Goal: Task Accomplishment & Management: Manage account settings

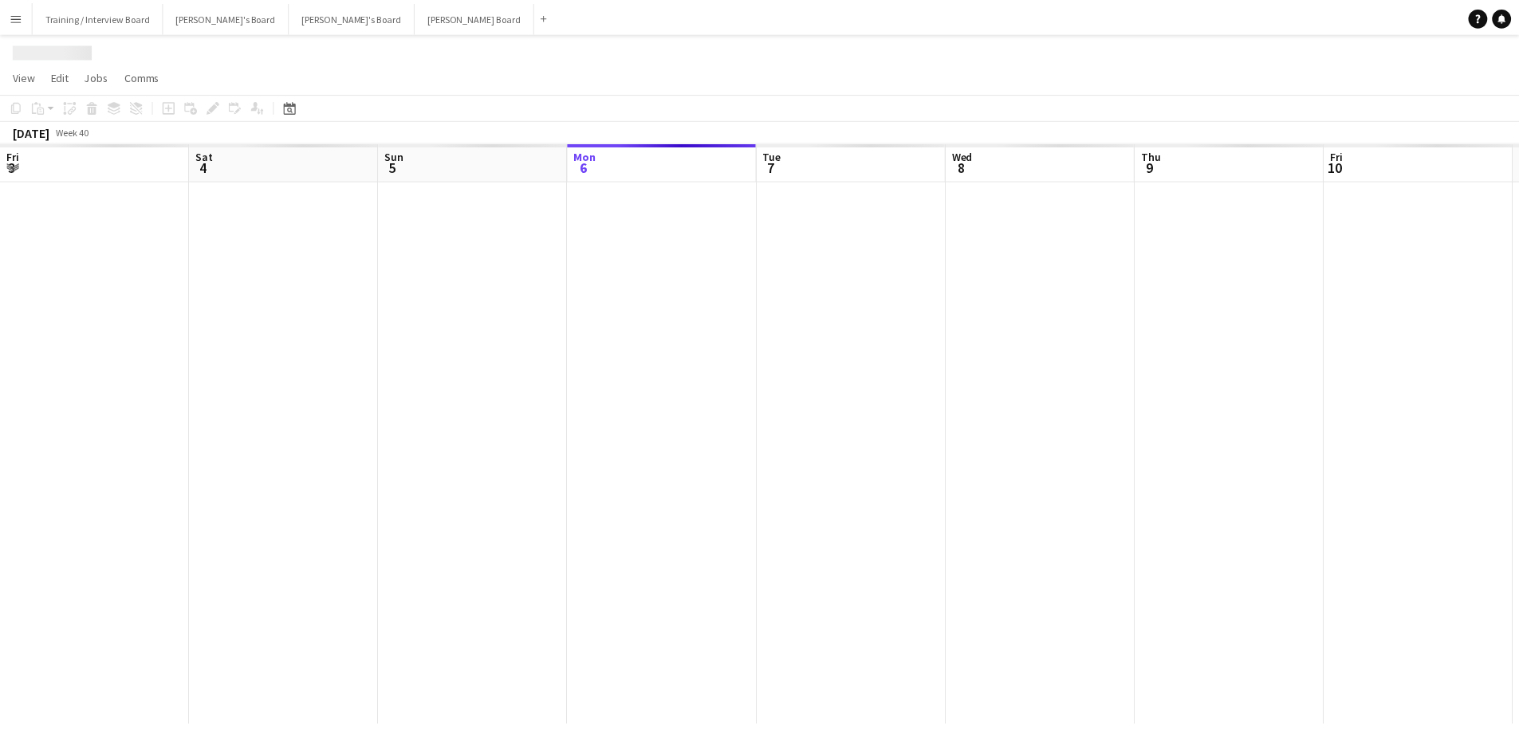
scroll to position [0, 381]
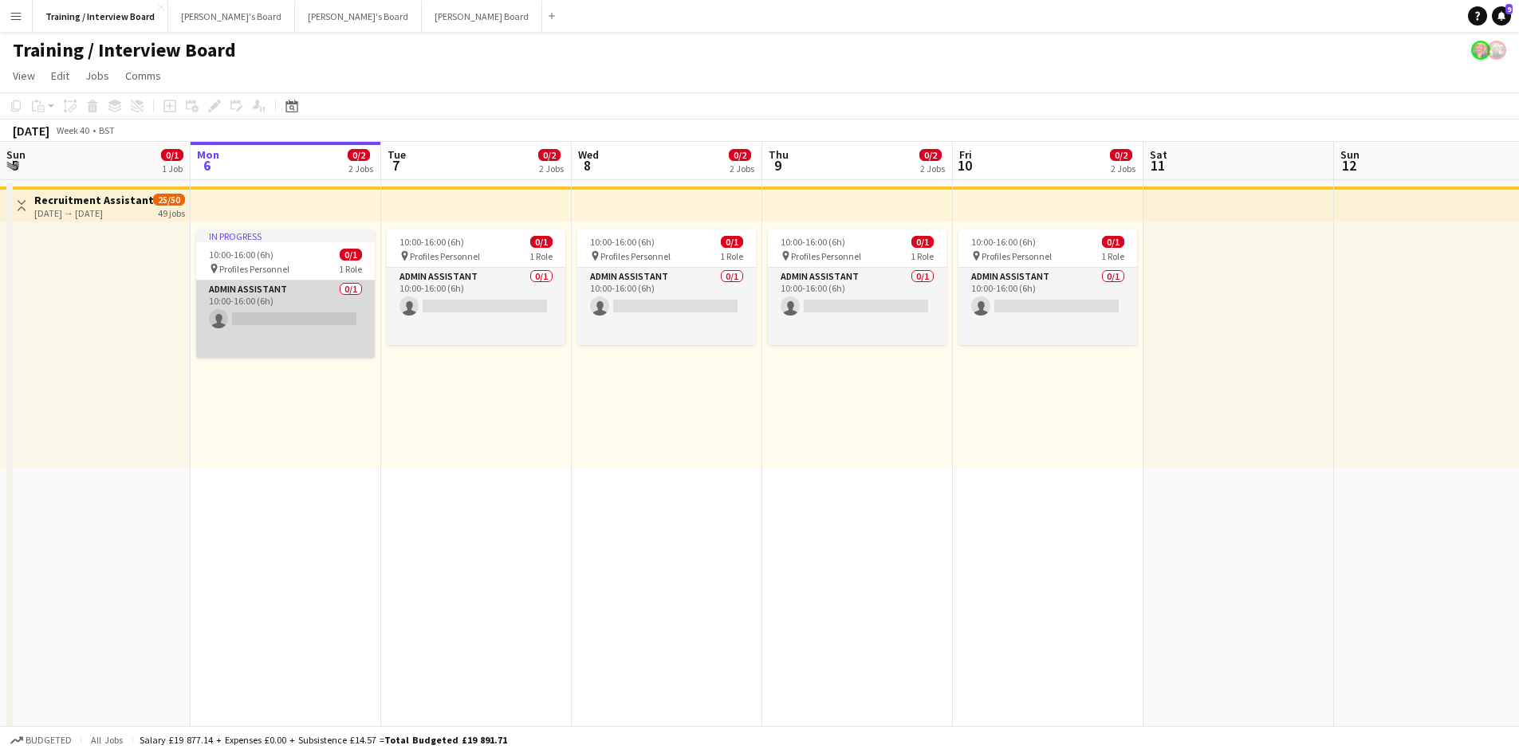
click at [266, 316] on app-card-role "Admin Assistant 0/1 10:00-16:00 (6h) single-neutral-actions" at bounding box center [285, 319] width 179 height 77
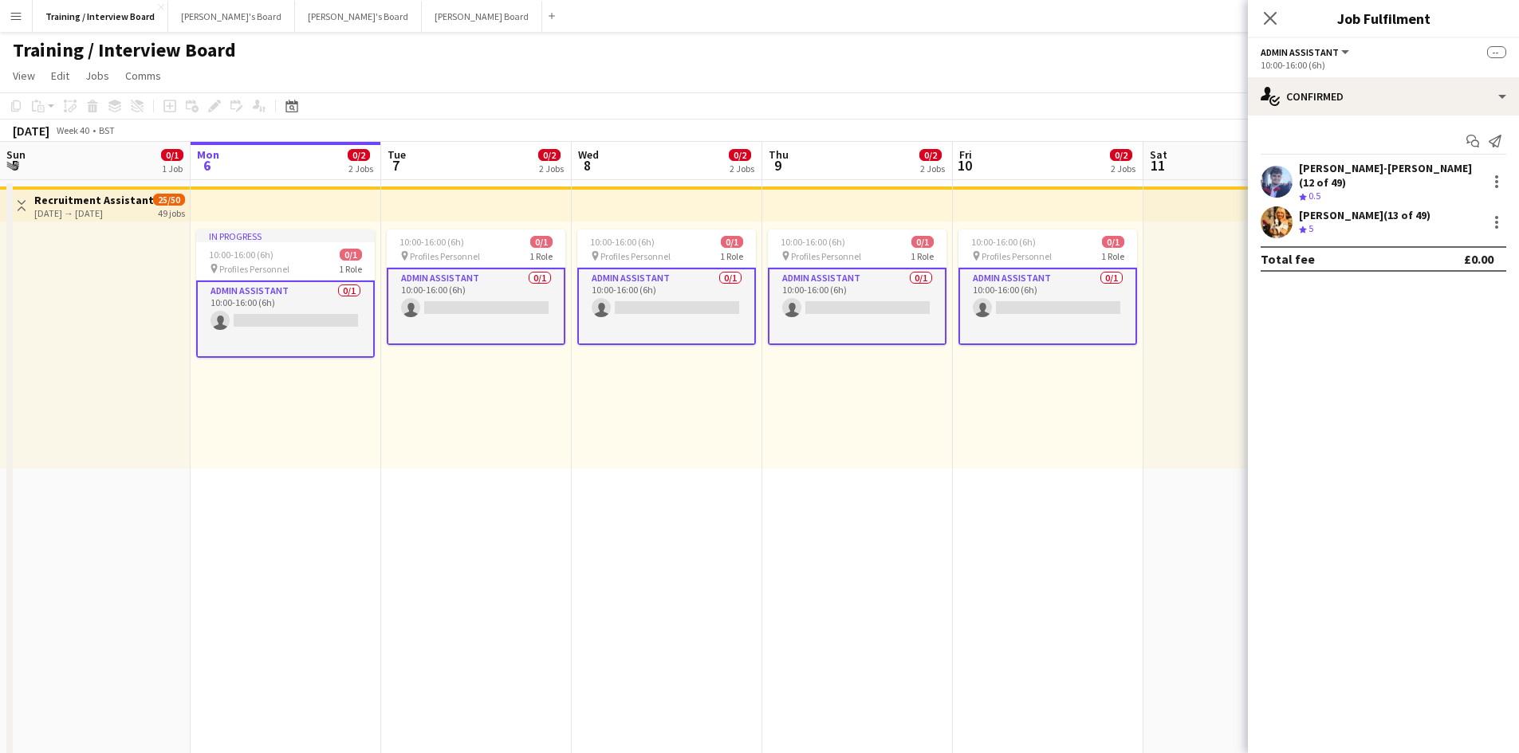
click at [1417, 208] on div "Gabrielle Sneddon-Pike (13 of 49)" at bounding box center [1365, 215] width 132 height 14
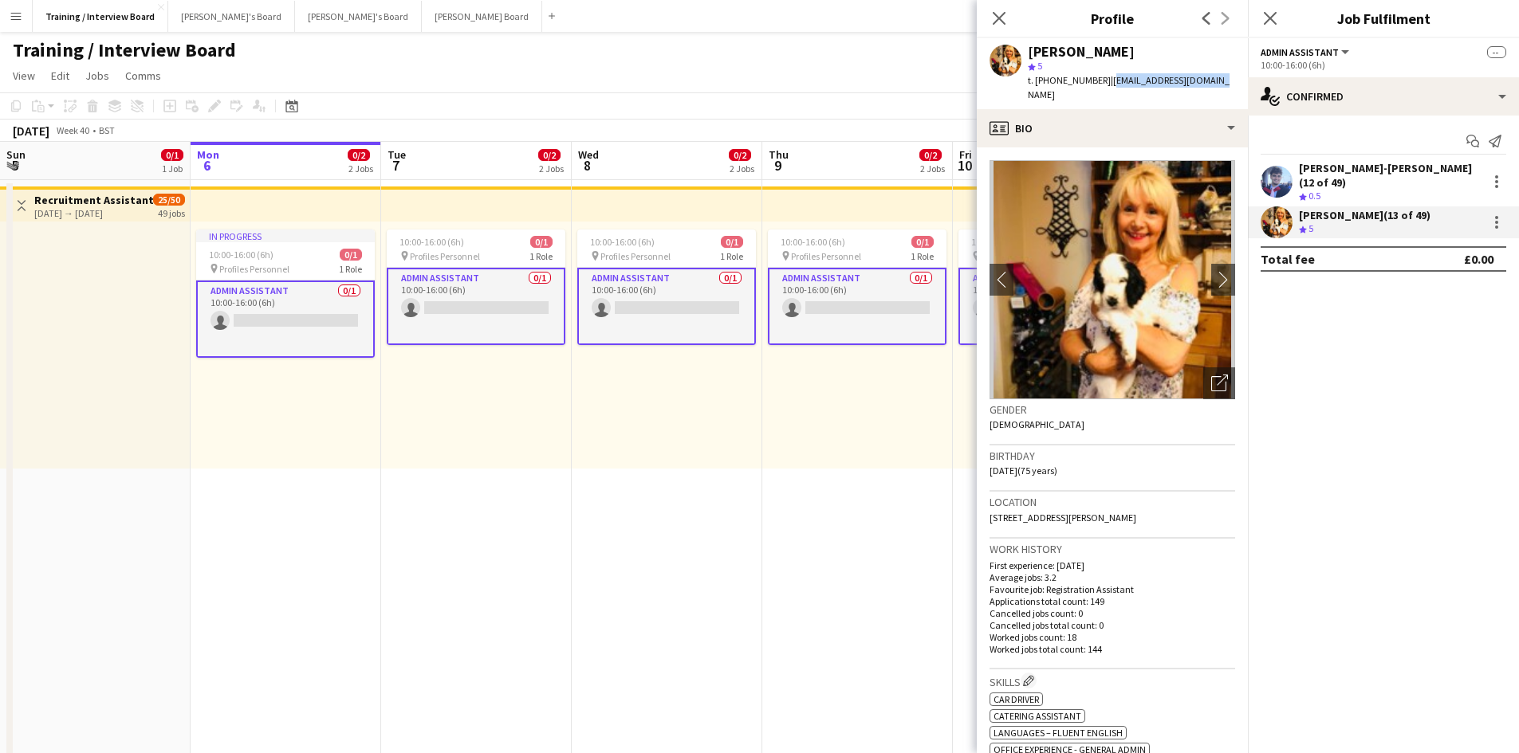
drag, startPoint x: 1108, startPoint y: 81, endPoint x: 1216, endPoint y: 83, distance: 107.6
click at [1216, 83] on div "Gabrielle Sneddon-Pike star 5 t. +4407778768010 | gabriellehpike@aol.com" at bounding box center [1112, 73] width 271 height 71
copy span "gabriellehpike@aol.com"
click at [238, 316] on app-card-role "Admin Assistant 0/1 10:00-16:00 (6h) single-neutral-actions" at bounding box center [285, 319] width 179 height 77
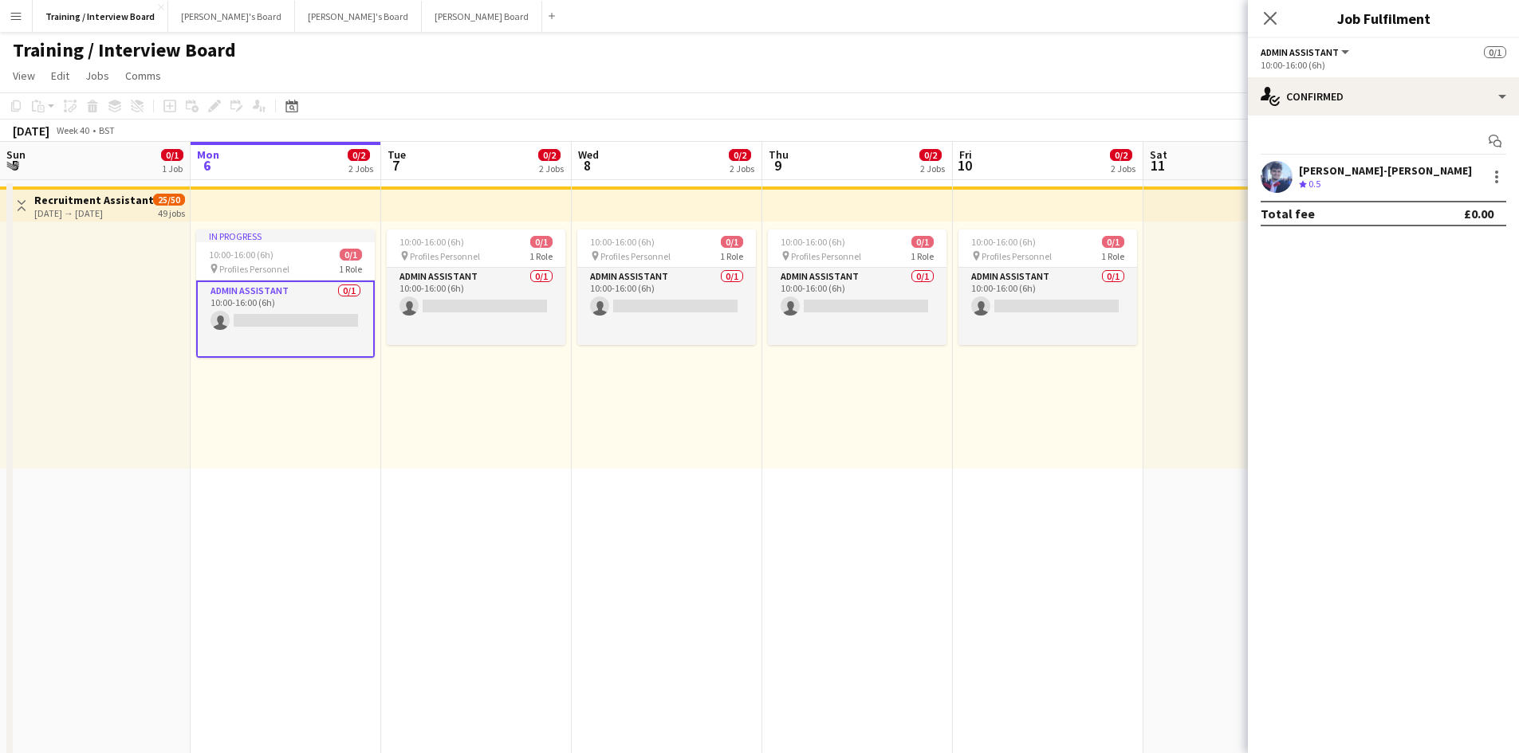
drag, startPoint x: 238, startPoint y: 316, endPoint x: 564, endPoint y: 379, distance: 331.9
click at [564, 379] on div "10:00-16:00 (6h) 0/1 pin Profiles Personnel 1 Role Admin Assistant 0/1 10:00-16…" at bounding box center [476, 345] width 191 height 247
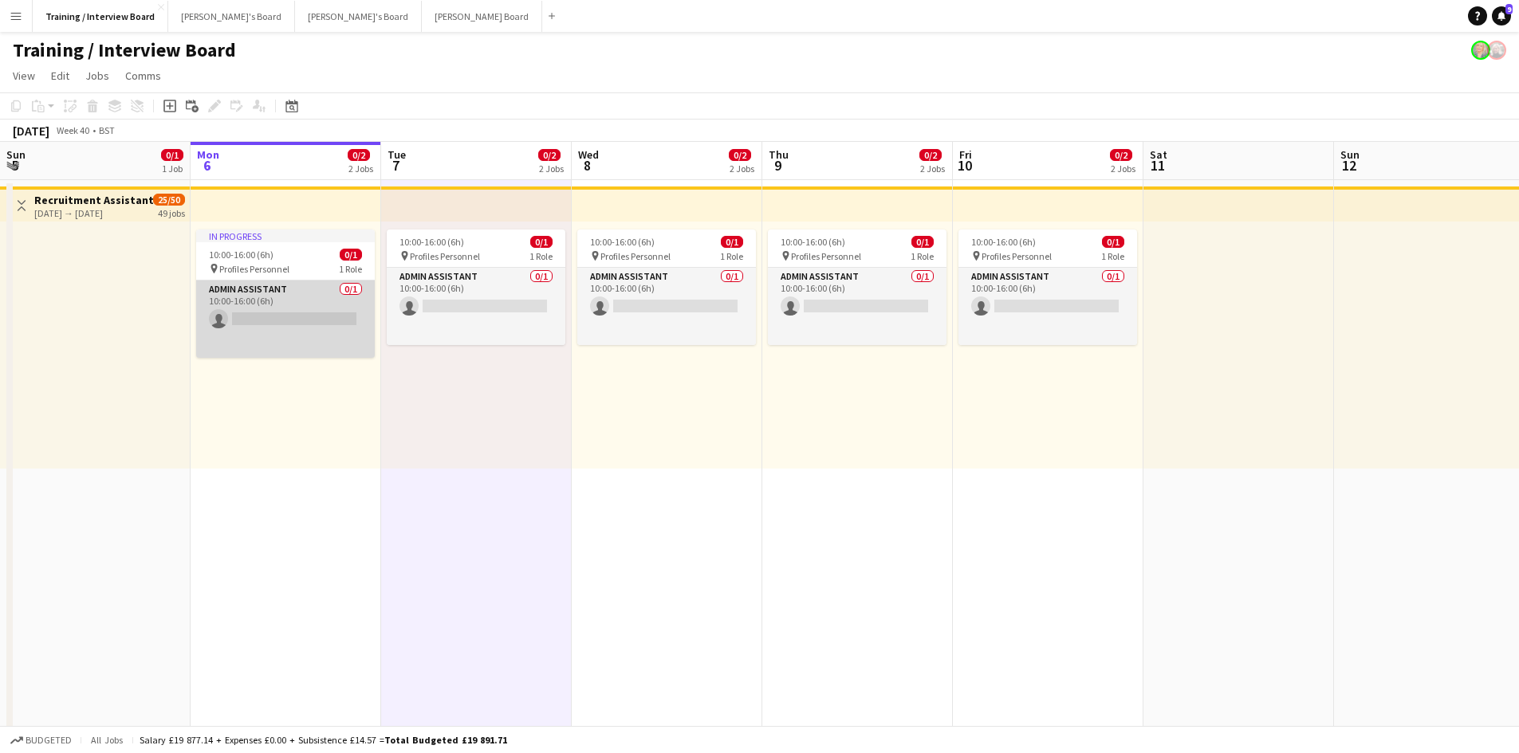
click at [243, 317] on app-card-role "Admin Assistant 0/1 10:00-16:00 (6h) single-neutral-actions" at bounding box center [285, 319] width 179 height 77
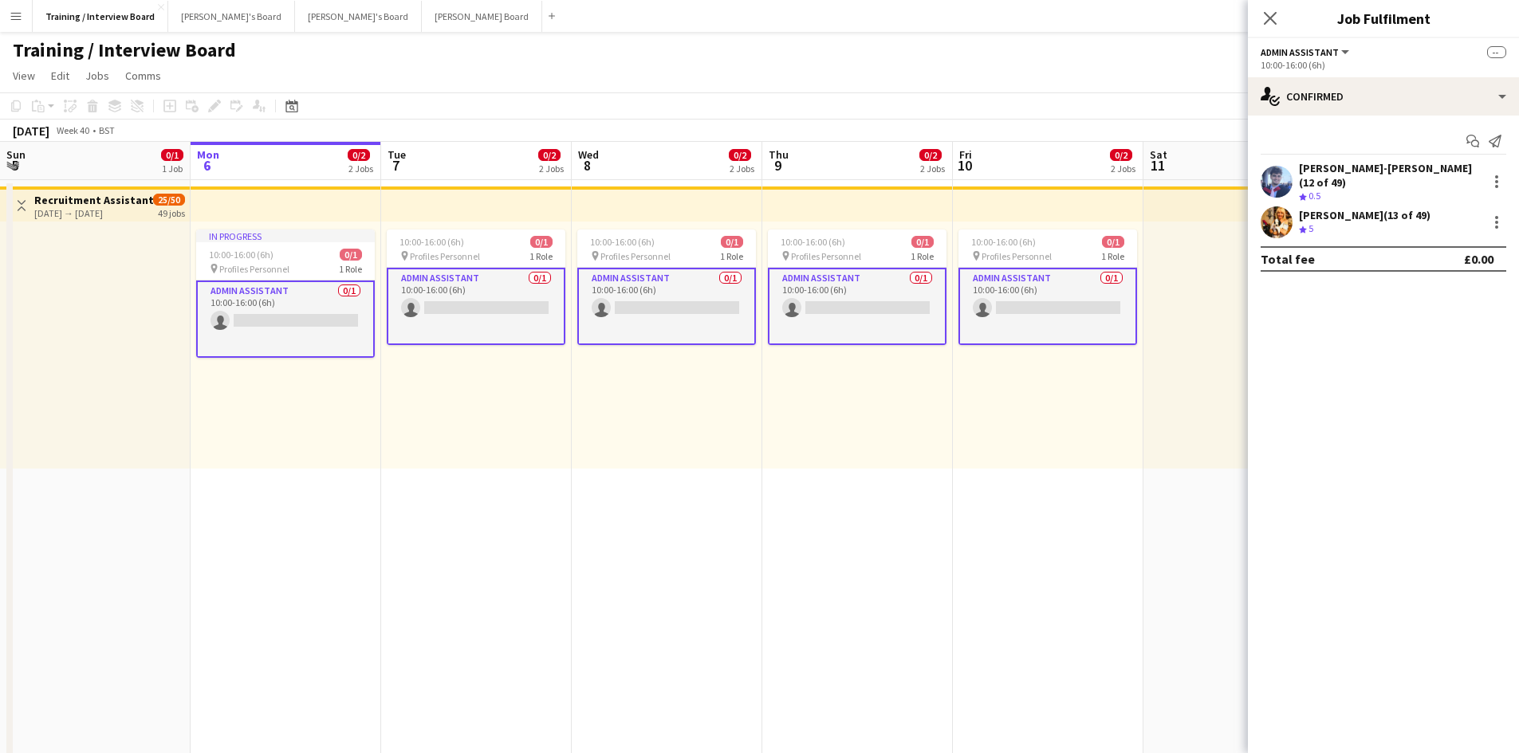
drag, startPoint x: 261, startPoint y: 312, endPoint x: 1358, endPoint y: 206, distance: 1101.1
click at [1358, 208] on div "Gabrielle Sneddon-Pike (13 of 49)" at bounding box center [1365, 215] width 132 height 14
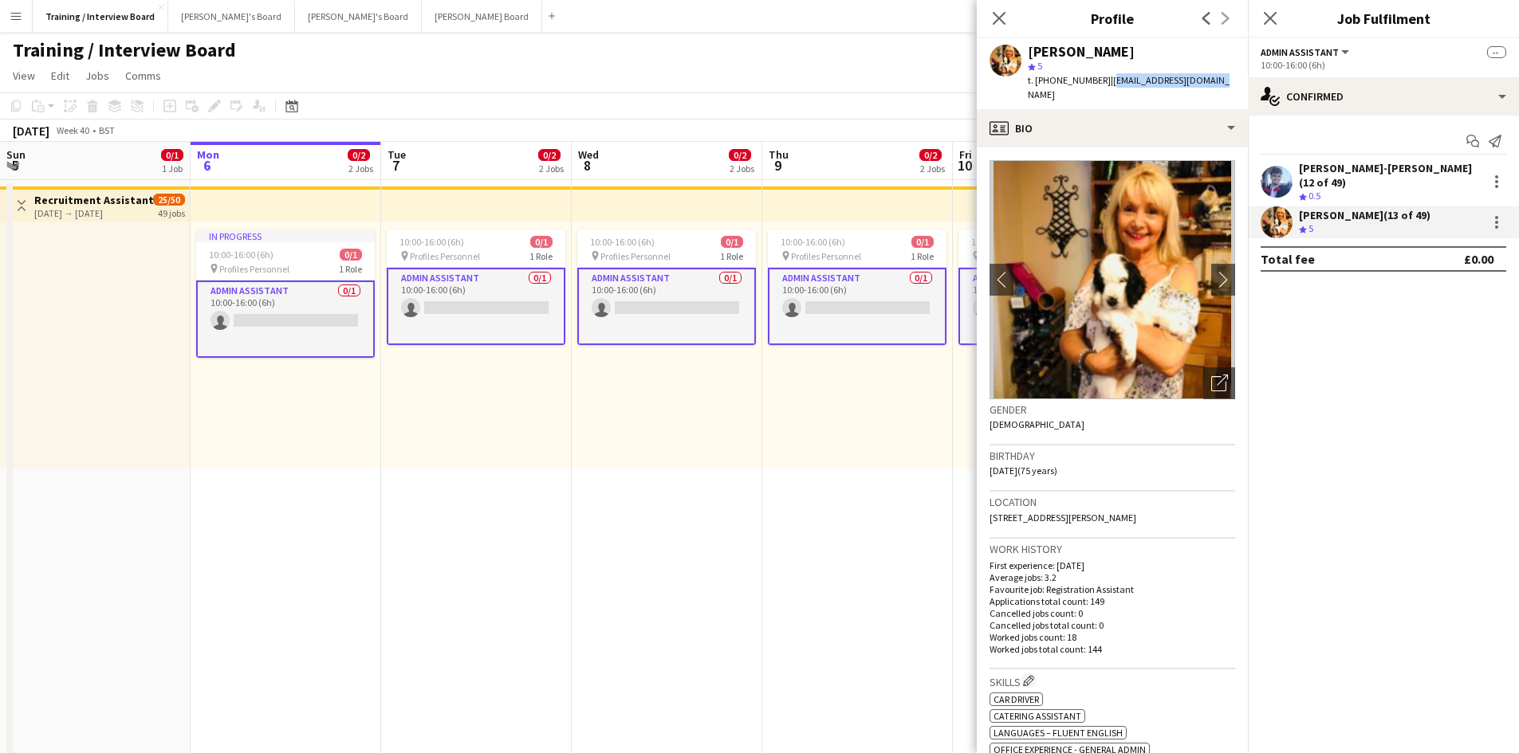
drag, startPoint x: 1108, startPoint y: 82, endPoint x: 1205, endPoint y: 83, distance: 97.3
click at [1205, 83] on div "Gabrielle Sneddon-Pike star 5 t. +4407778768010 | gabriellehpike@aol.com" at bounding box center [1112, 73] width 271 height 71
copy span "gabriellehpike@aol.com"
click at [269, 309] on app-card-role "Admin Assistant 0/1 10:00-16:00 (6h) single-neutral-actions" at bounding box center [285, 319] width 179 height 77
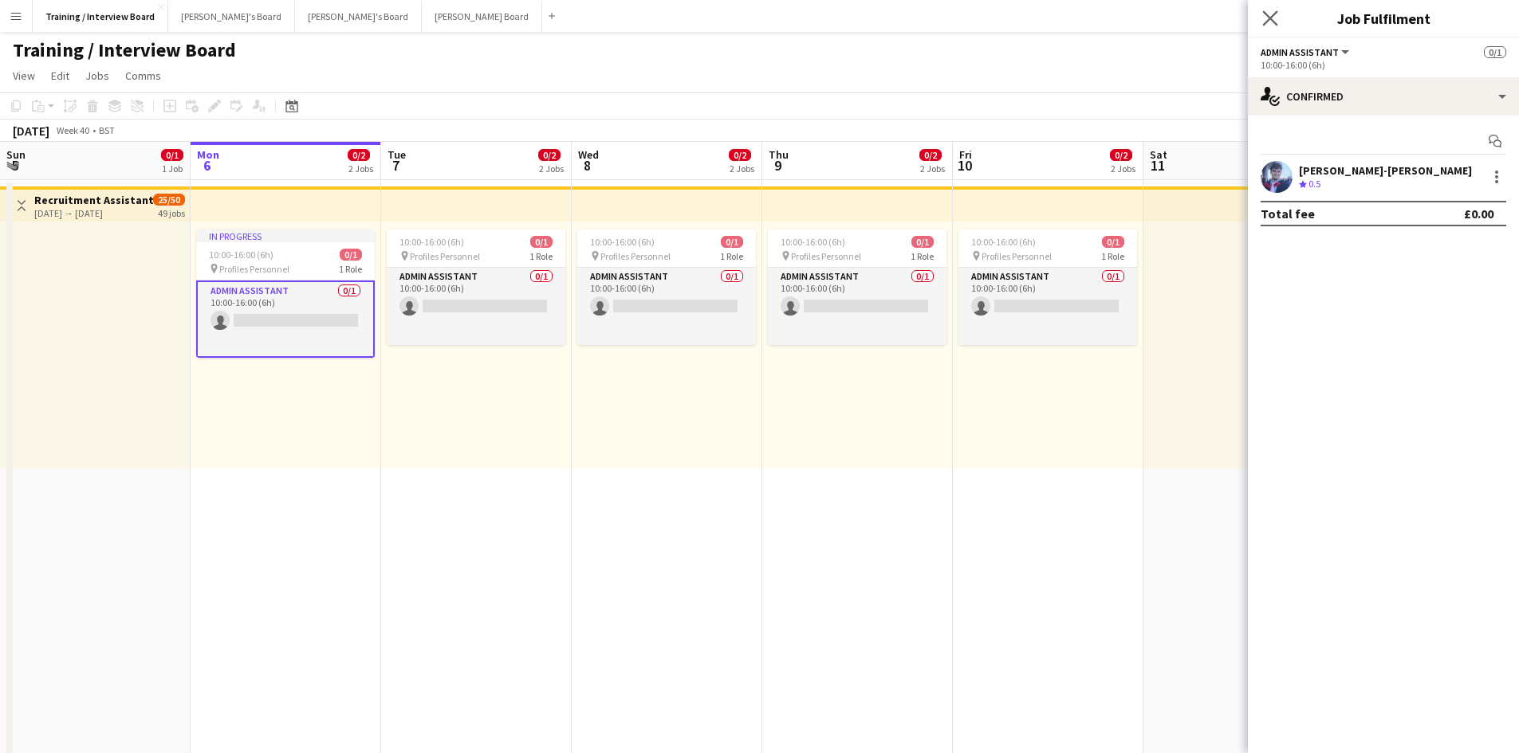
click at [1260, 22] on app-icon "Close pop-in" at bounding box center [1270, 18] width 23 height 23
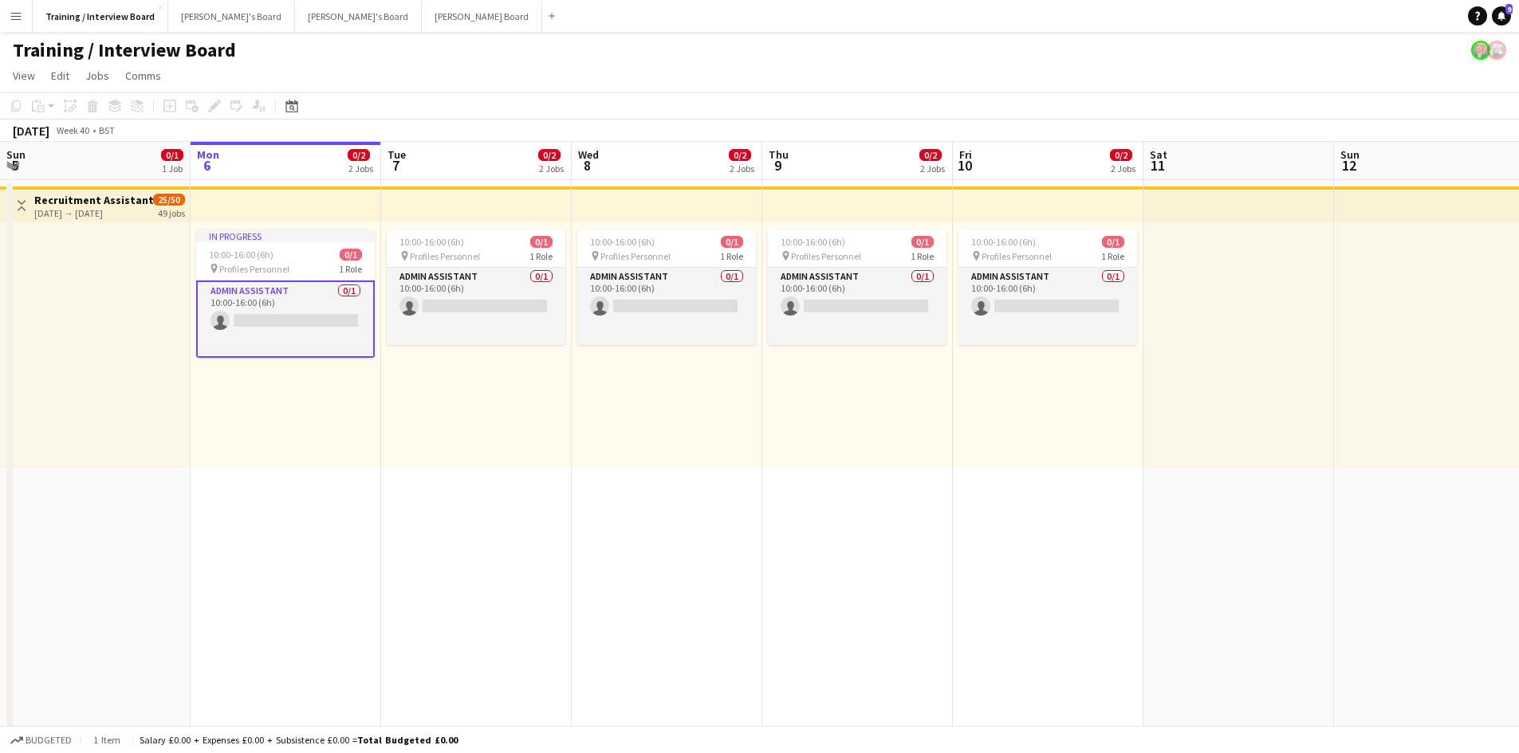
click at [257, 320] on app-card-role "Admin Assistant 0/1 10:00-16:00 (6h) single-neutral-actions" at bounding box center [285, 319] width 179 height 77
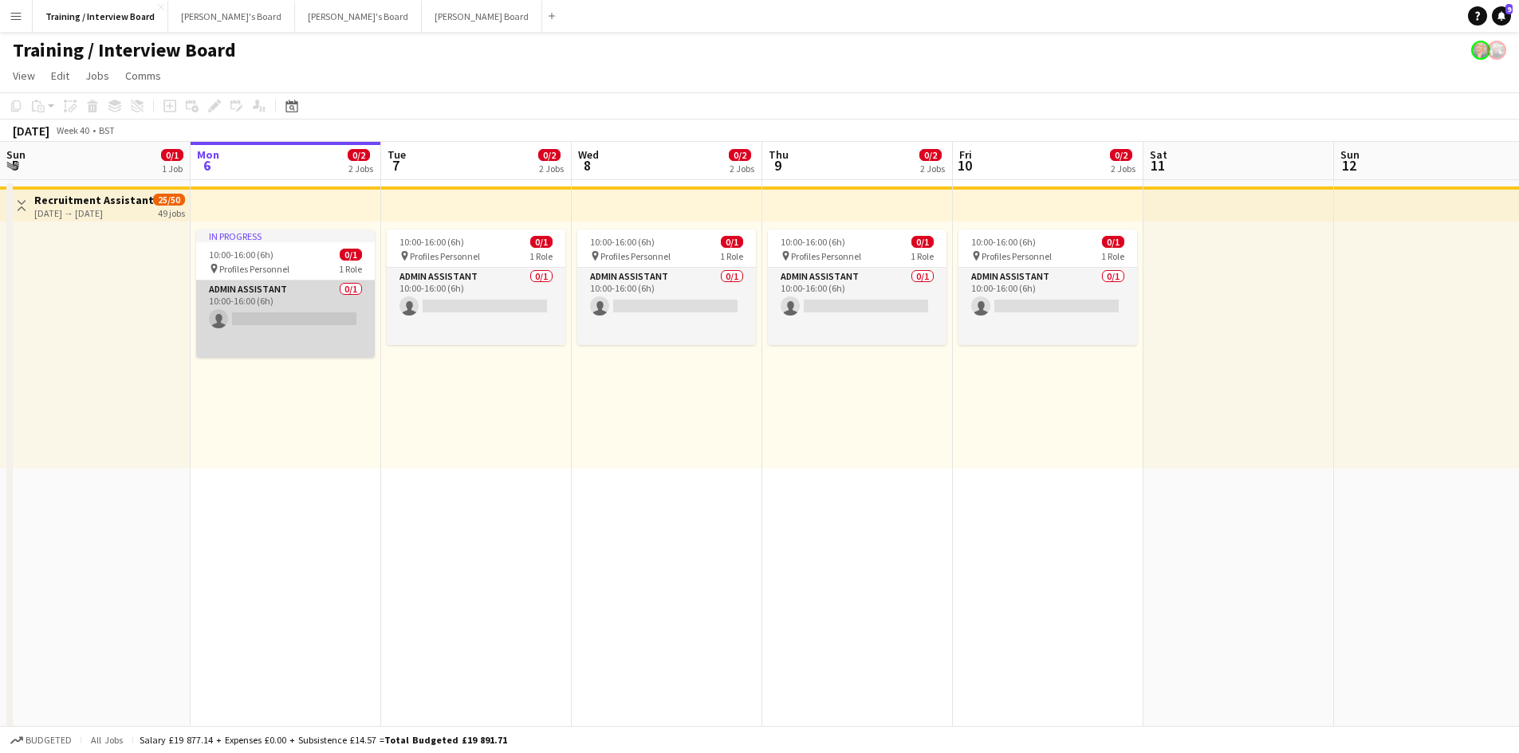
click at [285, 323] on app-card-role "Admin Assistant 0/1 10:00-16:00 (6h) single-neutral-actions" at bounding box center [285, 319] width 179 height 77
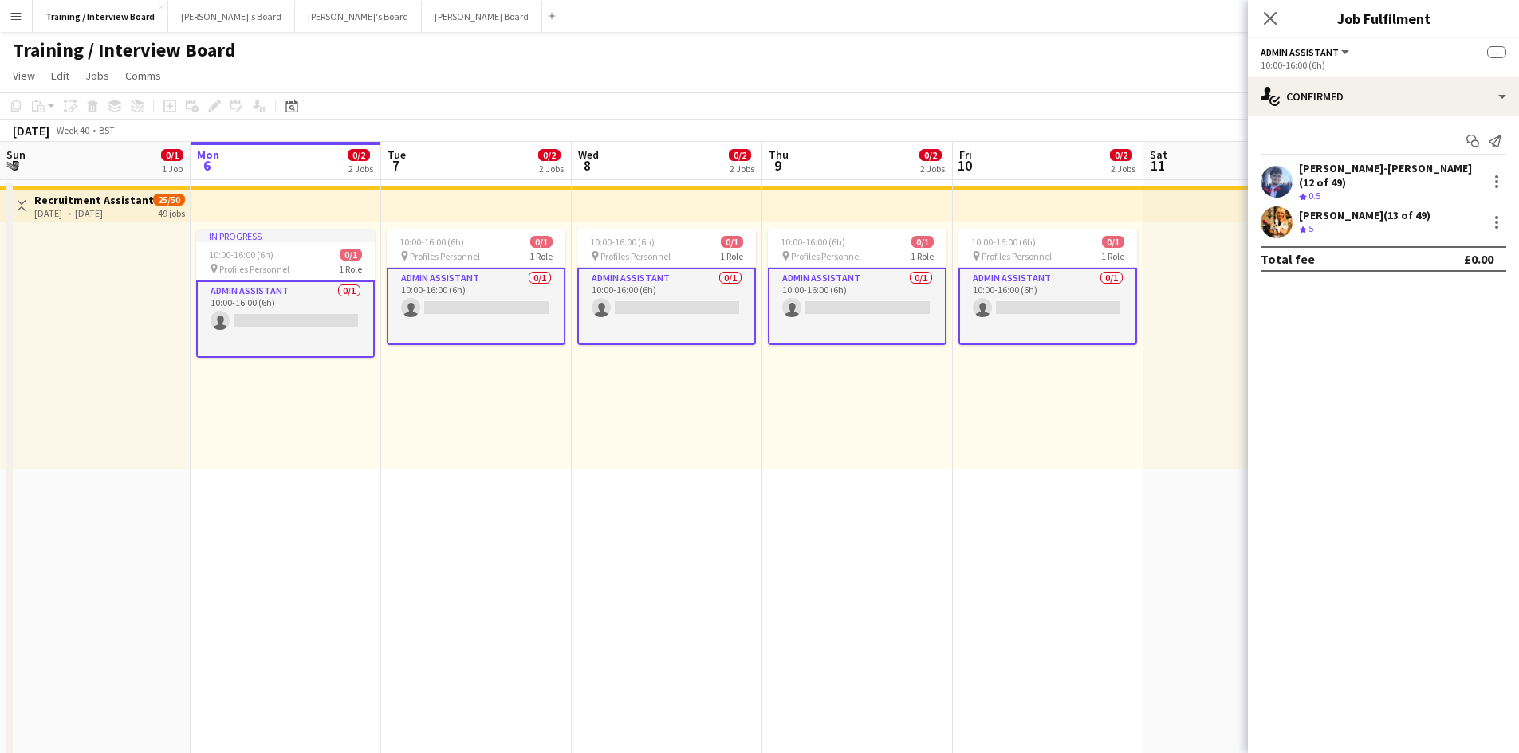
click at [1350, 209] on div "Gabrielle Sneddon-Pike (13 of 49)" at bounding box center [1365, 215] width 132 height 14
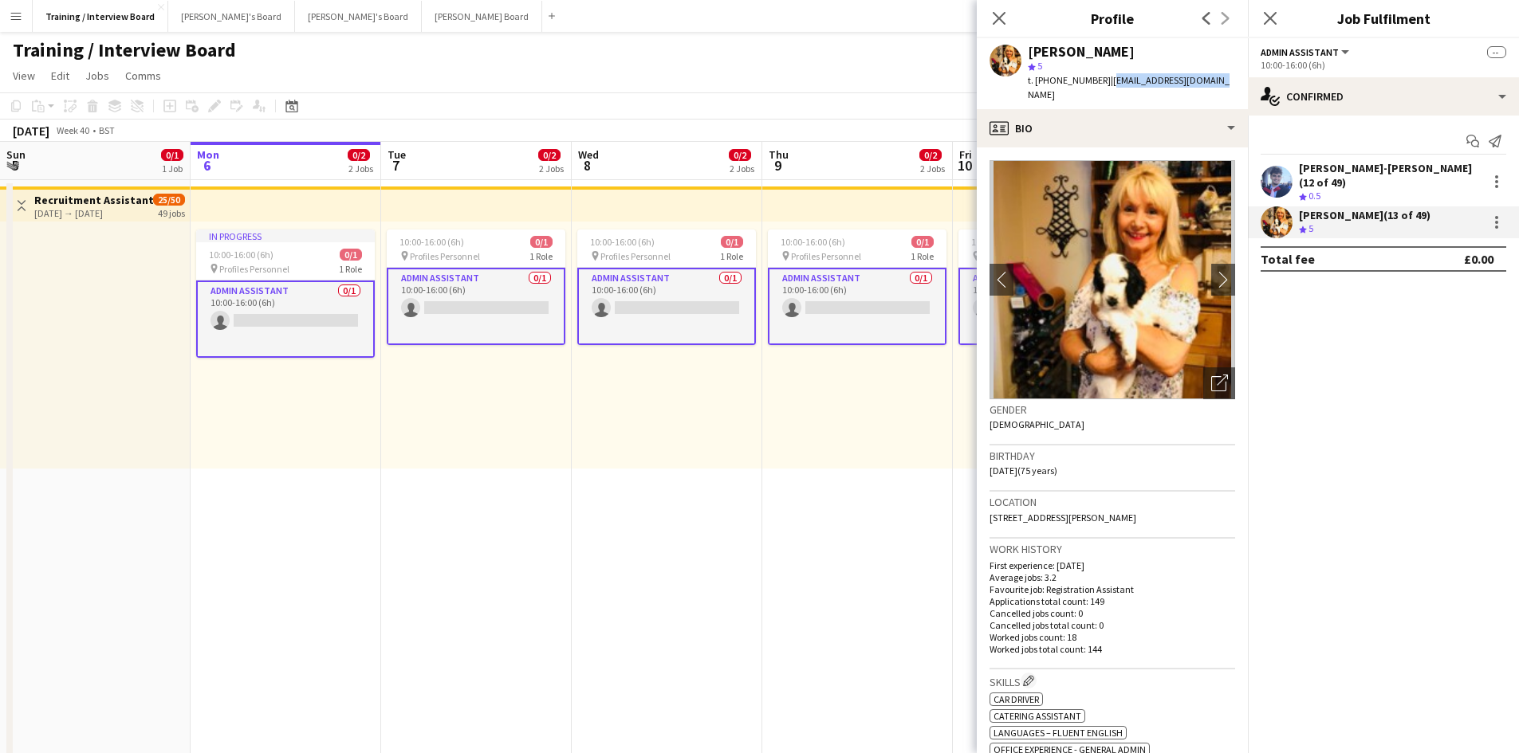
drag, startPoint x: 1110, startPoint y: 82, endPoint x: 1205, endPoint y: 82, distance: 94.9
click at [1205, 82] on span "| gabriellehpike@aol.com" at bounding box center [1129, 87] width 202 height 26
copy span "gabriellehpike@aol.com"
click at [255, 329] on app-card-role "Admin Assistant 0/1 10:00-16:00 (6h) single-neutral-actions" at bounding box center [285, 319] width 179 height 77
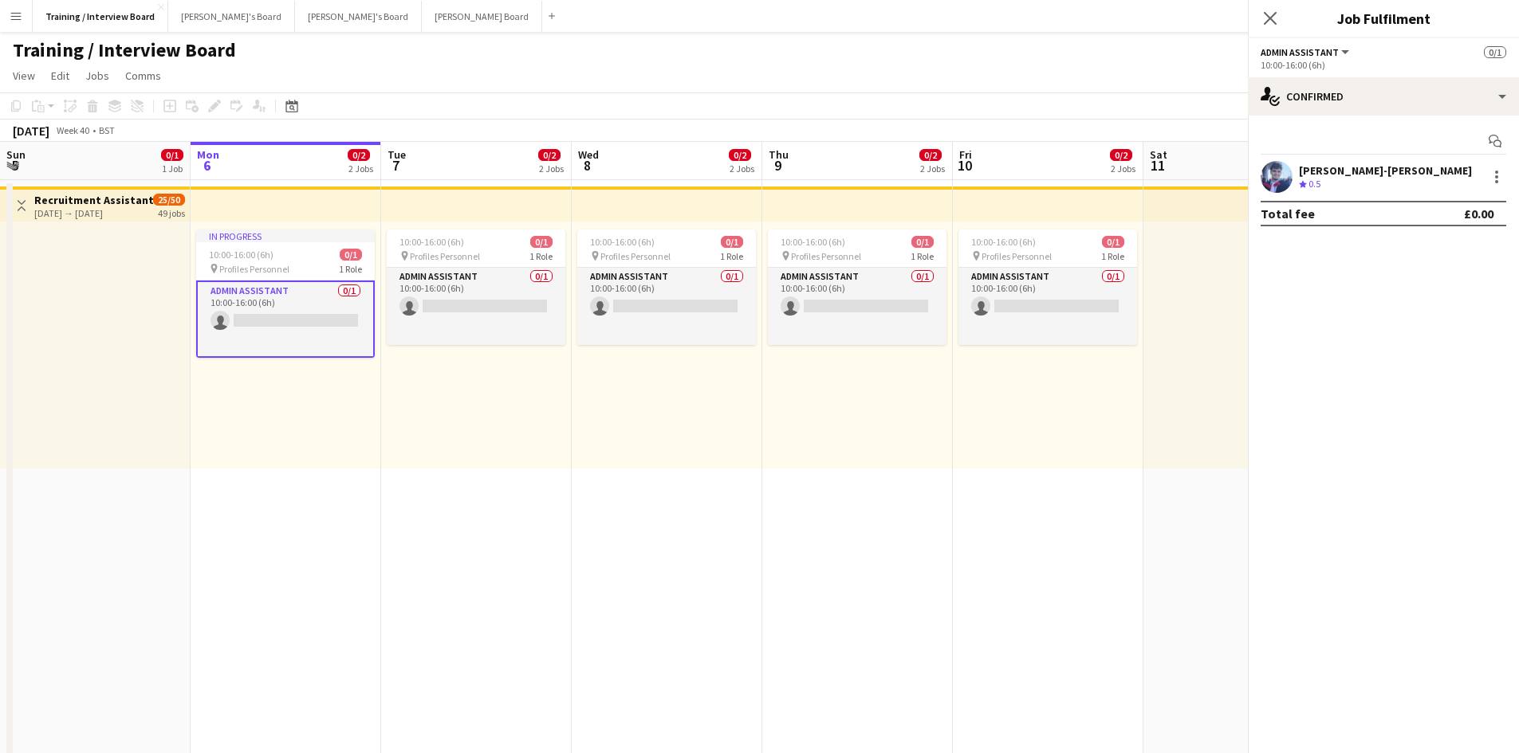
scroll to position [0, 377]
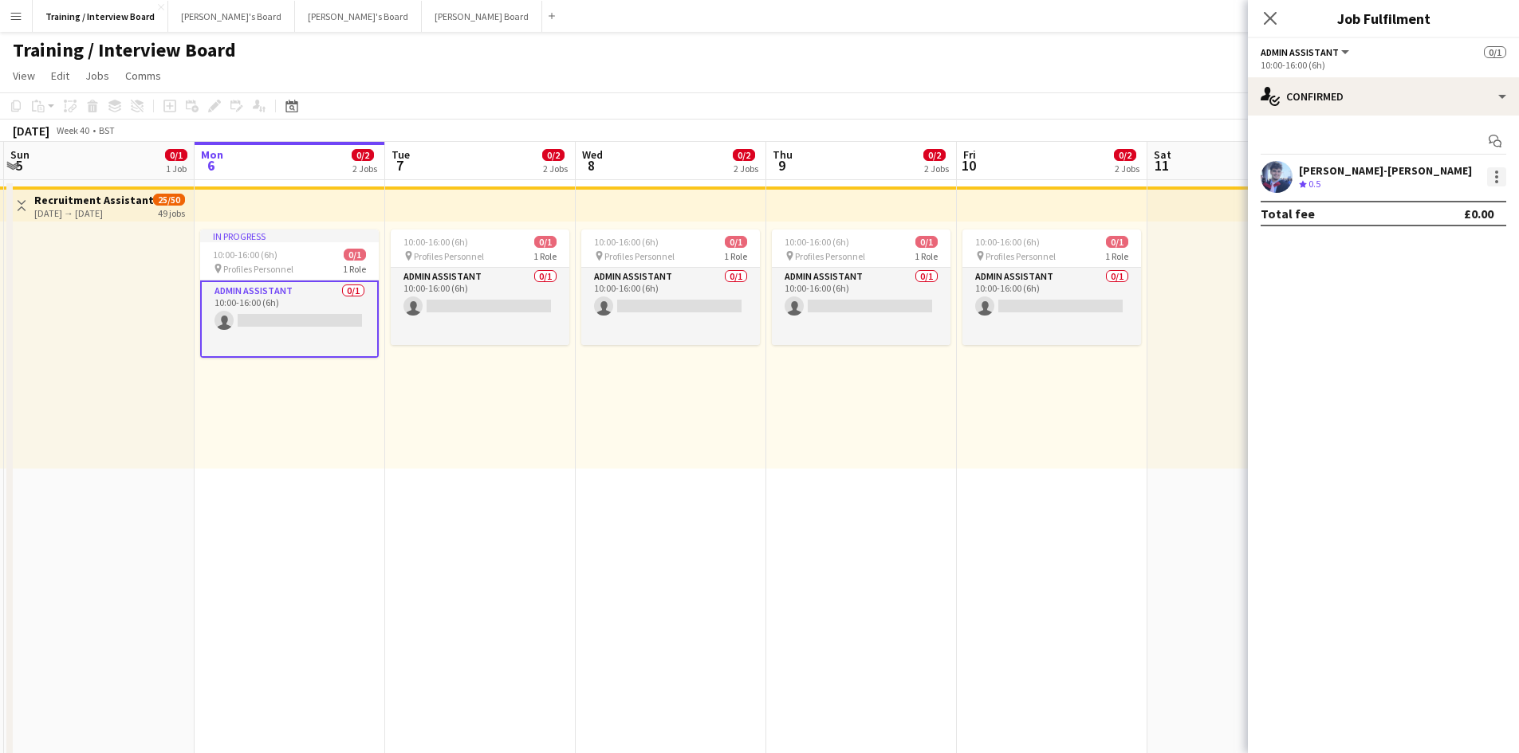
click at [1497, 180] on div at bounding box center [1496, 181] width 3 height 3
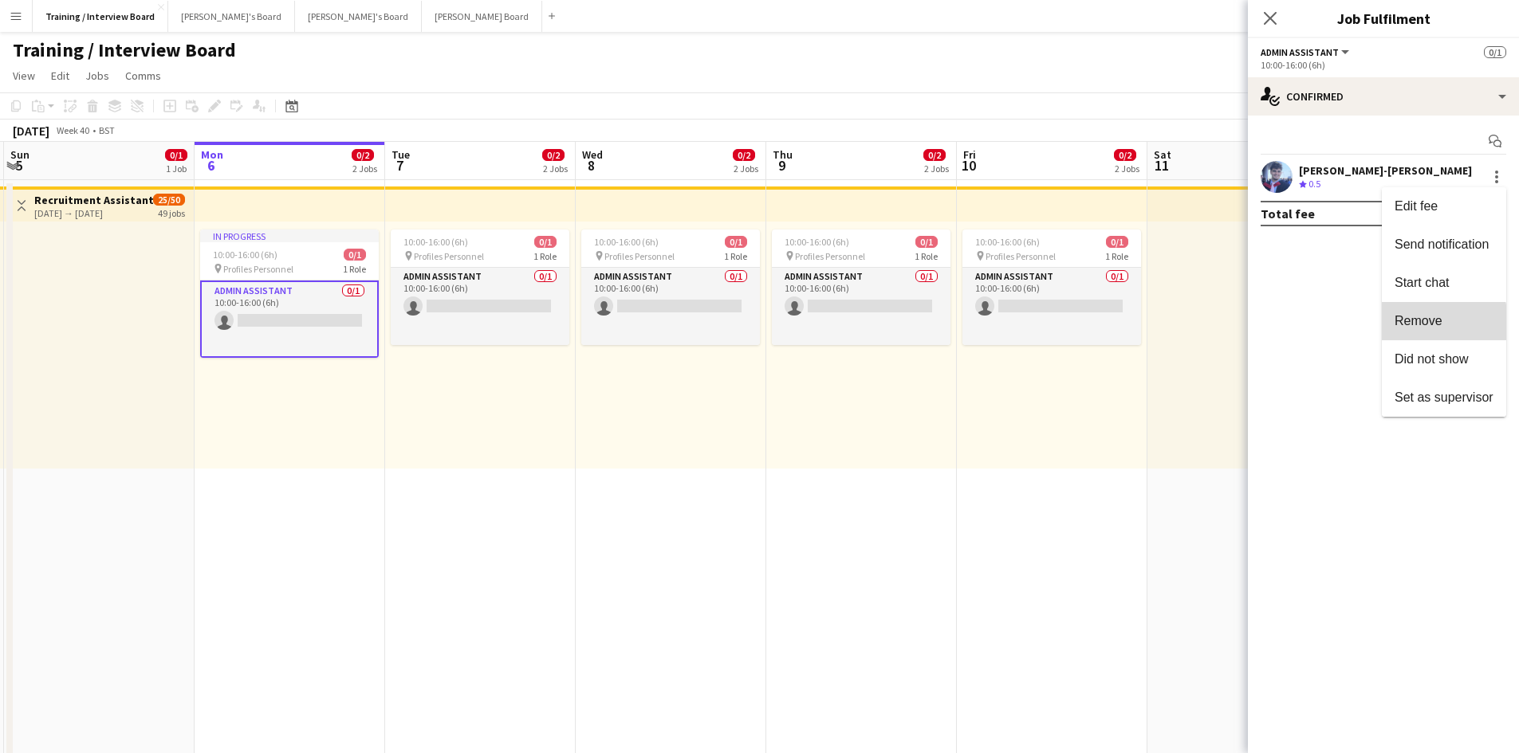
click at [1400, 328] on span "Remove" at bounding box center [1443, 321] width 99 height 14
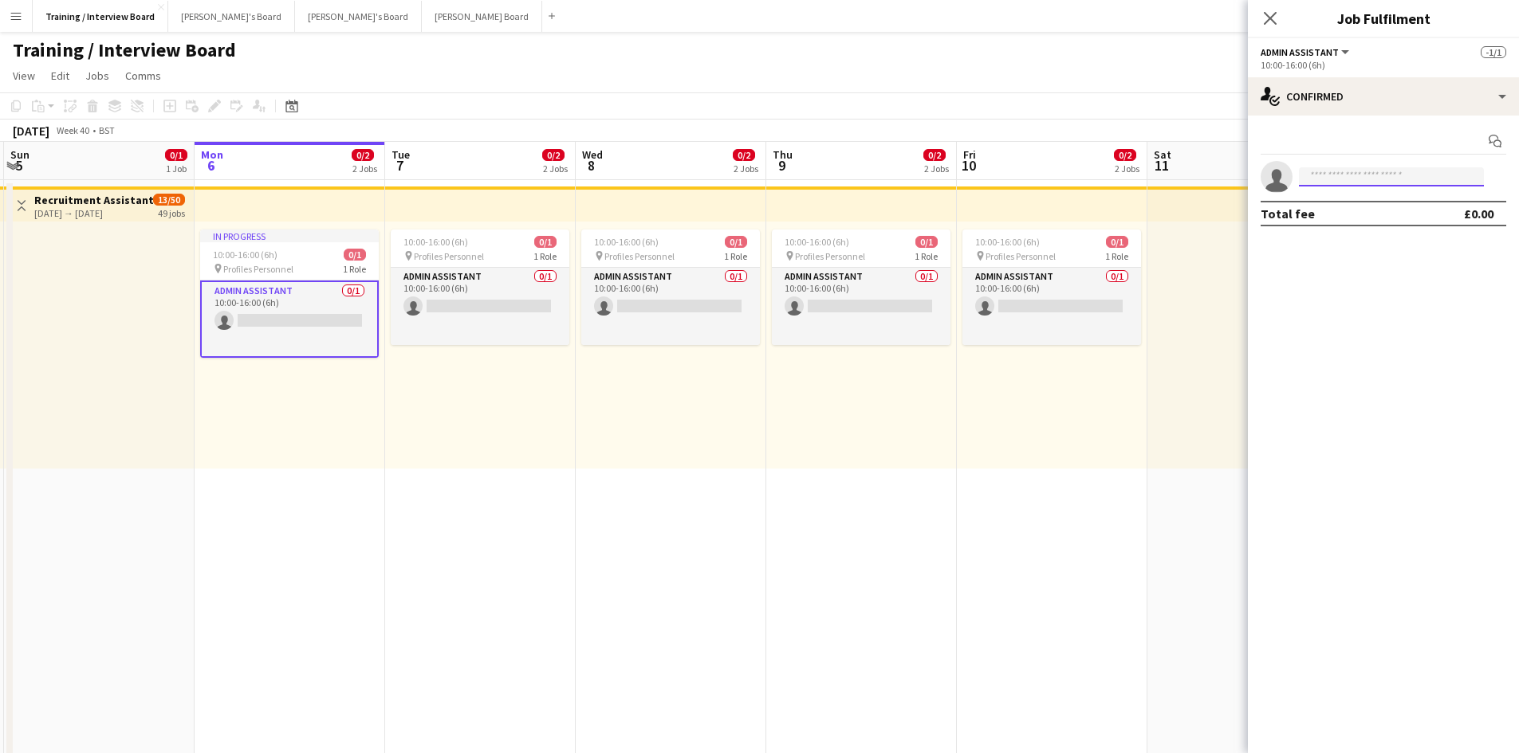
click at [1319, 175] on input at bounding box center [1391, 176] width 185 height 19
paste input "**********"
type input "**********"
click at [1354, 200] on span "[PERSON_NAME]" at bounding box center [1357, 200] width 92 height 14
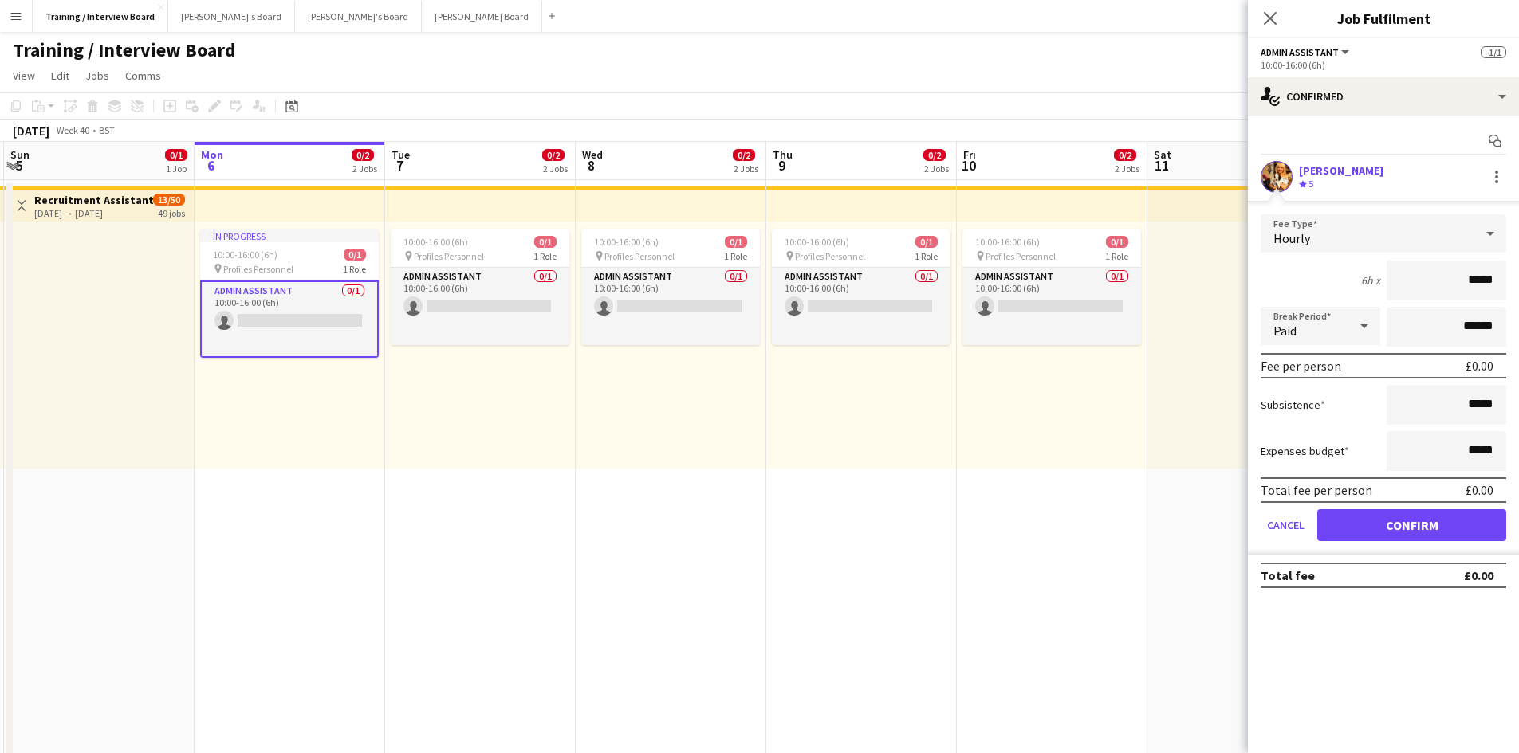
click at [1471, 544] on form "Fee Type Hourly 6h x ***** Break Period Paid ****** Fee per person £0.00 Subsis…" at bounding box center [1383, 384] width 271 height 340
click at [1469, 530] on button "Confirm" at bounding box center [1411, 525] width 189 height 32
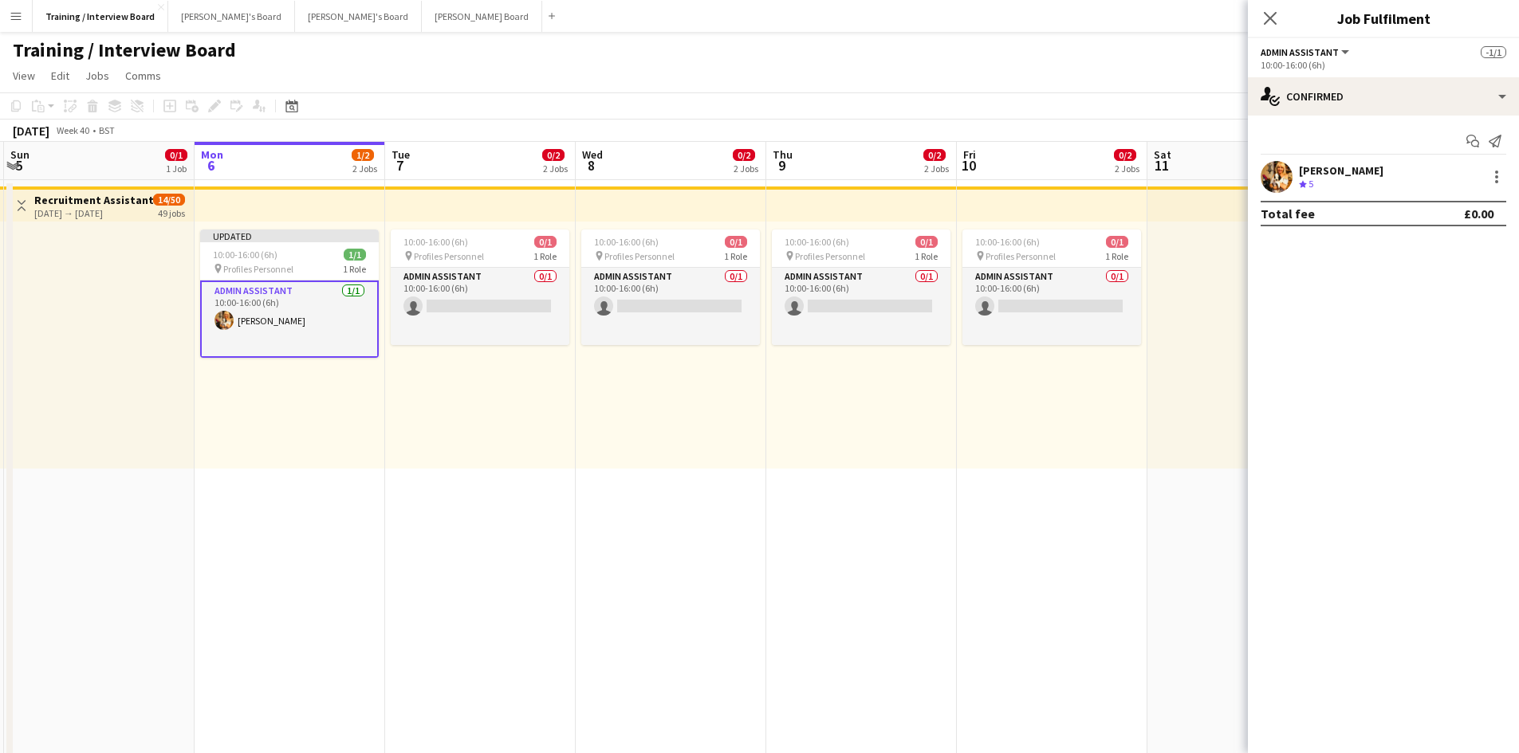
click at [1104, 100] on app-toolbar "Copy Paste Paste Ctrl+V Paste with crew Ctrl+Shift+V Paste linked Job Delete Gr…" at bounding box center [759, 105] width 1519 height 27
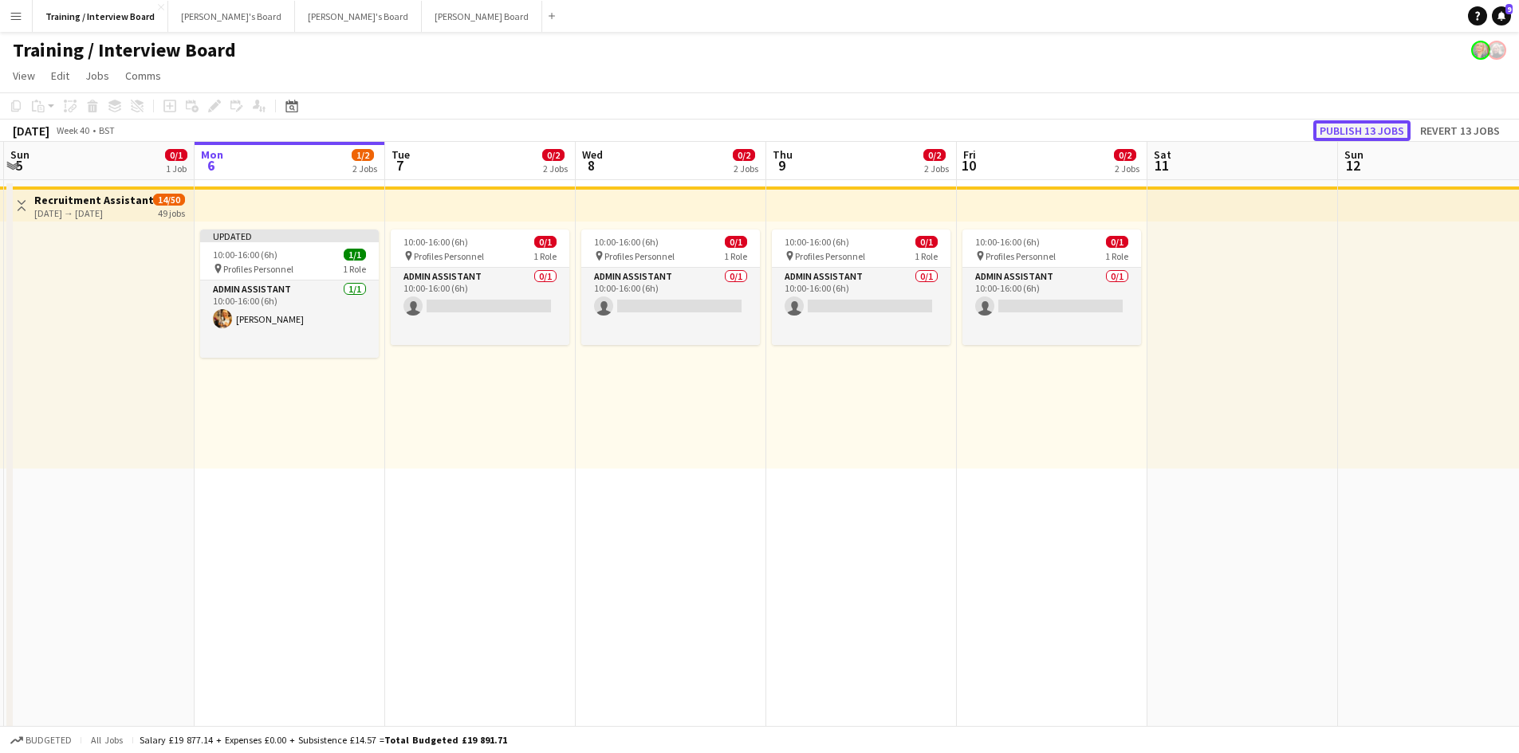
click at [1405, 125] on button "Publish 13 jobs" at bounding box center [1361, 130] width 97 height 21
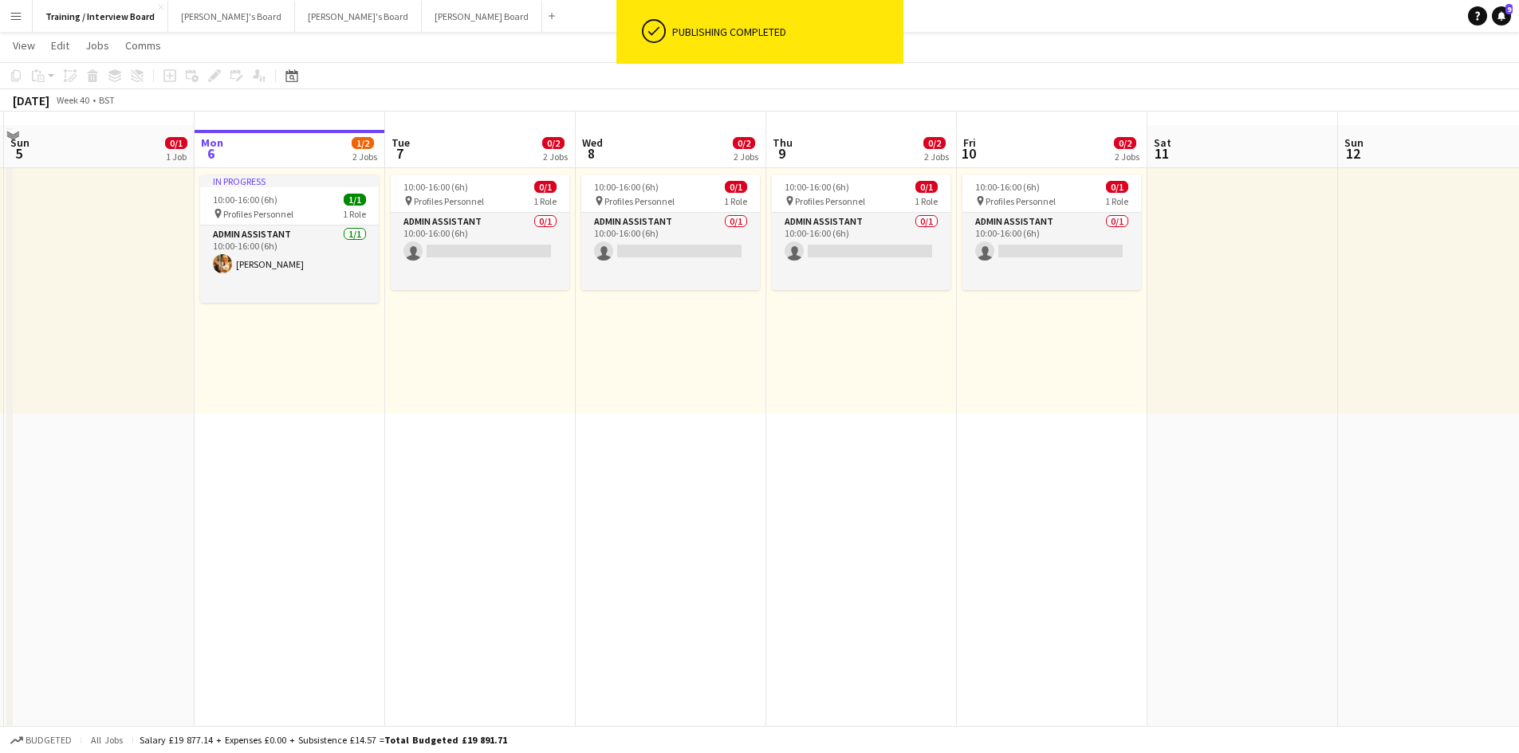
scroll to position [80, 0]
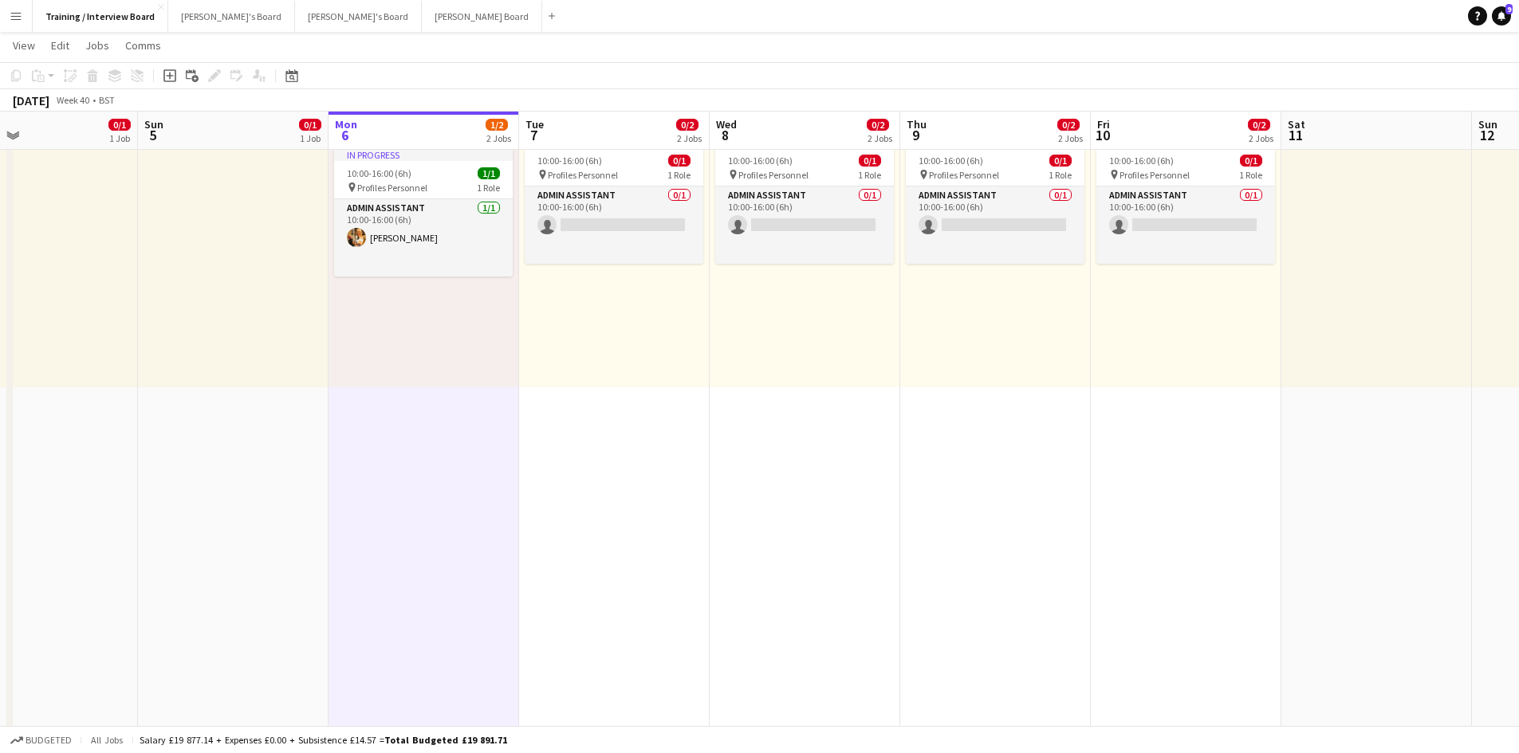
scroll to position [0, 570]
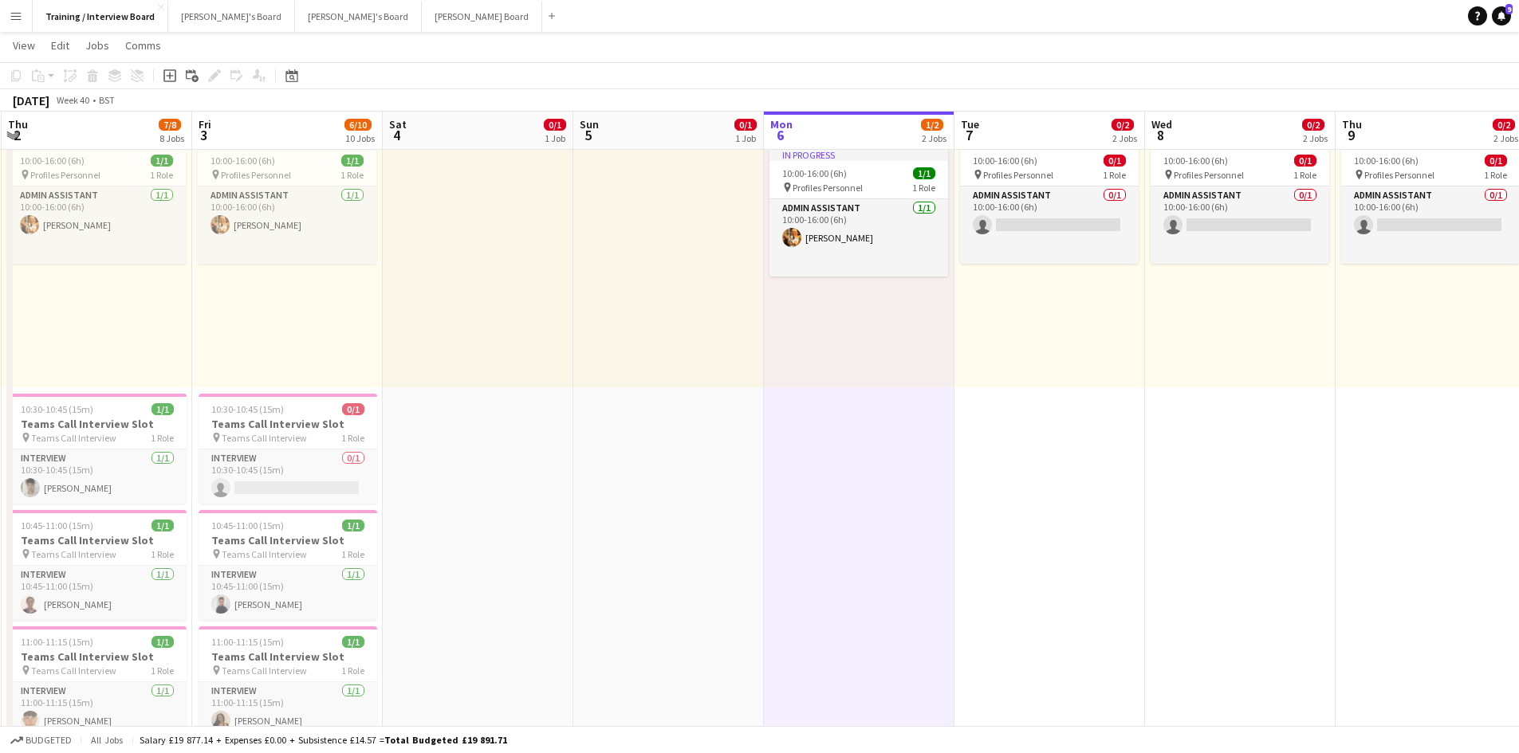
drag, startPoint x: 444, startPoint y: 146, endPoint x: 1271, endPoint y: 71, distance: 830.1
click at [260, 419] on h3 "Teams Call Interview Slot" at bounding box center [287, 424] width 179 height 14
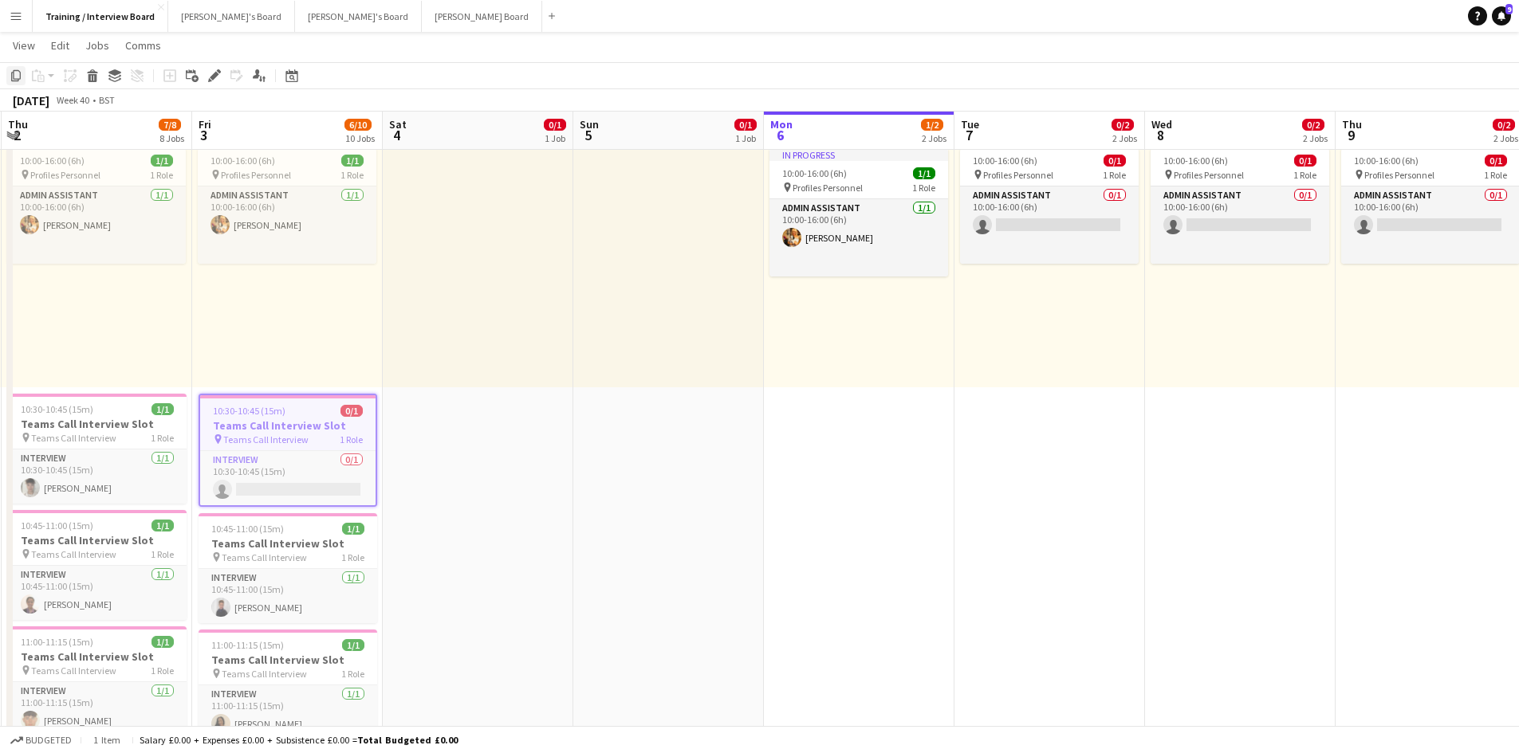
click at [16, 71] on icon at bounding box center [16, 75] width 10 height 11
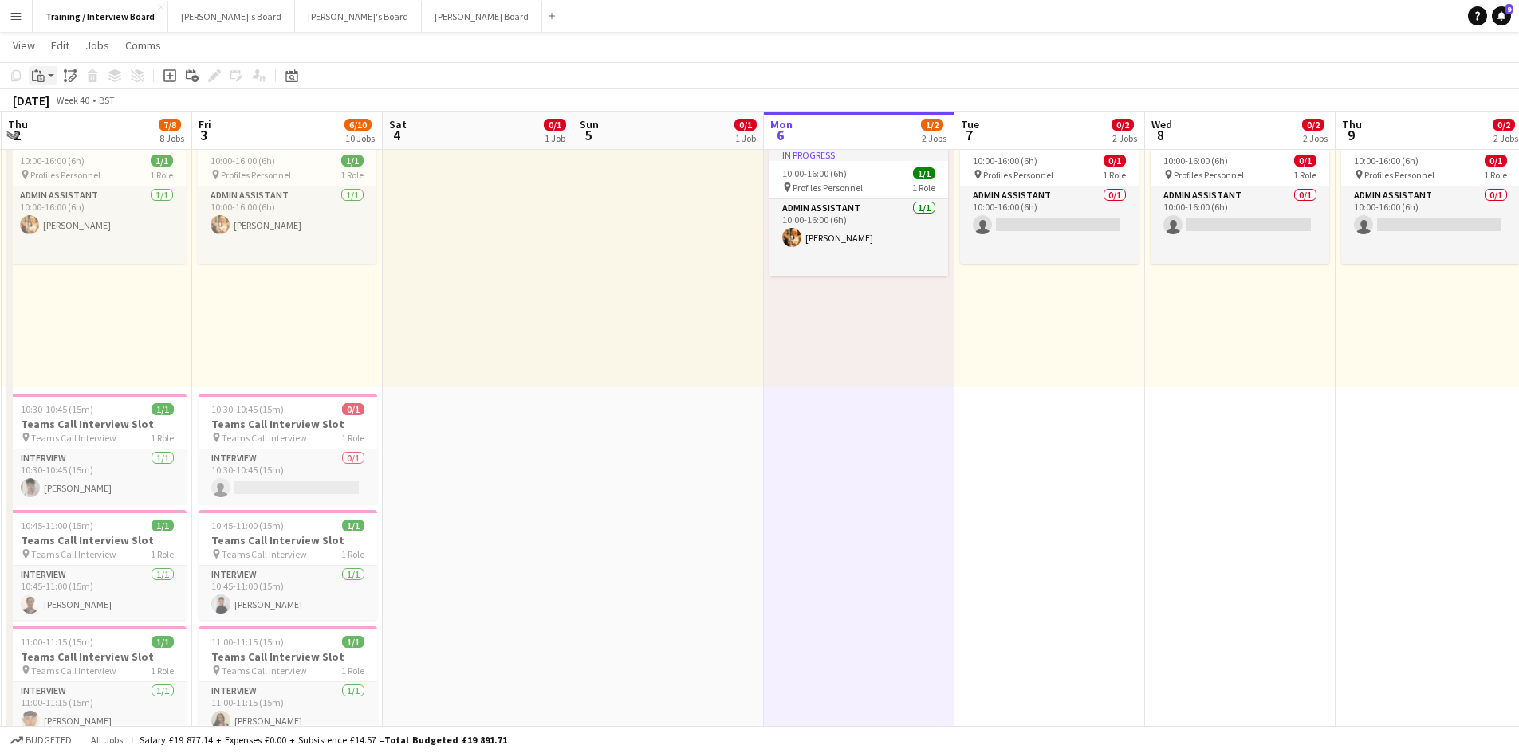
click at [38, 70] on icon "Paste" at bounding box center [38, 75] width 13 height 13
click at [69, 102] on link "Paste Ctrl+V" at bounding box center [117, 106] width 150 height 14
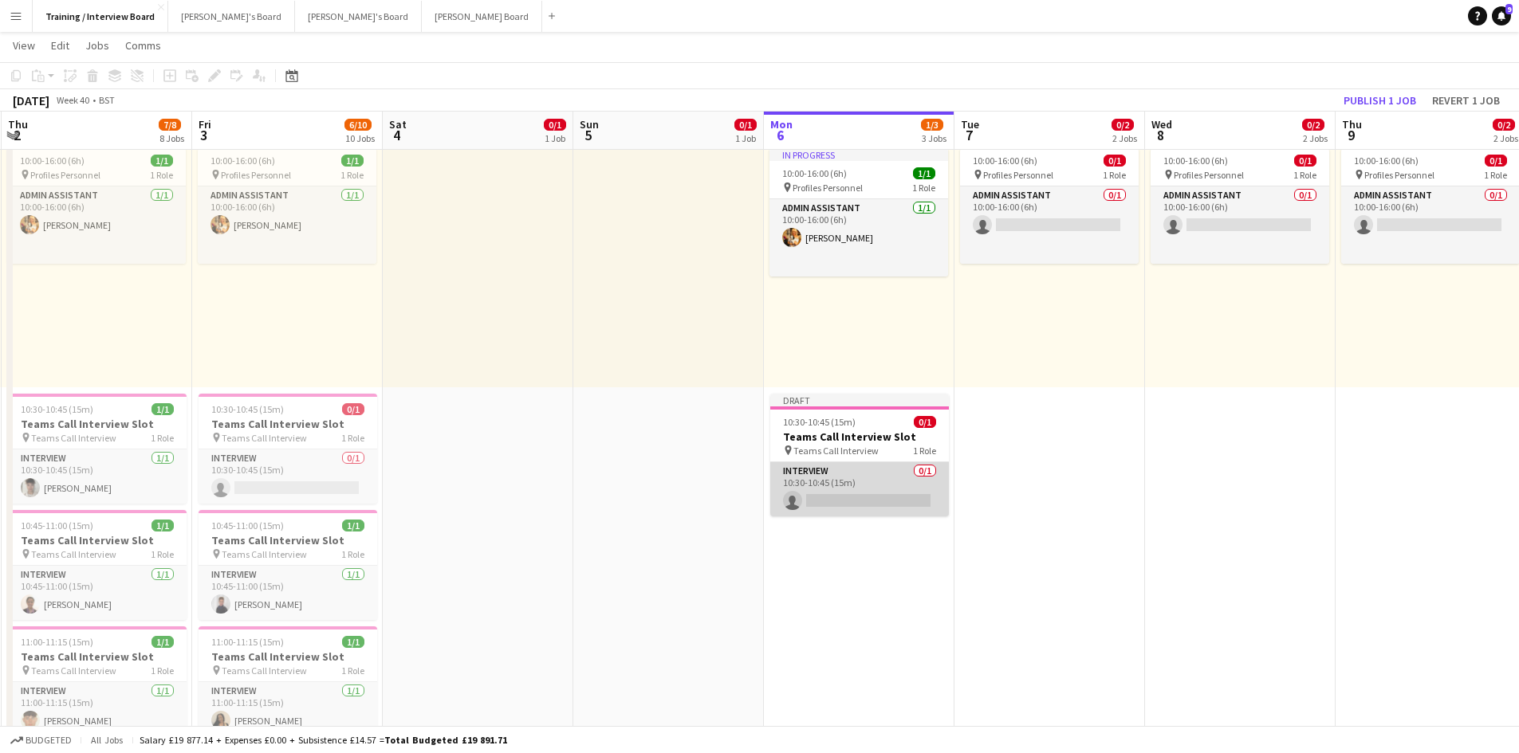
click at [907, 503] on app-card-role "Interview 0/1 10:30-10:45 (15m) single-neutral-actions" at bounding box center [859, 489] width 179 height 54
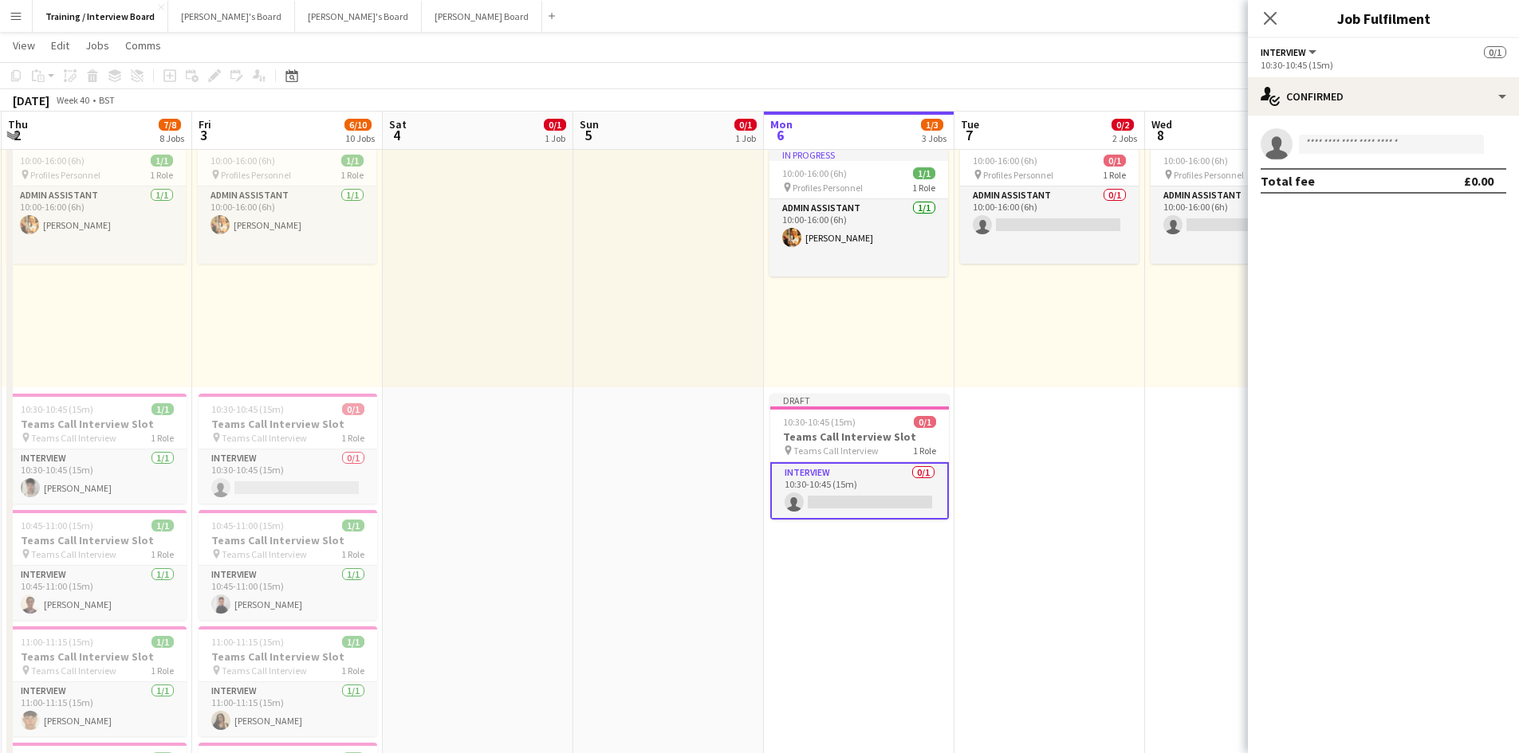
drag, startPoint x: 845, startPoint y: 499, endPoint x: 834, endPoint y: 507, distance: 13.7
click at [834, 507] on app-card-role "Interview 0/1 10:30-10:45 (15m) single-neutral-actions" at bounding box center [859, 490] width 179 height 57
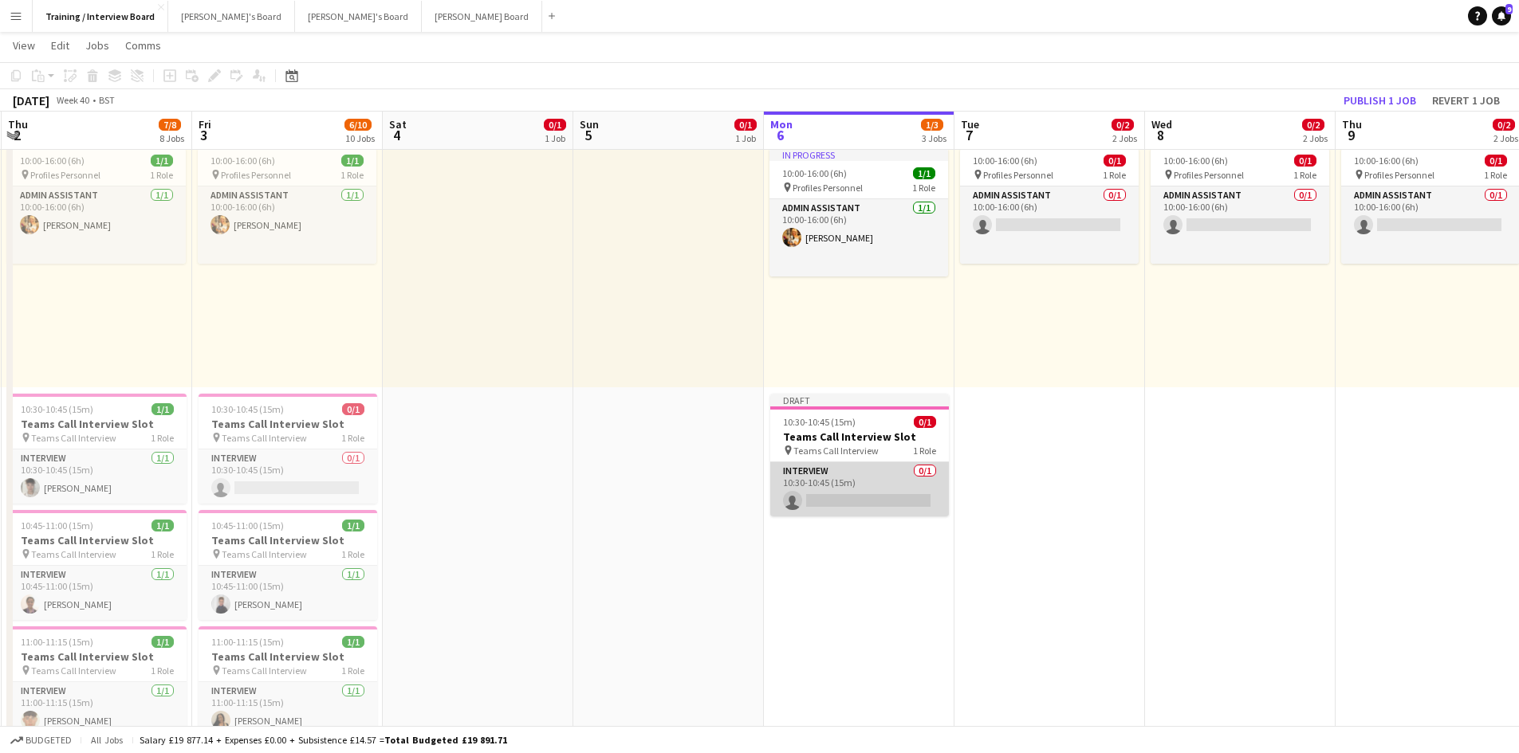
click at [819, 501] on app-card-role "Interview 0/1 10:30-10:45 (15m) single-neutral-actions" at bounding box center [859, 489] width 179 height 54
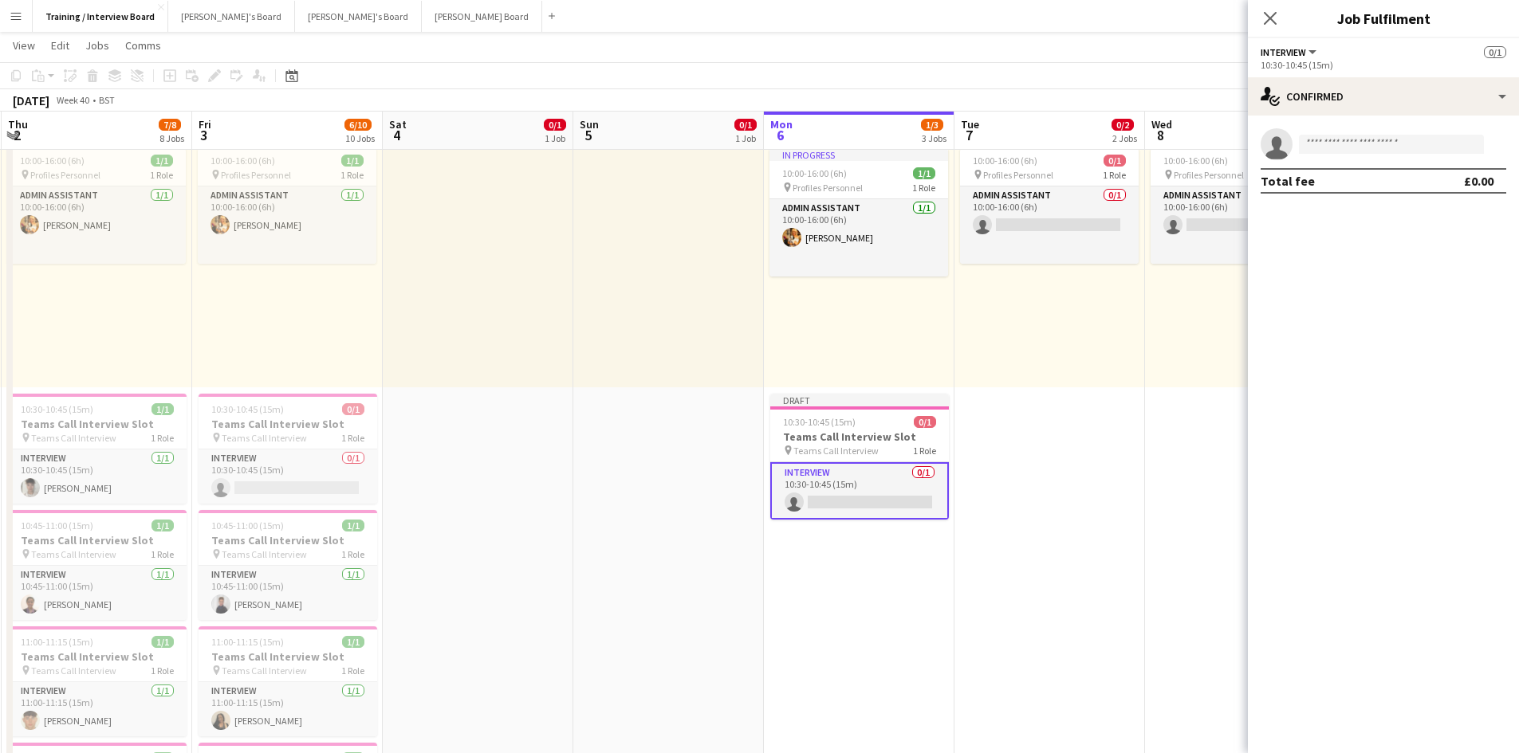
drag, startPoint x: 819, startPoint y: 500, endPoint x: 983, endPoint y: 522, distance: 165.7
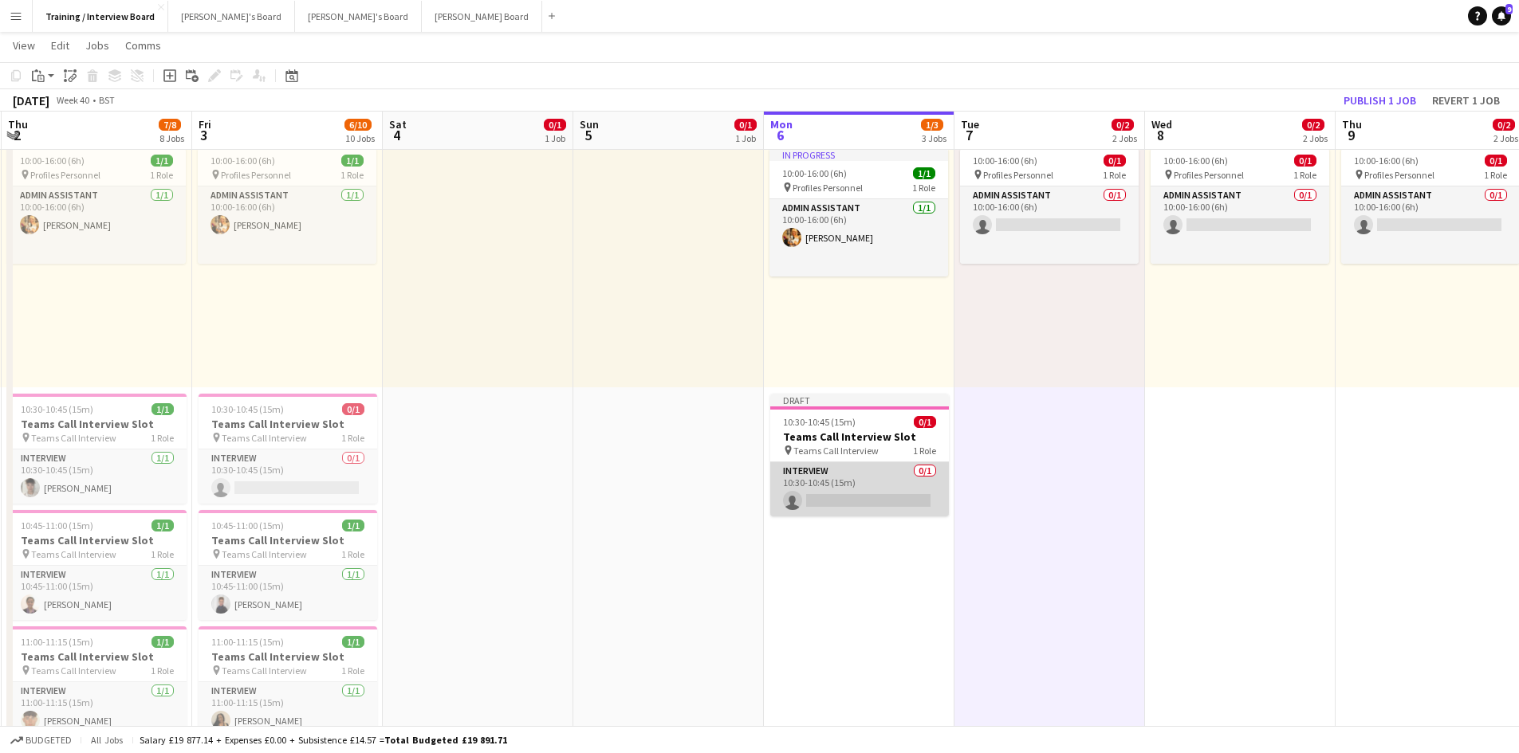
click at [818, 492] on app-card-role "Interview 0/1 10:30-10:45 (15m) single-neutral-actions" at bounding box center [859, 489] width 179 height 54
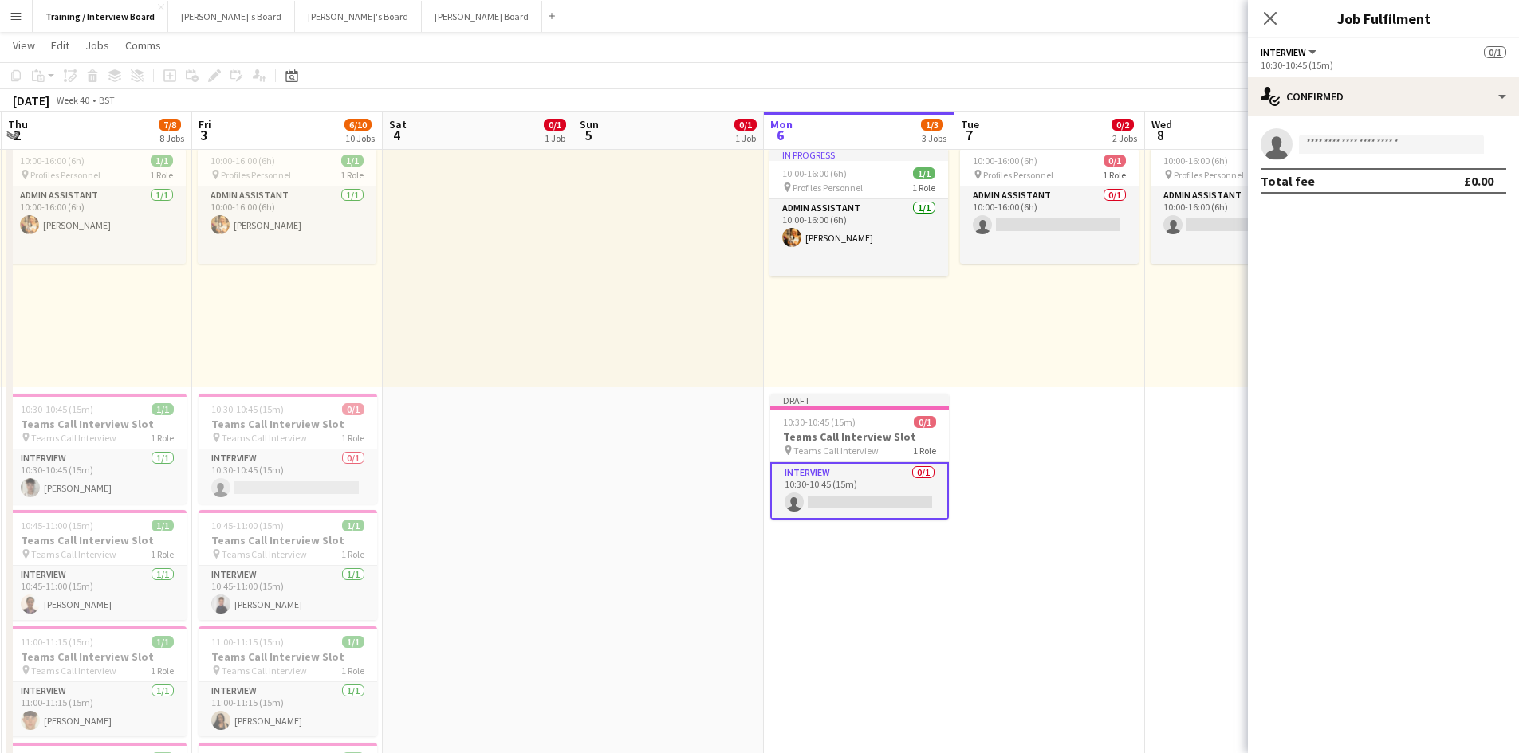
drag, startPoint x: 824, startPoint y: 506, endPoint x: 852, endPoint y: 577, distance: 76.2
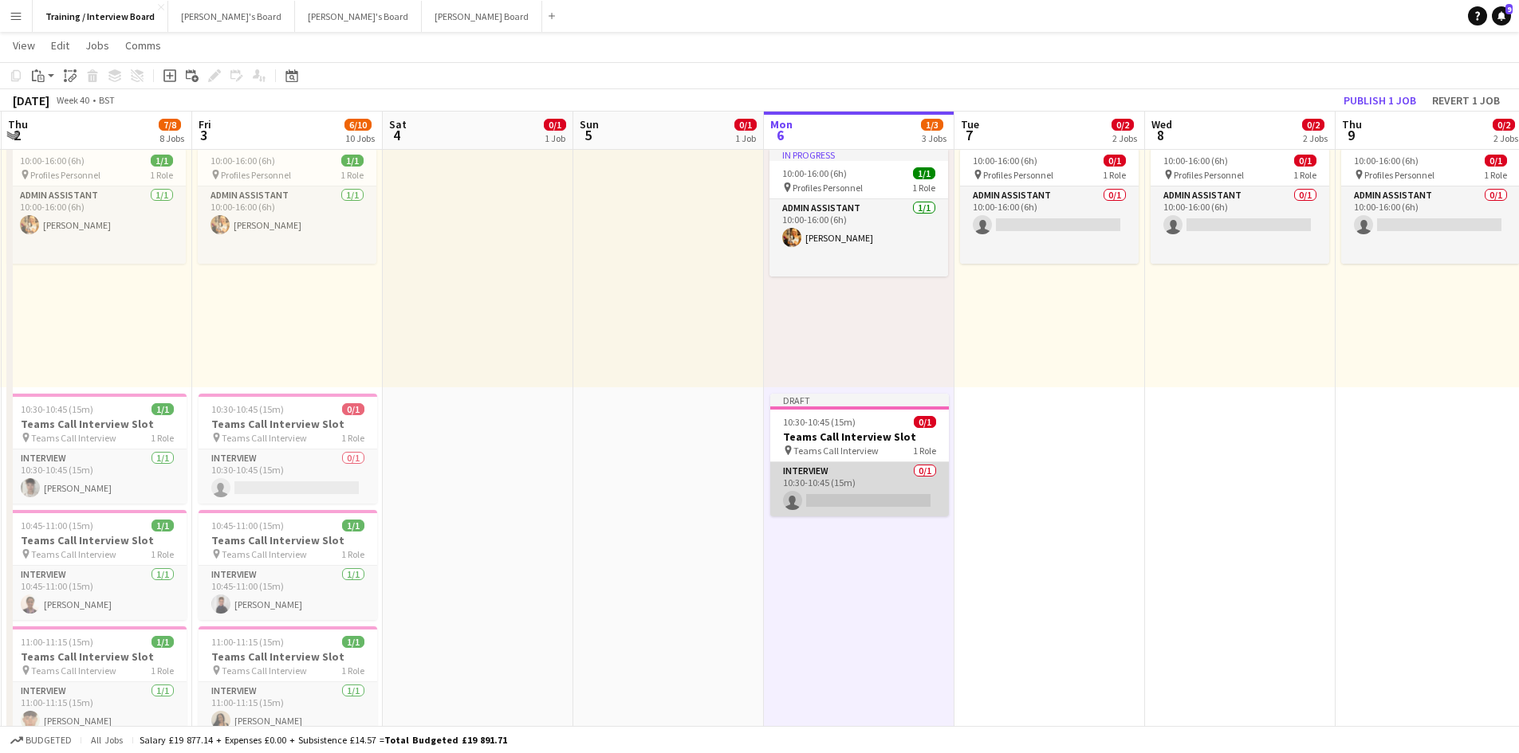
click at [828, 498] on app-card-role "Interview 0/1 10:30-10:45 (15m) single-neutral-actions" at bounding box center [859, 489] width 179 height 54
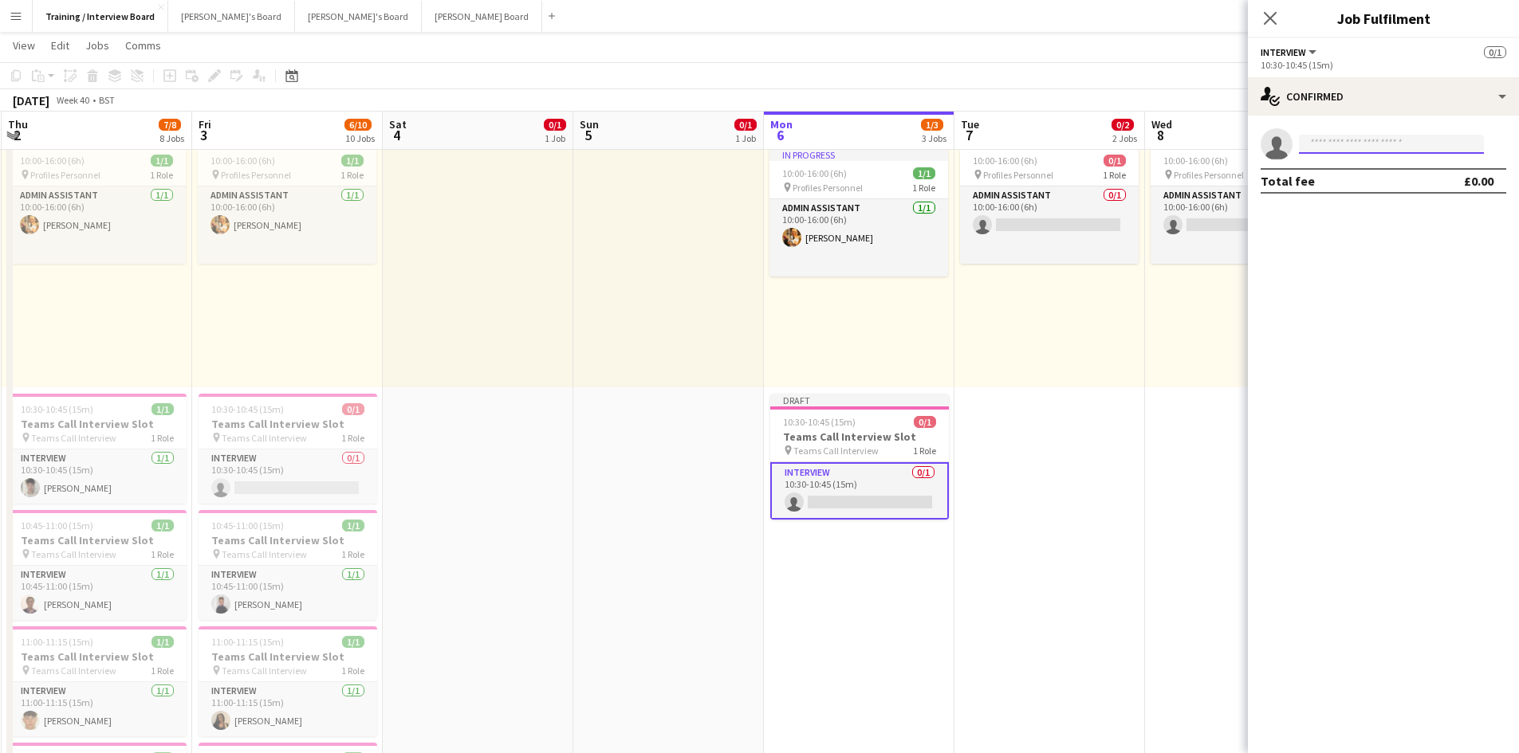
click at [1336, 144] on input at bounding box center [1391, 144] width 185 height 19
paste input "**********"
type input "**********"
click at [1350, 183] on span "teonioshea@icloud.com" at bounding box center [1390, 180] width 159 height 13
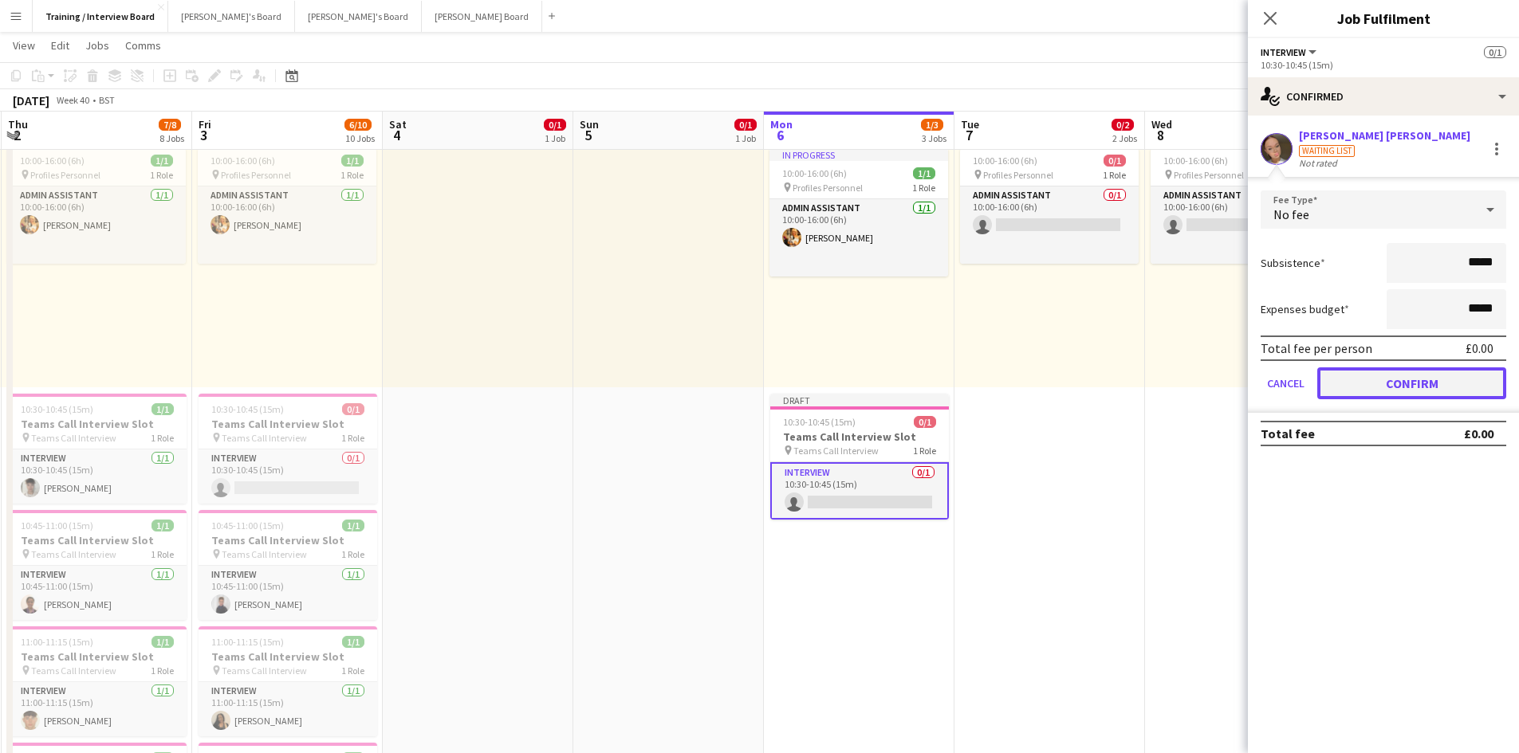
click at [1442, 375] on button "Confirm" at bounding box center [1411, 383] width 189 height 32
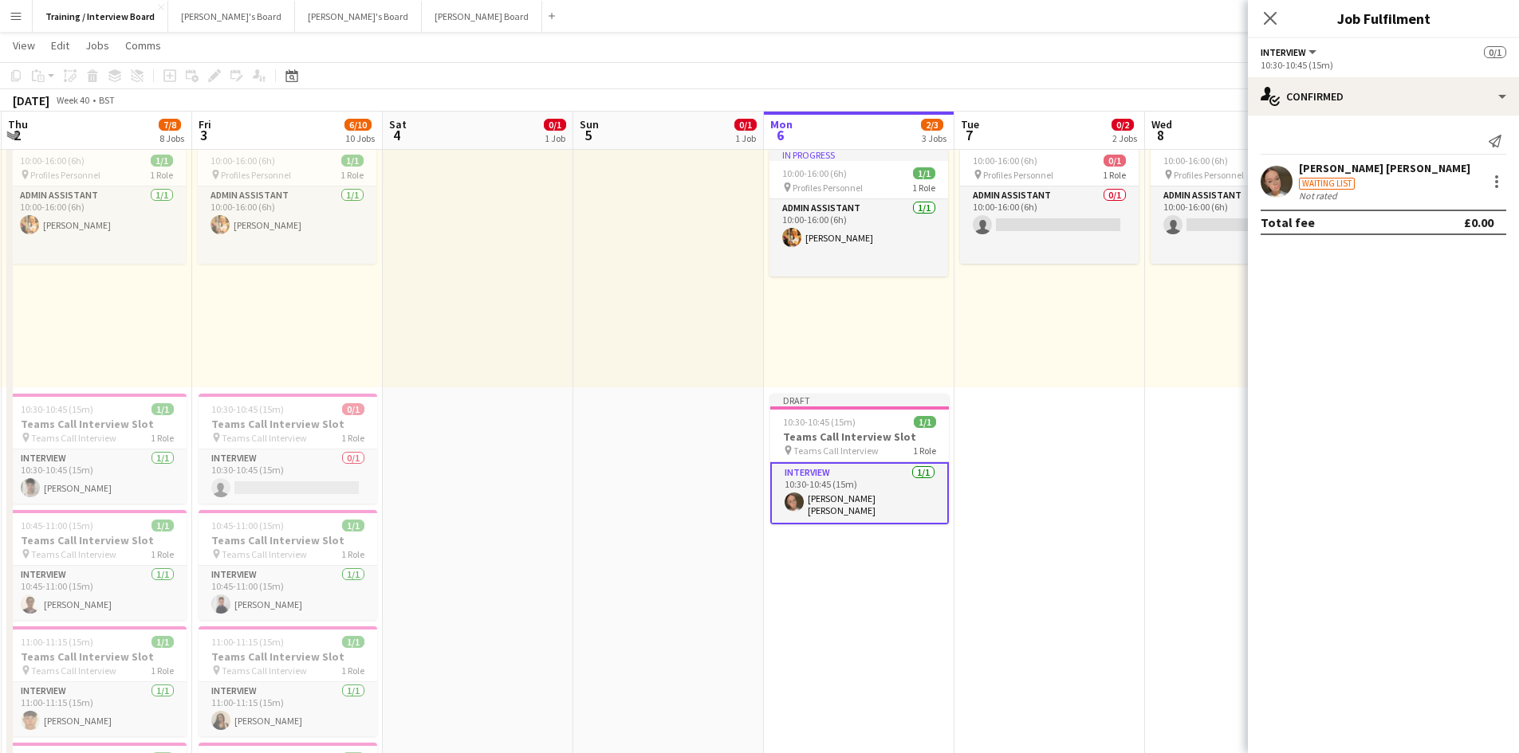
click at [1126, 73] on app-toolbar "Copy Paste Paste Ctrl+V Paste with crew Ctrl+Shift+V Paste linked Job Delete Gr…" at bounding box center [759, 75] width 1519 height 27
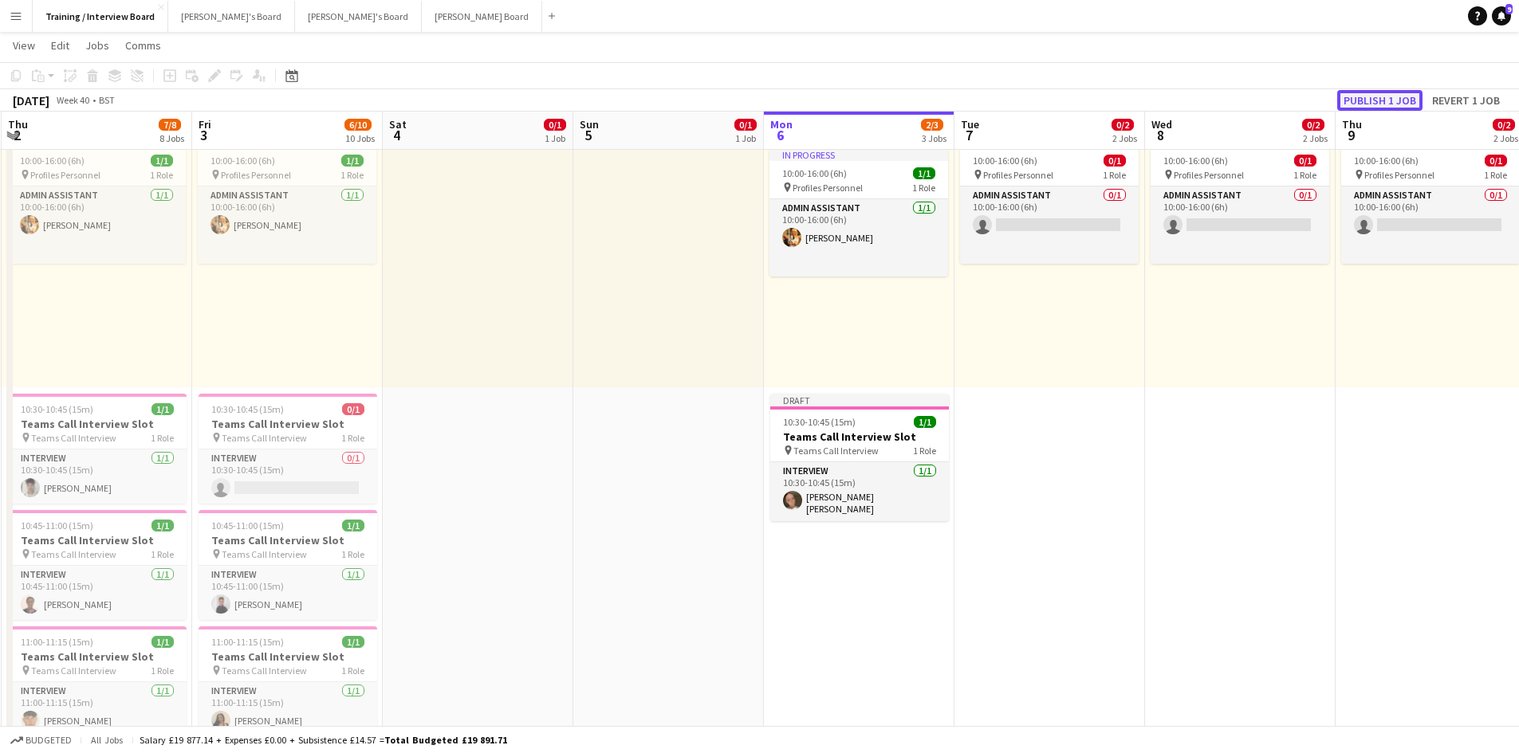
click at [1348, 103] on button "Publish 1 job" at bounding box center [1379, 100] width 85 height 21
click at [248, 538] on h3 "Teams Call Interview Slot" at bounding box center [287, 540] width 179 height 14
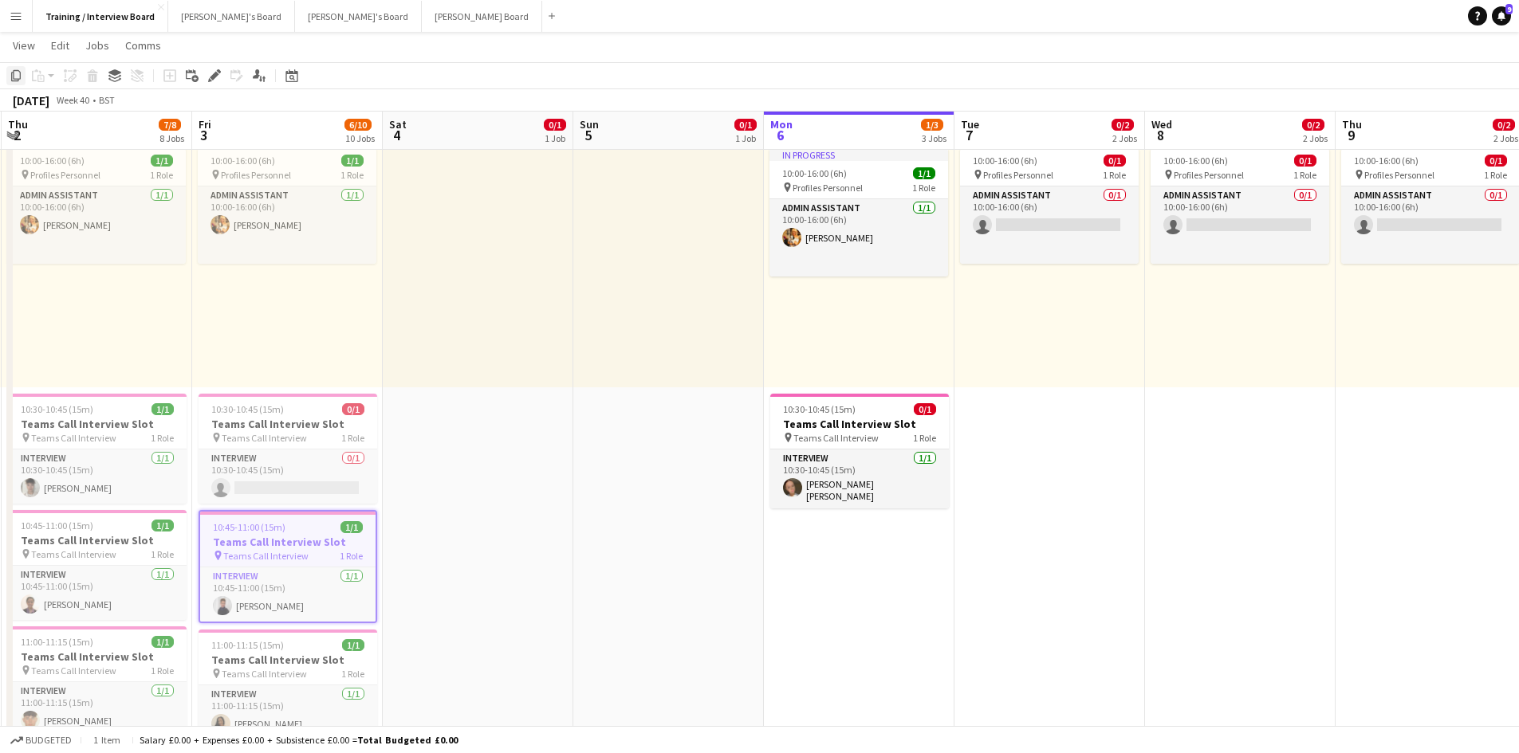
click at [12, 75] on icon at bounding box center [16, 75] width 10 height 11
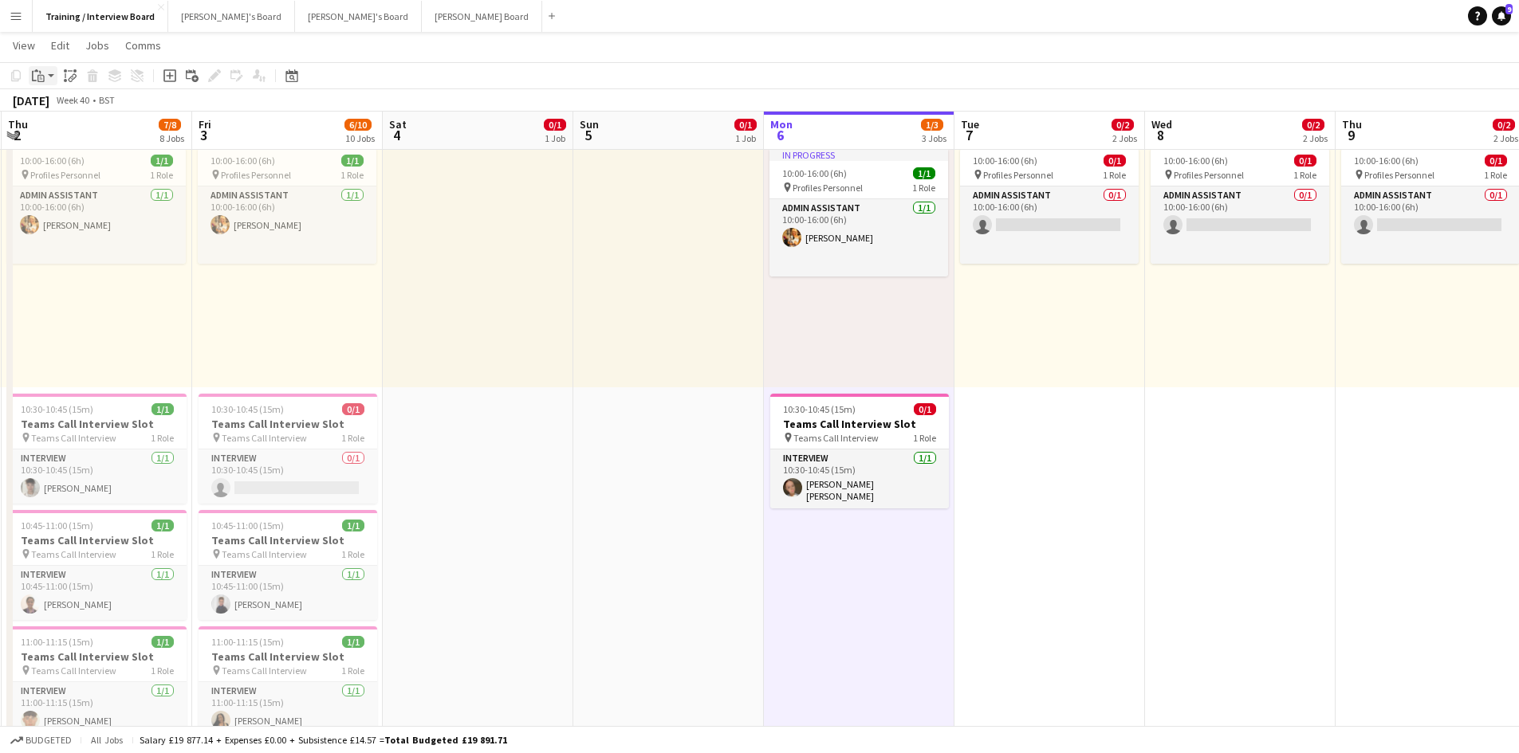
click at [40, 76] on icon at bounding box center [40, 78] width 7 height 7
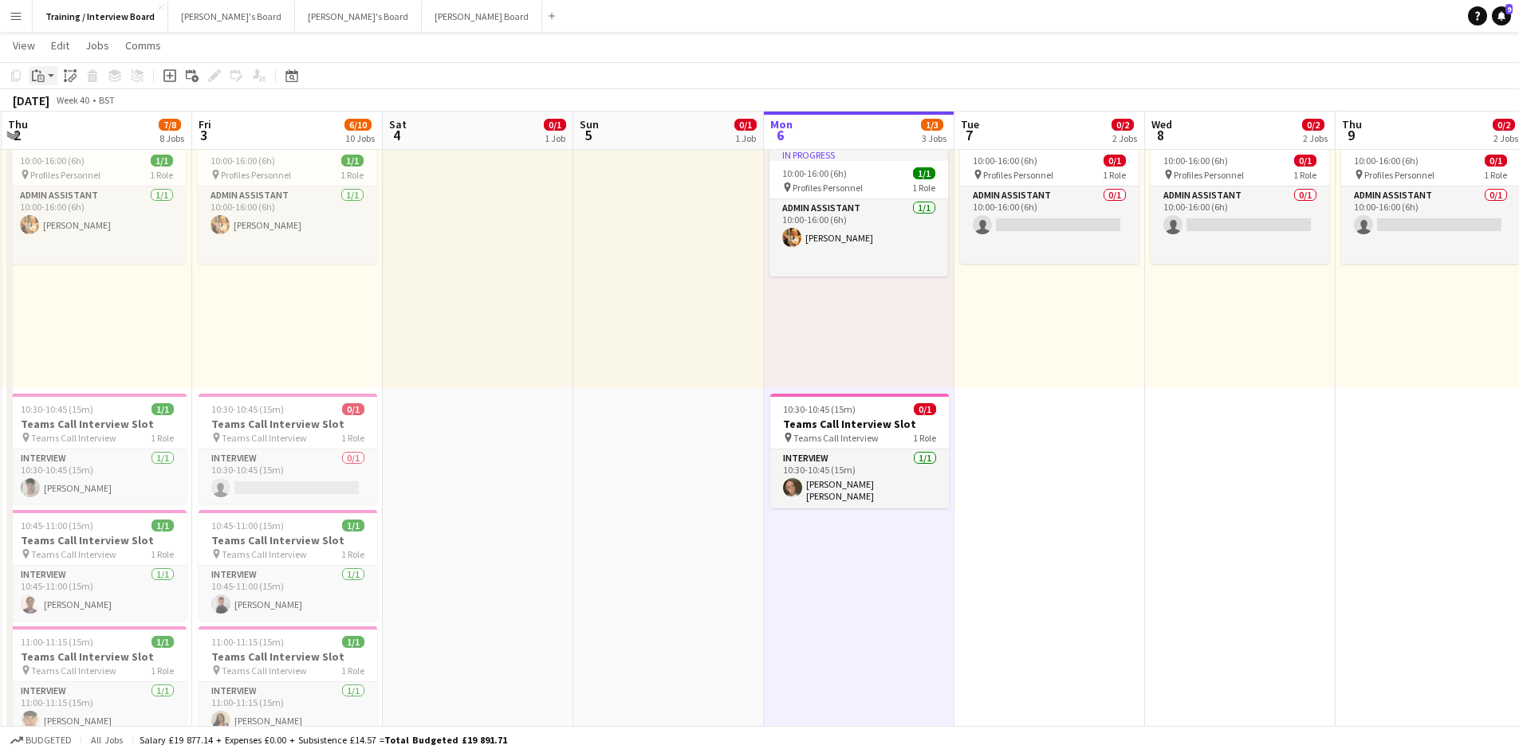
click at [37, 75] on icon "Paste" at bounding box center [38, 75] width 13 height 13
click at [55, 106] on link "Paste Ctrl+V" at bounding box center [117, 106] width 150 height 14
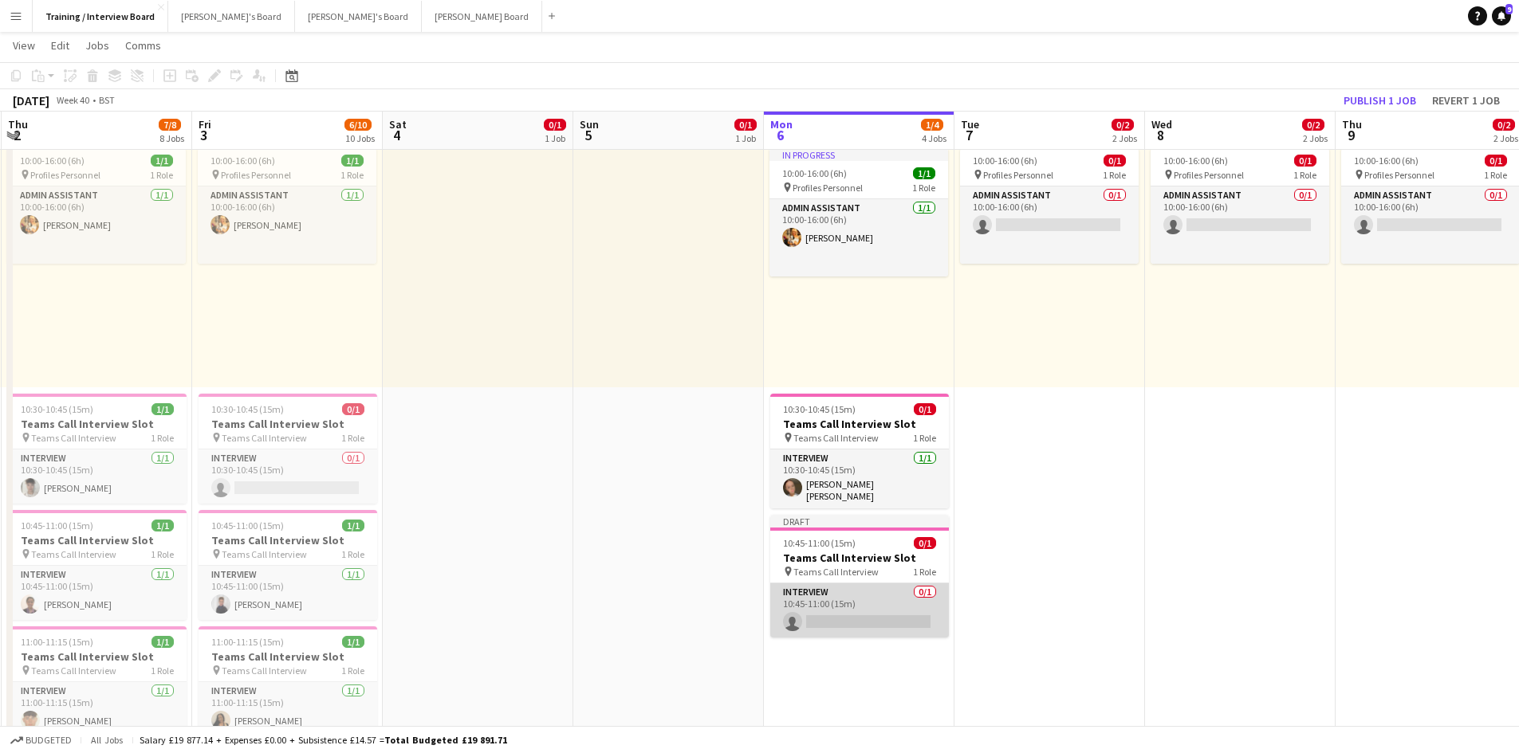
click at [881, 620] on app-card-role "Interview 0/1 10:45-11:00 (15m) single-neutral-actions" at bounding box center [859, 611] width 179 height 54
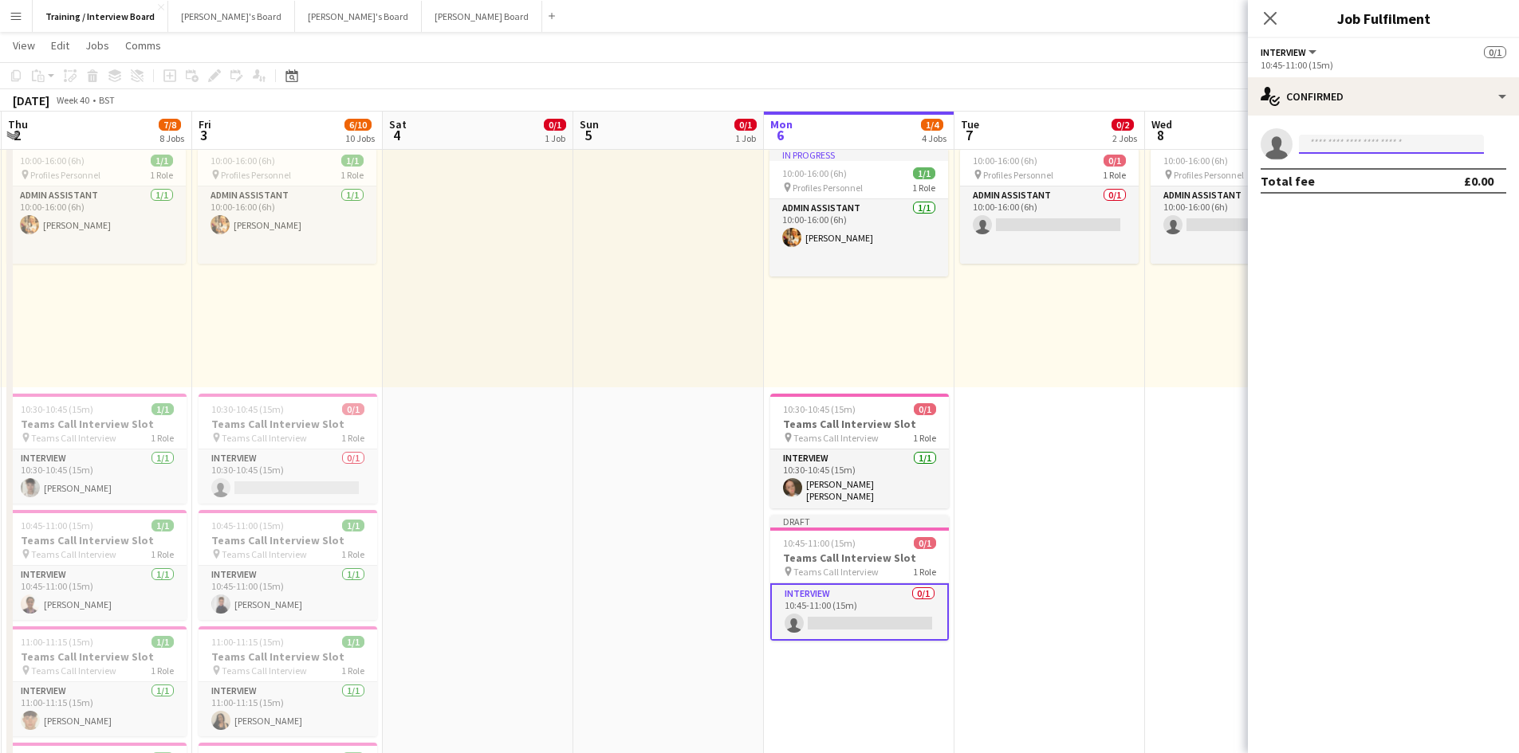
click at [1333, 150] on input at bounding box center [1391, 144] width 185 height 19
paste input "**********"
type input "**********"
click at [1335, 160] on span "Naveenkumar Jayakumar" at bounding box center [1357, 167] width 92 height 14
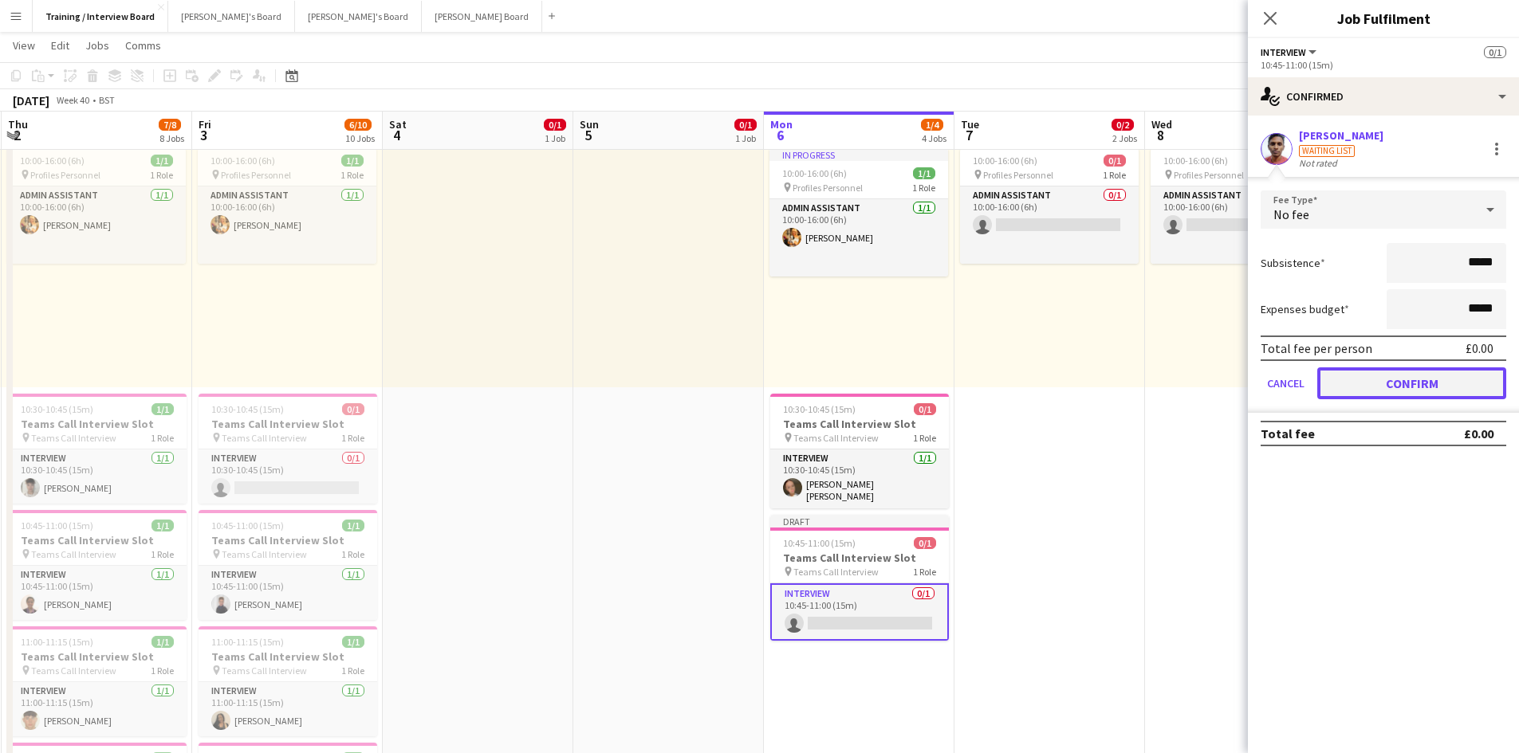
click at [1499, 383] on button "Confirm" at bounding box center [1411, 383] width 189 height 32
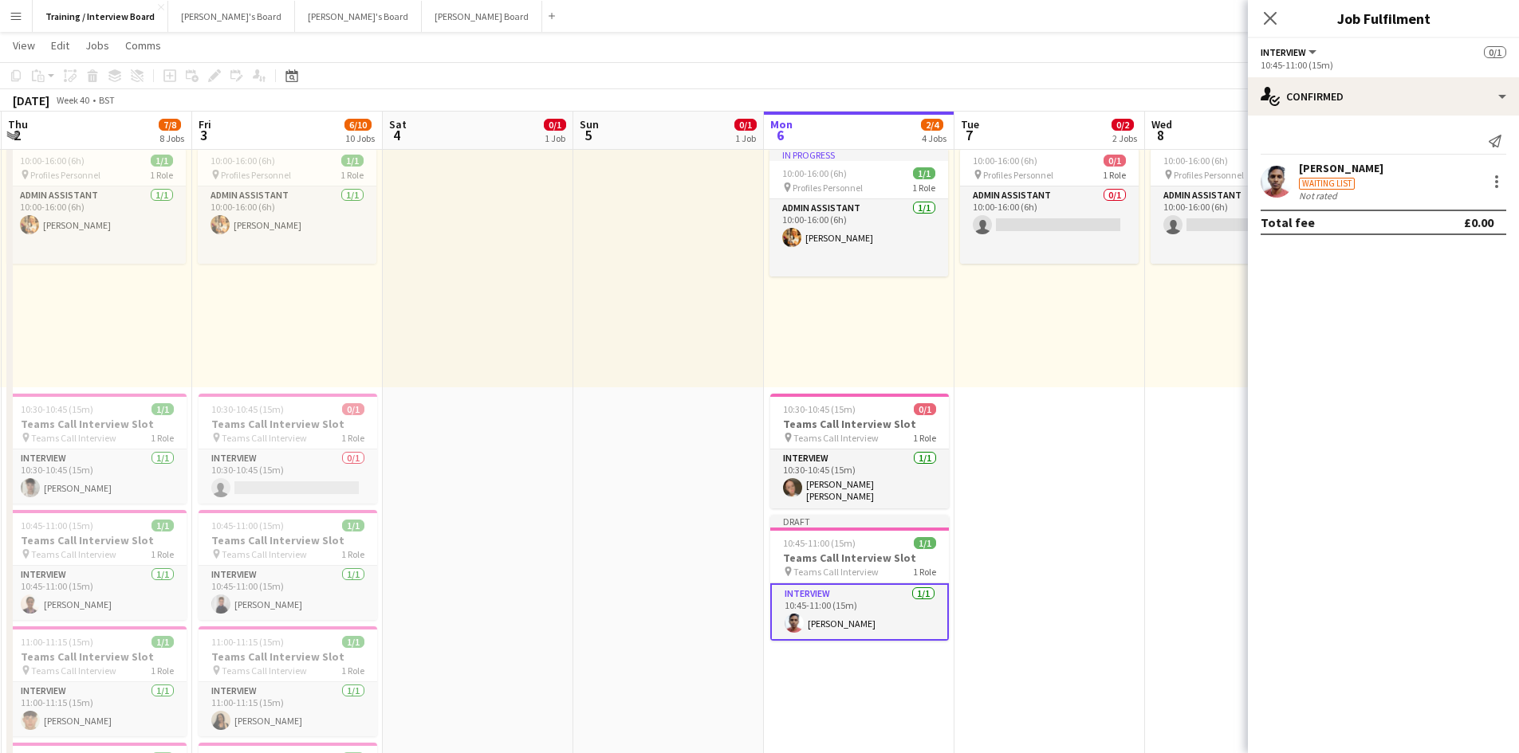
click at [1187, 18] on app-navbar "Menu Boards Boards Boards All jobs Status Workforce Workforce My Workforce Recr…" at bounding box center [759, 16] width 1519 height 32
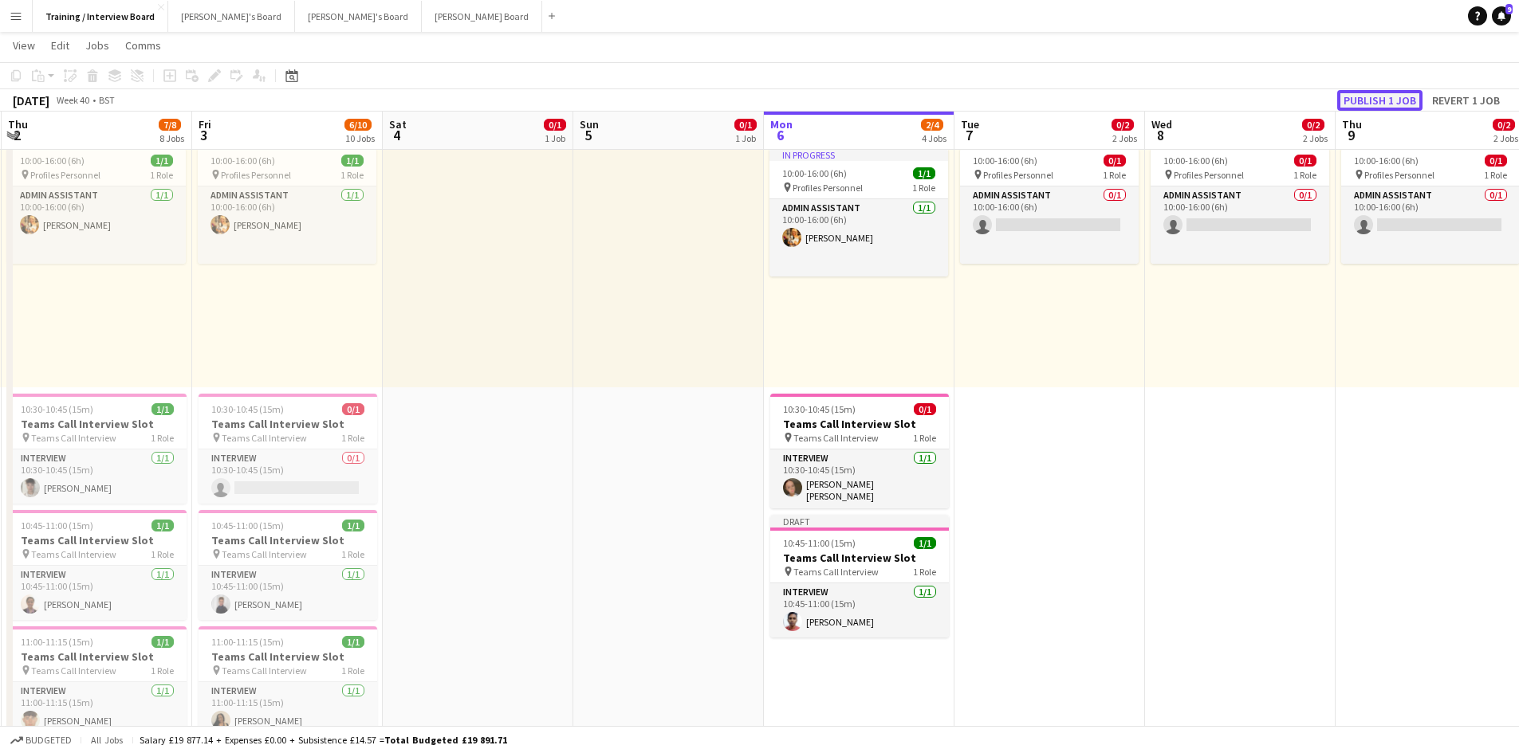
click at [1366, 97] on button "Publish 1 job" at bounding box center [1379, 100] width 85 height 21
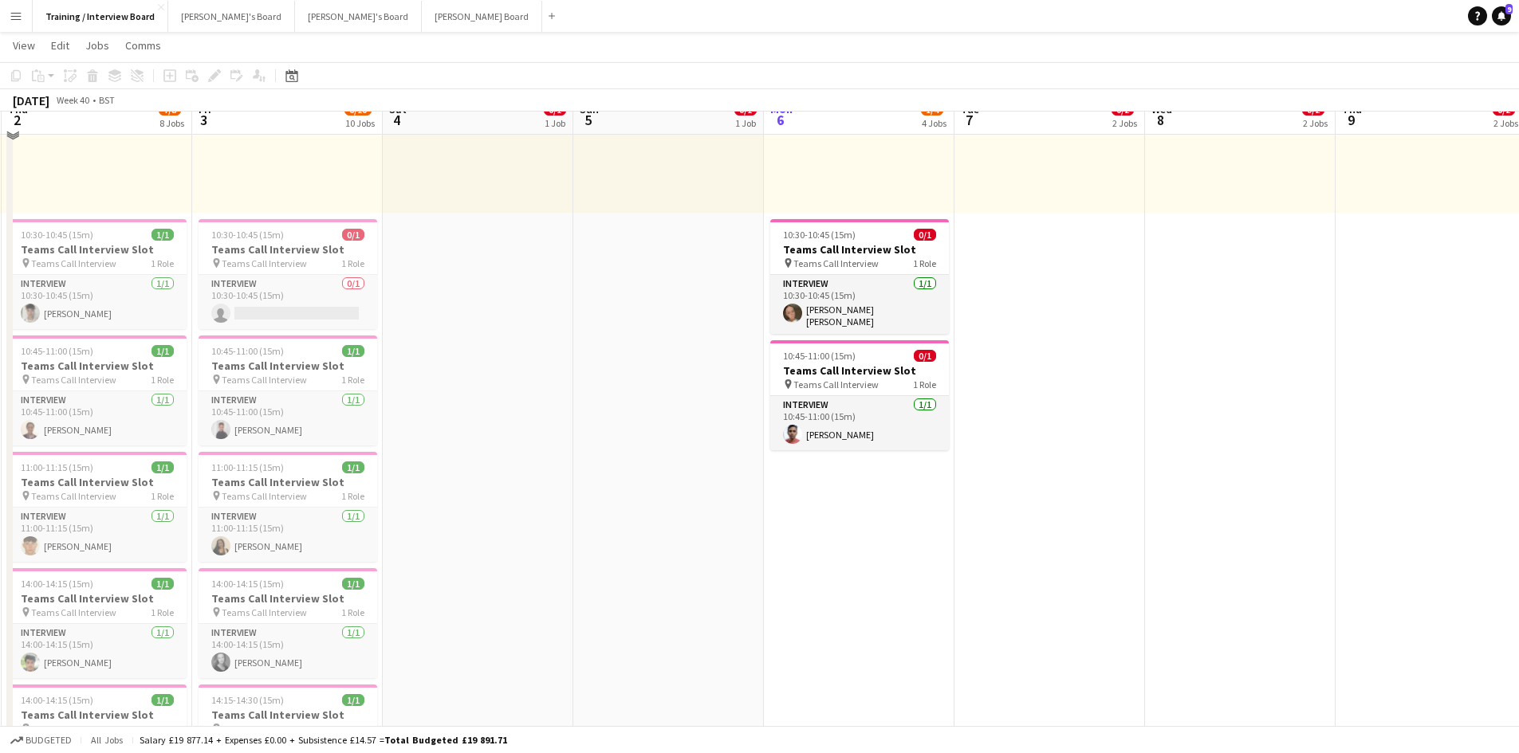
scroll to position [239, 0]
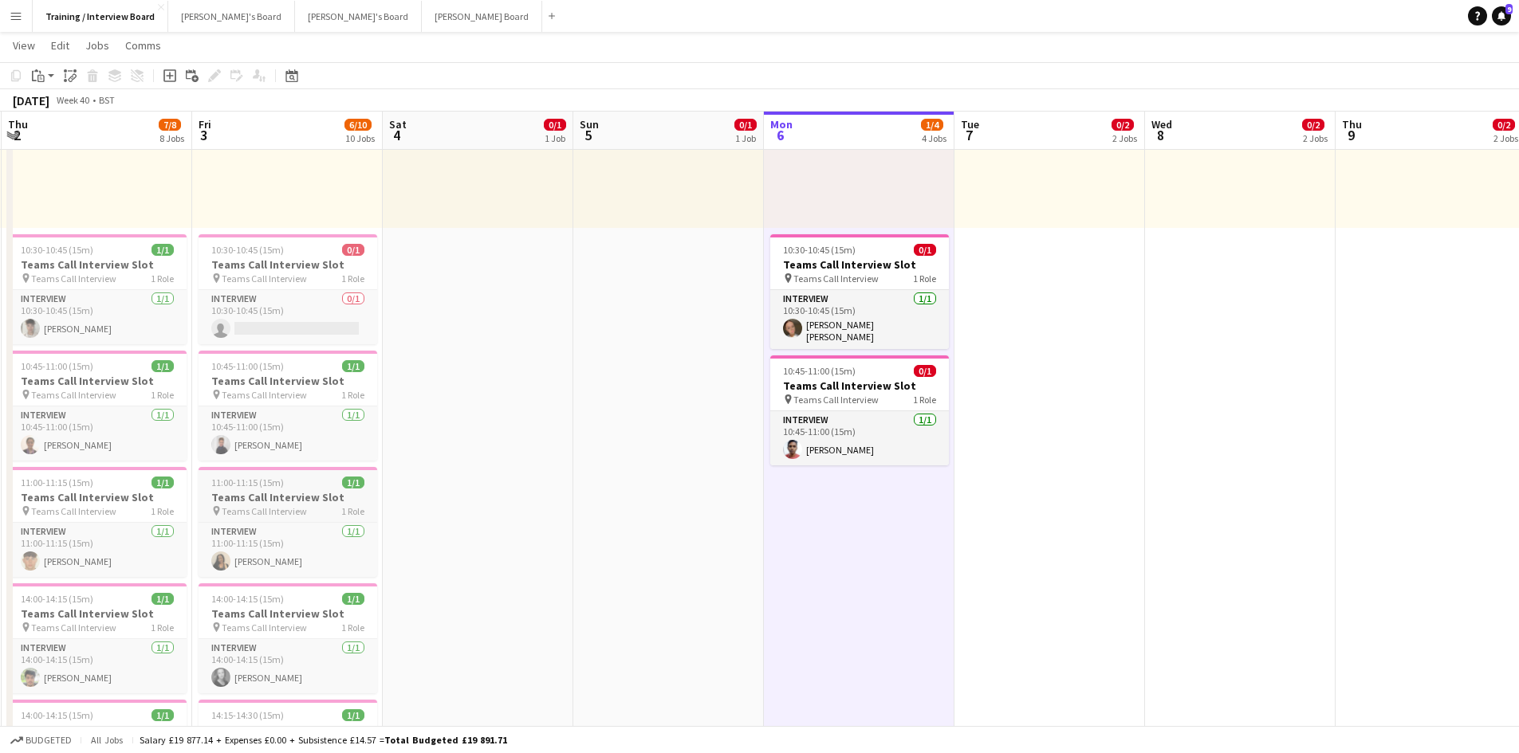
click at [275, 496] on h3 "Teams Call Interview Slot" at bounding box center [287, 497] width 179 height 14
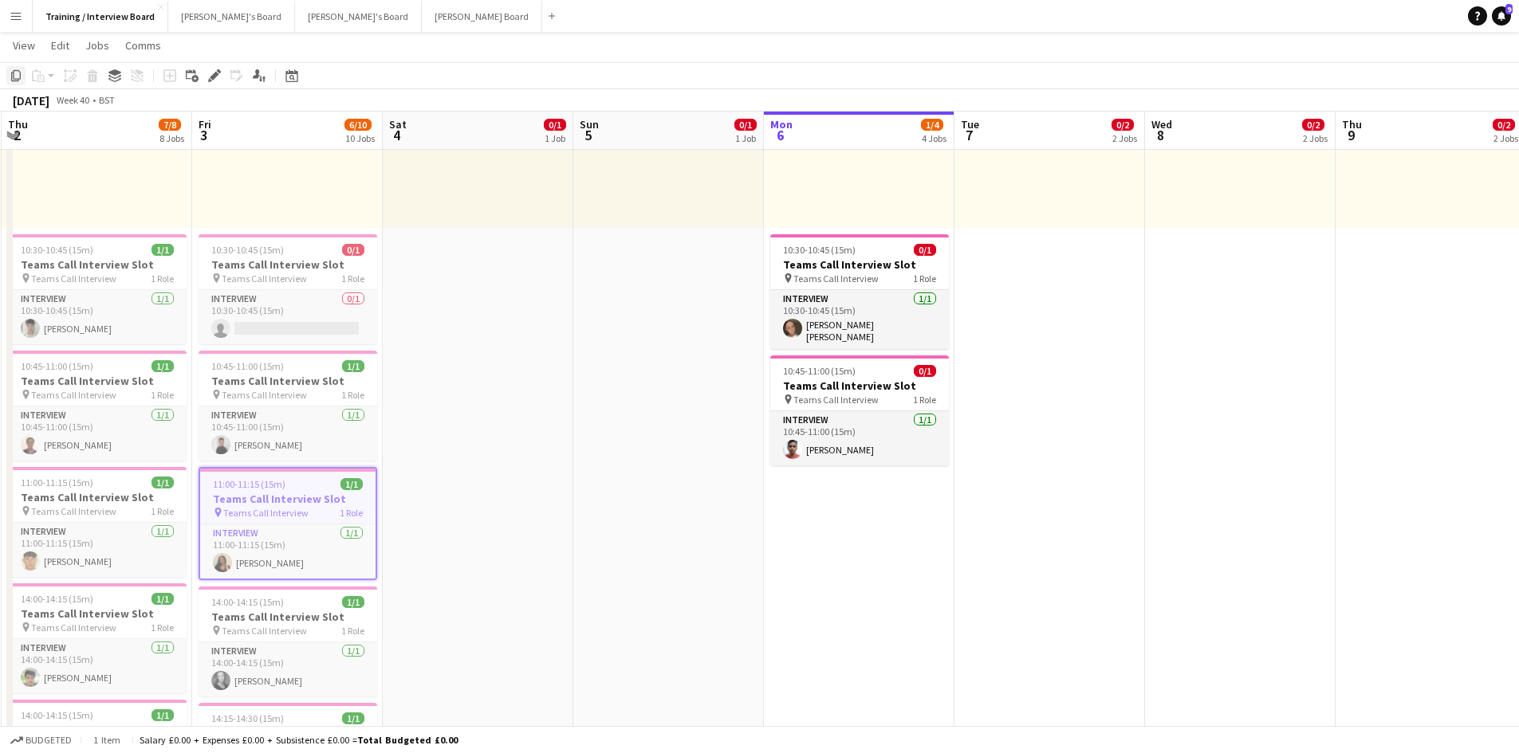
click at [15, 72] on icon "Copy" at bounding box center [16, 75] width 13 height 13
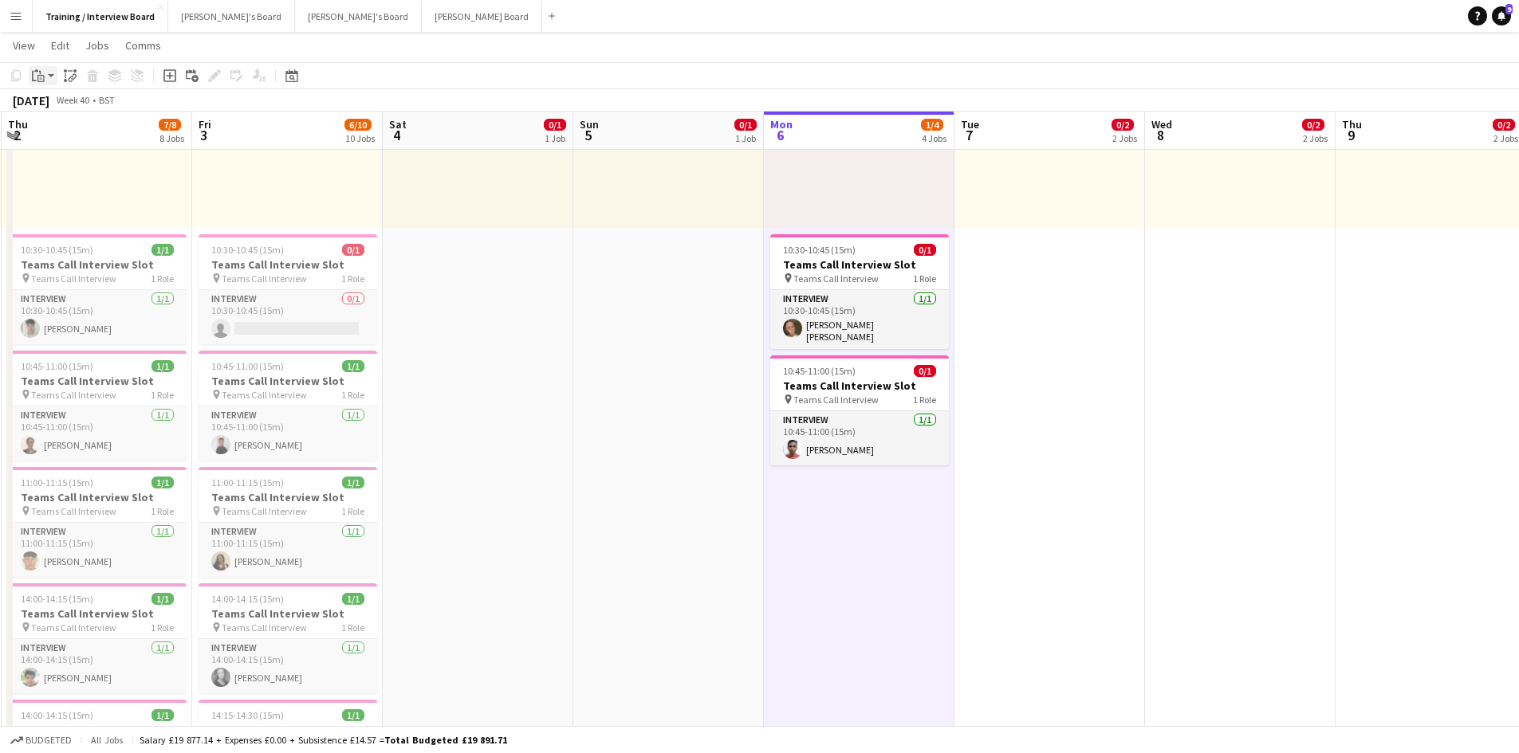
click at [33, 76] on icon "Paste" at bounding box center [38, 75] width 13 height 13
click at [59, 106] on link "Paste Ctrl+V" at bounding box center [117, 106] width 150 height 14
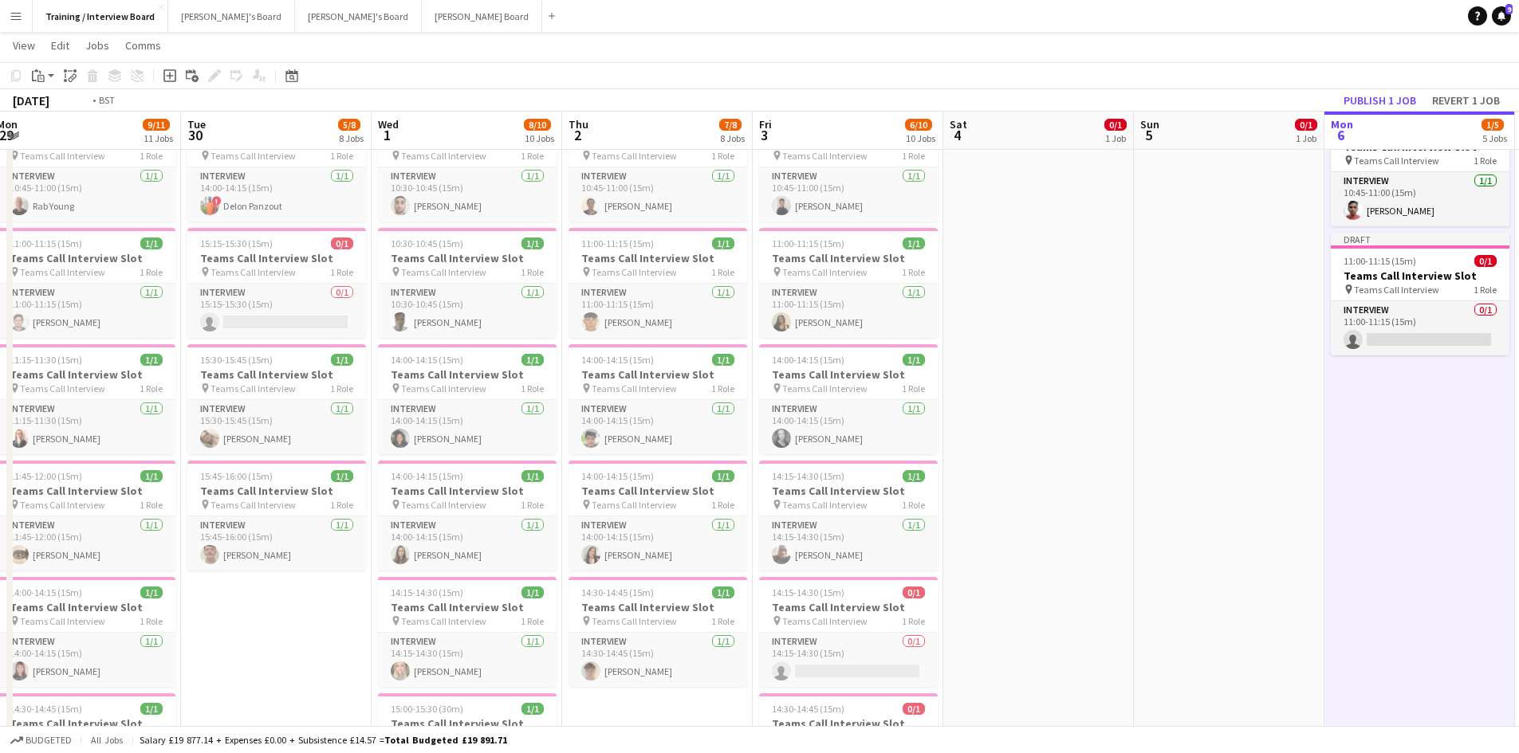
scroll to position [0, 407]
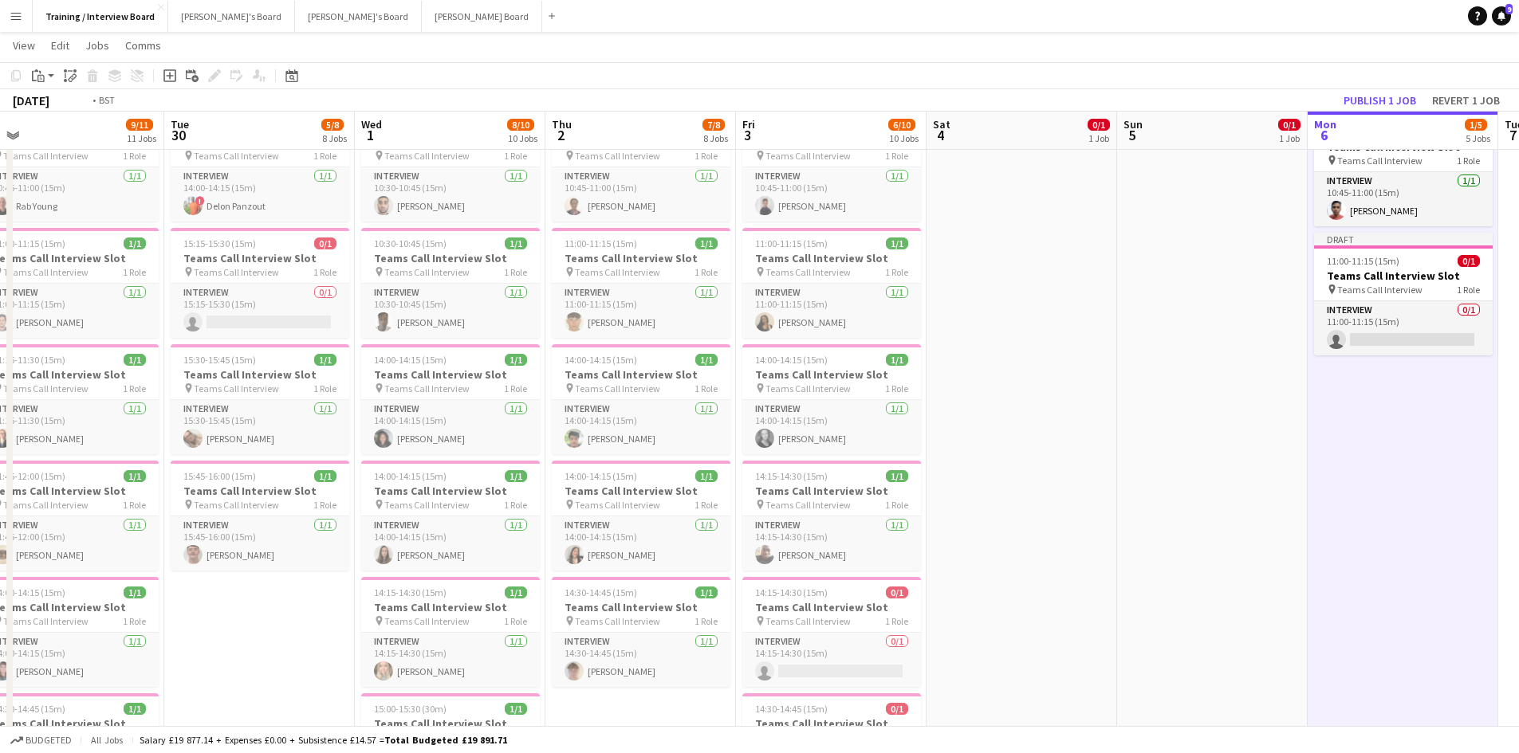
drag, startPoint x: 514, startPoint y: 142, endPoint x: 1439, endPoint y: 171, distance: 925.2
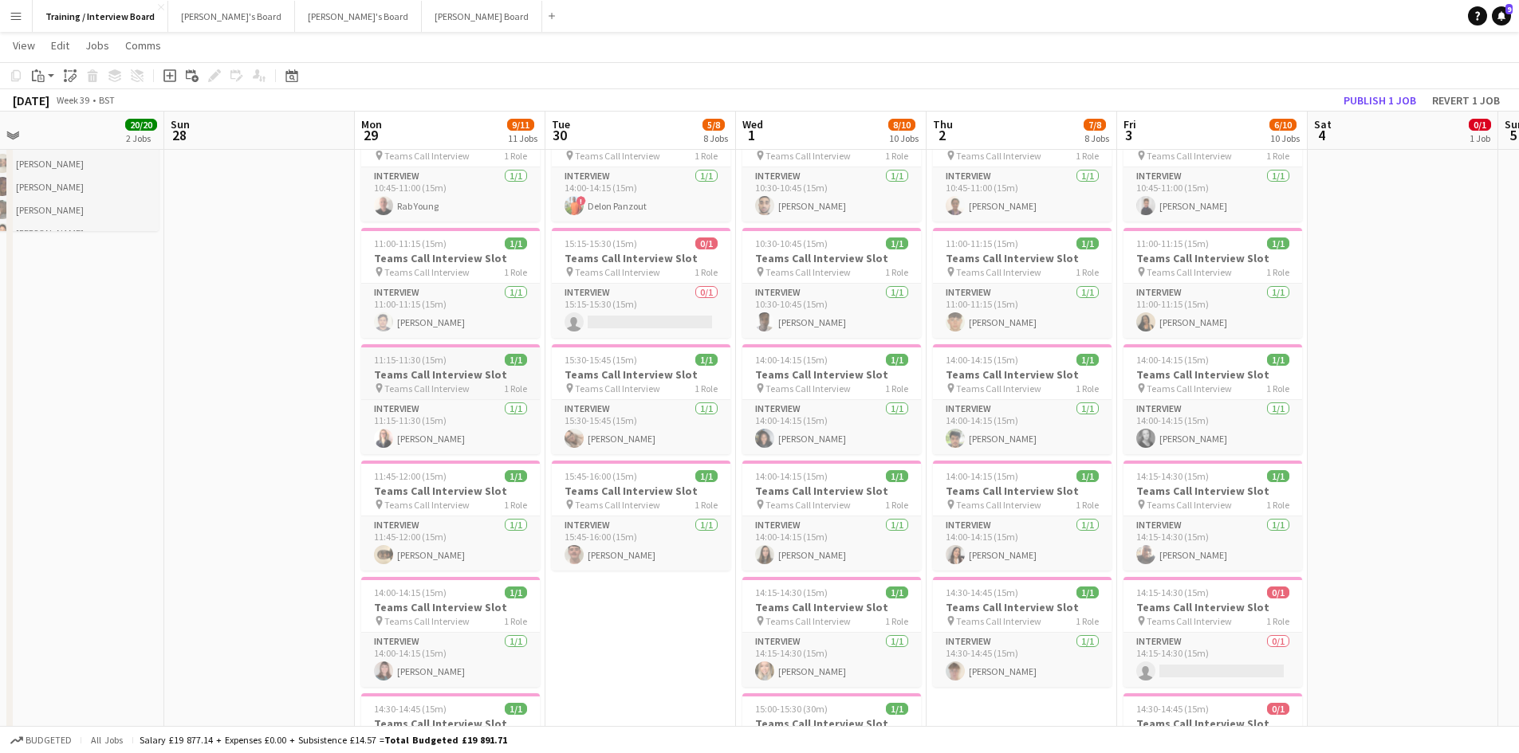
click at [433, 344] on div at bounding box center [450, 345] width 179 height 3
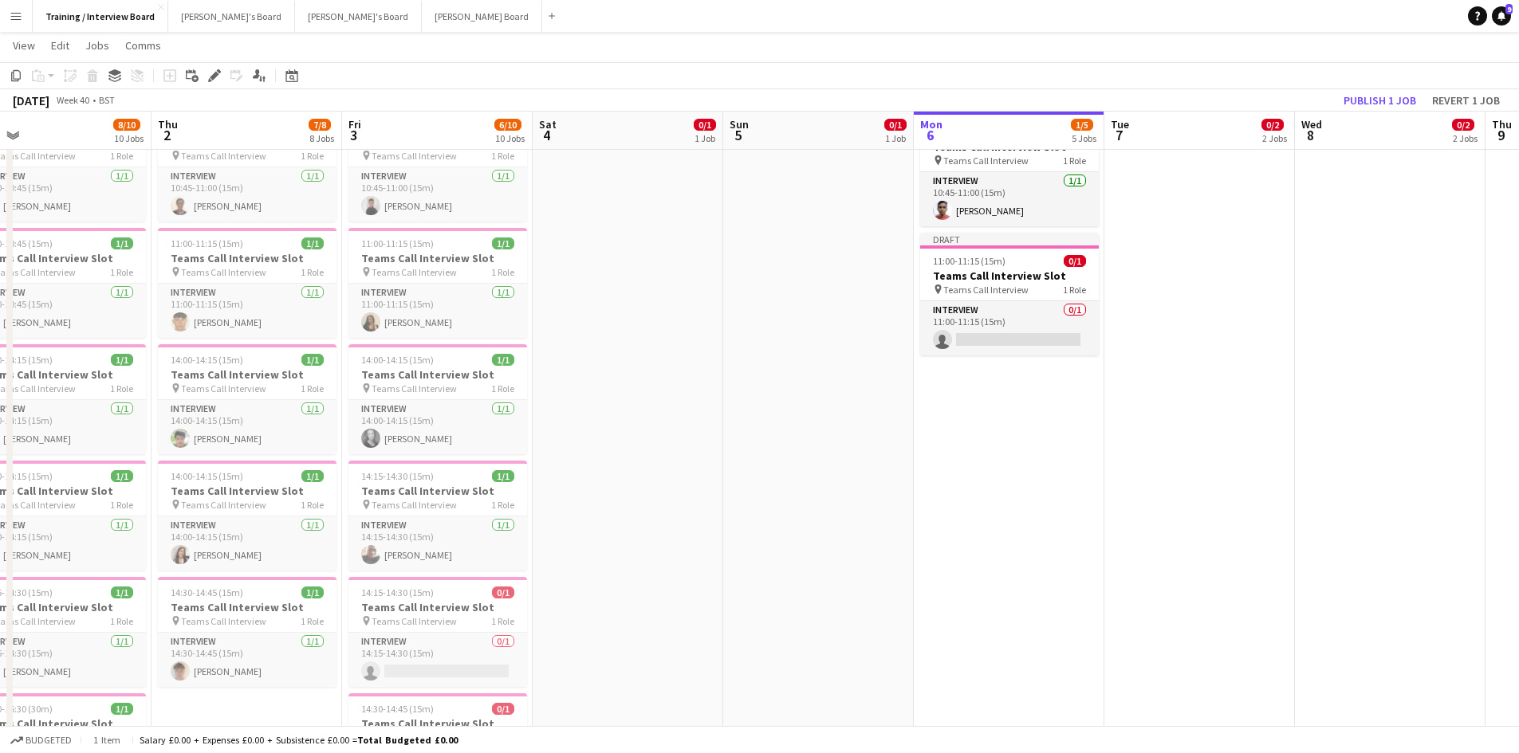
drag, startPoint x: 1444, startPoint y: 147, endPoint x: 677, endPoint y: 204, distance: 769.8
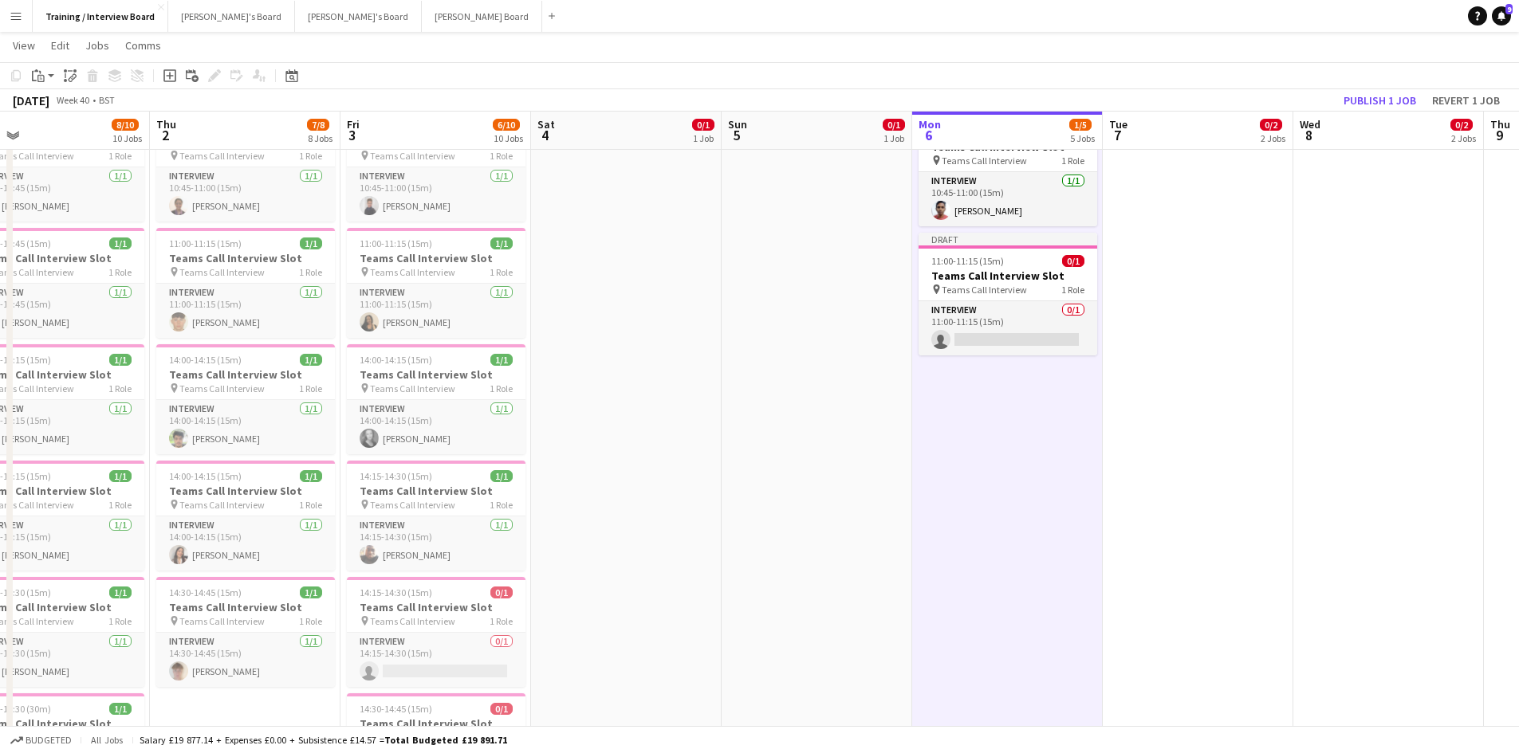
drag, startPoint x: 1000, startPoint y: 450, endPoint x: 997, endPoint y: 421, distance: 29.7
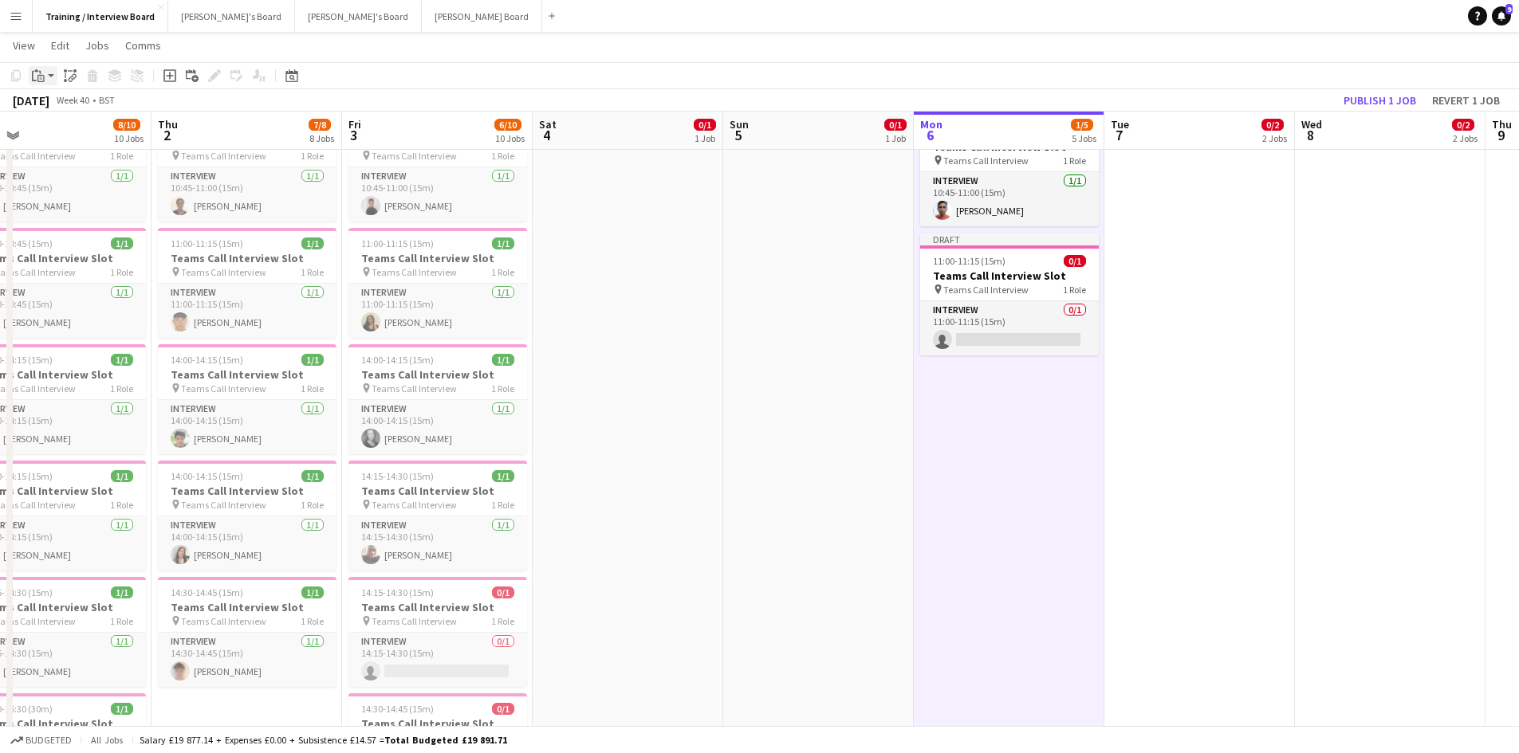
click at [38, 70] on icon "Paste" at bounding box center [38, 75] width 13 height 13
click at [65, 109] on link "Paste Ctrl+V" at bounding box center [117, 106] width 150 height 14
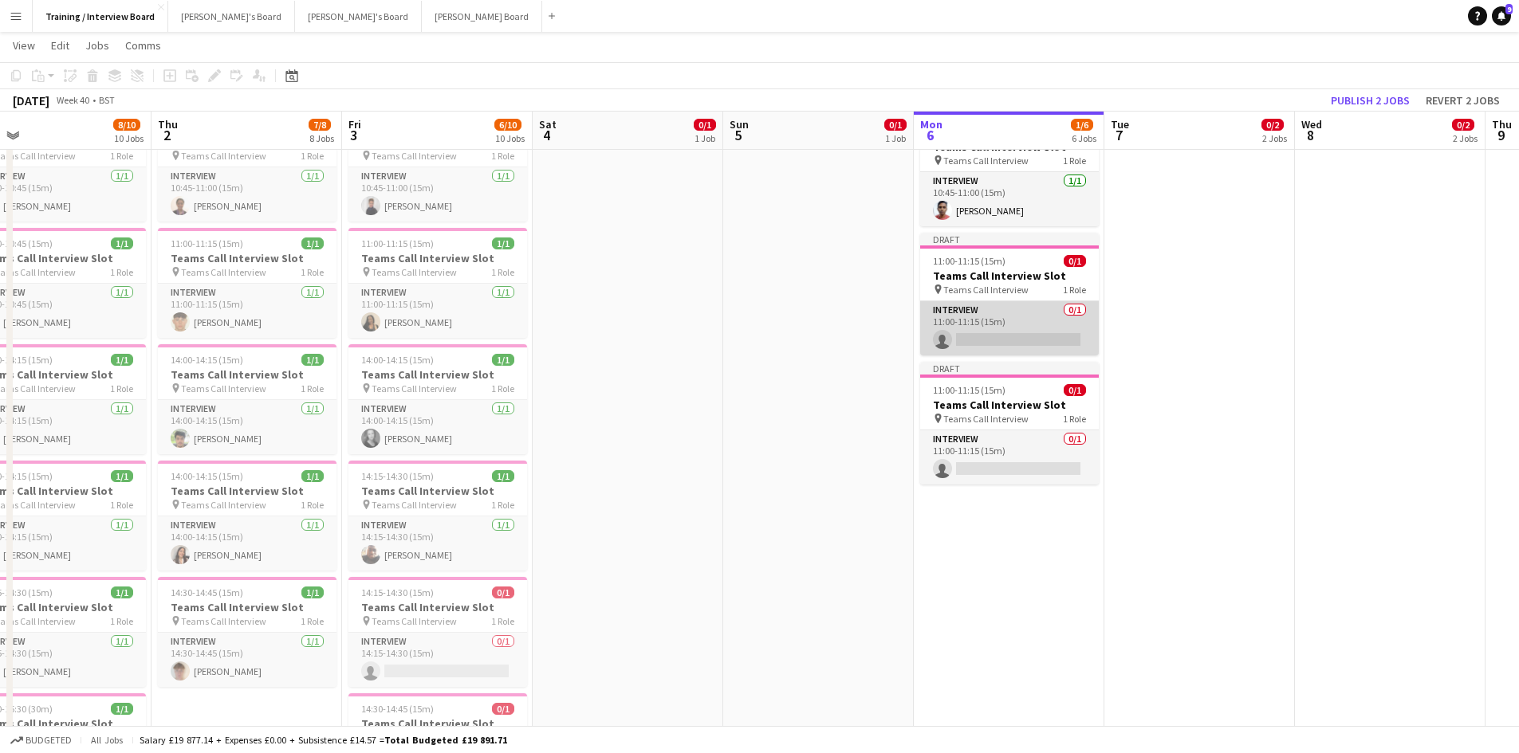
click at [1009, 334] on app-card-role "Interview 0/1 11:00-11:15 (15m) single-neutral-actions" at bounding box center [1009, 328] width 179 height 54
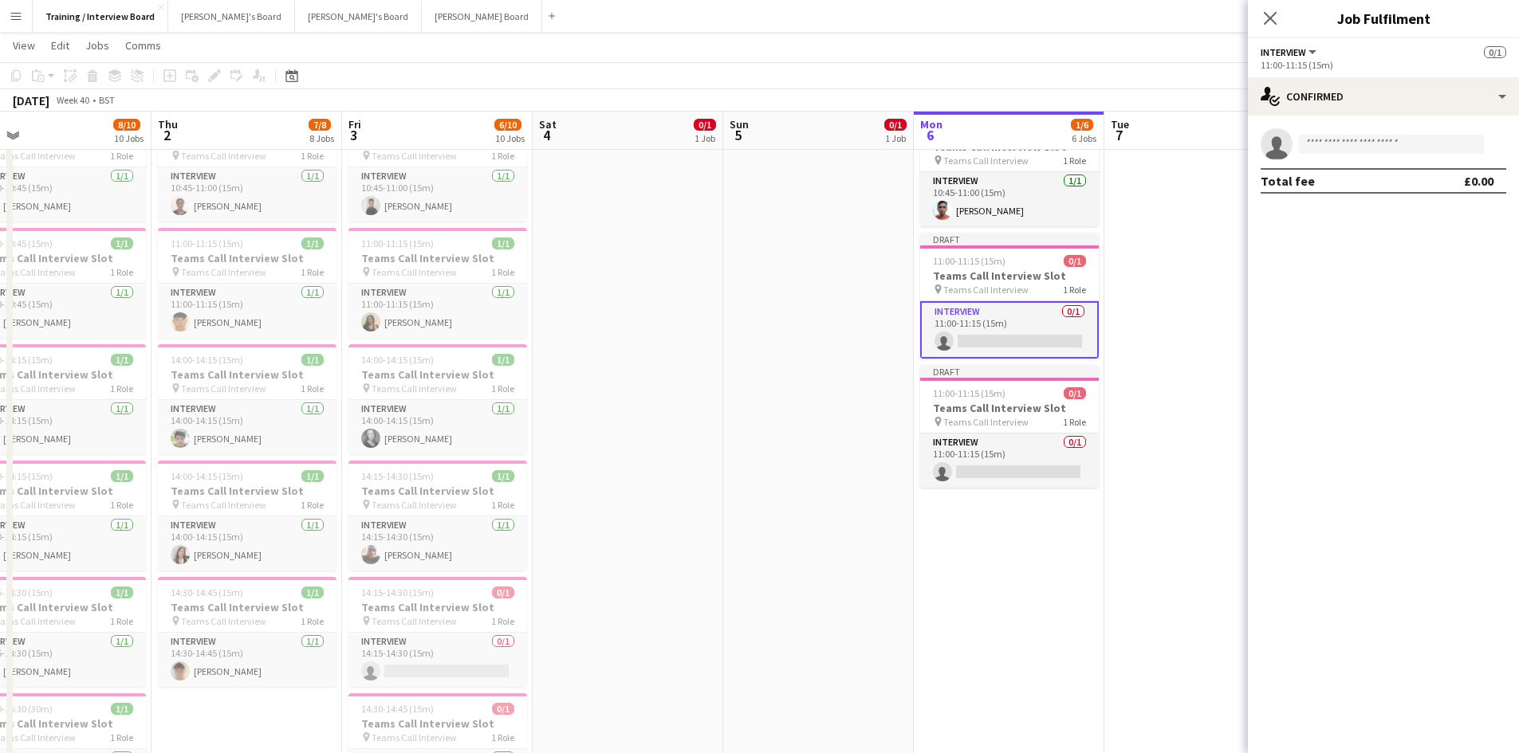
click at [975, 335] on app-card-role "Interview 0/1 11:00-11:15 (15m) single-neutral-actions" at bounding box center [1009, 329] width 179 height 57
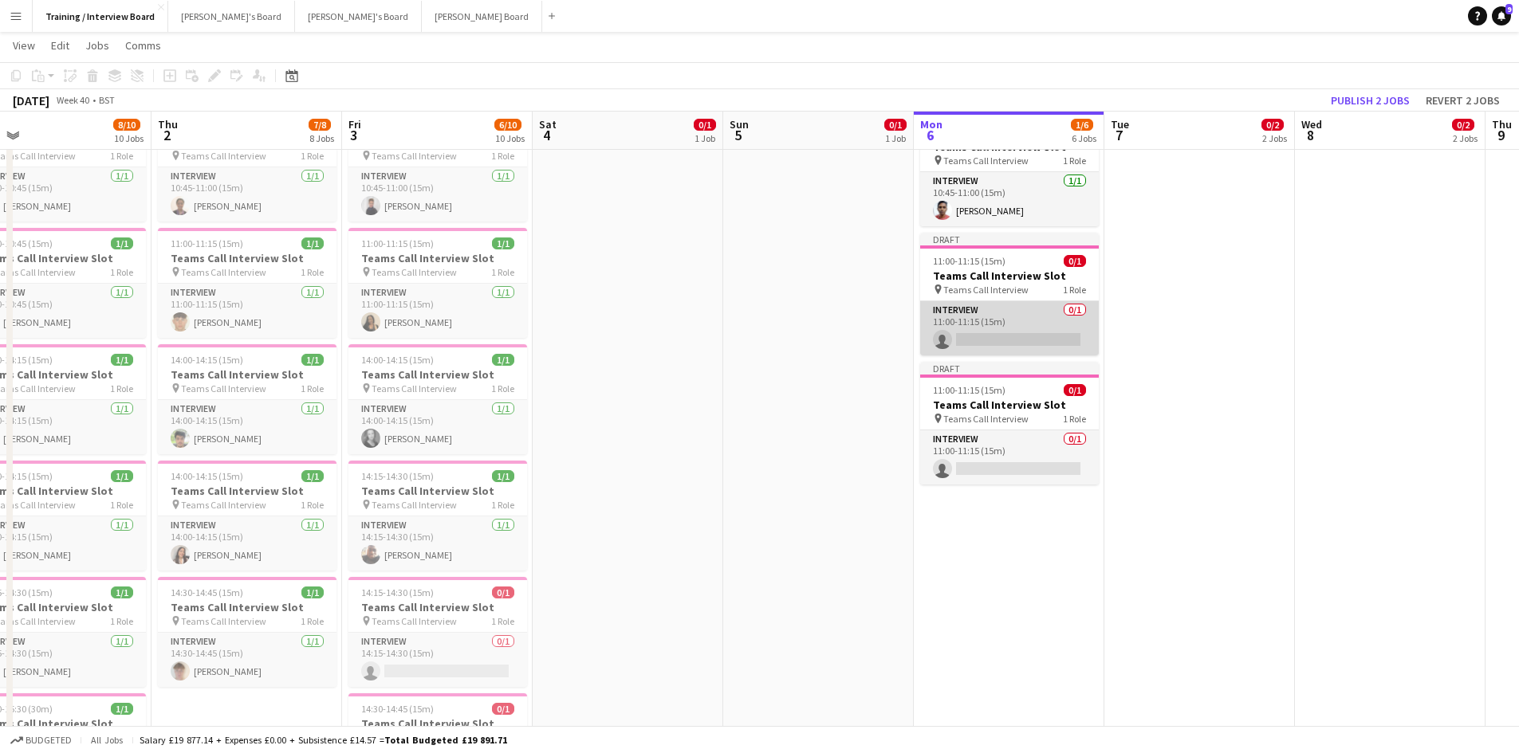
drag, startPoint x: 975, startPoint y: 335, endPoint x: 962, endPoint y: 323, distance: 17.5
click at [961, 324] on app-card-role "Interview 0/1 11:00-11:15 (15m) single-neutral-actions" at bounding box center [1009, 328] width 179 height 54
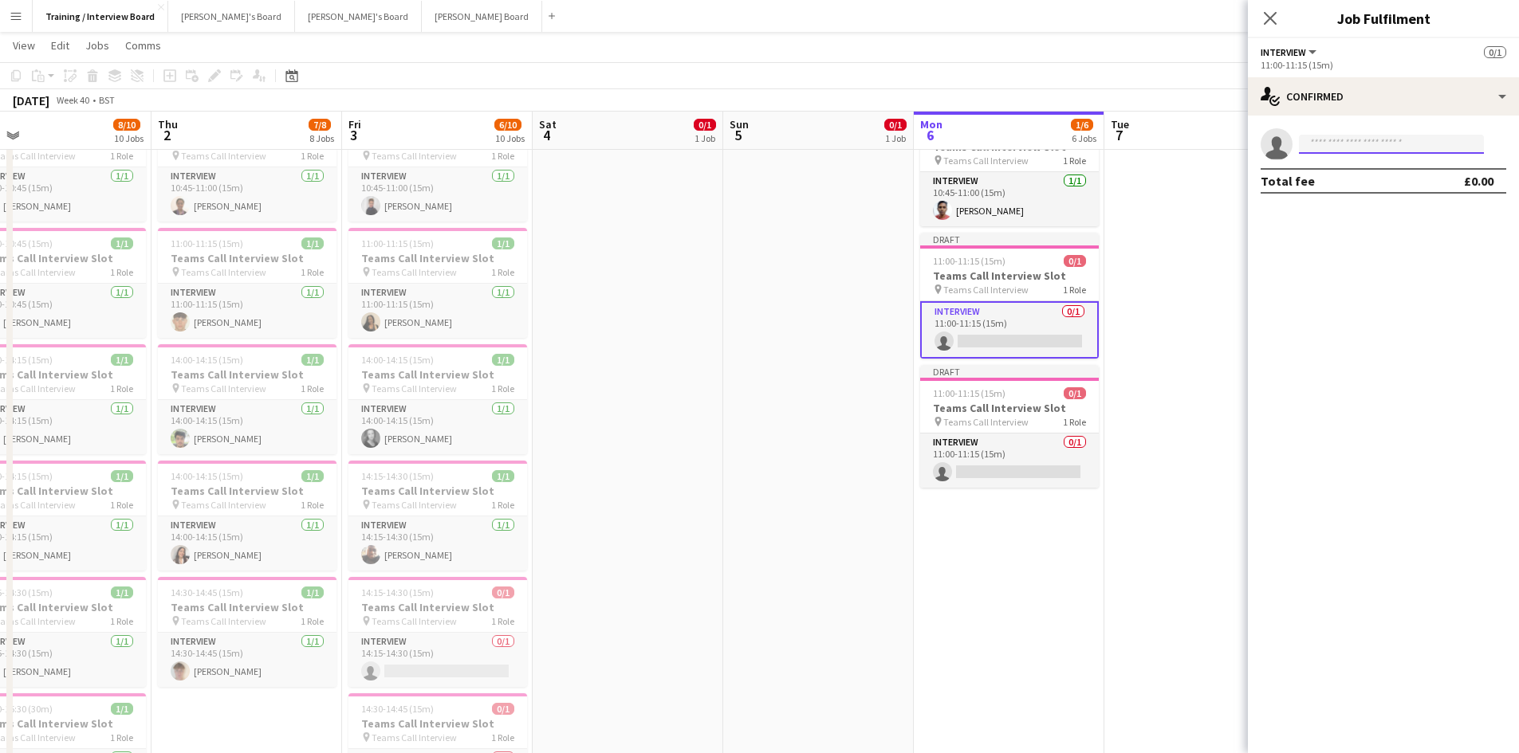
click at [1372, 143] on input at bounding box center [1391, 144] width 185 height 19
paste input "**********"
type input "**********"
click at [1384, 191] on span "+4407810494403" at bounding box center [1390, 193] width 159 height 13
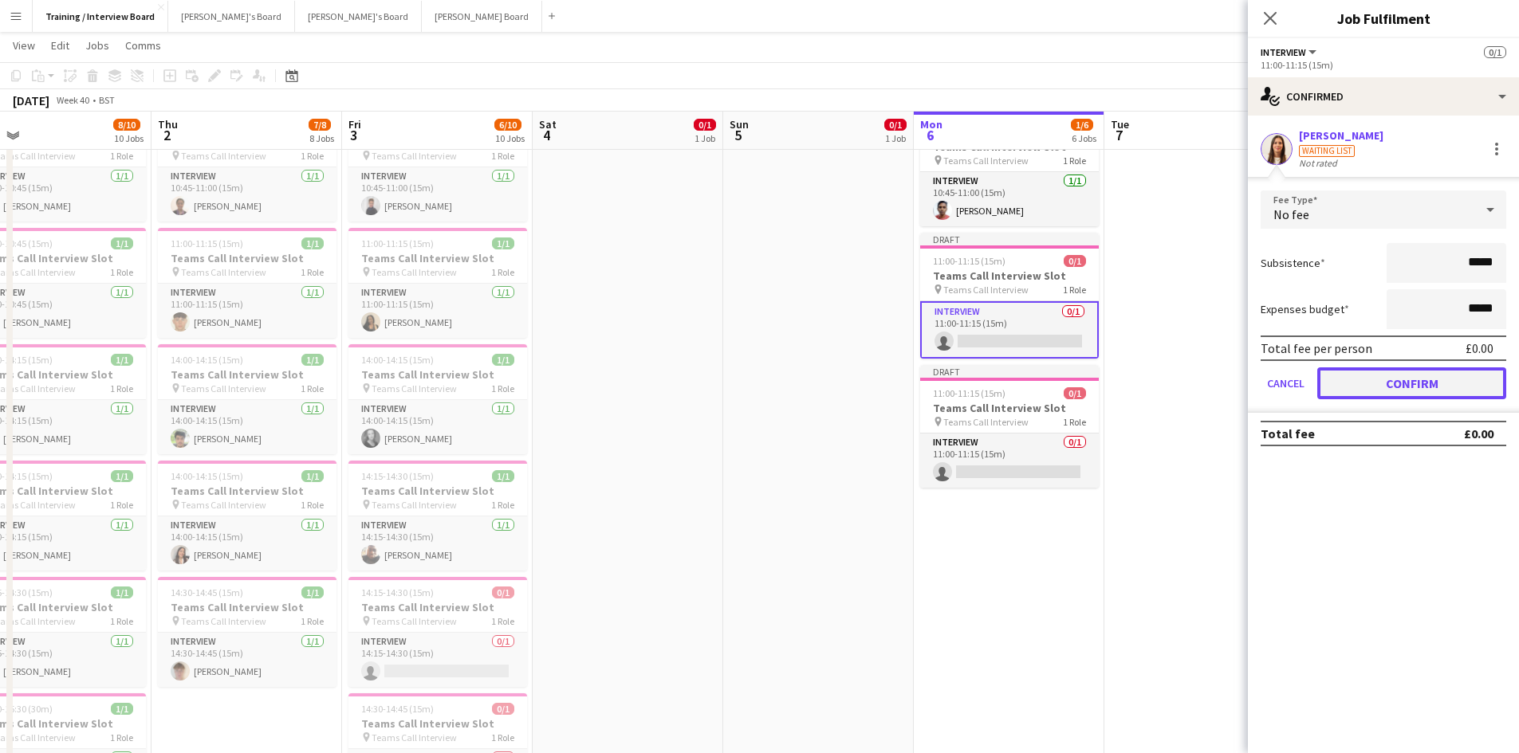
drag, startPoint x: 1480, startPoint y: 373, endPoint x: 1480, endPoint y: 364, distance: 8.8
click at [1480, 373] on button "Confirm" at bounding box center [1411, 383] width 189 height 32
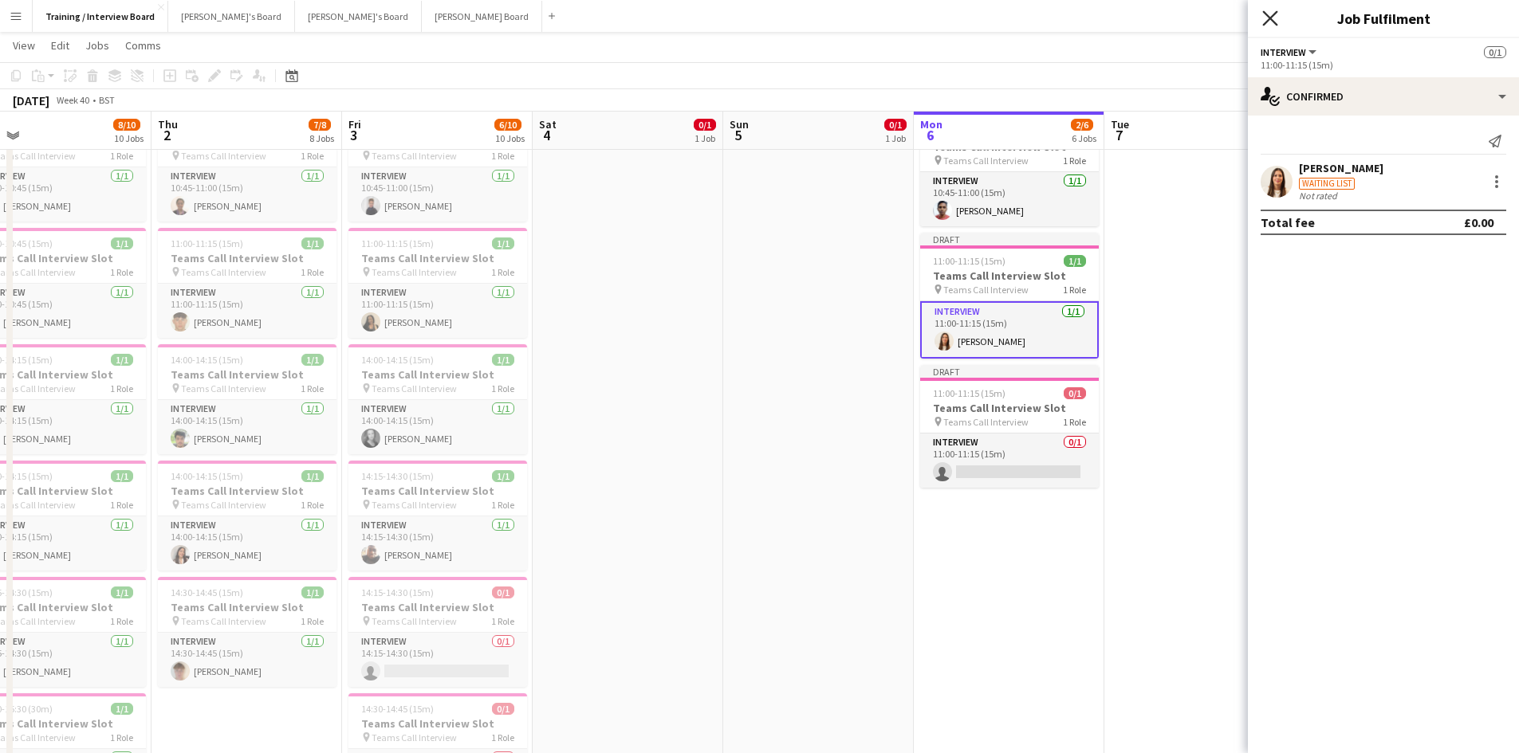
click at [1272, 18] on icon "Close pop-in" at bounding box center [1269, 17] width 15 height 15
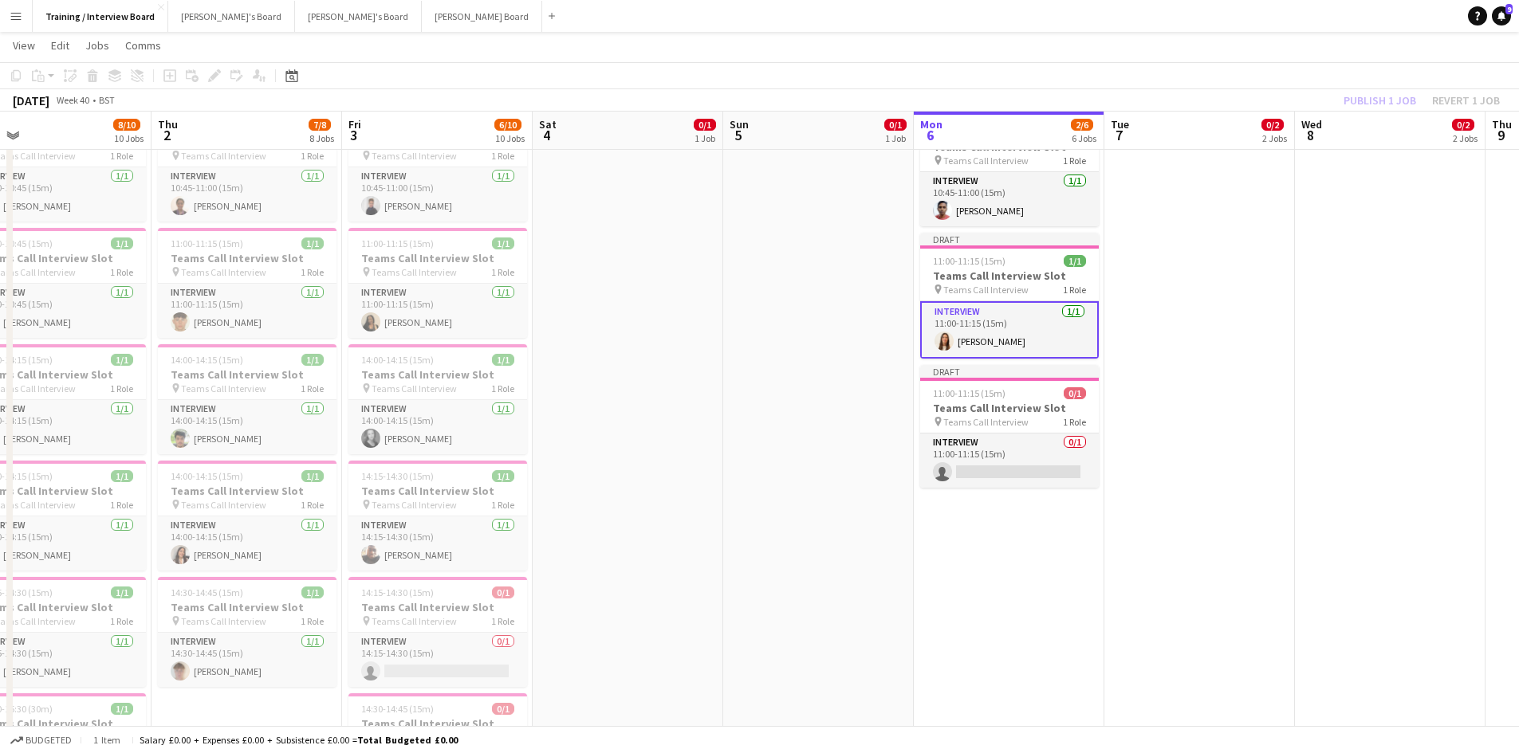
click at [1352, 99] on div "Publish 1 job Revert 1 job" at bounding box center [1421, 100] width 195 height 21
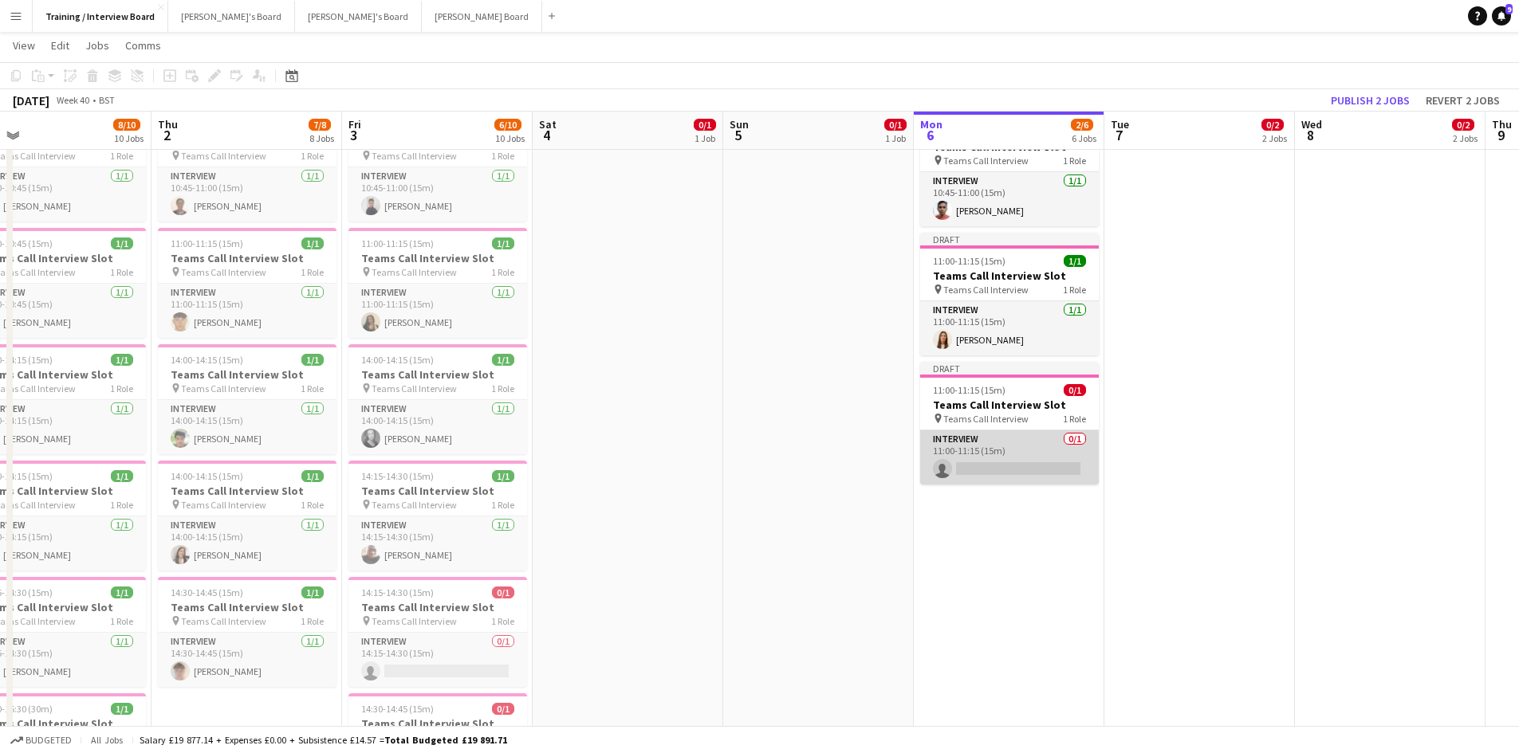
click at [1026, 470] on app-card-role "Interview 0/1 11:00-11:15 (15m) single-neutral-actions" at bounding box center [1009, 457] width 179 height 54
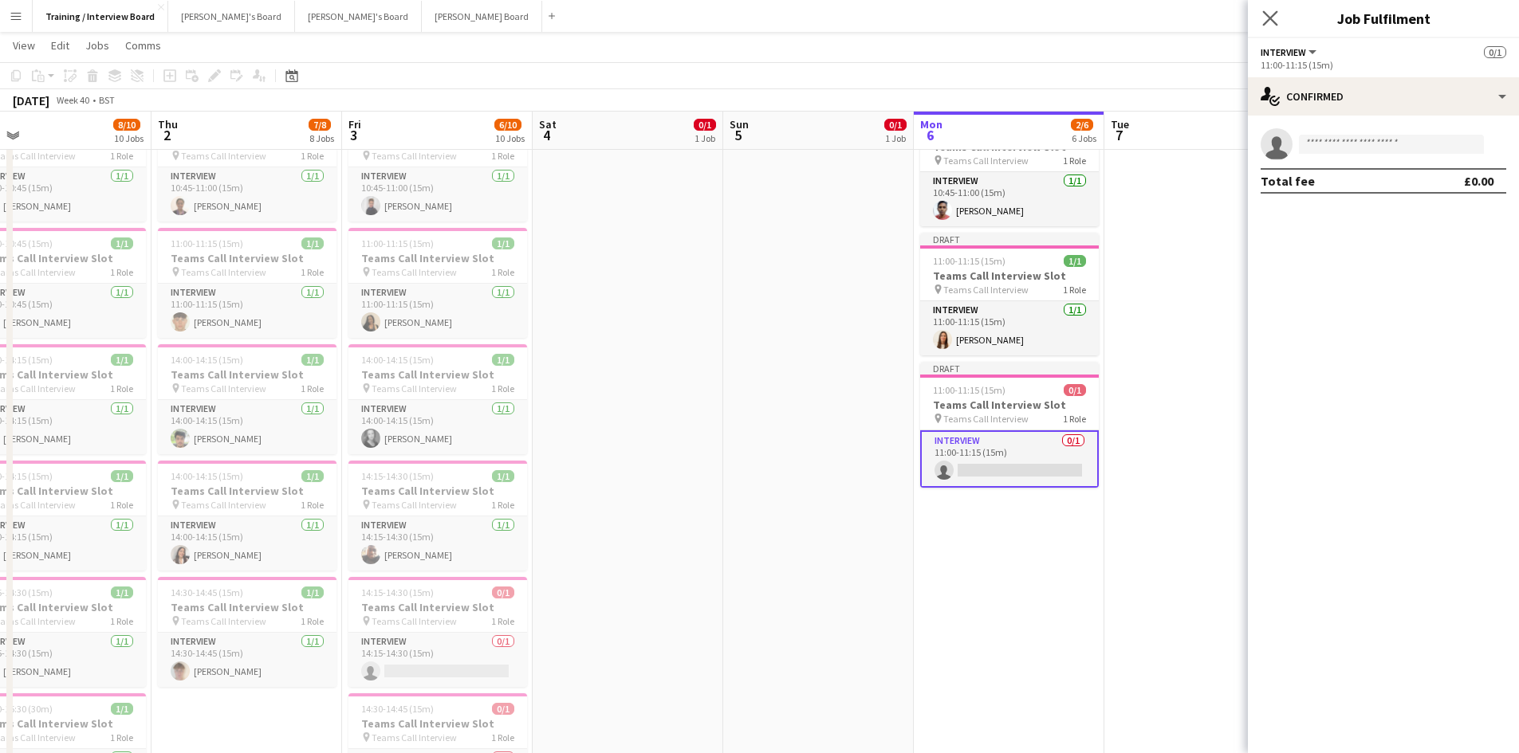
click at [1279, 18] on app-icon "Close pop-in" at bounding box center [1270, 18] width 23 height 23
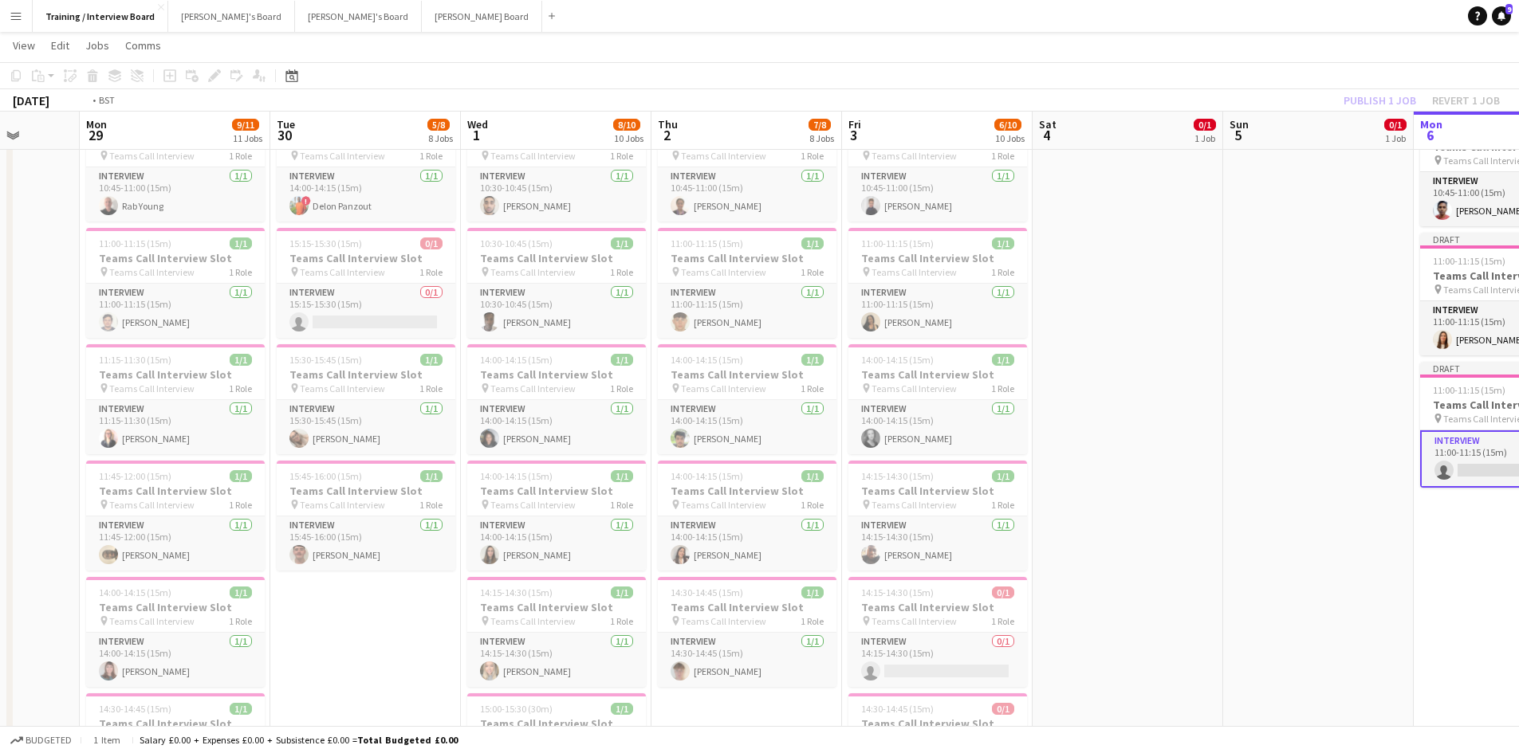
scroll to position [0, 399]
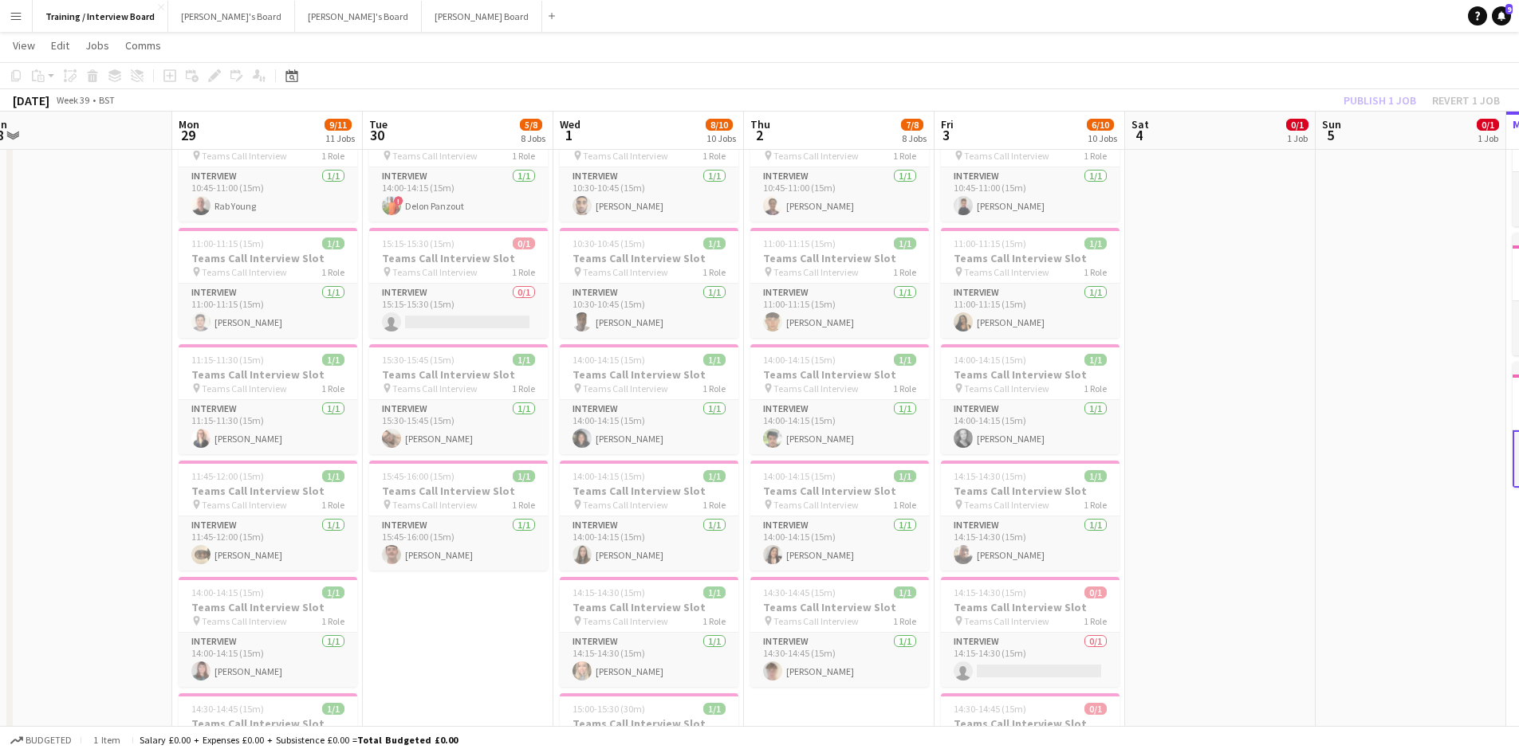
drag, startPoint x: 624, startPoint y: 132, endPoint x: 1233, endPoint y: 108, distance: 609.5
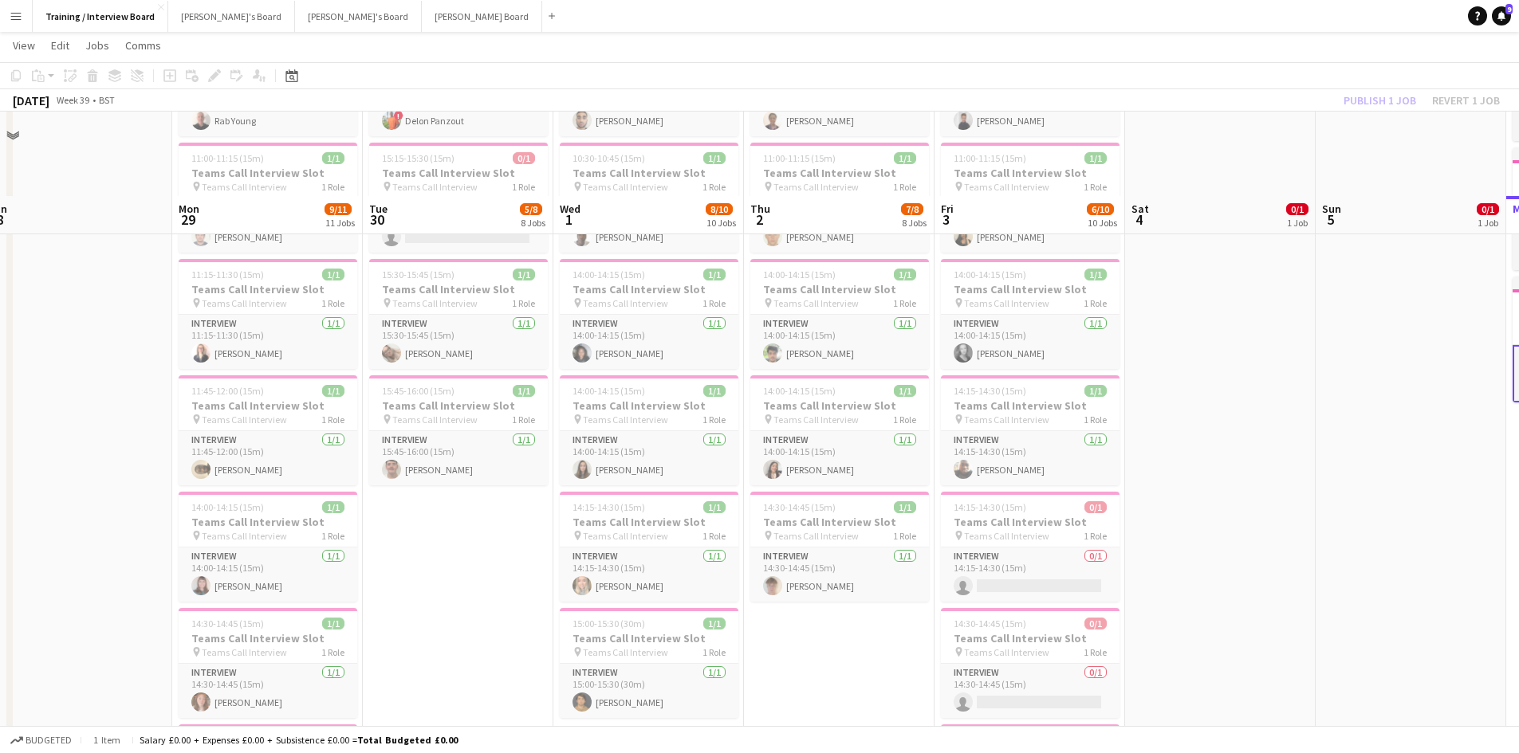
scroll to position [558, 0]
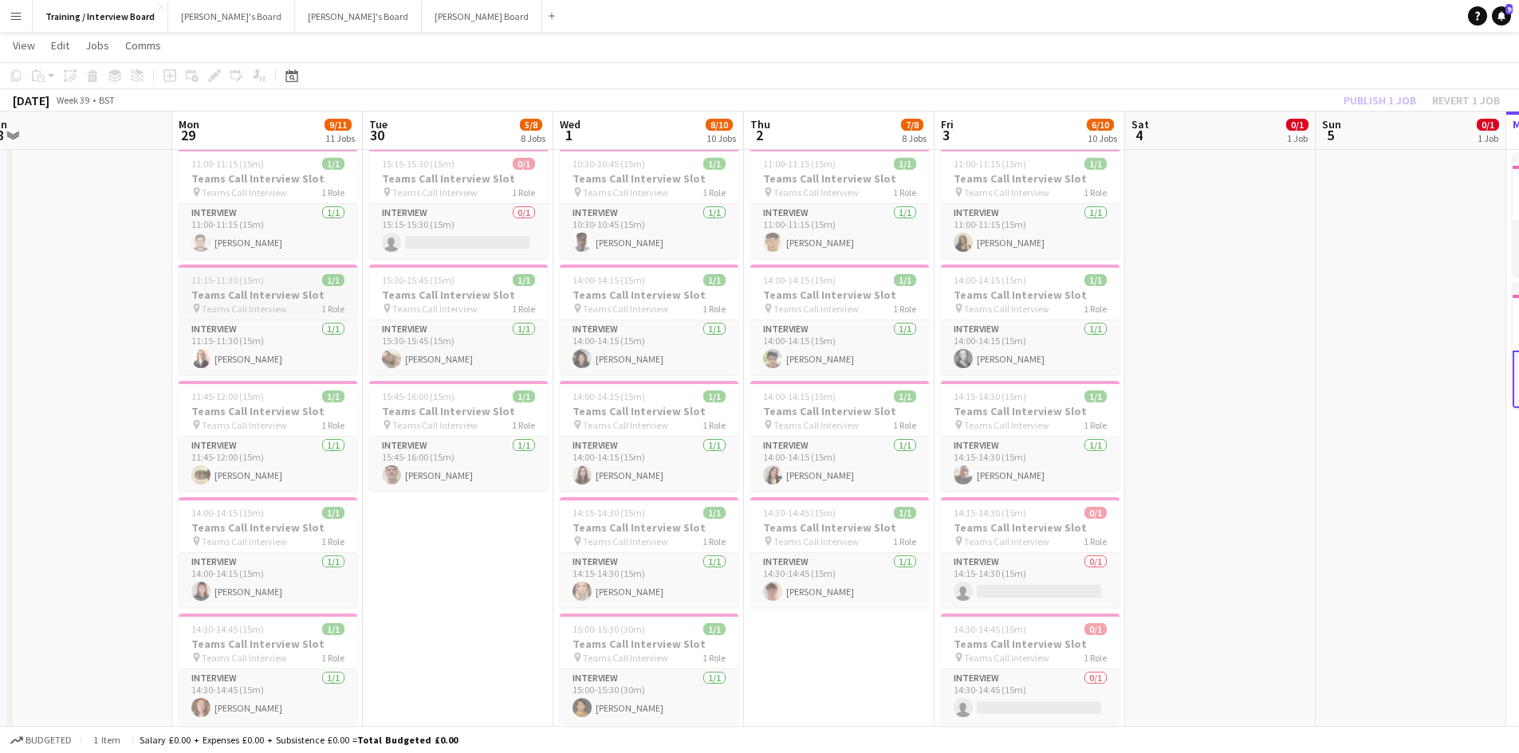
click at [218, 293] on h3 "Teams Call Interview Slot" at bounding box center [268, 295] width 179 height 14
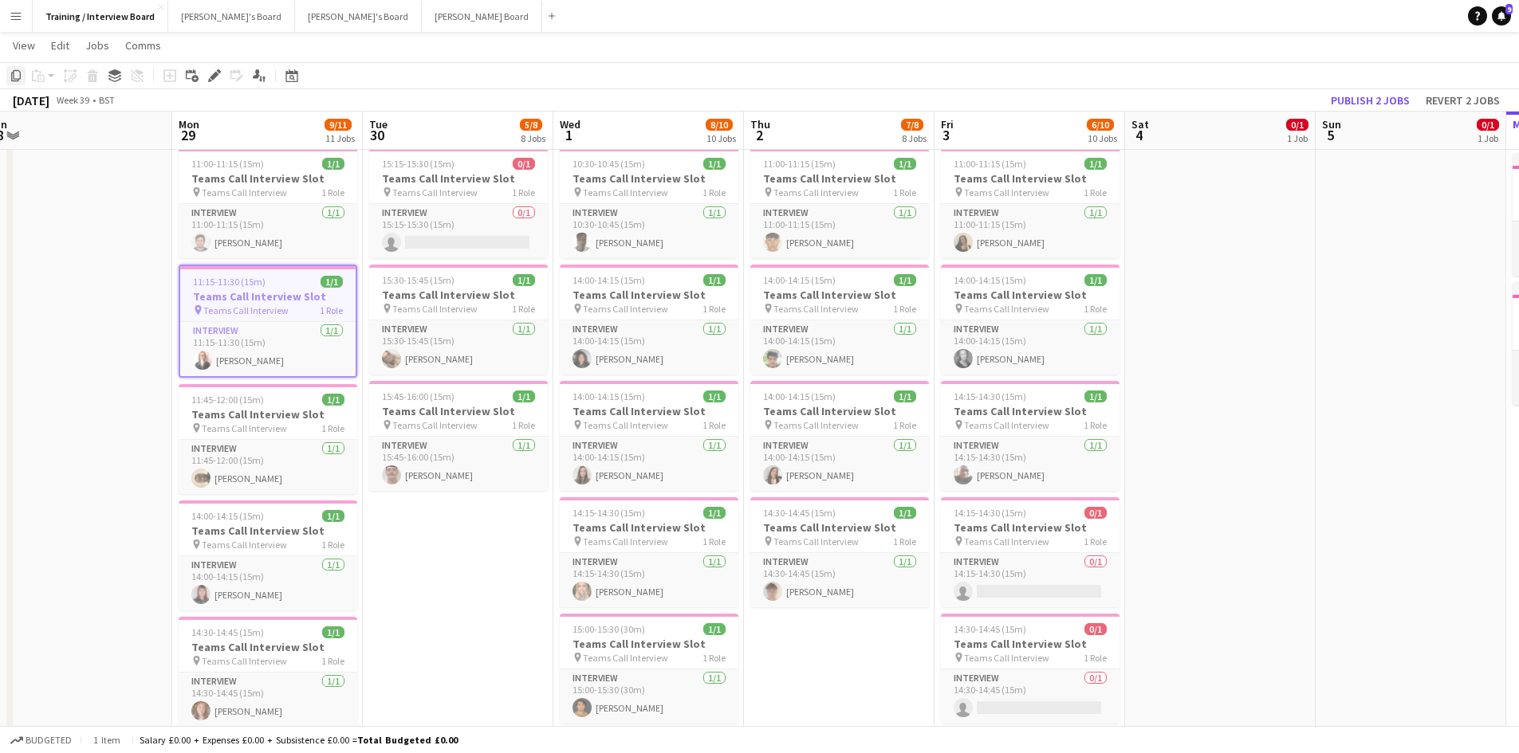
click at [9, 77] on div "Copy" at bounding box center [15, 75] width 19 height 19
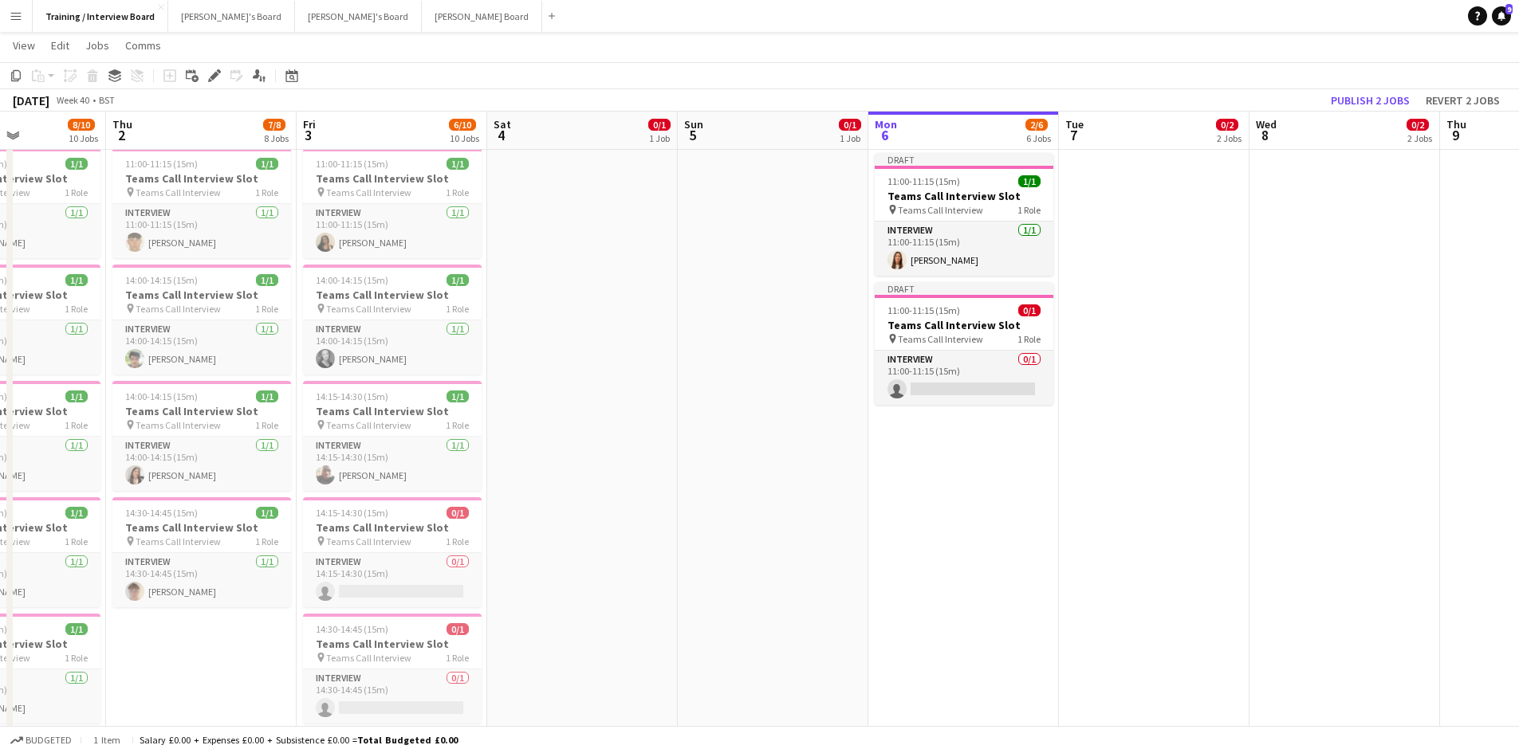
scroll to position [0, 658]
drag, startPoint x: 1448, startPoint y: 143, endPoint x: 808, endPoint y: 235, distance: 646.7
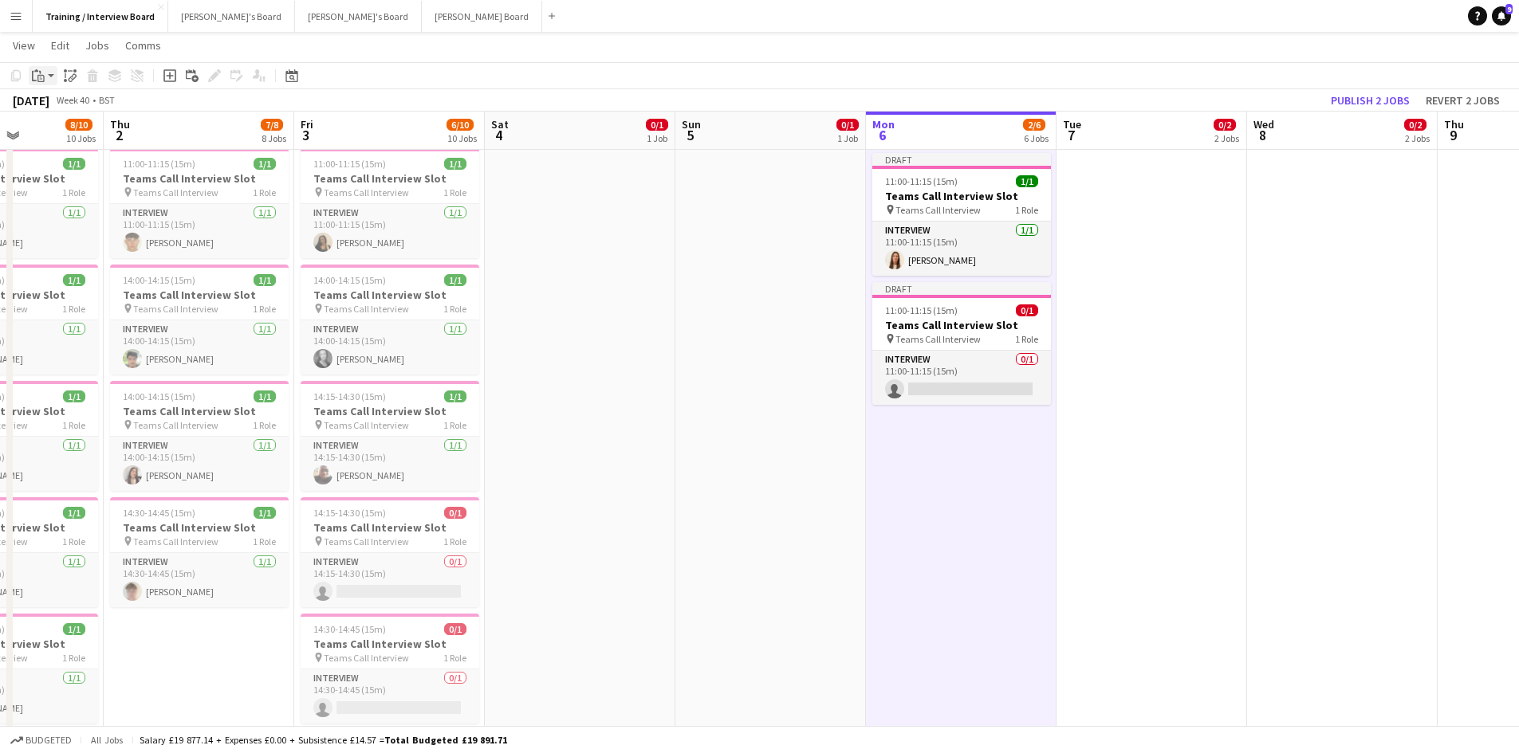
click at [38, 75] on icon at bounding box center [40, 78] width 7 height 7
click at [61, 105] on link "Paste Ctrl+V" at bounding box center [117, 106] width 150 height 14
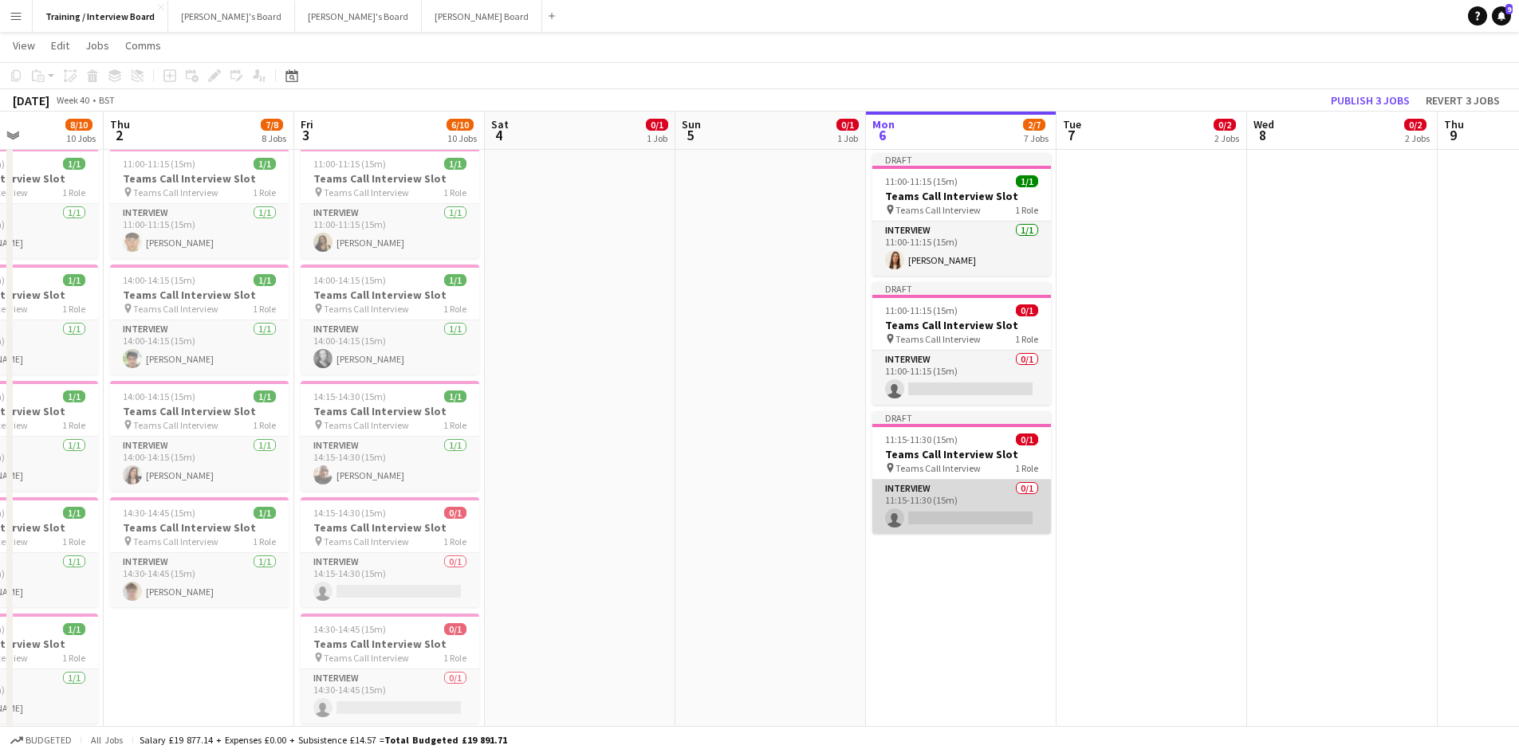
click at [977, 509] on app-card-role "Interview 0/1 11:15-11:30 (15m) single-neutral-actions" at bounding box center [961, 507] width 179 height 54
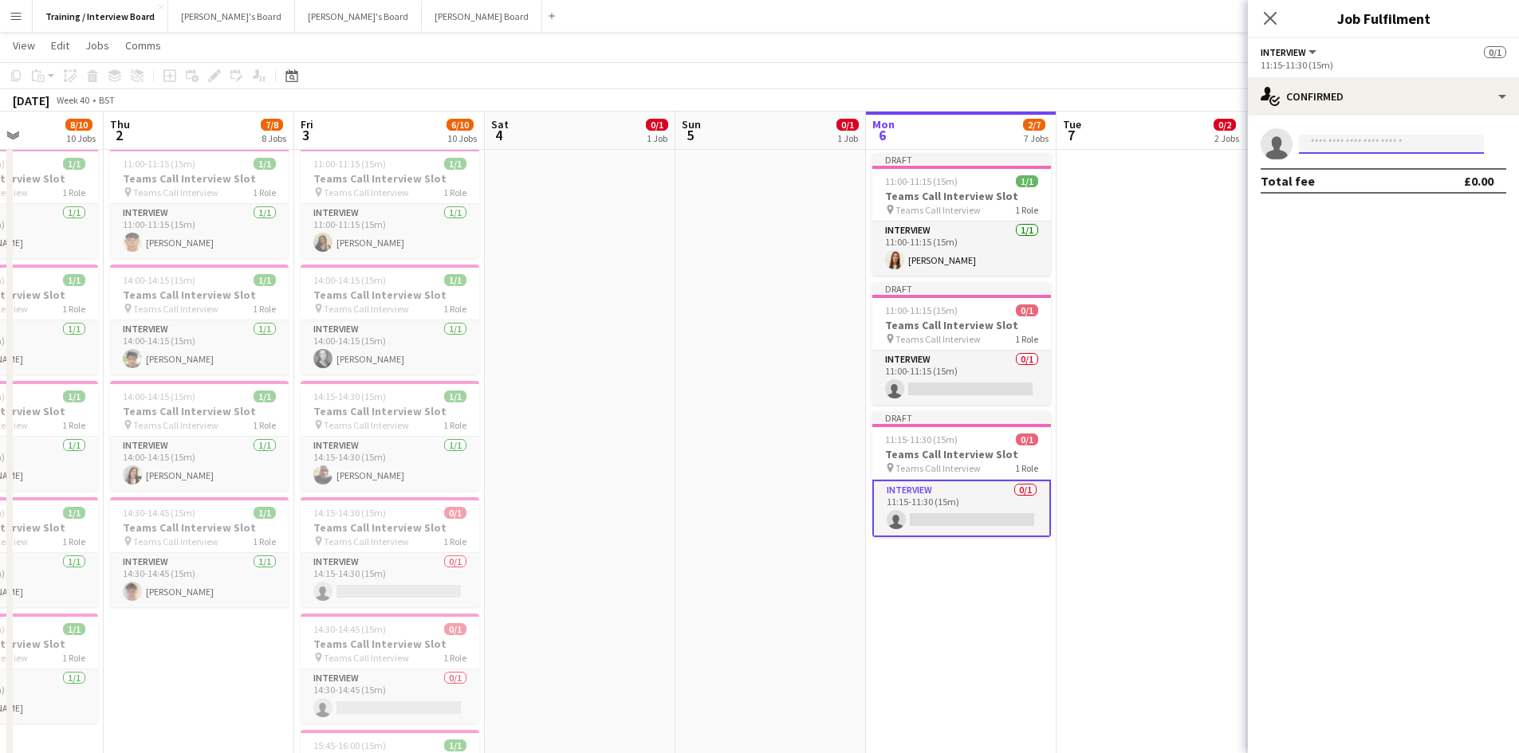
click at [1342, 146] on input at bounding box center [1391, 144] width 185 height 19
paste input "**********"
type input "**********"
click at [1338, 173] on span "SYLVESTER OMIJEH" at bounding box center [1357, 167] width 92 height 14
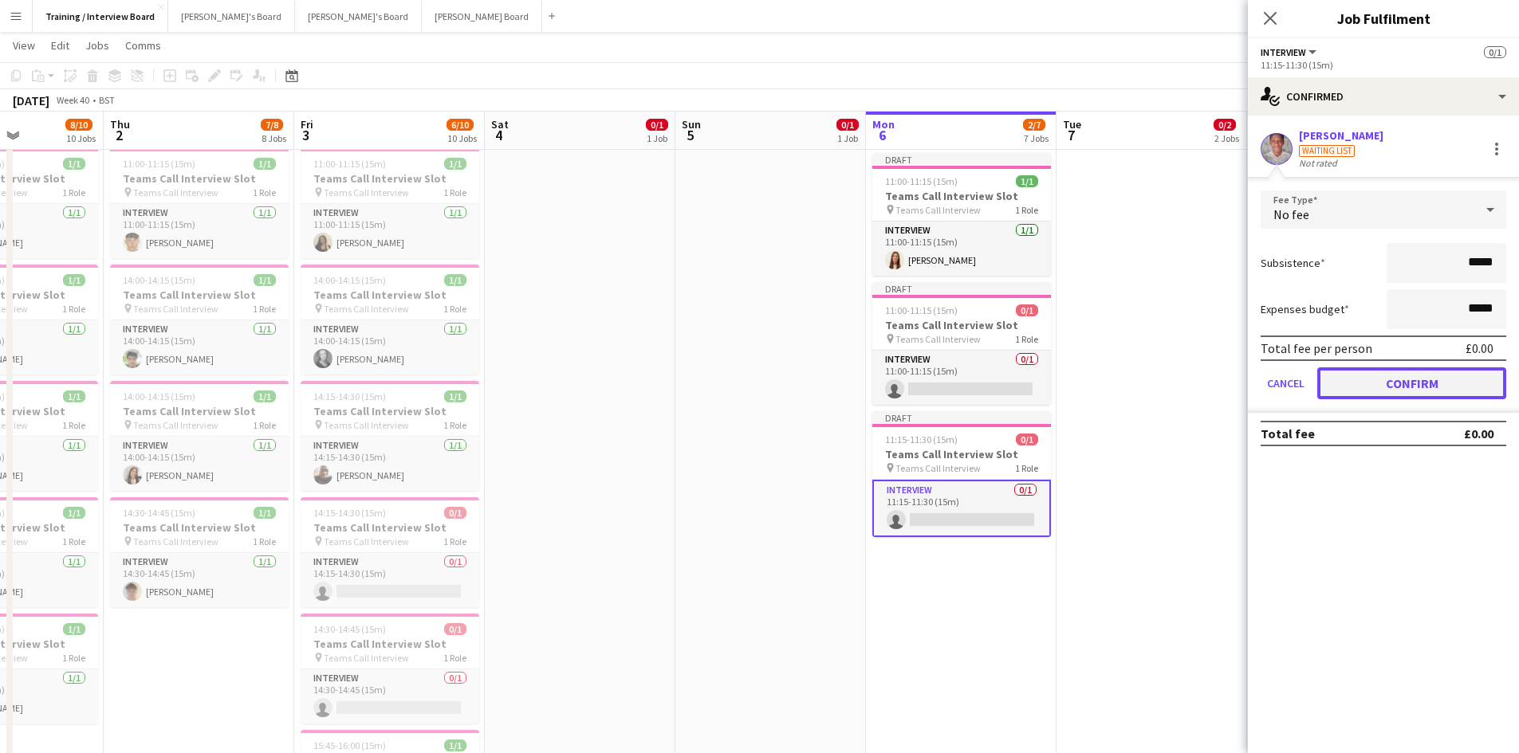
click at [1429, 387] on button "Confirm" at bounding box center [1411, 383] width 189 height 32
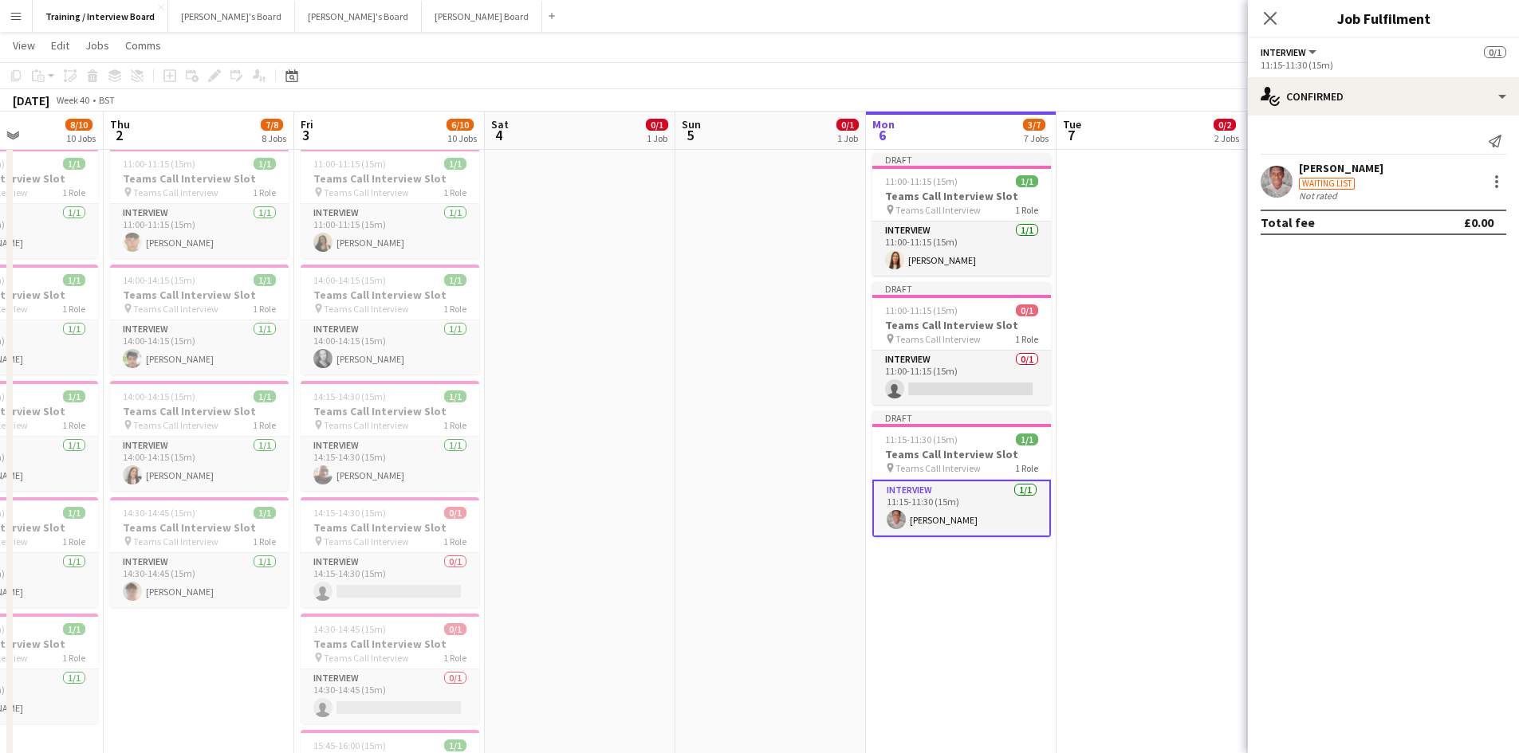
click at [1205, 45] on app-page-menu "View Day view expanded Day view collapsed Month view Date picker Jump to today …" at bounding box center [759, 47] width 1519 height 30
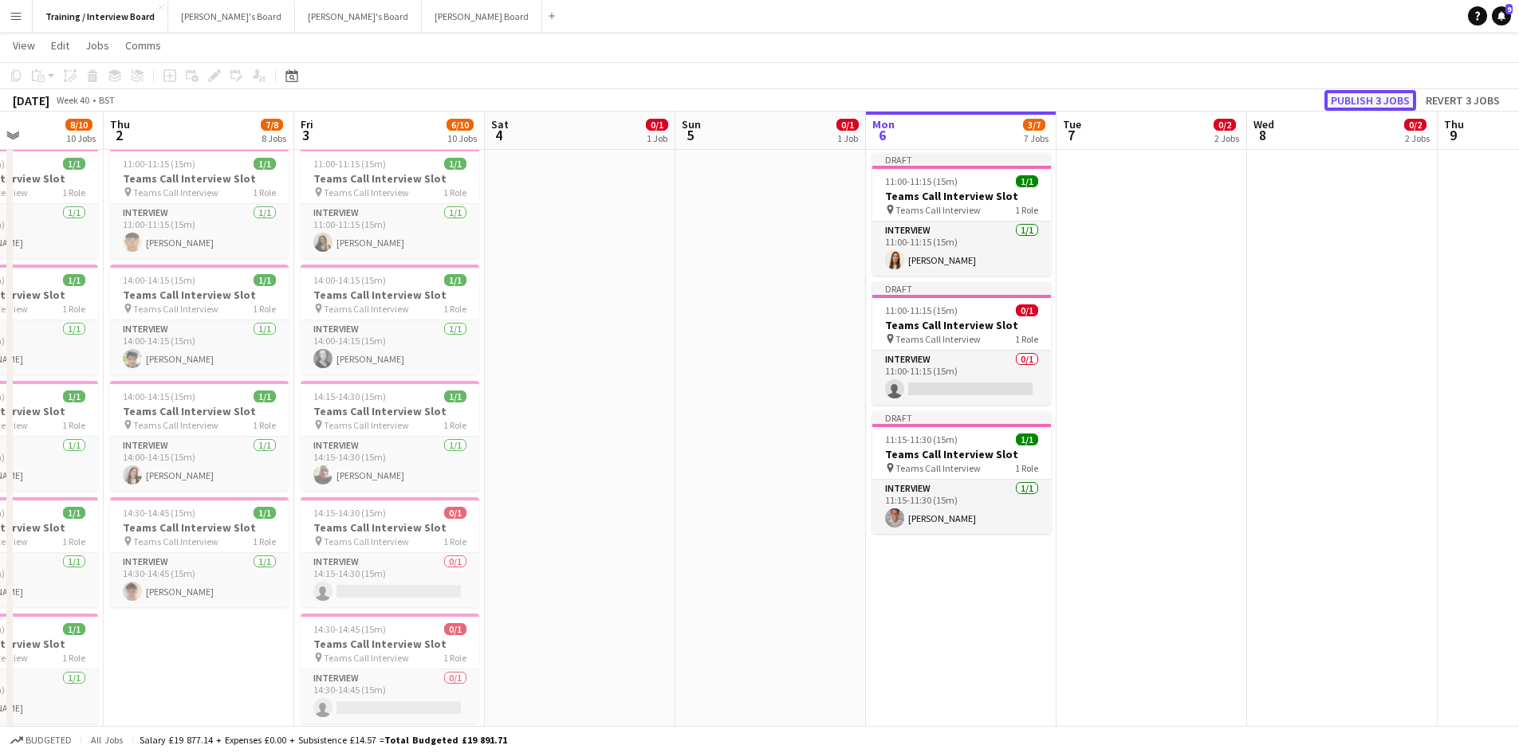
click at [1357, 96] on button "Publish 3 jobs" at bounding box center [1370, 100] width 92 height 21
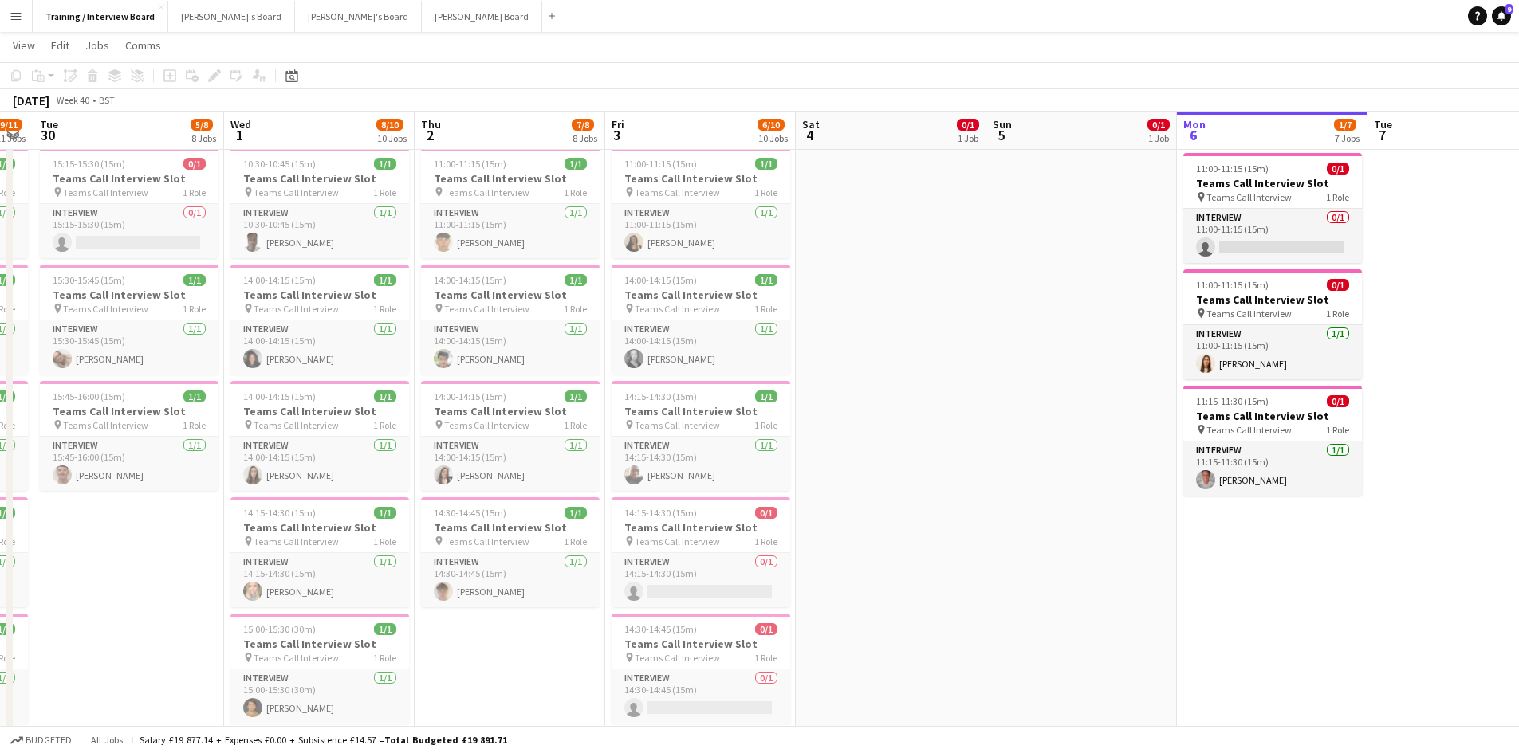
scroll to position [0, 334]
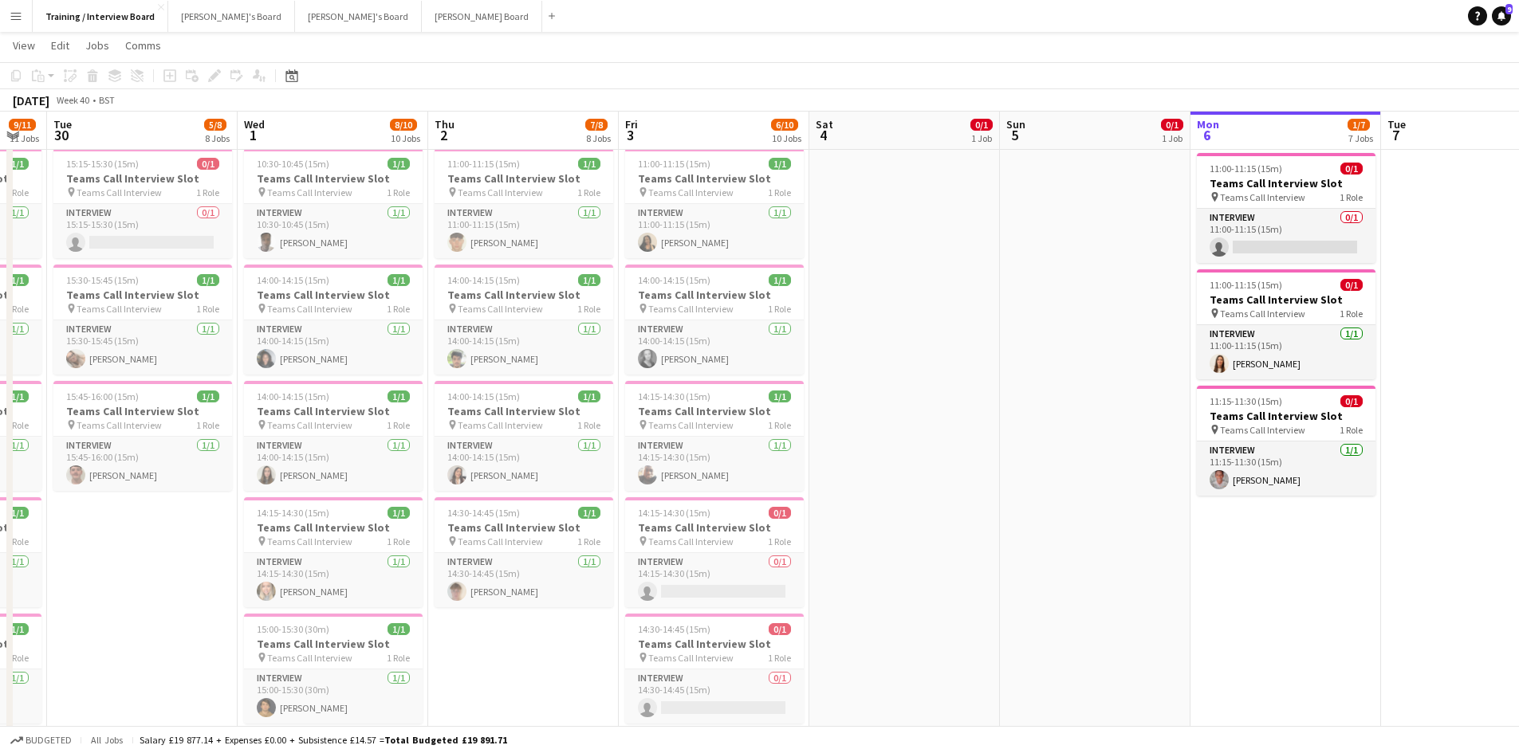
drag, startPoint x: 572, startPoint y: 128, endPoint x: 897, endPoint y: 135, distance: 324.5
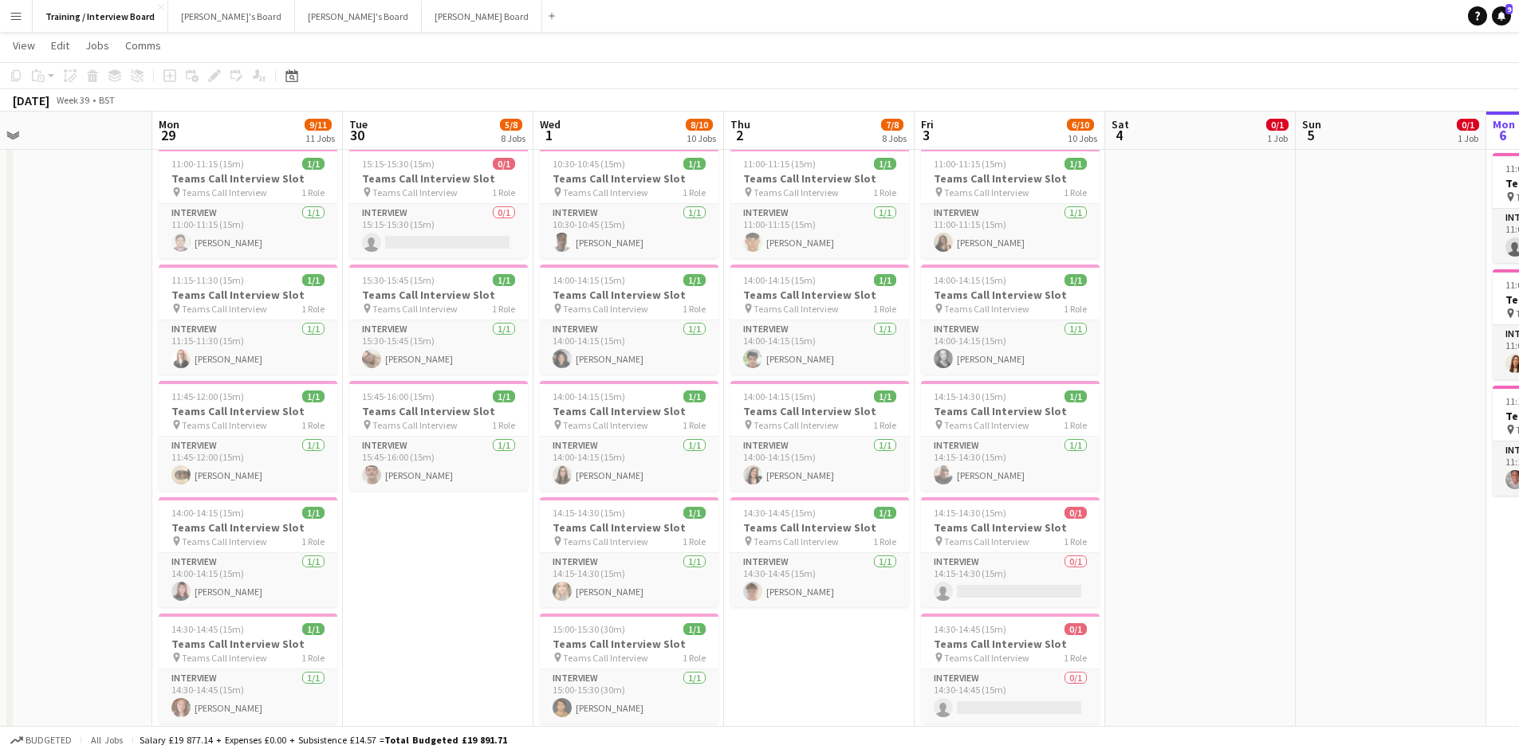
drag, startPoint x: 463, startPoint y: 133, endPoint x: 760, endPoint y: 134, distance: 297.3
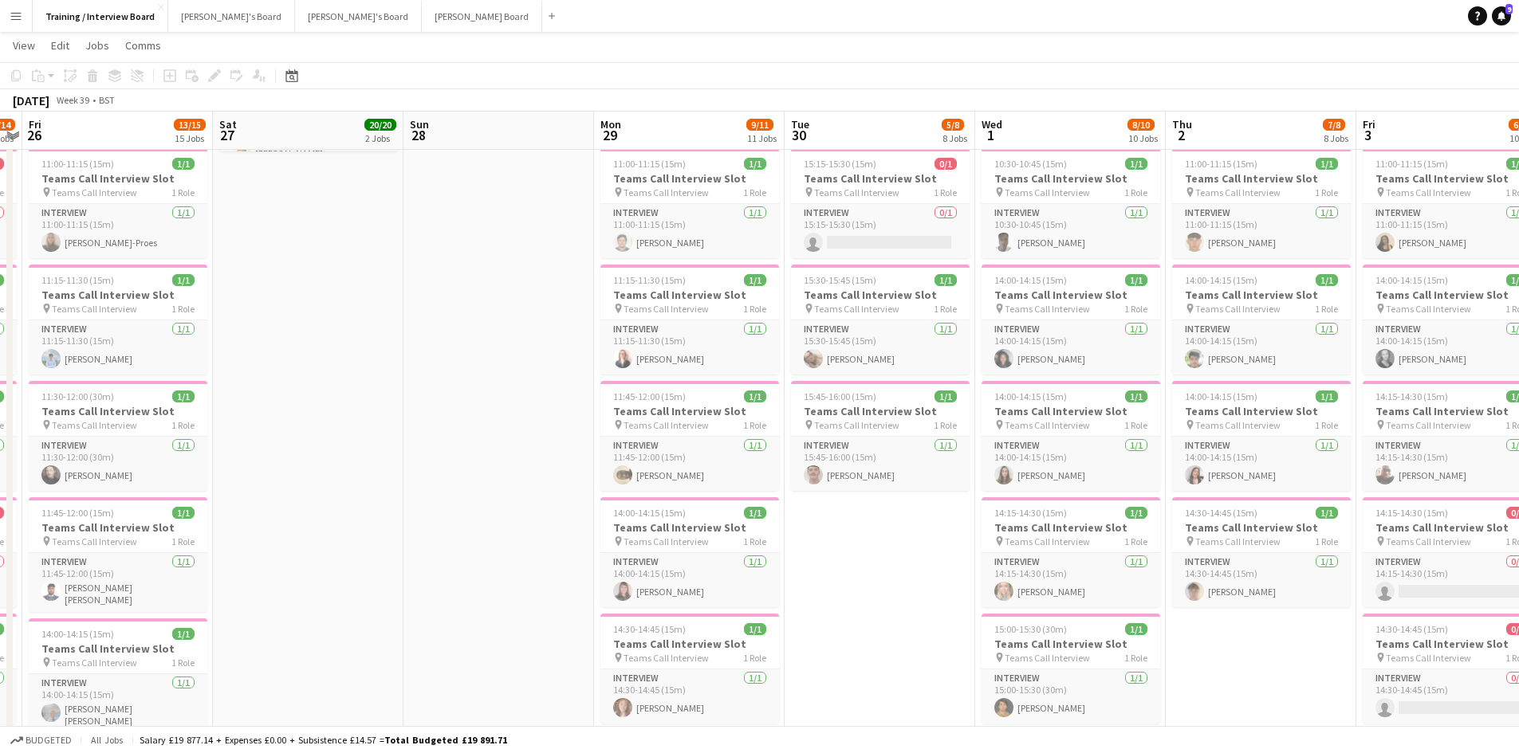
scroll to position [0, 416]
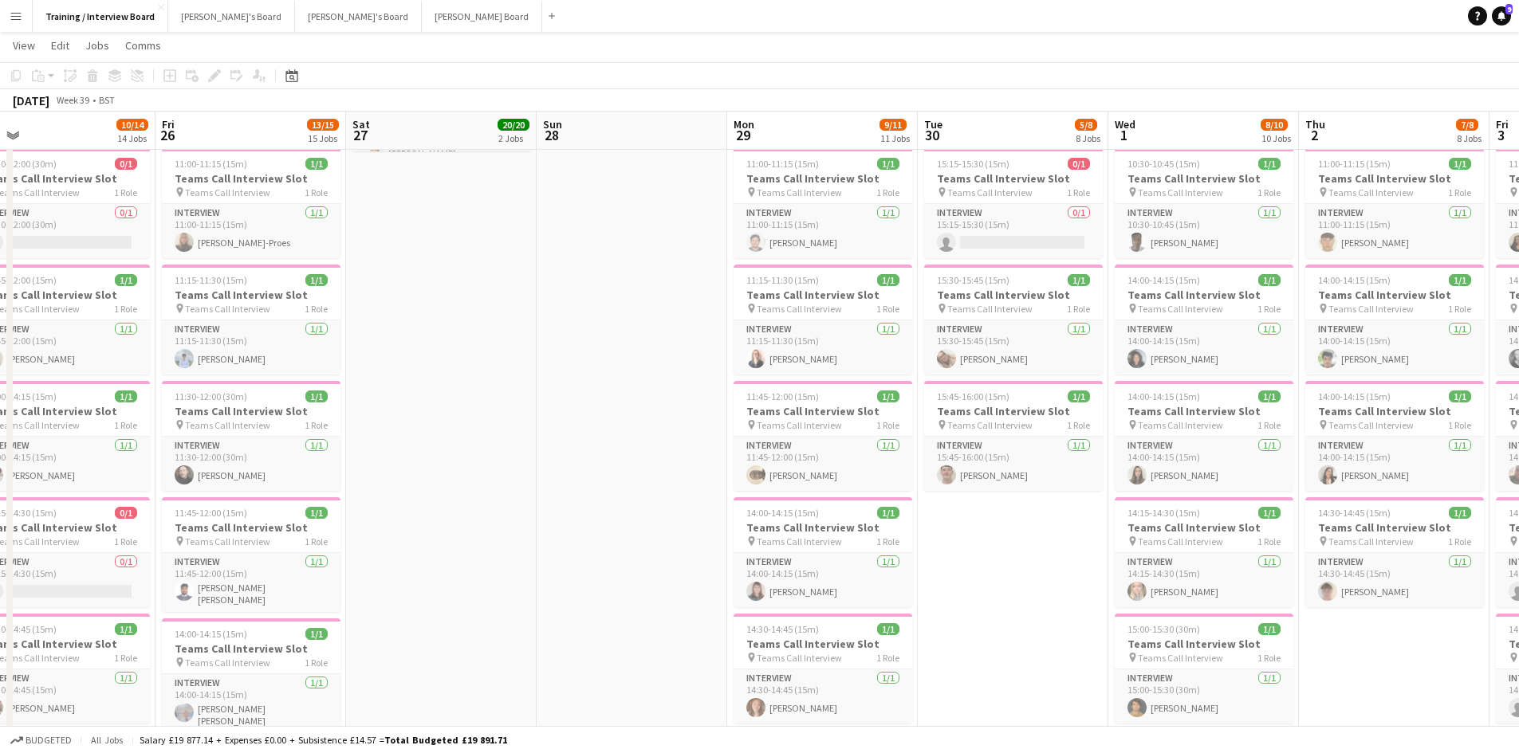
drag, startPoint x: 431, startPoint y: 126, endPoint x: 1005, endPoint y: 132, distance: 574.0
click at [248, 406] on h3 "Teams Call Interview Slot" at bounding box center [251, 411] width 179 height 14
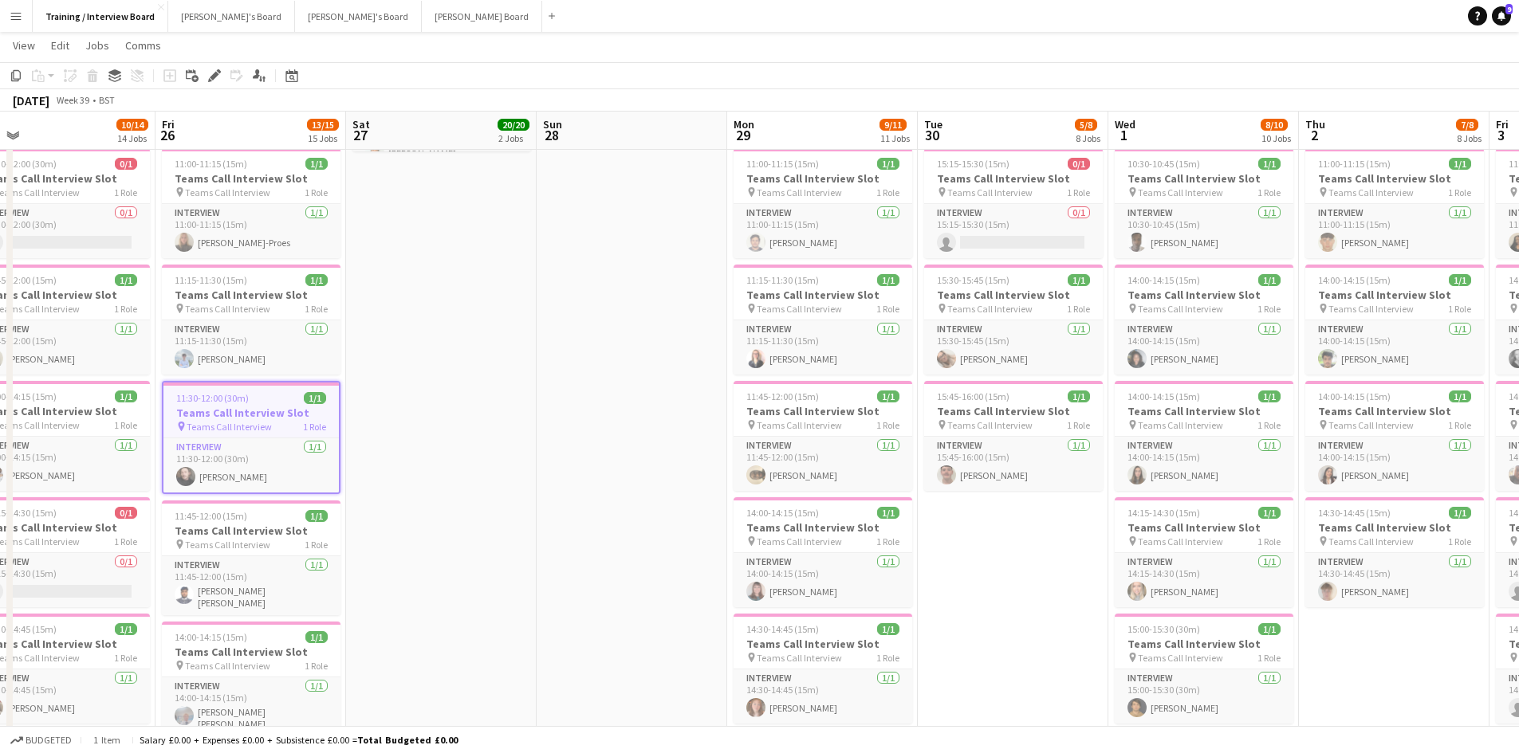
click at [17, 89] on div "September 2025 Week 39 • BST" at bounding box center [64, 100] width 128 height 22
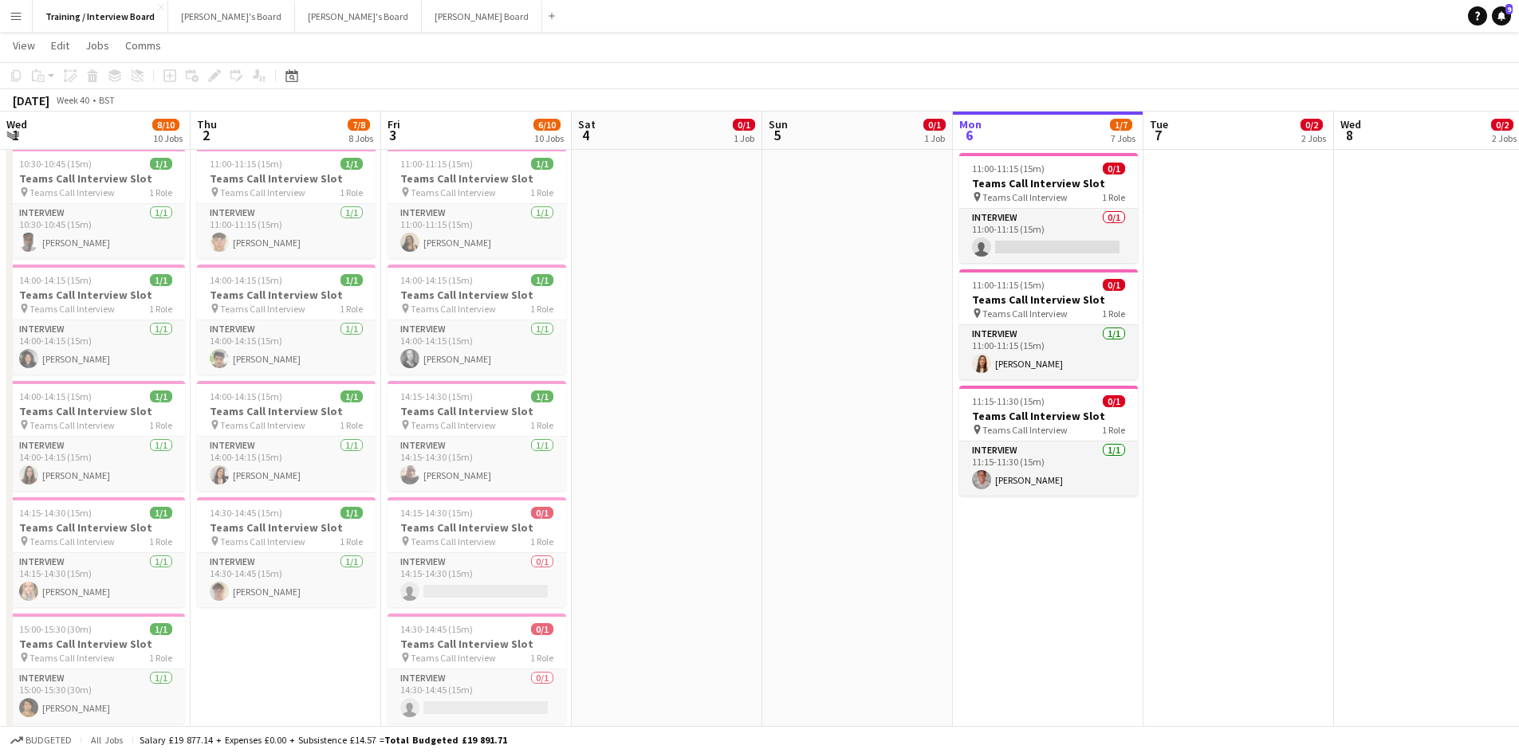
drag, startPoint x: 1350, startPoint y: 128, endPoint x: 815, endPoint y: 283, distance: 557.8
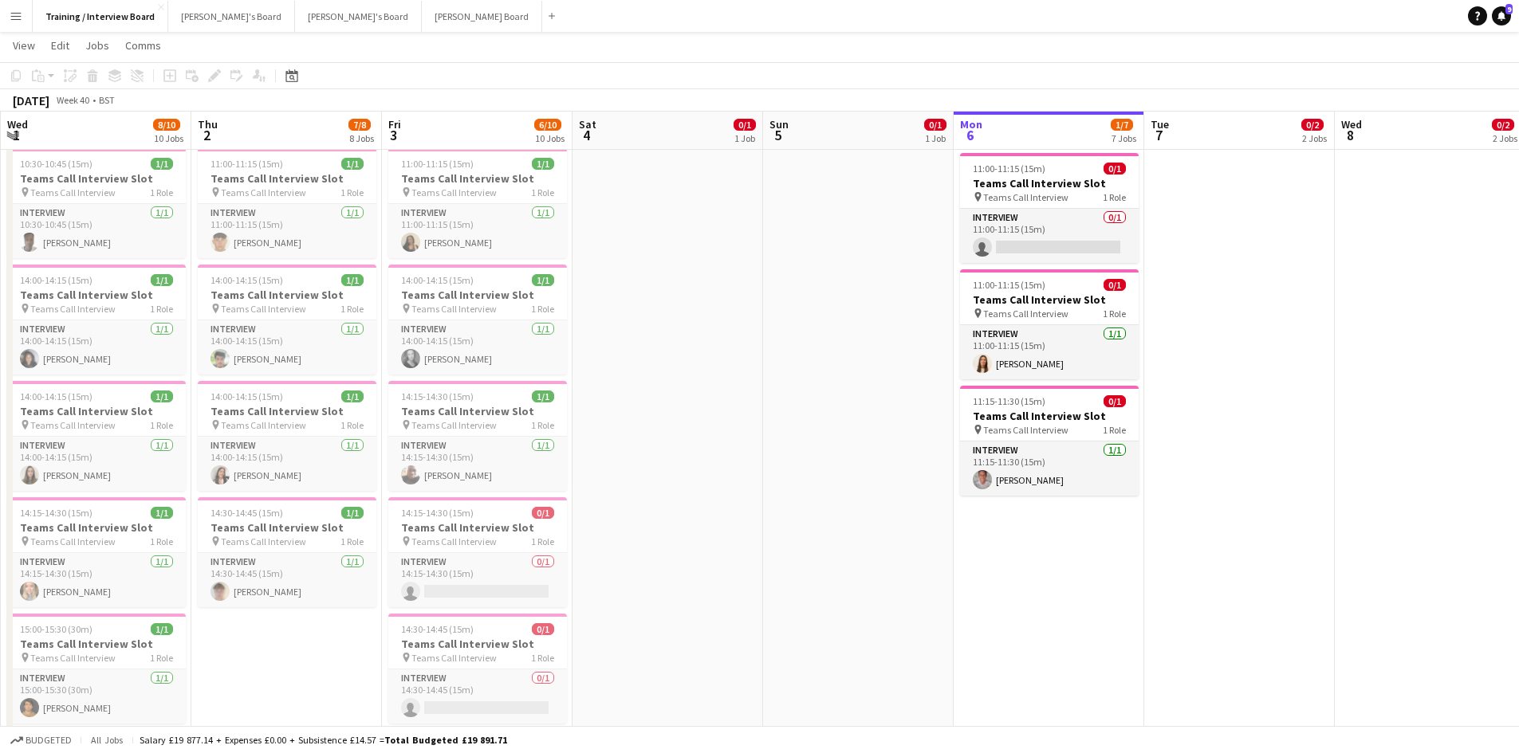
scroll to position [0, 759]
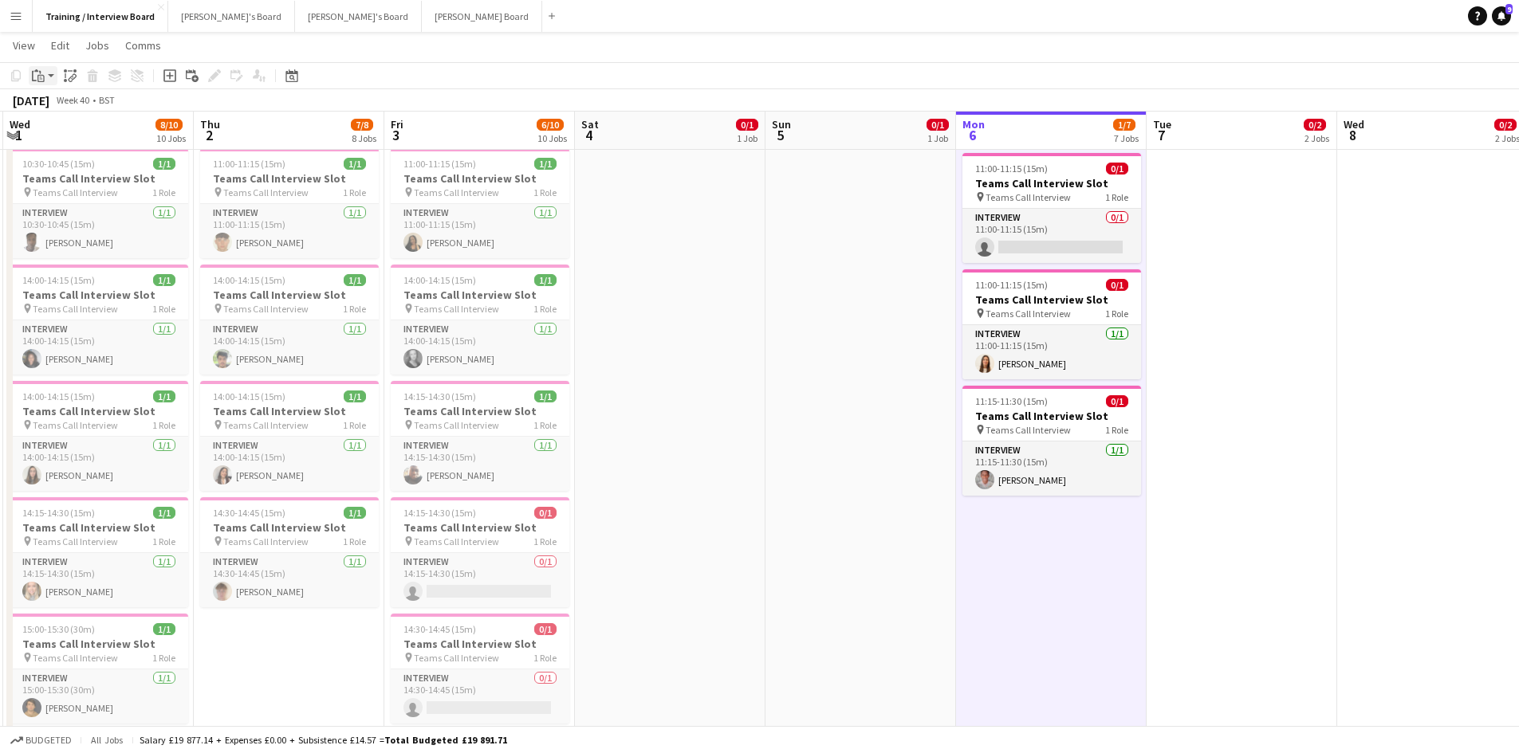
click at [38, 67] on div "Paste" at bounding box center [38, 75] width 19 height 19
click at [65, 107] on link "Paste Ctrl+V" at bounding box center [117, 106] width 150 height 14
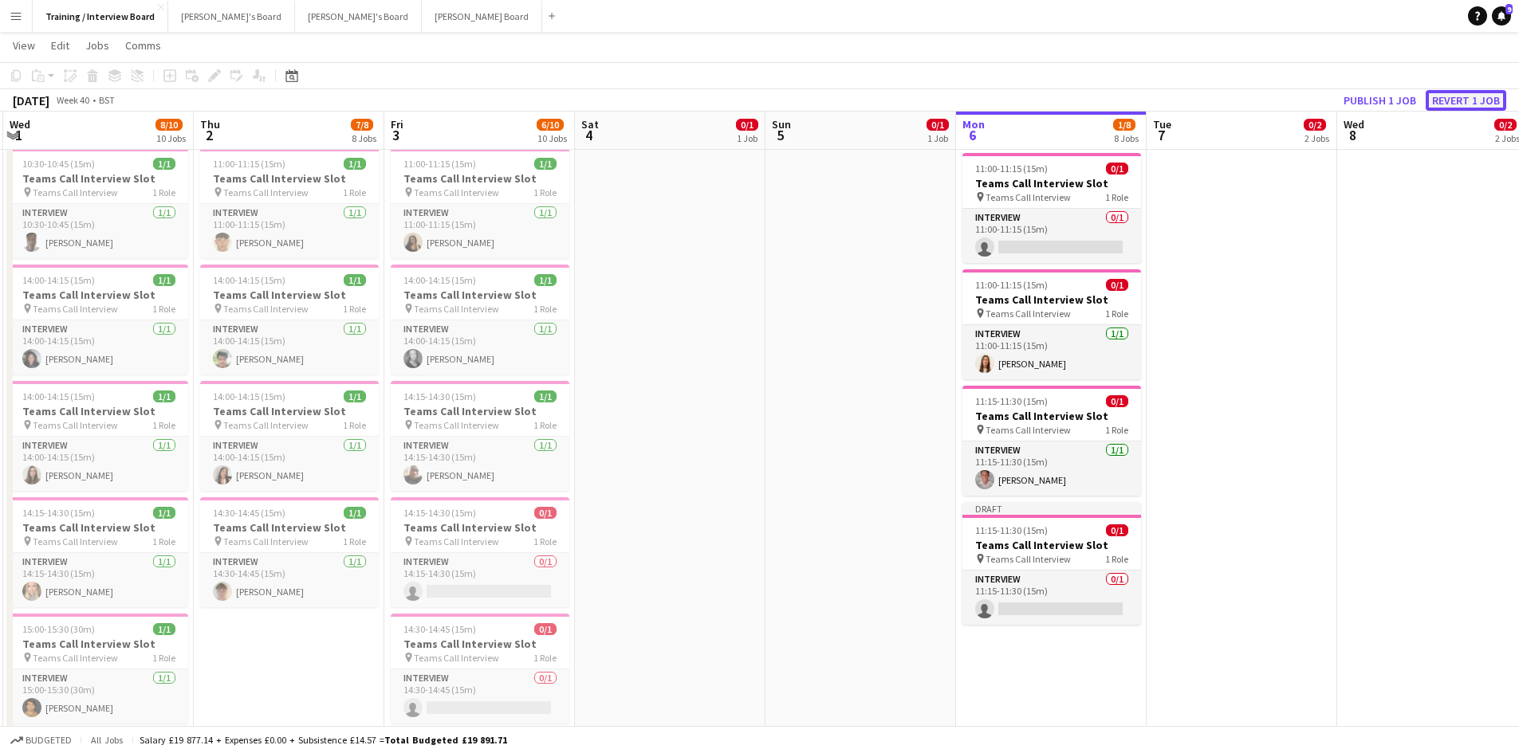
click at [1475, 100] on button "Revert 1 job" at bounding box center [1465, 100] width 81 height 21
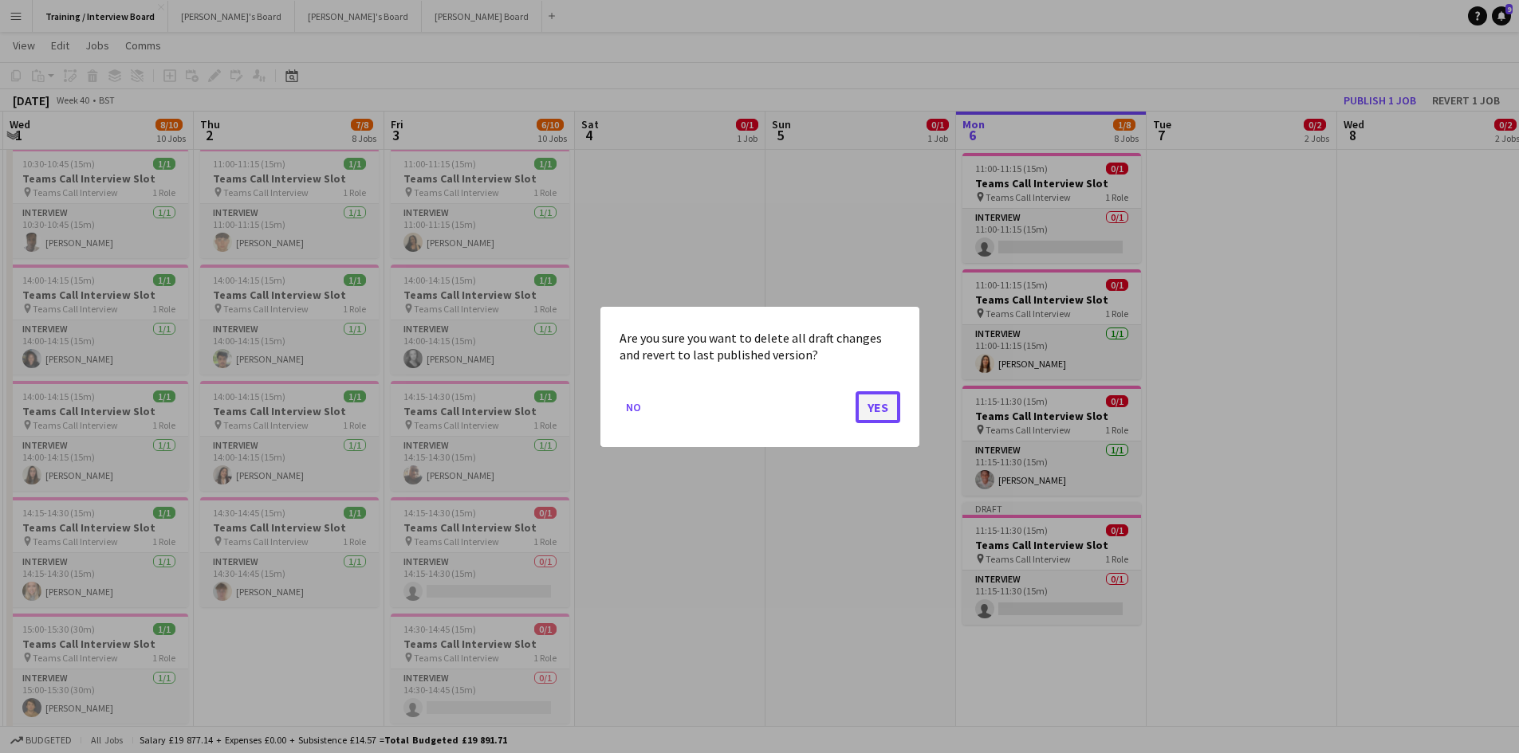
click at [874, 411] on button "Yes" at bounding box center [877, 407] width 45 height 32
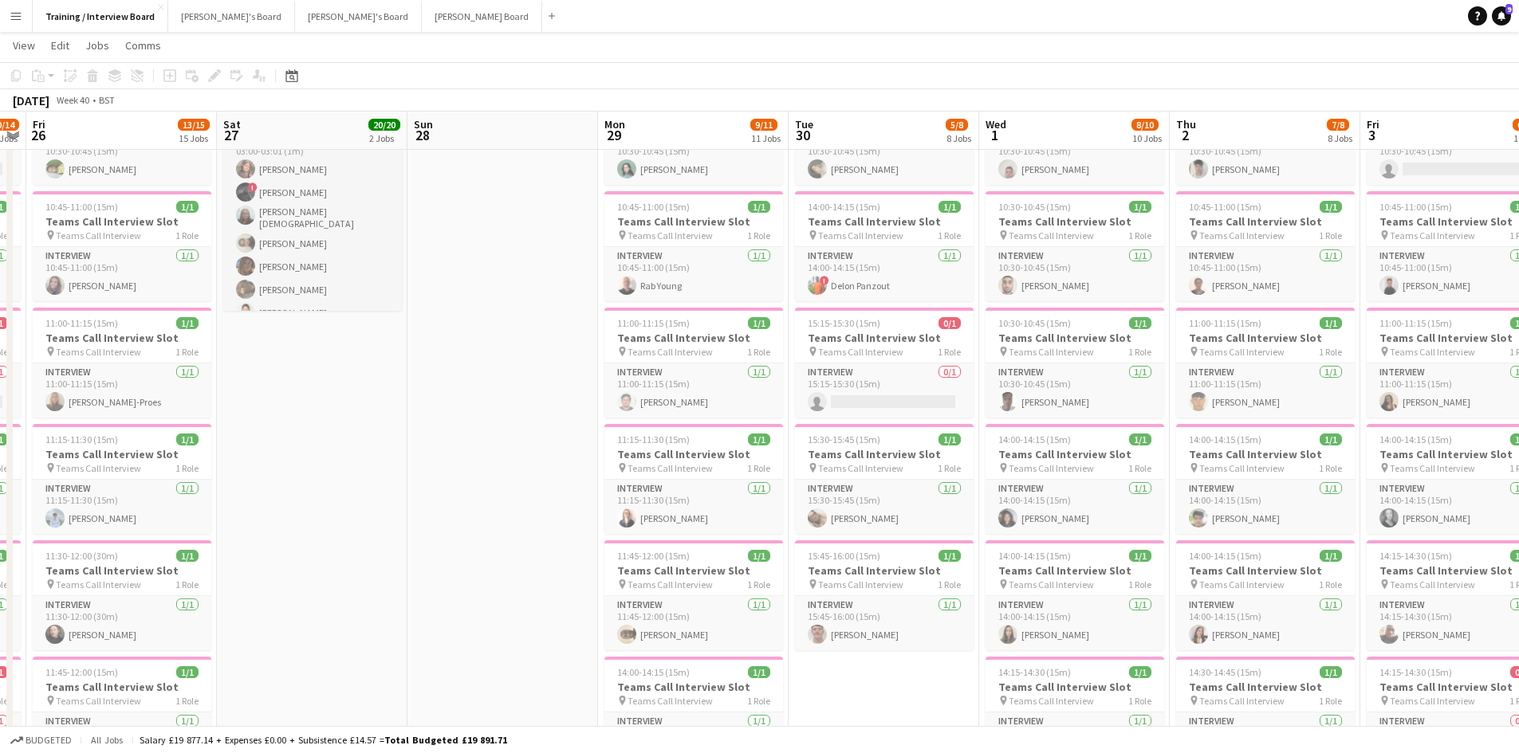
scroll to position [0, 330]
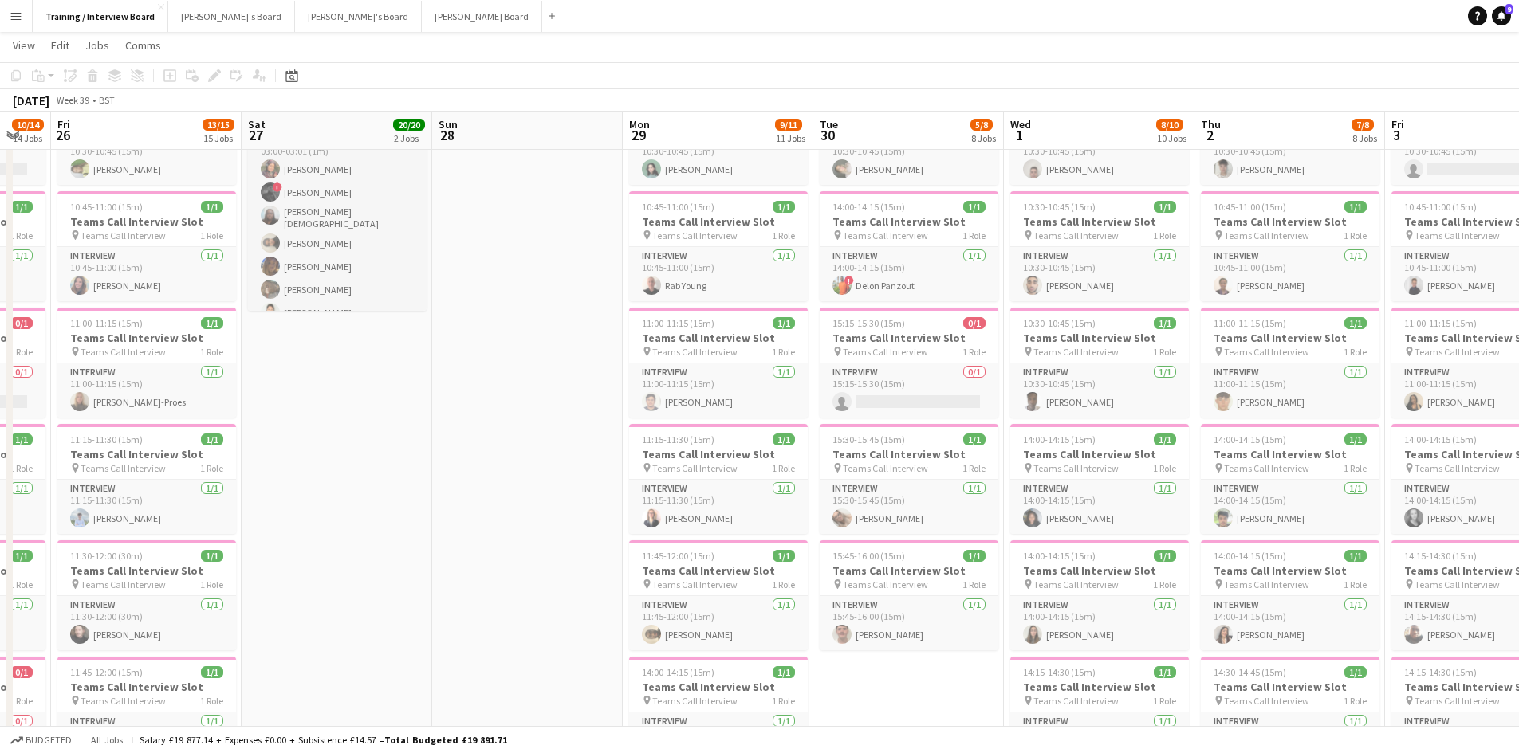
drag, startPoint x: 497, startPoint y: 124, endPoint x: 1530, endPoint y: 143, distance: 1033.3
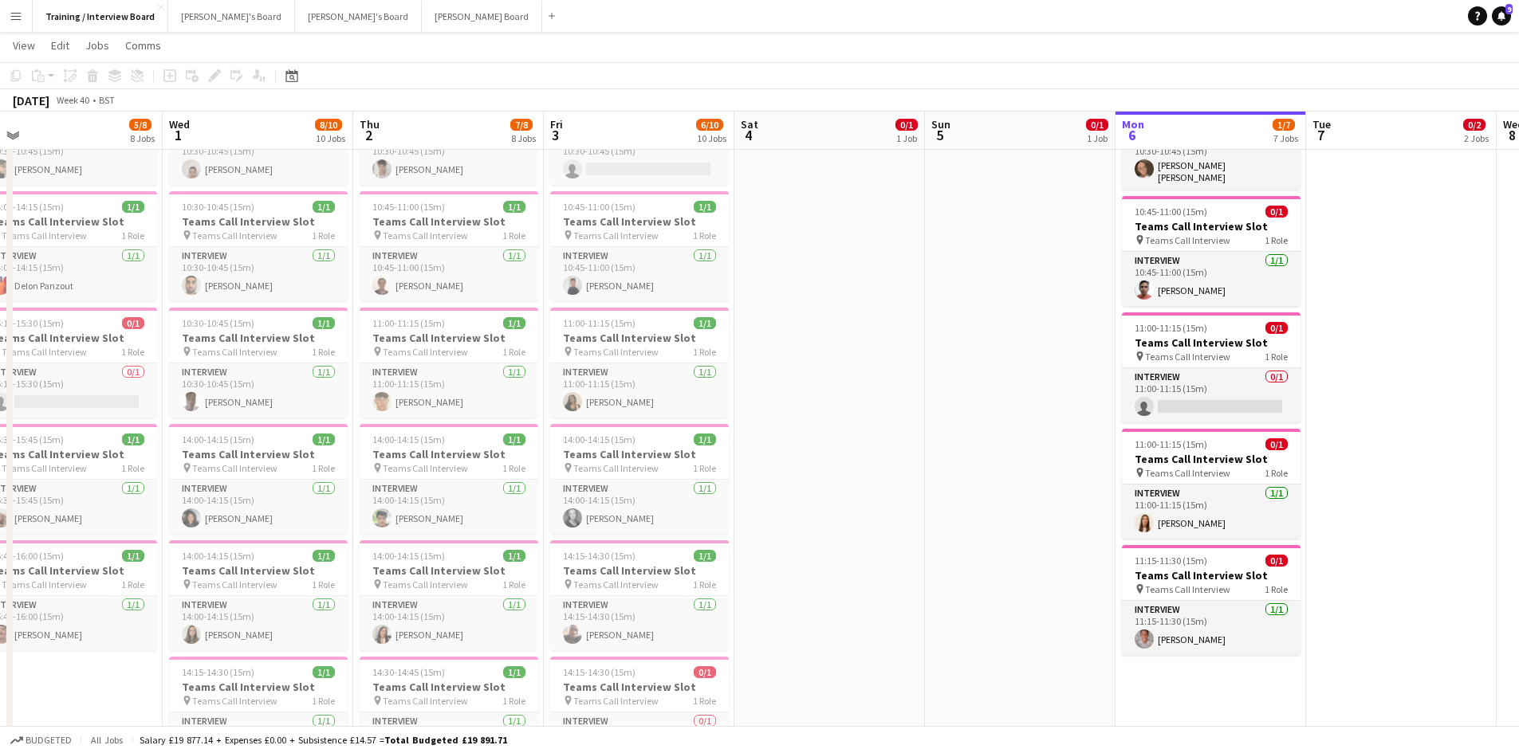
scroll to position [0, 800]
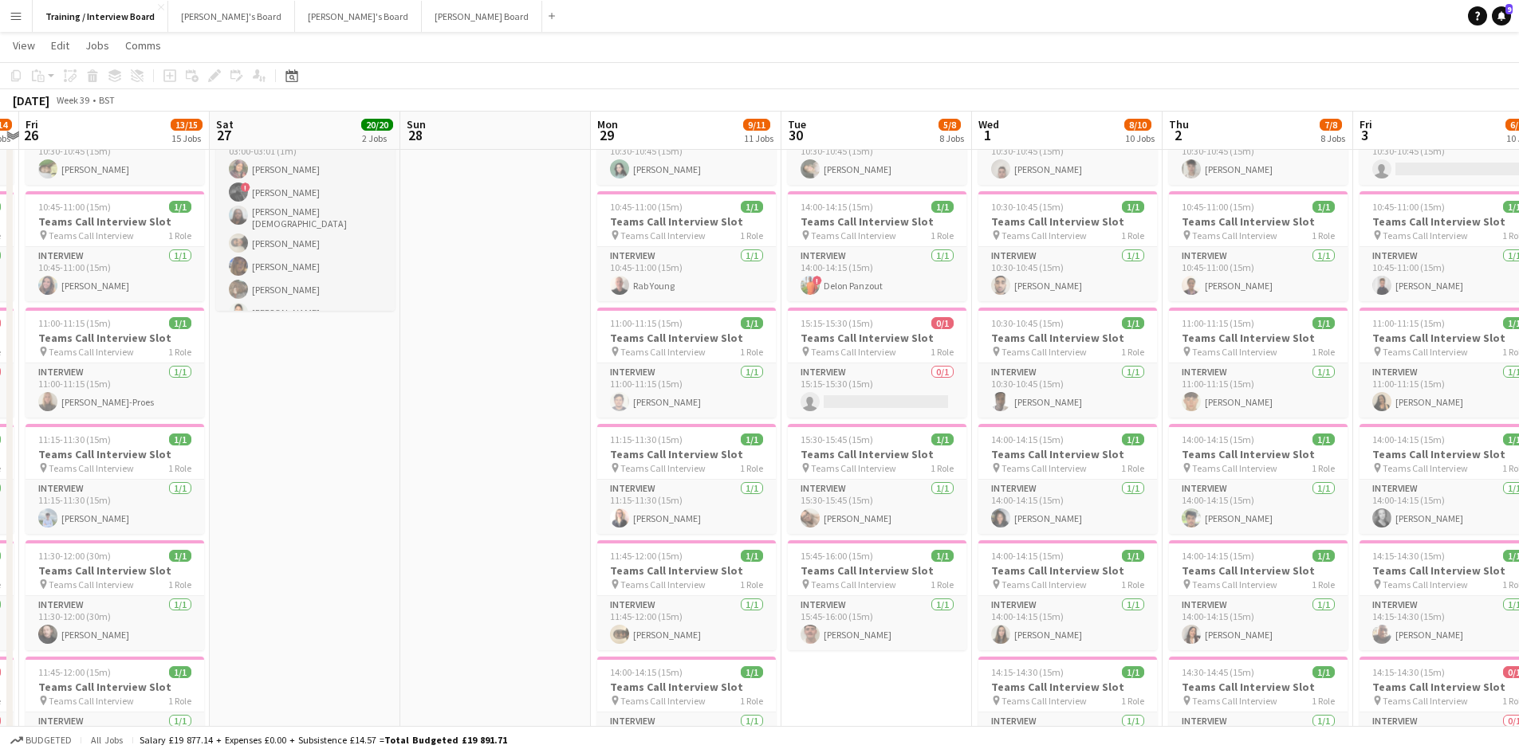
drag, startPoint x: 1326, startPoint y: 136, endPoint x: 1324, endPoint y: 196, distance: 60.6
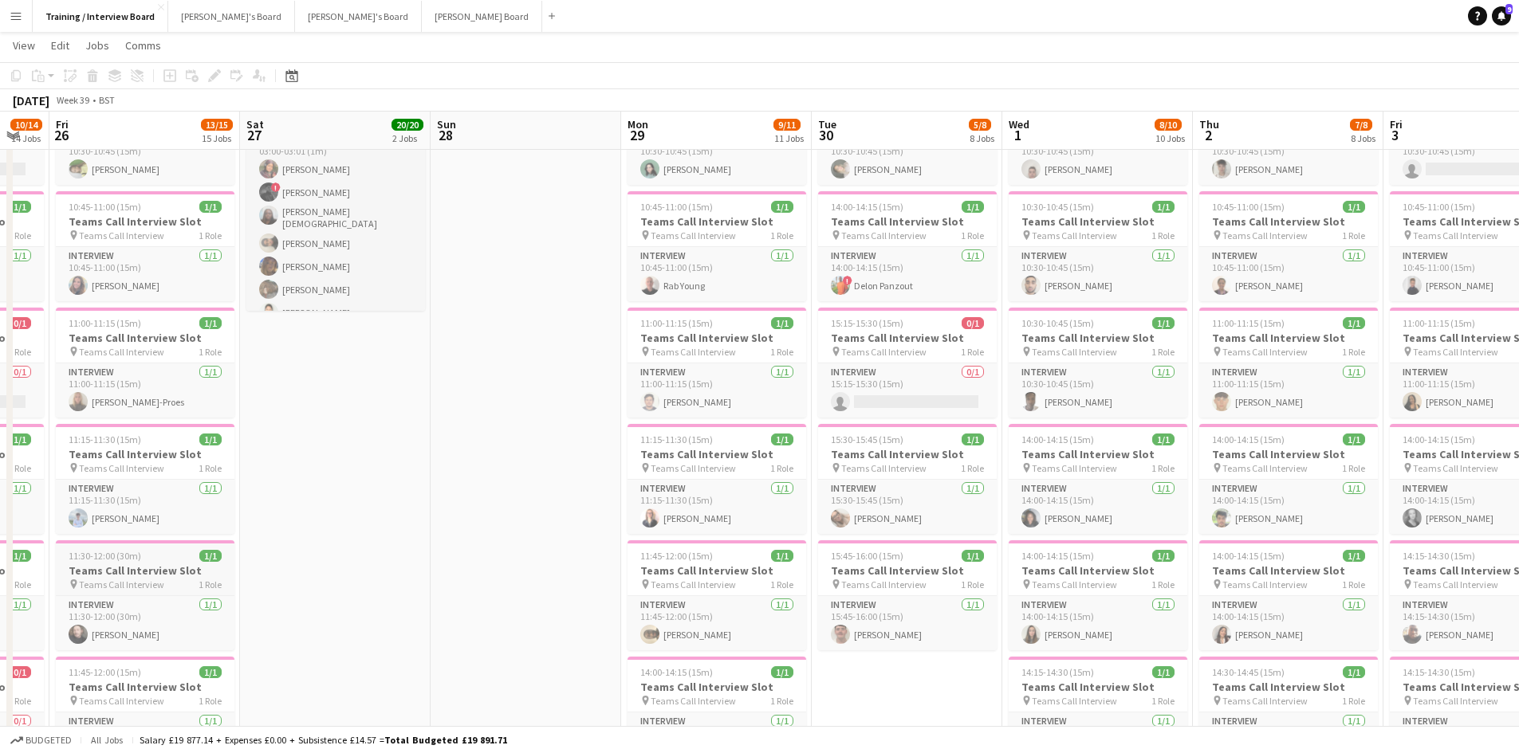
click at [109, 558] on span "11:30-12:00 (30m)" at bounding box center [105, 556] width 73 height 12
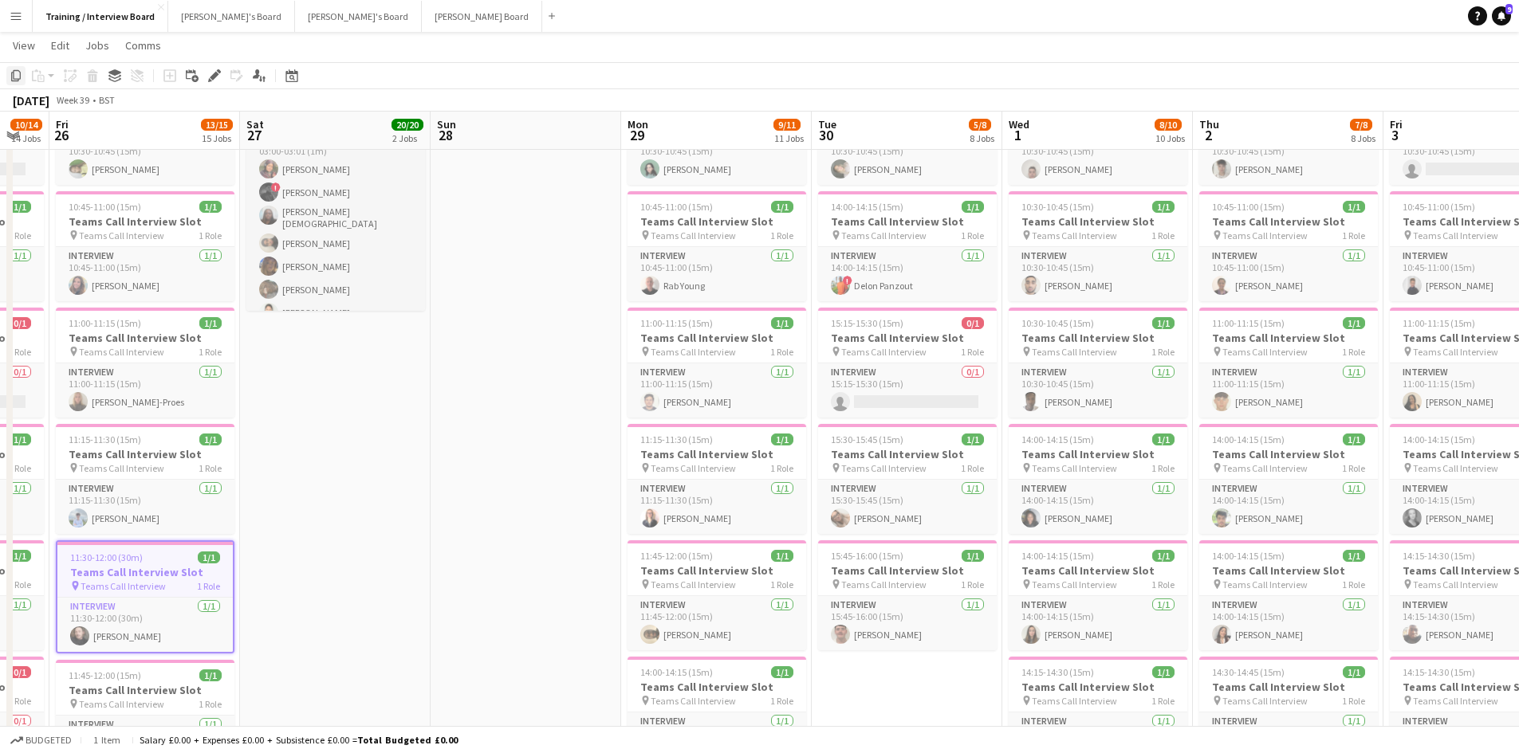
click at [8, 78] on div "Copy" at bounding box center [15, 75] width 19 height 19
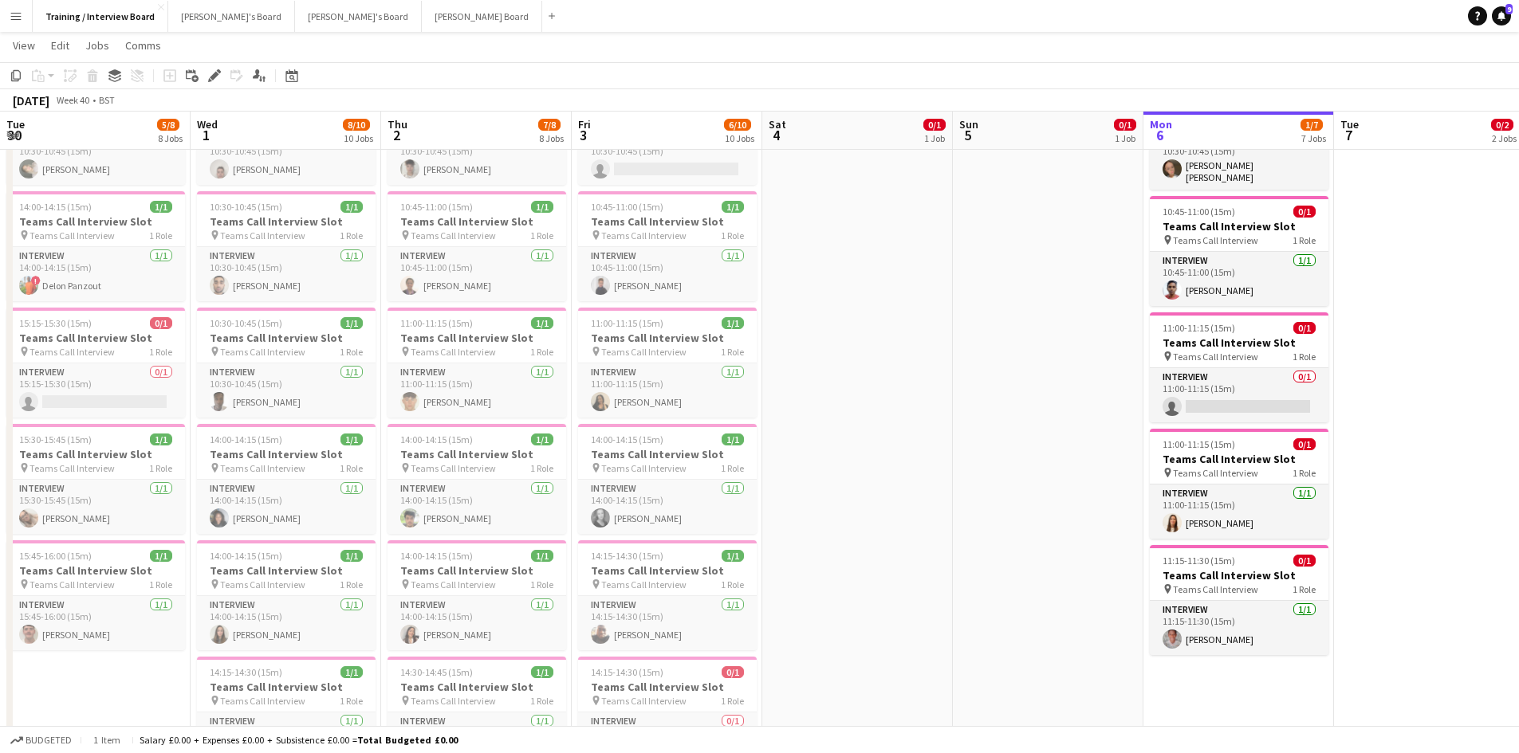
scroll to position [0, 806]
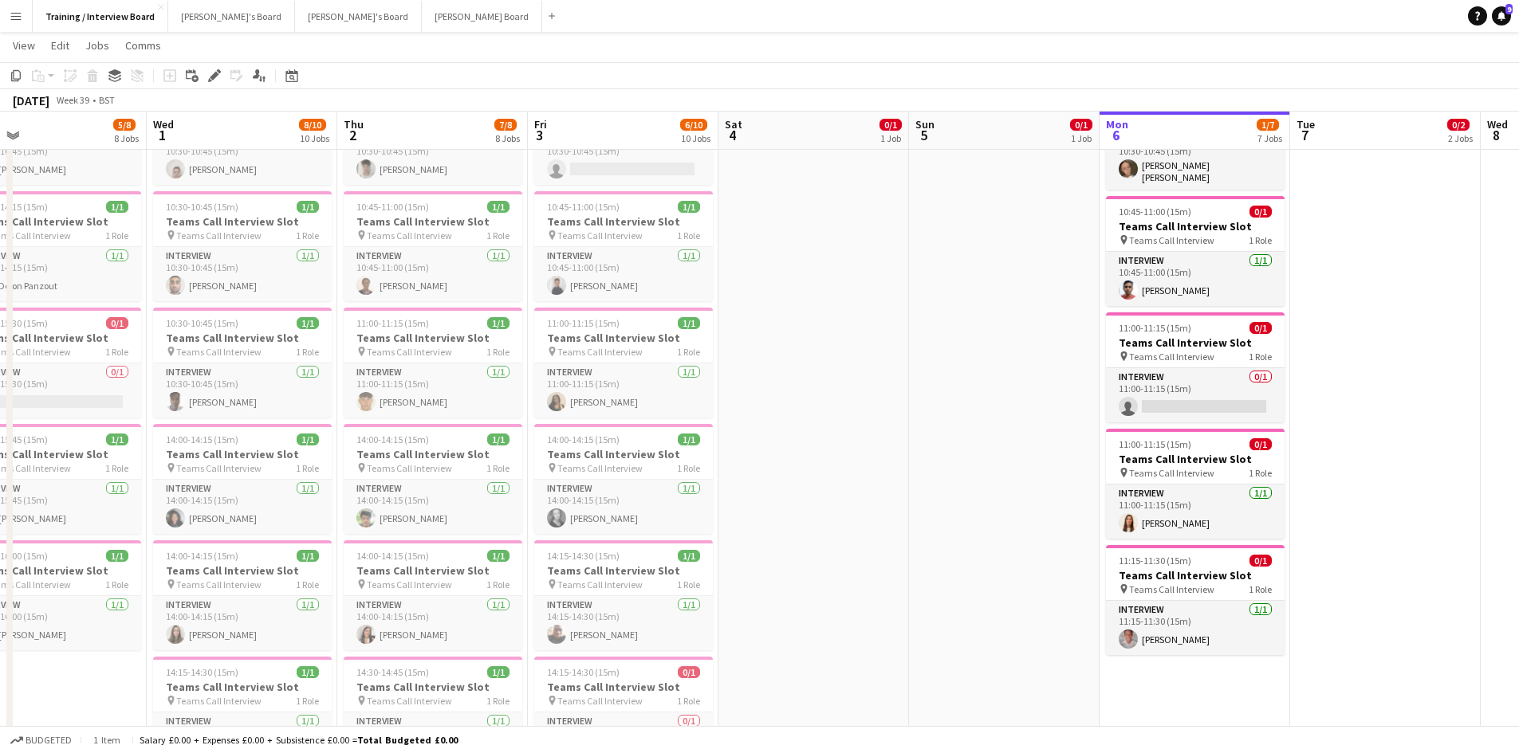
drag, startPoint x: 1338, startPoint y: 130, endPoint x: 482, endPoint y: 173, distance: 856.4
click at [42, 78] on icon "Paste" at bounding box center [38, 75] width 13 height 13
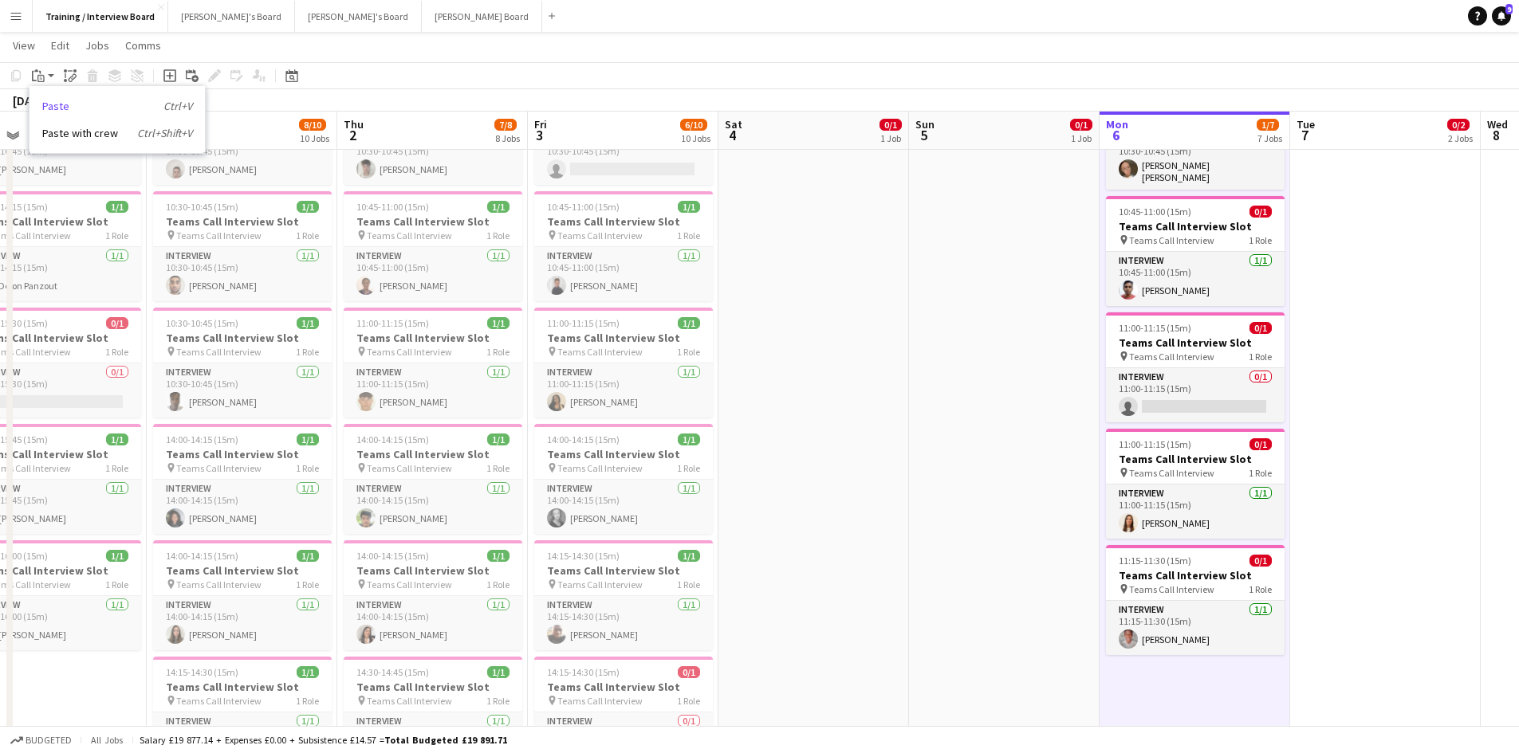
click at [49, 104] on link "Paste Ctrl+V" at bounding box center [117, 106] width 150 height 14
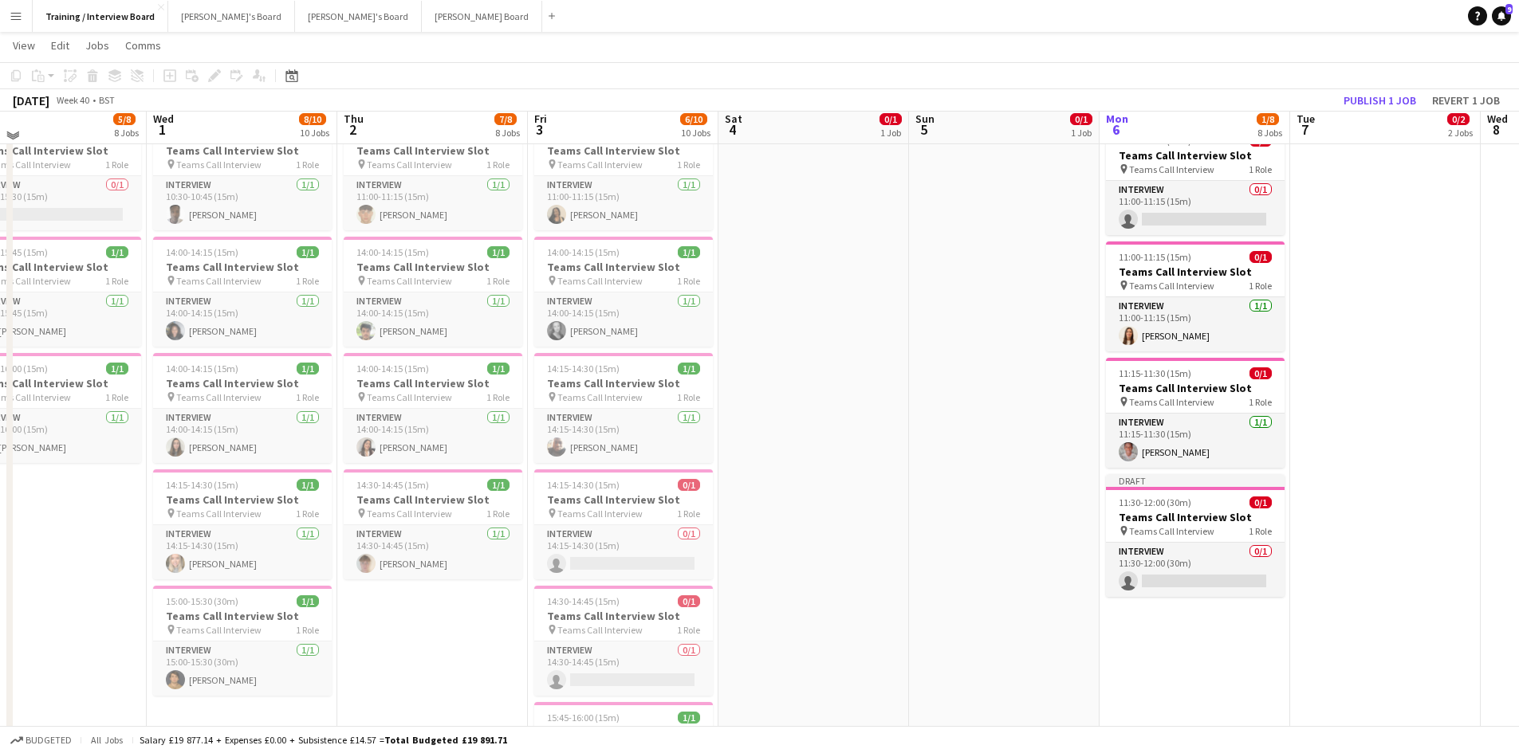
scroll to position [558, 0]
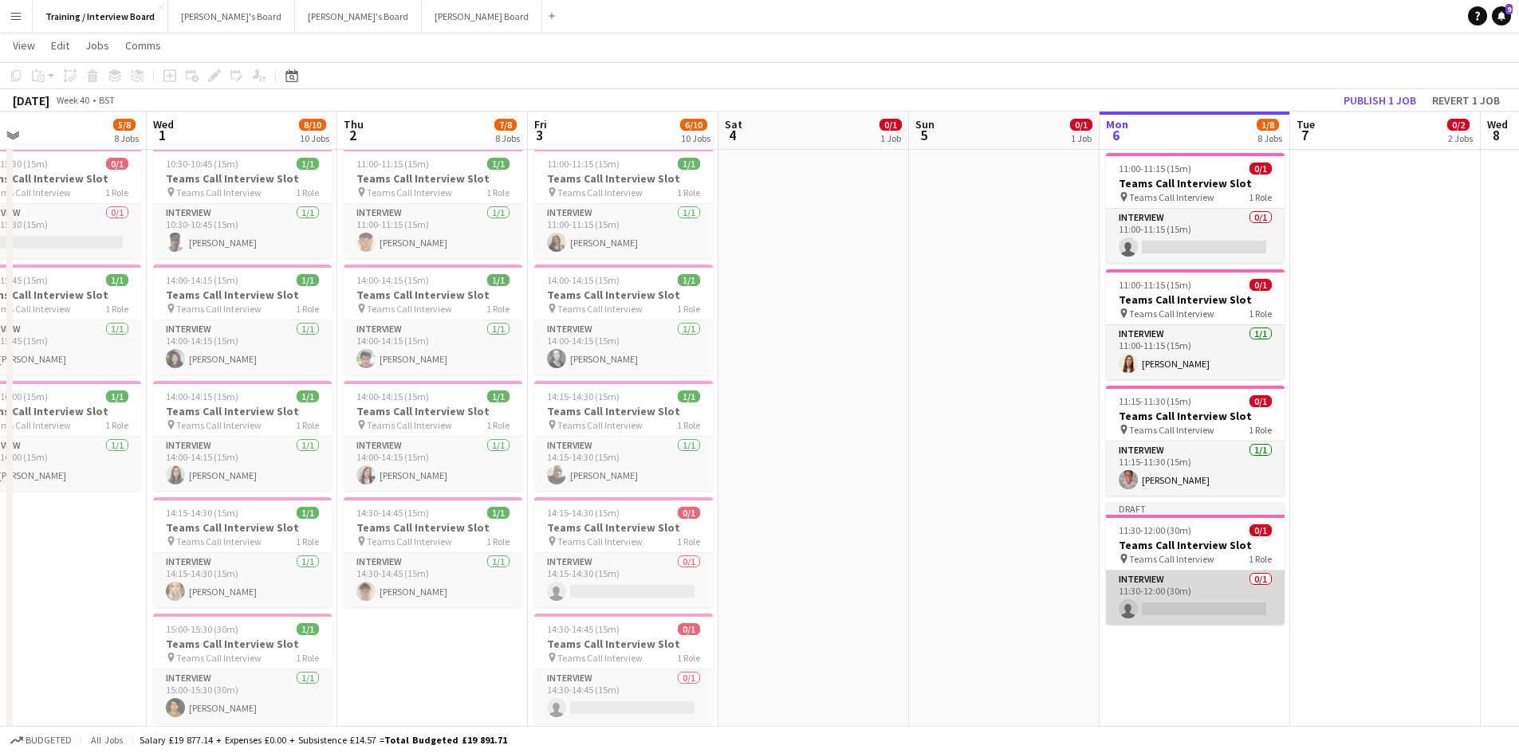
click at [1190, 601] on app-card-role "Interview 0/1 11:30-12:00 (30m) single-neutral-actions" at bounding box center [1195, 598] width 179 height 54
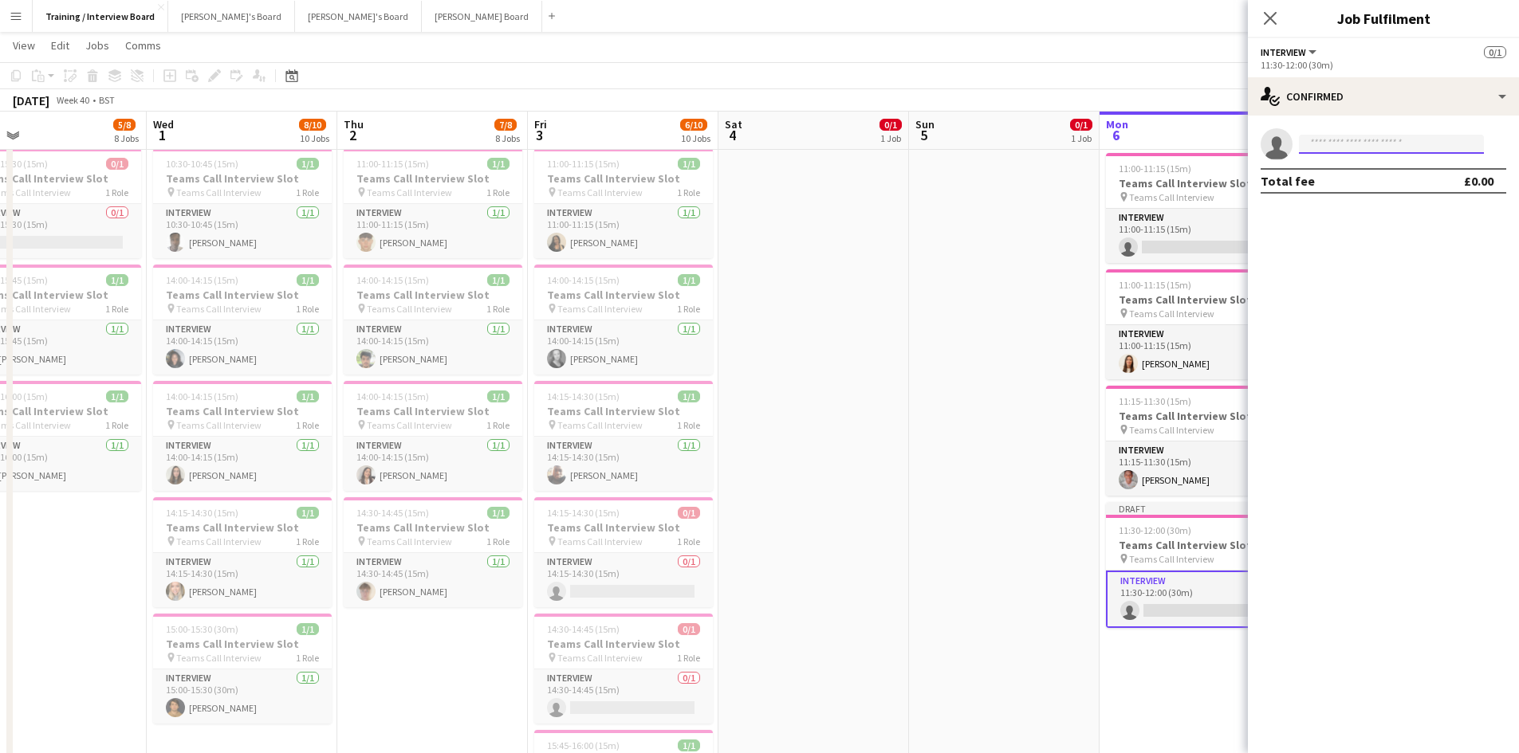
drag, startPoint x: 1190, startPoint y: 602, endPoint x: 1323, endPoint y: 142, distance: 478.6
click at [1323, 142] on input at bounding box center [1391, 144] width 185 height 19
paste input "**********"
type input "**********"
click at [1350, 171] on span "Oliver Richardson" at bounding box center [1357, 167] width 92 height 14
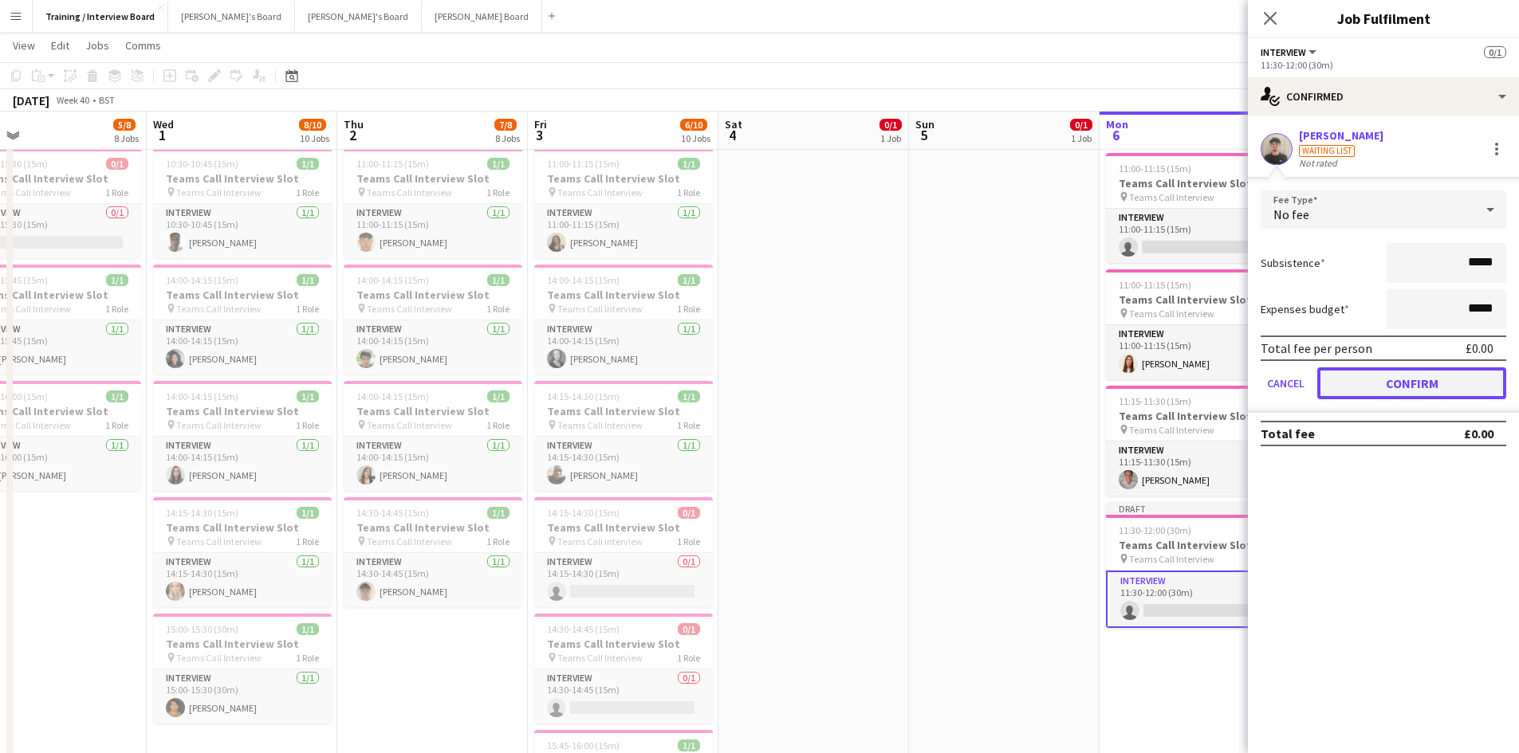
click at [1452, 384] on button "Confirm" at bounding box center [1411, 383] width 189 height 32
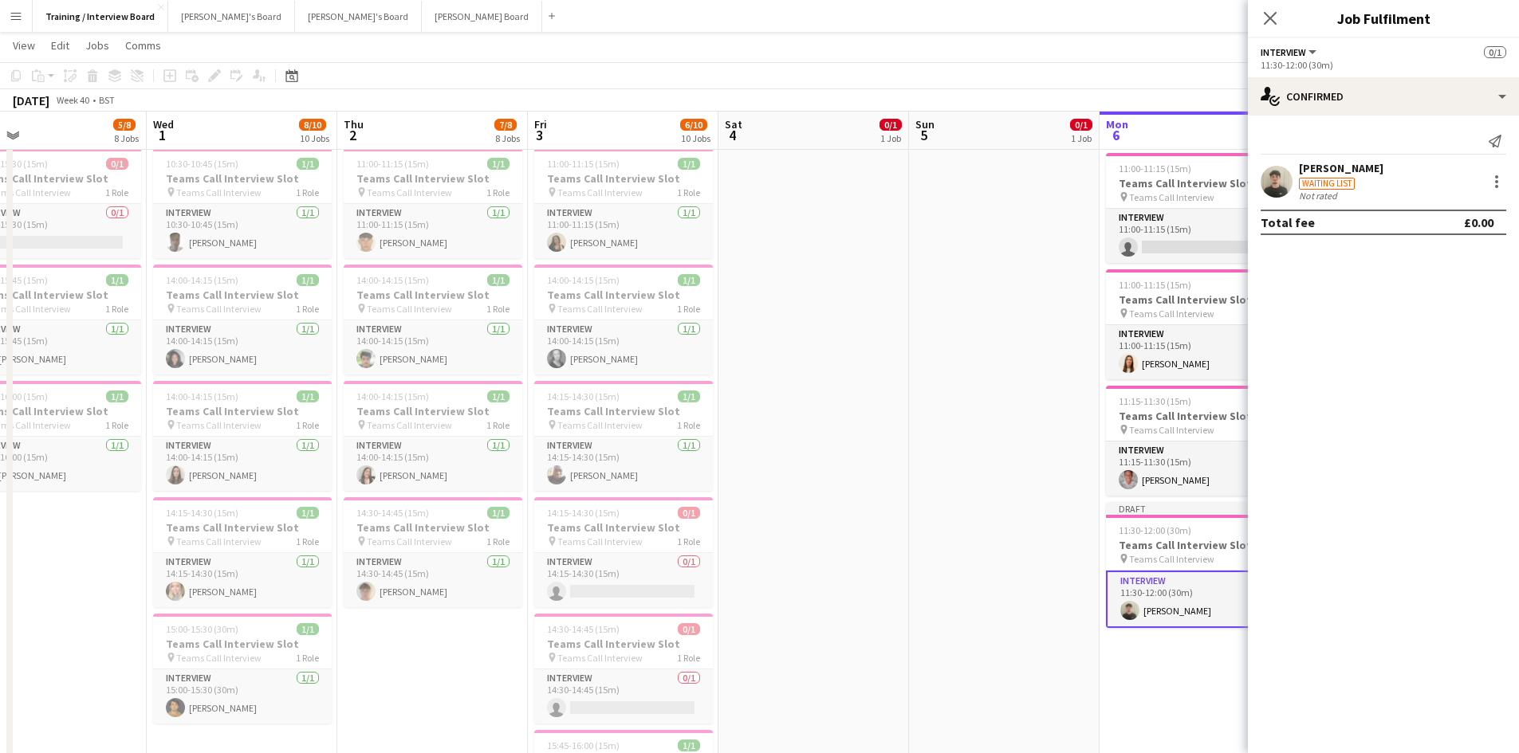
click at [1152, 59] on app-page-menu "View Day view expanded Day view collapsed Month view Date picker Jump to today …" at bounding box center [759, 47] width 1519 height 30
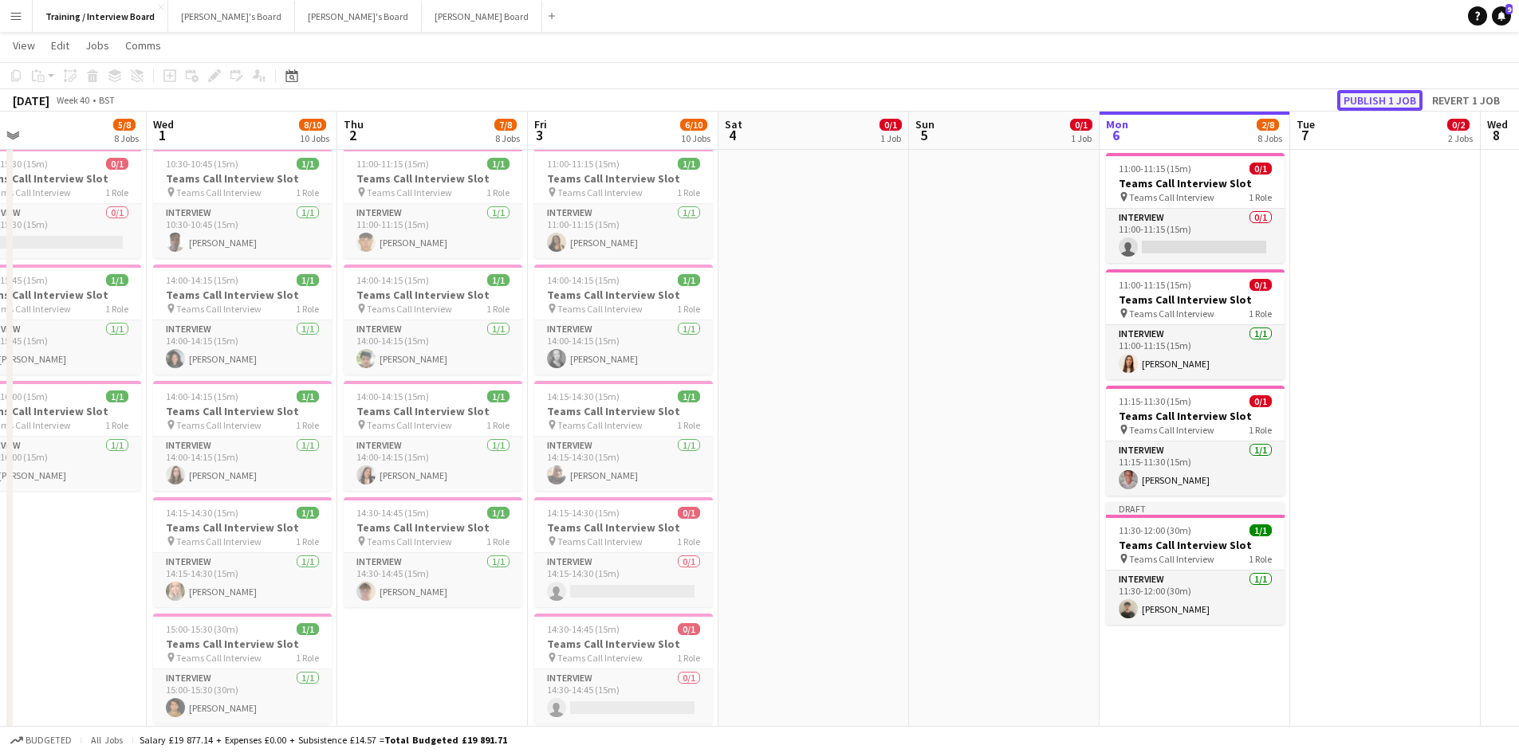
click at [1408, 97] on button "Publish 1 job" at bounding box center [1379, 100] width 85 height 21
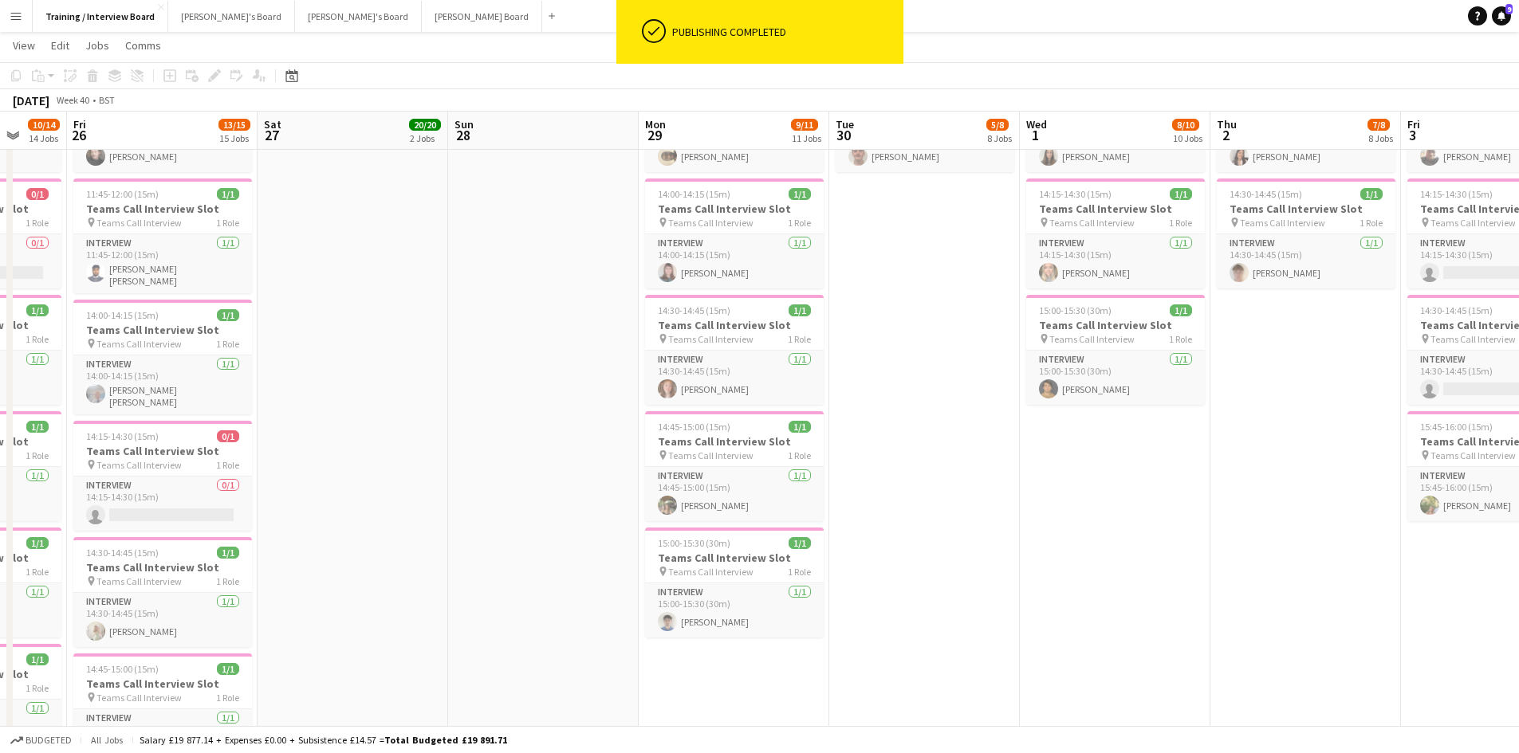
scroll to position [0, 342]
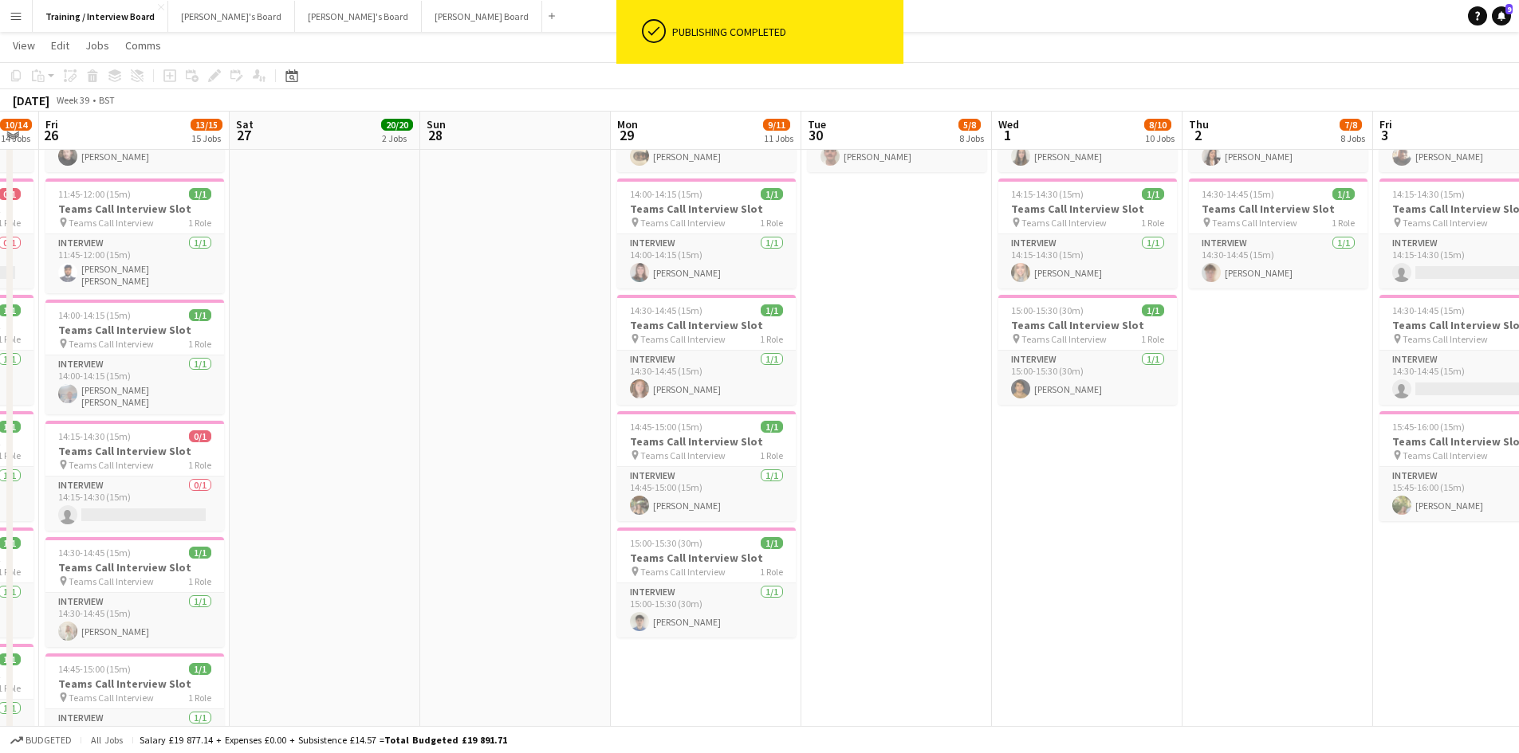
drag, startPoint x: 433, startPoint y: 121, endPoint x: 1278, endPoint y: 189, distance: 847.7
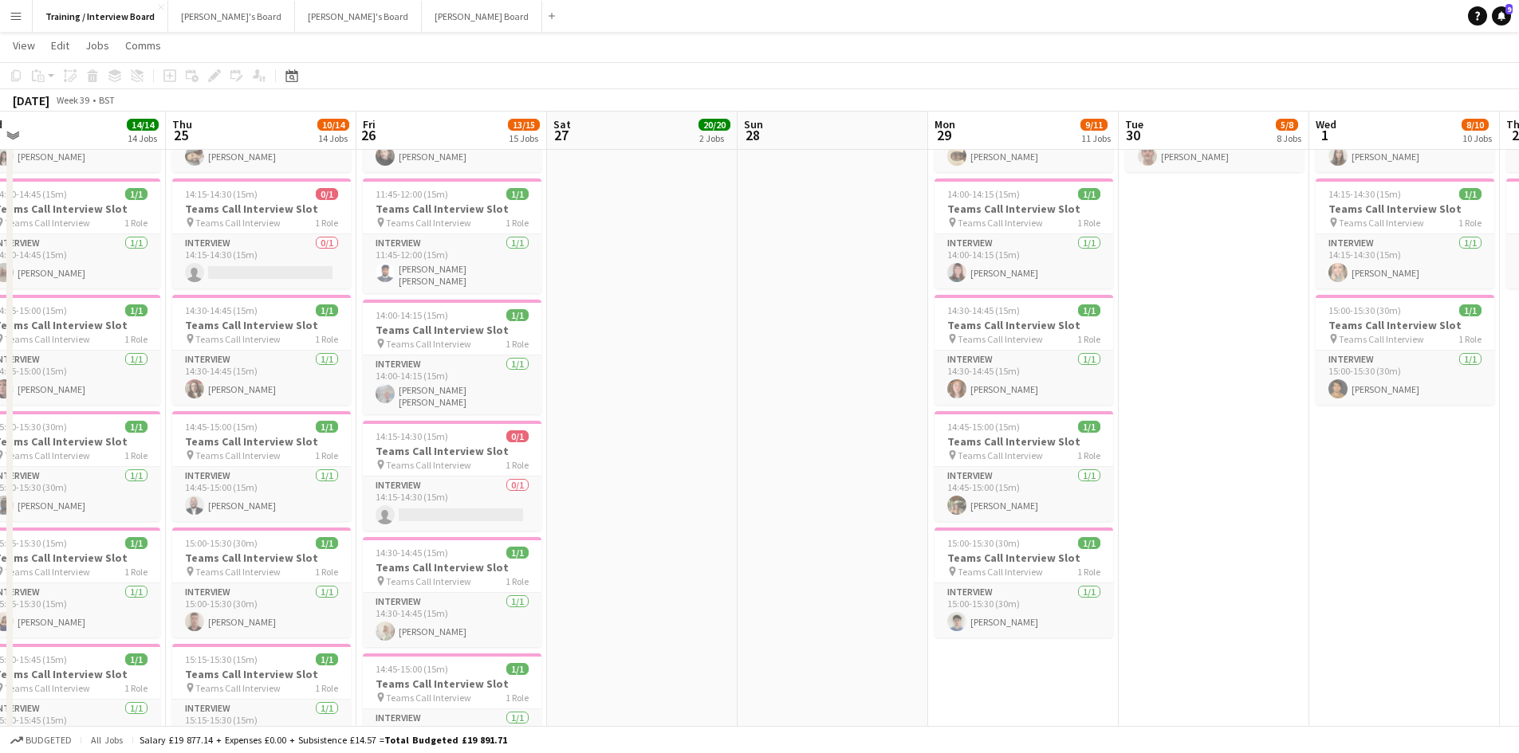
scroll to position [0, 348]
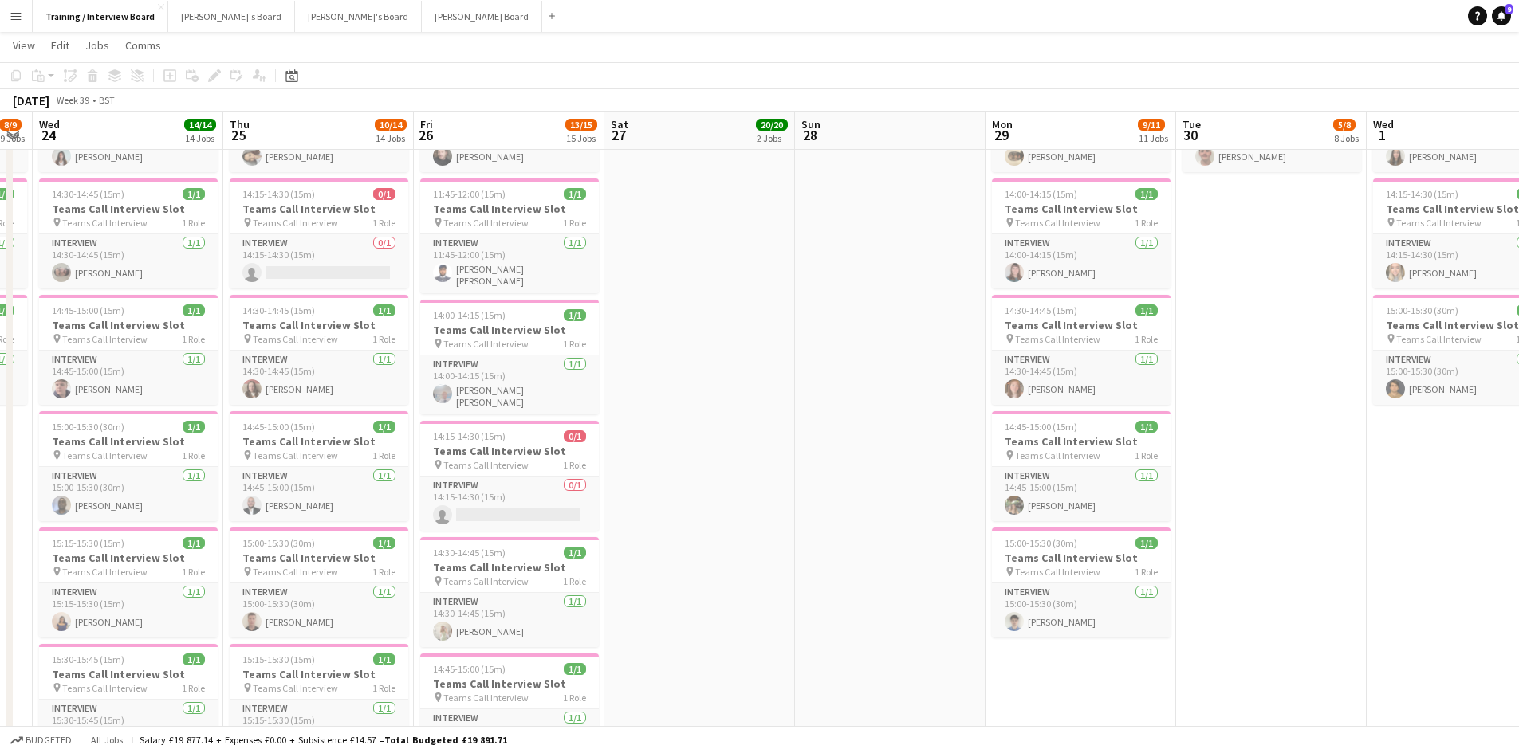
drag, startPoint x: 385, startPoint y: 144, endPoint x: 950, endPoint y: 240, distance: 573.2
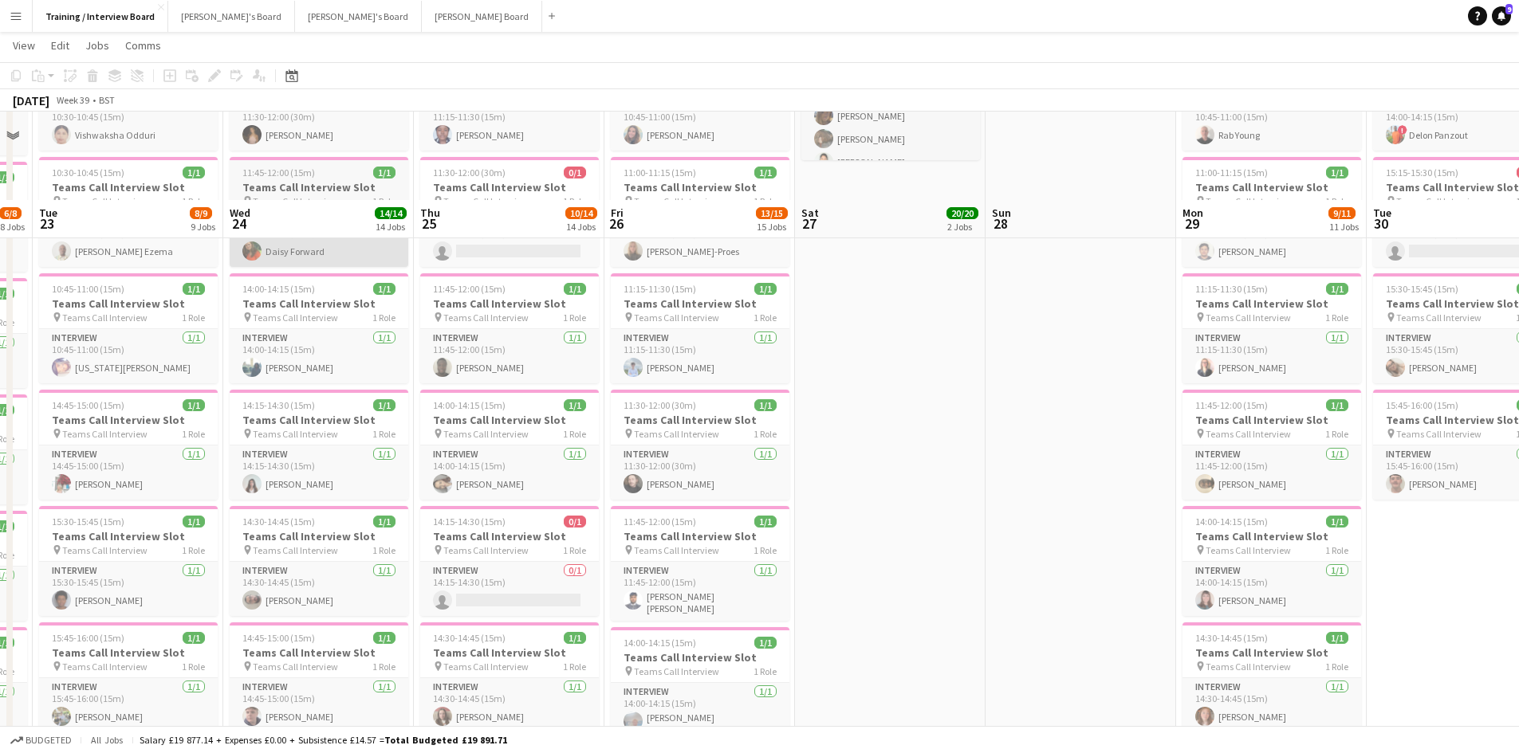
scroll to position [478, 0]
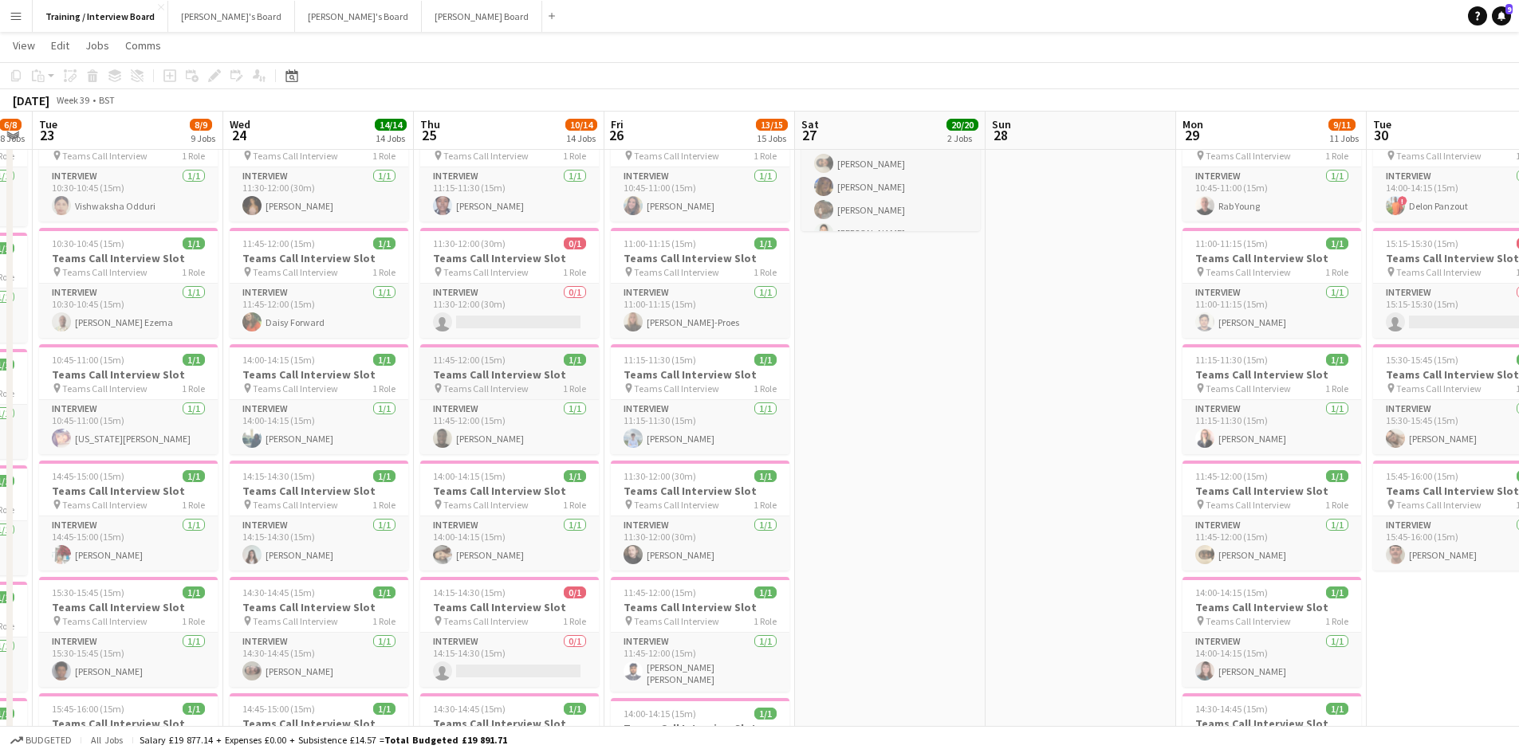
click at [468, 356] on span "11:45-12:00 (15m)" at bounding box center [469, 360] width 73 height 12
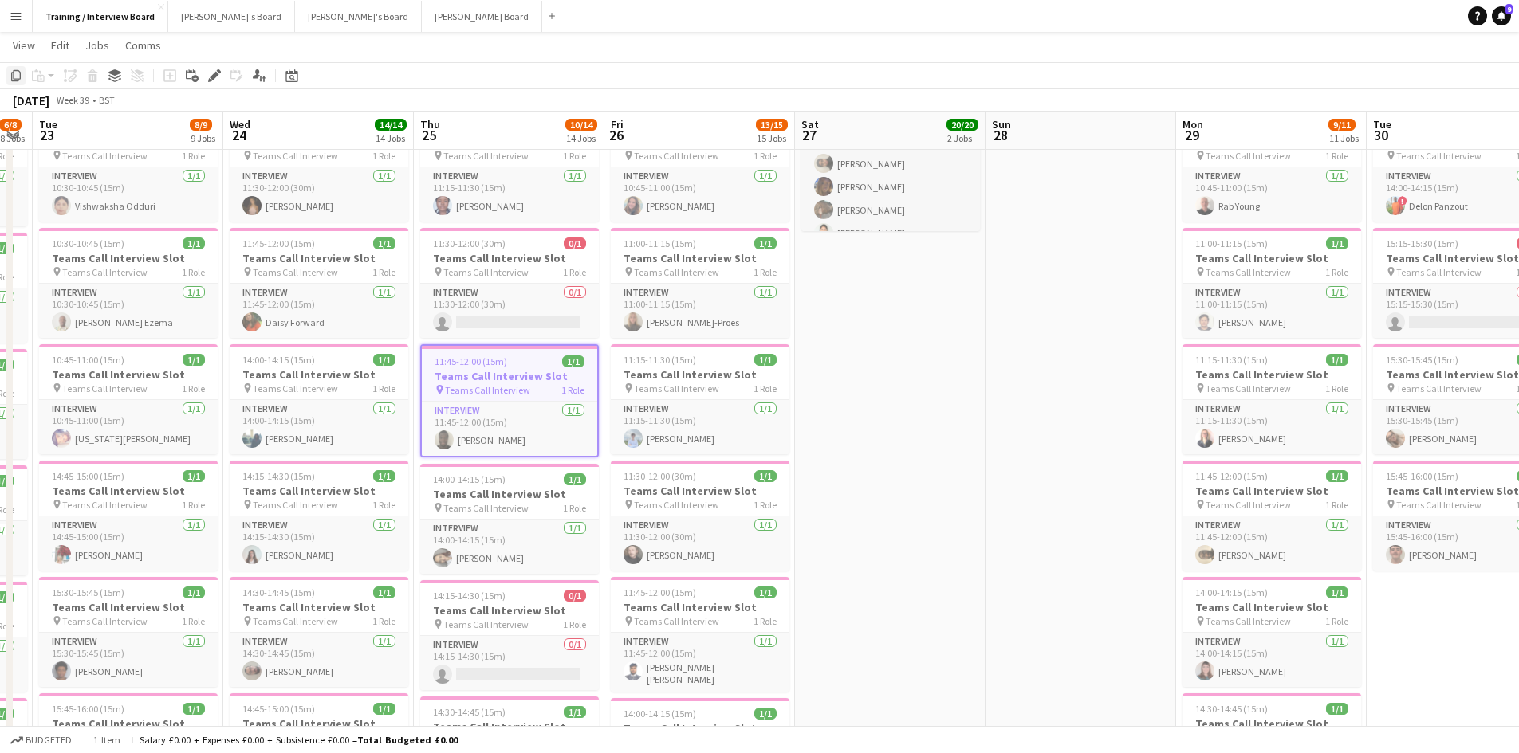
click at [14, 79] on icon at bounding box center [16, 75] width 10 height 11
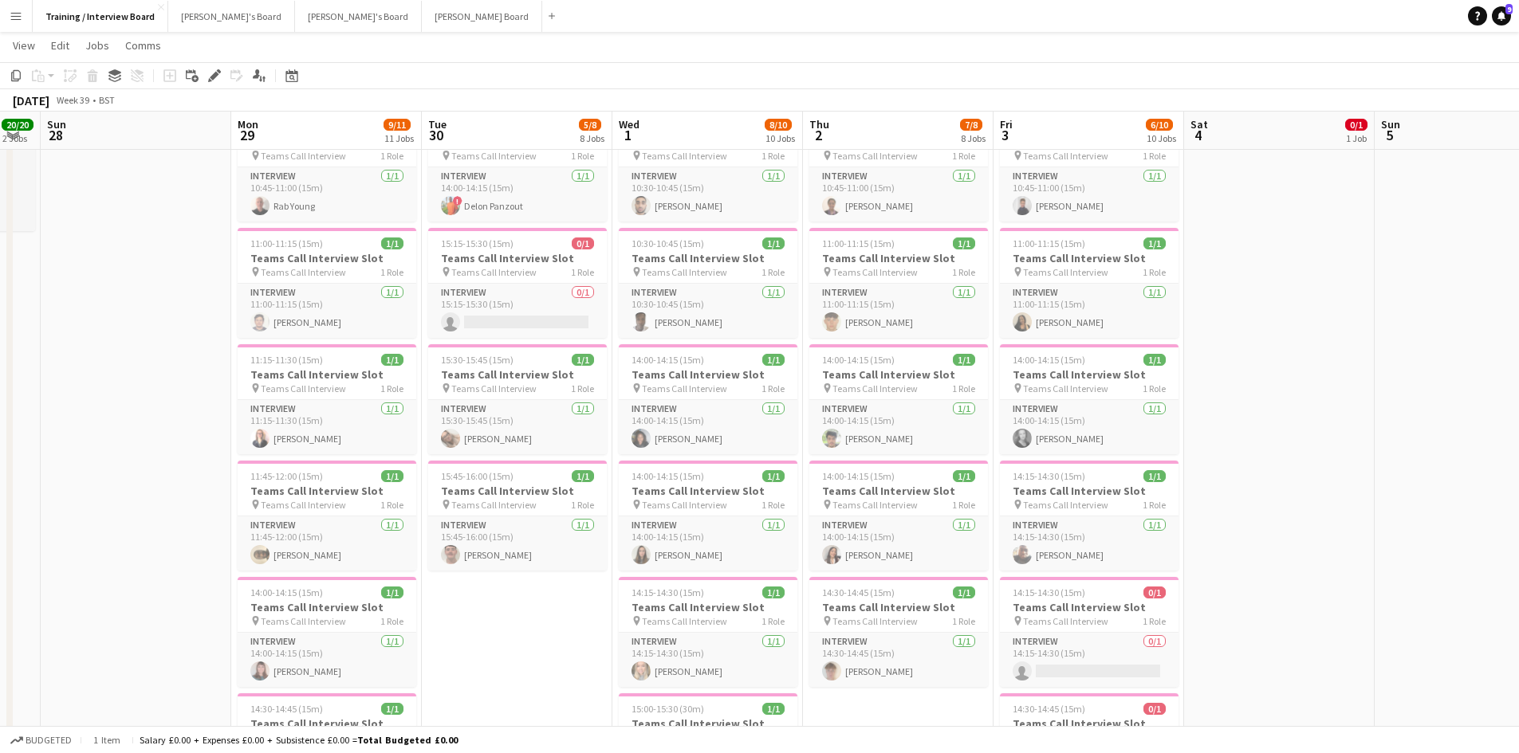
scroll to position [0, 572]
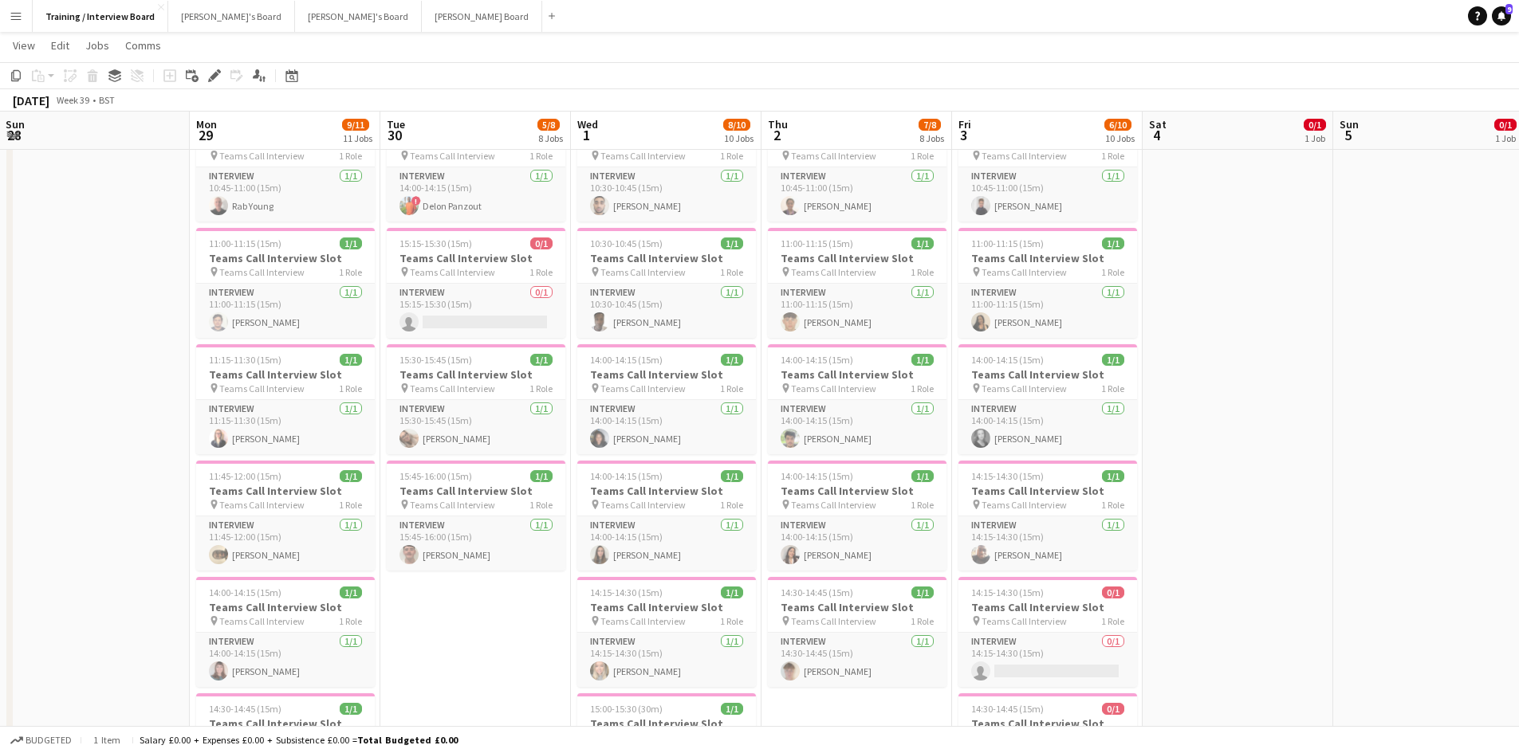
drag, startPoint x: 1079, startPoint y: 138, endPoint x: 10, endPoint y: 101, distance: 1069.6
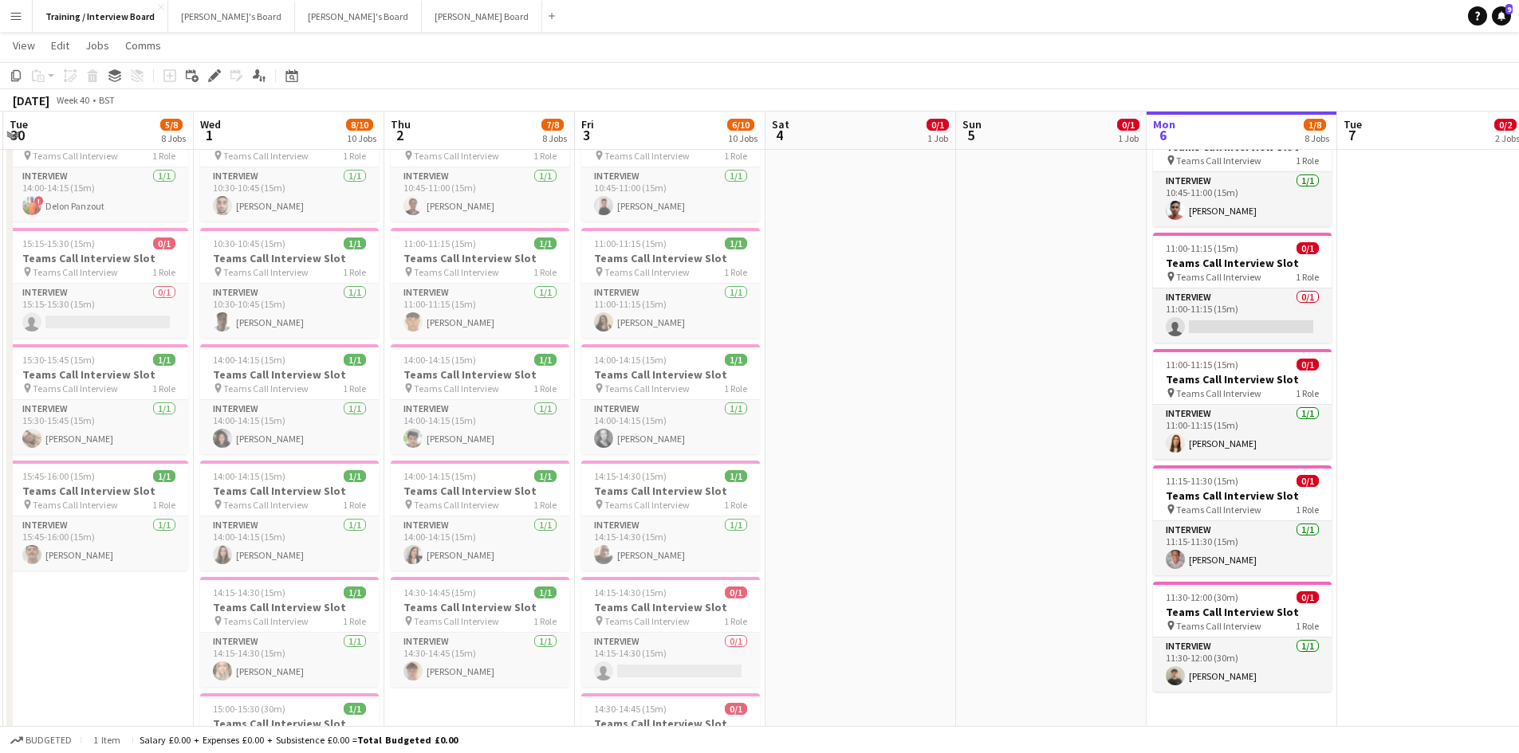
scroll to position [0, 650]
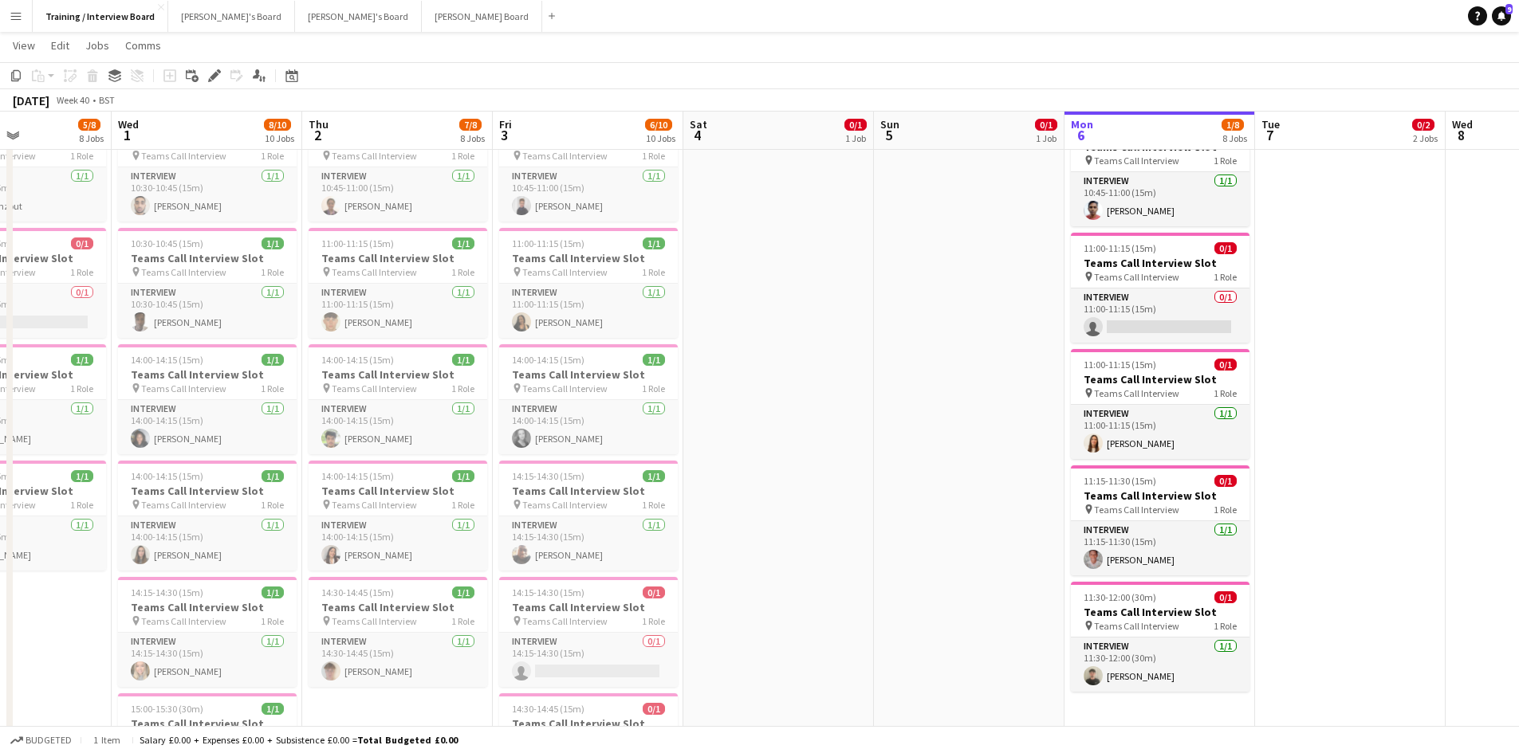
drag, startPoint x: 1205, startPoint y: 134, endPoint x: 520, endPoint y: 53, distance: 689.6
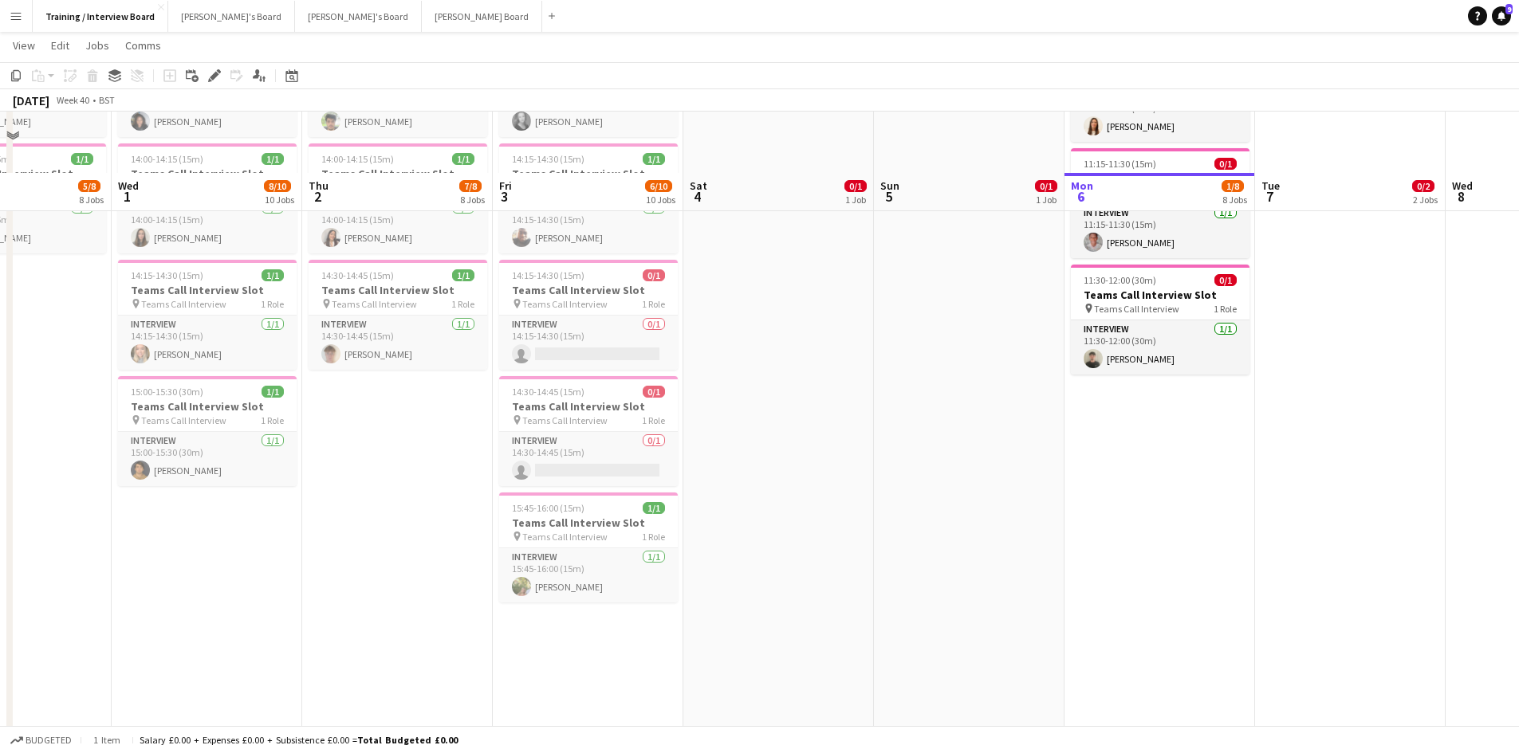
scroll to position [877, 0]
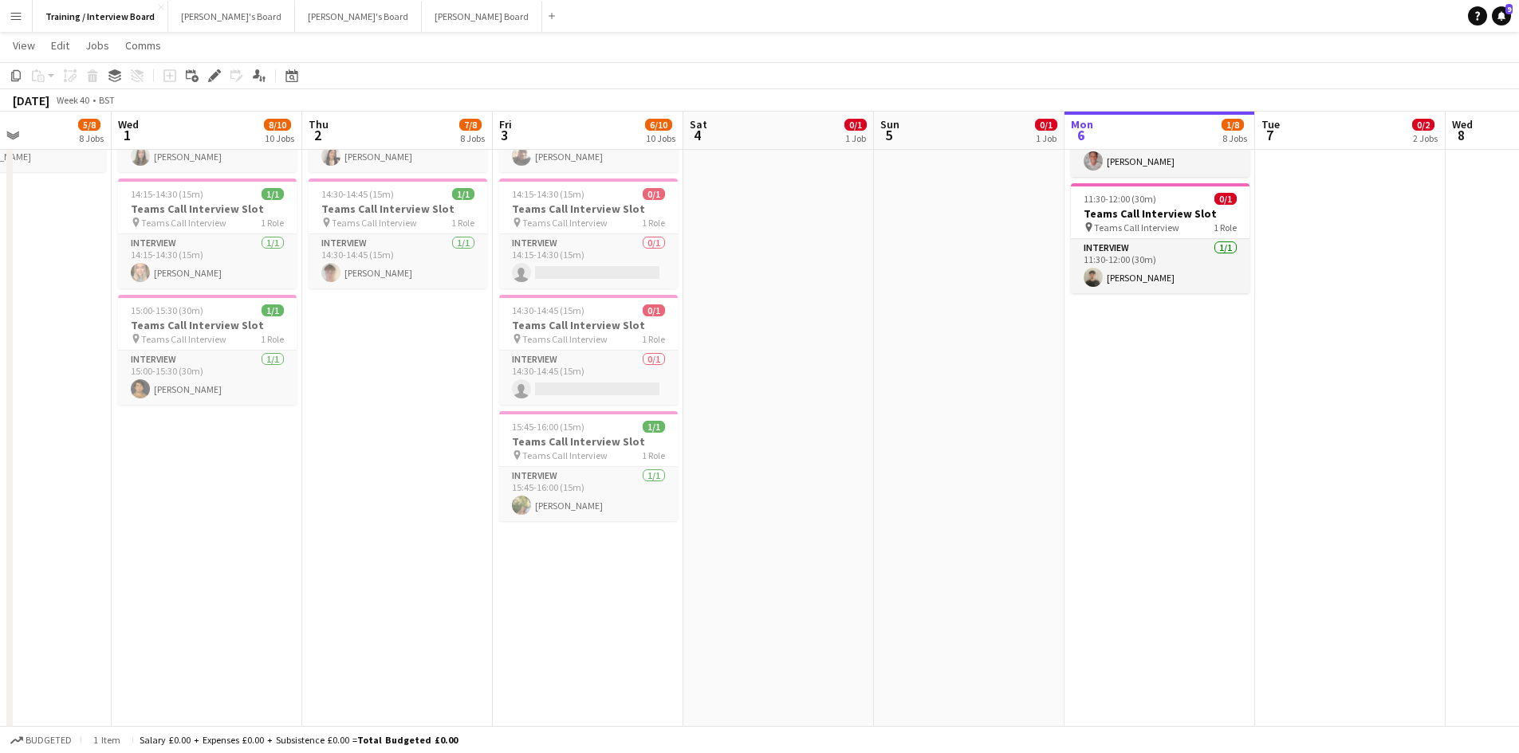
click at [1102, 322] on app-date-cell "In progress 10:00-16:00 (6h) 1/1 pin Profiles Personnel 1 Role Admin Assistant …" at bounding box center [1159, 452] width 191 height 2300
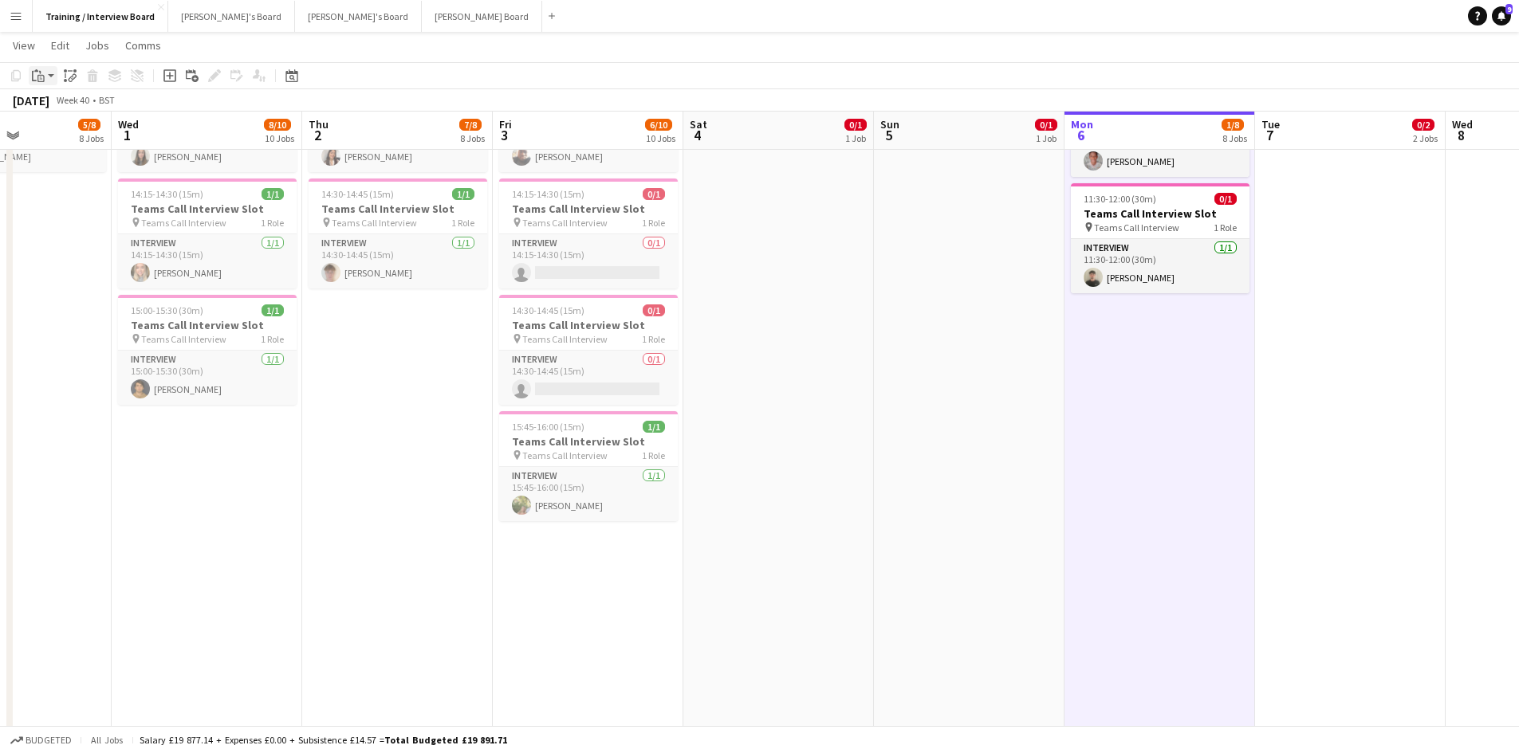
click at [45, 80] on div "Paste" at bounding box center [38, 75] width 19 height 19
click at [61, 104] on link "Paste Ctrl+V" at bounding box center [117, 106] width 150 height 14
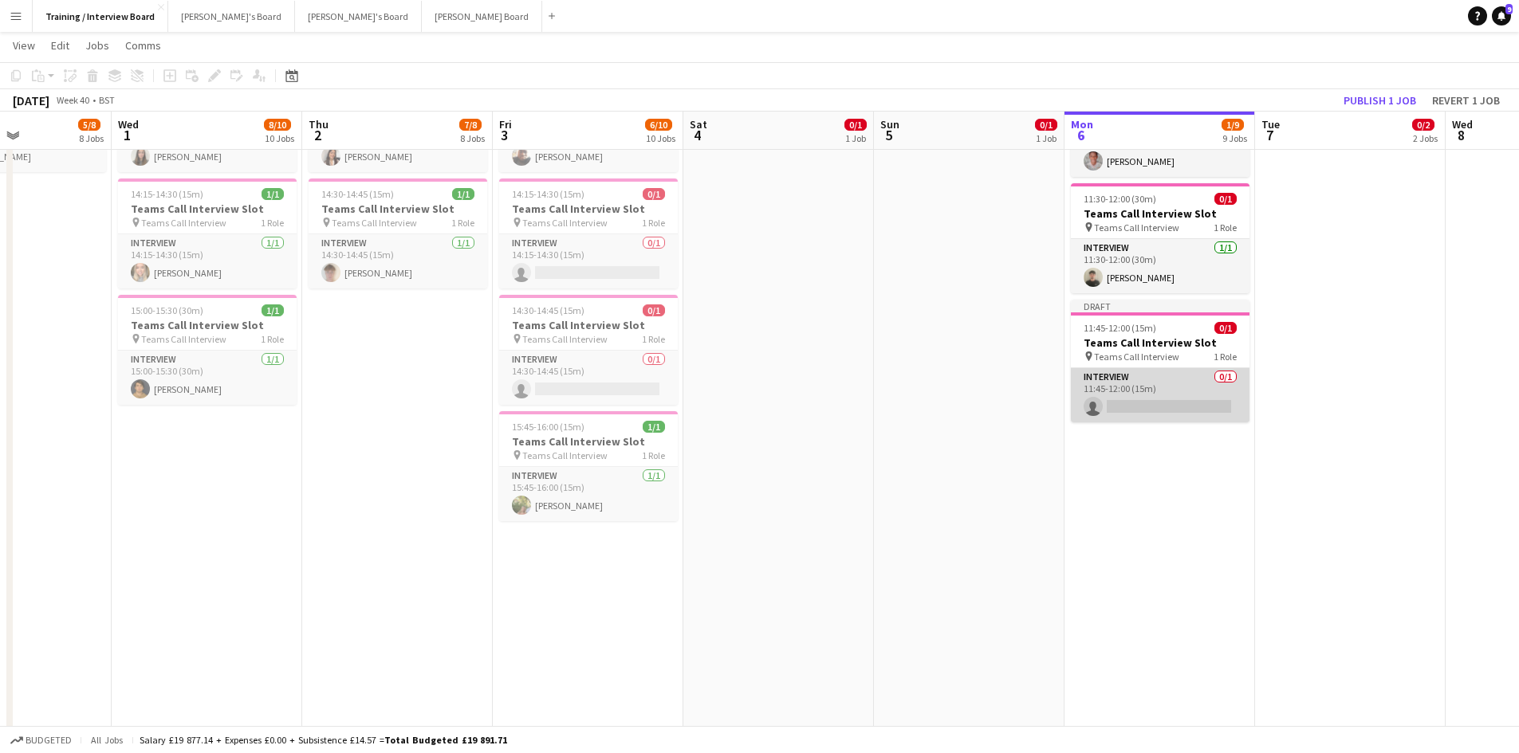
click at [1124, 397] on app-card-role "Interview 0/1 11:45-12:00 (15m) single-neutral-actions" at bounding box center [1160, 395] width 179 height 54
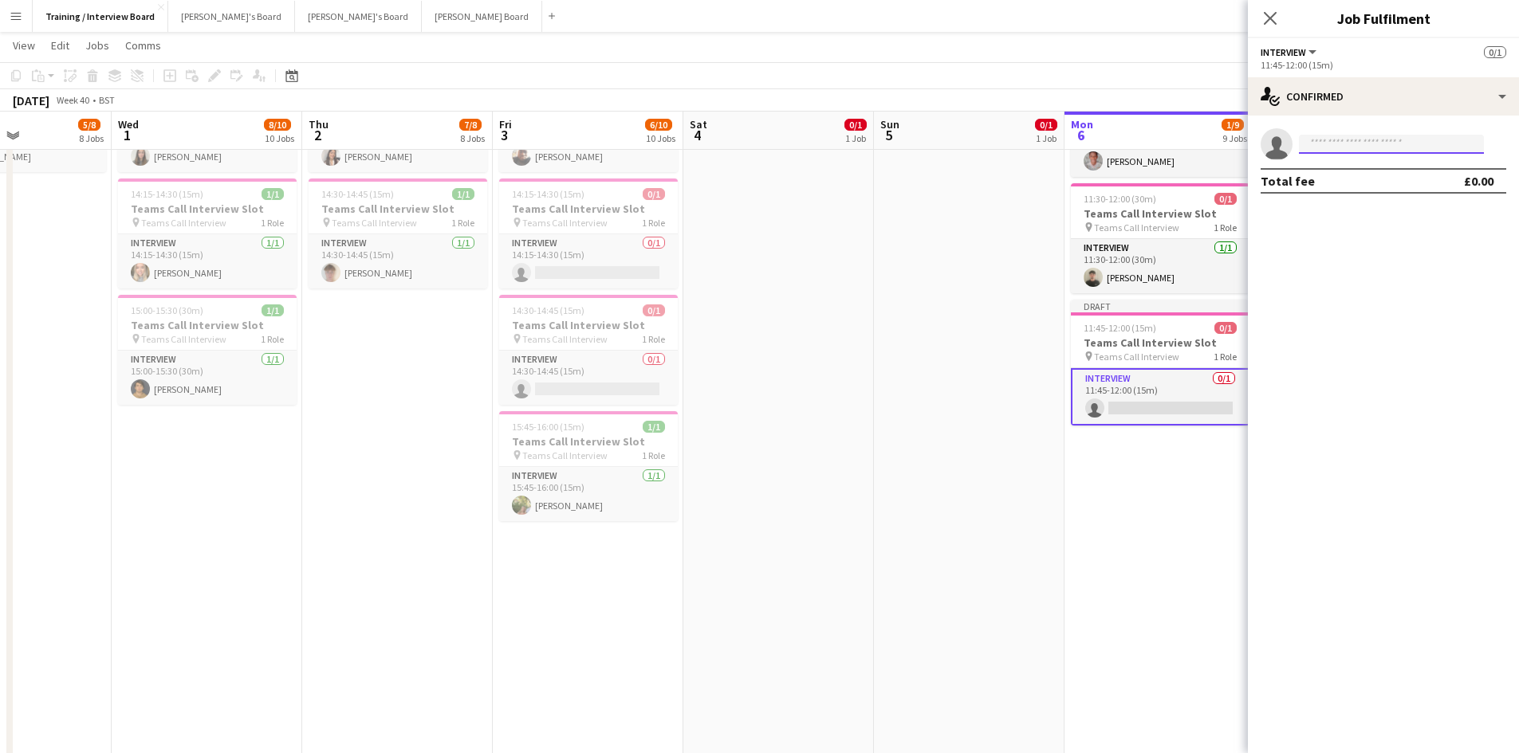
click at [1311, 148] on input at bounding box center [1391, 144] width 185 height 19
drag, startPoint x: 1311, startPoint y: 154, endPoint x: 1370, endPoint y: 274, distance: 134.0
click at [1370, 277] on mat-expansion-panel "check Confirmed single-neutral-actions Total fee £0.00" at bounding box center [1383, 435] width 271 height 638
click at [1314, 139] on input at bounding box center [1391, 144] width 185 height 19
paste input "**********"
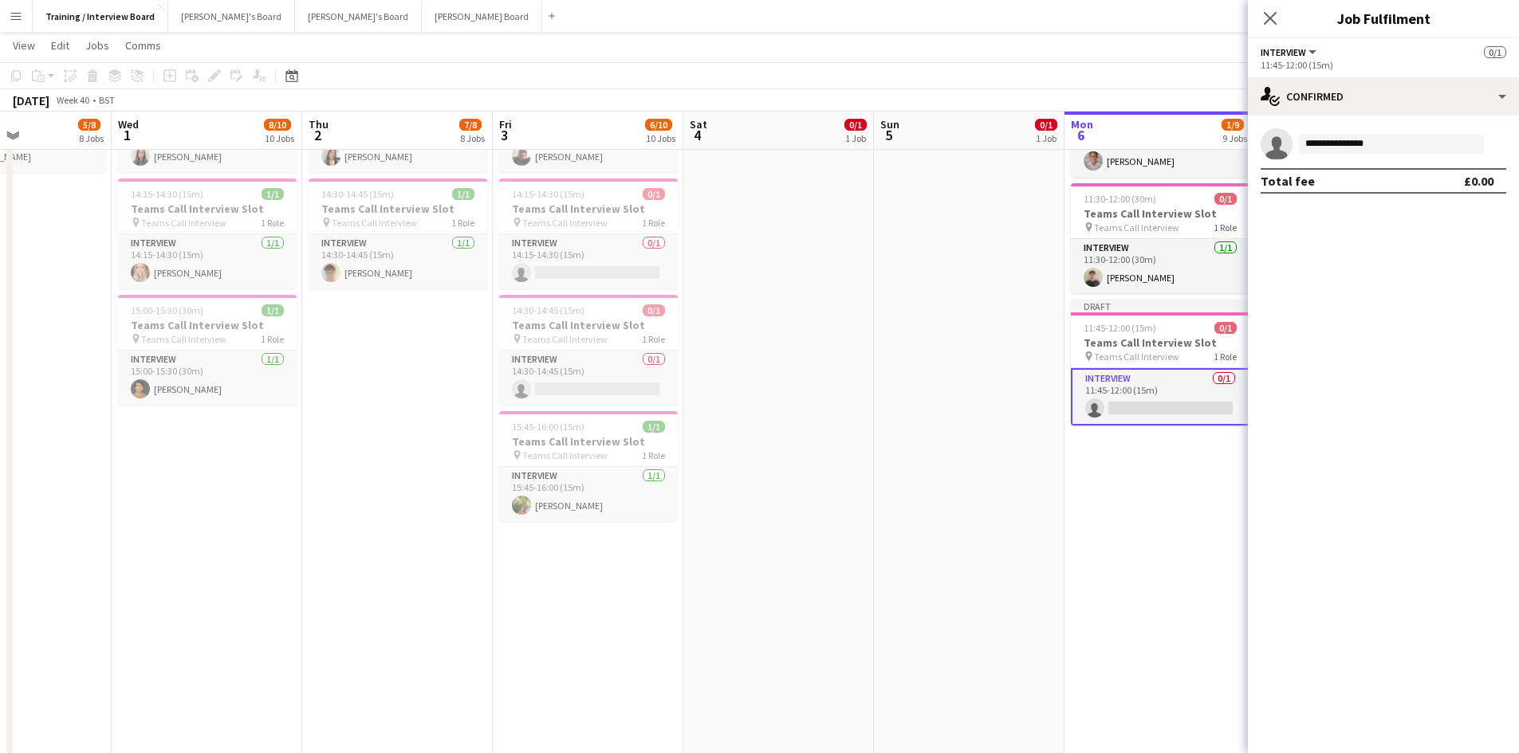
click at [1434, 239] on mat-expansion-panel "**********" at bounding box center [1383, 435] width 271 height 638
click at [1412, 143] on input "**********" at bounding box center [1391, 144] width 185 height 19
type input "*"
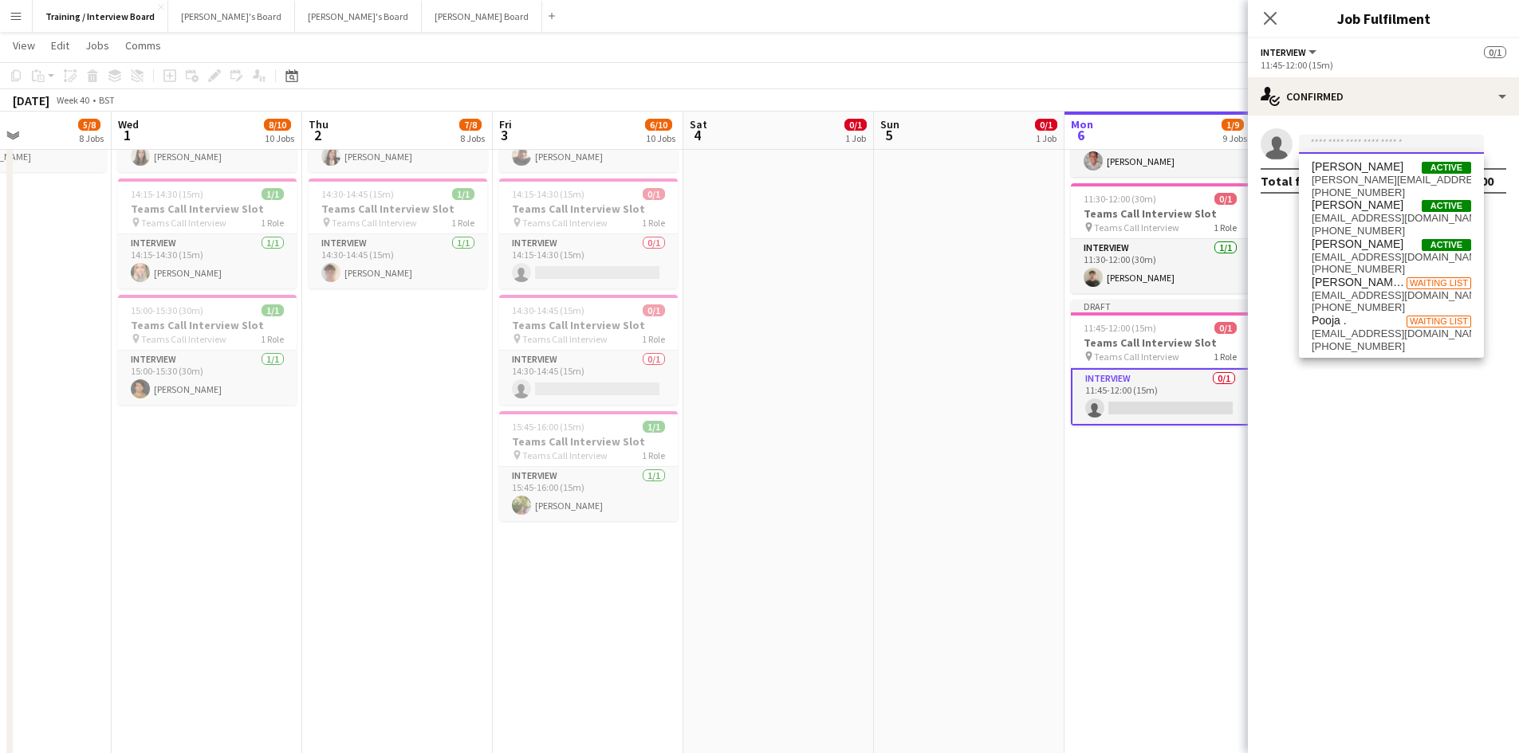
click at [1319, 139] on input at bounding box center [1391, 144] width 185 height 19
paste input "**********"
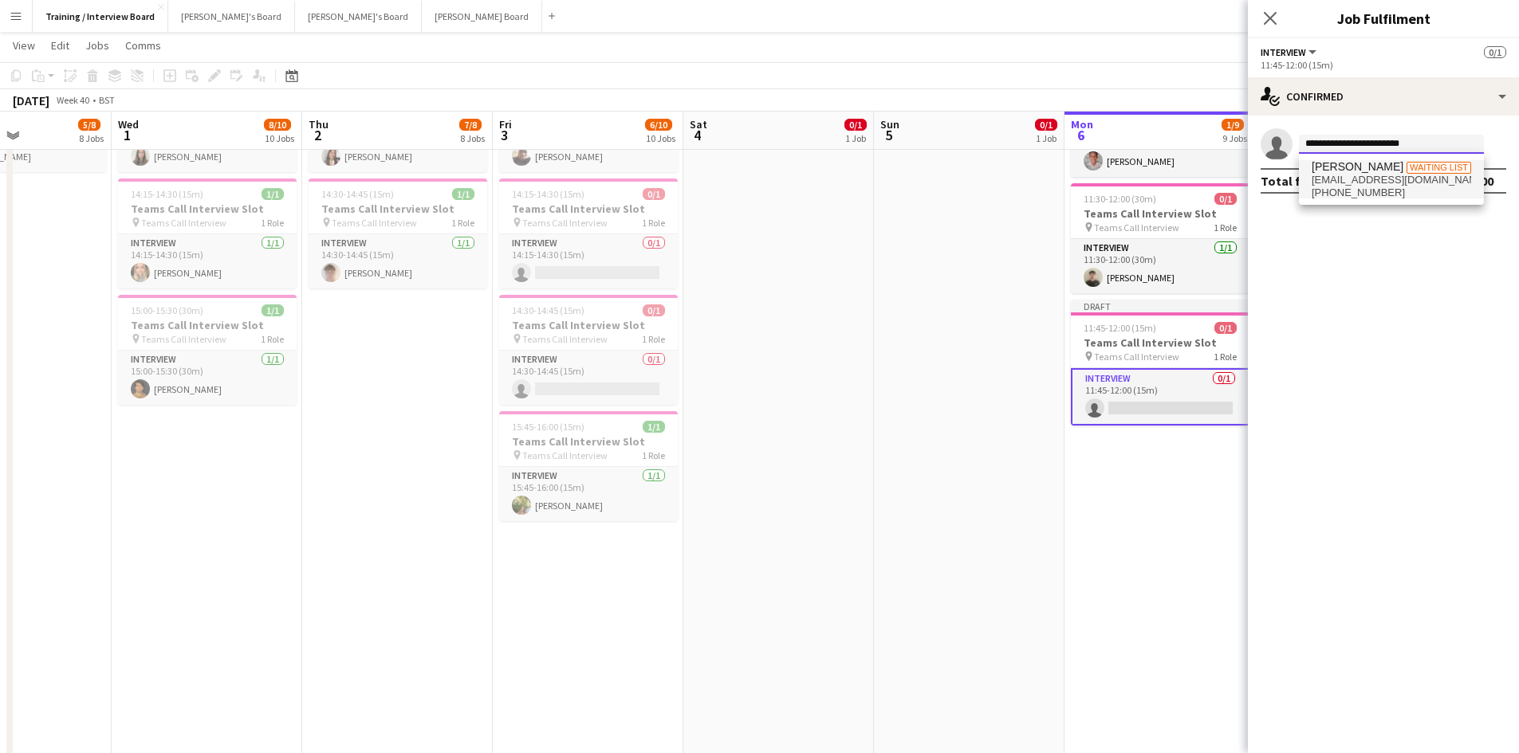
type input "**********"
click at [1328, 184] on span "abbaswassim278@gmail.com" at bounding box center [1390, 180] width 159 height 13
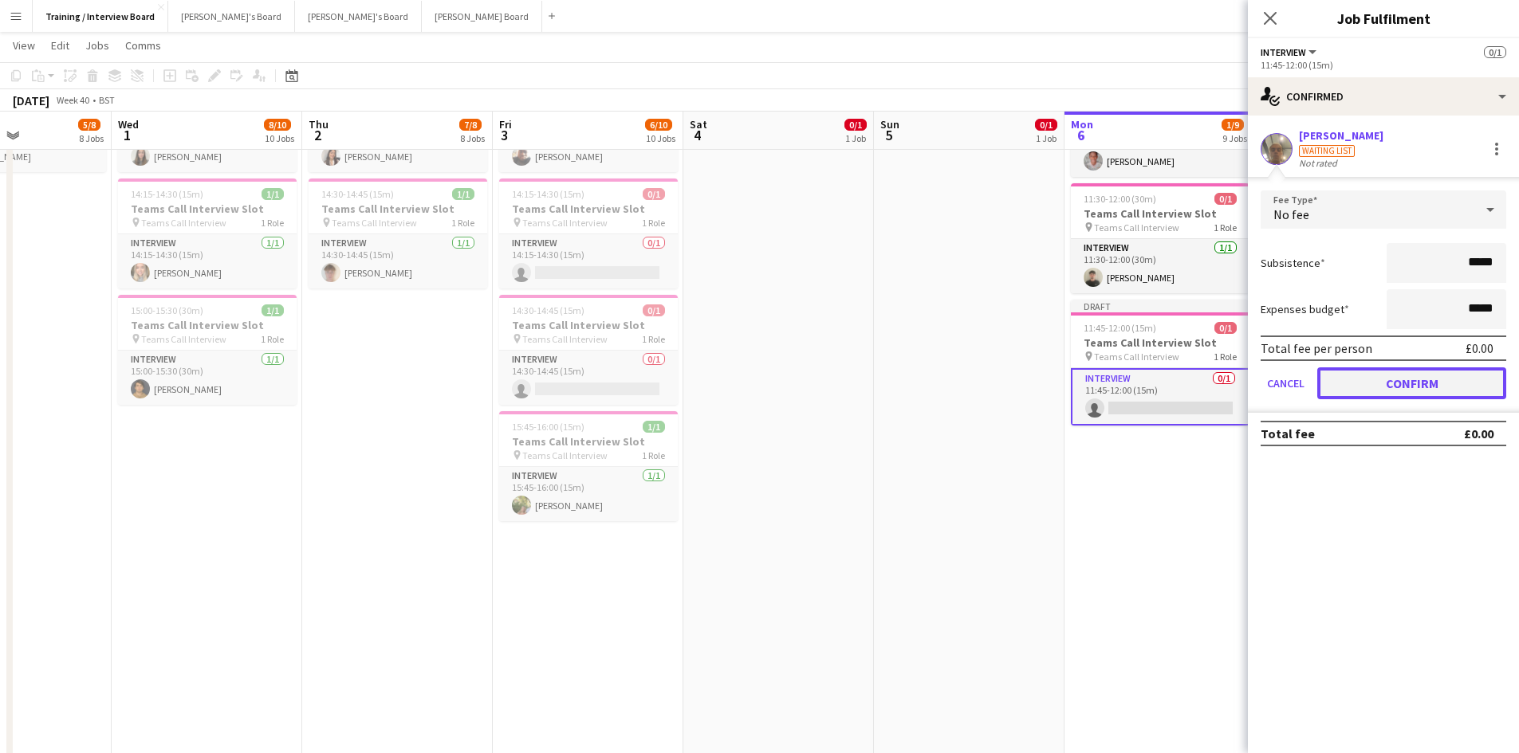
click at [1478, 391] on button "Confirm" at bounding box center [1411, 383] width 189 height 32
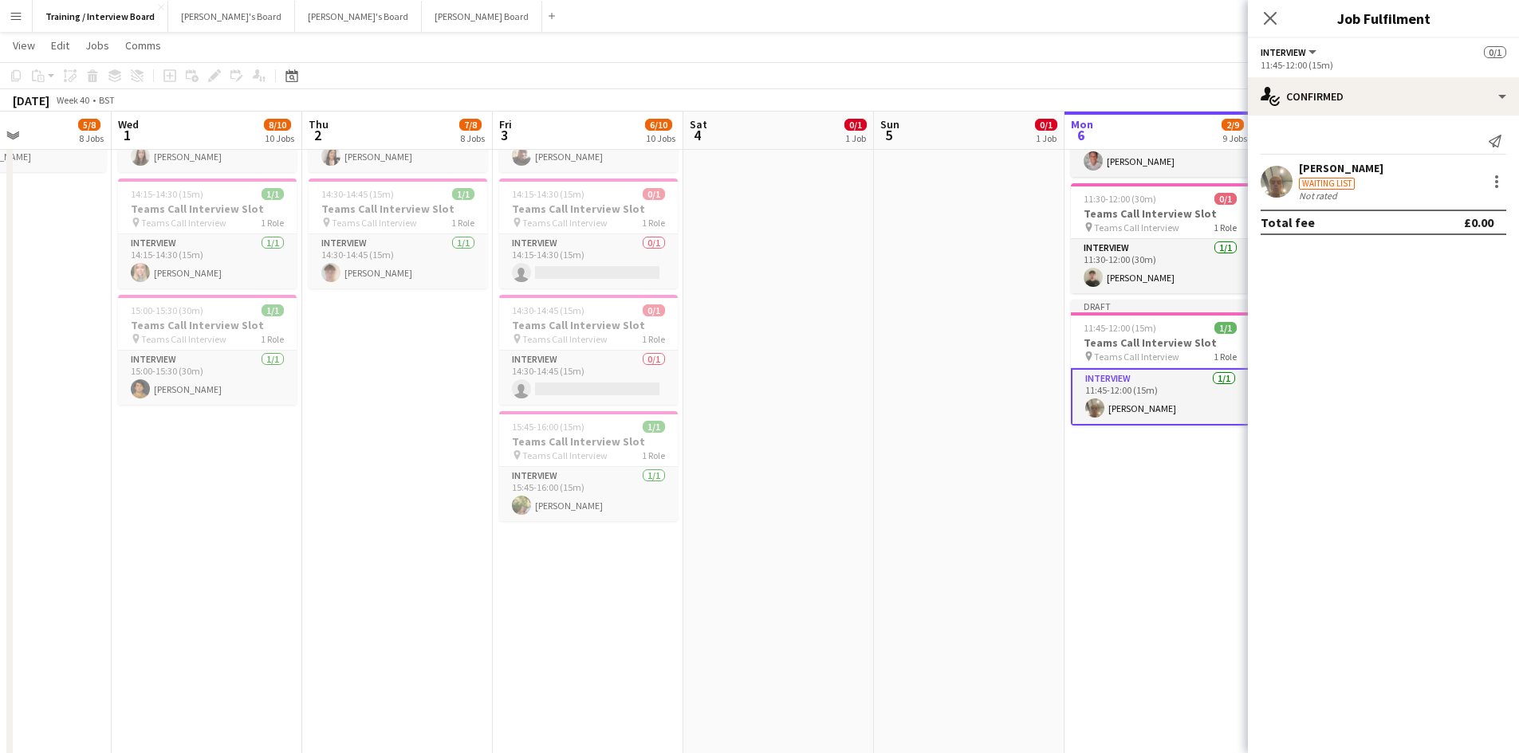
click at [1129, 77] on app-toolbar "Copy Paste Paste Ctrl+V Paste with crew Ctrl+Shift+V Paste linked Job Delete Gr…" at bounding box center [759, 75] width 1519 height 27
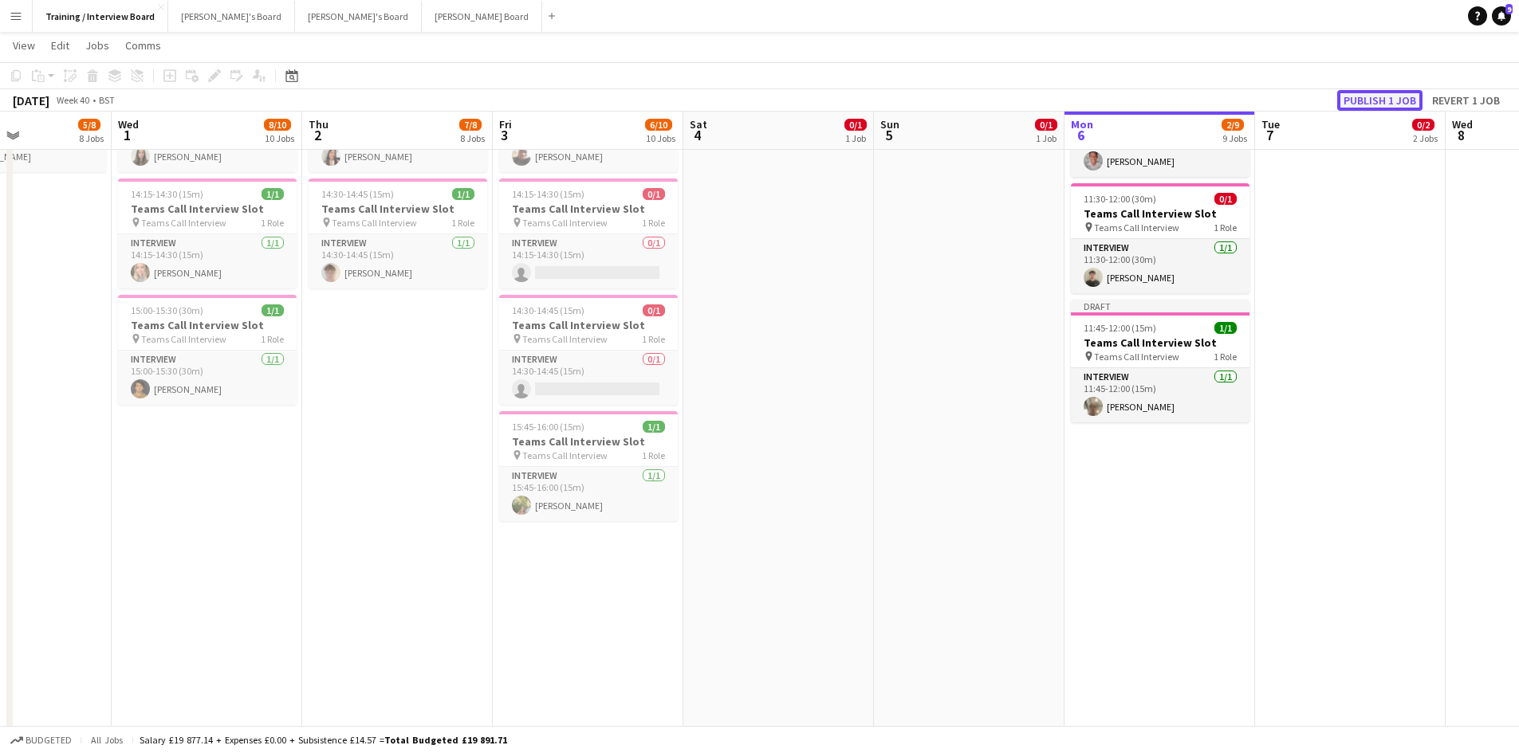
click at [1374, 104] on button "Publish 1 job" at bounding box center [1379, 100] width 85 height 21
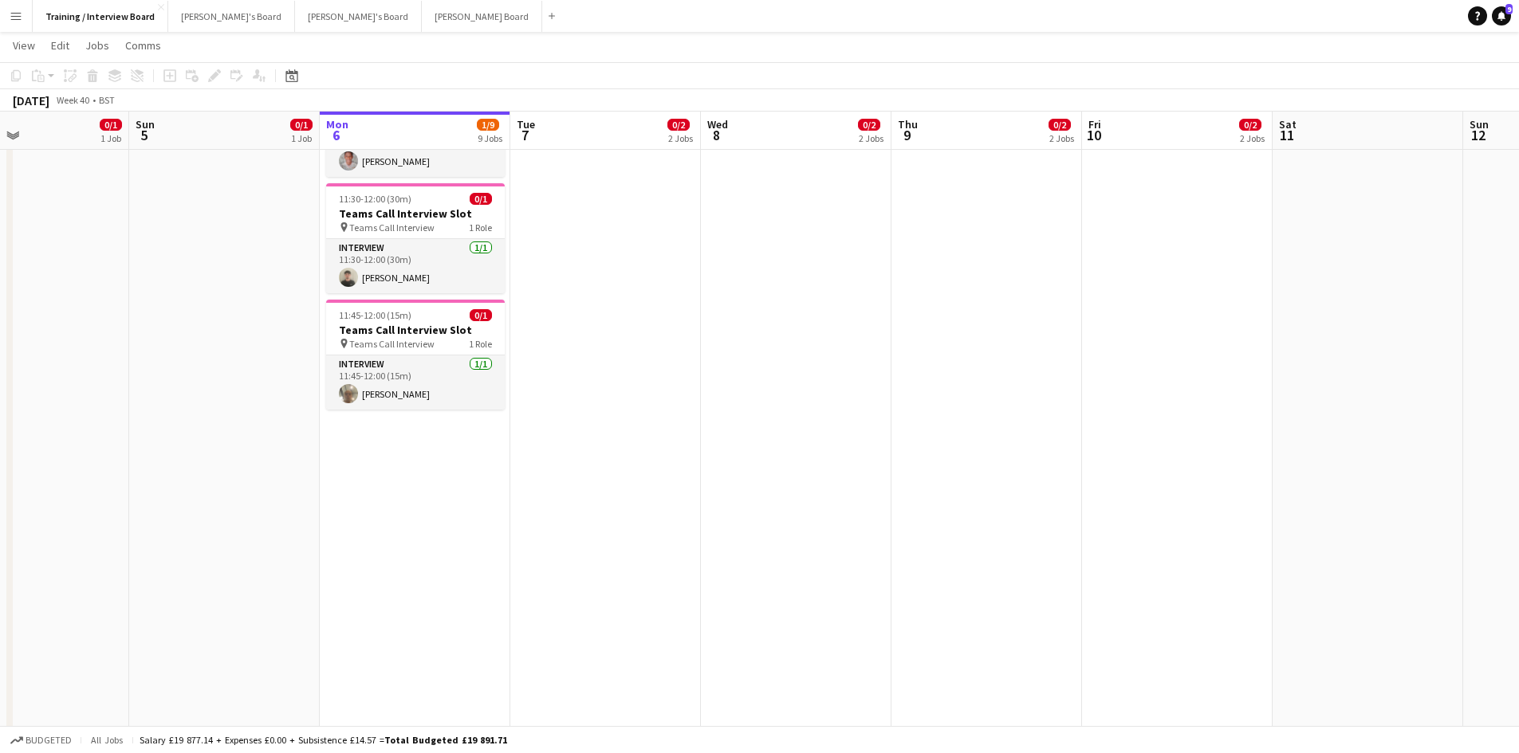
scroll to position [0, 642]
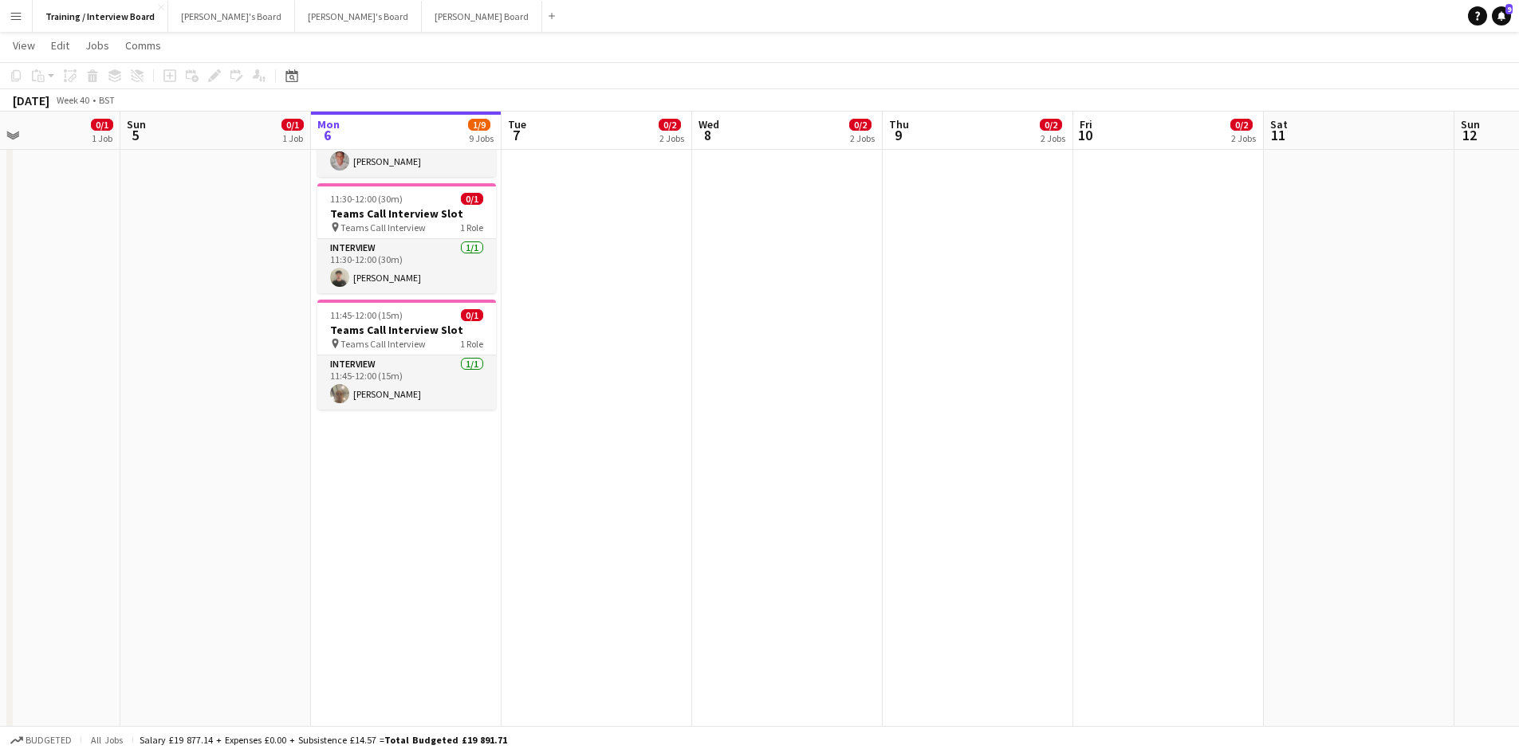
drag, startPoint x: 950, startPoint y: 143, endPoint x: 197, endPoint y: 151, distance: 753.4
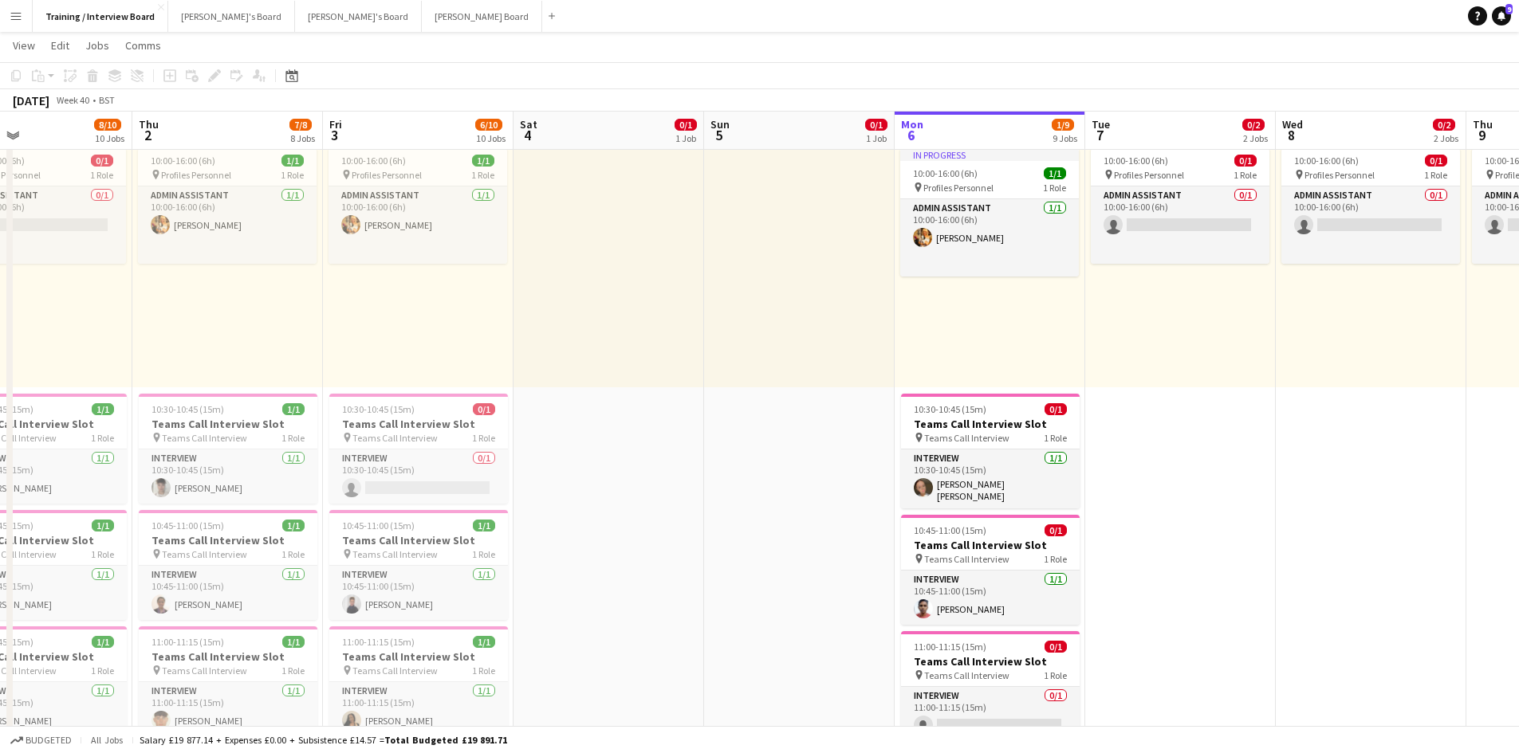
scroll to position [0, 438]
drag, startPoint x: 209, startPoint y: 134, endPoint x: 793, endPoint y: 132, distance: 584.3
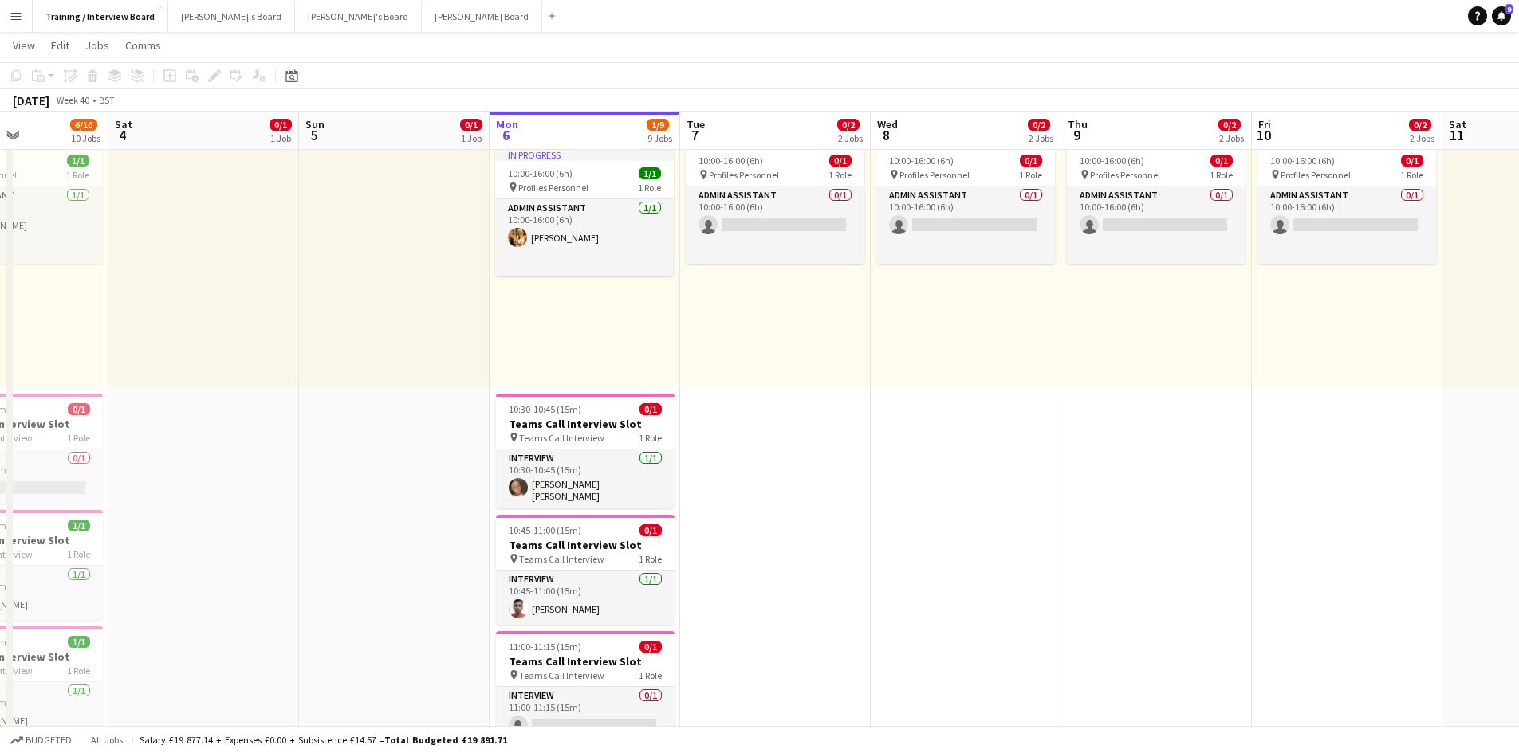
drag, startPoint x: 793, startPoint y: 132, endPoint x: 170, endPoint y: 112, distance: 623.7
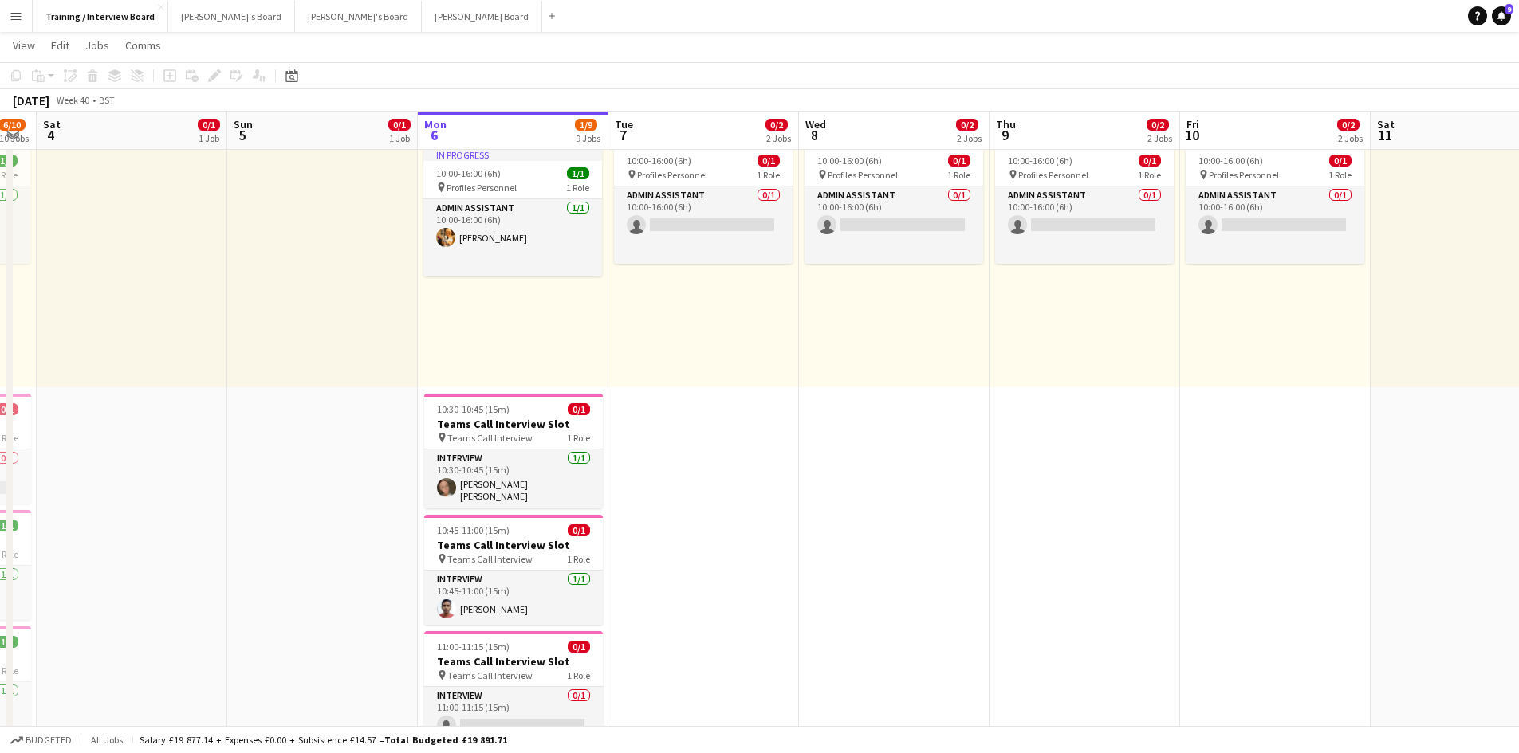
scroll to position [0, 508]
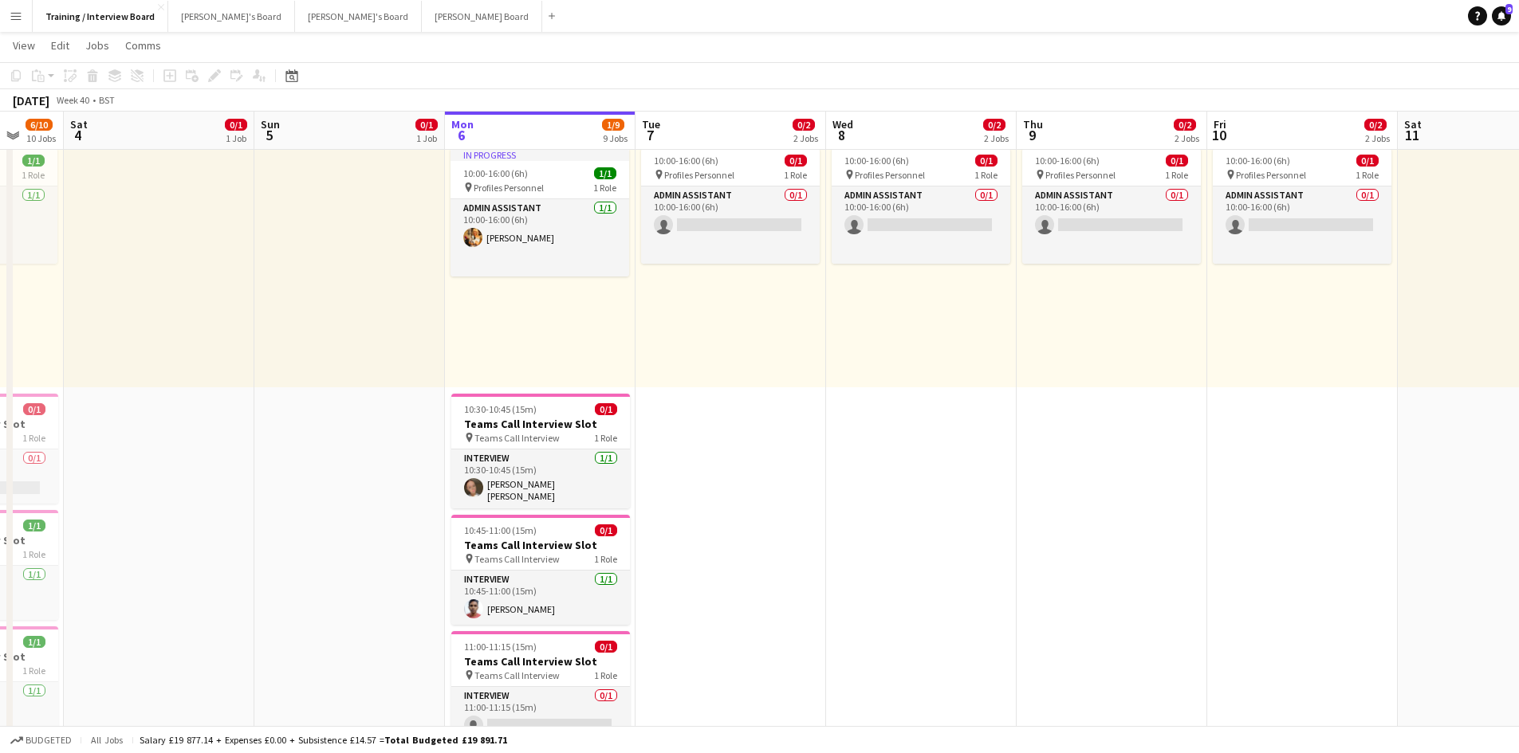
drag, startPoint x: 744, startPoint y: 136, endPoint x: 917, endPoint y: 112, distance: 174.7
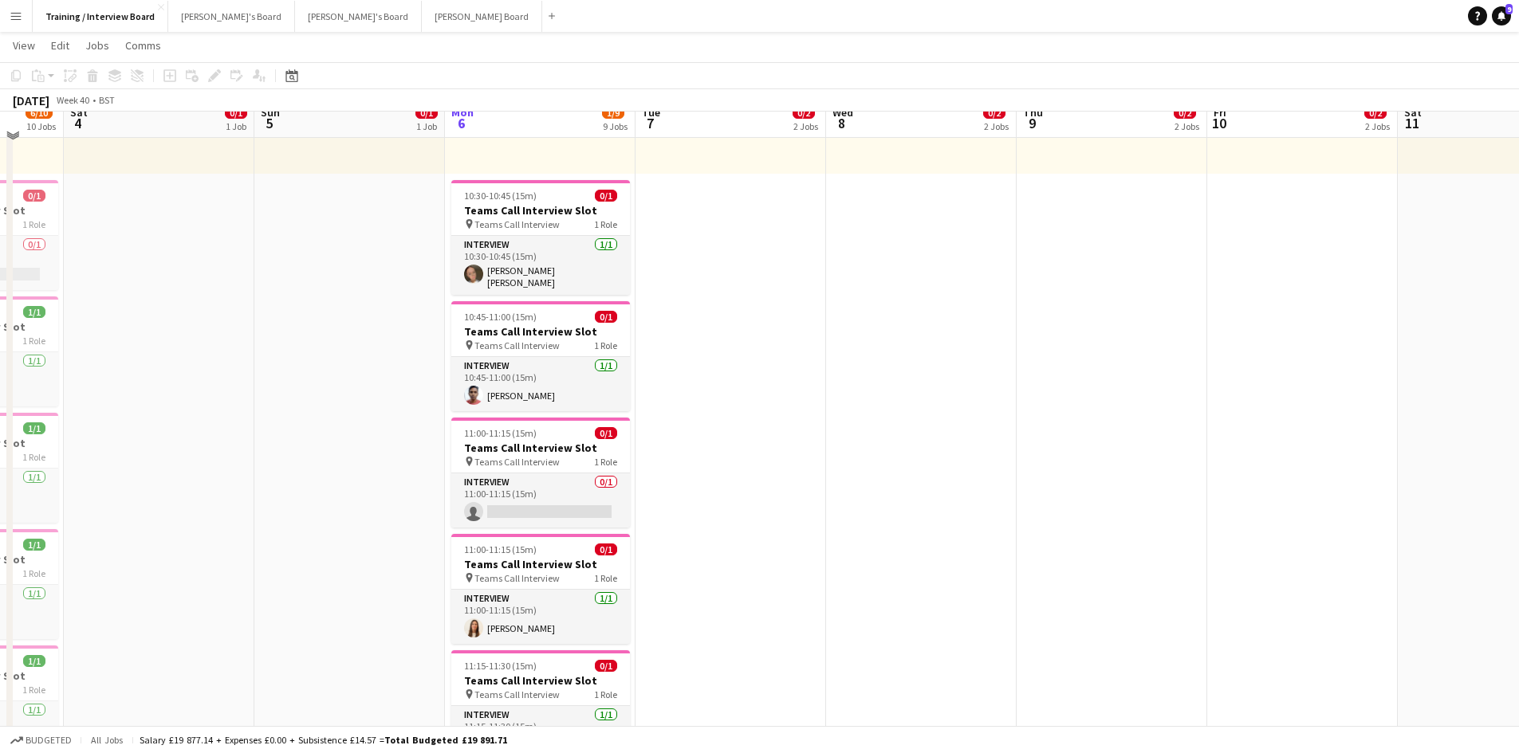
scroll to position [319, 0]
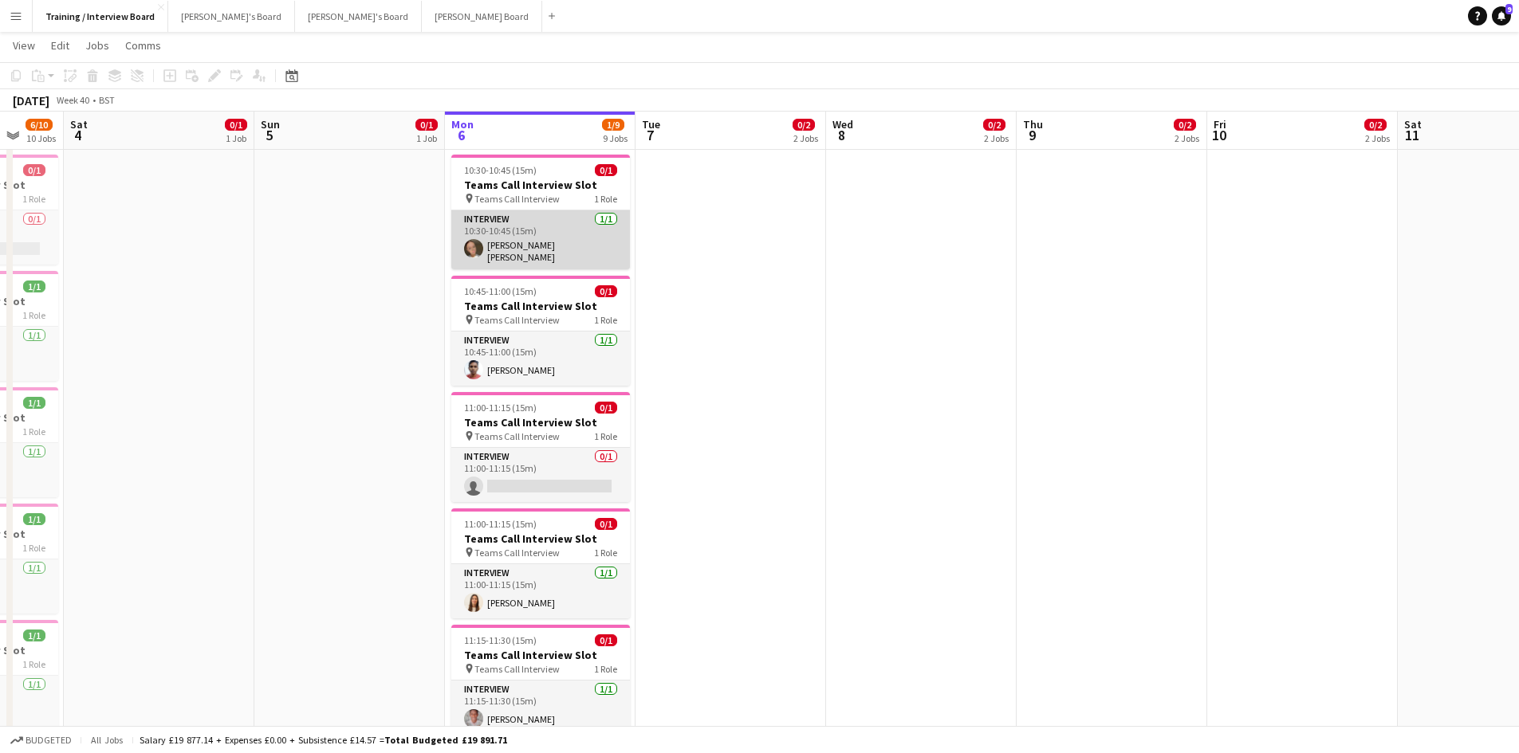
click at [533, 246] on app-card-role "Interview 1/1 10:30-10:45 (15m) Teoni Oshea" at bounding box center [540, 239] width 179 height 59
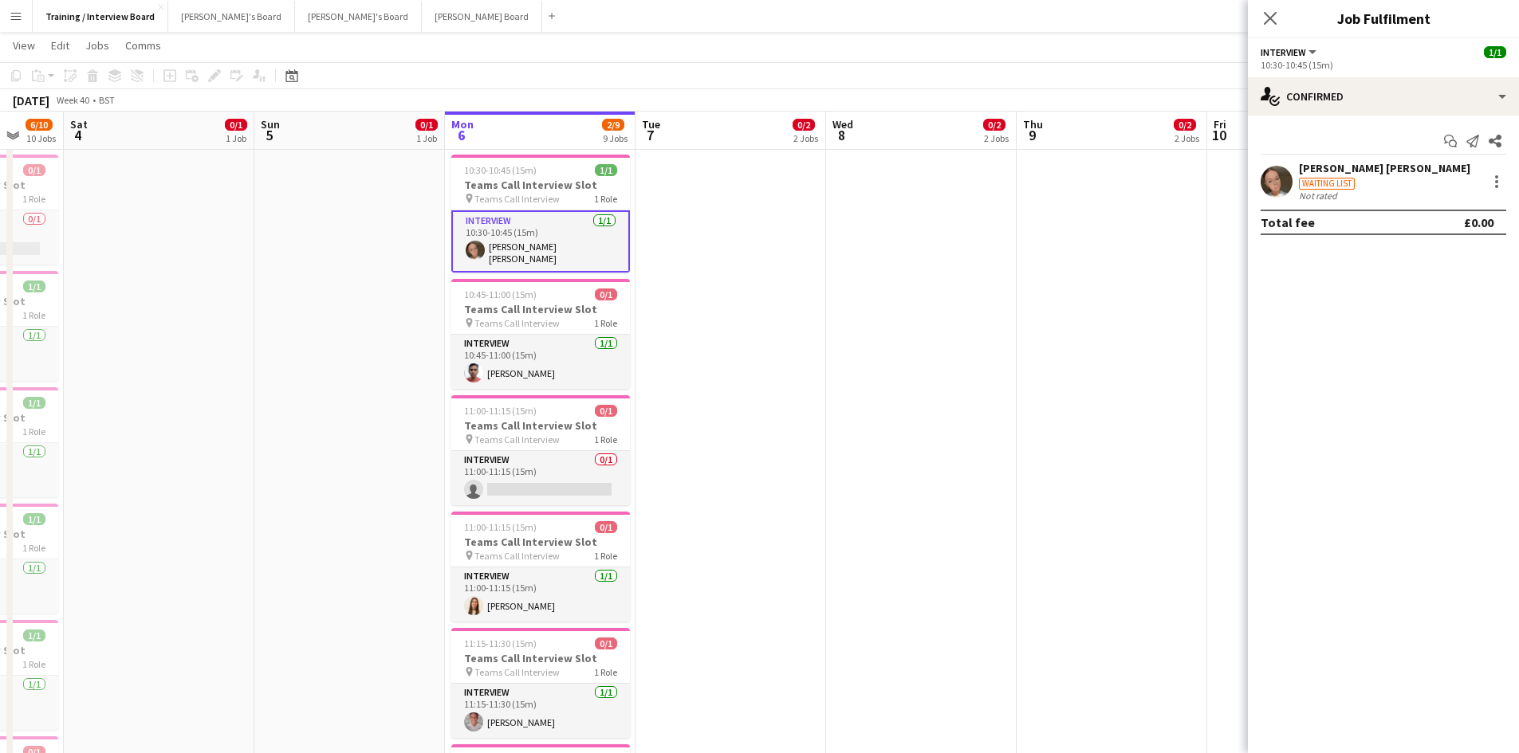
drag, startPoint x: 1180, startPoint y: 17, endPoint x: 723, endPoint y: 11, distance: 456.8
click at [727, 14] on app-navbar "Menu Boards Boards Boards All jobs Status Workforce Workforce My Workforce Recr…" at bounding box center [759, 16] width 1519 height 32
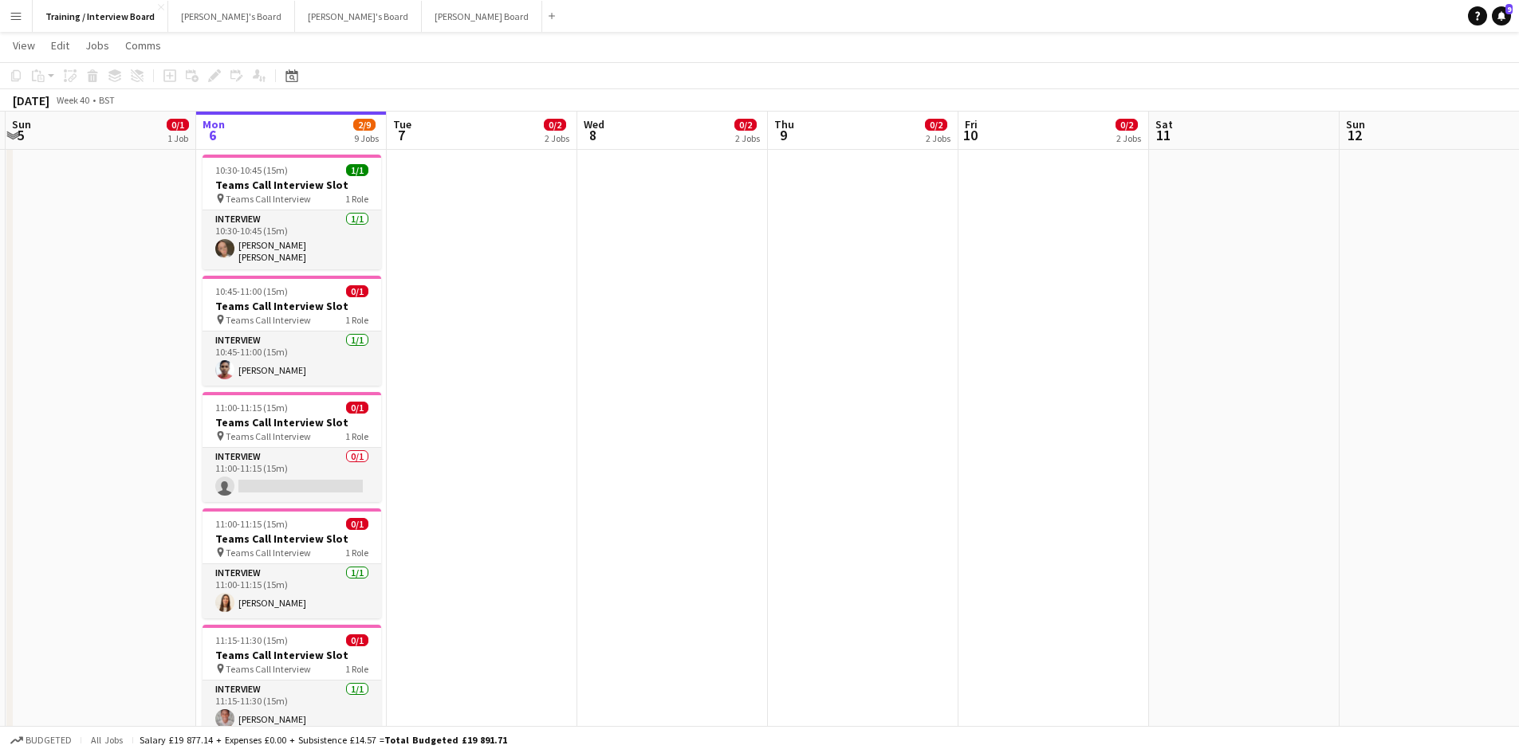
scroll to position [0, 763]
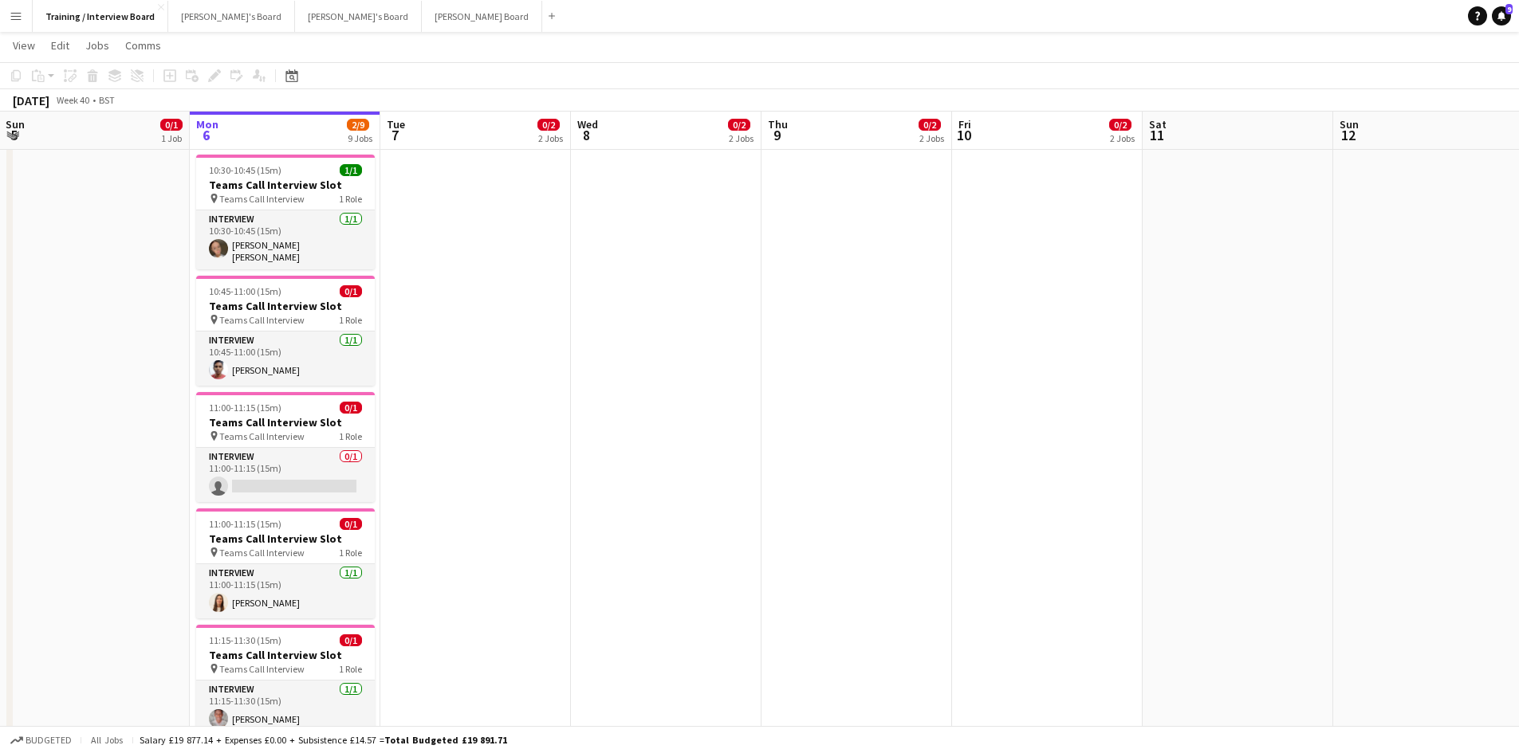
drag, startPoint x: 768, startPoint y: 140, endPoint x: 513, endPoint y: 155, distance: 255.5
click at [246, 257] on app-card-role "Interview 1/1 10:30-10:45 (15m) Teoni Oshea" at bounding box center [285, 239] width 179 height 59
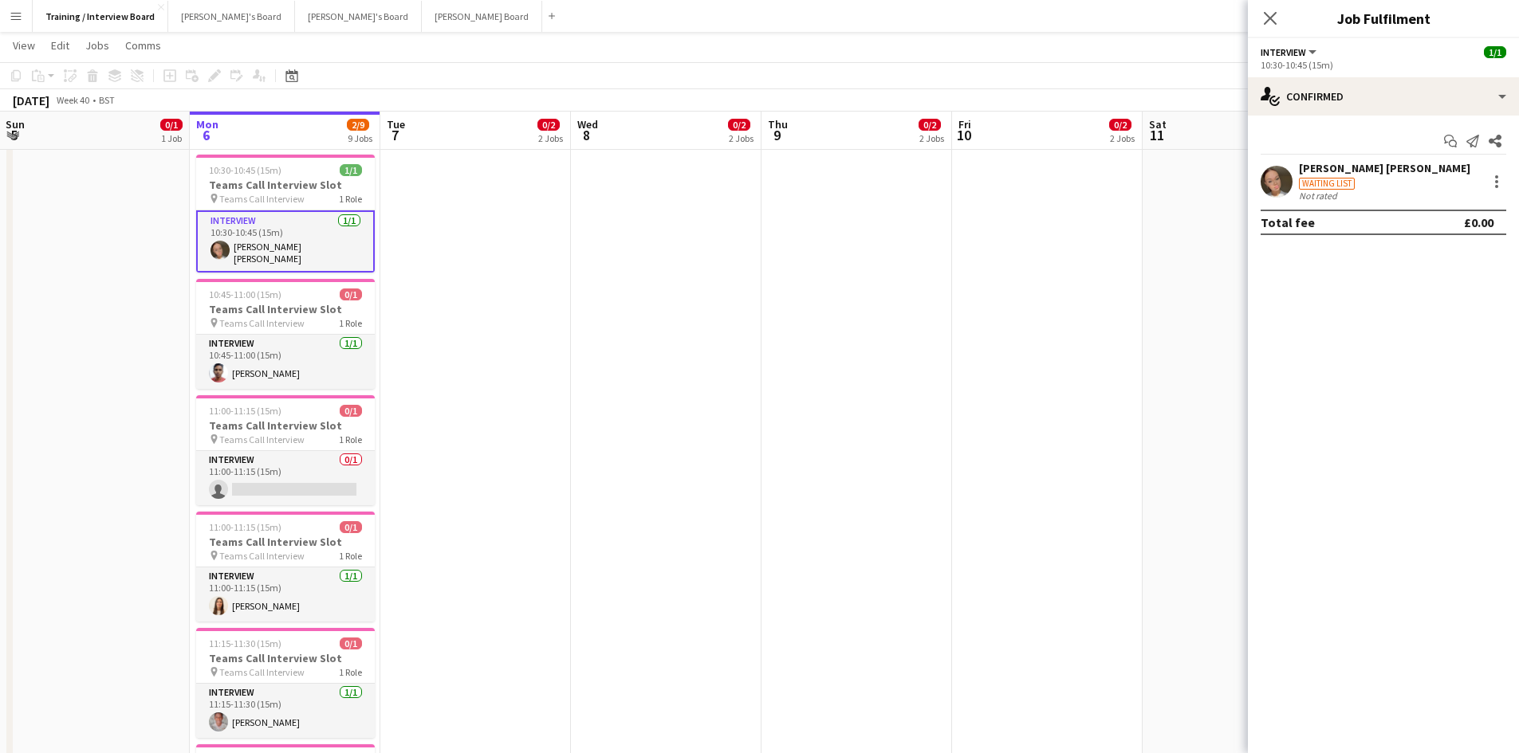
click at [1346, 167] on div "Teoni Oshea" at bounding box center [1384, 168] width 171 height 14
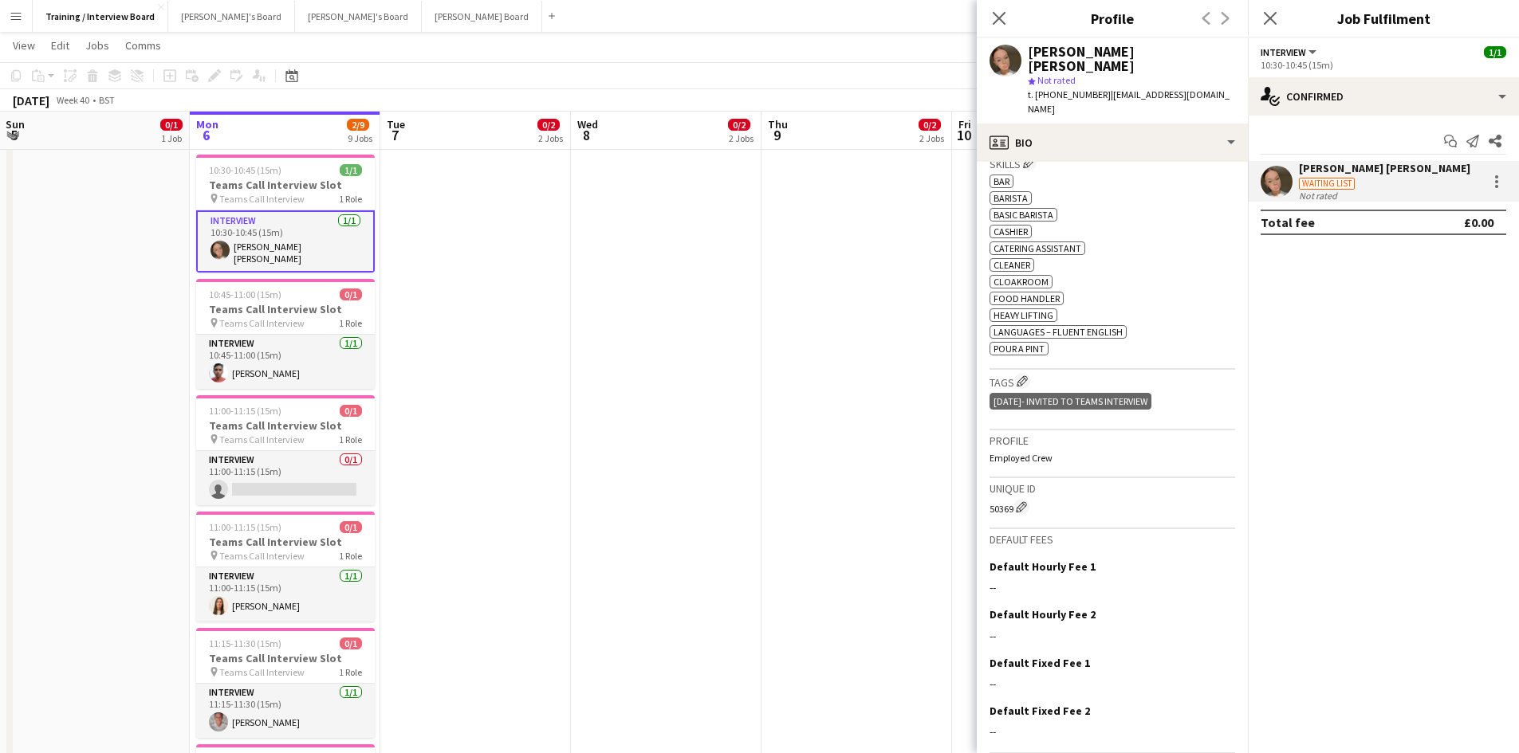
scroll to position [548, 0]
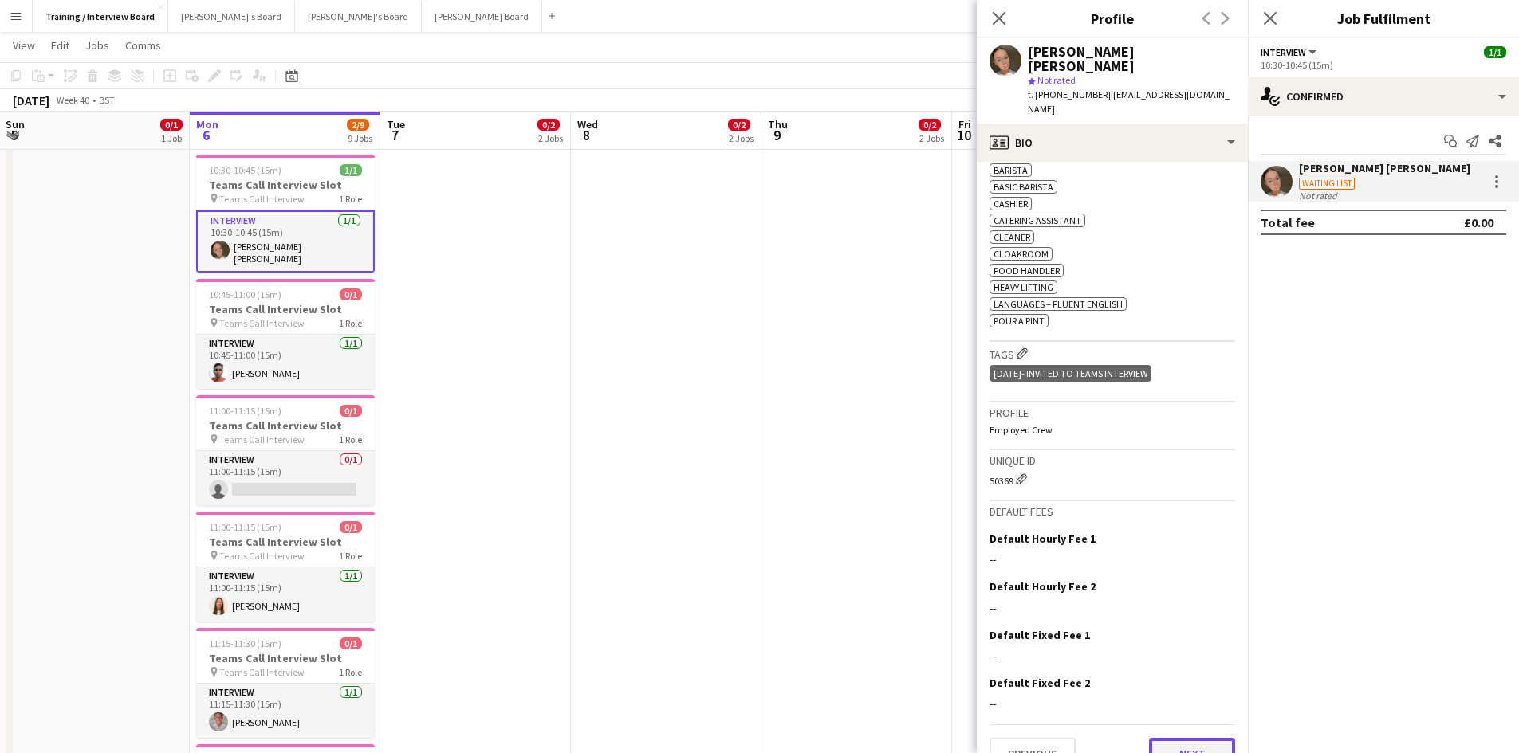
click at [1193, 738] on button "Next" at bounding box center [1192, 754] width 86 height 32
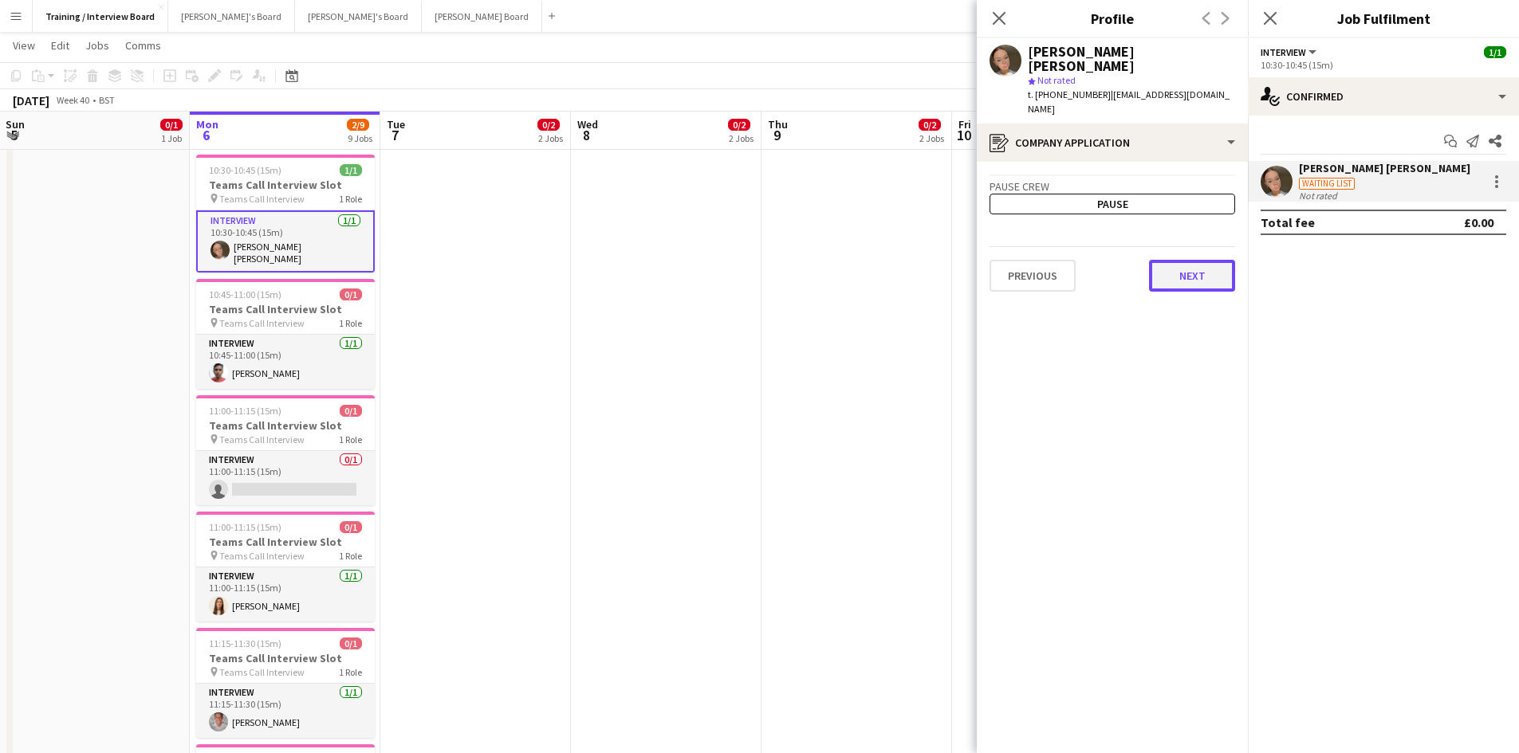
click at [1217, 260] on button "Next" at bounding box center [1192, 276] width 86 height 32
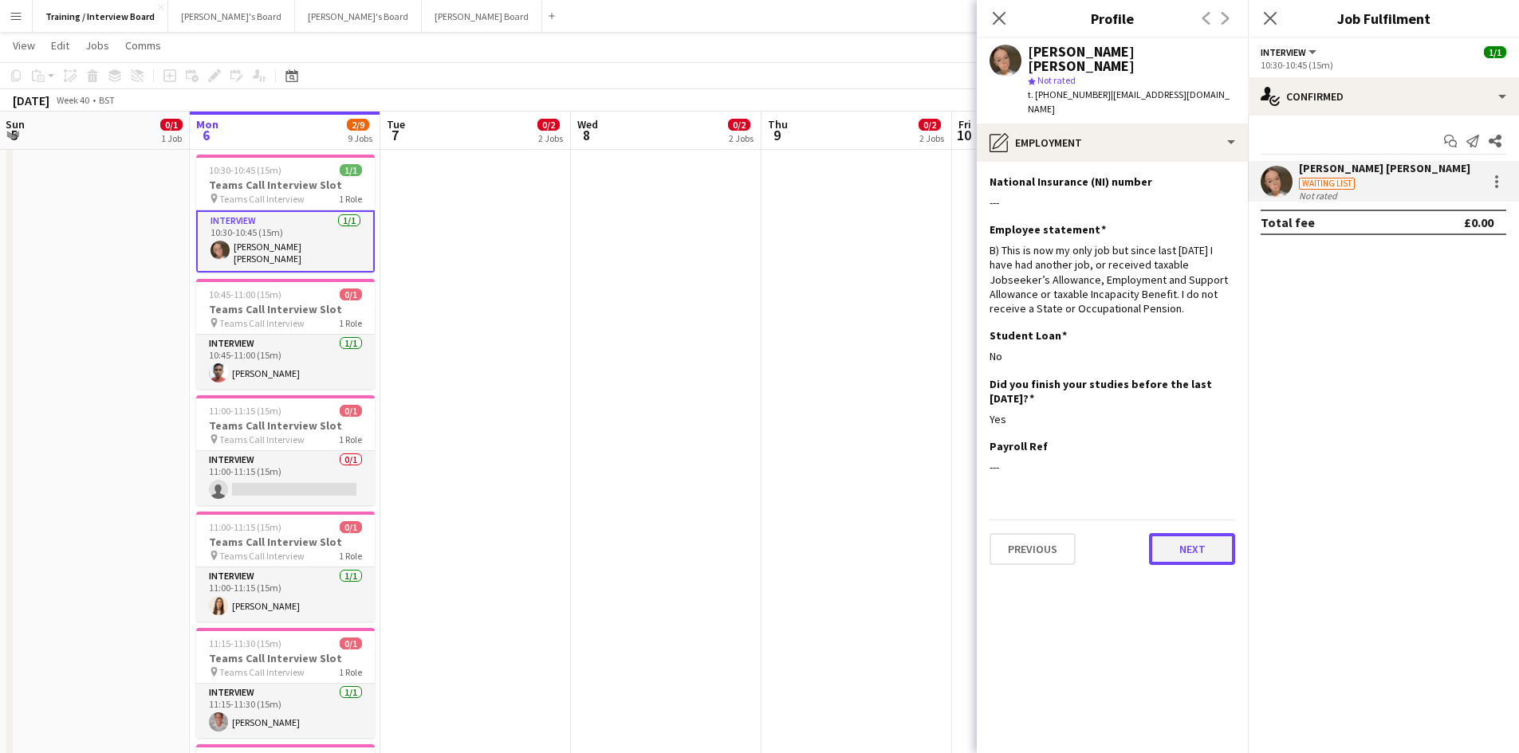
click at [1161, 533] on button "Next" at bounding box center [1192, 549] width 86 height 32
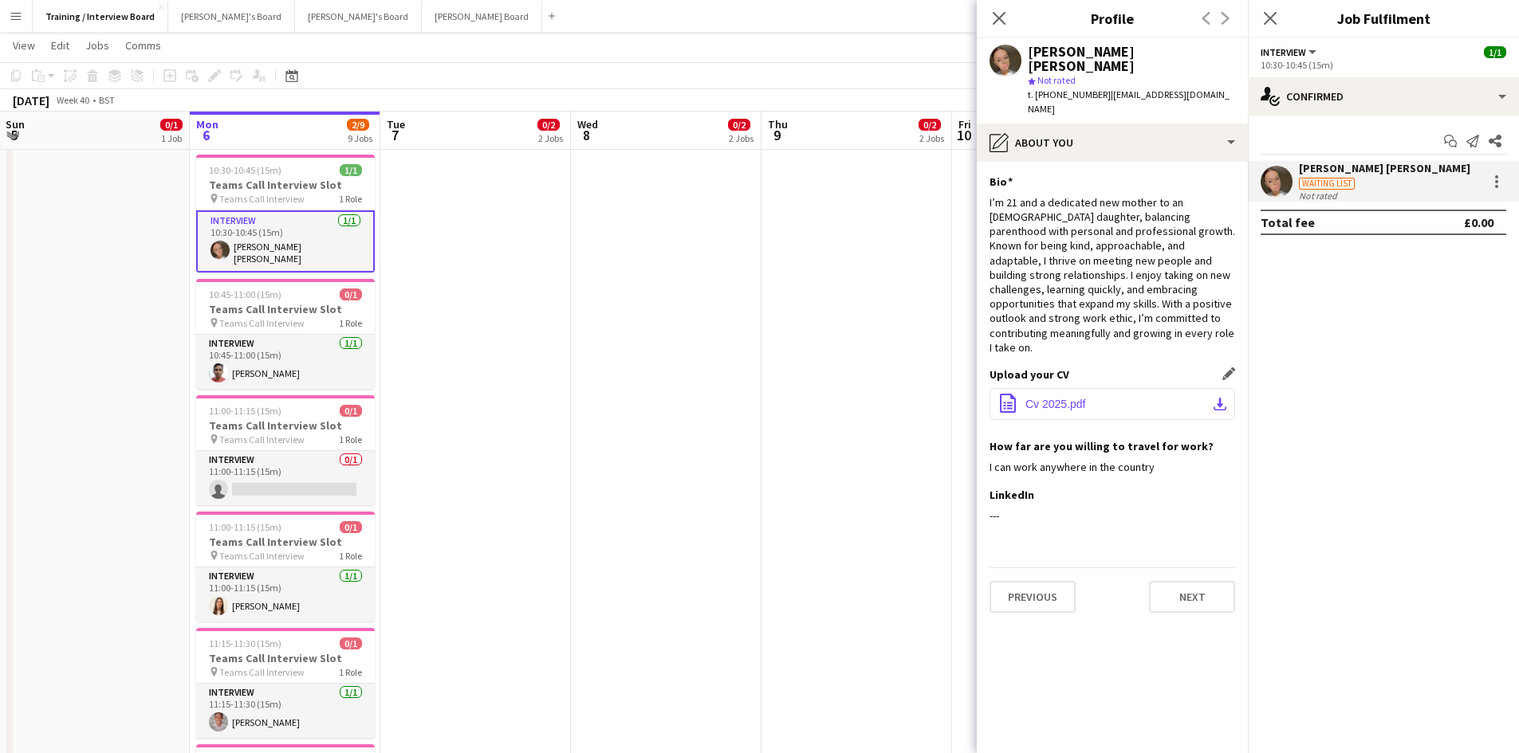
click at [1213, 398] on app-icon "download-bottom" at bounding box center [1219, 404] width 13 height 13
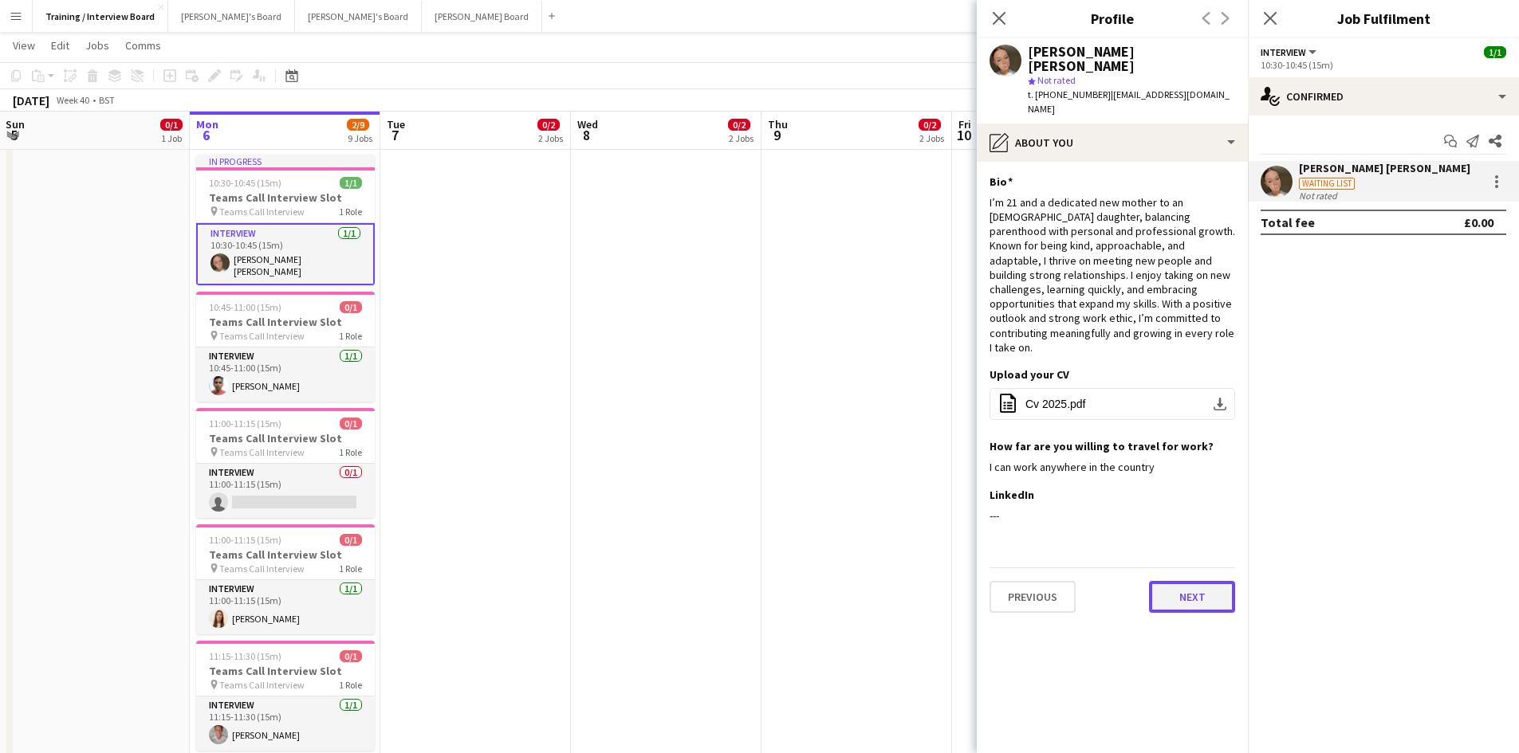
click at [1212, 581] on button "Next" at bounding box center [1192, 597] width 86 height 32
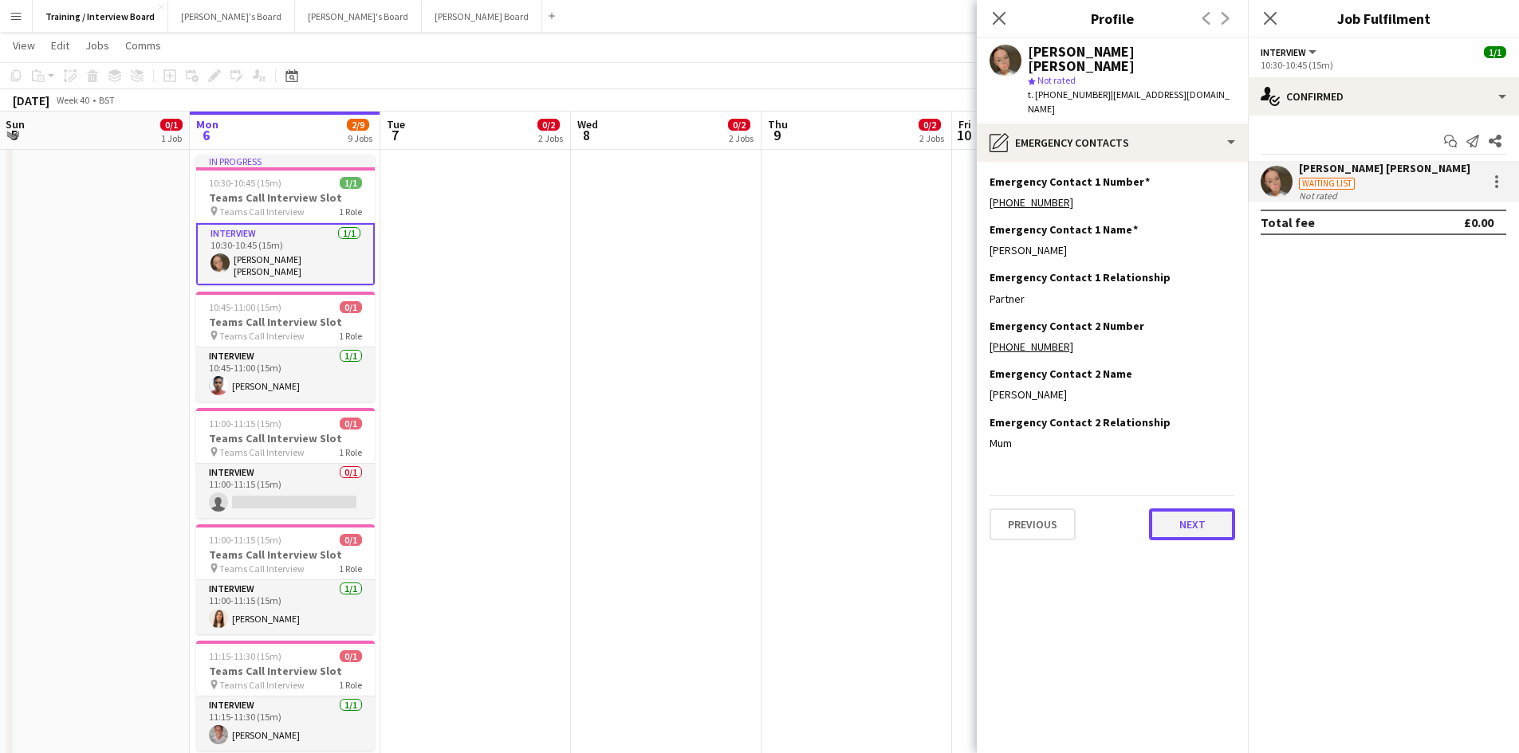
click at [1216, 509] on button "Next" at bounding box center [1192, 525] width 86 height 32
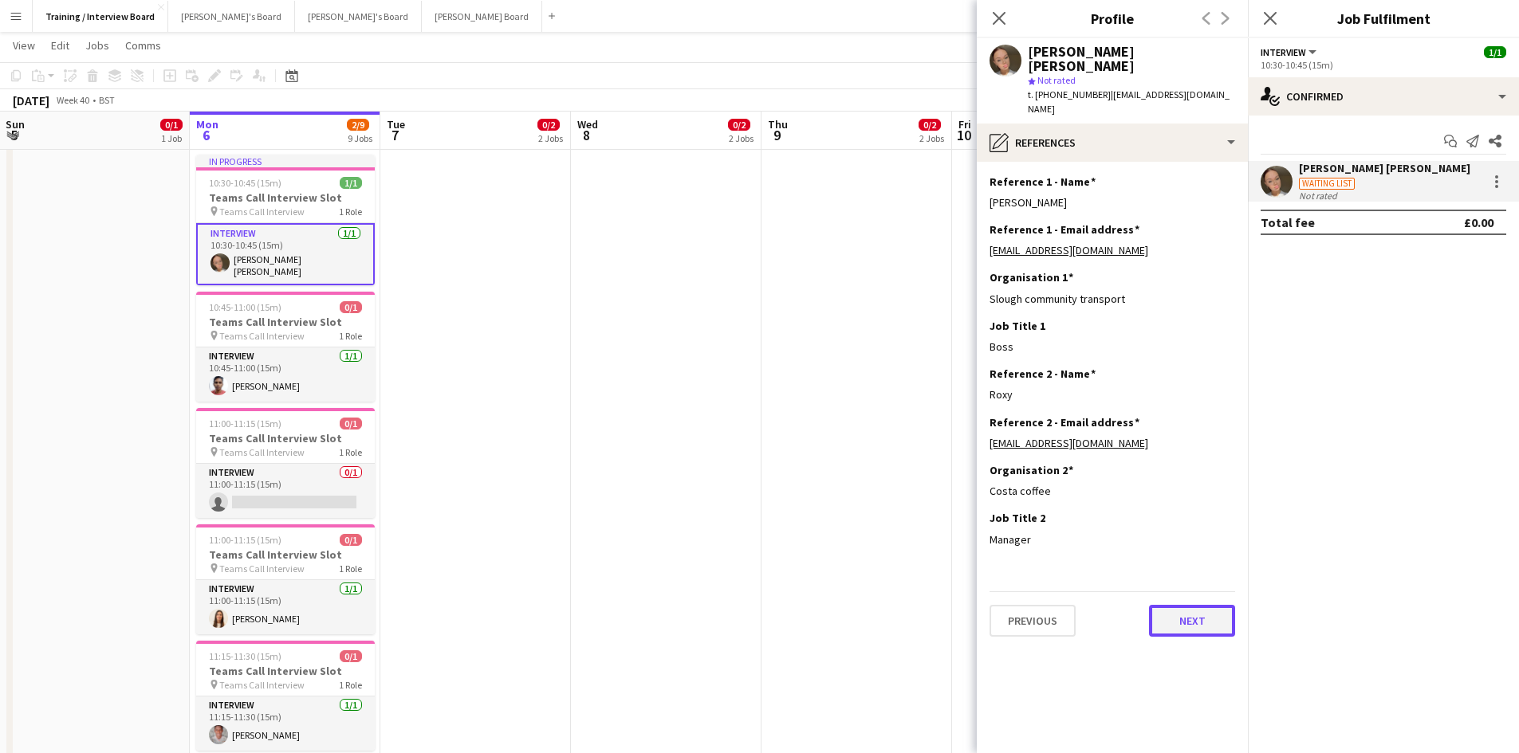
click at [1181, 605] on button "Next" at bounding box center [1192, 621] width 86 height 32
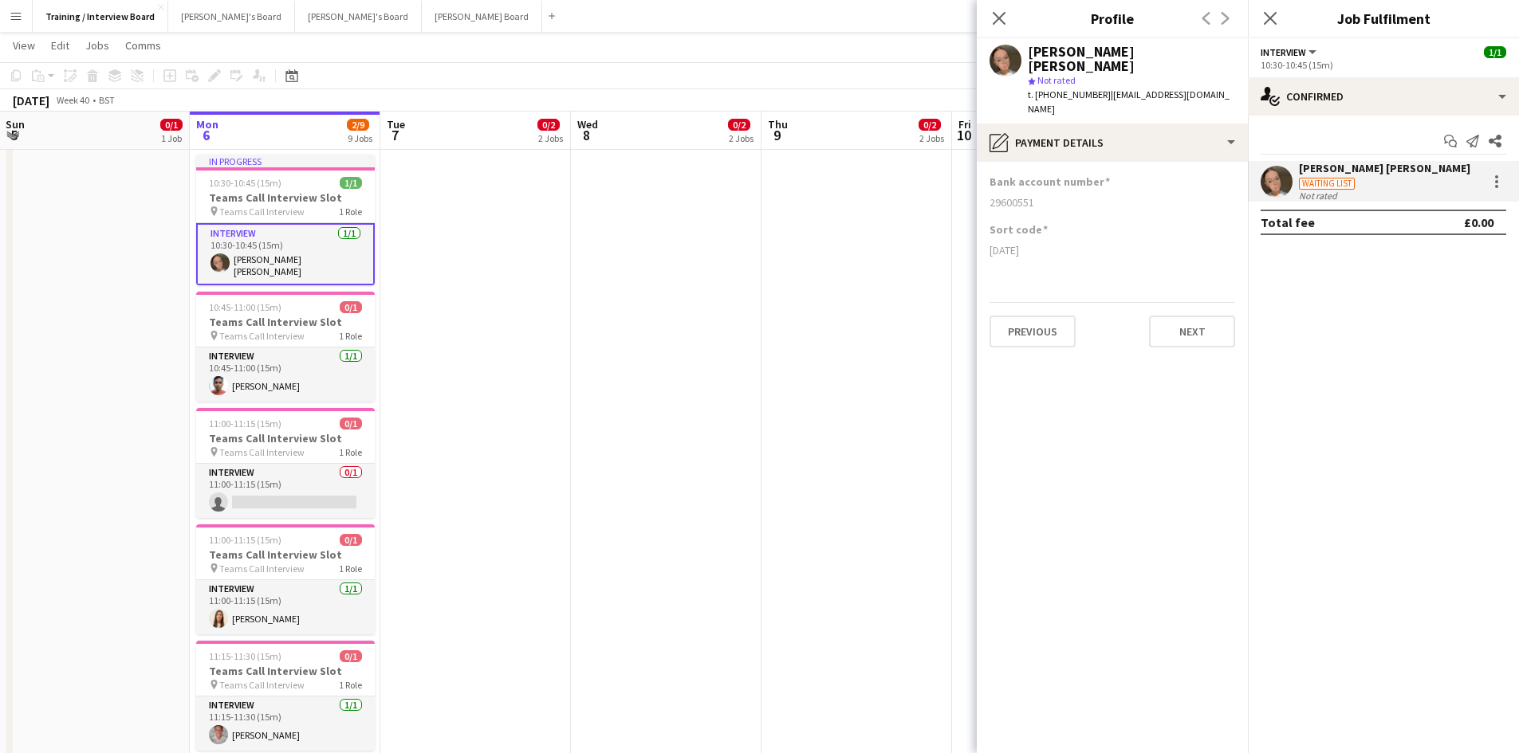
click at [1202, 302] on div "Previous Next" at bounding box center [1112, 324] width 246 height 45
click at [1203, 316] on button "Next" at bounding box center [1192, 332] width 86 height 32
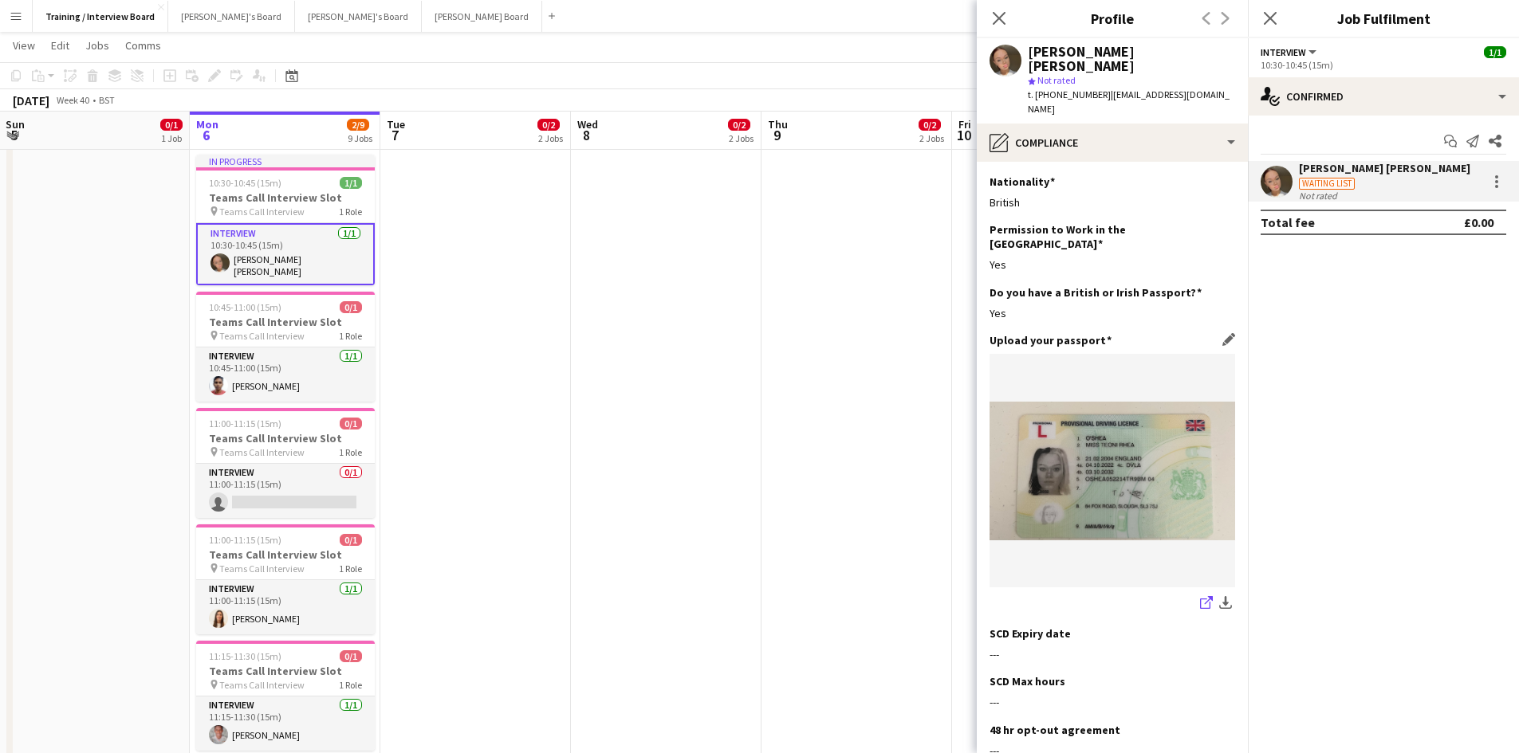
click at [1200, 596] on icon "share-external-link-1" at bounding box center [1206, 602] width 13 height 13
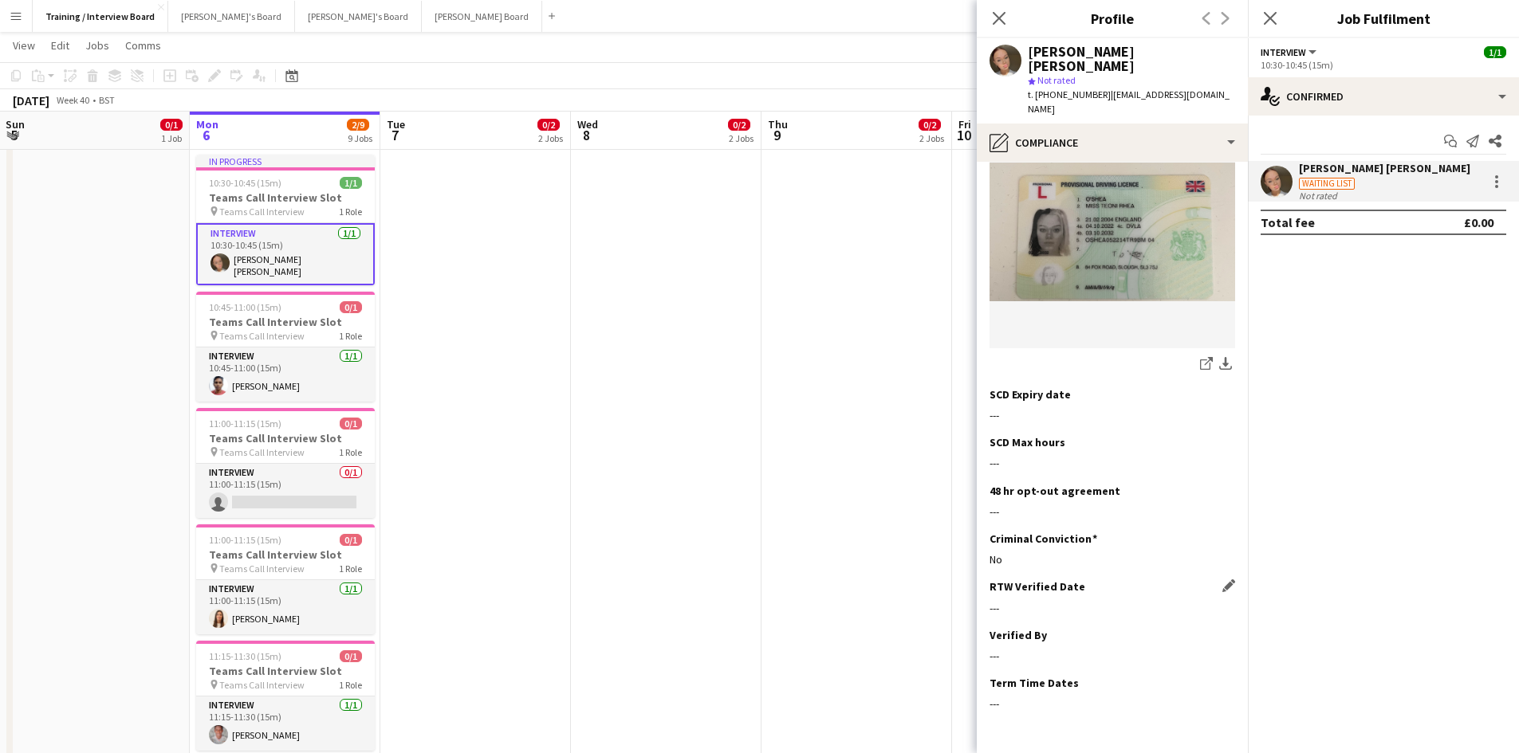
scroll to position [257, 0]
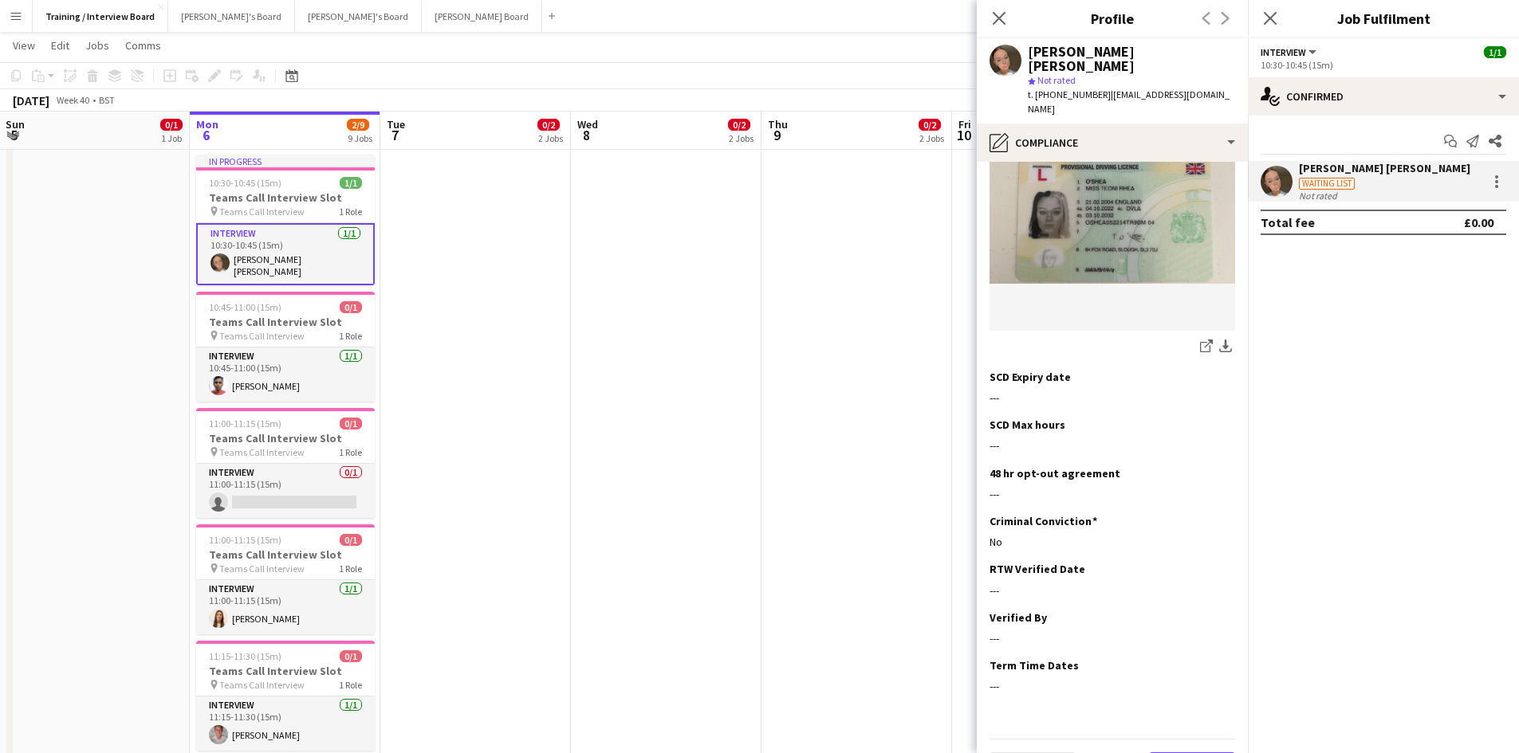
click at [1149, 753] on button "Next" at bounding box center [1192, 769] width 86 height 32
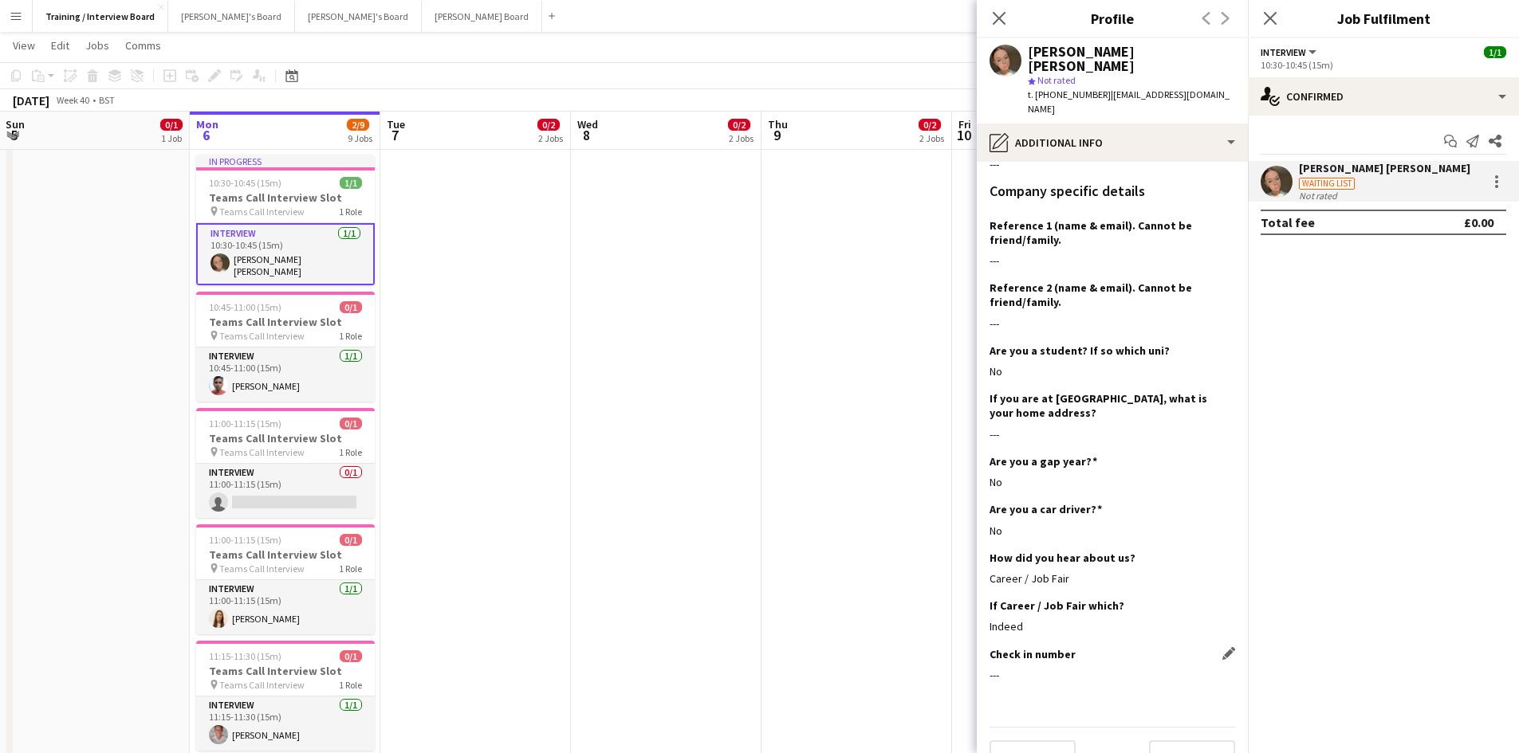
scroll to position [253, 0]
click at [1150, 738] on button "Next" at bounding box center [1192, 754] width 86 height 32
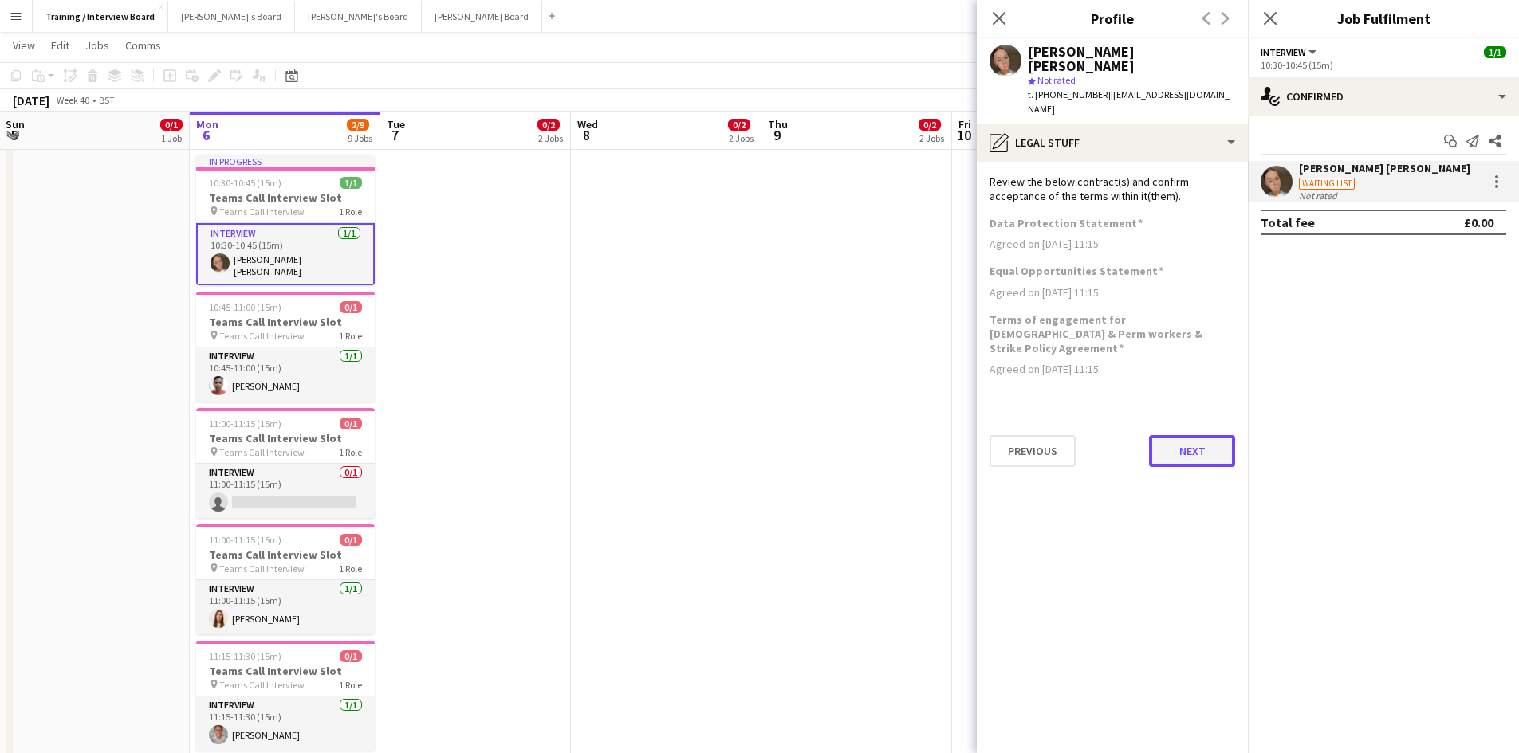
click at [1178, 435] on button "Next" at bounding box center [1192, 451] width 86 height 32
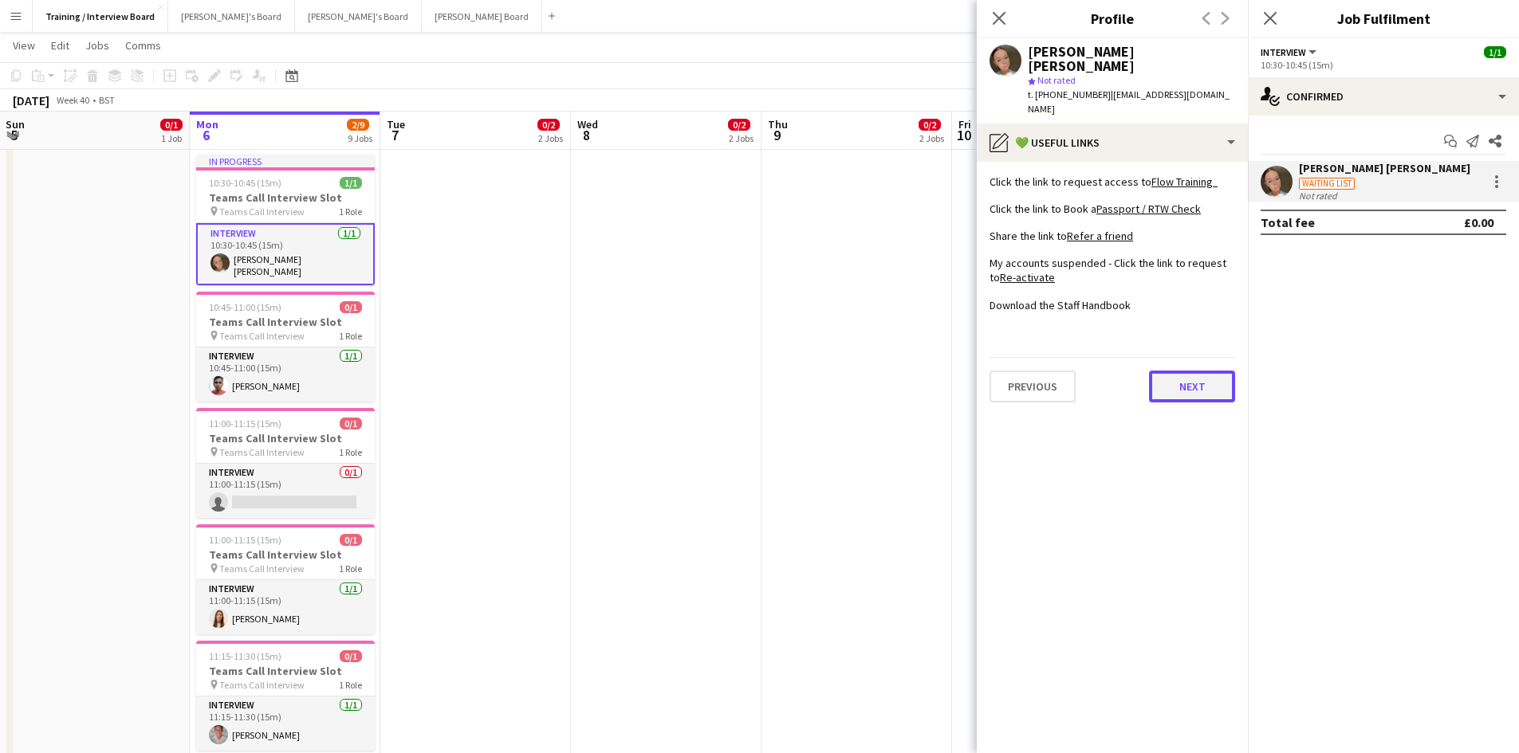
click at [1187, 371] on button "Next" at bounding box center [1192, 387] width 86 height 32
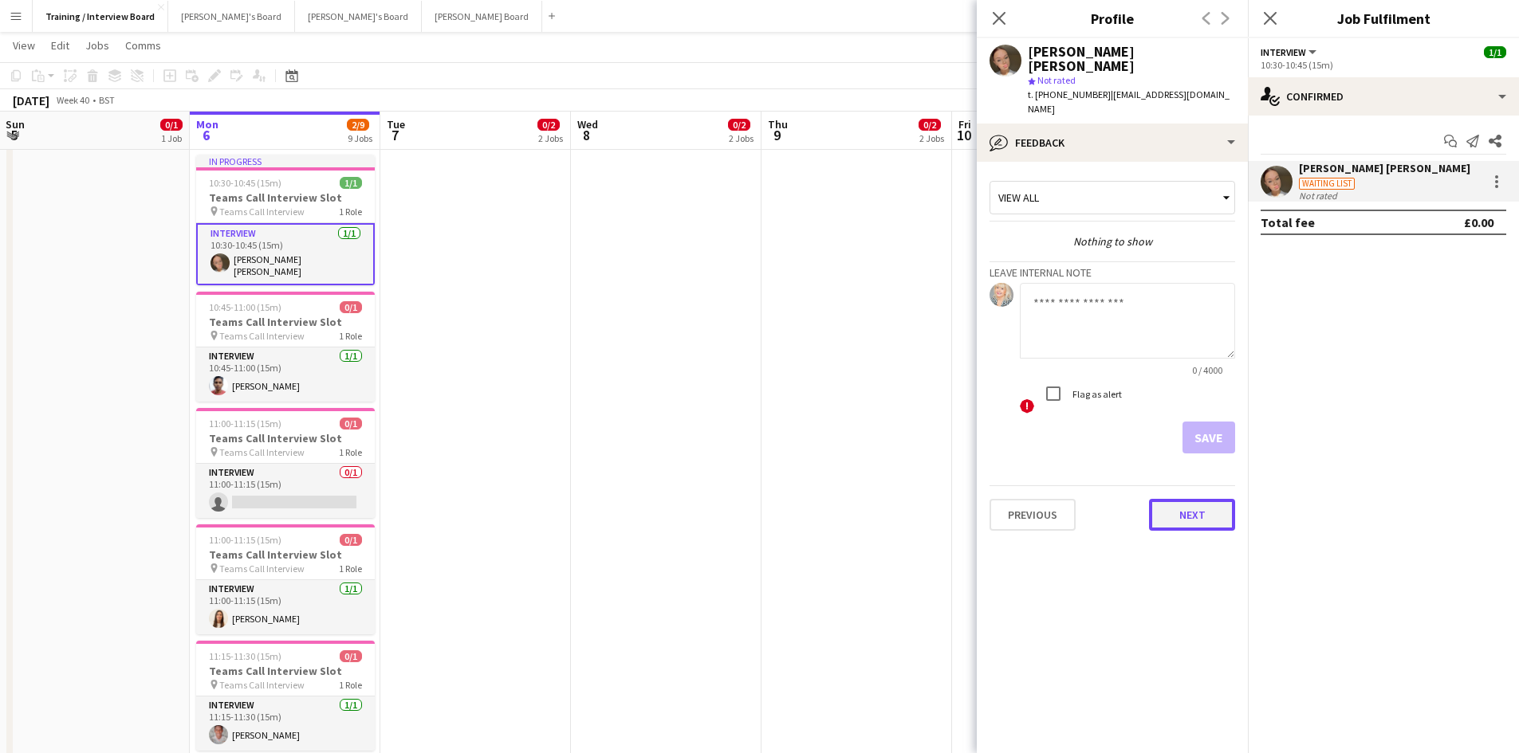
click at [1205, 499] on button "Next" at bounding box center [1192, 515] width 86 height 32
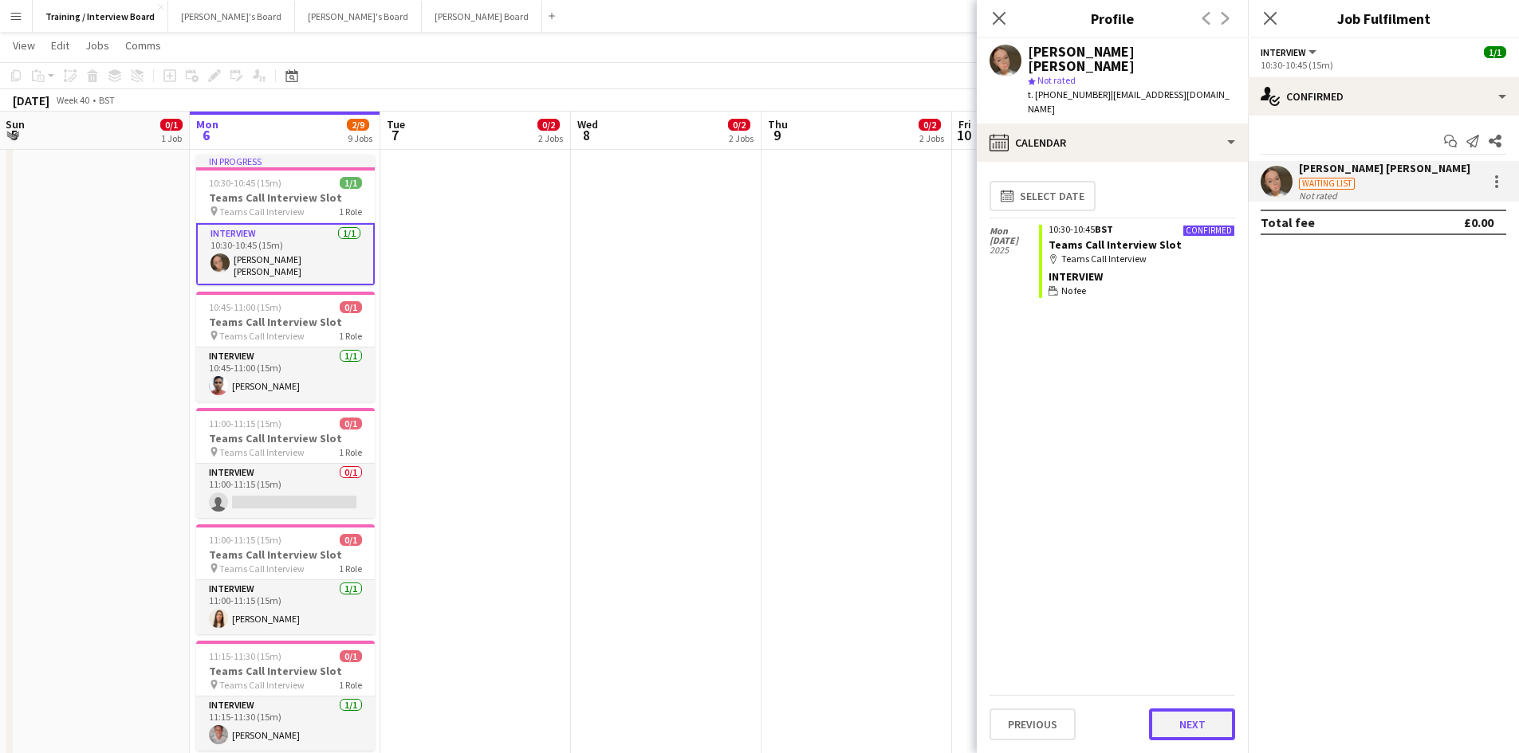
click at [1197, 716] on button "Next" at bounding box center [1192, 725] width 86 height 32
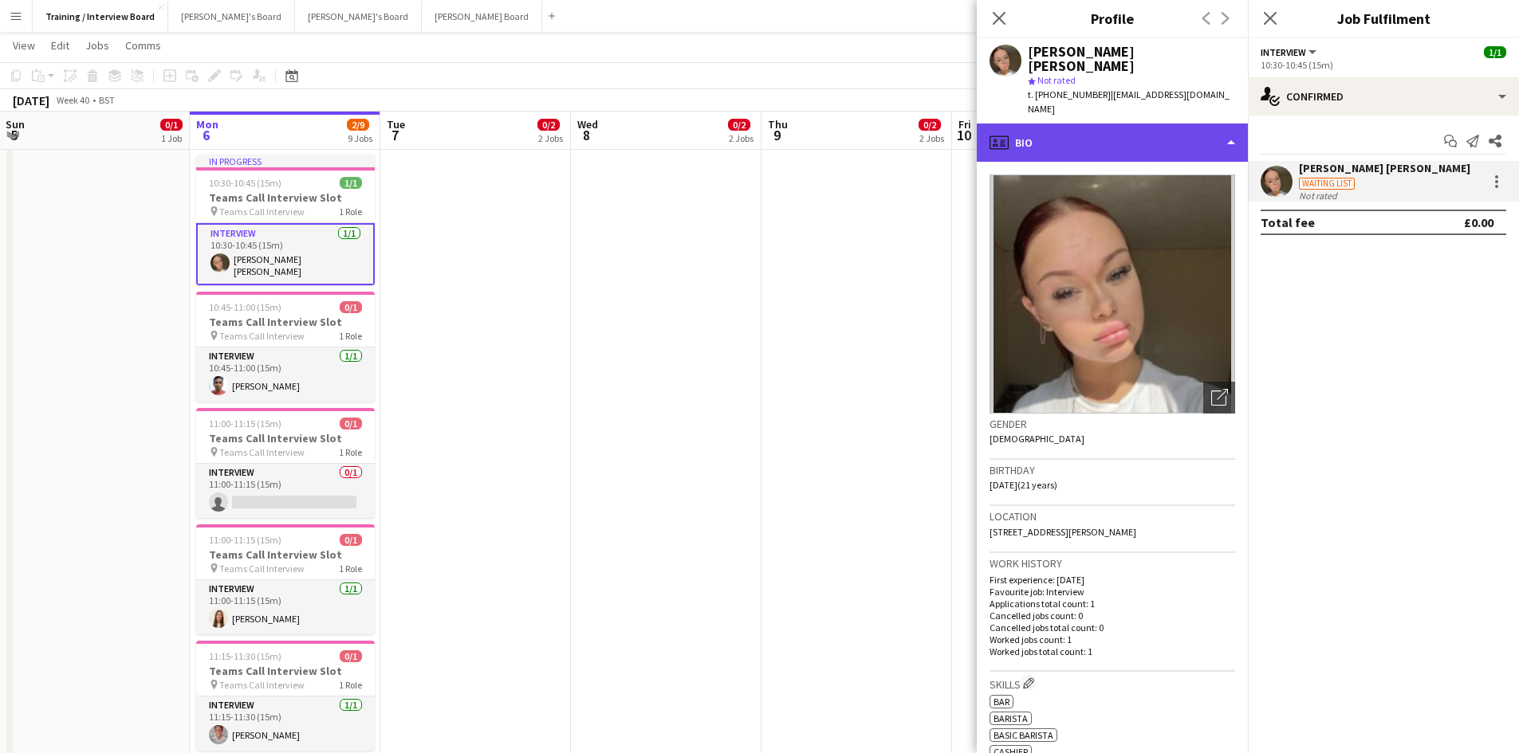
click at [1232, 124] on div "profile Bio" at bounding box center [1112, 143] width 271 height 38
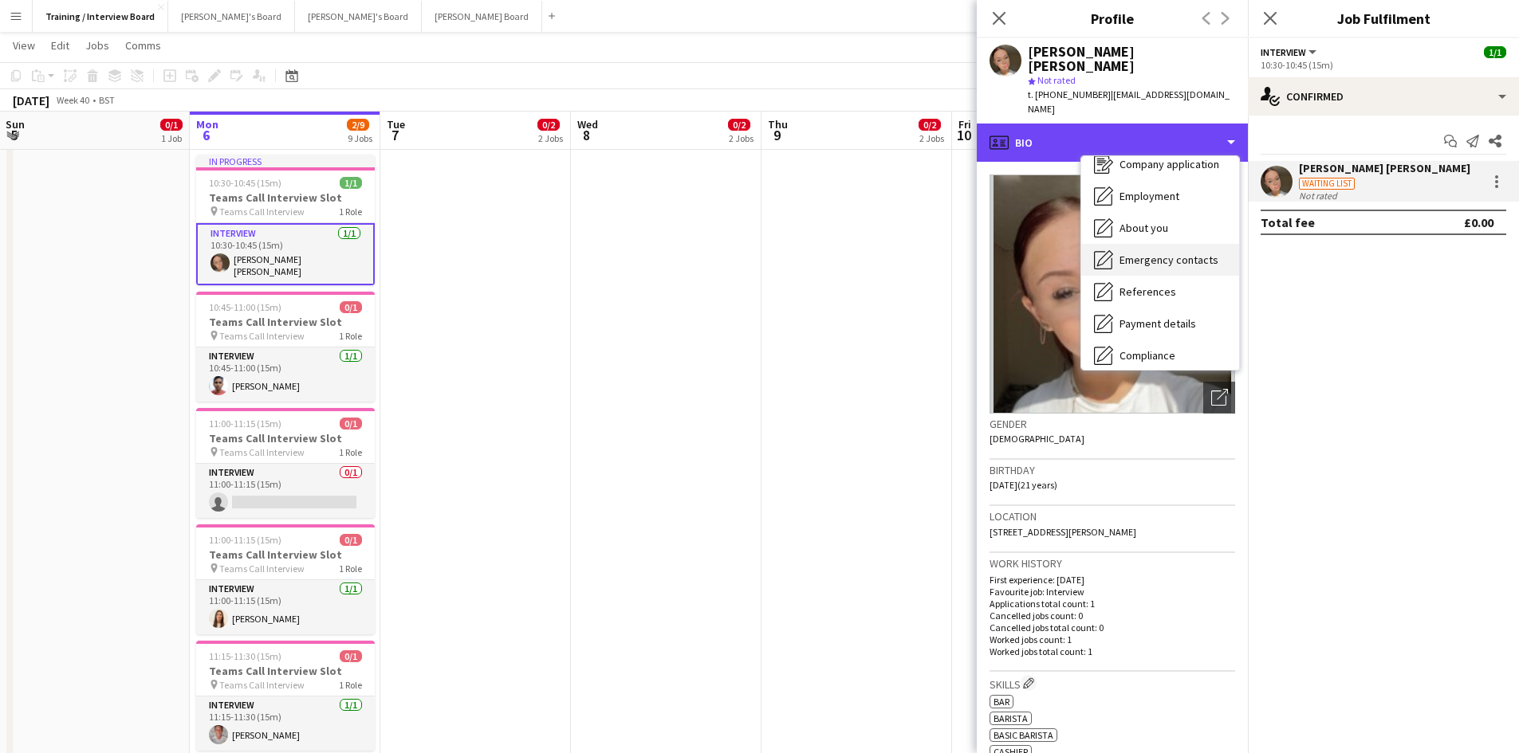
scroll to position [159, 0]
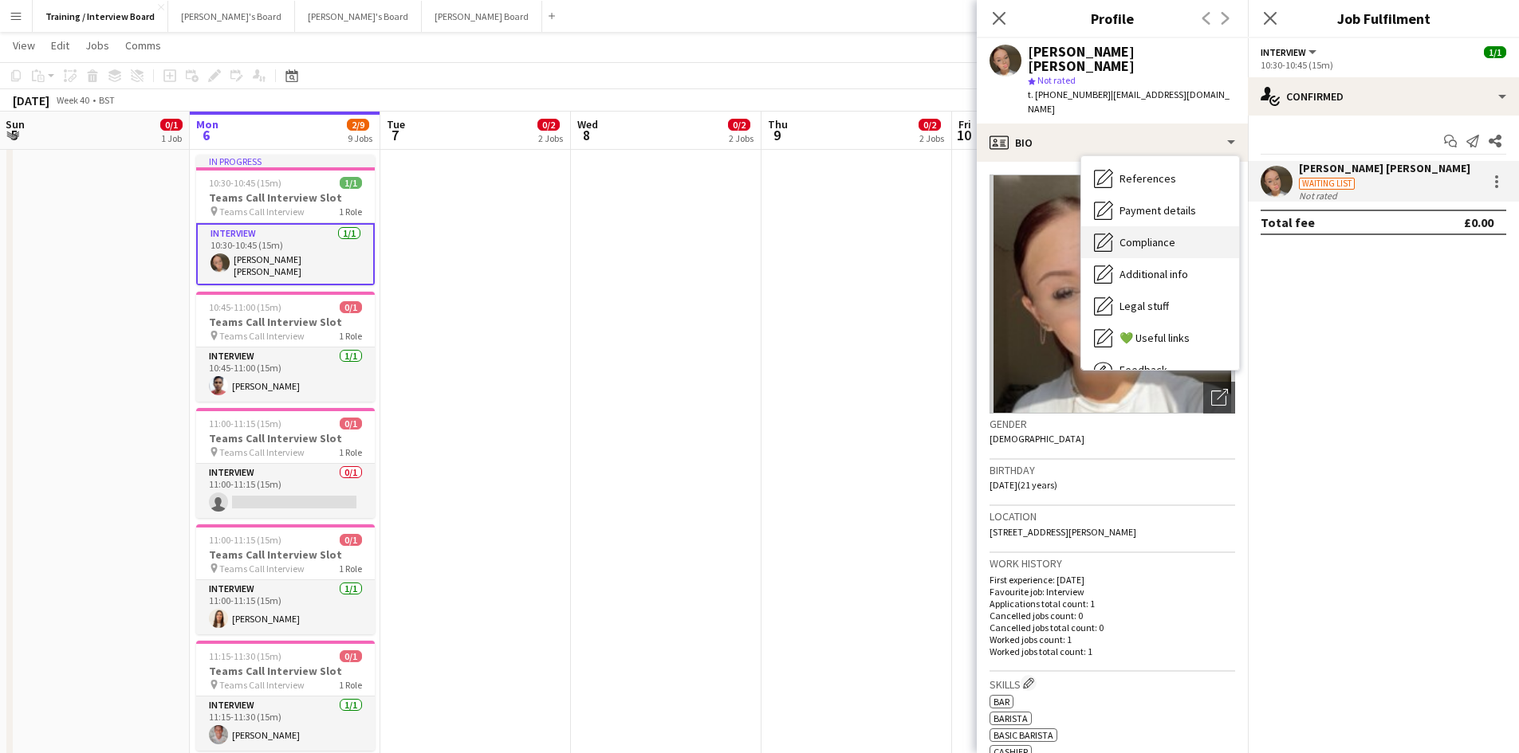
click at [1168, 235] on span "Compliance" at bounding box center [1147, 242] width 56 height 14
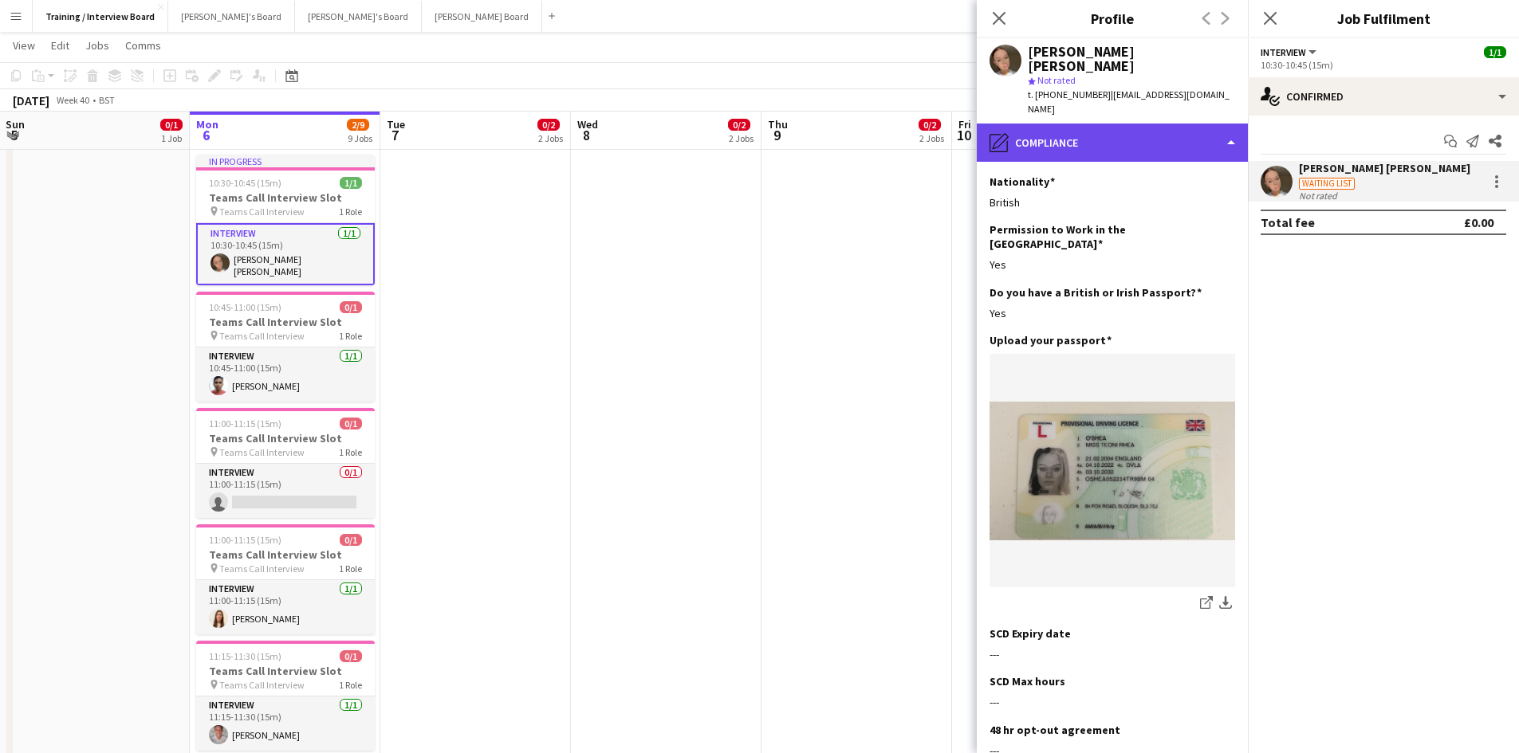
click at [1233, 124] on div "pencil4 Compliance" at bounding box center [1112, 143] width 271 height 38
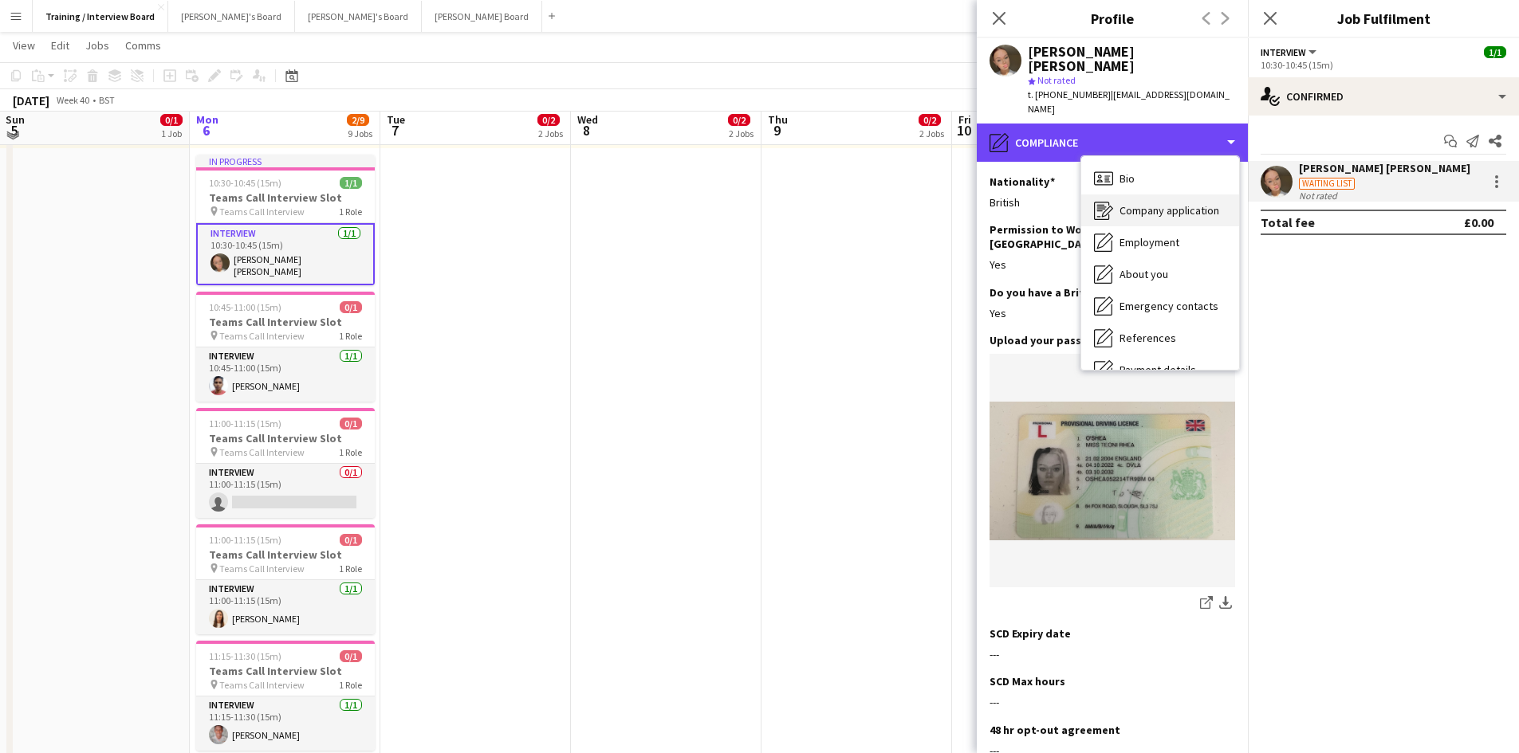
scroll to position [80, 0]
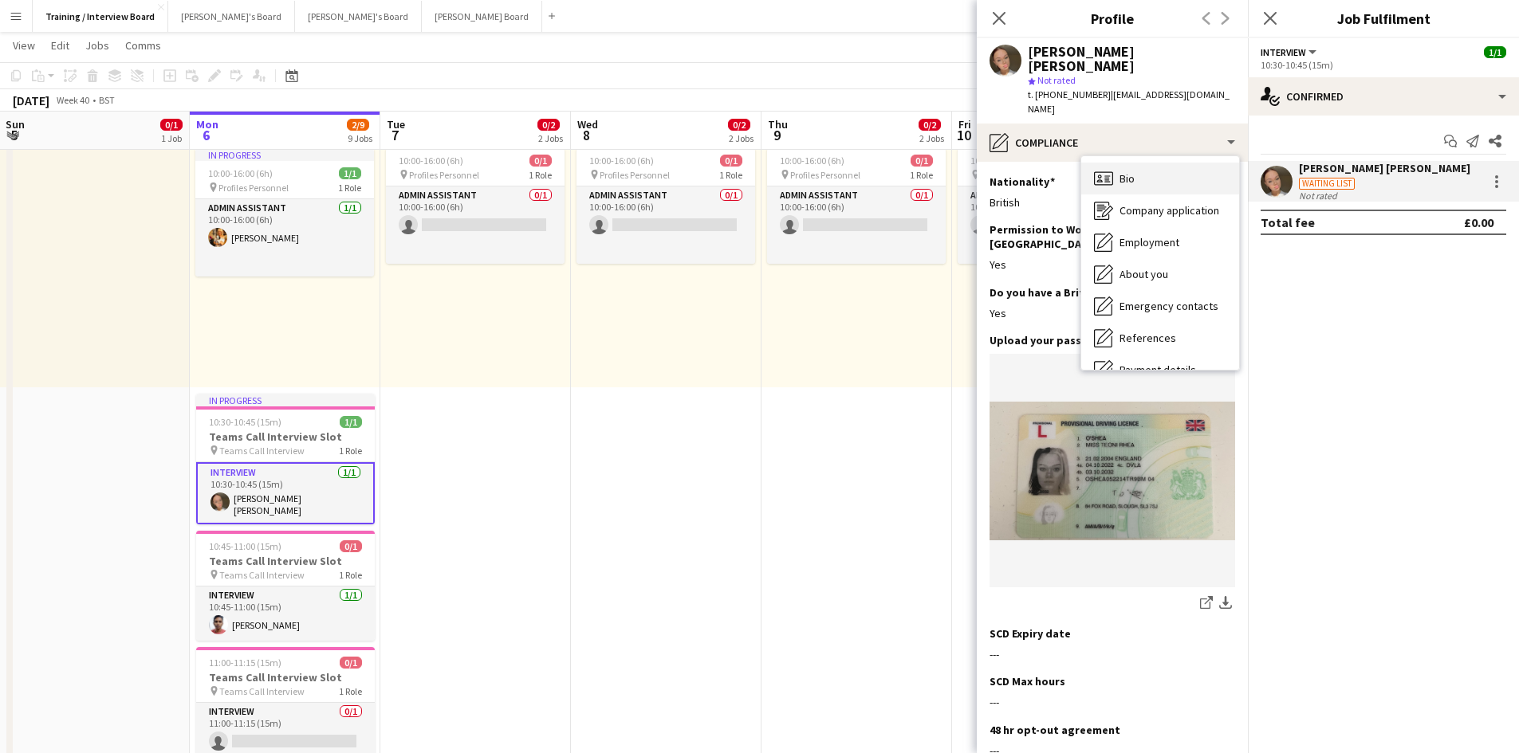
click at [1139, 163] on div "Bio Bio" at bounding box center [1160, 179] width 158 height 32
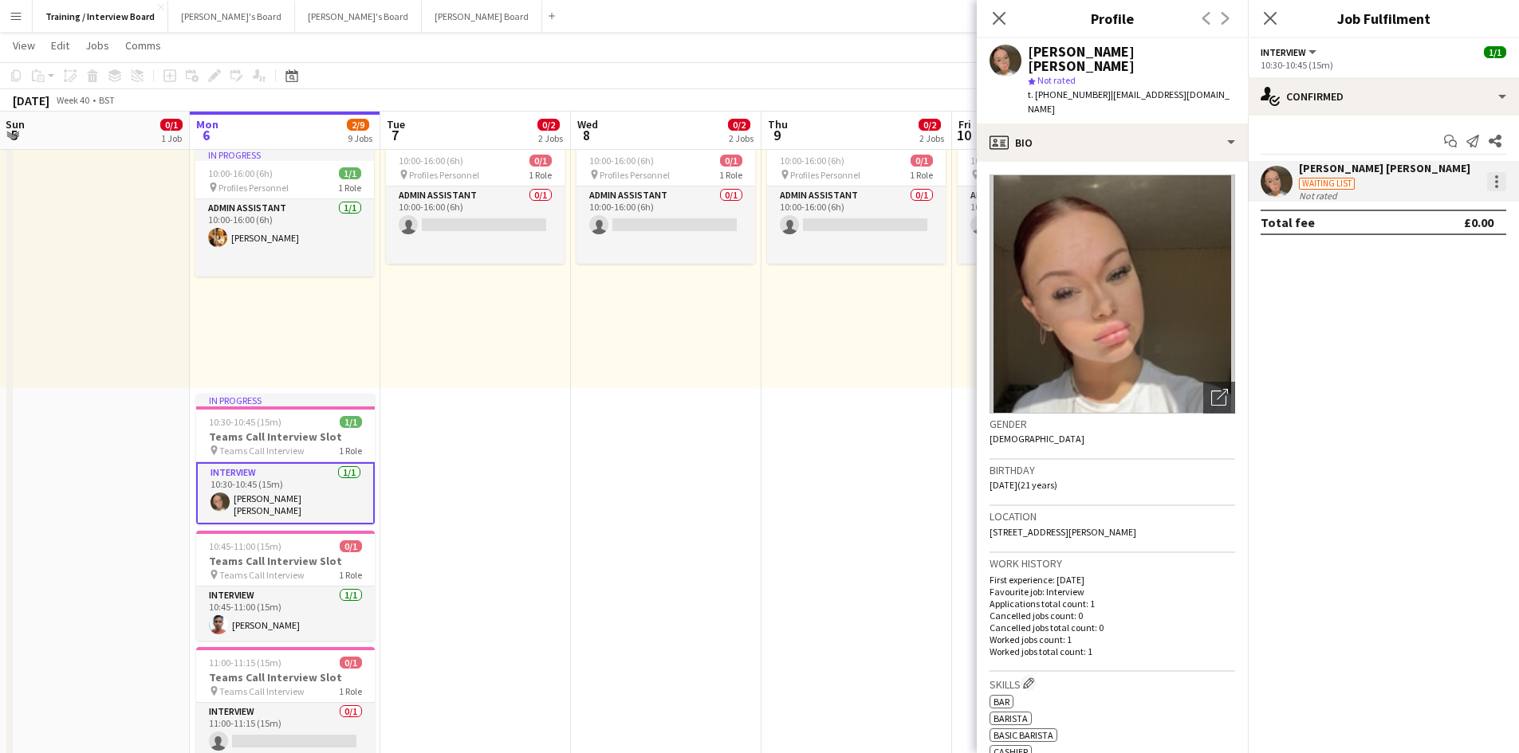
click at [1492, 180] on div at bounding box center [1496, 181] width 19 height 19
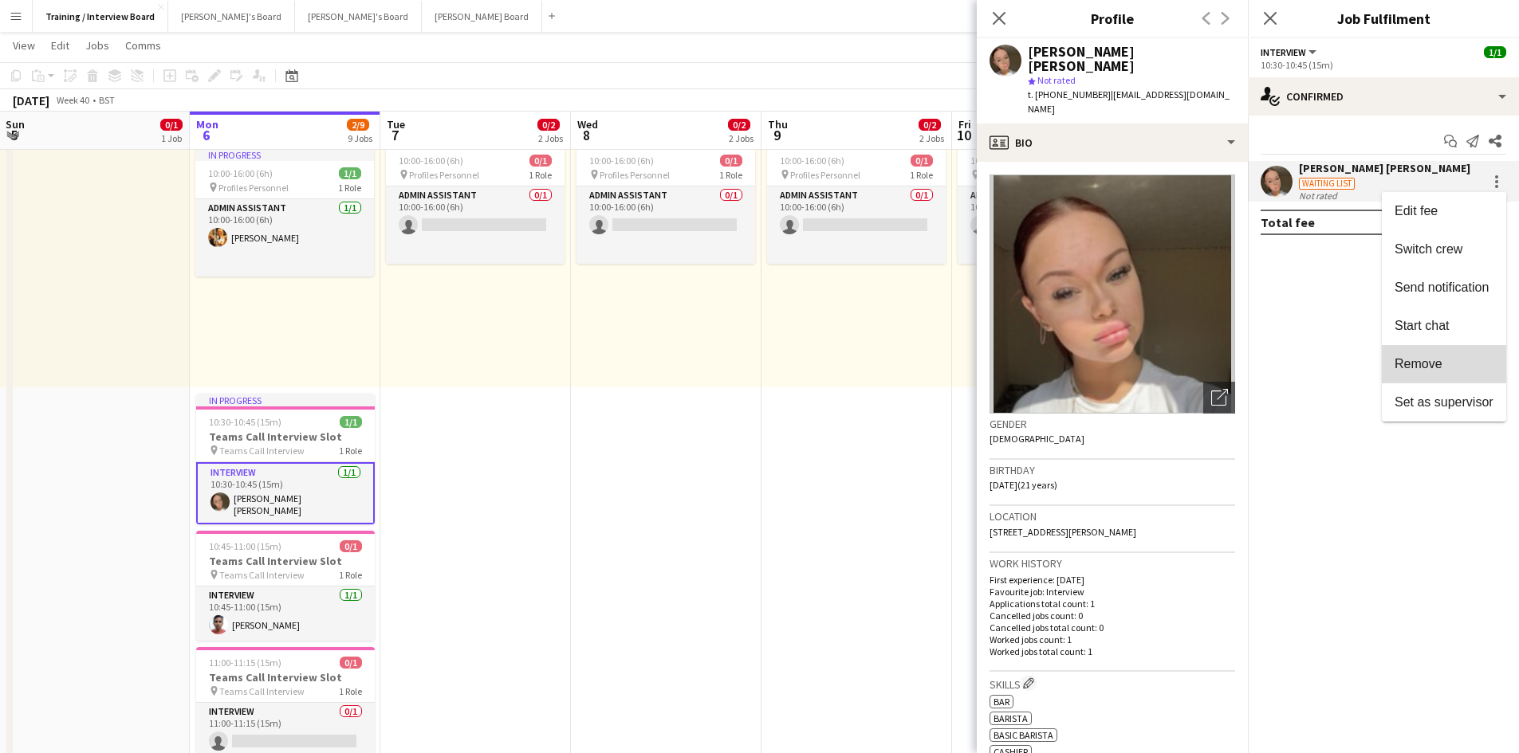
click at [1436, 361] on span "Remove" at bounding box center [1418, 364] width 48 height 14
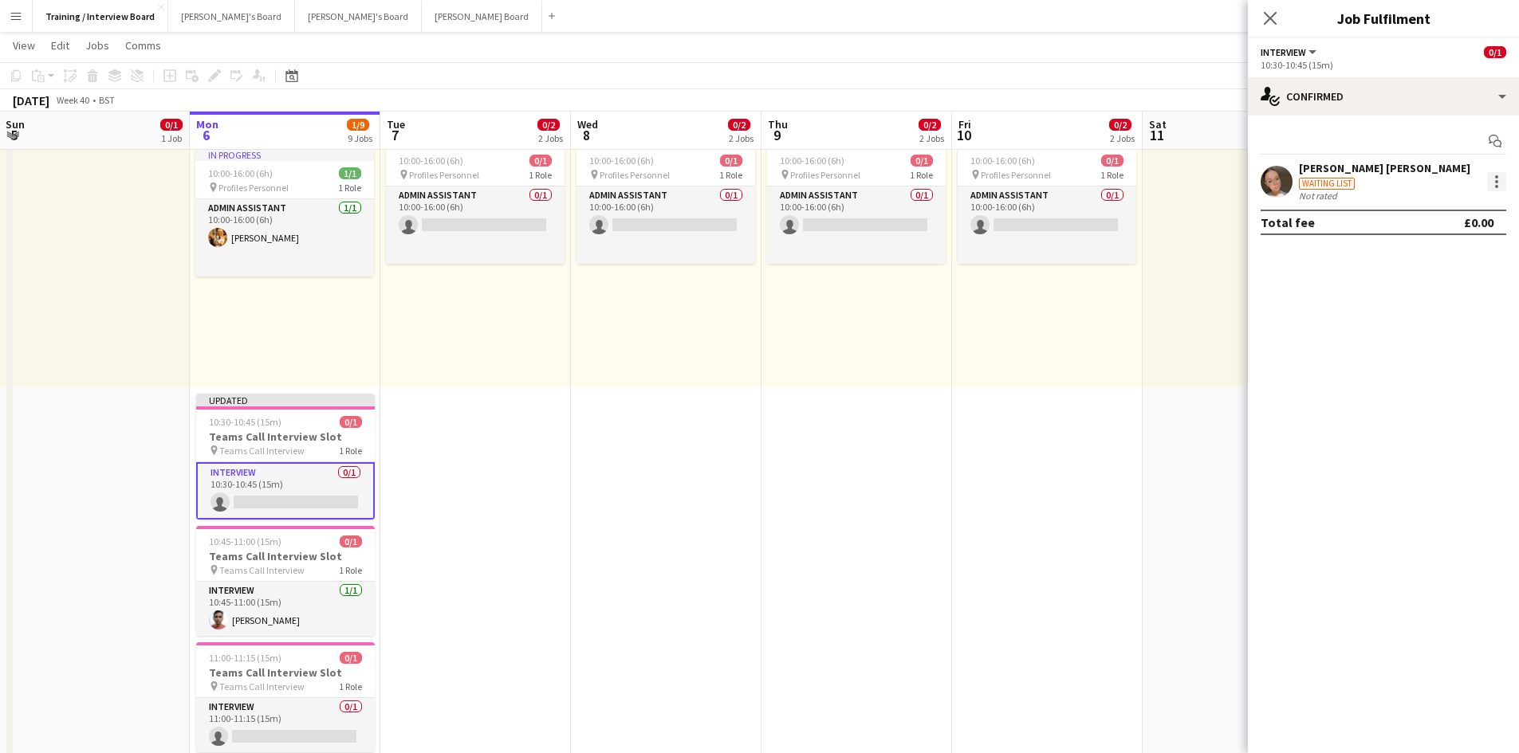
click at [1498, 177] on div at bounding box center [1496, 181] width 19 height 19
click at [1433, 360] on span "Remove" at bounding box center [1418, 364] width 48 height 14
click at [1272, 19] on icon "Close pop-in" at bounding box center [1269, 17] width 15 height 15
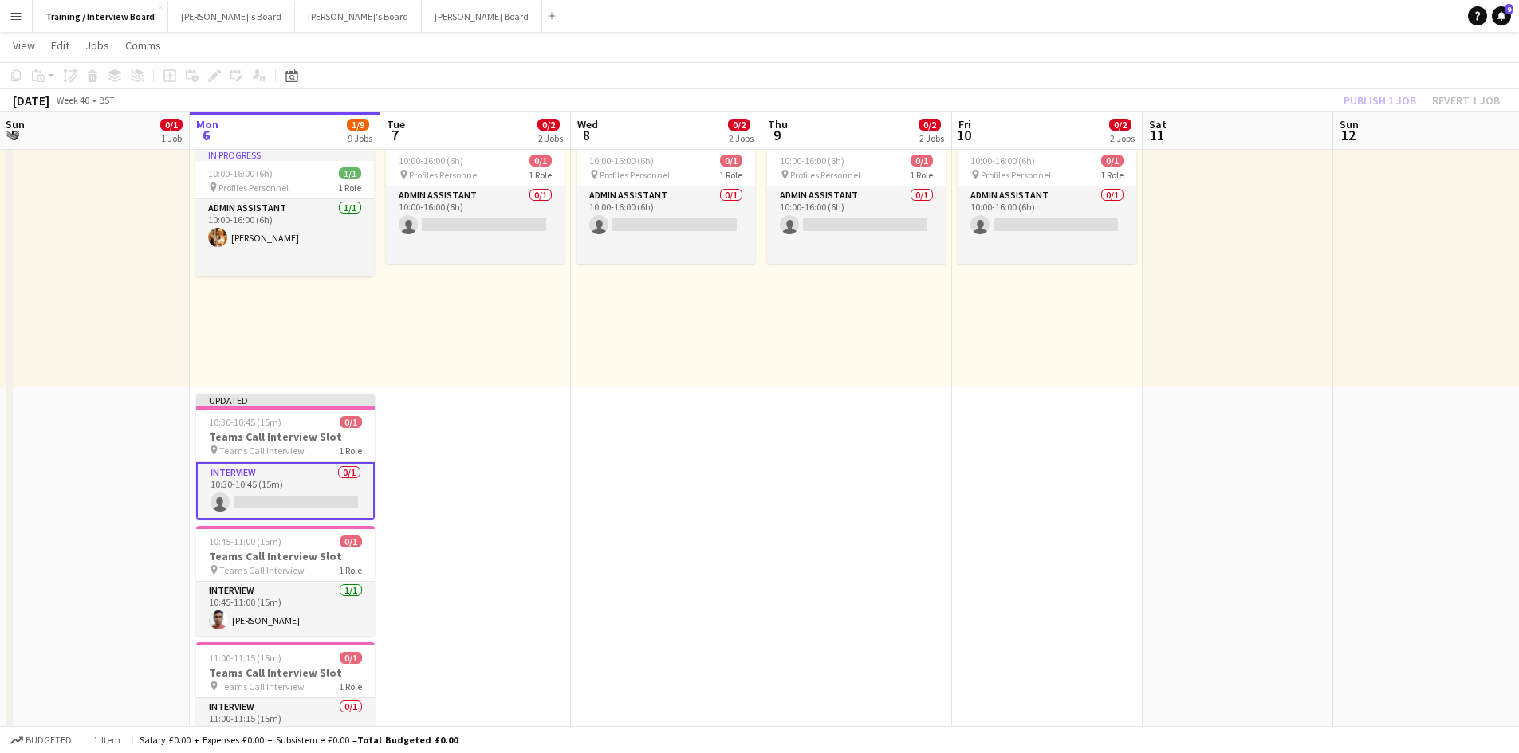
click at [1366, 105] on div "Publish 1 job Revert 1 job" at bounding box center [1421, 100] width 195 height 21
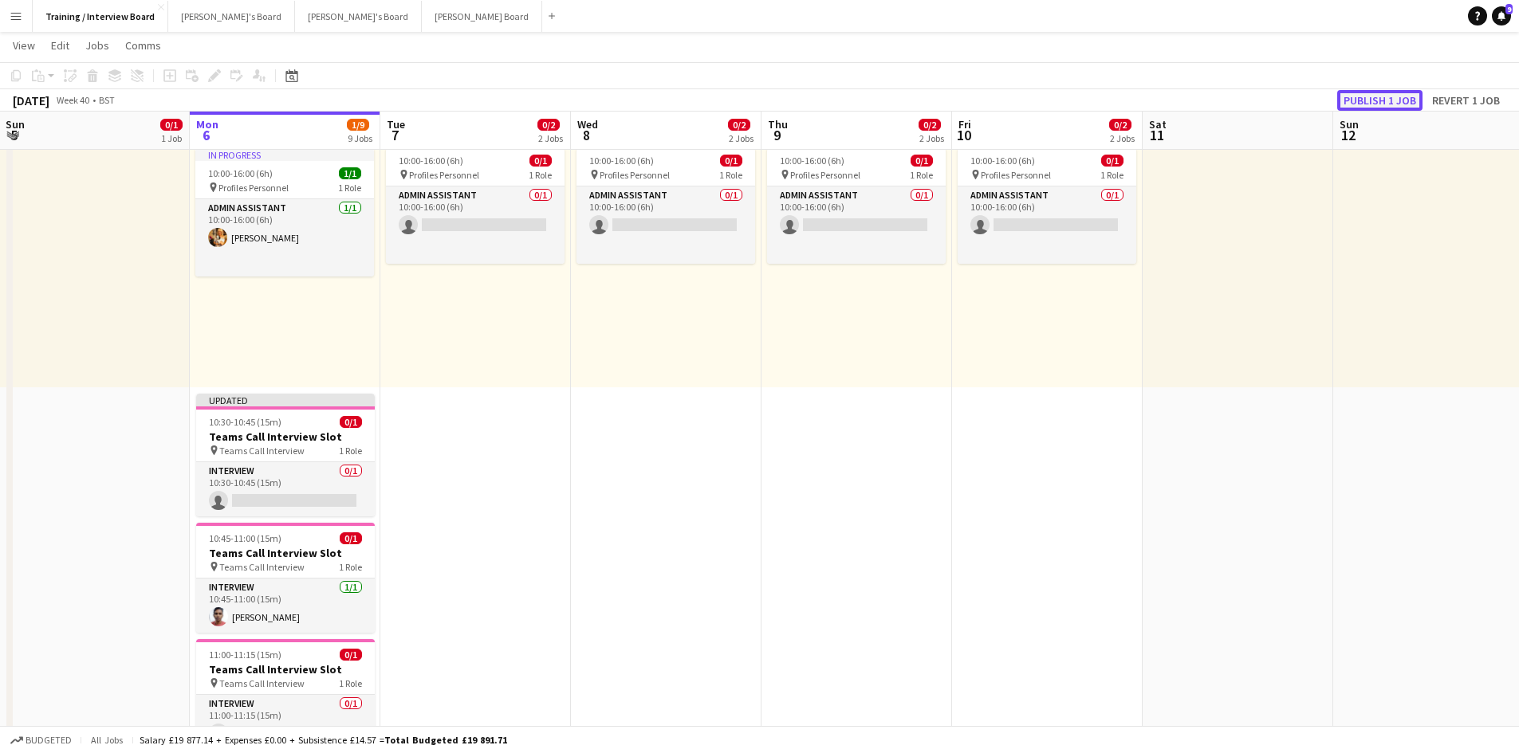
click at [1368, 100] on button "Publish 1 job" at bounding box center [1379, 100] width 85 height 21
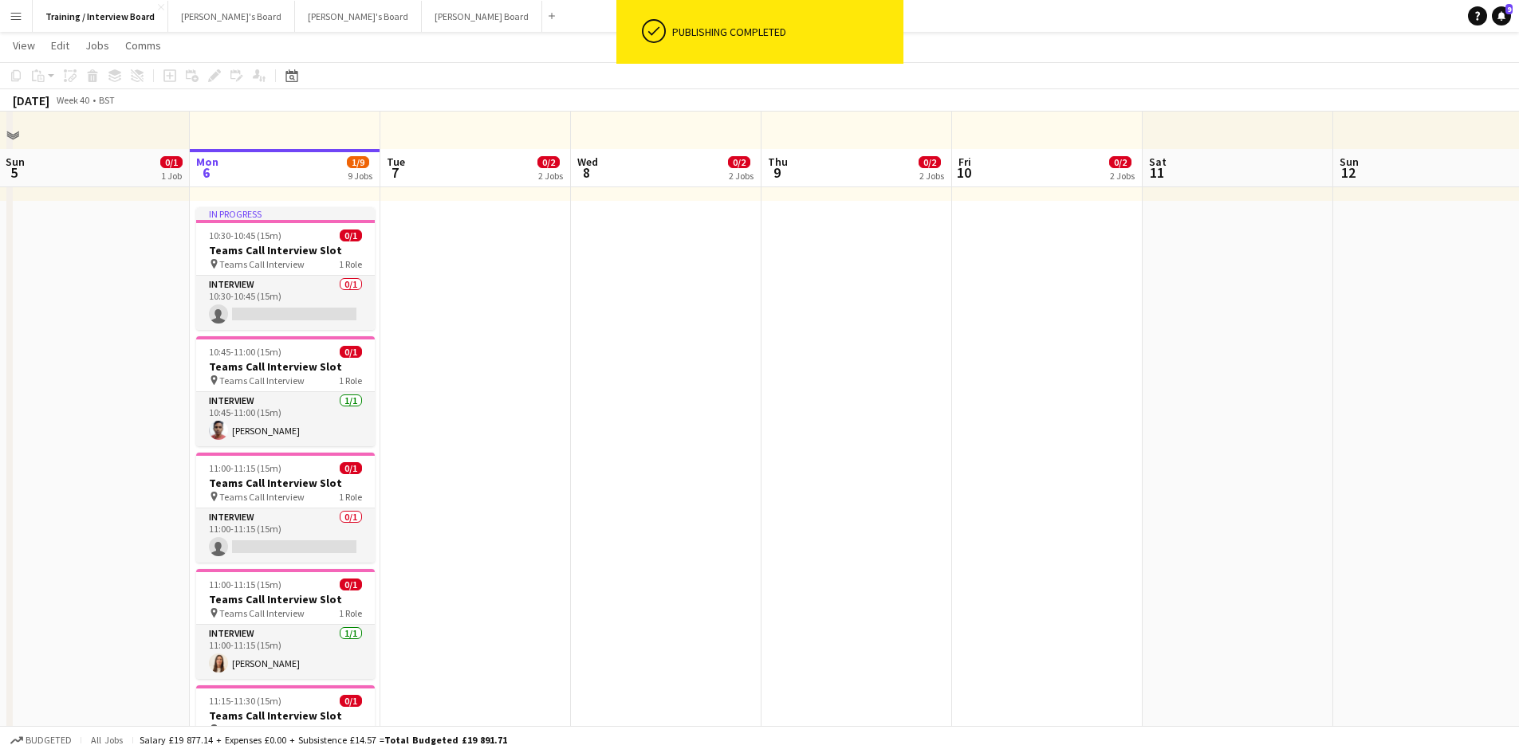
scroll to position [319, 0]
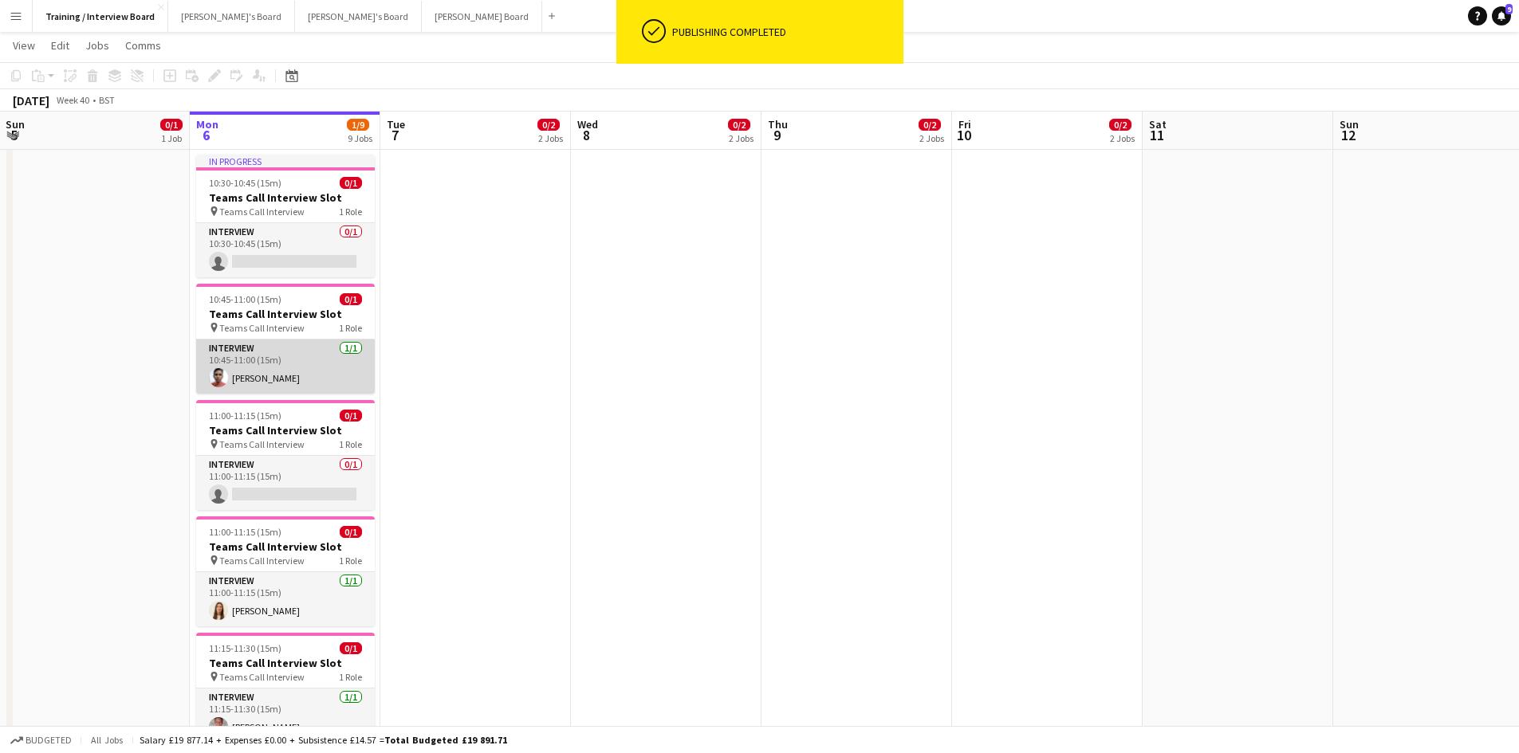
click at [297, 371] on app-card-role "Interview 1/1 10:45-11:00 (15m) Naveenkumar Jayakumar" at bounding box center [285, 367] width 179 height 54
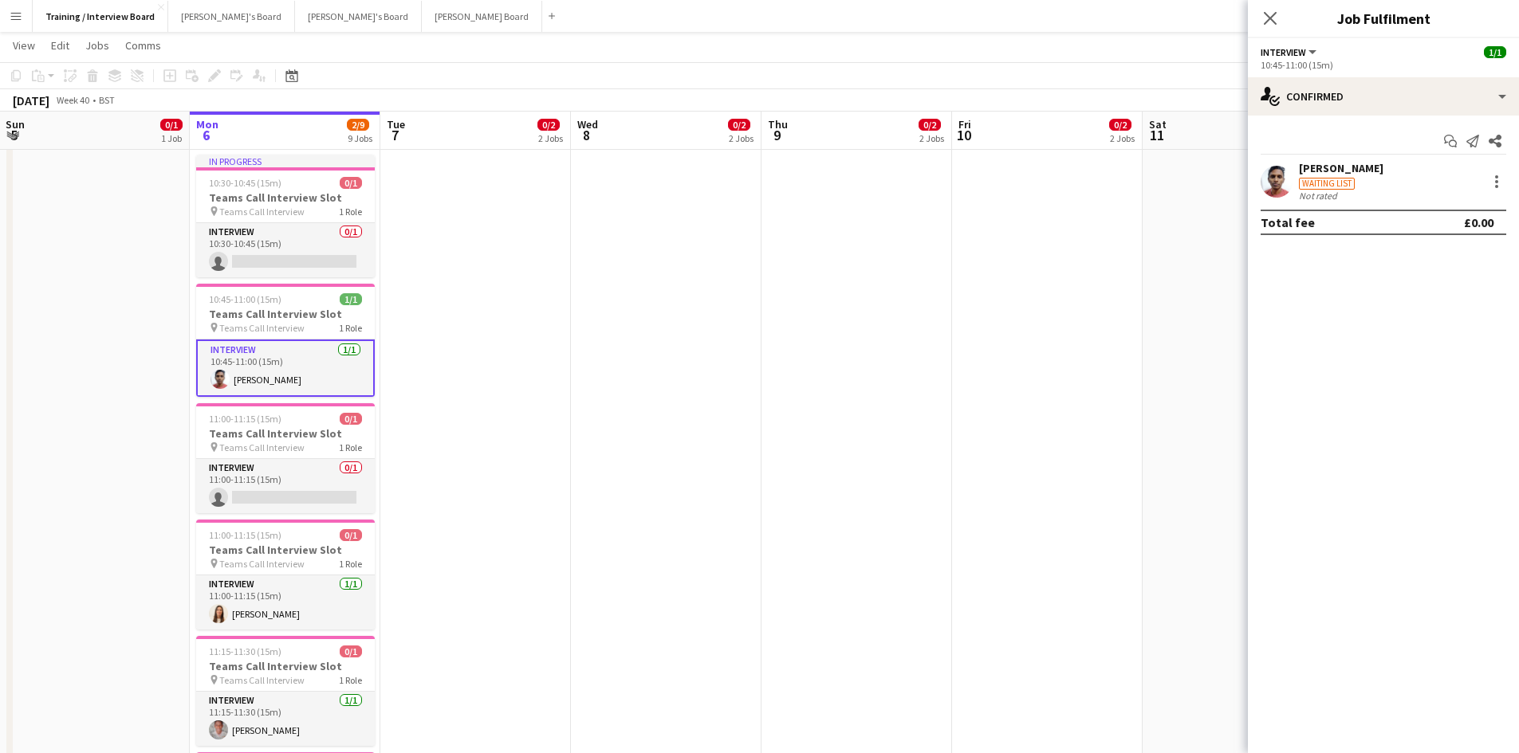
click at [1380, 176] on div "Waiting list" at bounding box center [1341, 182] width 84 height 14
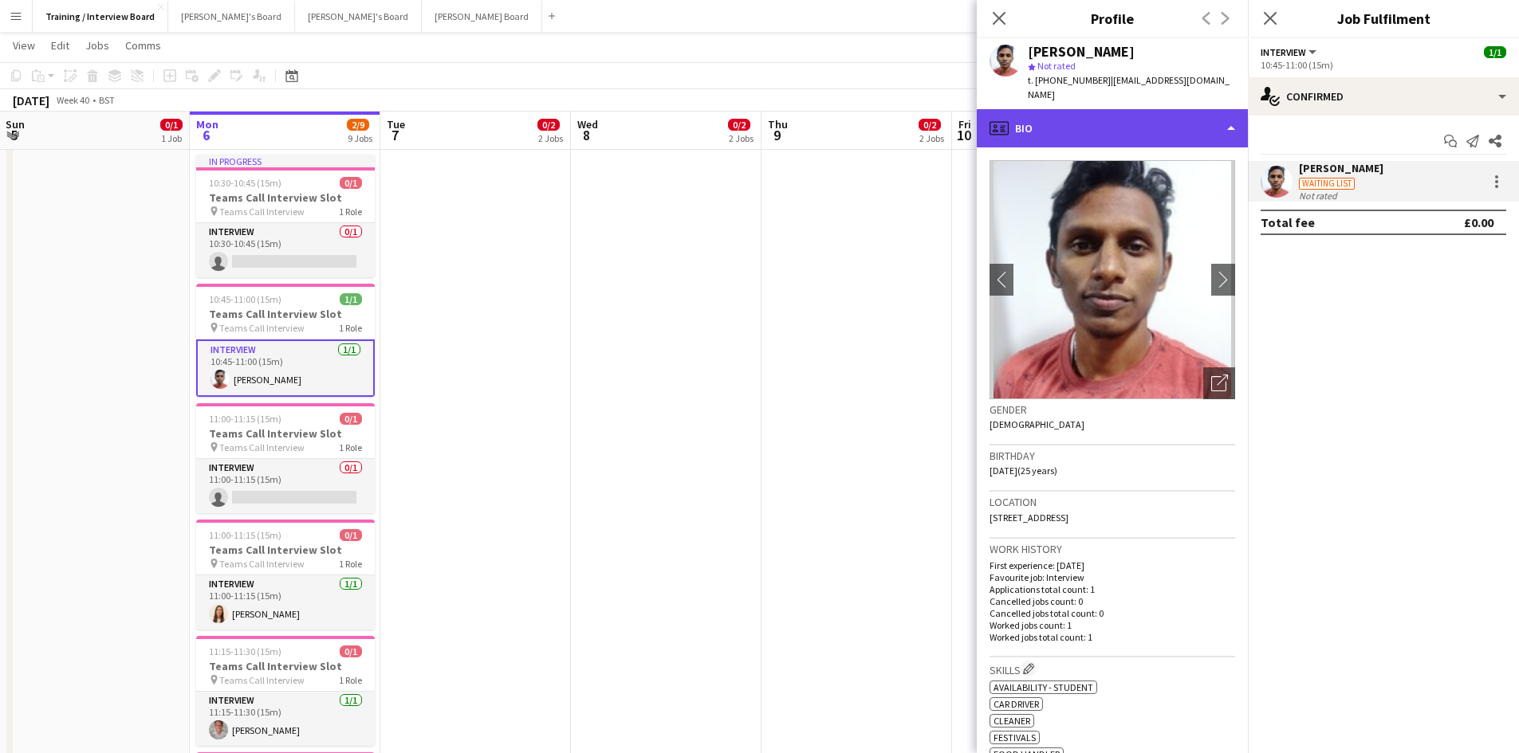
click at [1231, 114] on div "profile Bio" at bounding box center [1112, 128] width 271 height 38
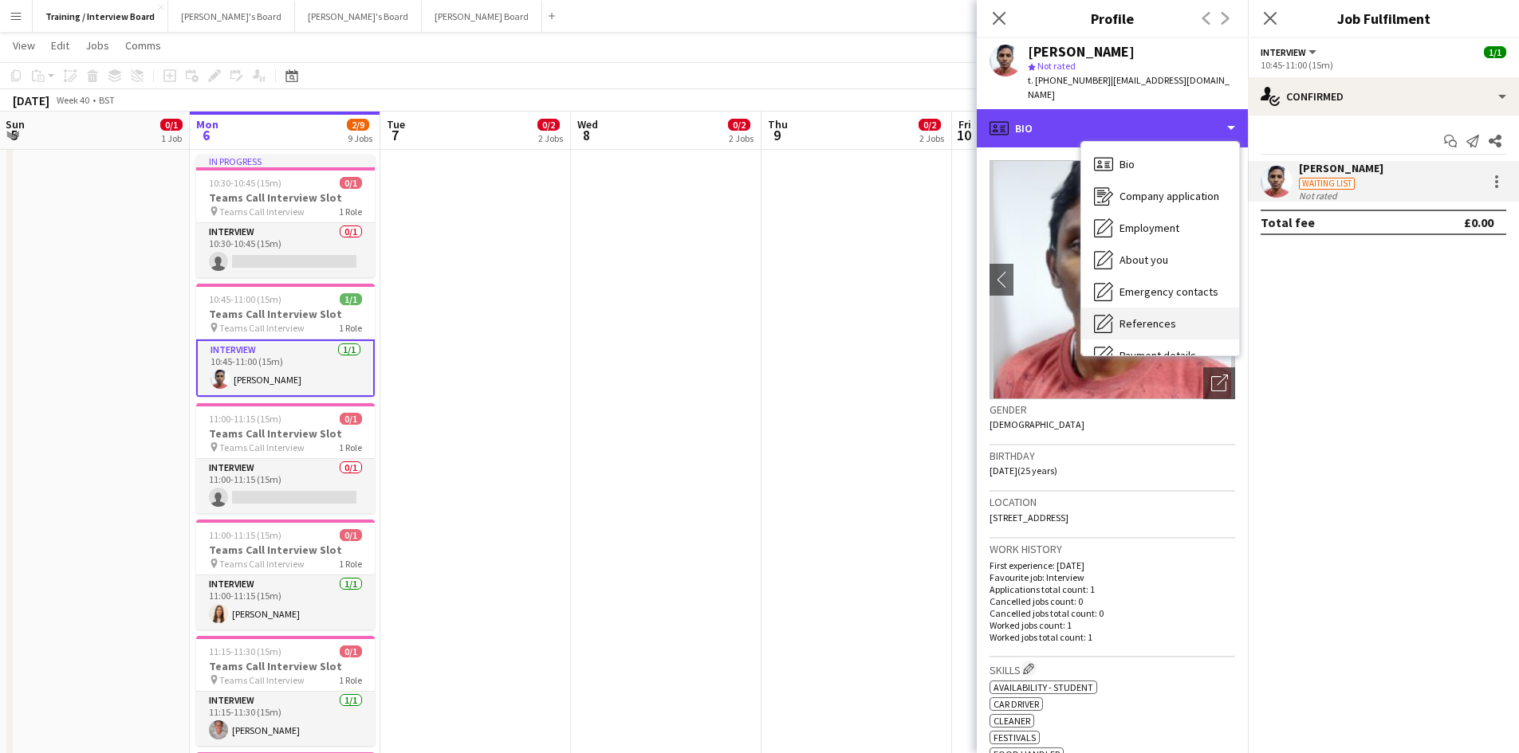
scroll to position [159, 0]
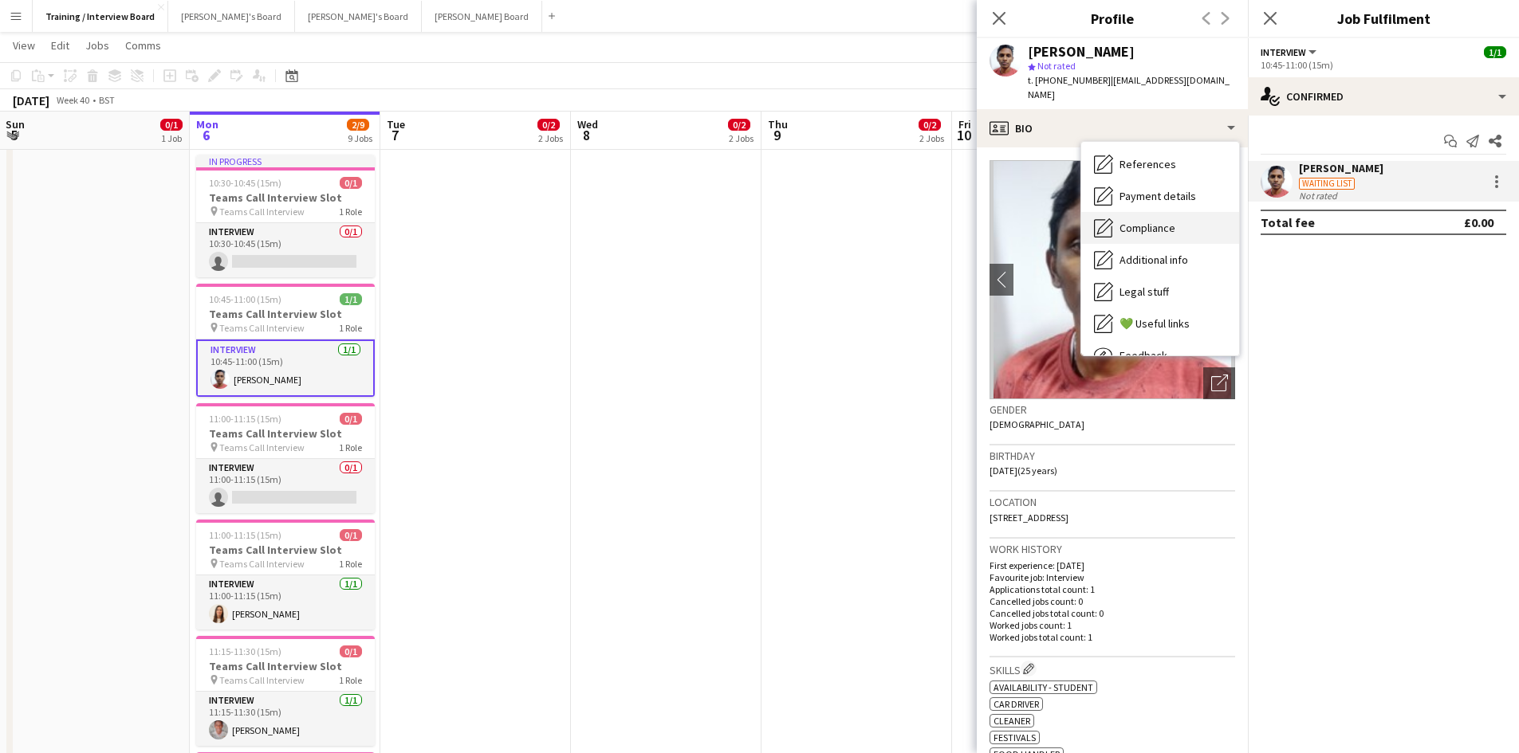
click at [1161, 221] on span "Compliance" at bounding box center [1147, 228] width 56 height 14
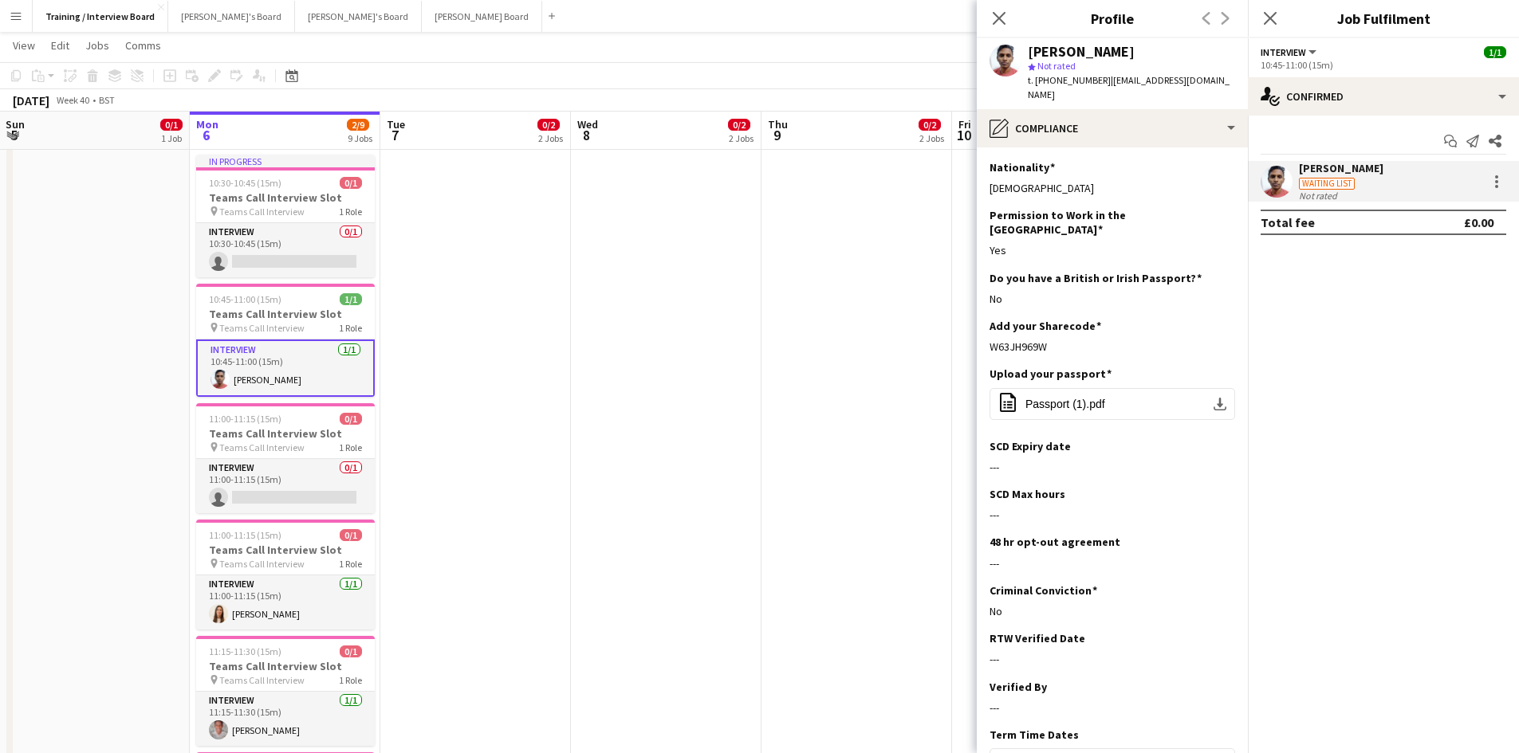
drag, startPoint x: 1051, startPoint y: 316, endPoint x: 981, endPoint y: 317, distance: 70.2
click at [981, 317] on app-section-data-types "Nationality Edit this field Indian Permission to Work in the UK Edit this field…" at bounding box center [1112, 450] width 271 height 606
copy div "W63JH969W"
click at [1222, 367] on app-icon "Edit this field" at bounding box center [1228, 373] width 13 height 13
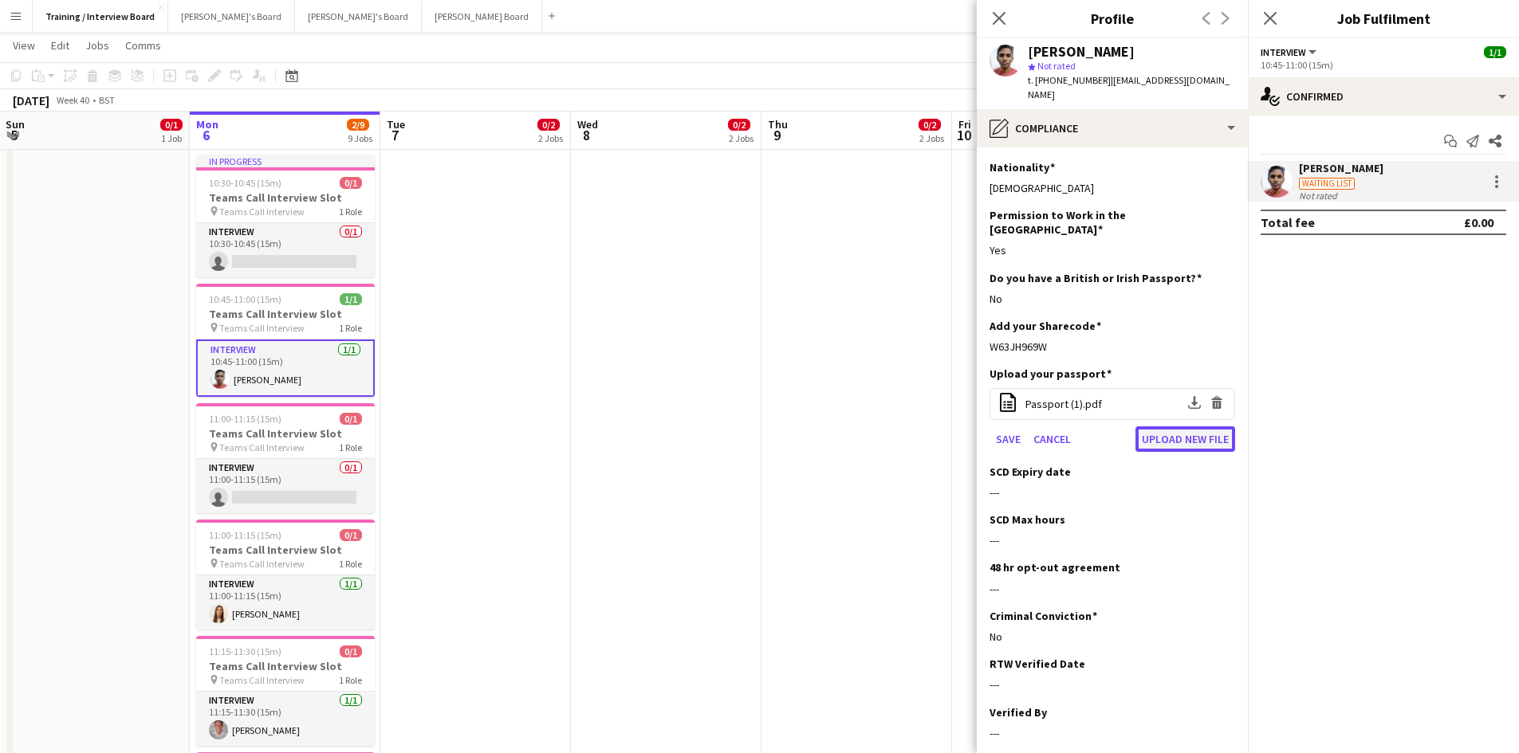
click at [1161, 426] on button "Upload new file" at bounding box center [1185, 439] width 100 height 26
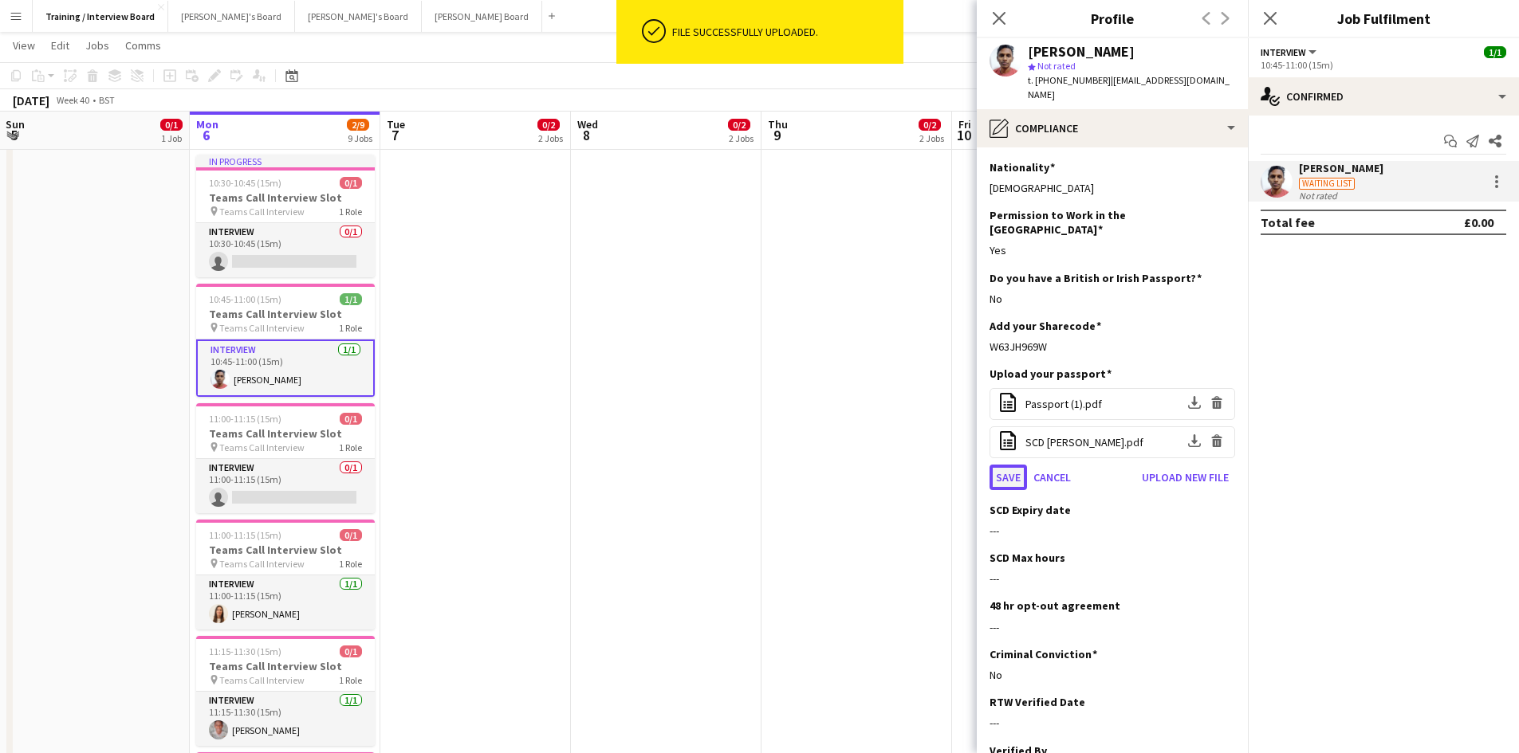
click at [1003, 465] on button "Save" at bounding box center [1007, 478] width 37 height 26
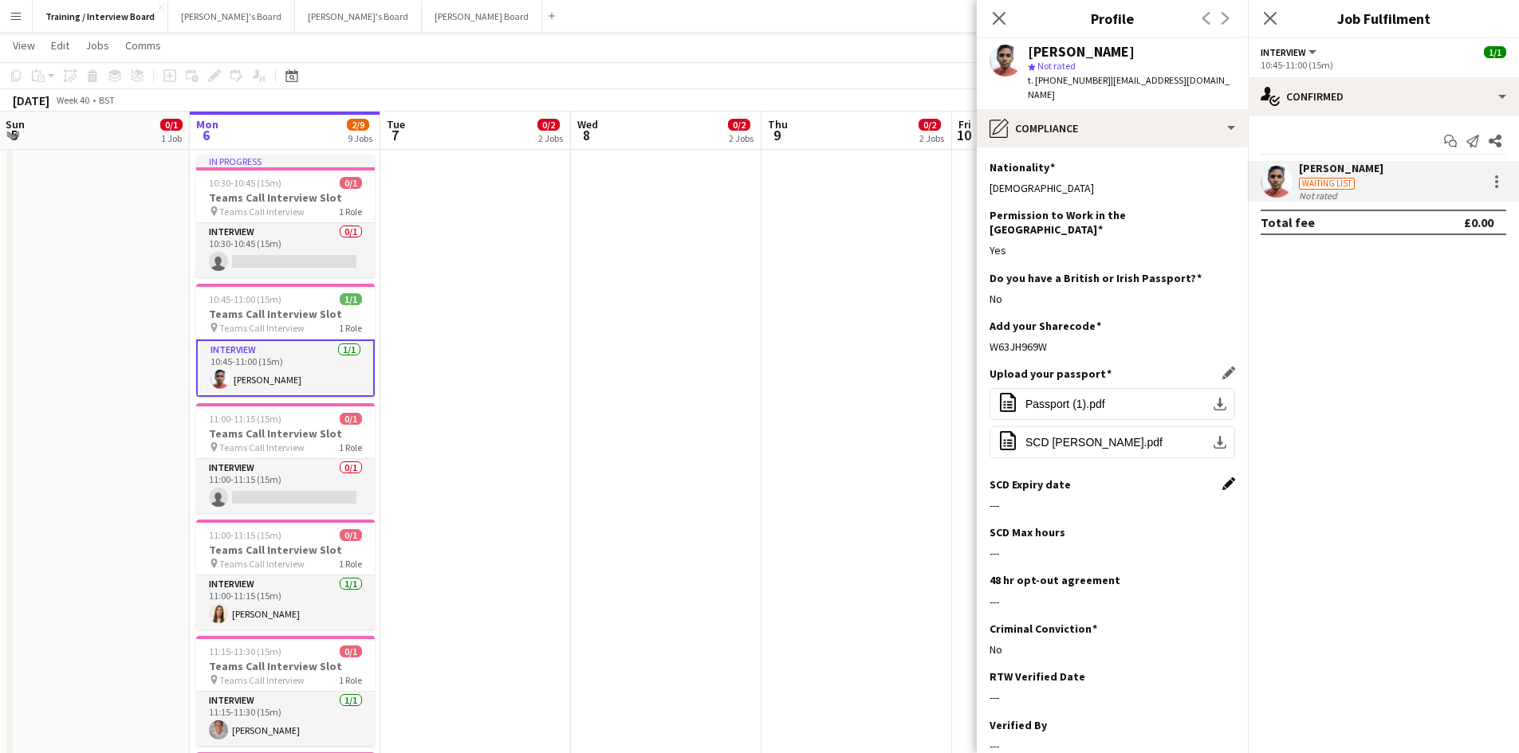
click at [1222, 478] on app-icon "Edit this field" at bounding box center [1228, 484] width 13 height 13
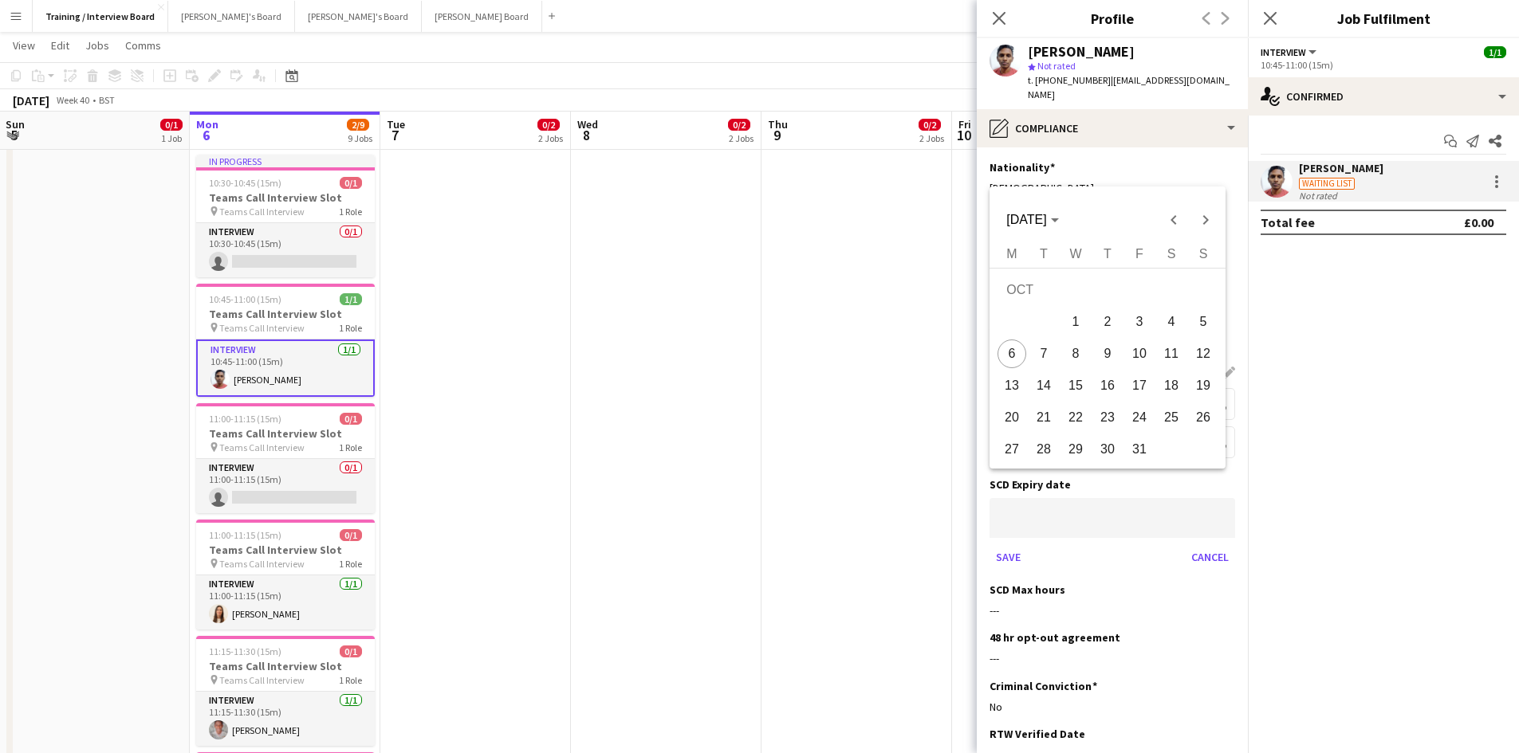
click at [1058, 217] on span "OCT 2025" at bounding box center [1032, 220] width 52 height 14
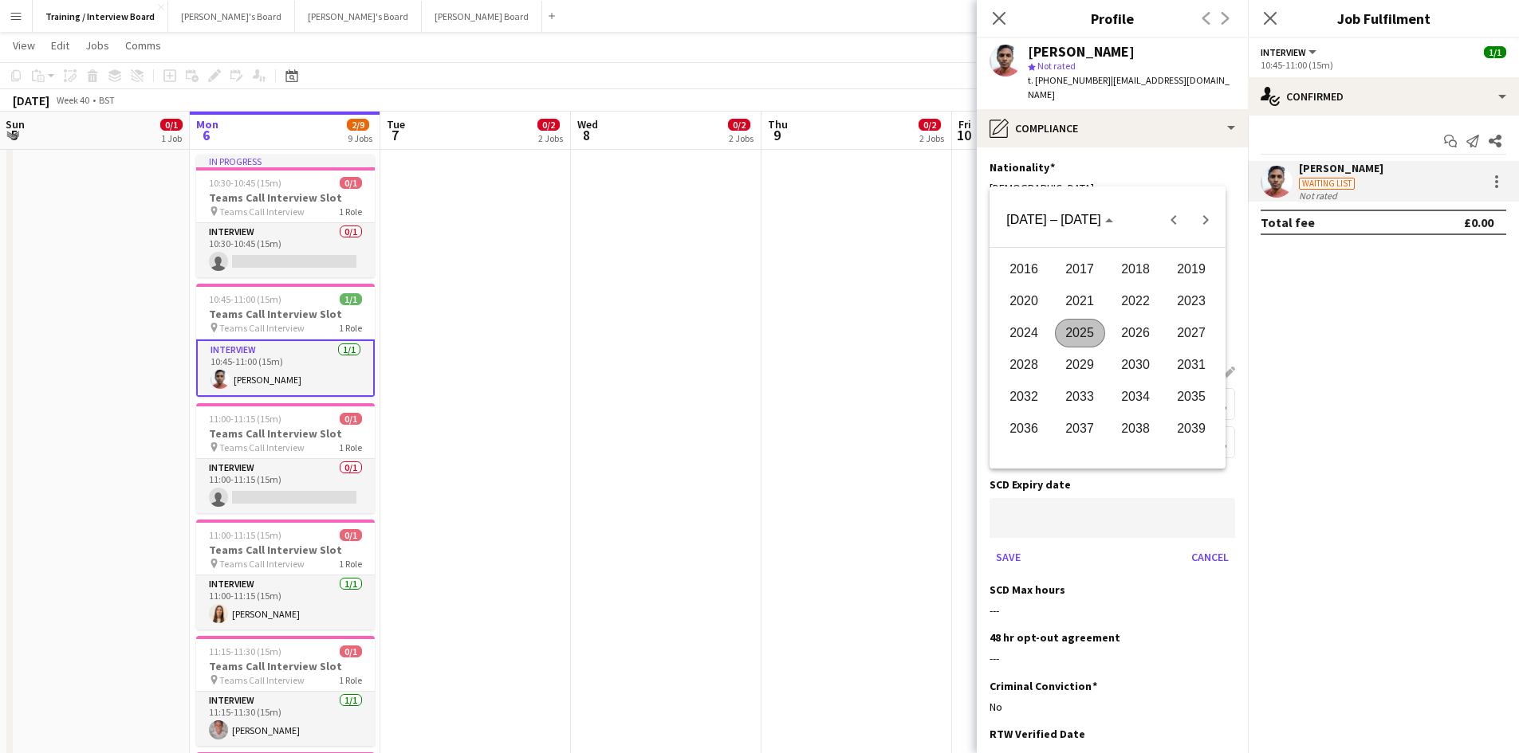
click at [1139, 321] on span "2026" at bounding box center [1135, 333] width 50 height 29
click at [1027, 306] on span "JAN" at bounding box center [1024, 301] width 50 height 29
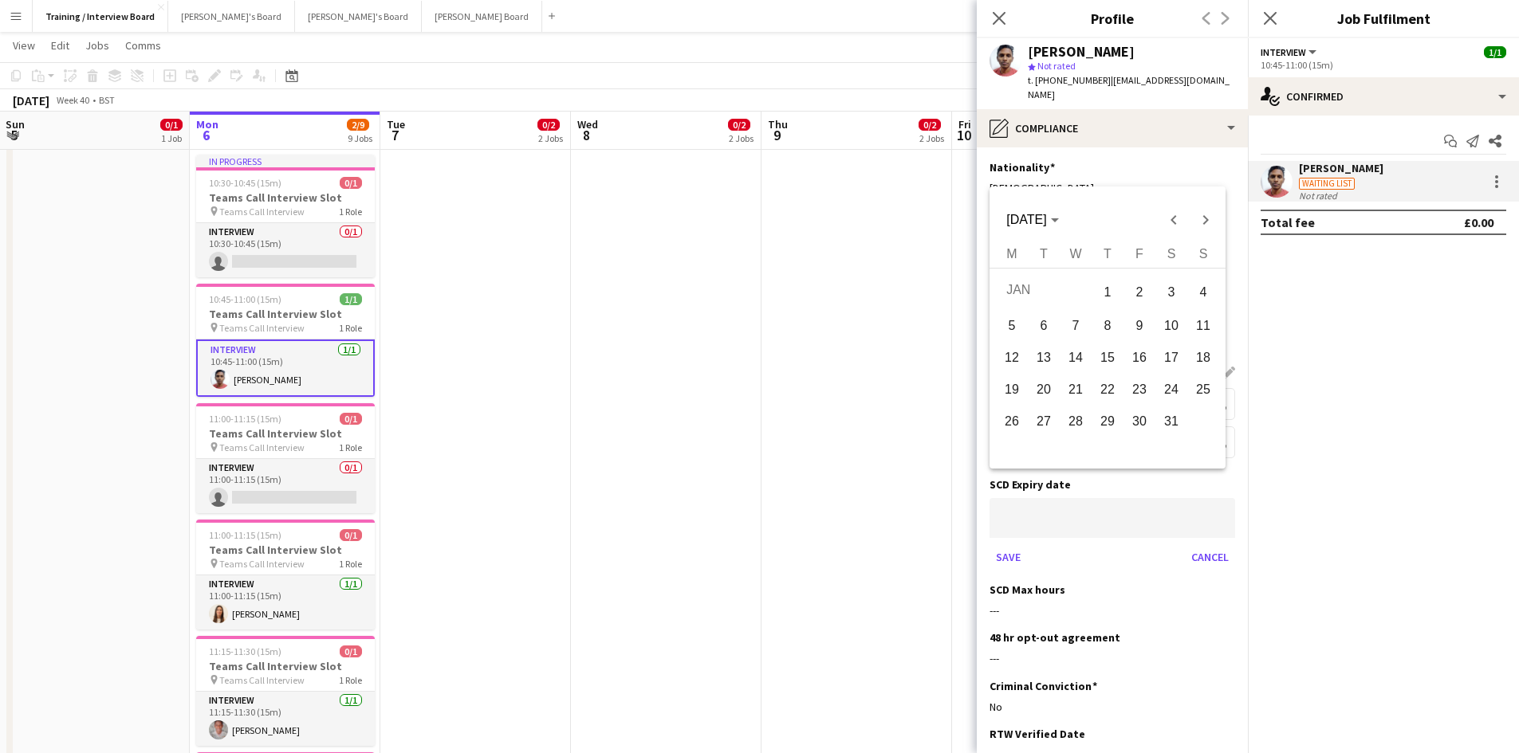
click at [1145, 391] on span "23" at bounding box center [1139, 389] width 29 height 29
type input "**********"
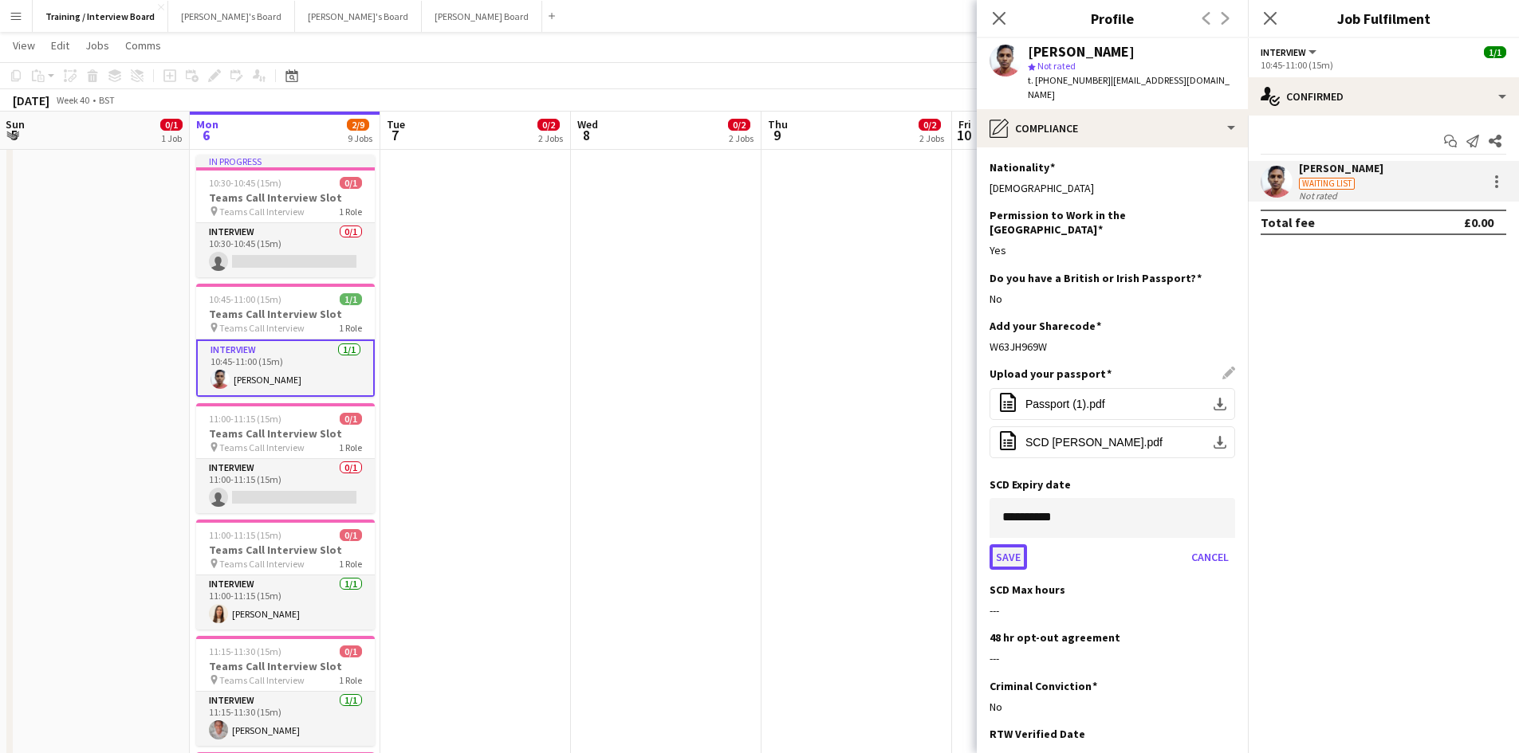
click at [1009, 544] on button "Save" at bounding box center [1007, 557] width 37 height 26
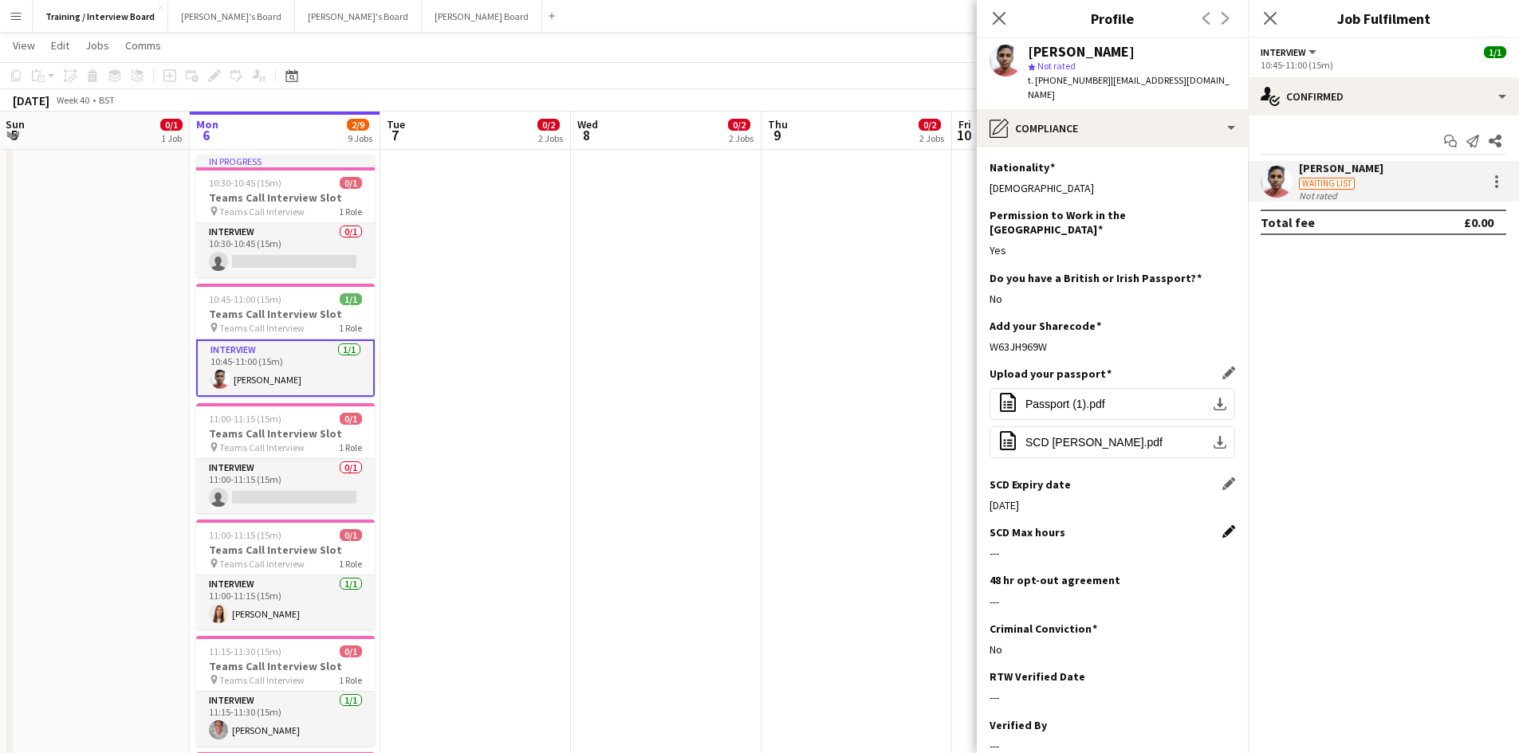
click at [1222, 525] on app-icon "Edit this field" at bounding box center [1228, 531] width 13 height 13
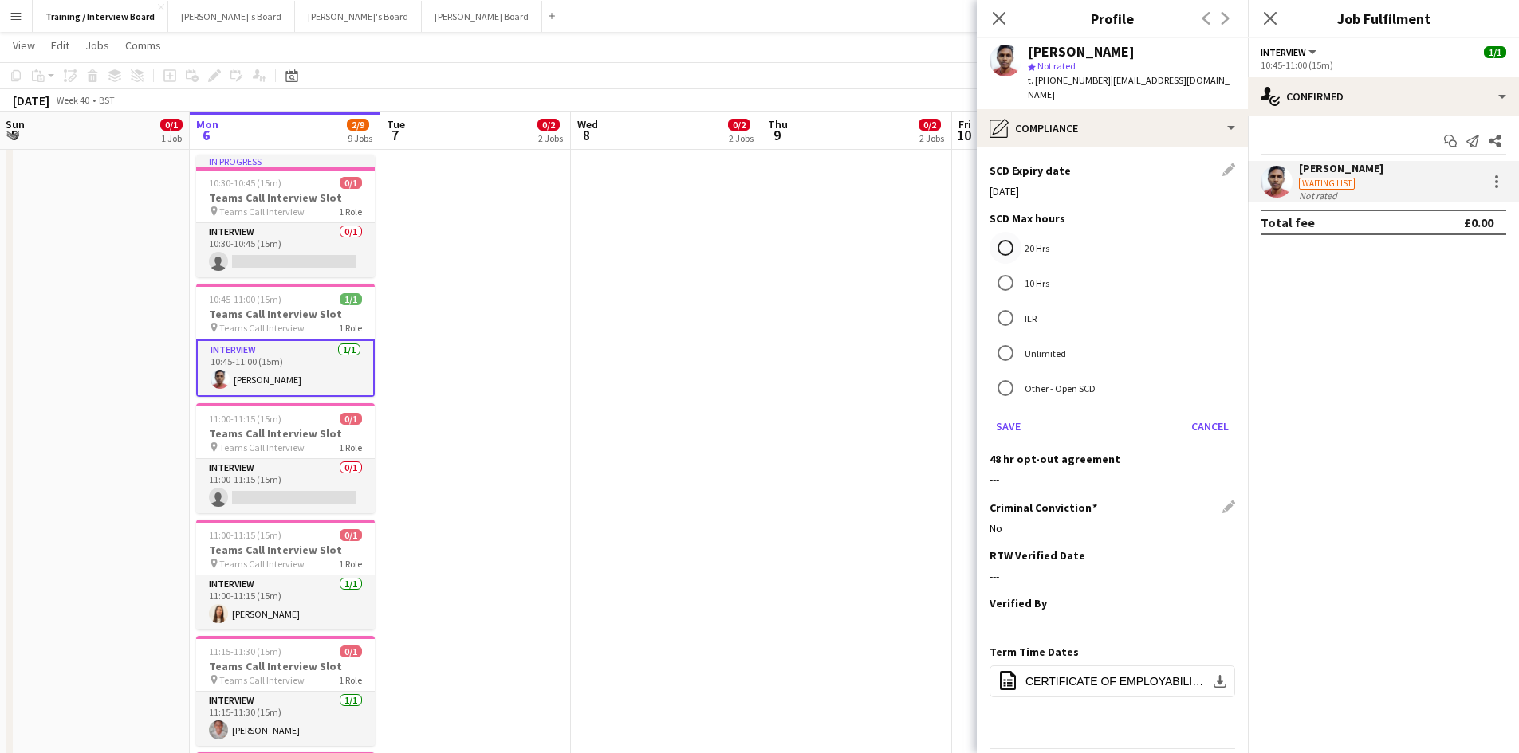
scroll to position [319, 0]
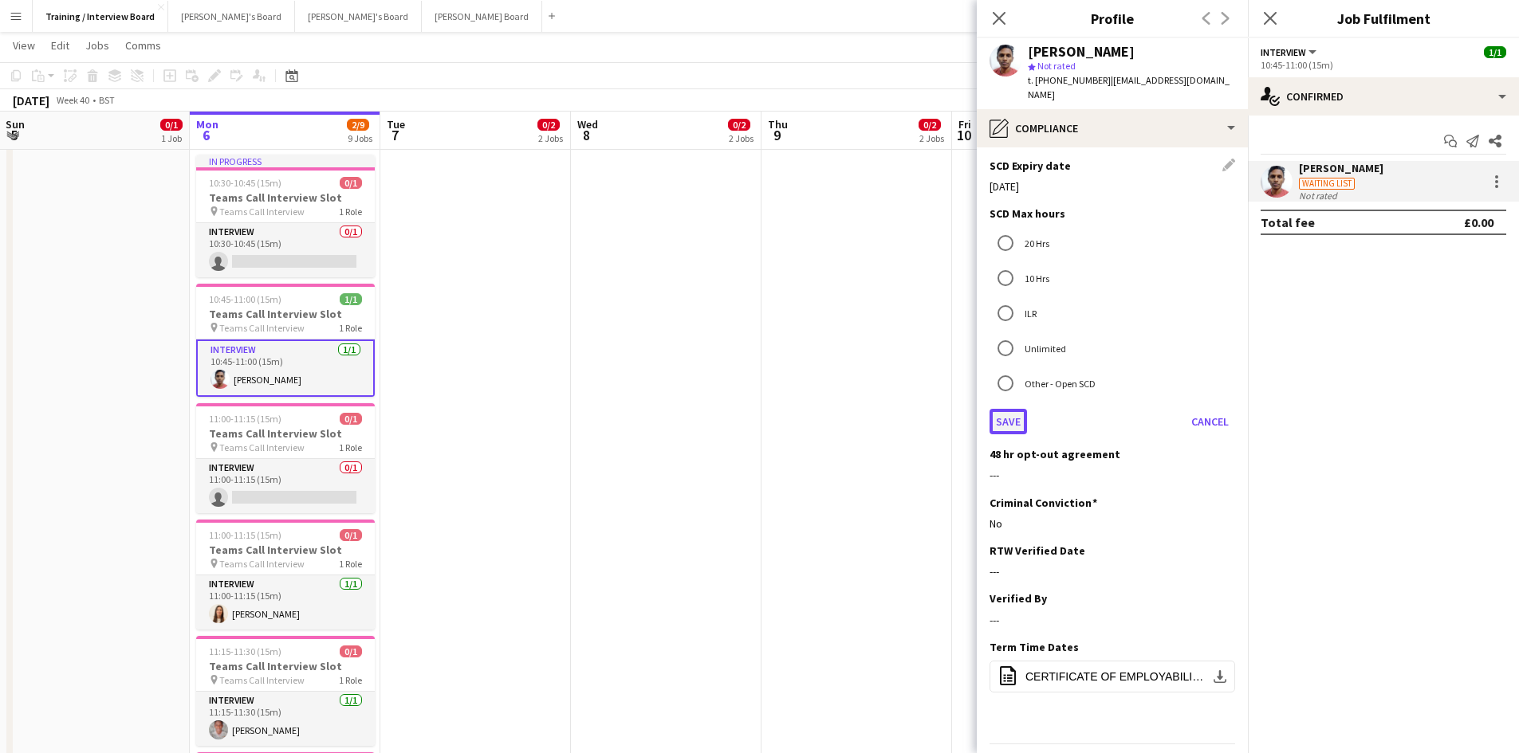
click at [1016, 409] on button "Save" at bounding box center [1007, 422] width 37 height 26
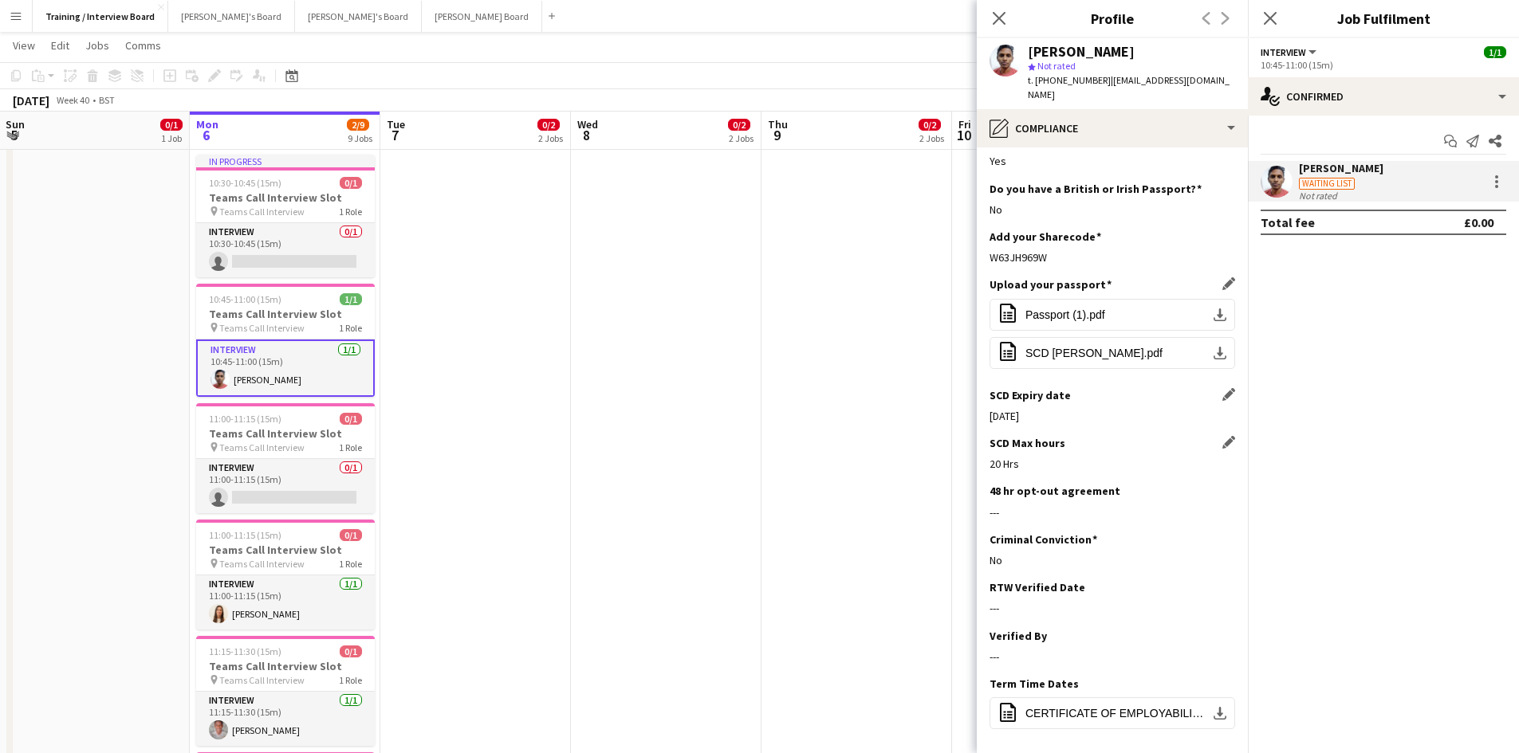
scroll to position [65, 0]
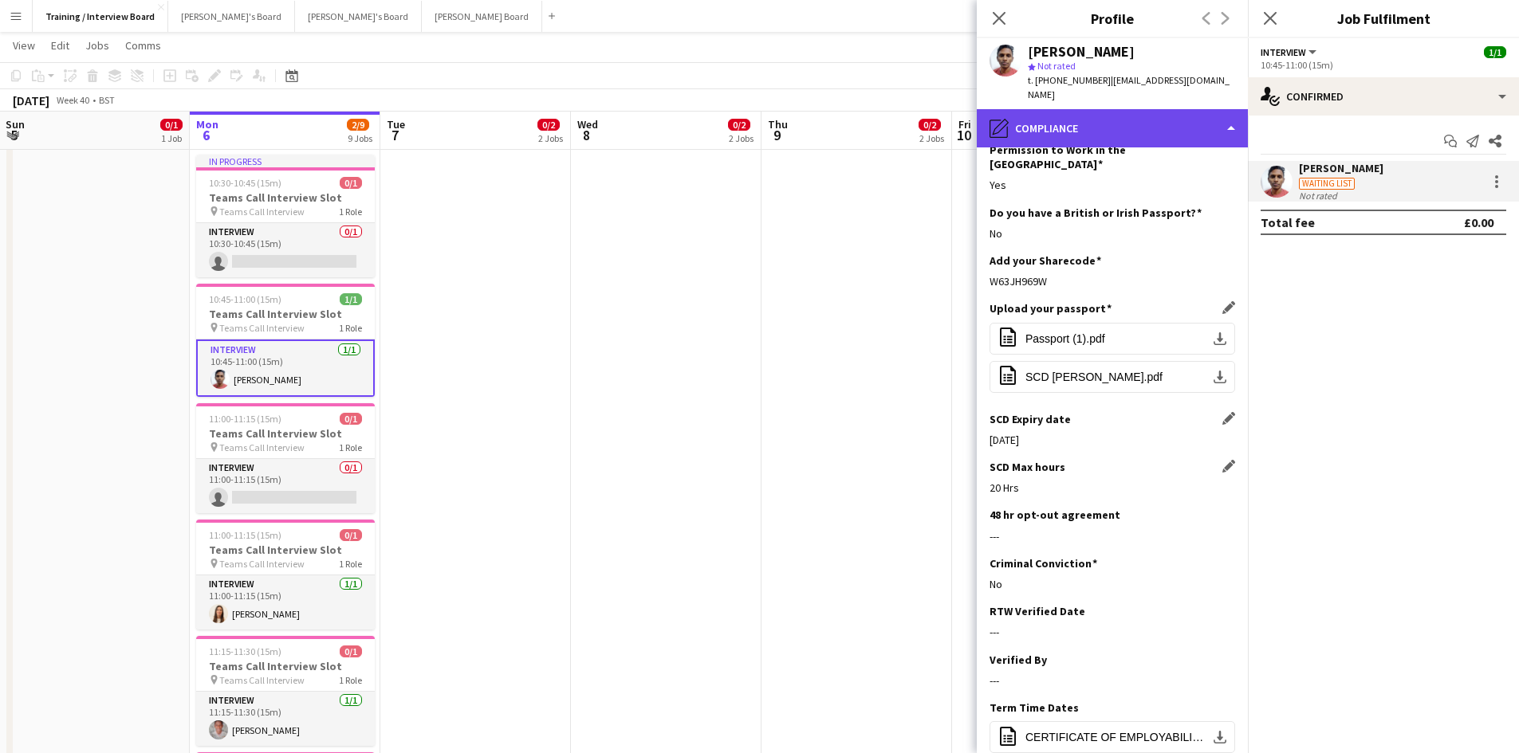
click at [1234, 112] on div "pencil4 Compliance" at bounding box center [1112, 128] width 271 height 38
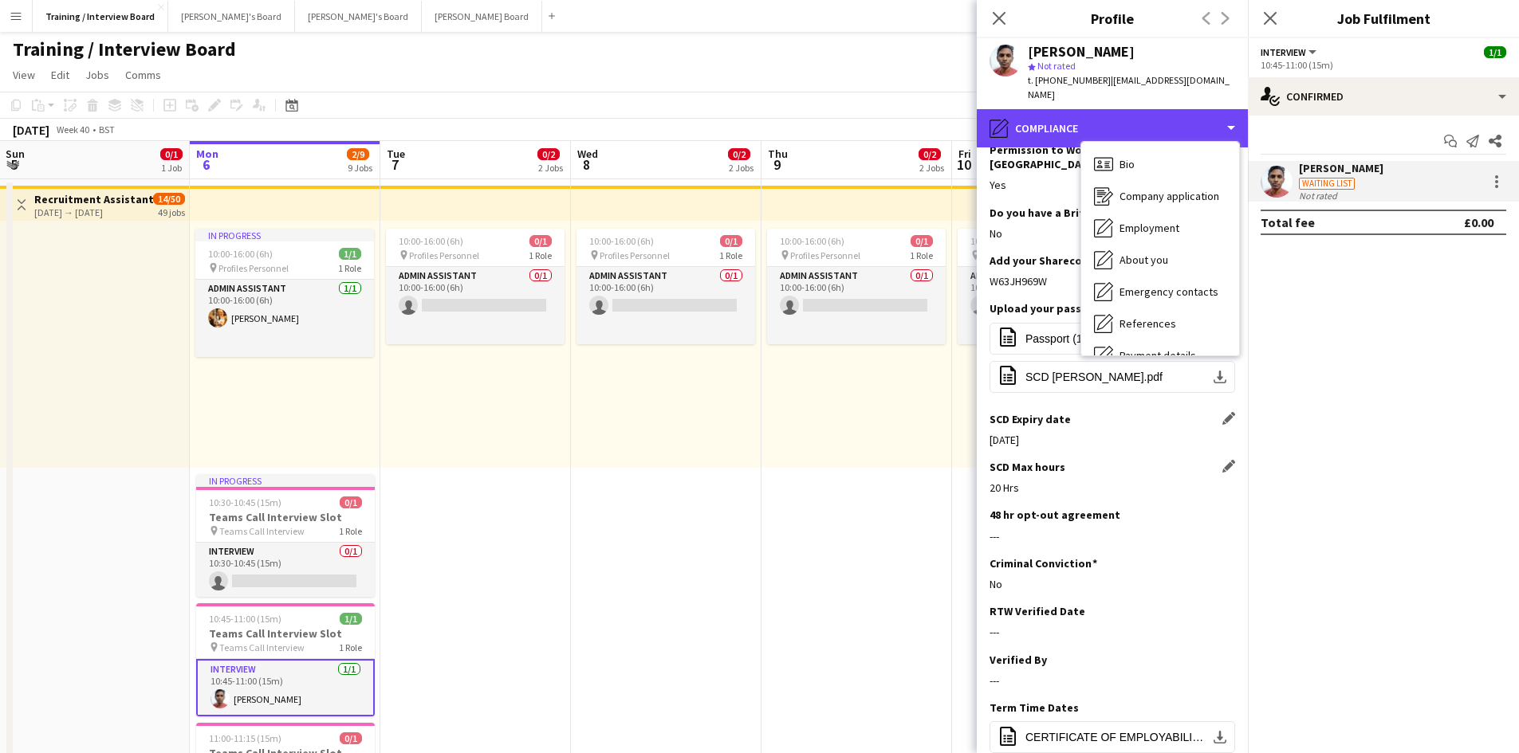
scroll to position [0, 0]
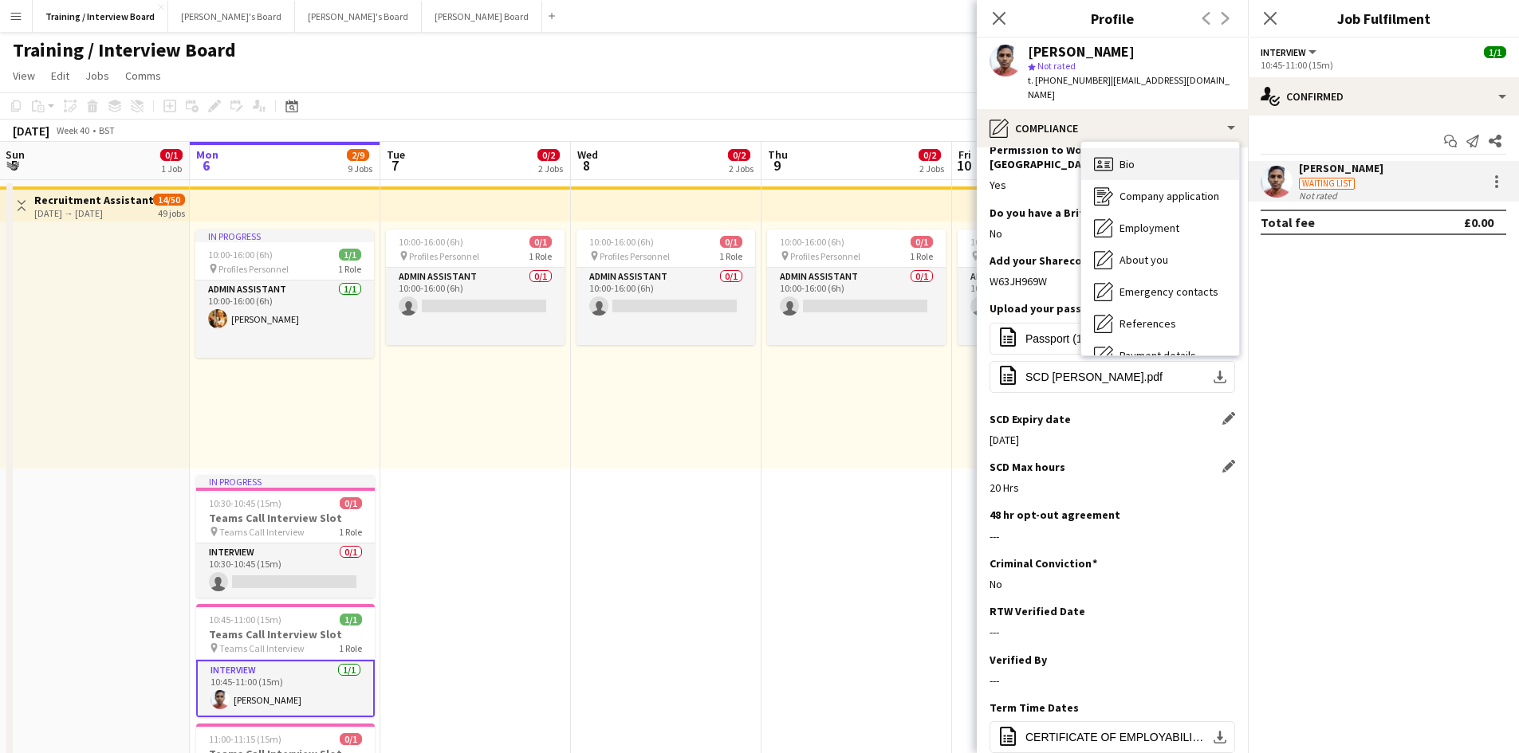
click at [1130, 157] on span "Bio" at bounding box center [1126, 164] width 15 height 14
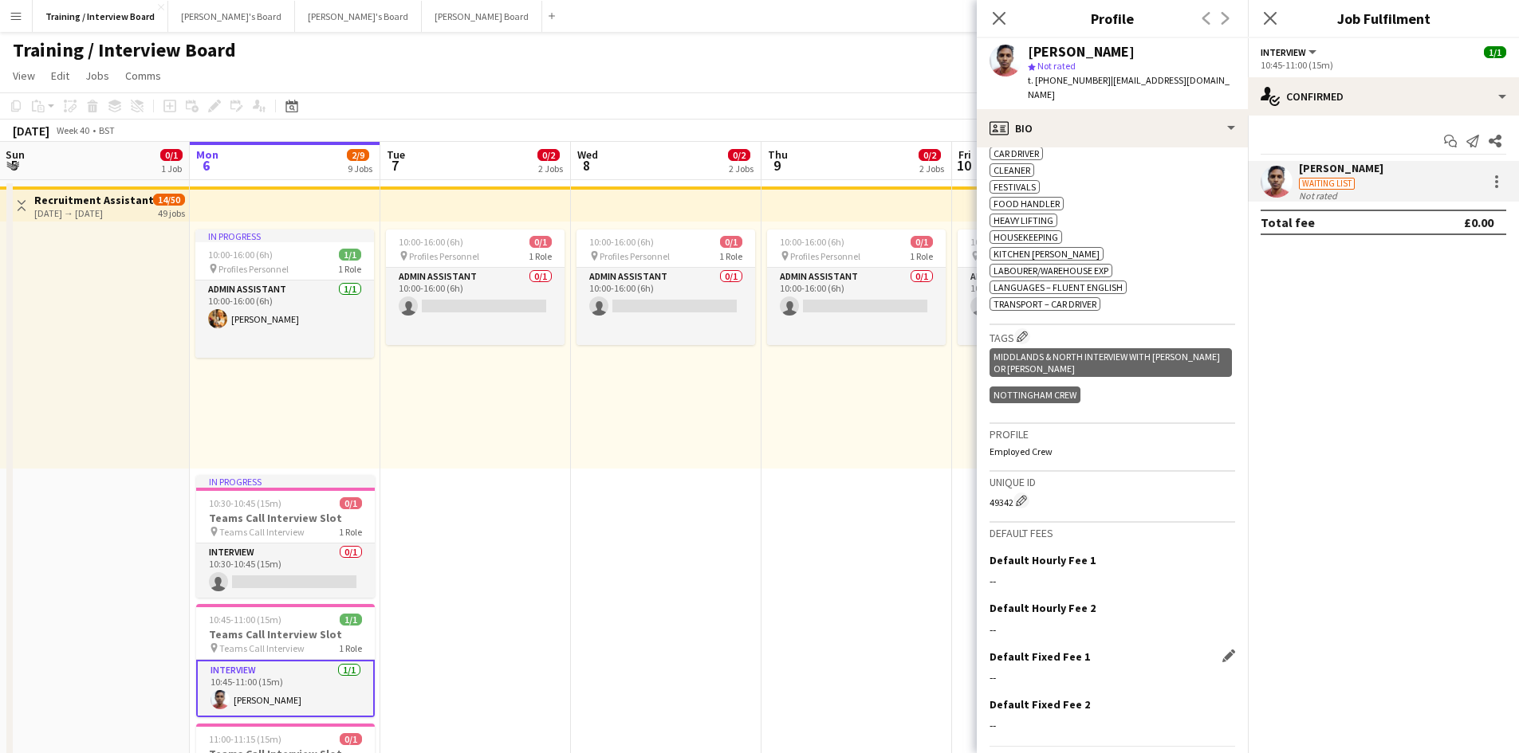
scroll to position [601, 0]
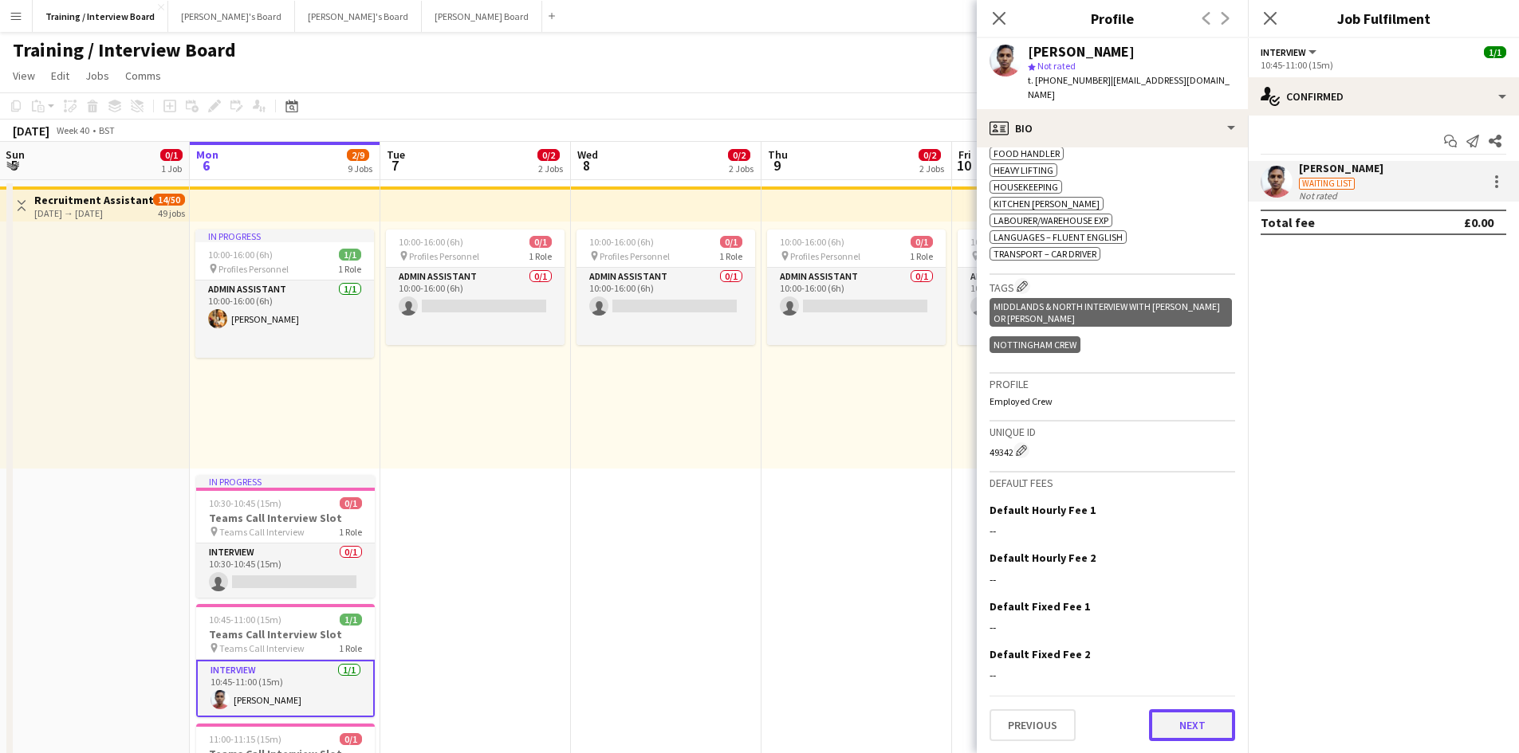
click at [1158, 714] on button "Next" at bounding box center [1192, 725] width 86 height 32
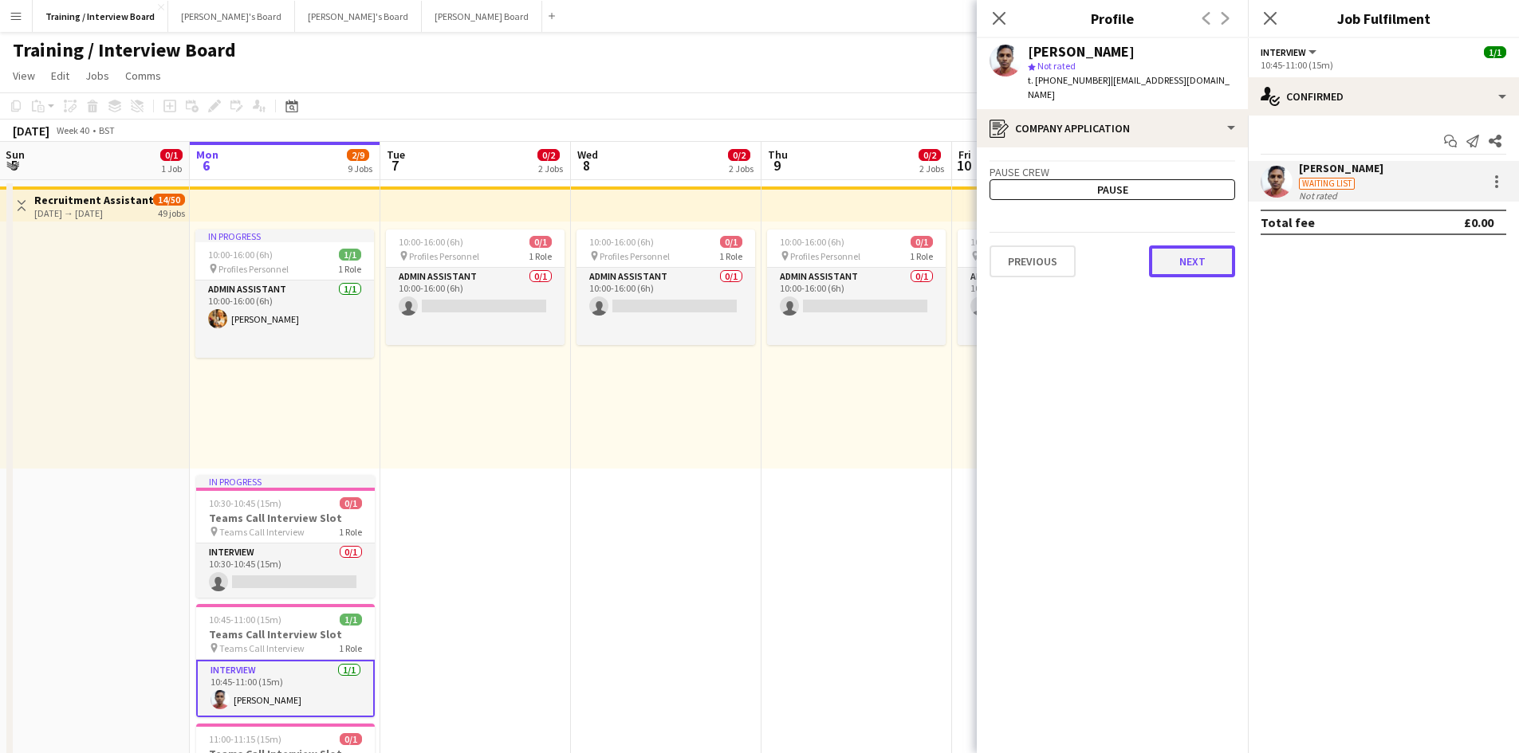
click at [1202, 246] on button "Next" at bounding box center [1192, 262] width 86 height 32
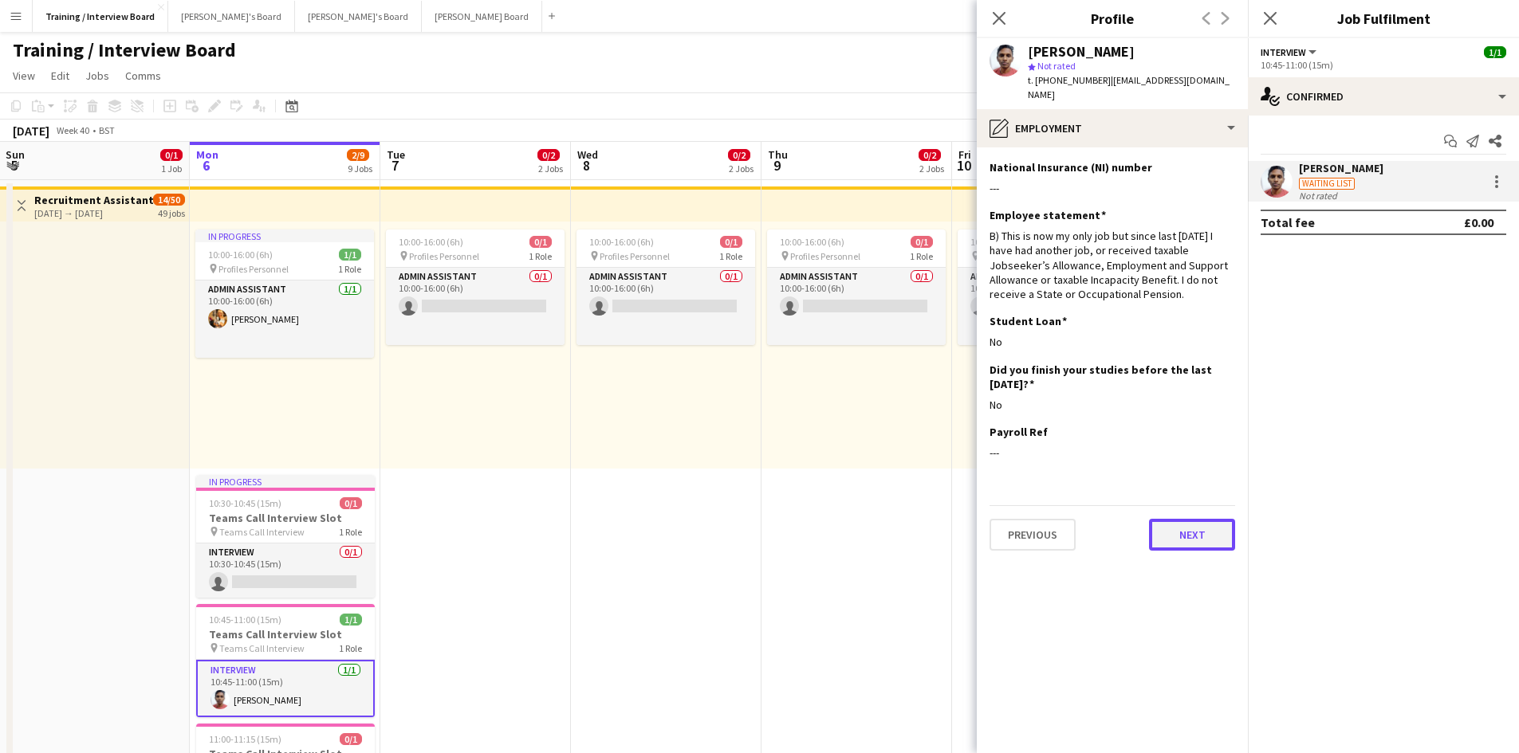
click at [1178, 519] on button "Next" at bounding box center [1192, 535] width 86 height 32
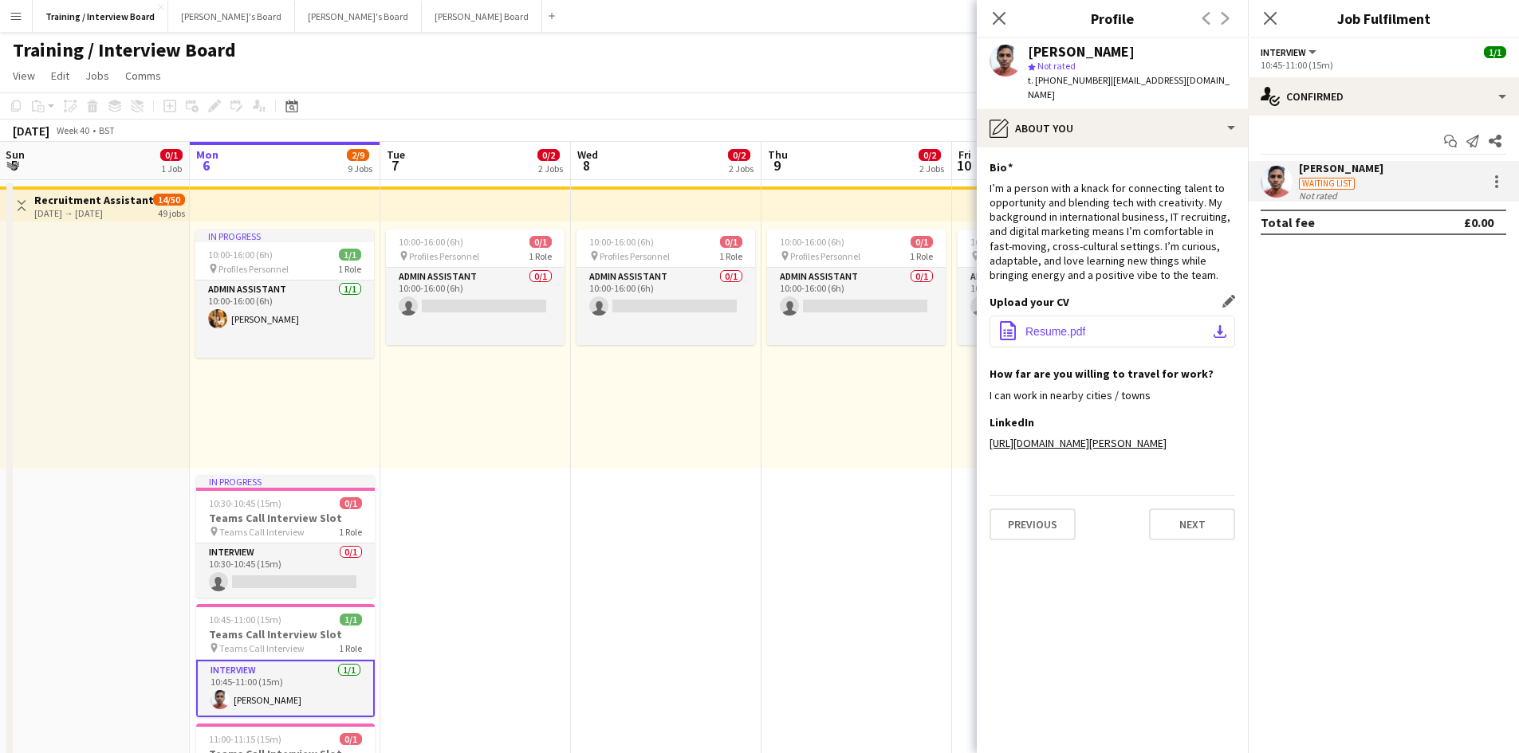
click at [1051, 325] on span "Resume.pdf" at bounding box center [1055, 331] width 60 height 13
click at [1170, 515] on button "Next" at bounding box center [1192, 525] width 86 height 32
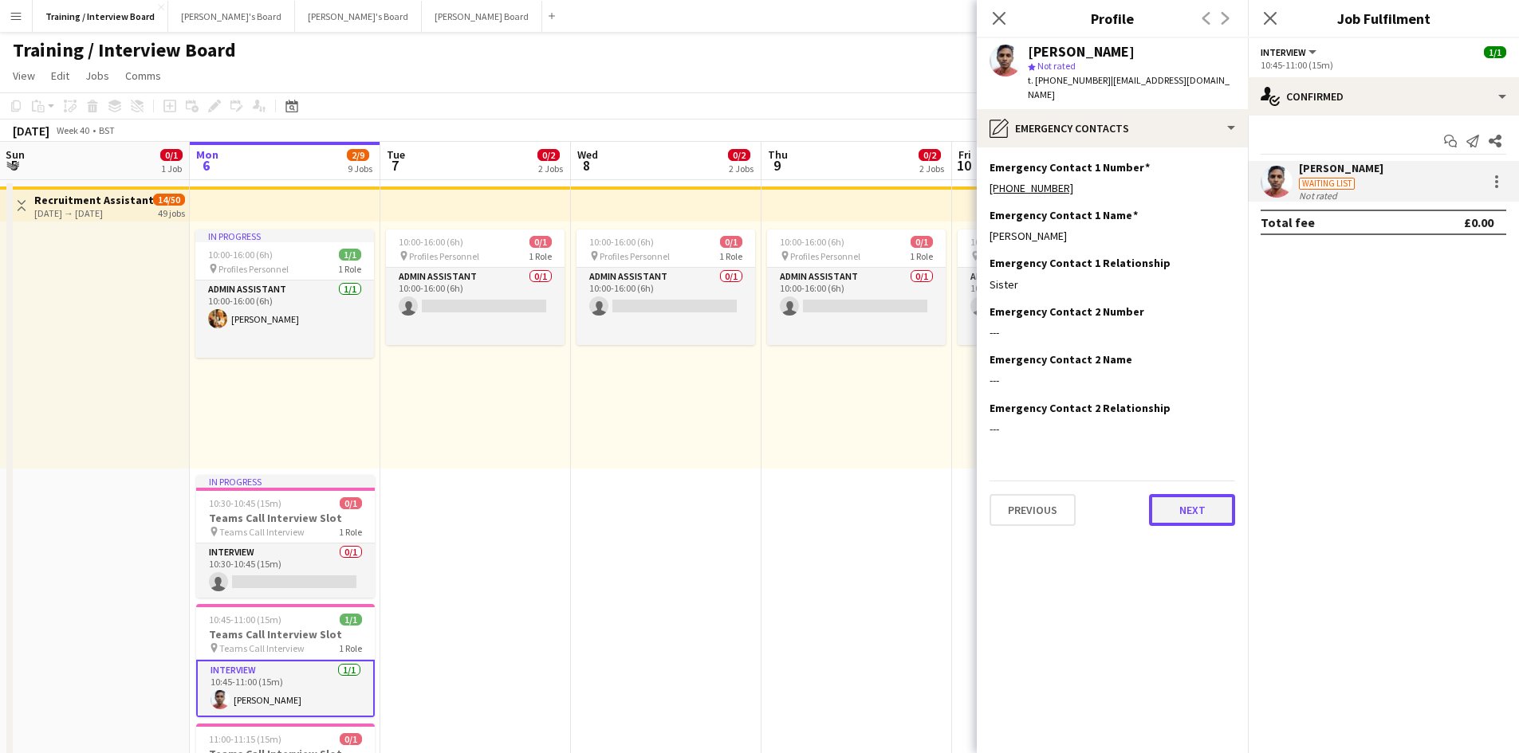
click at [1216, 494] on button "Next" at bounding box center [1192, 510] width 86 height 32
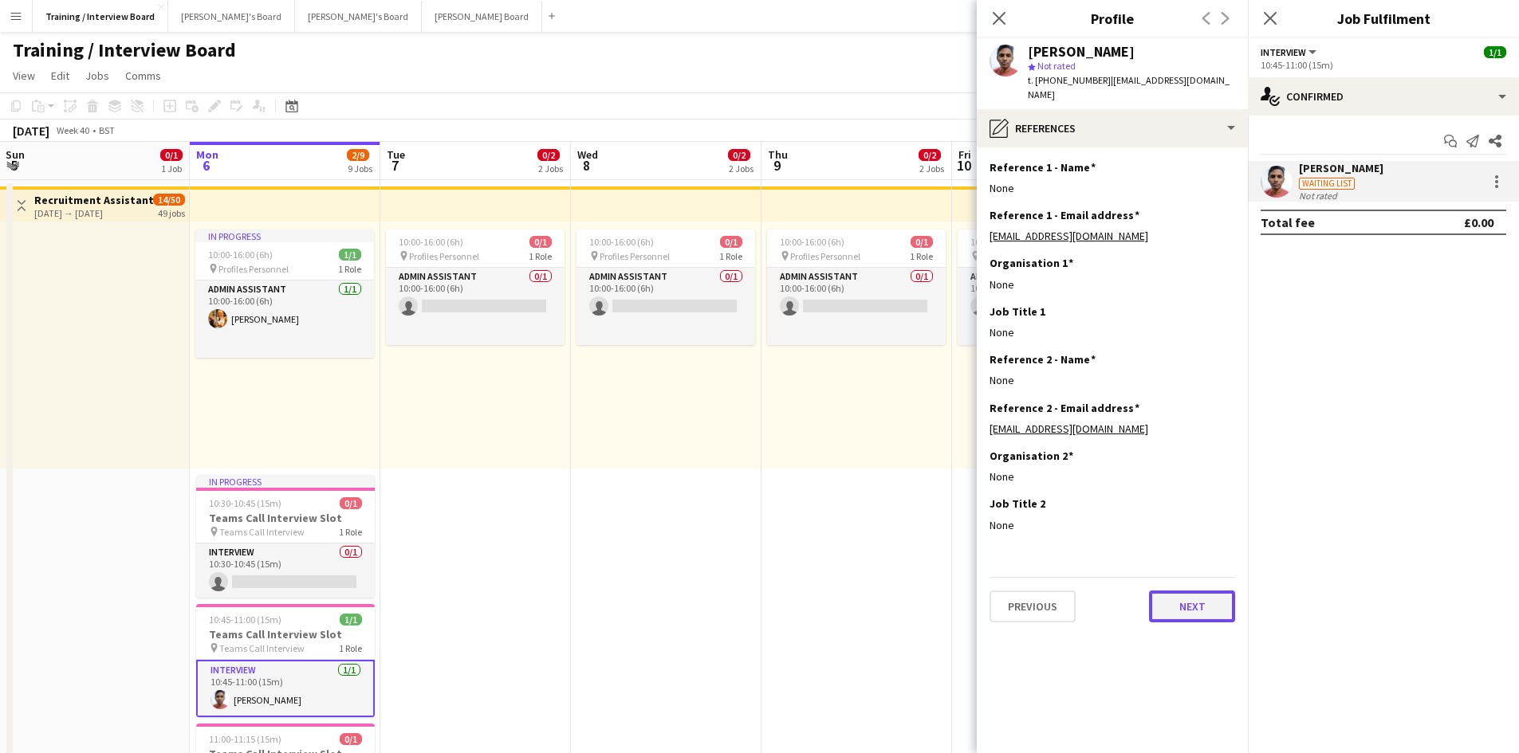
click at [1189, 591] on button "Next" at bounding box center [1192, 607] width 86 height 32
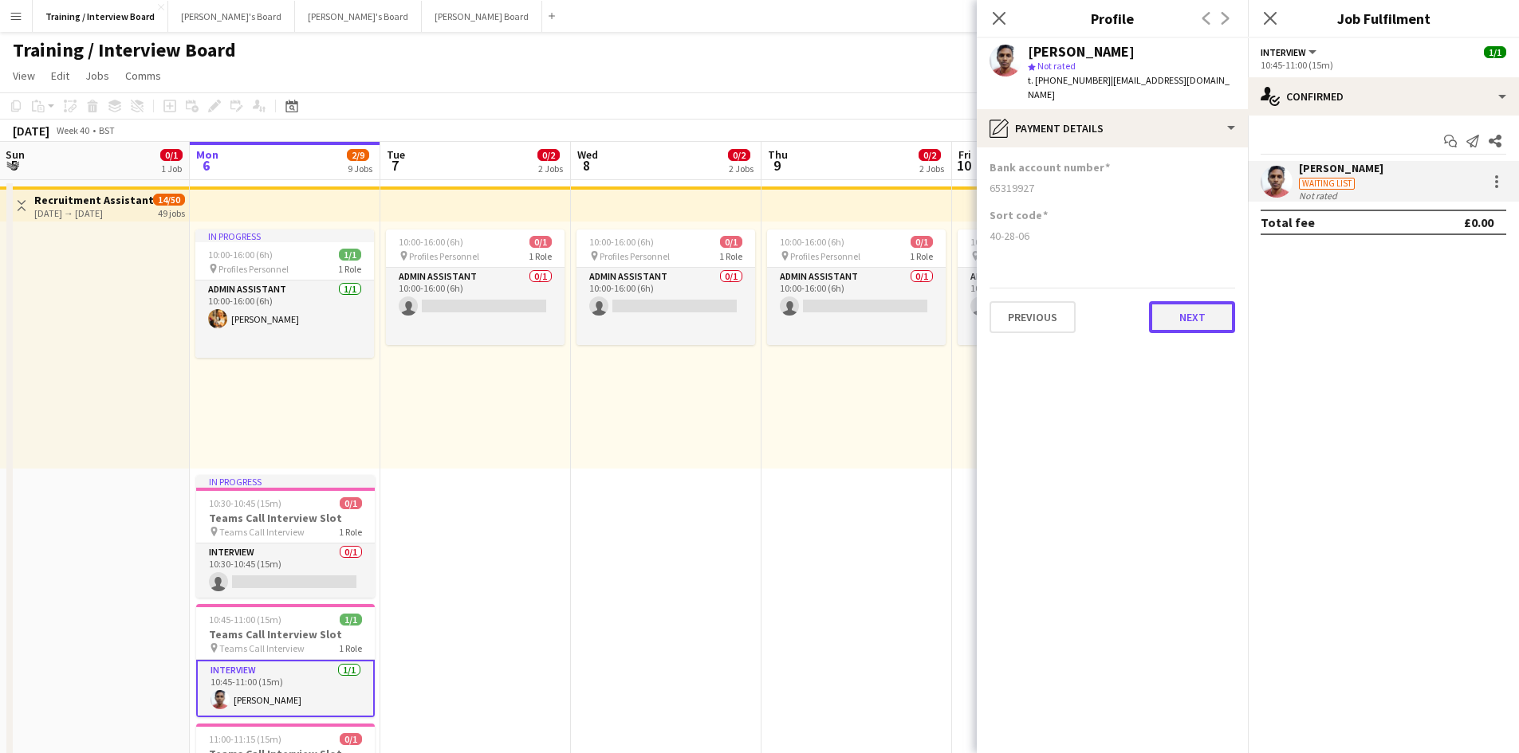
click at [1178, 306] on button "Next" at bounding box center [1192, 317] width 86 height 32
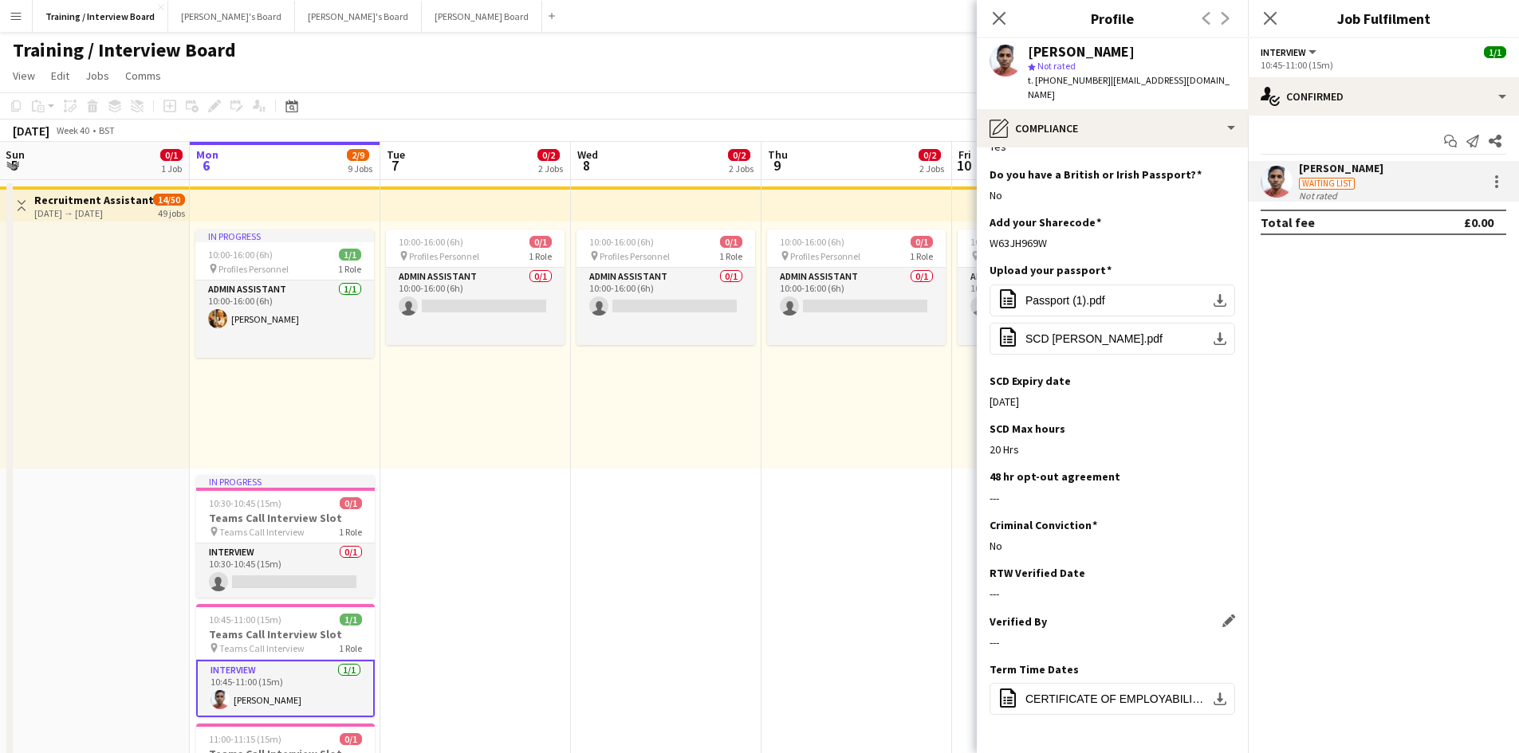
scroll to position [145, 0]
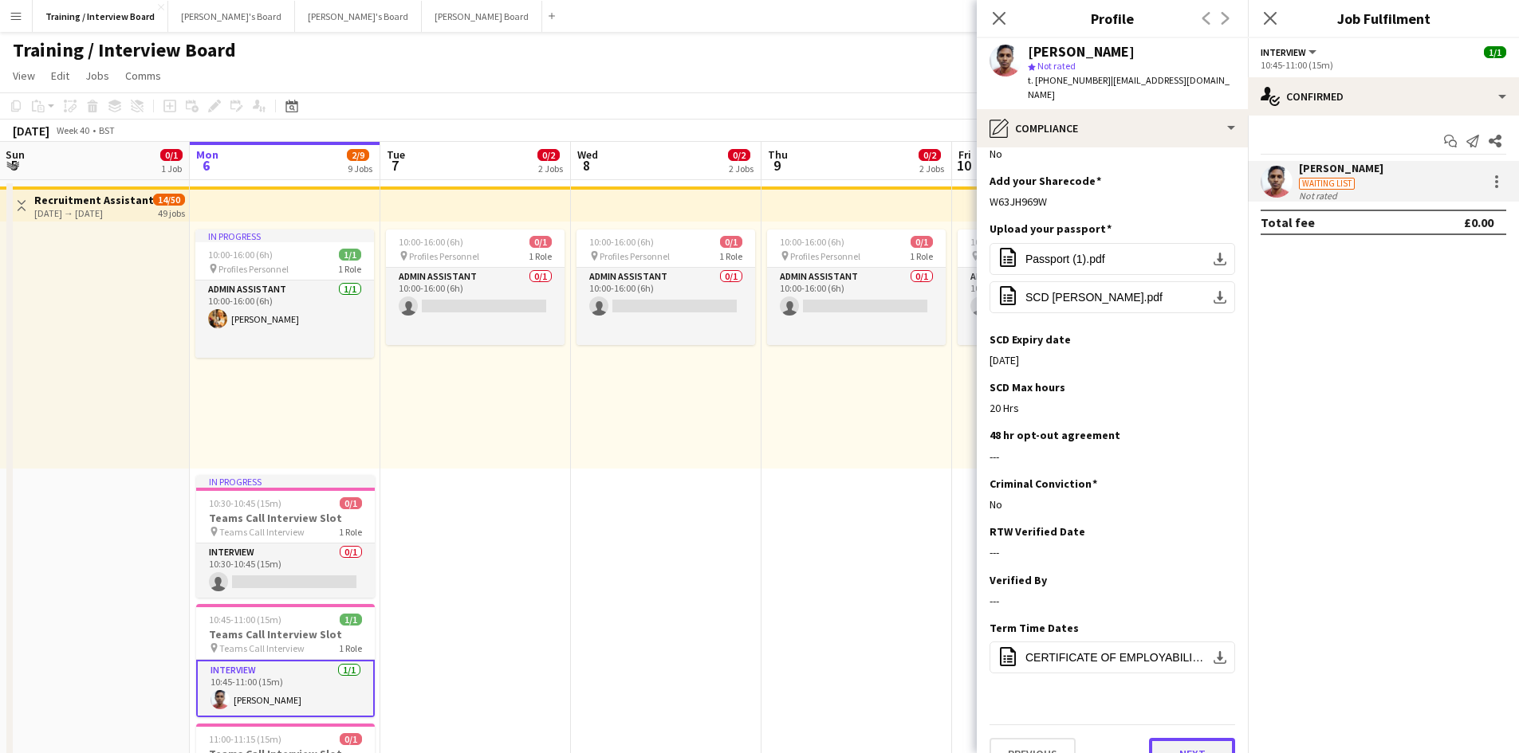
click at [1191, 738] on button "Next" at bounding box center [1192, 754] width 86 height 32
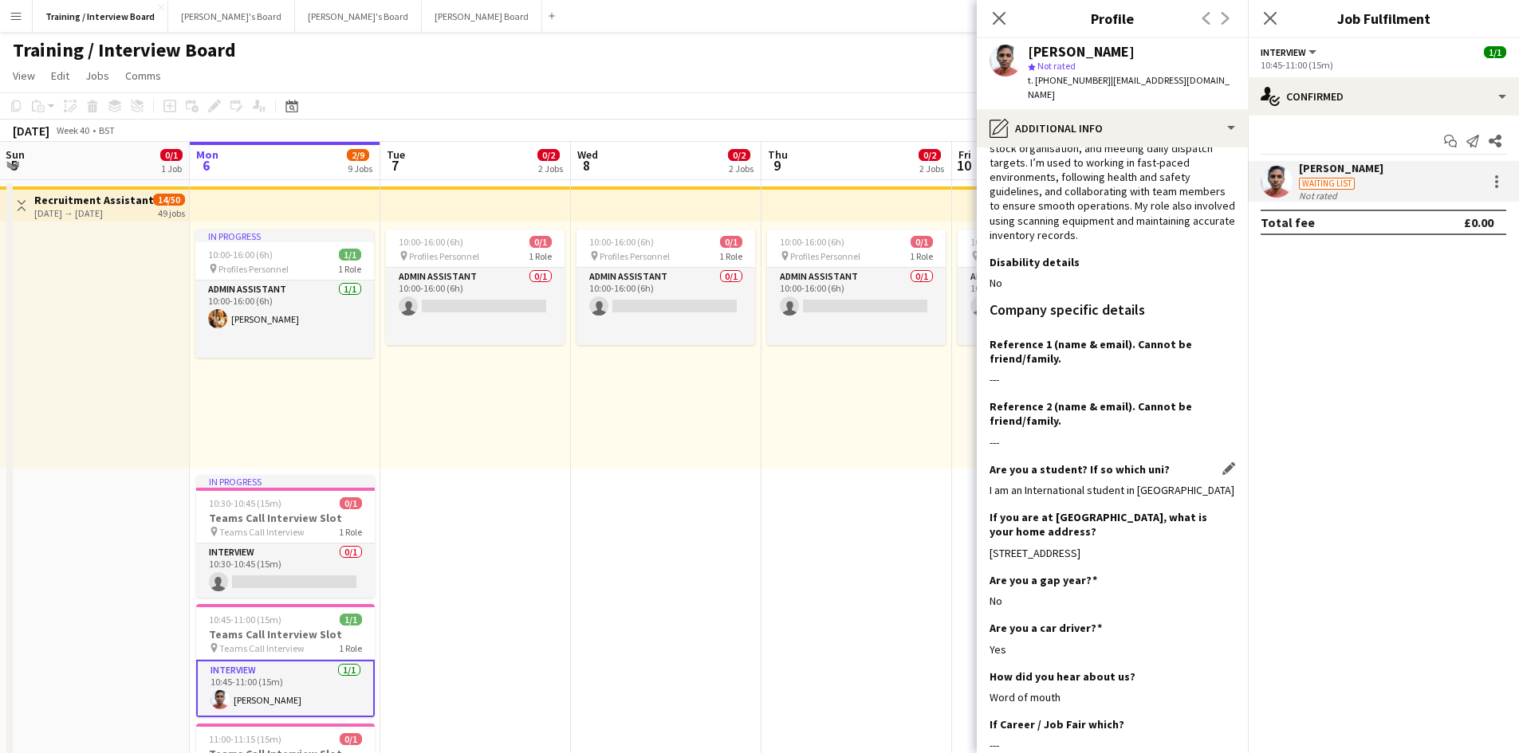
scroll to position [268, 0]
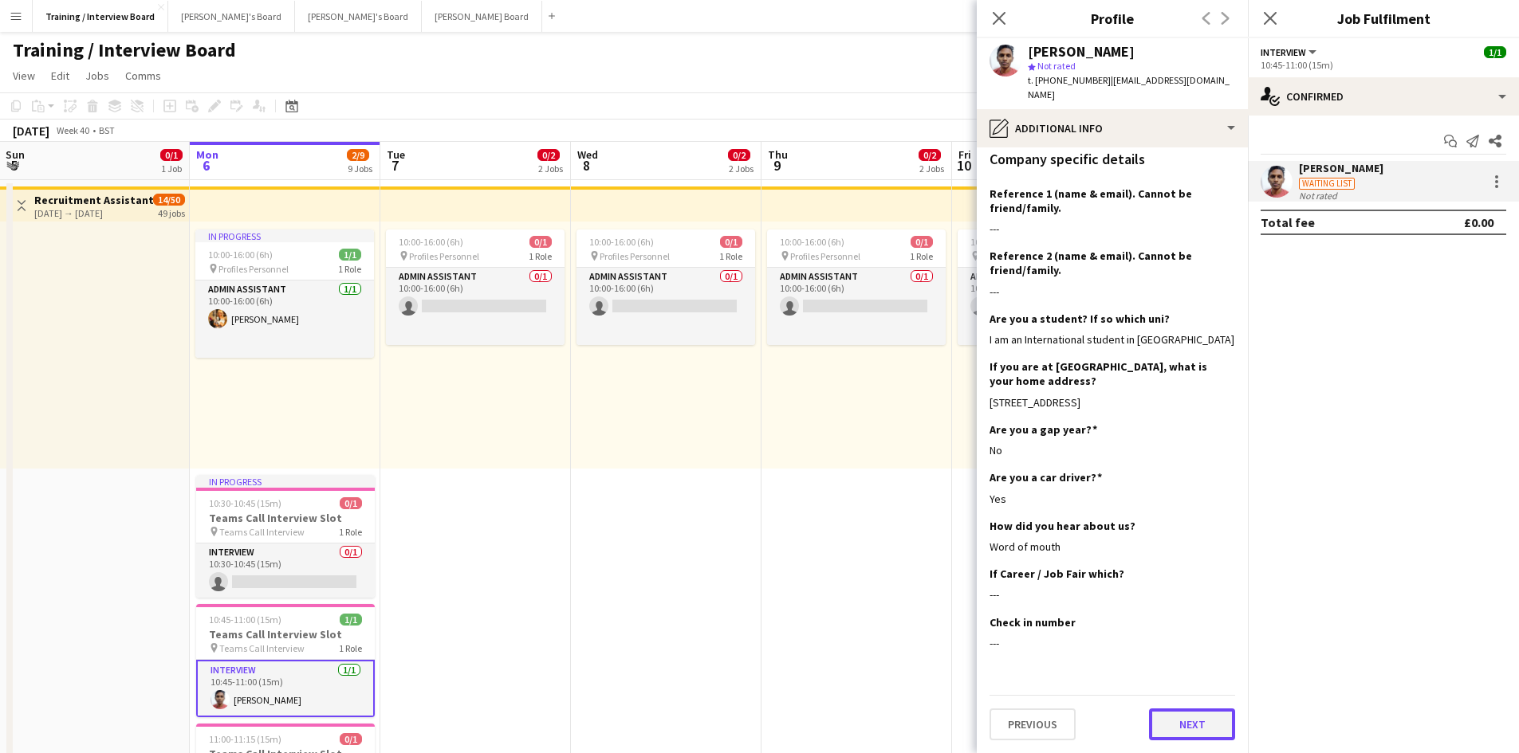
click at [1205, 725] on button "Next" at bounding box center [1192, 725] width 86 height 32
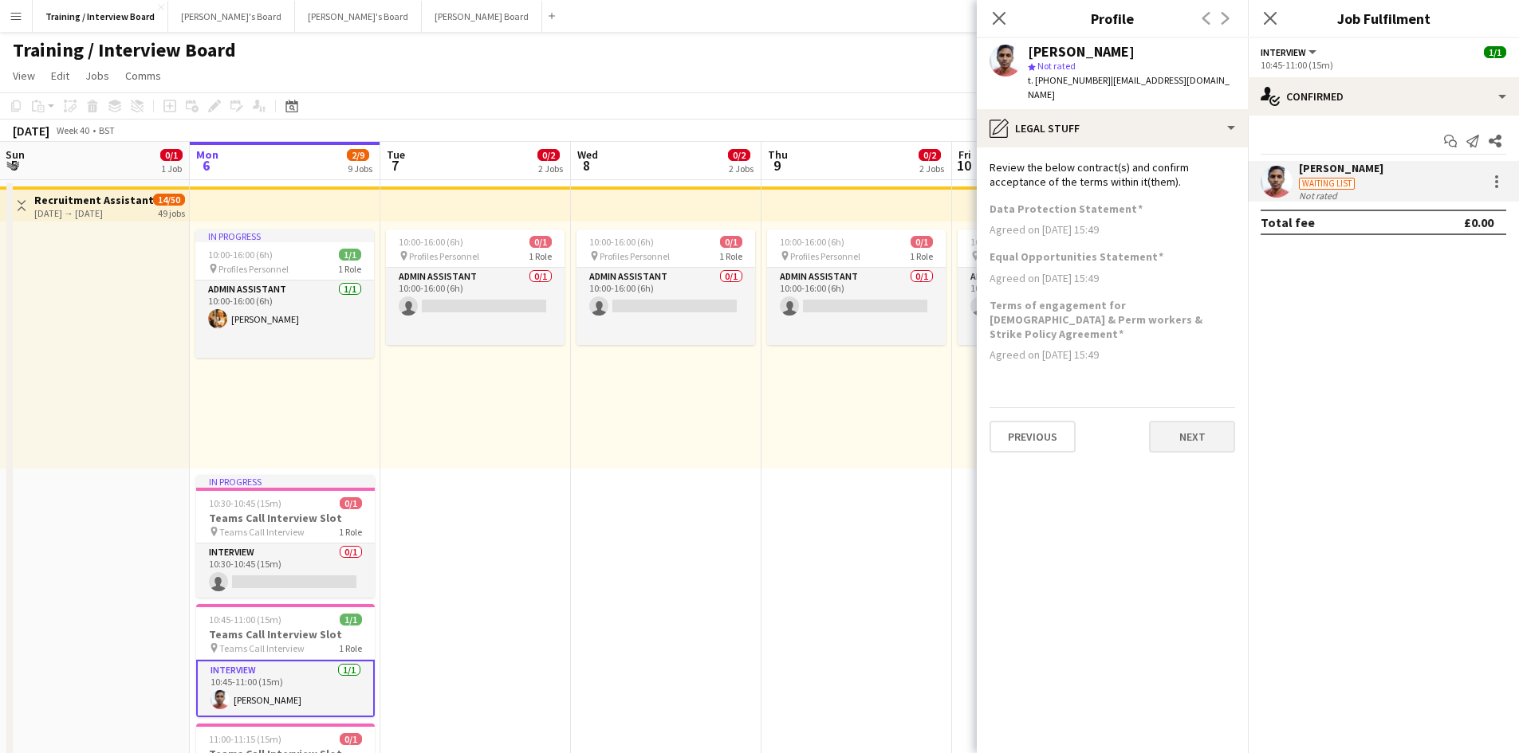
scroll to position [0, 0]
click at [1202, 421] on button "Next" at bounding box center [1192, 437] width 86 height 32
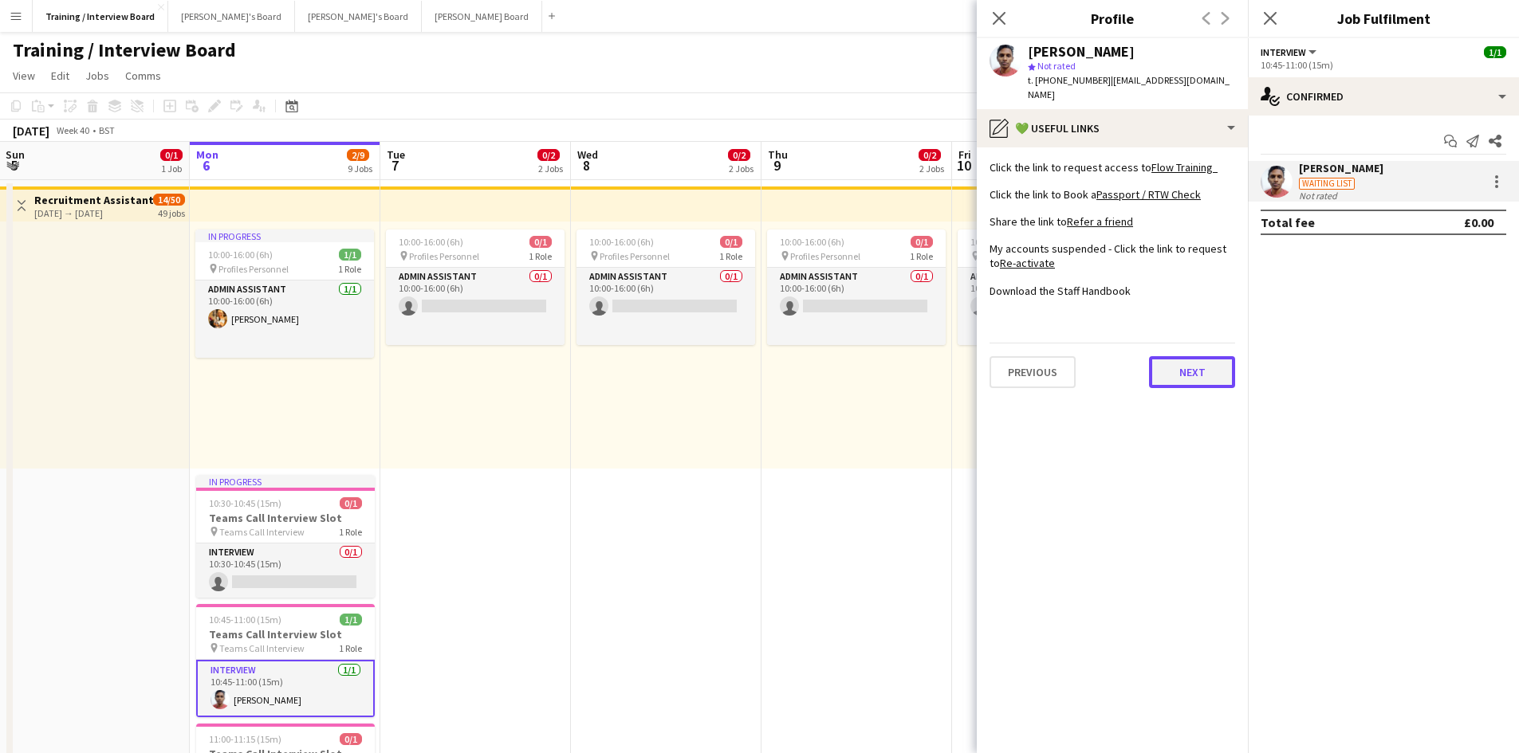
click at [1190, 356] on button "Next" at bounding box center [1192, 372] width 86 height 32
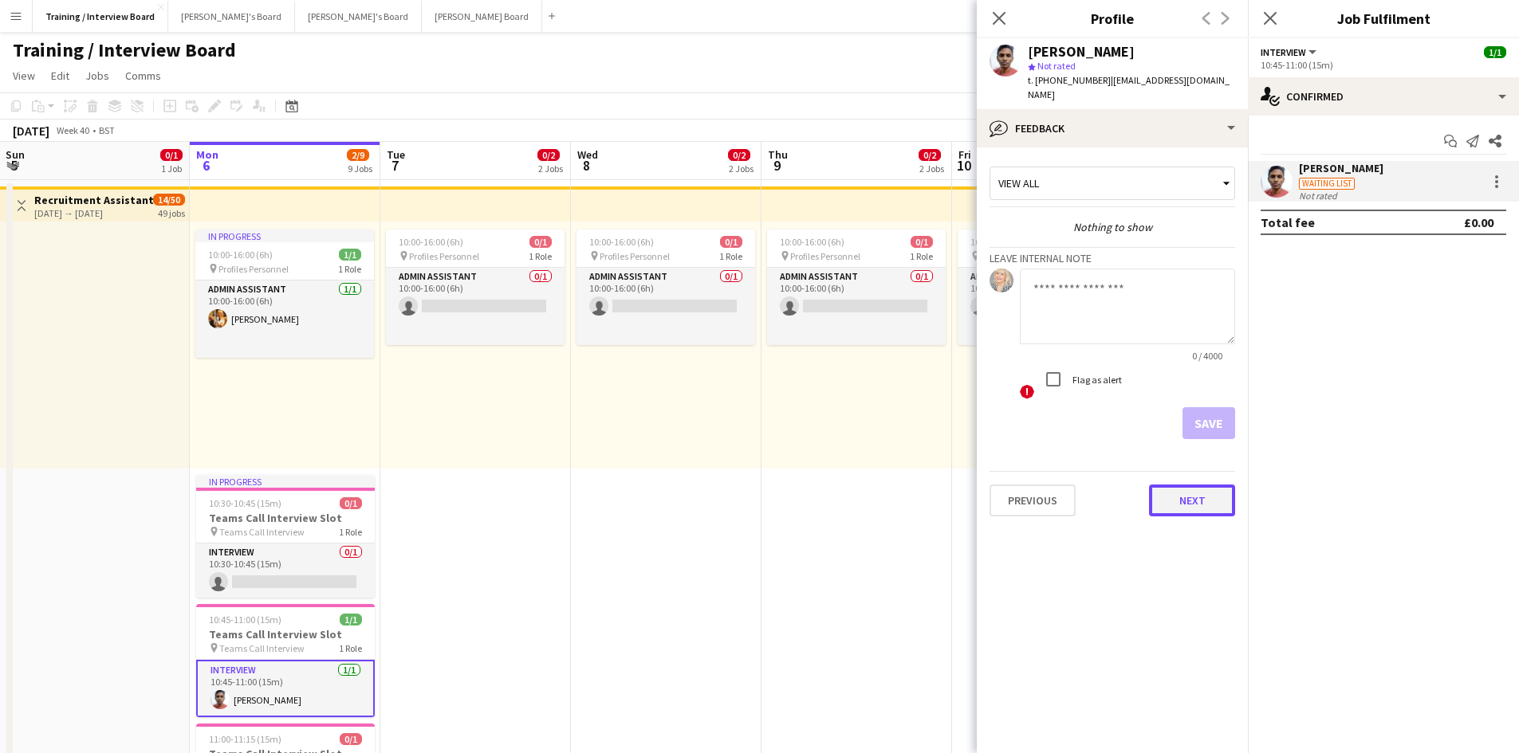
click at [1205, 488] on button "Next" at bounding box center [1192, 501] width 86 height 32
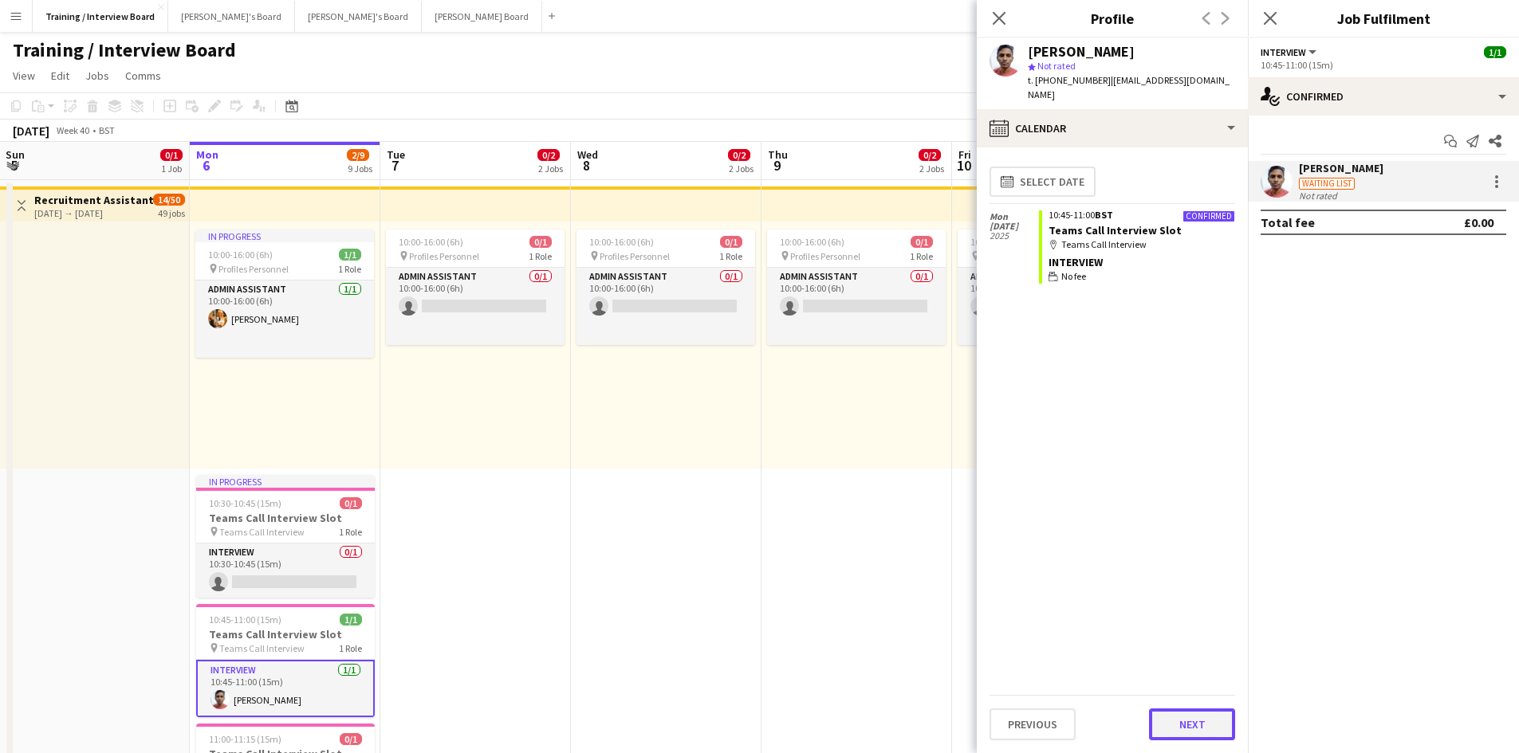
click at [1215, 727] on button "Next" at bounding box center [1192, 725] width 86 height 32
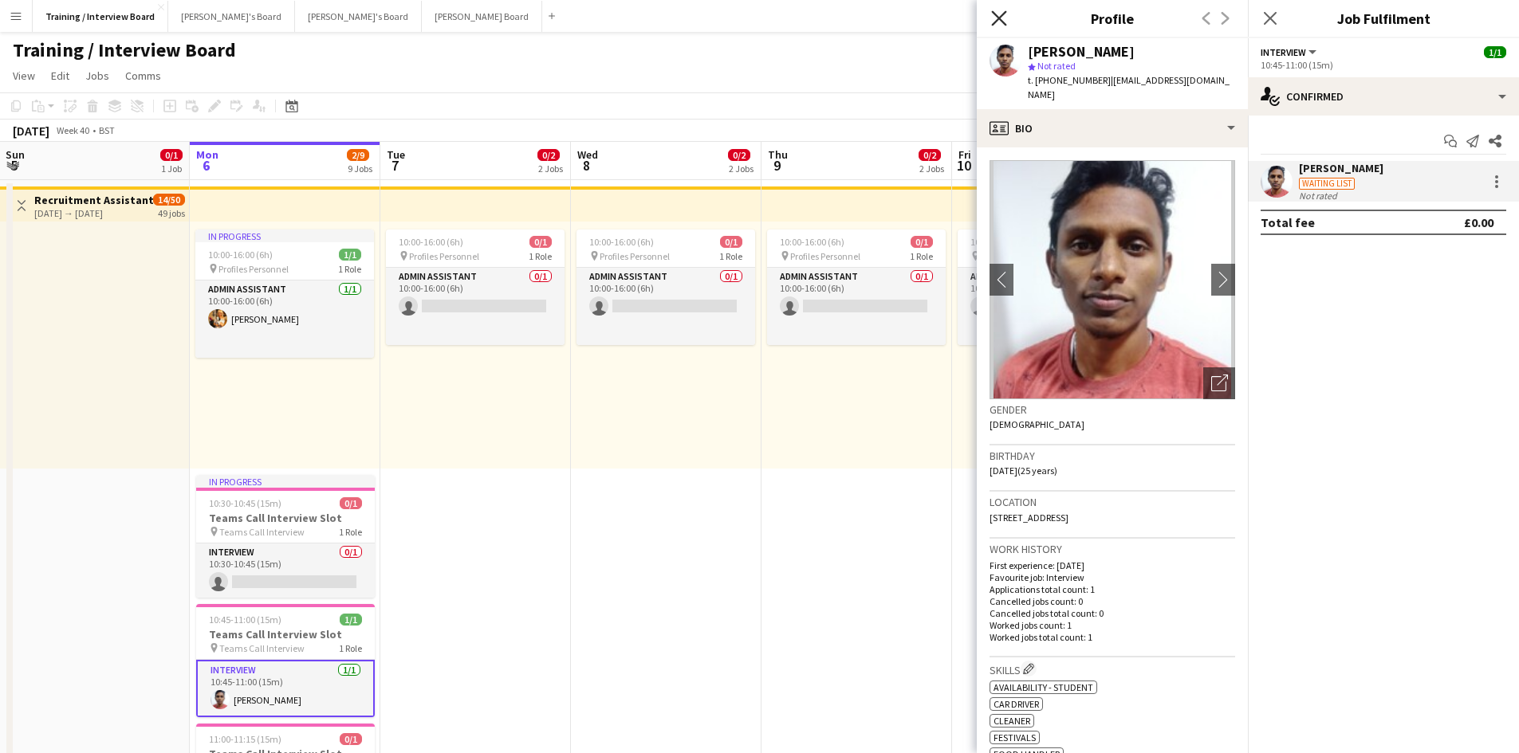
click at [1004, 18] on icon "Close pop-in" at bounding box center [998, 17] width 15 height 15
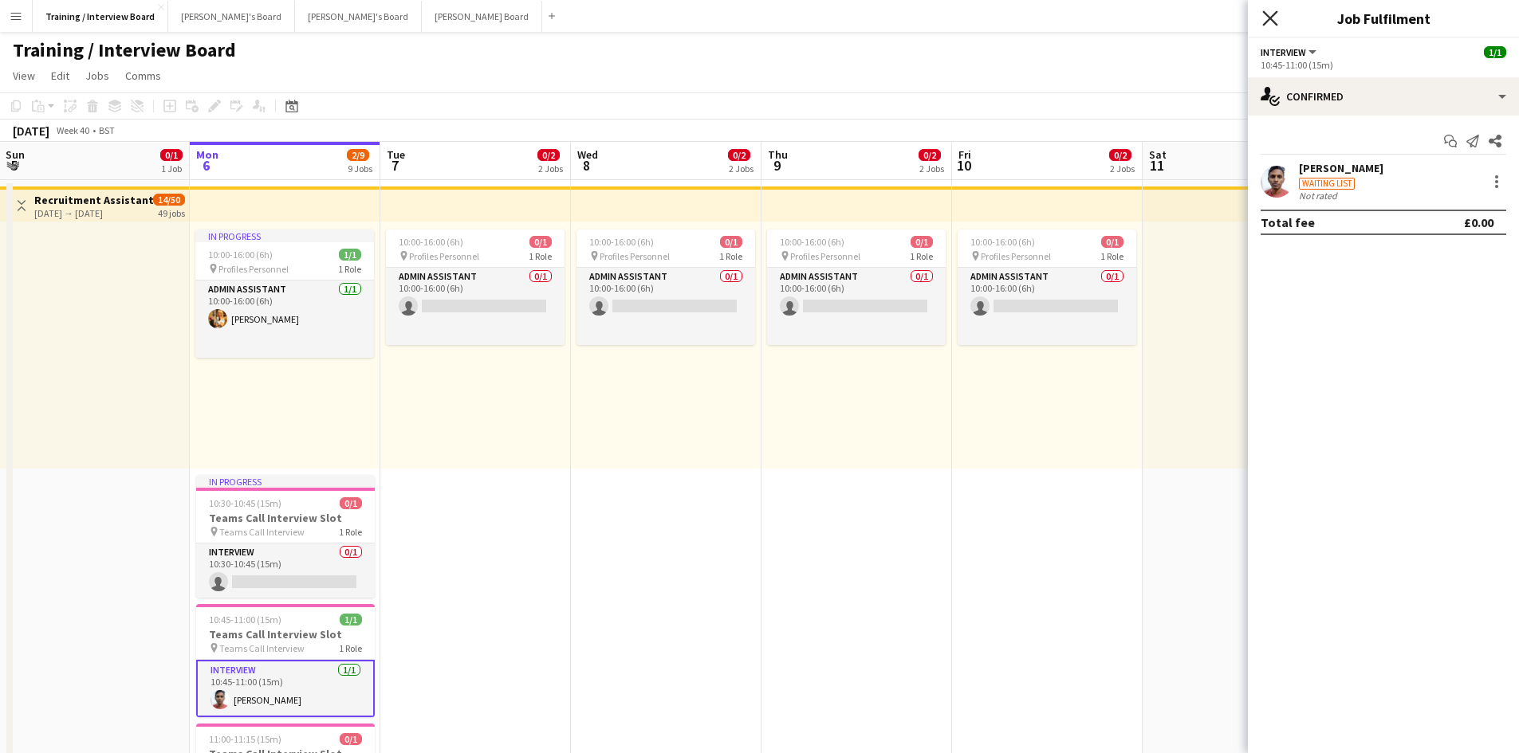
click at [1275, 21] on icon "Close pop-in" at bounding box center [1269, 17] width 15 height 15
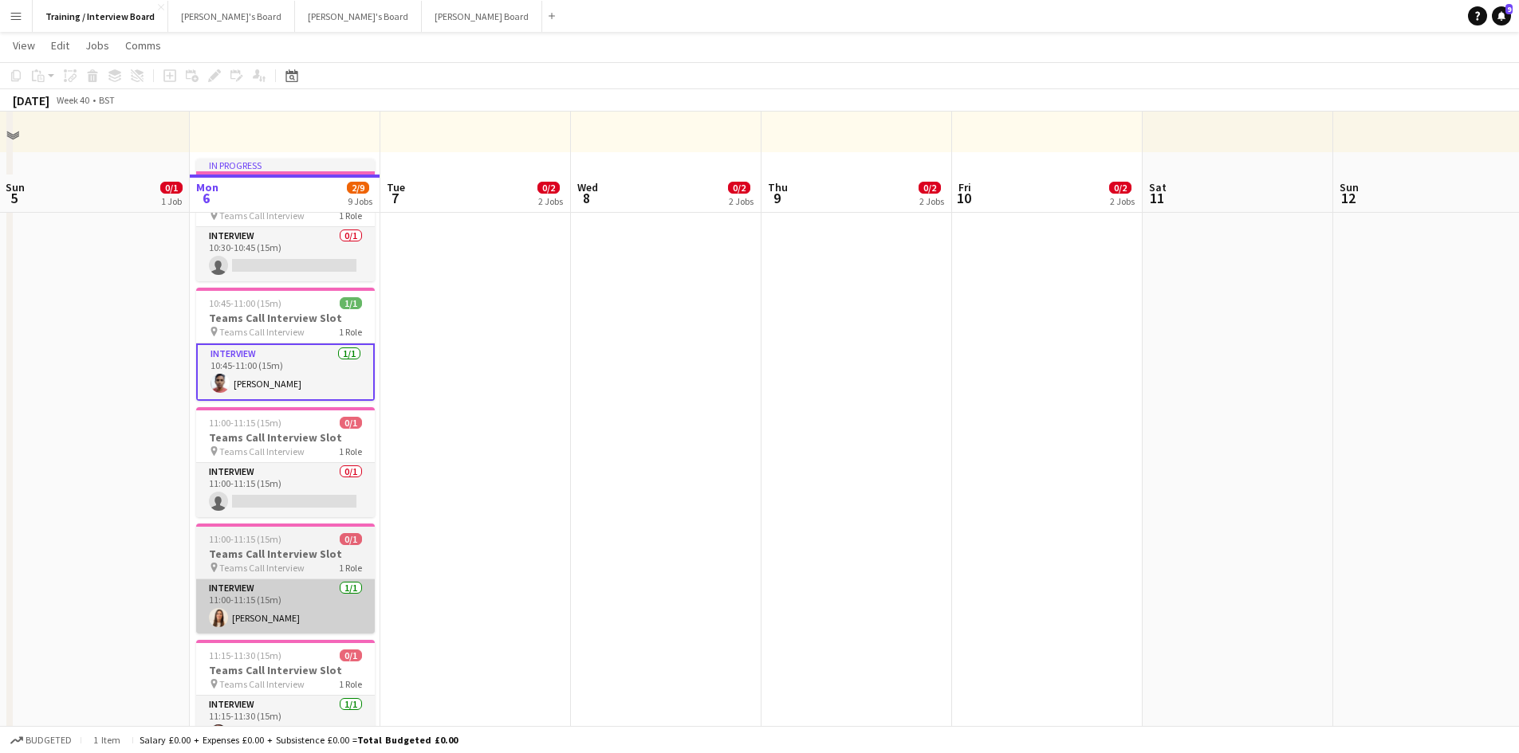
scroll to position [399, 0]
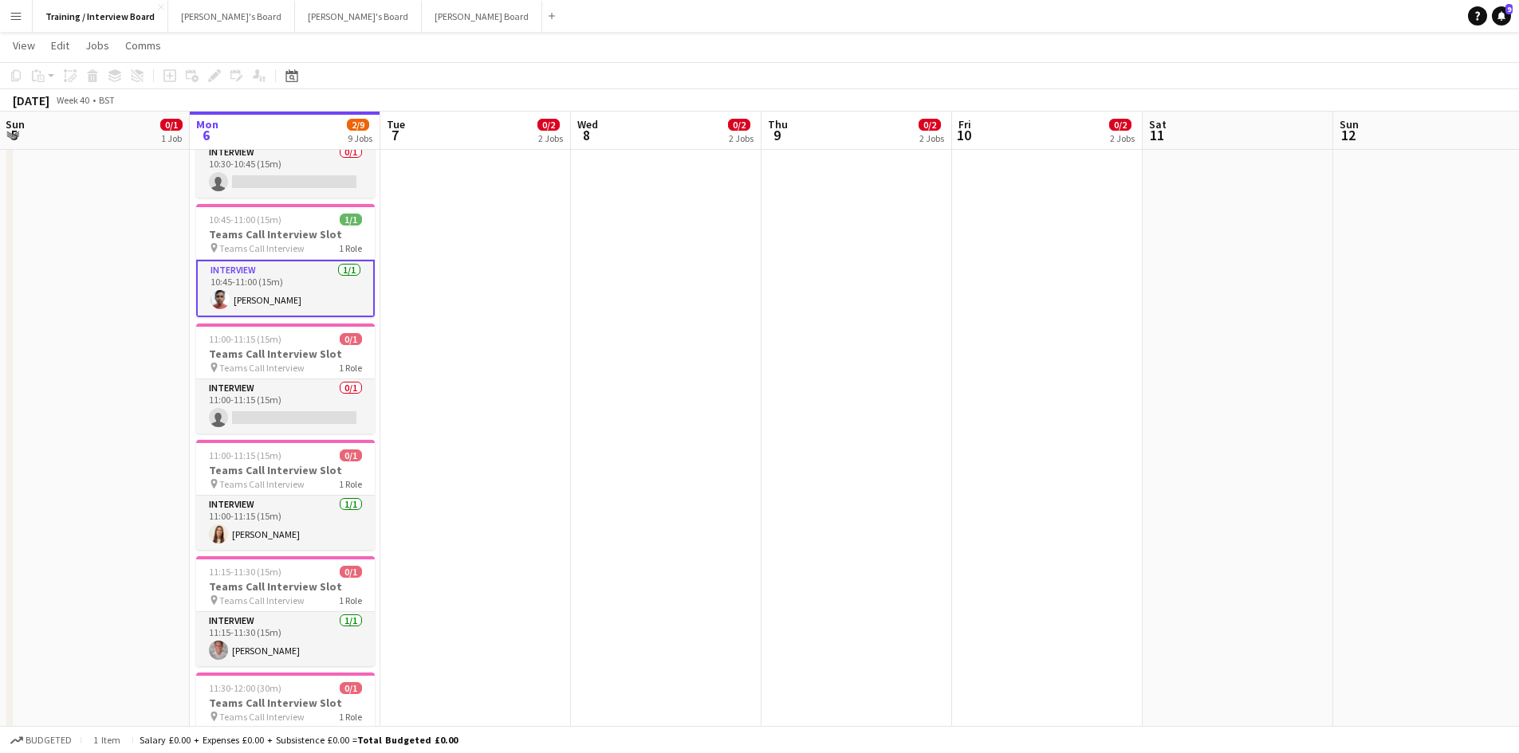
click at [268, 303] on app-card-role "Interview 1/1 10:45-11:00 (15m) Naveenkumar Jayakumar" at bounding box center [285, 288] width 179 height 57
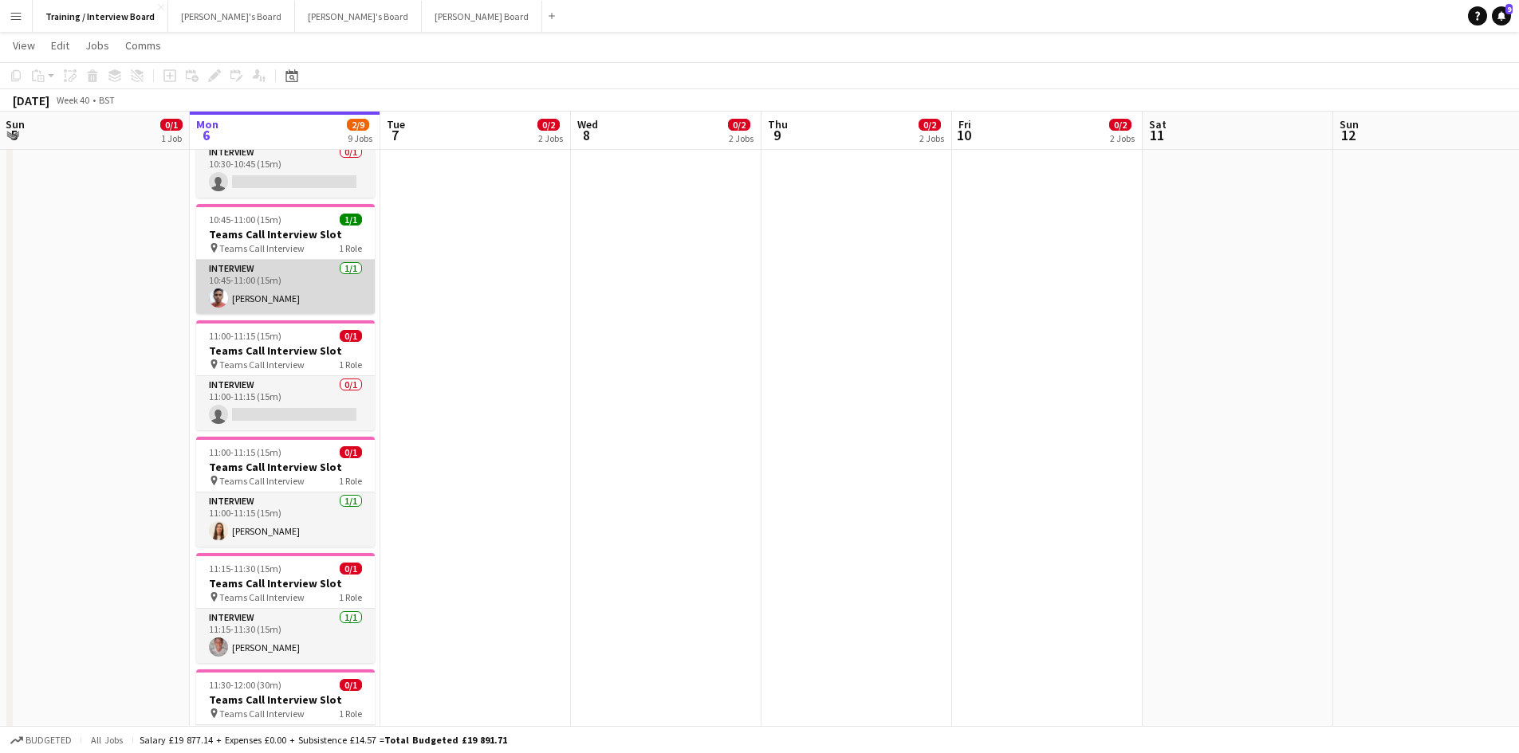
click at [269, 277] on app-card-role "Interview 1/1 10:45-11:00 (15m) Naveenkumar Jayakumar" at bounding box center [285, 287] width 179 height 54
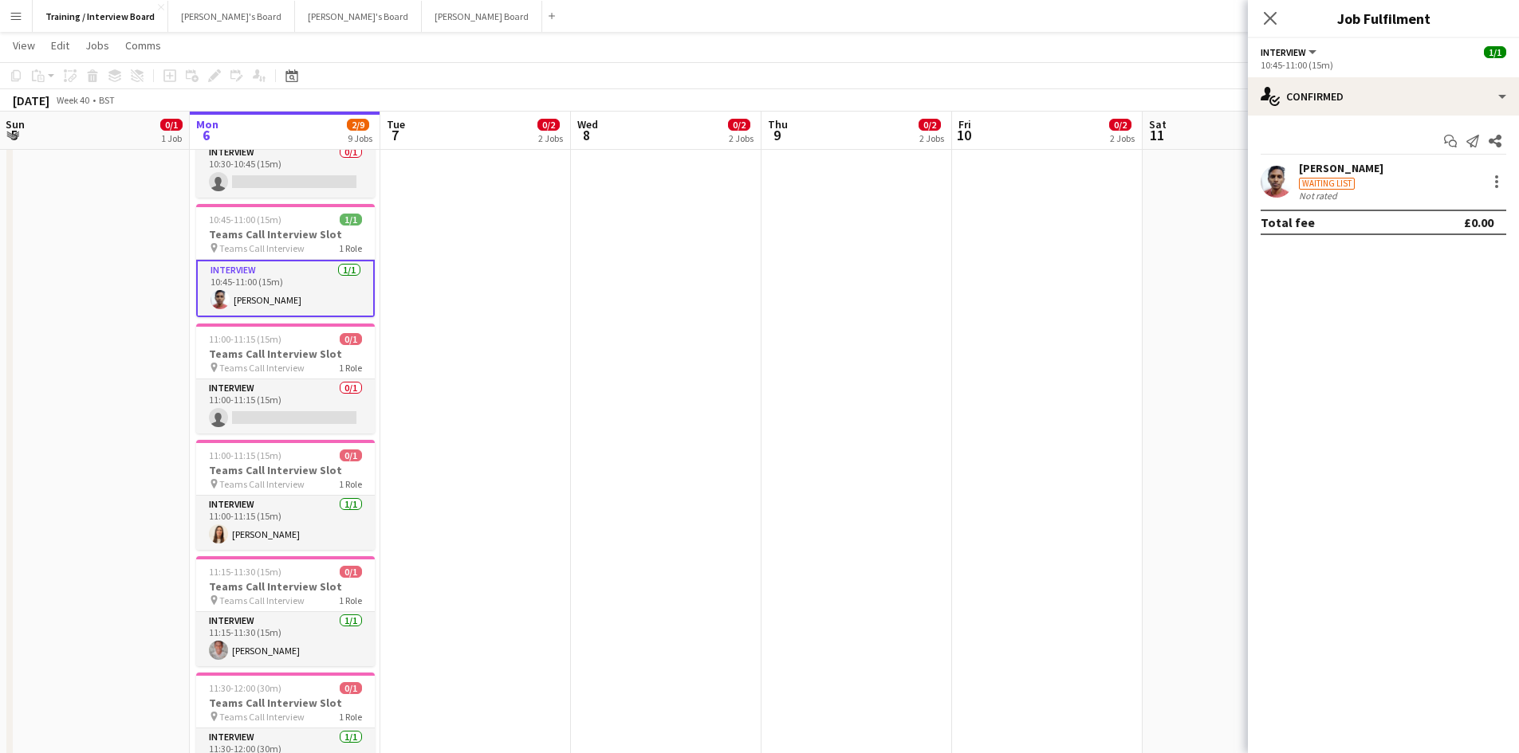
click at [1368, 167] on div "Naveenkumar Jayakumar" at bounding box center [1341, 168] width 84 height 14
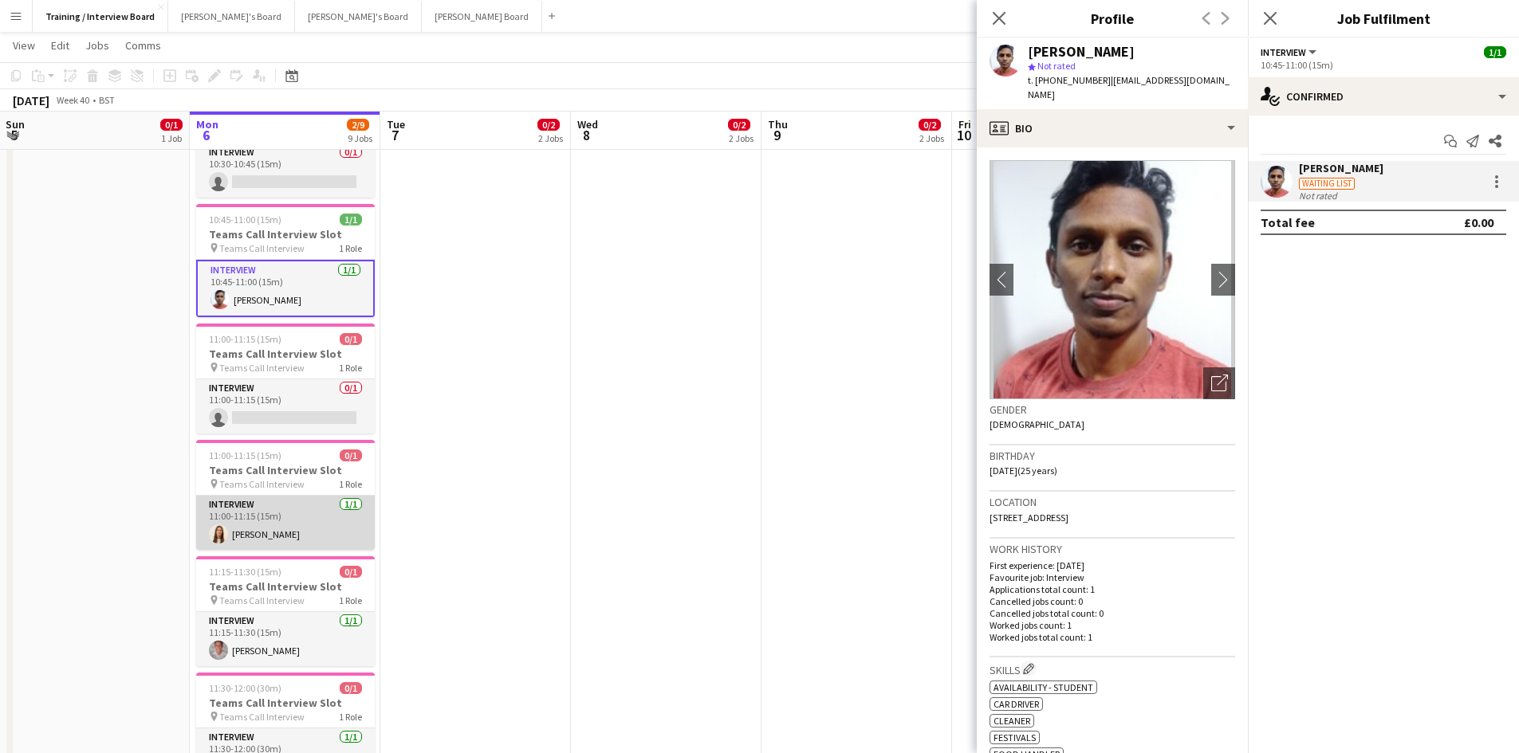
click at [276, 533] on app-card-role "Interview 1/1 11:00-11:15 (15m) Maria Cunha" at bounding box center [285, 523] width 179 height 54
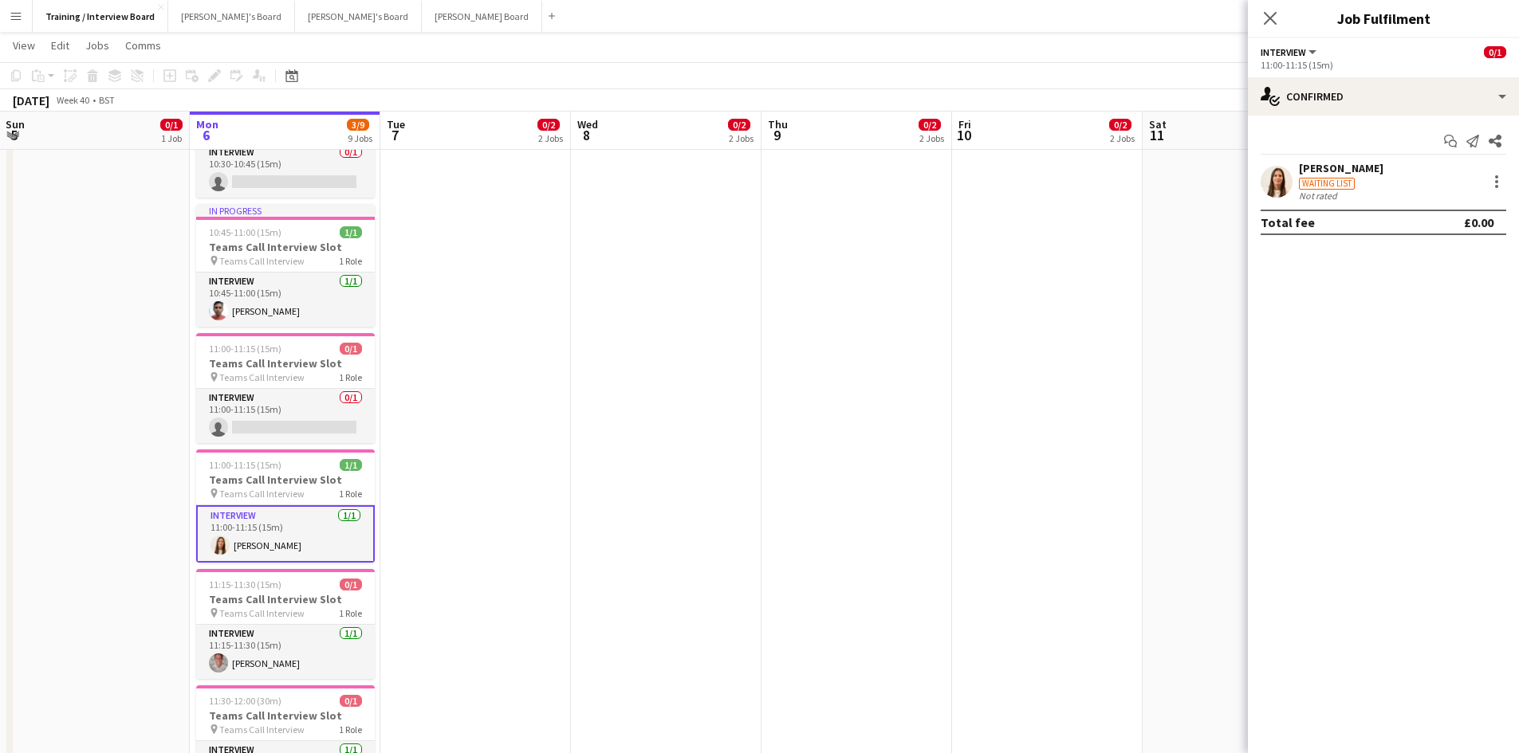
click at [1288, 163] on div "Maria Cunha Waiting list Not rated" at bounding box center [1383, 181] width 271 height 41
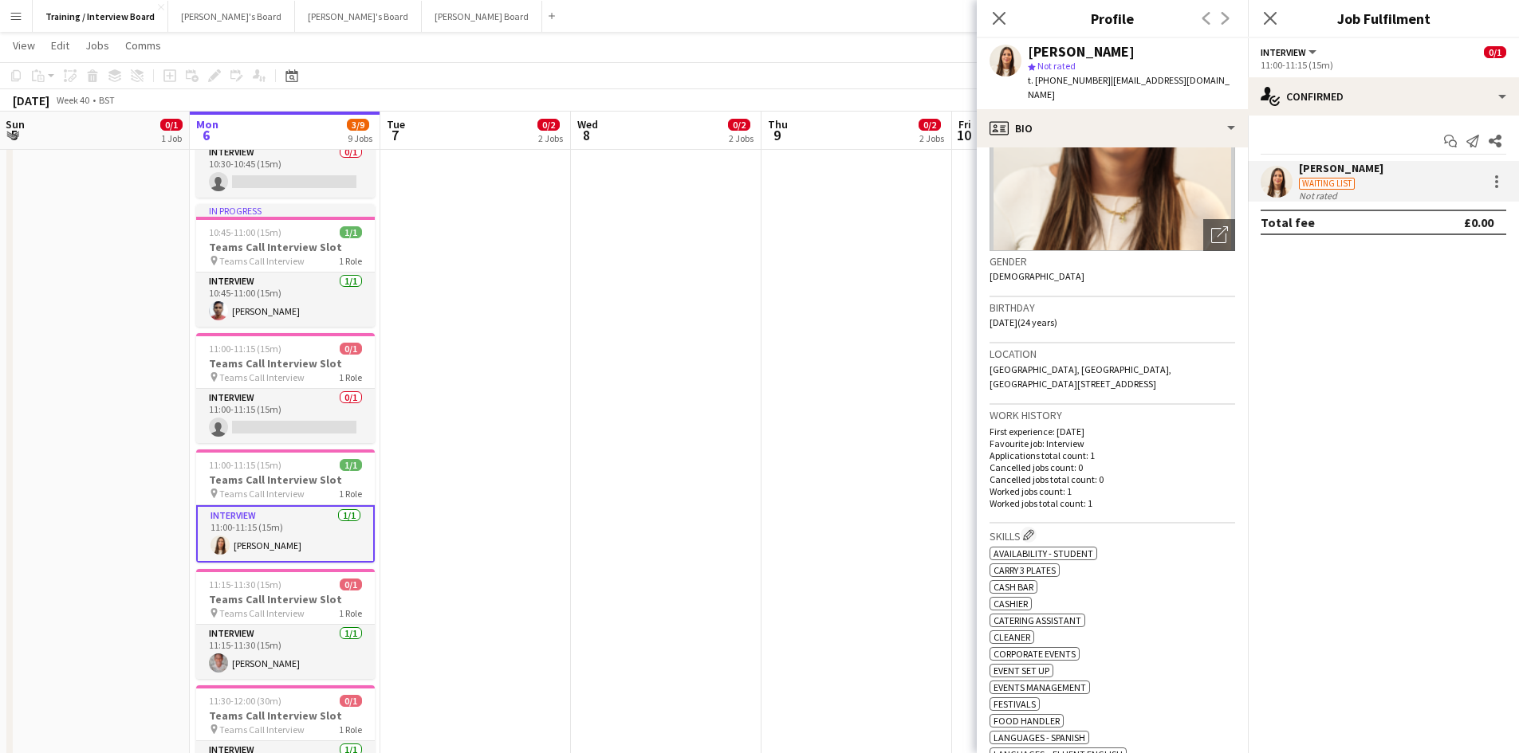
scroll to position [0, 0]
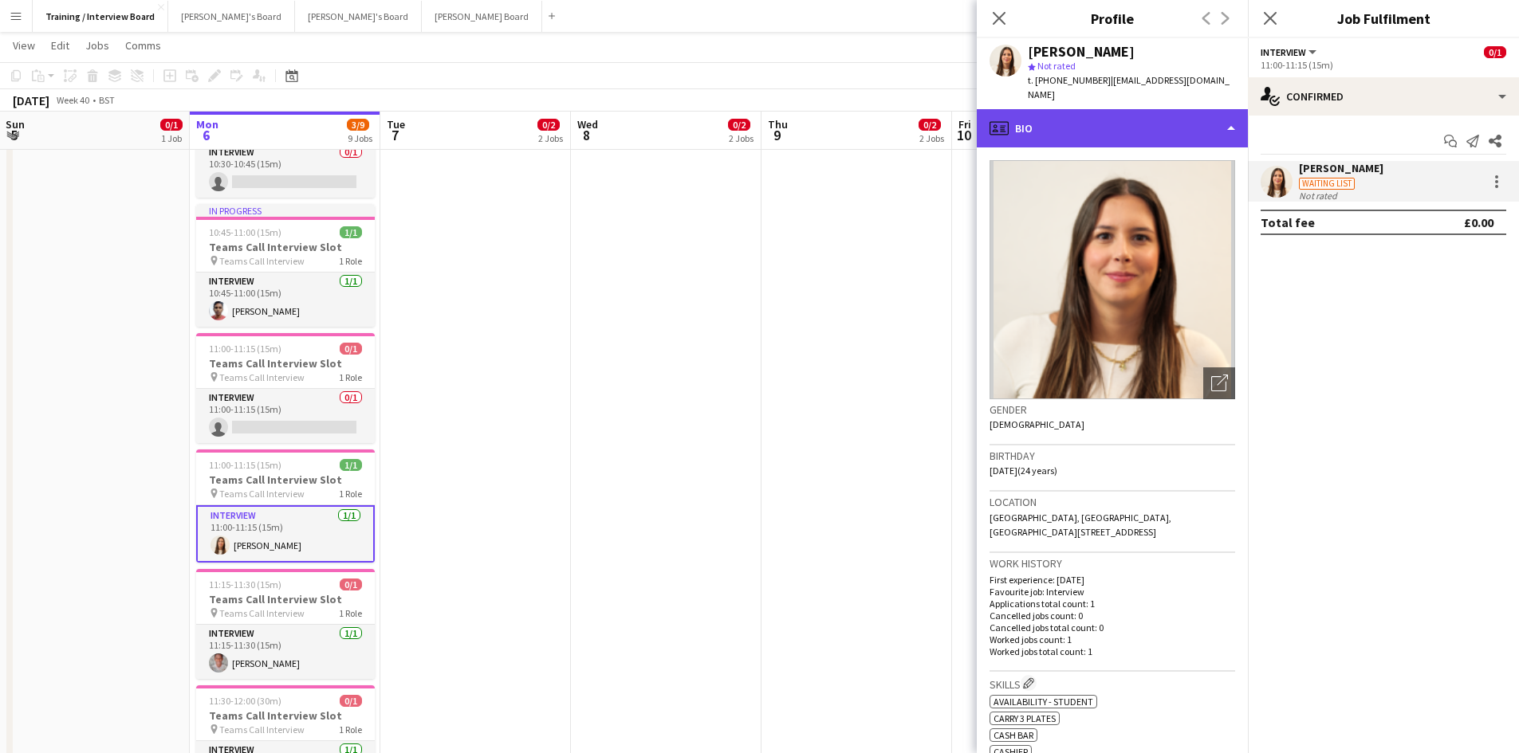
click at [1224, 121] on div "profile Bio" at bounding box center [1112, 128] width 271 height 38
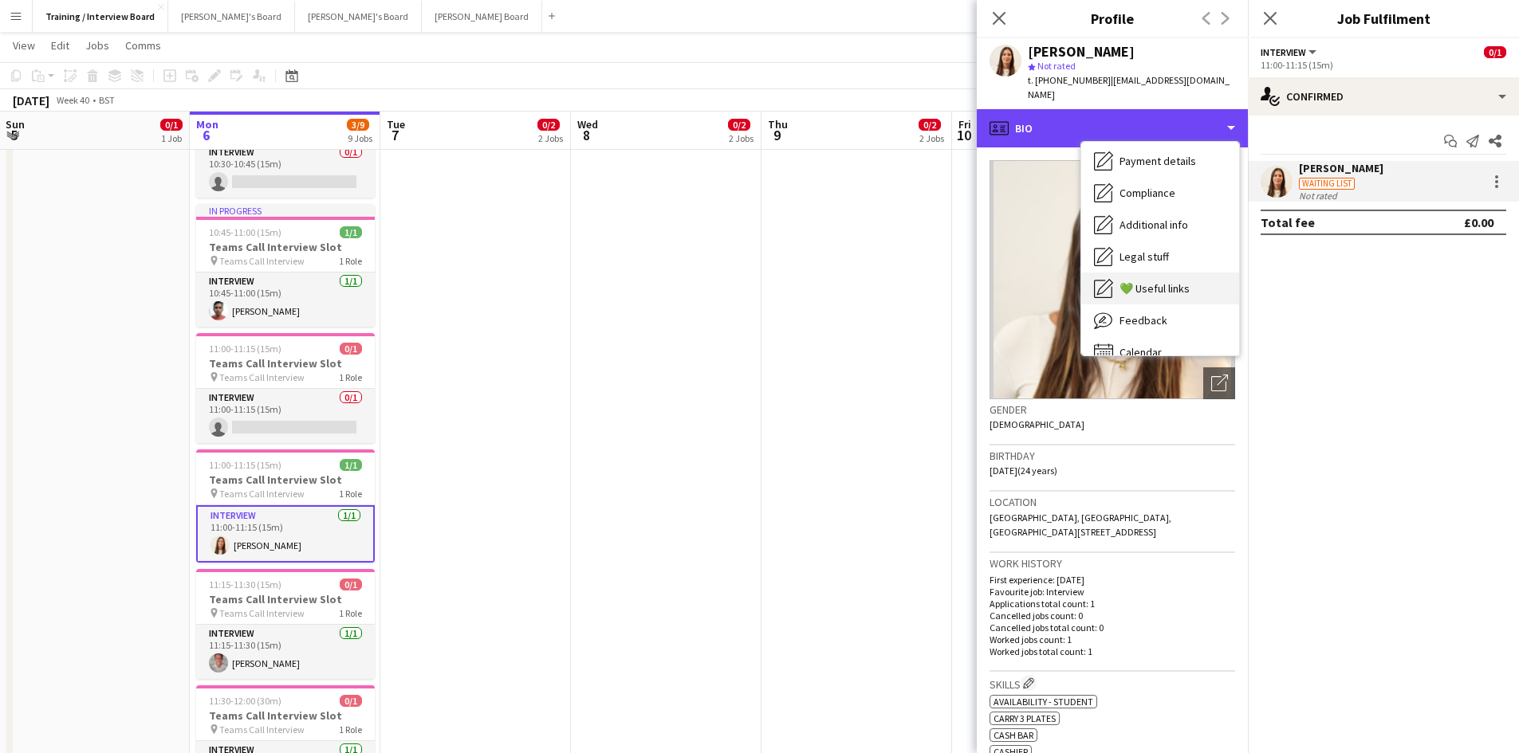
scroll to position [214, 0]
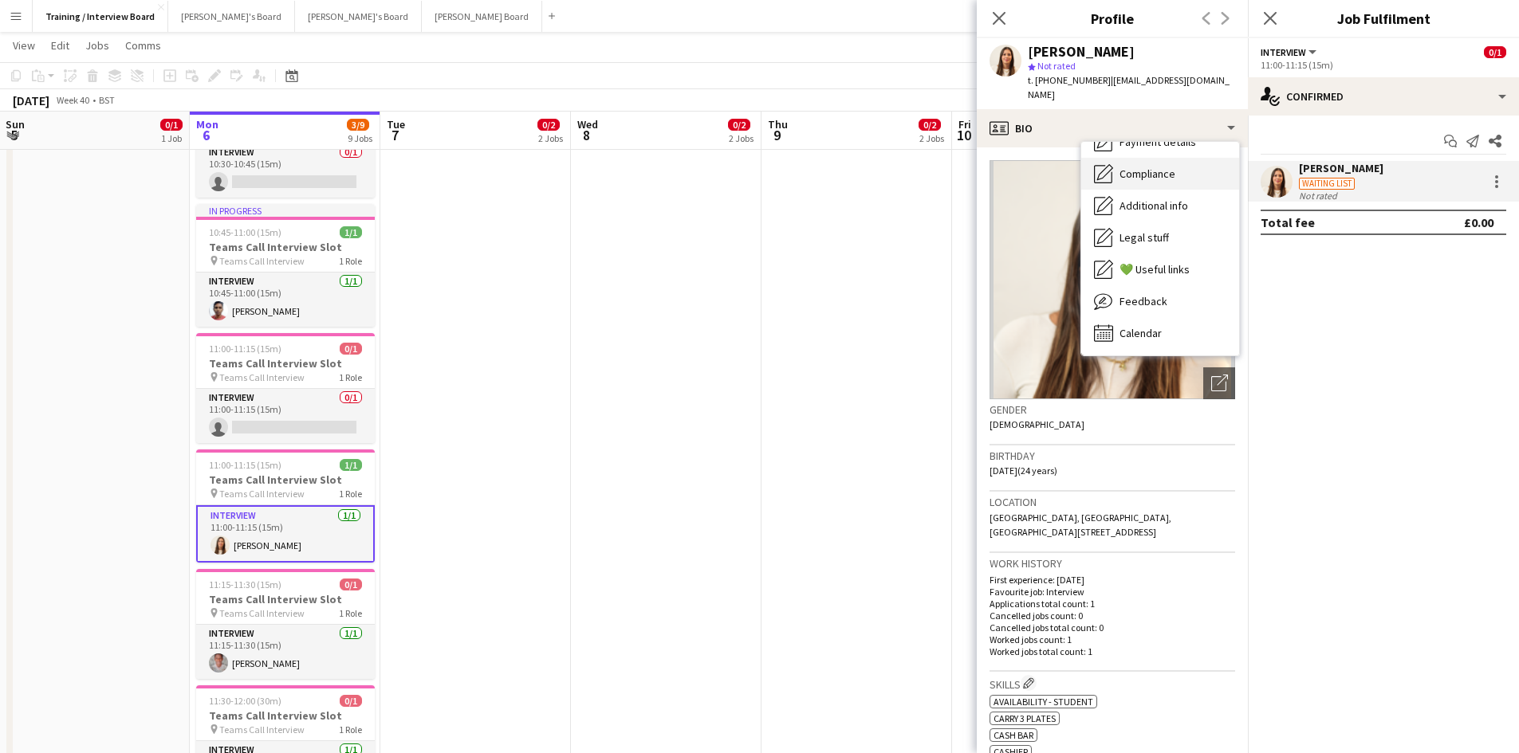
click at [1139, 167] on span "Compliance" at bounding box center [1147, 174] width 56 height 14
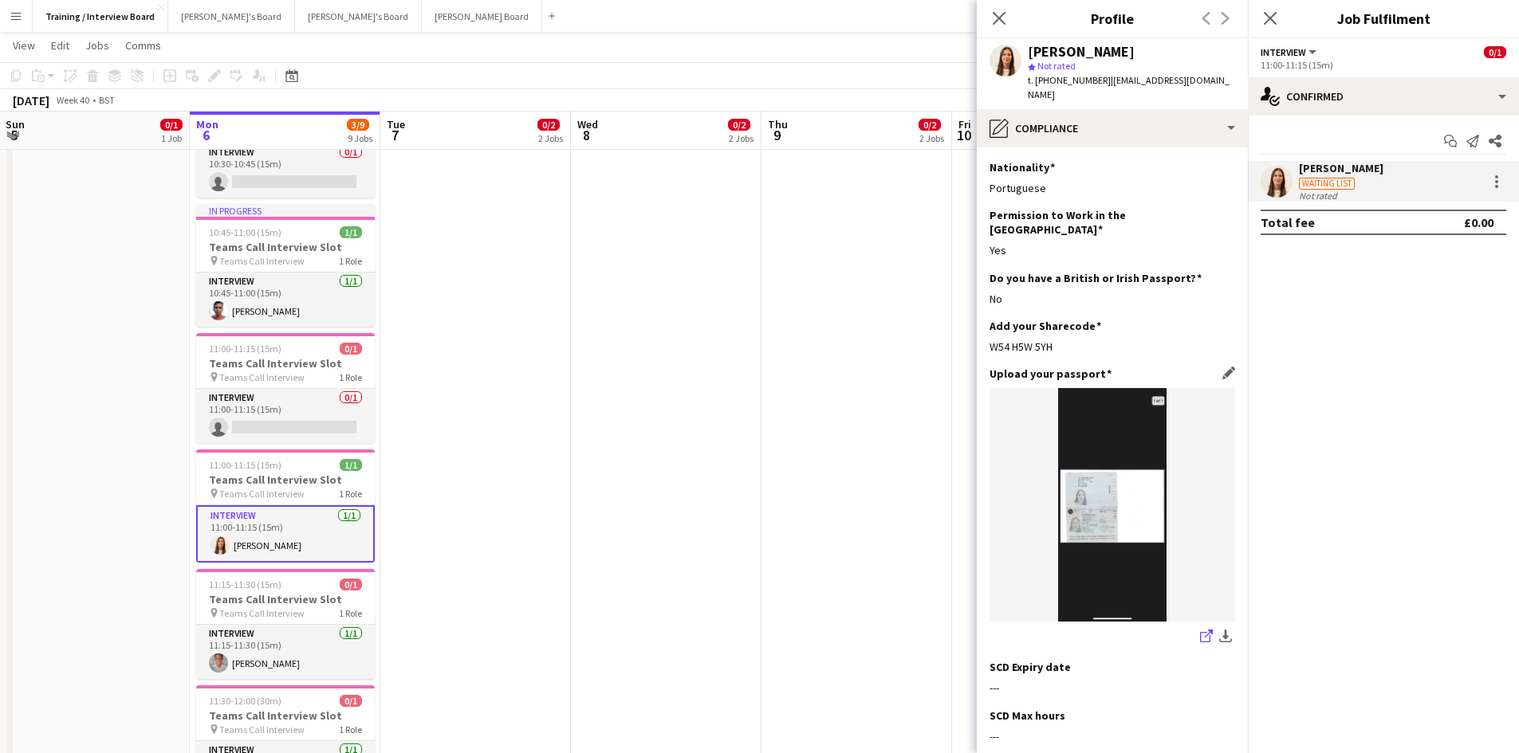
click at [1200, 630] on icon "share-external-link-1" at bounding box center [1206, 636] width 13 height 13
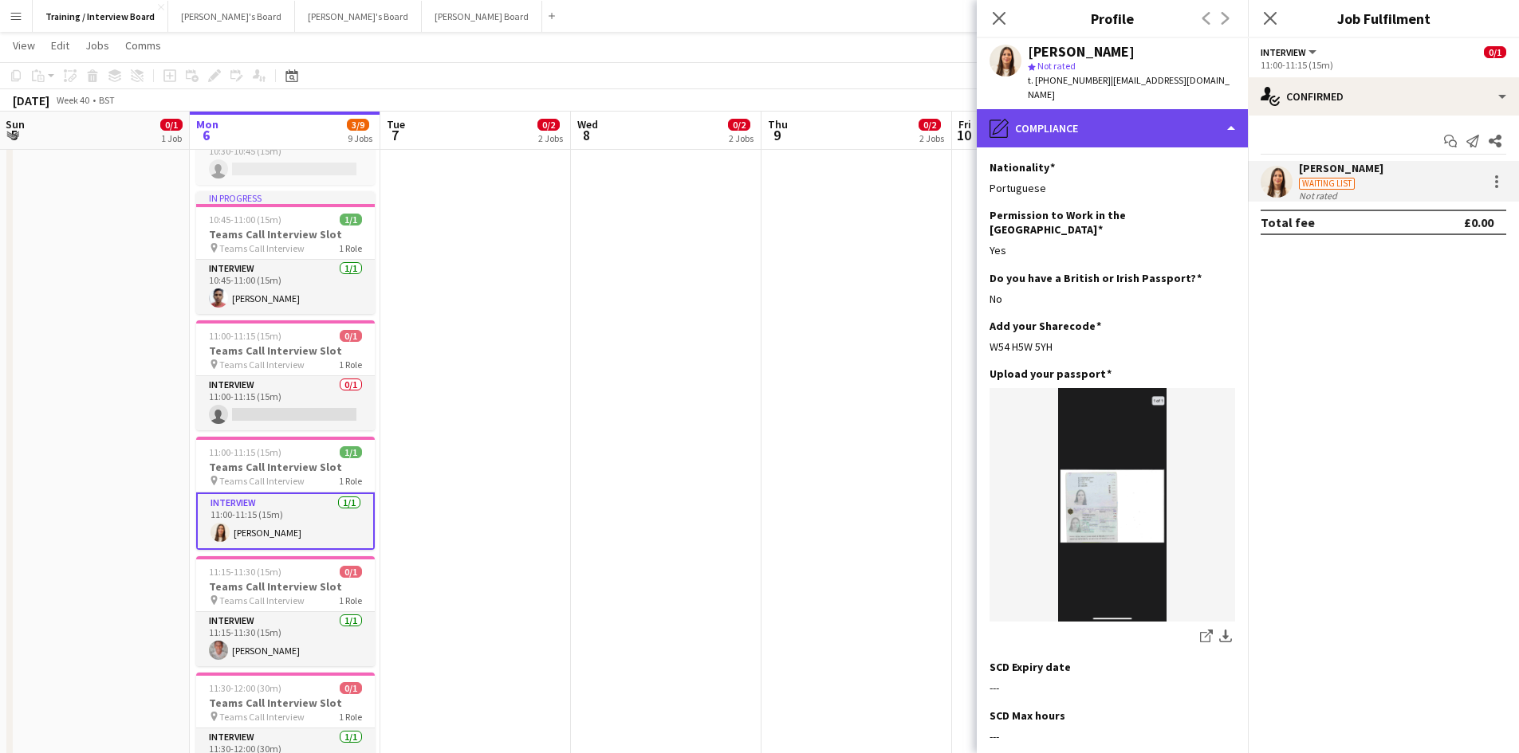
click at [1233, 110] on div "pencil4 Compliance" at bounding box center [1112, 128] width 271 height 38
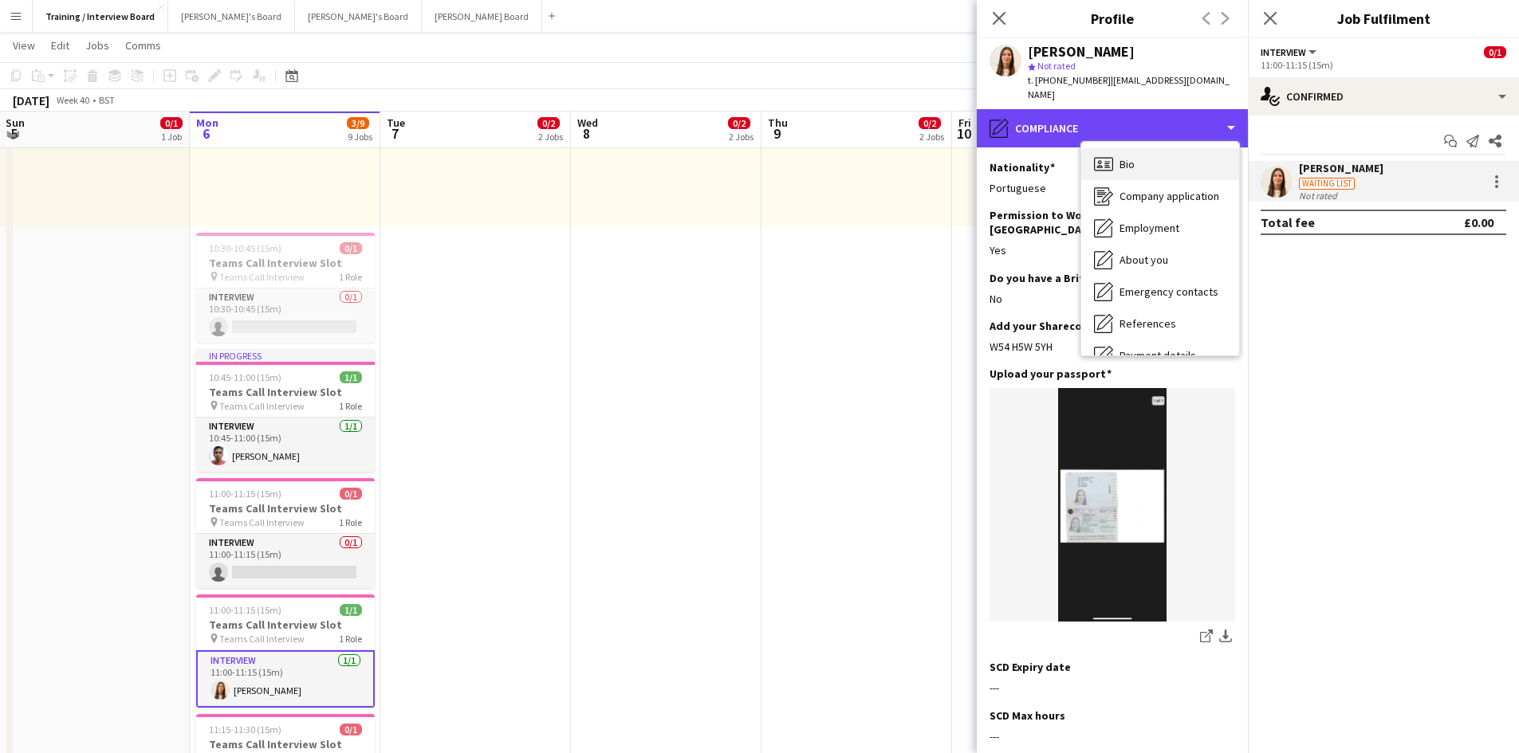
scroll to position [239, 0]
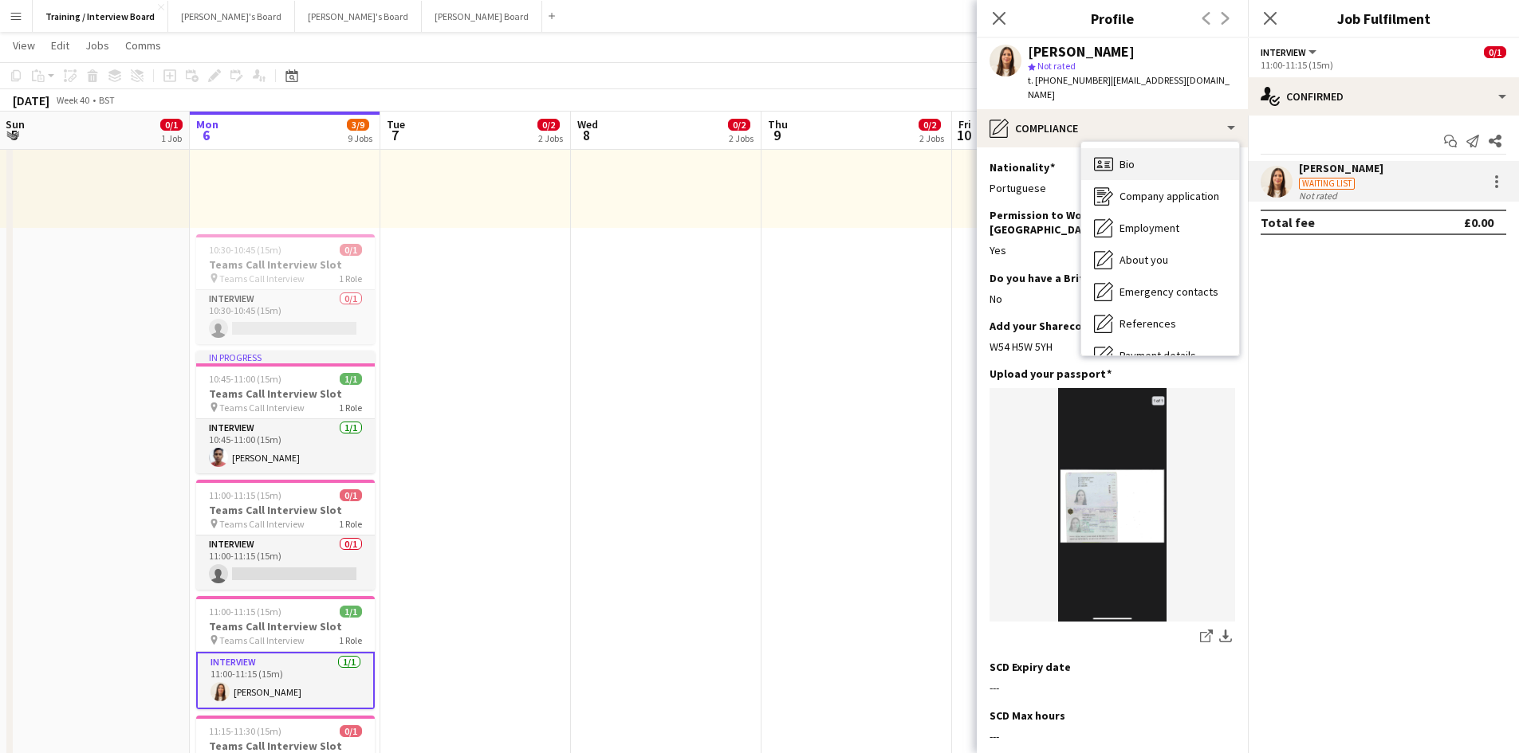
click at [1132, 157] on span "Bio" at bounding box center [1126, 164] width 15 height 14
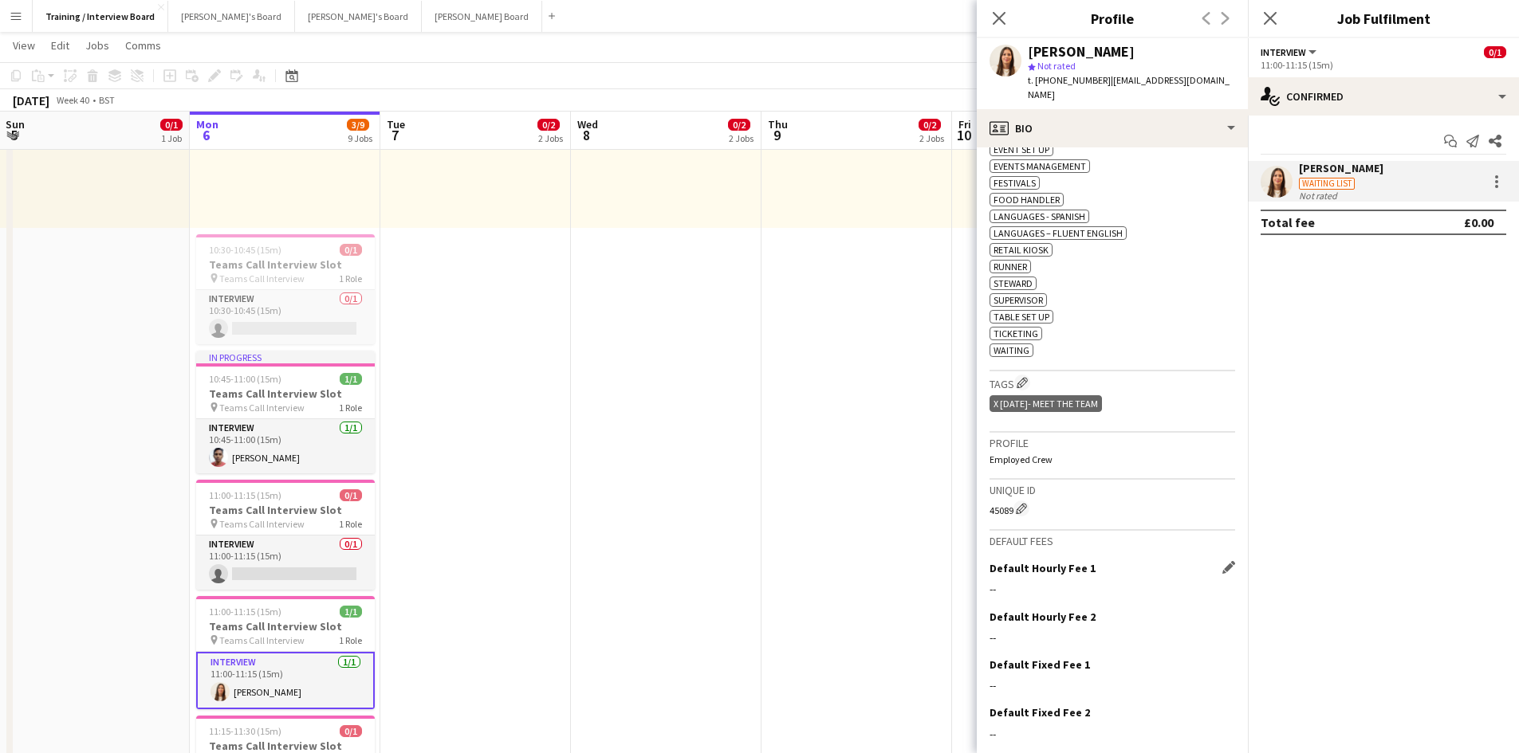
scroll to position [713, 0]
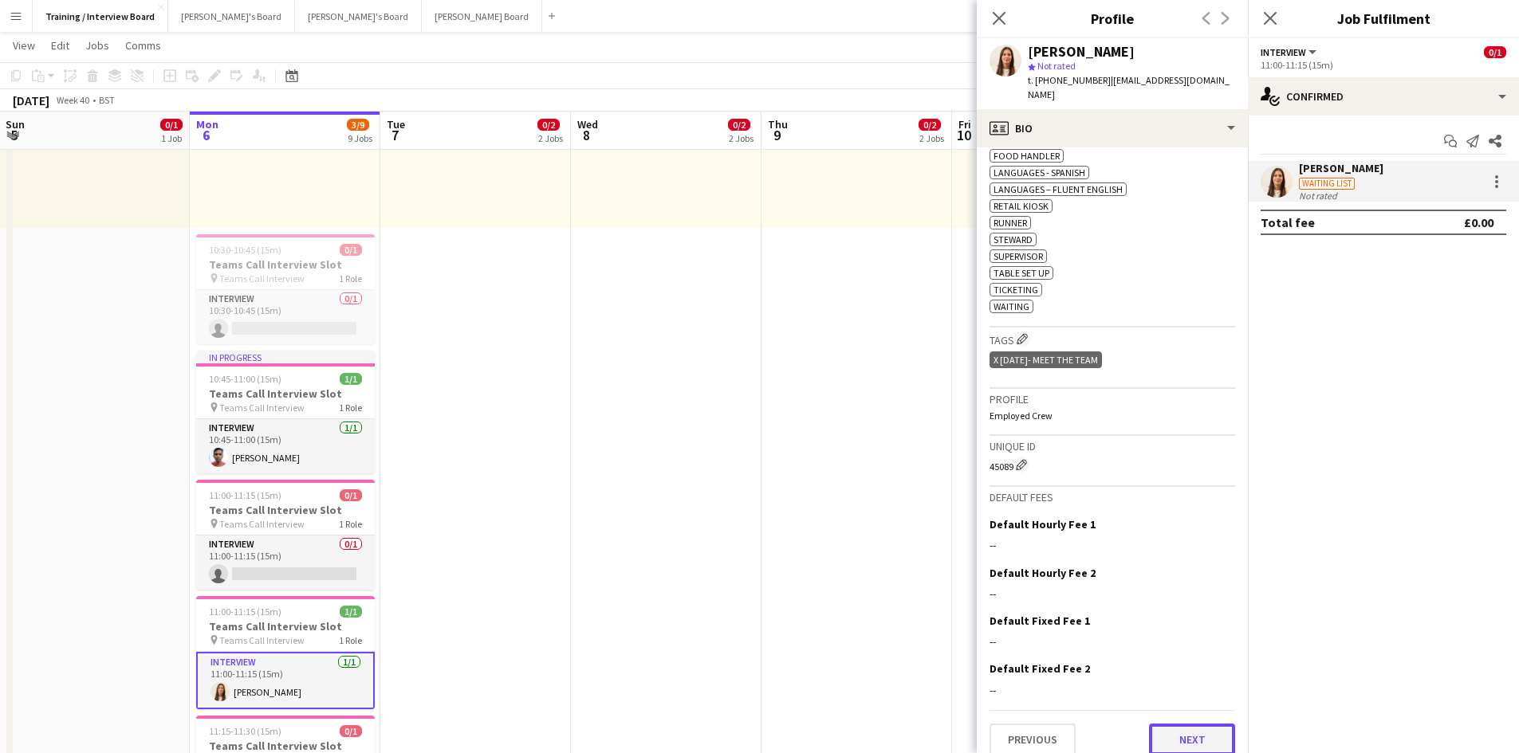
click at [1183, 724] on button "Next" at bounding box center [1192, 740] width 86 height 32
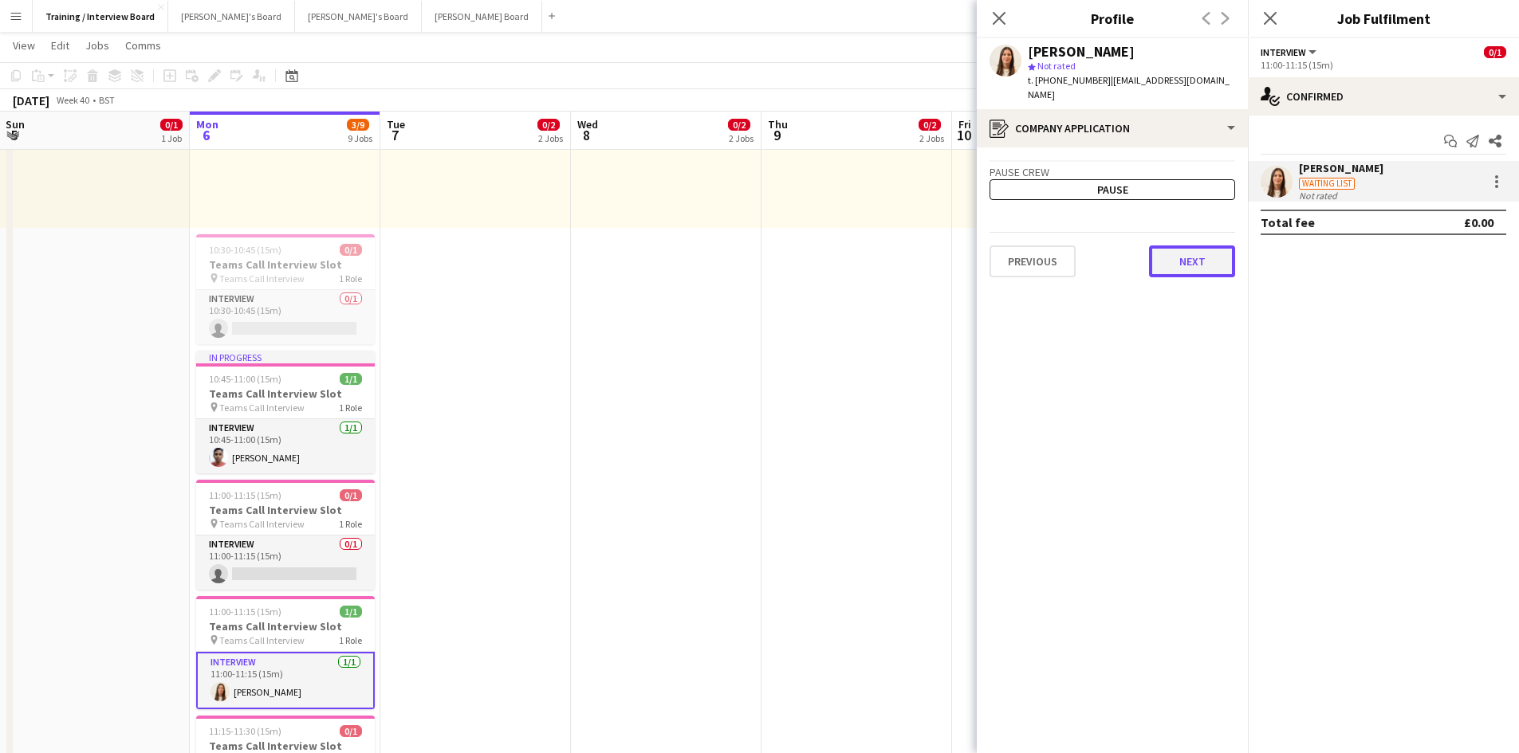
click at [1201, 251] on button "Next" at bounding box center [1192, 262] width 86 height 32
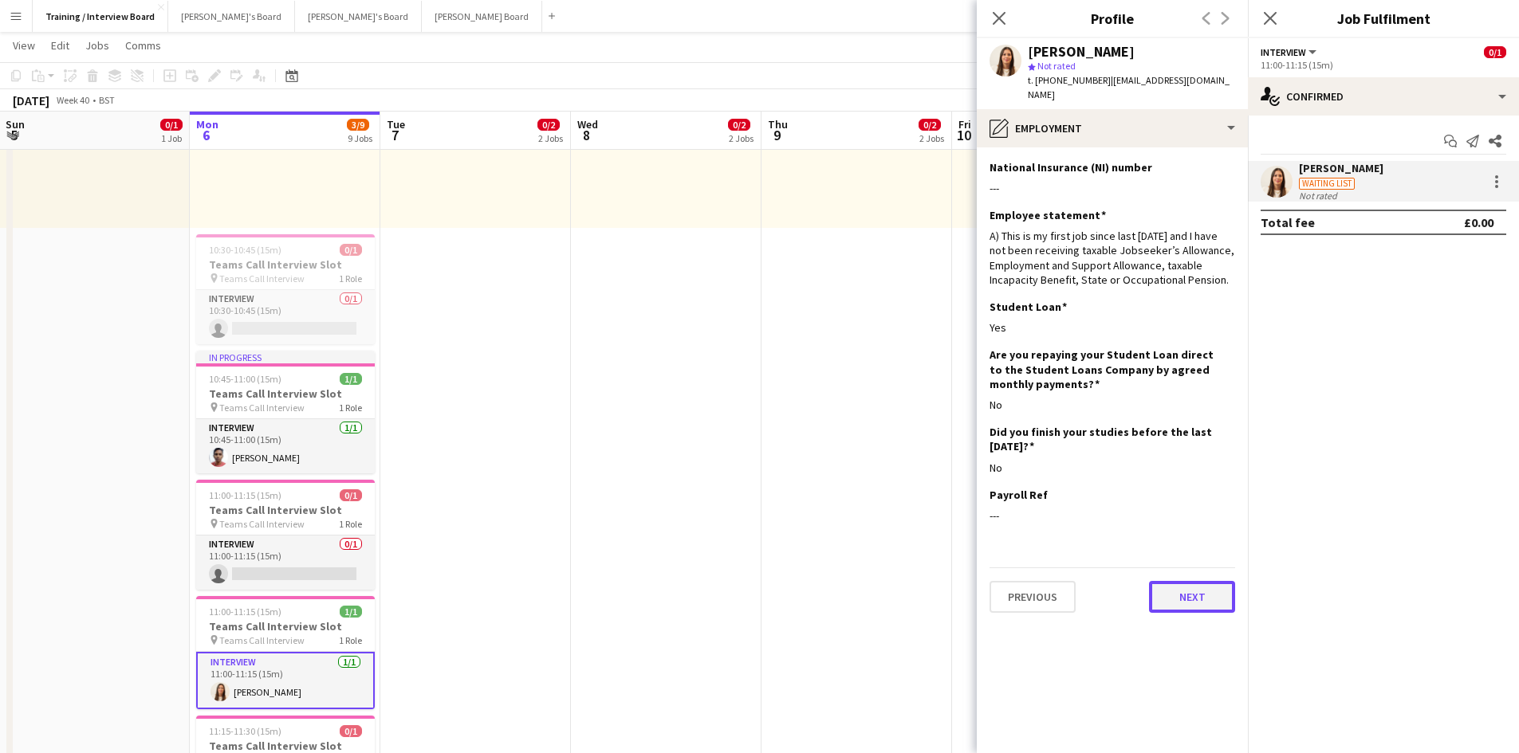
click at [1218, 581] on button "Next" at bounding box center [1192, 597] width 86 height 32
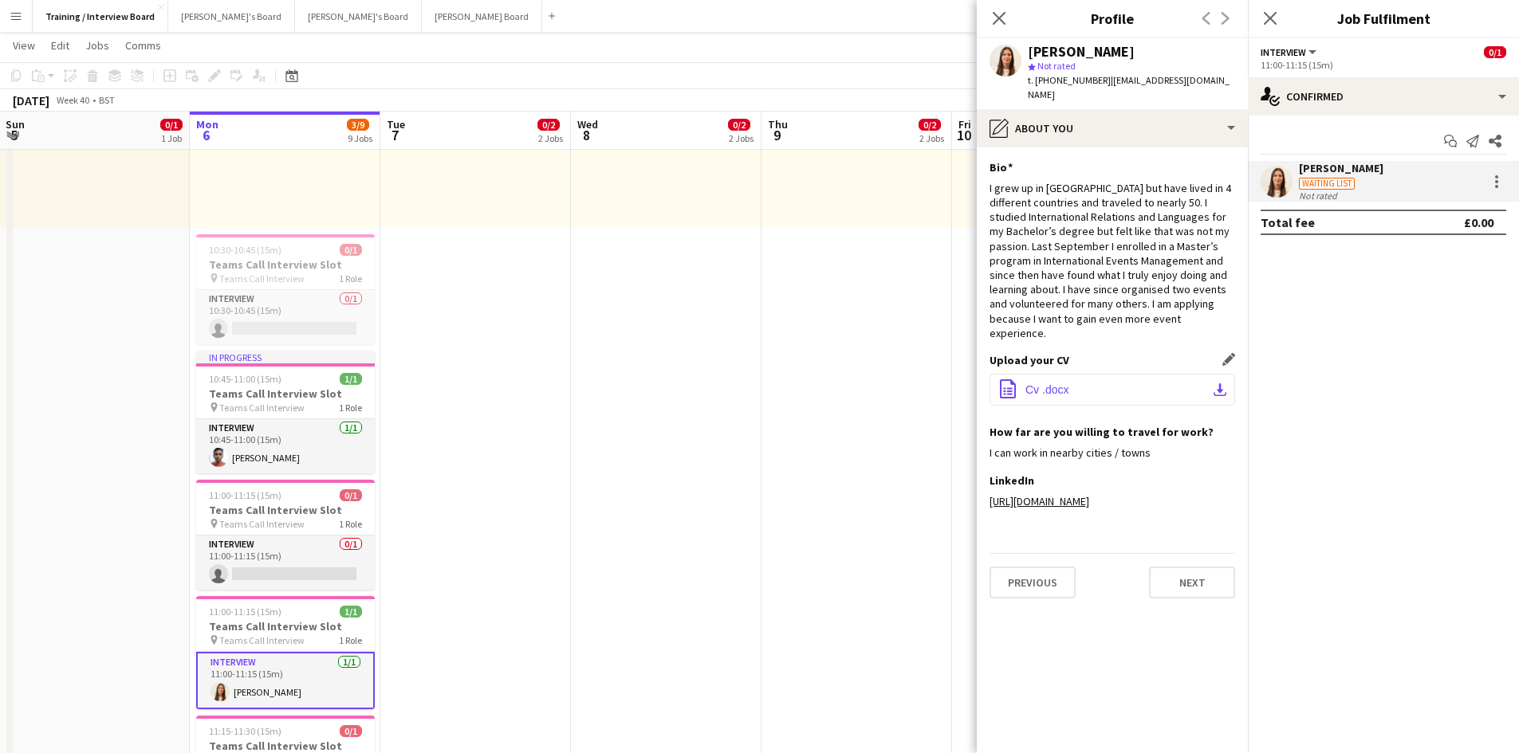
click at [1220, 374] on button "office-file-sheet Cv .docx download-bottom" at bounding box center [1112, 390] width 246 height 32
click at [992, 20] on icon "Close pop-in" at bounding box center [998, 17] width 15 height 15
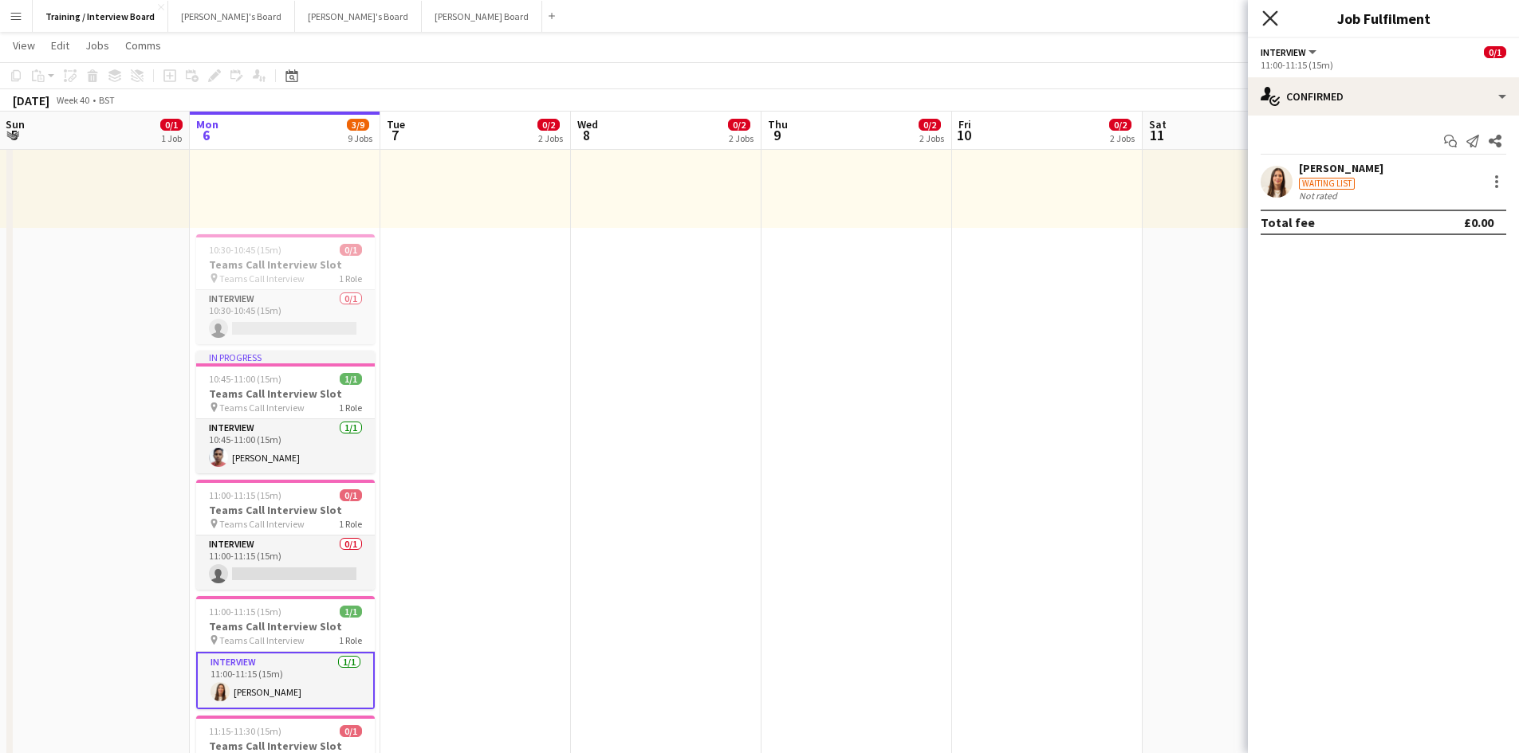
click at [1270, 14] on icon "Close pop-in" at bounding box center [1269, 17] width 15 height 15
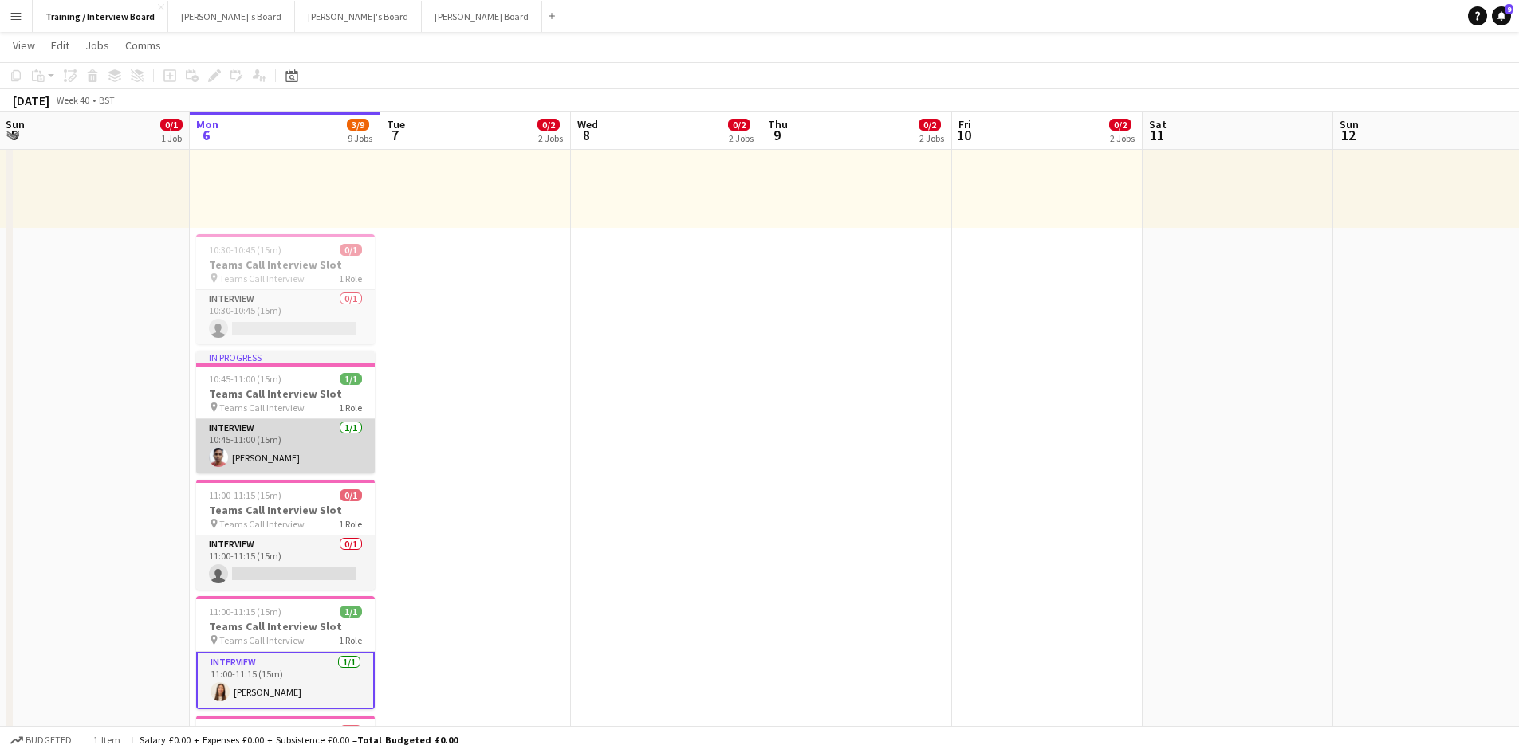
click at [288, 462] on app-card-role "Interview 1/1 10:45-11:00 (15m) Naveenkumar Jayakumar" at bounding box center [285, 446] width 179 height 54
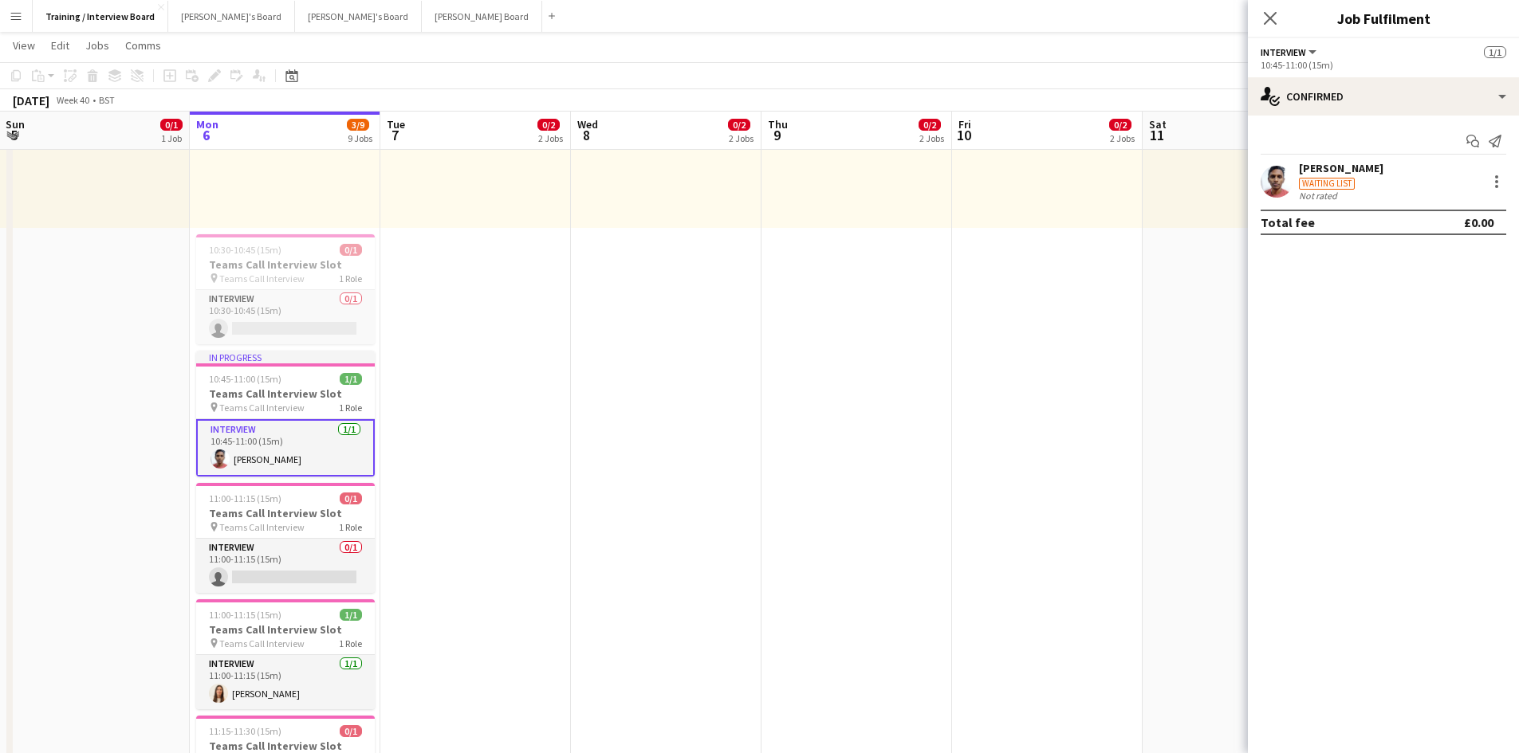
click at [1380, 170] on div "Naveenkumar Jayakumar" at bounding box center [1341, 168] width 84 height 14
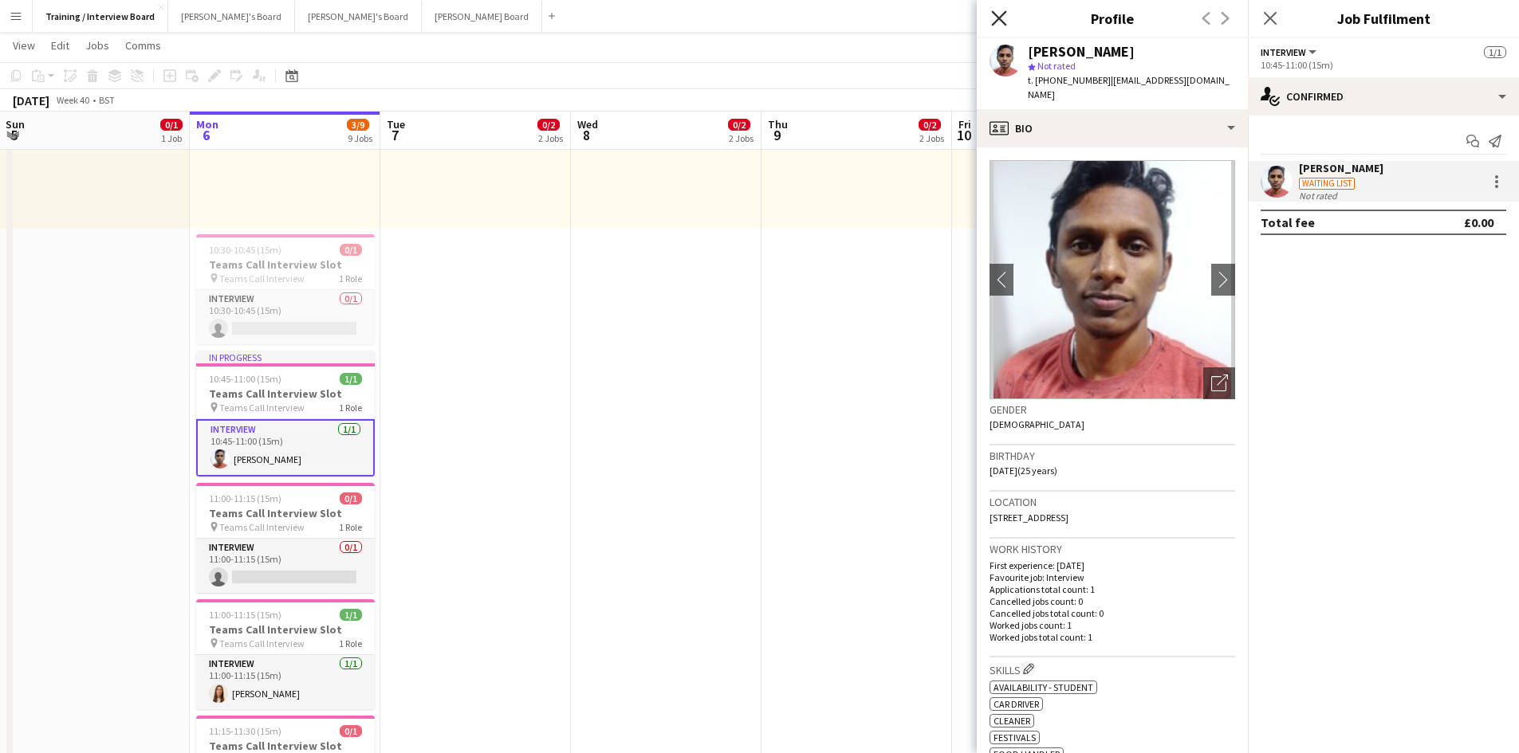
click at [1000, 17] on icon at bounding box center [998, 17] width 15 height 15
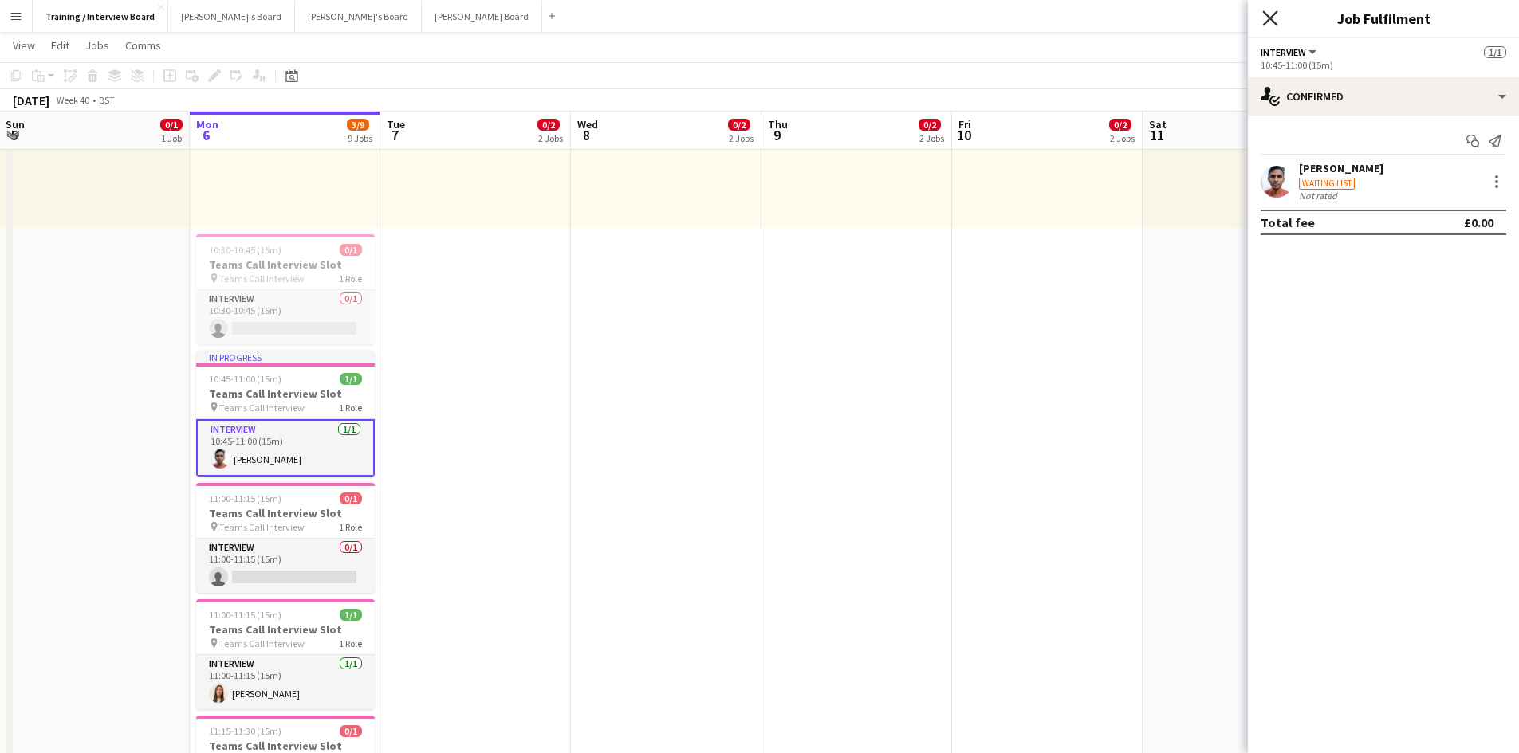
click at [1270, 19] on icon at bounding box center [1269, 17] width 15 height 15
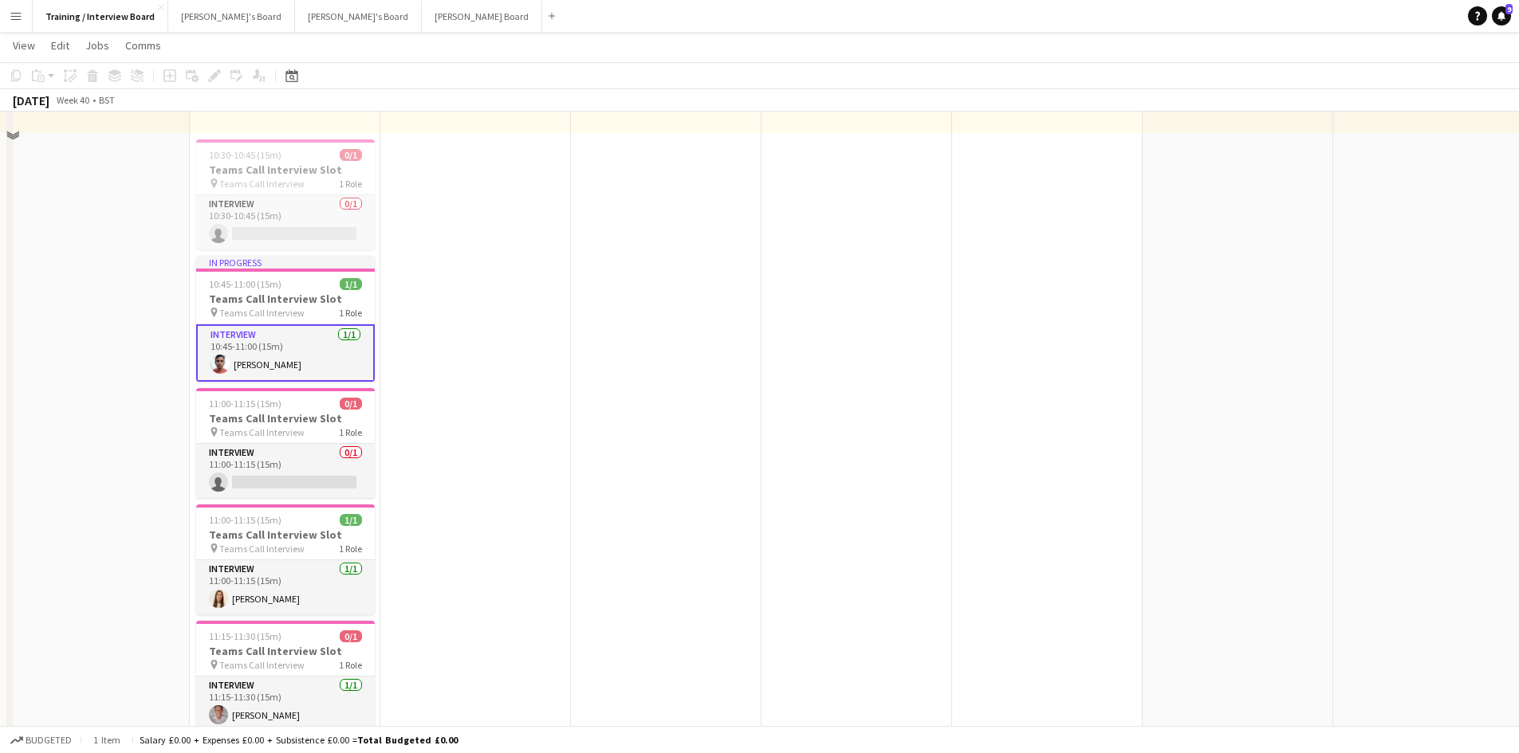
scroll to position [399, 0]
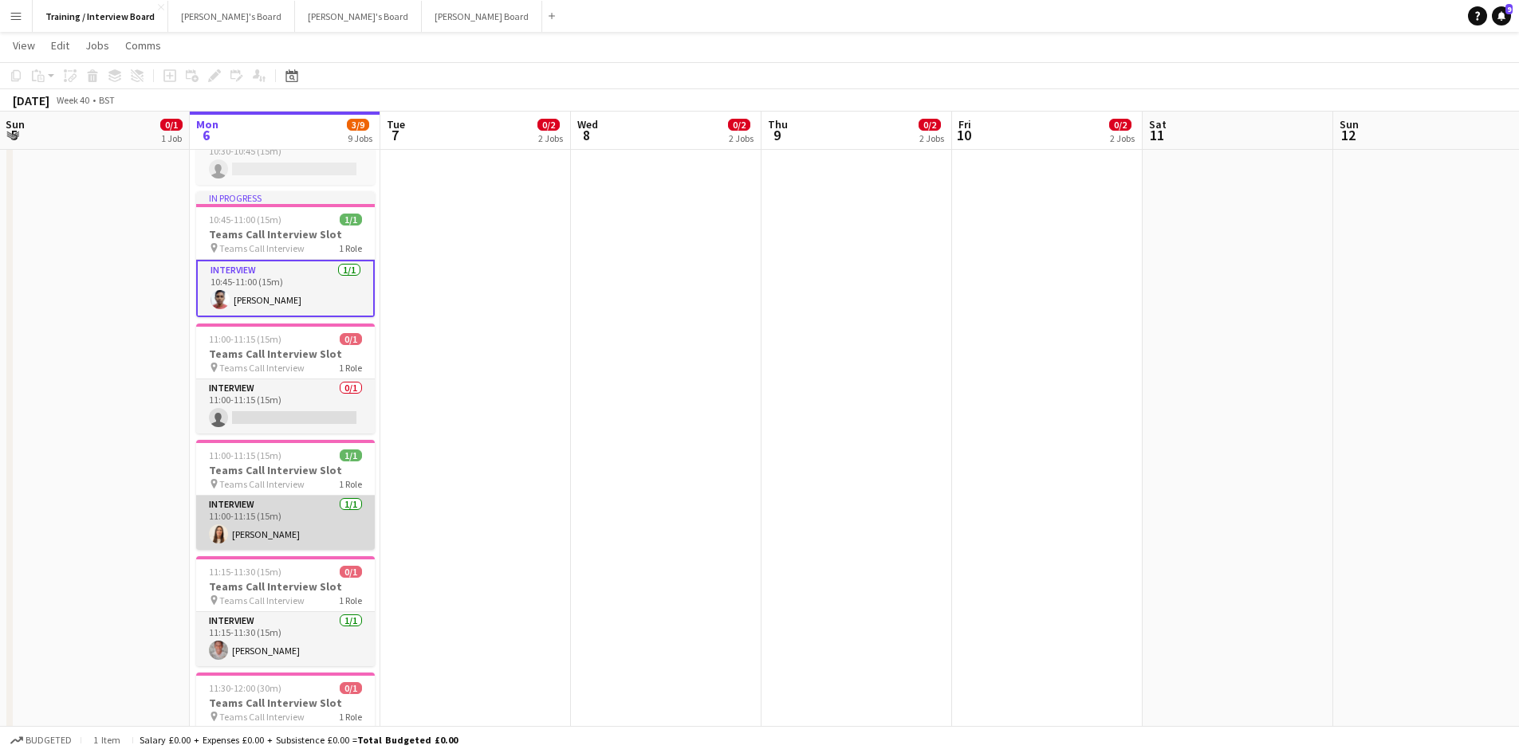
click at [257, 541] on app-card-role "Interview 1/1 11:00-11:15 (15m) Maria Cunha" at bounding box center [285, 523] width 179 height 54
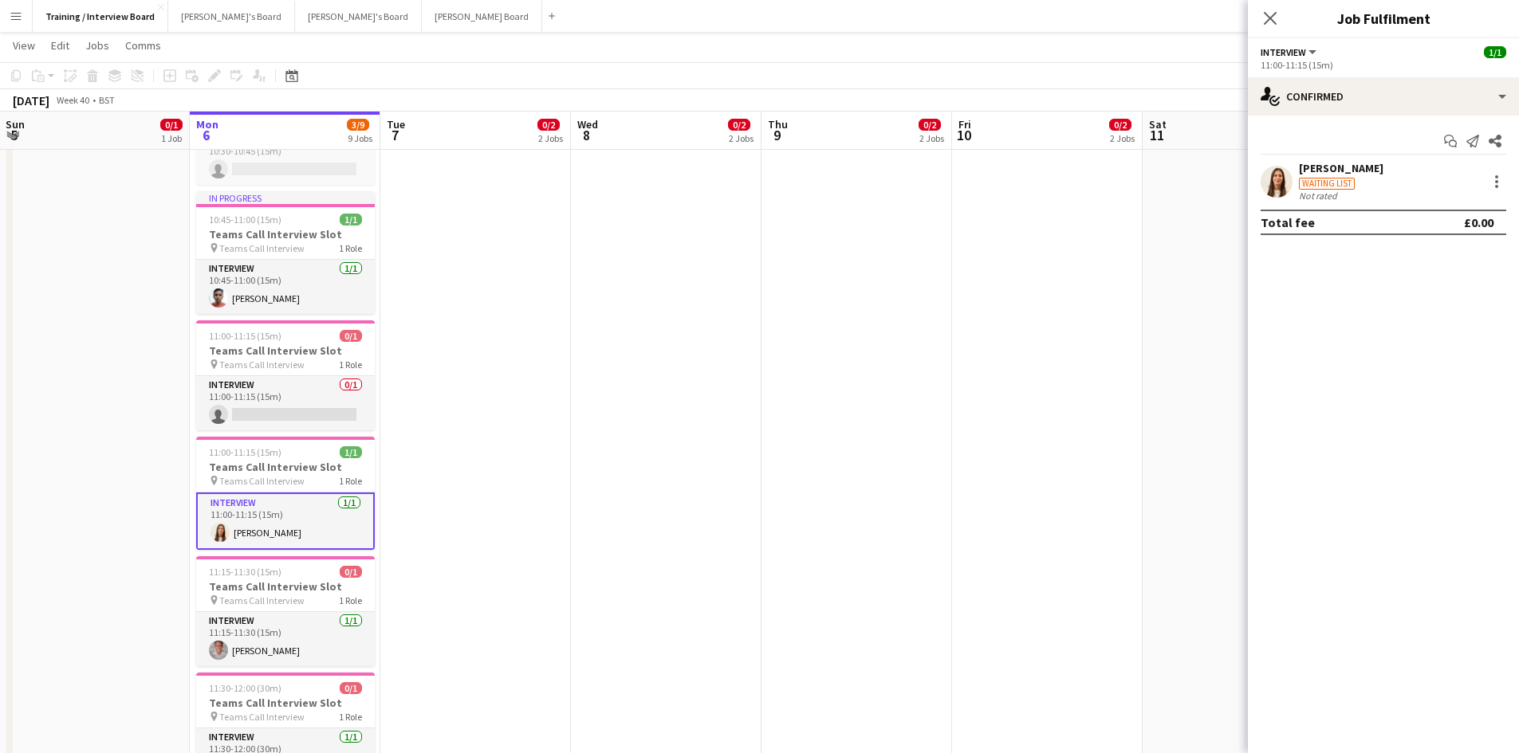
click at [1349, 161] on div "Maria Cunha" at bounding box center [1341, 168] width 84 height 14
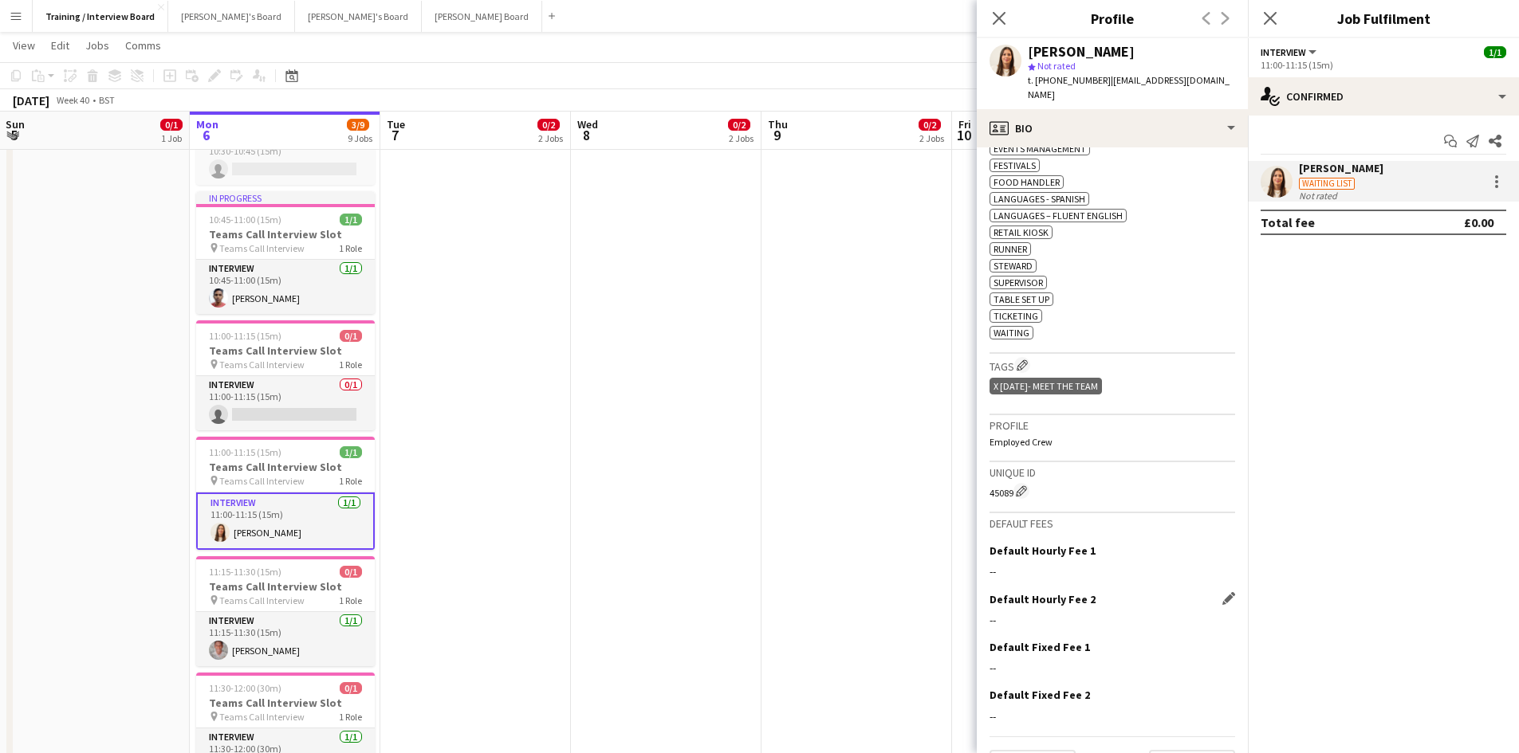
scroll to position [713, 0]
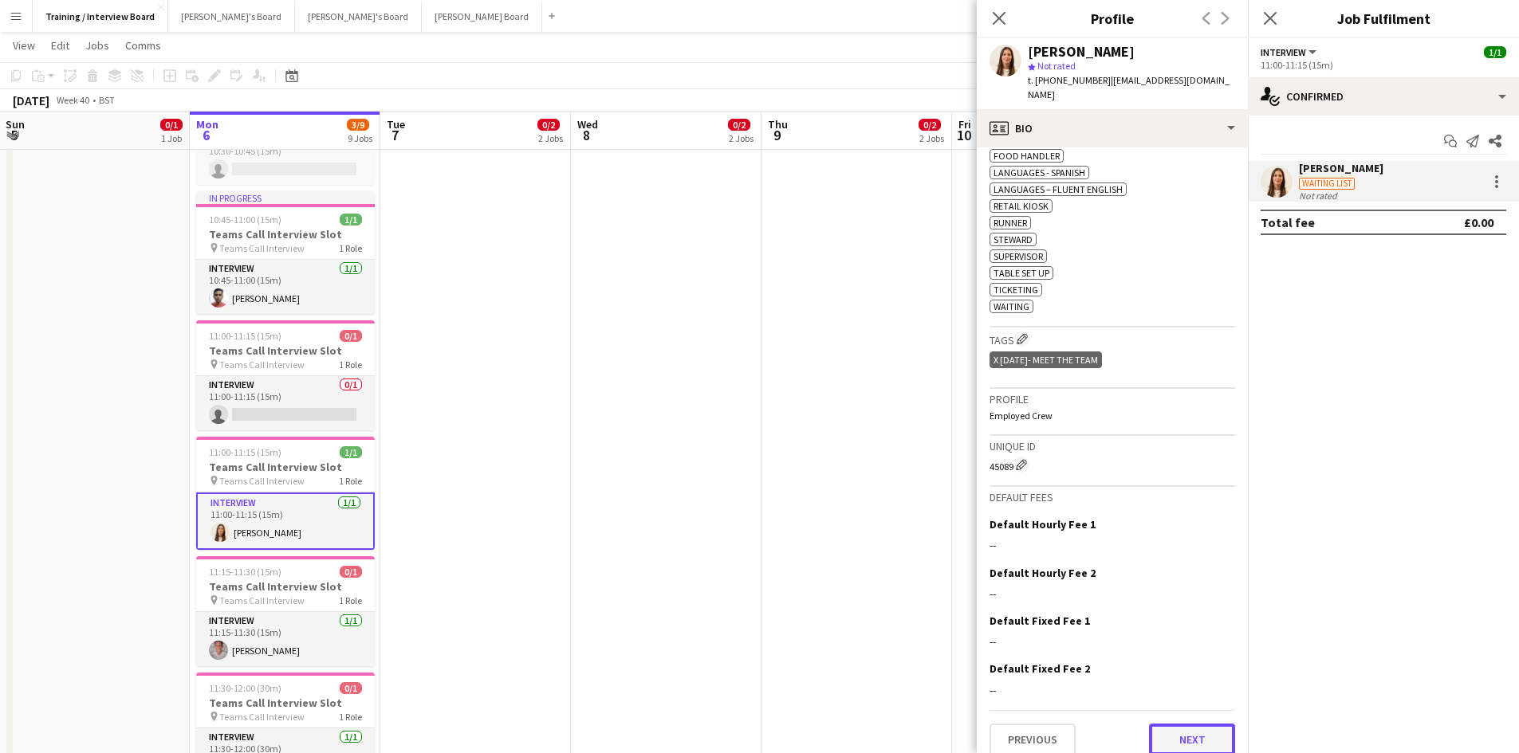
click at [1194, 724] on button "Next" at bounding box center [1192, 740] width 86 height 32
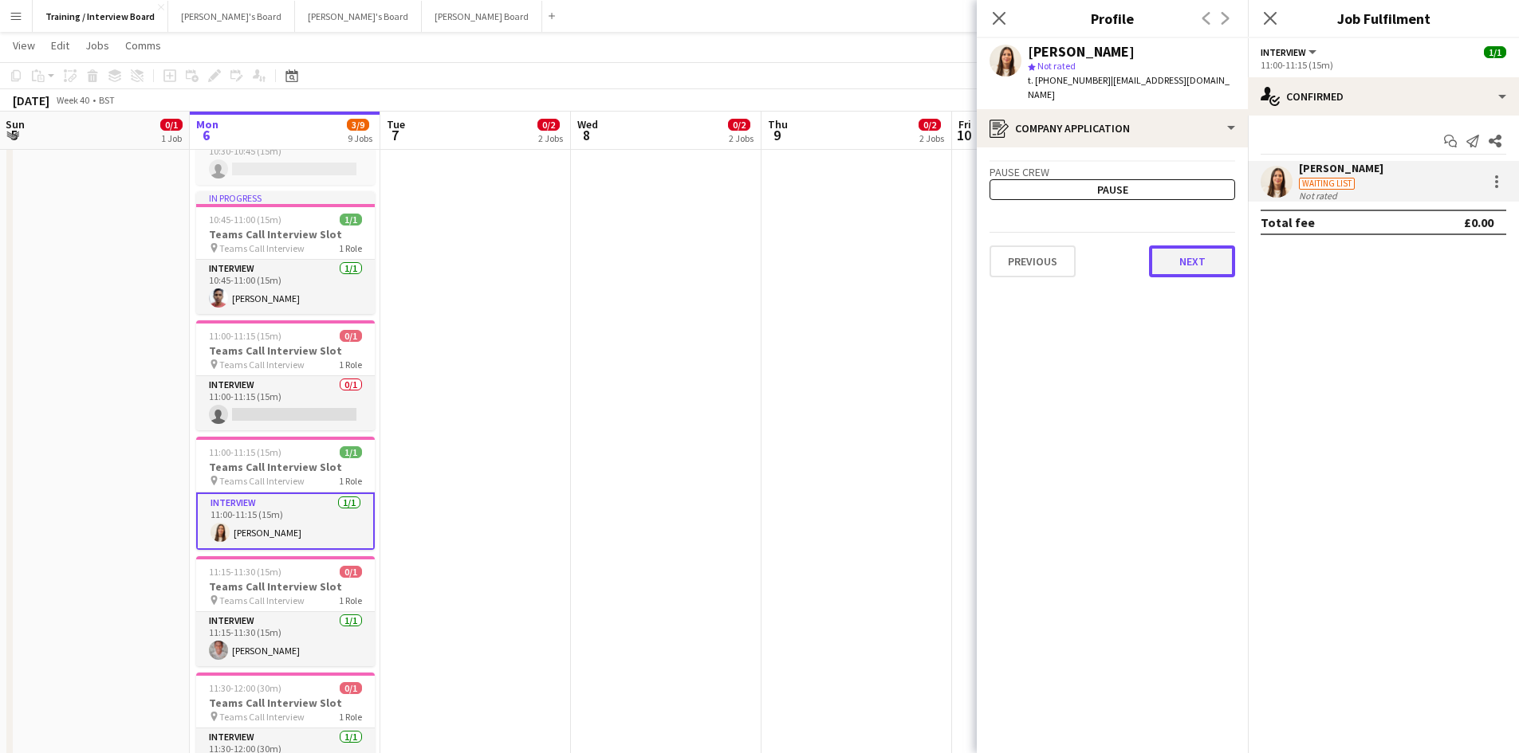
click at [1187, 258] on button "Next" at bounding box center [1192, 262] width 86 height 32
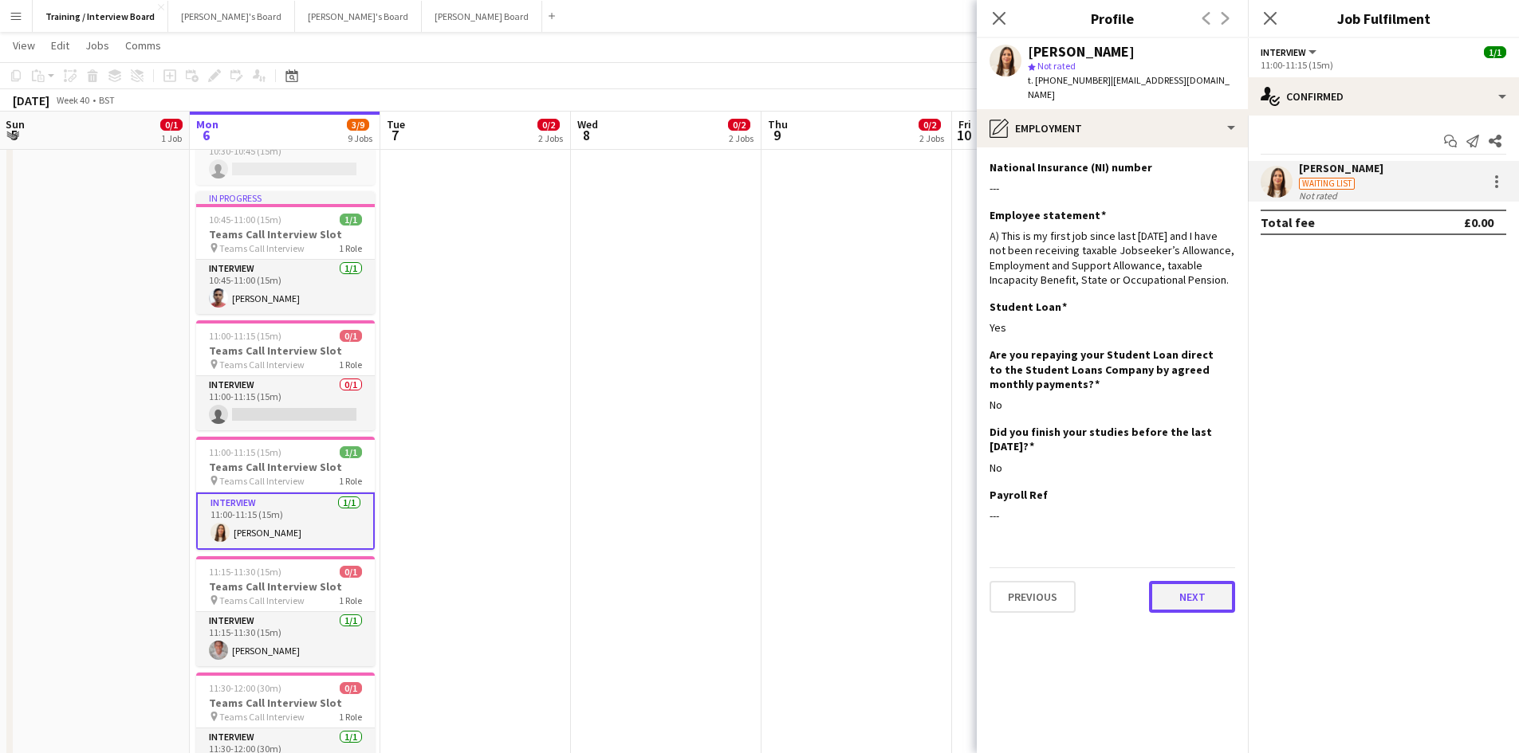
click at [1200, 581] on button "Next" at bounding box center [1192, 597] width 86 height 32
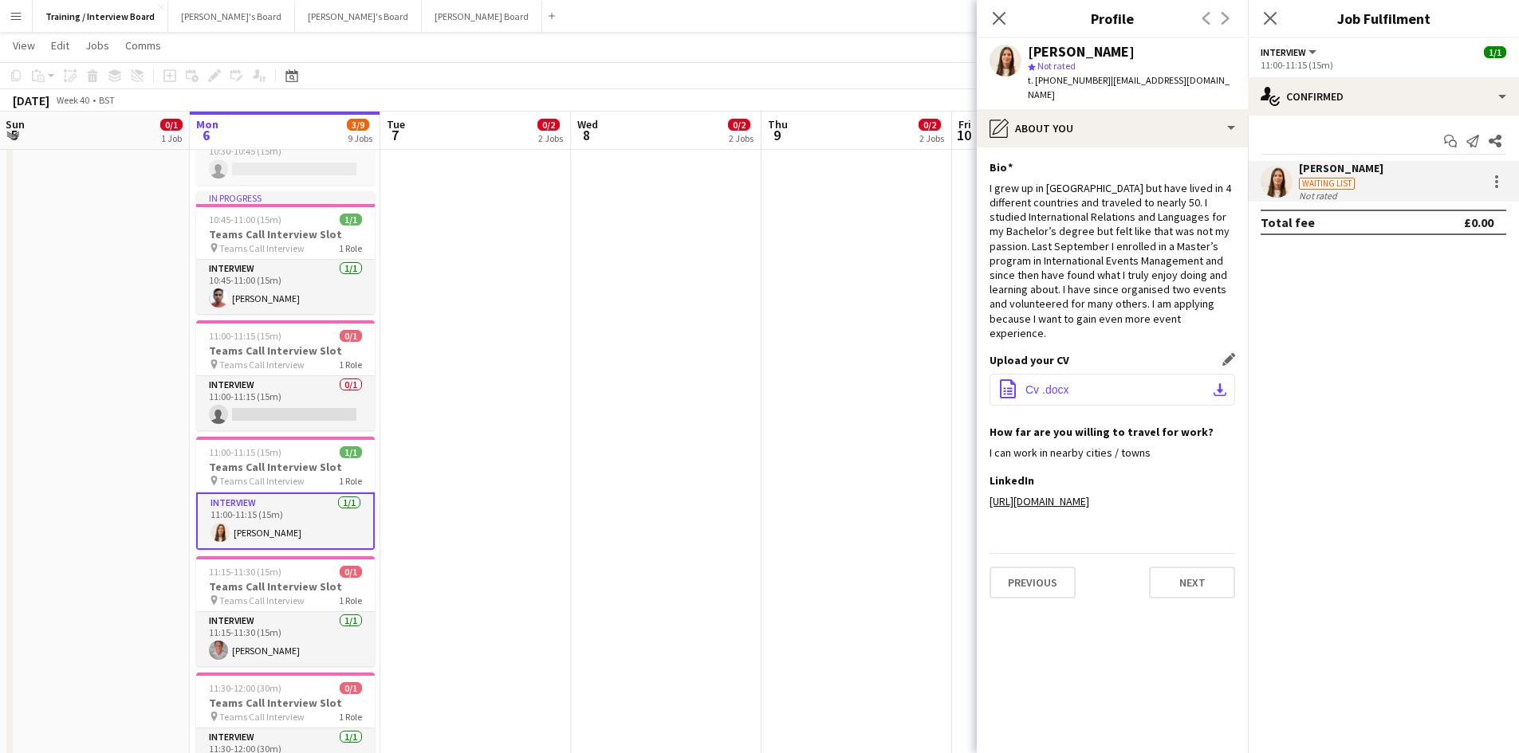
click at [1225, 383] on app-icon "download-bottom" at bounding box center [1219, 389] width 13 height 13
click at [1189, 578] on button "Next" at bounding box center [1192, 583] width 86 height 32
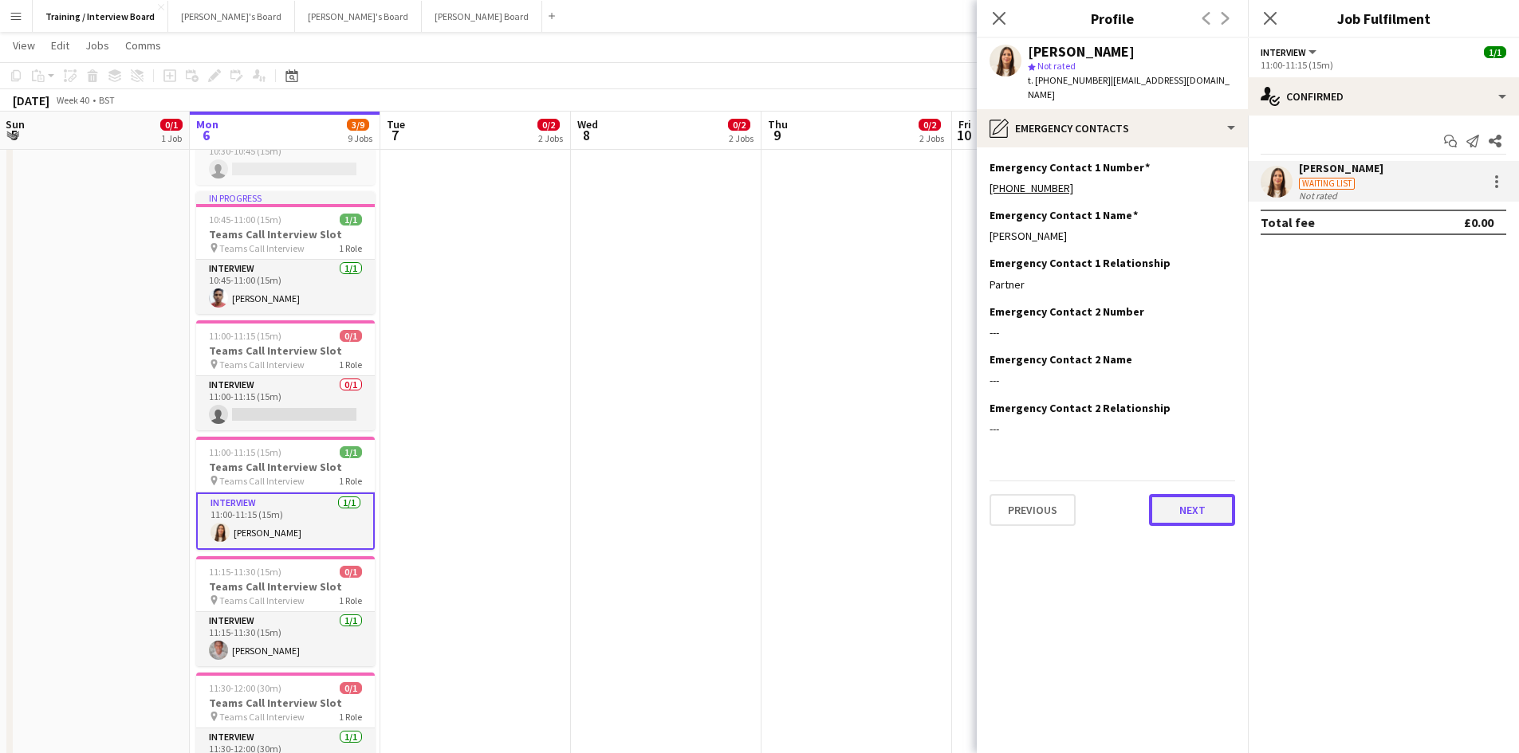
click at [1205, 494] on button "Next" at bounding box center [1192, 510] width 86 height 32
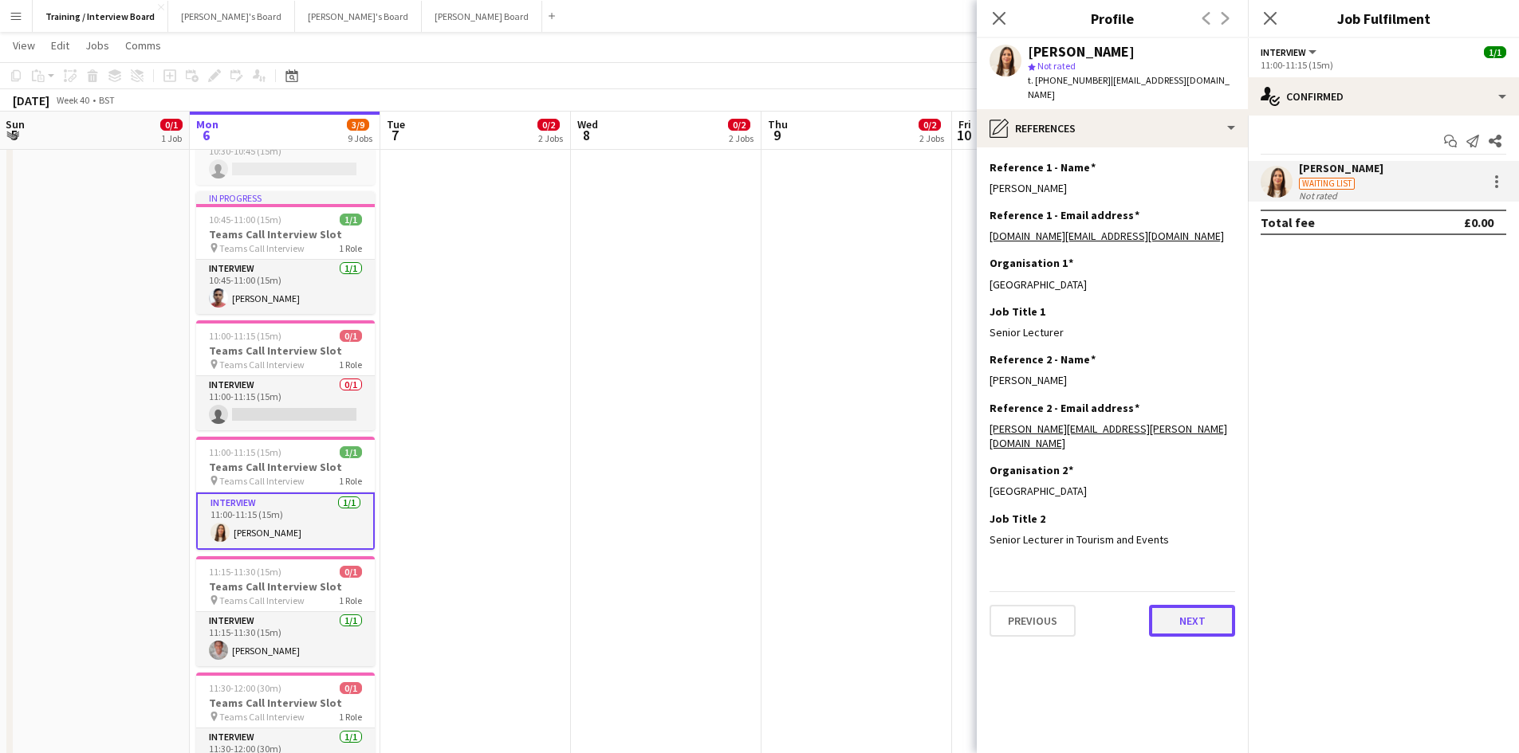
click at [1213, 605] on button "Next" at bounding box center [1192, 621] width 86 height 32
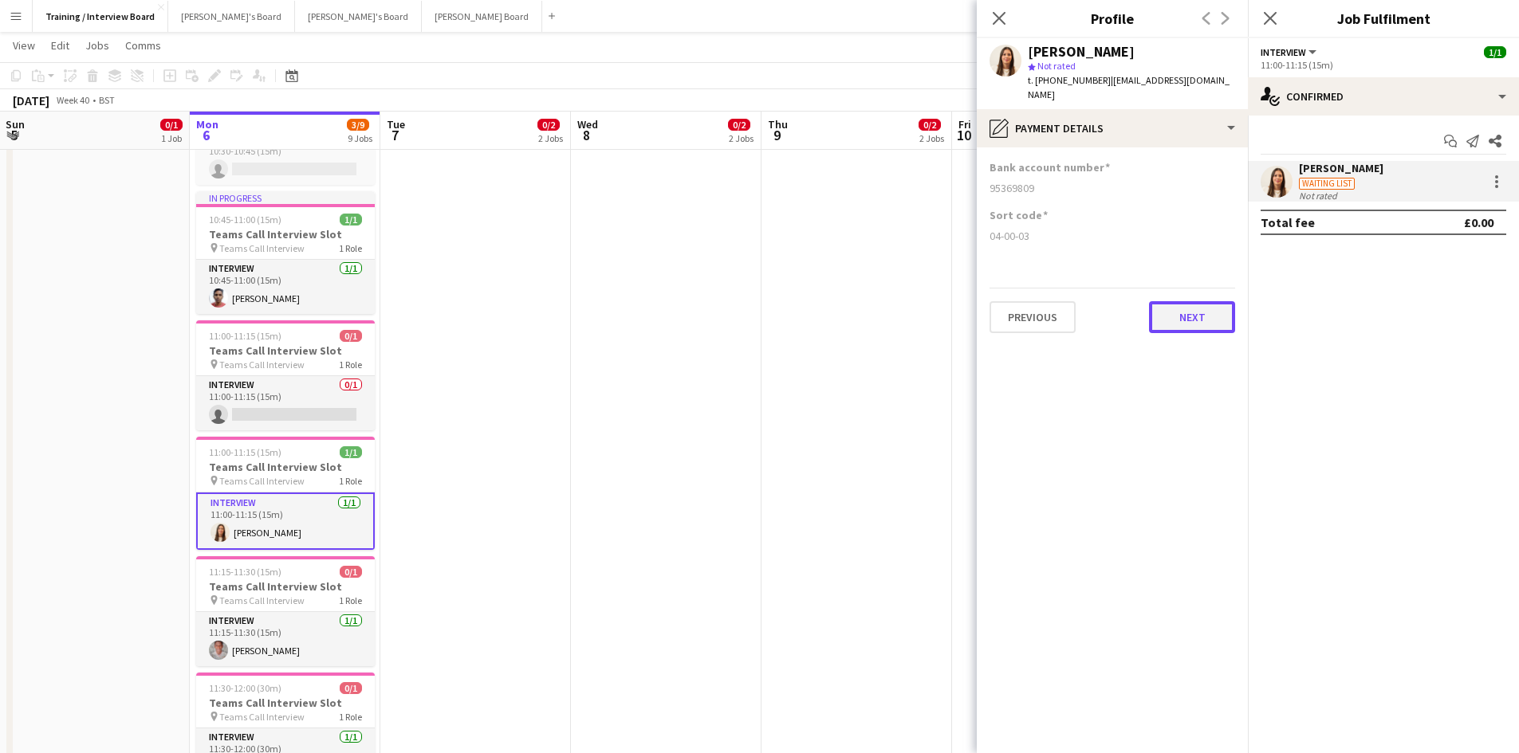
click at [1200, 301] on button "Next" at bounding box center [1192, 317] width 86 height 32
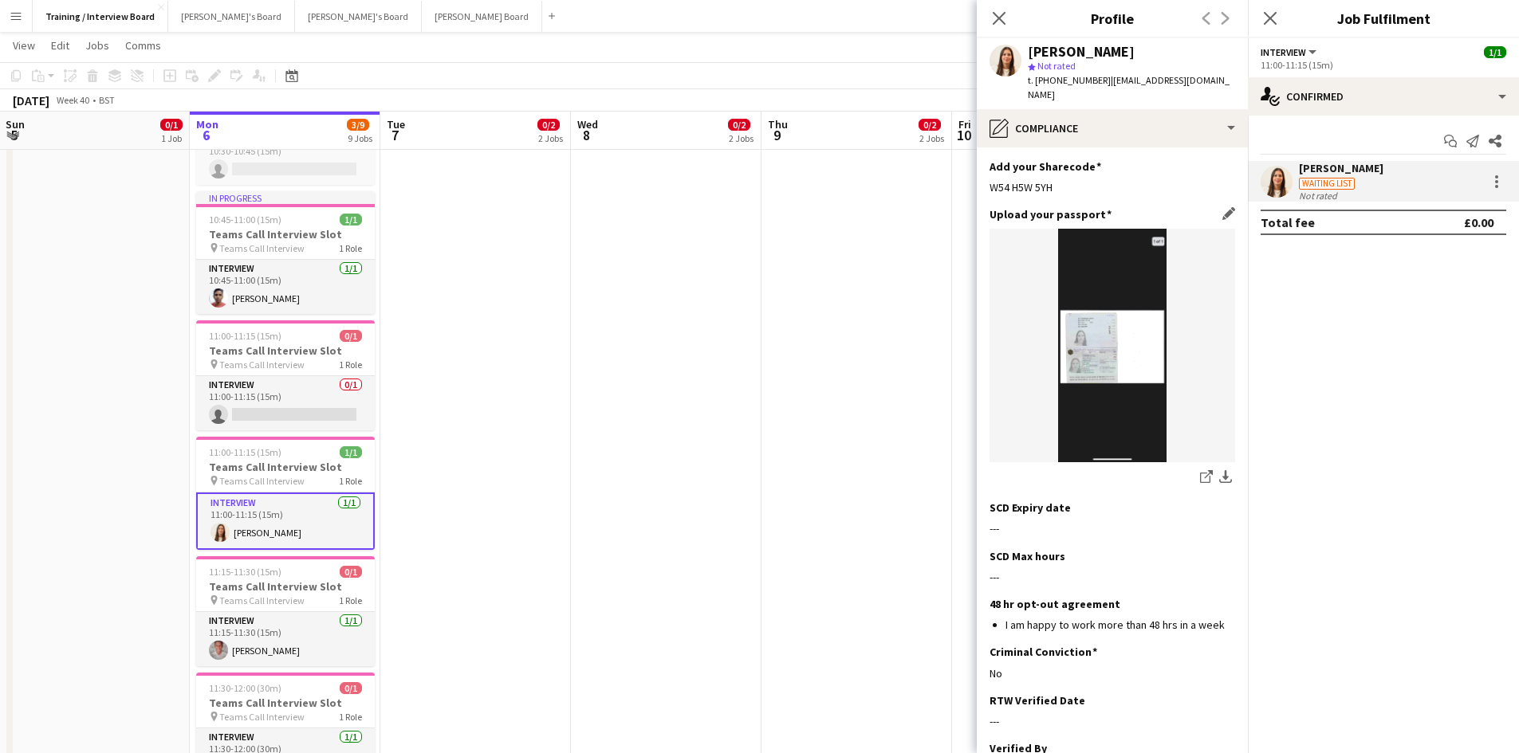
scroll to position [0, 0]
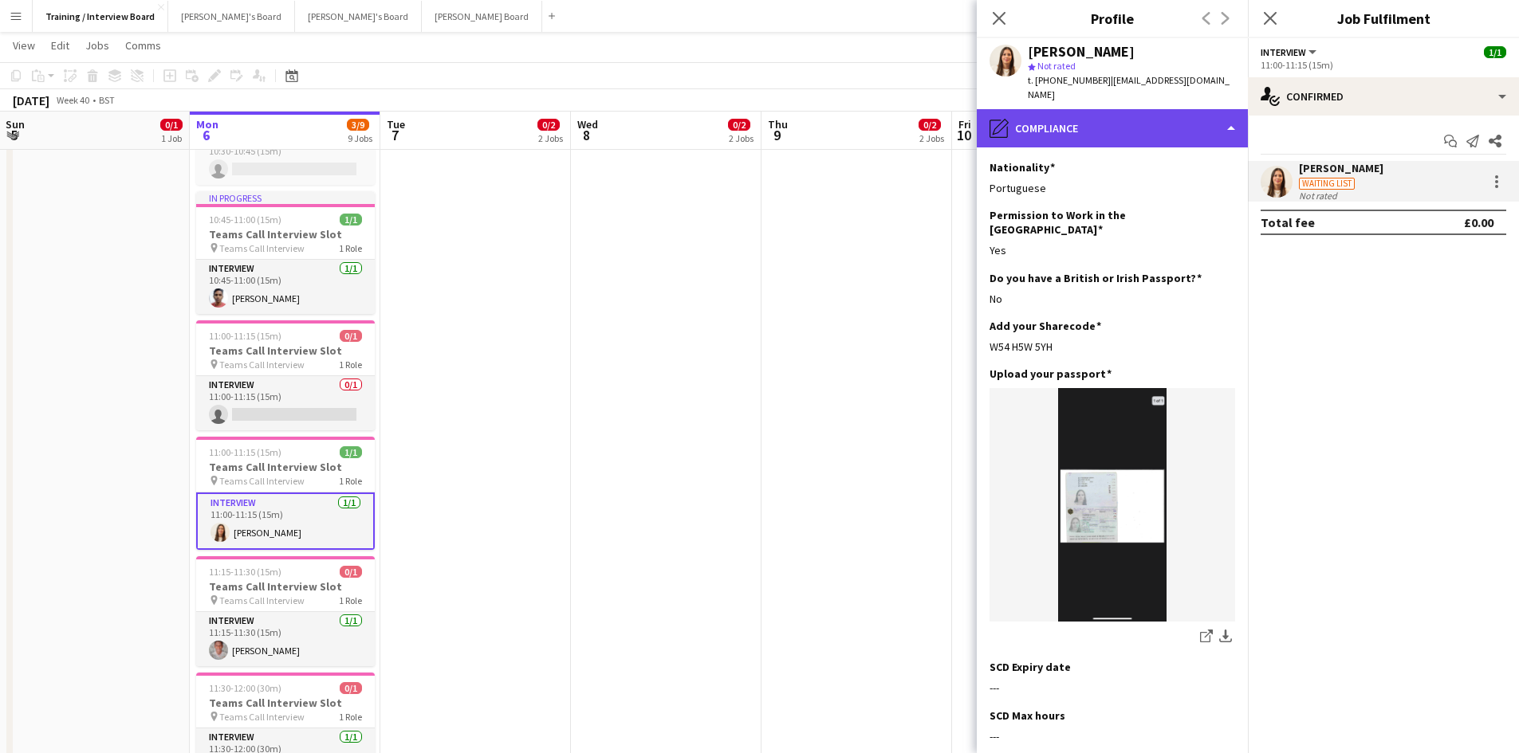
click at [1226, 109] on div "pencil4 Compliance" at bounding box center [1112, 128] width 271 height 38
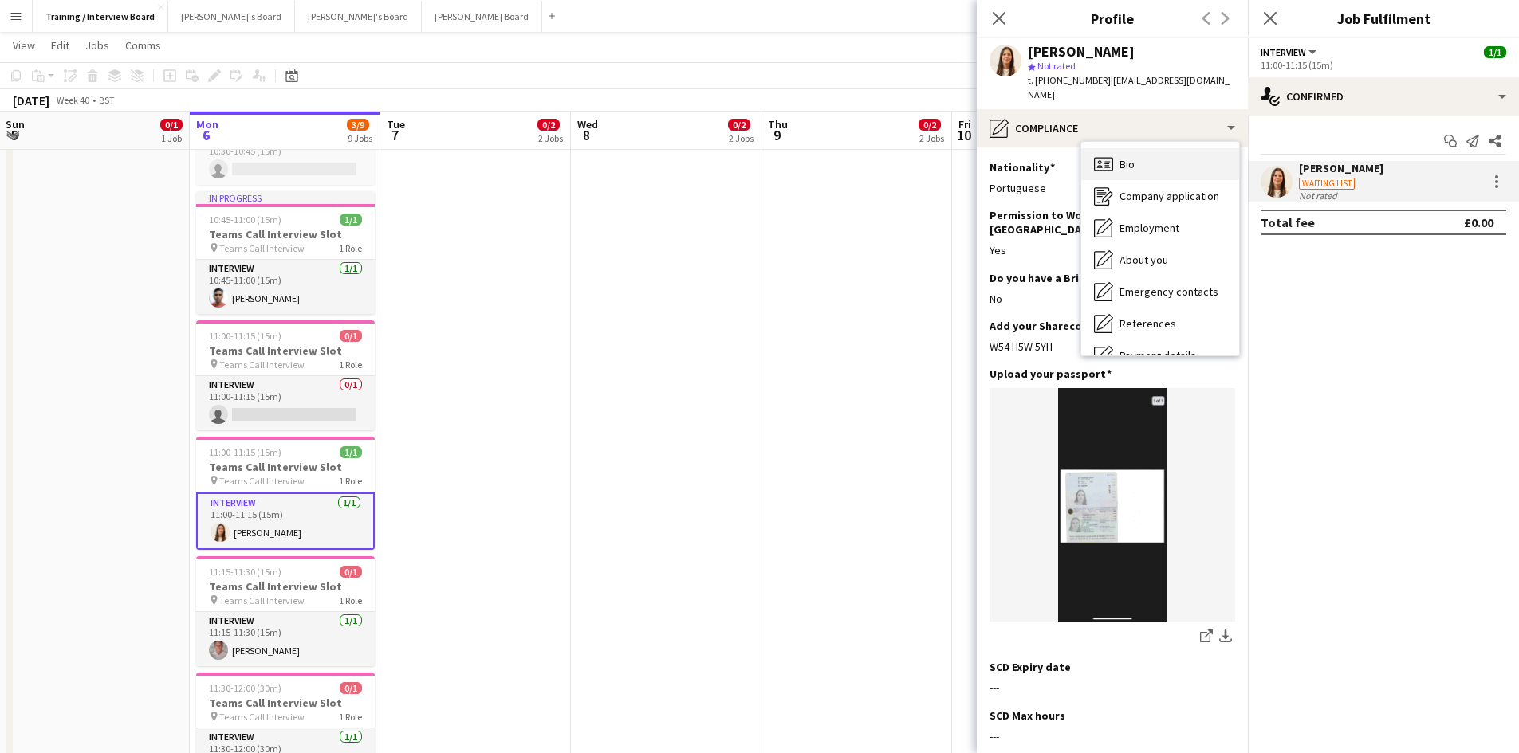
click at [1147, 151] on div "Bio Bio" at bounding box center [1160, 164] width 158 height 32
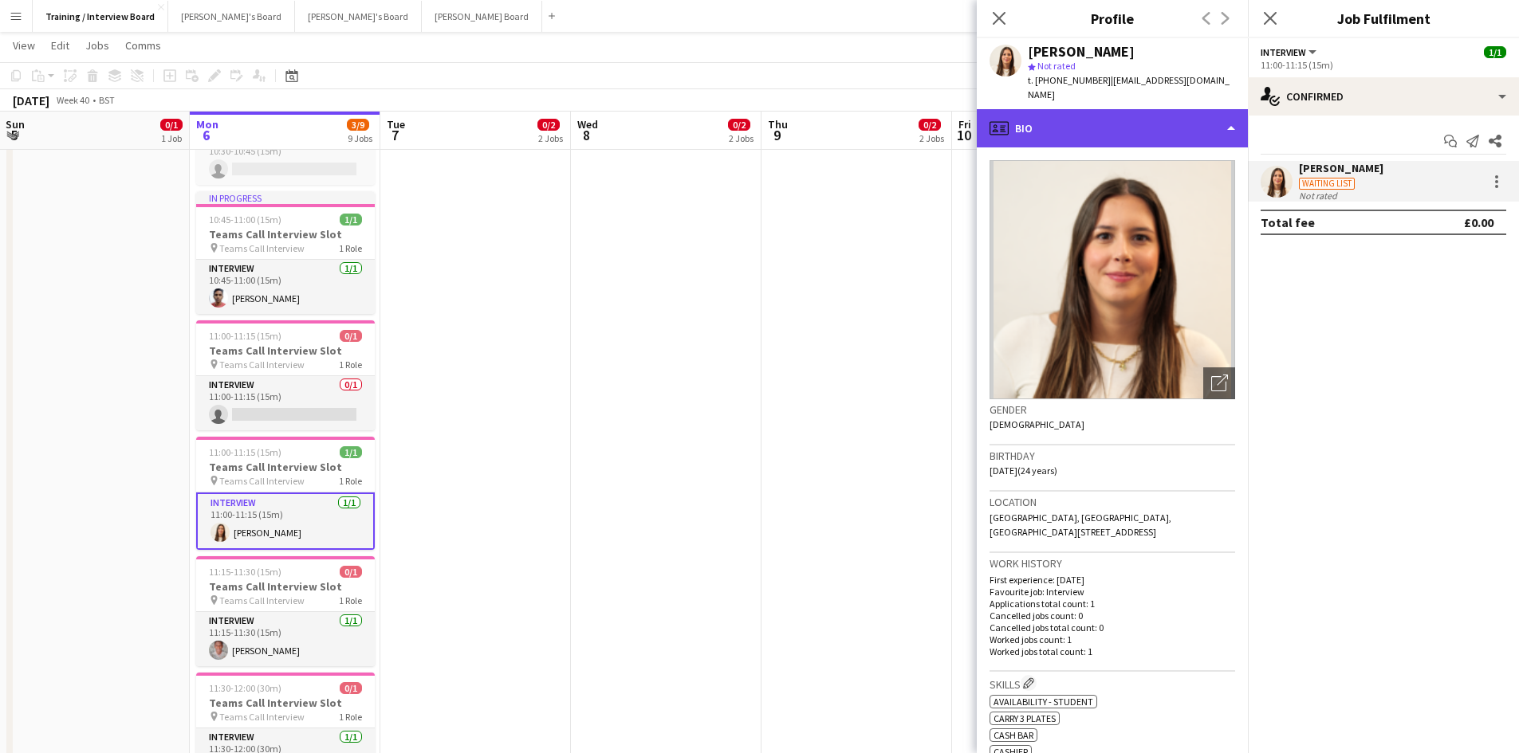
click at [1225, 109] on div "profile Bio" at bounding box center [1112, 128] width 271 height 38
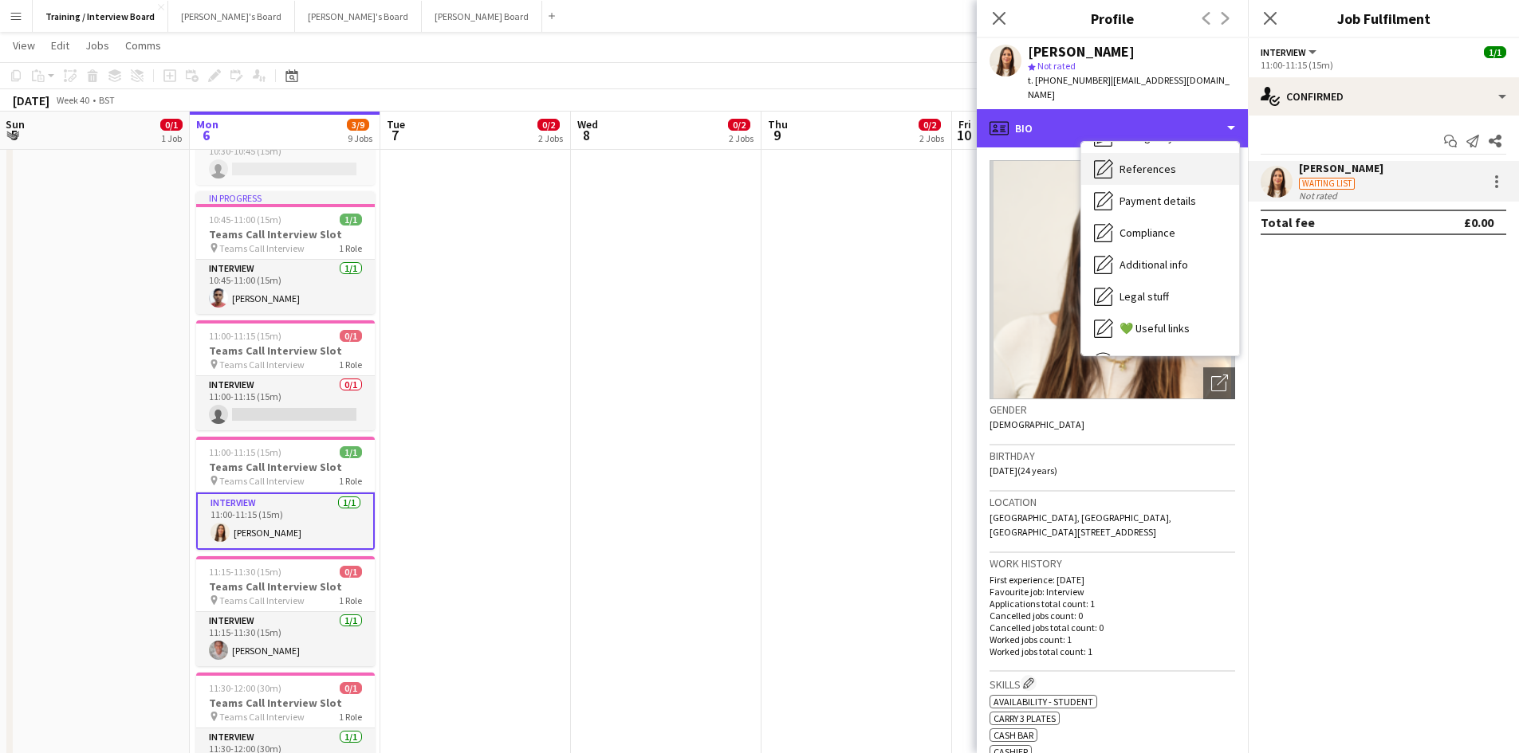
scroll to position [159, 0]
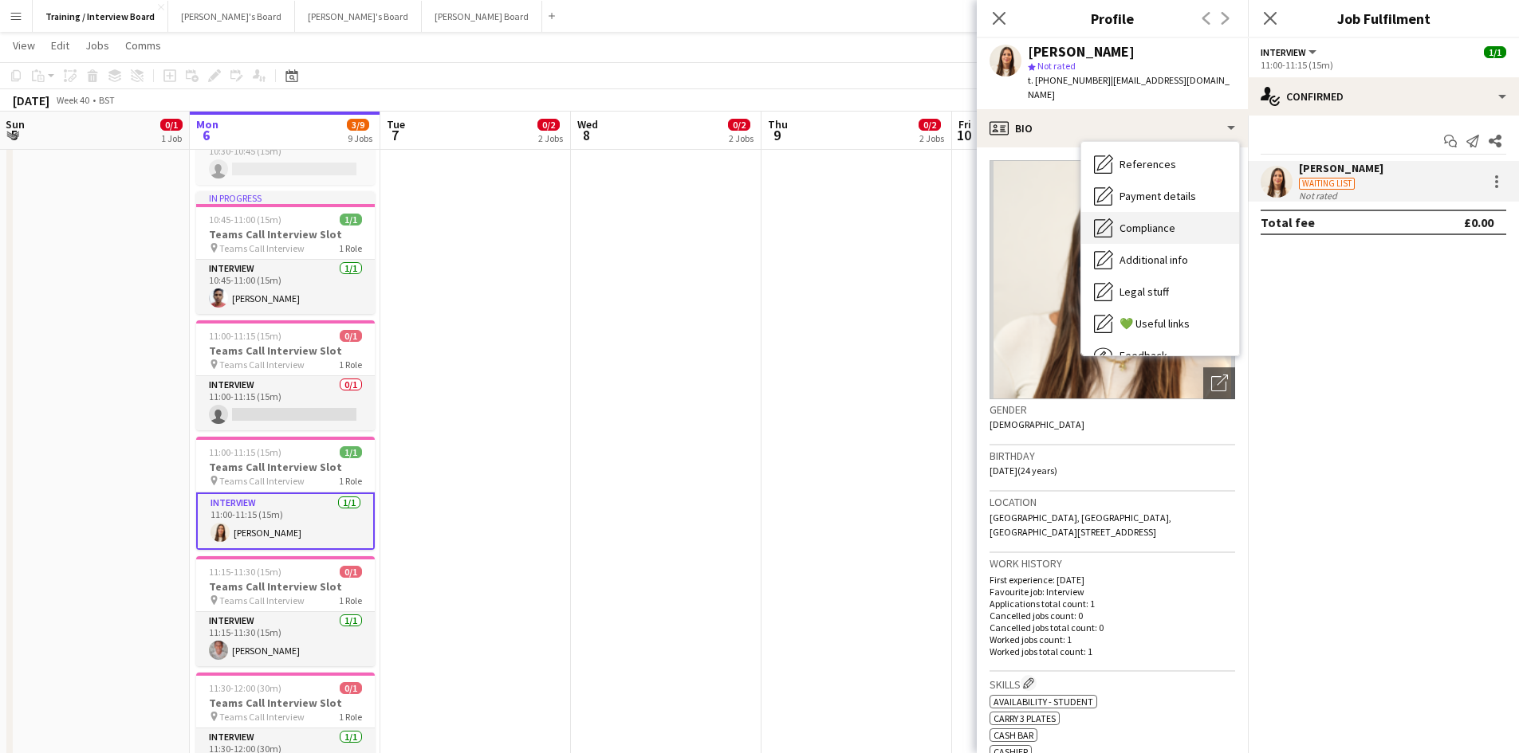
click at [1137, 212] on div "Compliance Compliance" at bounding box center [1160, 228] width 158 height 32
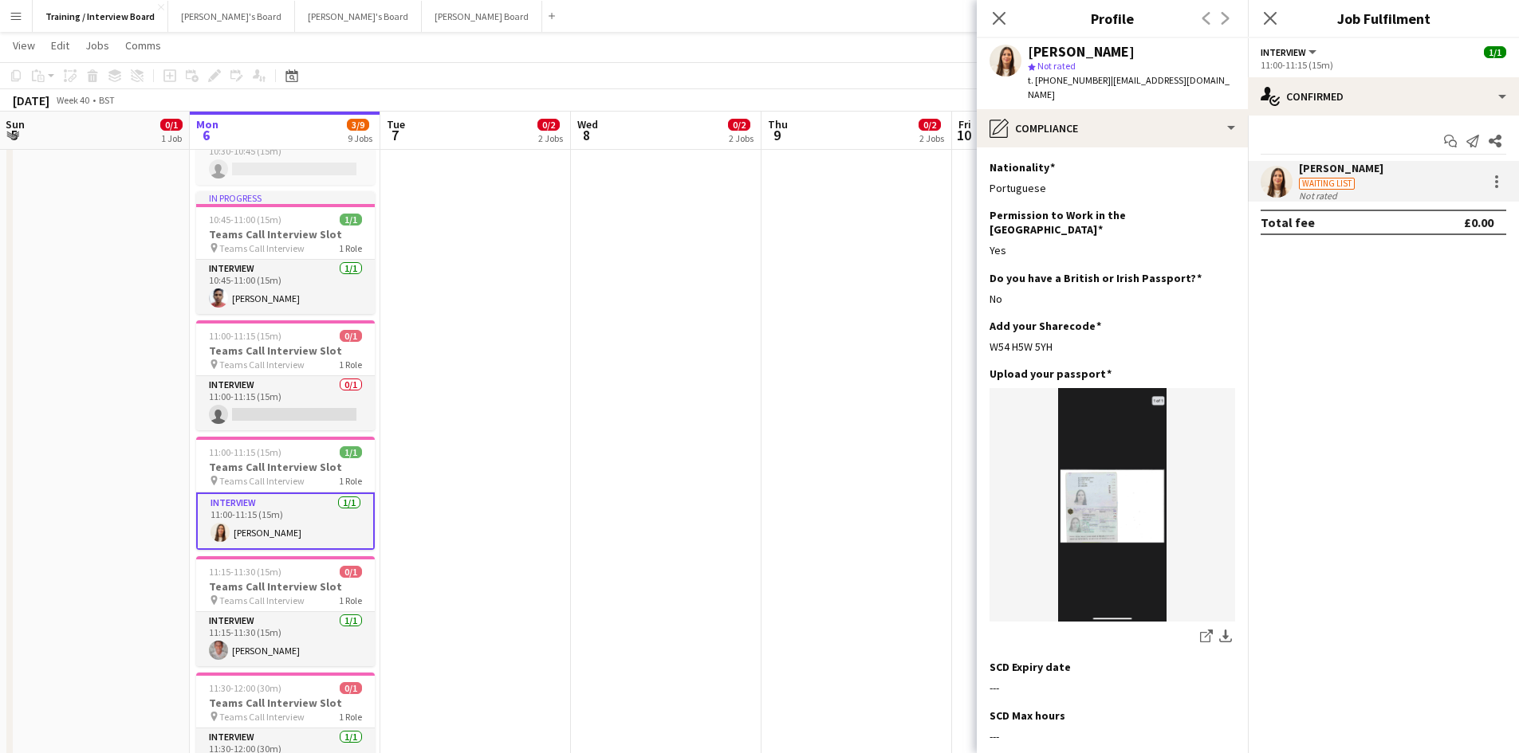
drag, startPoint x: 1059, startPoint y: 313, endPoint x: 986, endPoint y: 311, distance: 73.4
click at [986, 311] on app-section-data-types "Nationality Edit this field Portuguese Permission to Work in the UK Edit this f…" at bounding box center [1112, 450] width 271 height 606
copy div "W54 H5W 5YH"
click at [1138, 340] on div "W54 H5W 5YH" at bounding box center [1112, 347] width 246 height 14
drag, startPoint x: 1072, startPoint y: 324, endPoint x: 986, endPoint y: 318, distance: 86.3
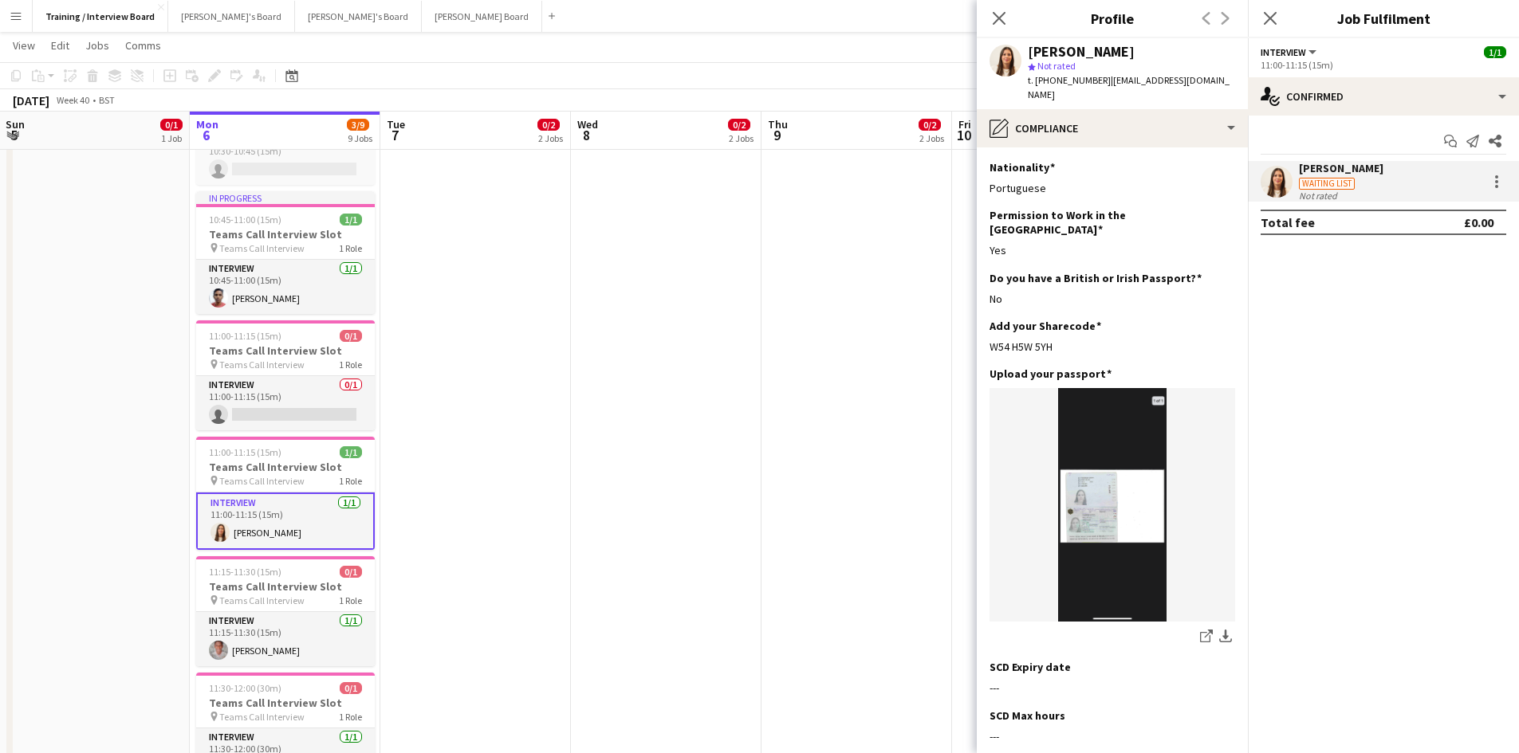
click at [986, 318] on app-section-data-types "Nationality Edit this field Portuguese Permission to Work in the UK Edit this f…" at bounding box center [1112, 450] width 271 height 606
copy div "W54 H5W 5YH"
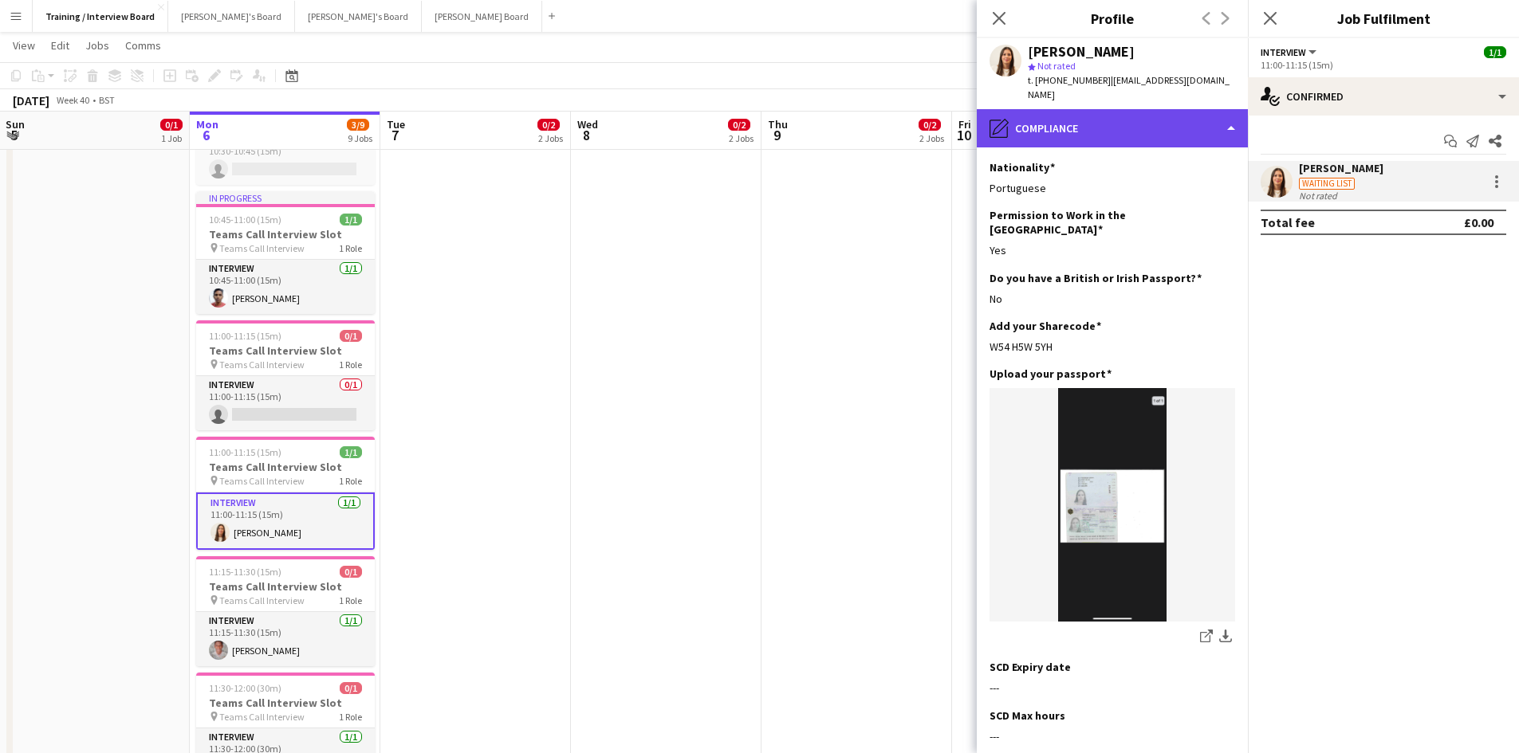
click at [1227, 112] on div "pencil4 Compliance" at bounding box center [1112, 128] width 271 height 38
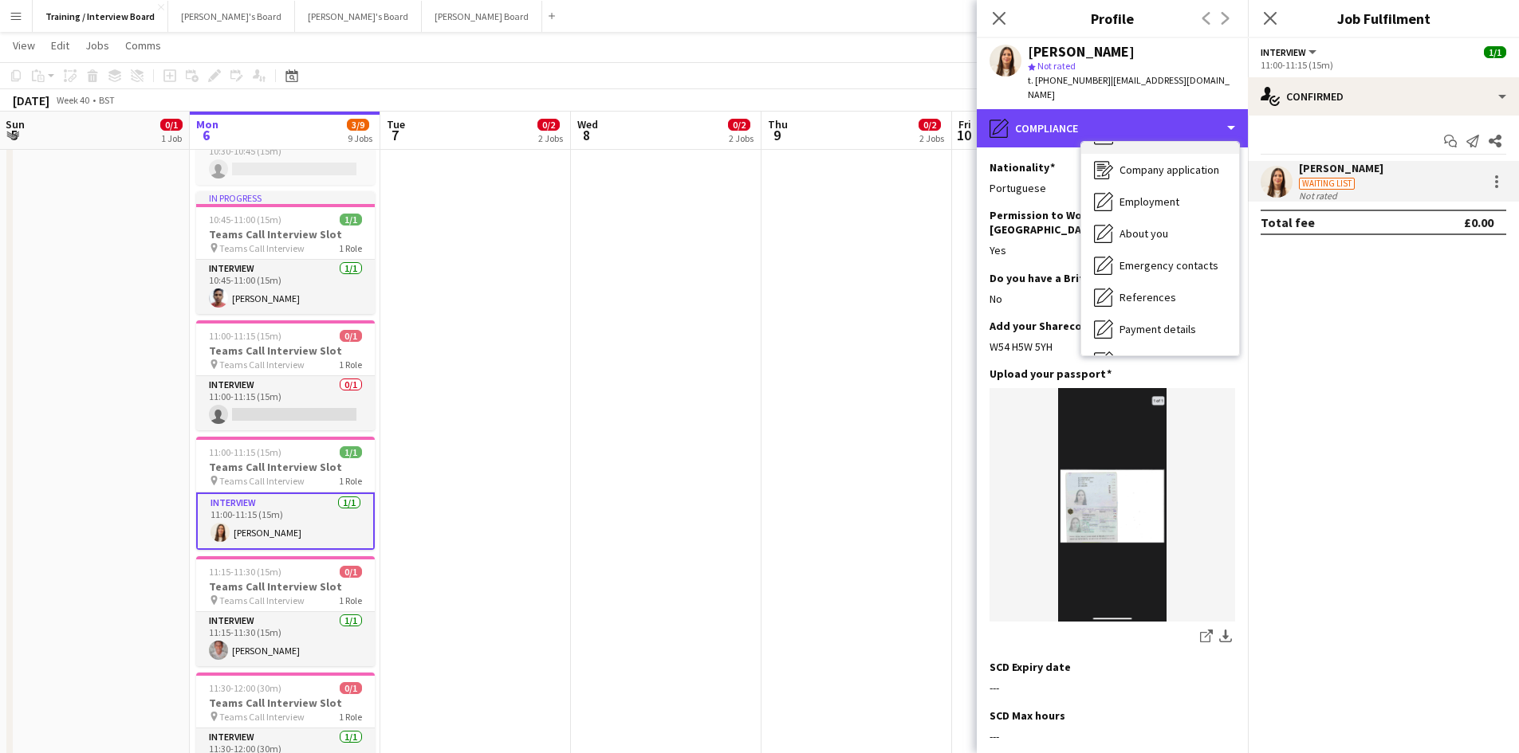
scroll to position [0, 0]
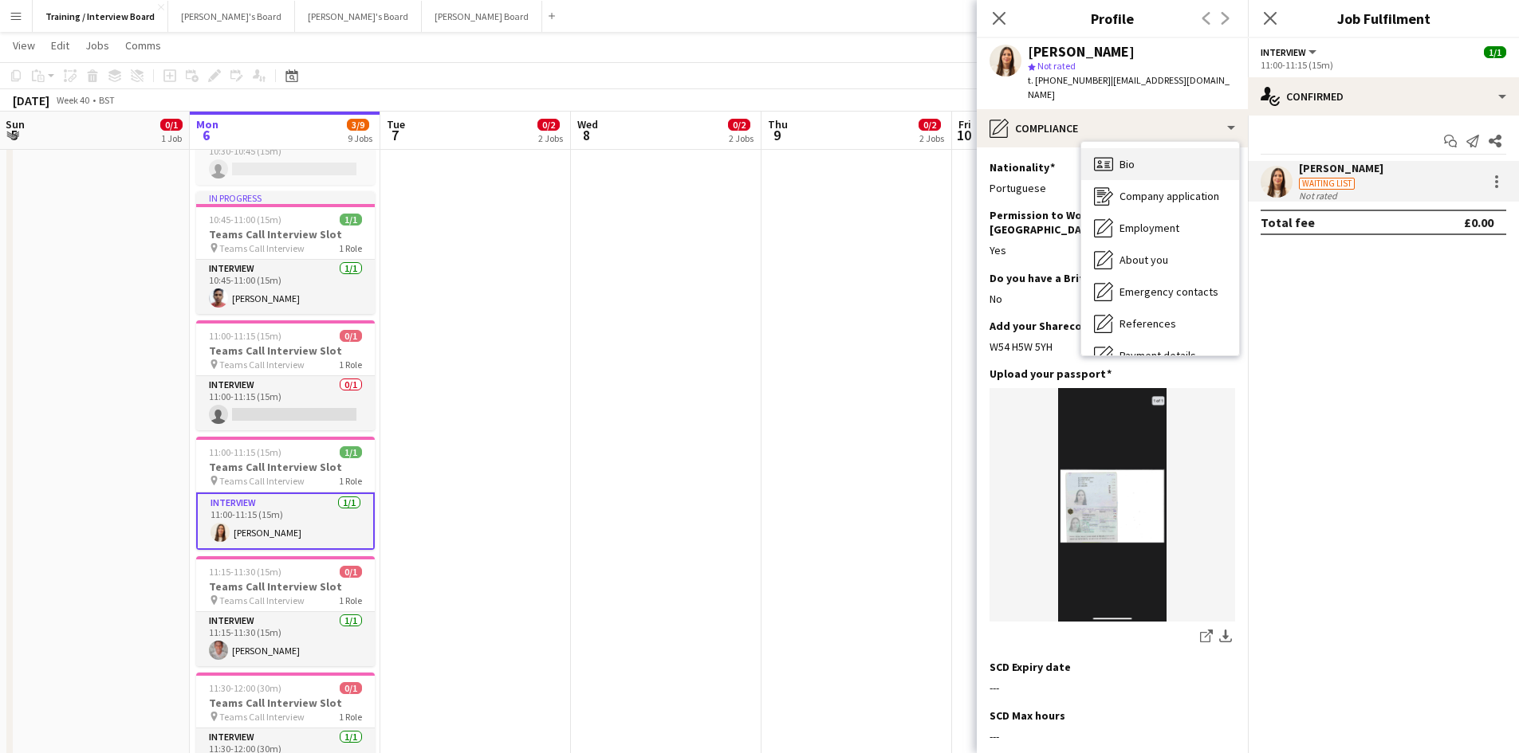
click at [1158, 155] on div "Bio Bio" at bounding box center [1160, 164] width 158 height 32
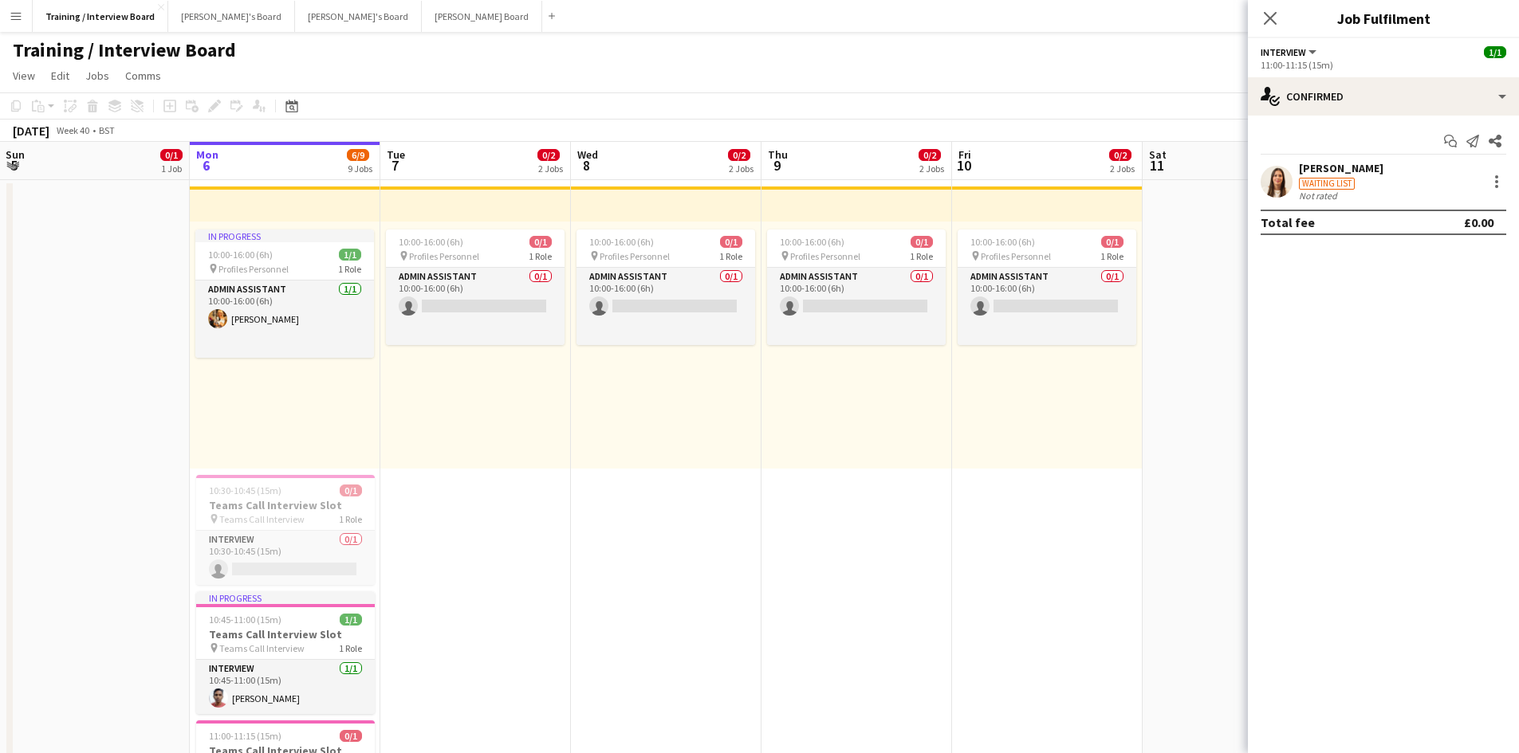
click at [1316, 164] on div "Maria Cunha" at bounding box center [1341, 168] width 84 height 14
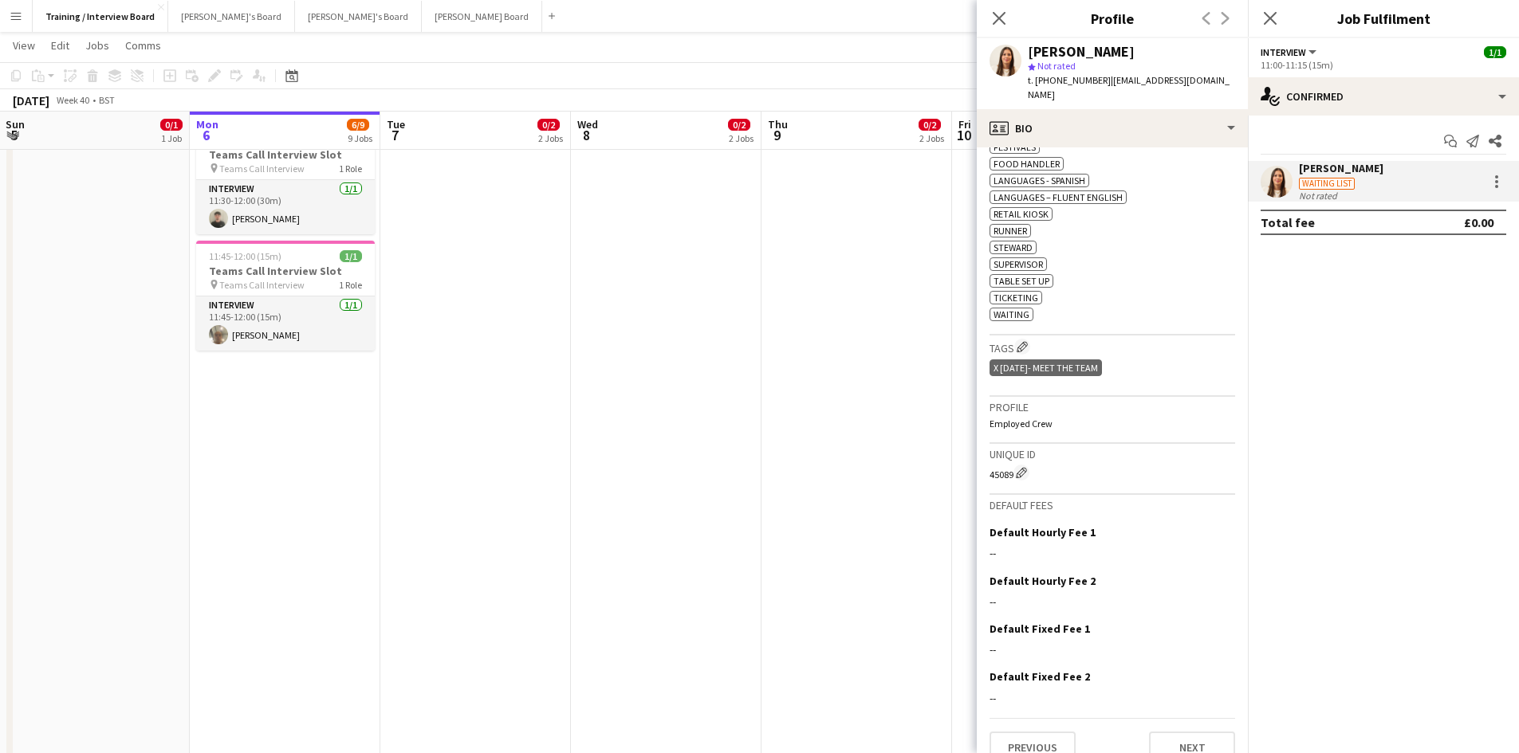
scroll to position [713, 0]
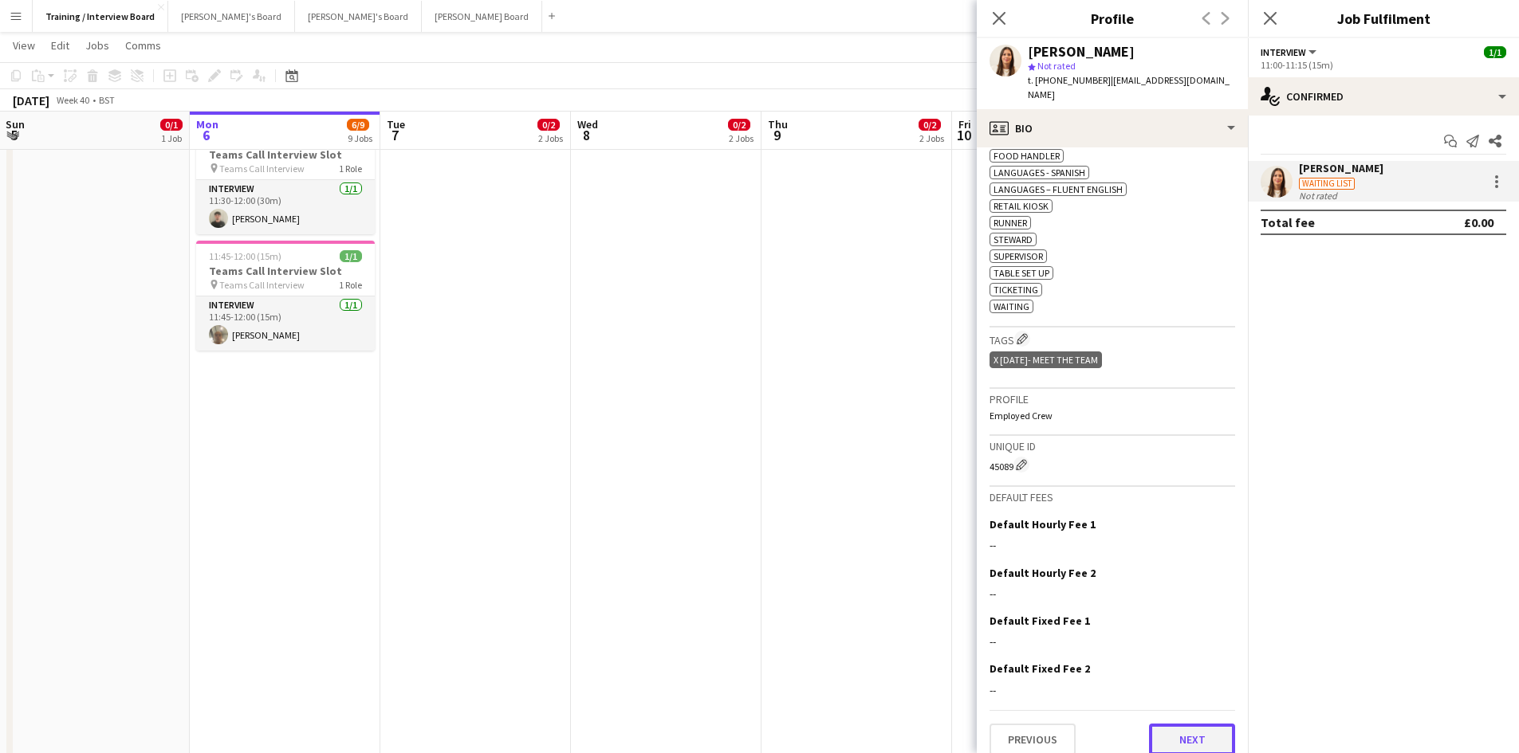
click at [1201, 724] on button "Next" at bounding box center [1192, 740] width 86 height 32
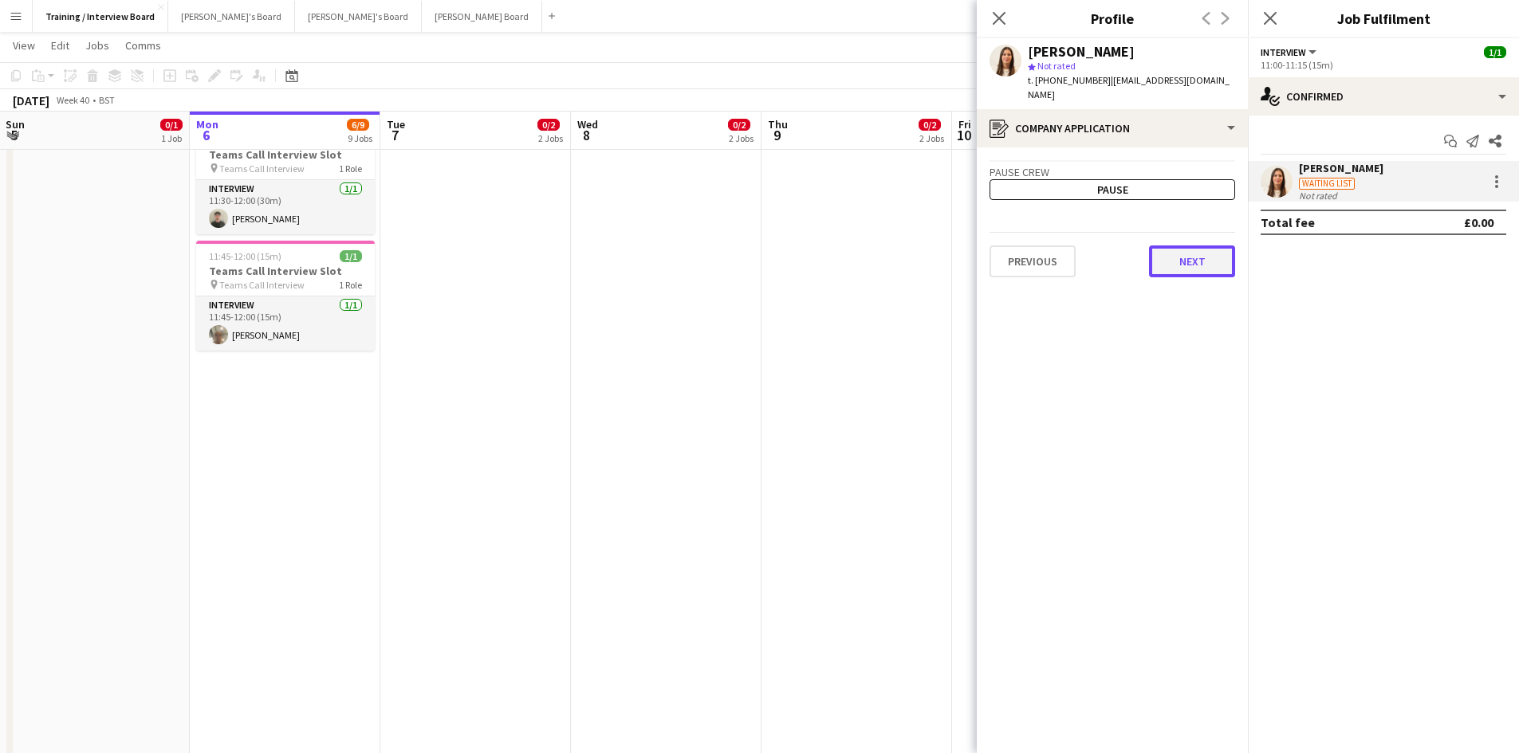
click at [1180, 246] on button "Next" at bounding box center [1192, 262] width 86 height 32
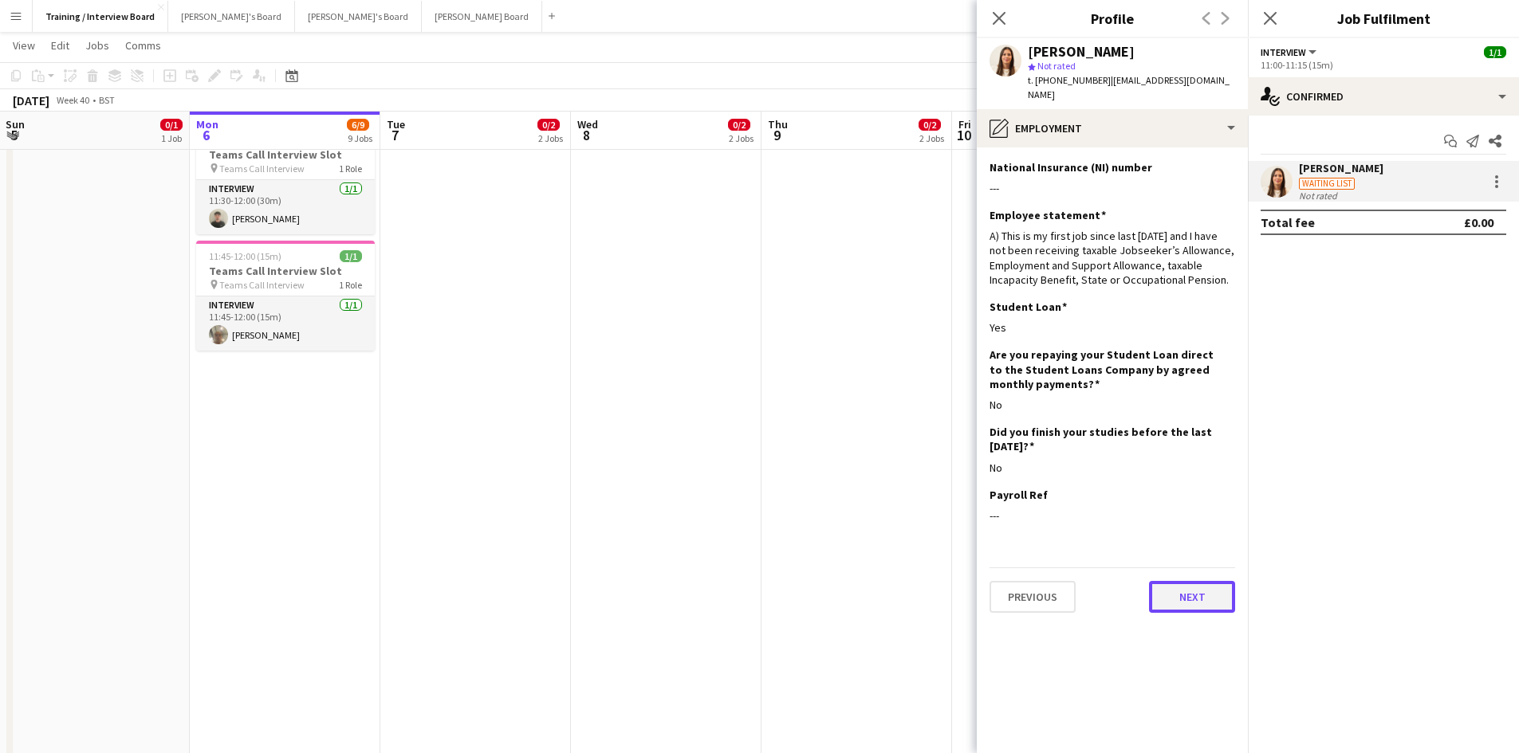
click at [1211, 581] on button "Next" at bounding box center [1192, 597] width 86 height 32
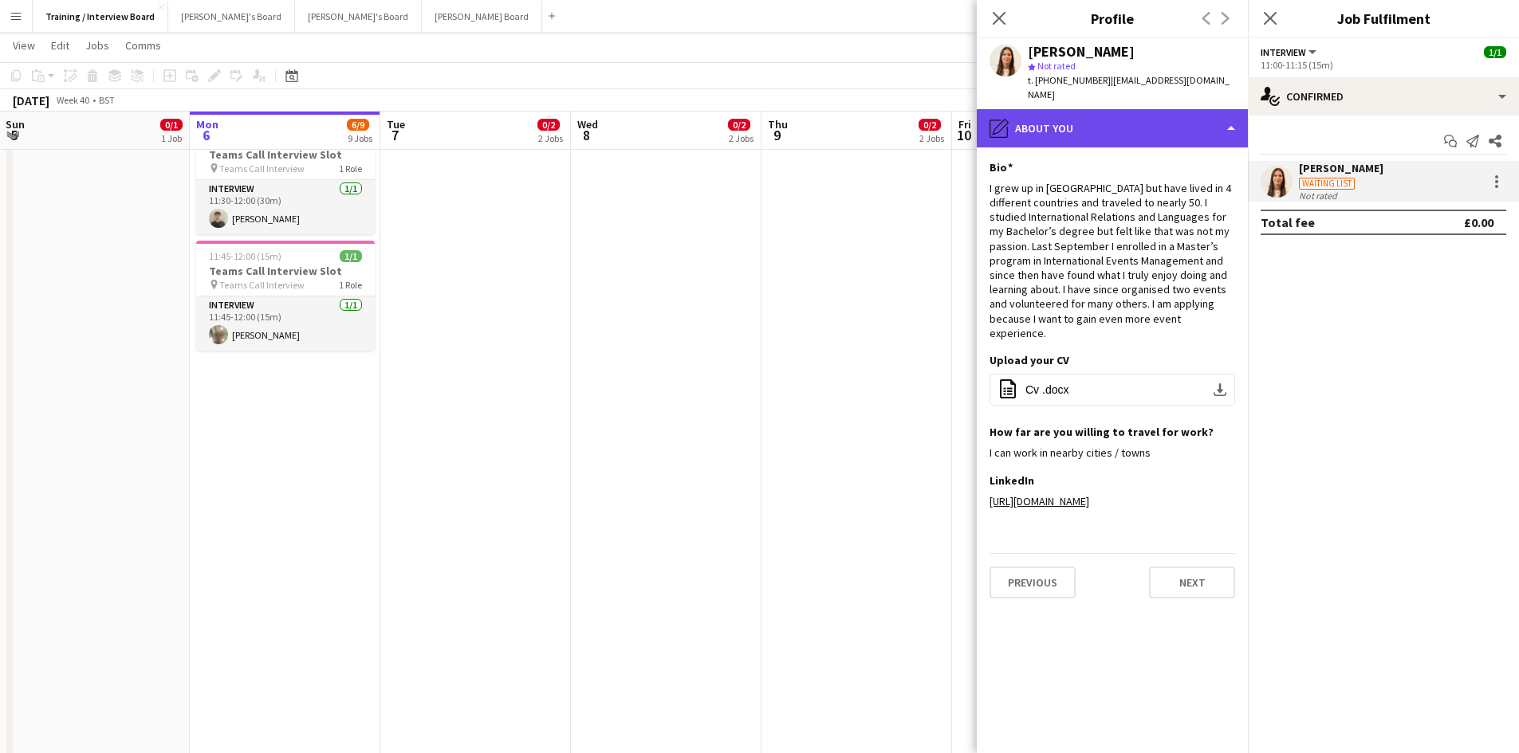
click at [1228, 112] on div "pencil4 About you" at bounding box center [1112, 128] width 271 height 38
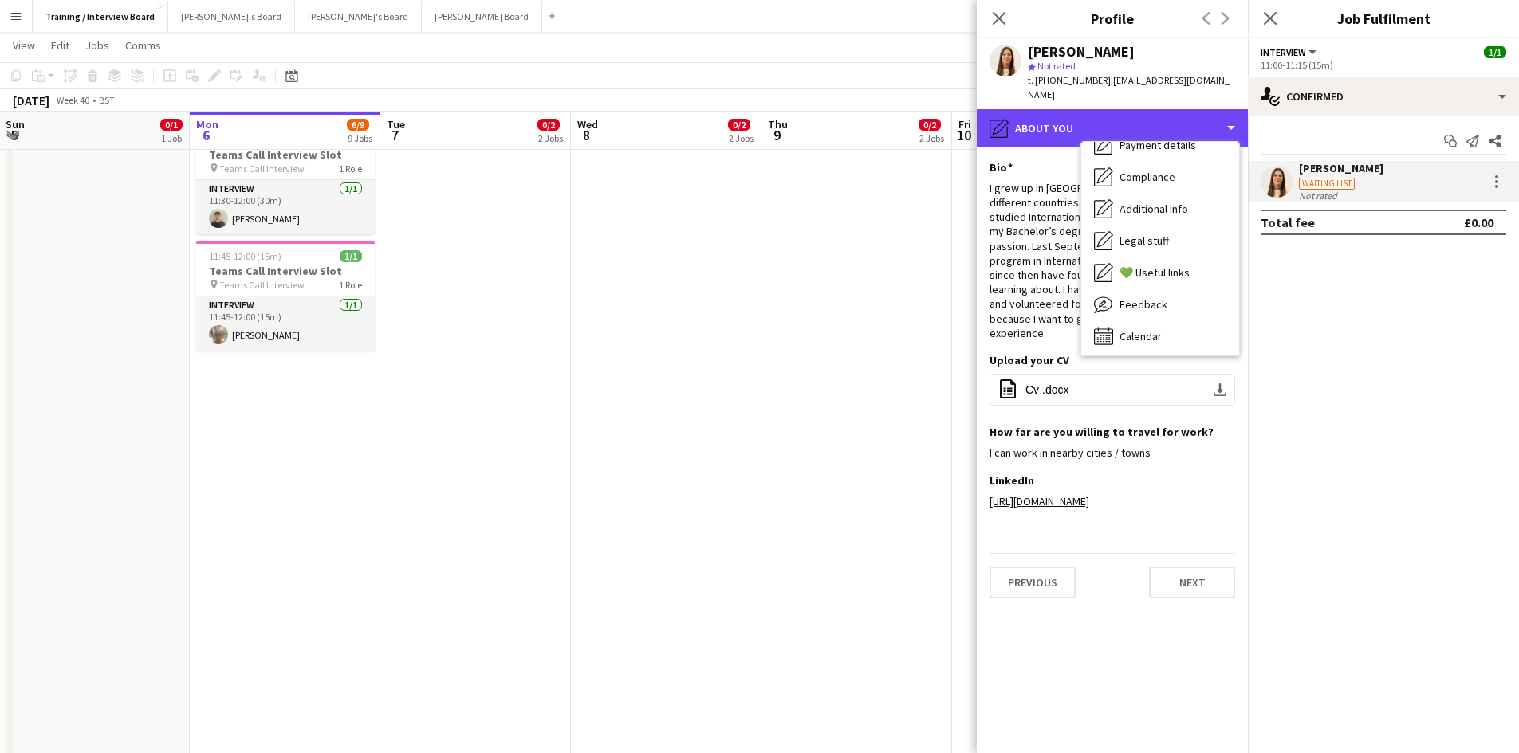
scroll to position [214, 0]
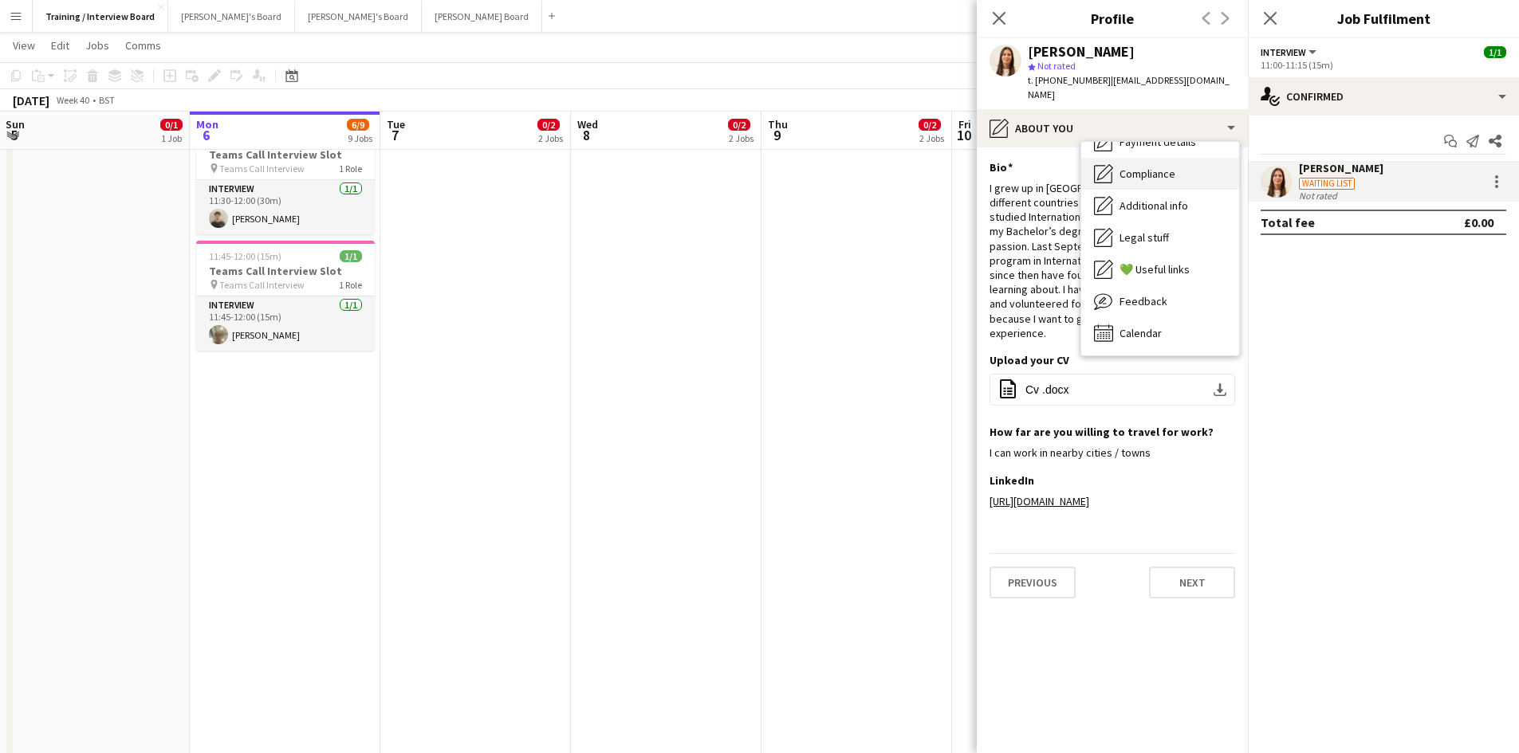
click at [1169, 167] on span "Compliance" at bounding box center [1147, 174] width 56 height 14
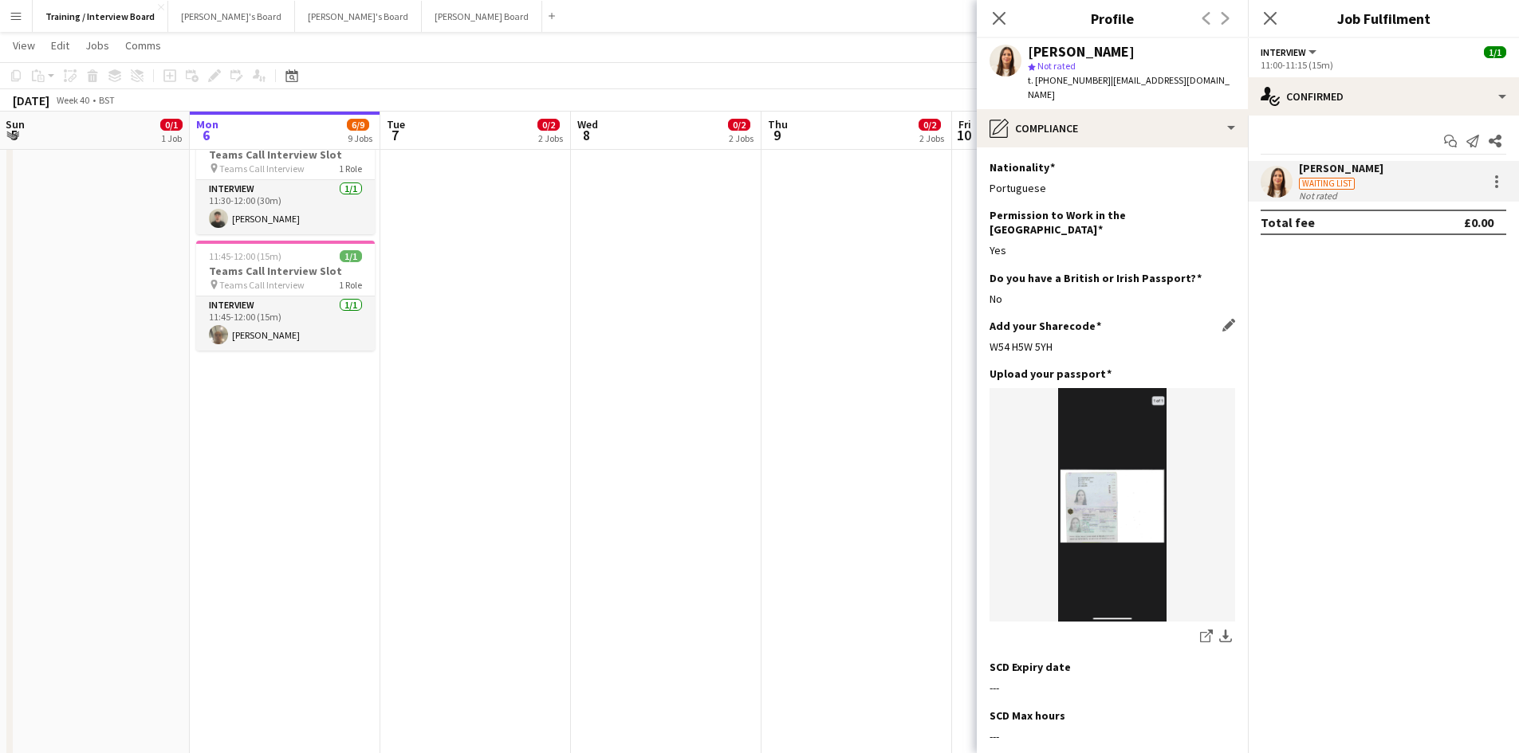
click at [1070, 340] on div "W54 H5W 5YH" at bounding box center [1112, 347] width 246 height 14
click at [1222, 319] on app-icon "Edit this field" at bounding box center [1228, 325] width 13 height 13
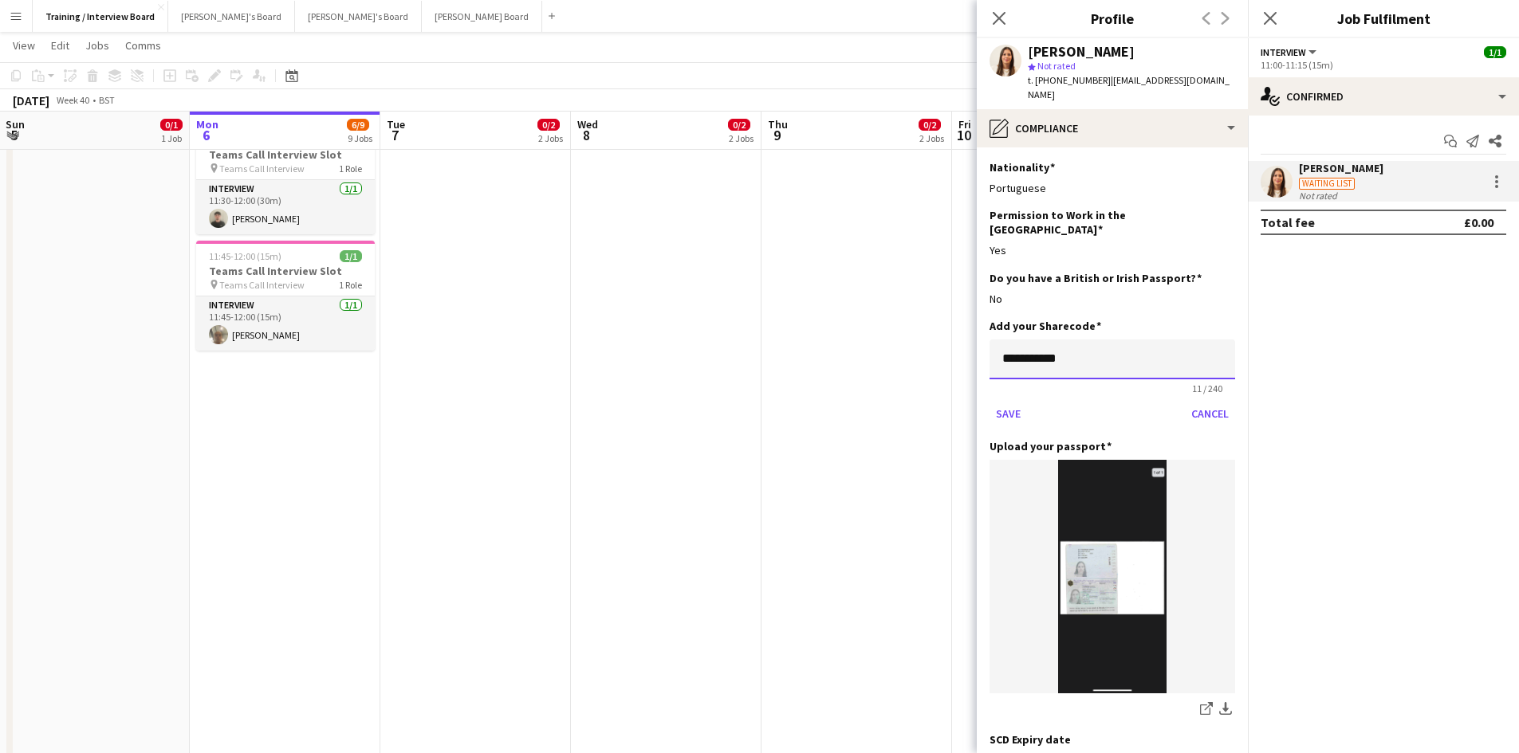
click at [1076, 340] on input "**********" at bounding box center [1112, 360] width 246 height 40
type input "*"
type input "*********"
click at [997, 401] on button "Save" at bounding box center [1007, 414] width 37 height 26
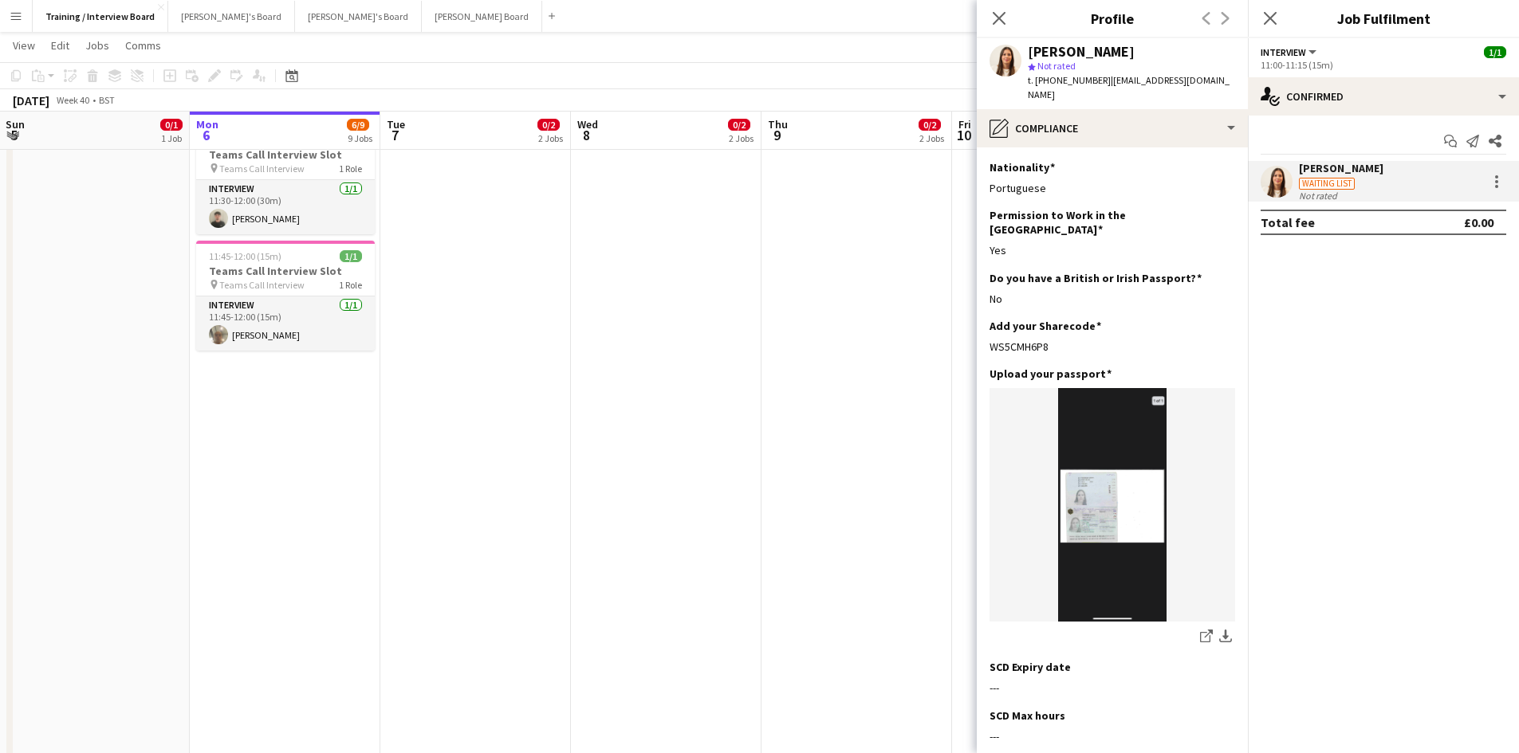
drag, startPoint x: 1075, startPoint y: 316, endPoint x: 978, endPoint y: 330, distance: 97.5
click at [978, 330] on app-section-data-types "Nationality Edit this field Portuguese Permission to Work in the UK Edit this f…" at bounding box center [1112, 450] width 271 height 606
copy div "WS5CMH6P8"
click at [1222, 367] on app-icon "Edit this field" at bounding box center [1228, 373] width 13 height 13
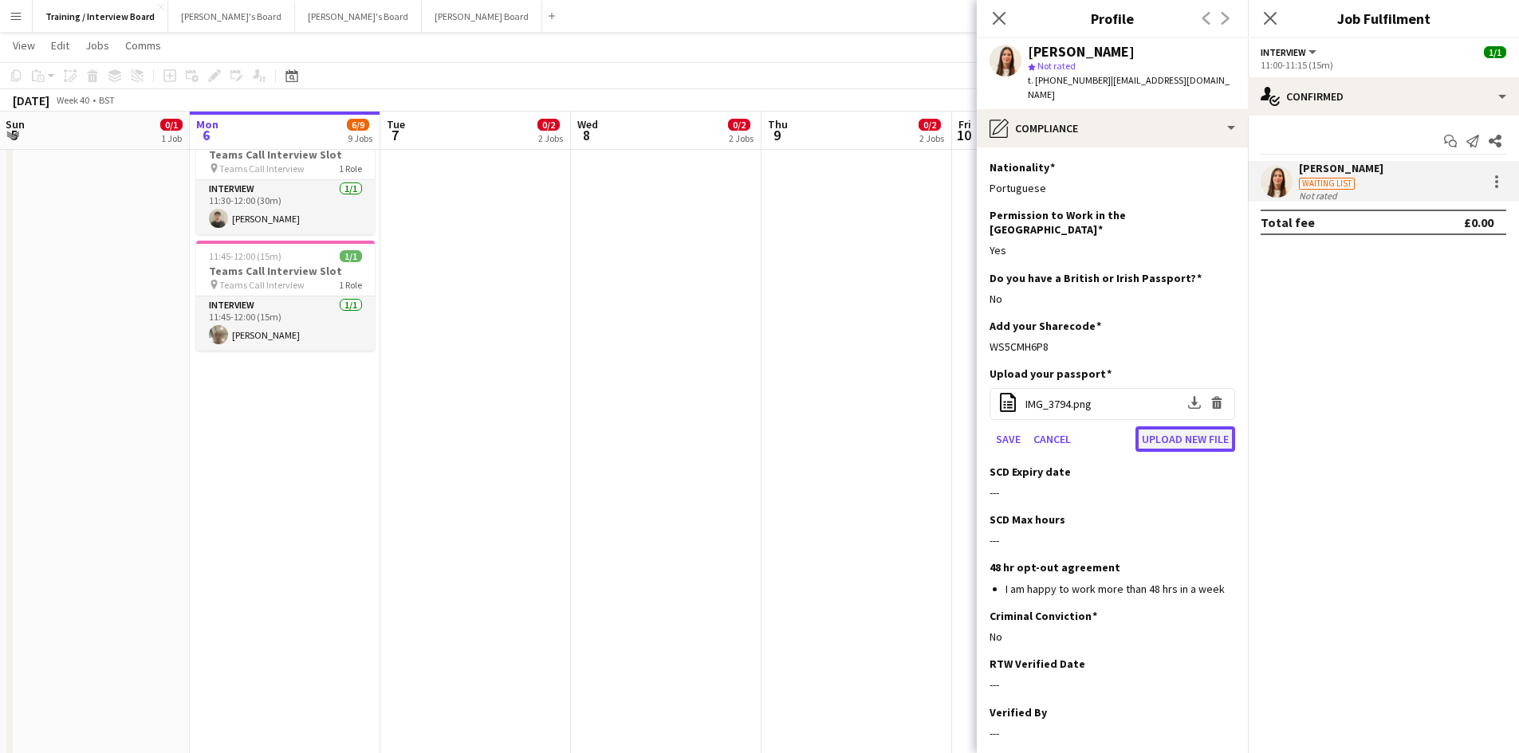
click at [1177, 426] on button "Upload new file" at bounding box center [1185, 439] width 100 height 26
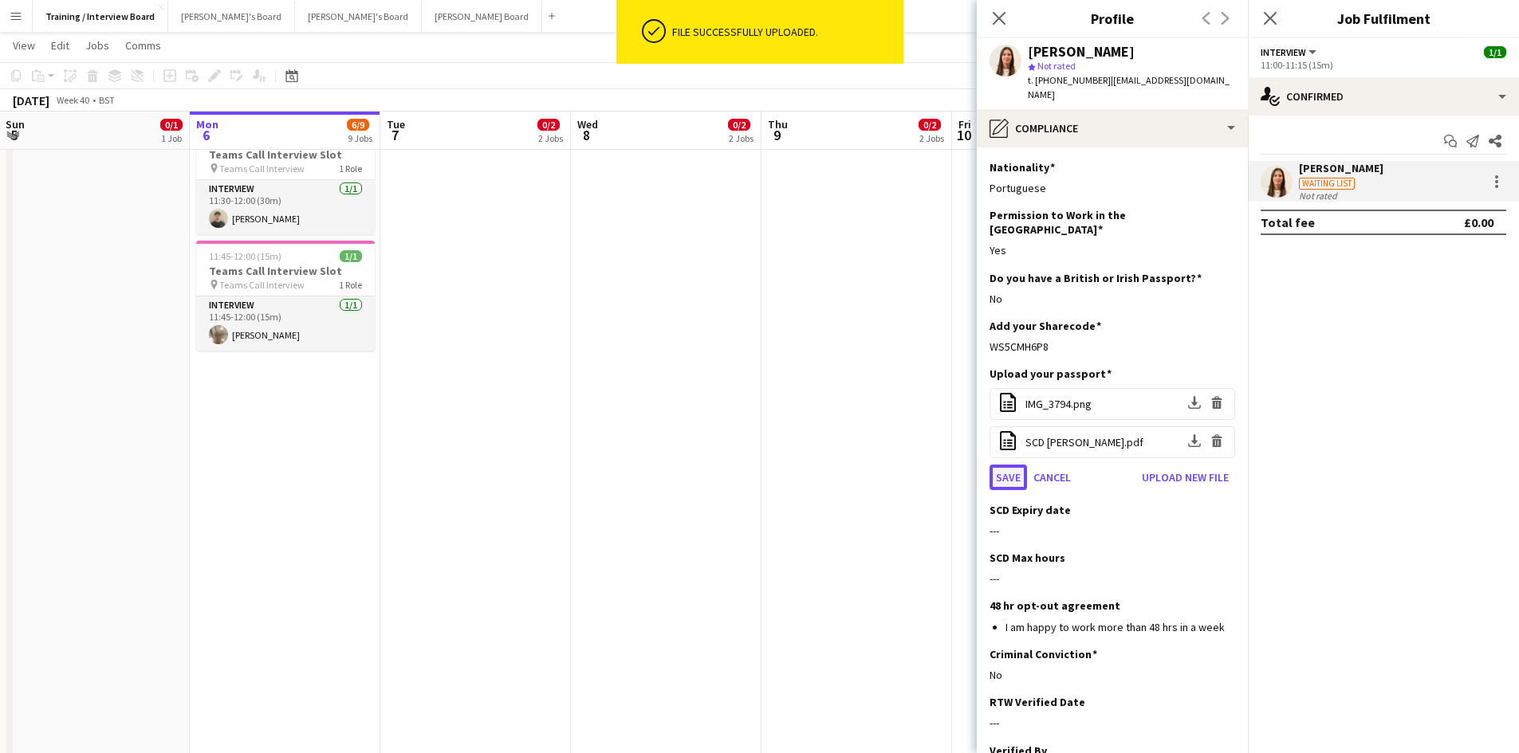
click at [1007, 465] on button "Save" at bounding box center [1007, 478] width 37 height 26
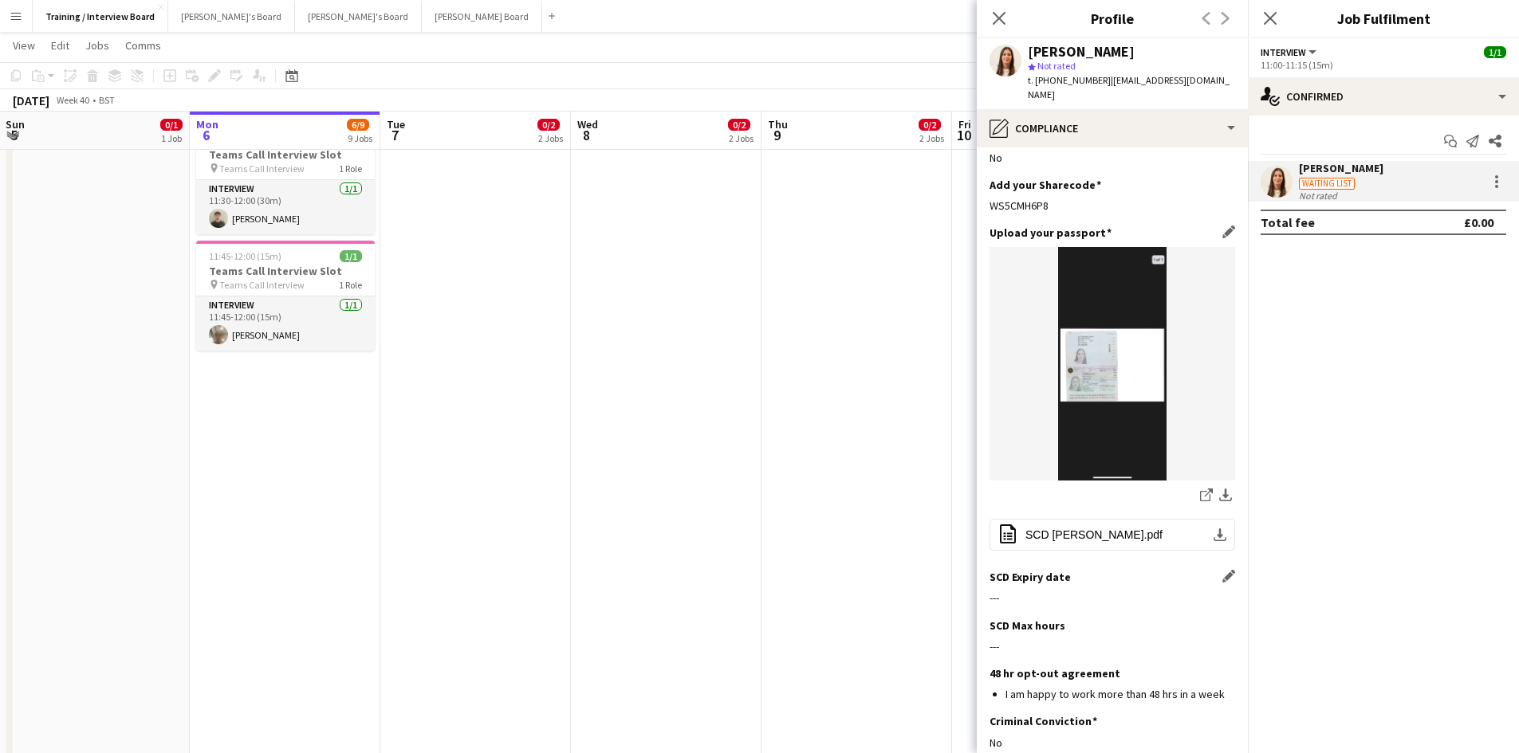
scroll to position [239, 0]
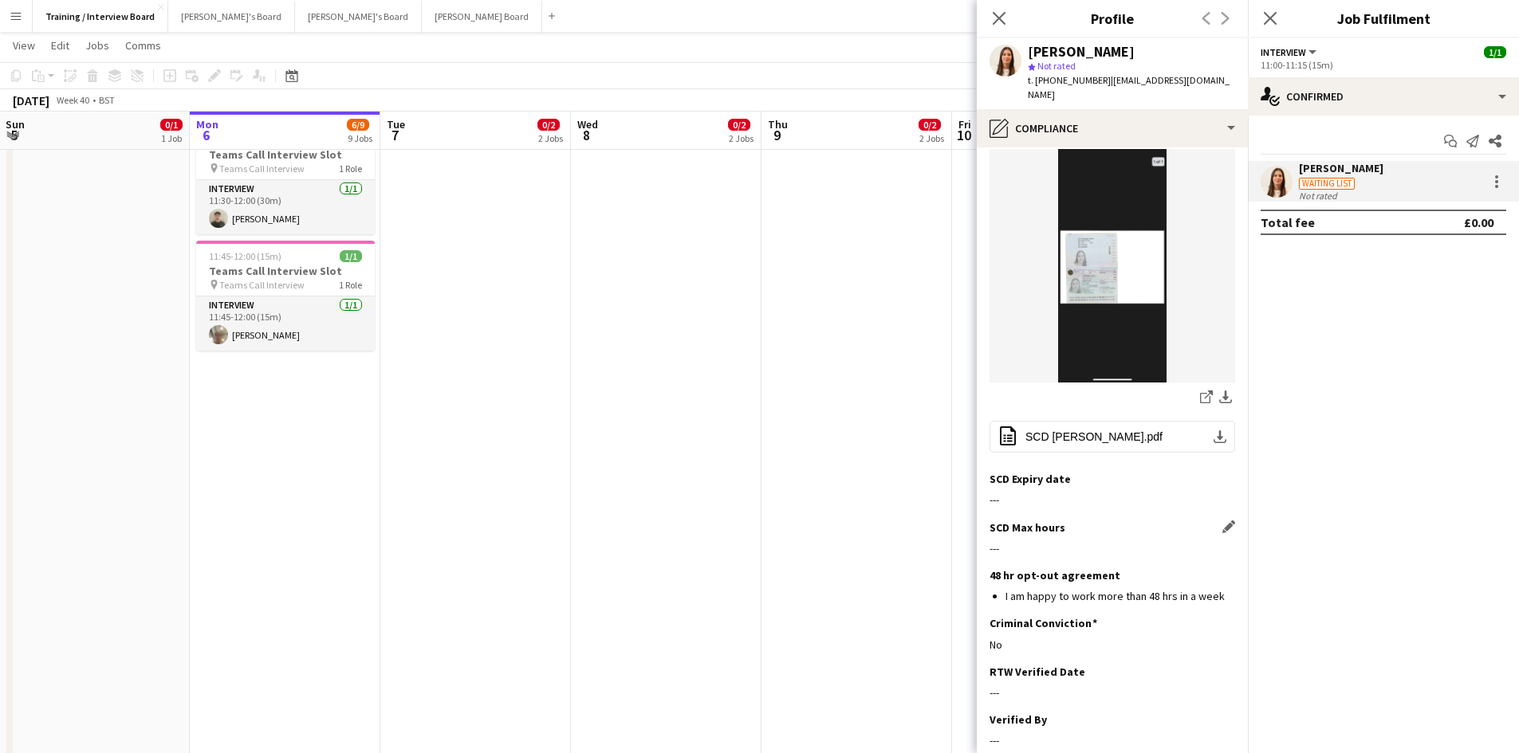
click at [1222, 521] on app-icon "Edit this field" at bounding box center [1228, 527] width 13 height 13
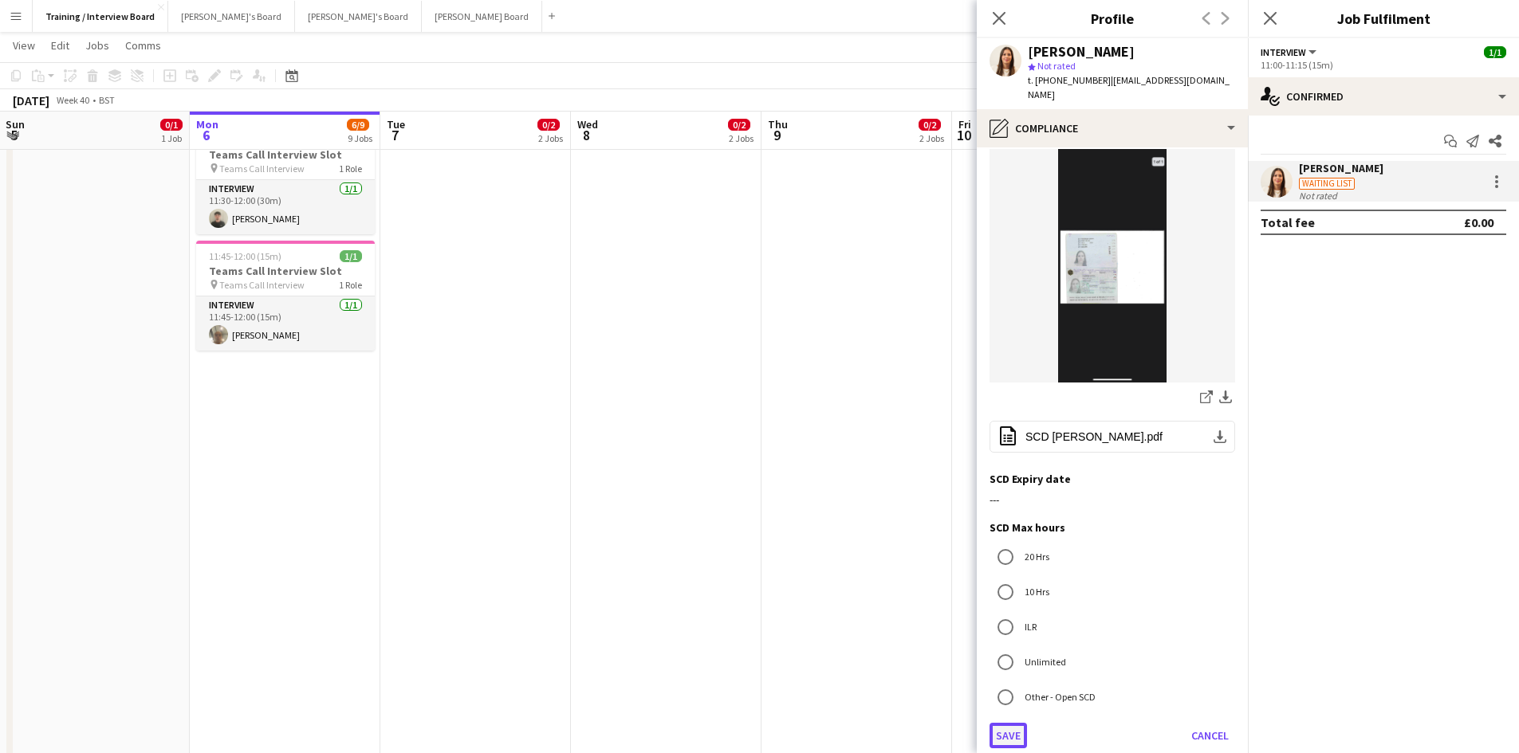
click at [1010, 723] on button "Save" at bounding box center [1007, 736] width 37 height 26
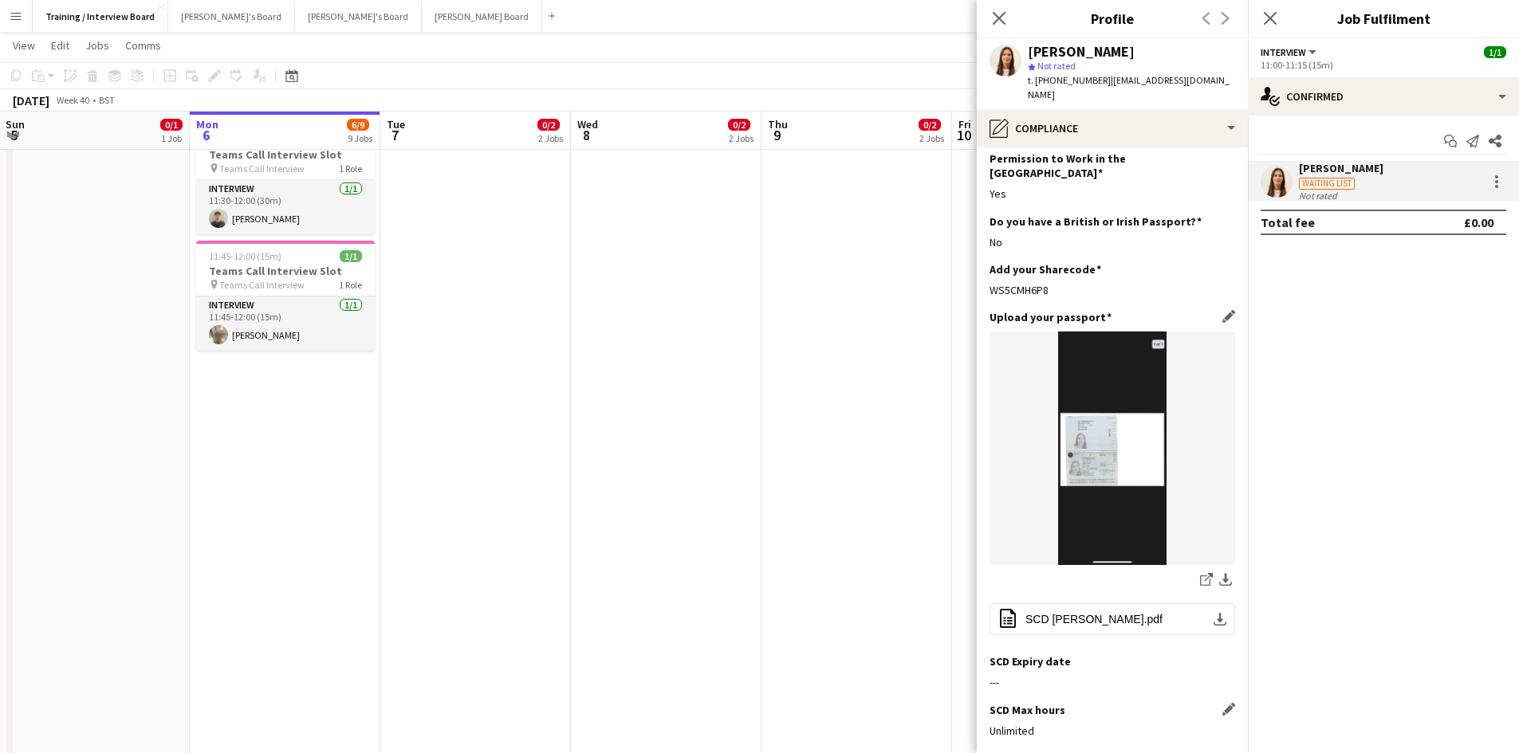
scroll to position [0, 0]
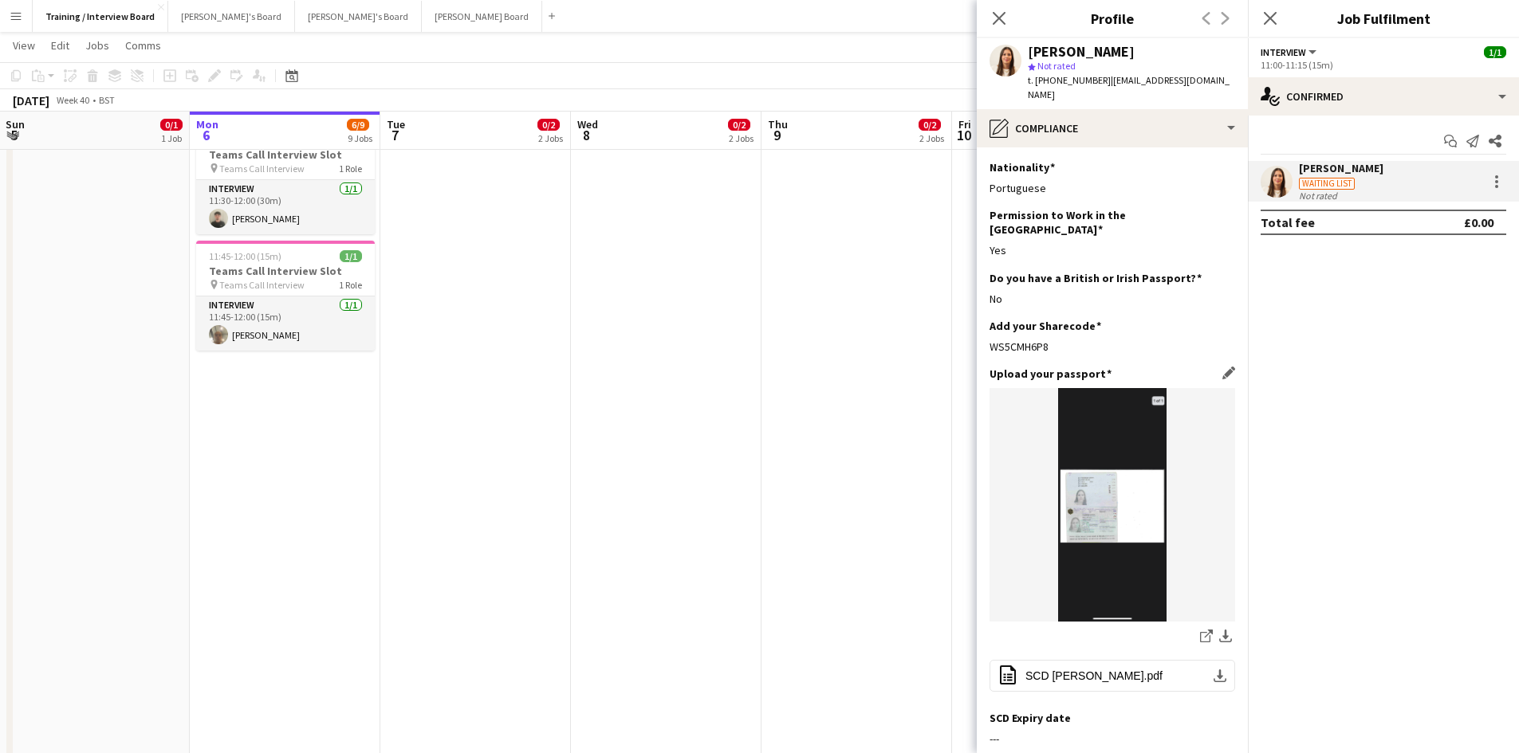
click at [1152, 319] on div "Add your Sharecode Edit this field" at bounding box center [1112, 326] width 246 height 14
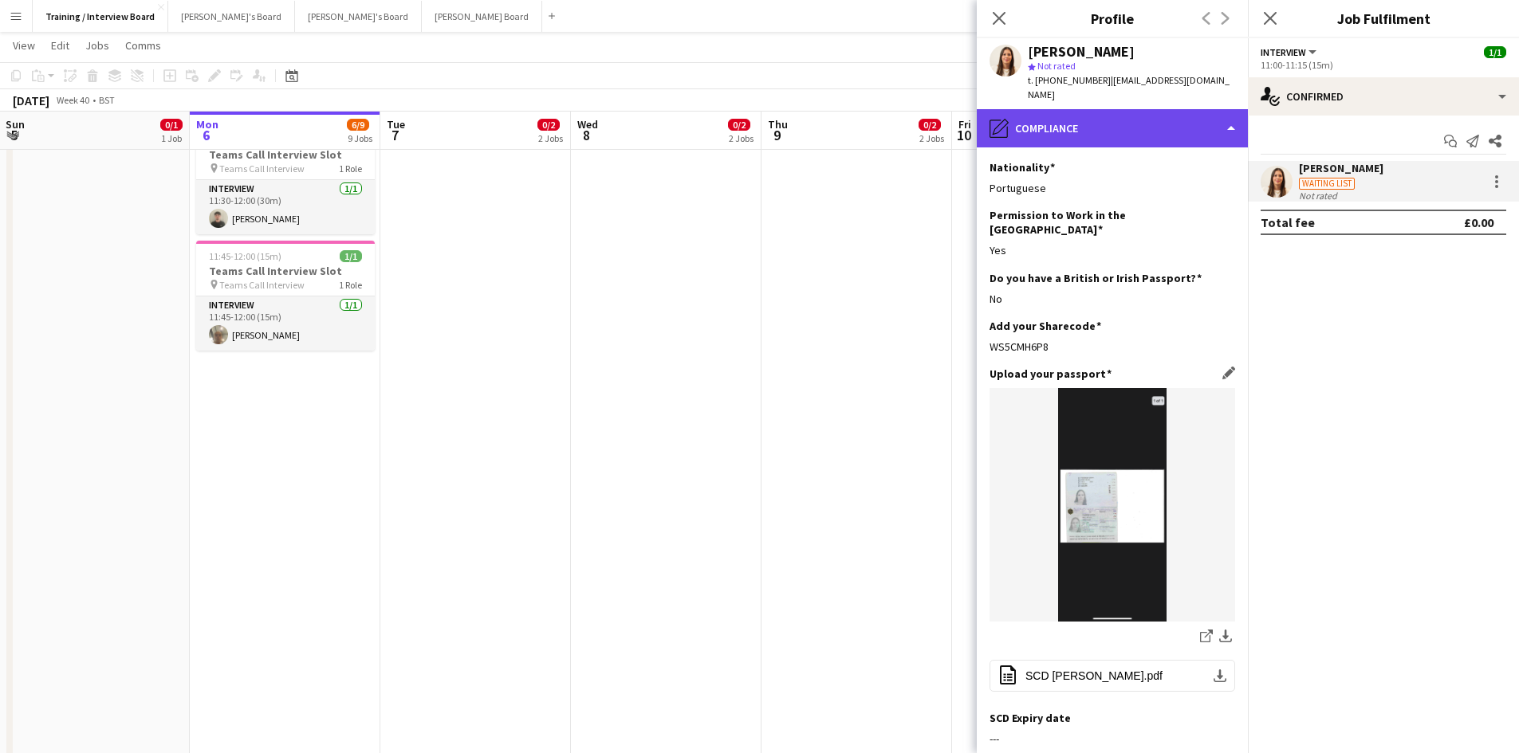
click at [1232, 112] on div "pencil4 Compliance" at bounding box center [1112, 128] width 271 height 38
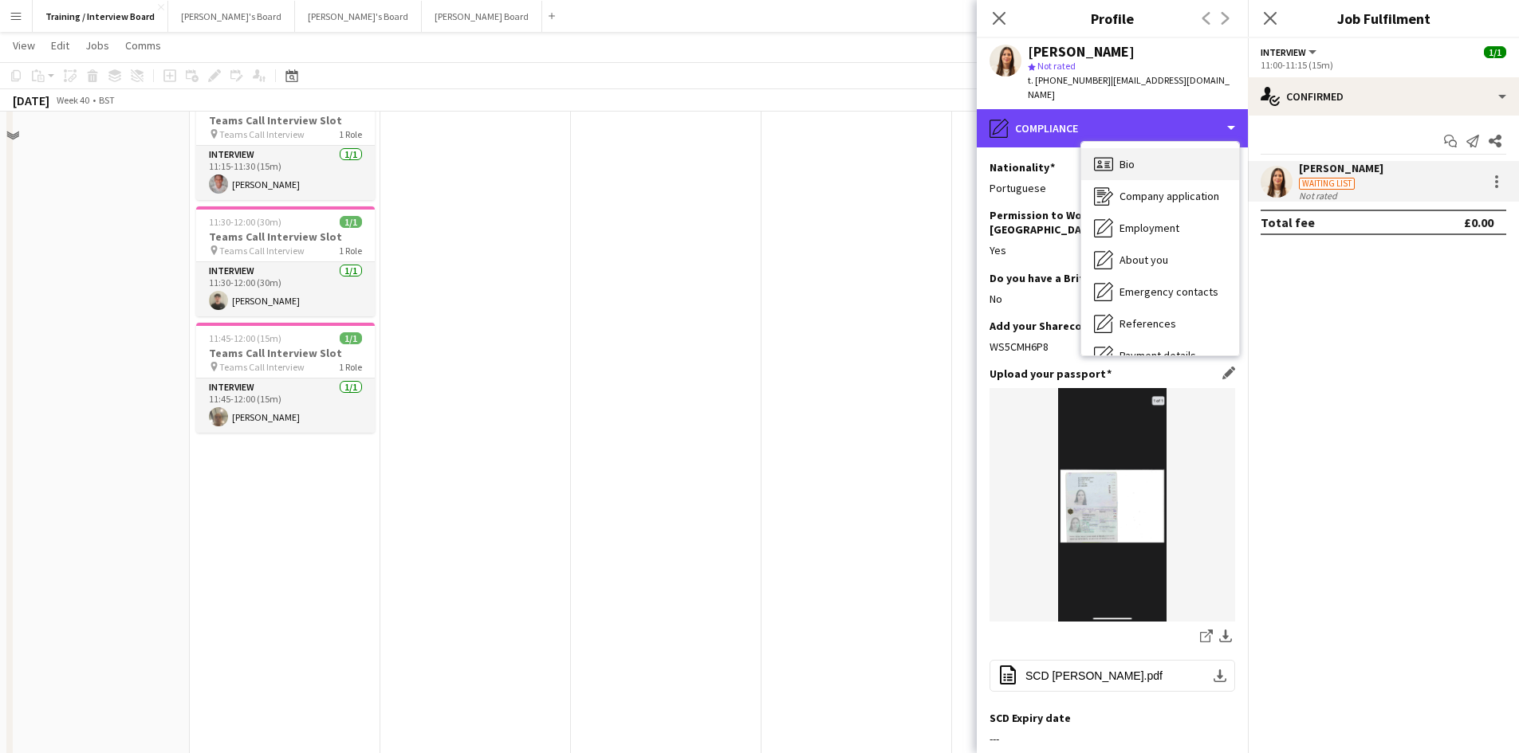
scroll to position [797, 0]
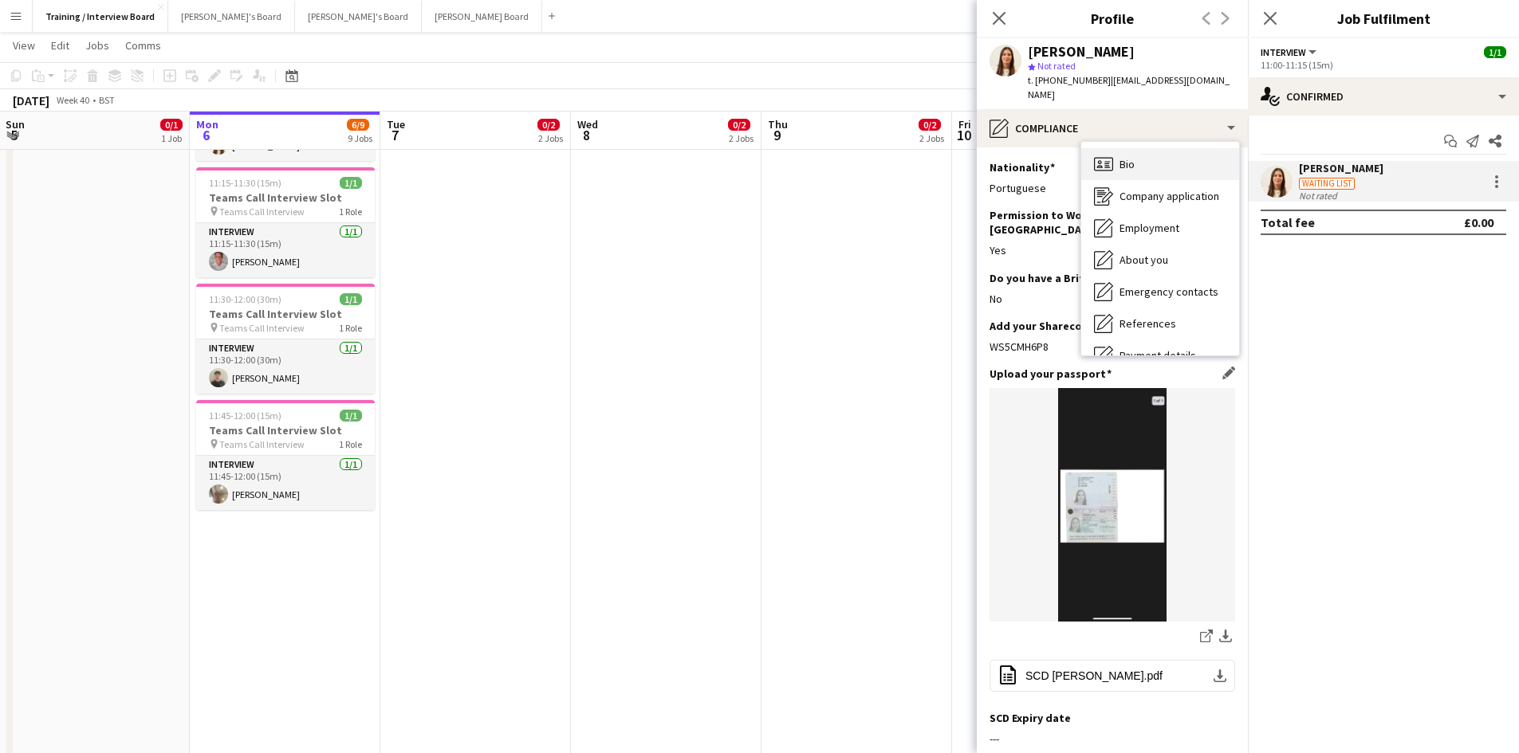
click at [1149, 157] on div "Bio Bio" at bounding box center [1160, 164] width 158 height 32
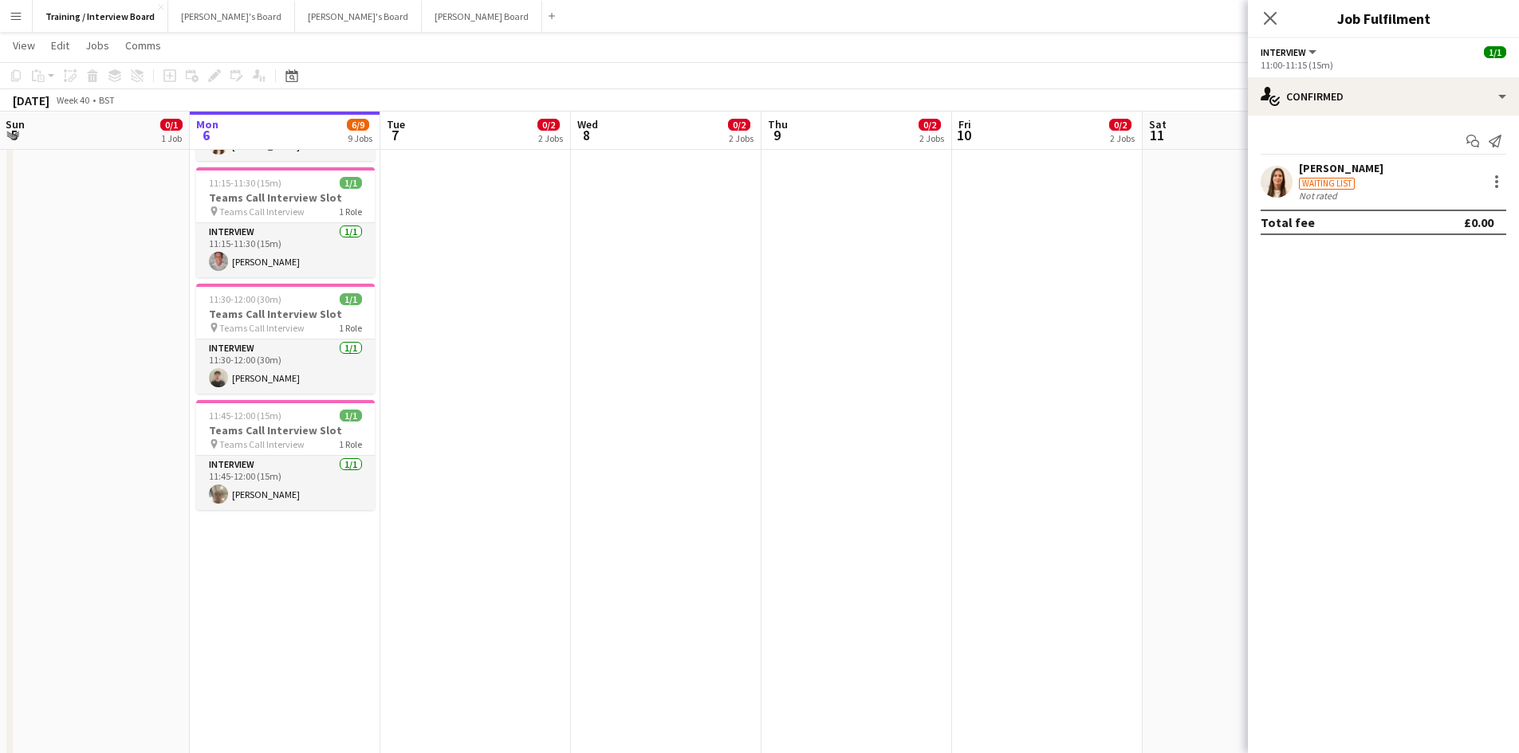
click at [1317, 170] on div "Maria Cunha" at bounding box center [1341, 168] width 84 height 14
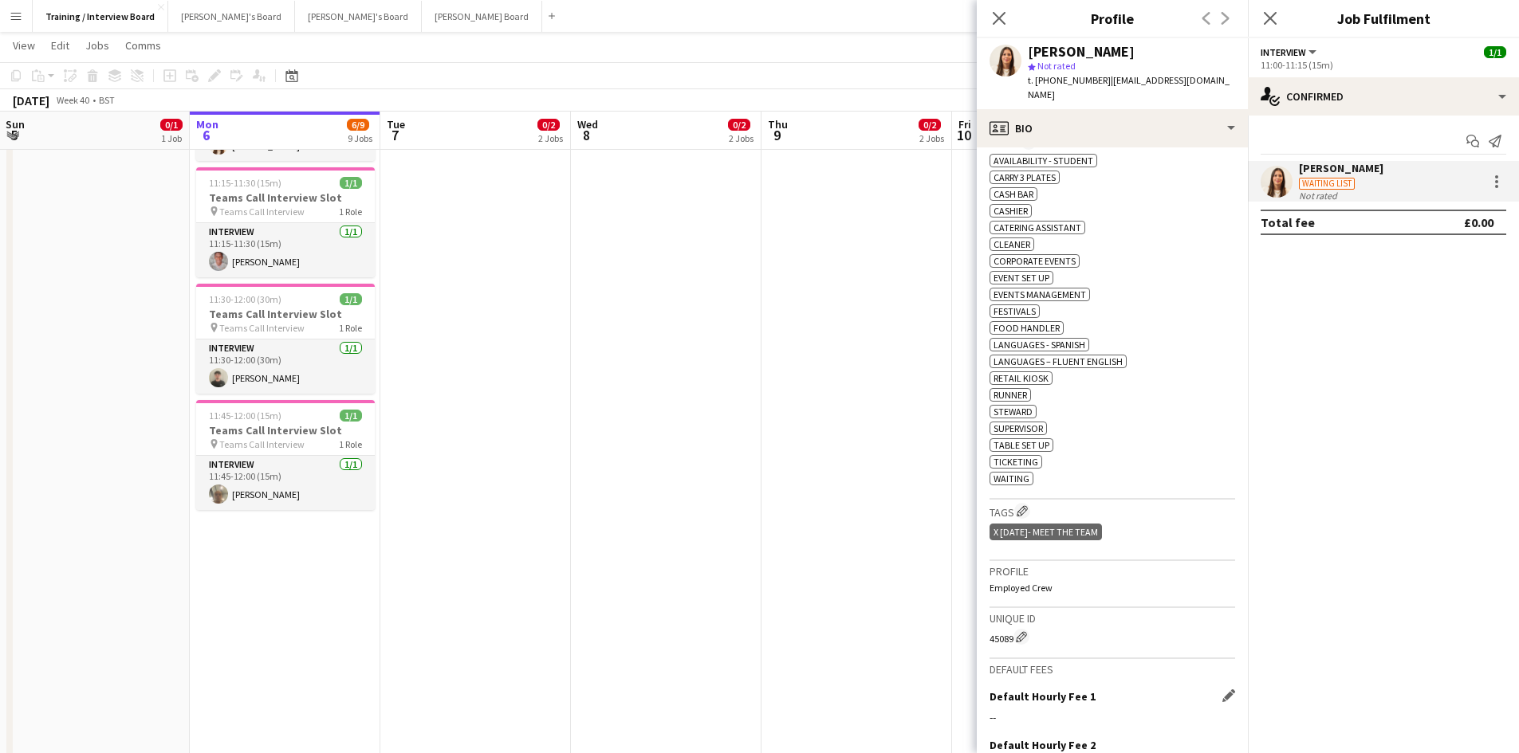
scroll to position [713, 0]
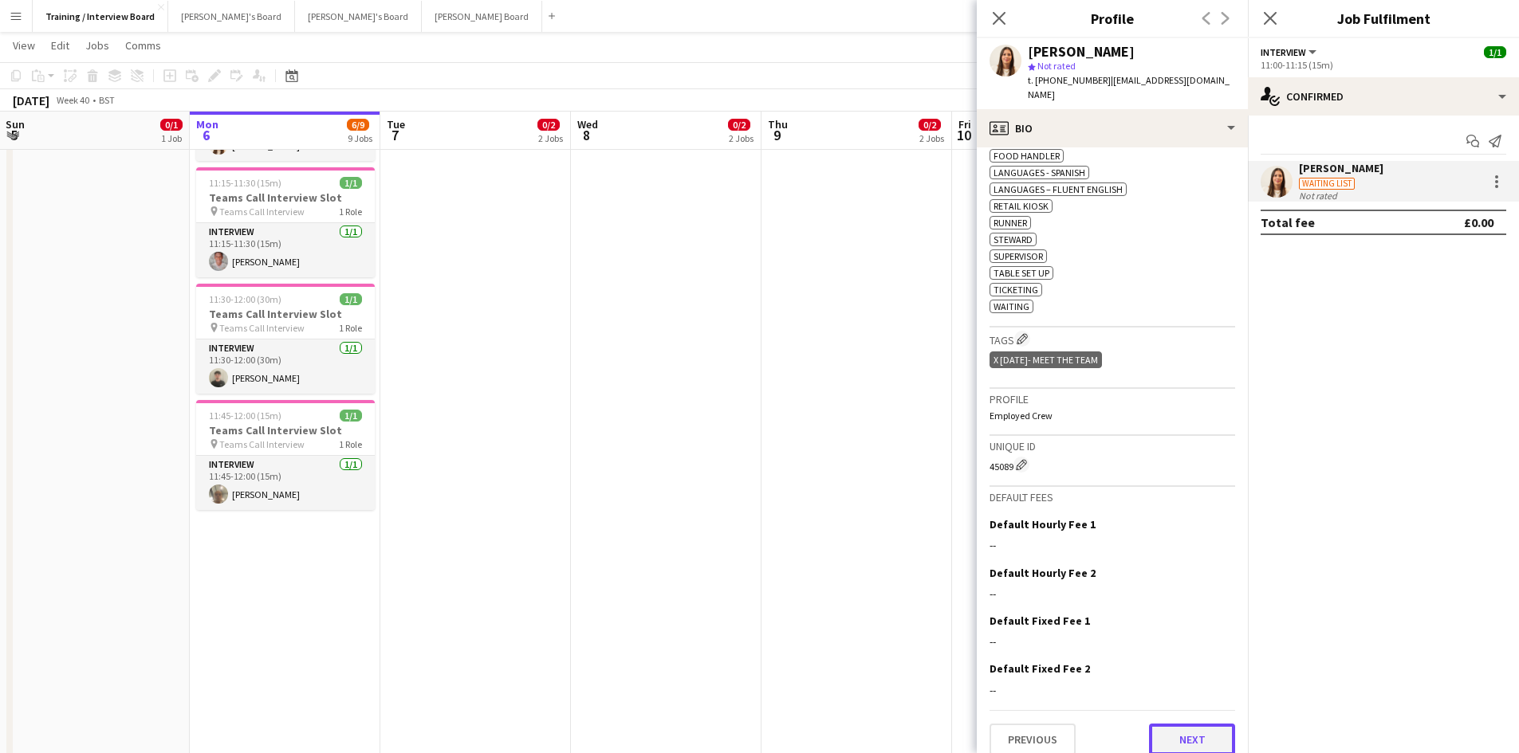
click at [1219, 724] on button "Next" at bounding box center [1192, 740] width 86 height 32
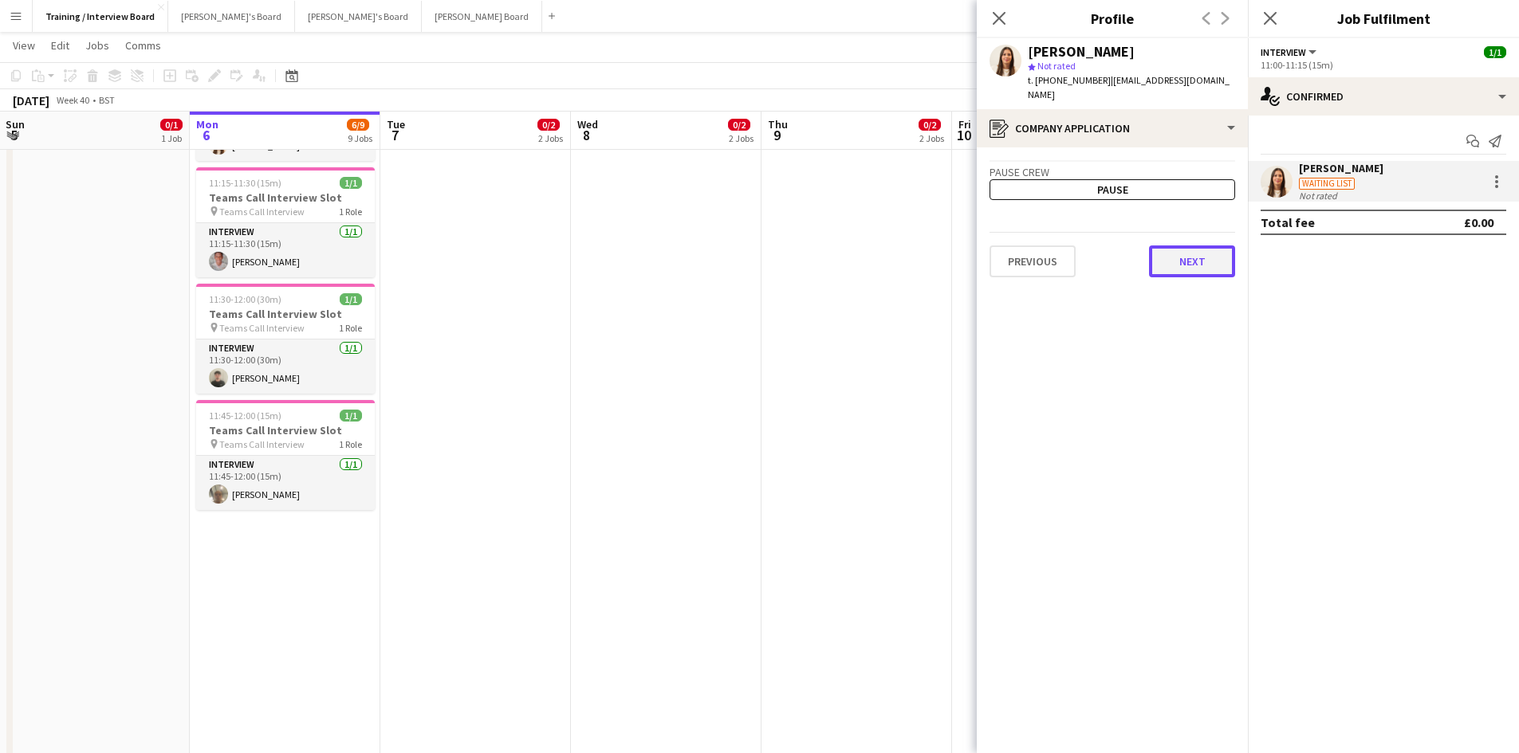
click at [1171, 250] on button "Next" at bounding box center [1192, 262] width 86 height 32
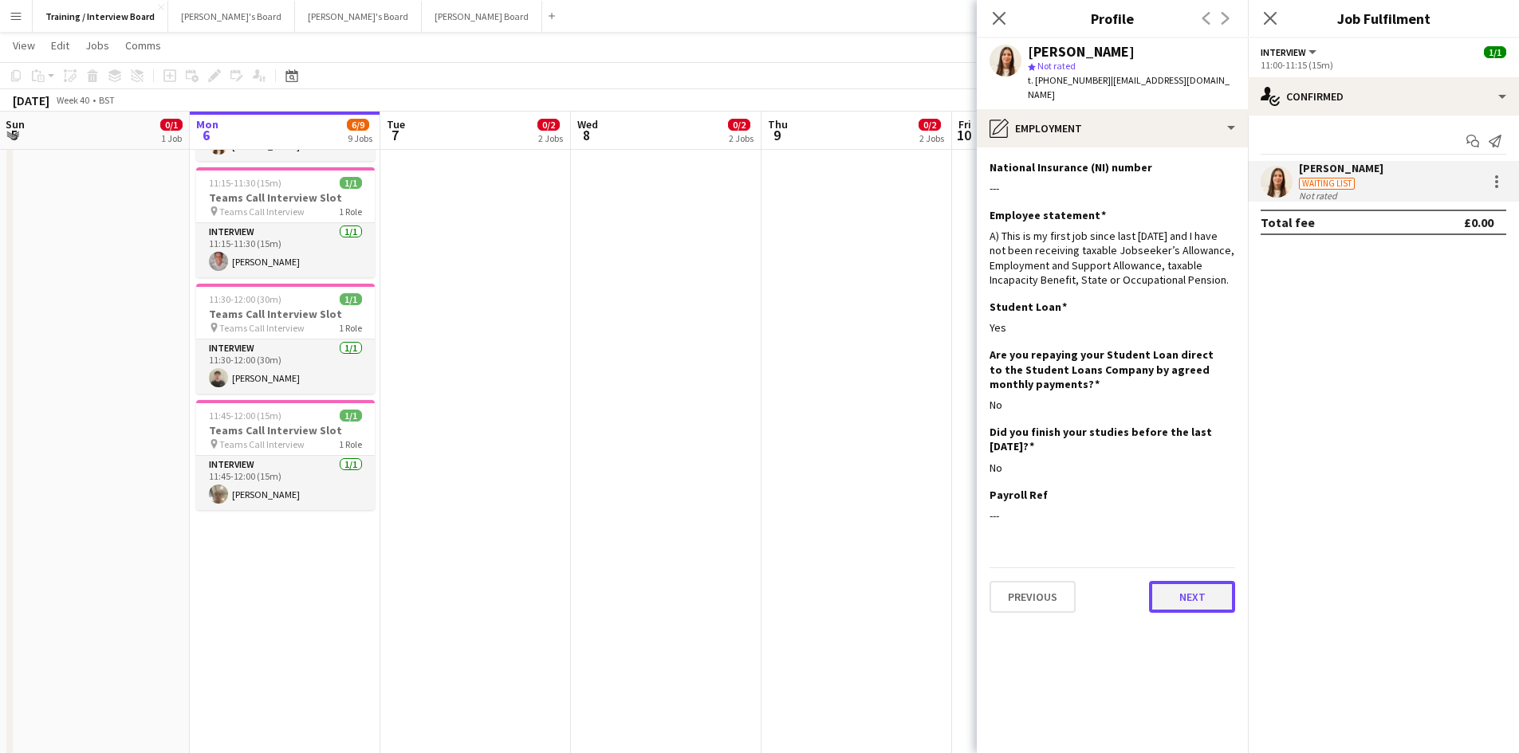
click at [1217, 581] on button "Next" at bounding box center [1192, 597] width 86 height 32
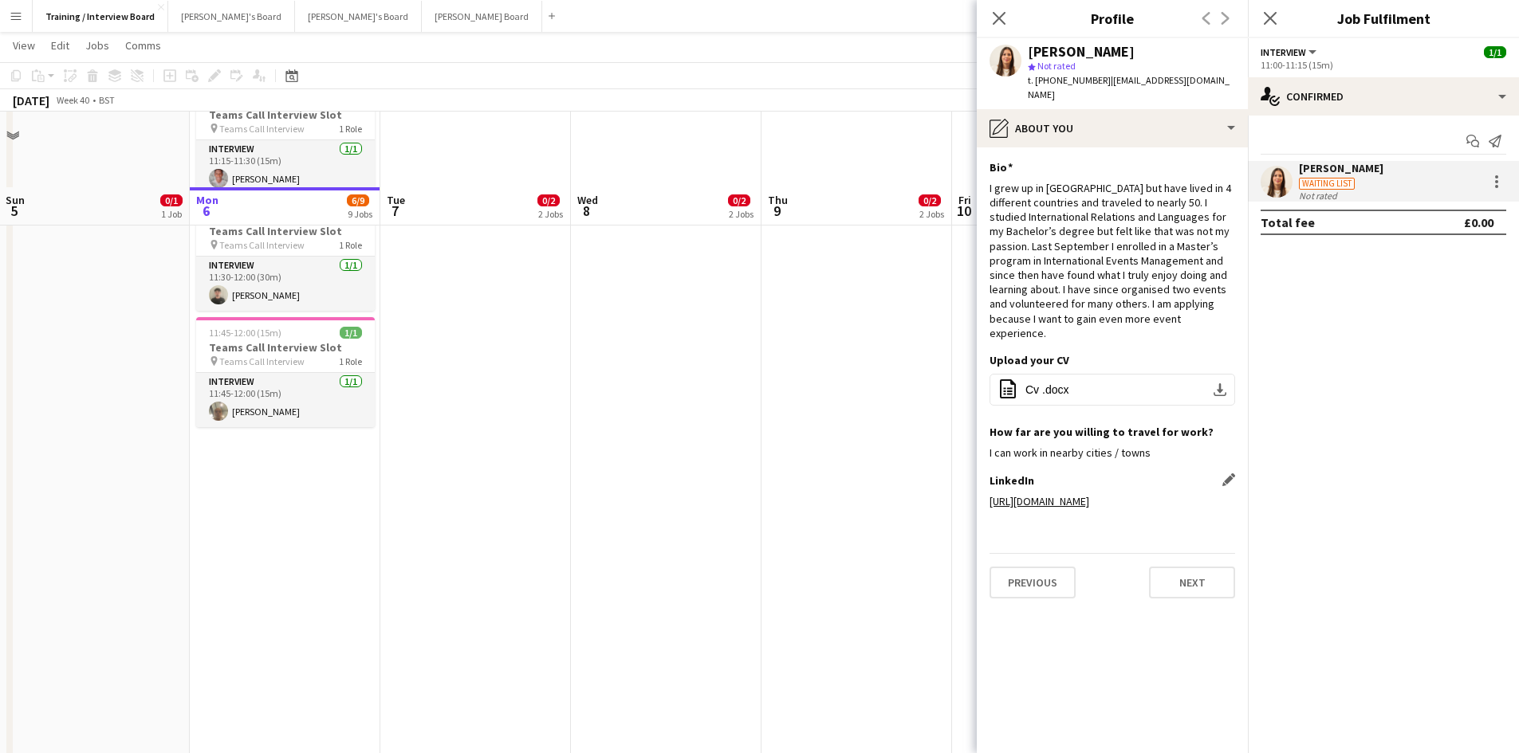
scroll to position [957, 0]
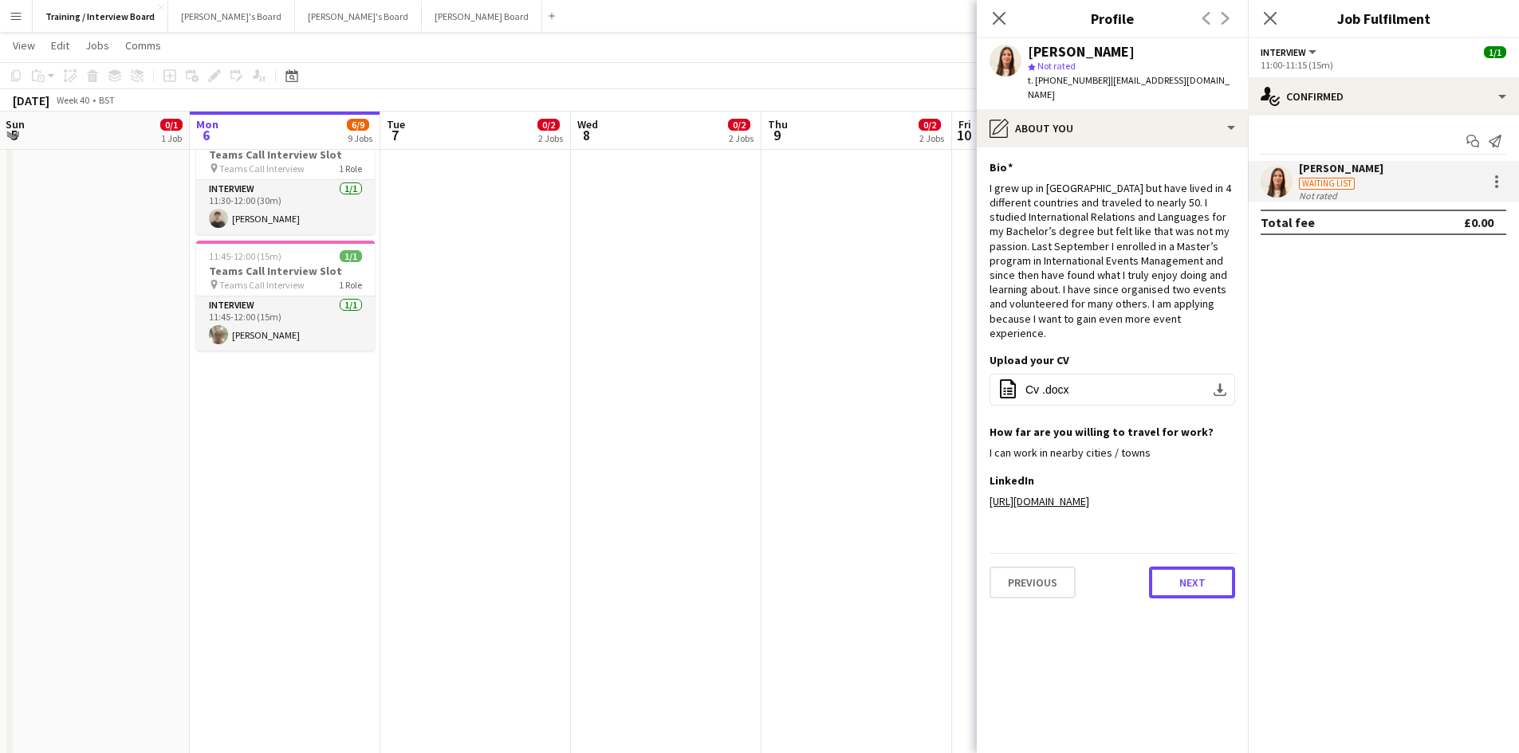
click at [1190, 568] on button "Next" at bounding box center [1192, 583] width 86 height 32
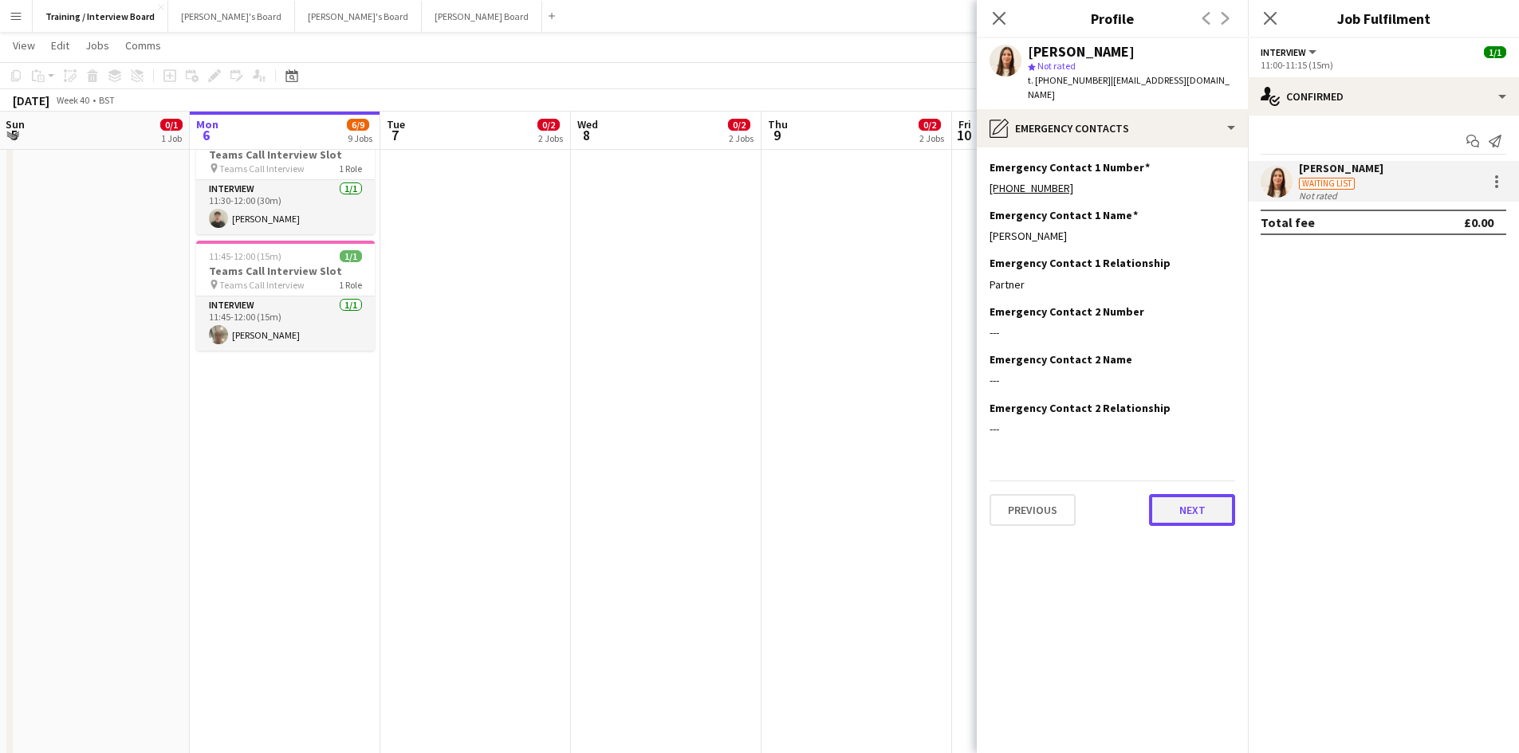
click at [1194, 494] on button "Next" at bounding box center [1192, 510] width 86 height 32
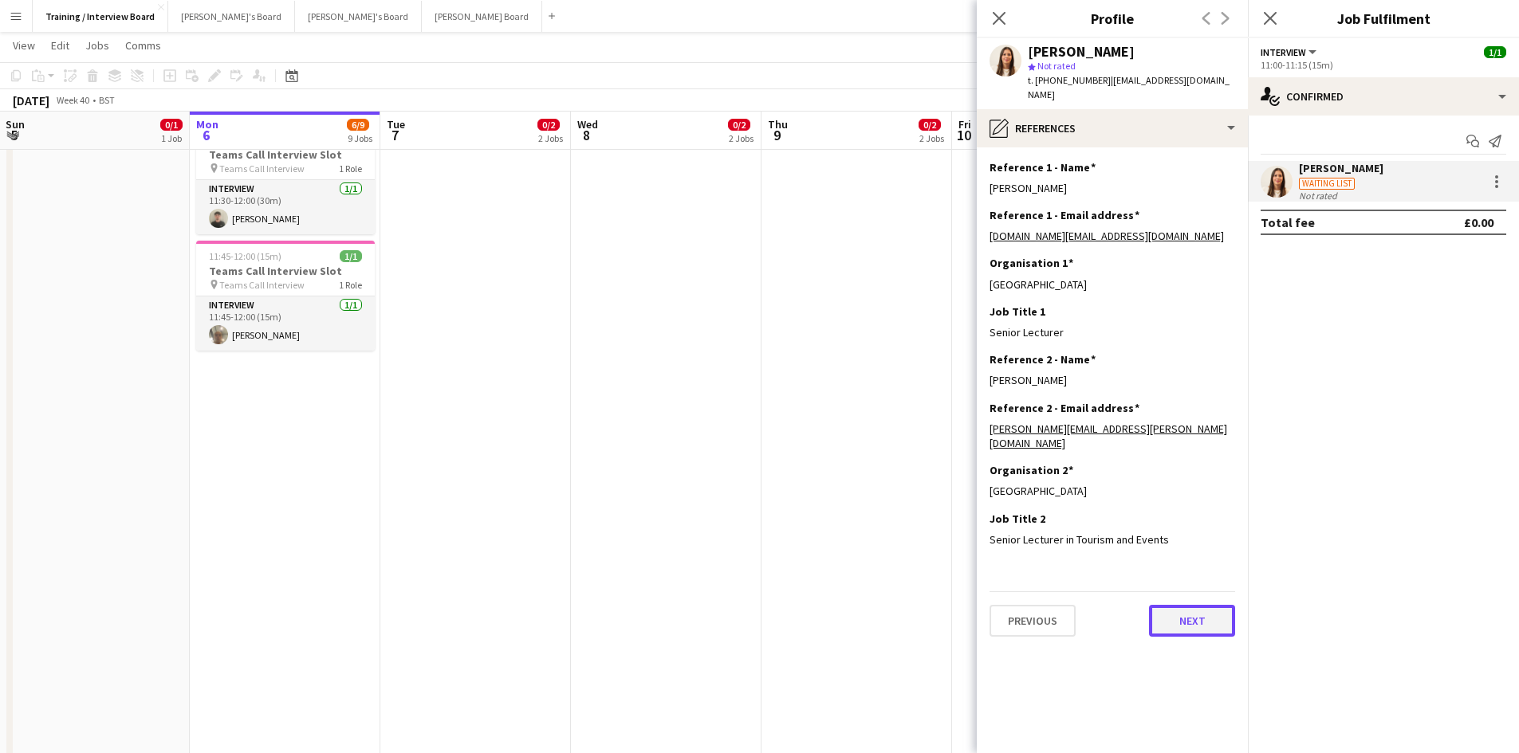
click at [1222, 605] on button "Next" at bounding box center [1192, 621] width 86 height 32
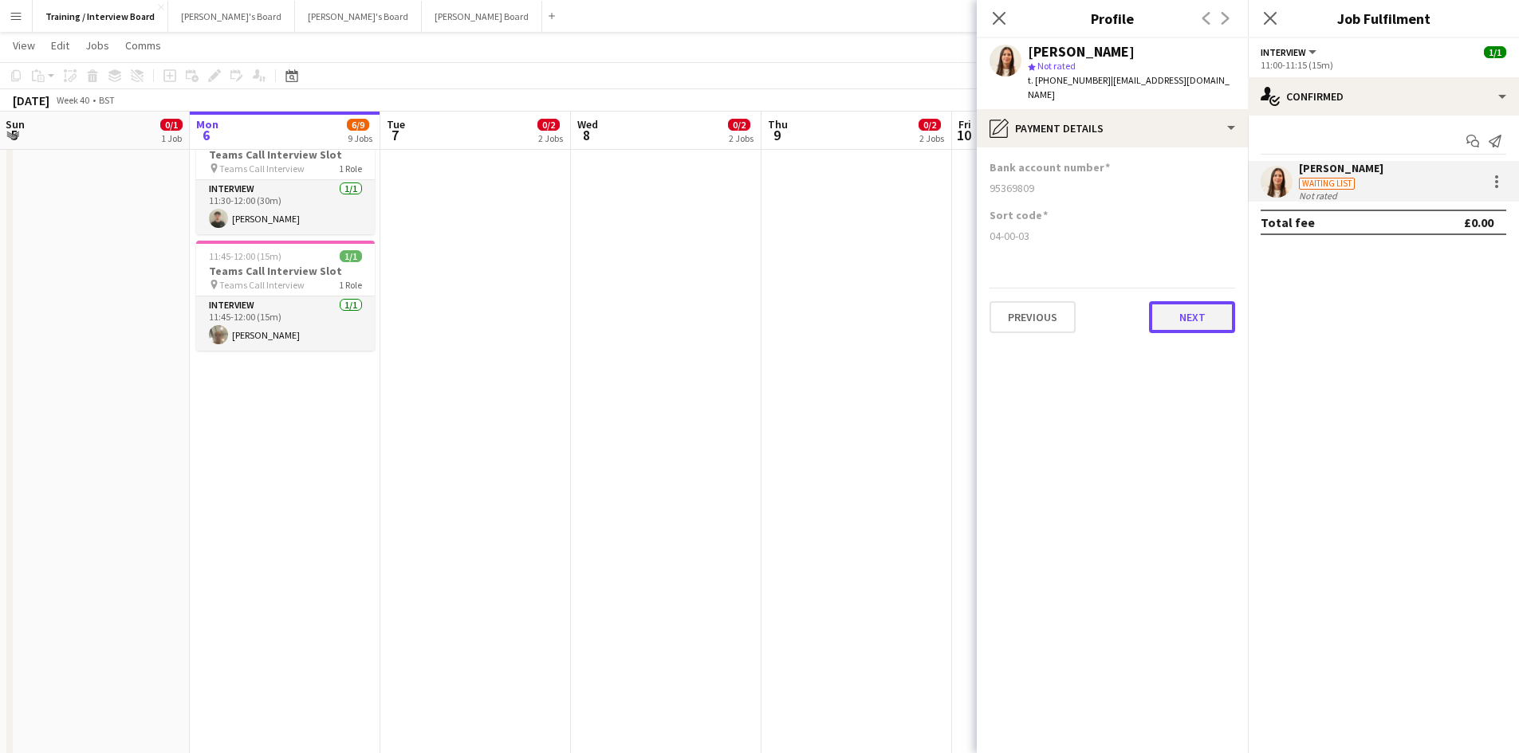
click at [1200, 301] on button "Next" at bounding box center [1192, 317] width 86 height 32
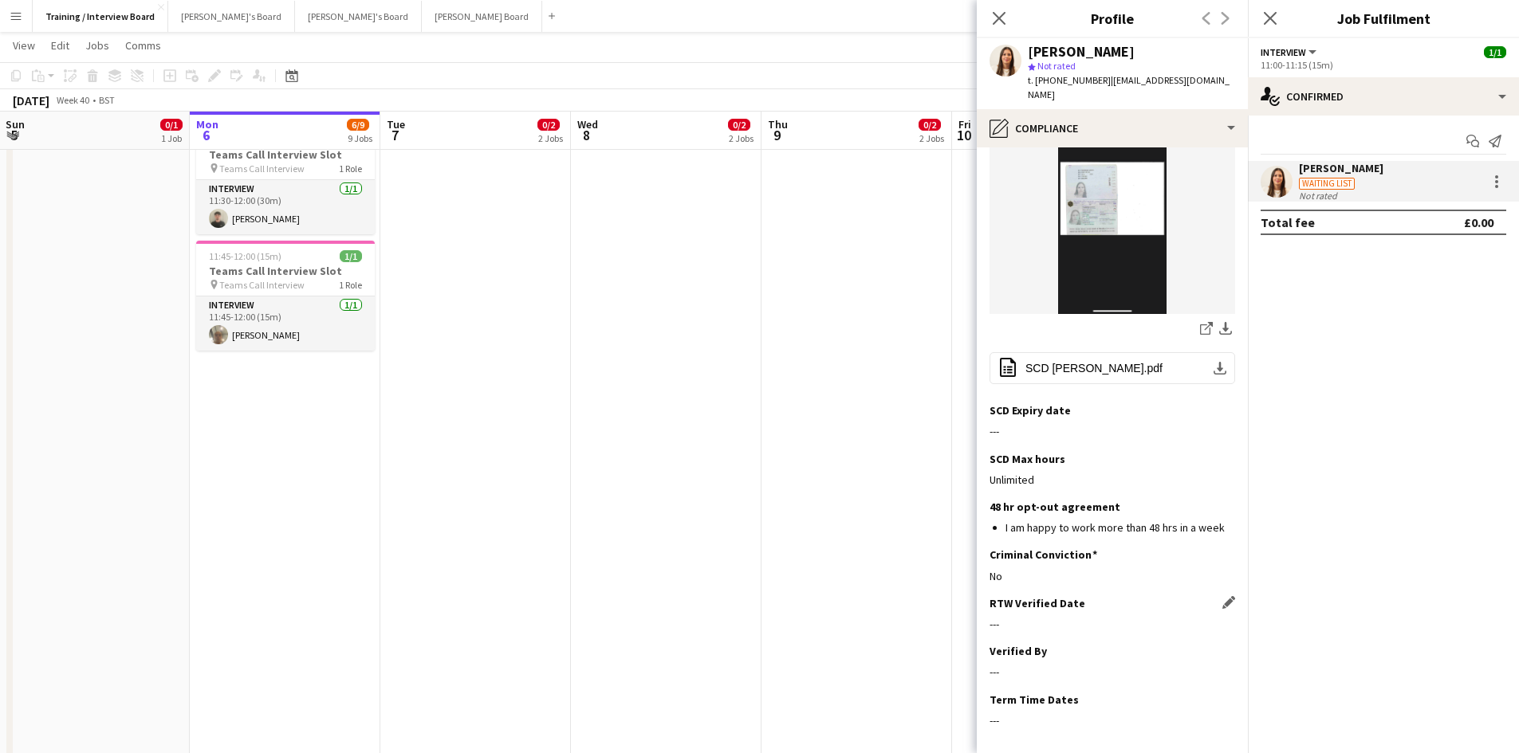
scroll to position [356, 0]
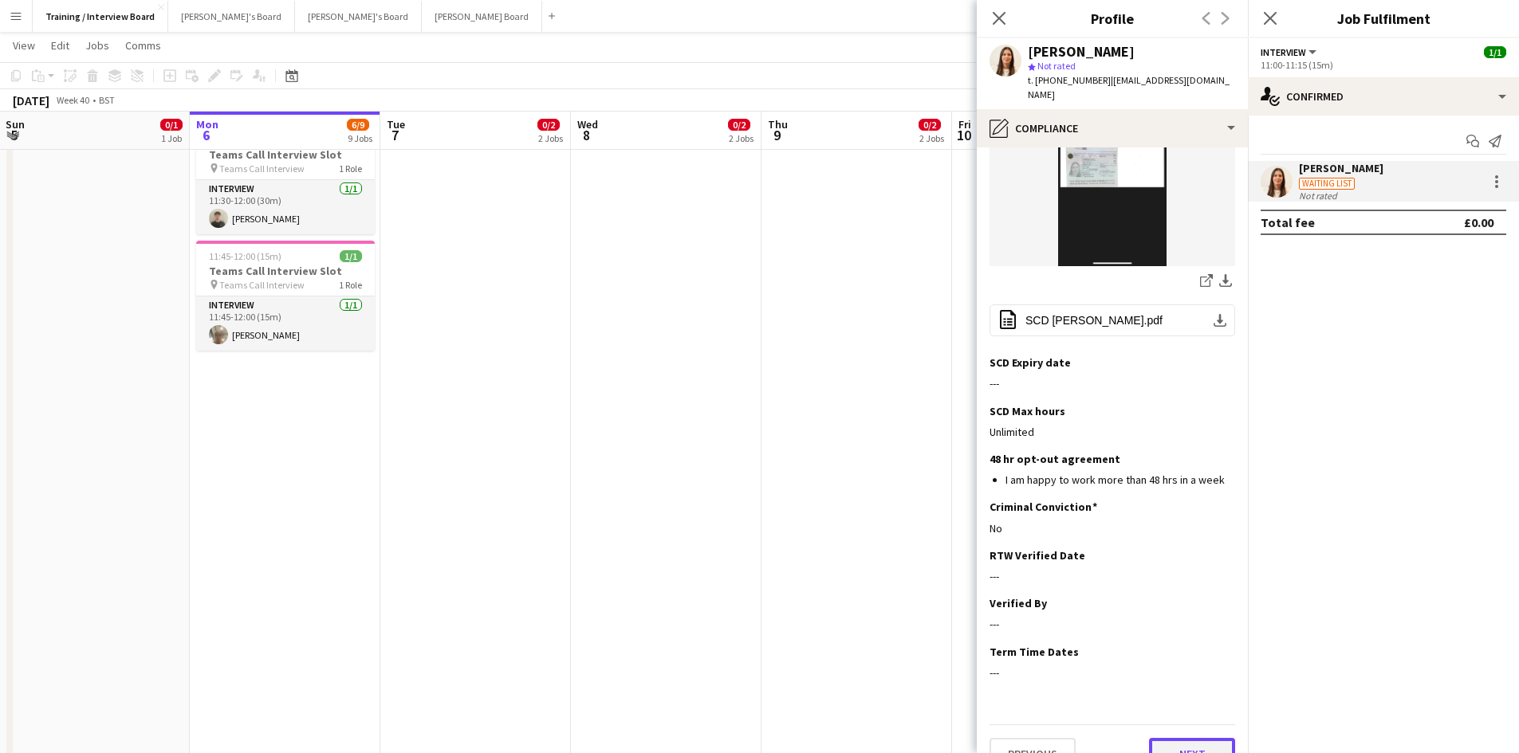
click at [1201, 738] on button "Next" at bounding box center [1192, 754] width 86 height 32
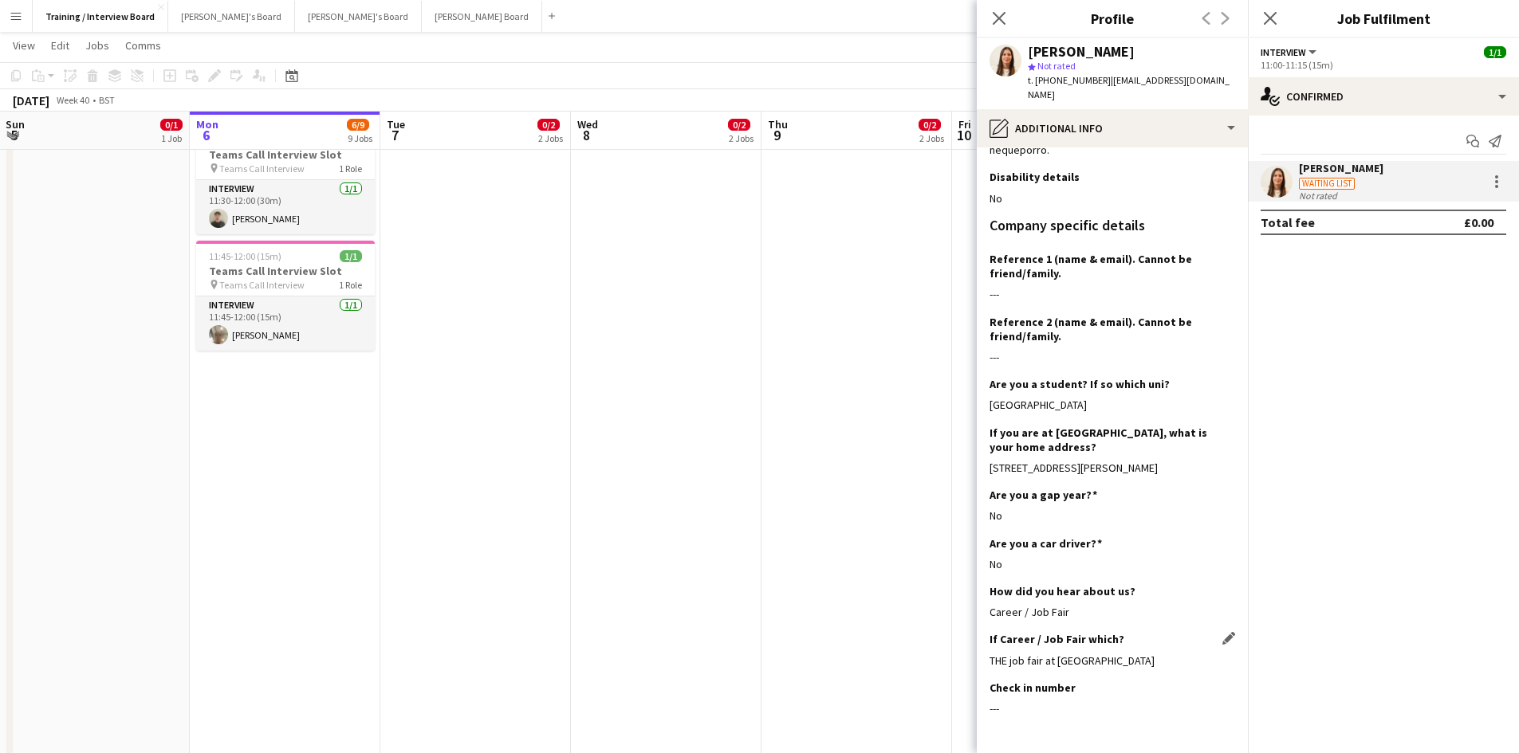
scroll to position [659, 0]
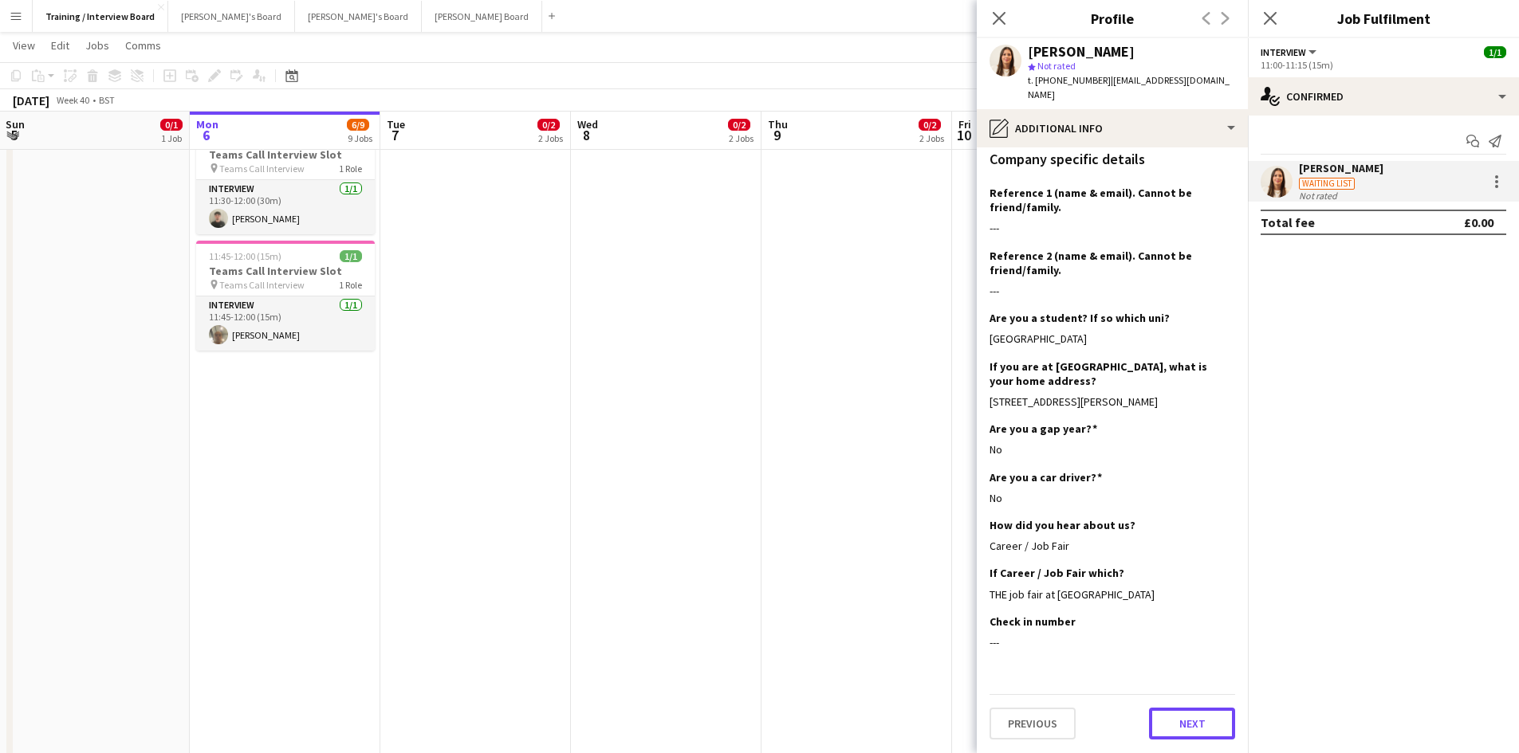
click at [1182, 723] on button "Next" at bounding box center [1192, 724] width 86 height 32
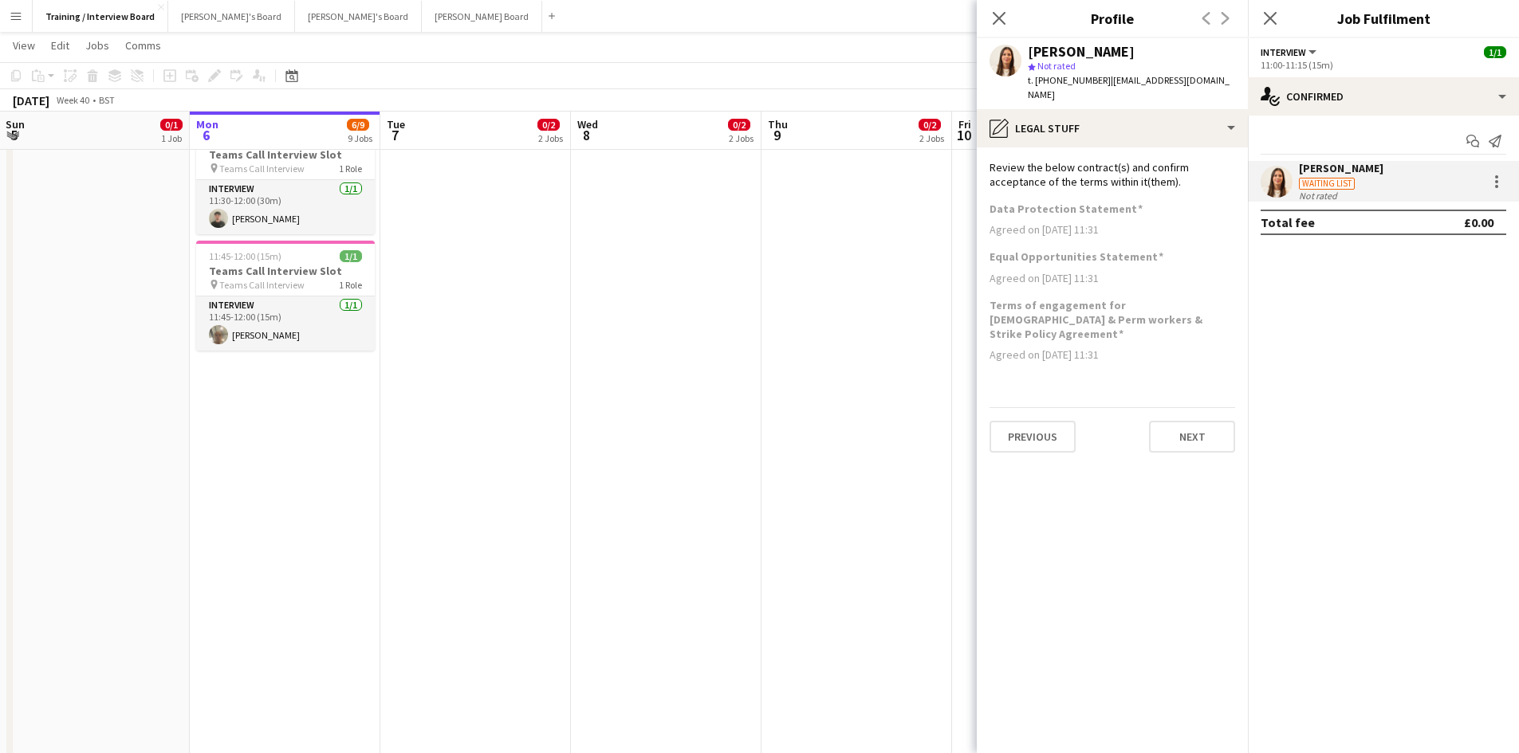
scroll to position [0, 0]
click at [1202, 421] on button "Next" at bounding box center [1192, 437] width 86 height 32
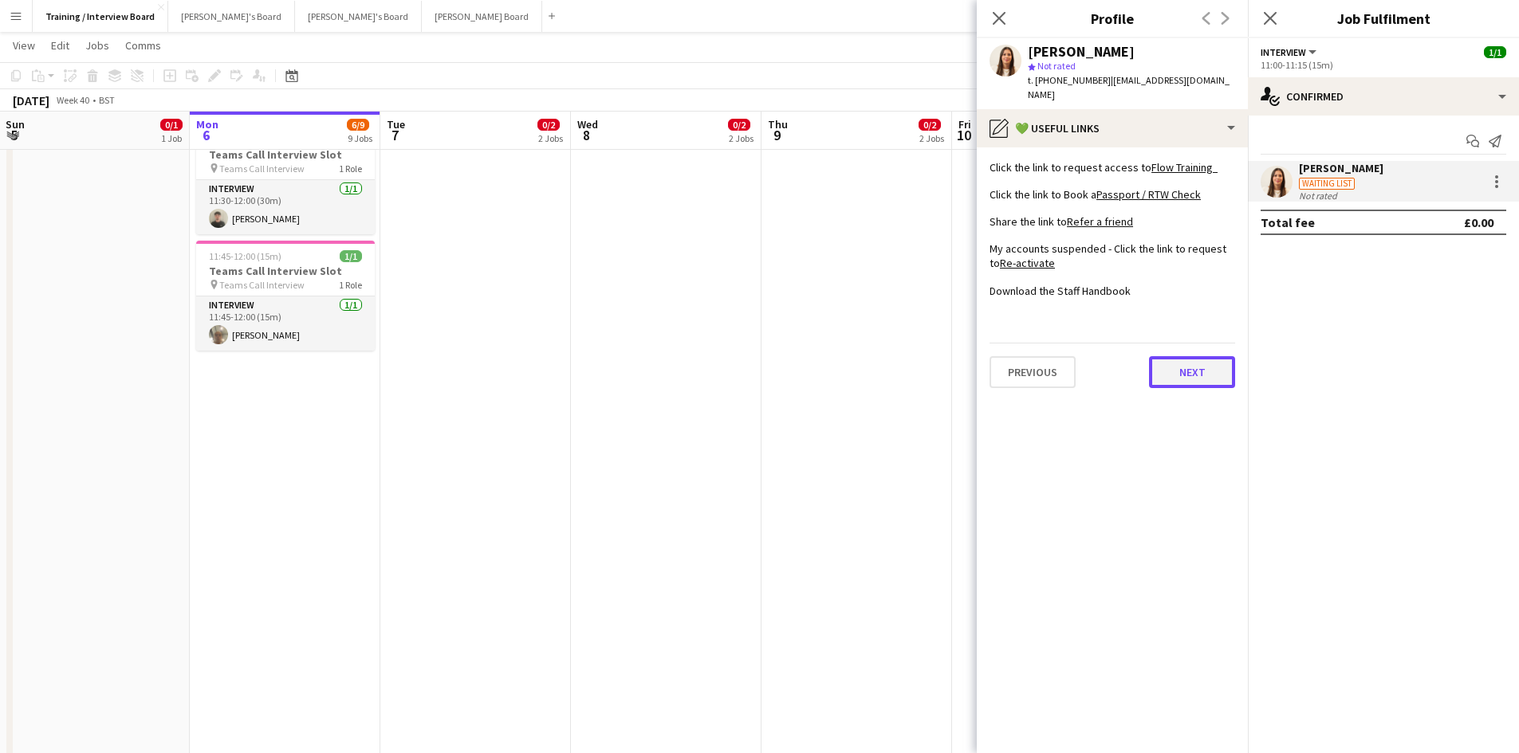
click at [1218, 356] on button "Next" at bounding box center [1192, 372] width 86 height 32
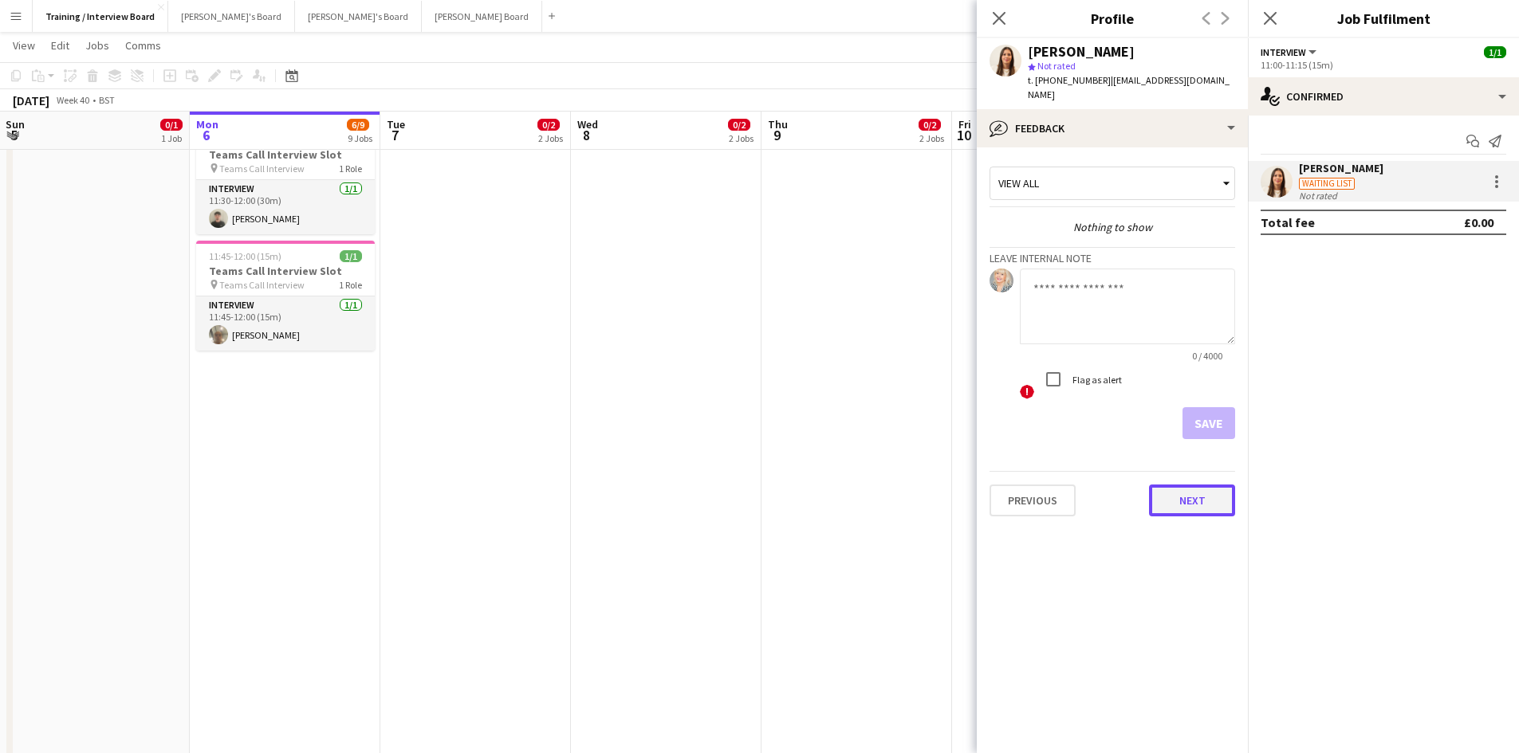
click at [1204, 485] on button "Next" at bounding box center [1192, 501] width 86 height 32
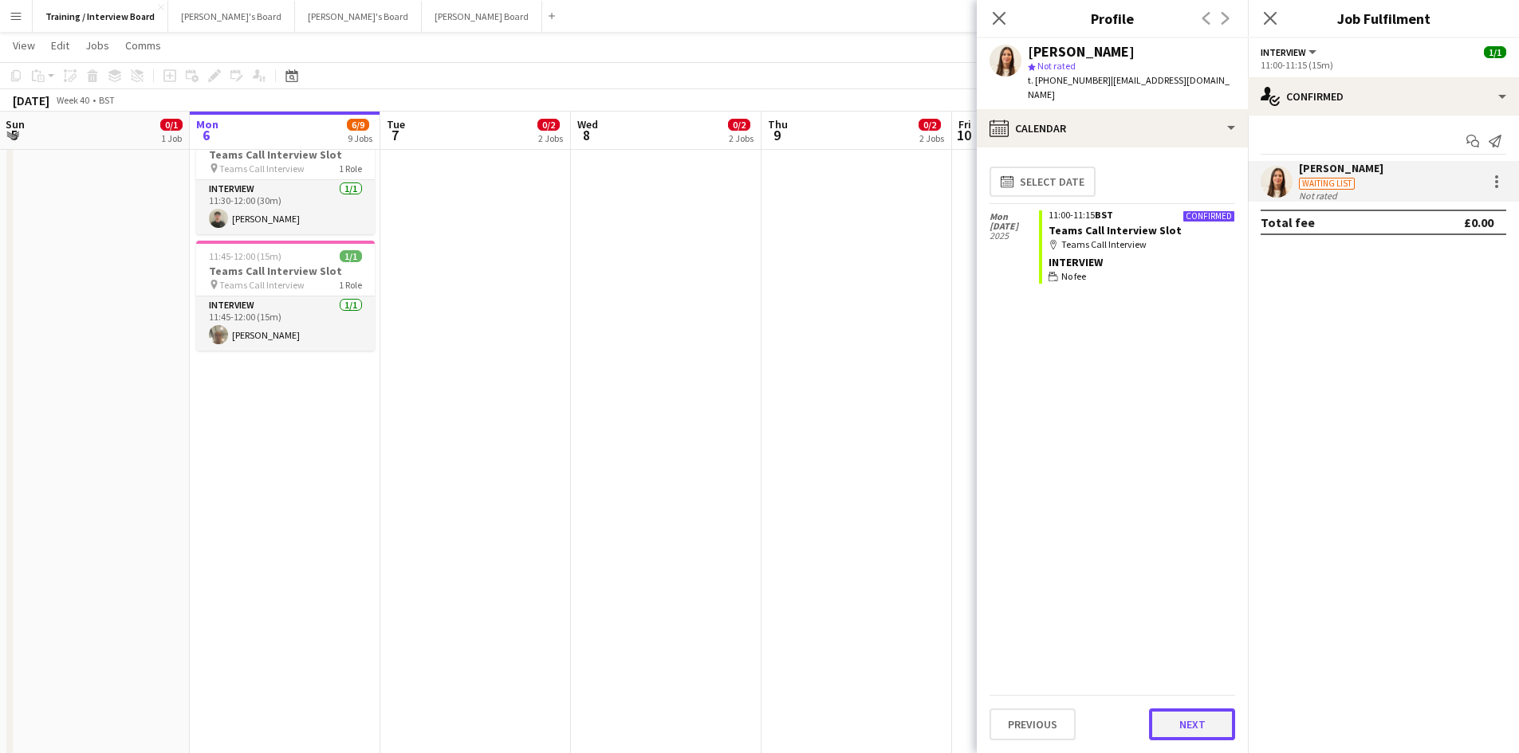
click at [1193, 720] on button "Next" at bounding box center [1192, 725] width 86 height 32
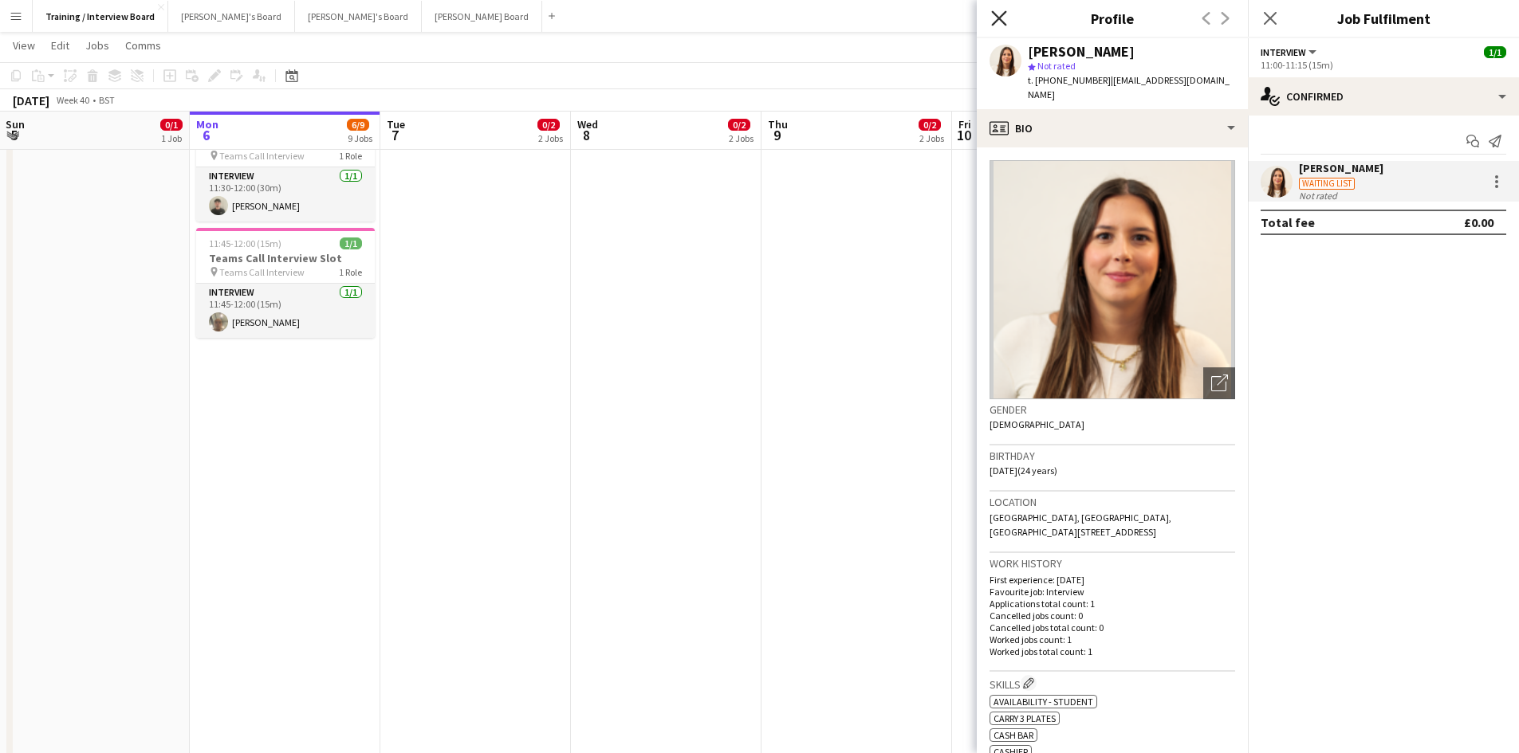
click at [1004, 22] on icon "Close pop-in" at bounding box center [998, 17] width 15 height 15
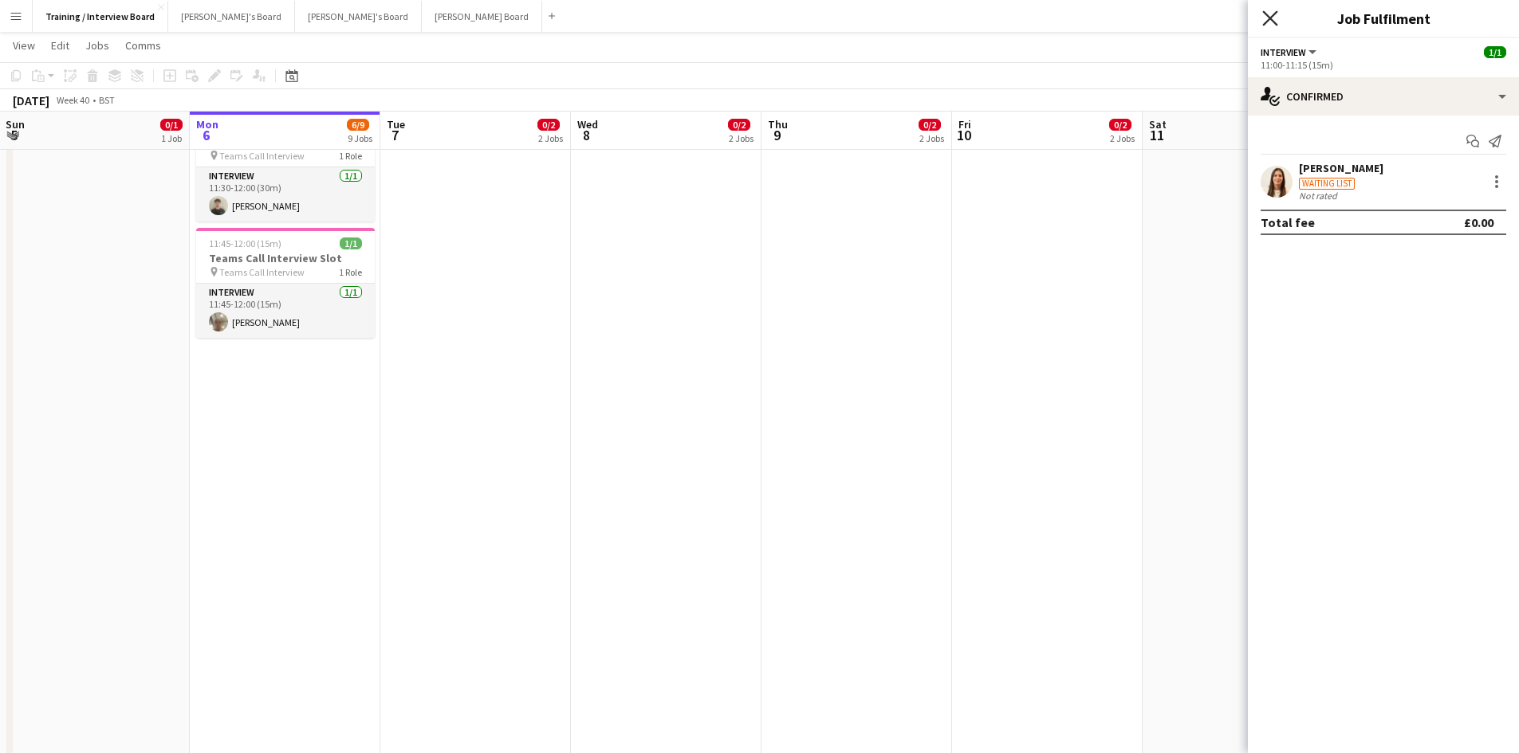
click at [1265, 22] on icon "Close pop-in" at bounding box center [1269, 17] width 15 height 15
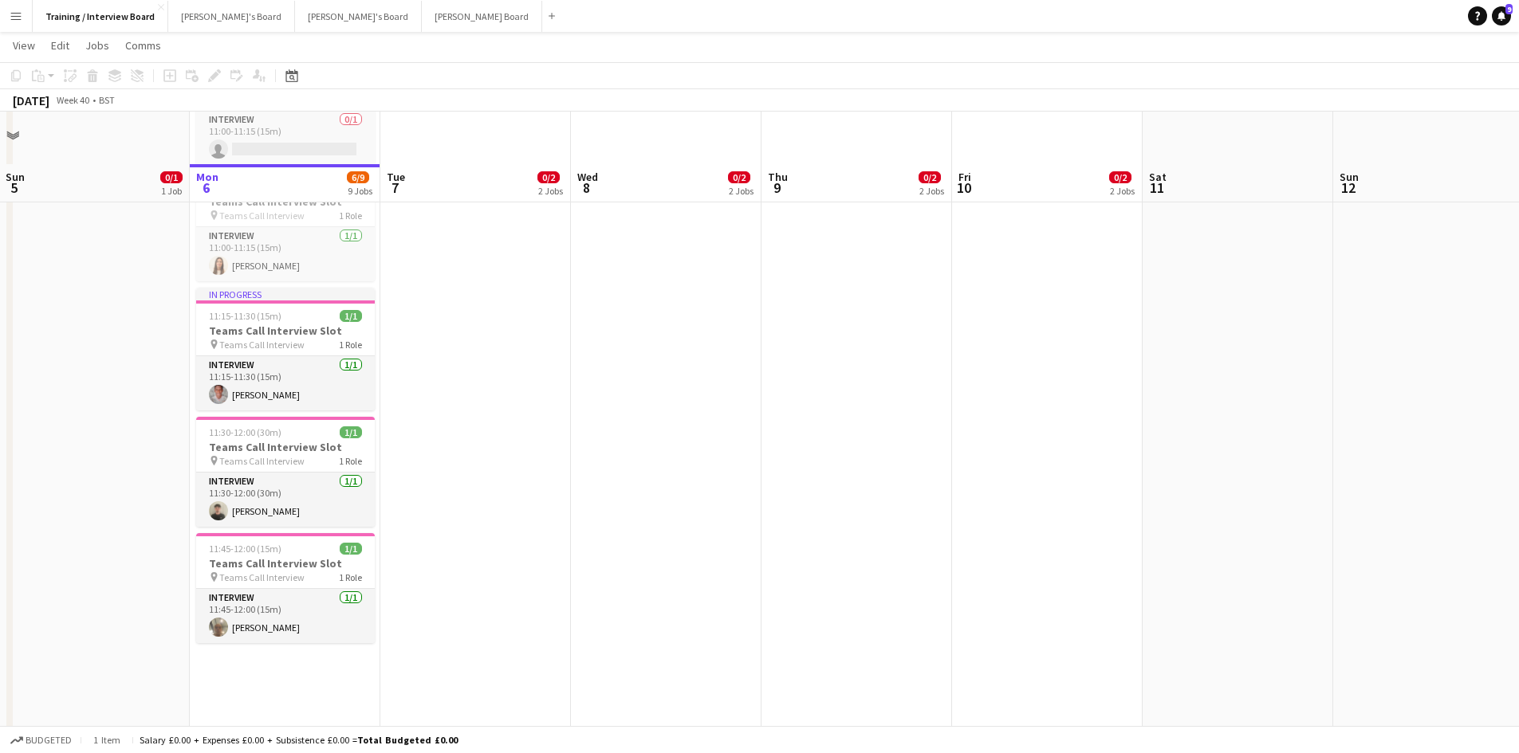
scroll to position [558, 0]
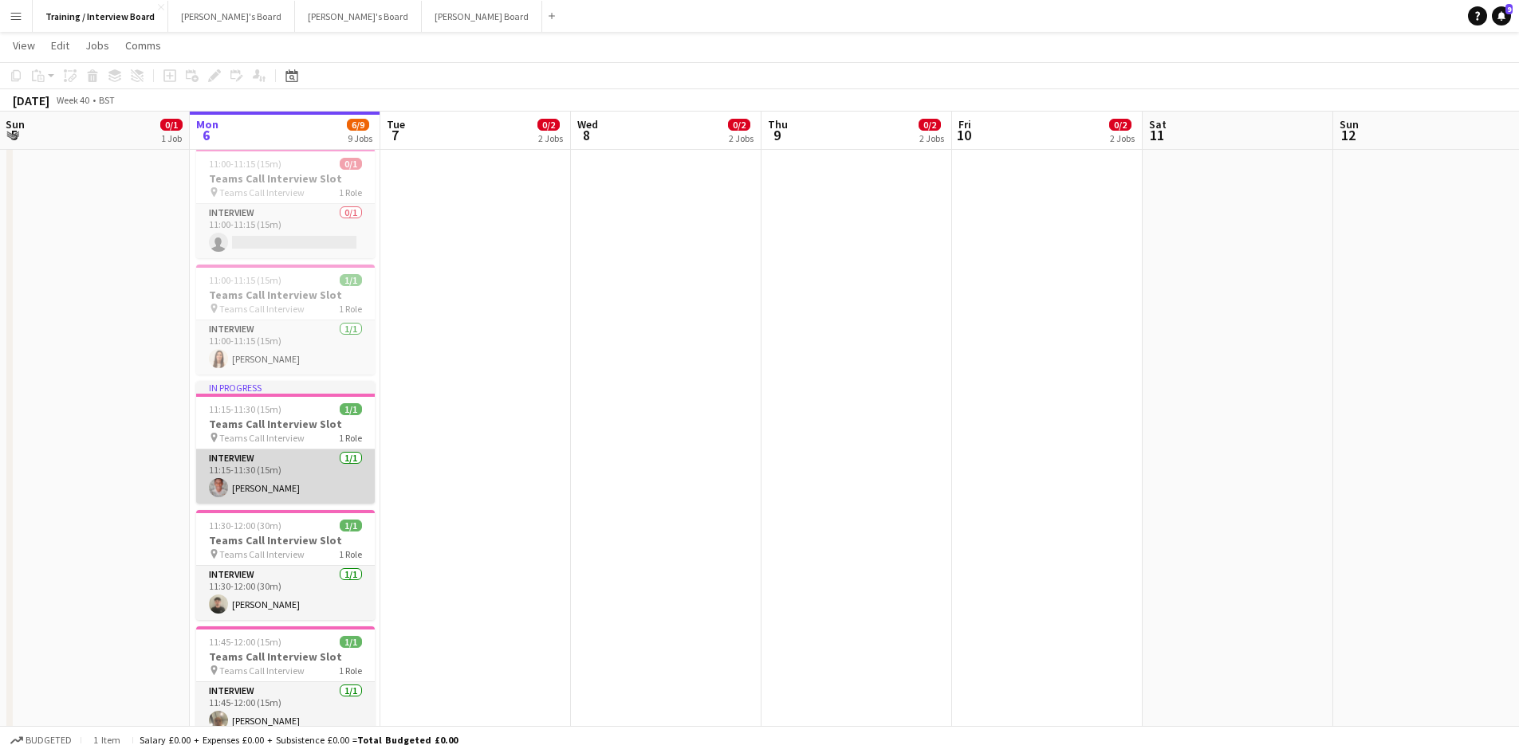
click at [267, 498] on app-card-role "Interview 1/1 11:15-11:30 (15m) SYLVESTER OMIJEH" at bounding box center [285, 477] width 179 height 54
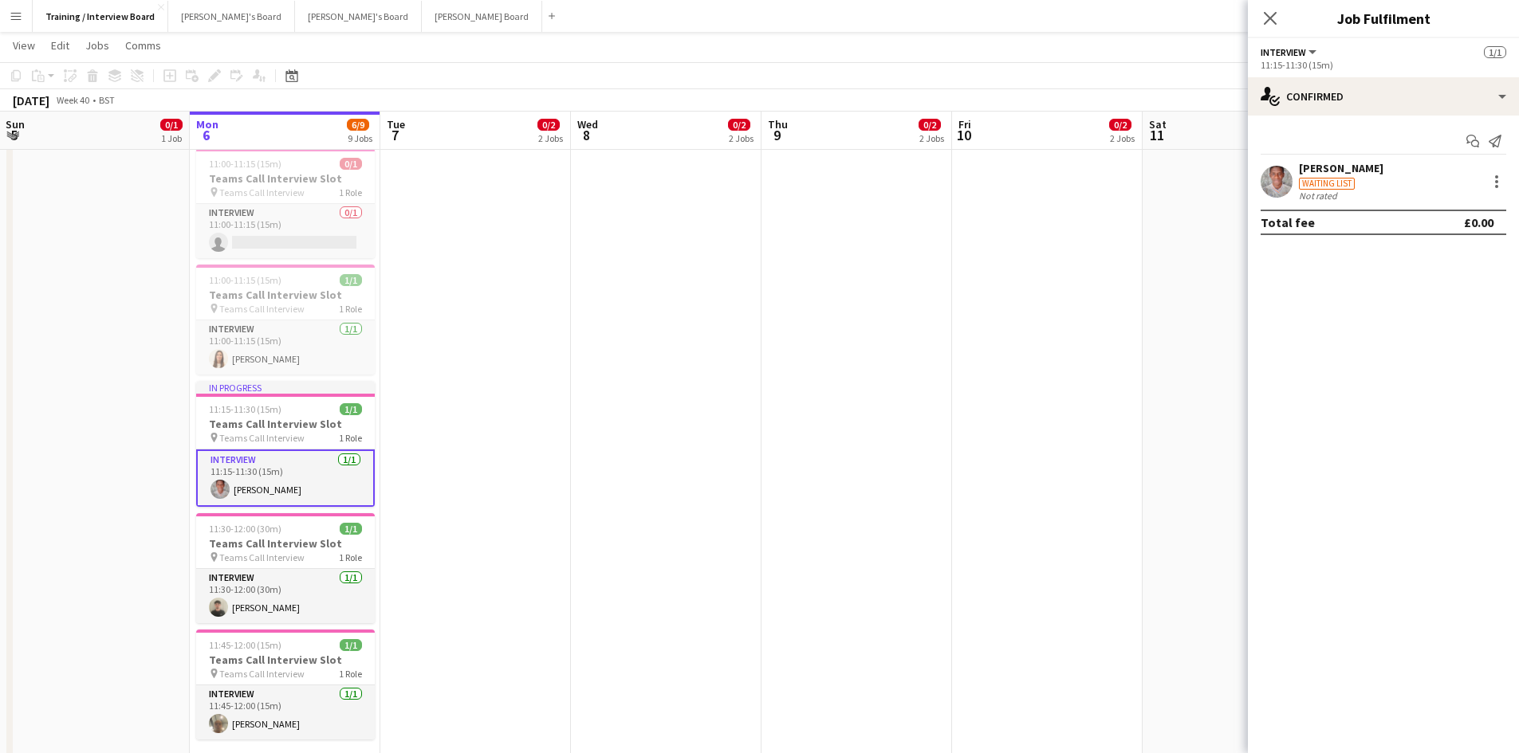
click at [1342, 168] on div "SYLVESTER OMIJEH" at bounding box center [1341, 168] width 84 height 14
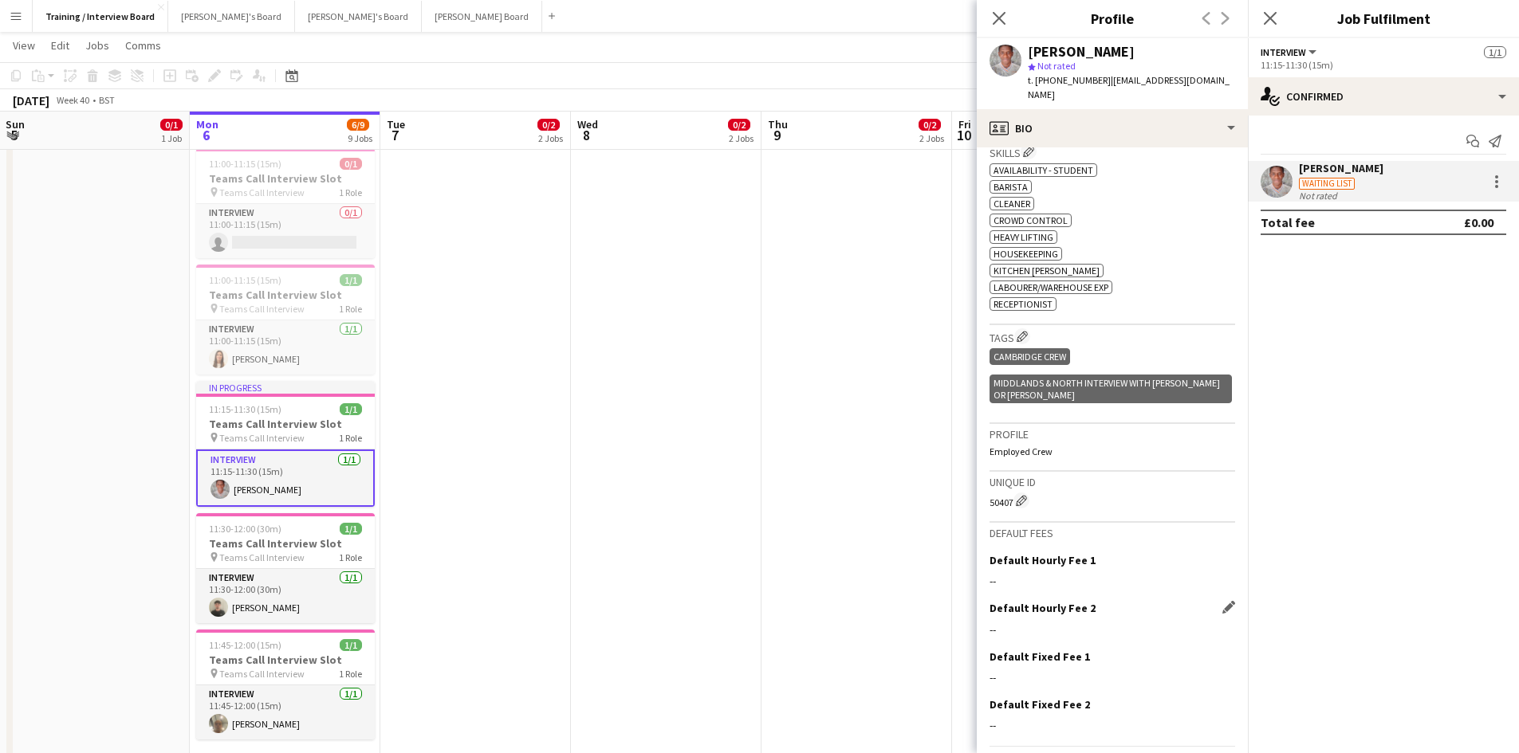
scroll to position [553, 0]
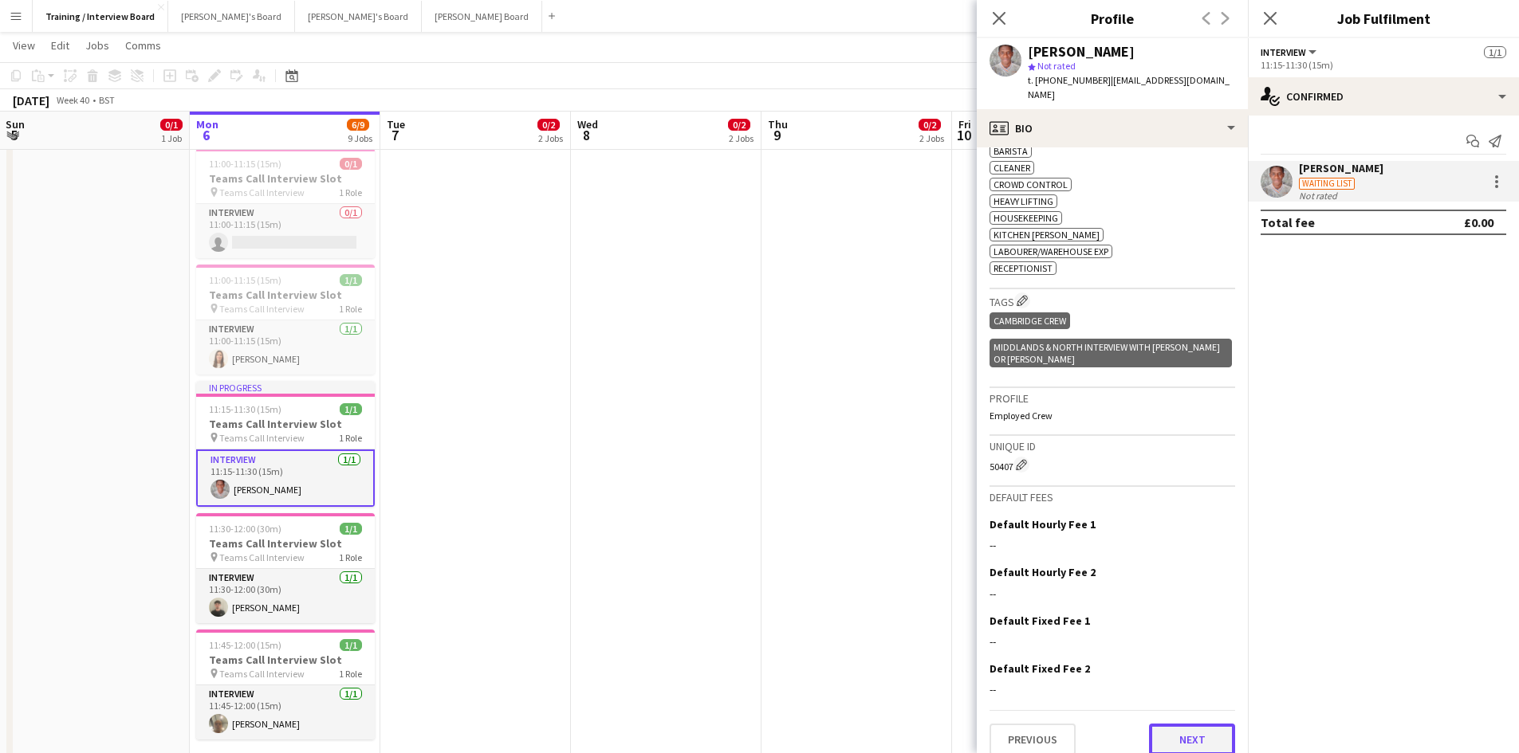
click at [1175, 724] on button "Next" at bounding box center [1192, 740] width 86 height 32
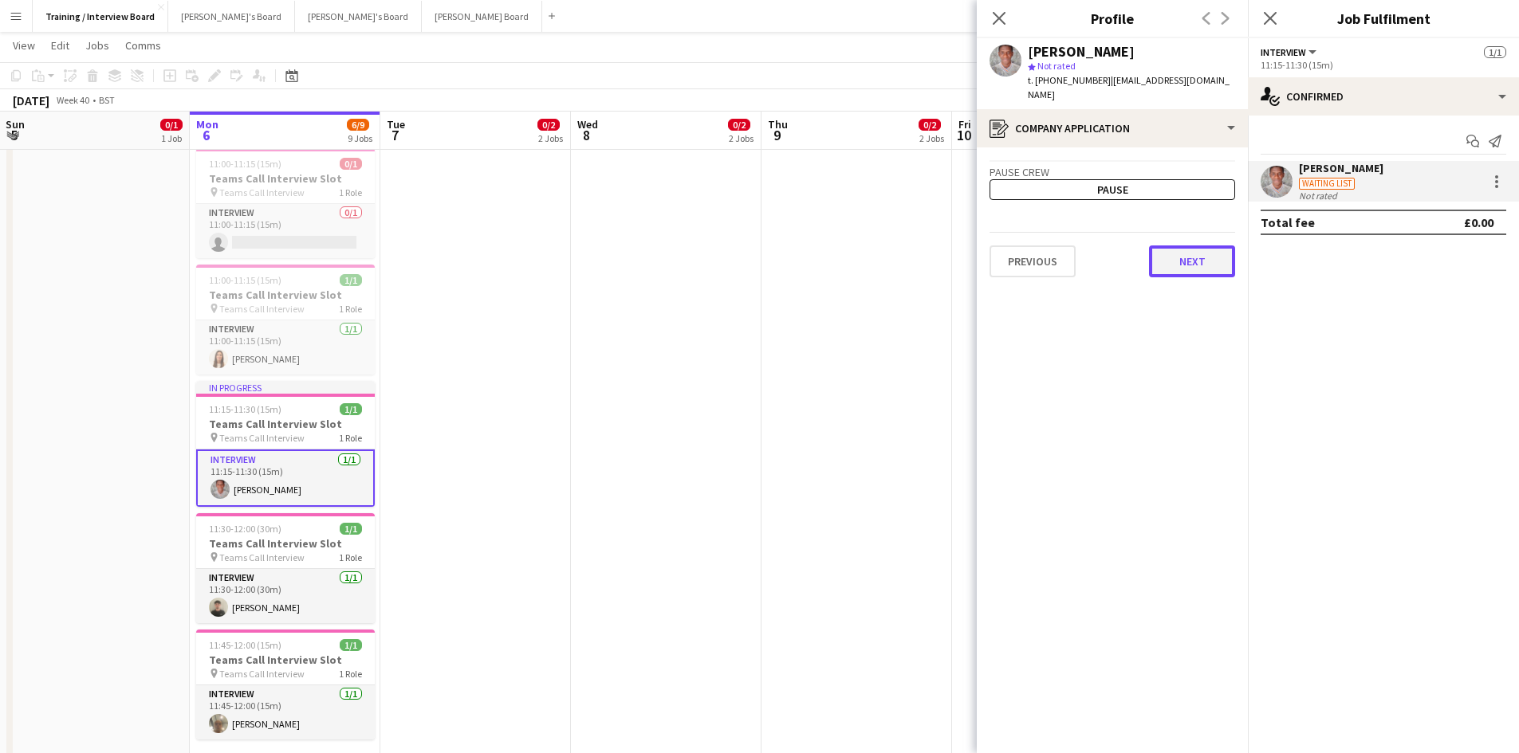
click at [1198, 246] on button "Next" at bounding box center [1192, 262] width 86 height 32
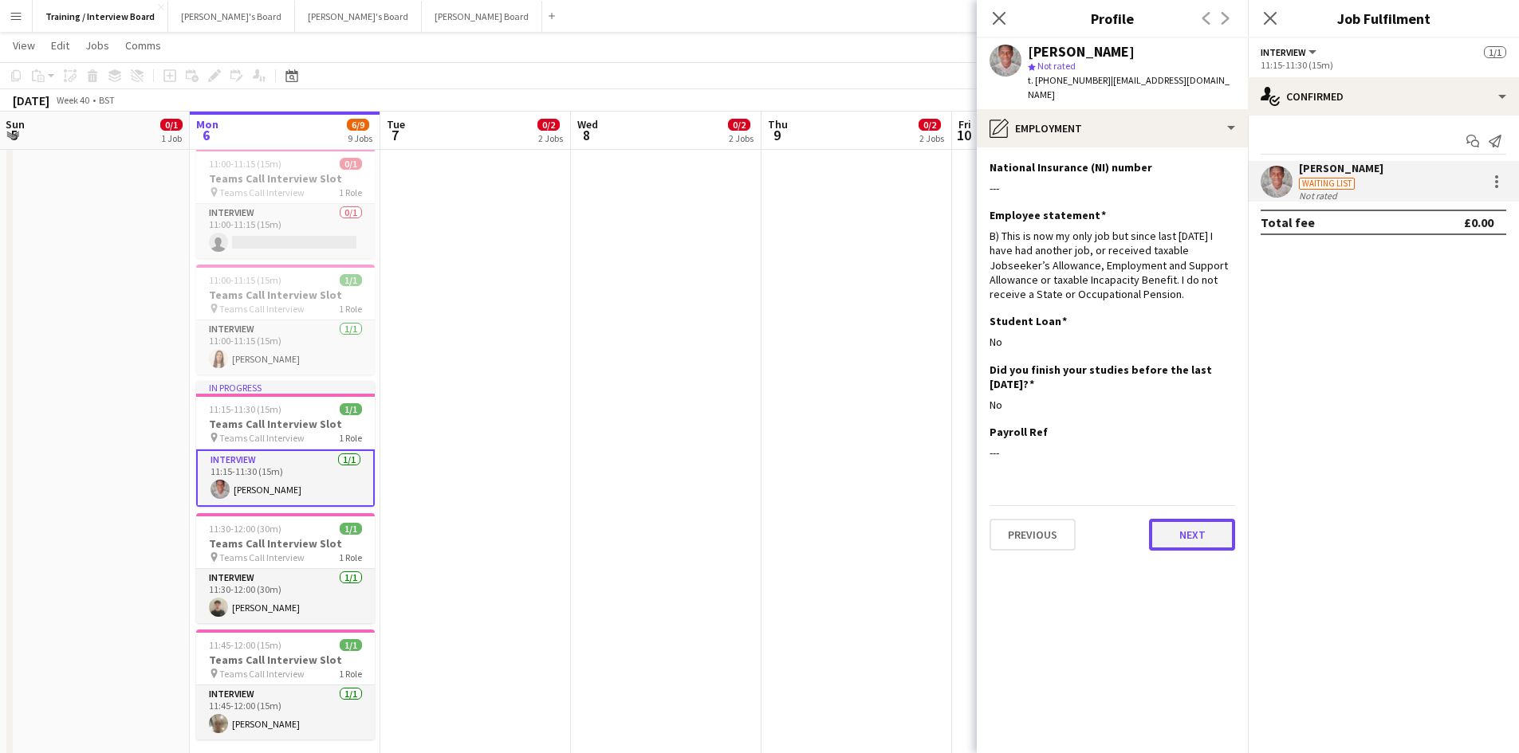
click at [1193, 524] on button "Next" at bounding box center [1192, 535] width 86 height 32
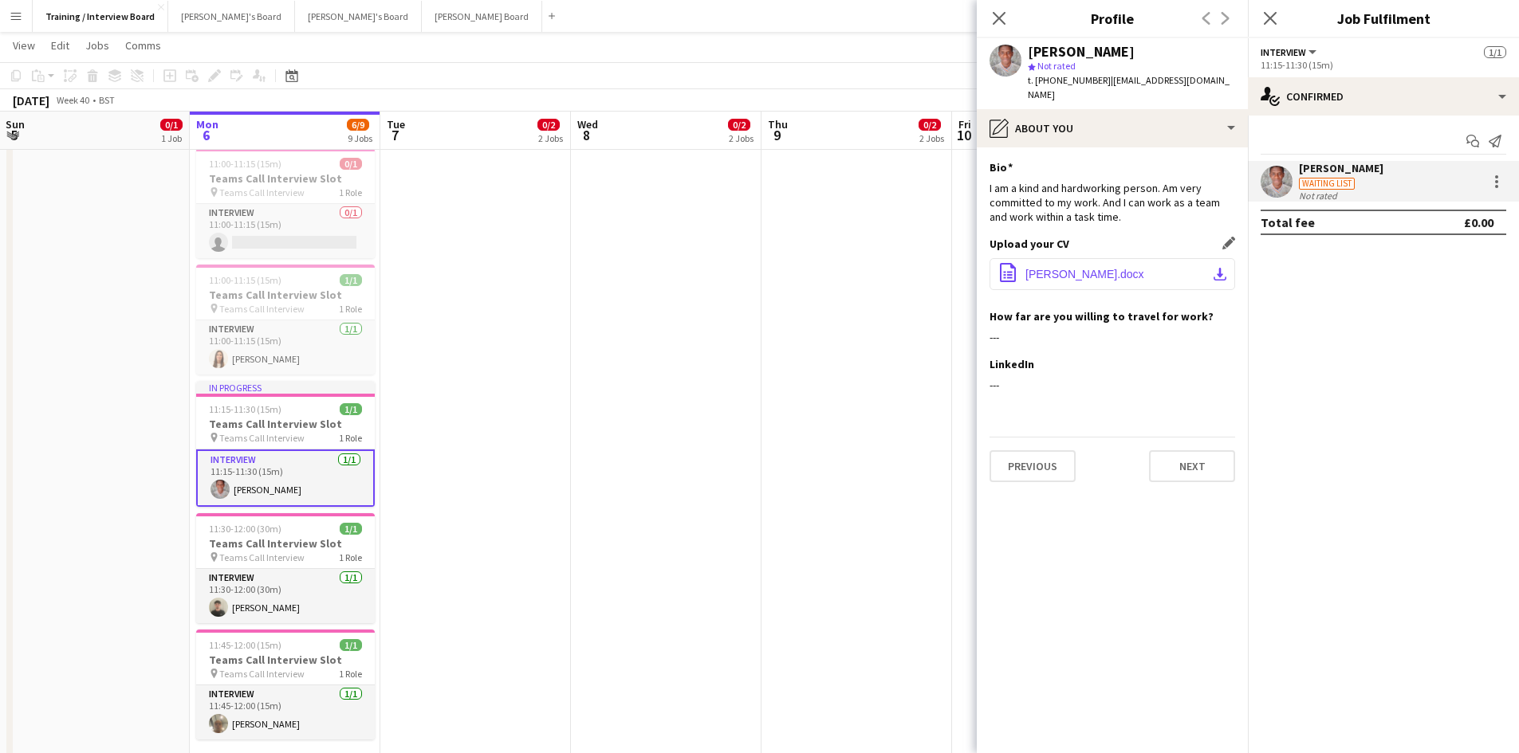
click at [1220, 268] on app-icon "download-bottom" at bounding box center [1219, 274] width 13 height 13
click at [1201, 454] on button "Next" at bounding box center [1192, 466] width 86 height 32
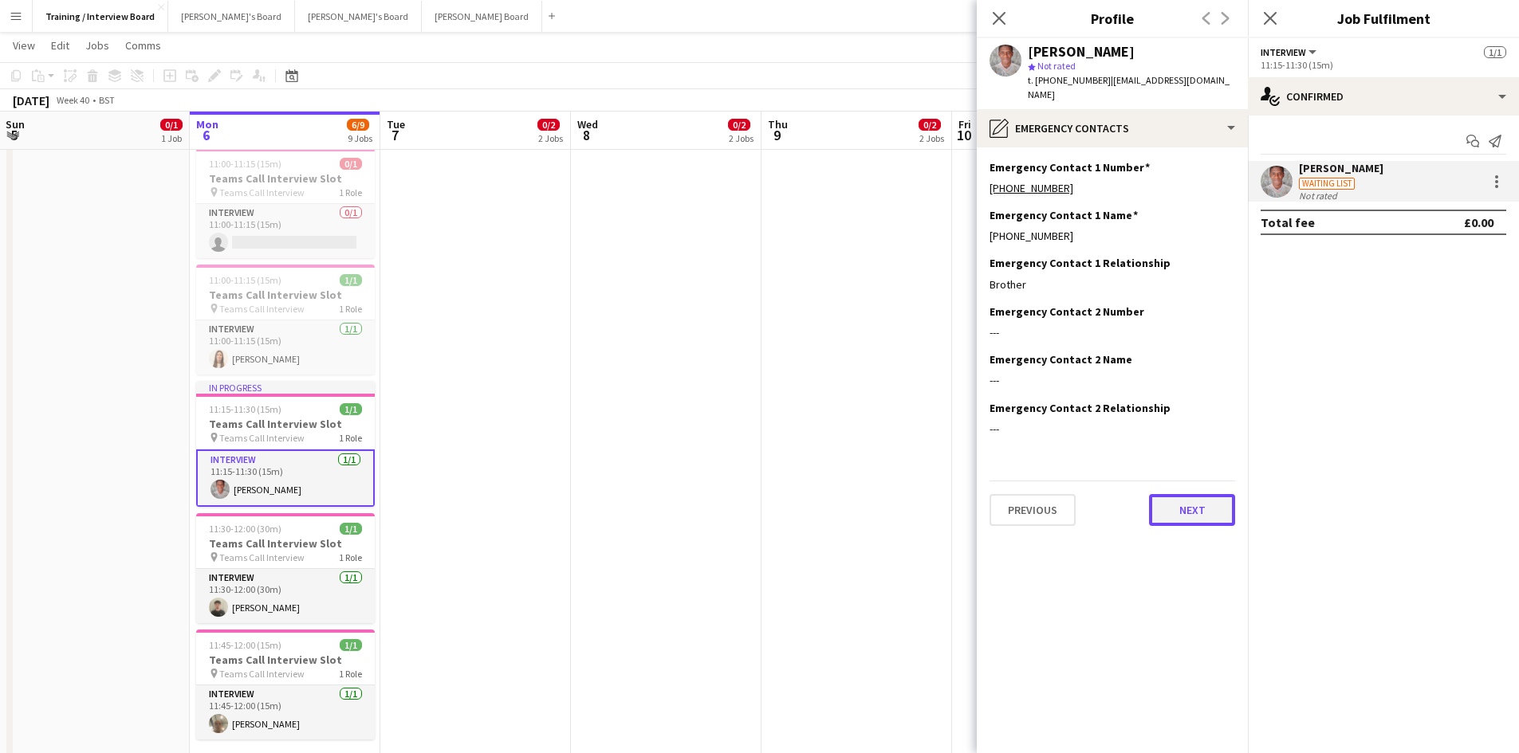
click at [1197, 497] on button "Next" at bounding box center [1192, 510] width 86 height 32
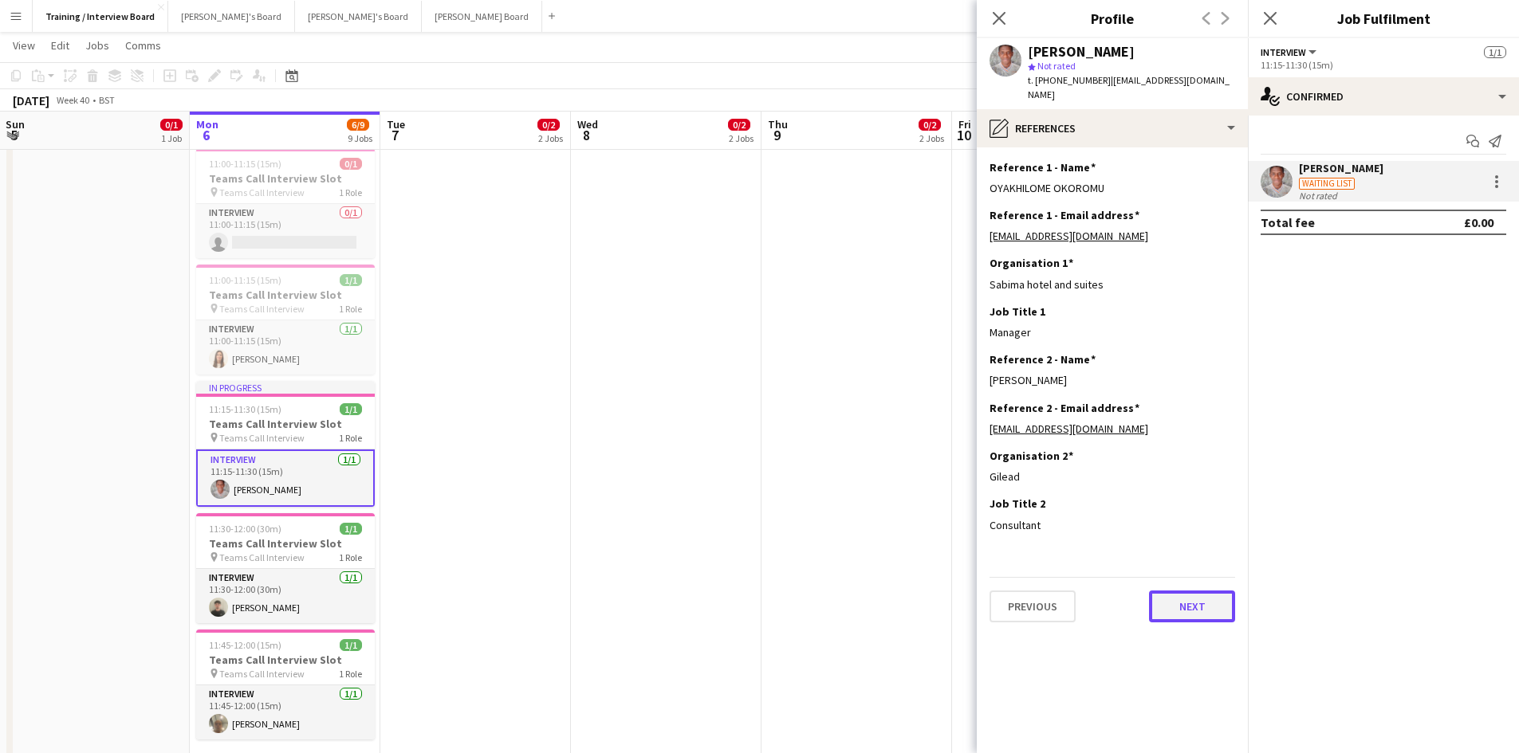
click at [1185, 593] on button "Next" at bounding box center [1192, 607] width 86 height 32
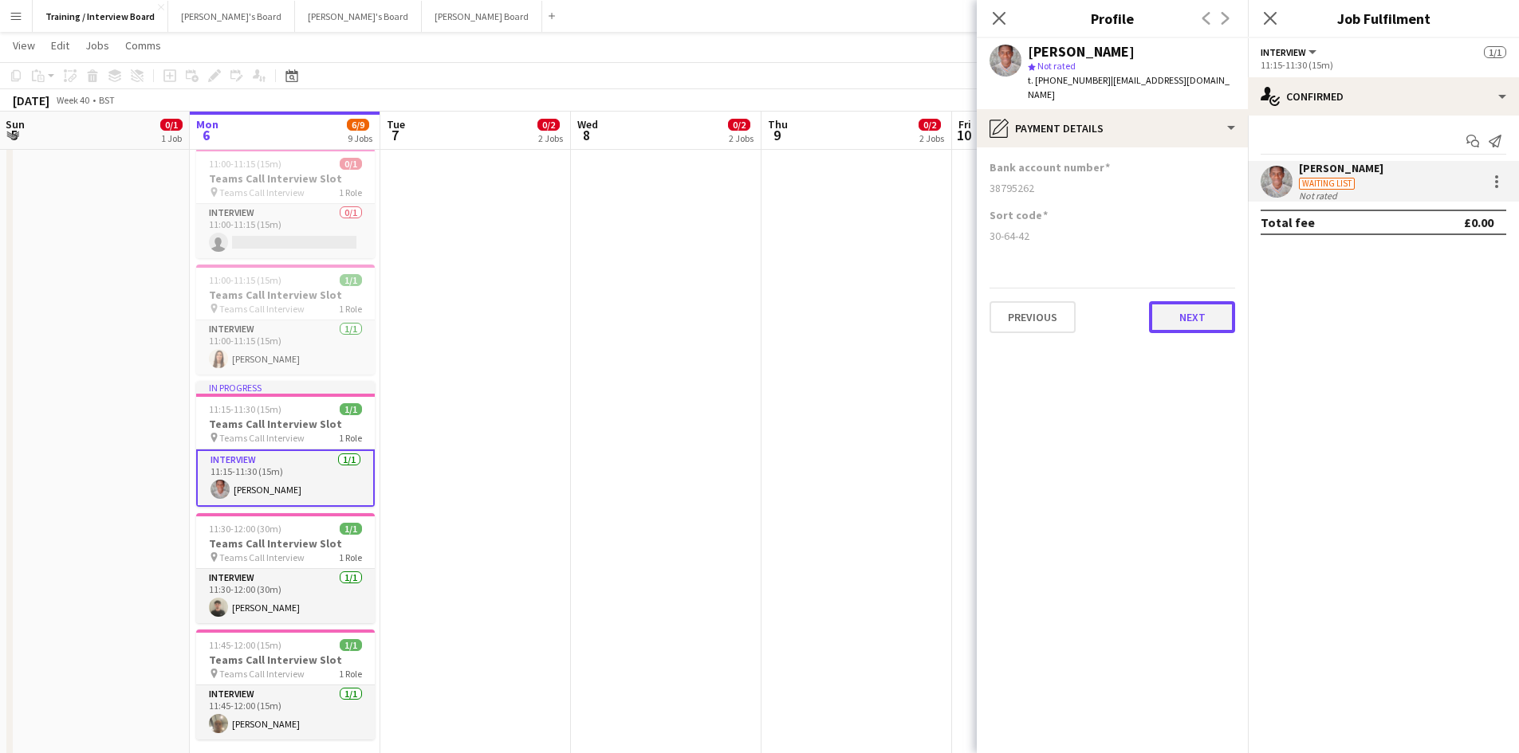
click at [1169, 305] on button "Next" at bounding box center [1192, 317] width 86 height 32
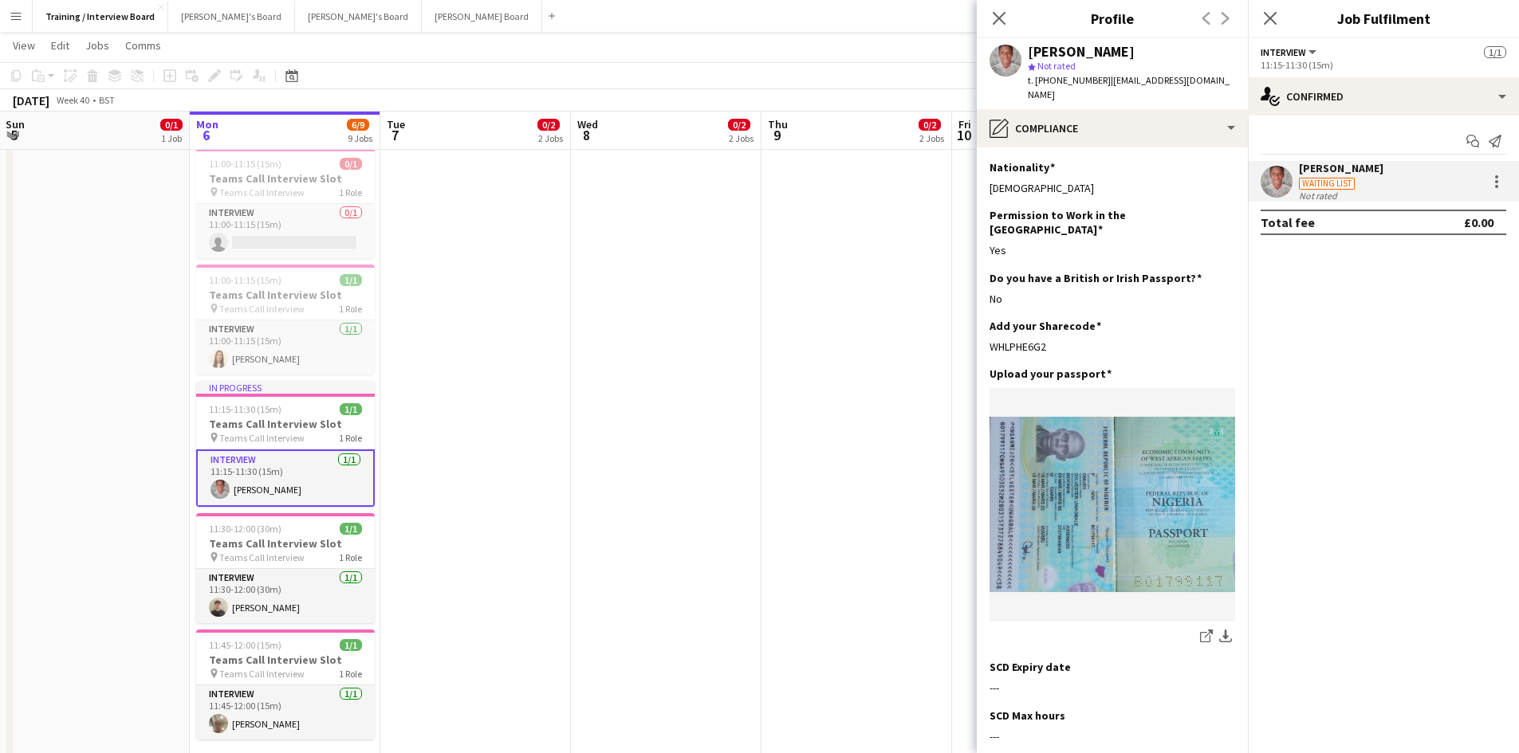
drag, startPoint x: 1053, startPoint y: 318, endPoint x: 988, endPoint y: 318, distance: 64.6
click at [988, 318] on app-section-data-types "Nationality Edit this field Nigerian Permission to Work in the UK Edit this fie…" at bounding box center [1112, 450] width 271 height 606
copy div "WHLPHE6G2"
click at [1222, 367] on app-icon "Edit this field" at bounding box center [1228, 373] width 13 height 13
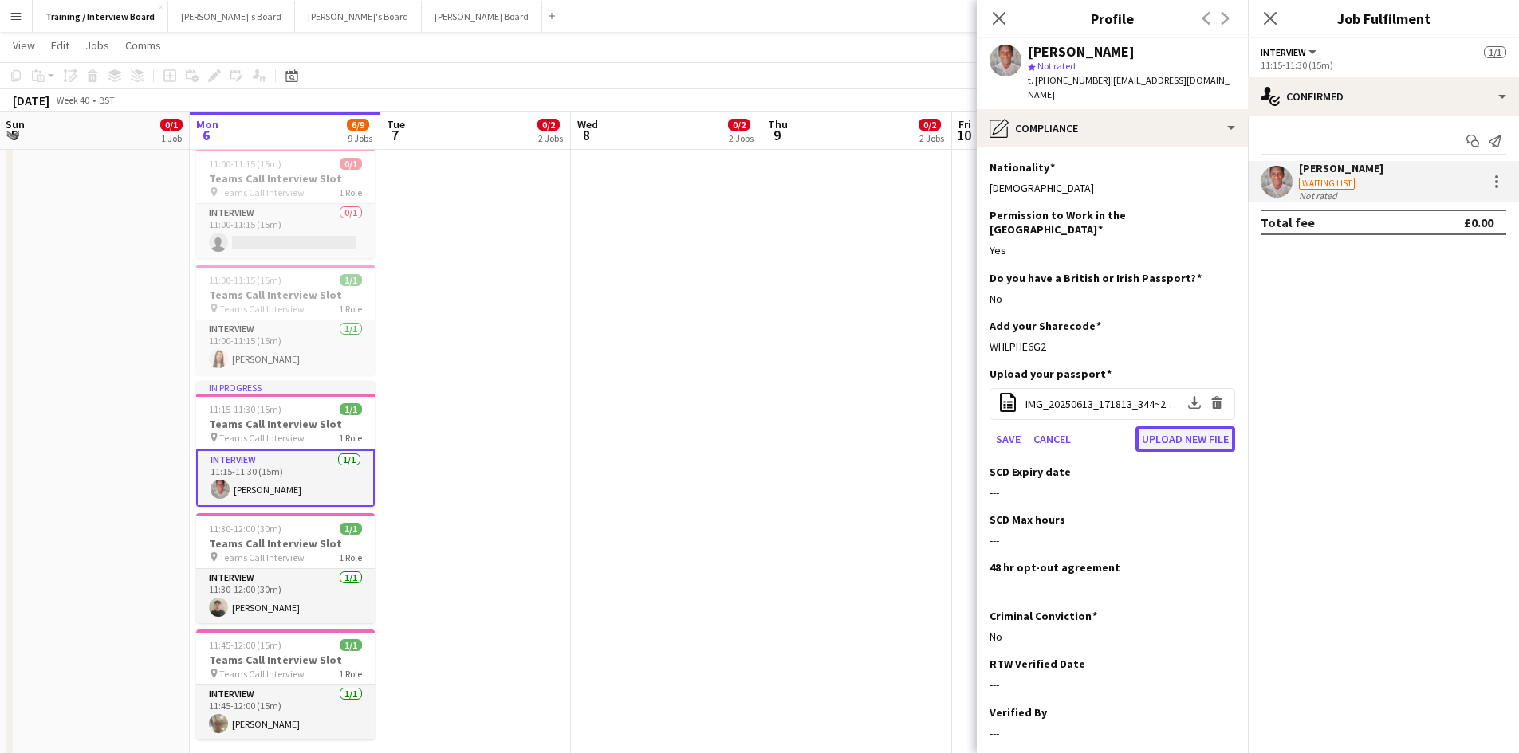
click at [1152, 426] on button "Upload new file" at bounding box center [1185, 439] width 100 height 26
click at [1169, 465] on div "SCD Expiry date Edit this field ---" at bounding box center [1112, 489] width 246 height 48
click at [1218, 367] on div "Upload your passport" at bounding box center [1112, 374] width 246 height 14
click at [1167, 367] on div "Upload your passport" at bounding box center [1112, 374] width 246 height 14
click at [1172, 426] on button "Upload new file" at bounding box center [1185, 439] width 100 height 26
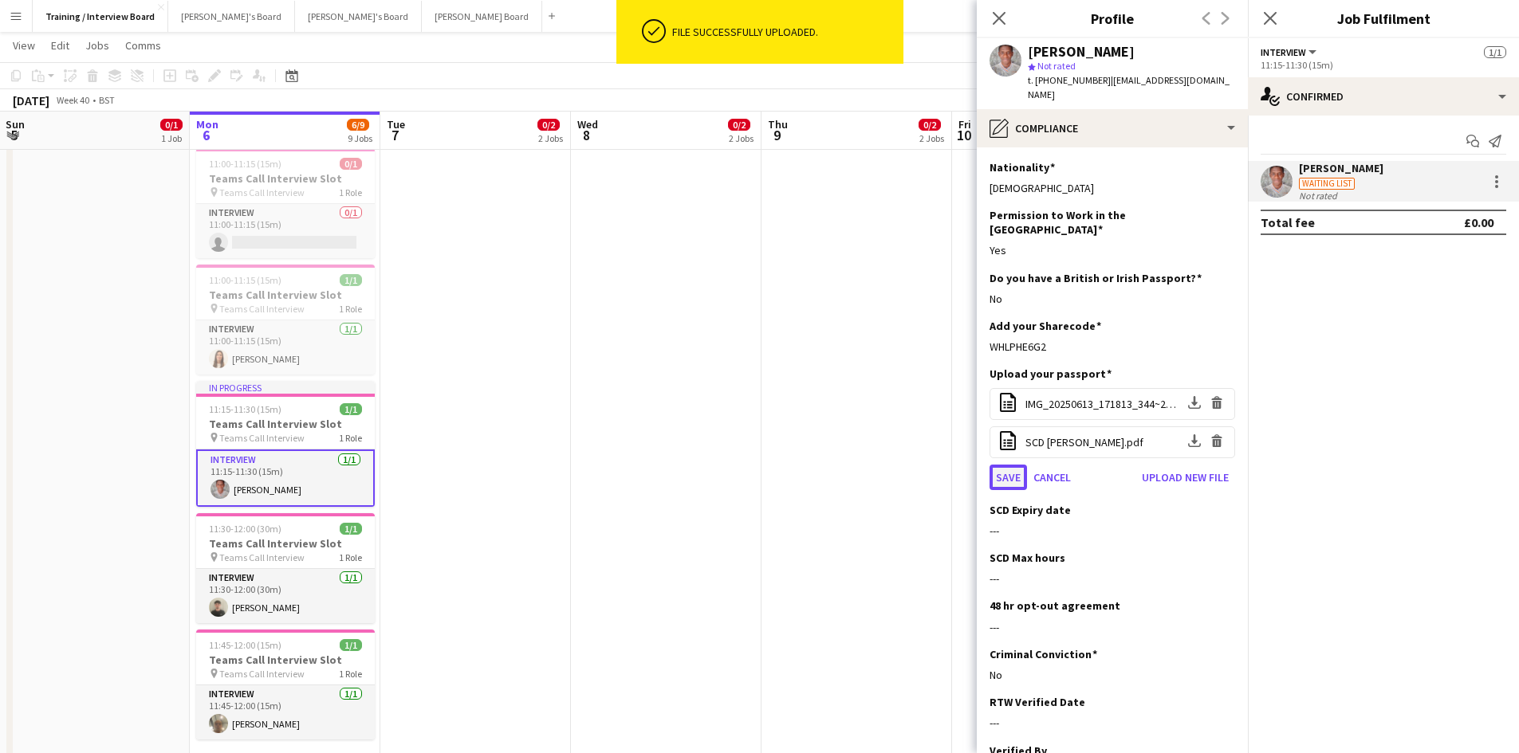
click at [1008, 465] on button "Save" at bounding box center [1007, 478] width 37 height 26
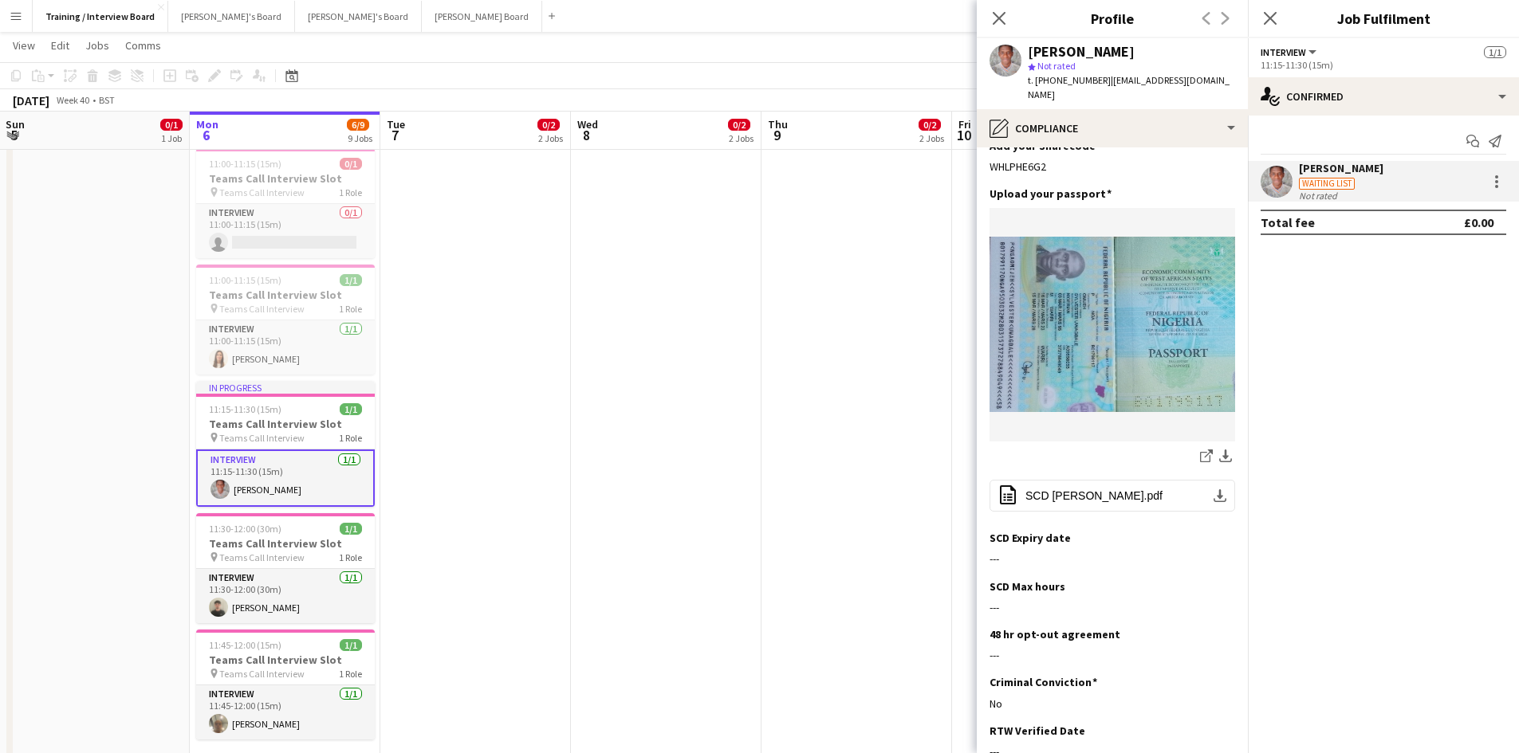
scroll to position [239, 0]
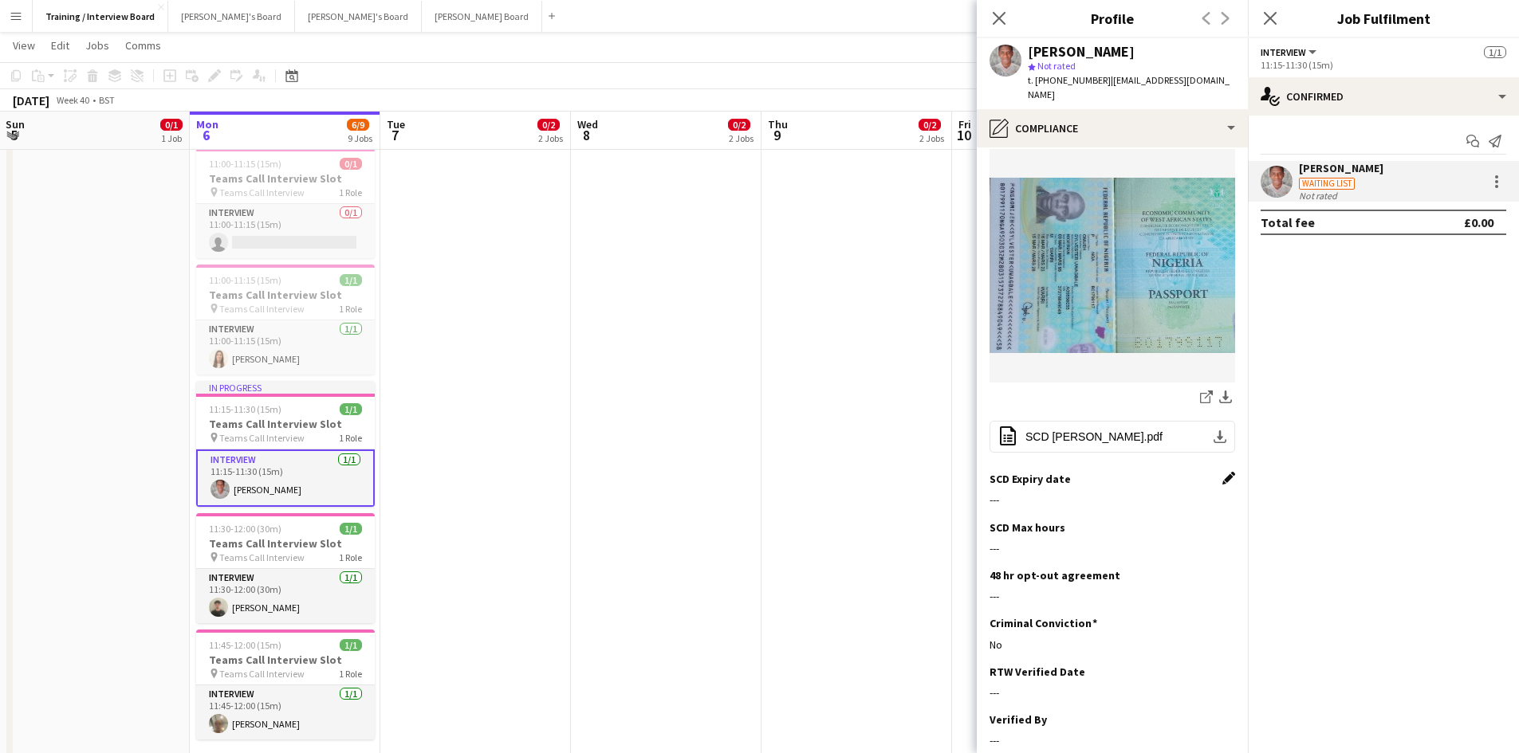
click at [1222, 472] on app-icon "Edit this field" at bounding box center [1228, 478] width 13 height 13
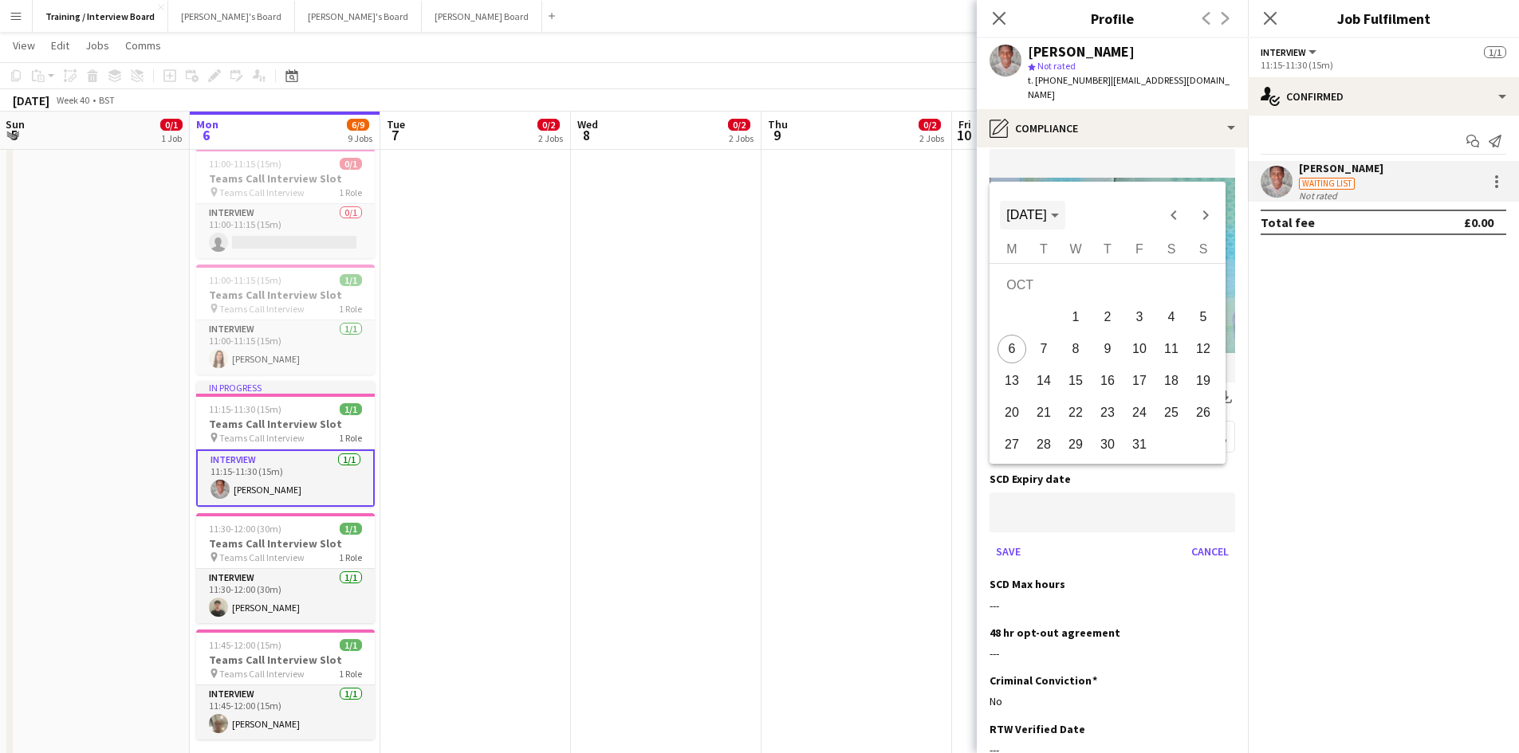
click at [1059, 216] on icon "Choose month and year" at bounding box center [1055, 216] width 8 height 4
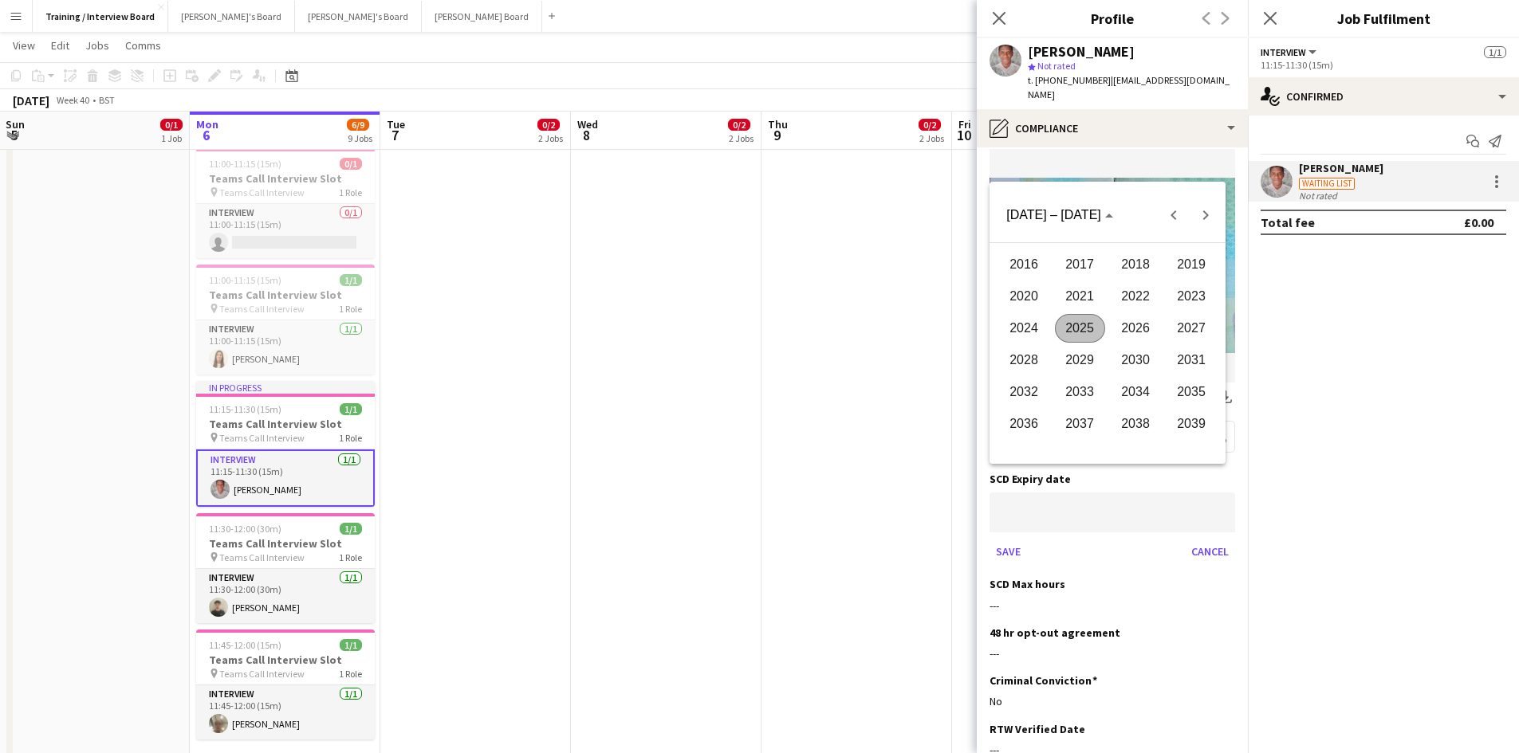
click at [1208, 326] on span "2027" at bounding box center [1191, 328] width 50 height 29
click at [1097, 297] on span "FEB" at bounding box center [1080, 296] width 50 height 29
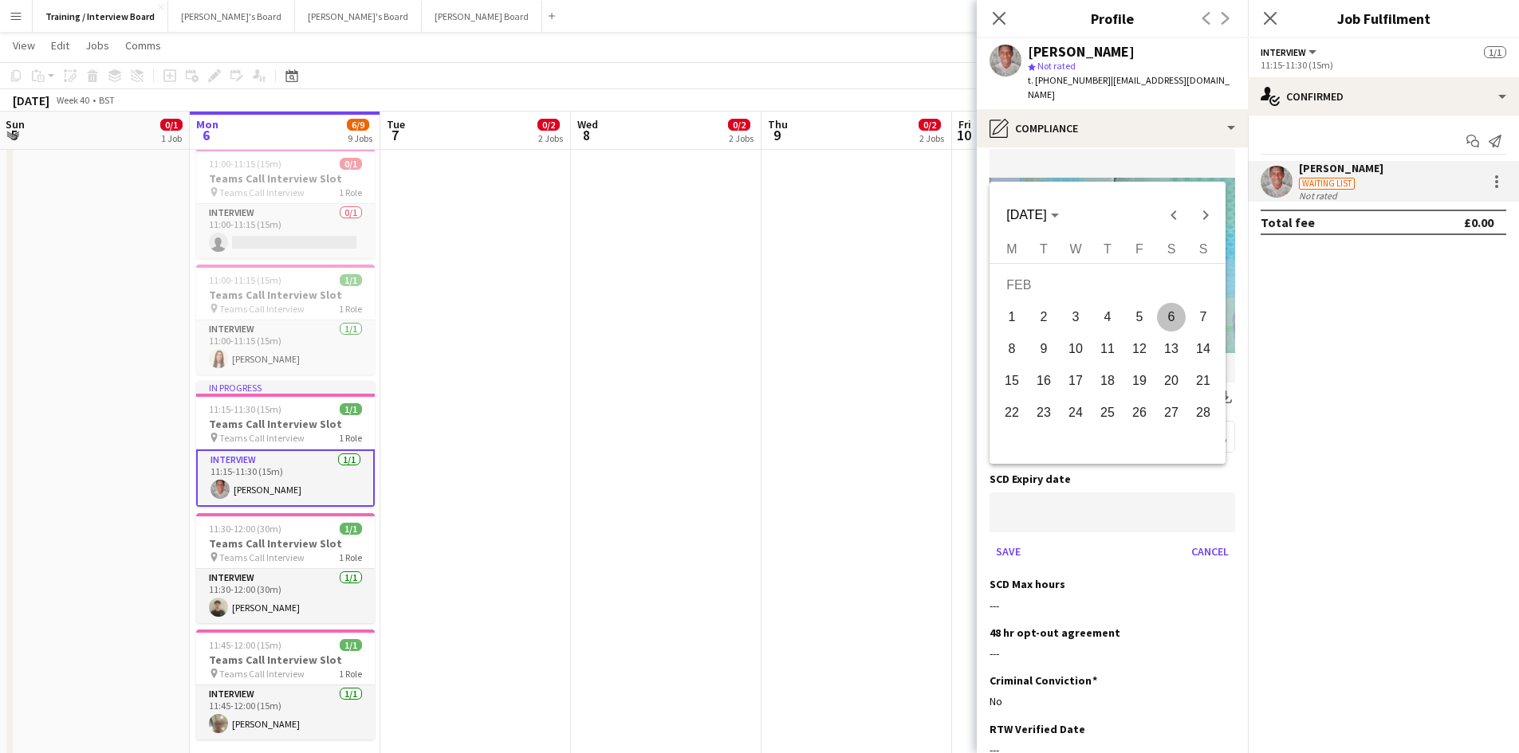
click at [1050, 348] on span "9" at bounding box center [1043, 349] width 29 height 29
type input "**********"
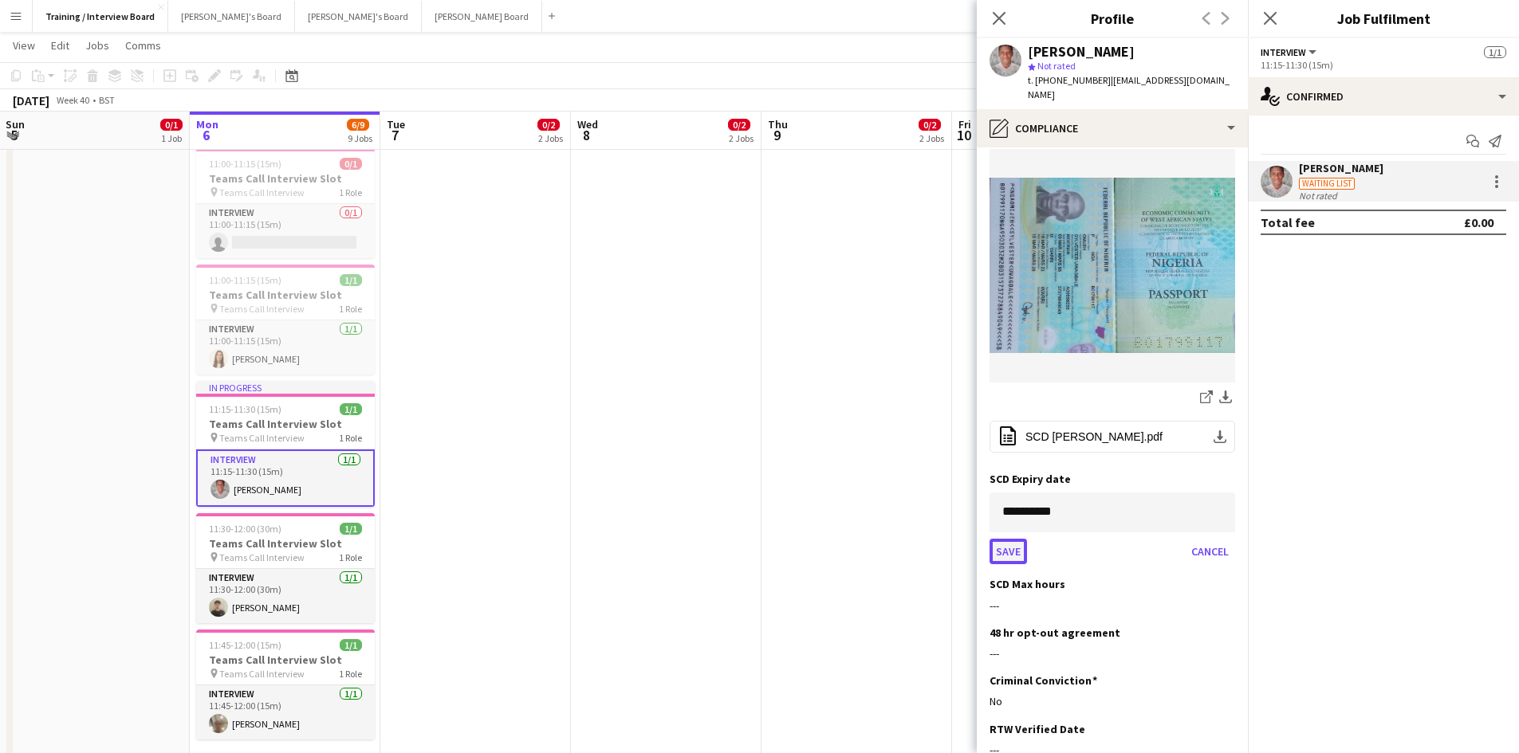
click at [997, 539] on button "Save" at bounding box center [1007, 552] width 37 height 26
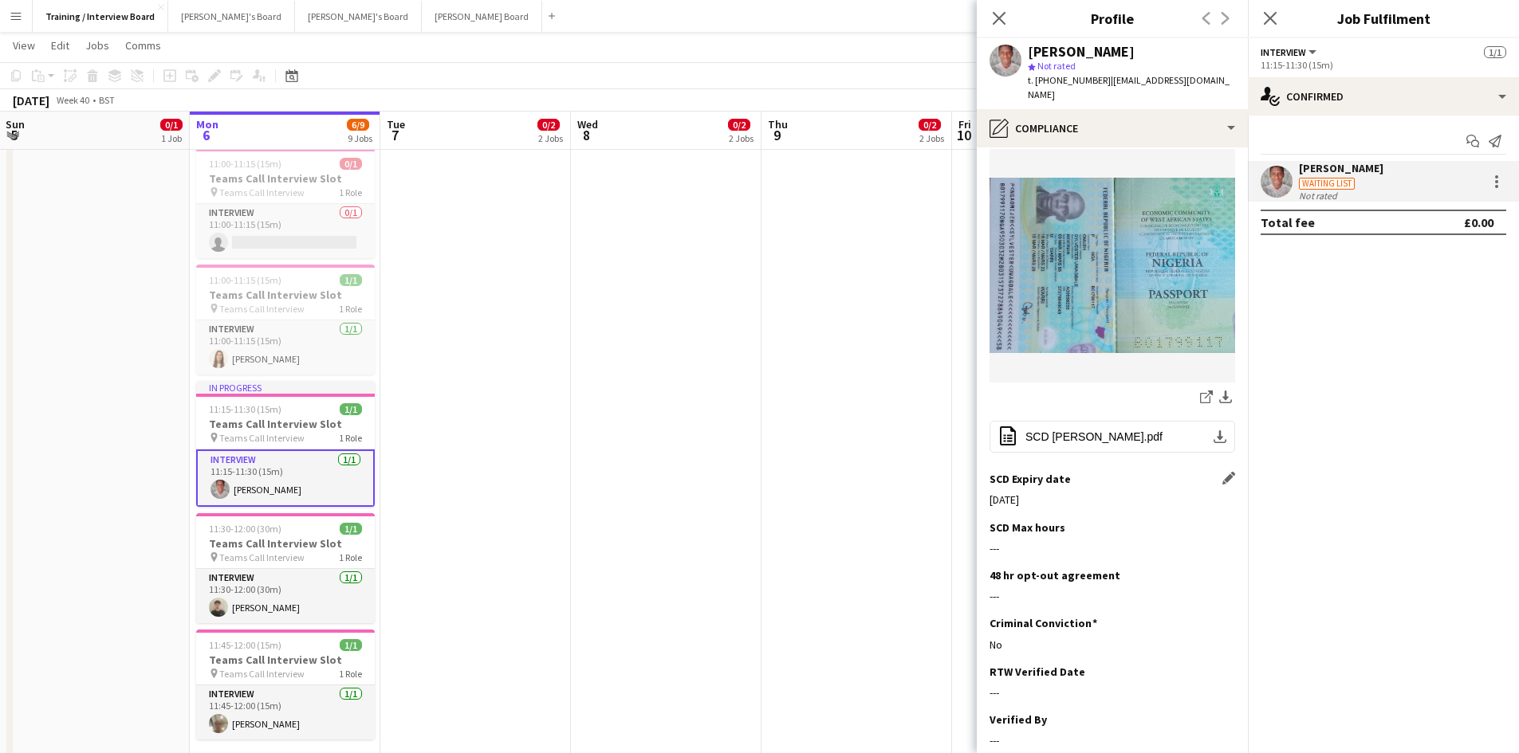
click at [1227, 493] on app-section-data-types "Nationality Edit this field Nigerian Permission to Work in the UK Edit this fie…" at bounding box center [1112, 450] width 271 height 606
click at [1222, 521] on app-icon "Edit this field" at bounding box center [1228, 527] width 13 height 13
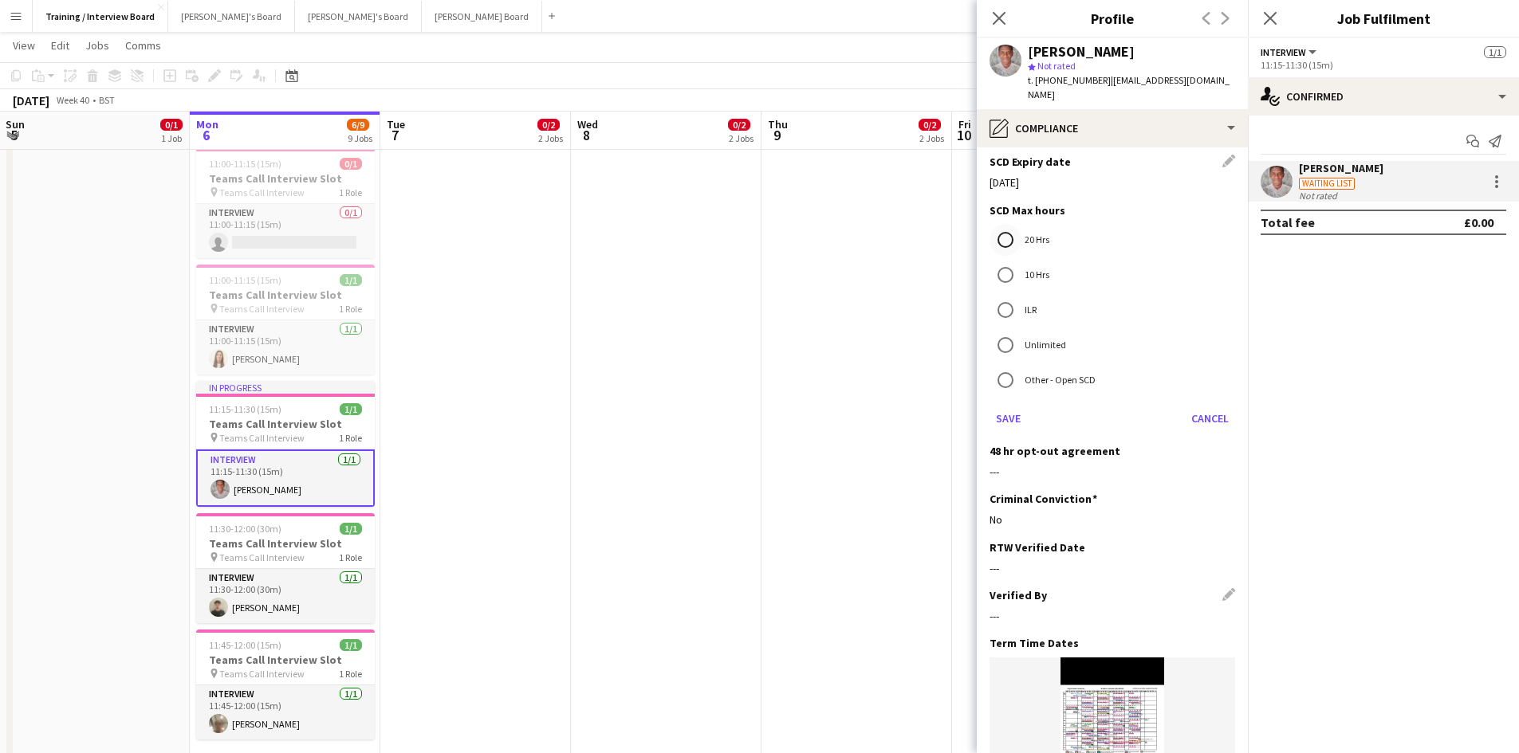
scroll to position [558, 0]
click at [1005, 404] on button "Save" at bounding box center [1007, 417] width 37 height 26
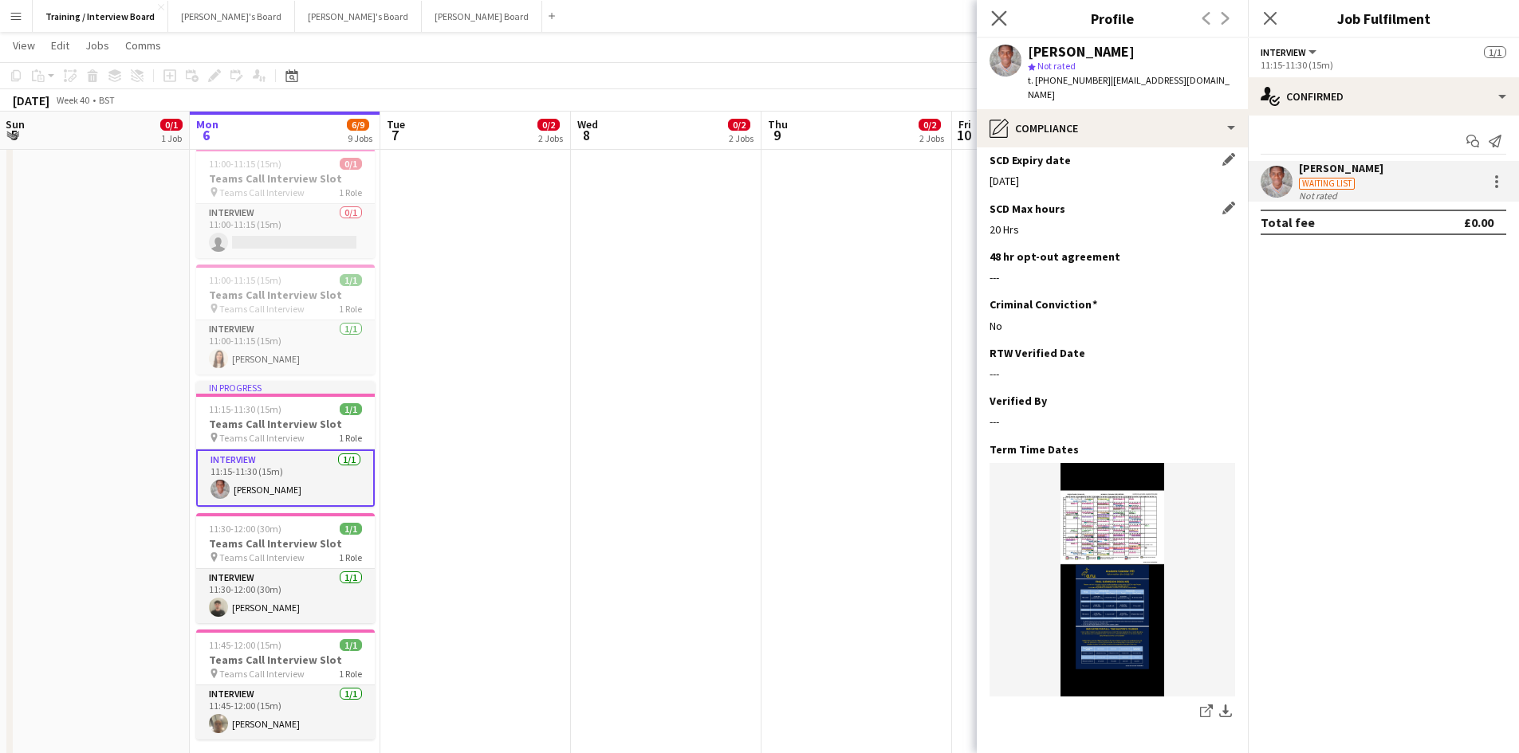
click at [1007, 22] on app-icon "Close pop-in" at bounding box center [999, 18] width 23 height 23
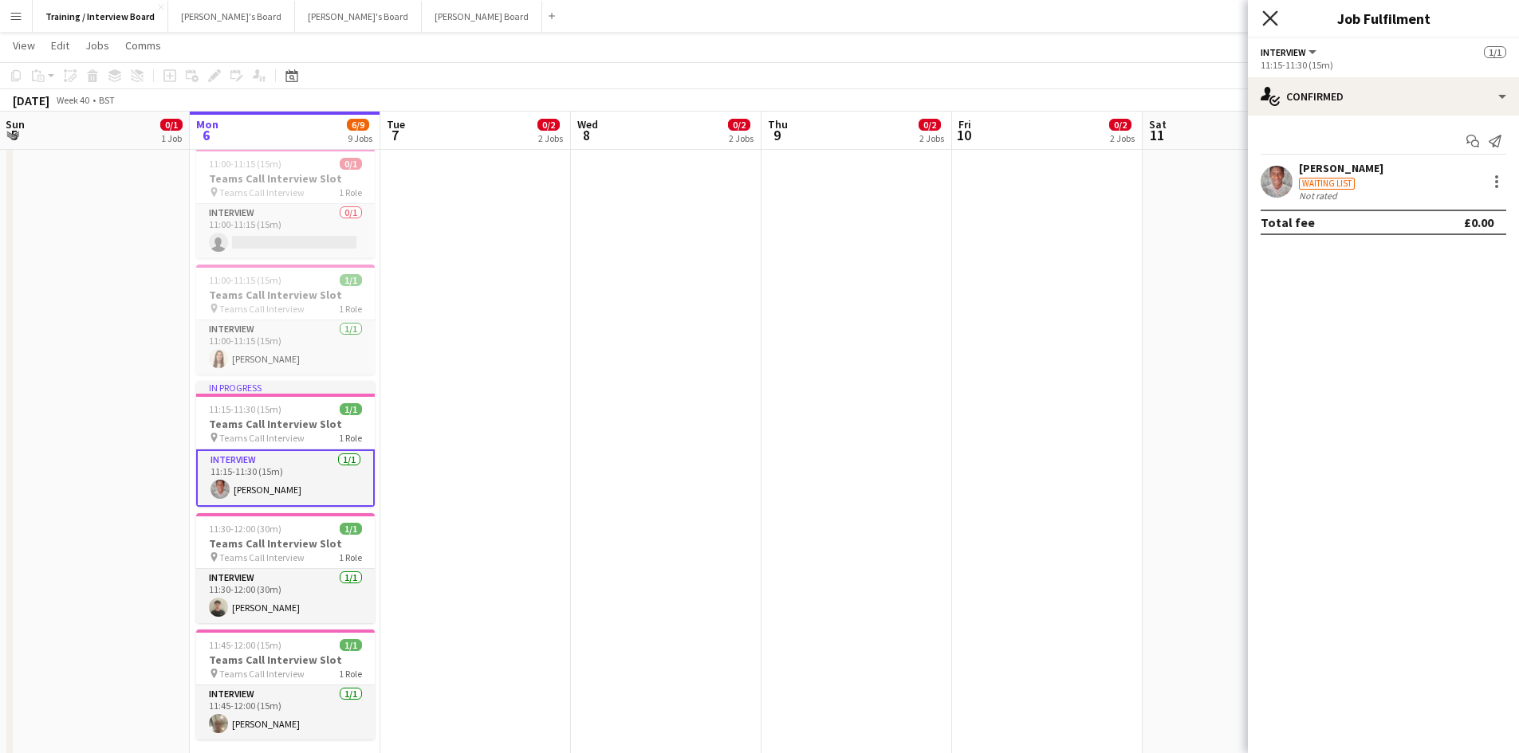
click at [1269, 15] on icon "Close pop-in" at bounding box center [1269, 17] width 15 height 15
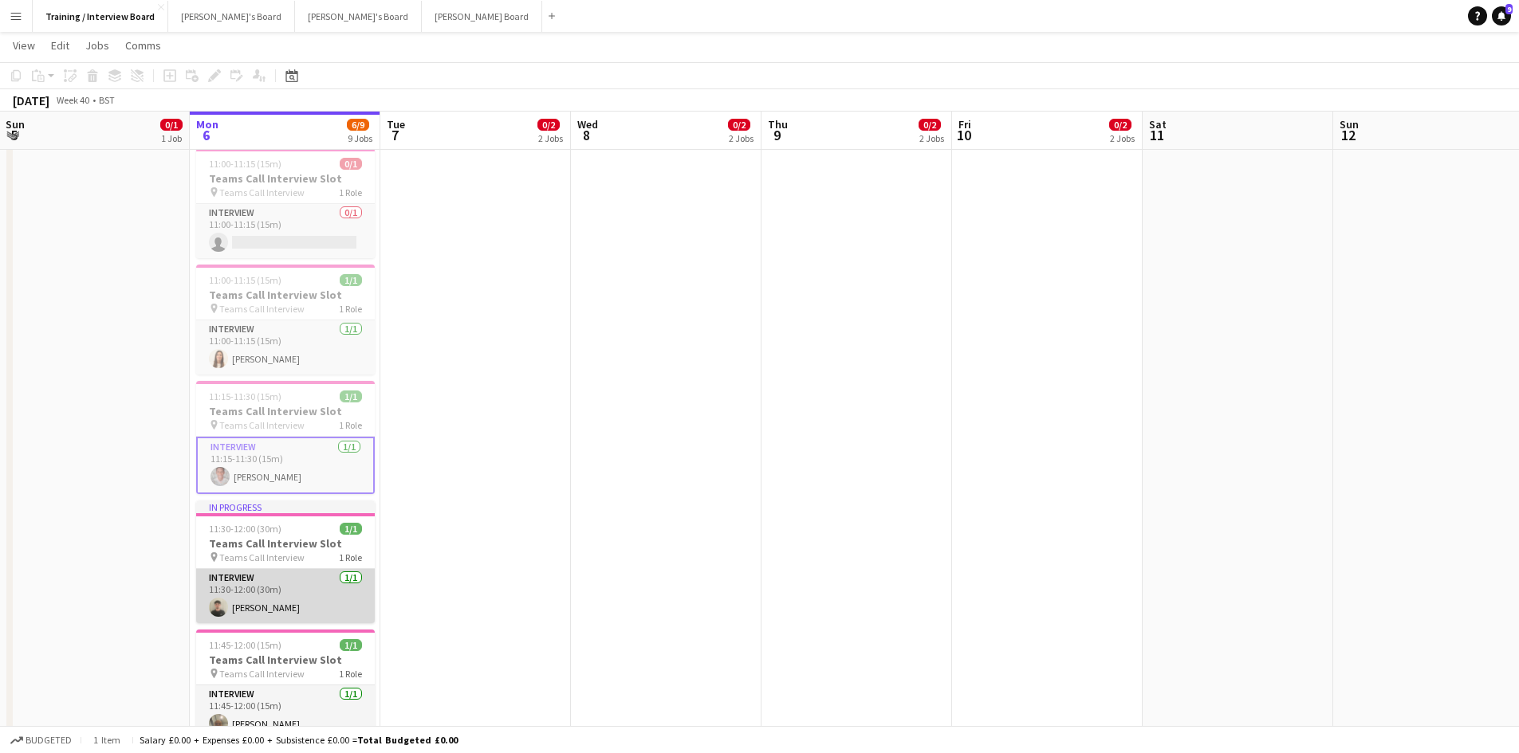
click at [253, 603] on app-card-role "Interview 1/1 11:30-12:00 (30m) Oliver Richardson" at bounding box center [285, 596] width 179 height 54
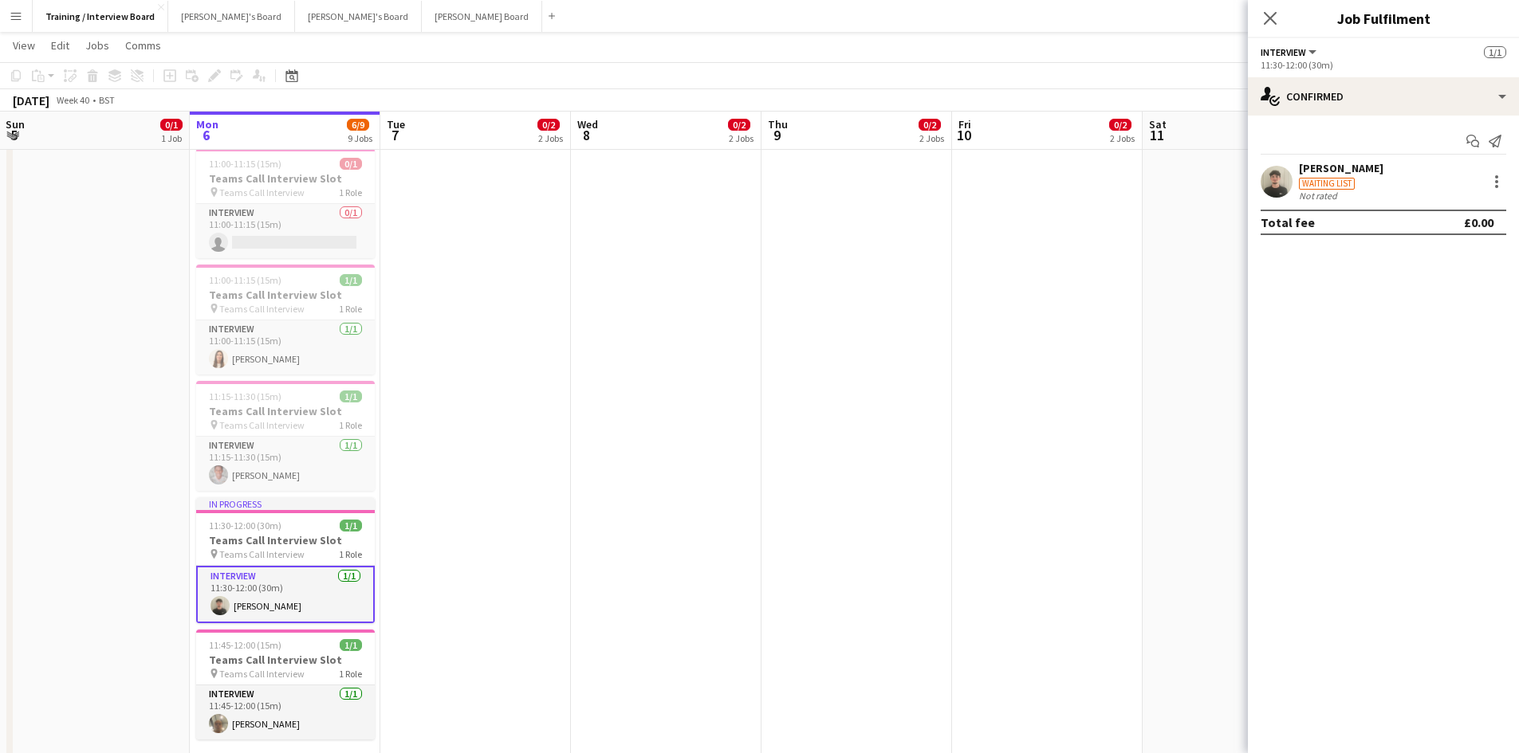
click at [1335, 166] on div "Oliver Richardson" at bounding box center [1341, 168] width 84 height 14
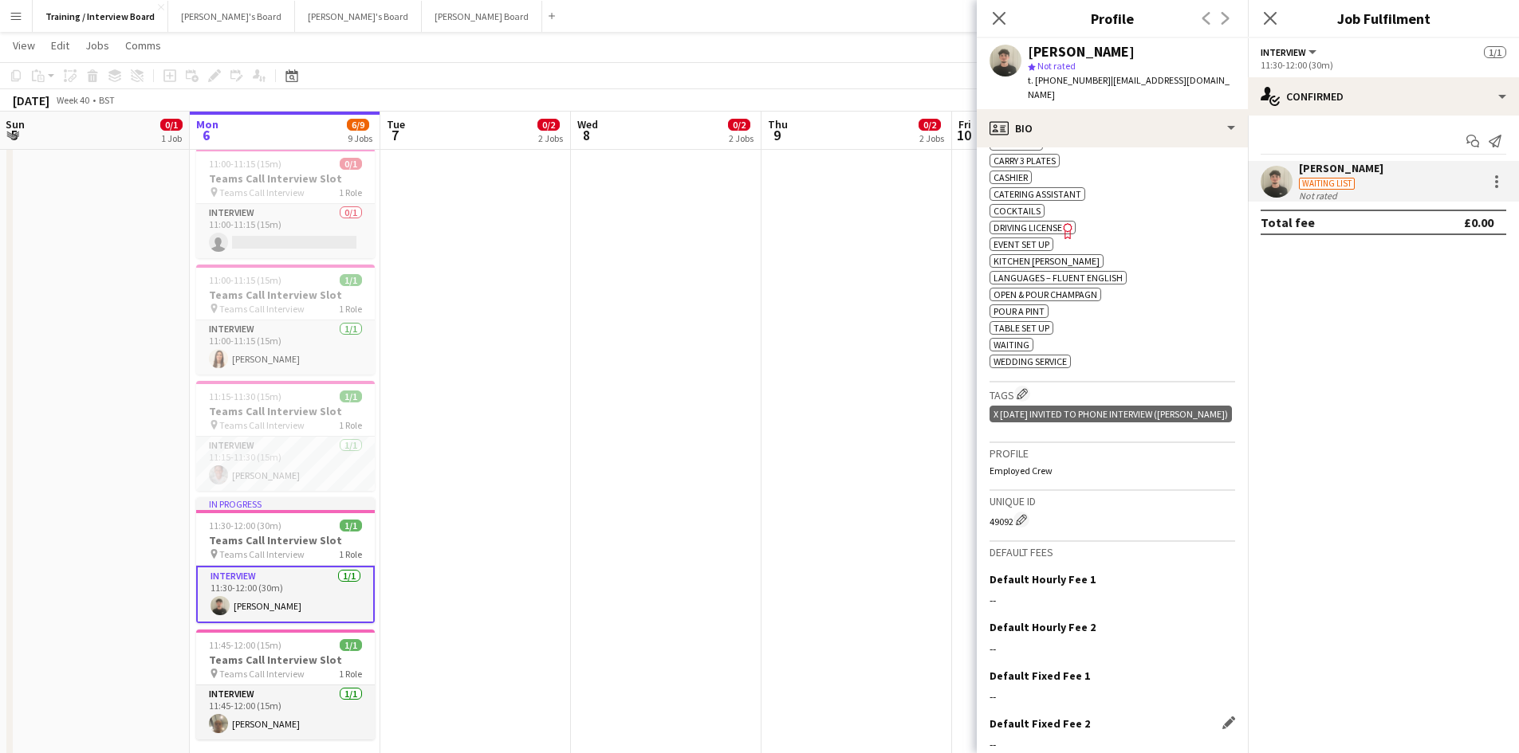
scroll to position [632, 0]
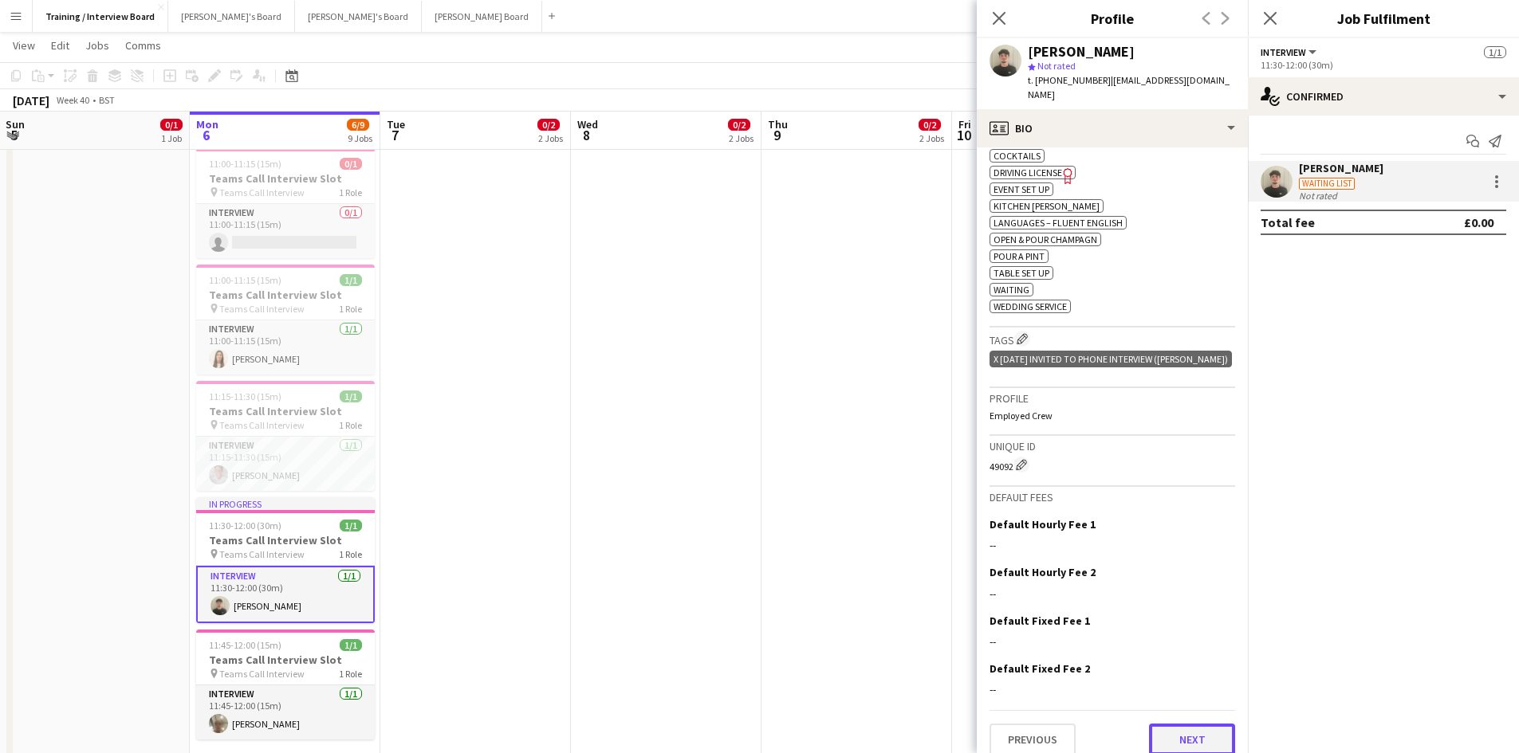
click at [1185, 724] on button "Next" at bounding box center [1192, 740] width 86 height 32
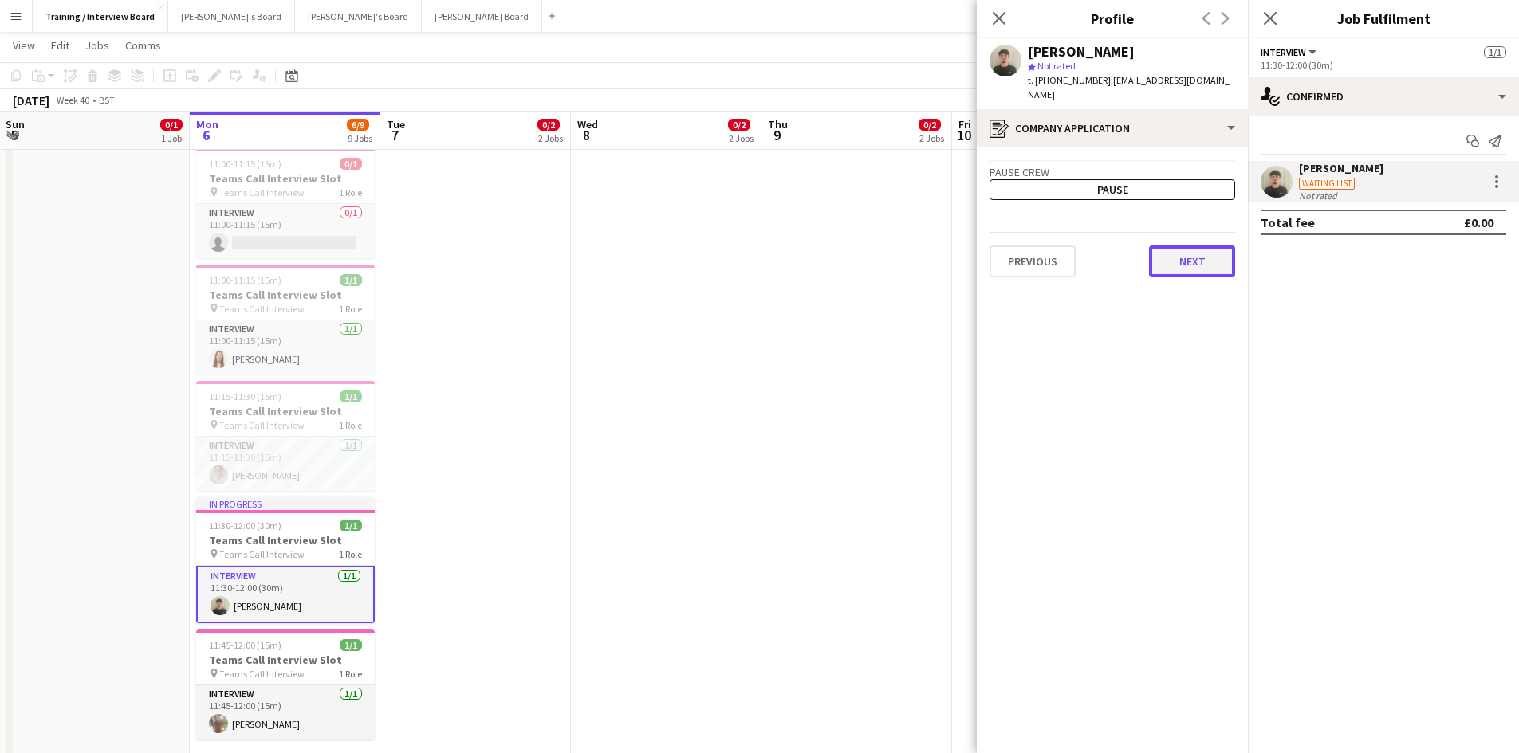
click at [1213, 256] on button "Next" at bounding box center [1192, 262] width 86 height 32
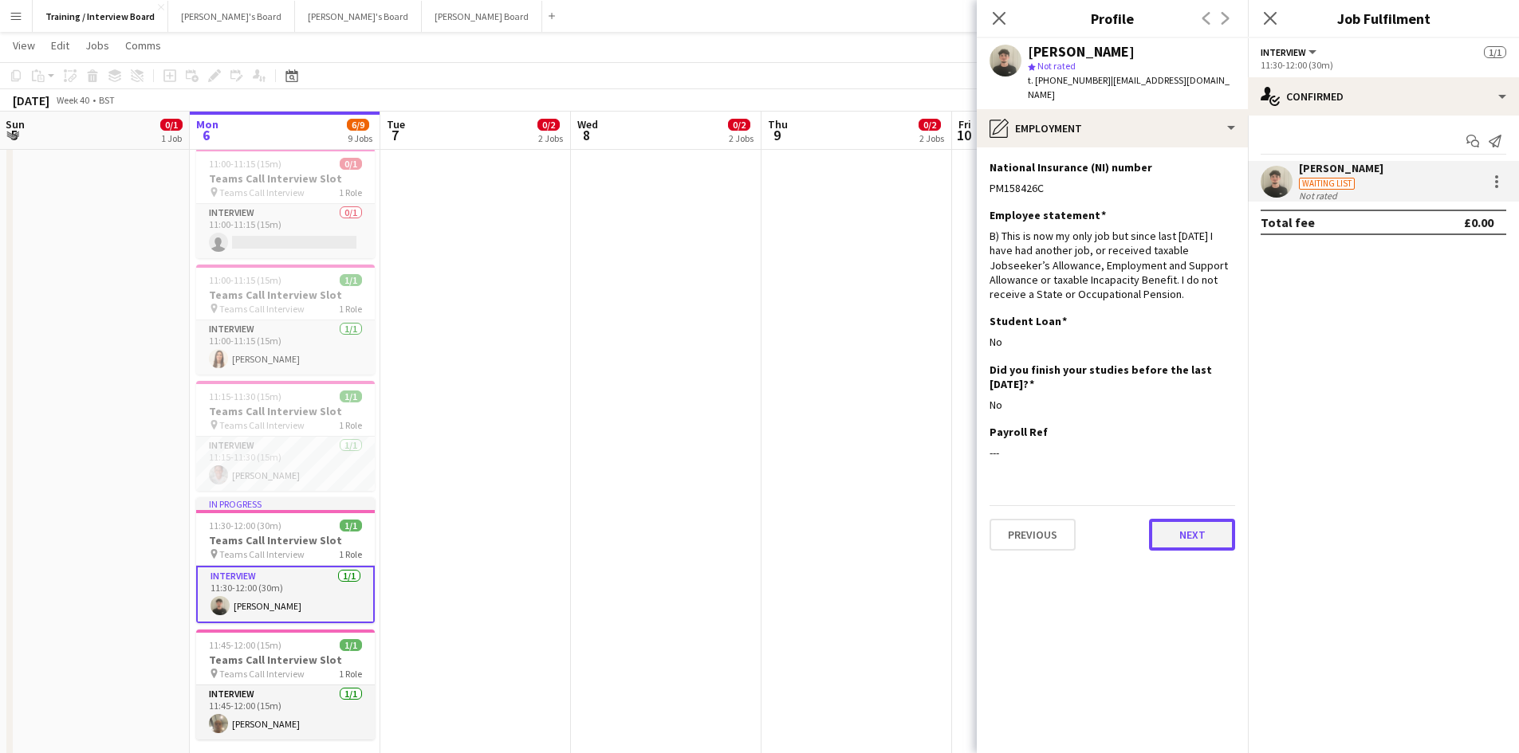
click at [1179, 519] on button "Next" at bounding box center [1192, 535] width 86 height 32
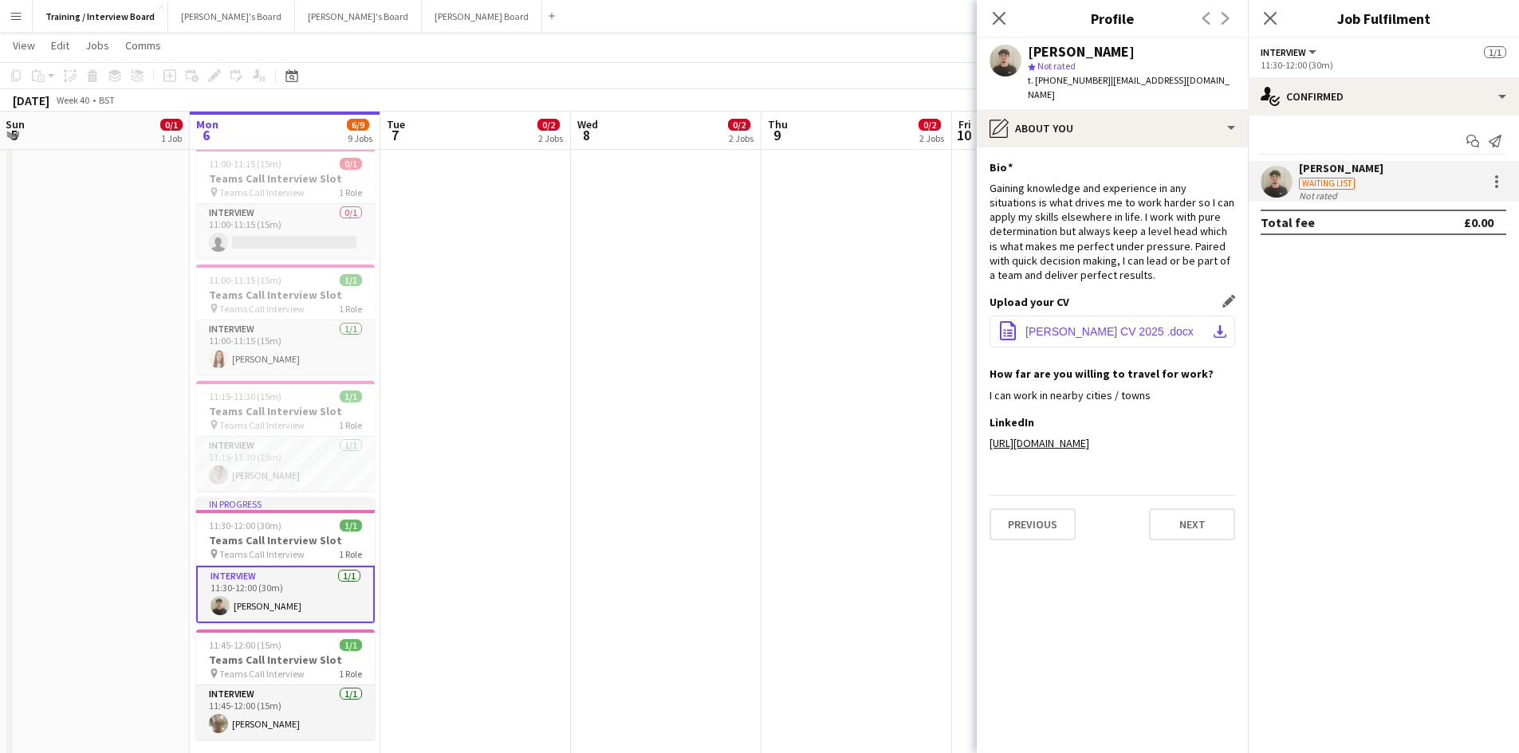
click at [1216, 325] on app-icon "download-bottom" at bounding box center [1219, 331] width 13 height 13
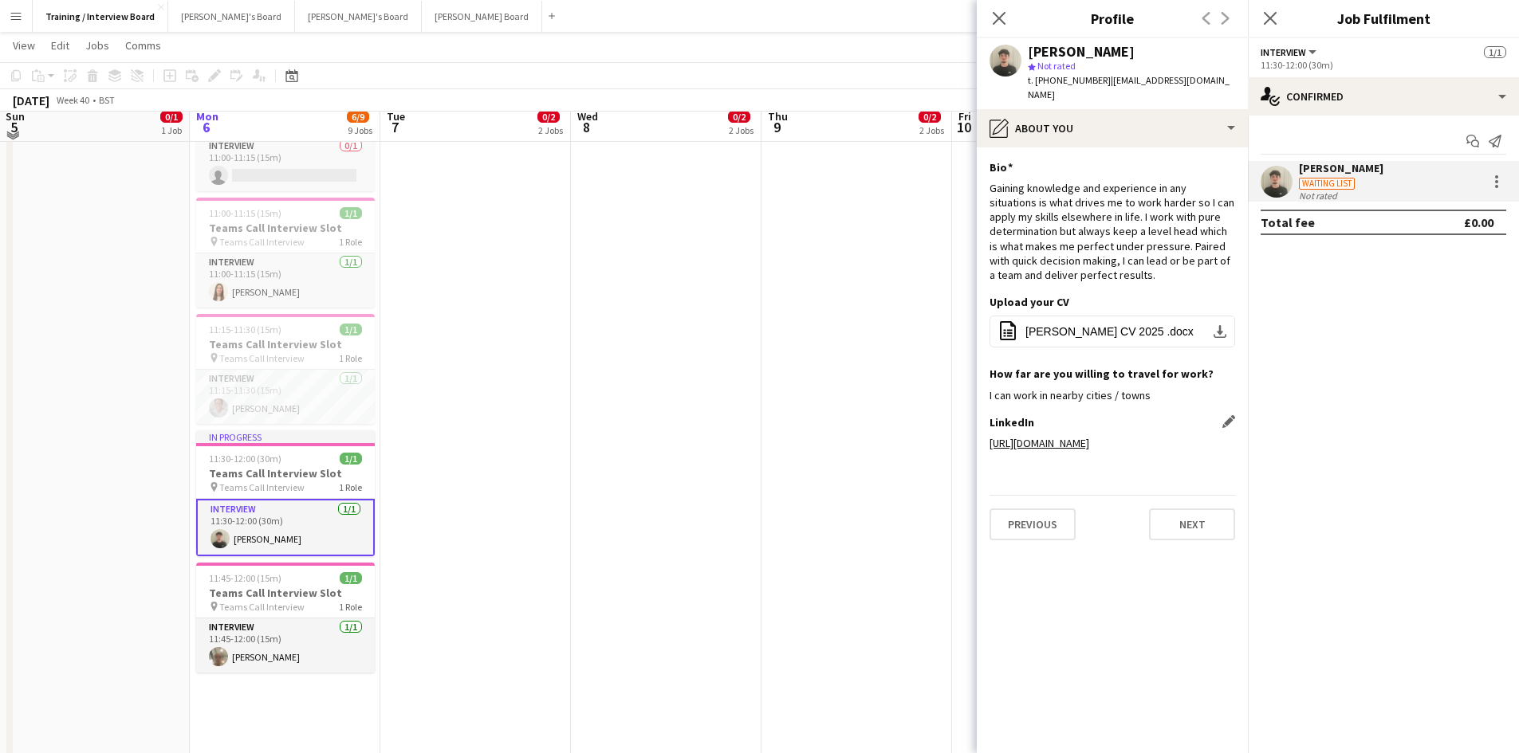
scroll to position [638, 0]
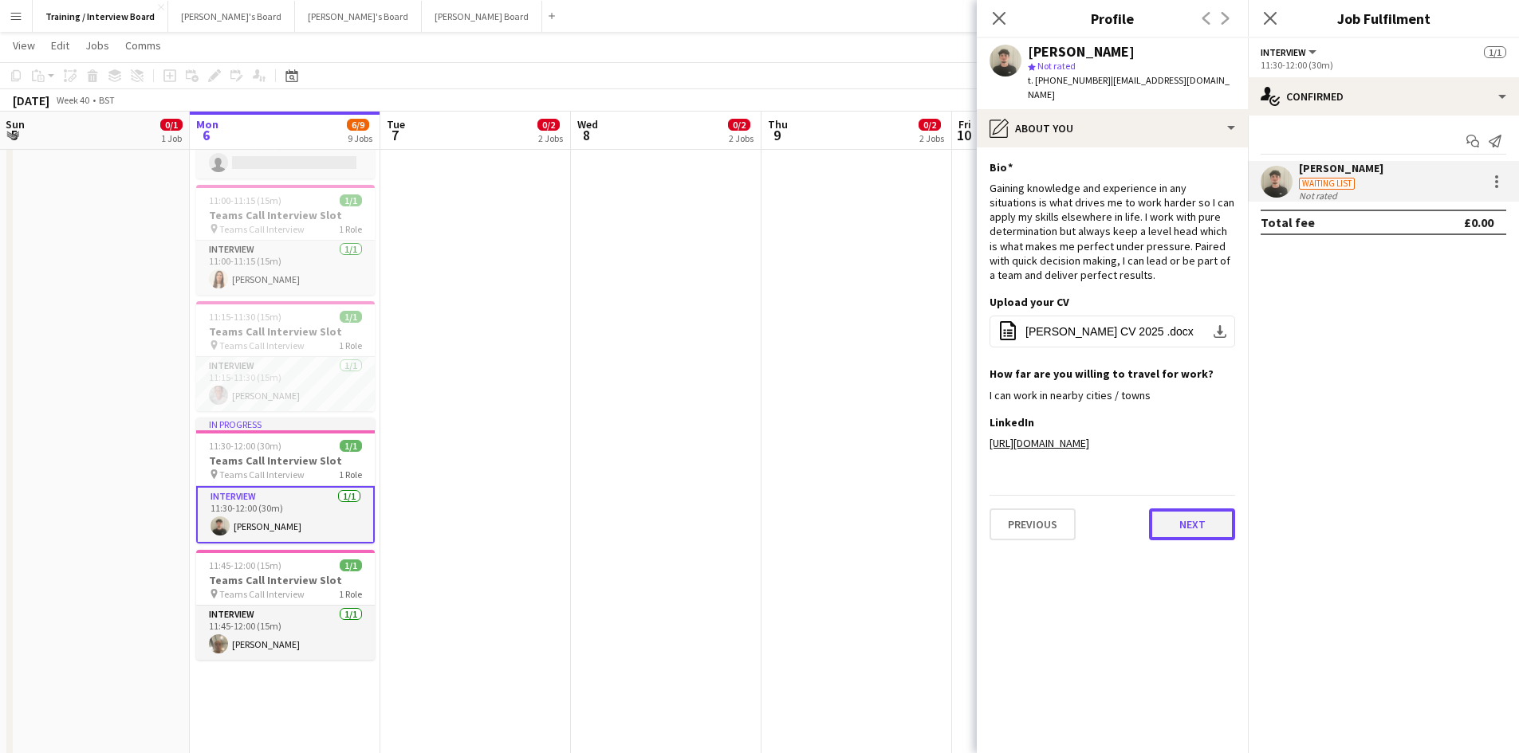
click at [1201, 511] on button "Next" at bounding box center [1192, 525] width 86 height 32
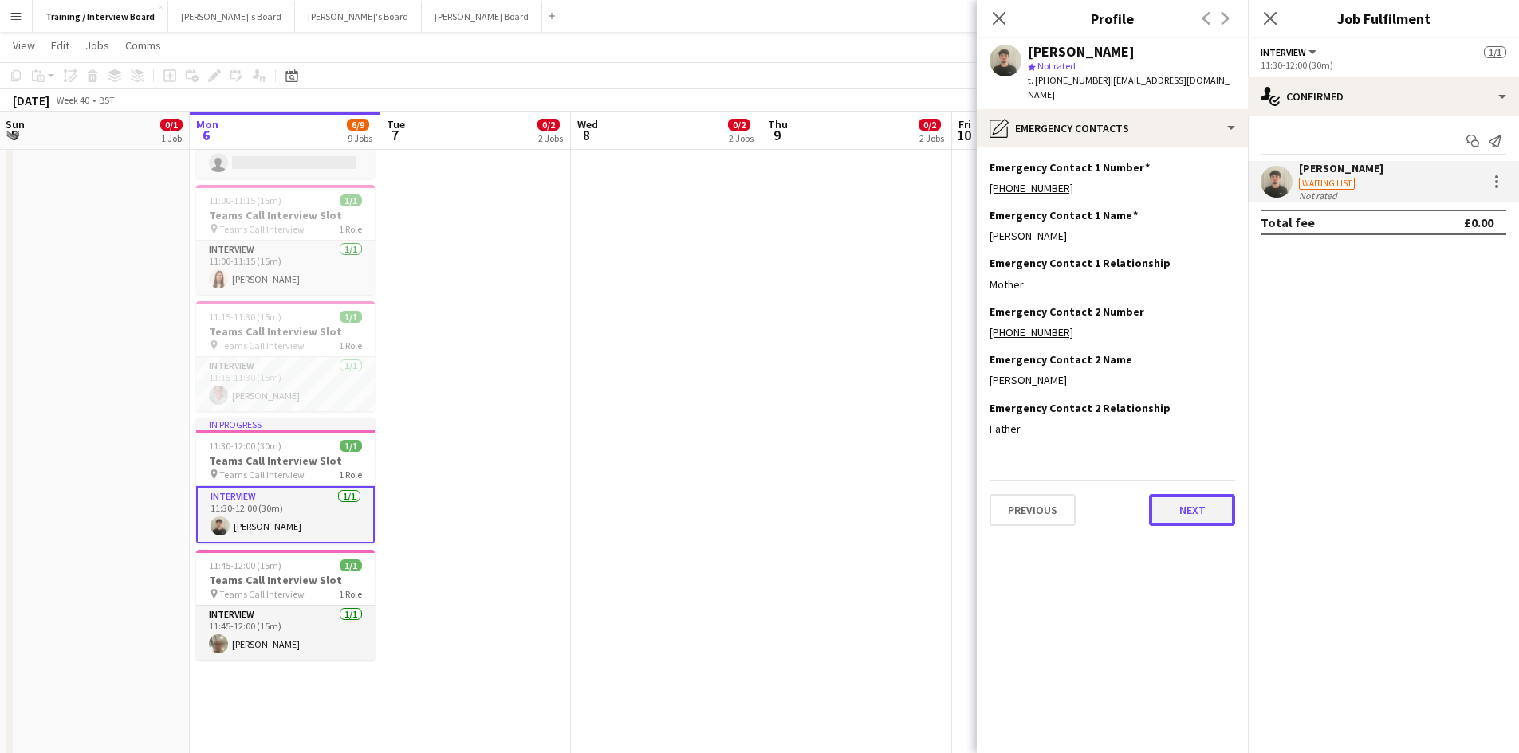
click at [1212, 499] on button "Next" at bounding box center [1192, 510] width 86 height 32
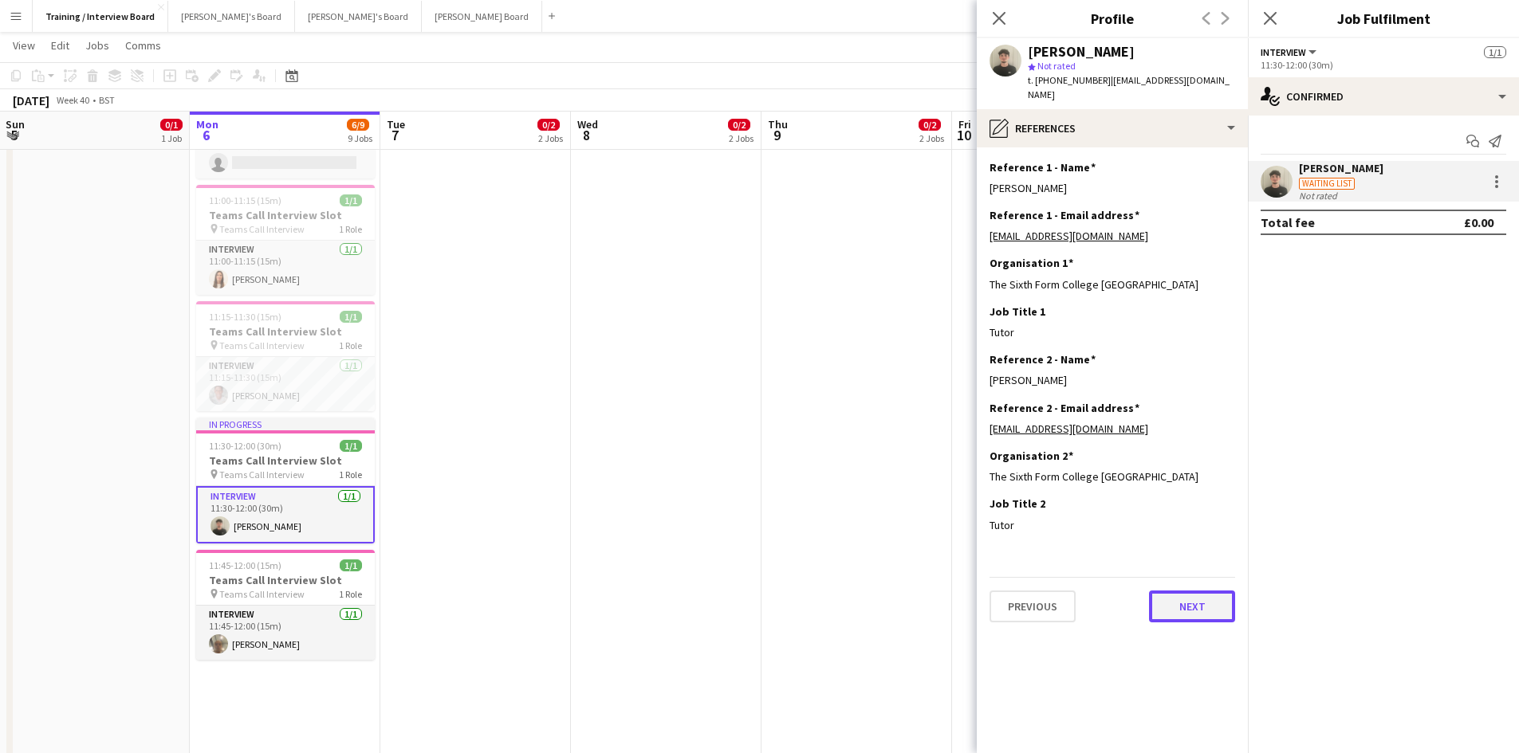
click at [1181, 591] on button "Next" at bounding box center [1192, 607] width 86 height 32
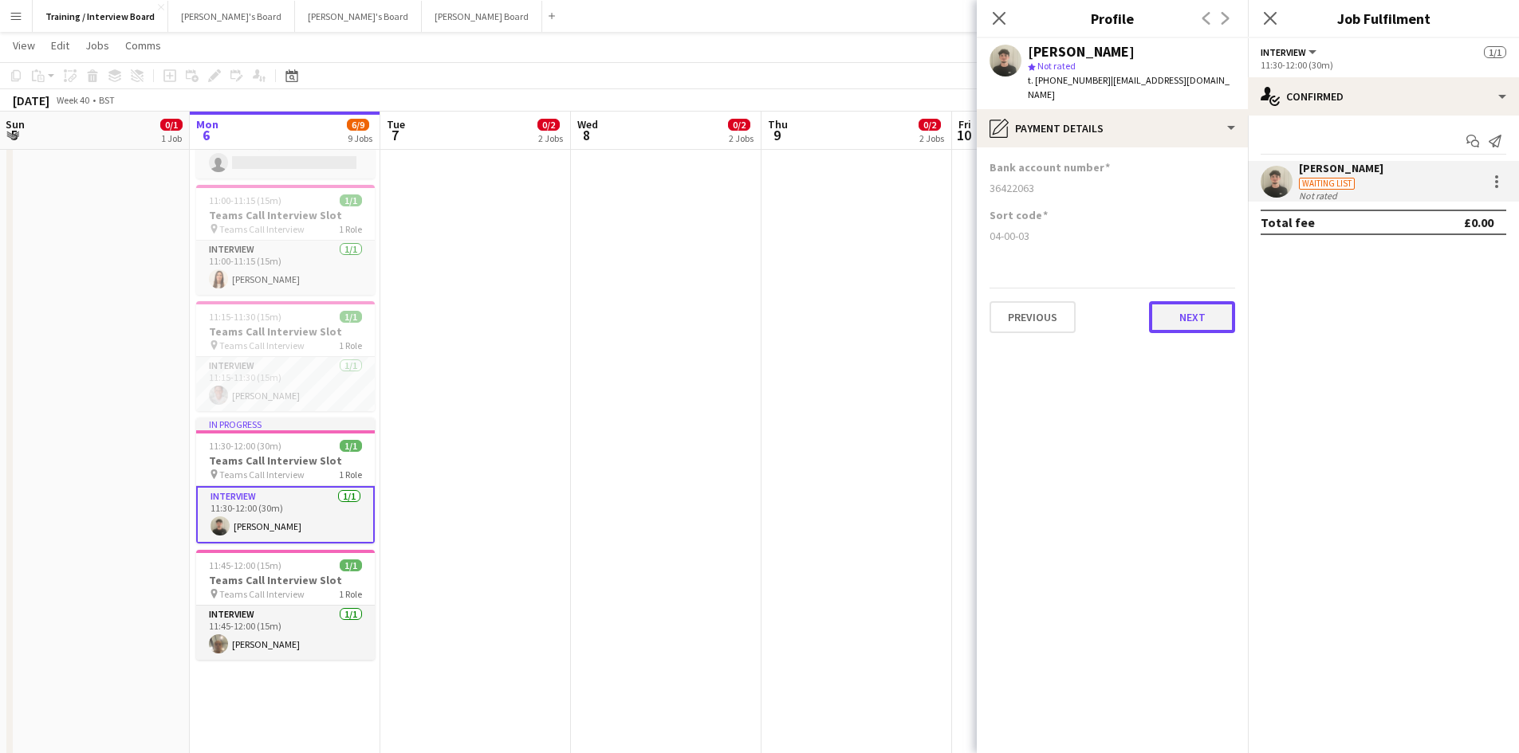
click at [1185, 301] on button "Next" at bounding box center [1192, 317] width 86 height 32
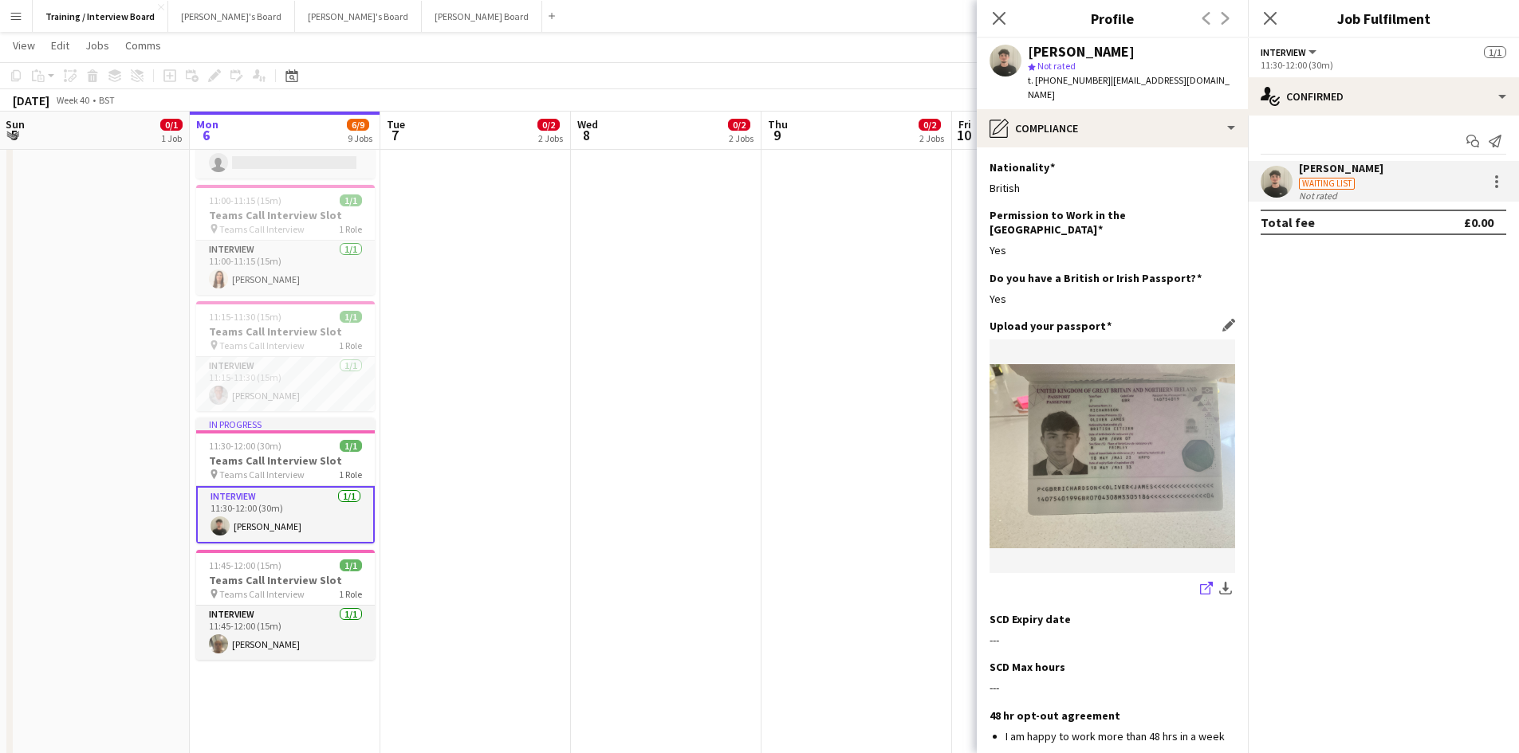
click at [1200, 584] on icon at bounding box center [1205, 589] width 10 height 10
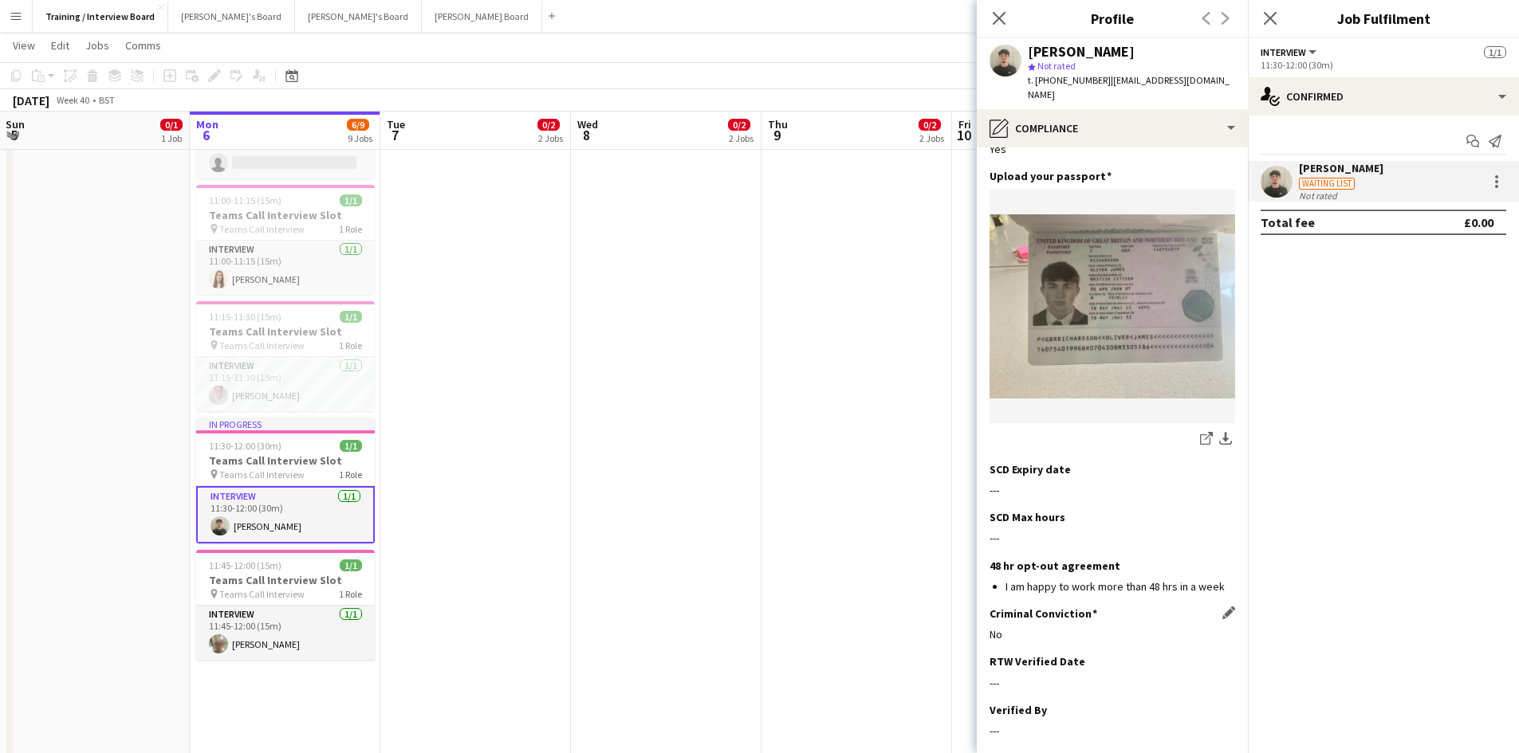
scroll to position [239, 0]
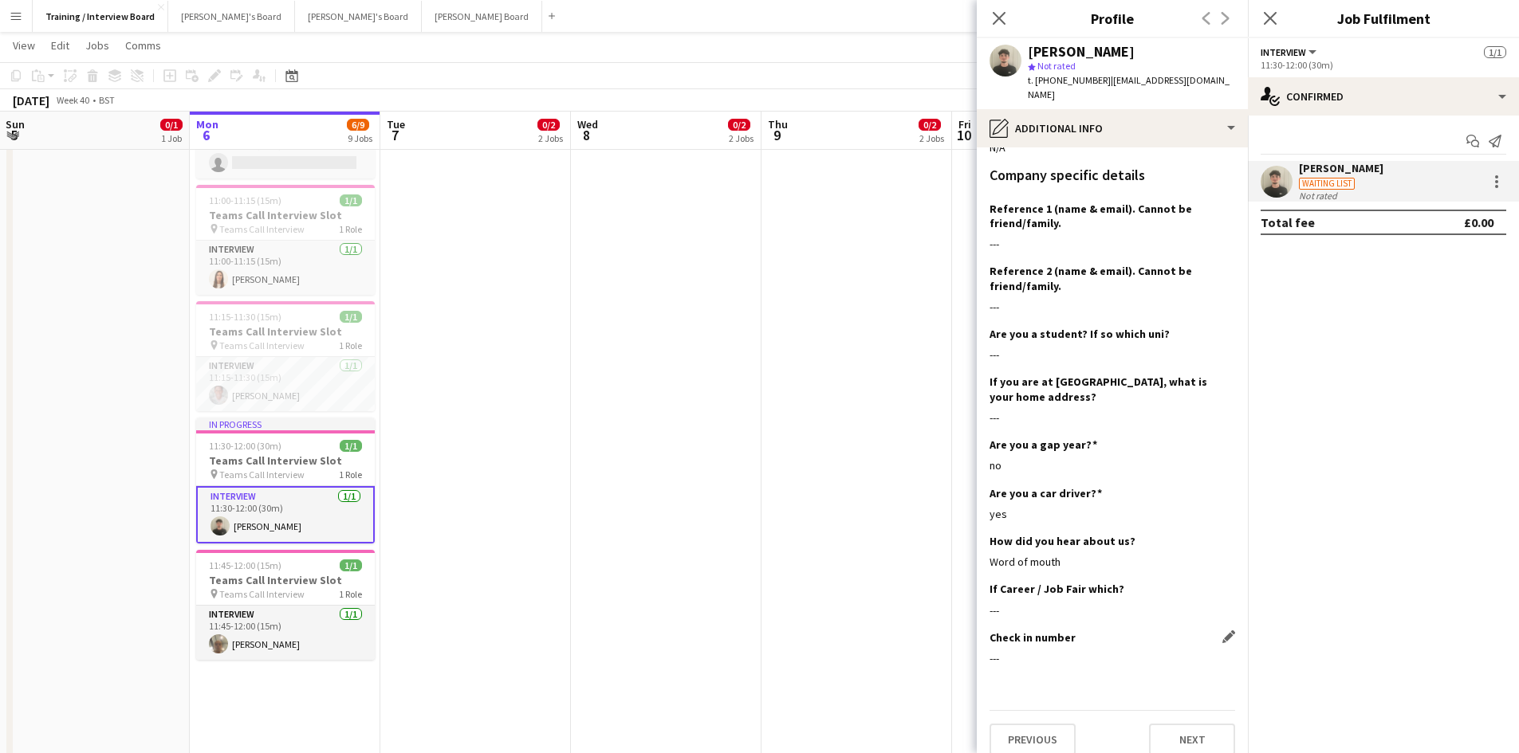
scroll to position [268, 0]
click at [1168, 734] on button "Next" at bounding box center [1192, 739] width 86 height 32
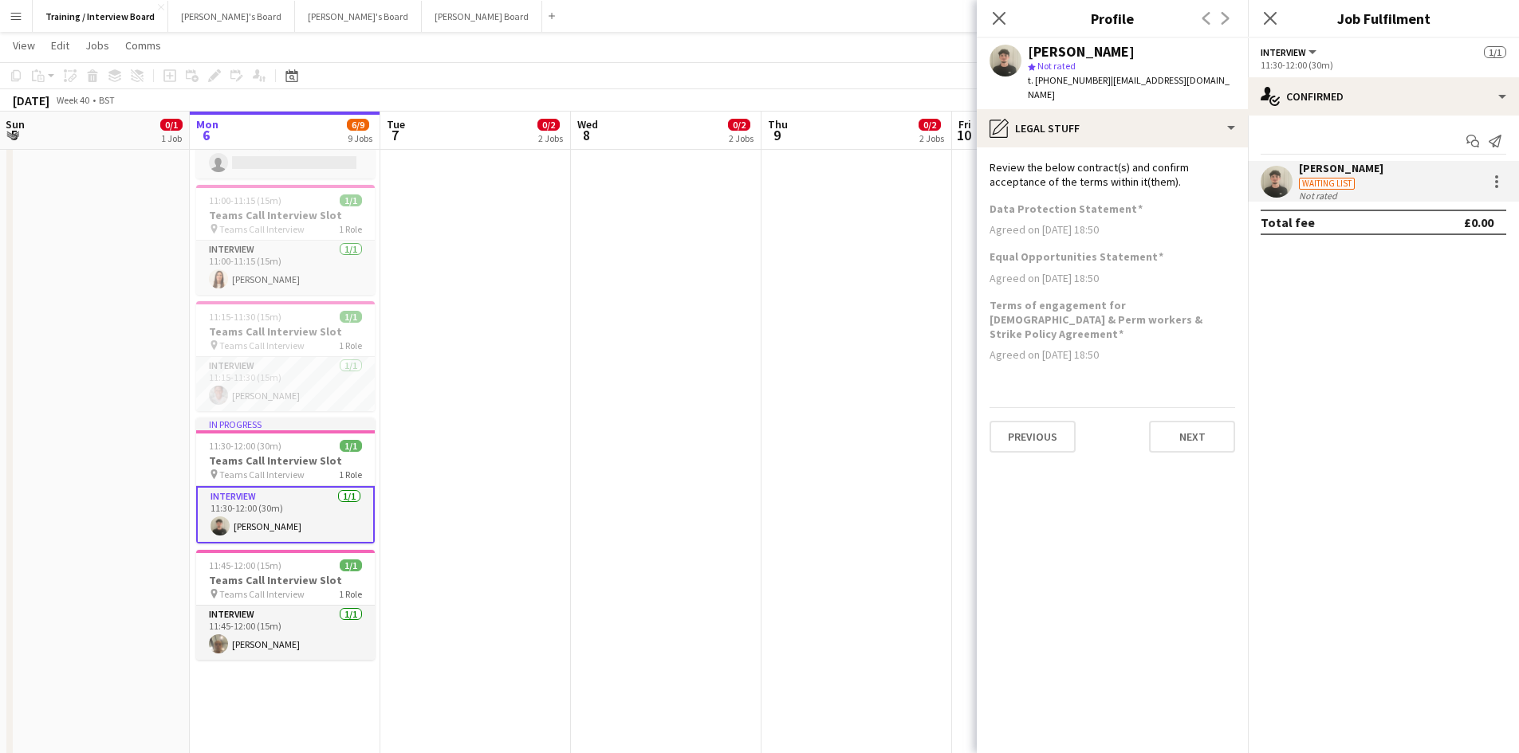
scroll to position [0, 0]
click at [1178, 421] on button "Next" at bounding box center [1192, 437] width 86 height 32
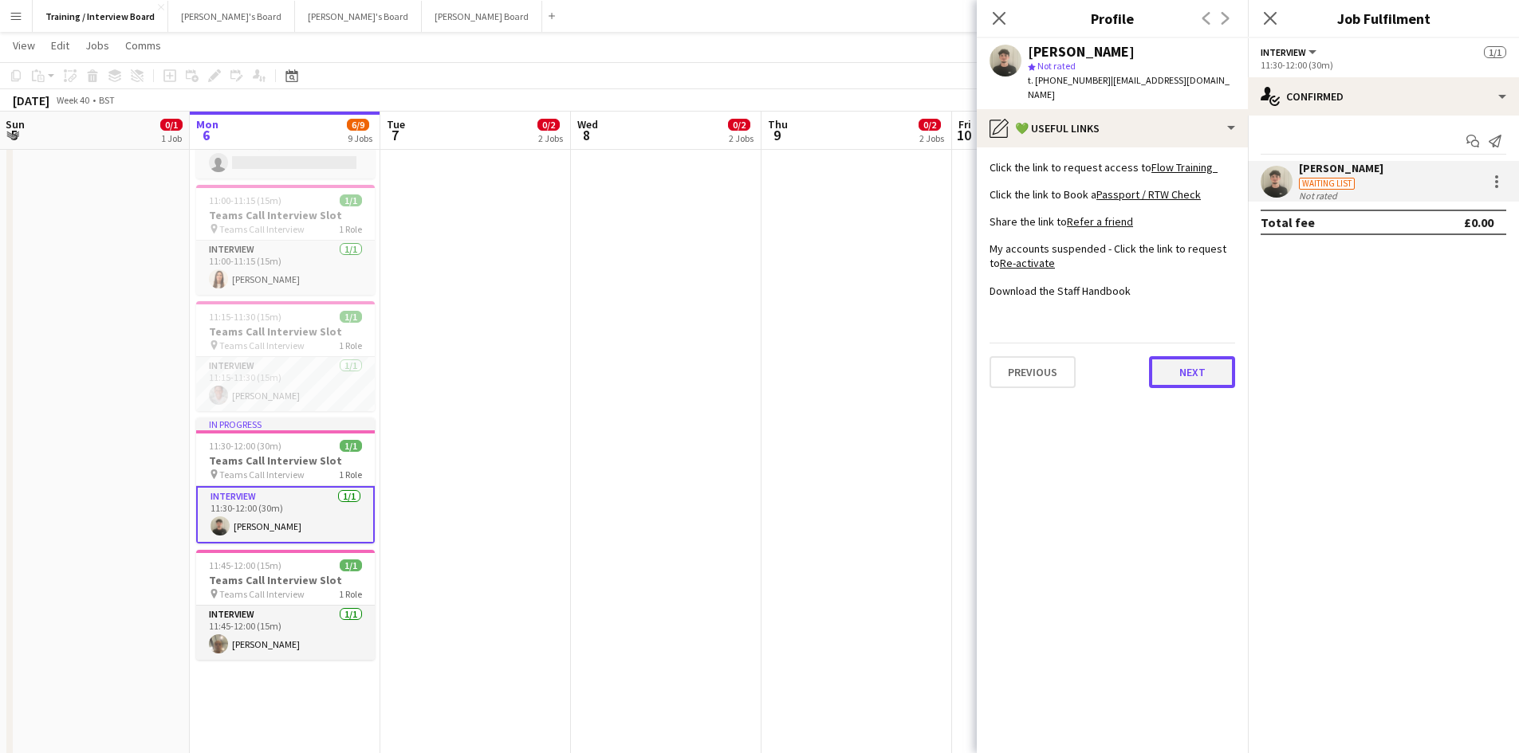
click at [1173, 356] on button "Next" at bounding box center [1192, 372] width 86 height 32
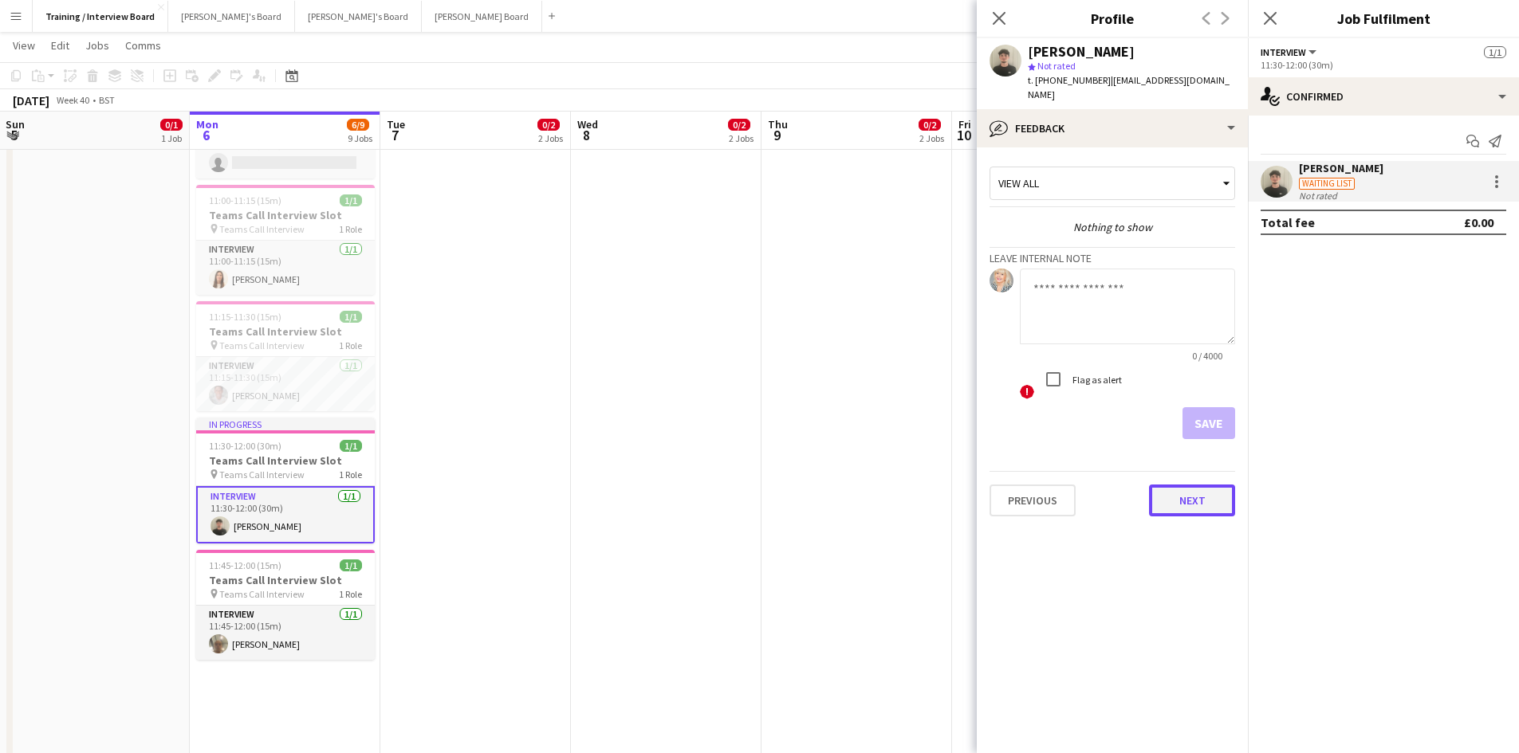
click at [1208, 485] on button "Next" at bounding box center [1192, 501] width 86 height 32
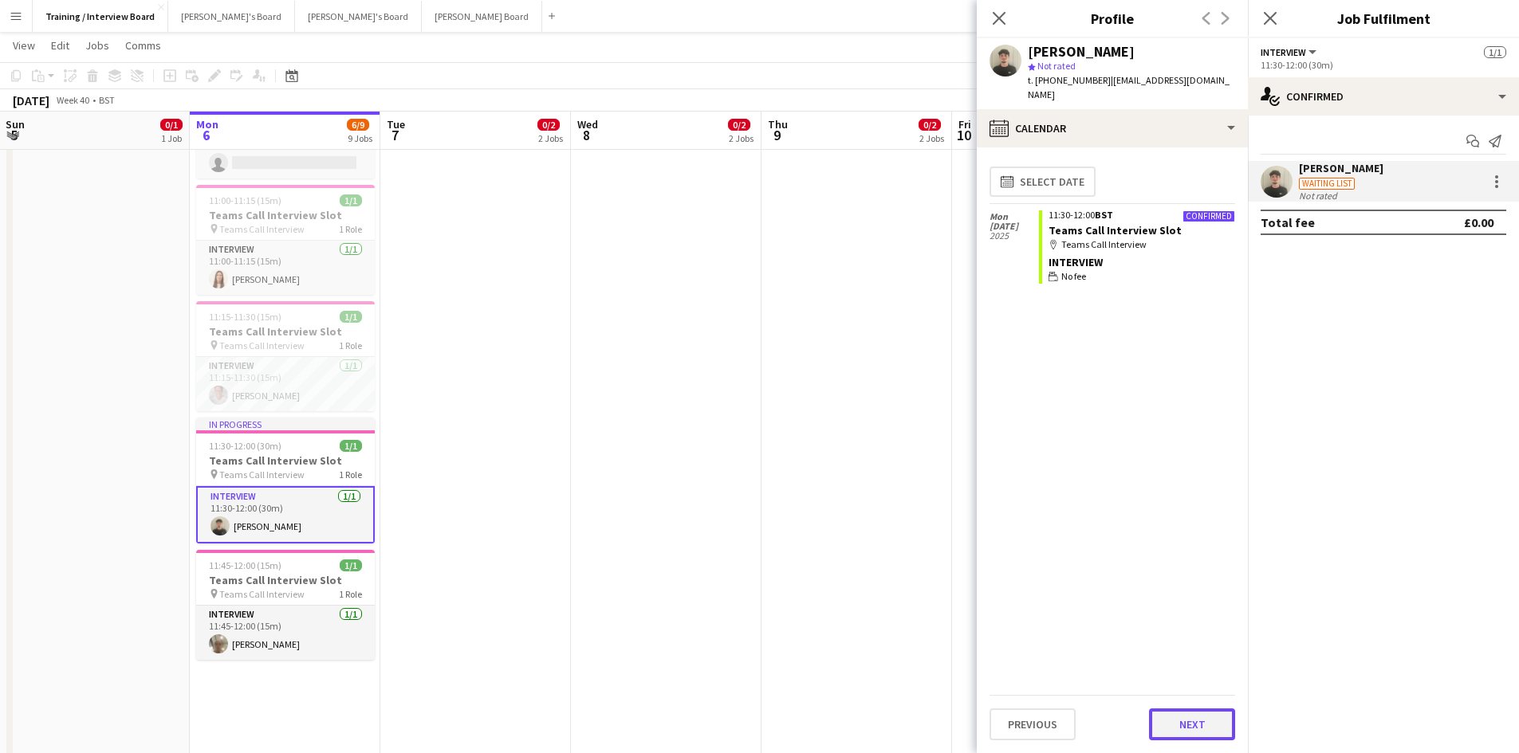
click at [1175, 726] on button "Next" at bounding box center [1192, 725] width 86 height 32
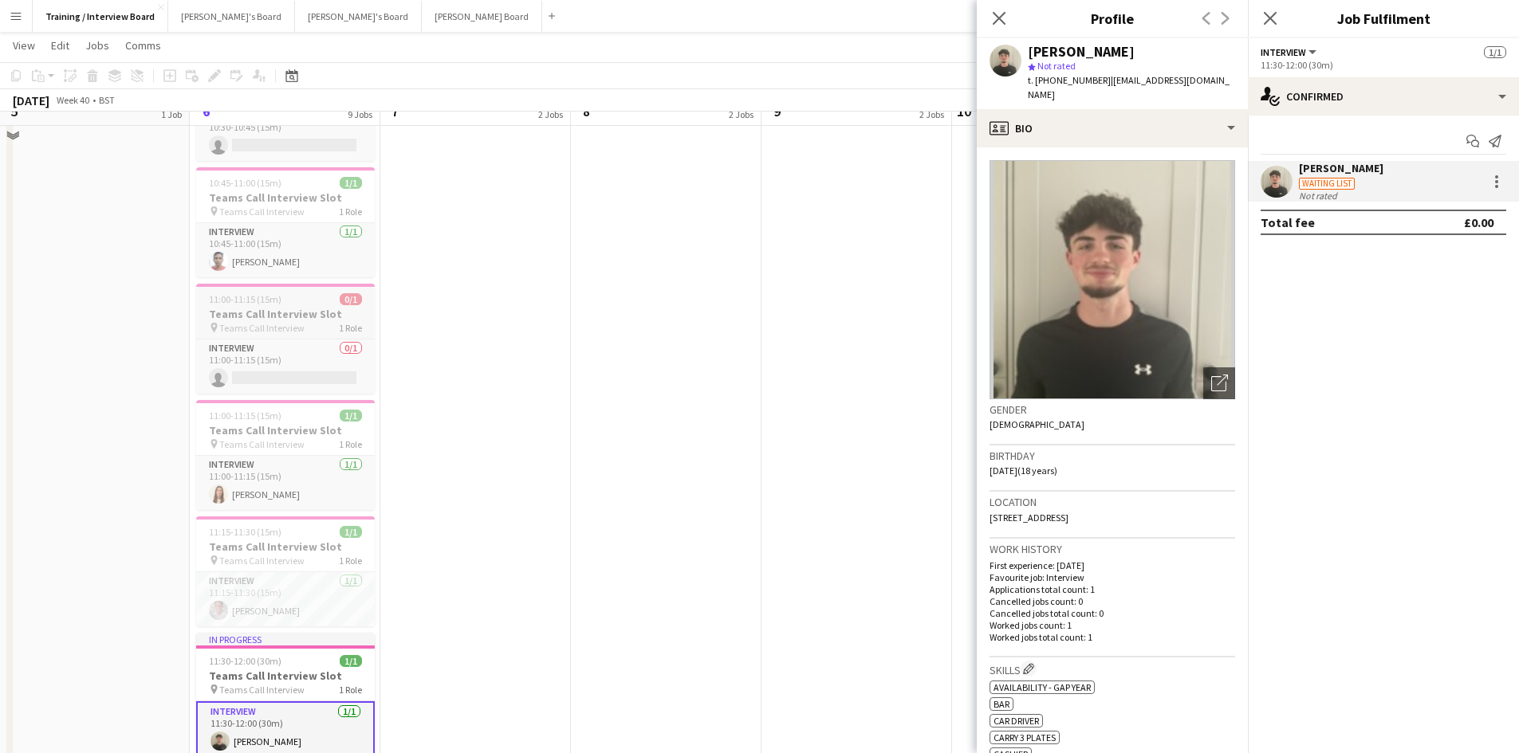
scroll to position [399, 0]
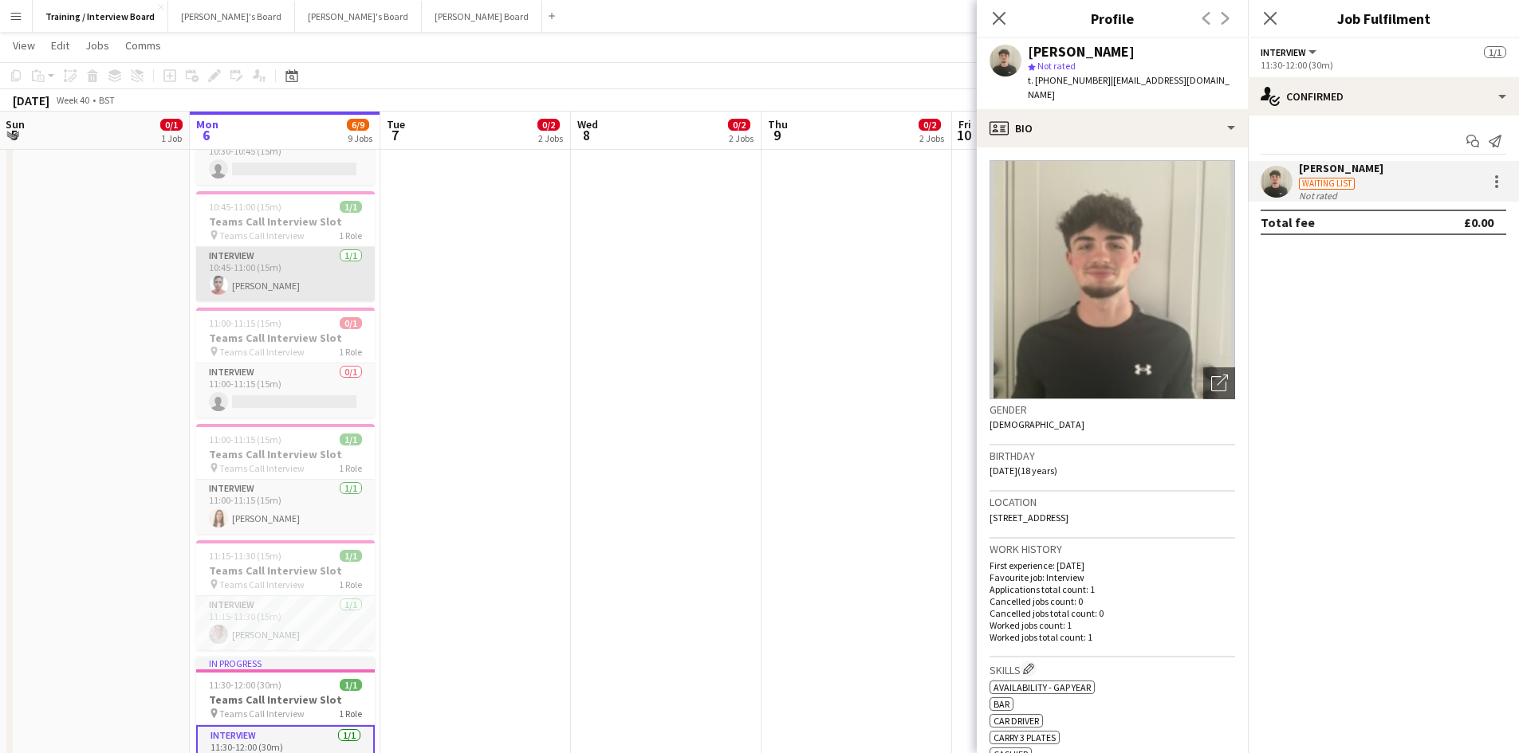
click at [324, 286] on app-card-role "Interview 1/1 10:45-11:00 (15m) Naveenkumar Jayakumar" at bounding box center [285, 274] width 179 height 54
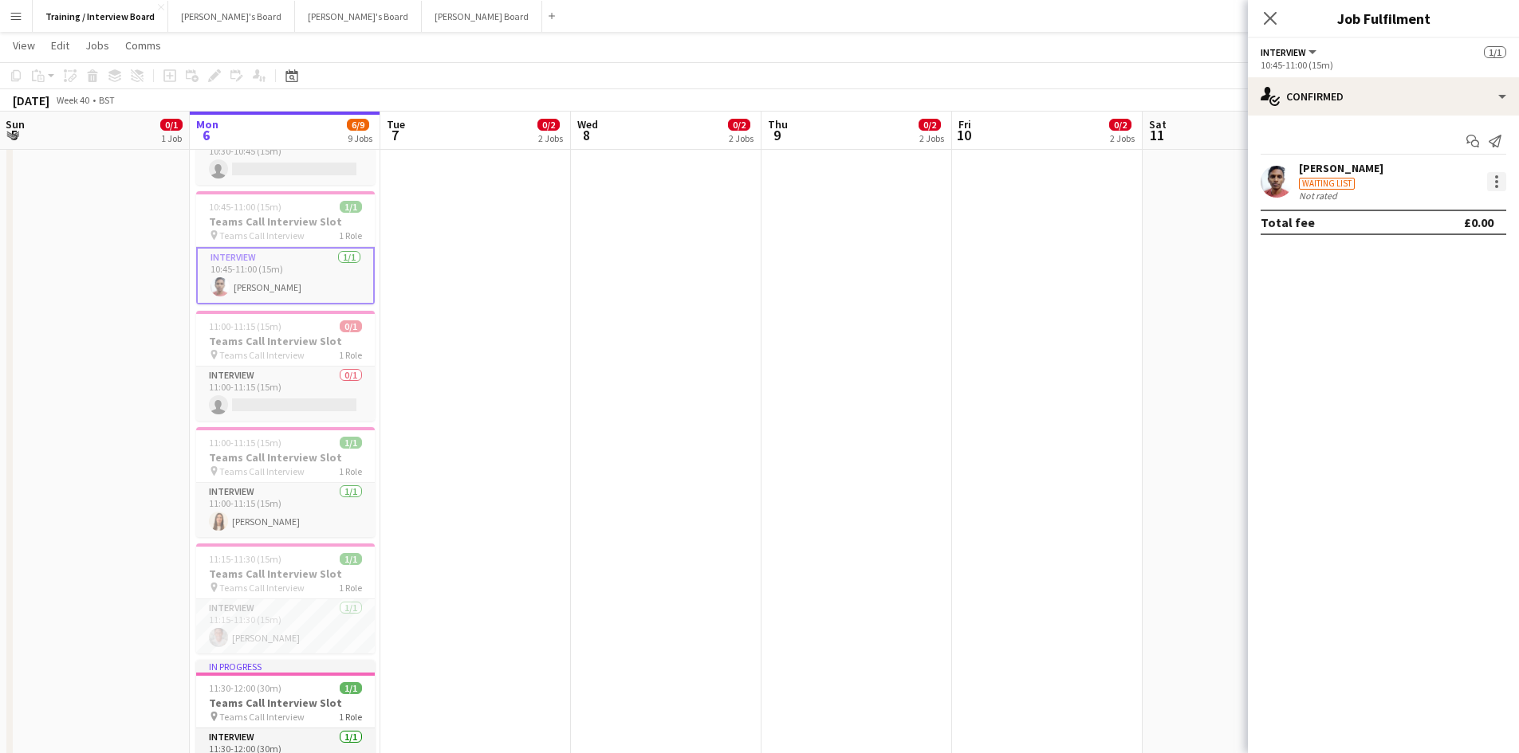
click at [1502, 183] on div at bounding box center [1496, 181] width 19 height 19
click at [1447, 401] on span "Did not show" at bounding box center [1431, 402] width 74 height 14
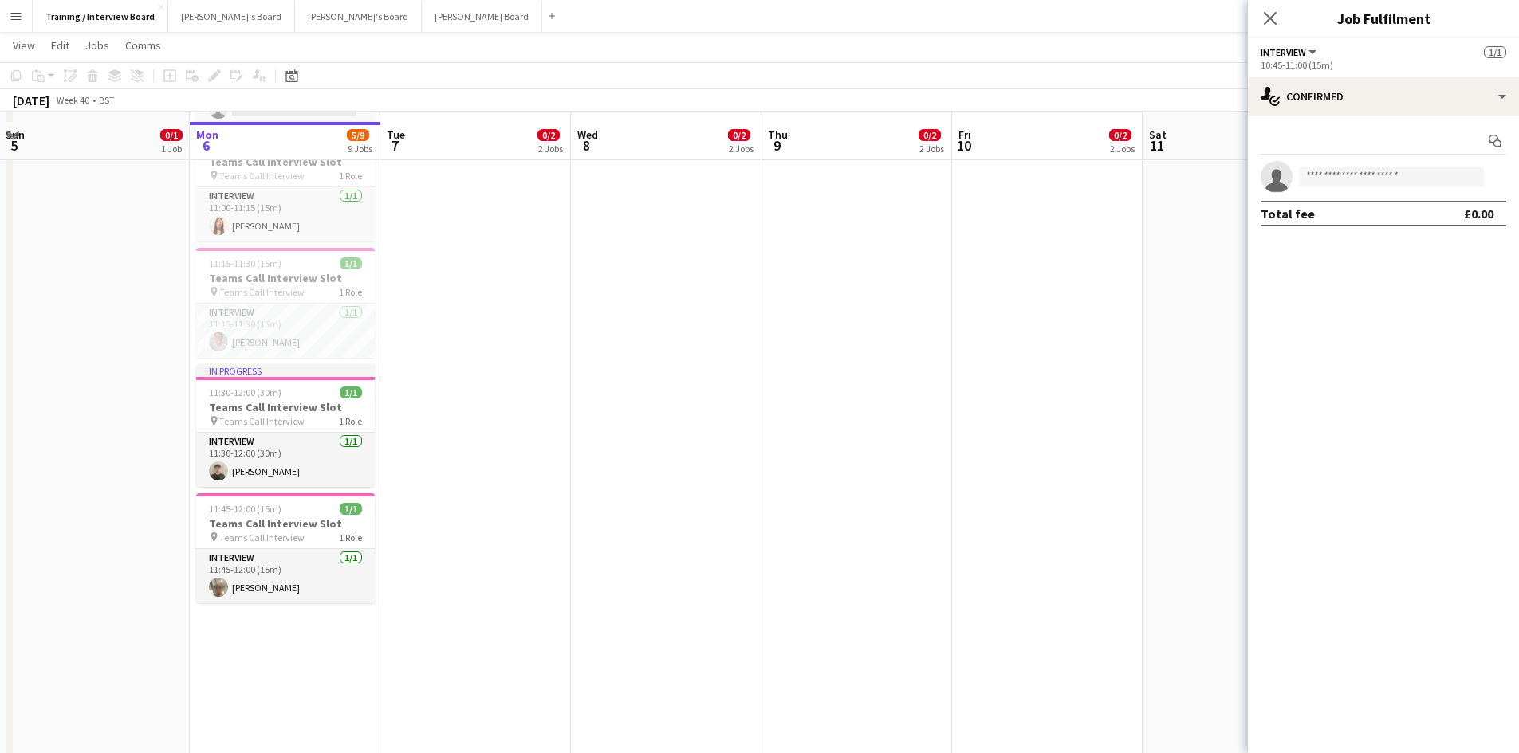
scroll to position [717, 0]
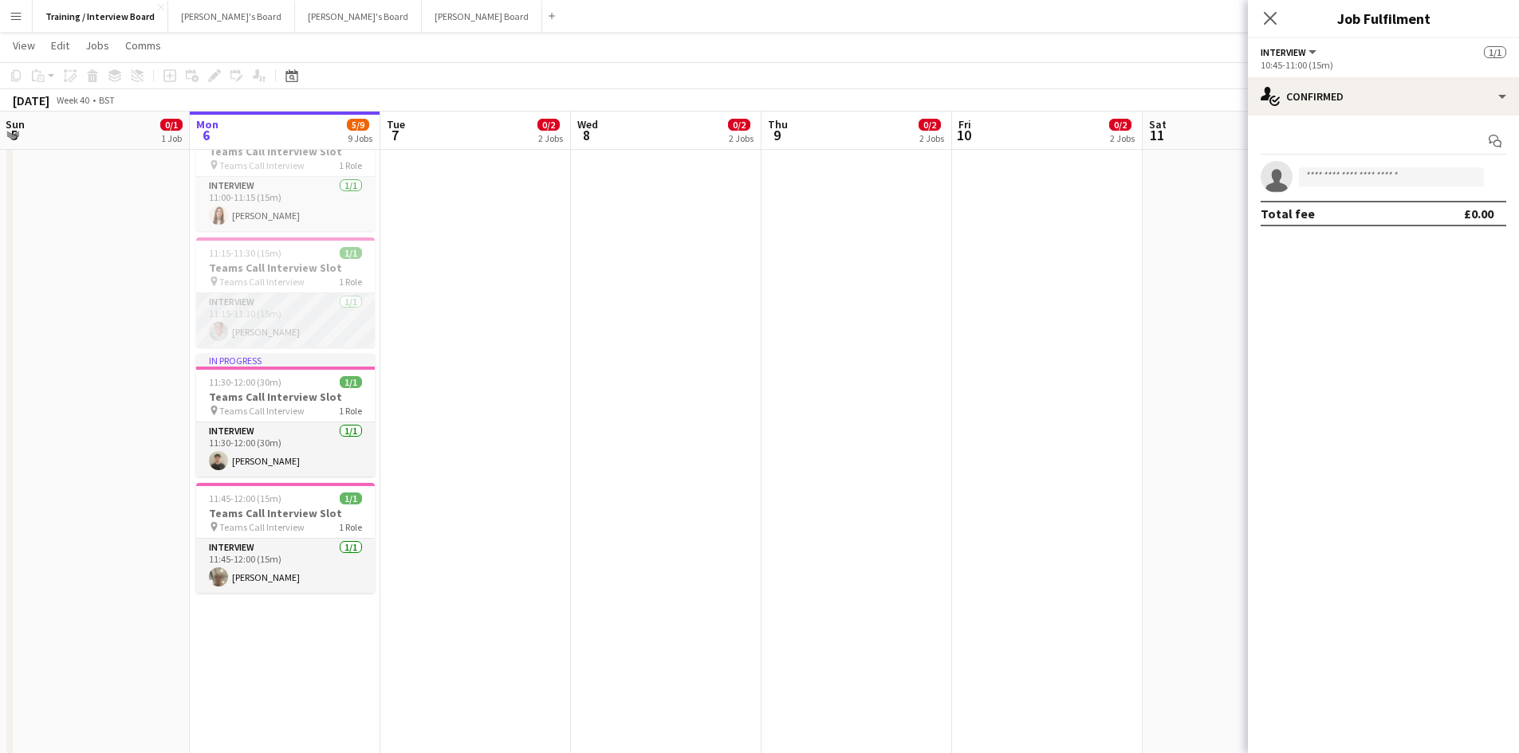
click at [288, 334] on app-card-role "Interview 1/1 11:15-11:30 (15m) SYLVESTER OMIJEH" at bounding box center [285, 320] width 179 height 54
click at [1498, 184] on div at bounding box center [1496, 181] width 19 height 19
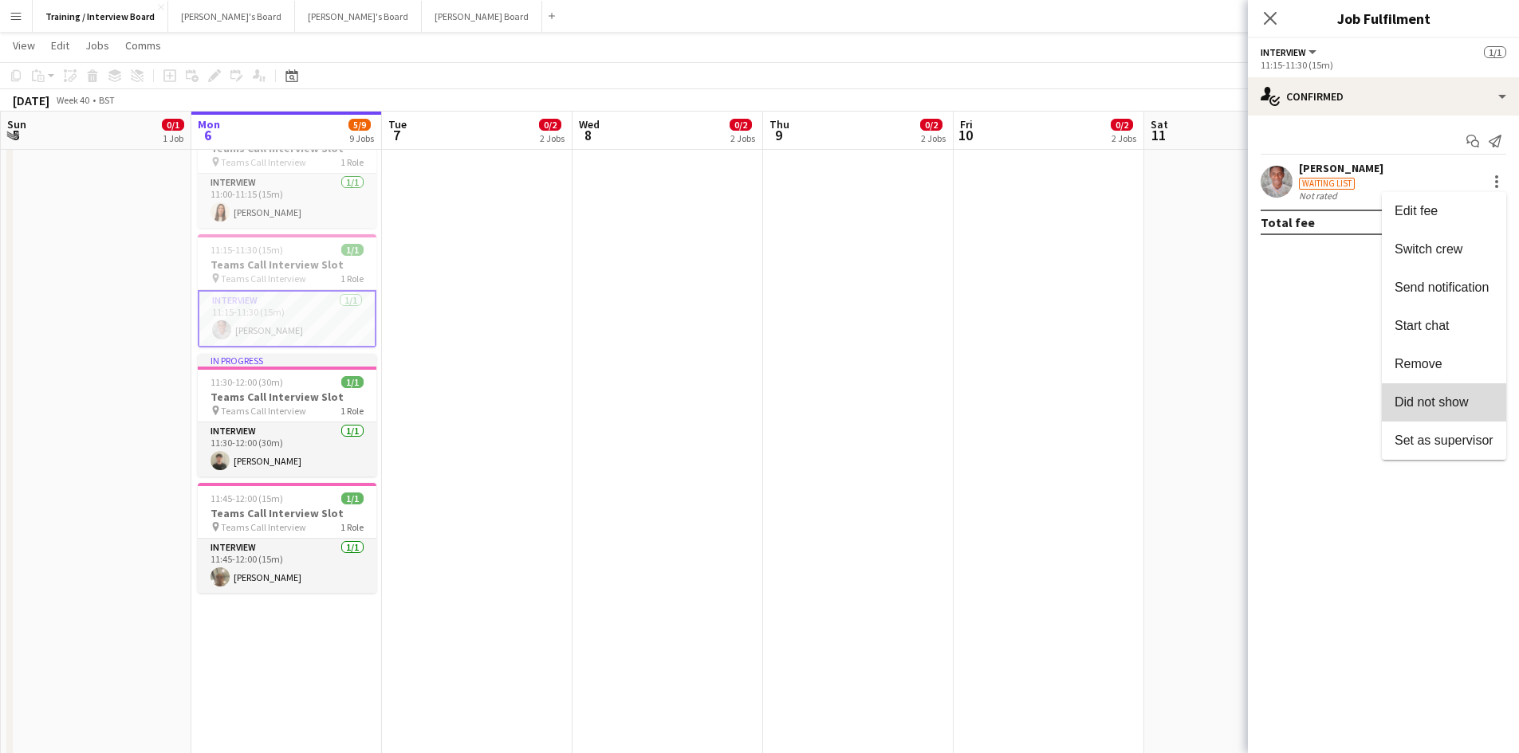
click at [1437, 398] on span "Did not show" at bounding box center [1431, 402] width 74 height 14
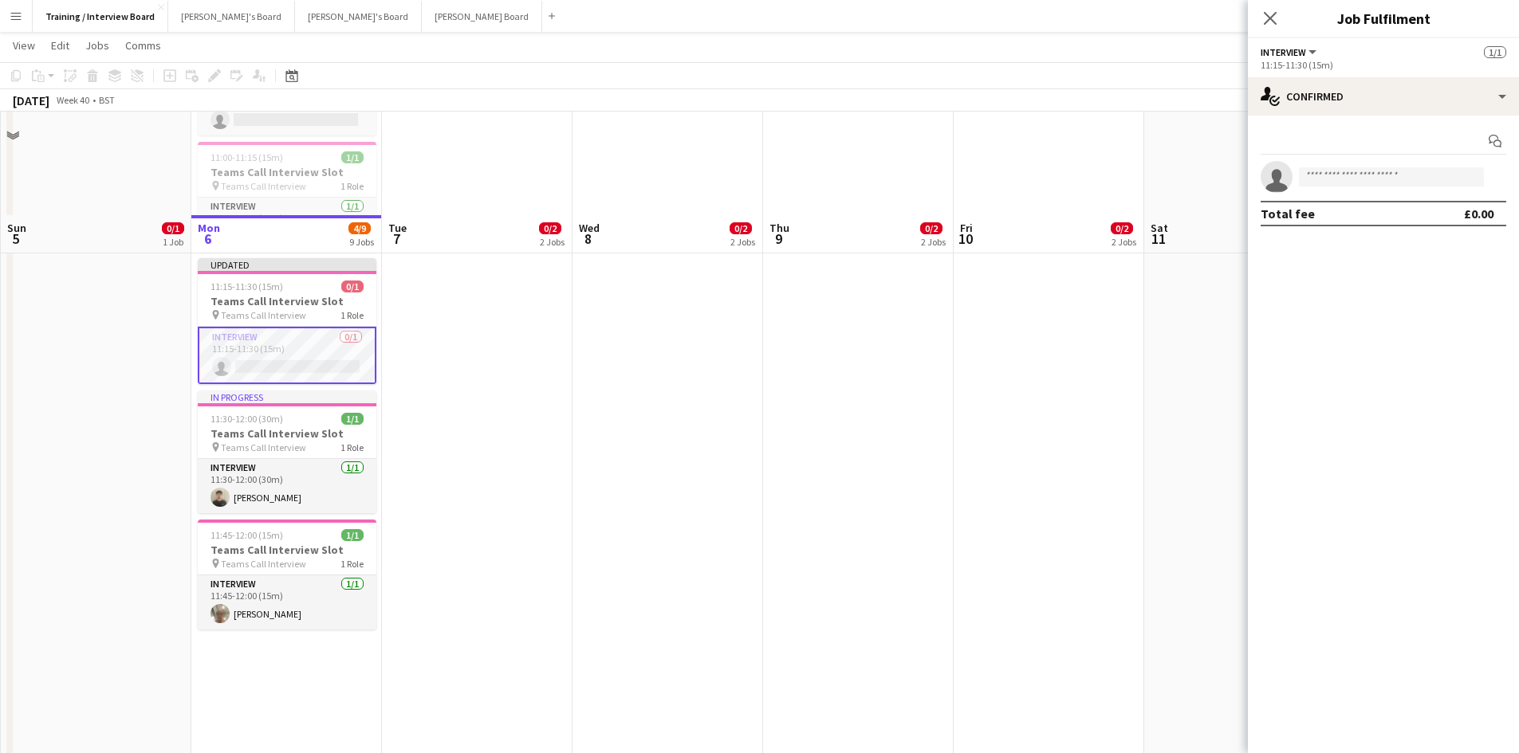
scroll to position [797, 0]
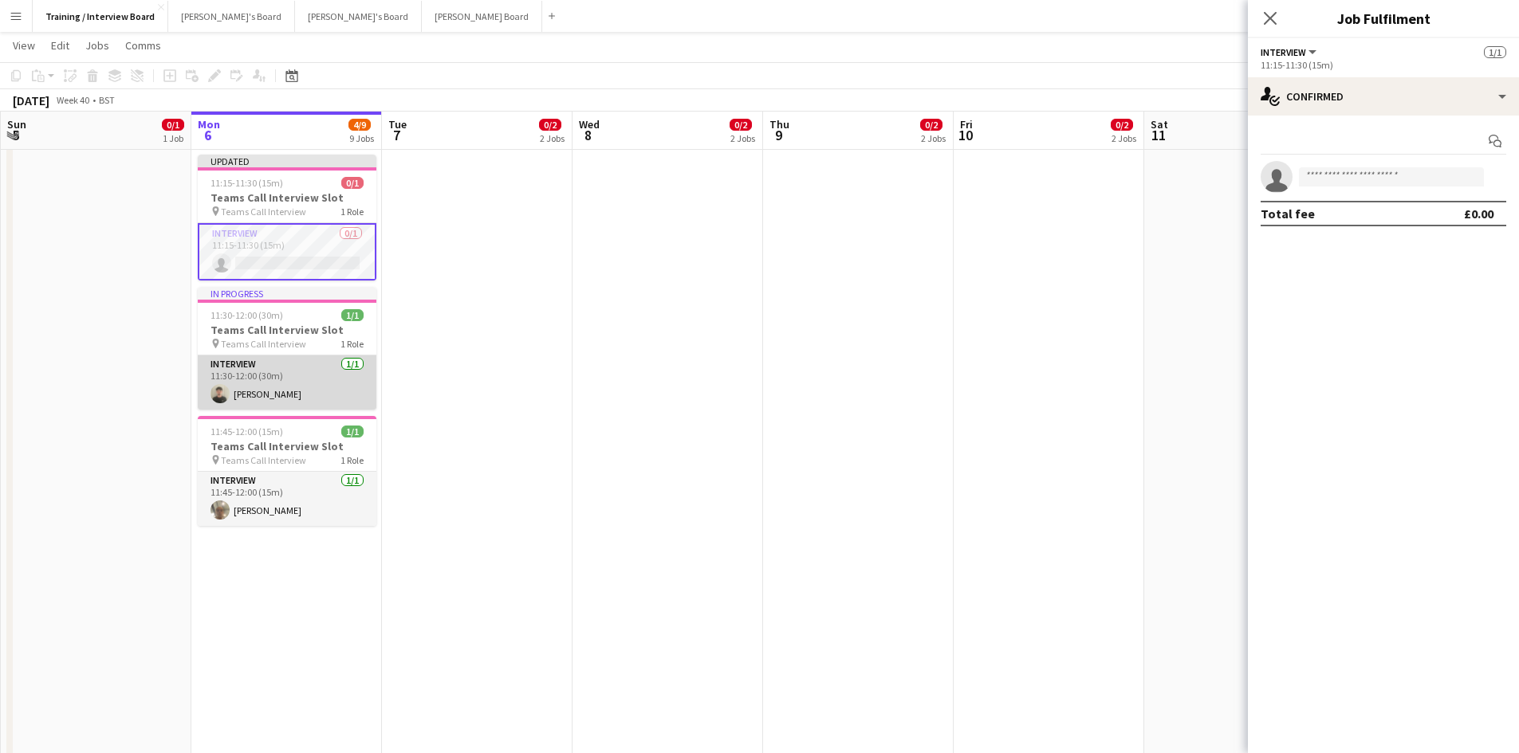
click at [274, 390] on app-card-role "Interview 1/1 11:30-12:00 (30m) Oliver Richardson" at bounding box center [287, 383] width 179 height 54
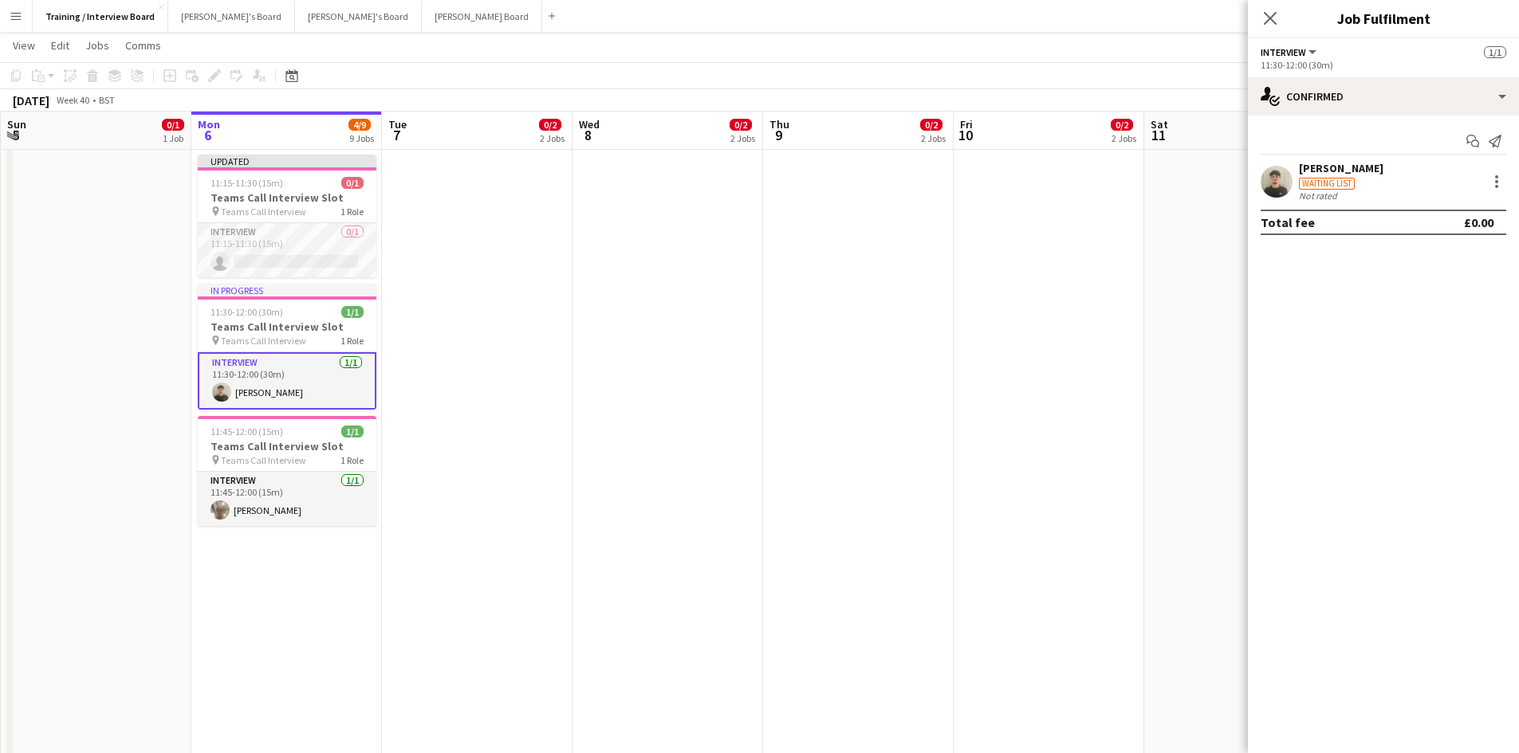
click at [1326, 167] on div "Oliver Richardson" at bounding box center [1341, 168] width 84 height 14
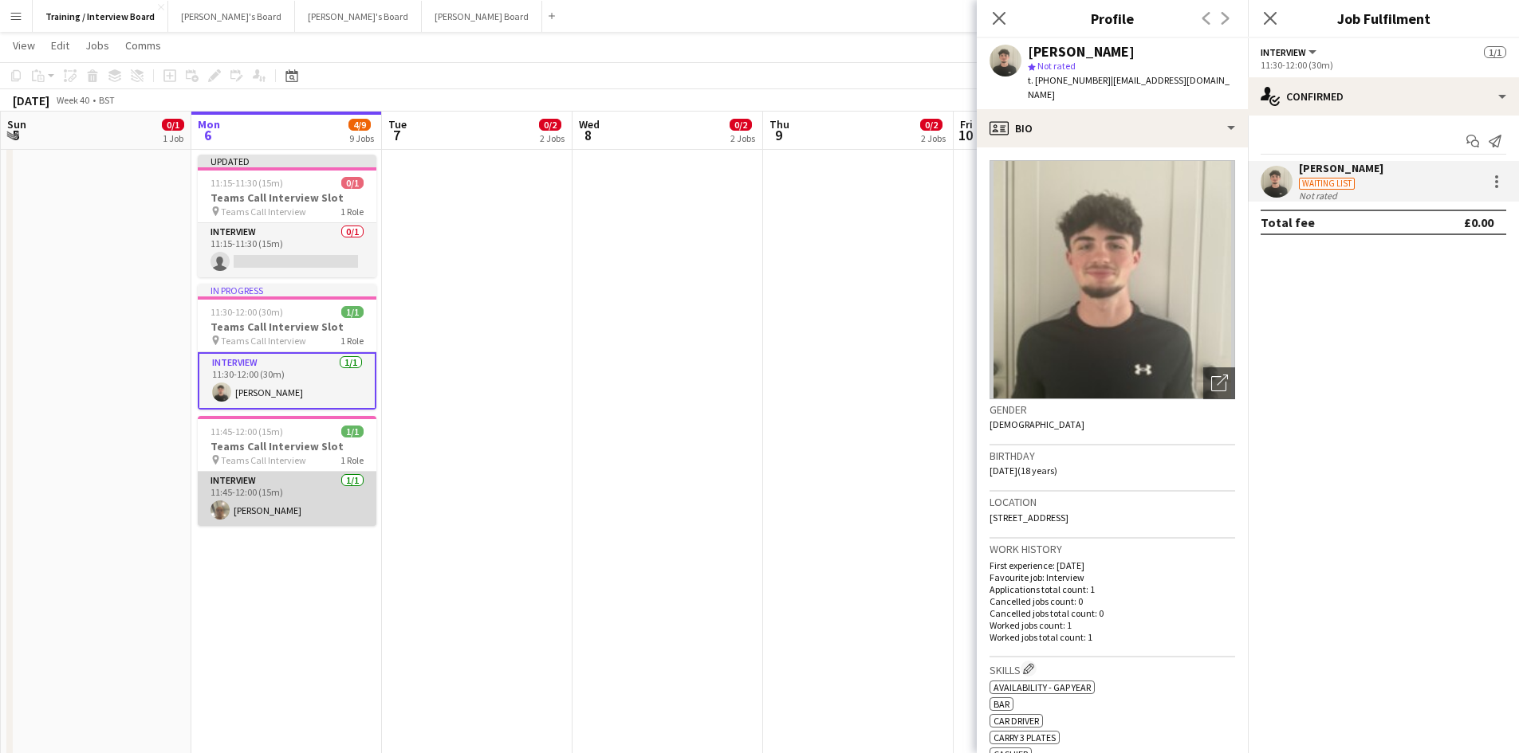
click at [250, 501] on app-card-role "Interview 1/1 11:45-12:00 (15m) Anes Abbas" at bounding box center [287, 499] width 179 height 54
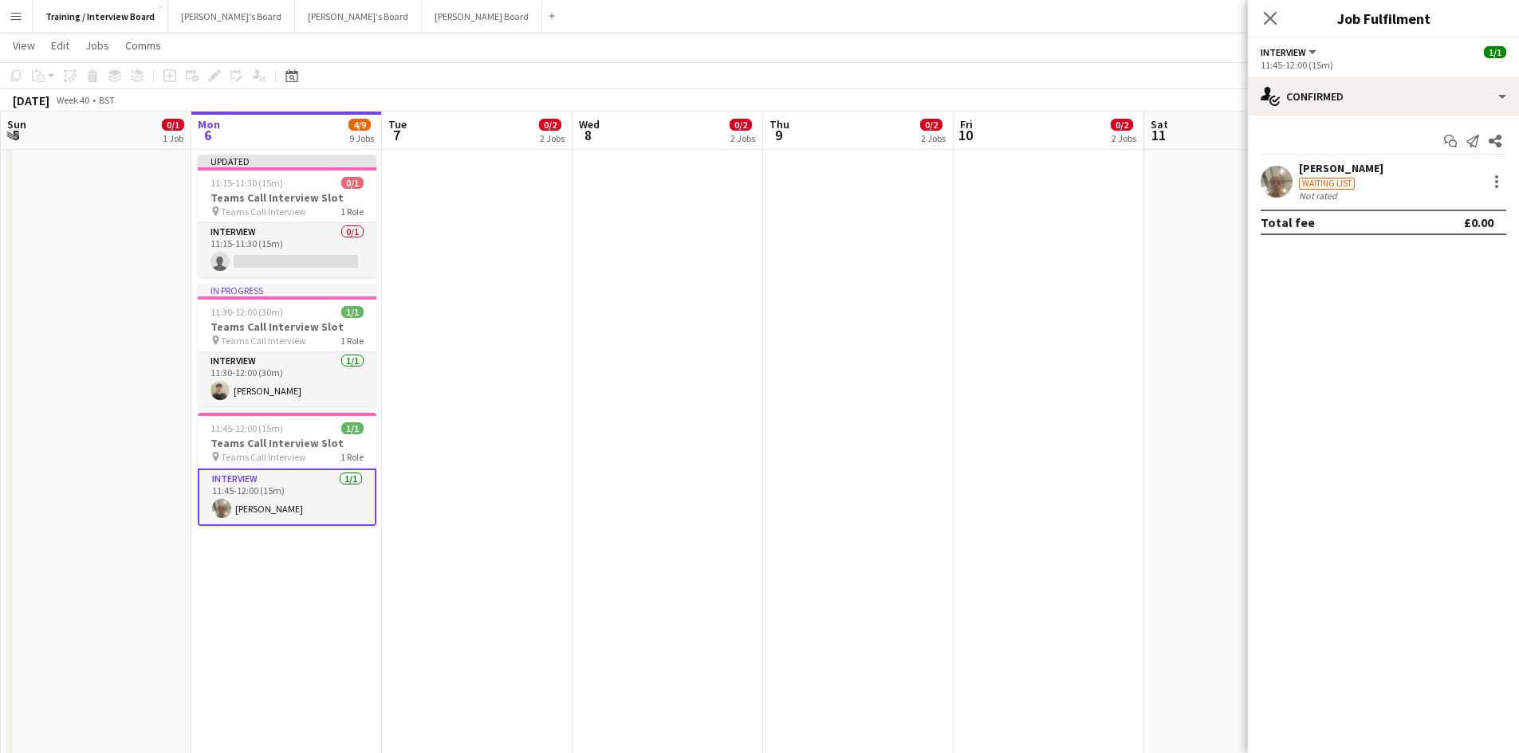
click at [1351, 179] on div "Waiting list" at bounding box center [1327, 184] width 56 height 12
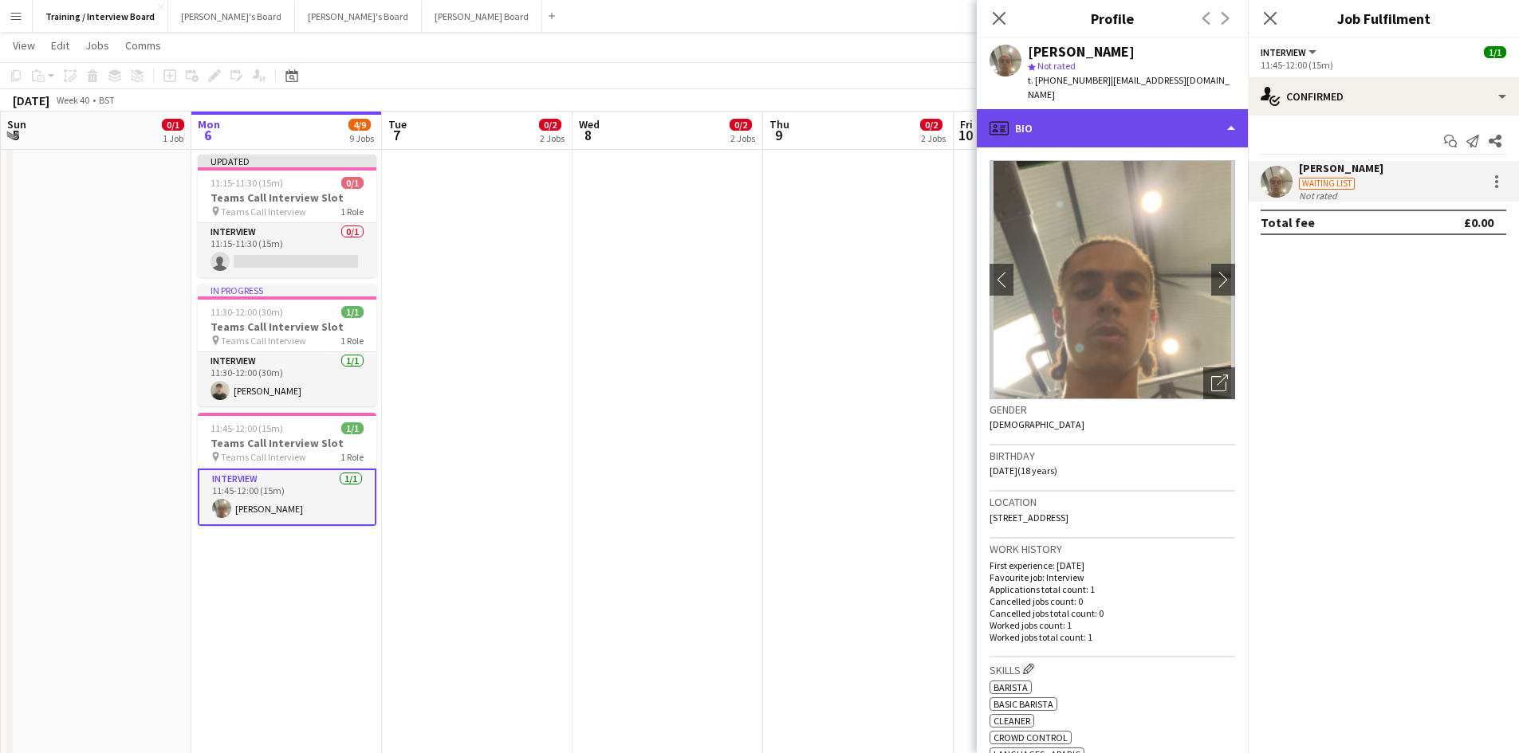
click at [1229, 110] on div "profile Bio" at bounding box center [1112, 128] width 271 height 38
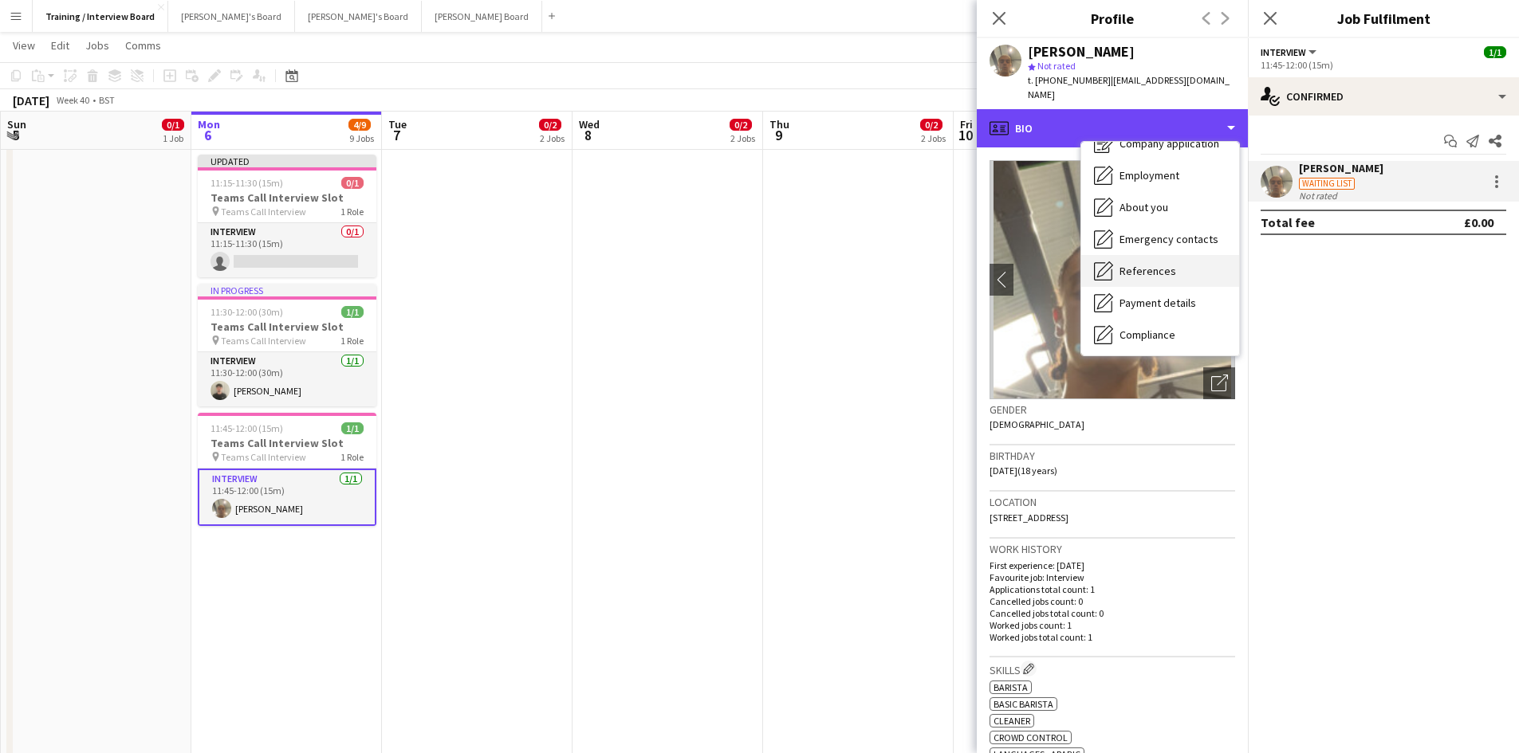
scroll to position [80, 0]
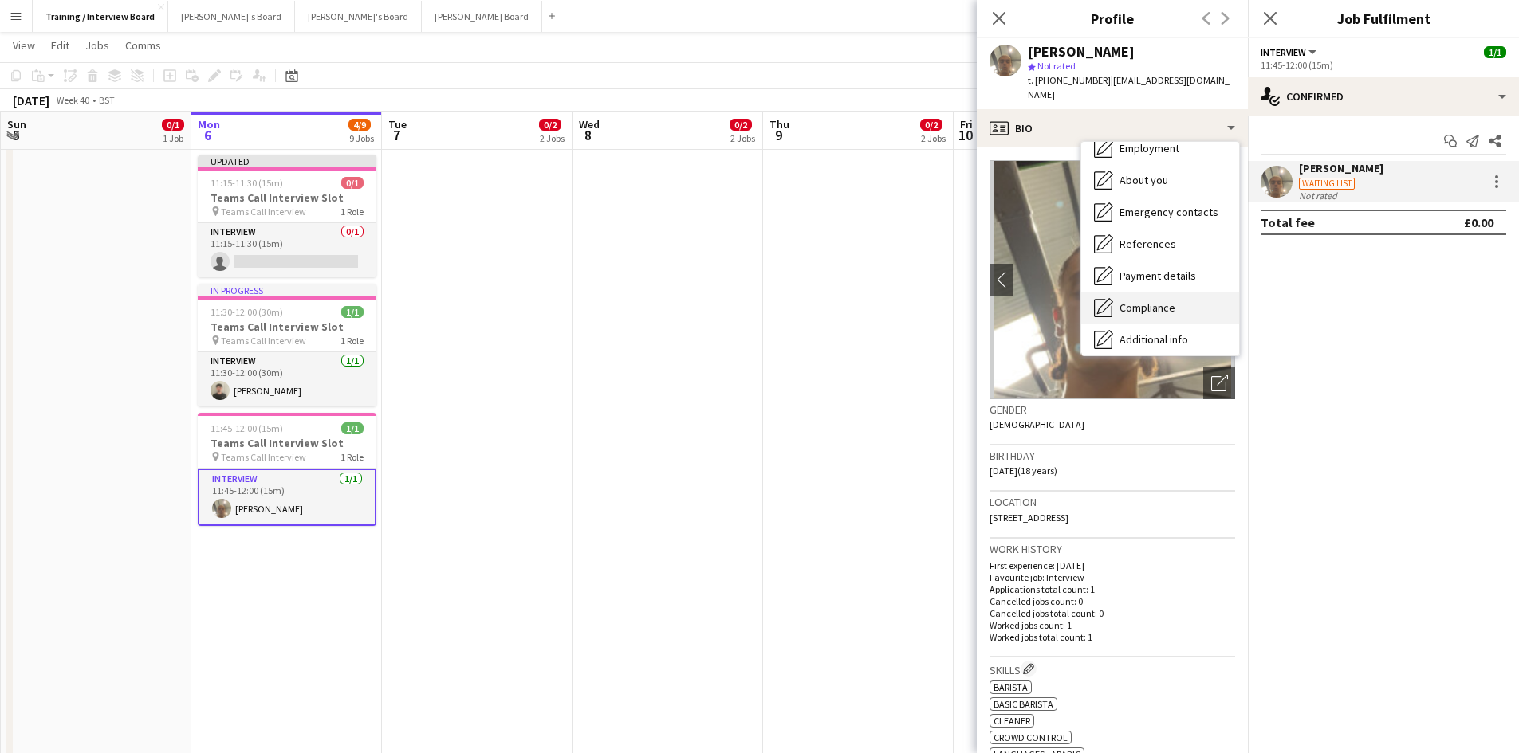
click at [1142, 301] on span "Compliance" at bounding box center [1147, 308] width 56 height 14
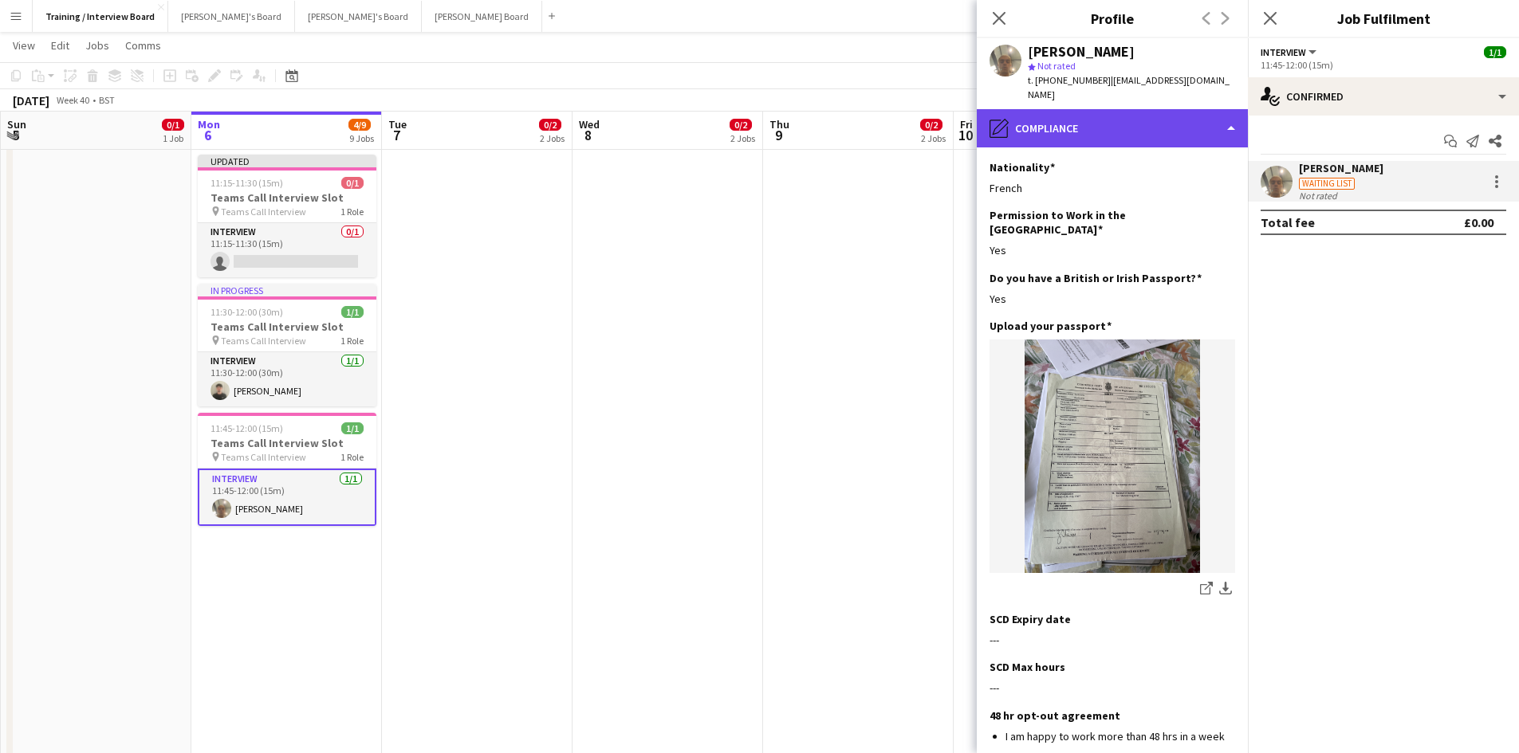
click at [1236, 113] on div "pencil4 Compliance" at bounding box center [1112, 128] width 271 height 38
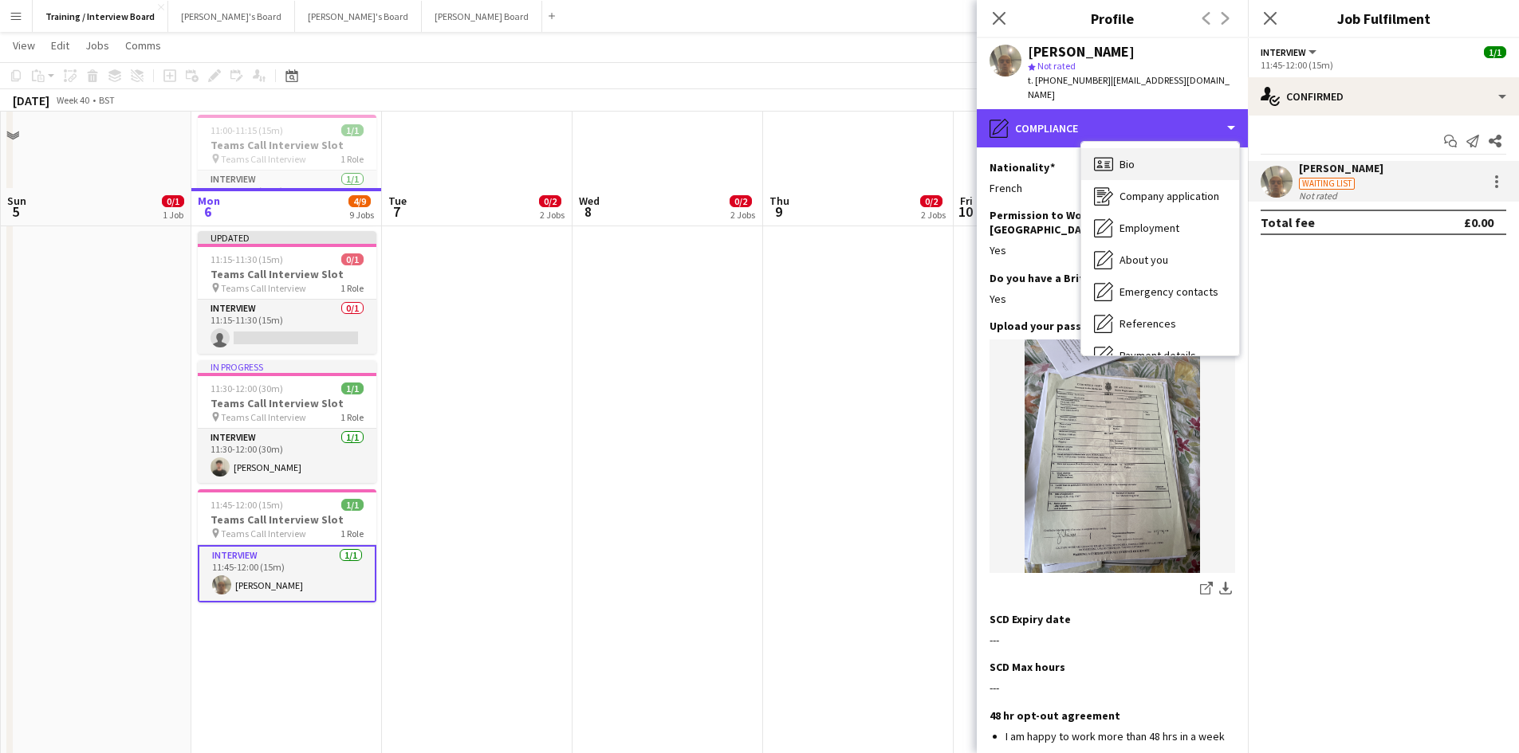
scroll to position [638, 0]
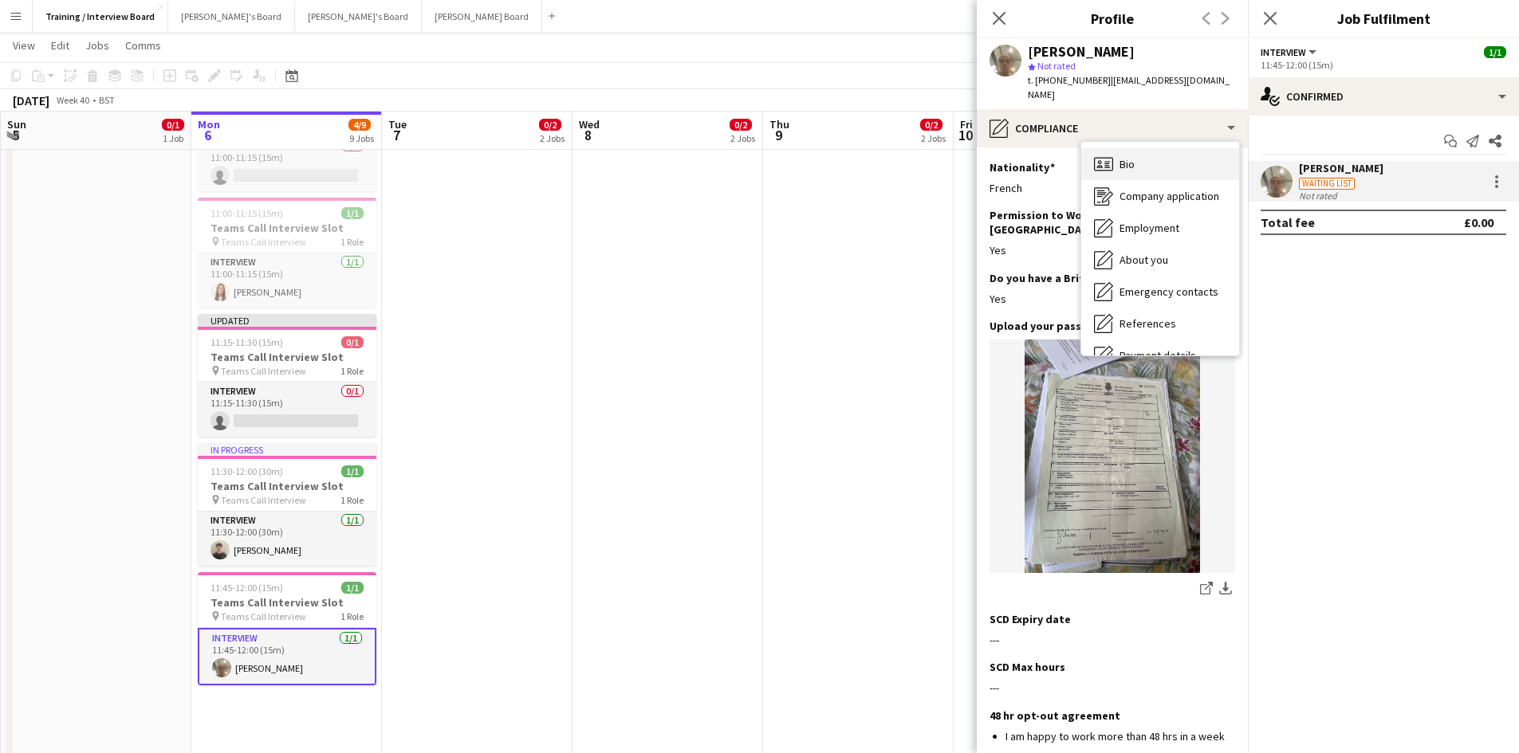
click at [1189, 149] on div "Bio Bio" at bounding box center [1160, 164] width 158 height 32
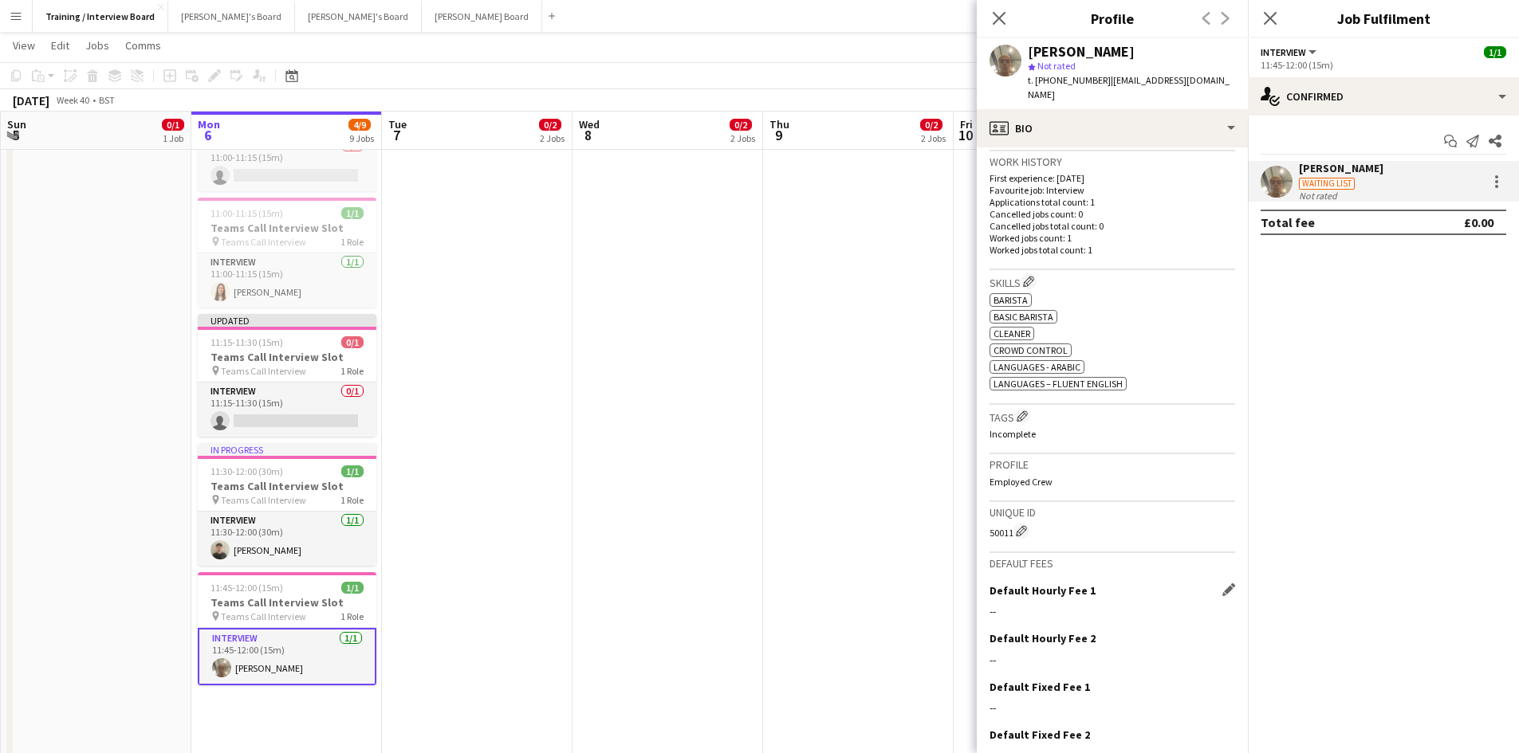
scroll to position [454, 0]
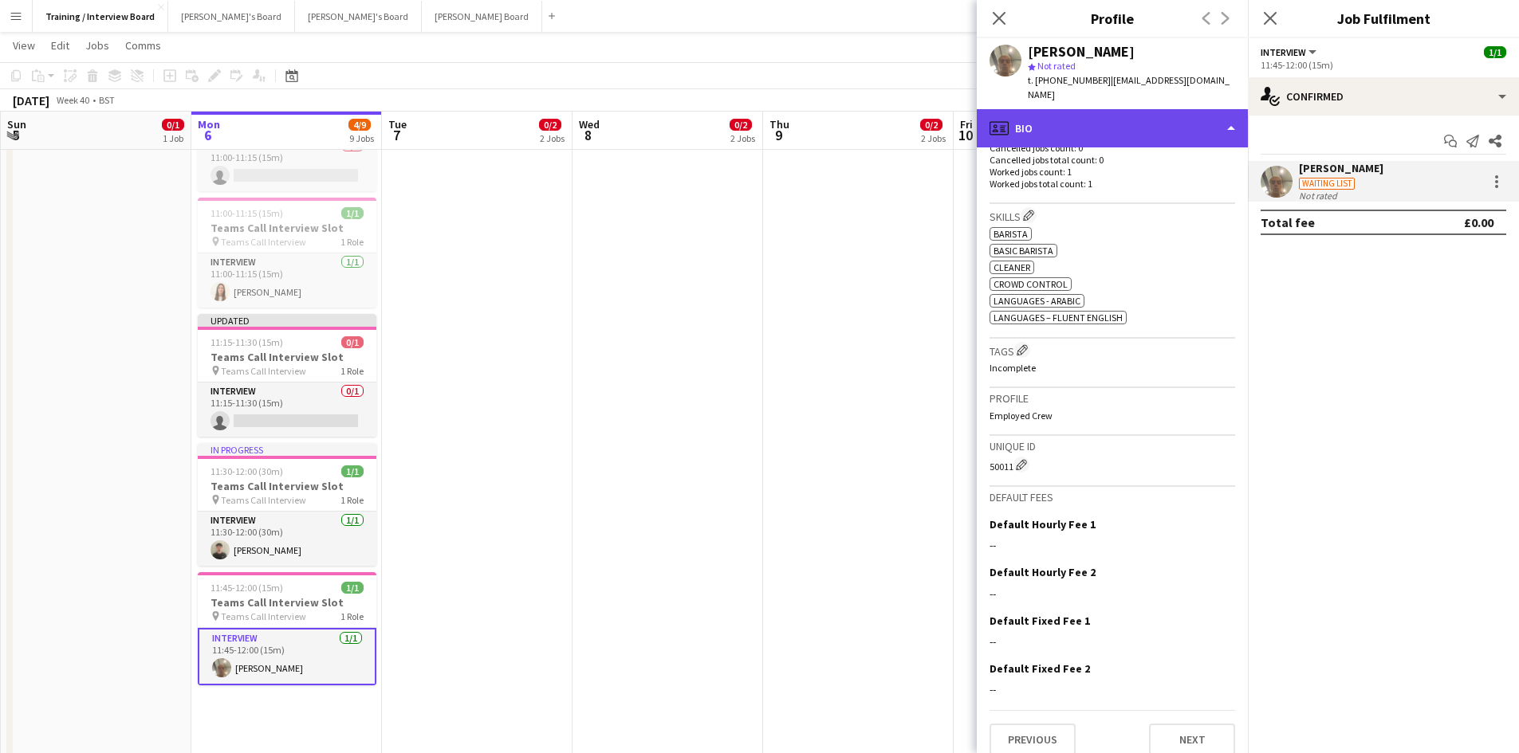
click at [1226, 115] on div "profile Bio" at bounding box center [1112, 128] width 271 height 38
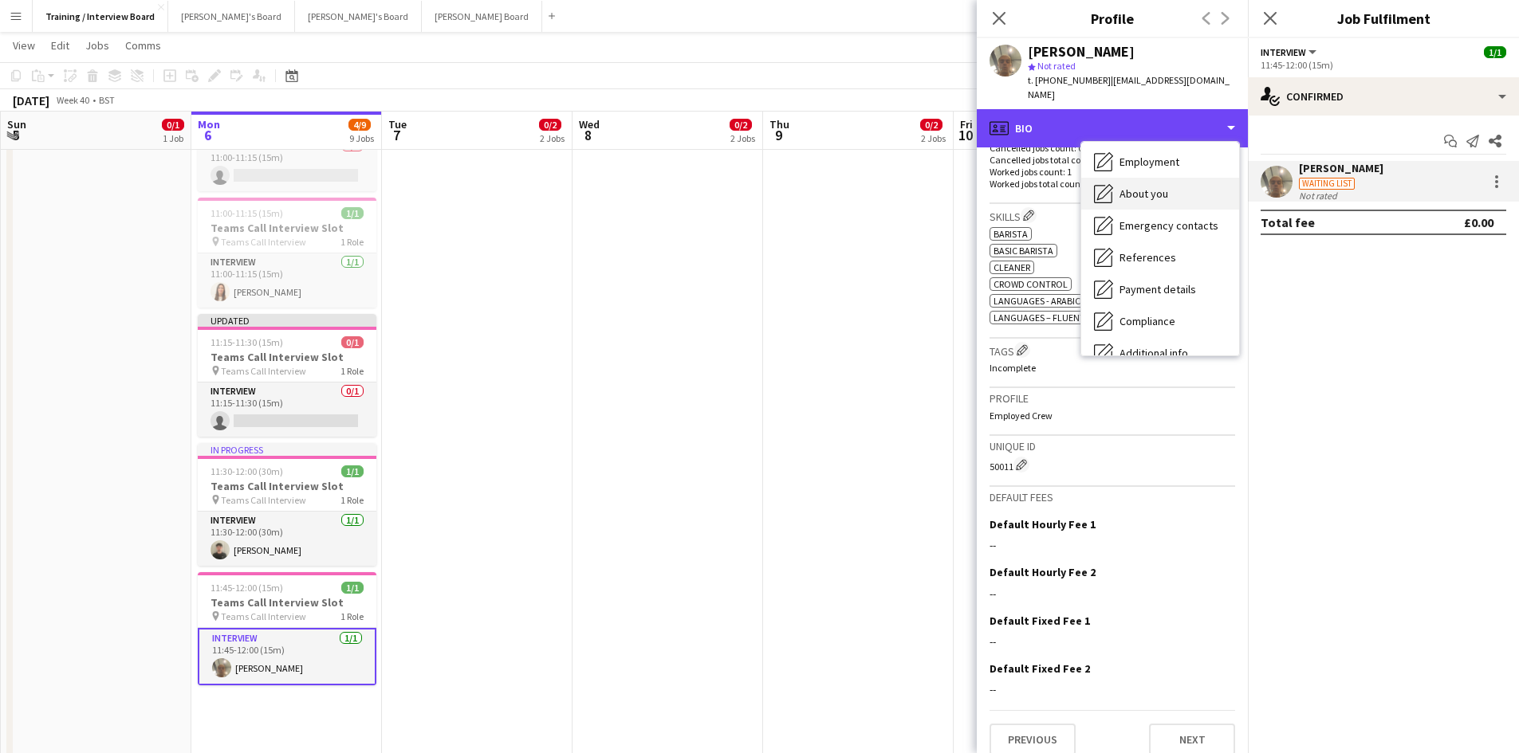
scroll to position [159, 0]
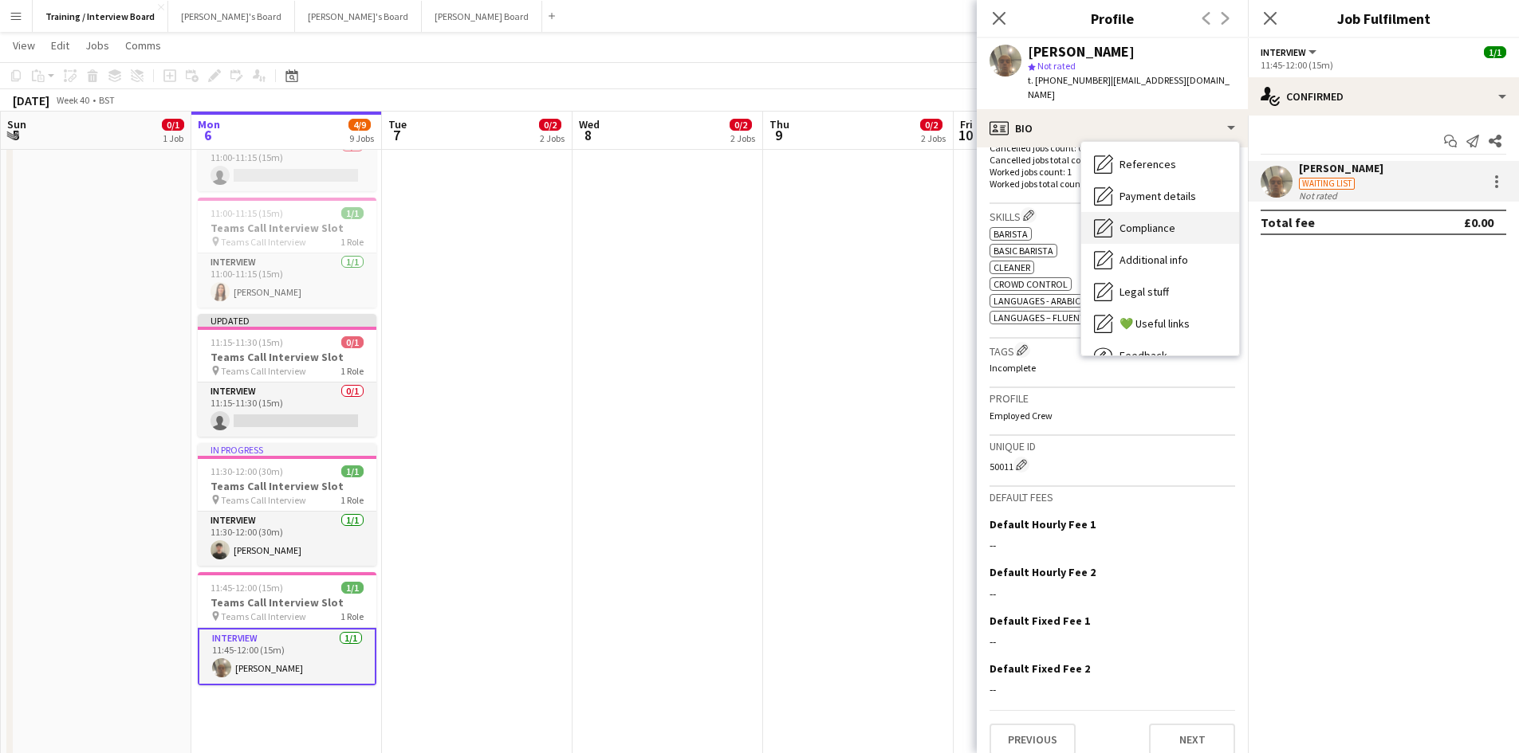
click at [1154, 221] on span "Compliance" at bounding box center [1147, 228] width 56 height 14
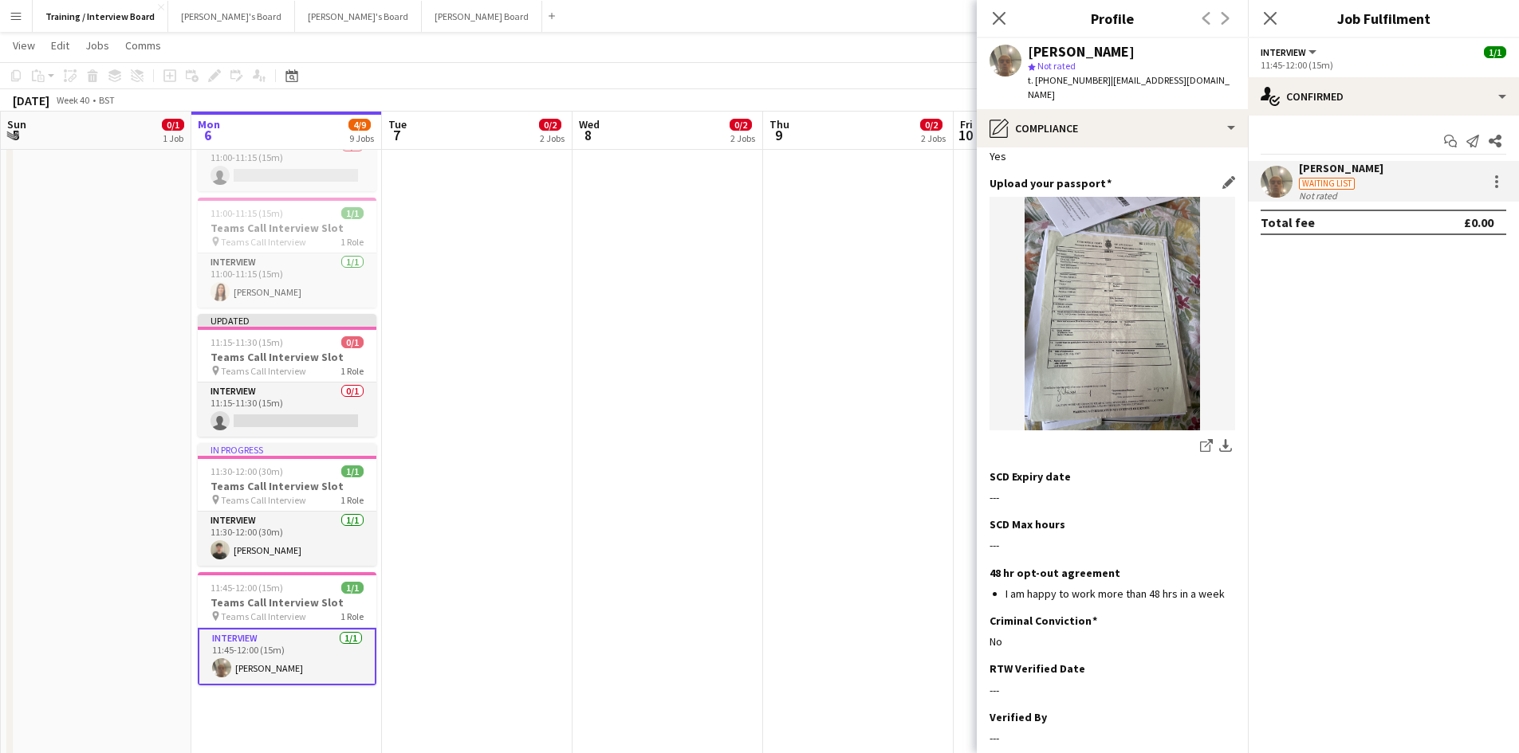
scroll to position [0, 0]
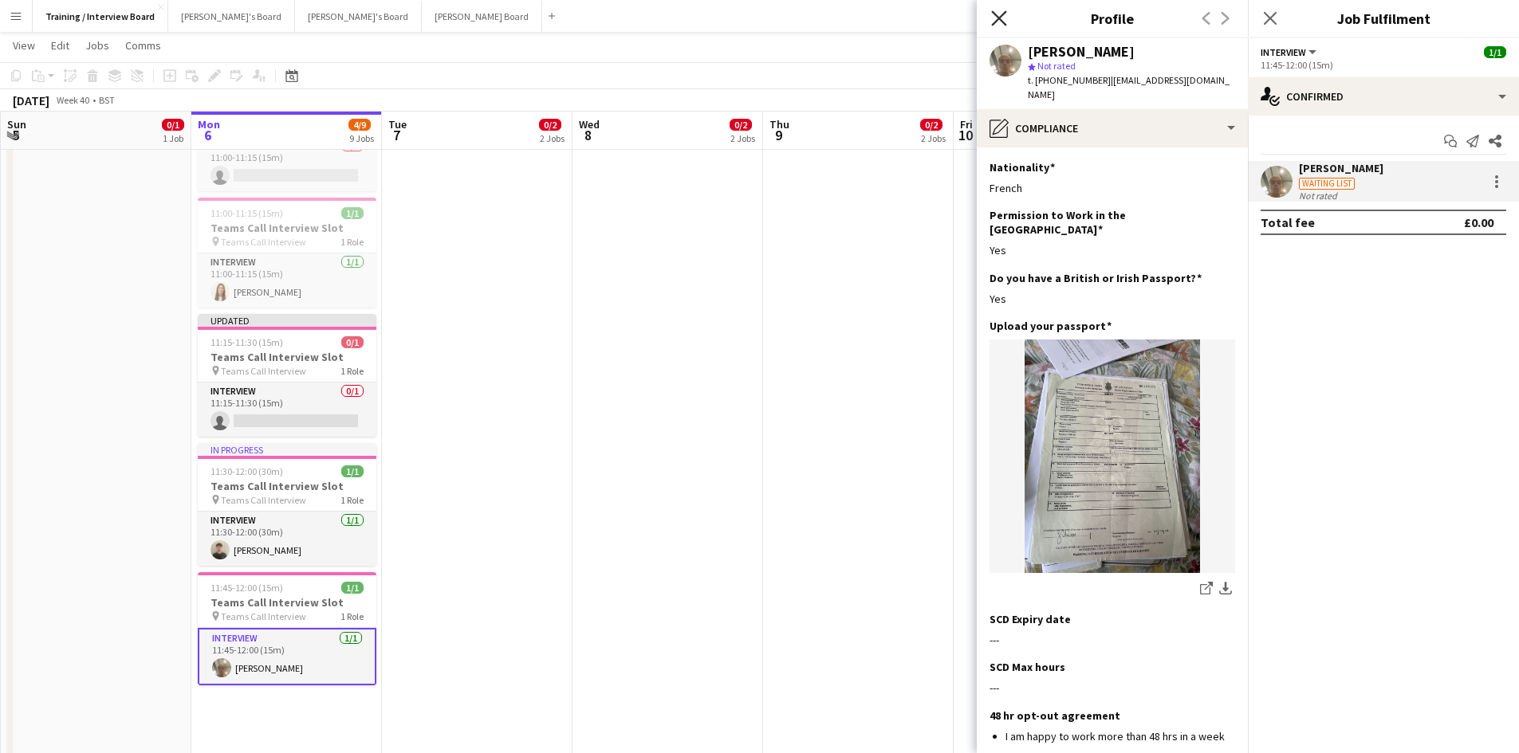
click at [993, 22] on icon "Close pop-in" at bounding box center [998, 17] width 15 height 15
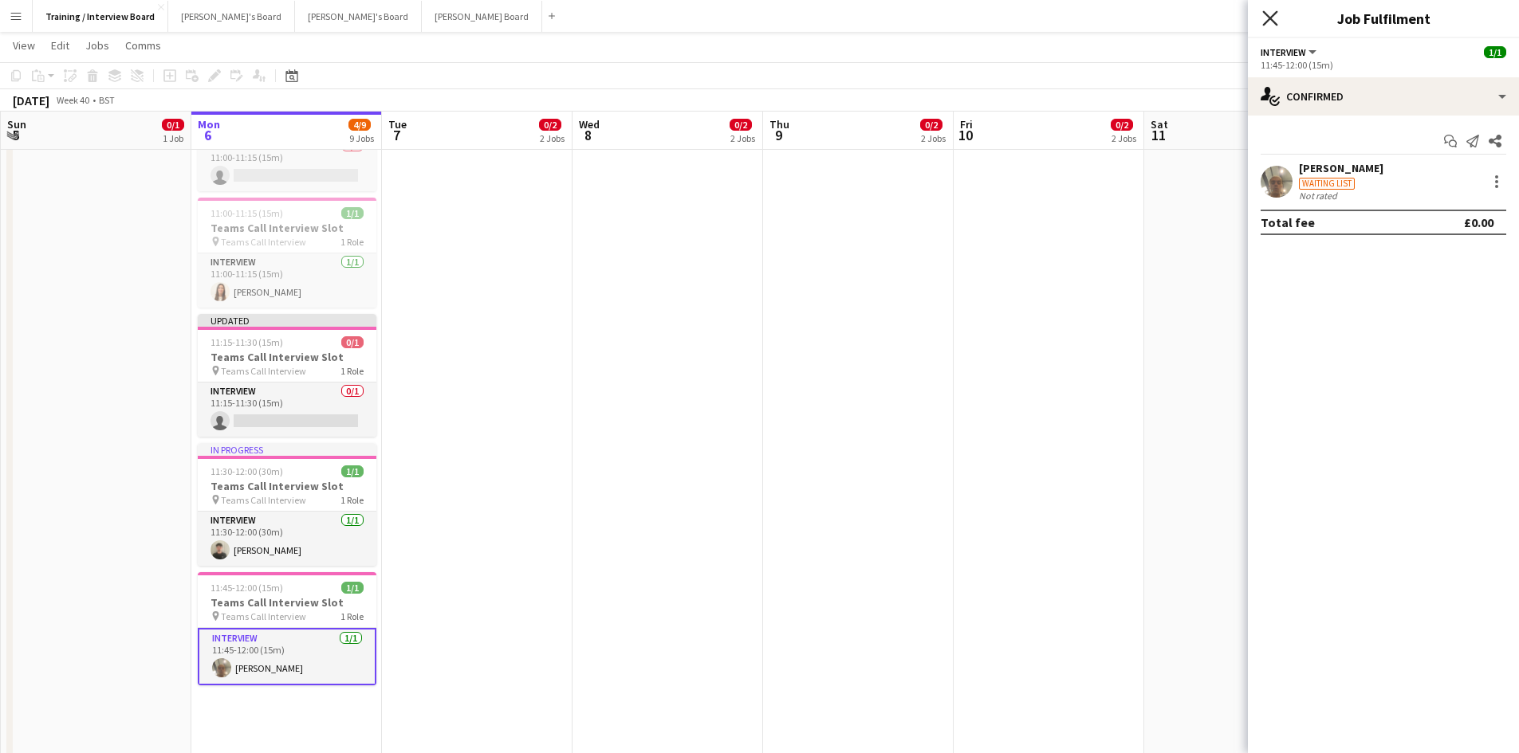
click at [1267, 21] on icon at bounding box center [1269, 17] width 15 height 15
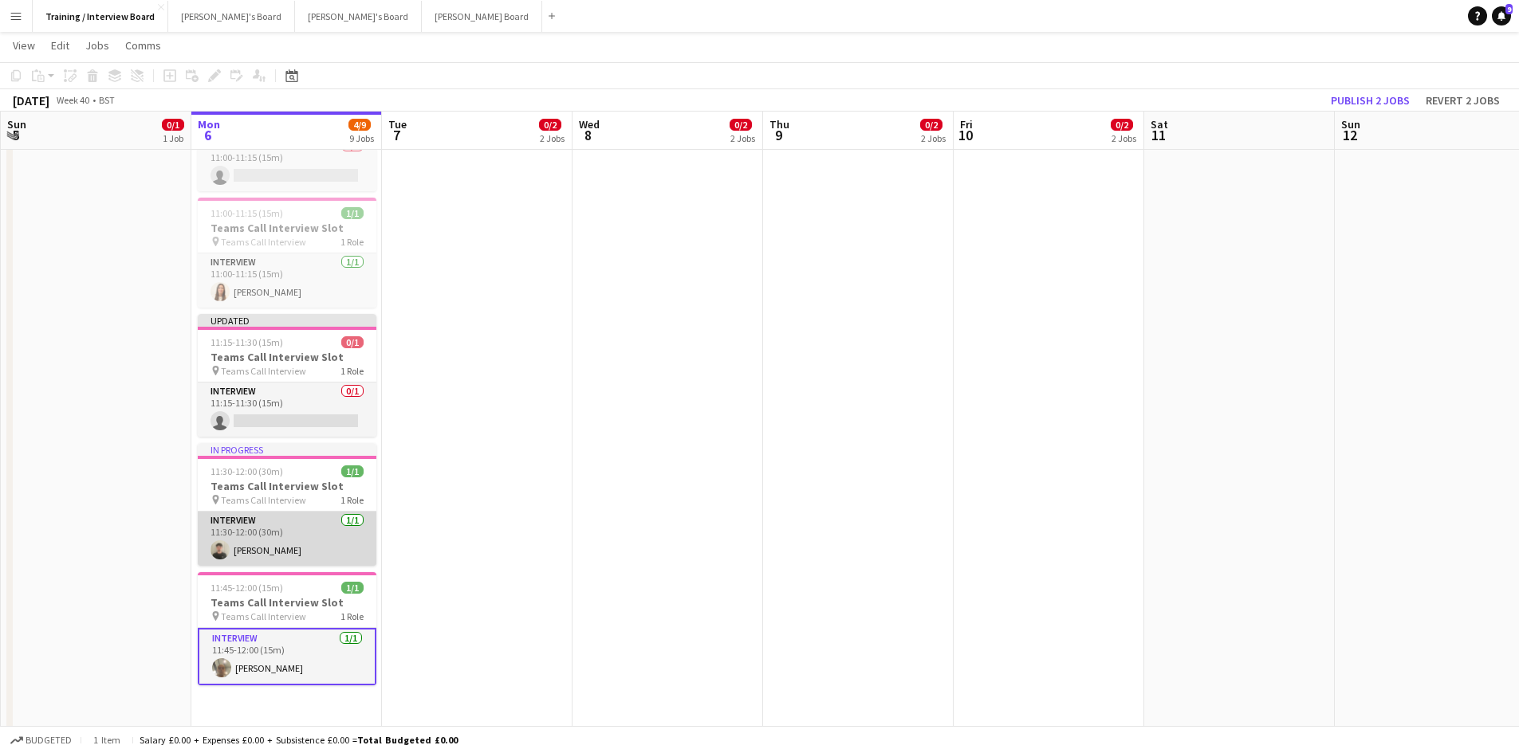
click at [300, 546] on app-card-role "Interview 1/1 11:30-12:00 (30m) Oliver Richardson" at bounding box center [287, 539] width 179 height 54
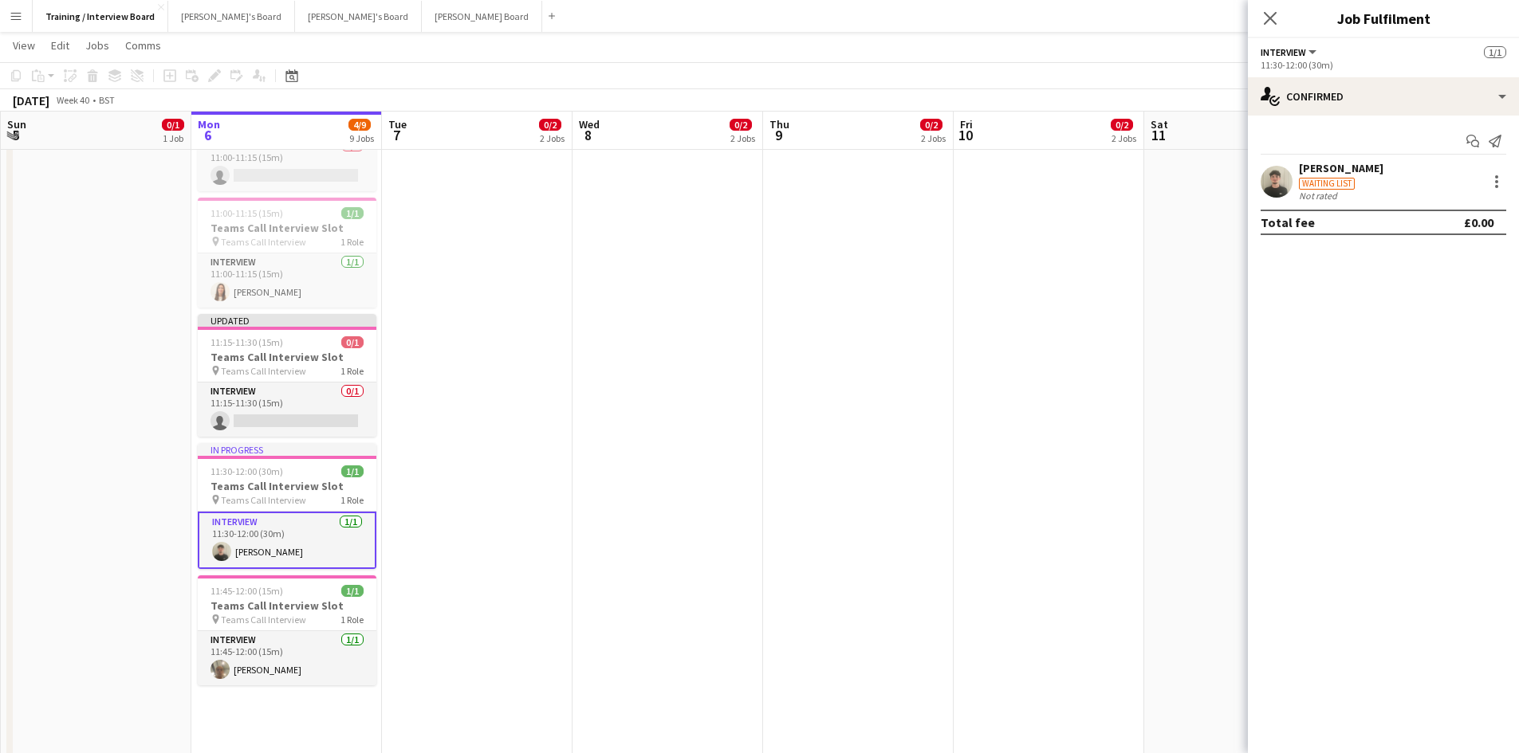
click at [1100, 73] on app-toolbar "Copy Paste Paste Ctrl+V Paste with crew Ctrl+Shift+V Paste linked Job Delete Gr…" at bounding box center [759, 75] width 1519 height 27
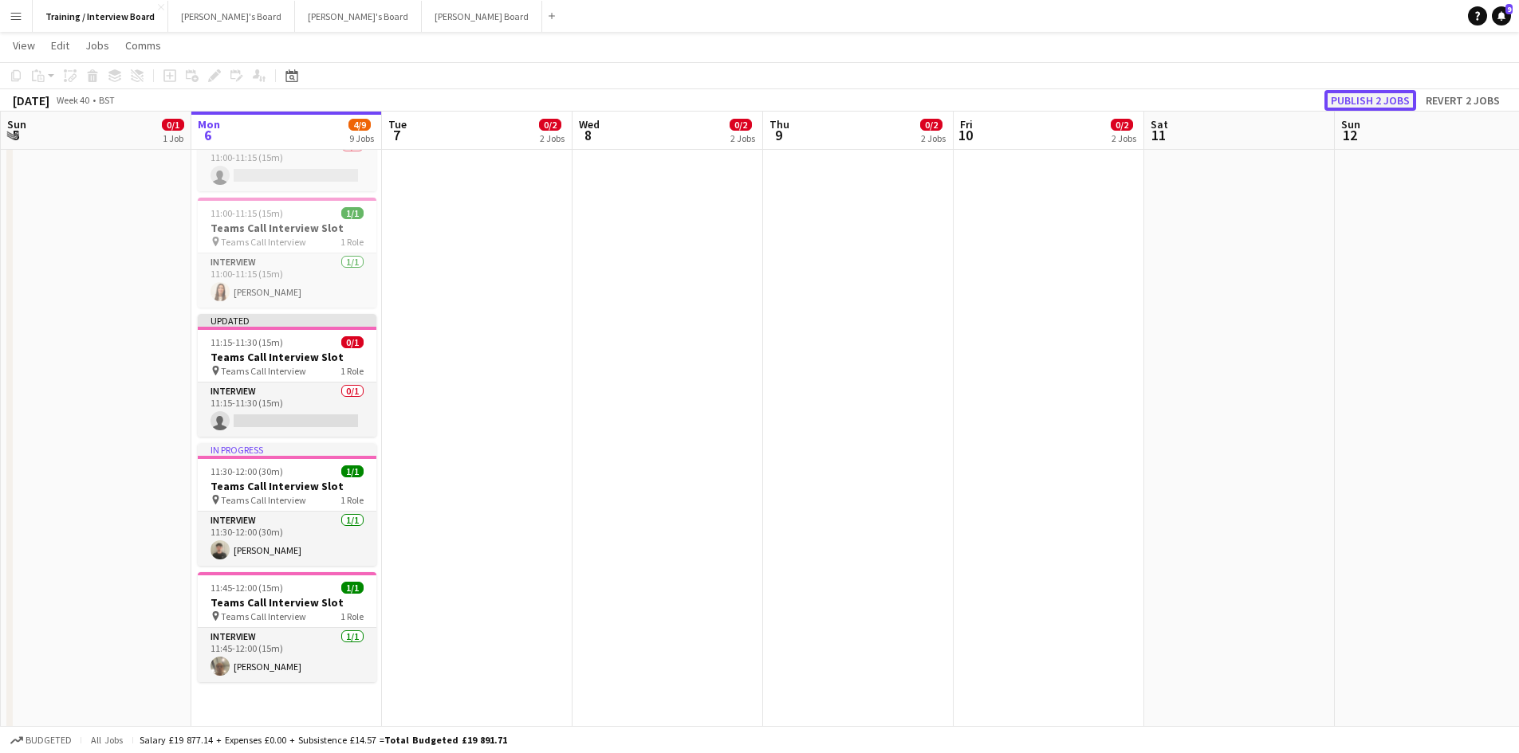
click at [1380, 96] on button "Publish 2 jobs" at bounding box center [1370, 100] width 92 height 21
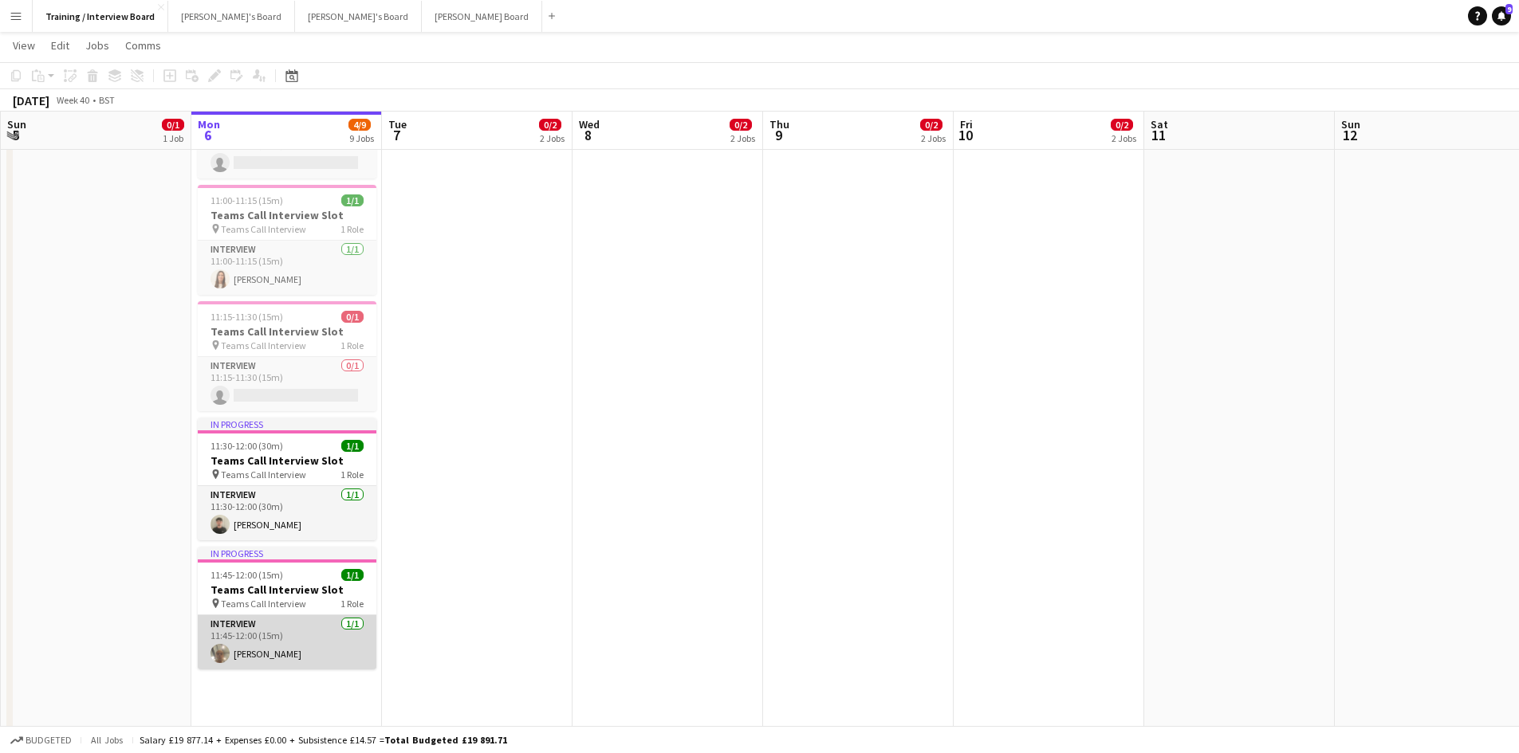
click at [304, 659] on app-card-role "Interview 1/1 11:45-12:00 (15m) Anes Abbas" at bounding box center [287, 642] width 179 height 54
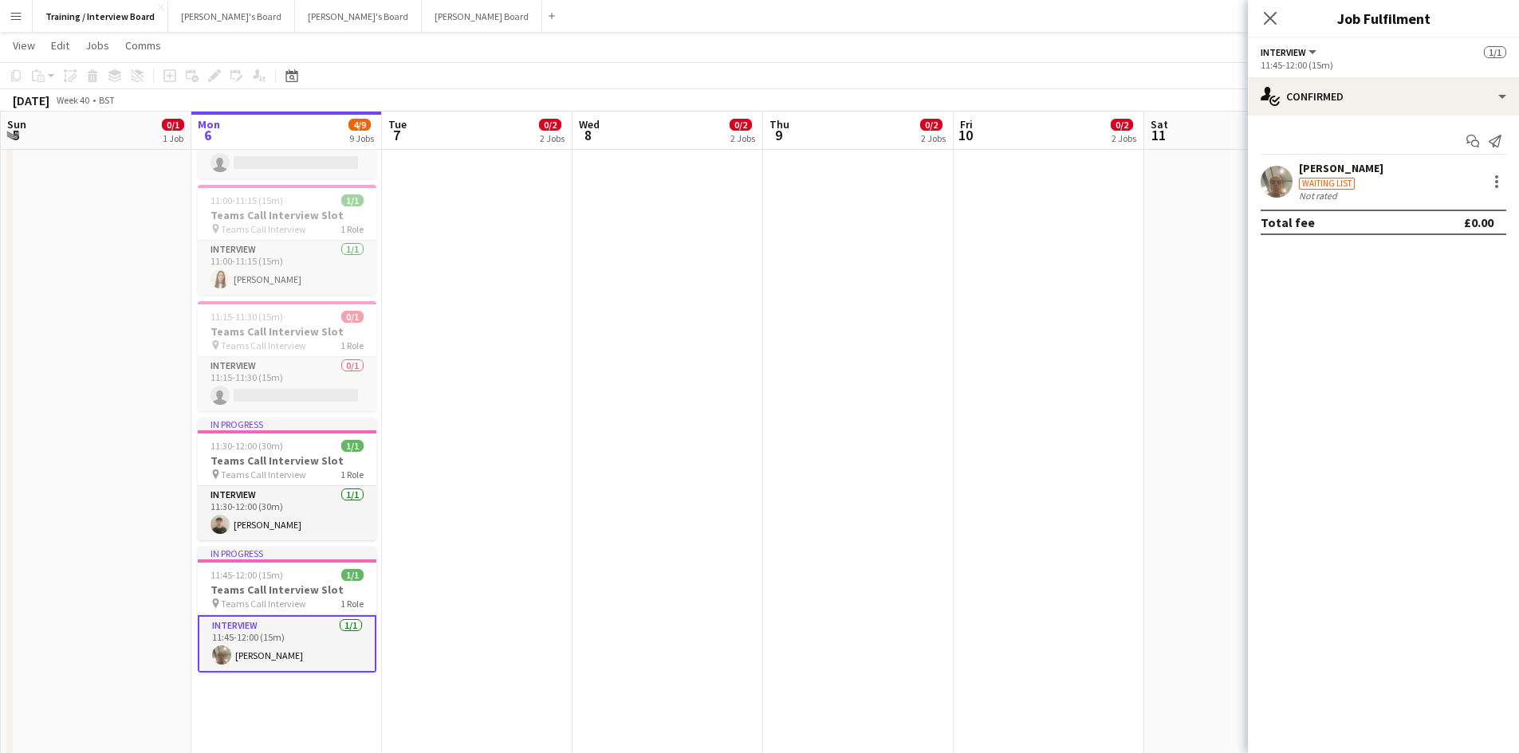
click at [1317, 172] on div "Anes Abbas" at bounding box center [1341, 168] width 84 height 14
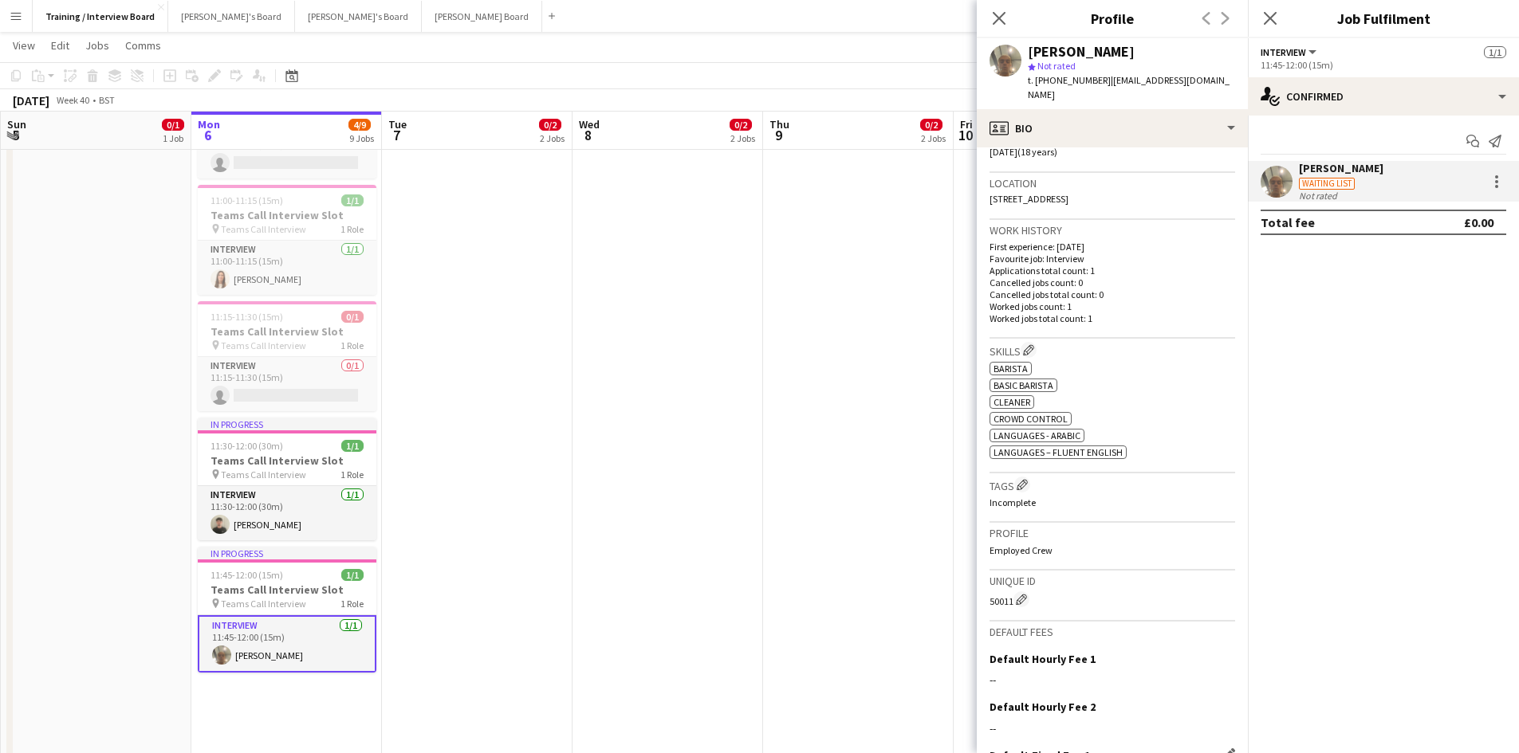
scroll to position [454, 0]
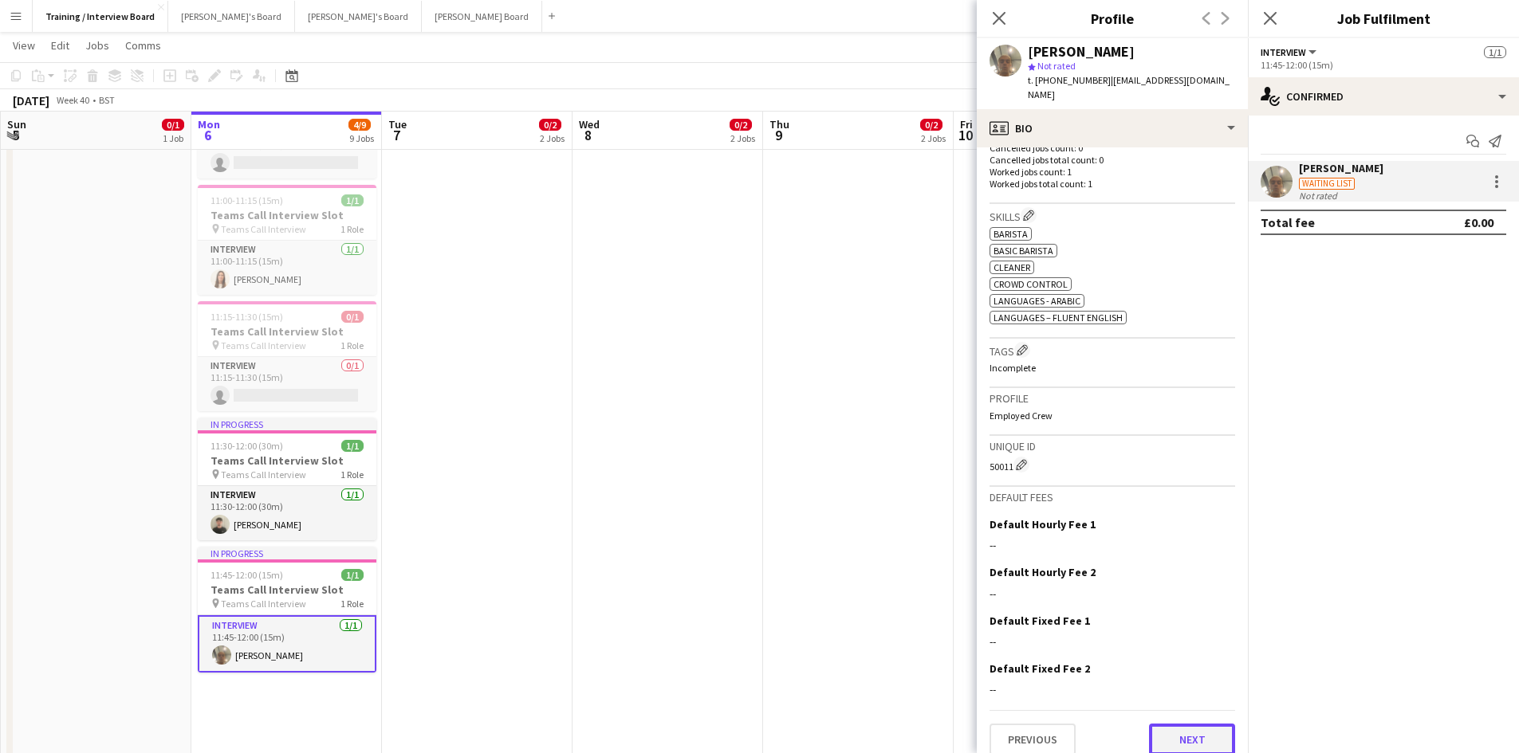
click at [1168, 737] on button "Next" at bounding box center [1192, 740] width 86 height 32
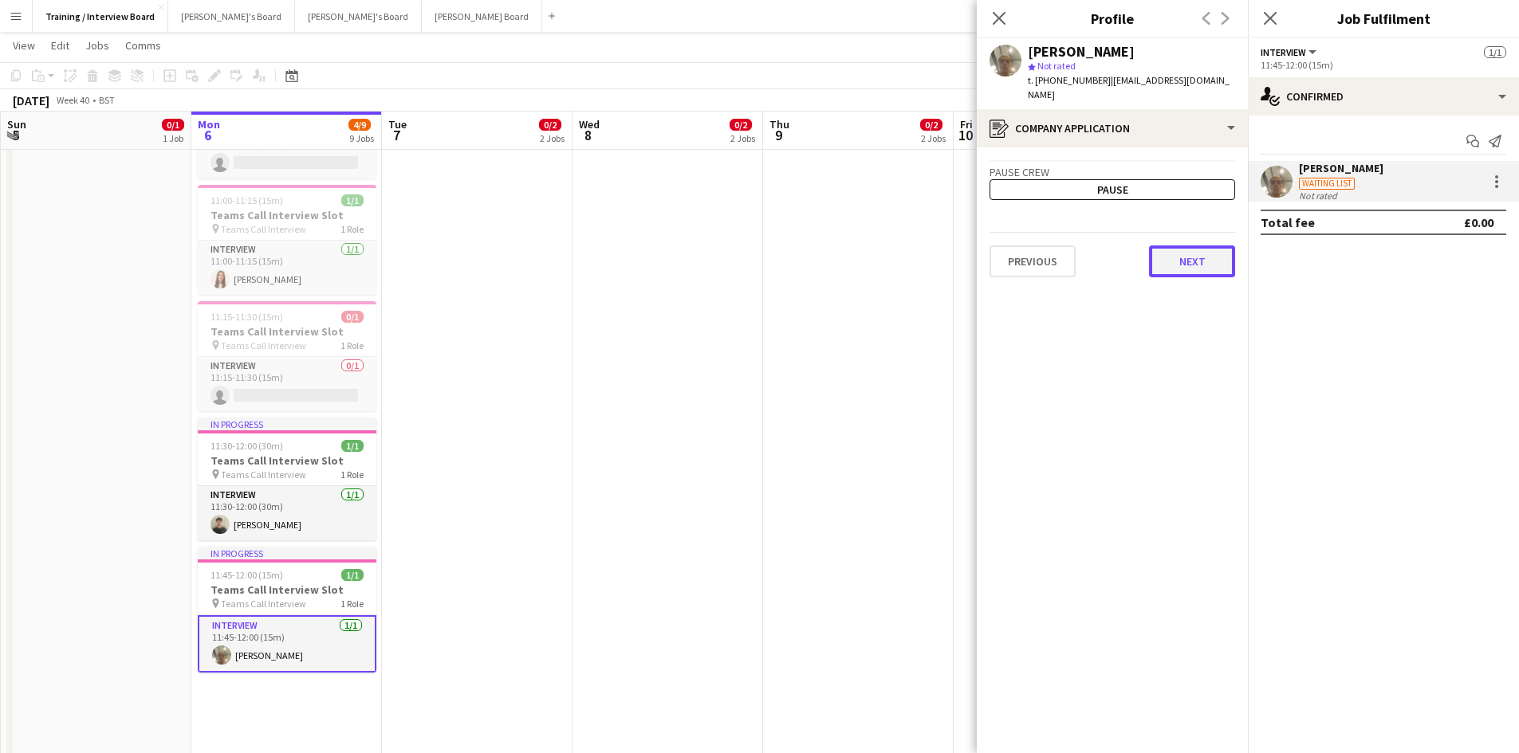
click at [1198, 246] on button "Next" at bounding box center [1192, 262] width 86 height 32
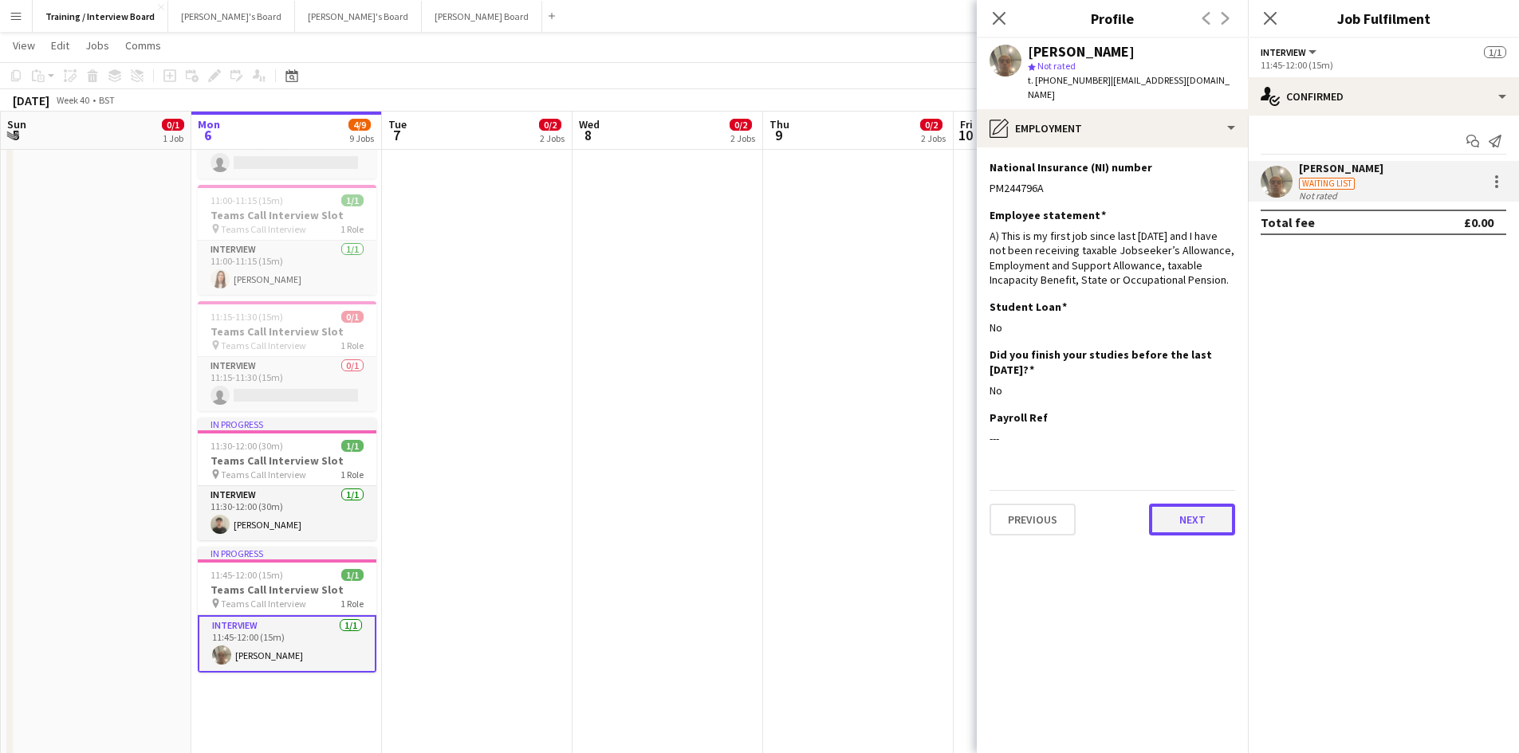
click at [1197, 505] on button "Next" at bounding box center [1192, 520] width 86 height 32
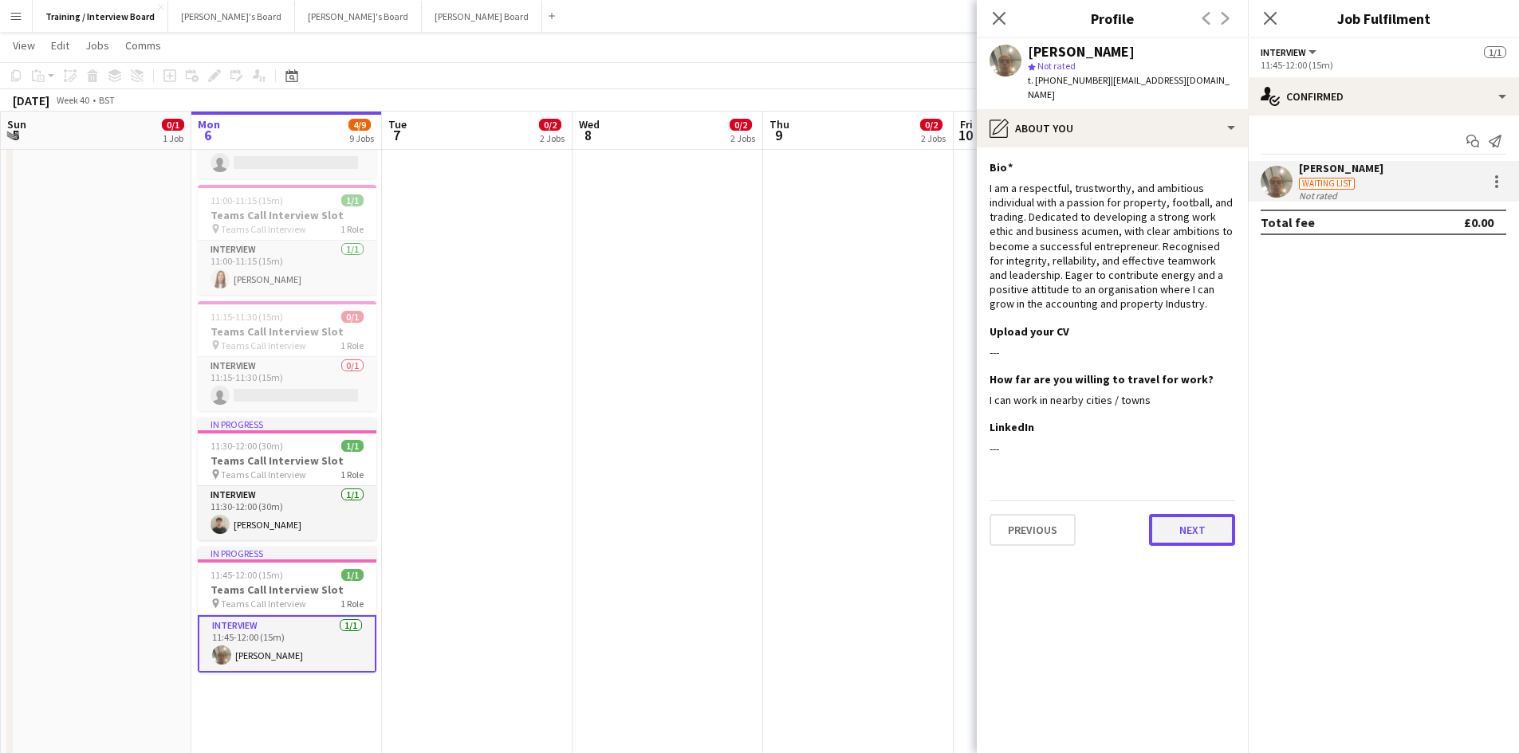
click at [1173, 514] on button "Next" at bounding box center [1192, 530] width 86 height 32
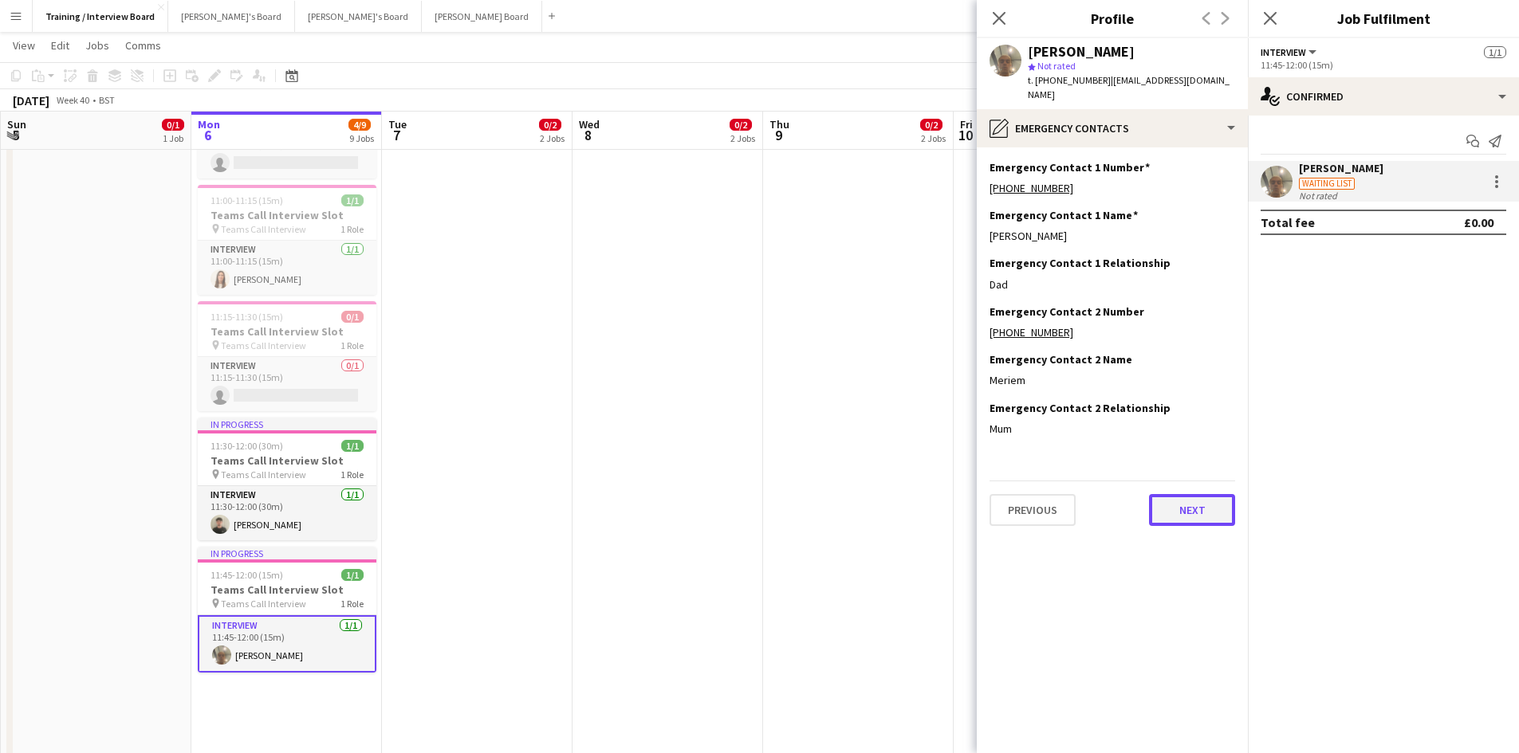
click at [1190, 497] on button "Next" at bounding box center [1192, 510] width 86 height 32
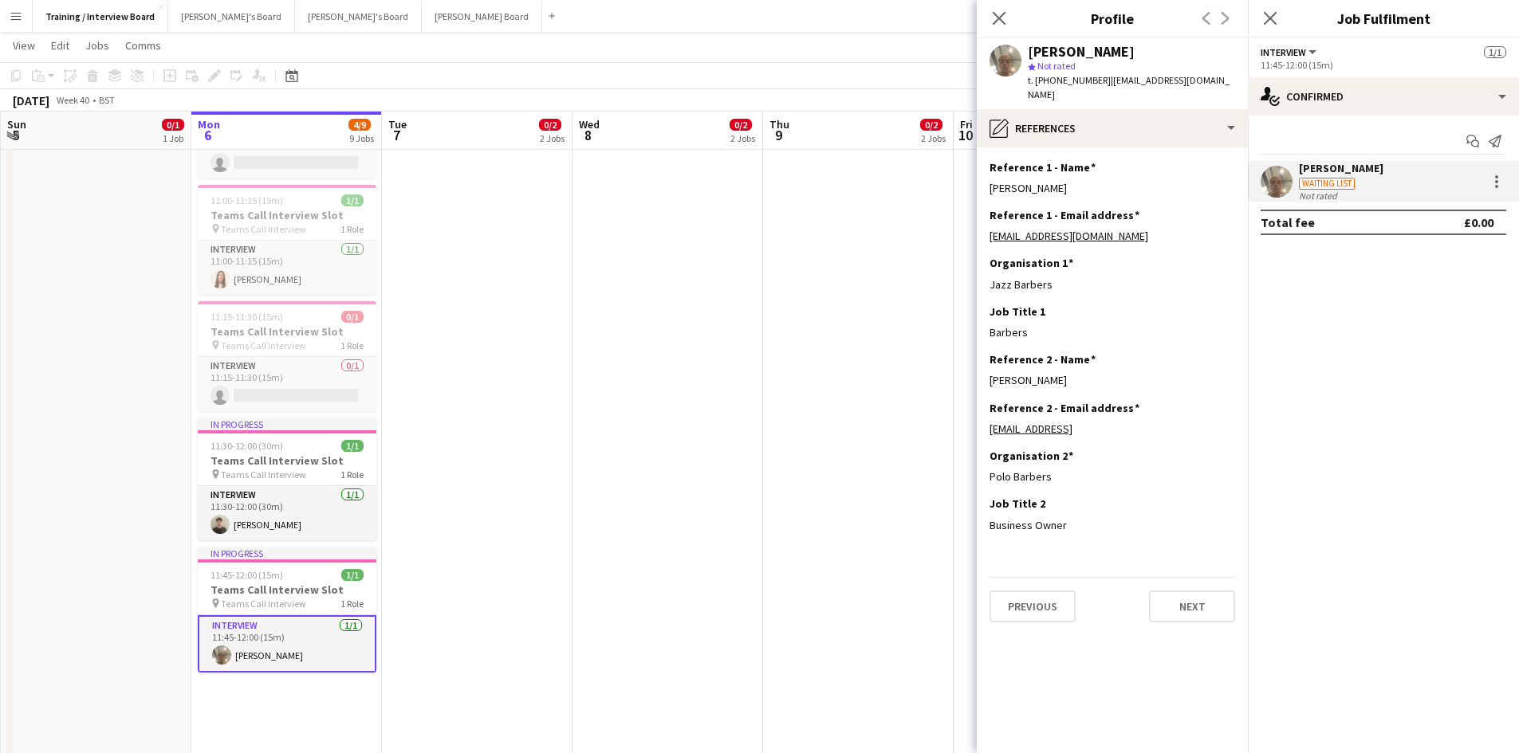
click at [1195, 609] on app-section-data-types "Reference 1 - Name Edit this field Yassine Abbas Reference 1 - Email address Ed…" at bounding box center [1112, 450] width 271 height 606
click at [1199, 597] on button "Next" at bounding box center [1192, 607] width 86 height 32
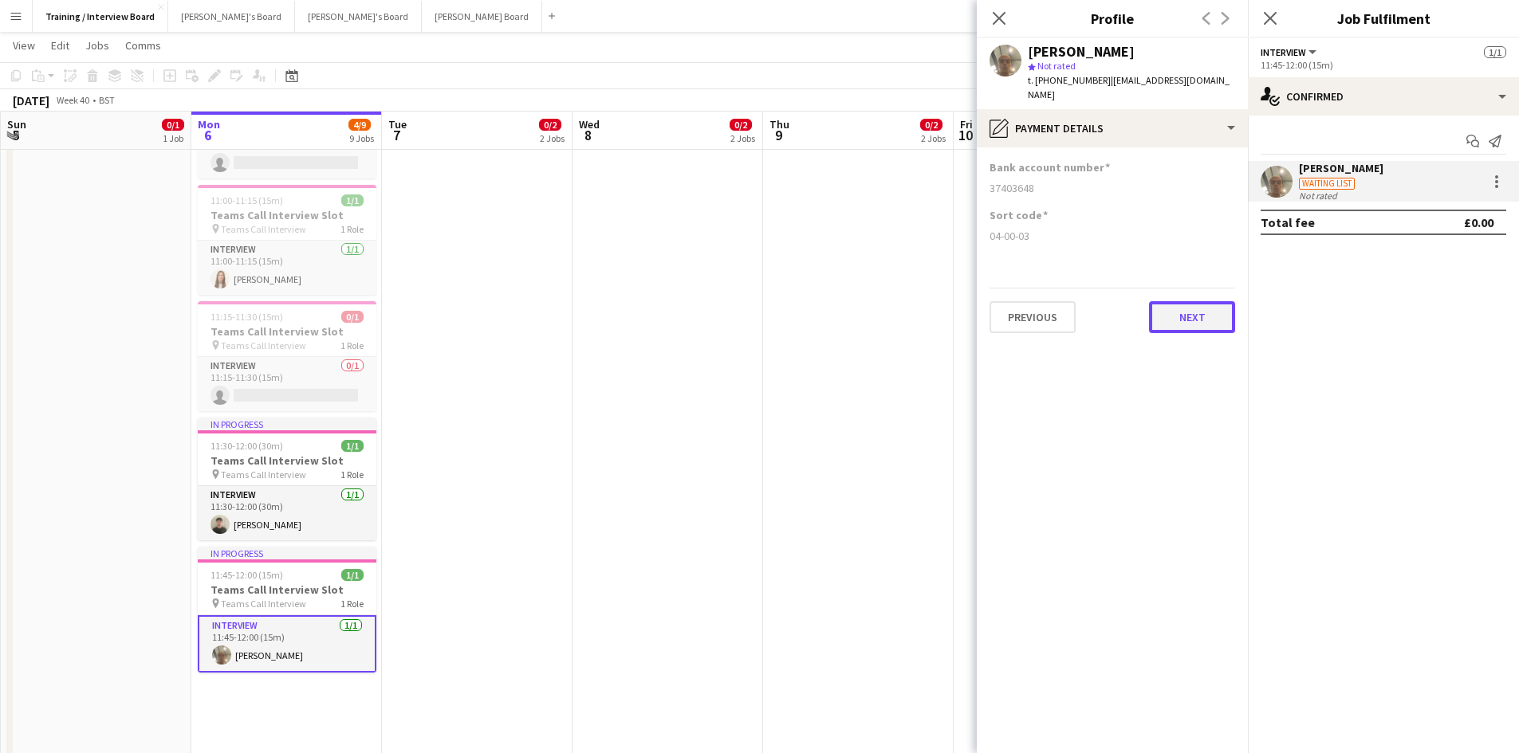
click at [1202, 302] on button "Next" at bounding box center [1192, 317] width 86 height 32
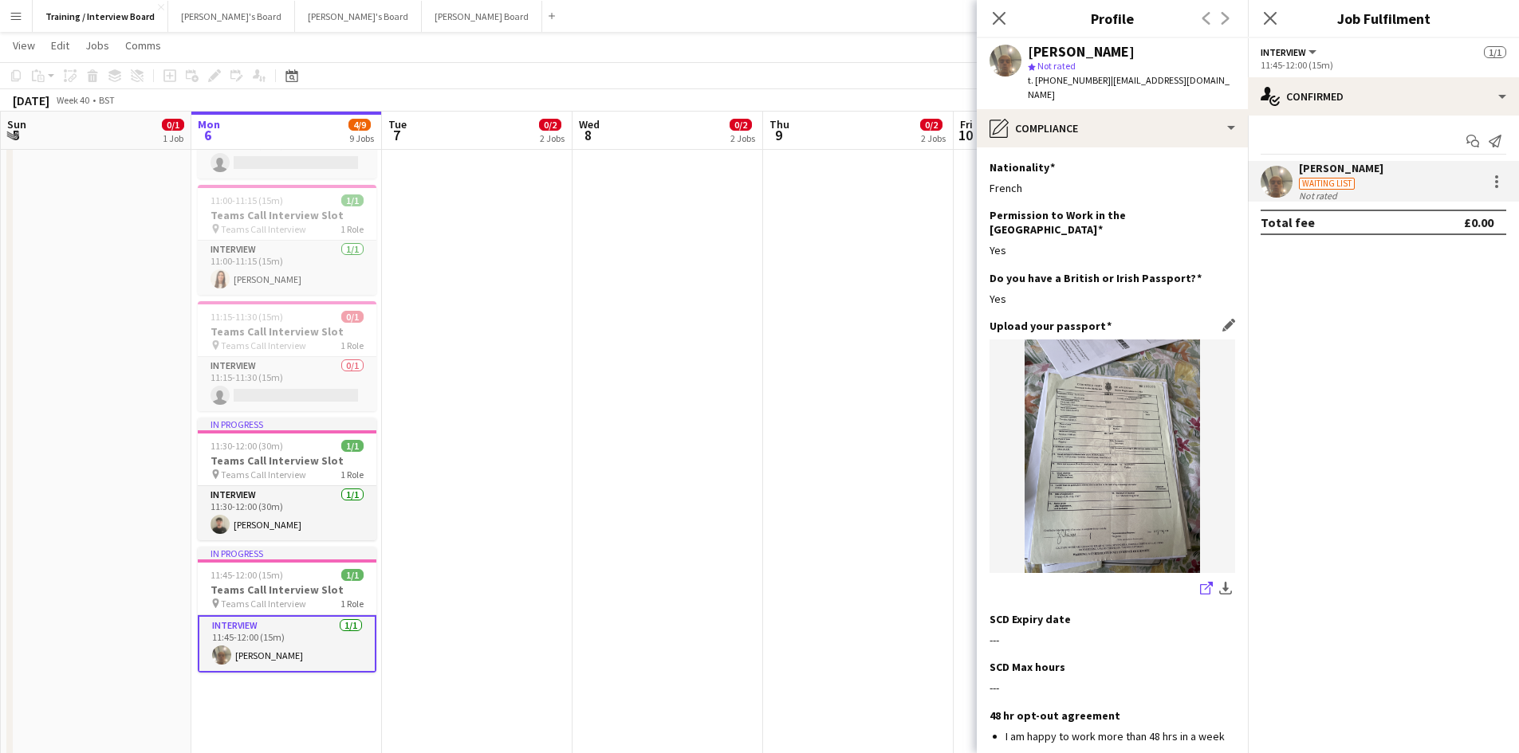
click at [1197, 580] on link "share-external-link-1" at bounding box center [1206, 589] width 19 height 19
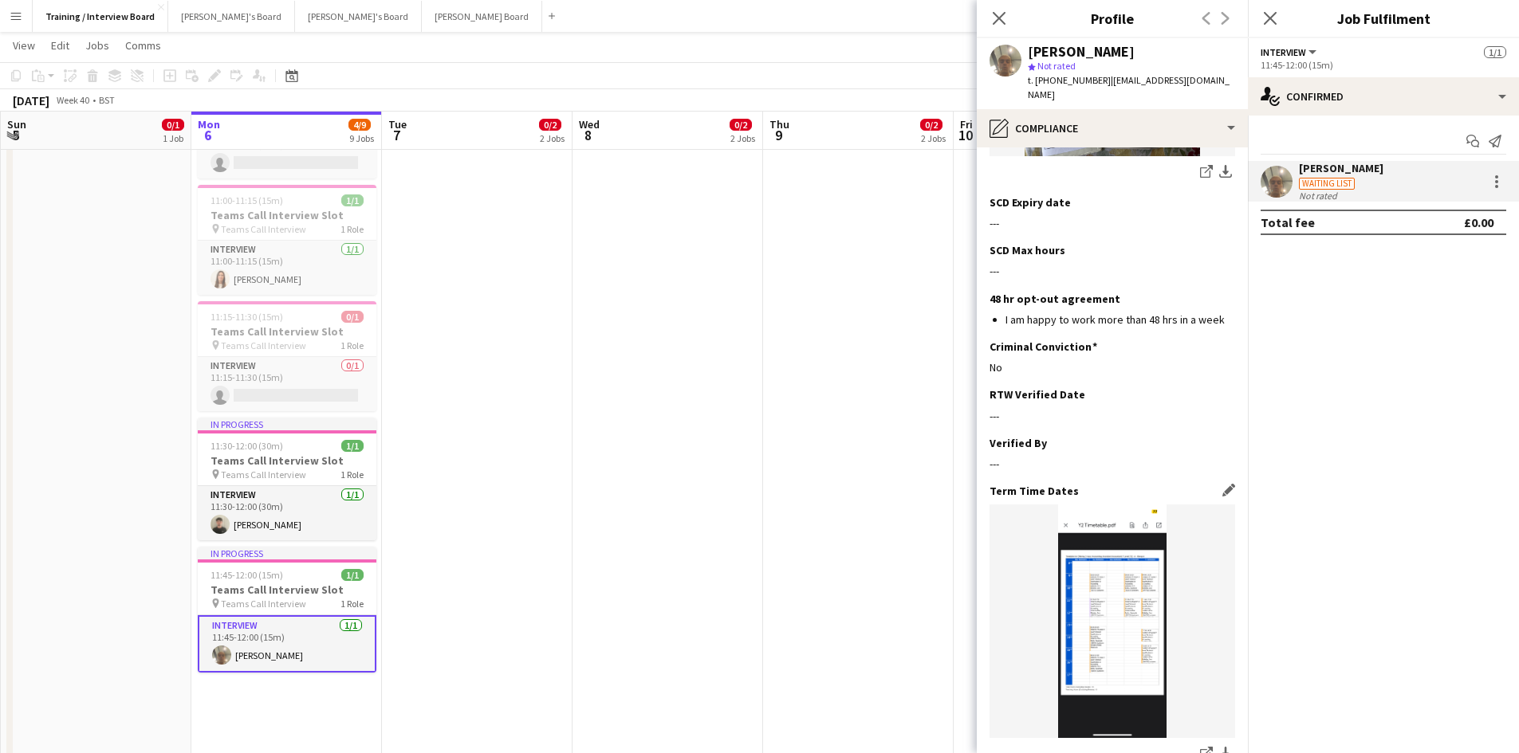
scroll to position [501, 0]
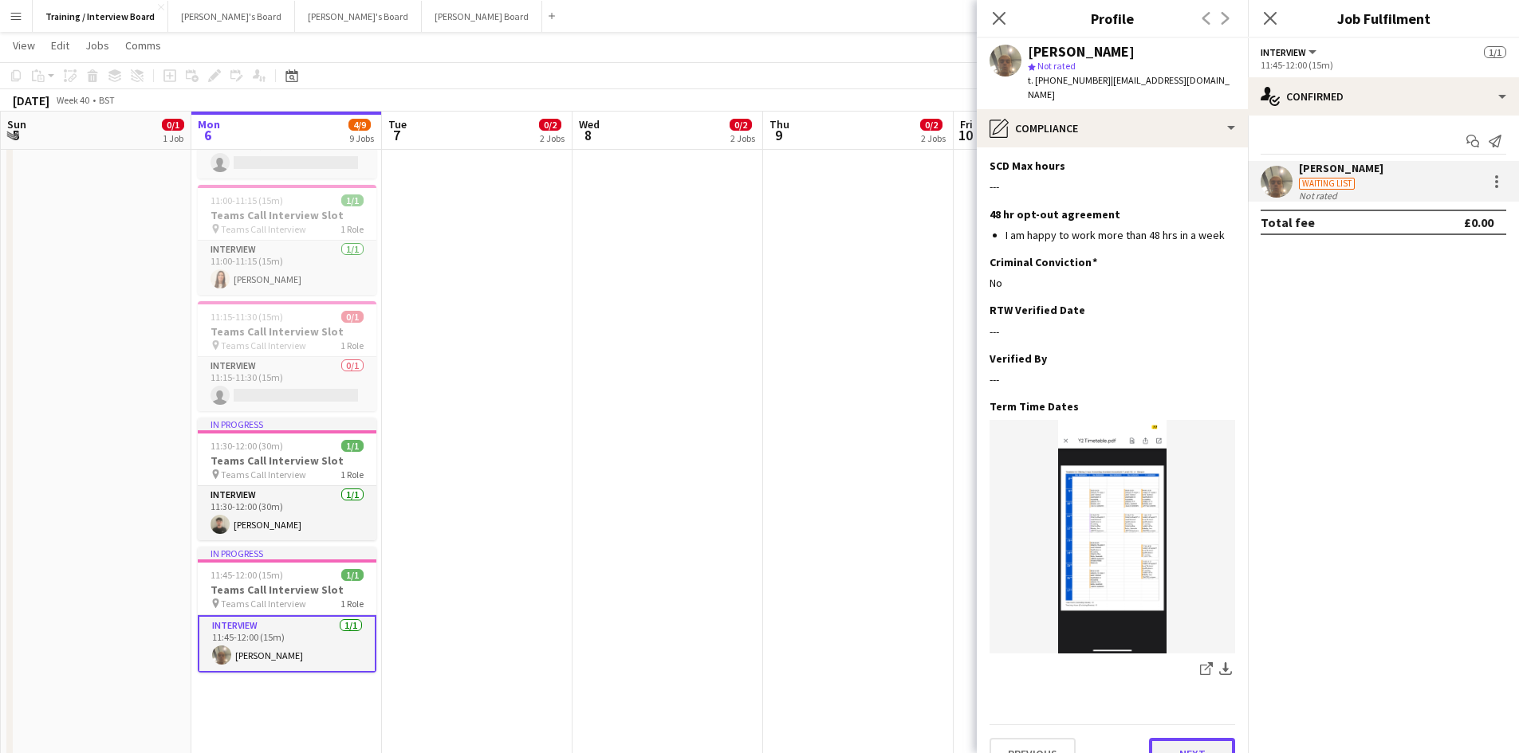
click at [1200, 738] on button "Next" at bounding box center [1192, 754] width 86 height 32
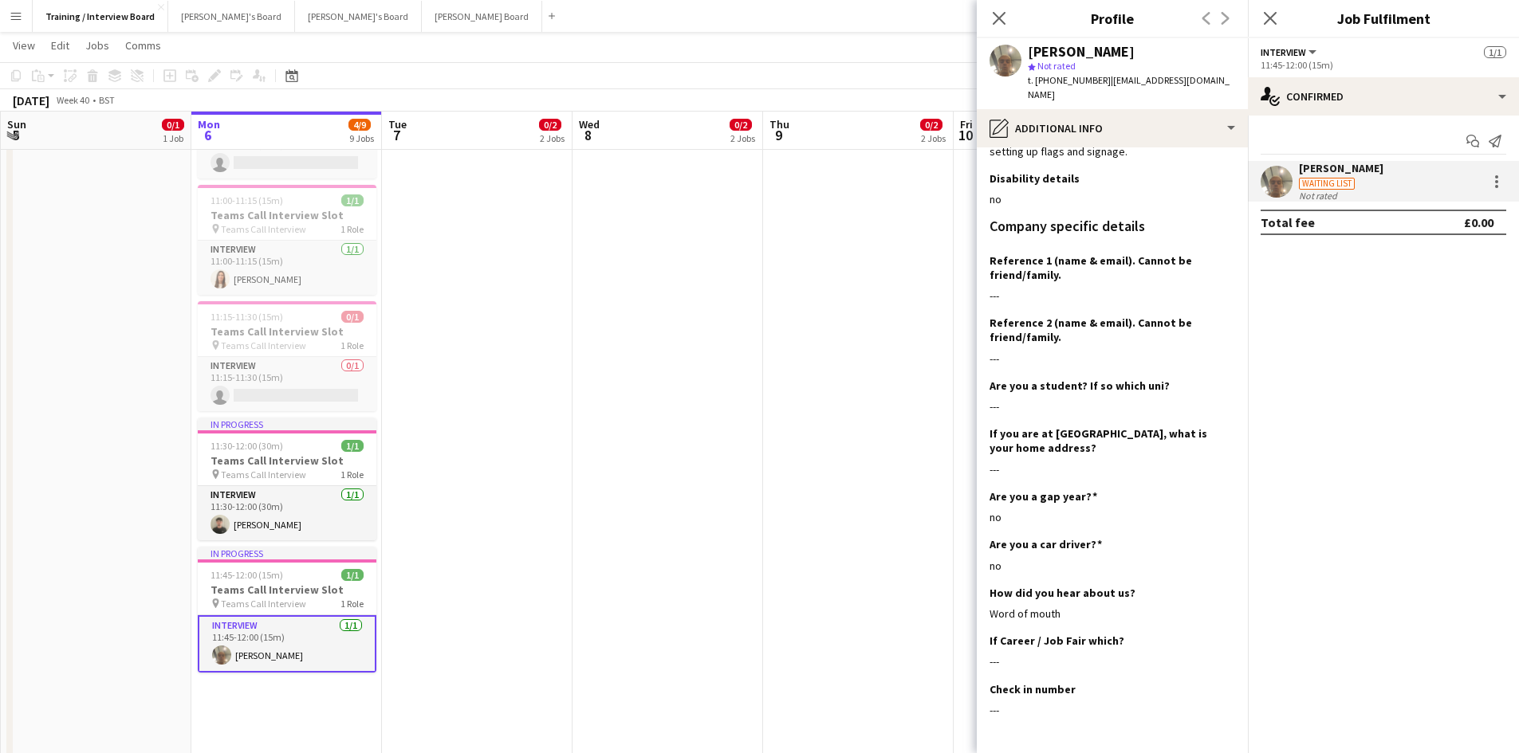
scroll to position [239, 0]
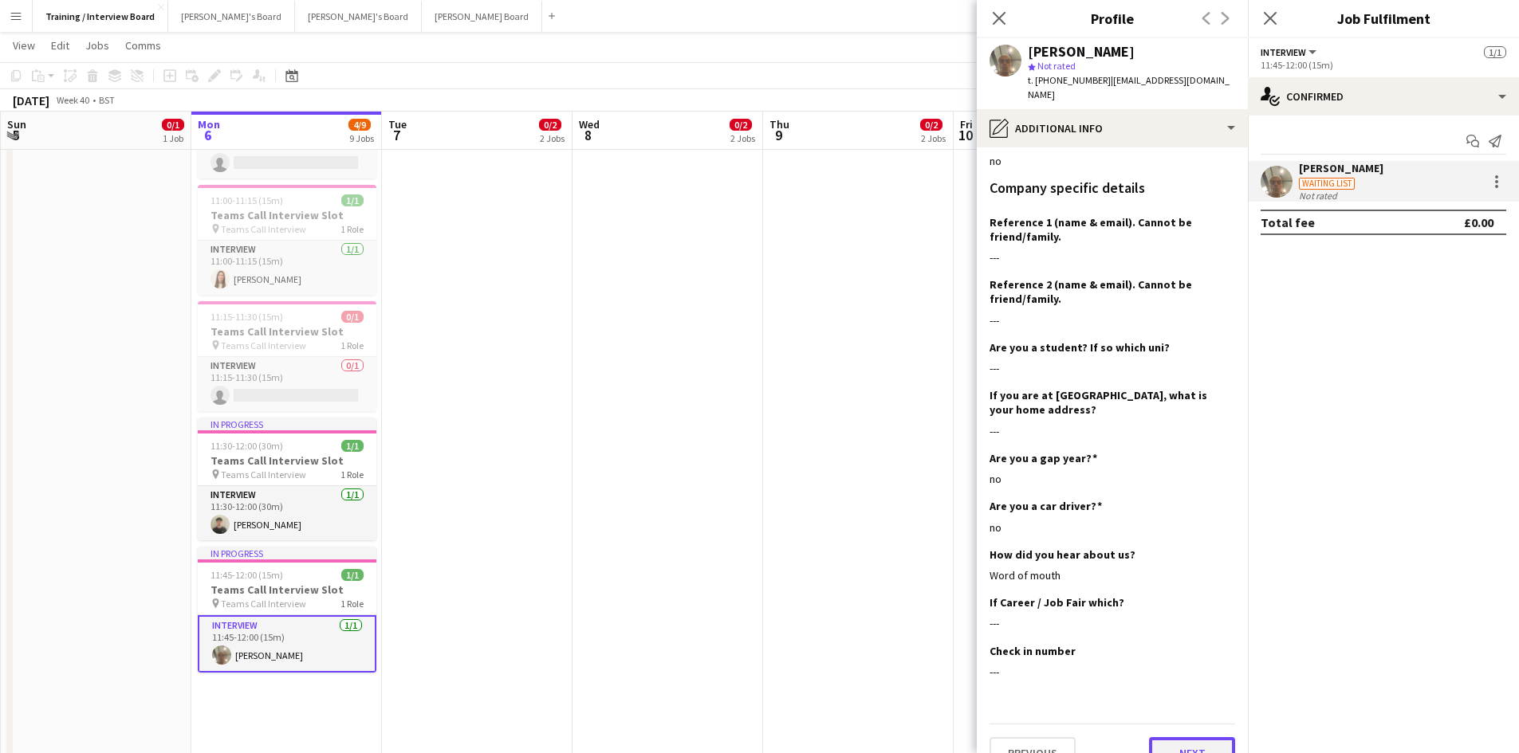
drag, startPoint x: 1171, startPoint y: 735, endPoint x: 1173, endPoint y: 712, distance: 23.2
click at [1172, 737] on button "Next" at bounding box center [1192, 753] width 86 height 32
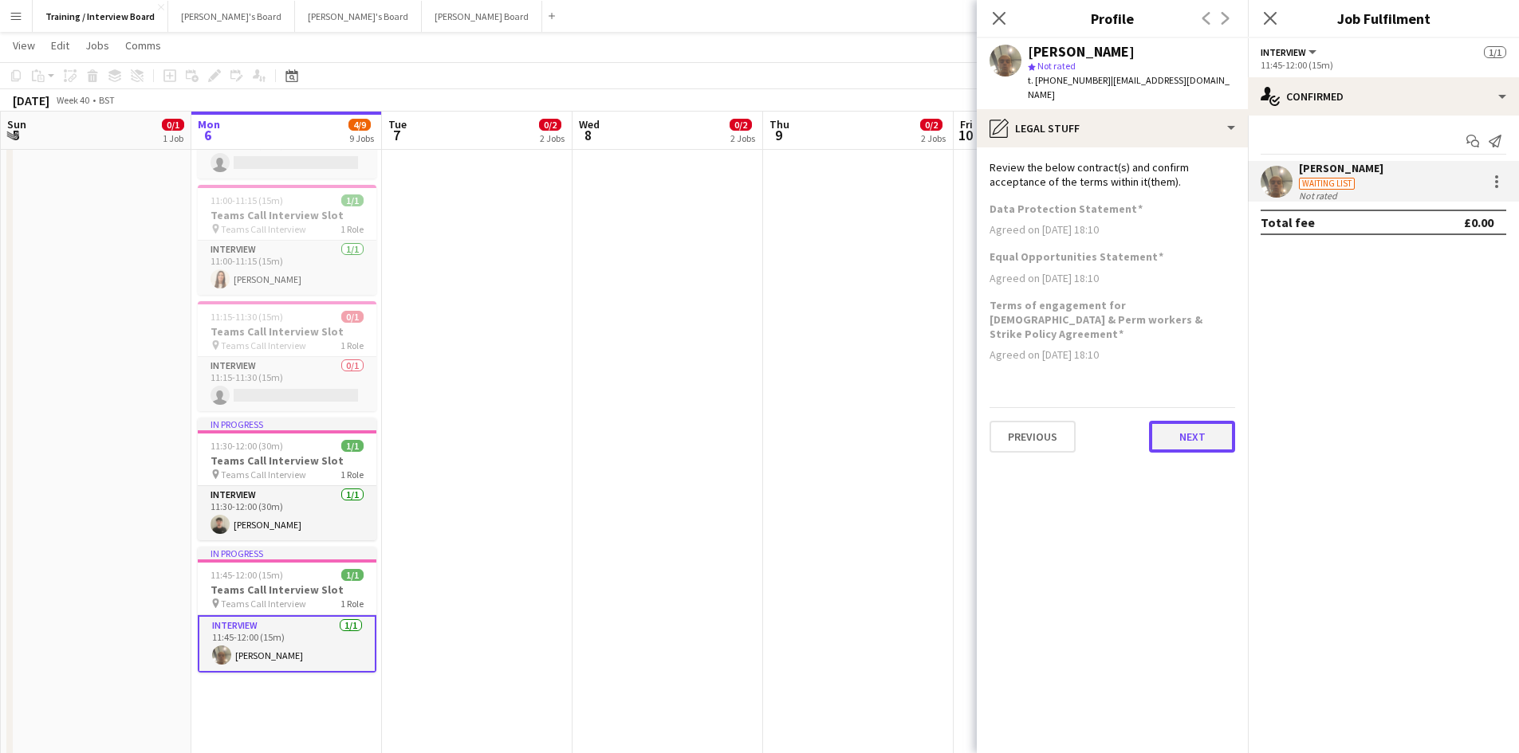
click at [1190, 421] on button "Next" at bounding box center [1192, 437] width 86 height 32
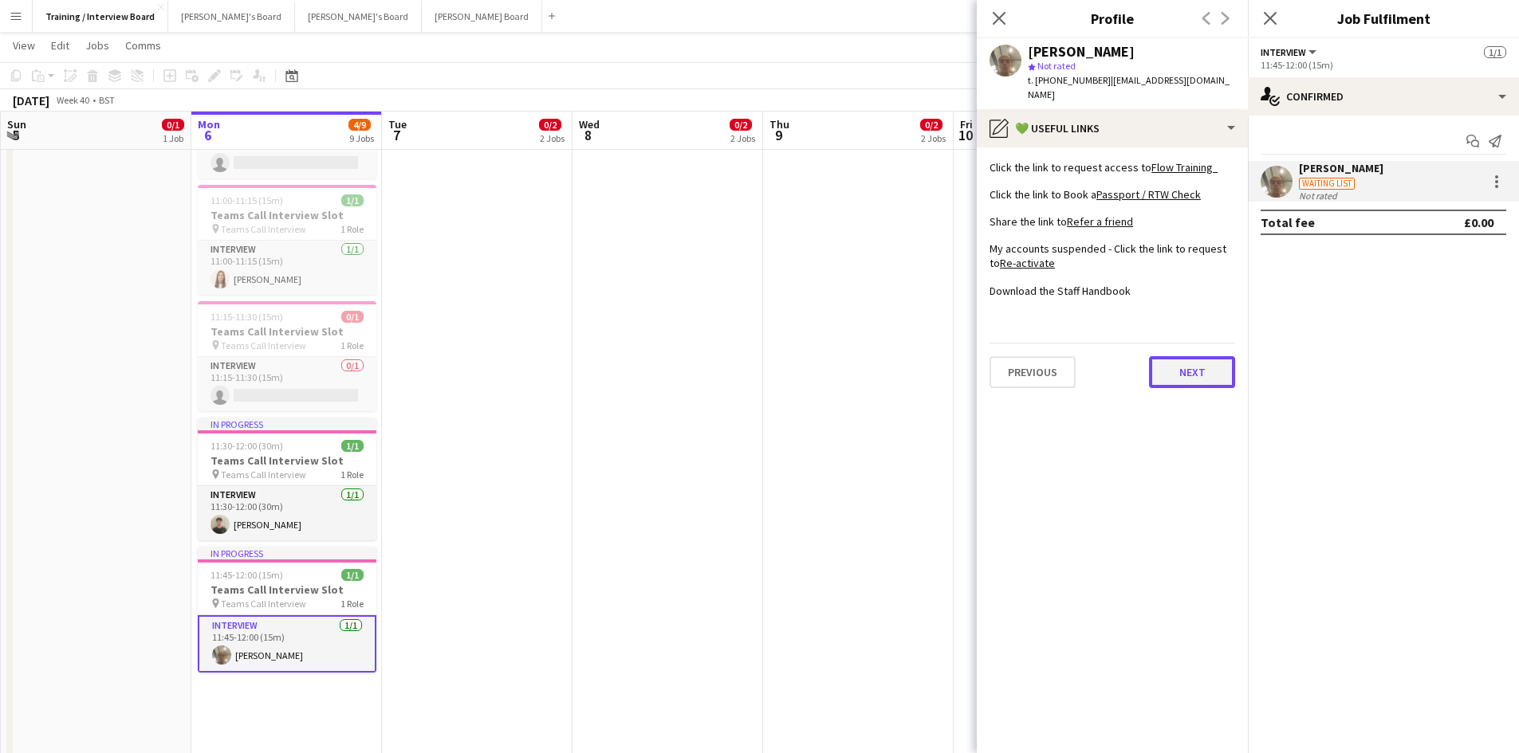
click at [1214, 359] on button "Next" at bounding box center [1192, 372] width 86 height 32
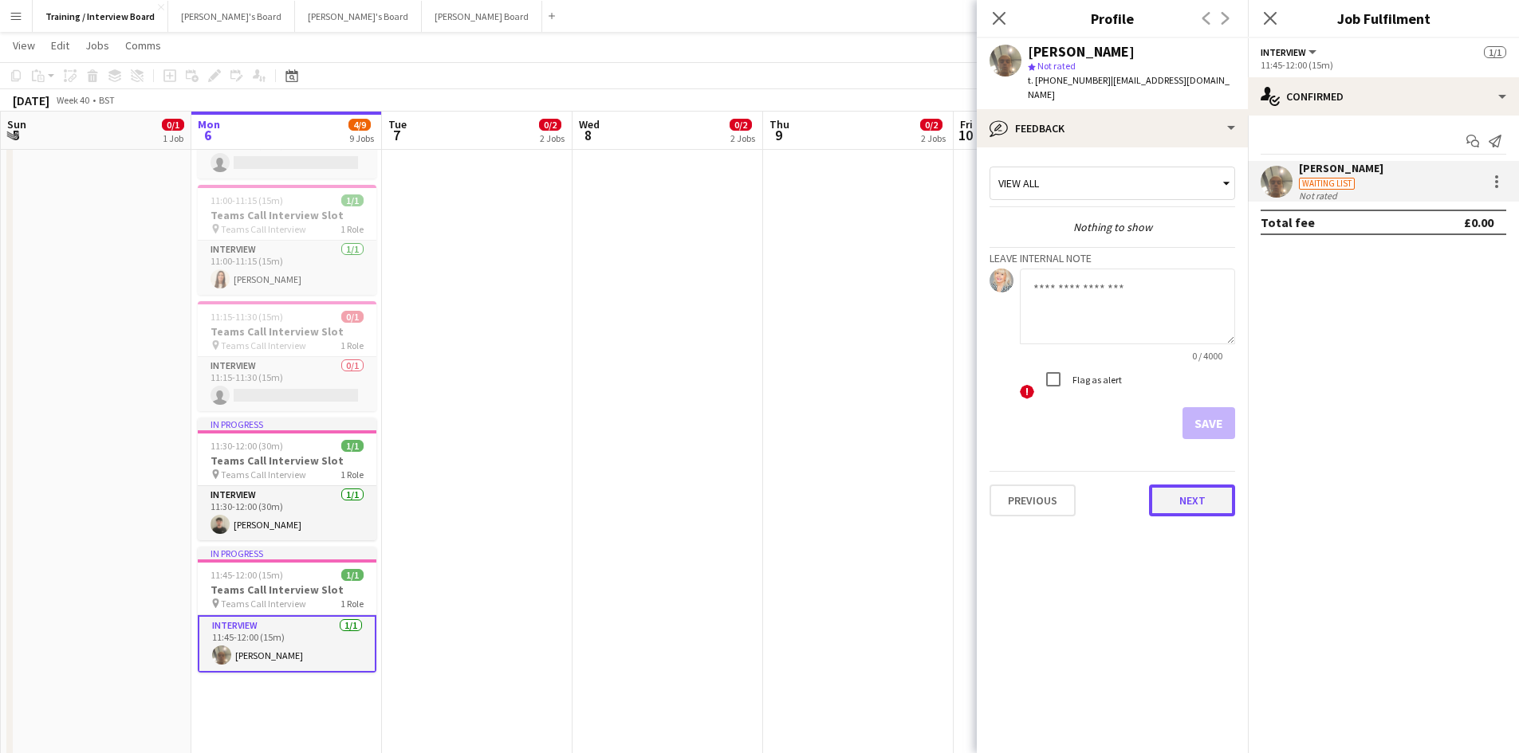
click at [1189, 489] on button "Next" at bounding box center [1192, 501] width 86 height 32
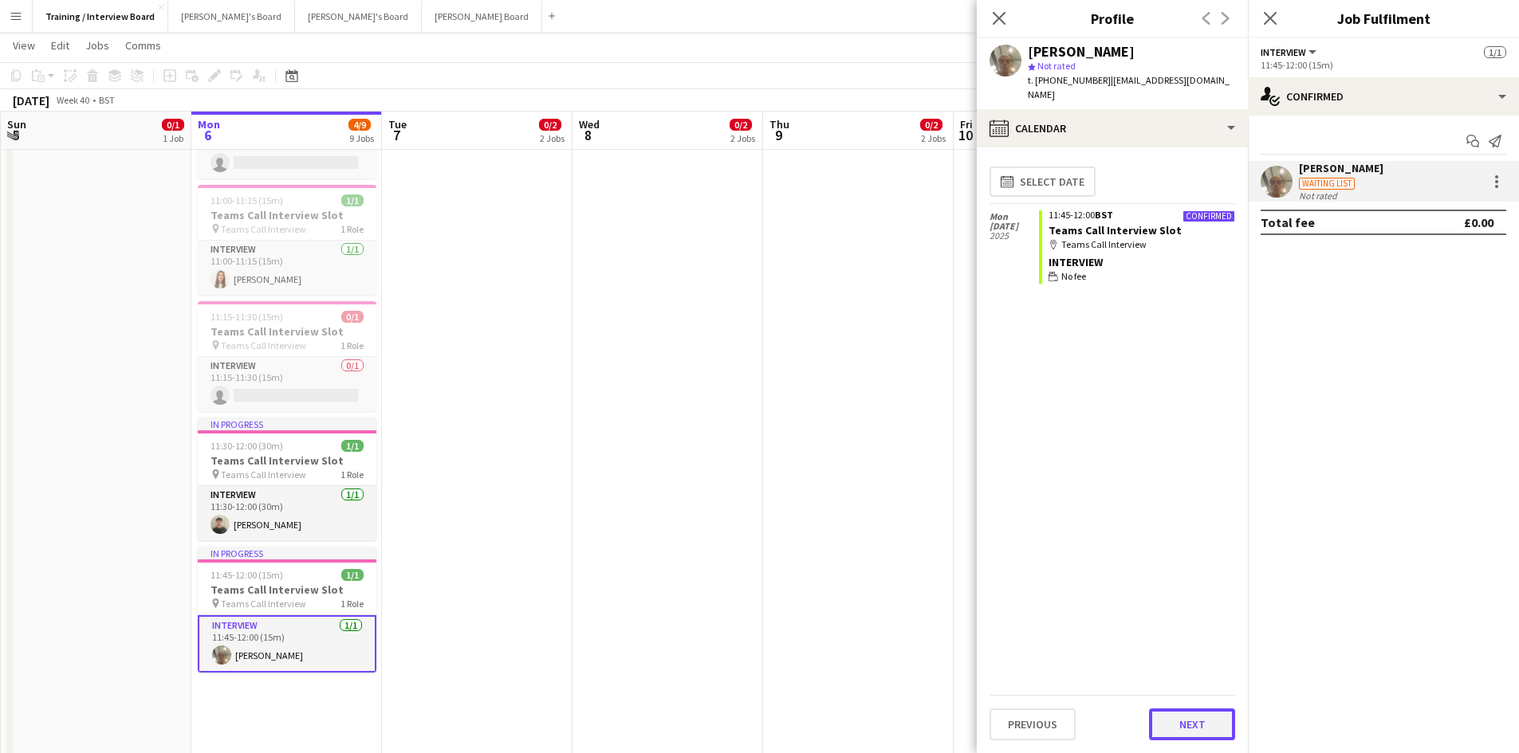
click at [1212, 722] on button "Next" at bounding box center [1192, 725] width 86 height 32
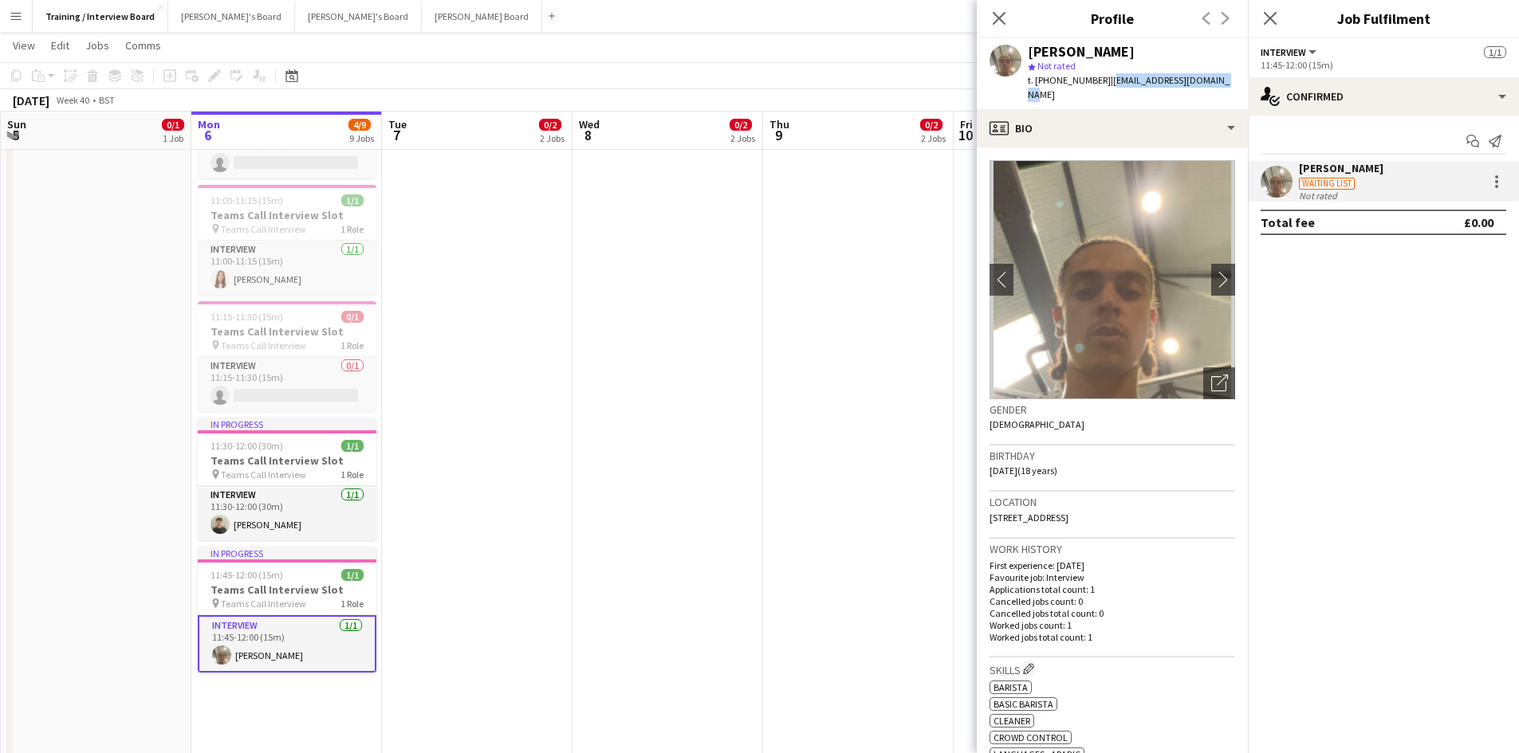
drag, startPoint x: 1104, startPoint y: 84, endPoint x: 1220, endPoint y: 83, distance: 116.4
click at [1220, 83] on span "| abbaswassim278@gmail.com" at bounding box center [1129, 87] width 202 height 26
copy span "abbaswassim278@gmail.com"
click at [1209, 60] on div "star Not rated" at bounding box center [1131, 66] width 207 height 14
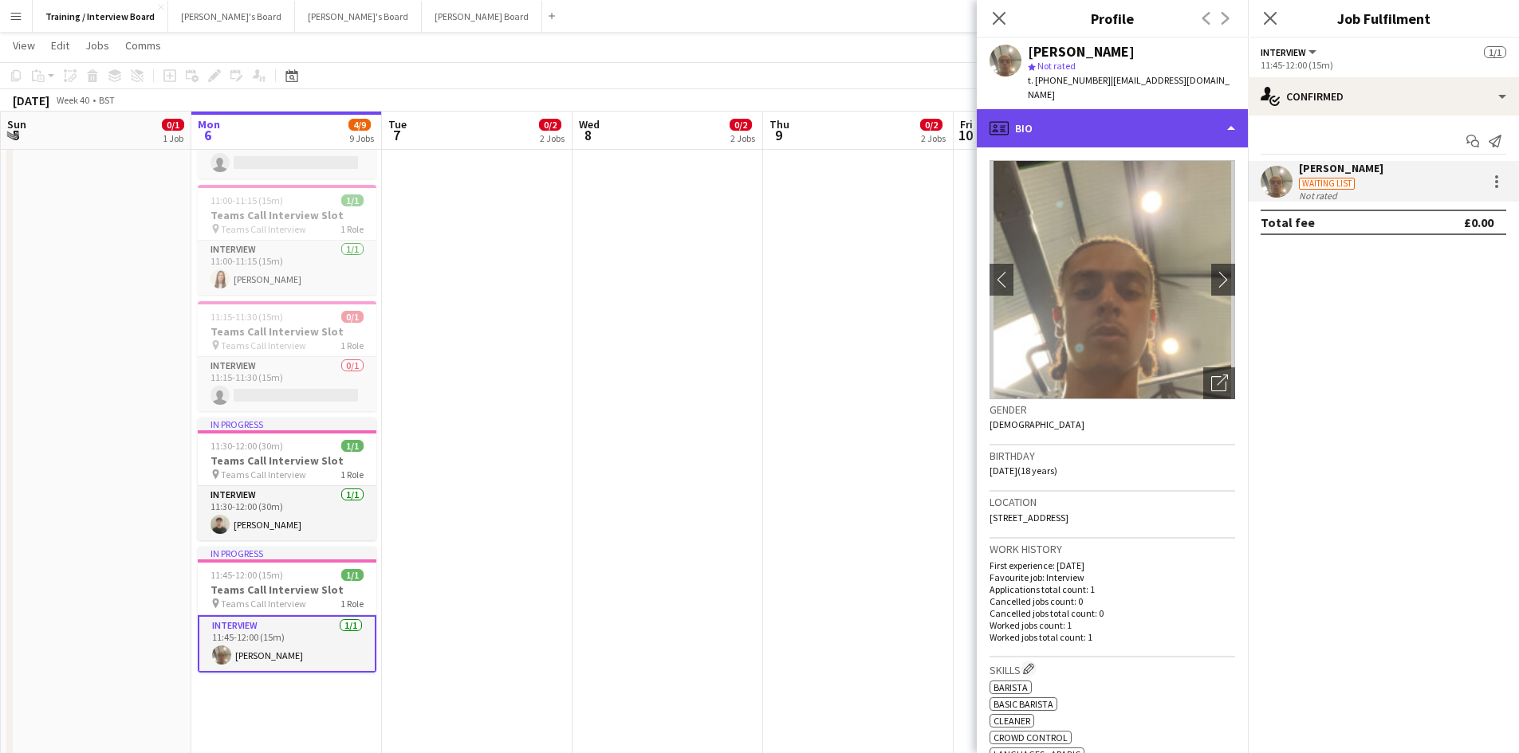
click at [1236, 117] on div "profile Bio" at bounding box center [1112, 128] width 271 height 38
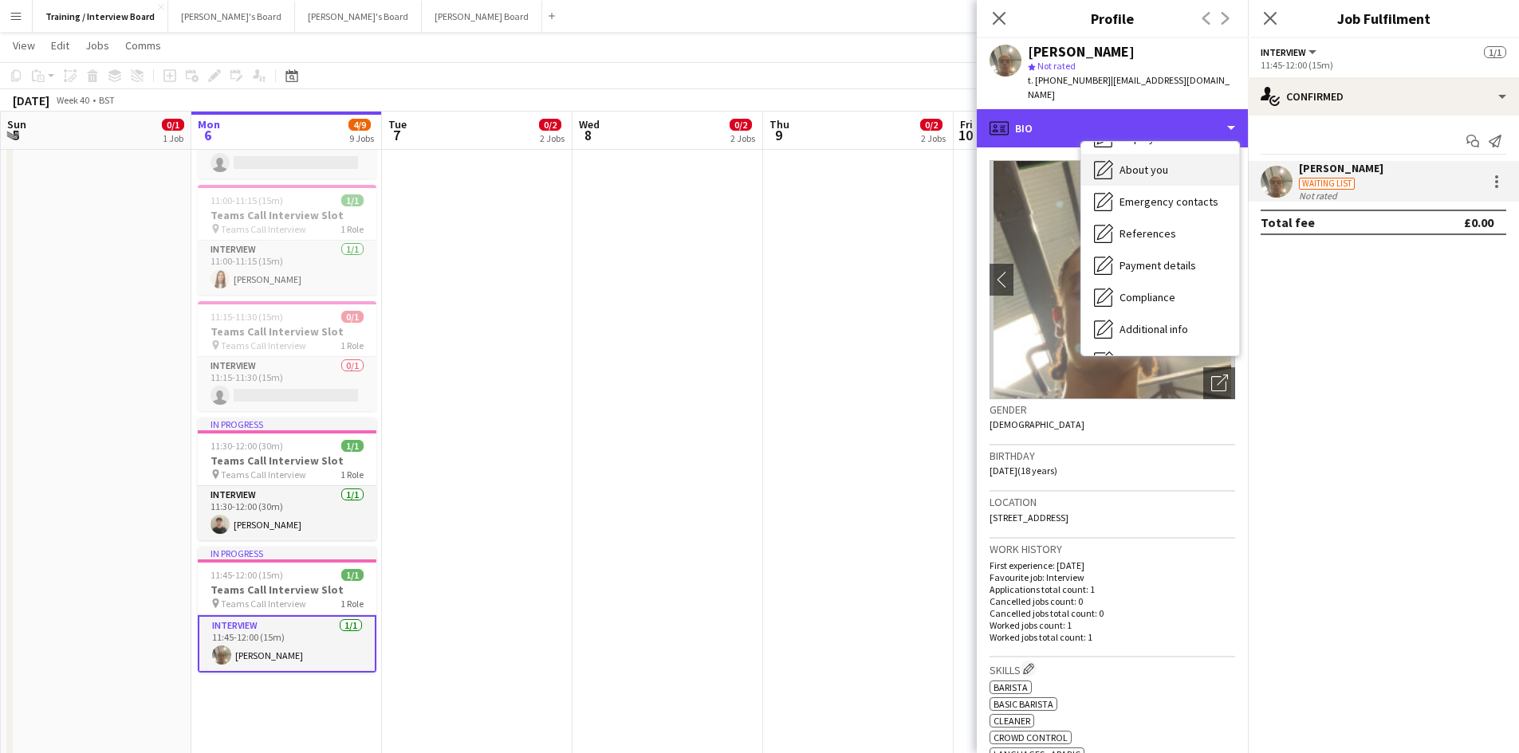
scroll to position [159, 0]
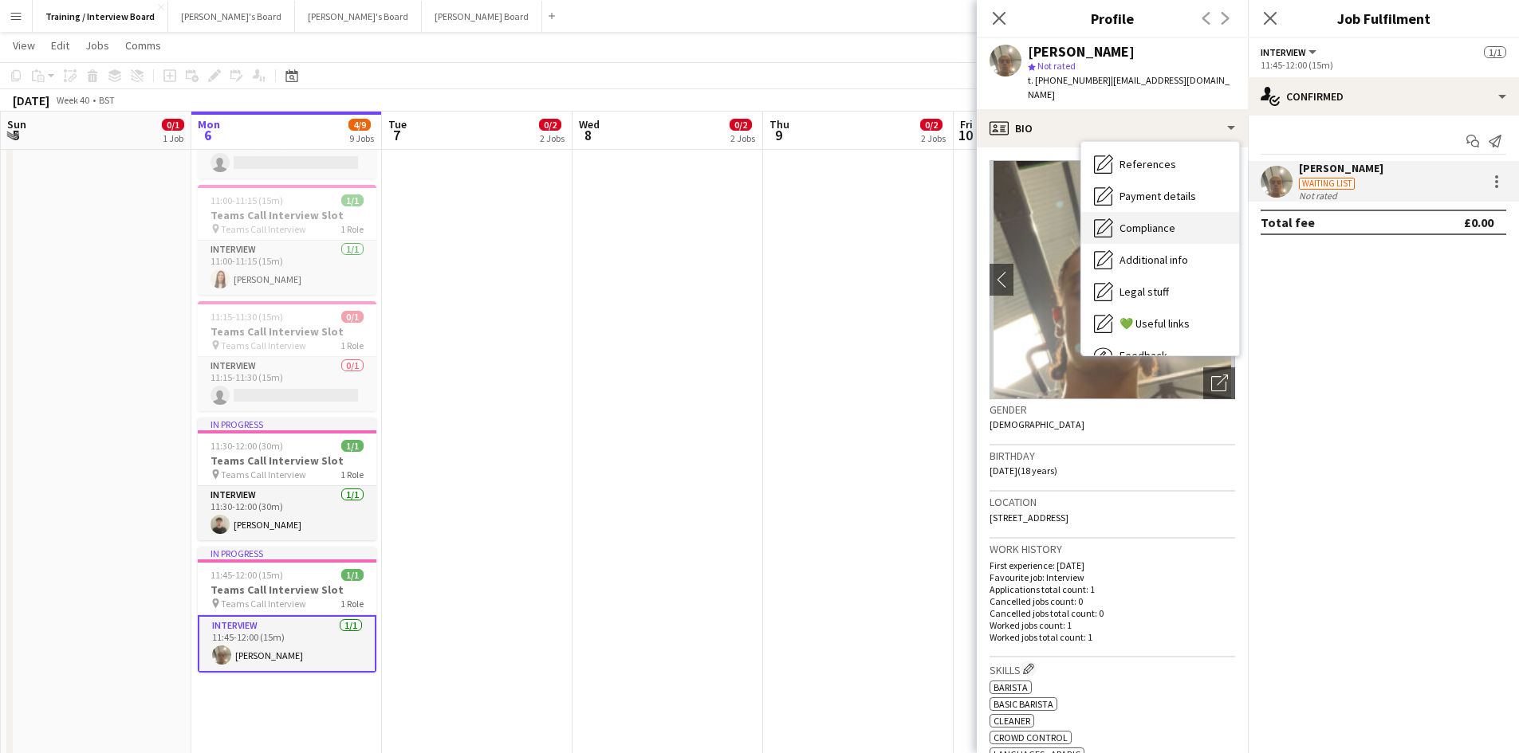
click at [1159, 221] on span "Compliance" at bounding box center [1147, 228] width 56 height 14
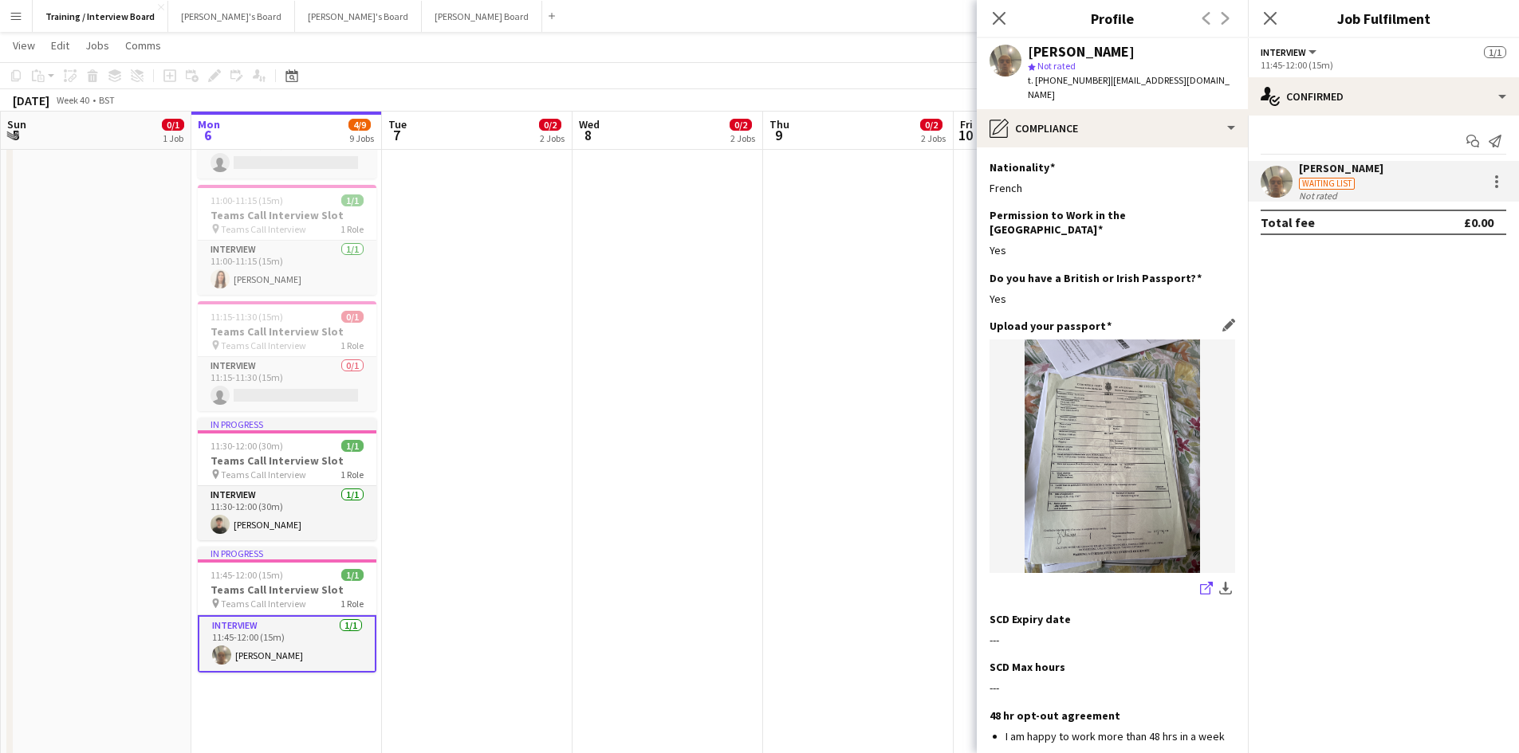
click at [1197, 580] on link "share-external-link-1" at bounding box center [1206, 589] width 19 height 19
click at [1126, 426] on img at bounding box center [1112, 457] width 246 height 234
click at [1197, 580] on link "share-external-link-1" at bounding box center [1206, 589] width 19 height 19
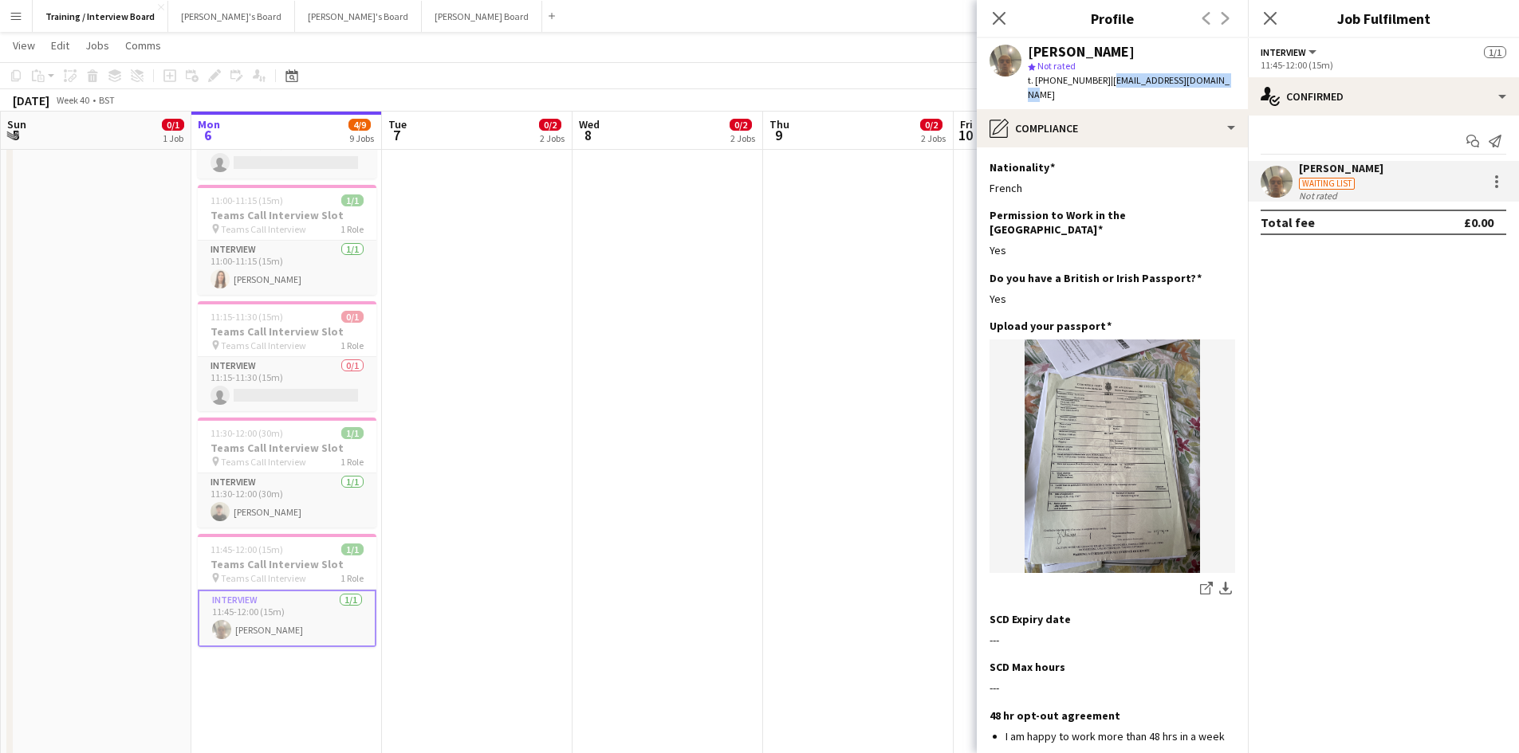
drag, startPoint x: 1103, startPoint y: 81, endPoint x: 1224, endPoint y: 79, distance: 120.4
click at [1224, 79] on div "Anes Abbas star Not rated t. +447383764511 | abbaswassim278@gmail.com" at bounding box center [1112, 73] width 271 height 71
copy span "abbaswassim278@gmail.com"
click at [1150, 56] on div "Anes Abbas" at bounding box center [1131, 52] width 207 height 14
click at [999, 19] on icon at bounding box center [998, 17] width 15 height 15
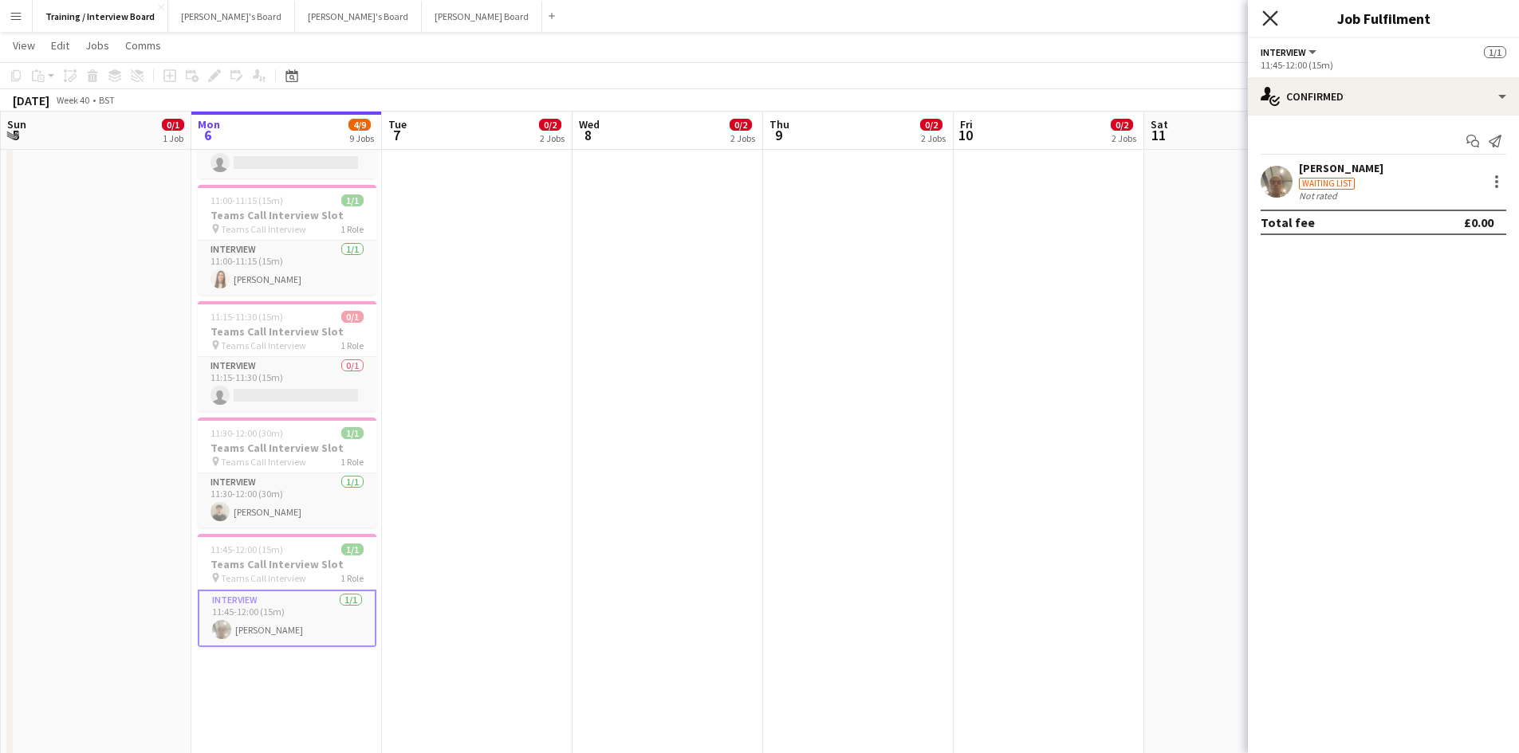
click at [1263, 23] on icon "Close pop-in" at bounding box center [1269, 17] width 15 height 15
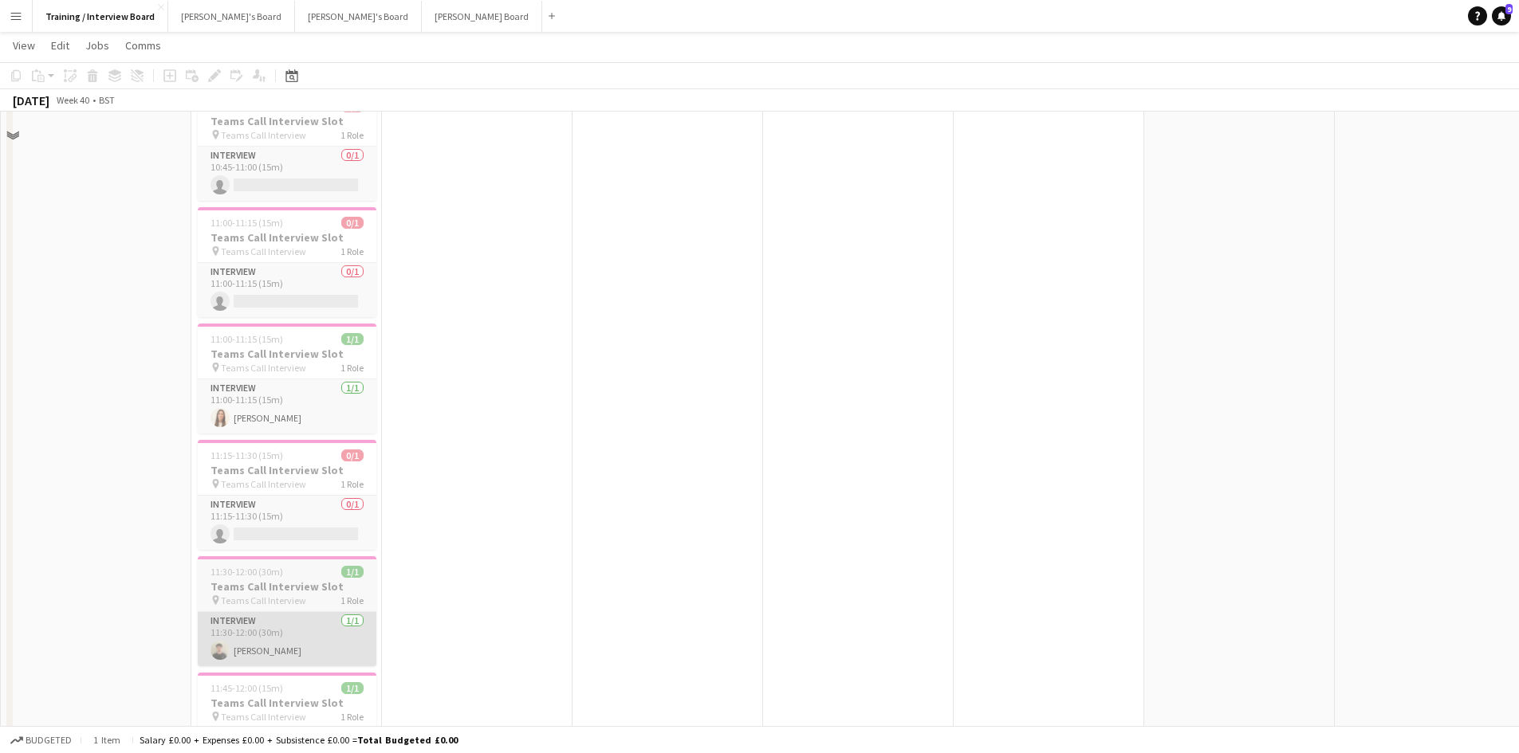
scroll to position [558, 0]
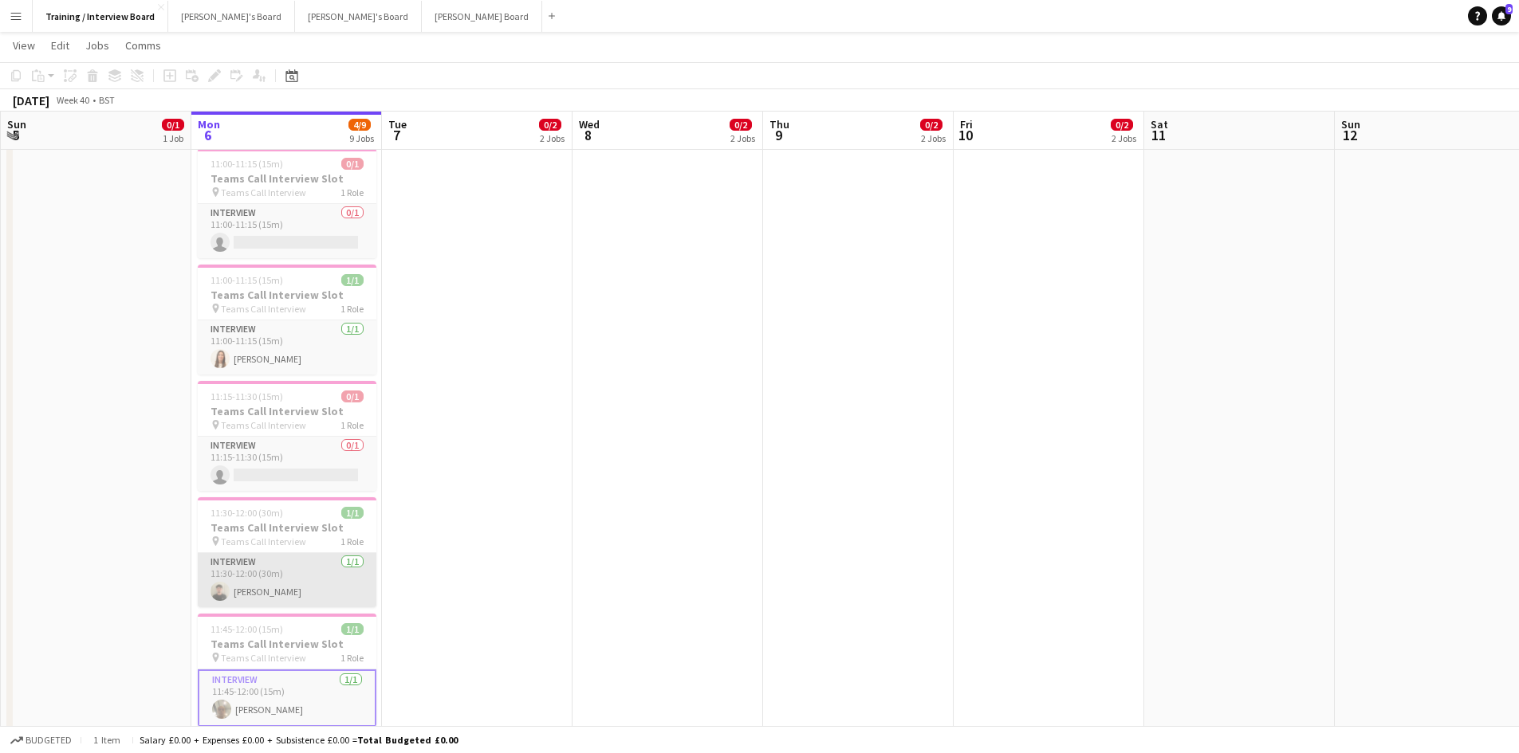
click at [238, 590] on app-card-role "Interview 1/1 11:30-12:00 (30m) Oliver Richardson" at bounding box center [287, 580] width 179 height 54
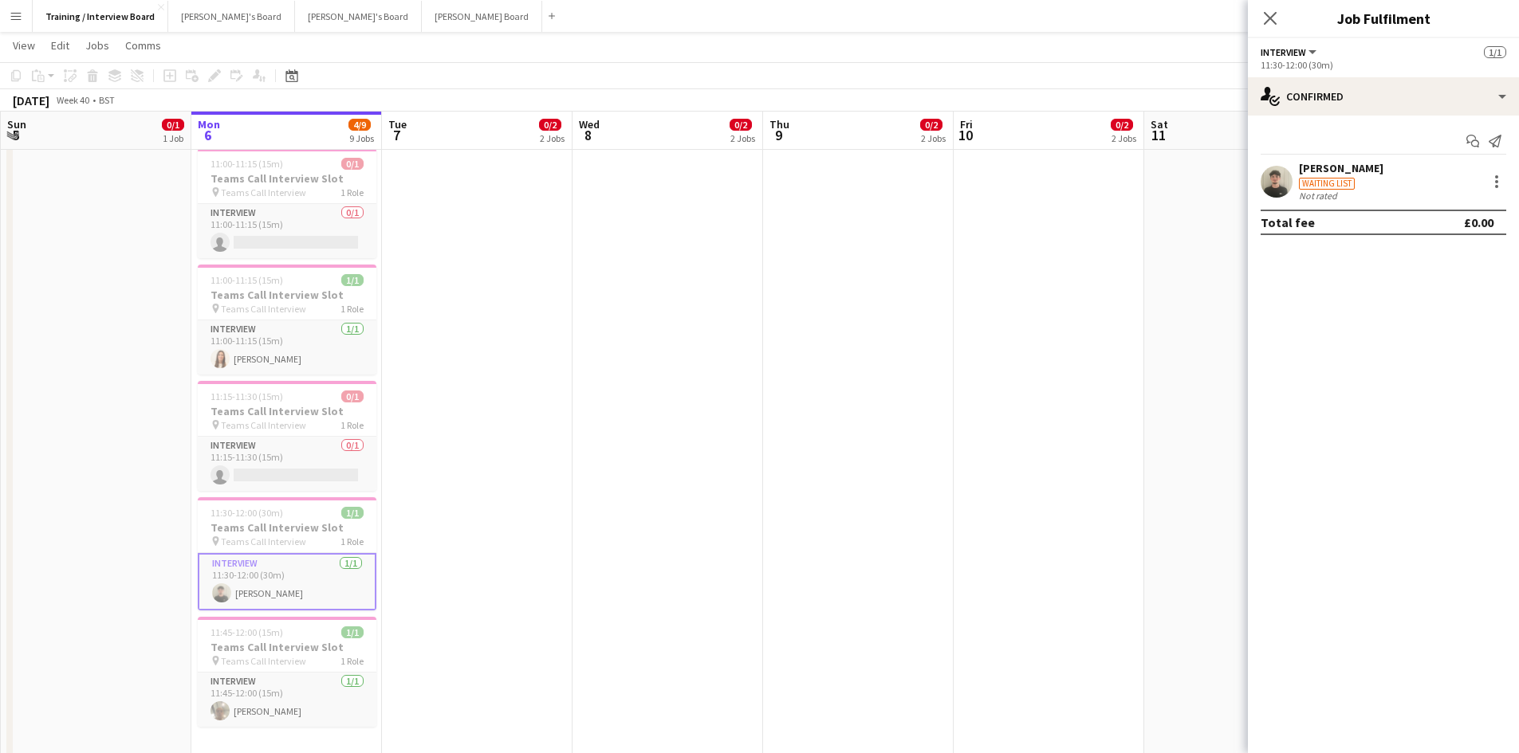
click at [1342, 163] on div "Oliver Richardson" at bounding box center [1341, 168] width 84 height 14
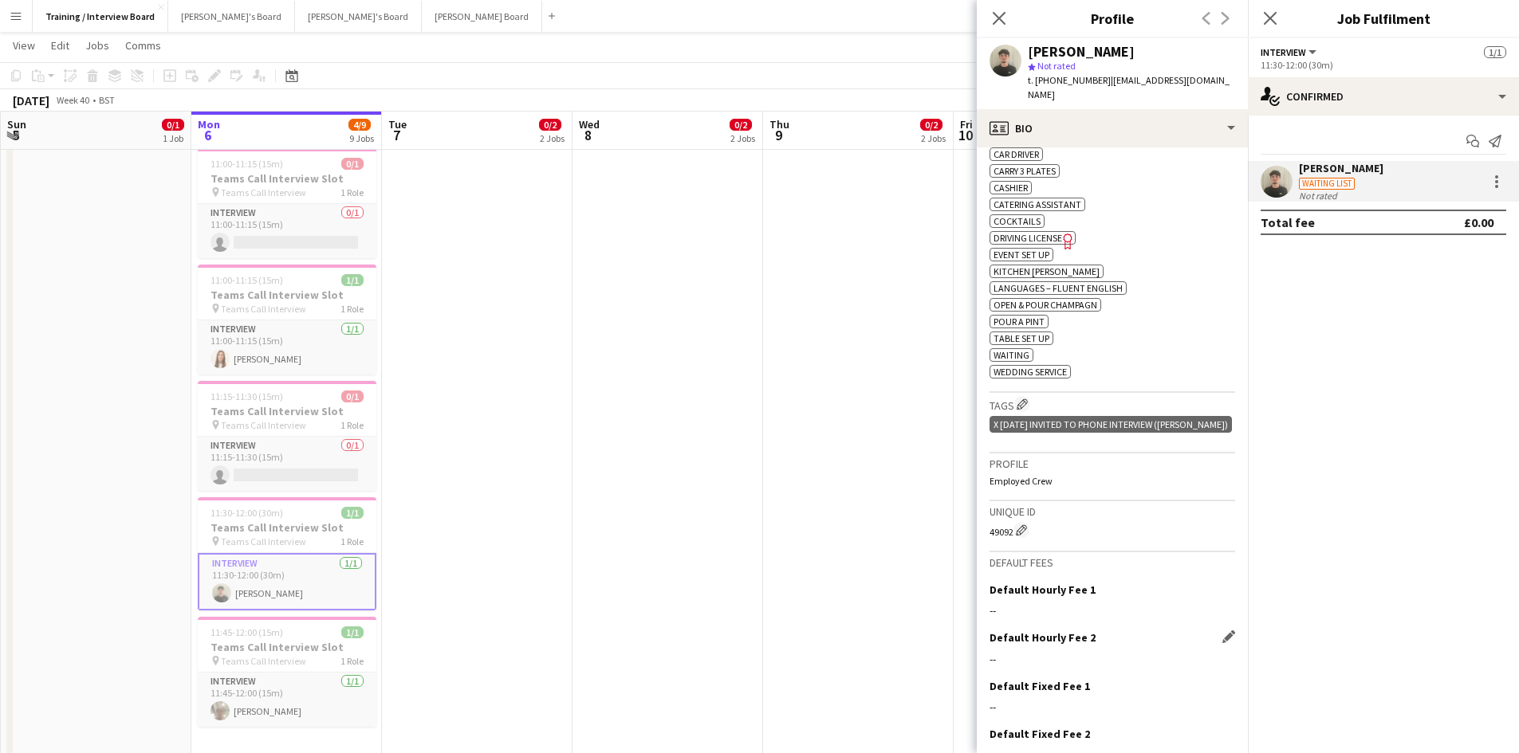
scroll to position [632, 0]
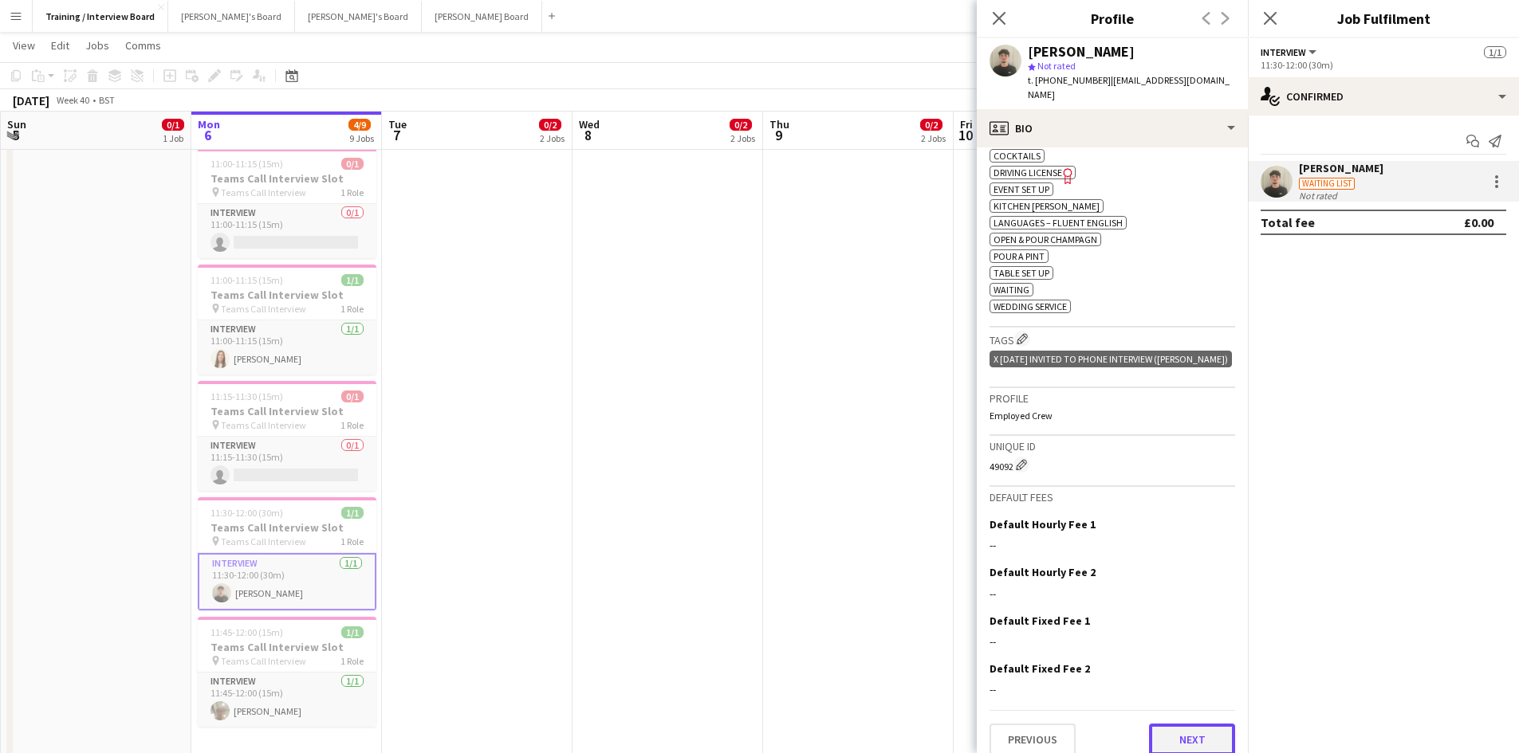
click at [1167, 724] on button "Next" at bounding box center [1192, 740] width 86 height 32
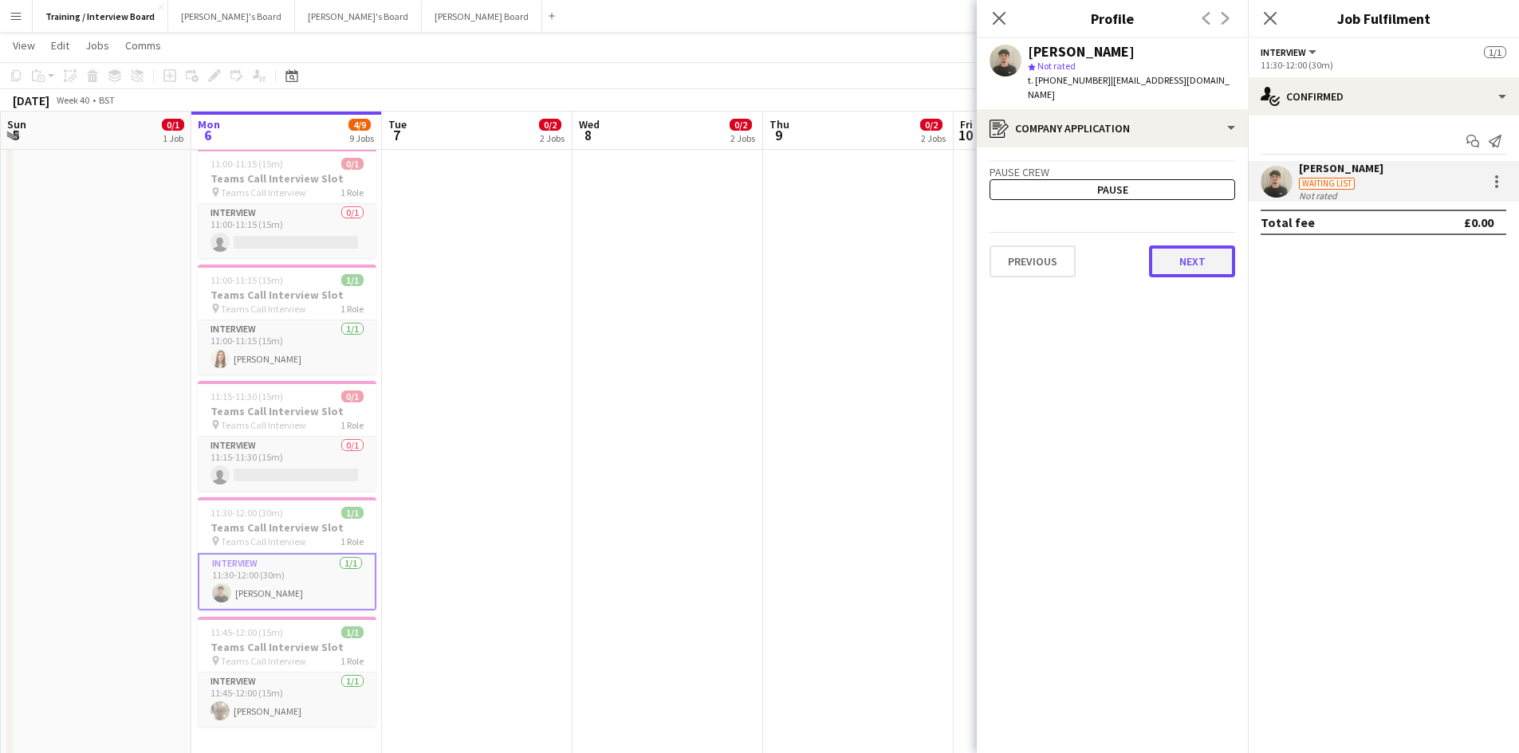
click at [1177, 252] on button "Next" at bounding box center [1192, 262] width 86 height 32
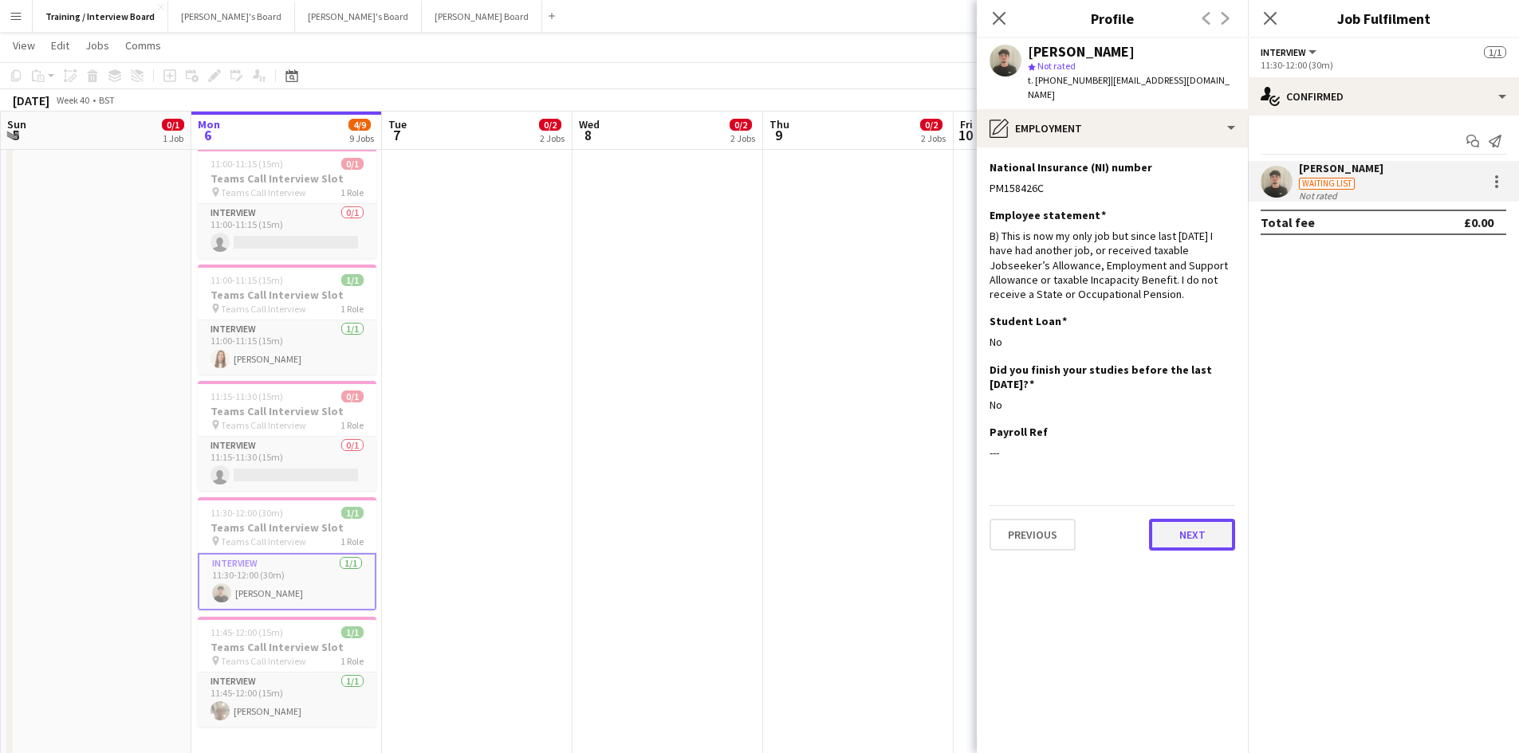
click at [1186, 519] on button "Next" at bounding box center [1192, 535] width 86 height 32
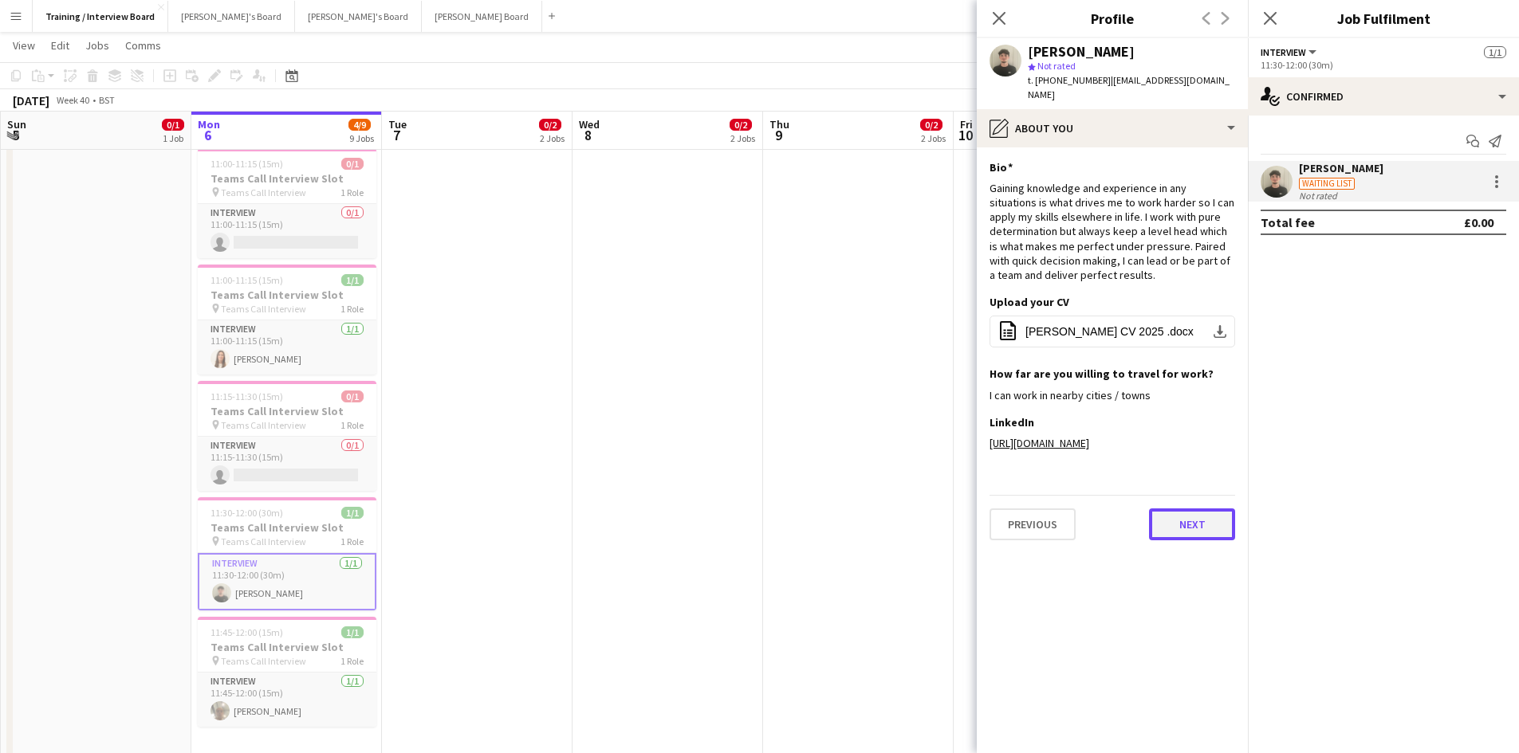
click at [1203, 518] on button "Next" at bounding box center [1192, 525] width 86 height 32
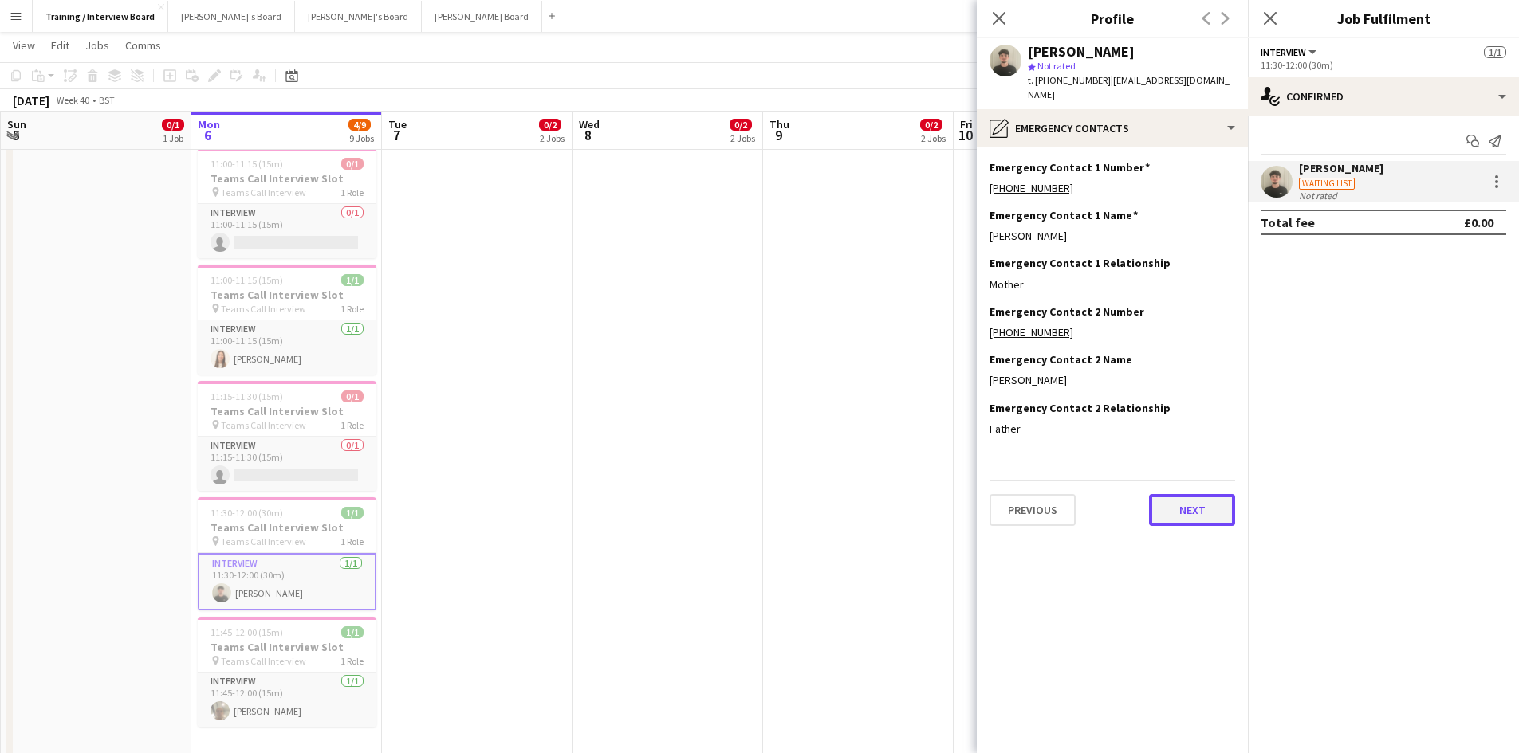
click at [1188, 495] on button "Next" at bounding box center [1192, 510] width 86 height 32
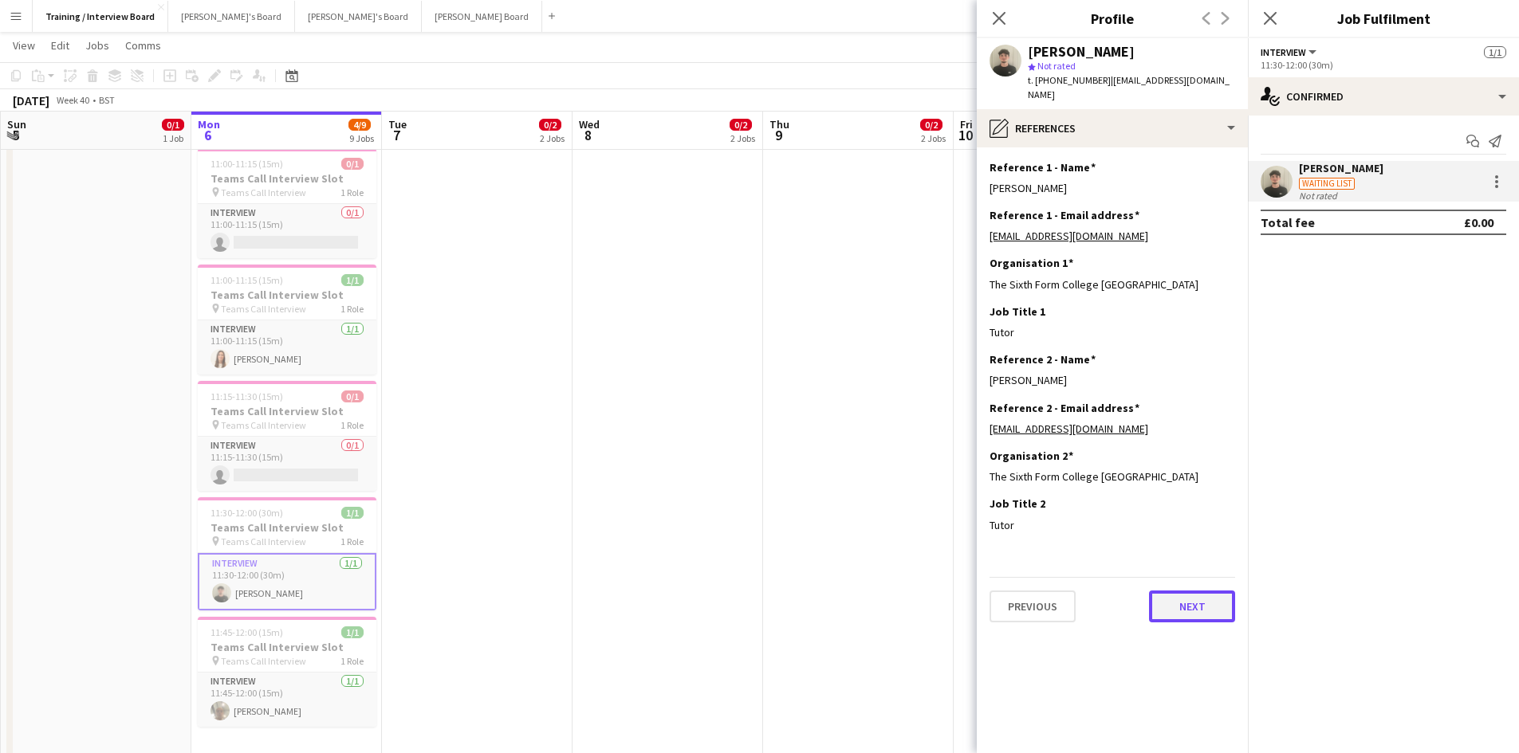
click at [1197, 591] on button "Next" at bounding box center [1192, 607] width 86 height 32
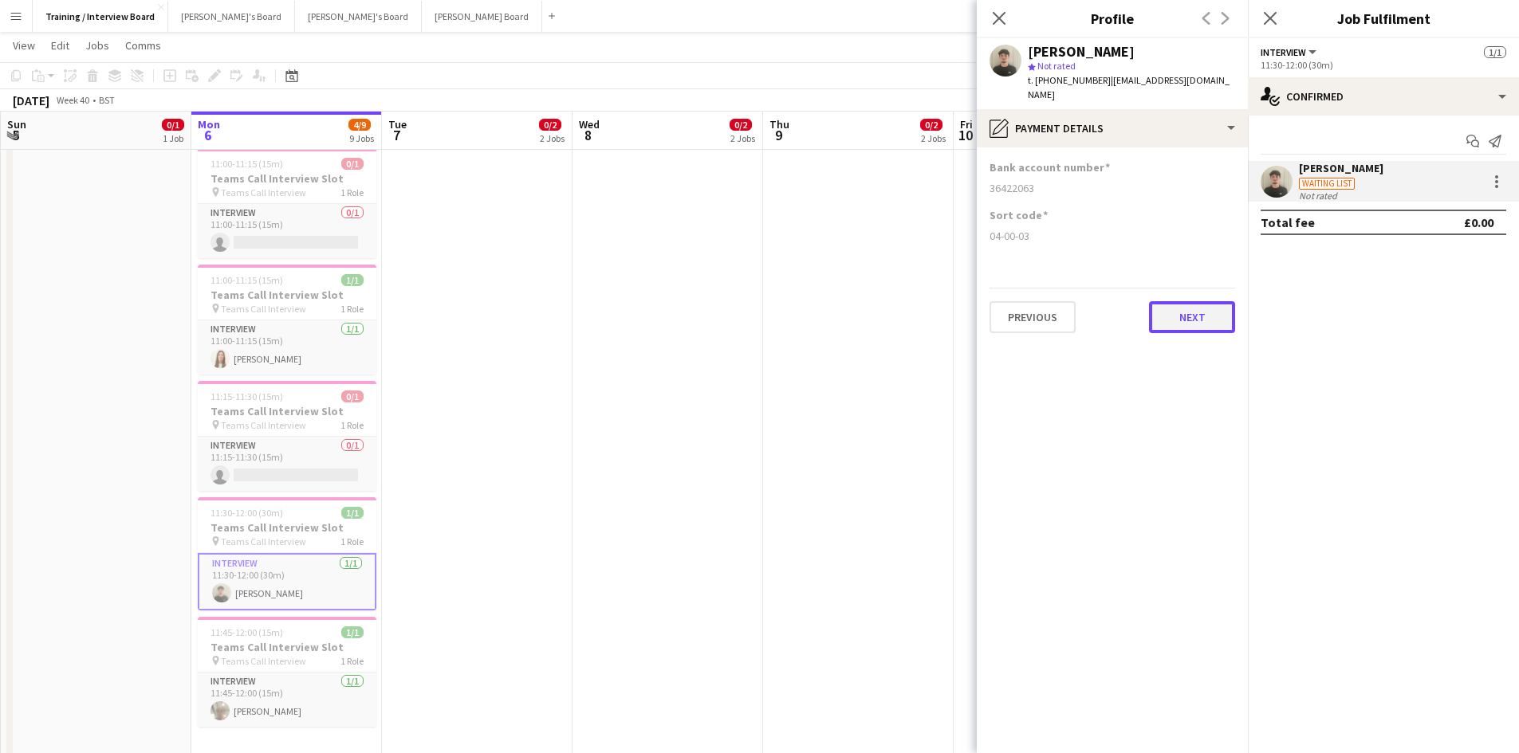
click at [1168, 301] on button "Next" at bounding box center [1192, 317] width 86 height 32
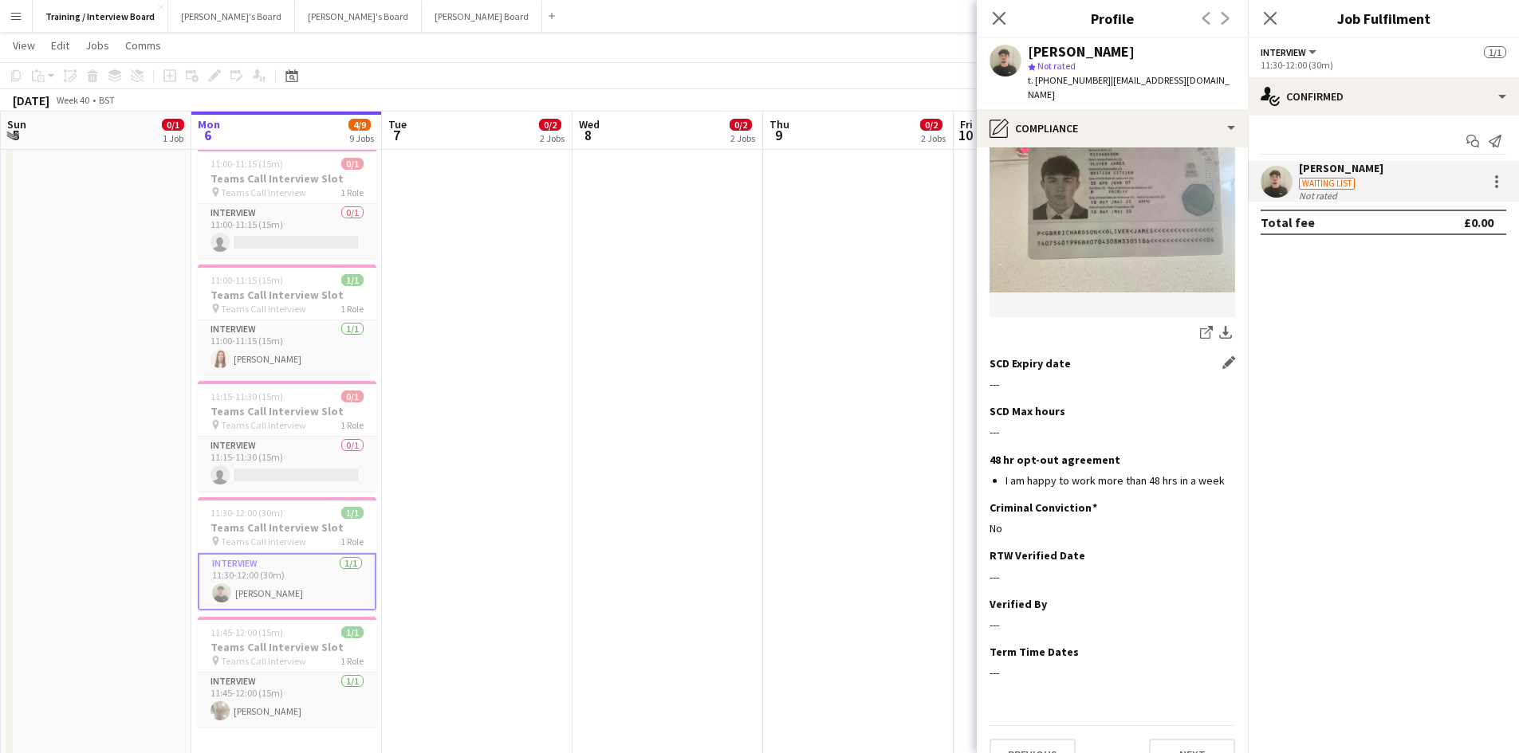
scroll to position [257, 0]
click at [1222, 548] on app-icon "Edit this field" at bounding box center [1228, 554] width 13 height 13
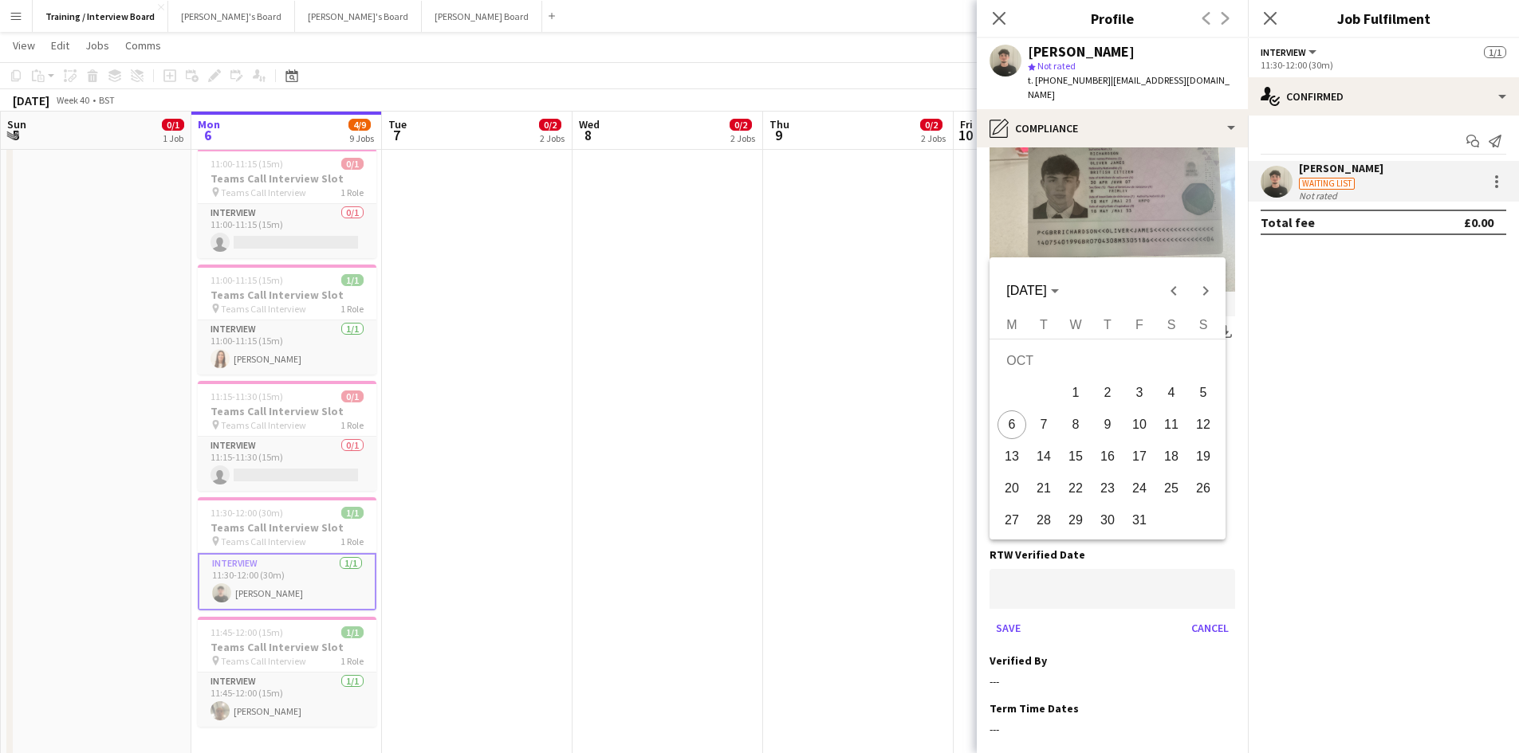
click at [1004, 422] on span "6" at bounding box center [1011, 425] width 29 height 29
type input "**********"
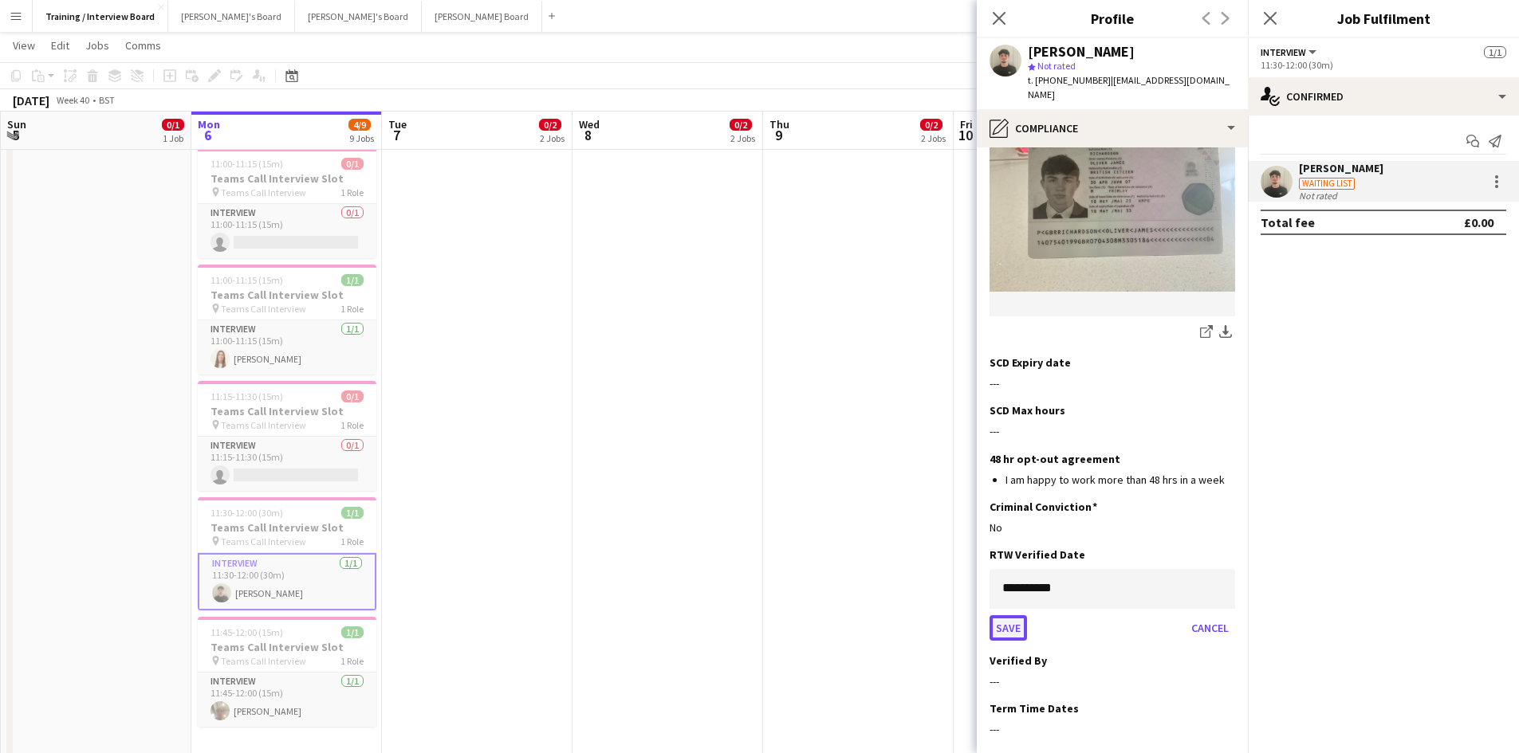
click at [1008, 615] on button "Save" at bounding box center [1007, 628] width 37 height 26
click at [1222, 596] on app-icon "Edit this field" at bounding box center [1228, 602] width 13 height 13
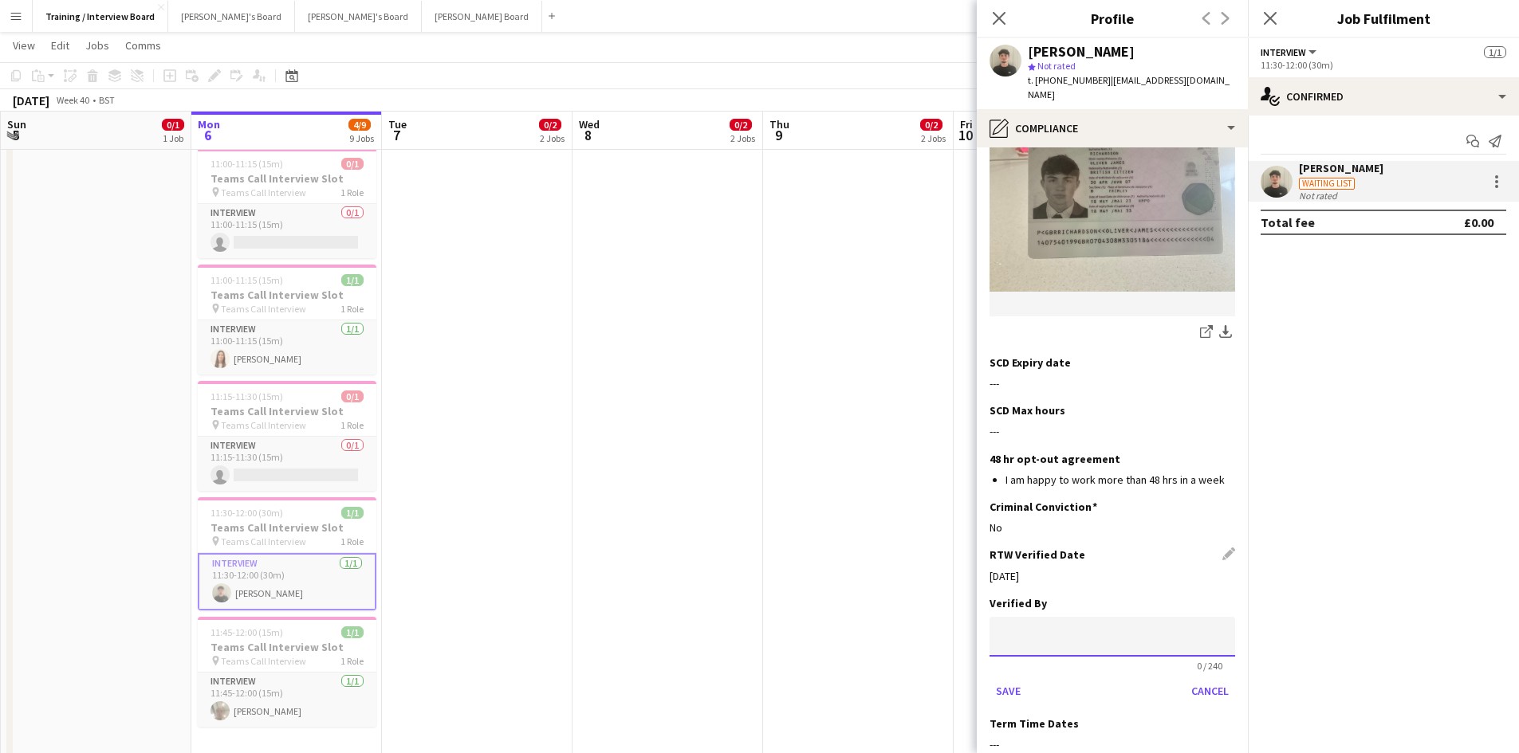
click at [1067, 617] on input at bounding box center [1112, 637] width 246 height 40
type input "**"
click at [1012, 678] on button "Save" at bounding box center [1007, 691] width 37 height 26
click at [1160, 738] on button "Next" at bounding box center [1192, 754] width 86 height 32
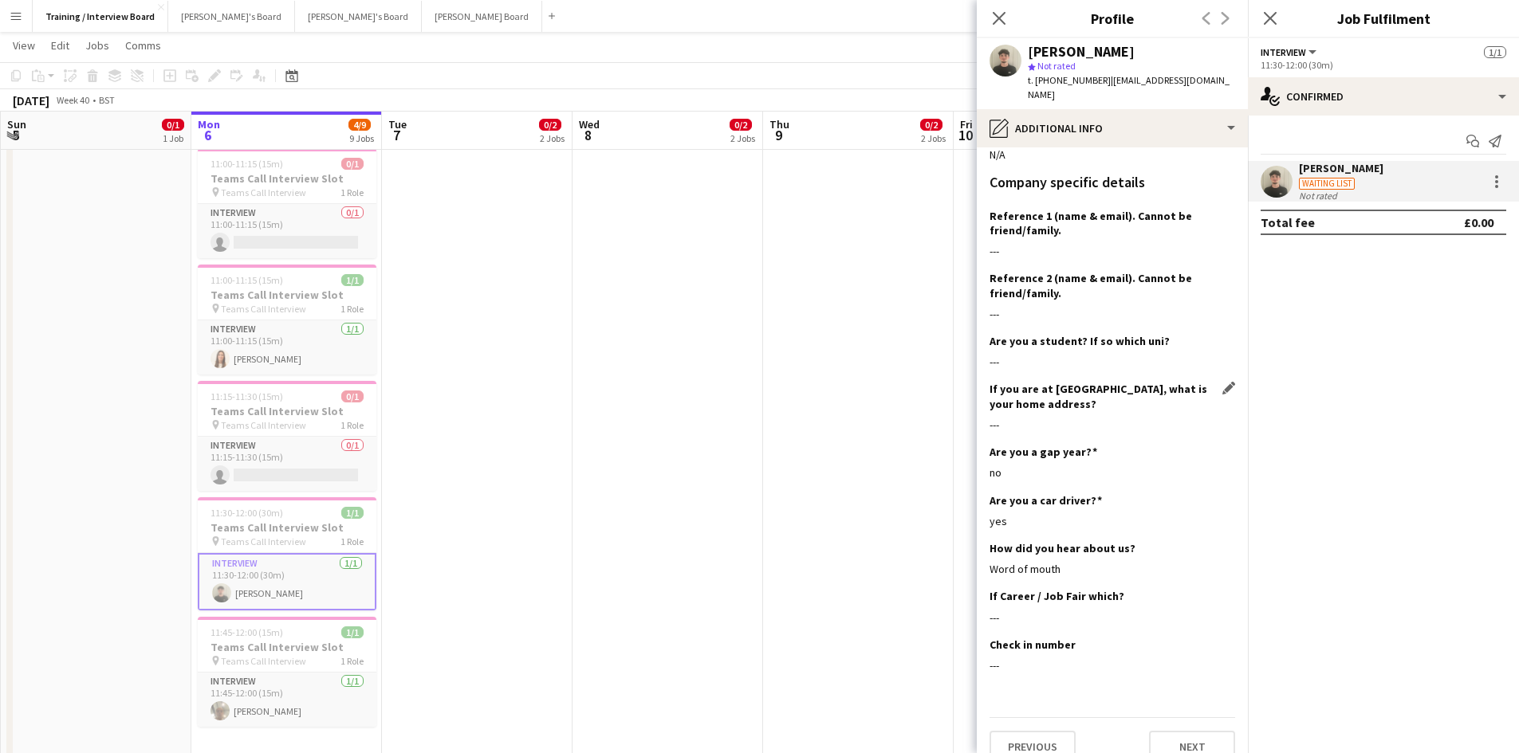
scroll to position [268, 0]
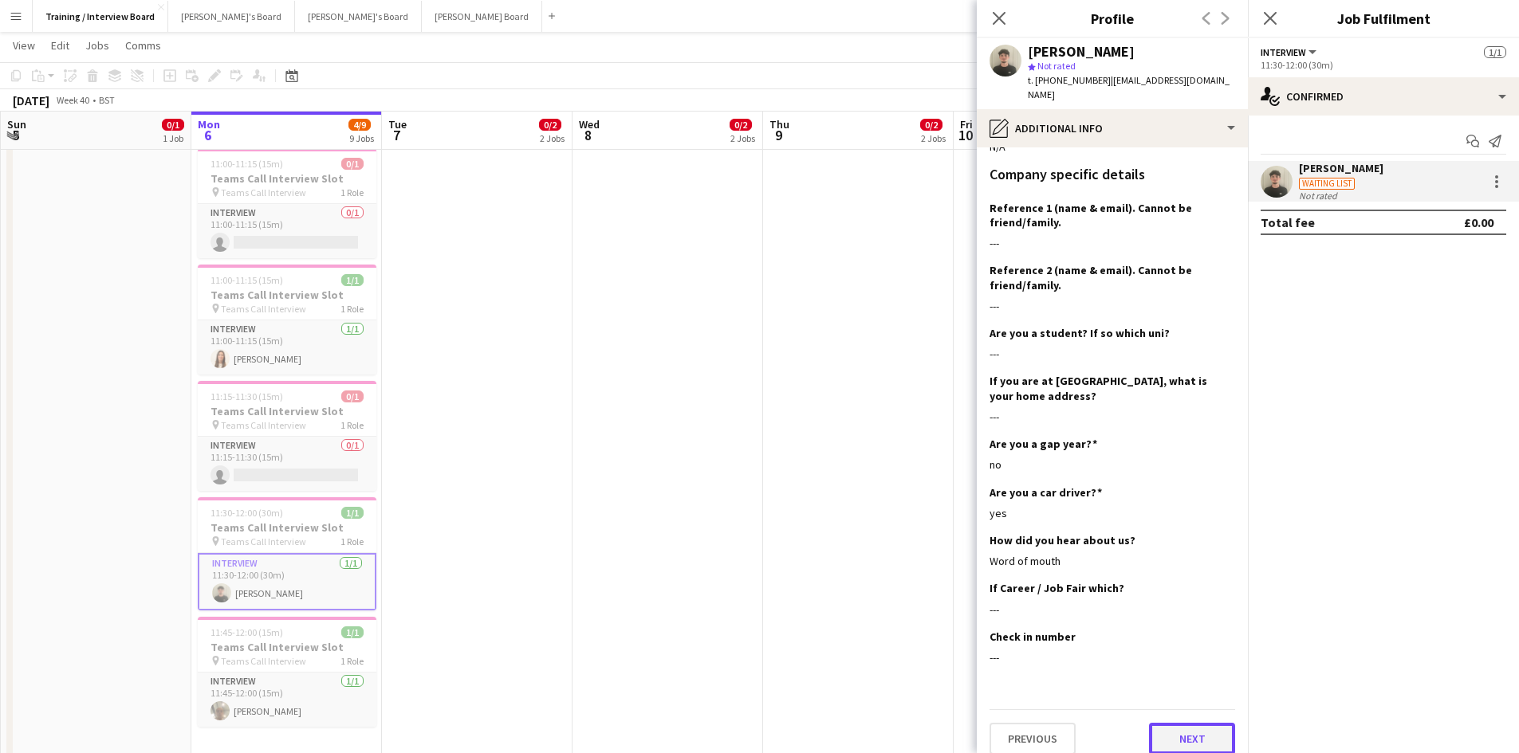
click at [1193, 729] on button "Next" at bounding box center [1192, 739] width 86 height 32
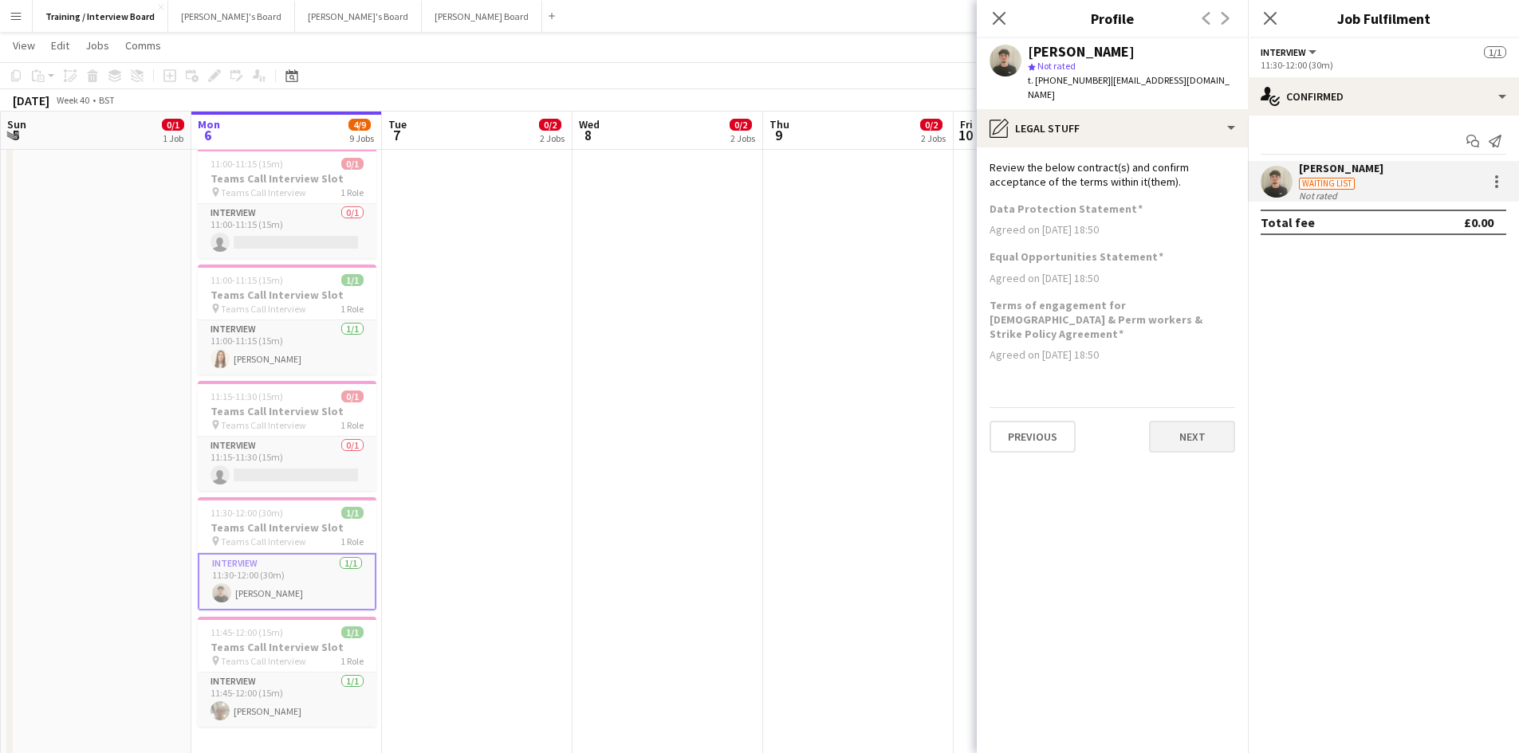
scroll to position [0, 0]
click at [1196, 421] on button "Next" at bounding box center [1192, 437] width 86 height 32
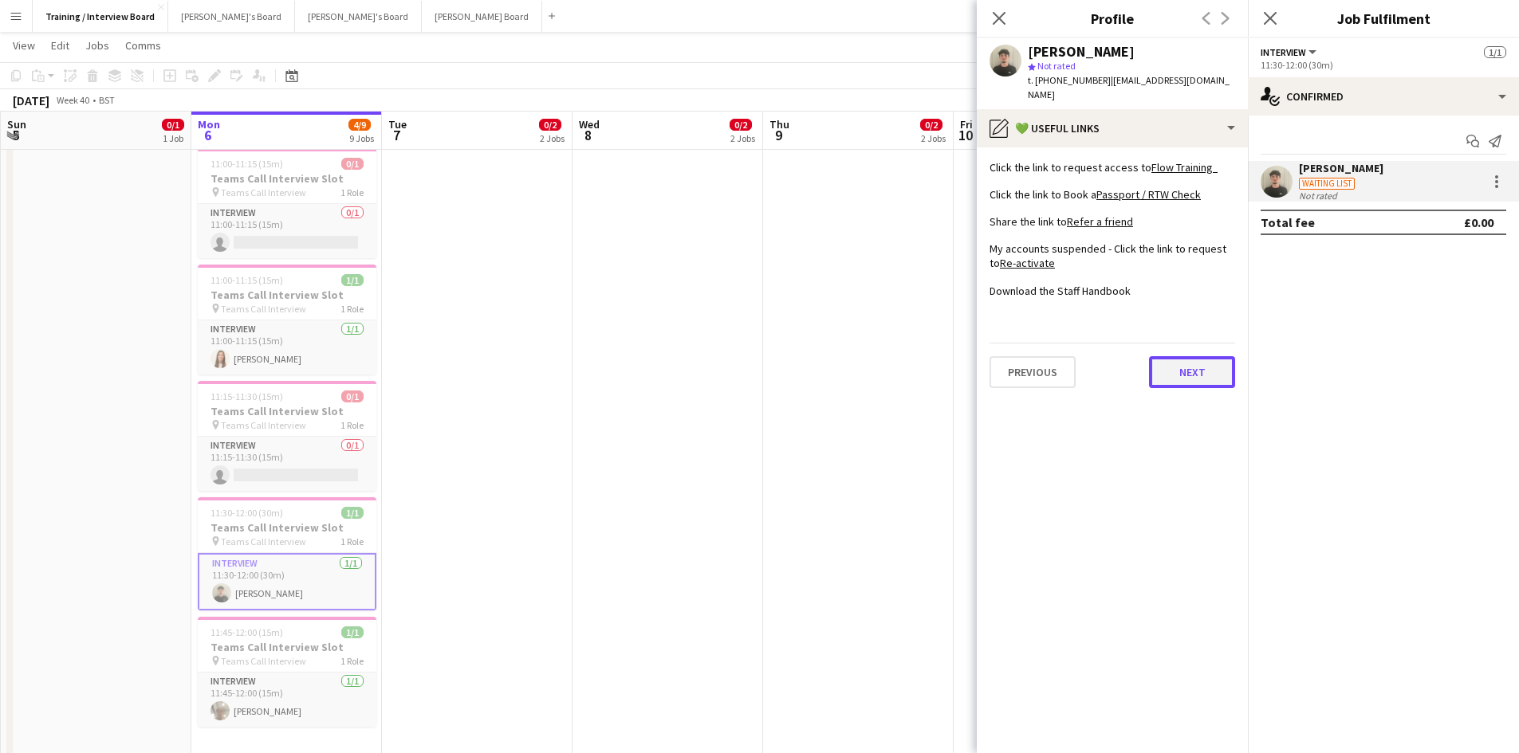
click at [1214, 359] on button "Next" at bounding box center [1192, 372] width 86 height 32
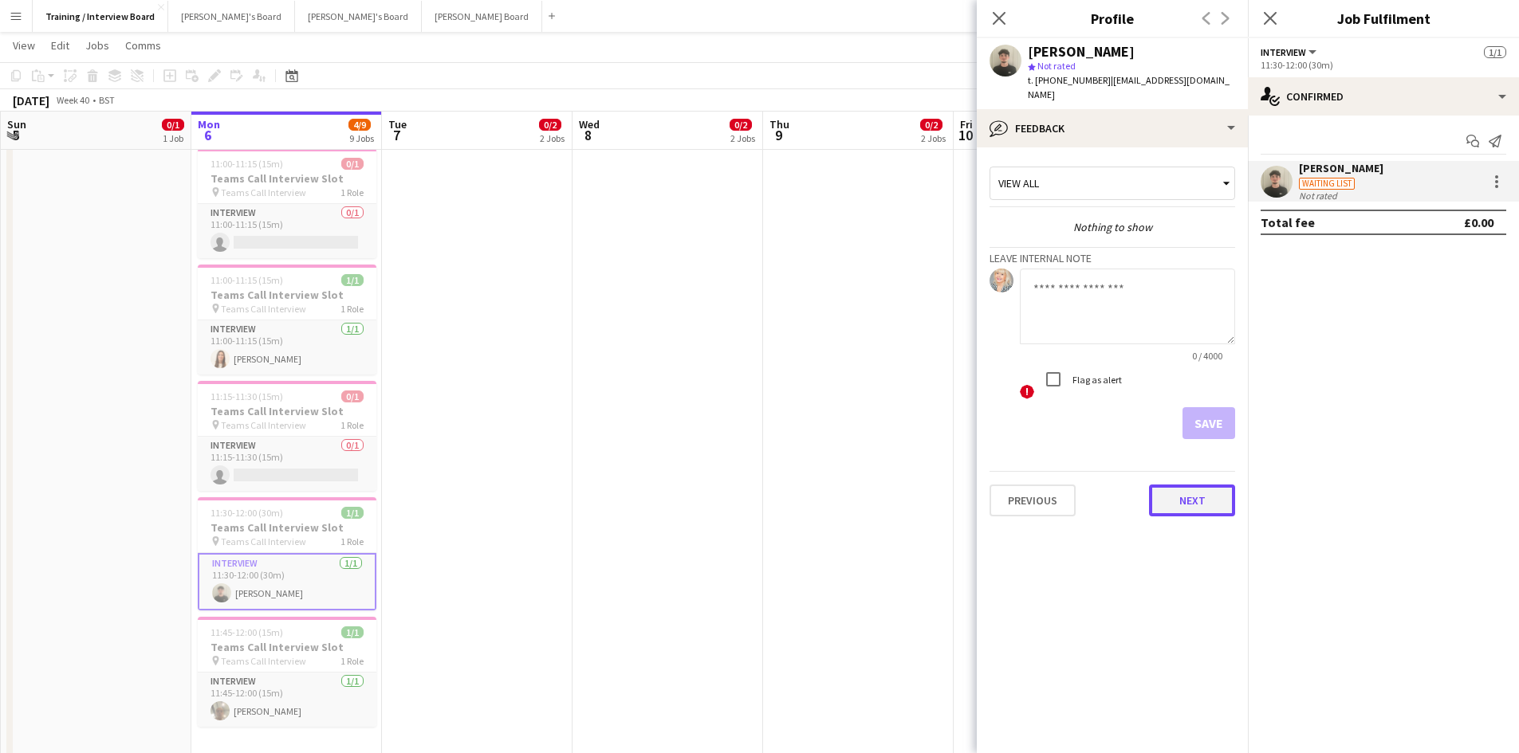
click at [1204, 485] on button "Next" at bounding box center [1192, 501] width 86 height 32
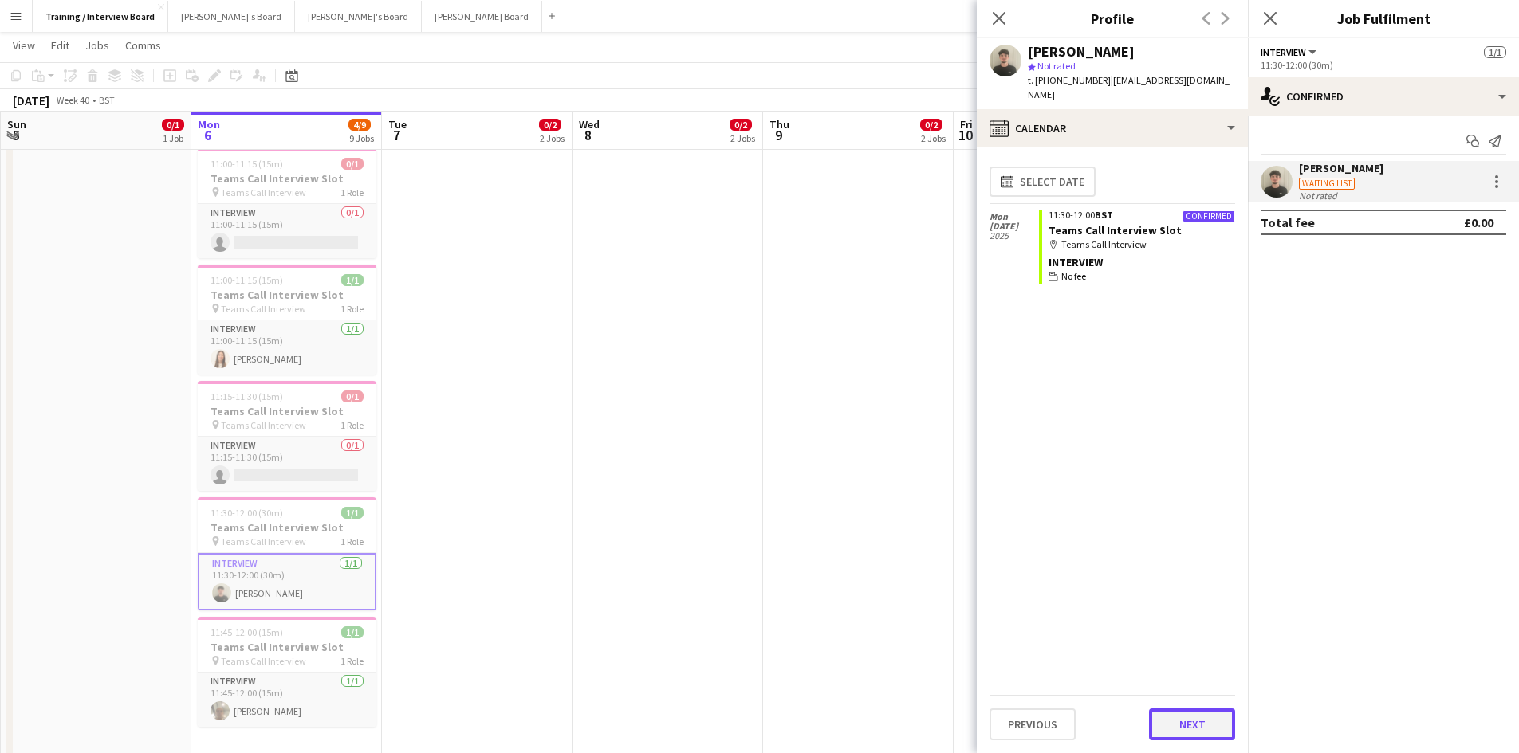
click at [1202, 724] on button "Next" at bounding box center [1192, 725] width 86 height 32
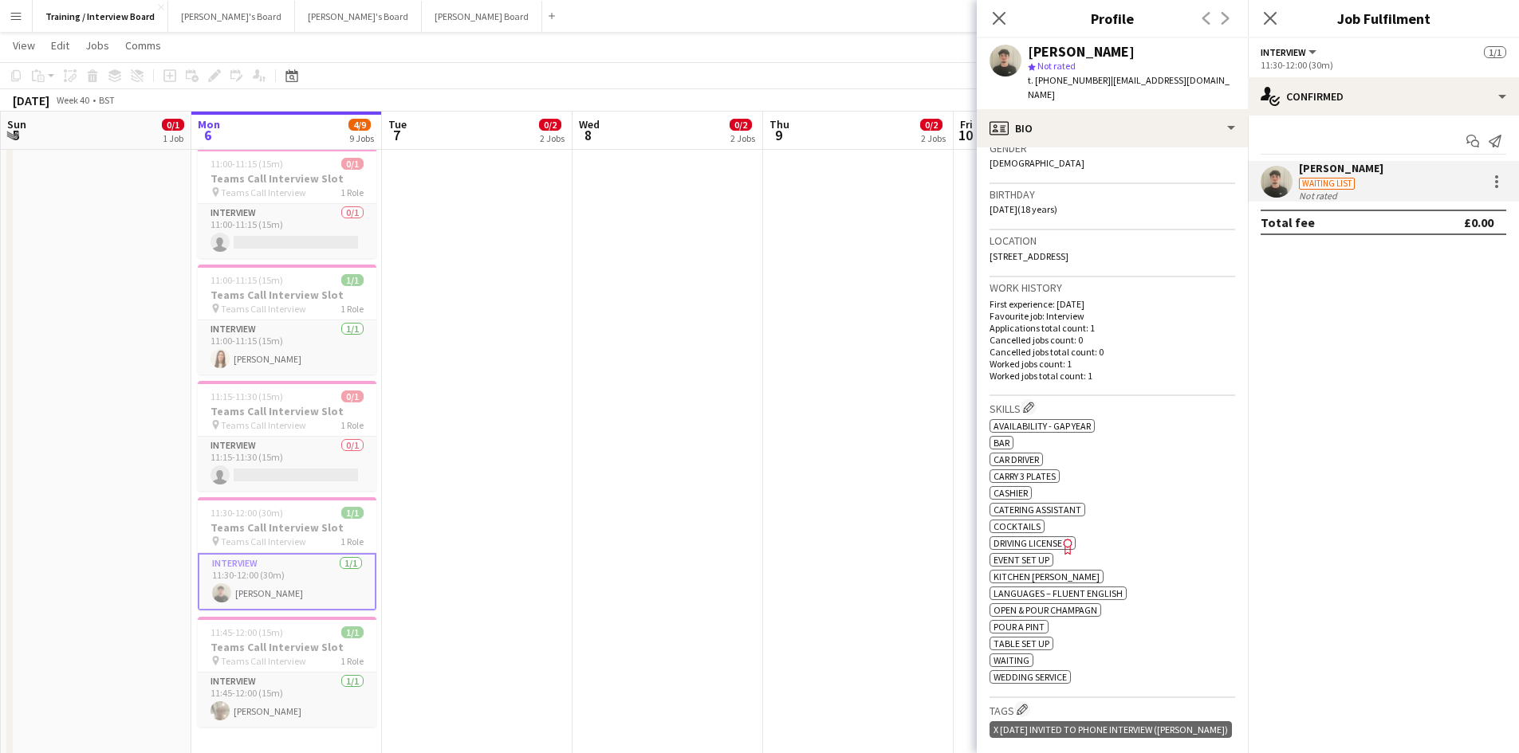
scroll to position [399, 0]
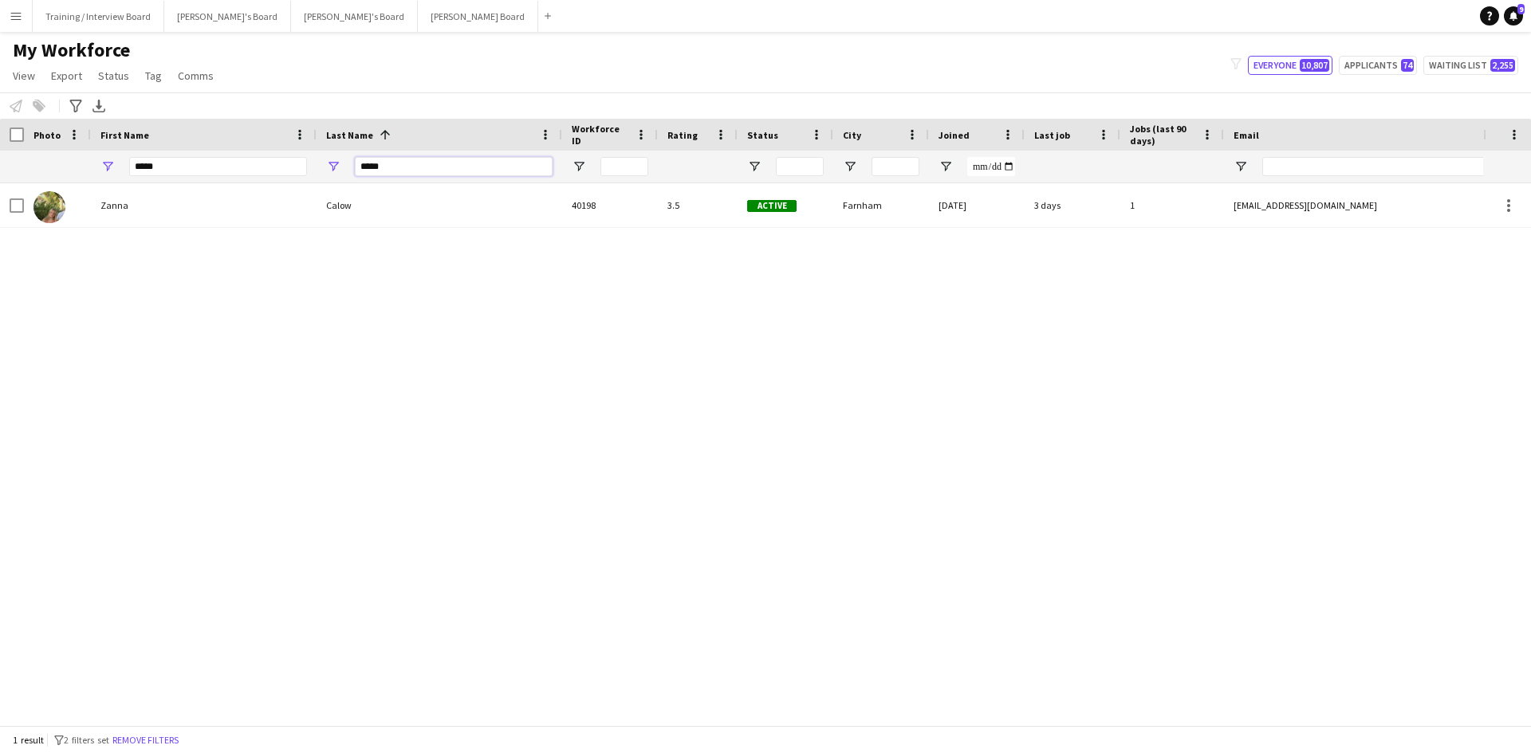
click at [413, 170] on input "*****" at bounding box center [454, 166] width 198 height 19
type input "*"
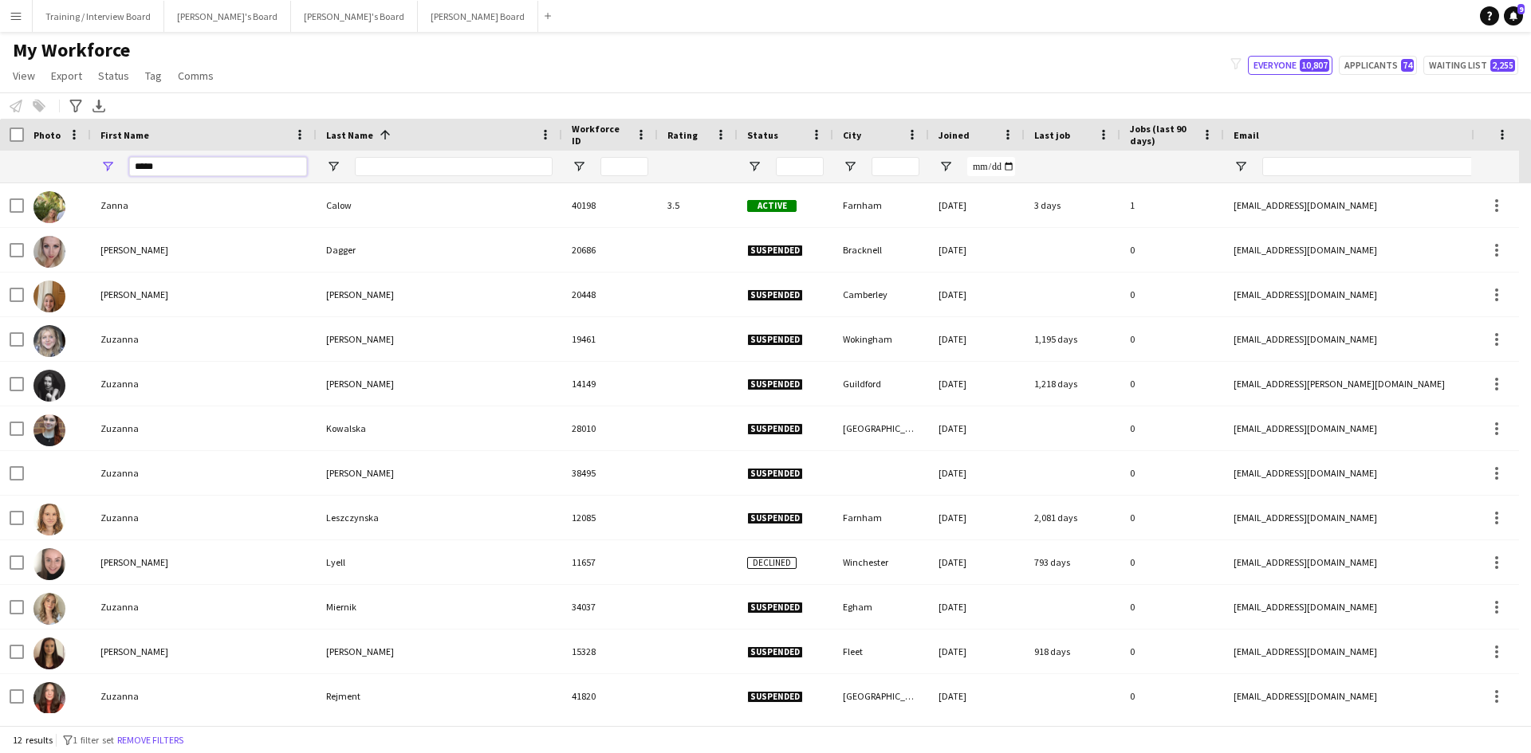
click at [240, 169] on input "*****" at bounding box center [218, 166] width 178 height 19
type input "*"
click at [1292, 168] on input "Email Filter Input" at bounding box center [1397, 166] width 271 height 19
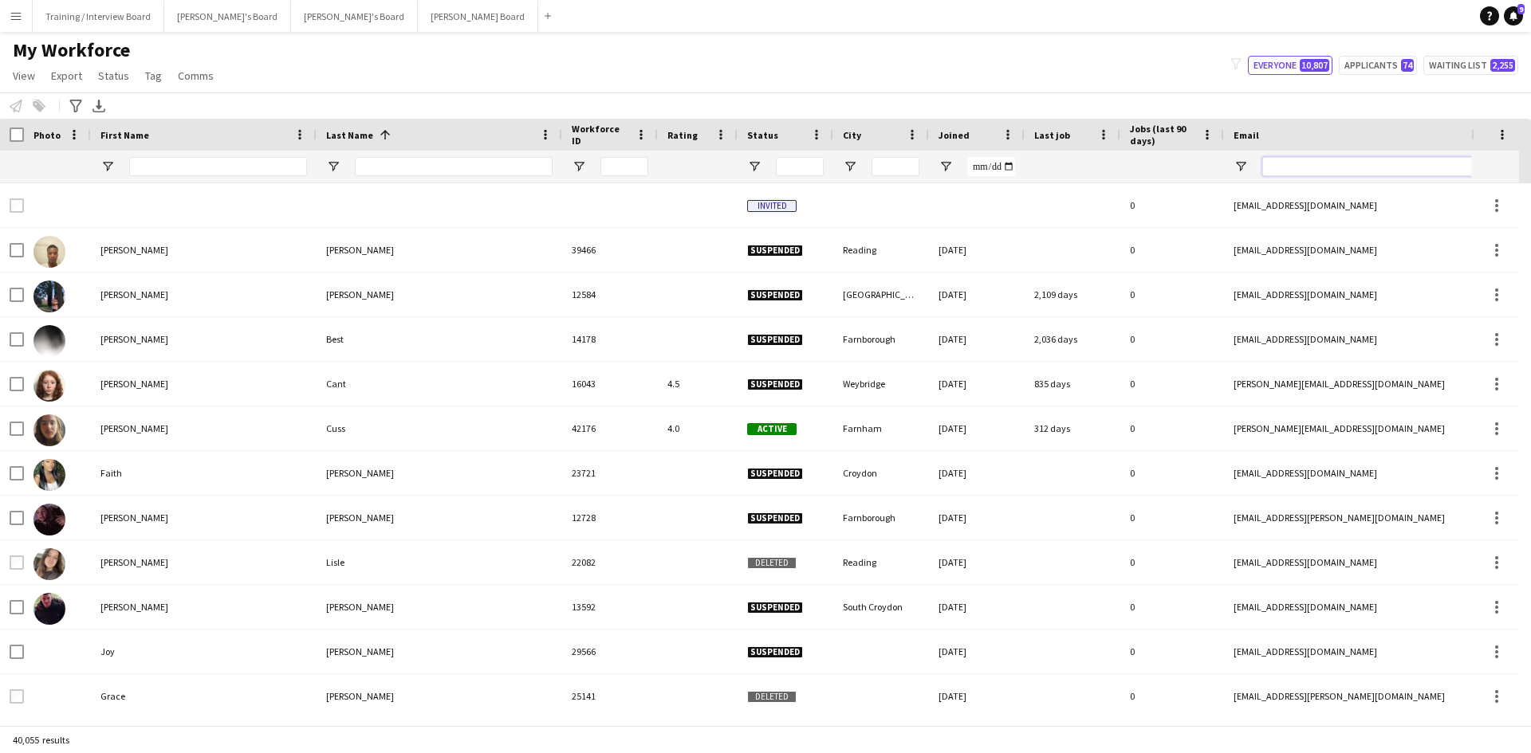
paste input "**********"
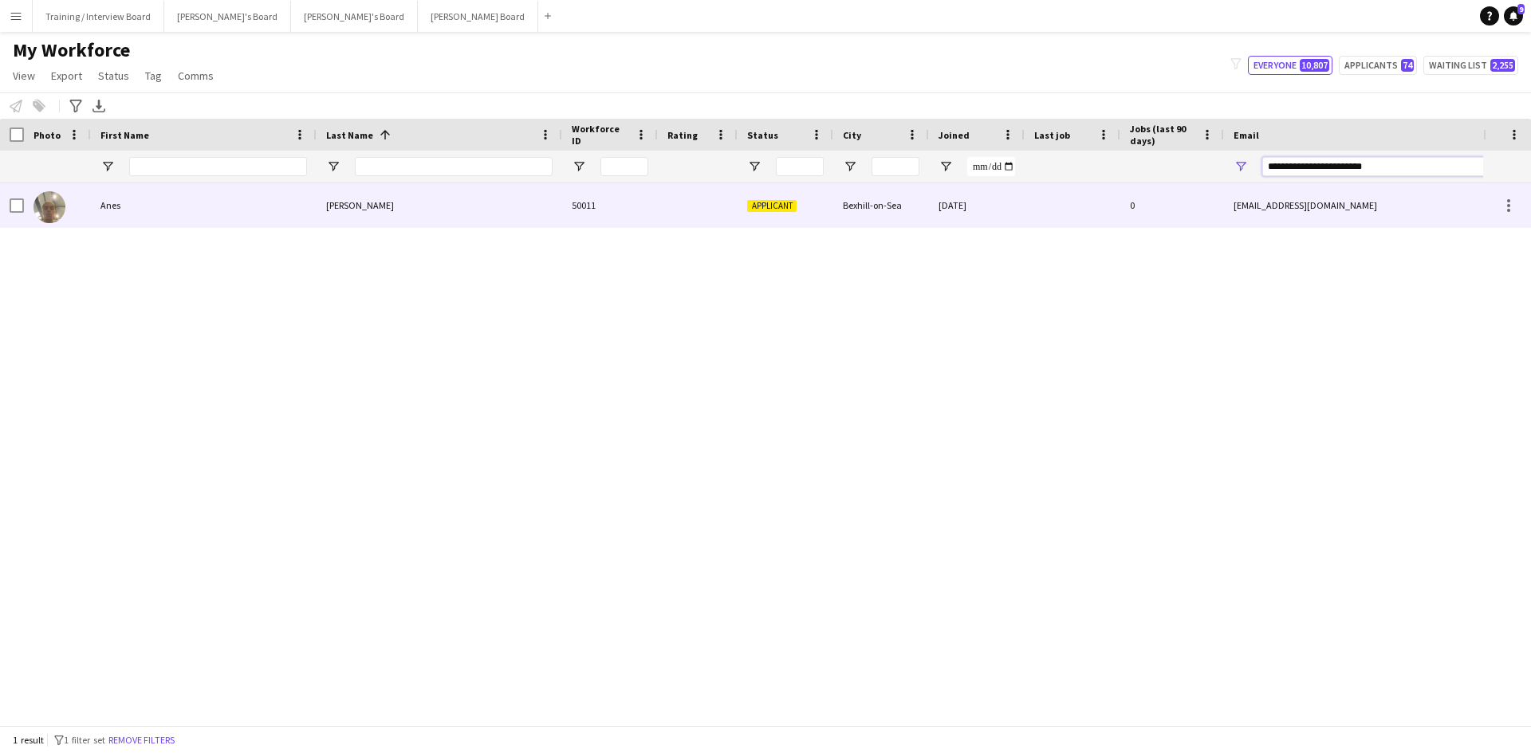
type input "**********"
click at [468, 209] on div "[PERSON_NAME]" at bounding box center [439, 205] width 246 height 44
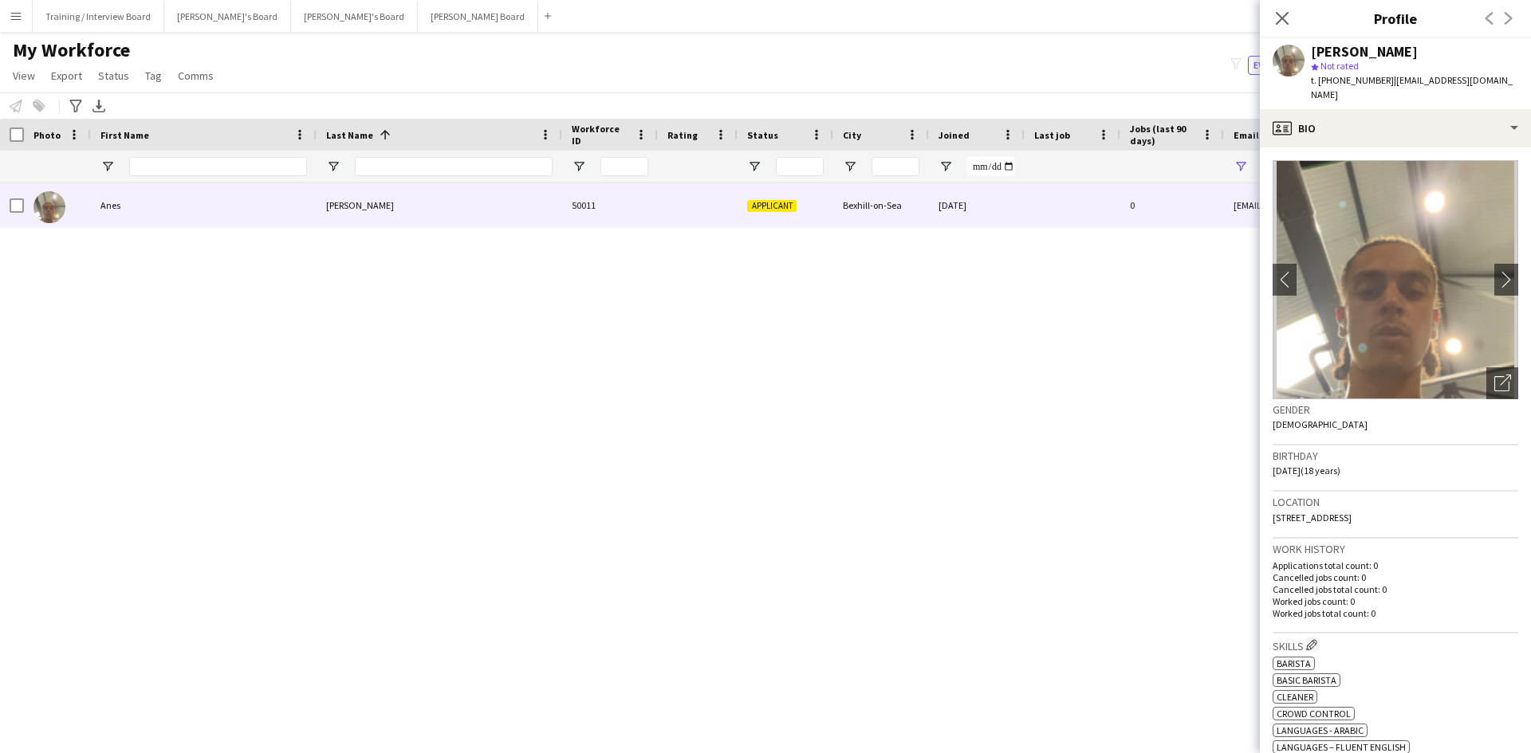
scroll to position [239, 0]
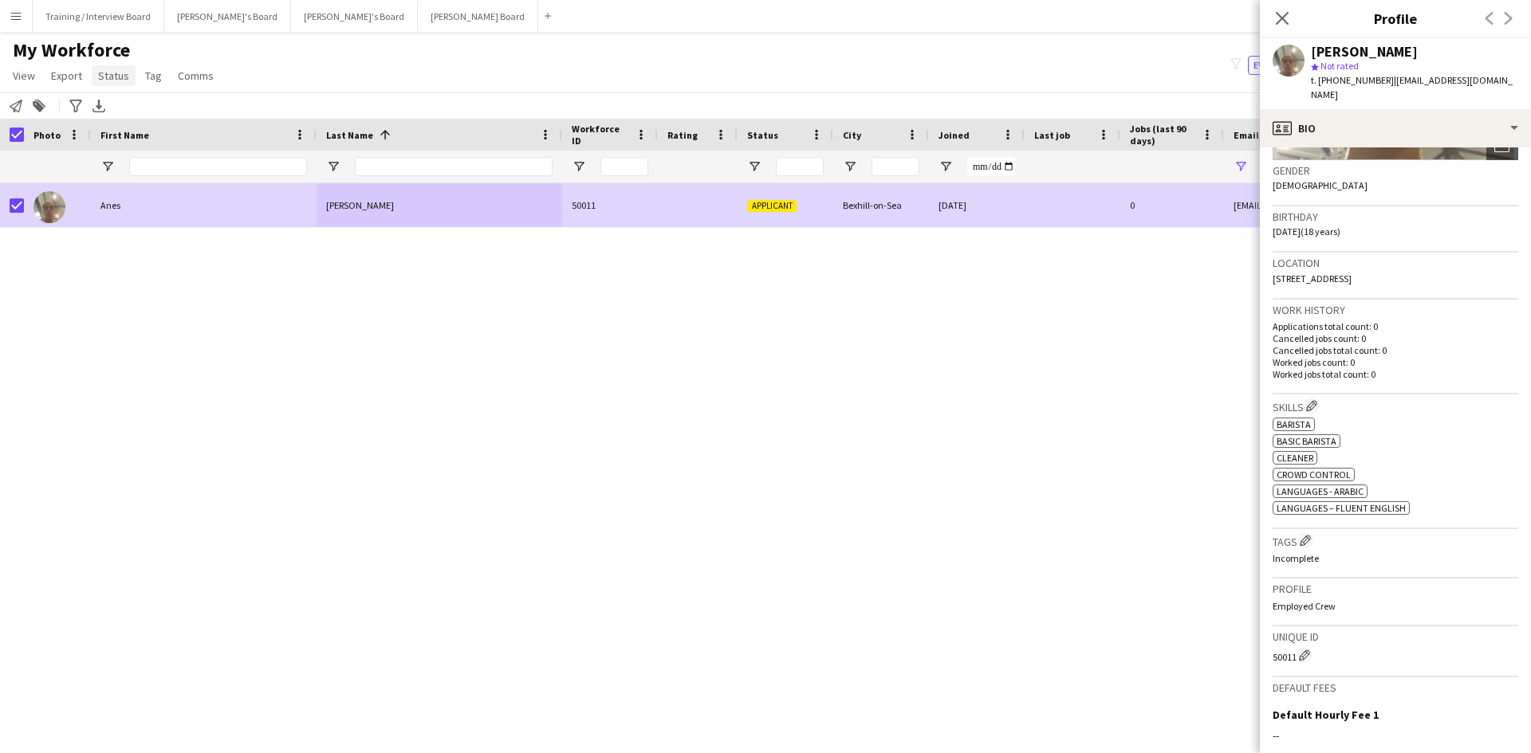
click at [107, 77] on span "Status" at bounding box center [113, 76] width 31 height 14
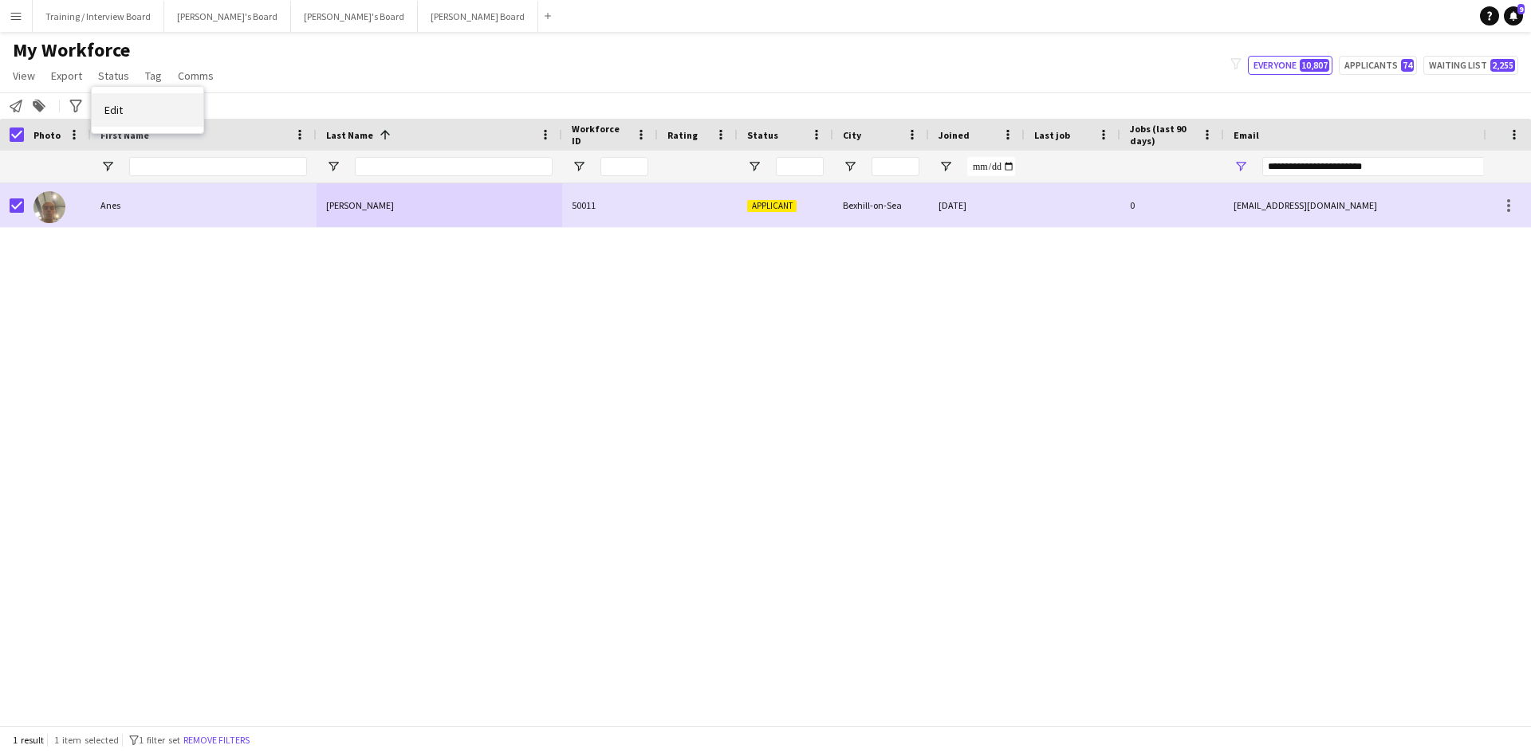
click at [139, 113] on link "Edit" at bounding box center [148, 109] width 112 height 33
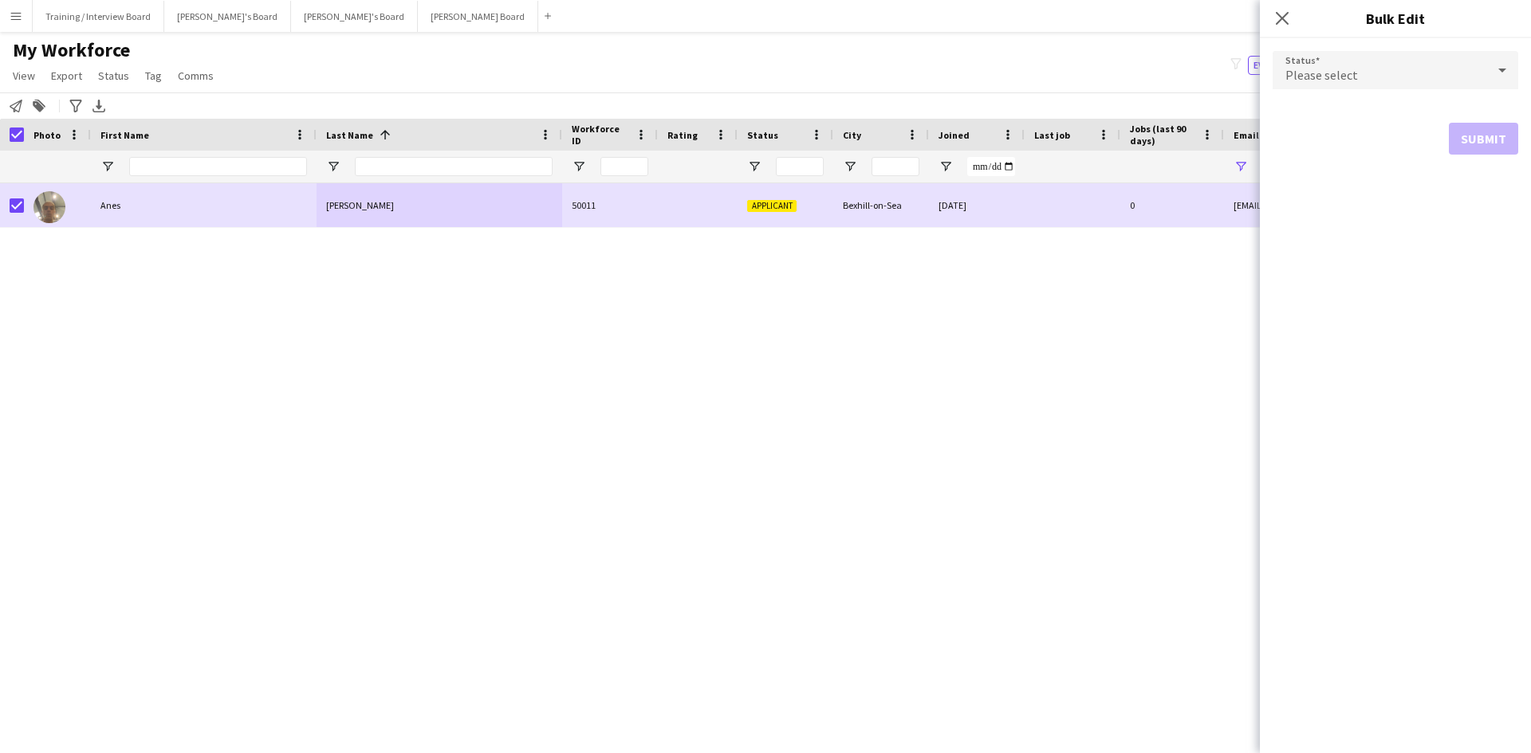
click at [1508, 70] on icon at bounding box center [1501, 70] width 19 height 32
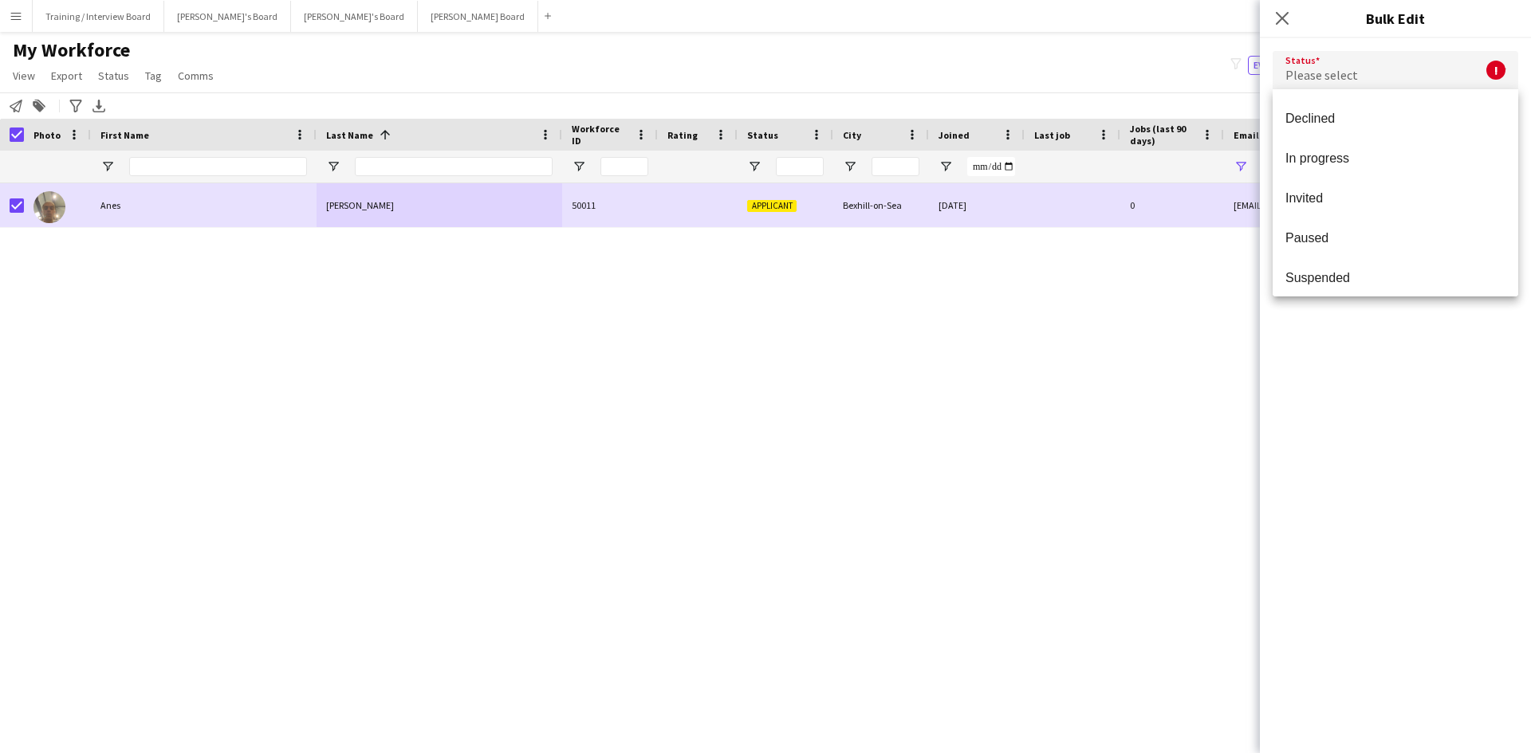
scroll to position [164, 0]
click at [1335, 262] on span "Waiting list" at bounding box center [1395, 269] width 220 height 15
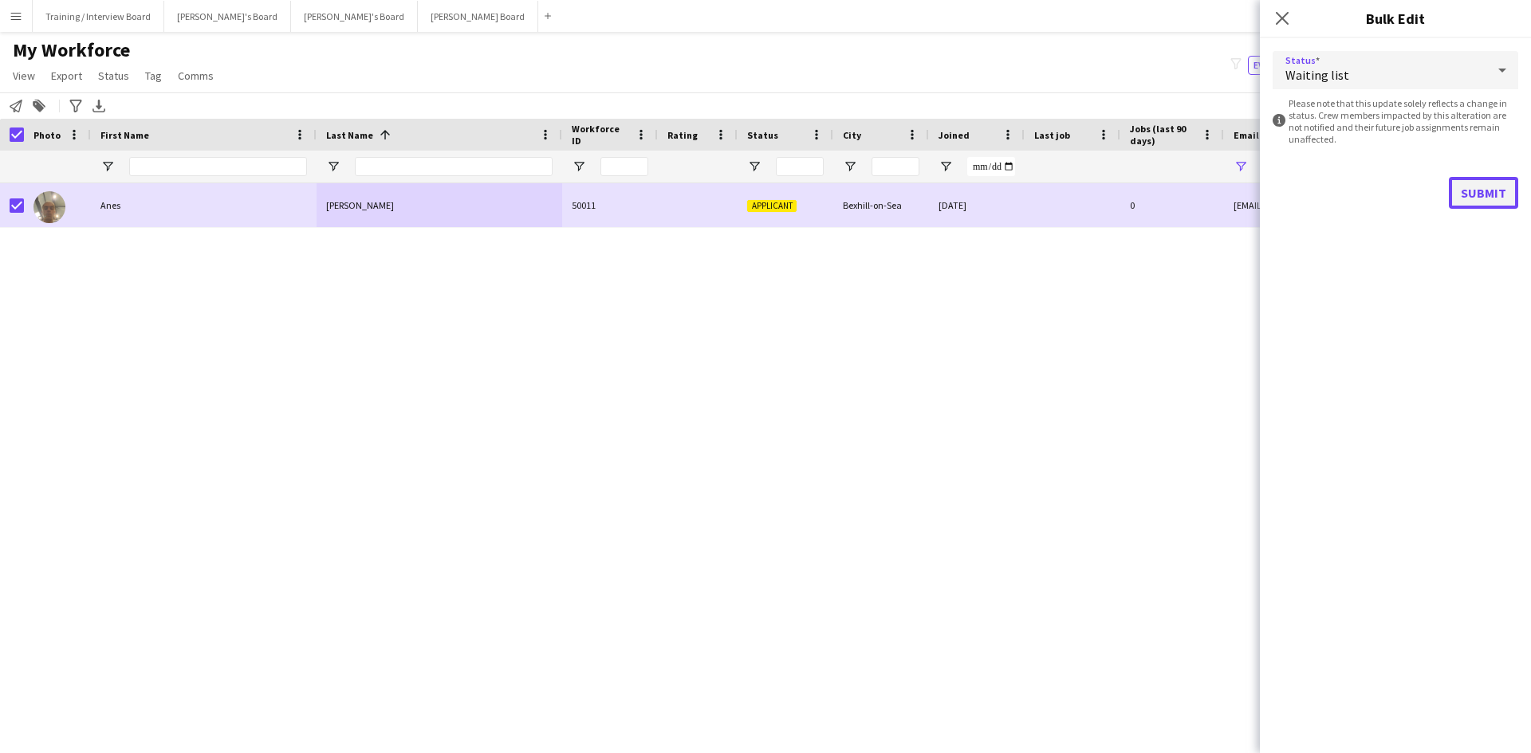
click at [1488, 200] on button "Submit" at bounding box center [1482, 193] width 69 height 32
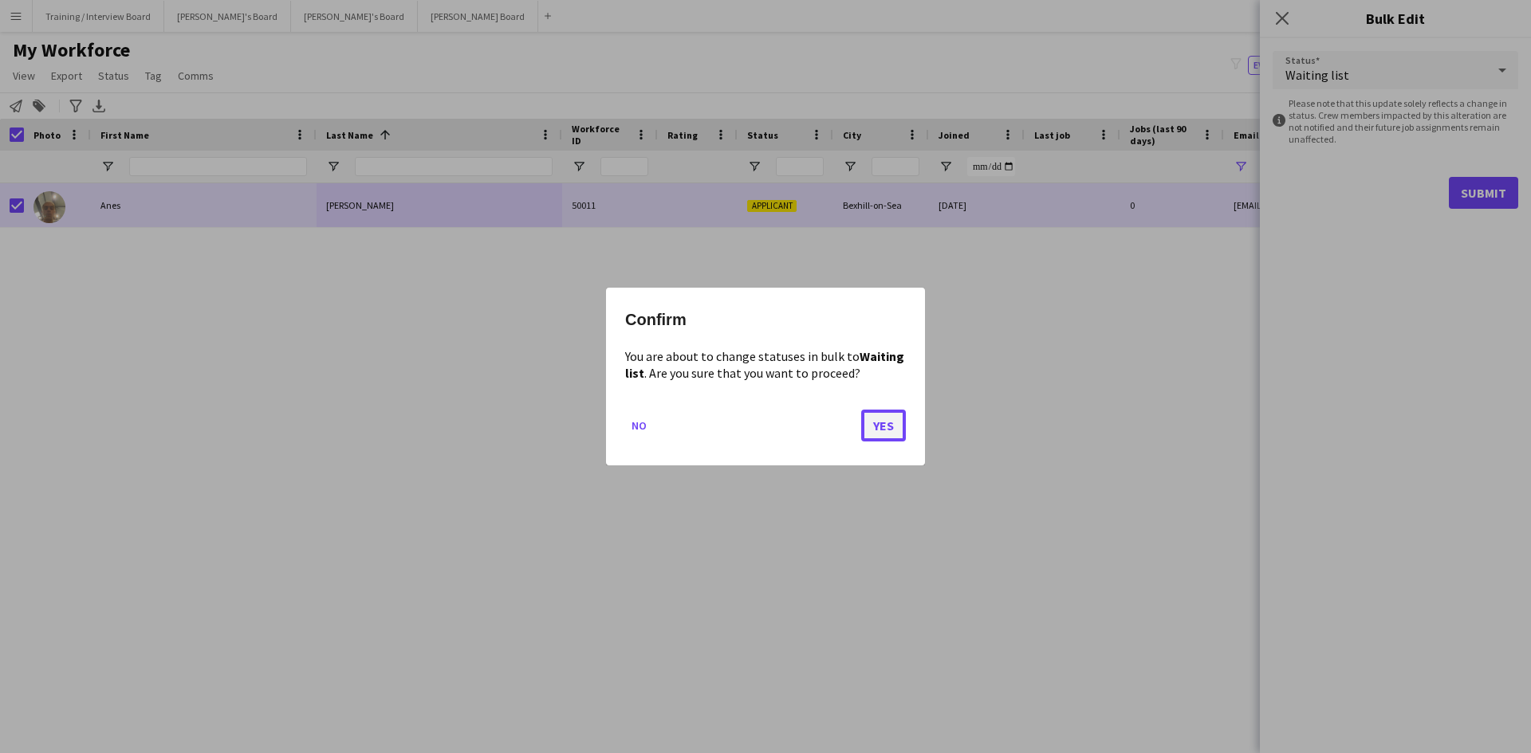
click at [889, 425] on button "Yes" at bounding box center [883, 426] width 45 height 32
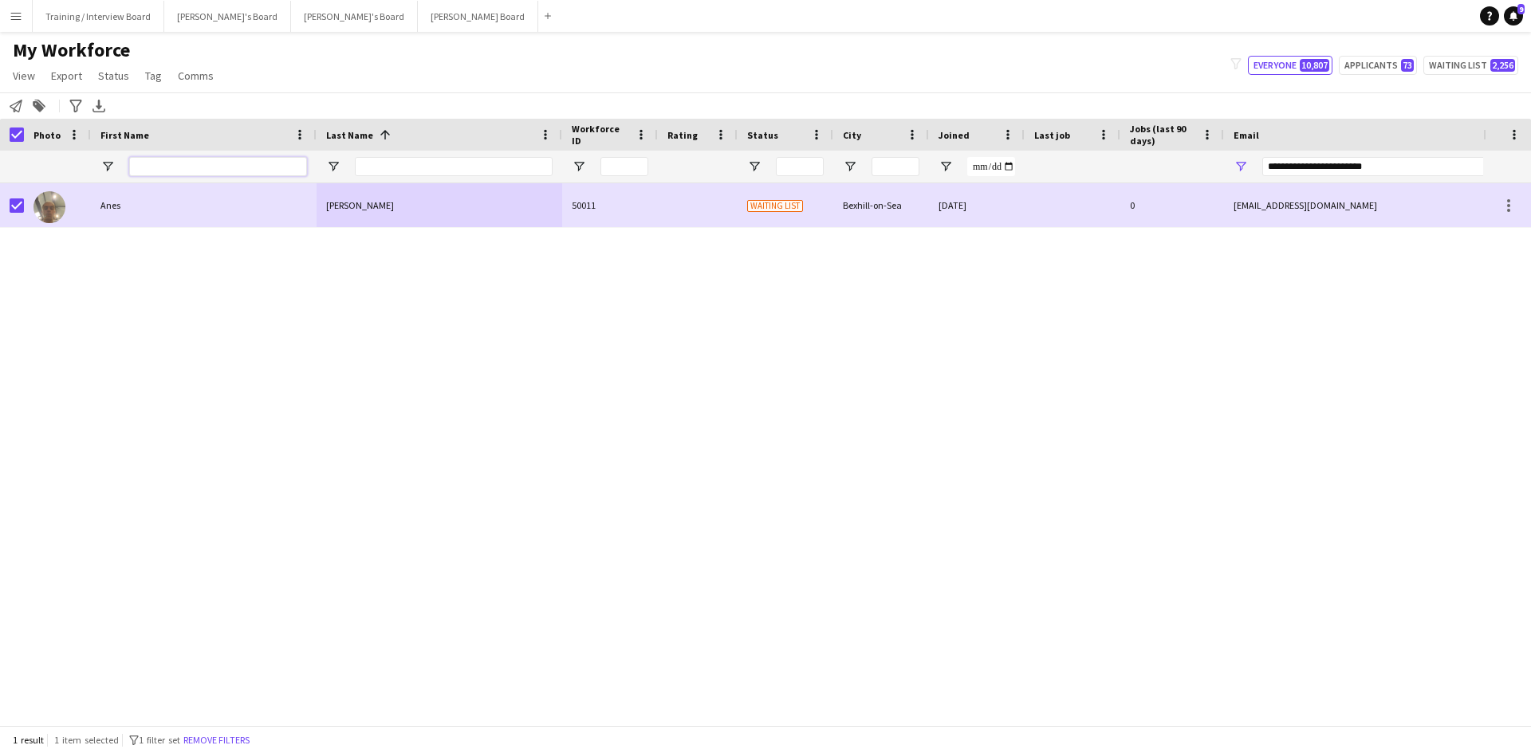
click at [144, 157] on input "First Name Filter Input" at bounding box center [218, 166] width 178 height 19
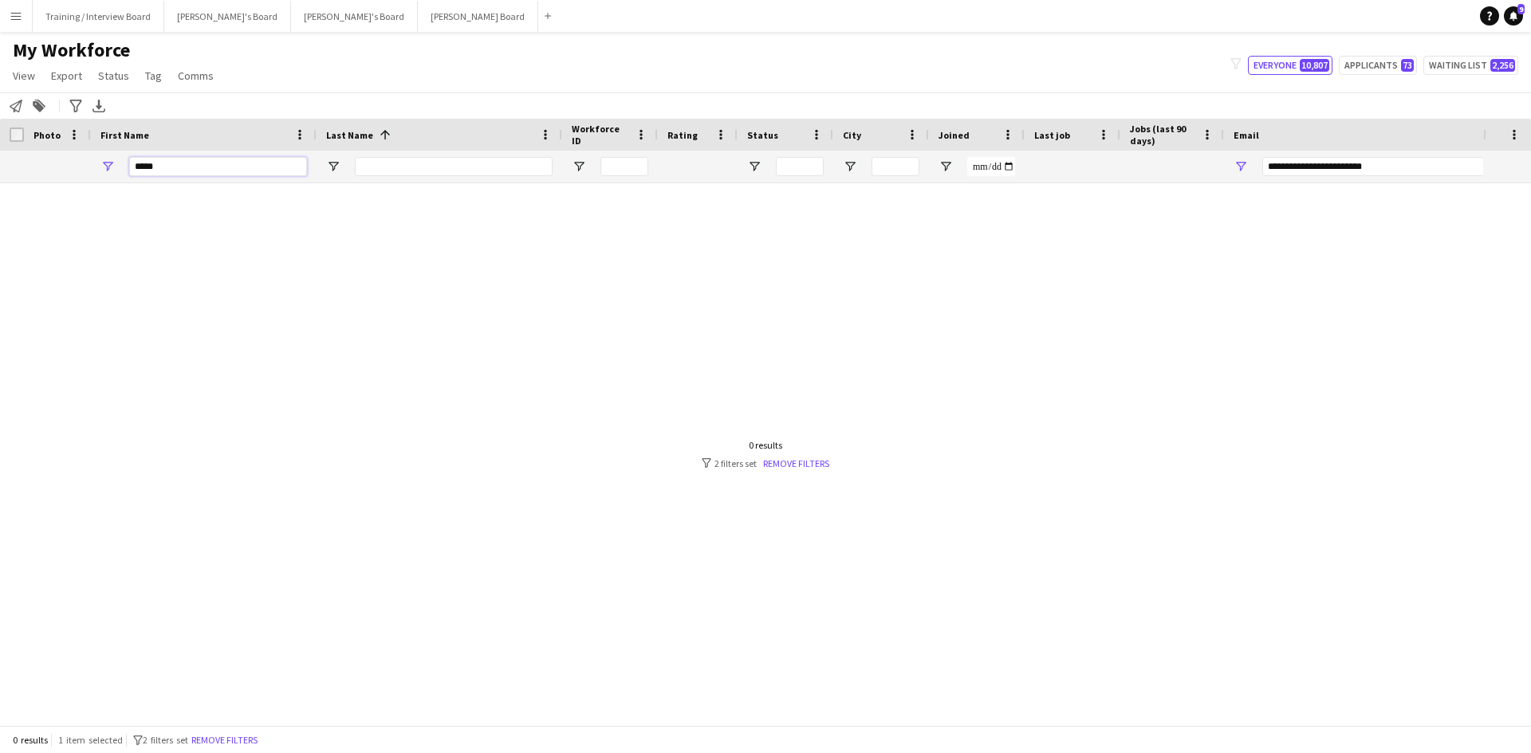
type input "*****"
click at [404, 173] on input "Last Name Filter Input" at bounding box center [454, 166] width 198 height 19
click at [458, 170] on input "*****" at bounding box center [454, 166] width 198 height 19
type input "*"
click at [762, 464] on div "filter-1 2 filters set Remove filters" at bounding box center [766, 464] width 128 height 12
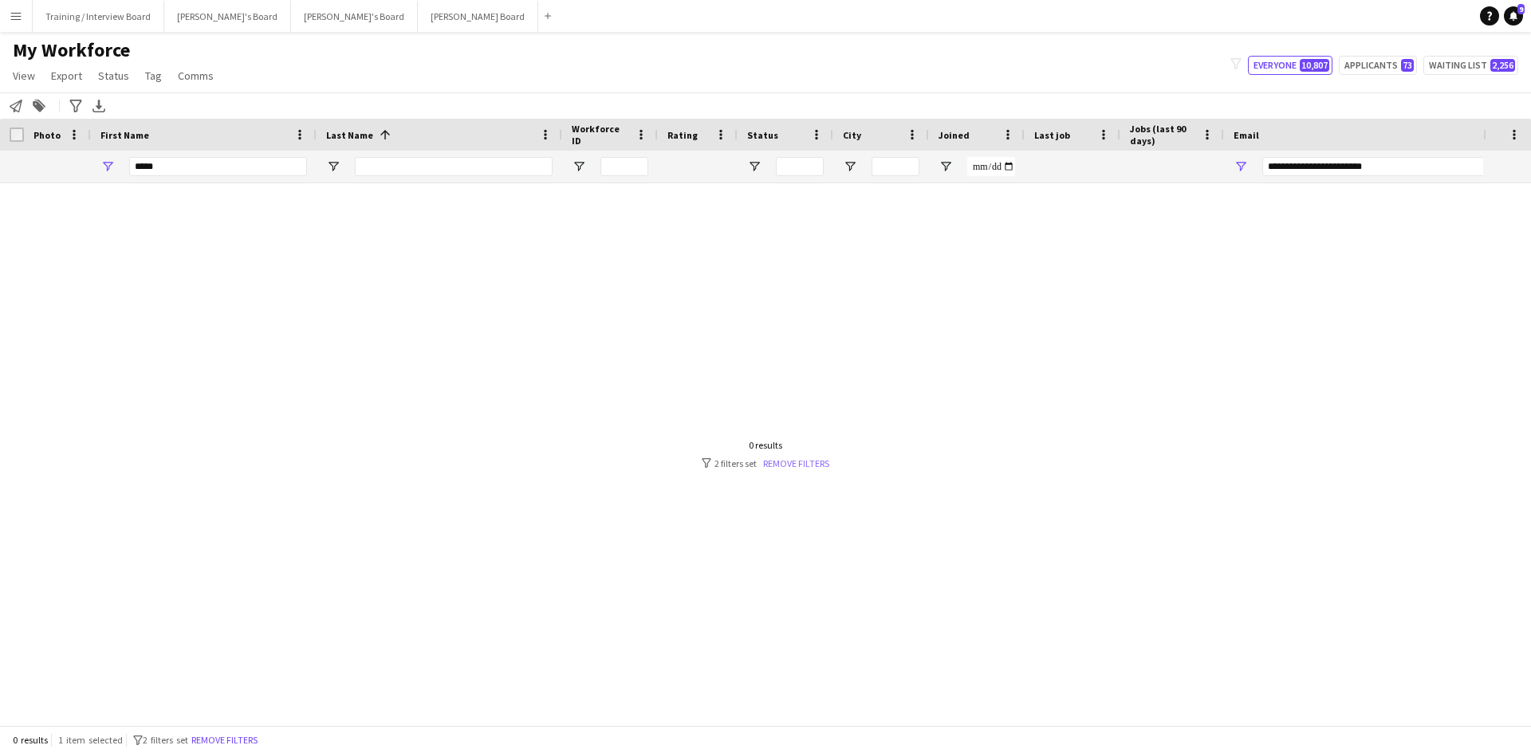
click at [776, 460] on link "Remove filters" at bounding box center [796, 464] width 66 height 12
click at [1429, 167] on input "**********" at bounding box center [1397, 166] width 271 height 19
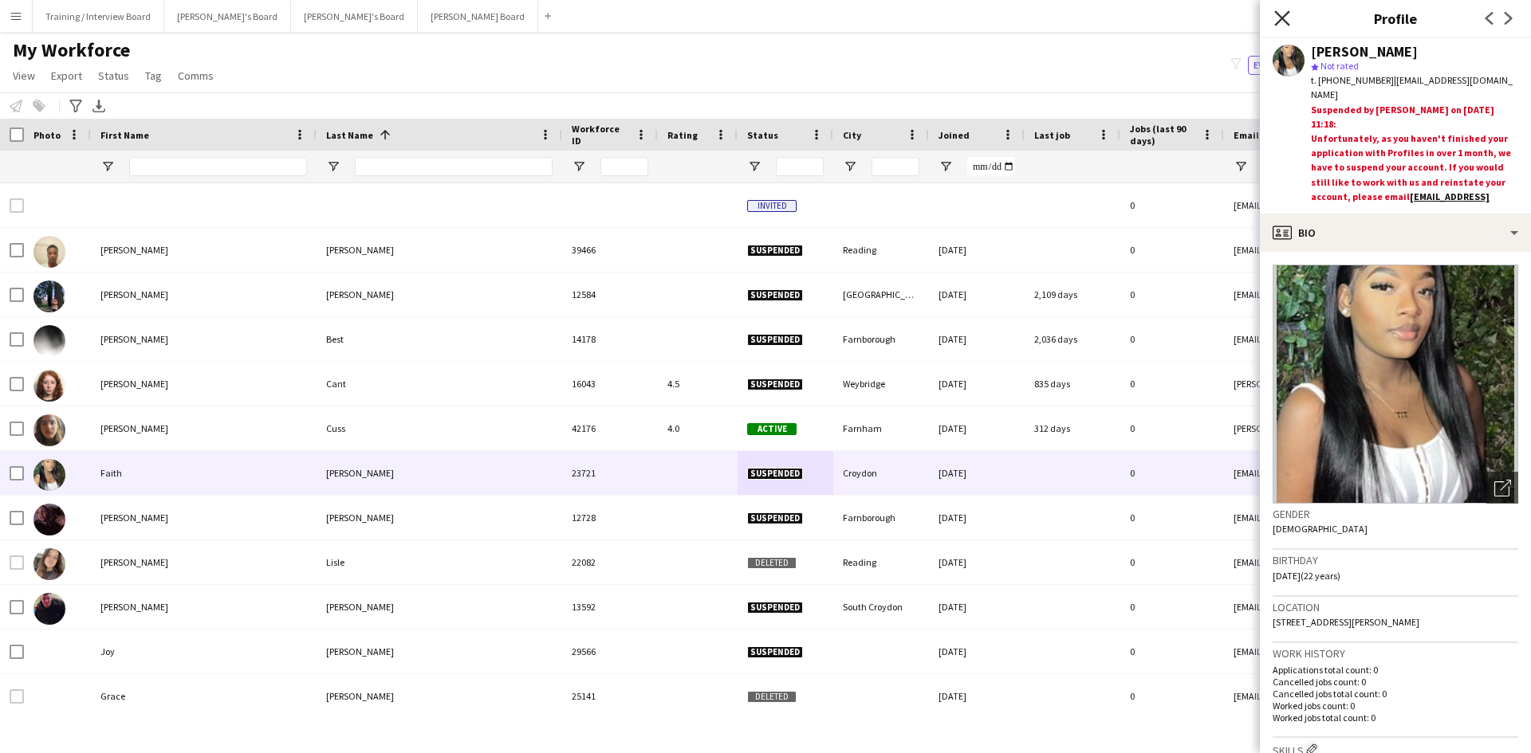
click at [1276, 14] on icon at bounding box center [1281, 17] width 15 height 15
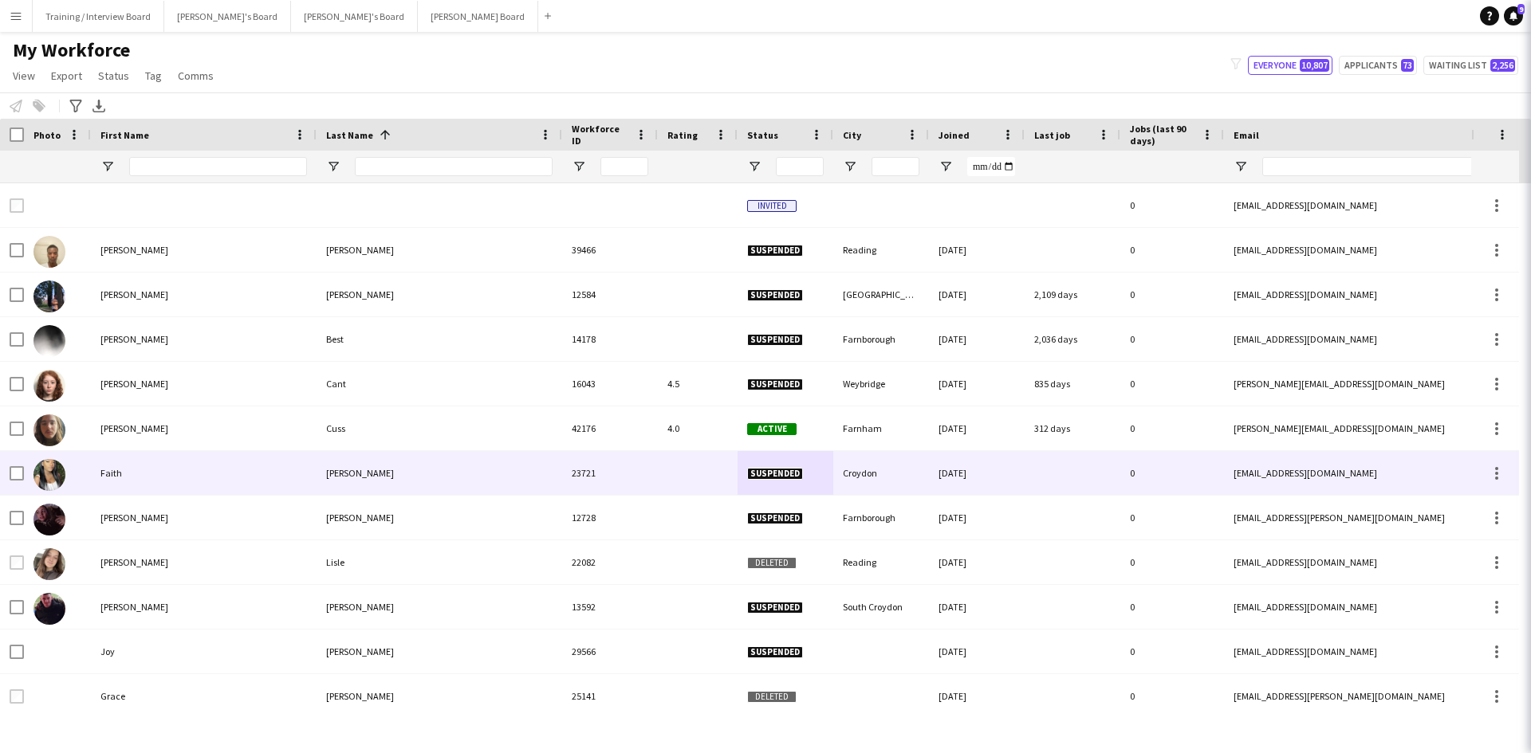
click at [1530, 12] on icon "Close pop-in" at bounding box center [1552, 17] width 15 height 15
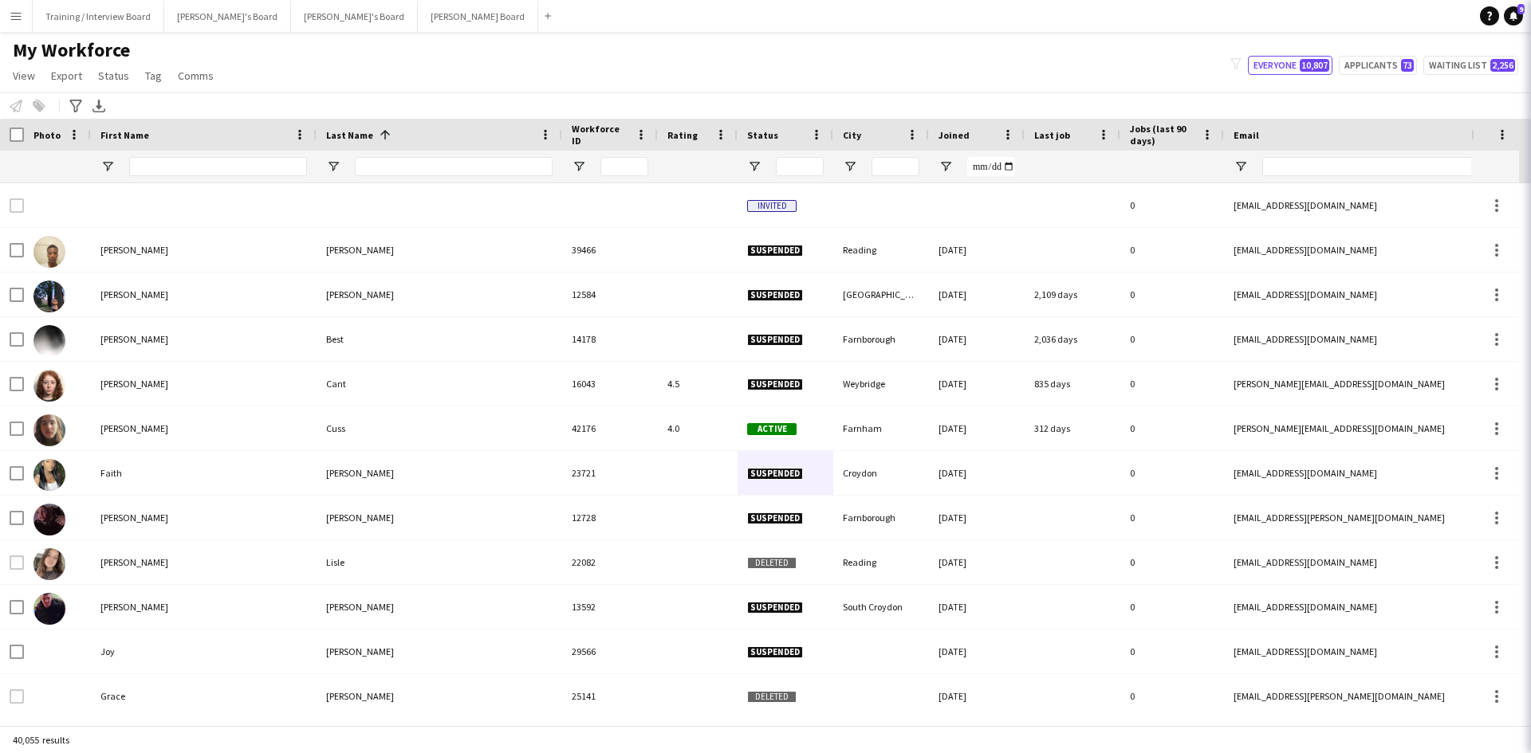
click at [1287, 21] on app-navbar "Menu Boards Boards Boards All jobs Status Workforce Workforce My Workforce Recr…" at bounding box center [765, 16] width 1531 height 32
click at [150, 166] on input "First Name Filter Input" at bounding box center [218, 166] width 178 height 19
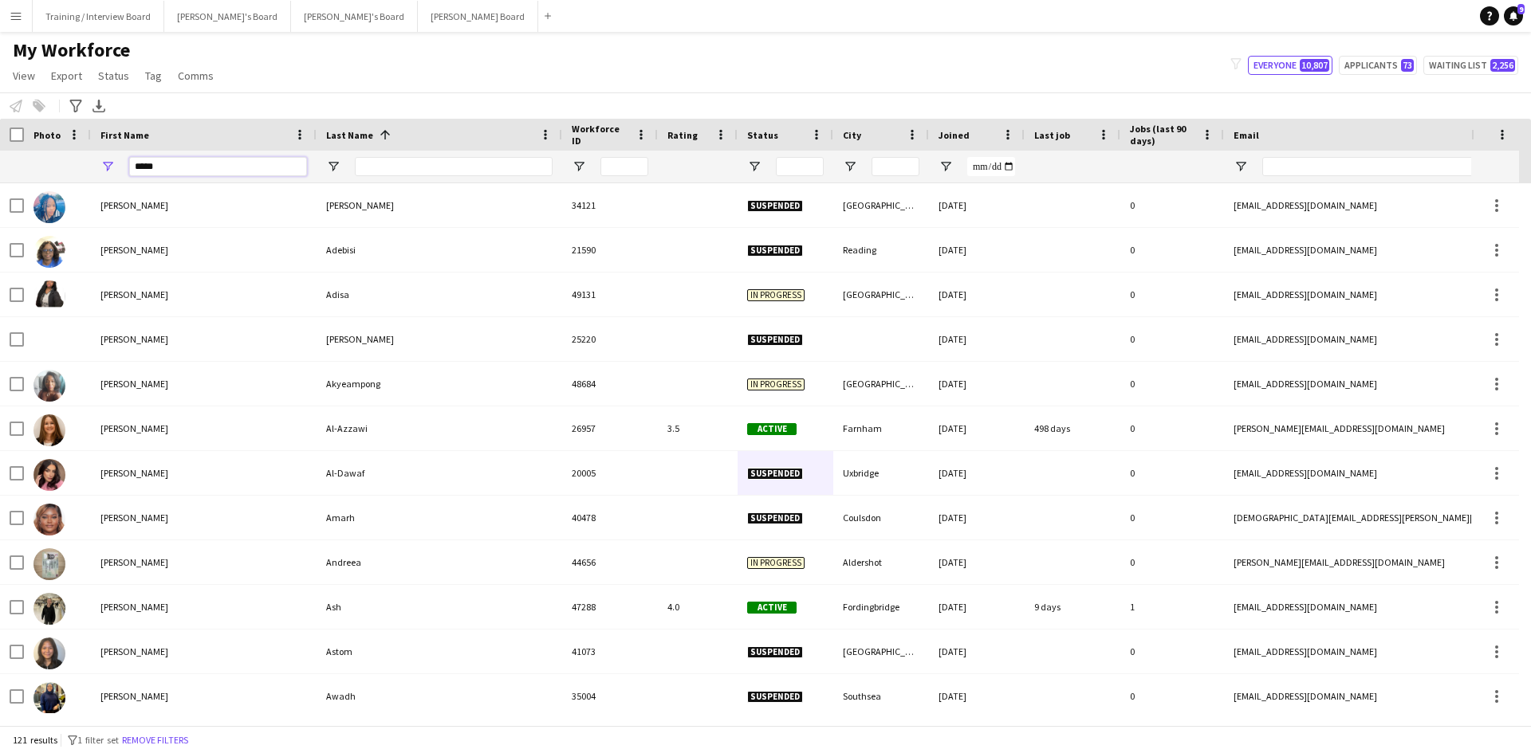
type input "*****"
click at [395, 166] on input "Last Name Filter Input" at bounding box center [454, 166] width 198 height 19
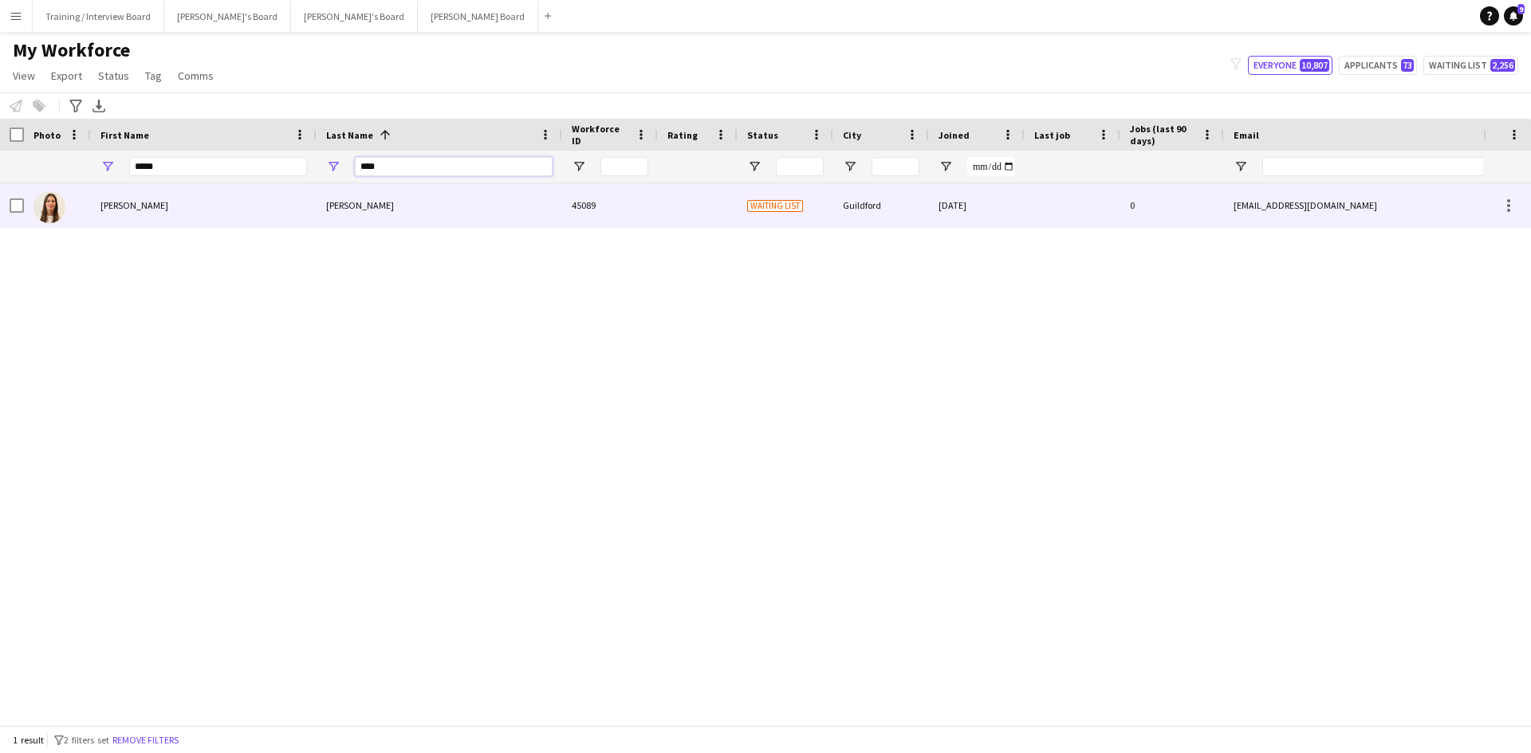
type input "****"
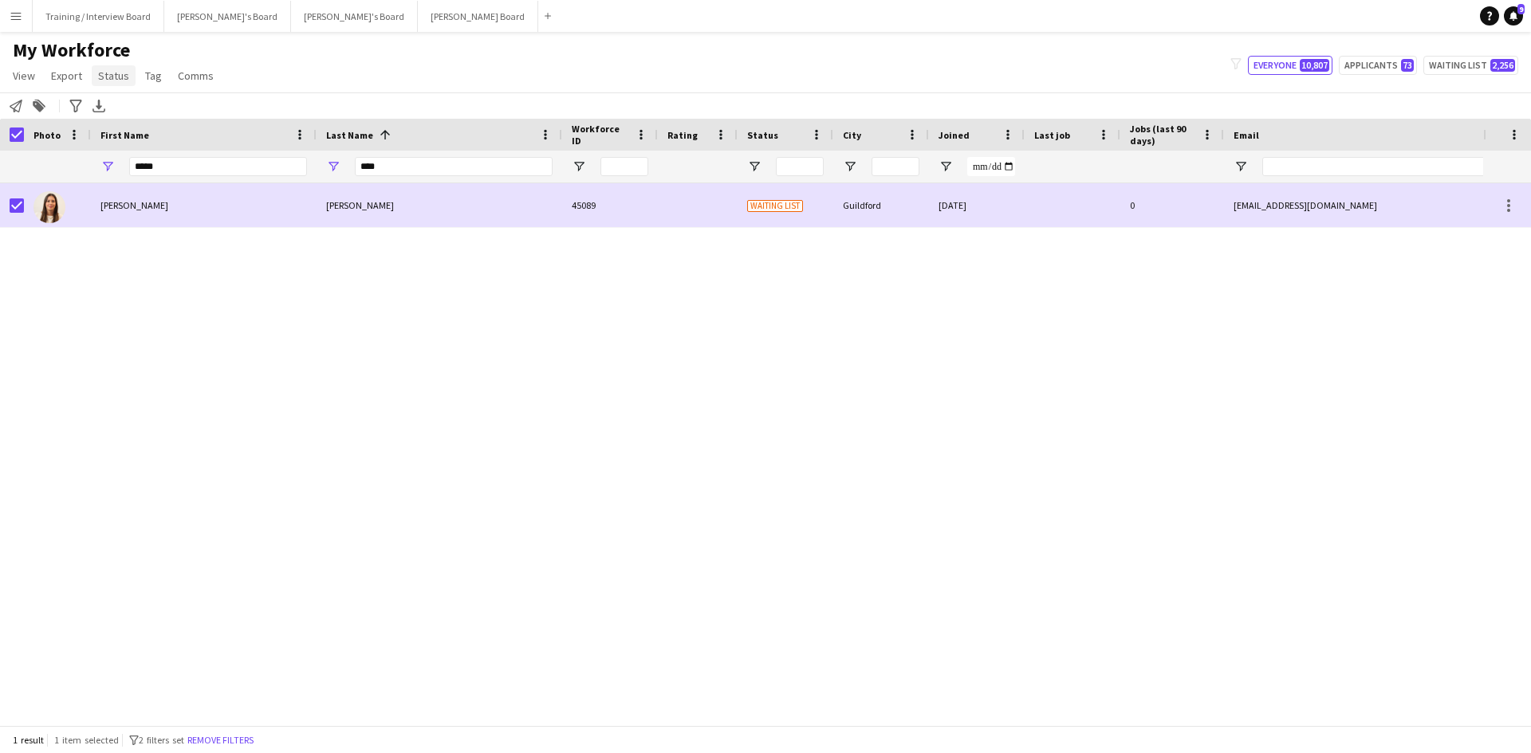
click at [98, 70] on span "Status" at bounding box center [113, 76] width 31 height 14
click at [144, 108] on link "Edit" at bounding box center [148, 109] width 112 height 33
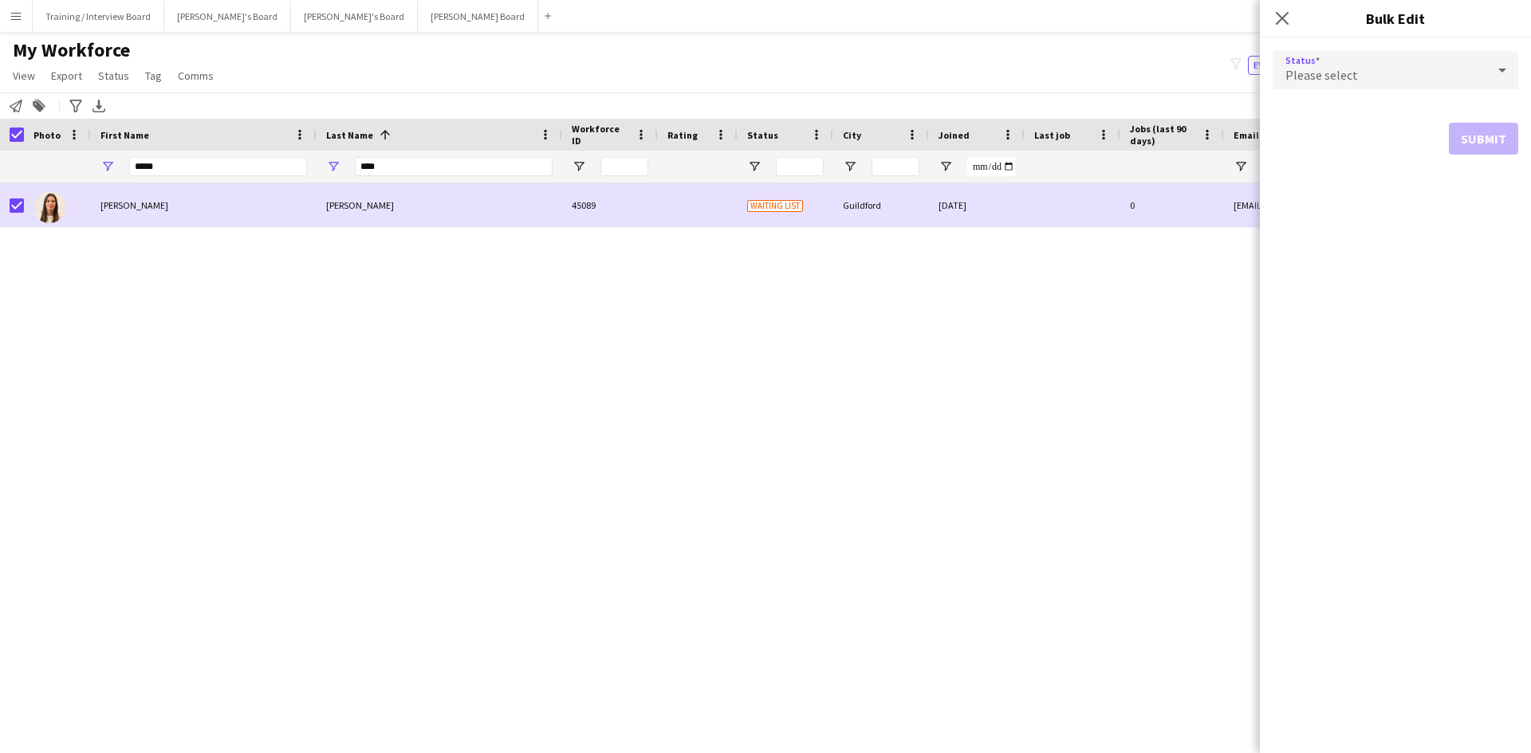
click at [1509, 69] on icon at bounding box center [1501, 70] width 19 height 32
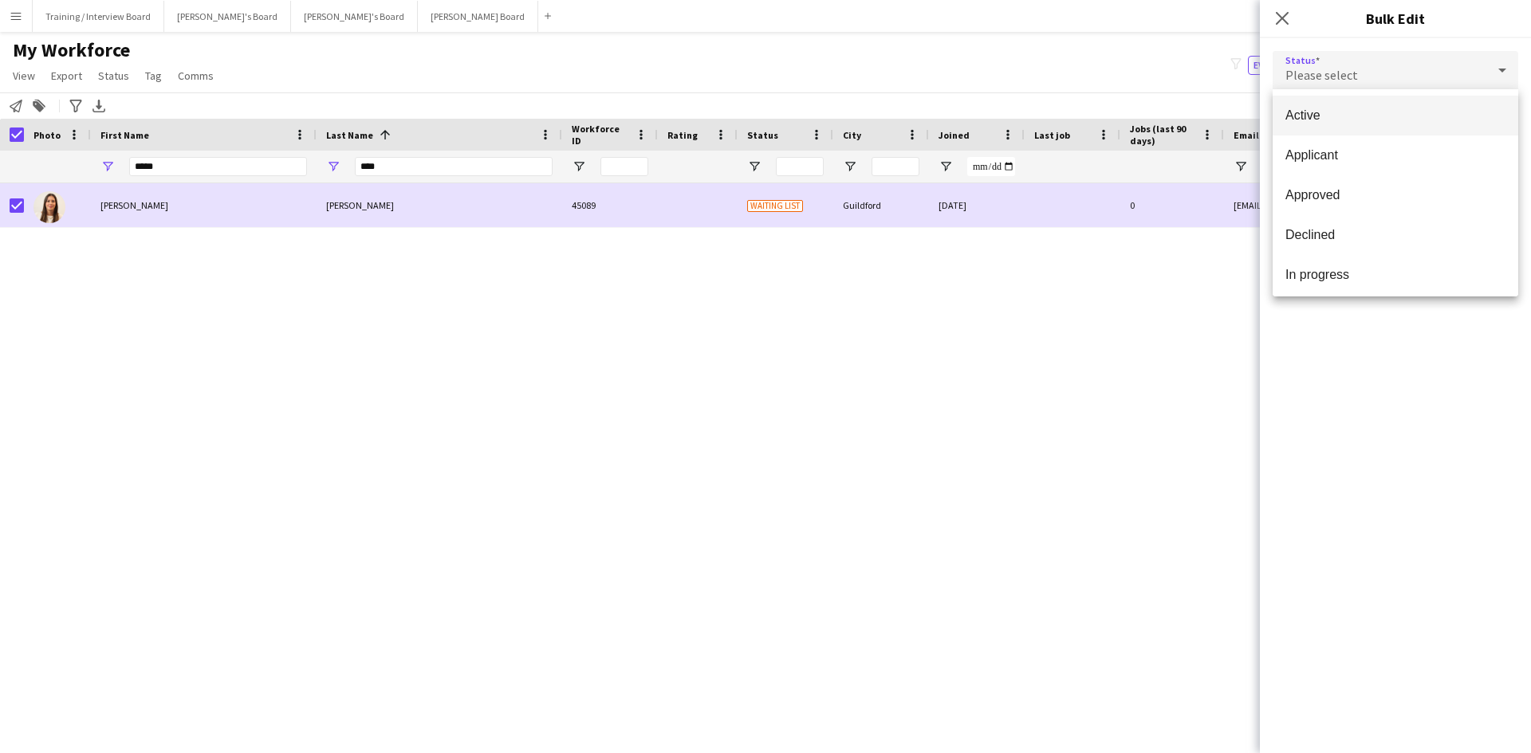
click at [1420, 105] on mat-option "Active" at bounding box center [1395, 116] width 246 height 40
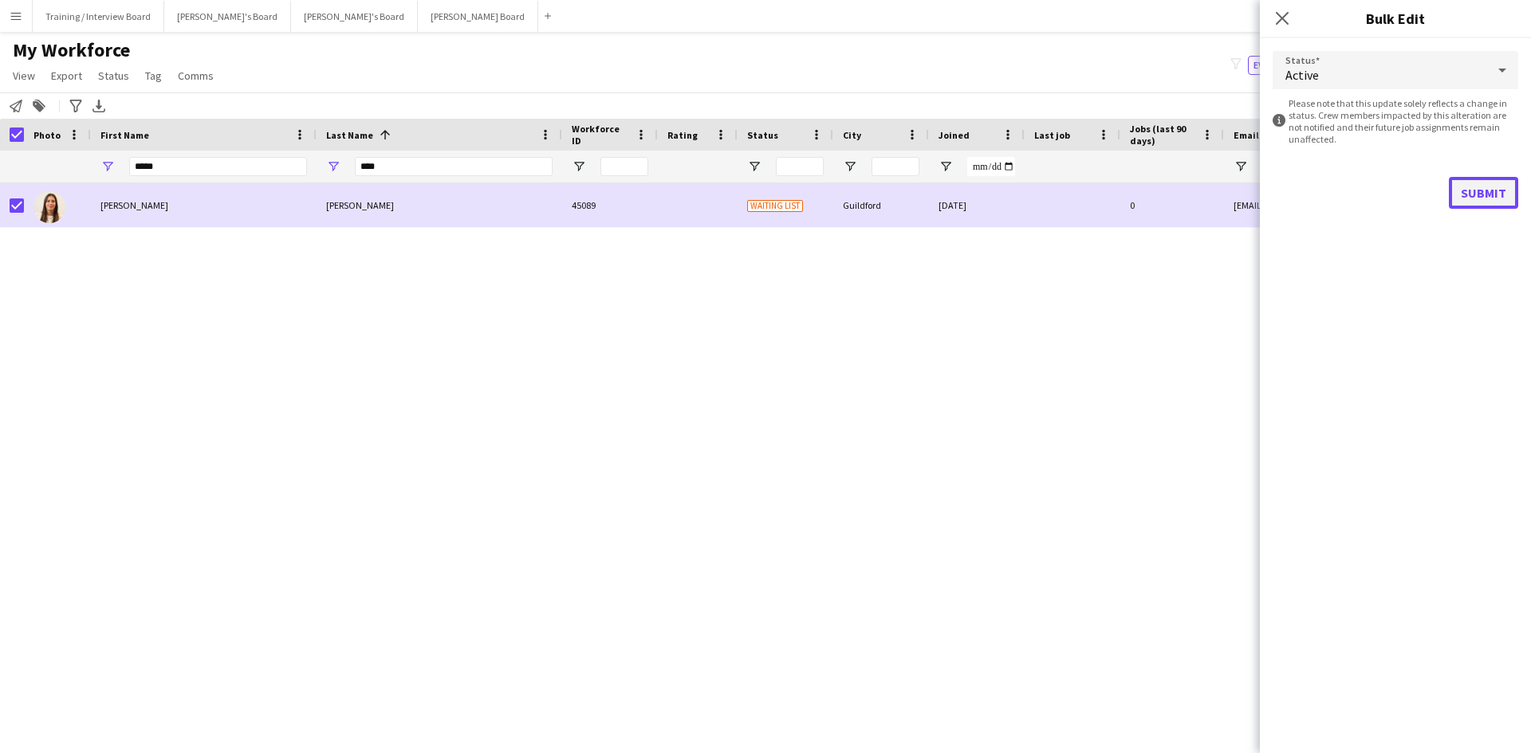
click at [1498, 181] on button "Submit" at bounding box center [1482, 193] width 69 height 32
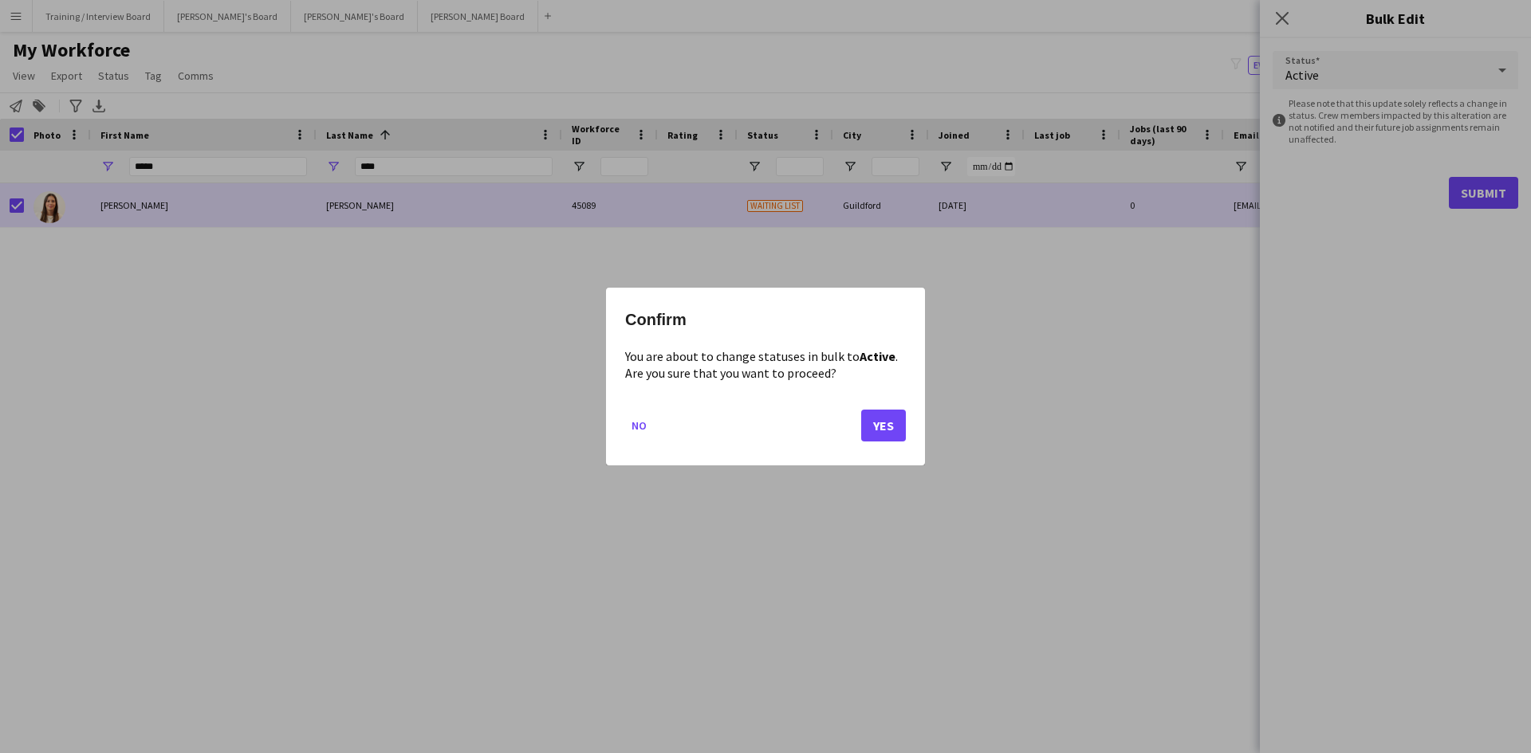
click at [890, 407] on mat-dialog-actions "No Yes" at bounding box center [765, 432] width 281 height 68
click at [893, 420] on button "Yes" at bounding box center [883, 426] width 45 height 32
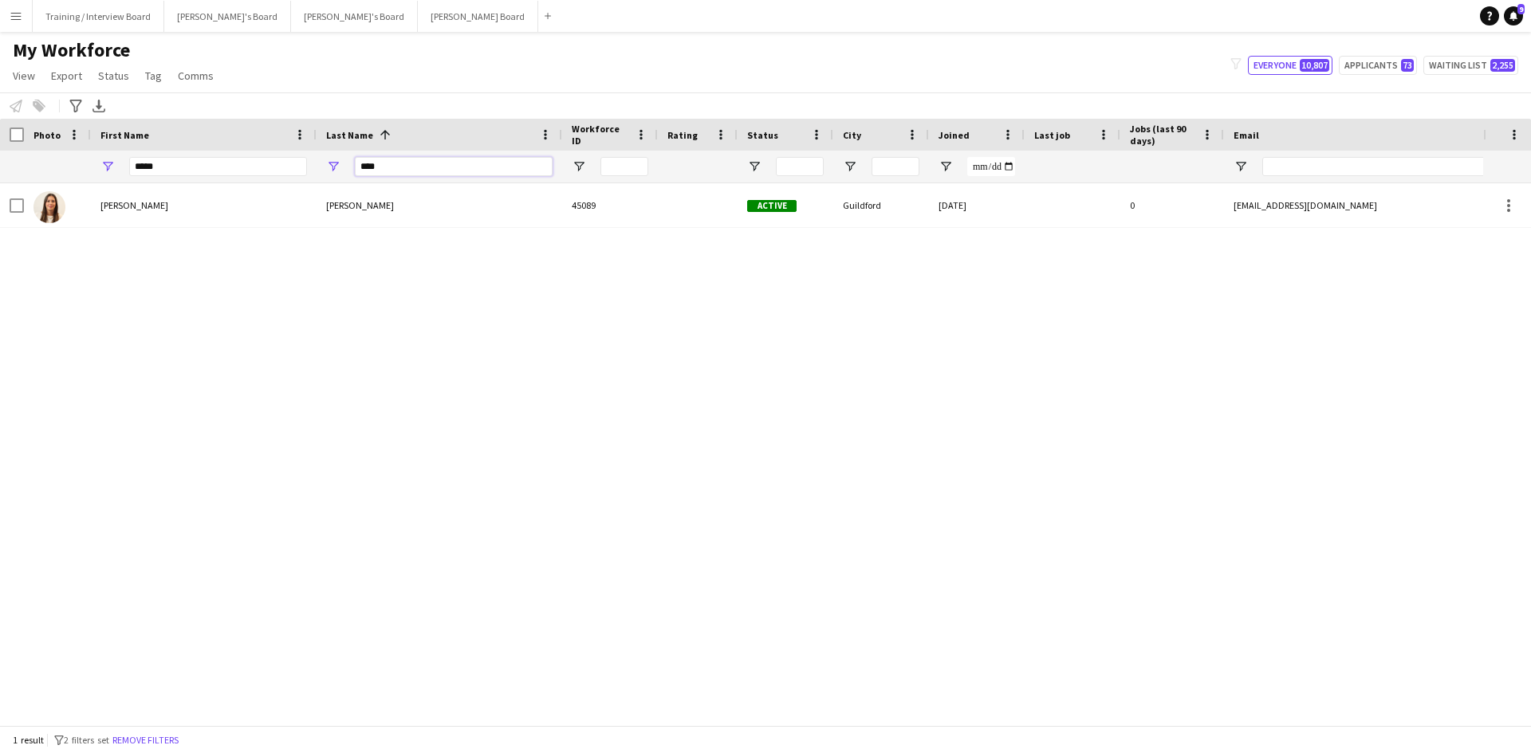
click at [414, 167] on input "****" at bounding box center [454, 166] width 198 height 19
type input "*"
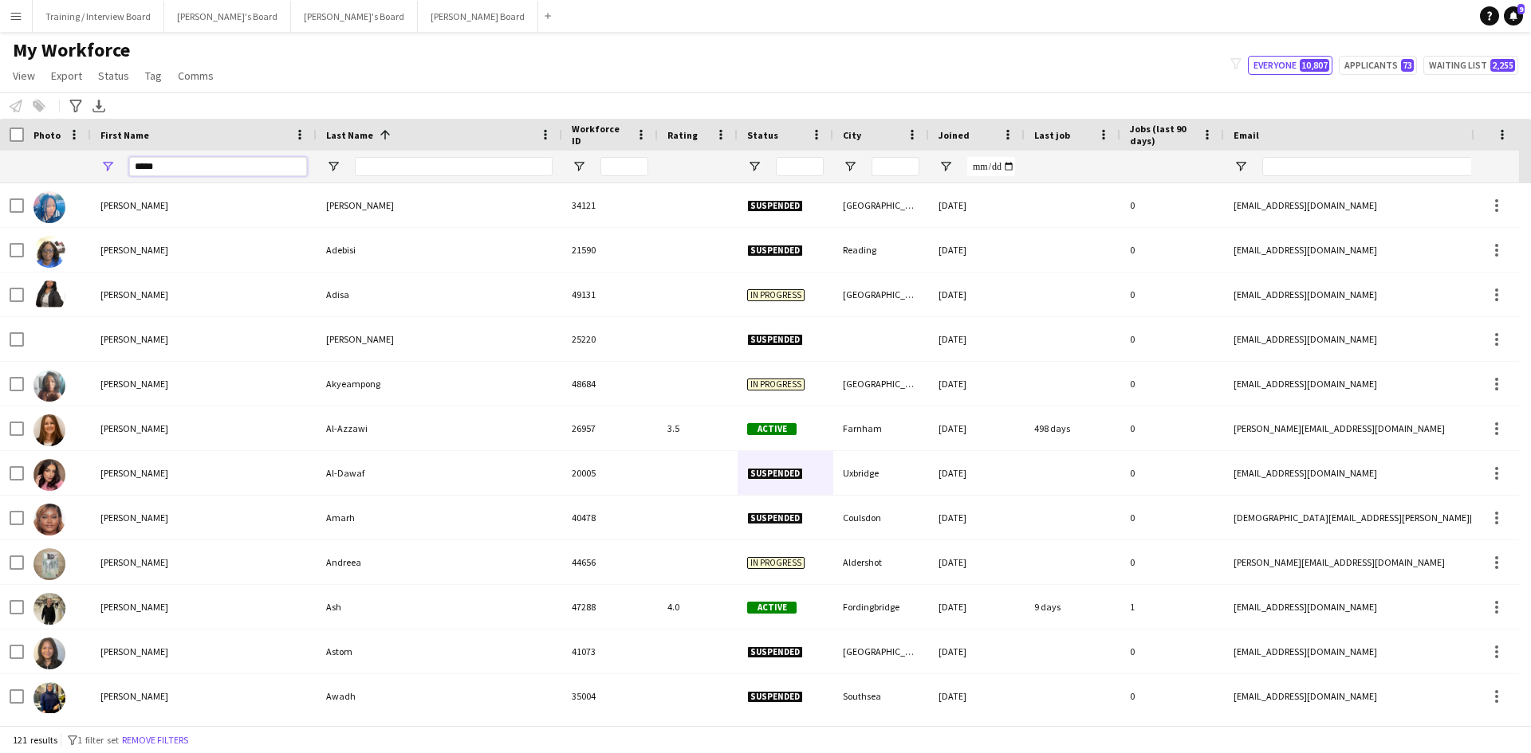
click at [202, 157] on input "*****" at bounding box center [218, 166] width 178 height 19
type input "*"
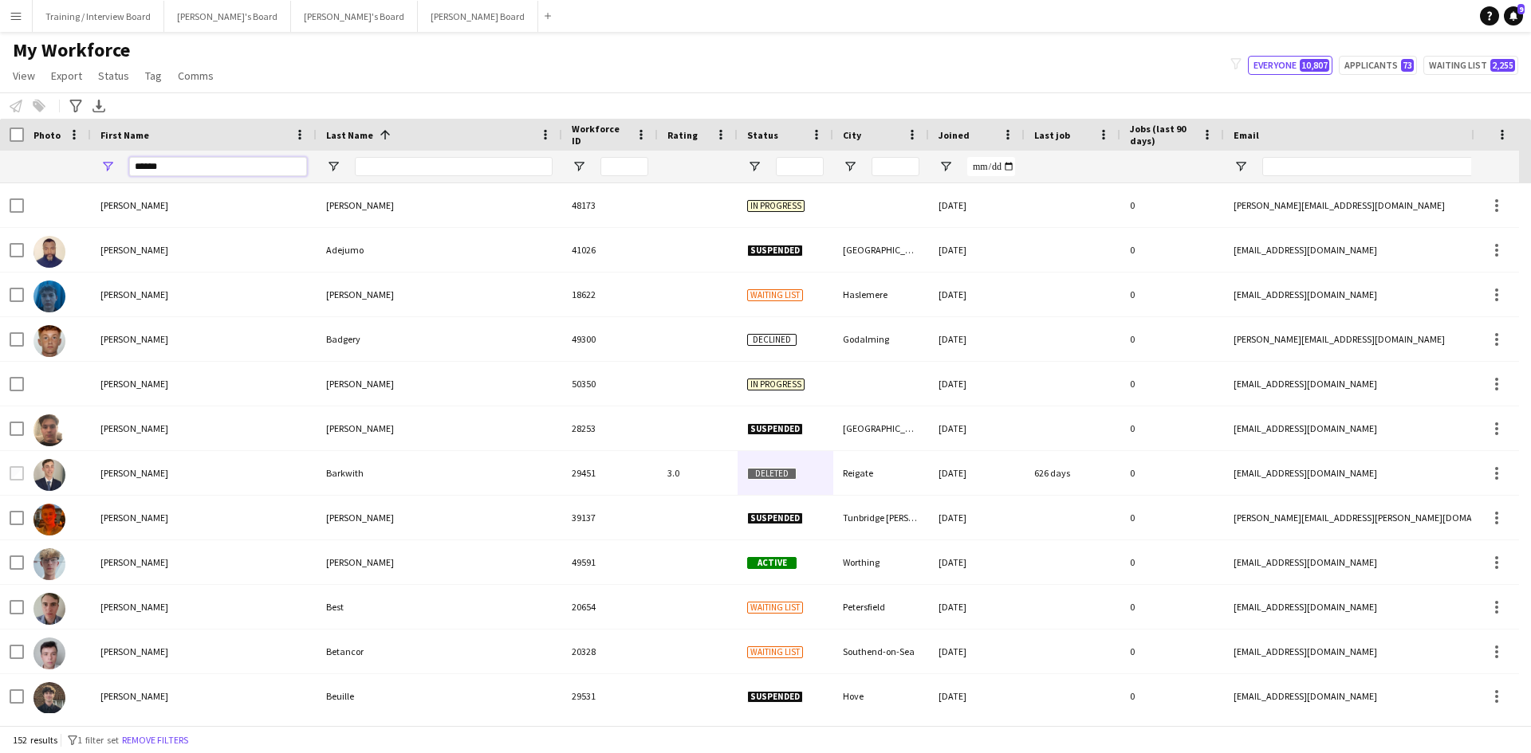
type input "******"
click at [396, 167] on input "Last Name Filter Input" at bounding box center [454, 166] width 198 height 19
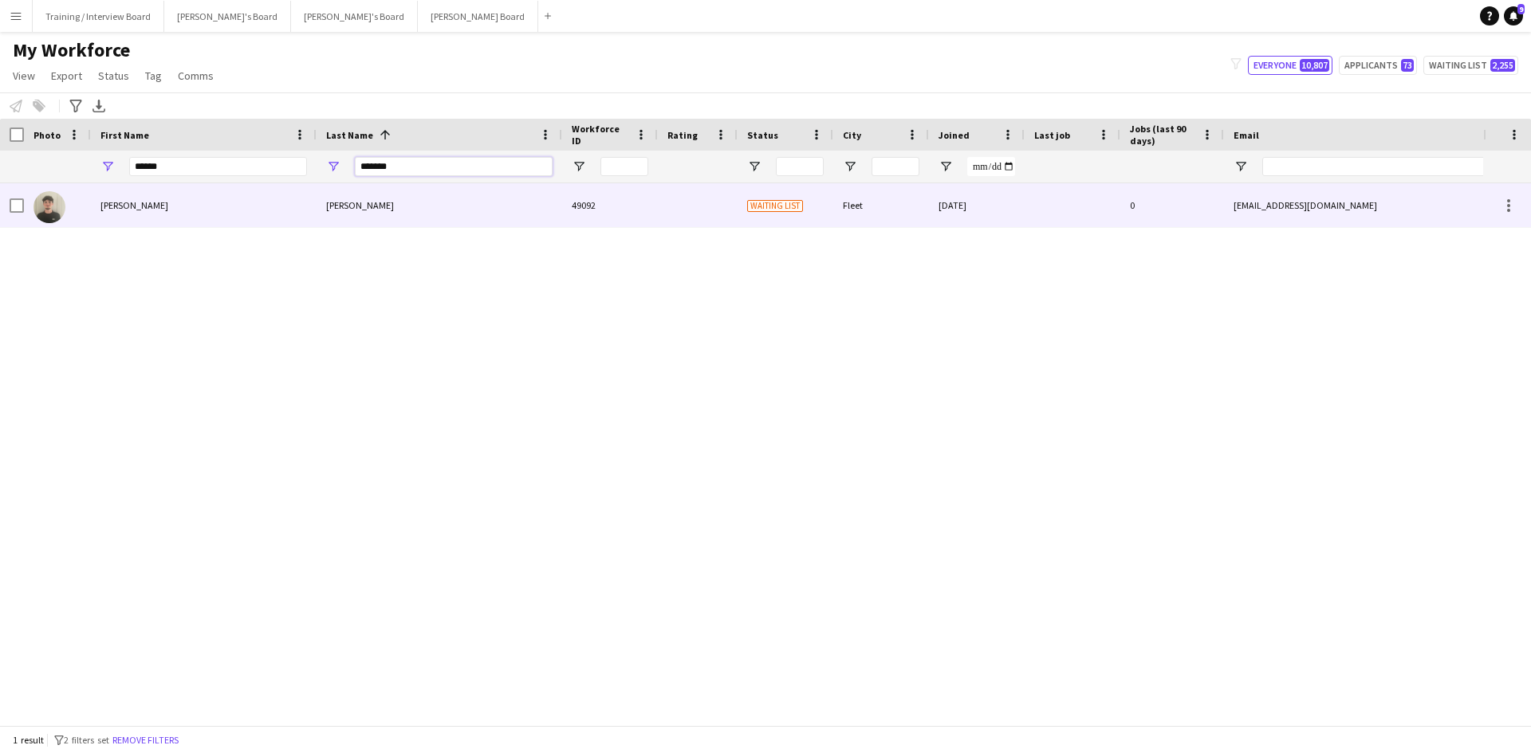
type input "*******"
click at [14, 196] on div at bounding box center [17, 205] width 14 height 45
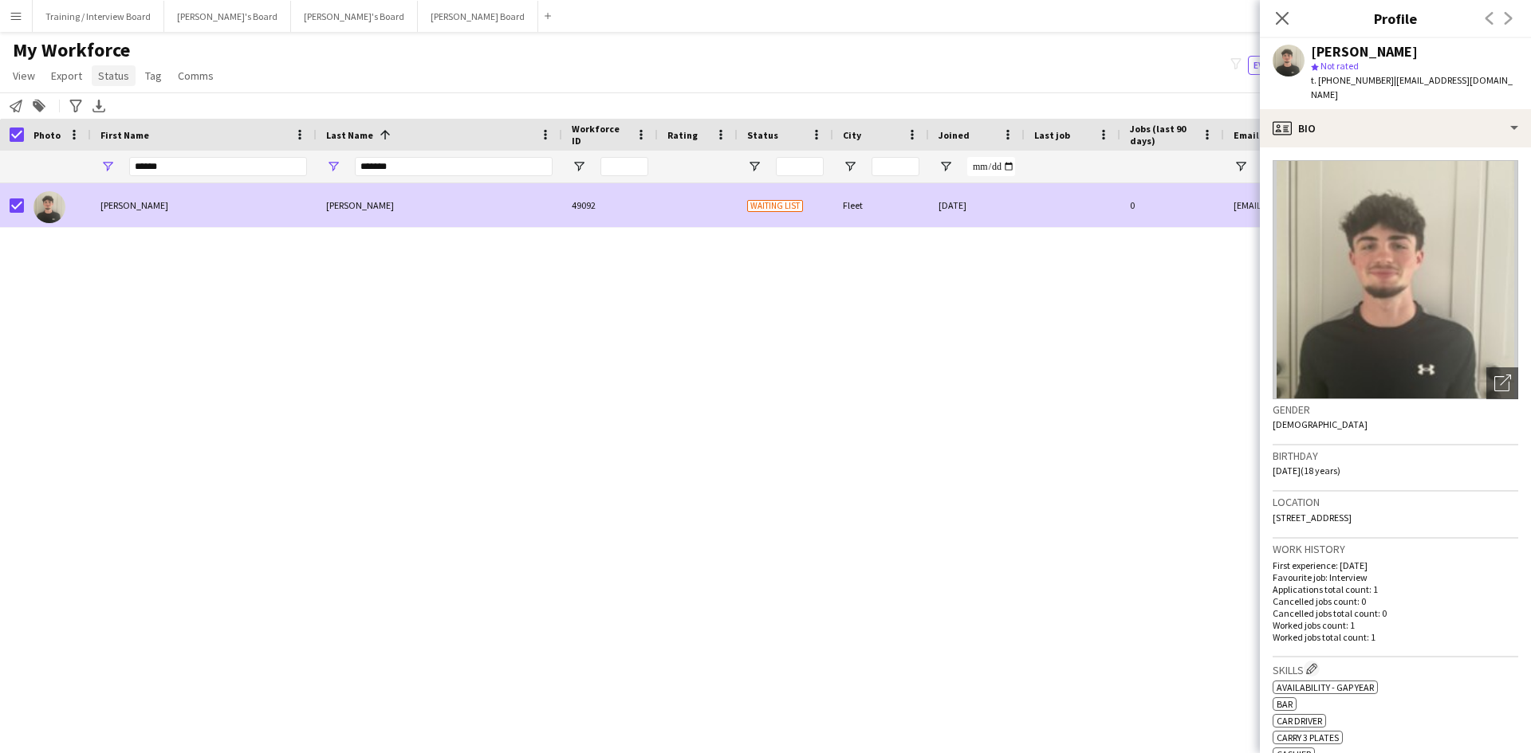
click at [109, 74] on span "Status" at bounding box center [113, 76] width 31 height 14
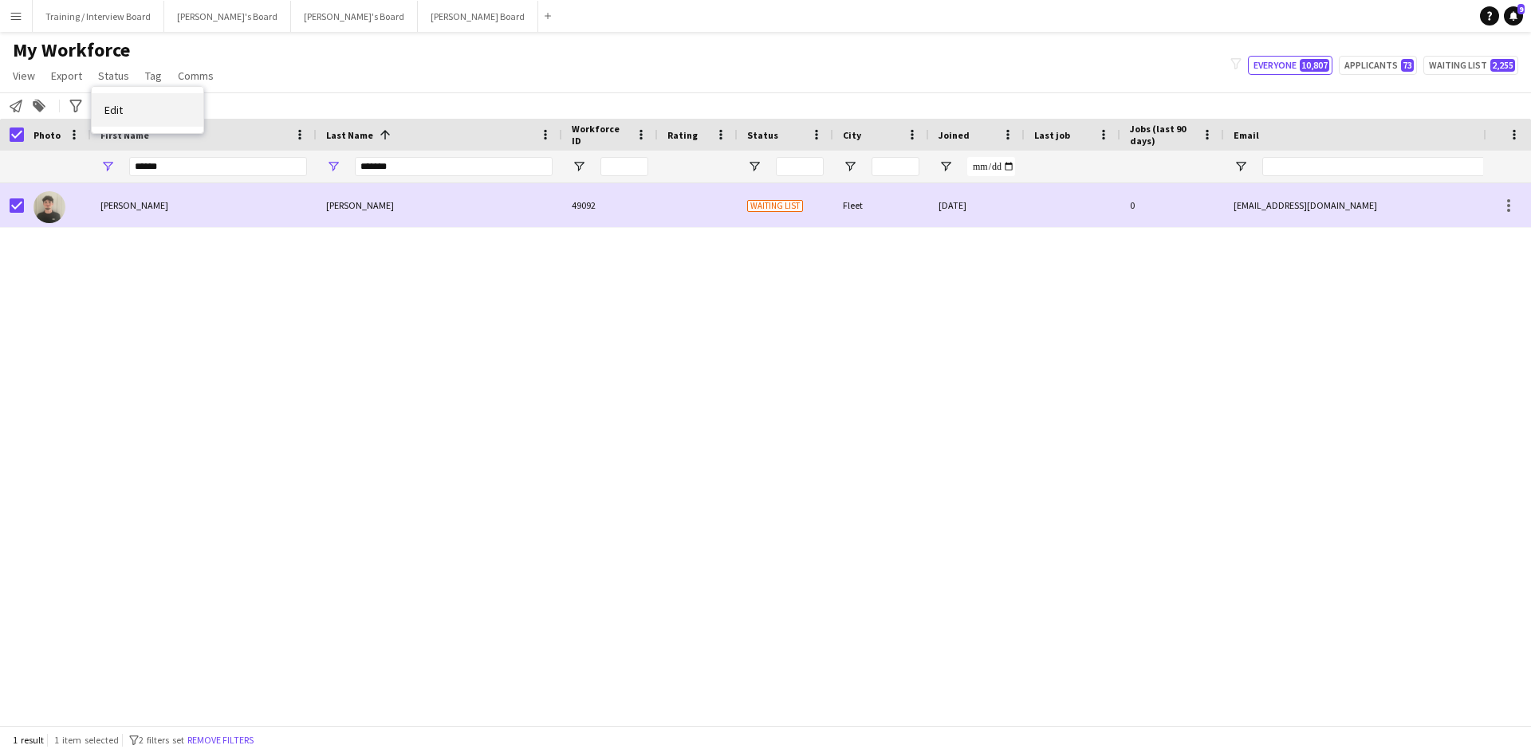
click at [134, 109] on link "Edit" at bounding box center [148, 109] width 112 height 33
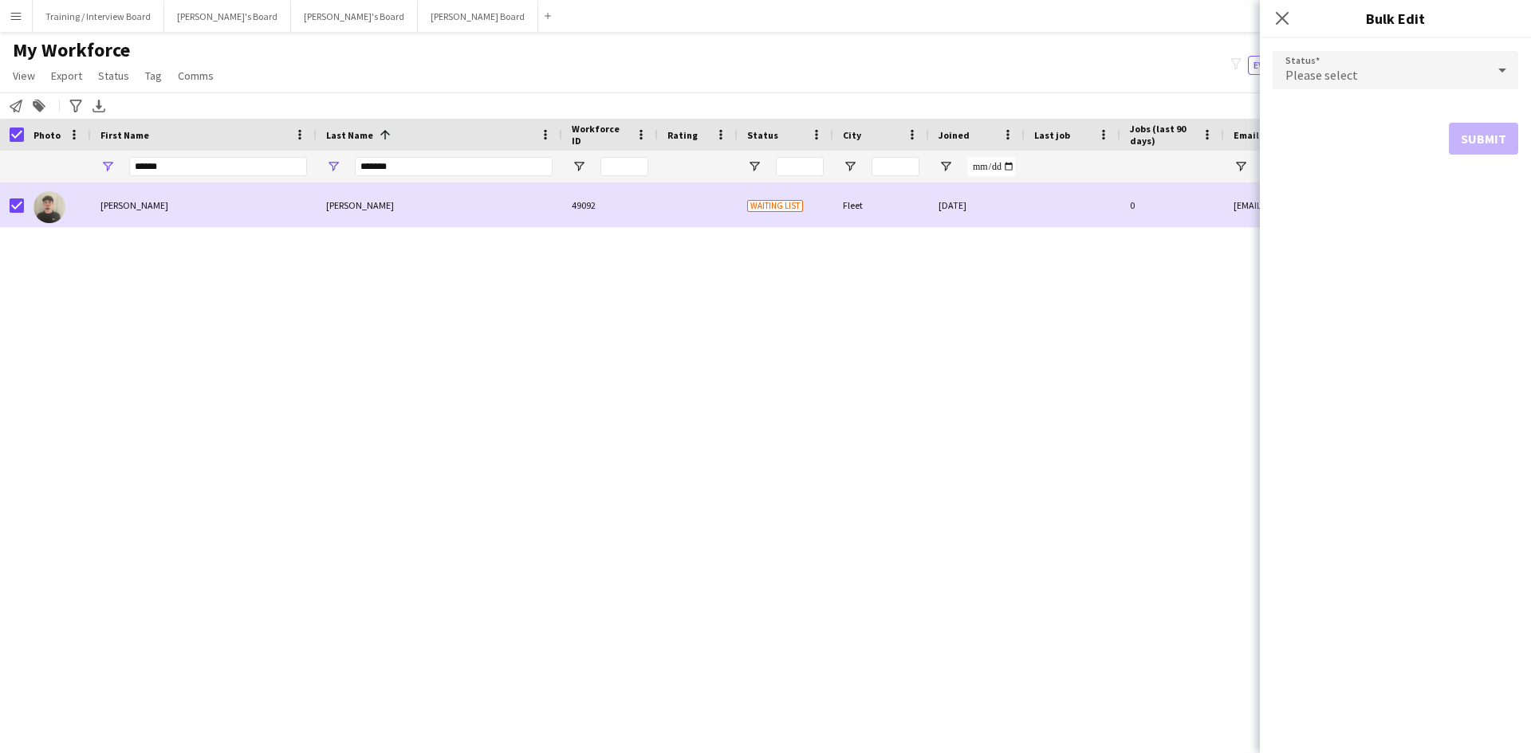
click at [1499, 79] on icon at bounding box center [1501, 70] width 19 height 32
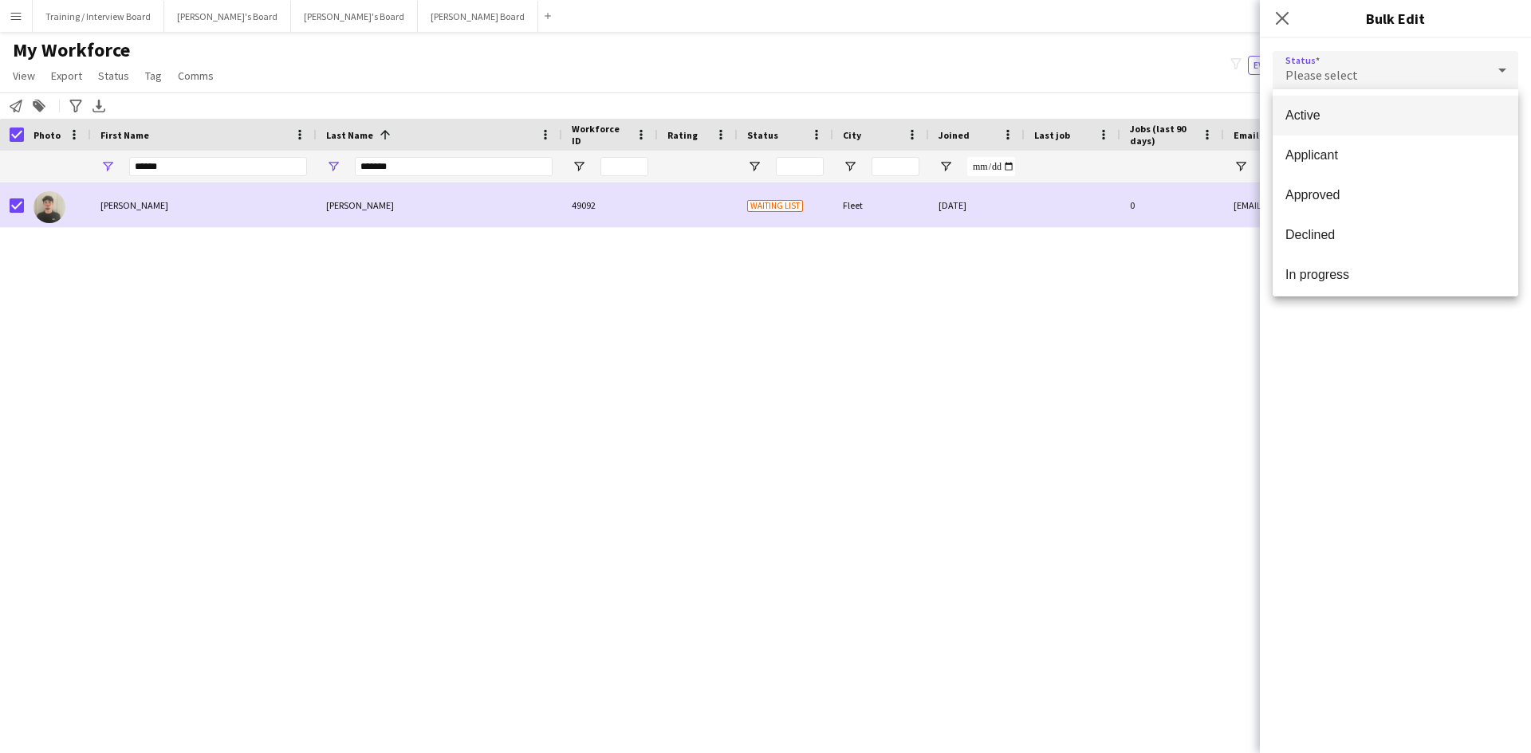
click at [1409, 124] on mat-option "Active" at bounding box center [1395, 116] width 246 height 40
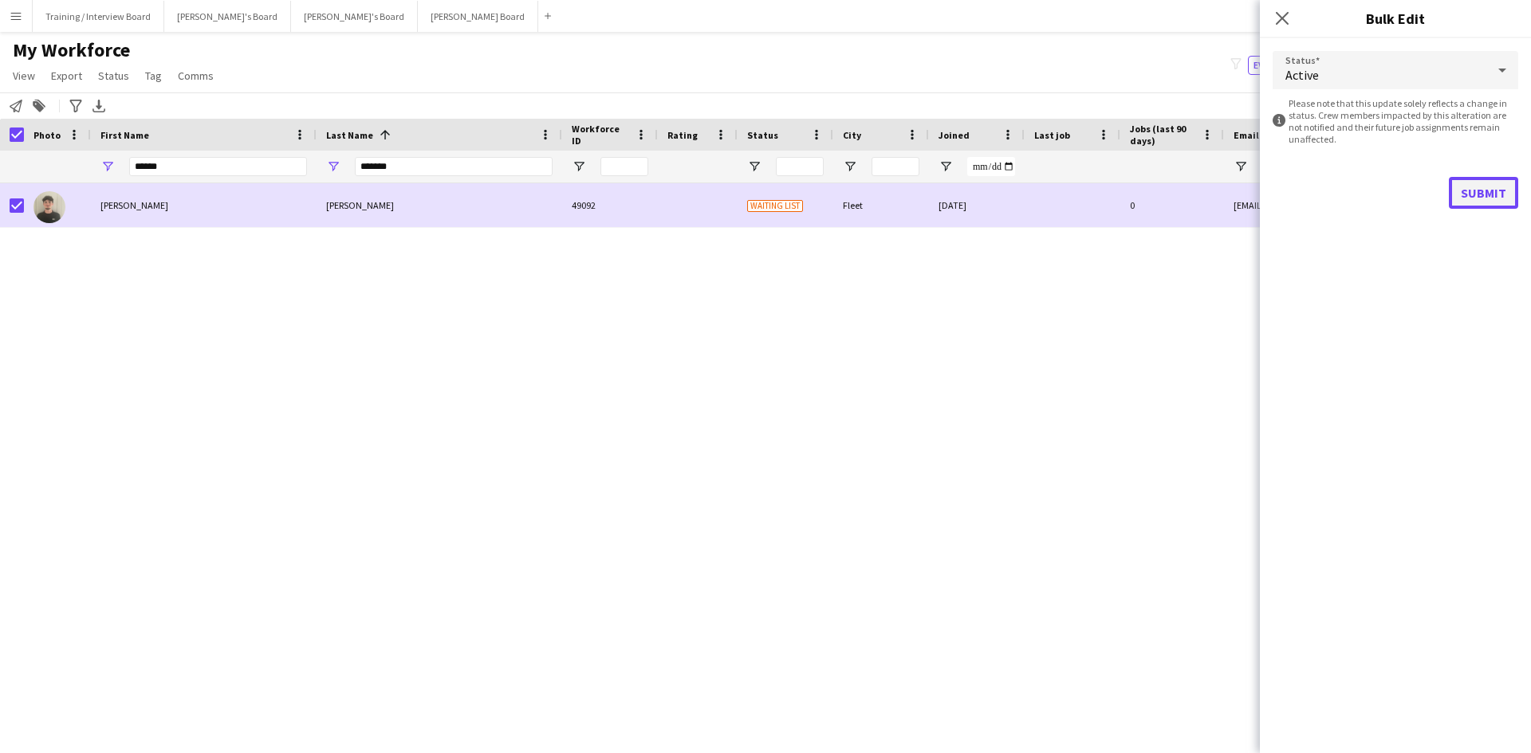
click at [1464, 189] on button "Submit" at bounding box center [1482, 193] width 69 height 32
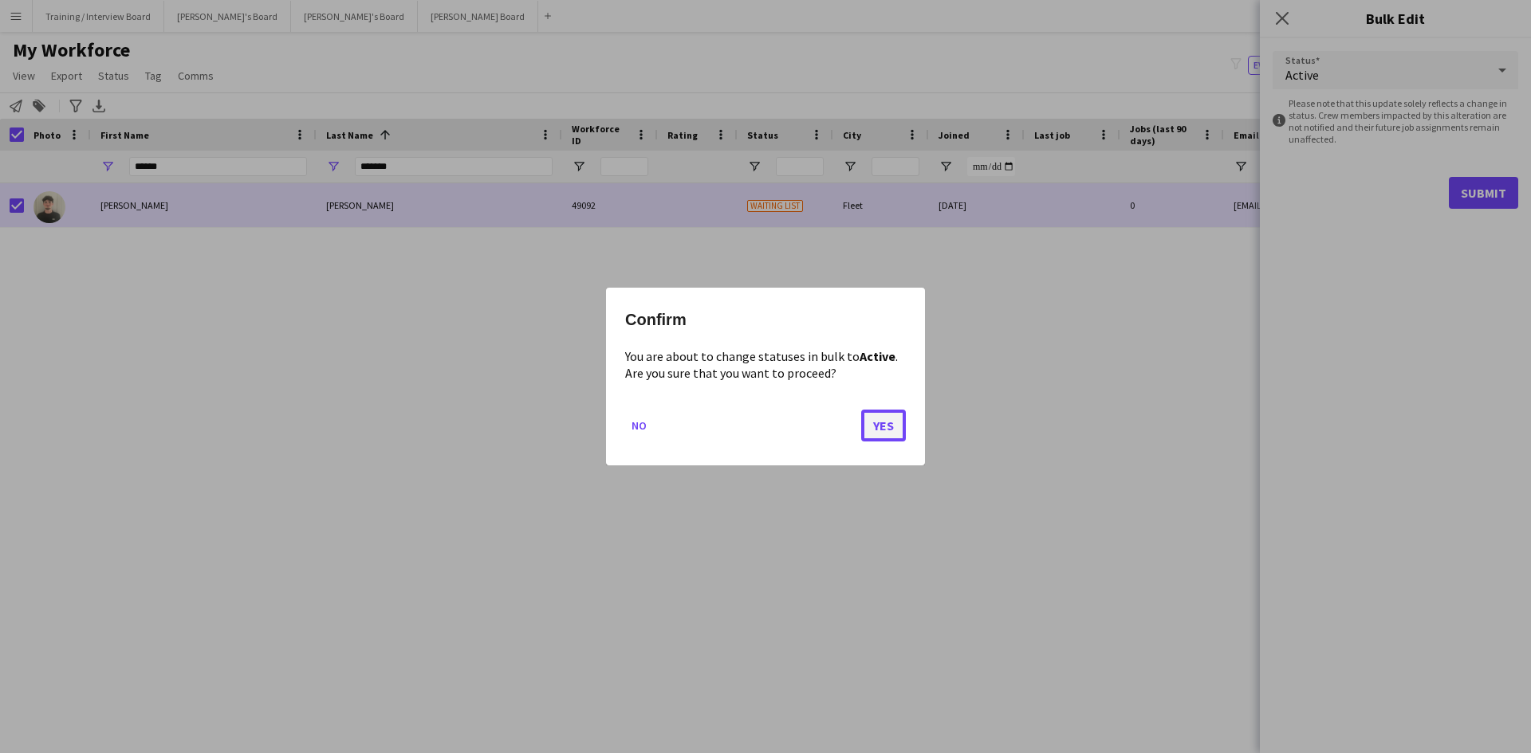
click at [869, 426] on button "Yes" at bounding box center [883, 426] width 45 height 32
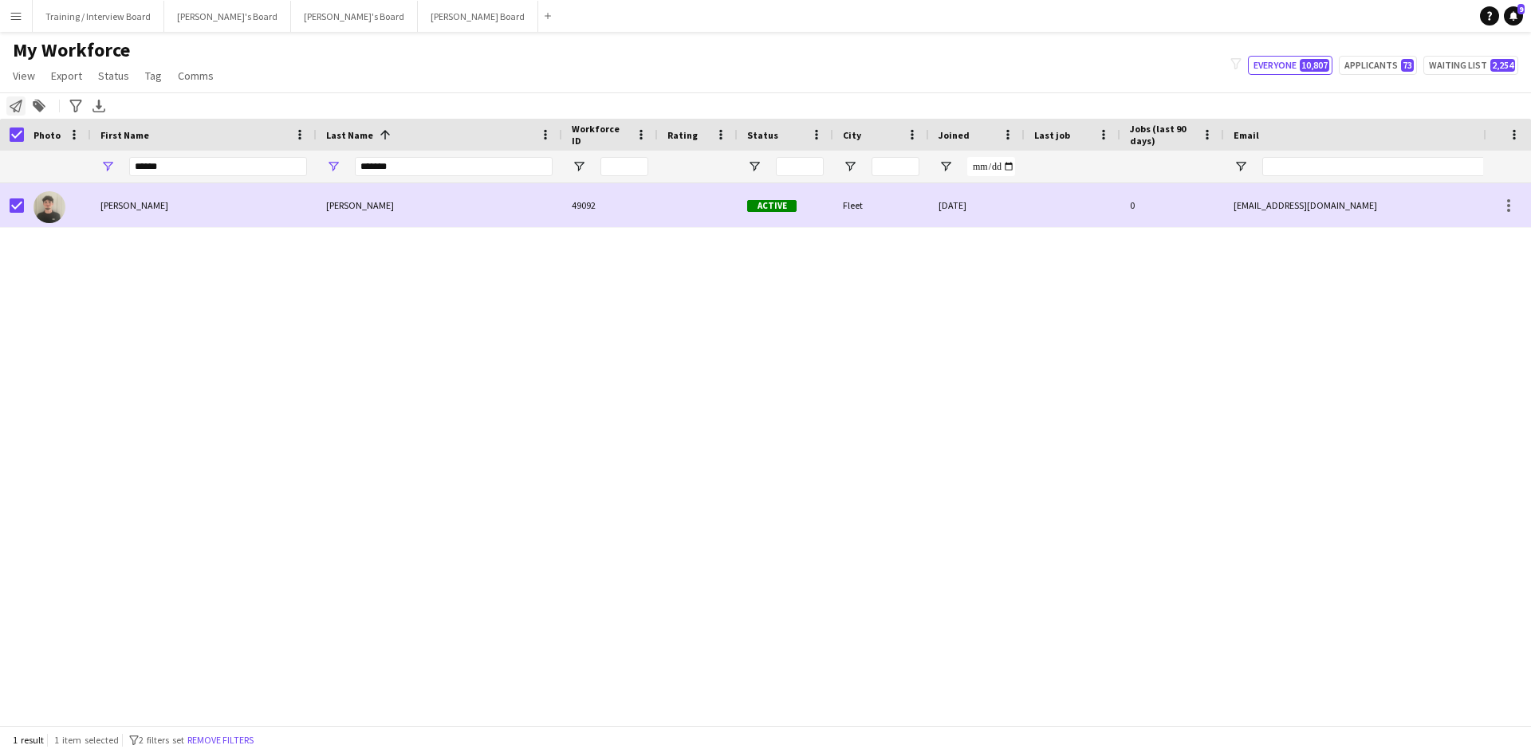
click at [19, 112] on icon at bounding box center [16, 106] width 13 height 13
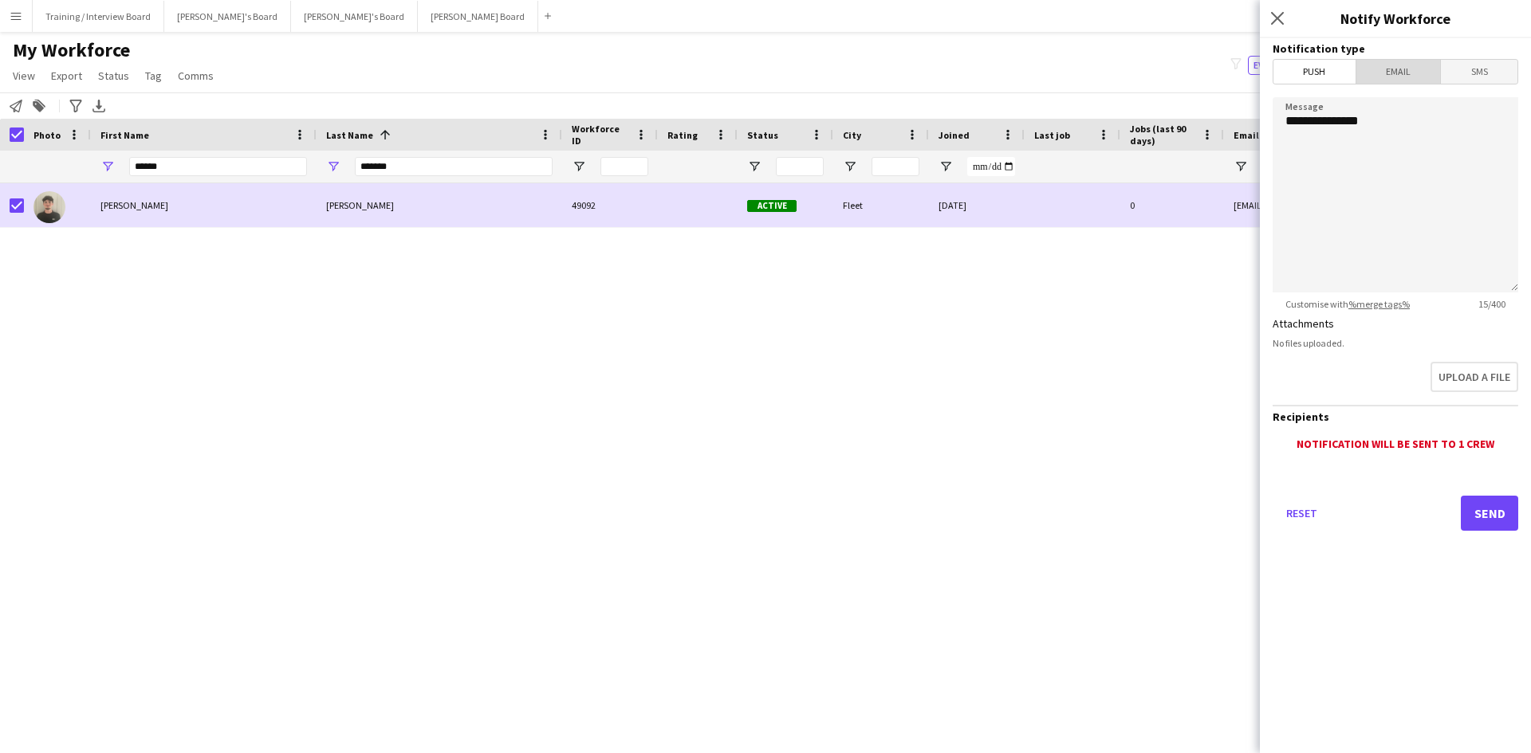
click at [1410, 74] on span "Email" at bounding box center [1398, 72] width 84 height 24
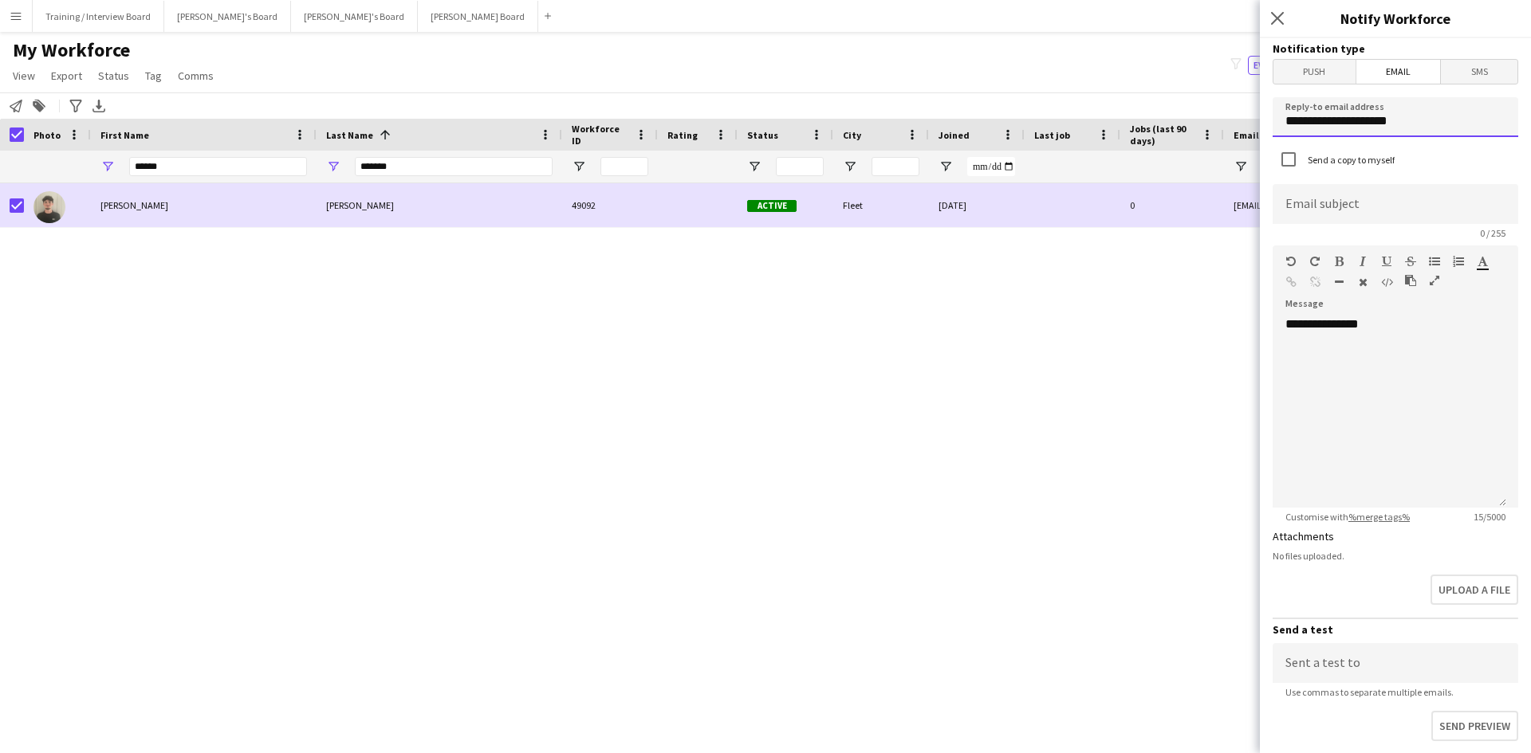
click at [1440, 134] on input "**********" at bounding box center [1395, 117] width 246 height 40
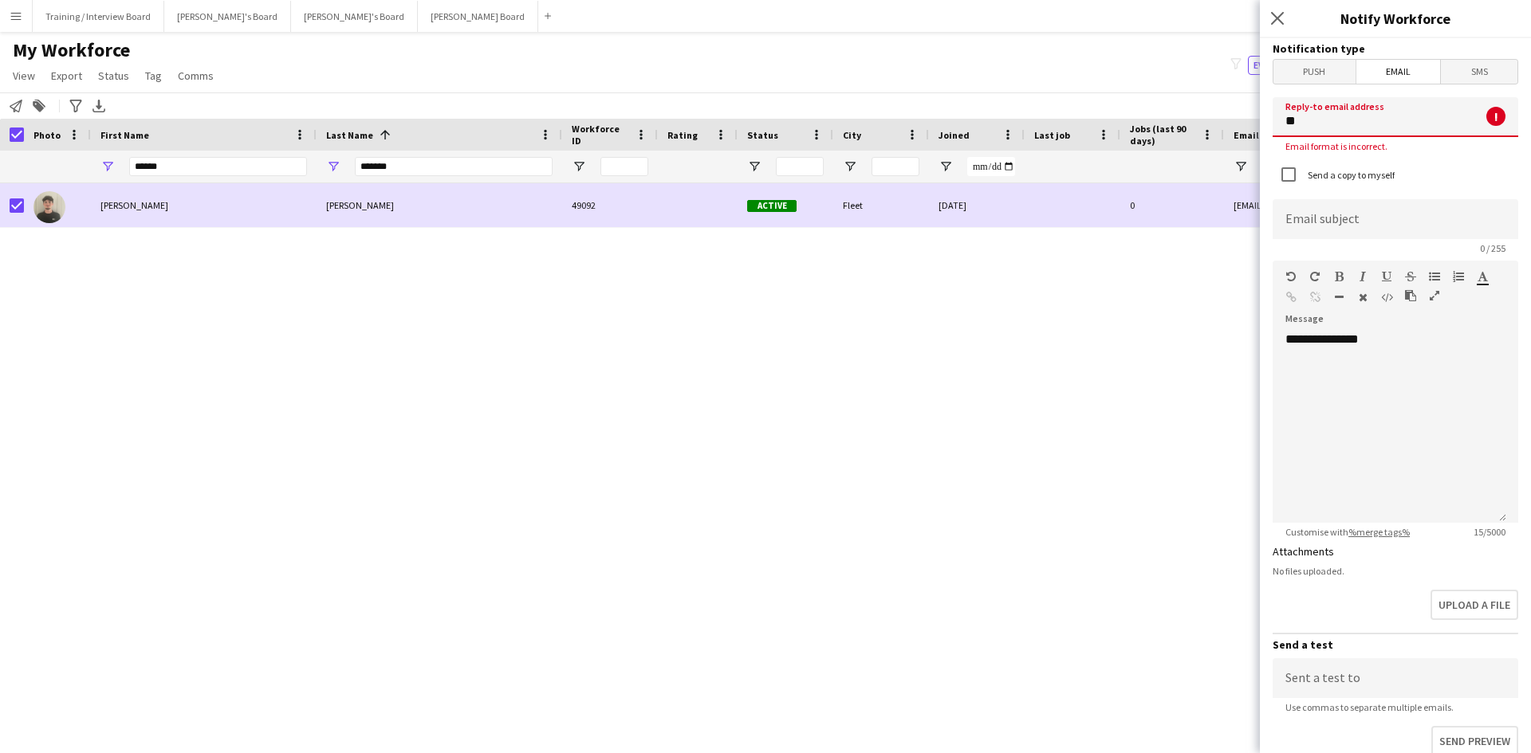
type input "*"
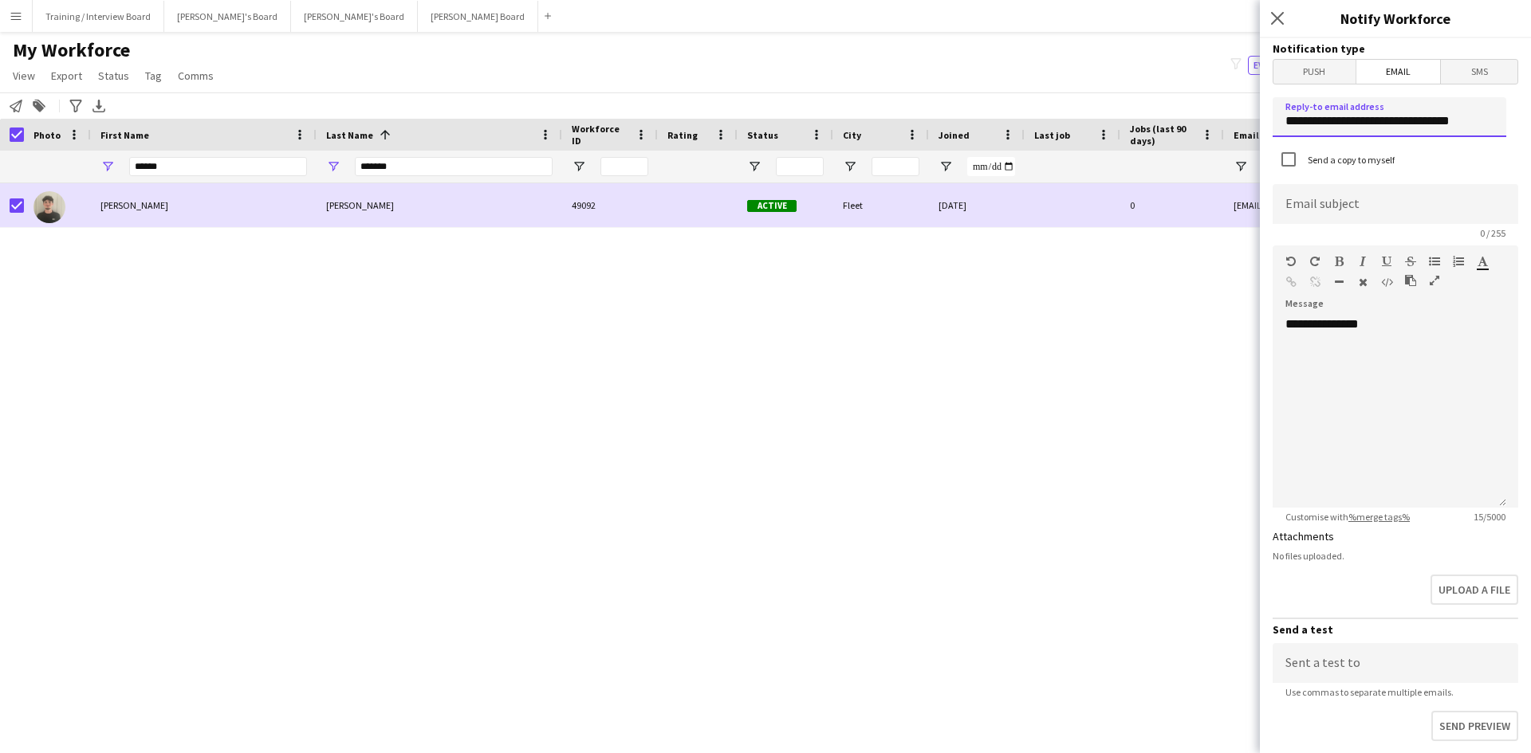
scroll to position [0, 30]
type input "**********"
click at [1389, 319] on div "**********" at bounding box center [1389, 411] width 234 height 191
click at [1320, 364] on div at bounding box center [1389, 356] width 208 height 16
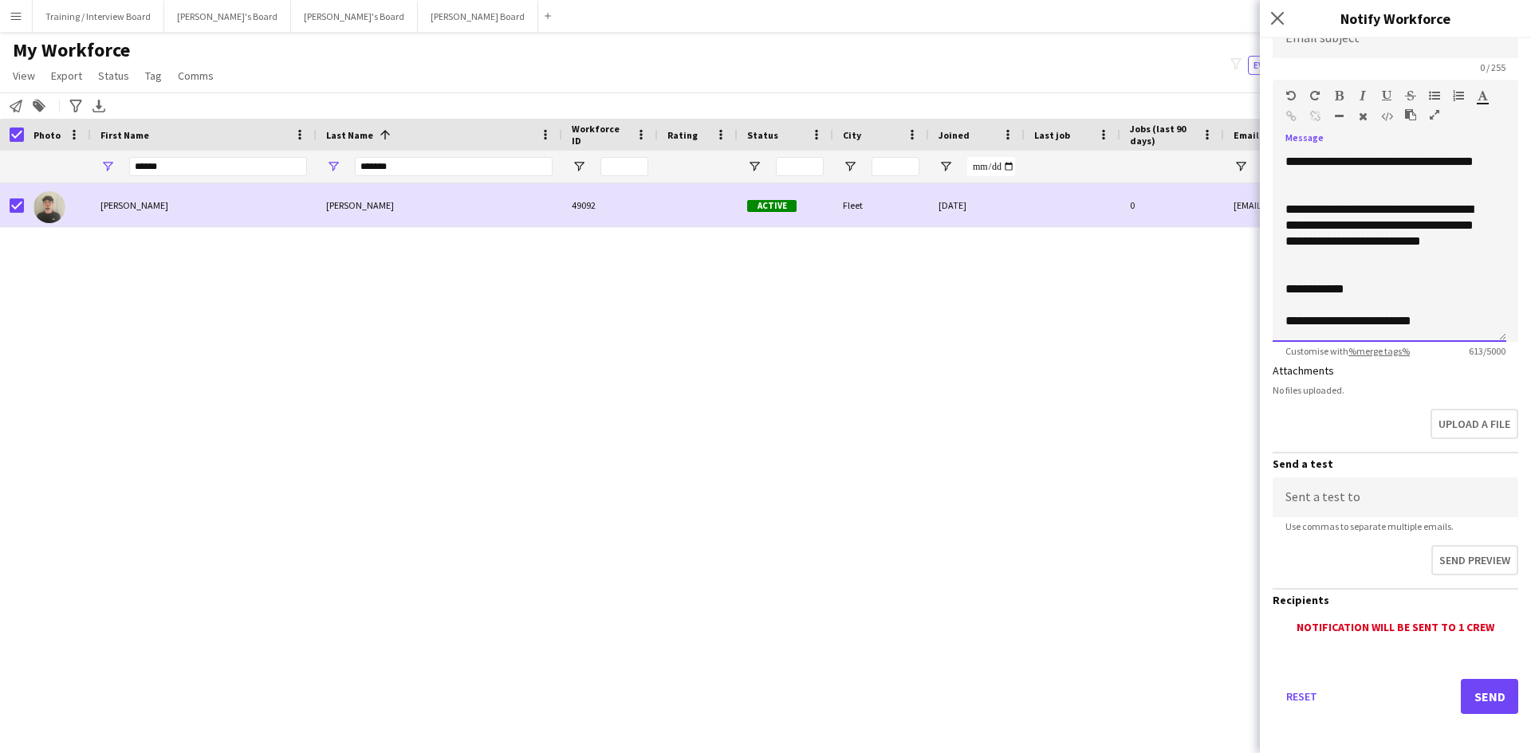
scroll to position [171, 0]
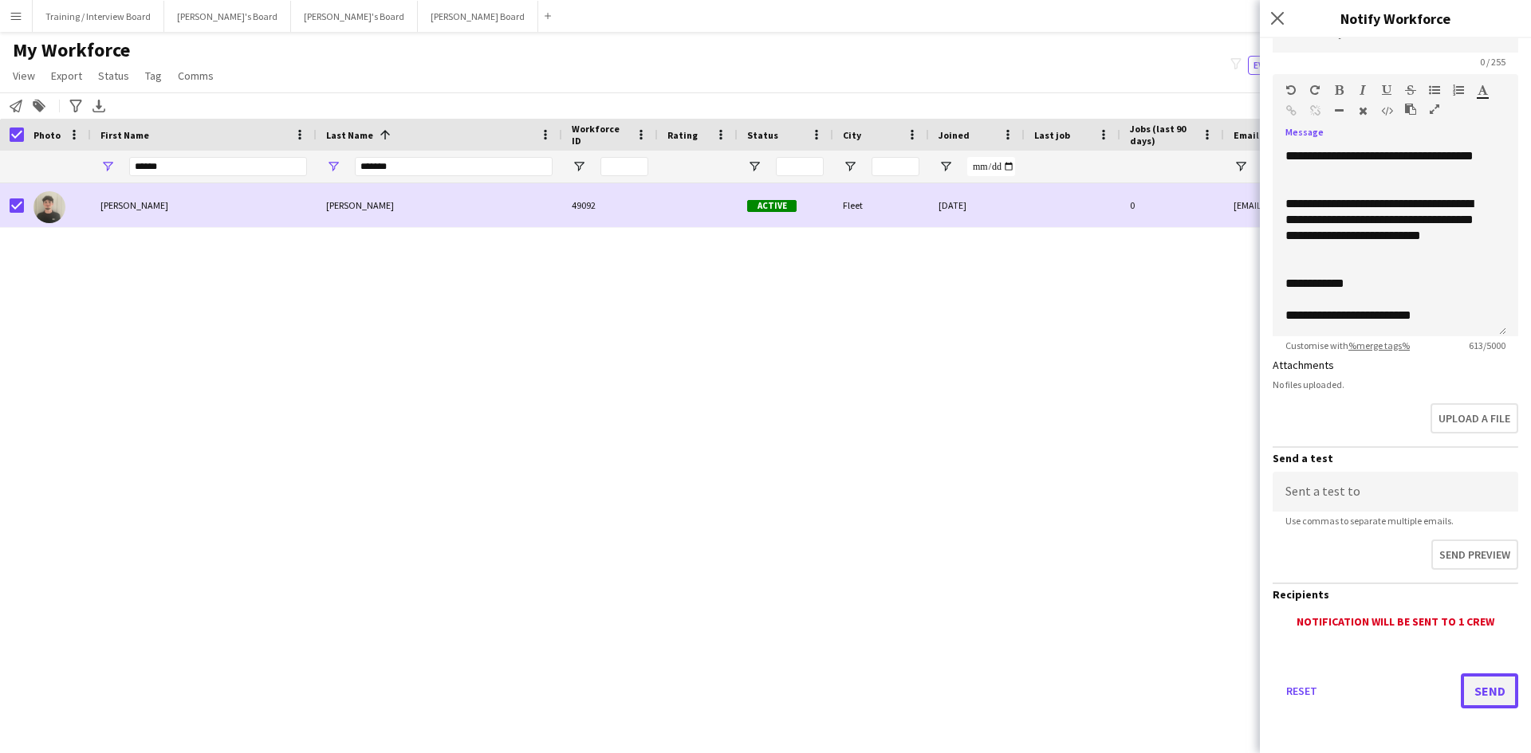
click at [1480, 683] on button "Send" at bounding box center [1488, 691] width 57 height 35
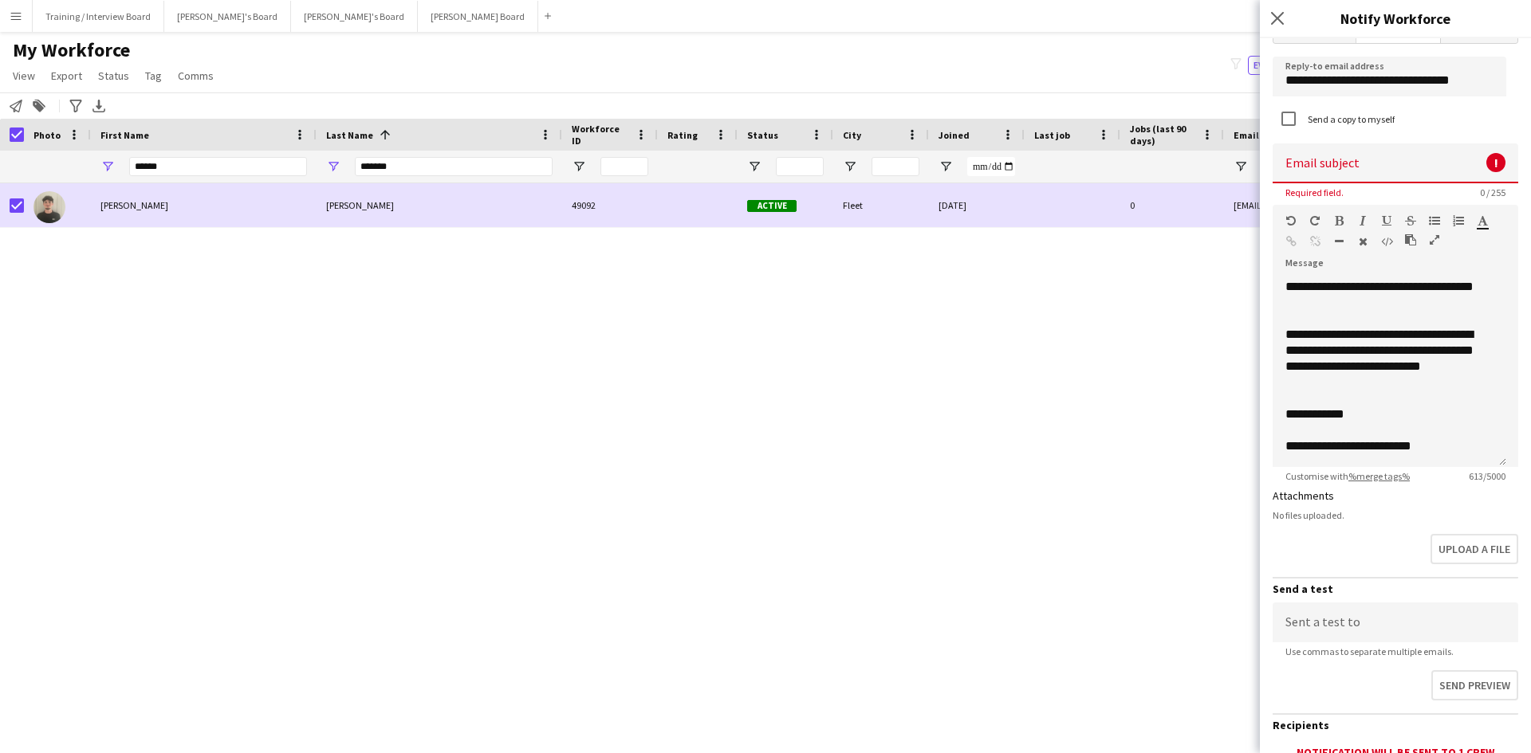
scroll to position [0, 0]
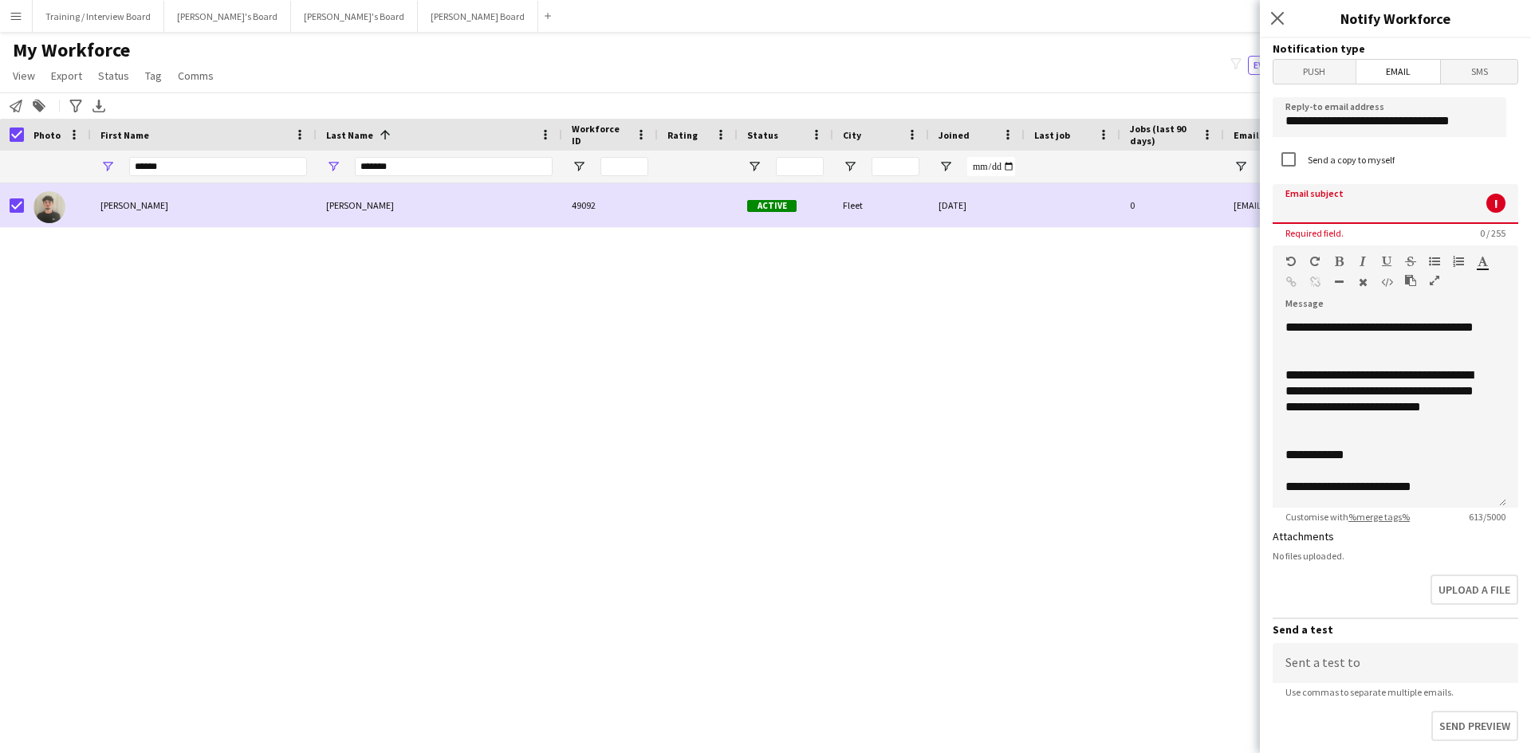
click at [1295, 202] on input at bounding box center [1395, 204] width 246 height 40
type input "**********"
click at [1507, 123] on form "**********" at bounding box center [1395, 481] width 271 height 886
click at [1491, 117] on input "**********" at bounding box center [1389, 117] width 234 height 40
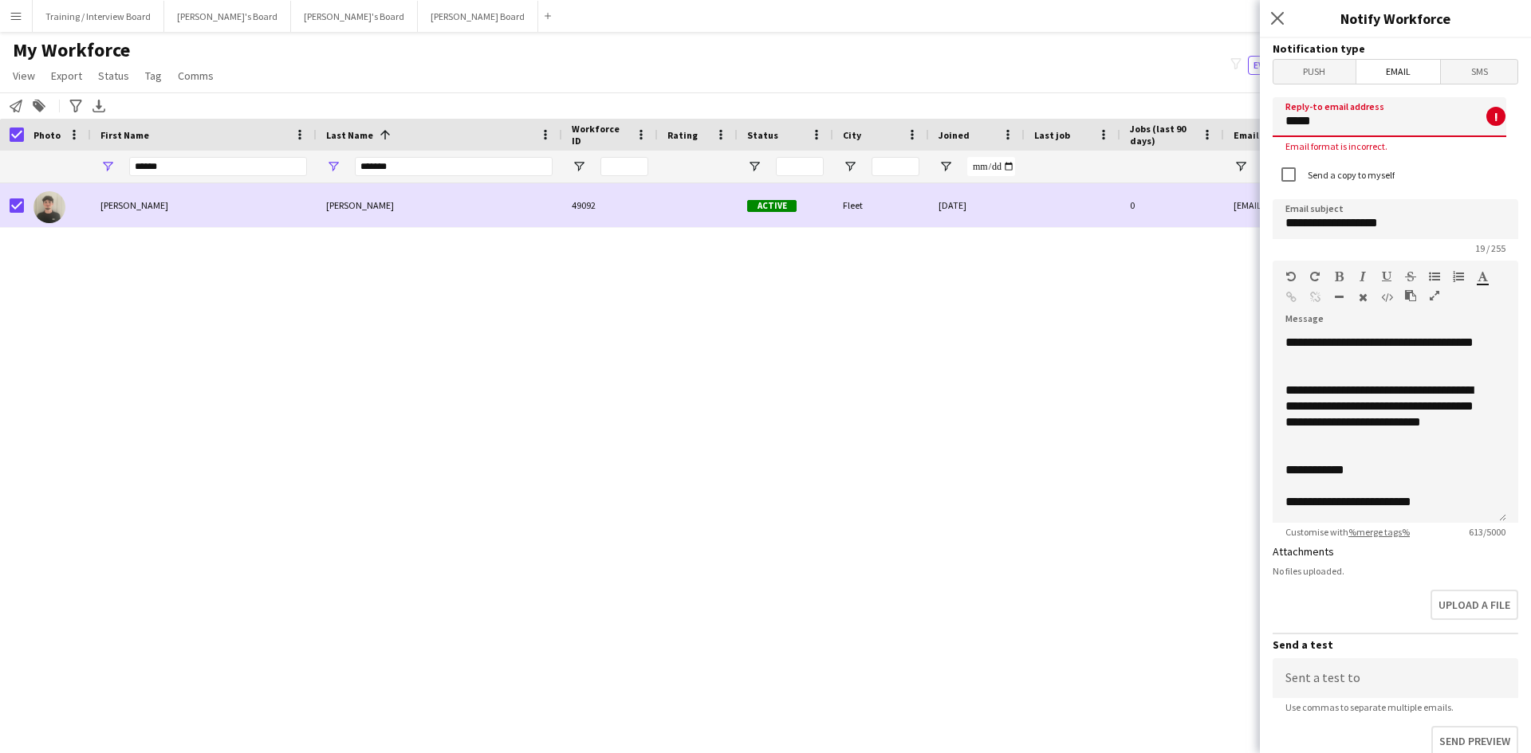
click at [1338, 132] on input "*****" at bounding box center [1389, 117] width 234 height 40
type input "*"
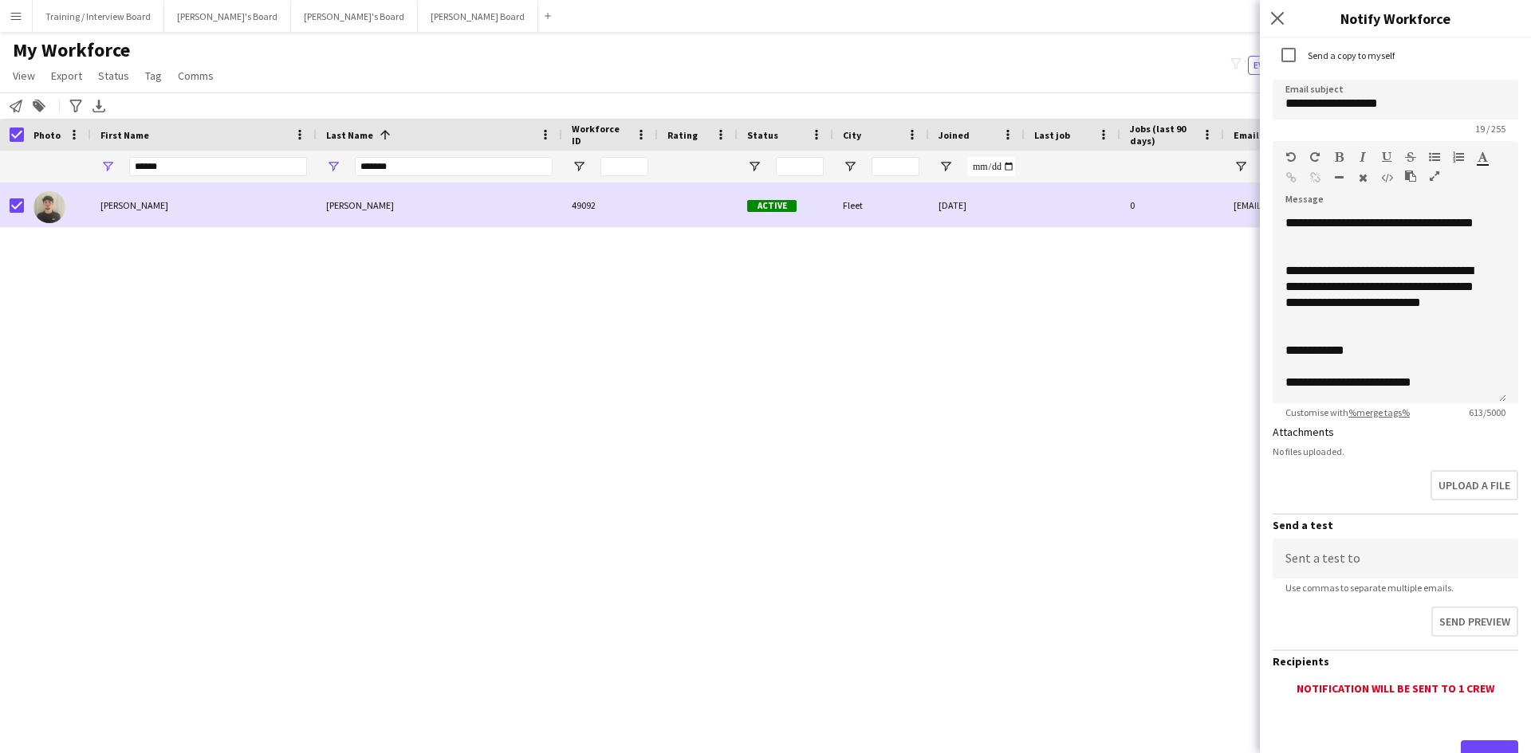
scroll to position [171, 0]
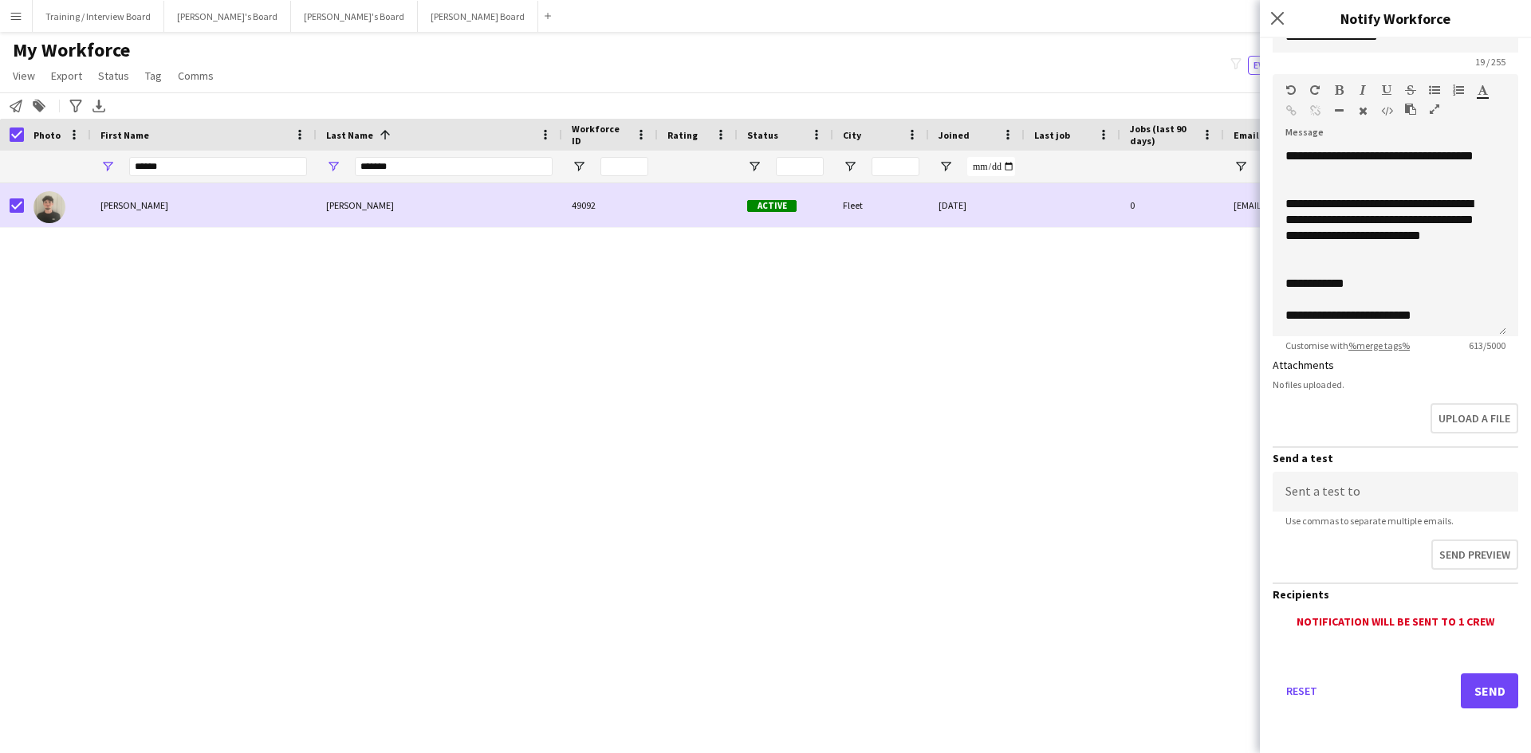
type input "**********"
click at [1479, 690] on button "Send" at bounding box center [1488, 691] width 57 height 35
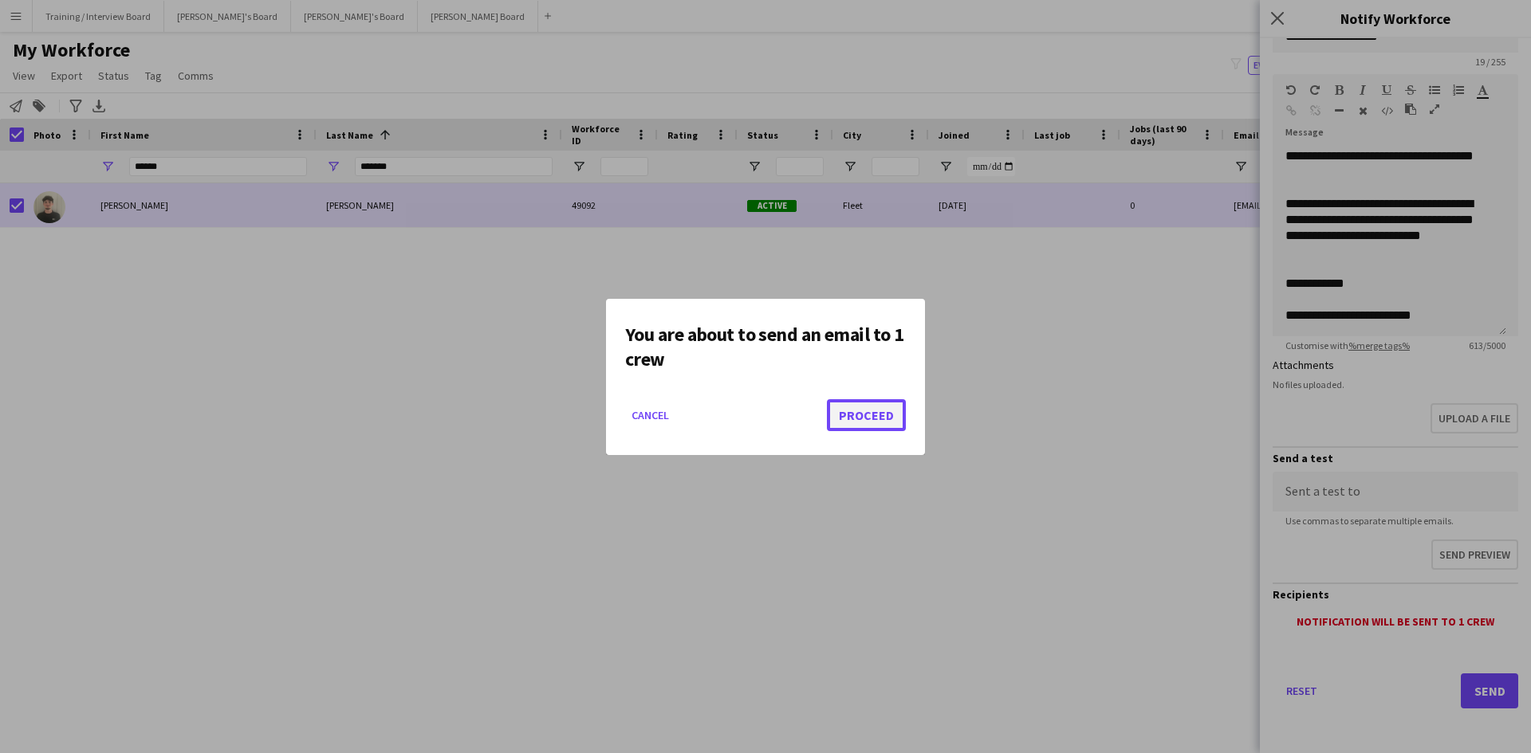
click at [868, 427] on button "Proceed" at bounding box center [866, 415] width 79 height 32
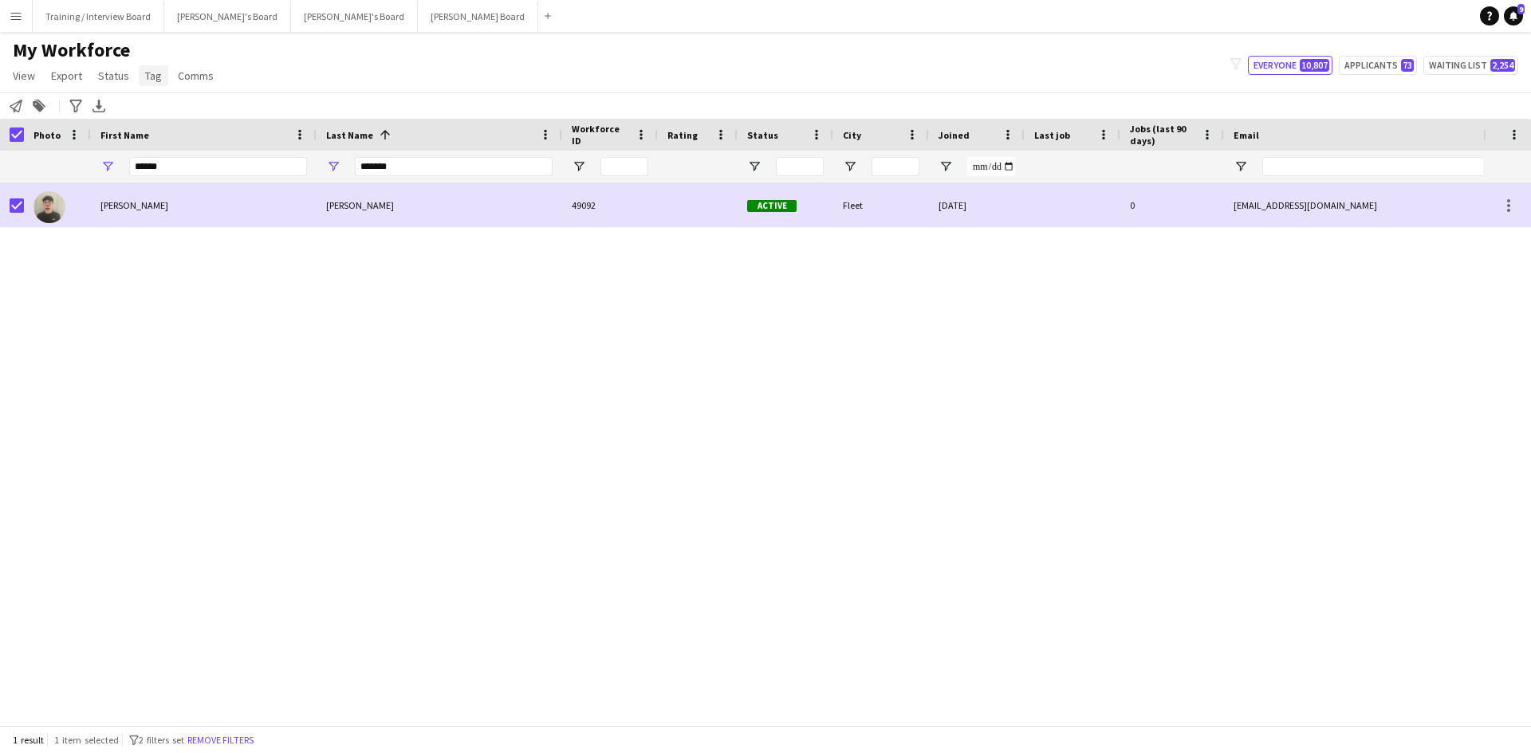
click at [157, 76] on span "Tag" at bounding box center [153, 76] width 17 height 14
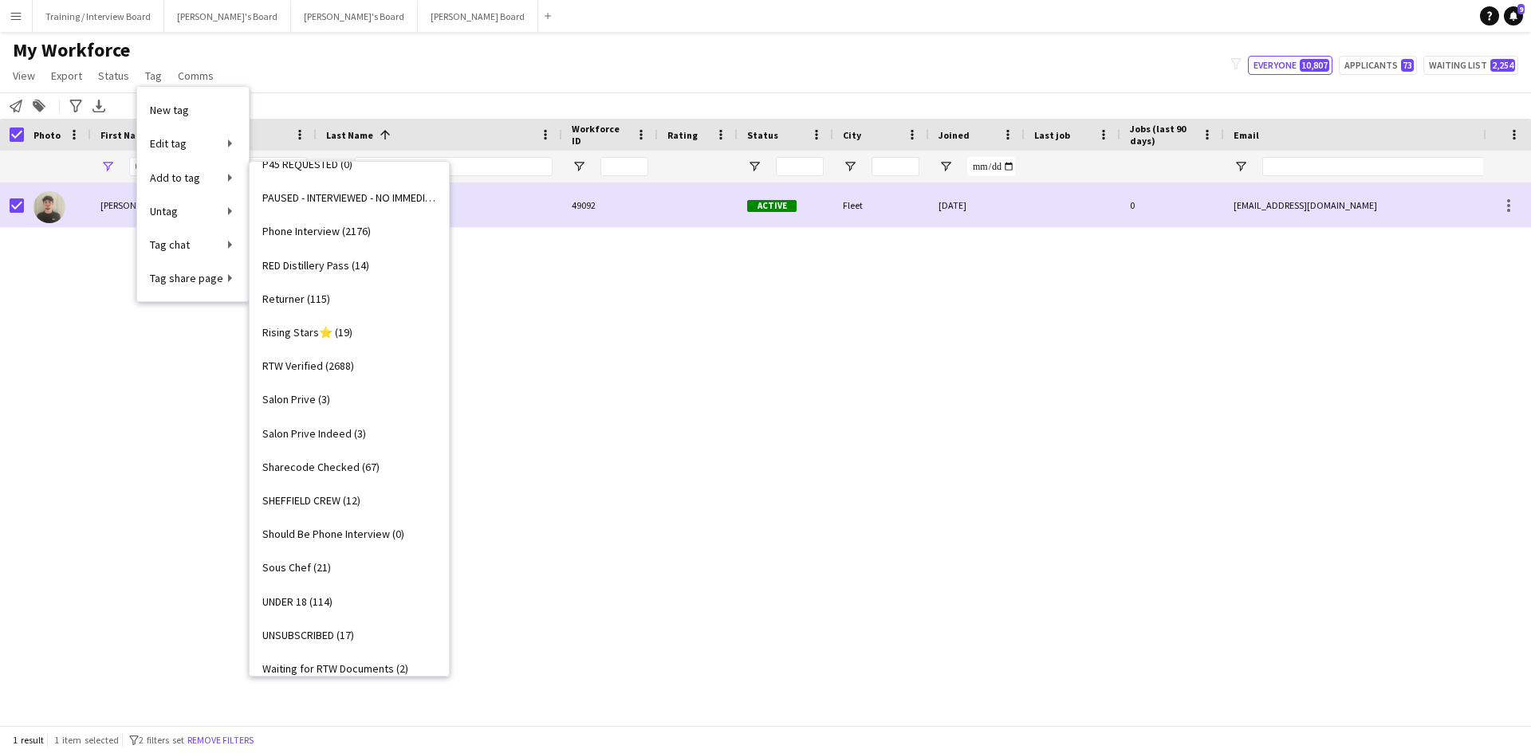
scroll to position [1913, 0]
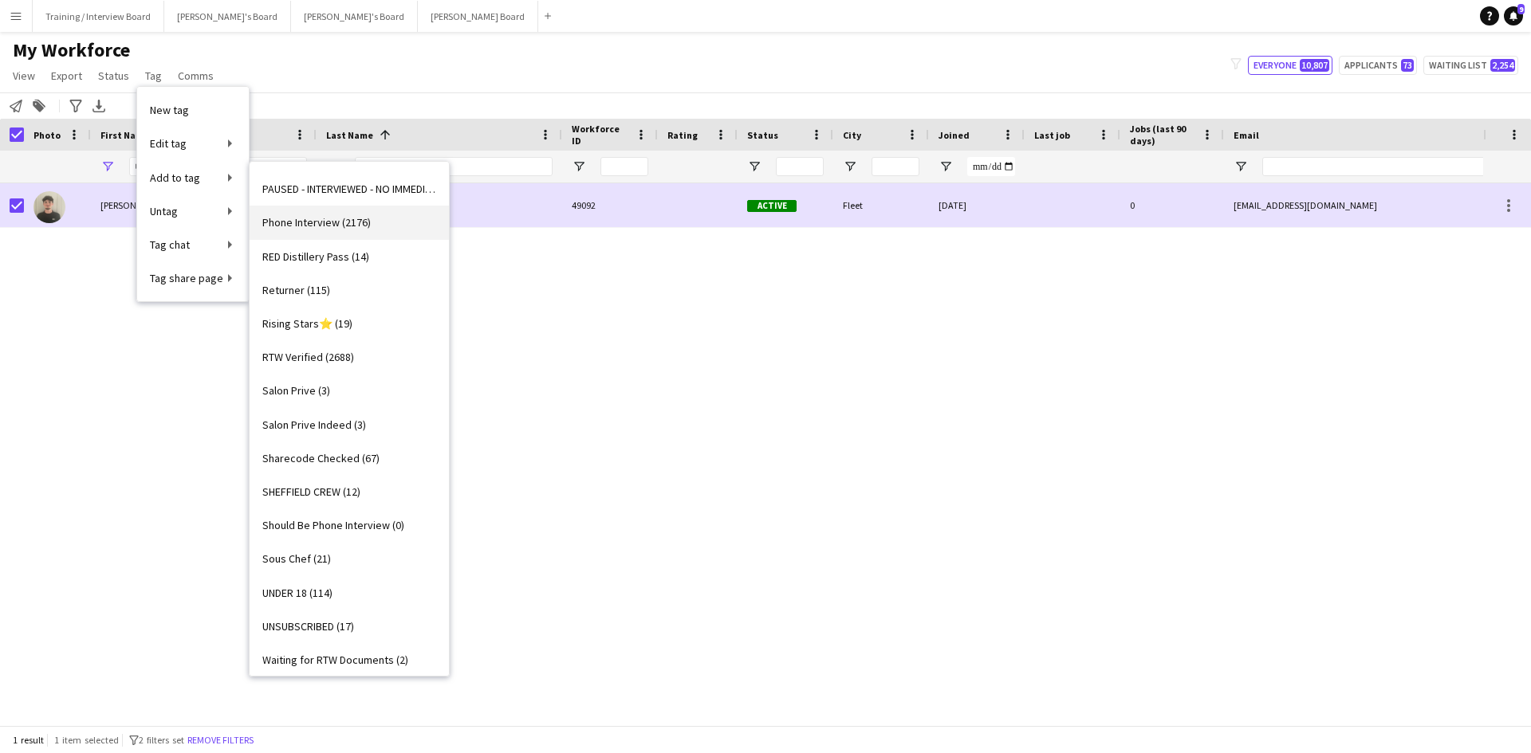
click at [323, 223] on span "Phone Interview (2176)" at bounding box center [316, 222] width 108 height 14
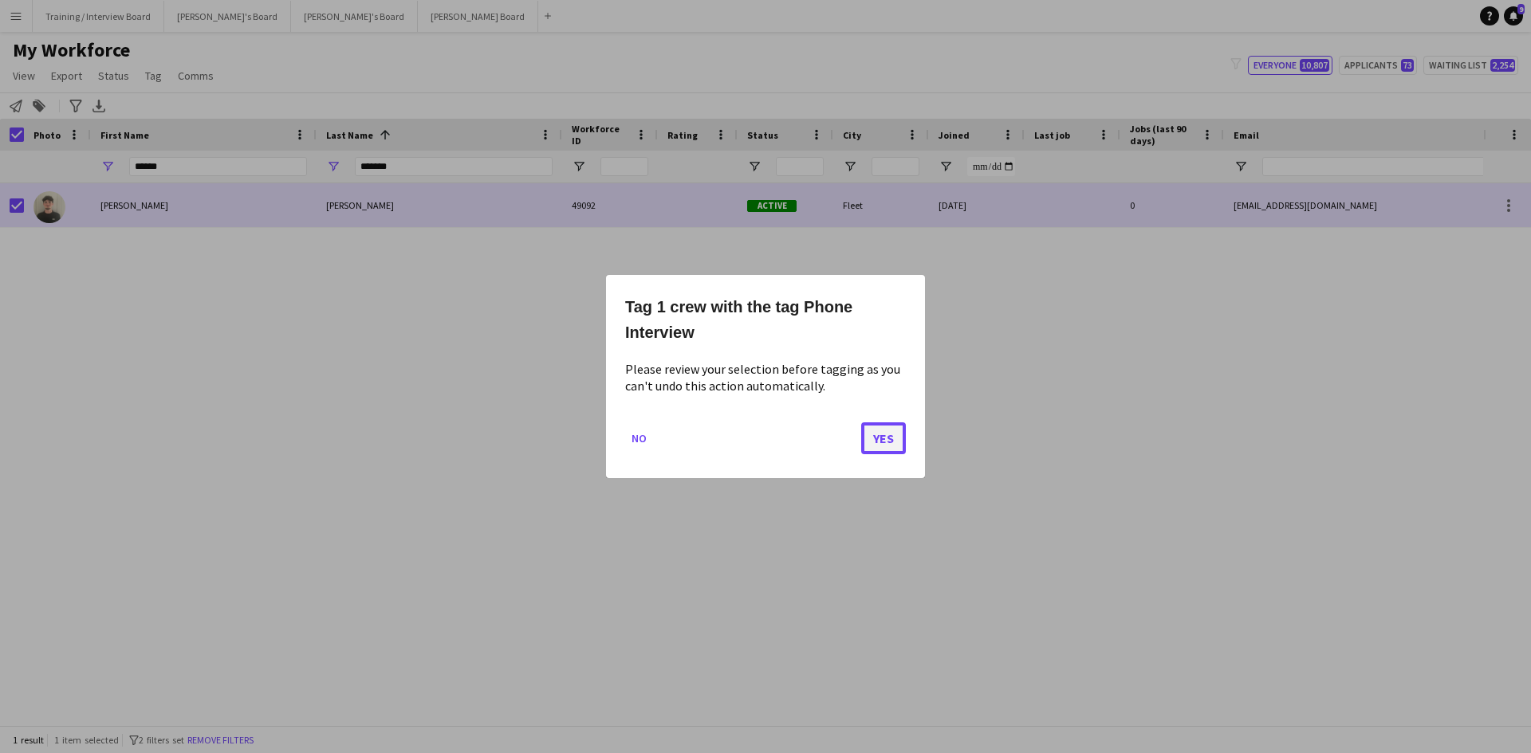
click at [905, 438] on button "Yes" at bounding box center [883, 438] width 45 height 32
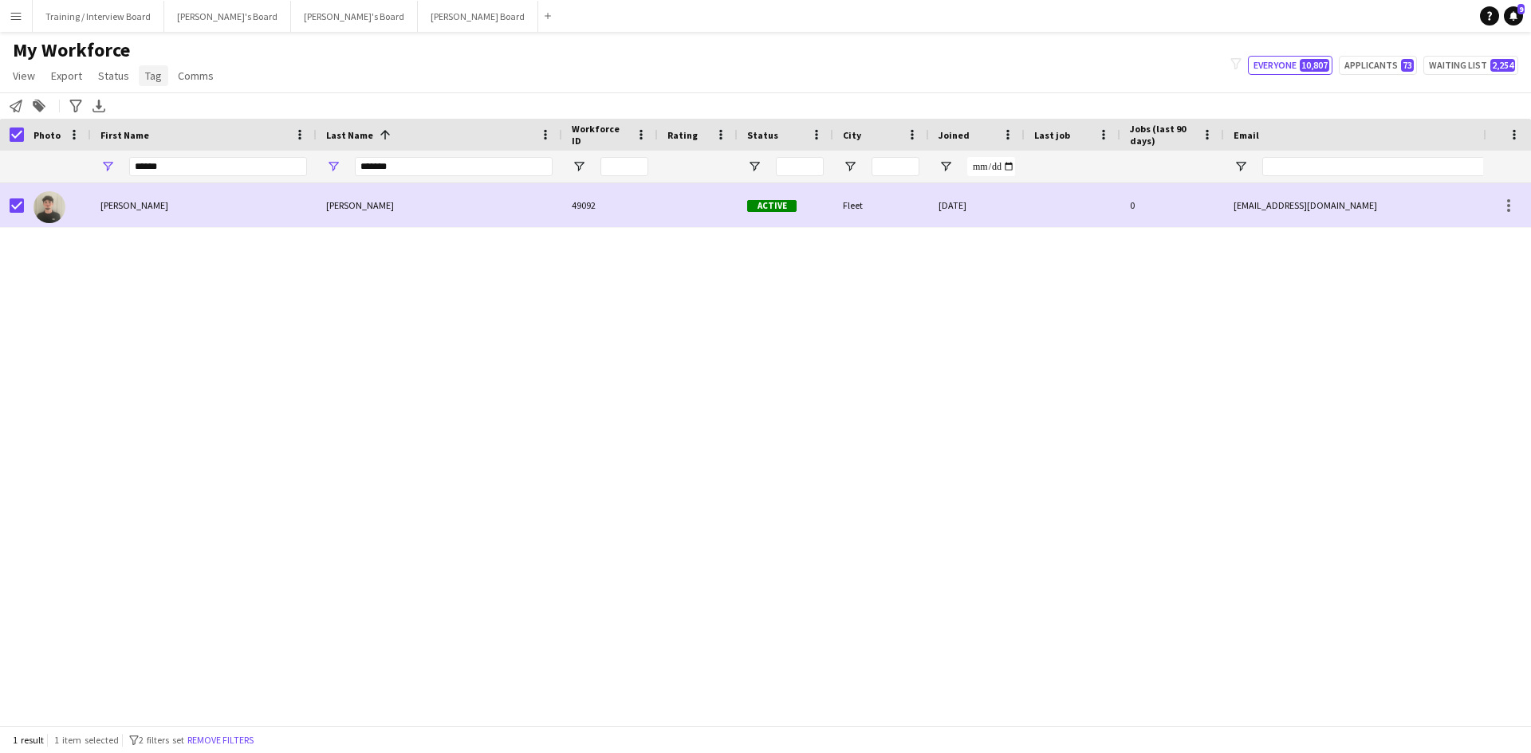
click at [148, 81] on span "Tag" at bounding box center [153, 76] width 17 height 14
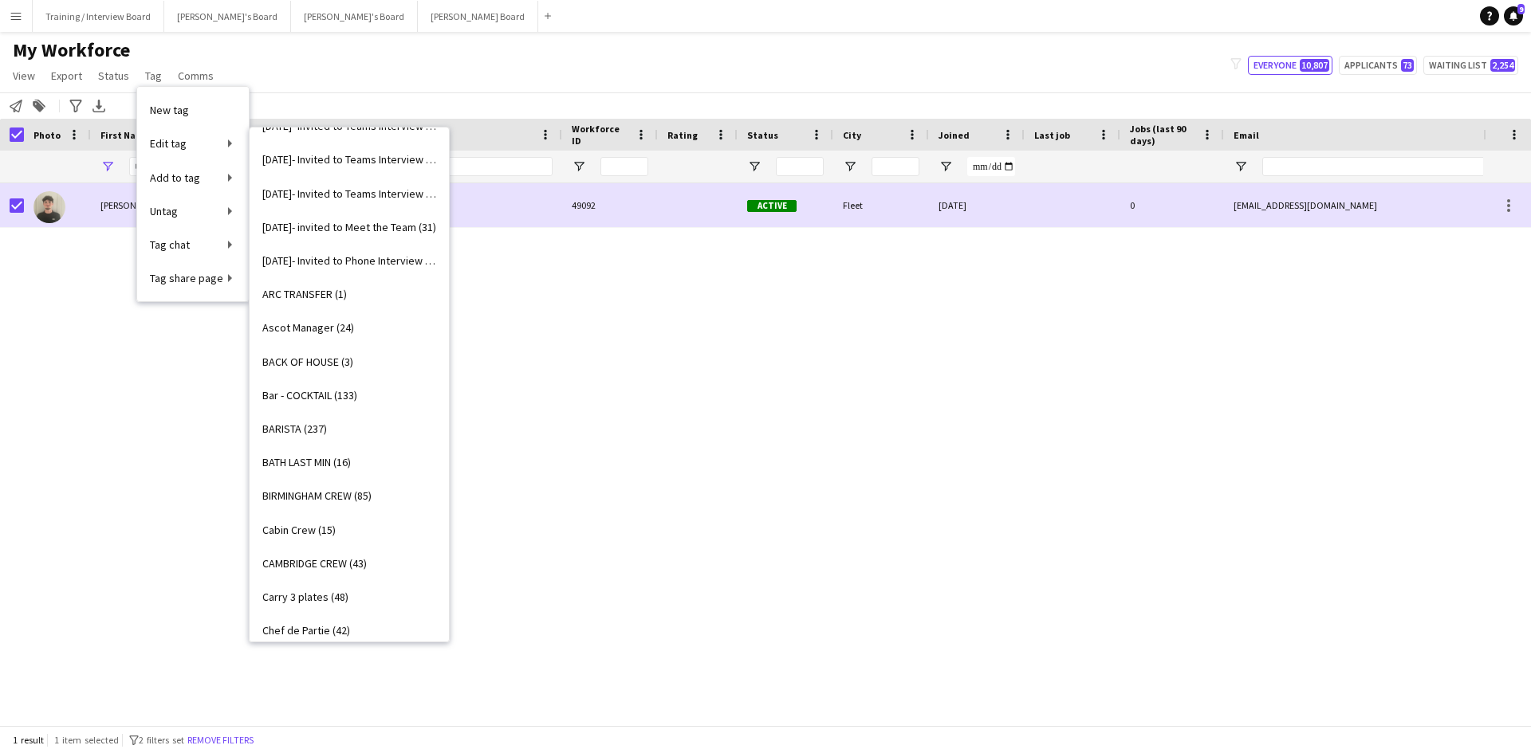
scroll to position [399, 0]
click at [316, 161] on span "Bar - COCKTAIL (133)" at bounding box center [309, 156] width 95 height 14
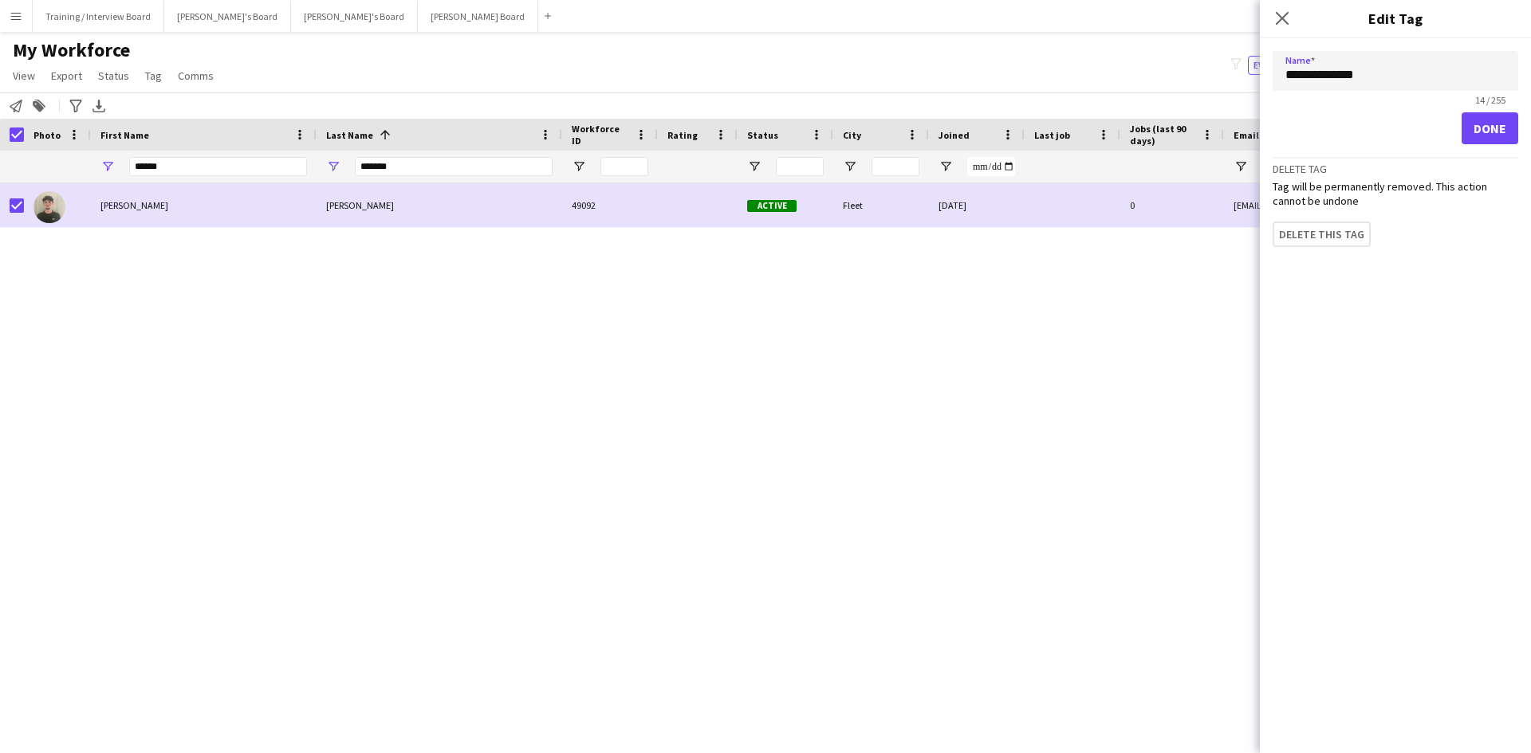
click at [271, 292] on div "Oliver Richardson 49092 Active Fleet 20-07-2025 0 ollierichardson621@gmail.com …" at bounding box center [741, 448] width 1483 height 530
click at [1286, 17] on icon "Close pop-in" at bounding box center [1281, 17] width 15 height 15
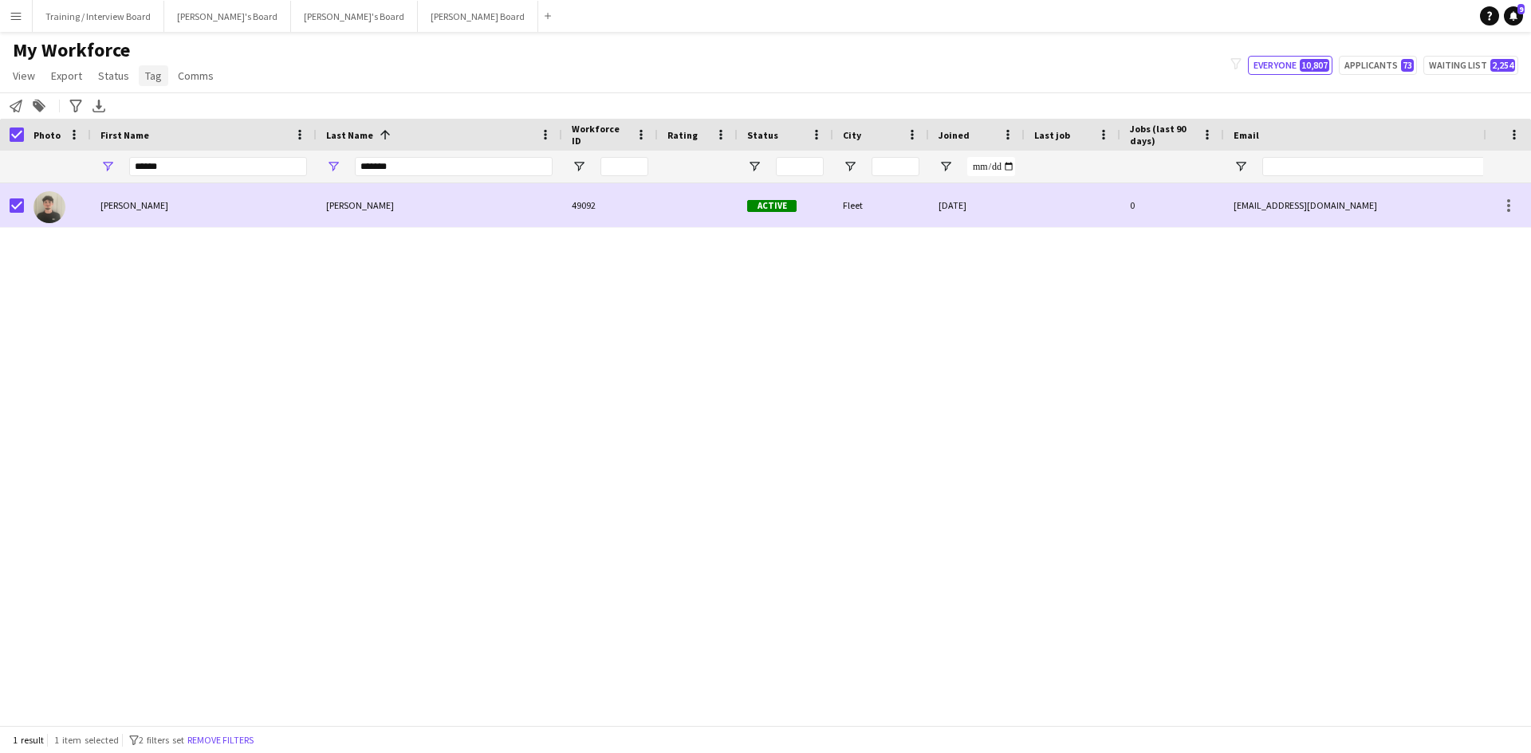
click at [154, 76] on span "Tag" at bounding box center [153, 76] width 17 height 14
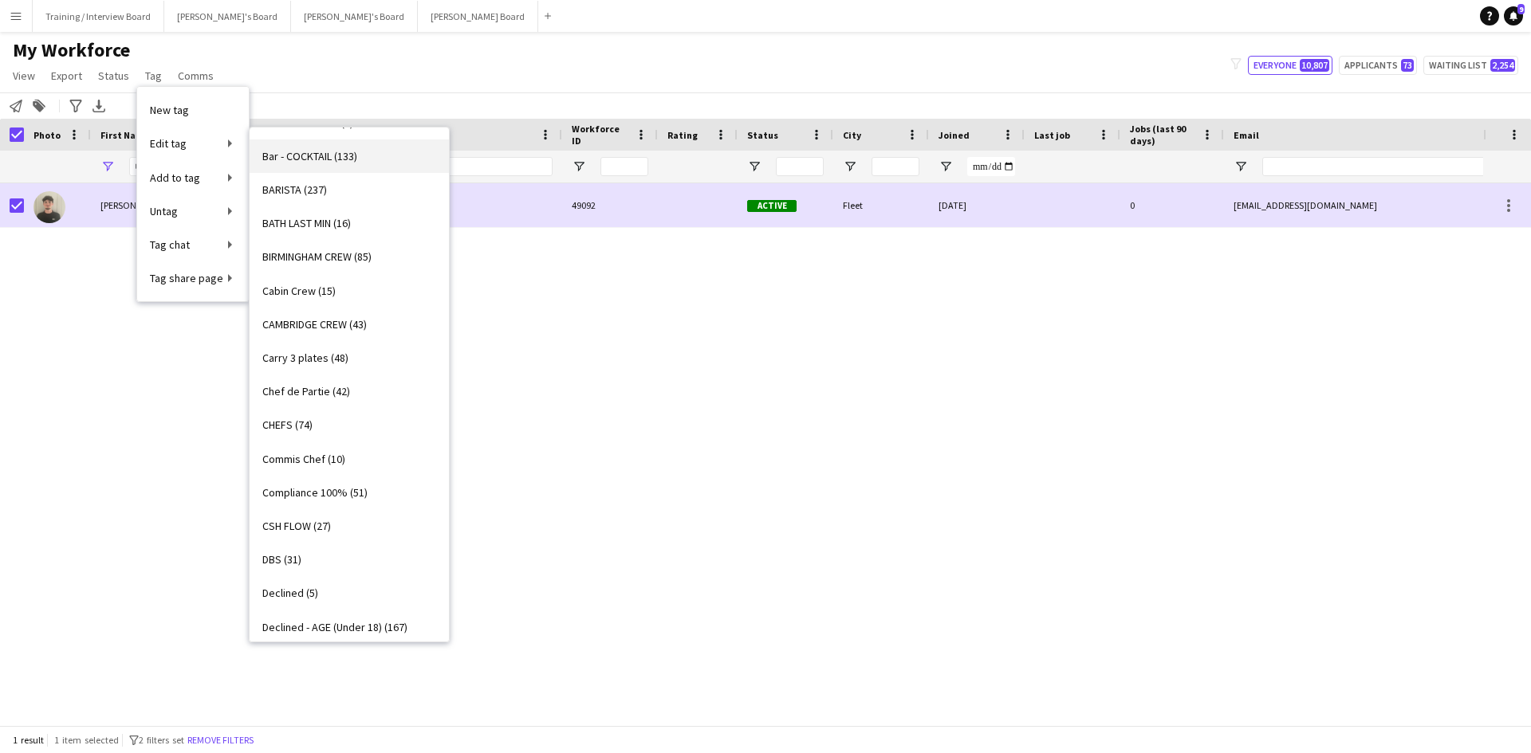
click at [299, 155] on span "Bar - COCKTAIL (133)" at bounding box center [309, 156] width 95 height 14
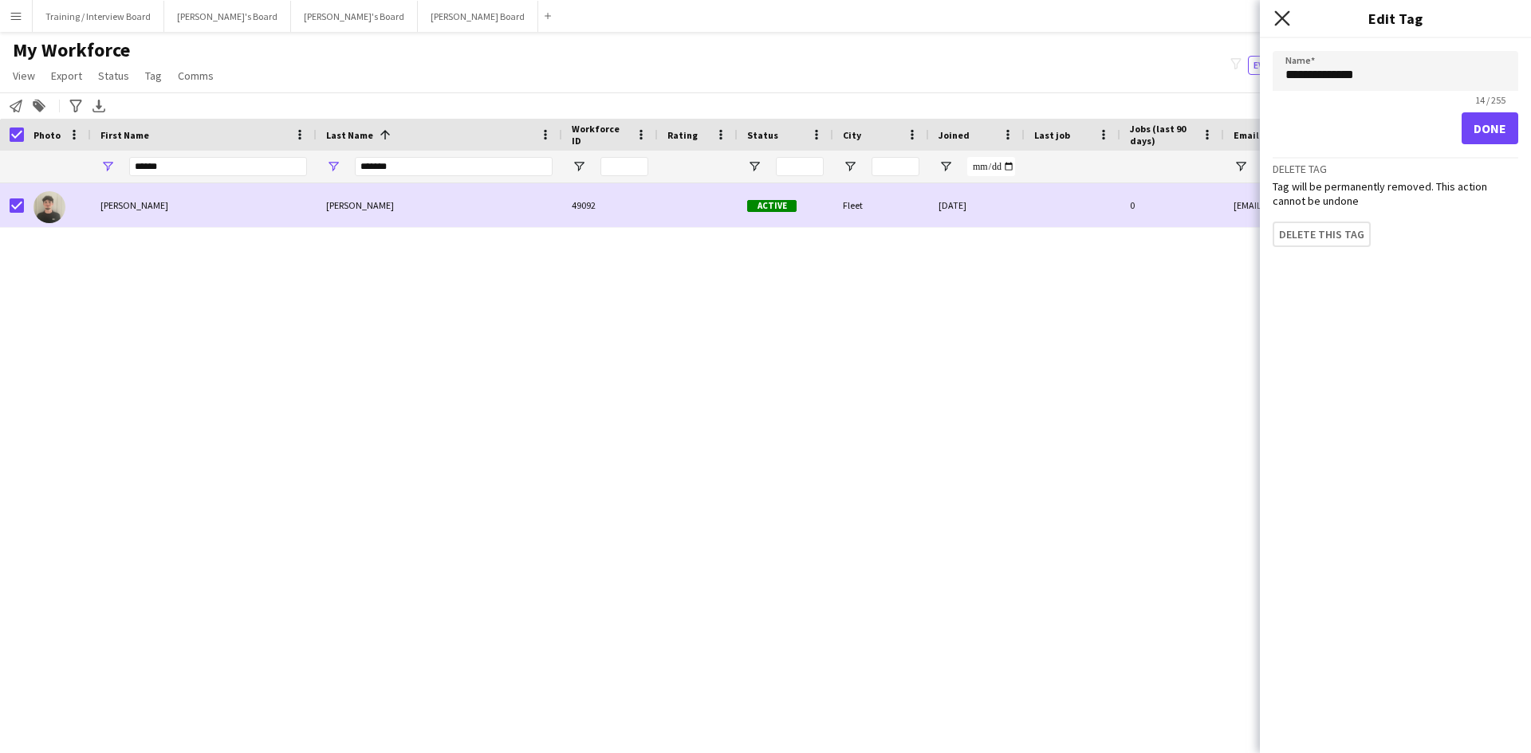
click at [1287, 24] on icon at bounding box center [1281, 17] width 15 height 15
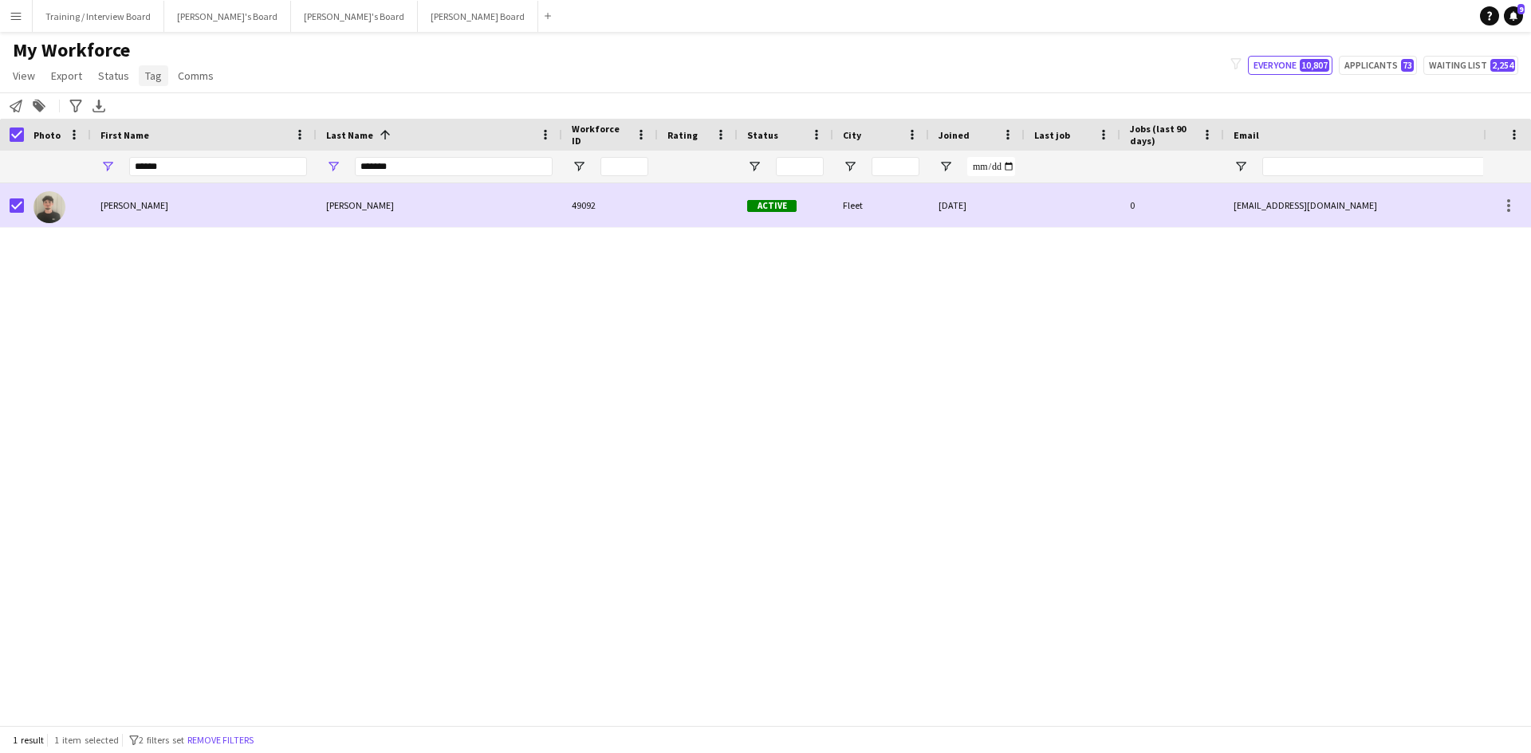
click at [146, 81] on span "Tag" at bounding box center [153, 76] width 17 height 14
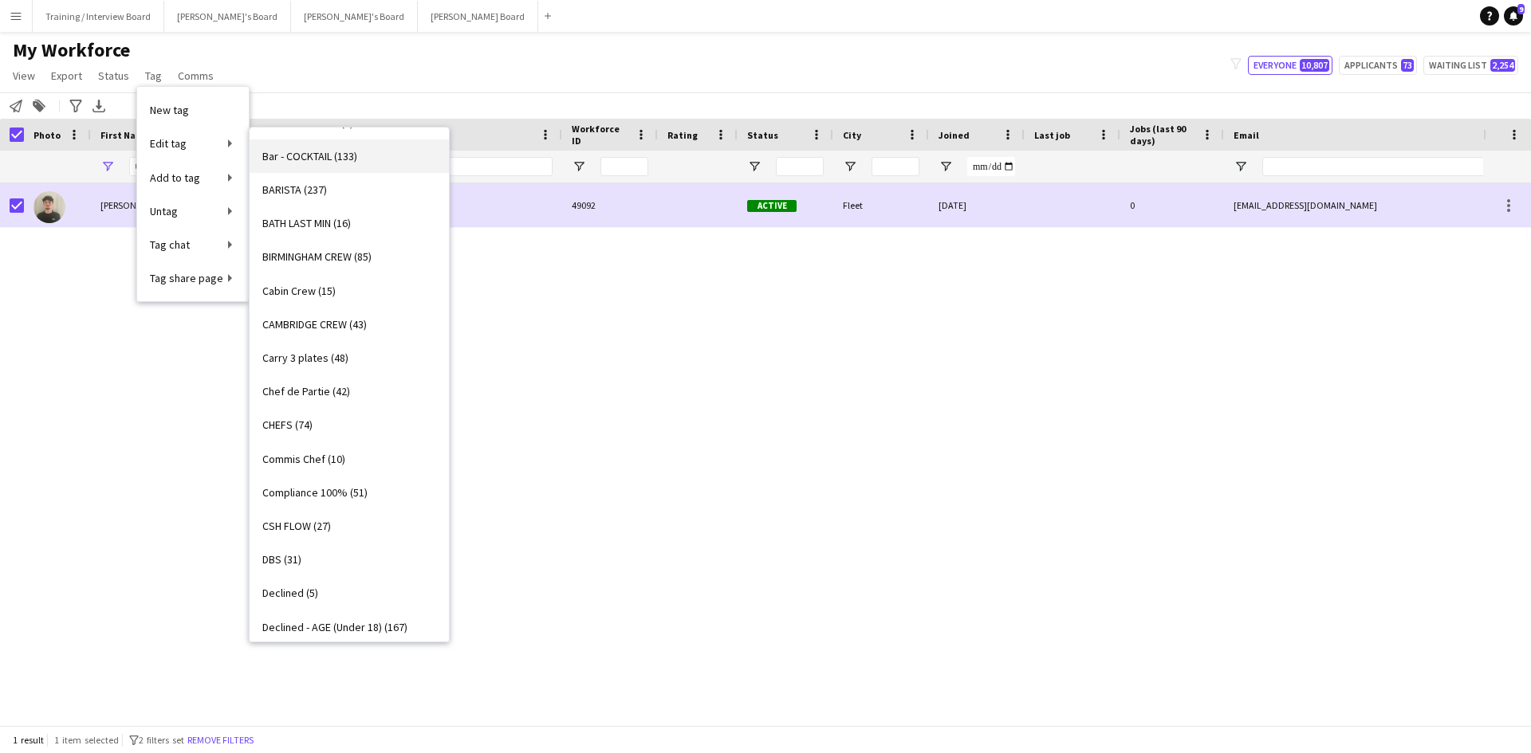
click at [300, 160] on span "Bar - COCKTAIL (133)" at bounding box center [309, 156] width 95 height 14
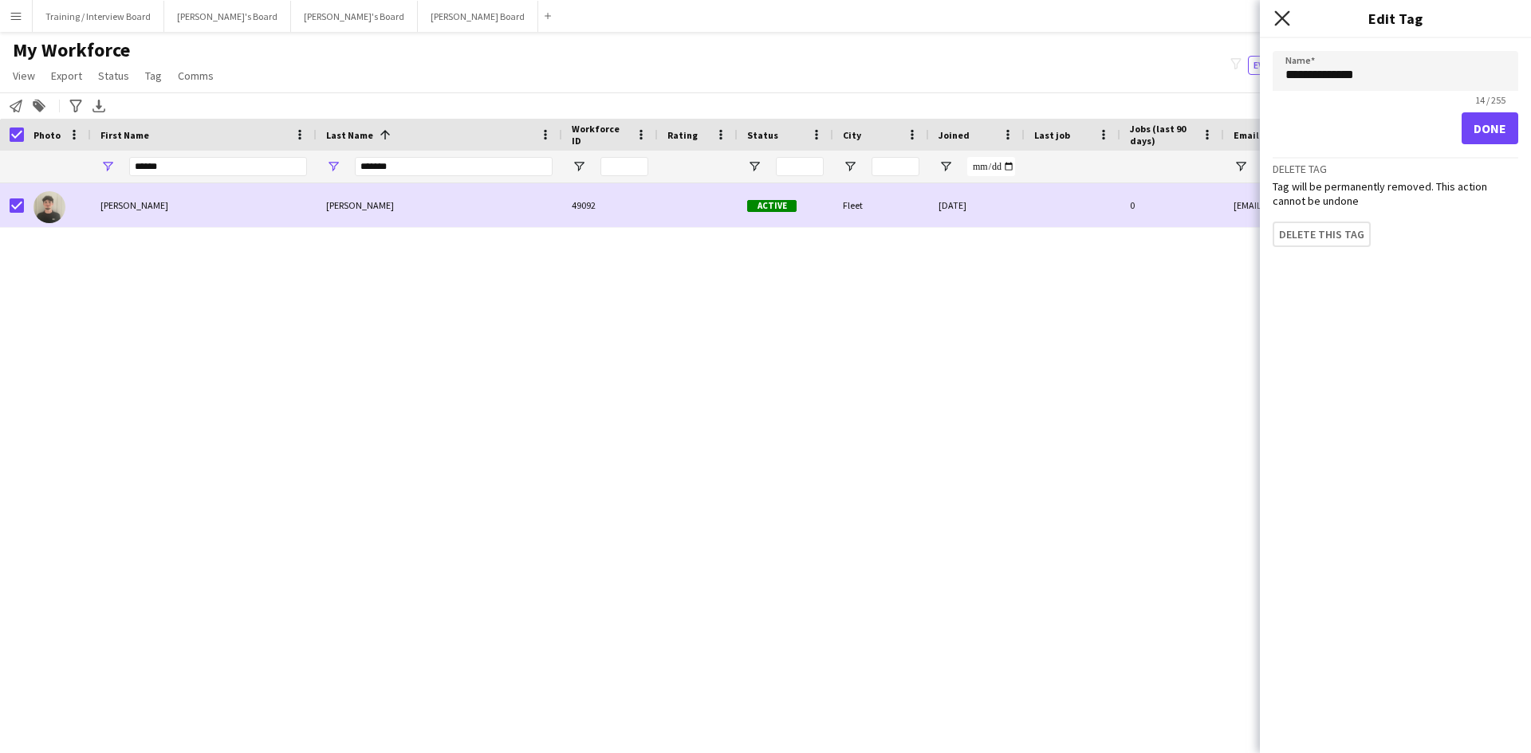
click at [1280, 17] on icon at bounding box center [1281, 17] width 15 height 15
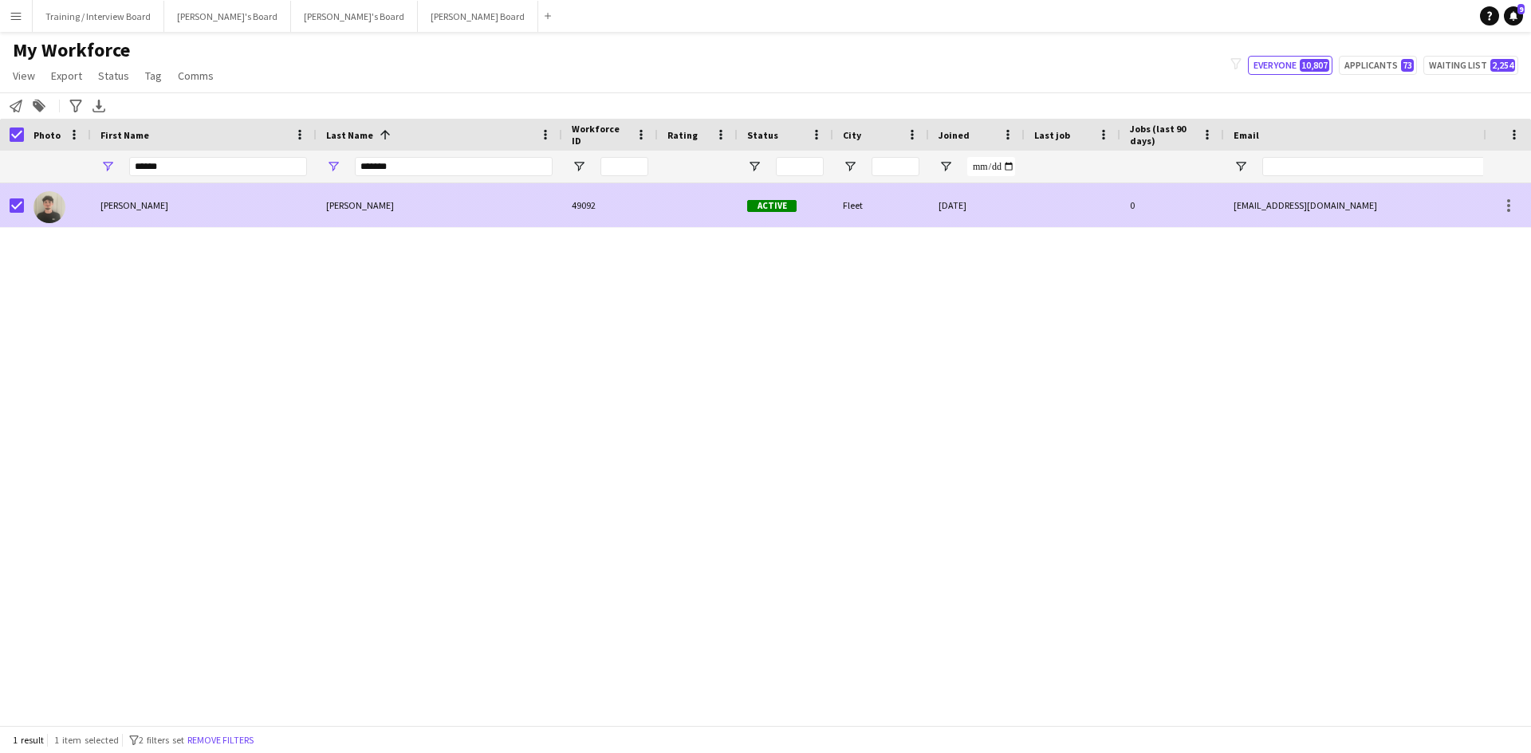
click at [159, 195] on div "Oliver" at bounding box center [204, 205] width 226 height 44
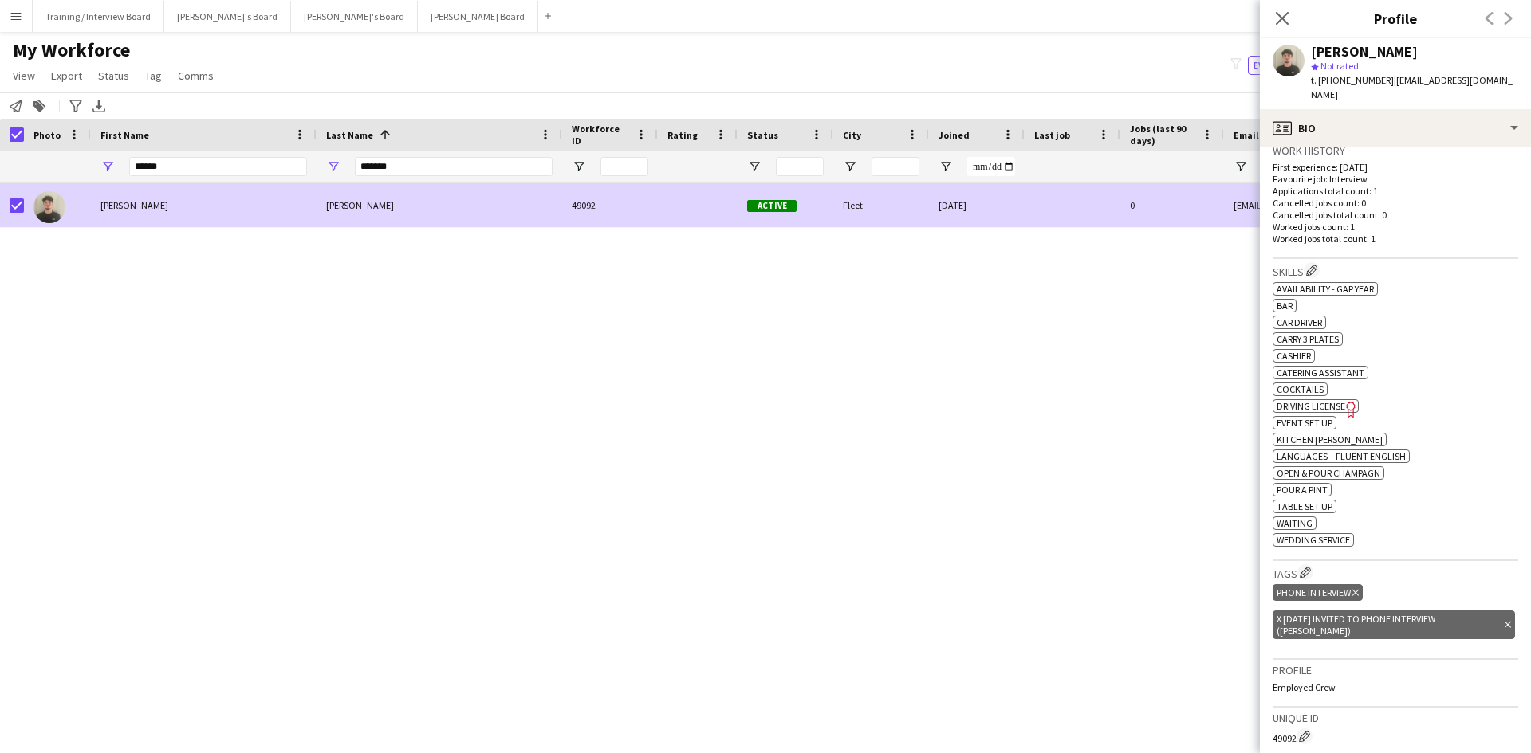
click at [1504, 620] on icon "Delete tag" at bounding box center [1507, 625] width 6 height 10
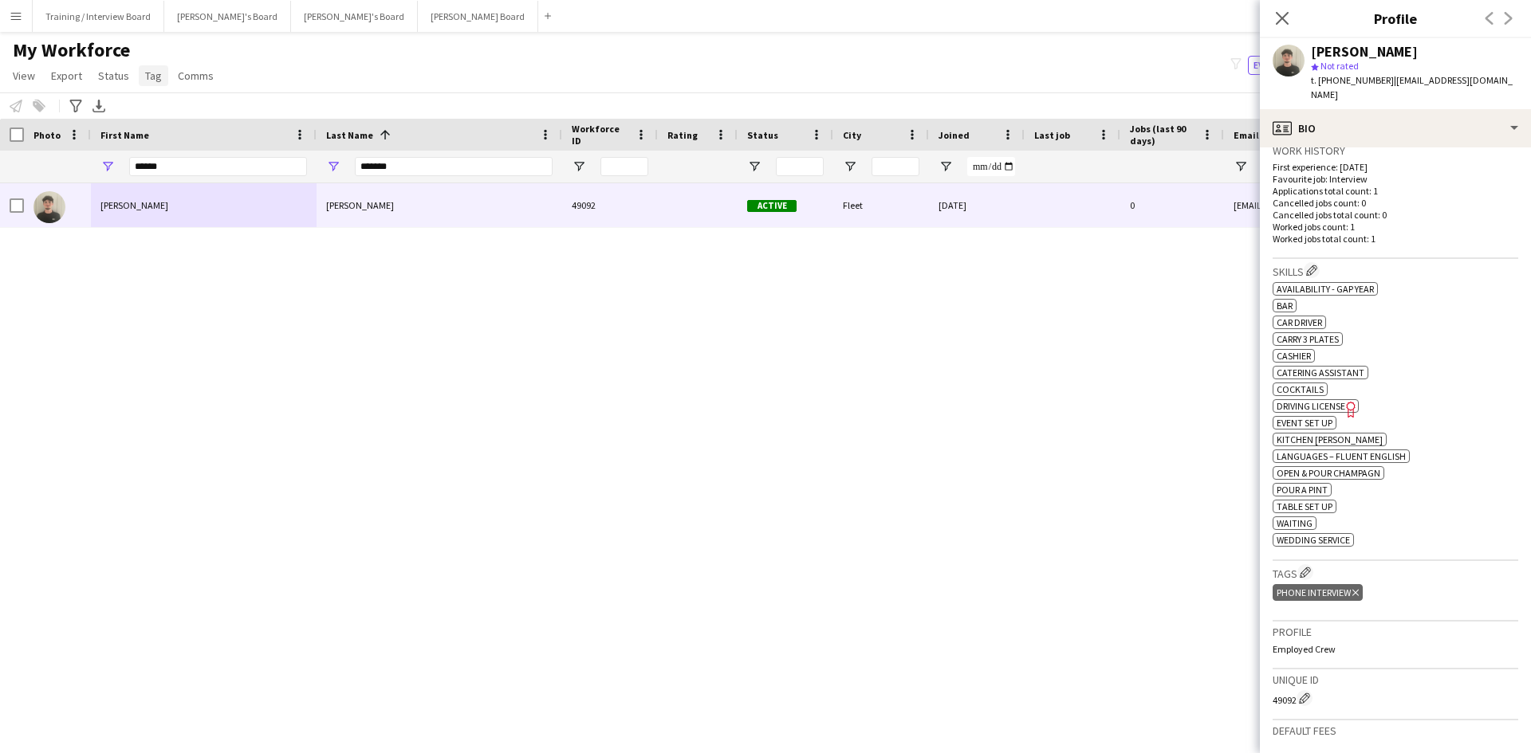
click at [145, 72] on span "Tag" at bounding box center [153, 76] width 17 height 14
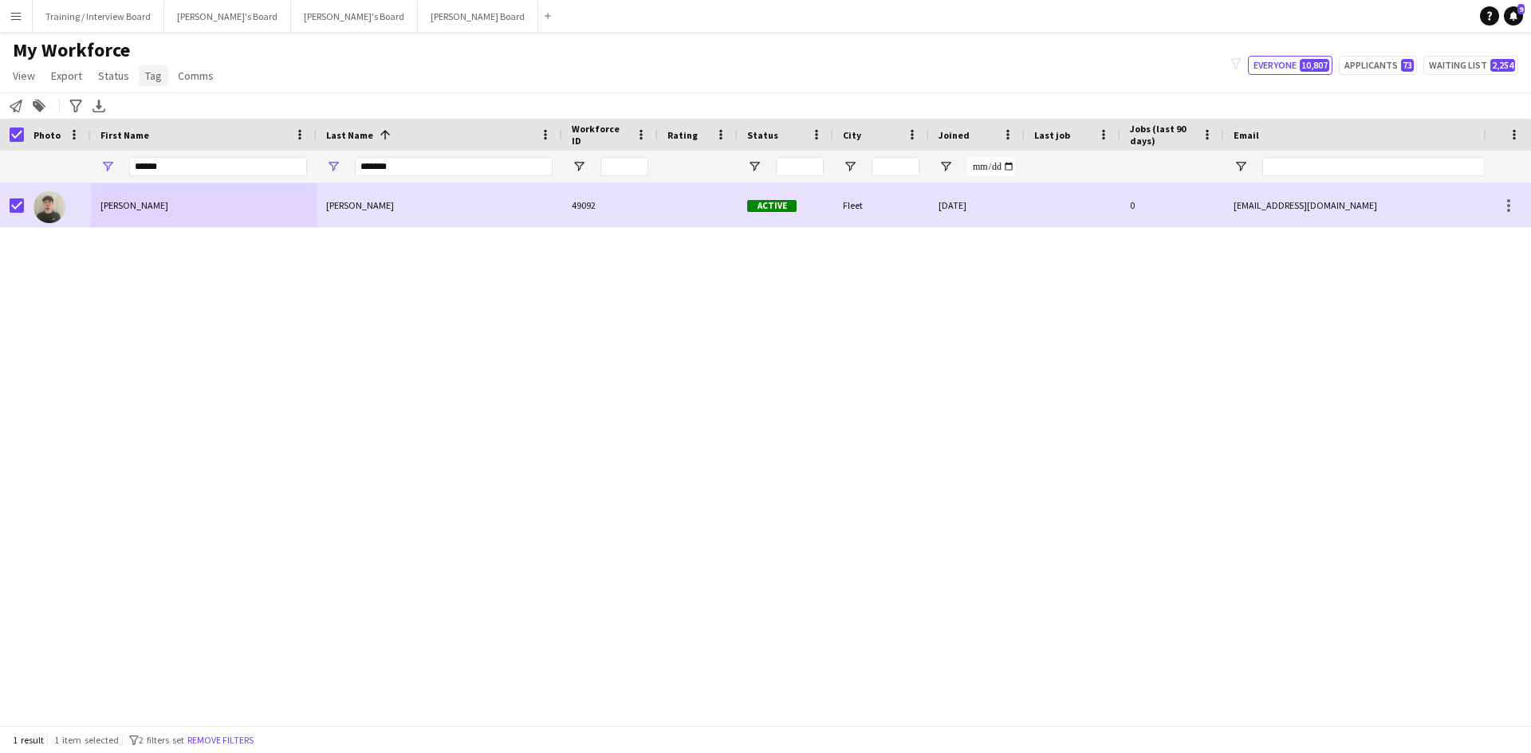
click at [154, 85] on link "Tag" at bounding box center [153, 75] width 29 height 21
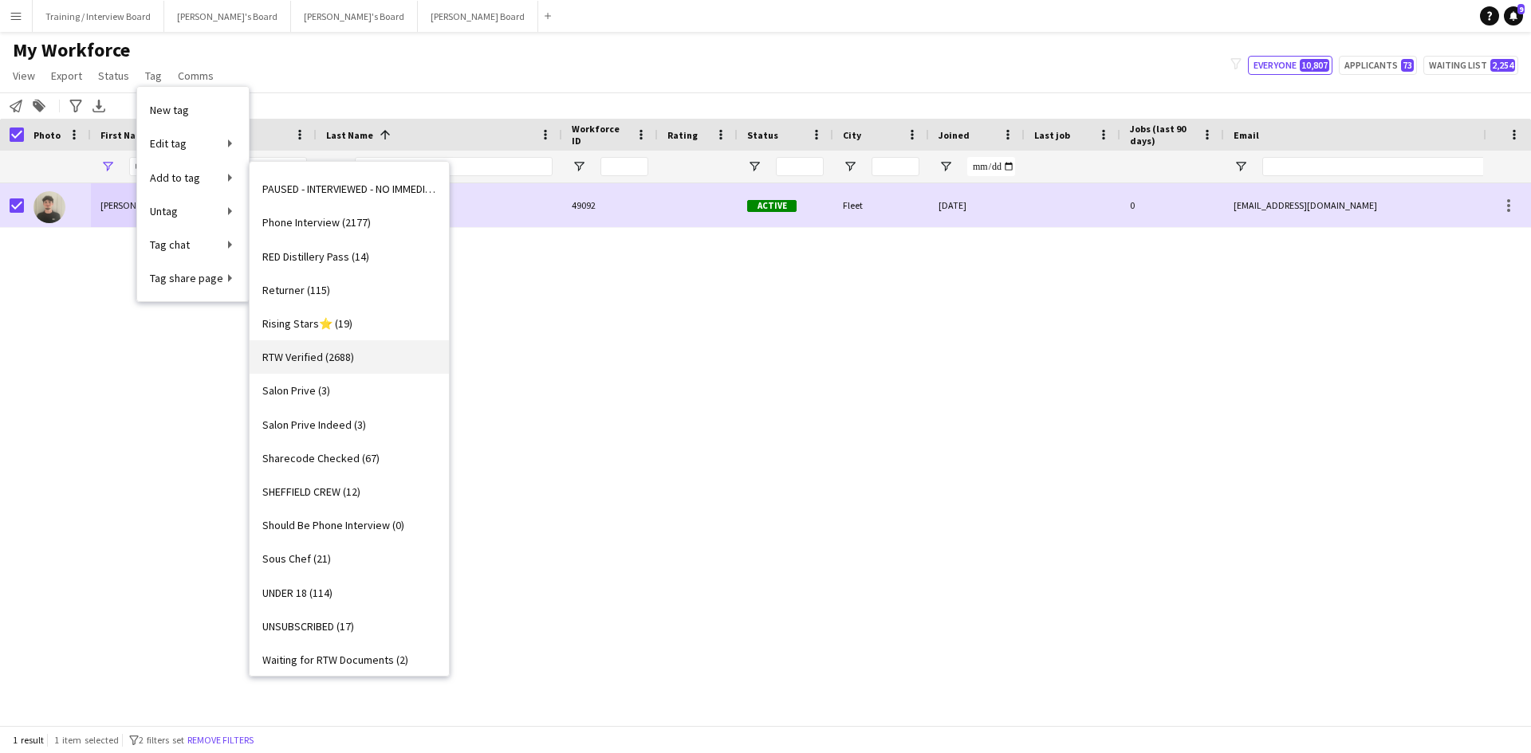
click at [309, 356] on span "RTW Verified (2688)" at bounding box center [308, 357] width 92 height 14
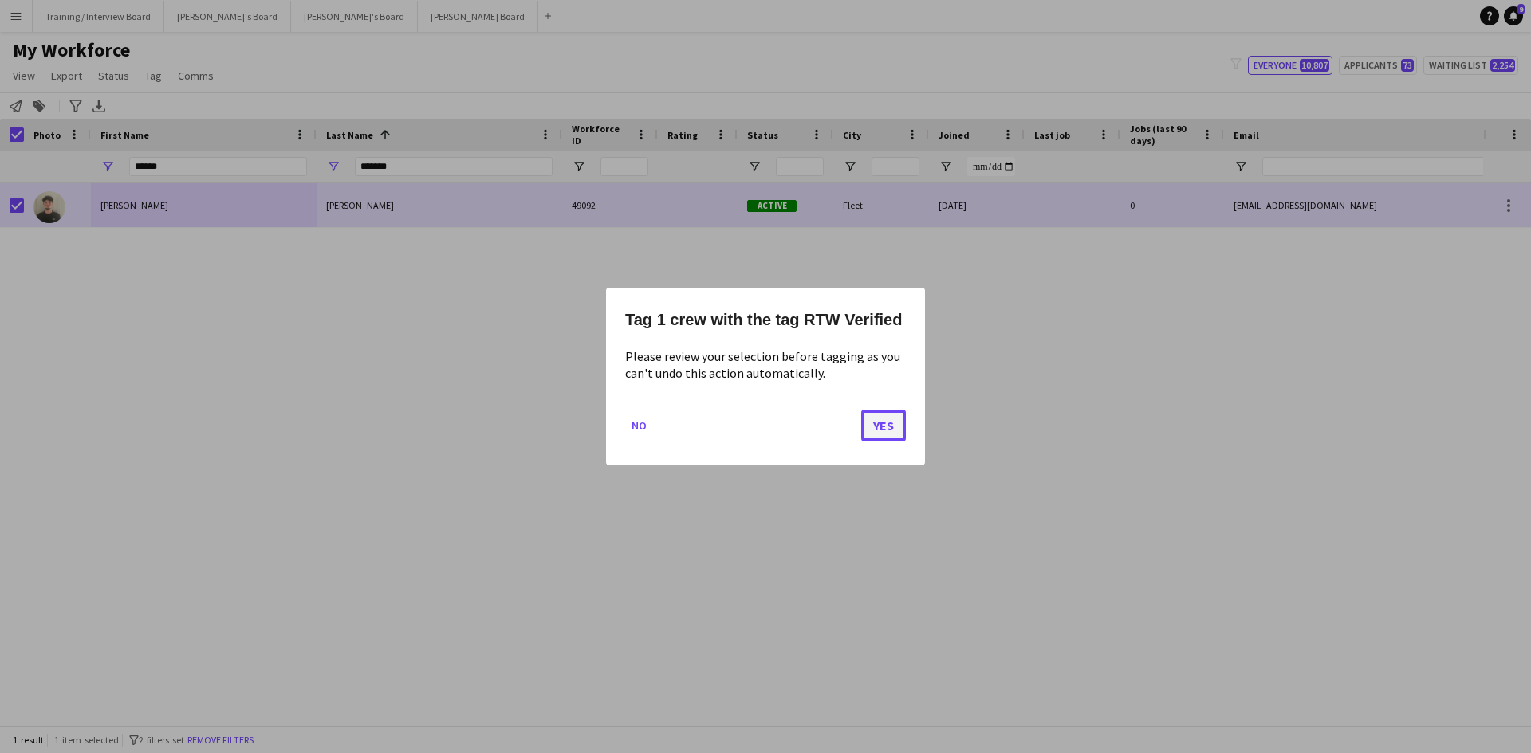
click at [877, 434] on button "Yes" at bounding box center [883, 426] width 45 height 32
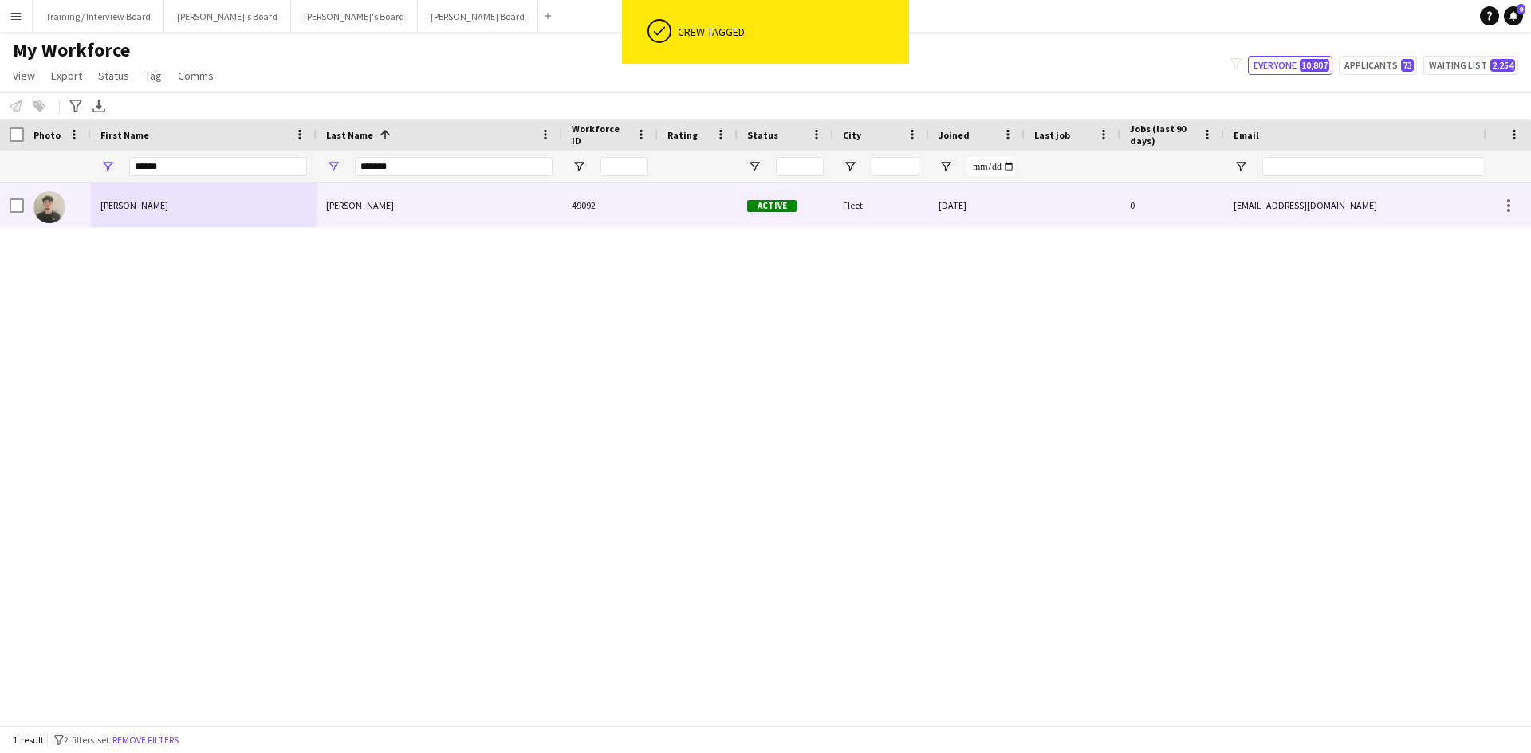
drag, startPoint x: 448, startPoint y: 214, endPoint x: 1203, endPoint y: 376, distance: 772.1
click at [449, 214] on div "Richardson" at bounding box center [439, 205] width 246 height 44
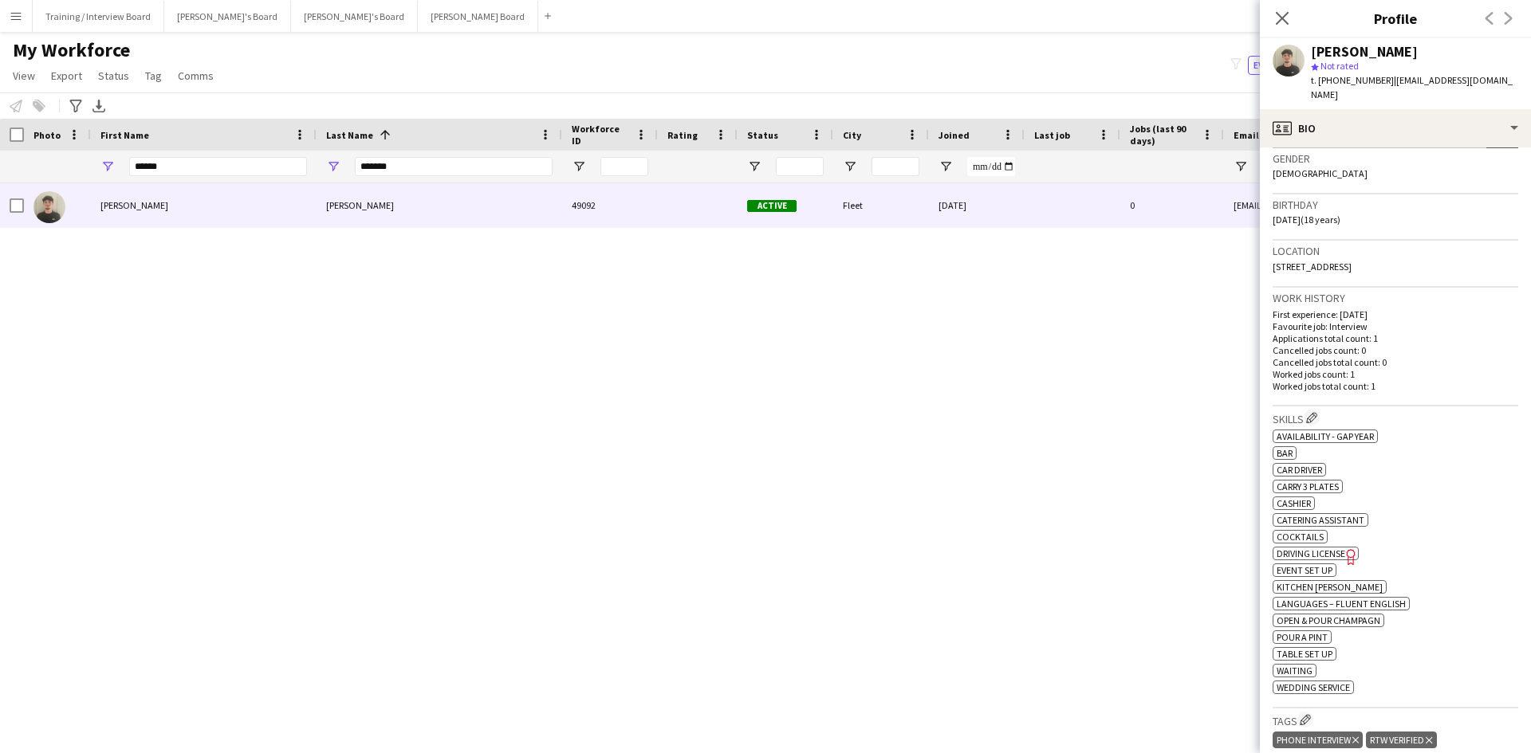
scroll to position [239, 0]
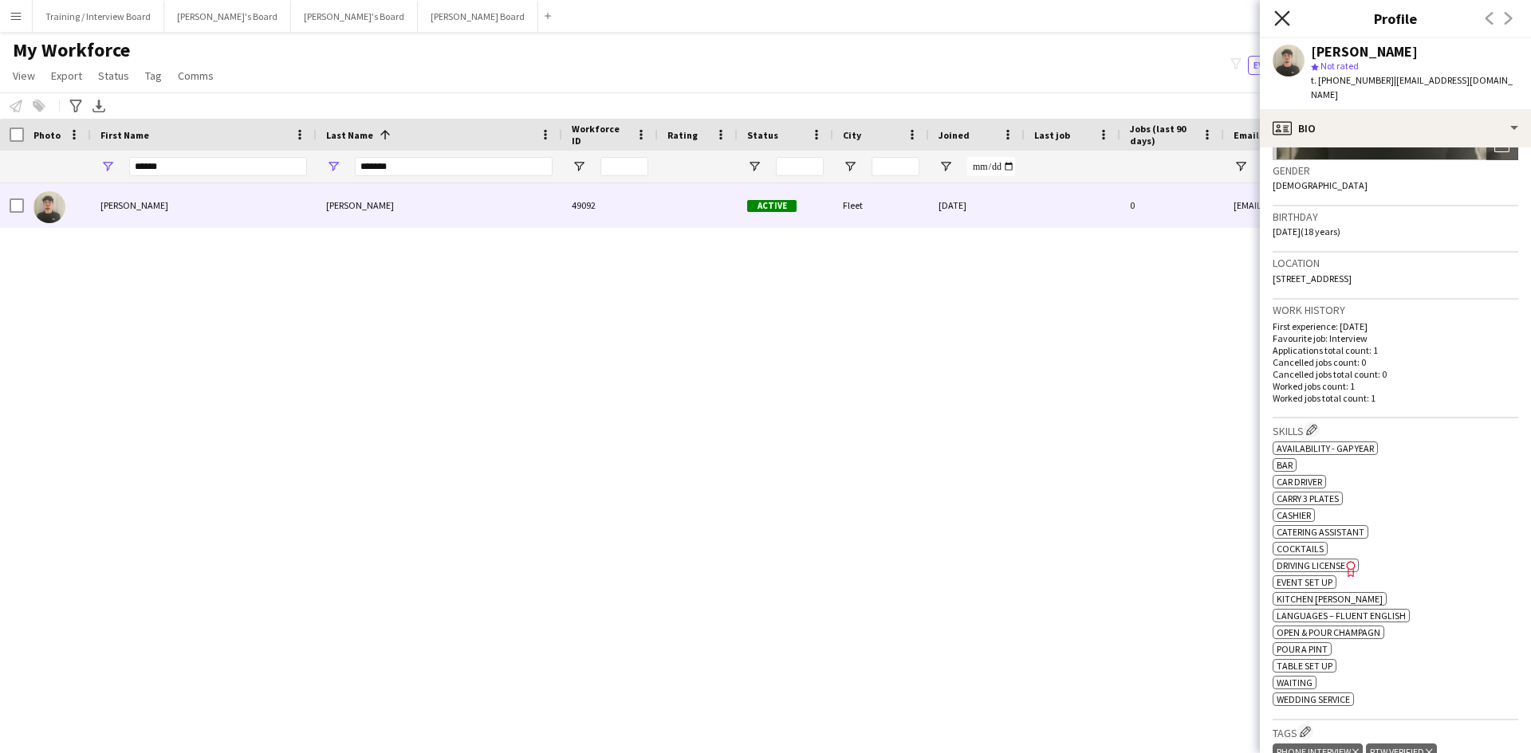
click at [1277, 18] on icon "Close pop-in" at bounding box center [1281, 17] width 15 height 15
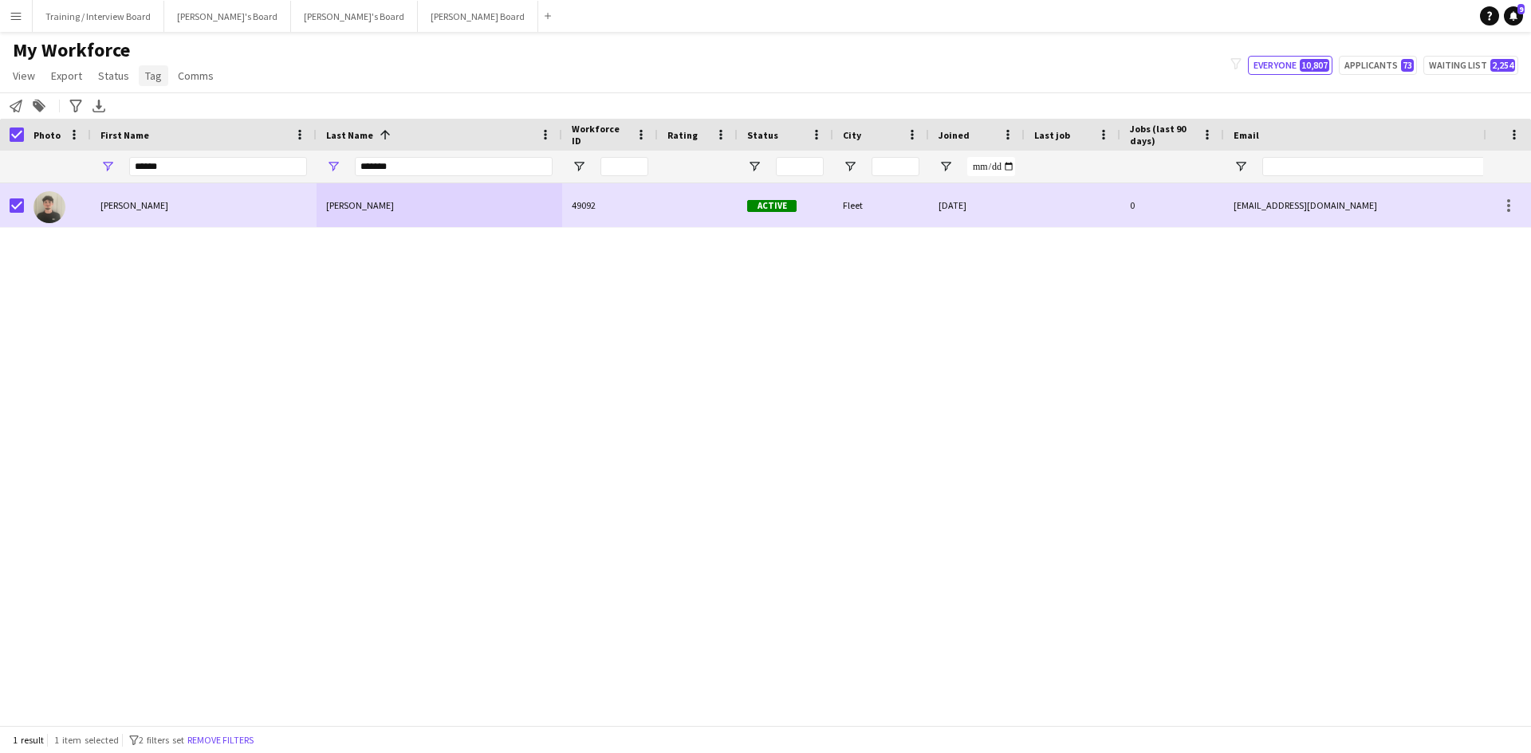
click at [145, 71] on span "Tag" at bounding box center [153, 76] width 17 height 14
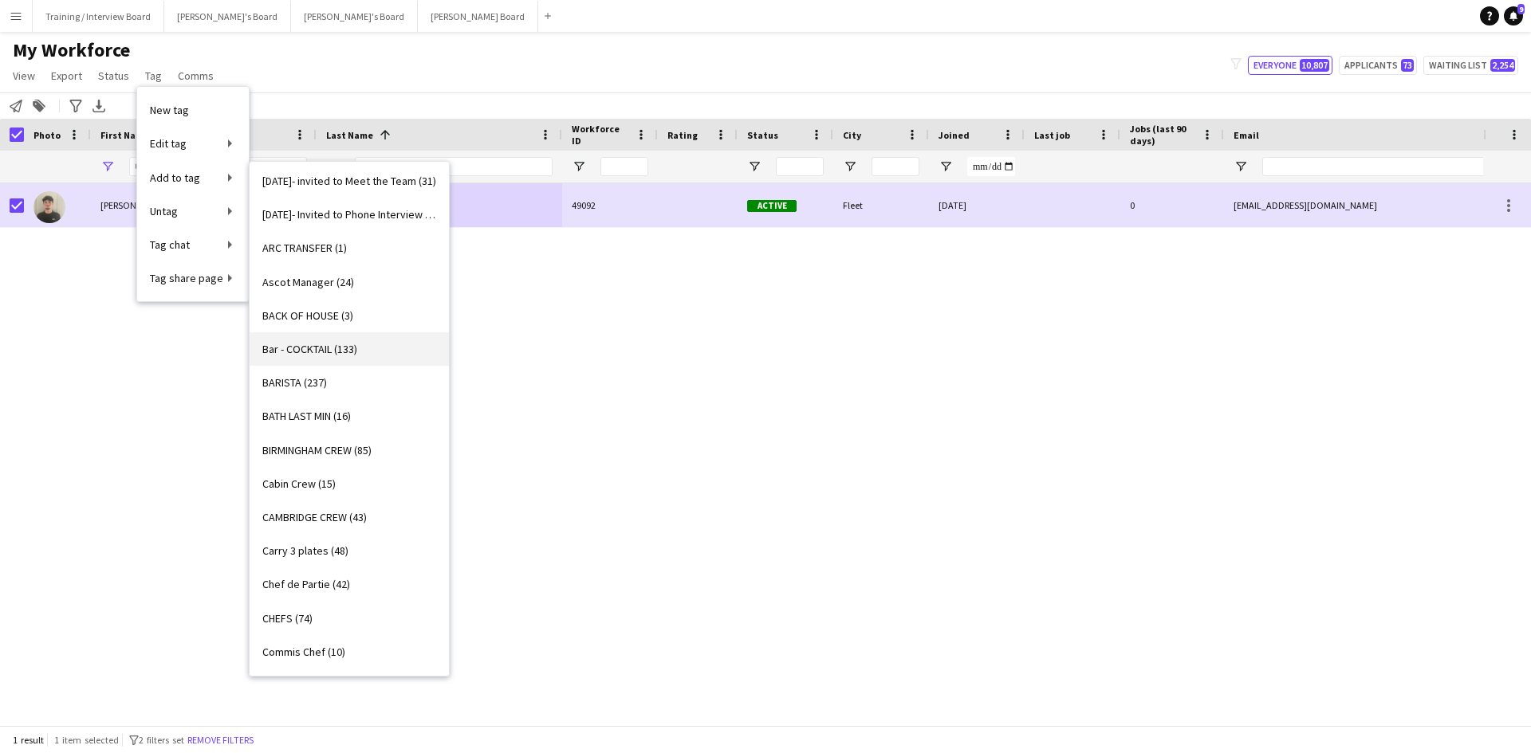
click at [313, 353] on span "Bar - COCKTAIL (133)" at bounding box center [309, 349] width 95 height 14
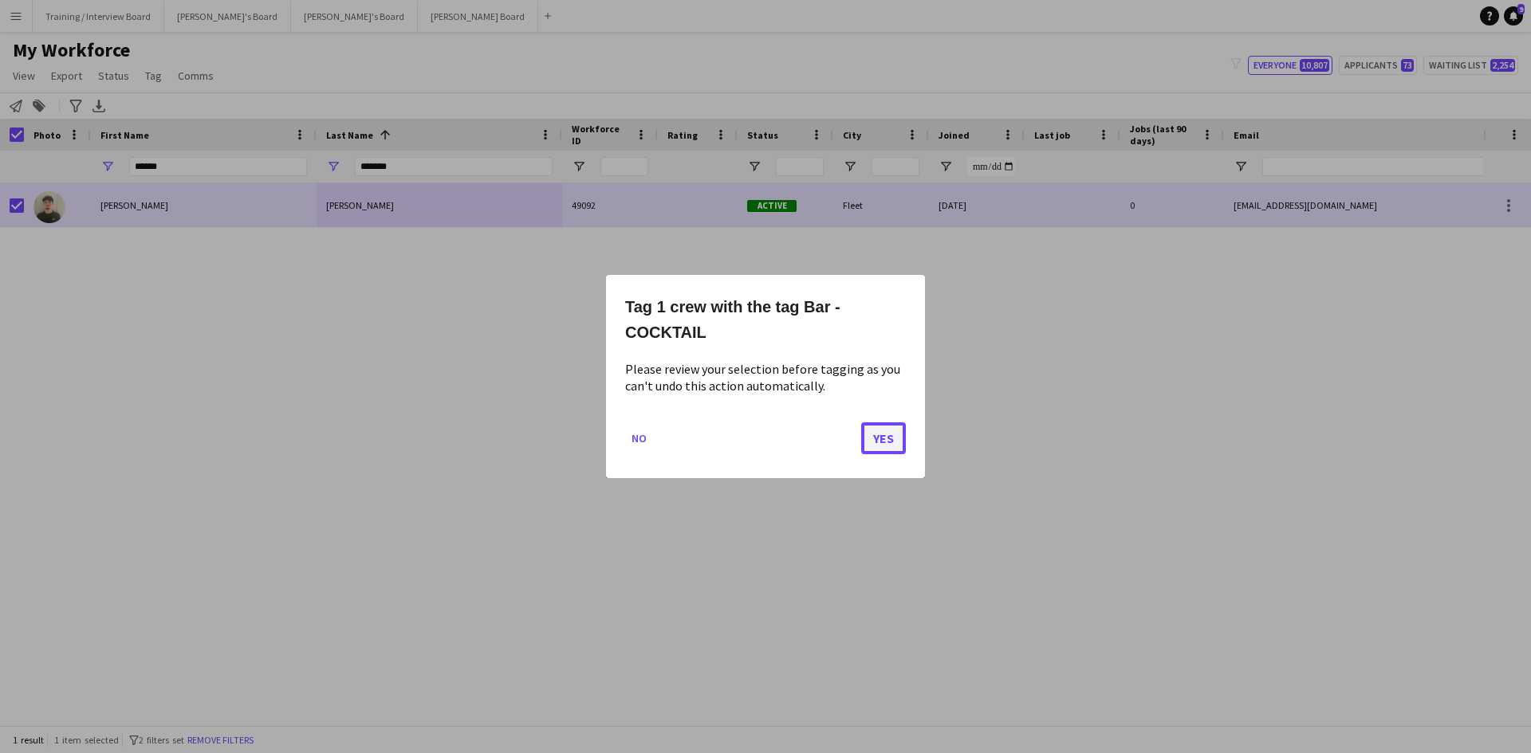
click at [897, 443] on button "Yes" at bounding box center [883, 438] width 45 height 32
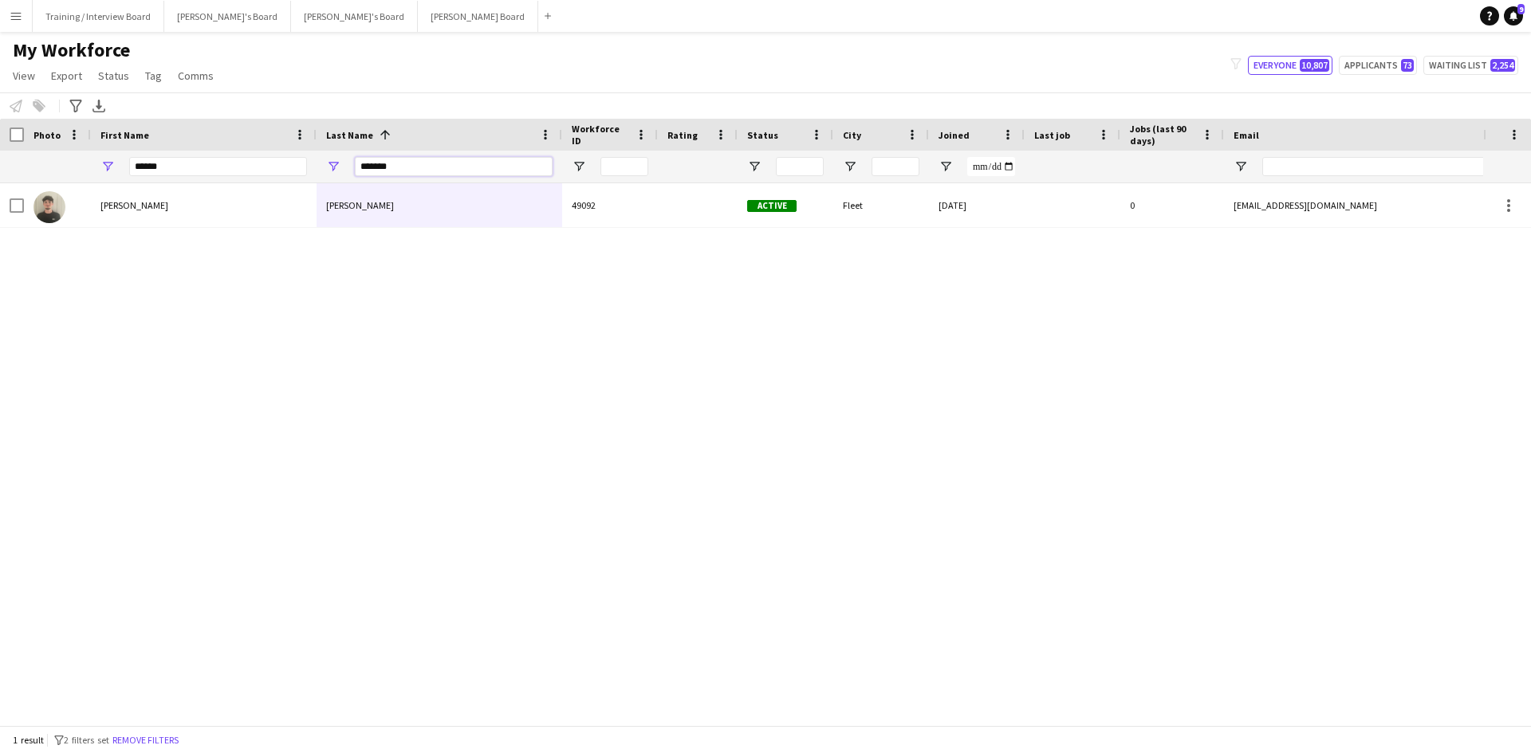
click at [433, 171] on input "*******" at bounding box center [454, 166] width 198 height 19
type input "*"
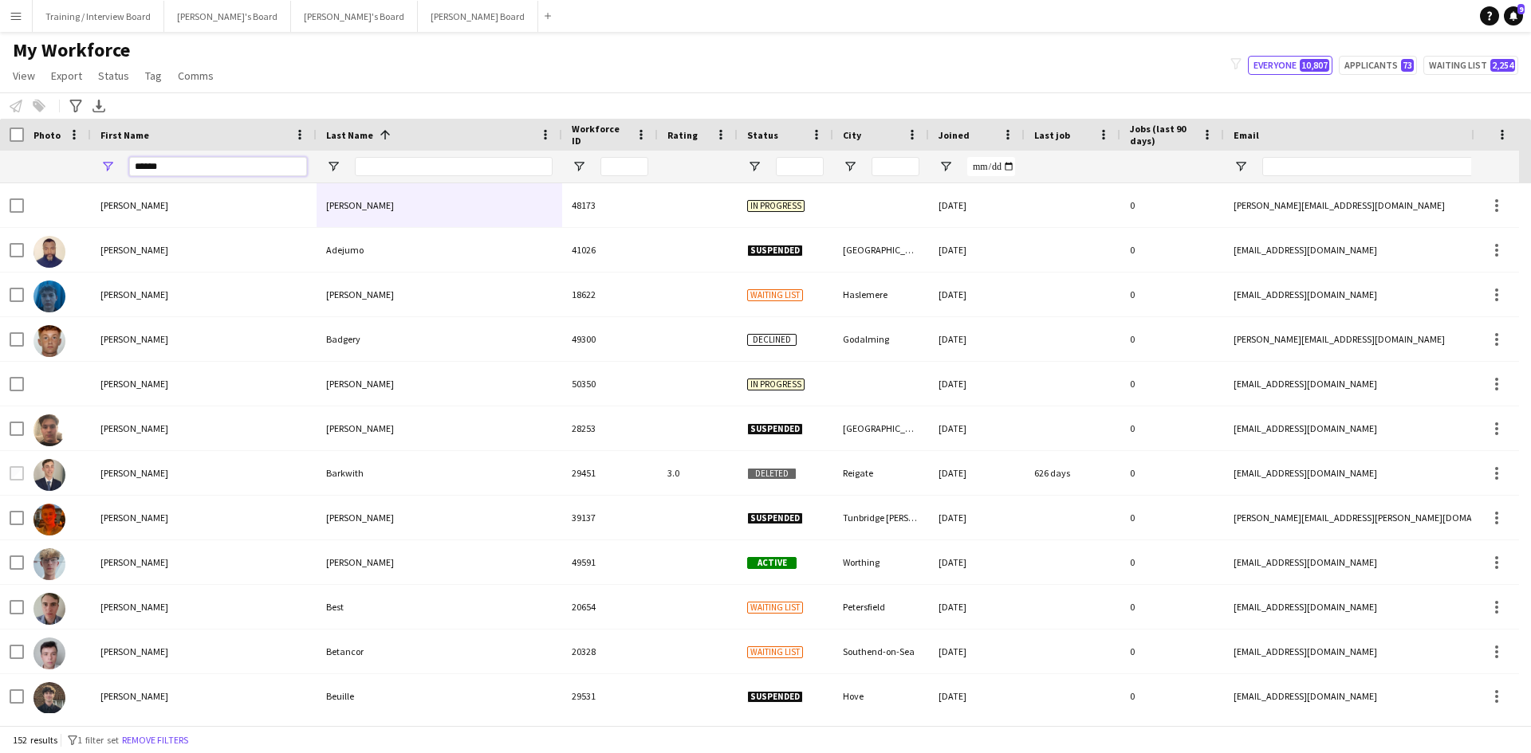
click at [187, 171] on input "******" at bounding box center [218, 166] width 178 height 19
type input "*"
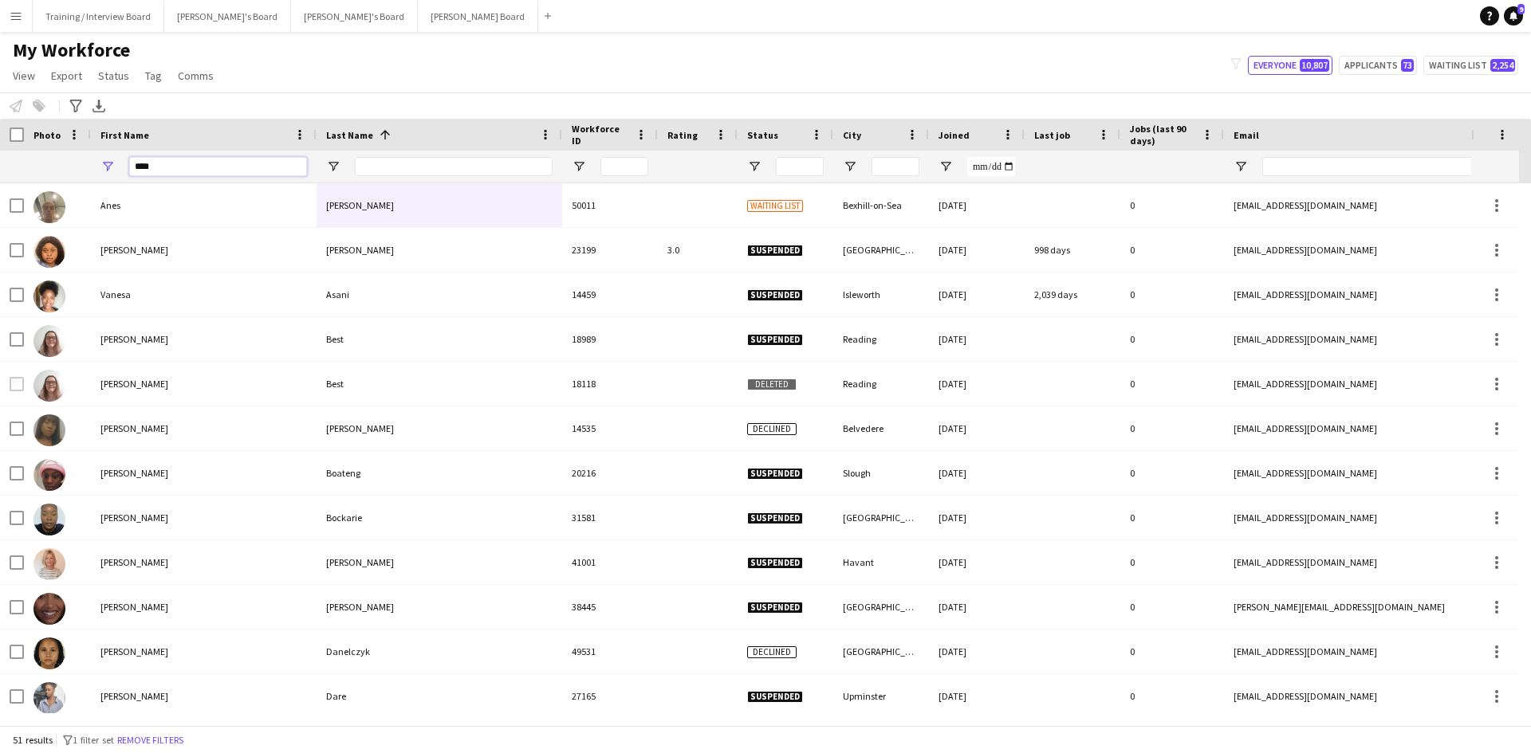
type input "****"
click at [386, 173] on input "Last Name Filter Input" at bounding box center [454, 166] width 198 height 19
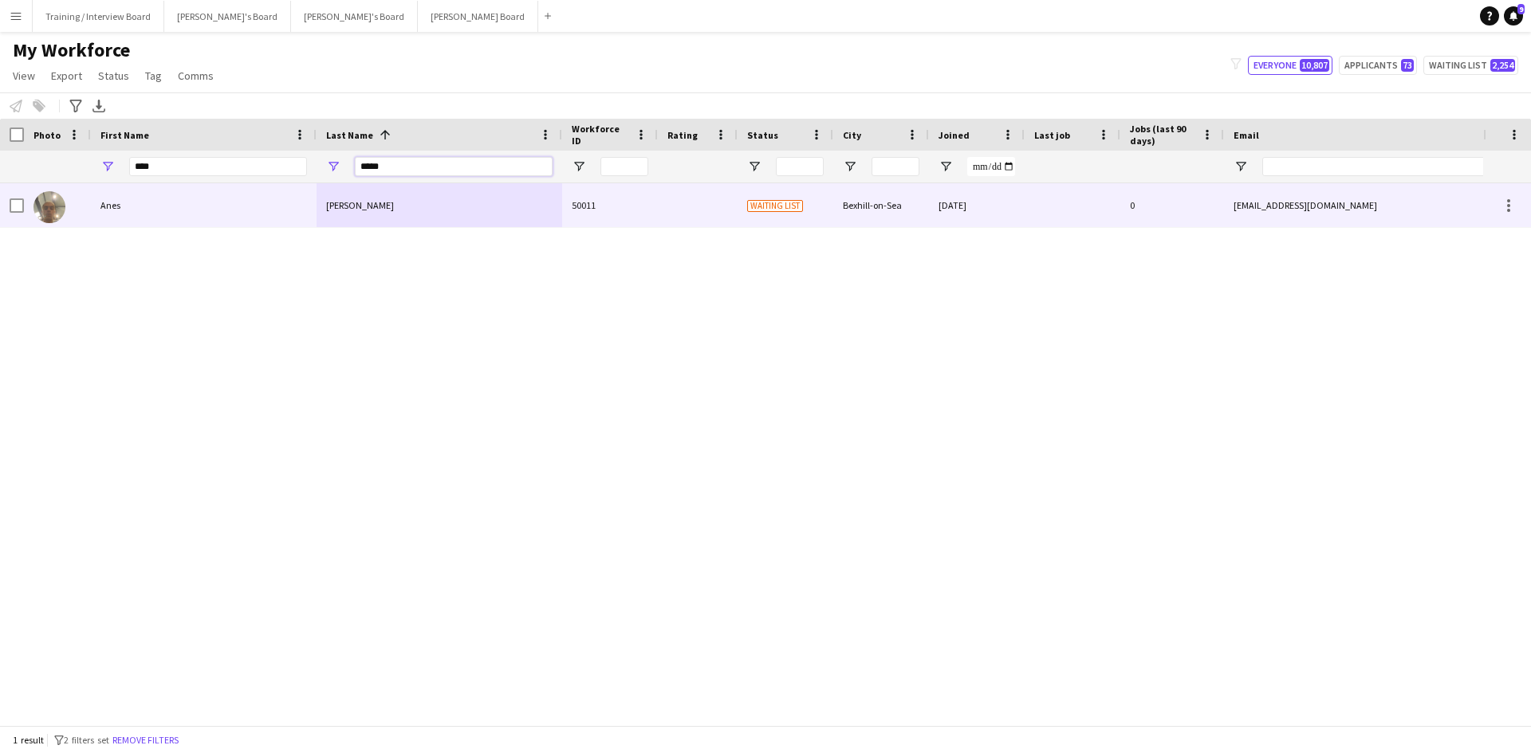
type input "*****"
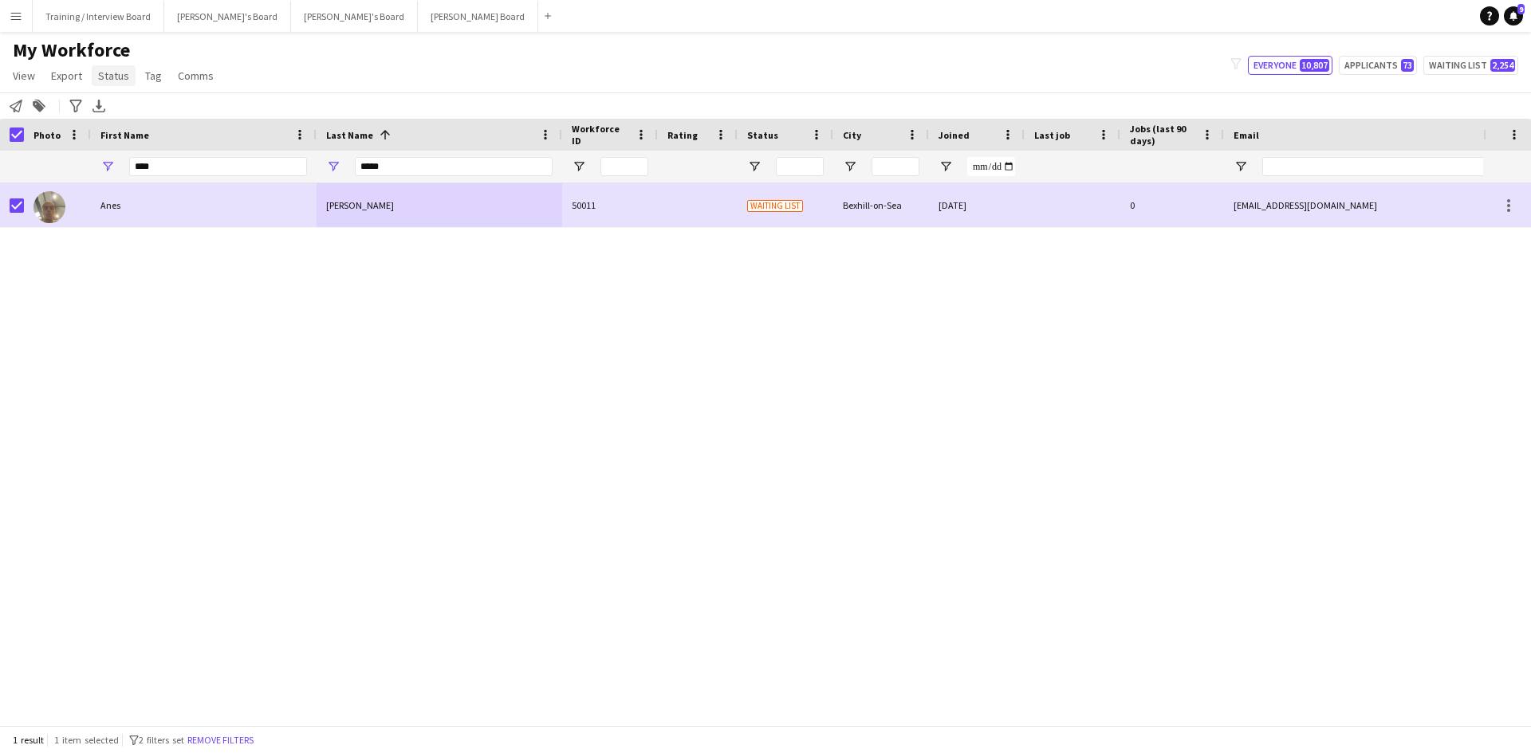
click at [122, 84] on link "Status" at bounding box center [114, 75] width 44 height 21
click at [122, 114] on span "Edit" at bounding box center [113, 110] width 18 height 14
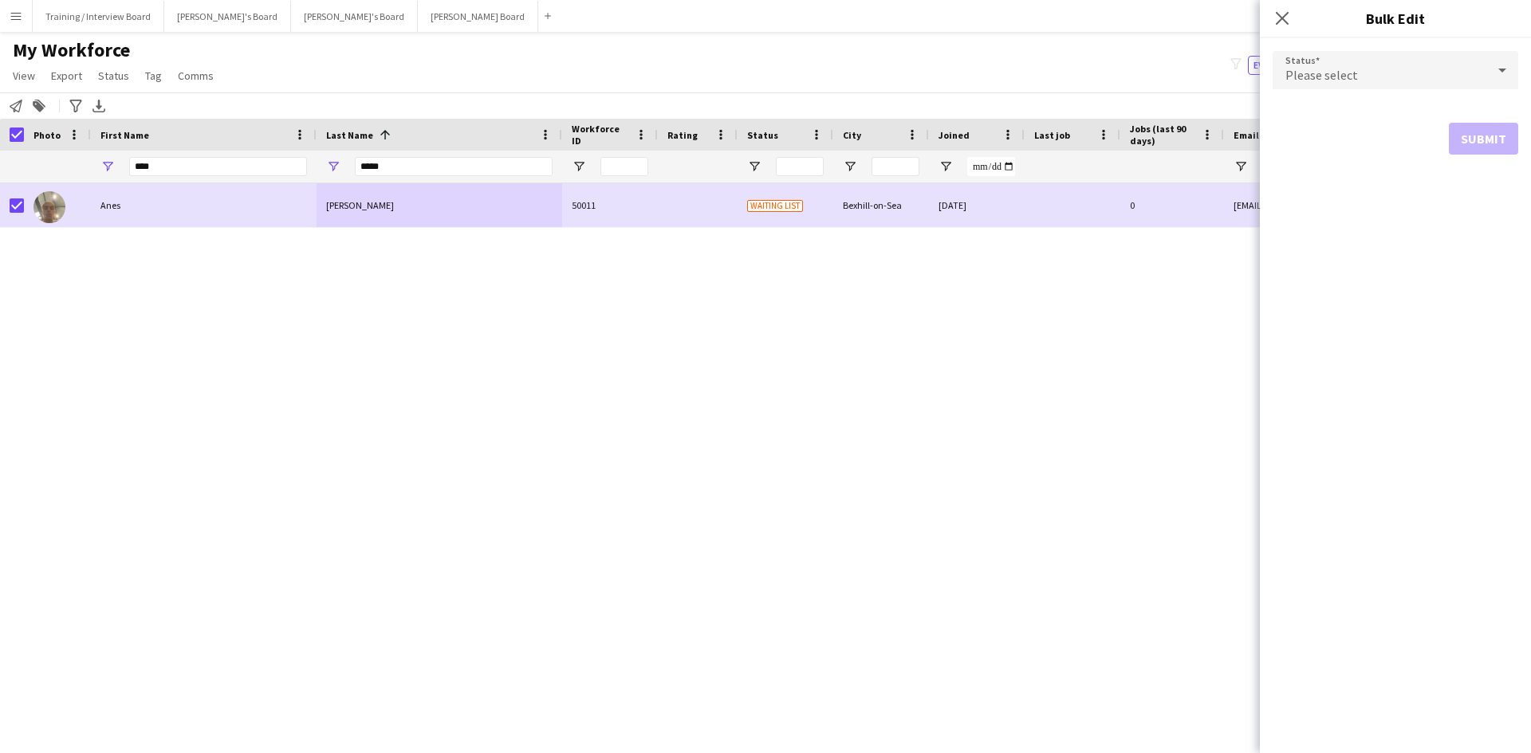
click at [1497, 68] on icon at bounding box center [1501, 70] width 19 height 32
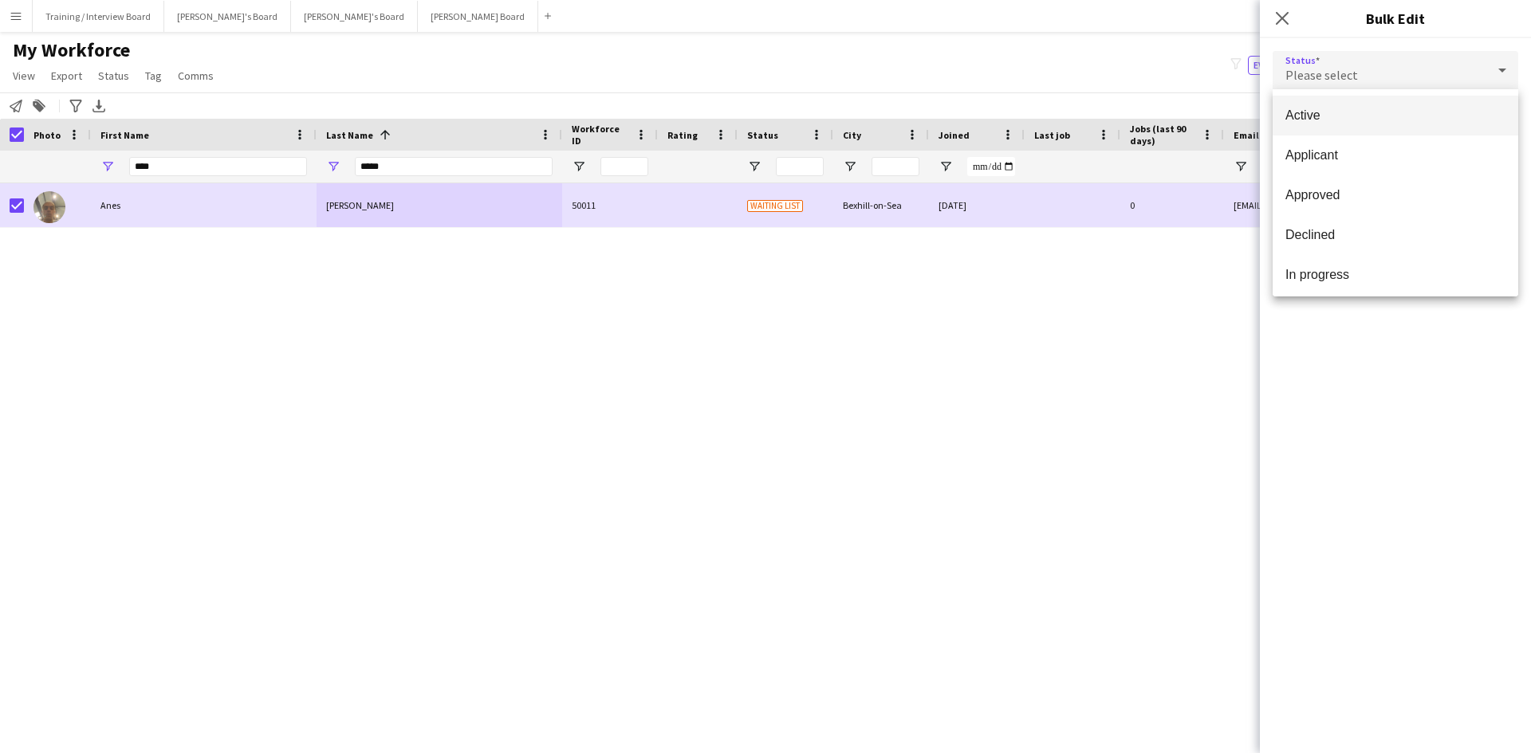
click at [1420, 119] on span "Active" at bounding box center [1395, 115] width 220 height 15
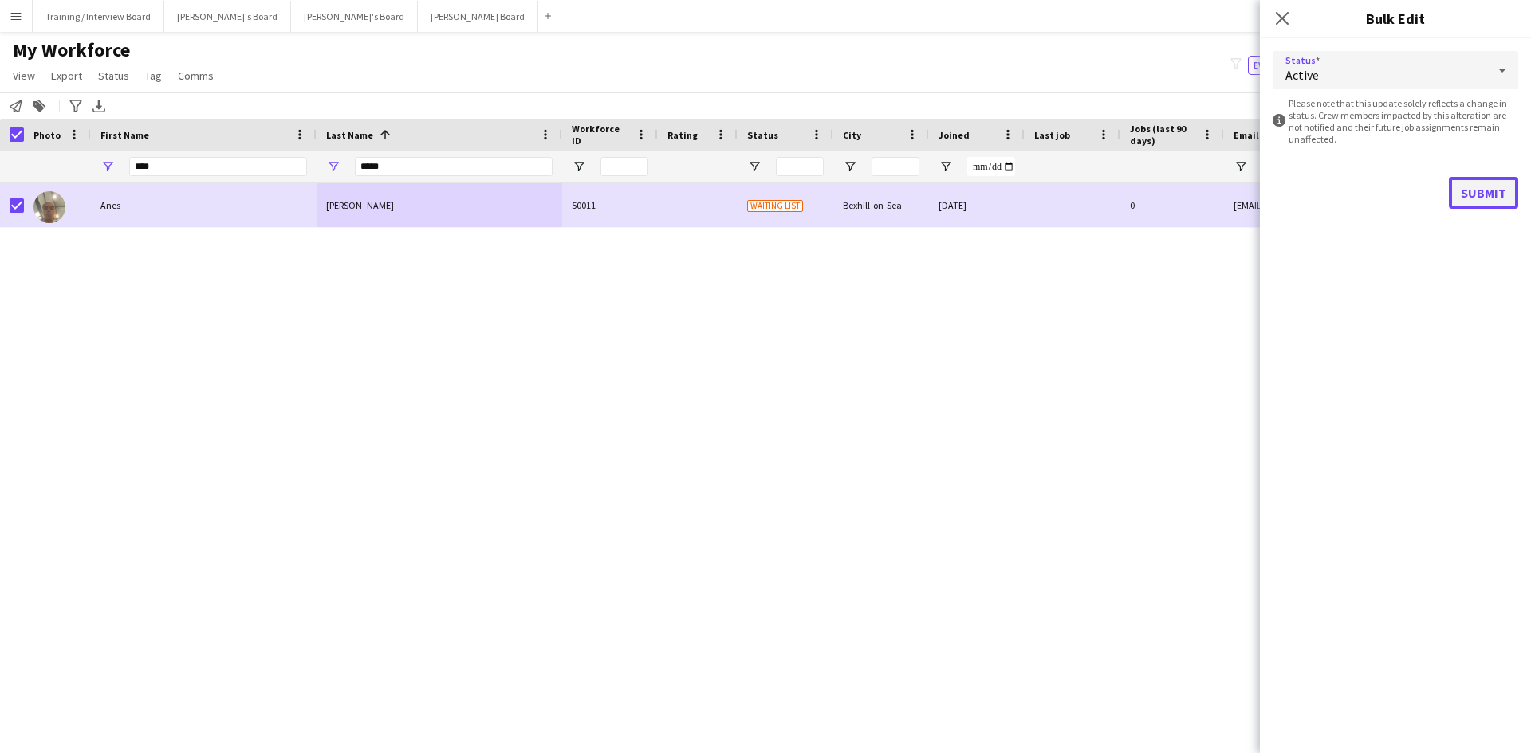
click at [1494, 194] on button "Submit" at bounding box center [1482, 193] width 69 height 32
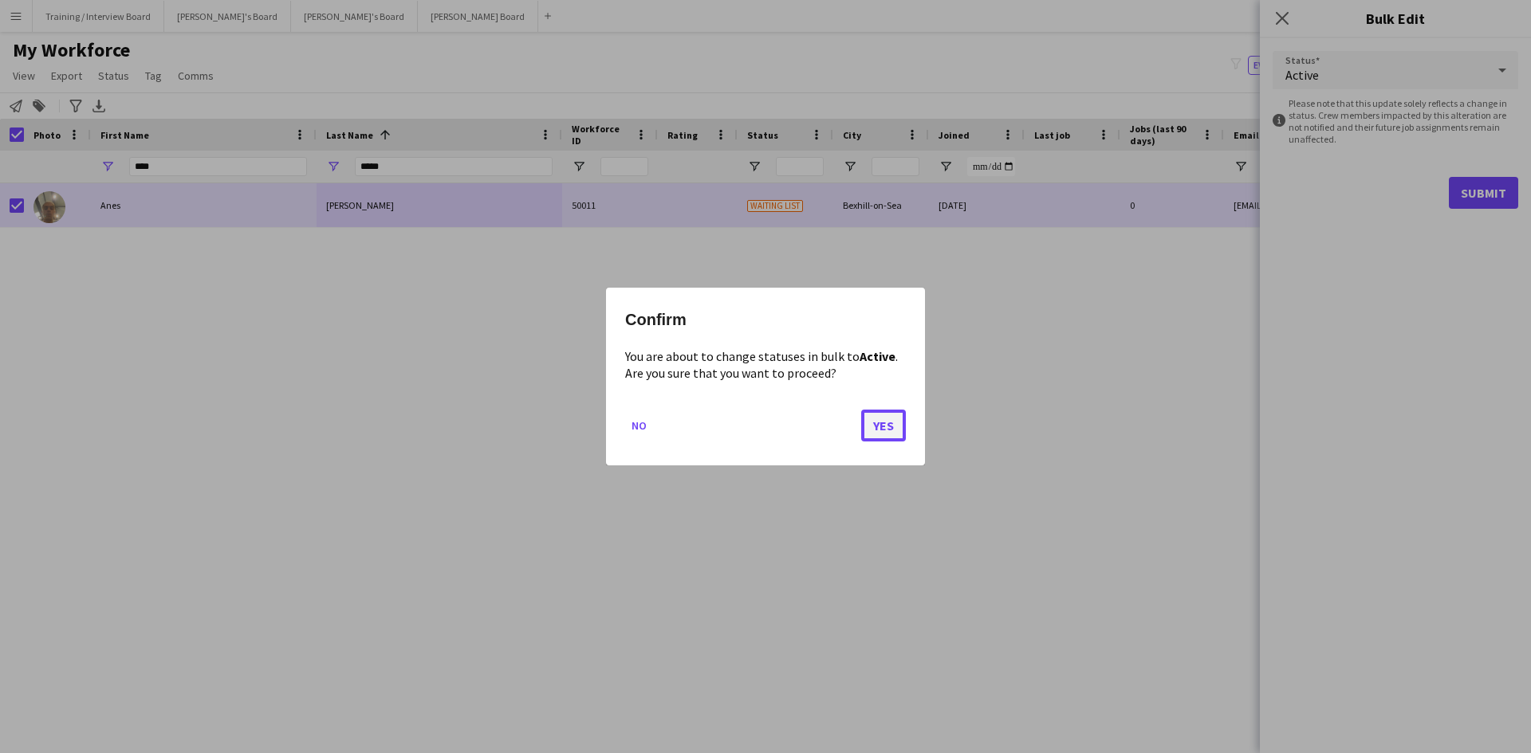
click at [886, 426] on button "Yes" at bounding box center [883, 426] width 45 height 32
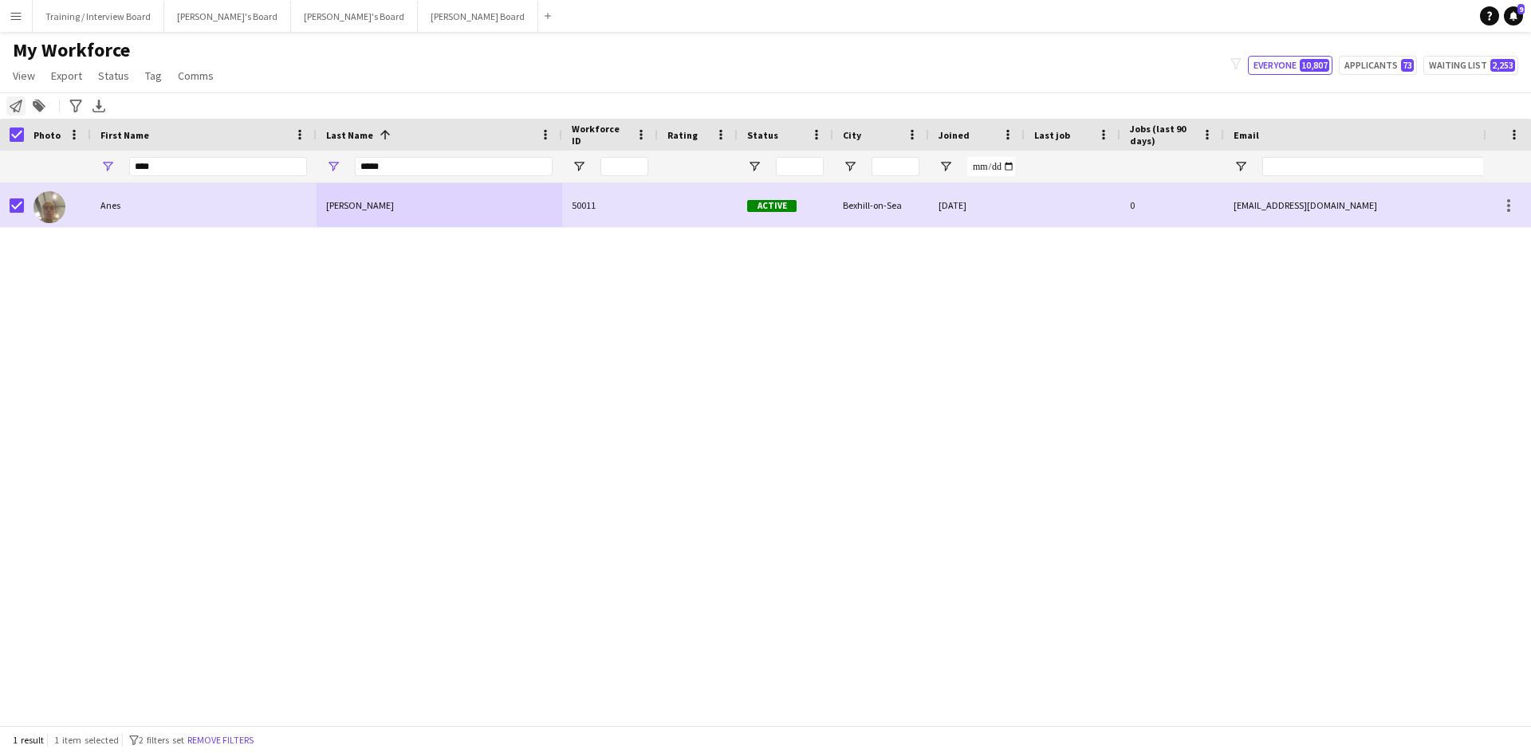
click at [18, 110] on icon "Notify workforce" at bounding box center [16, 106] width 13 height 13
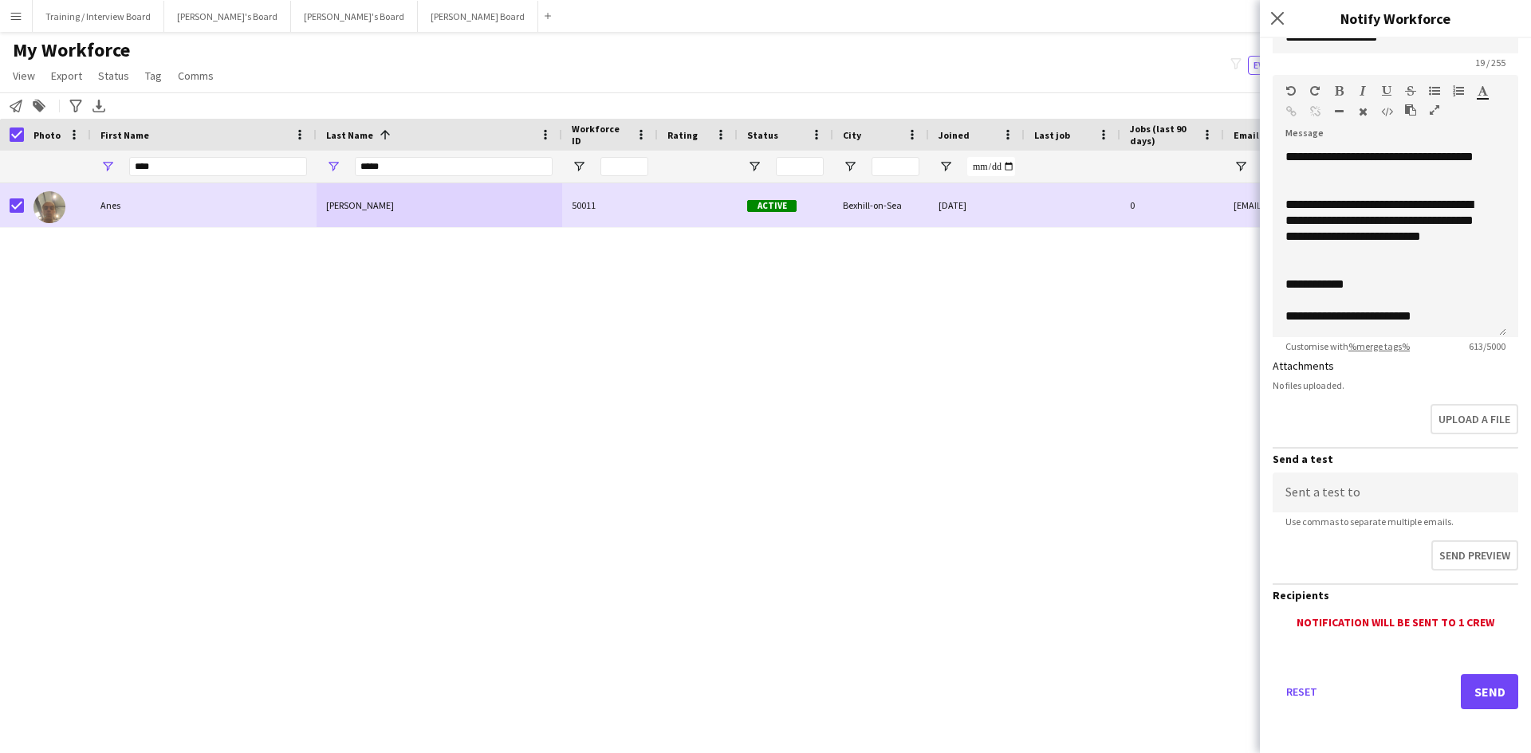
scroll to position [171, 0]
click at [1476, 692] on button "Send" at bounding box center [1488, 691] width 57 height 35
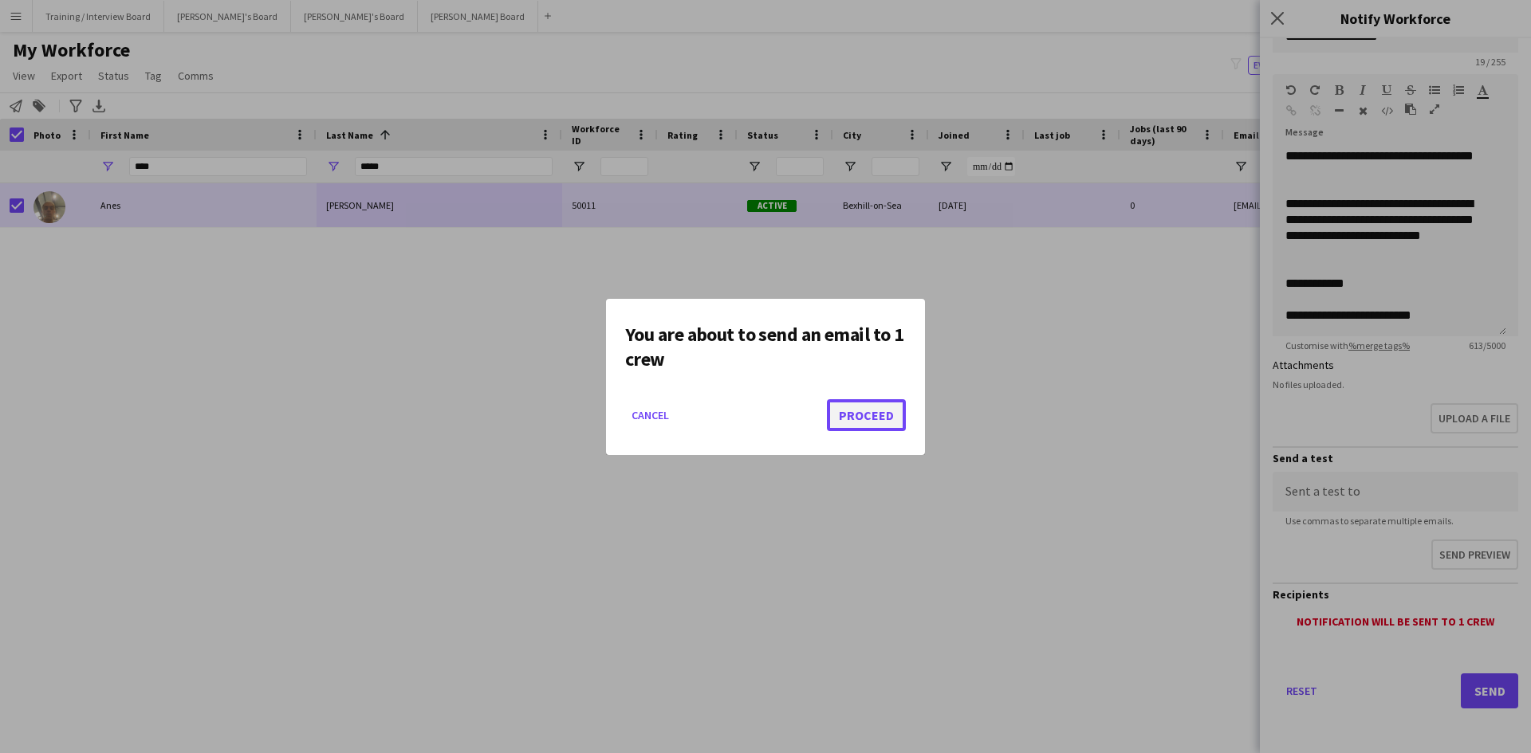
click at [858, 414] on button "Proceed" at bounding box center [866, 415] width 79 height 32
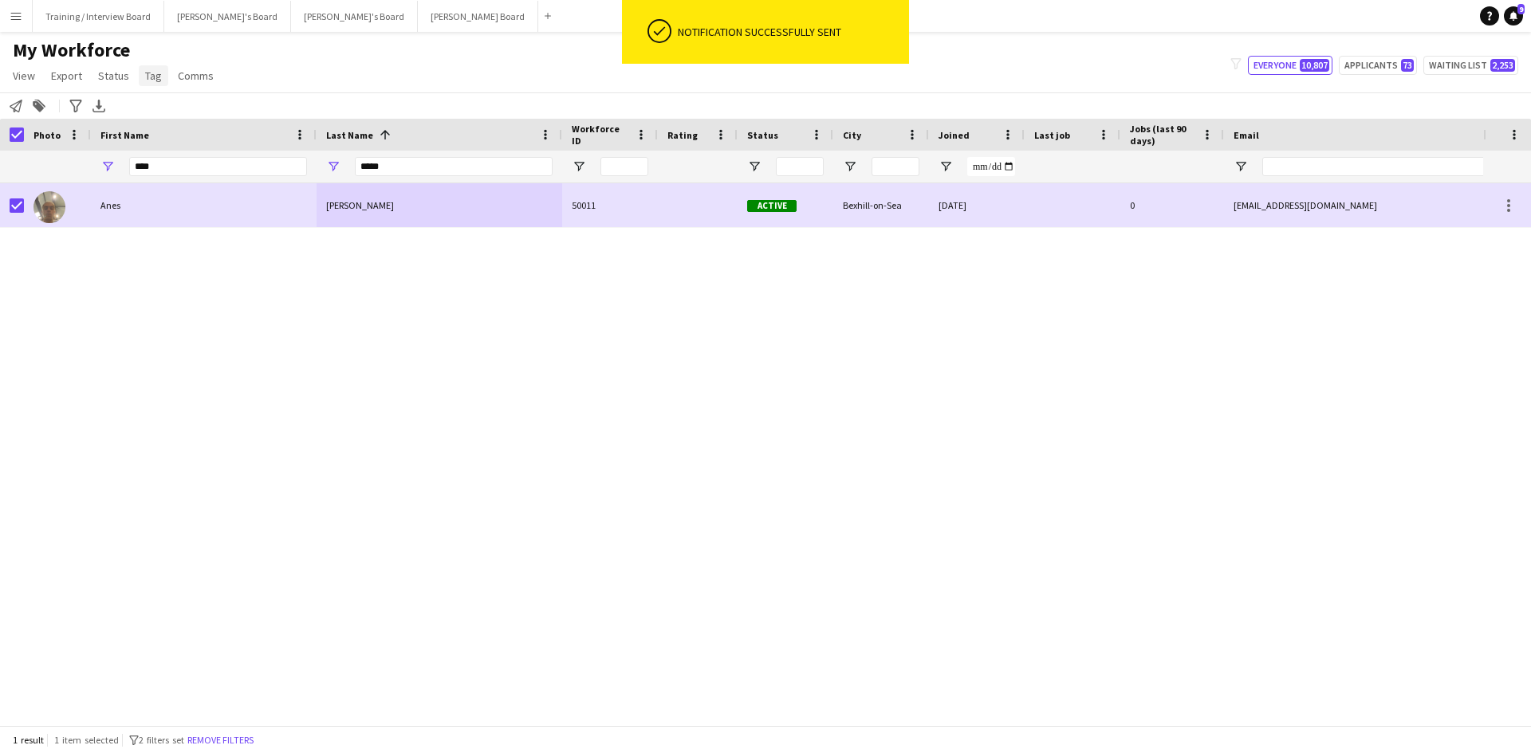
click at [145, 80] on span "Tag" at bounding box center [153, 76] width 17 height 14
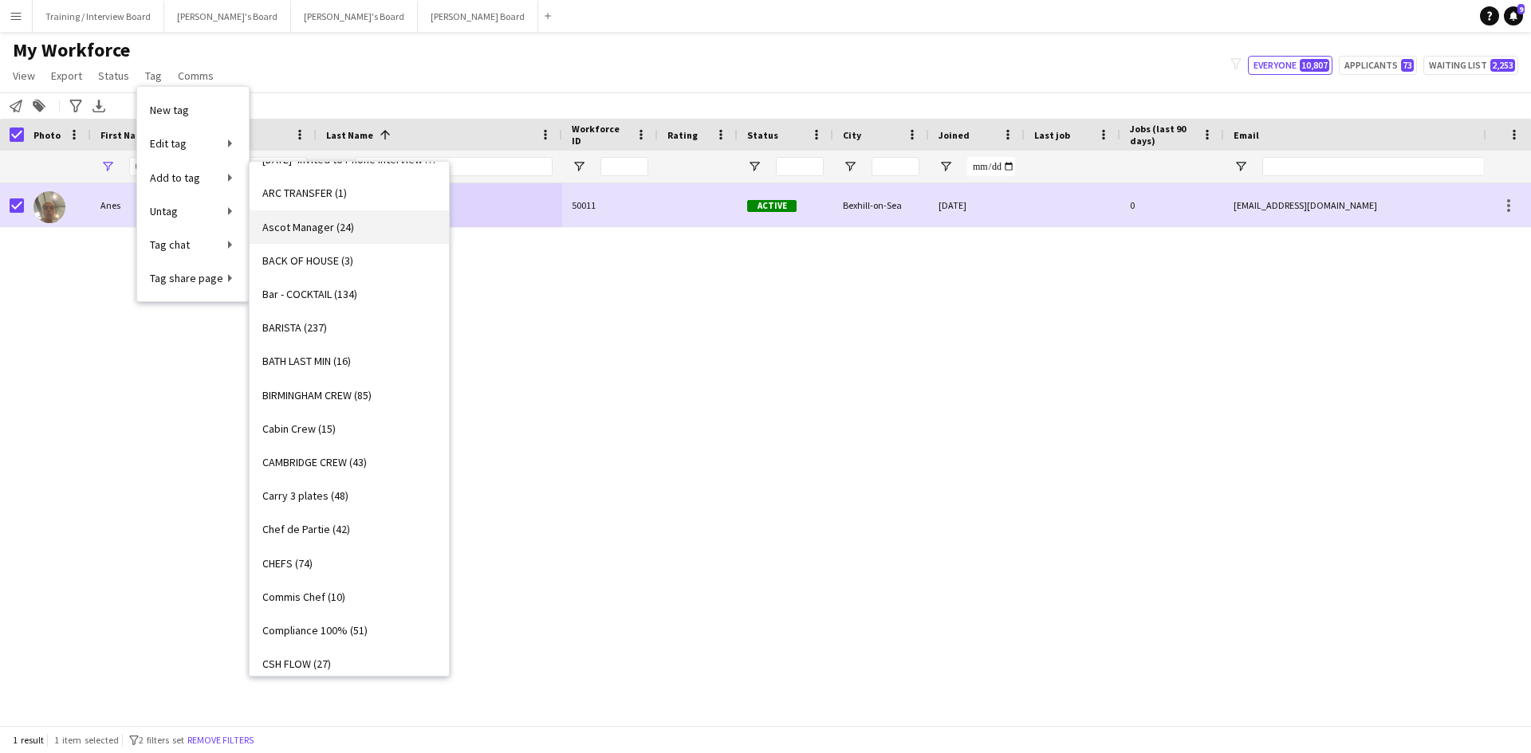
scroll to position [319, 0]
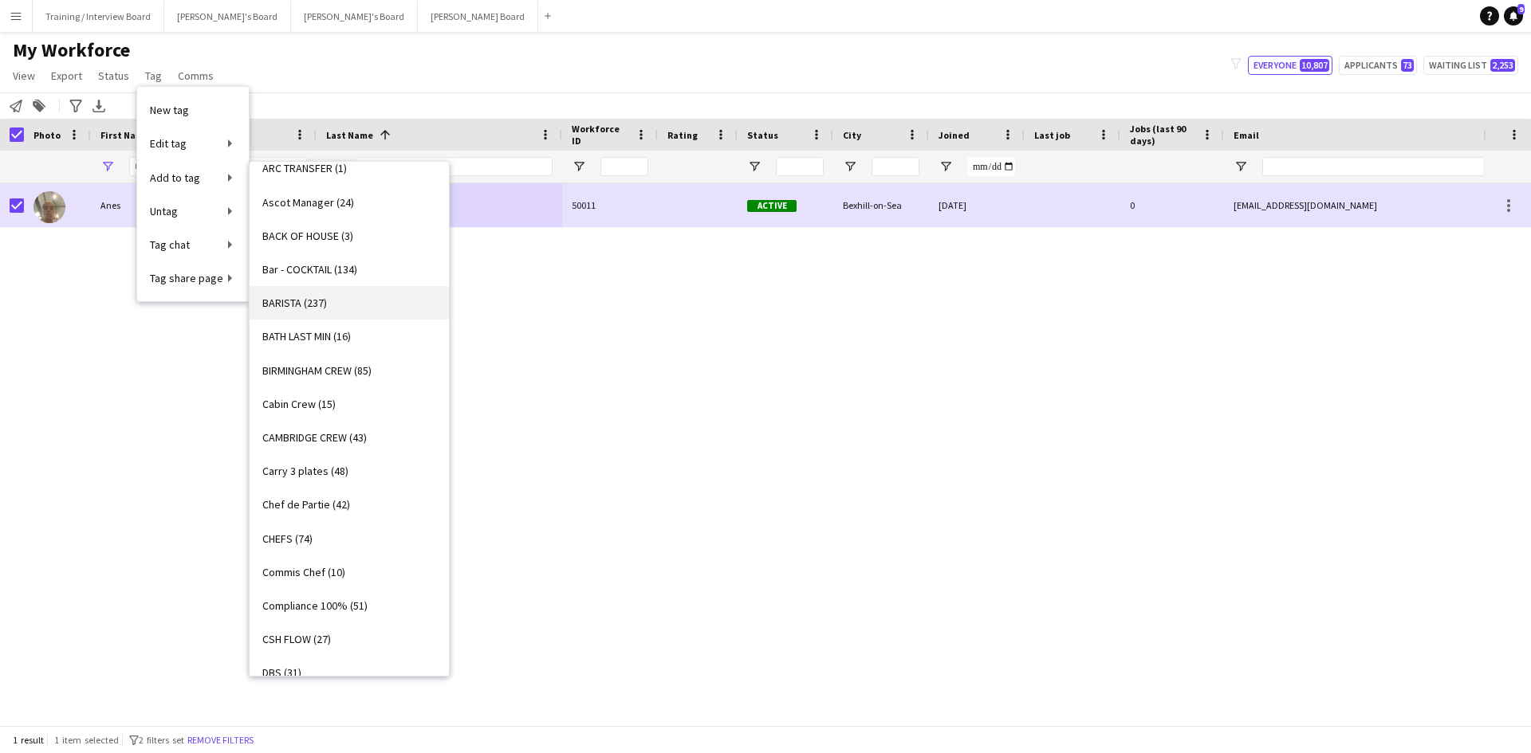
click at [295, 297] on span "BARISTA (237)" at bounding box center [294, 303] width 65 height 14
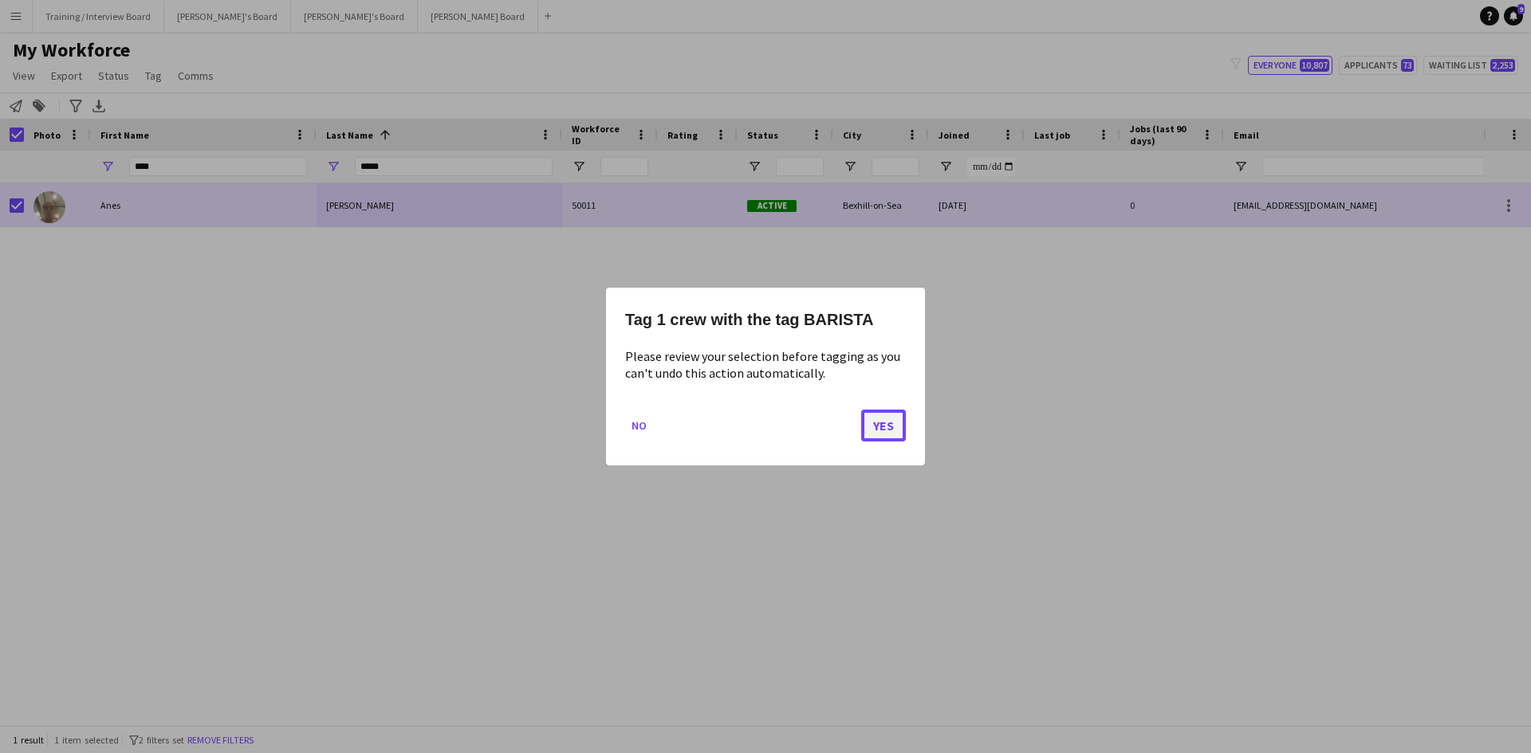
click at [886, 427] on button "Yes" at bounding box center [883, 426] width 45 height 32
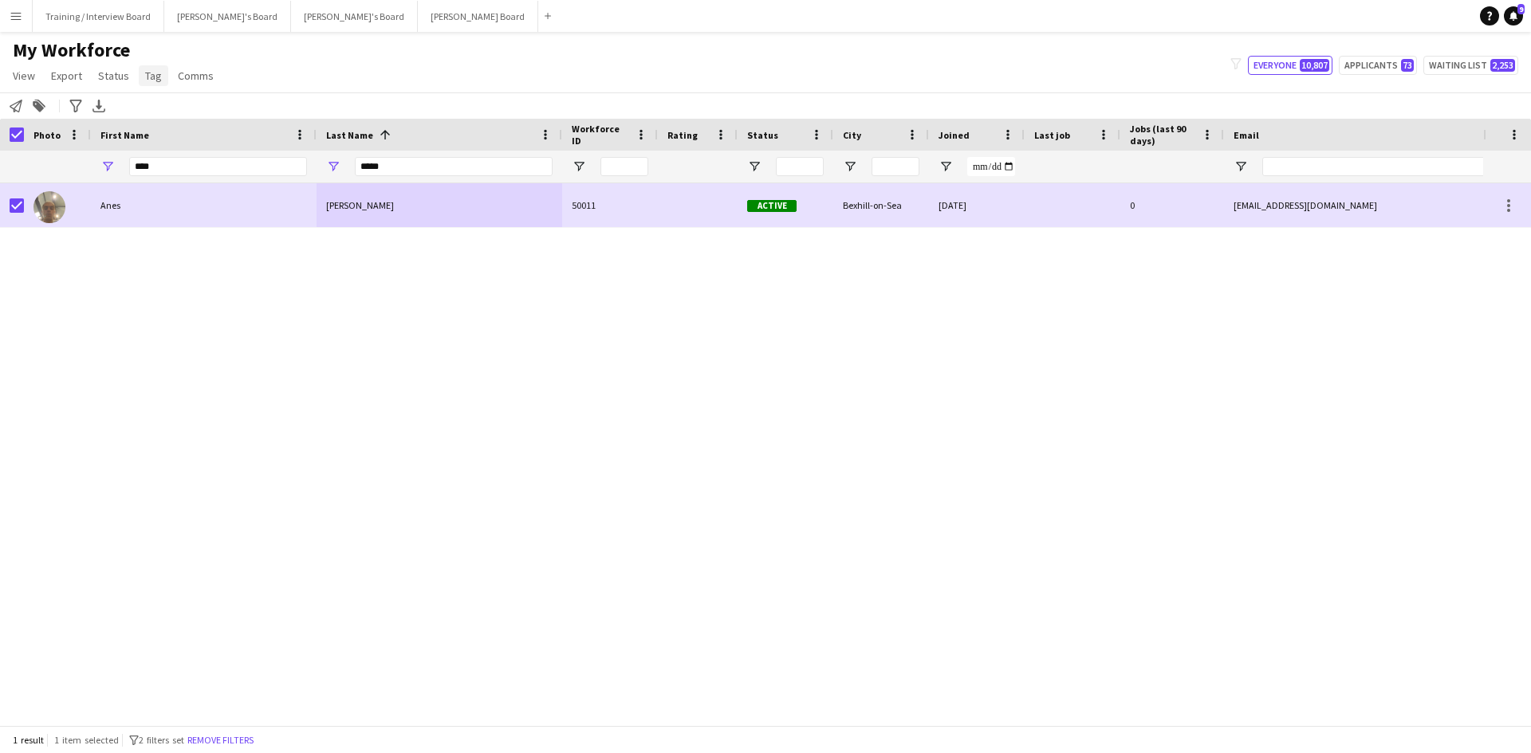
click at [147, 73] on span "Tag" at bounding box center [153, 76] width 17 height 14
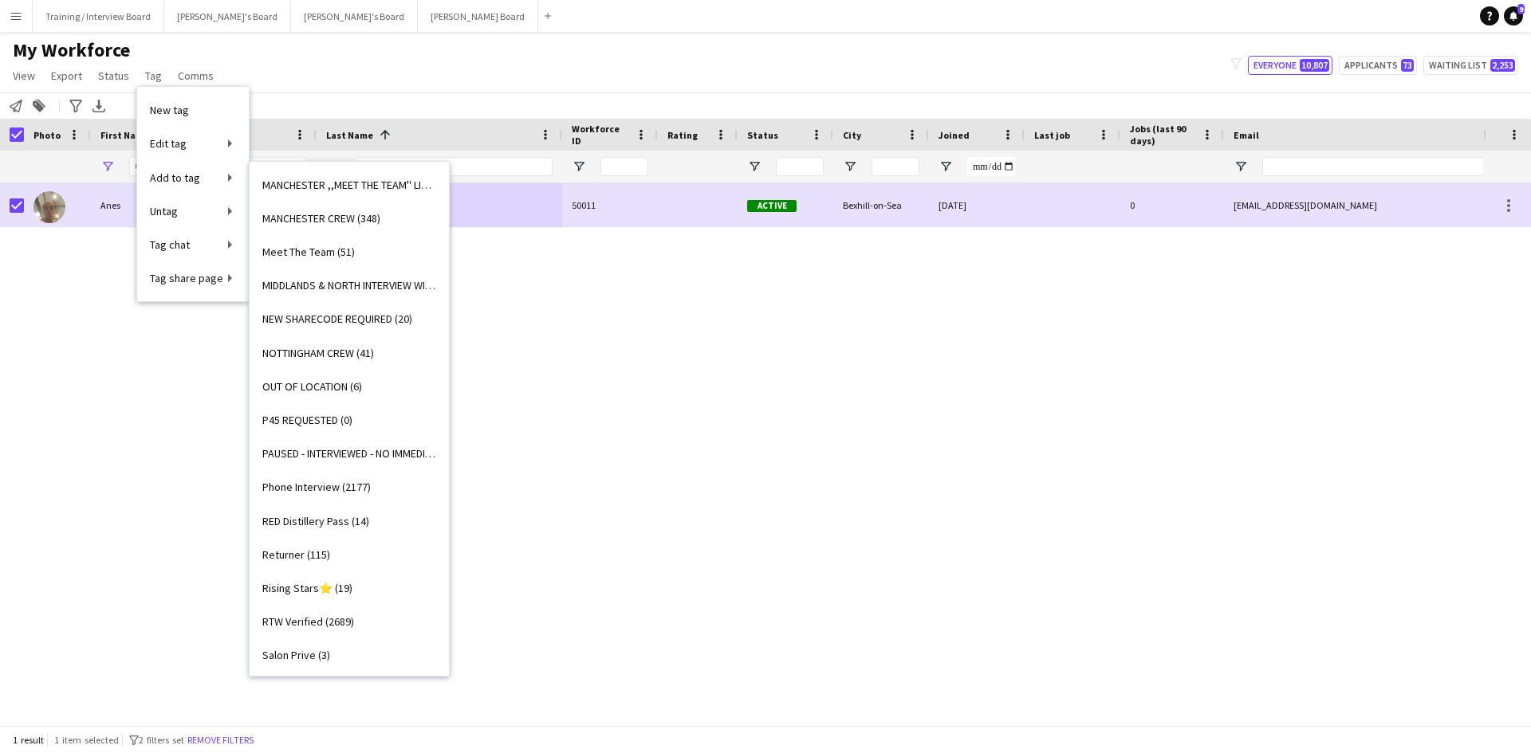
scroll to position [1674, 0]
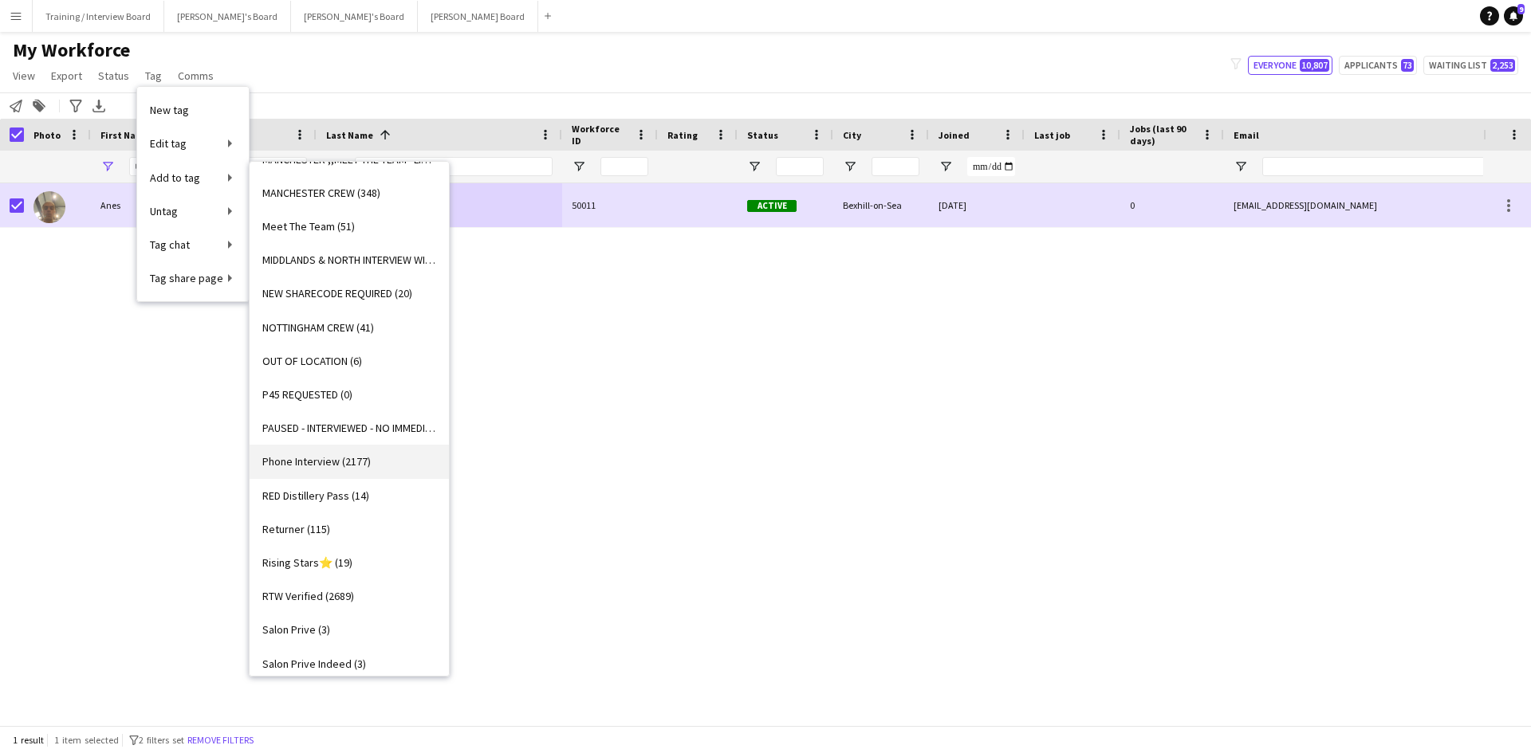
click at [330, 463] on span "Phone Interview (2177)" at bounding box center [316, 461] width 108 height 14
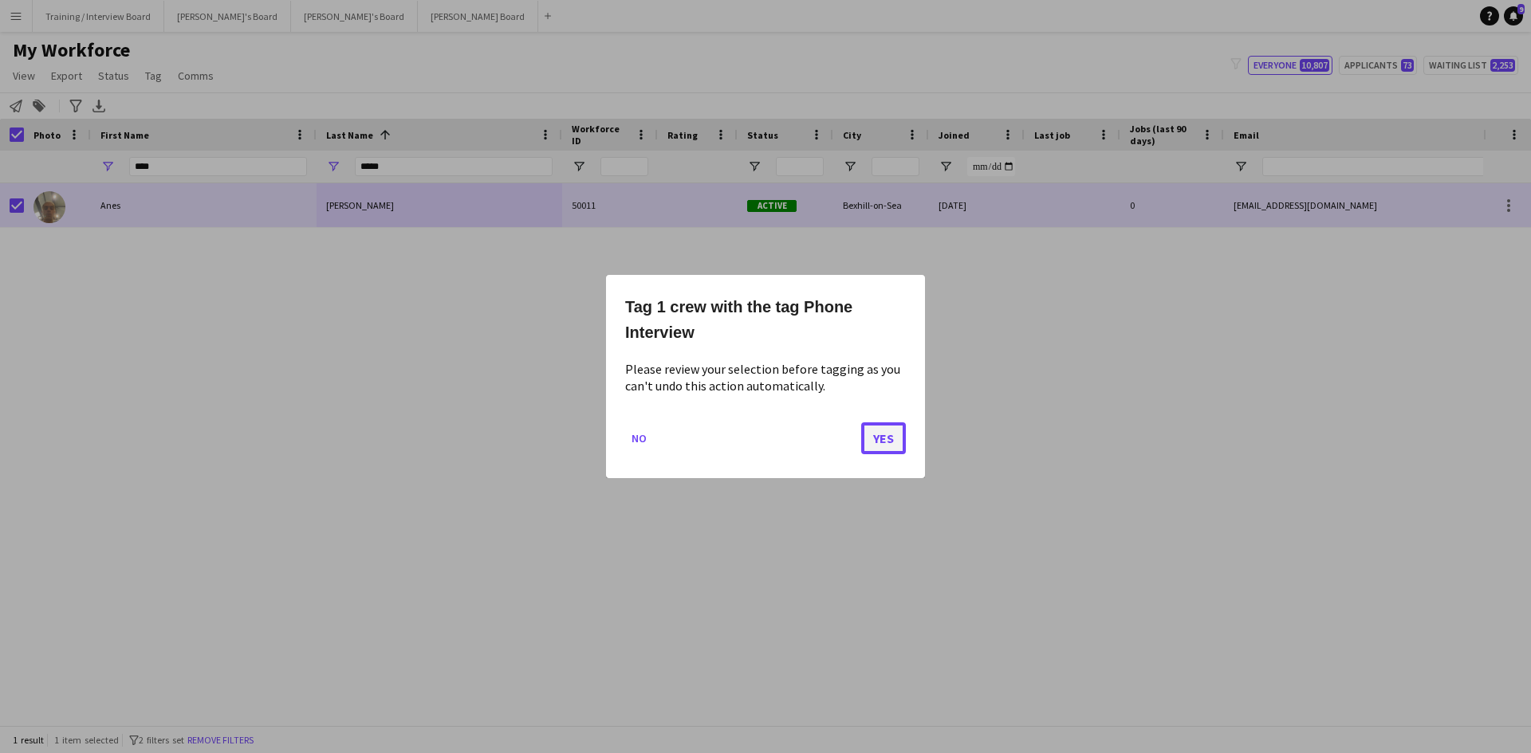
click at [893, 448] on button "Yes" at bounding box center [883, 438] width 45 height 32
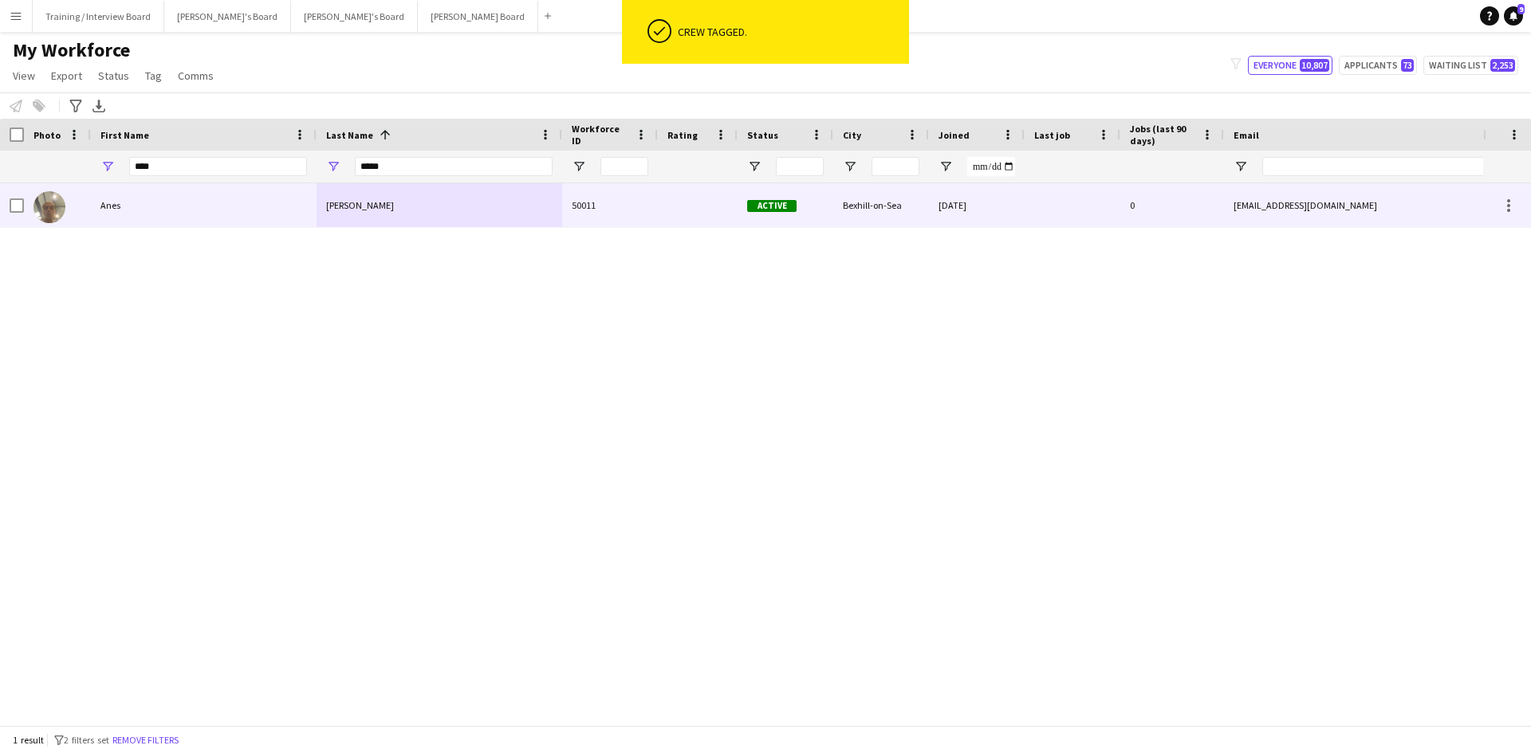
click at [26, 209] on div at bounding box center [57, 205] width 67 height 44
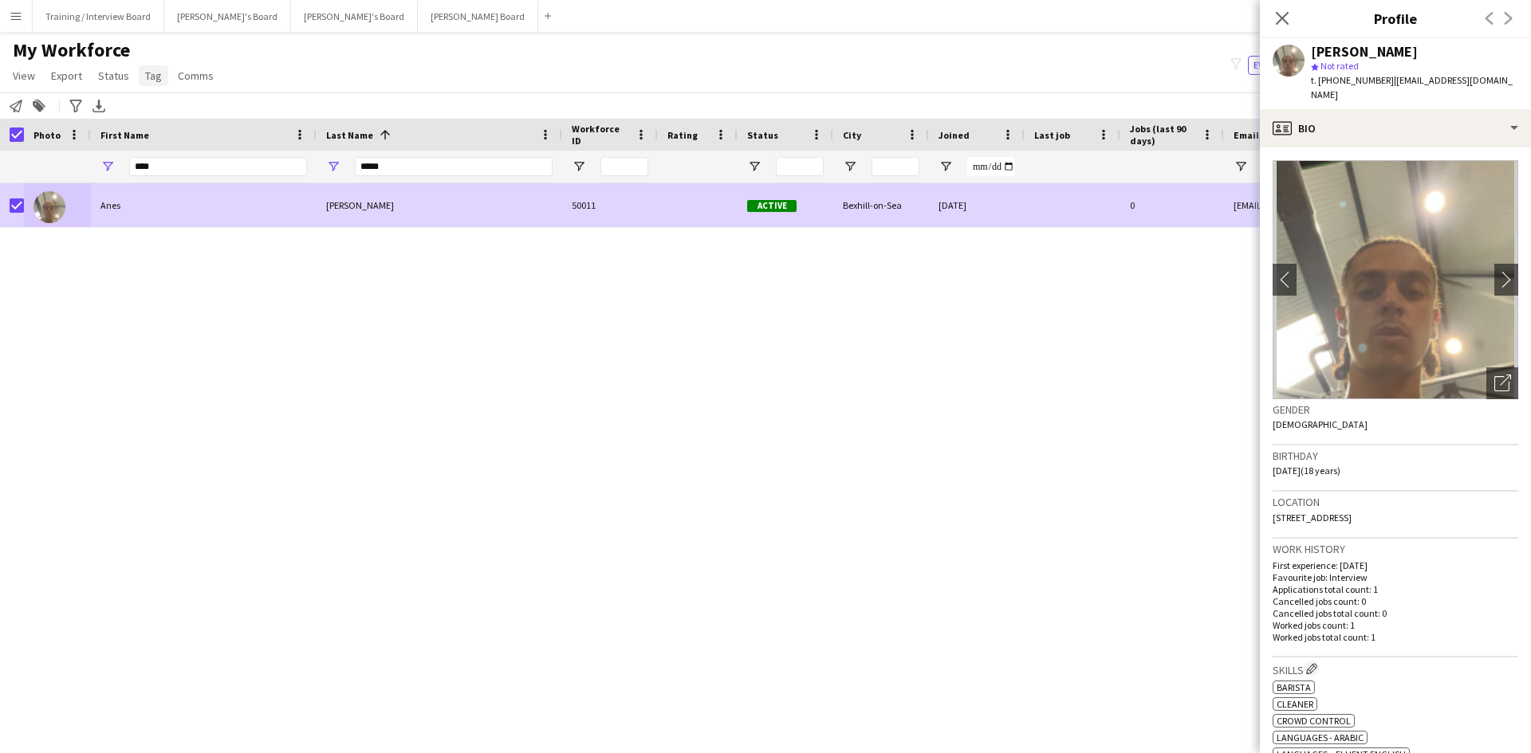
click at [151, 70] on span "Tag" at bounding box center [153, 76] width 17 height 14
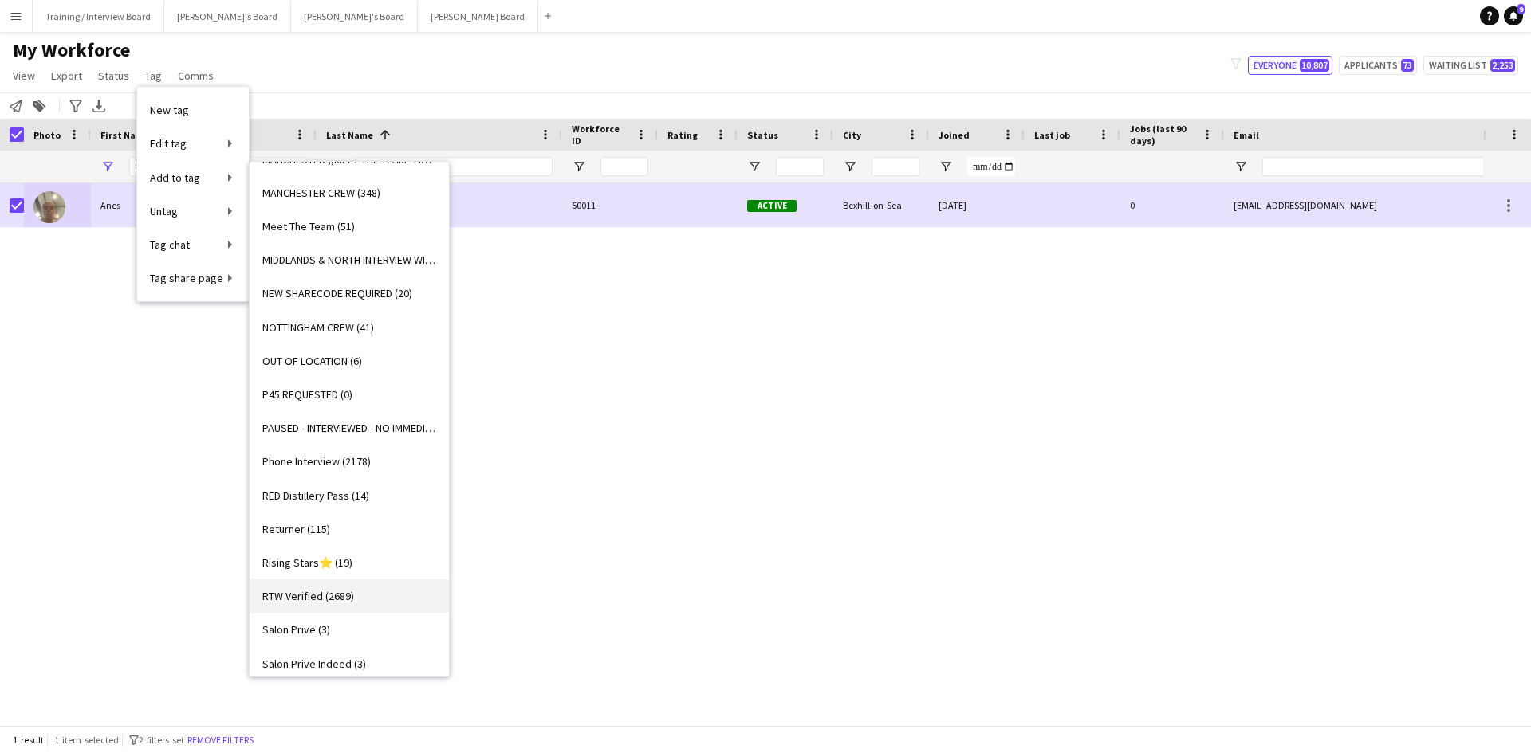
click at [313, 595] on span "RTW Verified (2689)" at bounding box center [308, 596] width 92 height 14
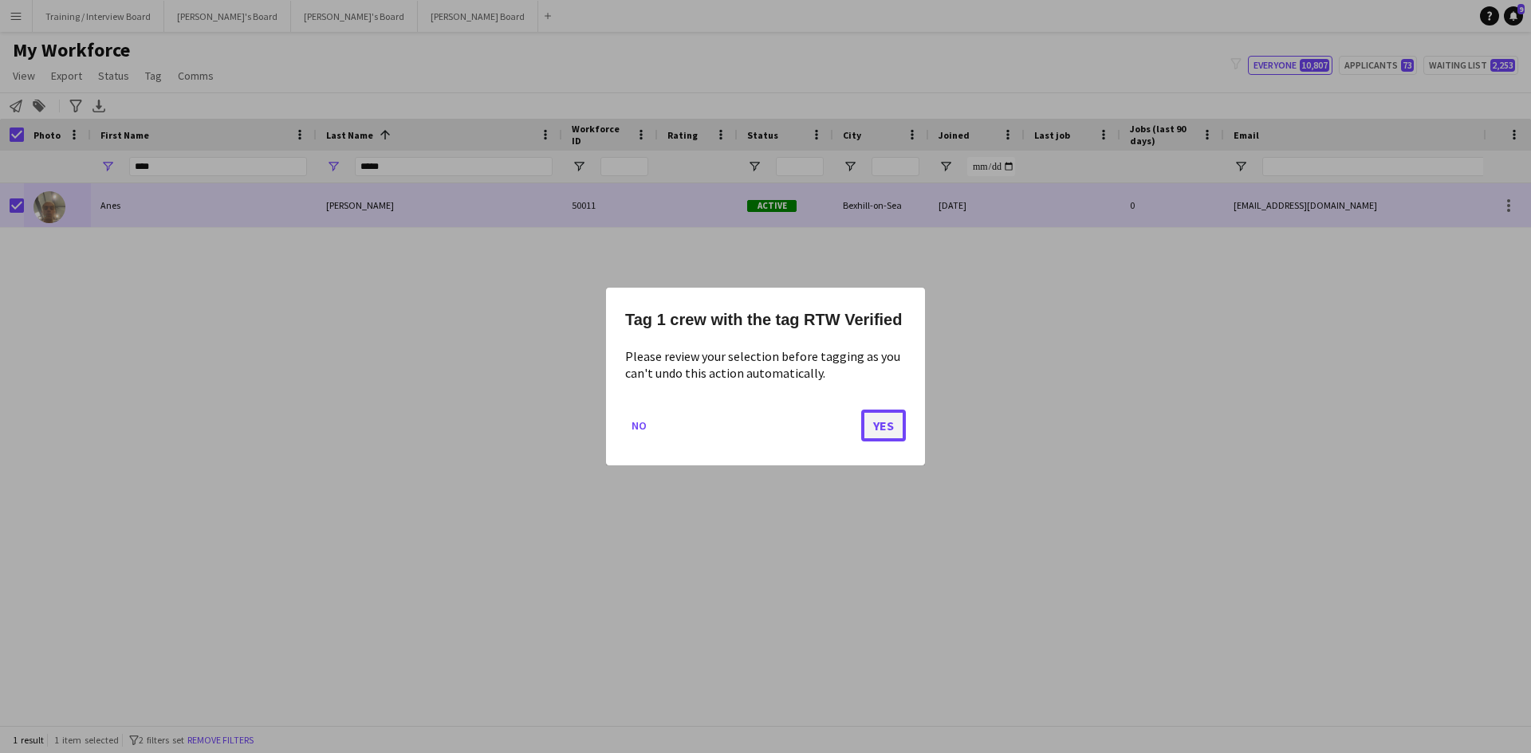
click at [896, 419] on button "Yes" at bounding box center [883, 426] width 45 height 32
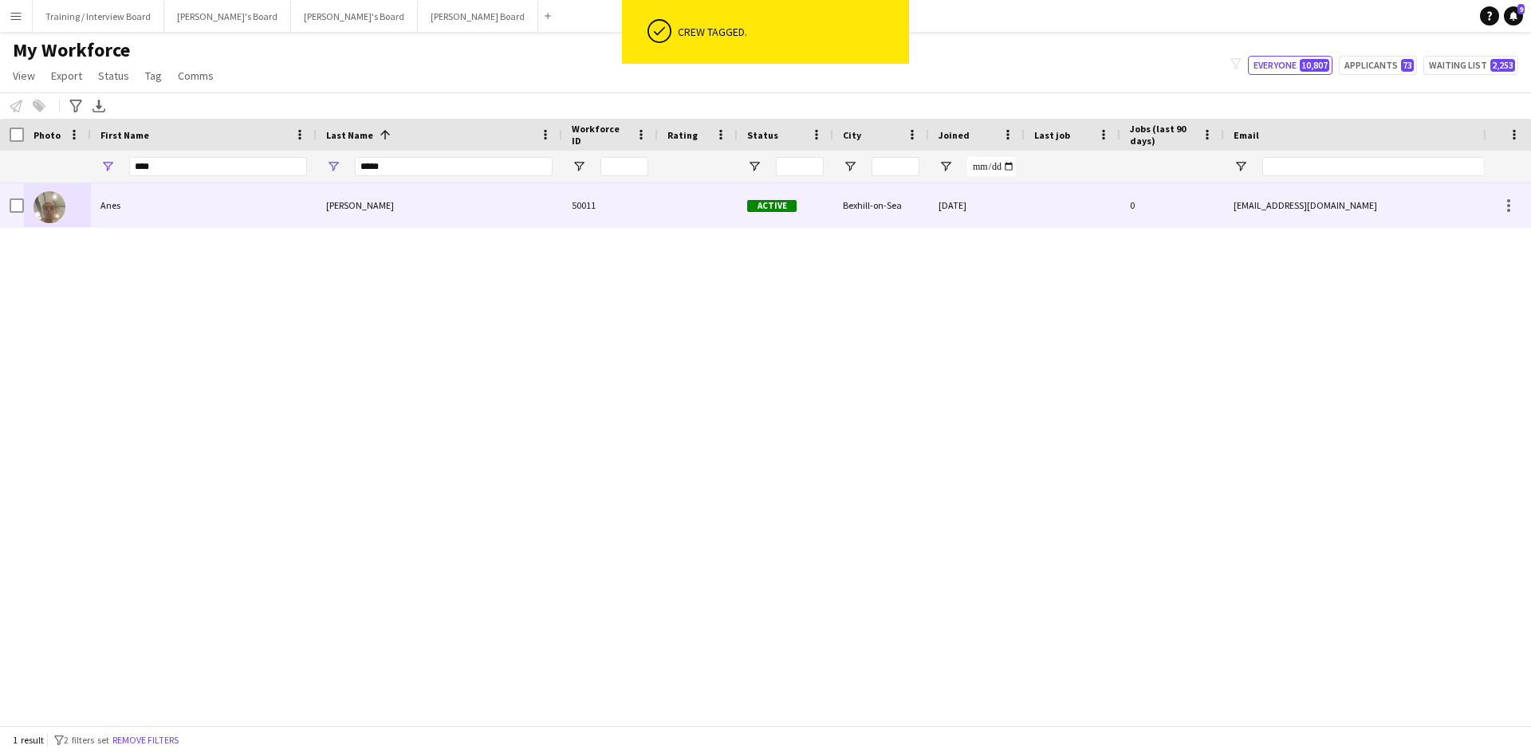
click at [135, 197] on div "Anes" at bounding box center [204, 205] width 226 height 44
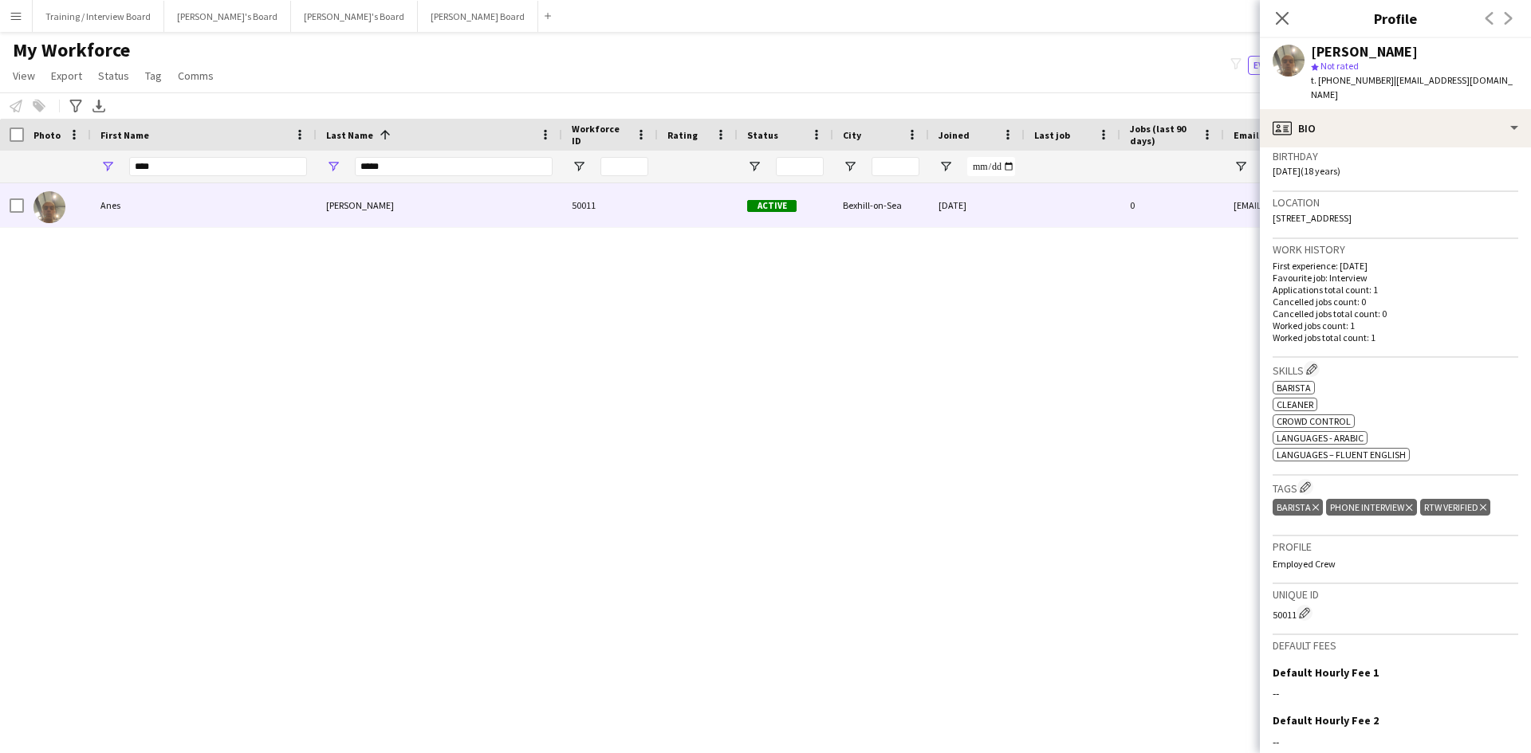
scroll to position [368, 0]
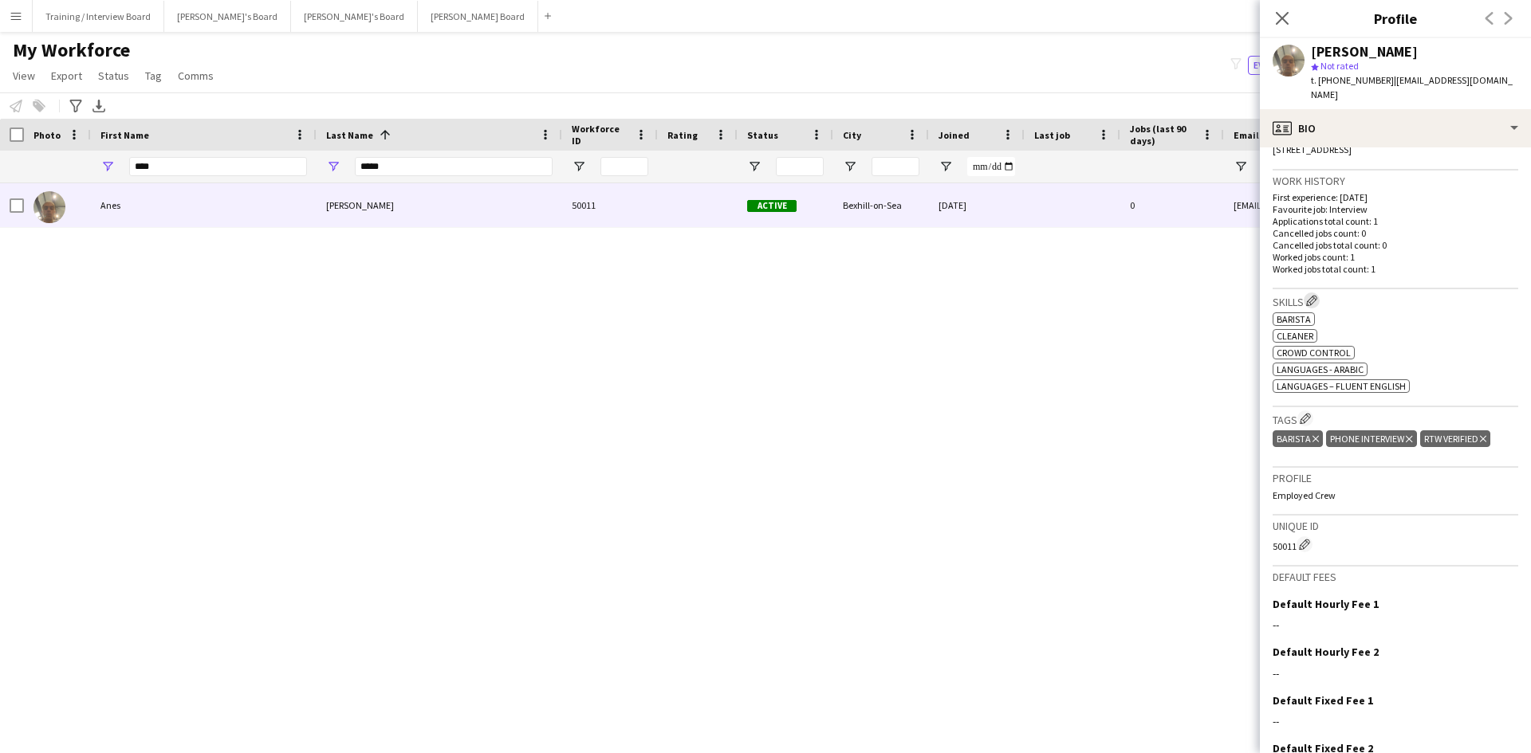
click at [1315, 295] on app-icon "Edit crew company skills" at bounding box center [1311, 300] width 11 height 11
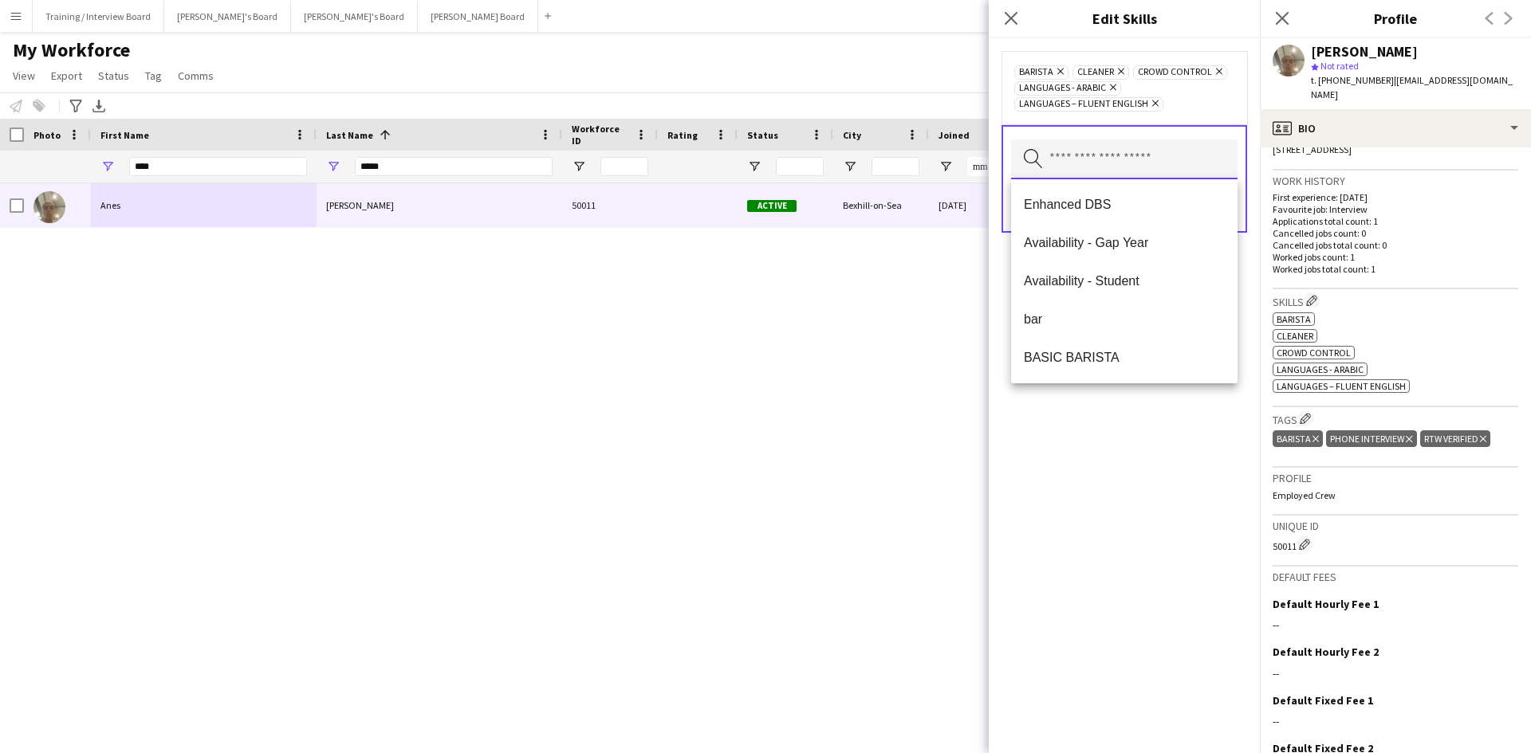
click at [1113, 172] on input "text" at bounding box center [1124, 160] width 226 height 40
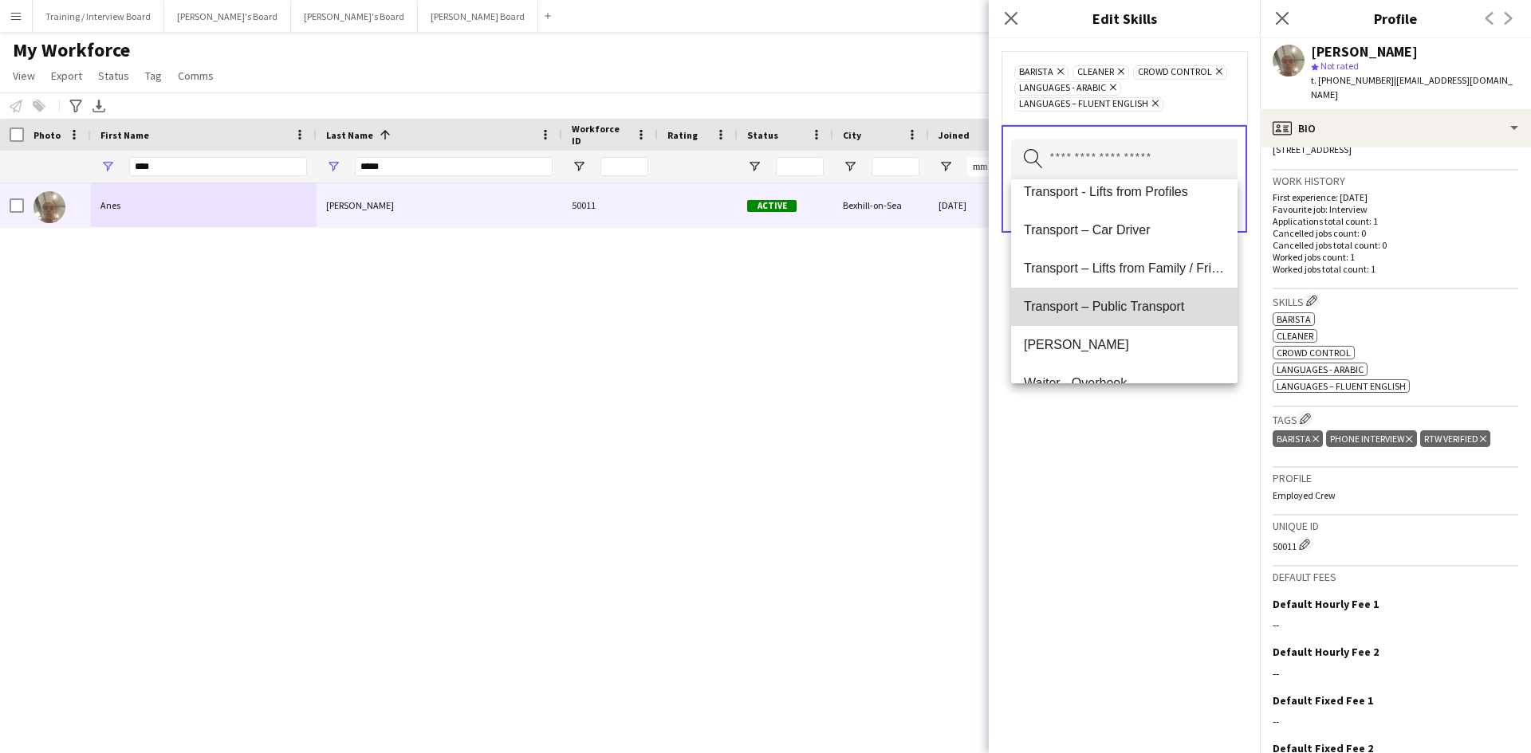
click at [1127, 311] on span "Transport – Public Transport" at bounding box center [1124, 306] width 201 height 15
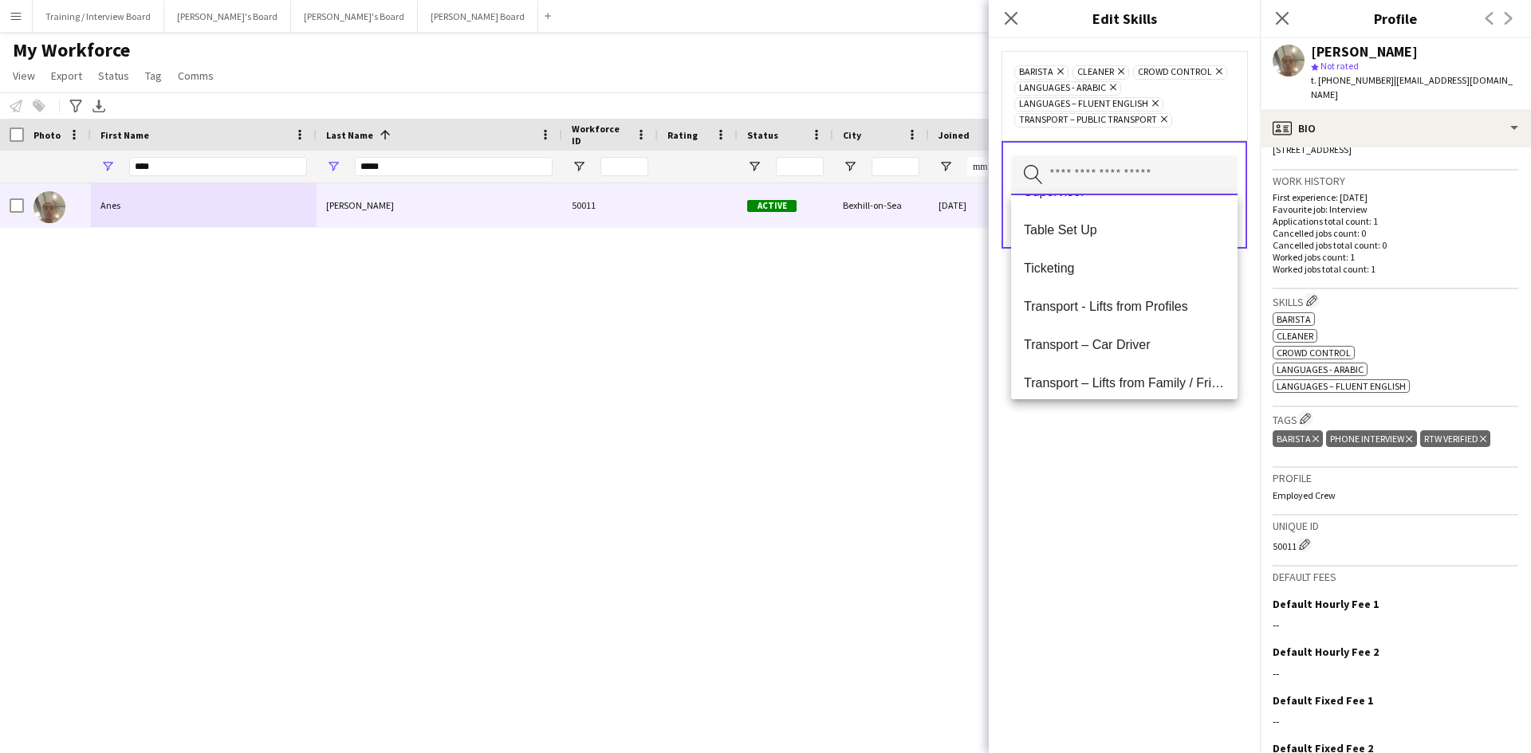
scroll to position [2099, 0]
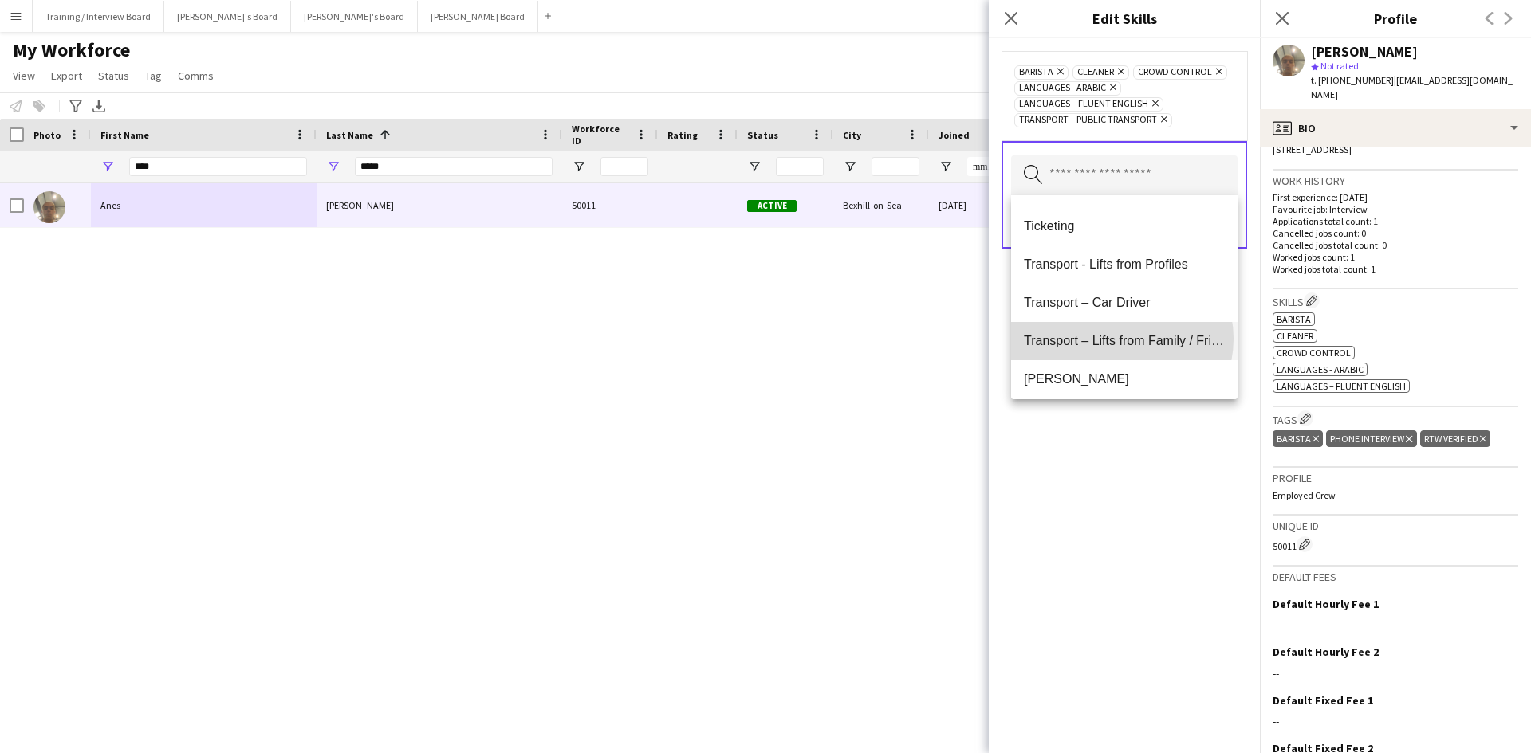
click at [1121, 339] on span "Transport – Lifts from Family / Friends" at bounding box center [1124, 340] width 201 height 15
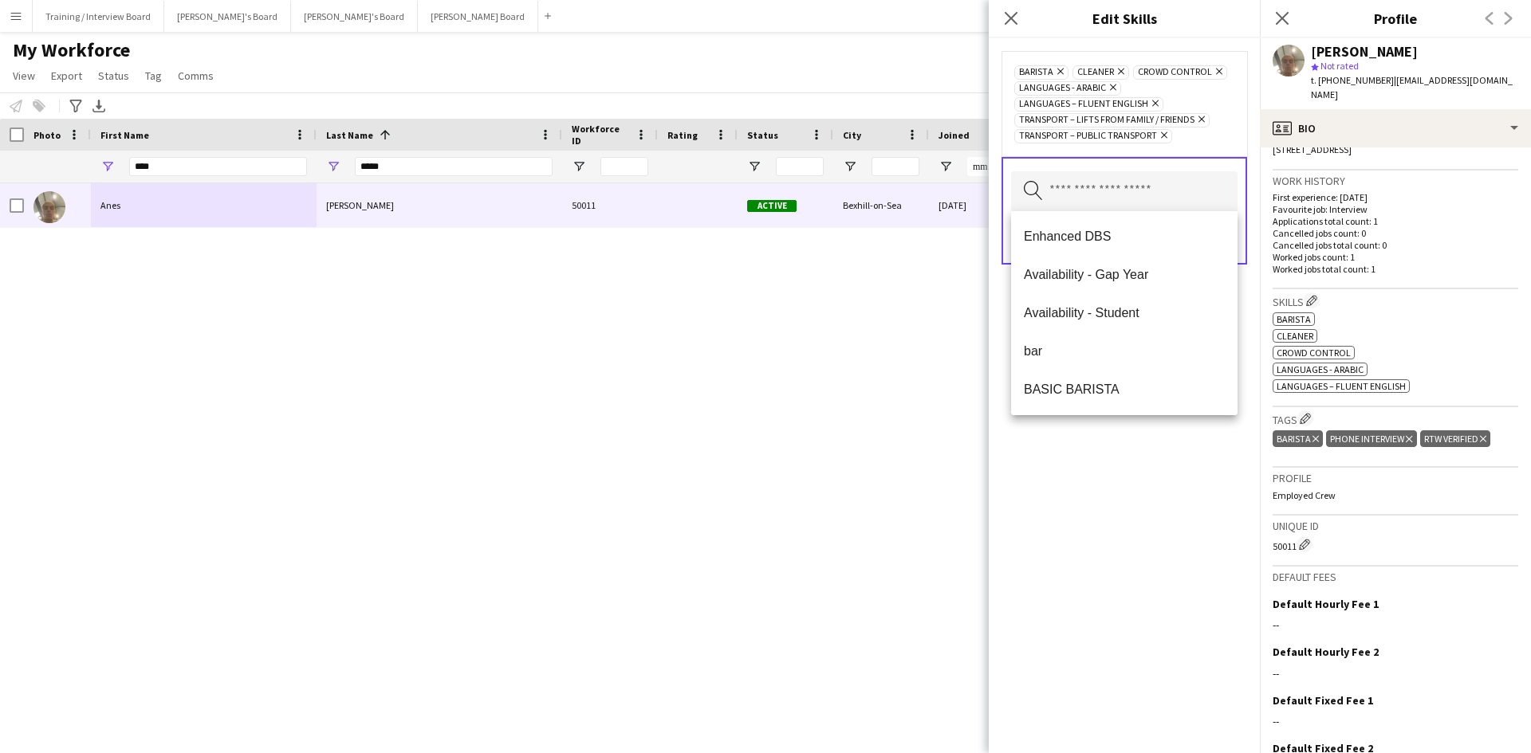
drag, startPoint x: 1137, startPoint y: 450, endPoint x: 1147, endPoint y: 436, distance: 17.1
click at [1138, 450] on div "Barista Remove Cleaner Remove Crowd Control Remove Languages - Arabic Remove La…" at bounding box center [1123, 395] width 271 height 715
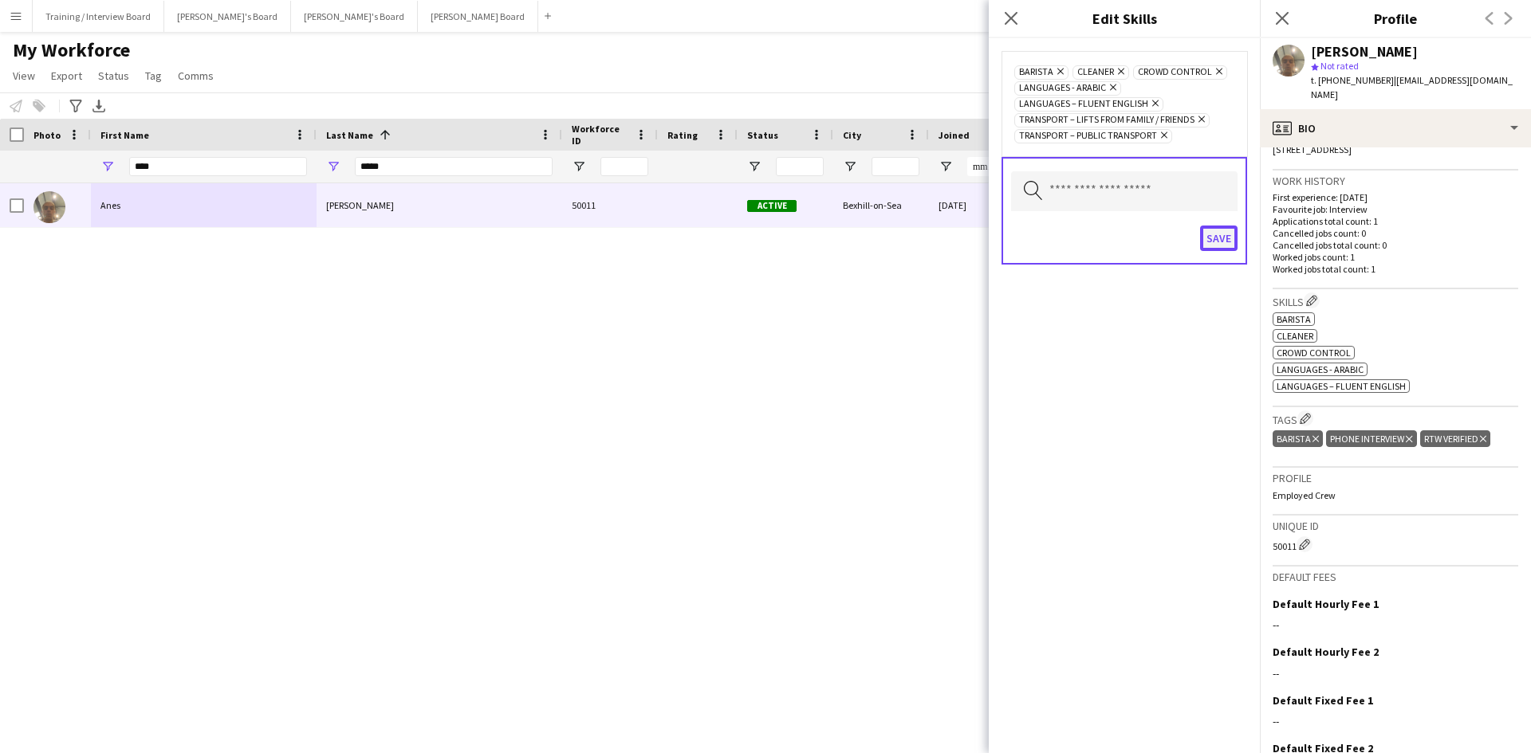
click at [1218, 235] on button "Save" at bounding box center [1218, 239] width 37 height 26
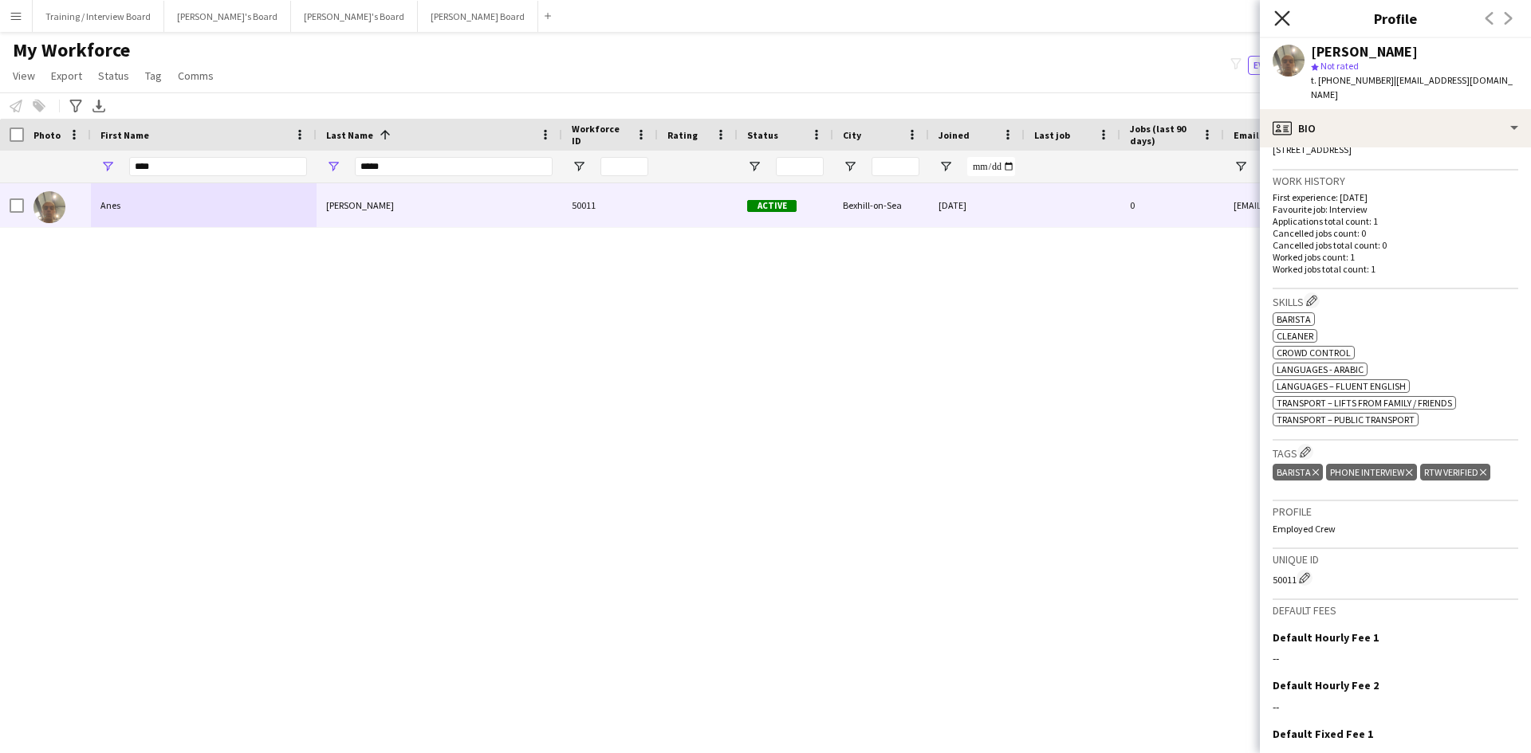
click at [1281, 18] on icon at bounding box center [1281, 17] width 15 height 15
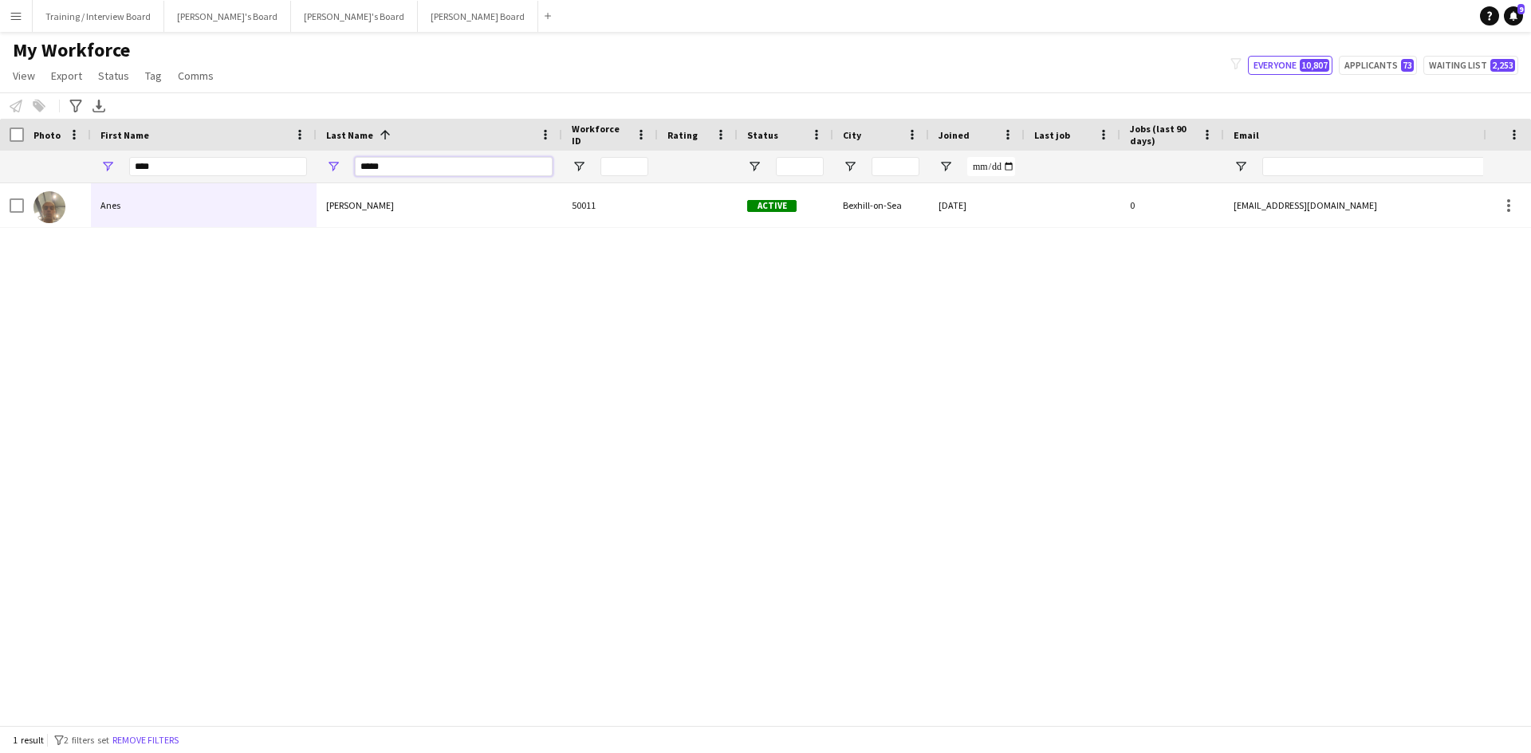
click at [440, 172] on input "*****" at bounding box center [454, 166] width 198 height 19
type input "*"
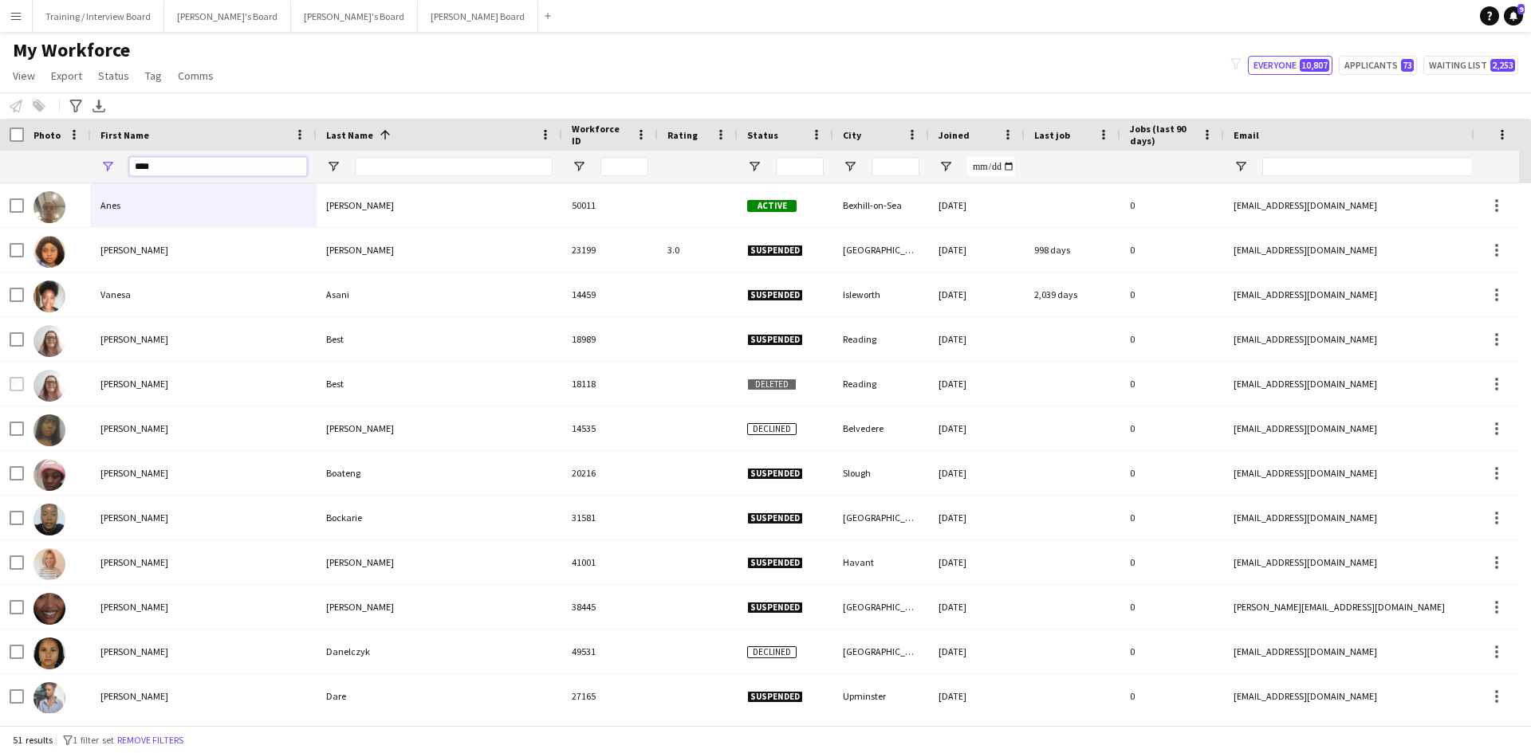
click at [169, 168] on input "****" at bounding box center [218, 166] width 178 height 19
type input "*"
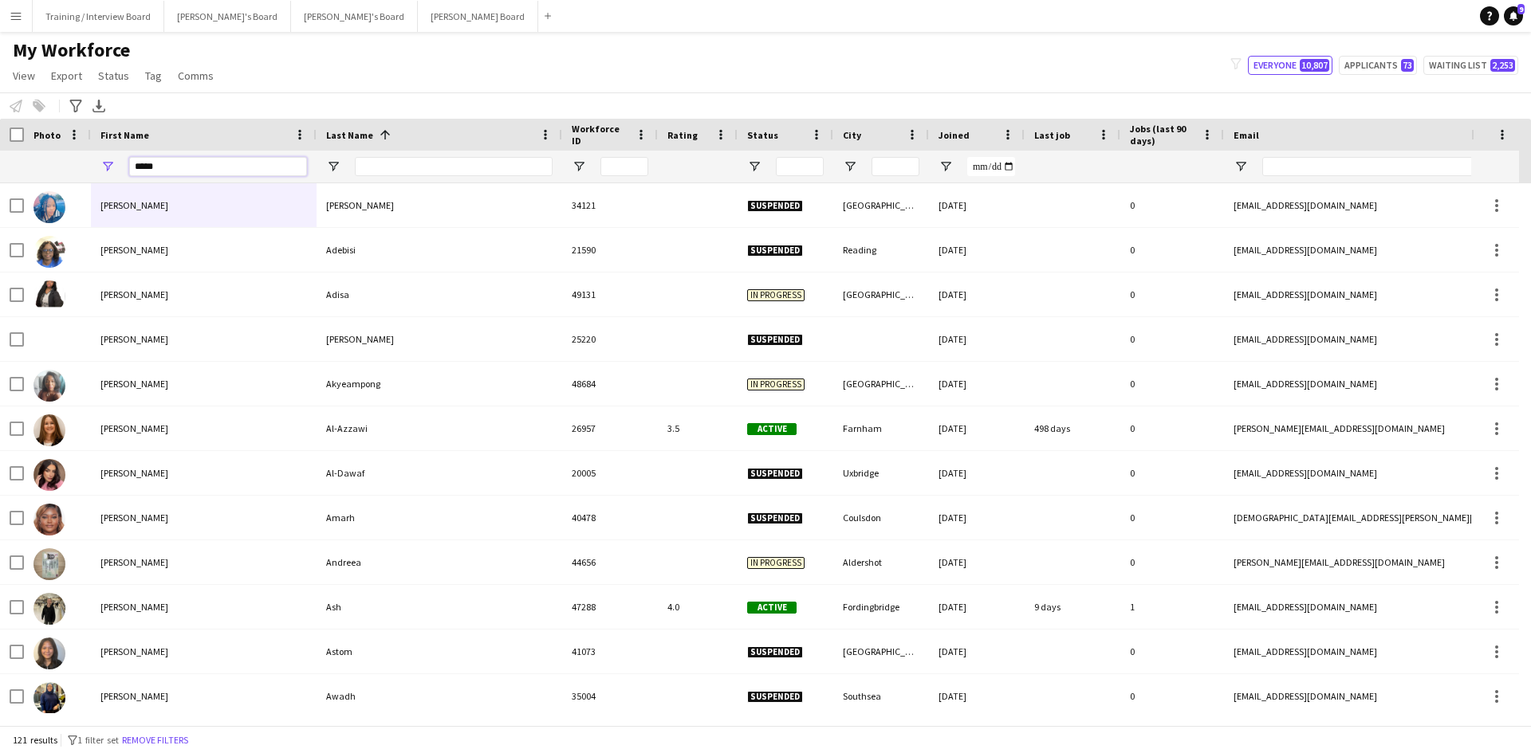
type input "*****"
click at [428, 172] on input "Last Name Filter Input" at bounding box center [454, 166] width 198 height 19
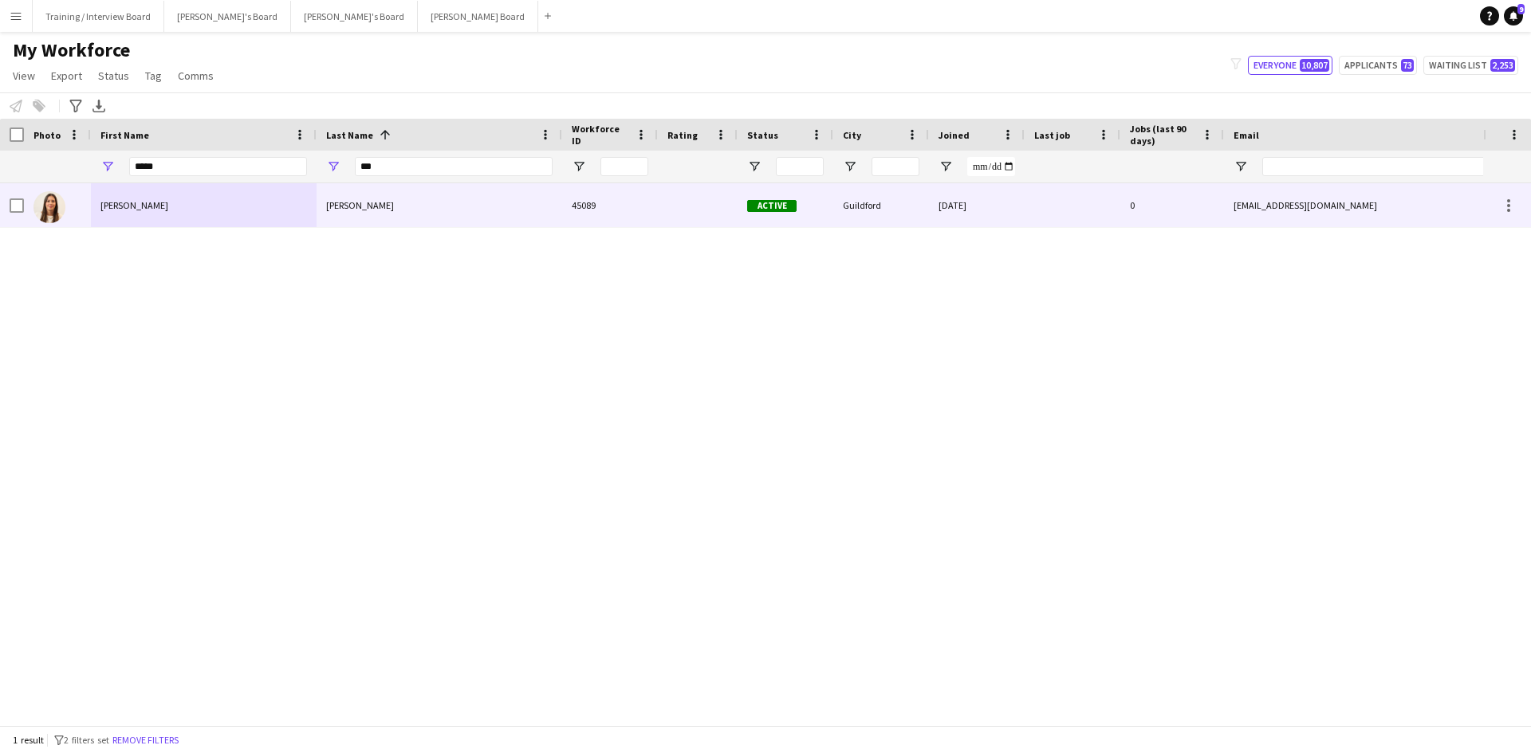
click at [20, 198] on div at bounding box center [17, 205] width 14 height 45
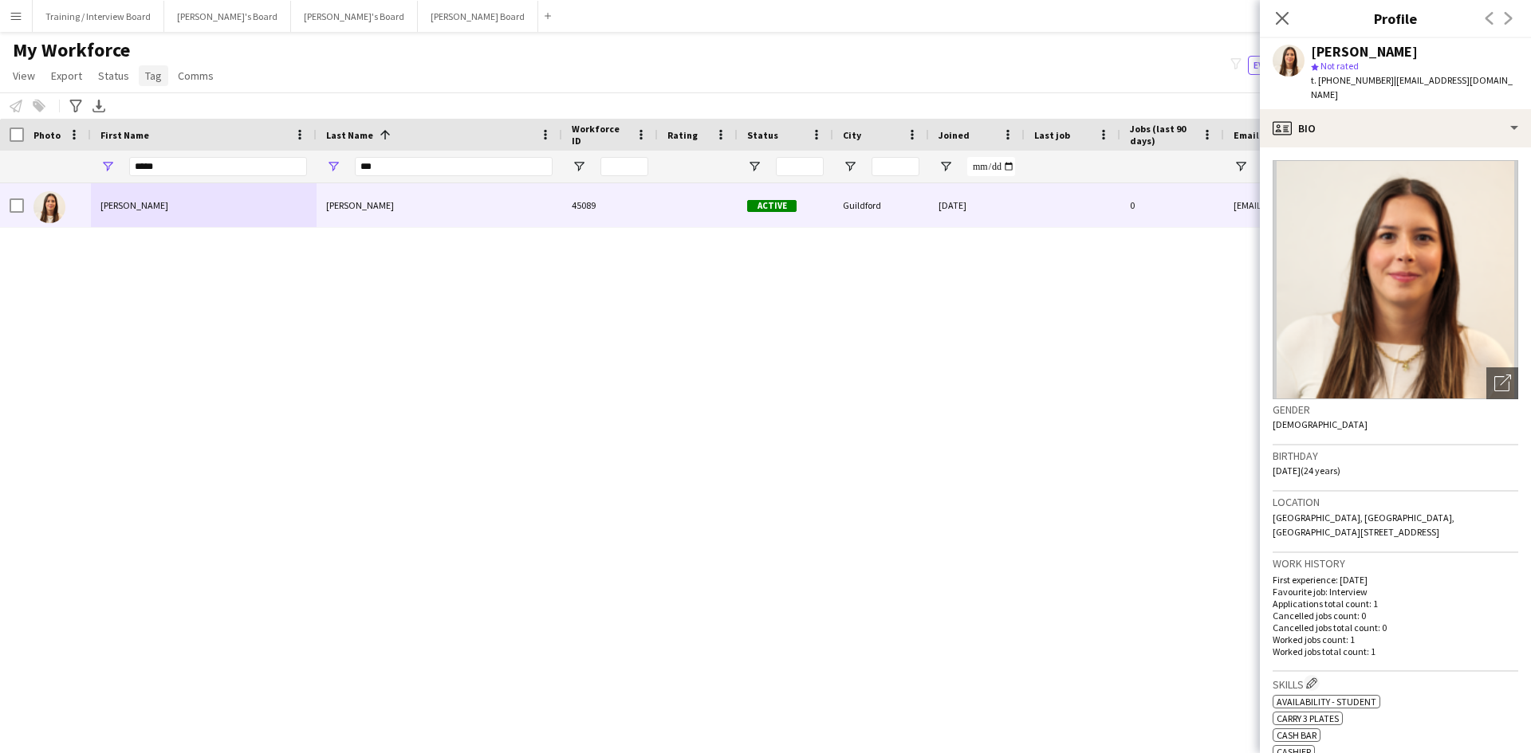
click at [158, 71] on span "Tag" at bounding box center [153, 76] width 17 height 14
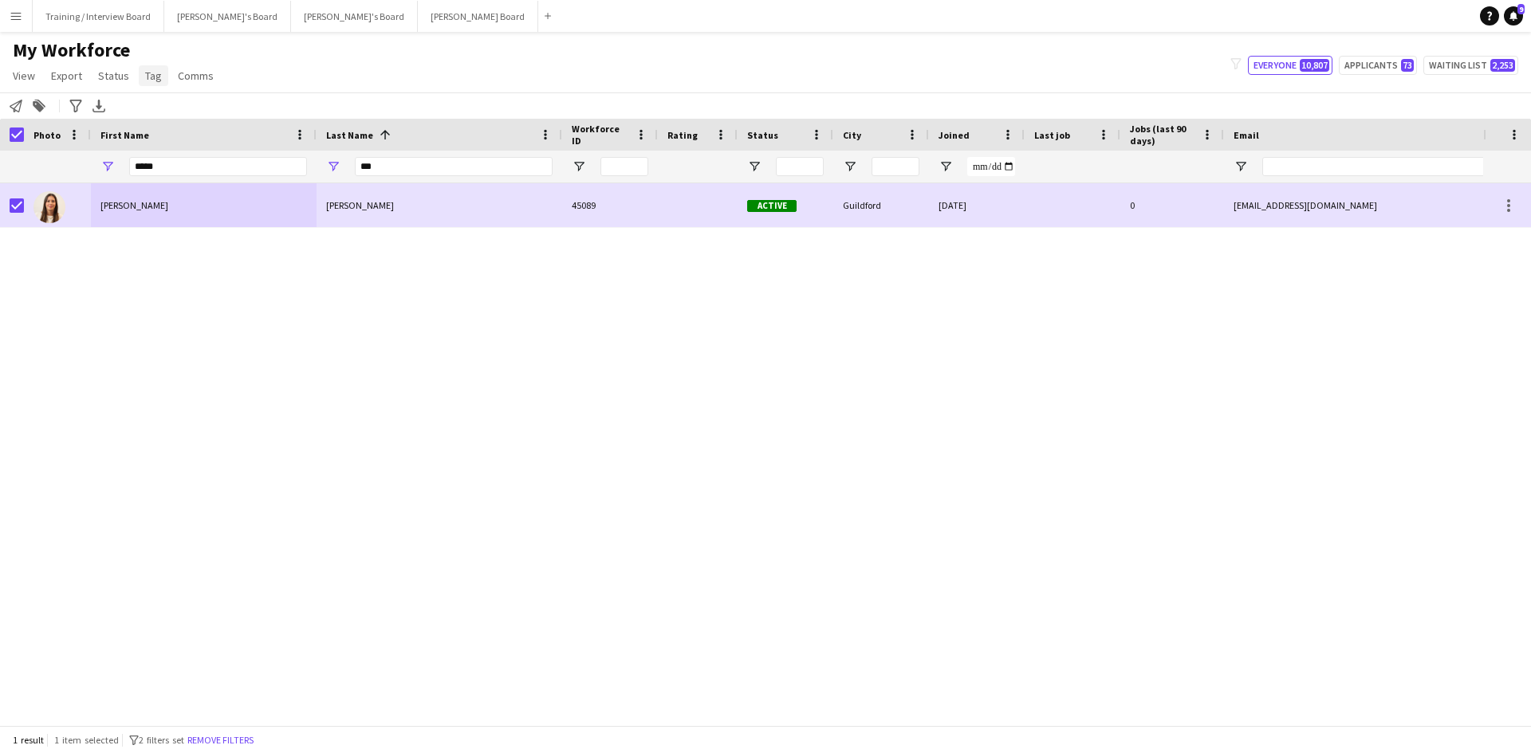
click at [148, 67] on link "Tag" at bounding box center [153, 75] width 29 height 21
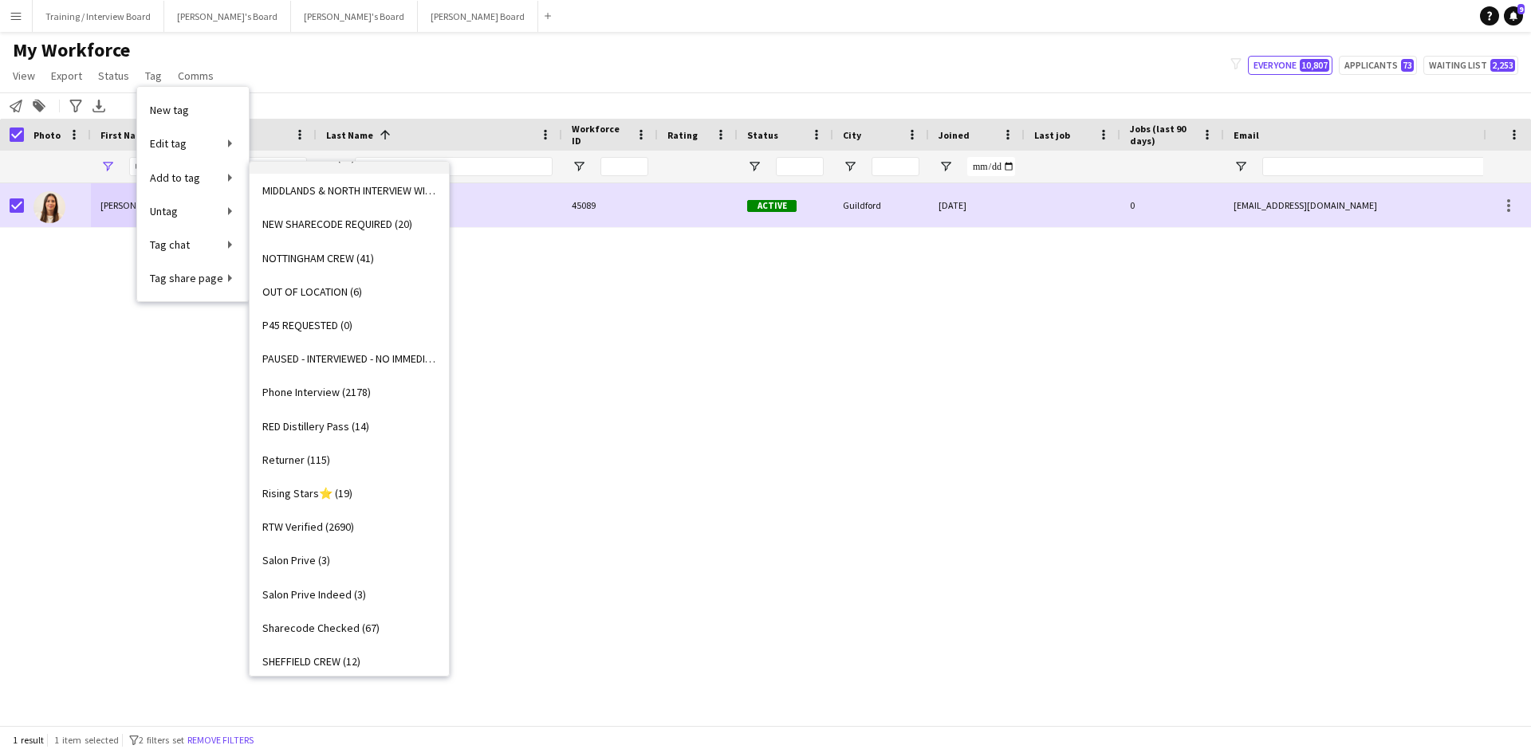
scroll to position [1833, 0]
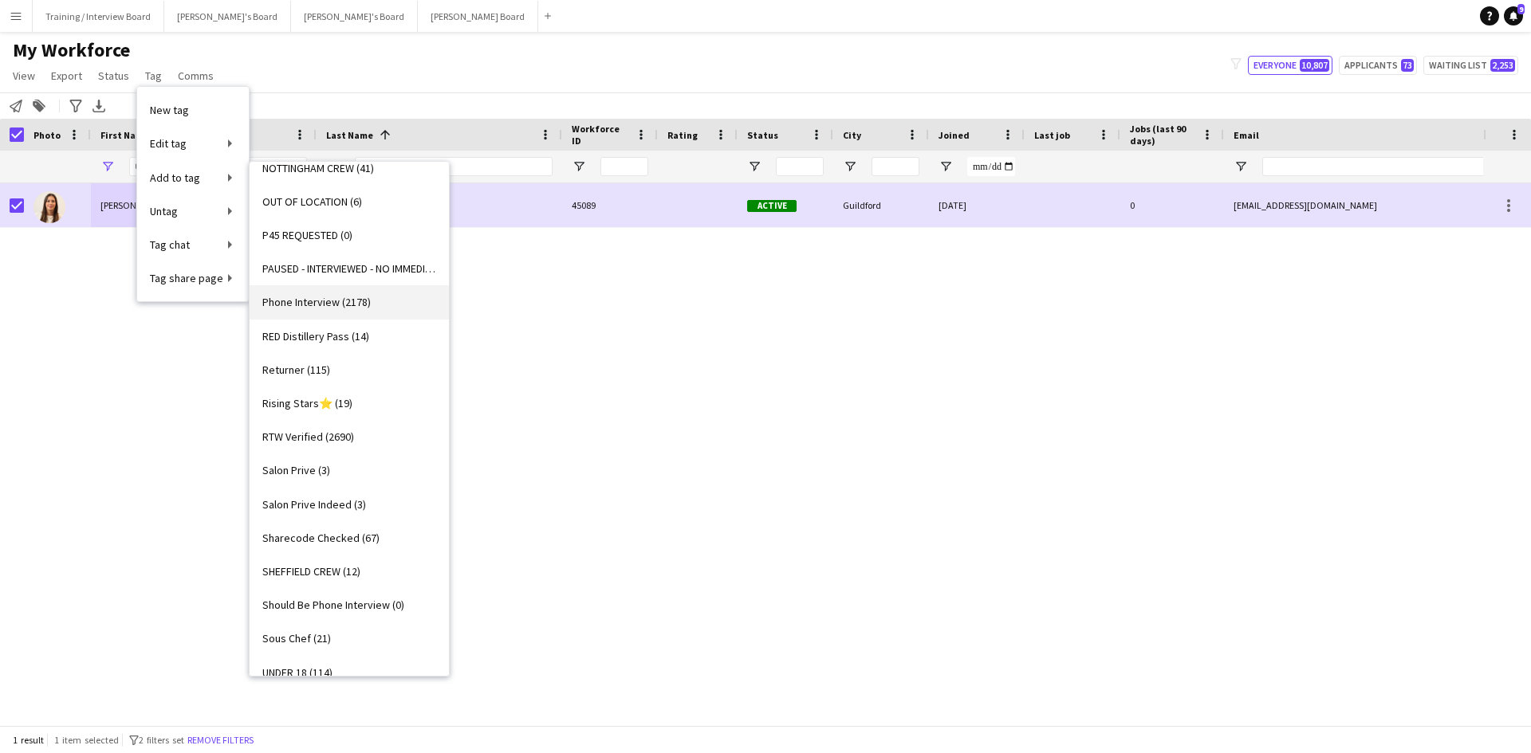
click at [332, 301] on span "Phone Interview (2178)" at bounding box center [316, 302] width 108 height 14
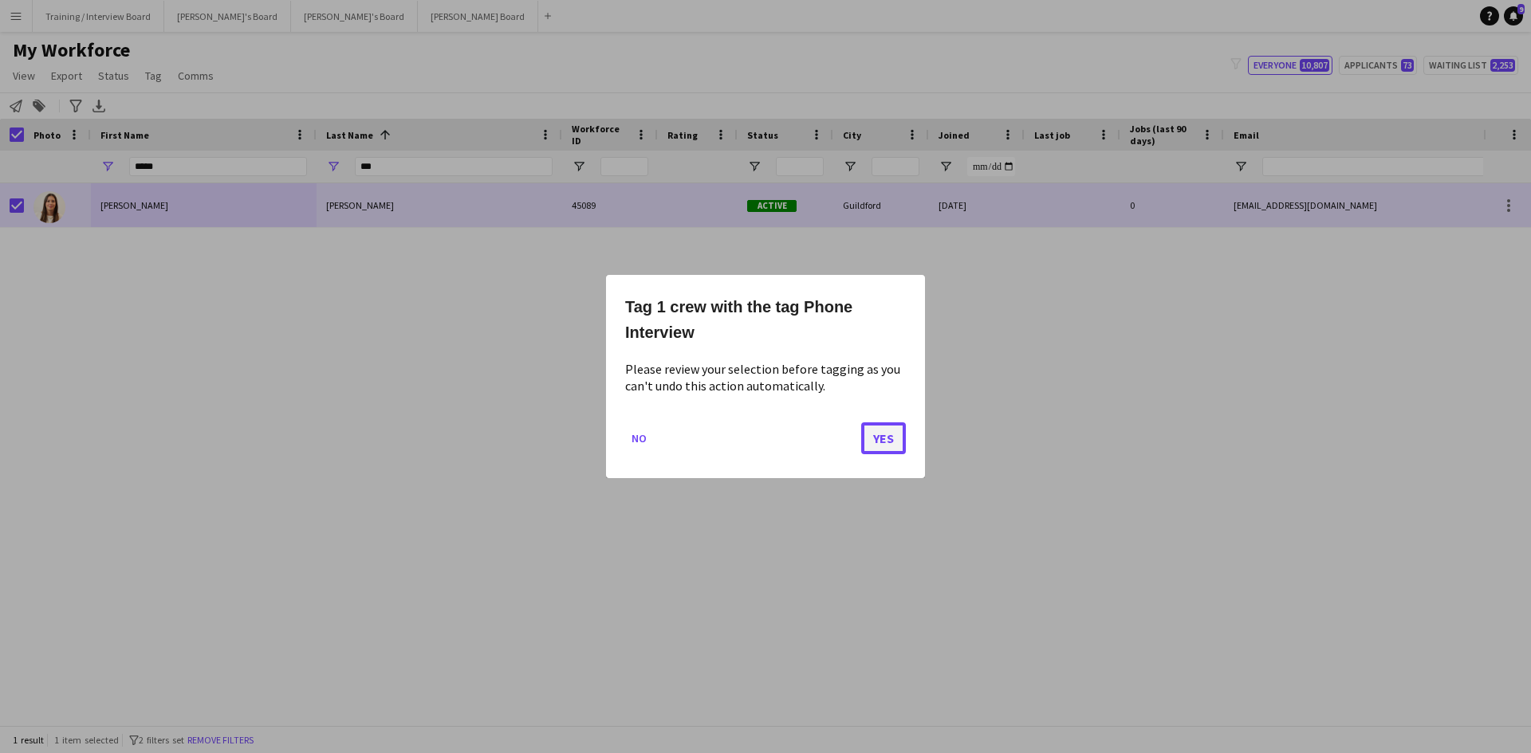
click at [891, 443] on button "Yes" at bounding box center [883, 438] width 45 height 32
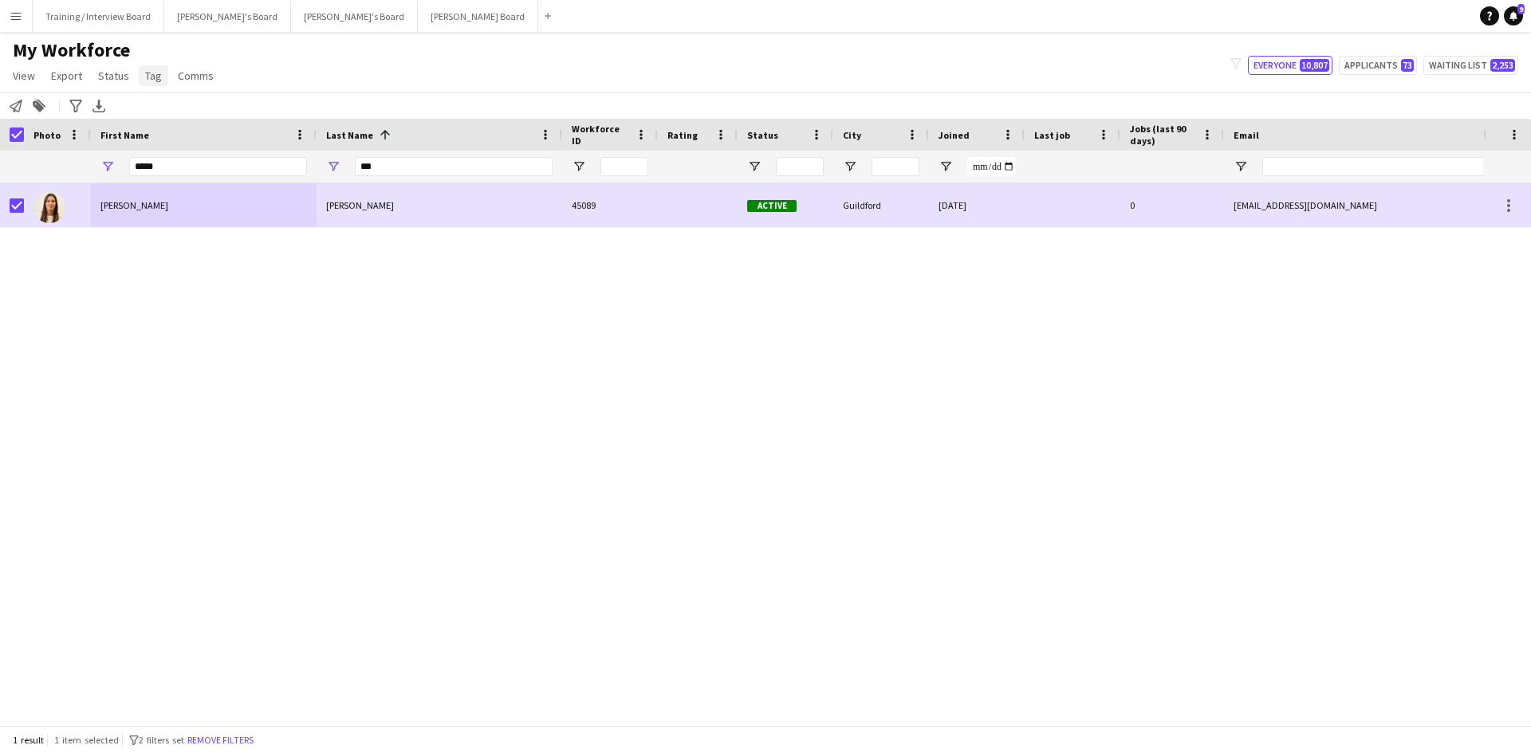
click at [141, 66] on link "Tag" at bounding box center [153, 75] width 29 height 21
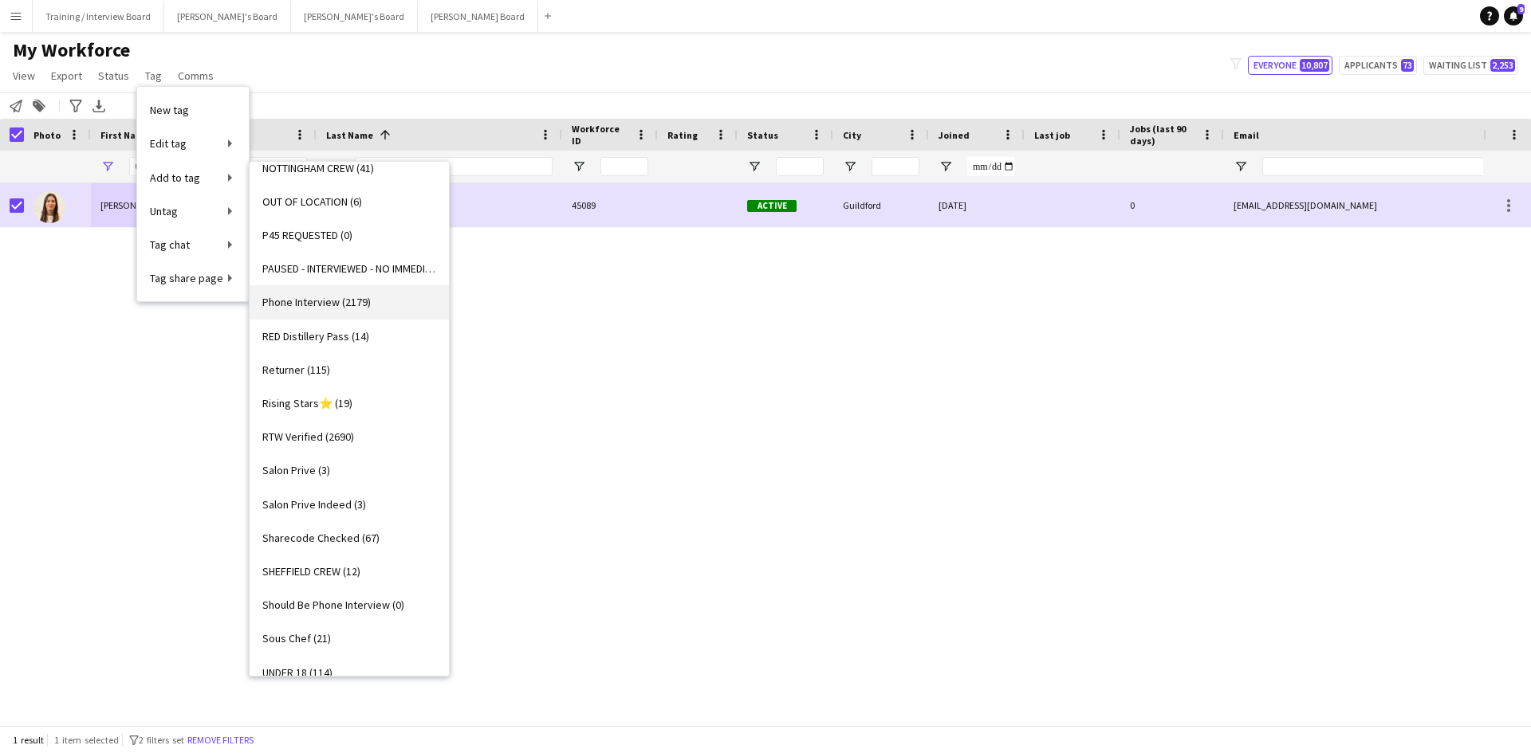
click at [312, 304] on span "Phone Interview (2179)" at bounding box center [316, 302] width 108 height 14
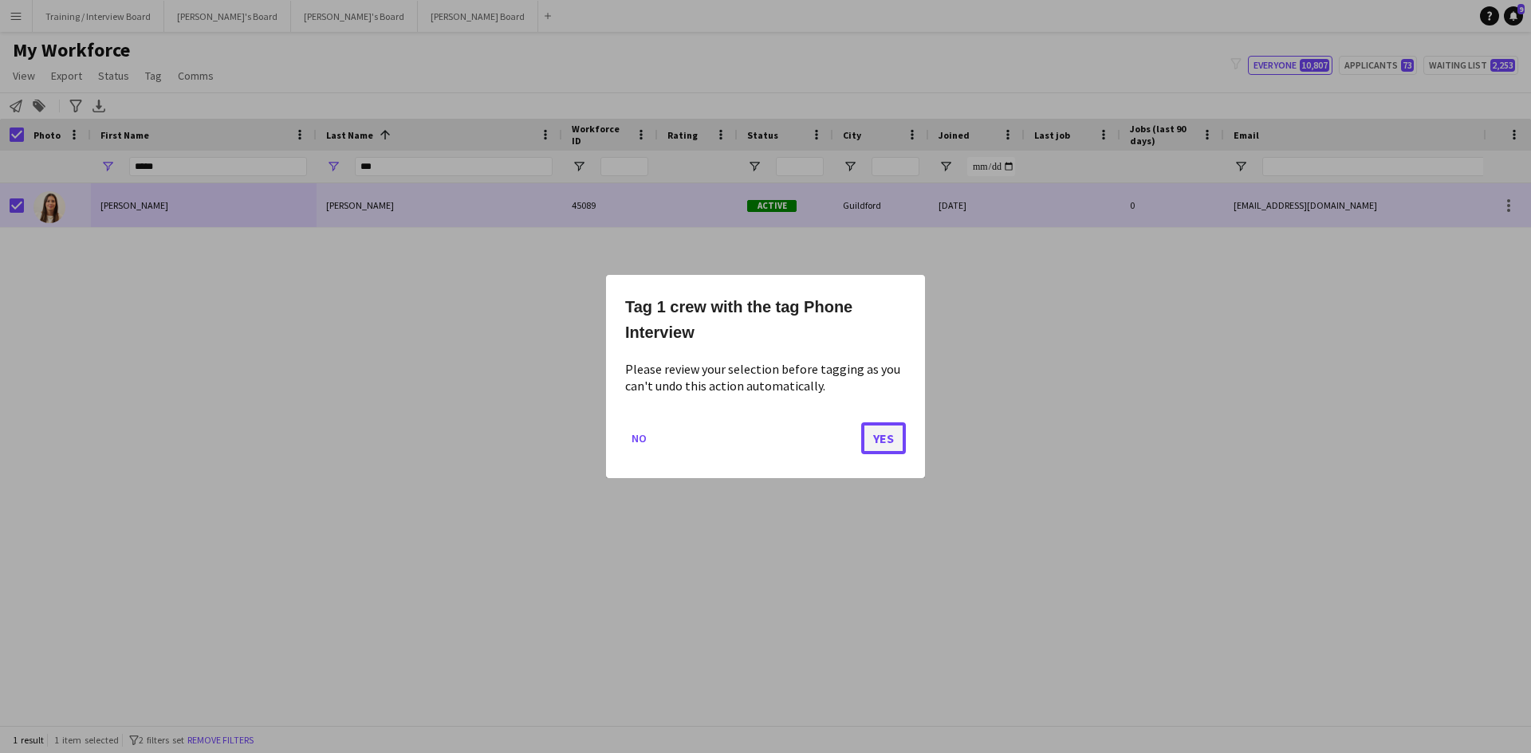
click at [879, 432] on button "Yes" at bounding box center [883, 438] width 45 height 32
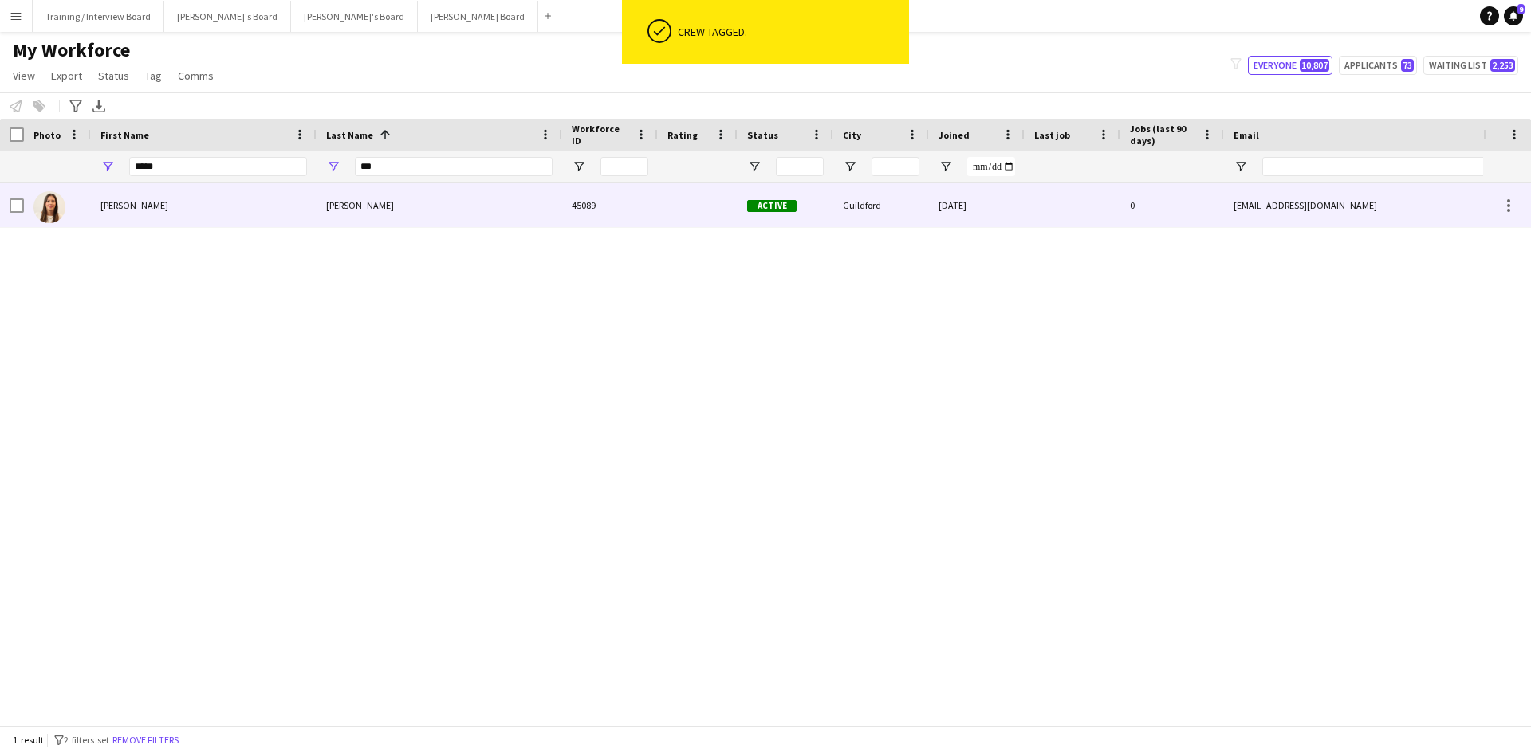
click at [222, 204] on div "Maria" at bounding box center [204, 205] width 226 height 44
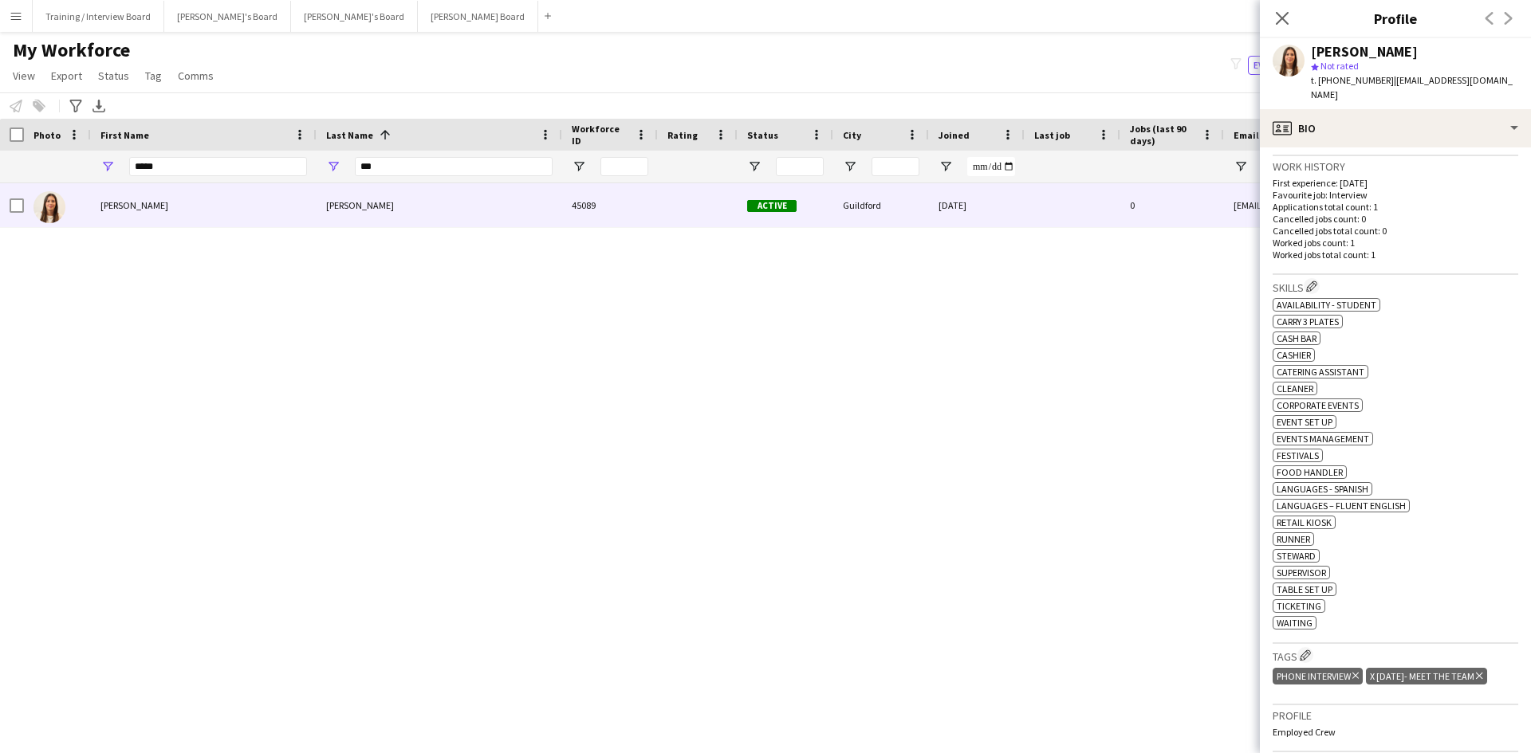
scroll to position [399, 0]
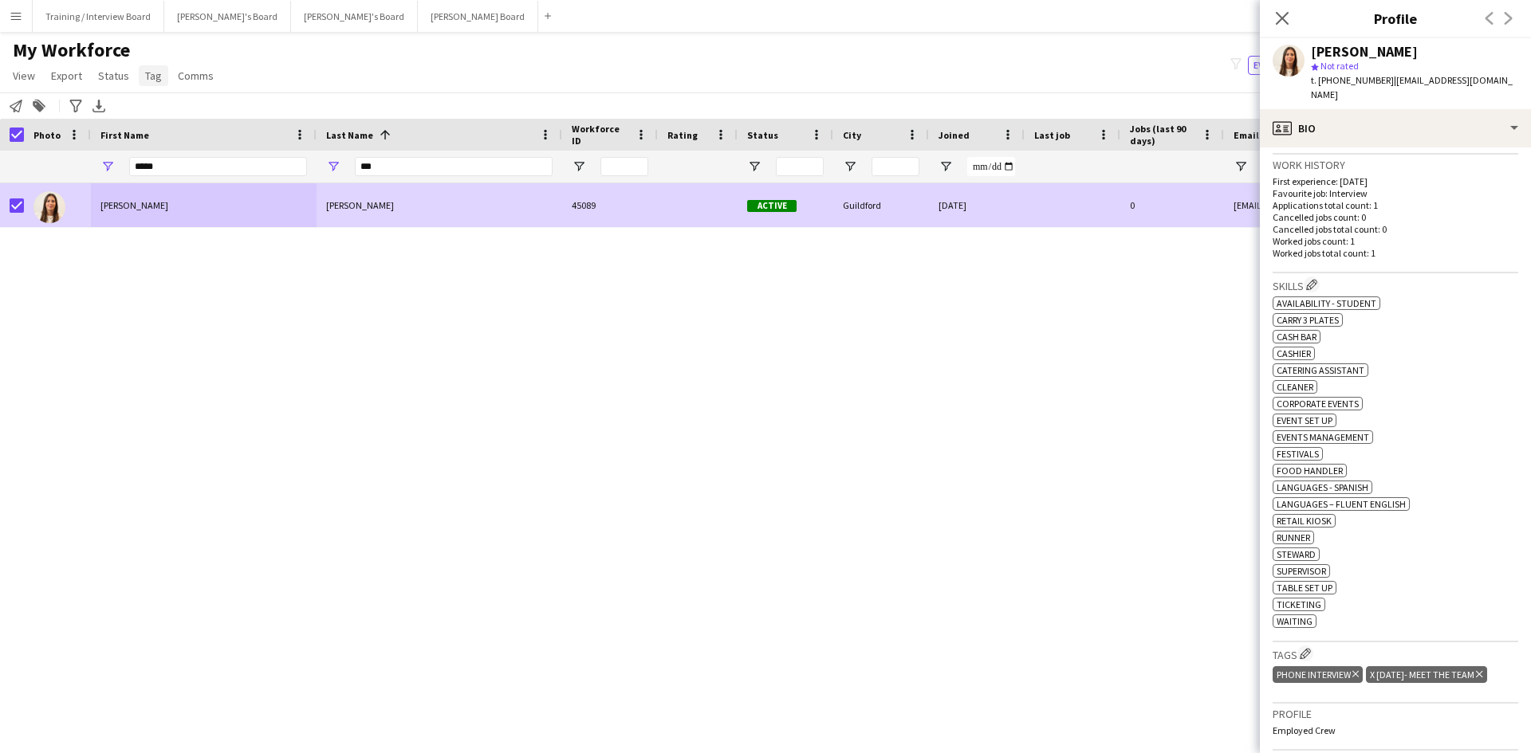
click at [145, 76] on span "Tag" at bounding box center [153, 76] width 17 height 14
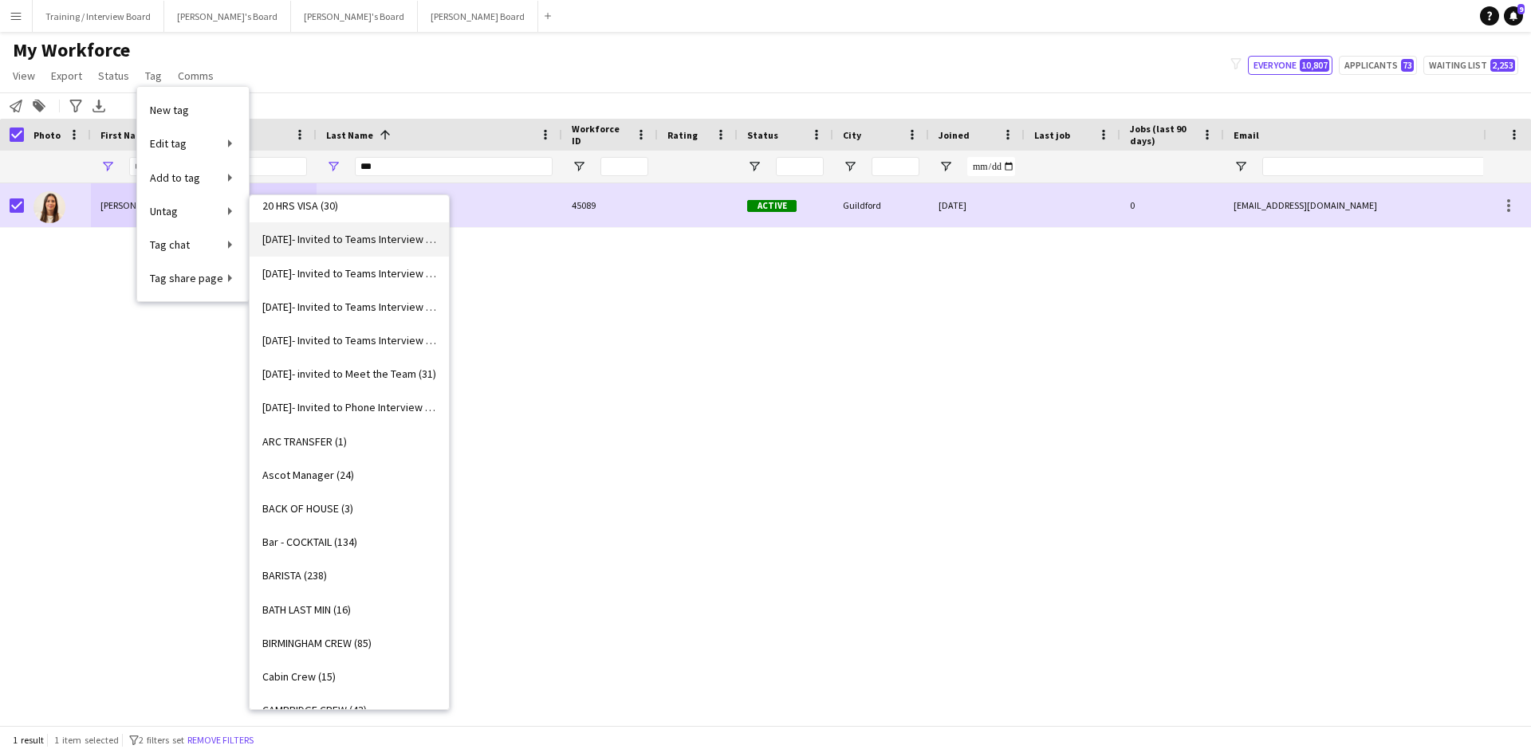
scroll to position [0, 0]
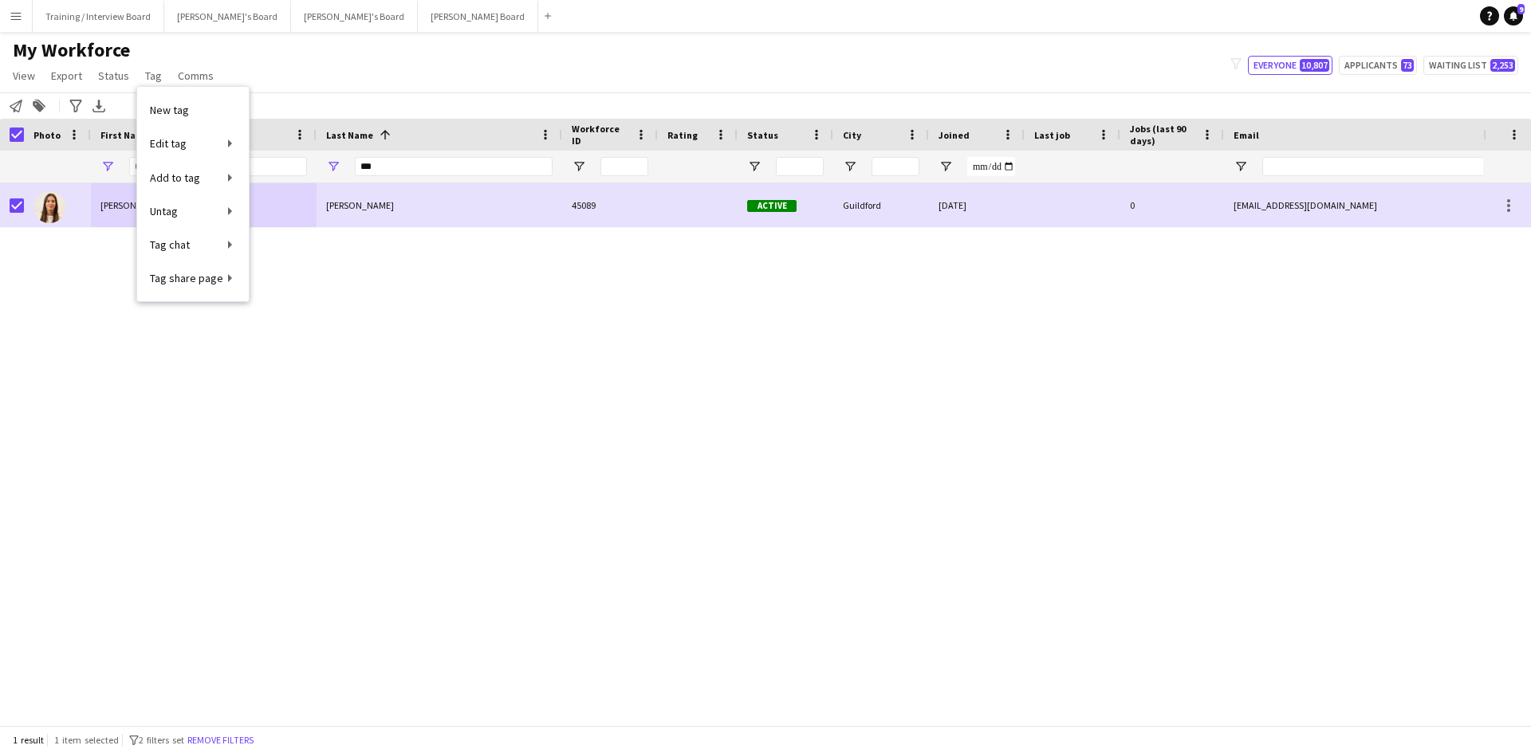
click at [543, 311] on div "Maria Cunha 45089 Active Guildford 05-03-2025 0 mmfcunhaa@gmail.com +4407810494…" at bounding box center [741, 448] width 1483 height 530
click at [23, 113] on div "Notify workforce" at bounding box center [15, 105] width 19 height 19
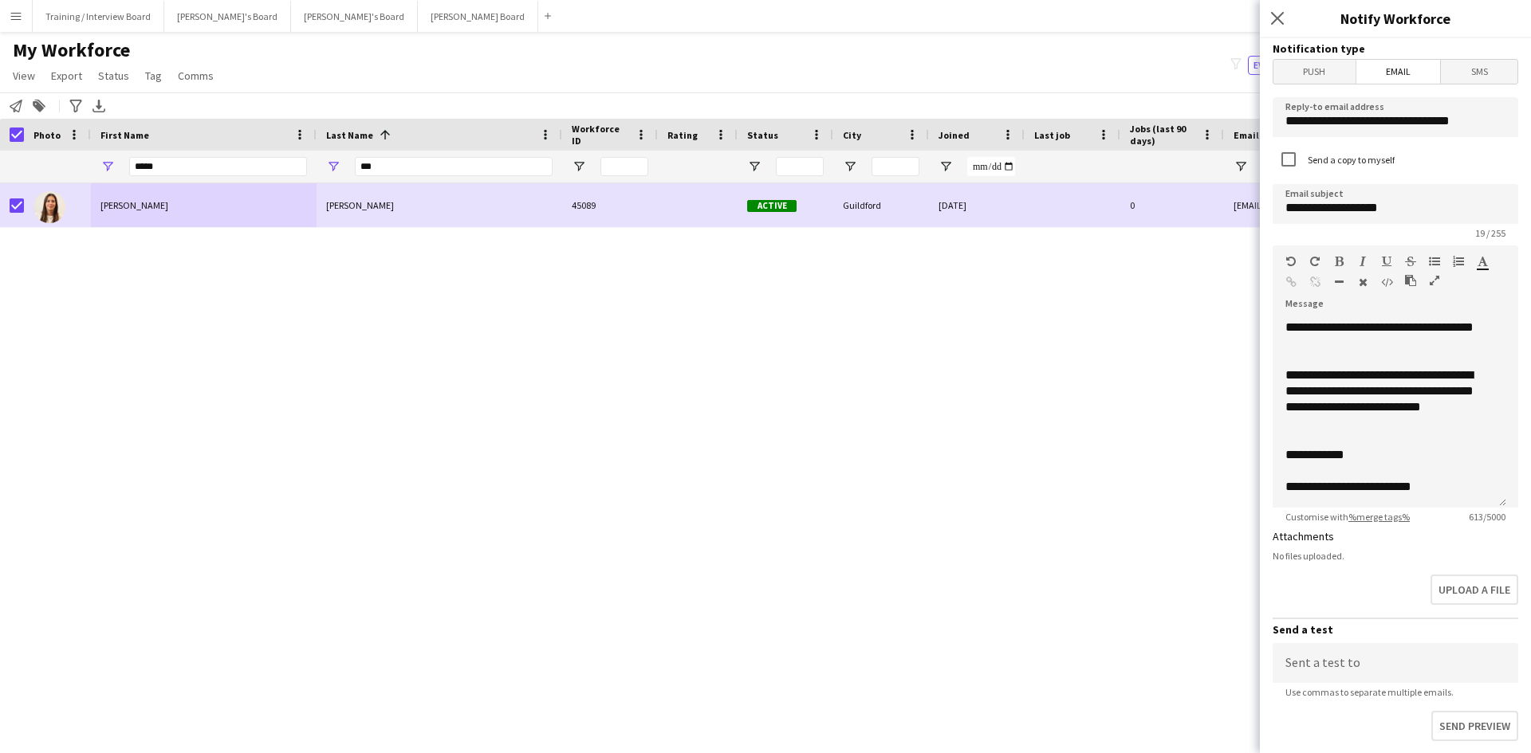
scroll to position [171, 0]
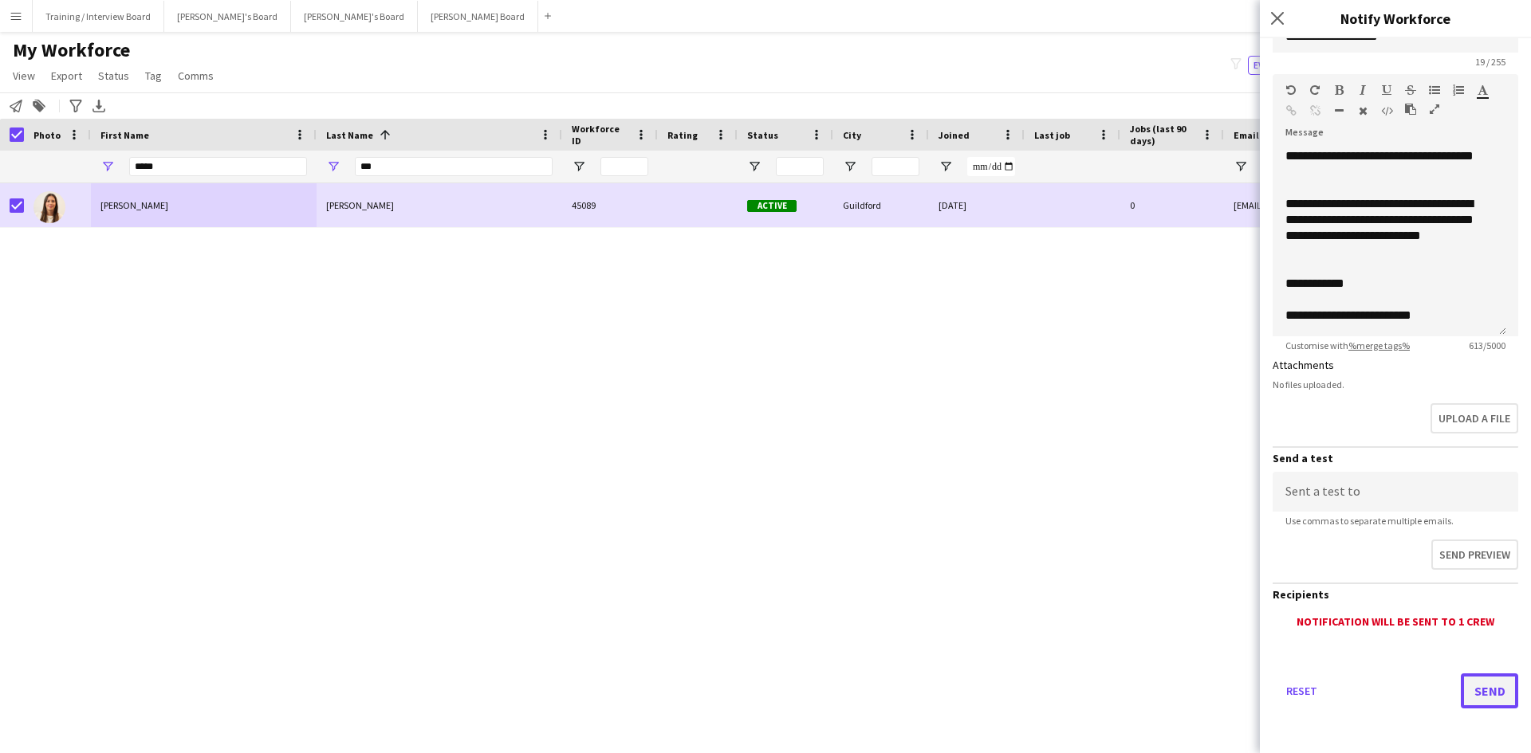
click at [1480, 686] on button "Send" at bounding box center [1488, 691] width 57 height 35
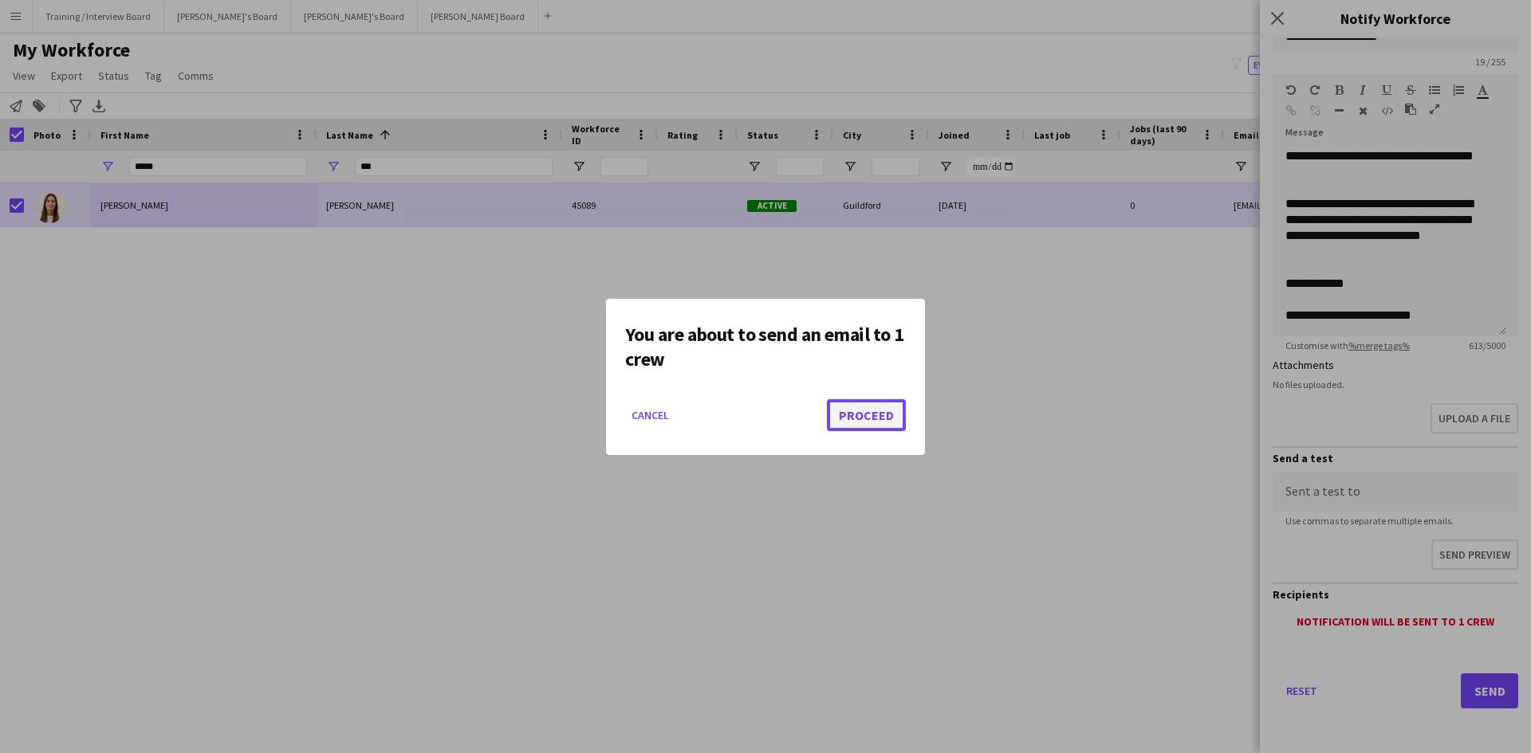
click at [866, 410] on button "Proceed" at bounding box center [866, 415] width 79 height 32
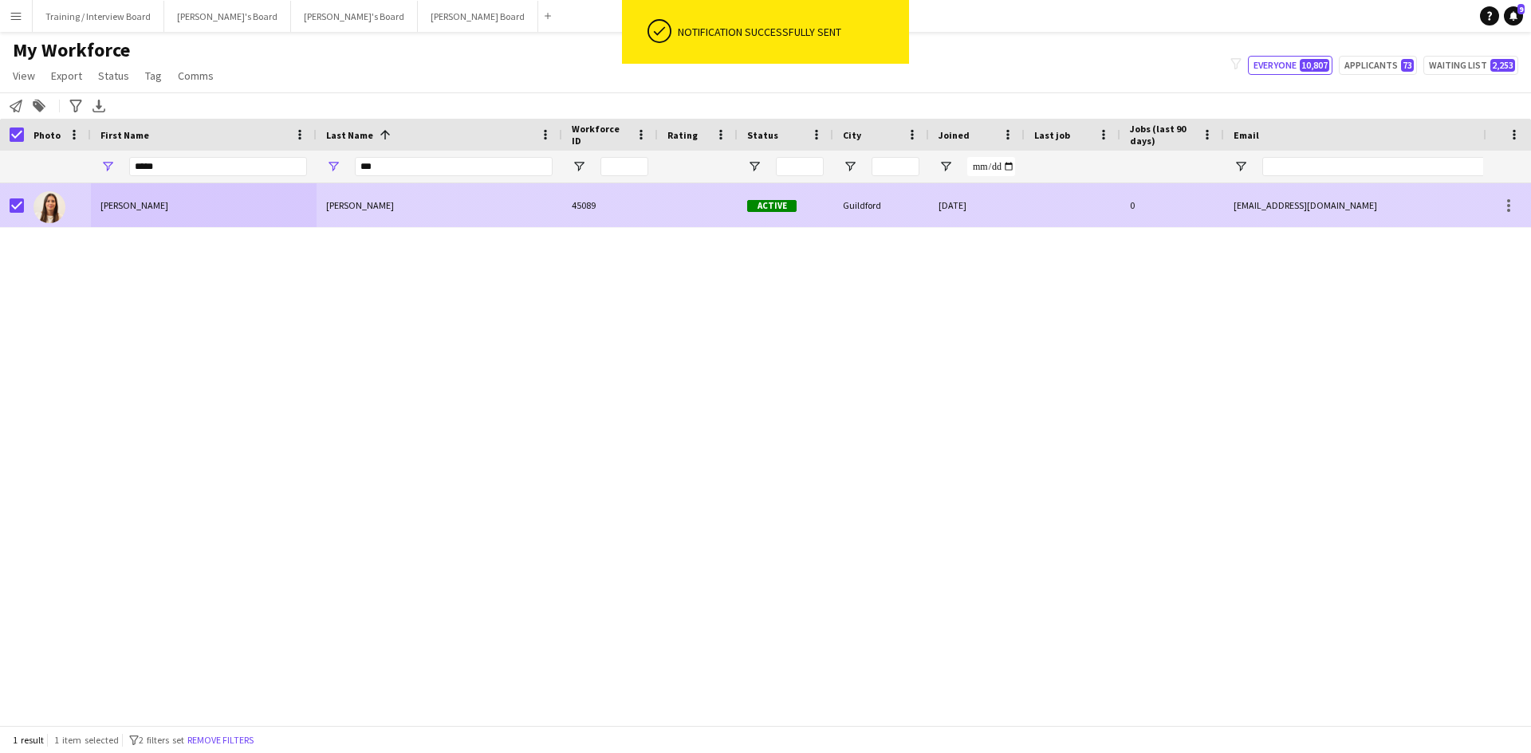
click at [417, 206] on div "[PERSON_NAME]" at bounding box center [439, 205] width 246 height 44
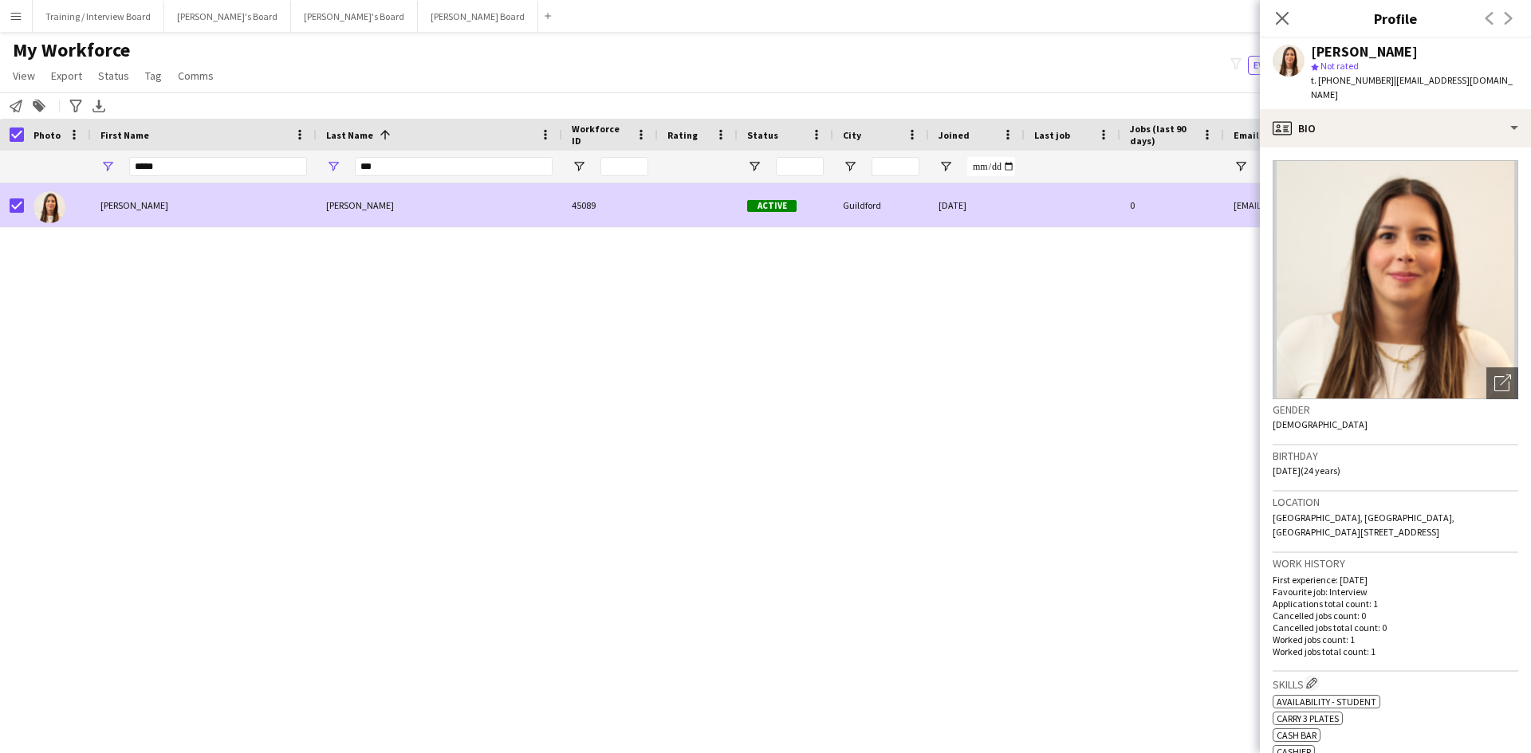
scroll to position [80, 0]
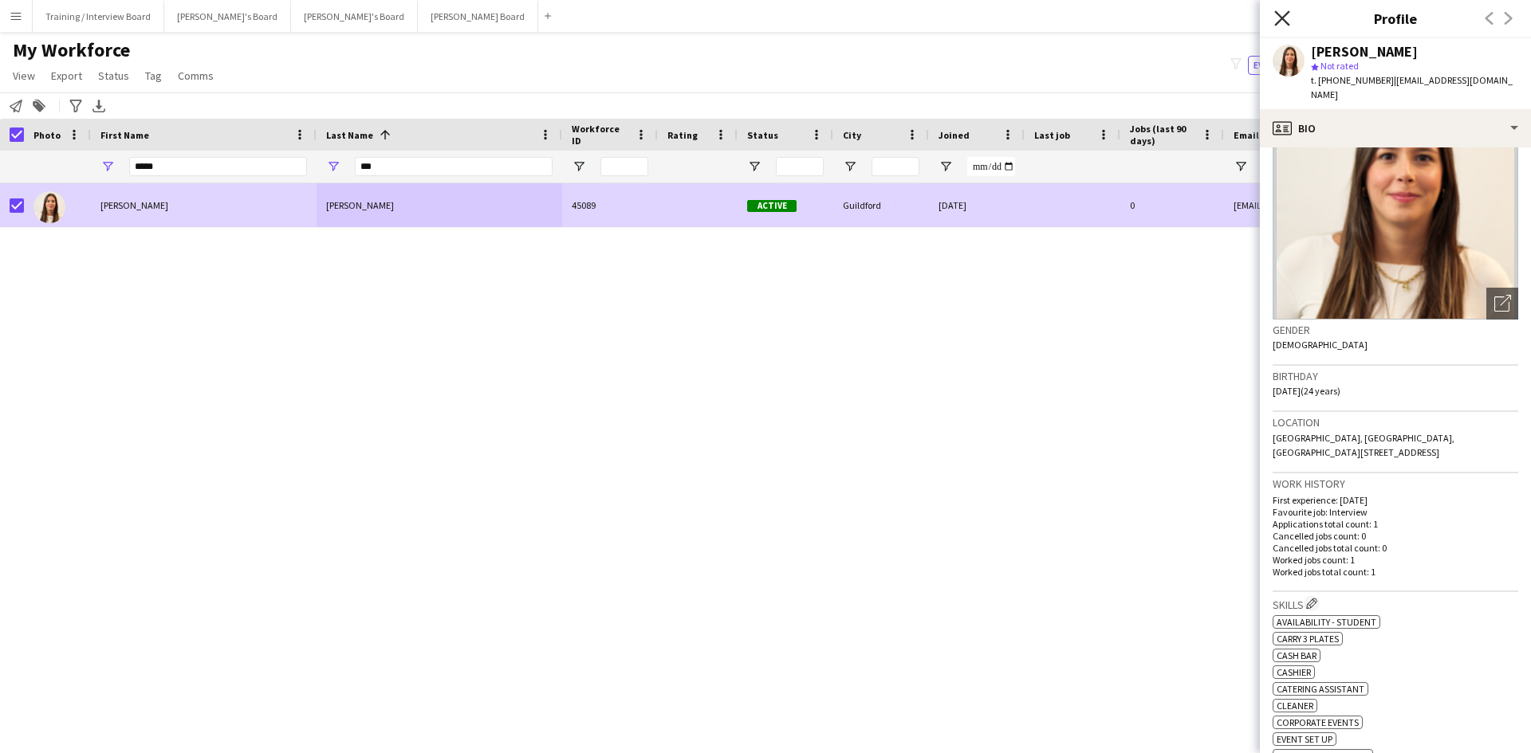
click at [1287, 24] on icon at bounding box center [1281, 17] width 15 height 15
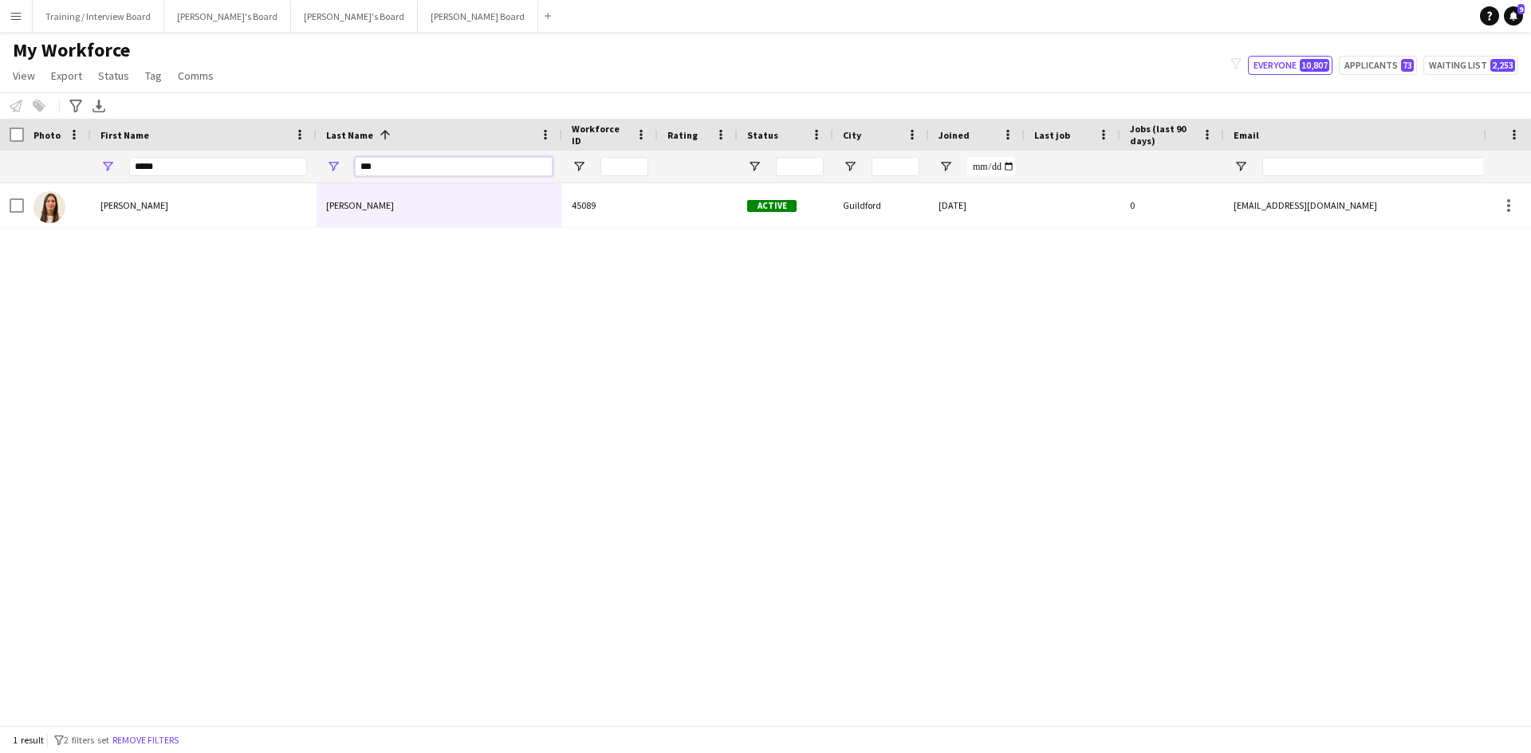
click at [406, 163] on input "***" at bounding box center [454, 166] width 198 height 19
type input "*****"
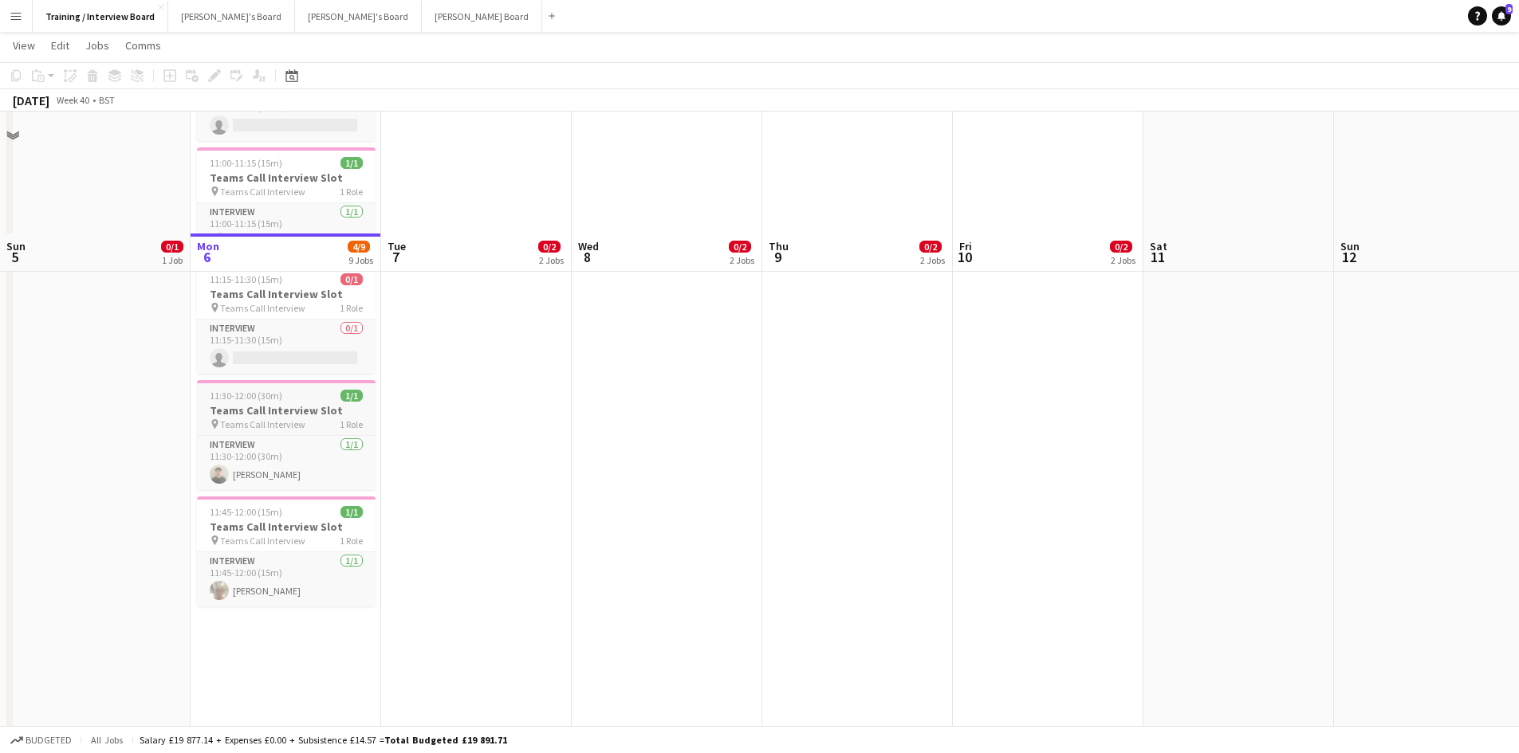
scroll to position [797, 0]
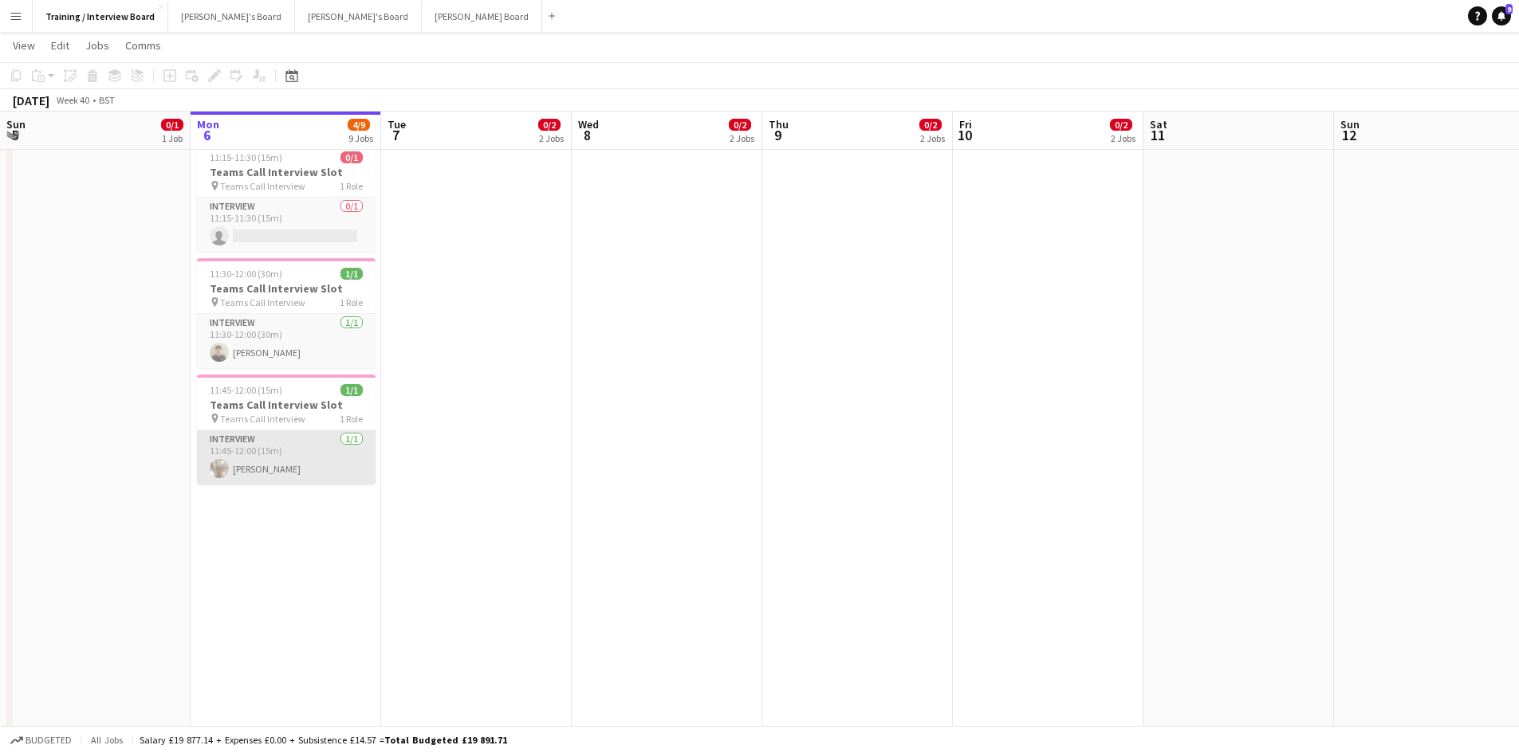
click at [259, 477] on app-card-role "Interview [DATE] 11:45-12:00 (15m) [PERSON_NAME]" at bounding box center [286, 457] width 179 height 54
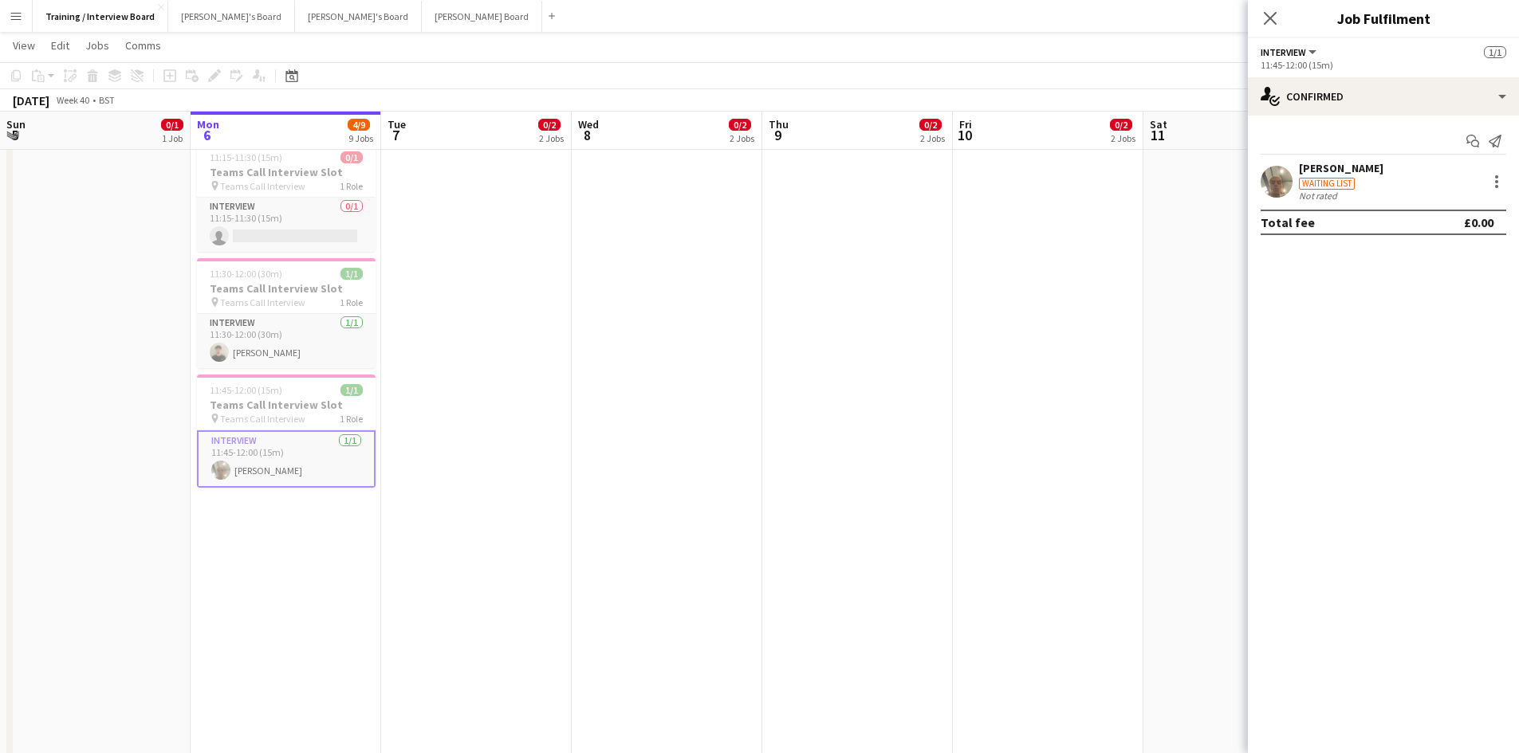
click at [1333, 166] on div "[PERSON_NAME]" at bounding box center [1341, 168] width 84 height 14
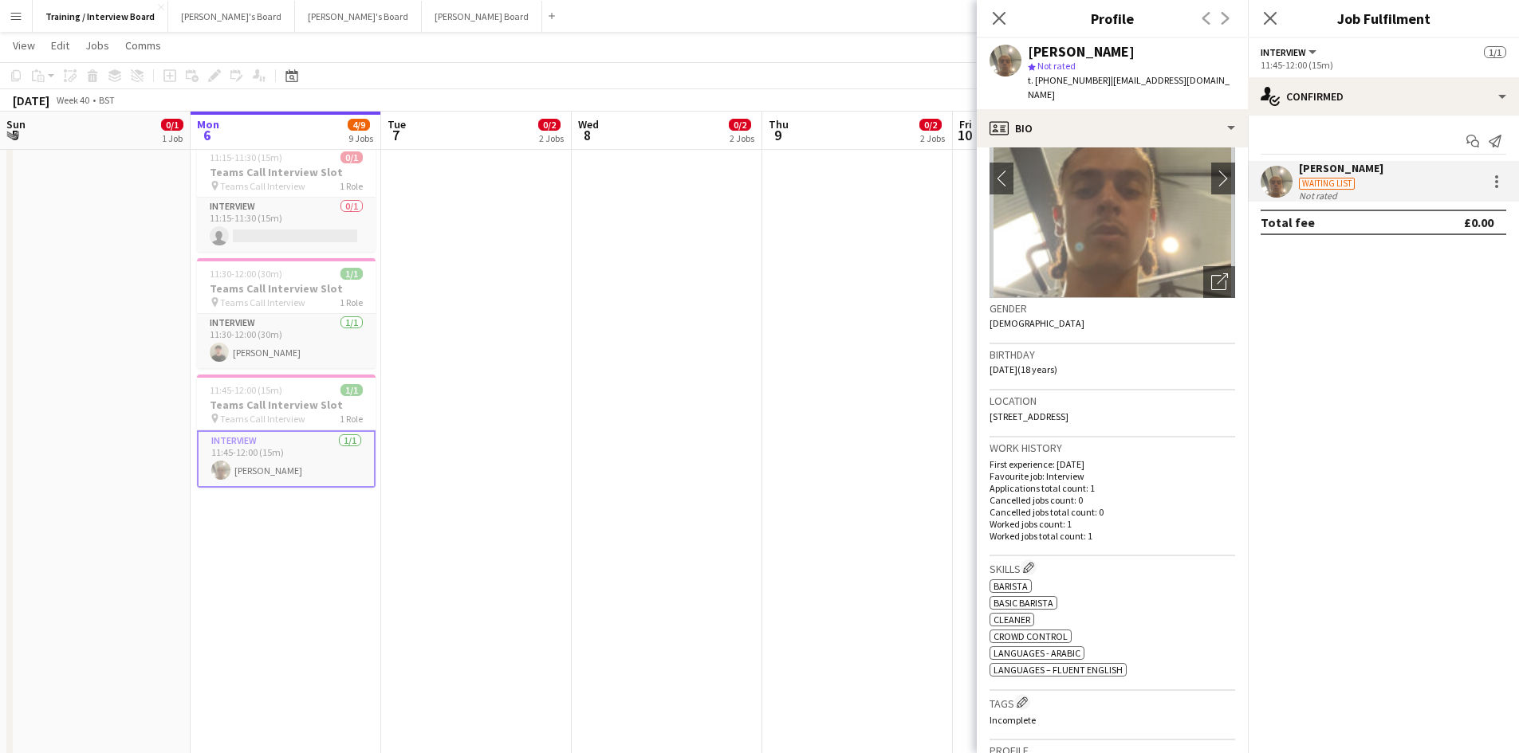
scroll to position [159, 0]
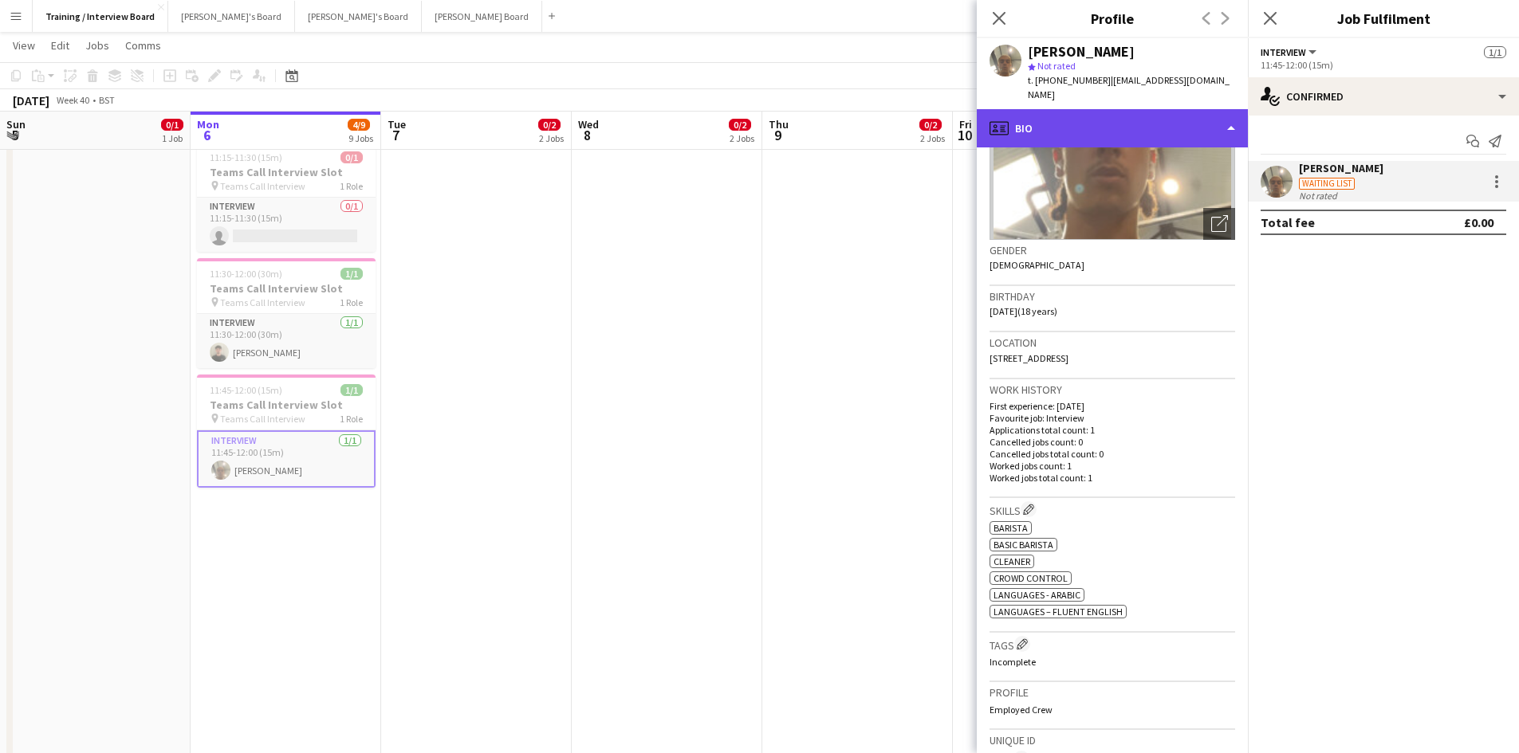
click at [1233, 109] on div "profile Bio" at bounding box center [1112, 128] width 271 height 38
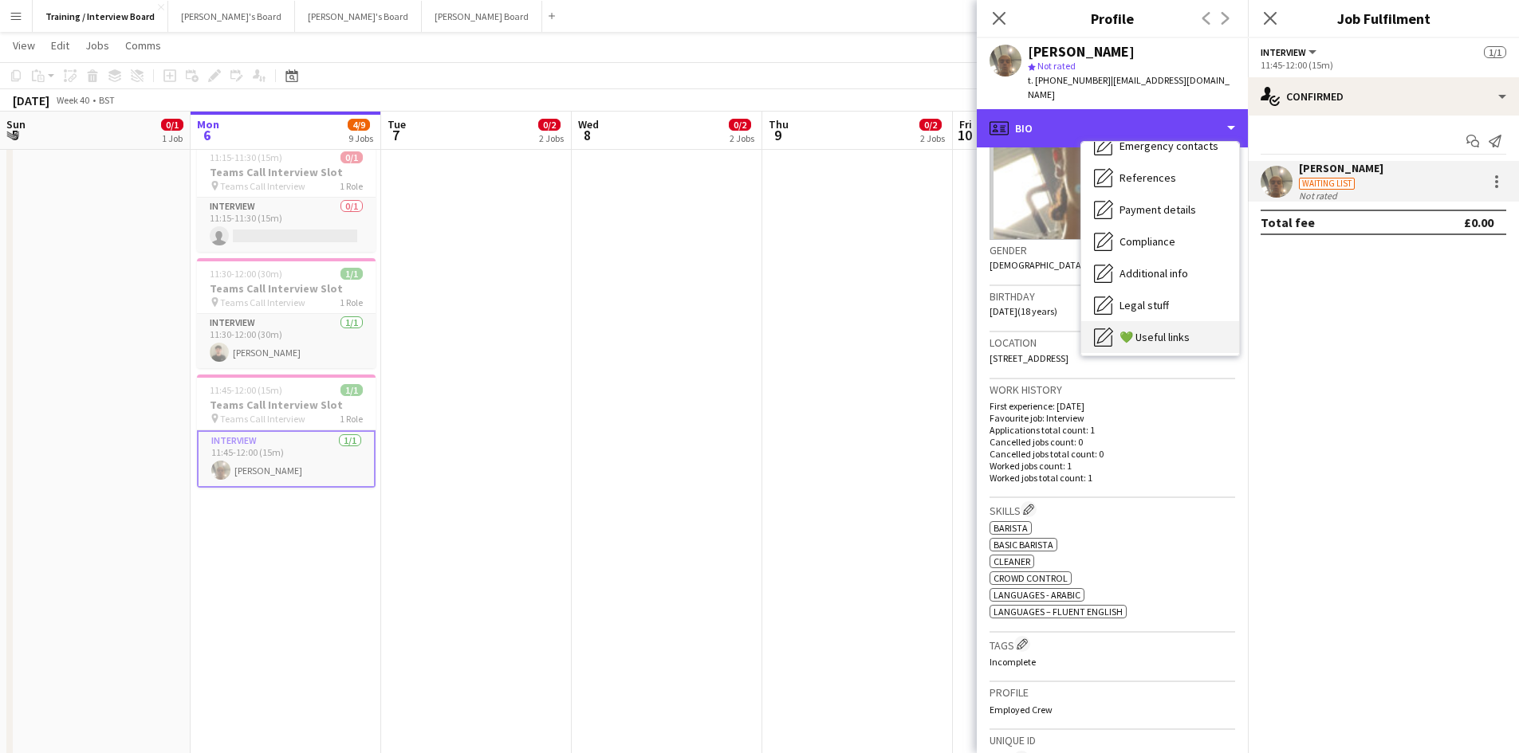
scroll to position [214, 0]
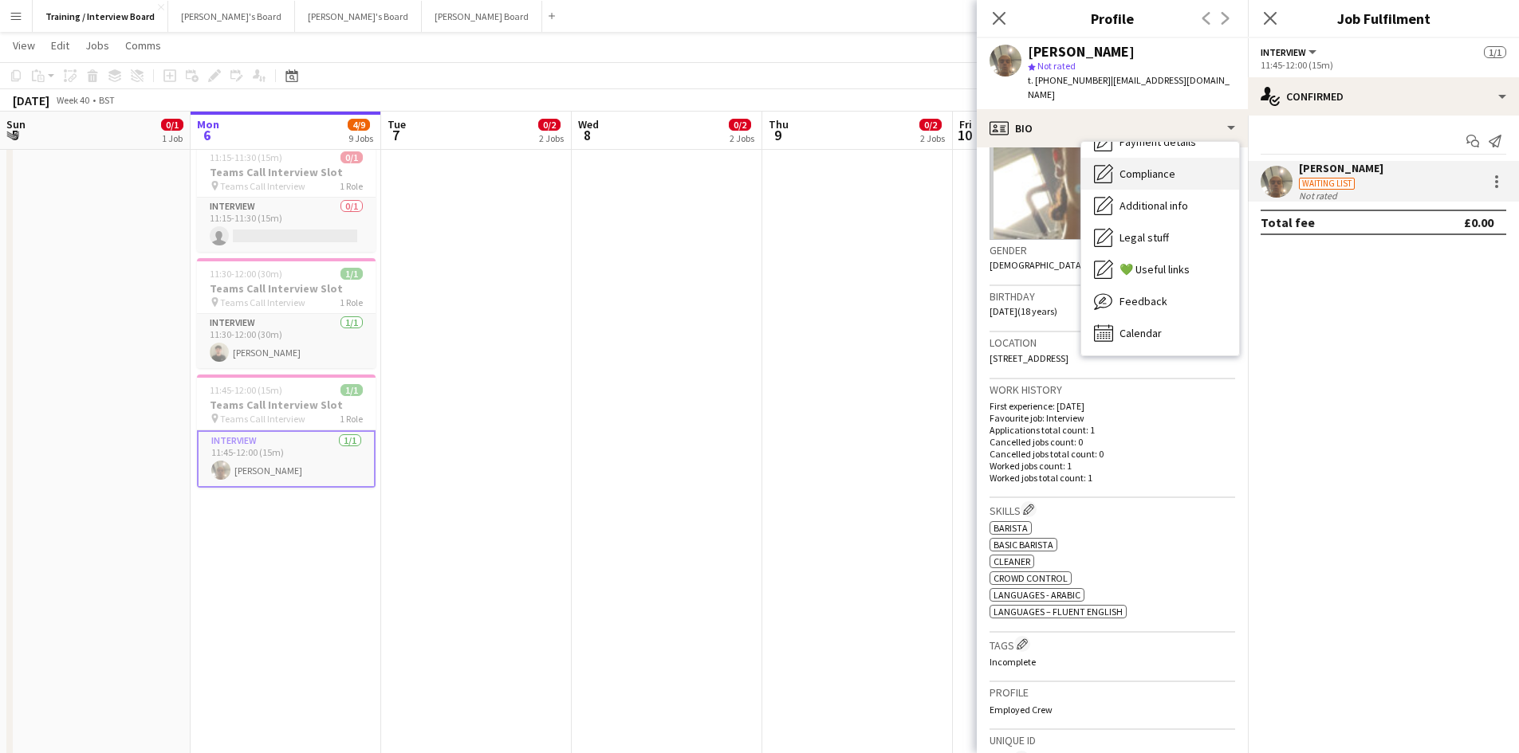
click at [1152, 167] on span "Compliance" at bounding box center [1147, 174] width 56 height 14
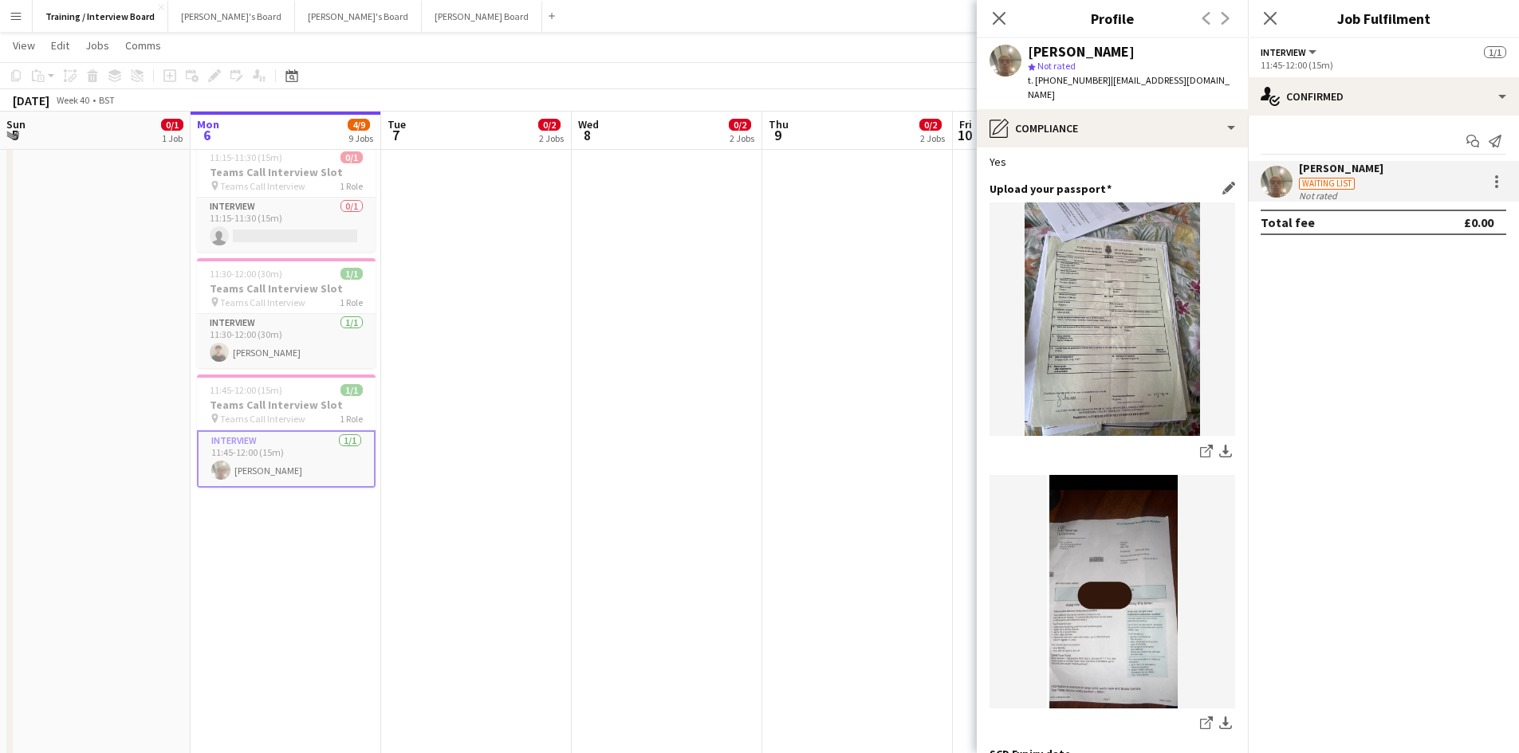
scroll to position [239, 0]
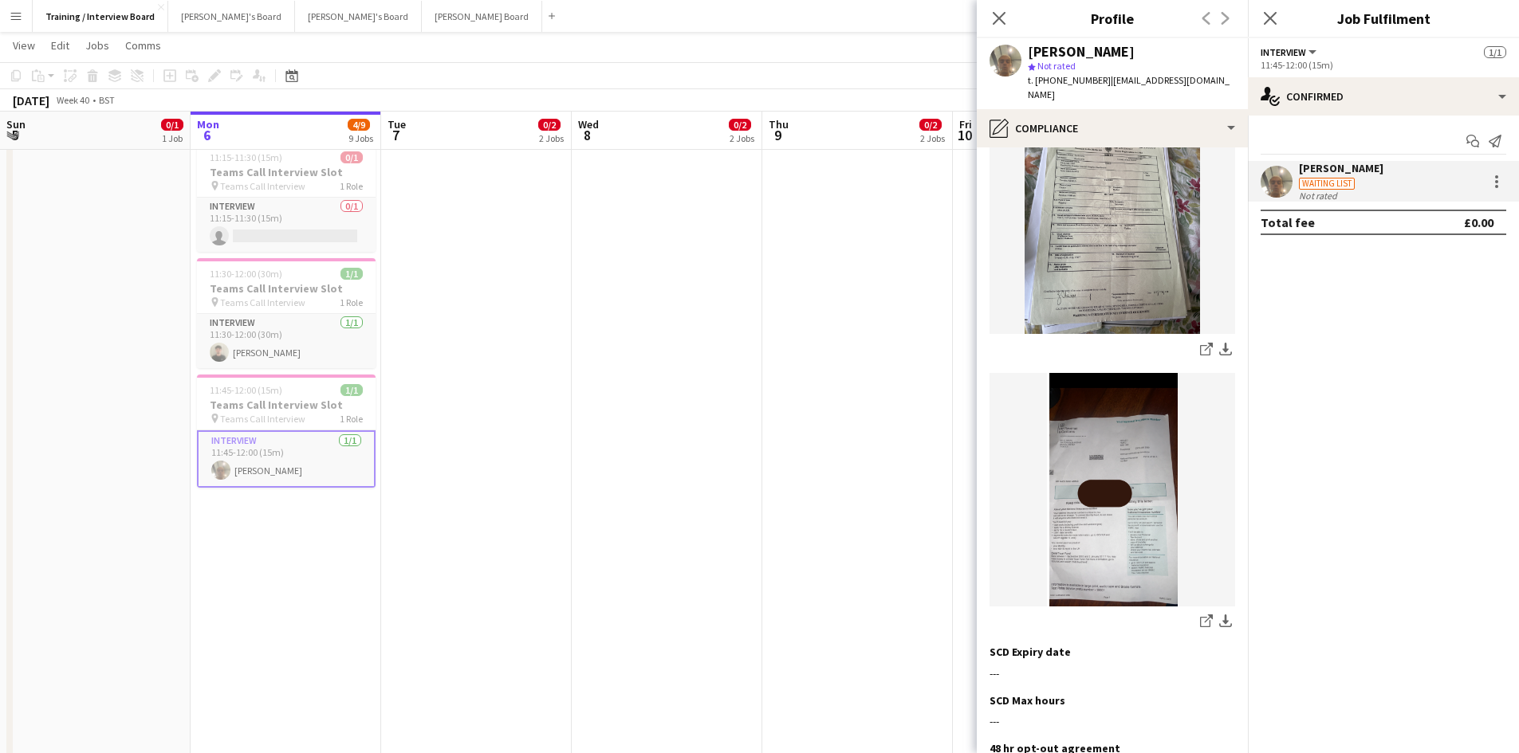
click at [1111, 408] on img at bounding box center [1112, 490] width 246 height 234
click at [1085, 539] on img at bounding box center [1112, 490] width 246 height 234
click at [1200, 615] on icon "share-external-link-1" at bounding box center [1206, 621] width 13 height 13
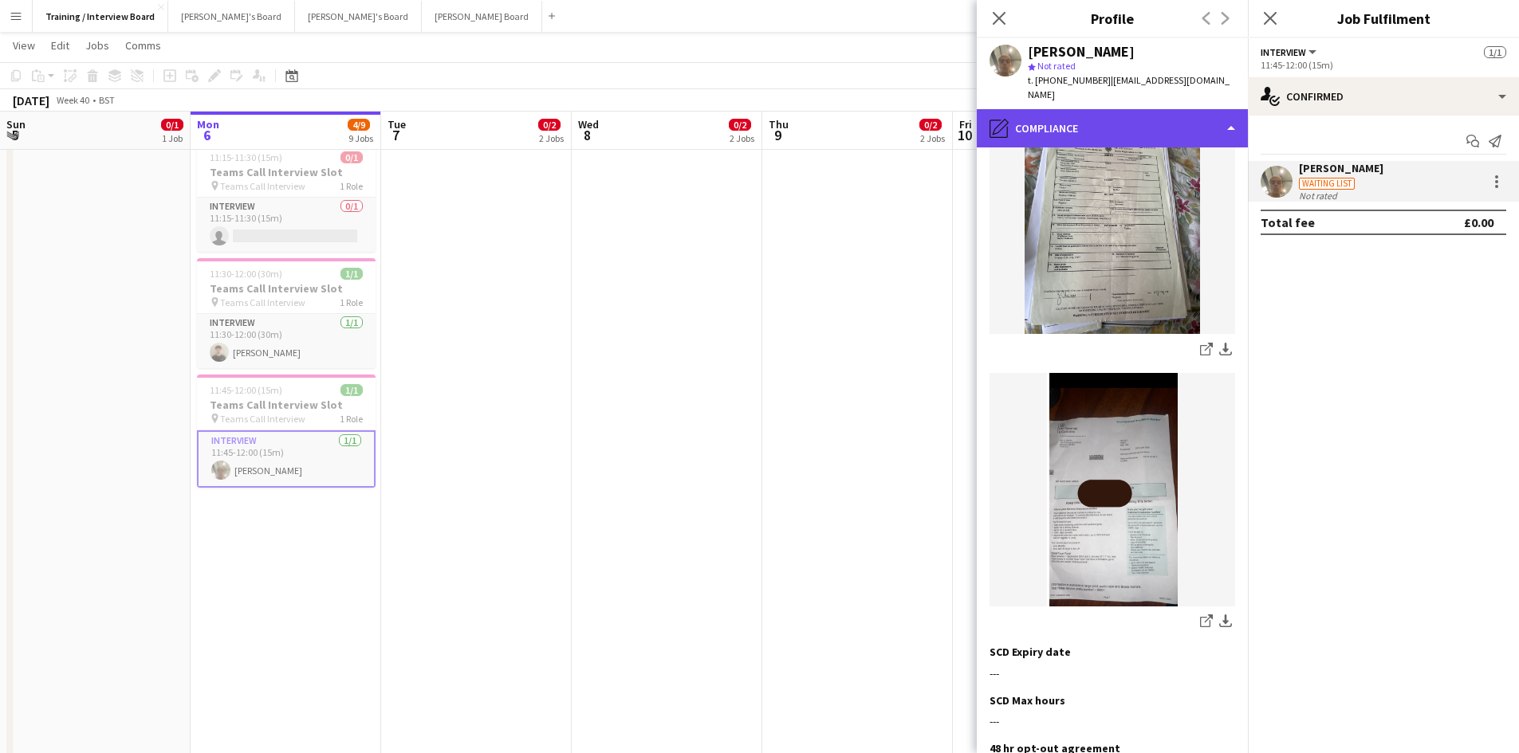
click at [1230, 112] on div "pencil4 Compliance" at bounding box center [1112, 128] width 271 height 38
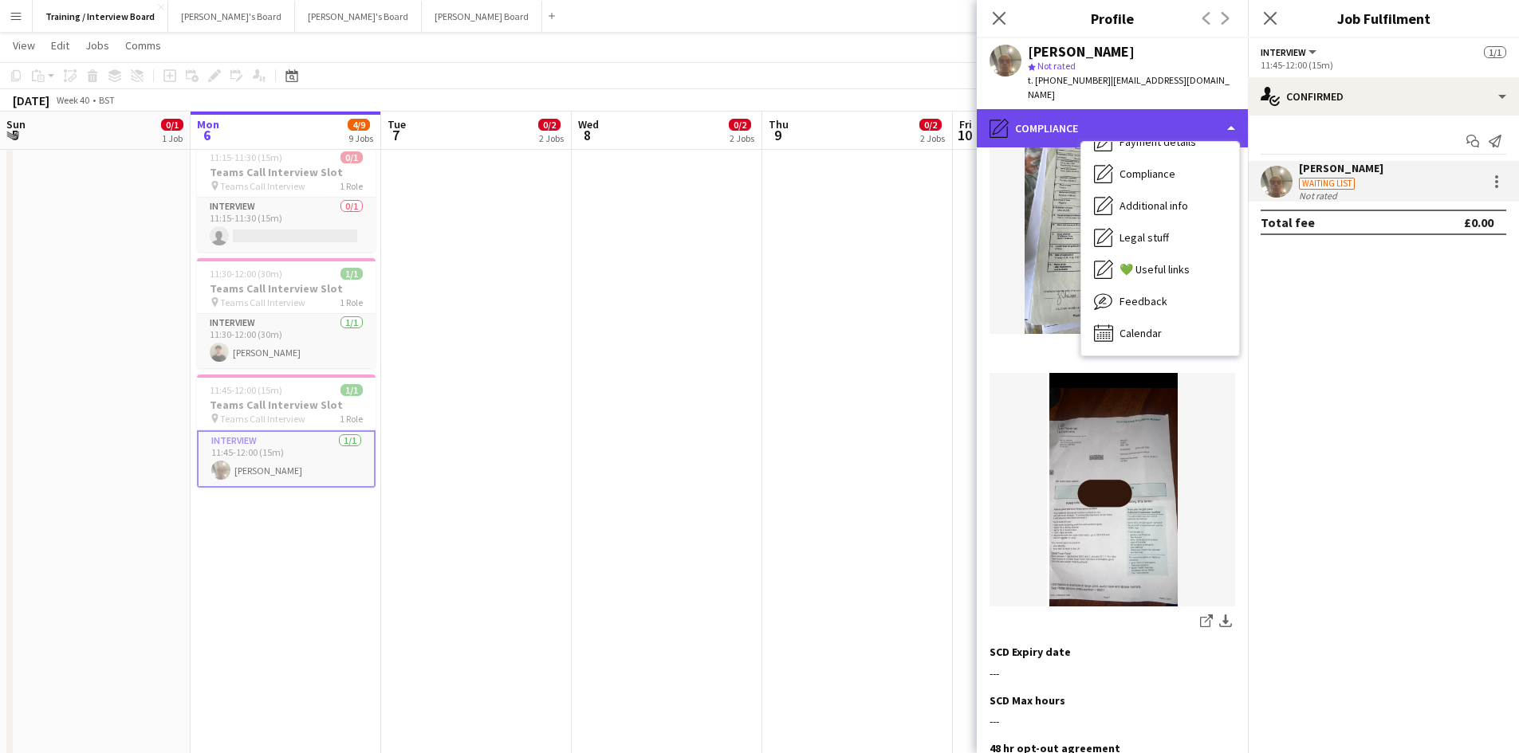
click at [1229, 109] on div "pencil4 Compliance" at bounding box center [1112, 128] width 271 height 38
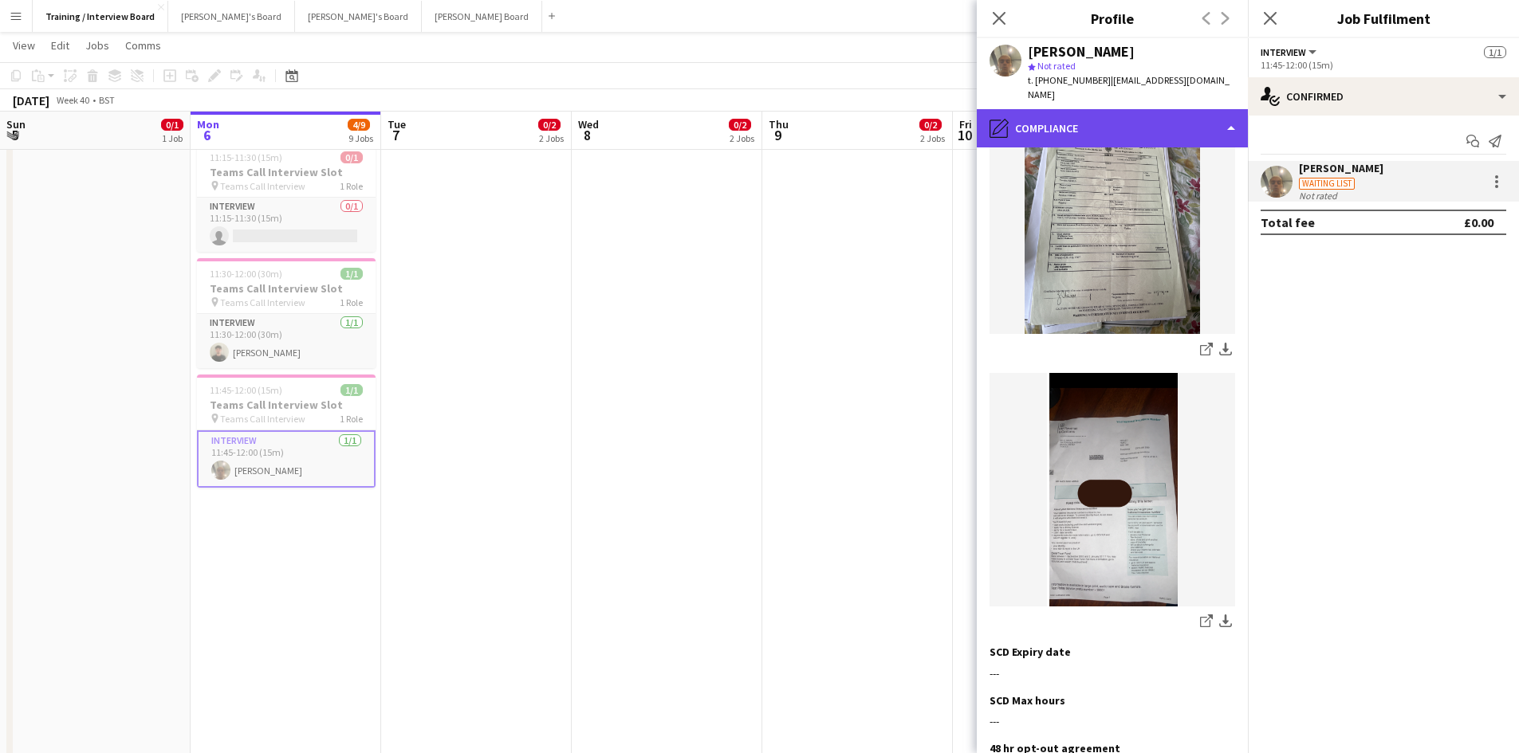
click at [1233, 113] on div "pencil4 Compliance" at bounding box center [1112, 128] width 271 height 38
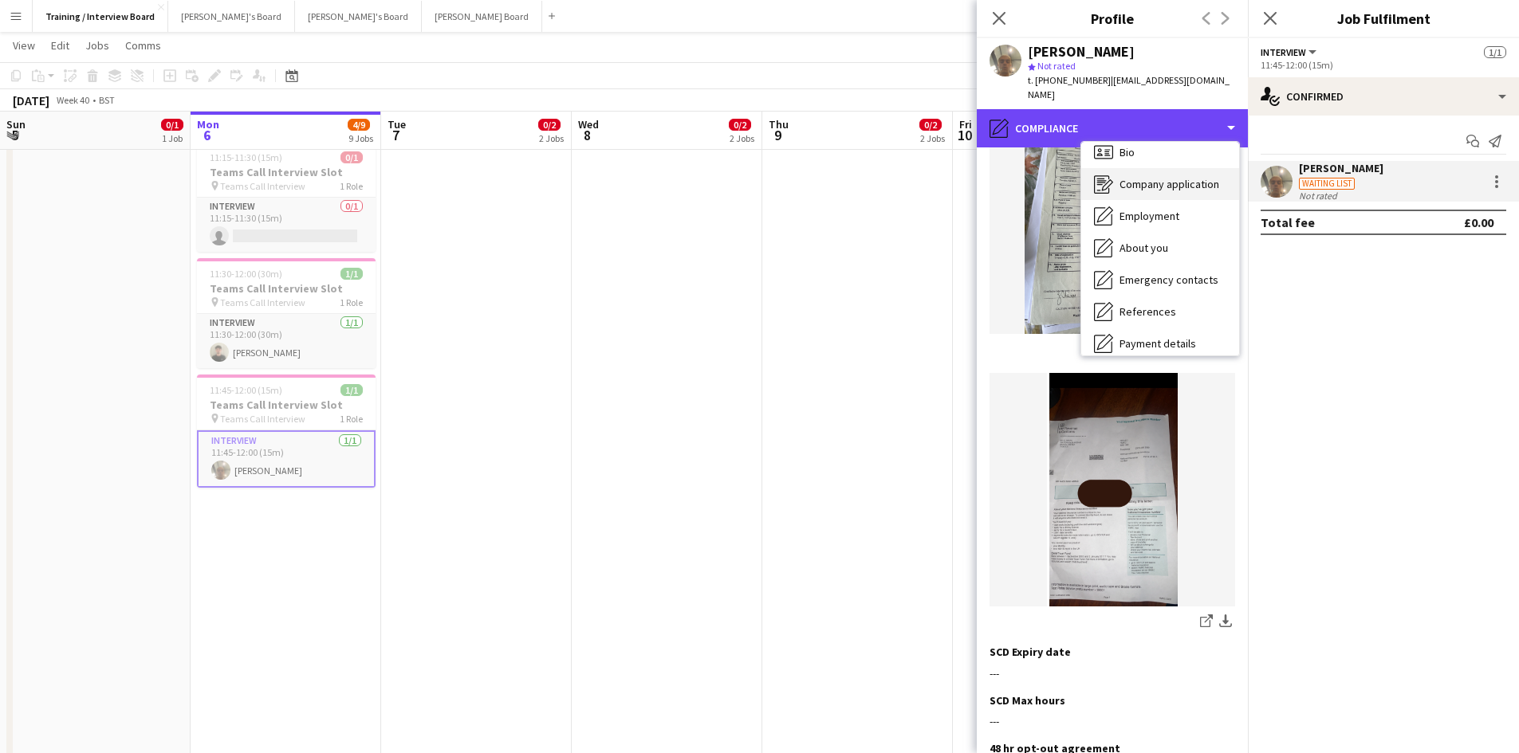
scroll to position [0, 0]
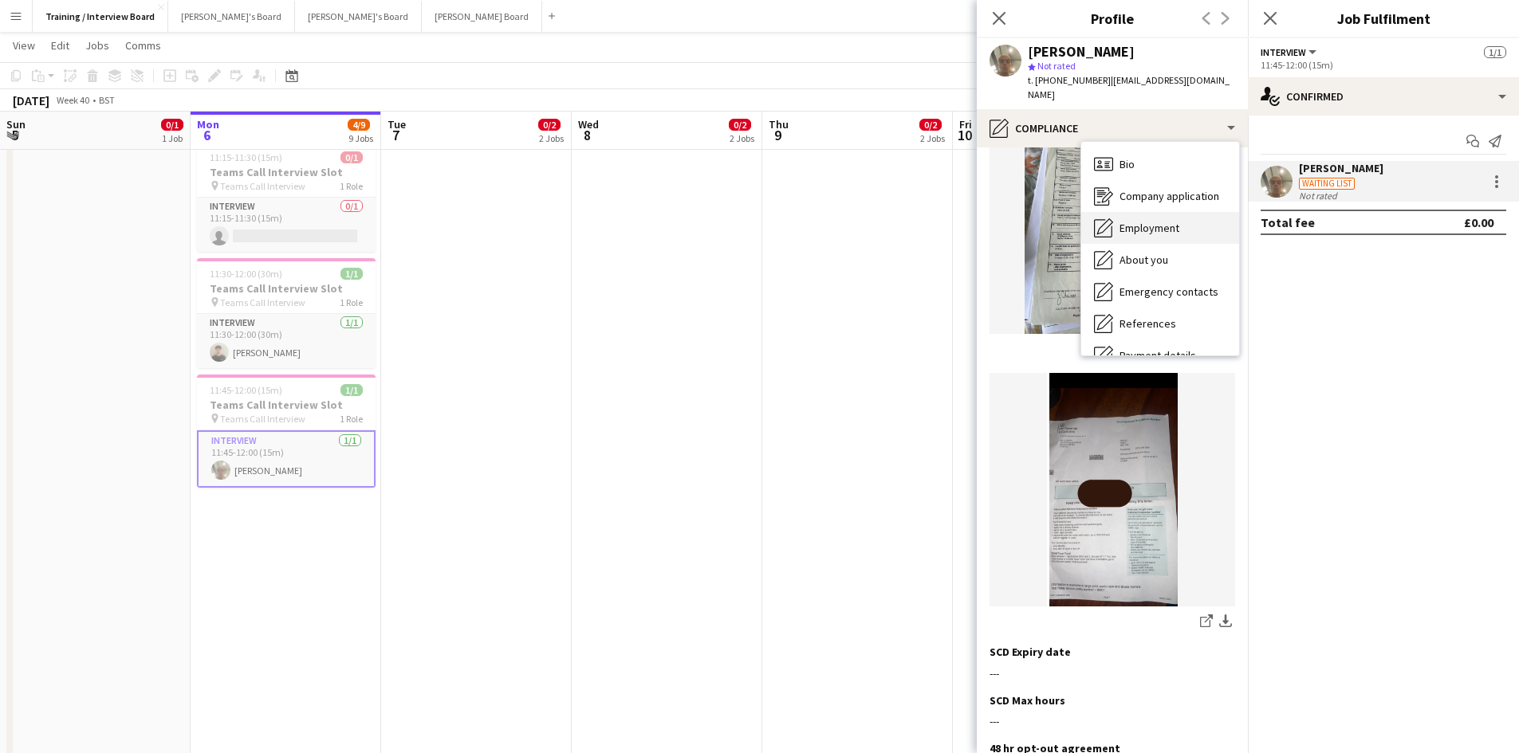
click at [1134, 212] on div "Employment Employment" at bounding box center [1160, 228] width 158 height 32
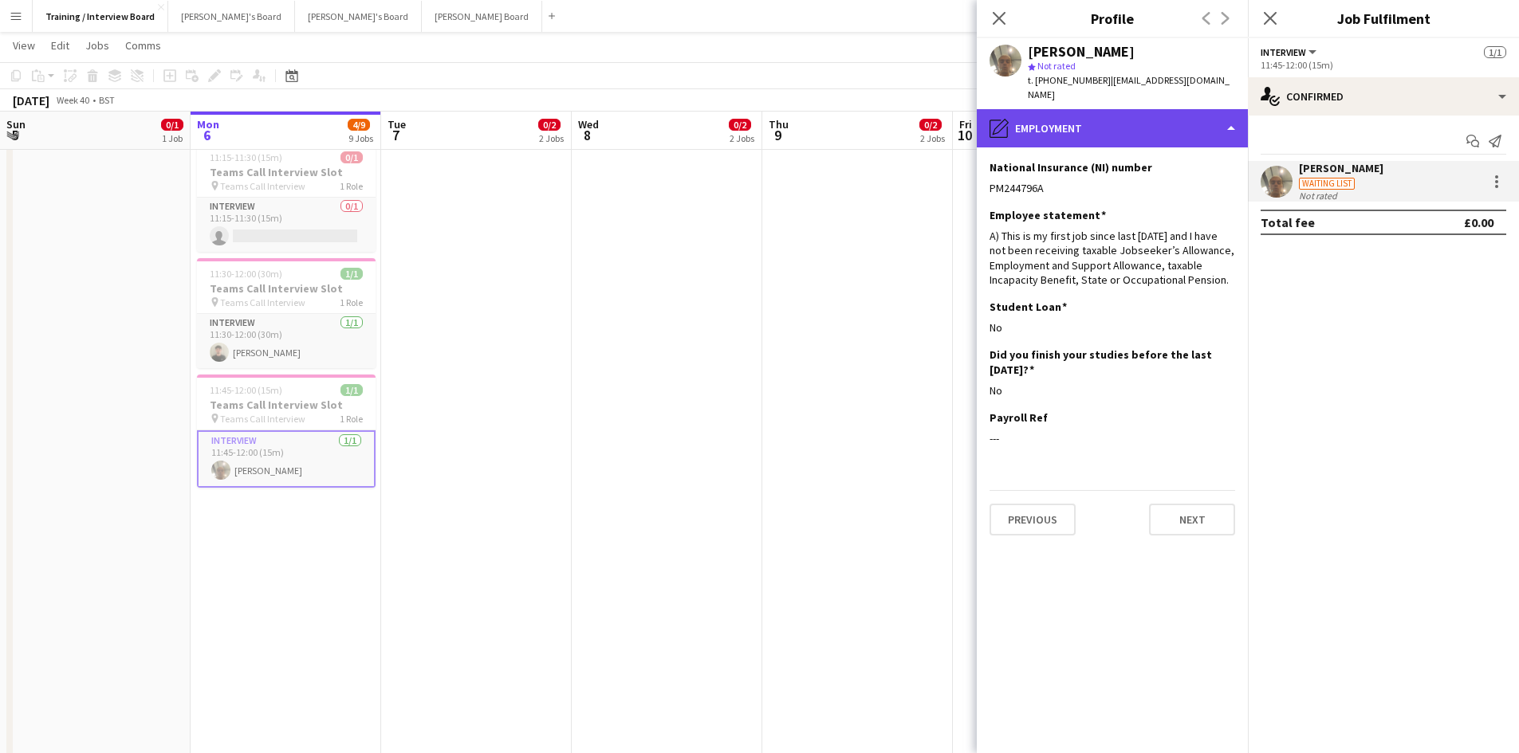
click at [1234, 114] on div "pencil4 Employment" at bounding box center [1112, 128] width 271 height 38
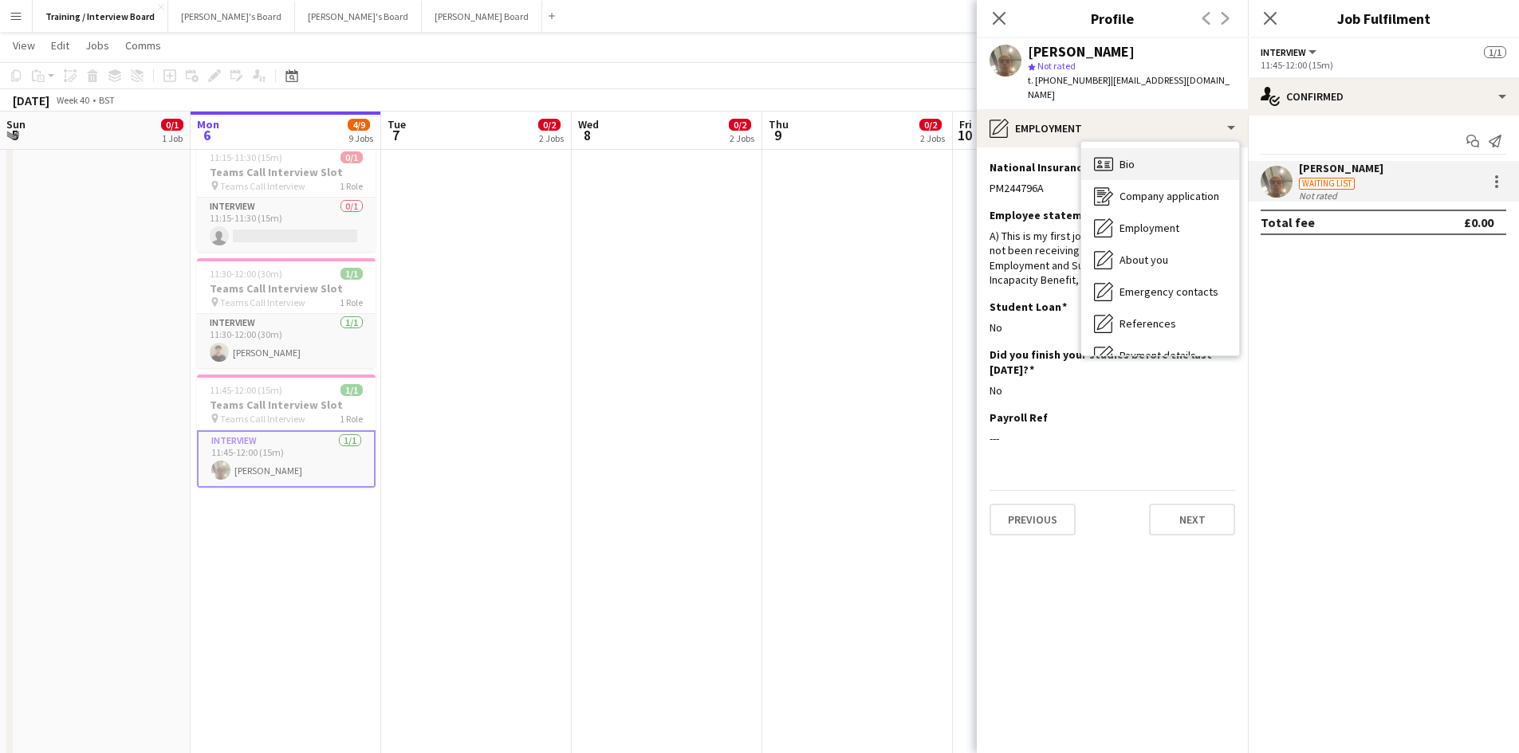
click at [1134, 157] on span "Bio" at bounding box center [1126, 164] width 15 height 14
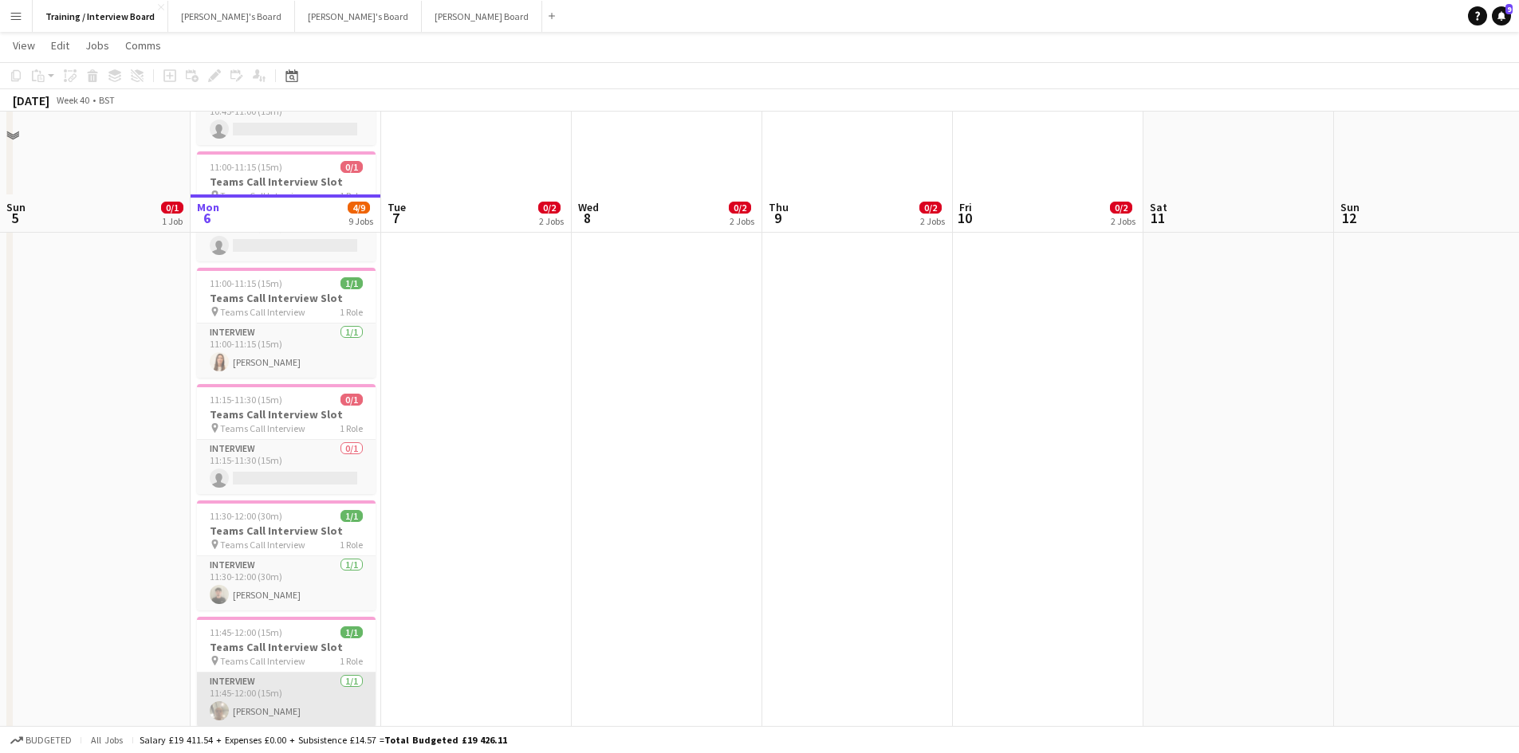
scroll to position [638, 0]
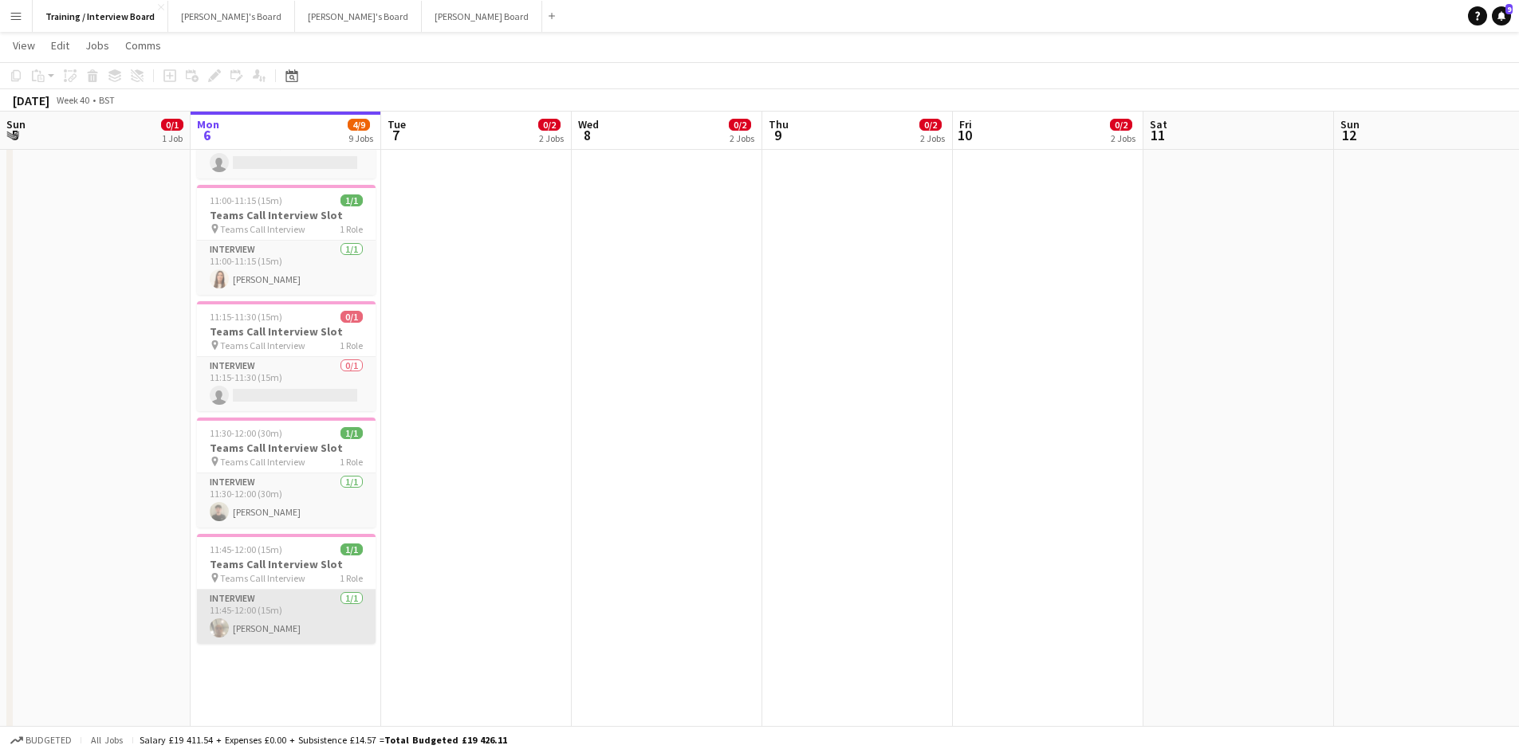
click at [278, 627] on app-card-role "Interview [DATE] 11:45-12:00 (15m) [PERSON_NAME]" at bounding box center [286, 617] width 179 height 54
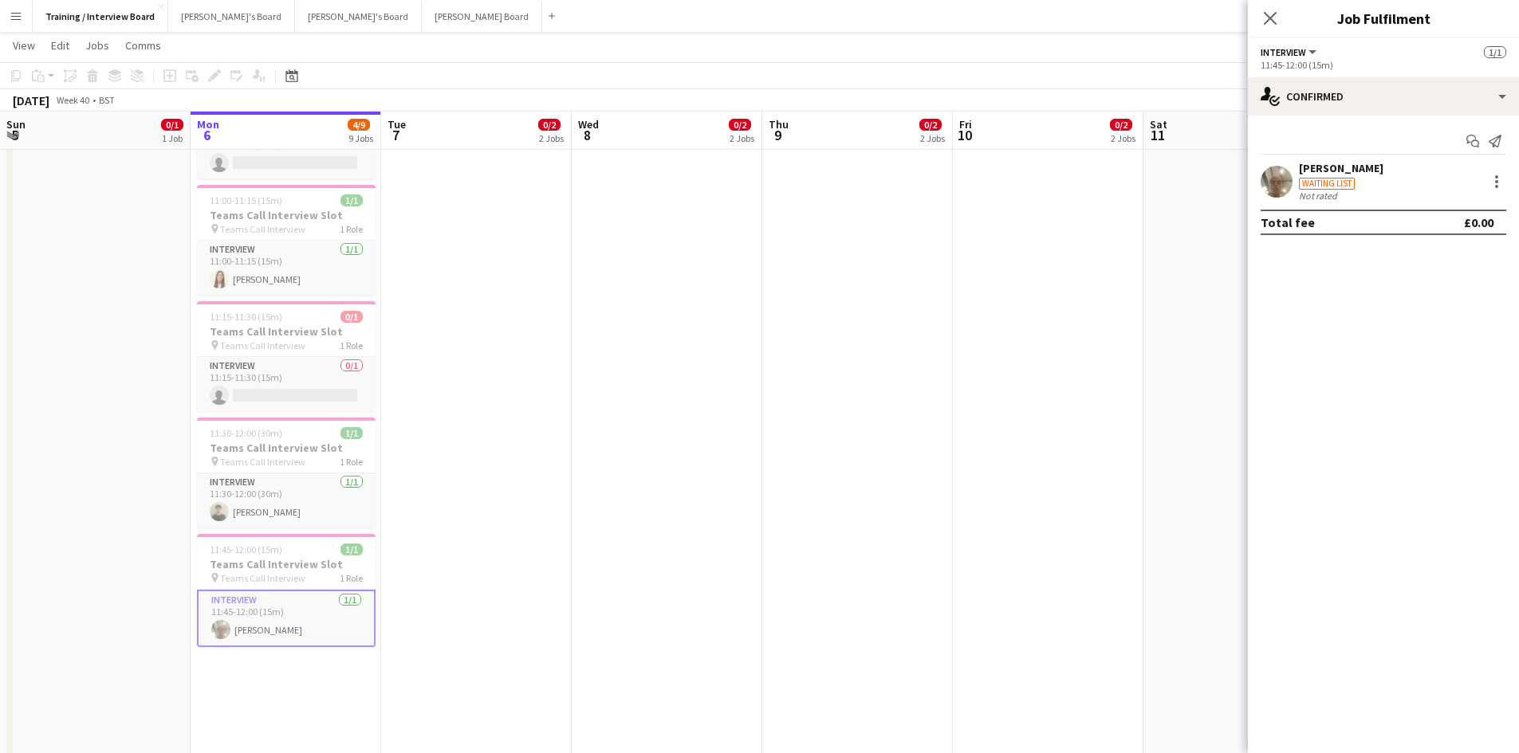
click at [1320, 171] on div "[PERSON_NAME]" at bounding box center [1341, 168] width 84 height 14
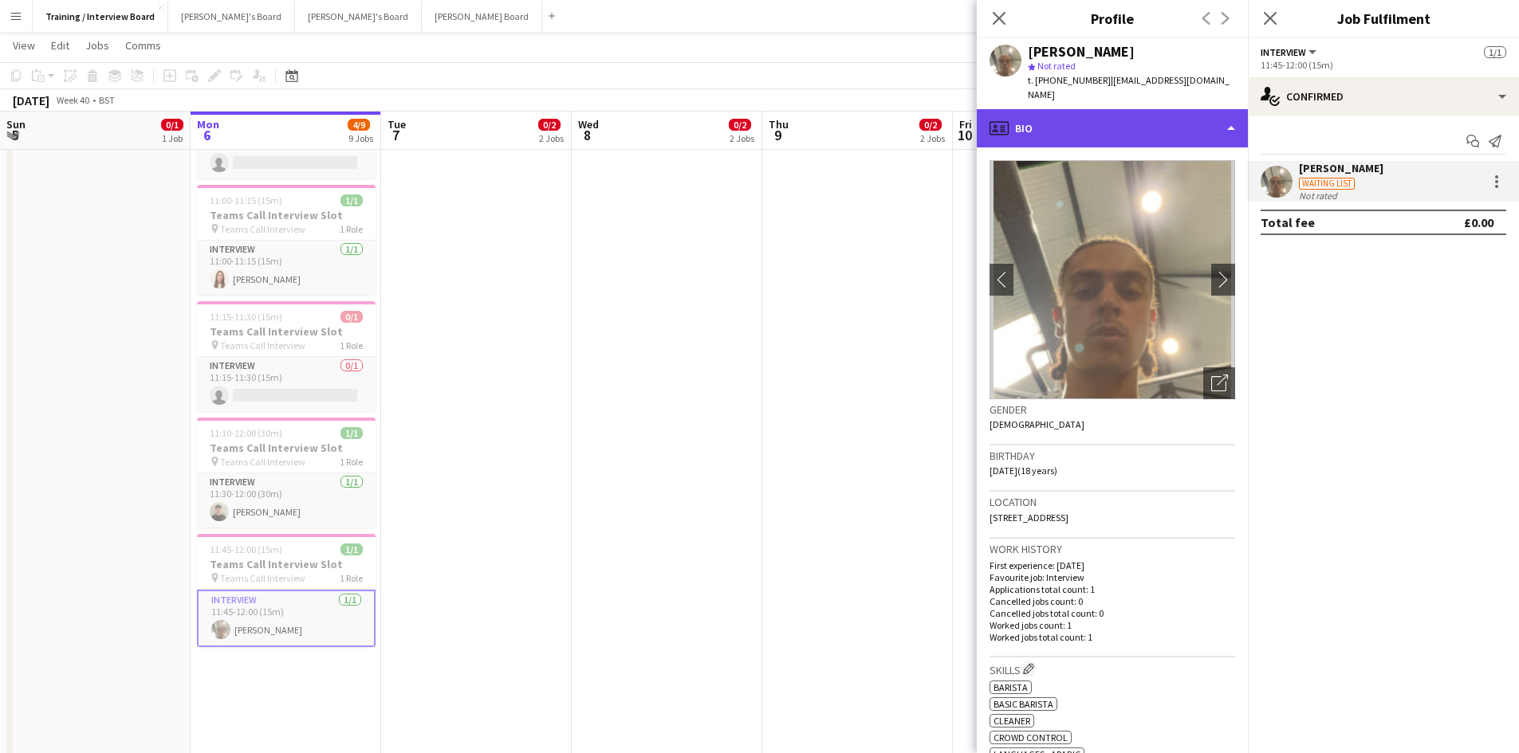
click at [1228, 109] on div "profile Bio" at bounding box center [1112, 128] width 271 height 38
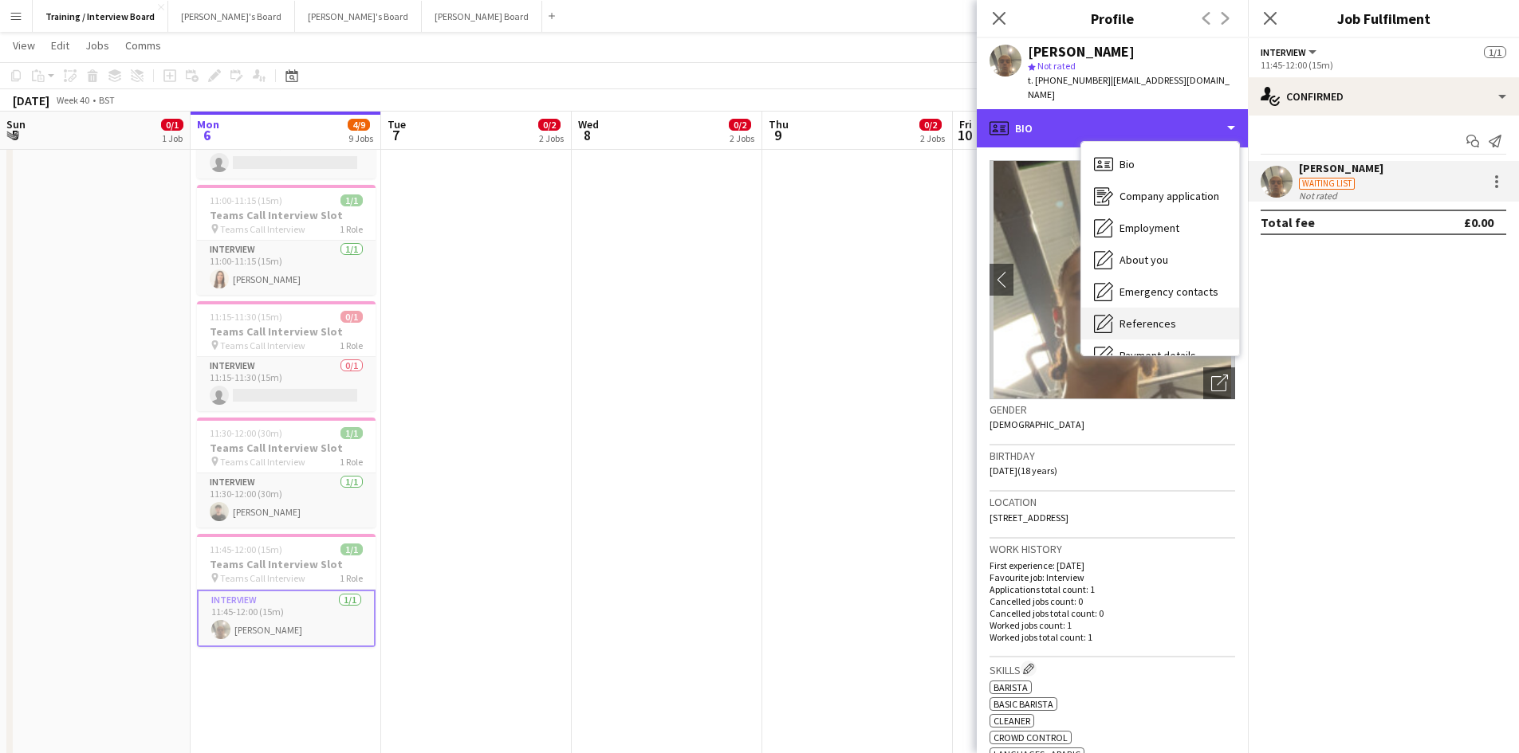
scroll to position [214, 0]
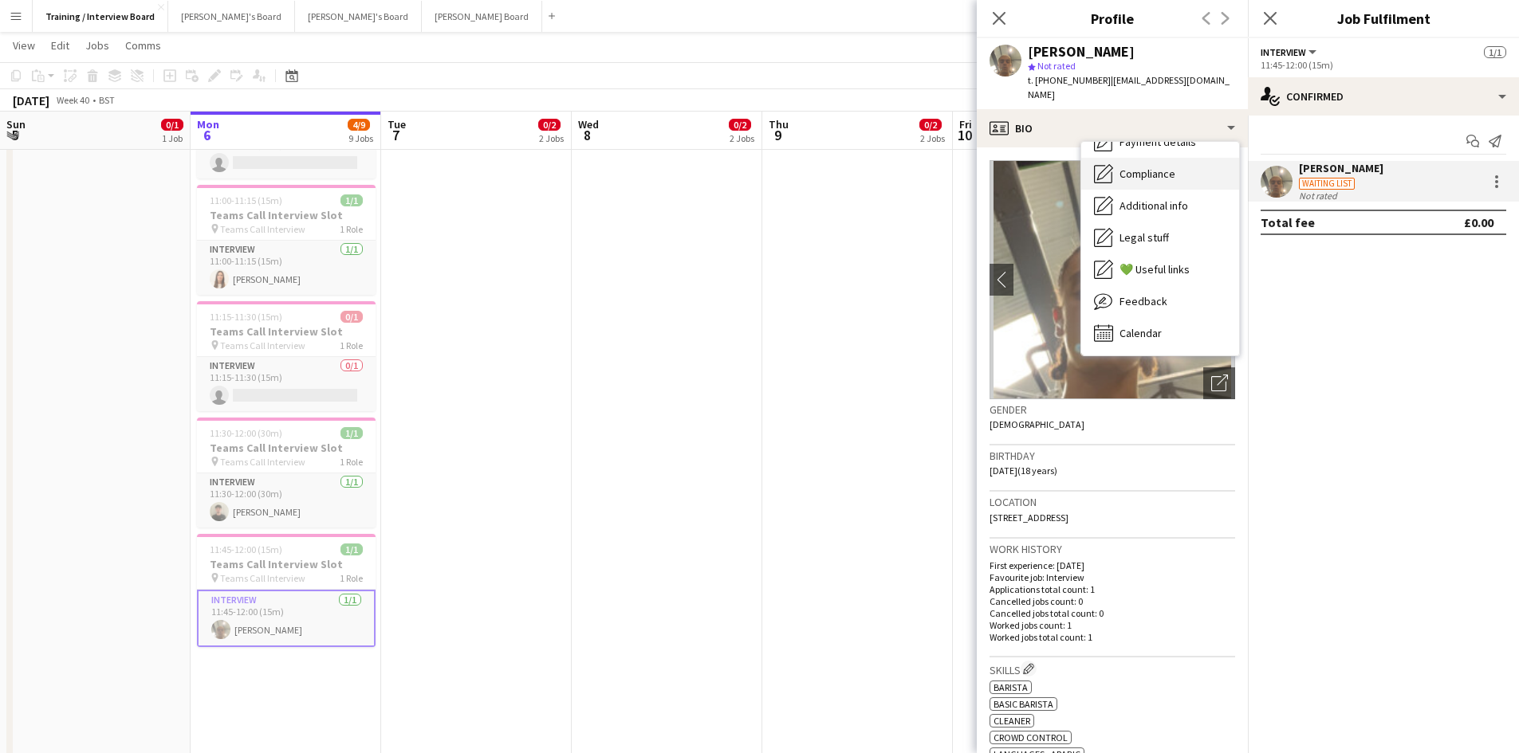
click at [1149, 167] on span "Compliance" at bounding box center [1147, 174] width 56 height 14
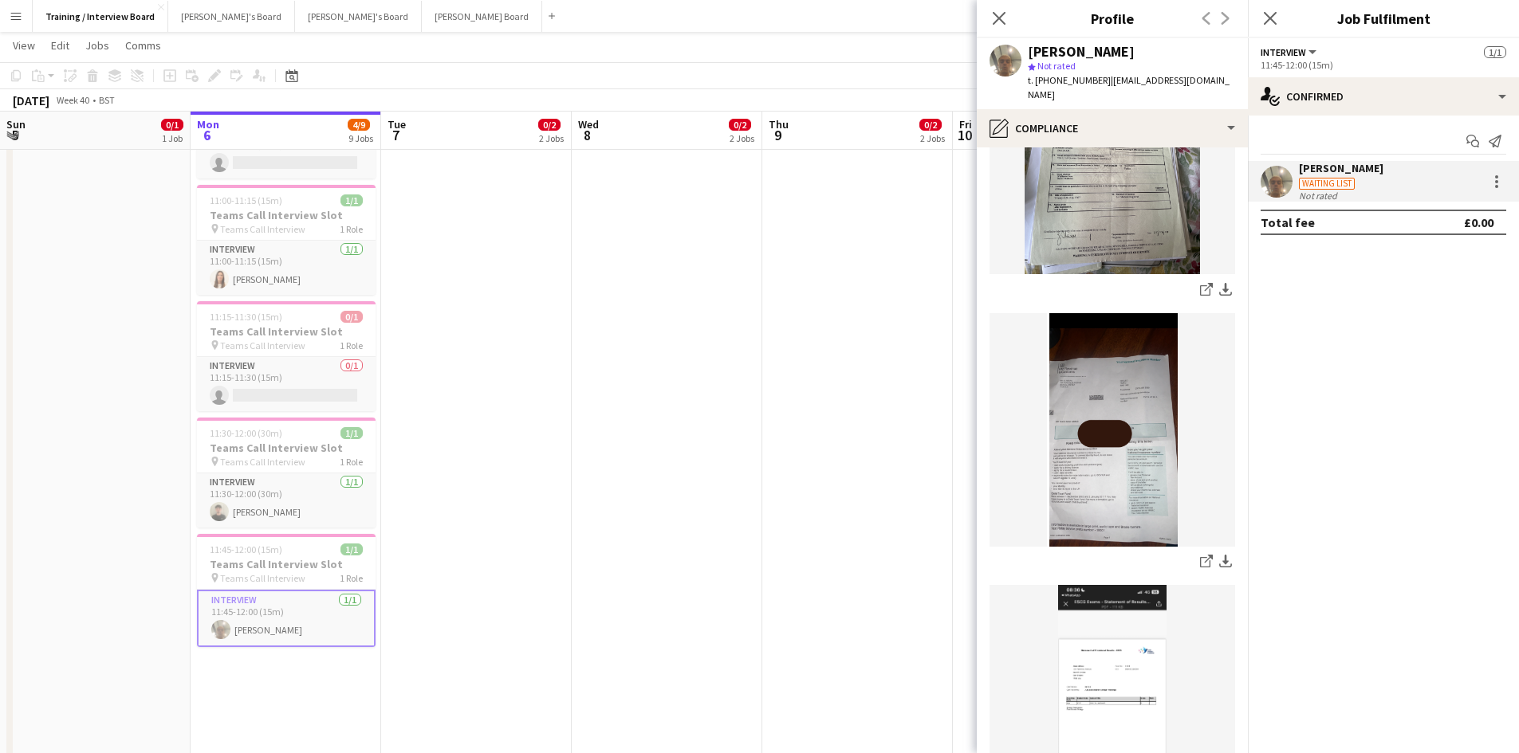
scroll to position [399, 0]
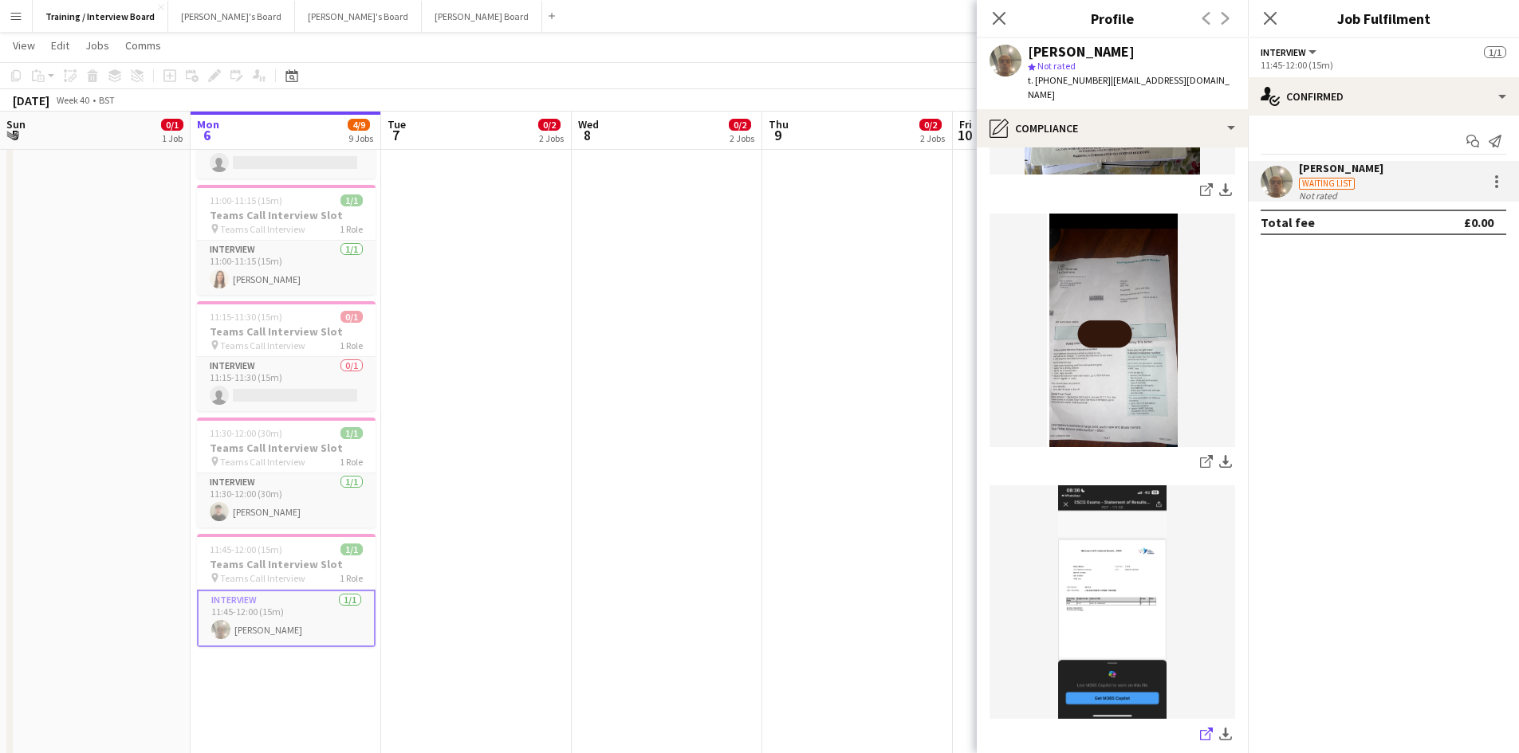
click at [1200, 728] on icon "share-external-link-1" at bounding box center [1206, 734] width 13 height 13
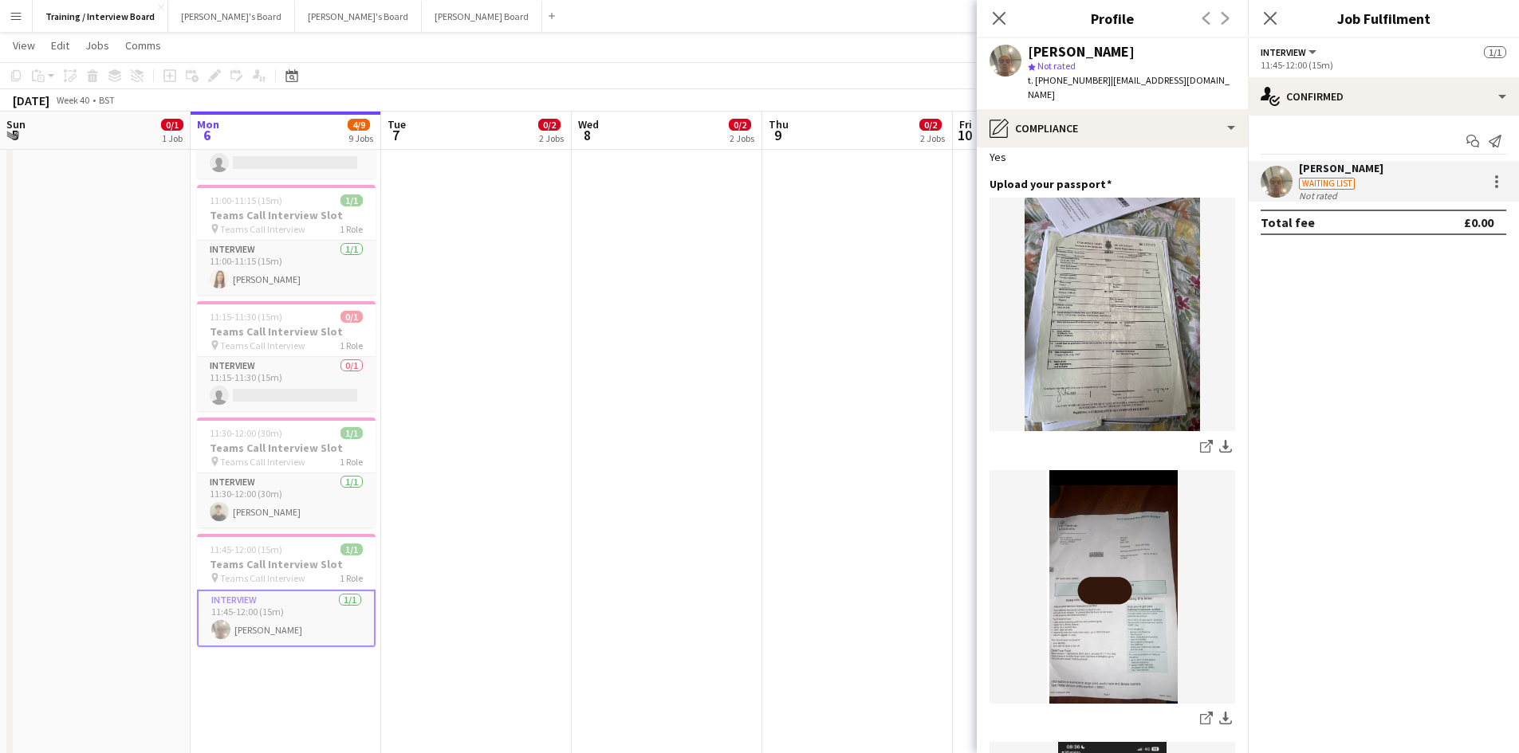
scroll to position [80, 0]
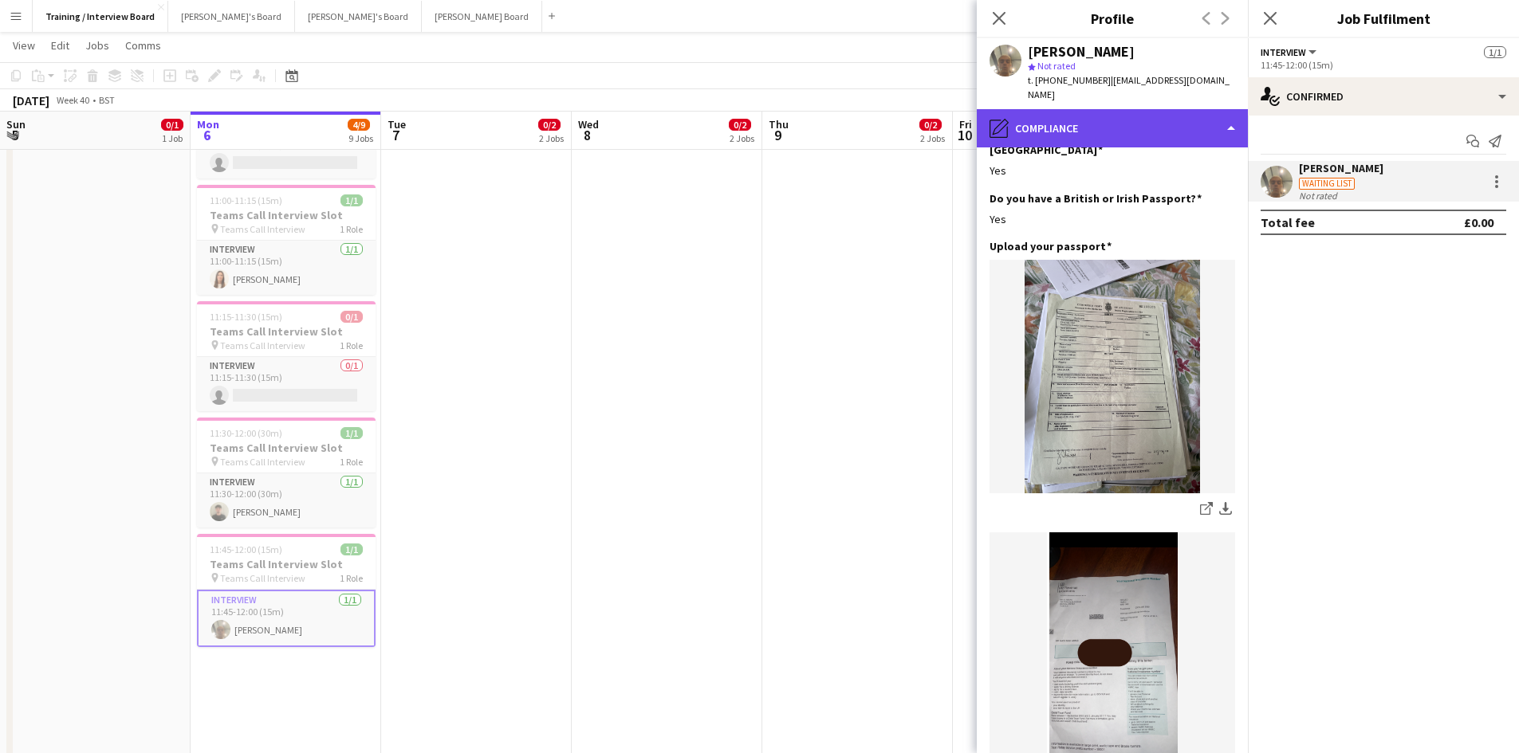
click at [1230, 112] on div "pencil4 Compliance" at bounding box center [1112, 128] width 271 height 38
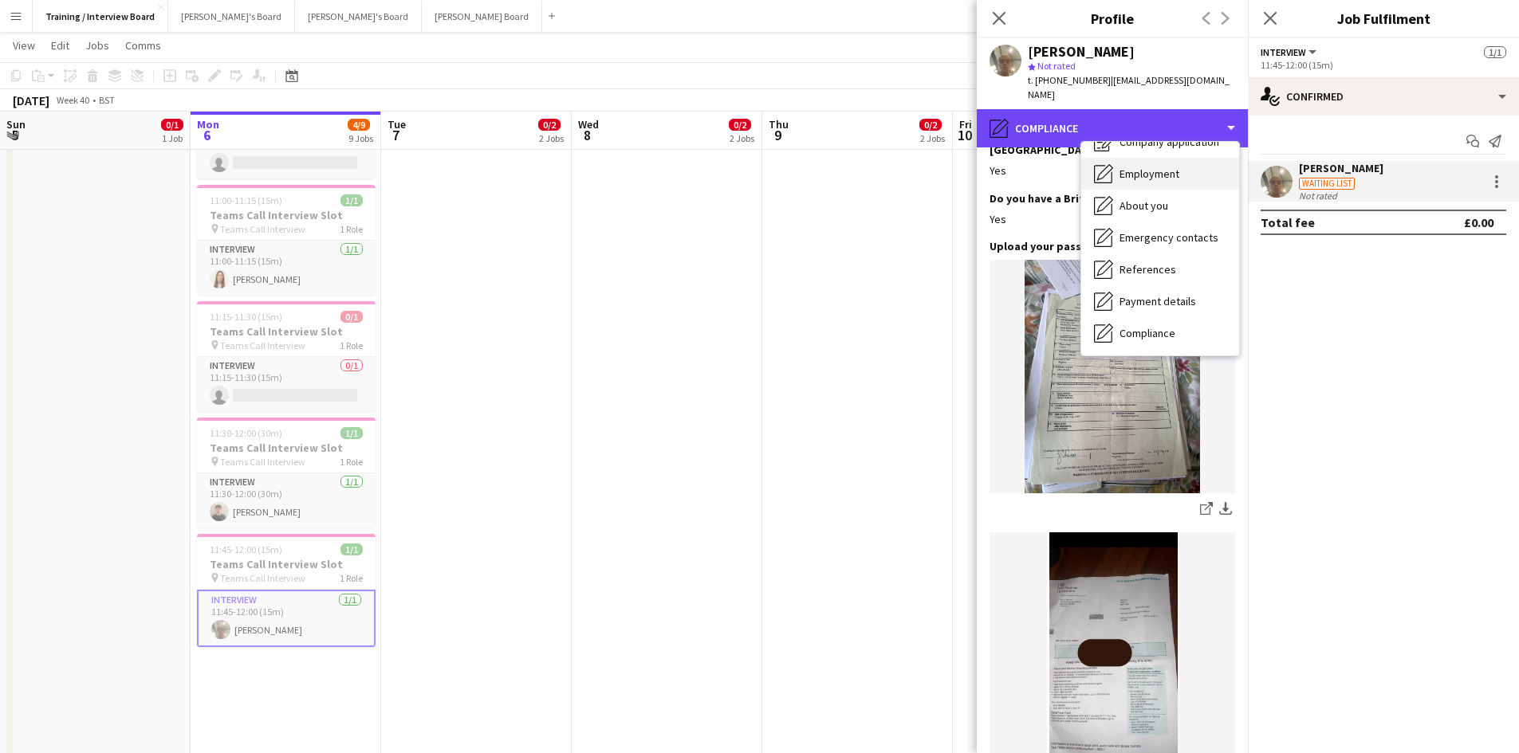
scroll to position [0, 0]
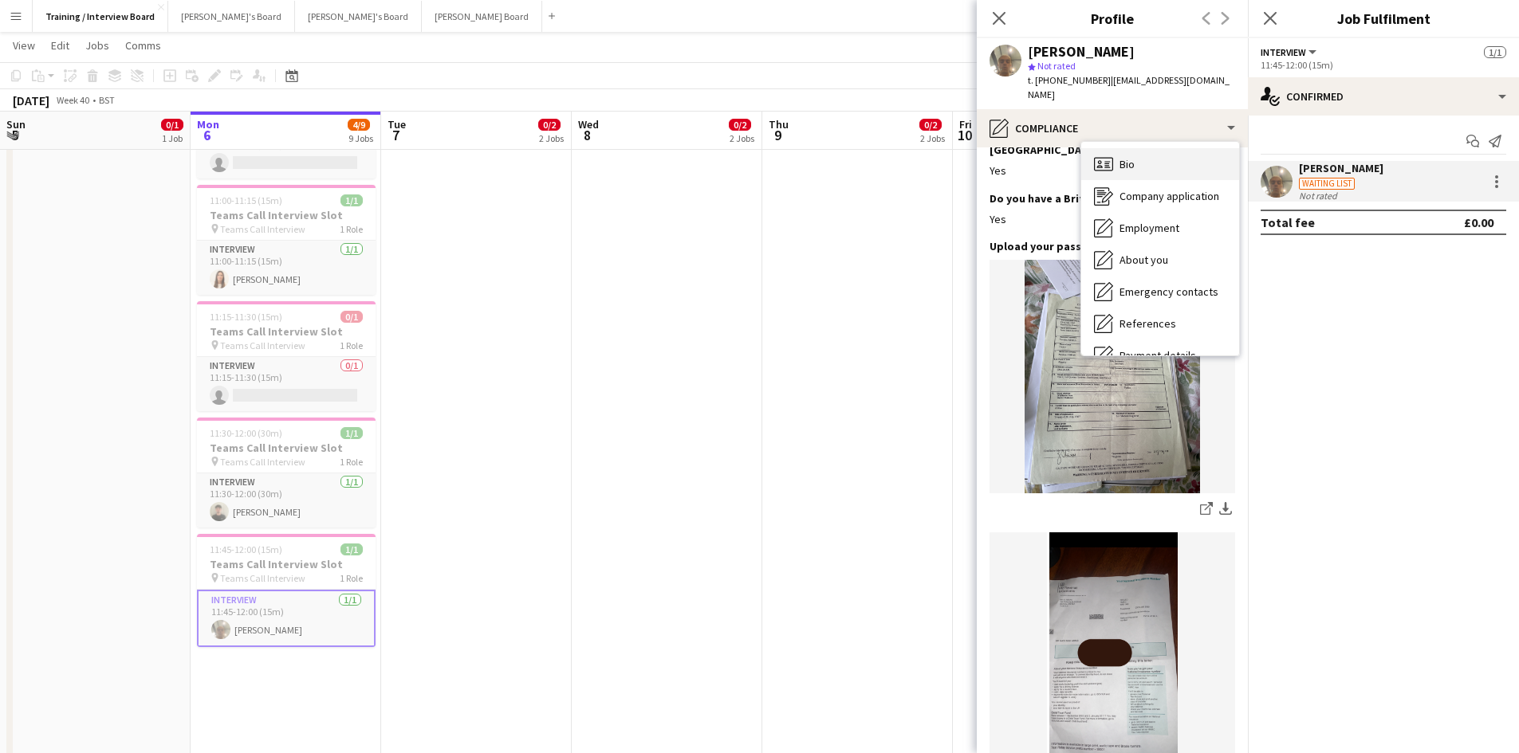
click at [1135, 155] on div "Bio Bio" at bounding box center [1160, 164] width 158 height 32
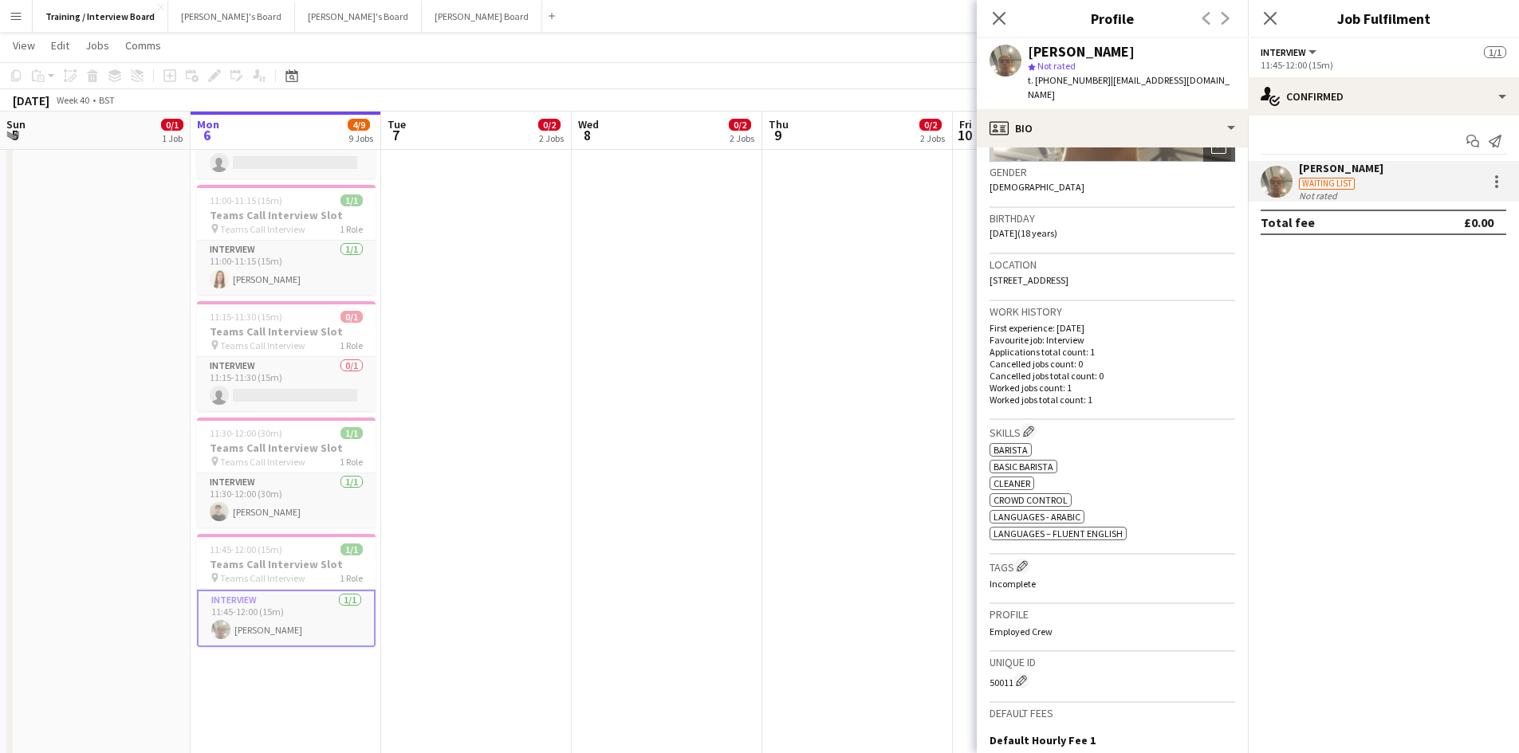
scroll to position [239, 0]
click at [1032, 424] on app-icon "Edit crew company skills" at bounding box center [1028, 429] width 11 height 11
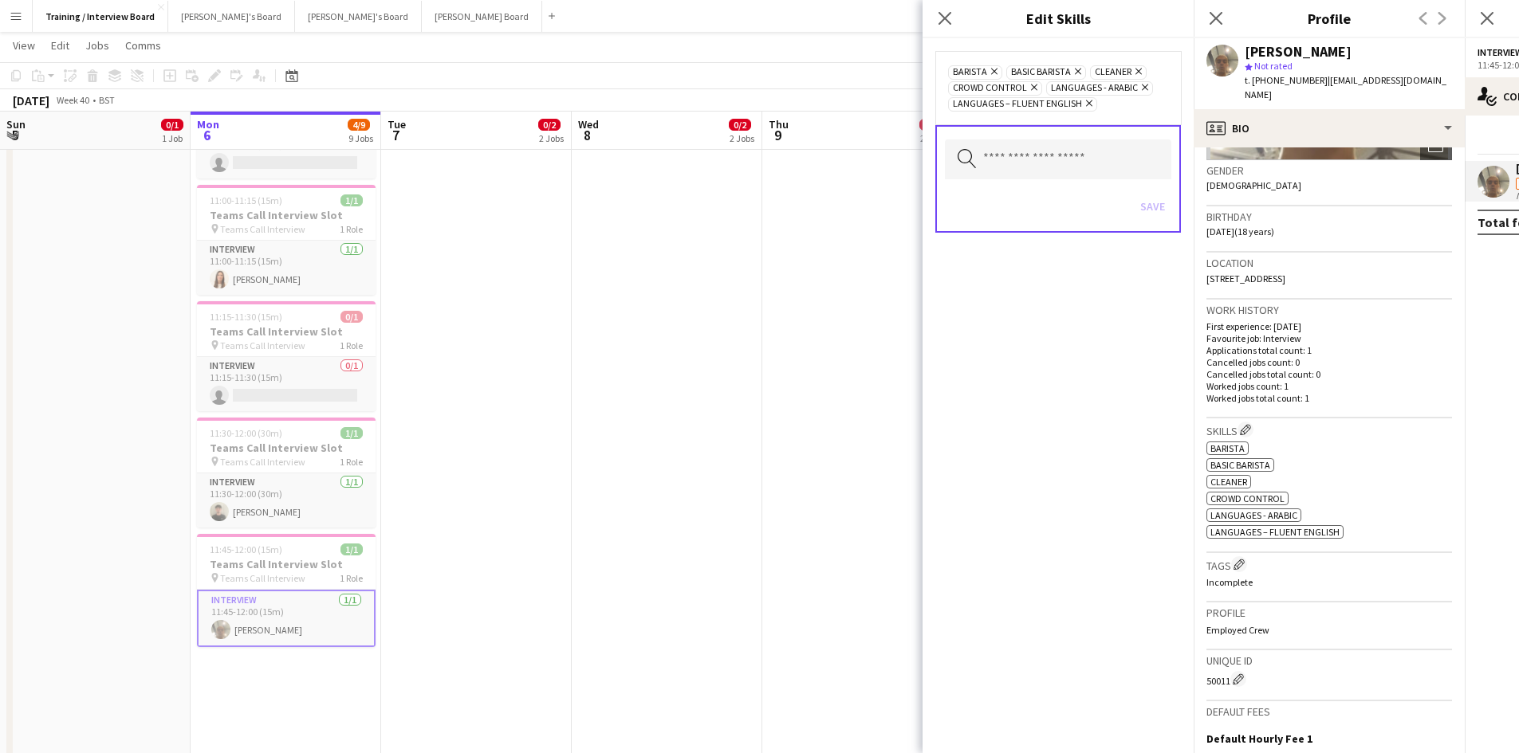
click at [1079, 69] on icon at bounding box center [1078, 72] width 6 height 6
click at [1155, 206] on button "Save" at bounding box center [1152, 207] width 37 height 26
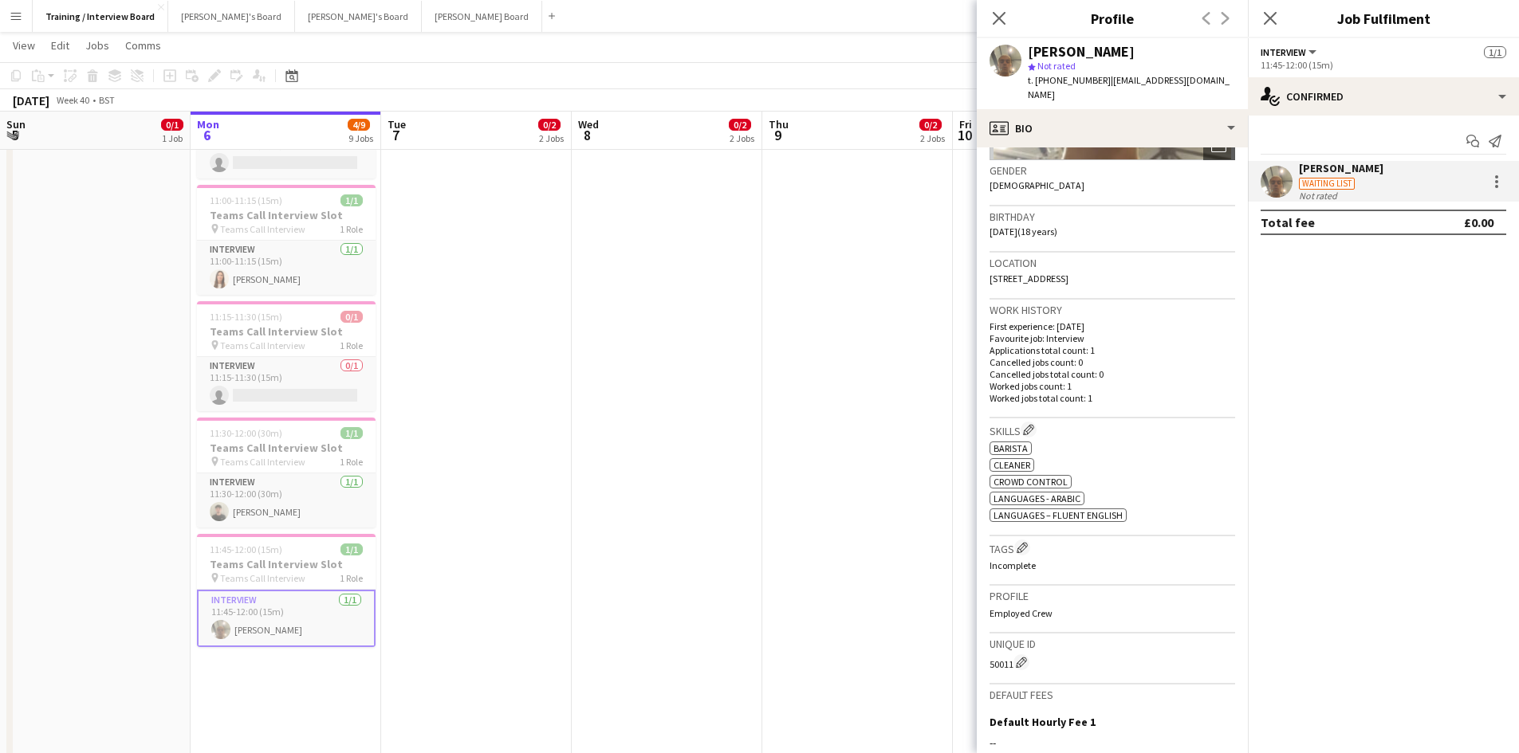
scroll to position [437, 0]
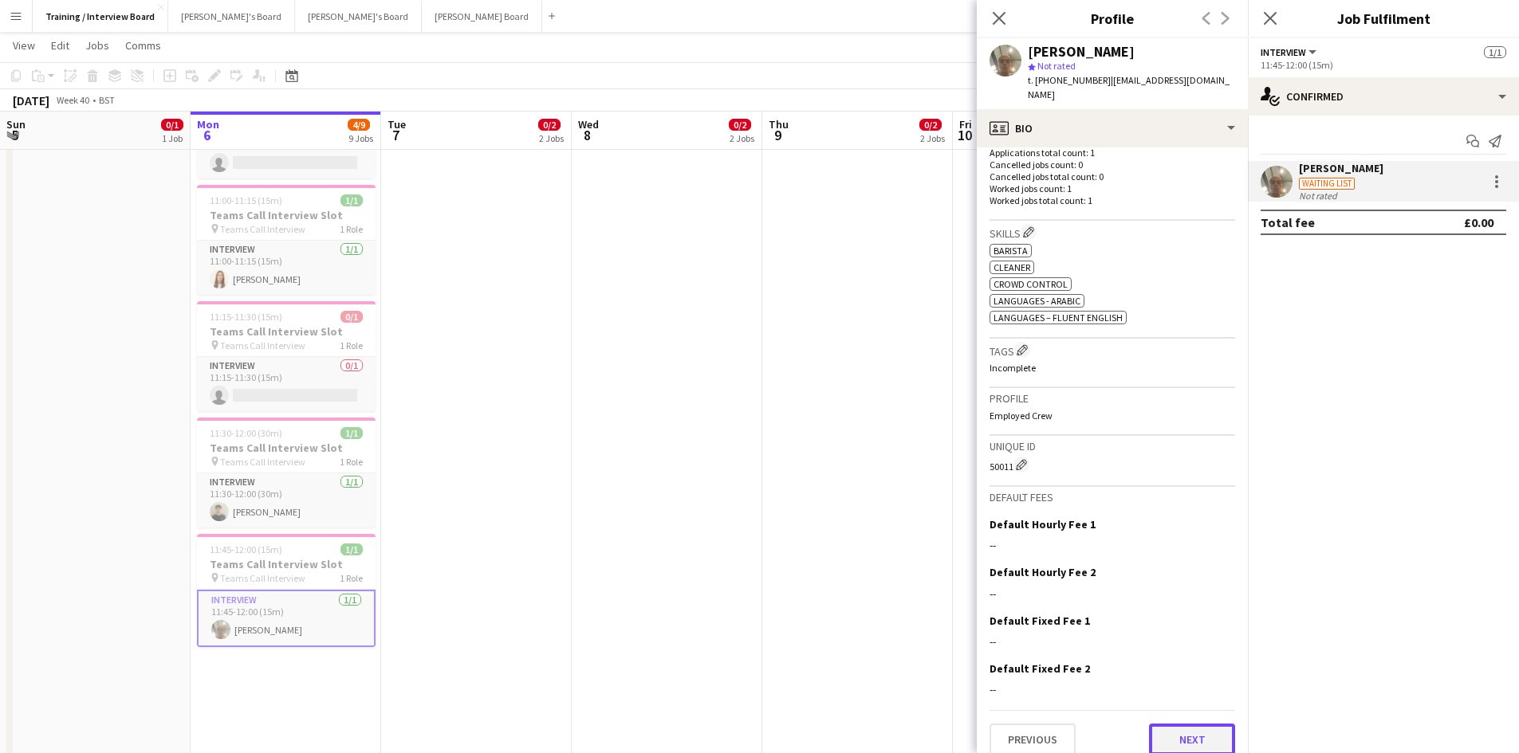
click at [1176, 724] on button "Next" at bounding box center [1192, 740] width 86 height 32
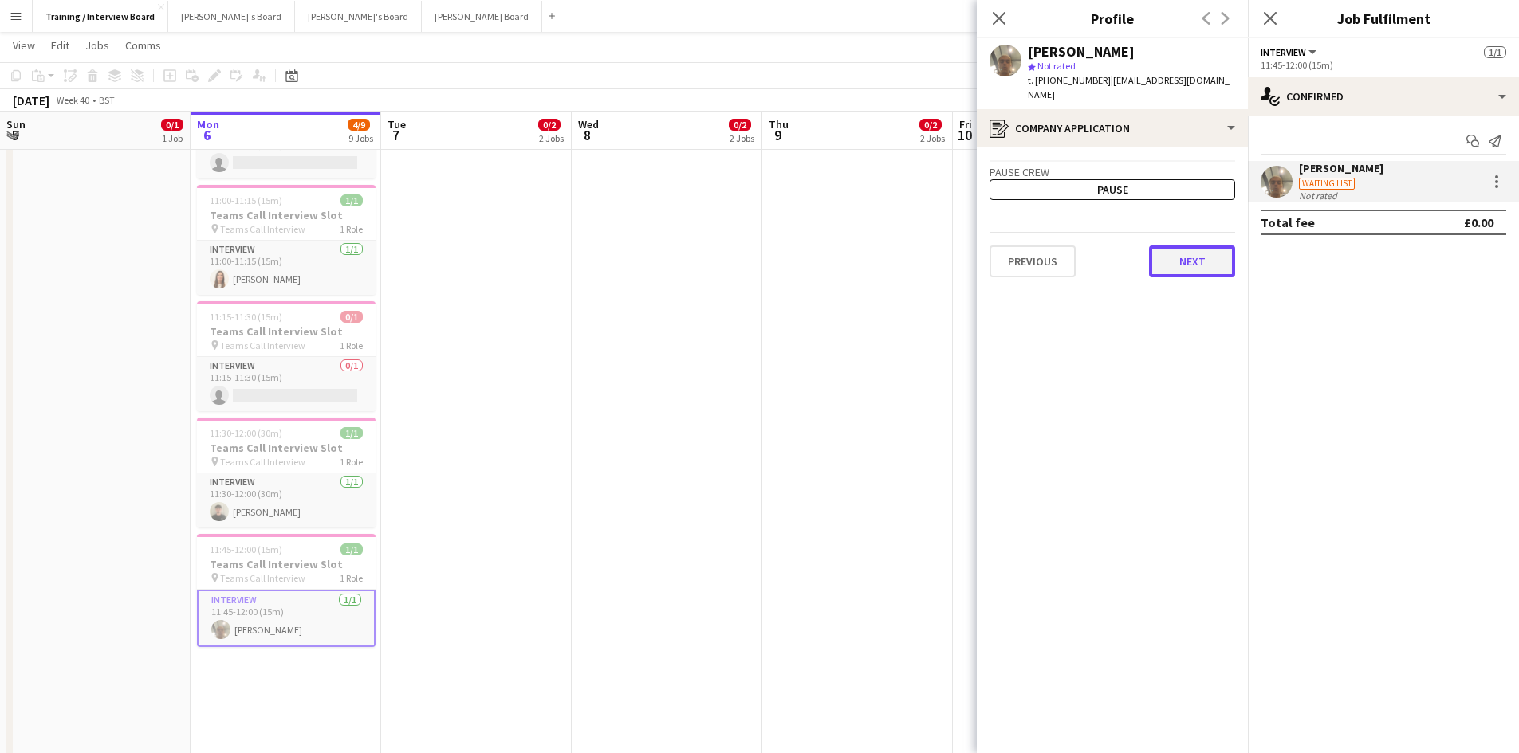
click at [1166, 250] on button "Next" at bounding box center [1192, 262] width 86 height 32
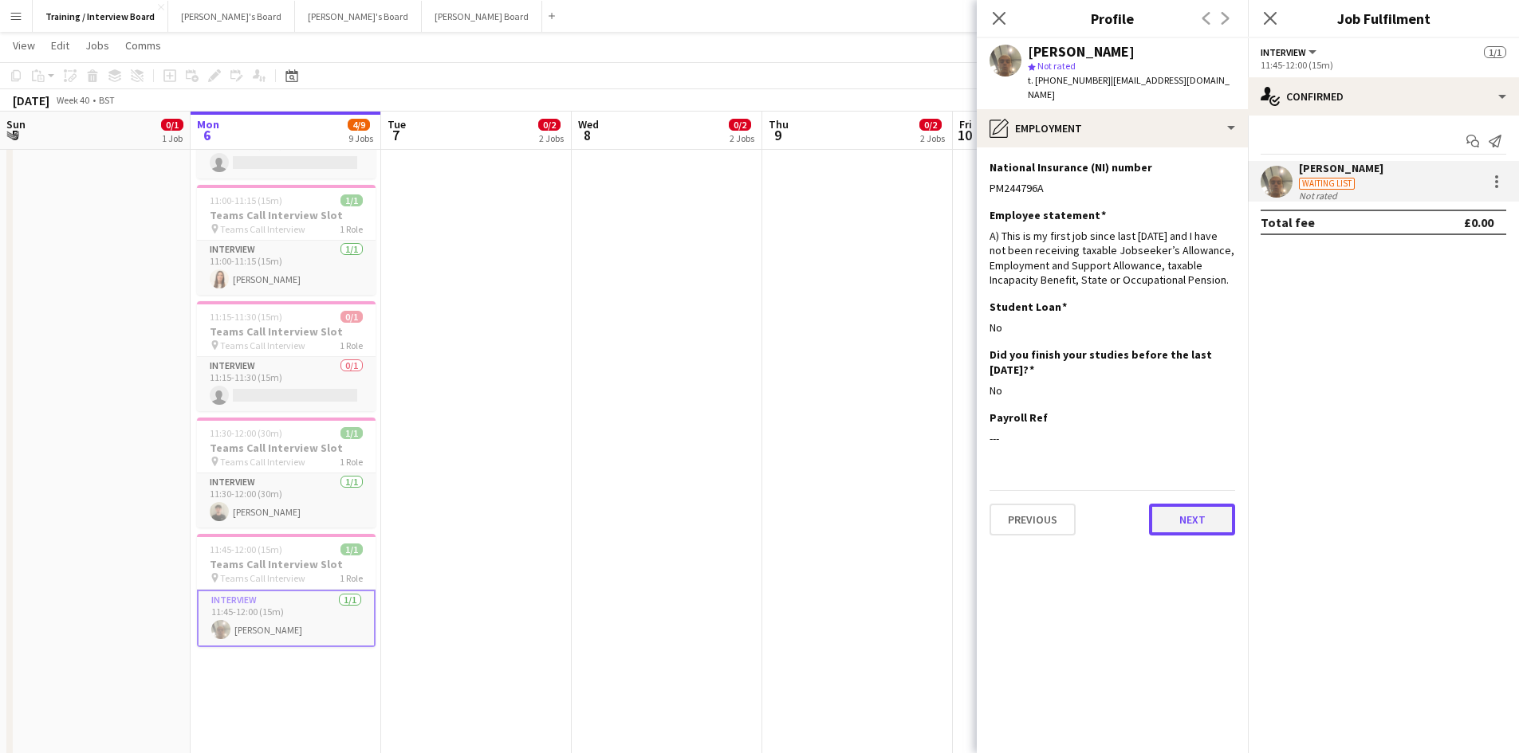
click at [1185, 510] on button "Next" at bounding box center [1192, 520] width 86 height 32
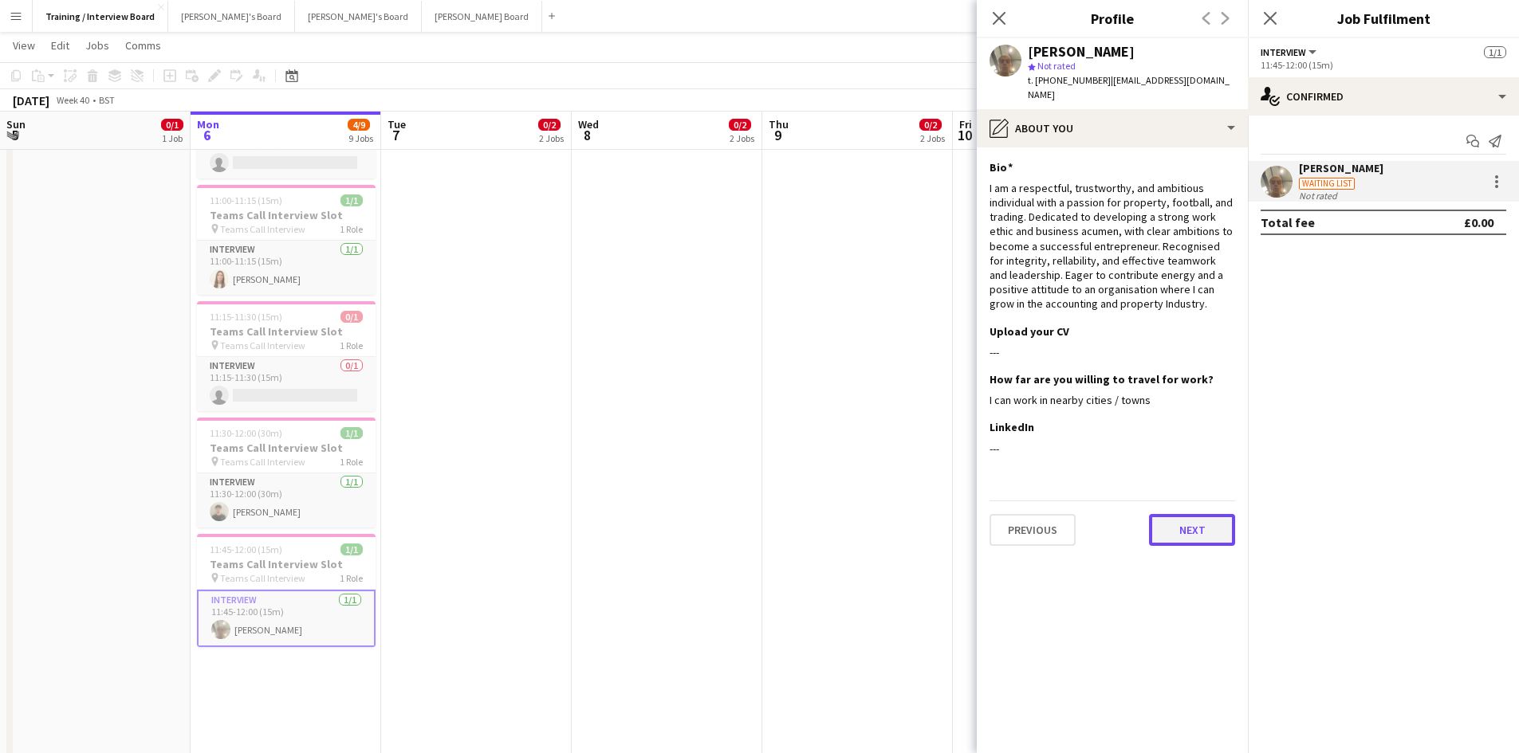
click at [1193, 514] on button "Next" at bounding box center [1192, 530] width 86 height 32
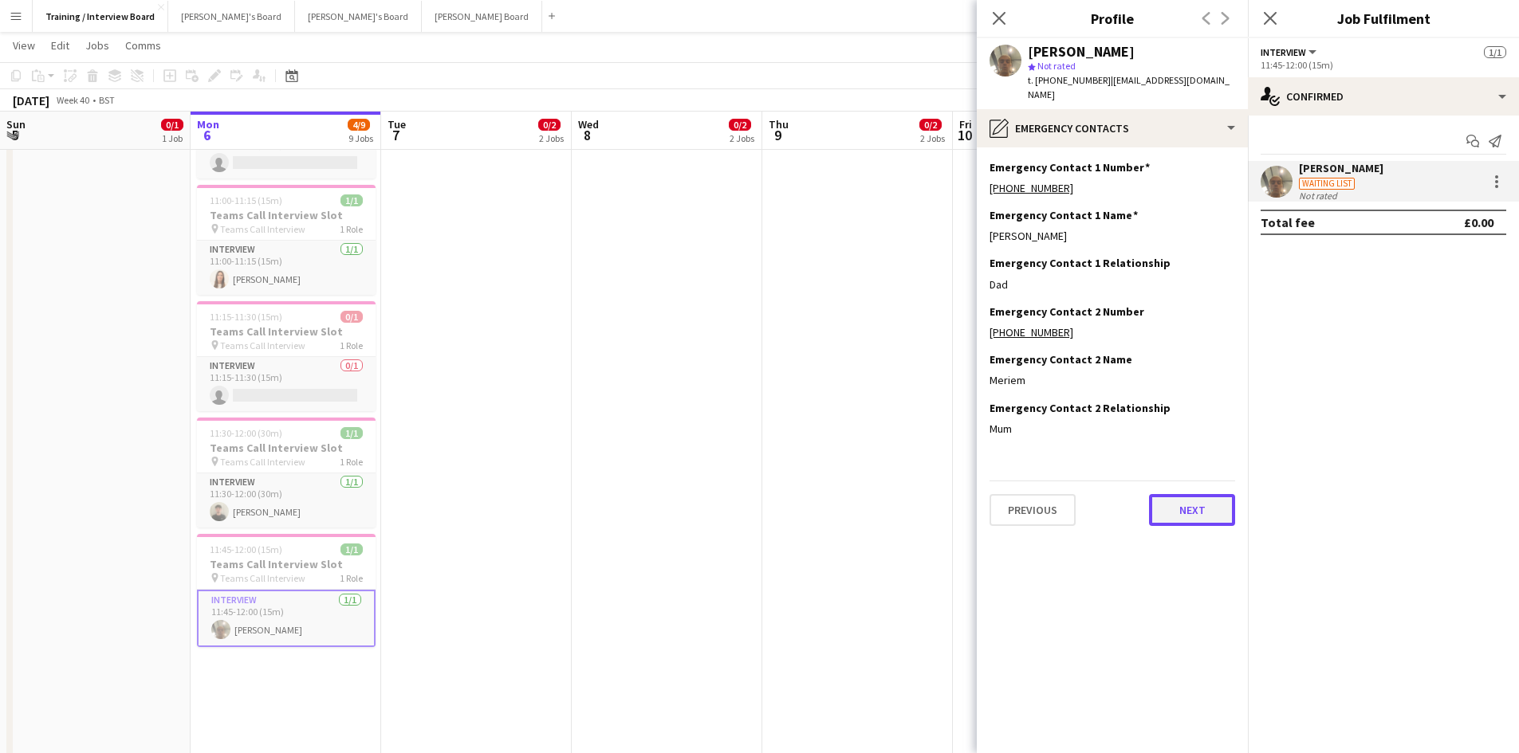
click at [1207, 494] on button "Next" at bounding box center [1192, 510] width 86 height 32
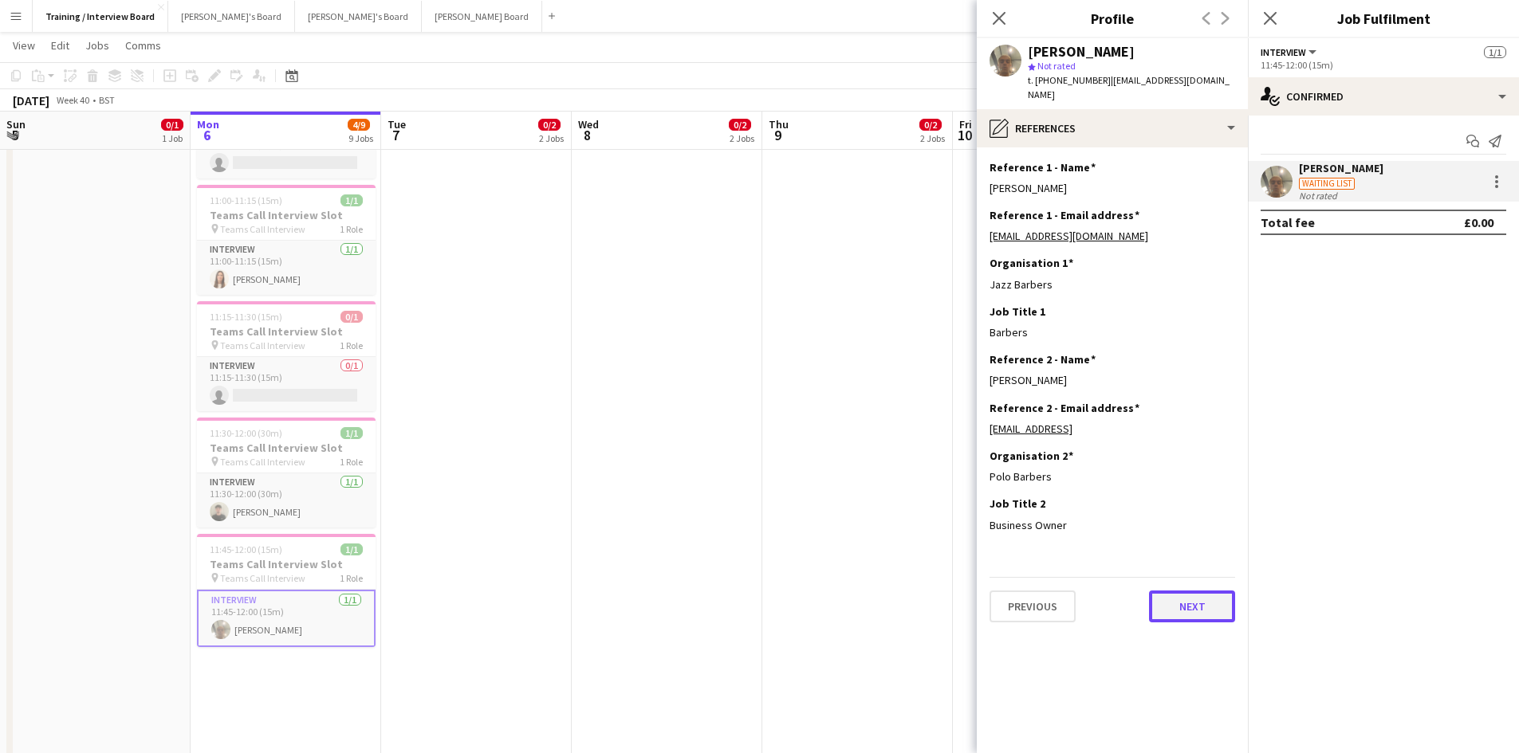
click at [1181, 593] on button "Next" at bounding box center [1192, 607] width 86 height 32
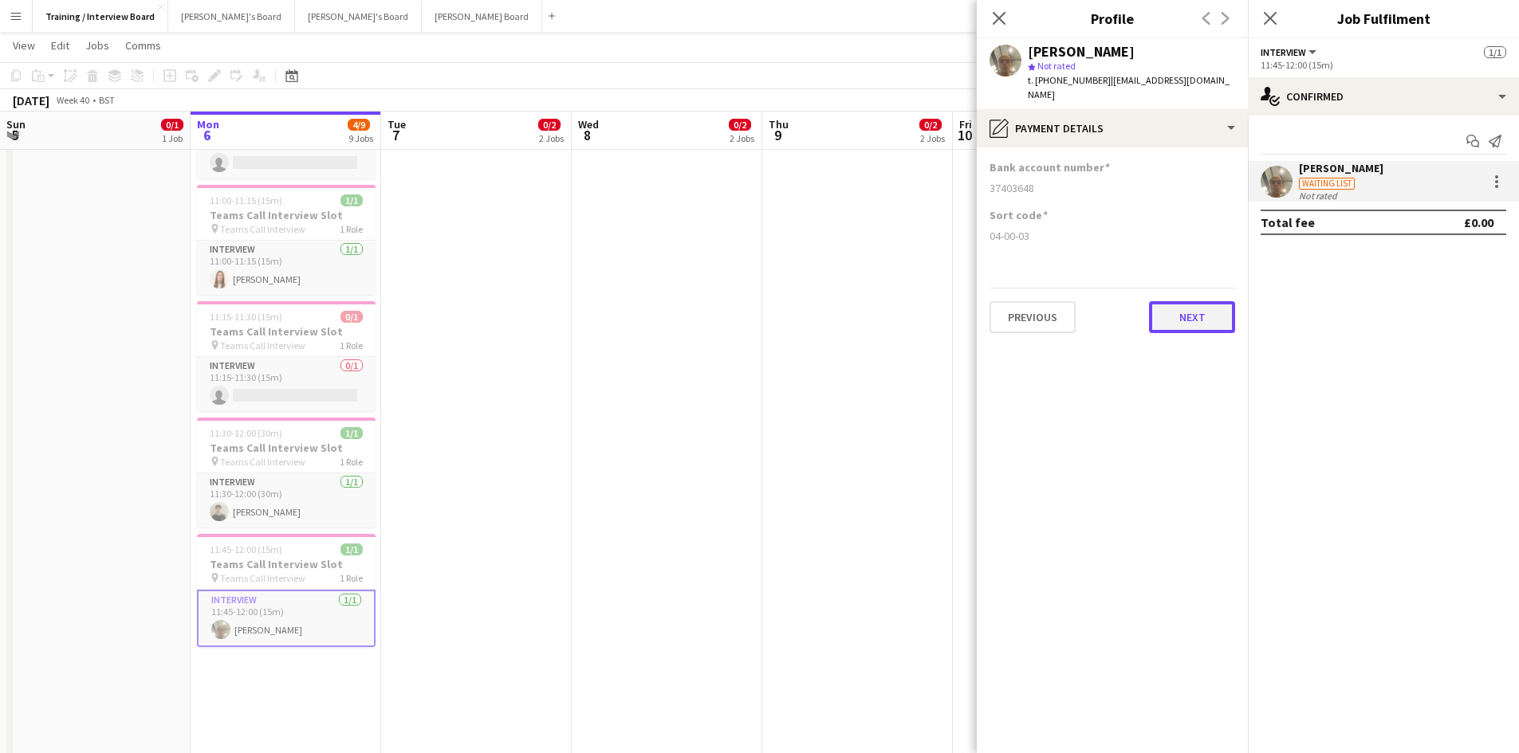
click at [1205, 309] on button "Next" at bounding box center [1192, 317] width 86 height 32
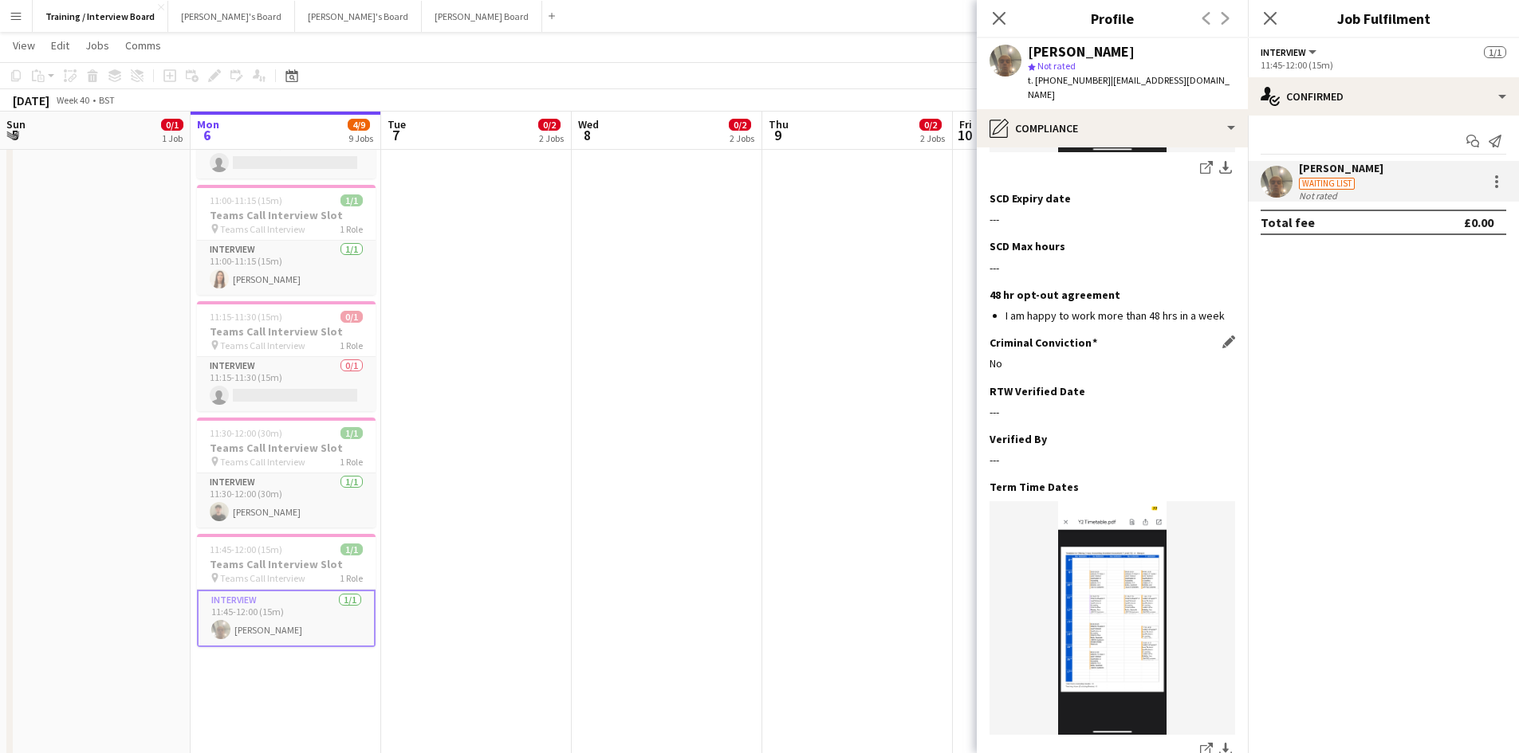
scroll to position [966, 0]
click at [1222, 383] on app-icon "Edit this field" at bounding box center [1228, 389] width 13 height 13
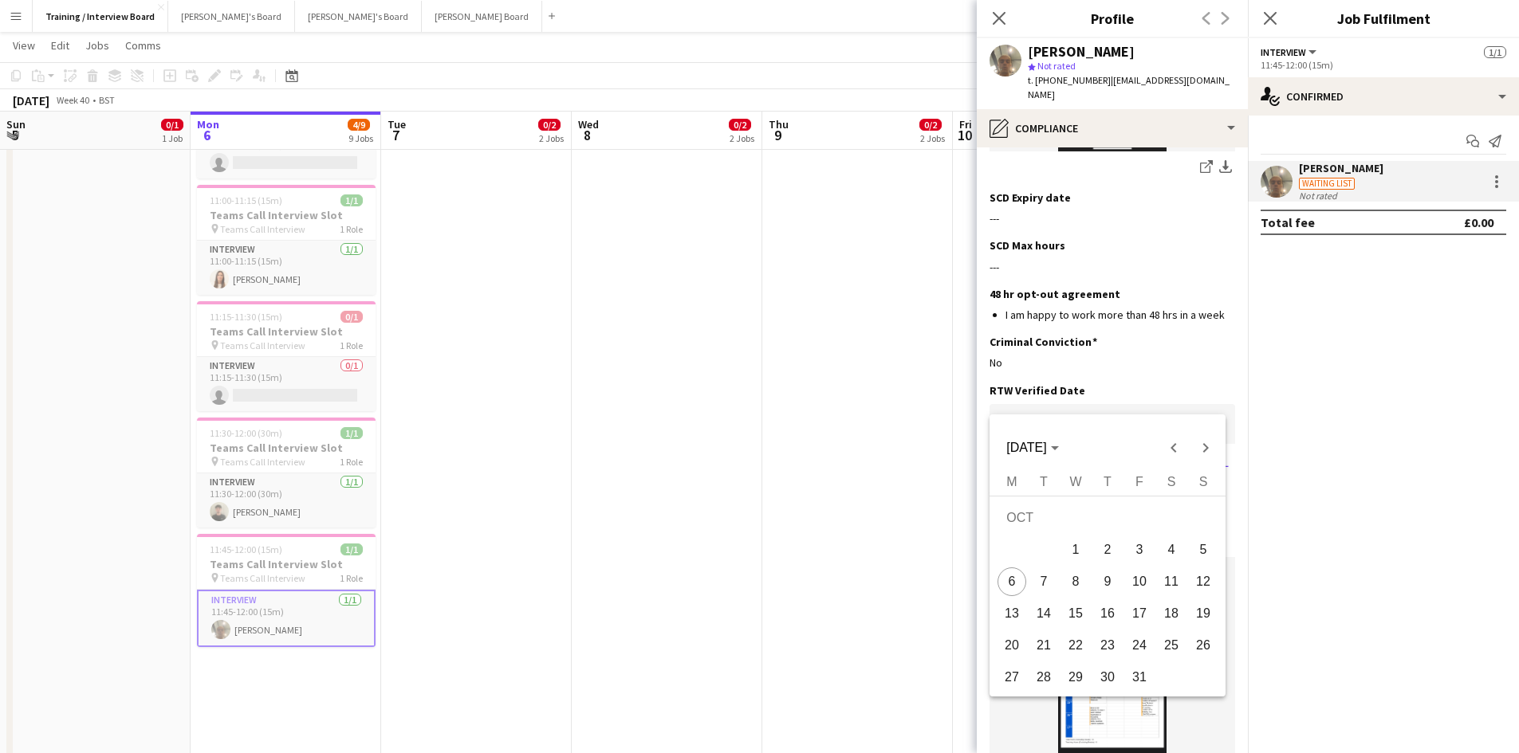
click at [1008, 572] on span "6" at bounding box center [1011, 582] width 29 height 29
type input "**********"
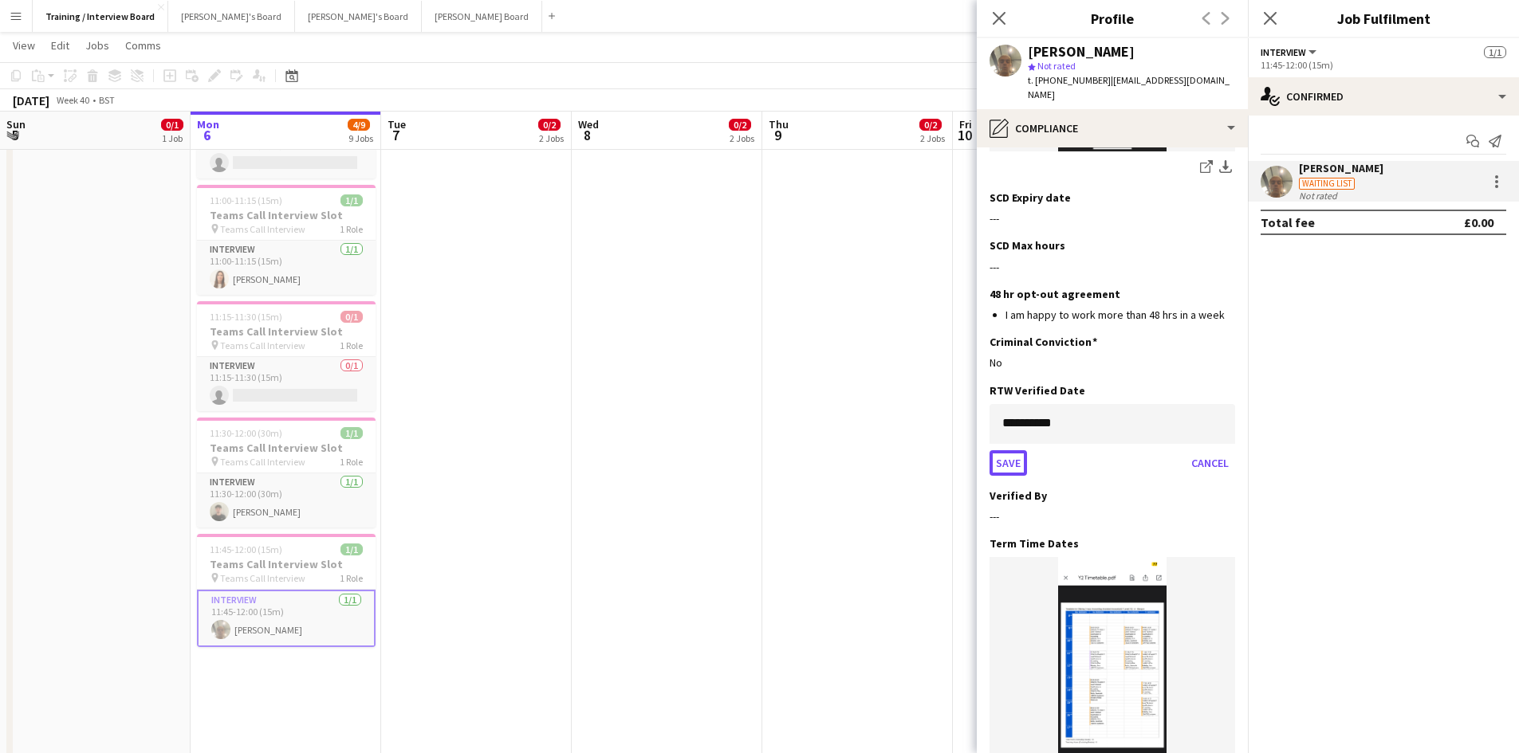
drag, startPoint x: 1014, startPoint y: 442, endPoint x: 1028, endPoint y: 442, distance: 13.6
click at [1015, 450] on button "Save" at bounding box center [1007, 463] width 37 height 26
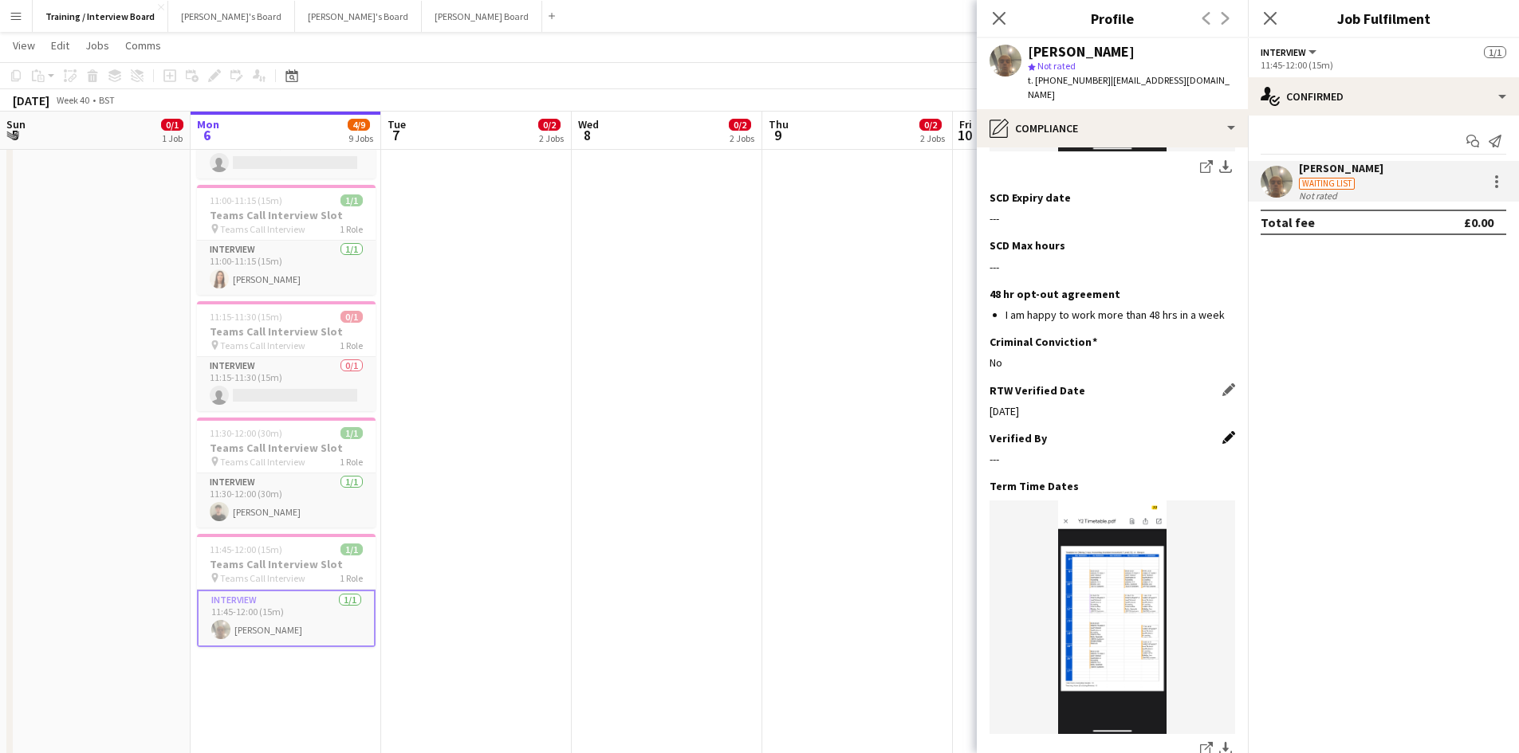
click at [1222, 431] on app-icon "Edit this field" at bounding box center [1228, 437] width 13 height 13
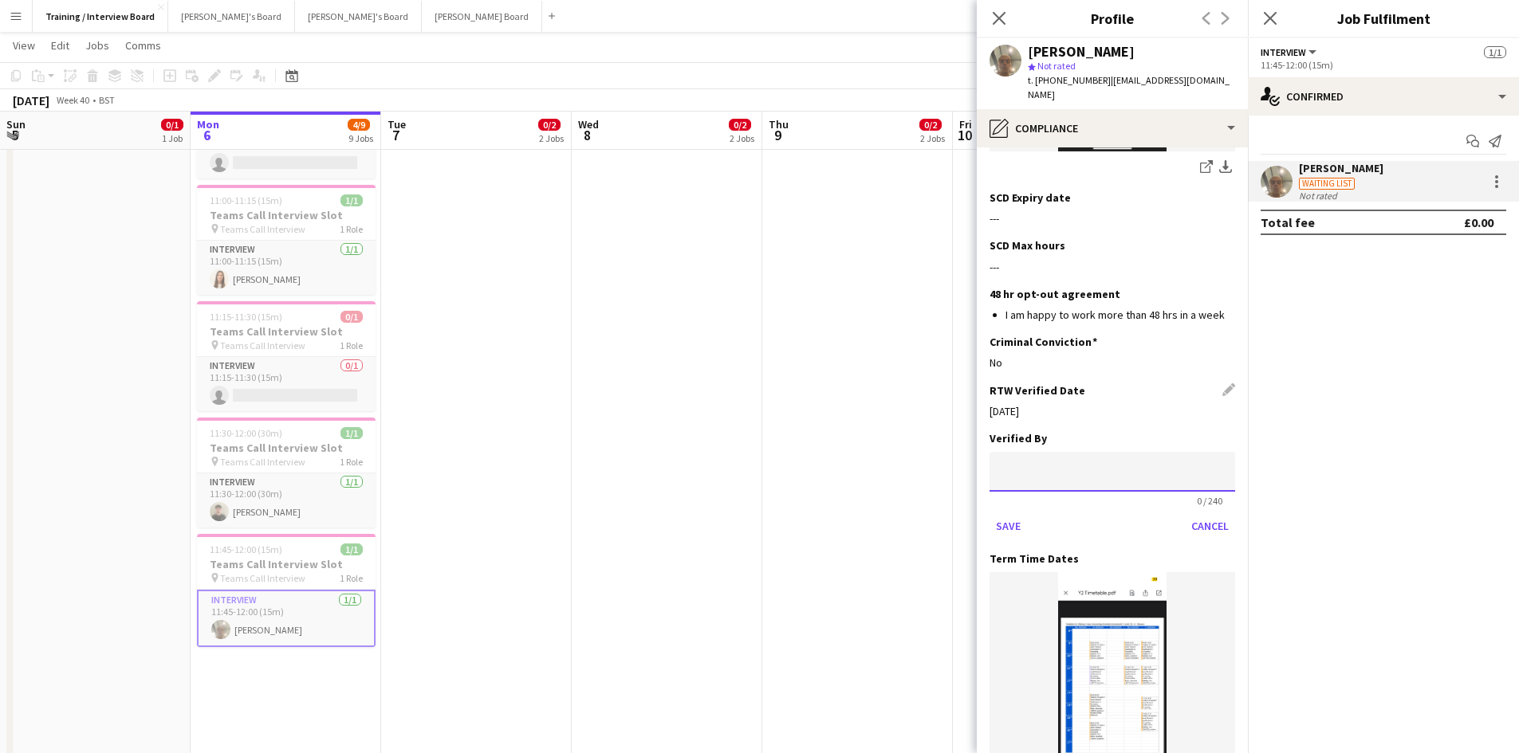
click at [1055, 452] on input at bounding box center [1112, 472] width 246 height 40
type input "**"
click at [1003, 513] on button "Save" at bounding box center [1007, 526] width 37 height 26
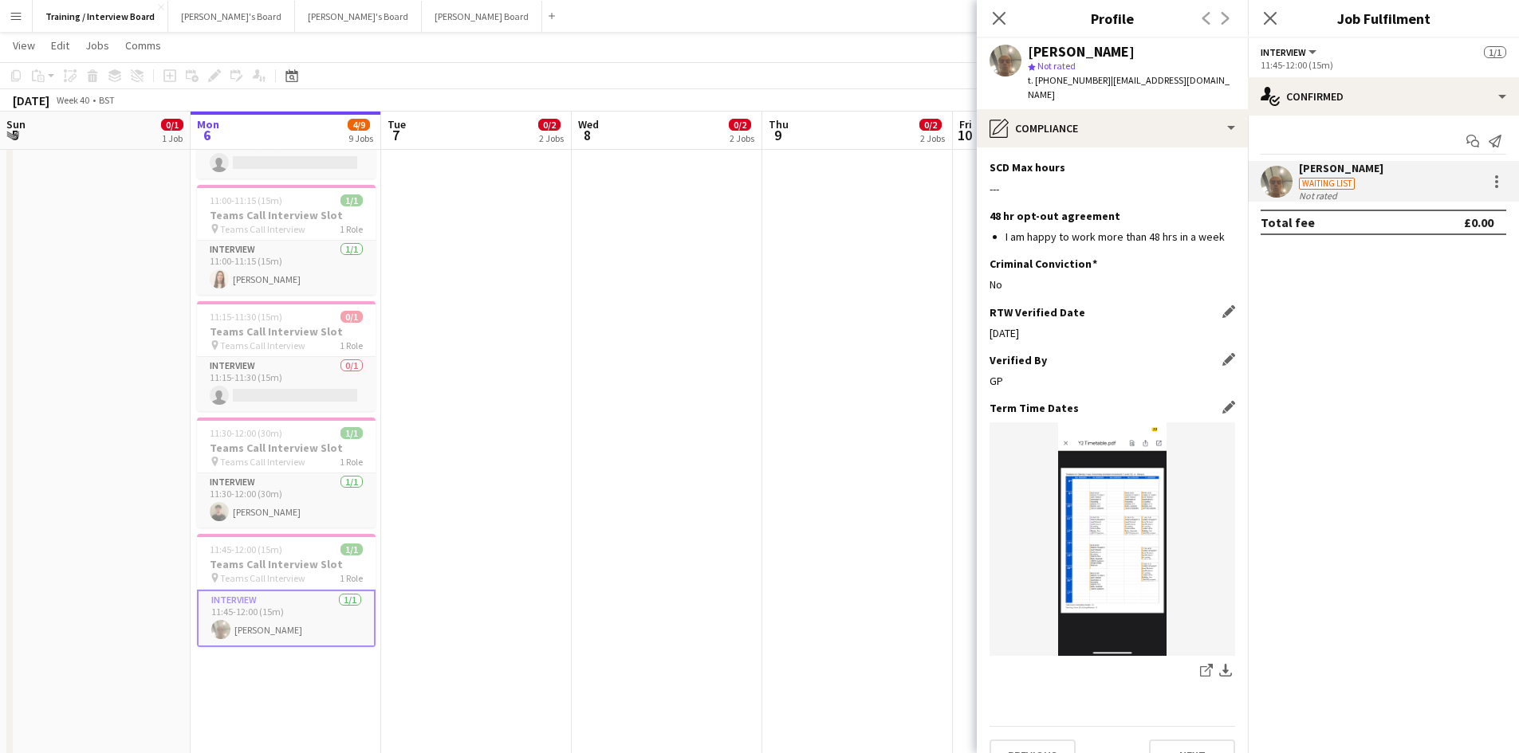
scroll to position [1046, 0]
click at [1198, 738] on button "Next" at bounding box center [1192, 754] width 86 height 32
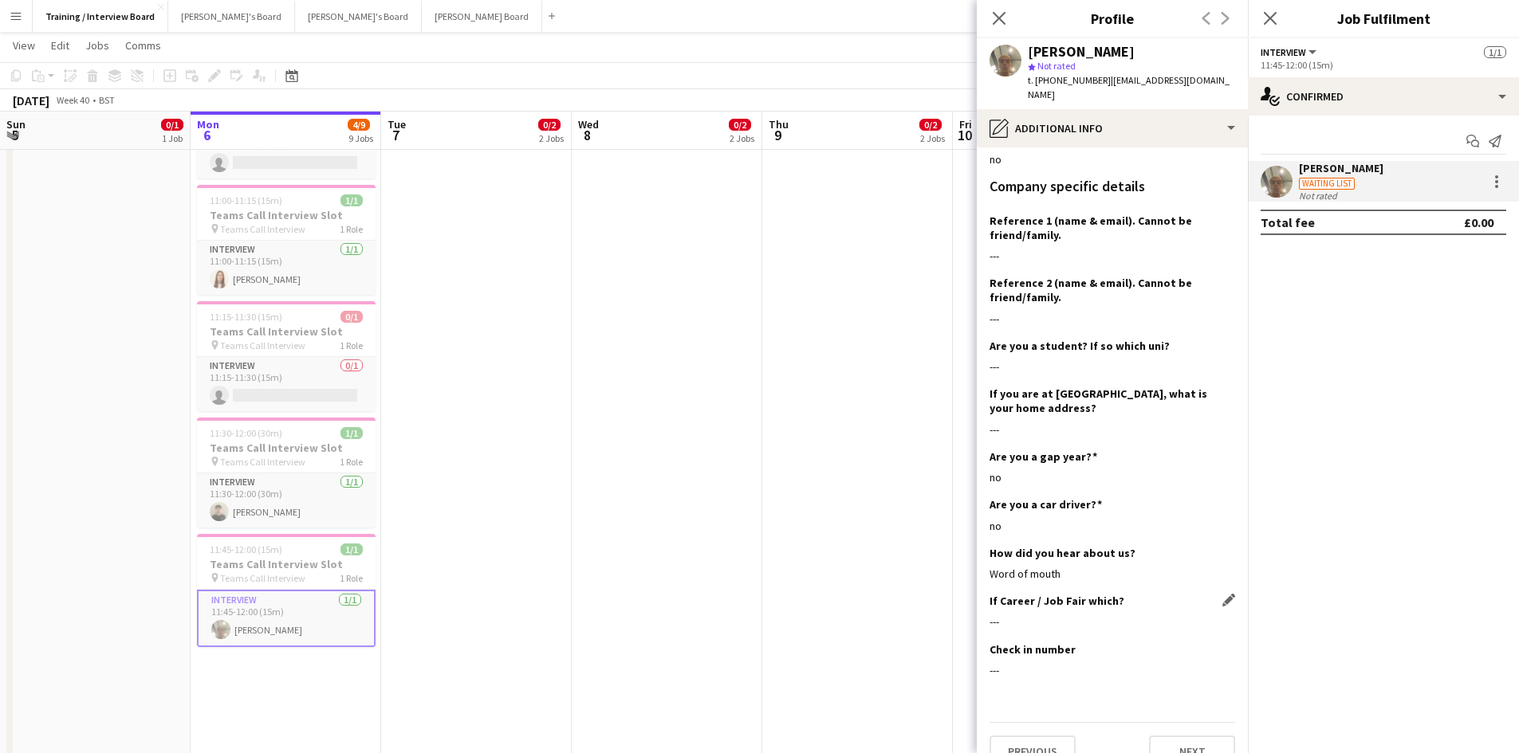
scroll to position [253, 0]
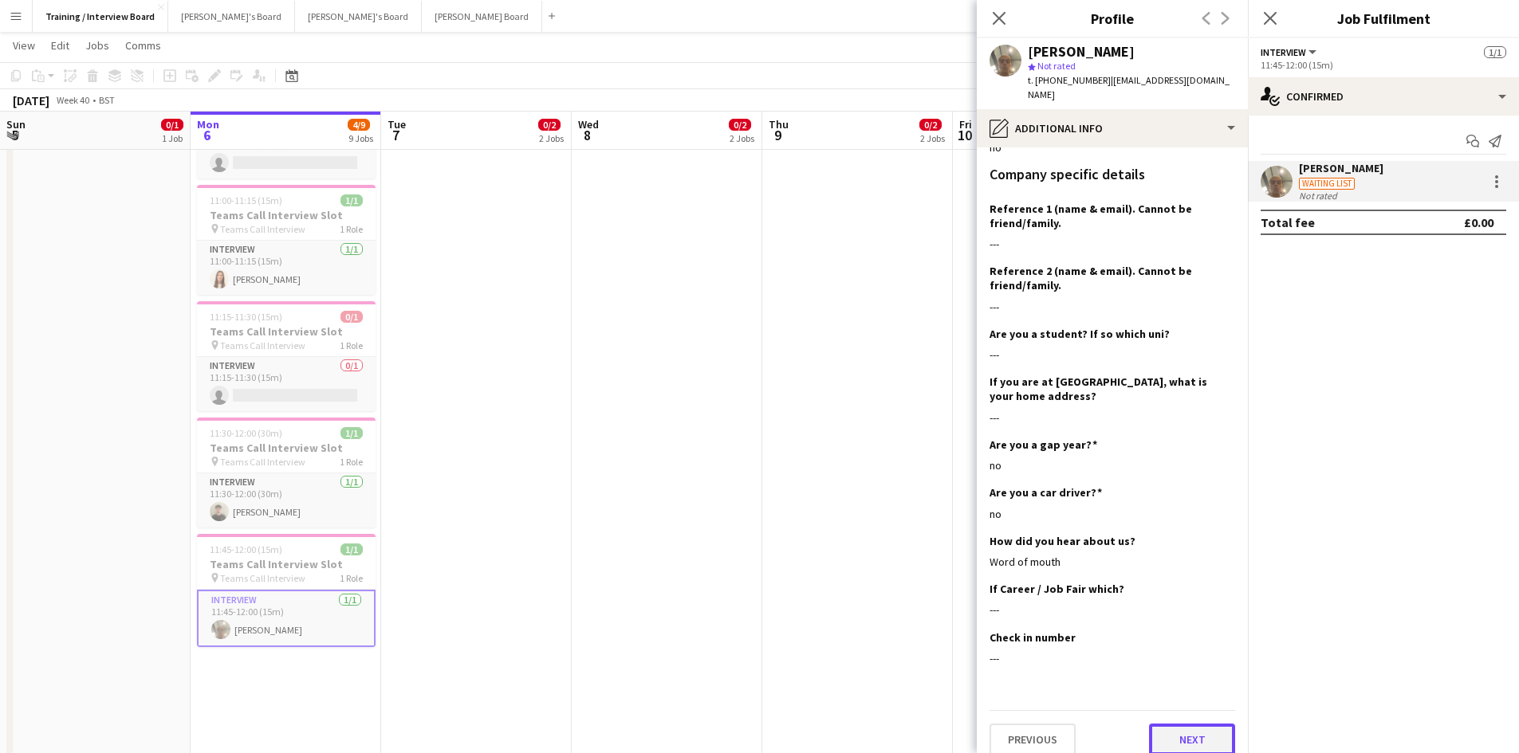
click at [1191, 724] on button "Next" at bounding box center [1192, 740] width 86 height 32
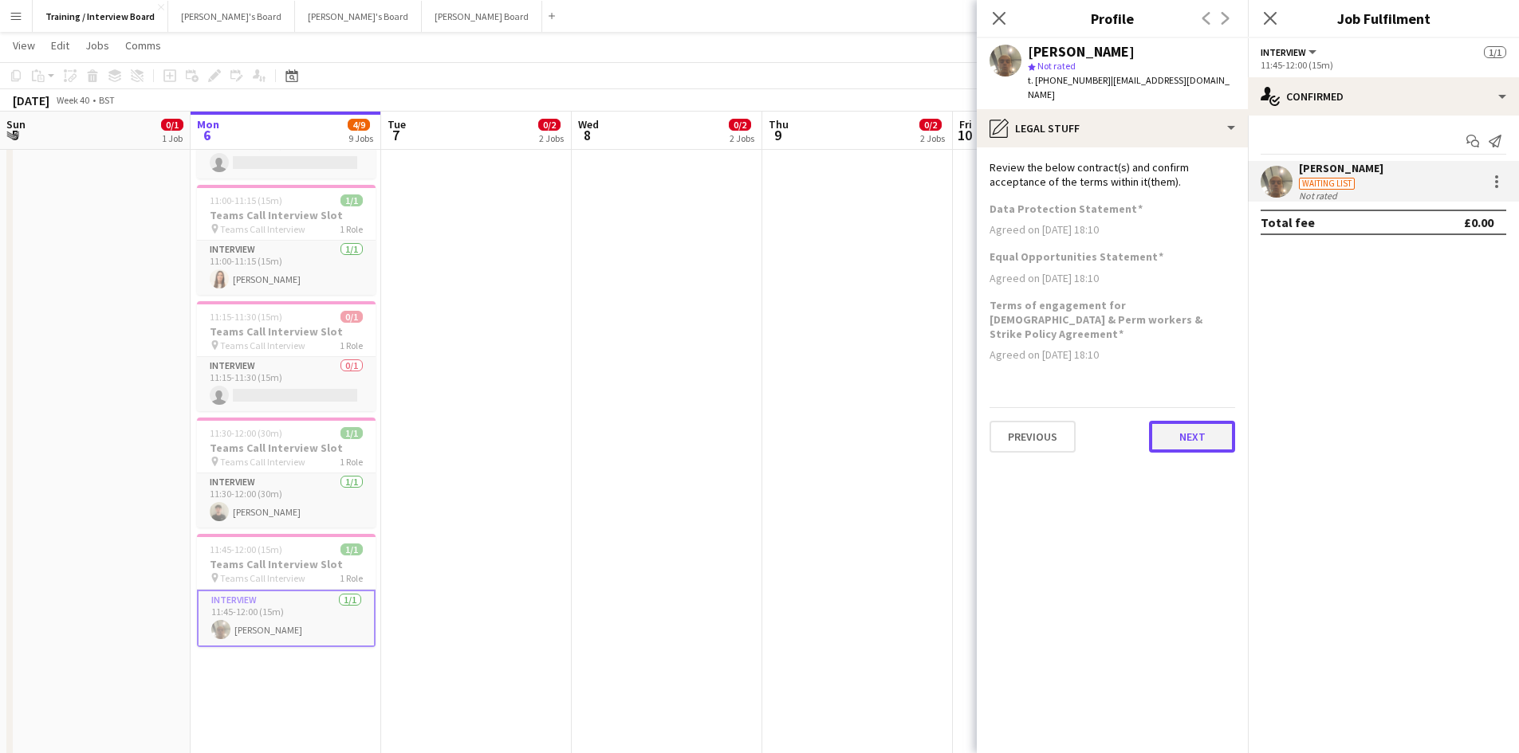
click at [1191, 421] on button "Next" at bounding box center [1192, 437] width 86 height 32
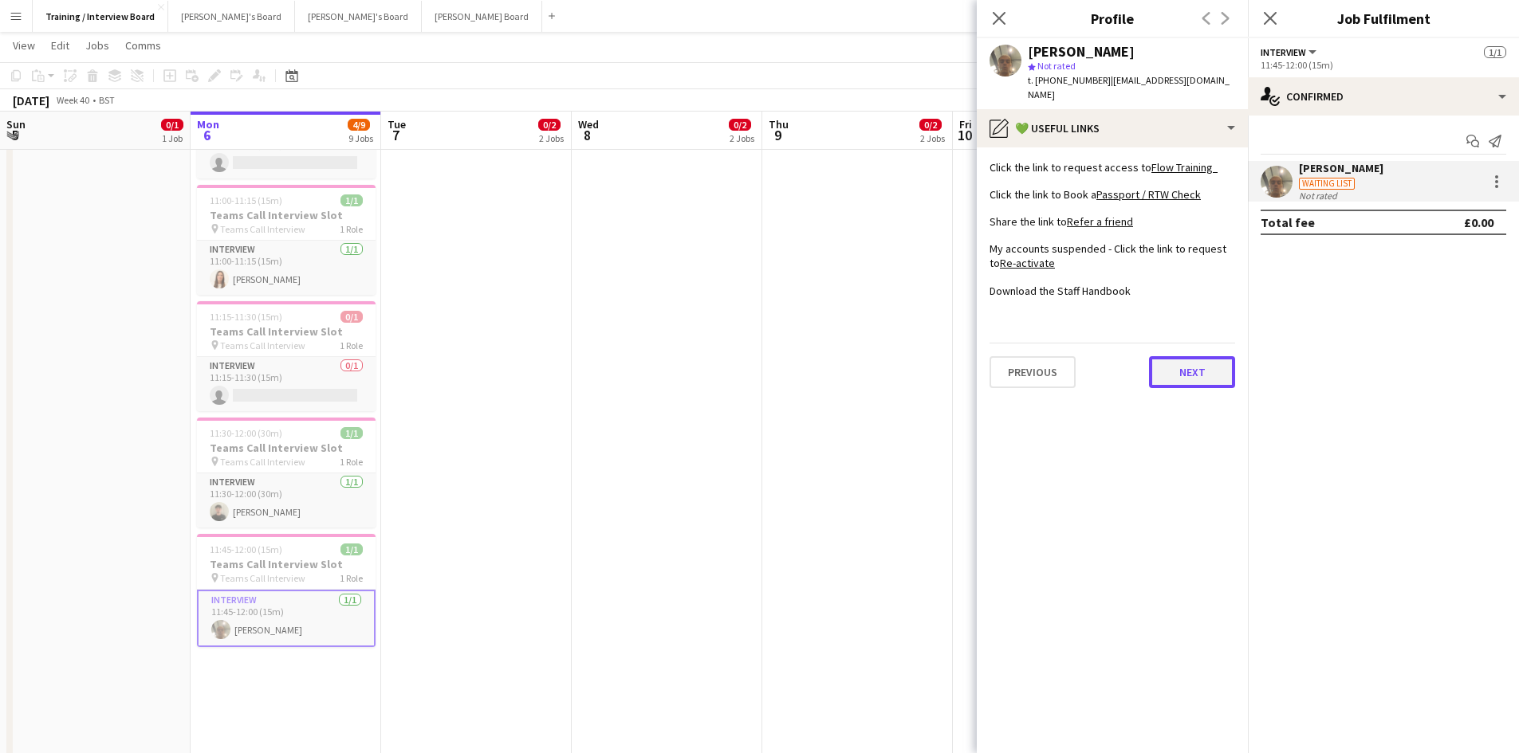
click at [1189, 358] on button "Next" at bounding box center [1192, 372] width 86 height 32
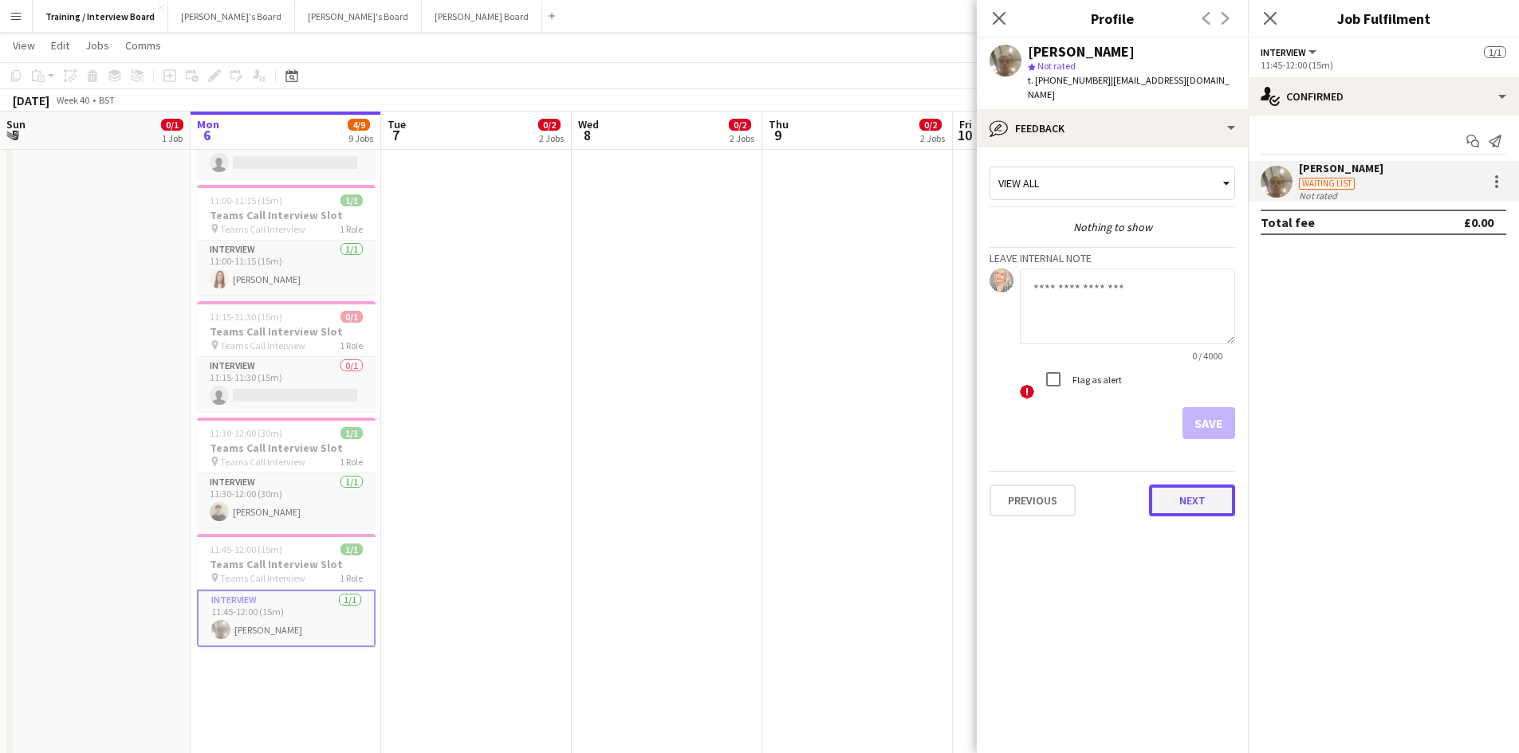
click at [1192, 496] on button "Next" at bounding box center [1192, 501] width 86 height 32
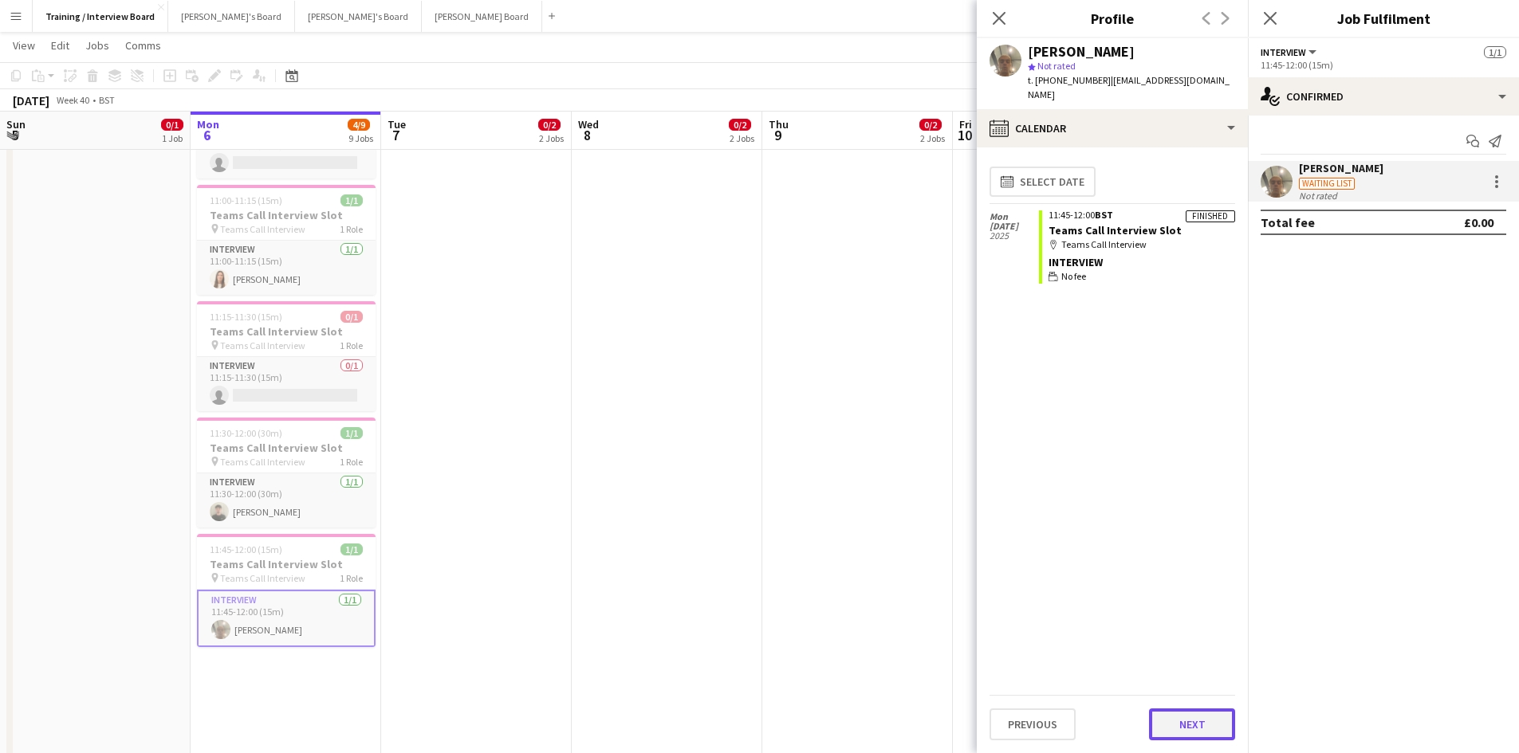
click at [1196, 728] on button "Next" at bounding box center [1192, 725] width 86 height 32
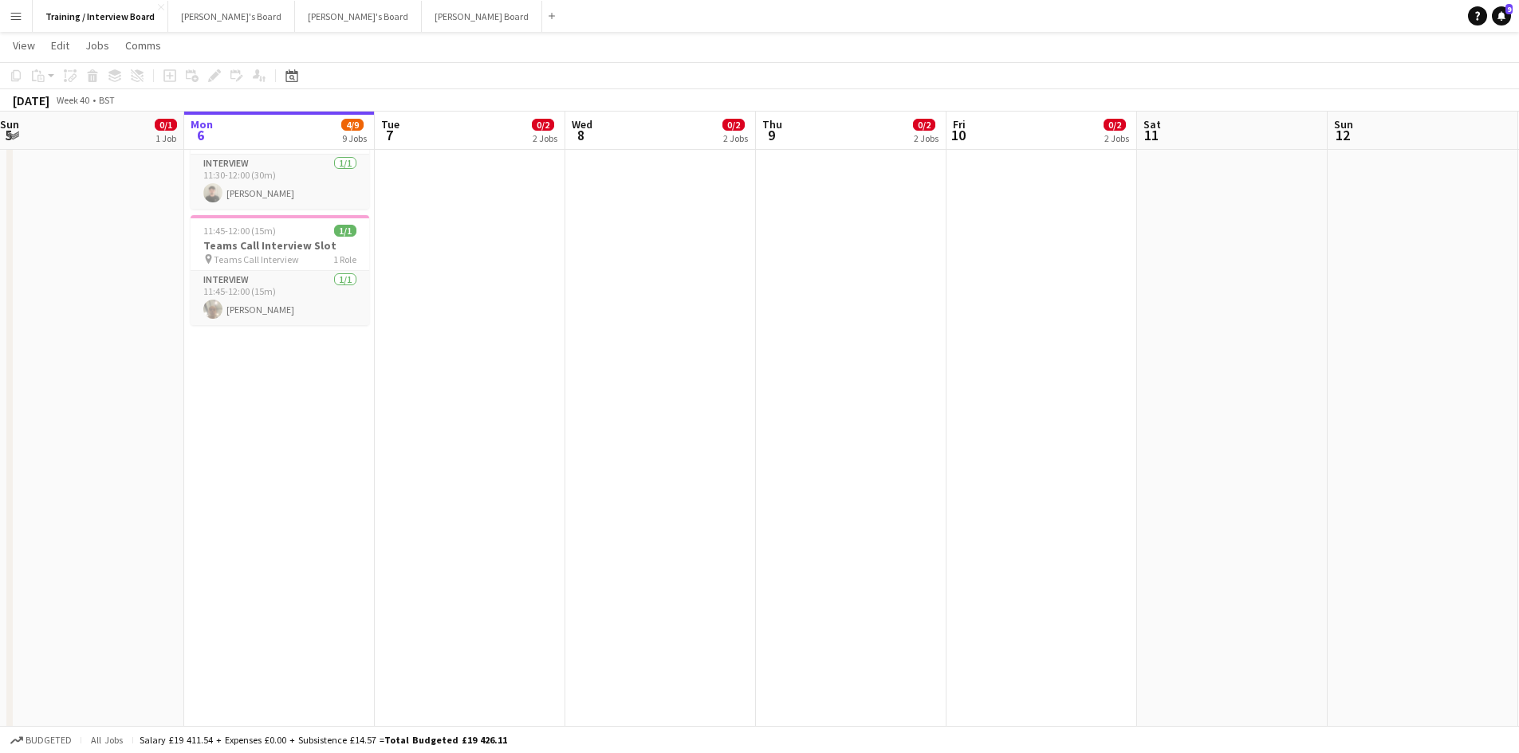
scroll to position [0, 407]
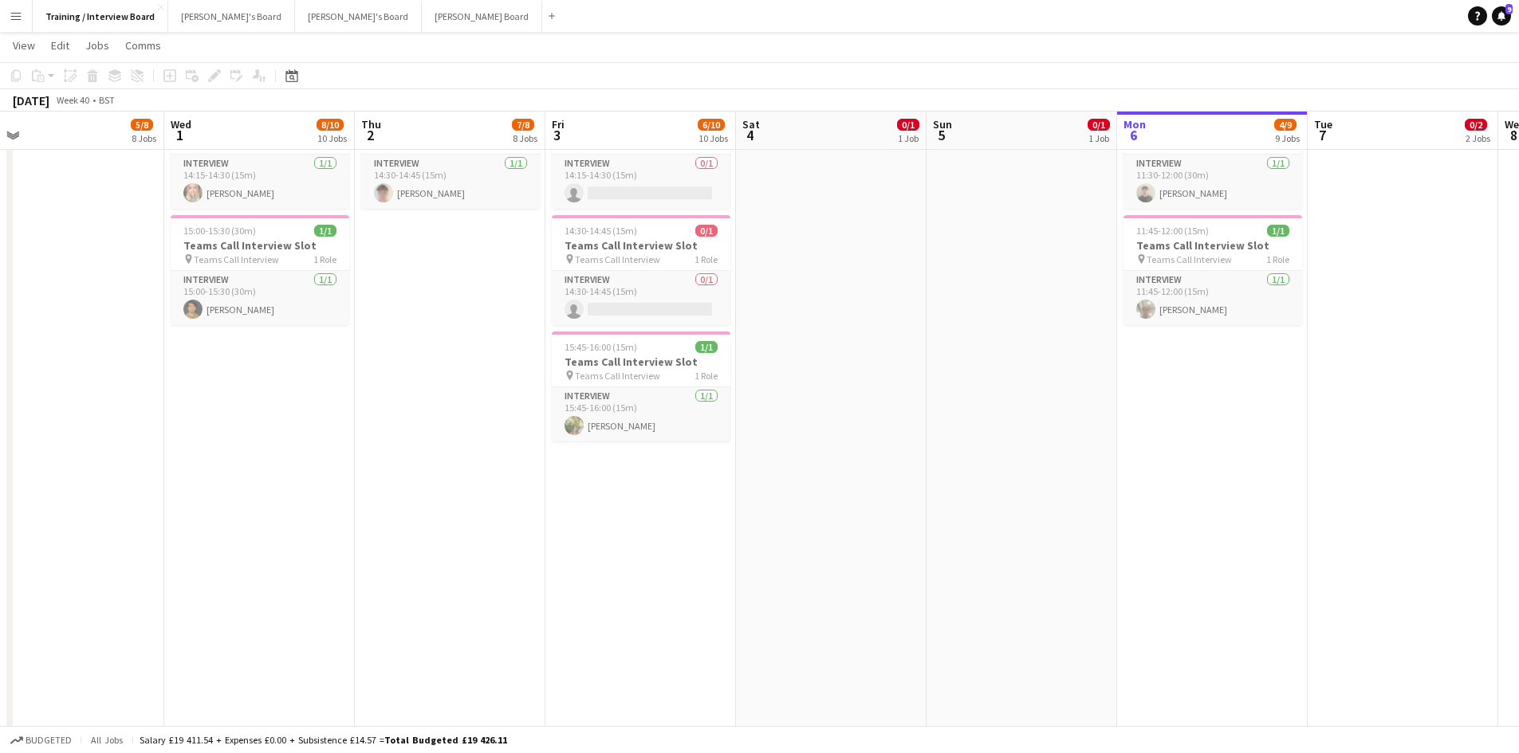
drag, startPoint x: 443, startPoint y: 136, endPoint x: 1530, endPoint y: 327, distance: 1103.1
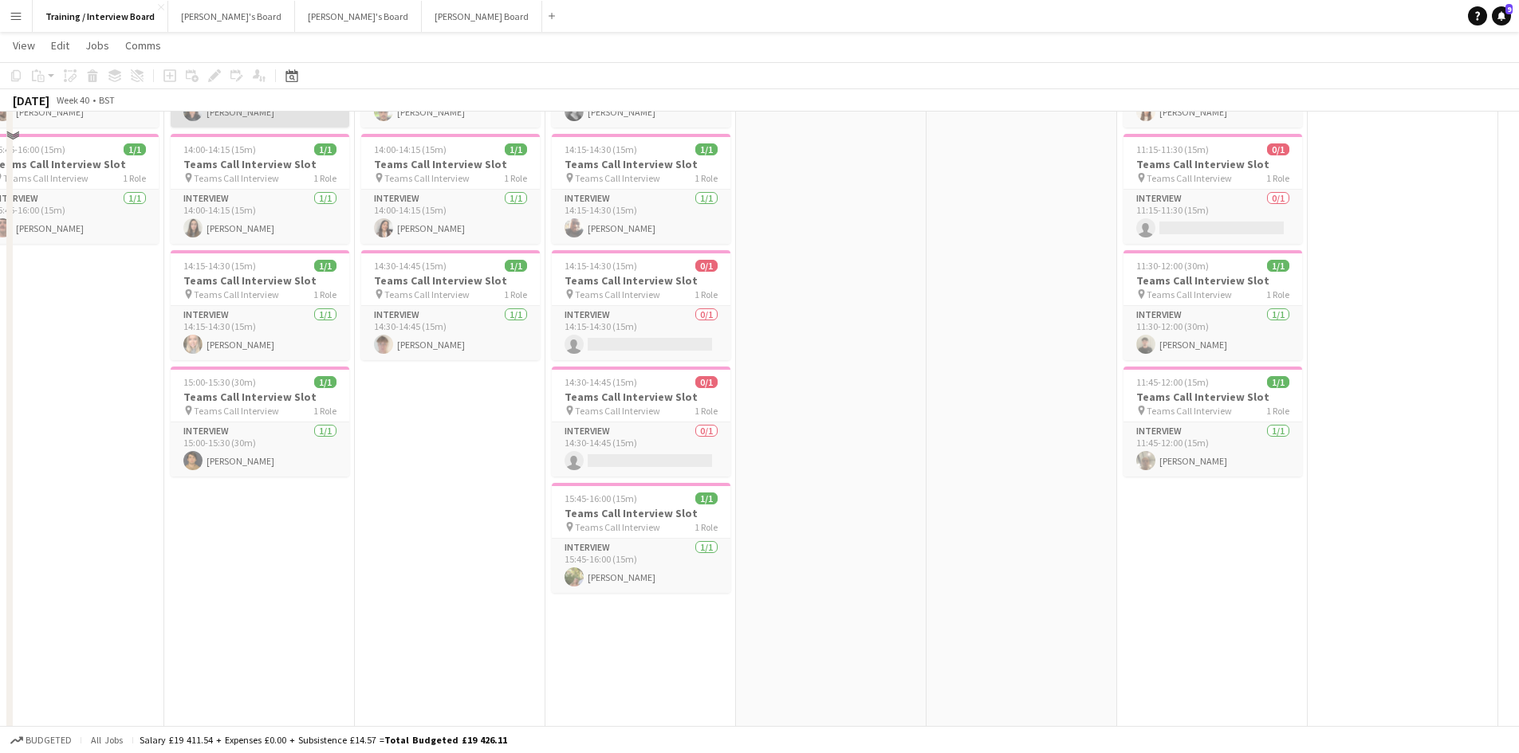
scroll to position [638, 0]
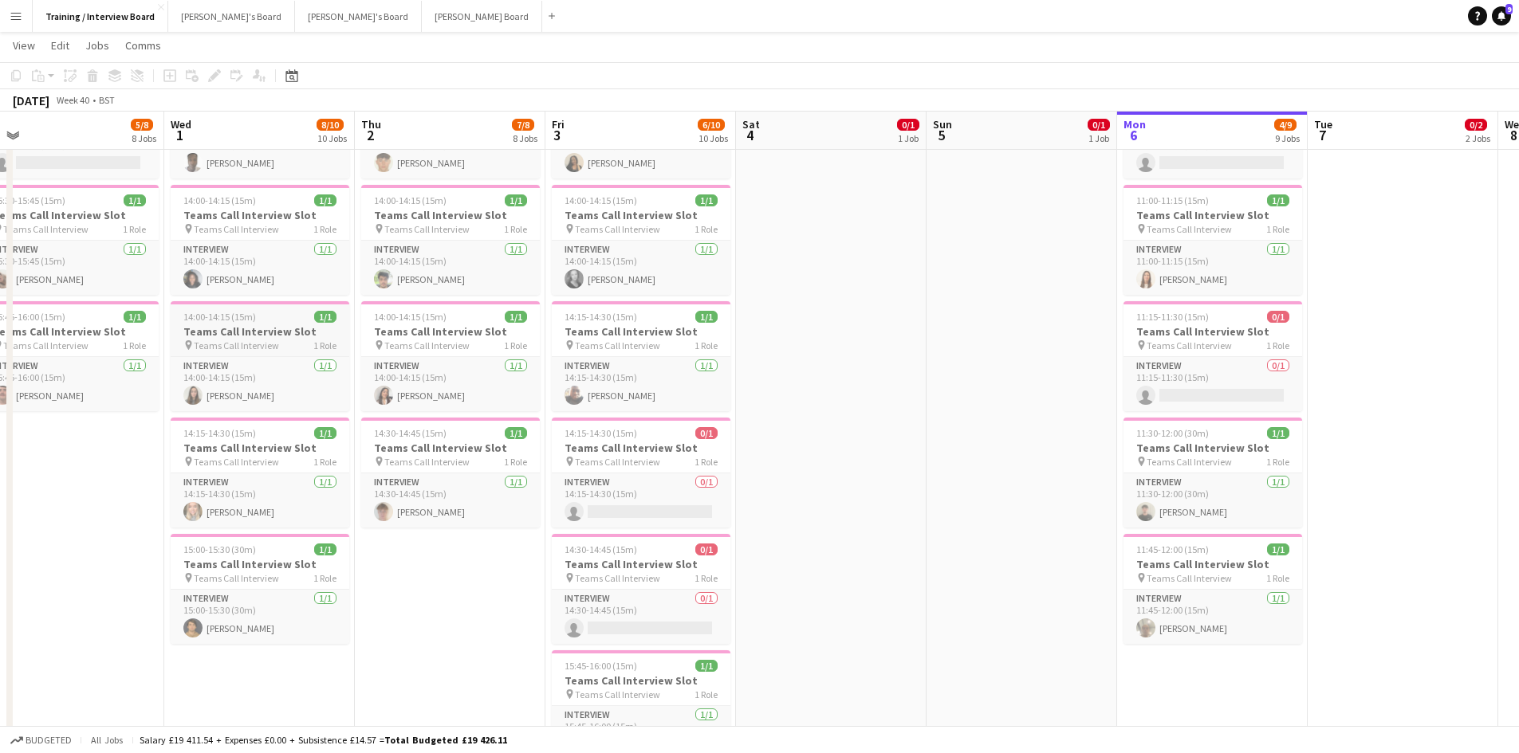
click at [230, 332] on h3 "Teams Call Interview Slot" at bounding box center [260, 331] width 179 height 14
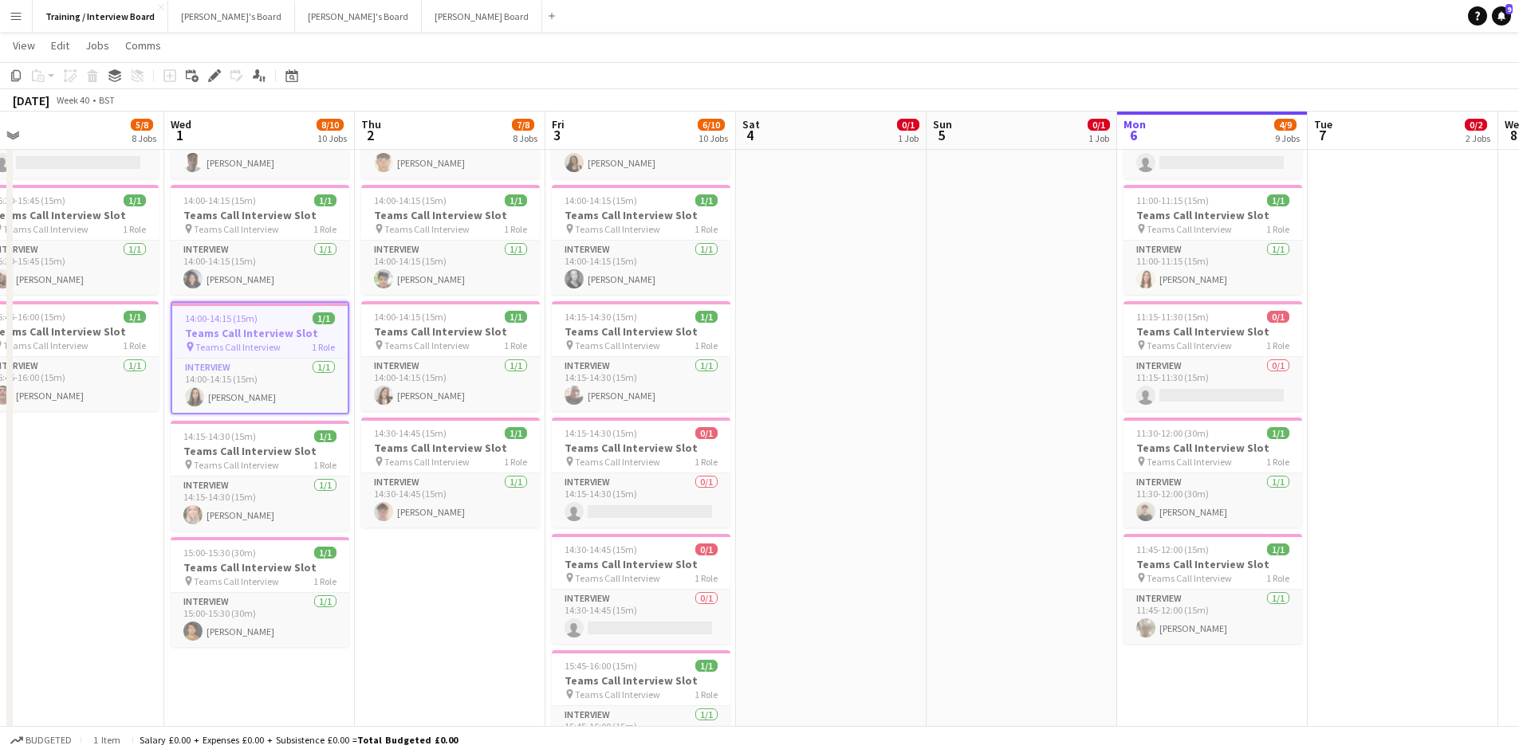
click at [6, 76] on app-toolbar "Copy Paste Paste Ctrl+V Paste with crew Ctrl+Shift+V Paste linked Job Delete Gr…" at bounding box center [759, 75] width 1519 height 27
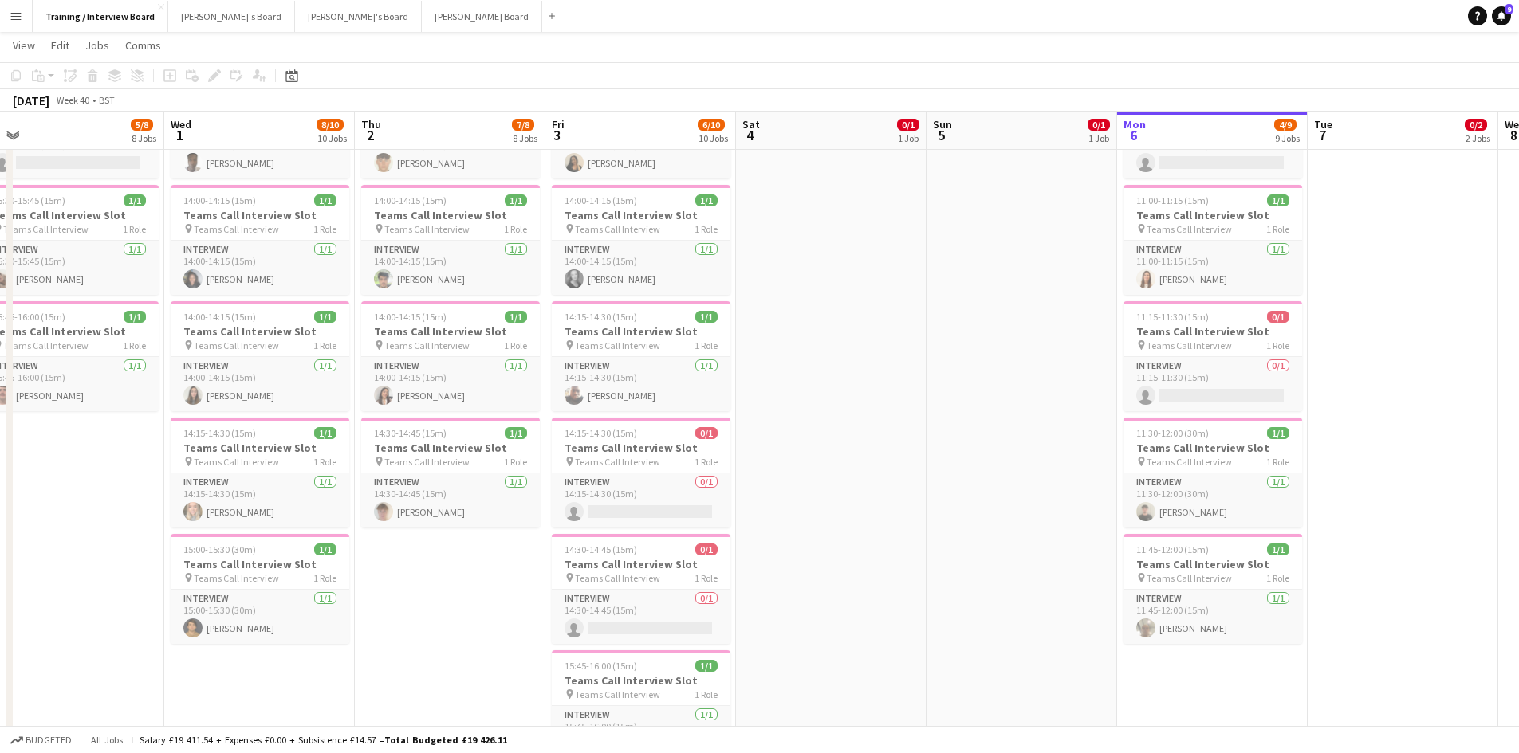
click at [1191, 693] on app-date-cell "In progress 10:00-16:00 (6h) 1/1 pin Profiles Personnel 1 Role Admin Assistant …" at bounding box center [1212, 691] width 191 height 2300
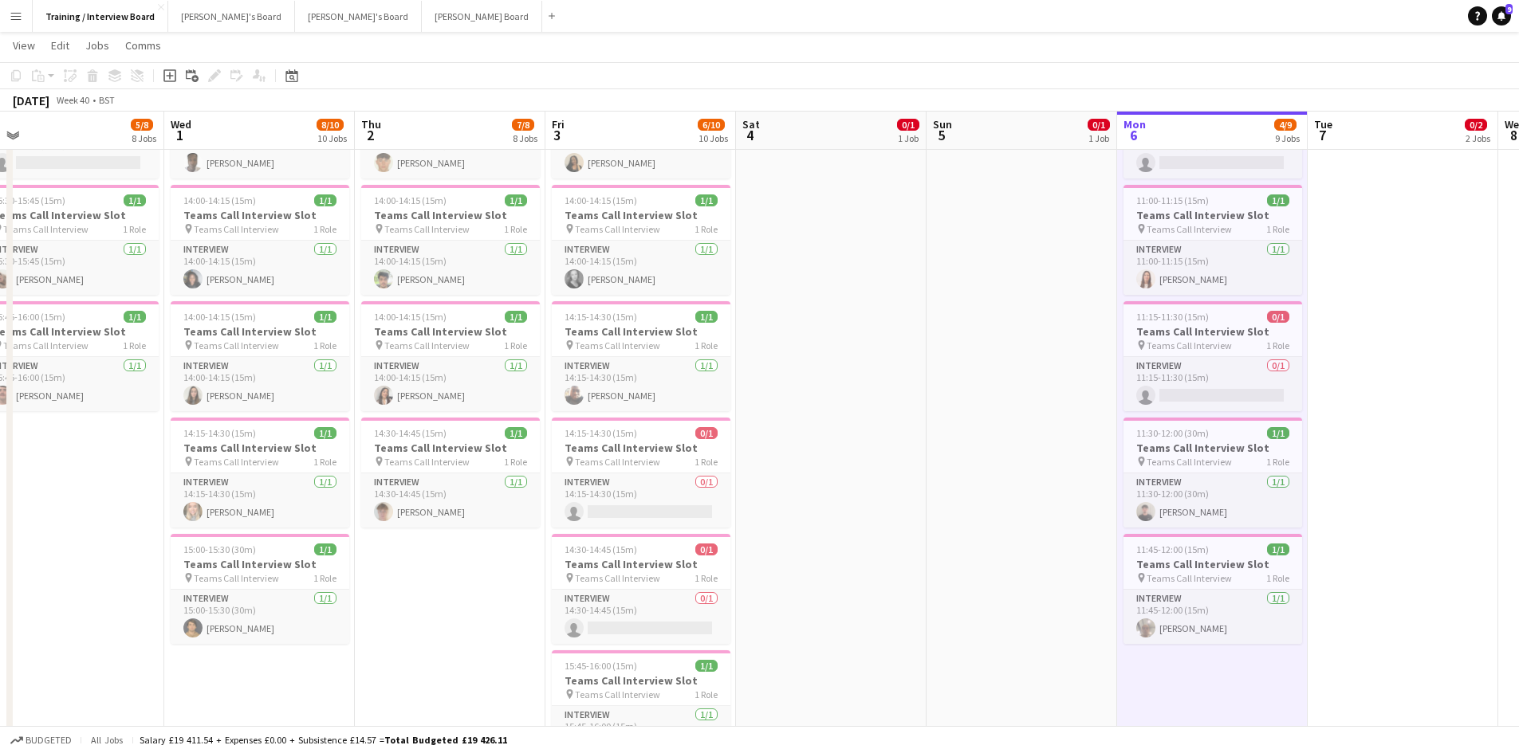
click at [1255, 676] on app-date-cell "In progress 10:00-16:00 (6h) 1/1 pin Profiles Personnel 1 Role Admin Assistant …" at bounding box center [1212, 691] width 191 height 2300
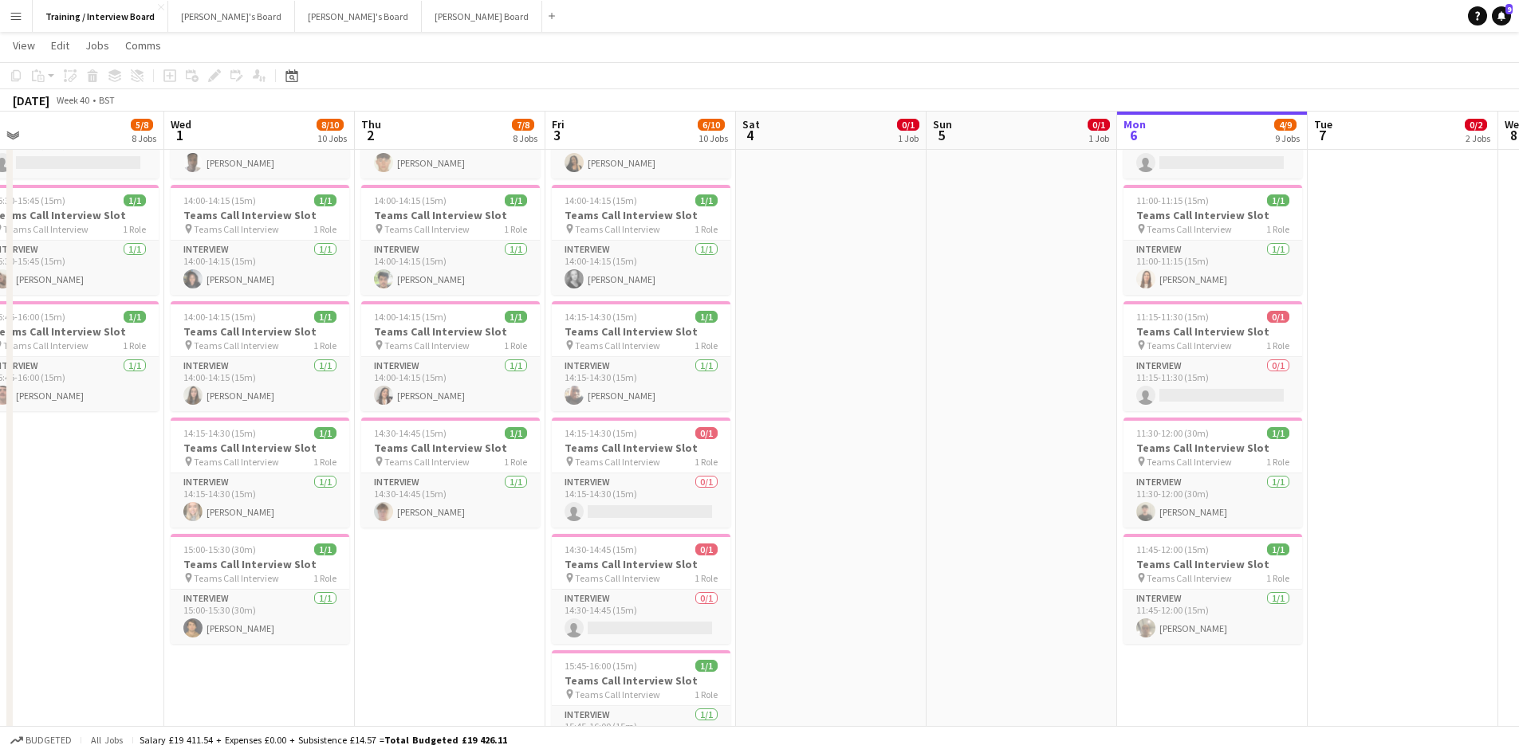
click at [1257, 673] on app-date-cell "In progress 10:00-16:00 (6h) 1/1 pin Profiles Personnel 1 Role Admin Assistant …" at bounding box center [1212, 691] width 191 height 2300
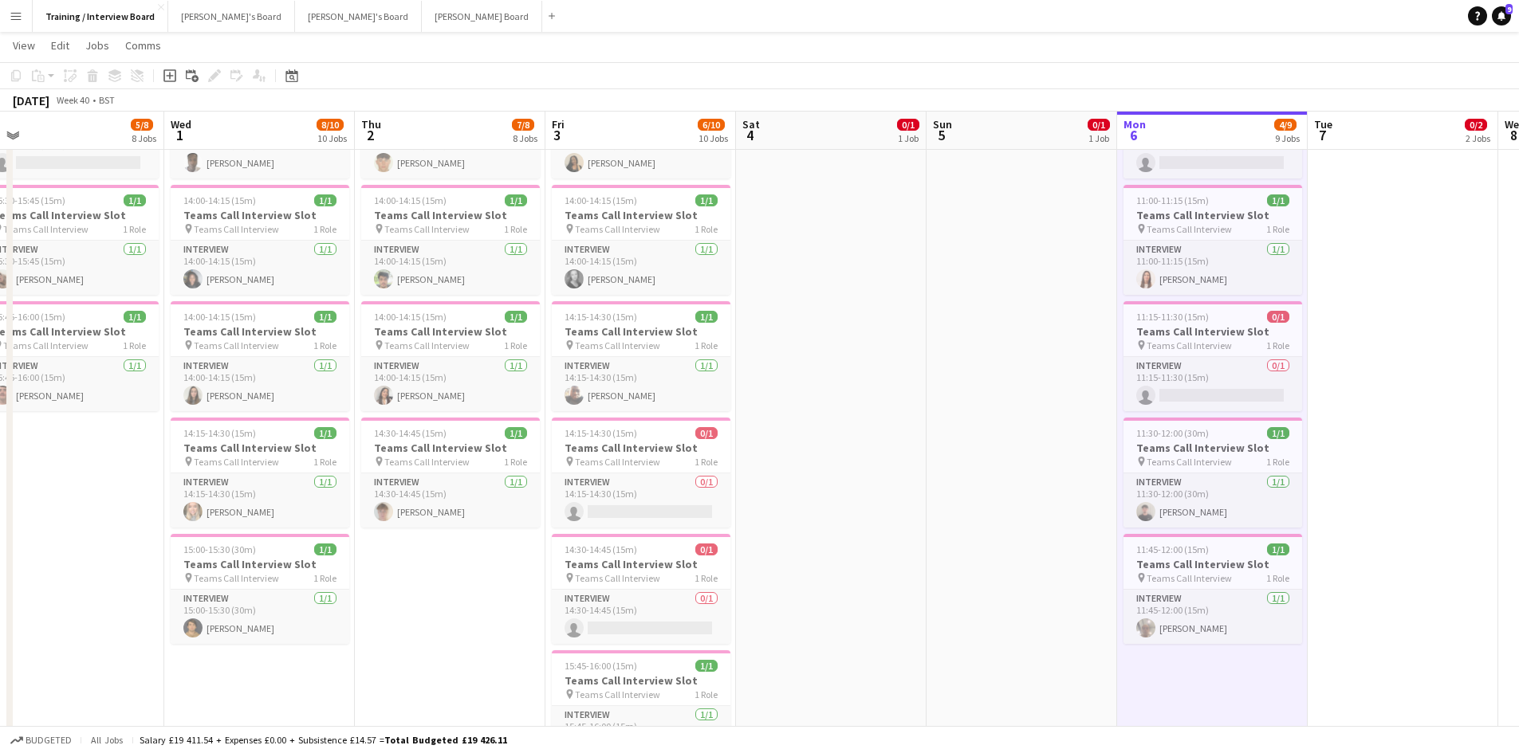
click at [1024, 505] on app-date-cell at bounding box center [1021, 691] width 191 height 2300
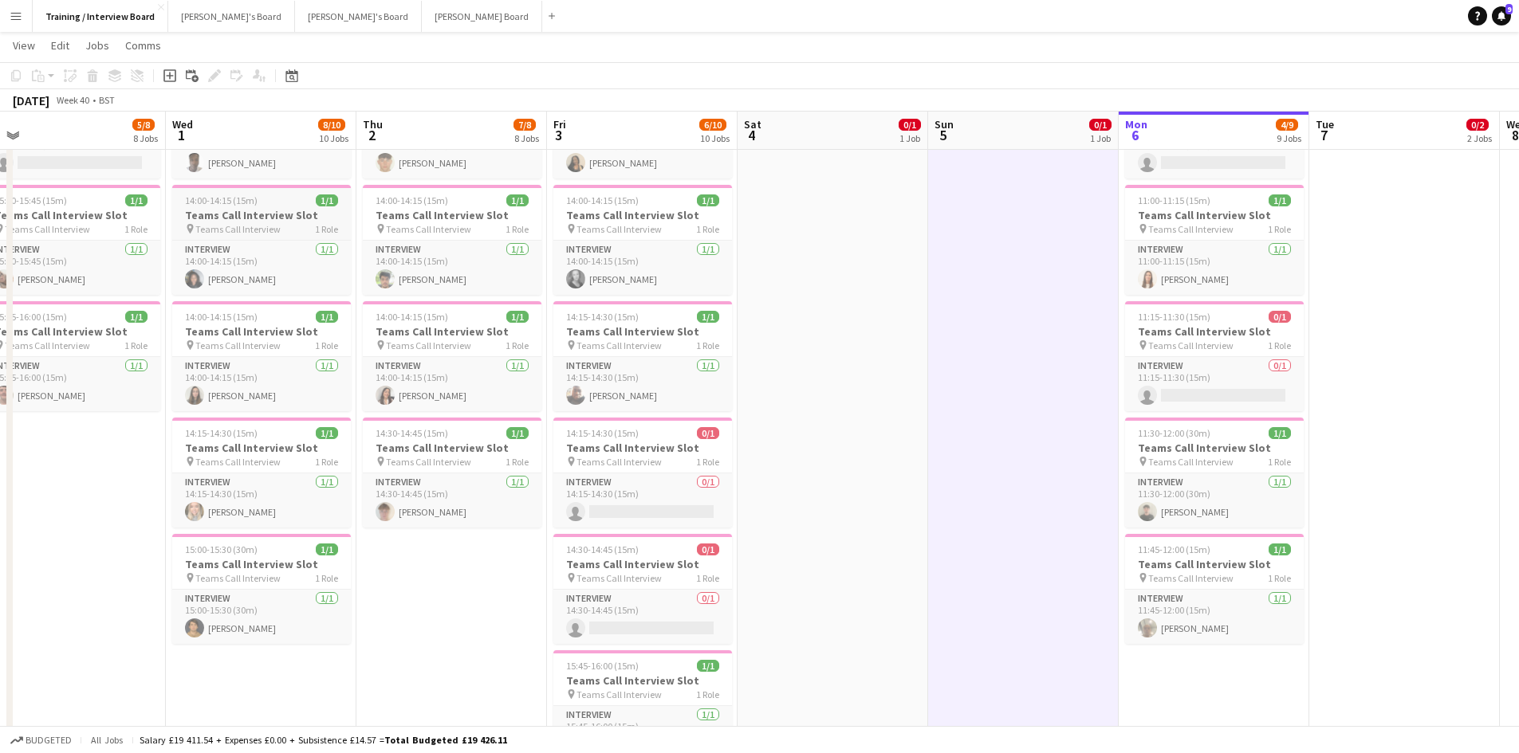
click at [260, 214] on h3 "Teams Call Interview Slot" at bounding box center [261, 215] width 179 height 14
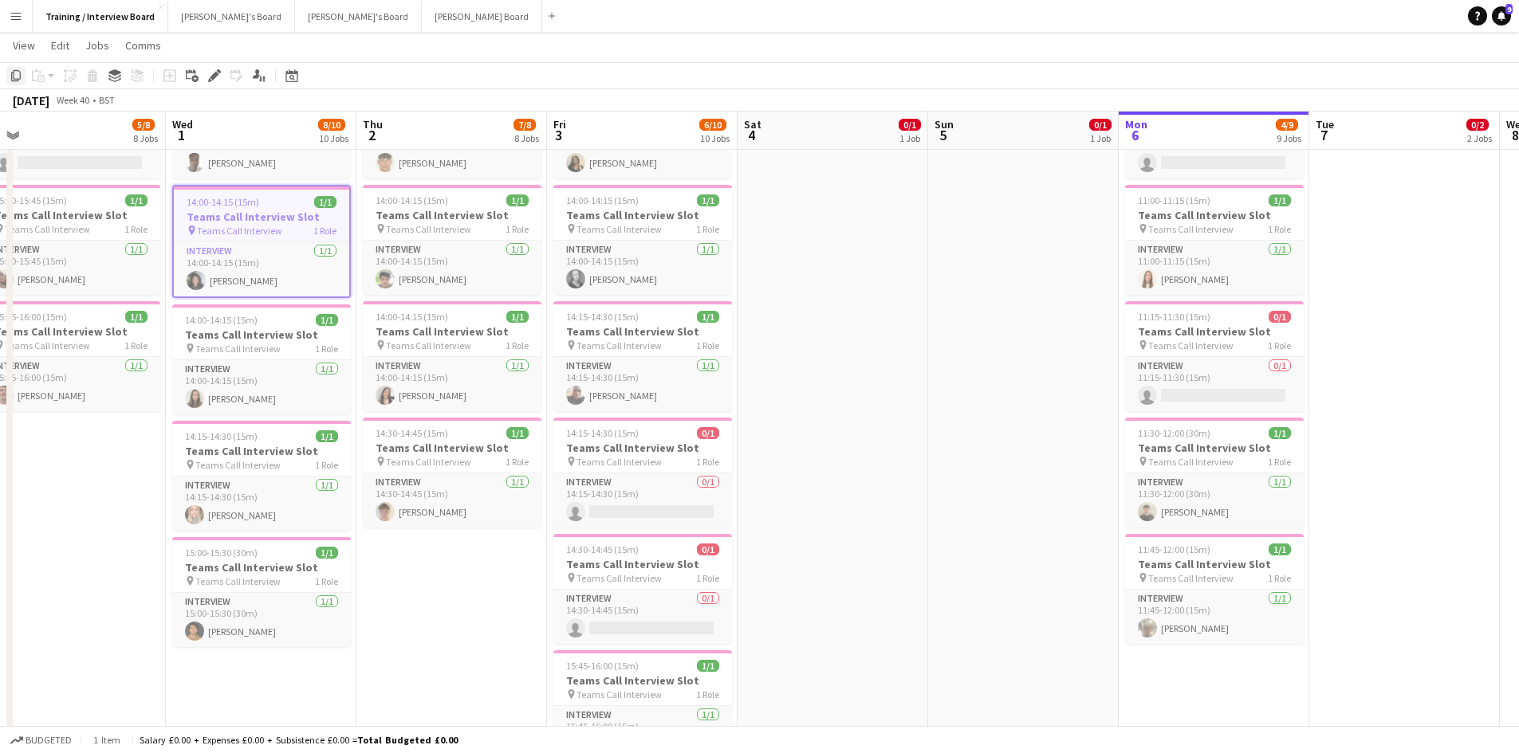
click at [18, 76] on icon "Copy" at bounding box center [16, 75] width 13 height 13
click at [1279, 696] on app-date-cell "In progress 10:00-16:00 (6h) 1/1 pin Profiles Personnel 1 Role Admin Assistant …" at bounding box center [1213, 691] width 191 height 2300
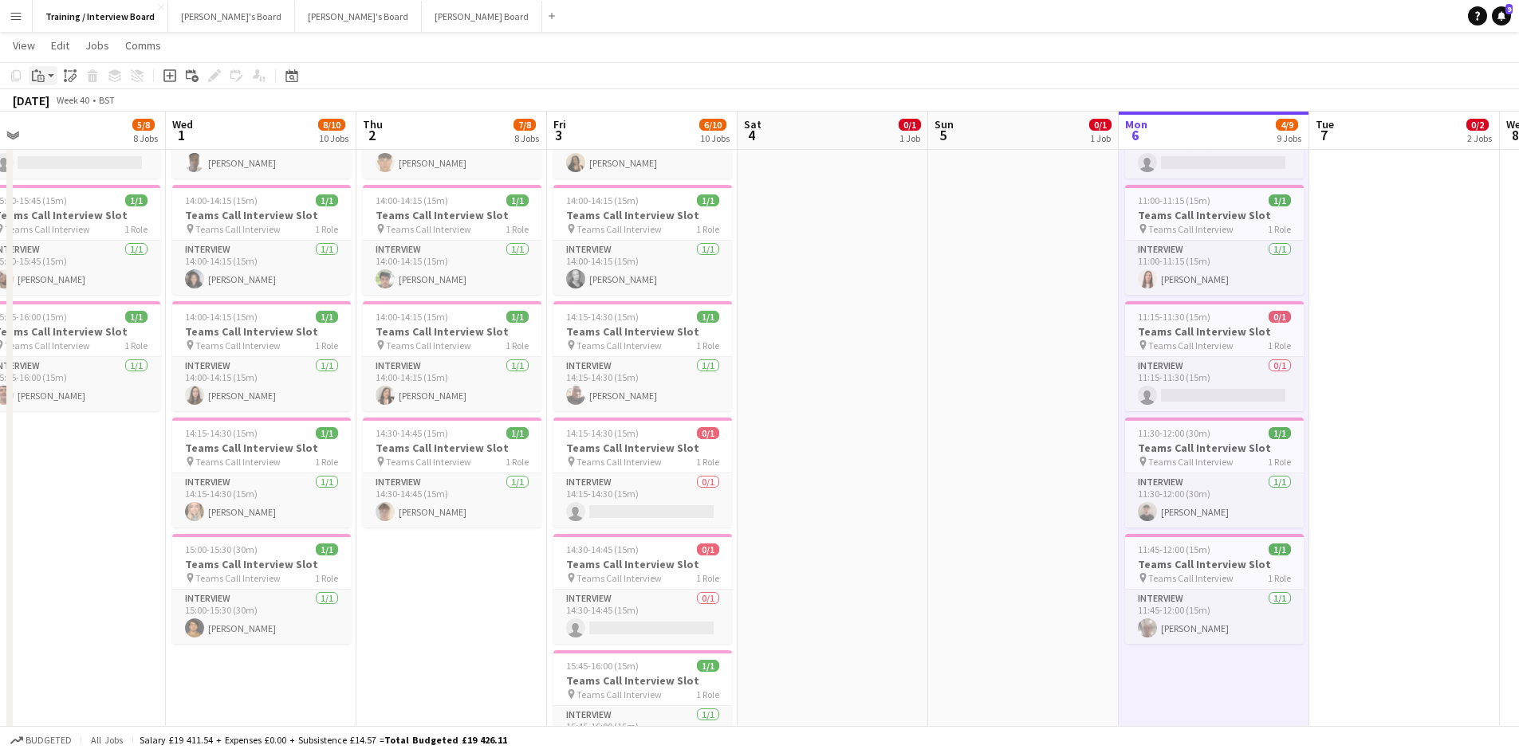
click at [41, 71] on icon "Paste" at bounding box center [38, 75] width 13 height 13
click at [65, 104] on link "Paste Ctrl+V" at bounding box center [117, 106] width 150 height 14
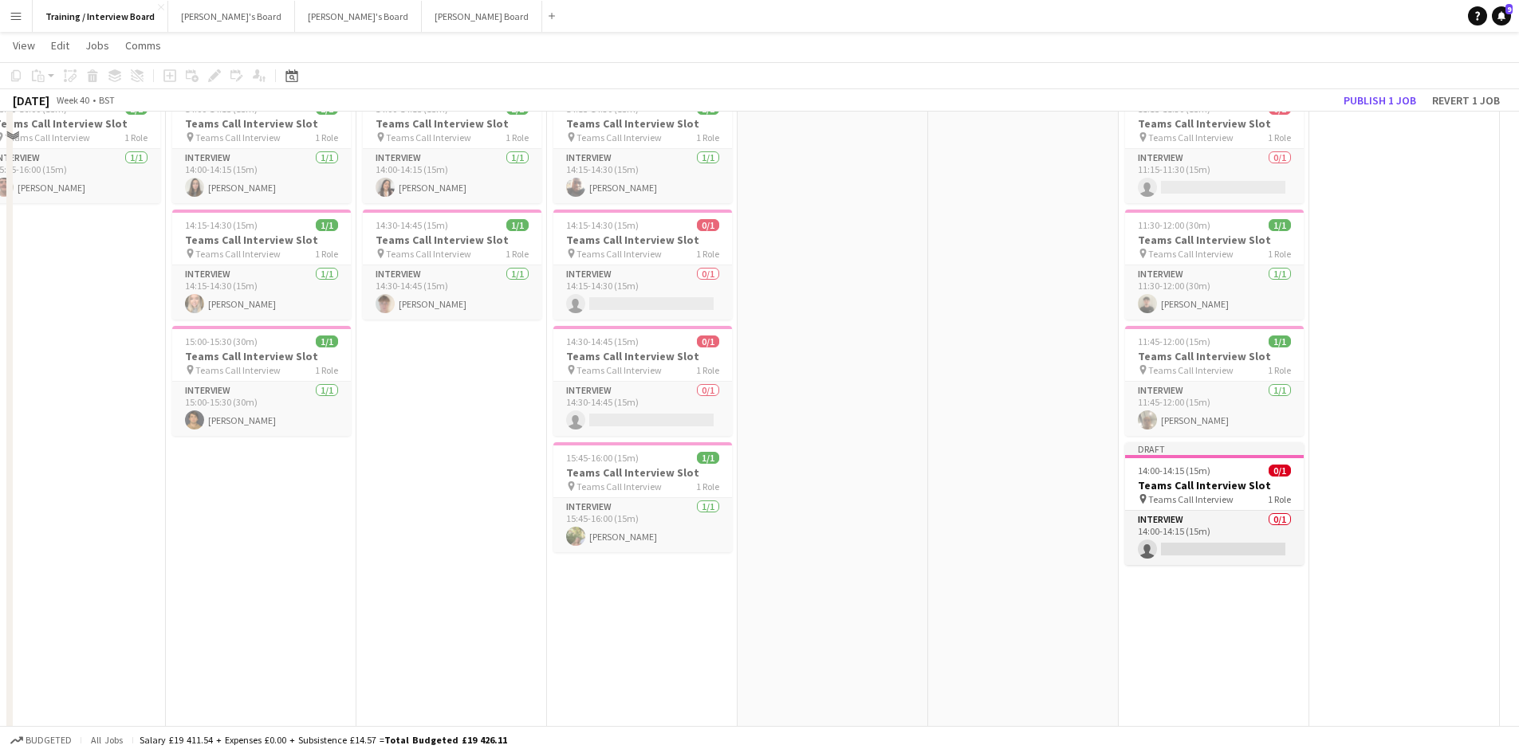
scroll to position [1036, 0]
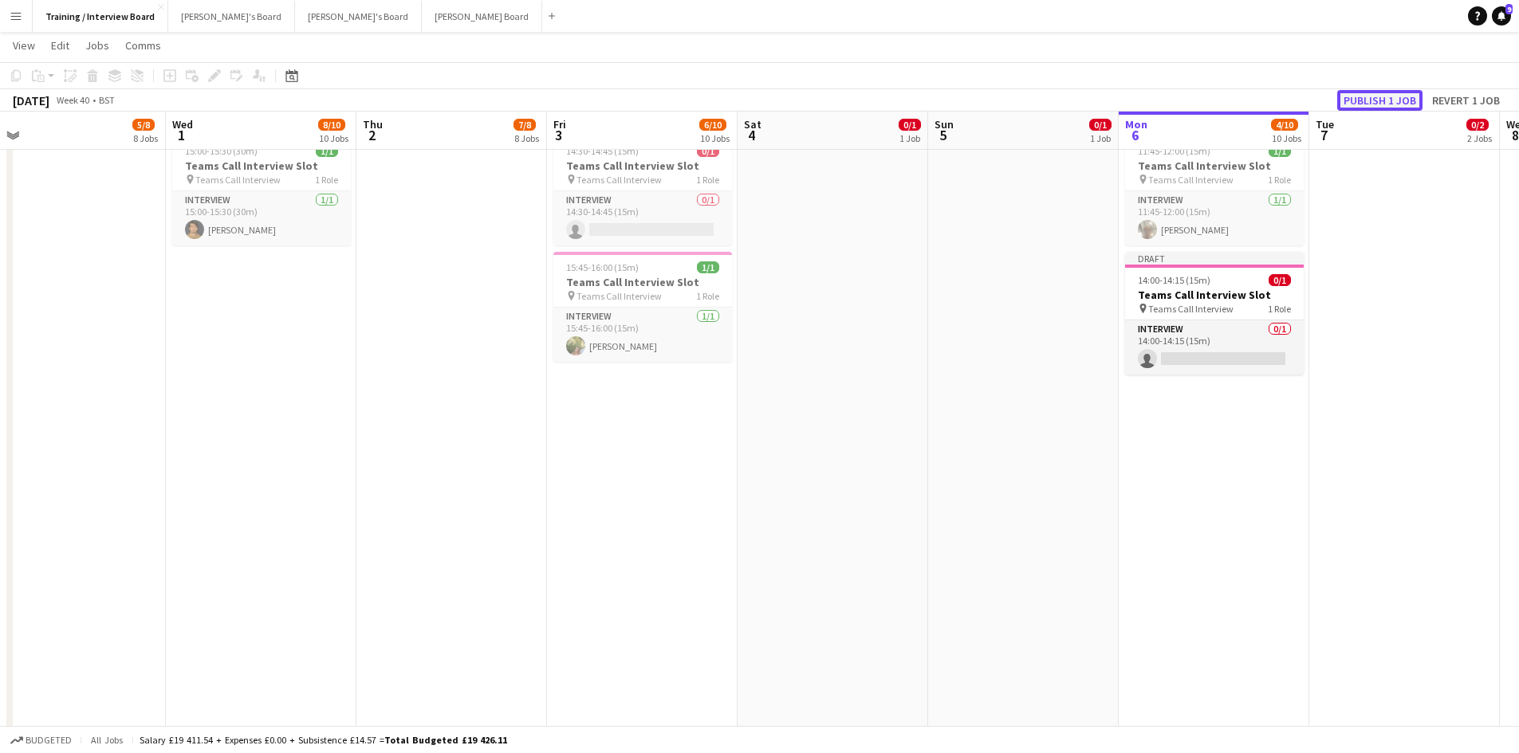
click at [1370, 96] on button "Publish 1 job" at bounding box center [1379, 100] width 85 height 21
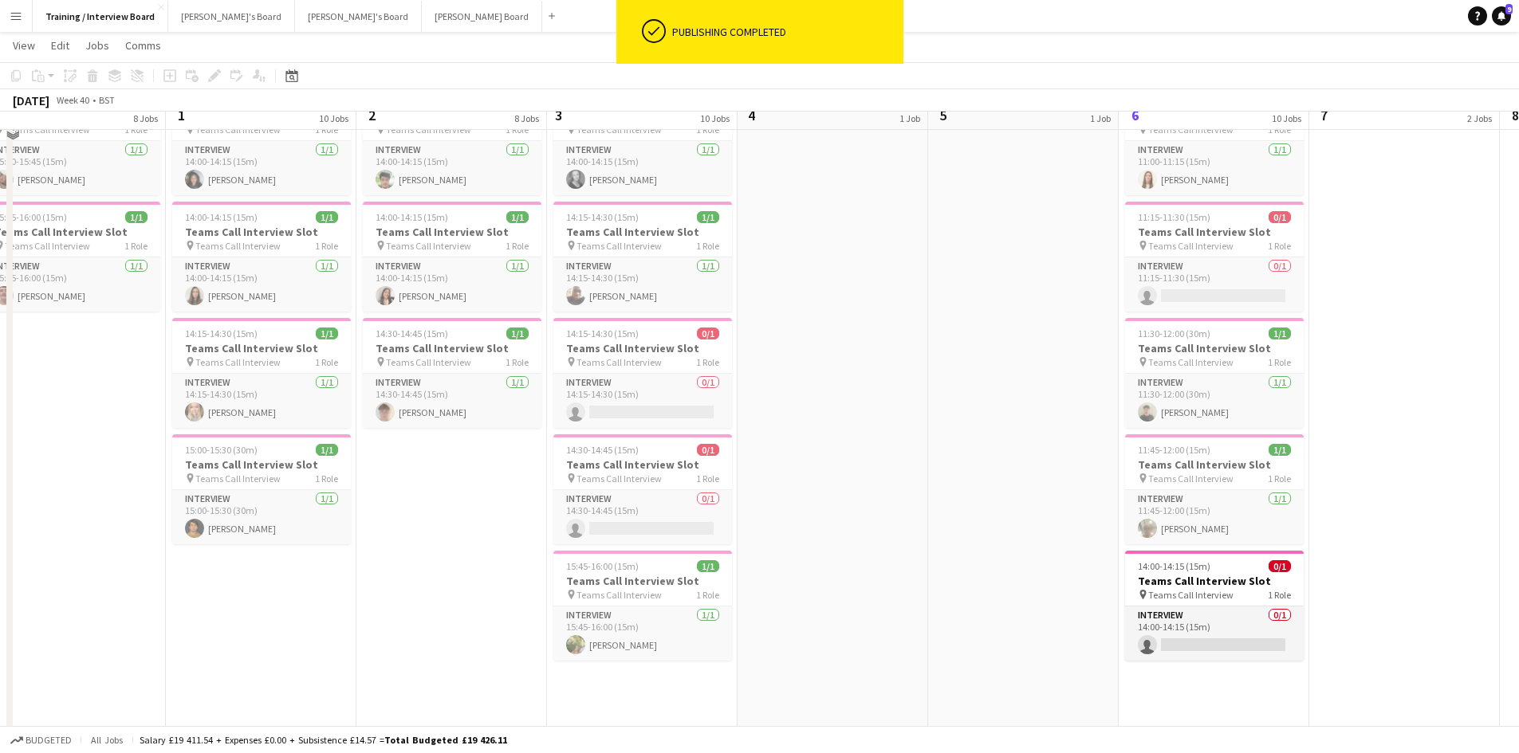
scroll to position [717, 0]
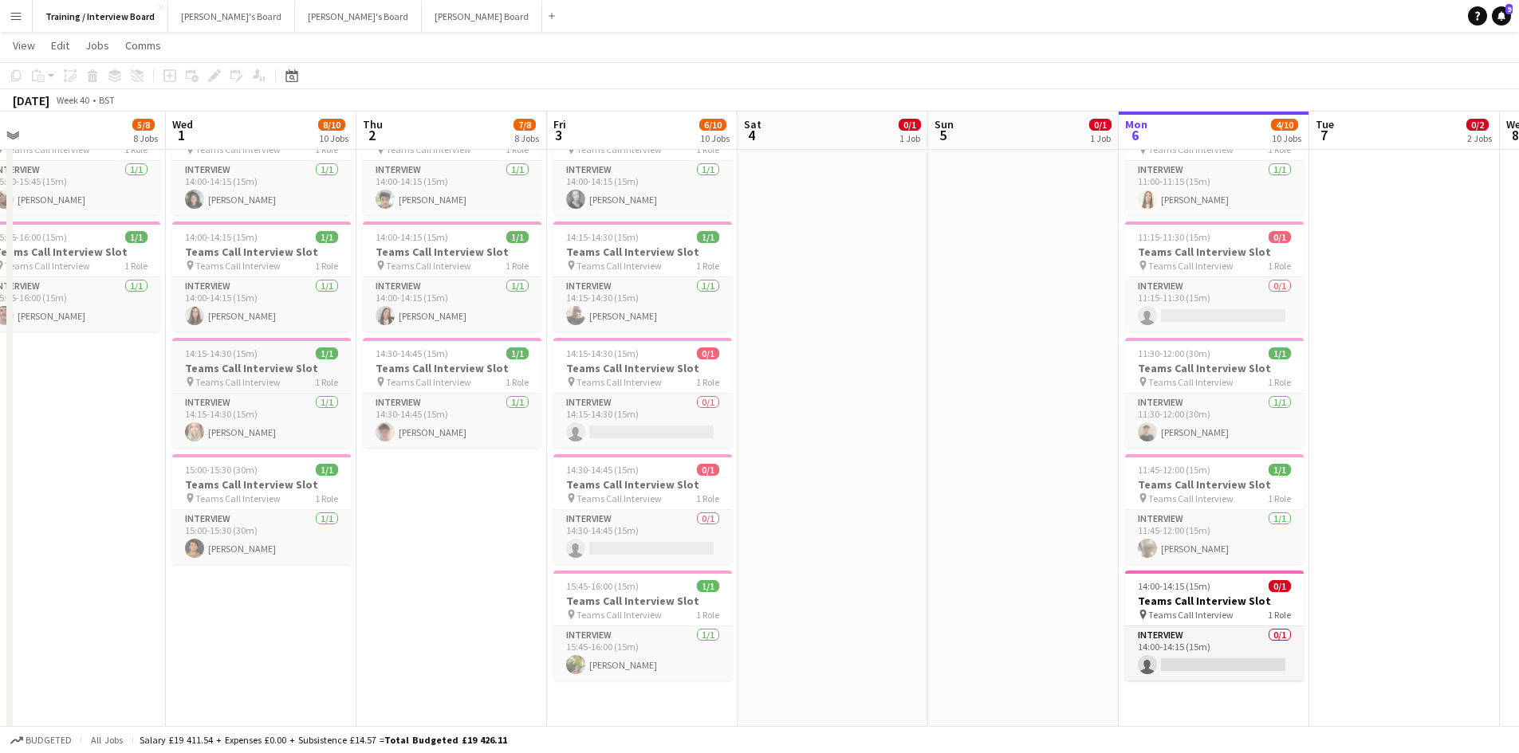
click at [285, 352] on div "14:15-14:30 (15m) 1/1" at bounding box center [261, 354] width 179 height 12
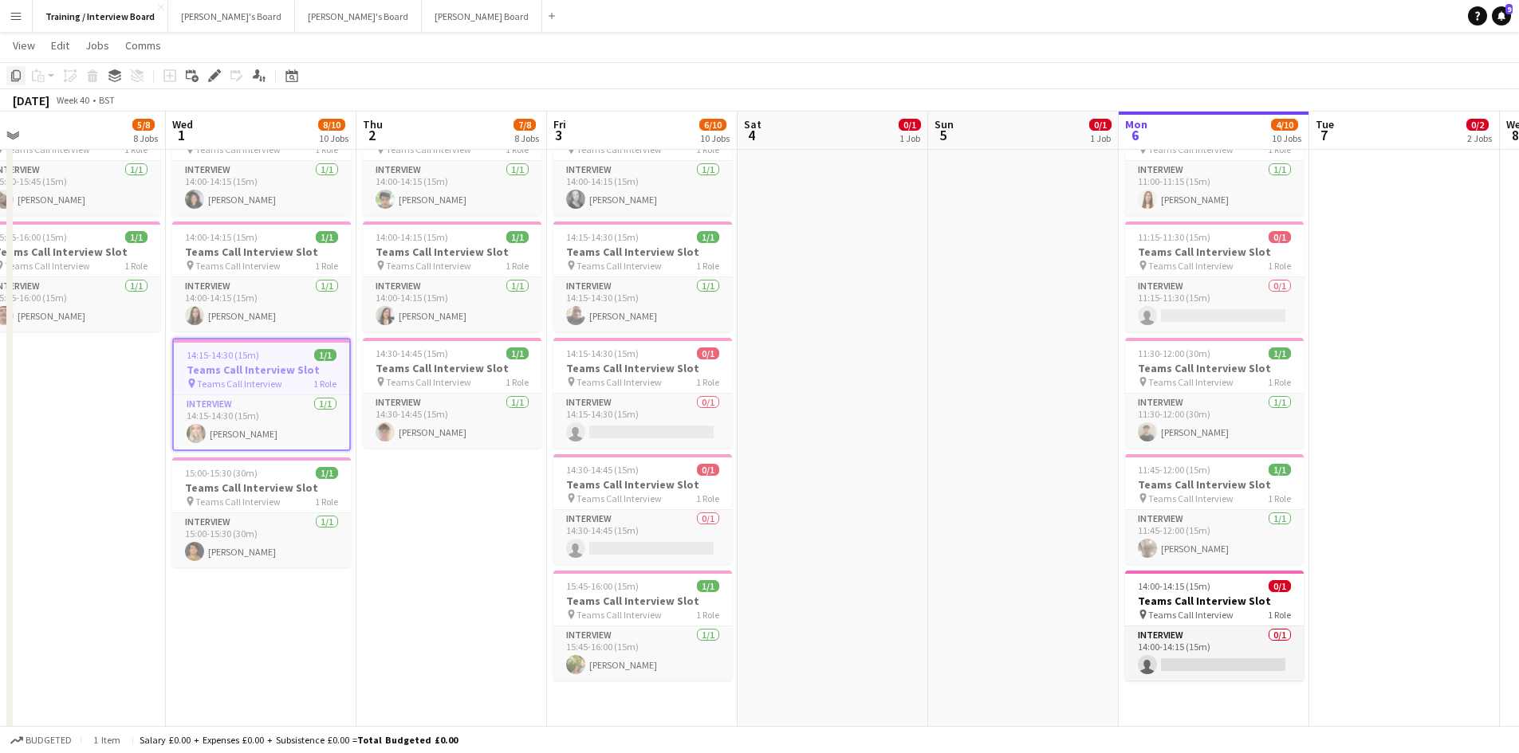
click at [17, 73] on icon "Copy" at bounding box center [16, 75] width 13 height 13
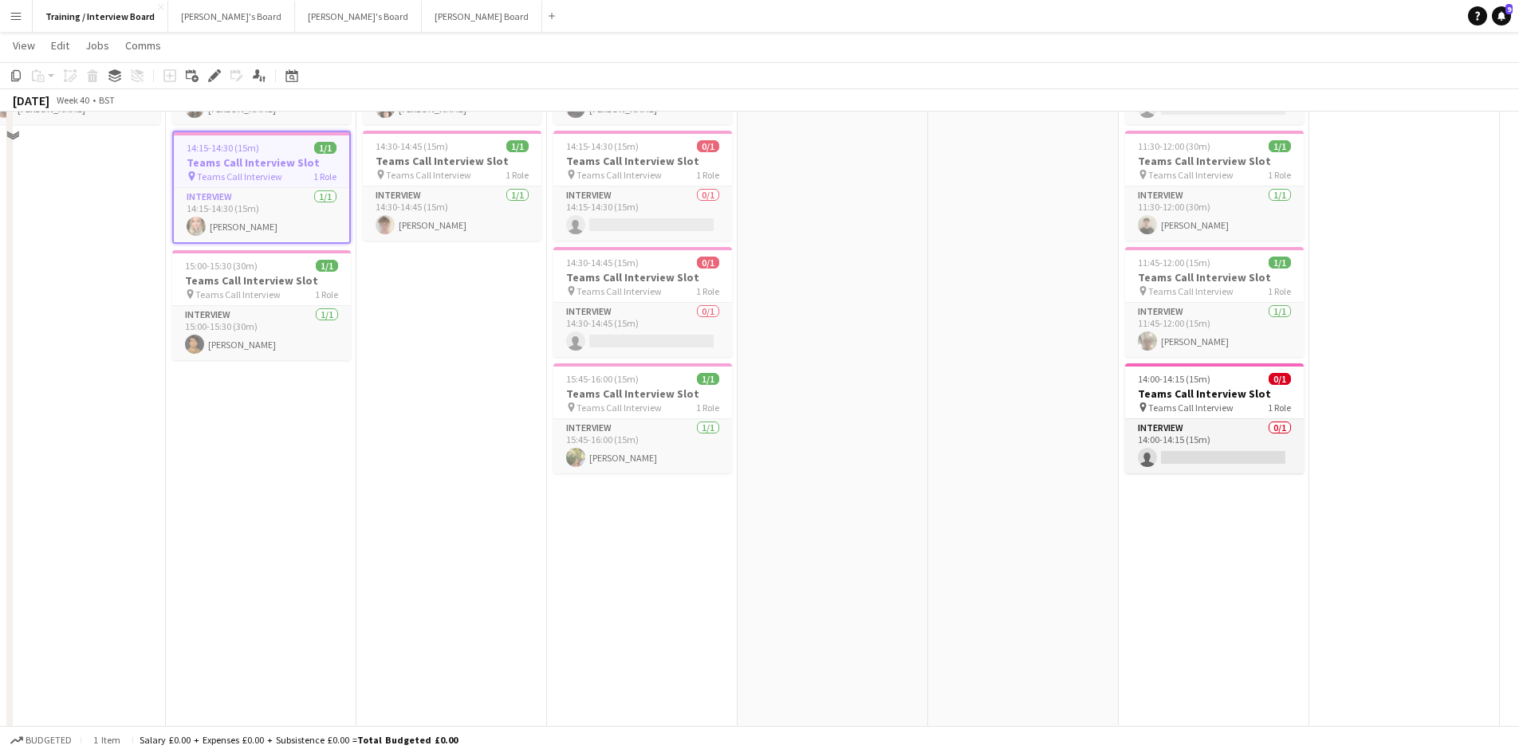
scroll to position [1116, 0]
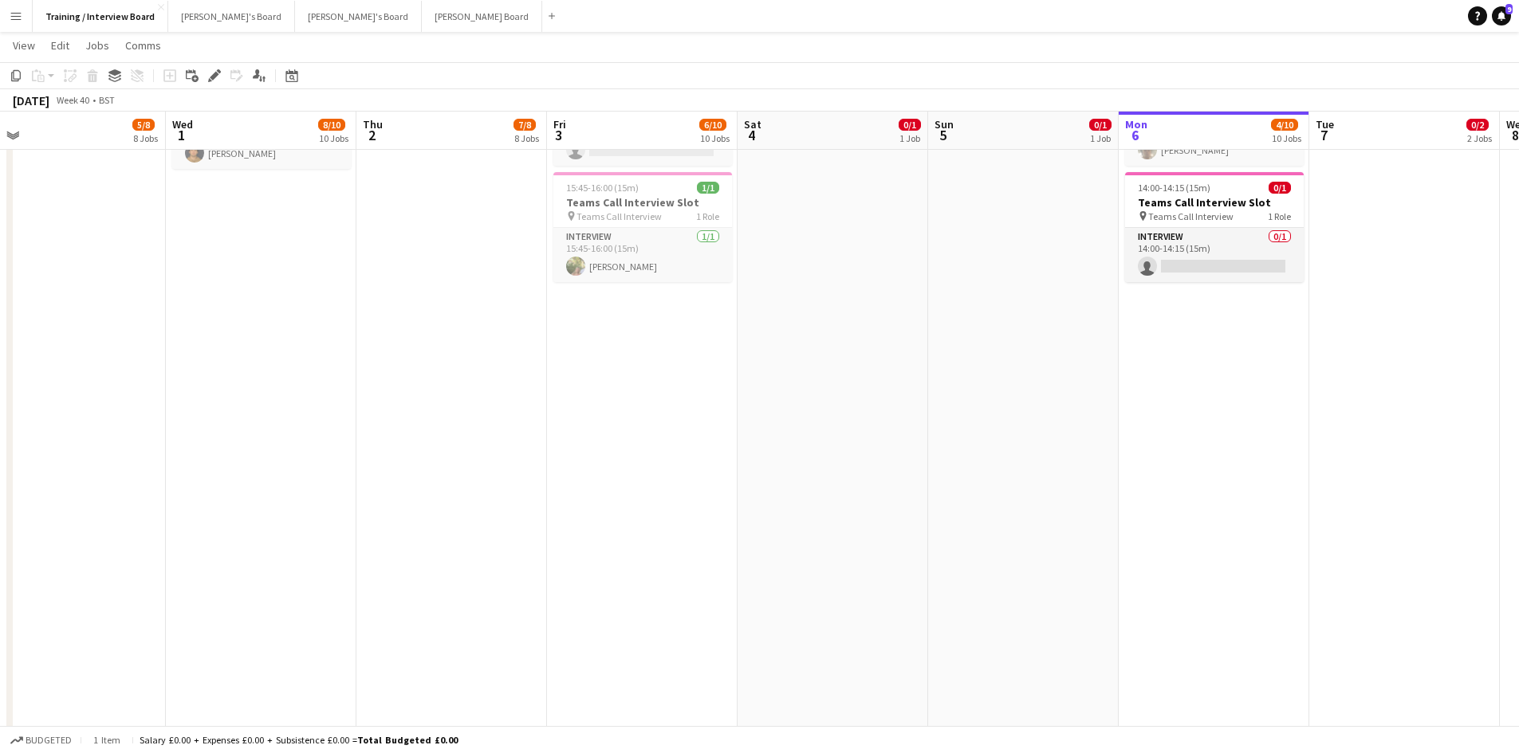
click at [1189, 347] on app-date-cell "In progress 10:00-16:00 (6h) 1/1 pin Profiles Personnel 1 Role Admin Assistant …" at bounding box center [1213, 213] width 191 height 2300
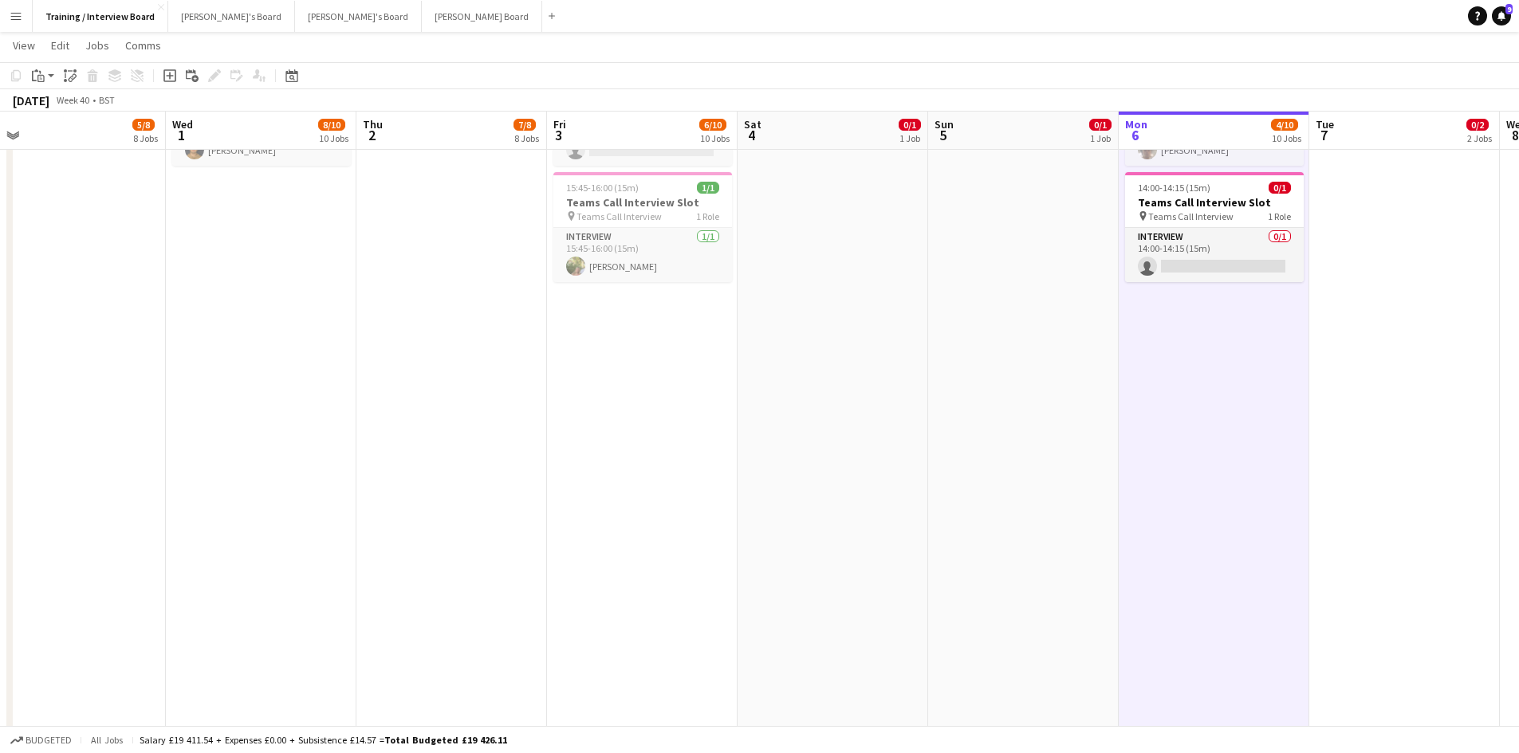
click at [1152, 315] on app-date-cell "In progress 10:00-16:00 (6h) 1/1 pin Profiles Personnel 1 Role Admin Assistant …" at bounding box center [1213, 213] width 191 height 2300
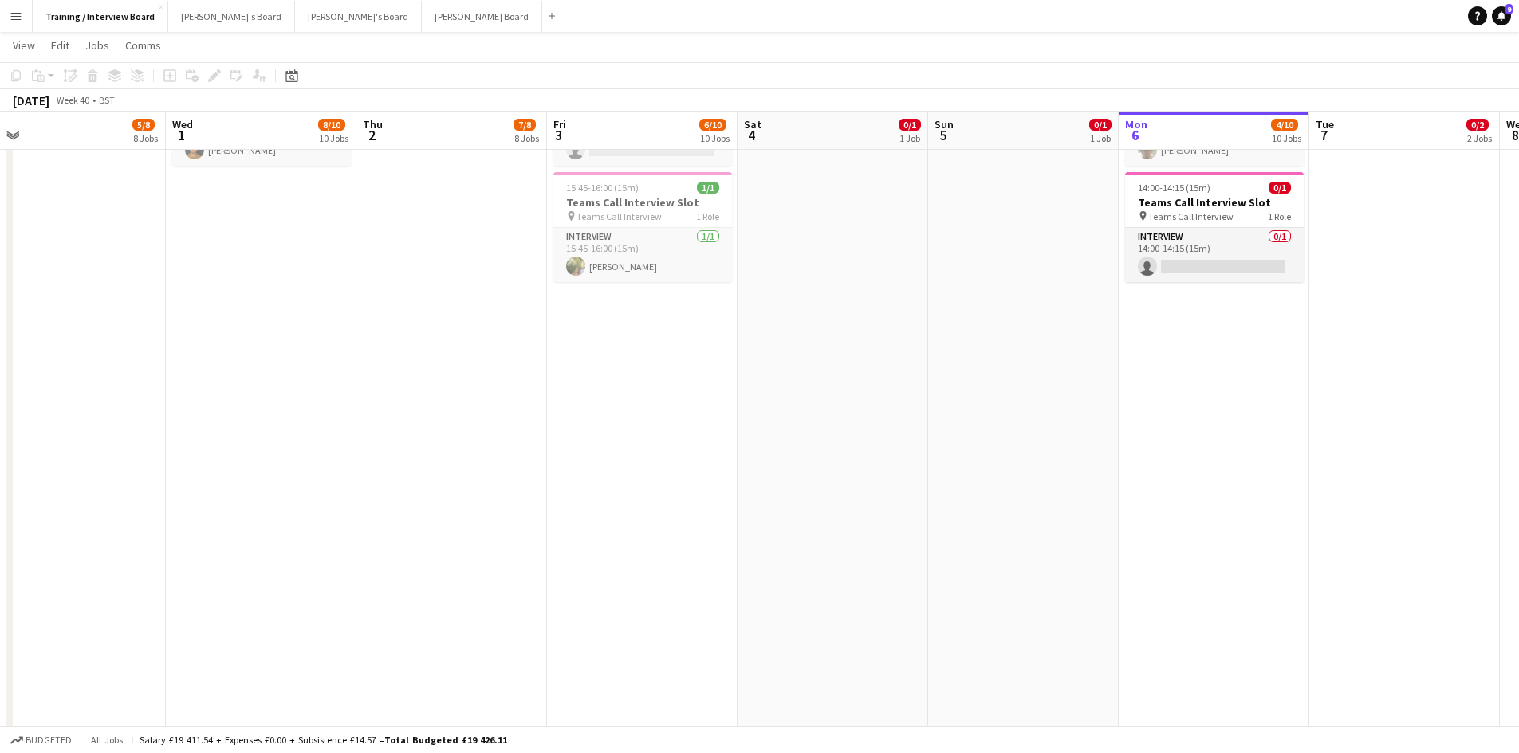
click at [1152, 315] on app-date-cell "In progress 10:00-16:00 (6h) 1/1 pin Profiles Personnel 1 Role Admin Assistant …" at bounding box center [1213, 213] width 191 height 2300
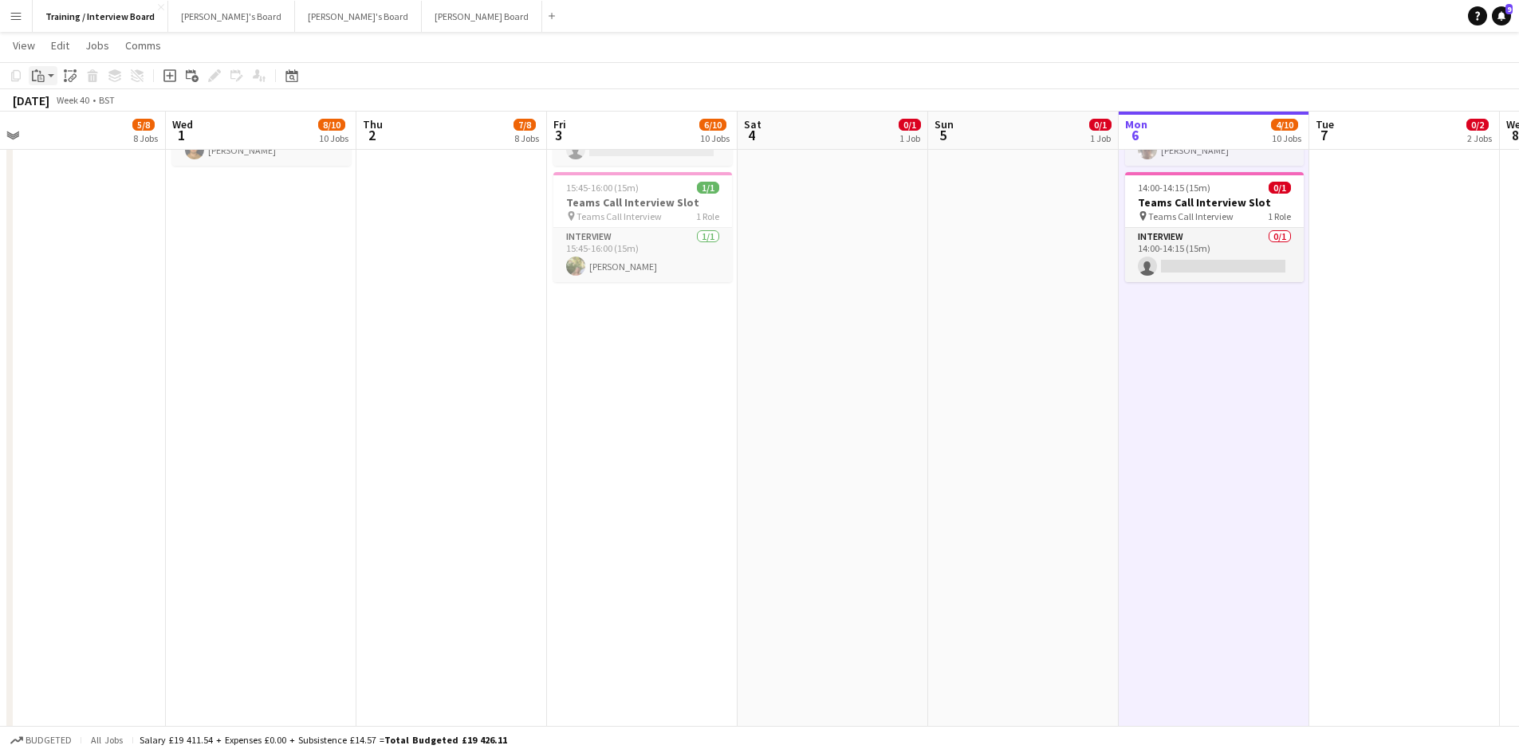
click at [44, 68] on div "Paste" at bounding box center [38, 75] width 19 height 19
click at [62, 105] on link "Paste Ctrl+V" at bounding box center [117, 106] width 150 height 14
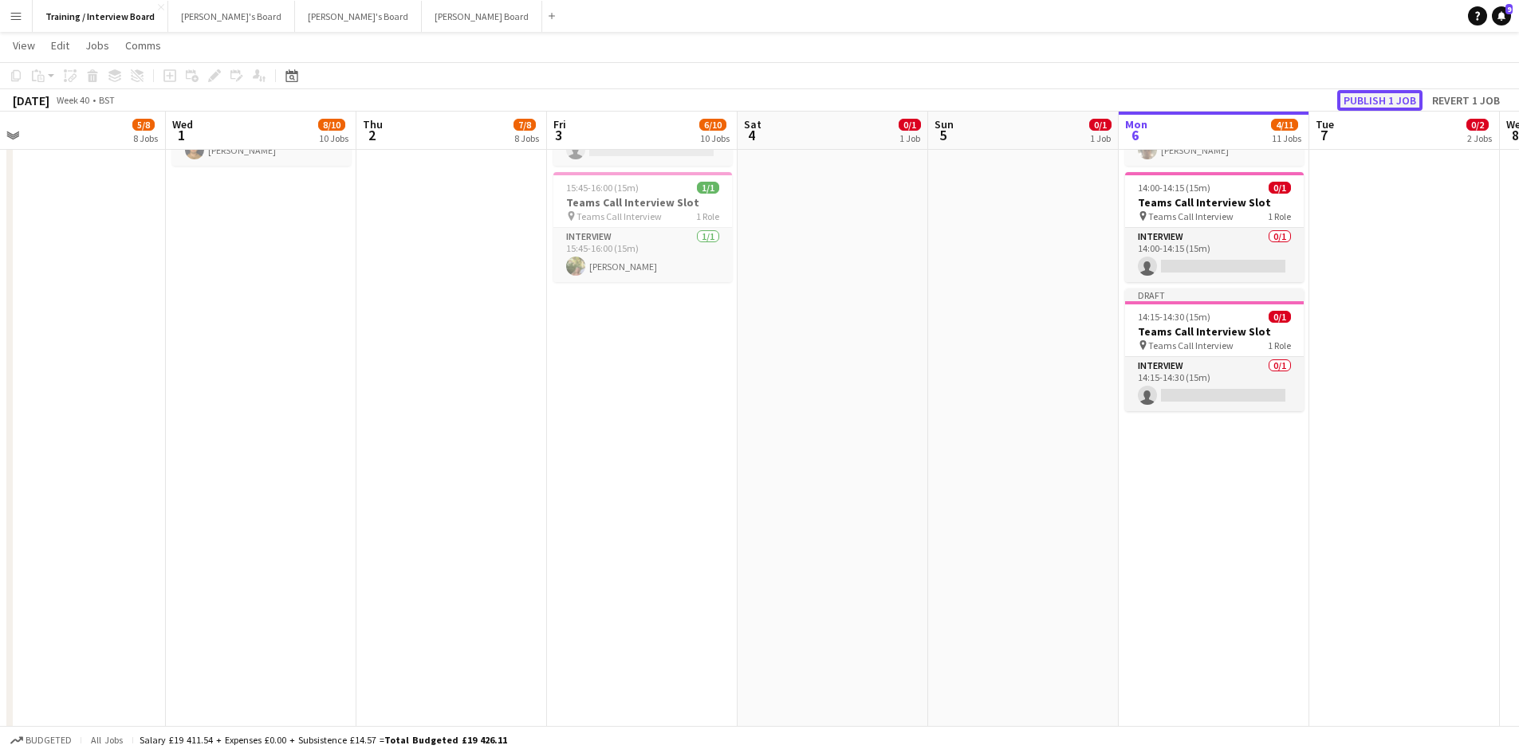
click at [1388, 101] on button "Publish 1 job" at bounding box center [1379, 100] width 85 height 21
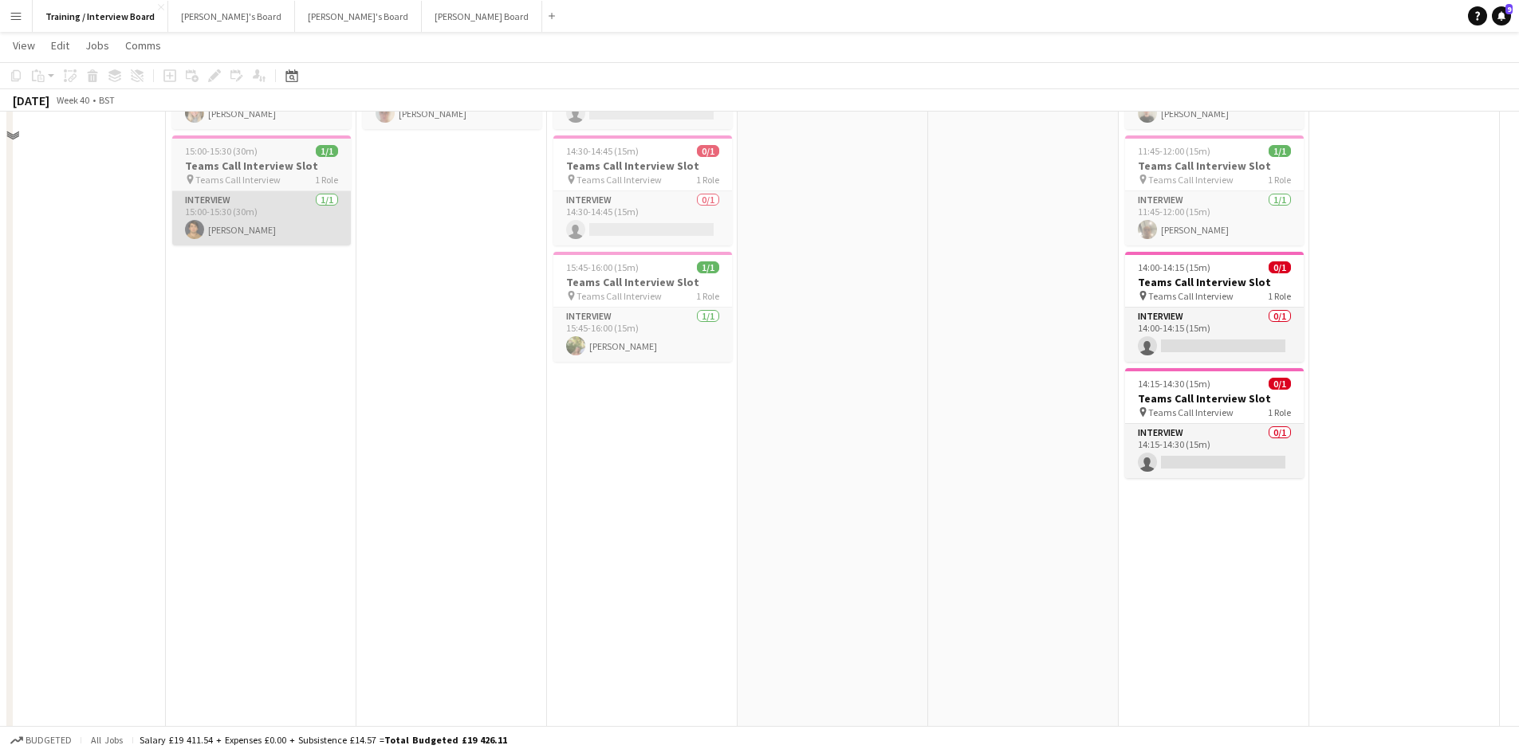
scroll to position [797, 0]
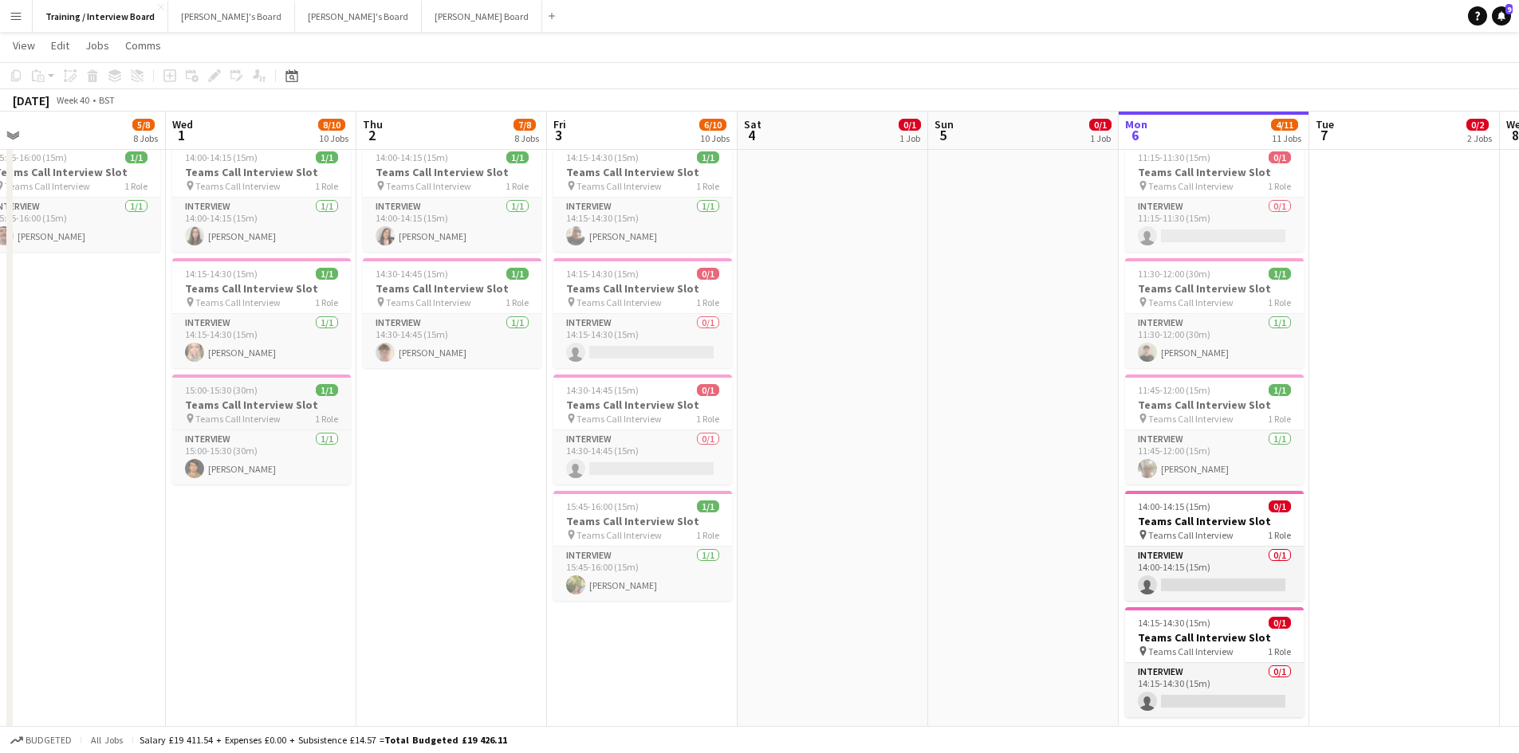
click at [215, 397] on app-job-card "15:00-15:30 (30m) 1/1 Teams Call Interview Slot pin Teams Call Interview 1 Role…" at bounding box center [261, 430] width 179 height 110
click at [26, 73] on div "Copy Paste Paste Ctrl+V Paste with crew Ctrl+Shift+V Paste linked Job Delete Gr…" at bounding box center [76, 75] width 140 height 19
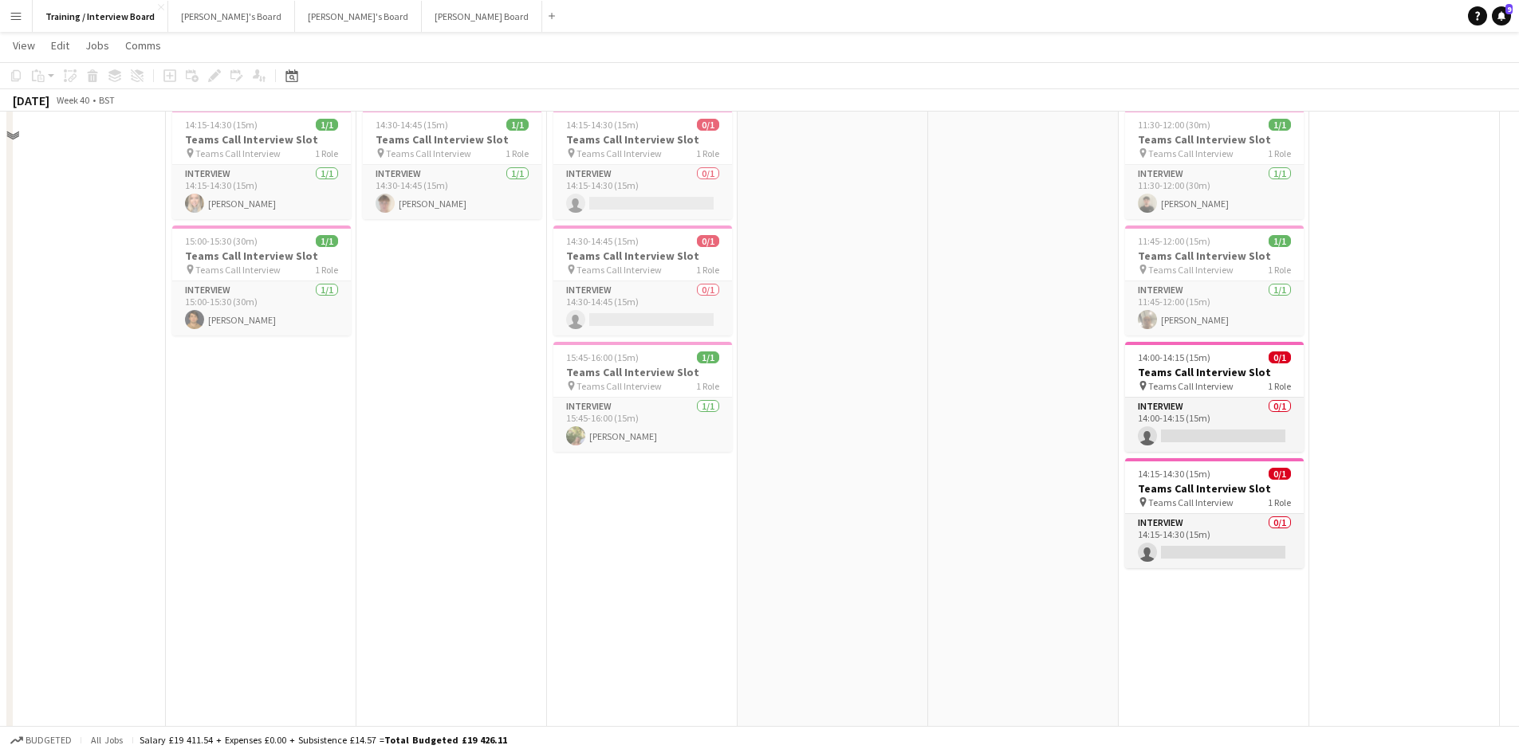
scroll to position [1116, 0]
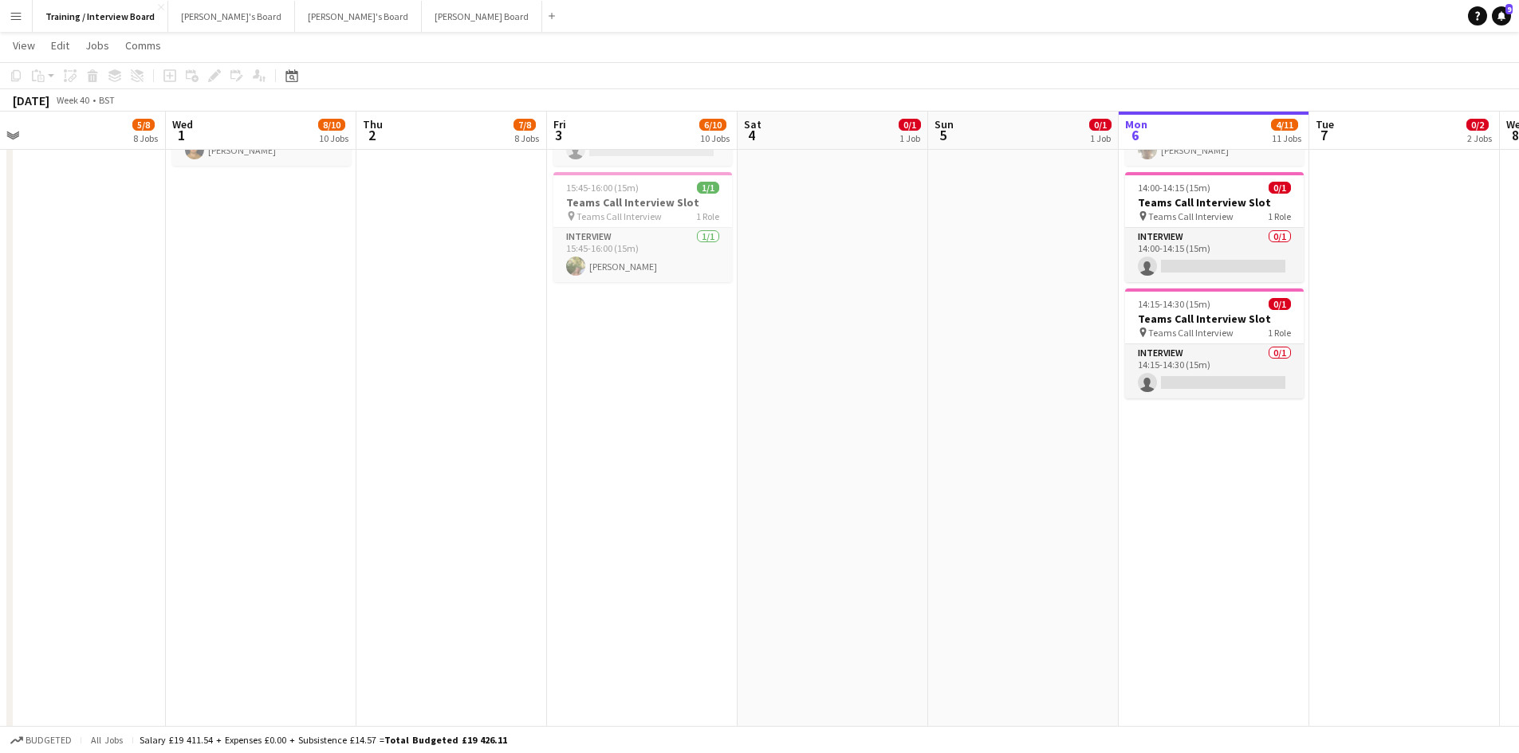
click at [1209, 459] on app-date-cell "In progress 10:00-16:00 (6h) 1/1 pin Profiles Personnel 1 Role Admin Assistant …" at bounding box center [1213, 213] width 191 height 2300
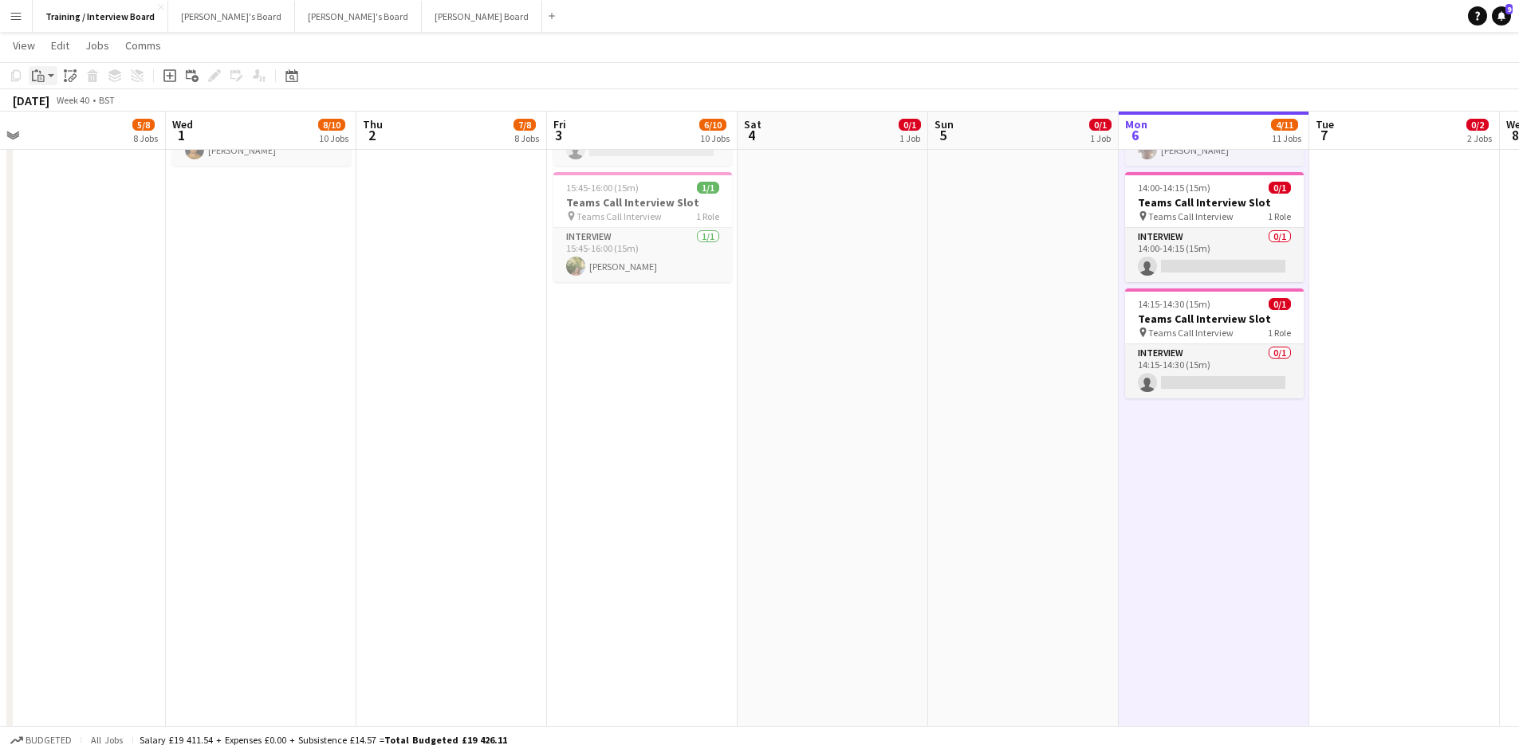
click at [33, 73] on icon at bounding box center [34, 76] width 5 height 10
click at [65, 111] on link "Paste Ctrl+V" at bounding box center [117, 106] width 150 height 14
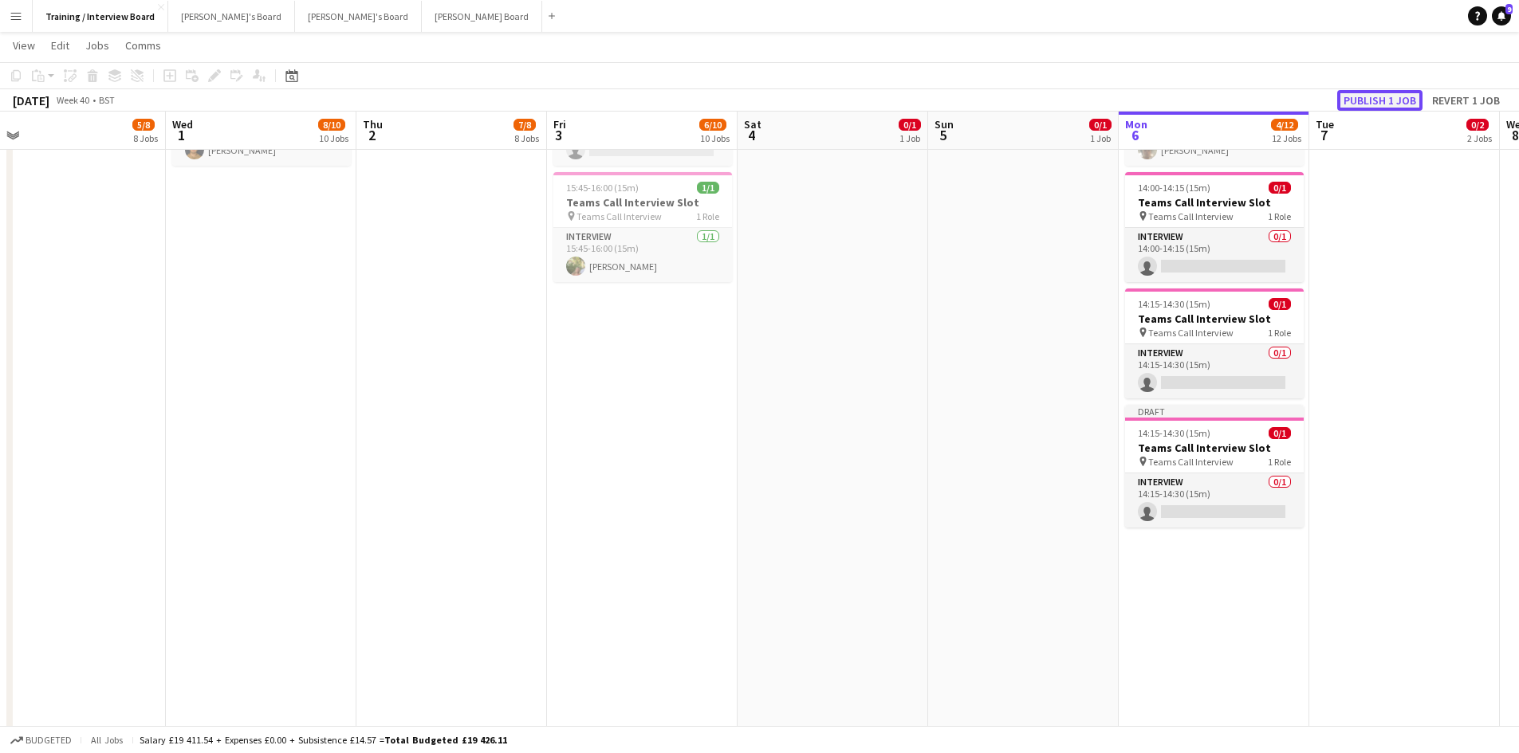
click at [1391, 101] on button "Publish 1 job" at bounding box center [1379, 100] width 85 height 21
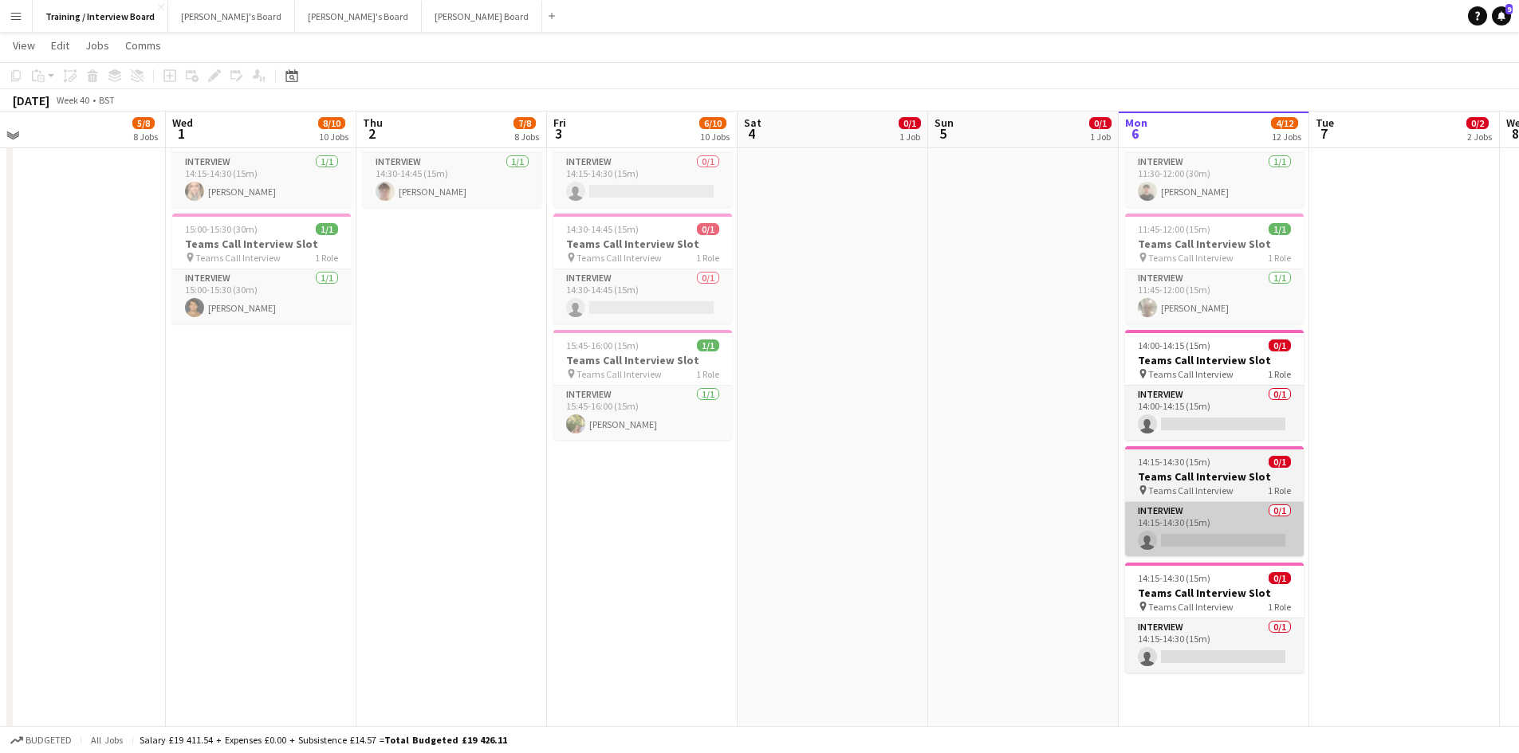
scroll to position [957, 0]
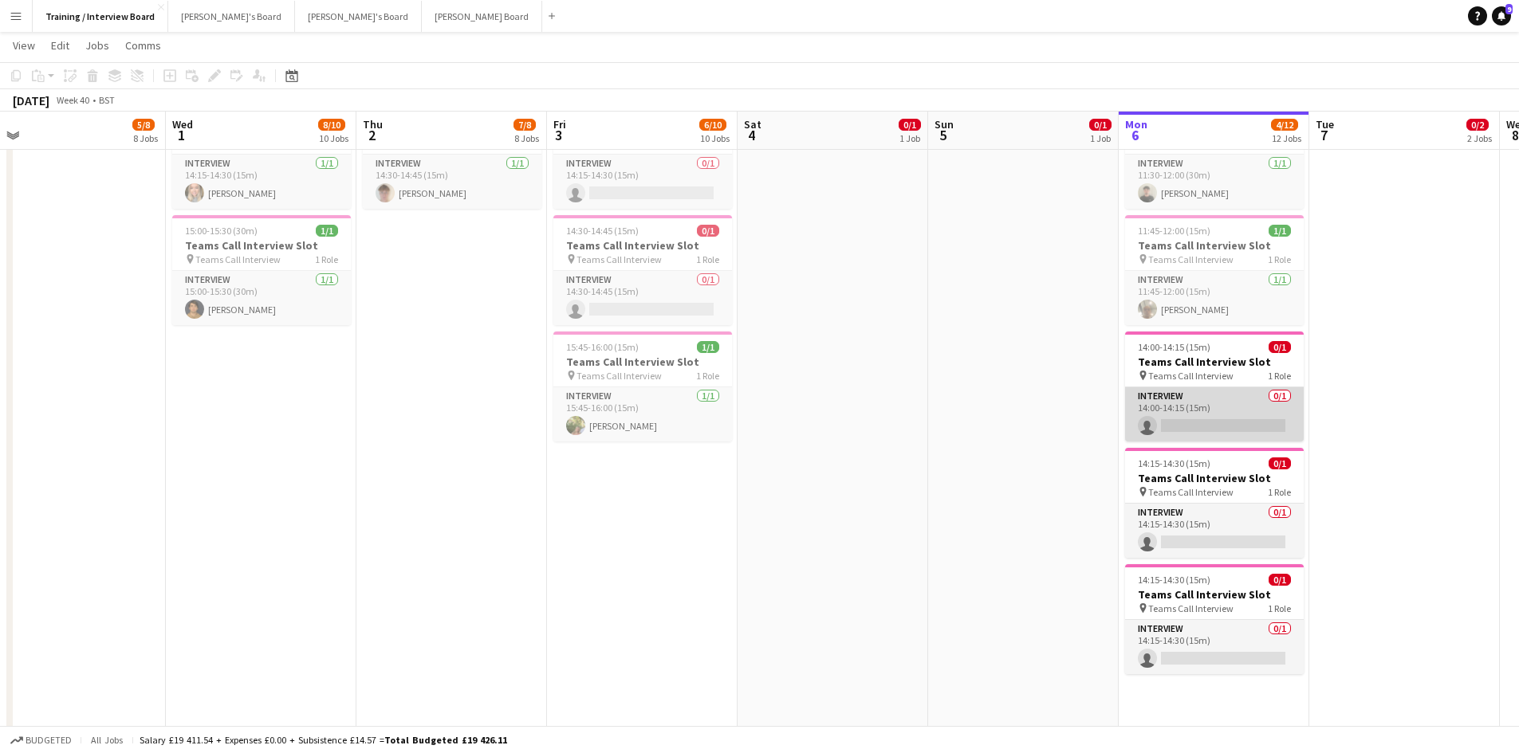
click at [1184, 423] on app-card-role "Interview 0/1 14:00-14:15 (15m) single-neutral-actions" at bounding box center [1214, 414] width 179 height 54
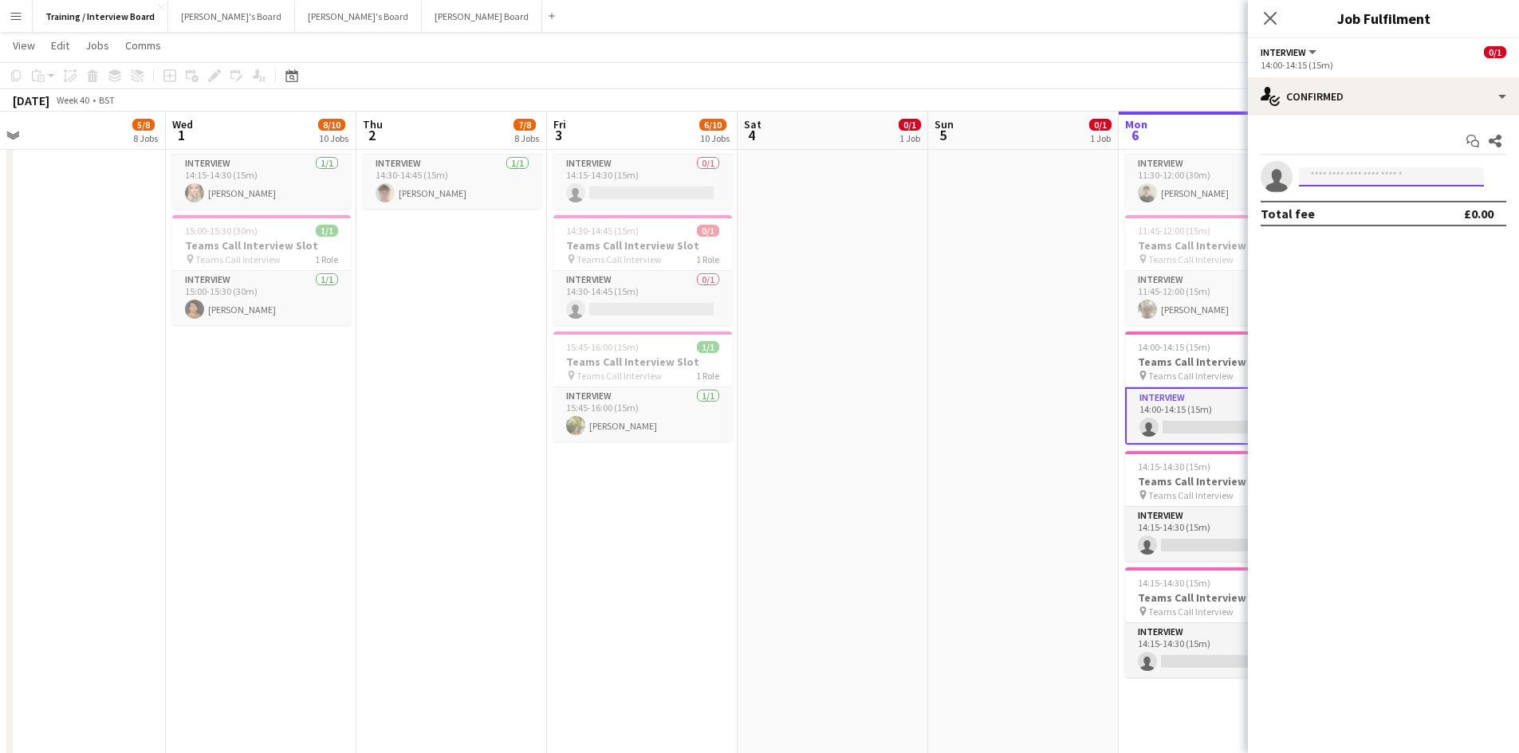
click at [1350, 182] on input at bounding box center [1391, 176] width 185 height 19
paste input "**********"
type input "**********"
click at [1356, 217] on span "becca201101@hotmail.co.uk" at bounding box center [1390, 212] width 159 height 13
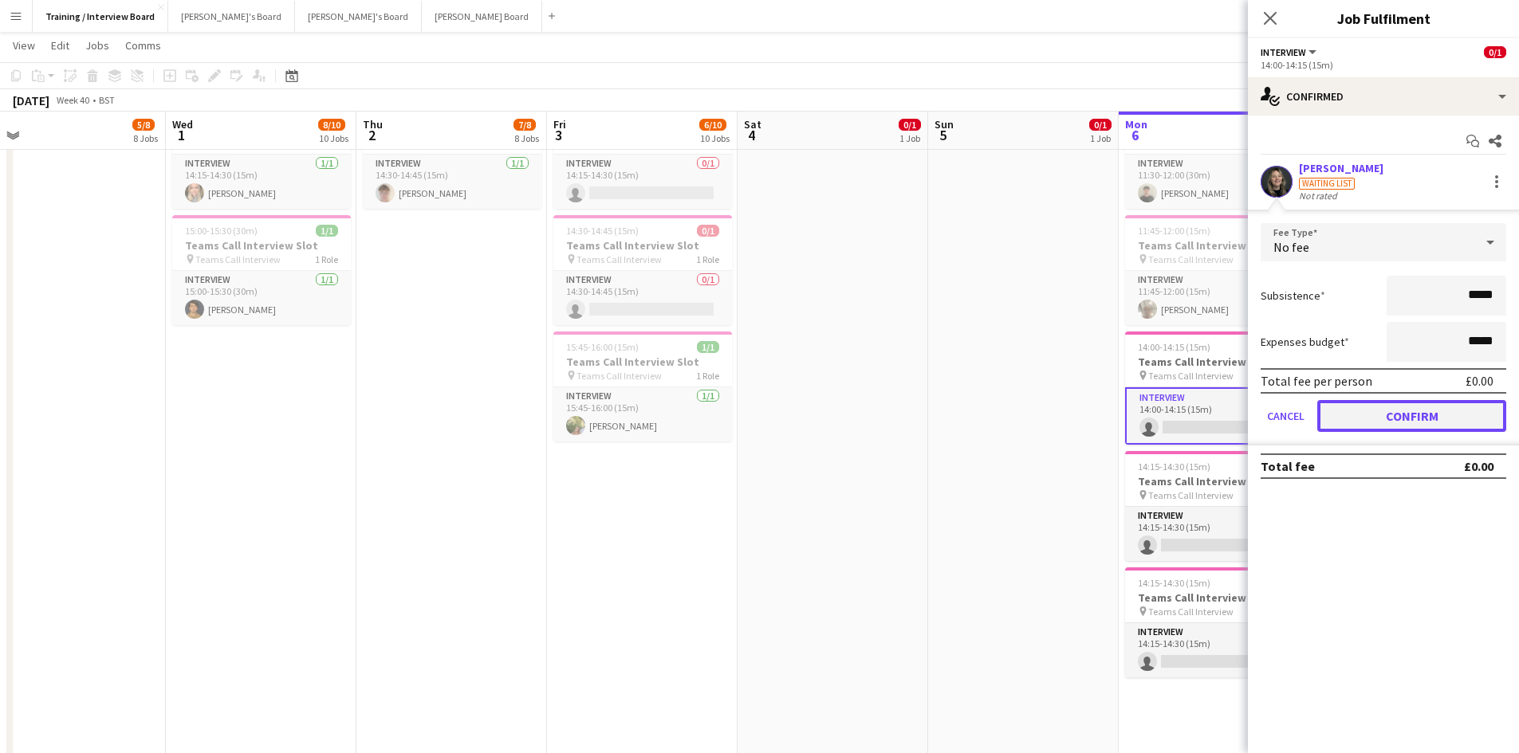
click at [1437, 419] on button "Confirm" at bounding box center [1411, 416] width 189 height 32
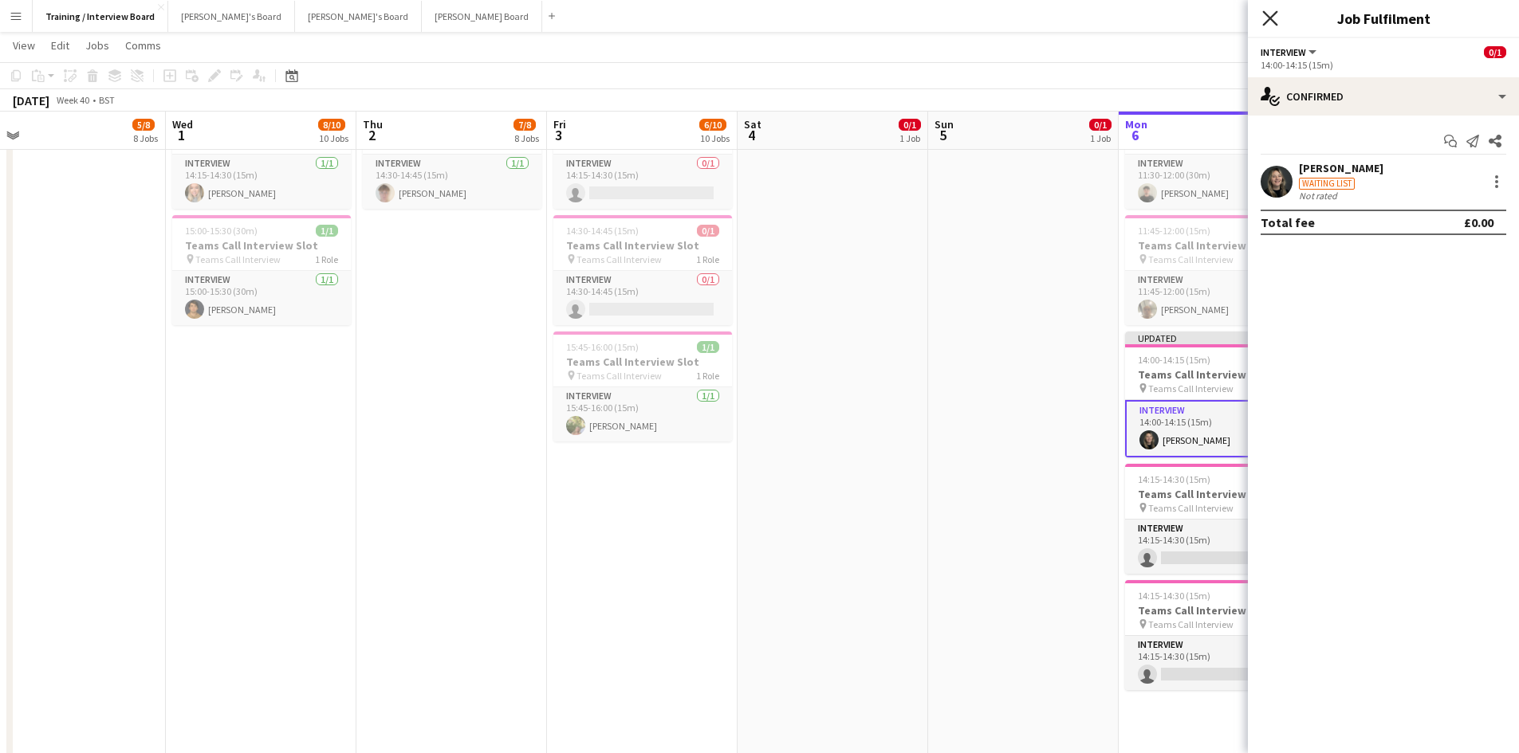
click at [1272, 13] on icon "Close pop-in" at bounding box center [1269, 17] width 15 height 15
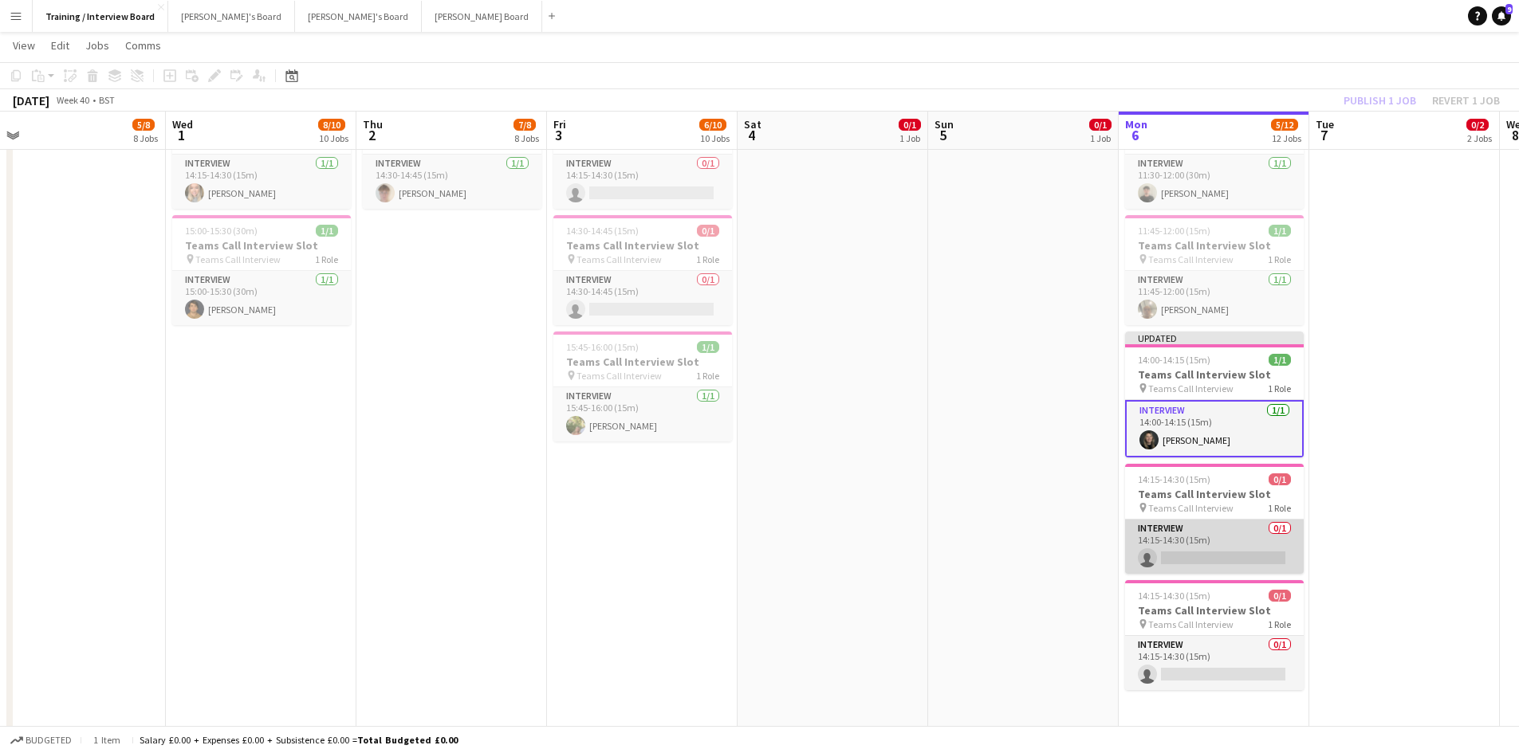
click at [1180, 548] on app-card-role "Interview 0/1 14:15-14:30 (15m) single-neutral-actions" at bounding box center [1214, 547] width 179 height 54
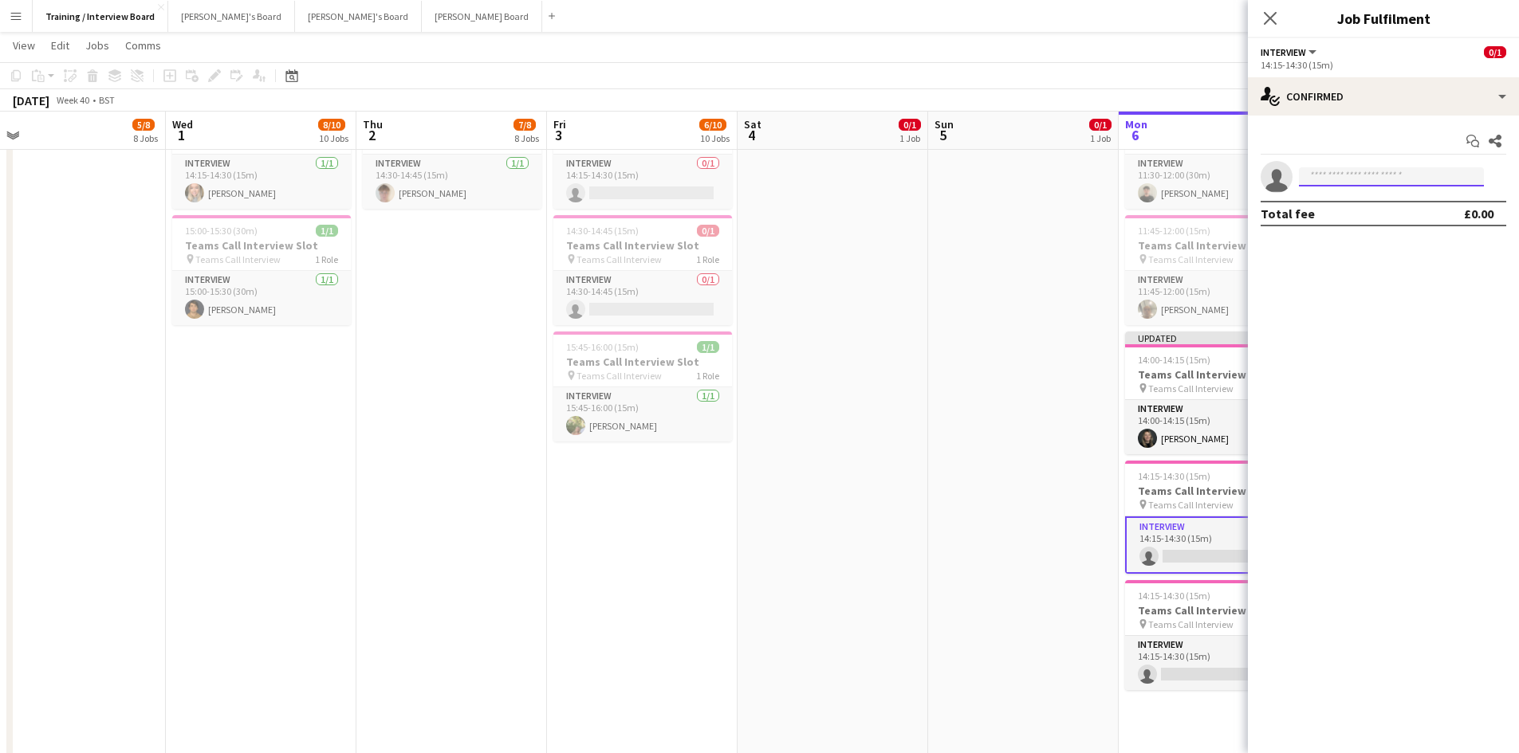
click at [1342, 175] on input at bounding box center [1391, 176] width 185 height 19
paste input "**********"
type input "**********"
click at [1337, 219] on span "+447450827897" at bounding box center [1390, 225] width 159 height 13
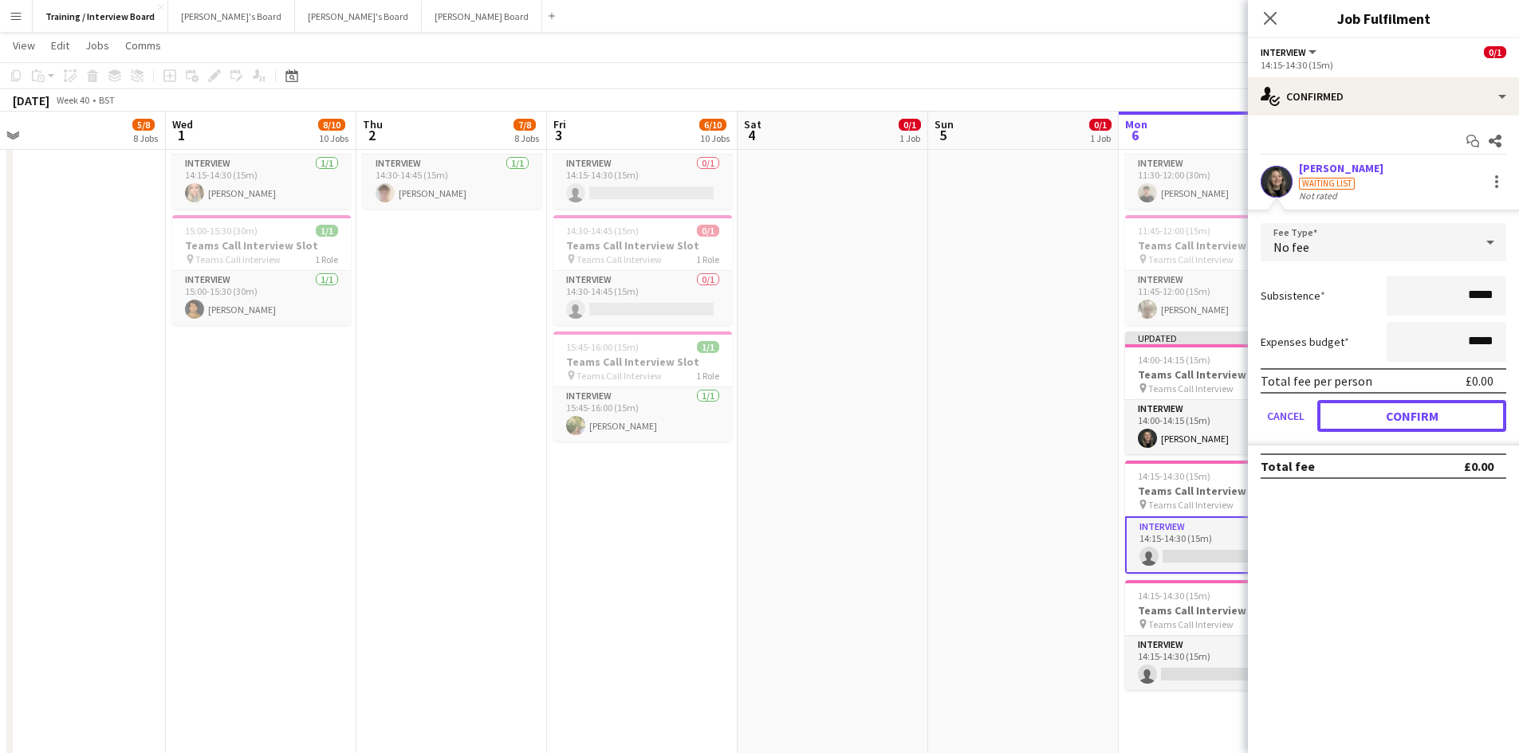
click at [1431, 423] on button "Confirm" at bounding box center [1411, 416] width 189 height 32
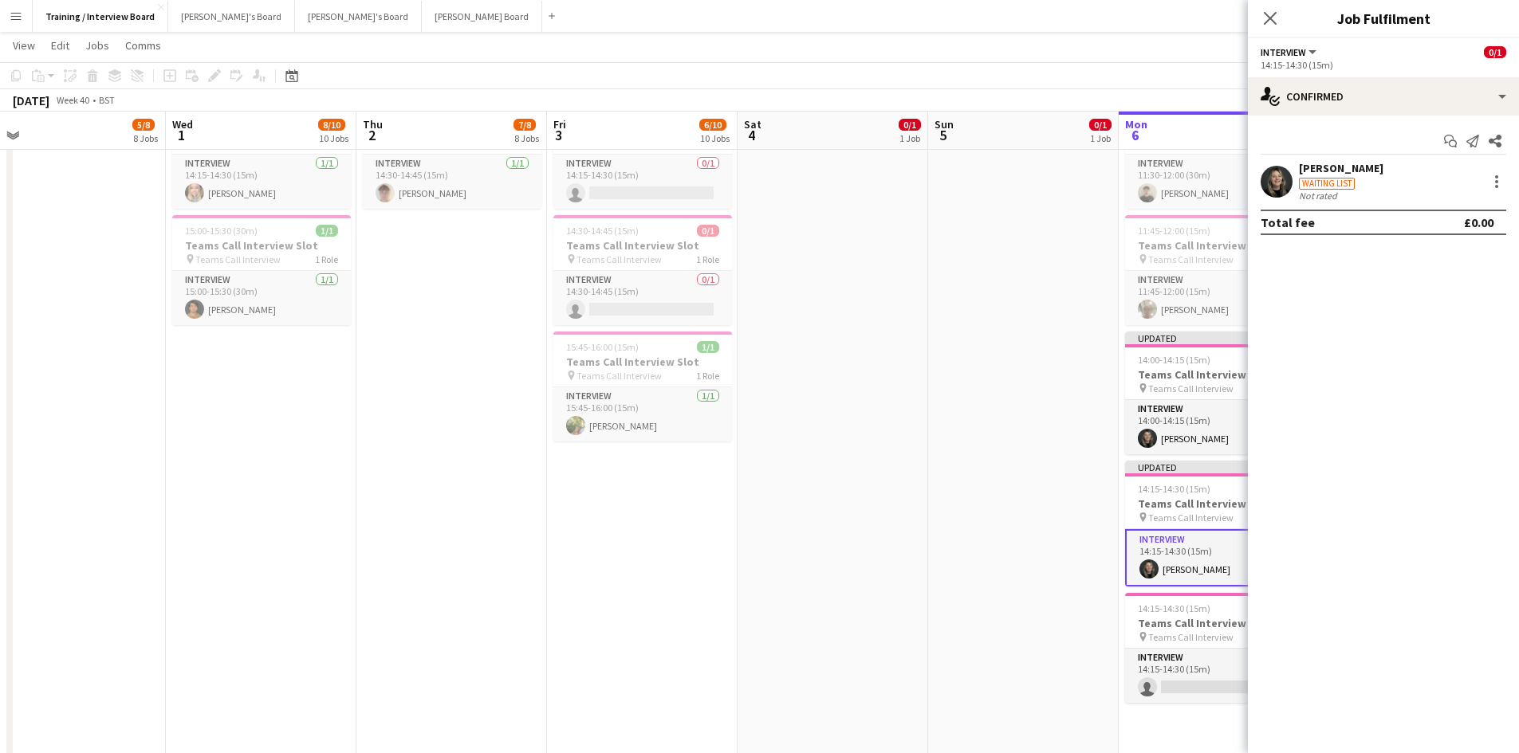
click at [1202, 62] on app-page-menu "View Day view expanded Day view collapsed Month view Date picker Jump to today …" at bounding box center [759, 47] width 1519 height 30
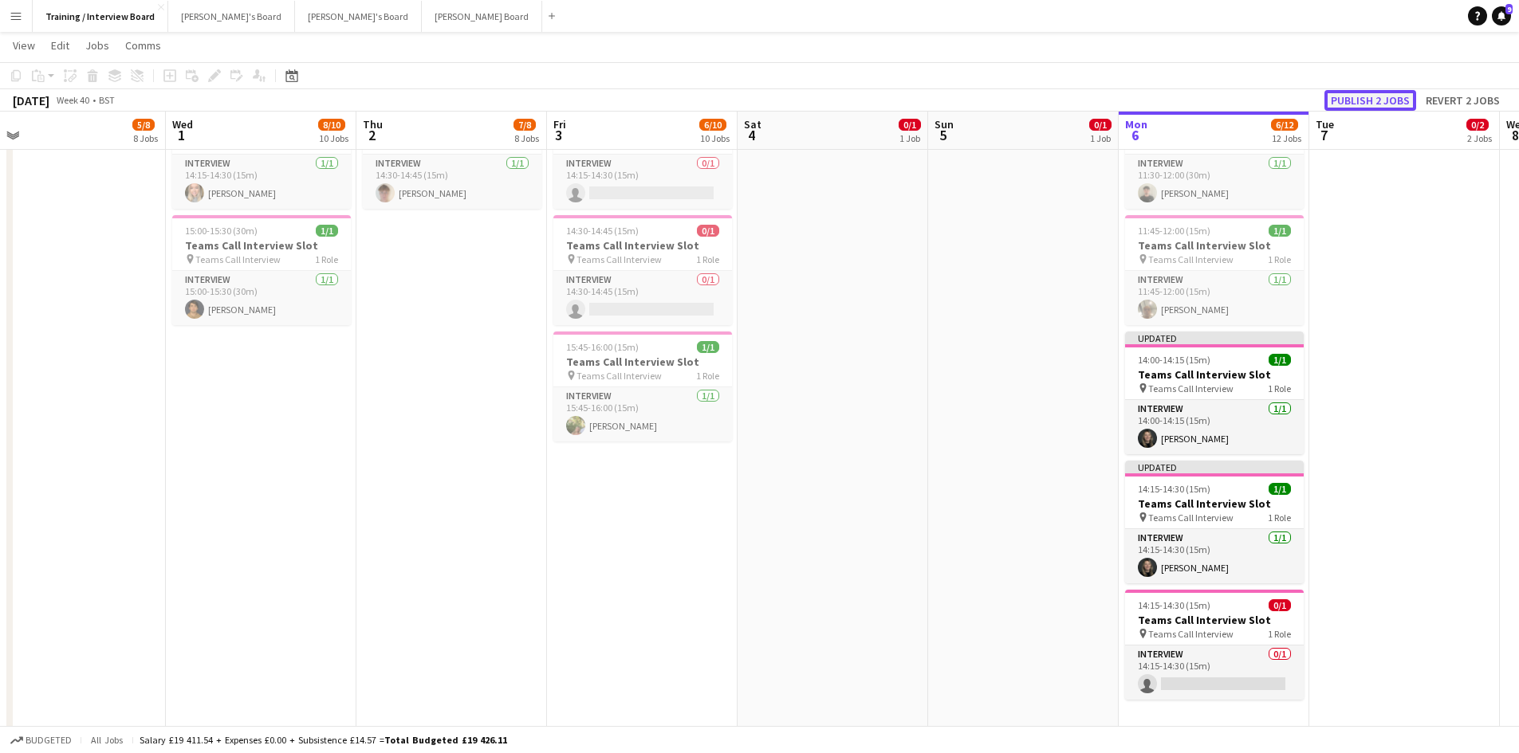
click at [1374, 100] on button "Publish 2 jobs" at bounding box center [1370, 100] width 92 height 21
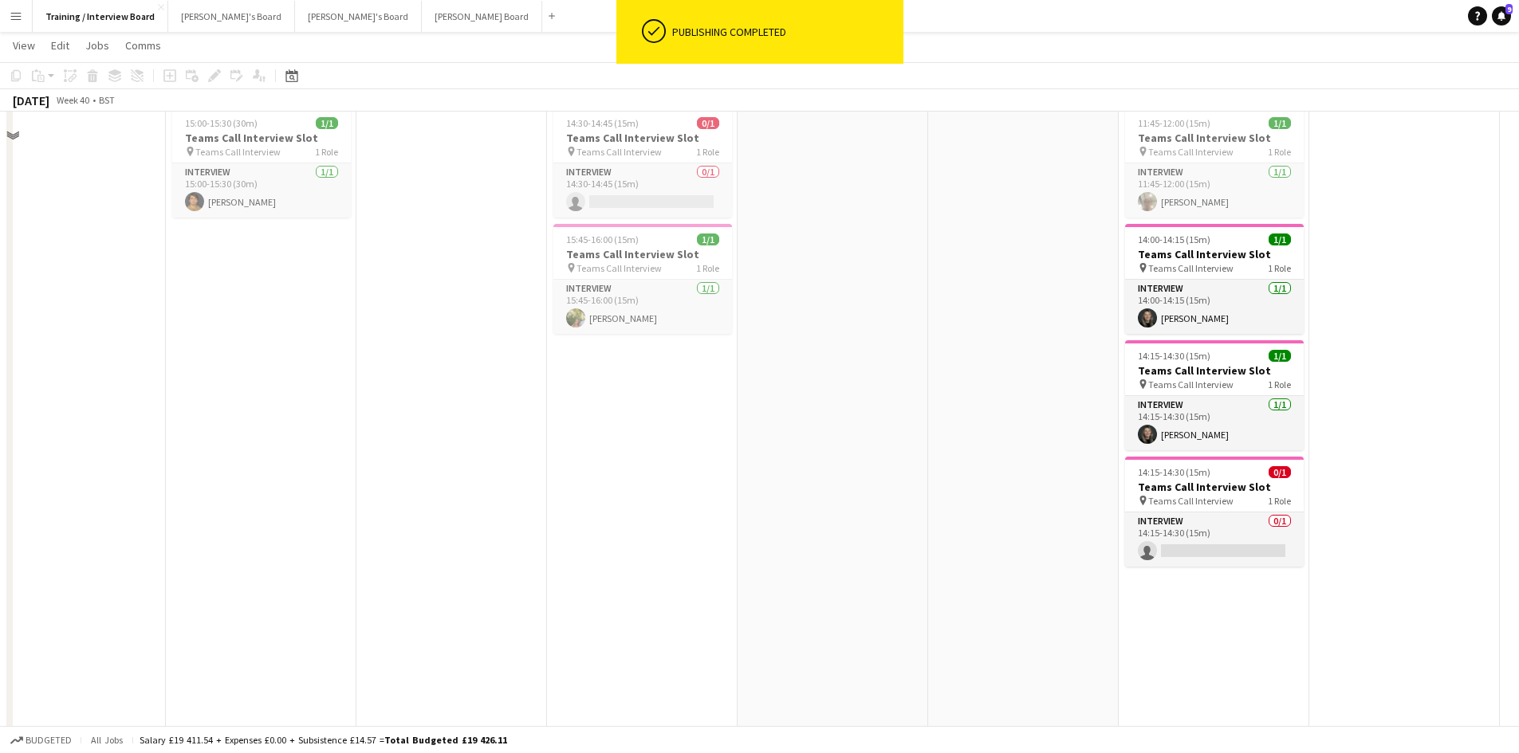
scroll to position [1196, 0]
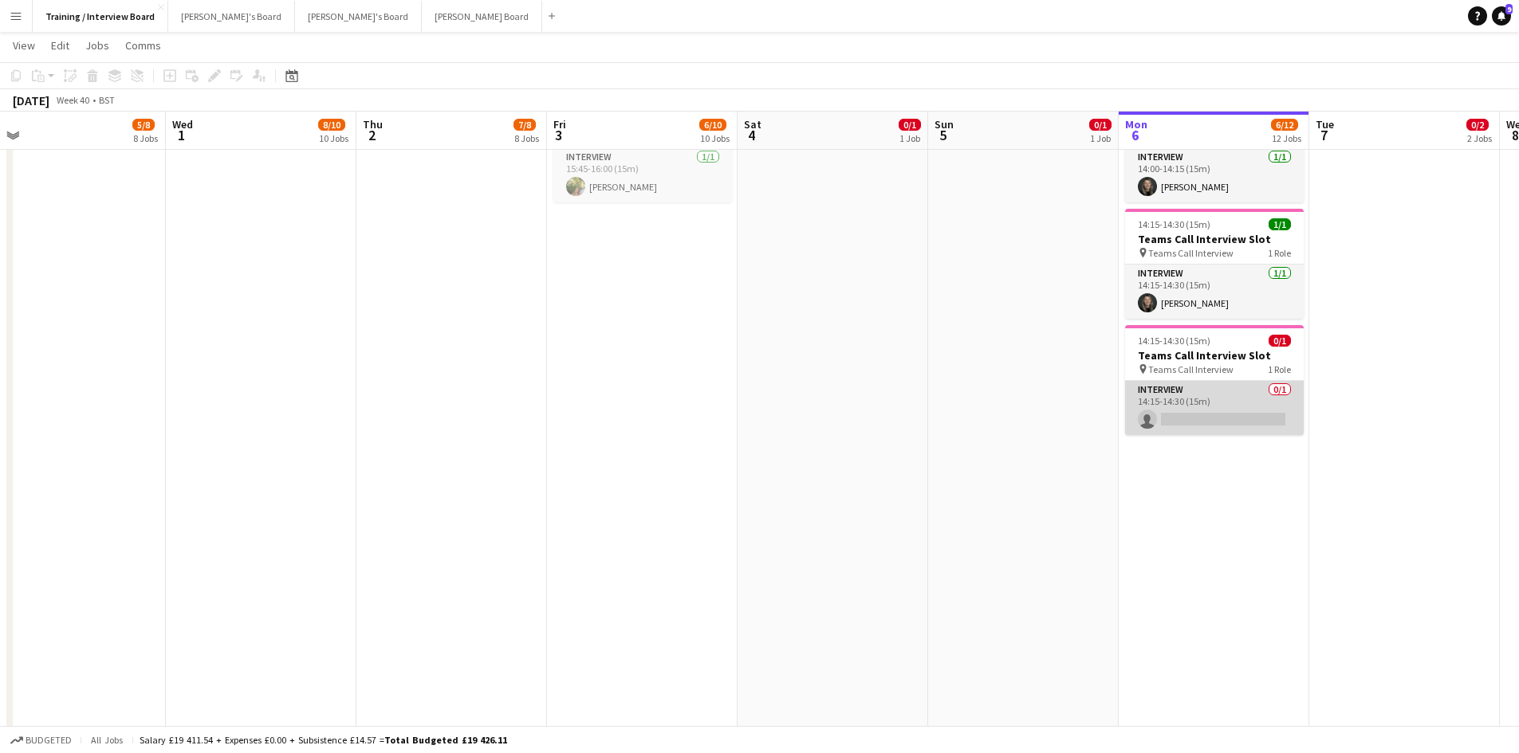
click at [1164, 415] on app-card-role "Interview 0/1 14:15-14:30 (15m) single-neutral-actions" at bounding box center [1214, 408] width 179 height 54
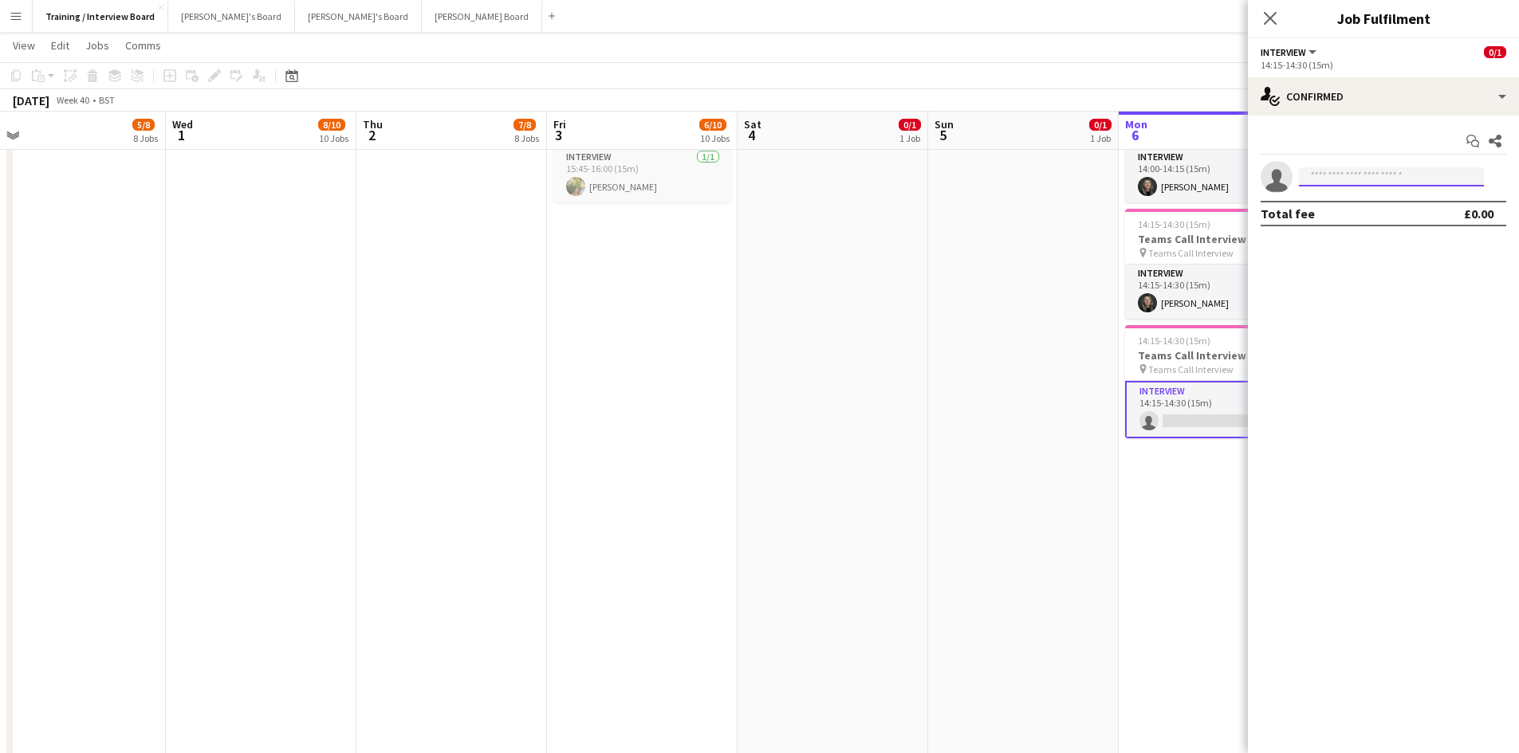
paste input "**********"
type input "**********"
click at [1348, 195] on span "Oliver Smith" at bounding box center [1357, 200] width 92 height 14
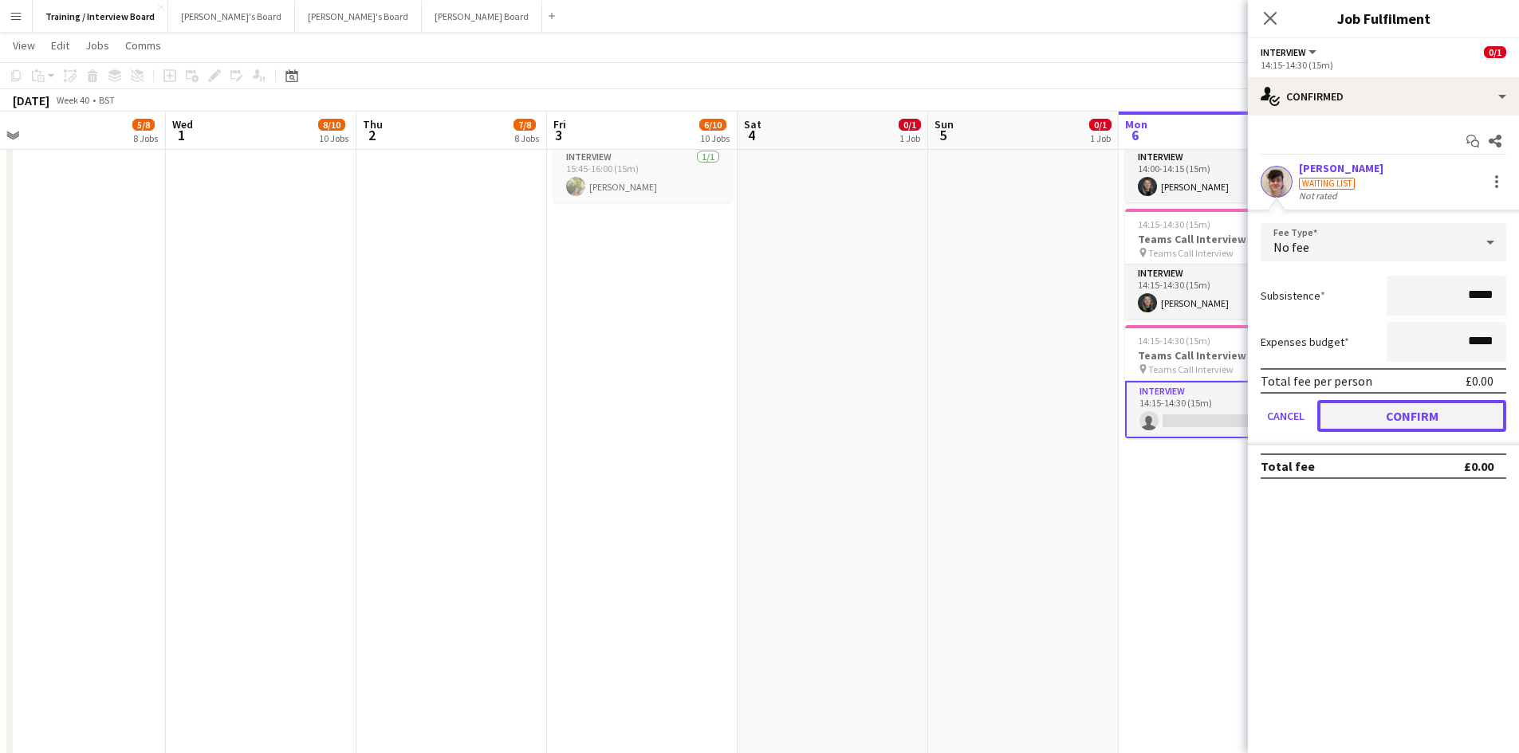
click at [1446, 410] on button "Confirm" at bounding box center [1411, 416] width 189 height 32
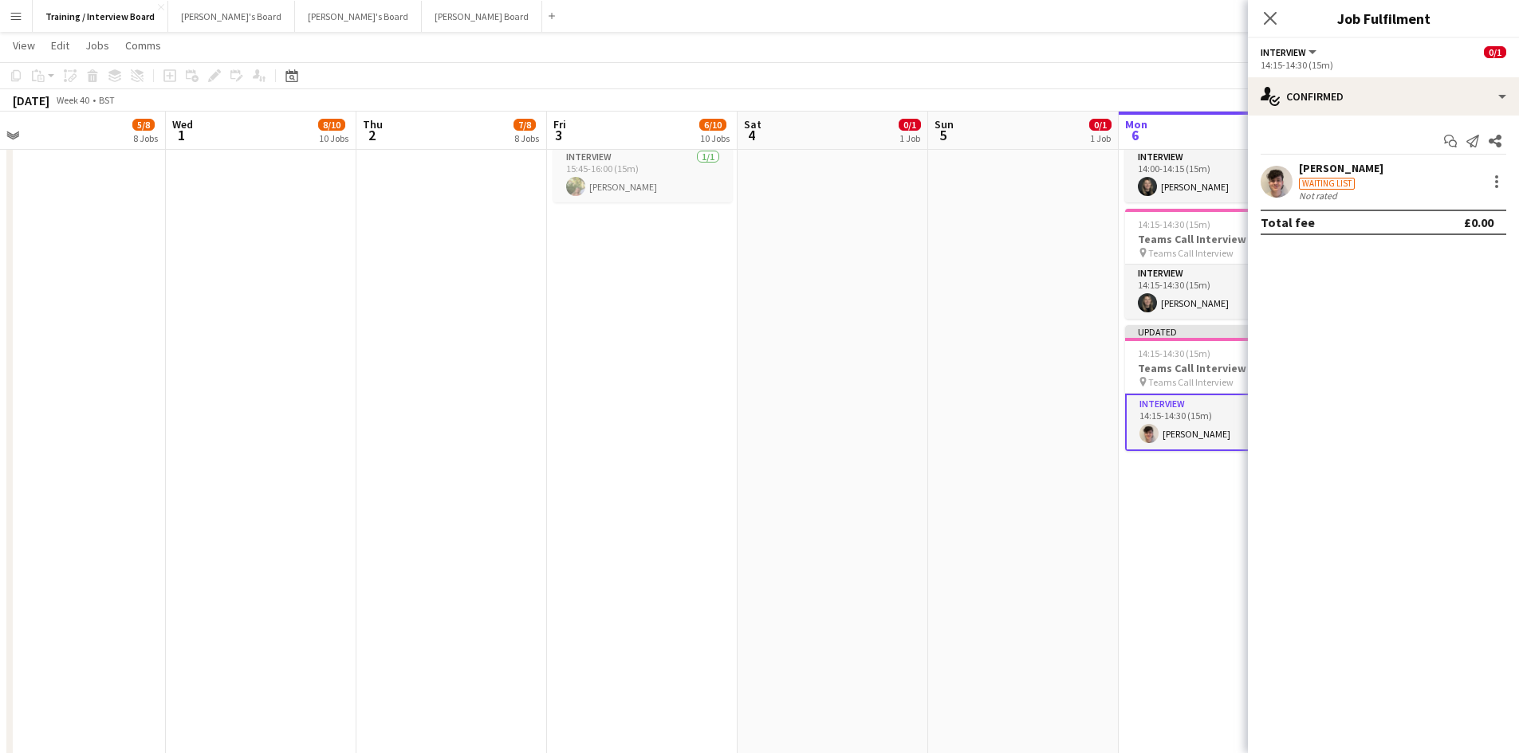
click at [1136, 53] on app-page-menu "View Day view expanded Day view collapsed Month view Date picker Jump to today …" at bounding box center [759, 47] width 1519 height 30
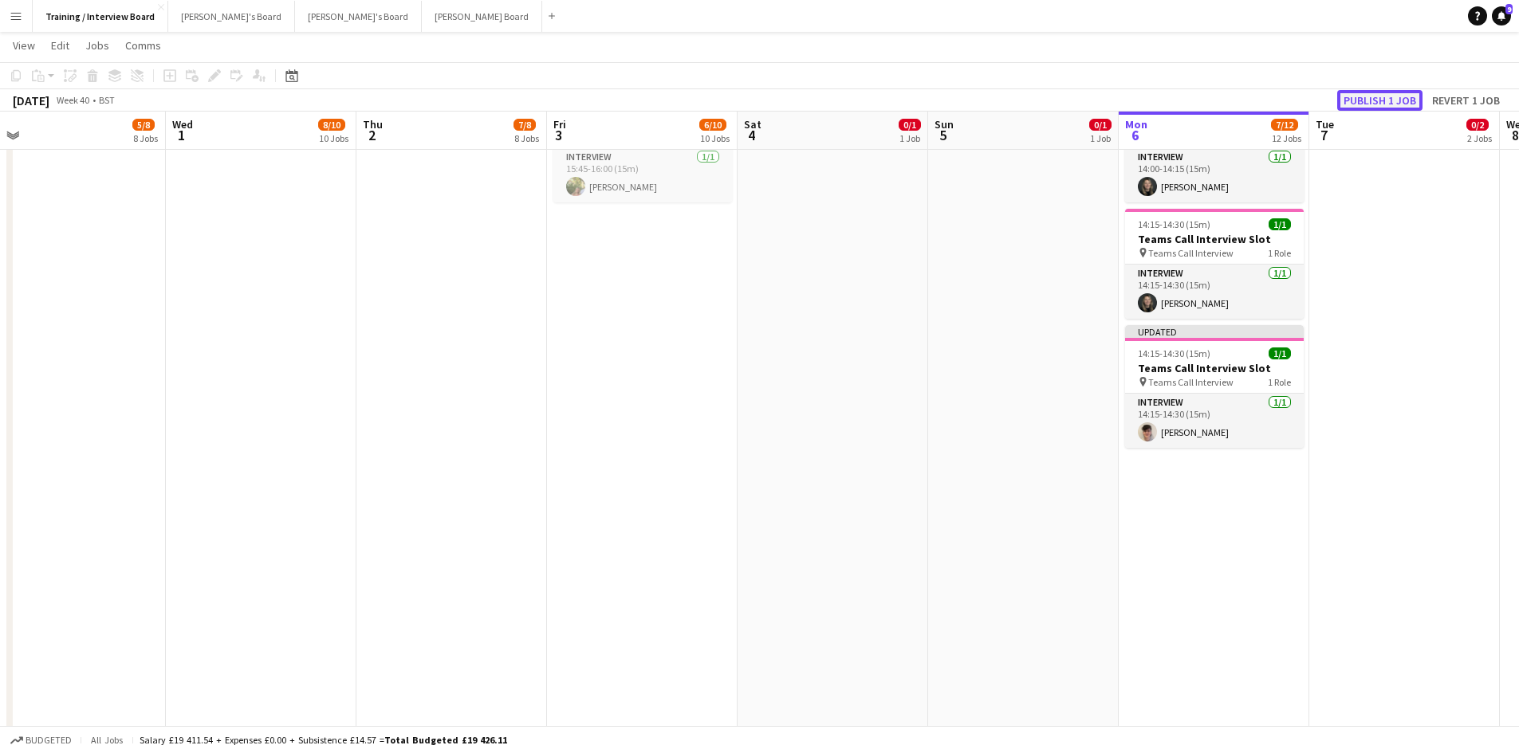
click at [1389, 104] on button "Publish 1 job" at bounding box center [1379, 100] width 85 height 21
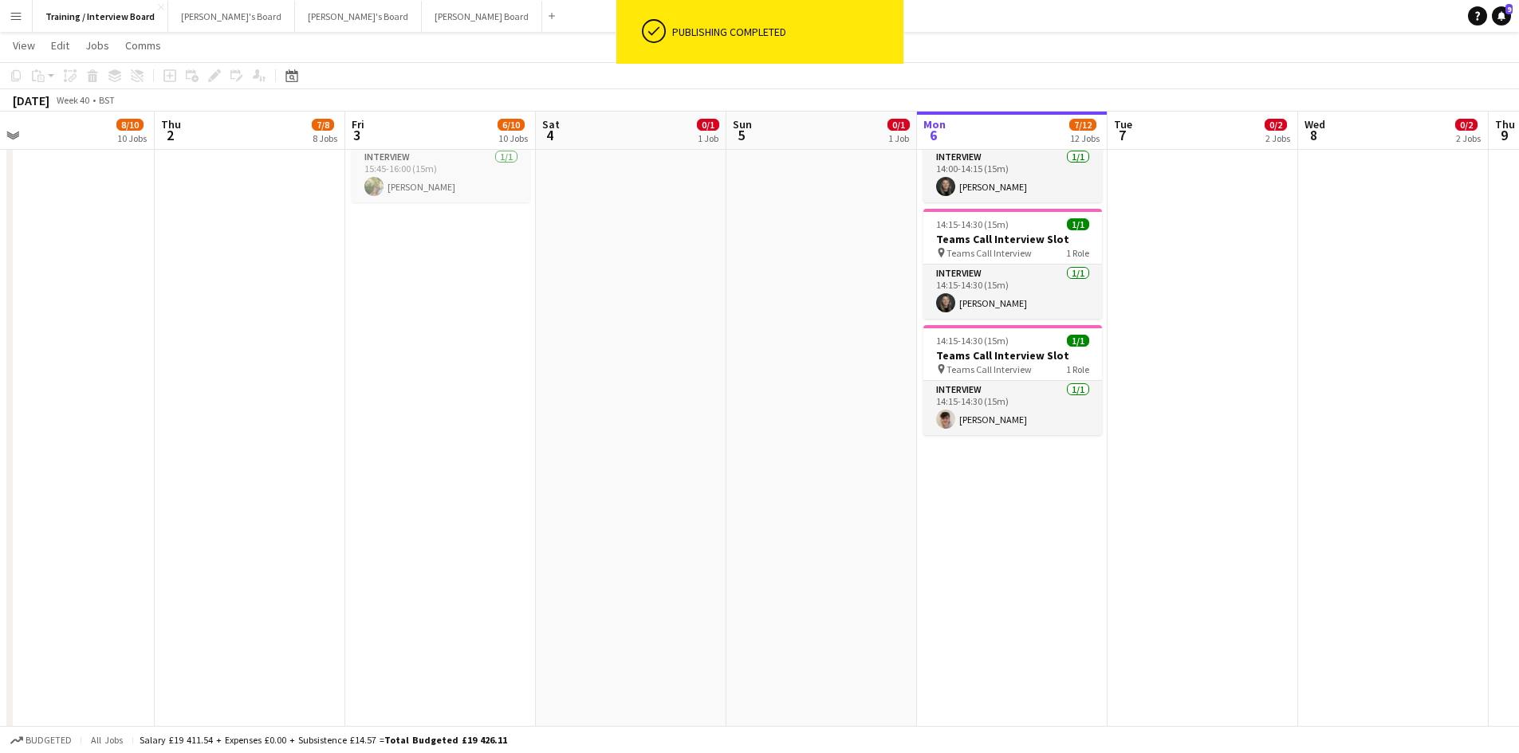
scroll to position [0, 694]
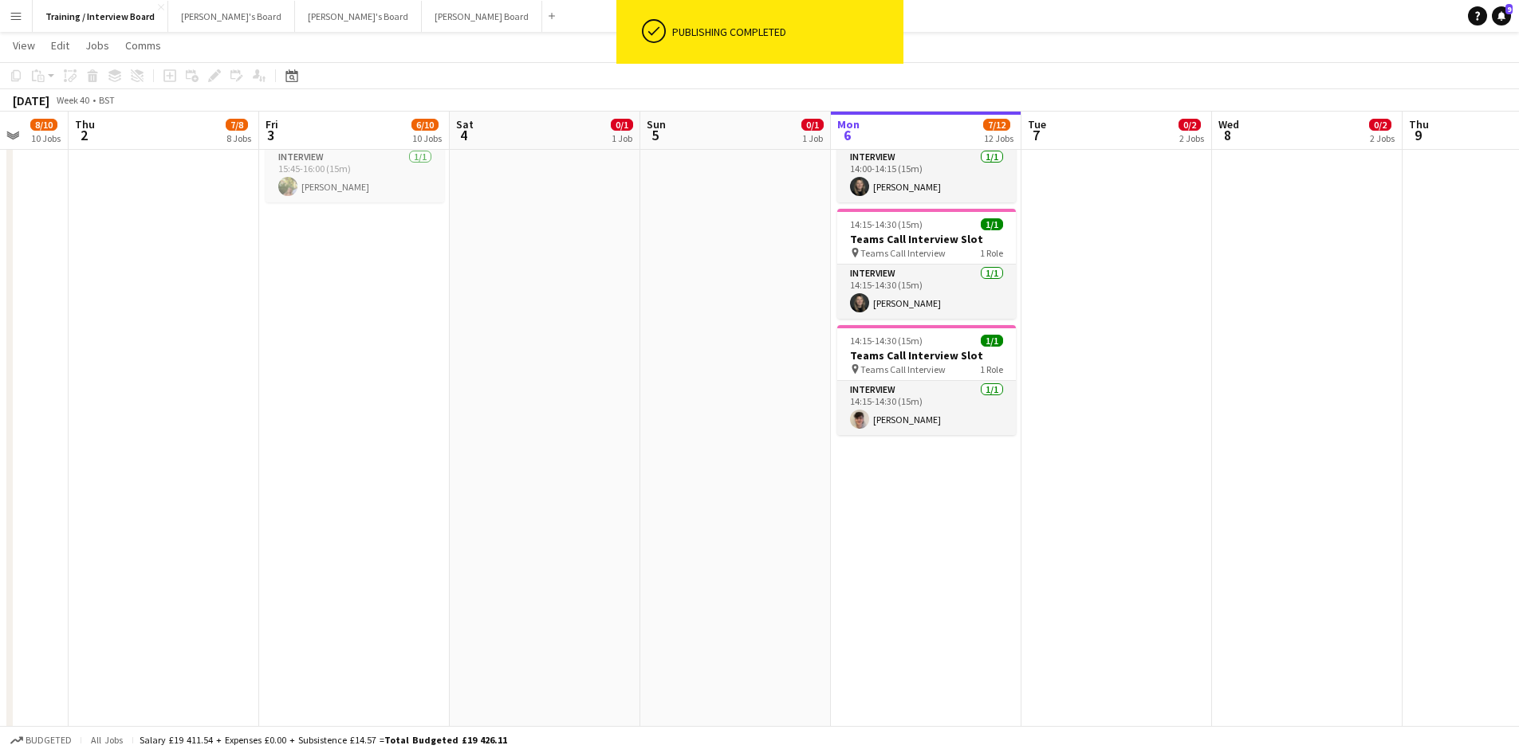
drag, startPoint x: 1031, startPoint y: 128, endPoint x: 78, endPoint y: 64, distance: 954.7
click at [84, 64] on app-calendar "Copy Paste Paste Ctrl+V Paste with crew Ctrl+Shift+V Paste linked Job Delete Gr…" at bounding box center [759, 698] width 1519 height 3665
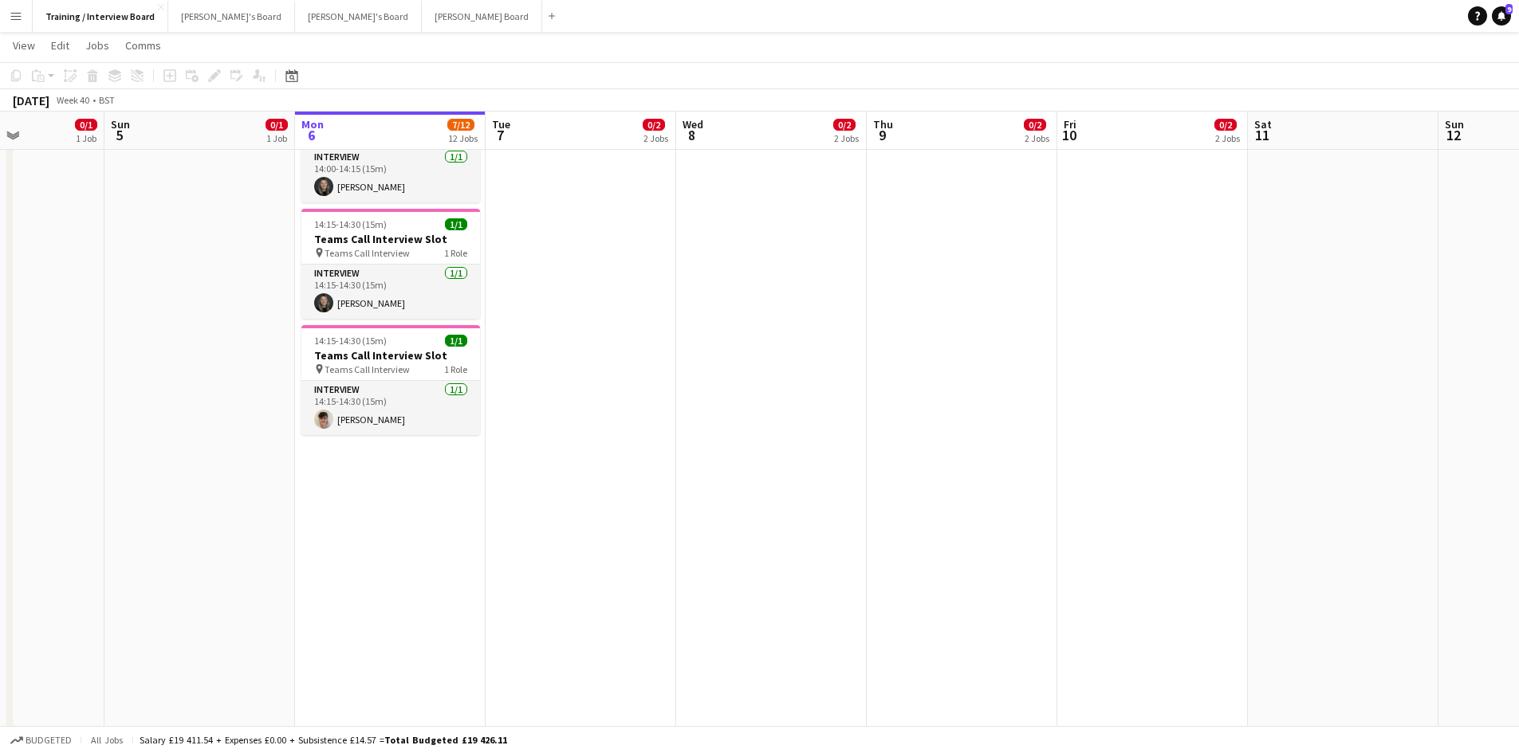
drag, startPoint x: 723, startPoint y: 122, endPoint x: 185, endPoint y: 120, distance: 538.1
click at [185, 120] on app-calendar-viewport "Thu 2 7/8 8 Jobs Fri 3 6/10 10 Jobs Sat 4 0/1 1 Job Sun 5 0/1 1 Job Mon 6 7/12 …" at bounding box center [759, 698] width 1519 height 3665
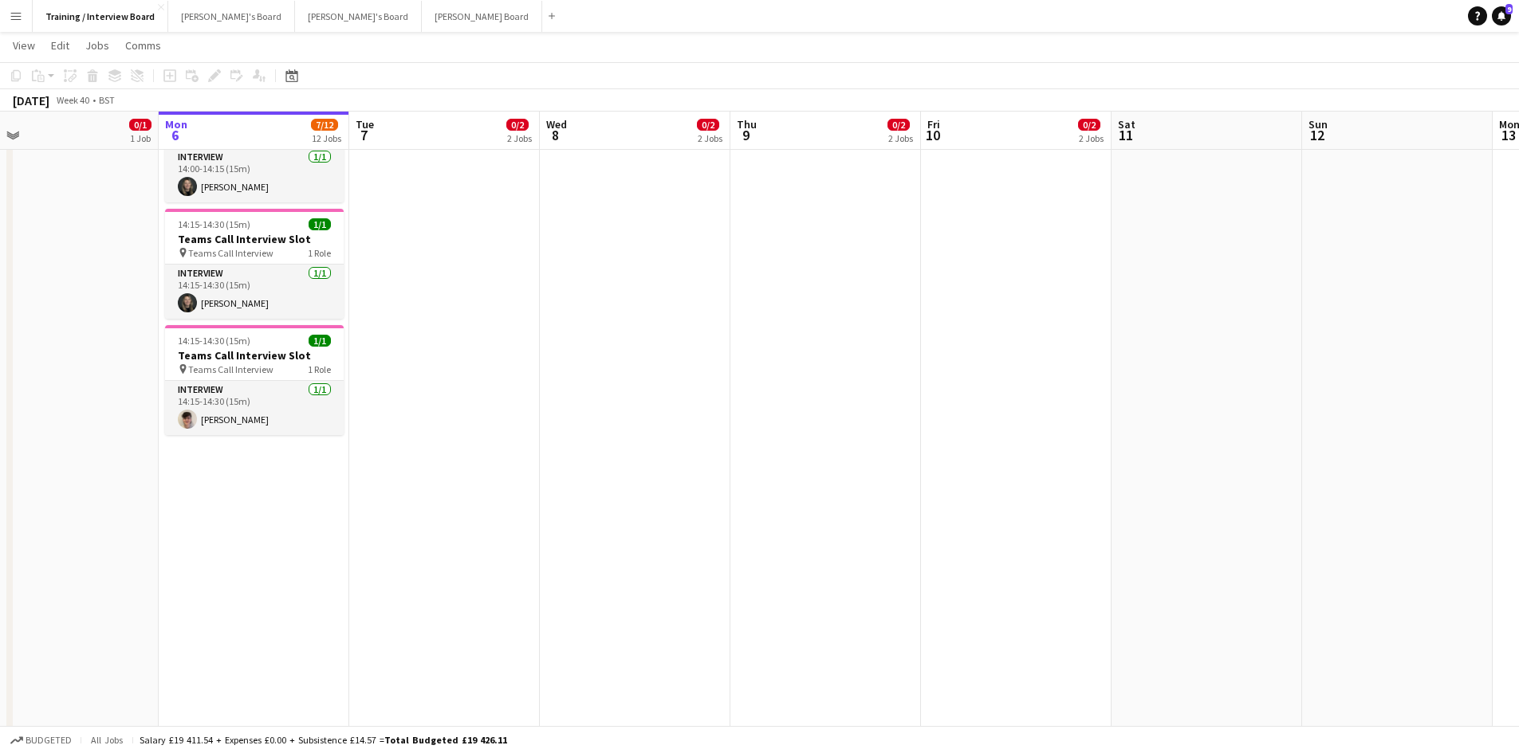
scroll to position [0, 606]
drag, startPoint x: 576, startPoint y: 135, endPoint x: 440, endPoint y: 124, distance: 136.8
click at [440, 124] on app-calendar-viewport "Thu 2 7/8 8 Jobs Fri 3 6/10 10 Jobs Sat 4 0/1 1 Job Sun 5 0/1 1 Job Mon 6 7/12 …" at bounding box center [759, 698] width 1519 height 3665
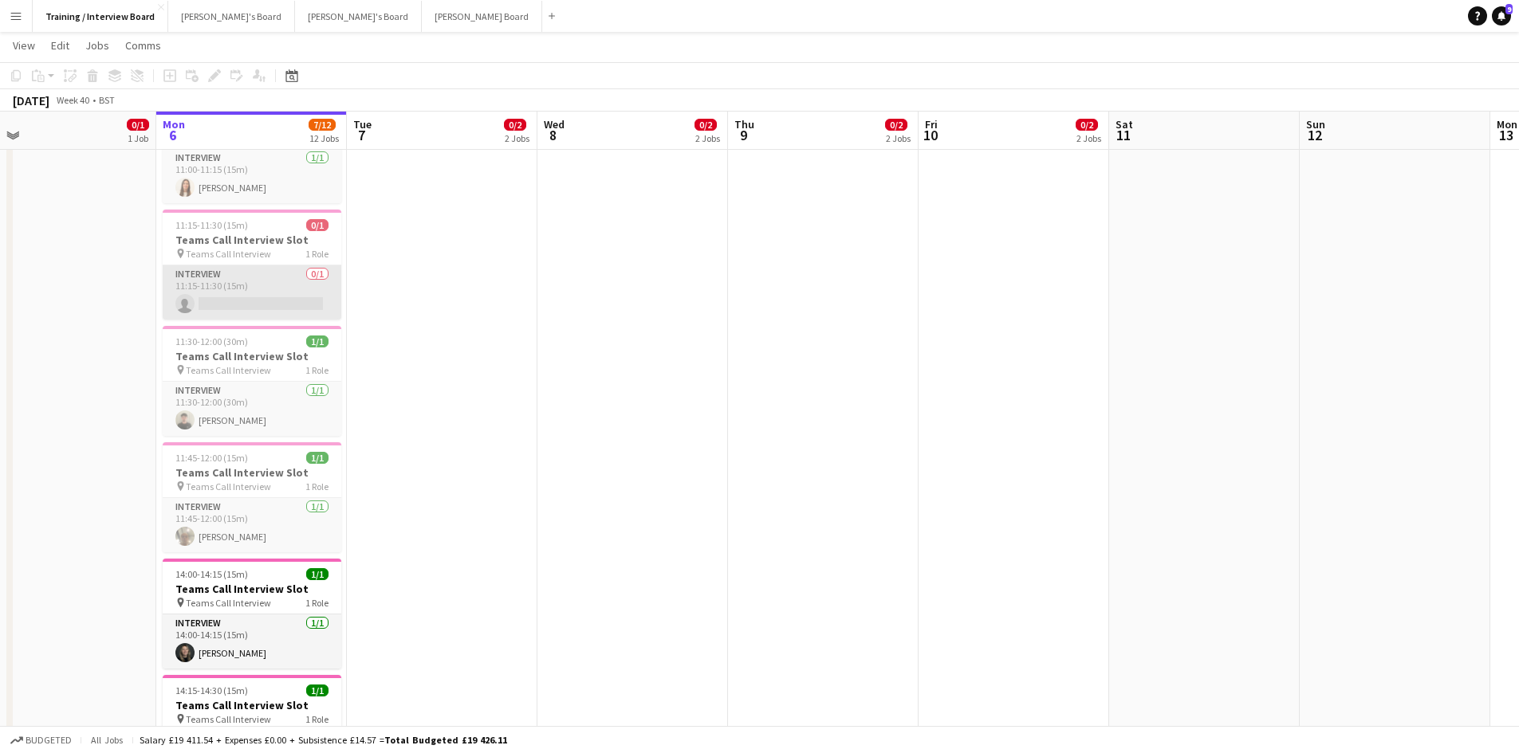
scroll to position [717, 0]
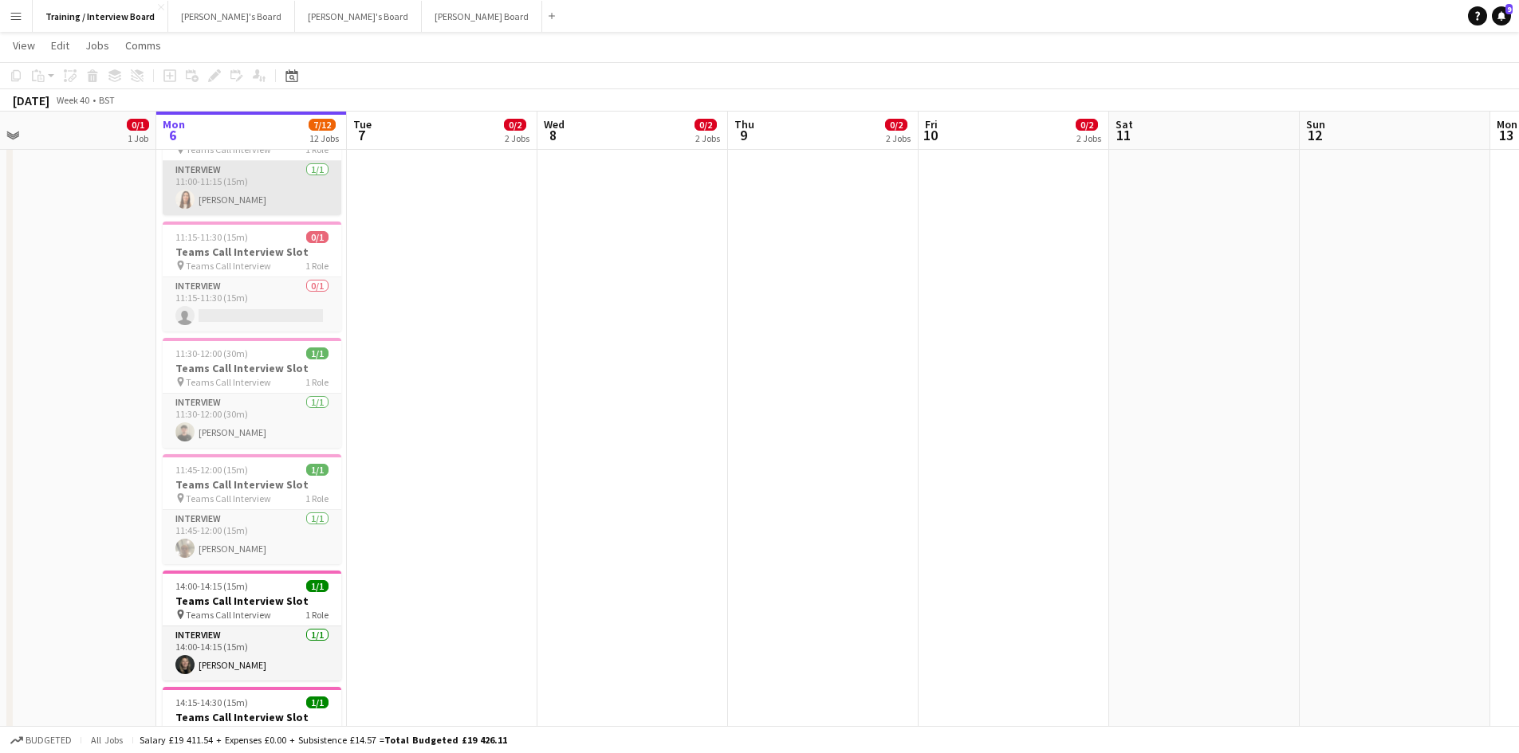
click at [243, 198] on app-card-role "Interview 1/1 11:00-11:15 (15m) Maria Cunha" at bounding box center [252, 188] width 179 height 54
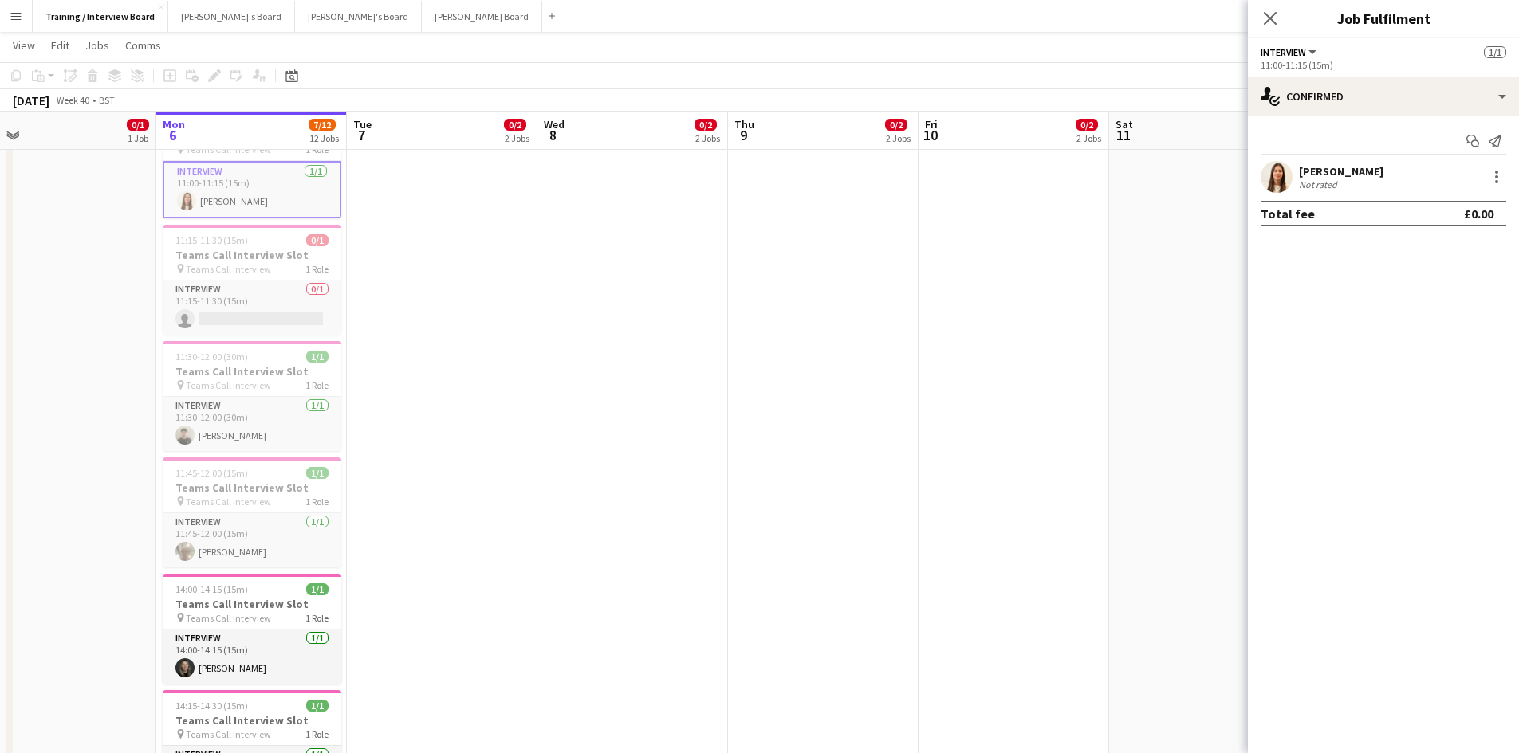
click at [1340, 163] on div "Maria Cunha Not rated" at bounding box center [1383, 177] width 271 height 32
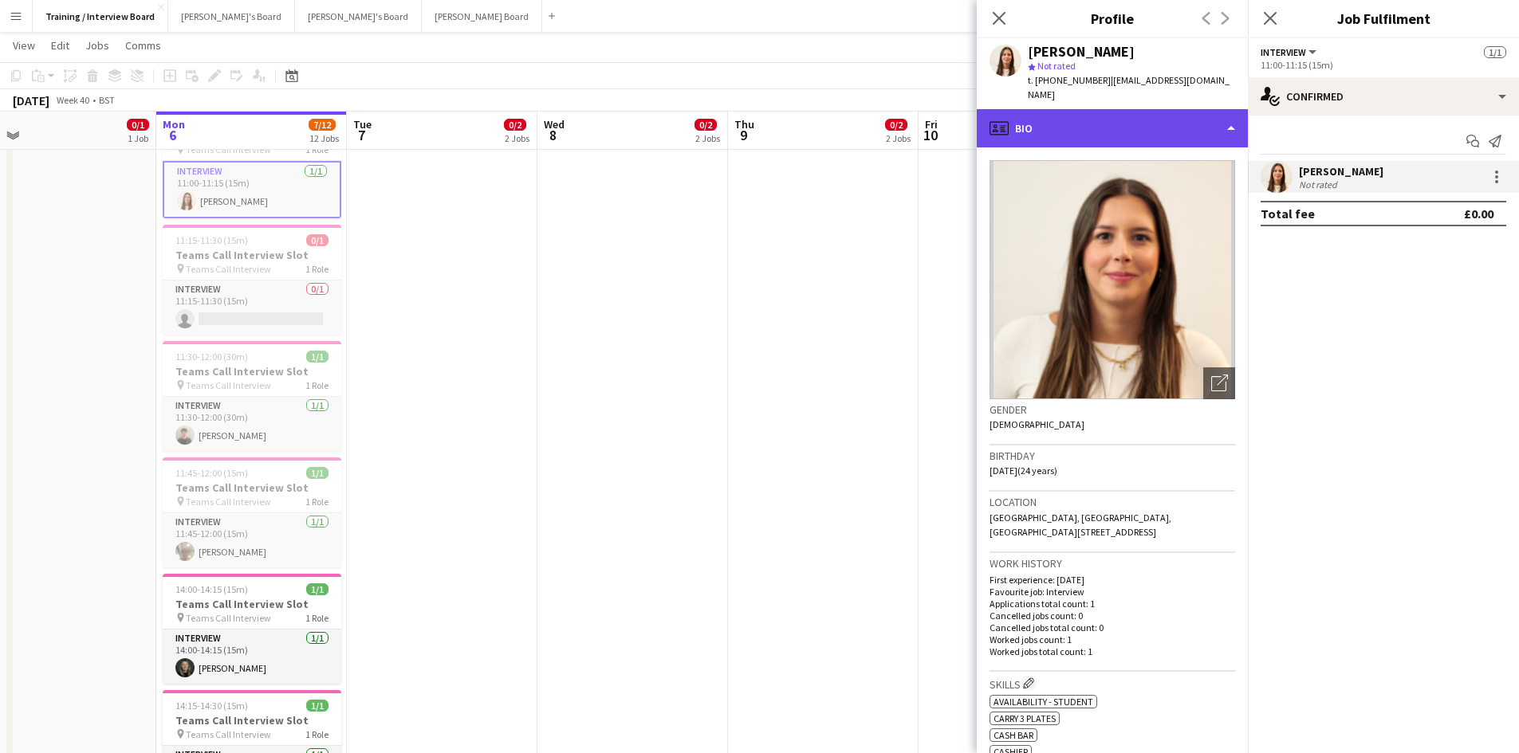
click at [1236, 114] on div "profile Bio" at bounding box center [1112, 128] width 271 height 38
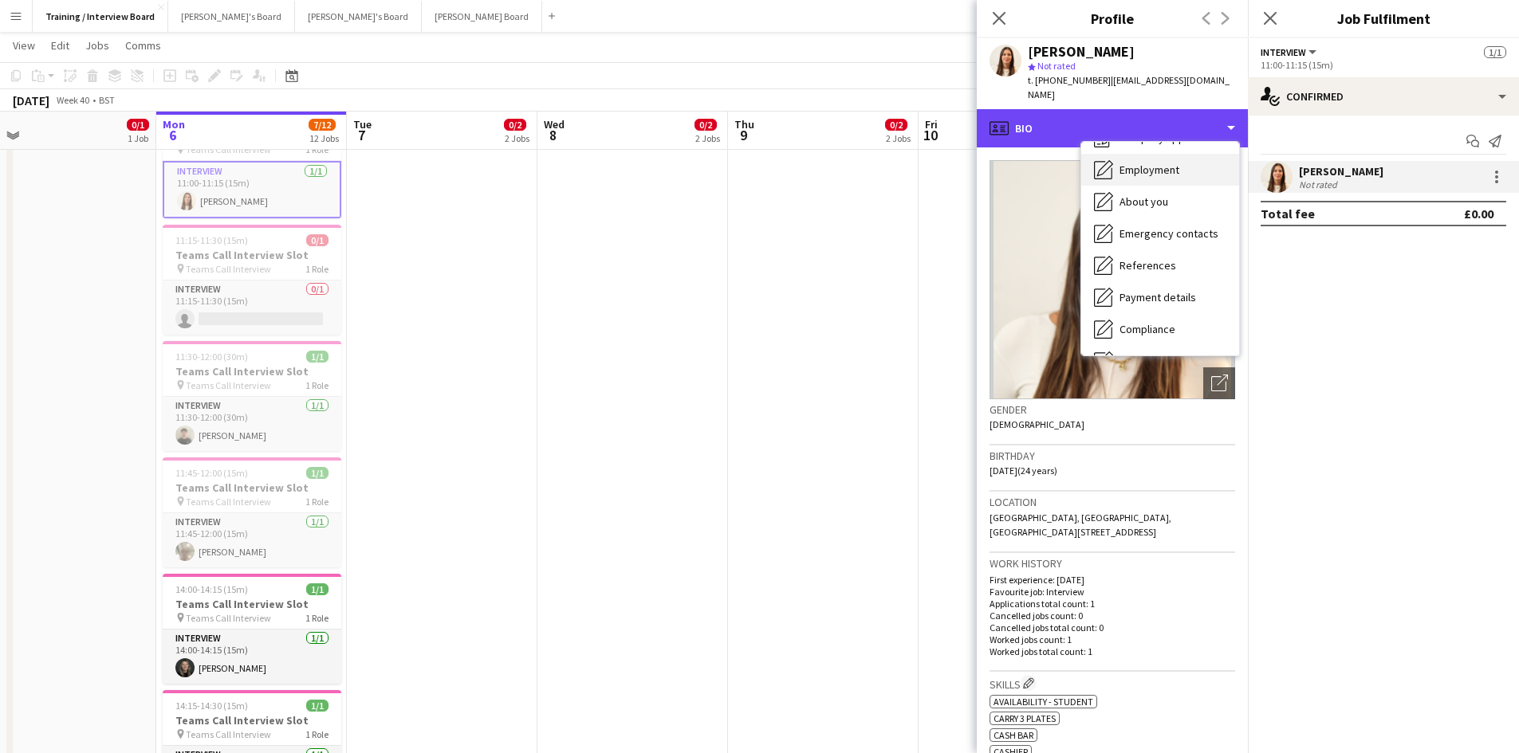
scroll to position [80, 0]
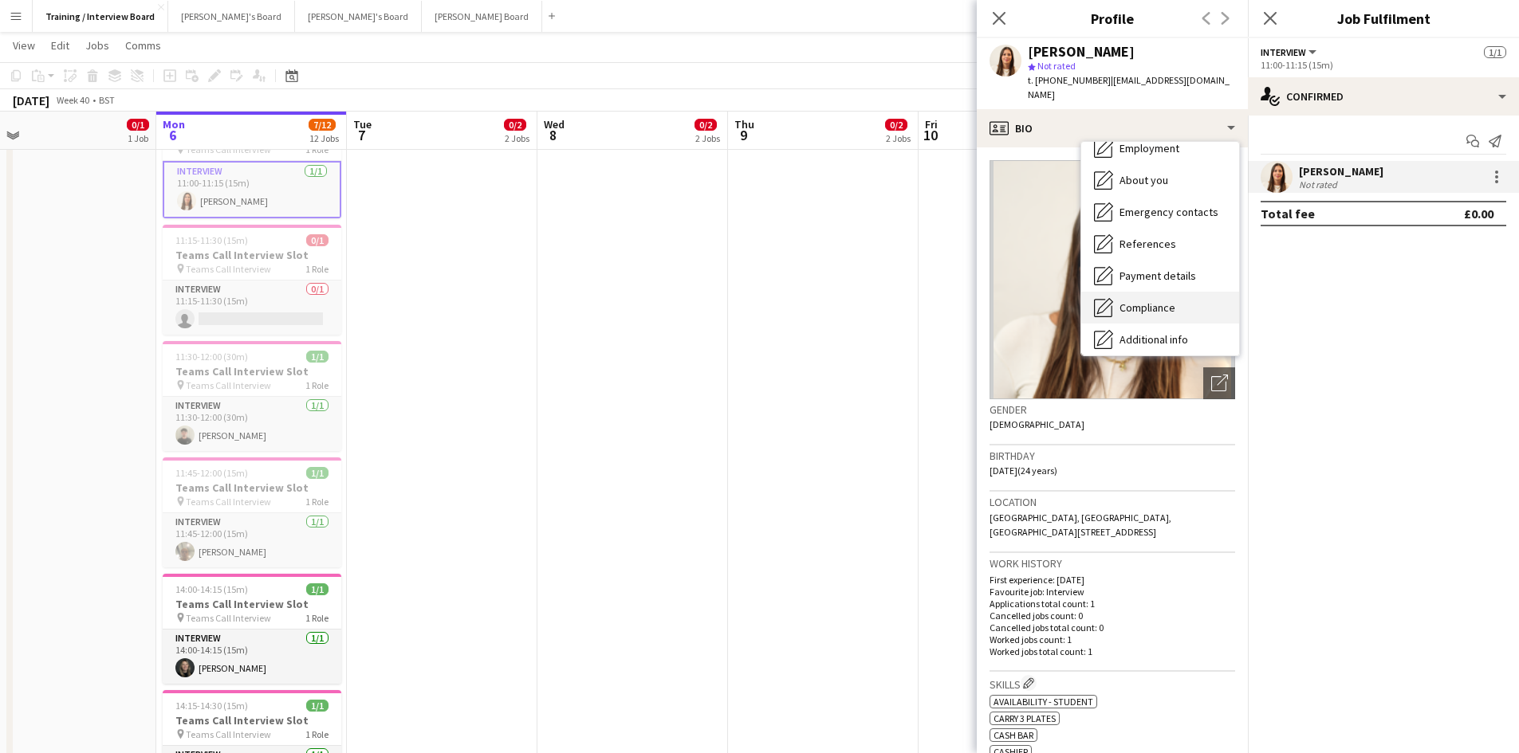
click at [1165, 301] on span "Compliance" at bounding box center [1147, 308] width 56 height 14
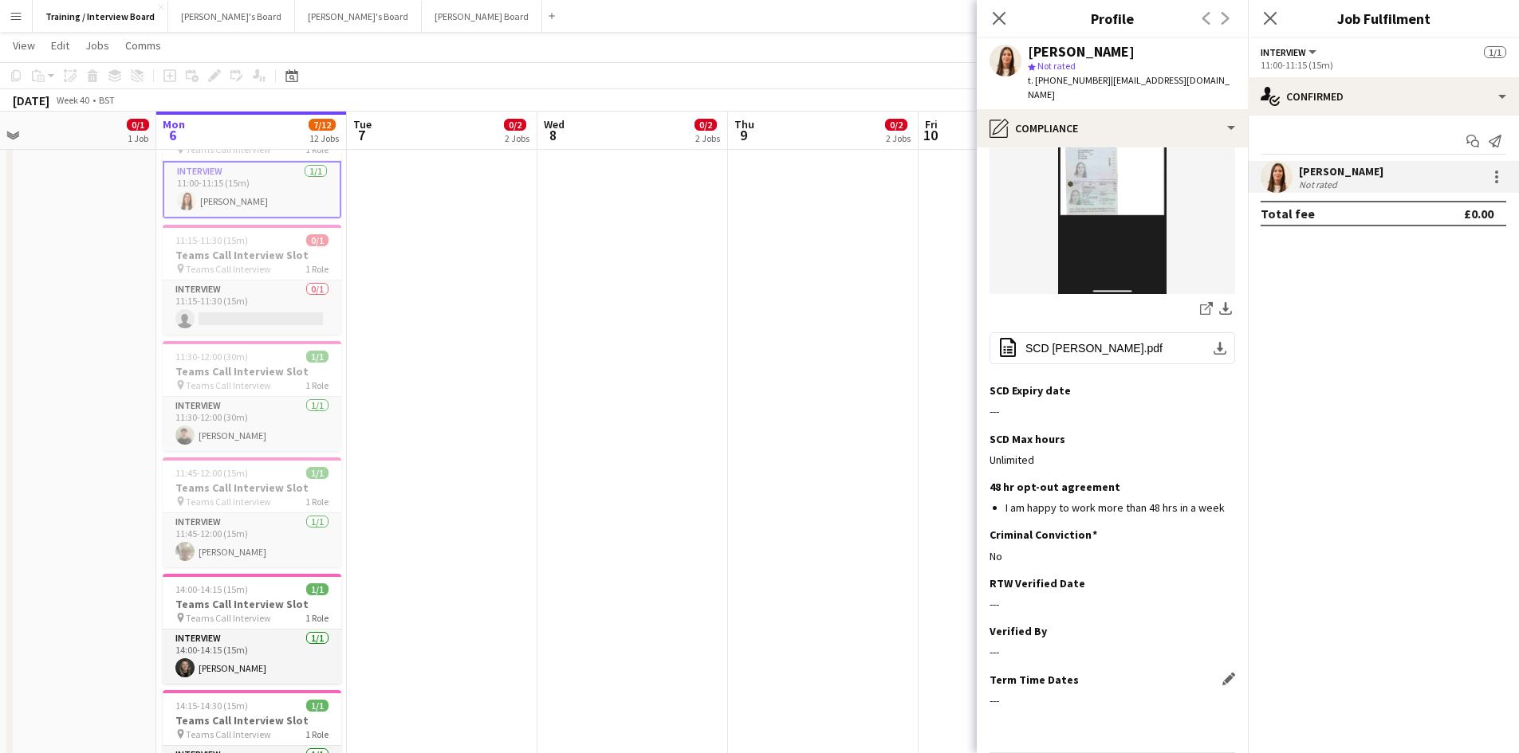
scroll to position [356, 0]
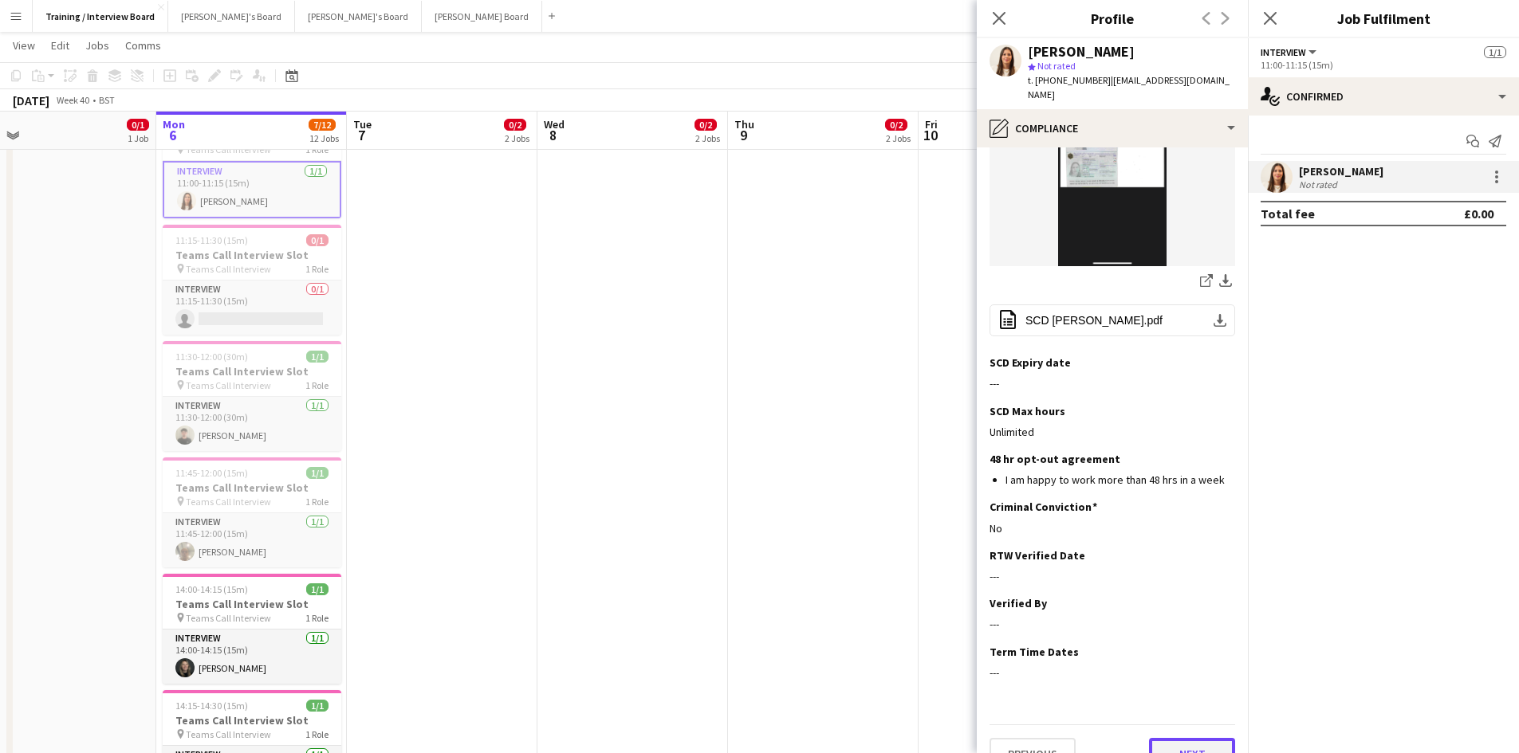
click at [1212, 738] on button "Next" at bounding box center [1192, 754] width 86 height 32
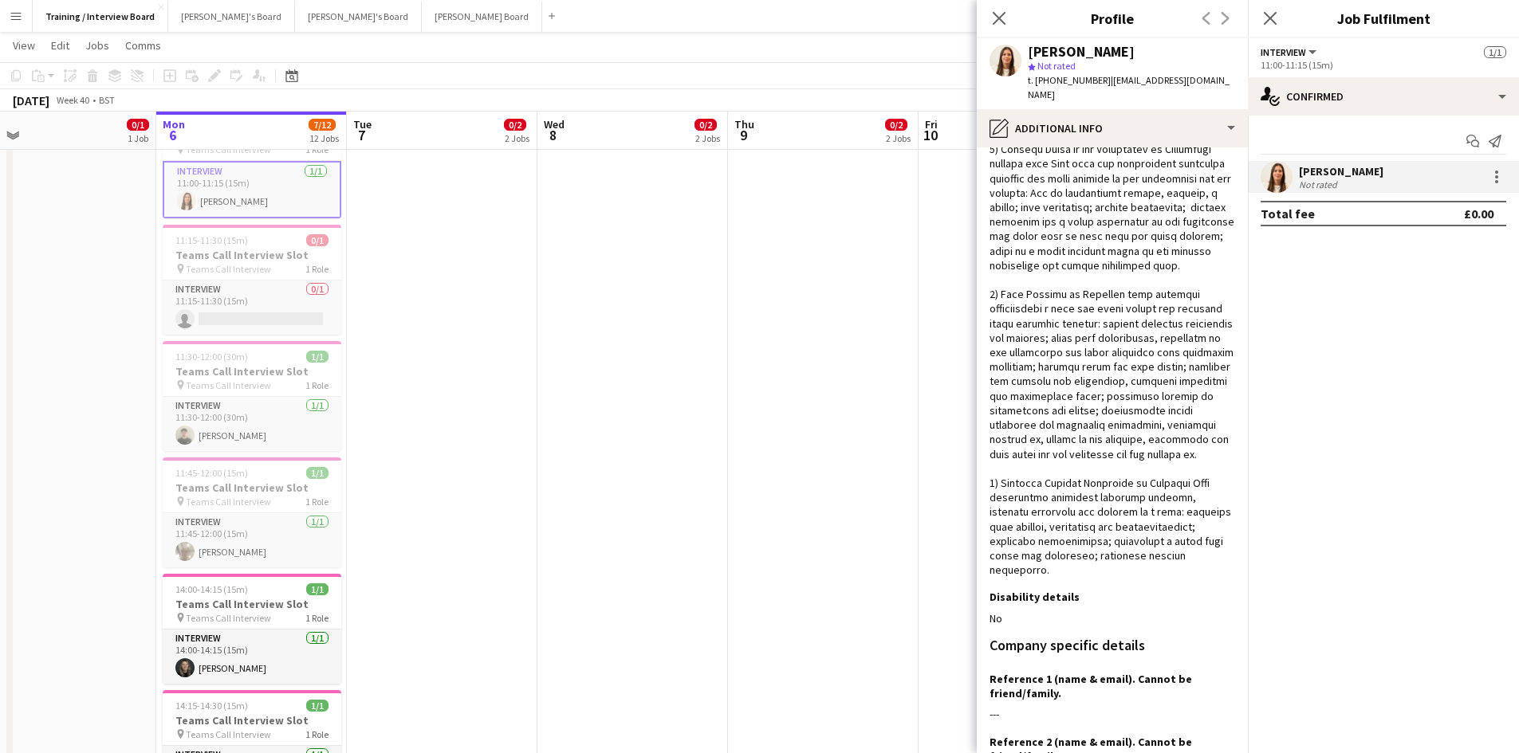
scroll to position [478, 0]
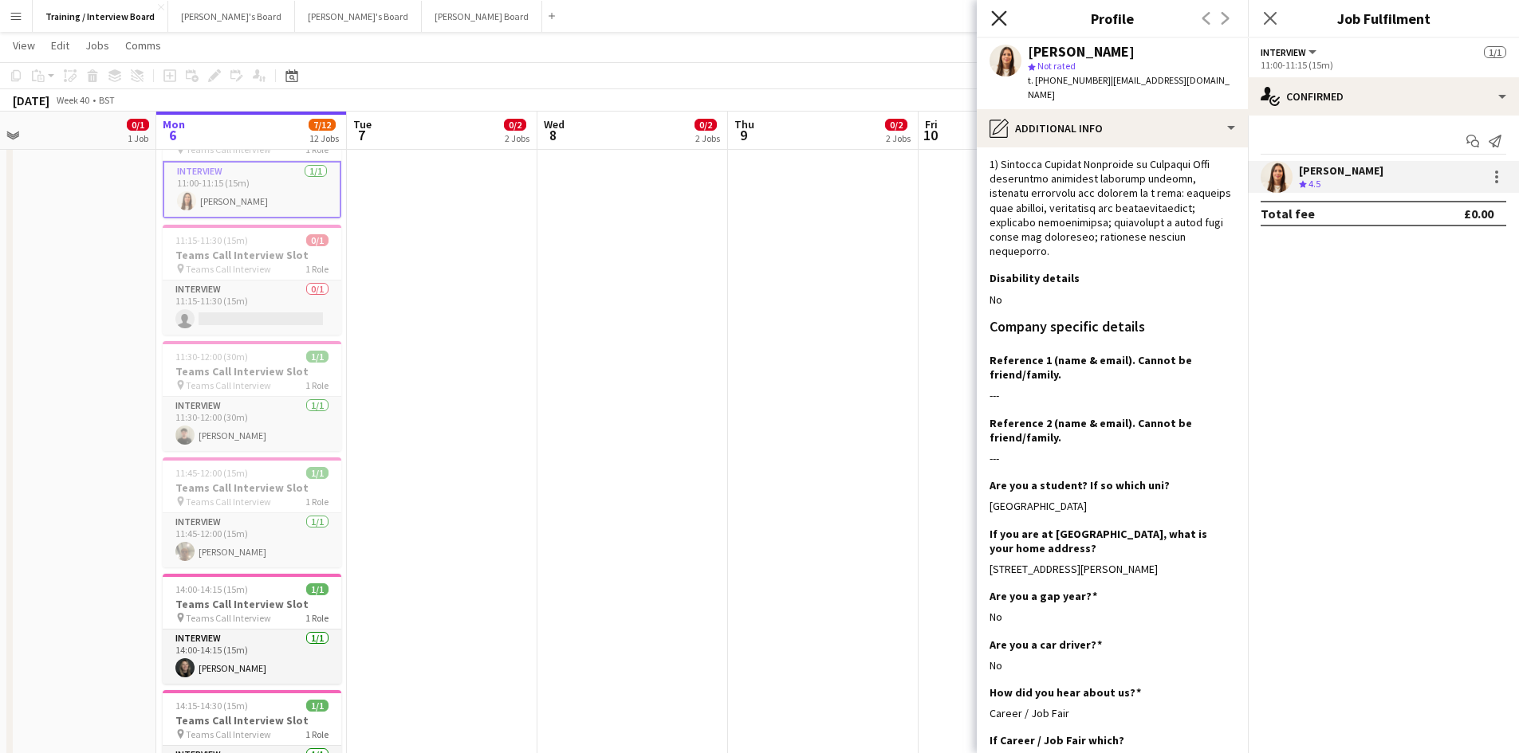
click at [1002, 17] on icon "Close pop-in" at bounding box center [998, 17] width 15 height 15
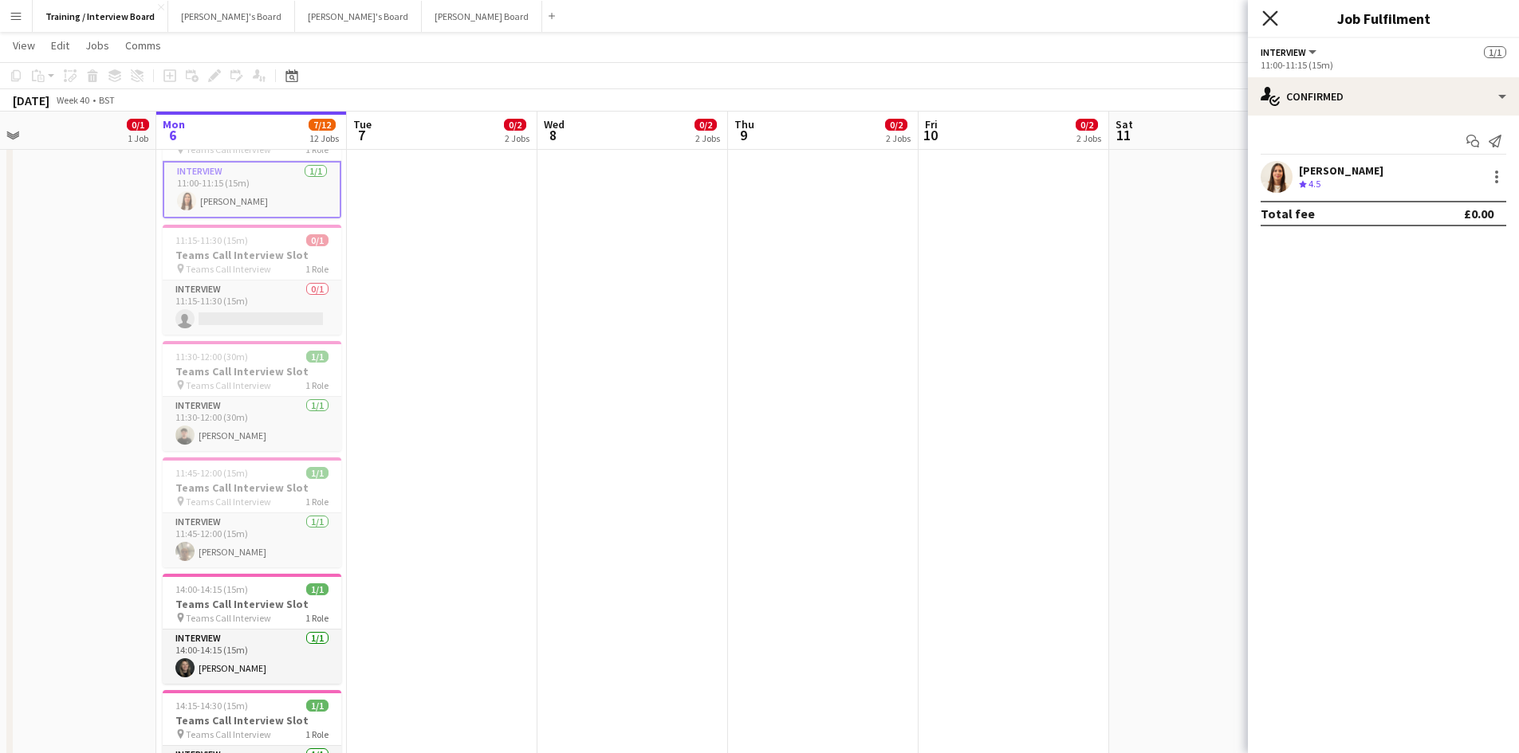
click at [1269, 14] on icon "Close pop-in" at bounding box center [1269, 17] width 15 height 15
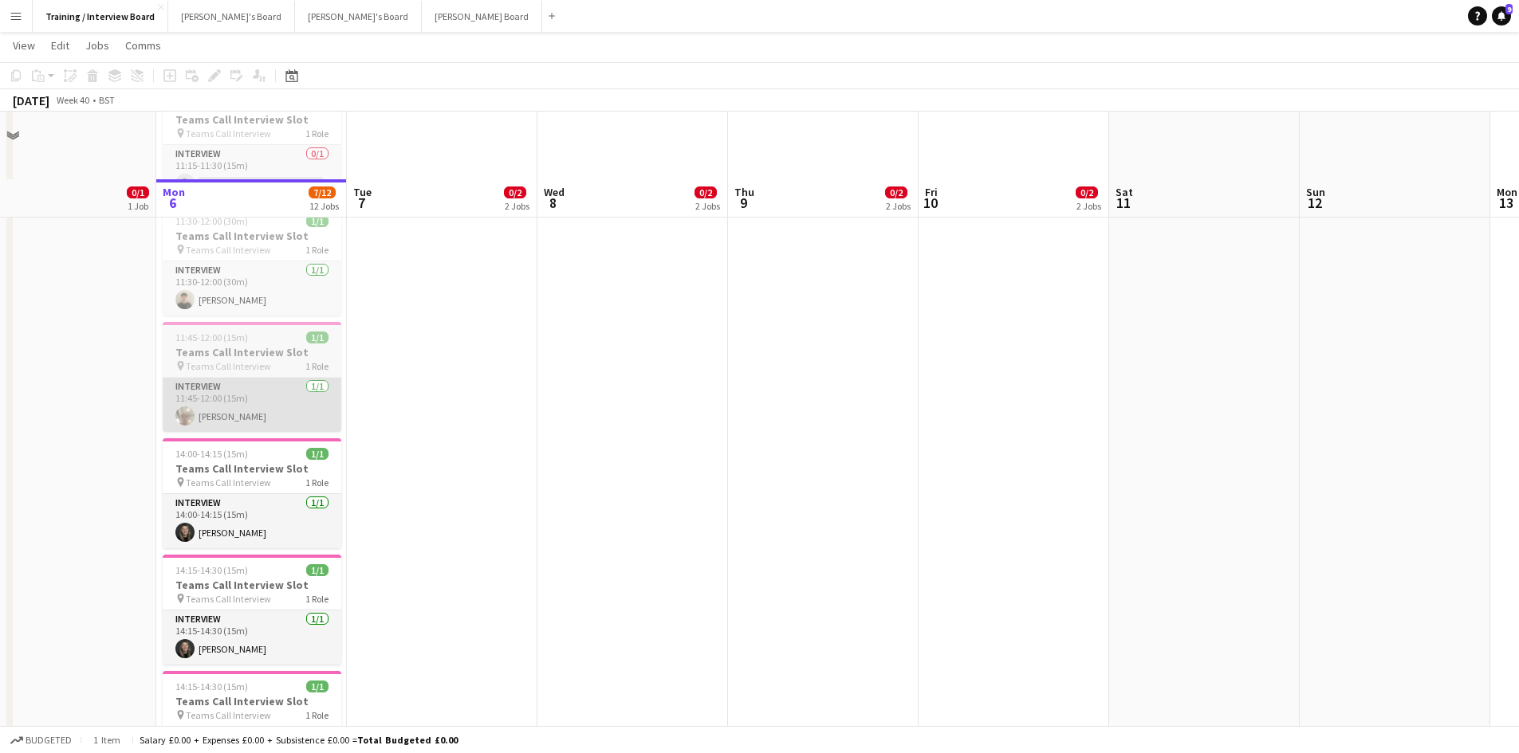
scroll to position [957, 0]
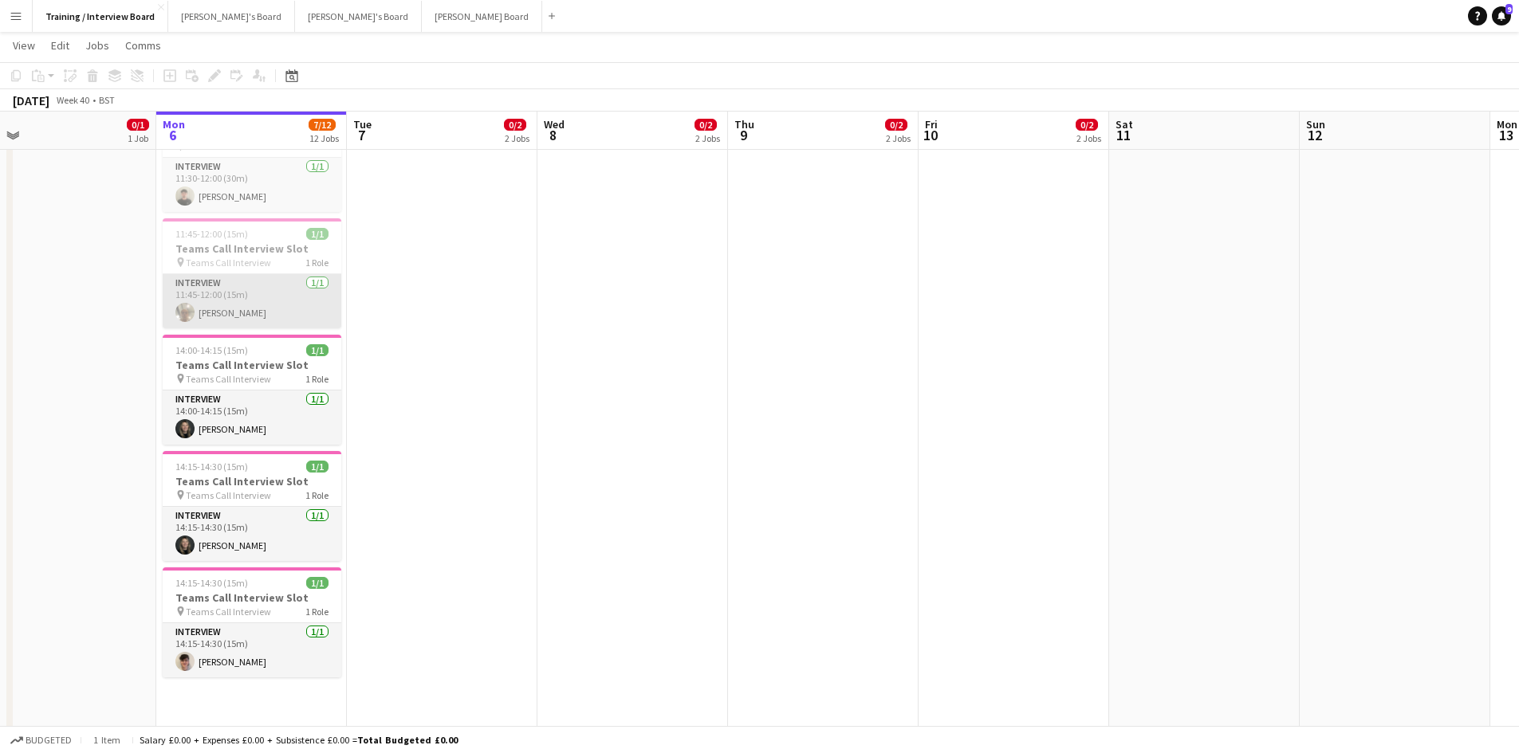
click at [245, 313] on app-card-role "Interview 1/1 11:45-12:00 (15m) Anes Abbas" at bounding box center [252, 301] width 179 height 54
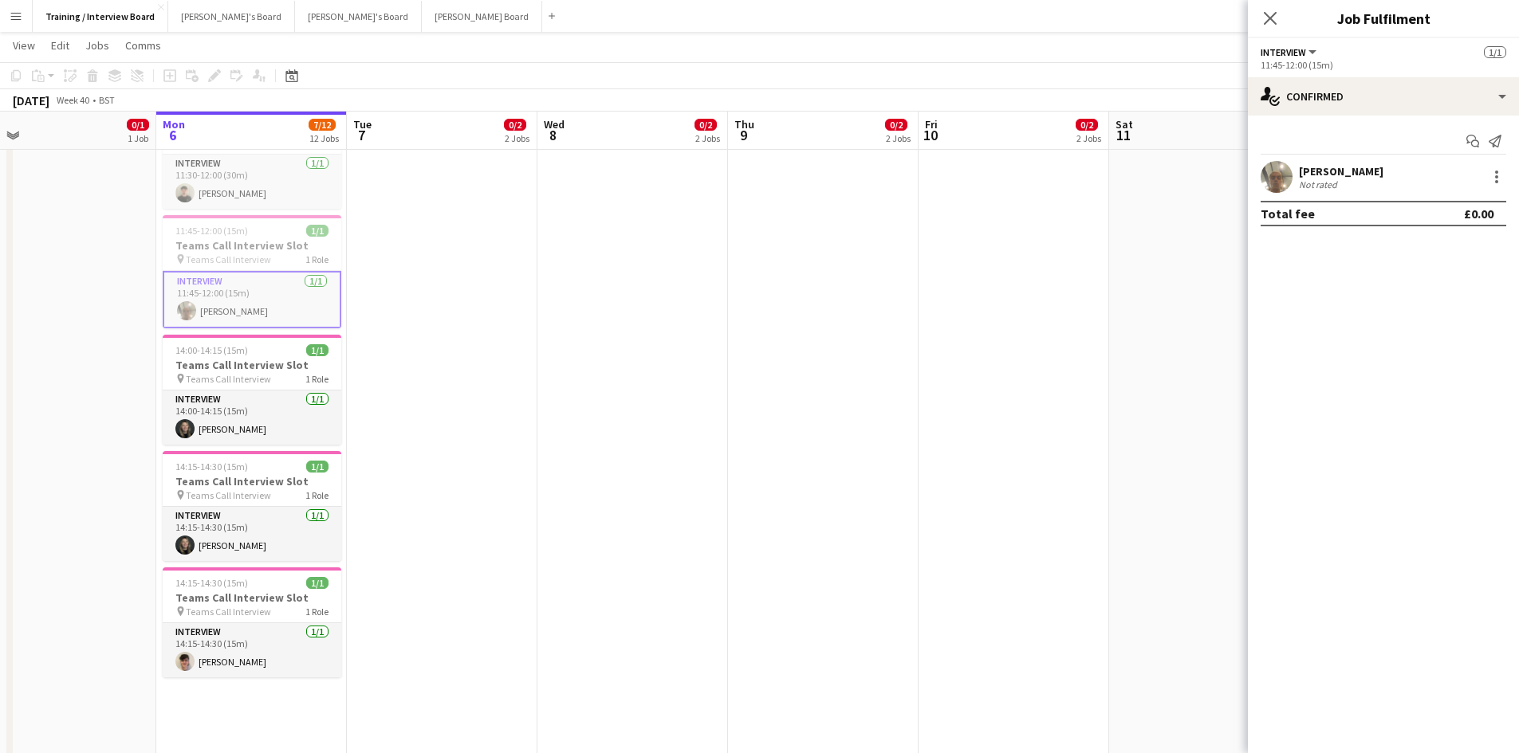
click at [1307, 174] on div "[PERSON_NAME]" at bounding box center [1341, 171] width 84 height 14
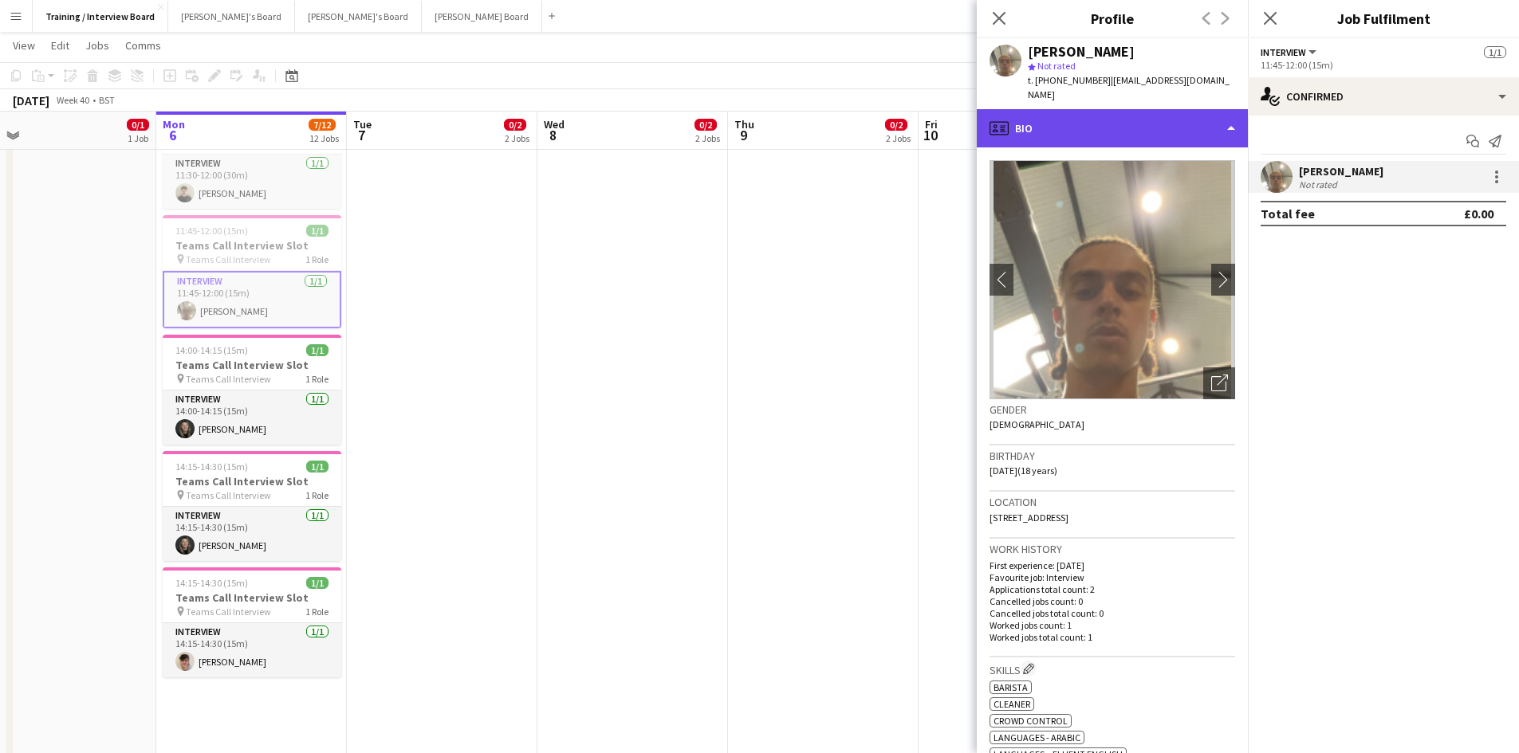
click at [1229, 117] on div "profile Bio" at bounding box center [1112, 128] width 271 height 38
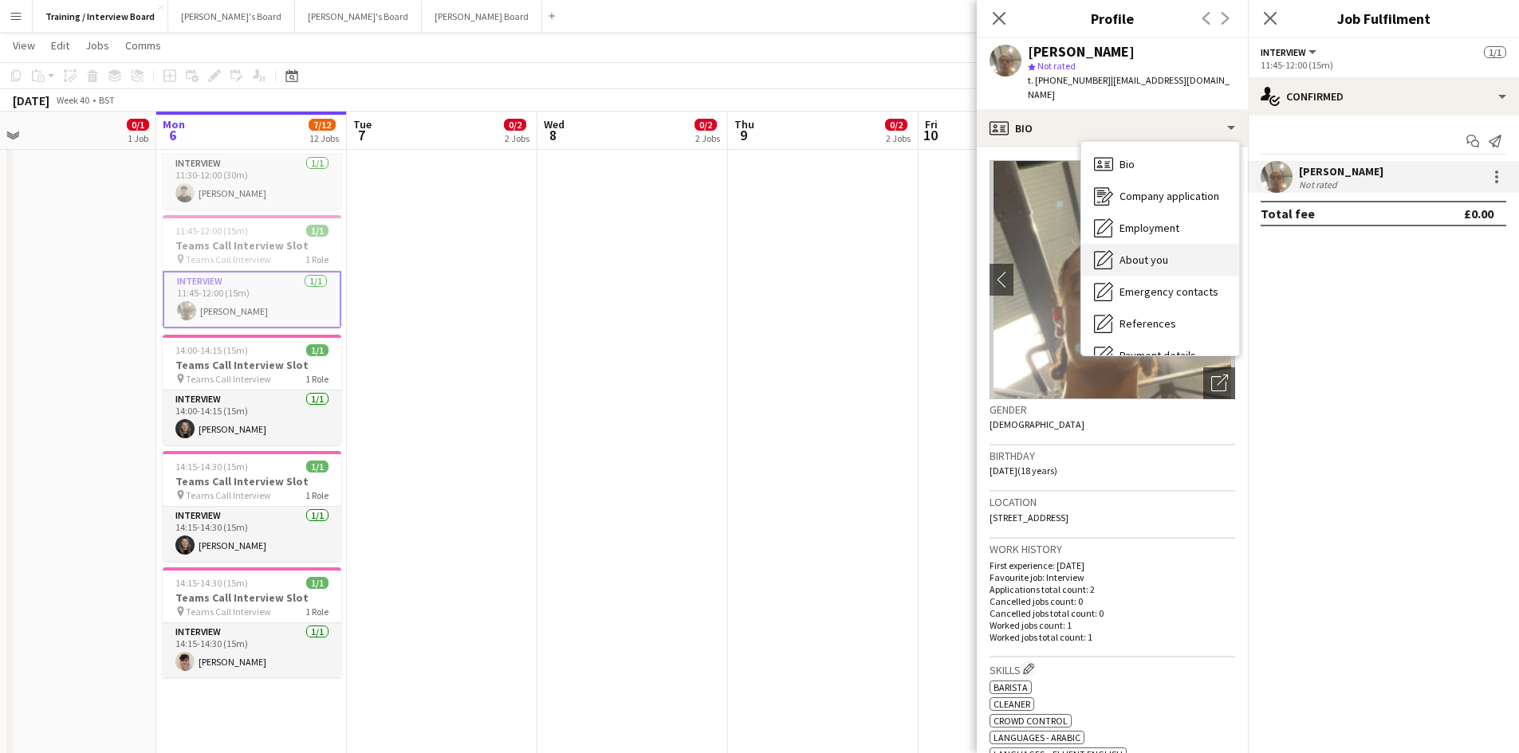
click at [1152, 253] on span "About you" at bounding box center [1143, 260] width 49 height 14
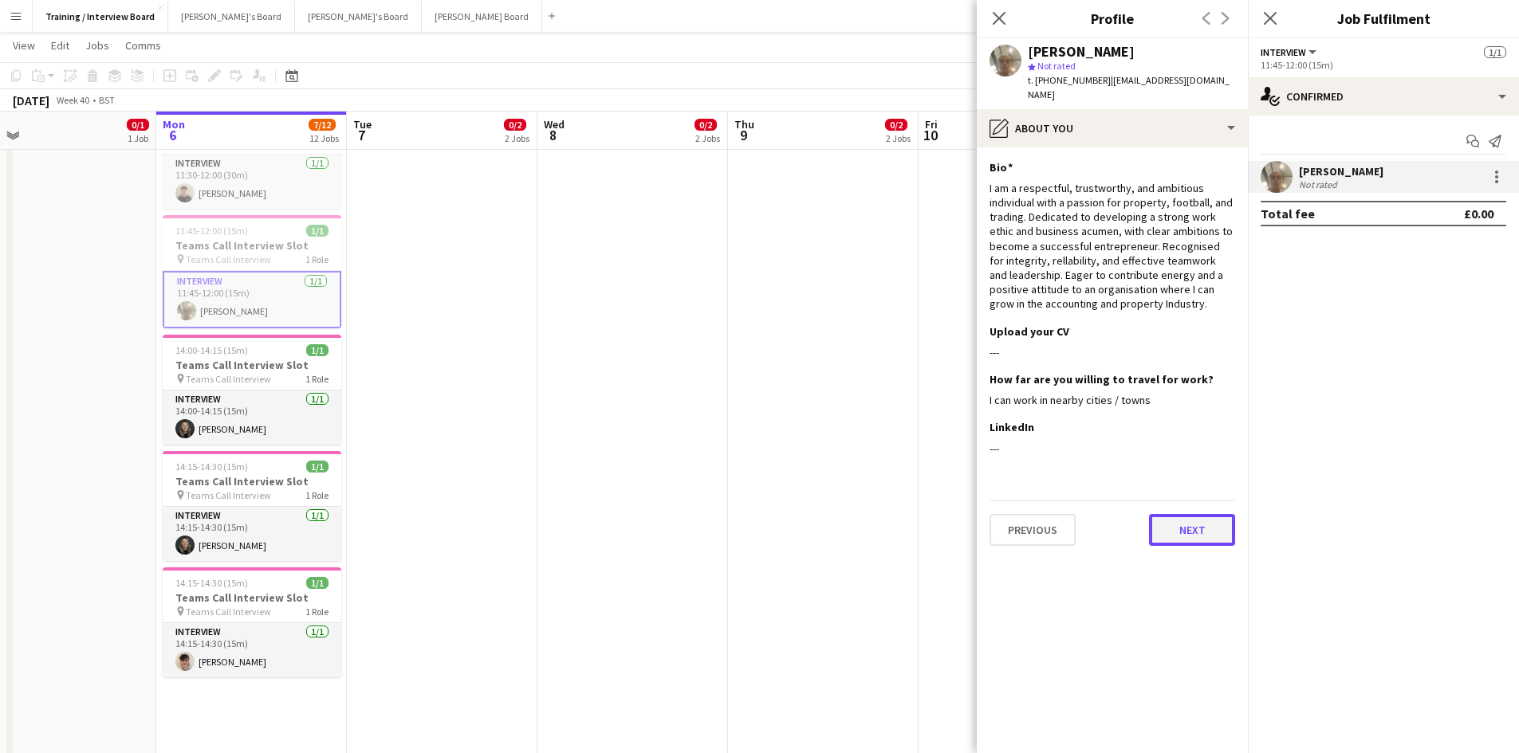
click at [1203, 514] on button "Next" at bounding box center [1192, 530] width 86 height 32
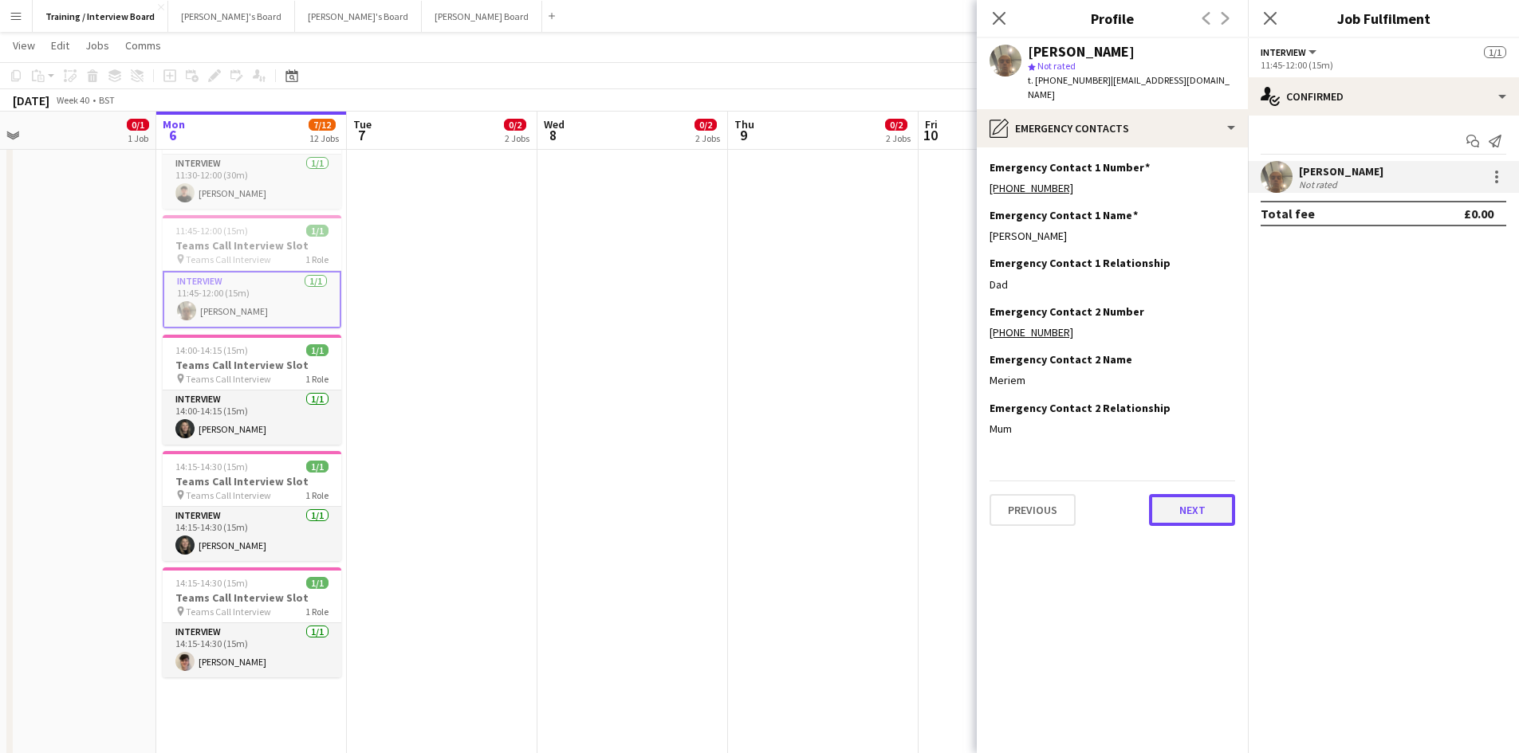
click at [1197, 502] on button "Next" at bounding box center [1192, 510] width 86 height 32
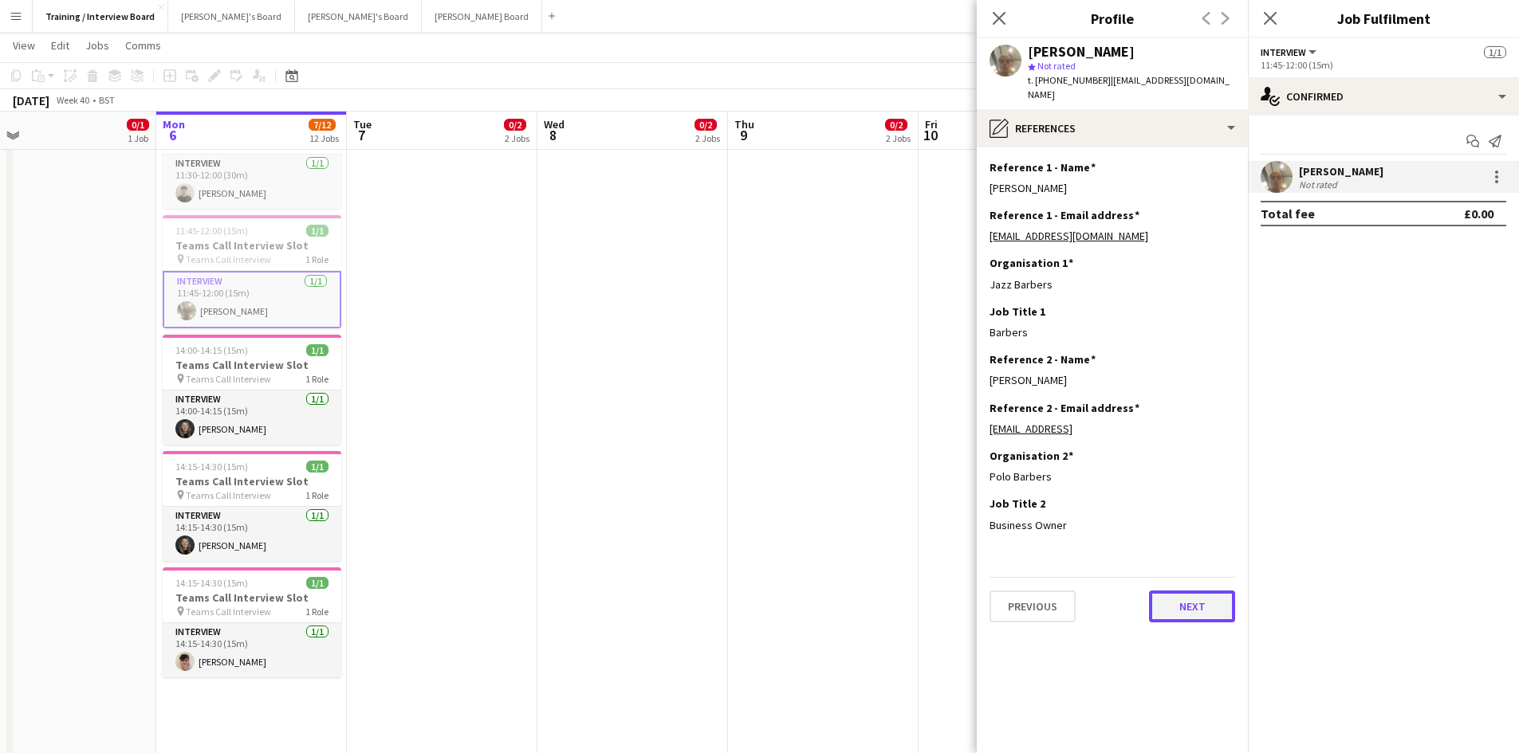
click at [1201, 591] on button "Next" at bounding box center [1192, 607] width 86 height 32
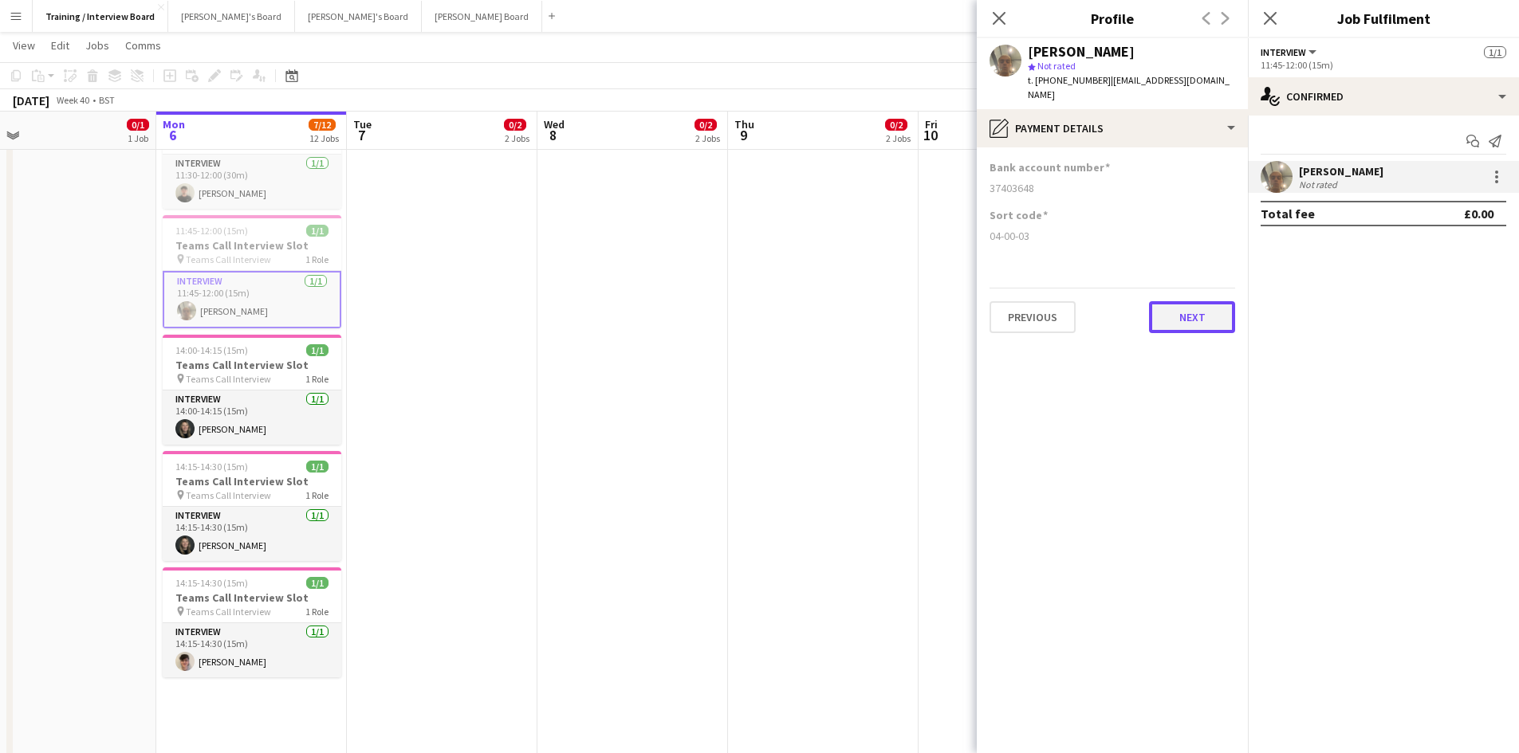
click at [1180, 313] on button "Next" at bounding box center [1192, 317] width 86 height 32
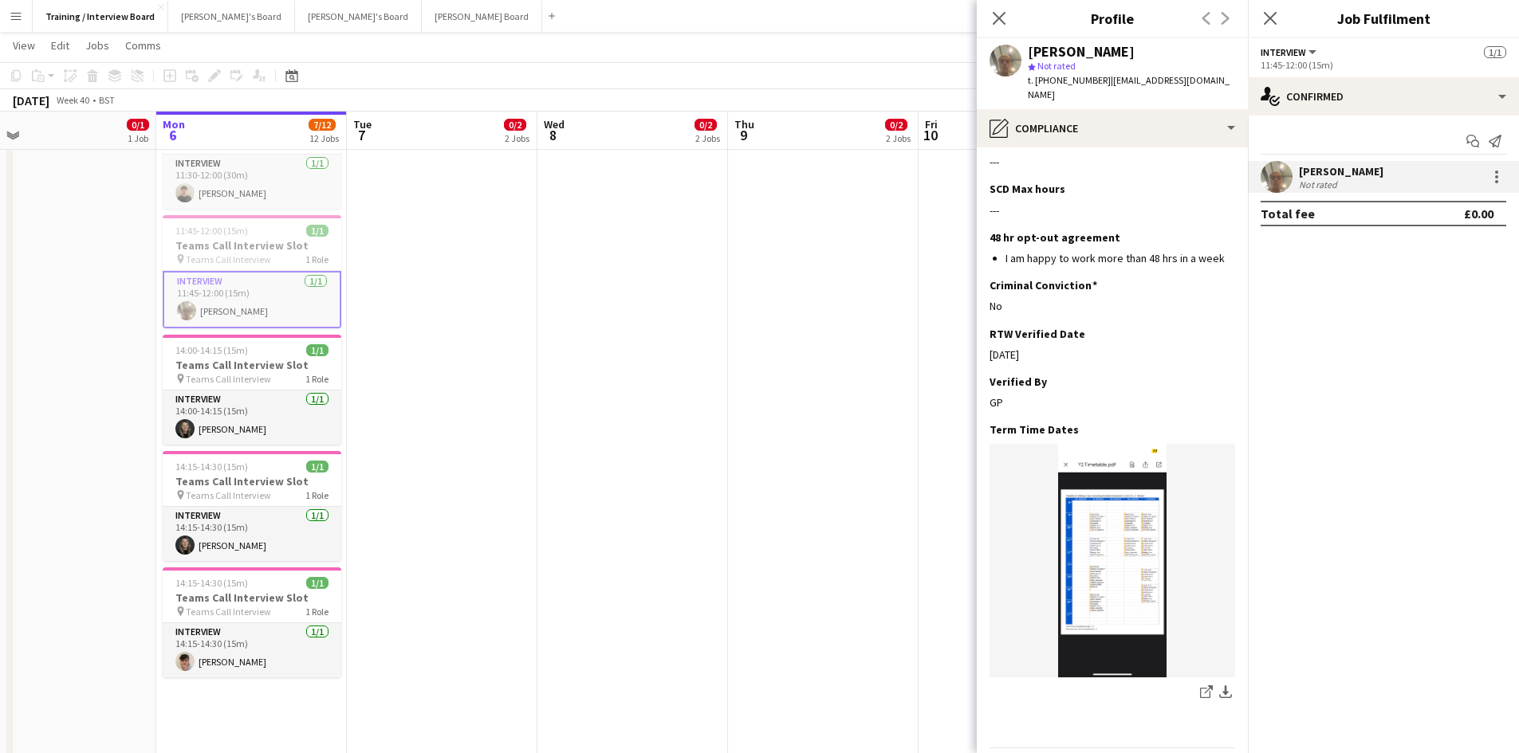
scroll to position [1046, 0]
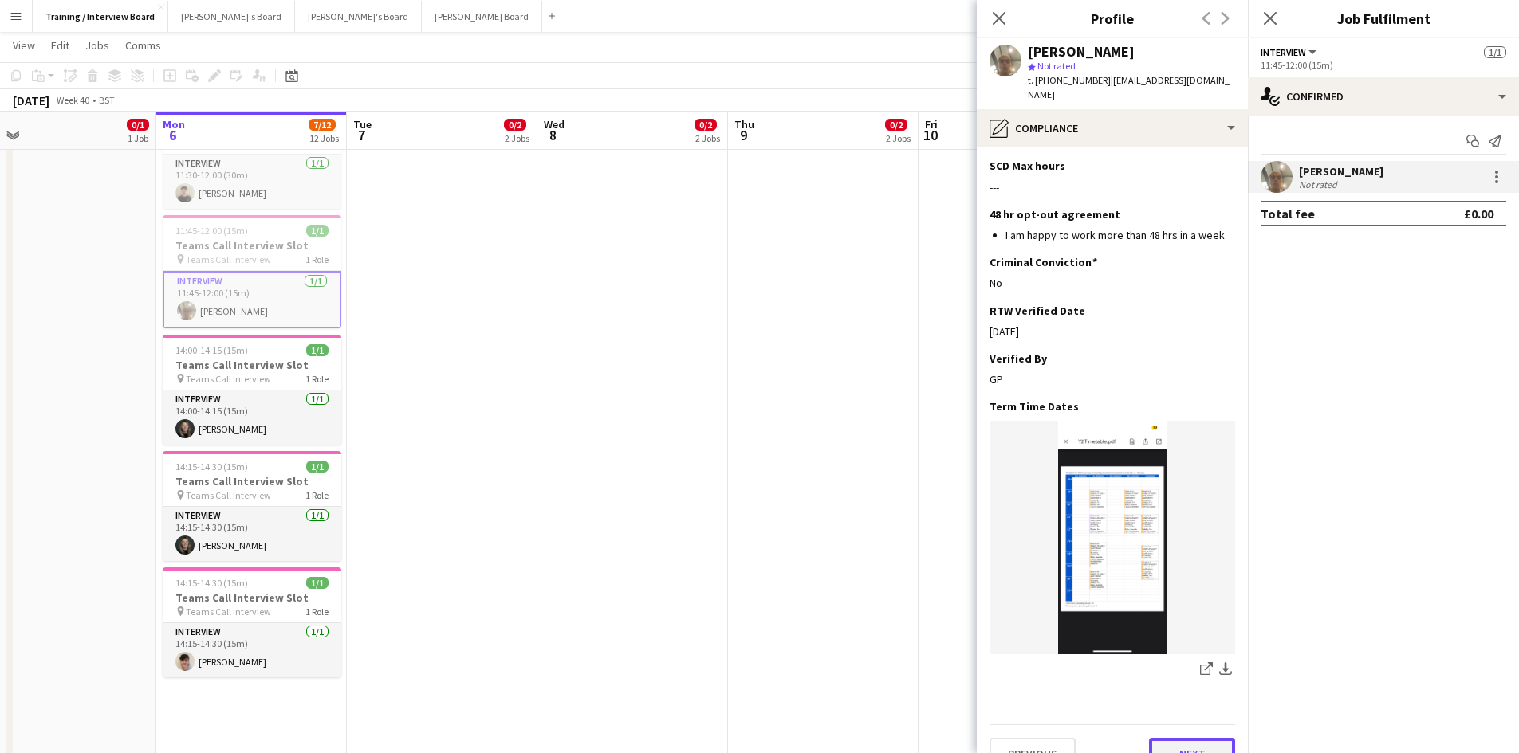
click at [1188, 738] on button "Next" at bounding box center [1192, 754] width 86 height 32
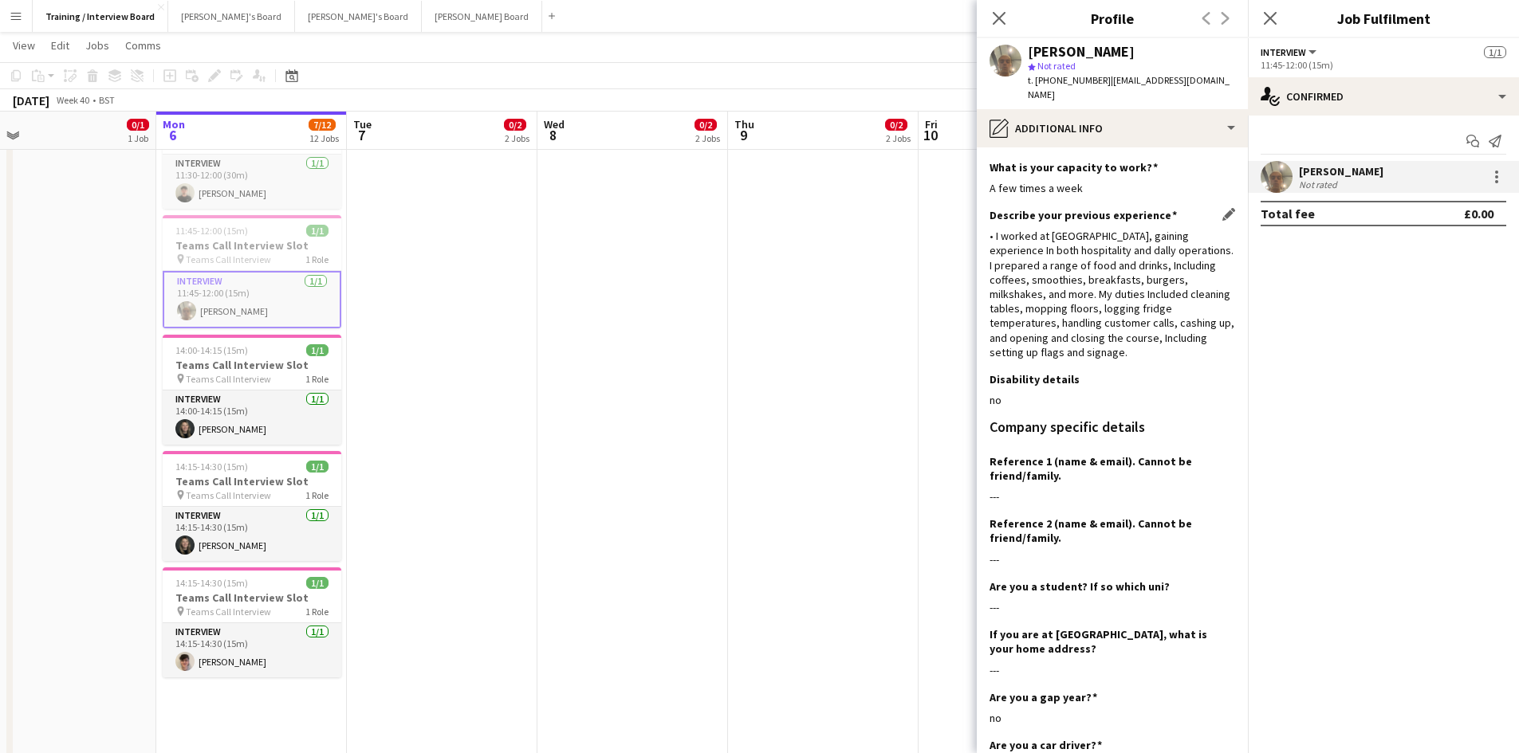
click at [999, 229] on div "• I worked at Princes Mini Golf Course & Clubhouse, gaining experience In both …" at bounding box center [1112, 294] width 246 height 131
drag, startPoint x: 993, startPoint y: 225, endPoint x: 1209, endPoint y: 333, distance: 241.0
click at [1209, 333] on div "• I worked at Princes Mini Golf Course & Clubhouse, gaining experience In both …" at bounding box center [1112, 294] width 246 height 131
copy div "I worked at Princes Mini Golf Course & Clubhouse, gaining experience In both ho…"
click at [1175, 420] on div "Company specific details" at bounding box center [1112, 427] width 246 height 14
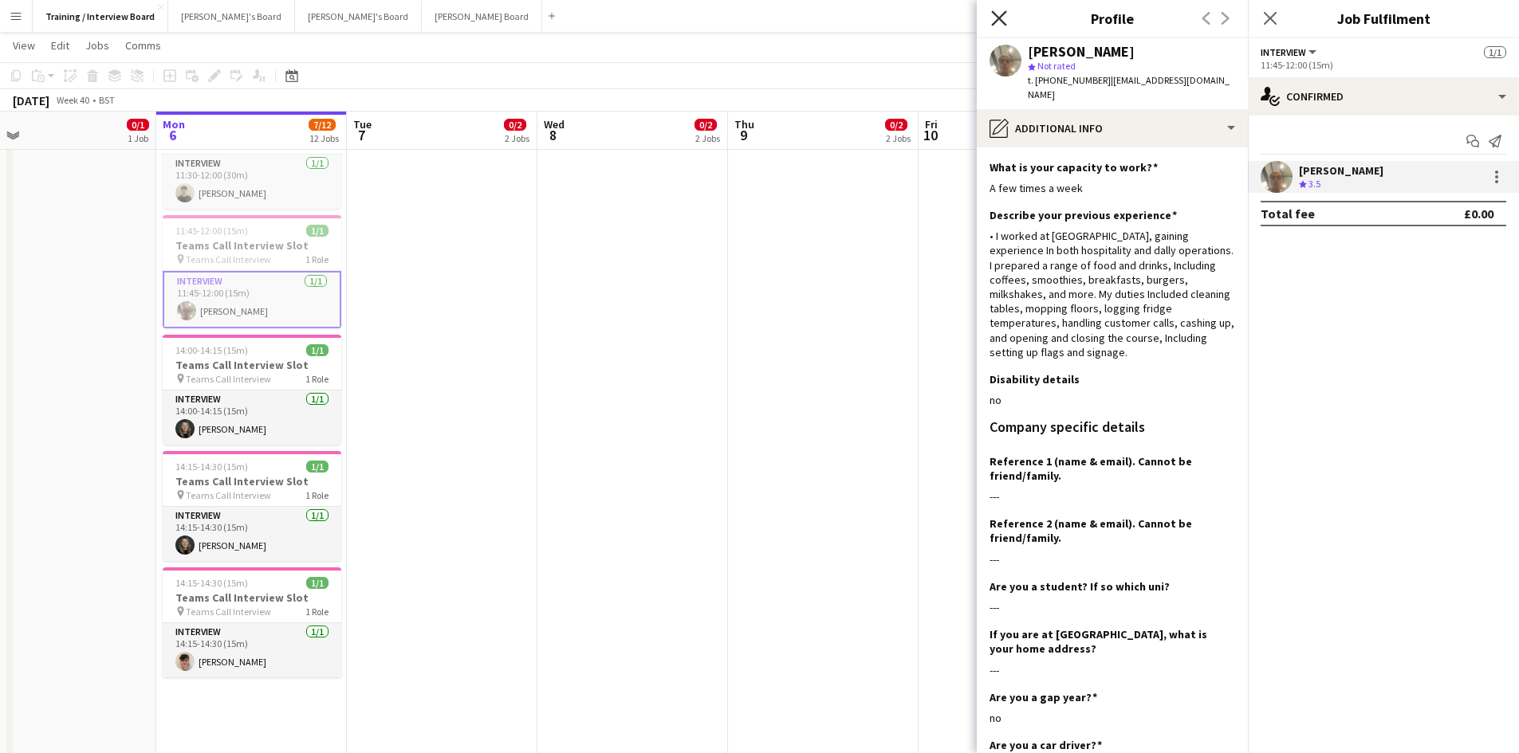
click at [993, 21] on icon "Close pop-in" at bounding box center [998, 17] width 15 height 15
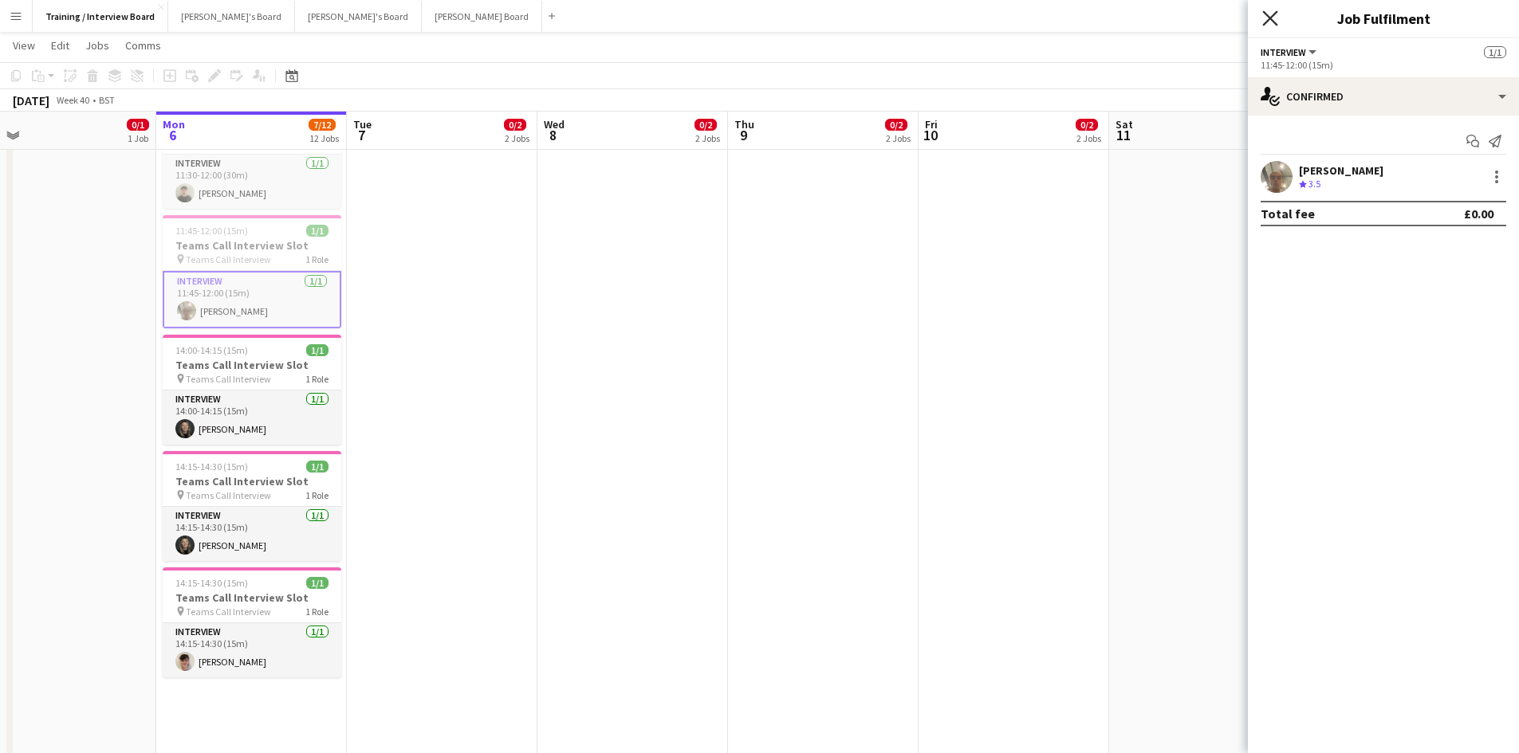
click at [1262, 17] on icon "Close pop-in" at bounding box center [1269, 17] width 15 height 15
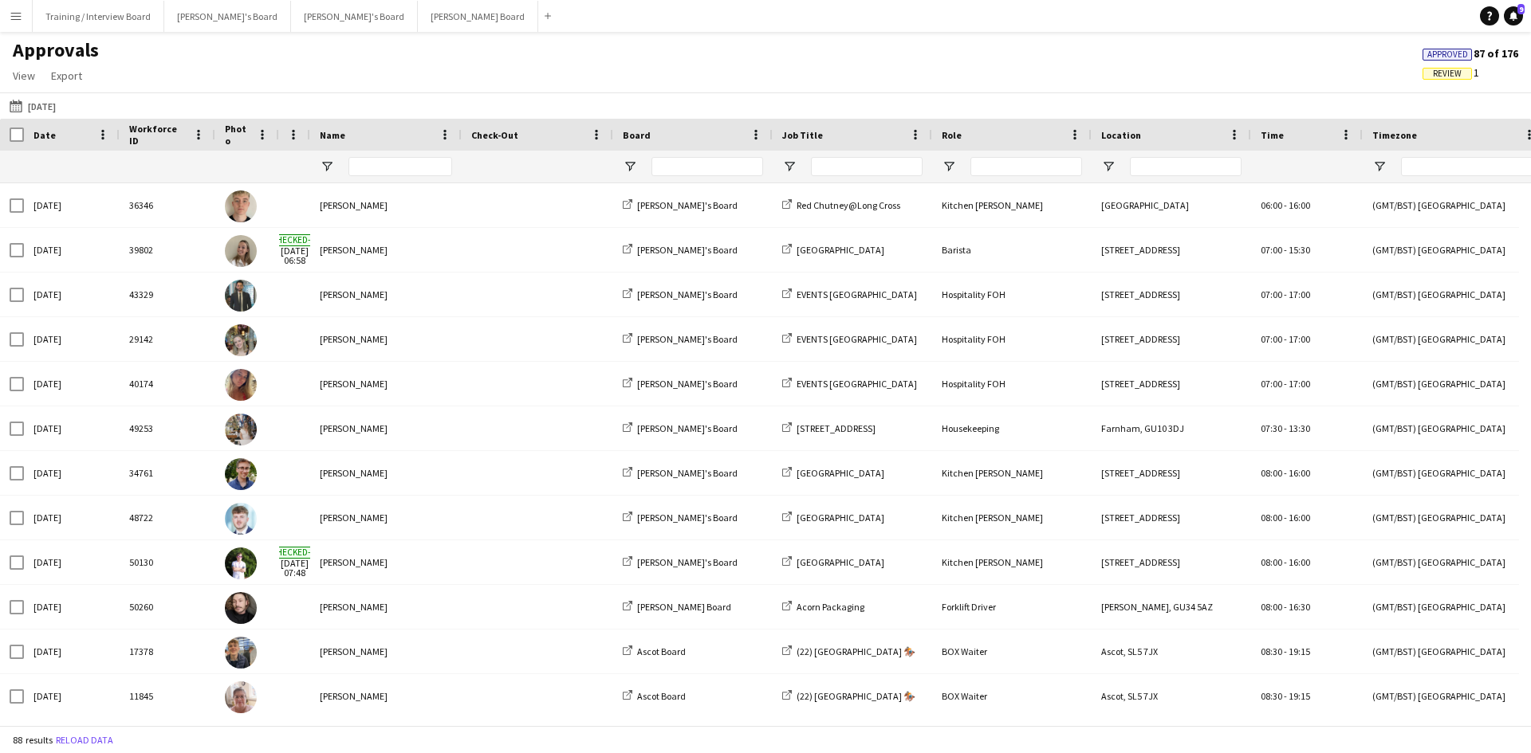
click at [33, 132] on span "Date" at bounding box center [44, 135] width 22 height 12
click at [15, 106] on app-icon "[DATE]" at bounding box center [19, 106] width 18 height 13
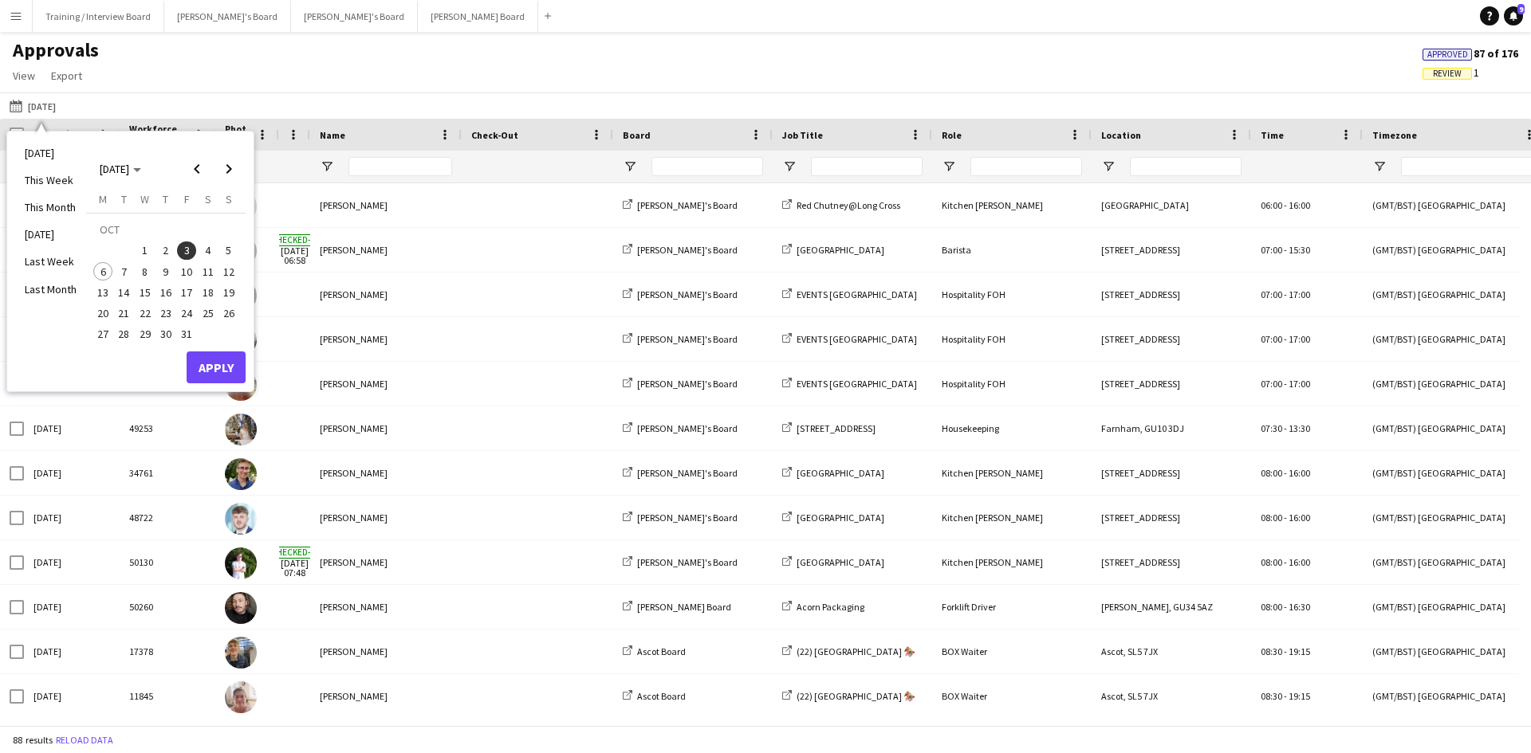
click at [100, 269] on span "6" at bounding box center [102, 271] width 19 height 19
click at [213, 356] on button "Apply" at bounding box center [216, 368] width 59 height 32
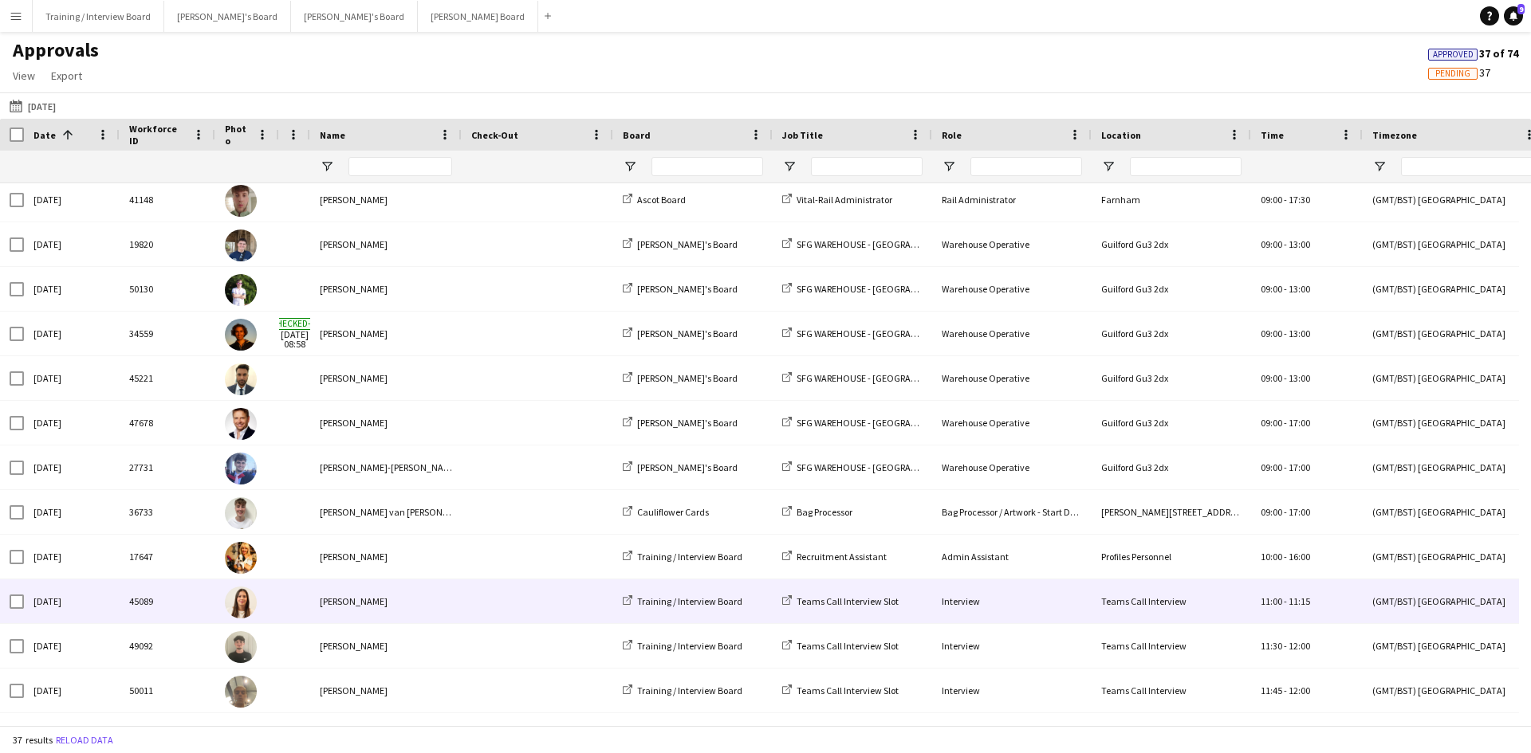
click at [343, 603] on div "[PERSON_NAME]" at bounding box center [385, 602] width 151 height 44
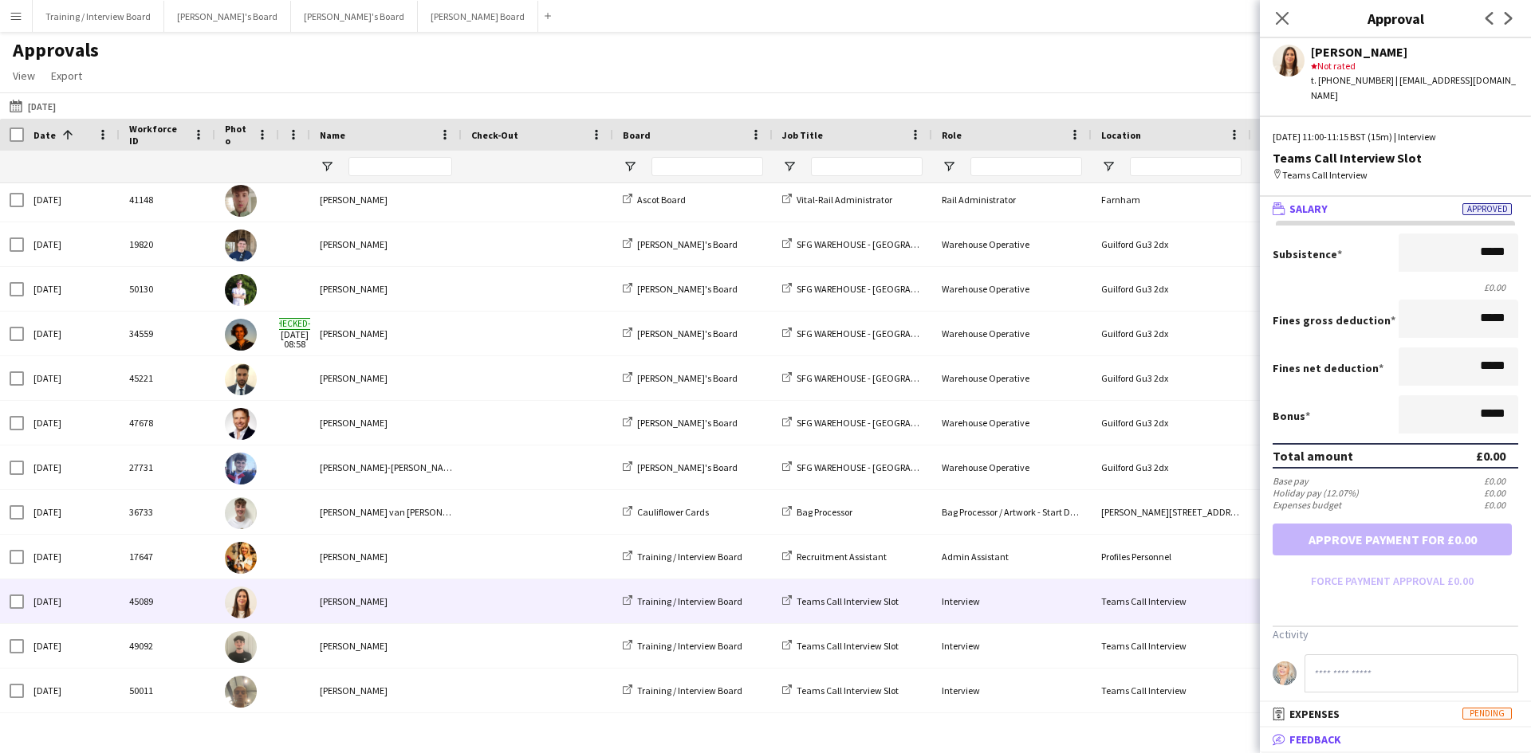
click at [1319, 735] on span "Feedback" at bounding box center [1315, 740] width 52 height 14
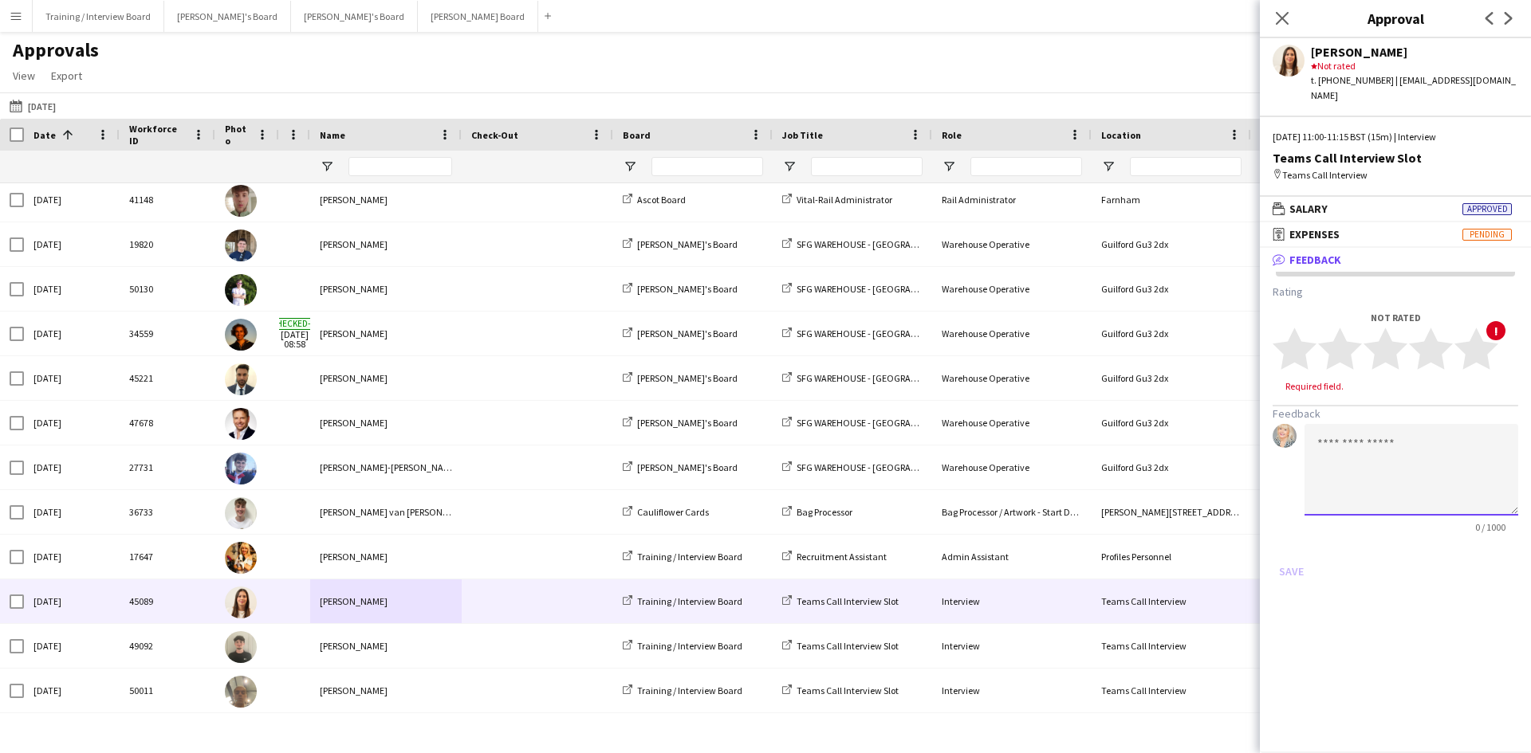
click at [1322, 433] on textarea at bounding box center [1411, 470] width 214 height 92
type textarea "*"
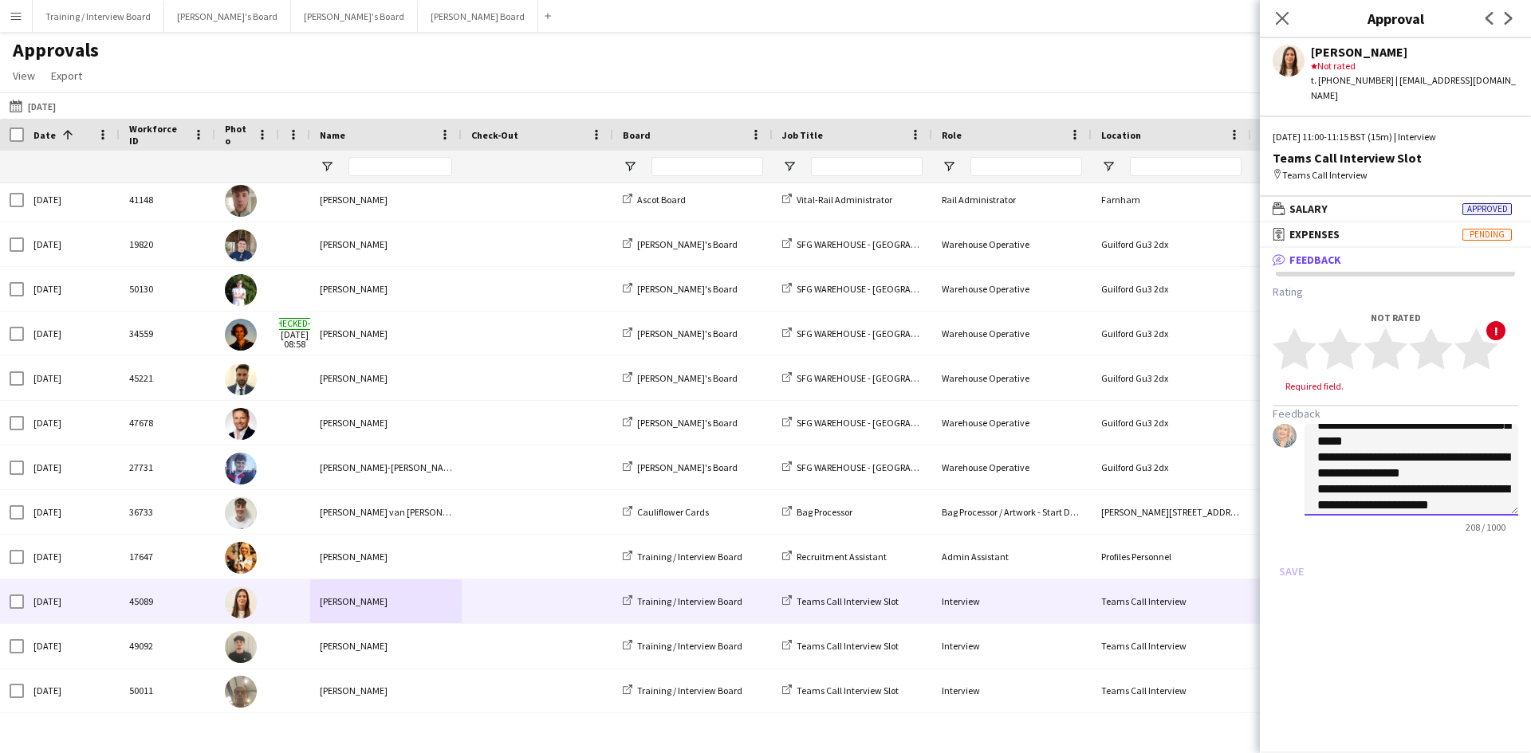
scroll to position [49, 0]
click at [1400, 493] on textarea "**********" at bounding box center [1411, 470] width 214 height 92
click at [1482, 459] on textarea "**********" at bounding box center [1411, 470] width 214 height 92
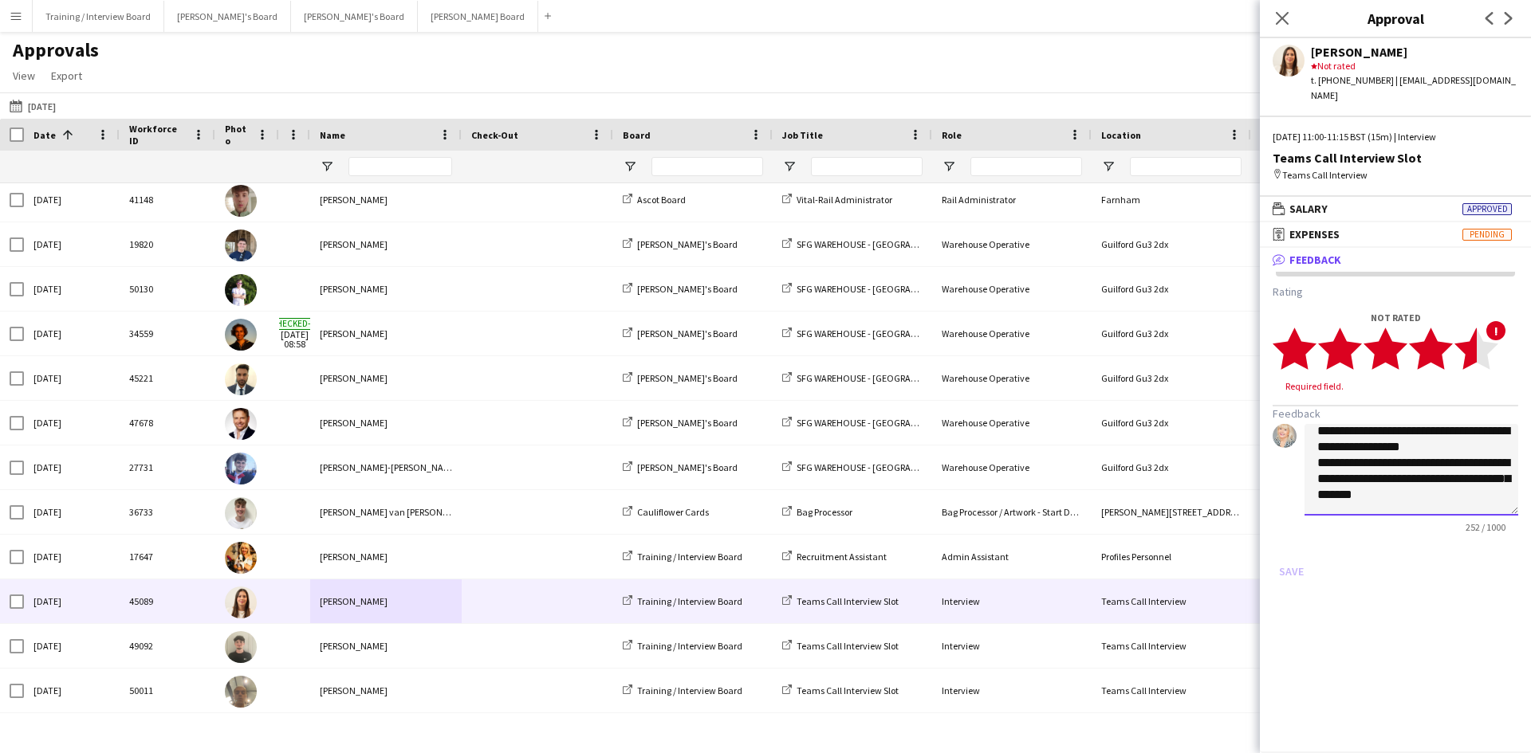
type textarea "**********"
click at [1468, 330] on polygon at bounding box center [1476, 348] width 44 height 41
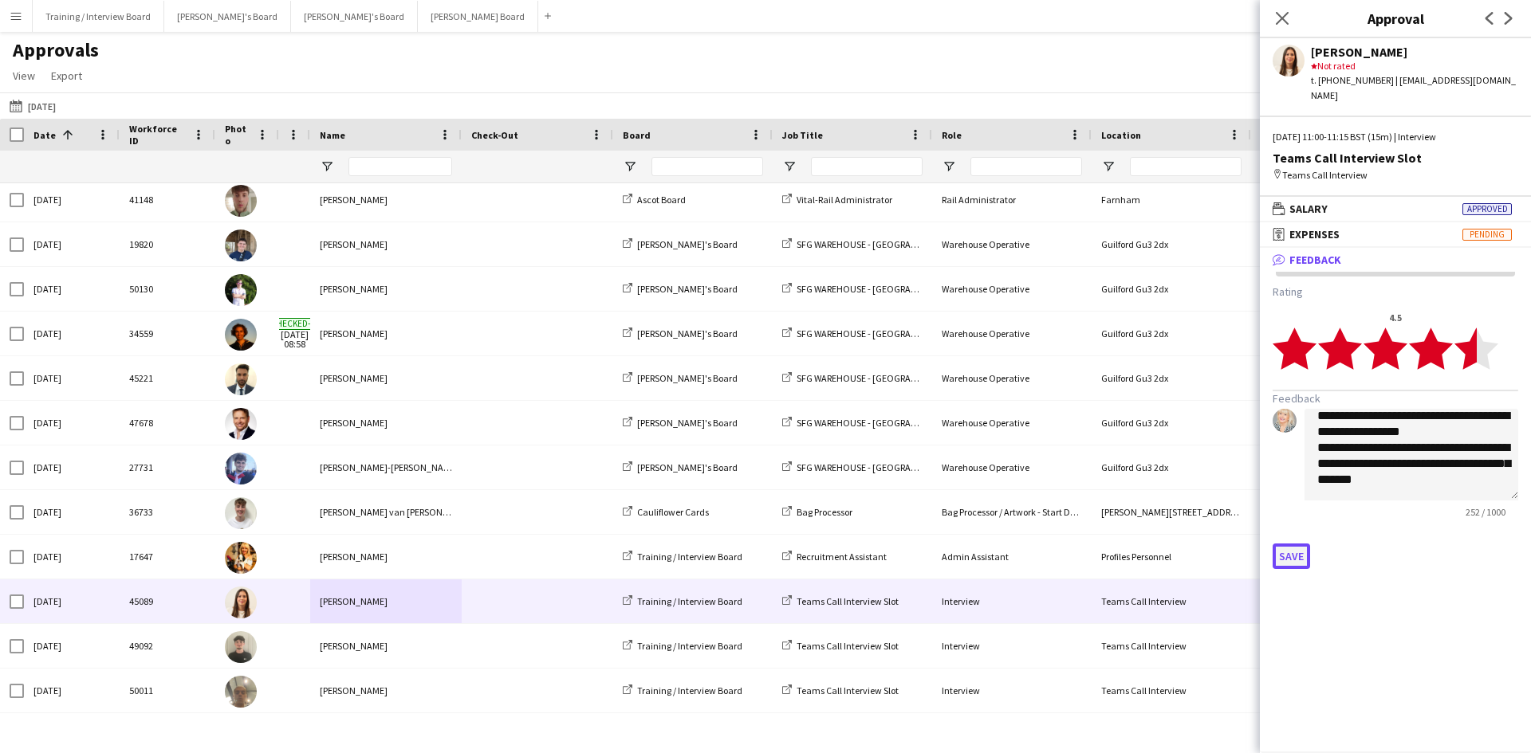
click at [1287, 544] on button "Save" at bounding box center [1290, 557] width 37 height 26
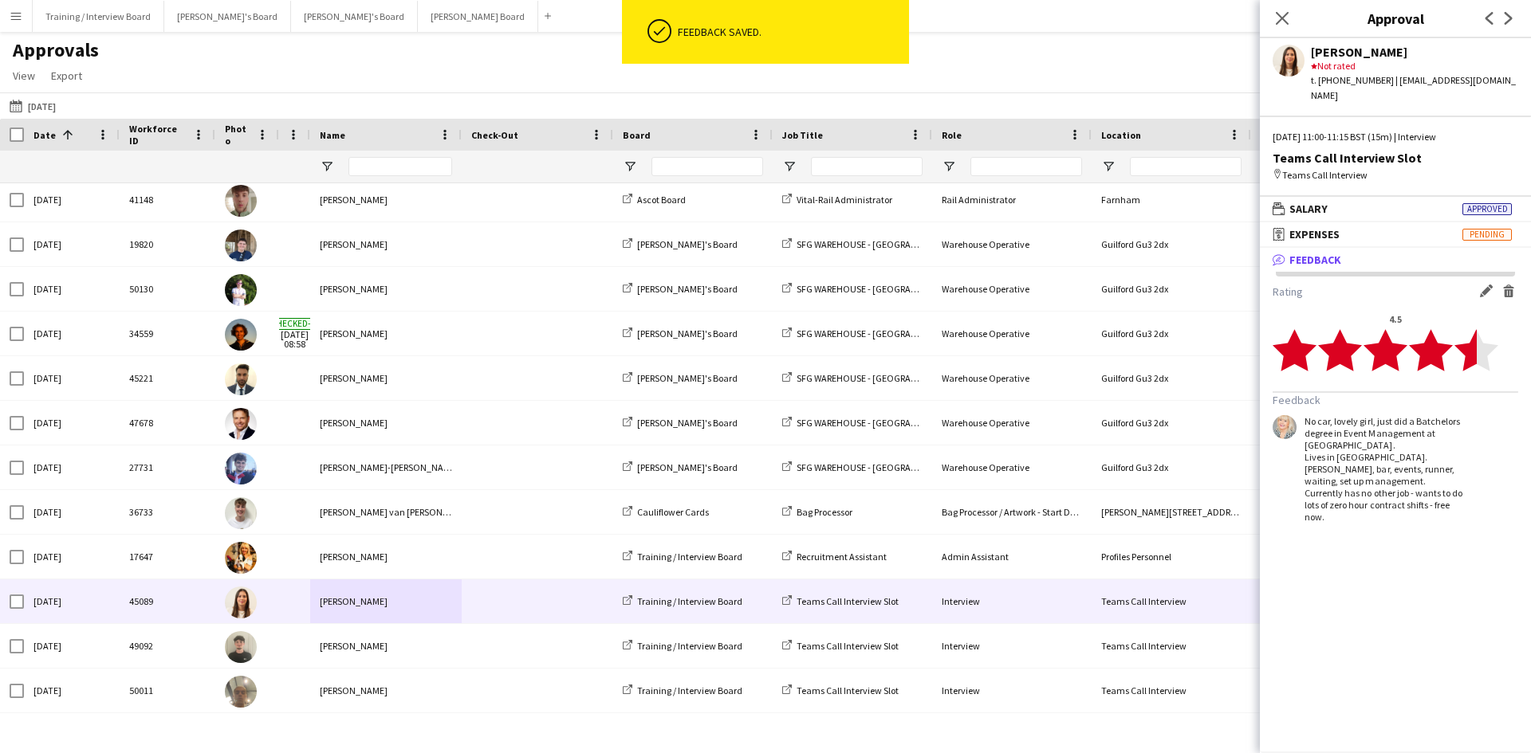
click at [1477, 334] on polygon at bounding box center [1476, 350] width 44 height 41
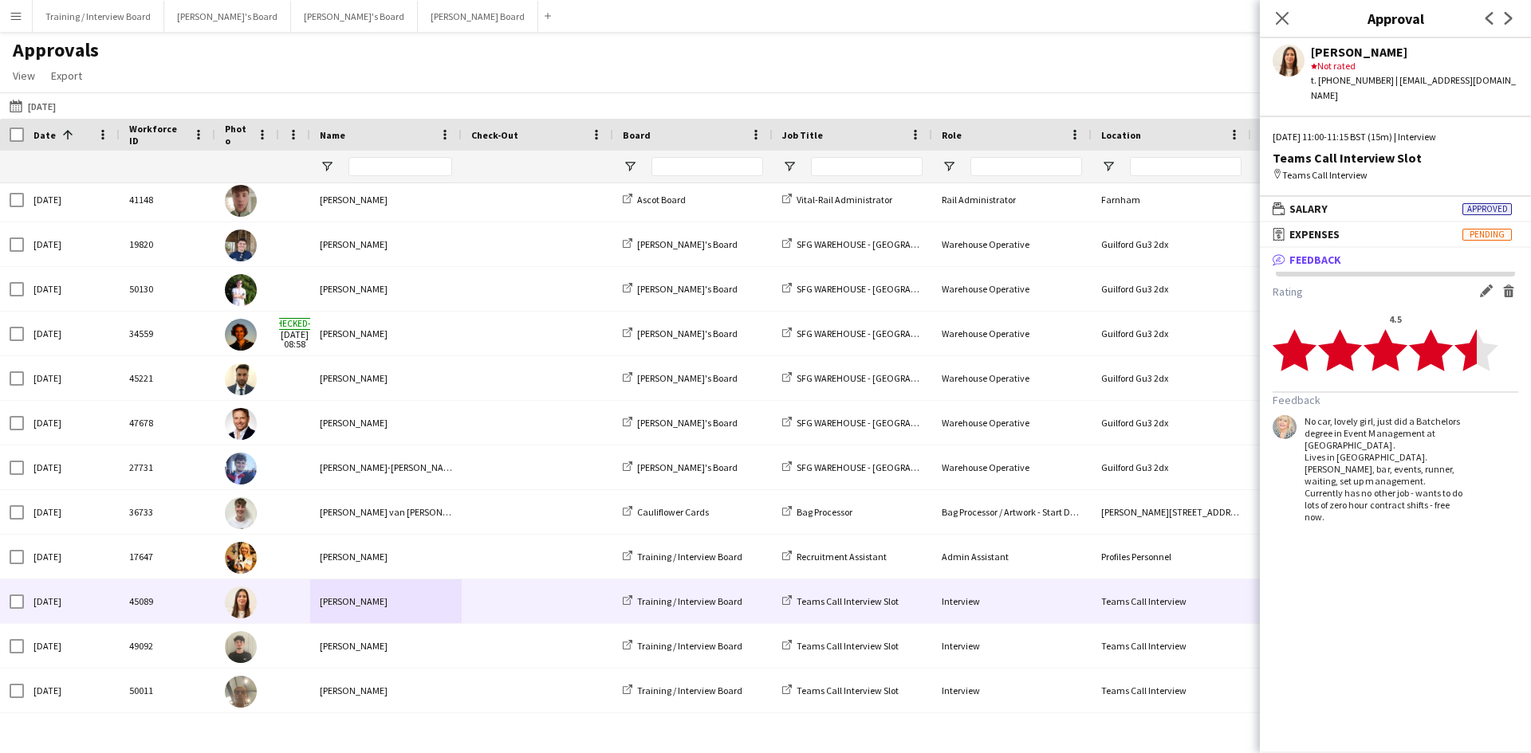
click at [1474, 332] on polygon at bounding box center [1476, 350] width 44 height 41
click at [1488, 342] on icon "star" at bounding box center [1476, 350] width 44 height 44
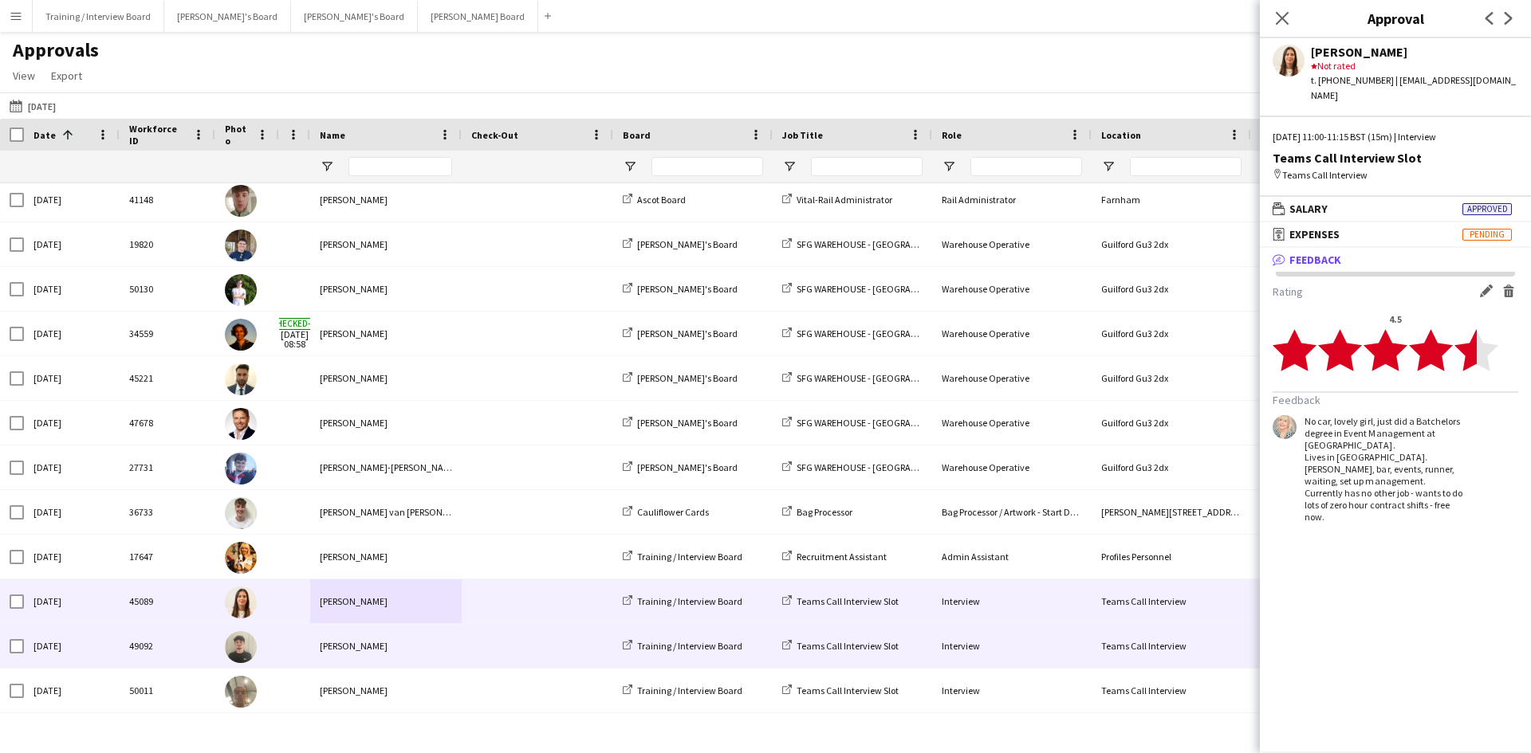
click at [333, 648] on div "[PERSON_NAME]" at bounding box center [385, 646] width 151 height 44
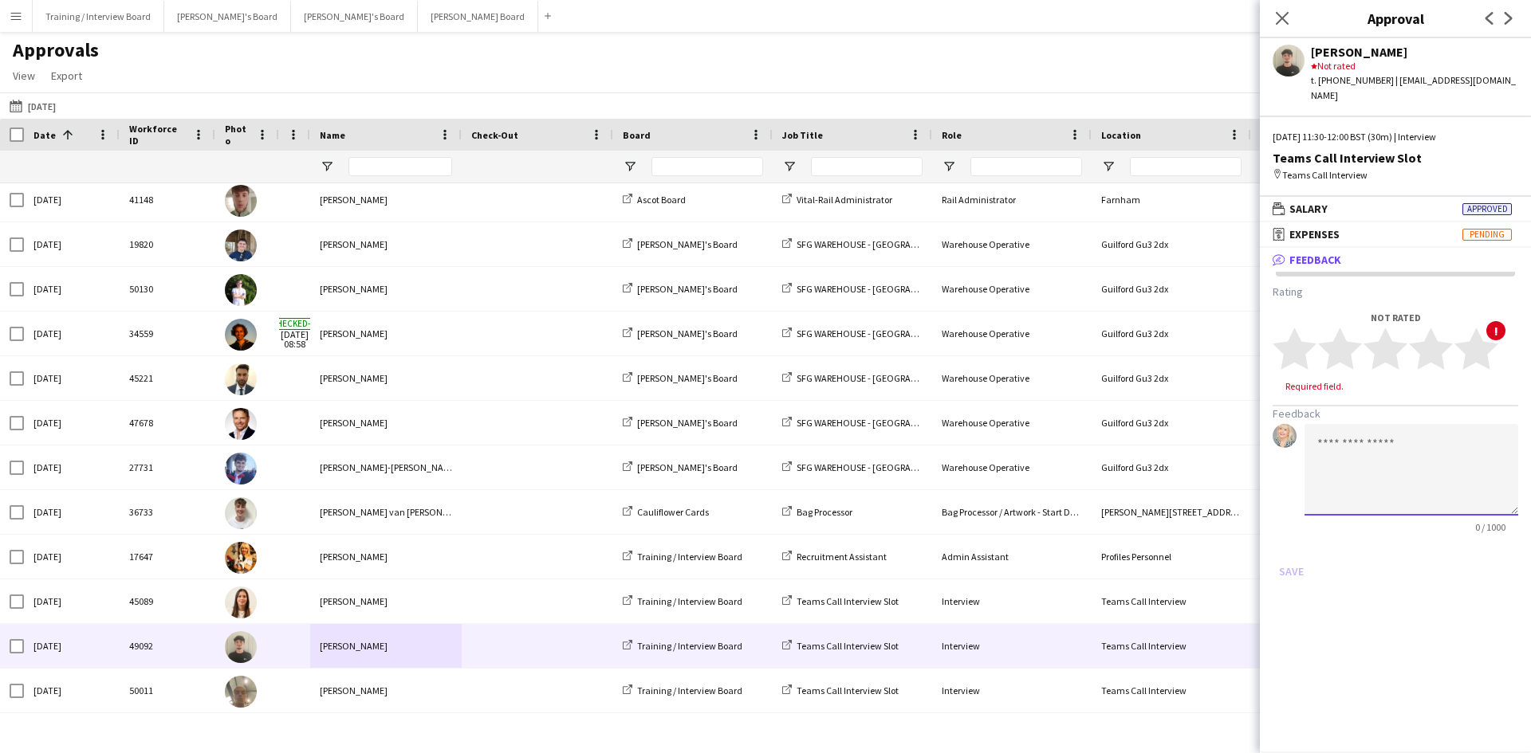
click at [1337, 446] on textarea at bounding box center [1411, 470] width 214 height 92
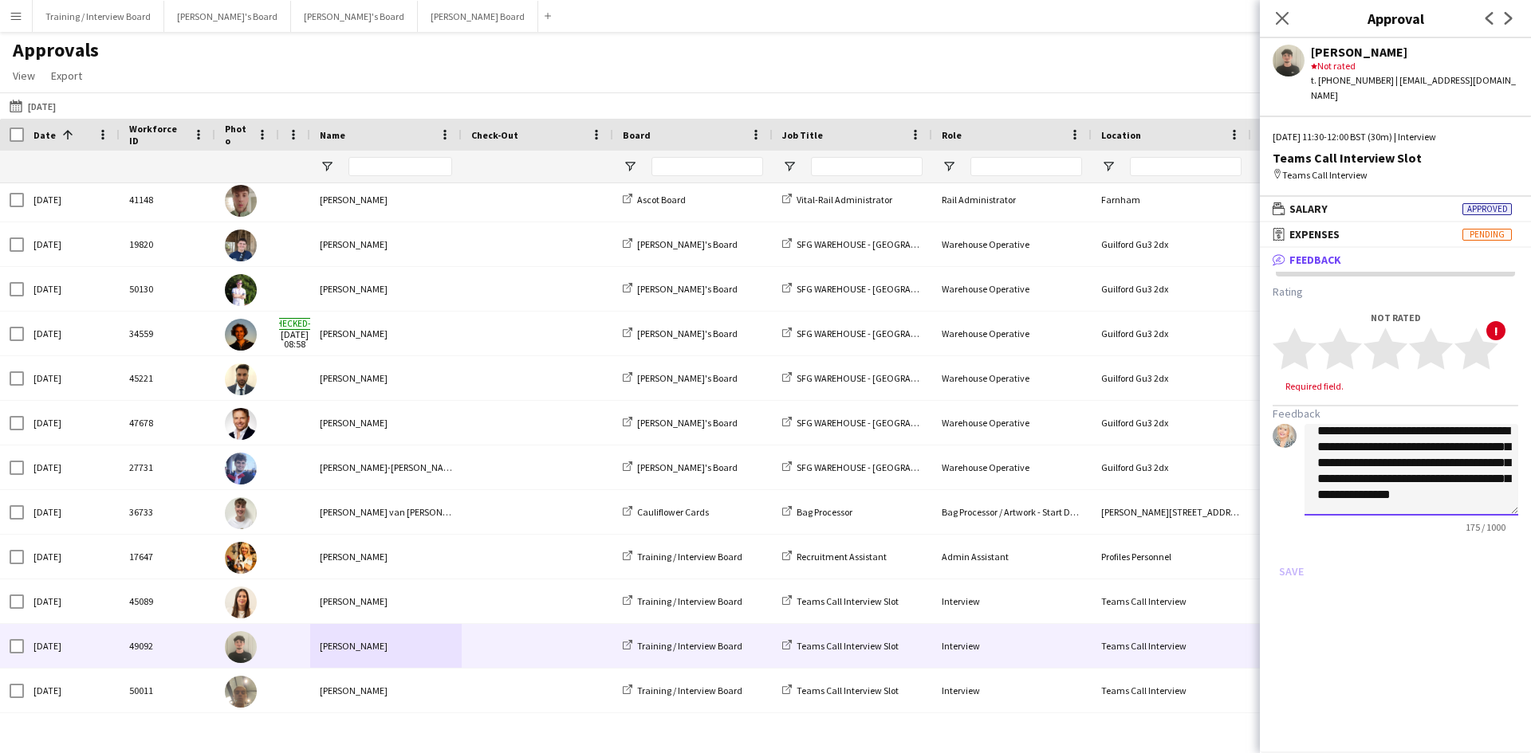
click at [1416, 429] on textarea "**********" at bounding box center [1411, 470] width 214 height 92
click at [1498, 484] on textarea "**********" at bounding box center [1411, 470] width 214 height 92
type textarea "**********"
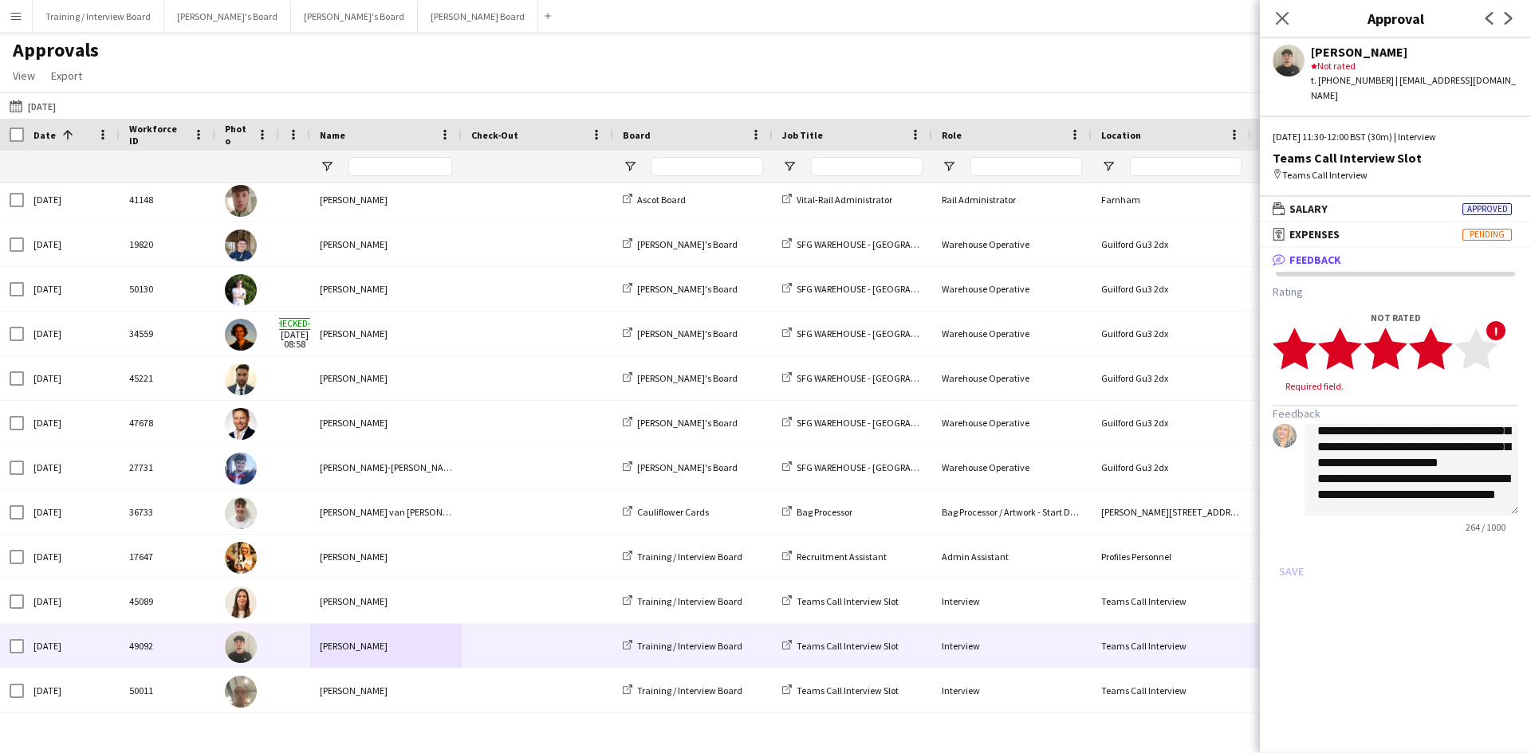
click at [1446, 333] on polygon at bounding box center [1431, 348] width 44 height 41
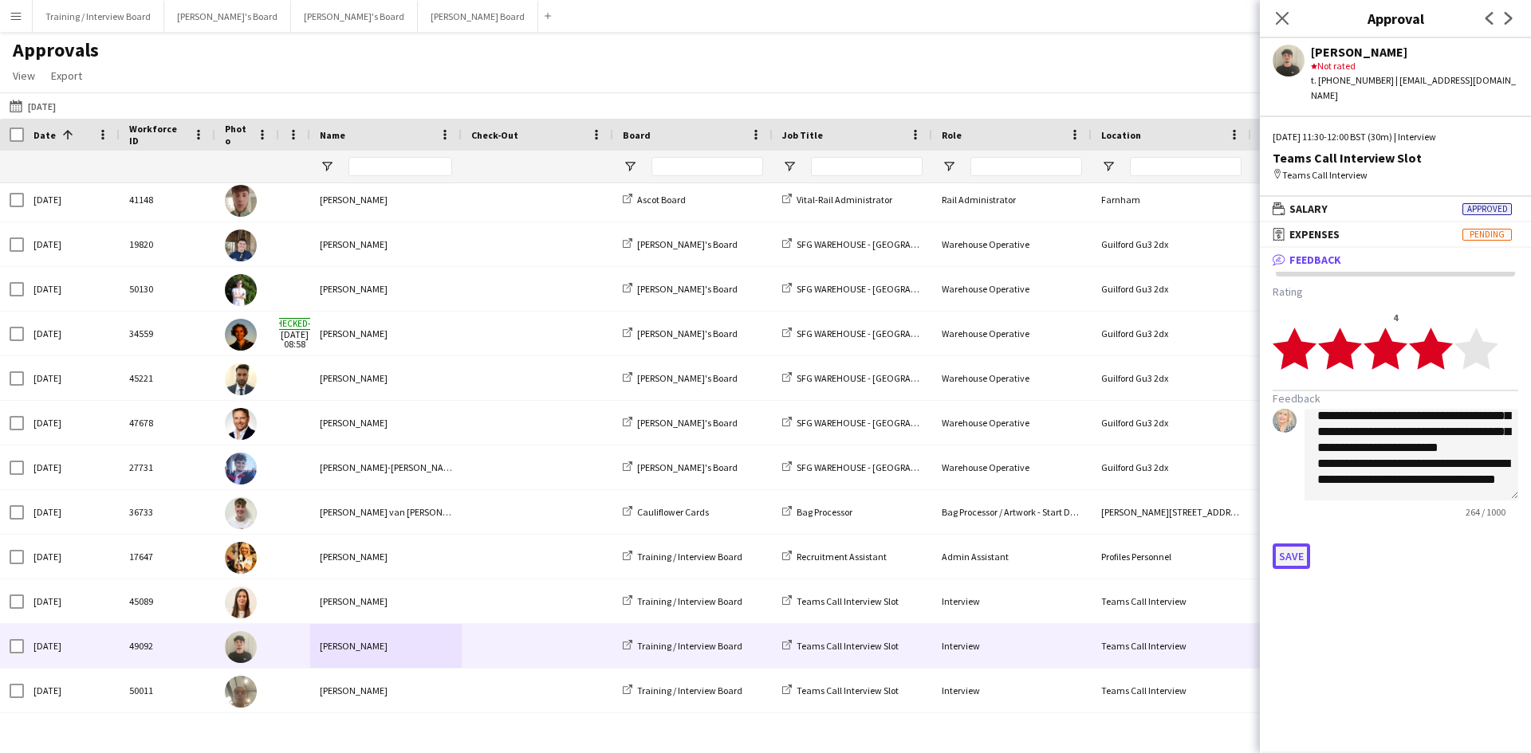
click at [1305, 544] on button "Save" at bounding box center [1290, 557] width 37 height 26
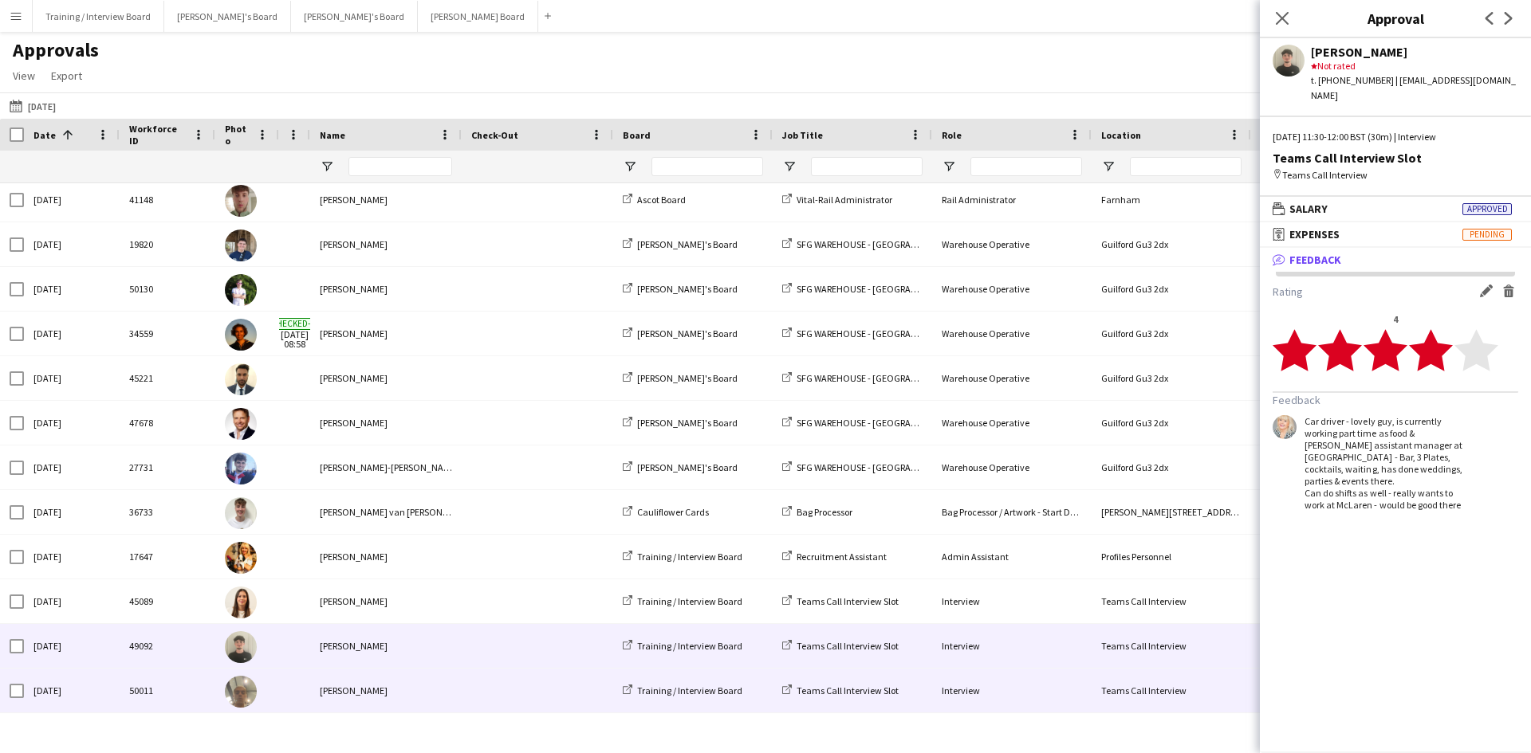
click at [348, 681] on div "[PERSON_NAME]" at bounding box center [385, 691] width 151 height 44
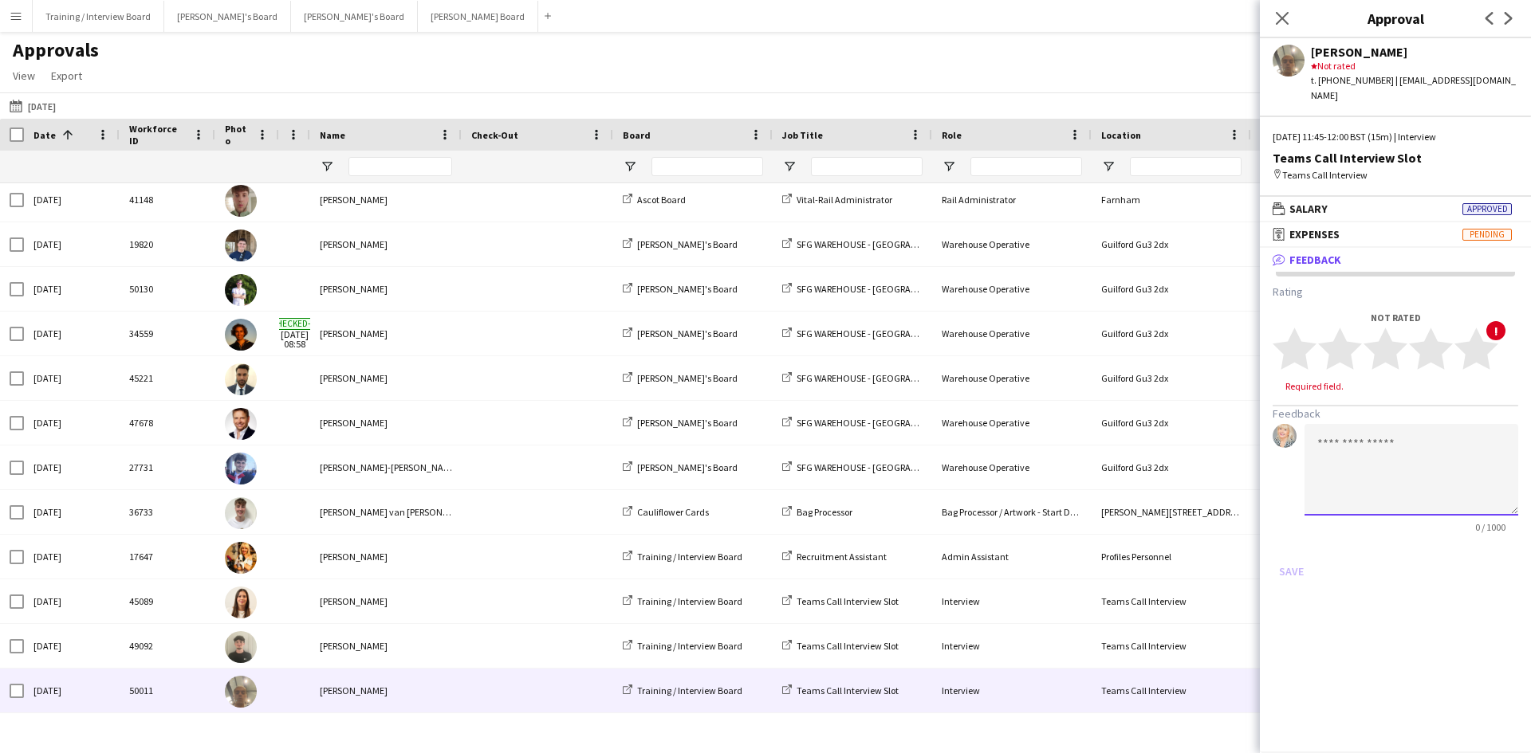
click at [1344, 439] on textarea at bounding box center [1411, 470] width 214 height 92
click at [1350, 442] on textarea "**********" at bounding box center [1411, 470] width 214 height 92
click at [1320, 463] on textarea "**********" at bounding box center [1411, 470] width 214 height 92
paste textarea "**********"
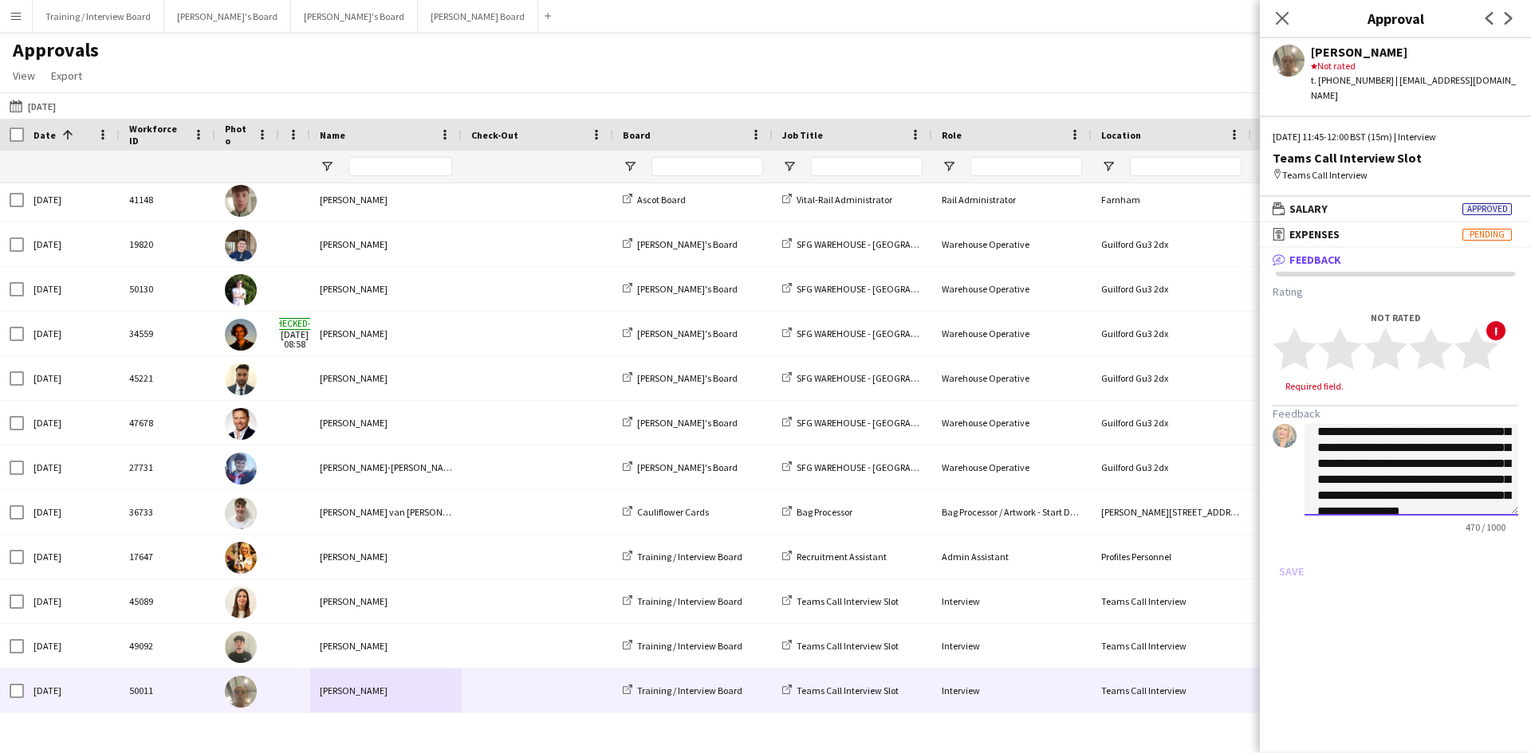
scroll to position [18, 0]
click at [1325, 443] on textarea "**********" at bounding box center [1411, 470] width 214 height 92
click at [1374, 446] on textarea "**********" at bounding box center [1411, 470] width 214 height 92
click at [1368, 440] on textarea "**********" at bounding box center [1411, 470] width 214 height 92
click at [1328, 440] on textarea "**********" at bounding box center [1411, 470] width 214 height 92
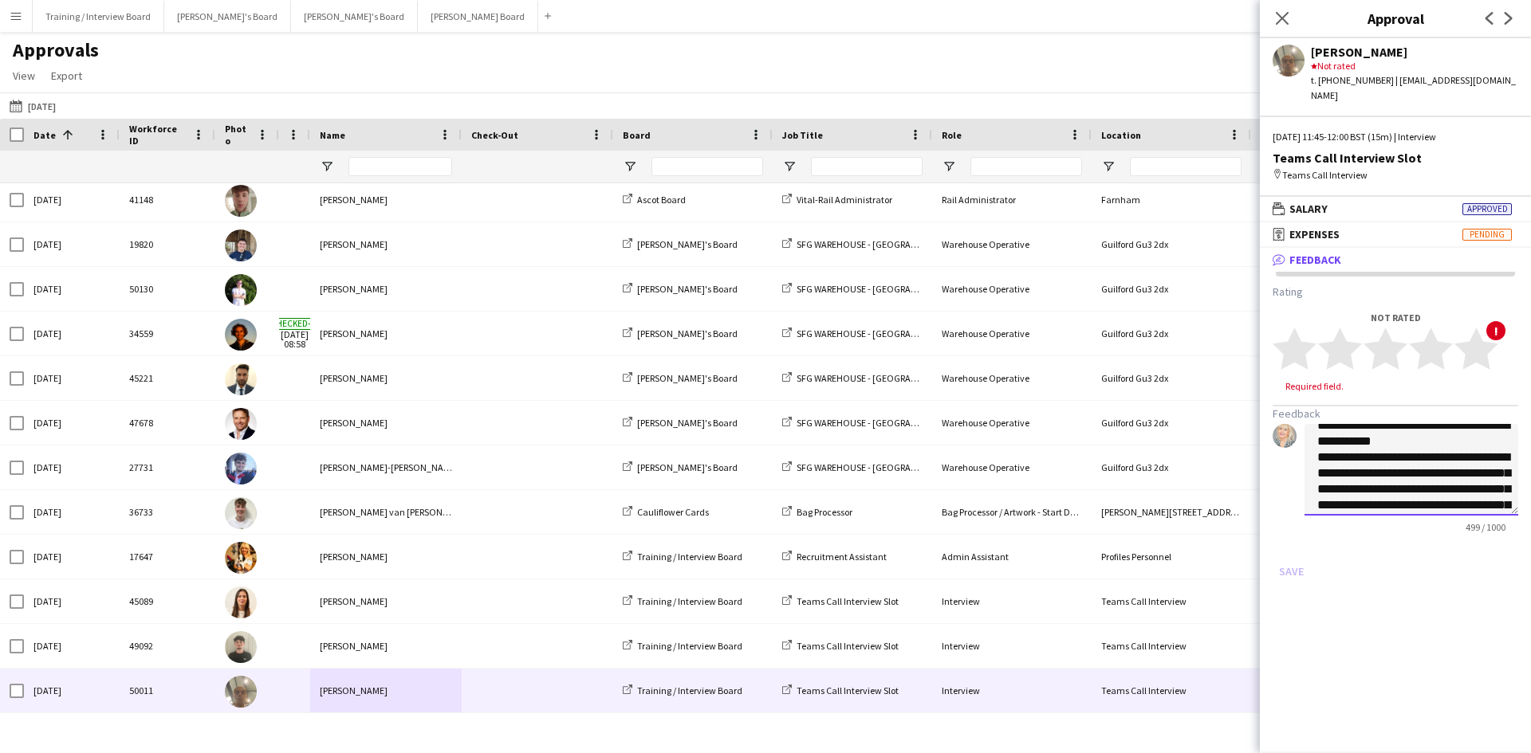
click at [1381, 459] on textarea "**********" at bounding box center [1411, 470] width 214 height 92
click at [1370, 471] on textarea "**********" at bounding box center [1411, 470] width 214 height 92
click at [1431, 443] on textarea "**********" at bounding box center [1411, 470] width 214 height 92
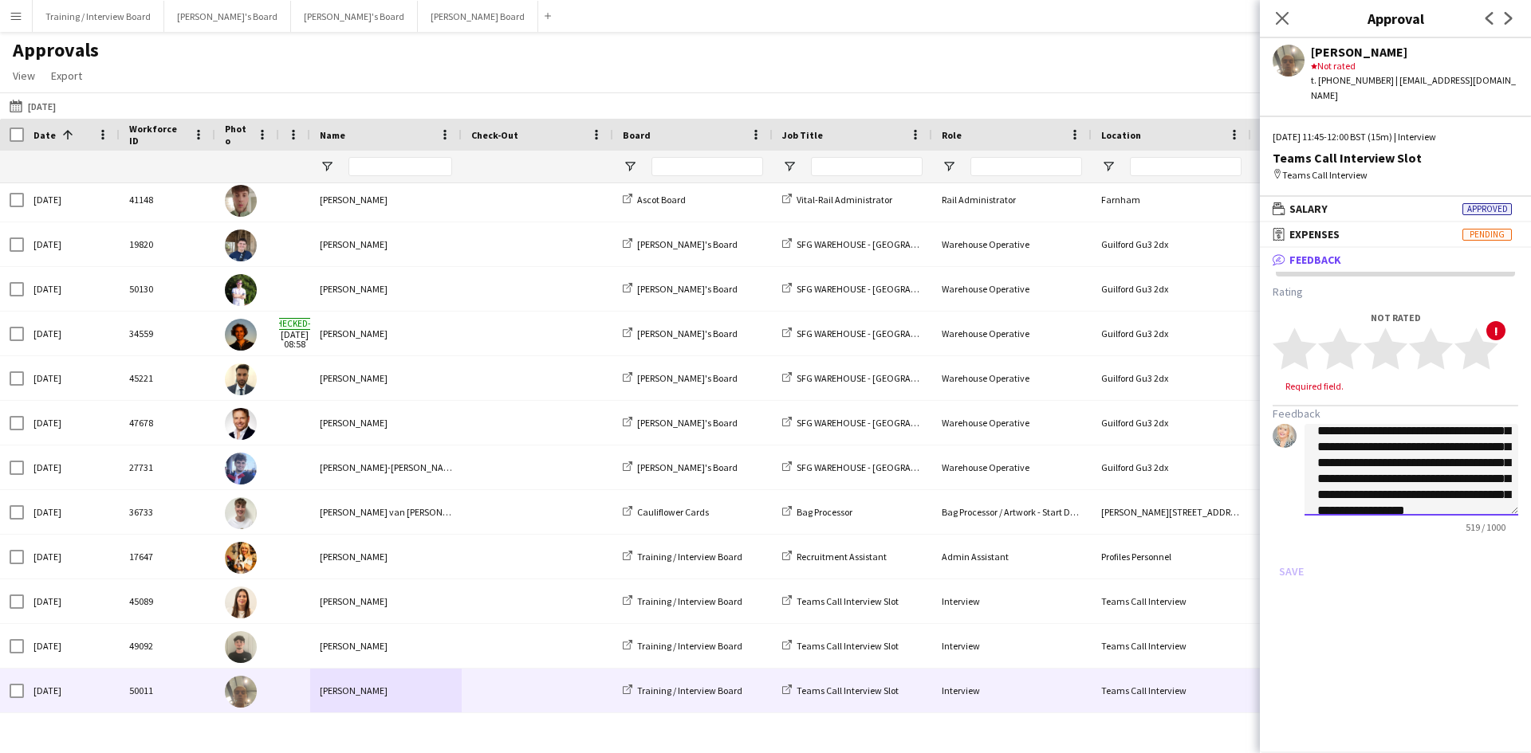
click at [1368, 470] on textarea "**********" at bounding box center [1411, 470] width 214 height 92
click at [1376, 487] on textarea "**********" at bounding box center [1411, 470] width 214 height 92
click at [1406, 445] on textarea "**********" at bounding box center [1411, 470] width 214 height 92
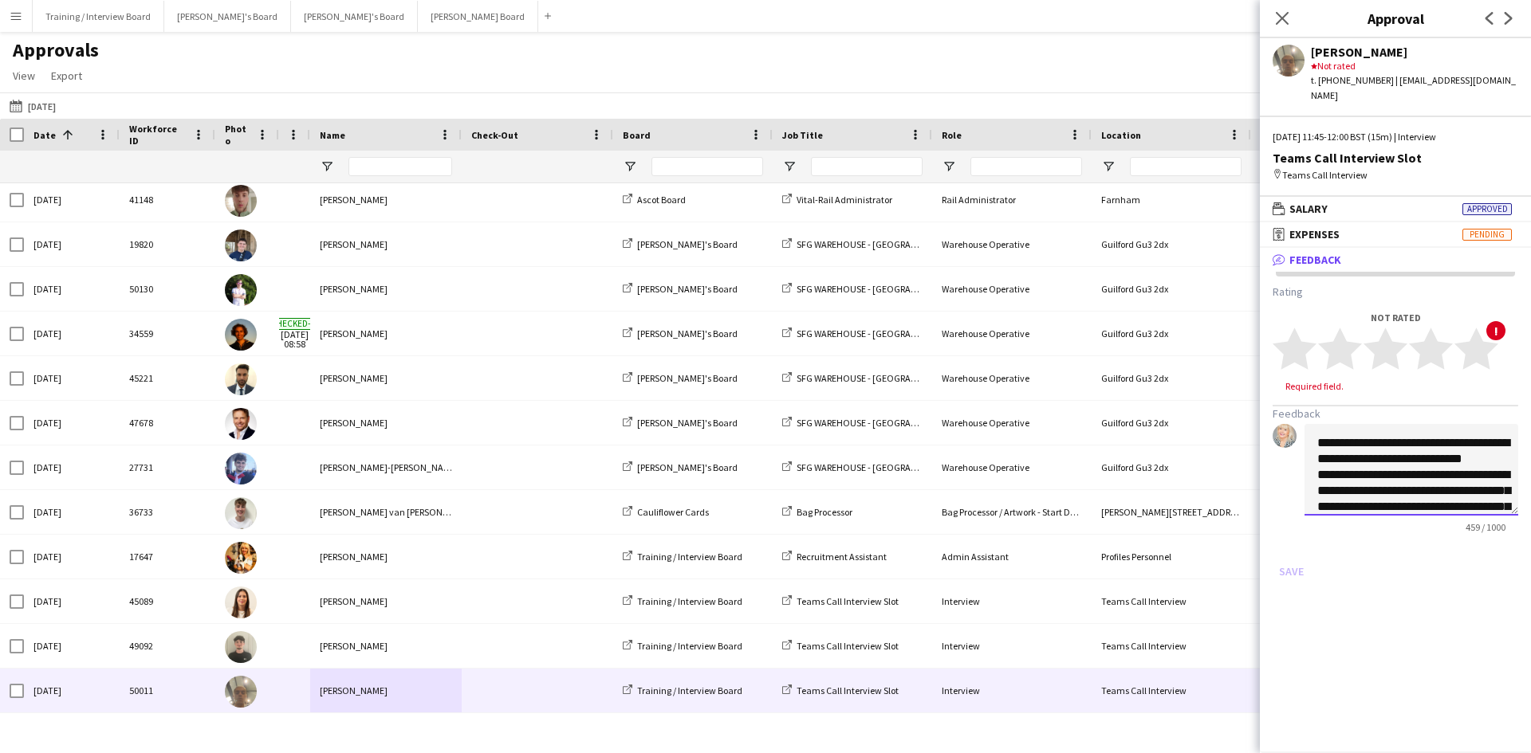
click at [1378, 456] on textarea "**********" at bounding box center [1411, 470] width 214 height 92
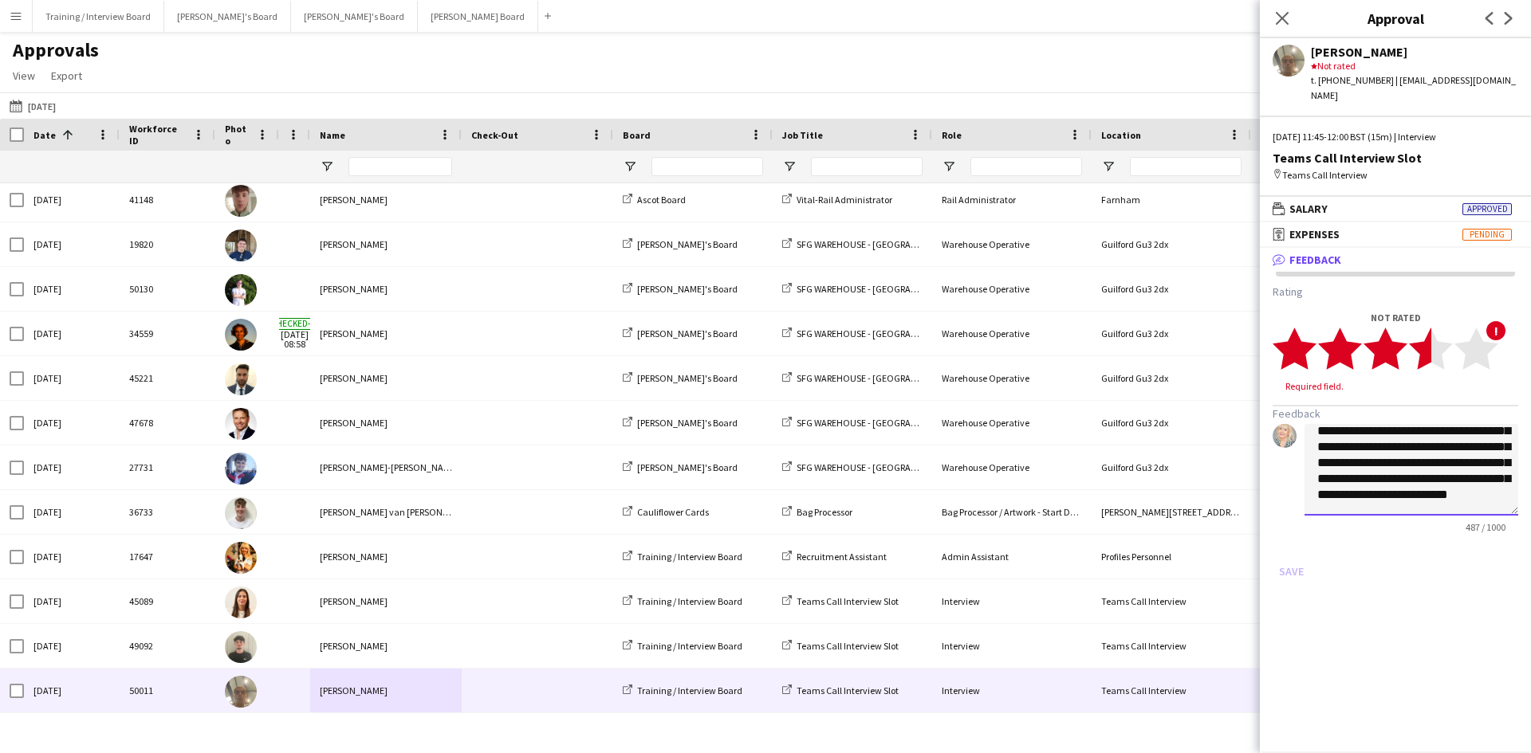
type textarea "**********"
click at [1421, 335] on polygon at bounding box center [1431, 348] width 44 height 41
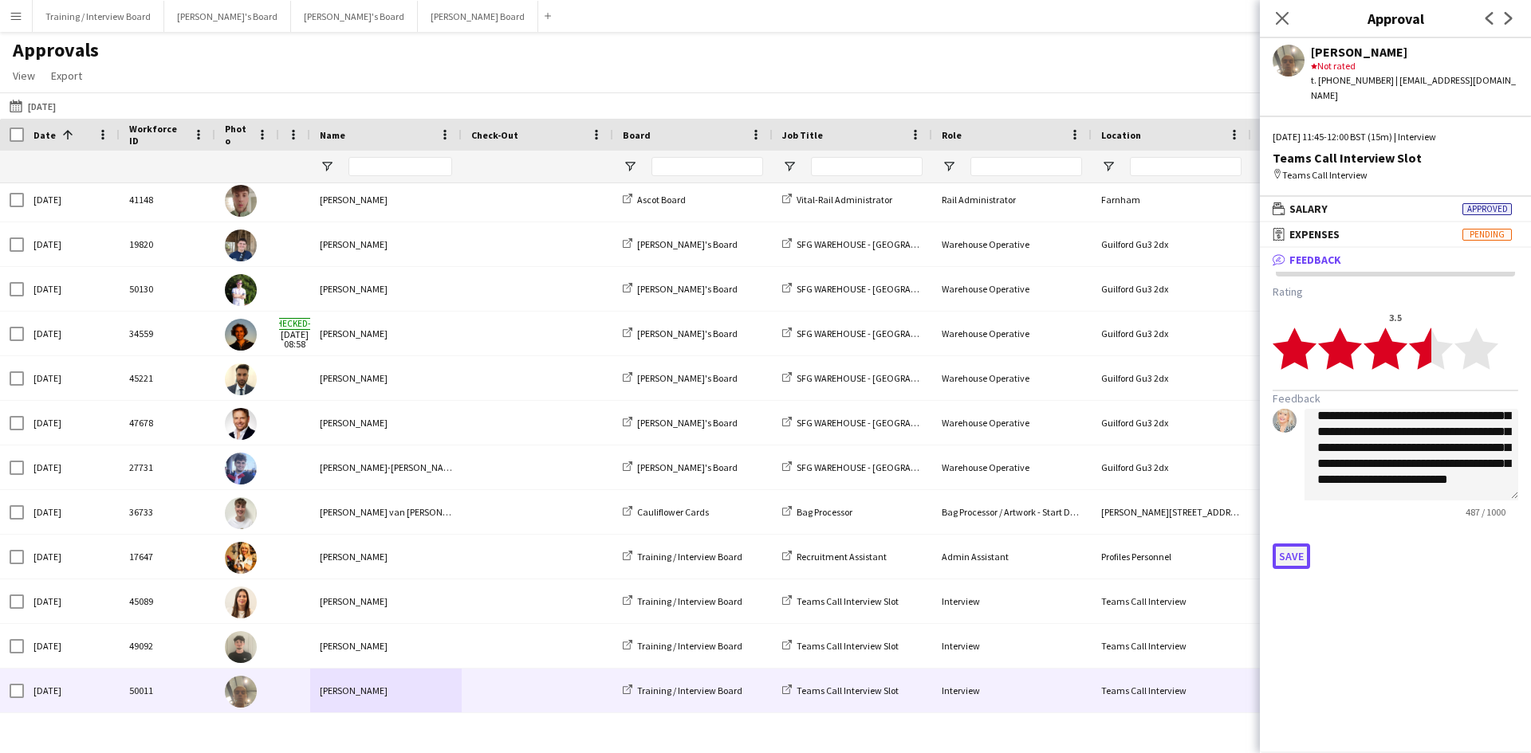
click at [1292, 544] on button "Save" at bounding box center [1290, 557] width 37 height 26
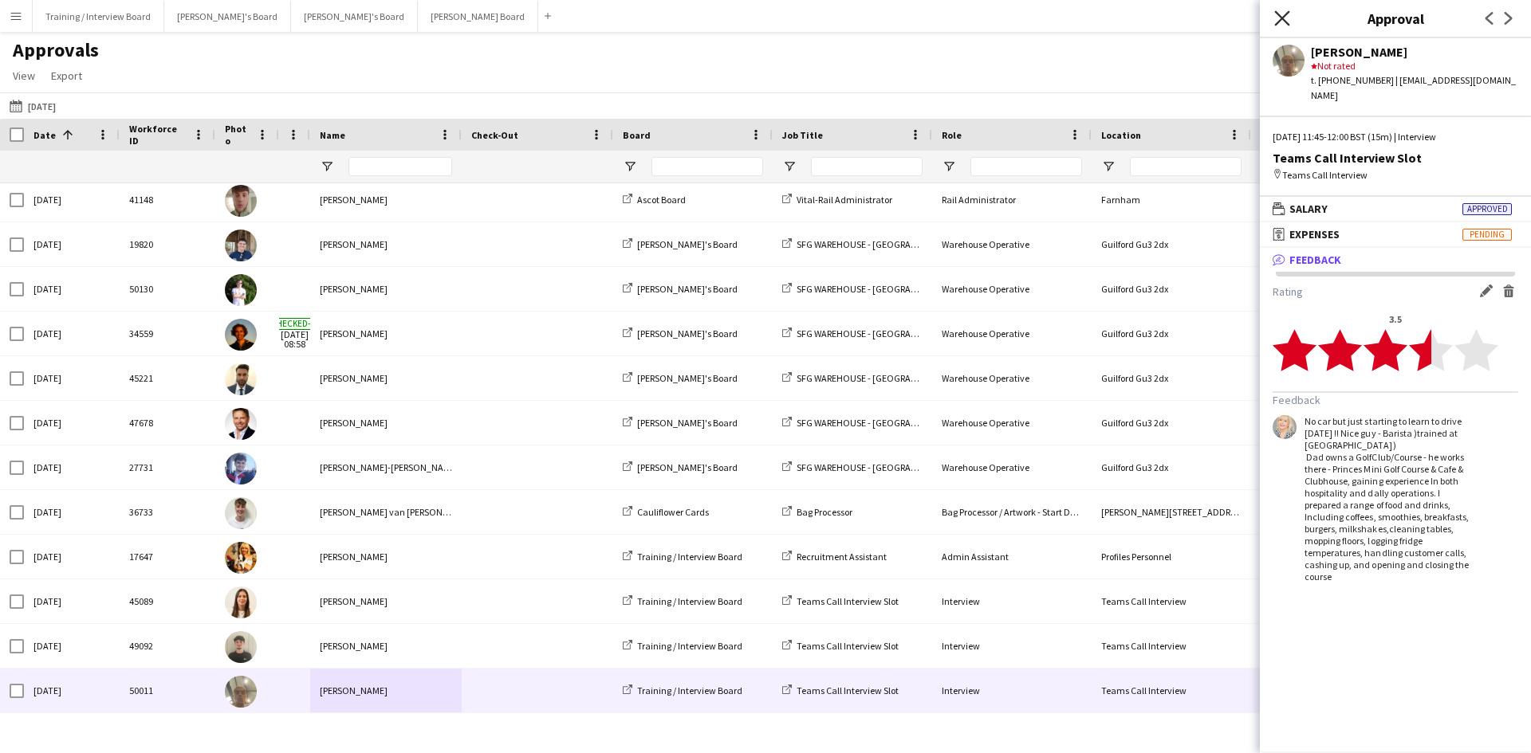
click at [1279, 14] on icon "Close pop-in" at bounding box center [1281, 17] width 15 height 15
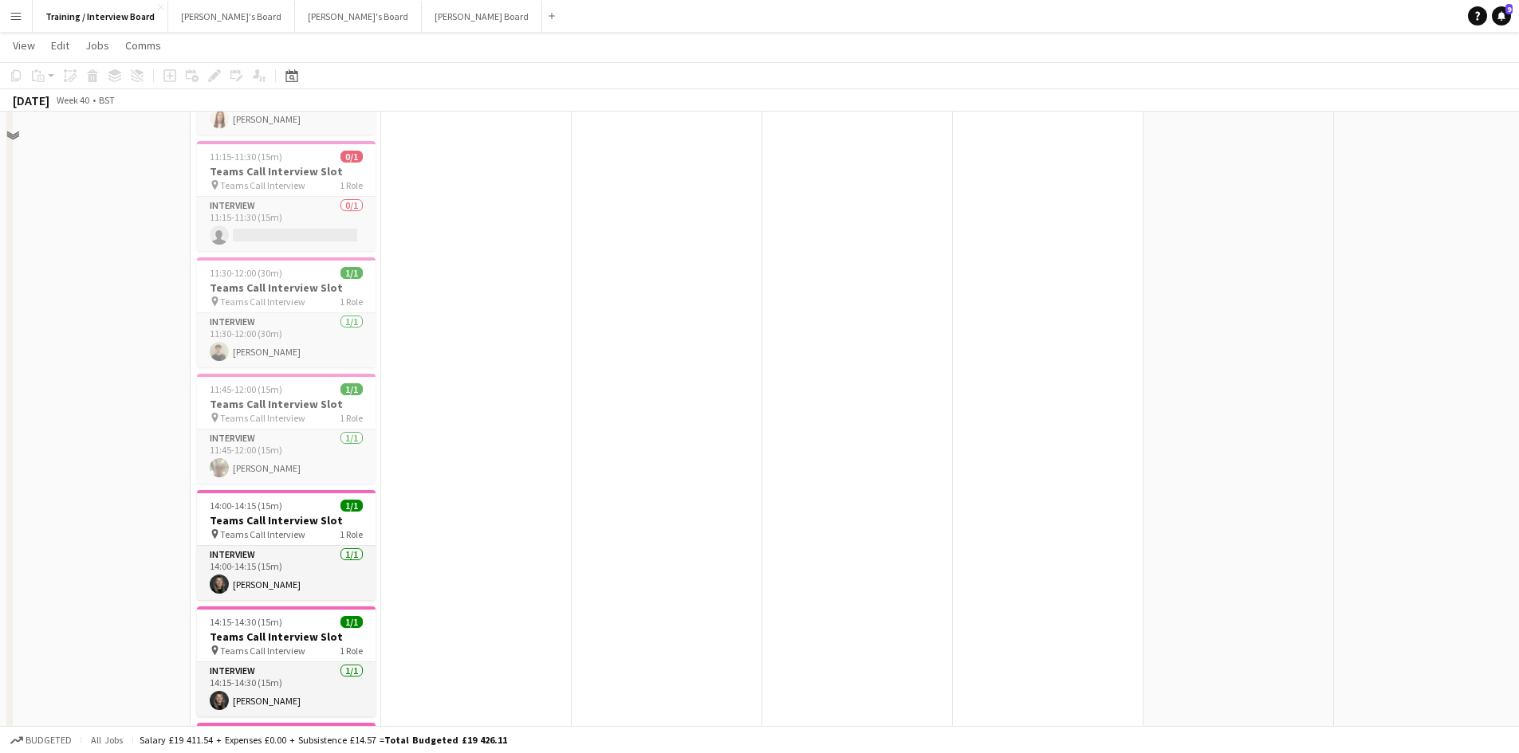
scroll to position [957, 0]
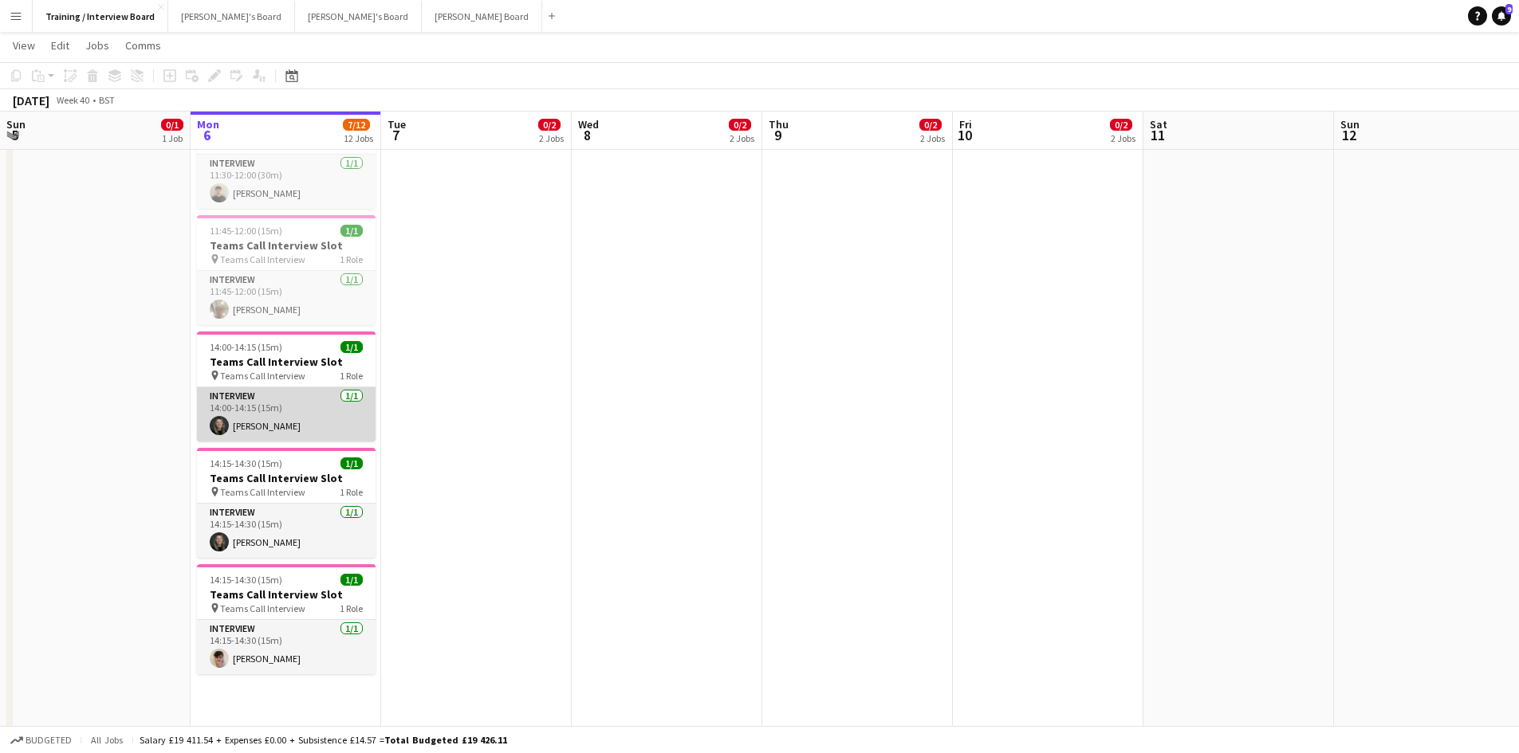
click at [245, 422] on app-card-role "Interview [DATE] 14:00-14:15 (15m) [PERSON_NAME]" at bounding box center [286, 414] width 179 height 54
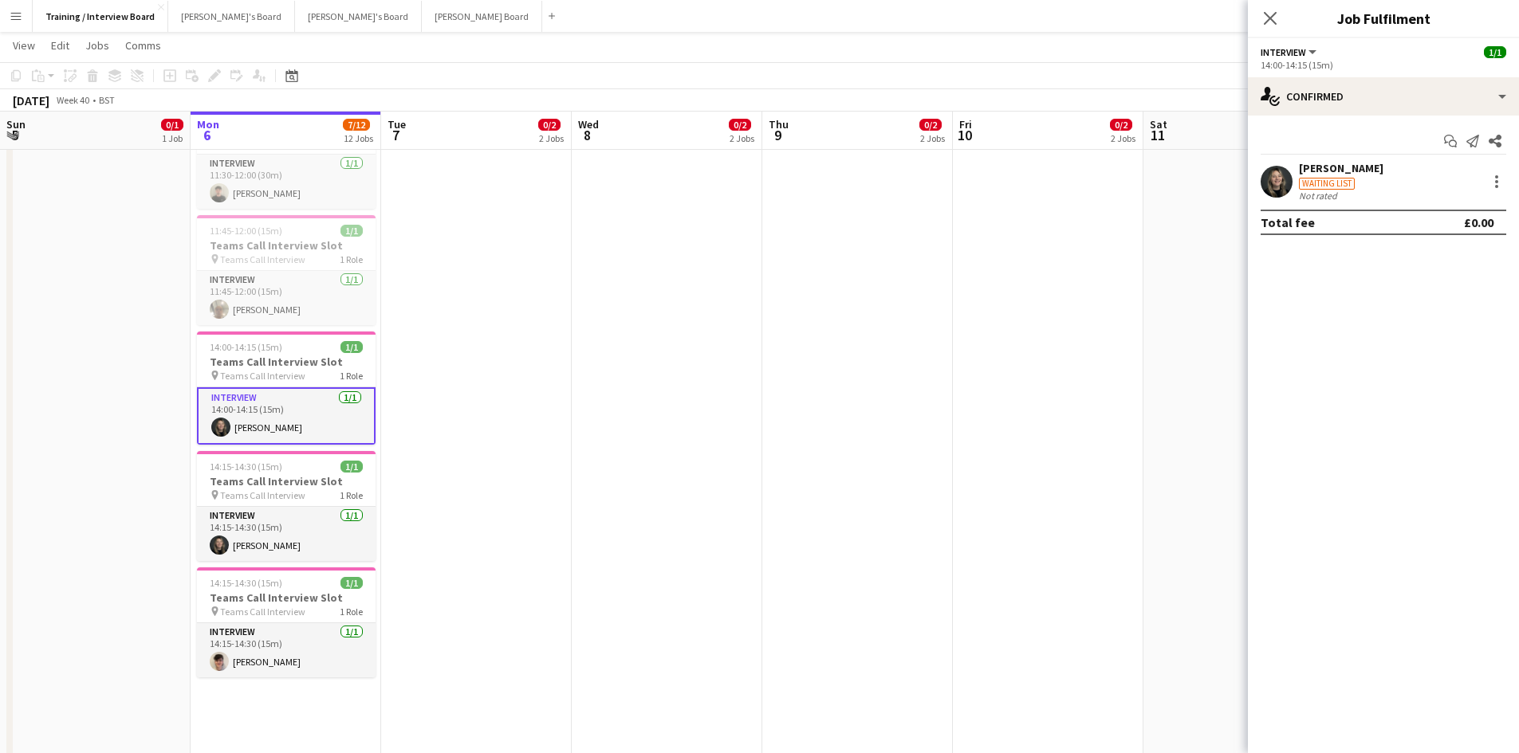
click at [1356, 166] on div "[PERSON_NAME]" at bounding box center [1341, 168] width 84 height 14
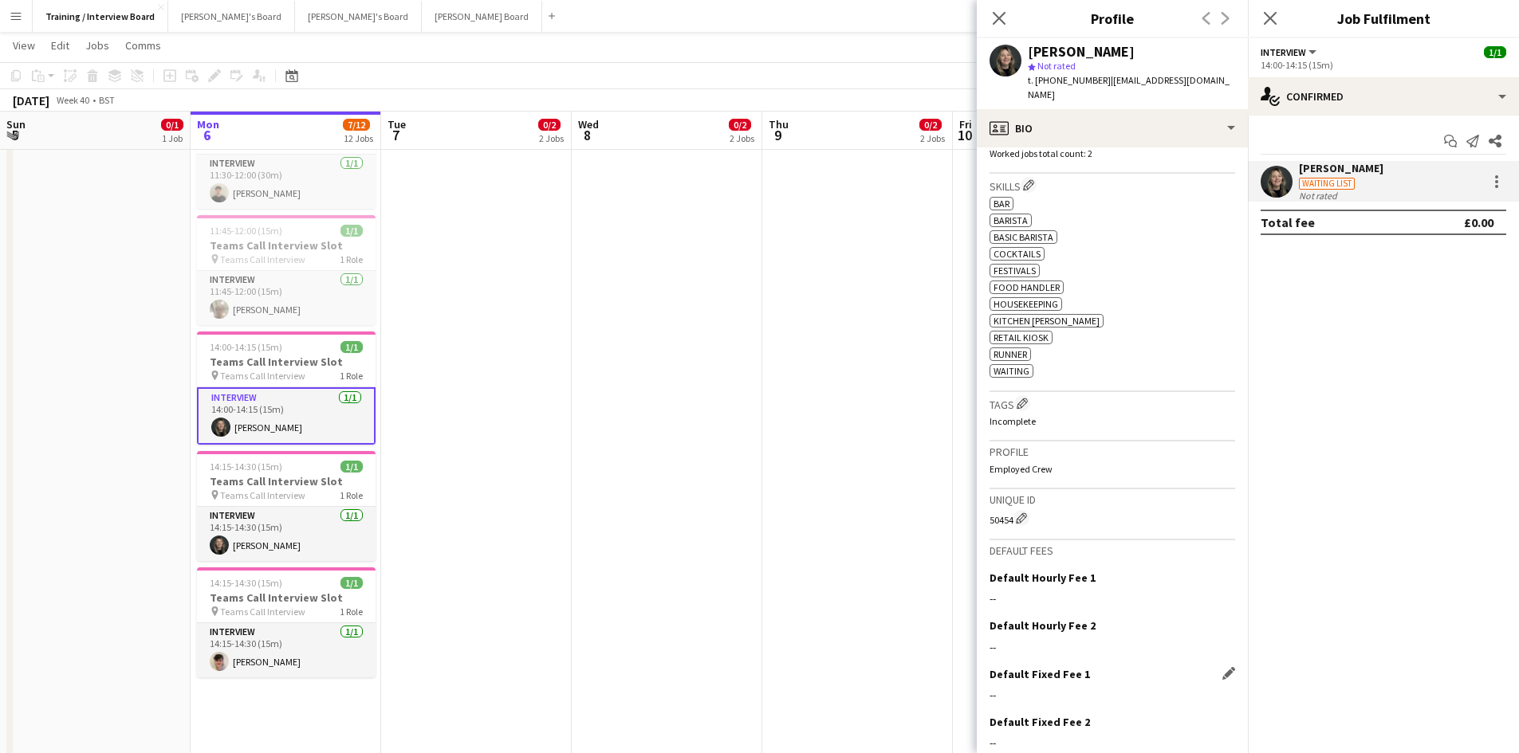
scroll to position [537, 0]
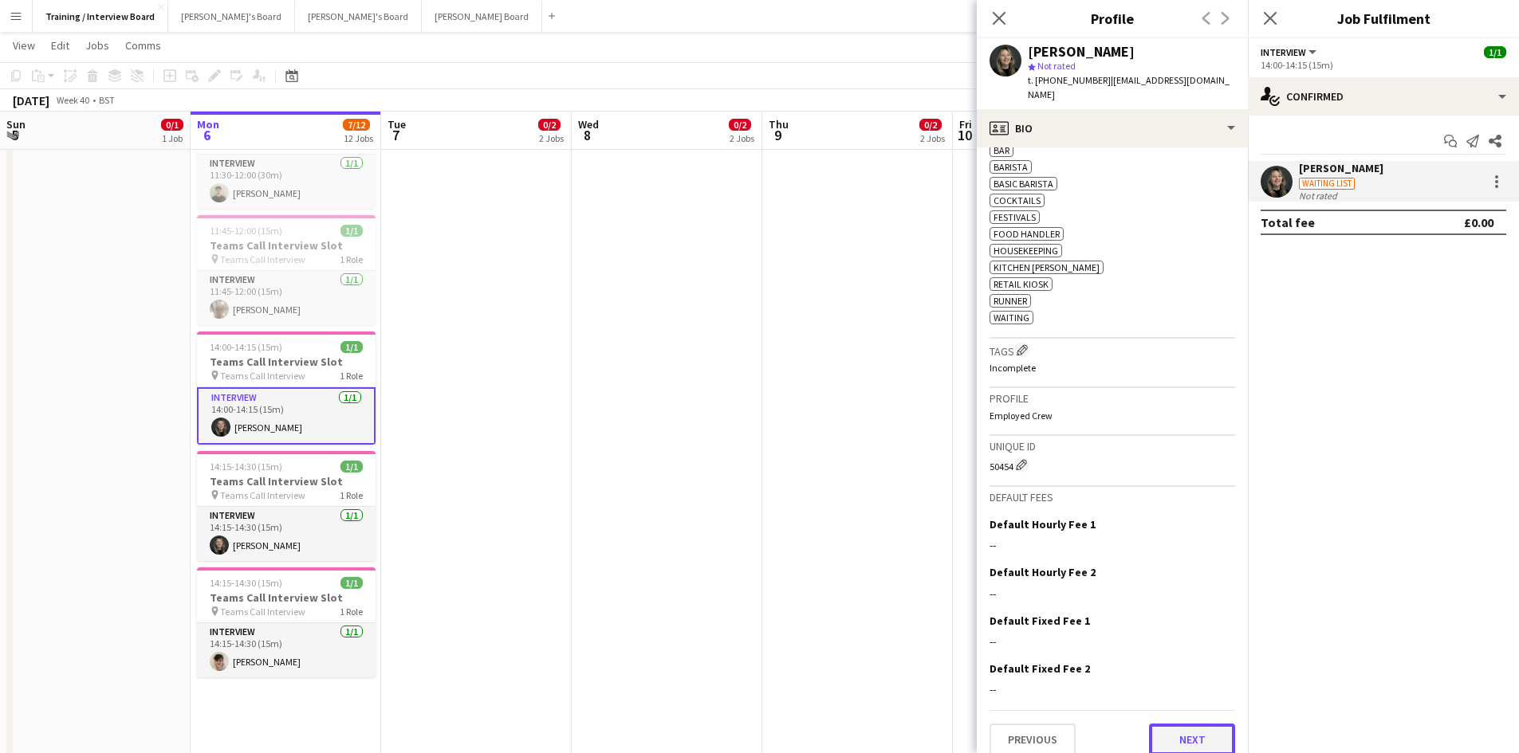
click at [1191, 724] on button "Next" at bounding box center [1192, 740] width 86 height 32
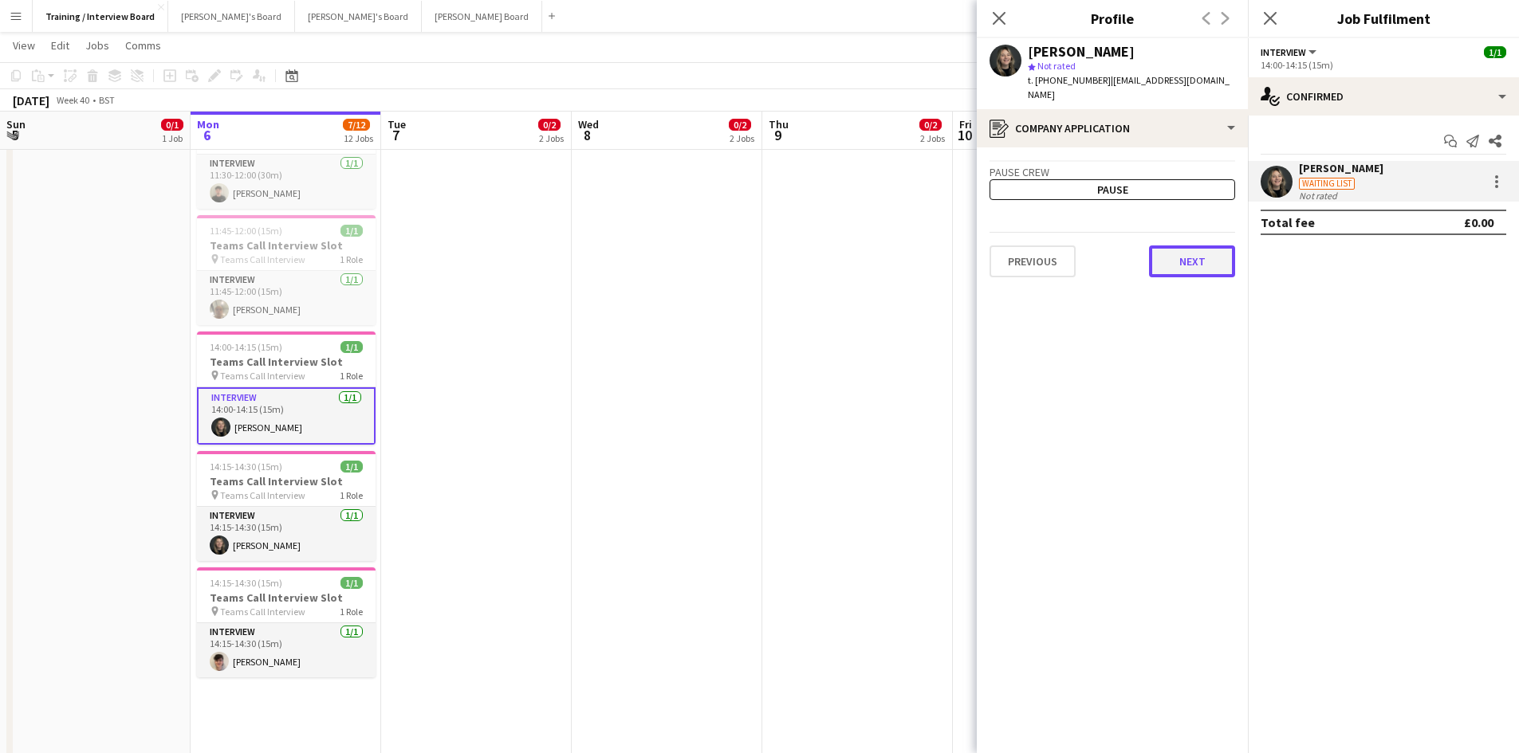
click at [1170, 261] on button "Next" at bounding box center [1192, 262] width 86 height 32
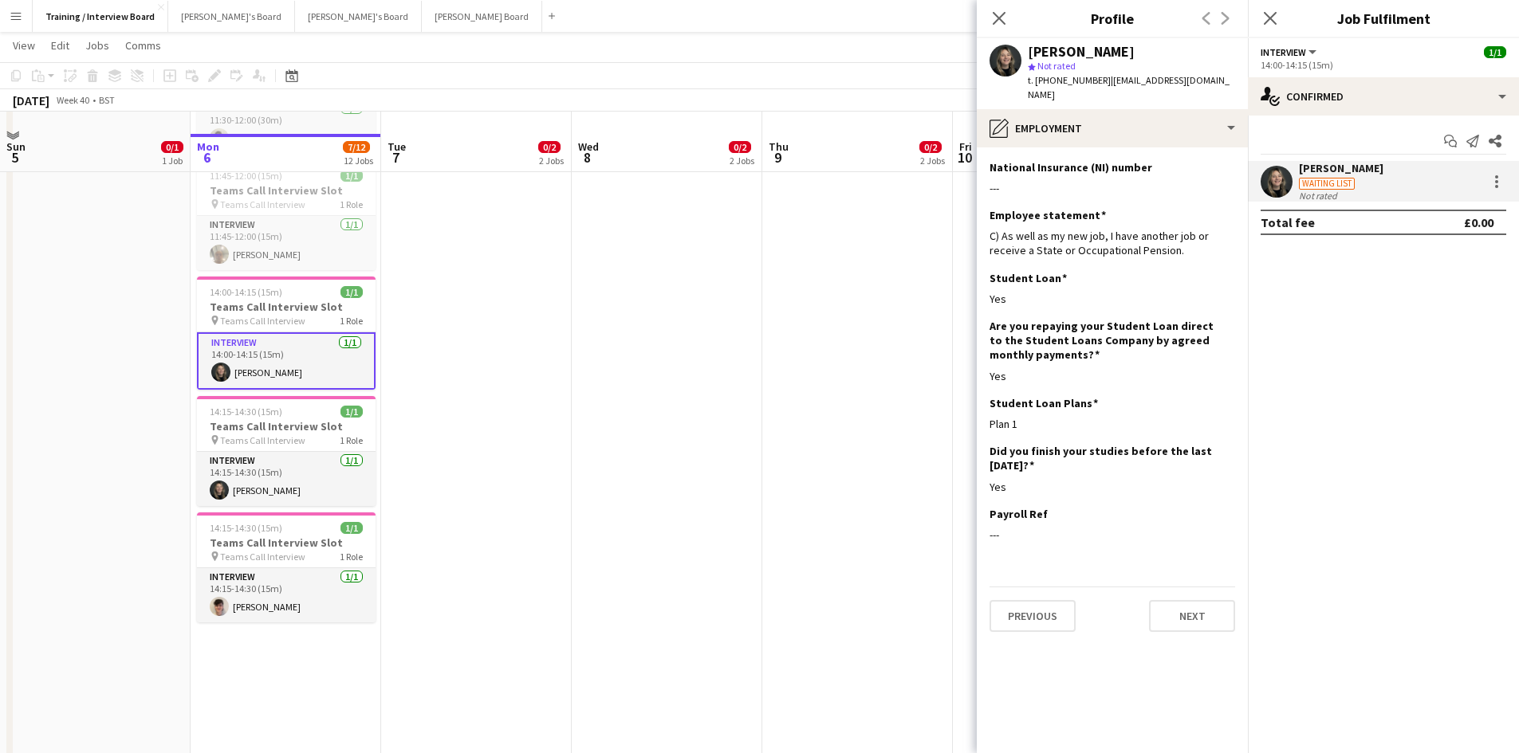
scroll to position [1036, 0]
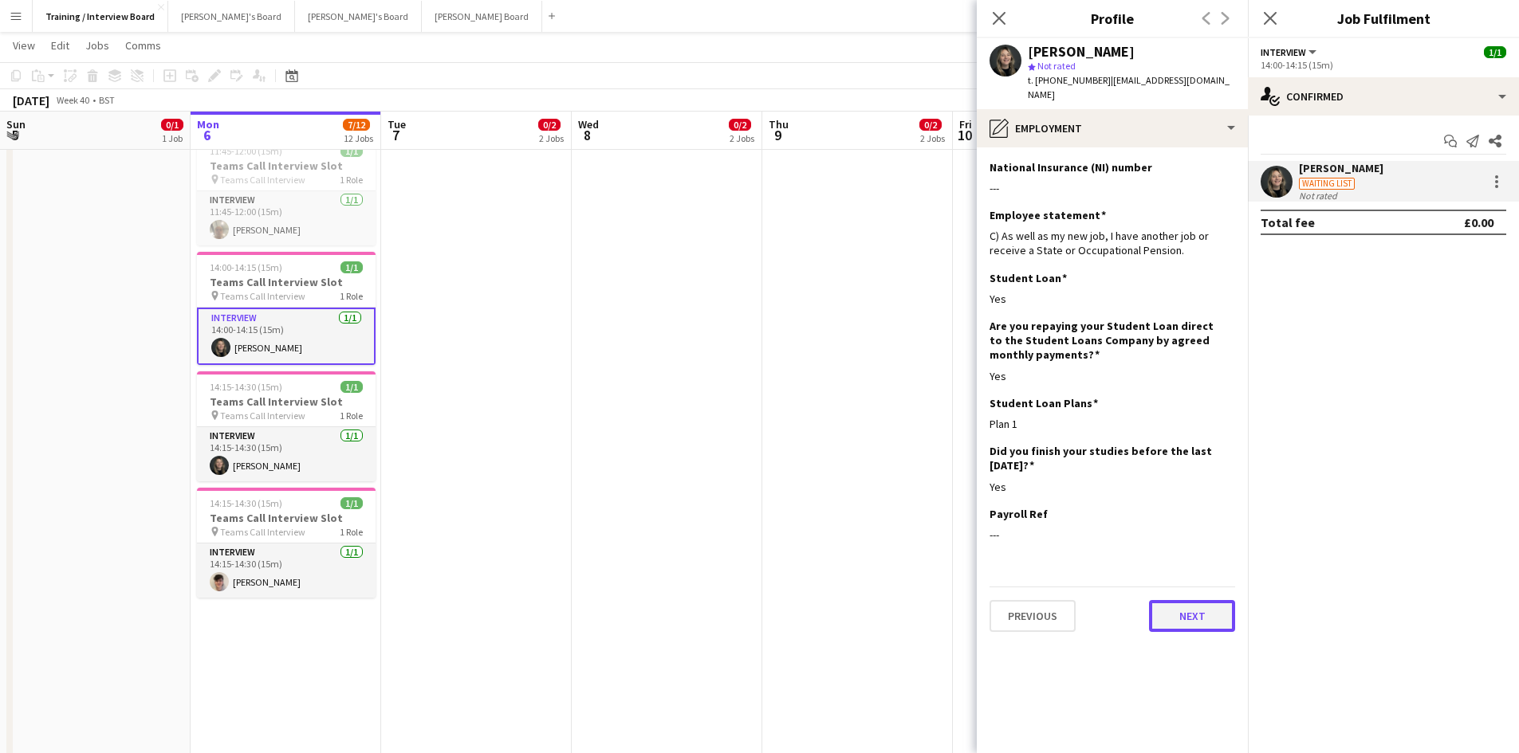
click at [1177, 600] on button "Next" at bounding box center [1192, 616] width 86 height 32
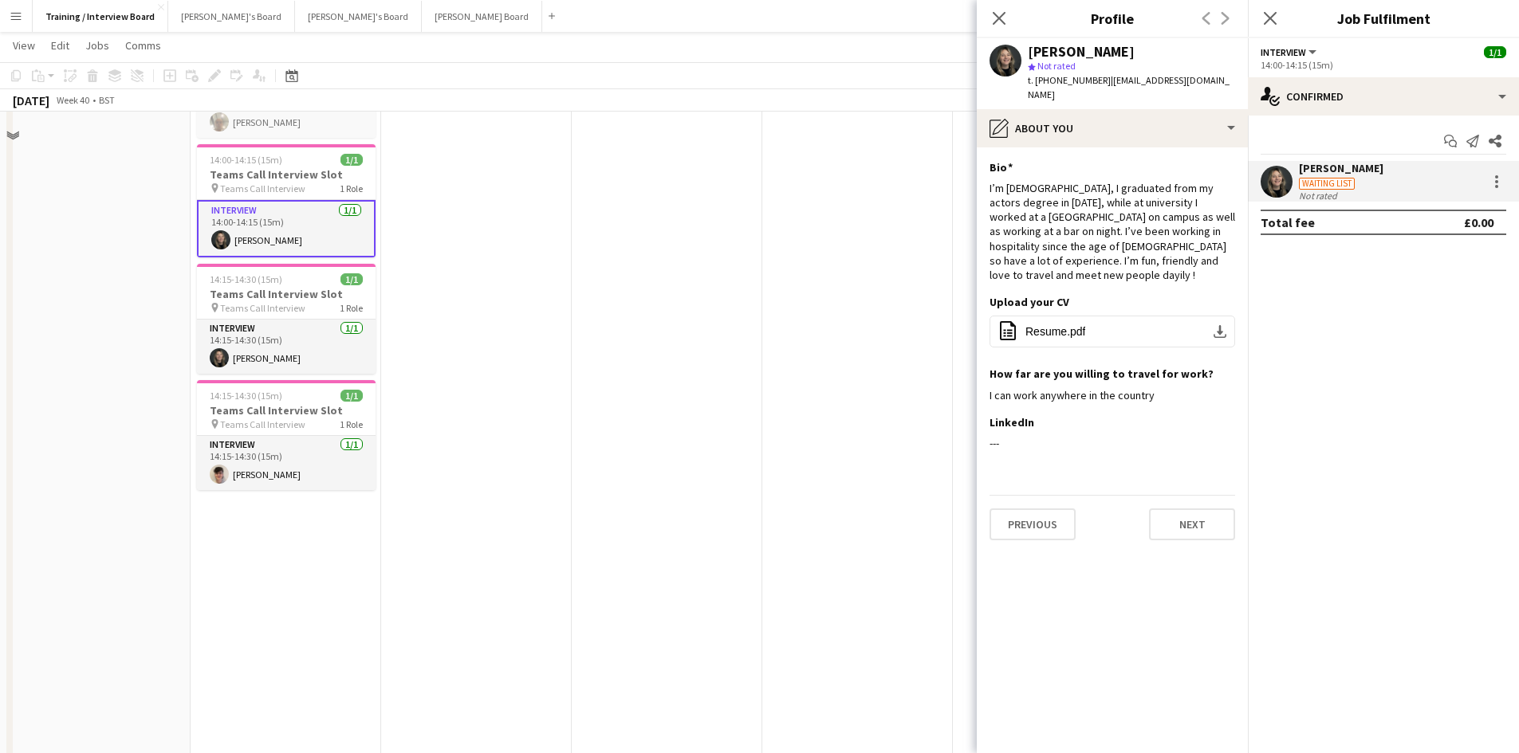
scroll to position [1196, 0]
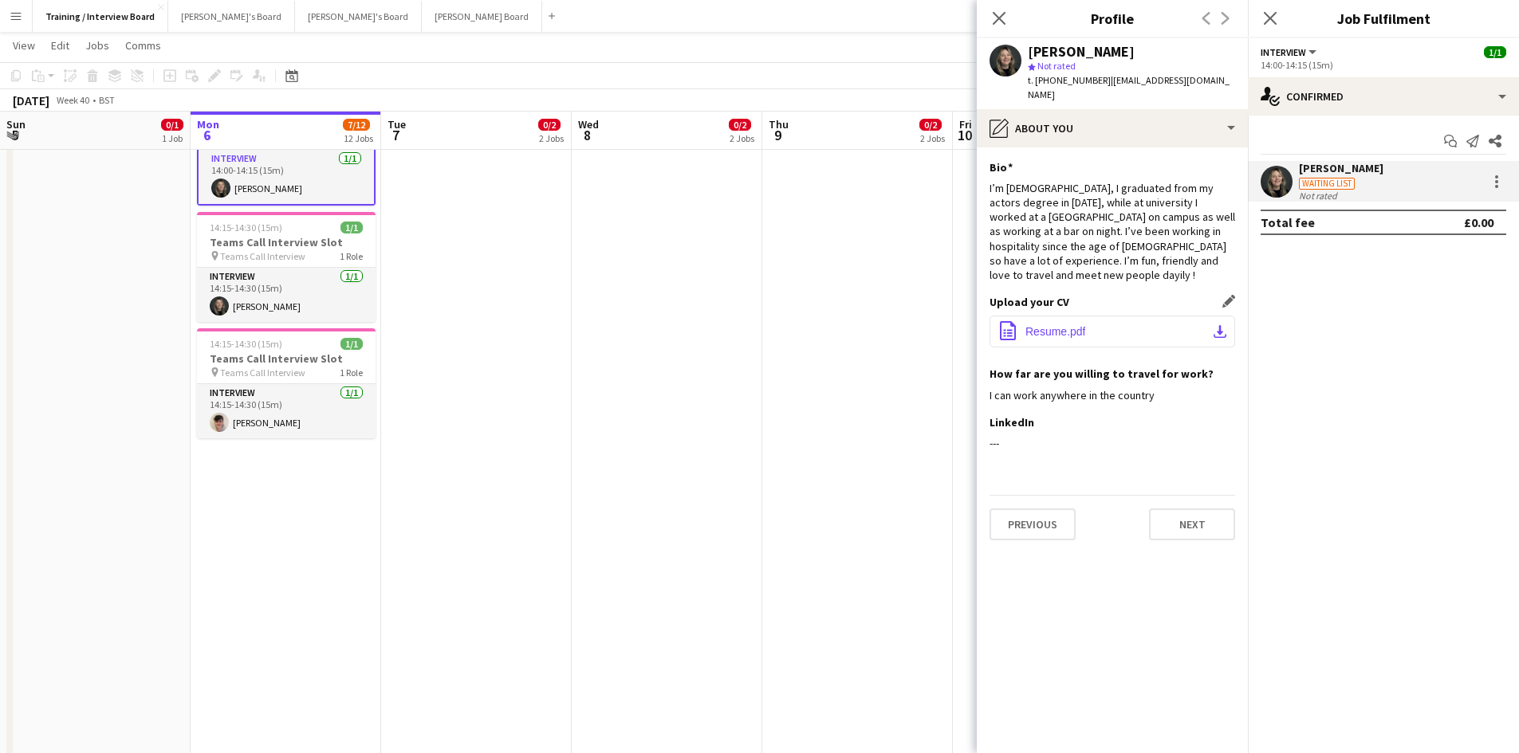
click at [1224, 325] on app-icon "download-bottom" at bounding box center [1219, 331] width 13 height 13
click at [1201, 509] on button "Next" at bounding box center [1192, 525] width 86 height 32
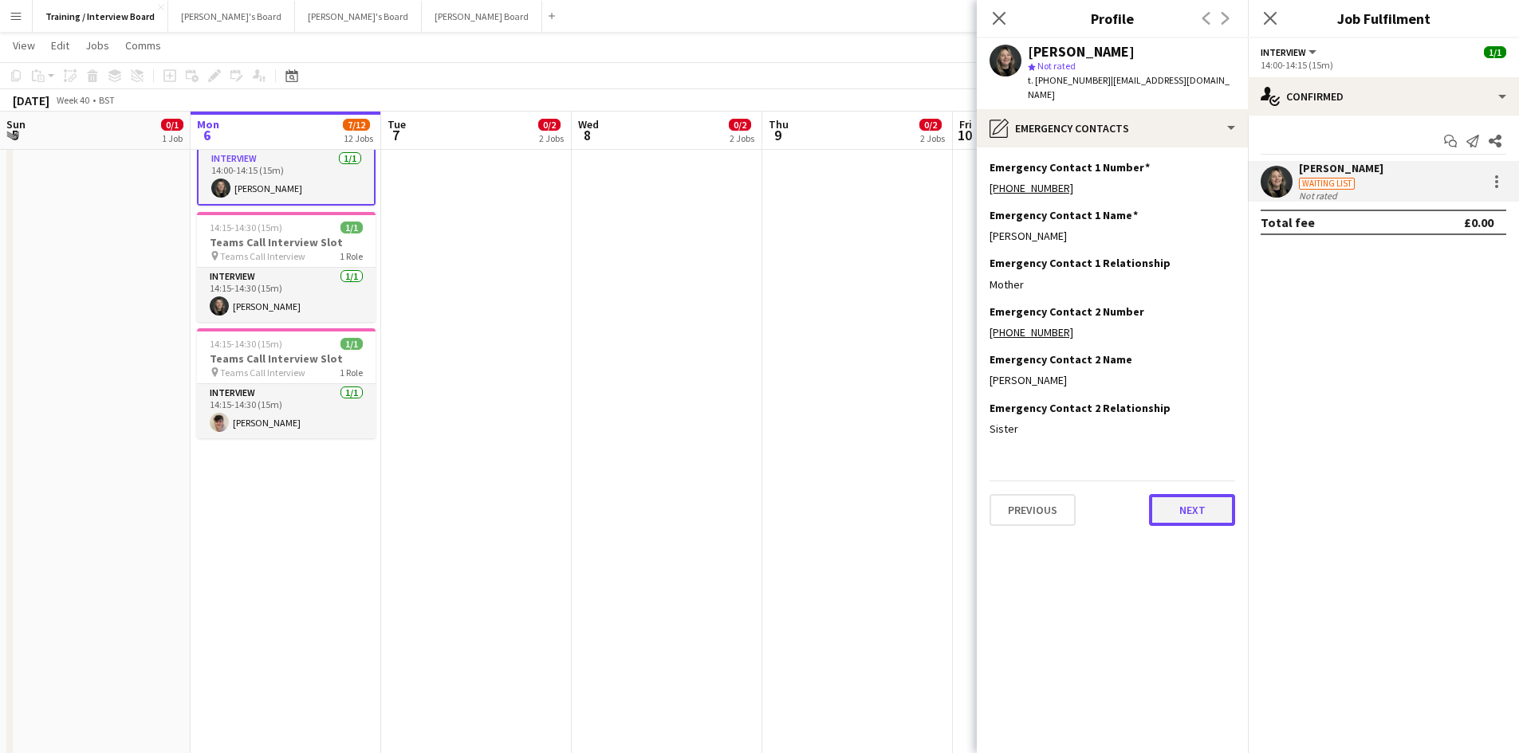
click at [1173, 495] on button "Next" at bounding box center [1192, 510] width 86 height 32
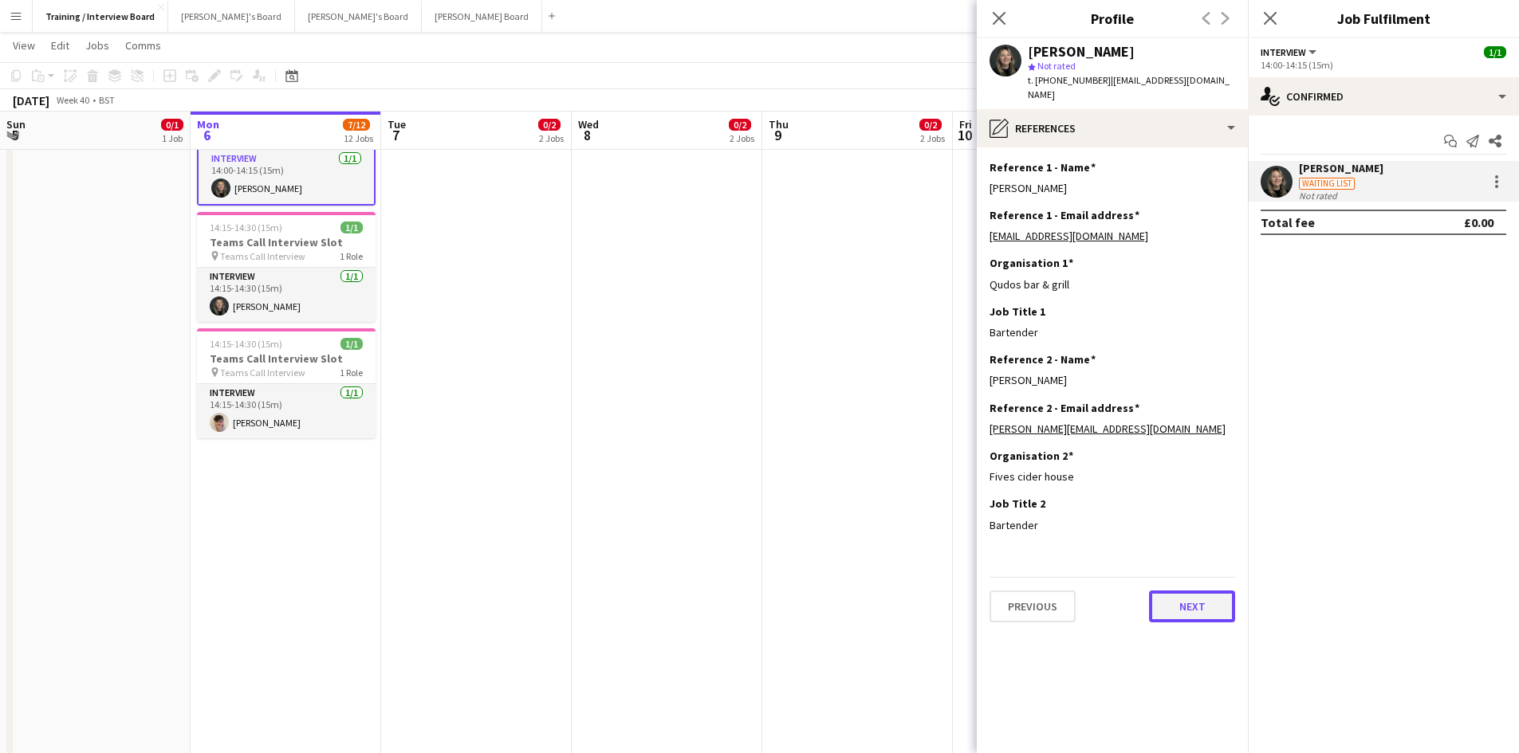
click at [1170, 591] on button "Next" at bounding box center [1192, 607] width 86 height 32
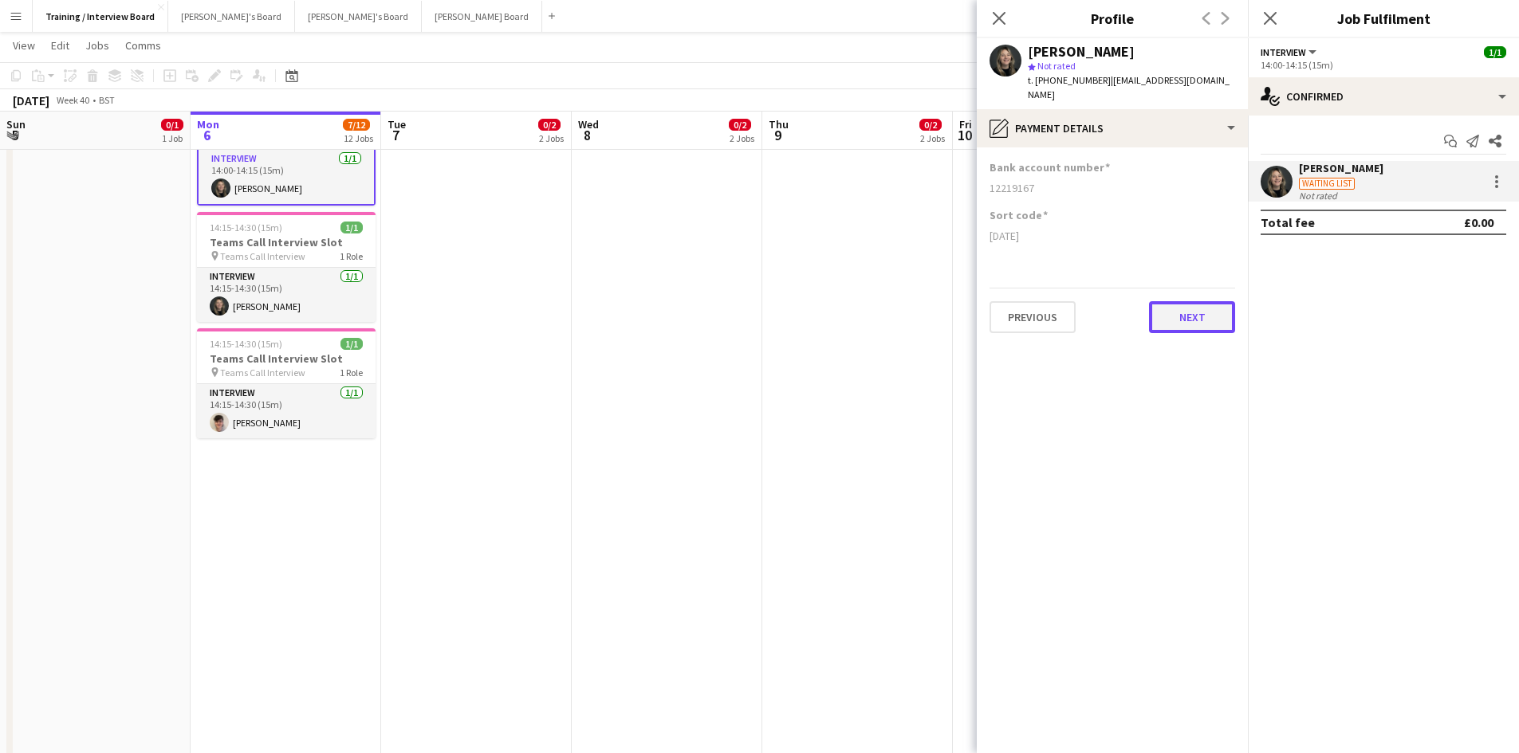
click at [1181, 308] on button "Next" at bounding box center [1192, 317] width 86 height 32
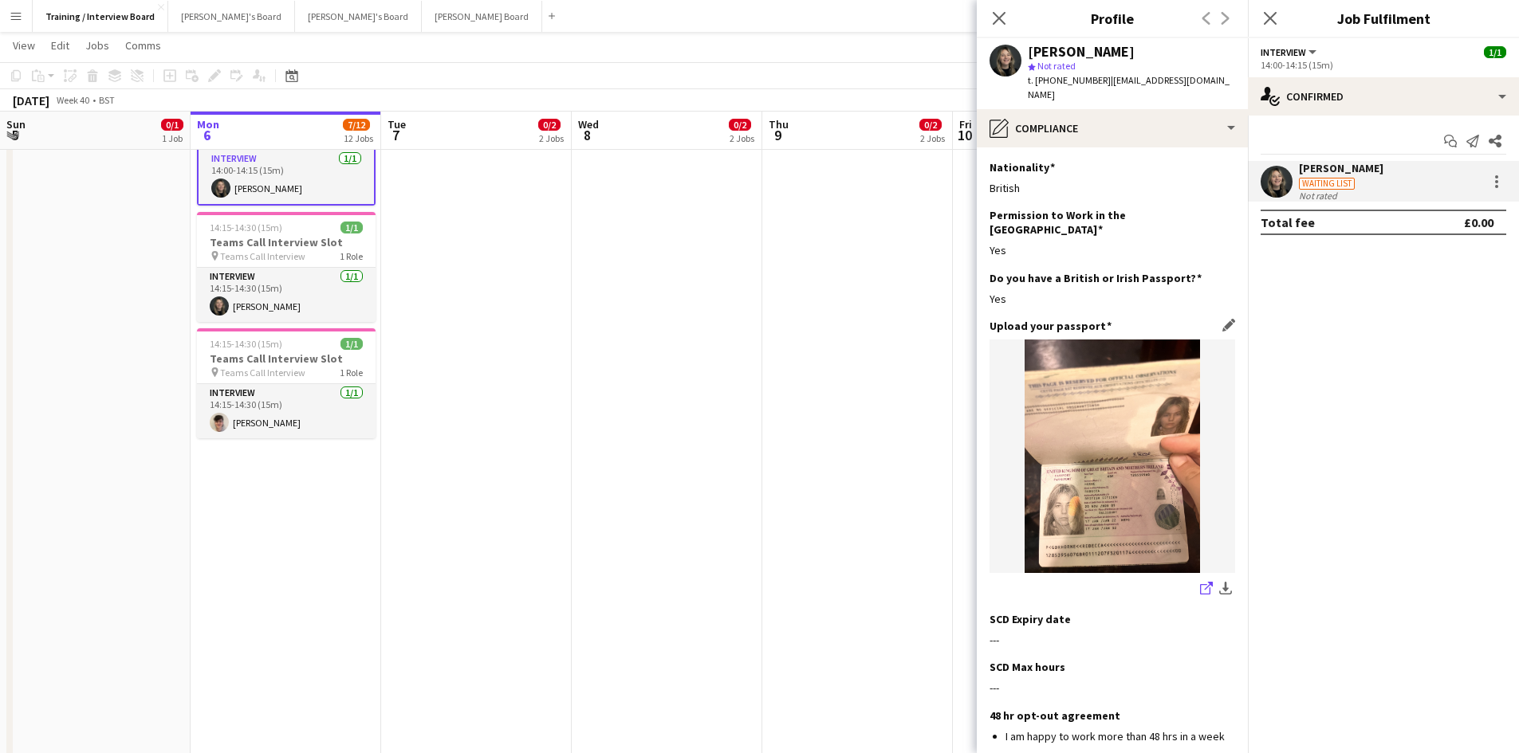
click at [1205, 582] on icon at bounding box center [1209, 586] width 8 height 8
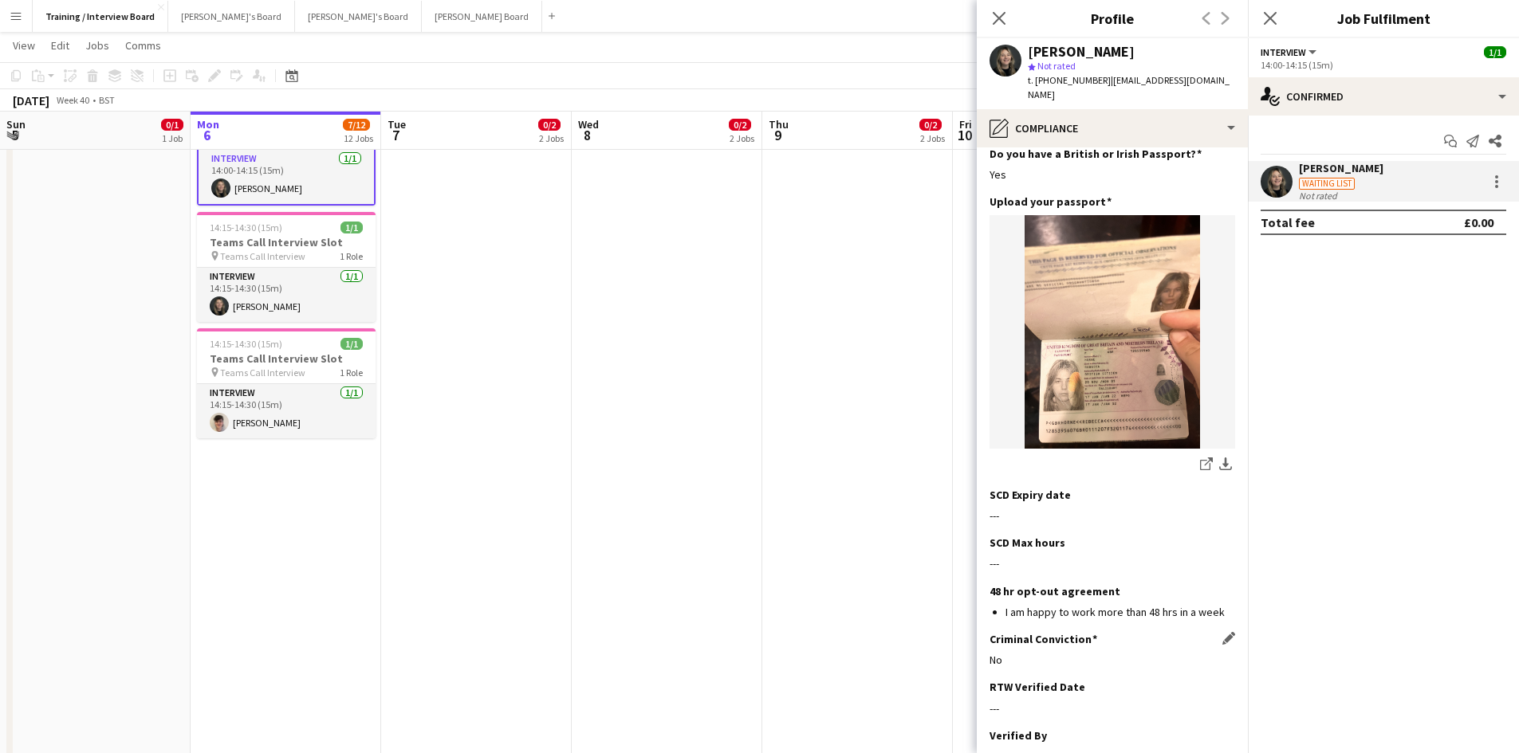
scroll to position [239, 0]
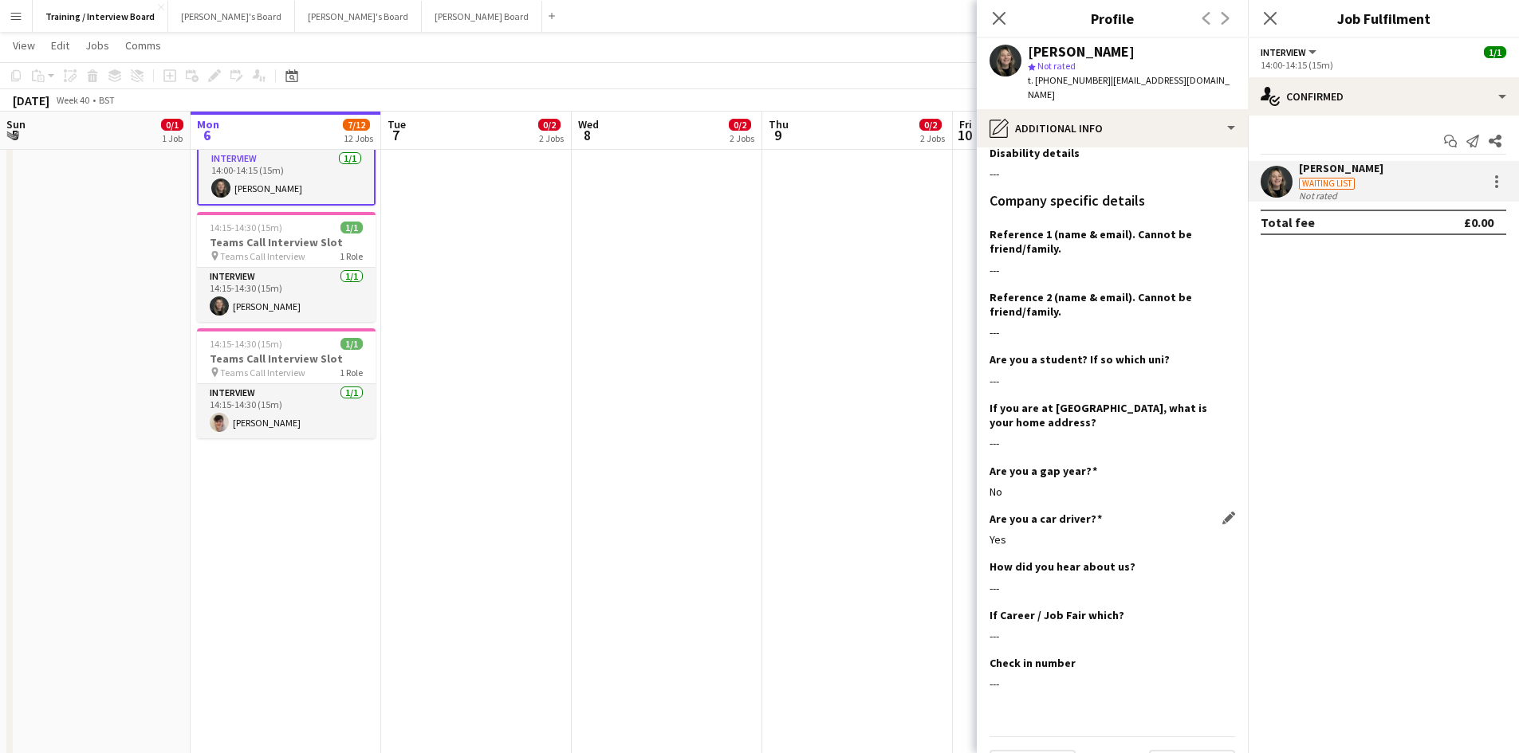
scroll to position [282, 0]
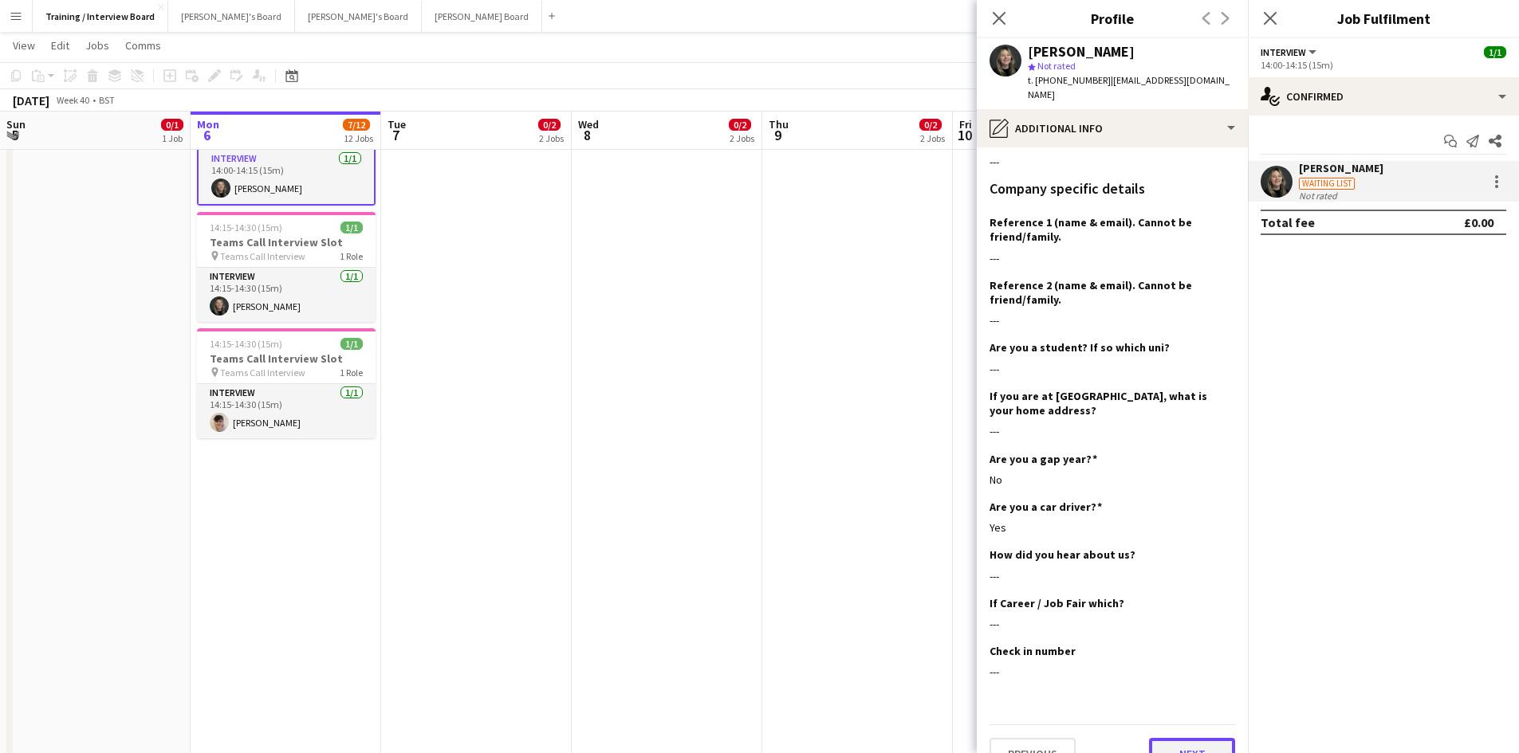
click at [1193, 738] on button "Next" at bounding box center [1192, 754] width 86 height 32
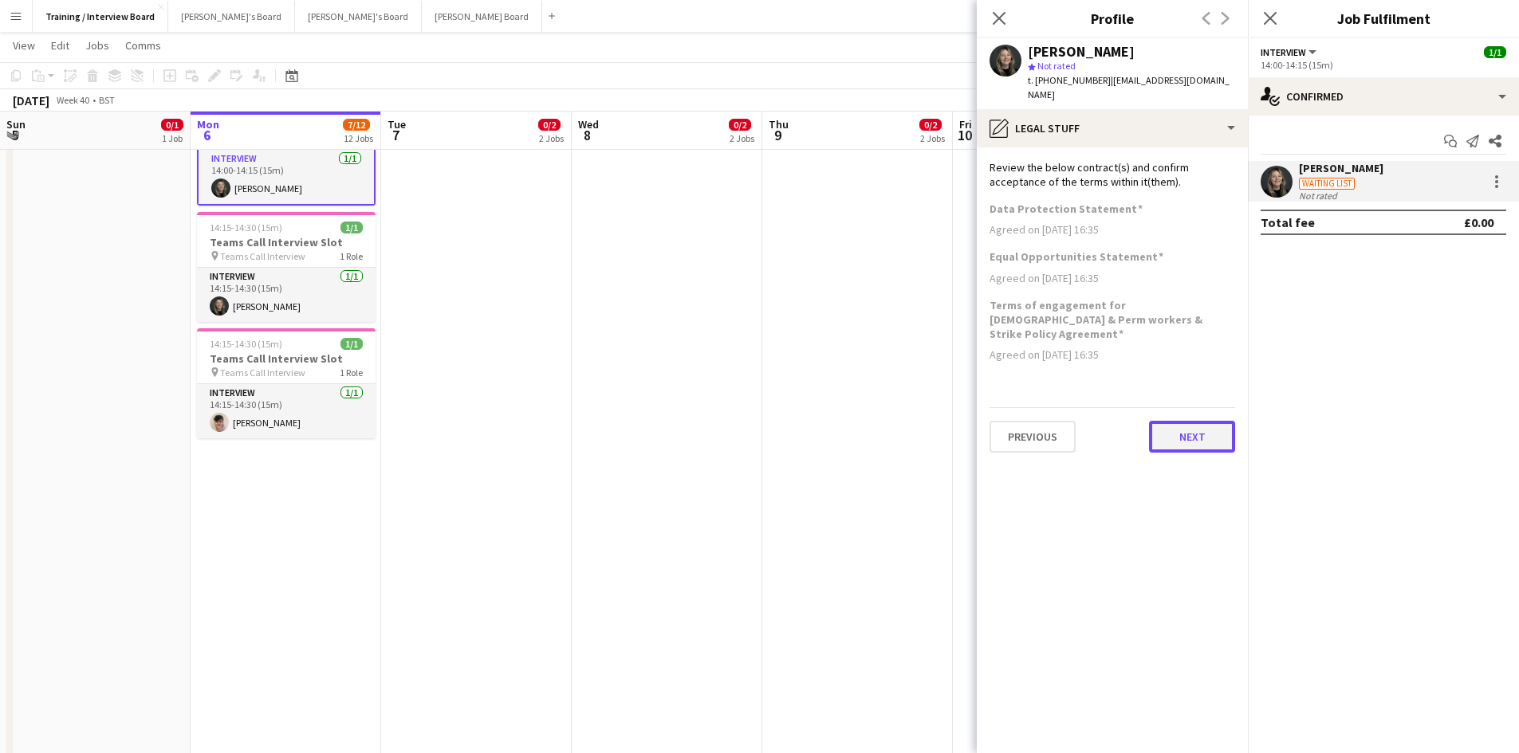
click at [1205, 421] on button "Next" at bounding box center [1192, 437] width 86 height 32
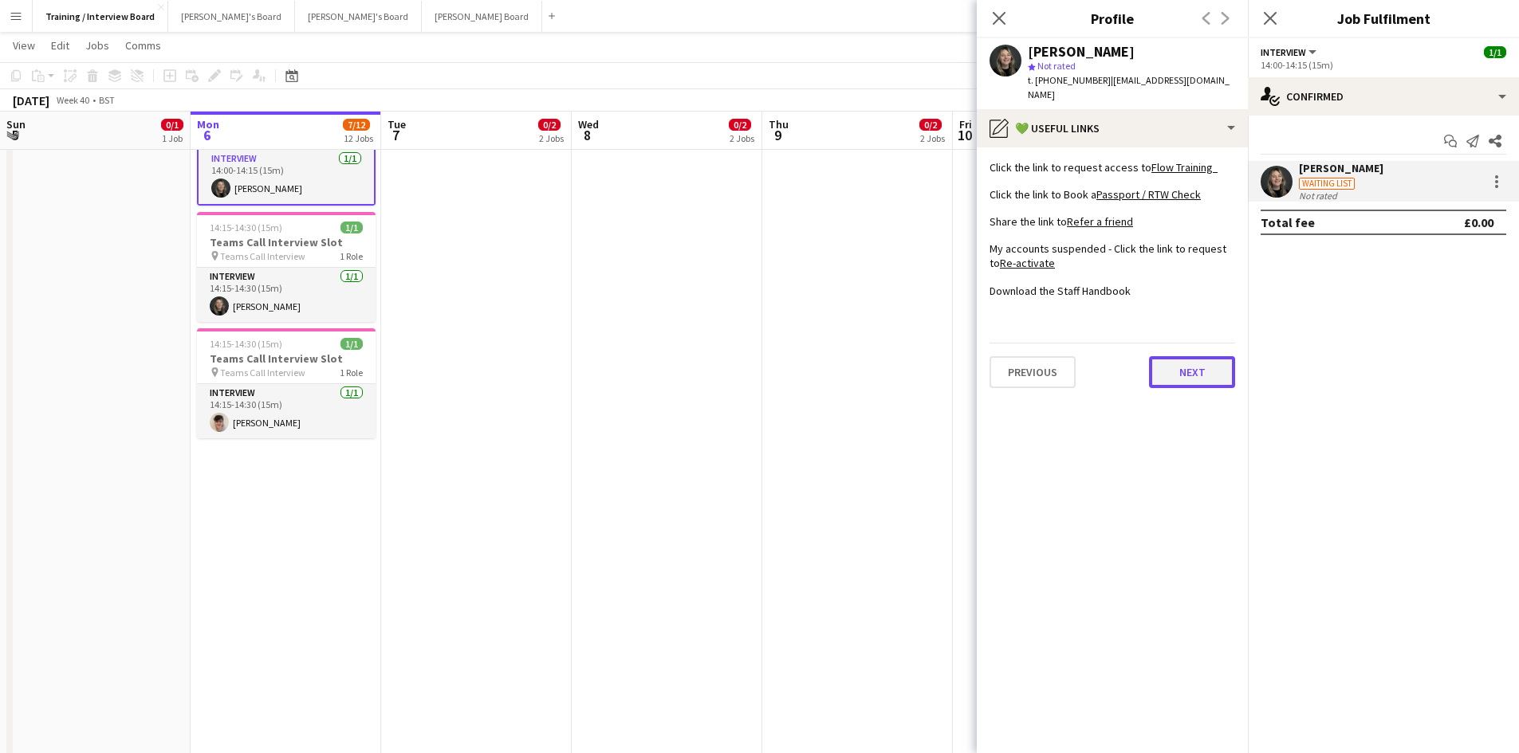
click at [1201, 364] on button "Next" at bounding box center [1192, 372] width 86 height 32
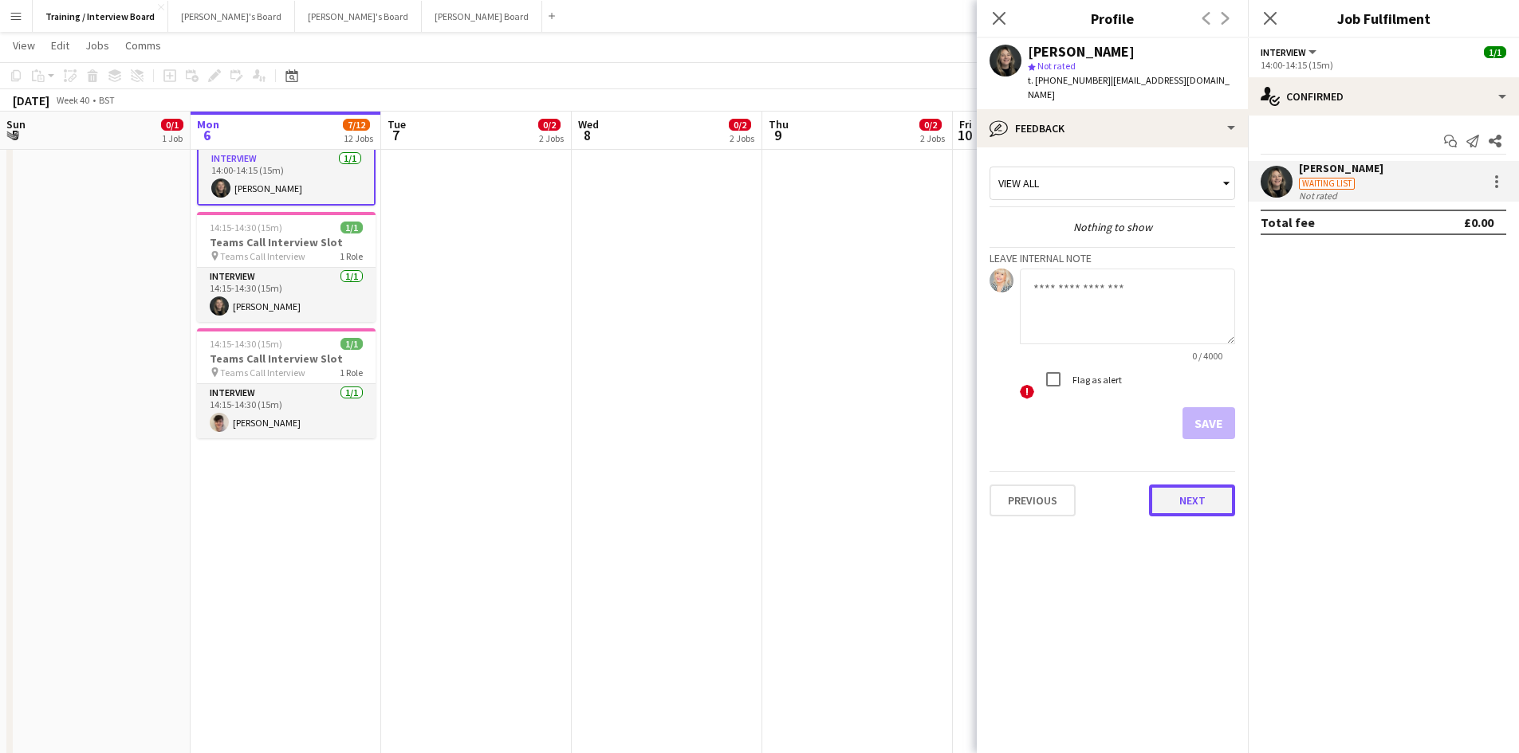
click at [1198, 497] on button "Next" at bounding box center [1192, 501] width 86 height 32
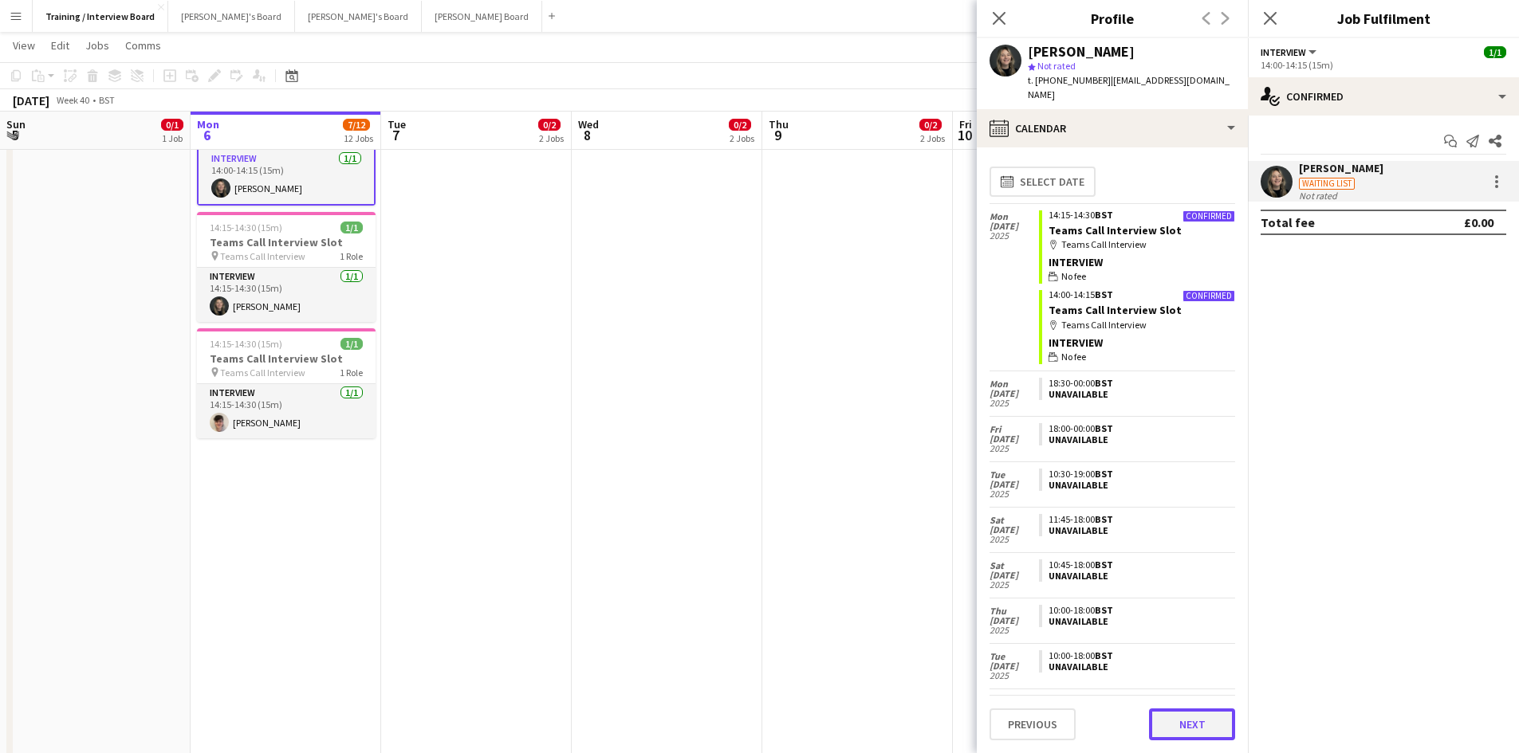
click at [1186, 737] on button "Next" at bounding box center [1192, 725] width 86 height 32
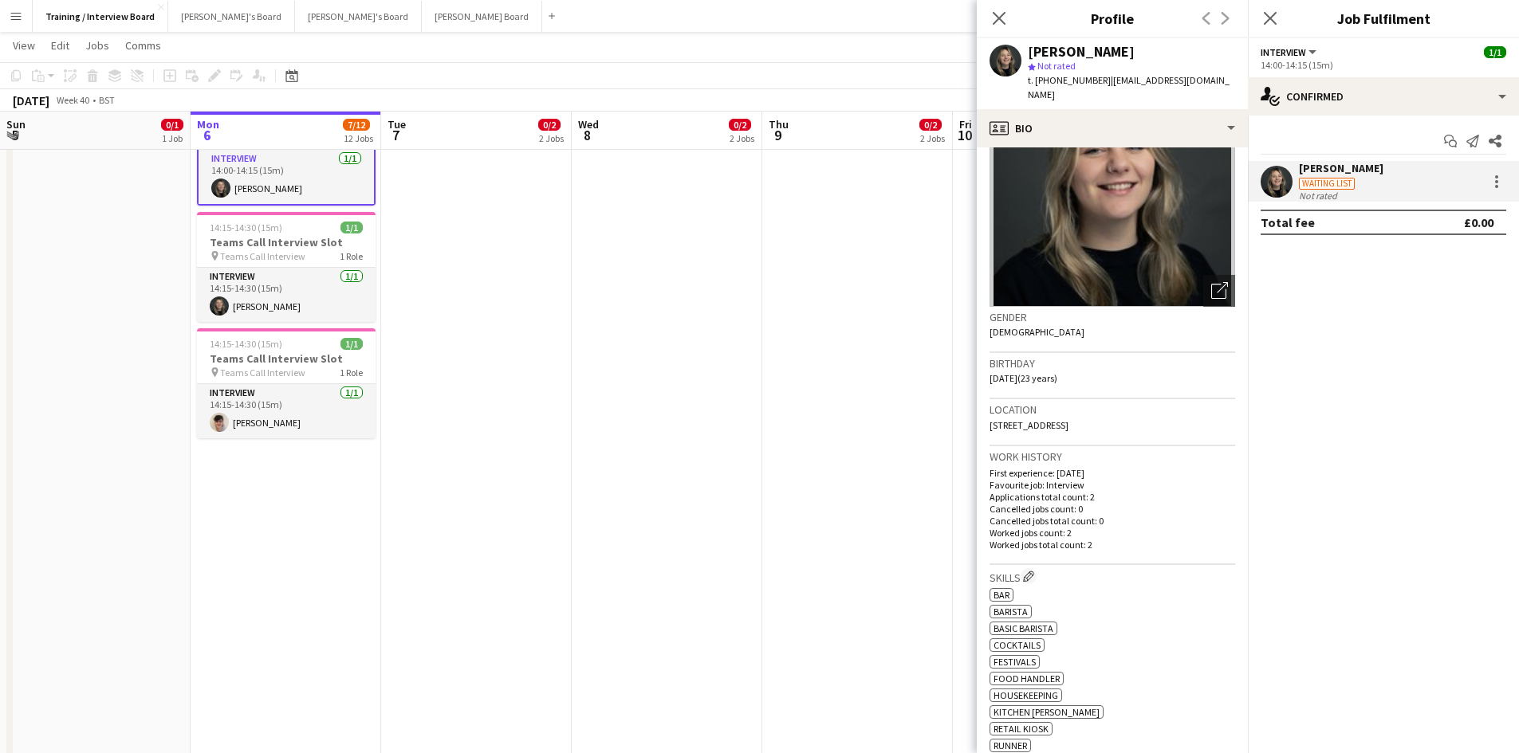
scroll to position [159, 0]
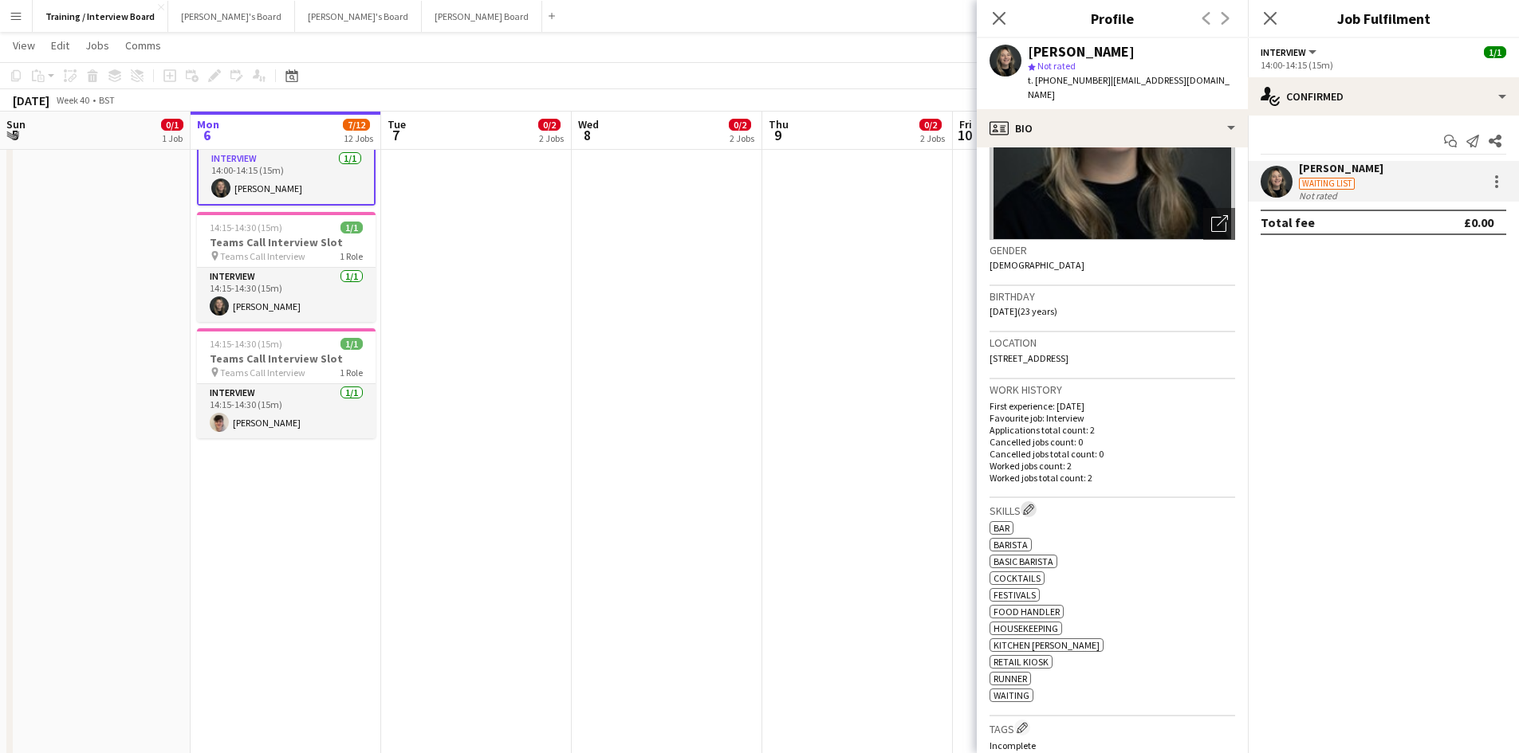
click at [1032, 504] on app-icon "Edit crew company skills" at bounding box center [1028, 509] width 11 height 11
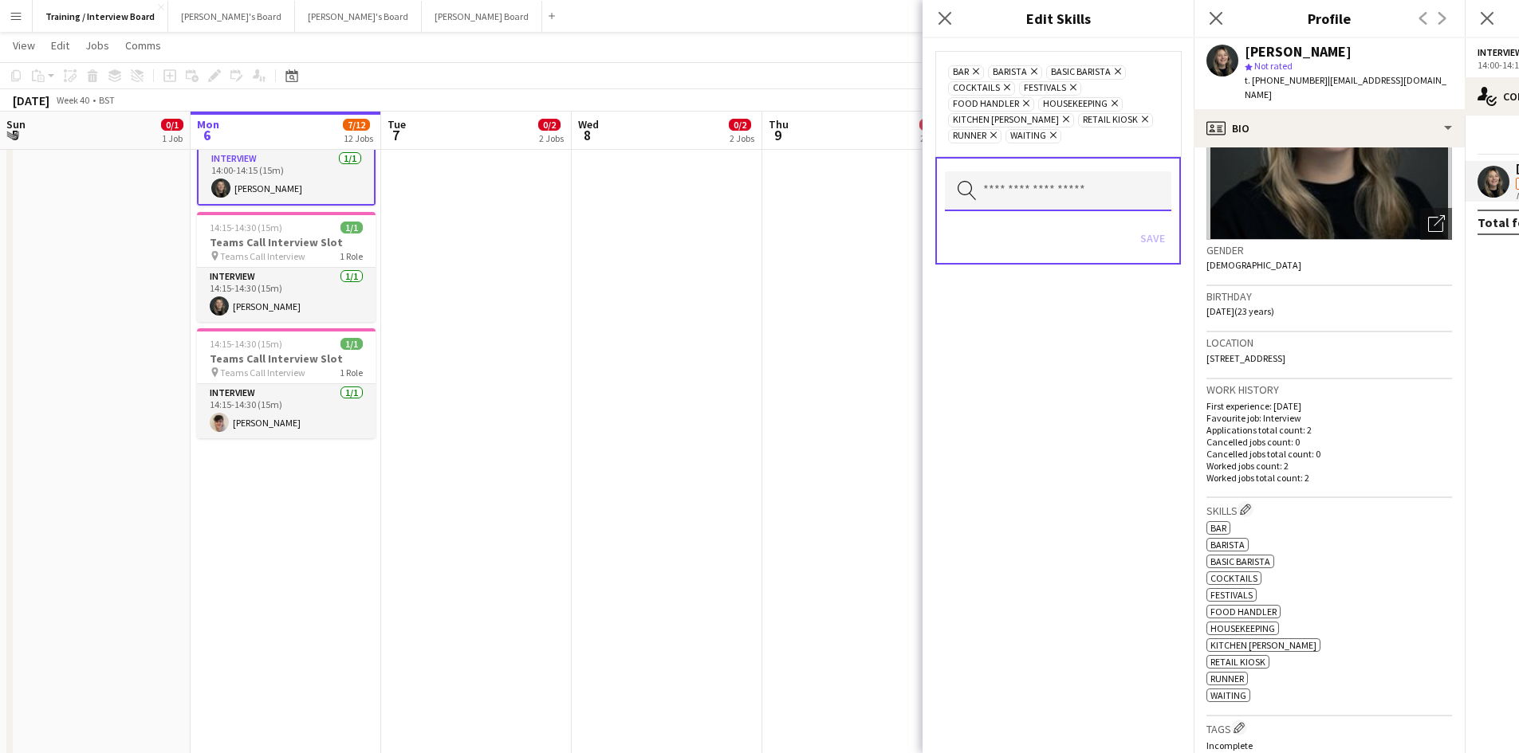
click at [1022, 184] on input "text" at bounding box center [1058, 191] width 226 height 40
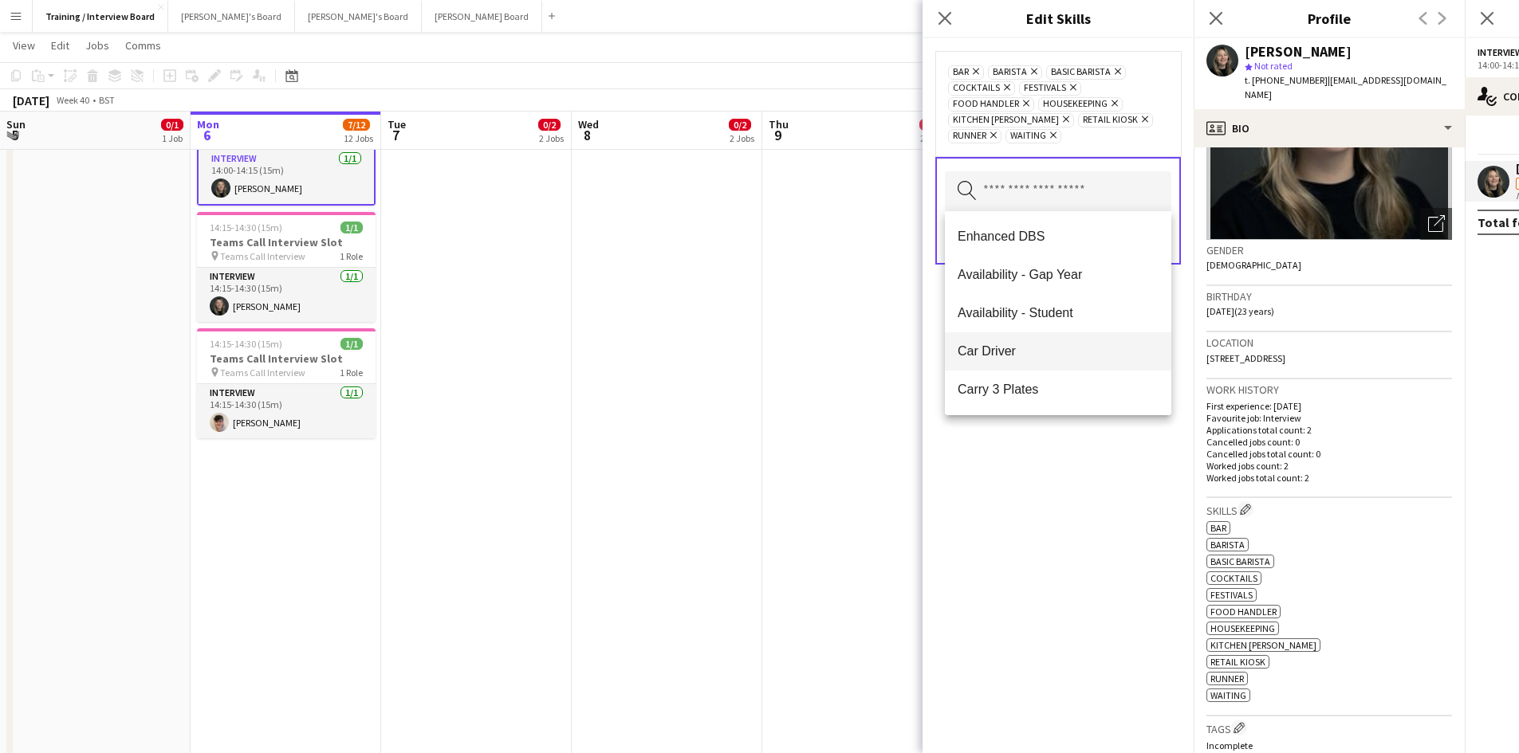
click at [1000, 341] on mat-option "Car Driver" at bounding box center [1058, 351] width 226 height 38
click at [1079, 495] on div "bar Remove Barista Remove BASIC BARISTA Remove Car Driver Remove Cocktails Remo…" at bounding box center [1057, 395] width 271 height 715
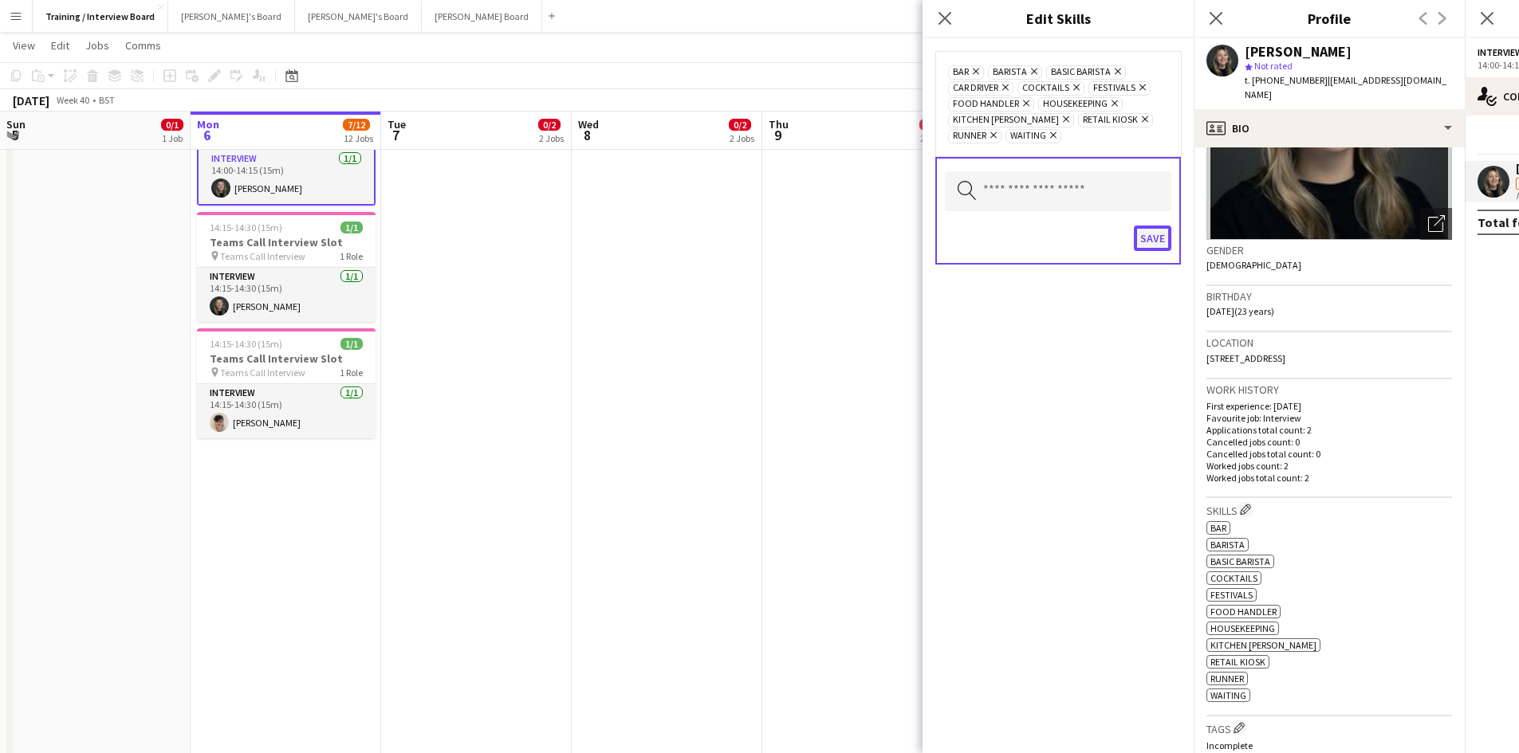
click at [1139, 239] on button "Save" at bounding box center [1152, 239] width 37 height 26
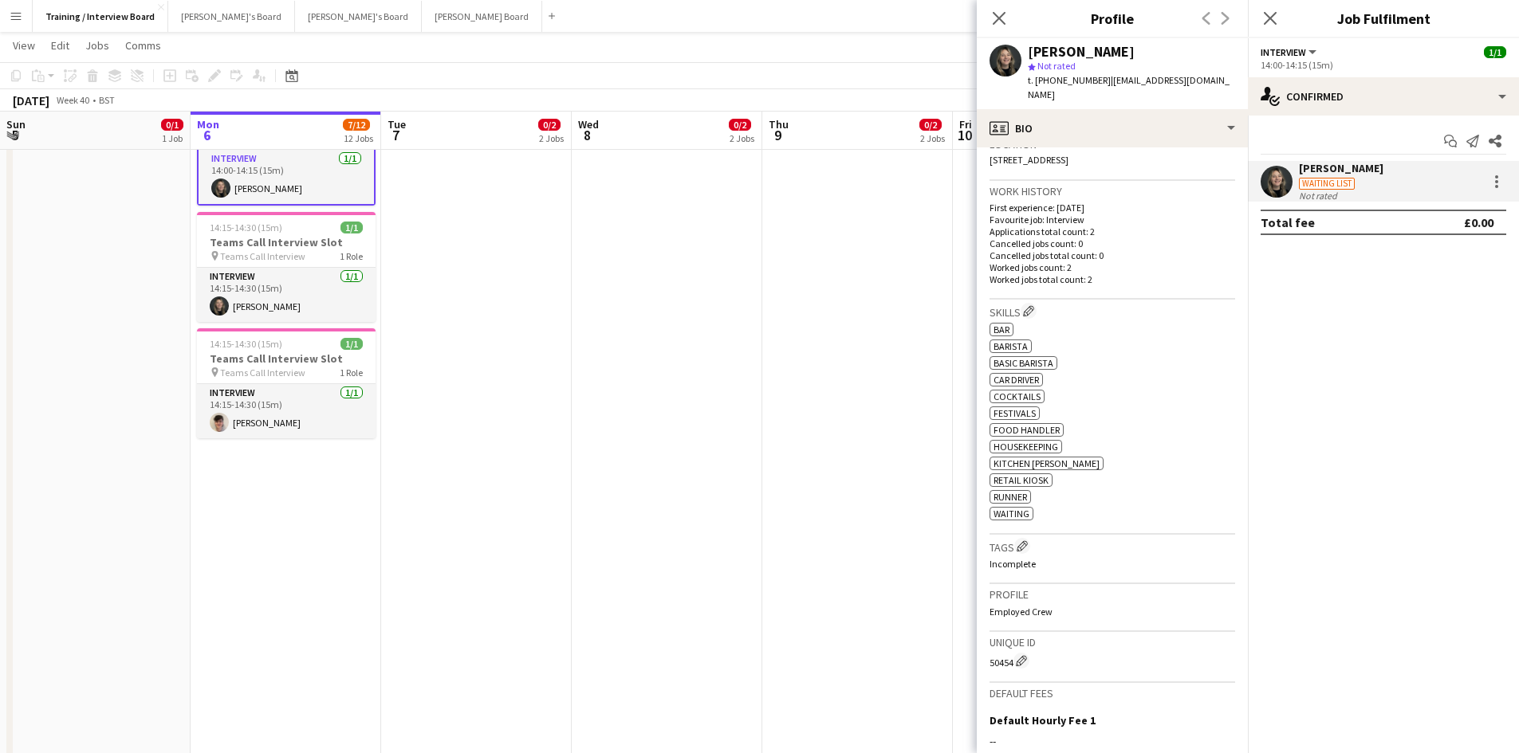
scroll to position [554, 0]
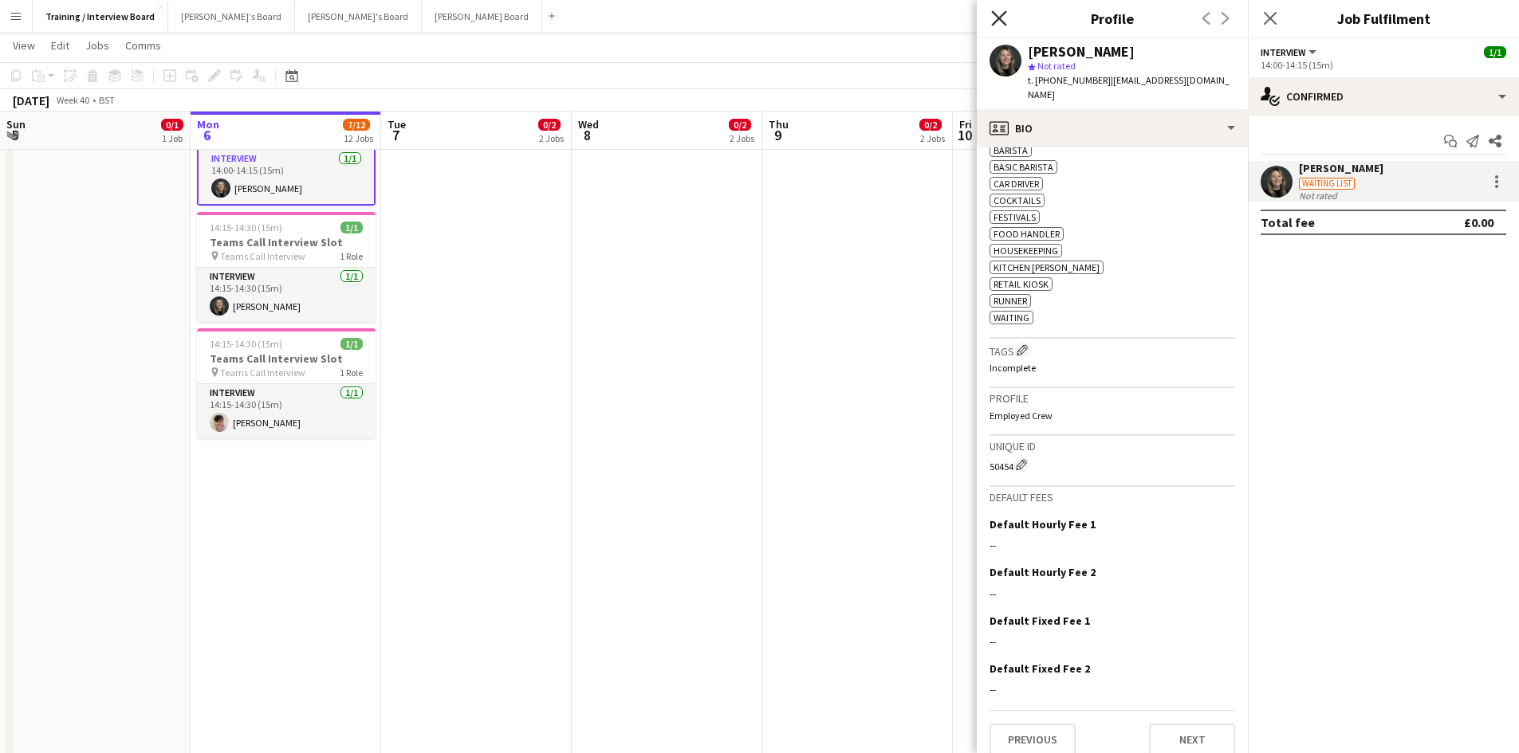
click at [998, 14] on icon "Close pop-in" at bounding box center [998, 17] width 15 height 15
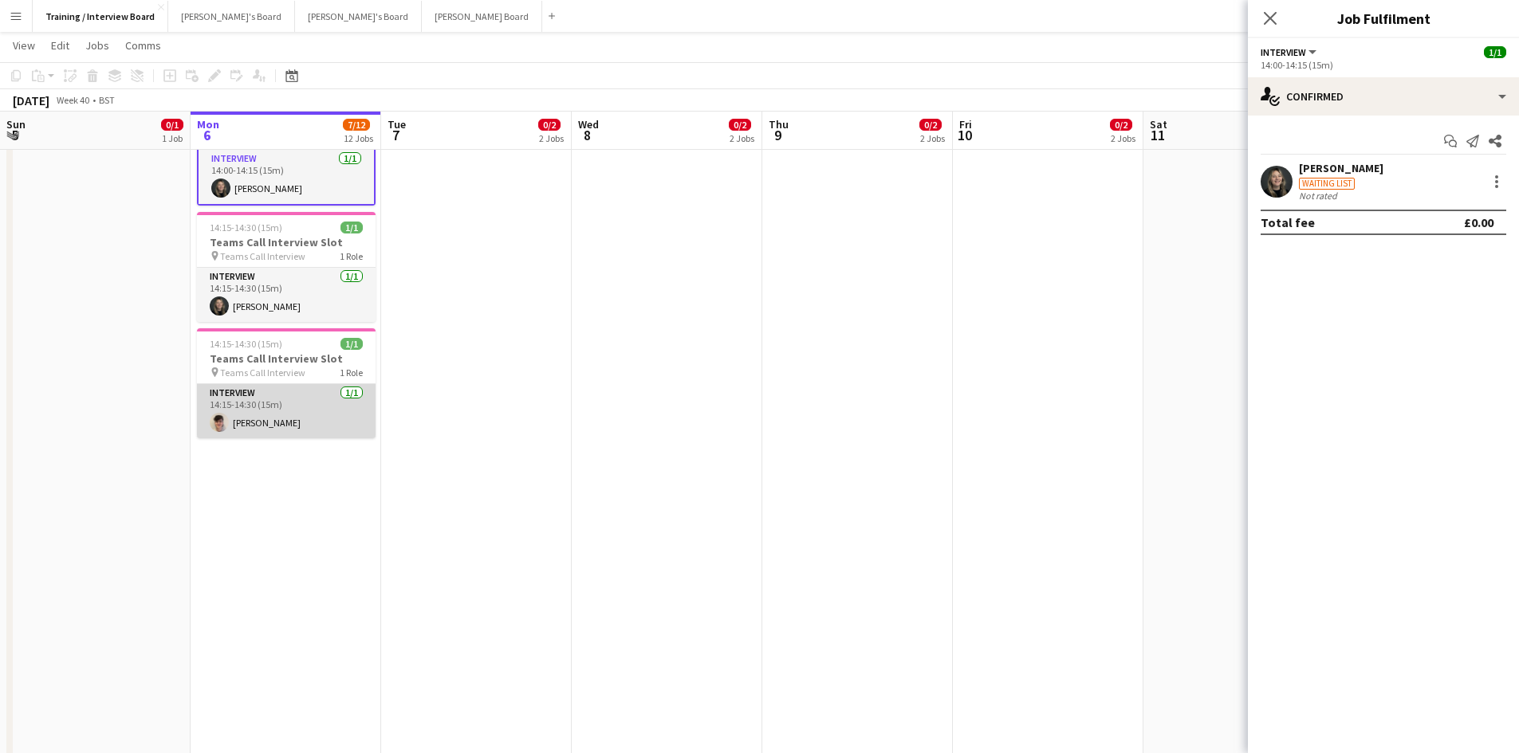
click at [281, 434] on app-card-role "Interview [DATE] 14:15-14:30 (15m) [PERSON_NAME]" at bounding box center [286, 411] width 179 height 54
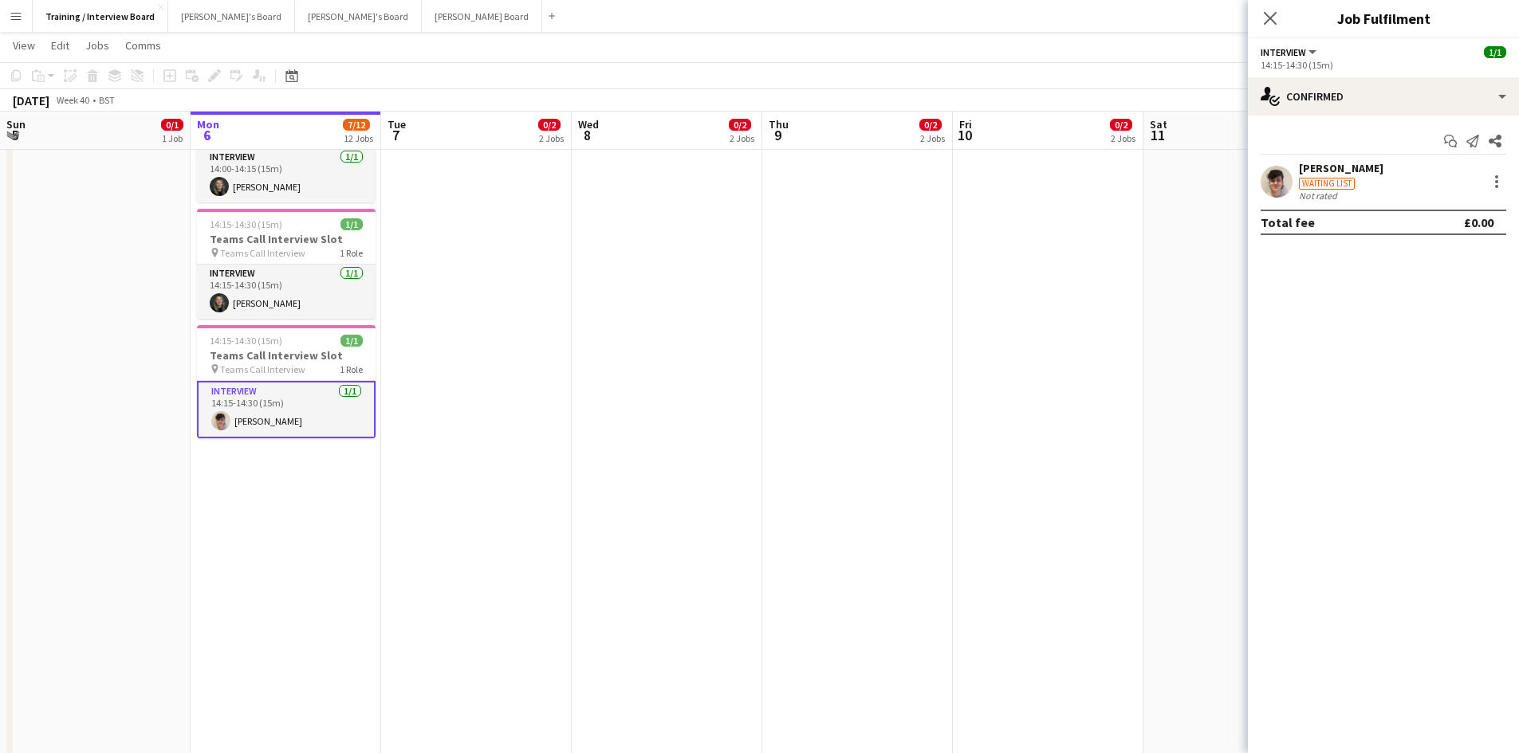
click at [1314, 170] on div "[PERSON_NAME]" at bounding box center [1341, 168] width 84 height 14
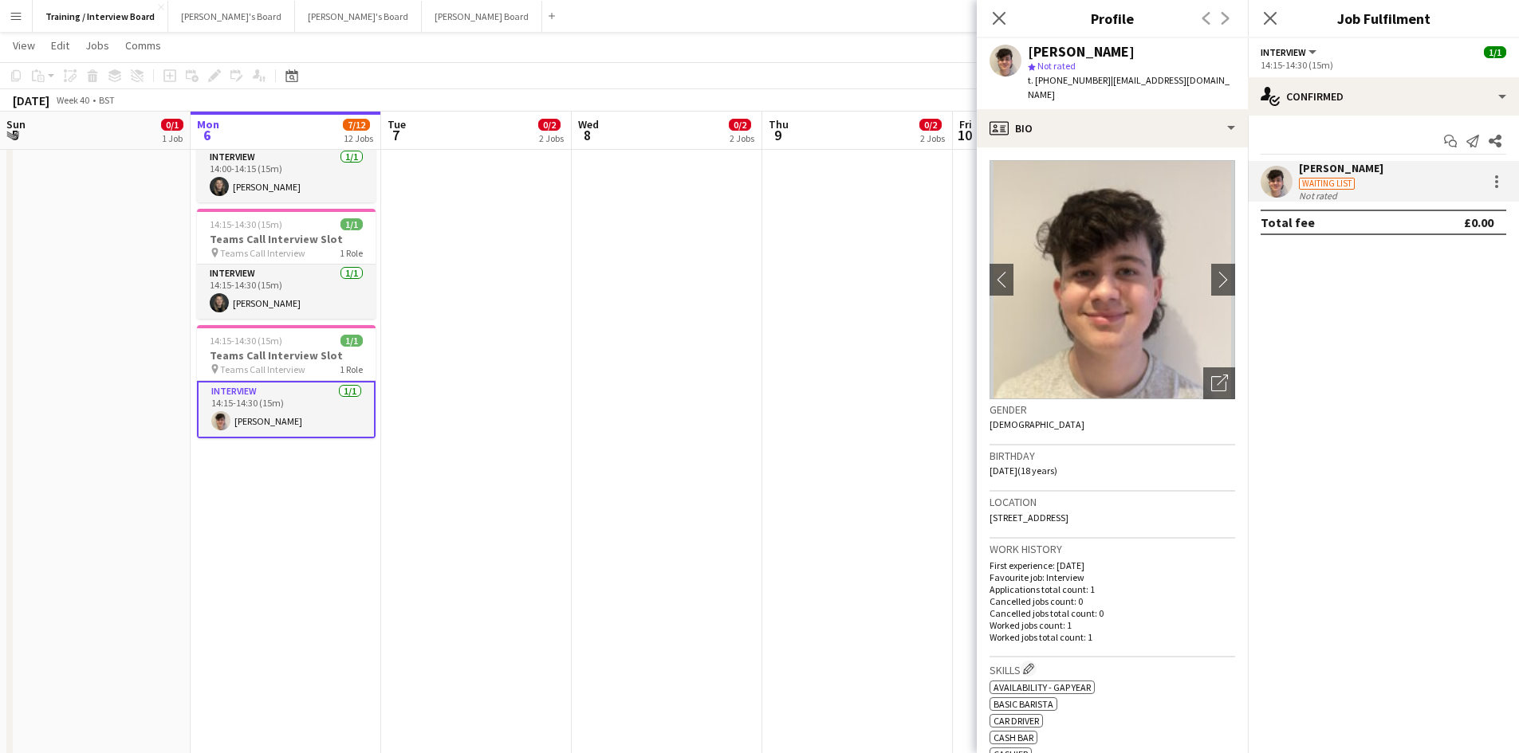
drag, startPoint x: 297, startPoint y: 57, endPoint x: 814, endPoint y: 46, distance: 516.7
click at [814, 46] on app-page-menu "View Day view expanded Day view collapsed Month view Date picker Jump to [DATE]…" at bounding box center [759, 47] width 1519 height 30
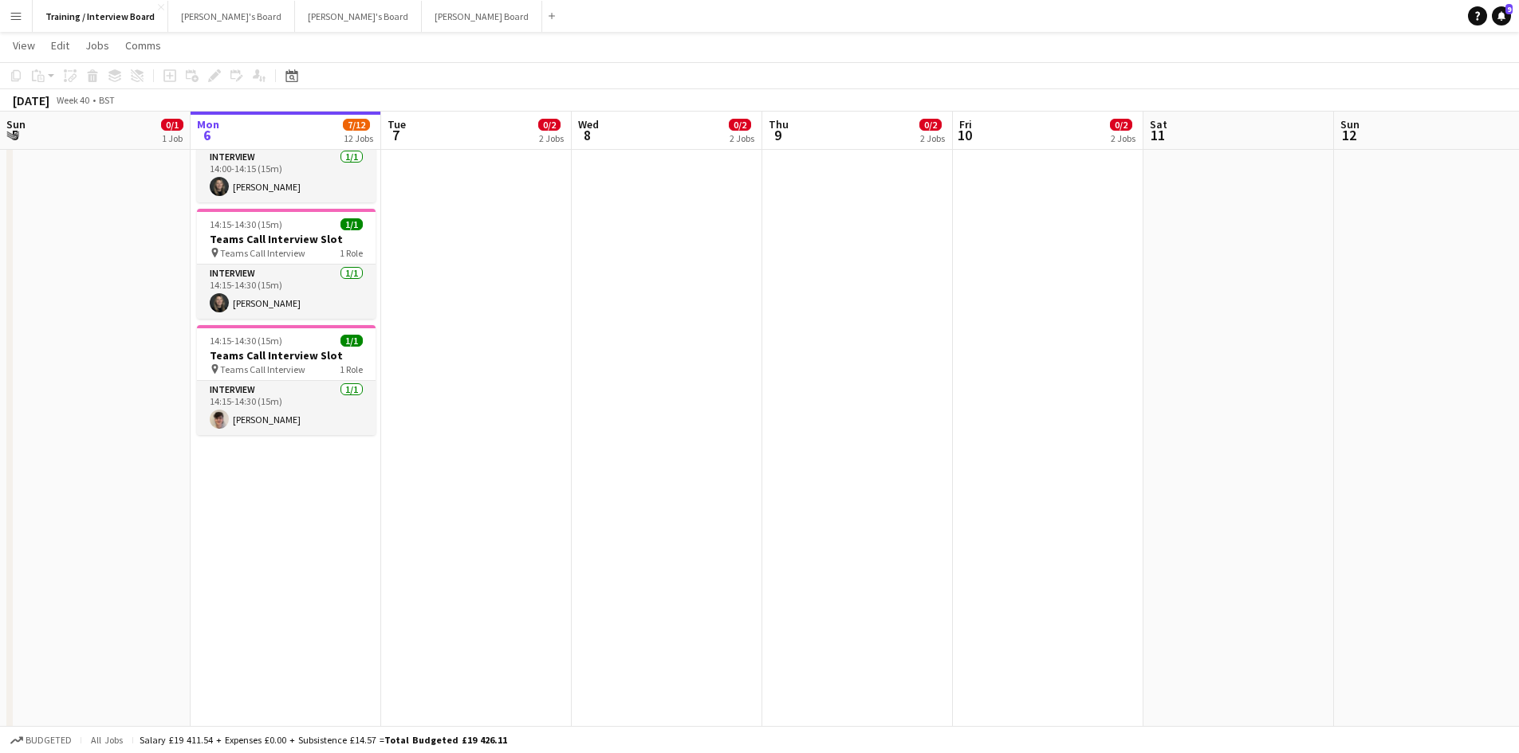
drag, startPoint x: 375, startPoint y: 52, endPoint x: 822, endPoint y: 84, distance: 448.3
click at [822, 84] on app-board "Training / Interview Board View Day view expanded Day view collapsed Month view…" at bounding box center [759, 697] width 1519 height 3722
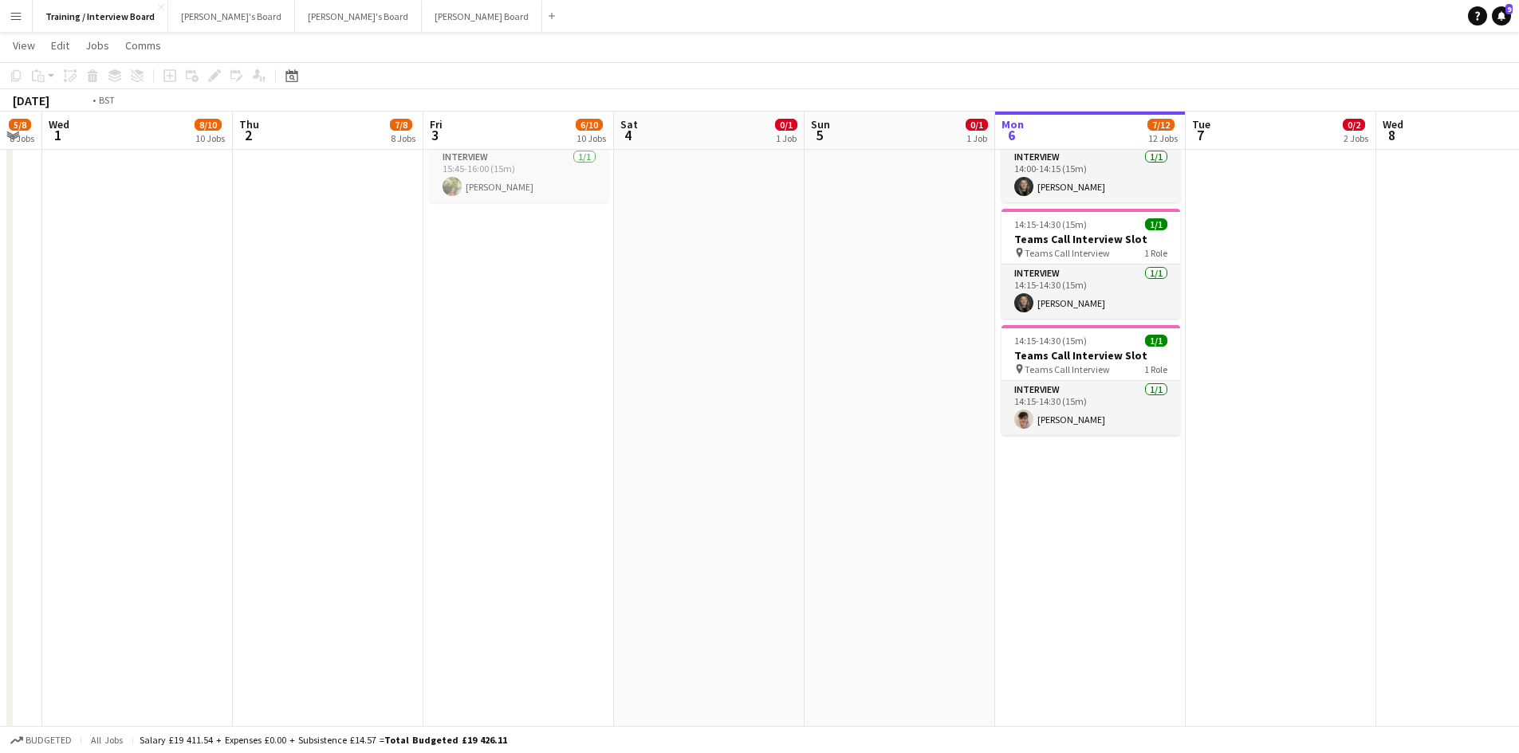
drag, startPoint x: 257, startPoint y: 149, endPoint x: 1530, endPoint y: 346, distance: 1287.4
click at [1508, 332] on app-calendar-viewport "Mon 29 9/11 11 Jobs Tue 30 5/8 8 Jobs Wed 1 8/10 10 Jobs Thu 2 7/8 8 Jobs Fri 3…" at bounding box center [759, 698] width 1519 height 3665
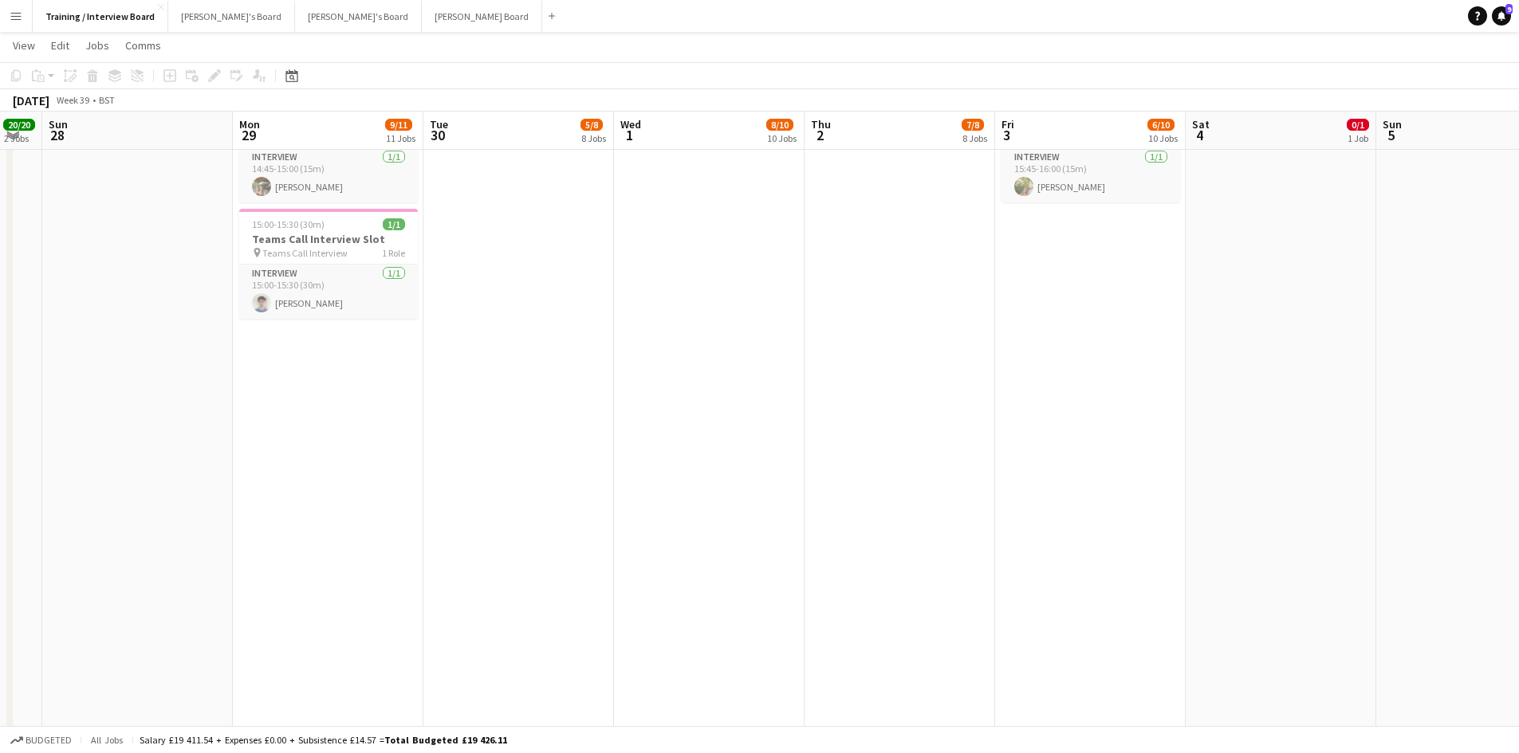
scroll to position [0, 464]
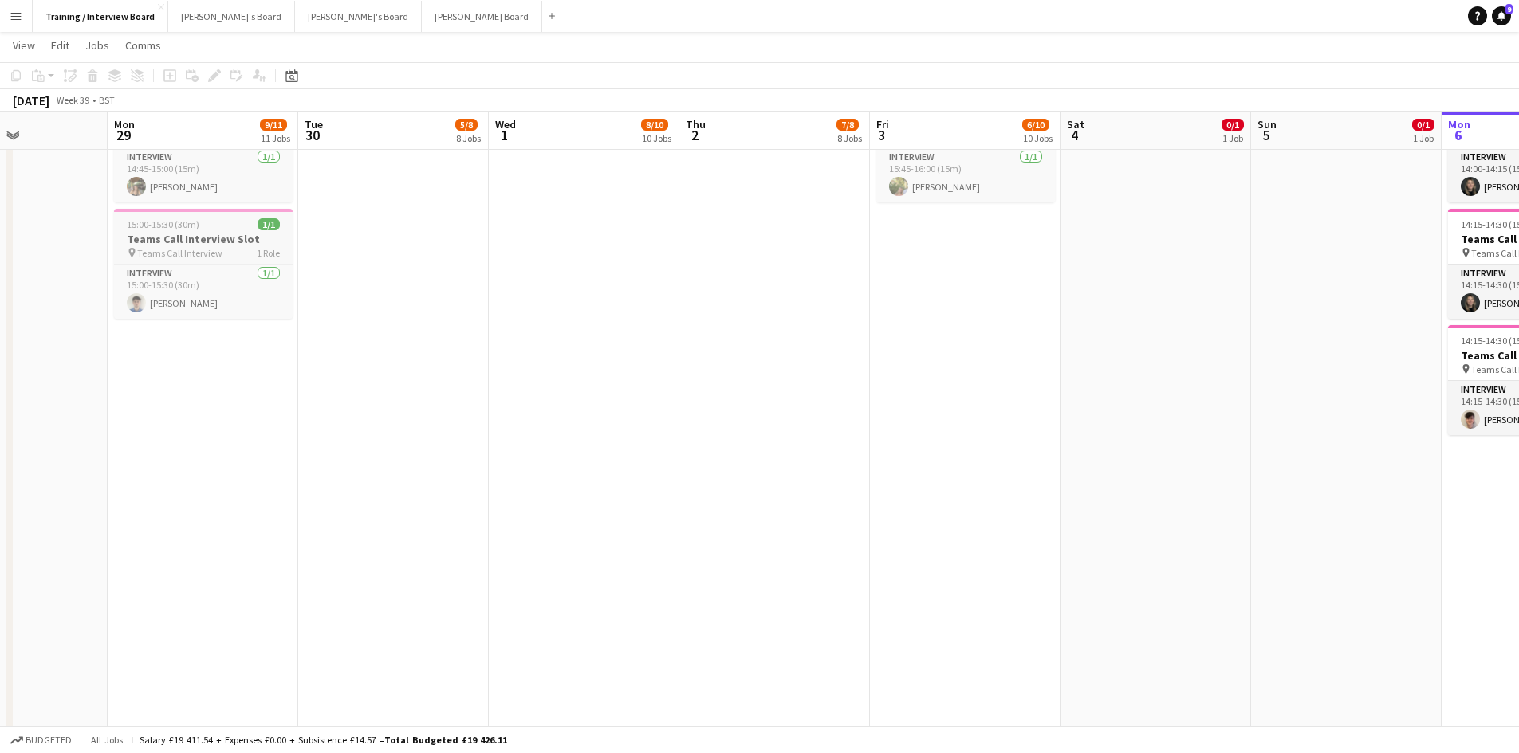
click at [175, 238] on h3 "Teams Call Interview Slot" at bounding box center [203, 239] width 179 height 14
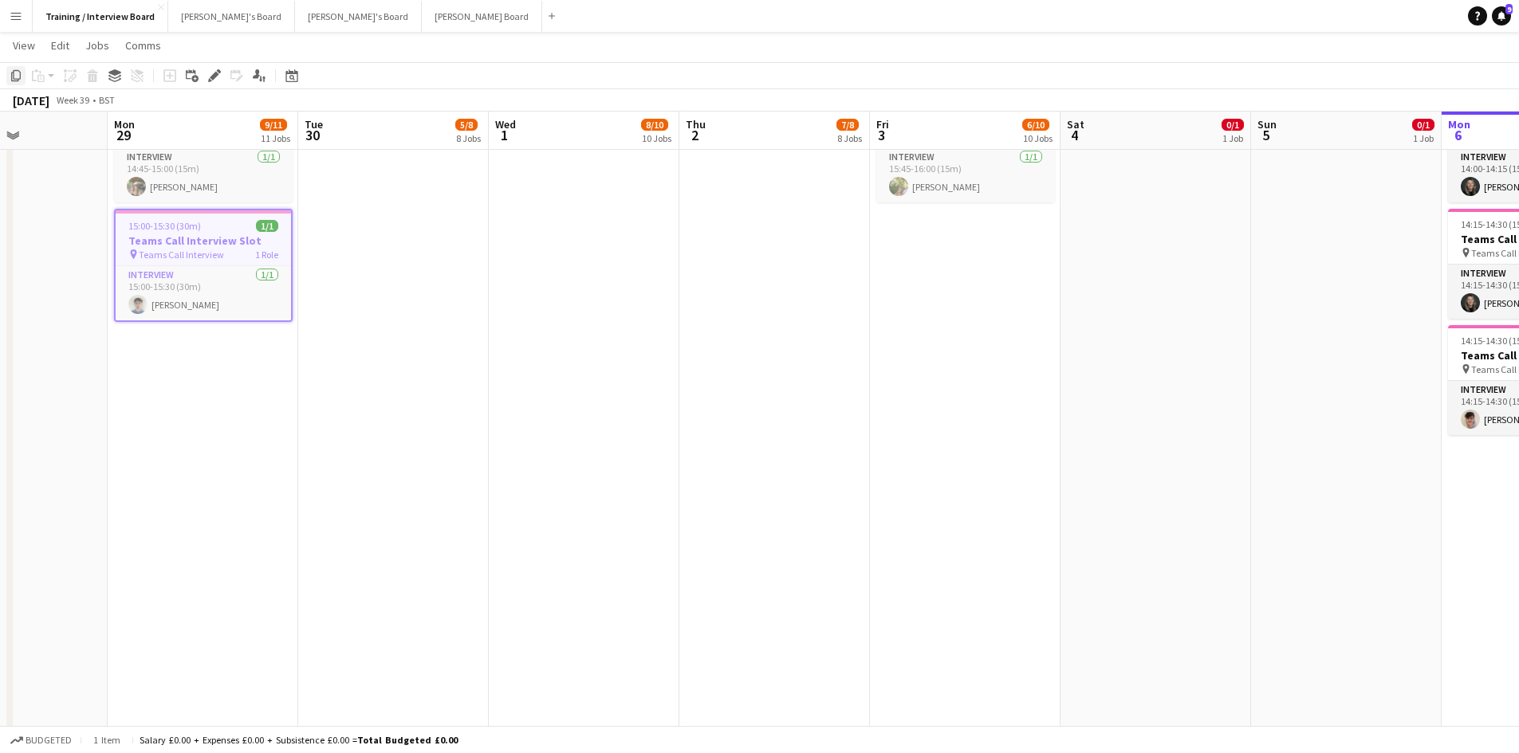
click at [23, 74] on div "Copy" at bounding box center [15, 75] width 19 height 19
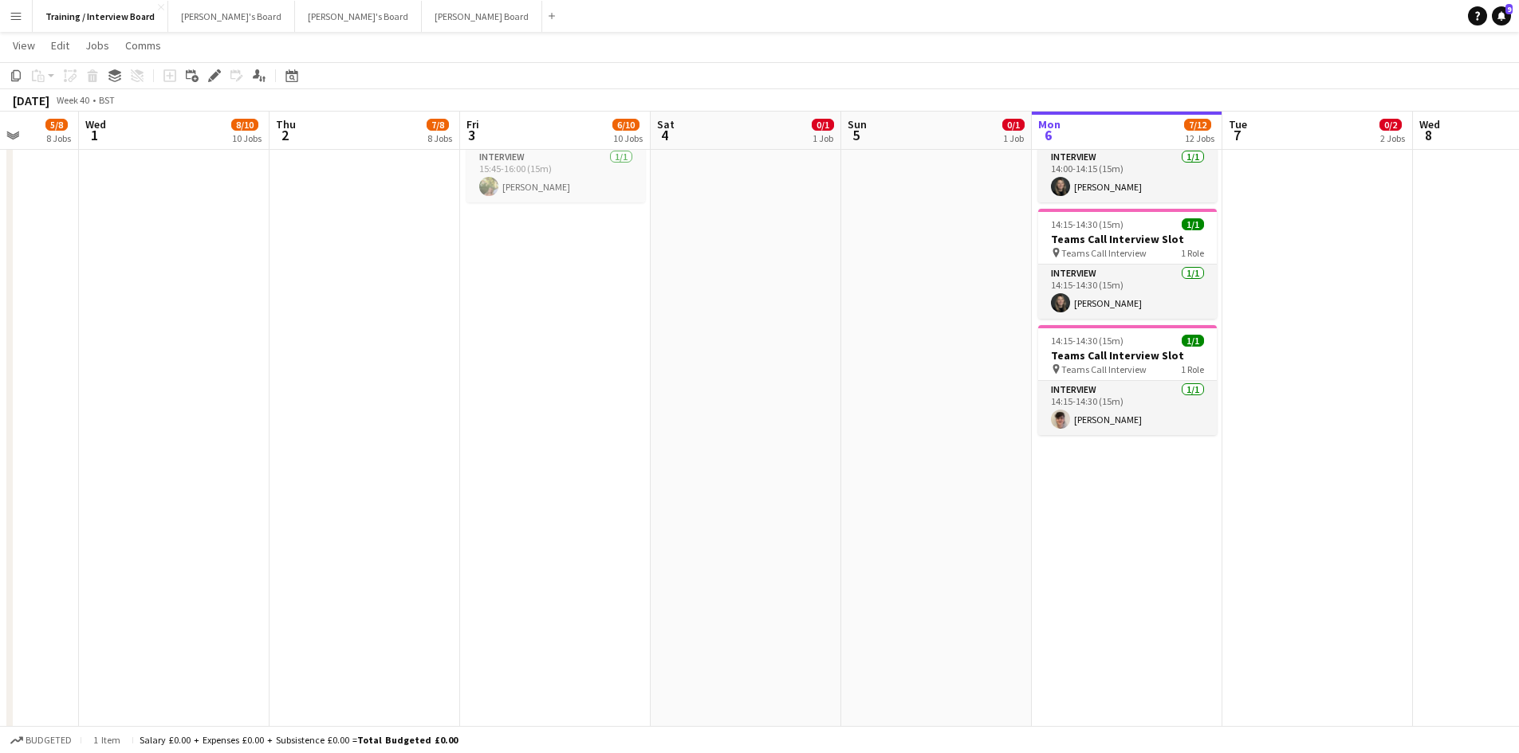
drag, startPoint x: 1480, startPoint y: 128, endPoint x: 519, endPoint y: 466, distance: 1019.1
click at [623, 293] on app-calendar-viewport "Sun 28 Mon 29 9/11 11 Jobs Tue 30 5/8 8 Jobs Wed 1 8/10 10 Jobs Thu 2 7/8 8 Job…" at bounding box center [759, 698] width 1519 height 3665
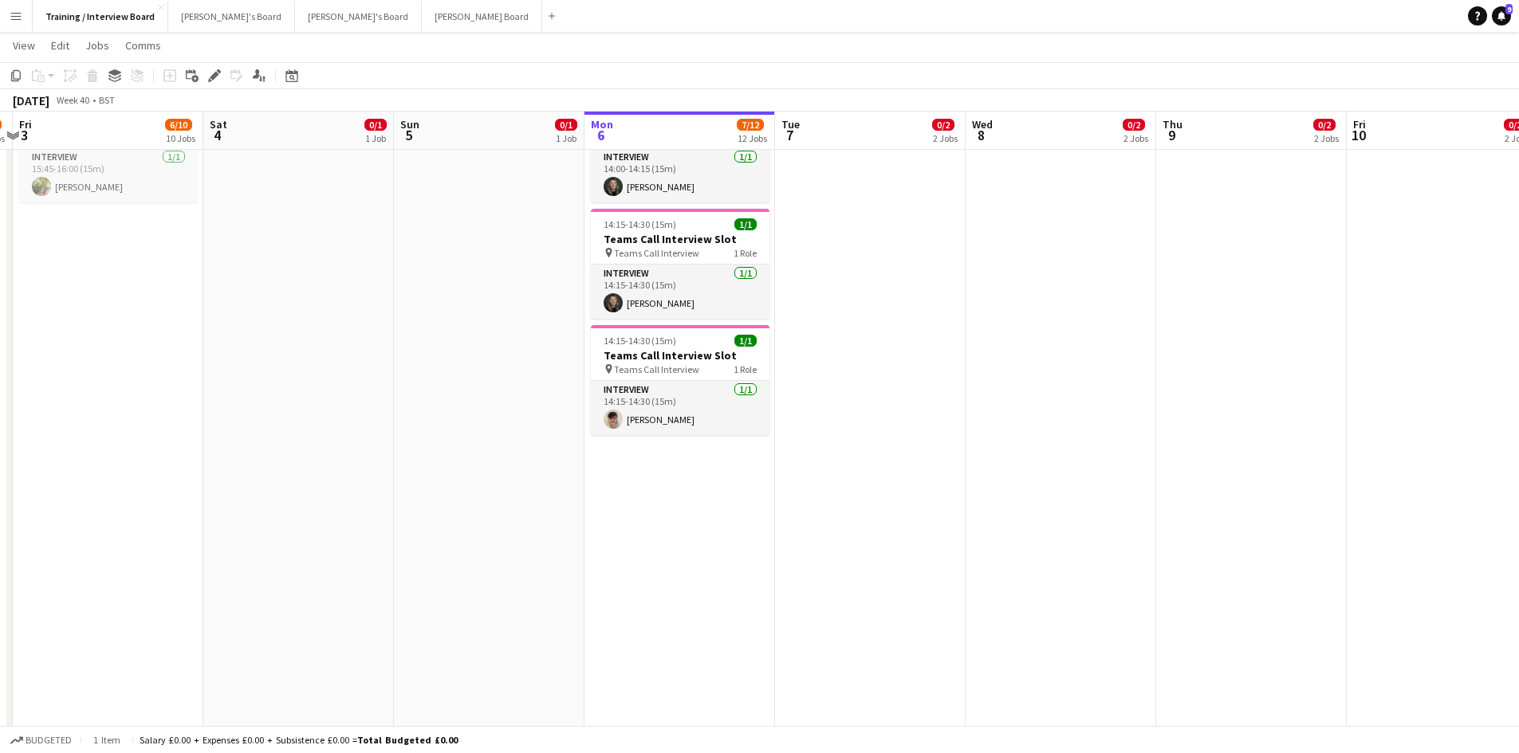
click at [655, 548] on app-date-cell "In progress 10:00-16:00 (6h) 1/1 pin Profiles Personnel 1 Role Admin Assistant …" at bounding box center [679, 133] width 191 height 2300
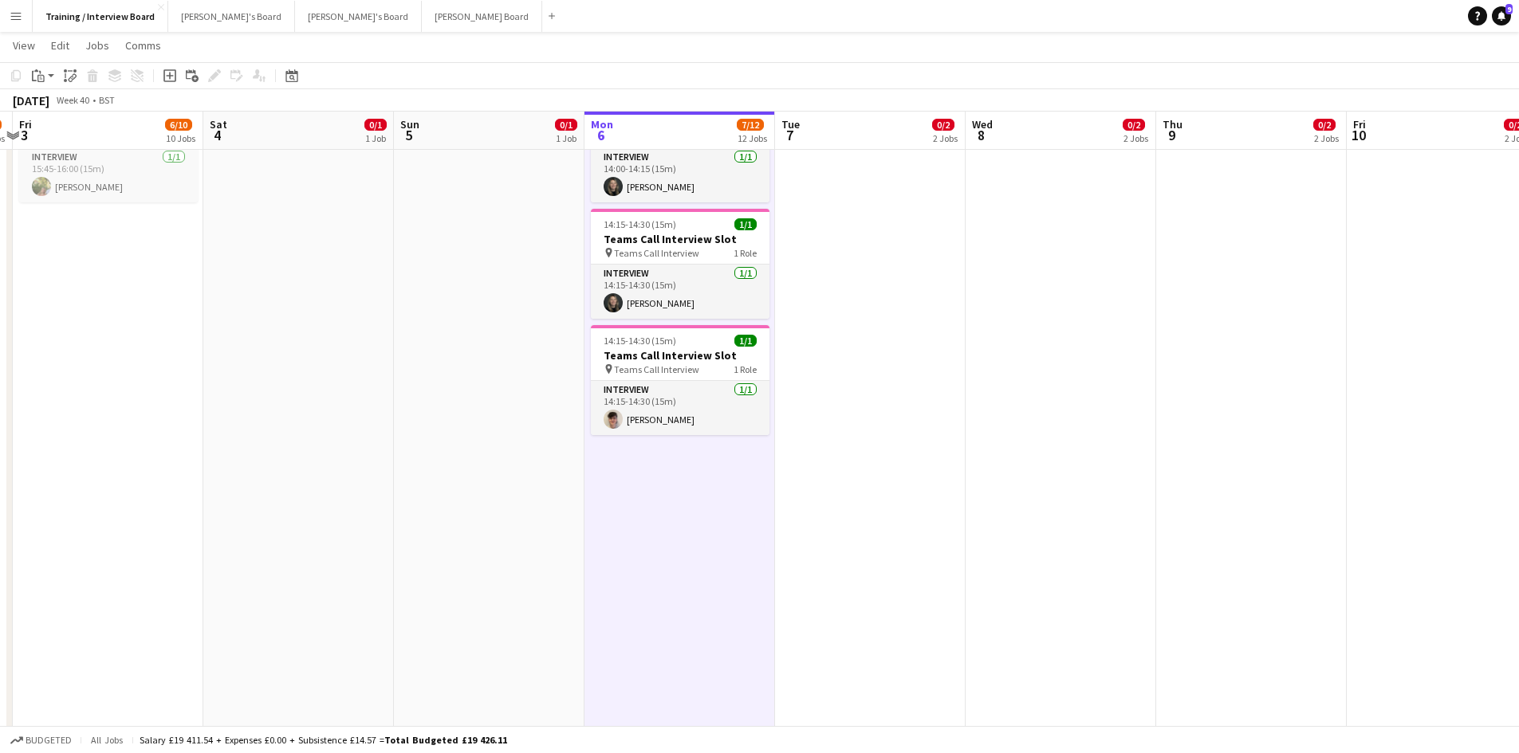
click at [37, 88] on app-toolbar "Copy Paste Paste Ctrl+V Paste with crew Ctrl+Shift+V Paste linked Job Delete Gr…" at bounding box center [759, 75] width 1519 height 27
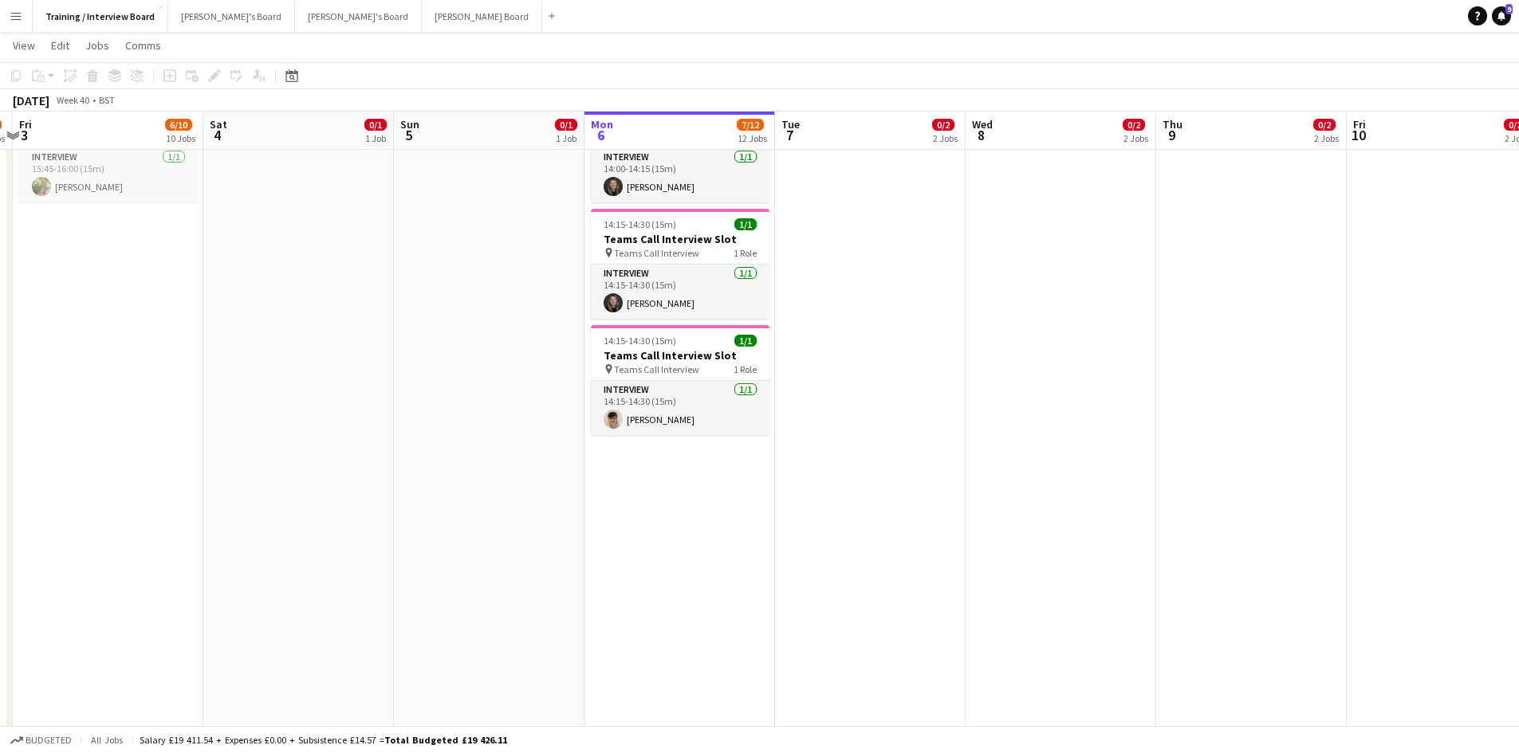
click at [674, 481] on app-date-cell "In progress 10:00-16:00 (6h) 1/1 pin Profiles Personnel 1 Role Admin Assistant …" at bounding box center [679, 133] width 191 height 2300
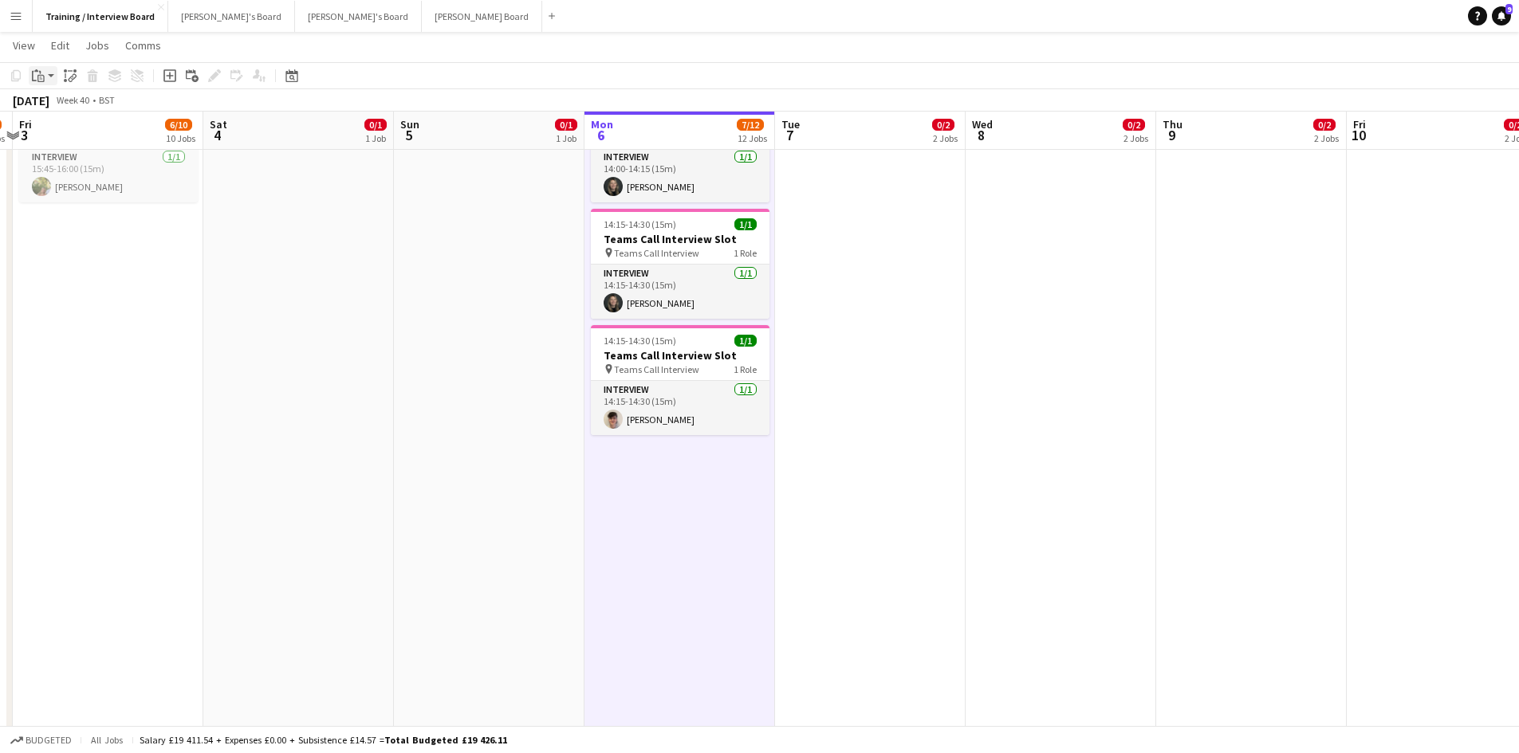
click at [37, 69] on icon "Paste" at bounding box center [38, 75] width 13 height 13
click at [65, 102] on link "Paste Ctrl+V" at bounding box center [117, 106] width 150 height 14
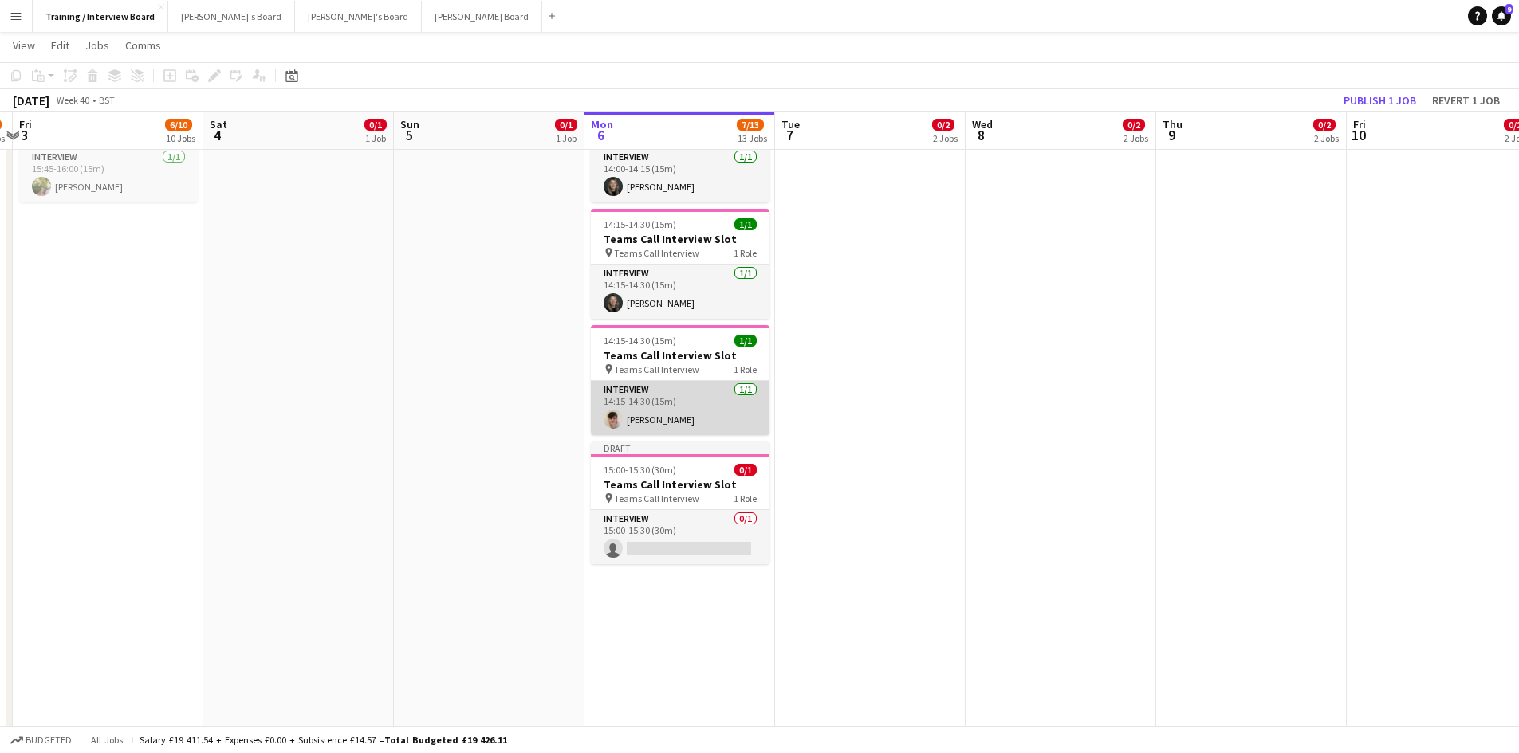
click at [666, 418] on app-card-role "Interview 1/1 14:15-14:30 (15m) Oliver Smith" at bounding box center [680, 408] width 179 height 54
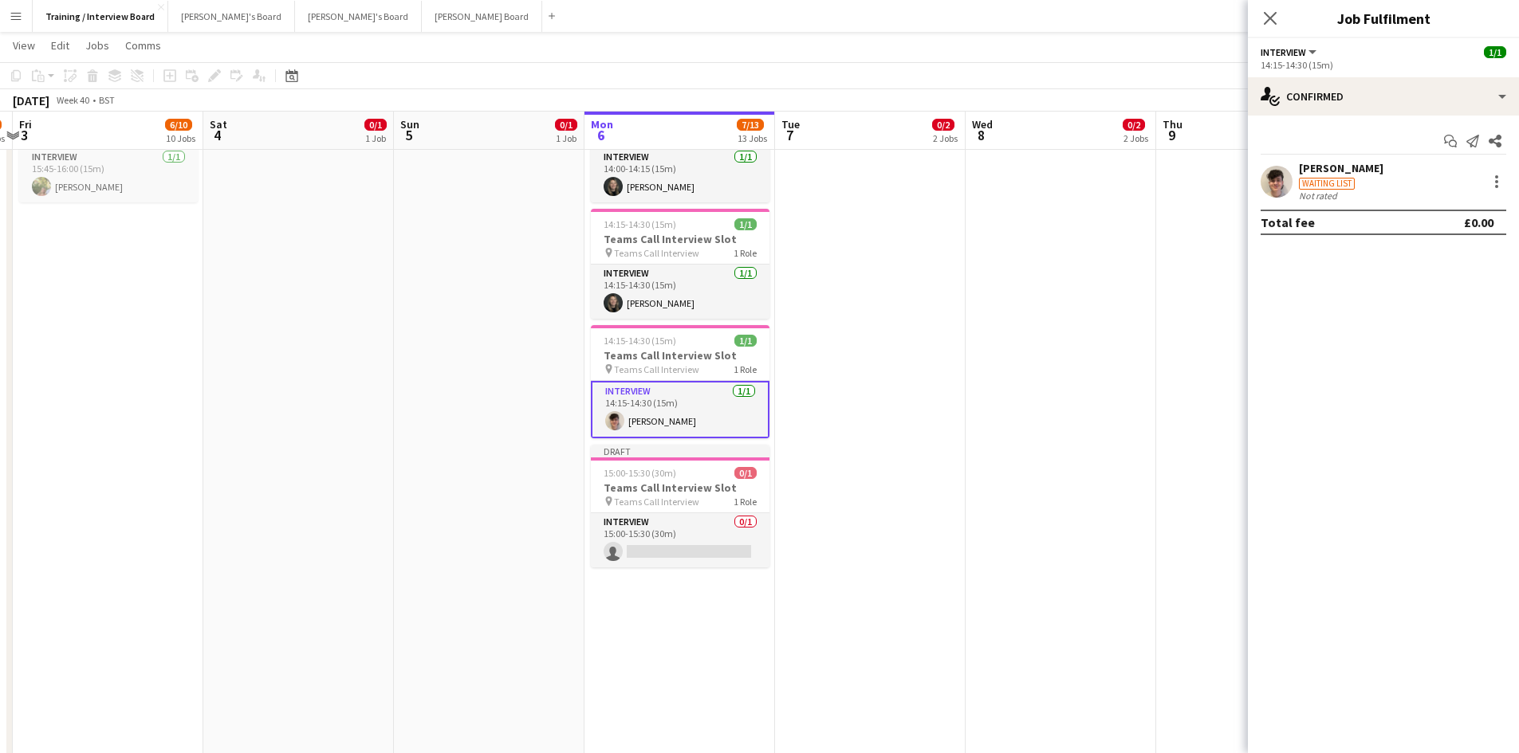
click at [1334, 171] on div "Oliver Smith" at bounding box center [1341, 168] width 84 height 14
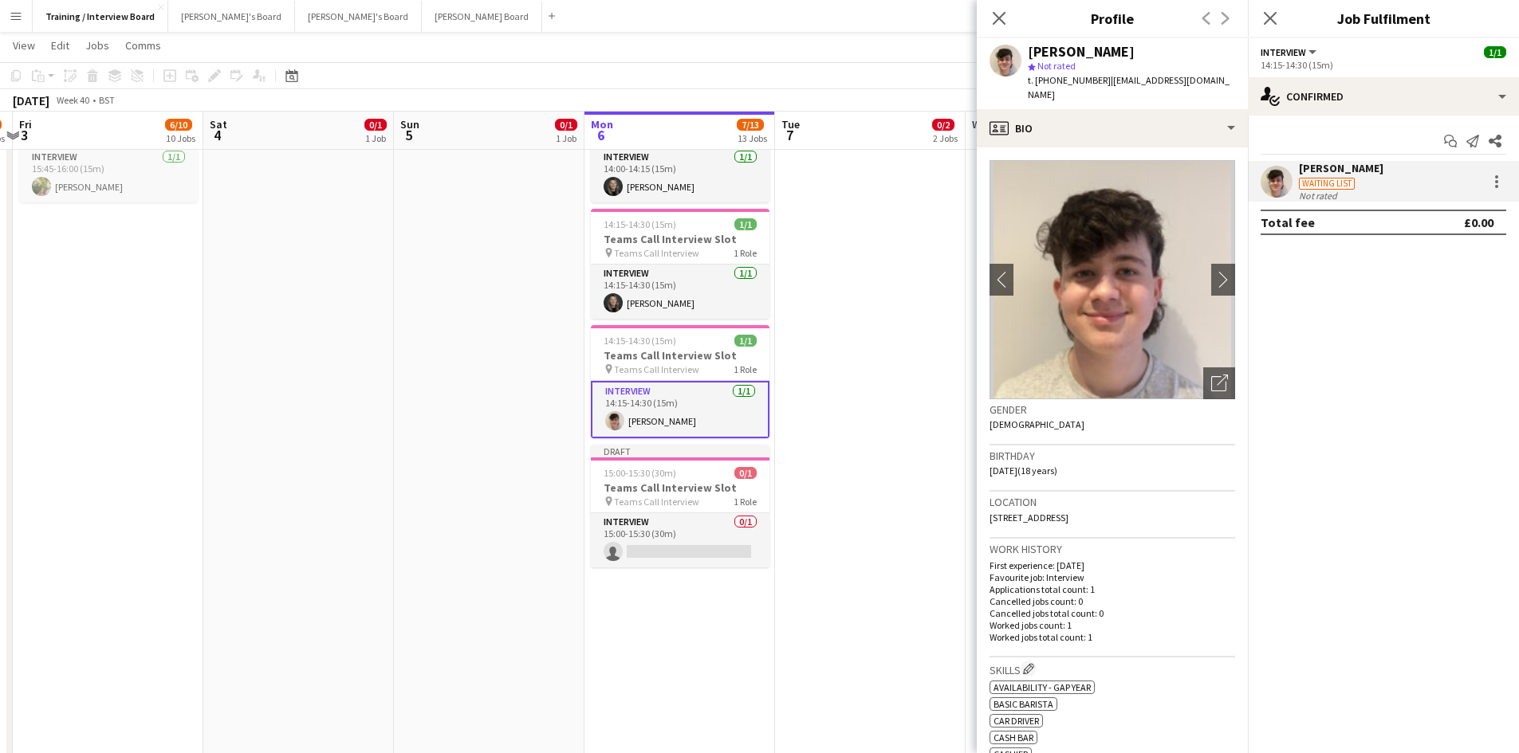
drag, startPoint x: 1102, startPoint y: 81, endPoint x: 1207, endPoint y: 73, distance: 105.5
click at [1207, 73] on app-profile-header "Oliver Smith star Not rated t. +447721001242 | bops06@icloud.com" at bounding box center [1112, 73] width 271 height 71
click at [1196, 78] on div "Oliver Smith star Not rated t. +447721001242 | bops06@icloud.com" at bounding box center [1112, 73] width 271 height 71
drag, startPoint x: 1106, startPoint y: 84, endPoint x: 1186, endPoint y: 77, distance: 80.8
click at [1186, 77] on div "Oliver Smith star Not rated t. +447721001242 | bops06@icloud.com" at bounding box center [1112, 73] width 271 height 71
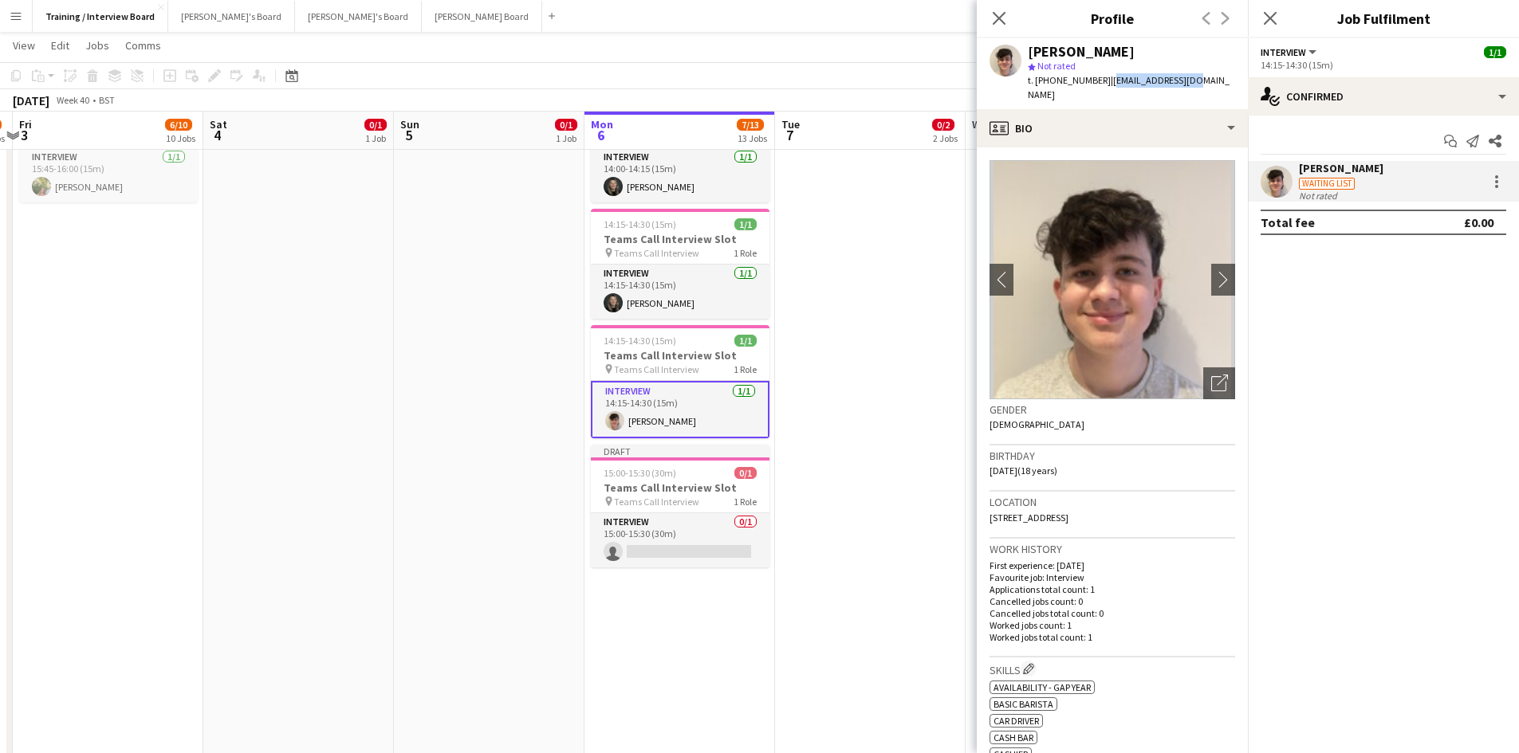
copy span "bops06@icloud.com"
click at [992, 11] on icon at bounding box center [998, 17] width 15 height 15
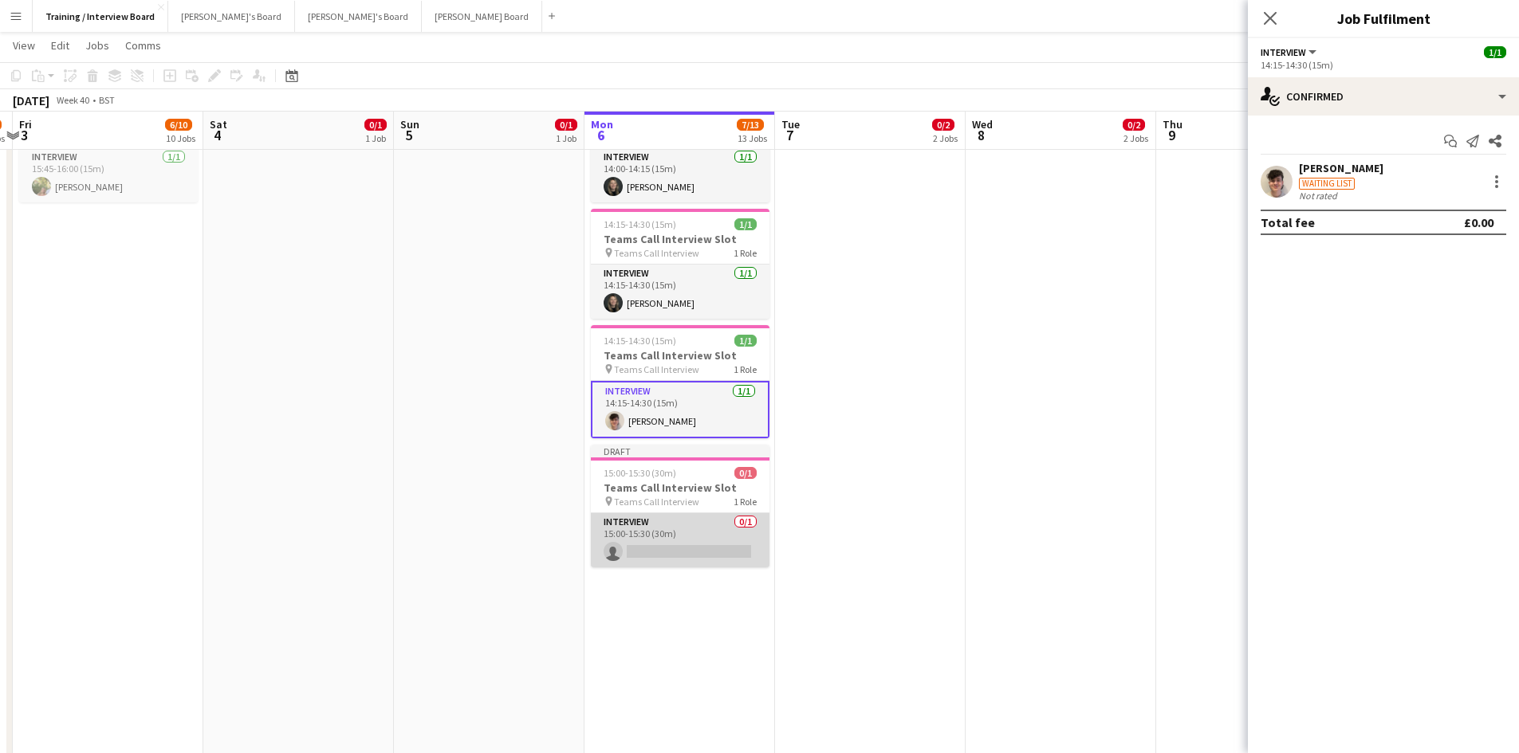
click at [637, 548] on app-card-role "Interview 0/1 15:00-15:30 (30m) single-neutral-actions" at bounding box center [680, 540] width 179 height 54
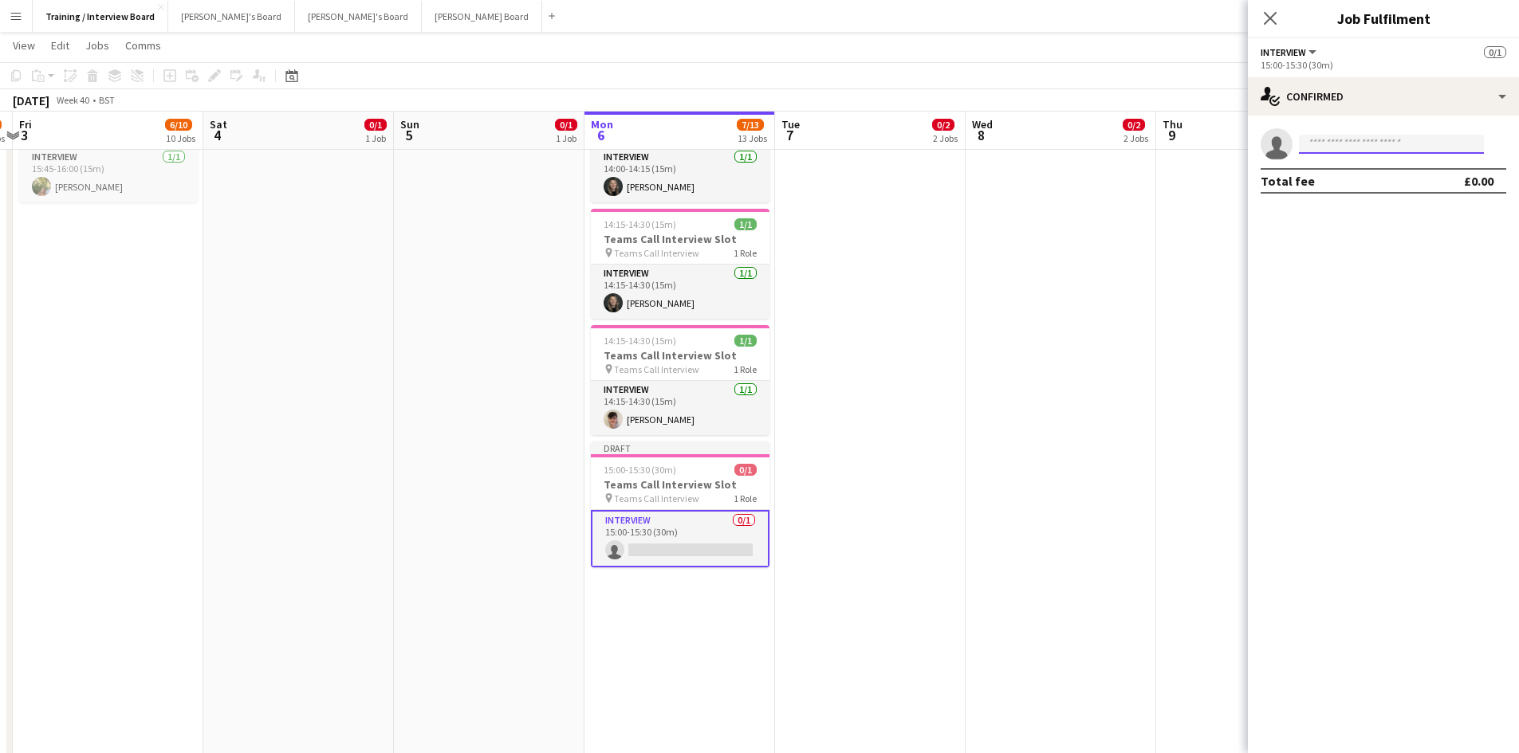
click at [1369, 141] on input at bounding box center [1391, 144] width 185 height 19
paste input "**********"
type input "**********"
click at [1375, 183] on span "bops06@icloud.com" at bounding box center [1390, 180] width 159 height 13
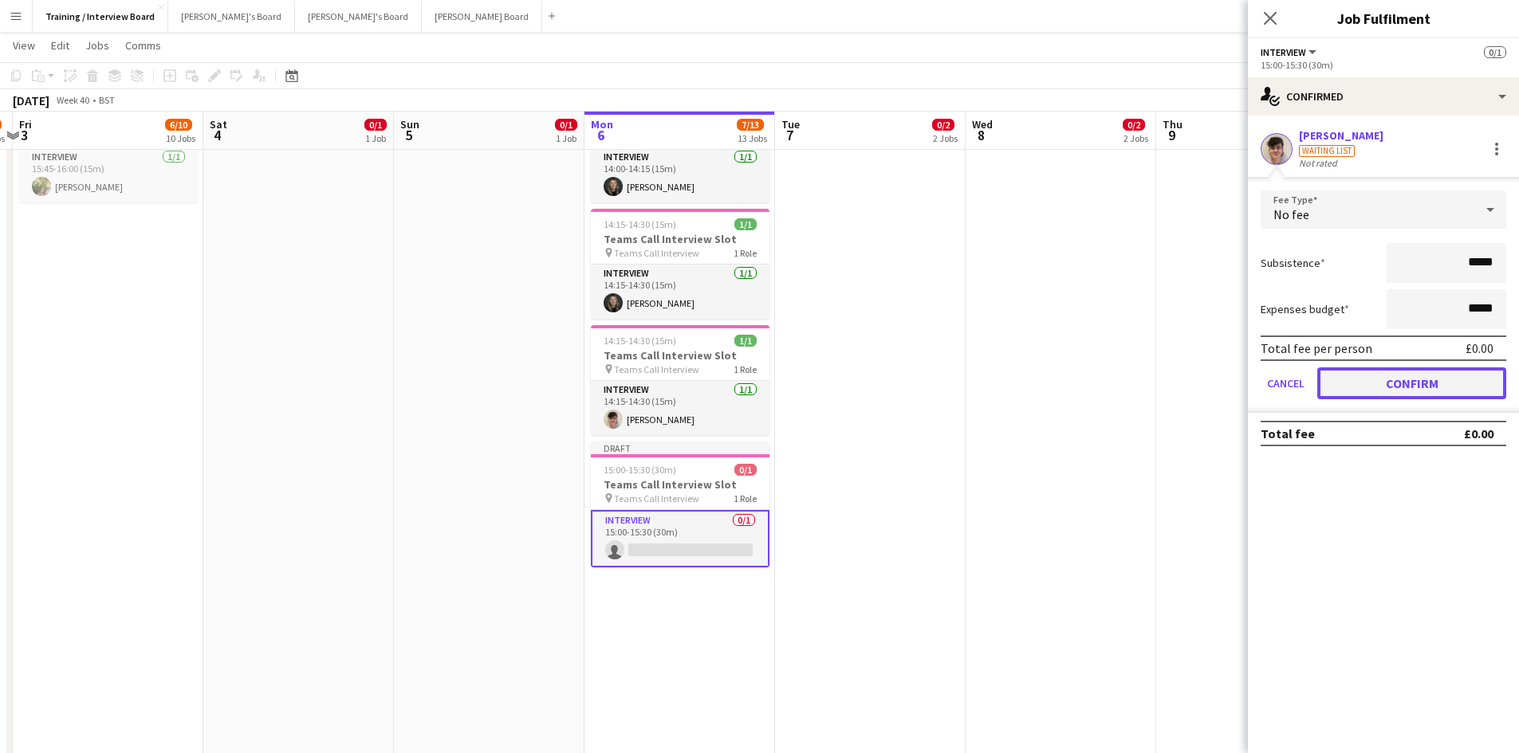
click at [1452, 377] on button "Confirm" at bounding box center [1411, 383] width 189 height 32
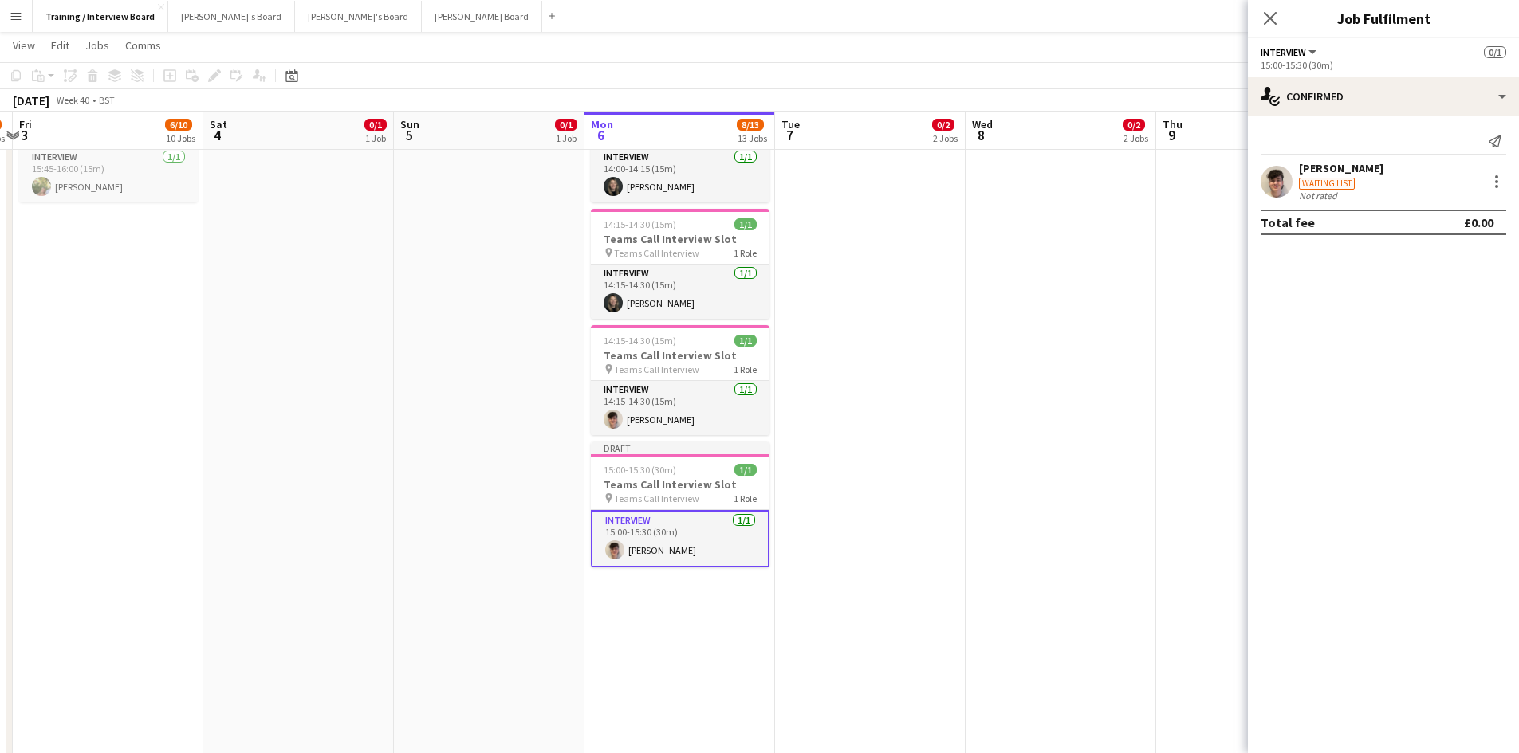
drag, startPoint x: 1170, startPoint y: 352, endPoint x: 1172, endPoint y: 336, distance: 15.2
click at [1170, 351] on app-date-cell "10:00-16:00 (6h) 0/1 pin Profiles Personnel 1 Role Admin Assistant 0/1 10:00-16…" at bounding box center [1251, 133] width 191 height 2300
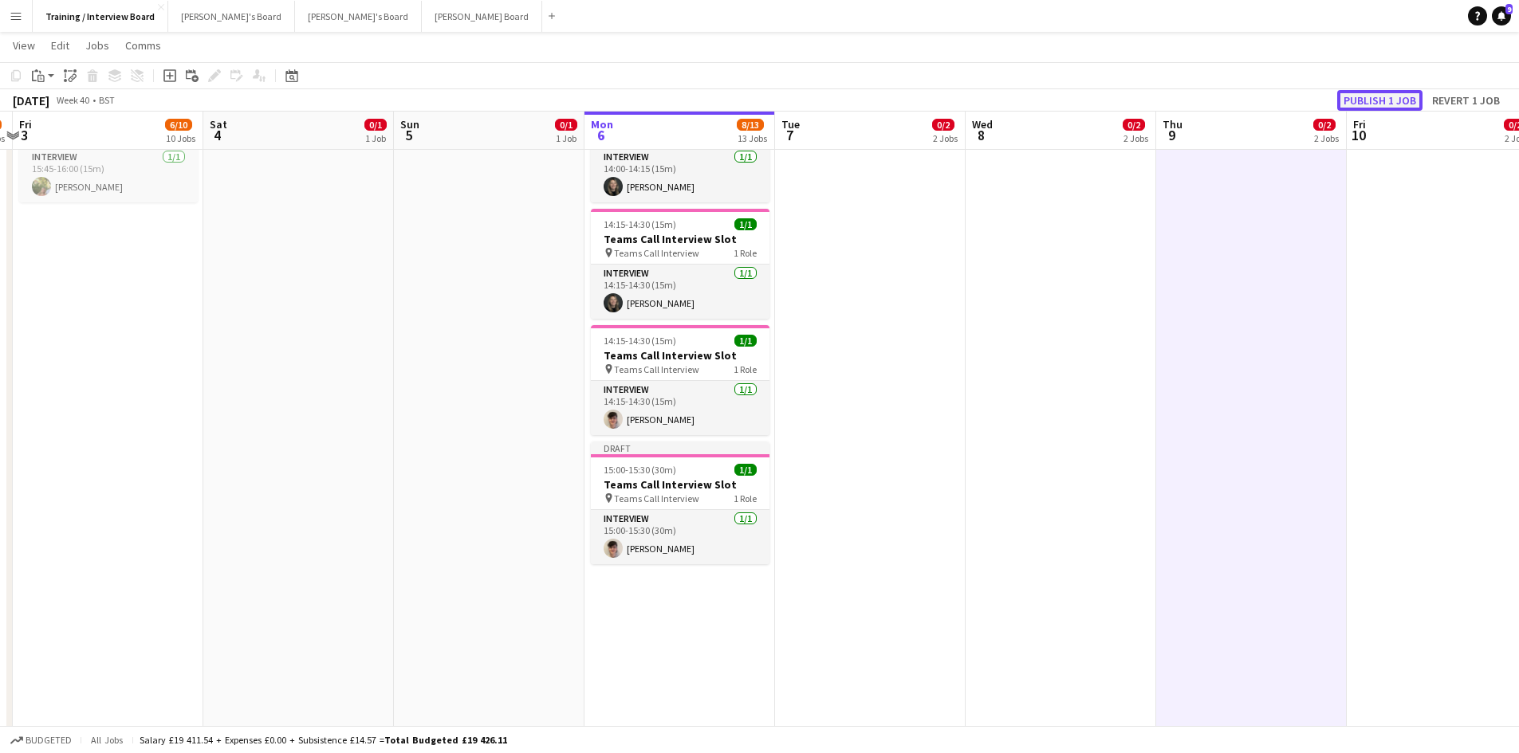
click at [1393, 98] on button "Publish 1 job" at bounding box center [1379, 100] width 85 height 21
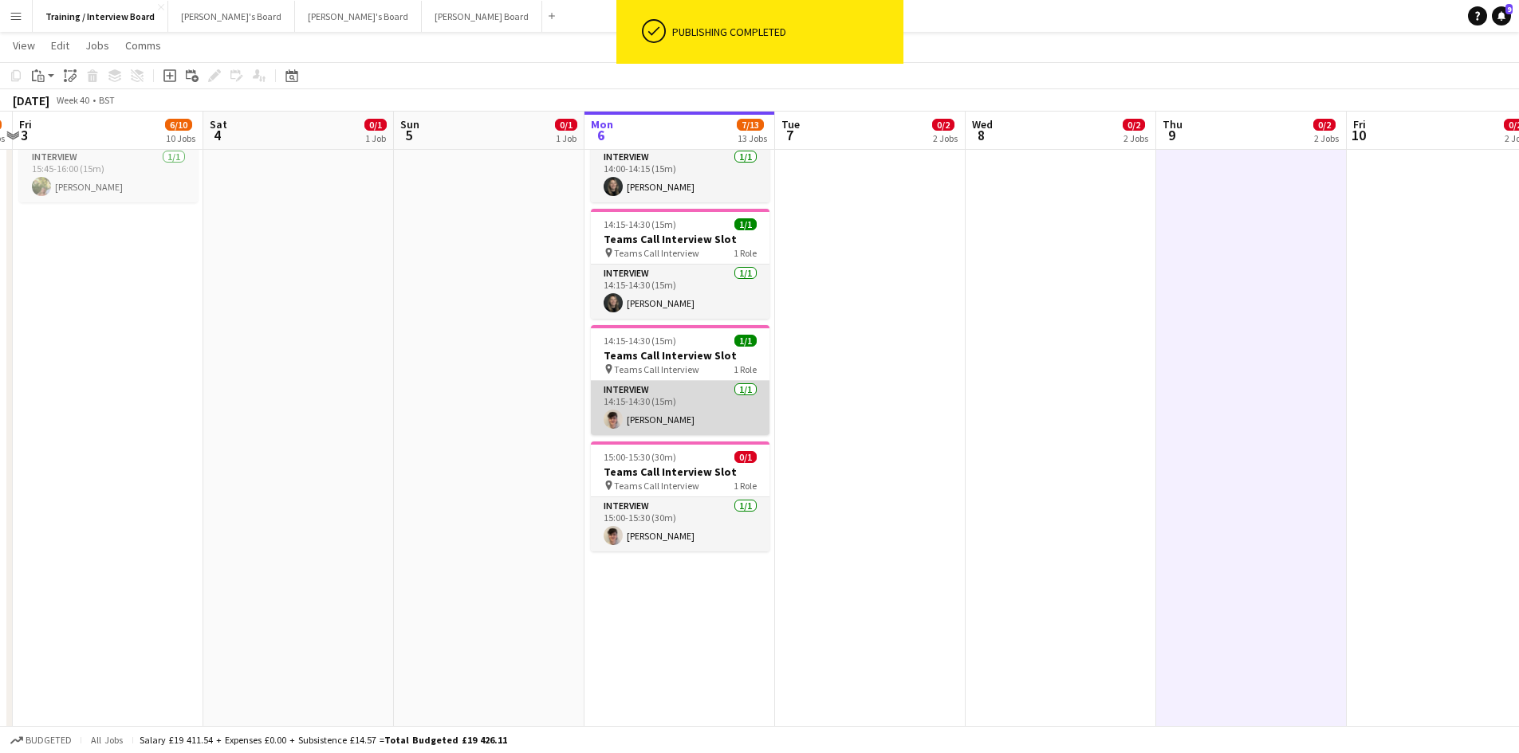
click at [675, 411] on app-card-role "Interview 1/1 14:15-14:30 (15m) Oliver Smith" at bounding box center [680, 408] width 179 height 54
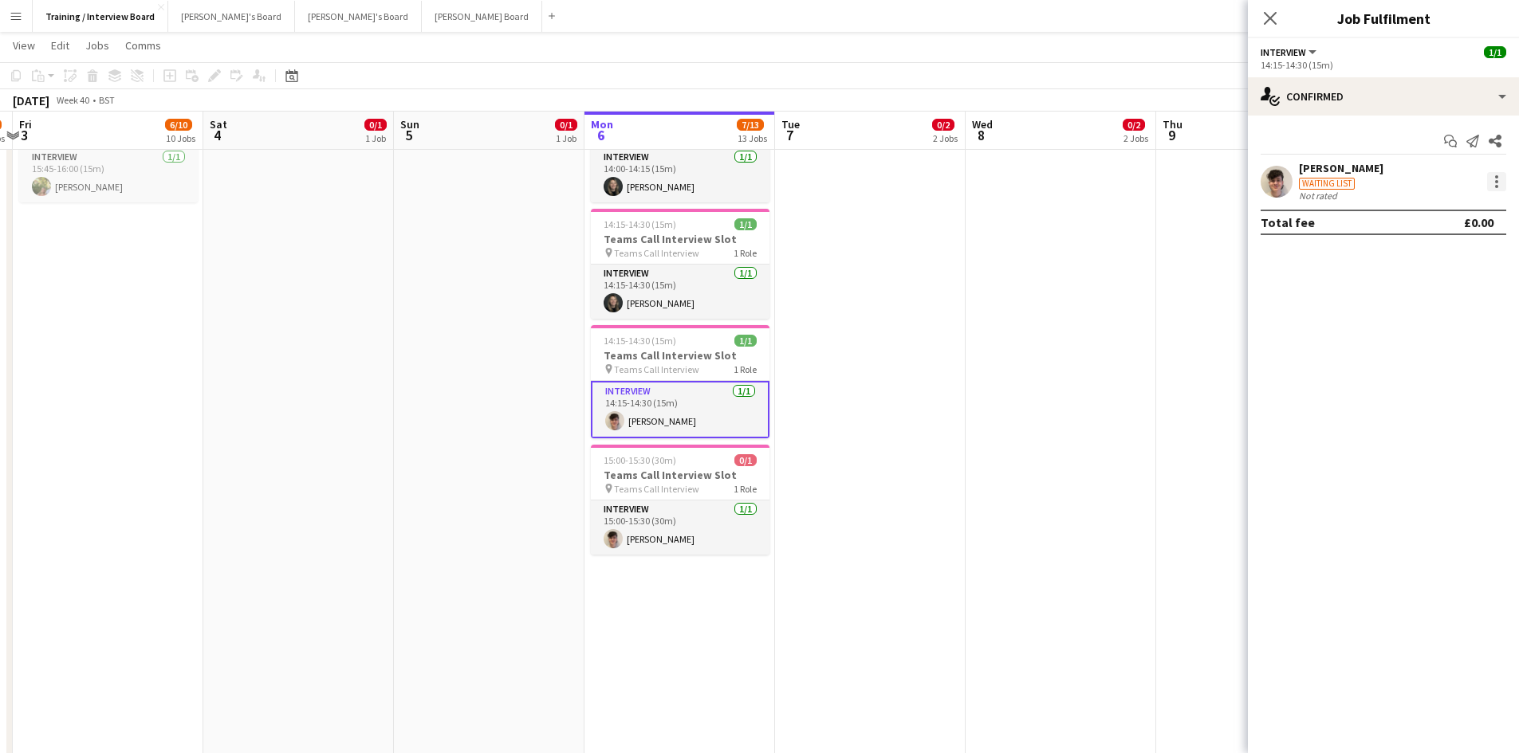
click at [1497, 181] on div at bounding box center [1496, 181] width 3 height 3
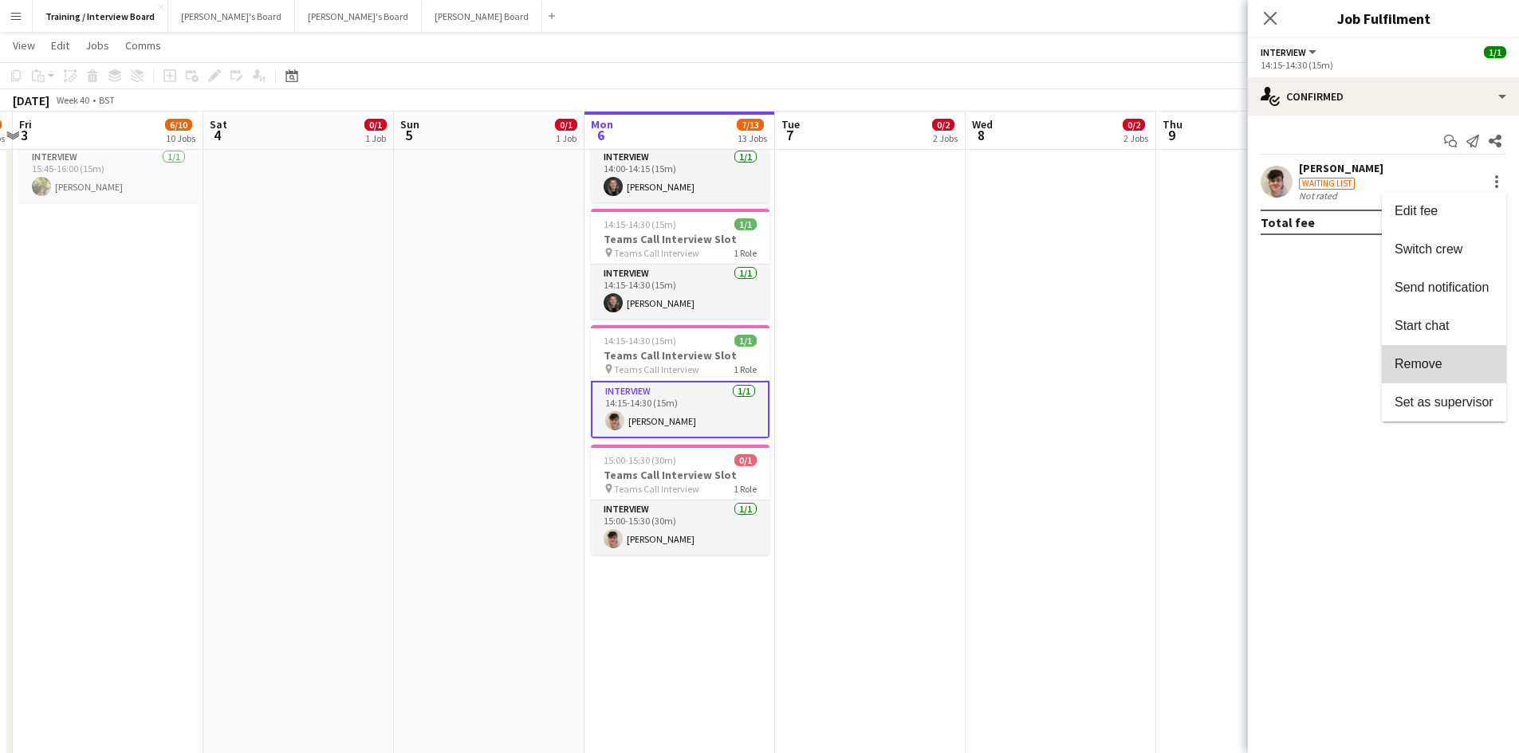
click at [1425, 366] on span "Remove" at bounding box center [1418, 364] width 48 height 14
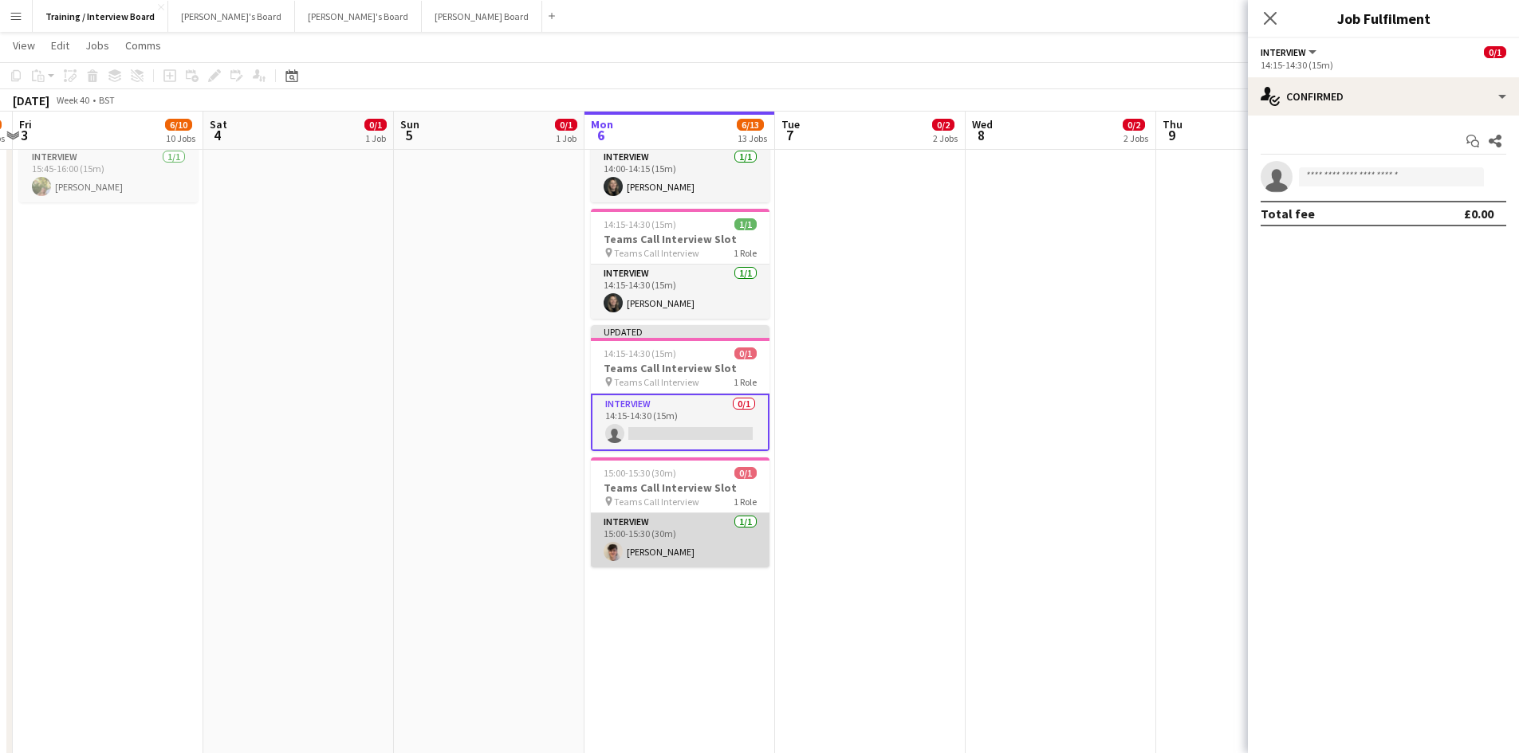
click at [641, 553] on app-card-role "Interview 1/1 15:00-15:30 (30m) Oliver Smith" at bounding box center [680, 540] width 179 height 54
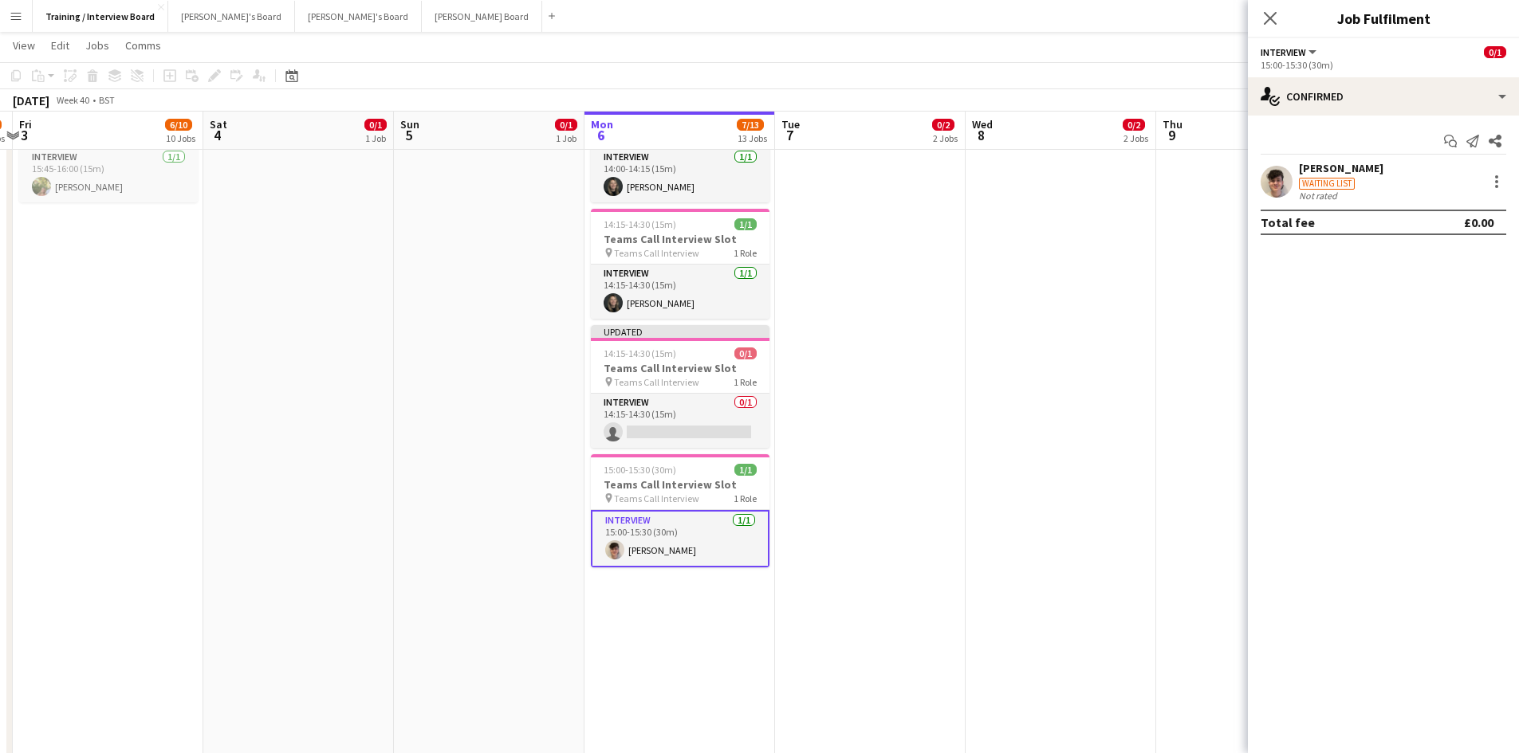
click at [1311, 167] on div "[PERSON_NAME]" at bounding box center [1341, 168] width 84 height 14
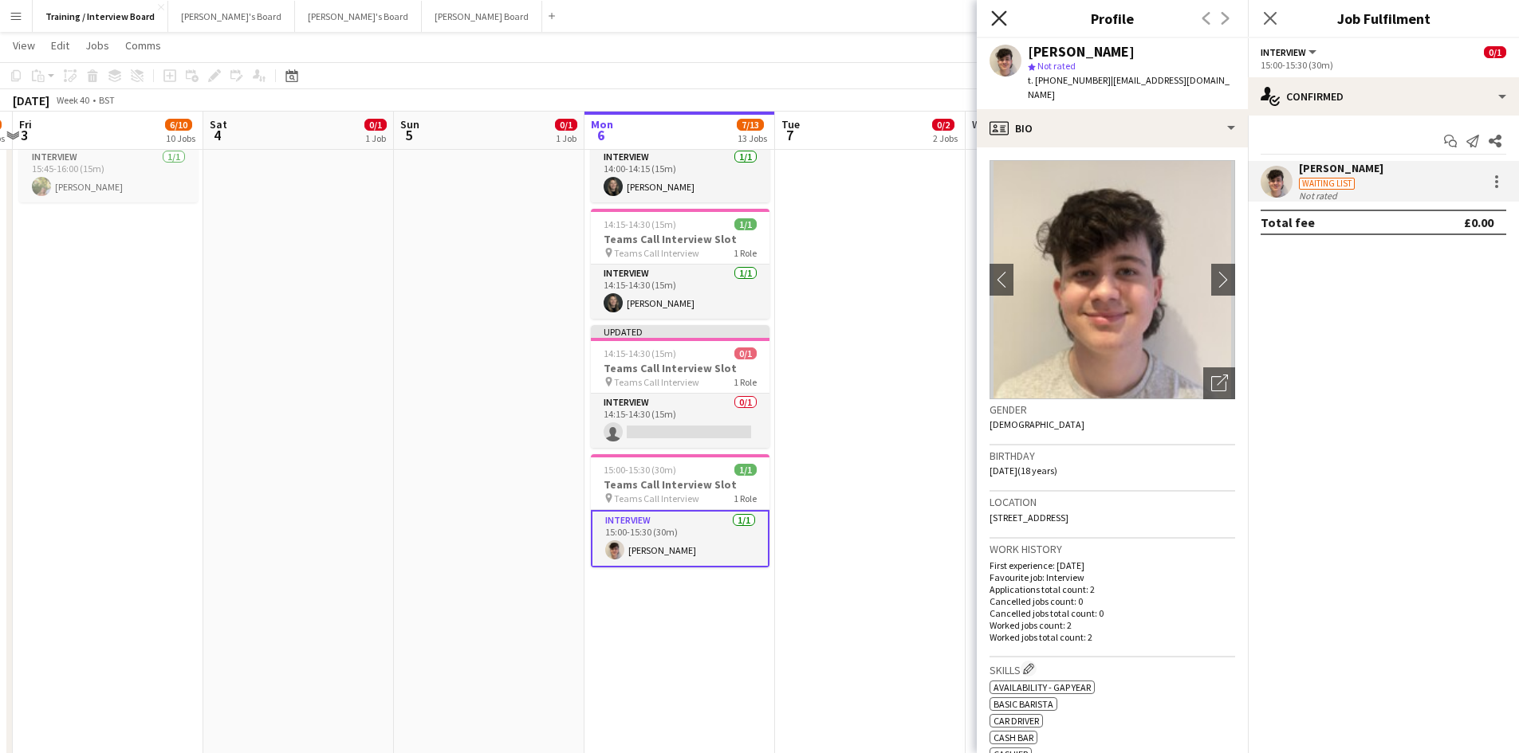
click at [1004, 19] on icon "Close pop-in" at bounding box center [998, 17] width 15 height 15
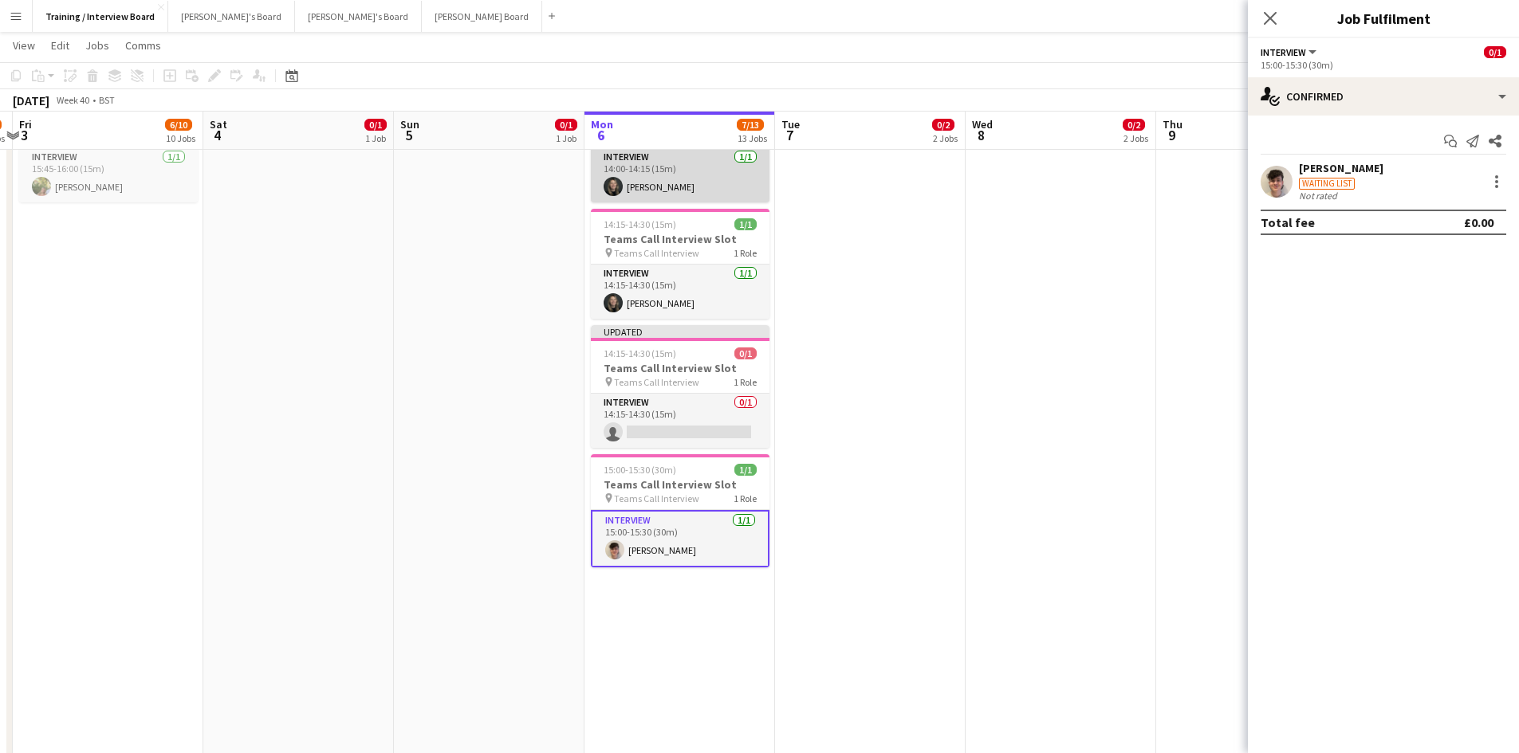
click at [638, 191] on app-card-role "Interview 1/1 14:00-14:15 (15m) Rebecca Horne" at bounding box center [680, 175] width 179 height 54
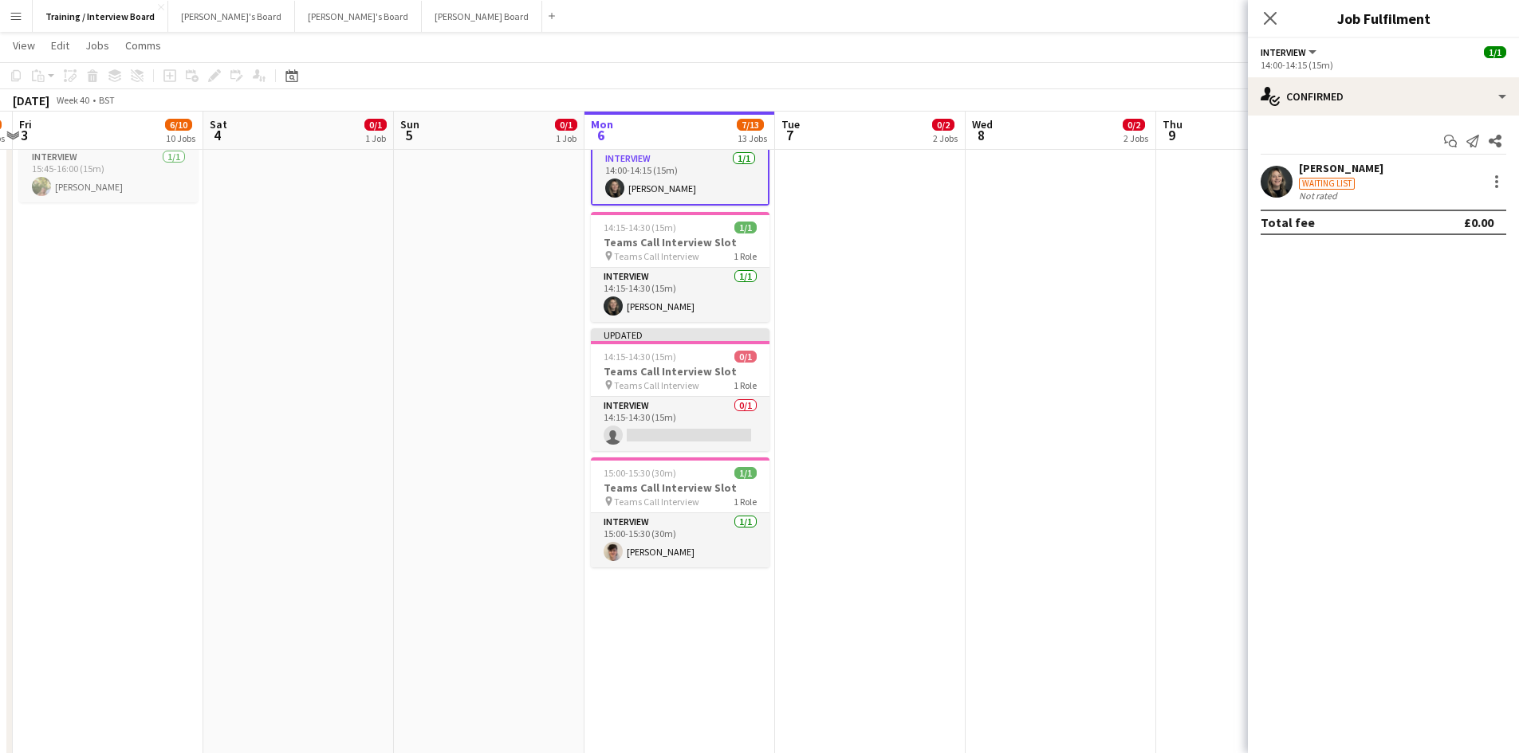
click at [1327, 172] on div "[PERSON_NAME]" at bounding box center [1341, 168] width 84 height 14
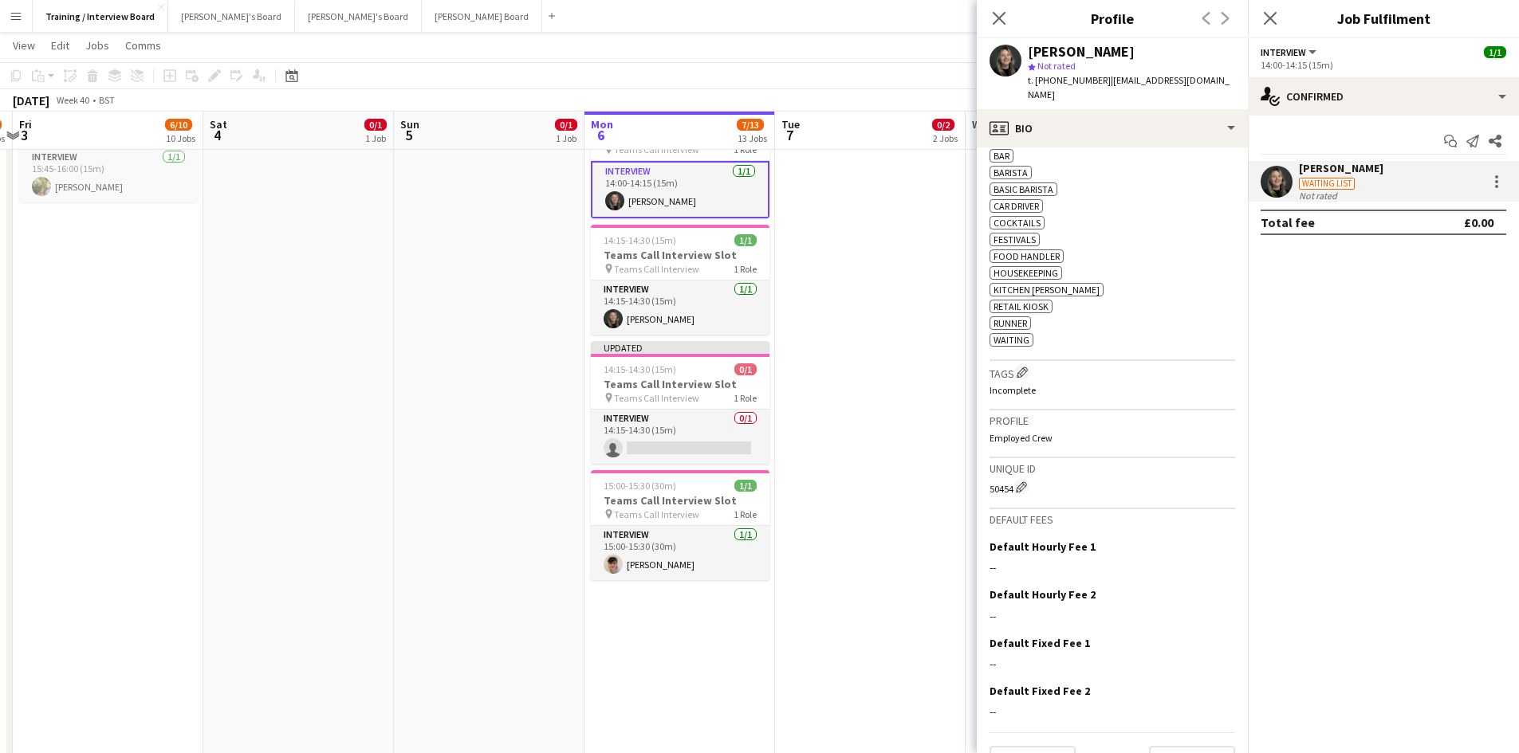
scroll to position [554, 0]
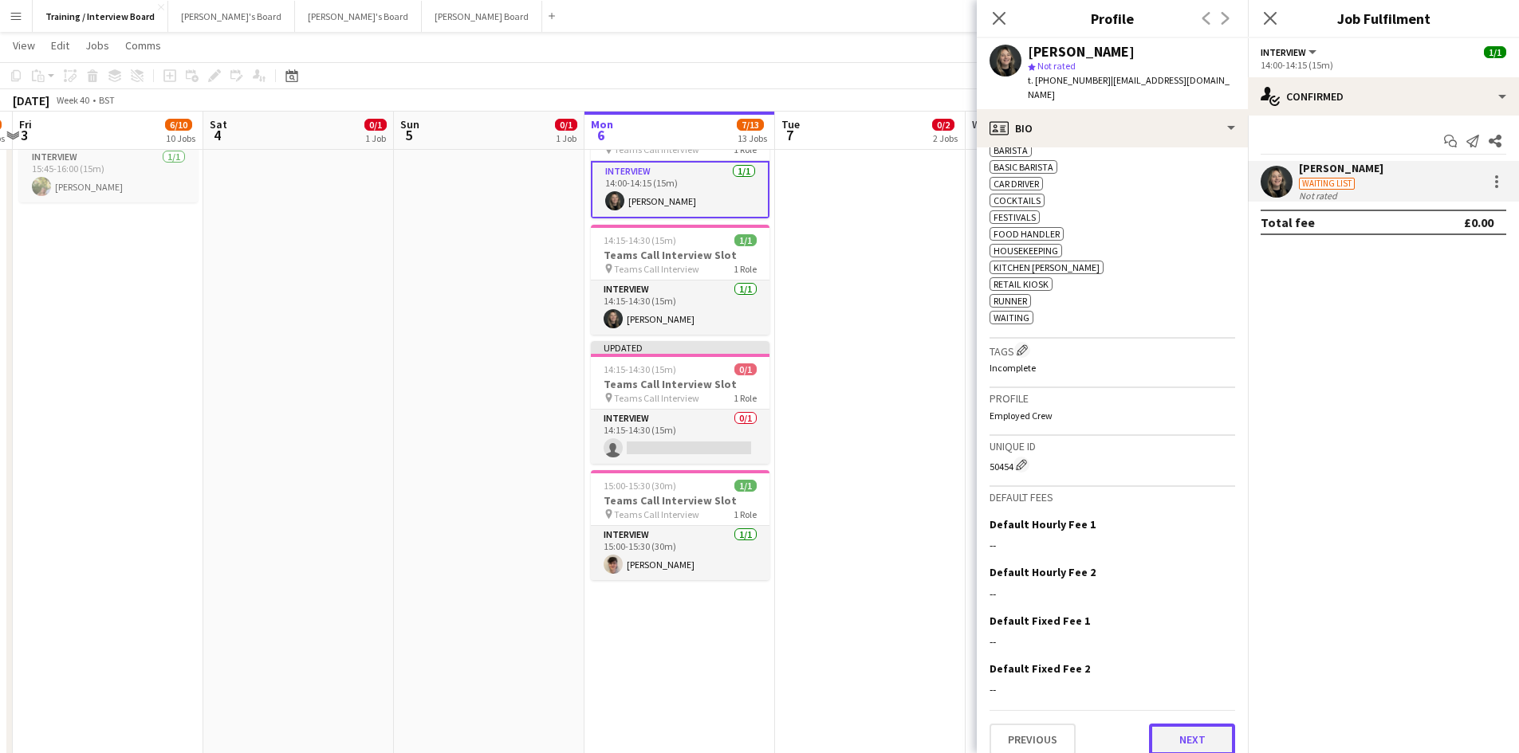
click at [1160, 726] on button "Next" at bounding box center [1192, 740] width 86 height 32
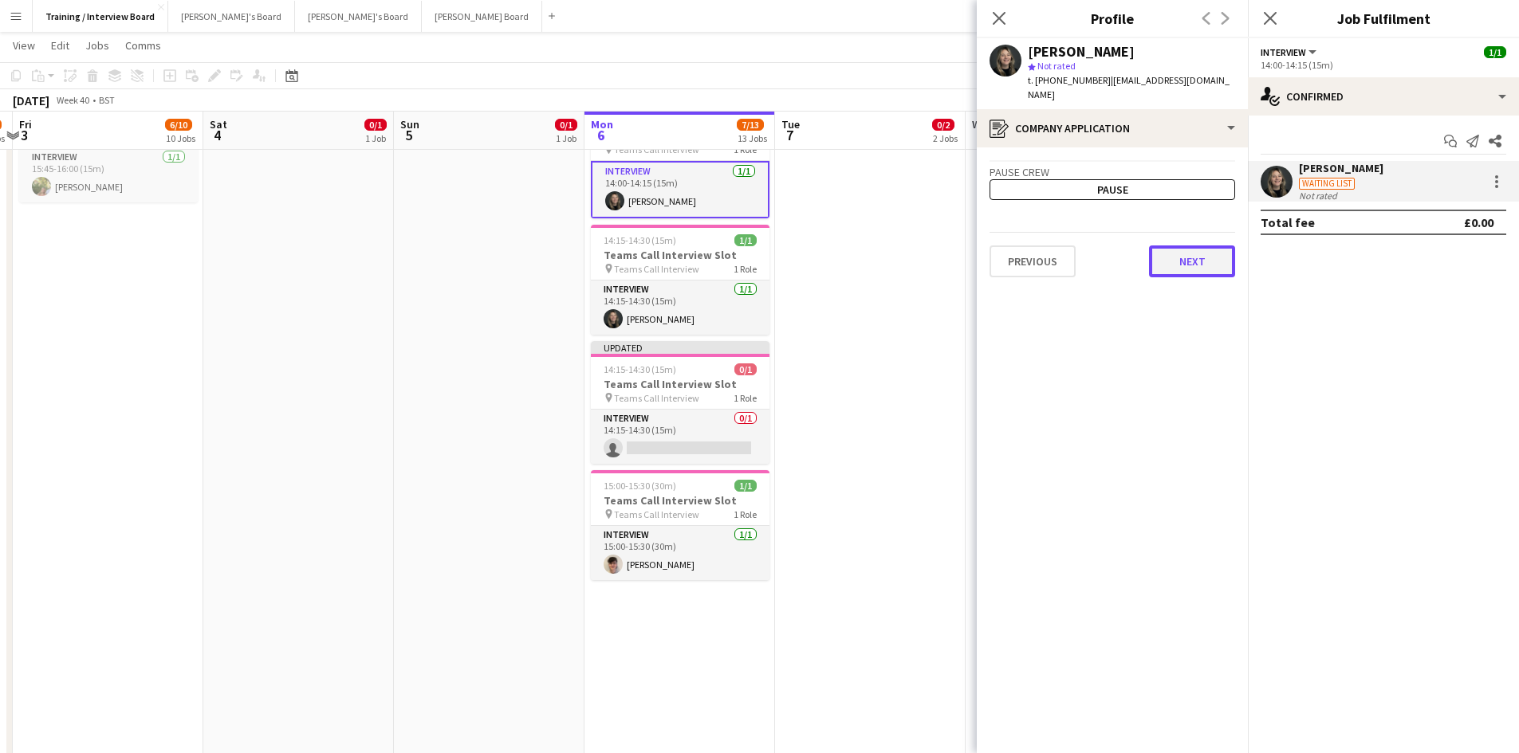
click at [1189, 247] on button "Next" at bounding box center [1192, 262] width 86 height 32
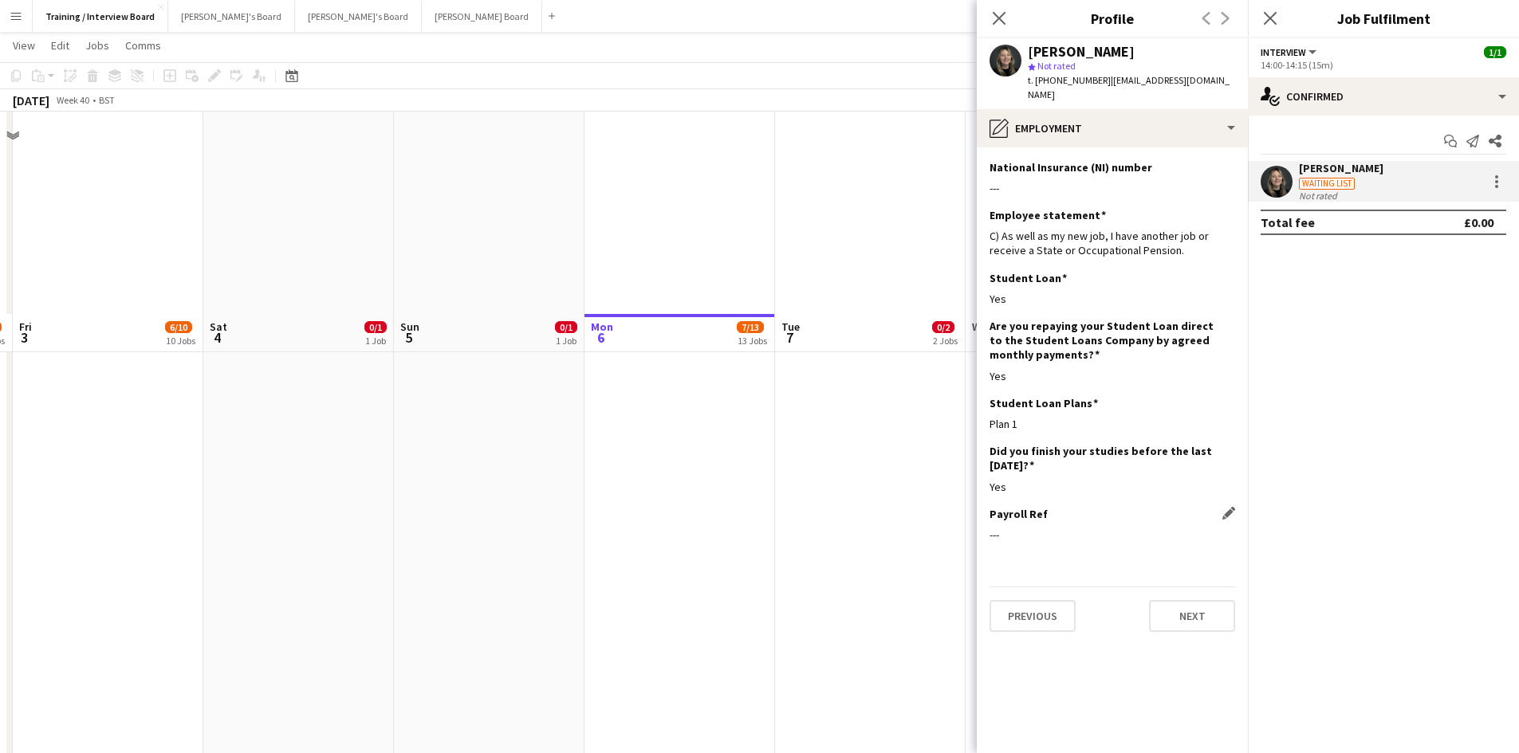
scroll to position [1913, 0]
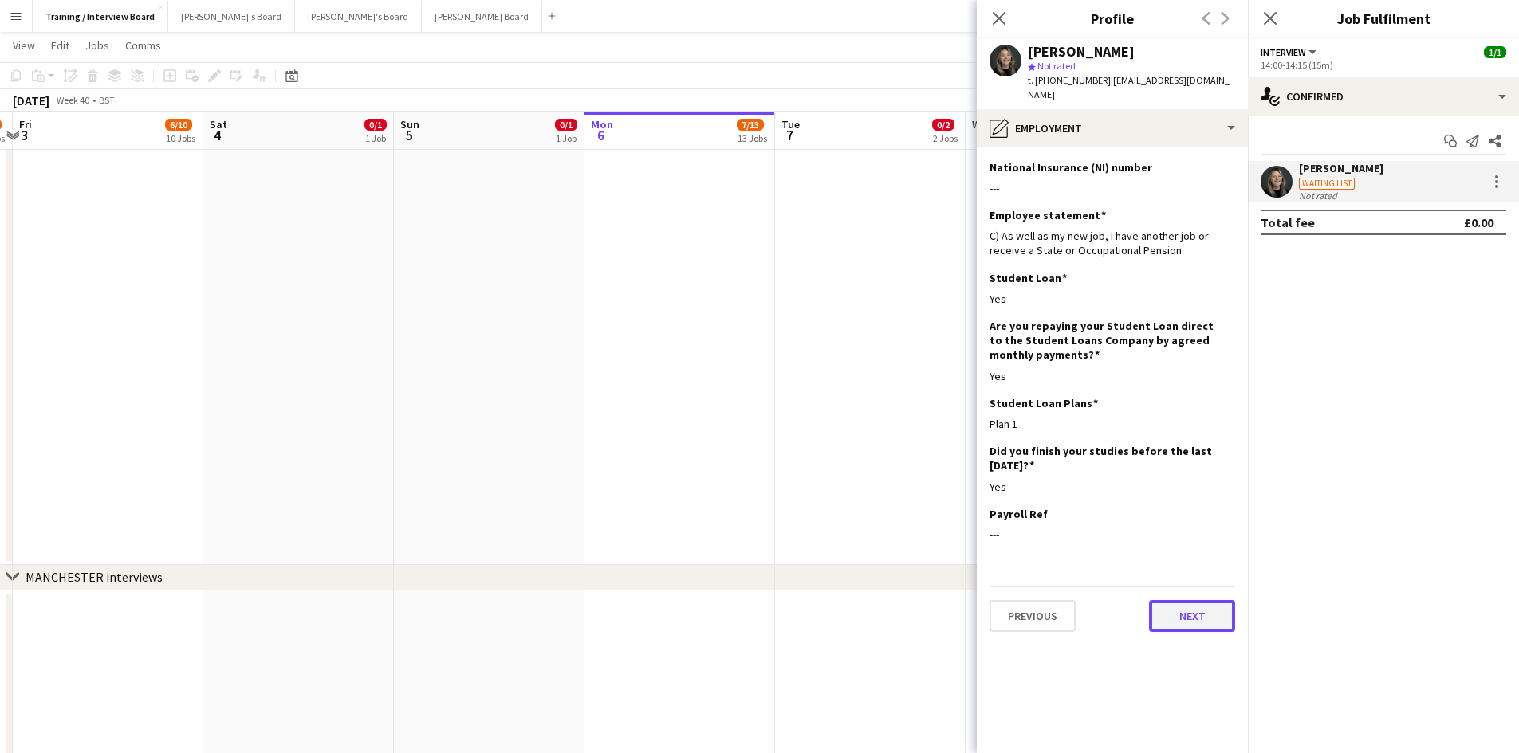
click at [1190, 602] on button "Next" at bounding box center [1192, 616] width 86 height 32
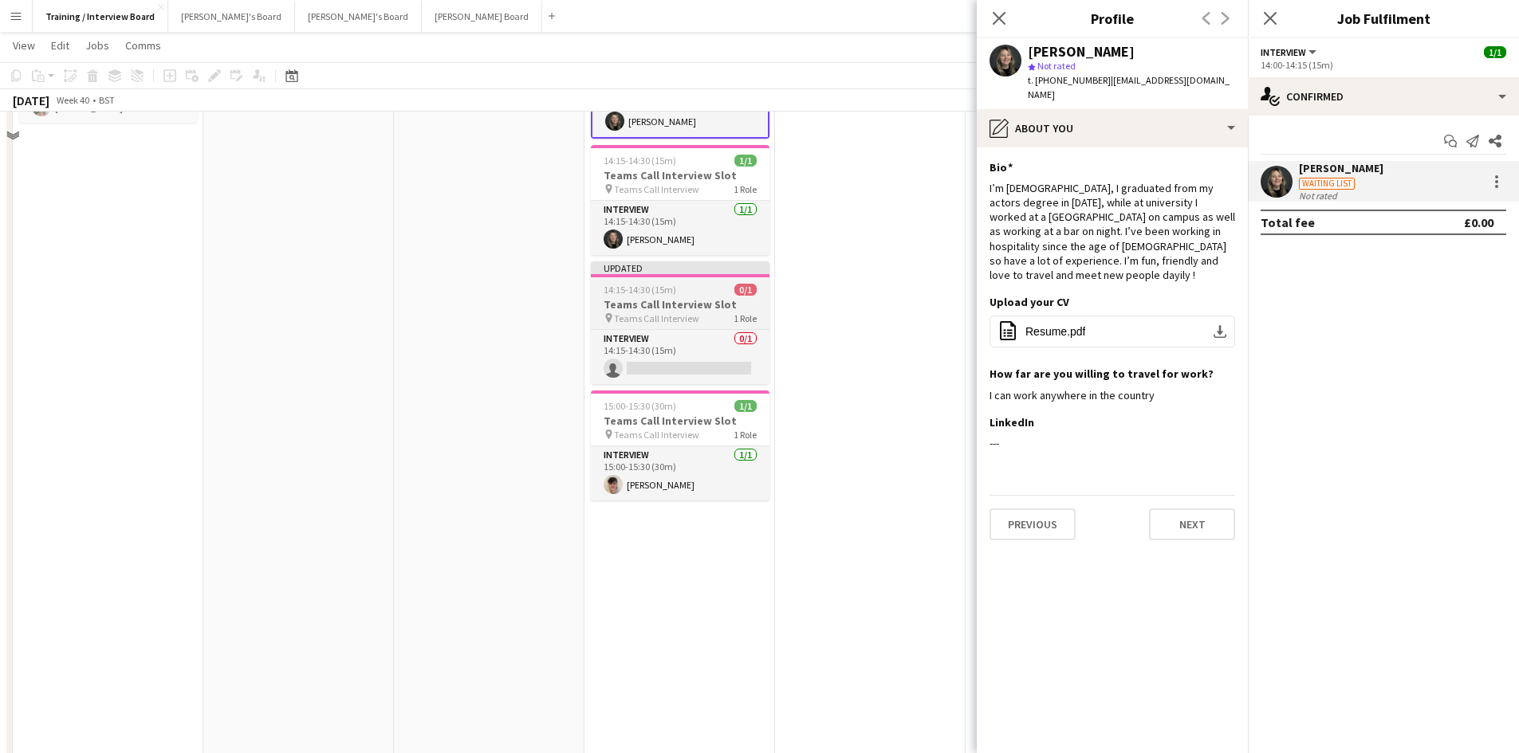
scroll to position [1036, 0]
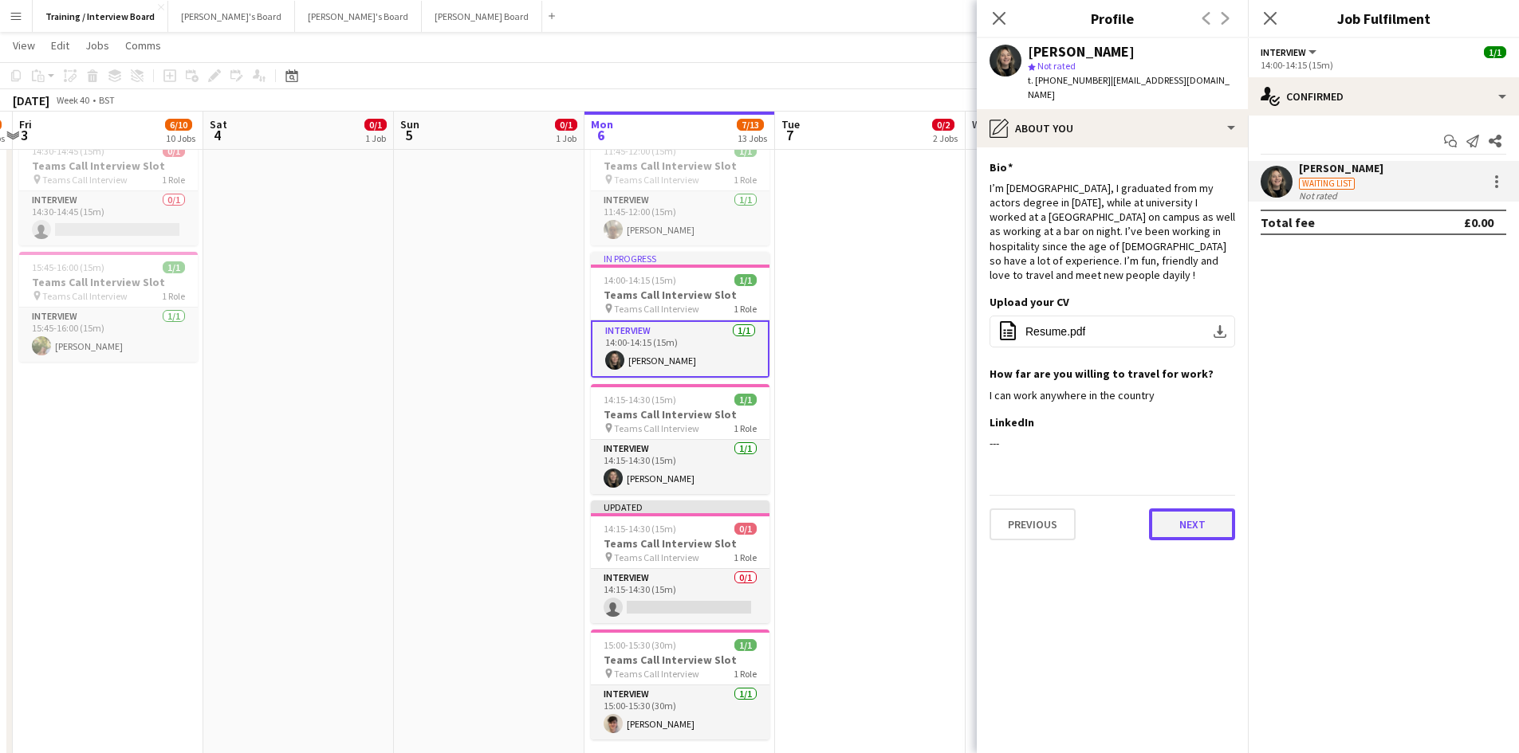
click at [1173, 509] on button "Next" at bounding box center [1192, 525] width 86 height 32
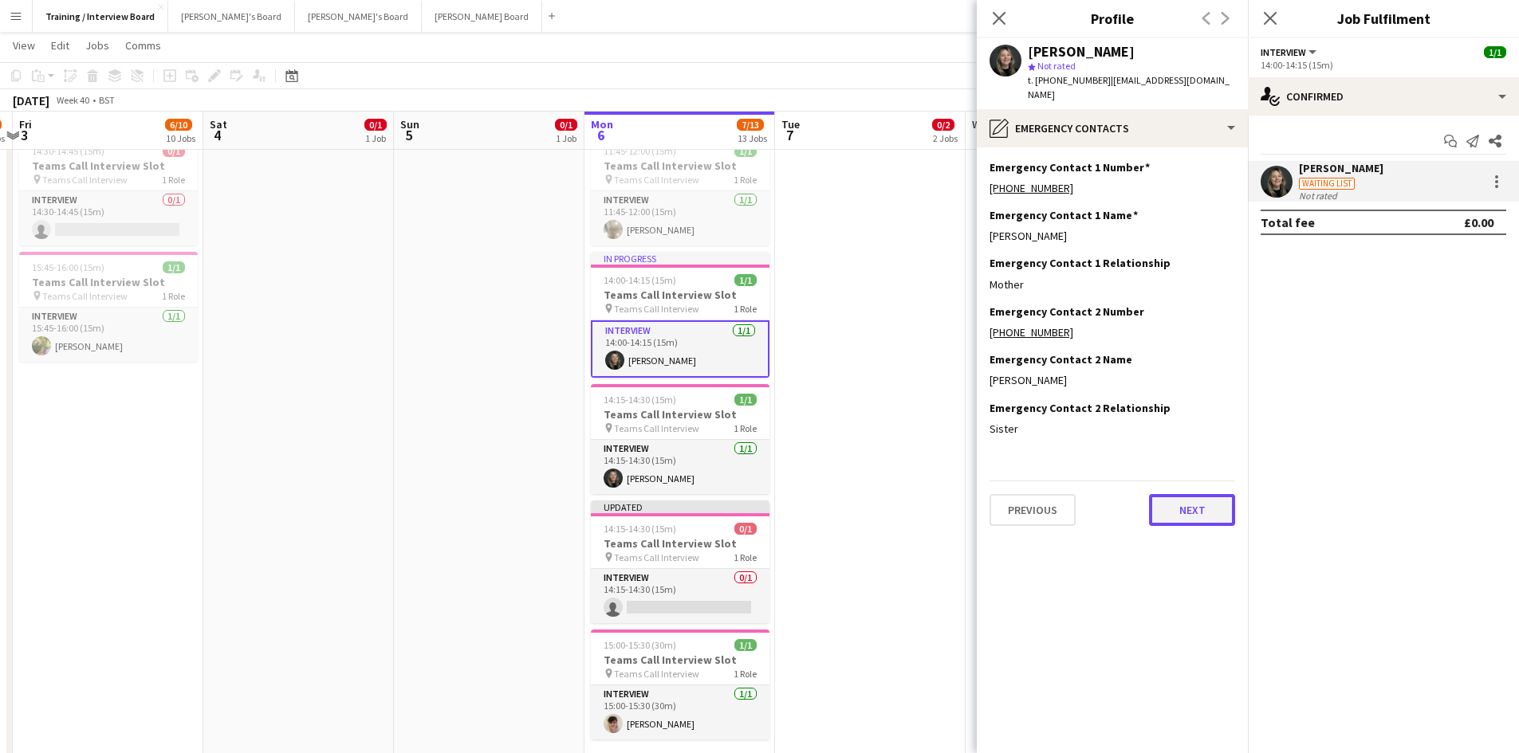
click at [1177, 498] on button "Next" at bounding box center [1192, 510] width 86 height 32
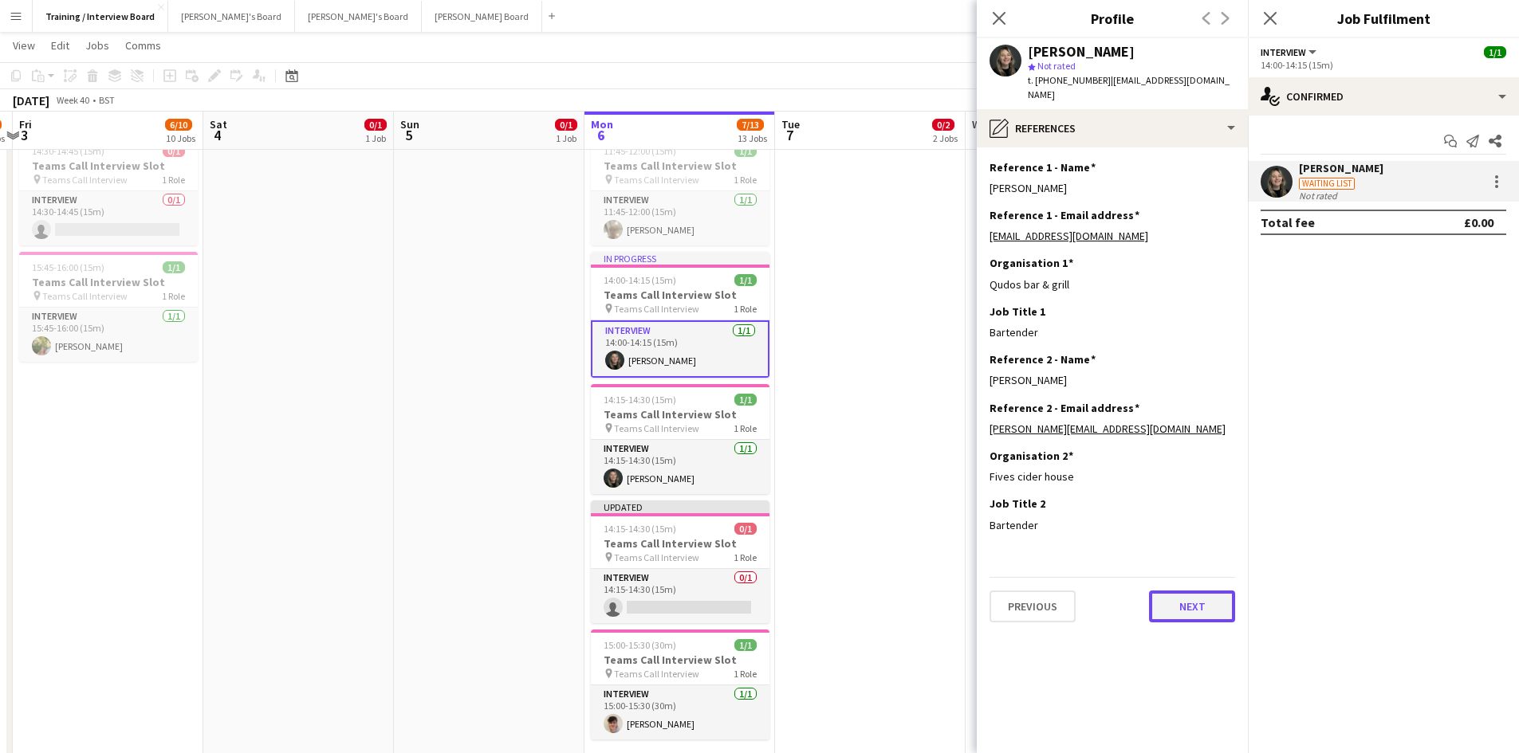
click at [1209, 600] on button "Next" at bounding box center [1192, 607] width 86 height 32
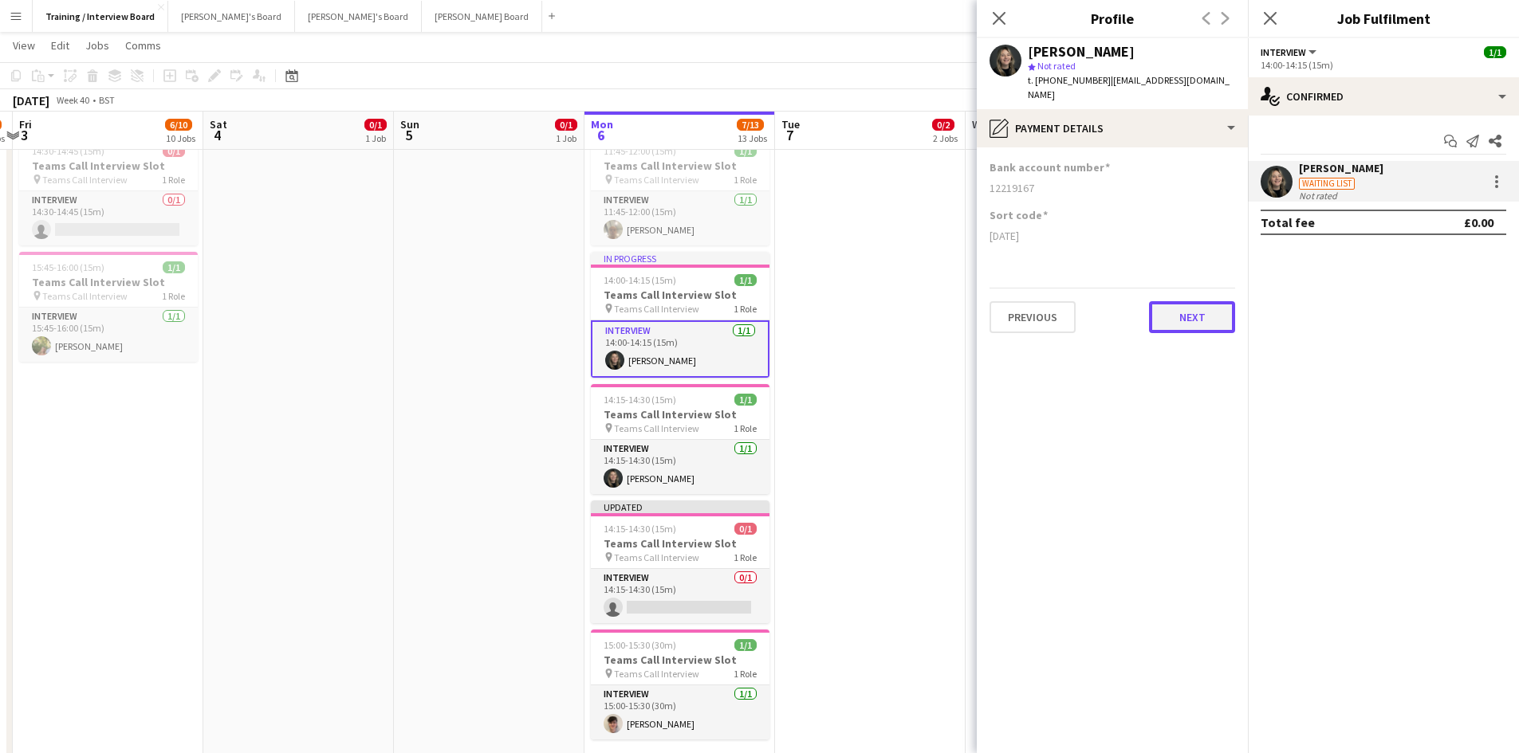
click at [1181, 312] on button "Next" at bounding box center [1192, 317] width 86 height 32
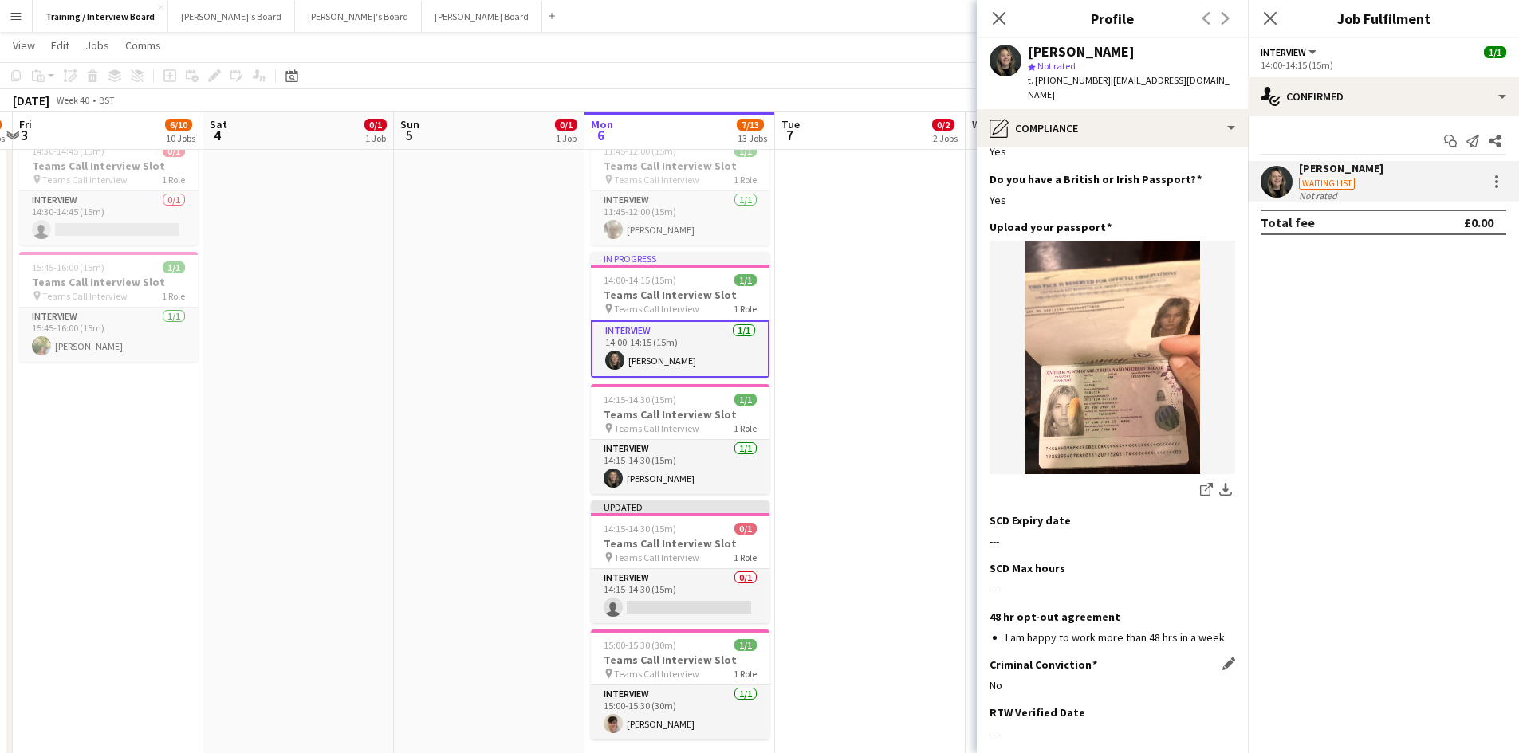
scroll to position [239, 0]
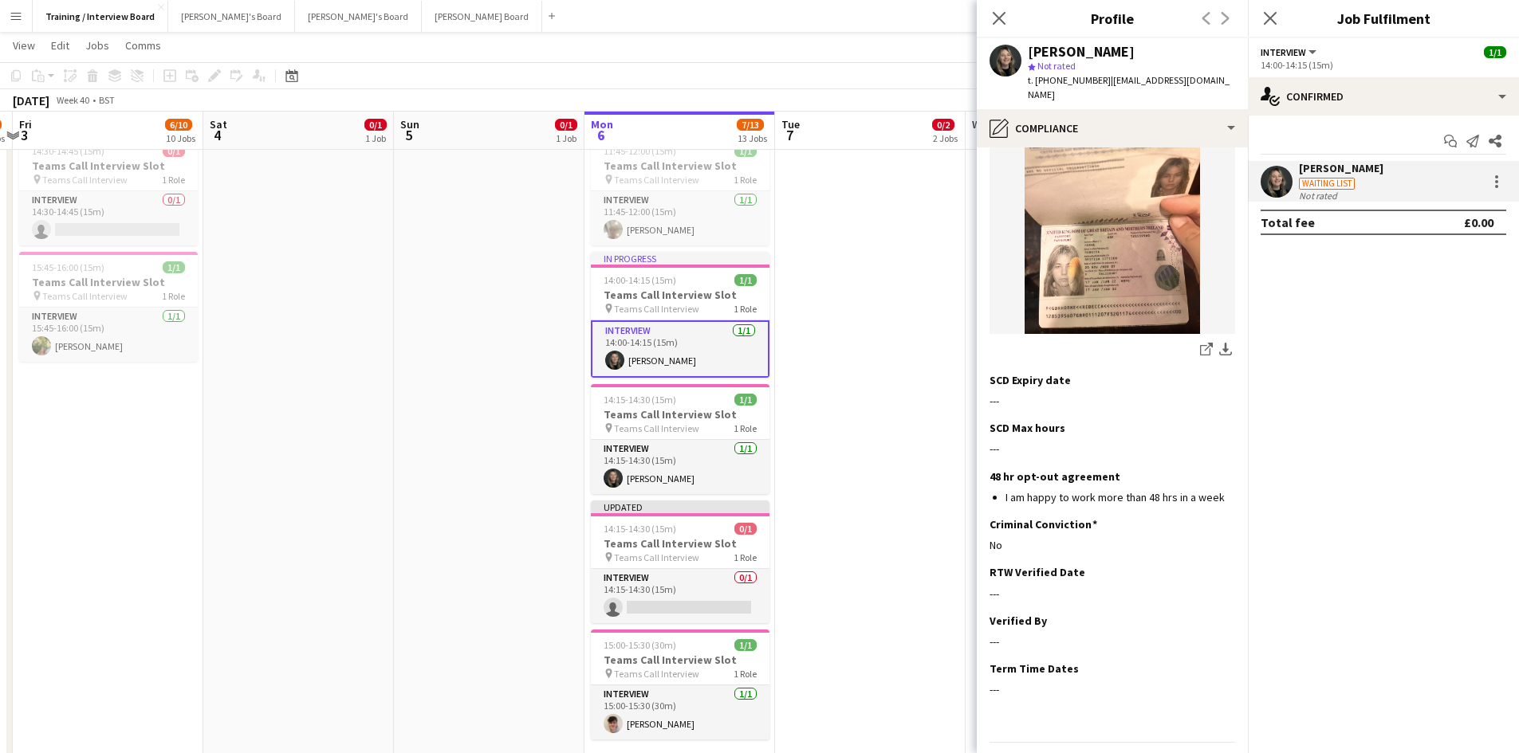
click at [1223, 541] on app-section-data-types "Nationality Edit this field British Permission to Work in the UK Edit this fiel…" at bounding box center [1112, 450] width 271 height 606
click at [1222, 565] on app-icon "Edit this field" at bounding box center [1228, 571] width 13 height 13
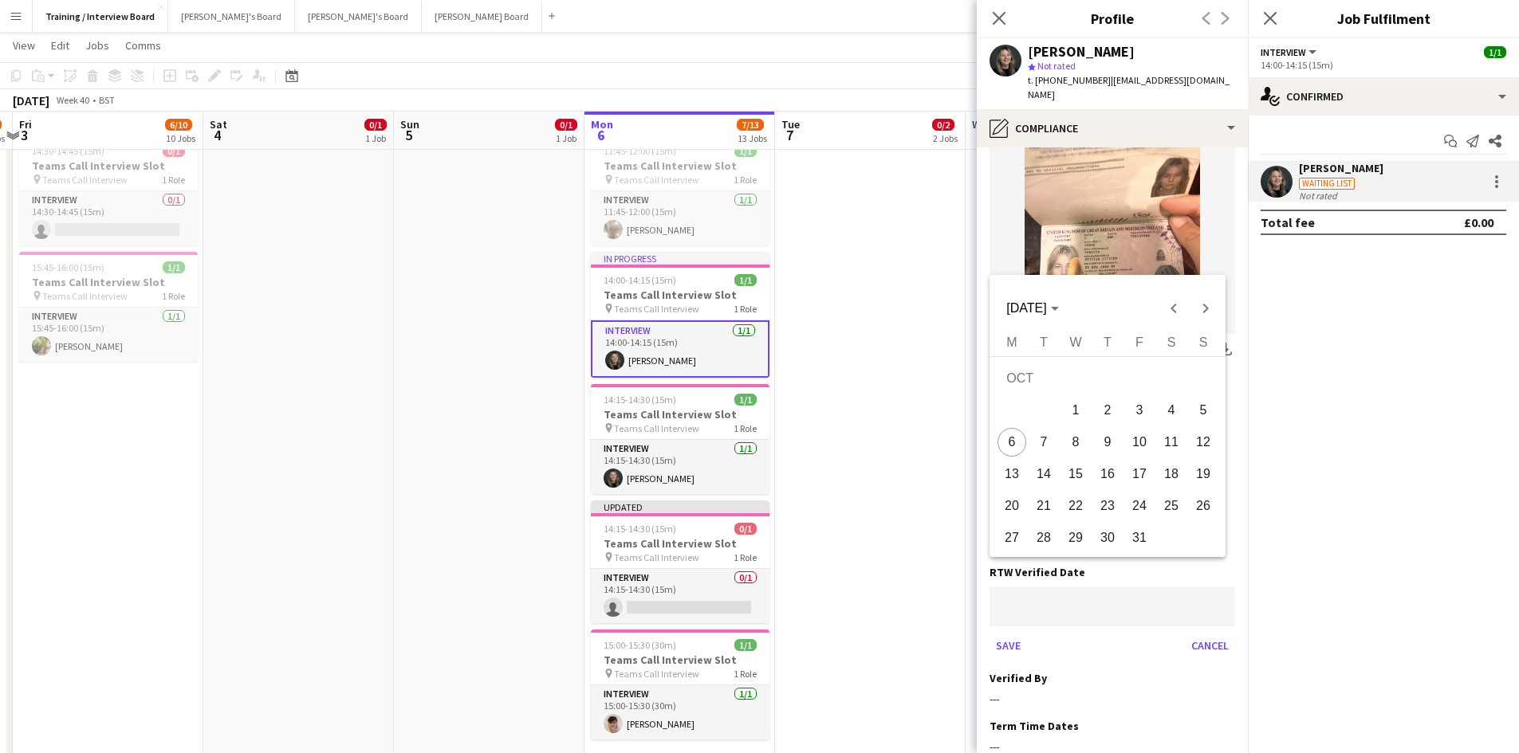
click at [1019, 445] on span "6" at bounding box center [1011, 442] width 29 height 29
type input "**********"
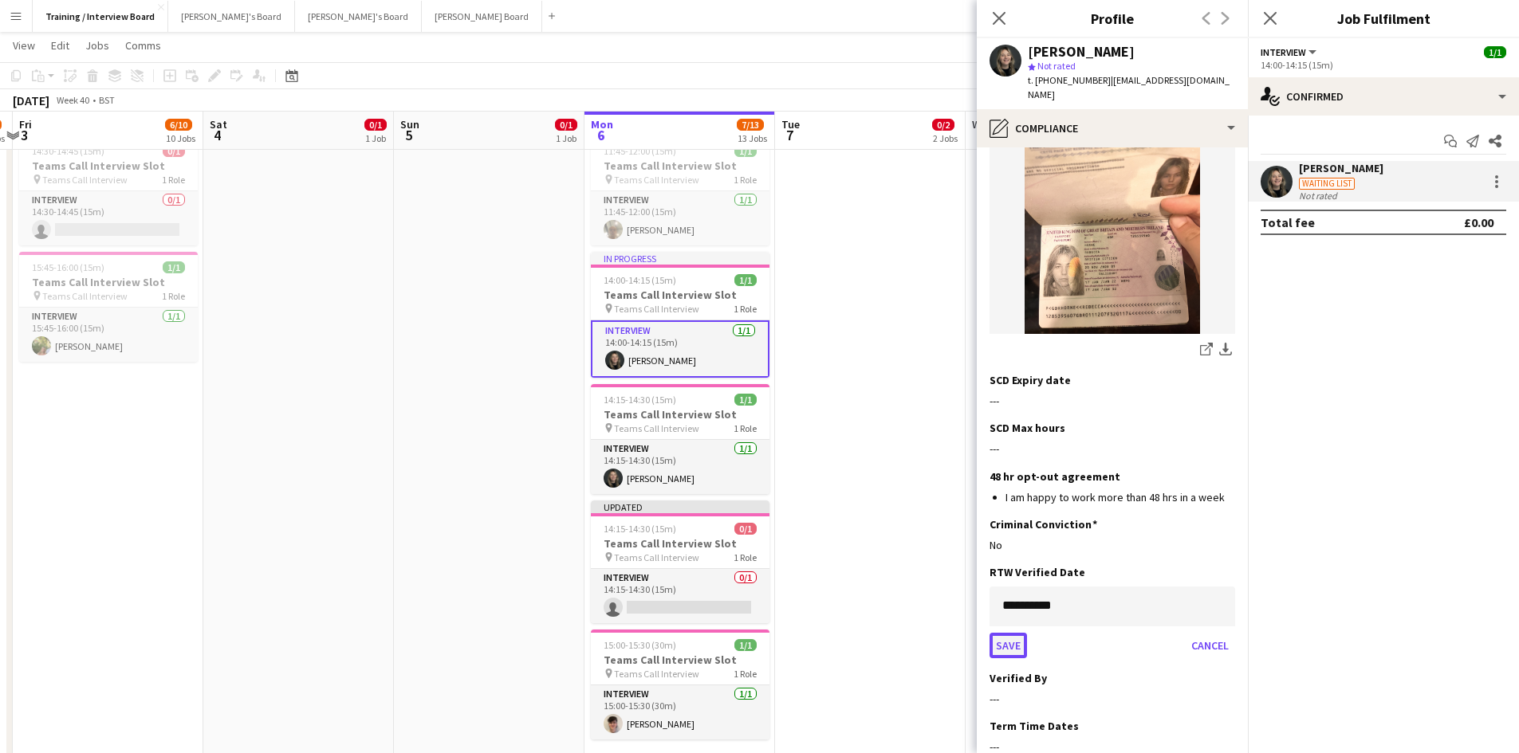
click at [1018, 633] on button "Save" at bounding box center [1007, 646] width 37 height 26
click at [1225, 581] on app-section-data-types "Nationality Edit this field British Permission to Work in the UK Edit this fiel…" at bounding box center [1112, 450] width 271 height 606
click at [1223, 589] on app-section-data-types "Nationality Edit this field British Permission to Work in the UK Edit this fiel…" at bounding box center [1112, 450] width 271 height 606
click at [1222, 614] on app-icon "Edit this field" at bounding box center [1228, 620] width 13 height 13
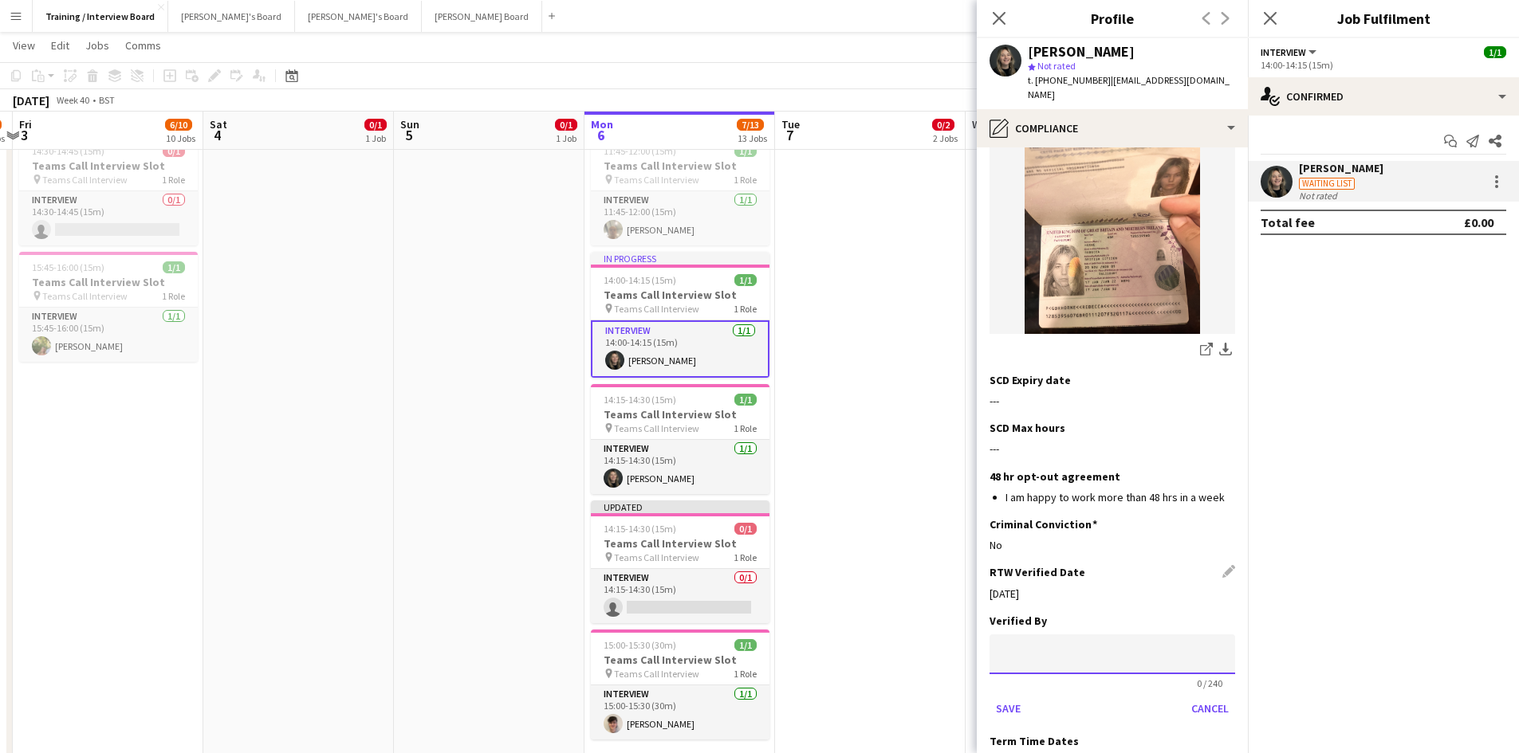
click at [1066, 635] on input at bounding box center [1112, 655] width 246 height 40
type input "**"
click at [995, 696] on button "Save" at bounding box center [1007, 709] width 37 height 26
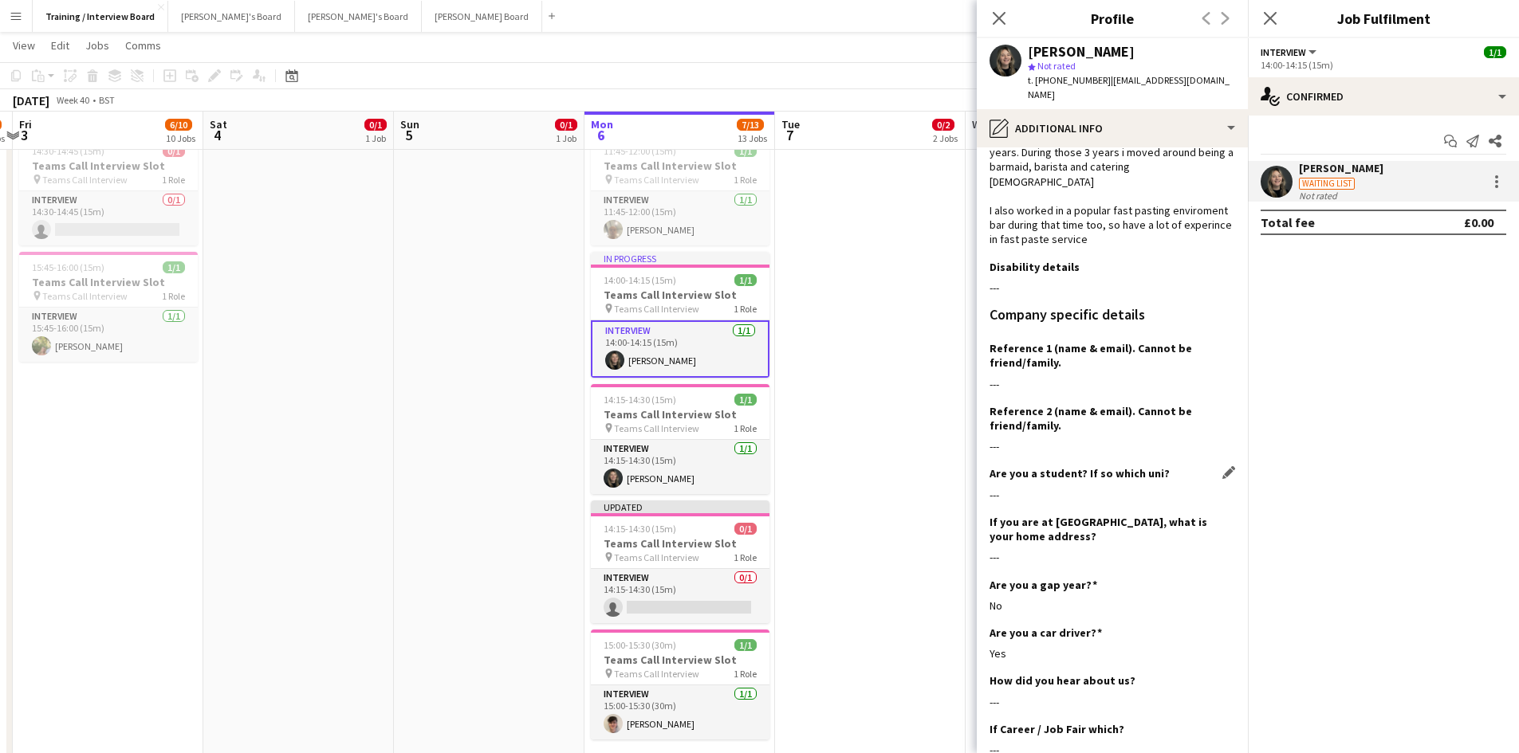
scroll to position [282, 0]
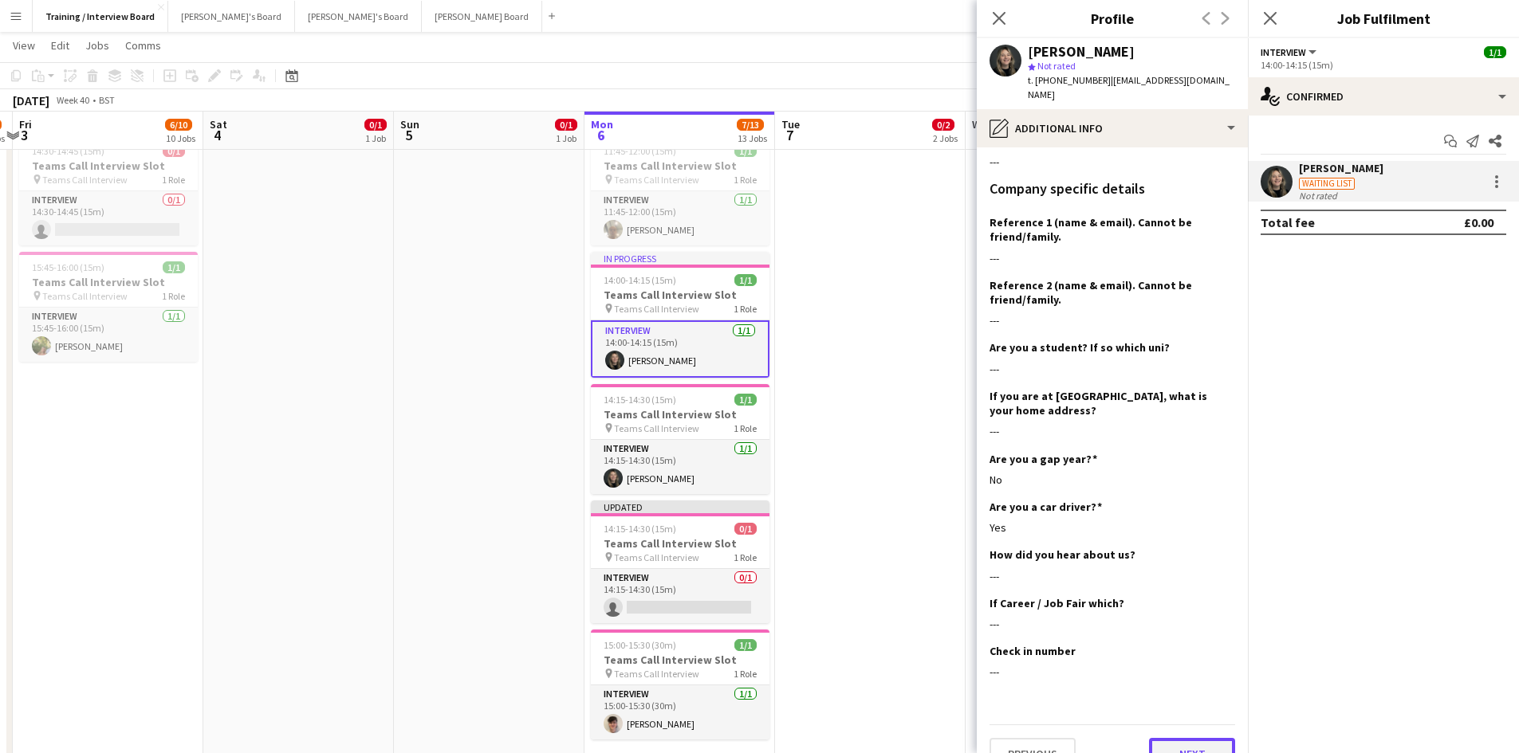
click at [1201, 738] on button "Next" at bounding box center [1192, 754] width 86 height 32
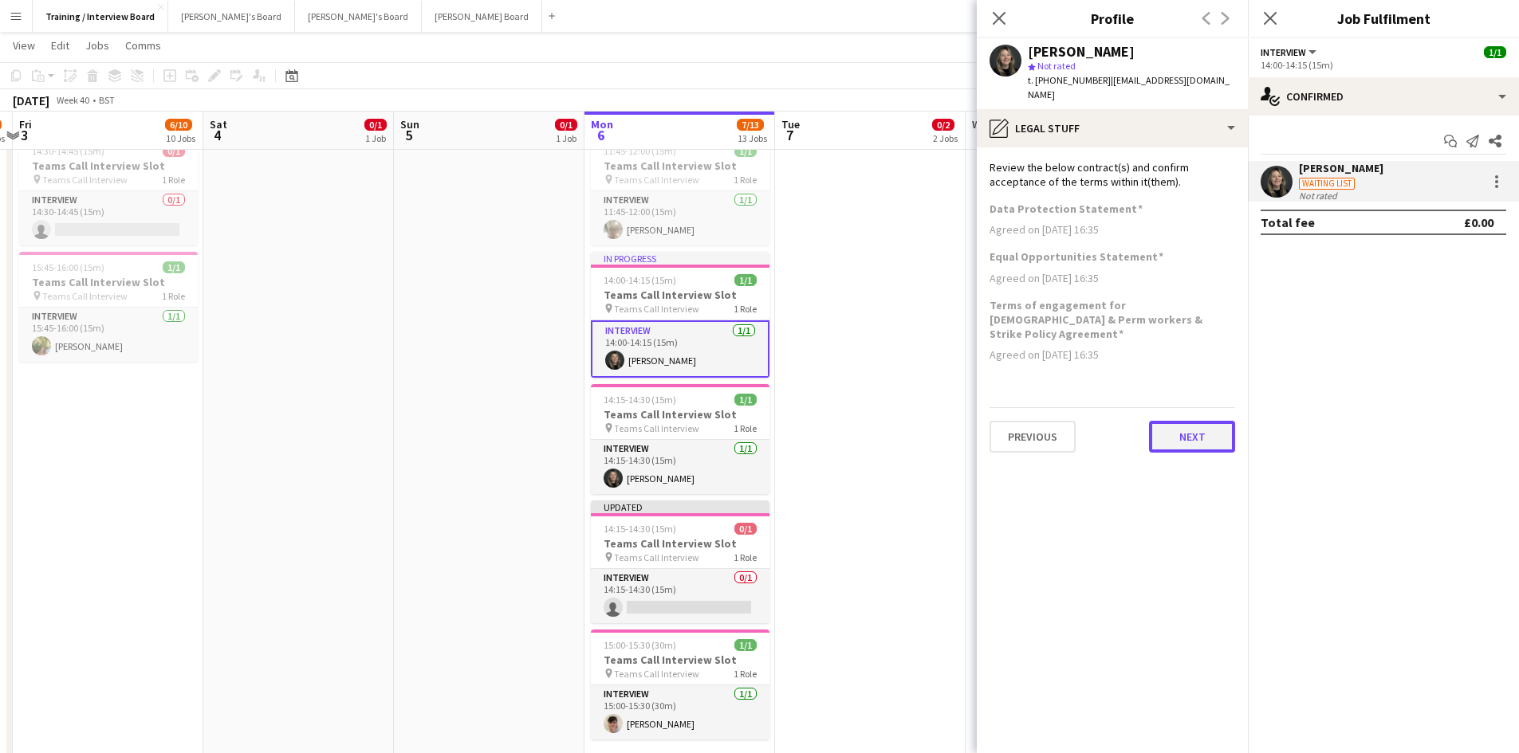
click at [1209, 421] on button "Next" at bounding box center [1192, 437] width 86 height 32
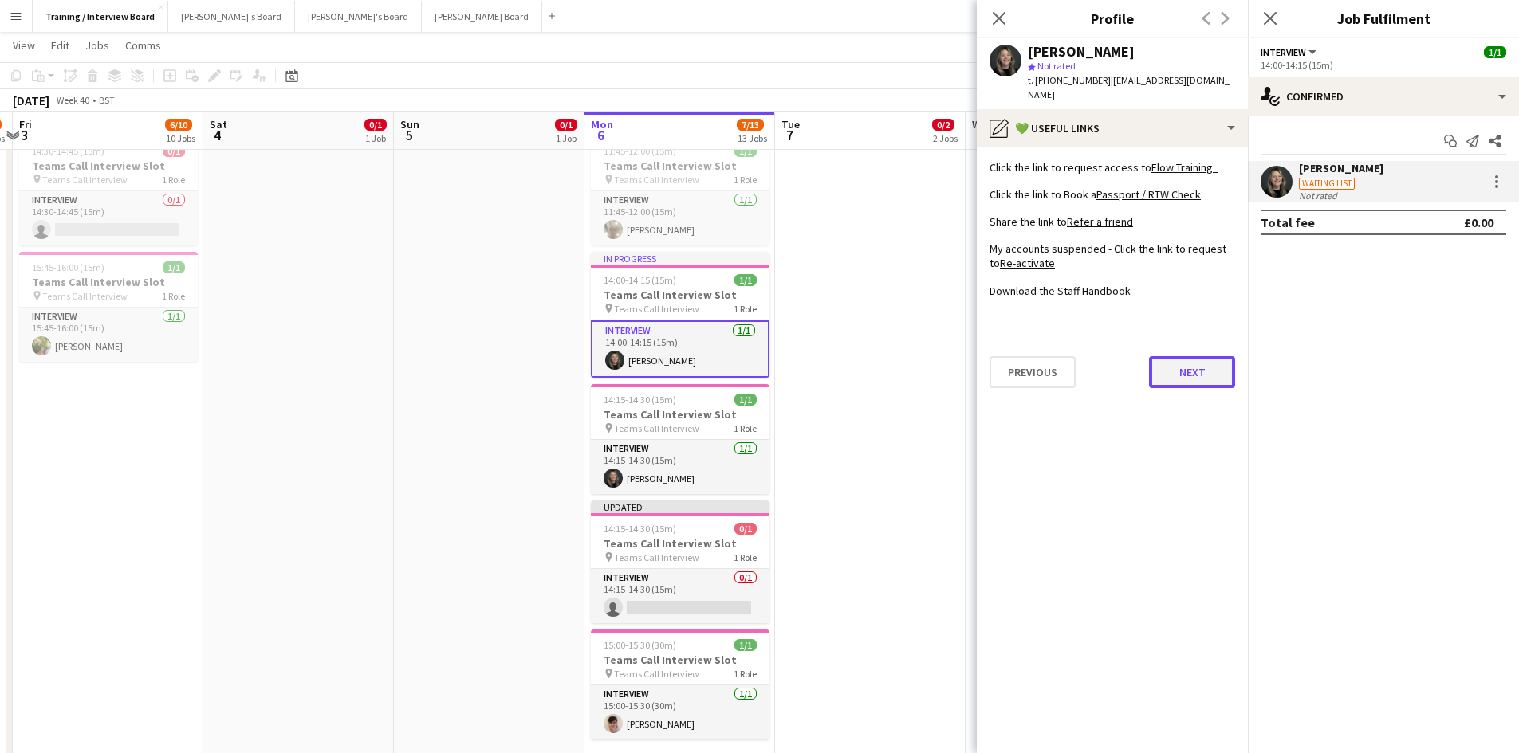
click at [1201, 360] on button "Next" at bounding box center [1192, 372] width 86 height 32
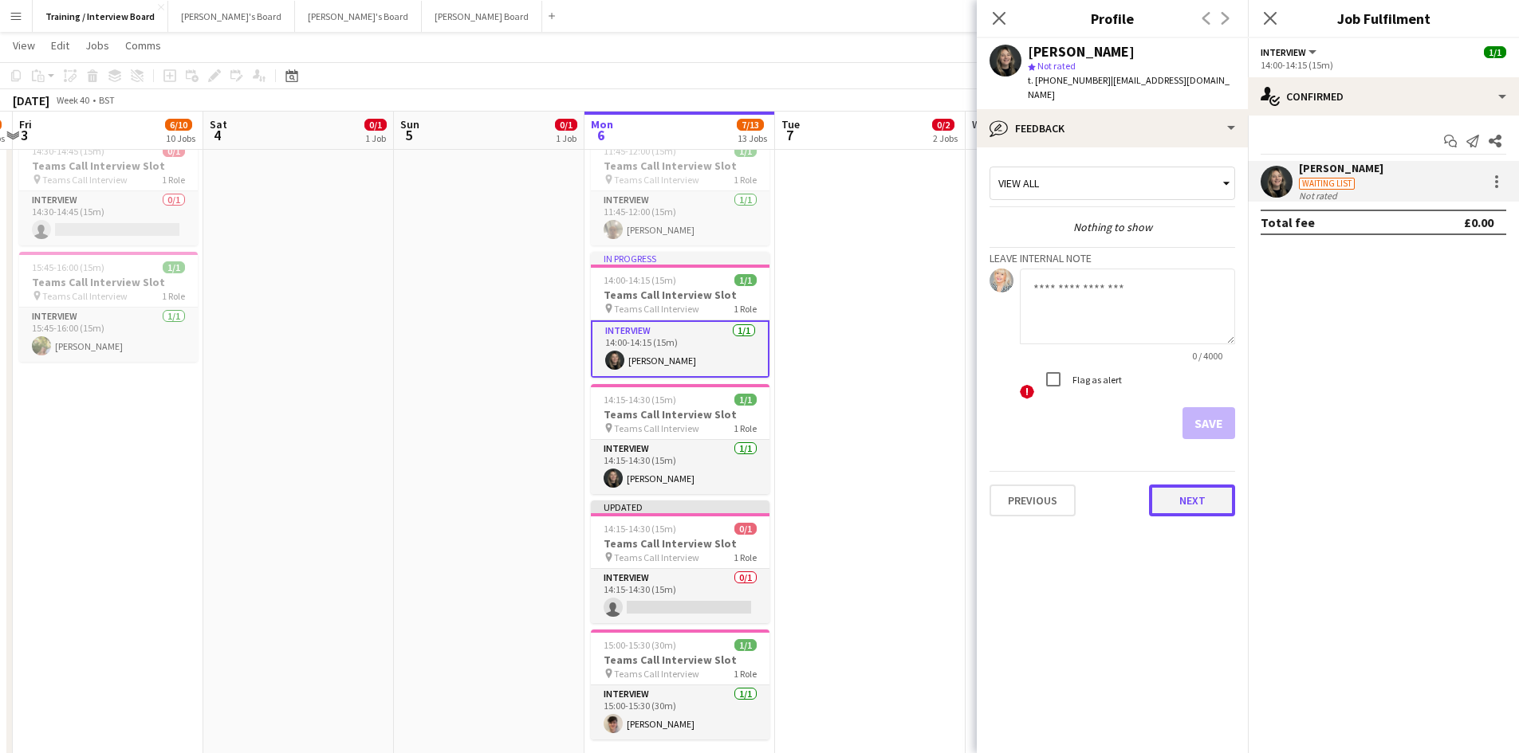
click at [1197, 485] on button "Next" at bounding box center [1192, 501] width 86 height 32
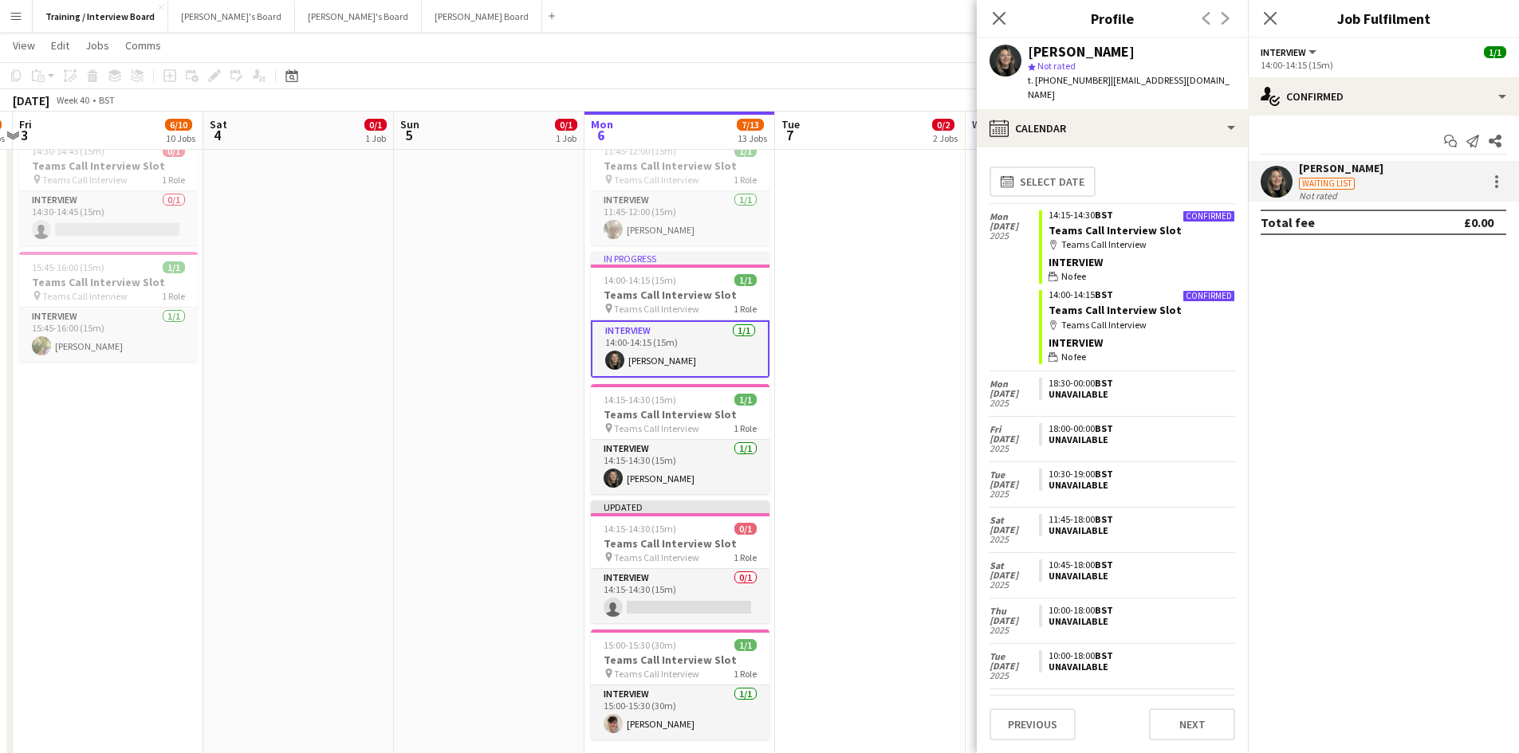
click at [1176, 708] on div "Previous Next" at bounding box center [1112, 717] width 246 height 45
click at [1183, 730] on button "Next" at bounding box center [1192, 725] width 86 height 32
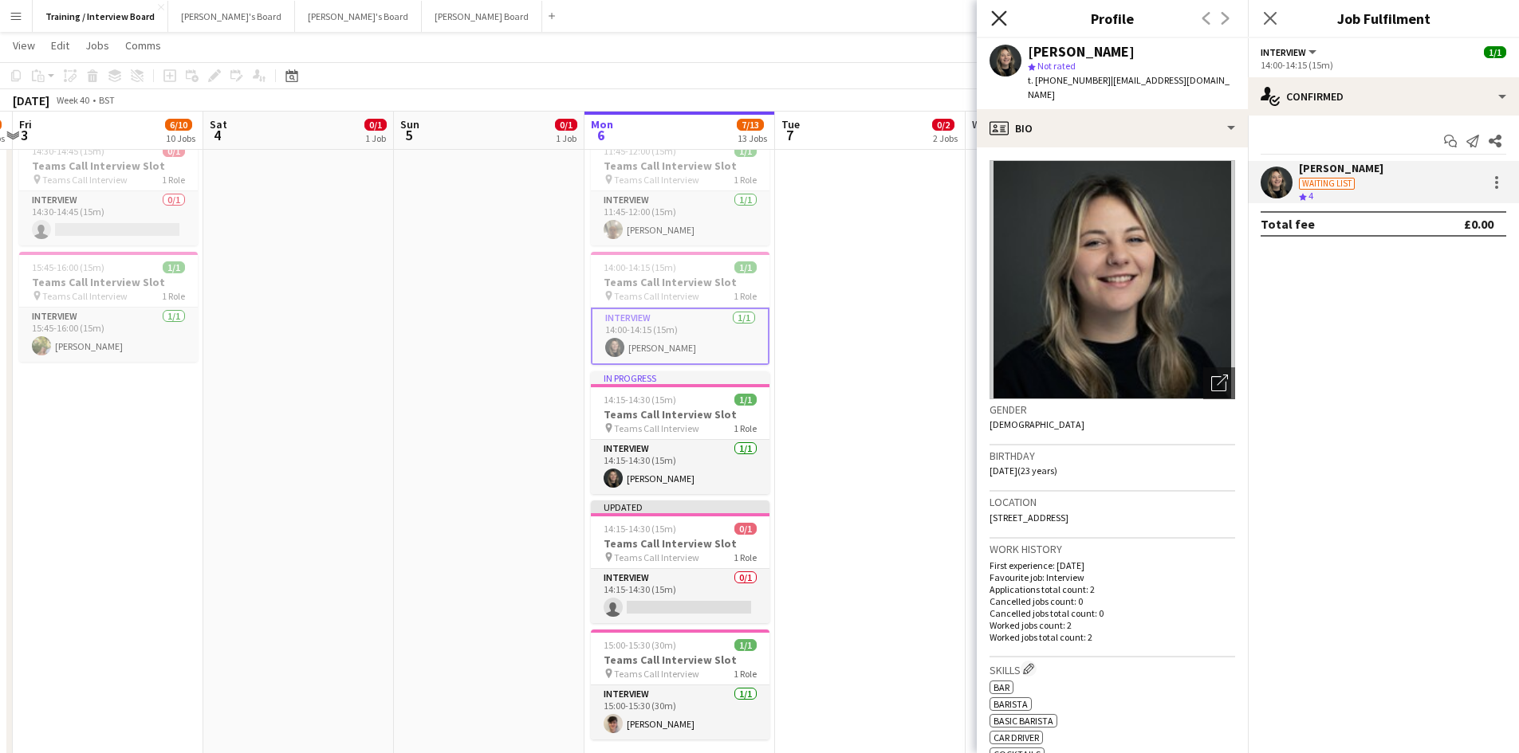
click at [994, 15] on icon "Close pop-in" at bounding box center [998, 17] width 15 height 15
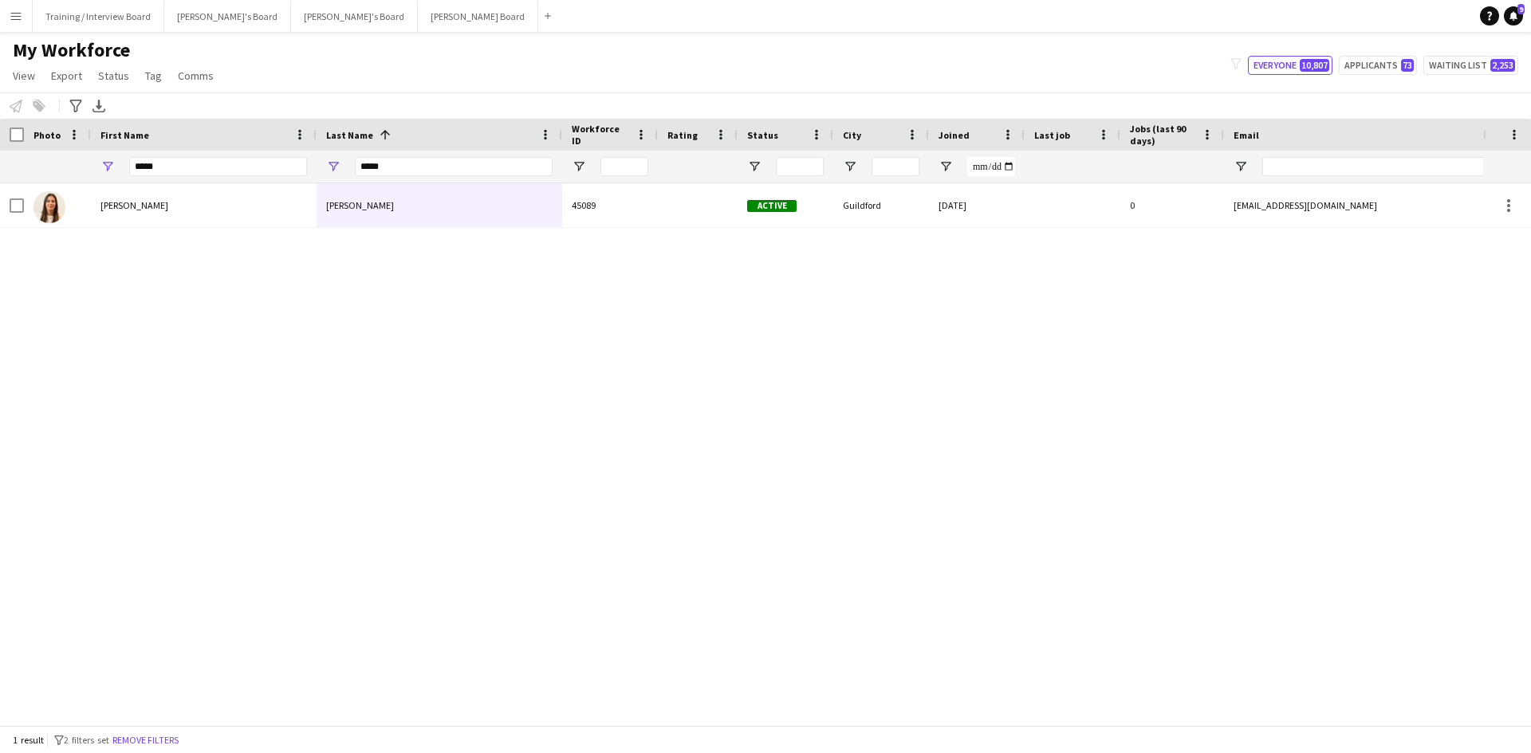
click at [421, 169] on input "*****" at bounding box center [454, 166] width 198 height 19
type input "*"
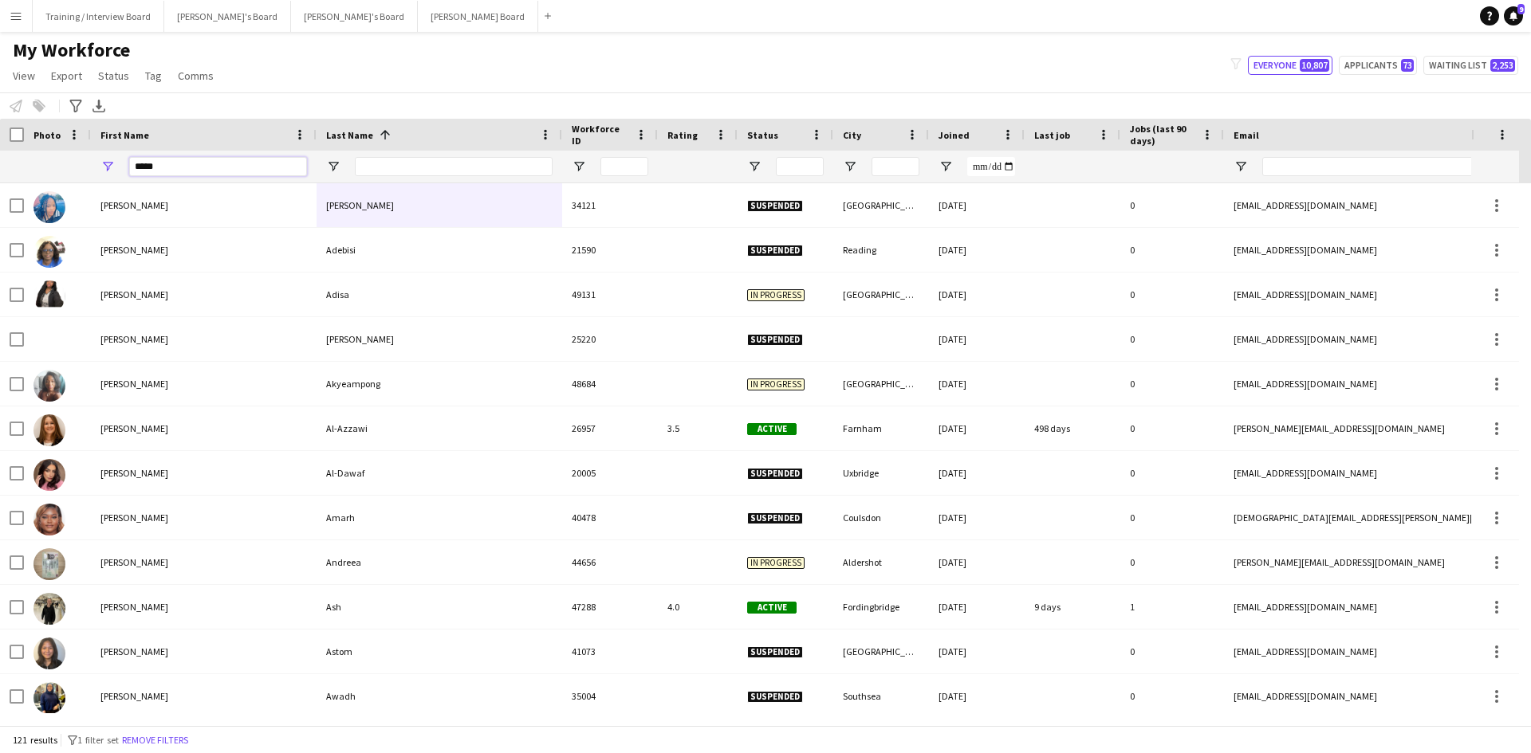
click at [178, 171] on input "*****" at bounding box center [218, 166] width 178 height 19
type input "*"
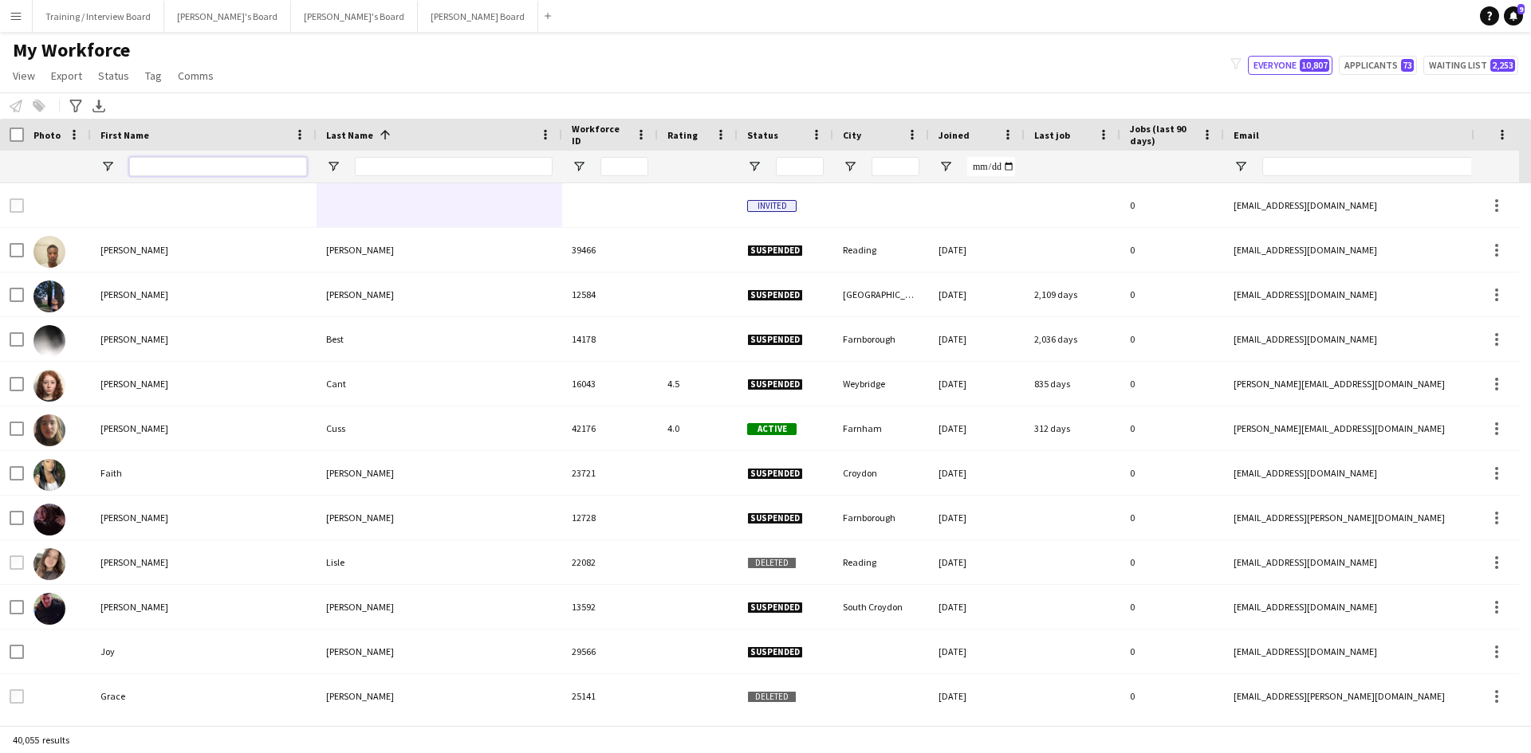
click at [137, 163] on input "First Name Filter Input" at bounding box center [218, 166] width 178 height 19
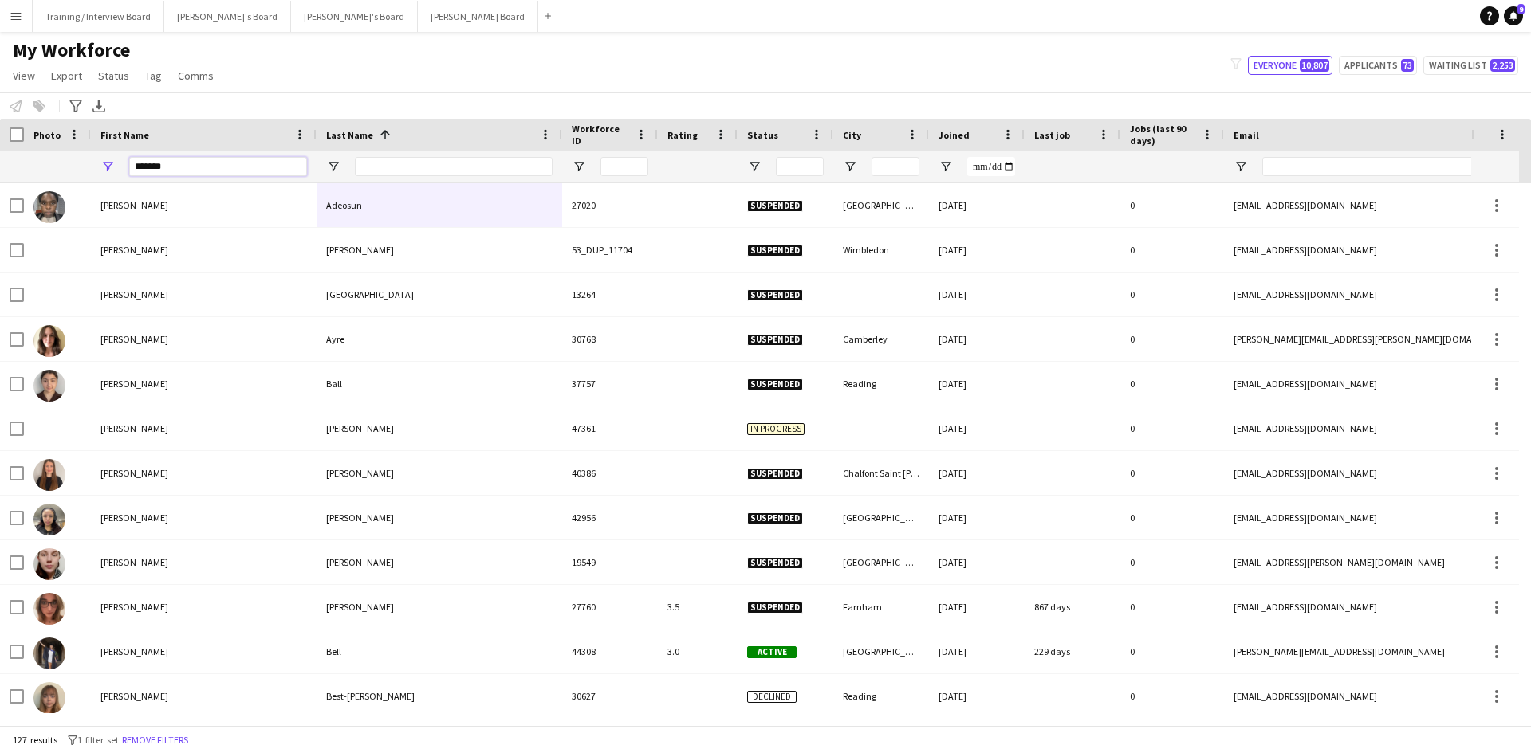
type input "*******"
click at [367, 166] on input "Last Name Filter Input" at bounding box center [454, 166] width 198 height 19
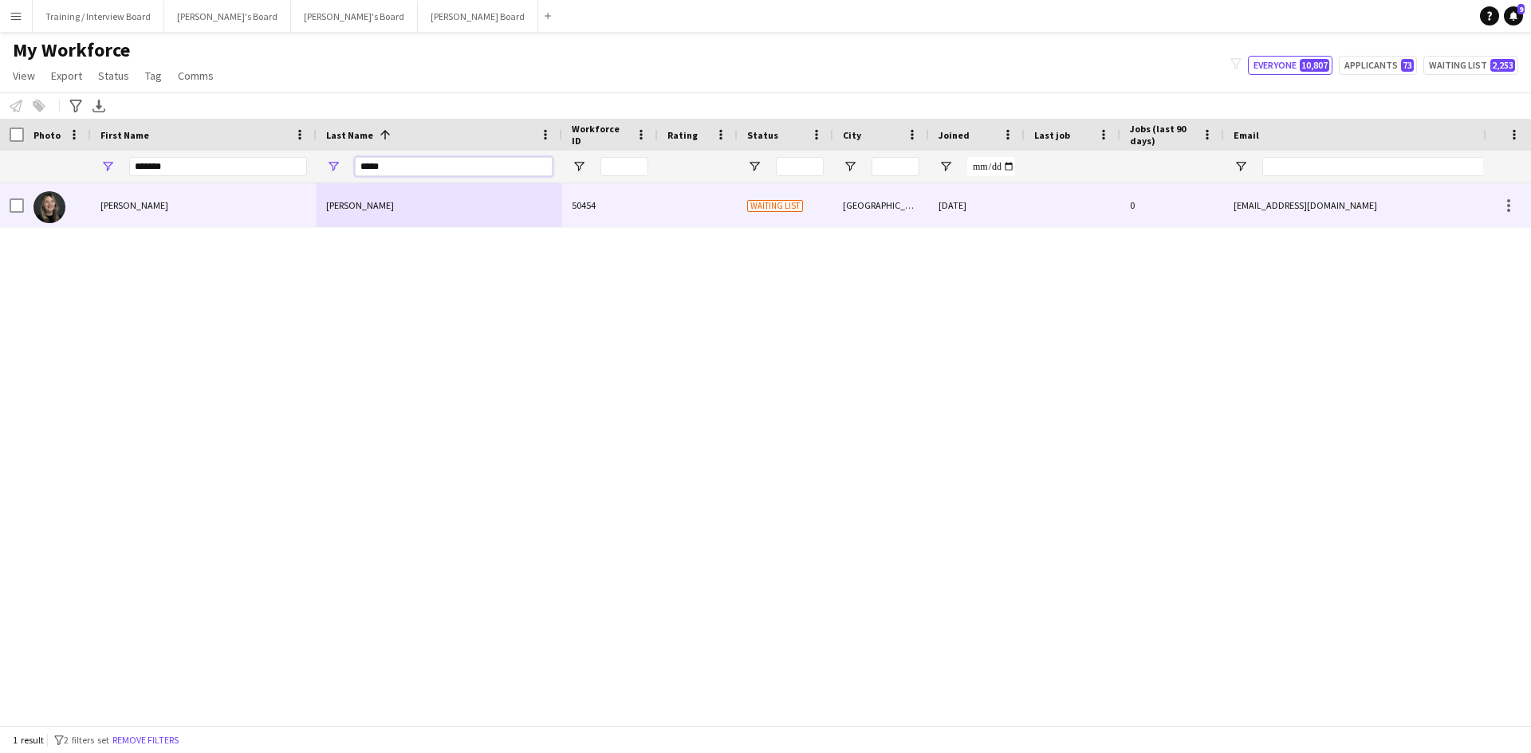
type input "*****"
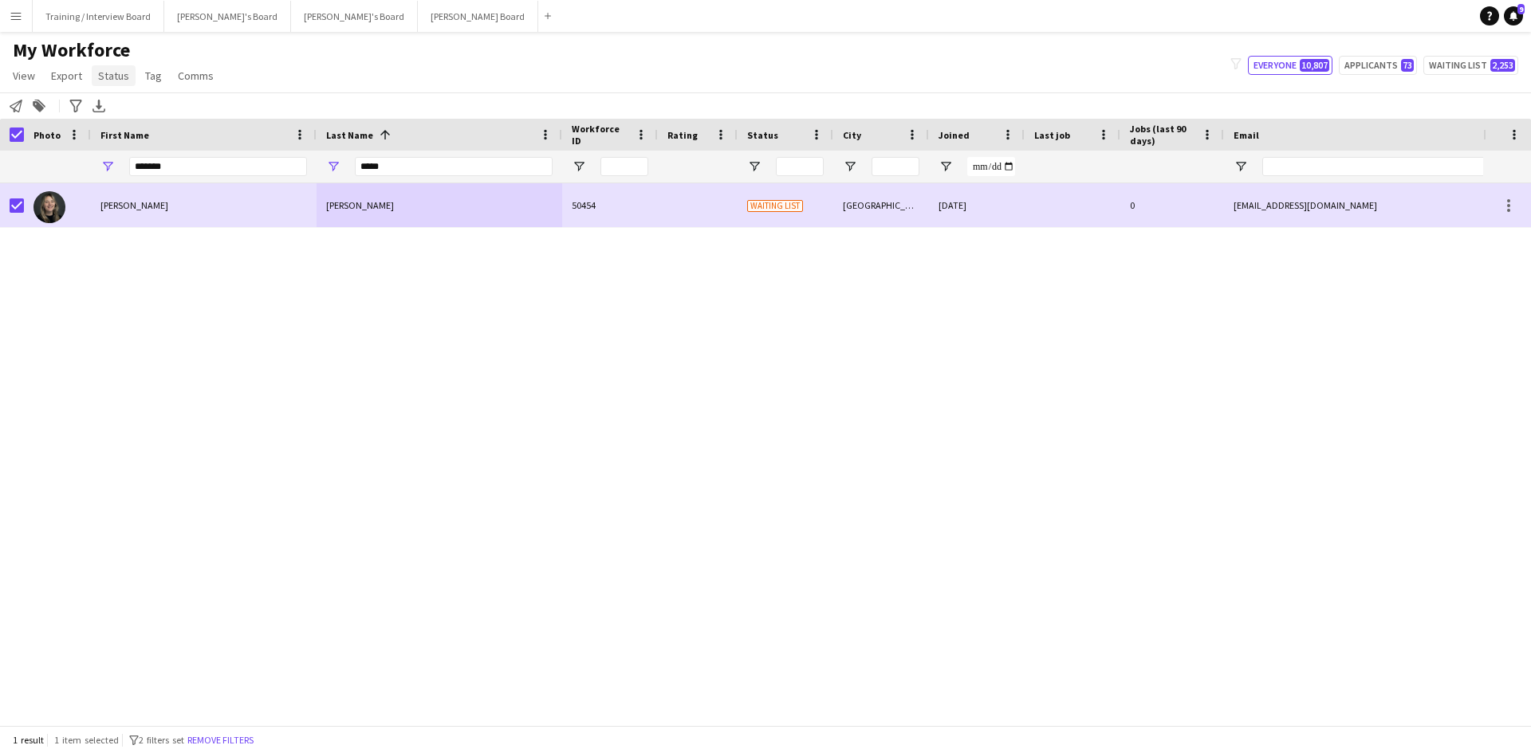
click at [109, 72] on span "Status" at bounding box center [113, 76] width 31 height 14
click at [113, 122] on link "Edit" at bounding box center [148, 109] width 112 height 33
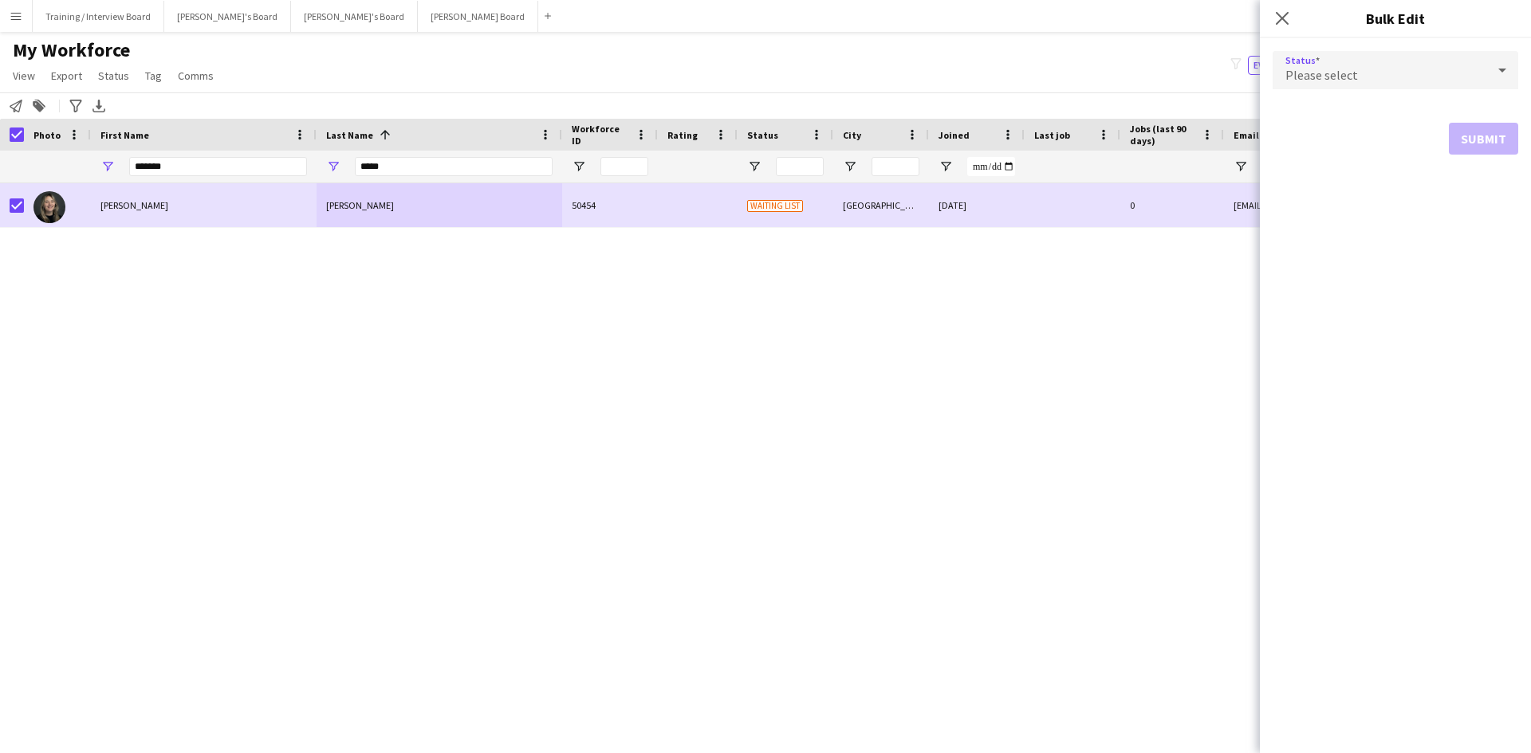
click at [1499, 73] on icon at bounding box center [1501, 70] width 19 height 32
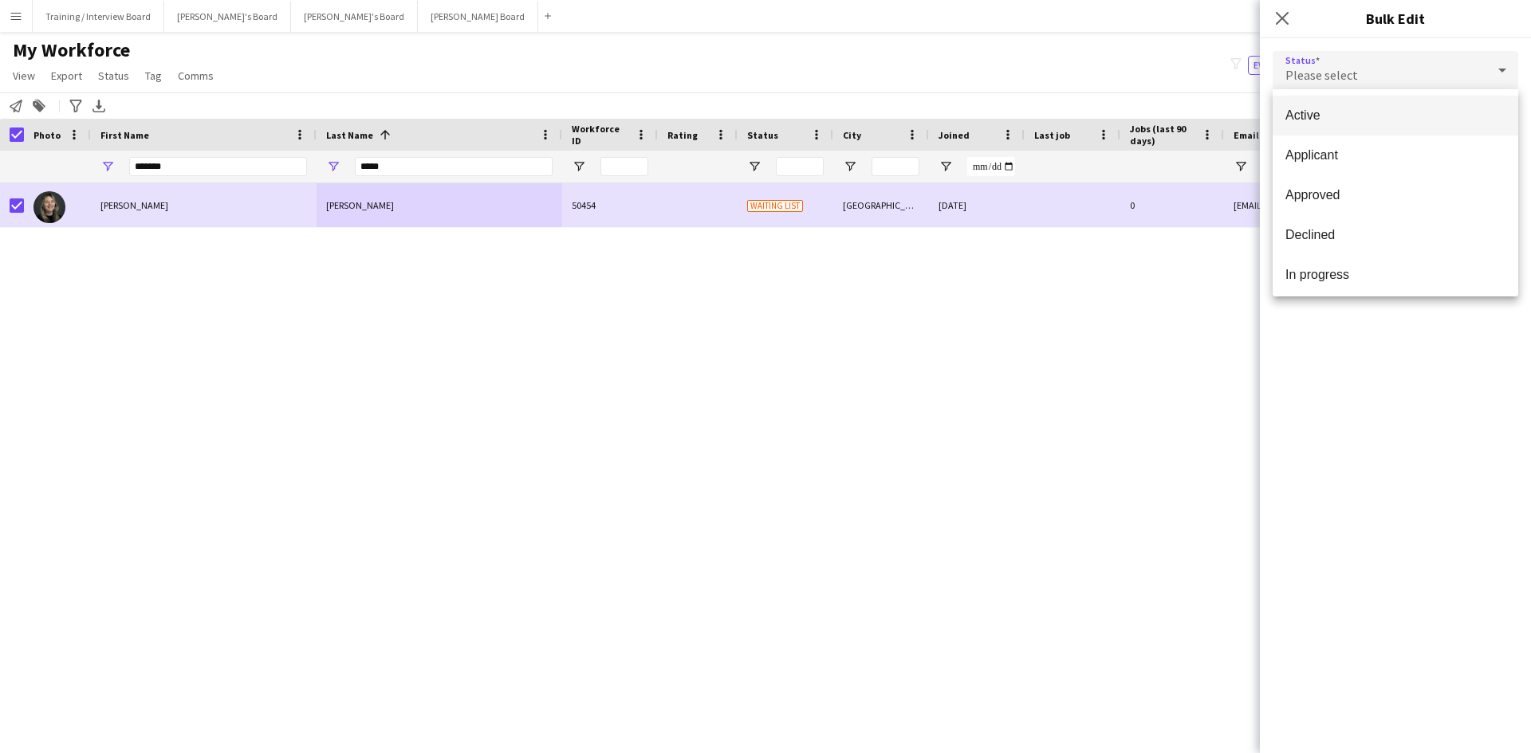
click at [1352, 105] on mat-option "Active" at bounding box center [1395, 116] width 246 height 40
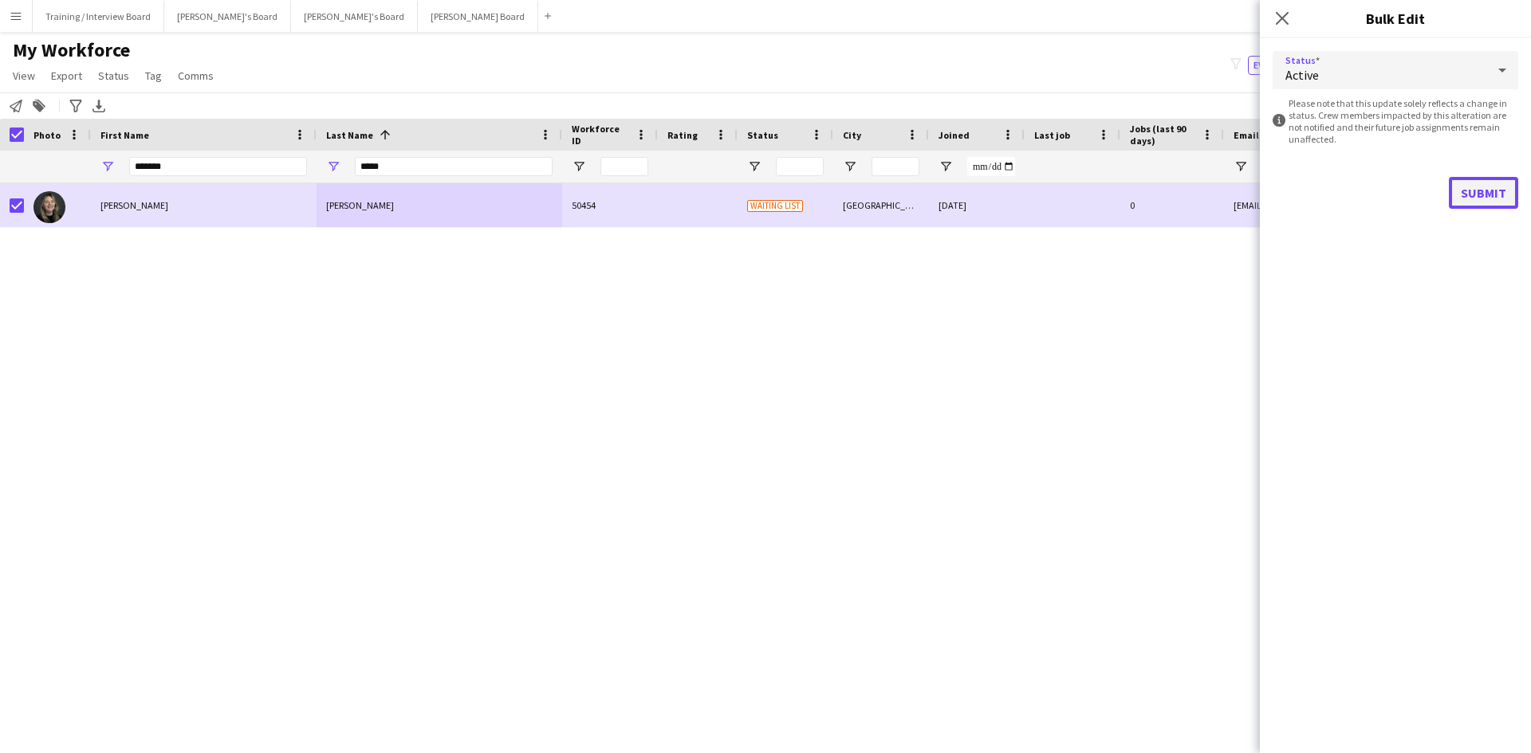
click at [1488, 197] on button "Submit" at bounding box center [1482, 193] width 69 height 32
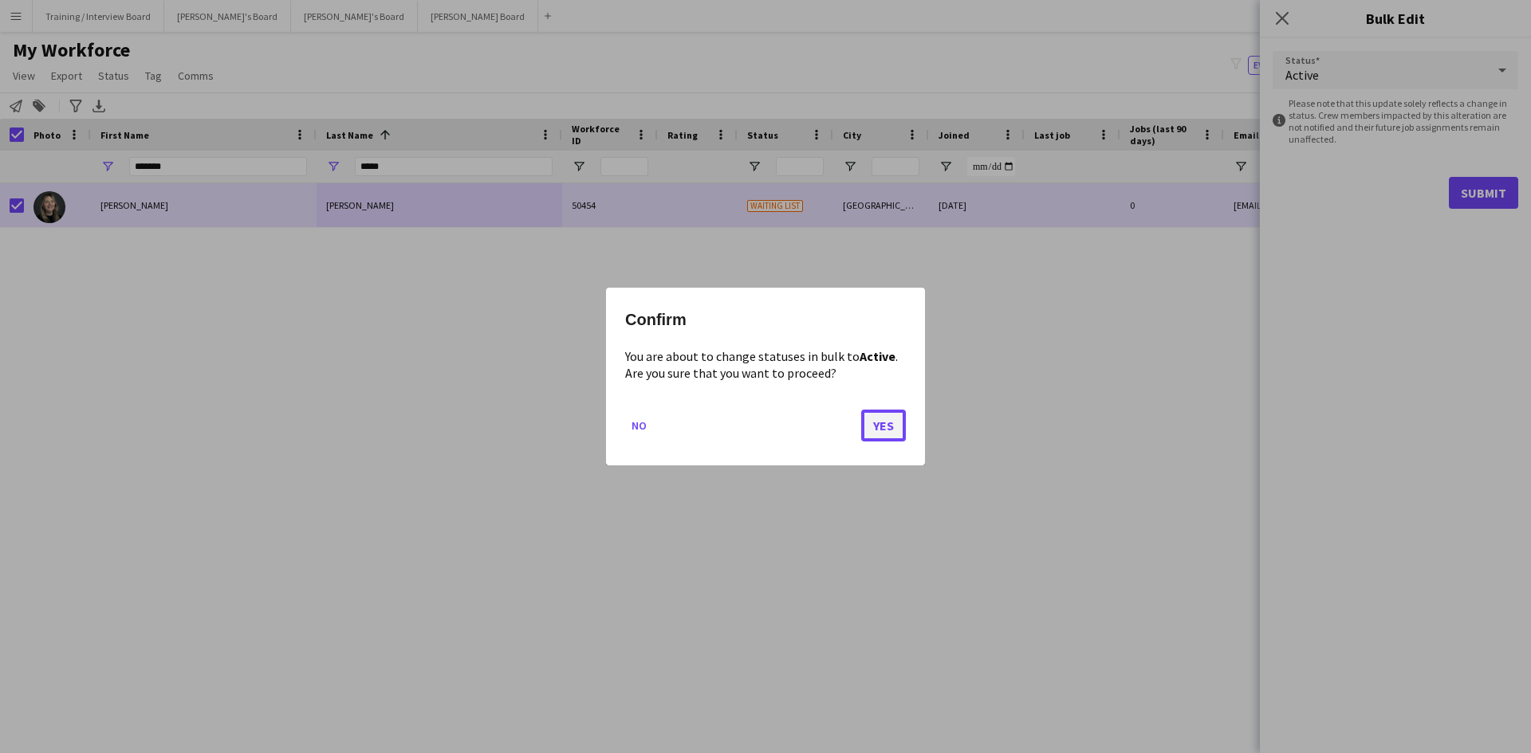
click at [879, 422] on button "Yes" at bounding box center [883, 426] width 45 height 32
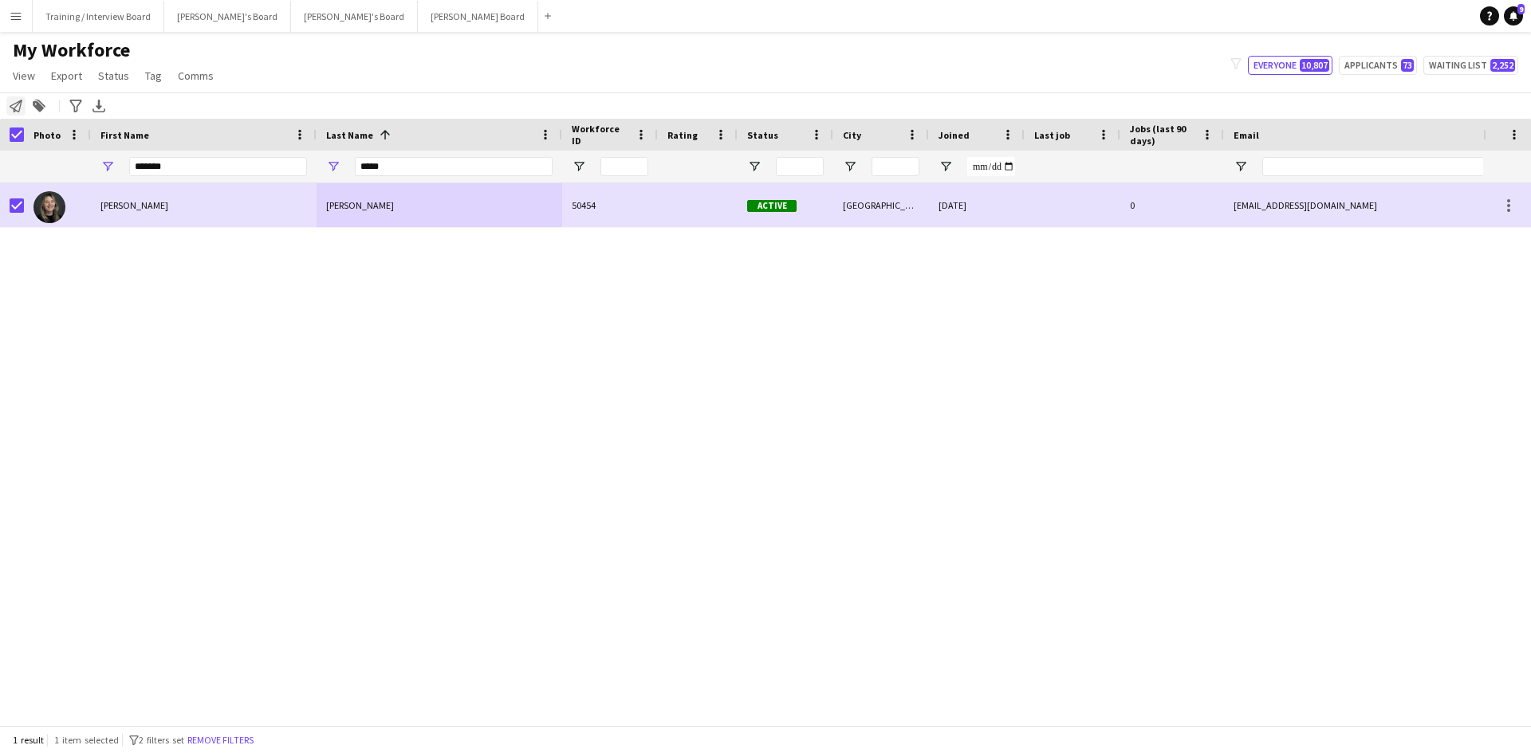
click at [14, 104] on icon at bounding box center [16, 106] width 13 height 13
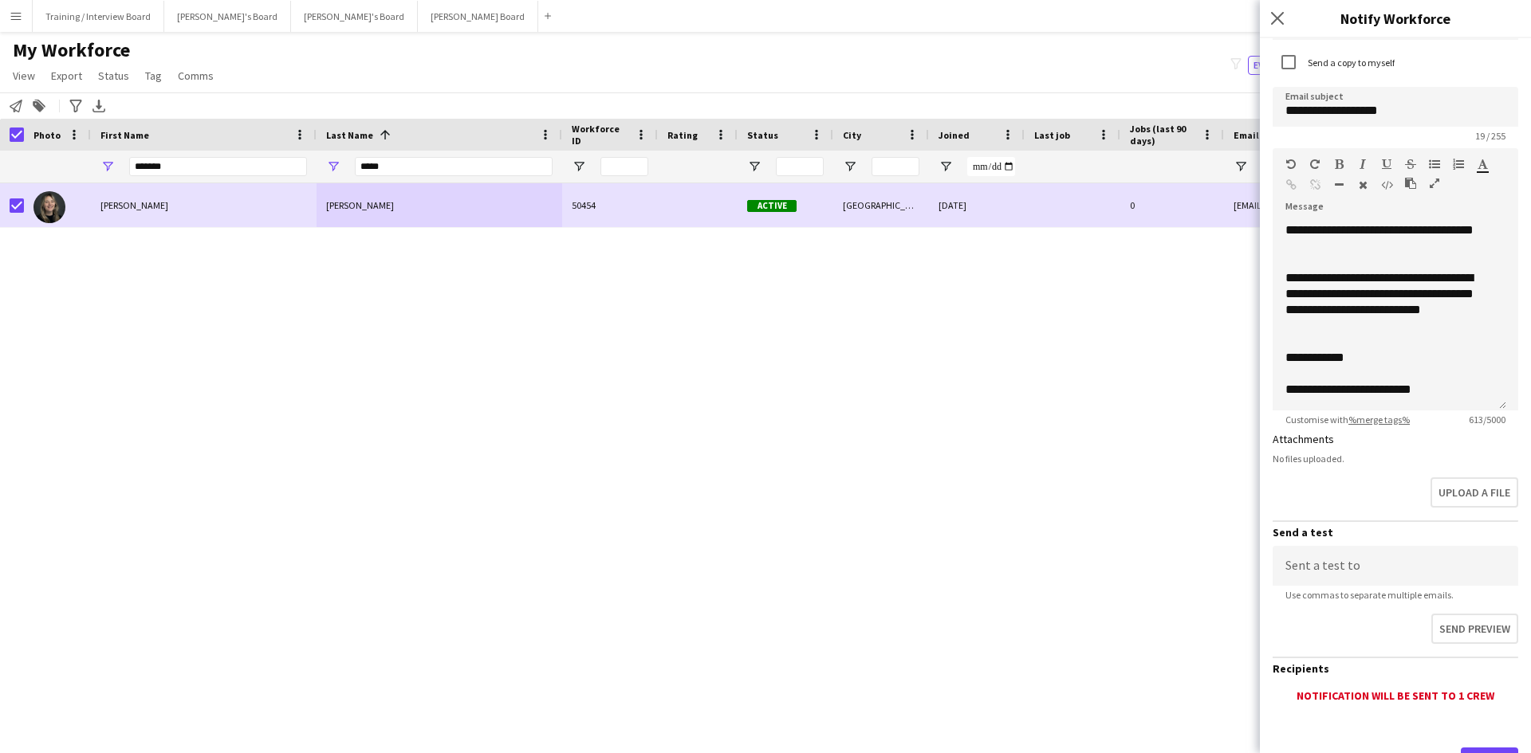
scroll to position [171, 0]
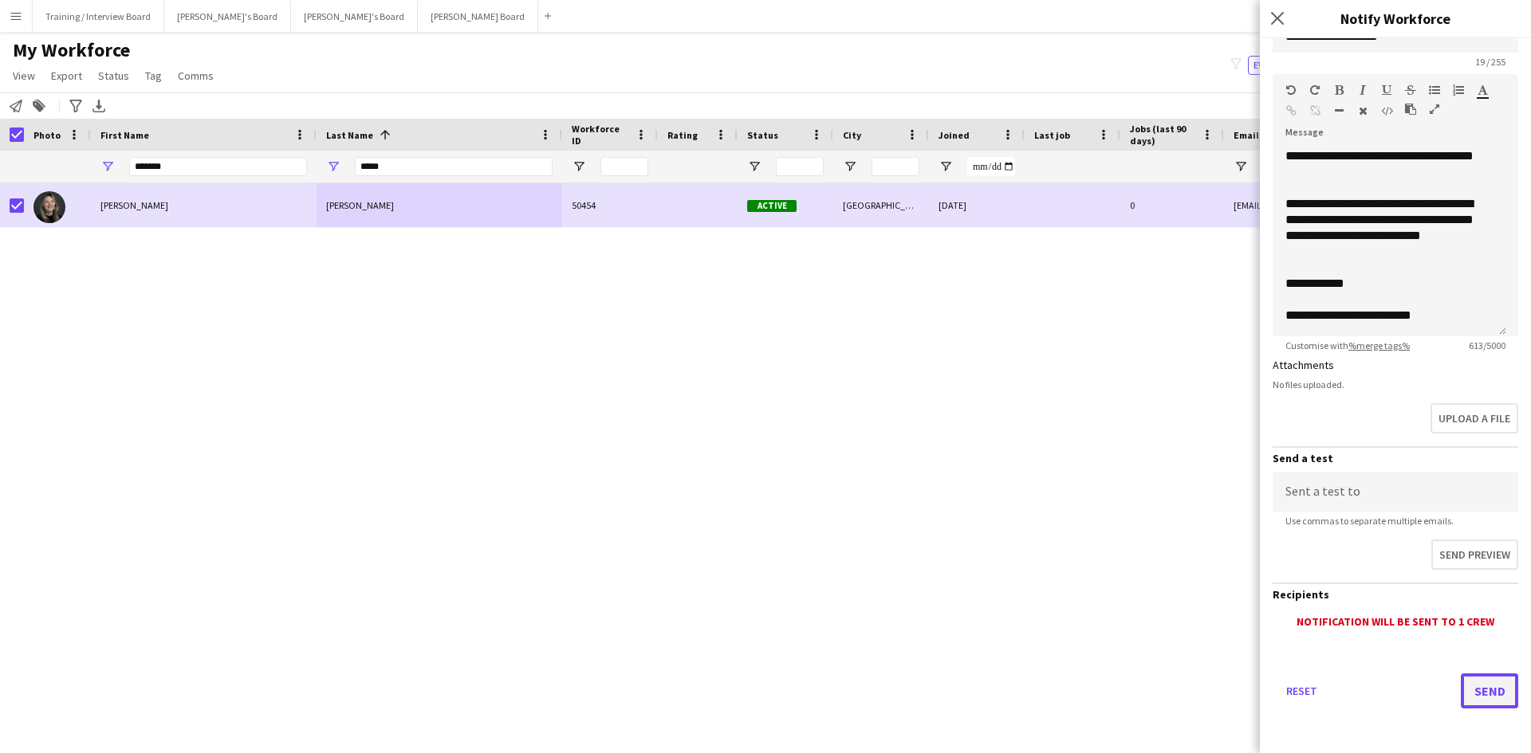
click at [1475, 695] on button "Send" at bounding box center [1488, 691] width 57 height 35
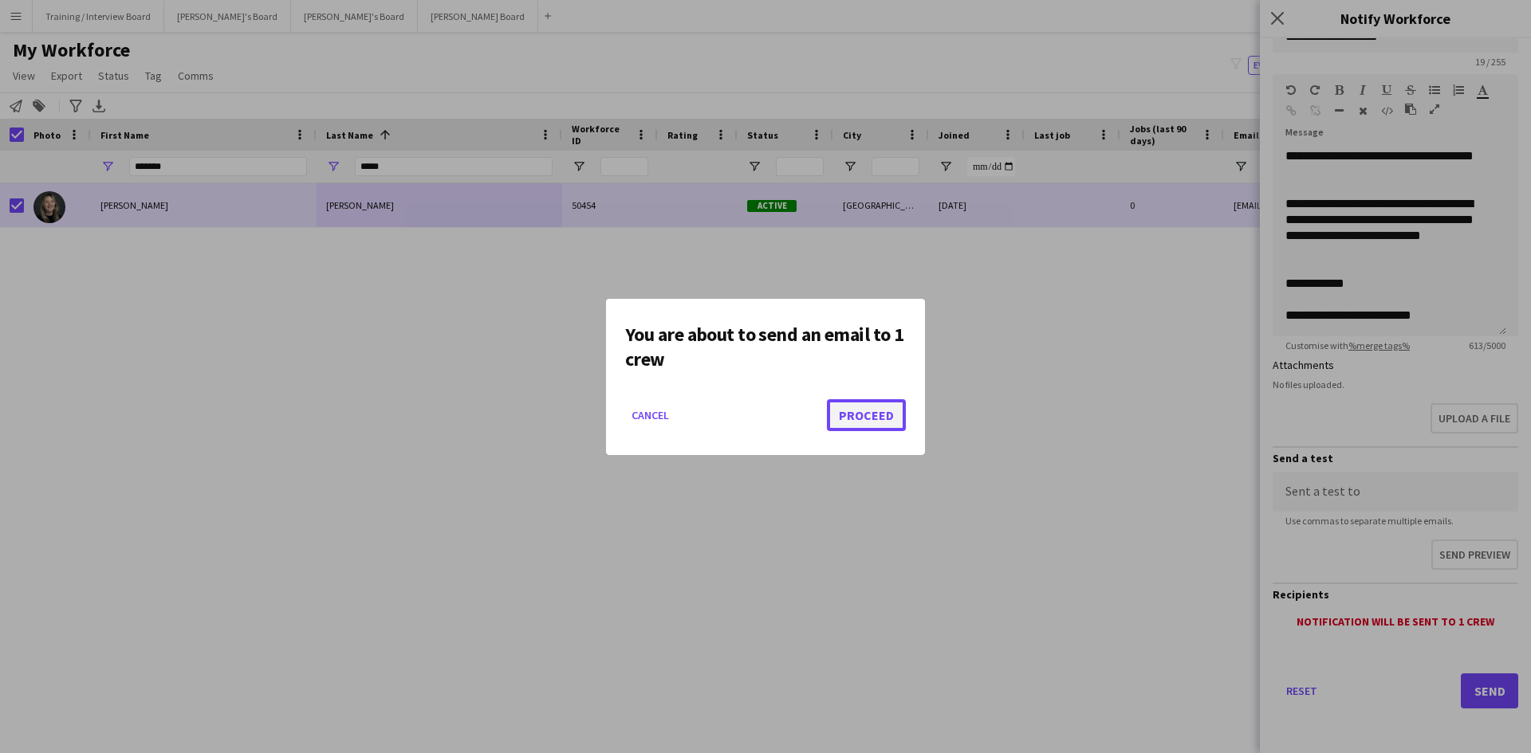
click at [872, 425] on button "Proceed" at bounding box center [866, 415] width 79 height 32
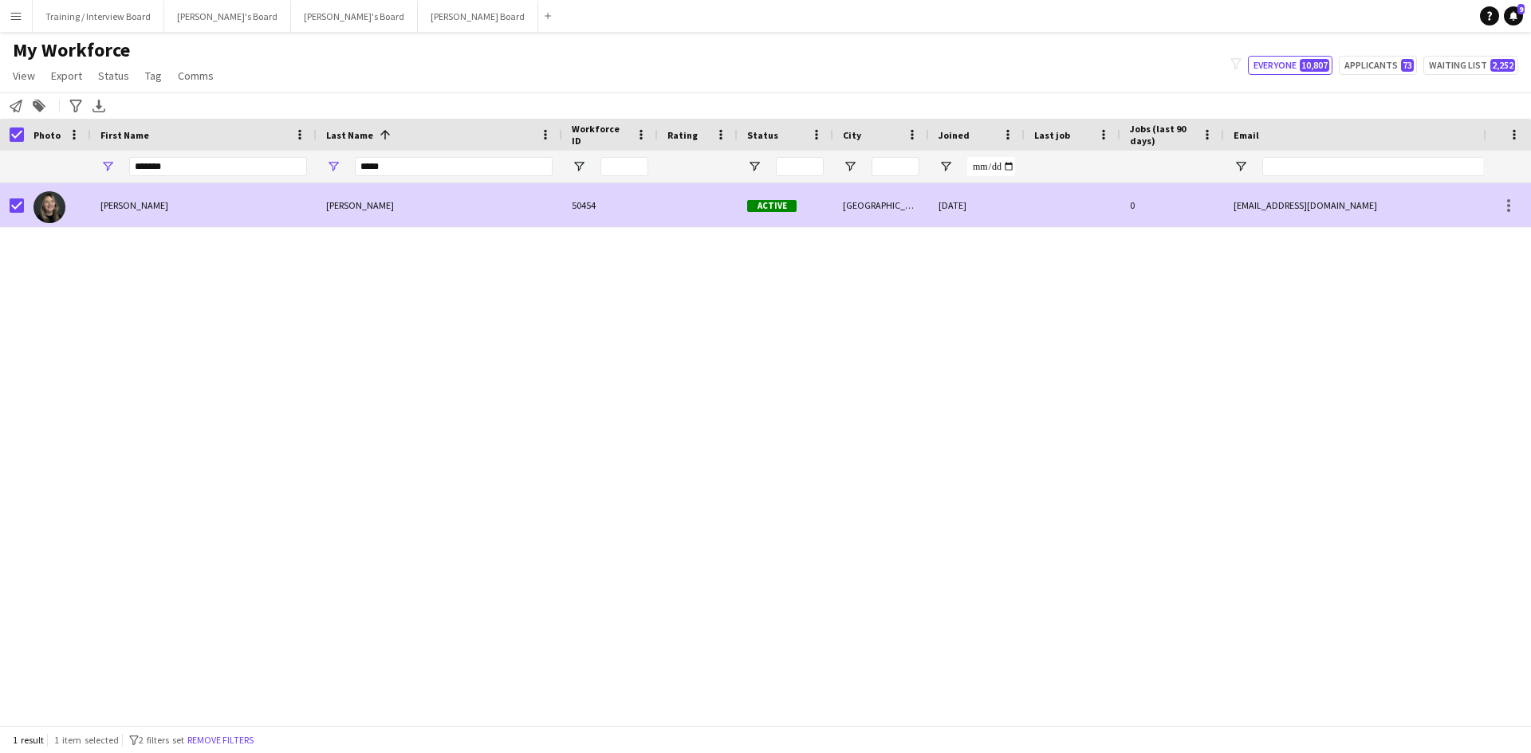
click at [205, 203] on div "[PERSON_NAME]" at bounding box center [204, 205] width 226 height 44
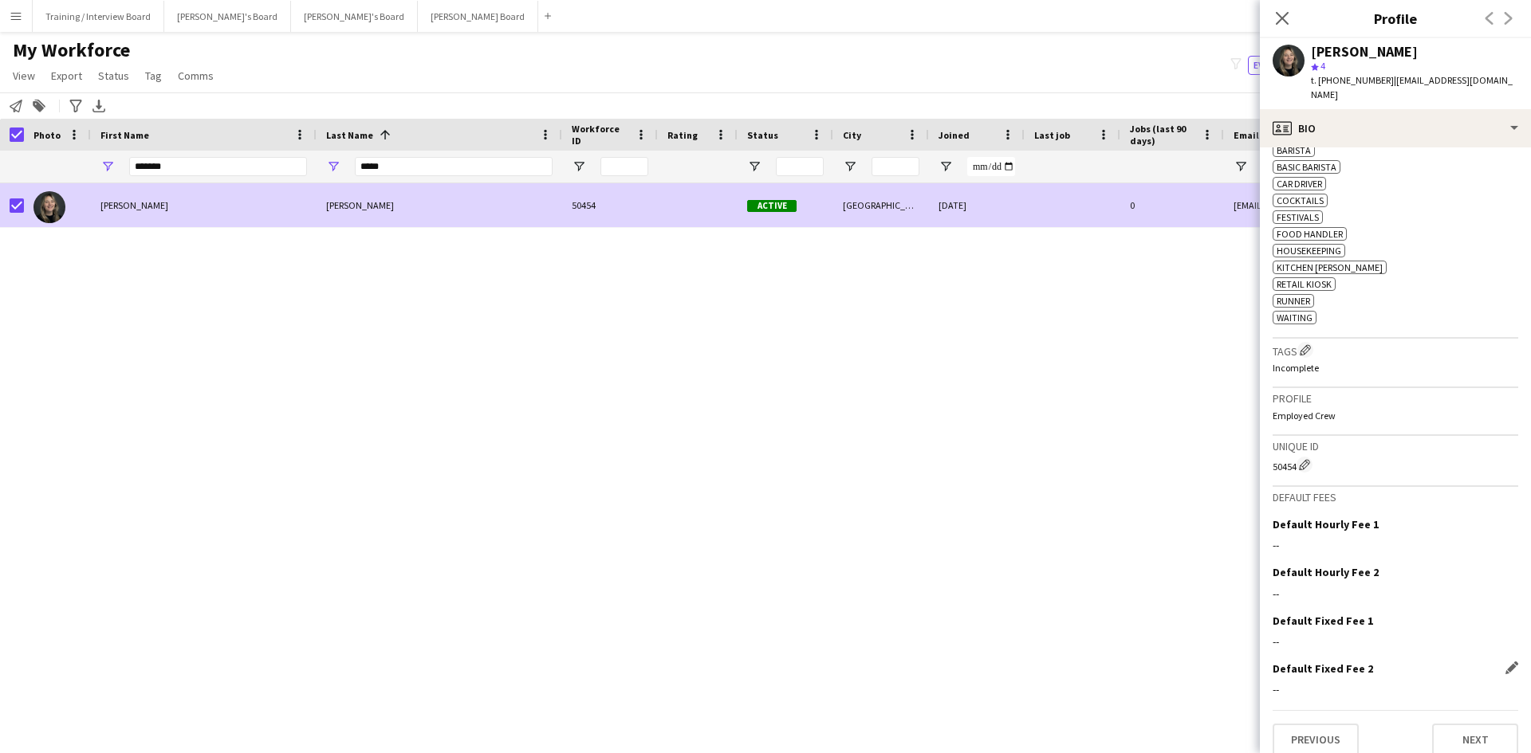
scroll to position [474, 0]
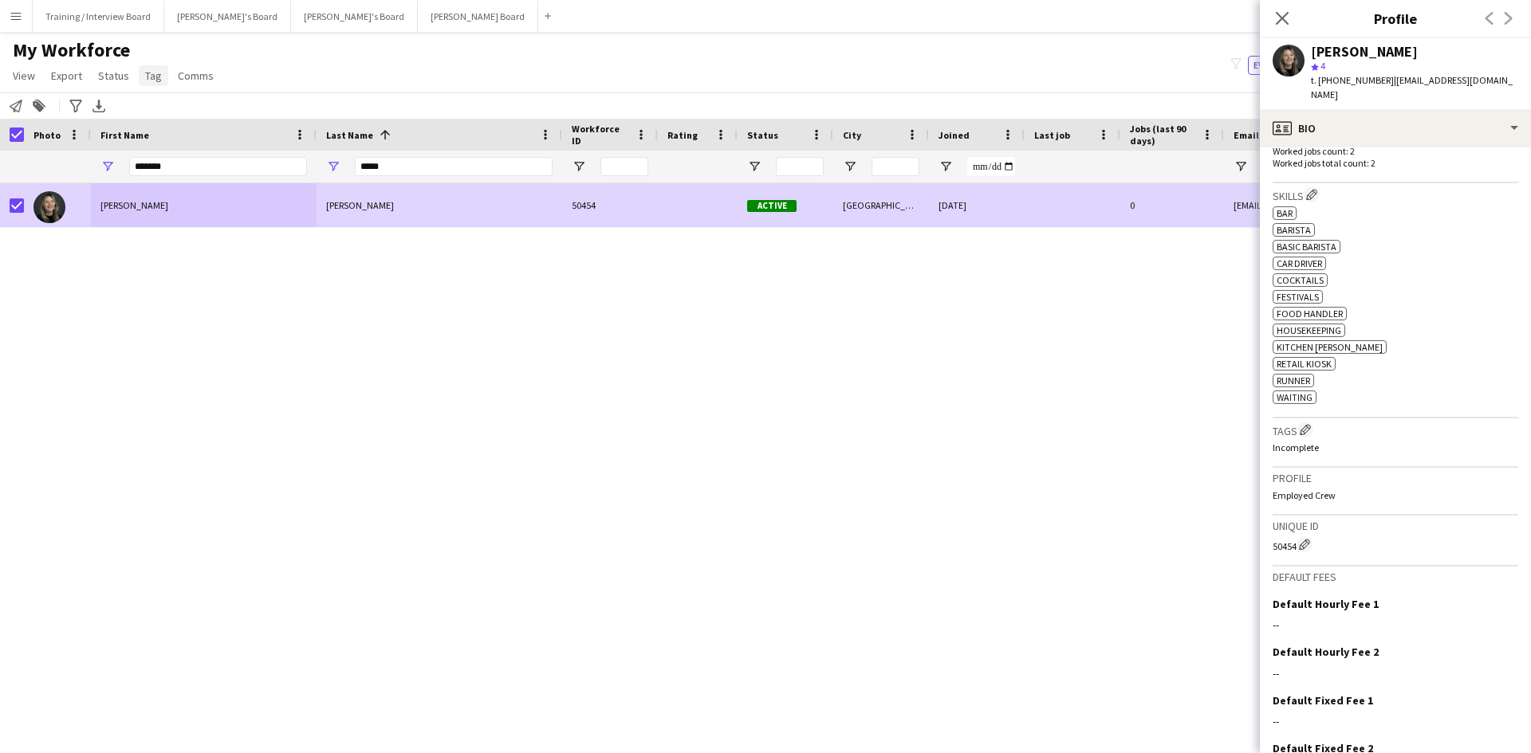
click at [146, 75] on span "Tag" at bounding box center [153, 76] width 17 height 14
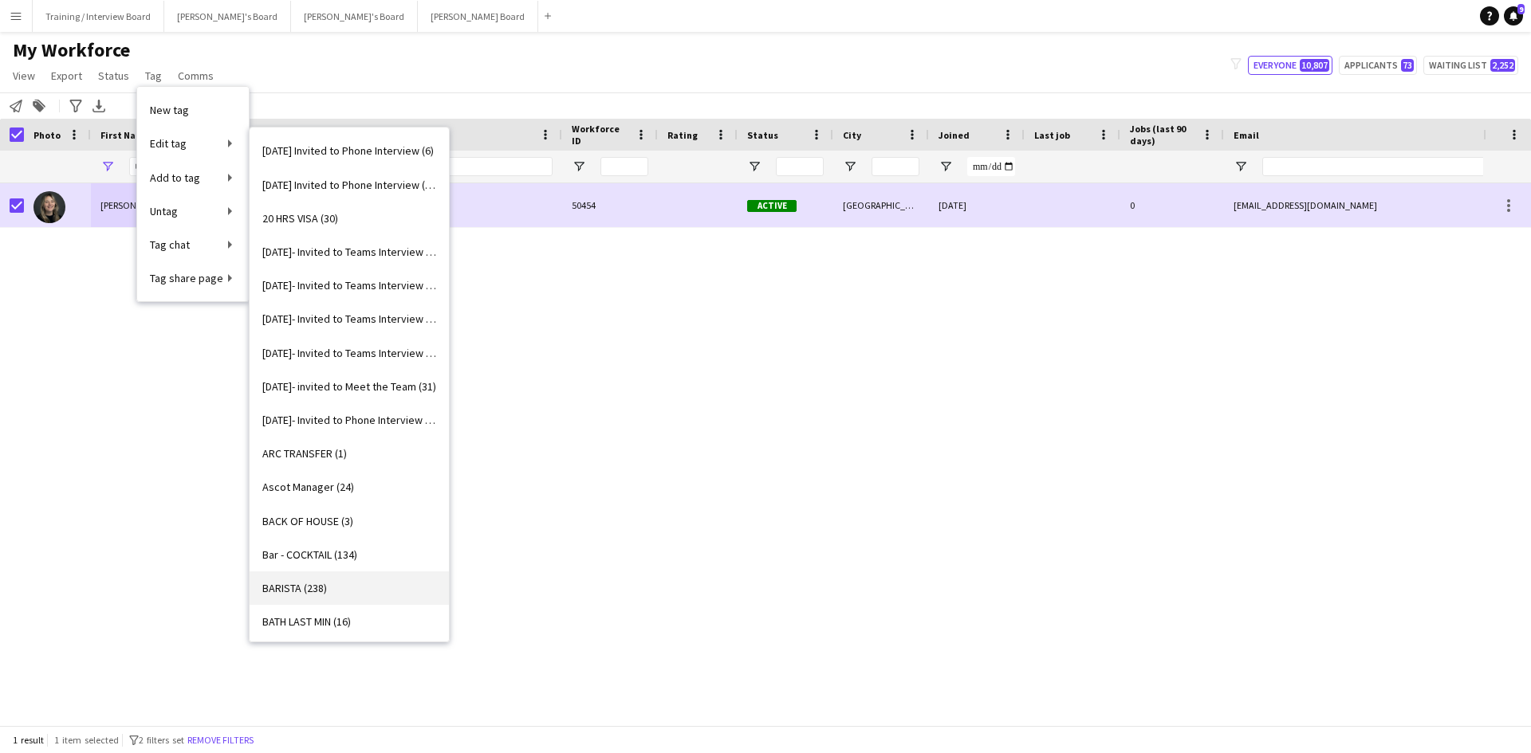
click at [304, 581] on span "BARISTA (238)" at bounding box center [294, 588] width 65 height 14
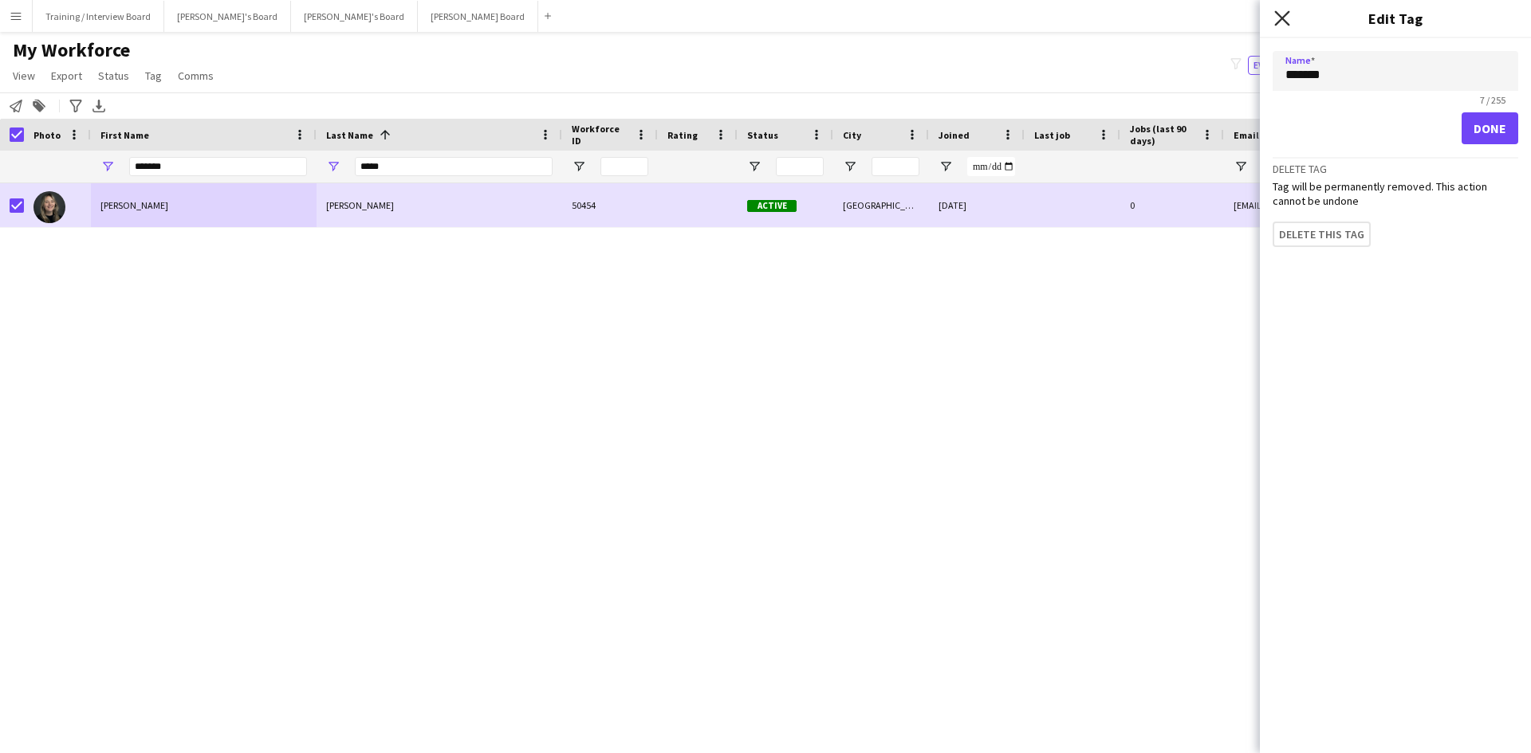
click at [1285, 14] on icon at bounding box center [1281, 17] width 15 height 15
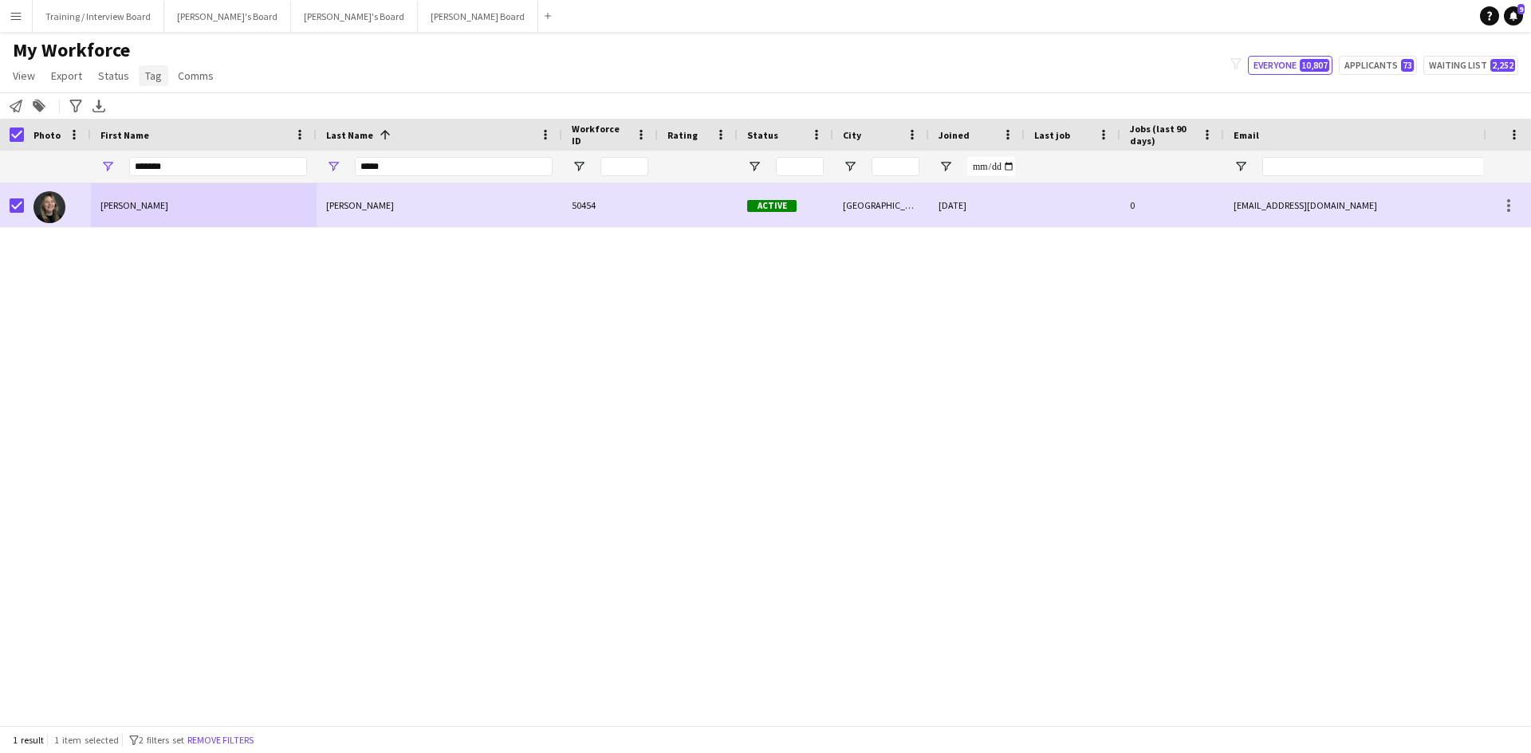
click at [149, 75] on span "Tag" at bounding box center [153, 76] width 17 height 14
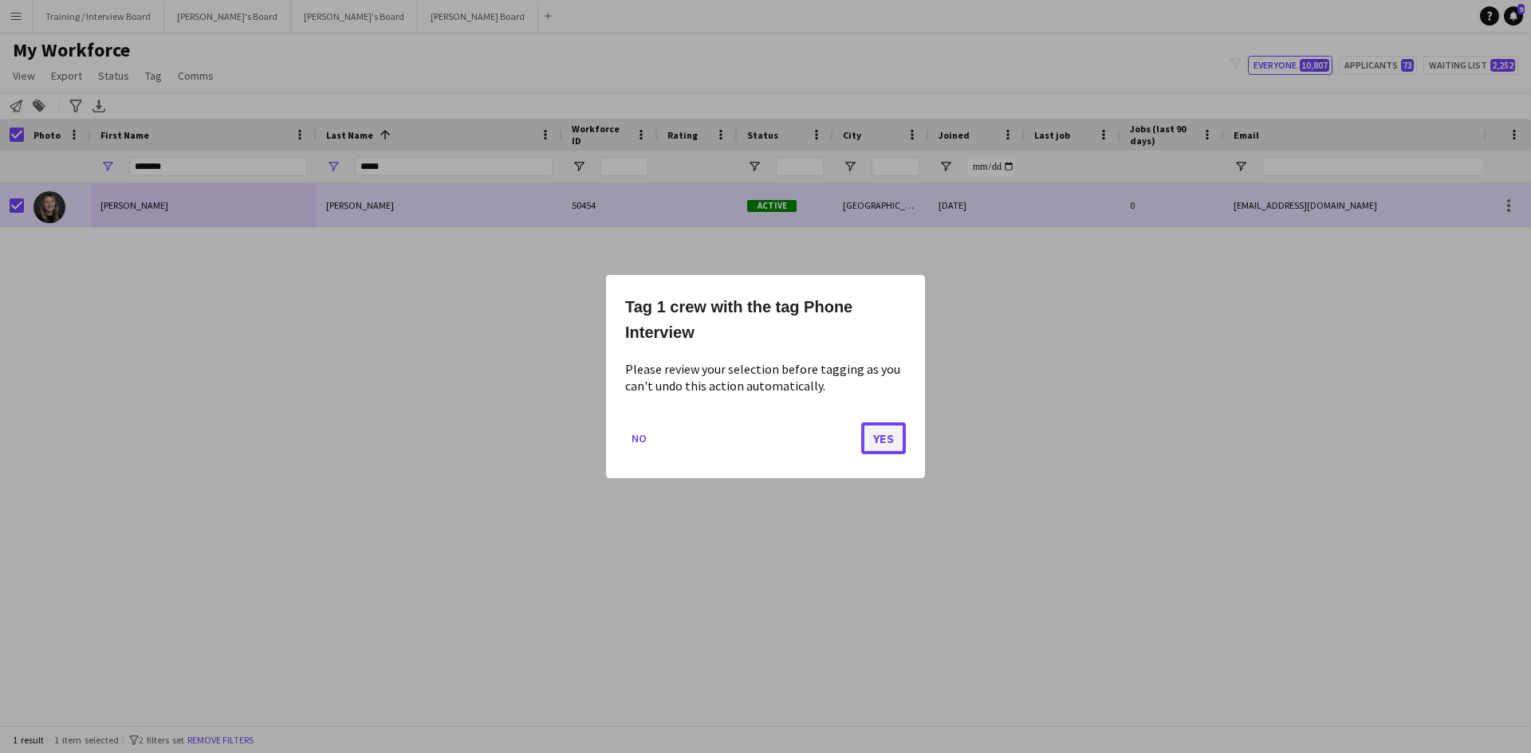
click at [886, 433] on button "Yes" at bounding box center [883, 438] width 45 height 32
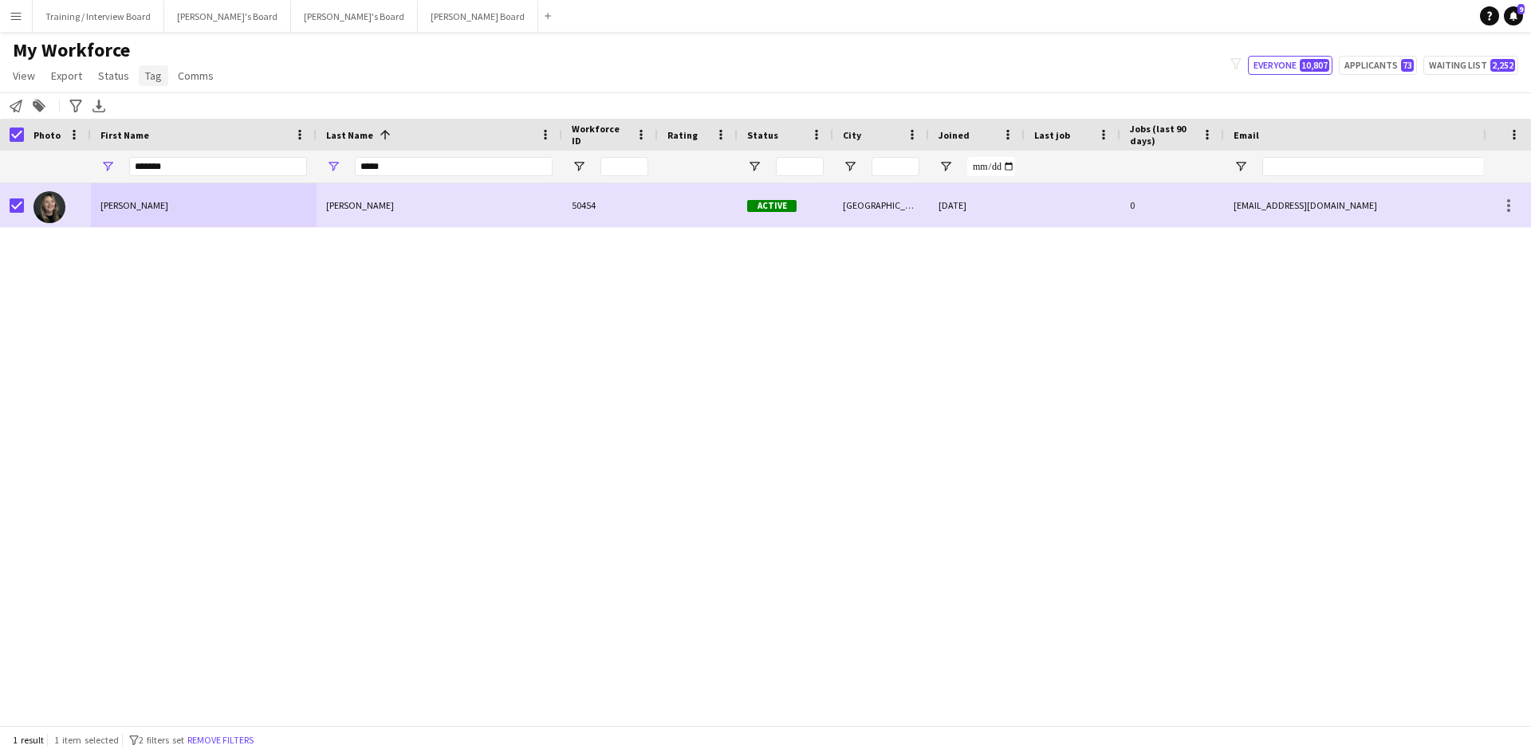
click at [145, 69] on span "Tag" at bounding box center [153, 76] width 17 height 14
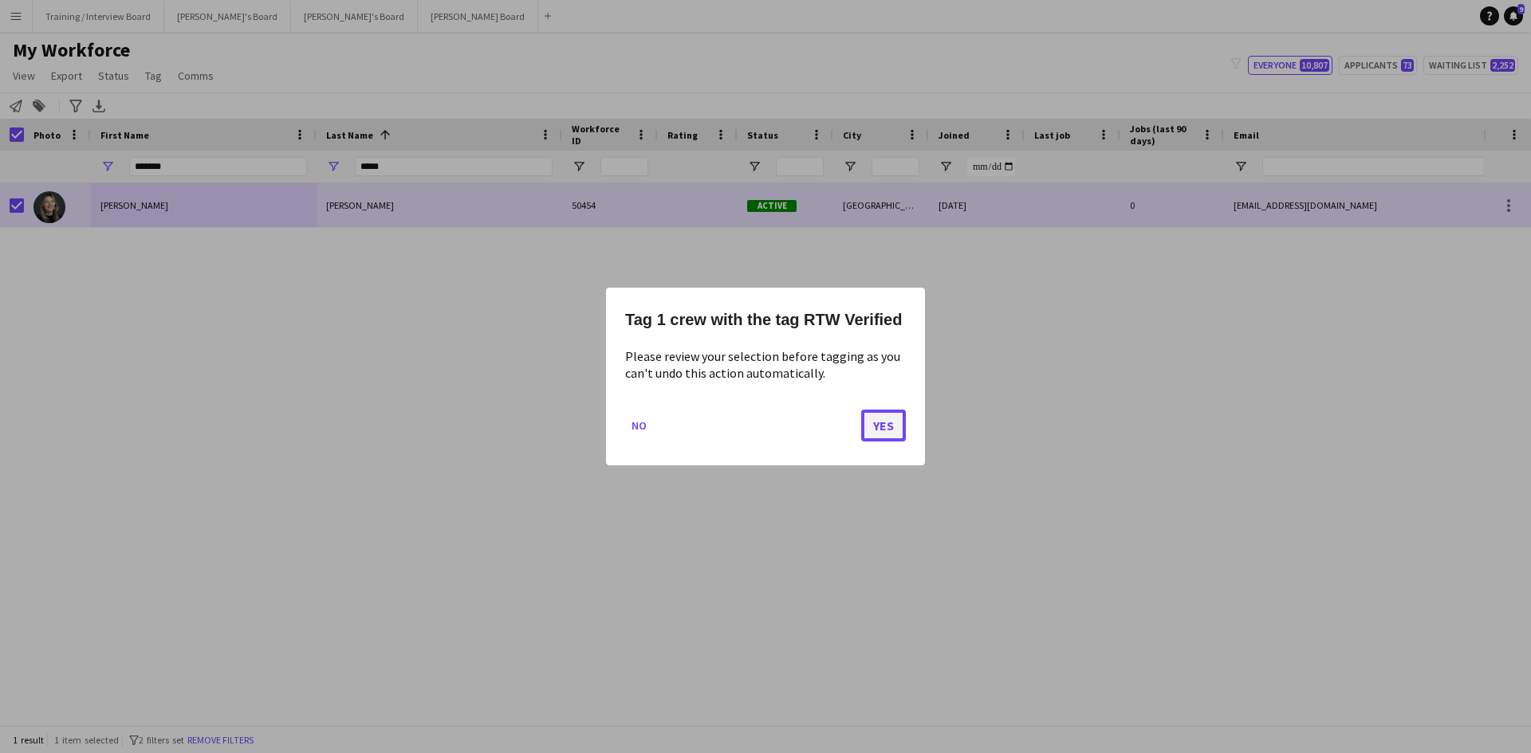
click at [903, 426] on button "Yes" at bounding box center [883, 426] width 45 height 32
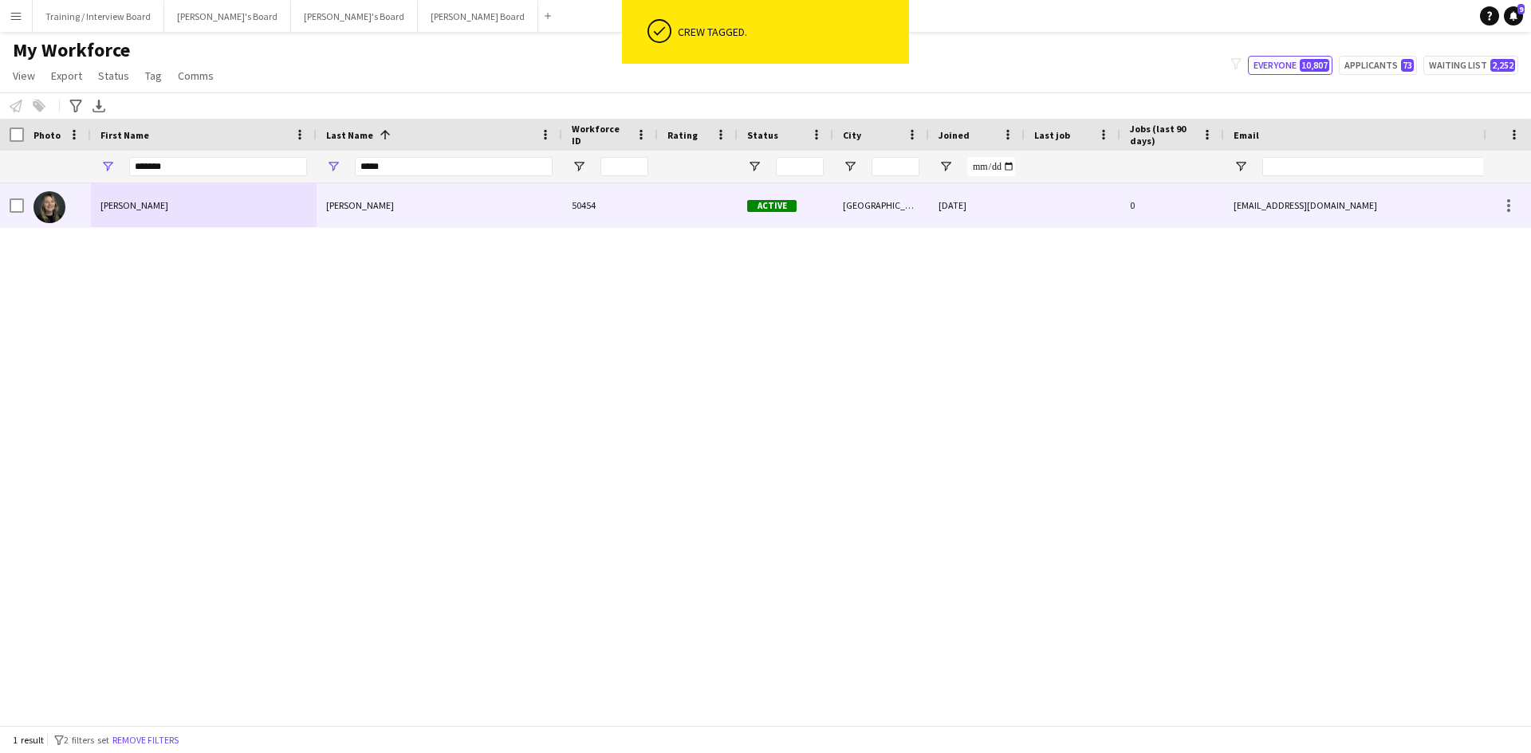
click at [491, 196] on div "Horne" at bounding box center [439, 205] width 246 height 44
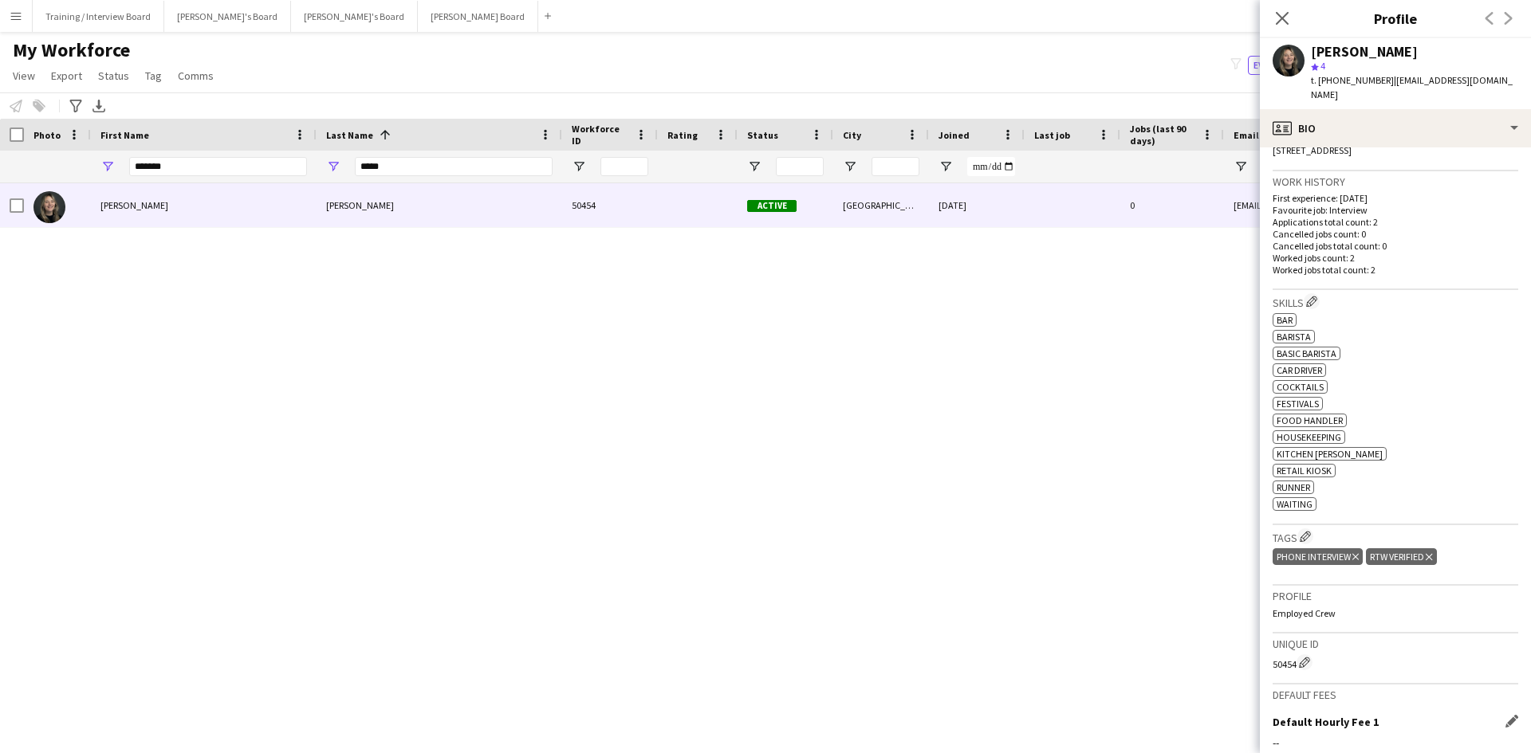
scroll to position [399, 0]
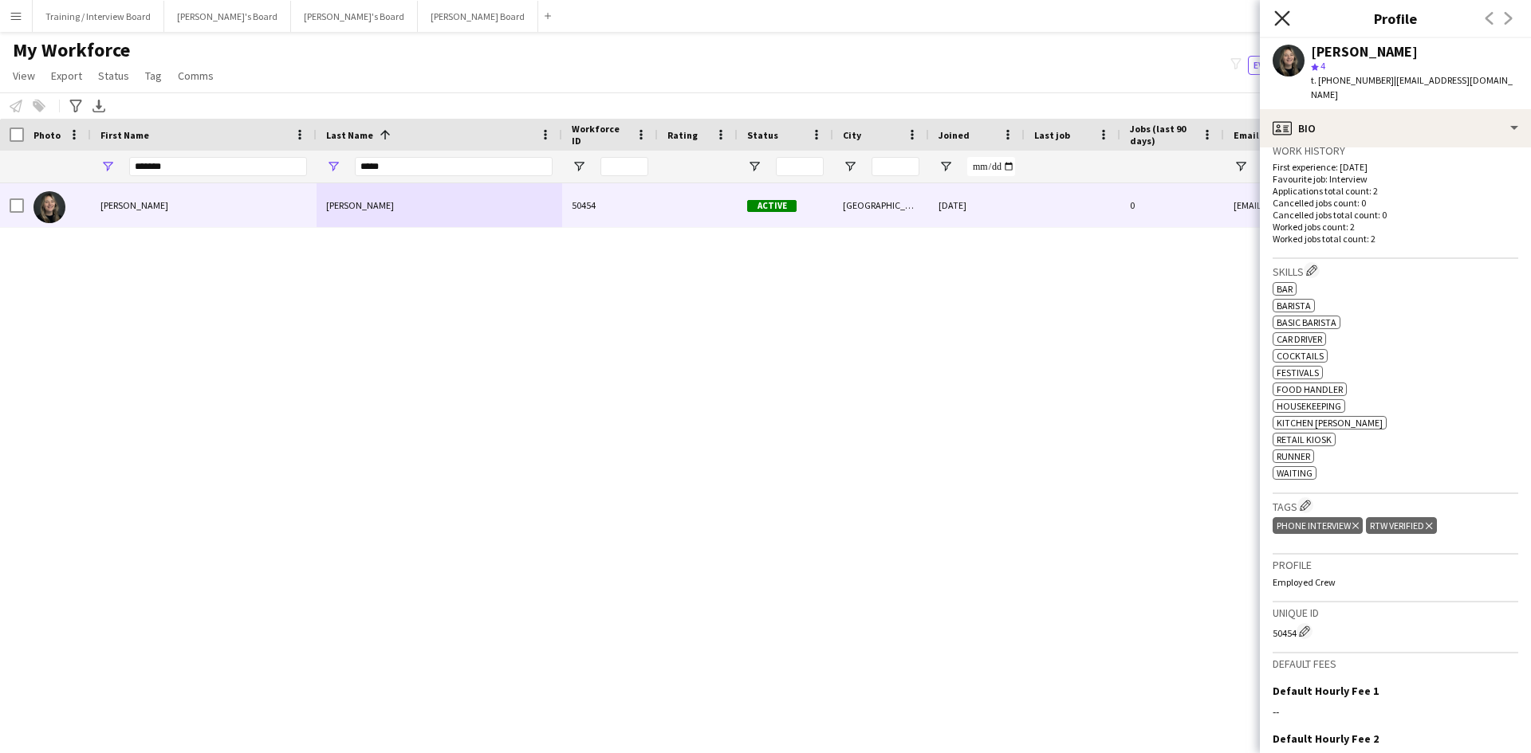
click at [1279, 14] on icon "Close pop-in" at bounding box center [1281, 17] width 15 height 15
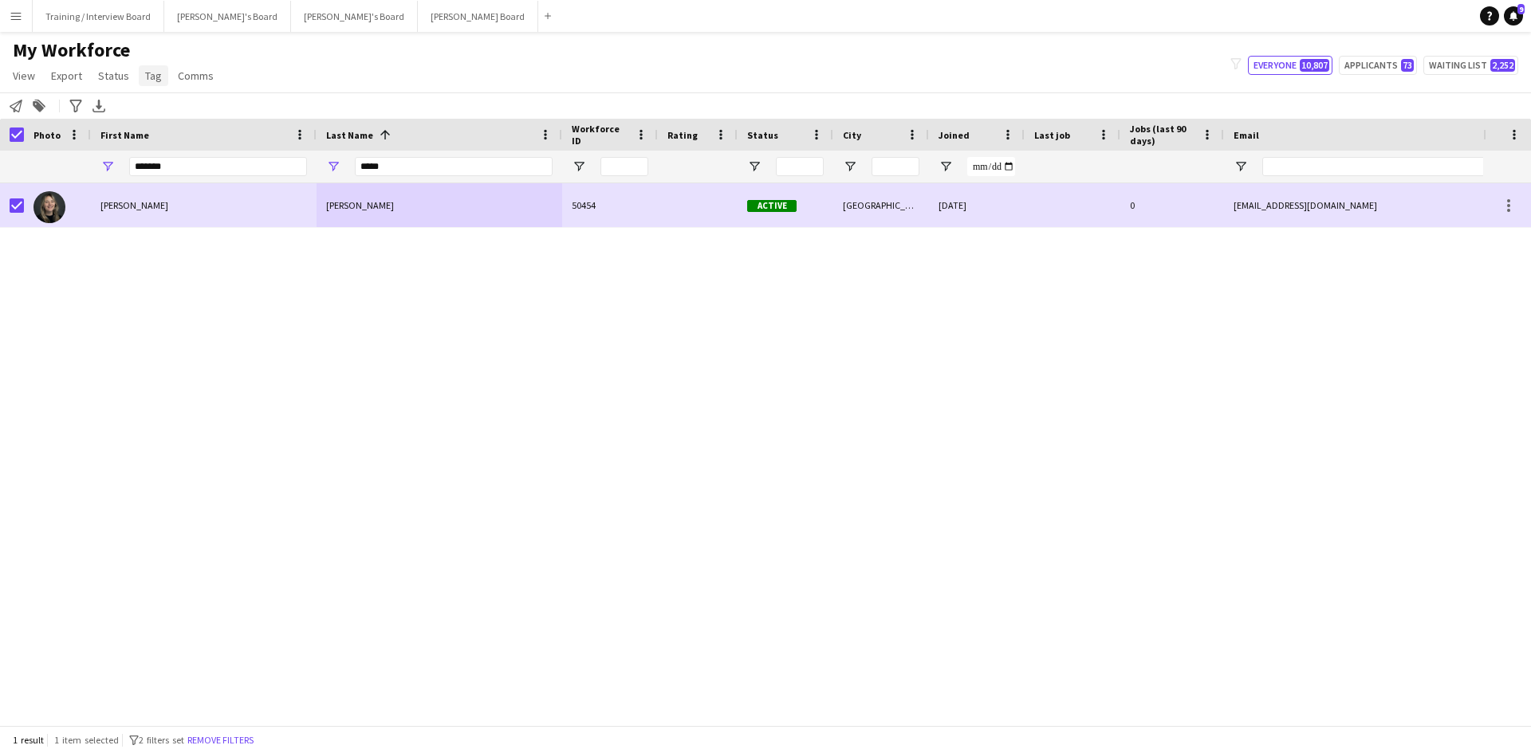
click at [156, 74] on span "Tag" at bounding box center [153, 76] width 17 height 14
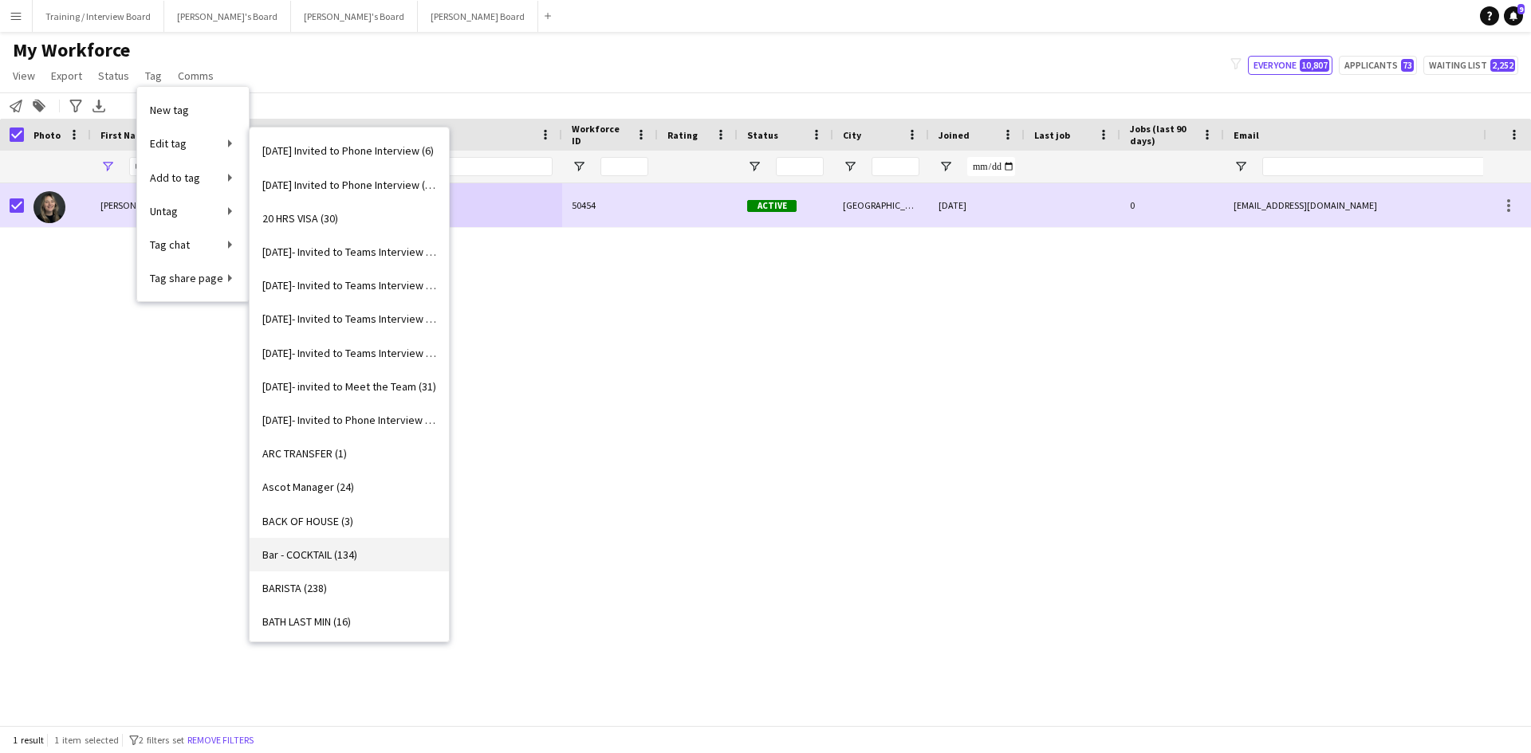
click at [299, 548] on span "Bar - COCKTAIL (134)" at bounding box center [309, 555] width 95 height 14
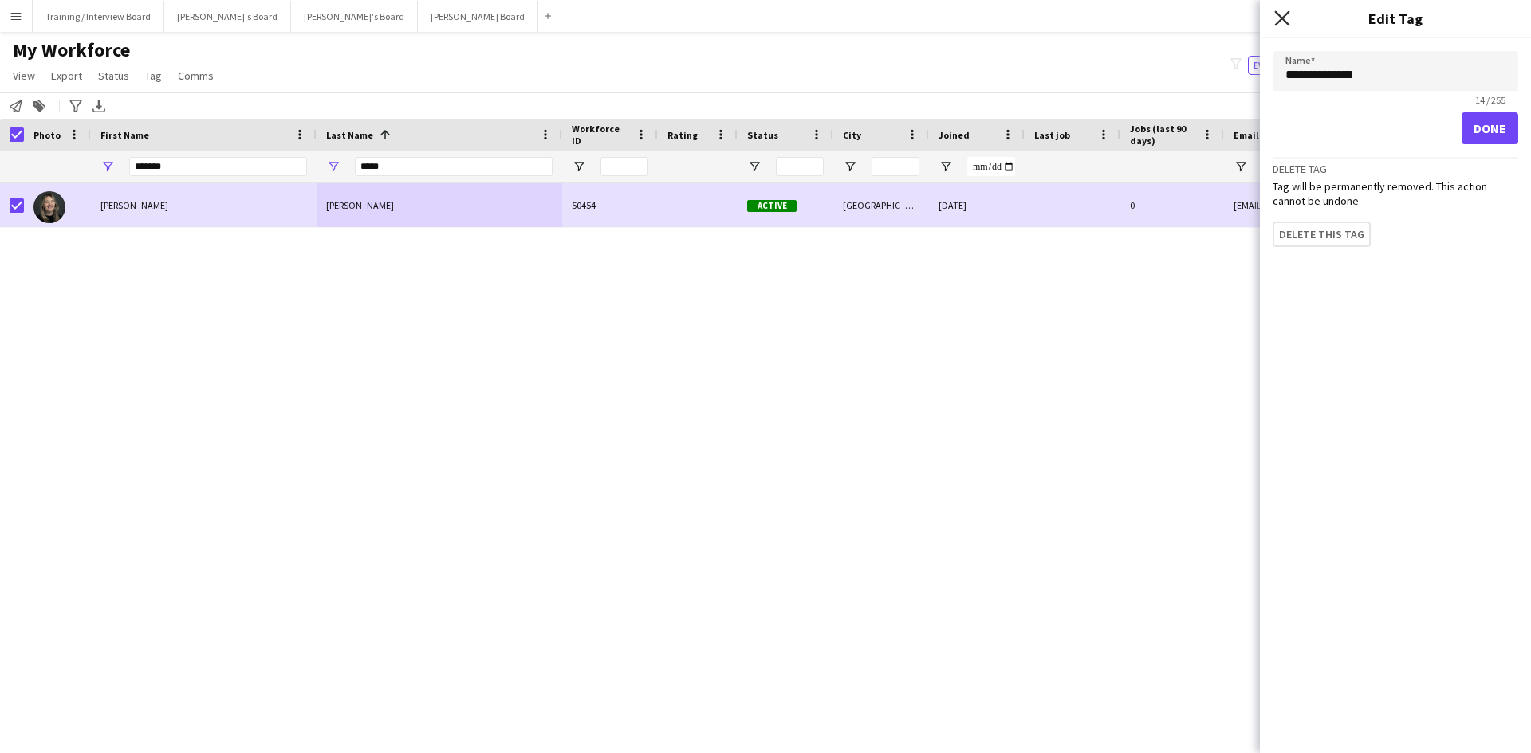
click at [1279, 14] on icon "Close pop-in" at bounding box center [1281, 17] width 15 height 15
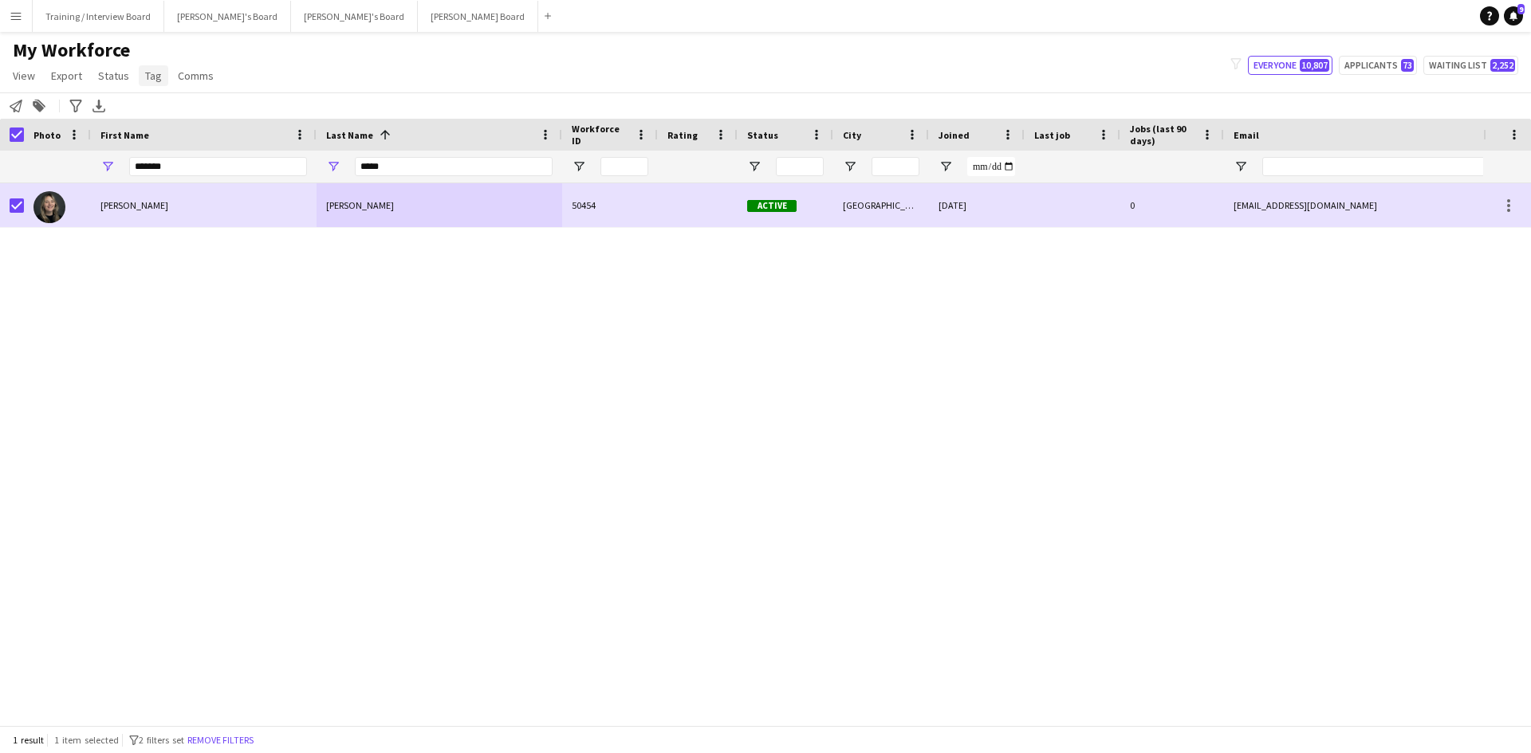
click at [155, 82] on span "Tag" at bounding box center [153, 76] width 17 height 14
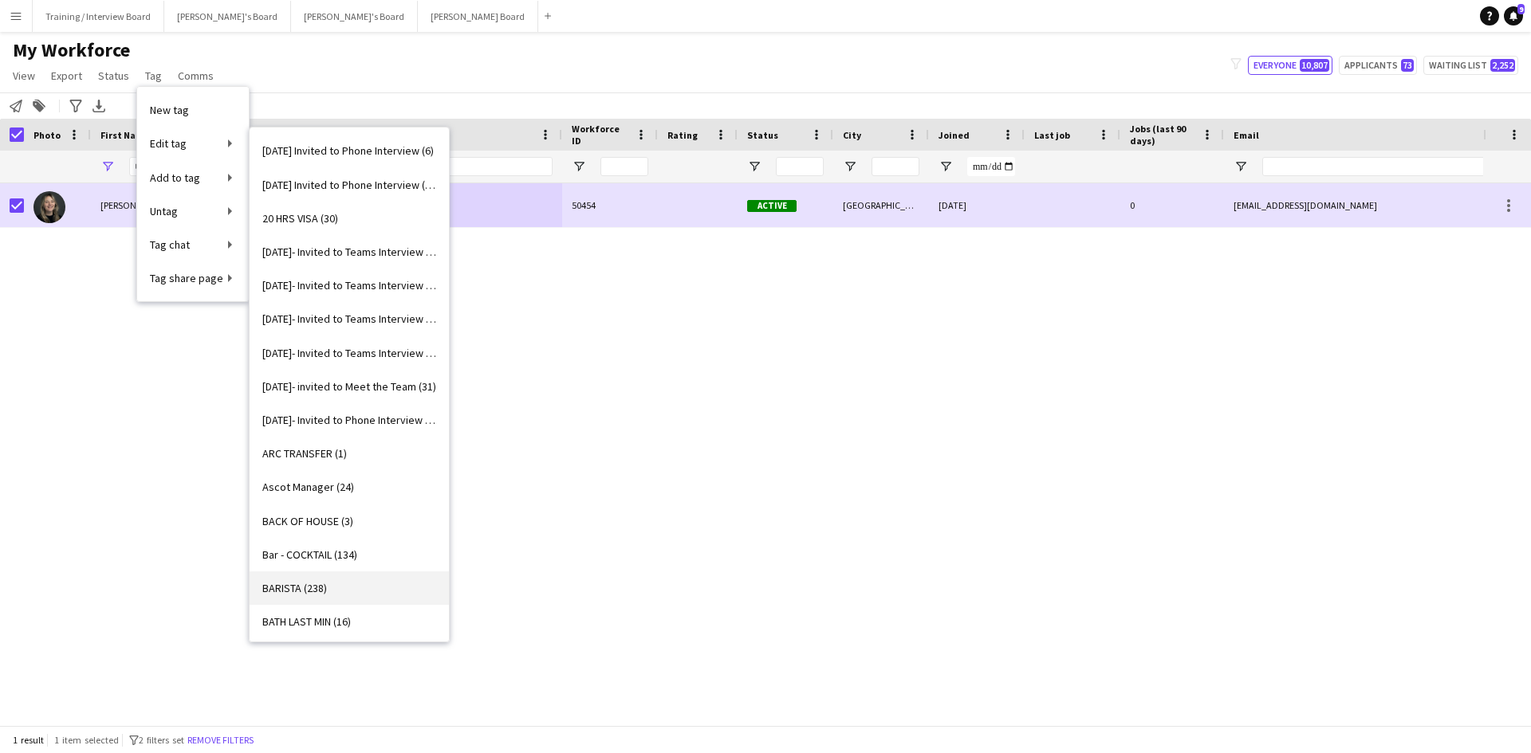
click at [280, 581] on span "BARISTA (238)" at bounding box center [294, 588] width 65 height 14
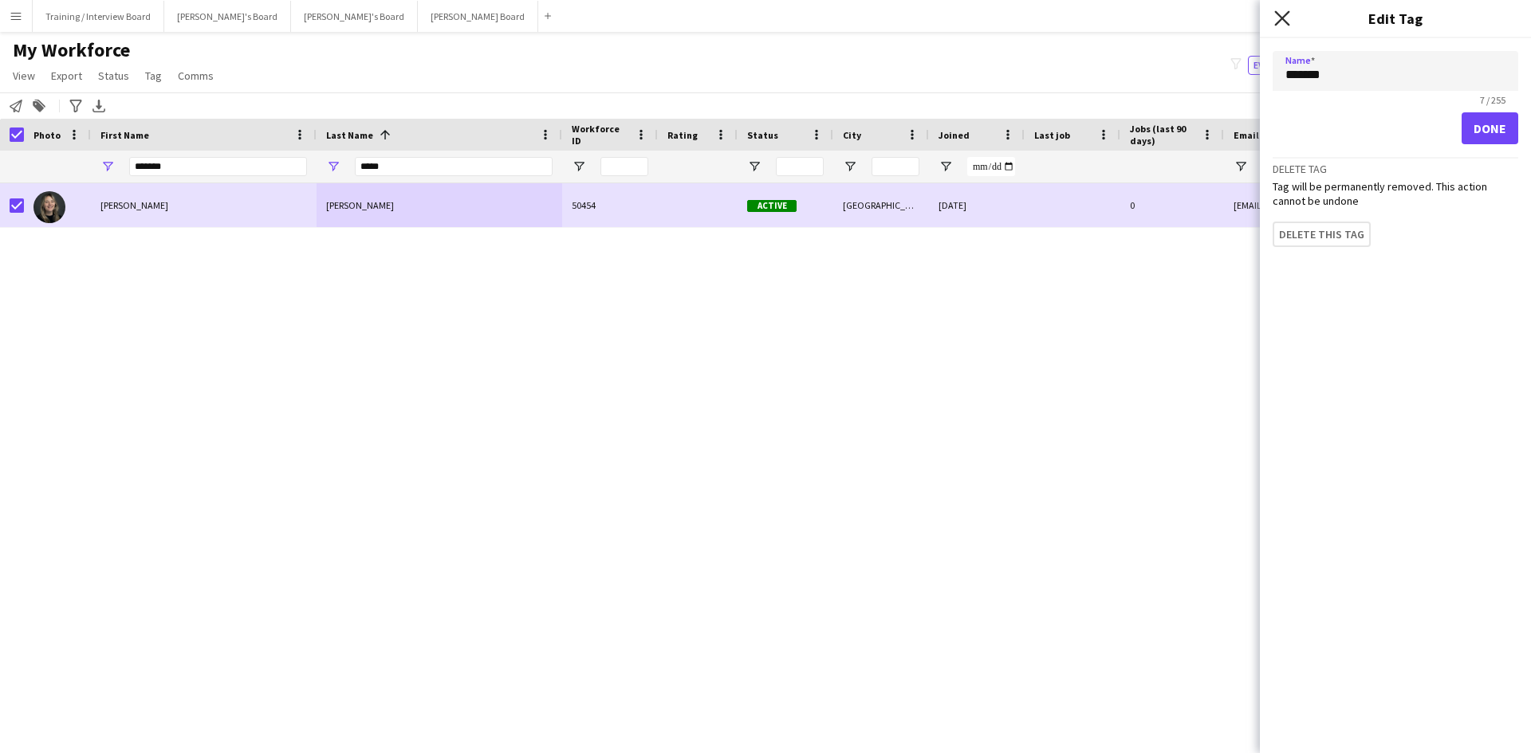
click at [1278, 17] on icon "Close pop-in" at bounding box center [1281, 17] width 15 height 15
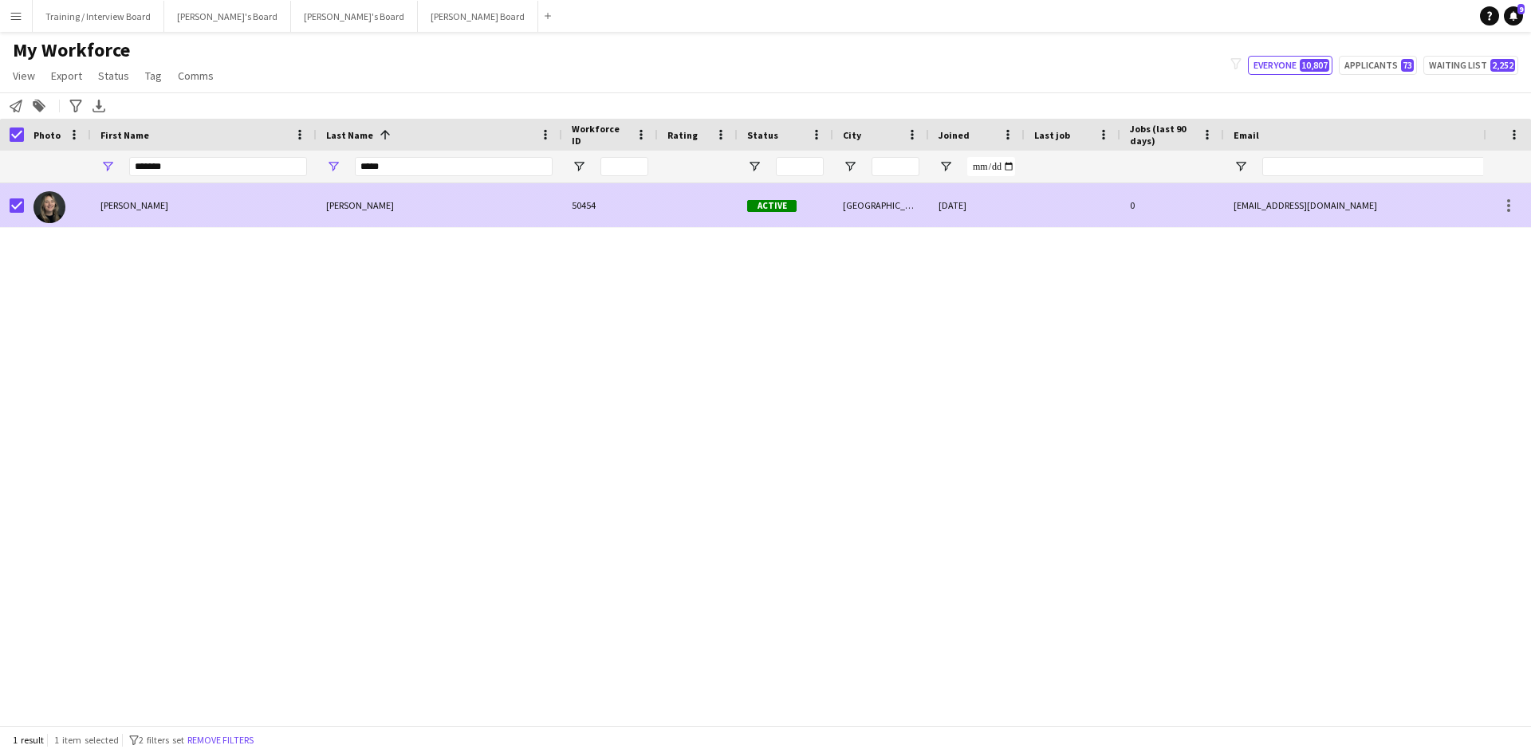
click at [228, 195] on div "Rebecca" at bounding box center [204, 205] width 226 height 44
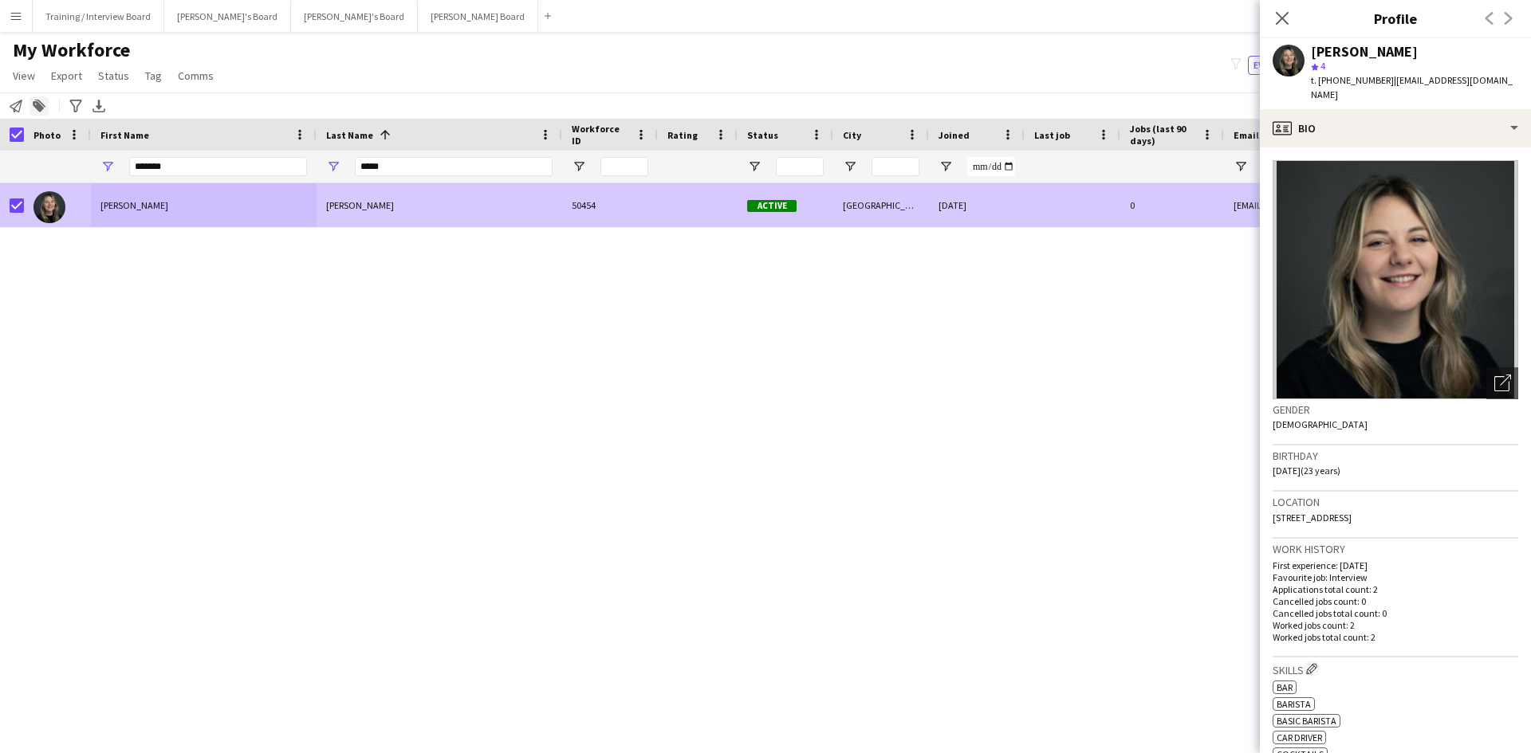
drag, startPoint x: 14, startPoint y: 198, endPoint x: 30, endPoint y: 109, distance: 90.1
click at [14, 198] on div at bounding box center [17, 205] width 14 height 45
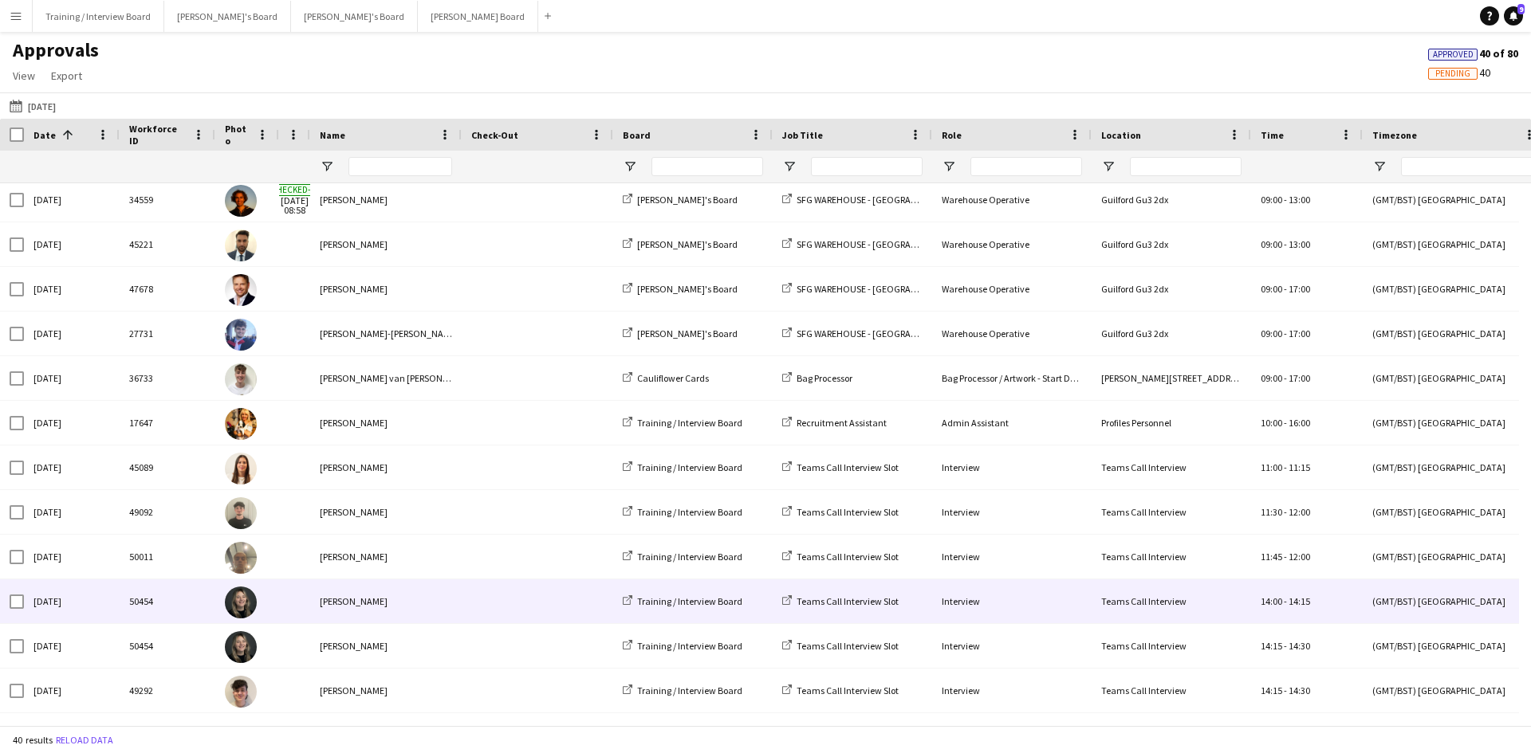
click at [368, 598] on div "[PERSON_NAME]" at bounding box center [385, 602] width 151 height 44
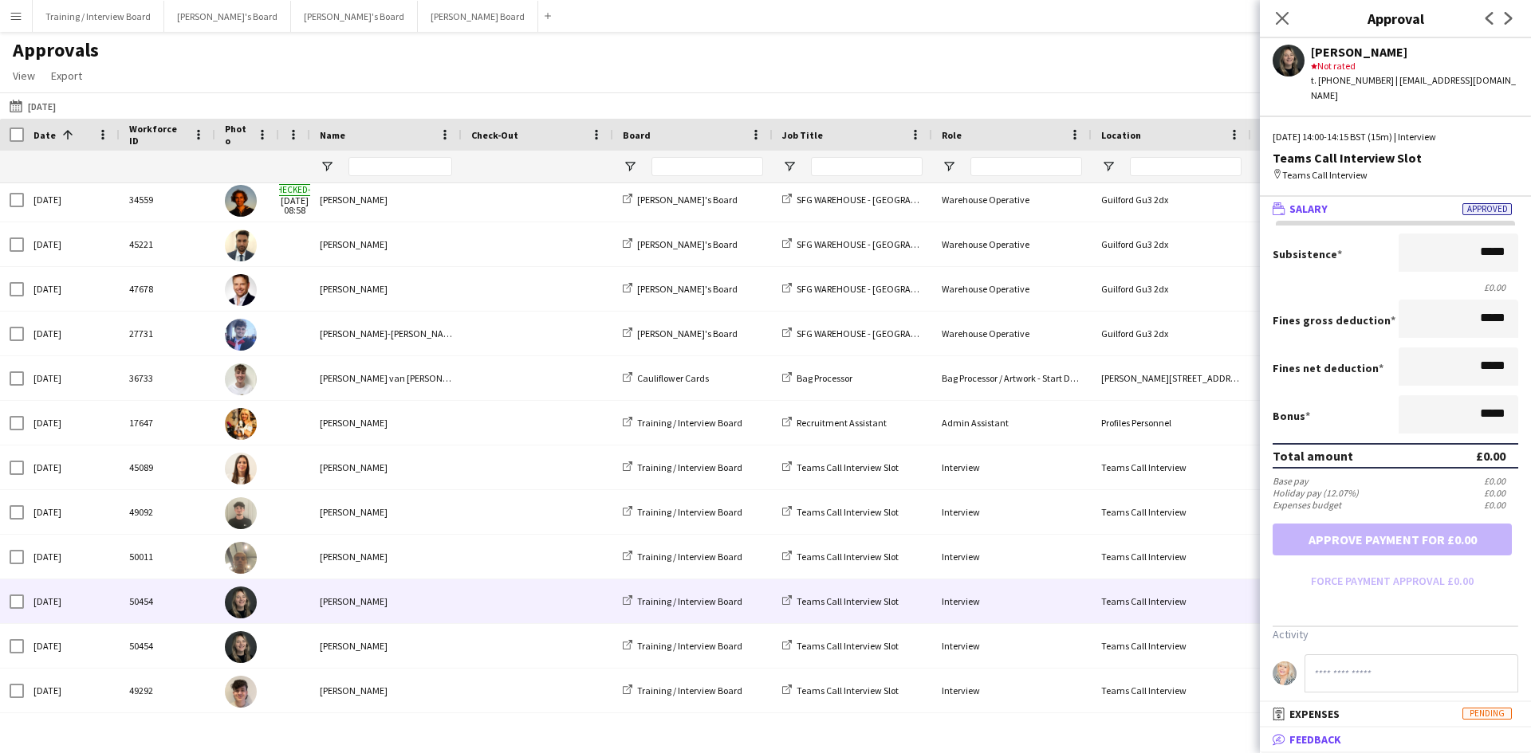
click at [1322, 744] on span "Feedback" at bounding box center [1315, 740] width 52 height 14
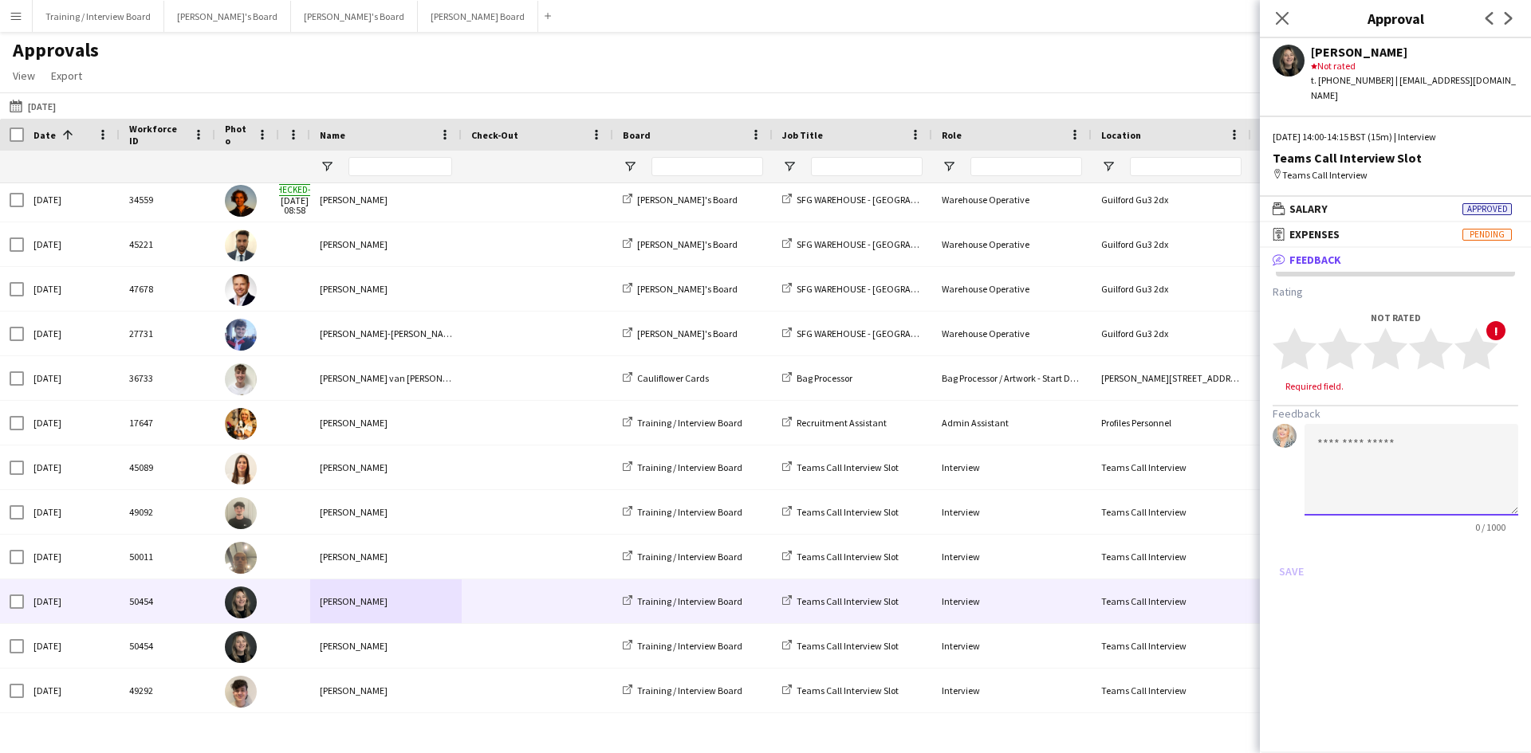
click at [1329, 435] on textarea at bounding box center [1411, 470] width 214 height 92
click at [1418, 441] on textarea "**********" at bounding box center [1411, 470] width 214 height 92
click at [1476, 438] on textarea "**********" at bounding box center [1411, 470] width 214 height 92
click at [1380, 460] on textarea "**********" at bounding box center [1411, 470] width 214 height 92
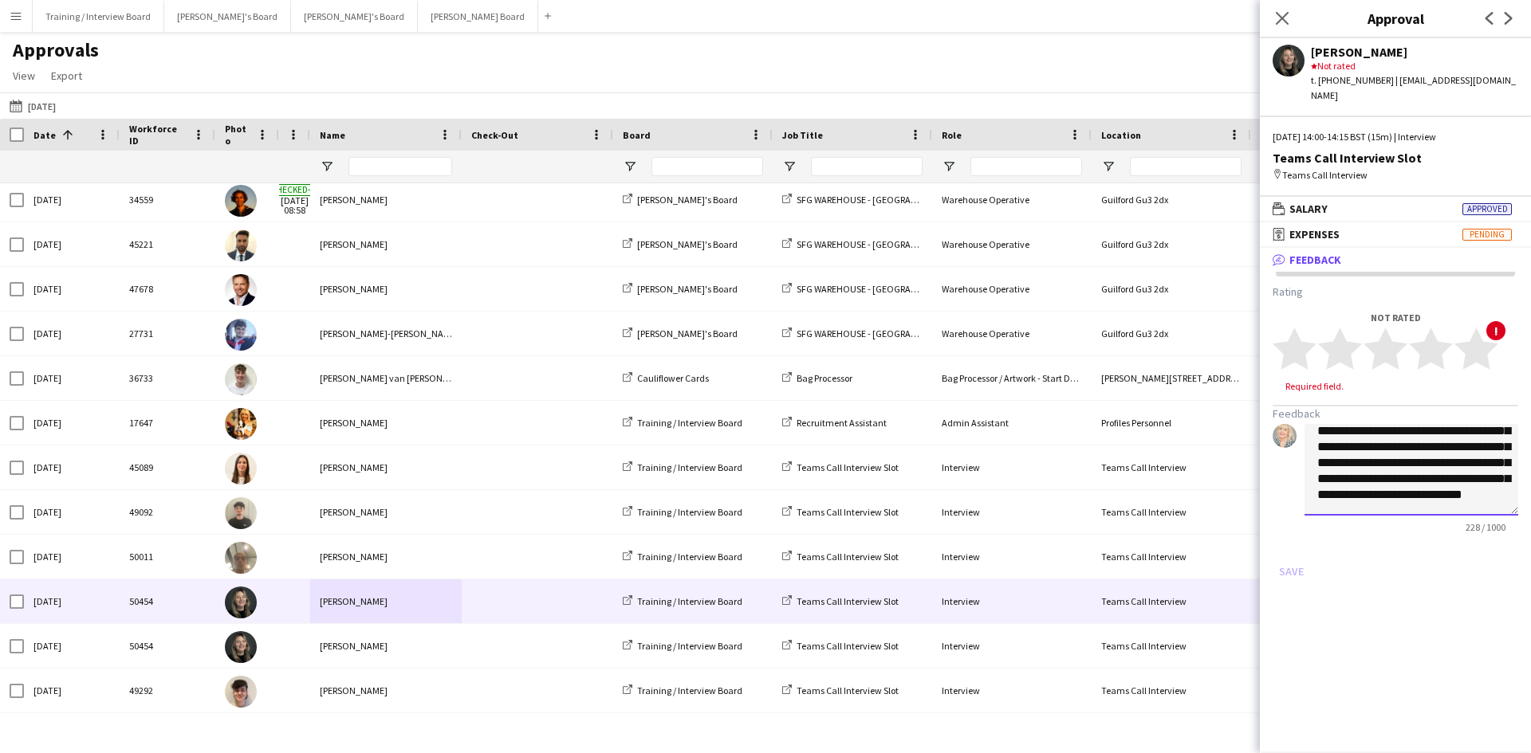
scroll to position [49, 0]
click at [1400, 476] on textarea "**********" at bounding box center [1411, 470] width 214 height 92
click at [1366, 487] on textarea "**********" at bounding box center [1411, 470] width 214 height 92
click at [1366, 488] on textarea "**********" at bounding box center [1411, 470] width 214 height 92
click at [1376, 492] on textarea "**********" at bounding box center [1411, 470] width 214 height 92
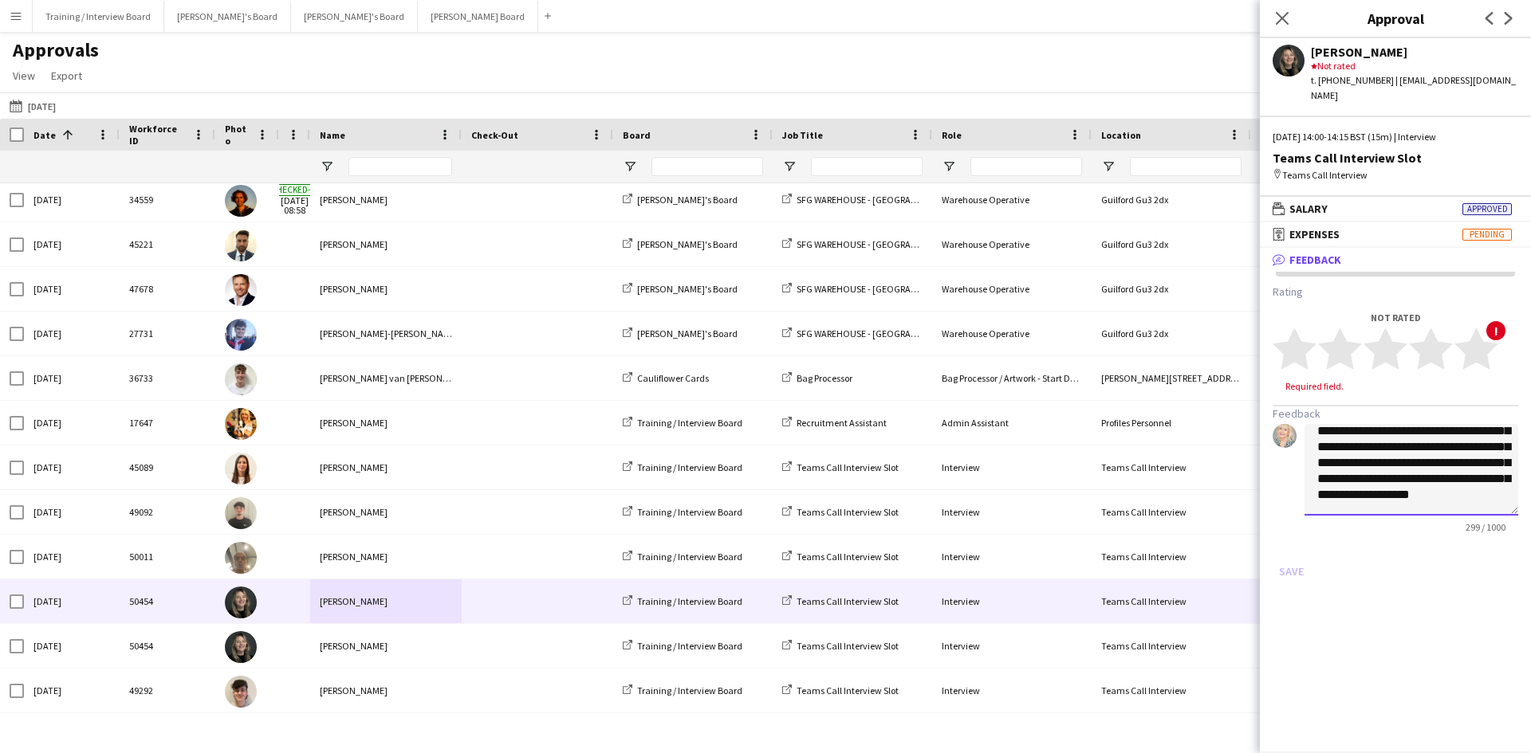
scroll to position [92, 0]
click at [1468, 428] on textarea "**********" at bounding box center [1411, 470] width 214 height 92
click at [1420, 466] on textarea "**********" at bounding box center [1411, 470] width 214 height 92
click at [1450, 497] on textarea "**********" at bounding box center [1411, 470] width 214 height 92
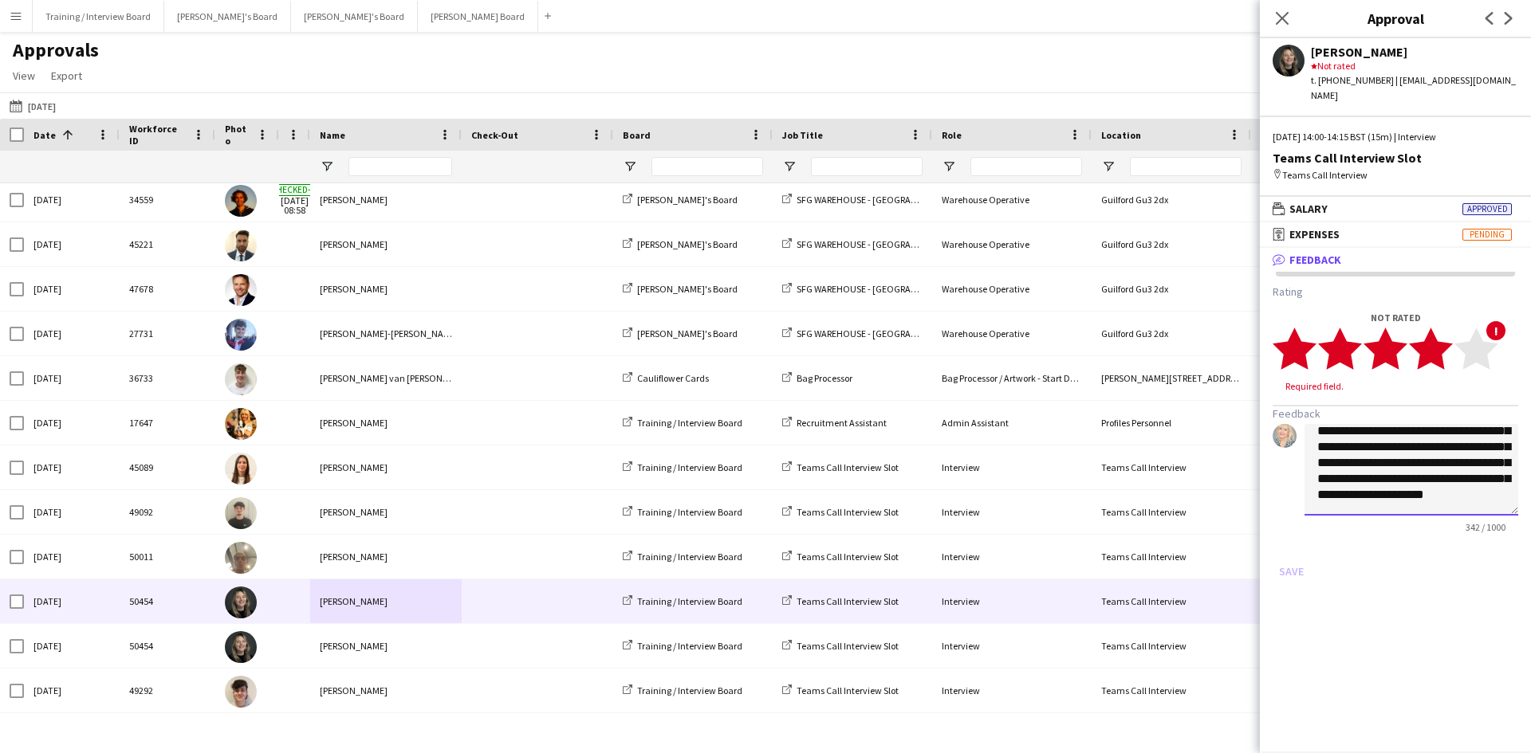
type textarea "**********"
click at [1441, 330] on polygon at bounding box center [1431, 348] width 44 height 41
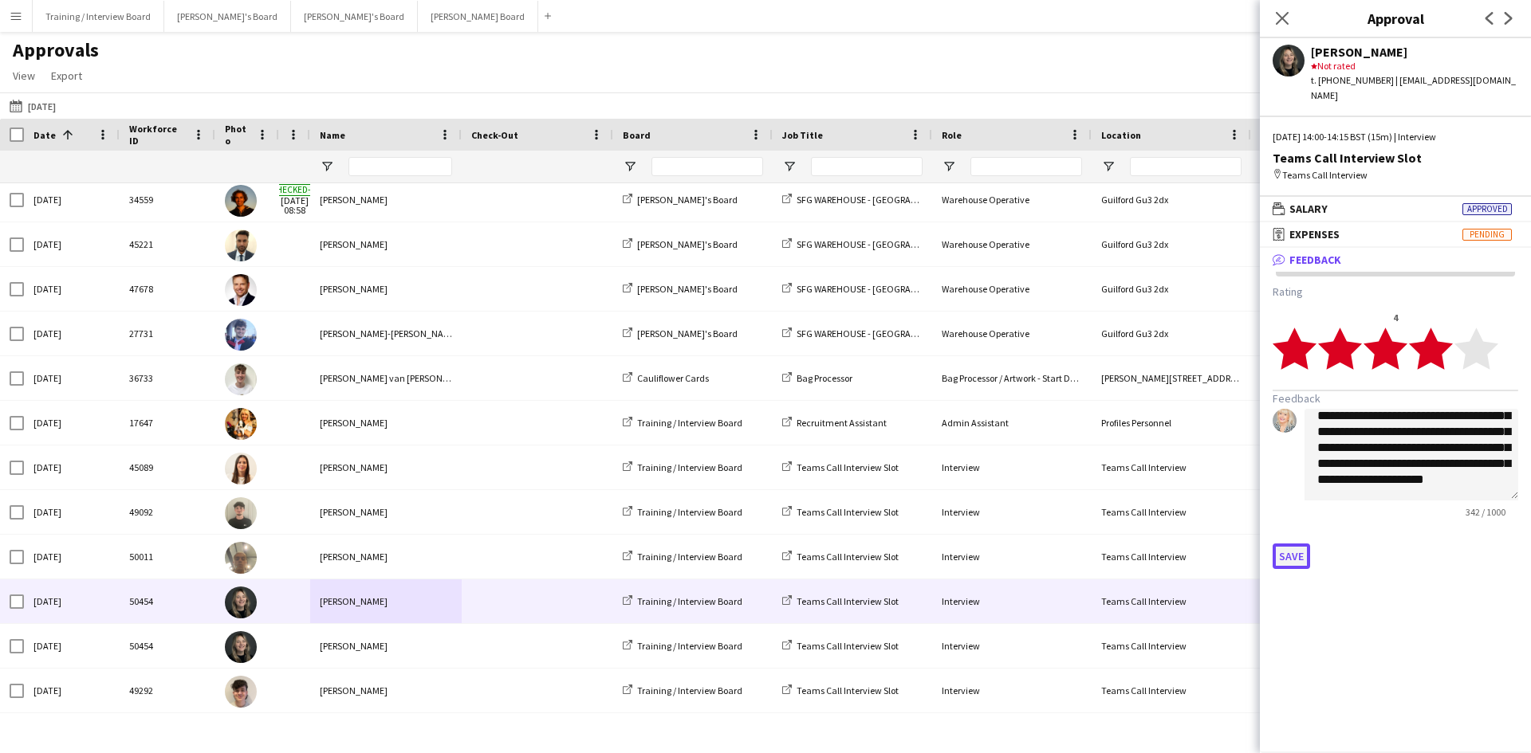
click at [1280, 544] on button "Save" at bounding box center [1290, 557] width 37 height 26
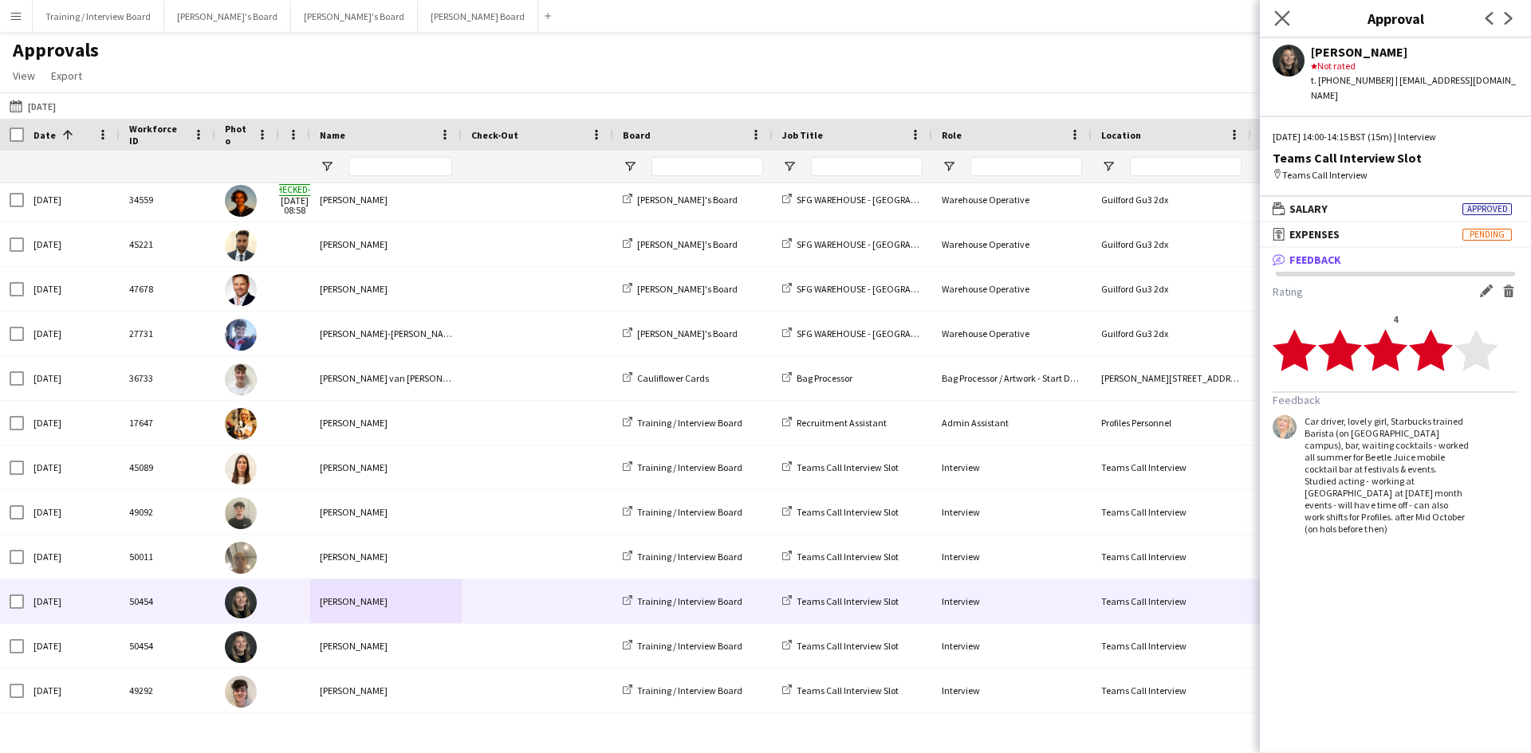
click at [1276, 9] on app-icon "Close pop-in" at bounding box center [1282, 18] width 23 height 23
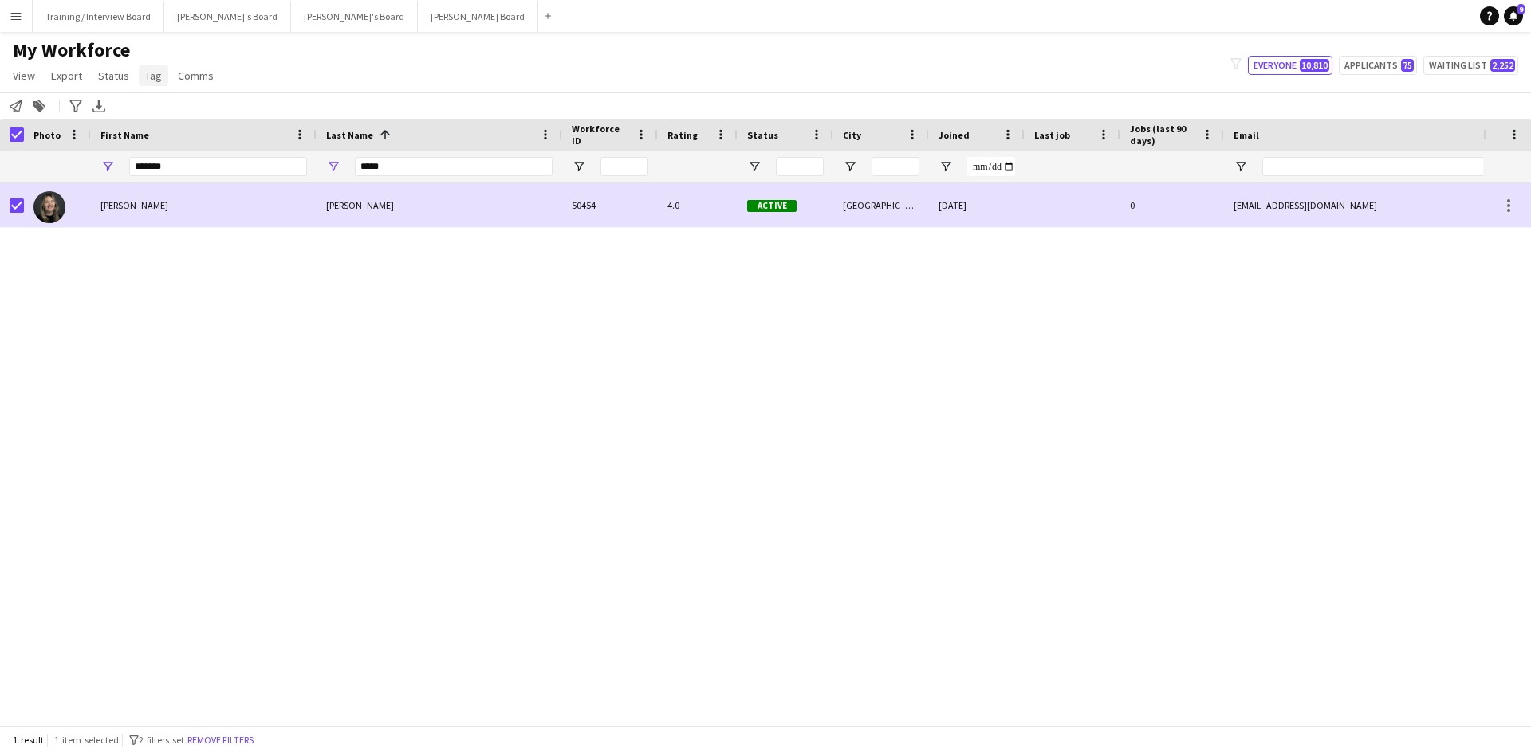
click at [147, 76] on span "Tag" at bounding box center [153, 76] width 17 height 14
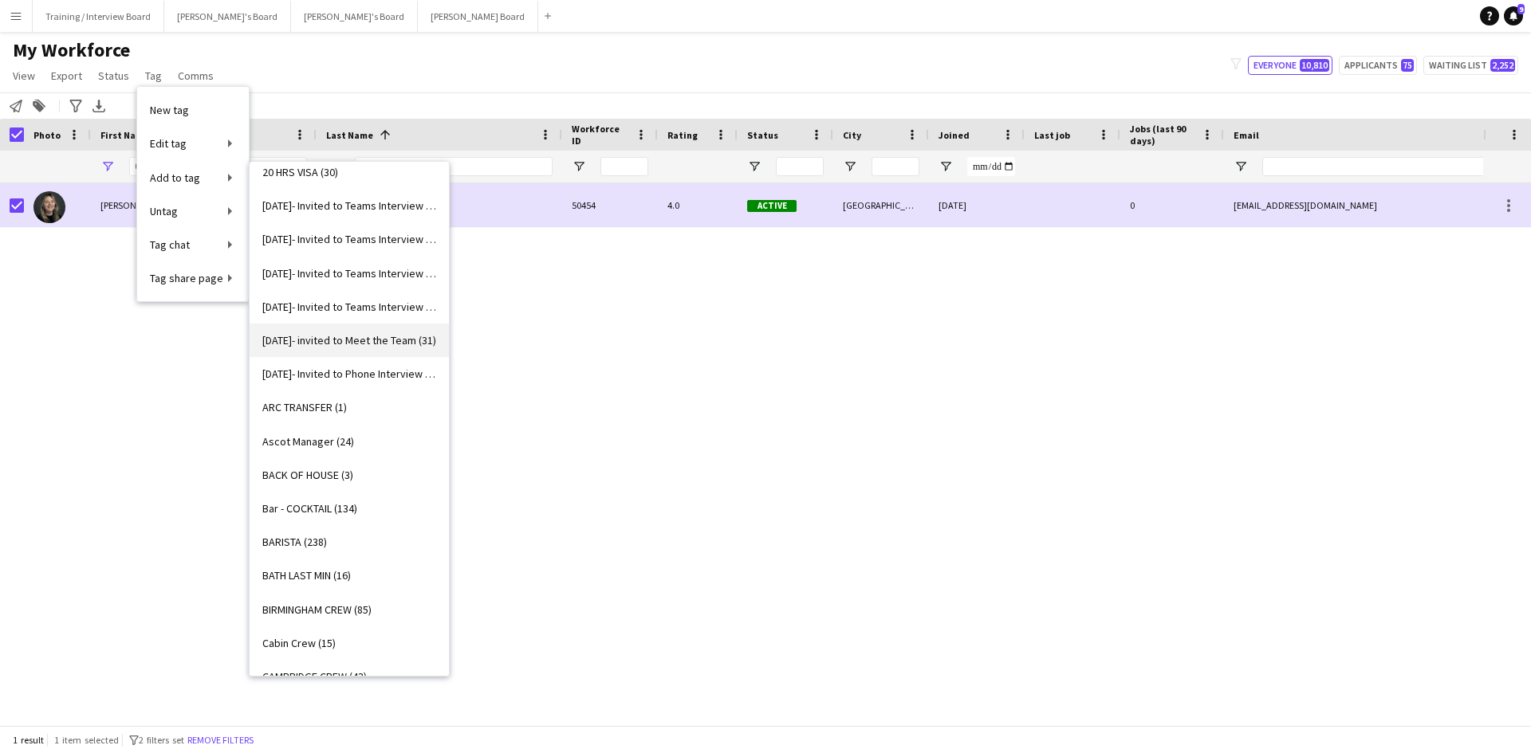
scroll to position [159, 0]
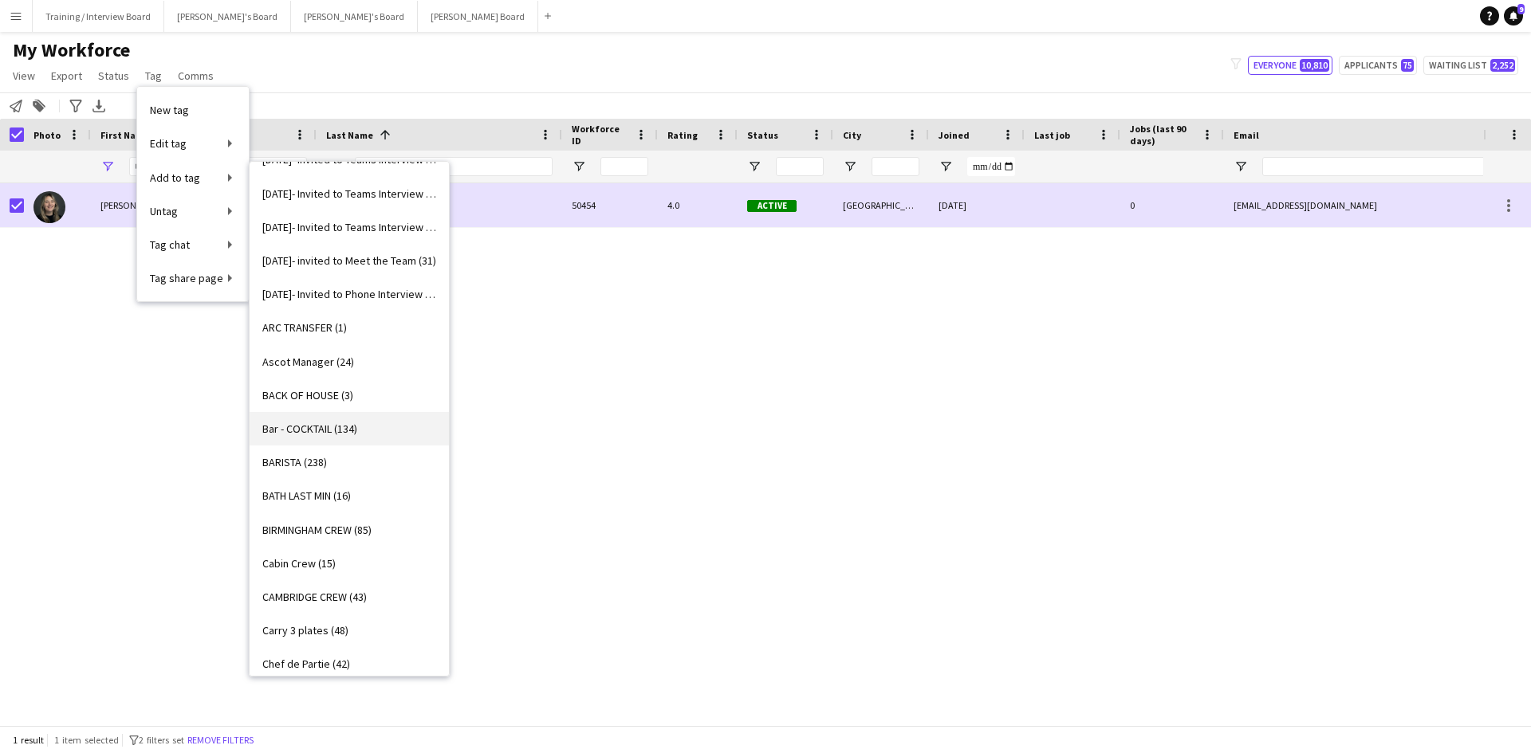
click at [310, 426] on span "Bar - COCKTAIL (134)" at bounding box center [309, 429] width 95 height 14
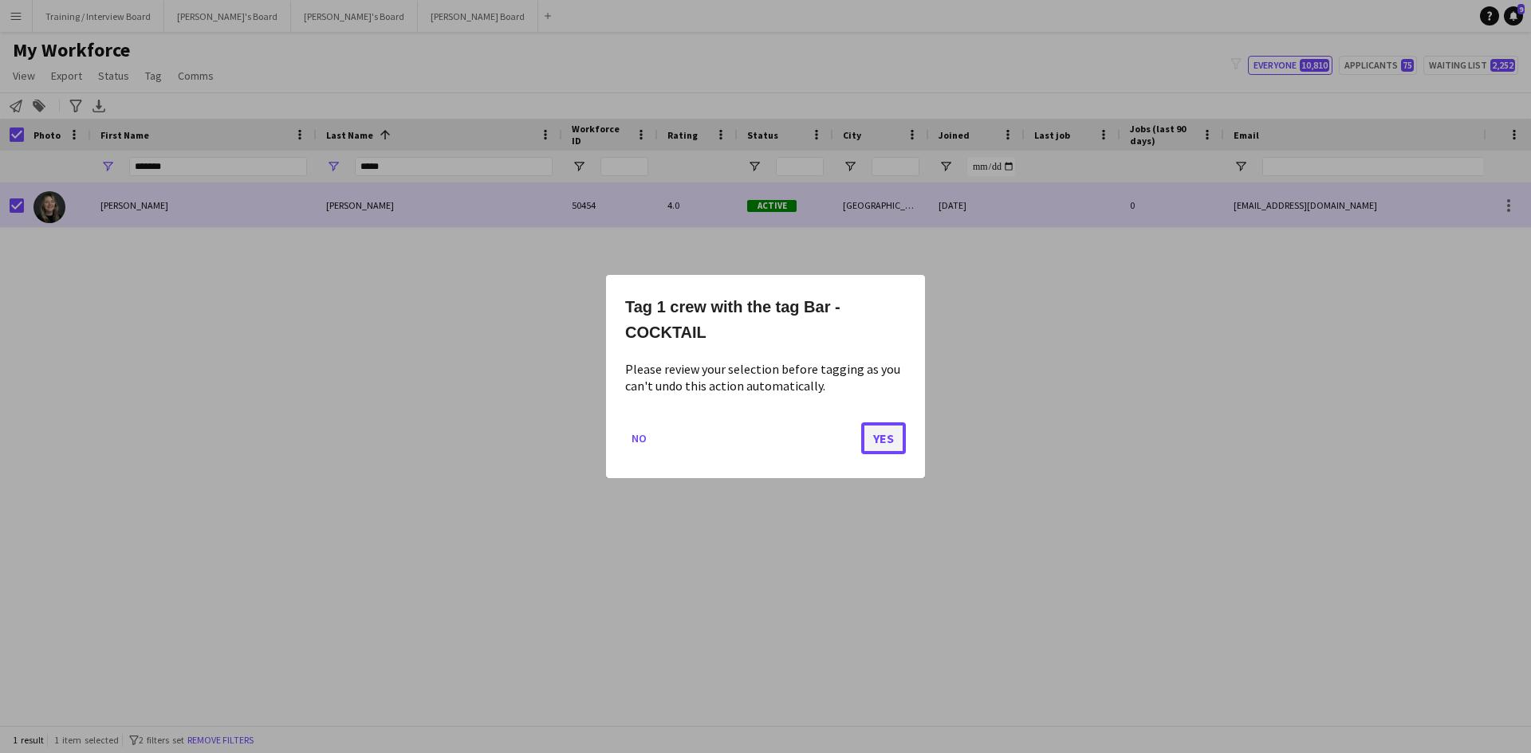
click at [874, 437] on button "Yes" at bounding box center [883, 438] width 45 height 32
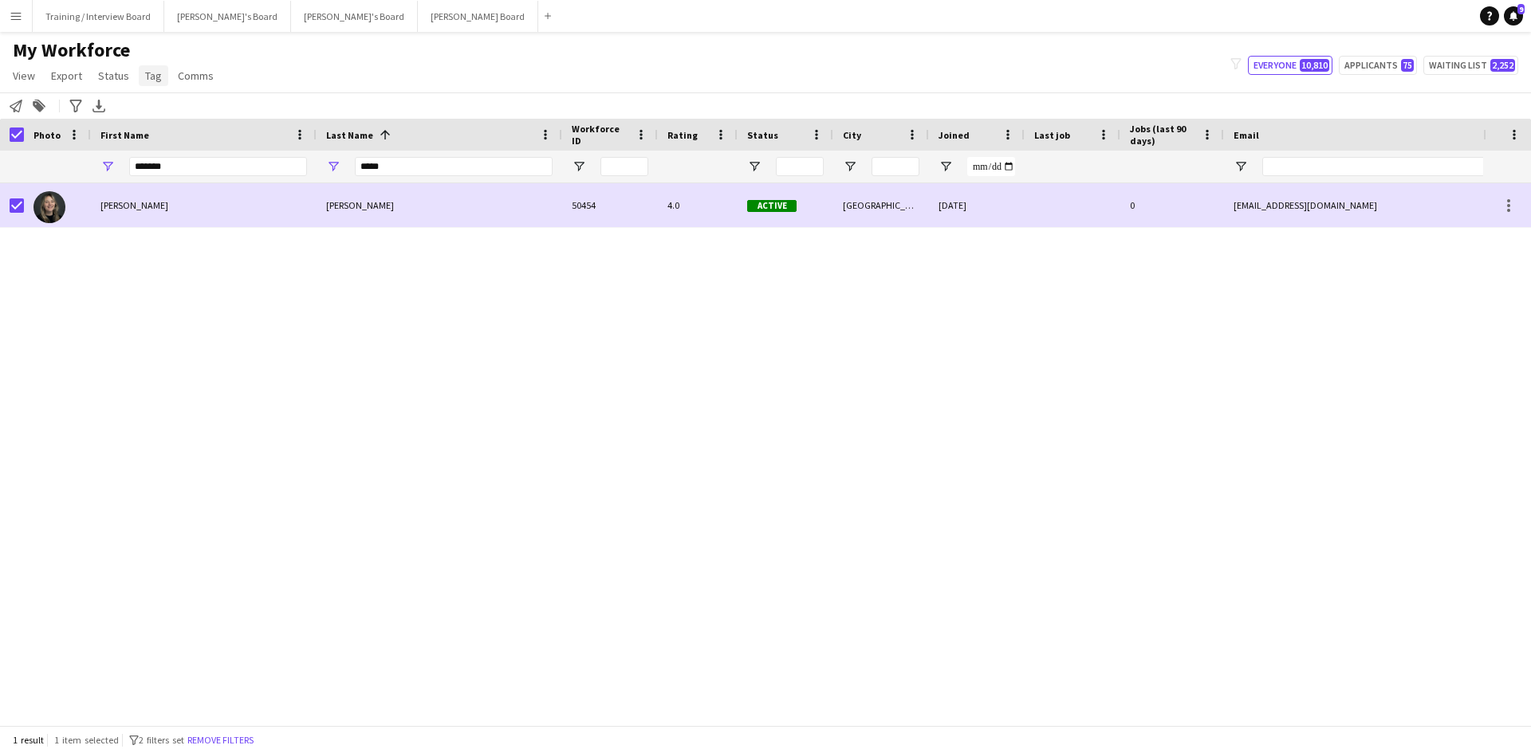
click at [145, 73] on span "Tag" at bounding box center [153, 76] width 17 height 14
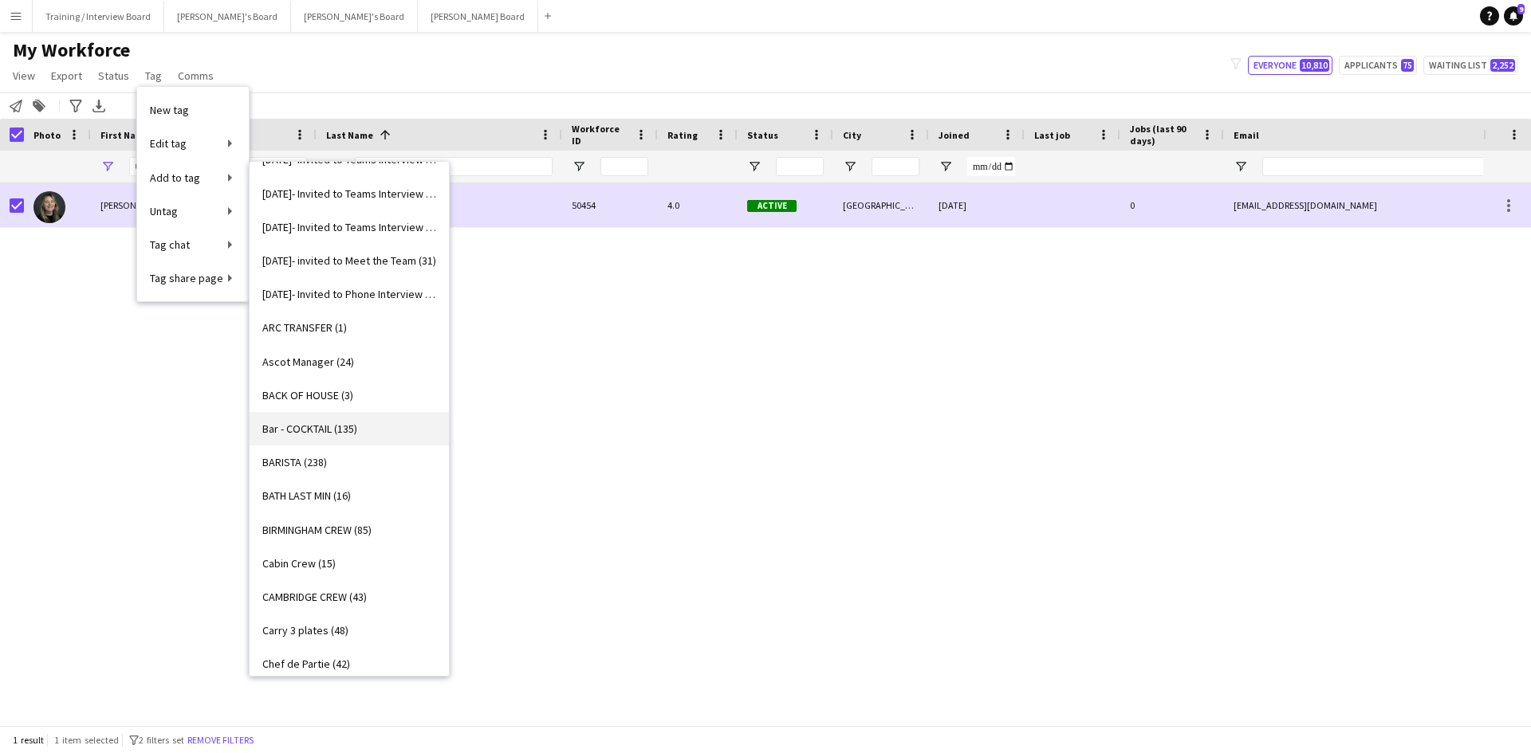
click at [303, 434] on span "Bar - COCKTAIL (135)" at bounding box center [309, 429] width 95 height 14
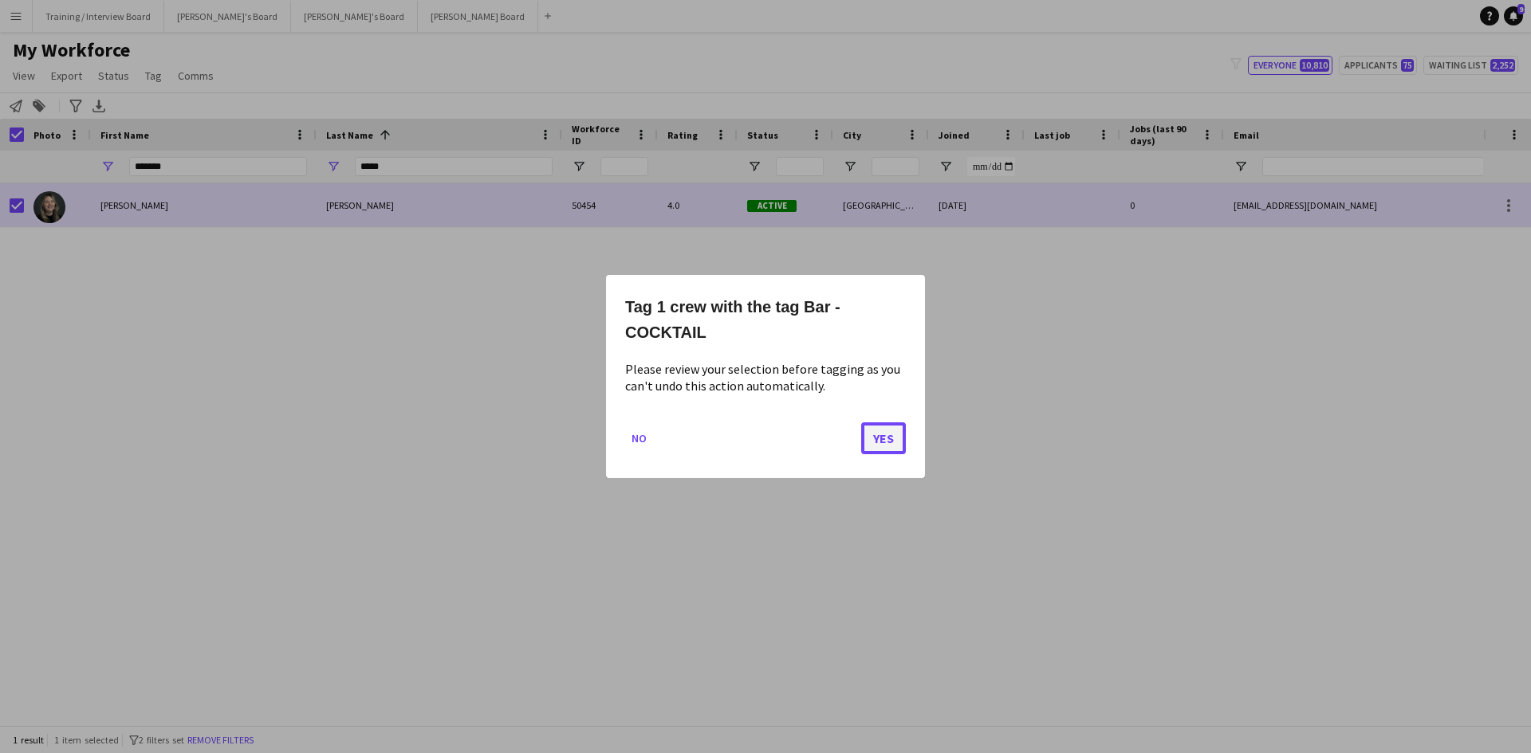
click at [877, 436] on button "Yes" at bounding box center [883, 438] width 45 height 32
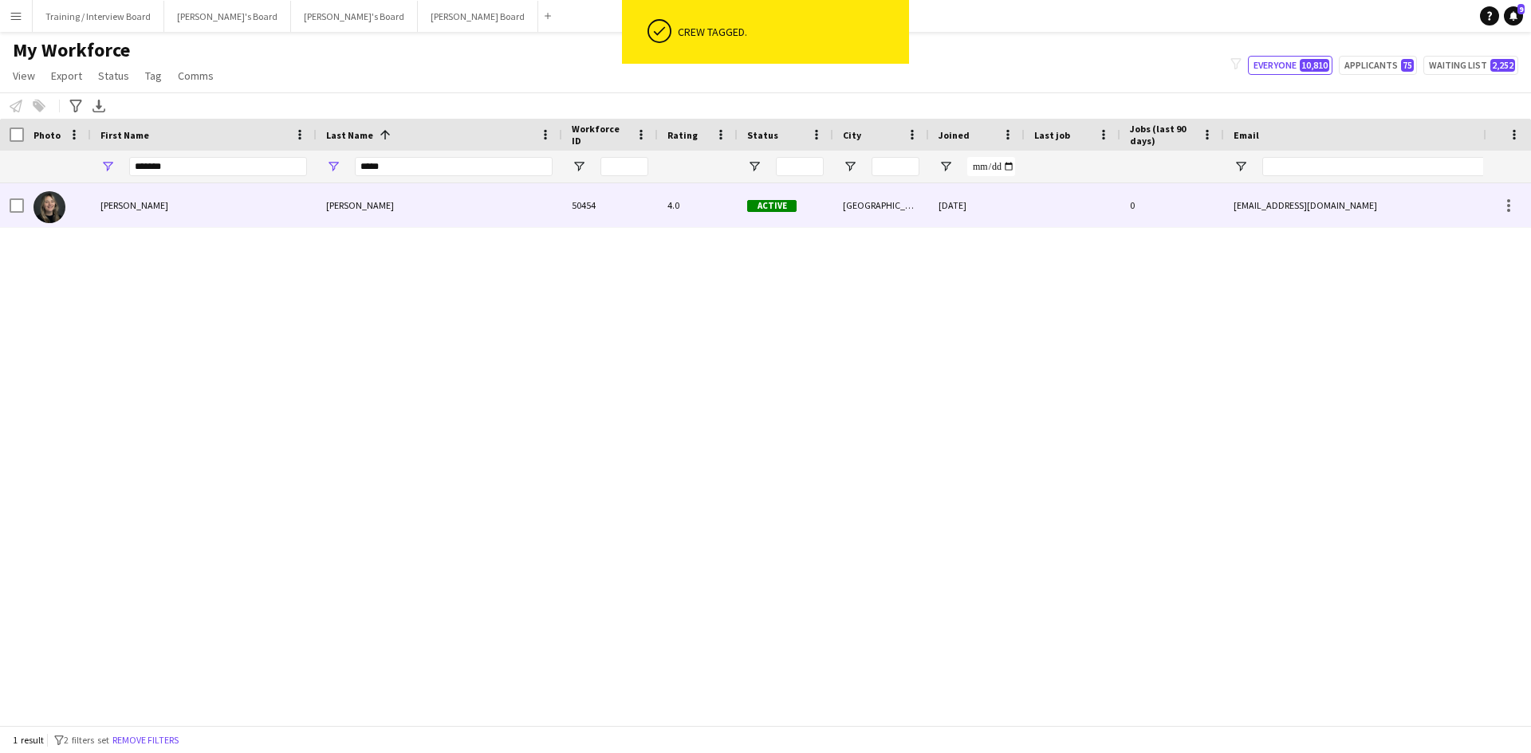
click at [185, 210] on div "[PERSON_NAME]" at bounding box center [204, 205] width 226 height 44
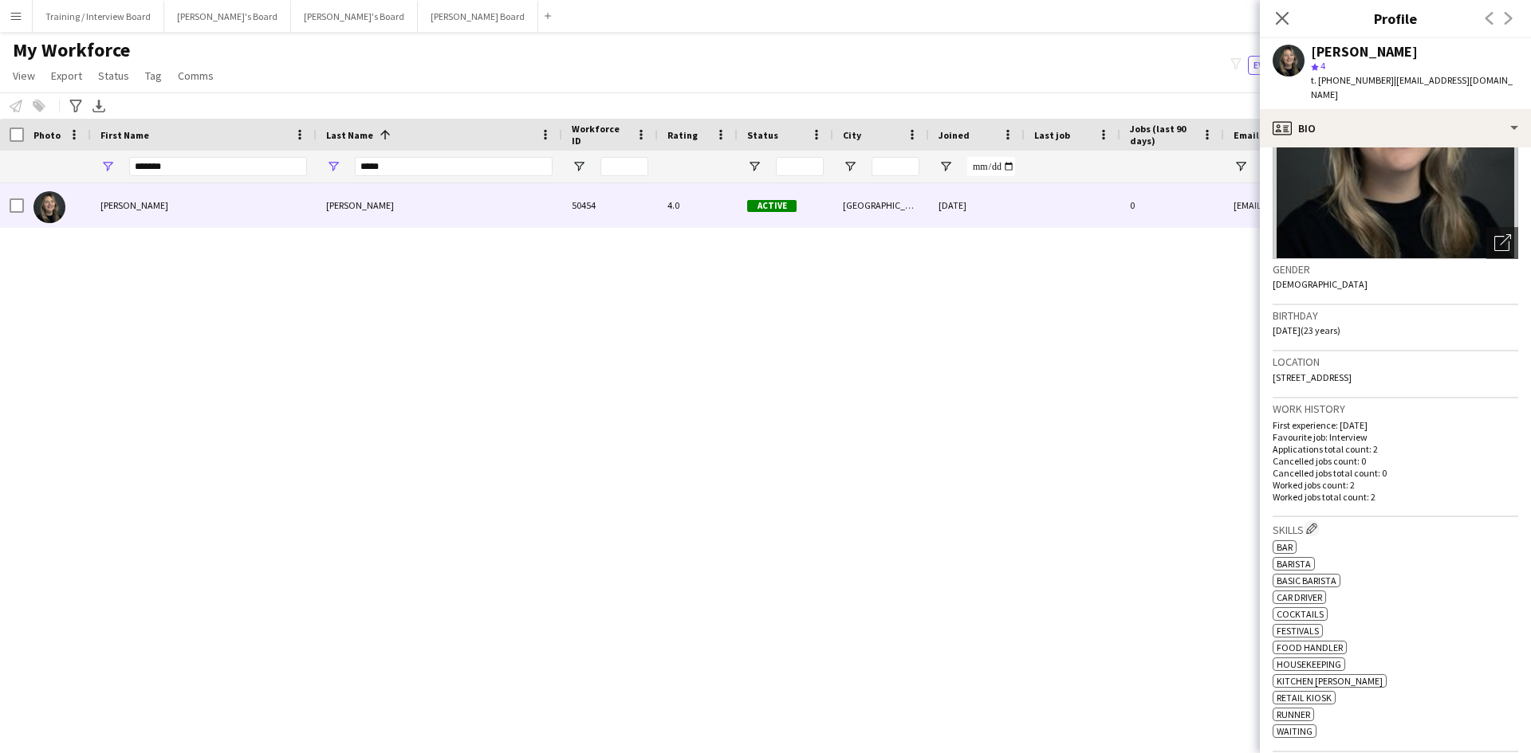
scroll to position [399, 0]
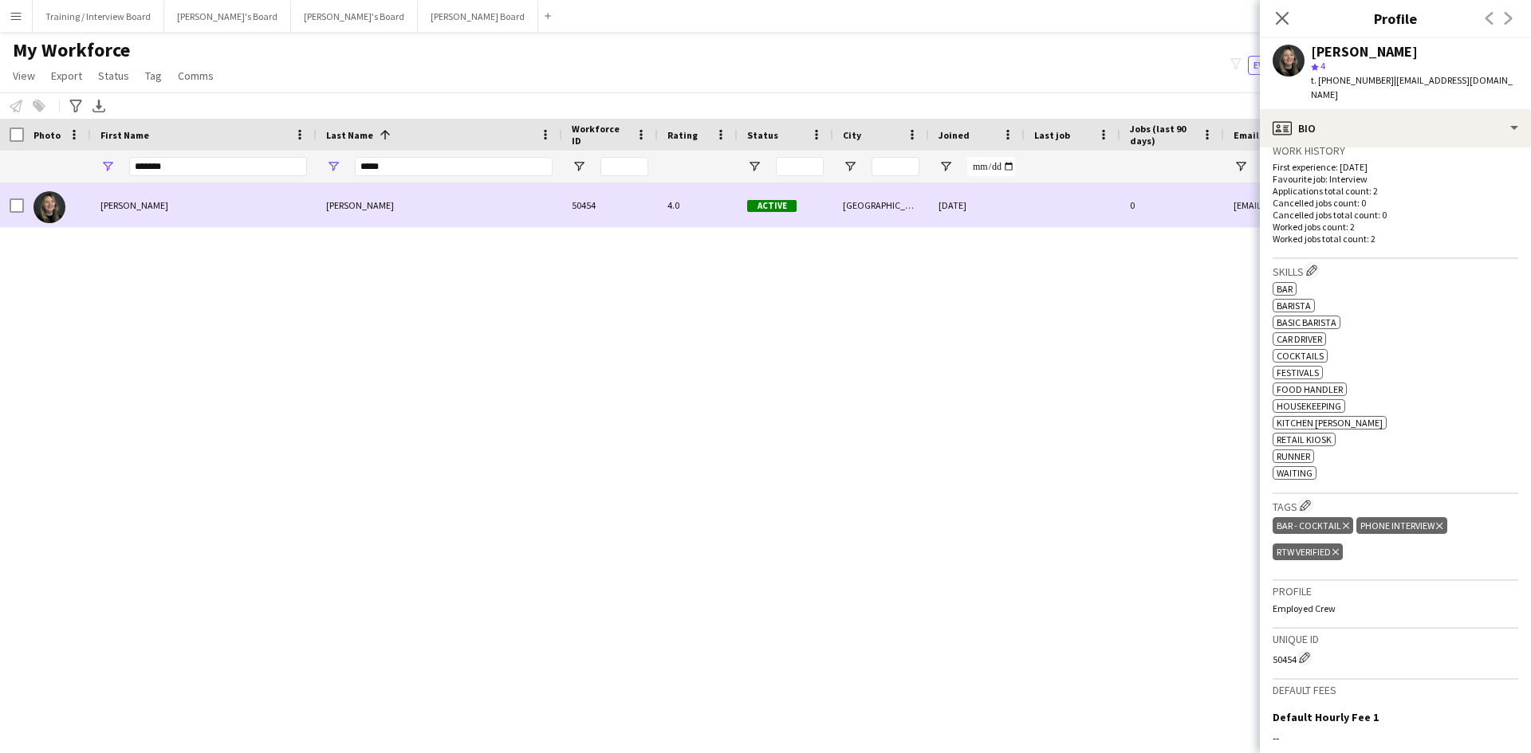
click at [22, 198] on div at bounding box center [17, 205] width 14 height 45
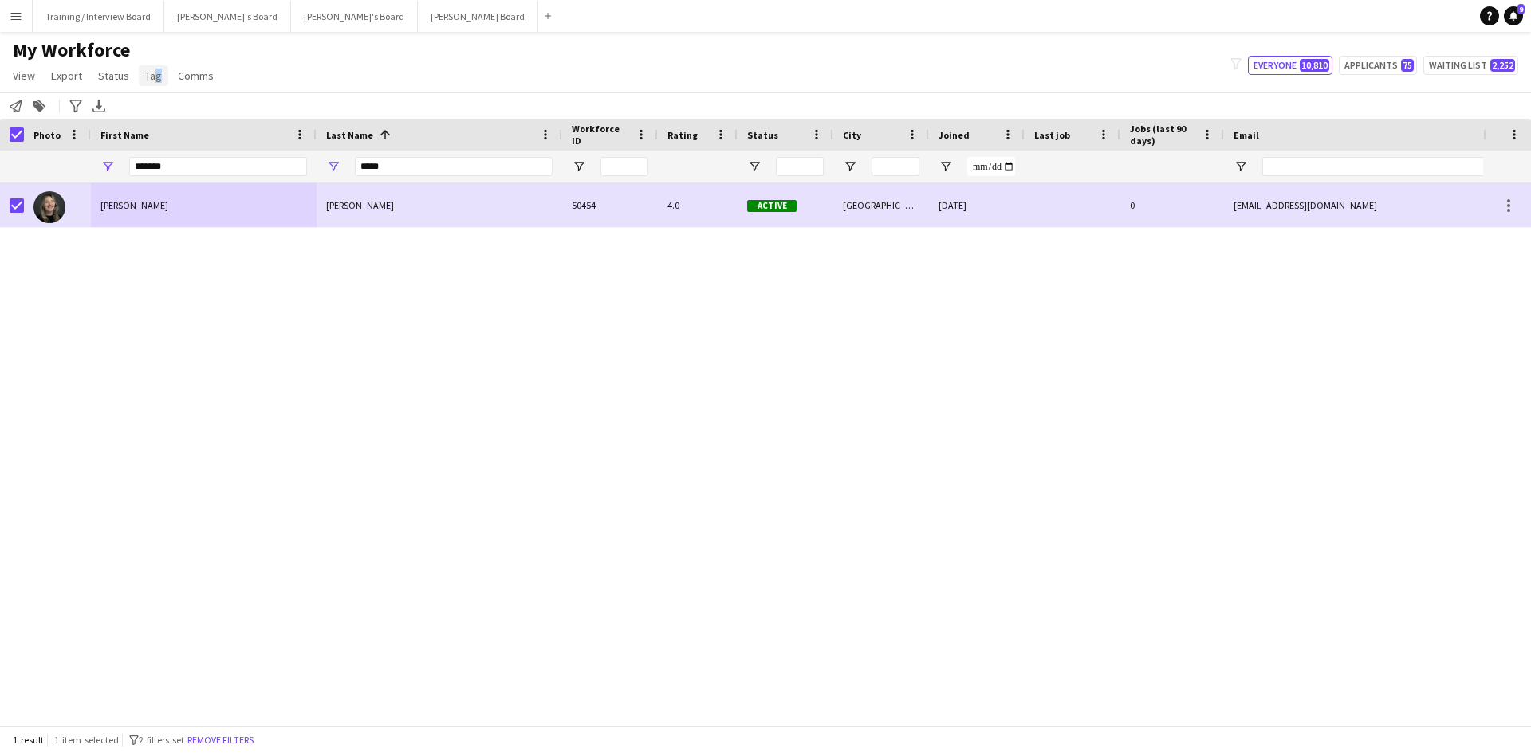
click at [151, 71] on span "Tag" at bounding box center [153, 76] width 17 height 14
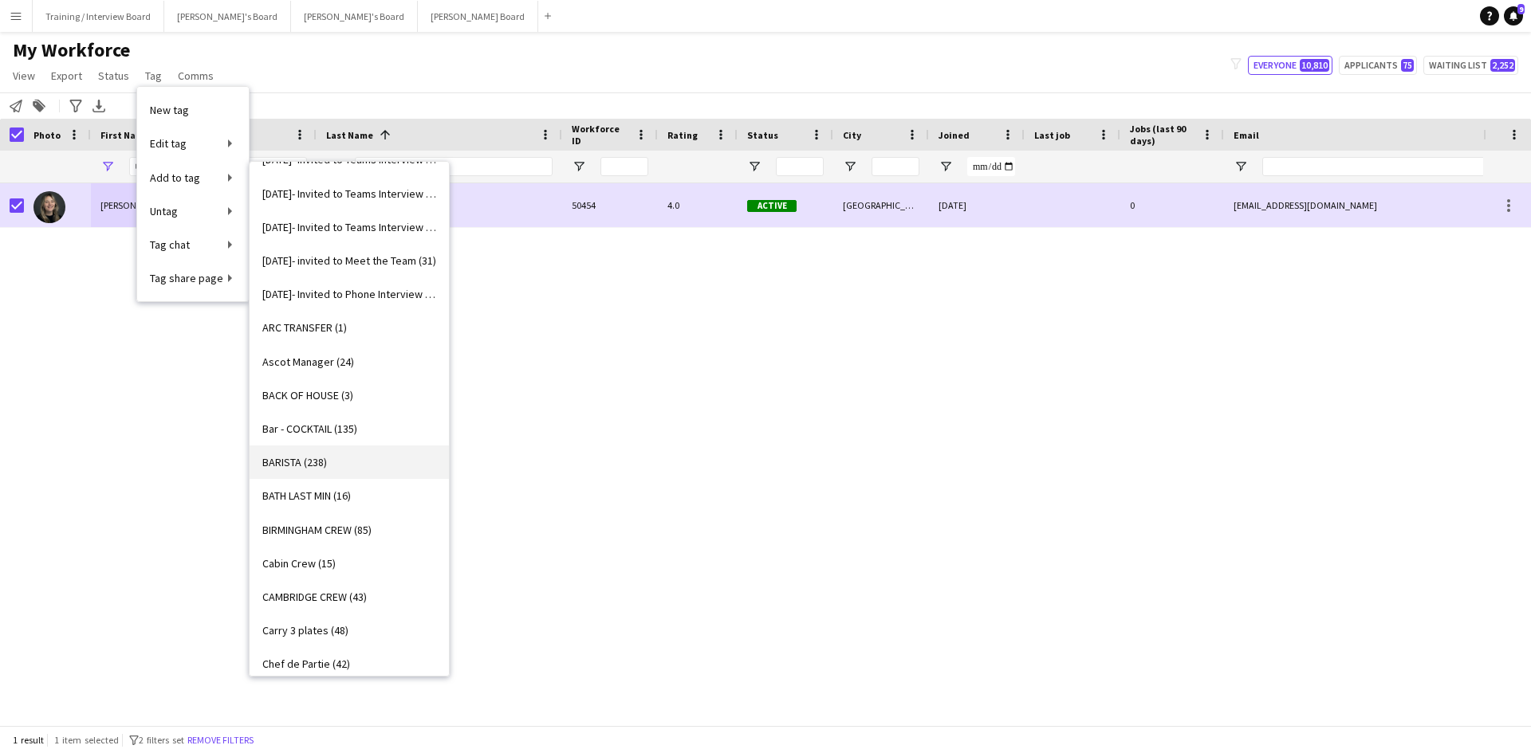
click at [289, 465] on span "BARISTA (238)" at bounding box center [294, 462] width 65 height 14
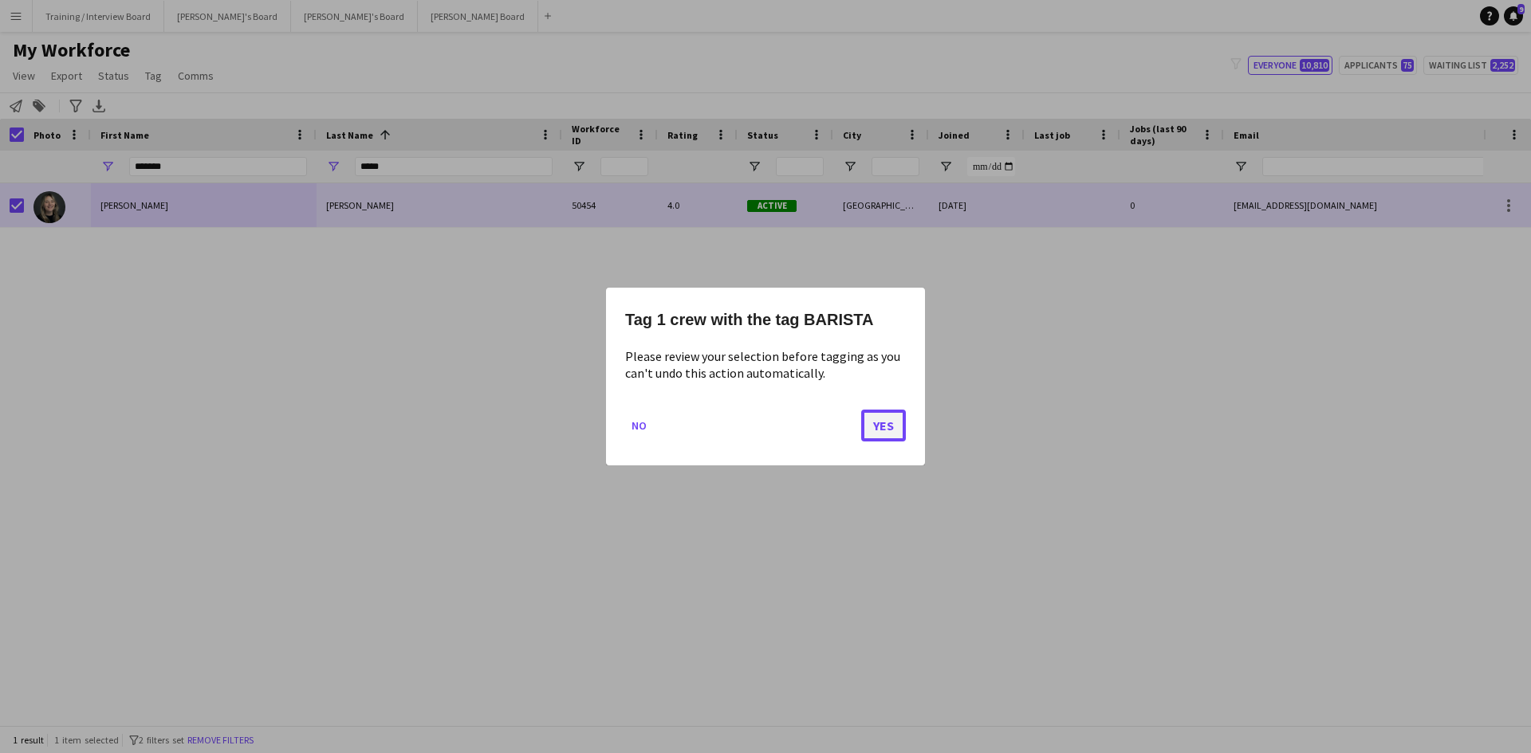
click at [884, 414] on button "Yes" at bounding box center [883, 426] width 45 height 32
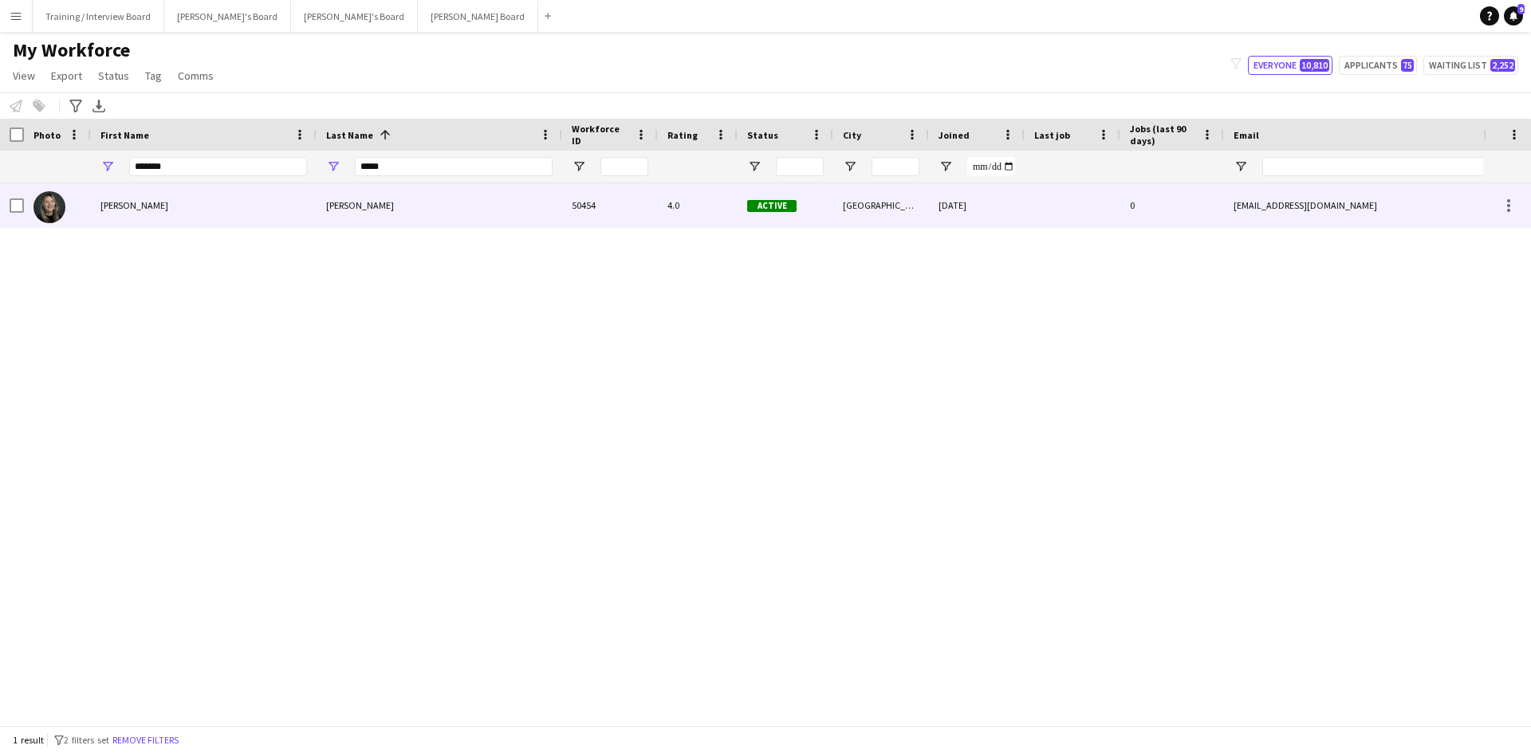
click at [466, 194] on div "Horne" at bounding box center [439, 205] width 246 height 44
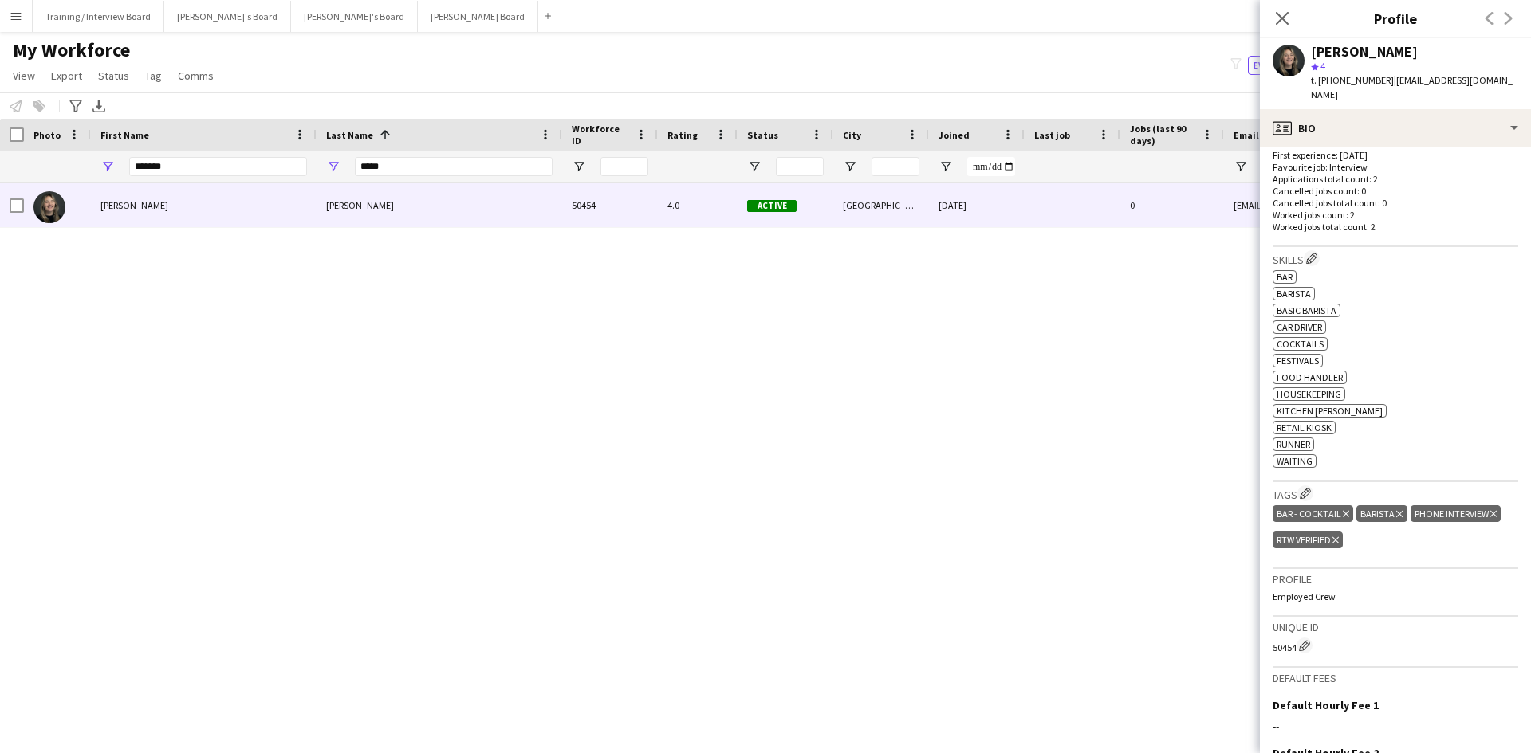
scroll to position [352, 0]
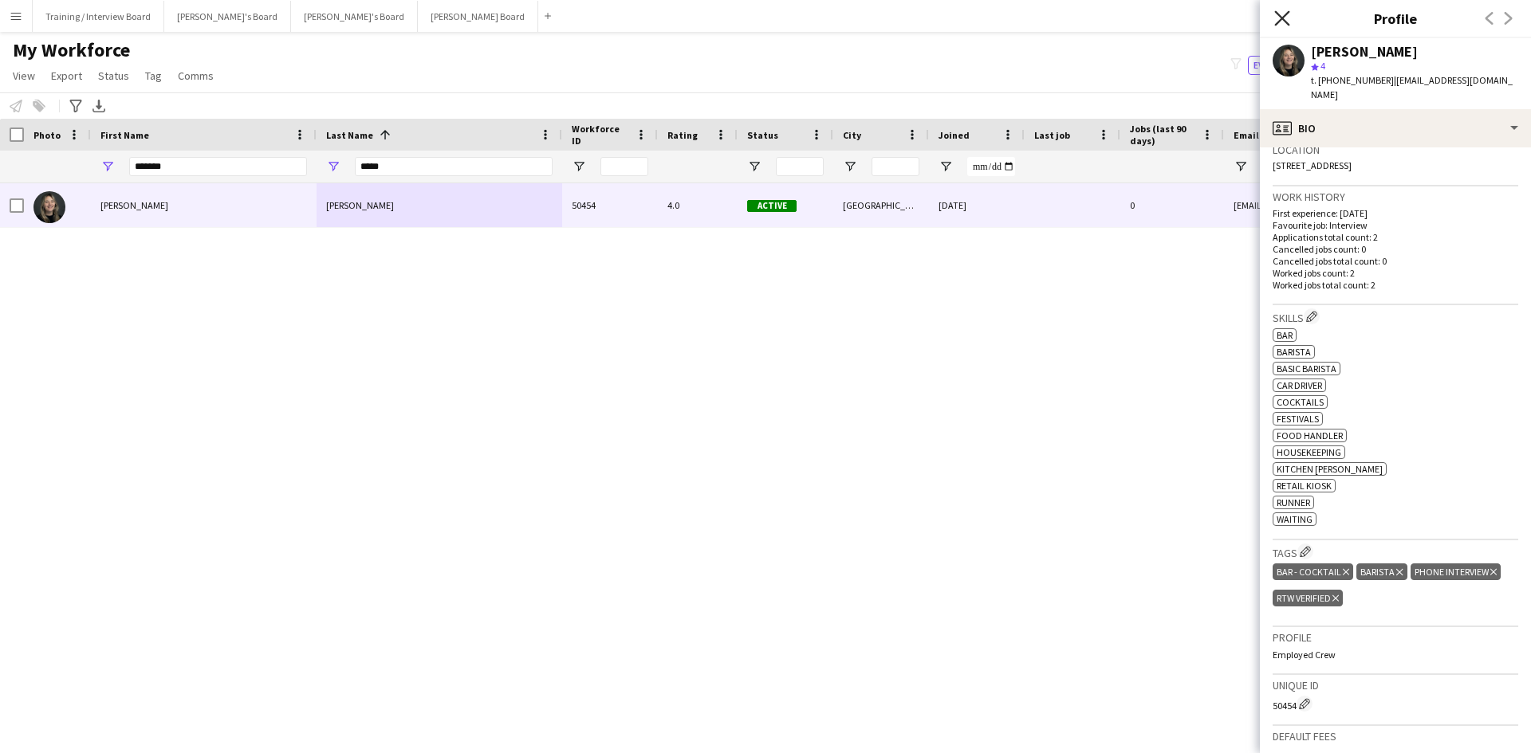
click at [1285, 12] on icon "Close pop-in" at bounding box center [1281, 17] width 15 height 15
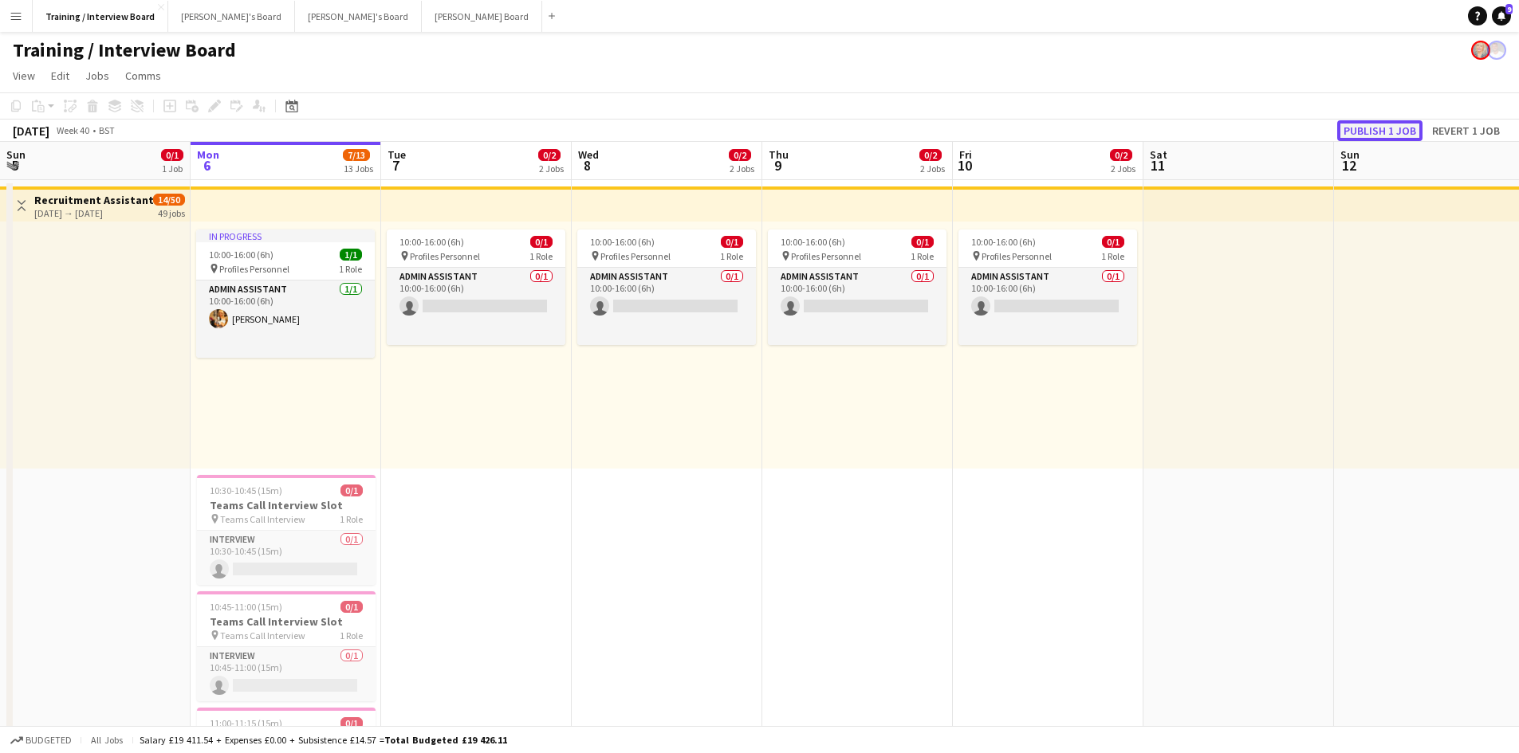
click at [1389, 128] on button "Publish 1 job" at bounding box center [1379, 130] width 85 height 21
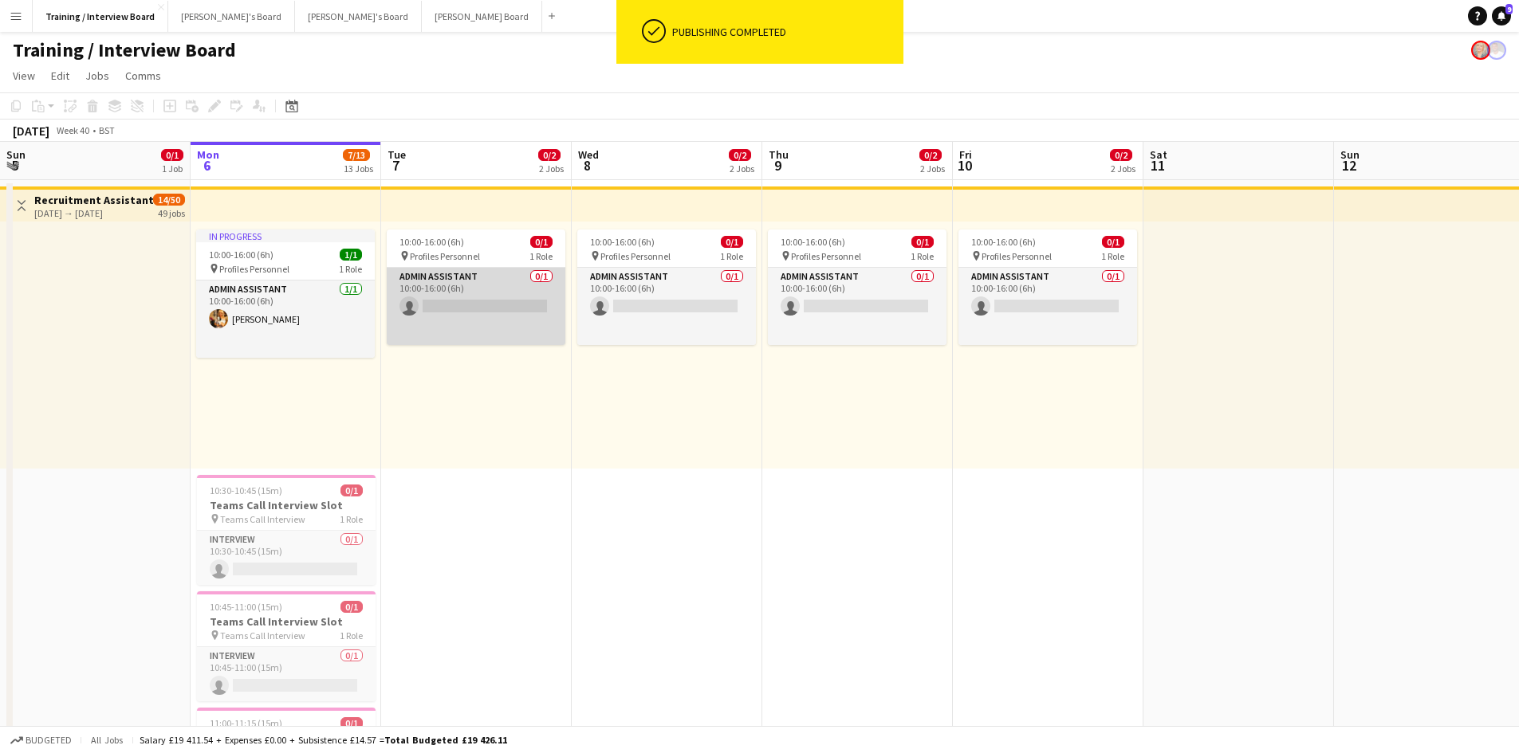
click at [449, 305] on app-card-role "Admin Assistant 0/1 10:00-16:00 (6h) single-neutral-actions" at bounding box center [476, 306] width 179 height 77
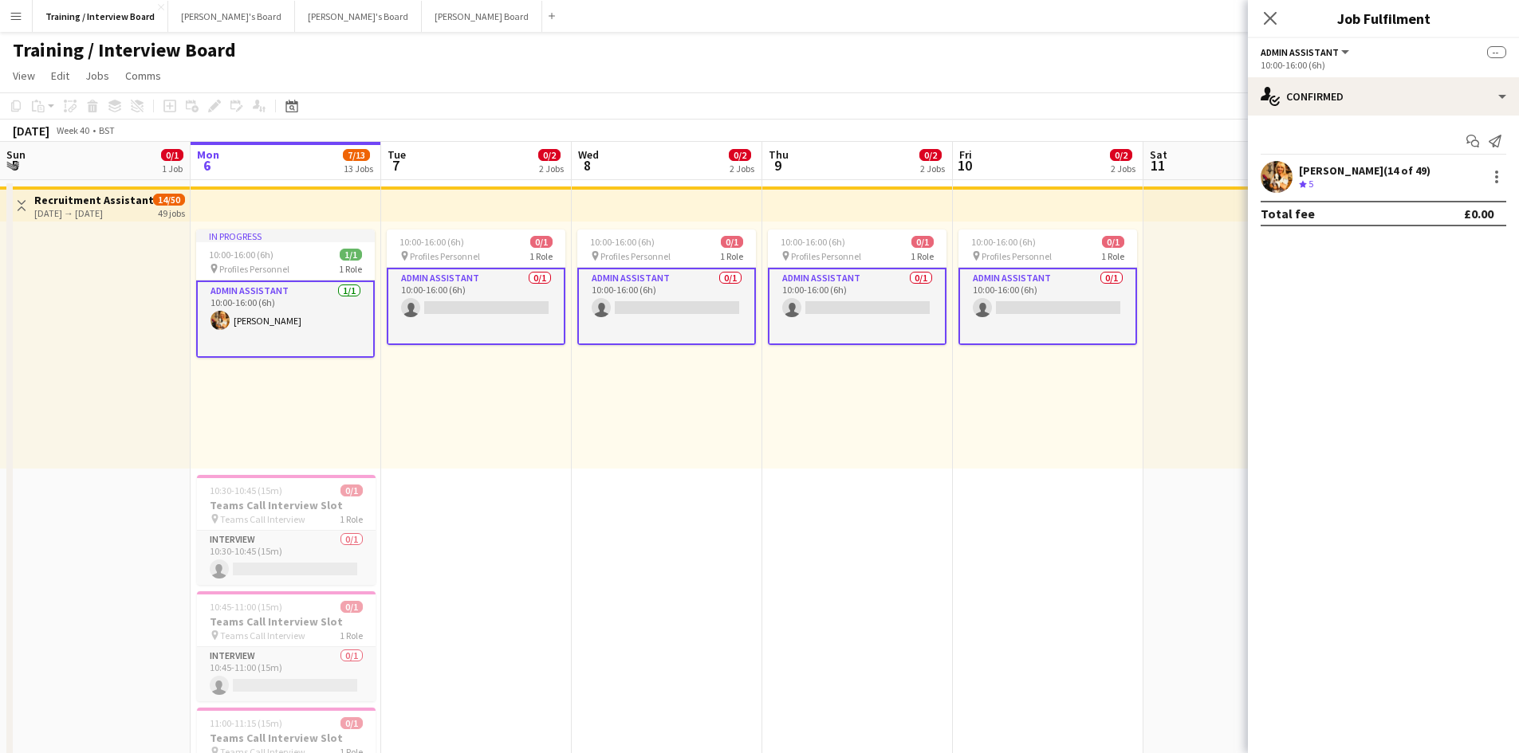
click at [1311, 174] on div "[PERSON_NAME] (14 of 49)" at bounding box center [1365, 170] width 132 height 14
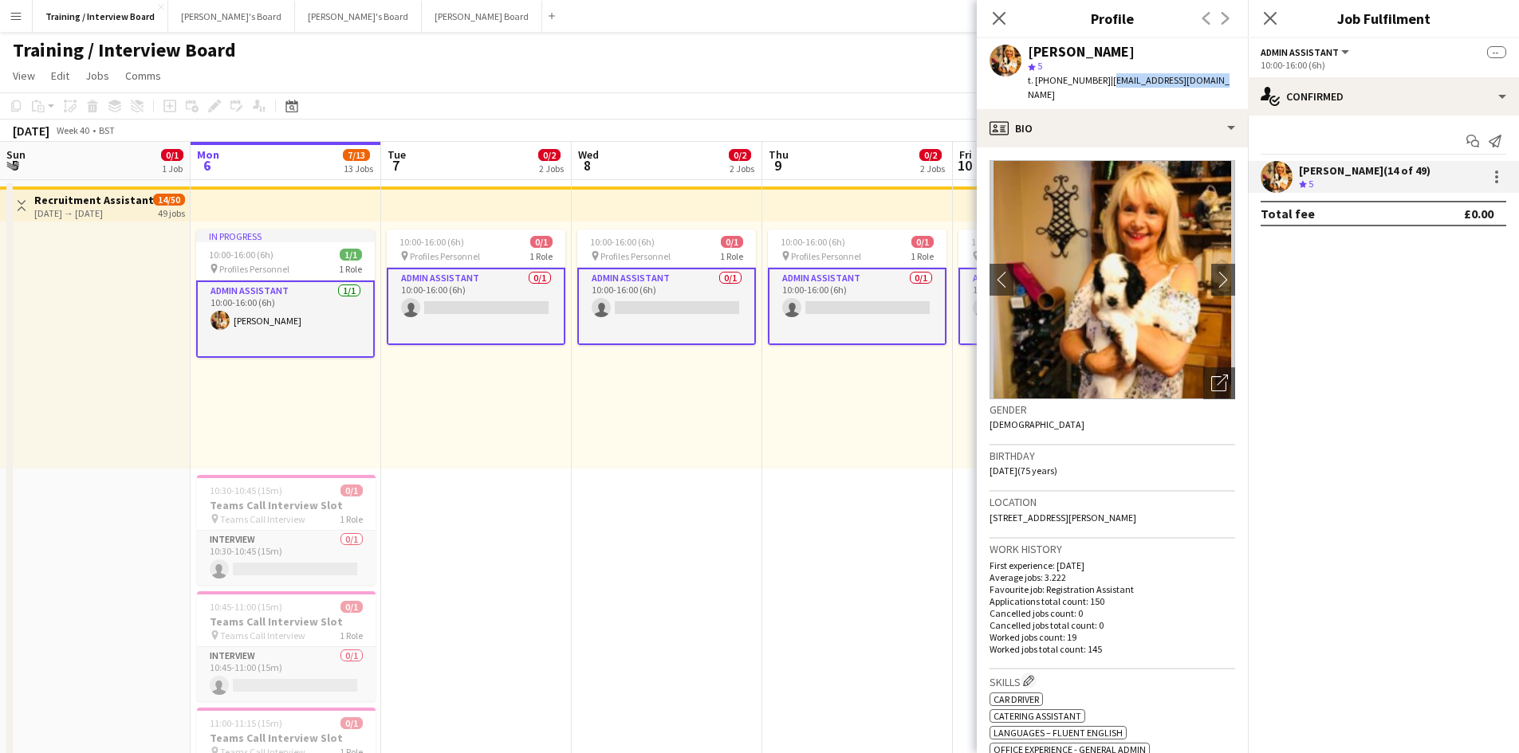
drag, startPoint x: 1108, startPoint y: 76, endPoint x: 1209, endPoint y: 77, distance: 101.2
click at [1209, 77] on div "[PERSON_NAME] star 5 t. [PHONE_NUMBER] | [EMAIL_ADDRESS][DOMAIN_NAME]" at bounding box center [1112, 73] width 271 height 71
copy span "[EMAIL_ADDRESS][DOMAIN_NAME]"
click at [436, 312] on app-card-role "Admin Assistant 0/1 10:00-16:00 (6h) single-neutral-actions" at bounding box center [476, 306] width 179 height 77
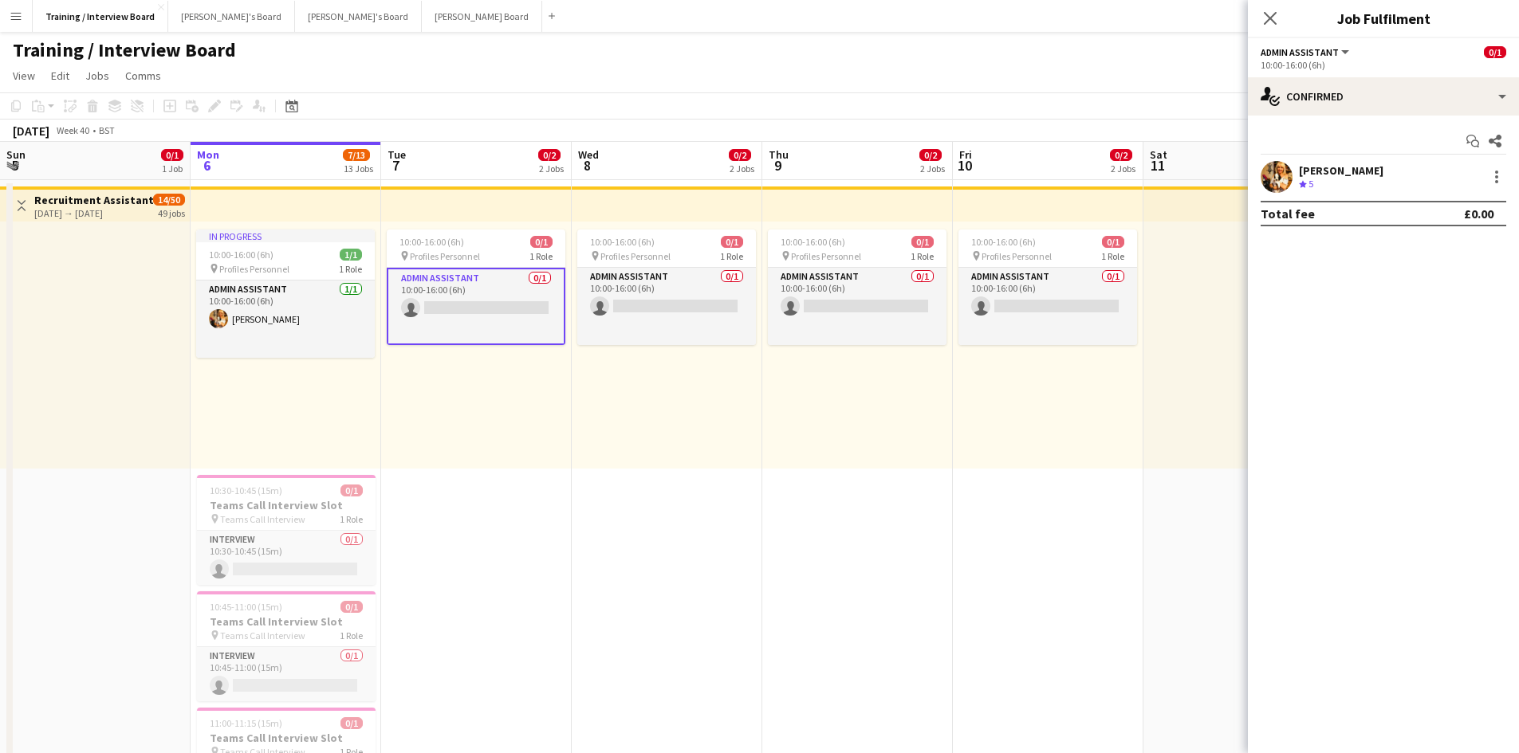
click at [1330, 172] on div "[PERSON_NAME]" at bounding box center [1341, 170] width 84 height 14
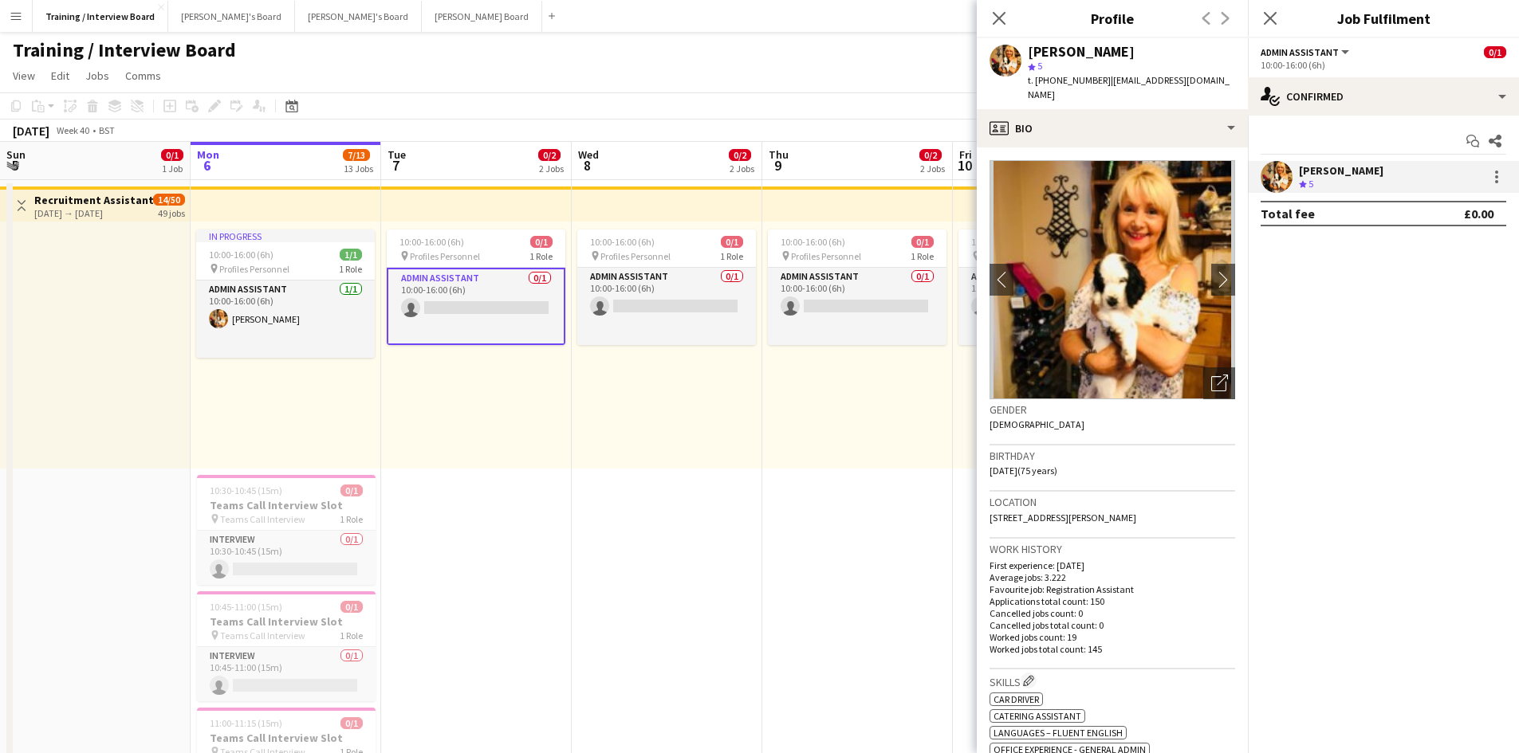
click at [440, 297] on app-card-role "Admin Assistant 0/1 10:00-16:00 (6h) single-neutral-actions" at bounding box center [476, 306] width 179 height 77
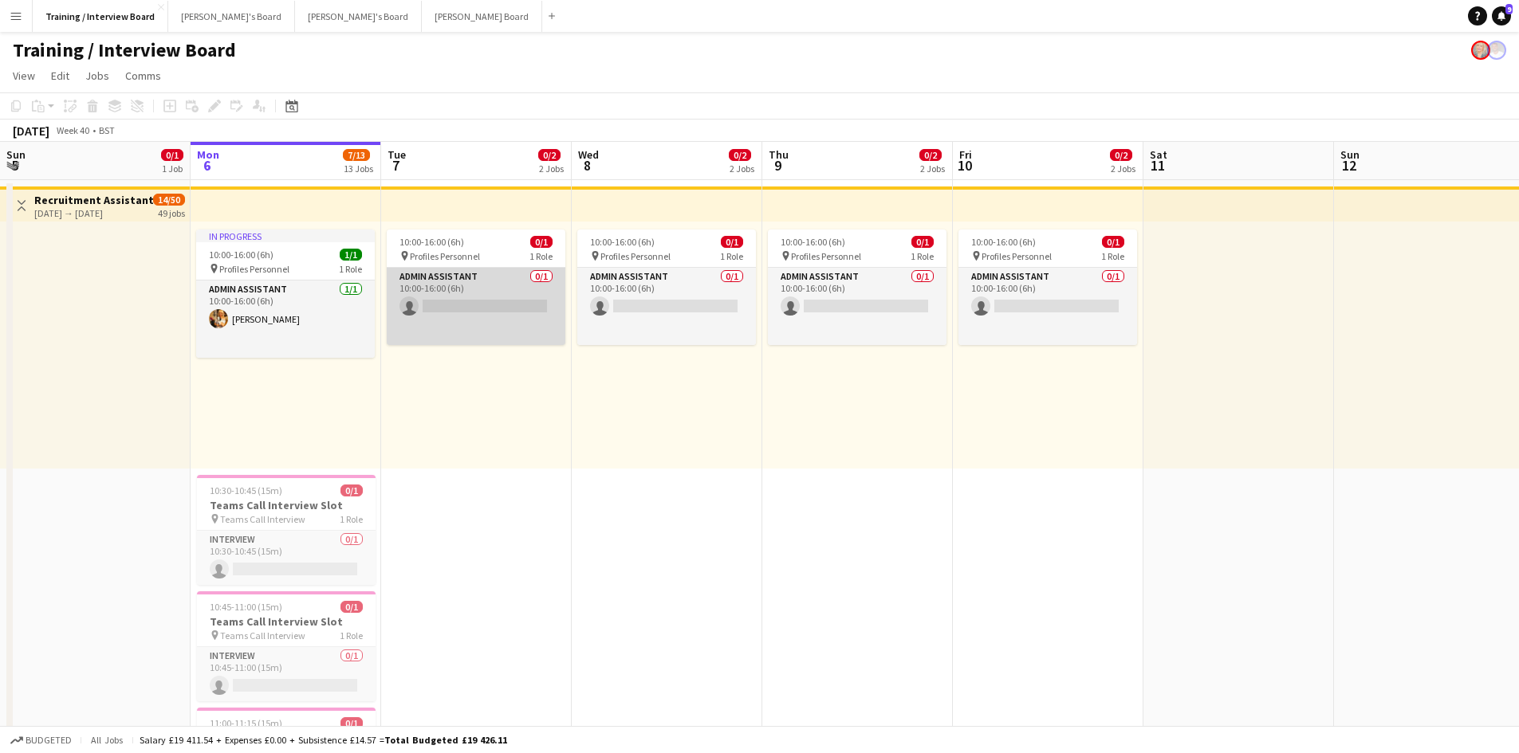
click at [448, 307] on app-card-role "Admin Assistant 0/1 10:00-16:00 (6h) single-neutral-actions" at bounding box center [476, 306] width 179 height 77
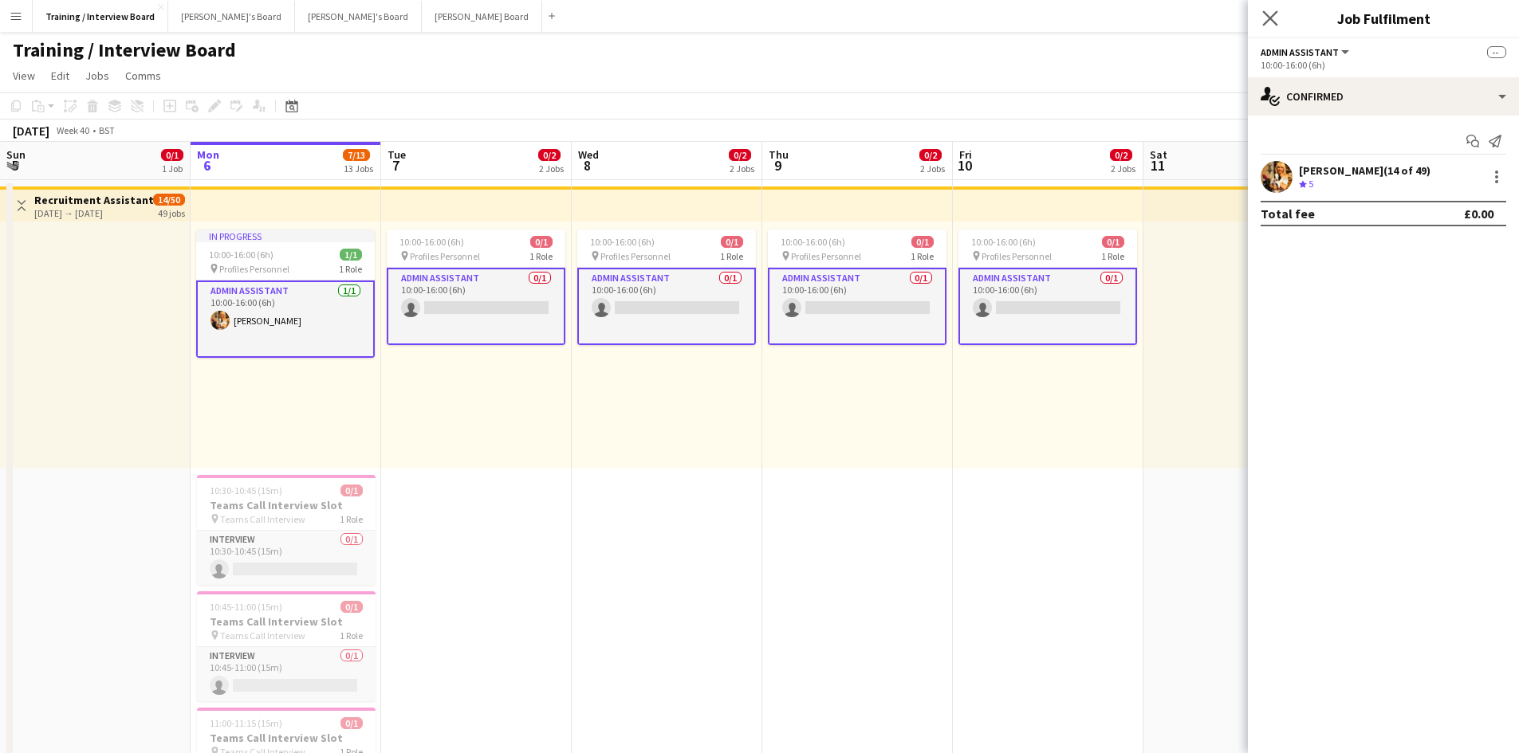
click at [1262, 18] on icon "Close pop-in" at bounding box center [1269, 17] width 15 height 15
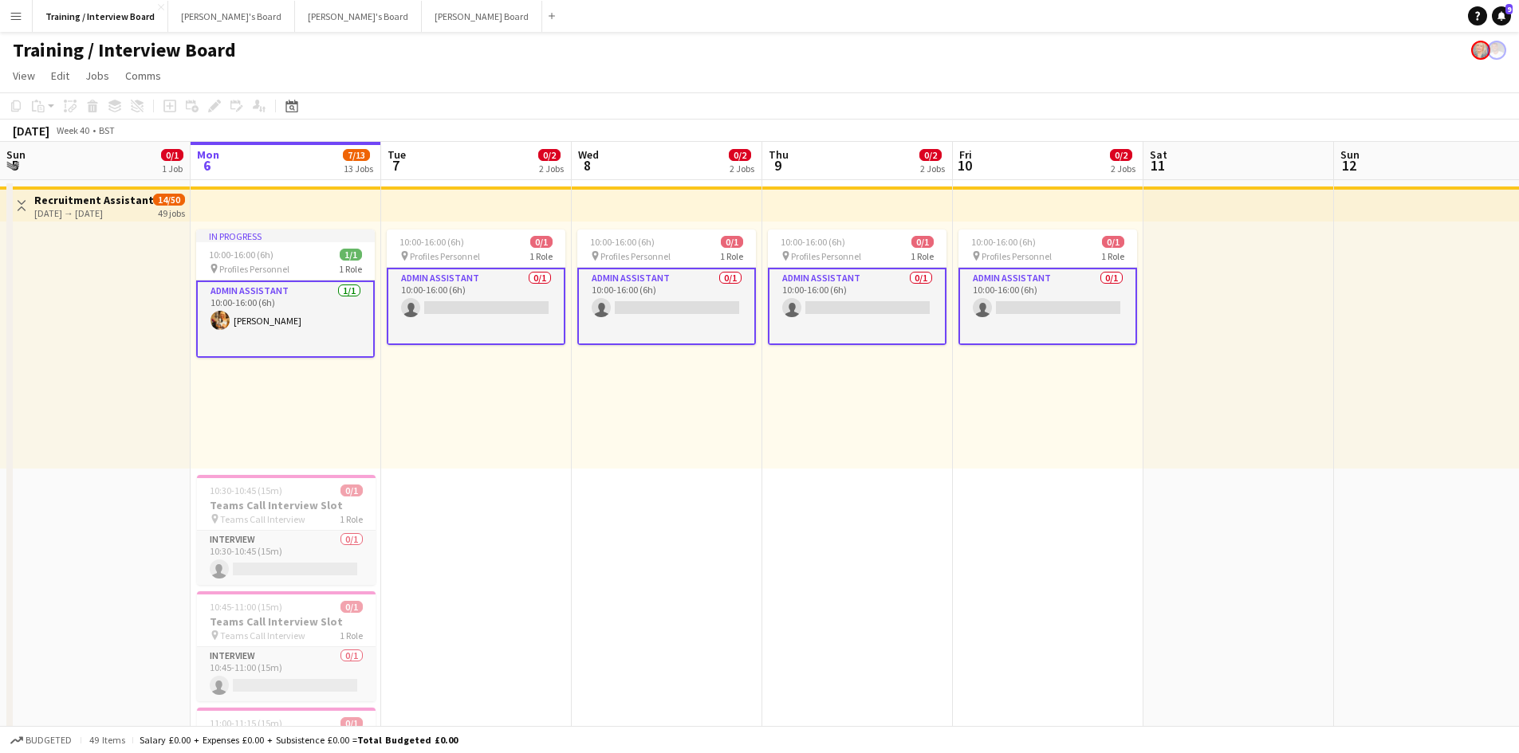
click at [509, 301] on app-card-role "Admin Assistant 0/1 10:00-16:00 (6h) single-neutral-actions" at bounding box center [476, 306] width 179 height 77
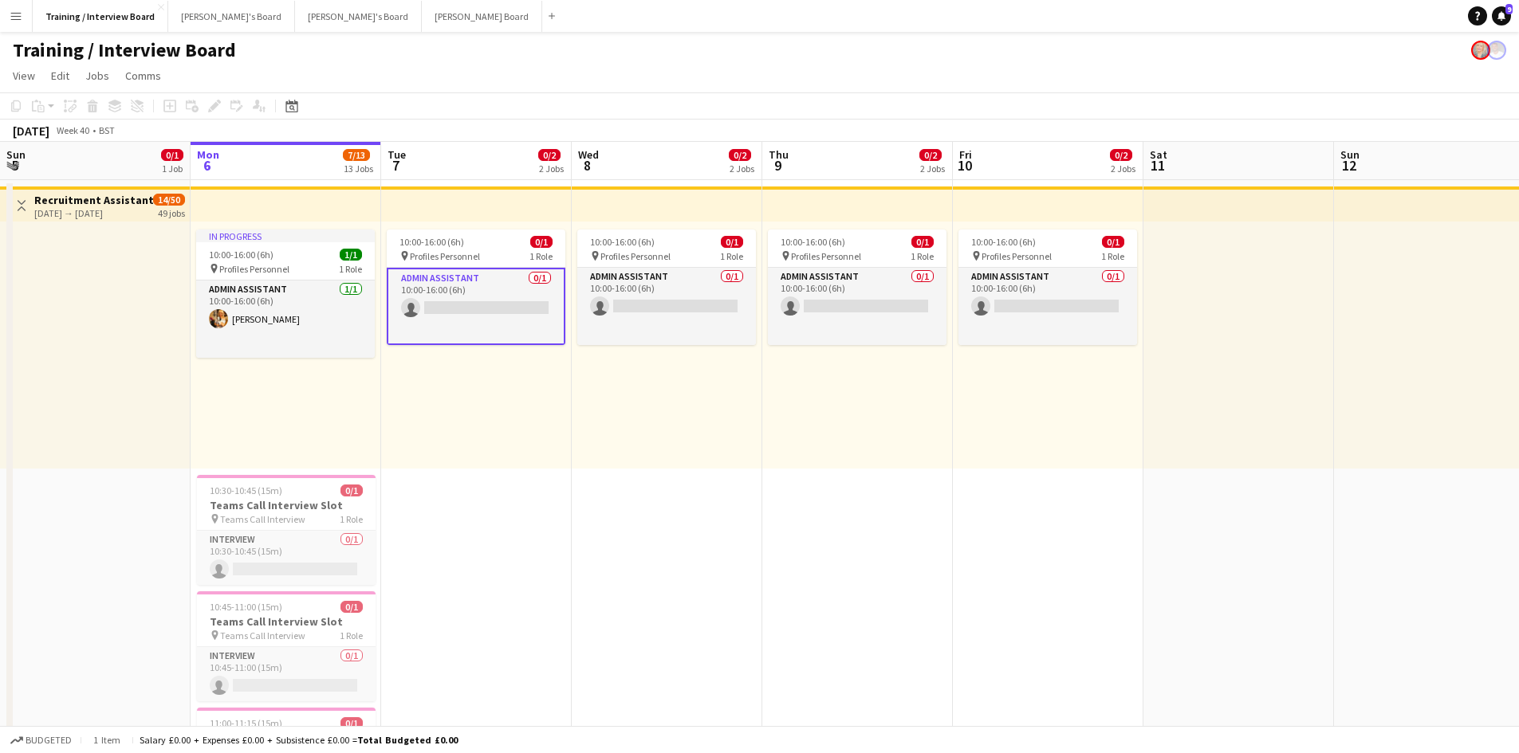
click at [456, 307] on app-card-role "Admin Assistant 0/1 10:00-16:00 (6h) single-neutral-actions" at bounding box center [476, 306] width 179 height 77
drag, startPoint x: 457, startPoint y: 306, endPoint x: 957, endPoint y: 527, distance: 547.2
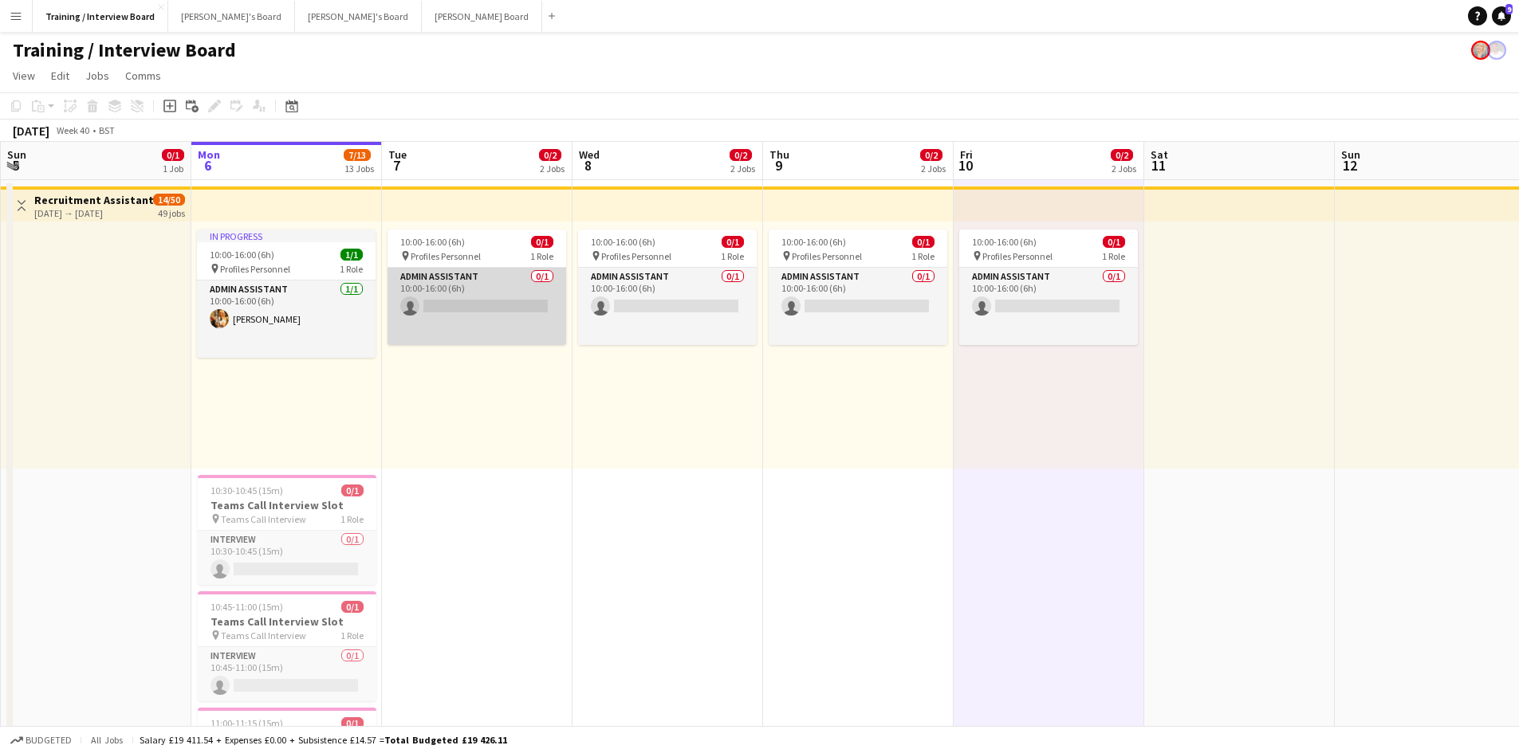
click at [509, 305] on app-card-role "Admin Assistant 0/1 10:00-16:00 (6h) single-neutral-actions" at bounding box center [476, 306] width 179 height 77
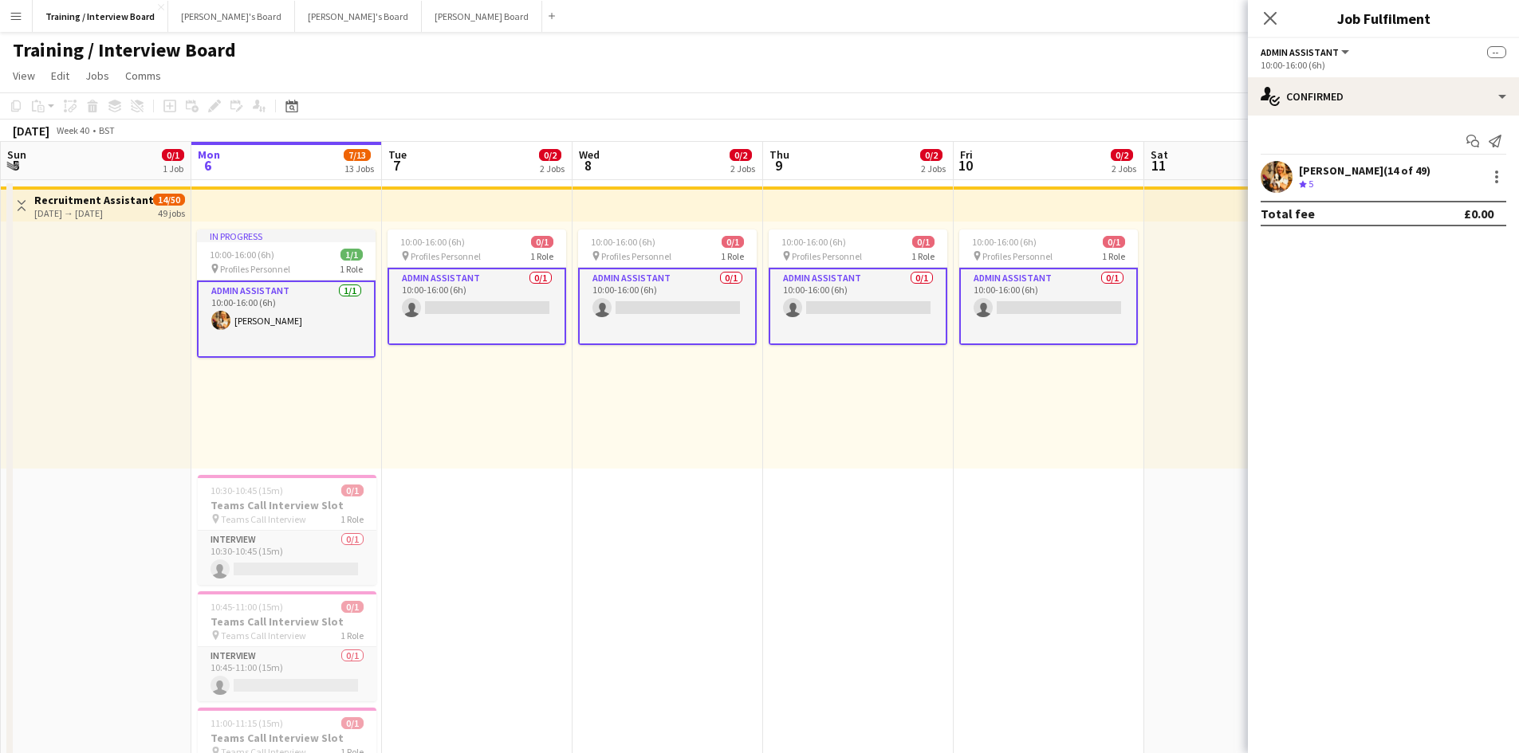
click at [1386, 169] on div "Gabrielle Sneddon-Pike (14 of 49)" at bounding box center [1365, 170] width 132 height 14
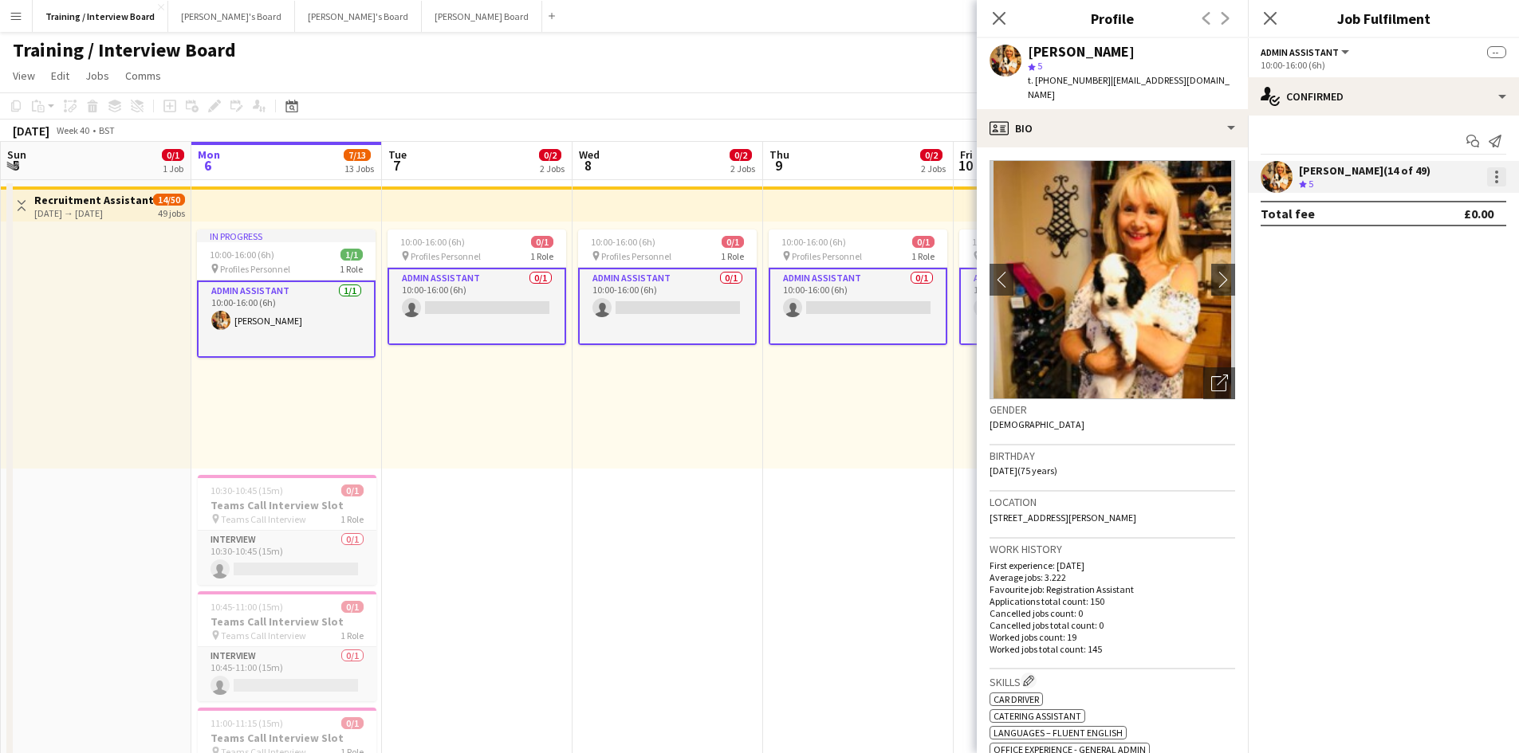
click at [1499, 172] on div at bounding box center [1496, 176] width 19 height 19
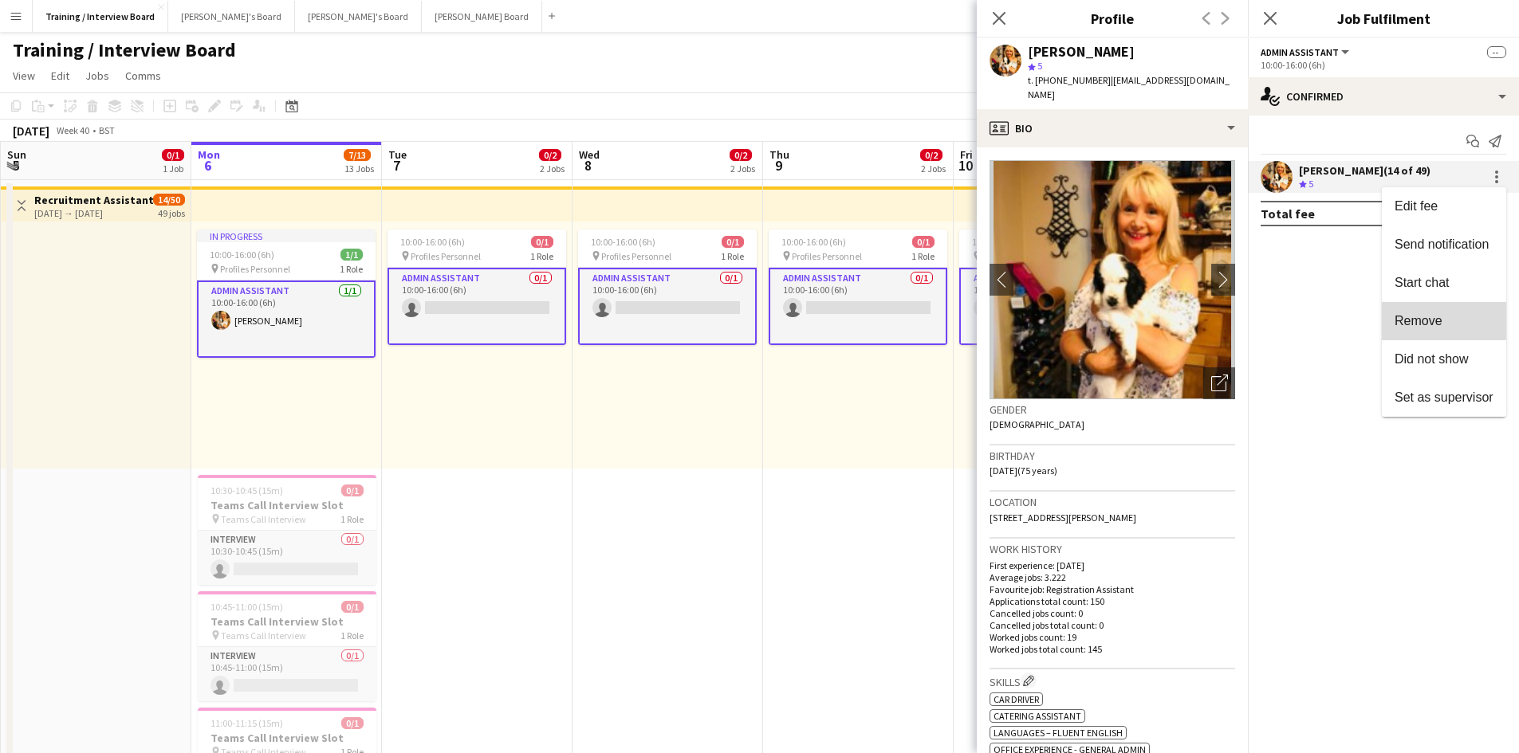
click at [1437, 315] on span "Remove" at bounding box center [1418, 321] width 48 height 14
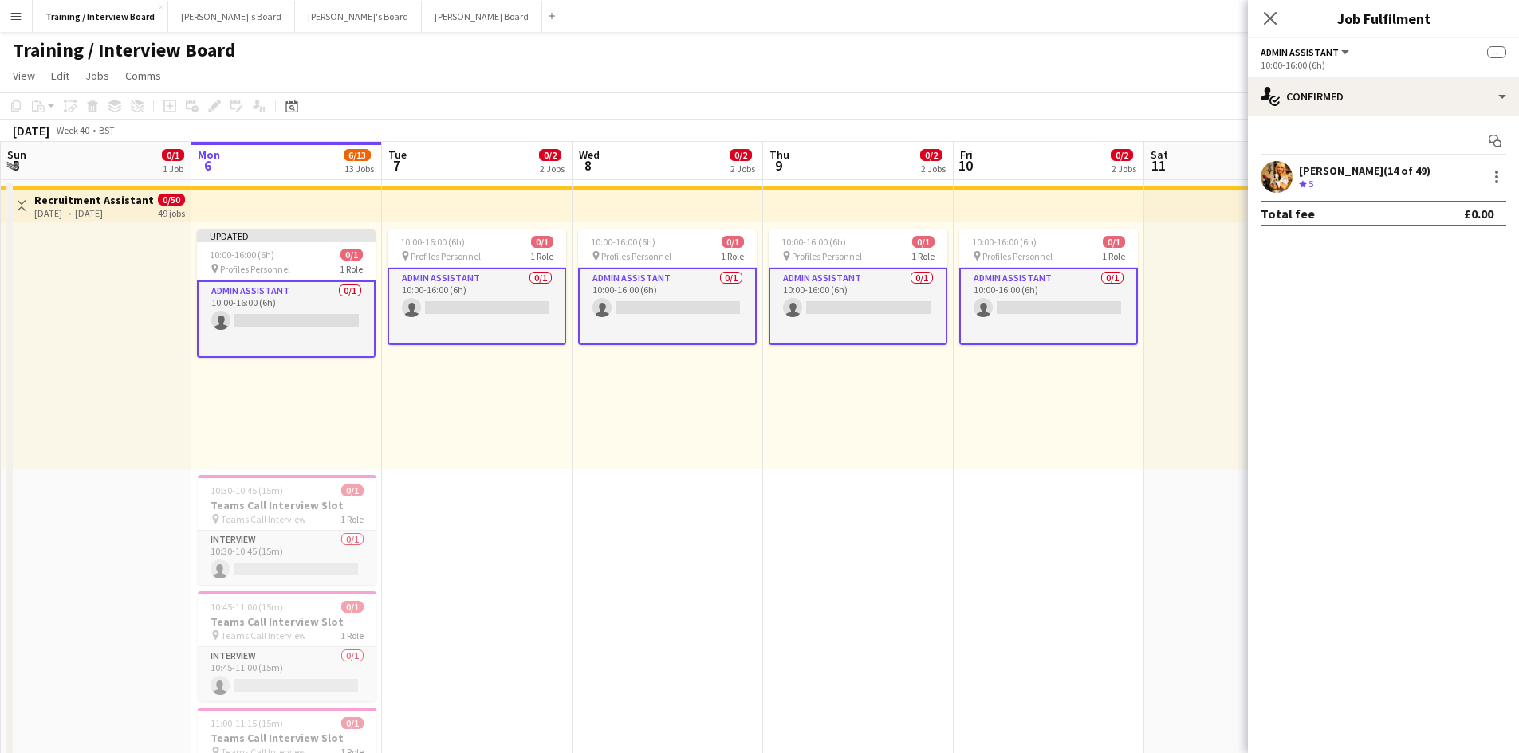
click at [255, 312] on app-card-role "Admin Assistant 0/1 10:00-16:00 (6h) single-neutral-actions" at bounding box center [286, 319] width 179 height 77
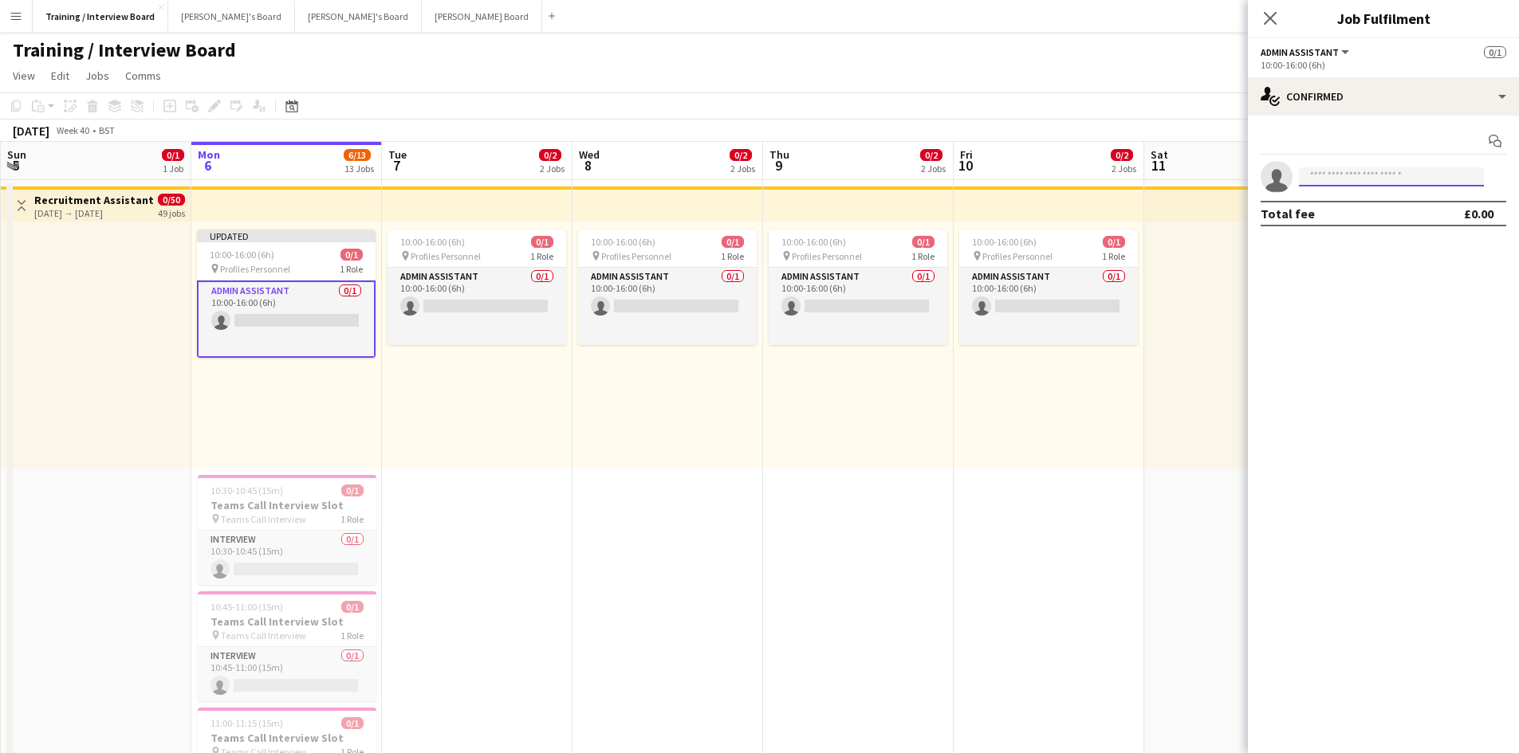
drag, startPoint x: 256, startPoint y: 312, endPoint x: 1338, endPoint y: 173, distance: 1091.4
click at [1334, 176] on input at bounding box center [1391, 176] width 185 height 19
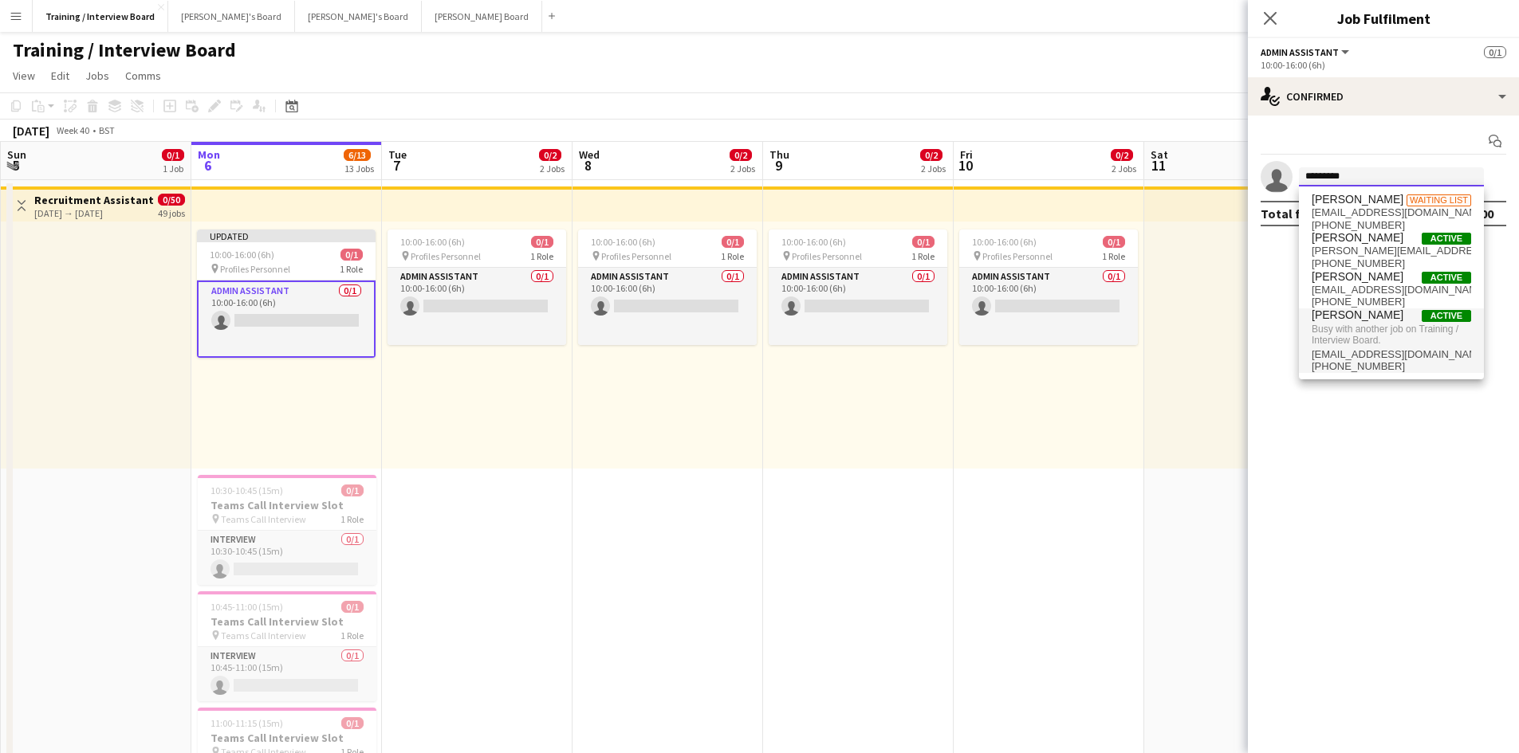
type input "*********"
click at [1350, 309] on span "[PERSON_NAME]" at bounding box center [1357, 316] width 92 height 14
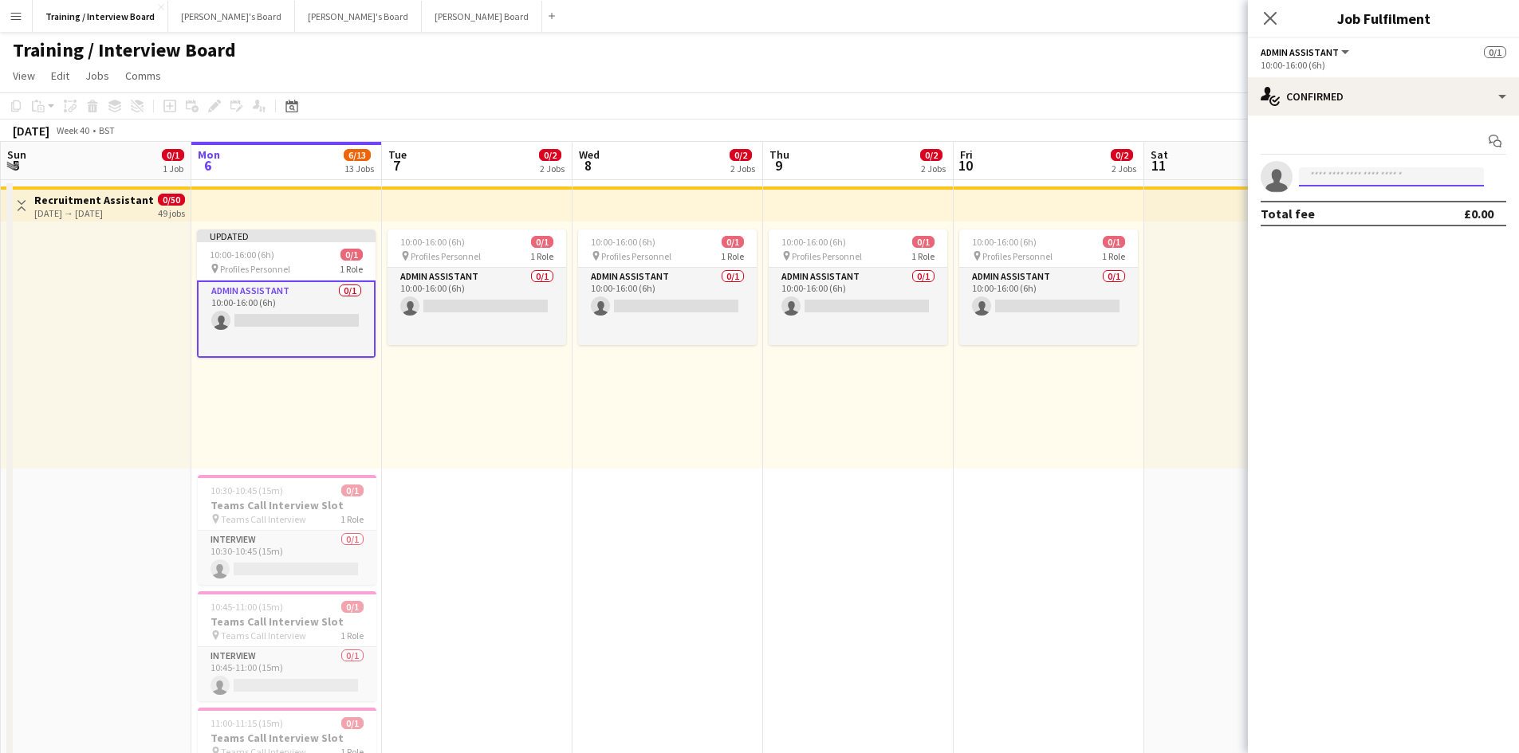
click at [1311, 168] on input at bounding box center [1391, 176] width 185 height 19
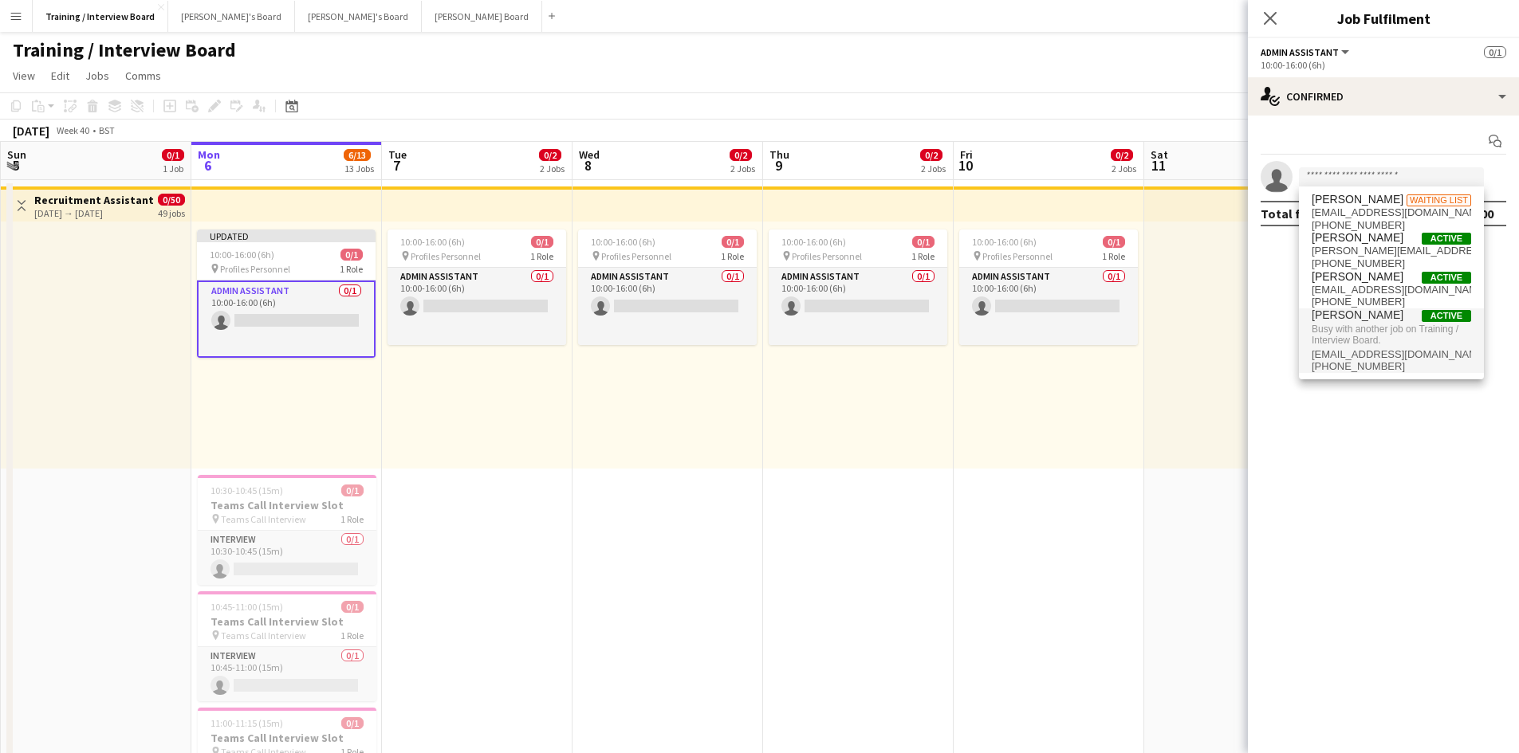
click at [288, 324] on app-card-role "Admin Assistant 0/1 10:00-16:00 (6h) single-neutral-actions" at bounding box center [286, 319] width 179 height 77
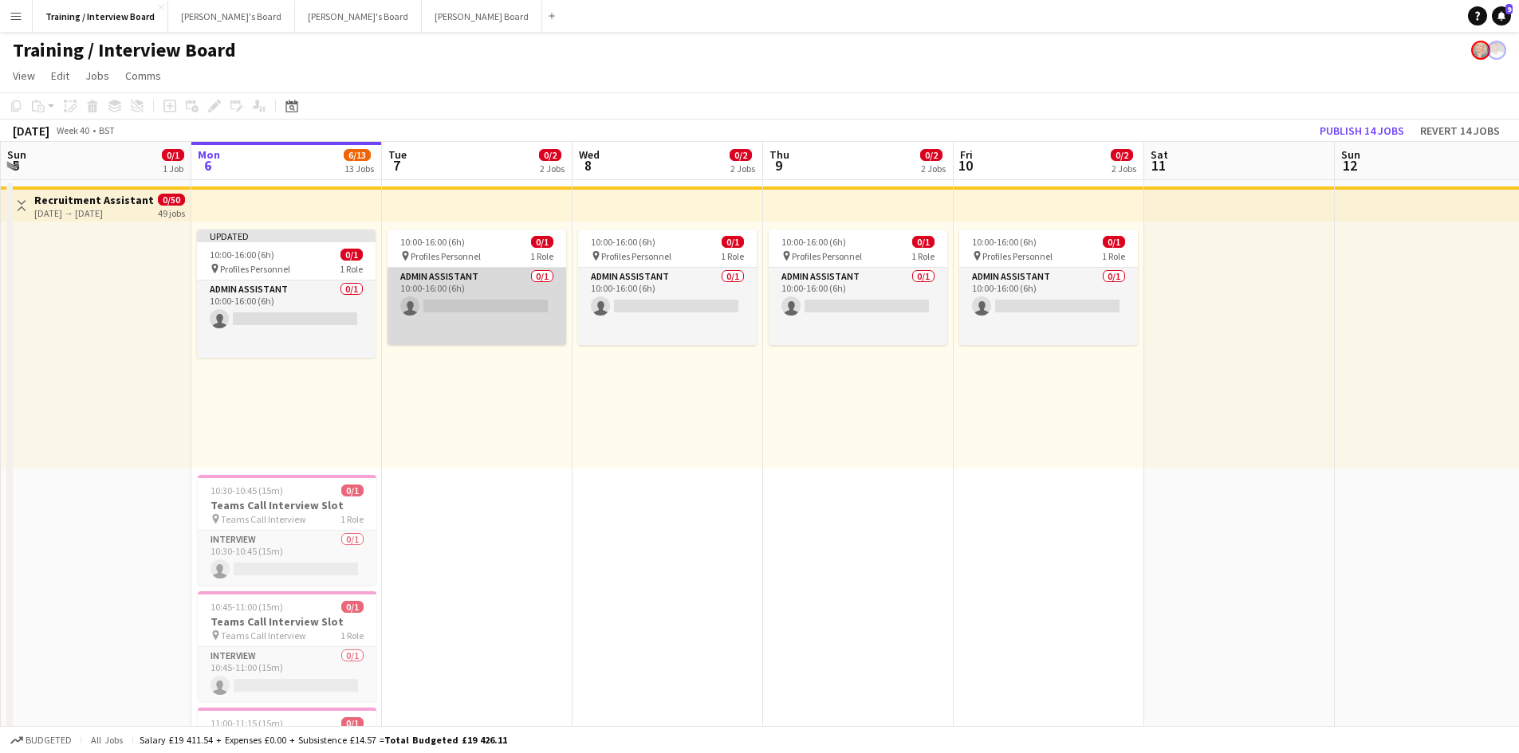
click at [423, 300] on app-card-role "Admin Assistant 0/1 10:00-16:00 (6h) single-neutral-actions" at bounding box center [476, 306] width 179 height 77
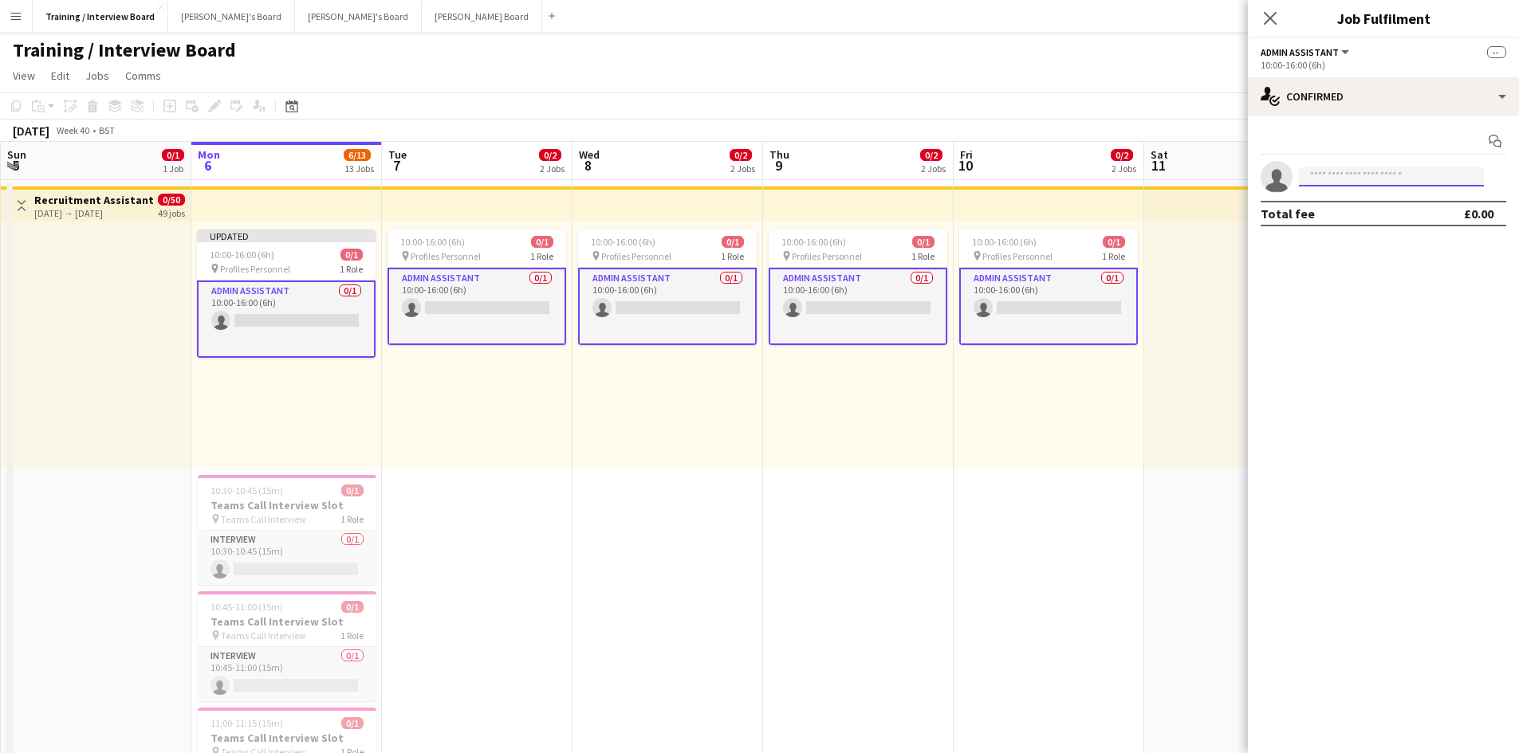
click at [1307, 177] on input at bounding box center [1391, 176] width 185 height 19
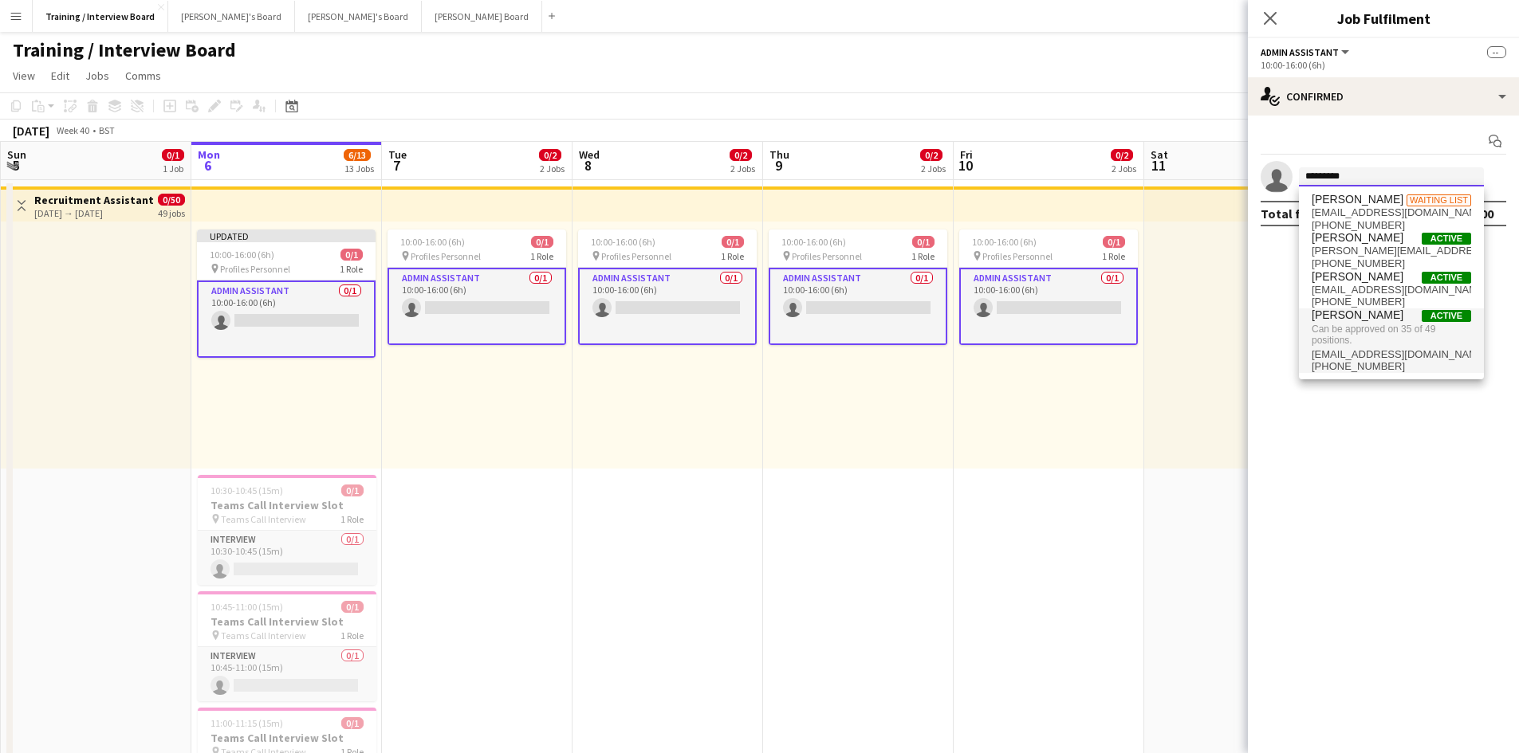
type input "*********"
click at [1375, 312] on span "Gabrielle Sneddon-Pike" at bounding box center [1357, 316] width 92 height 14
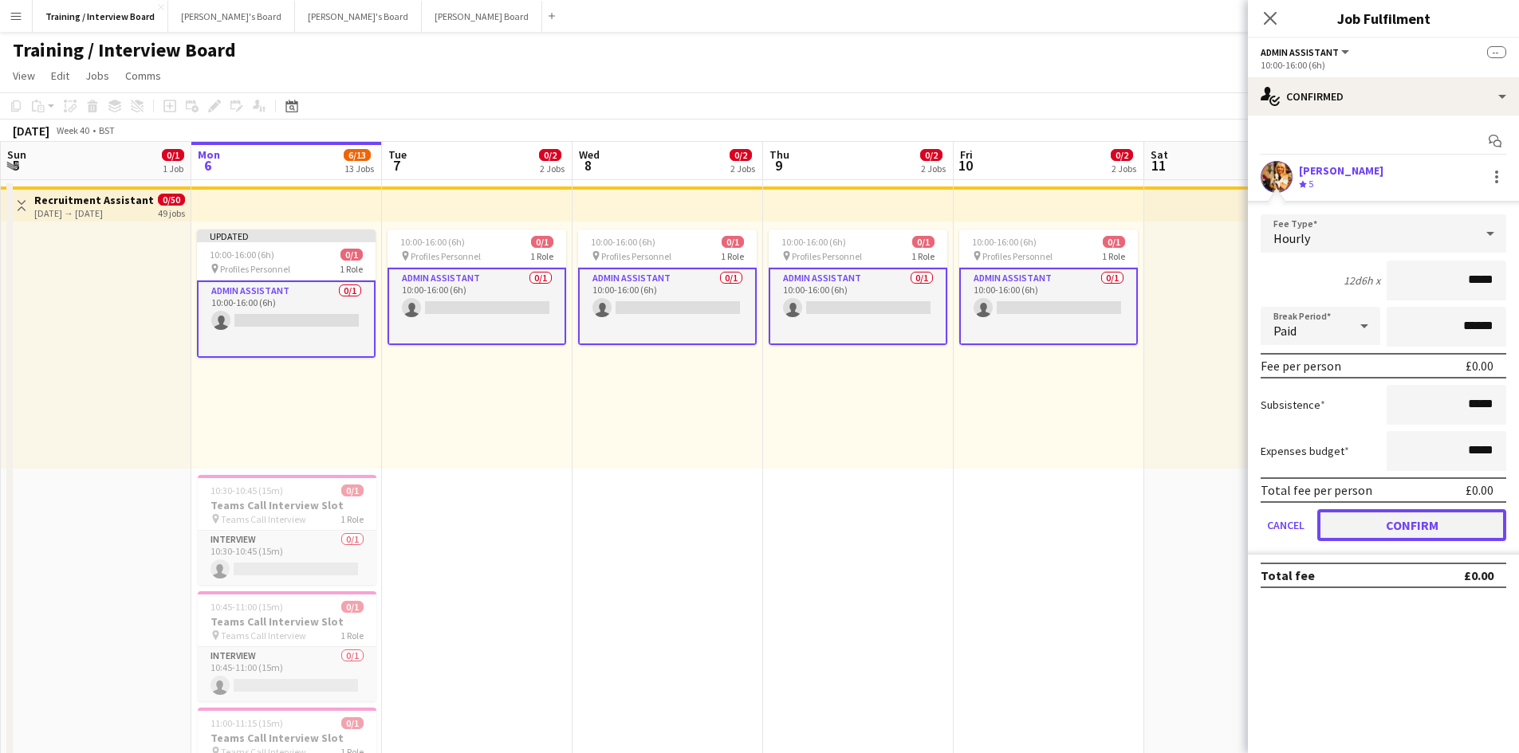
click at [1436, 525] on button "Confirm" at bounding box center [1411, 525] width 189 height 32
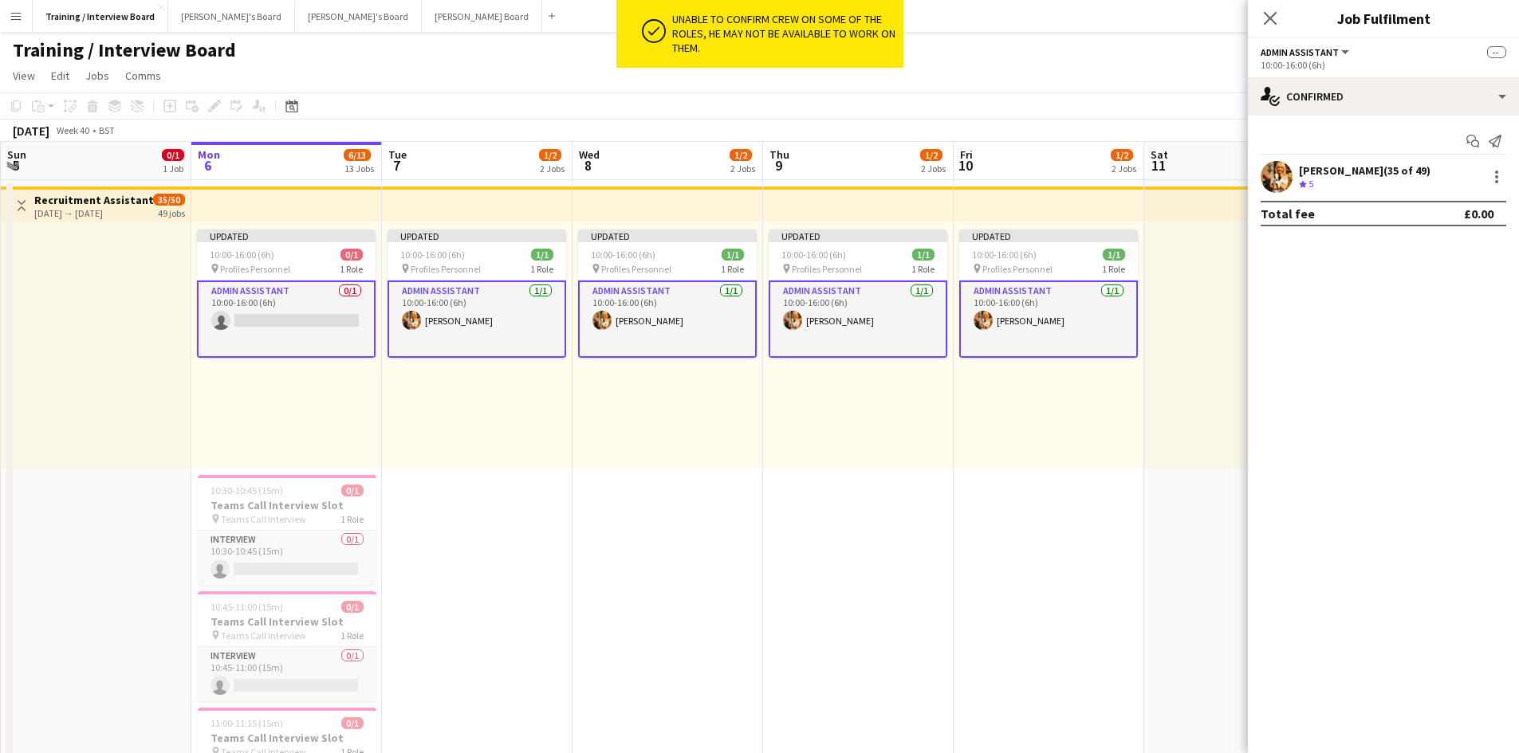
click at [1066, 61] on div "Training / Interview Board" at bounding box center [759, 47] width 1519 height 30
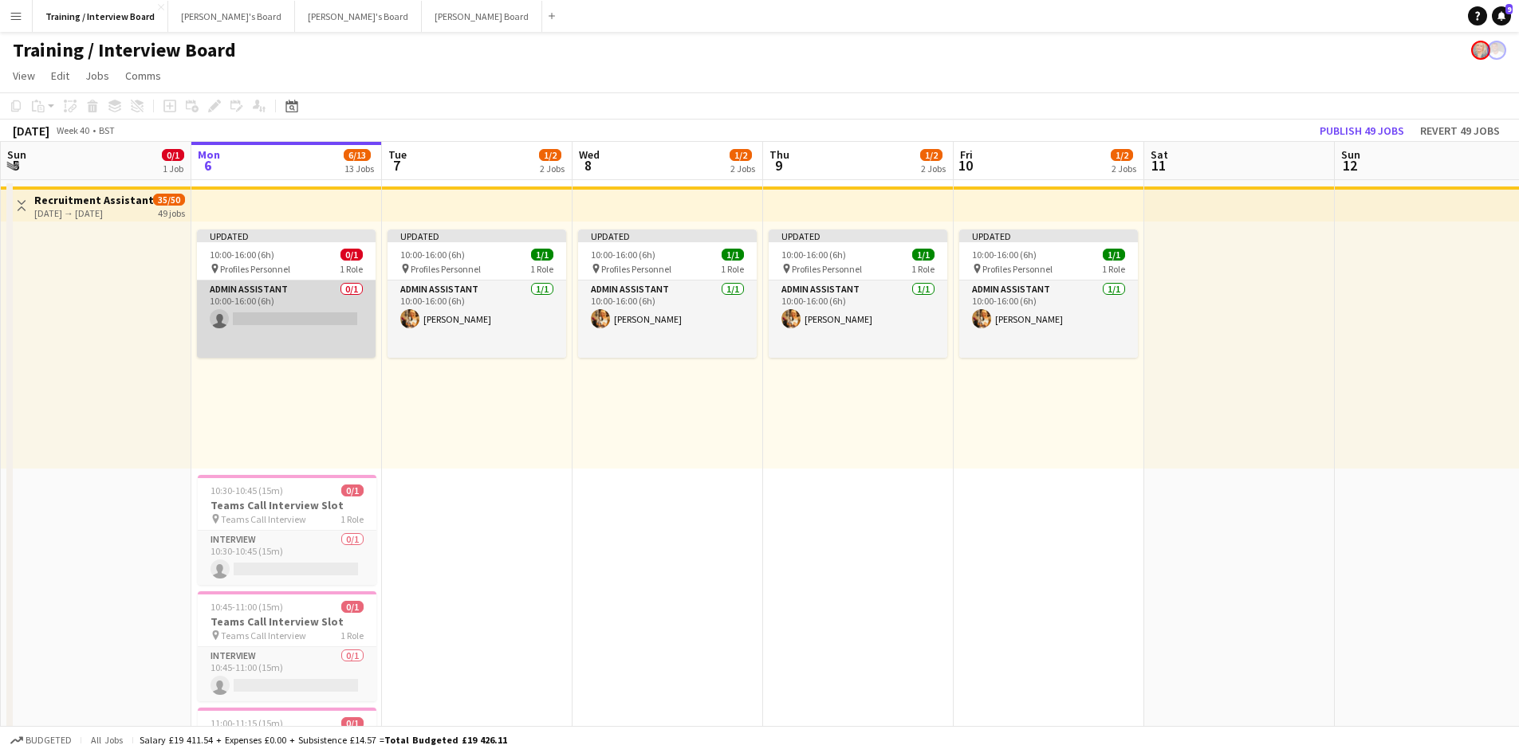
click at [259, 316] on app-card-role "Admin Assistant 0/1 10:00-16:00 (6h) single-neutral-actions" at bounding box center [286, 319] width 179 height 77
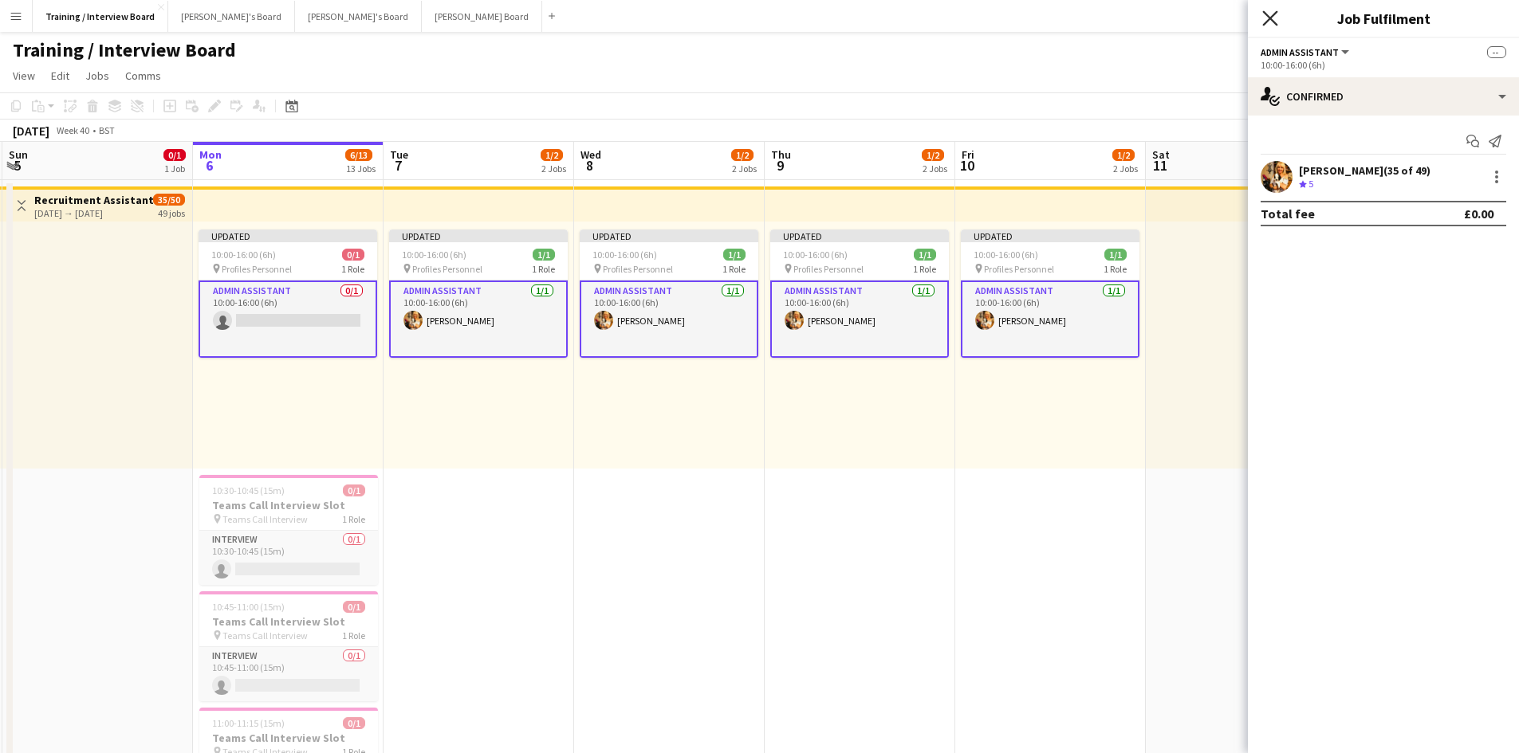
click at [1270, 18] on icon at bounding box center [1269, 17] width 15 height 15
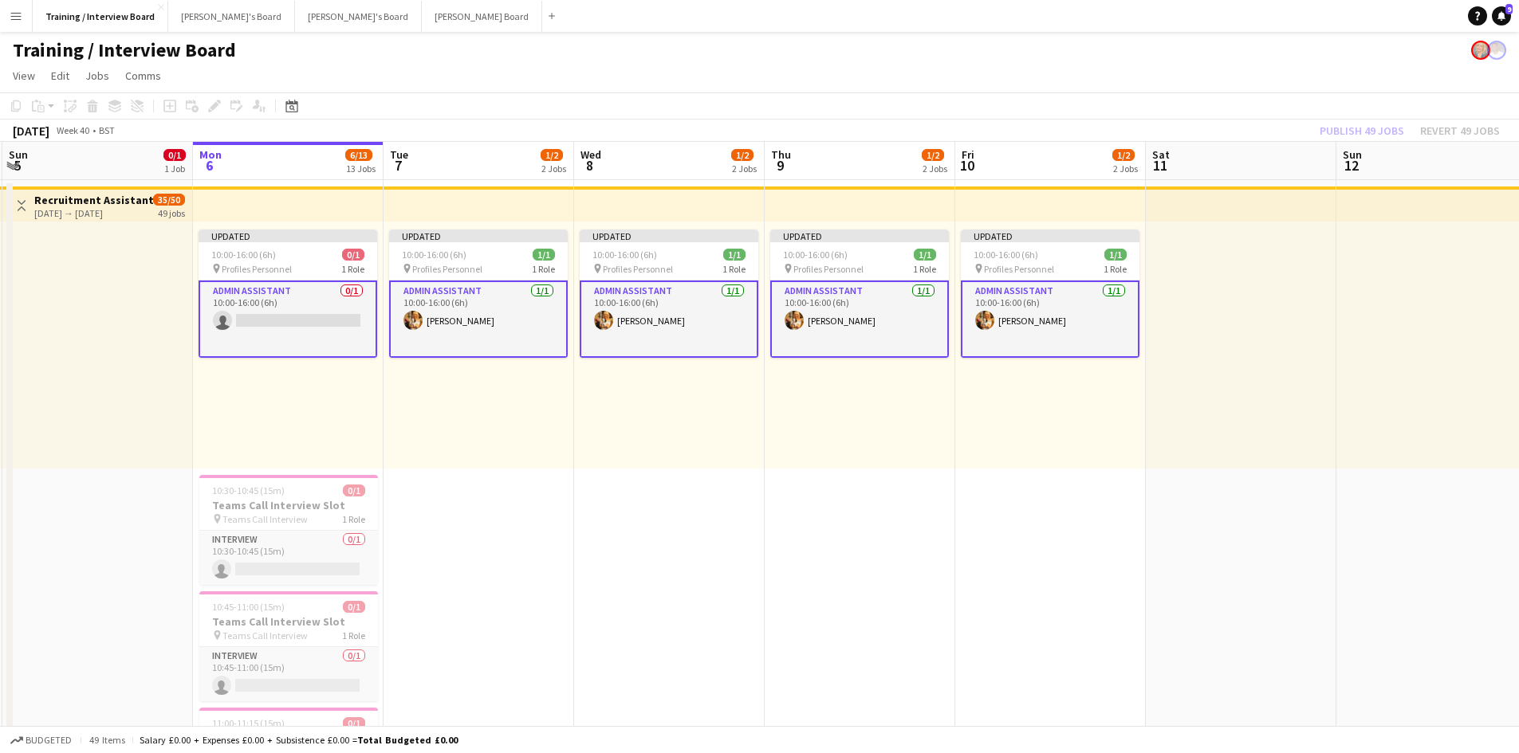
click at [1373, 319] on div at bounding box center [1431, 345] width 191 height 247
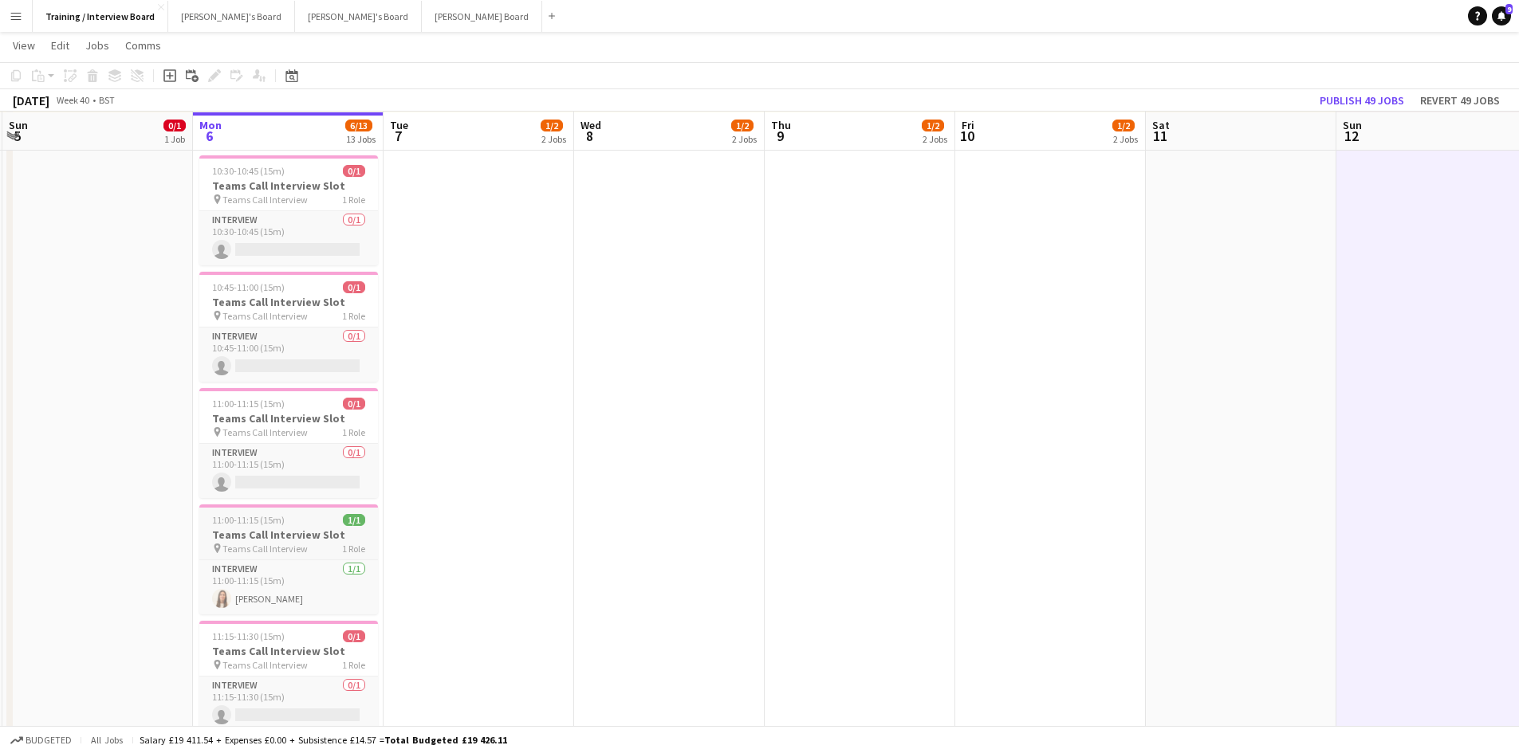
scroll to position [319, 0]
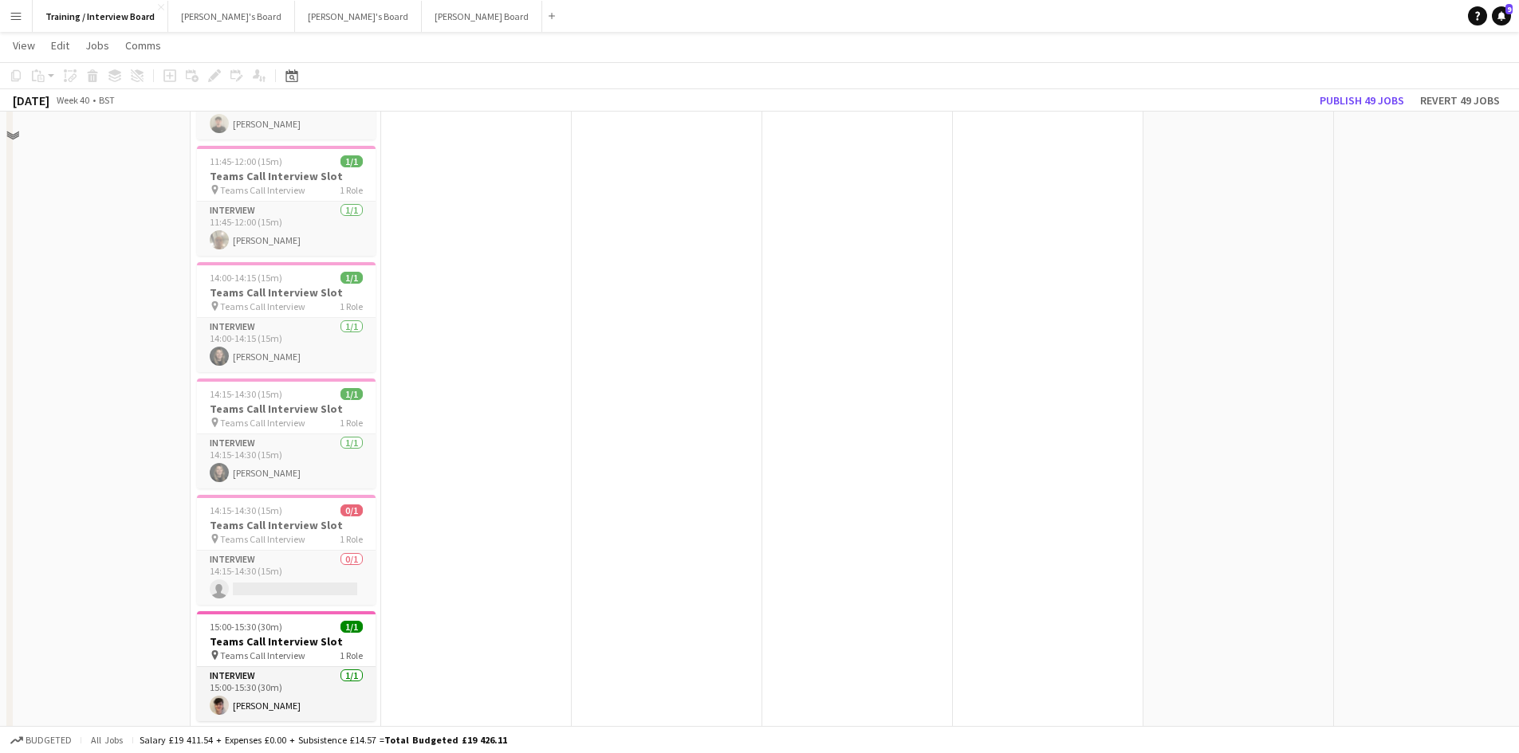
scroll to position [1036, 0]
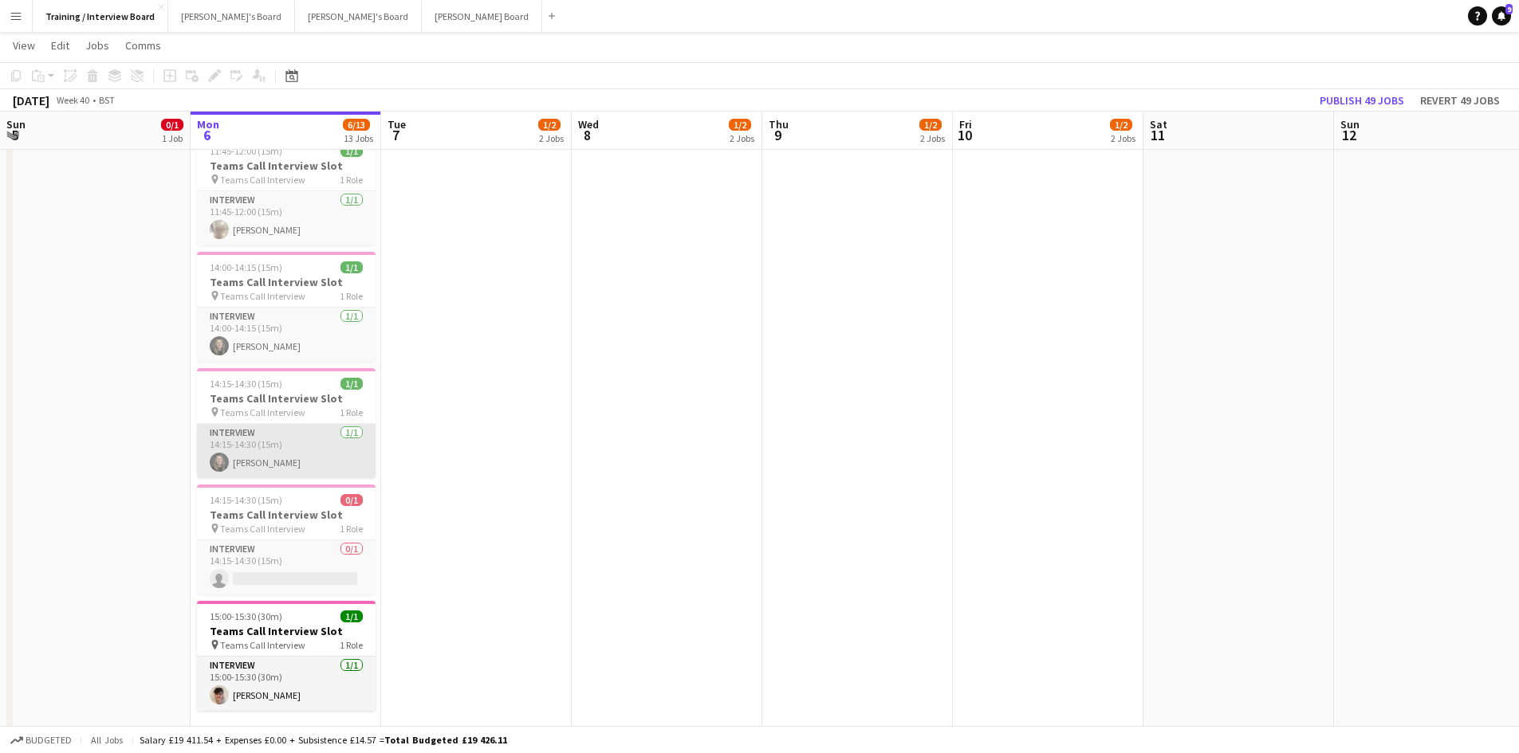
click at [270, 450] on app-card-role "Interview 1/1 14:15-14:30 (15m) Rebecca Horne" at bounding box center [286, 451] width 179 height 54
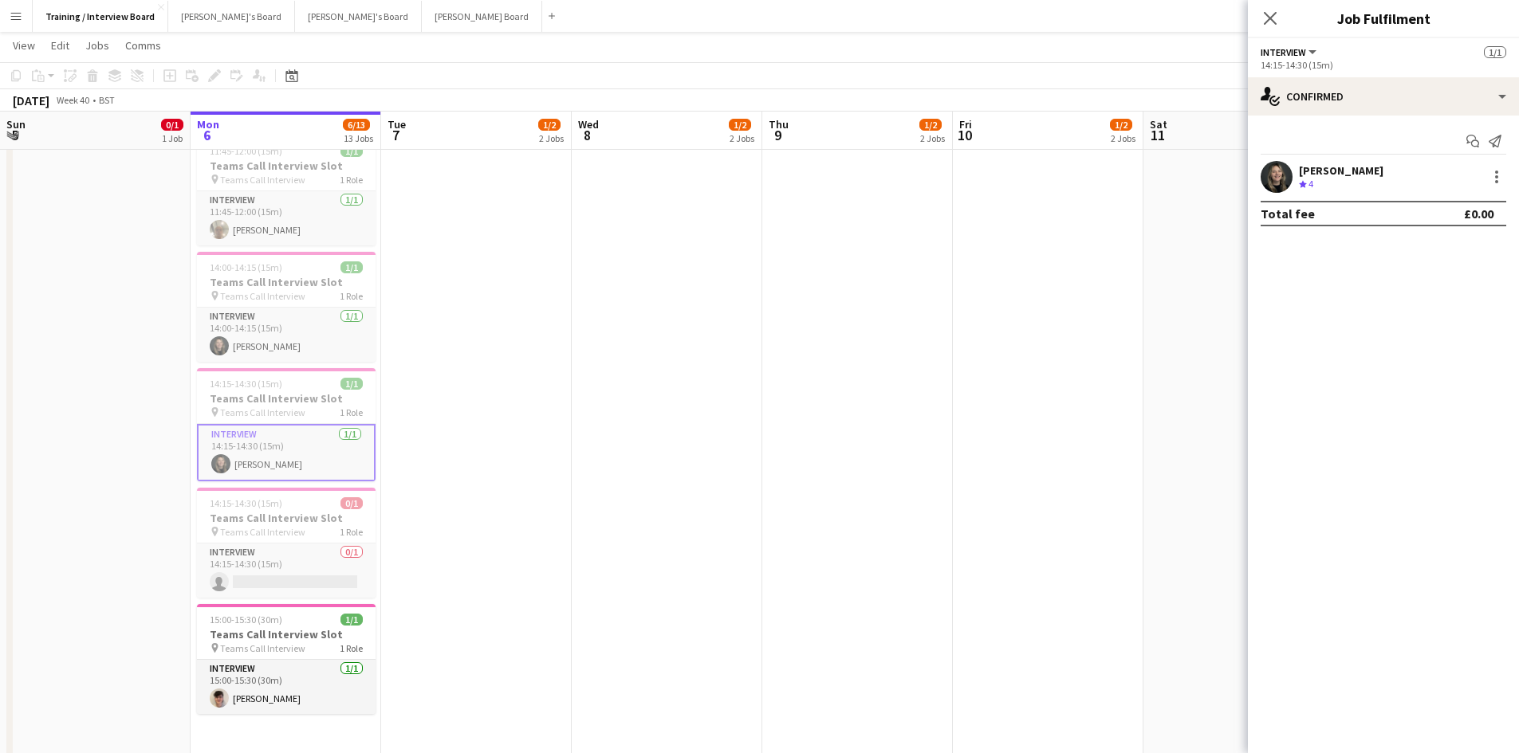
click at [1506, 177] on div "Rebecca Horne Crew rating 4" at bounding box center [1383, 177] width 271 height 32
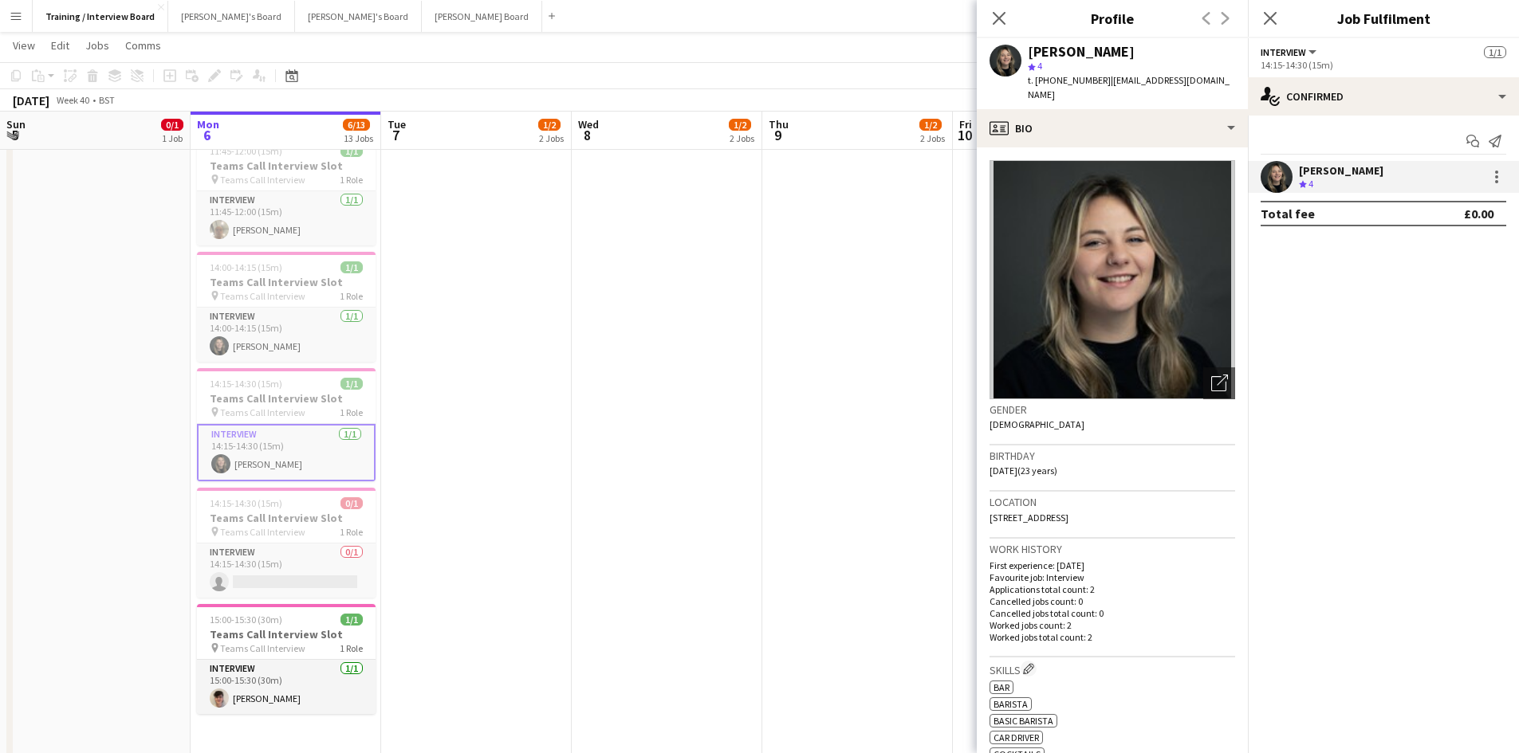
click at [1491, 167] on div "Rebecca Horne Crew rating 4" at bounding box center [1383, 177] width 271 height 32
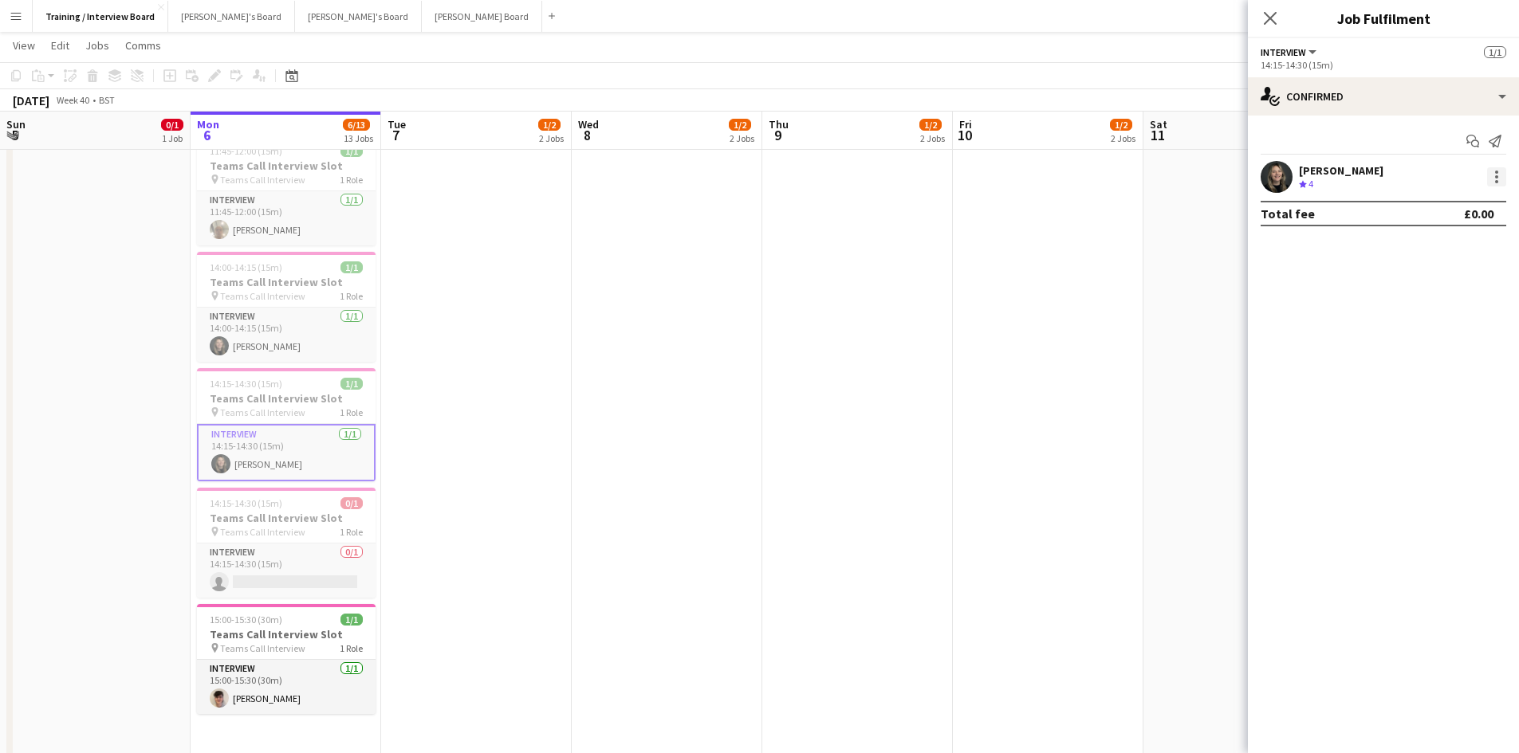
click at [1492, 175] on div at bounding box center [1496, 176] width 19 height 19
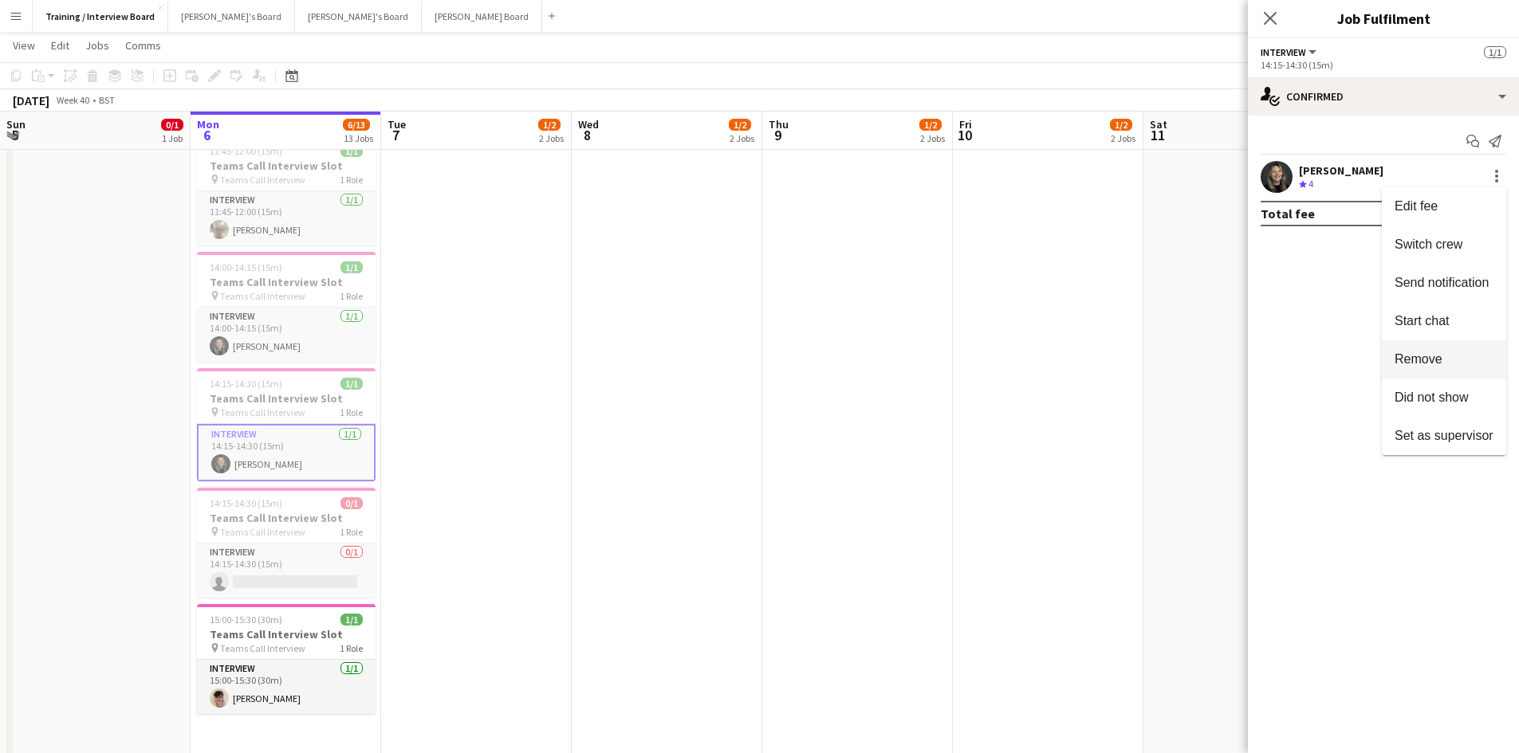
click at [1433, 359] on span "Remove" at bounding box center [1418, 359] width 48 height 14
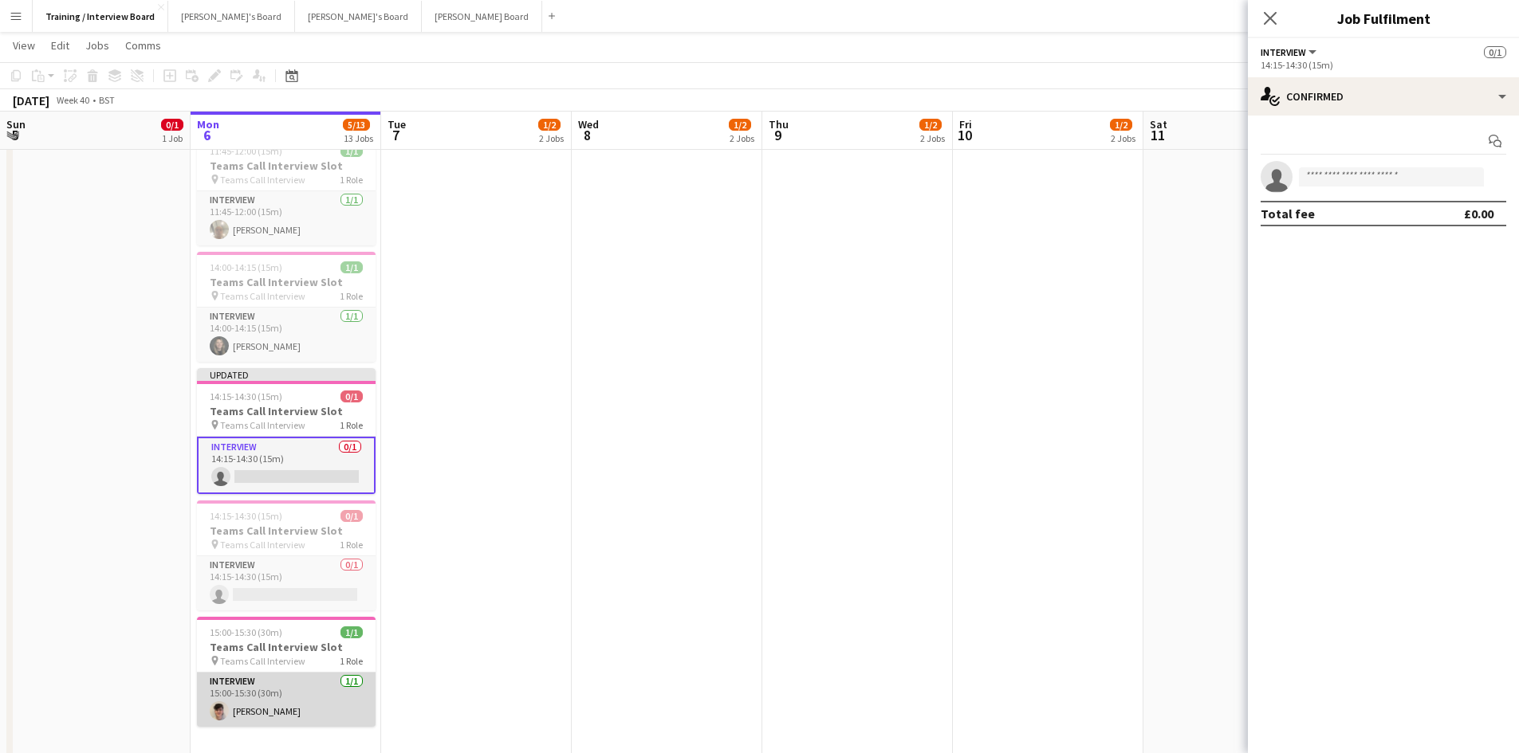
click at [263, 712] on app-card-role "Interview [DATE] 15:00-15:30 (30m) [PERSON_NAME]" at bounding box center [286, 700] width 179 height 54
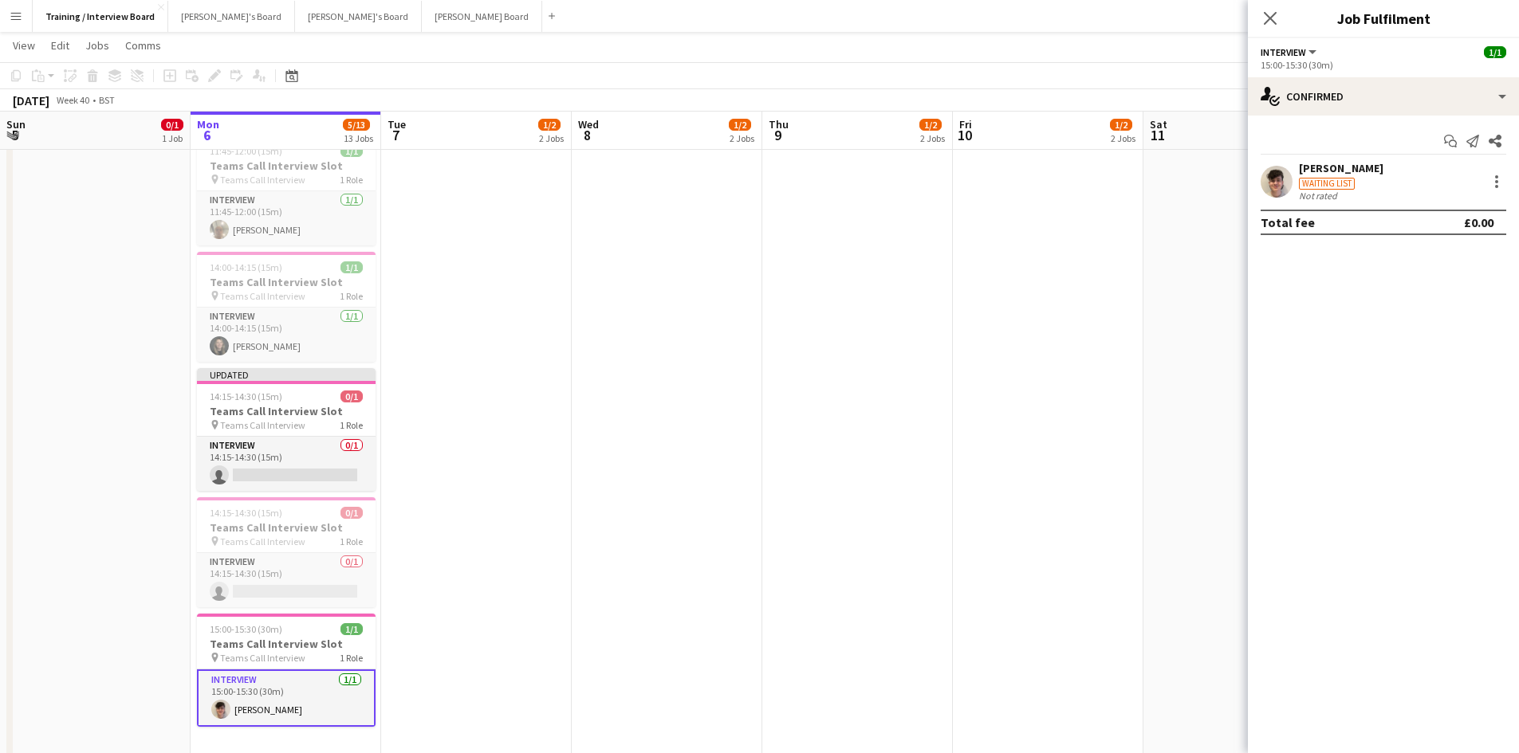
click at [1334, 166] on div "[PERSON_NAME]" at bounding box center [1341, 168] width 84 height 14
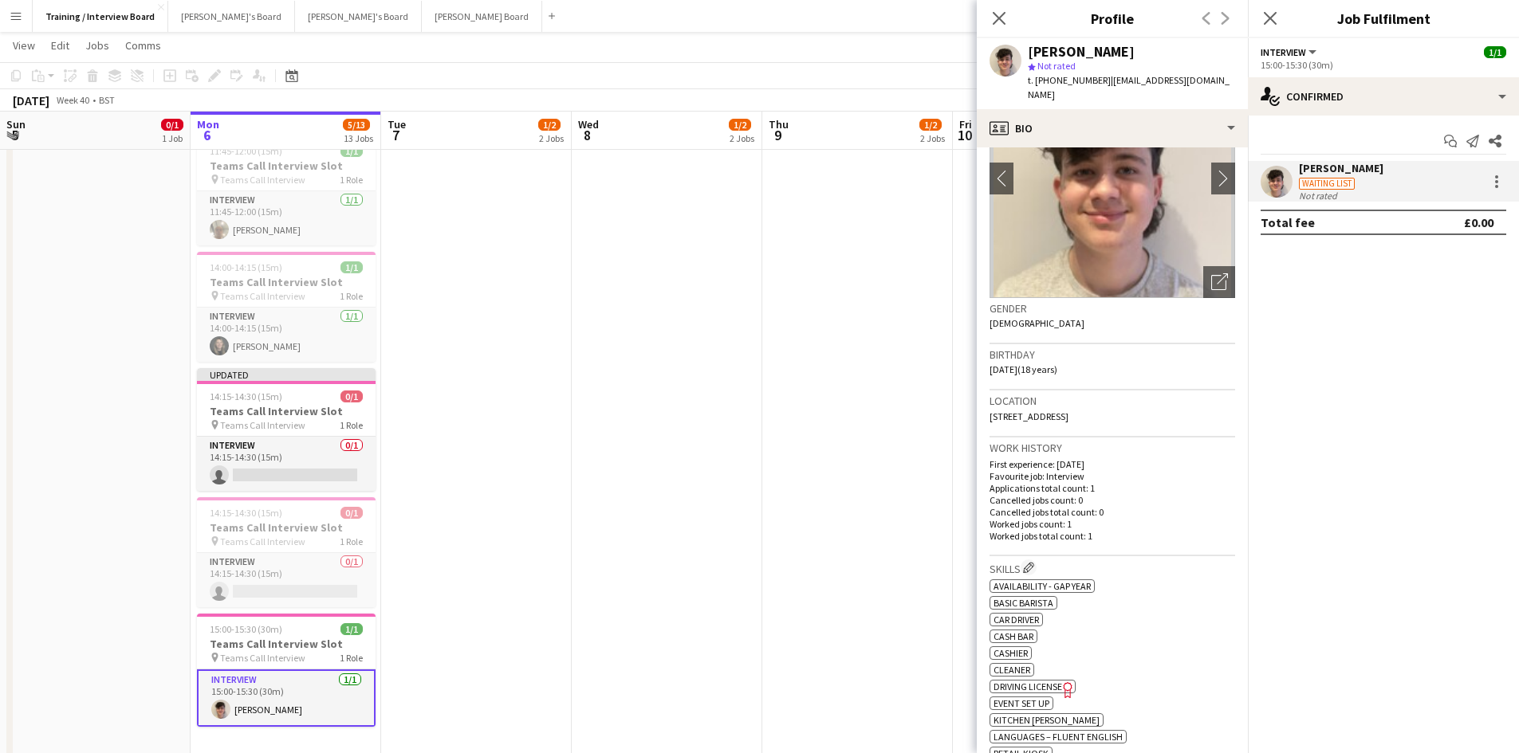
scroll to position [159, 0]
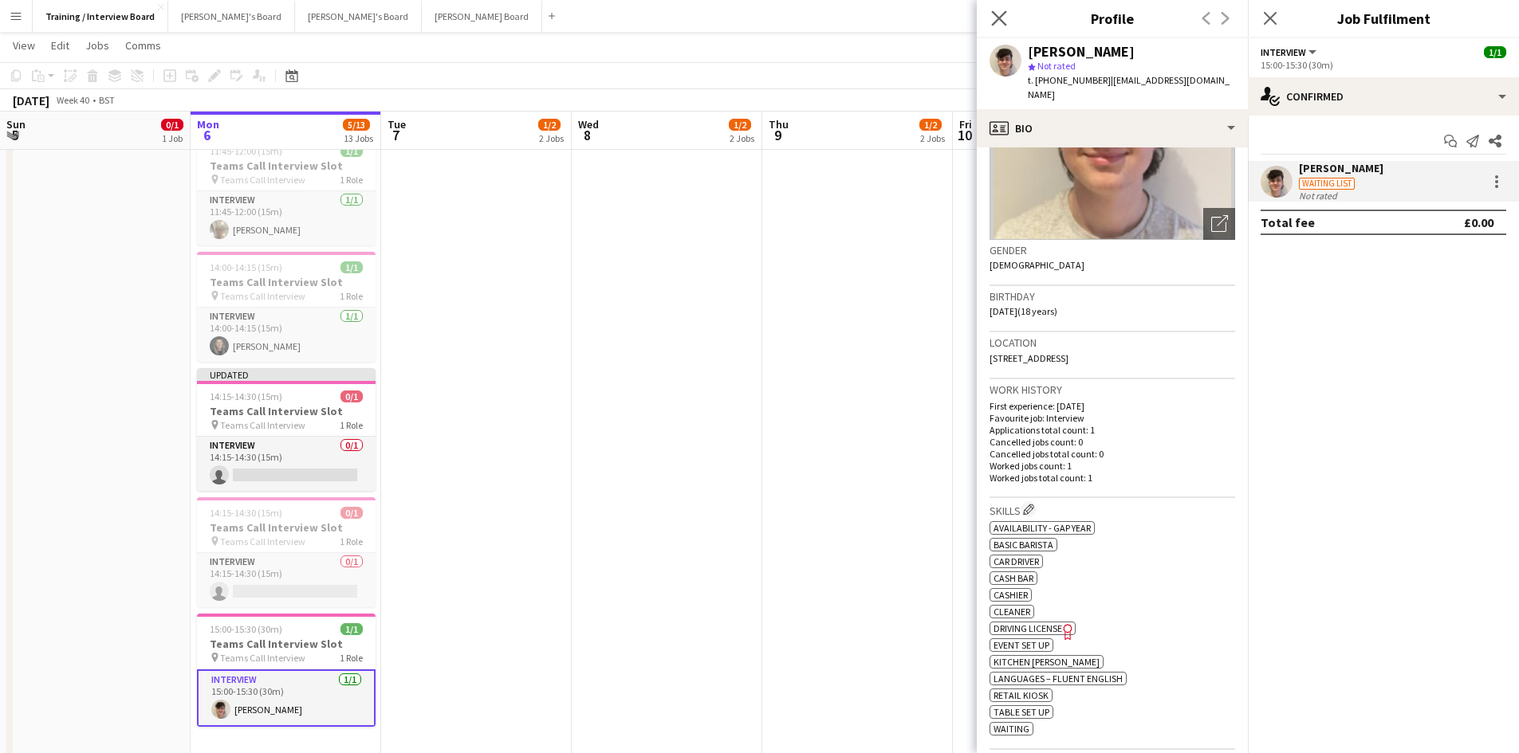
click at [995, 9] on app-icon "Close pop-in" at bounding box center [999, 18] width 23 height 23
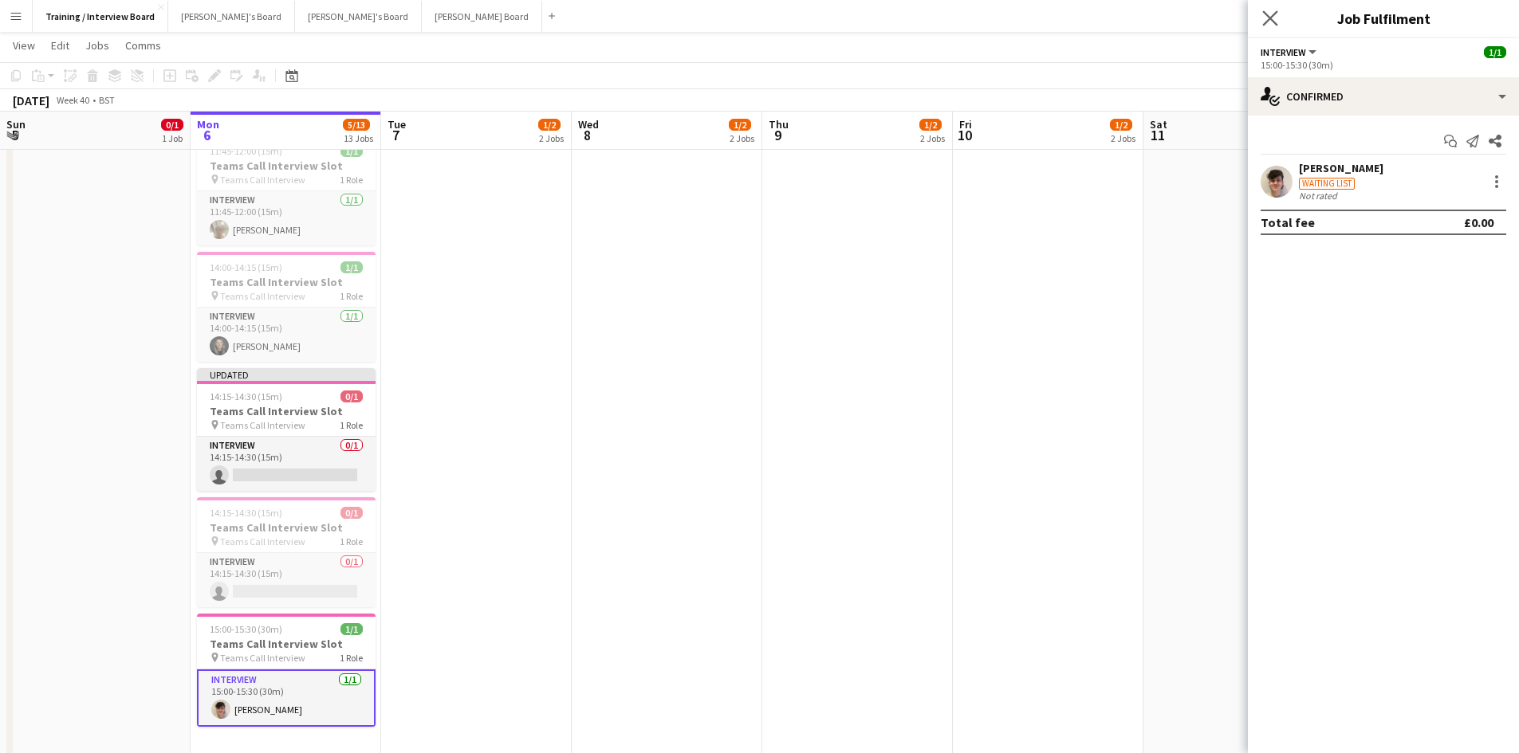
click at [1271, 9] on app-icon "Close pop-in" at bounding box center [1270, 18] width 23 height 23
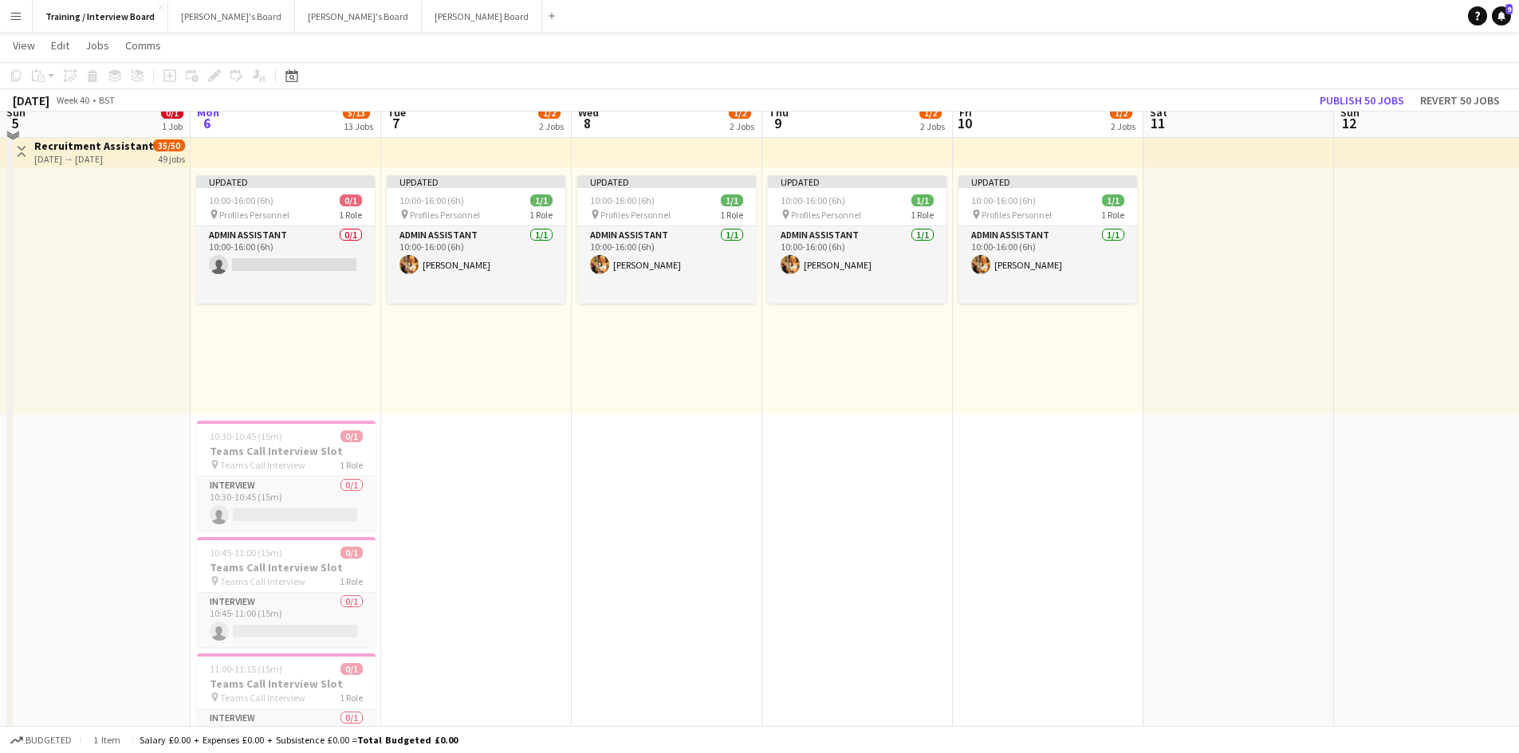
scroll to position [80, 0]
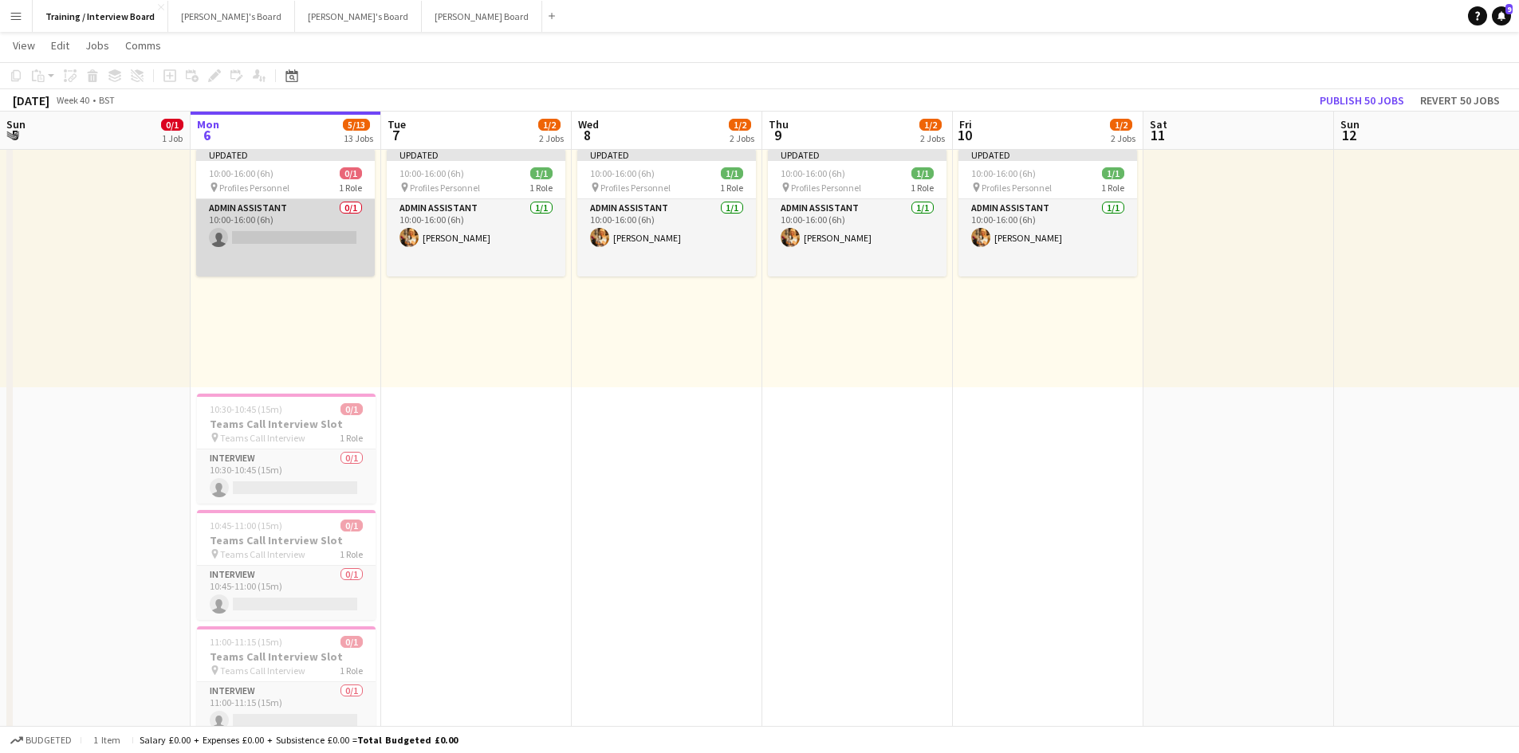
click at [248, 238] on app-card-role "Admin Assistant 0/1 10:00-16:00 (6h) single-neutral-actions" at bounding box center [285, 237] width 179 height 77
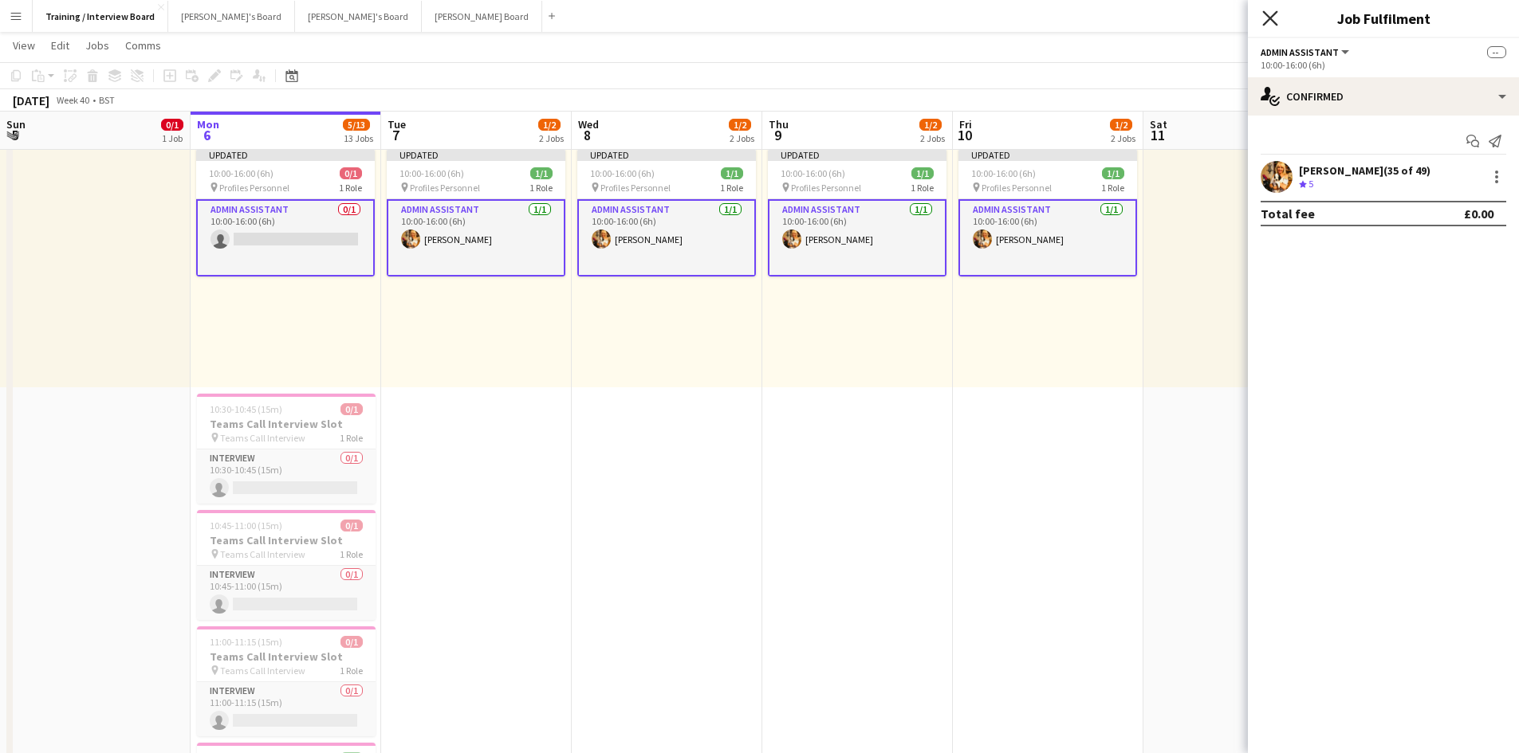
click at [1269, 18] on icon at bounding box center [1269, 17] width 15 height 15
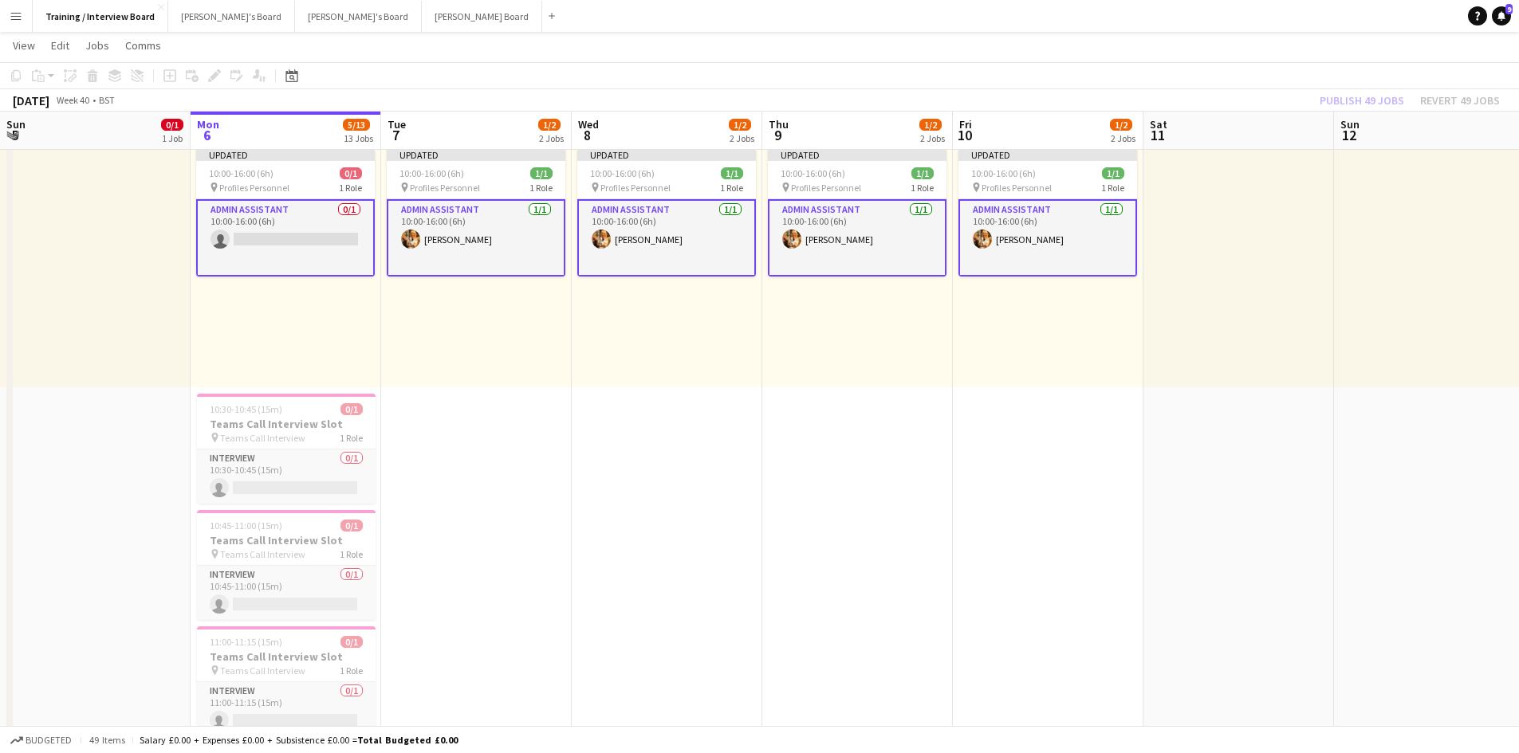
click at [1024, 235] on app-card-role "Admin Assistant 1/1 10:00-16:00 (6h) Gabrielle Sneddon-Pike" at bounding box center [1047, 237] width 179 height 77
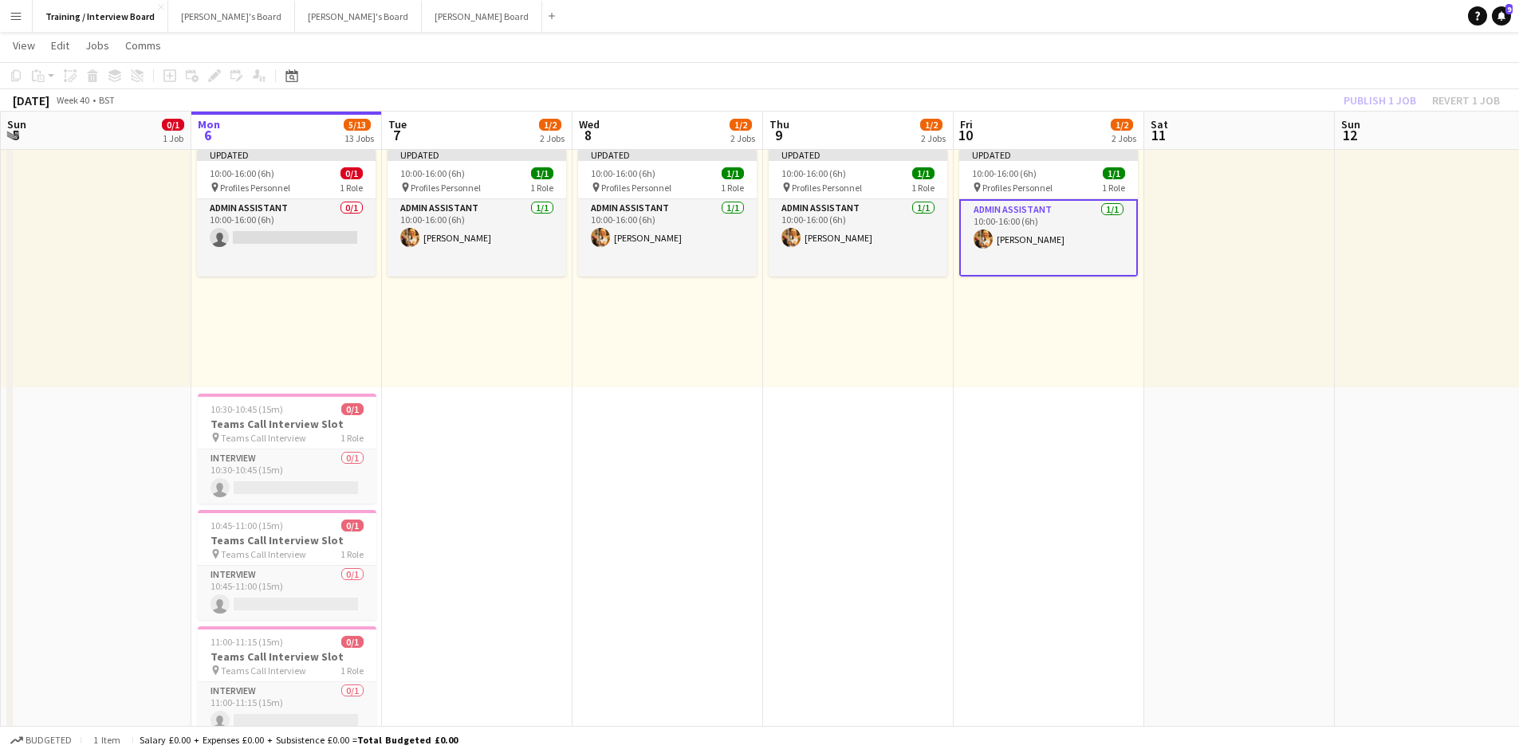
click at [1449, 99] on div "Publish 1 job Revert 1 job" at bounding box center [1421, 100] width 195 height 21
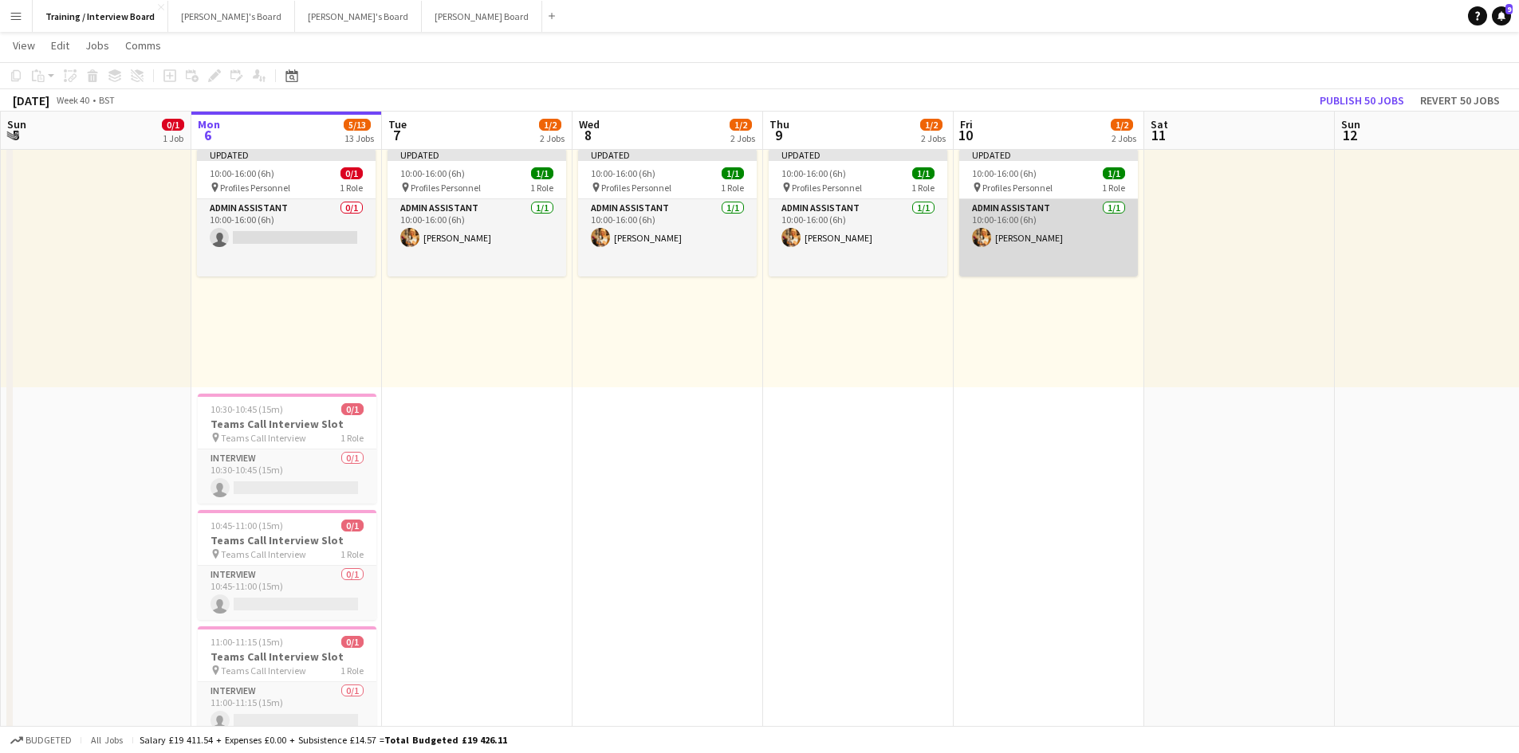
scroll to position [0, 379]
click at [1008, 239] on app-card-role "Admin Assistant 1/1 10:00-16:00 (6h) Gabrielle Sneddon-Pike" at bounding box center [1050, 237] width 179 height 77
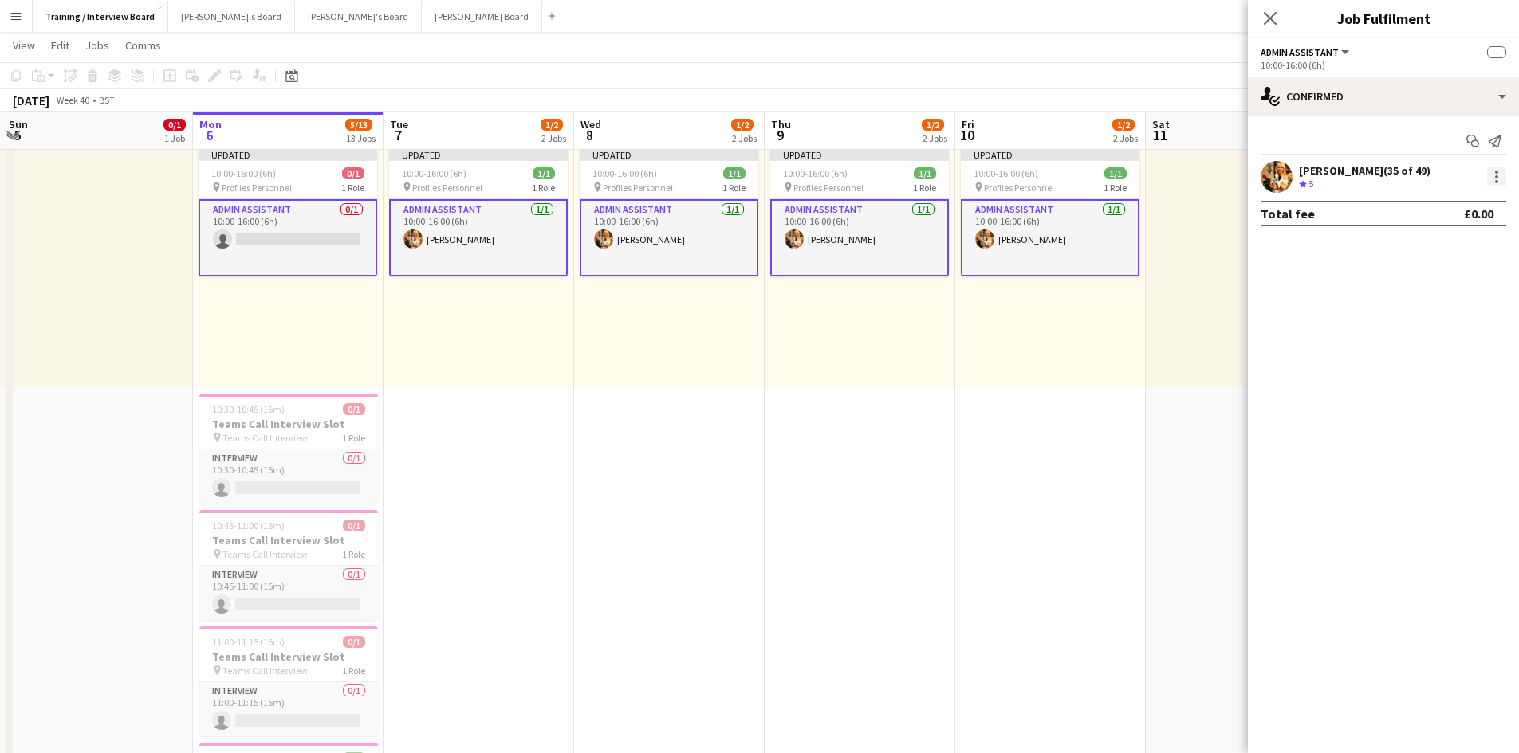
click at [1494, 183] on div at bounding box center [1496, 176] width 19 height 19
click at [1427, 315] on span "Remove" at bounding box center [1418, 321] width 48 height 14
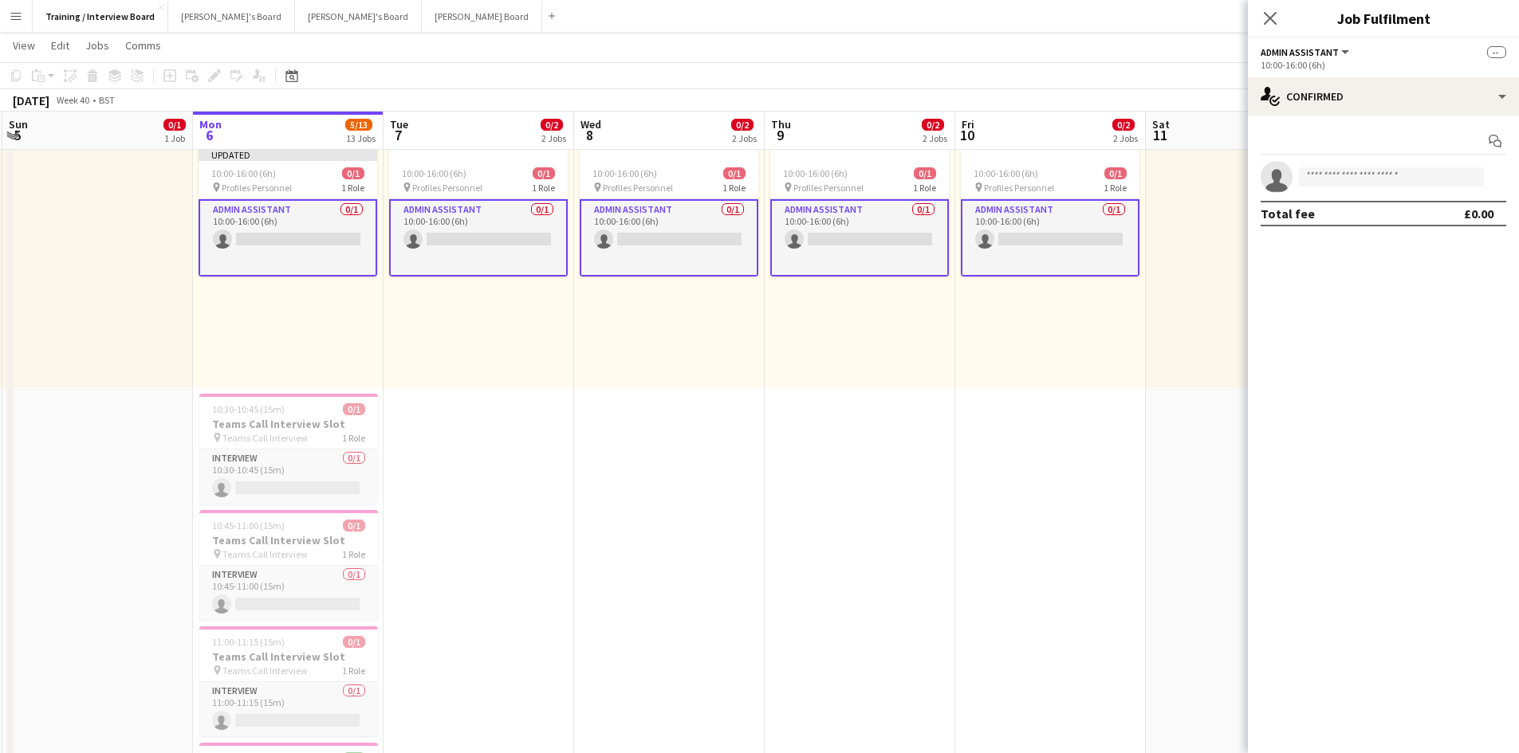
click at [258, 242] on app-card-role "Admin Assistant 0/1 10:00-16:00 (6h) single-neutral-actions" at bounding box center [287, 237] width 179 height 77
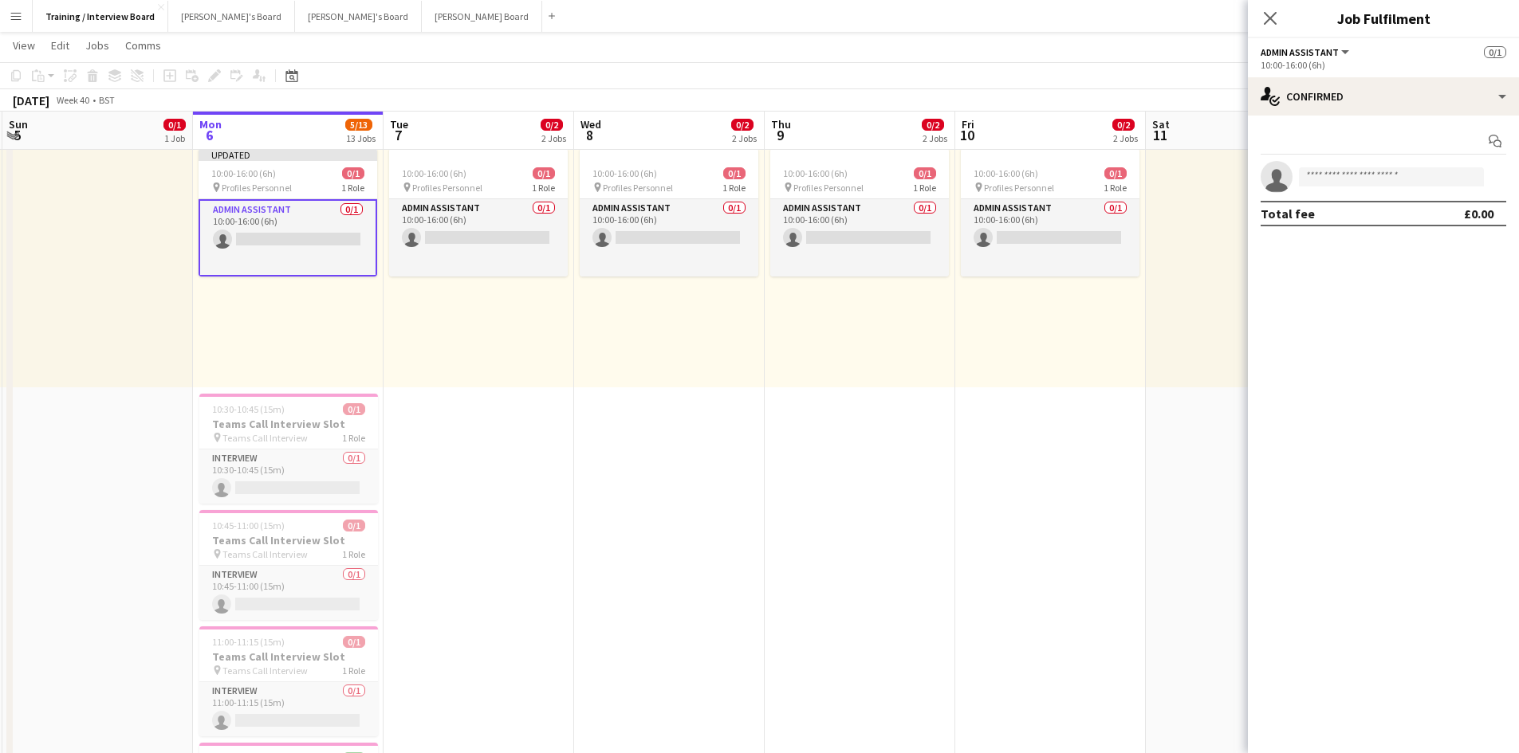
click at [1156, 332] on div at bounding box center [1241, 263] width 191 height 247
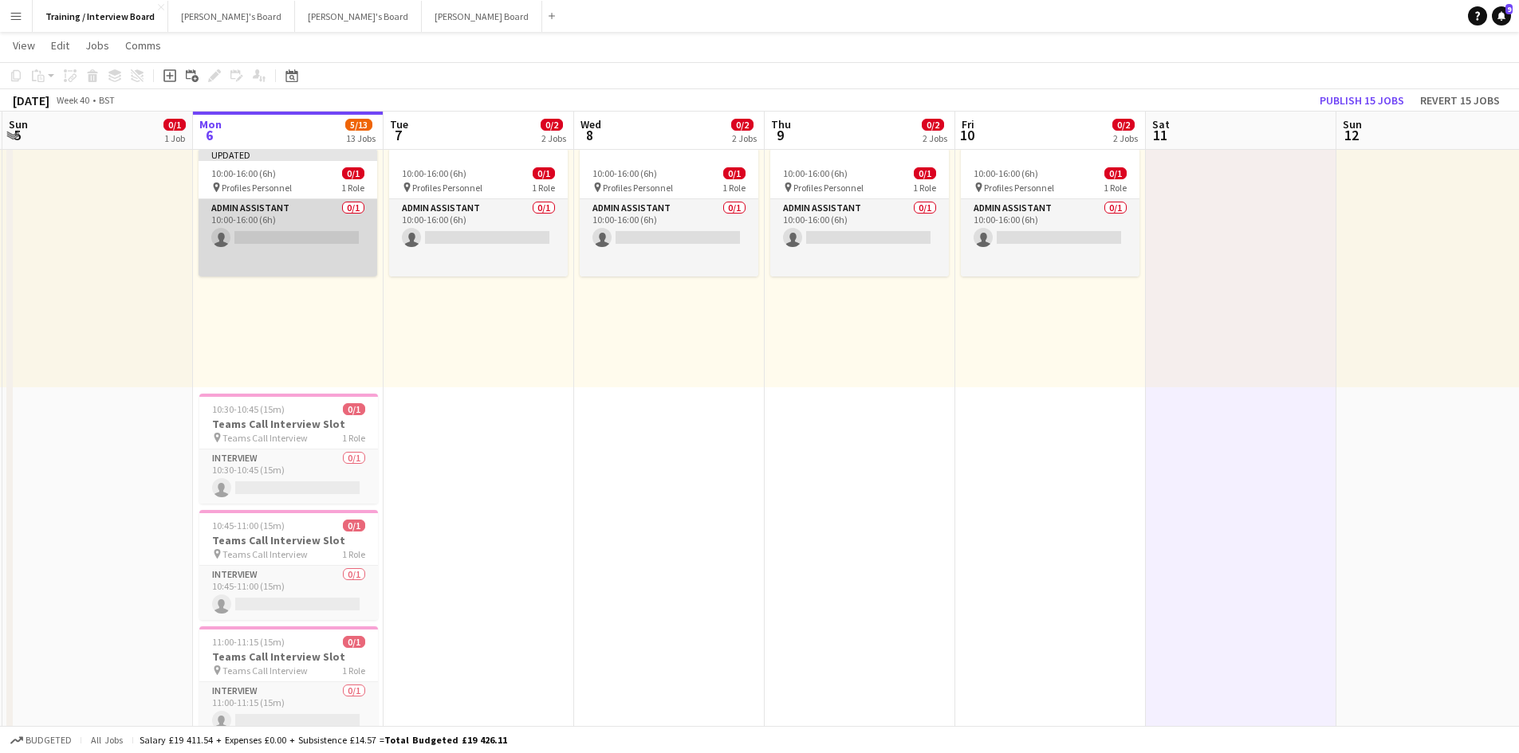
click at [250, 231] on app-card-role "Admin Assistant 0/1 10:00-16:00 (6h) single-neutral-actions" at bounding box center [287, 237] width 179 height 77
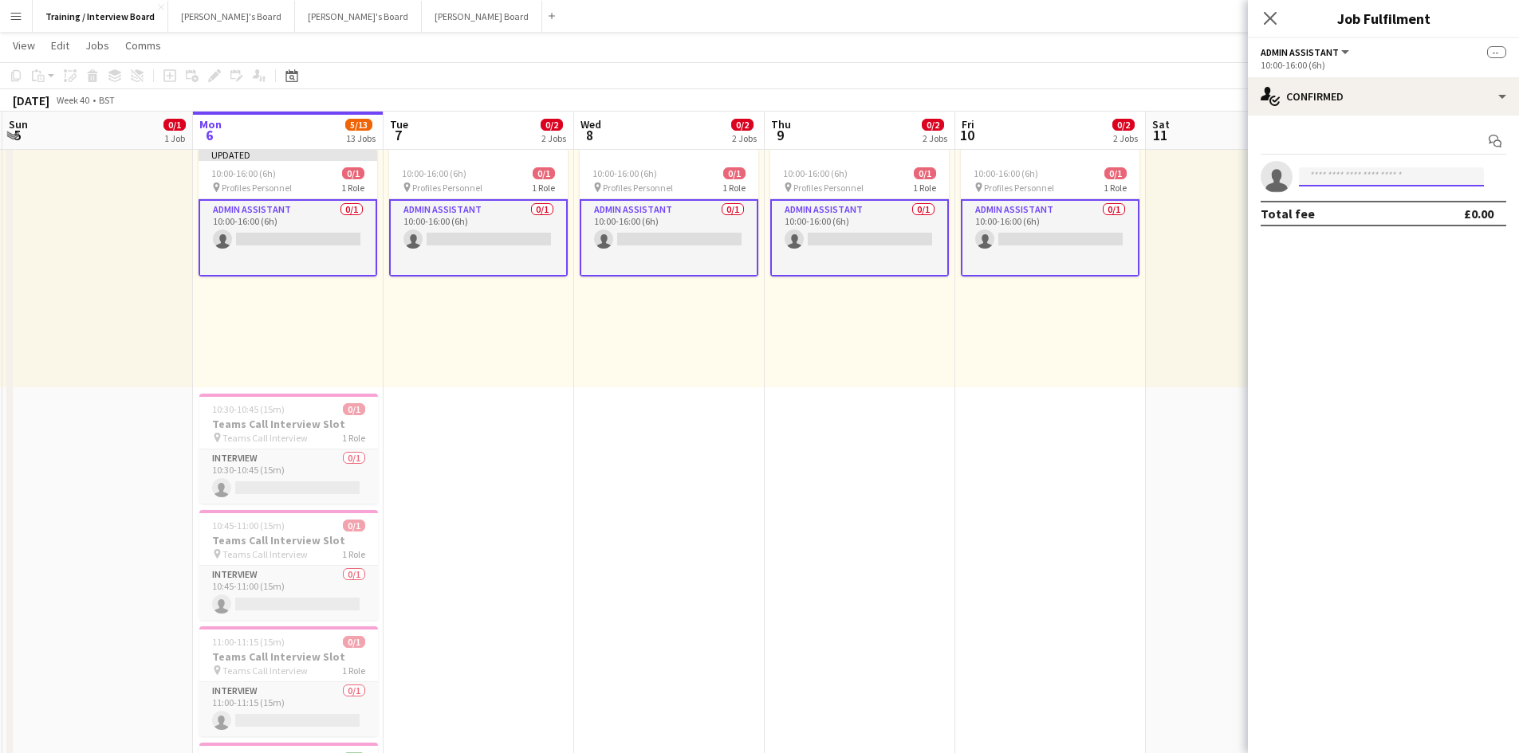
click at [1332, 171] on input at bounding box center [1391, 176] width 185 height 19
type input "**********"
click at [1319, 198] on span "[PERSON_NAME]" at bounding box center [1357, 200] width 92 height 14
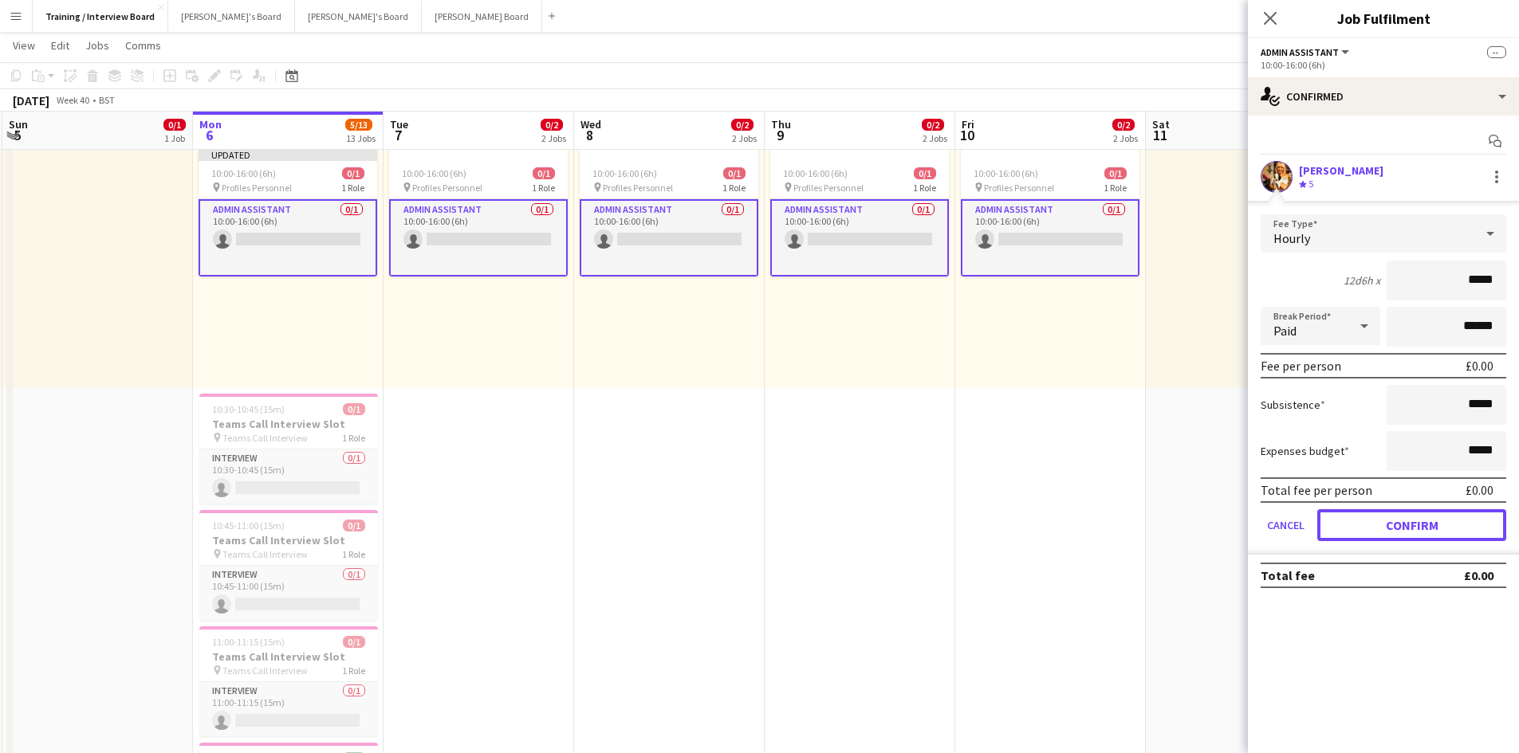
click at [1435, 510] on button "Confirm" at bounding box center [1411, 525] width 189 height 32
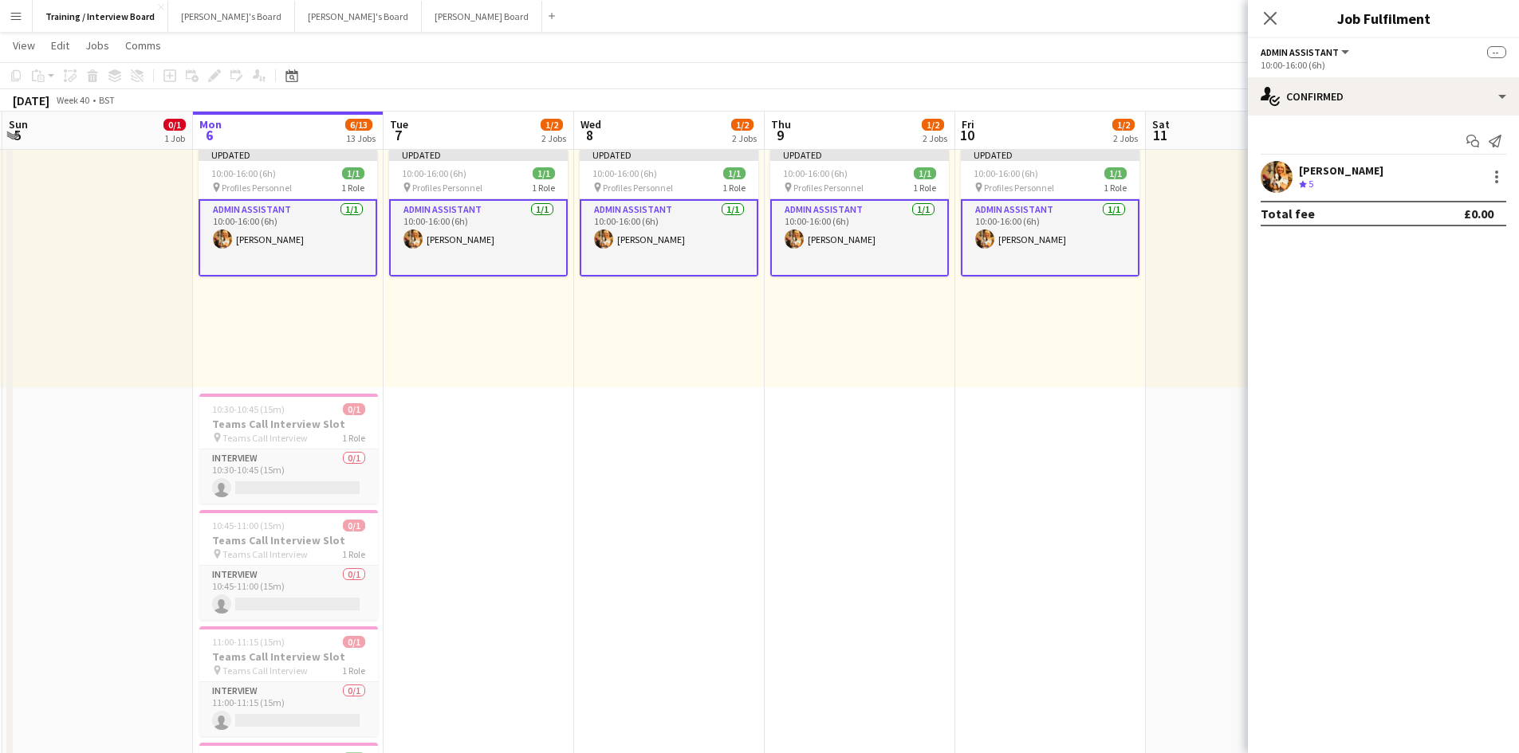
click at [1160, 71] on app-toolbar "Copy Paste Paste Ctrl+V Paste with crew Ctrl+Shift+V Paste linked Job Delete Gr…" at bounding box center [759, 75] width 1519 height 27
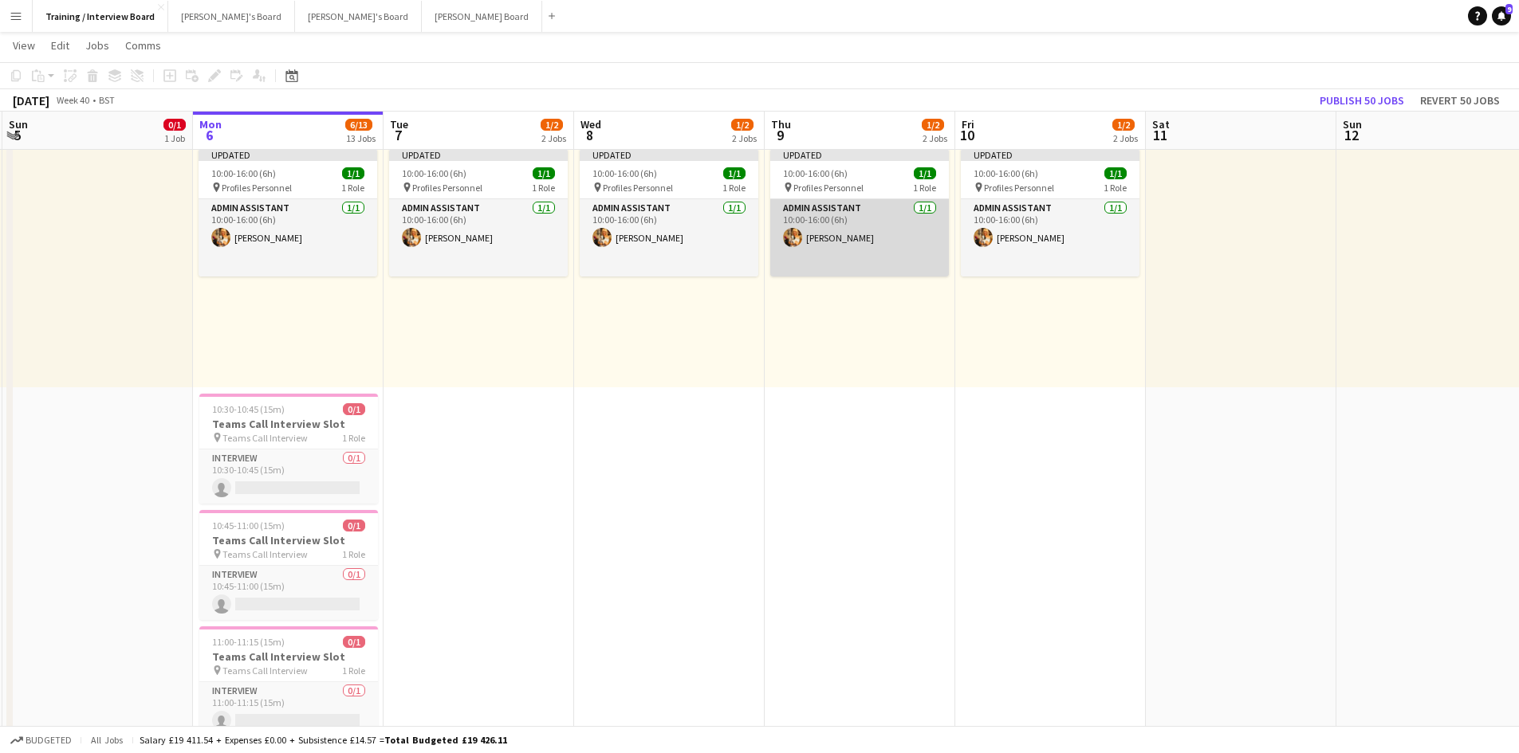
click at [844, 232] on app-card-role "Admin Assistant 1/1 10:00-16:00 (6h) Gabrielle Sneddon-Pike" at bounding box center [859, 237] width 179 height 77
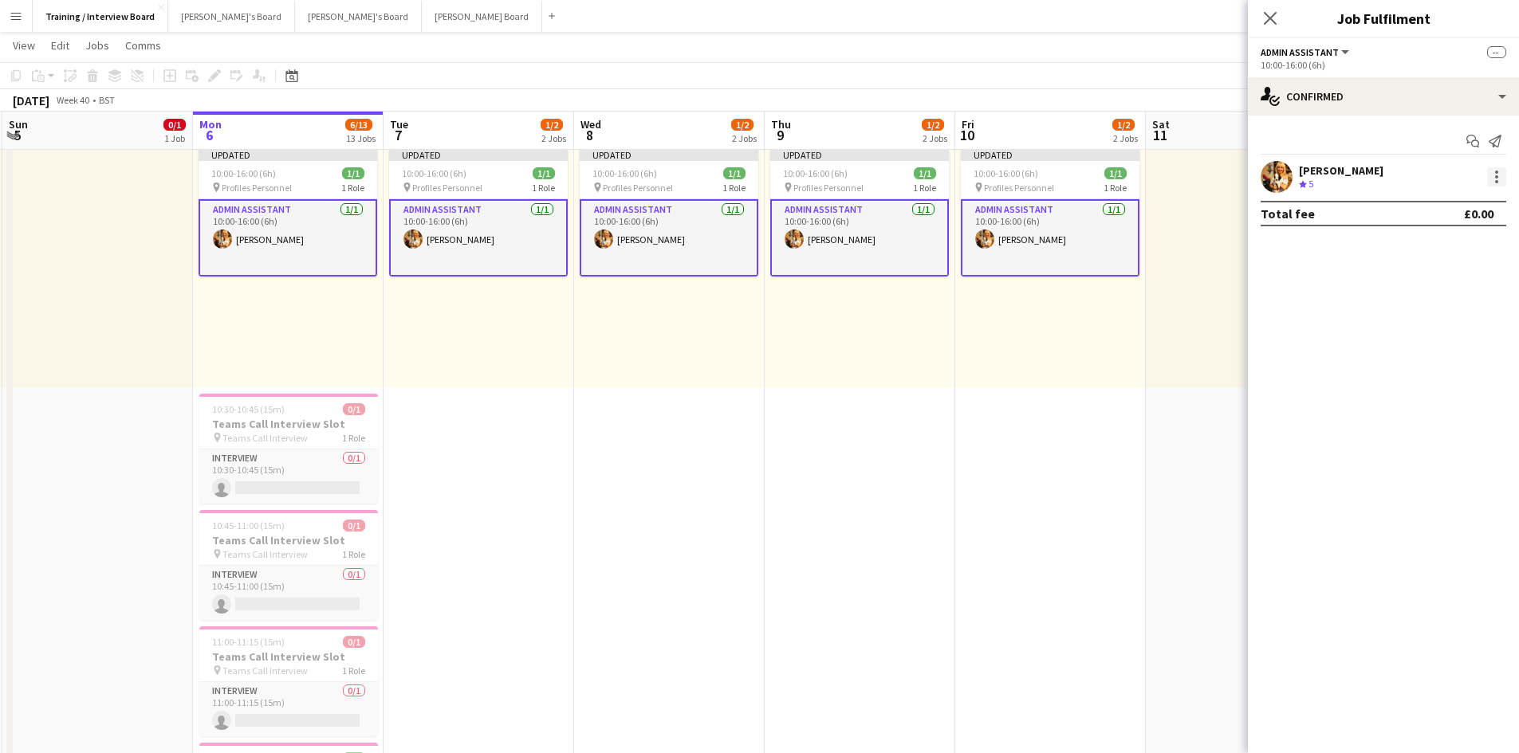
click at [1500, 175] on div at bounding box center [1496, 176] width 19 height 19
click at [1418, 322] on span "Remove" at bounding box center [1418, 321] width 48 height 14
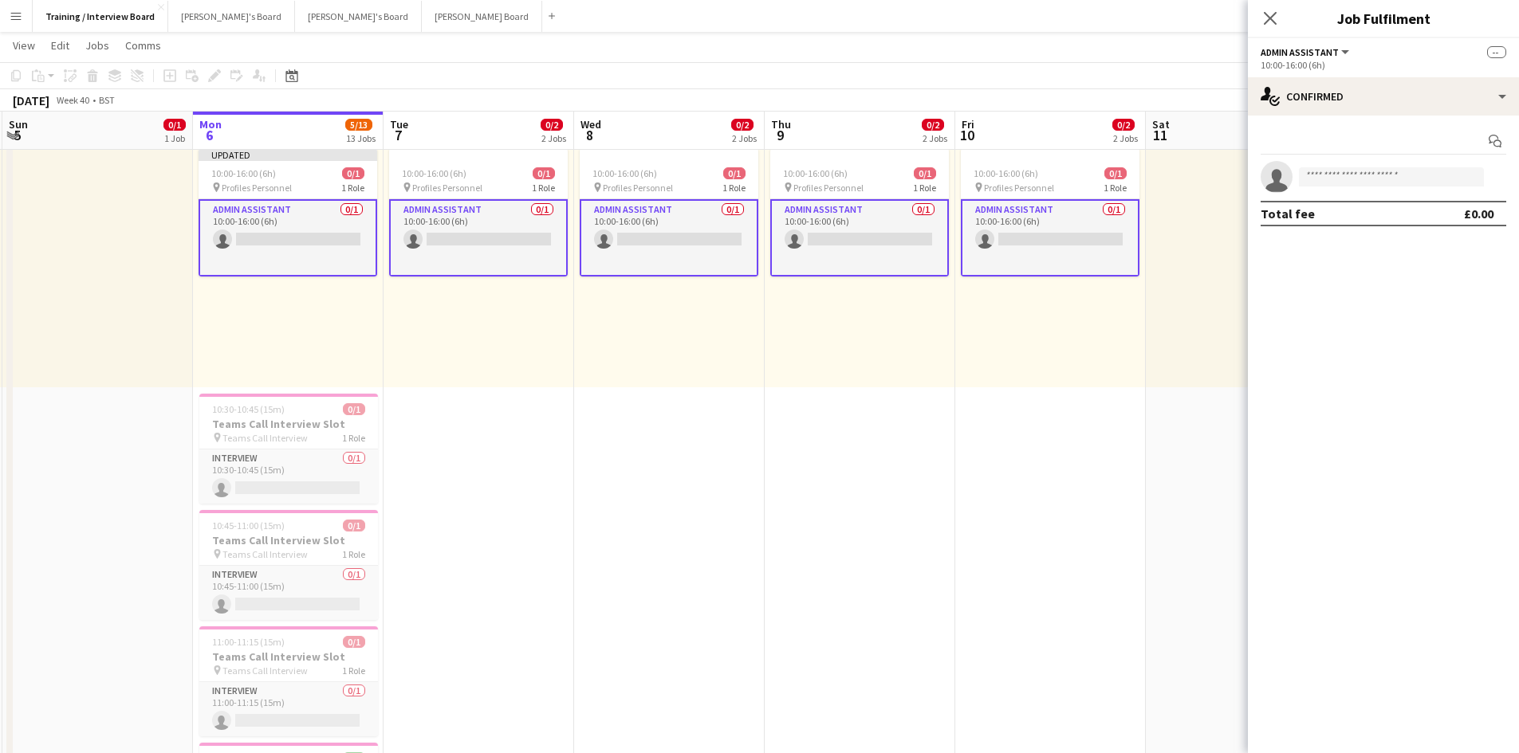
click at [269, 233] on app-card-role "Admin Assistant 0/1 10:00-16:00 (6h) single-neutral-actions" at bounding box center [287, 237] width 179 height 77
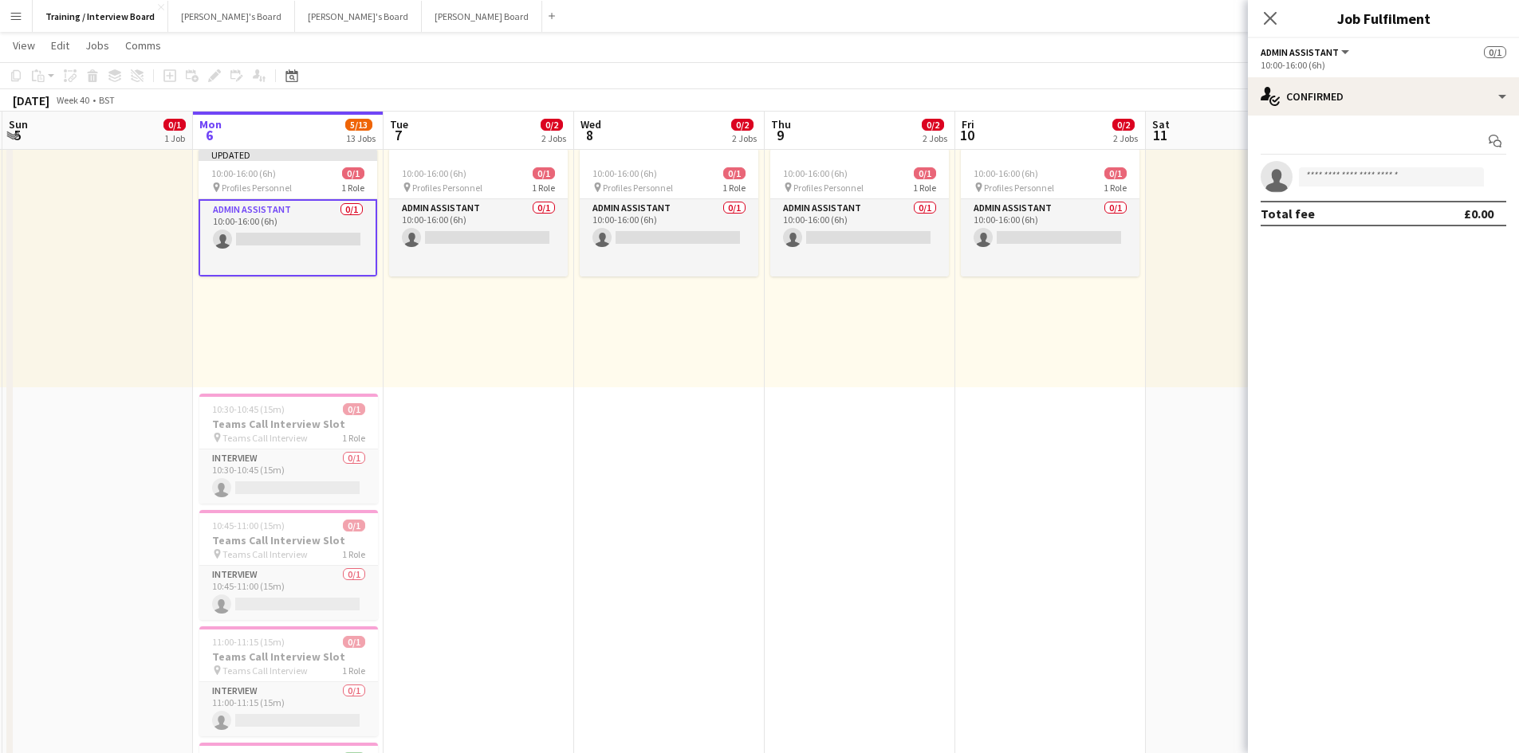
click at [1189, 288] on div at bounding box center [1241, 263] width 191 height 247
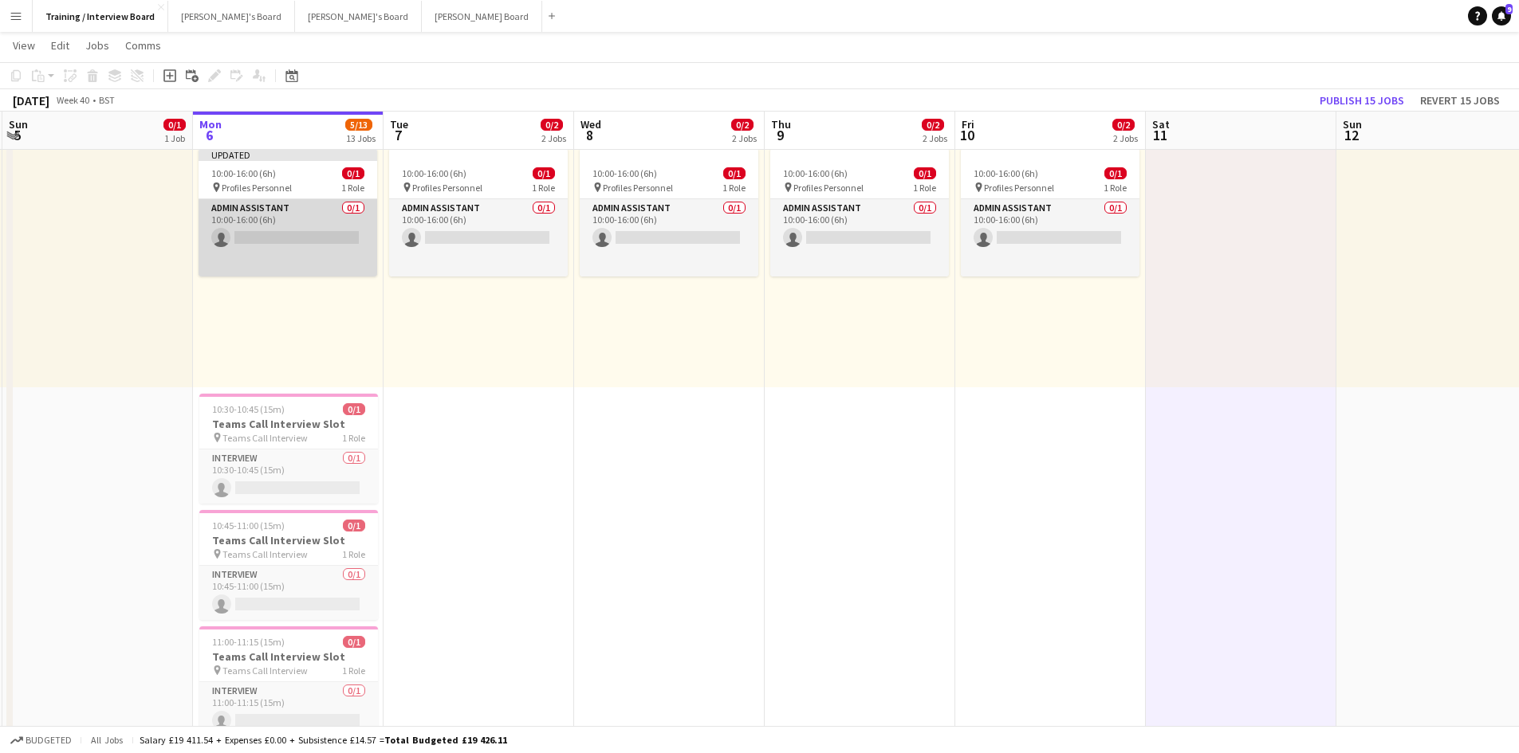
click at [253, 231] on app-card-role "Admin Assistant 0/1 10:00-16:00 (6h) single-neutral-actions" at bounding box center [287, 237] width 179 height 77
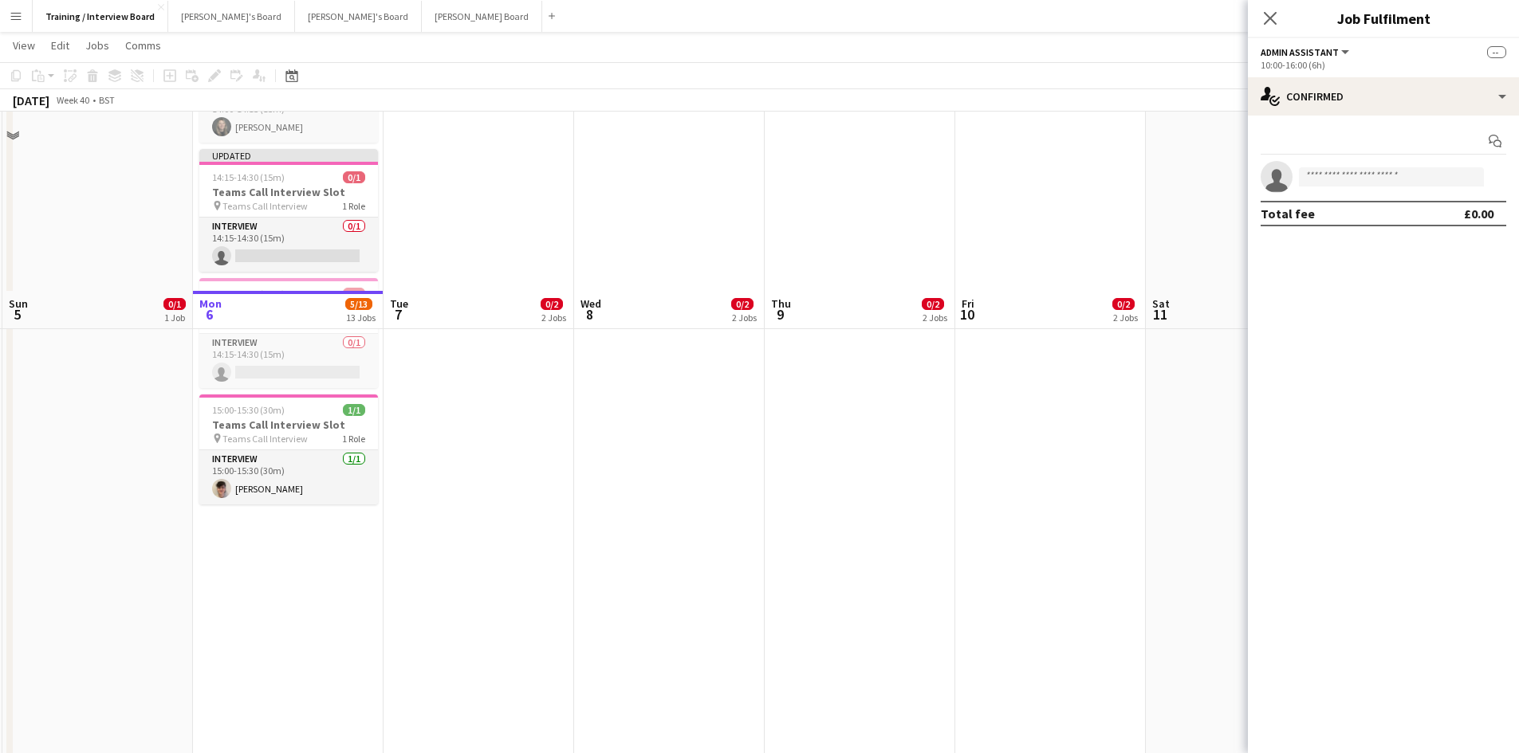
scroll to position [1435, 0]
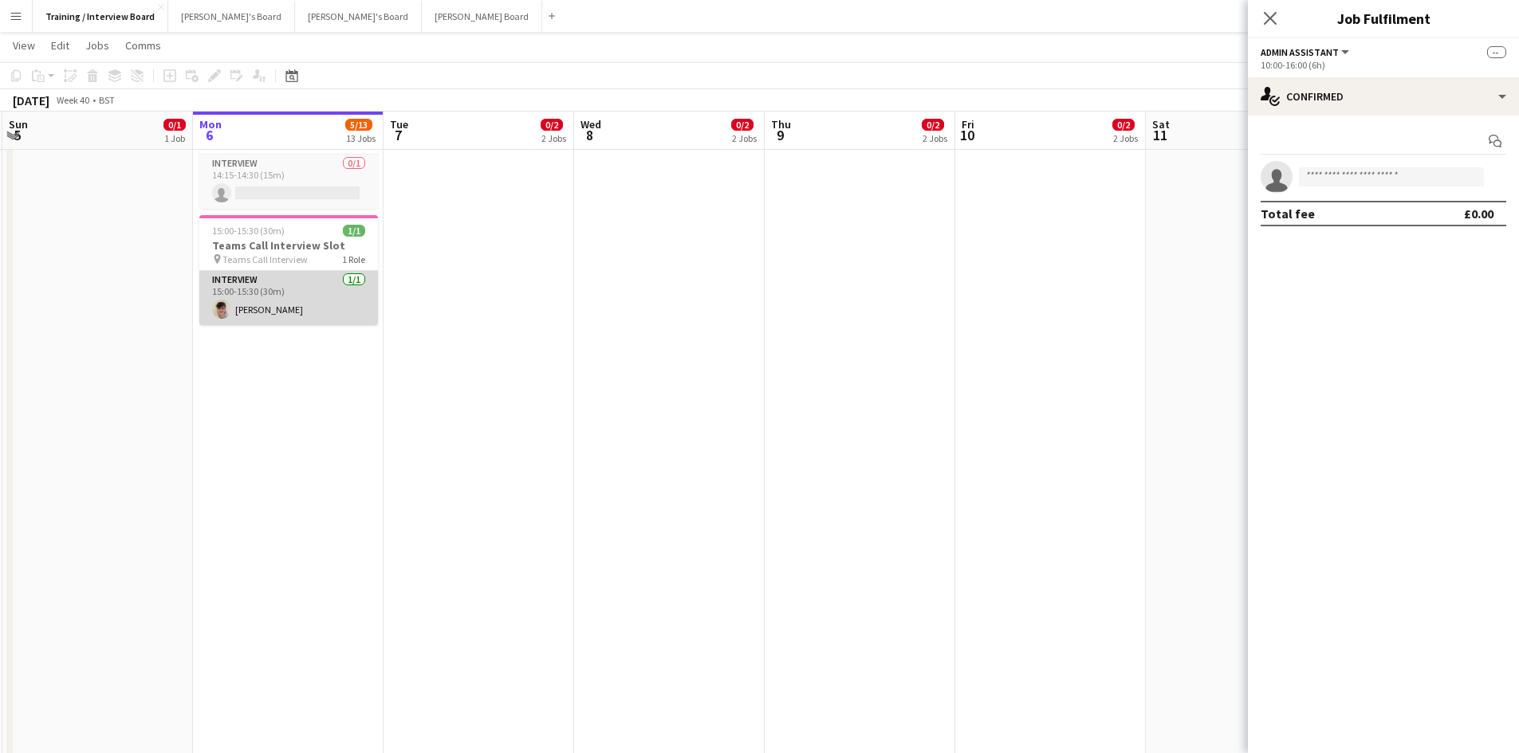
click at [230, 312] on app-user-avatar at bounding box center [221, 309] width 19 height 19
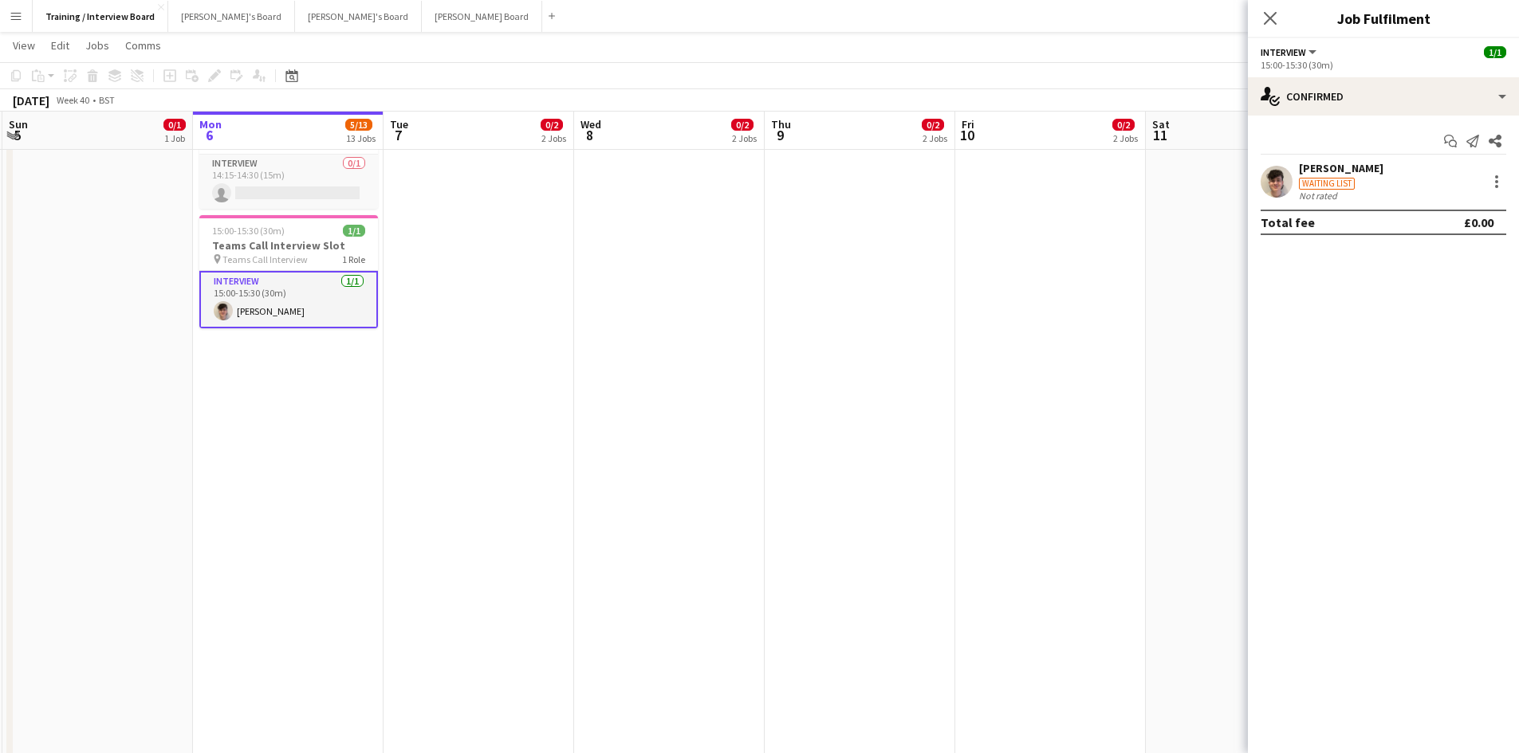
click at [1312, 168] on div "[PERSON_NAME]" at bounding box center [1341, 168] width 84 height 14
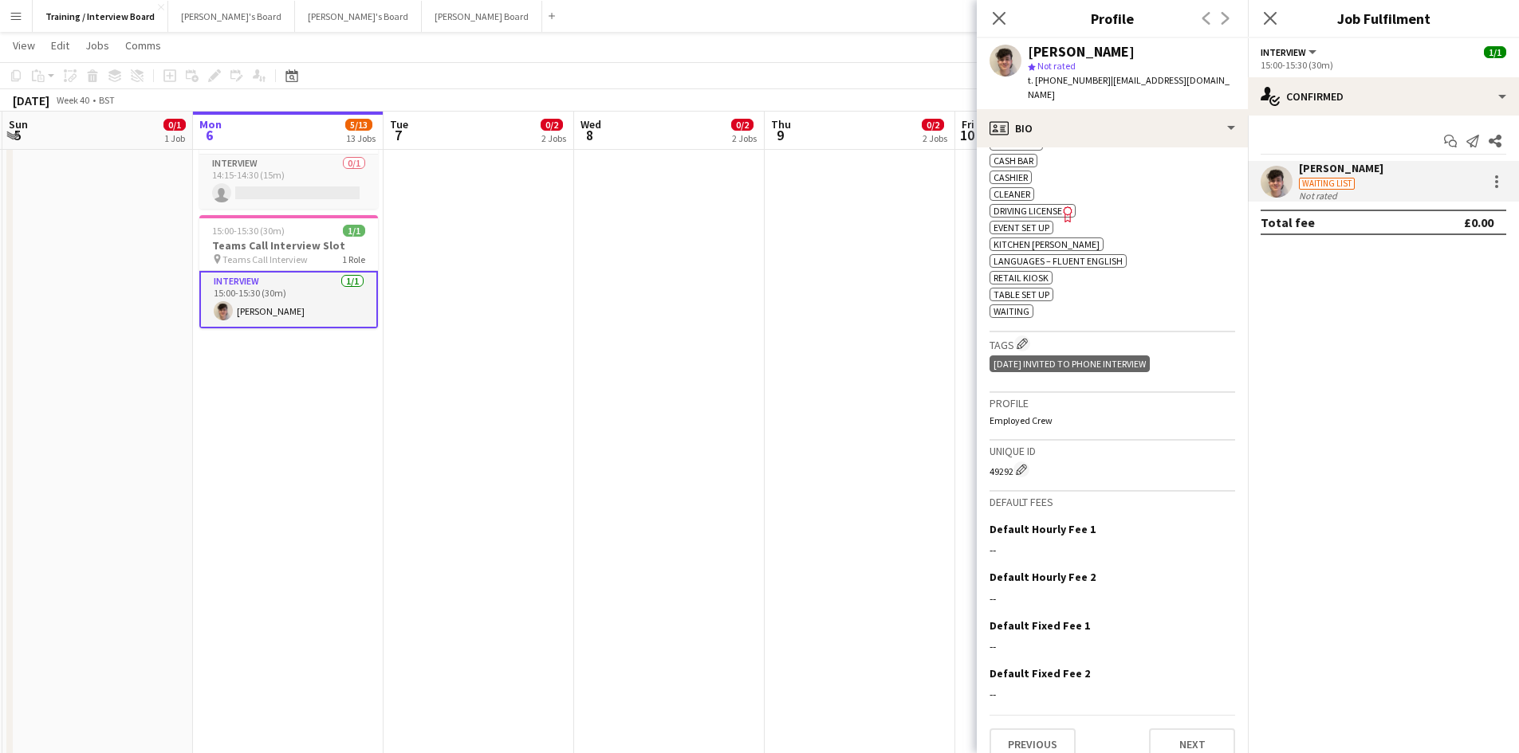
scroll to position [582, 0]
click at [1157, 730] on button "Next" at bounding box center [1192, 740] width 86 height 32
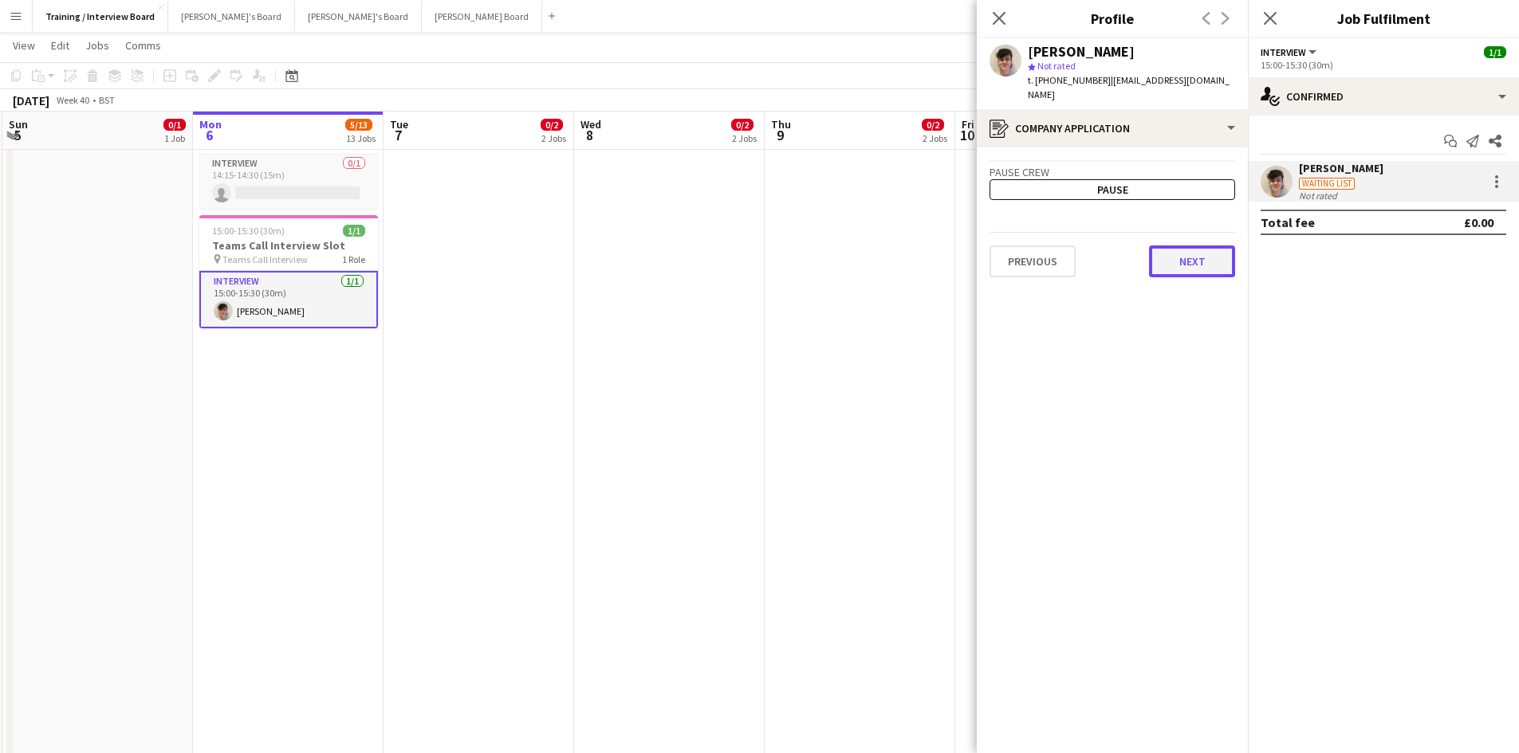
click at [1197, 251] on button "Next" at bounding box center [1192, 262] width 86 height 32
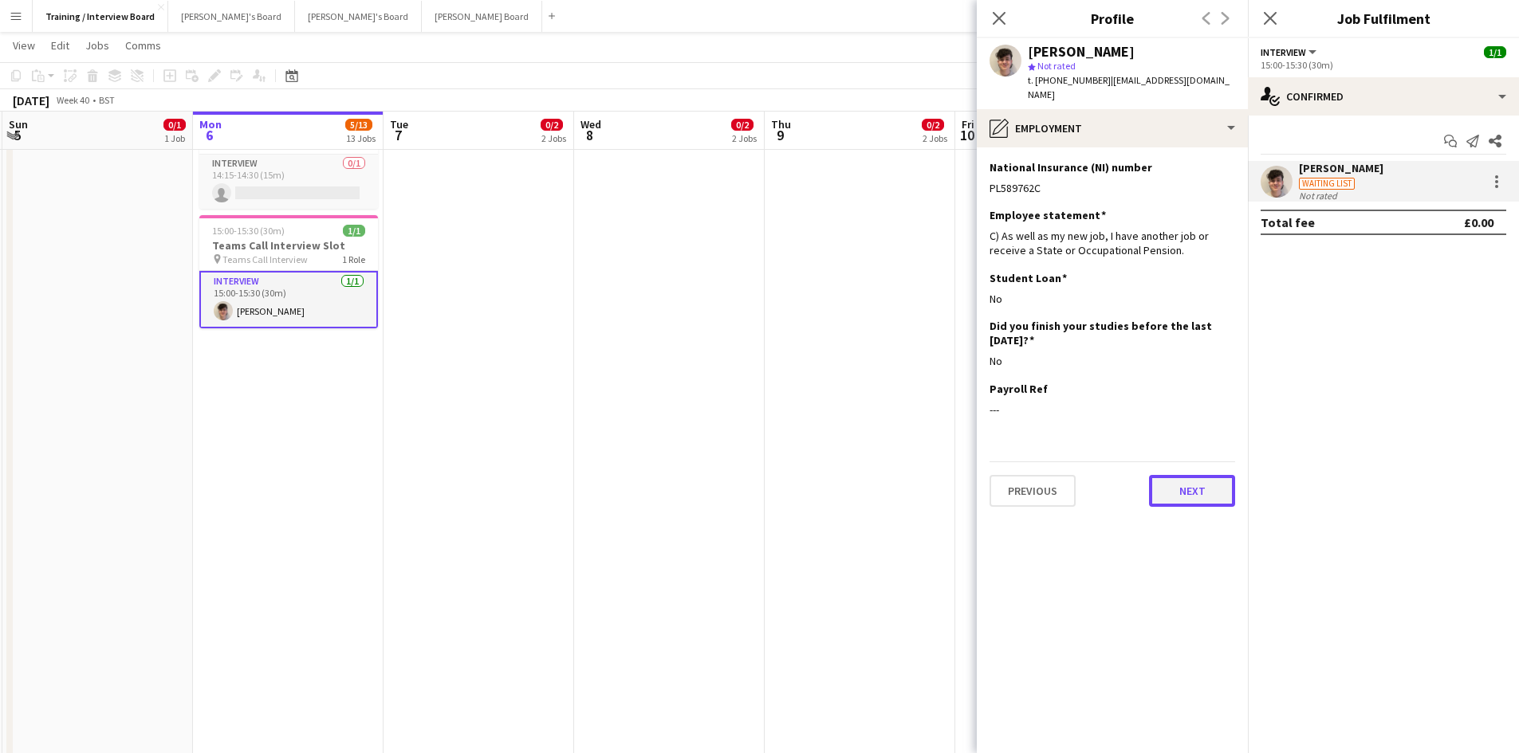
click at [1171, 484] on button "Next" at bounding box center [1192, 491] width 86 height 32
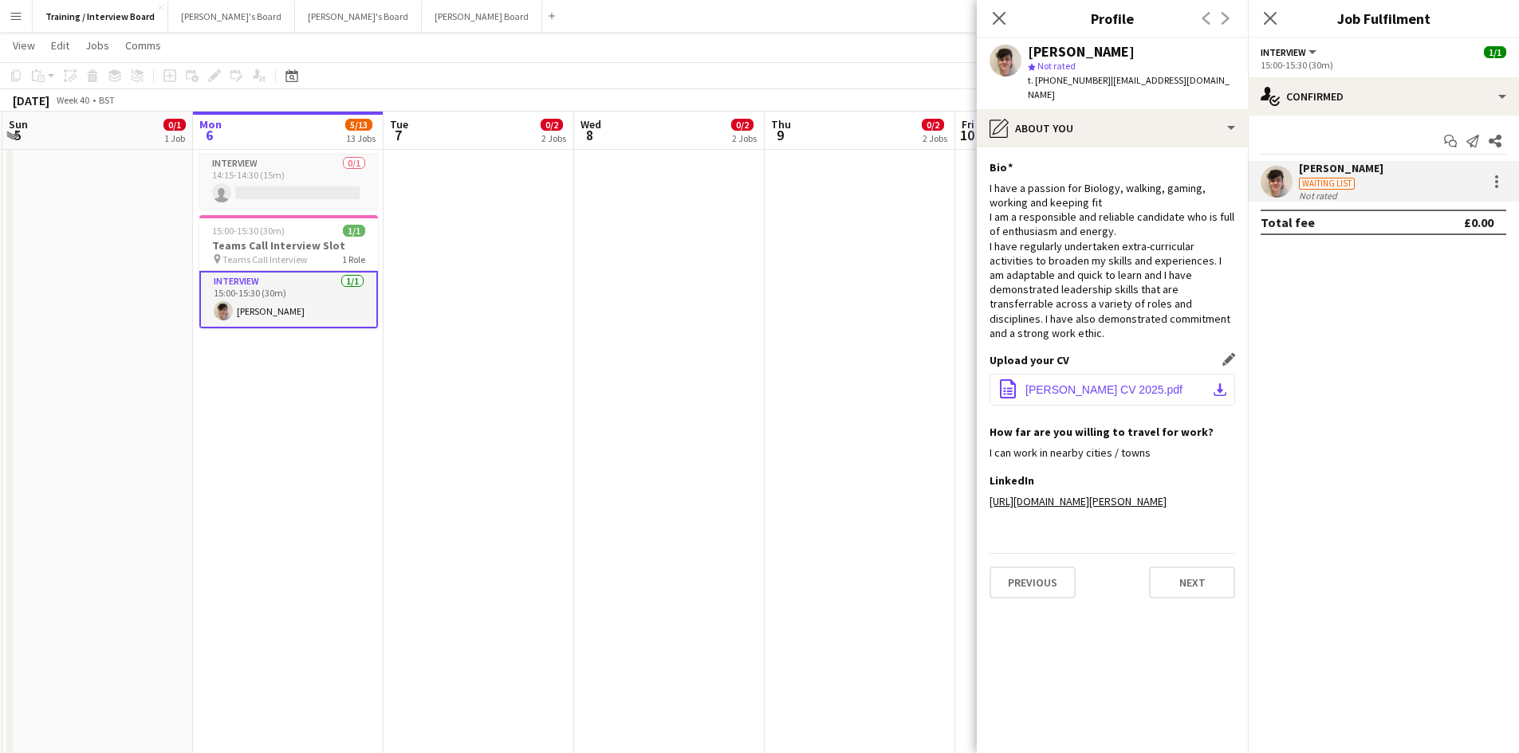
click at [1212, 374] on button "office-file-sheet Oliver Smith CV 2025.pdf download-bottom" at bounding box center [1112, 390] width 246 height 32
click at [1201, 568] on button "Next" at bounding box center [1192, 583] width 86 height 32
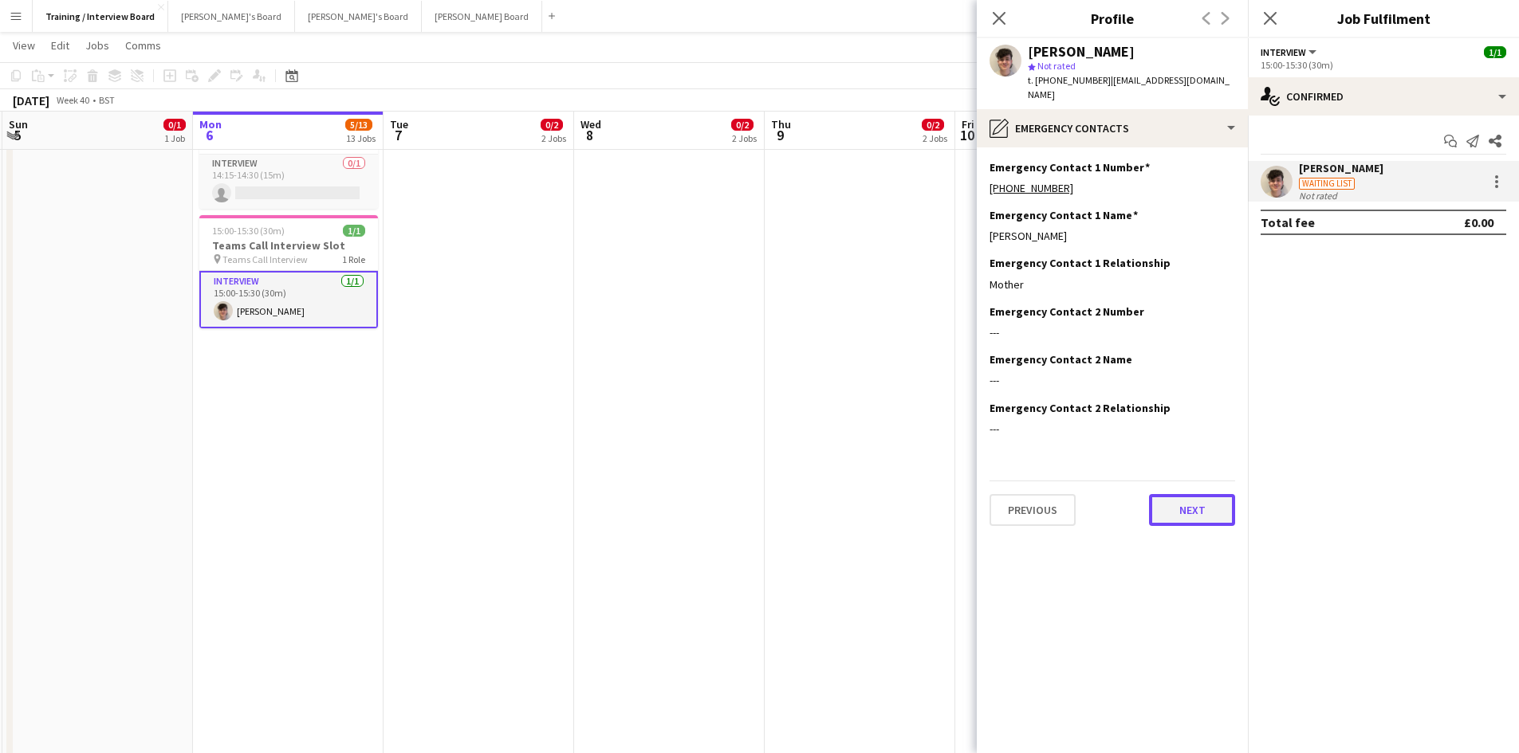
click at [1181, 497] on button "Next" at bounding box center [1192, 510] width 86 height 32
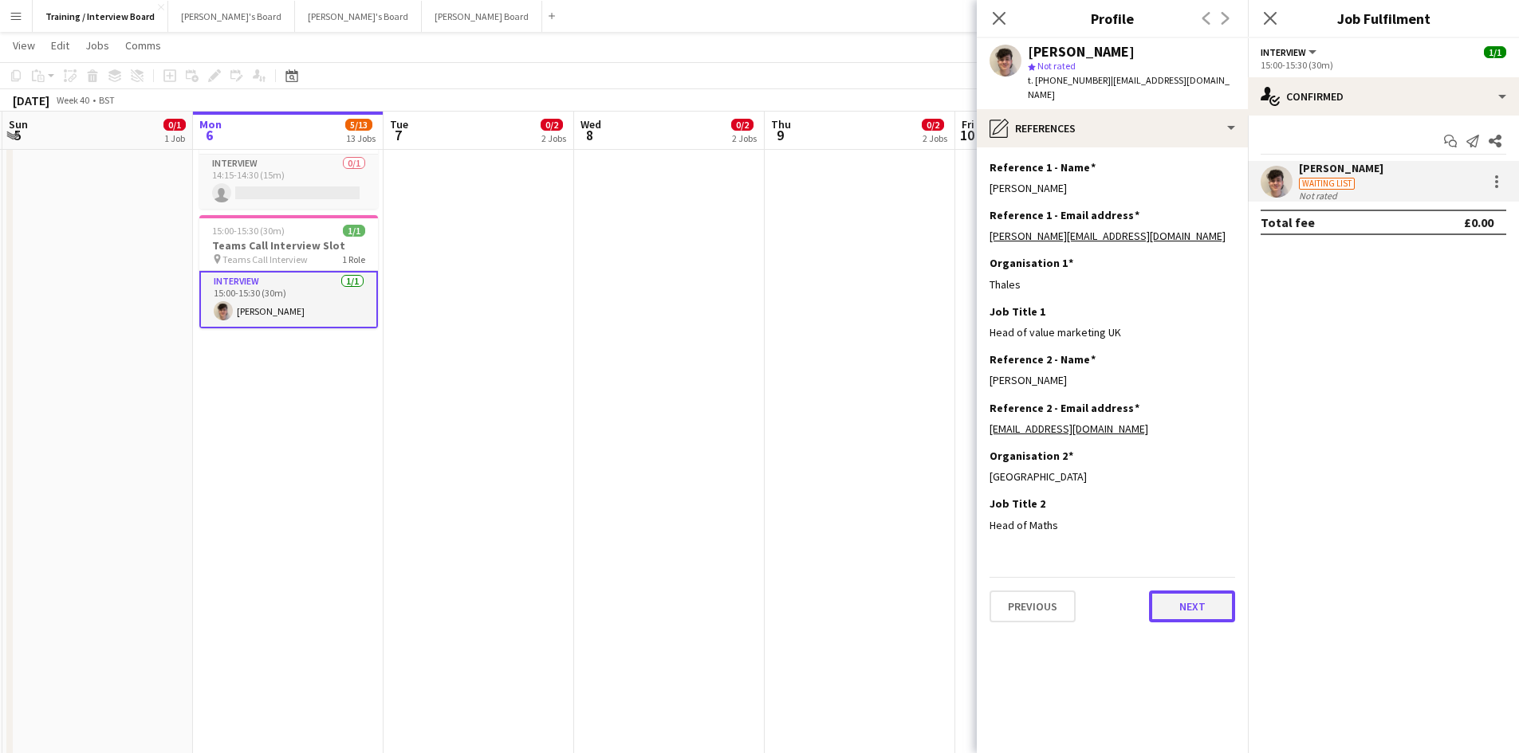
click at [1189, 591] on button "Next" at bounding box center [1192, 607] width 86 height 32
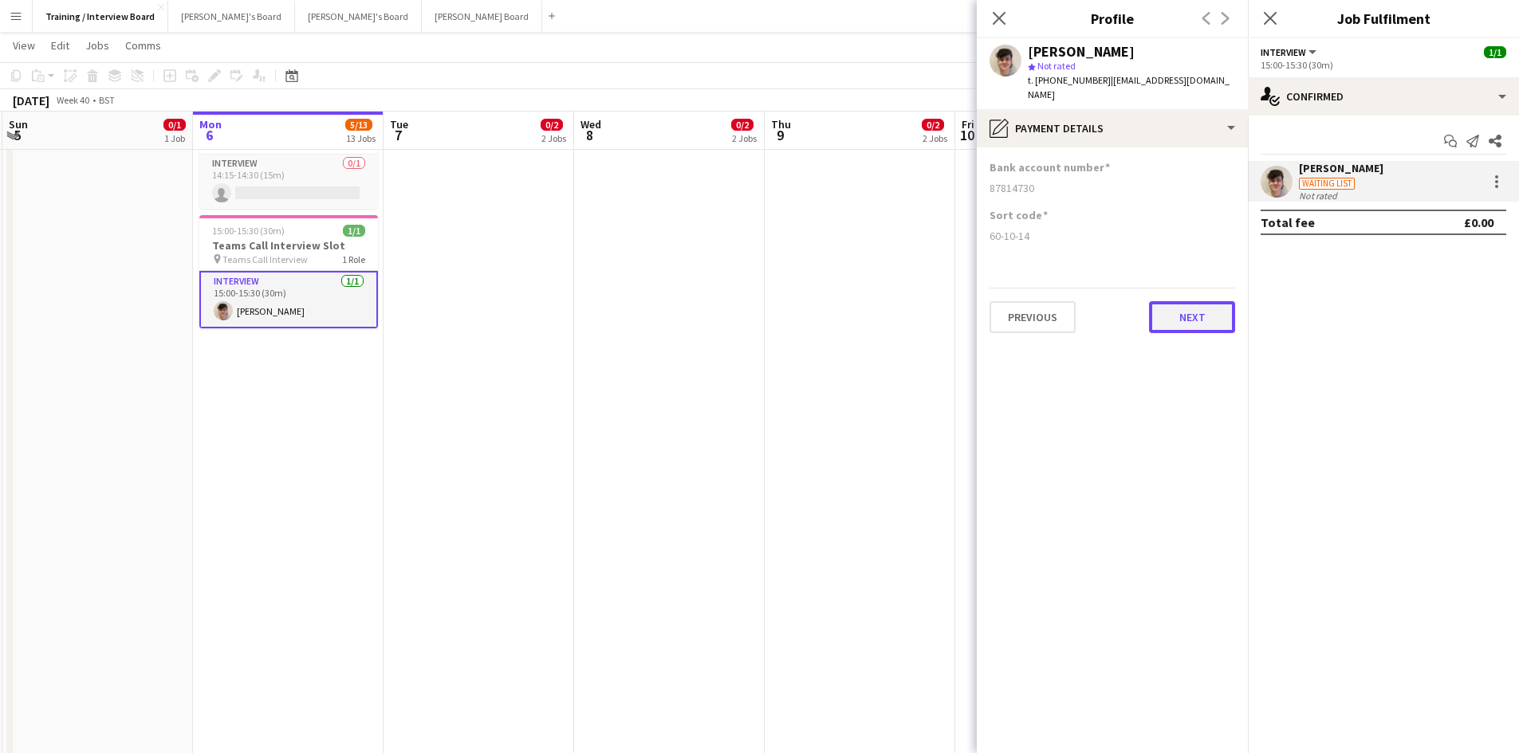
click at [1157, 302] on button "Next" at bounding box center [1192, 317] width 86 height 32
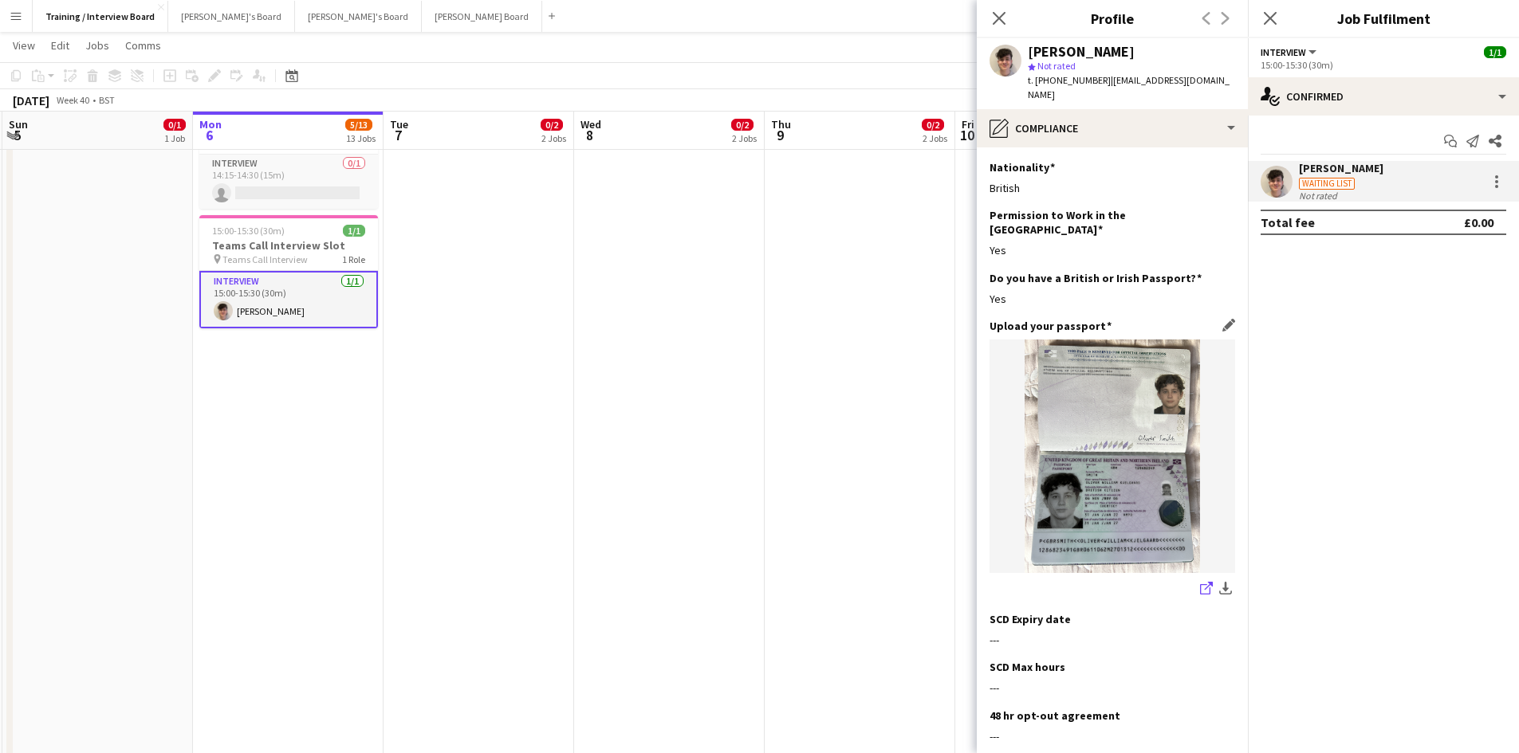
click at [1200, 582] on icon "share-external-link-1" at bounding box center [1206, 588] width 13 height 13
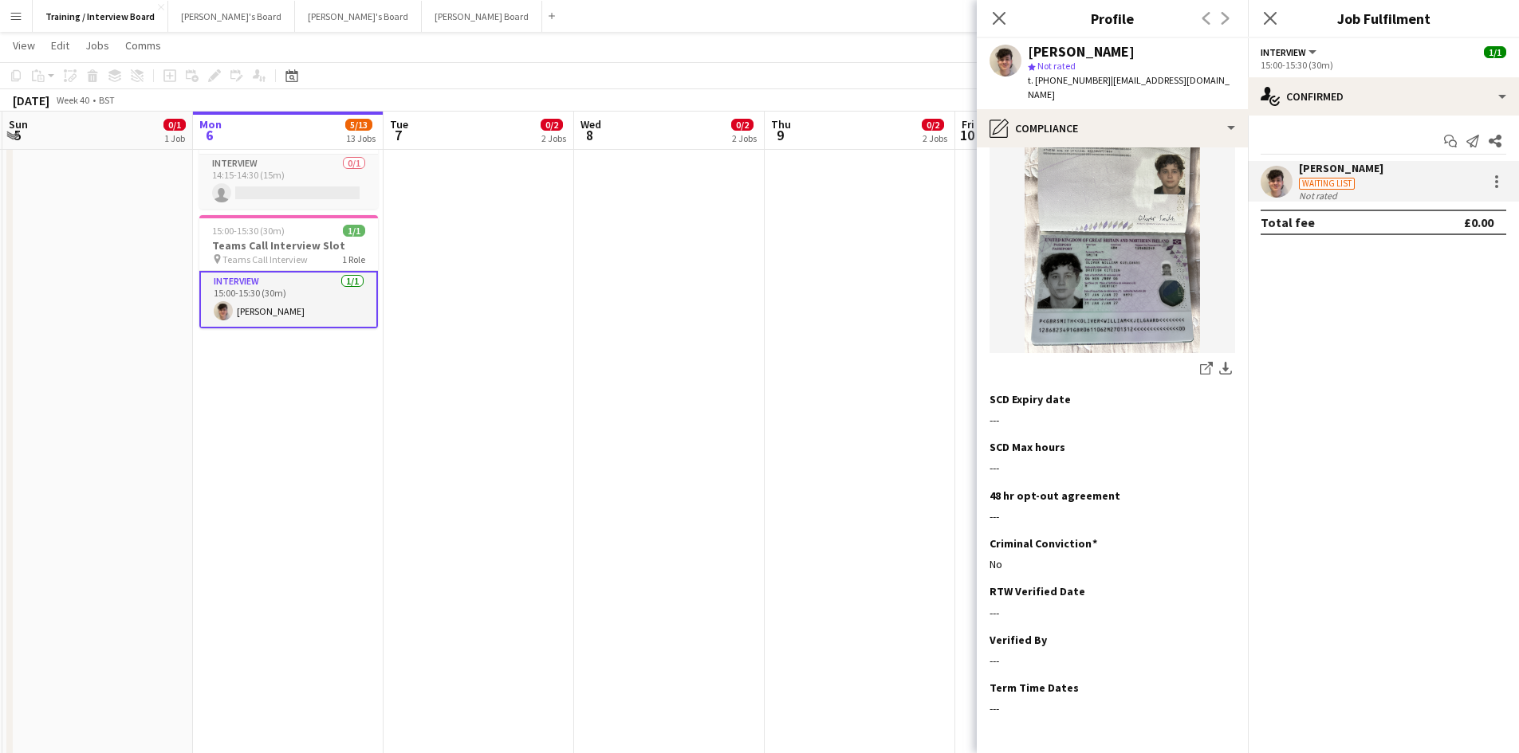
scroll to position [257, 0]
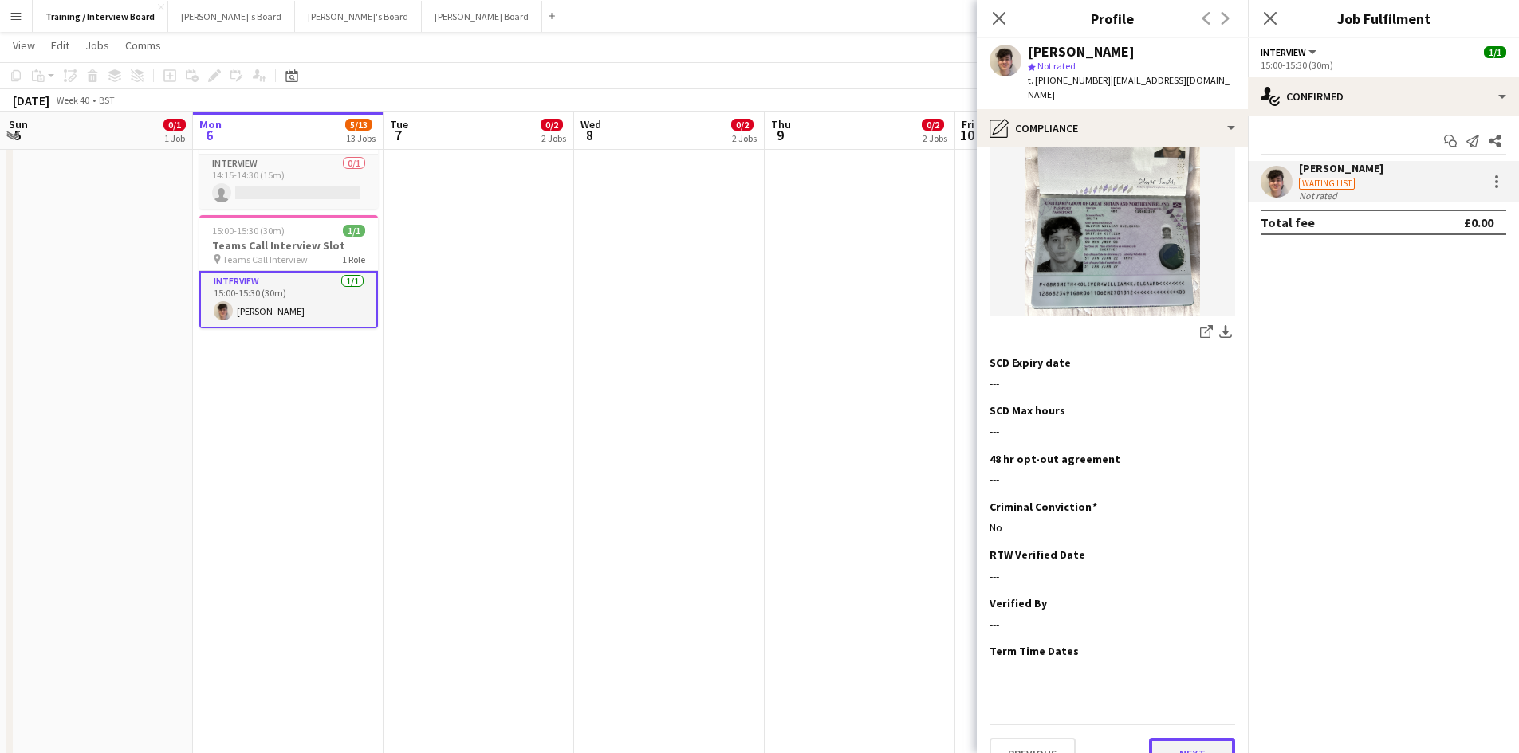
click at [1159, 738] on button "Next" at bounding box center [1192, 754] width 86 height 32
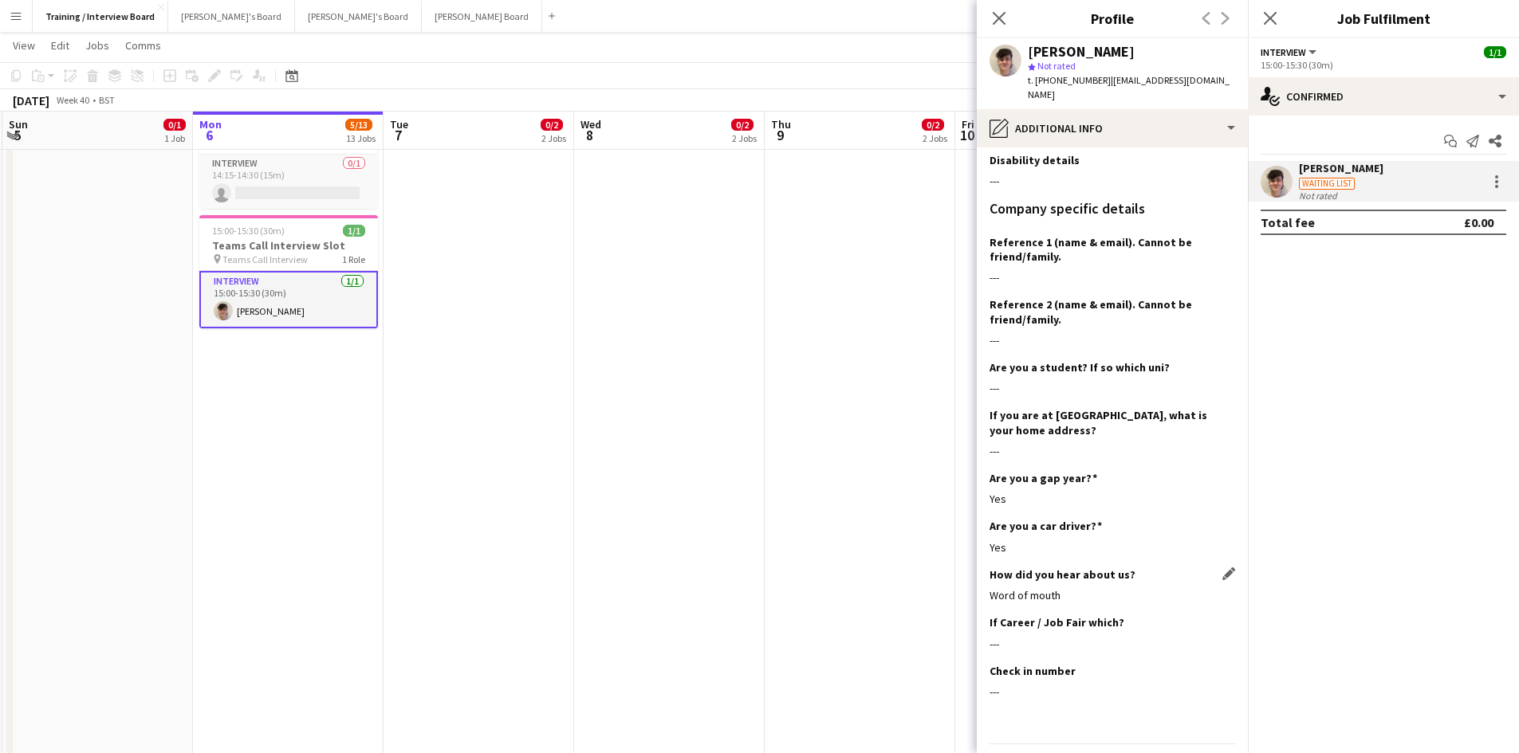
scroll to position [195, 0]
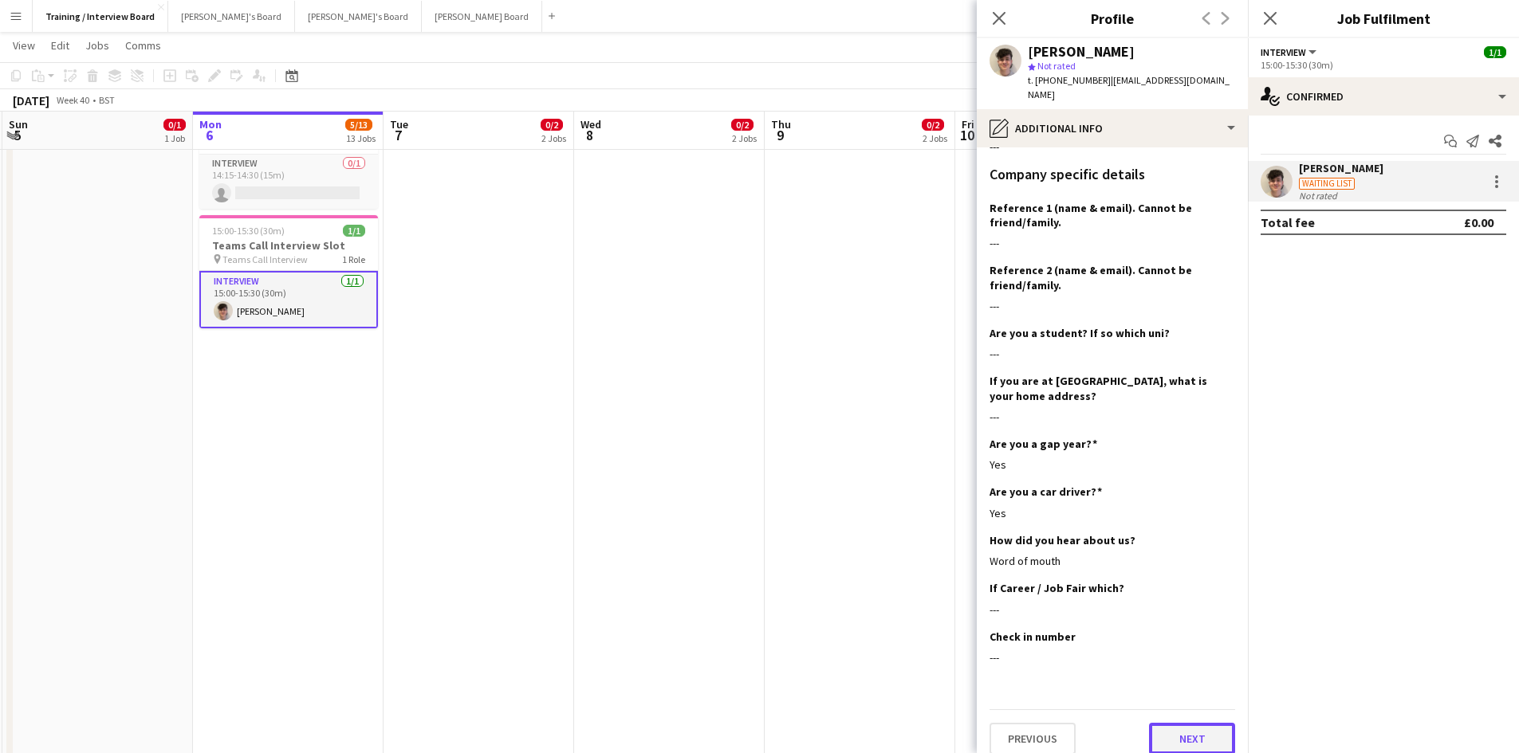
click at [1187, 730] on button "Next" at bounding box center [1192, 739] width 86 height 32
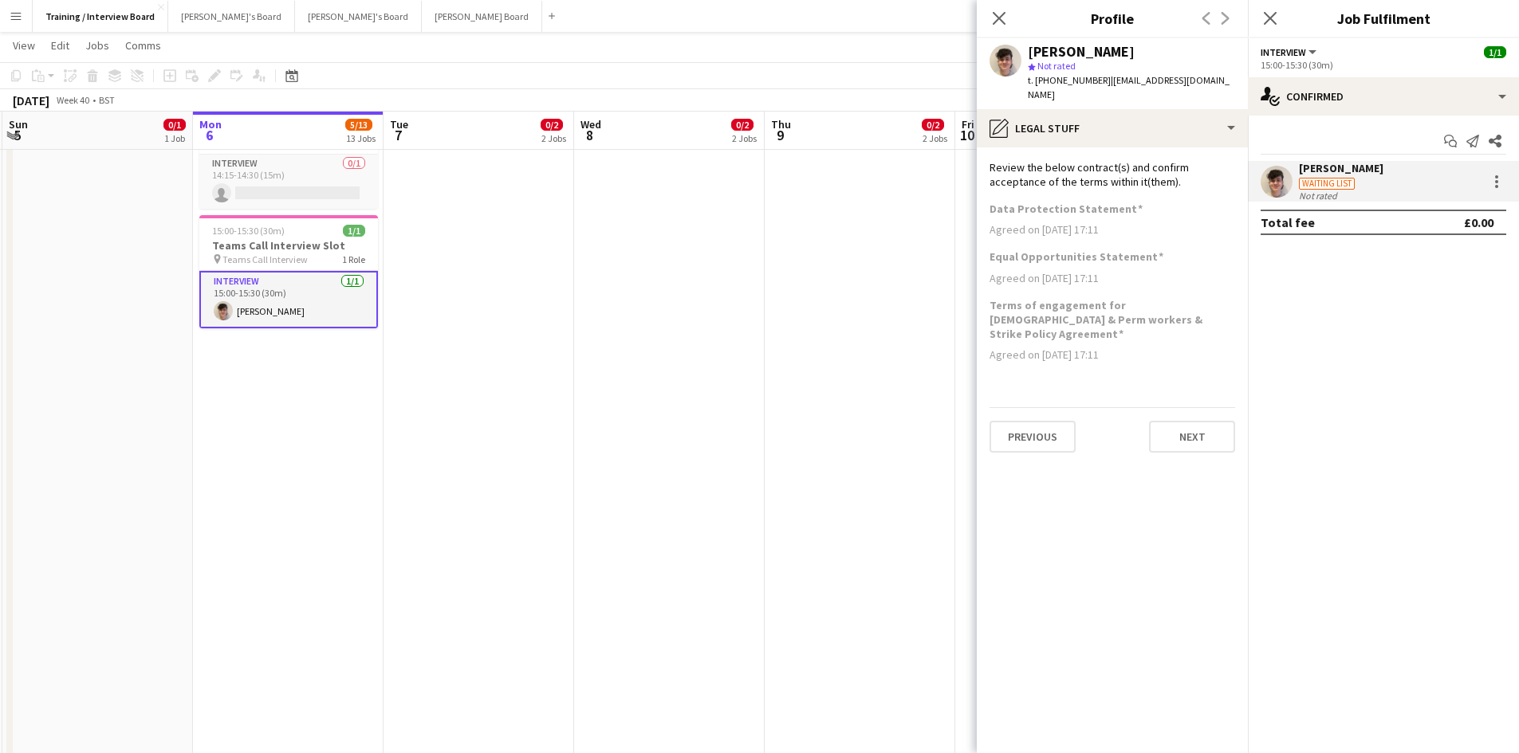
scroll to position [0, 0]
click at [1173, 421] on button "Next" at bounding box center [1192, 437] width 86 height 32
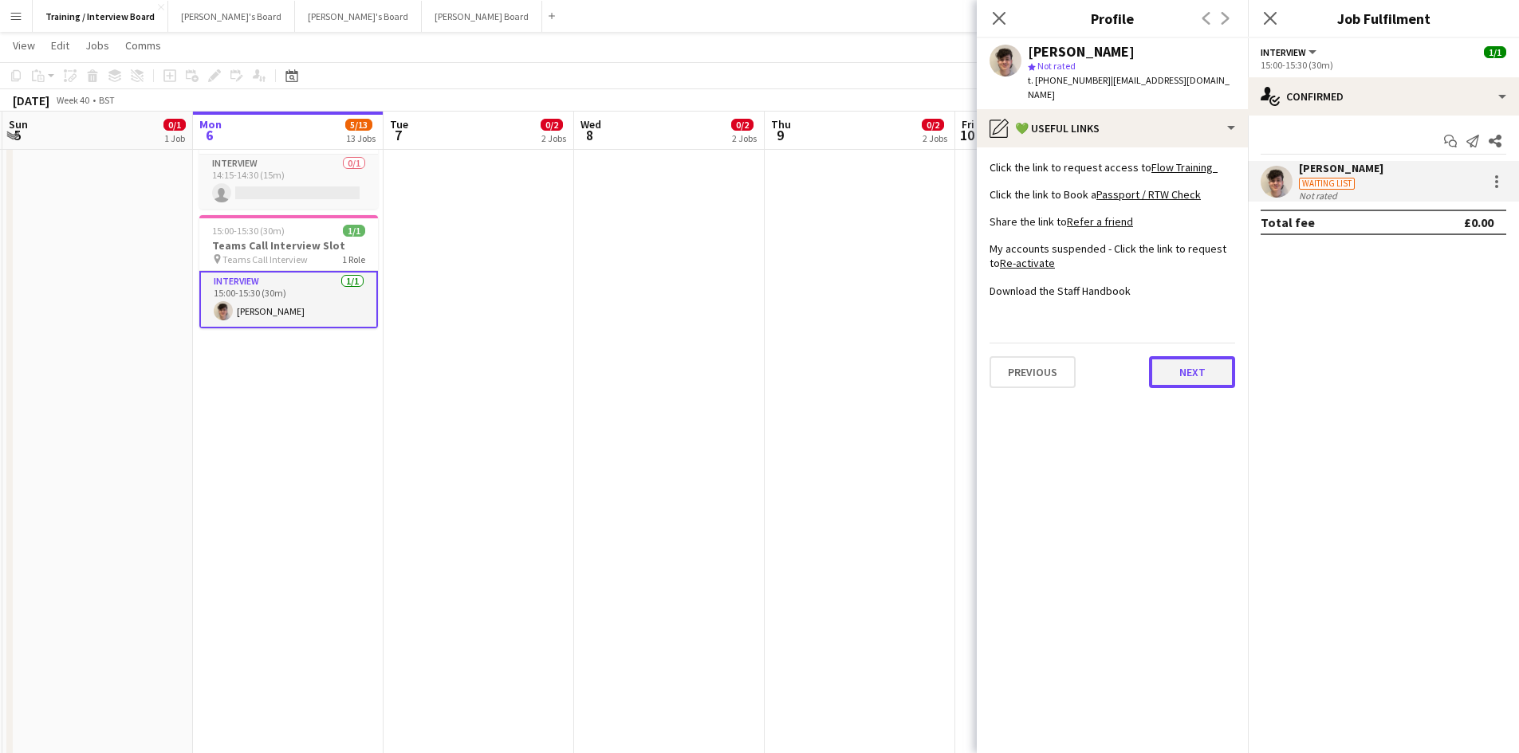
click at [1173, 360] on button "Next" at bounding box center [1192, 372] width 86 height 32
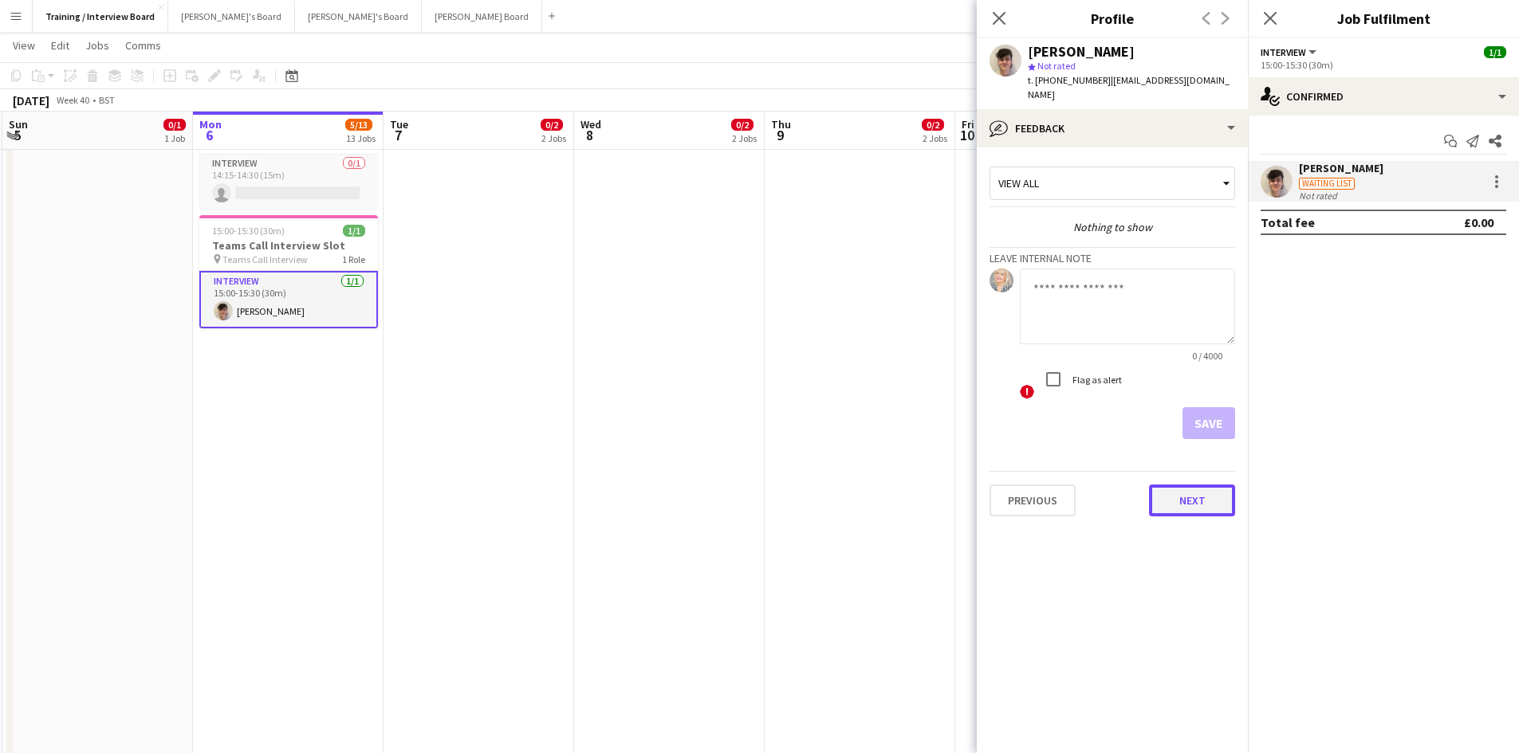
click at [1177, 485] on button "Next" at bounding box center [1192, 501] width 86 height 32
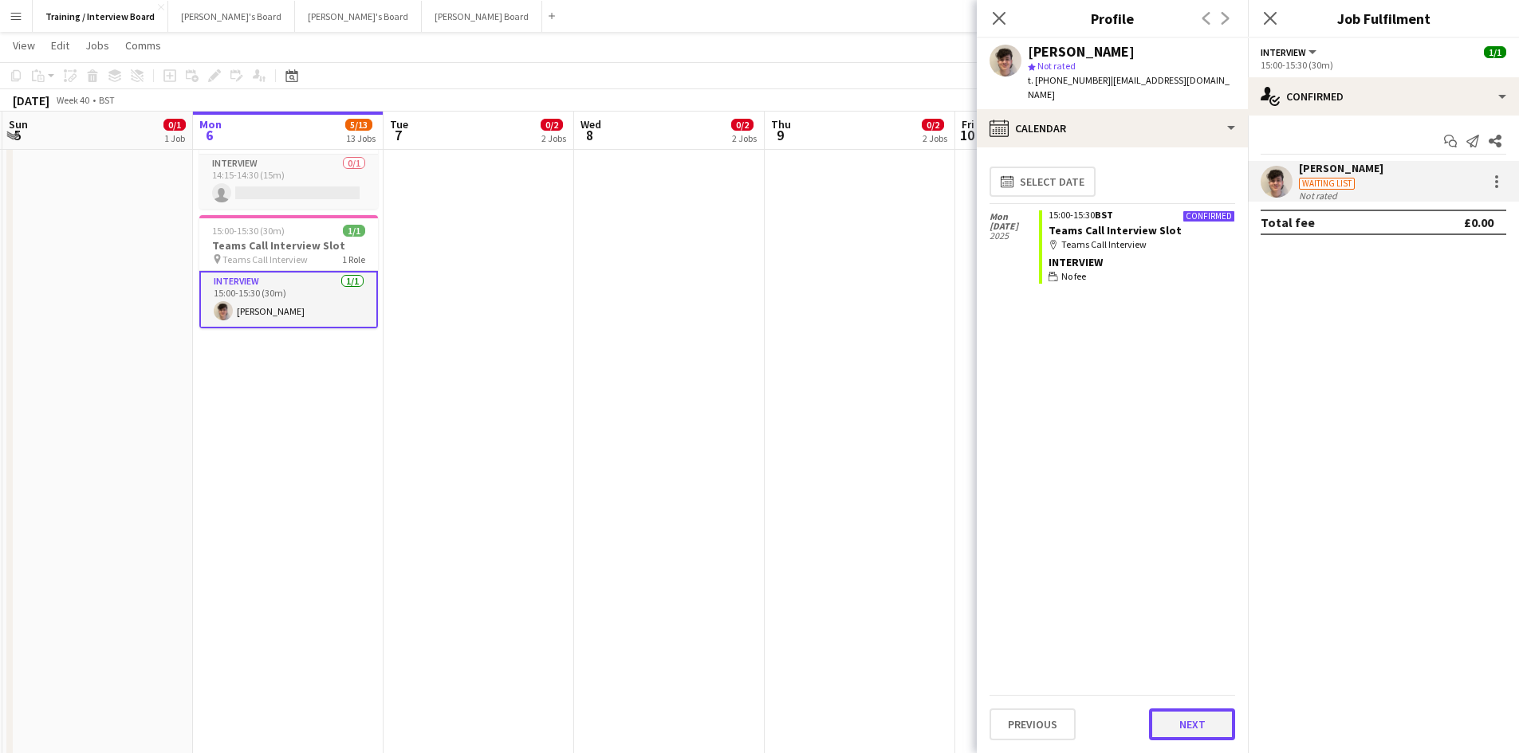
click at [1201, 725] on button "Next" at bounding box center [1192, 725] width 86 height 32
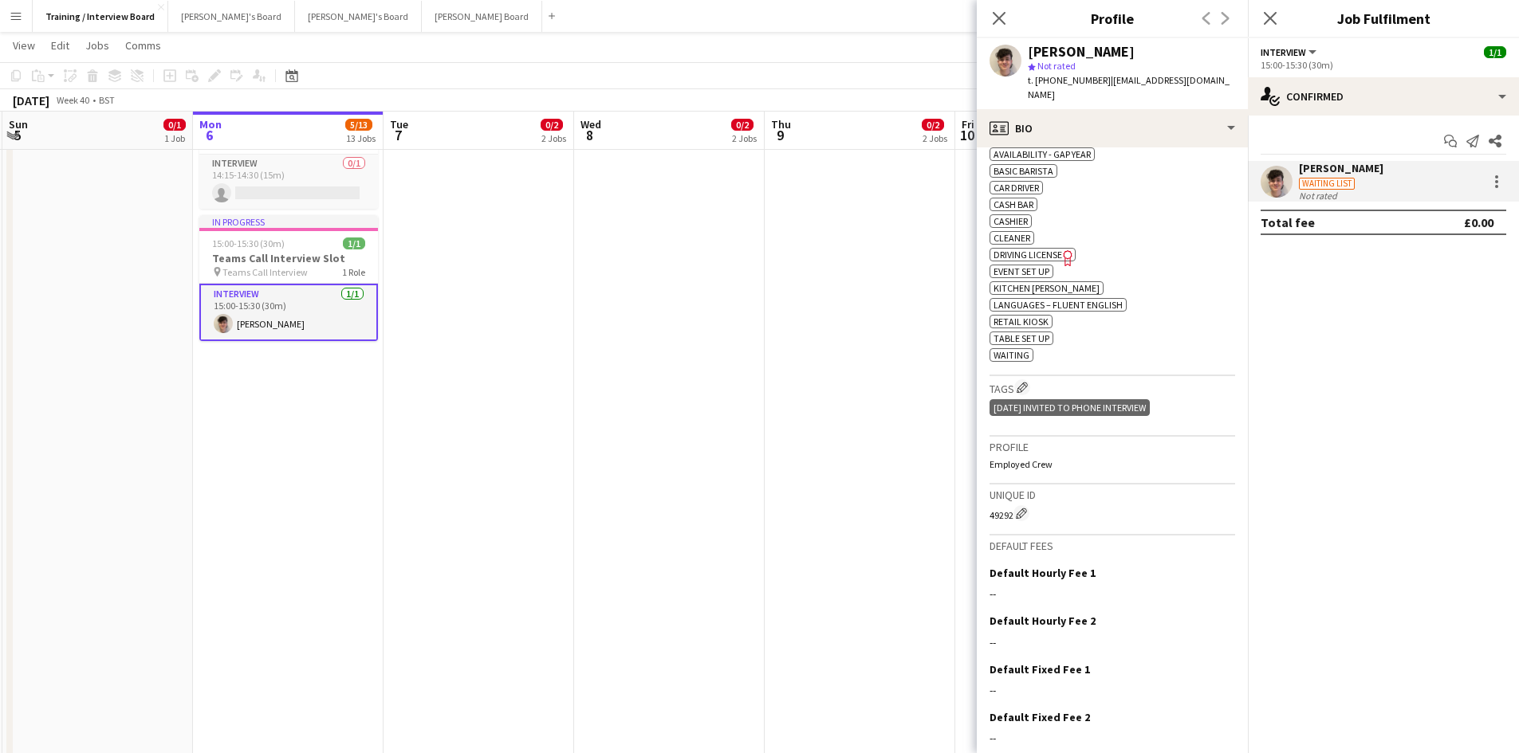
scroll to position [582, 0]
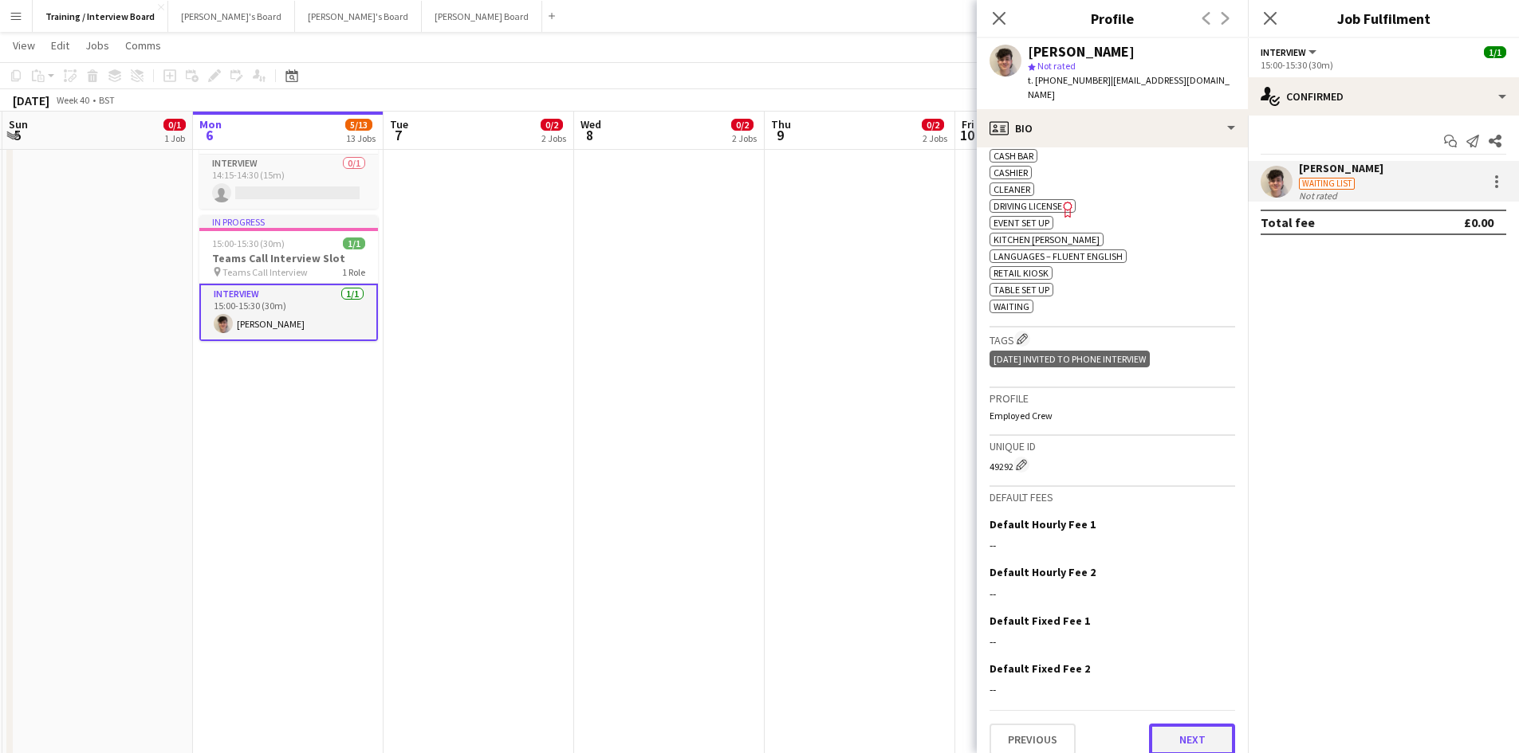
click at [1162, 729] on button "Next" at bounding box center [1192, 740] width 86 height 32
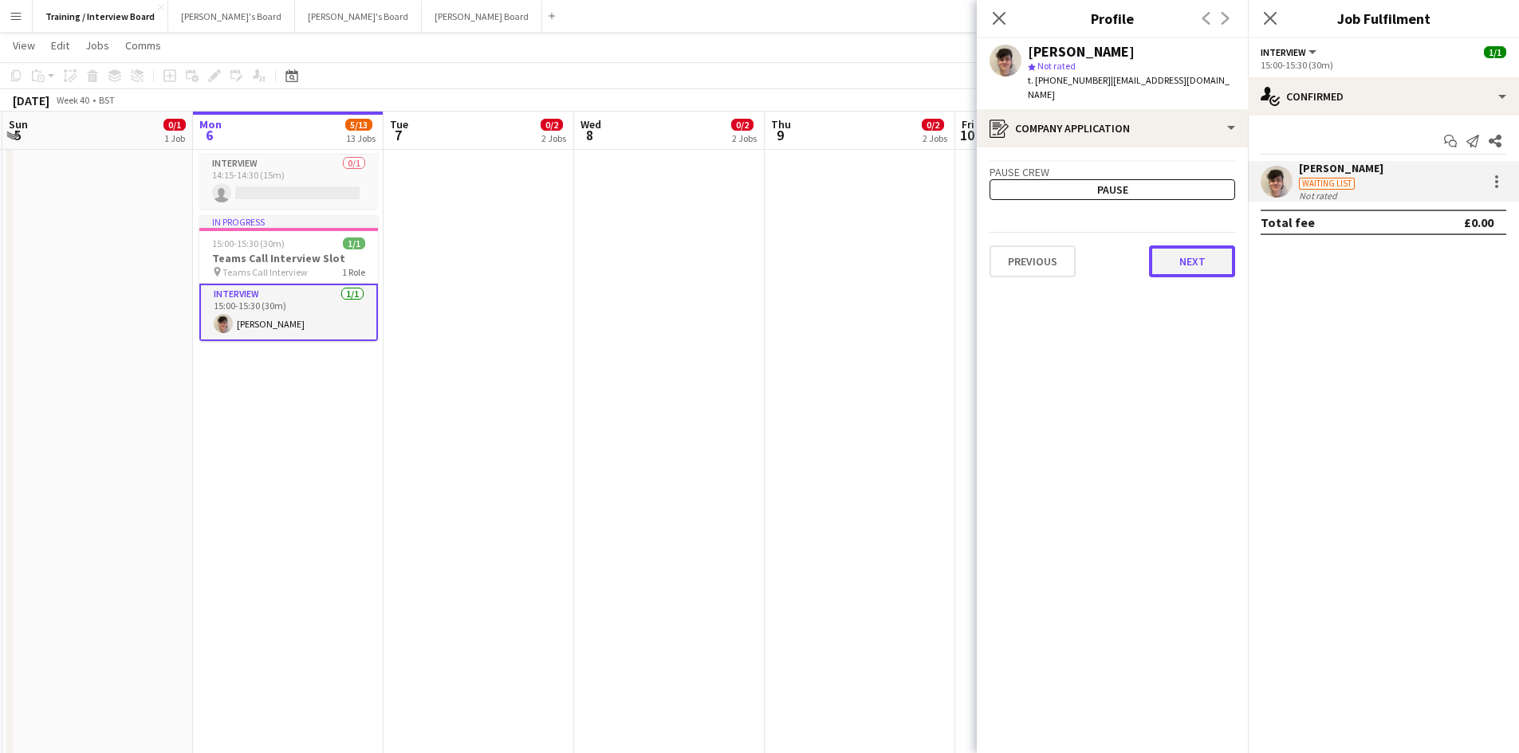
click at [1196, 249] on button "Next" at bounding box center [1192, 262] width 86 height 32
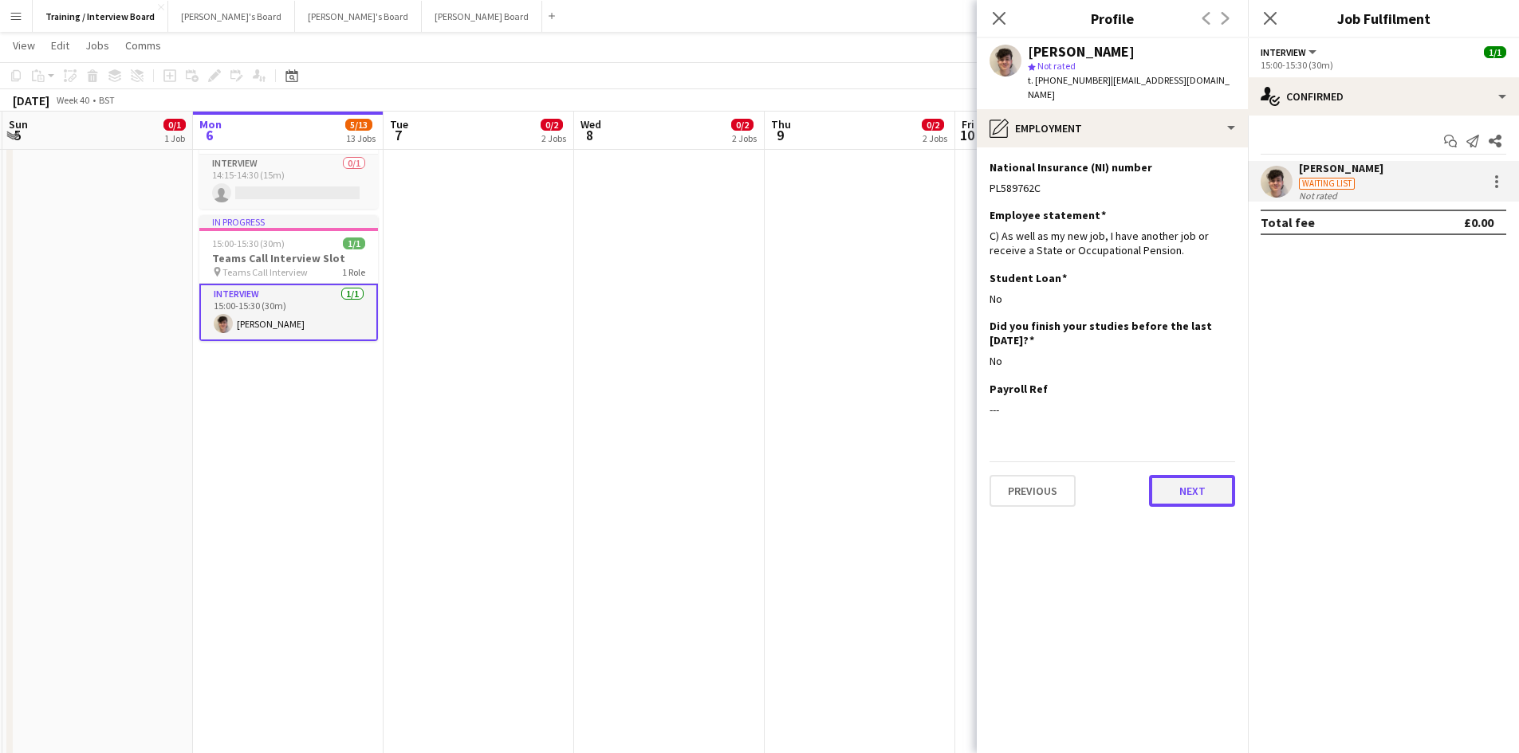
click at [1204, 475] on button "Next" at bounding box center [1192, 491] width 86 height 32
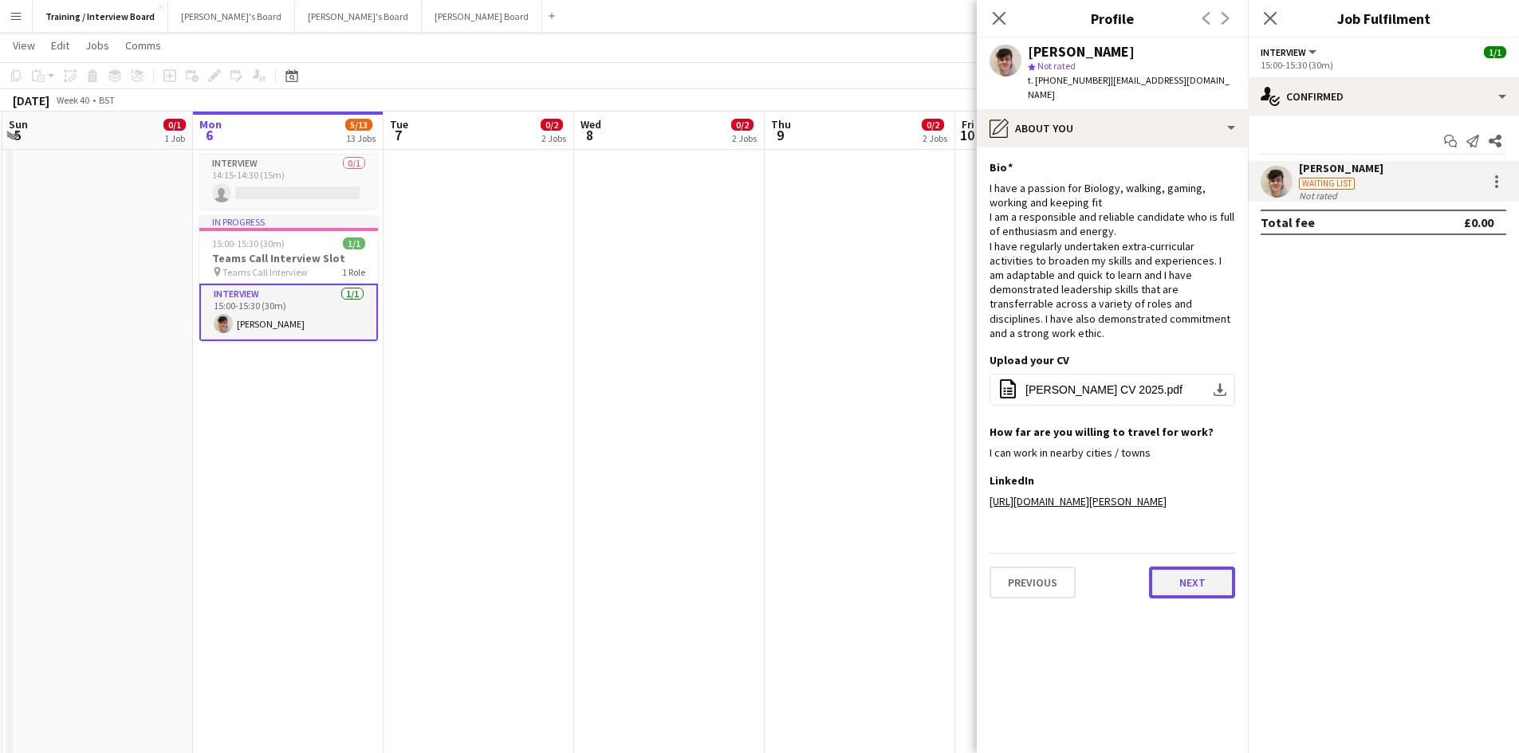
click at [1208, 567] on button "Next" at bounding box center [1192, 583] width 86 height 32
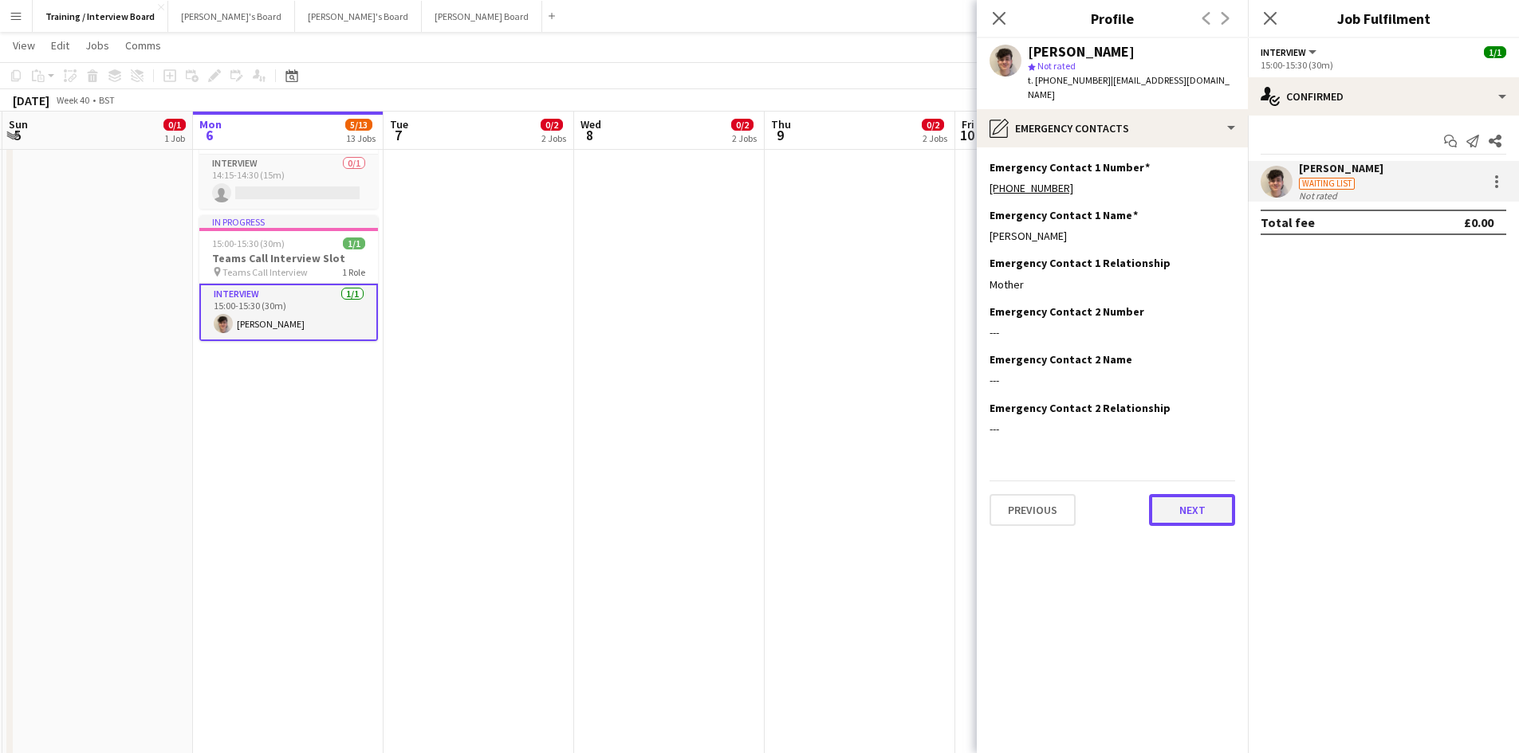
click at [1205, 494] on button "Next" at bounding box center [1192, 510] width 86 height 32
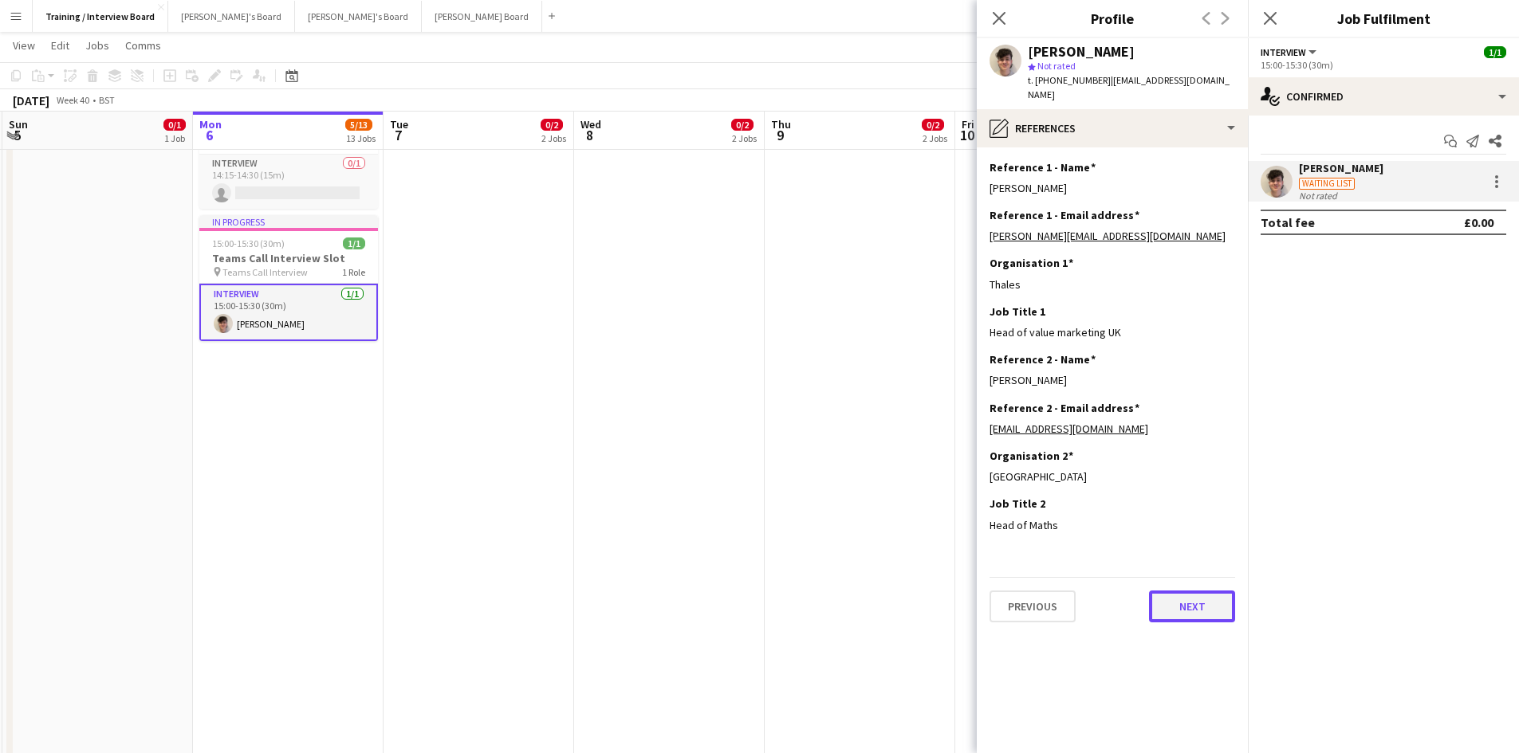
click at [1171, 591] on button "Next" at bounding box center [1192, 607] width 86 height 32
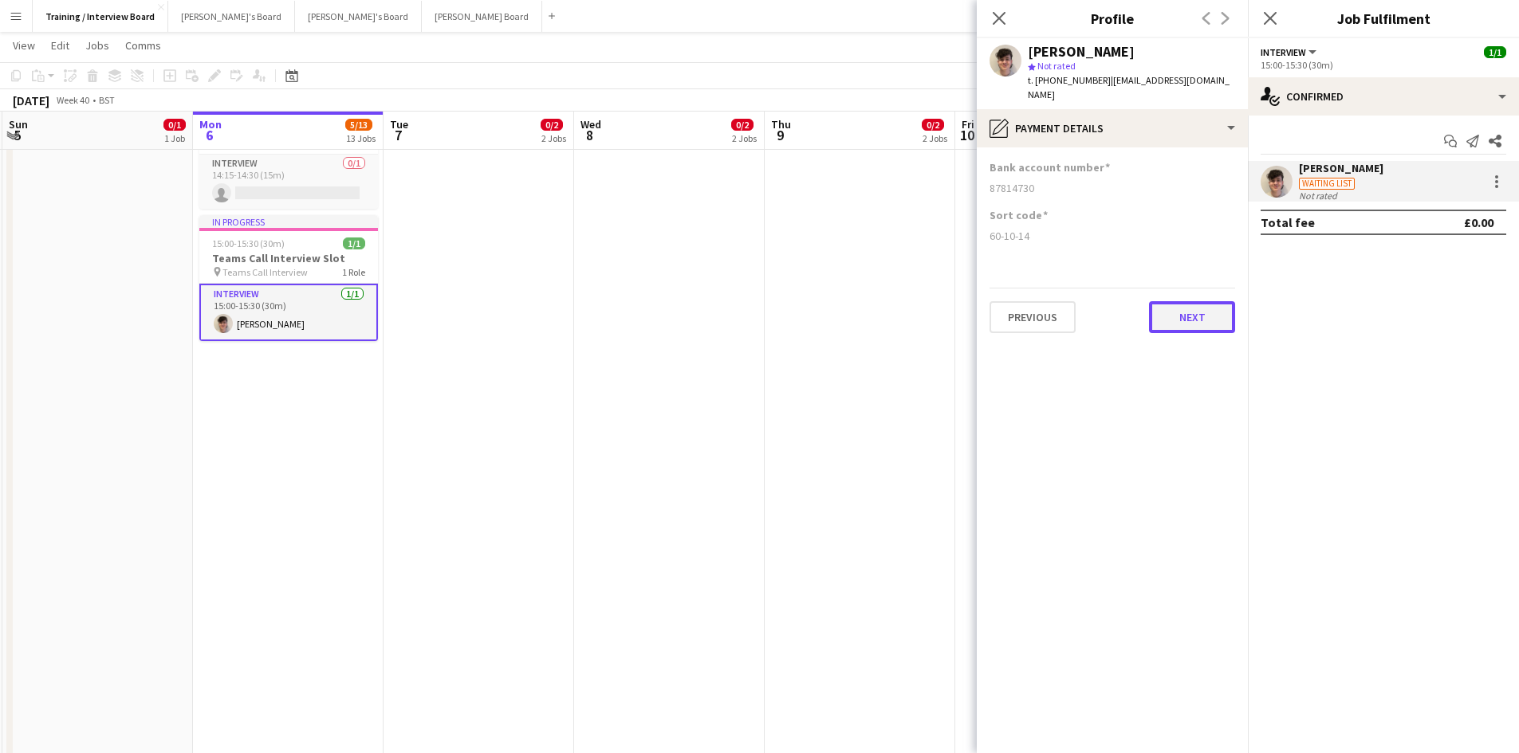
click at [1190, 305] on button "Next" at bounding box center [1192, 317] width 86 height 32
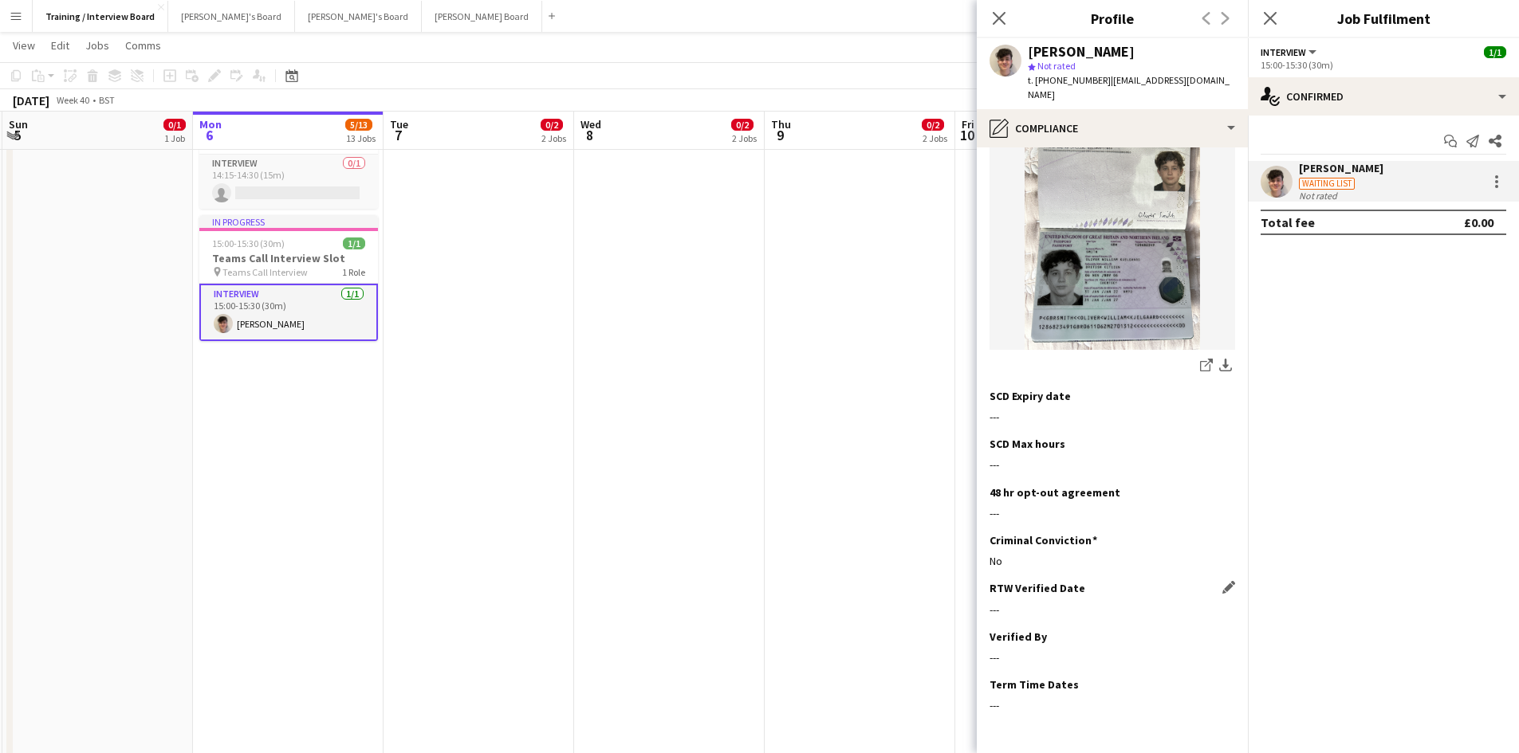
scroll to position [257, 0]
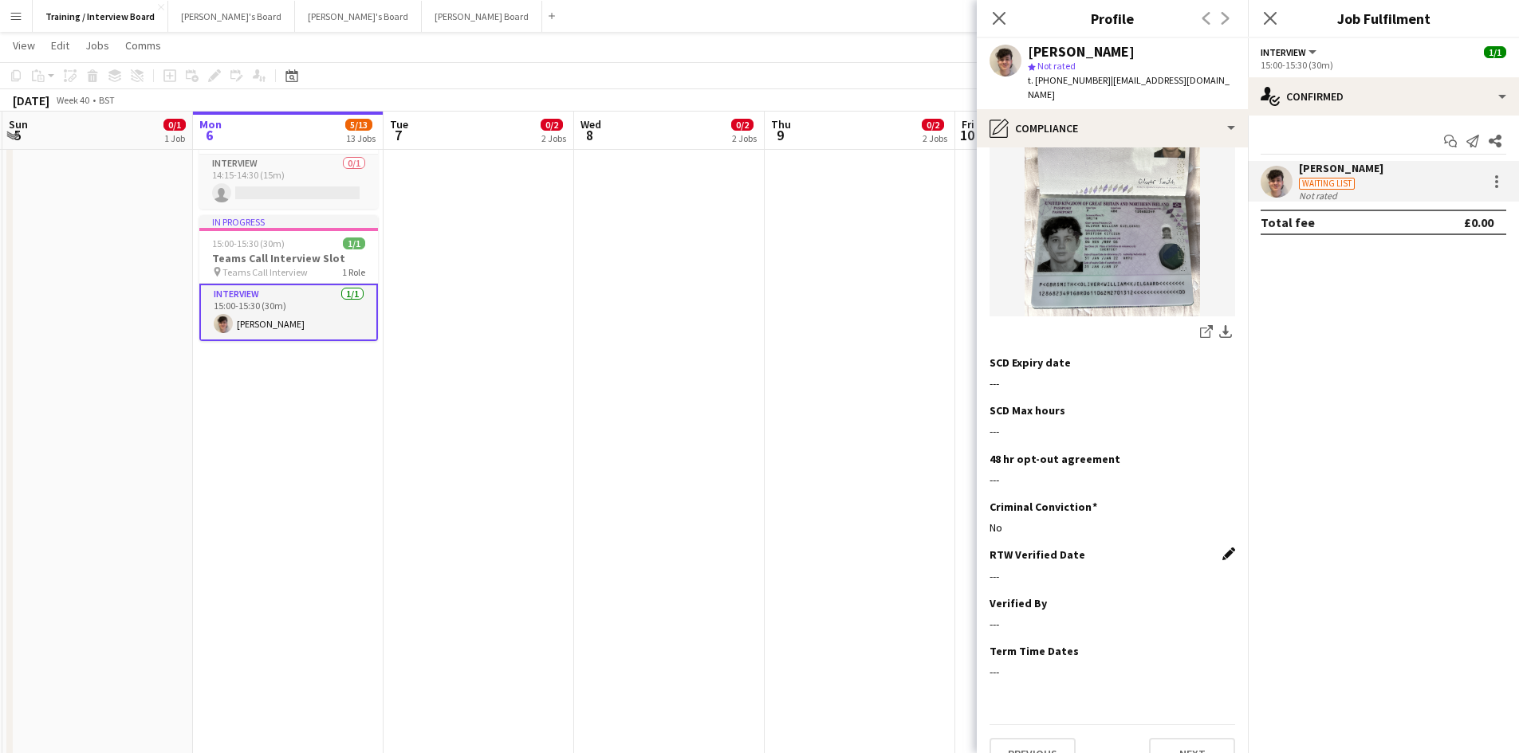
click at [1222, 548] on app-icon "Edit this field" at bounding box center [1228, 554] width 13 height 13
click at [1121, 556] on body "Menu Boards Boards Boards All jobs Status Workforce Workforce My Workforce Recr…" at bounding box center [759, 442] width 1519 height 3754
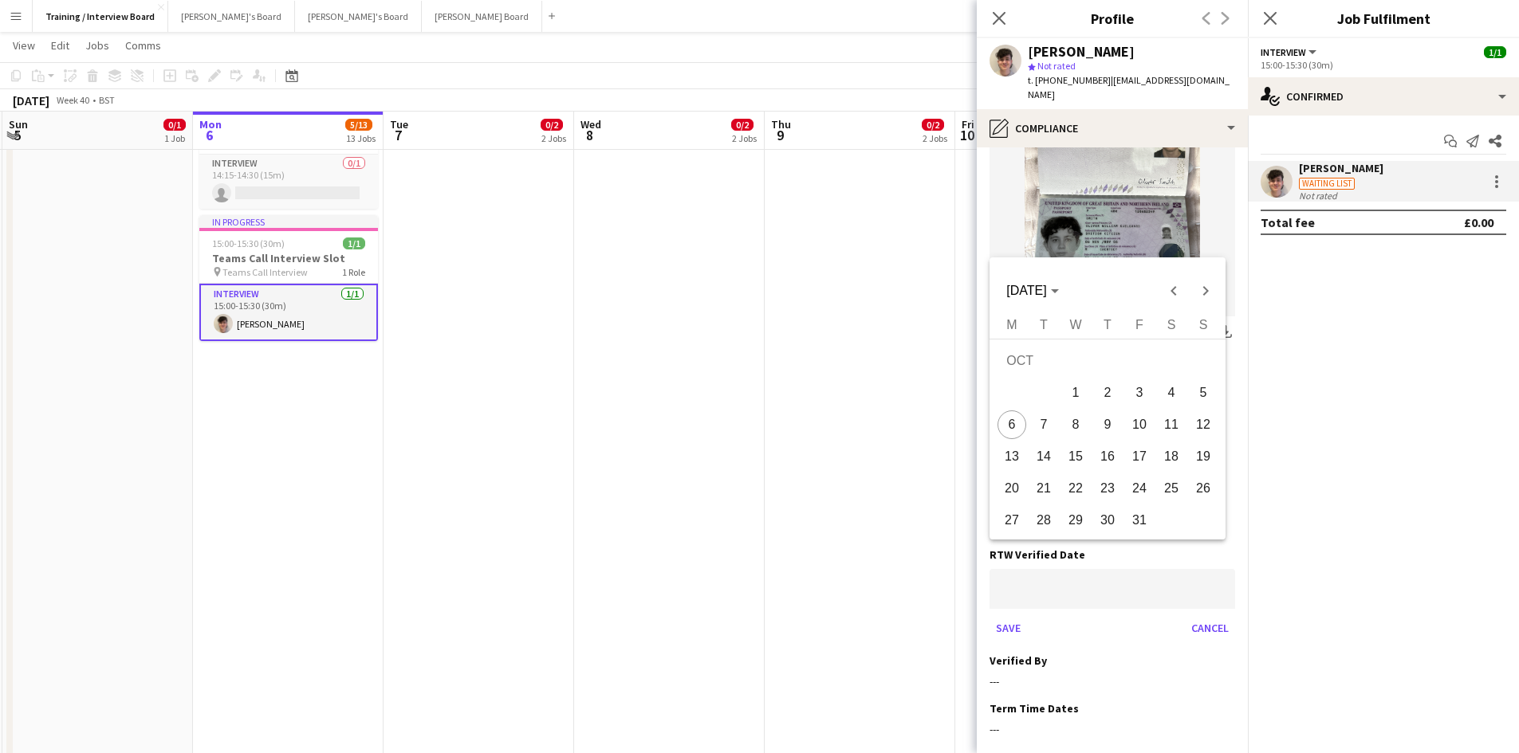
click at [1016, 420] on span "6" at bounding box center [1011, 425] width 29 height 29
type input "**********"
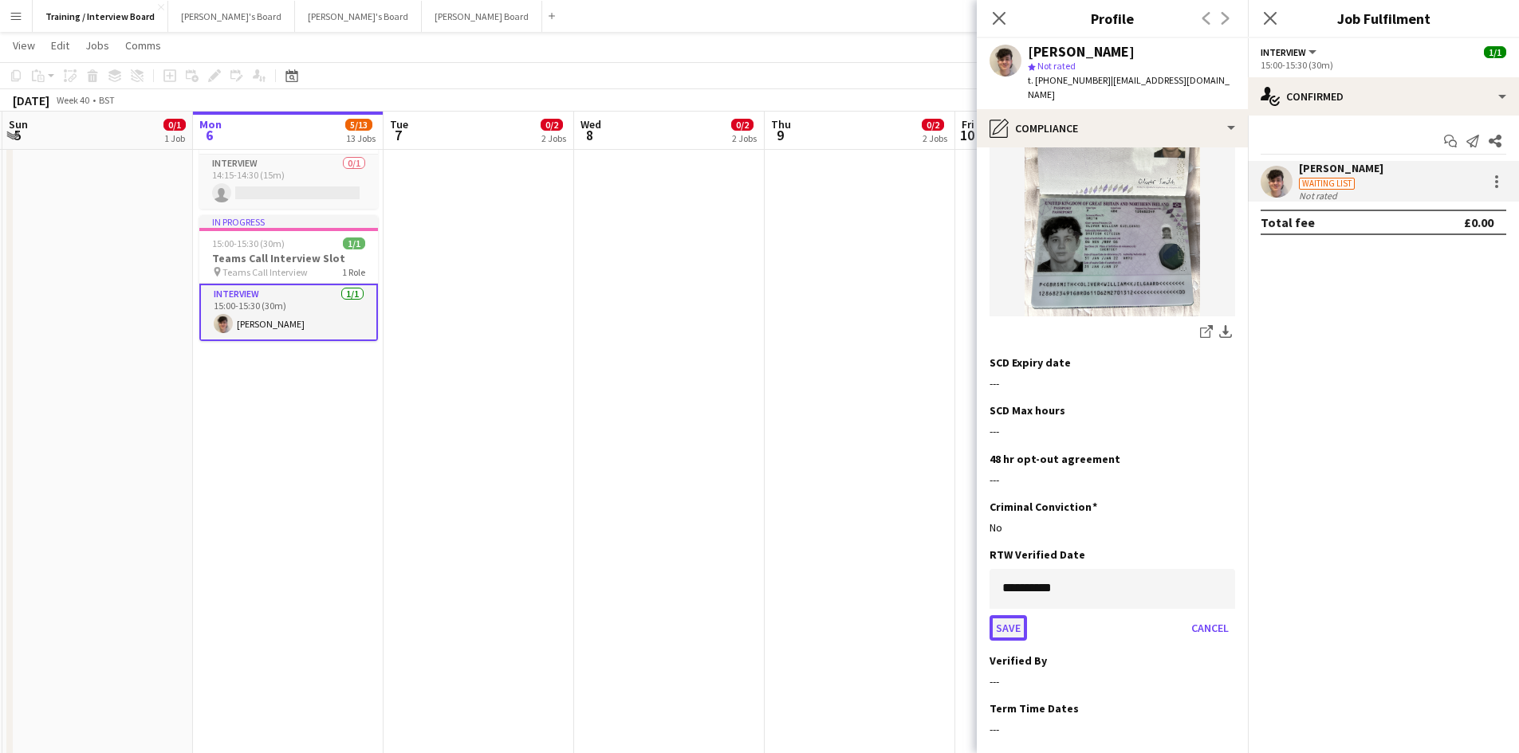
click at [1015, 615] on button "Save" at bounding box center [1007, 628] width 37 height 26
click at [1222, 596] on app-icon "Edit this field" at bounding box center [1228, 602] width 13 height 13
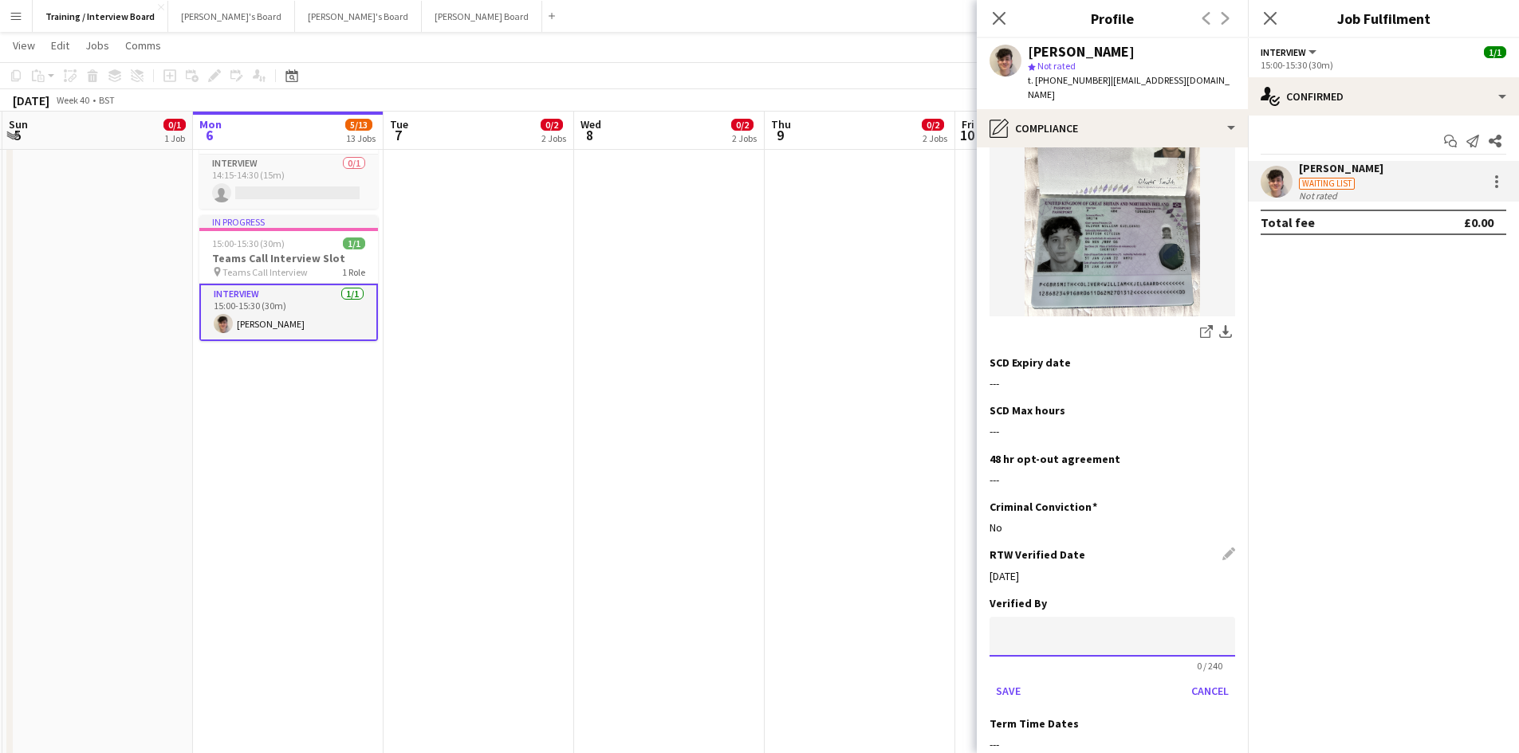
click at [1079, 617] on input at bounding box center [1112, 637] width 246 height 40
type input "**"
click at [1005, 678] on button "Save" at bounding box center [1007, 691] width 37 height 26
click at [1171, 738] on button "Next" at bounding box center [1192, 754] width 86 height 32
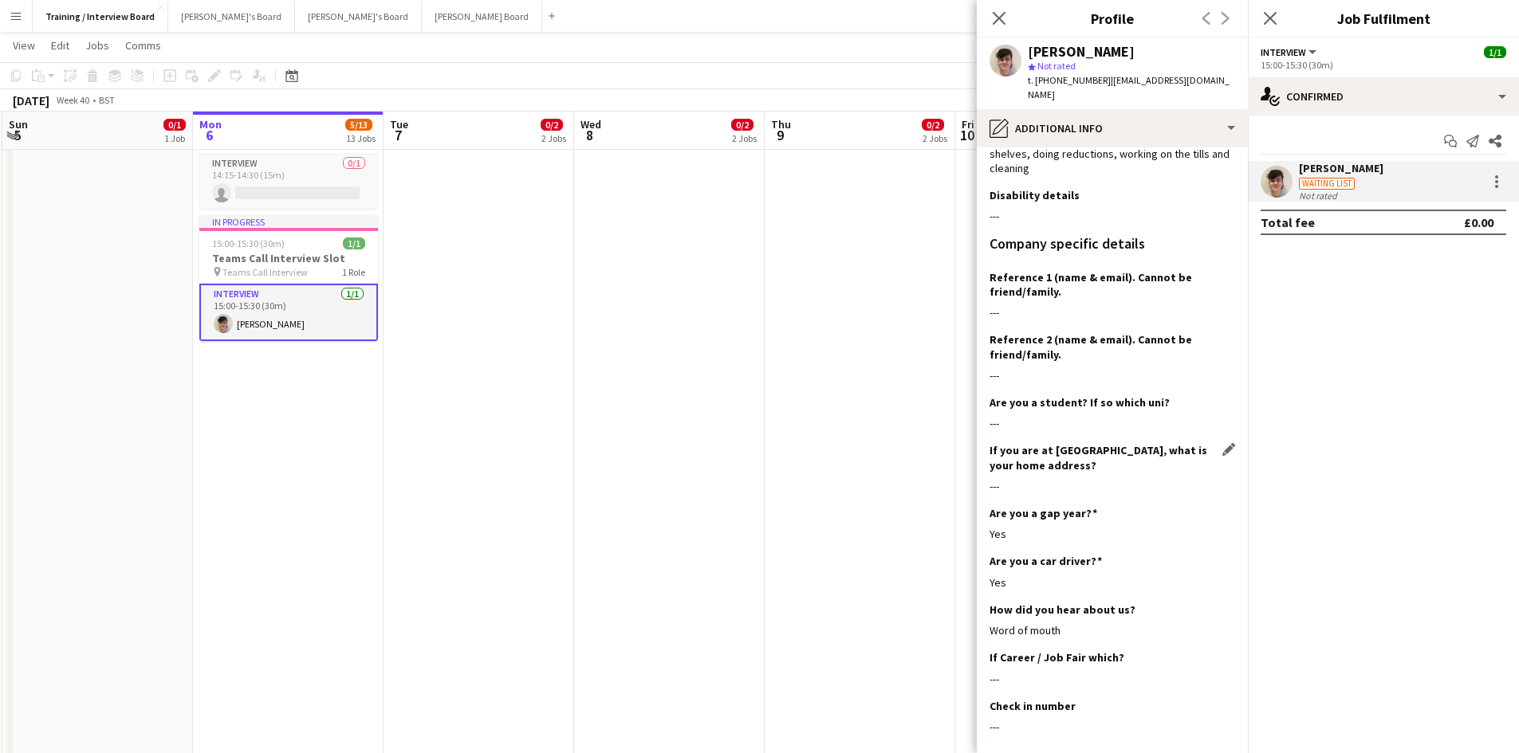
scroll to position [195, 0]
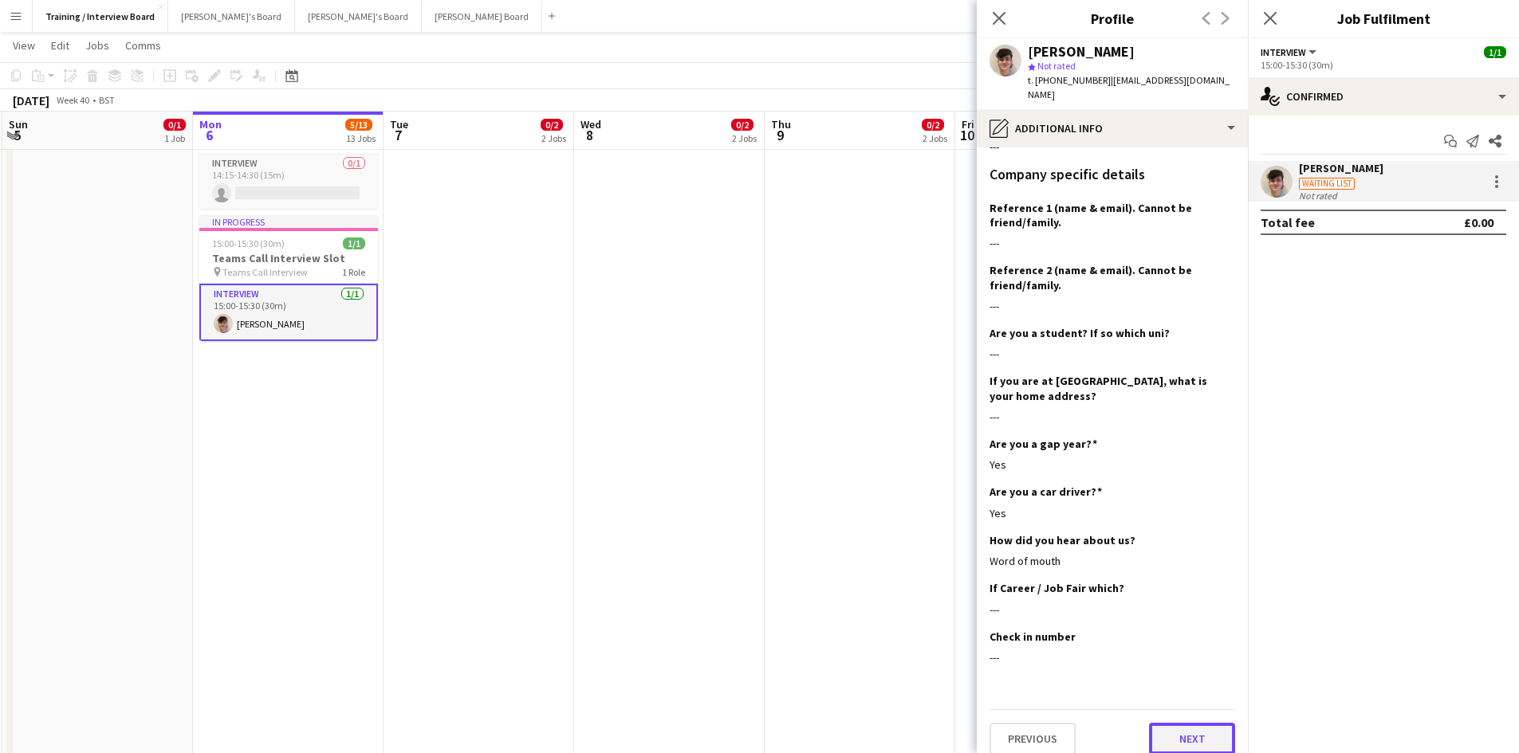
click at [1202, 725] on button "Next" at bounding box center [1192, 739] width 86 height 32
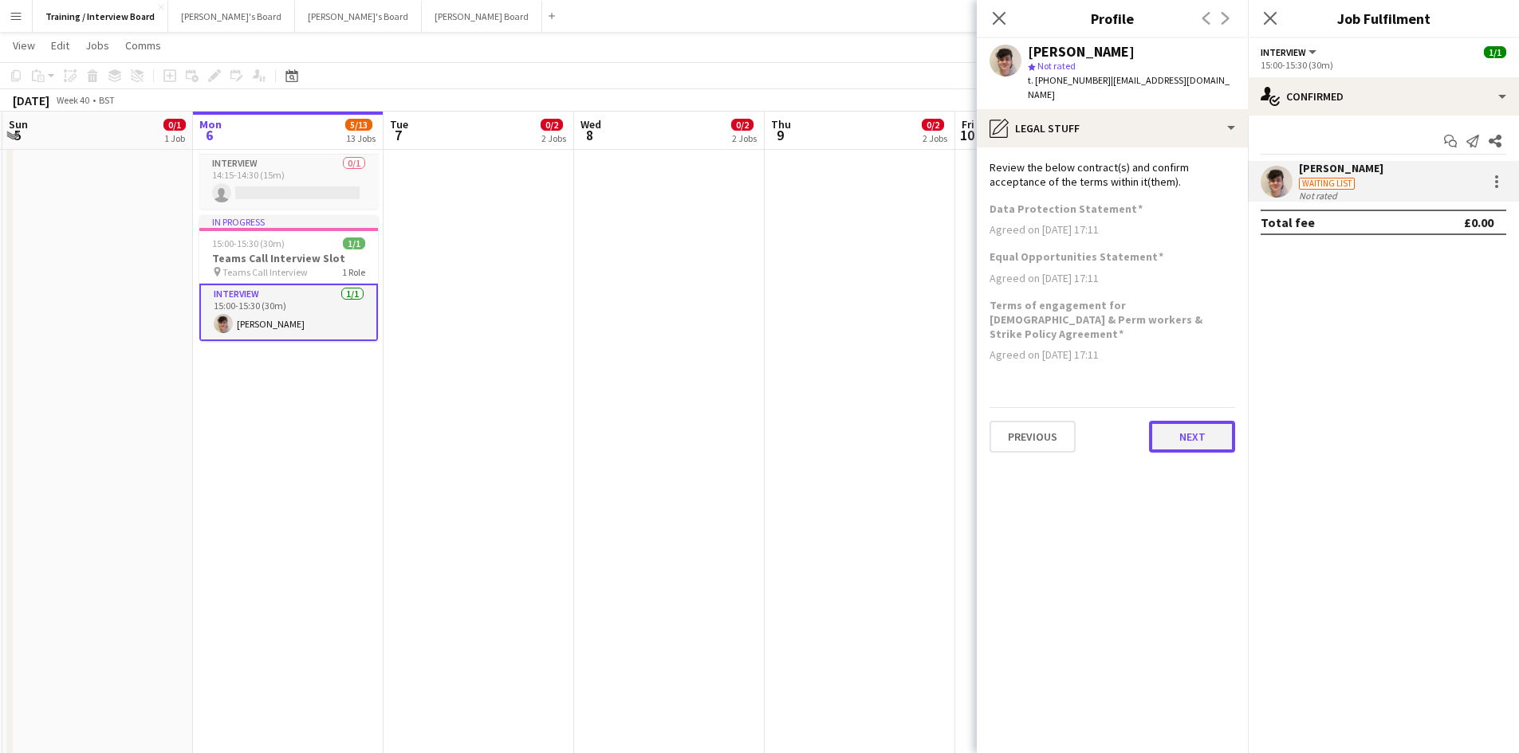
click at [1167, 421] on button "Next" at bounding box center [1192, 437] width 86 height 32
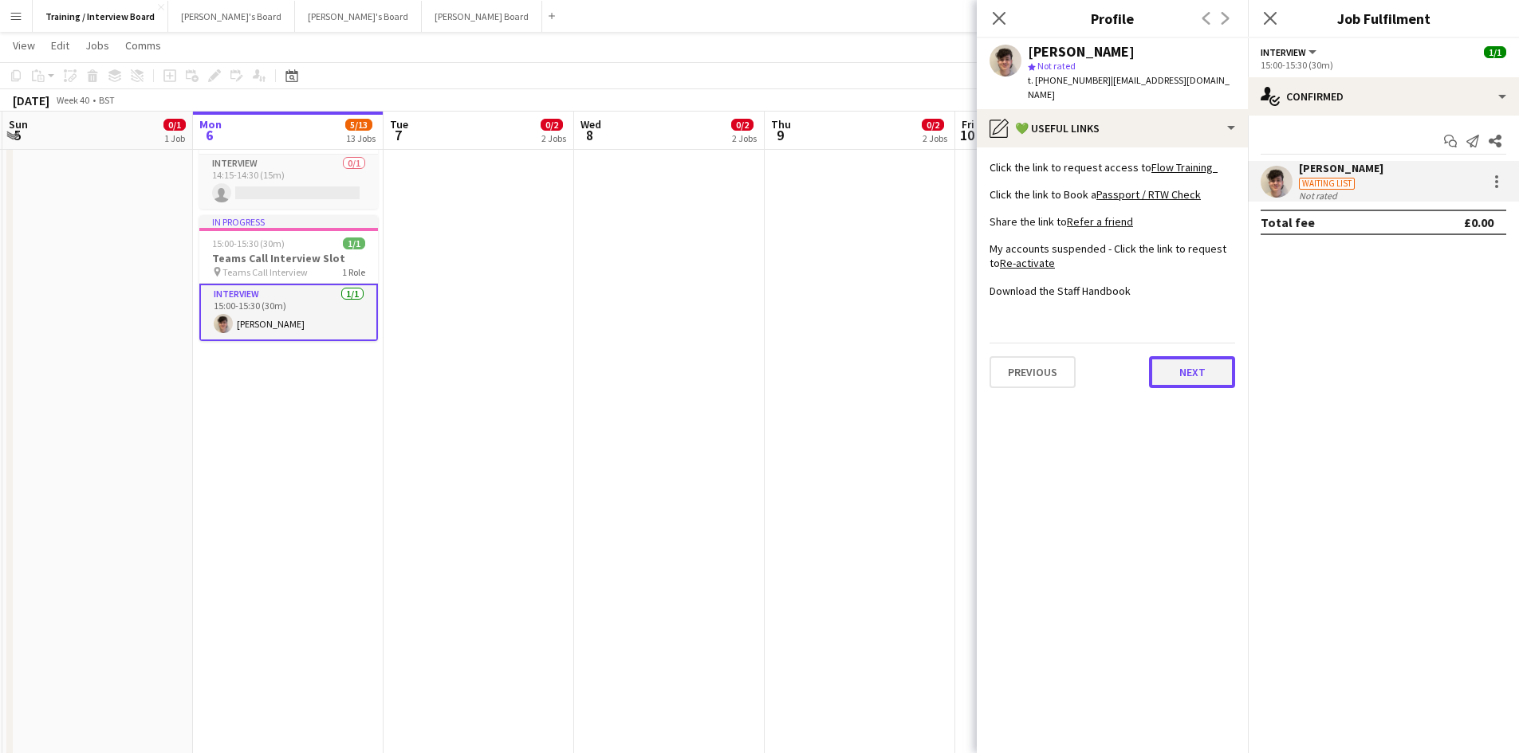
click at [1165, 356] on button "Next" at bounding box center [1192, 372] width 86 height 32
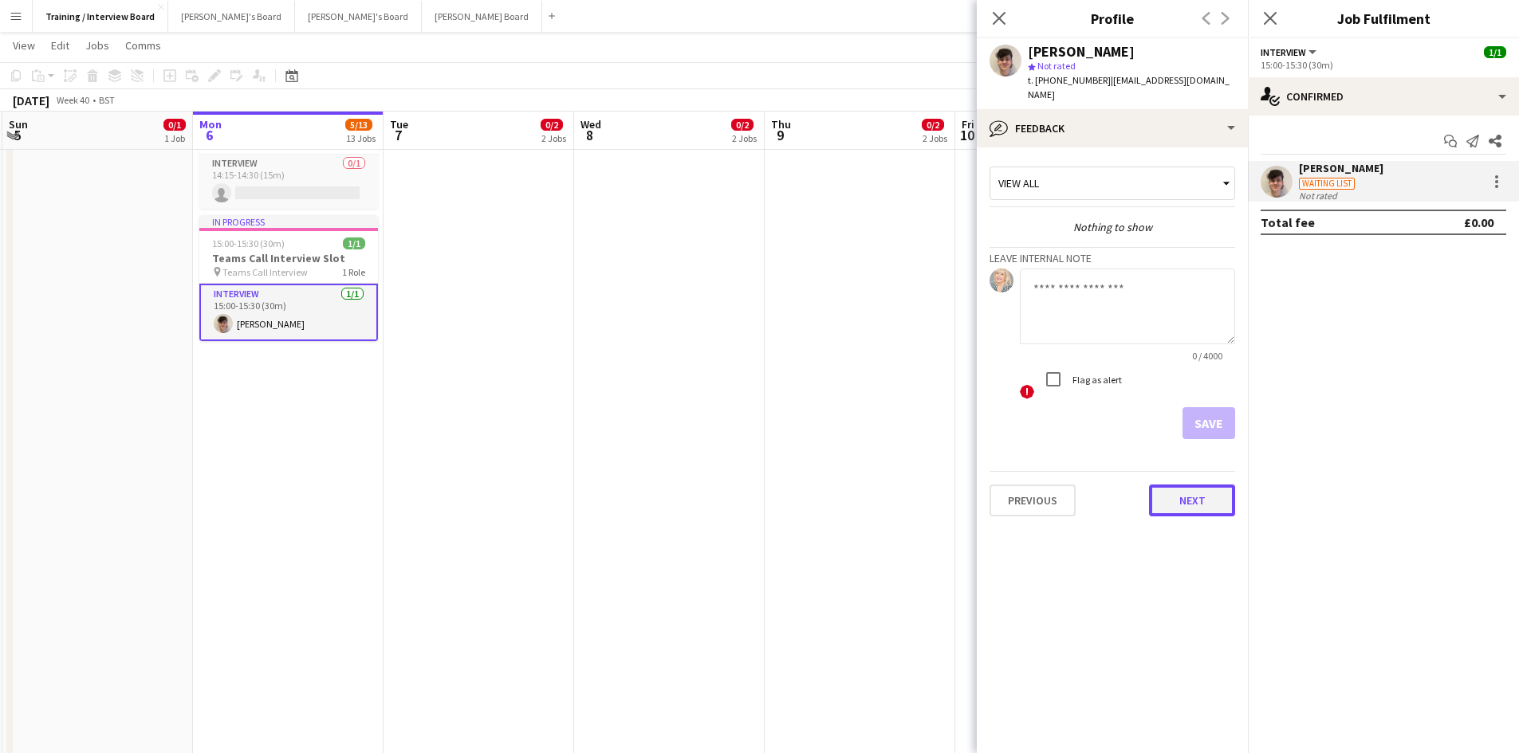
click at [1187, 485] on button "Next" at bounding box center [1192, 501] width 86 height 32
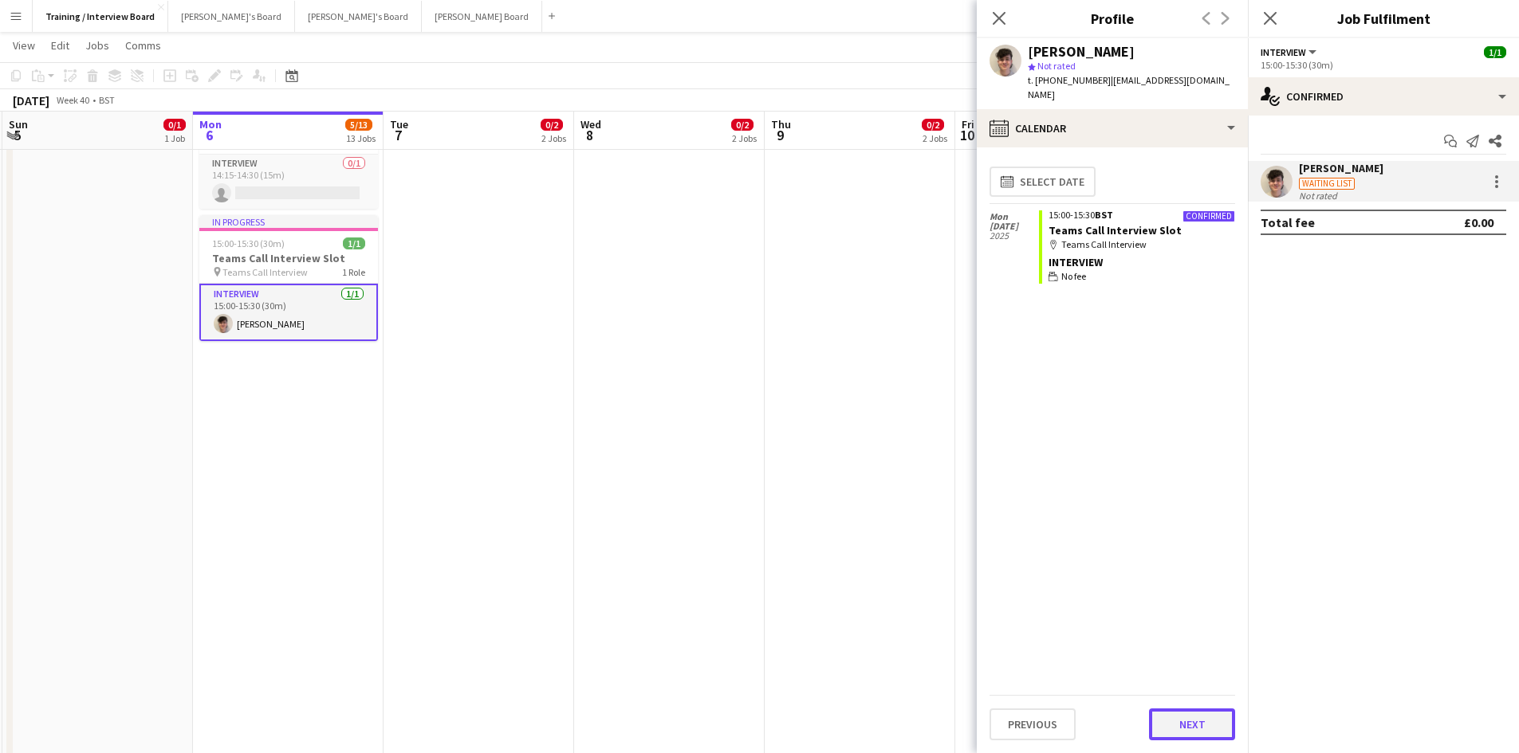
click at [1173, 717] on button "Next" at bounding box center [1192, 725] width 86 height 32
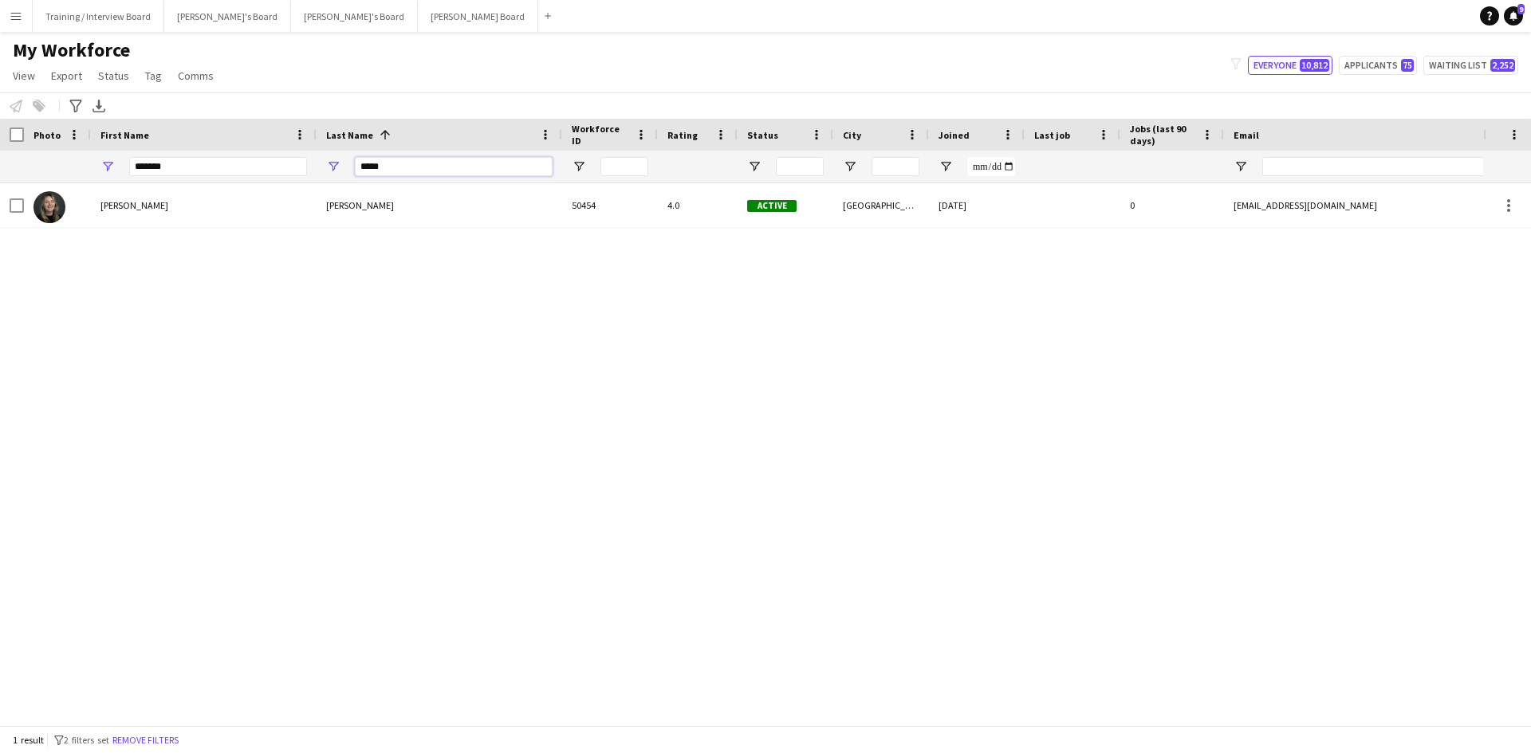
click at [426, 175] on input "*****" at bounding box center [454, 166] width 198 height 19
type input "*"
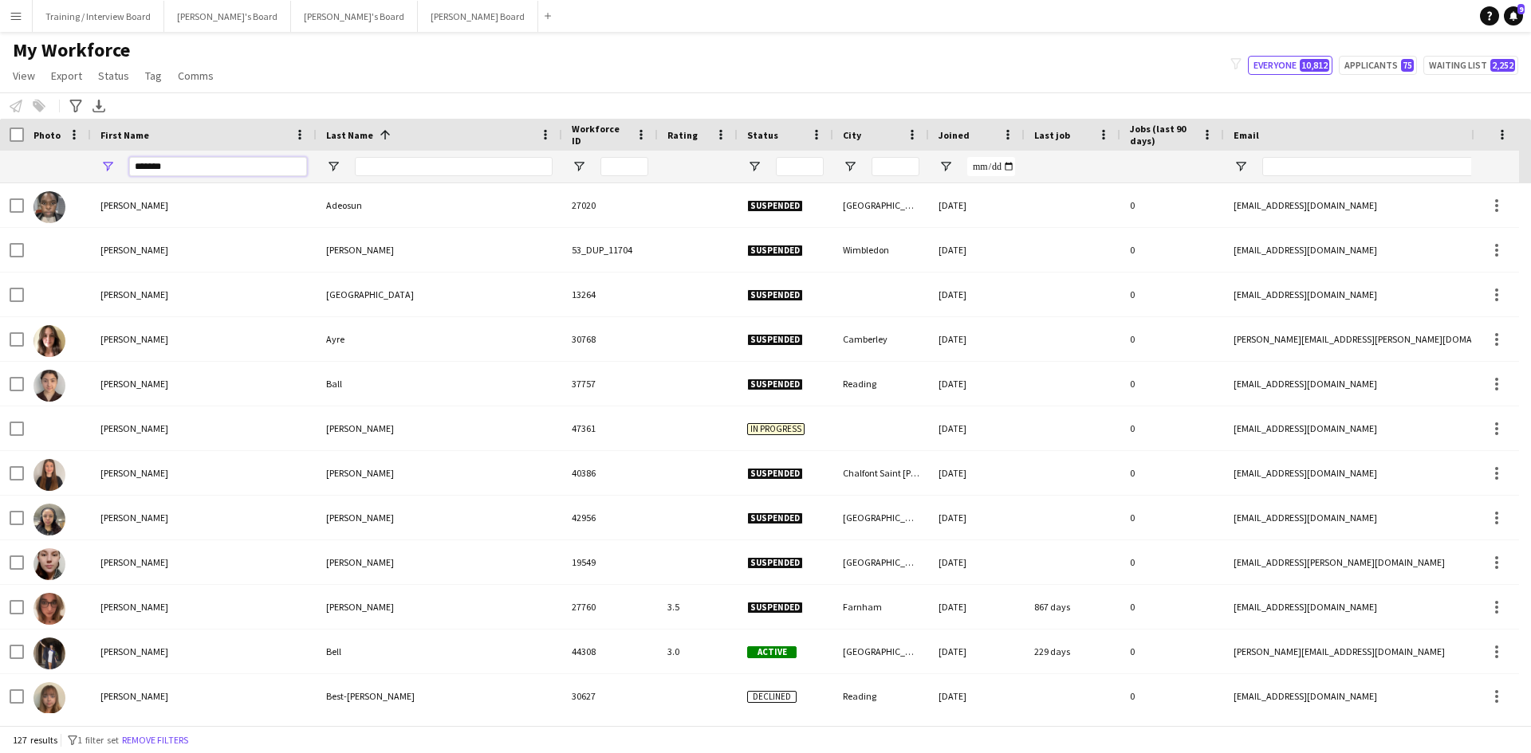
click at [185, 159] on input "*******" at bounding box center [218, 166] width 178 height 19
type input "*"
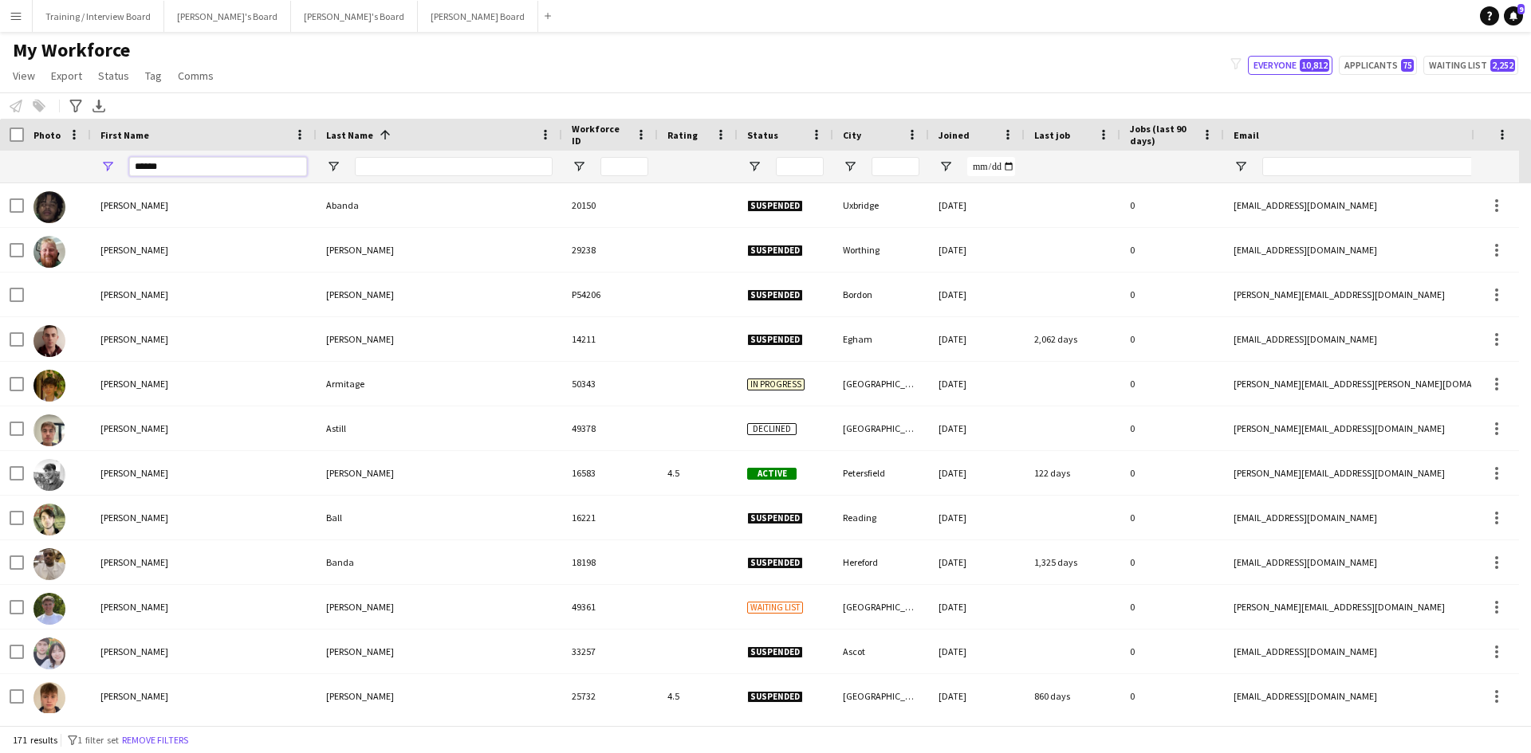
type input "******"
click at [458, 172] on input "Last Name Filter Input" at bounding box center [454, 166] width 198 height 19
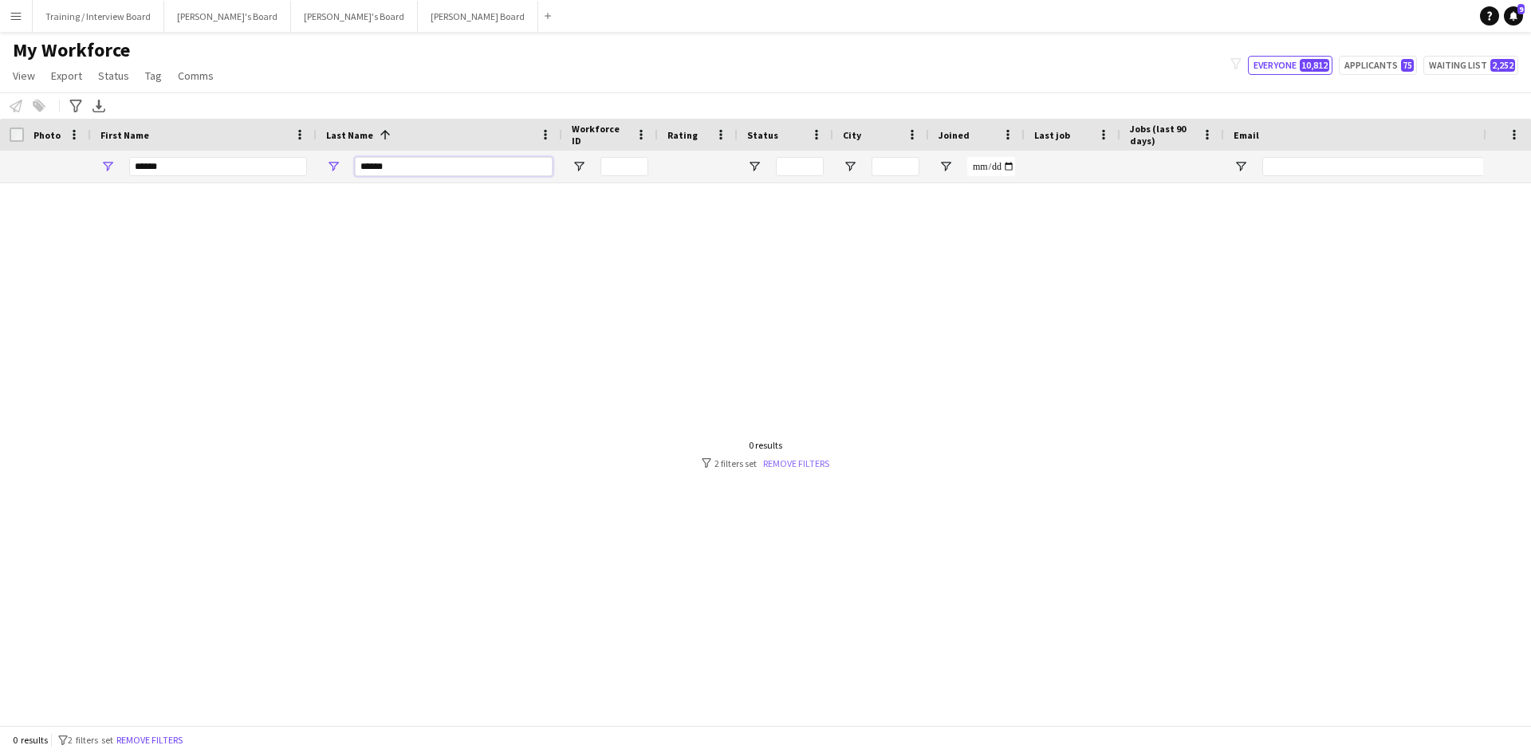
type input "******"
click at [800, 466] on link "Remove filters" at bounding box center [796, 464] width 66 height 12
click at [404, 167] on input "******" at bounding box center [454, 166] width 198 height 19
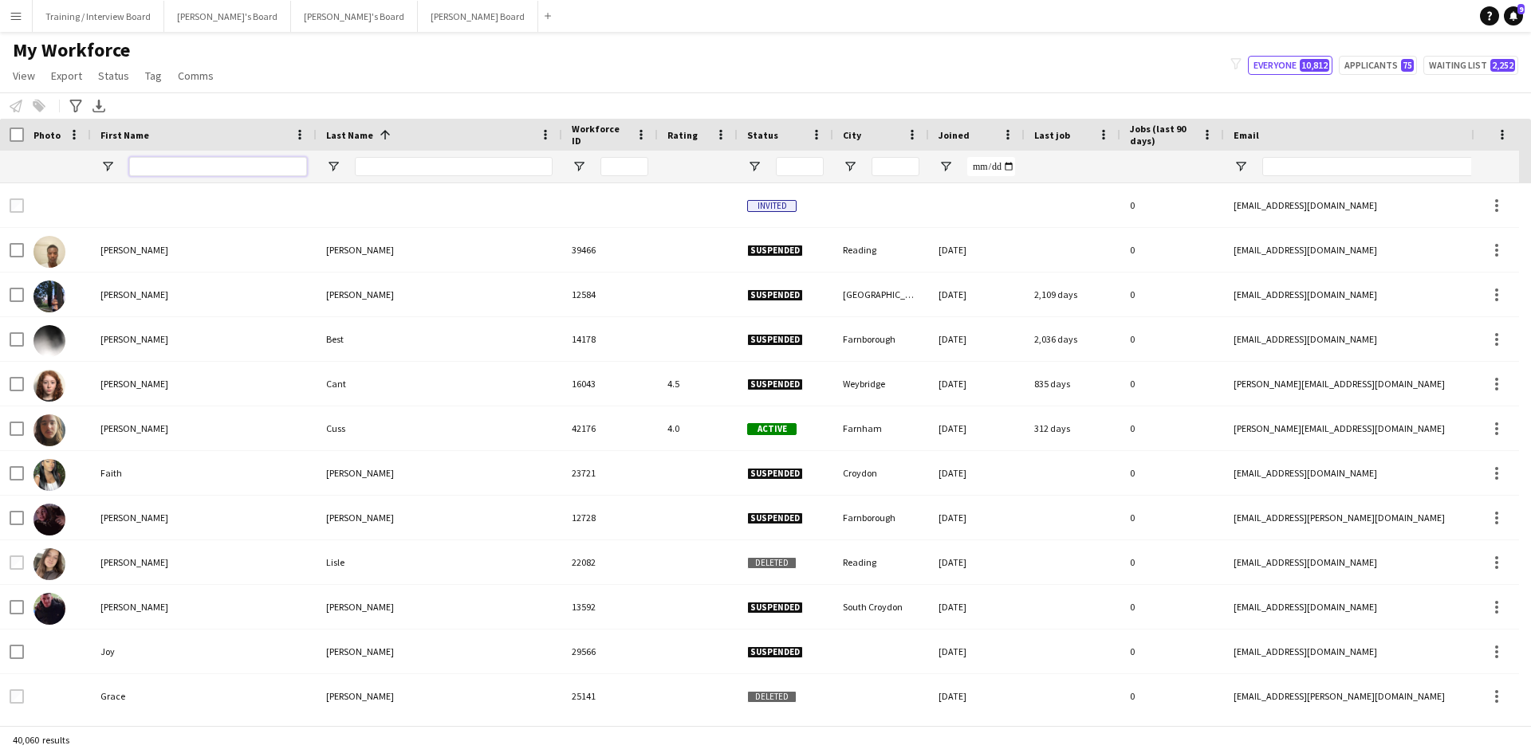
click at [151, 162] on input "First Name Filter Input" at bounding box center [218, 166] width 178 height 19
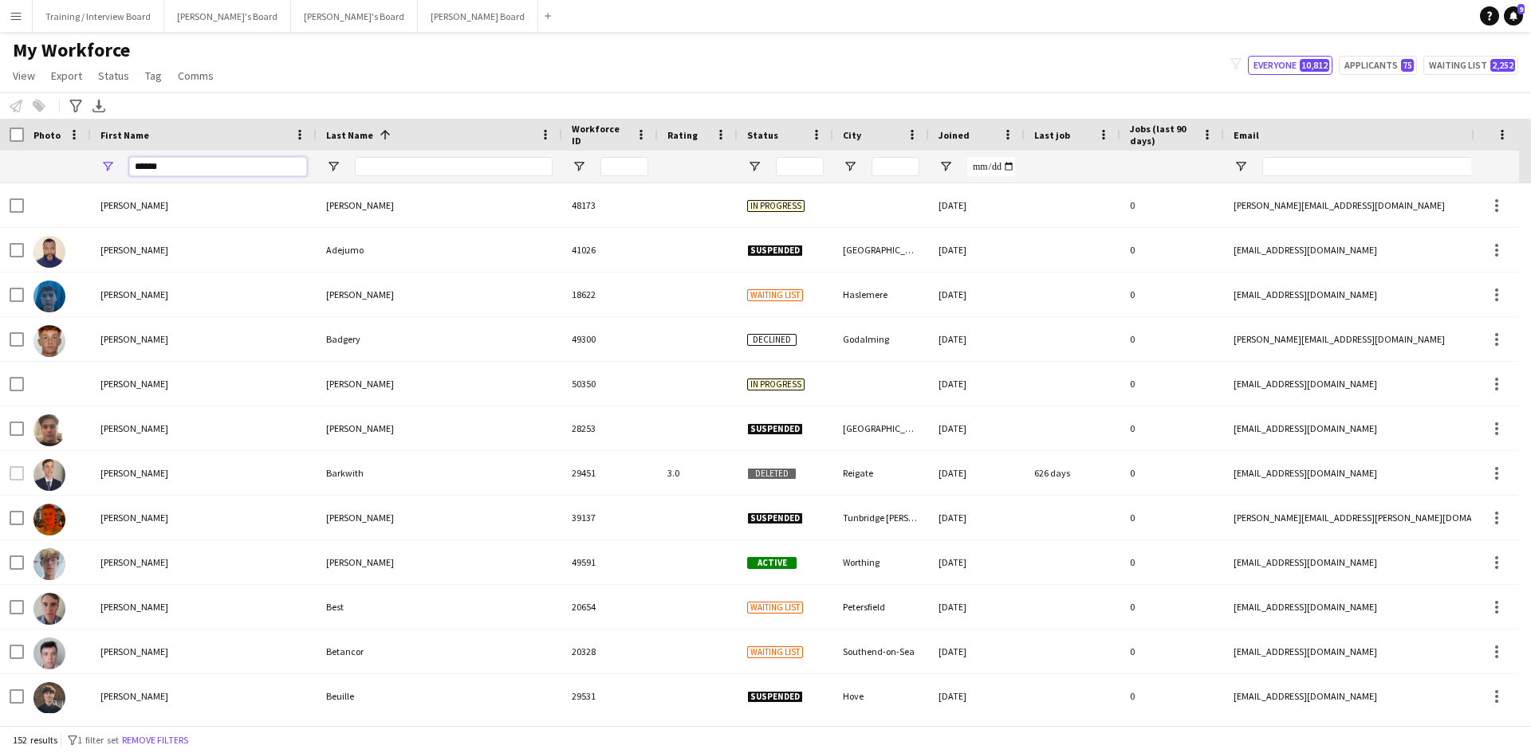
type input "******"
click at [387, 167] on input "Last Name Filter Input" at bounding box center [454, 166] width 198 height 19
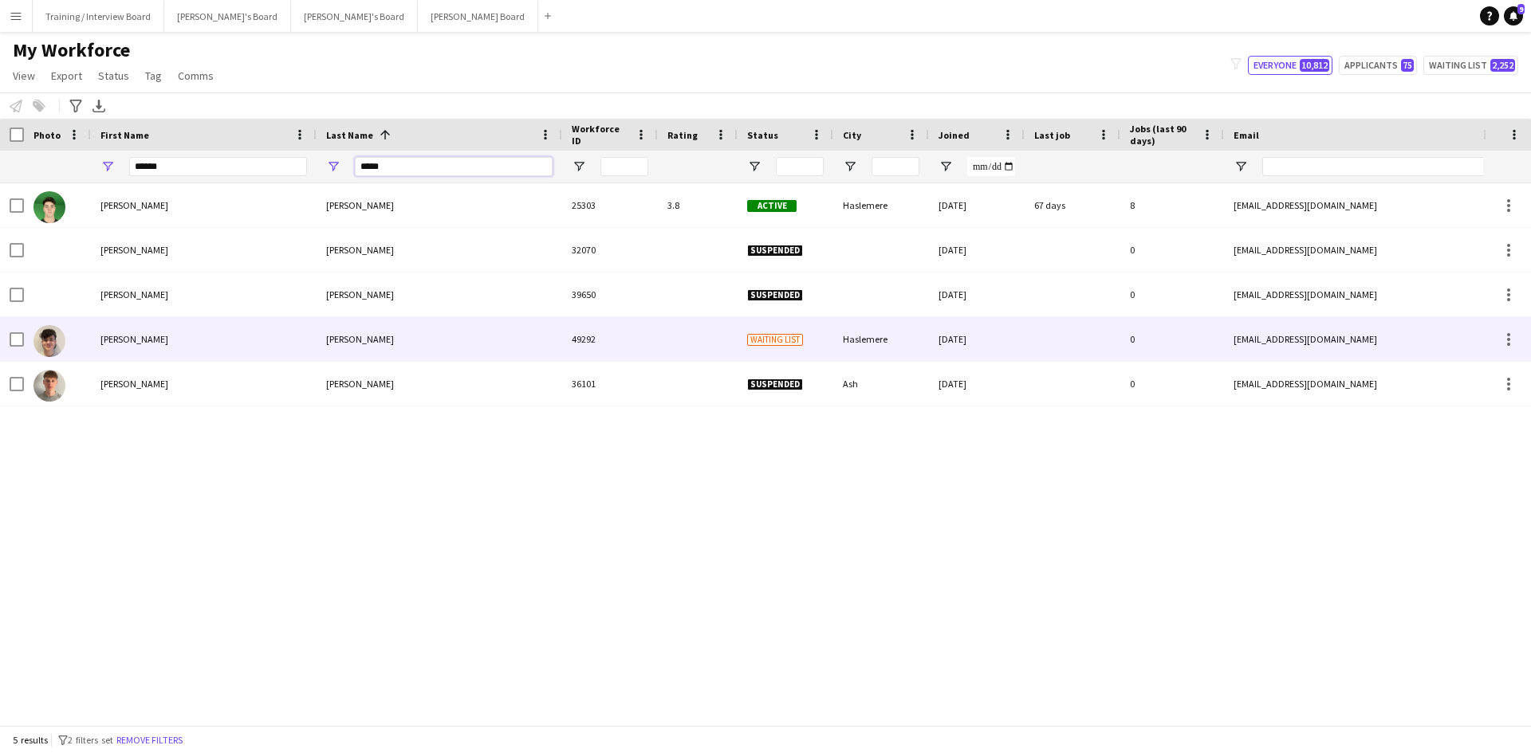
type input "*****"
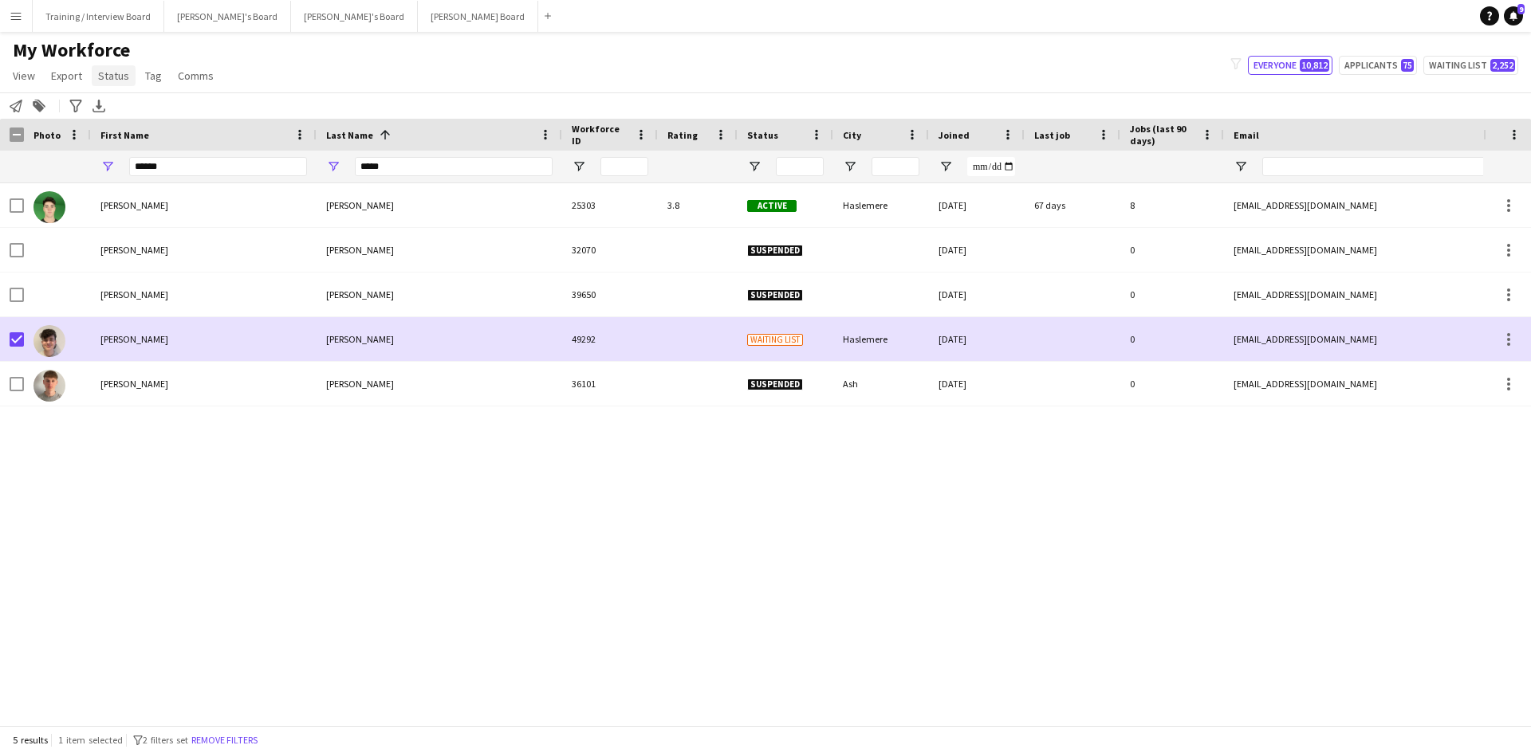
click at [95, 72] on link "Status" at bounding box center [114, 75] width 44 height 21
click at [115, 112] on span "Edit" at bounding box center [113, 110] width 18 height 14
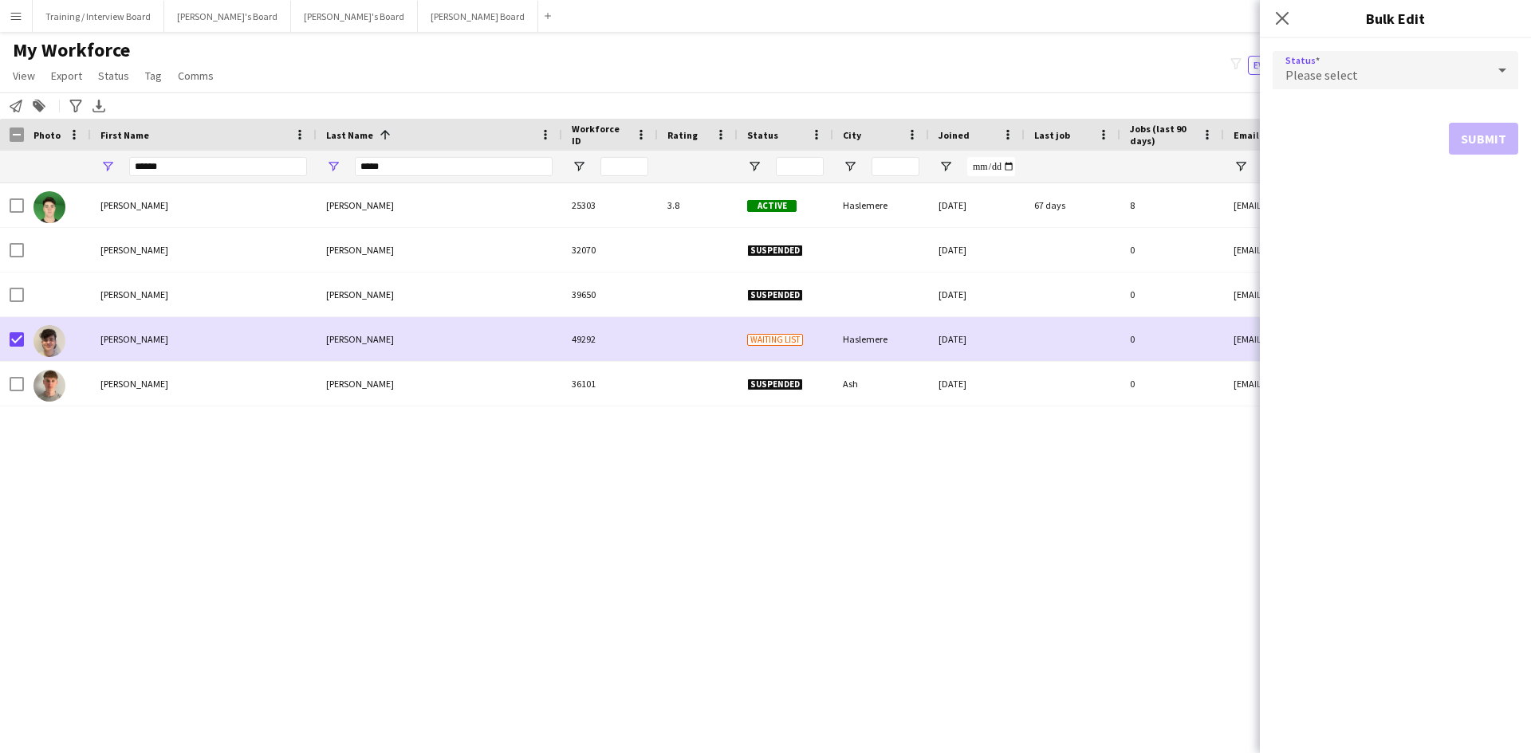
click at [1509, 71] on icon at bounding box center [1501, 70] width 19 height 32
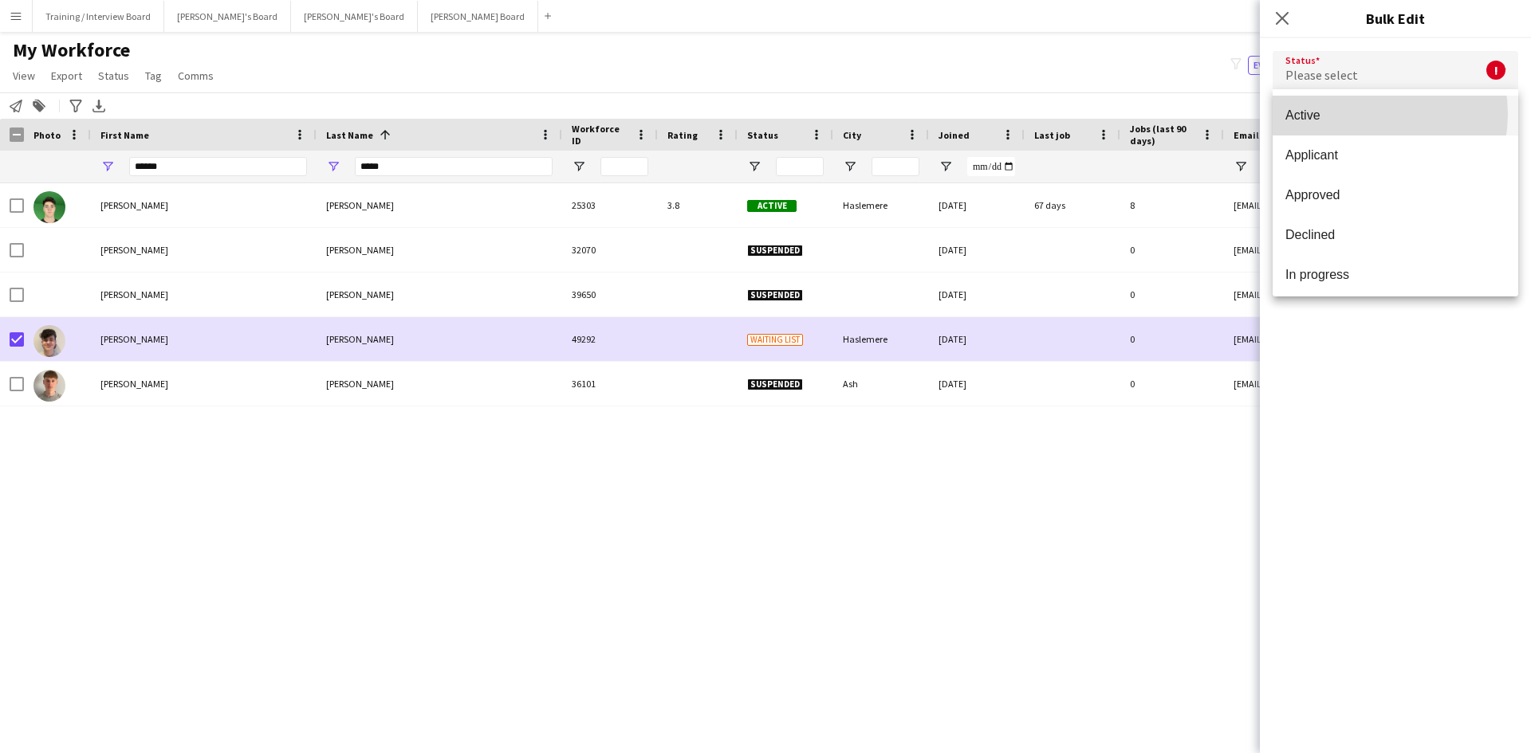
click at [1361, 114] on span "Active" at bounding box center [1395, 115] width 220 height 15
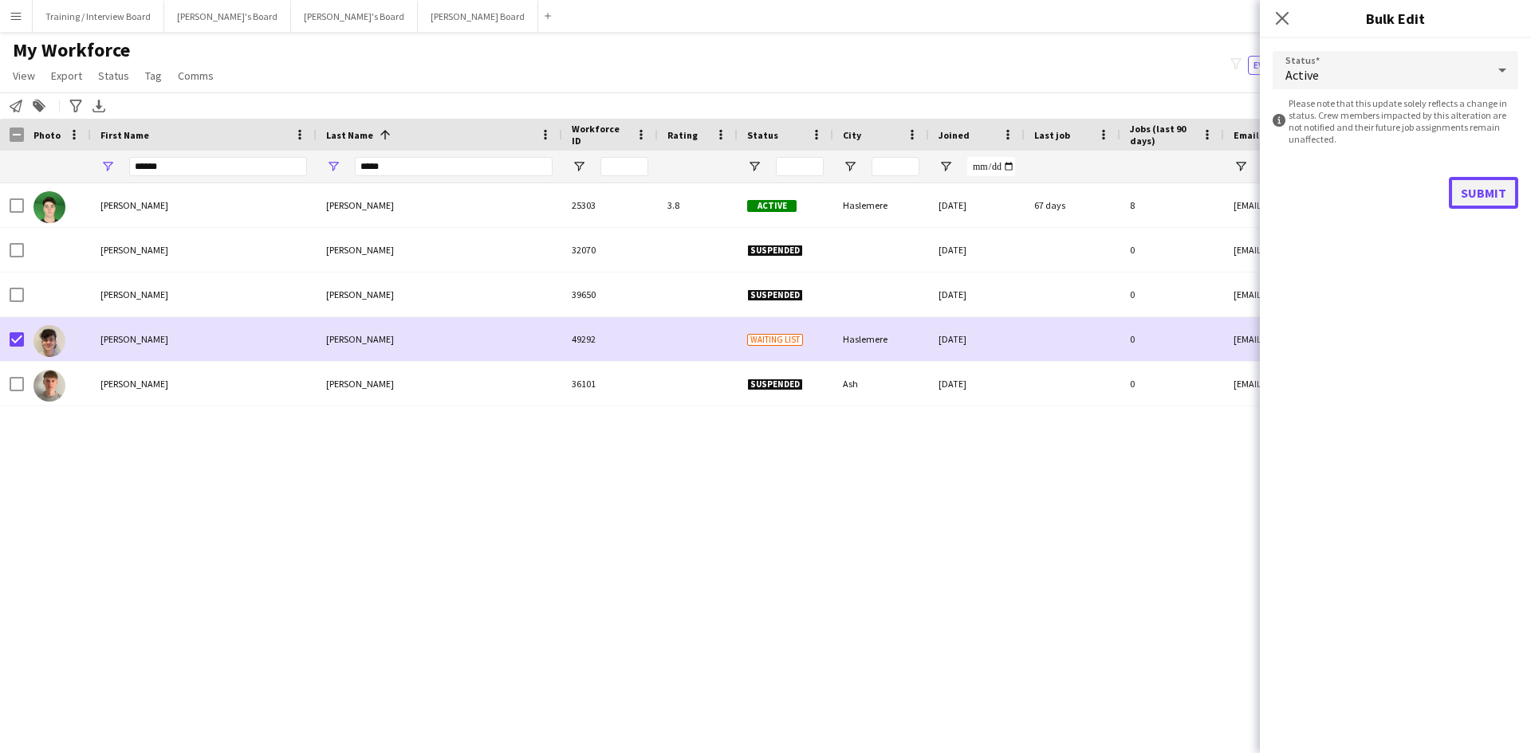
click at [1483, 189] on button "Submit" at bounding box center [1482, 193] width 69 height 32
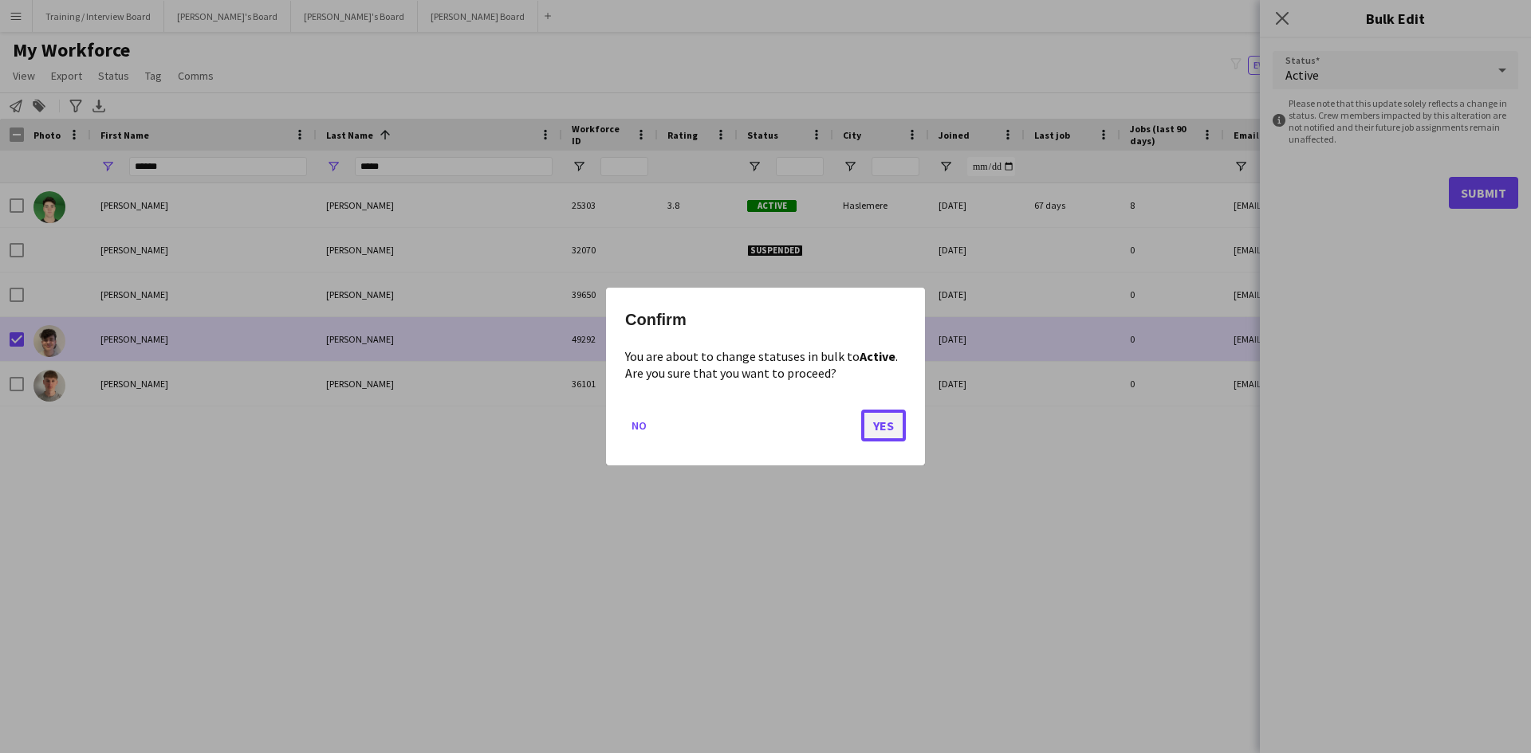
click at [889, 419] on button "Yes" at bounding box center [883, 426] width 45 height 32
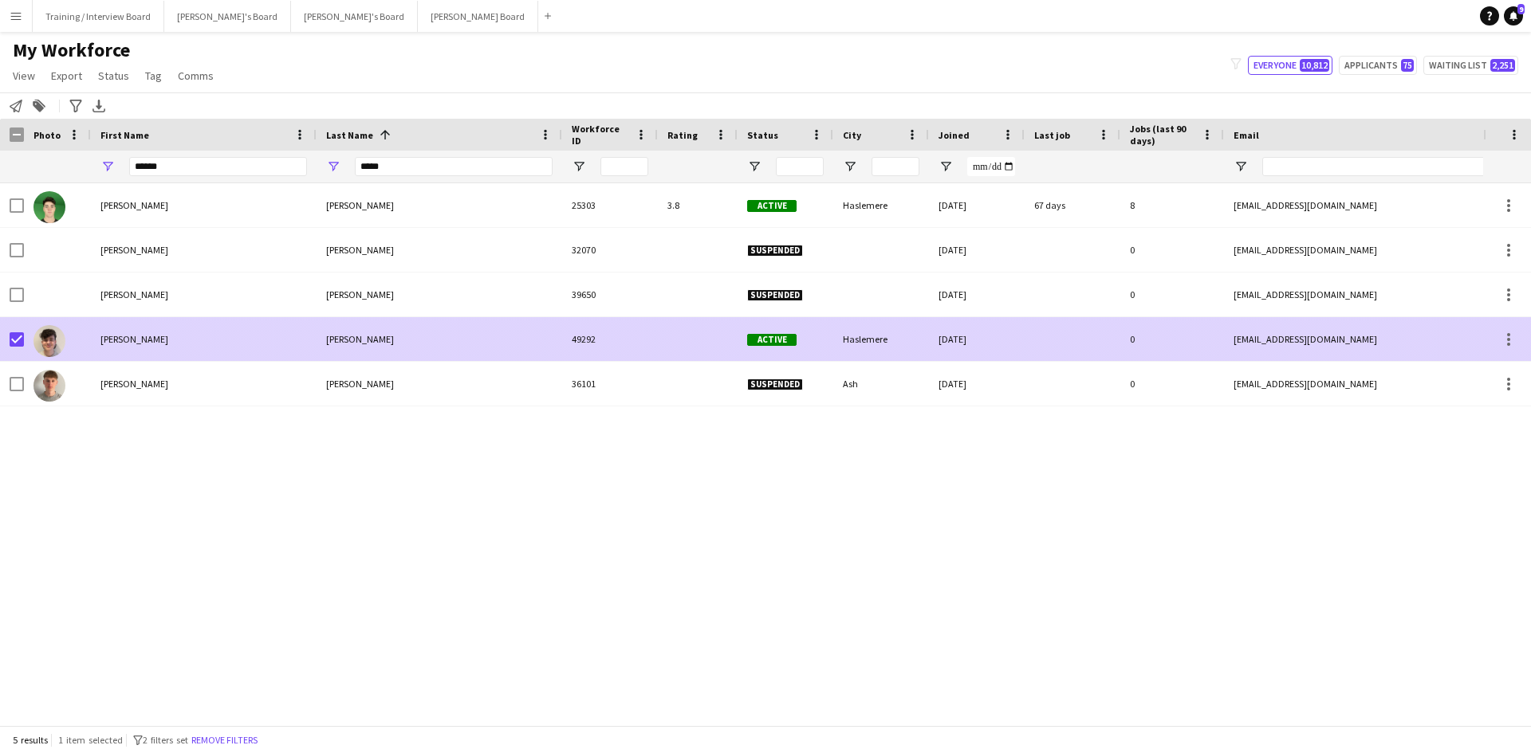
click at [466, 334] on div "Smith" at bounding box center [439, 339] width 246 height 44
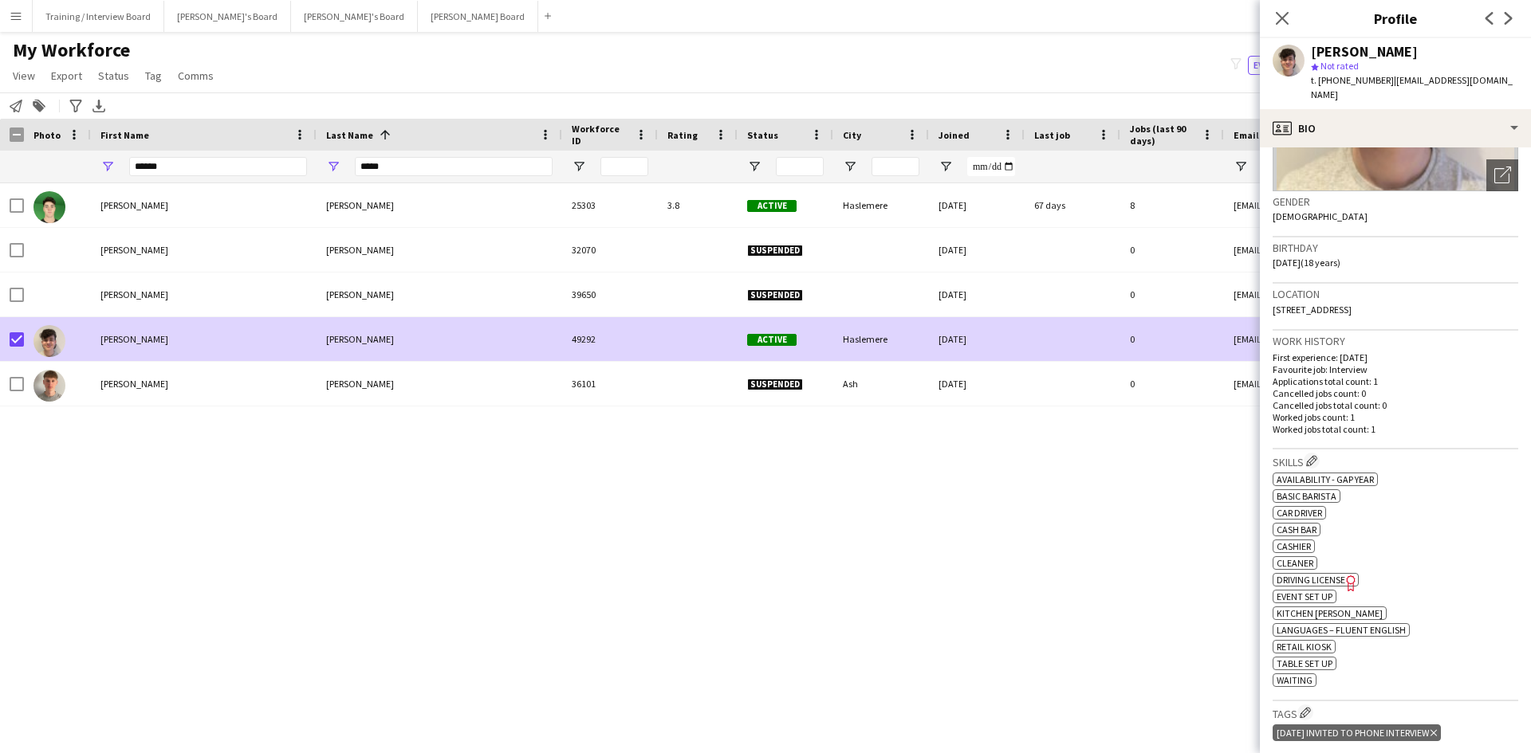
scroll to position [159, 0]
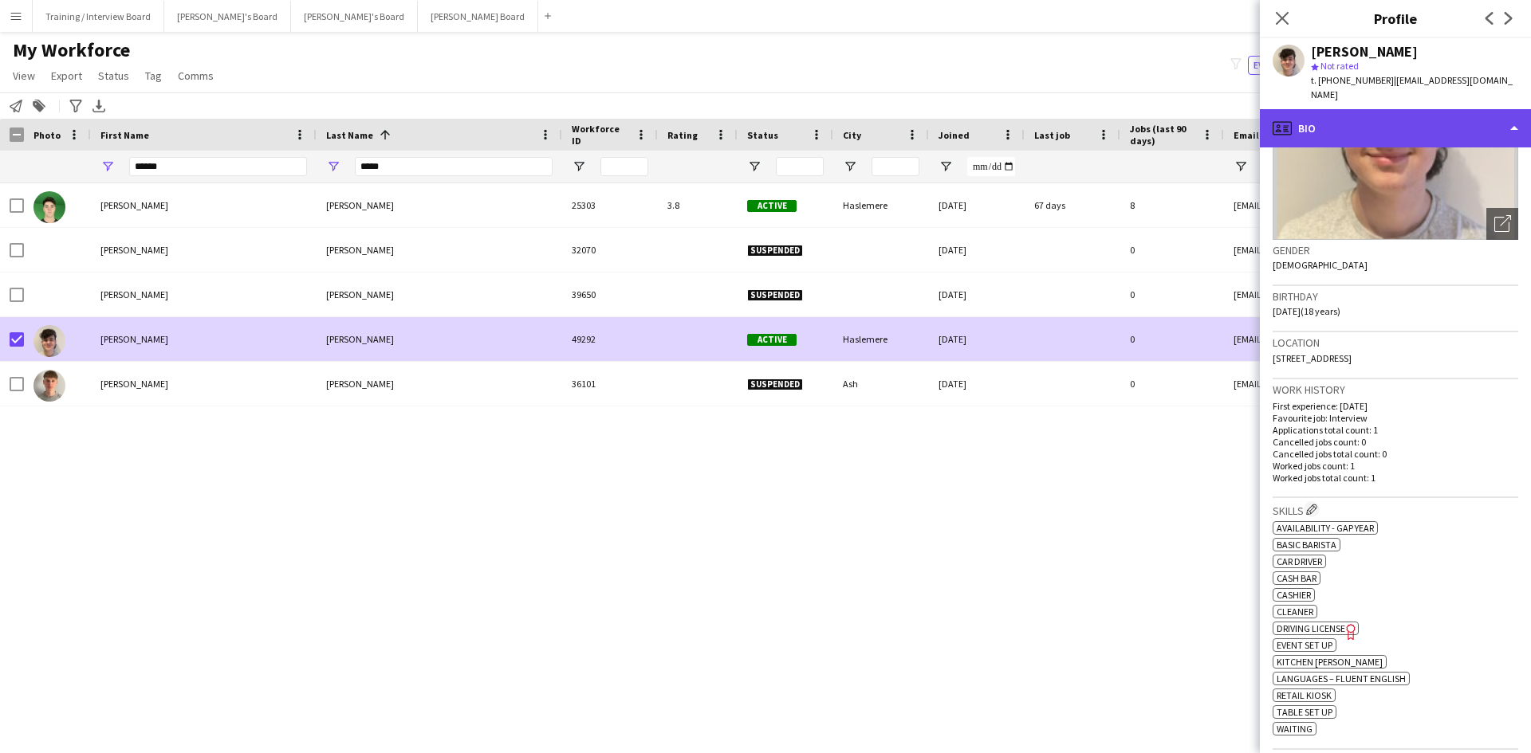
click at [1513, 114] on div "profile Bio" at bounding box center [1395, 128] width 271 height 38
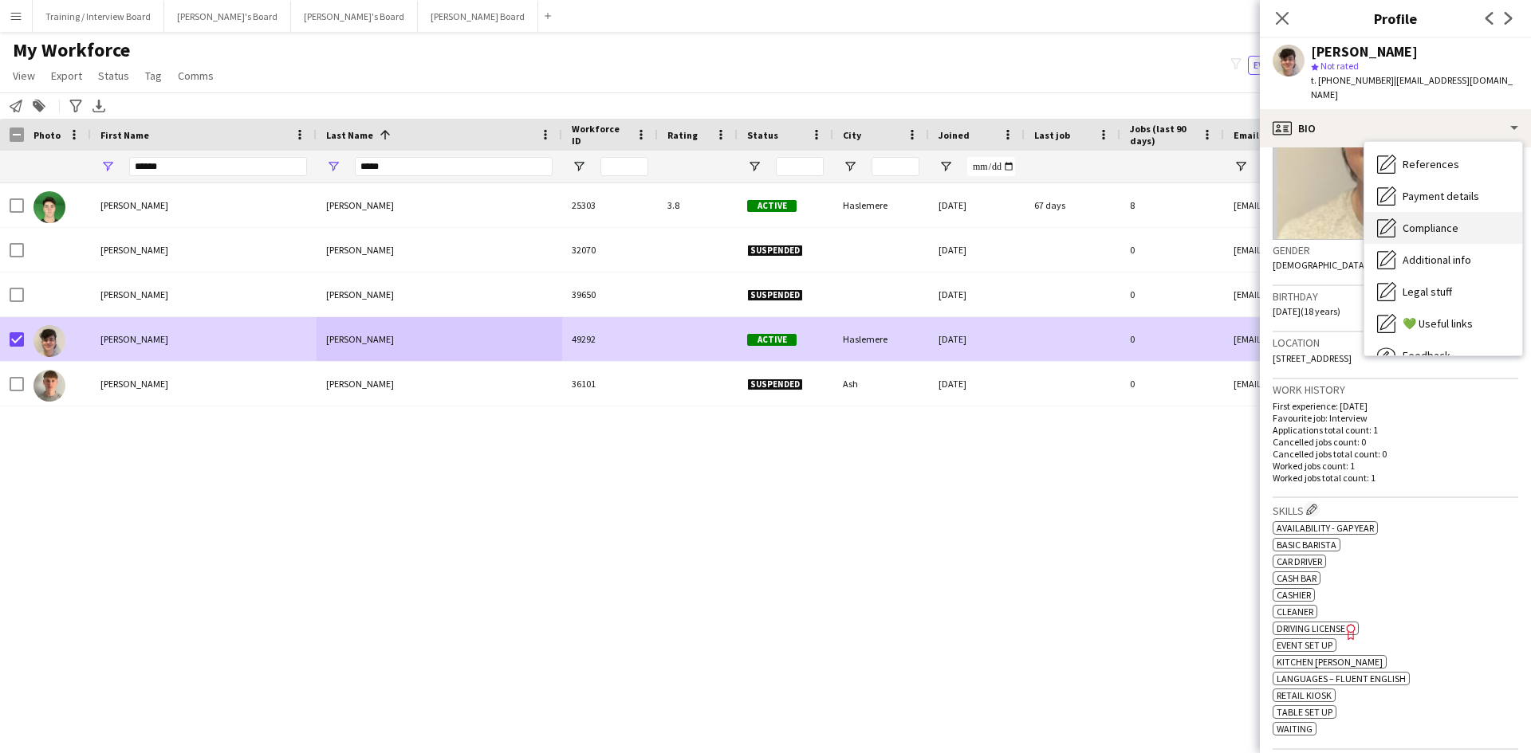
click at [1423, 221] on span "Compliance" at bounding box center [1430, 228] width 56 height 14
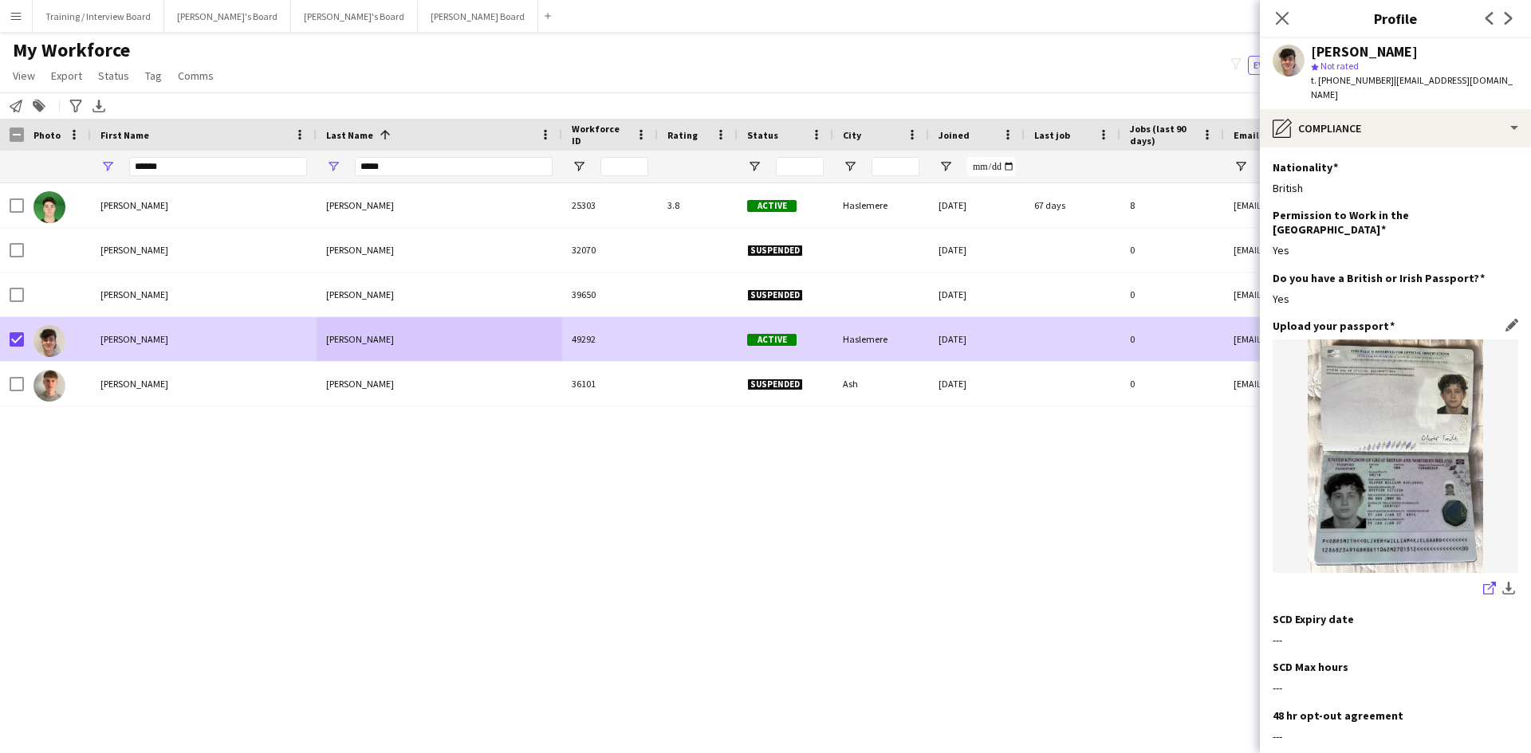
click at [1488, 582] on icon at bounding box center [1492, 586] width 8 height 8
click at [1282, 9] on app-icon "Close pop-in" at bounding box center [1282, 18] width 23 height 23
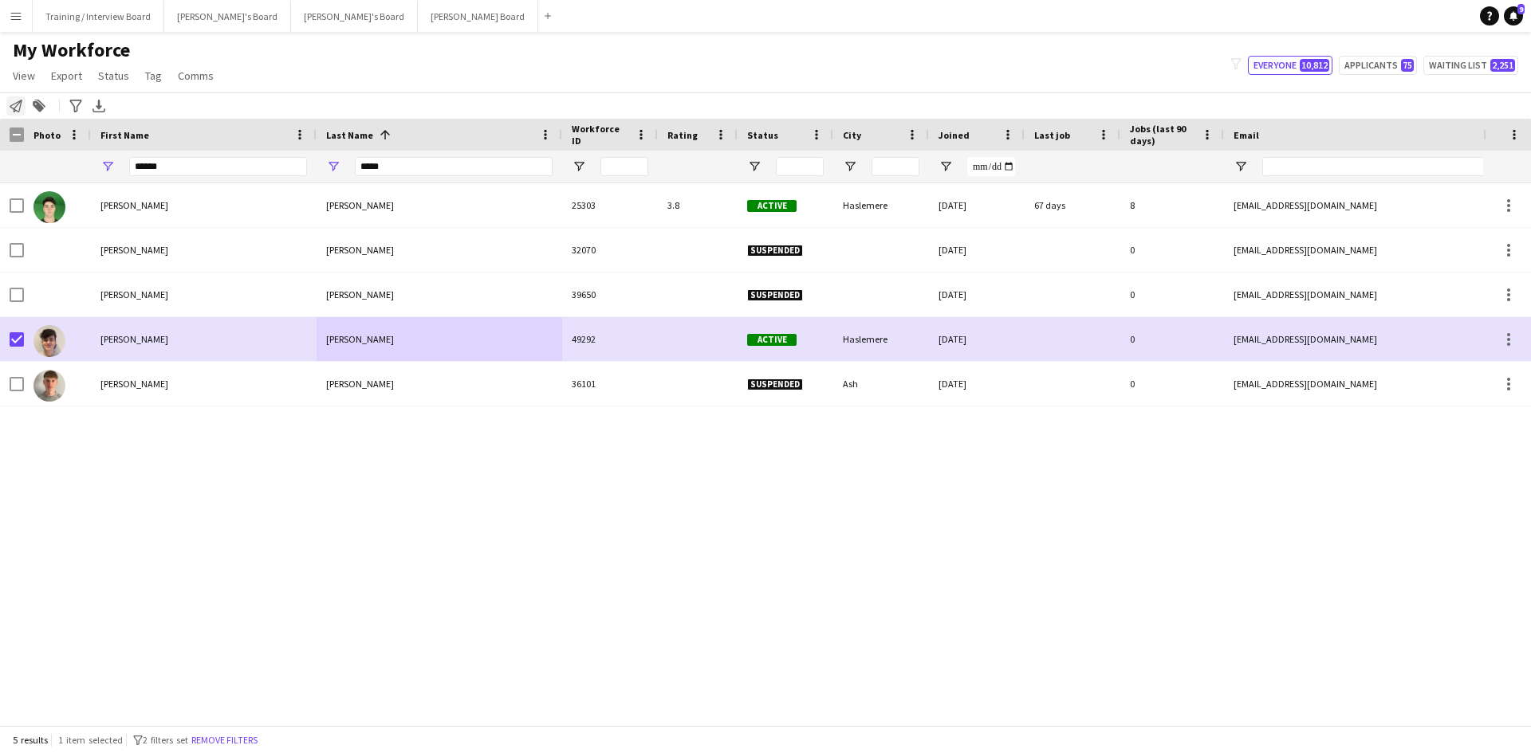
click at [15, 100] on icon "Notify workforce" at bounding box center [16, 106] width 13 height 13
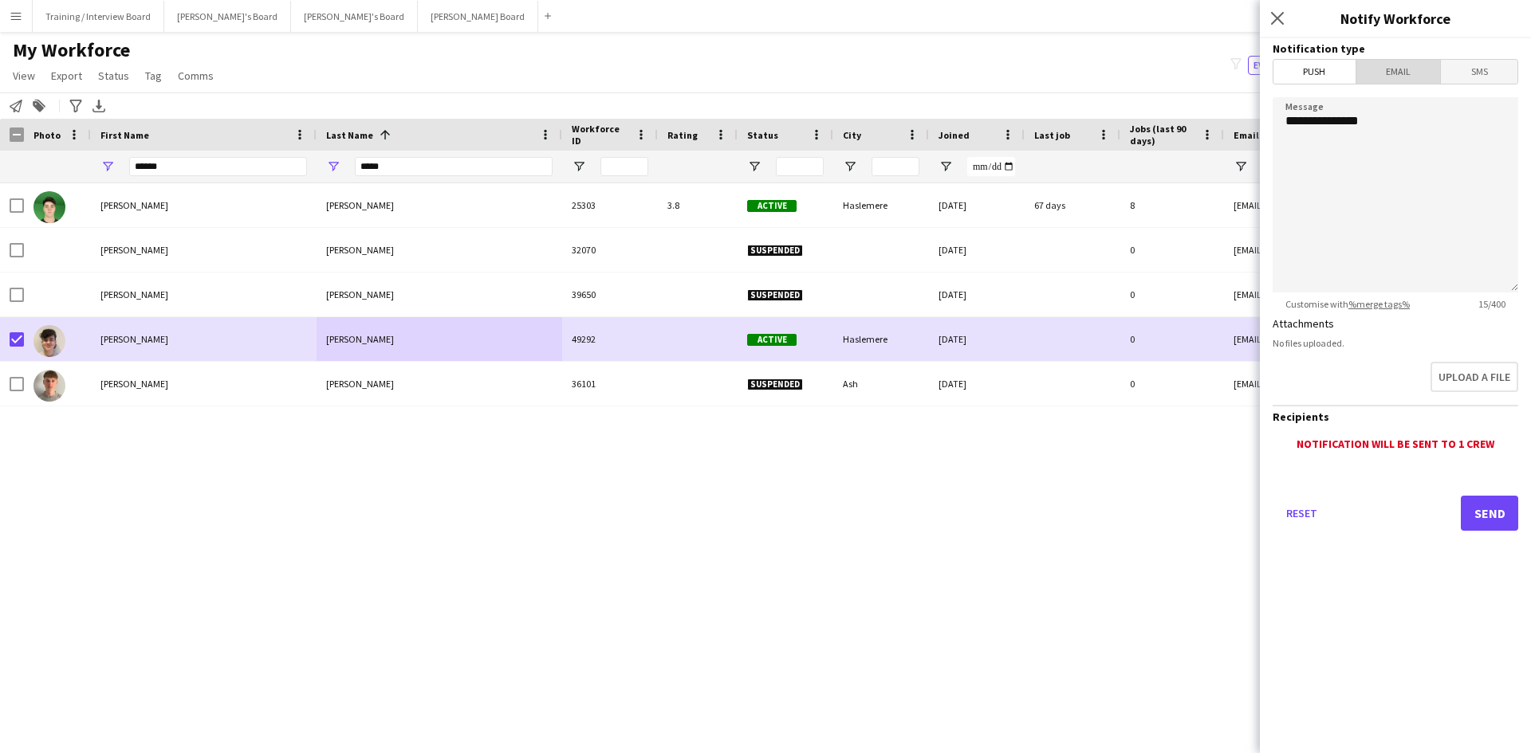
click at [1401, 70] on span "Email" at bounding box center [1398, 72] width 84 height 24
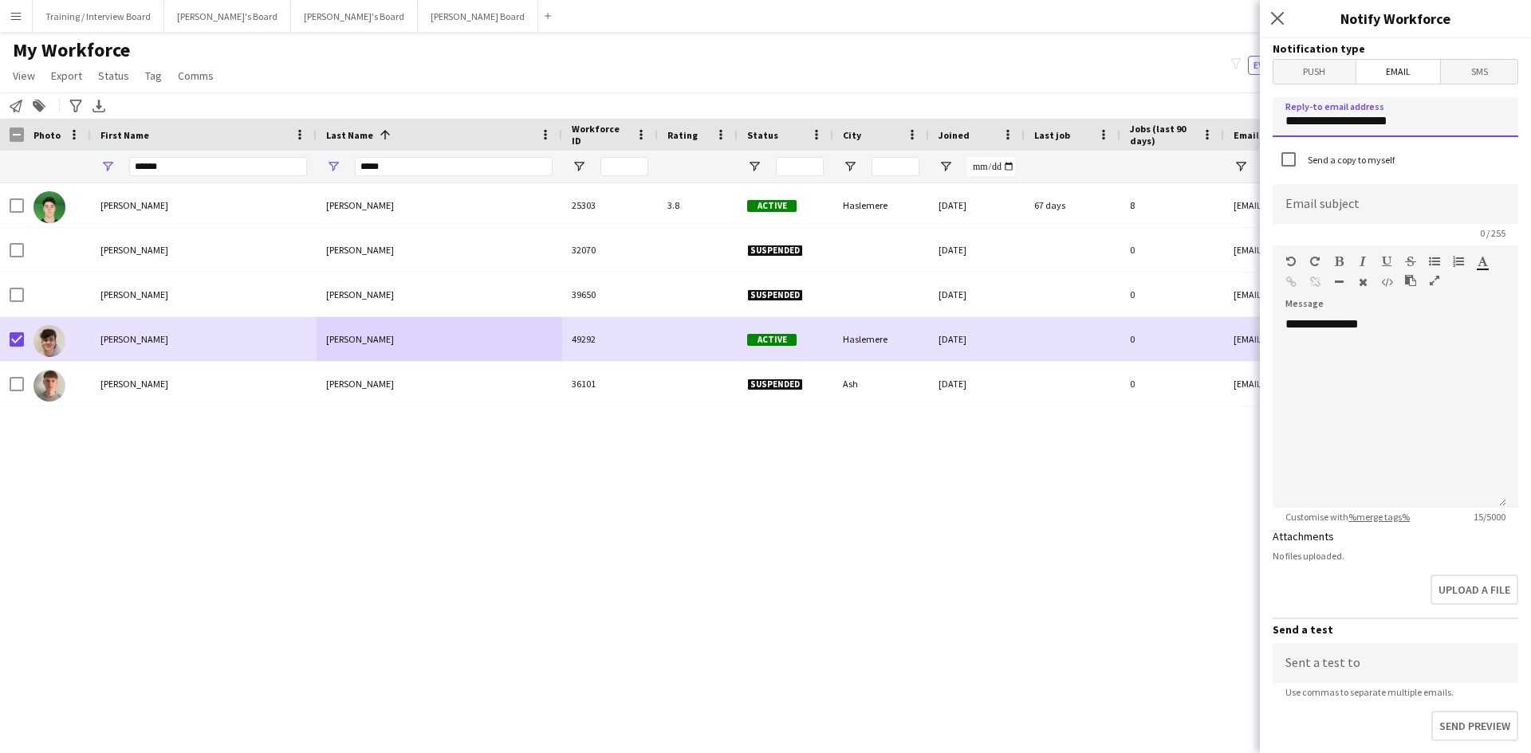
click at [1422, 125] on input "**********" at bounding box center [1395, 117] width 246 height 40
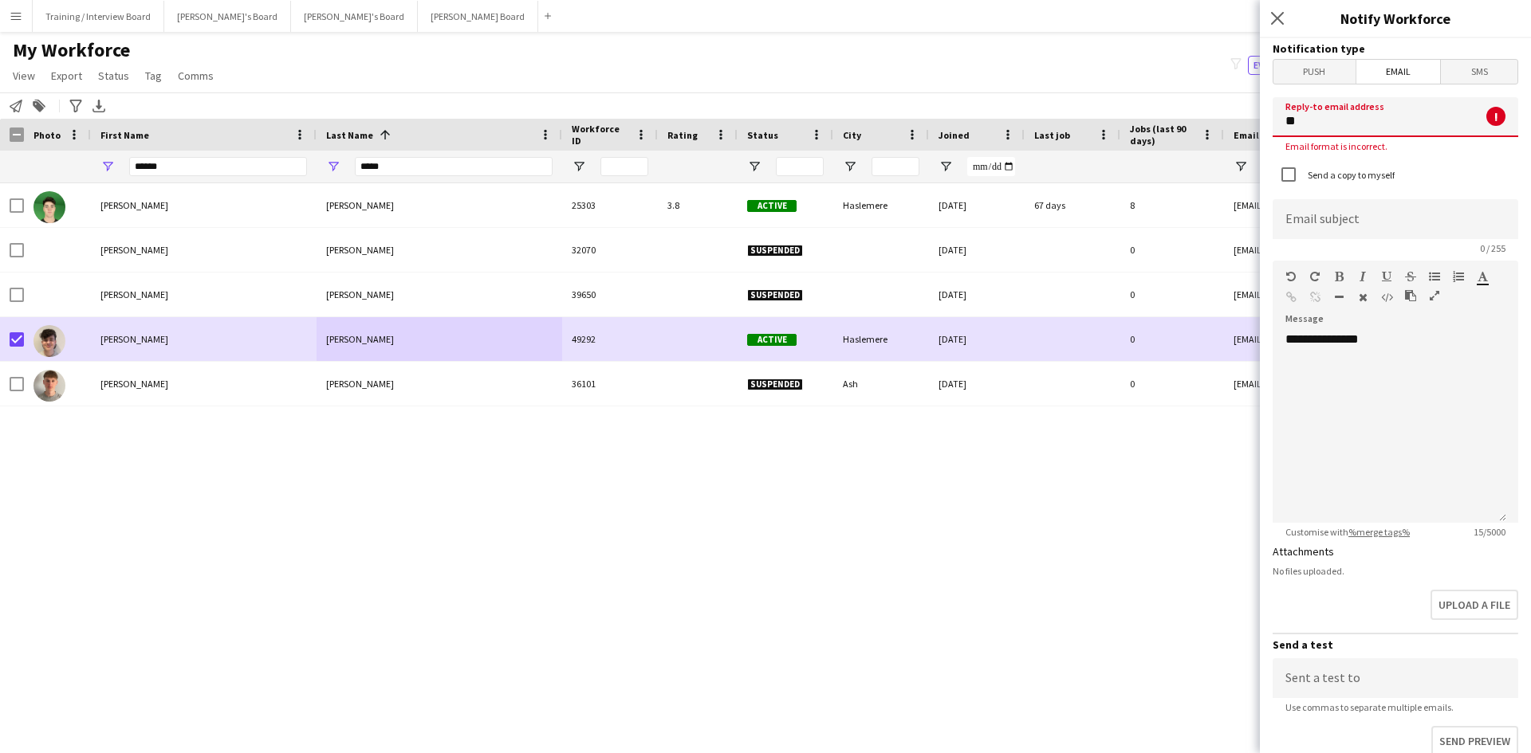
type input "*"
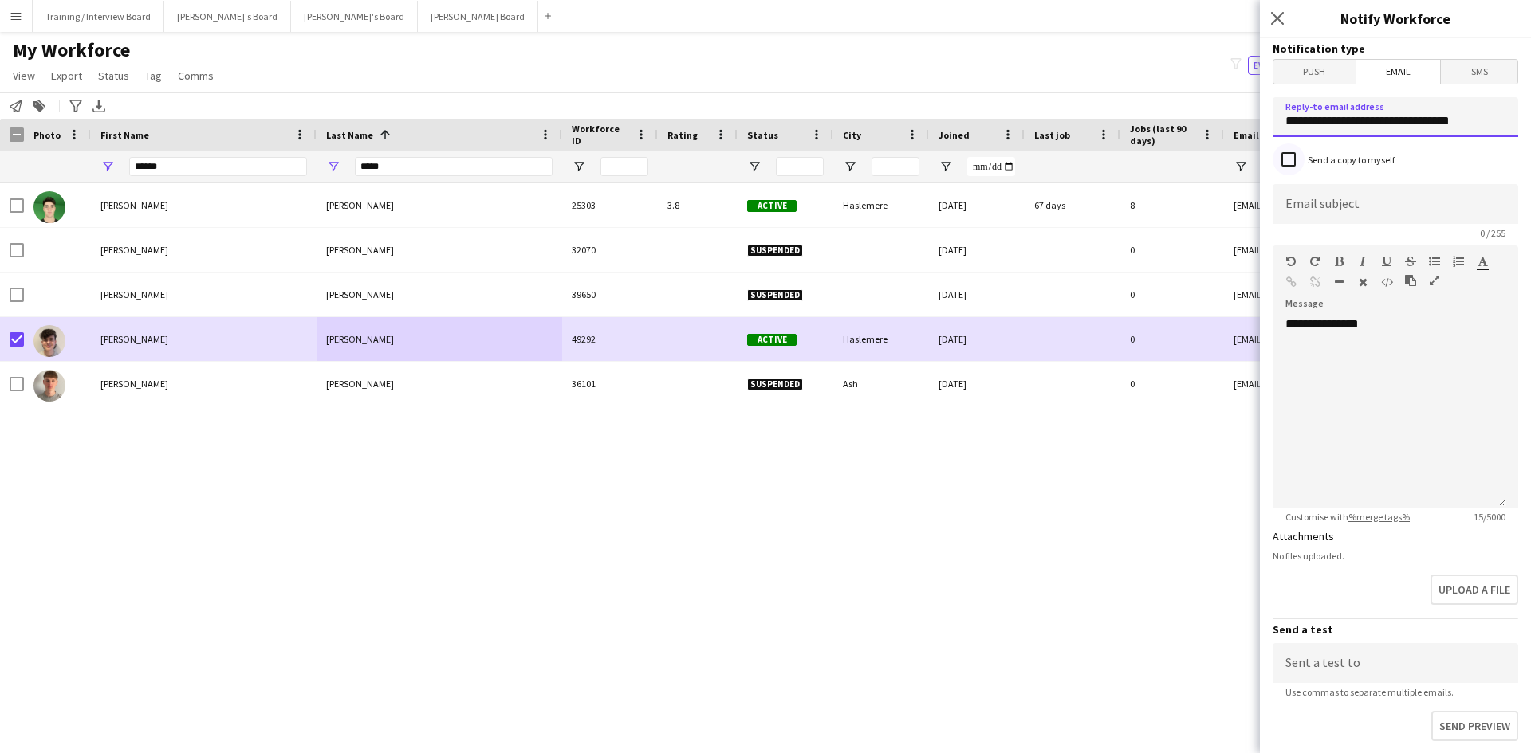
type input "**********"
click at [1299, 206] on input at bounding box center [1395, 204] width 246 height 40
type input "**********"
click at [1398, 330] on div "**********" at bounding box center [1389, 411] width 234 height 191
click at [1337, 383] on div "**********" at bounding box center [1389, 411] width 234 height 191
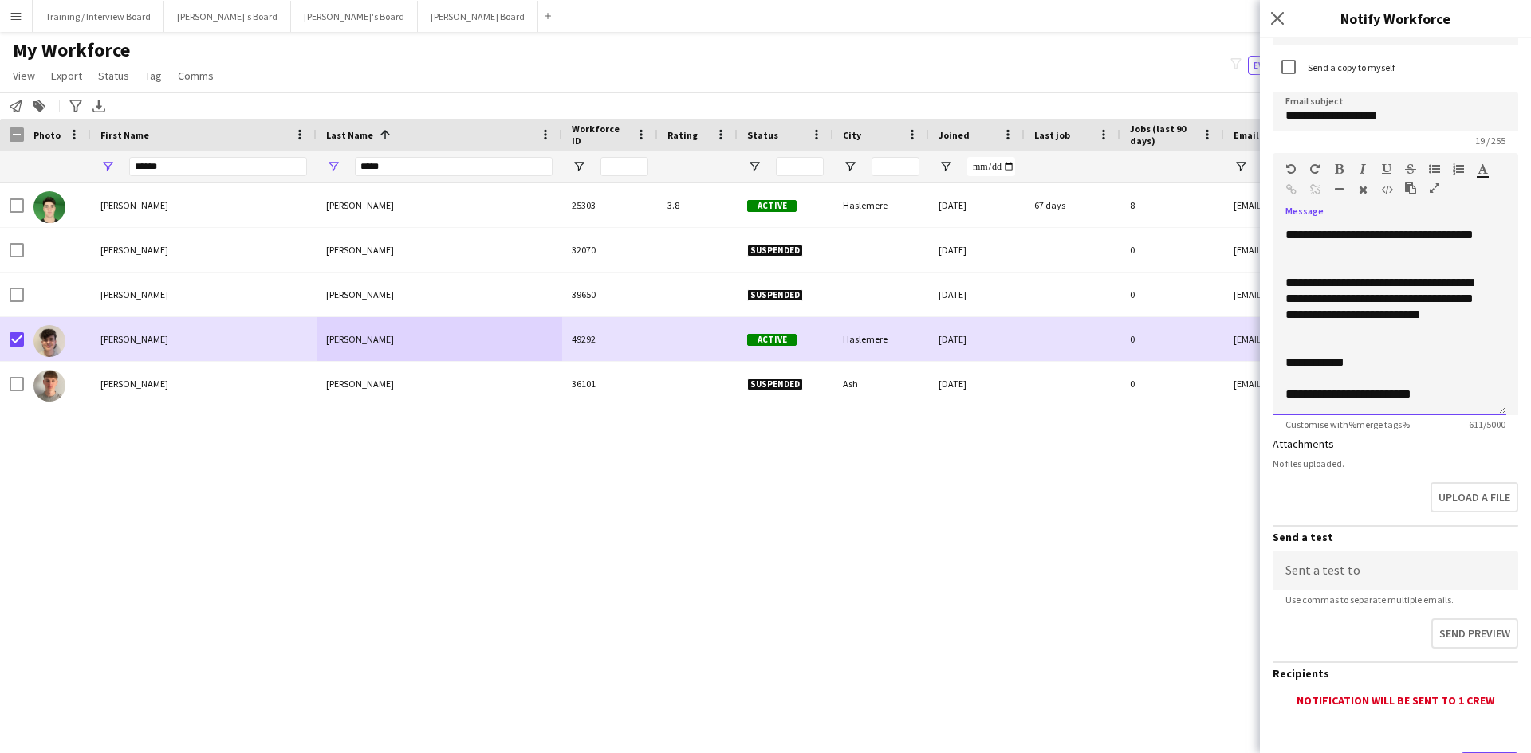
scroll to position [171, 0]
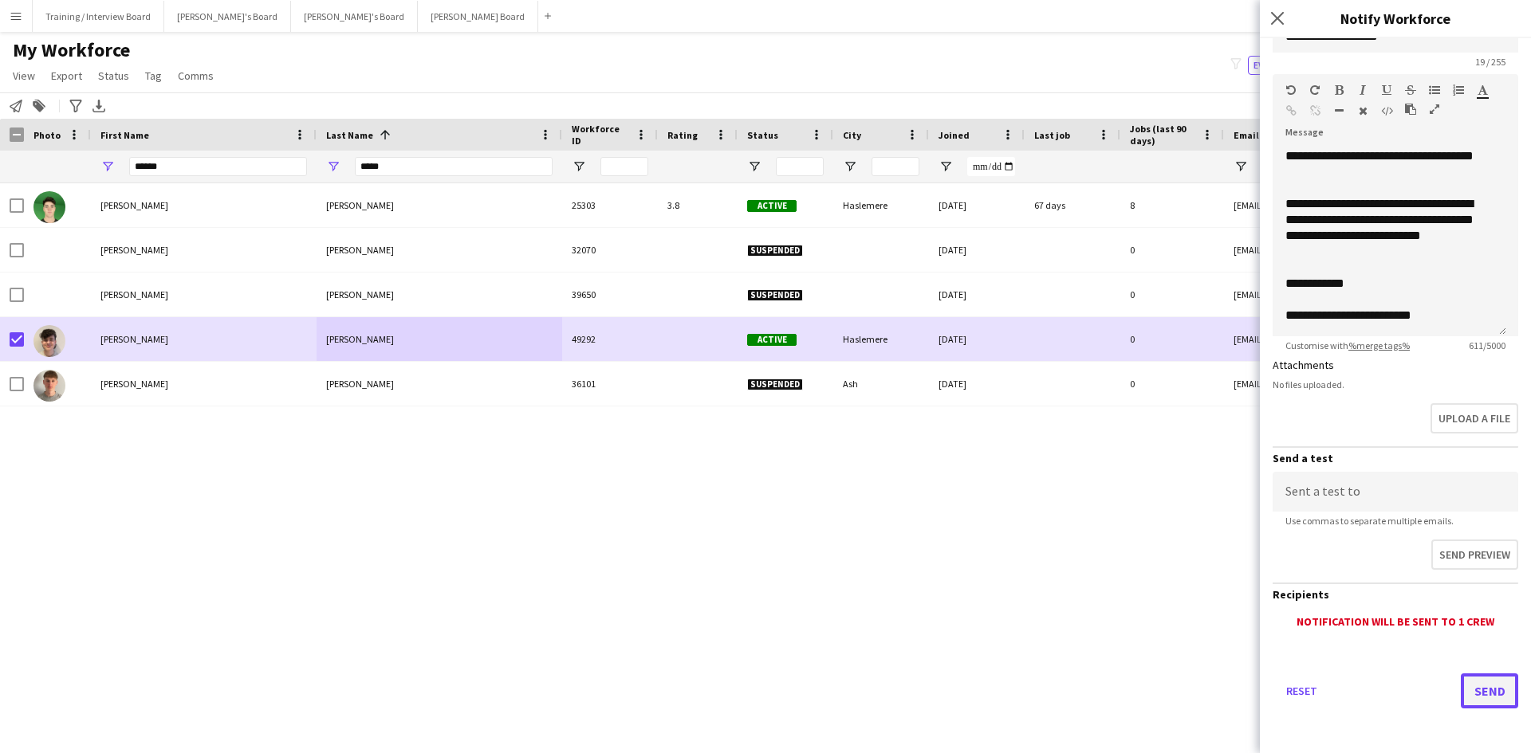
click at [1495, 694] on button "Send" at bounding box center [1488, 691] width 57 height 35
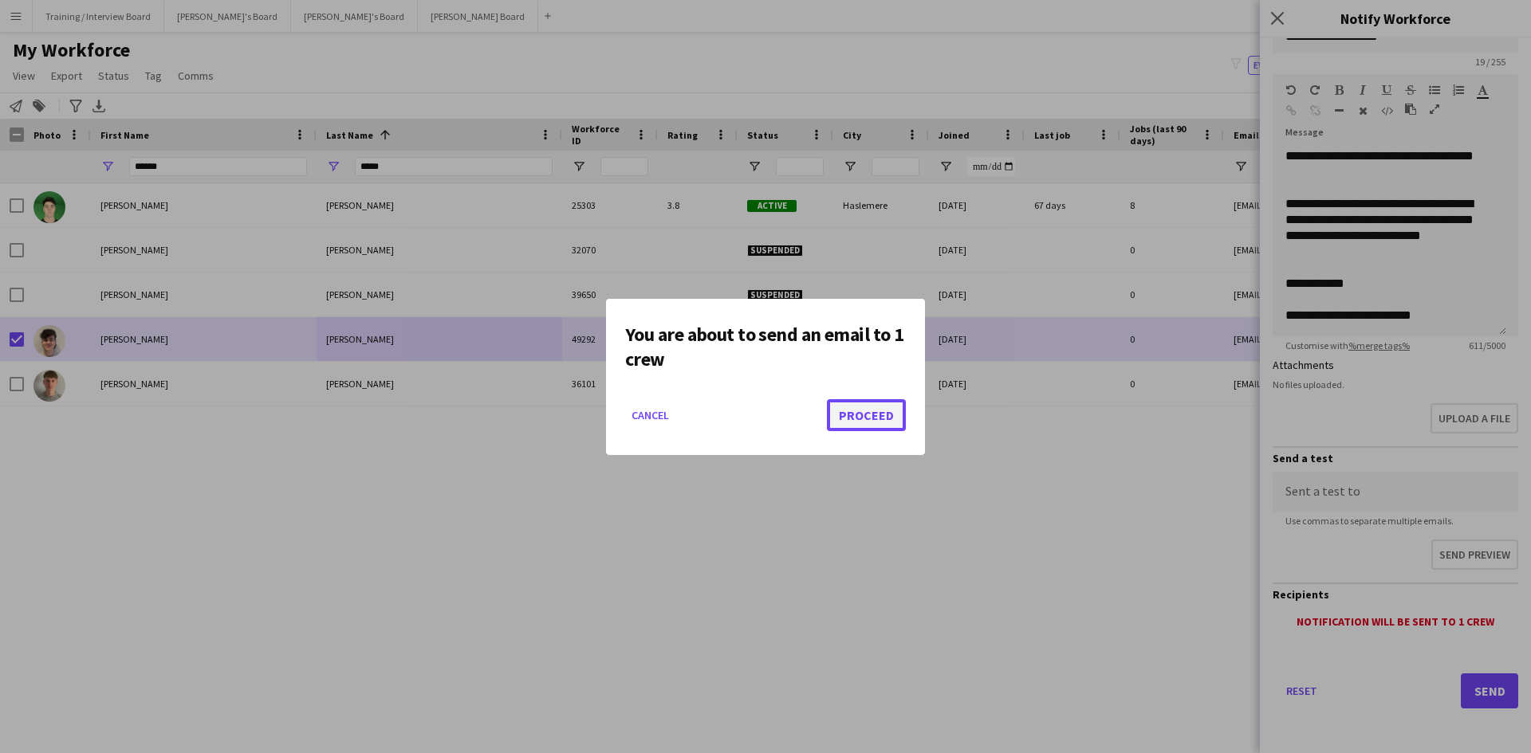
click at [873, 408] on button "Proceed" at bounding box center [866, 415] width 79 height 32
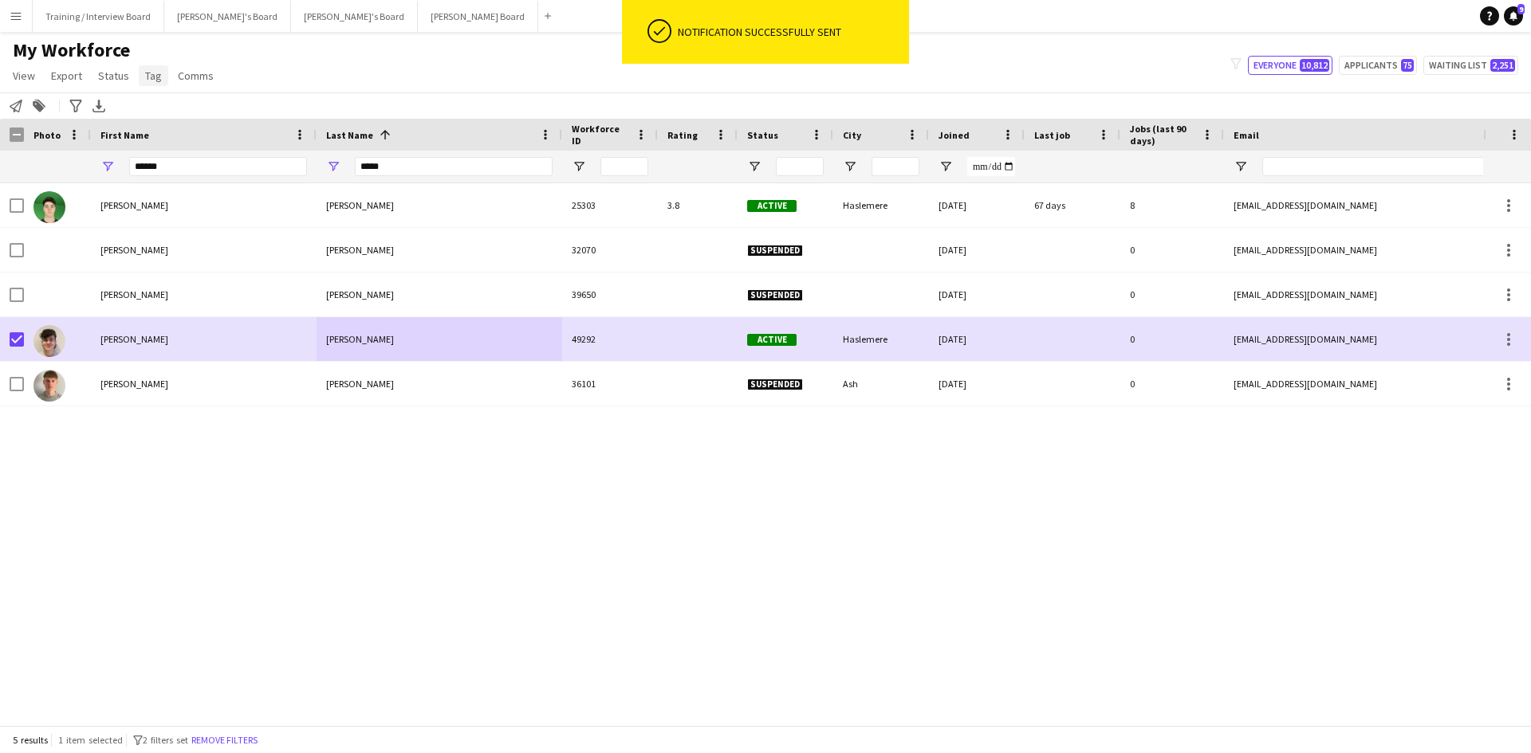
click at [157, 71] on span "Tag" at bounding box center [153, 76] width 17 height 14
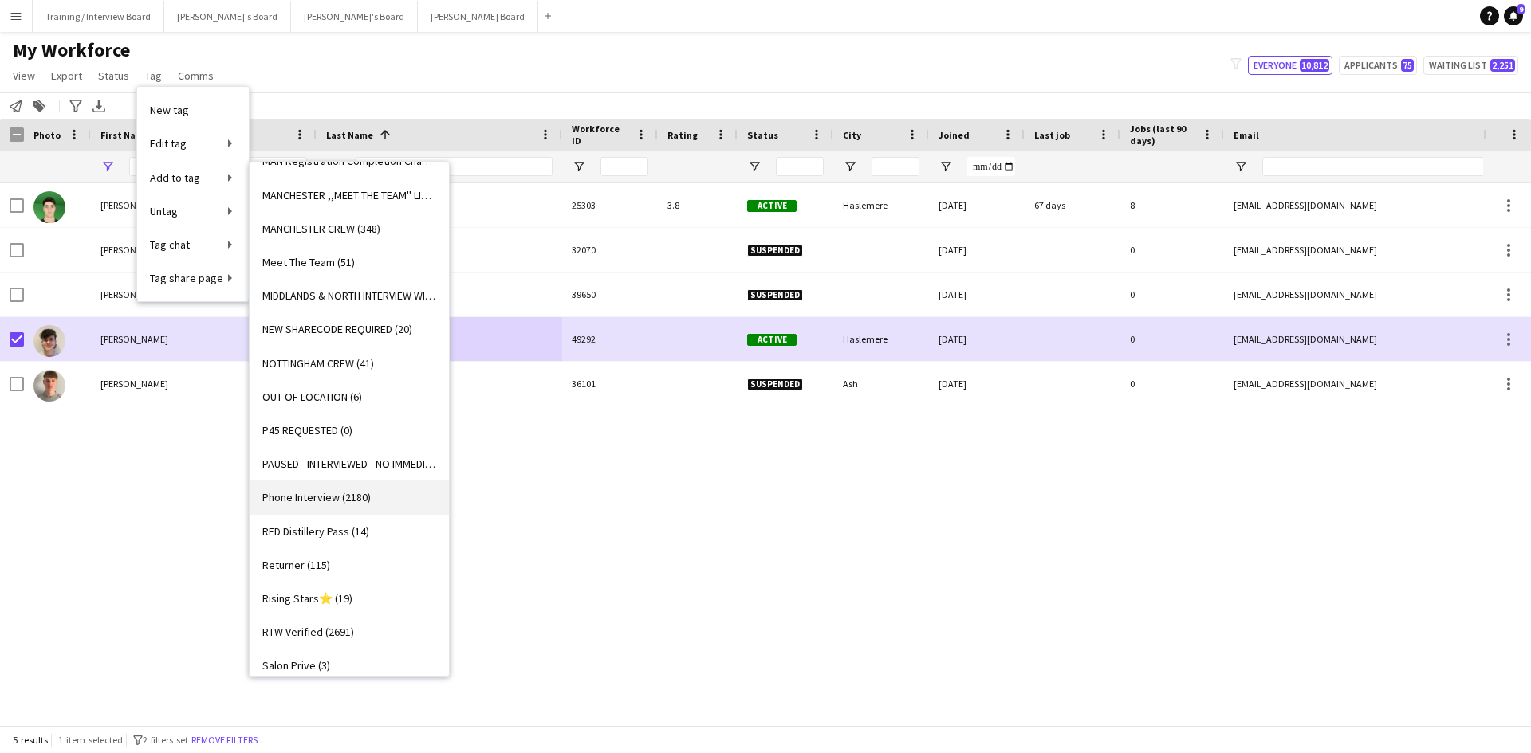
scroll to position [1754, 0]
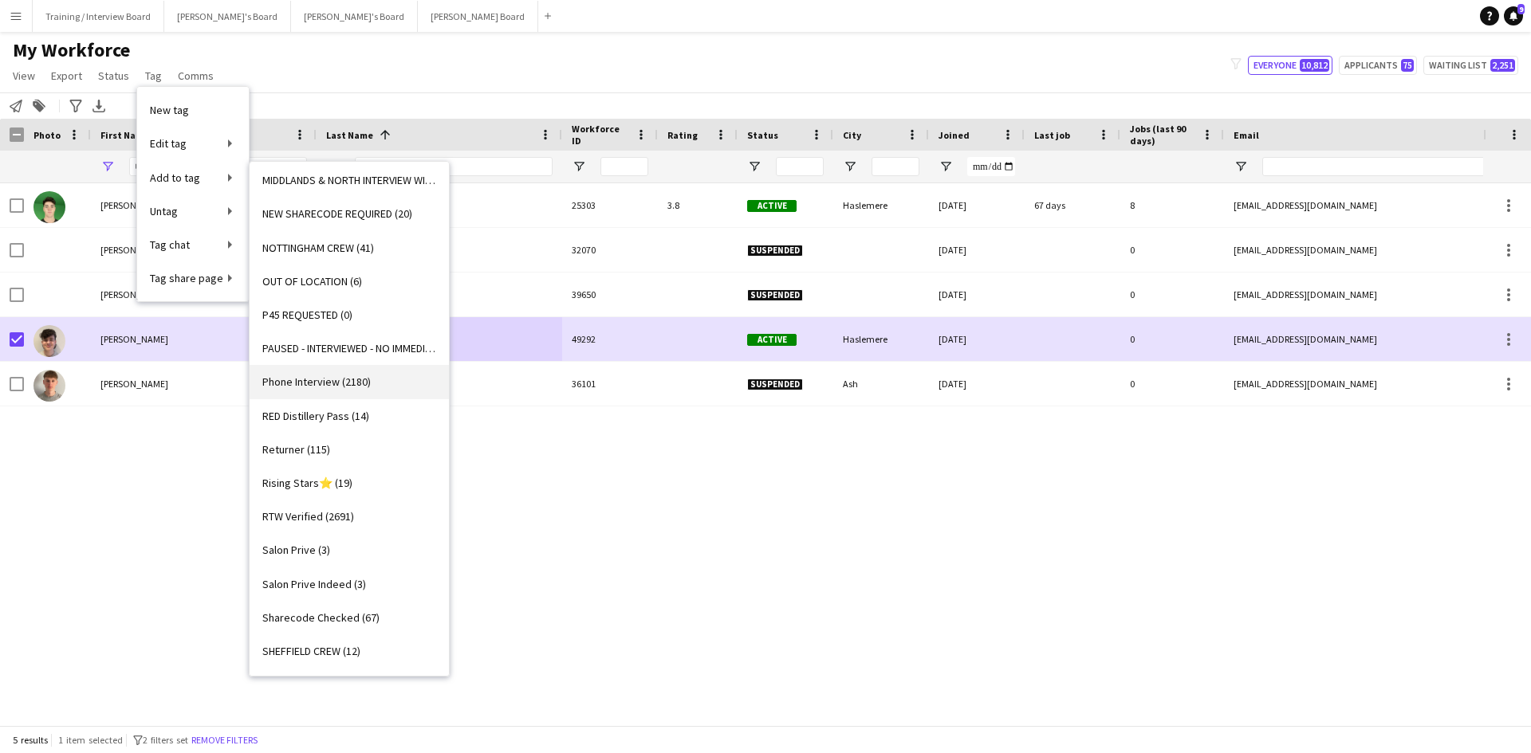
click at [309, 380] on span "Phone Interview (2180)" at bounding box center [316, 382] width 108 height 14
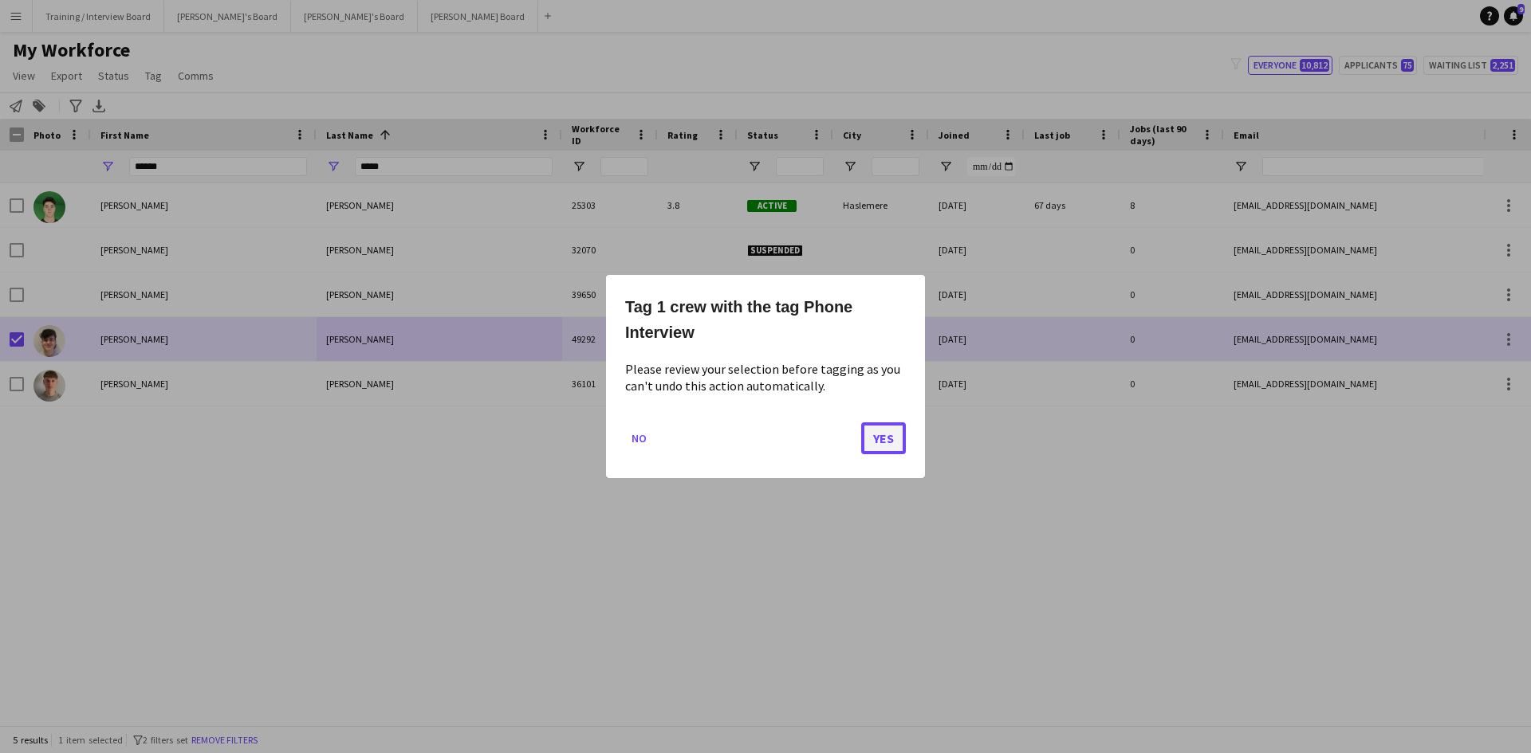
click at [874, 437] on button "Yes" at bounding box center [883, 438] width 45 height 32
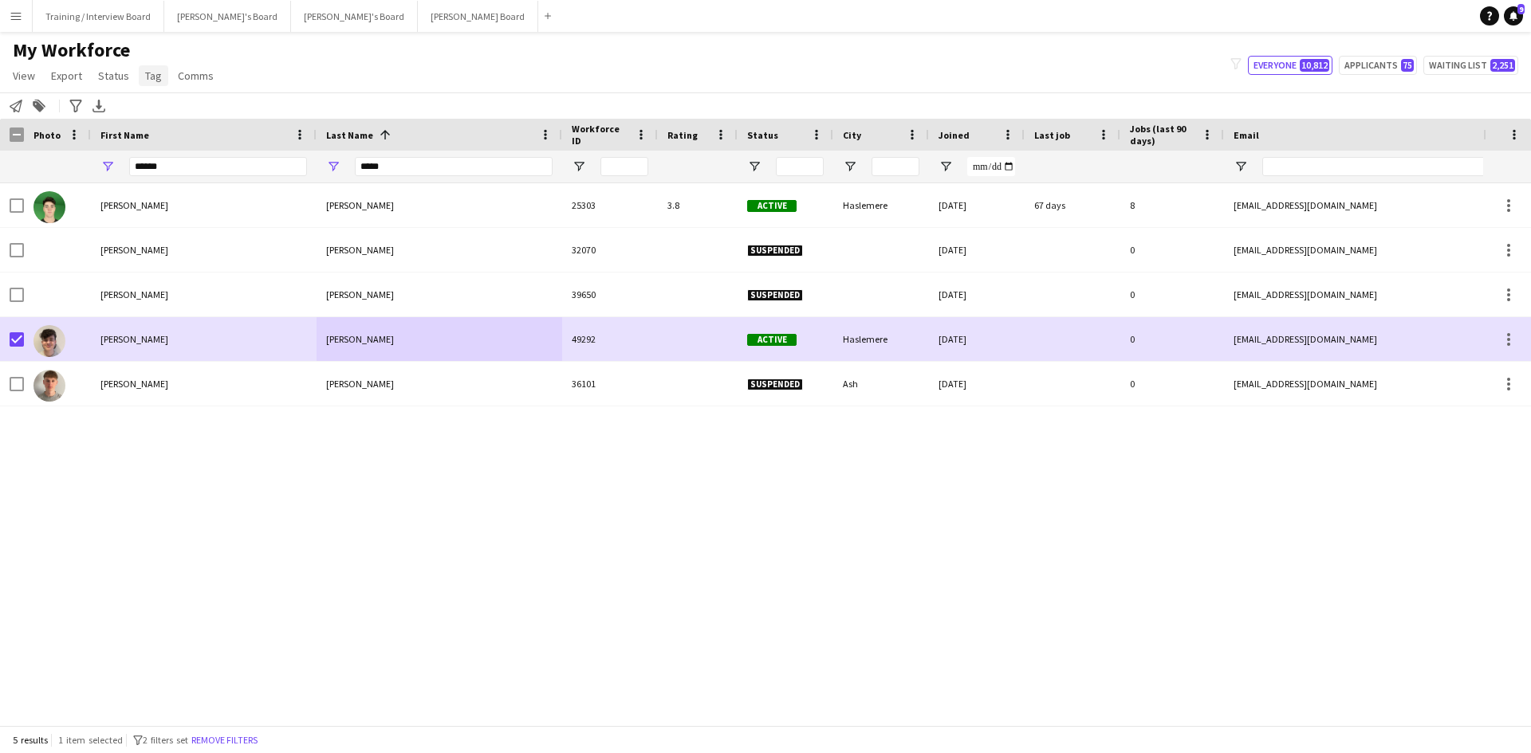
click at [158, 79] on span "Tag" at bounding box center [153, 76] width 17 height 14
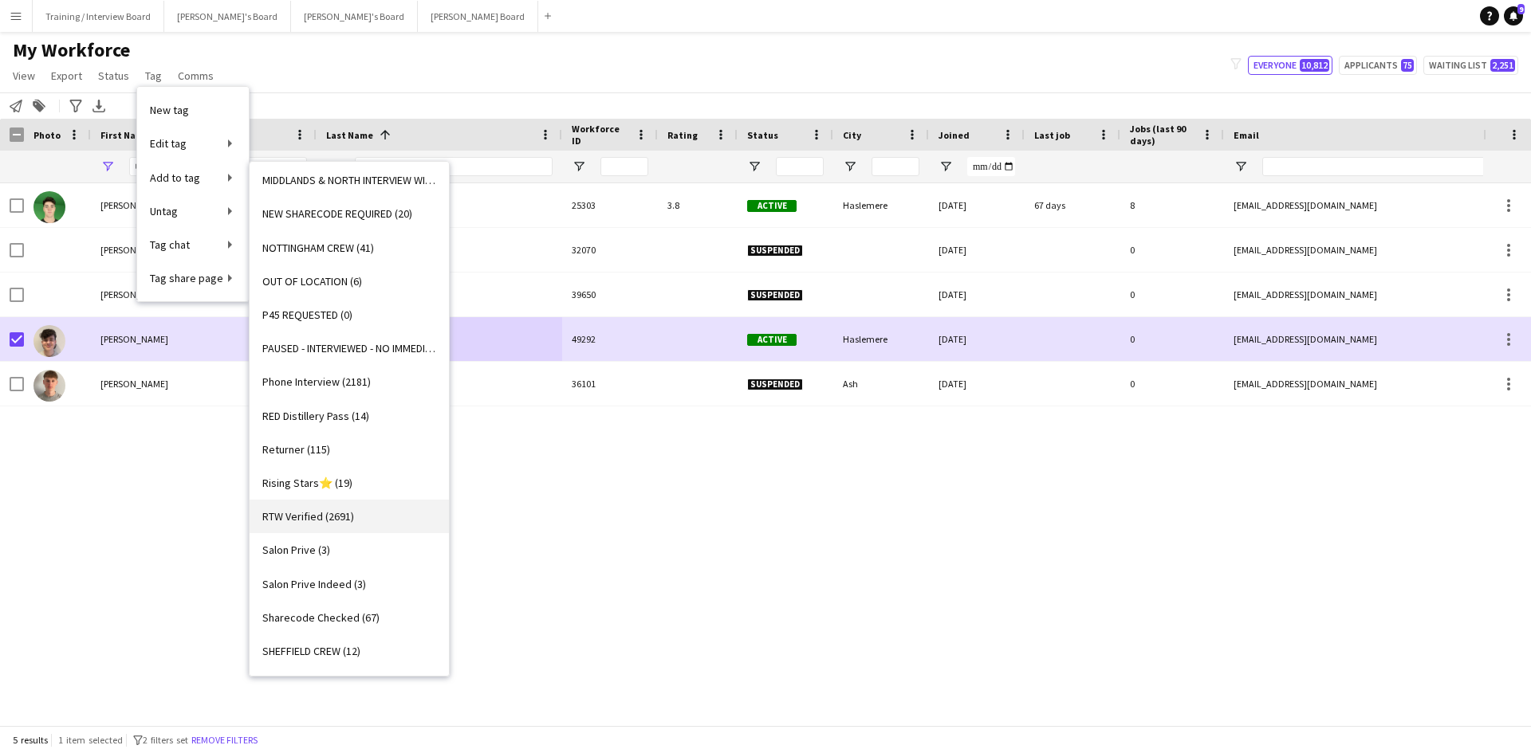
click at [316, 507] on link "RTW Verified (2691)" at bounding box center [349, 516] width 199 height 33
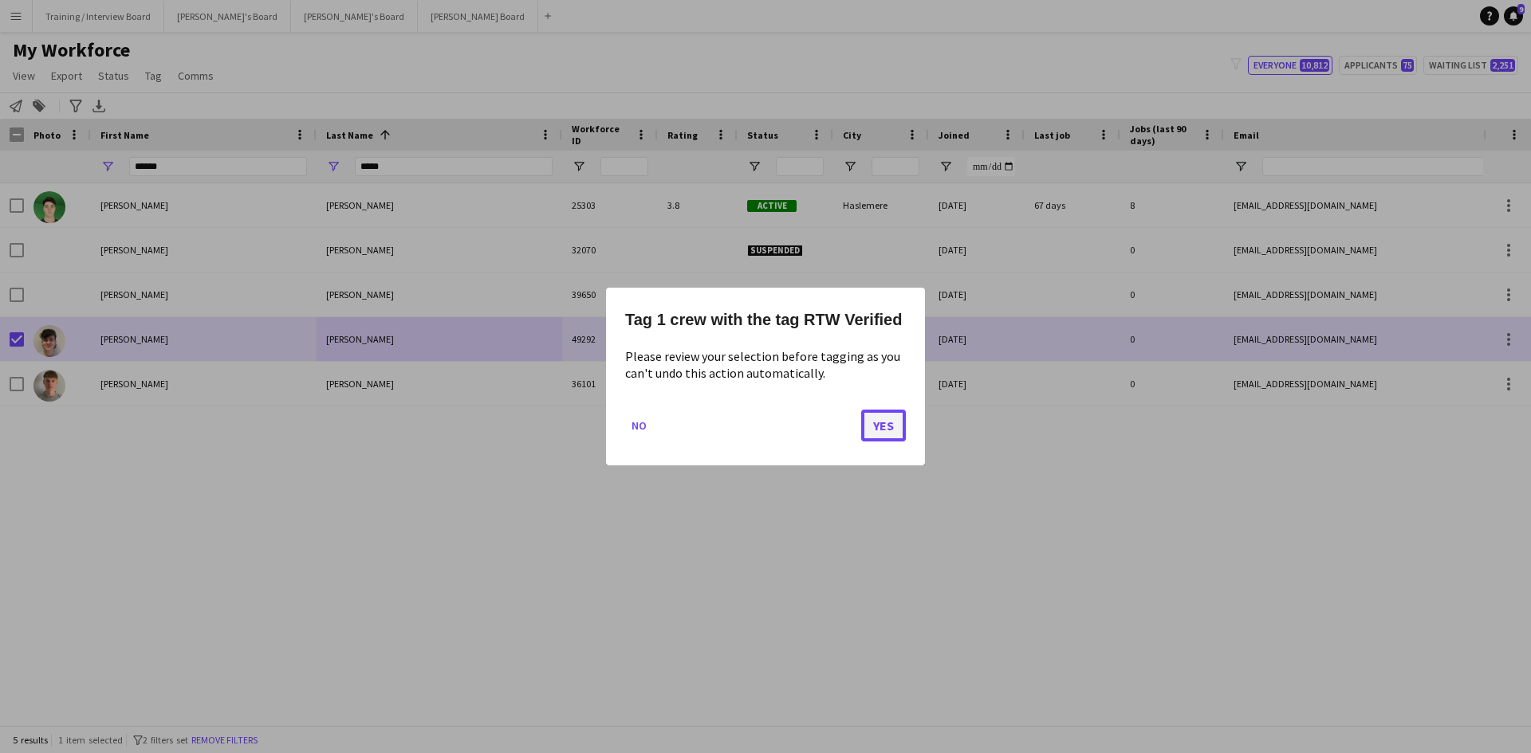
click at [875, 423] on button "Yes" at bounding box center [883, 426] width 45 height 32
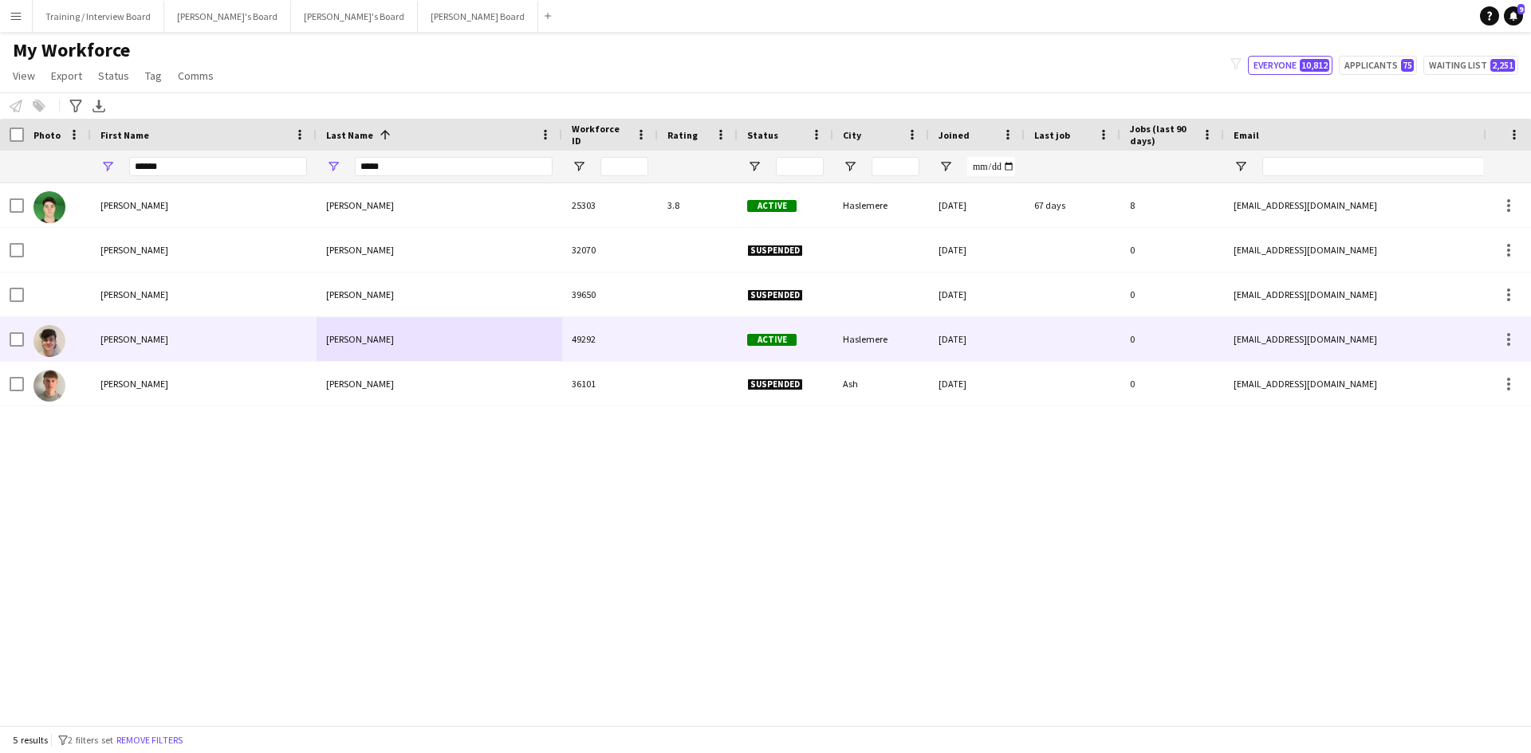
click at [178, 336] on div "Oliver" at bounding box center [204, 339] width 226 height 44
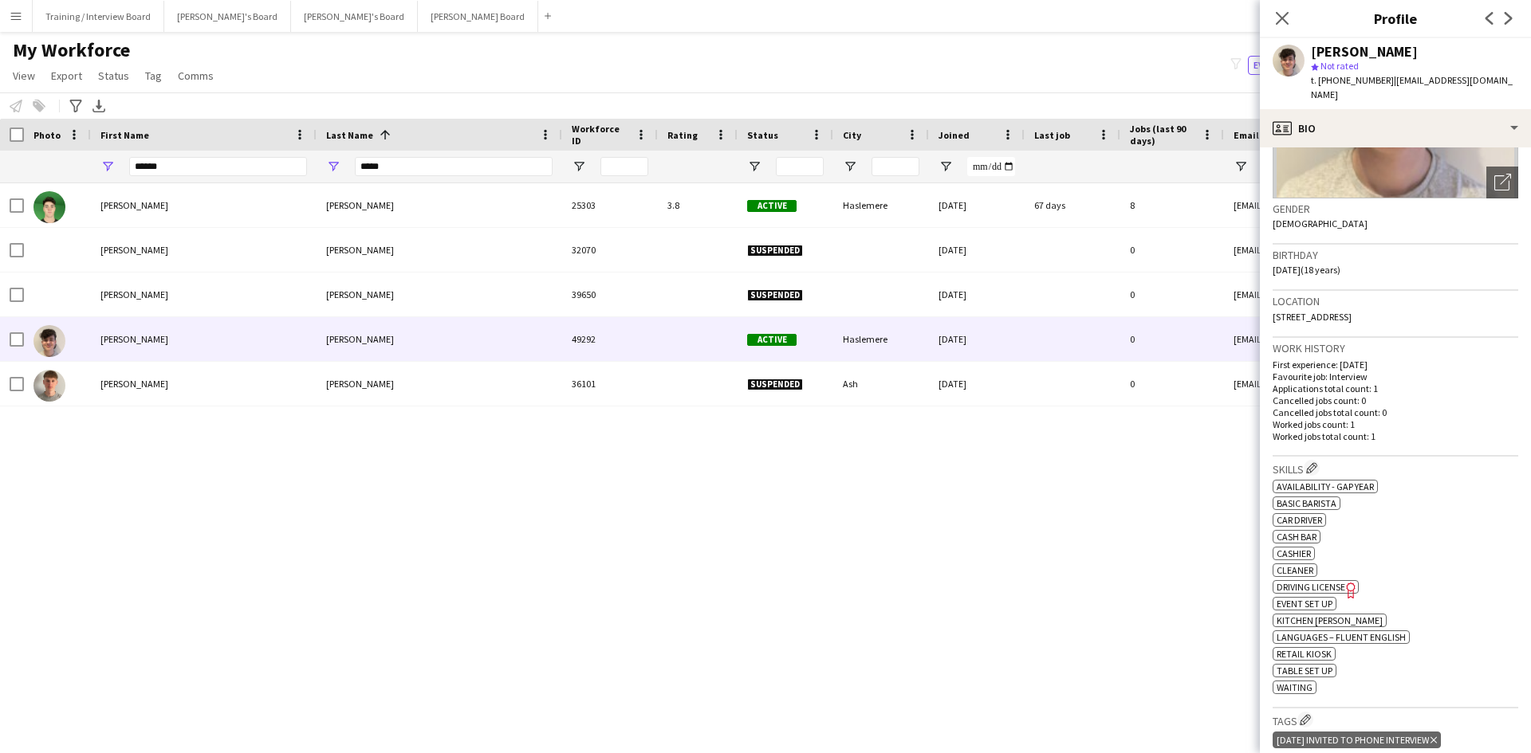
scroll to position [319, 0]
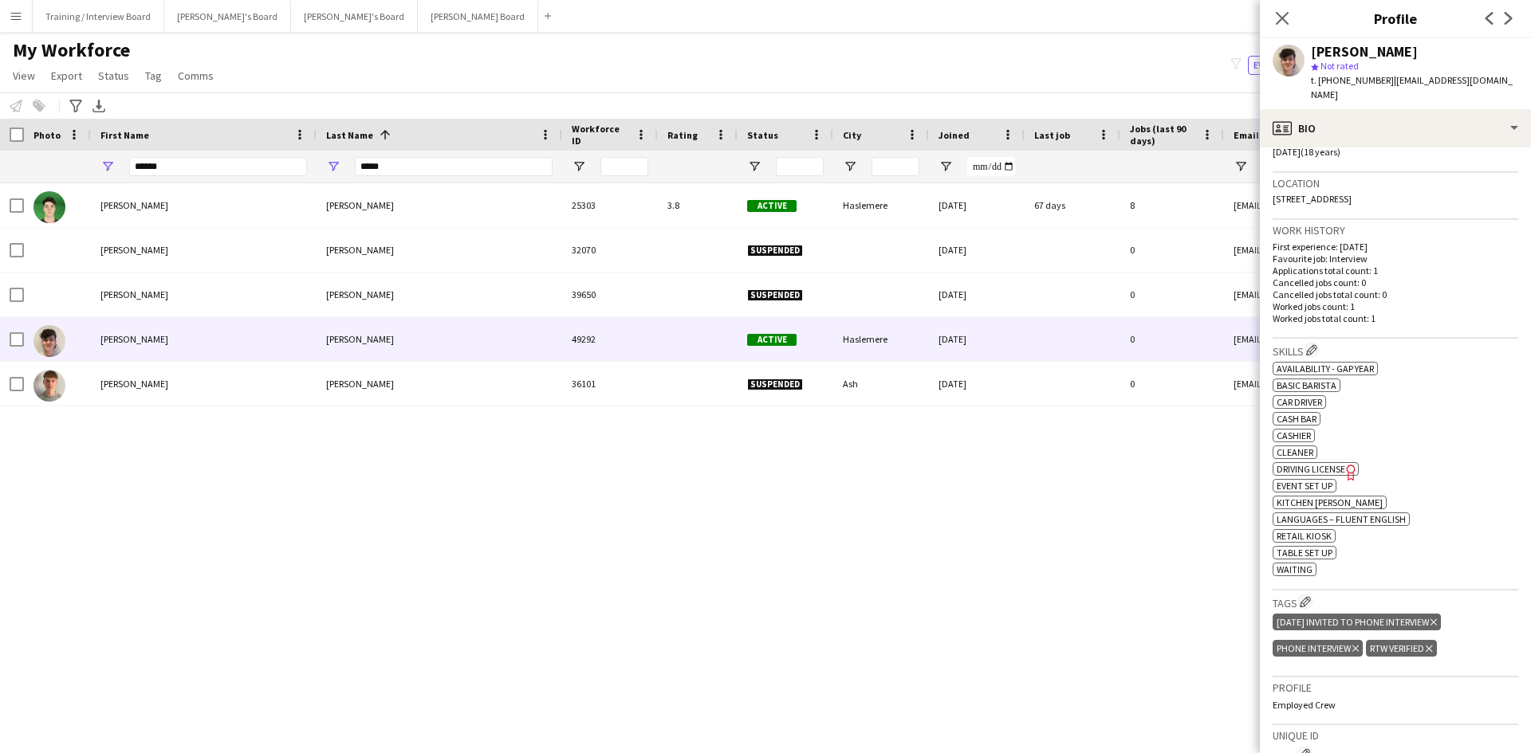
click at [1436, 618] on icon "Delete tag" at bounding box center [1433, 623] width 6 height 10
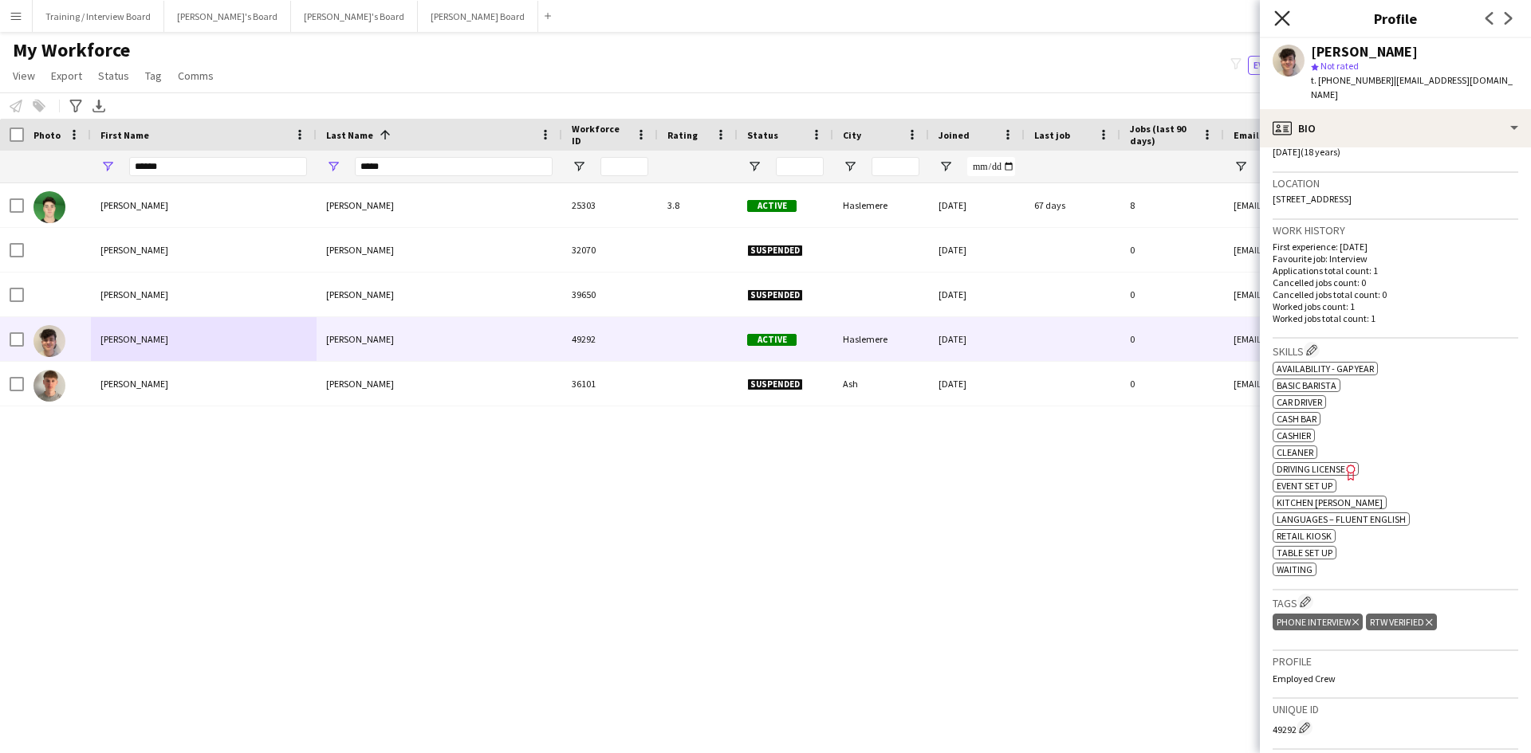
click at [1279, 20] on icon at bounding box center [1281, 17] width 15 height 15
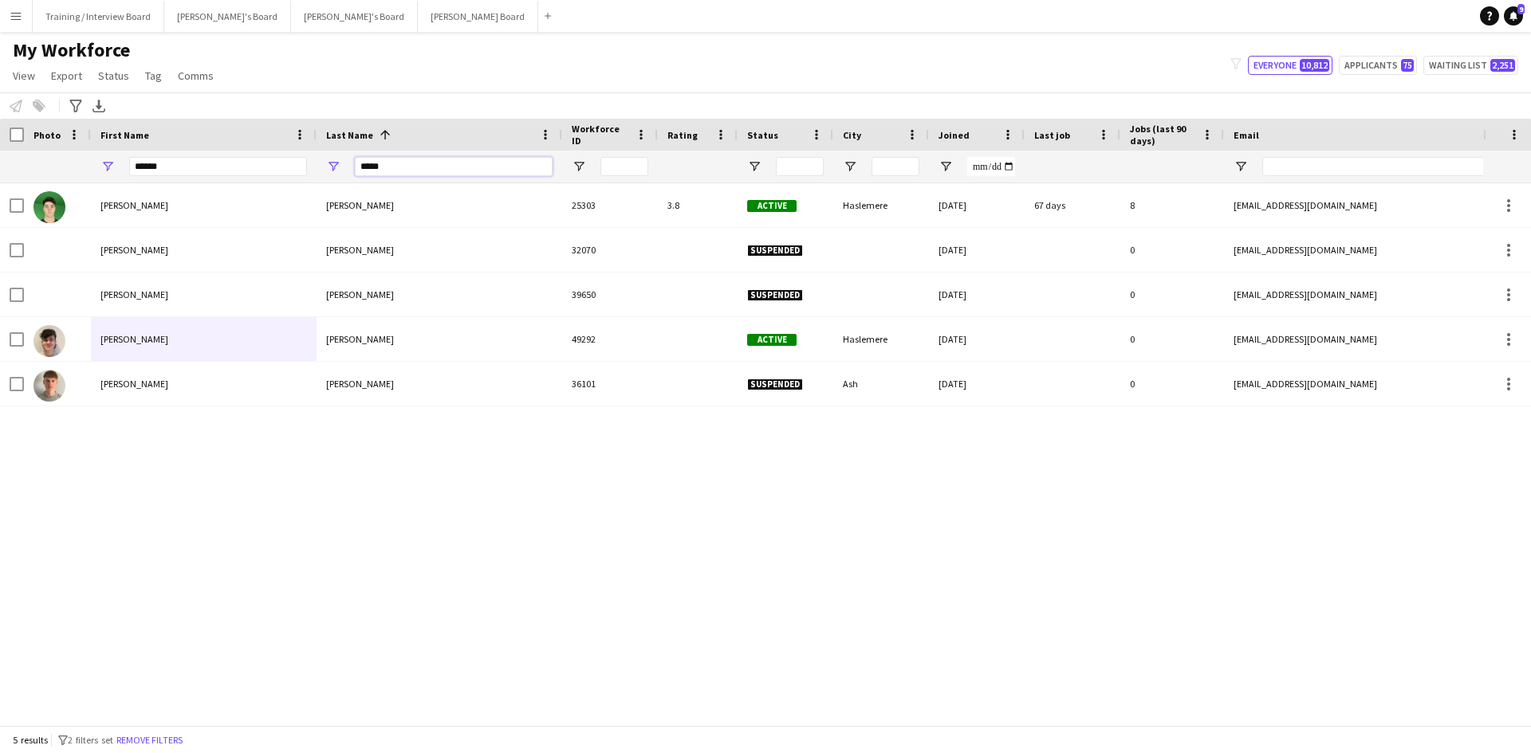
click at [409, 176] on input "*****" at bounding box center [454, 166] width 198 height 19
type input "*"
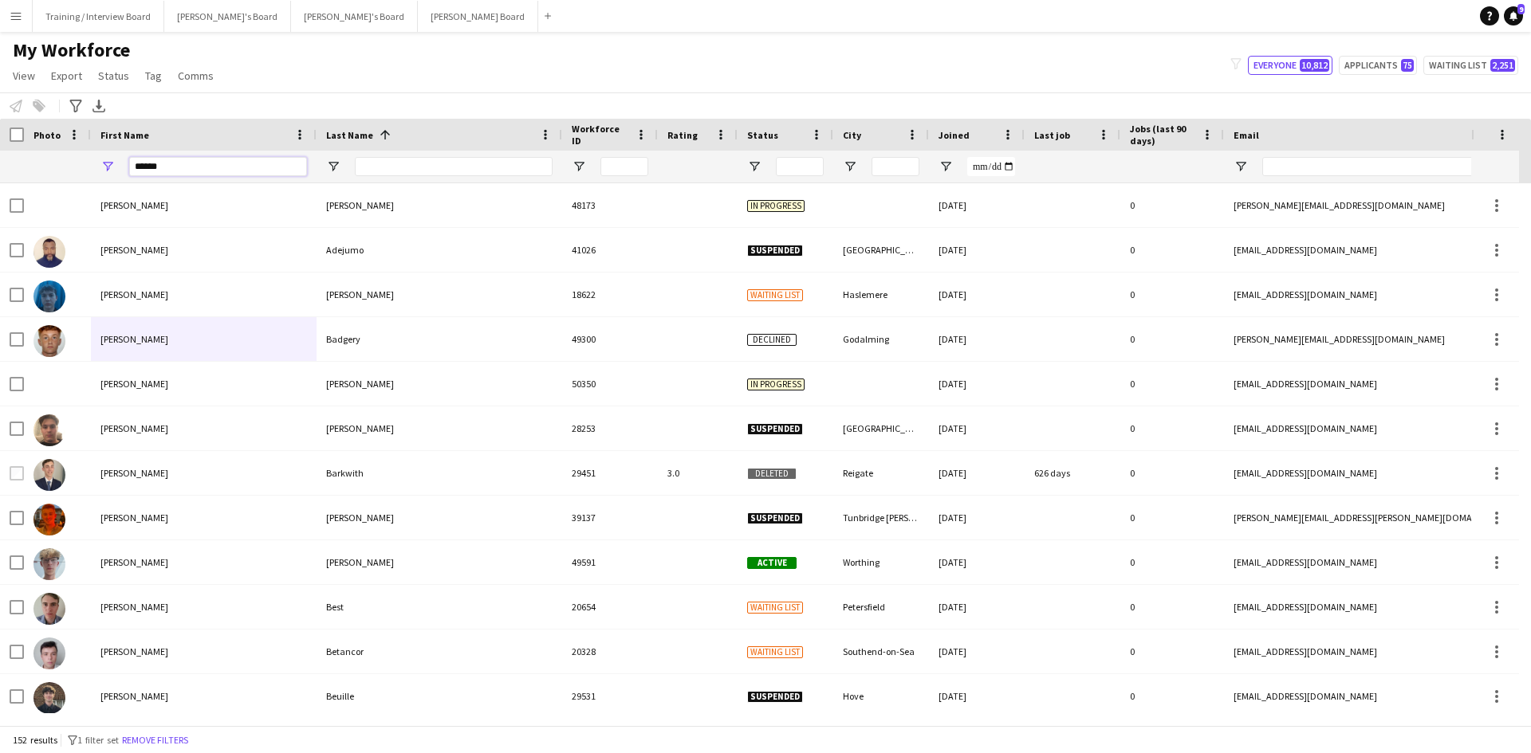
click at [175, 169] on input "******" at bounding box center [218, 166] width 178 height 19
type input "*"
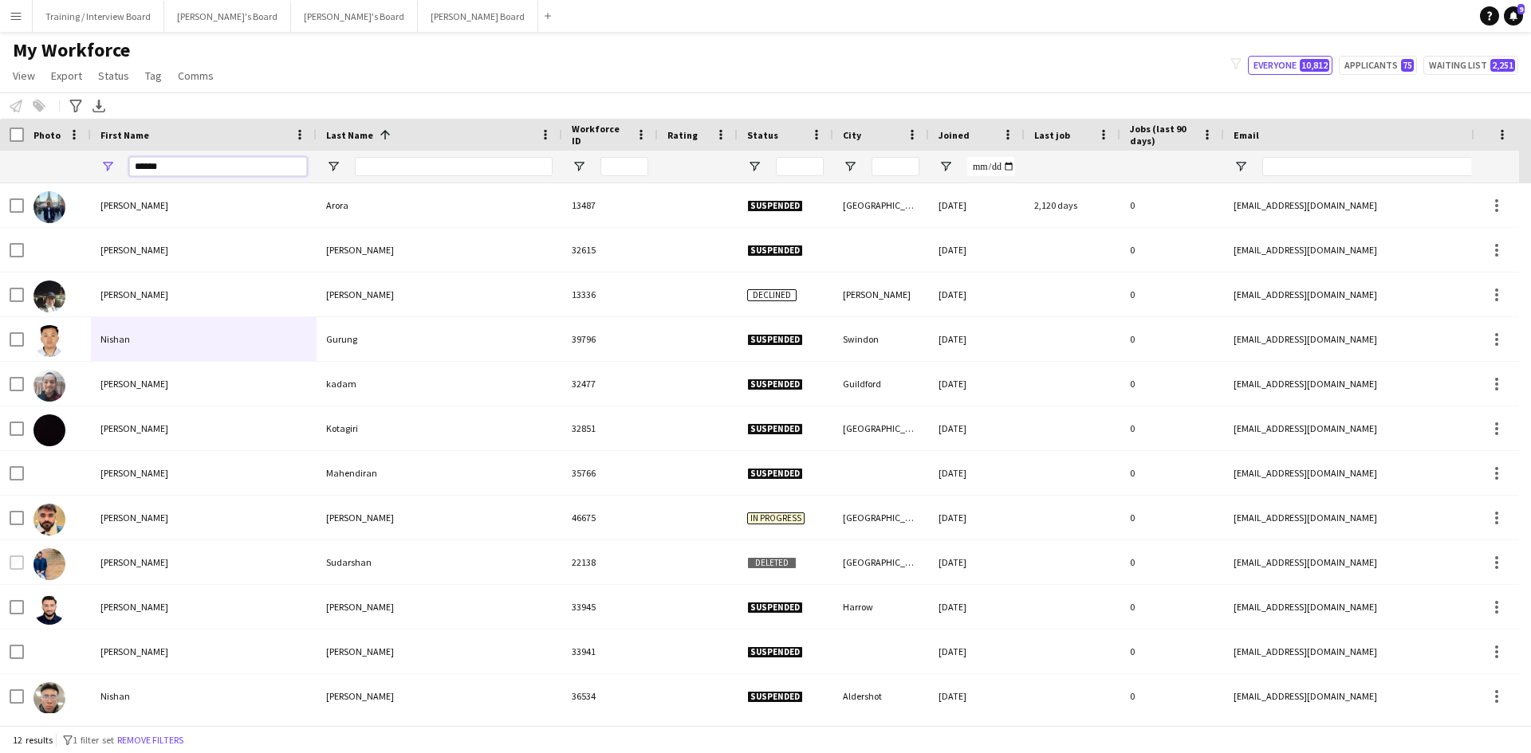
type input "******"
click at [395, 166] on input "Last Name Filter Input" at bounding box center [454, 166] width 198 height 19
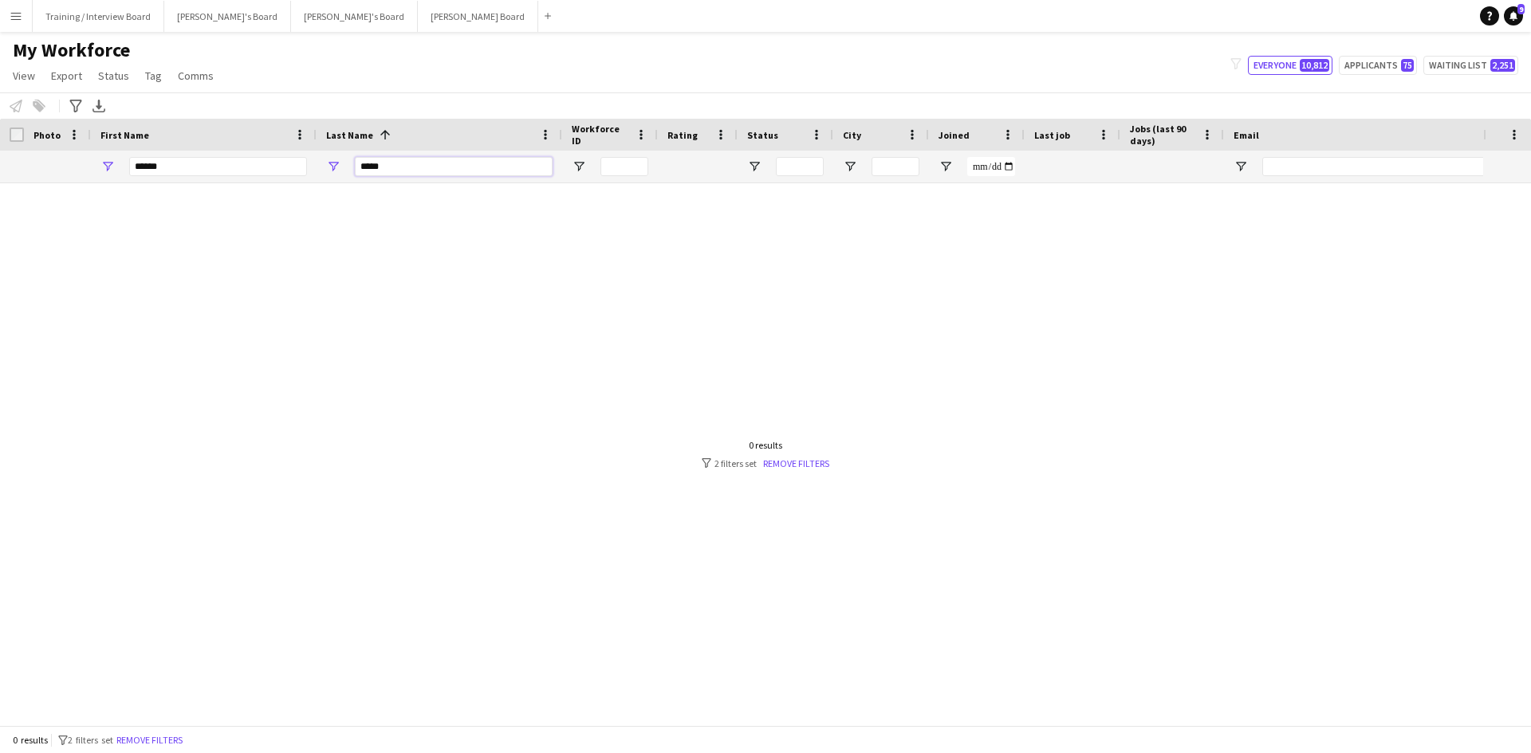
type input "*****"
click at [1288, 167] on input "Email Filter Input" at bounding box center [1397, 166] width 271 height 19
paste input "**********"
type input "**********"
click at [400, 171] on input "*****" at bounding box center [454, 166] width 198 height 19
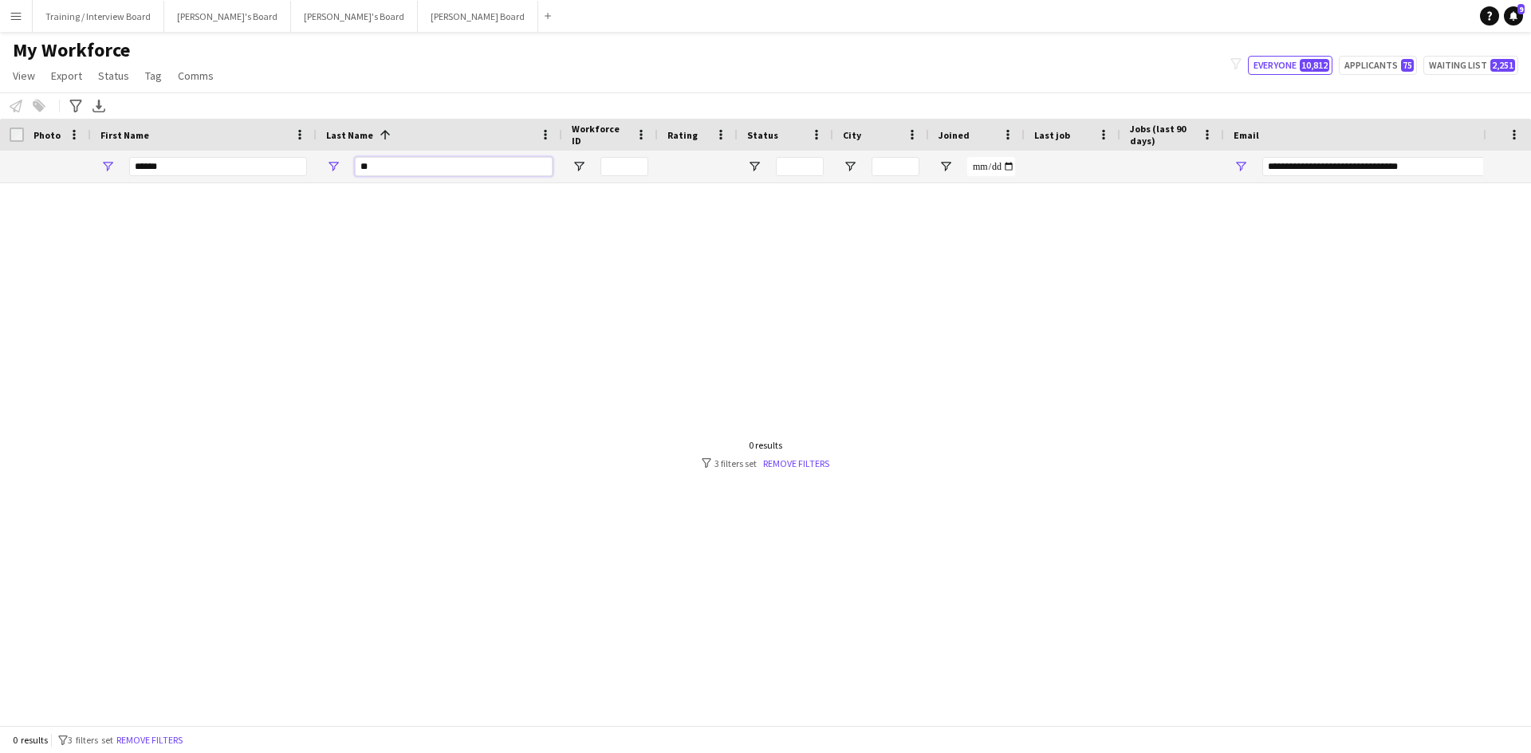
type input "*"
click at [204, 175] on input "******" at bounding box center [218, 166] width 178 height 19
type input "*"
click at [140, 168] on input "First Name Filter Input" at bounding box center [218, 166] width 178 height 19
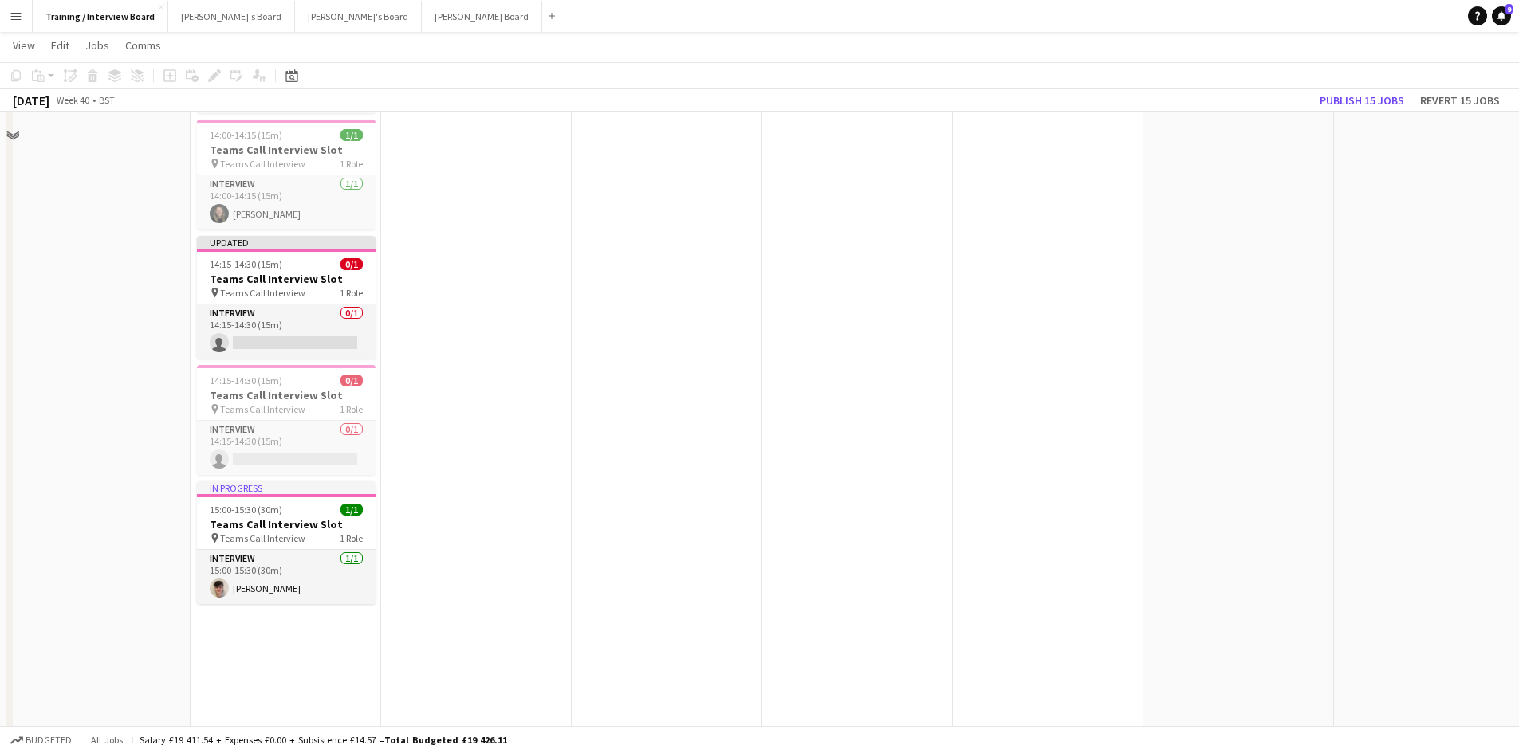
scroll to position [1173, 0]
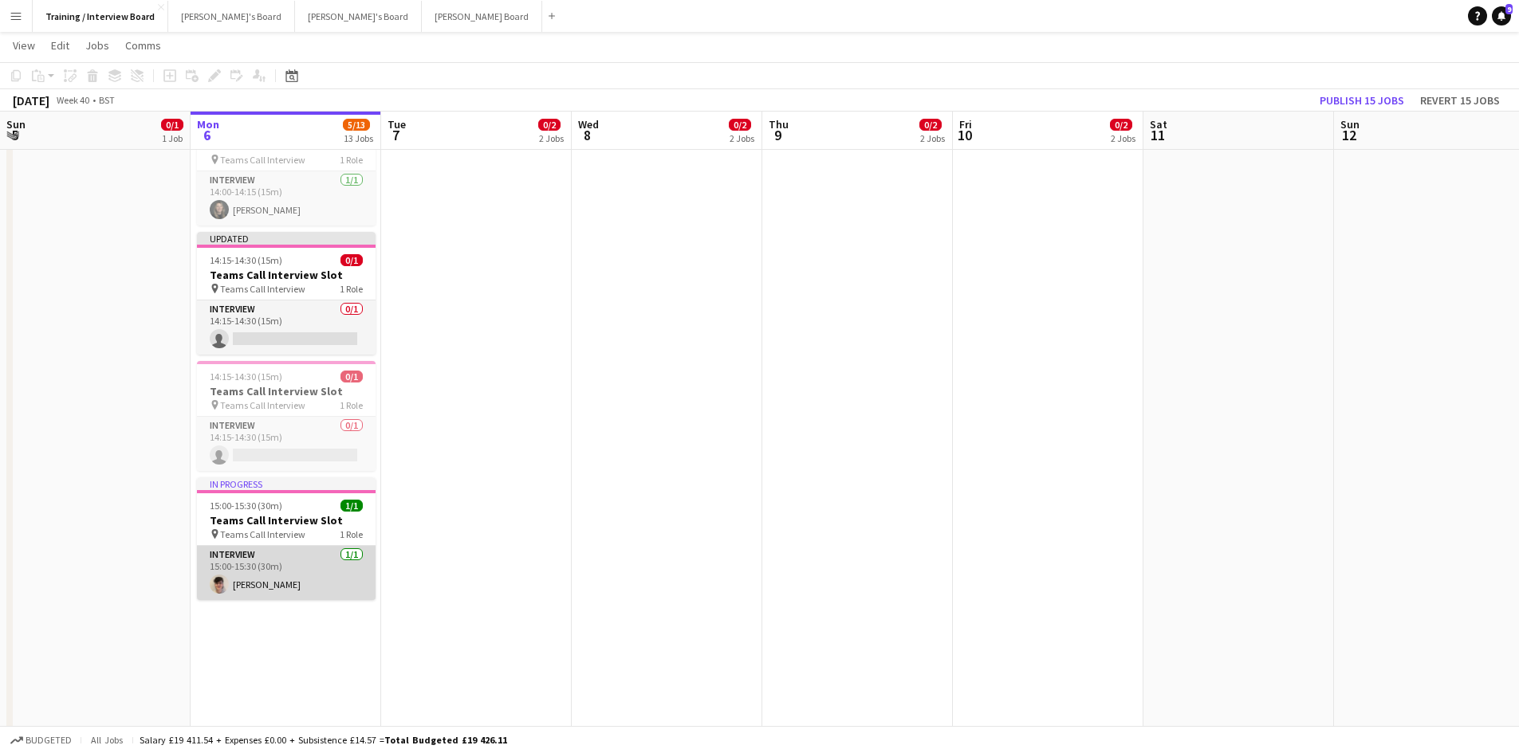
click at [270, 584] on app-card-role "Interview [DATE] 15:00-15:30 (30m) [PERSON_NAME]" at bounding box center [286, 573] width 179 height 54
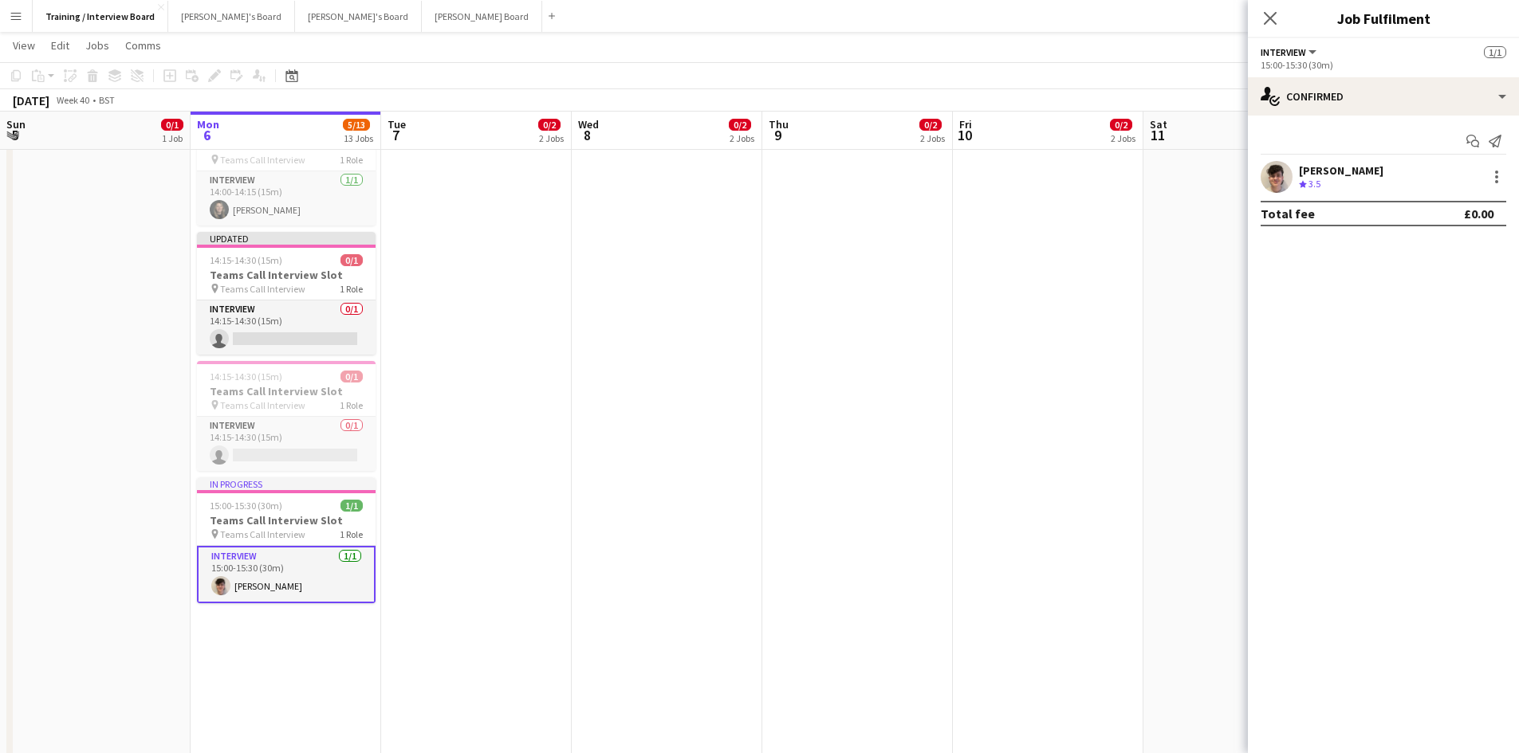
click at [1337, 171] on div "[PERSON_NAME]" at bounding box center [1341, 170] width 84 height 14
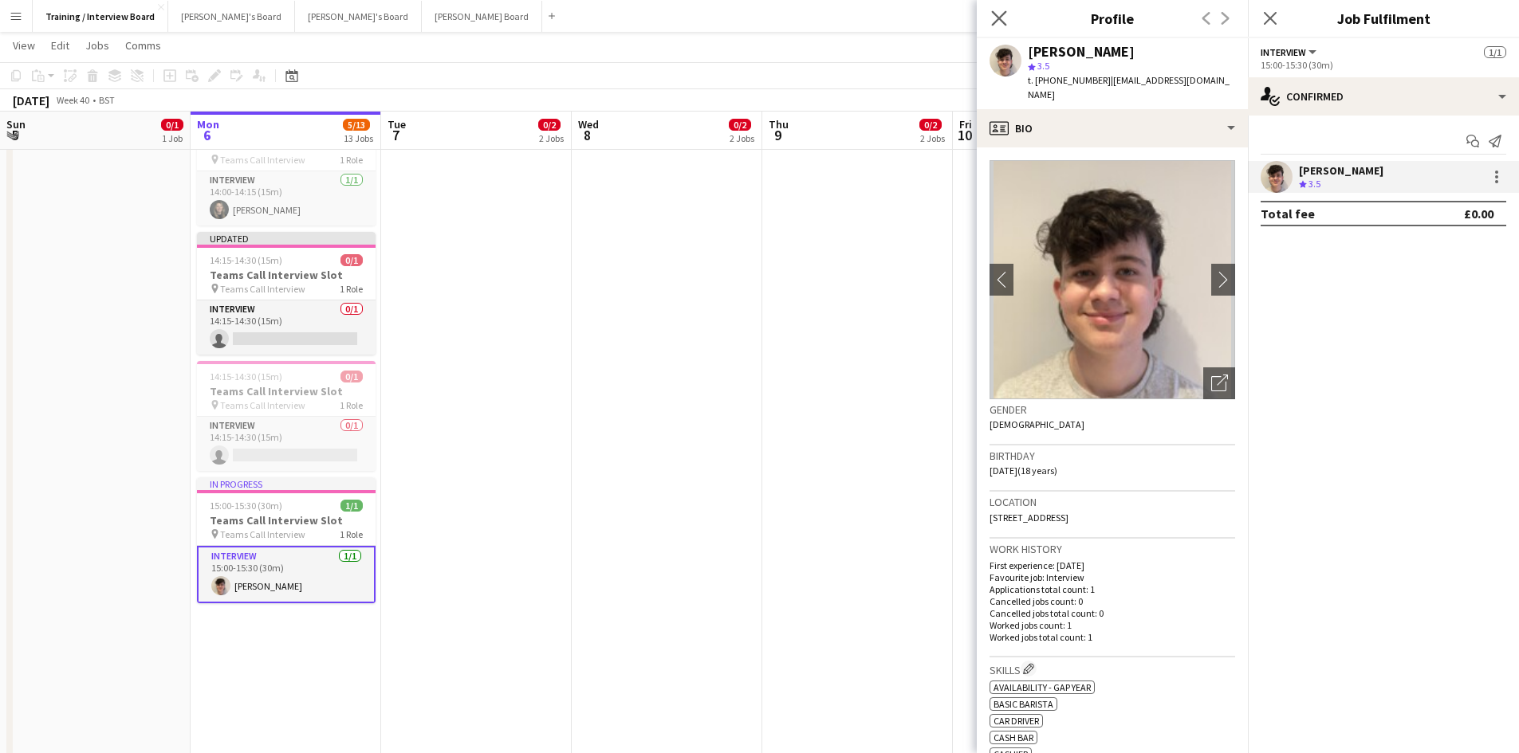
click at [996, 9] on app-icon "Close pop-in" at bounding box center [999, 18] width 23 height 23
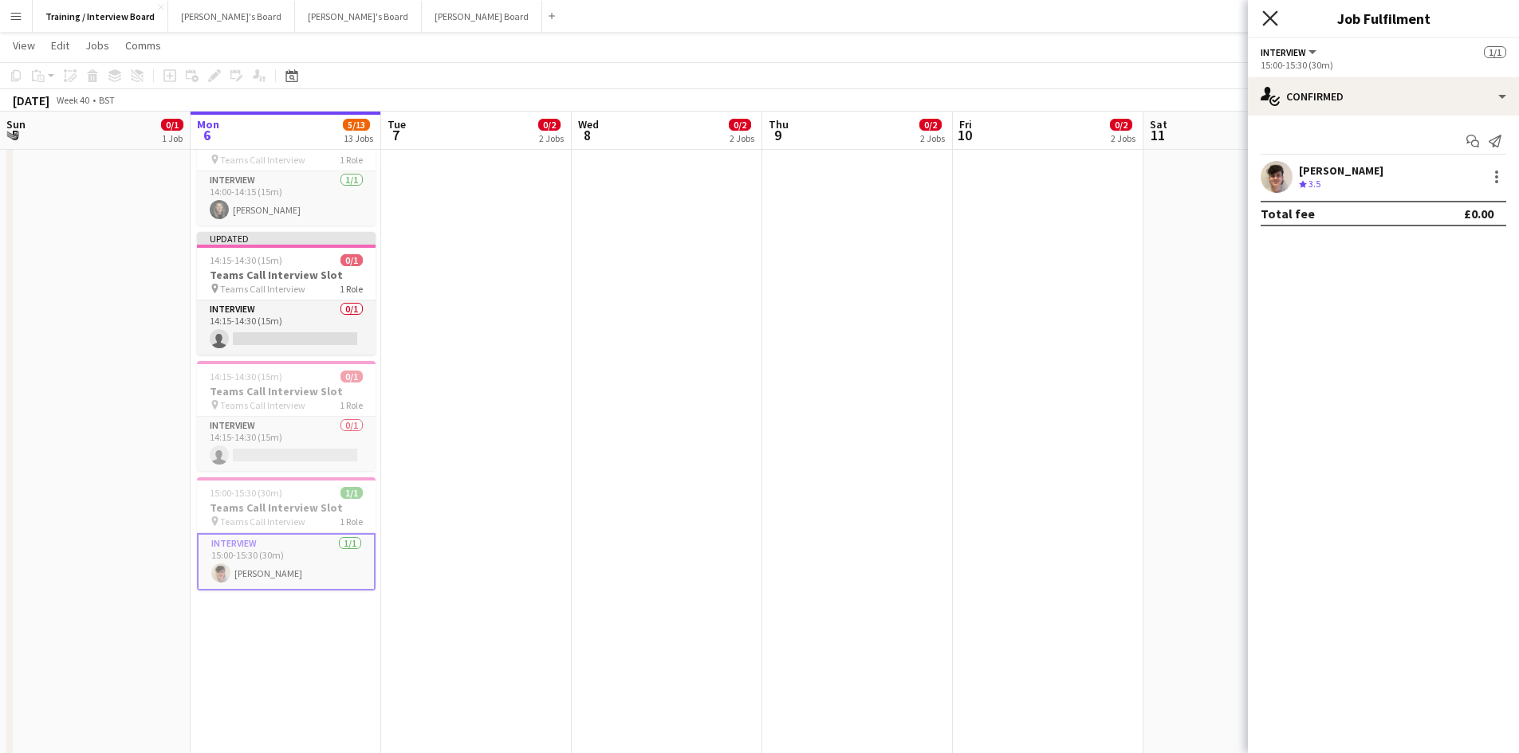
click at [1267, 14] on icon "Close pop-in" at bounding box center [1269, 17] width 15 height 15
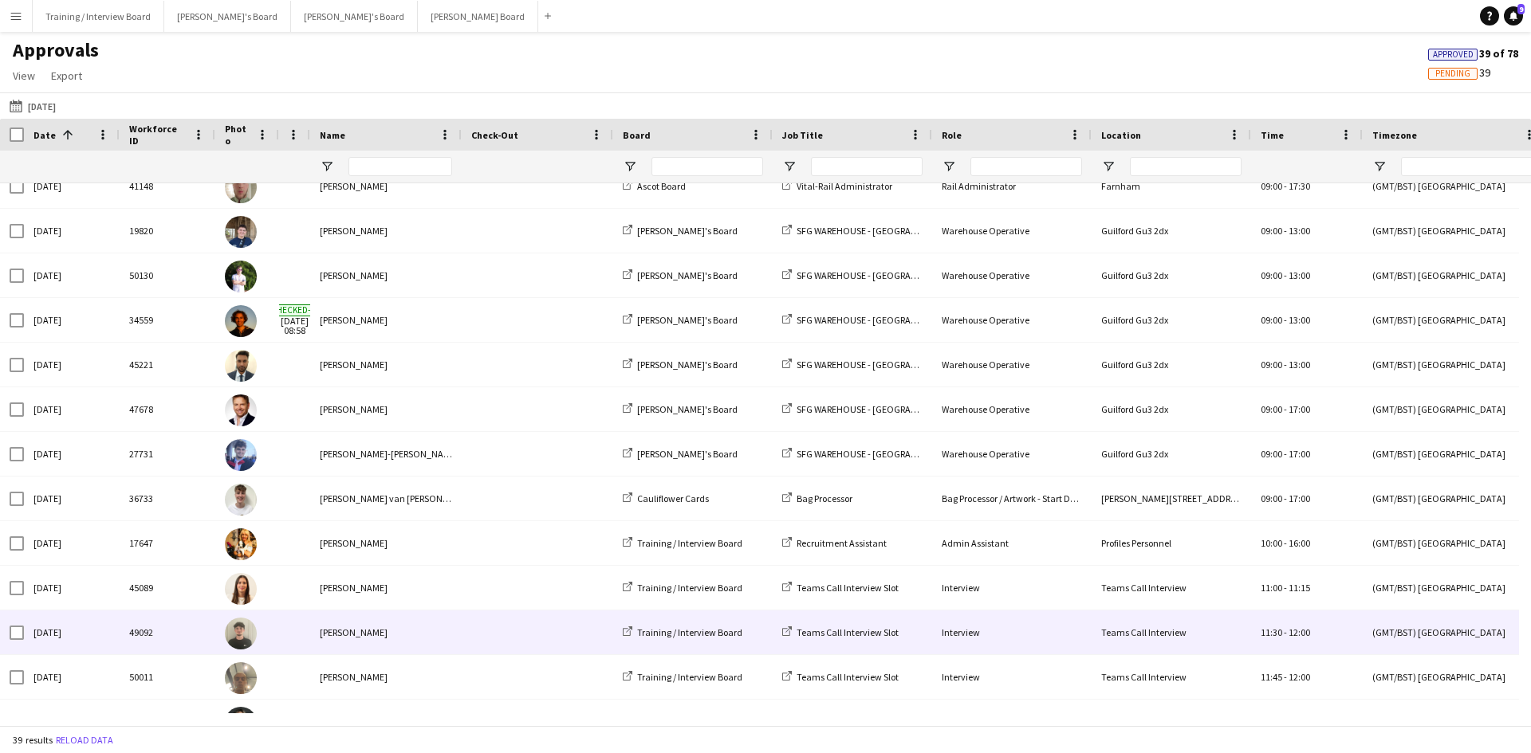
scroll to position [1116, 0]
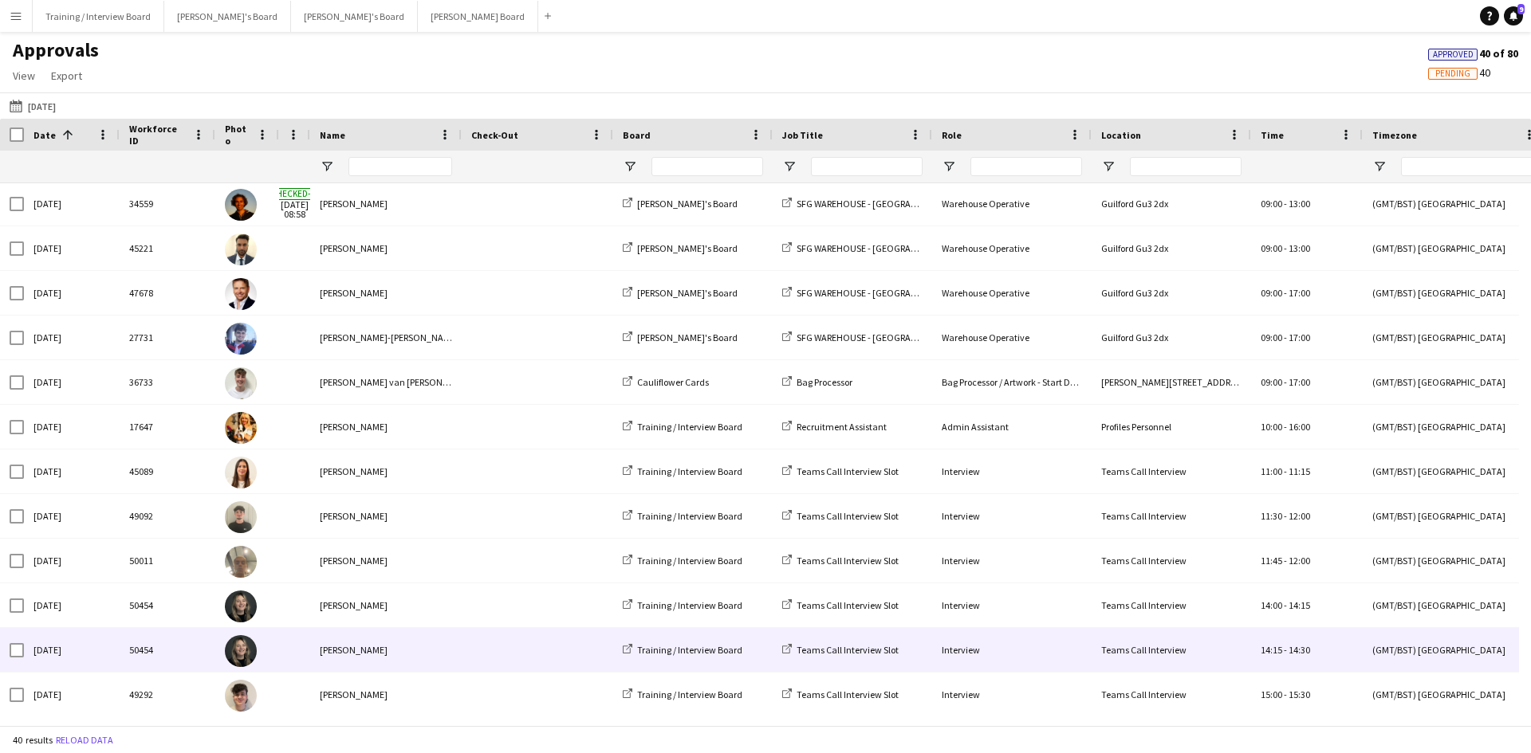
scroll to position [1256, 0]
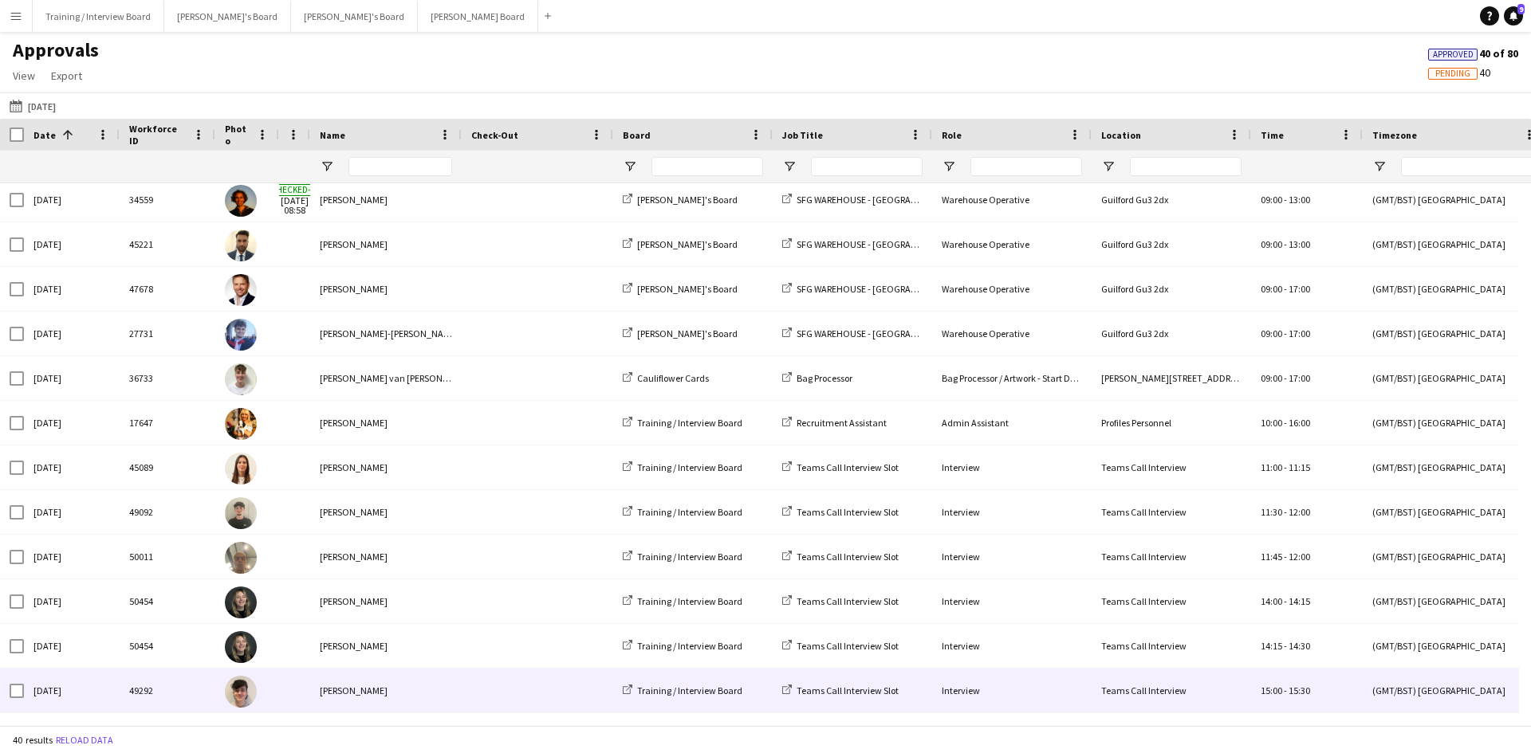
click at [338, 693] on div "[PERSON_NAME]" at bounding box center [385, 691] width 151 height 44
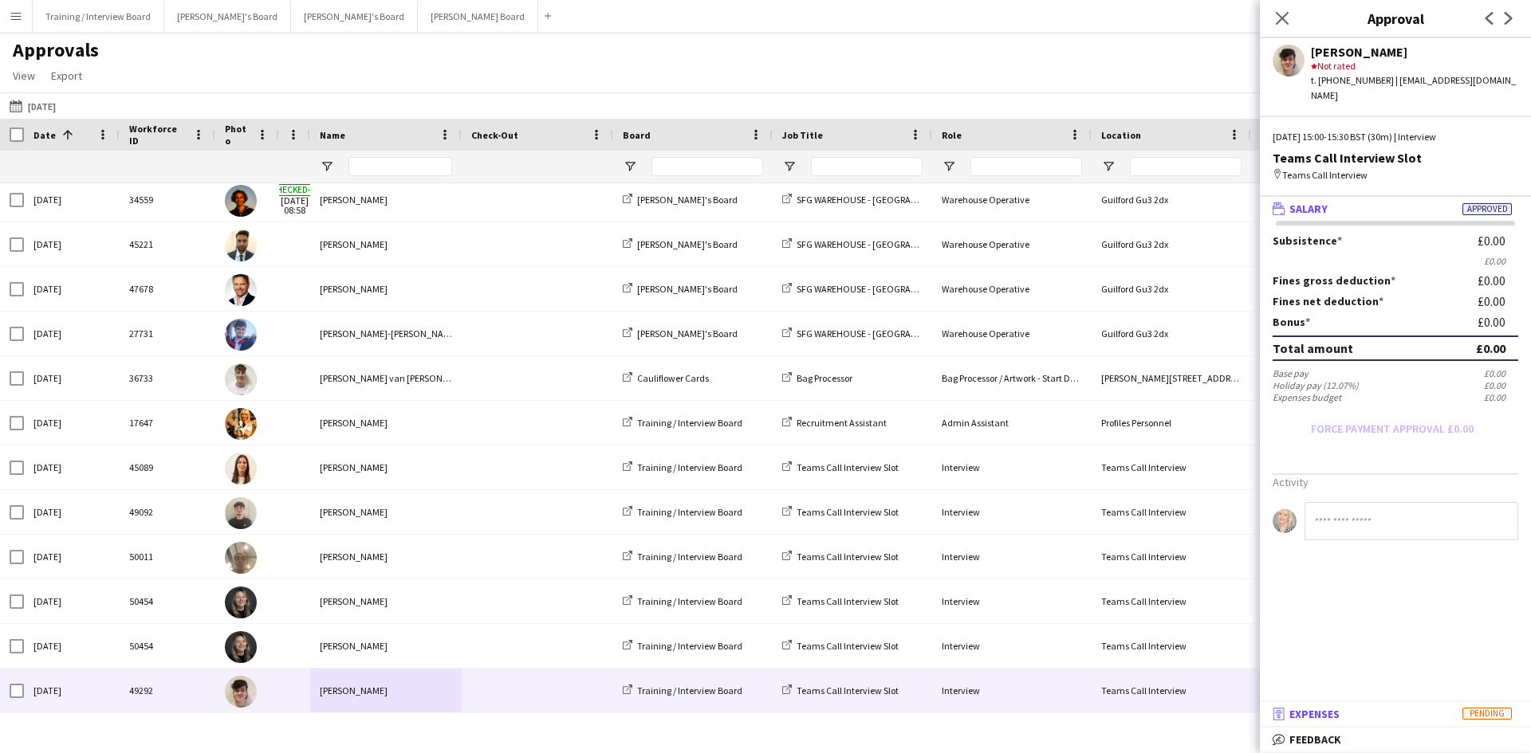
click at [1333, 712] on span "Expenses" at bounding box center [1314, 714] width 50 height 14
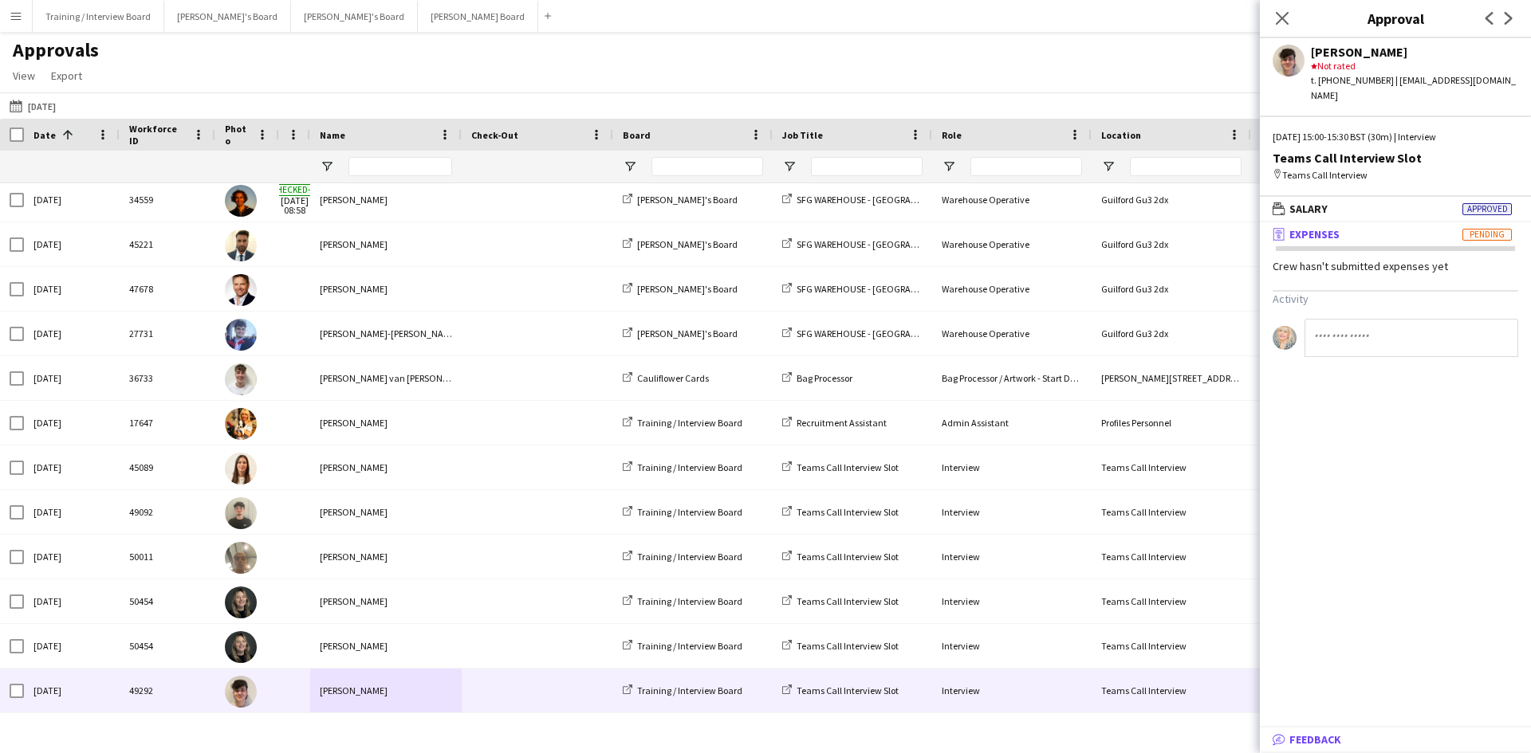
click at [1297, 745] on span "Feedback" at bounding box center [1315, 740] width 52 height 14
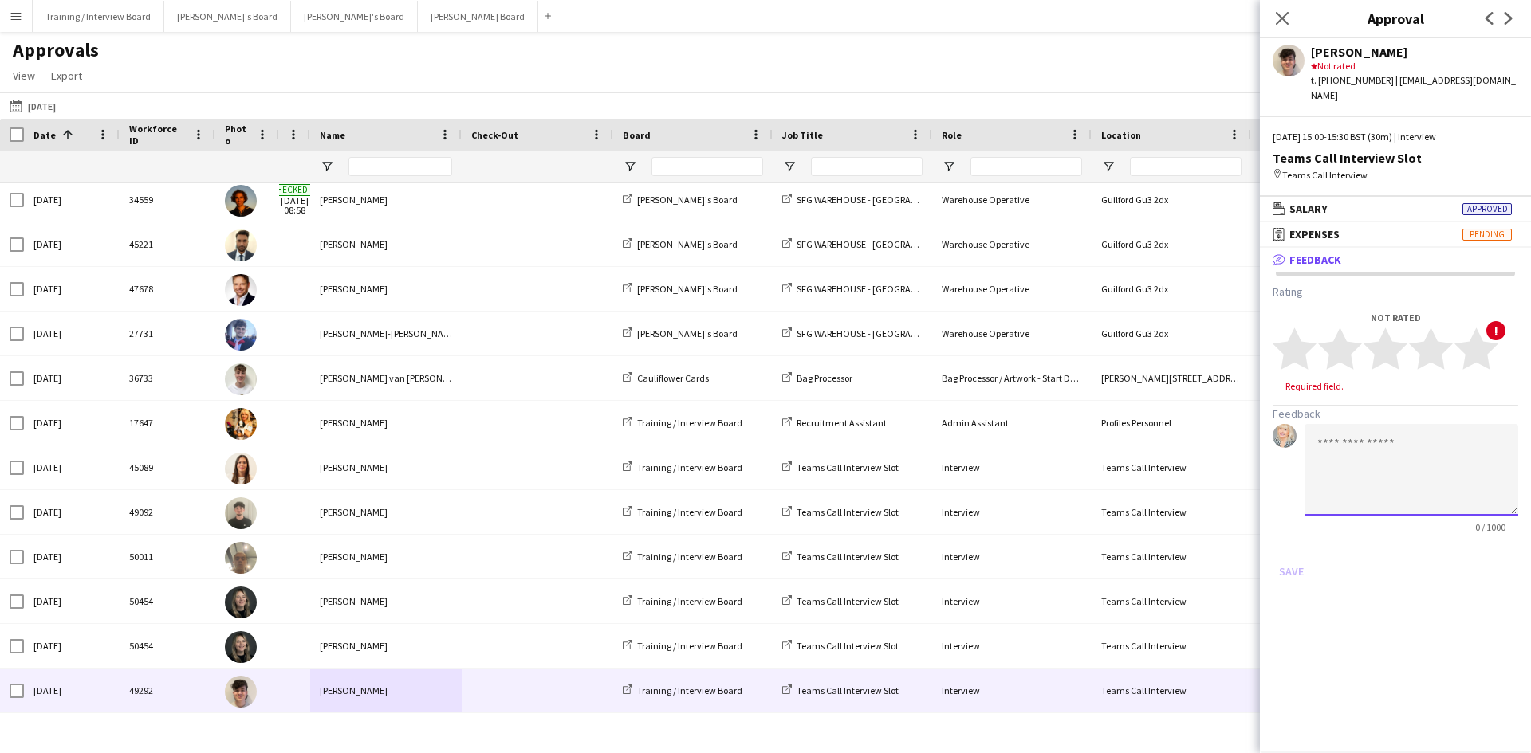
click at [1325, 436] on textarea at bounding box center [1411, 470] width 214 height 92
type textarea "*"
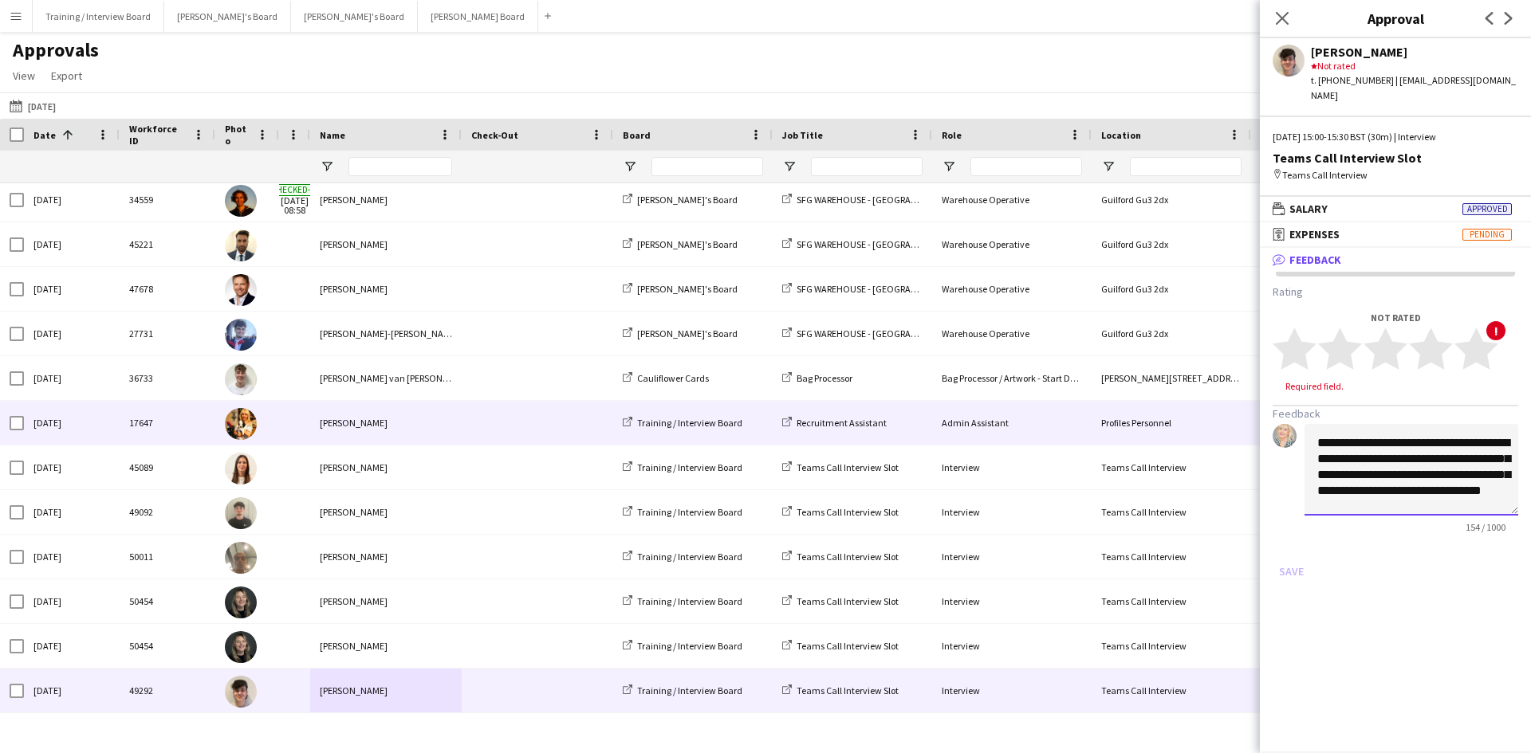
scroll to position [18, 0]
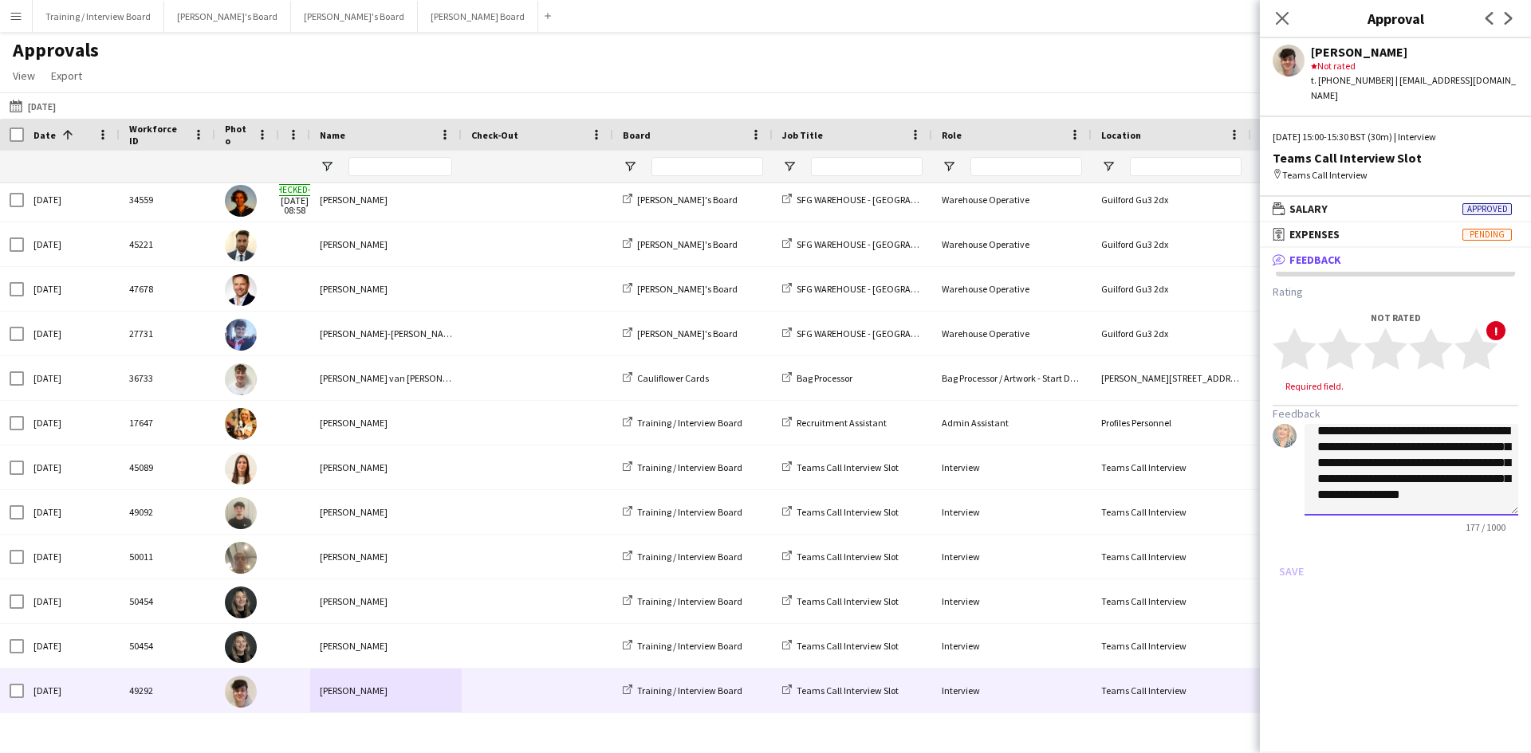
click at [1425, 424] on textarea "**********" at bounding box center [1411, 470] width 214 height 92
click at [1379, 478] on textarea "**********" at bounding box center [1411, 470] width 214 height 92
click at [1459, 493] on textarea "**********" at bounding box center [1411, 470] width 214 height 92
type textarea "**********"
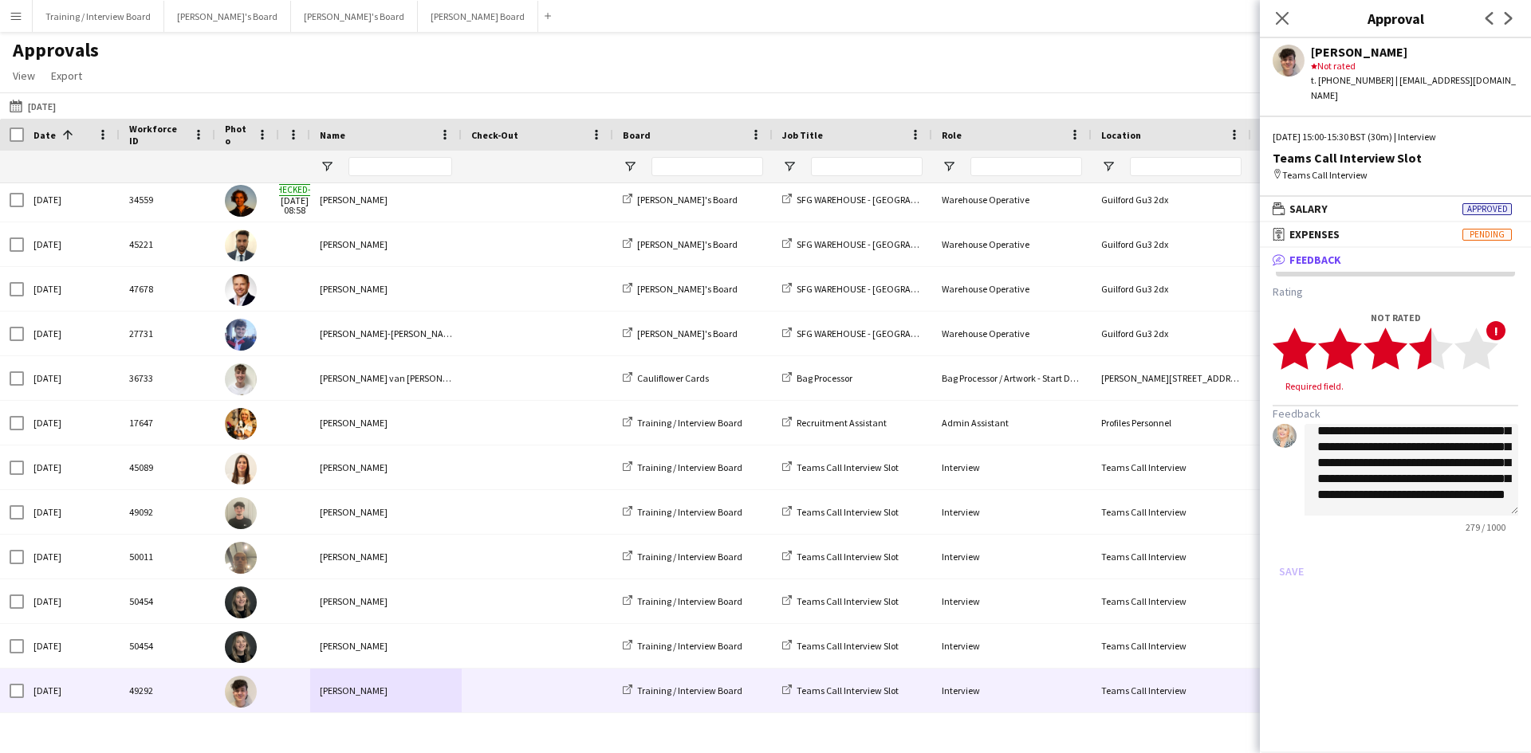
click at [1423, 334] on polygon at bounding box center [1431, 348] width 44 height 41
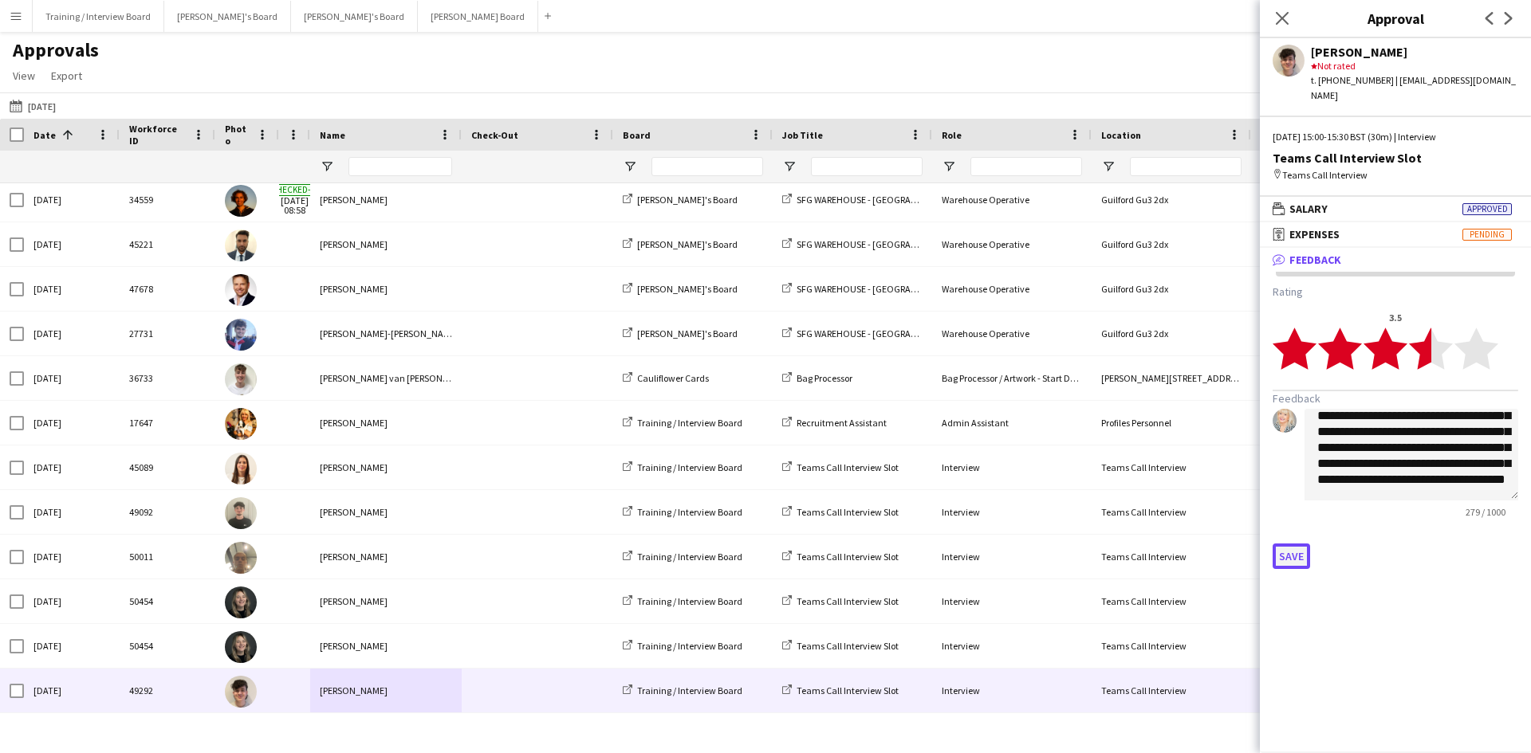
click at [1299, 544] on button "Save" at bounding box center [1290, 557] width 37 height 26
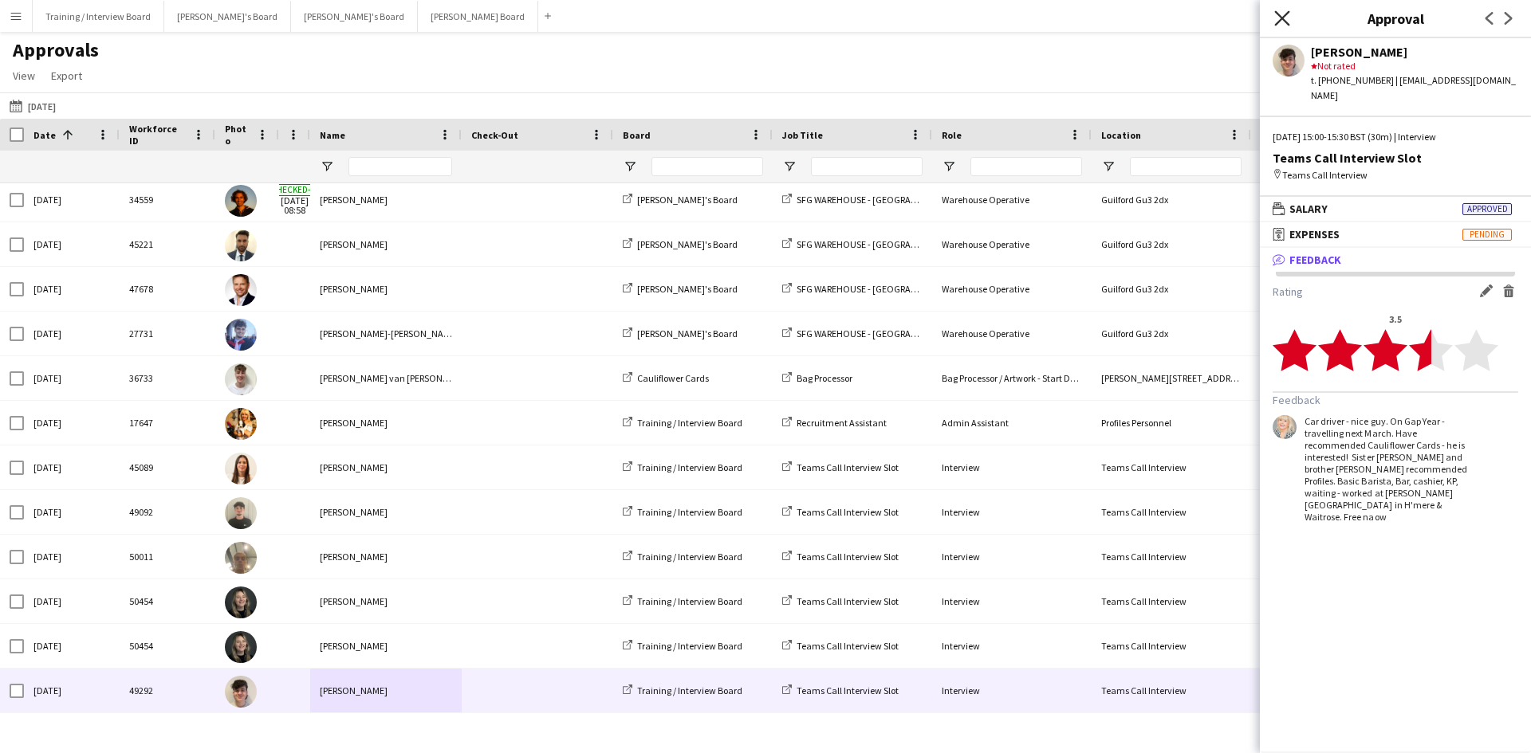
click at [1289, 18] on icon "Close pop-in" at bounding box center [1281, 17] width 15 height 15
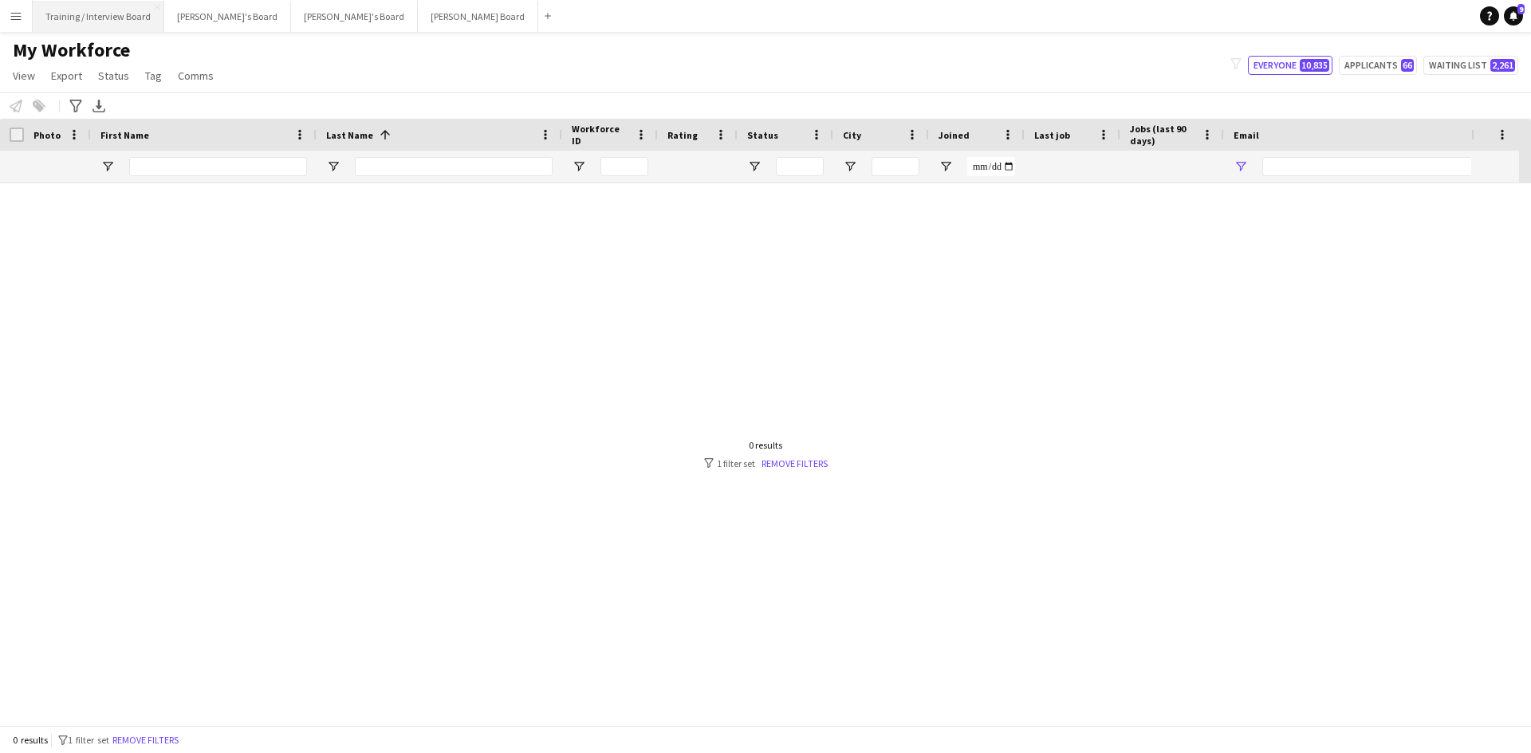
type input "**********"
click at [136, 165] on input "First Name Filter Input" at bounding box center [218, 166] width 178 height 19
type input "******"
click at [800, 458] on link "Remove filters" at bounding box center [796, 464] width 66 height 12
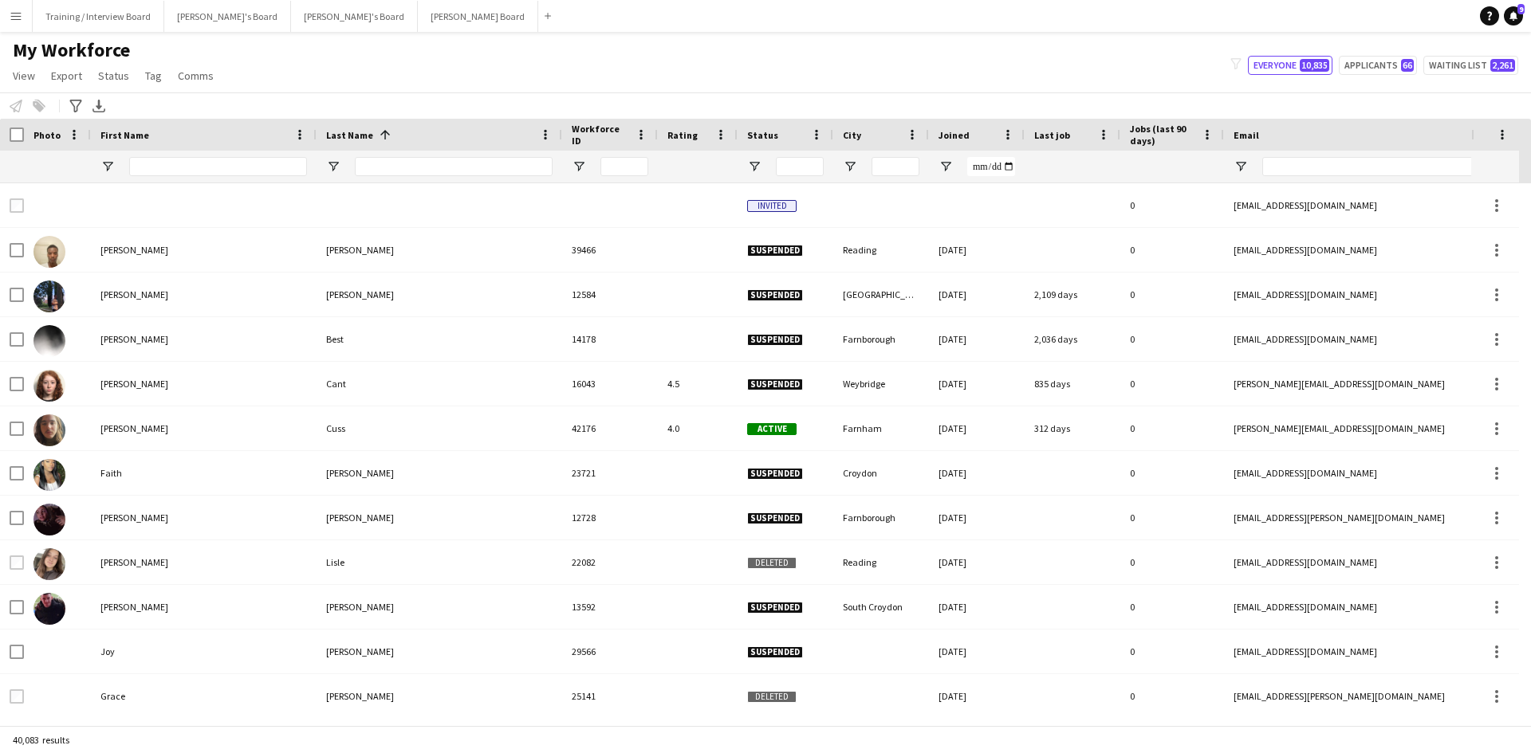
click at [196, 177] on div at bounding box center [218, 167] width 178 height 32
click at [385, 167] on input "Last Name Filter Input" at bounding box center [454, 166] width 198 height 19
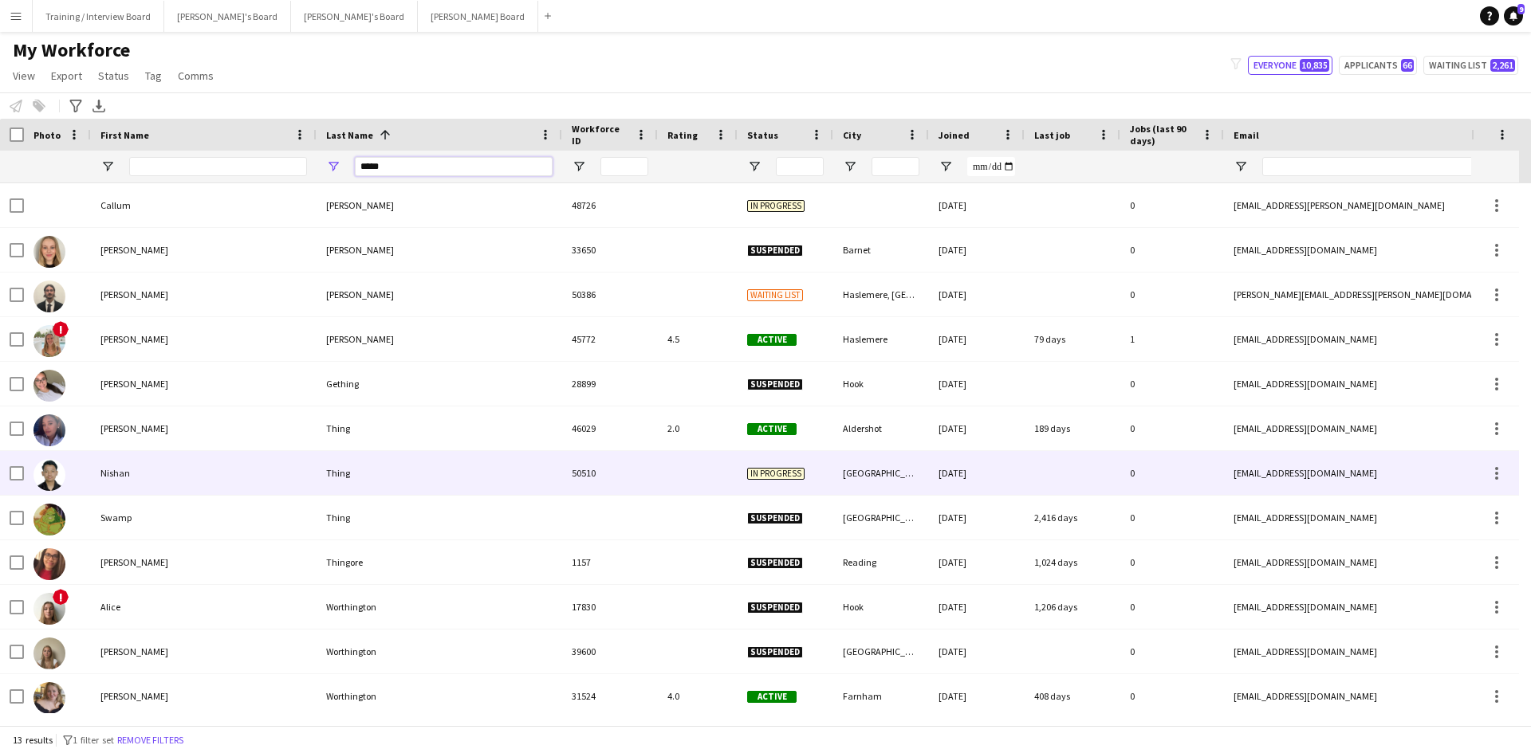
type input "*****"
click at [143, 474] on div "Nishan" at bounding box center [204, 473] width 226 height 44
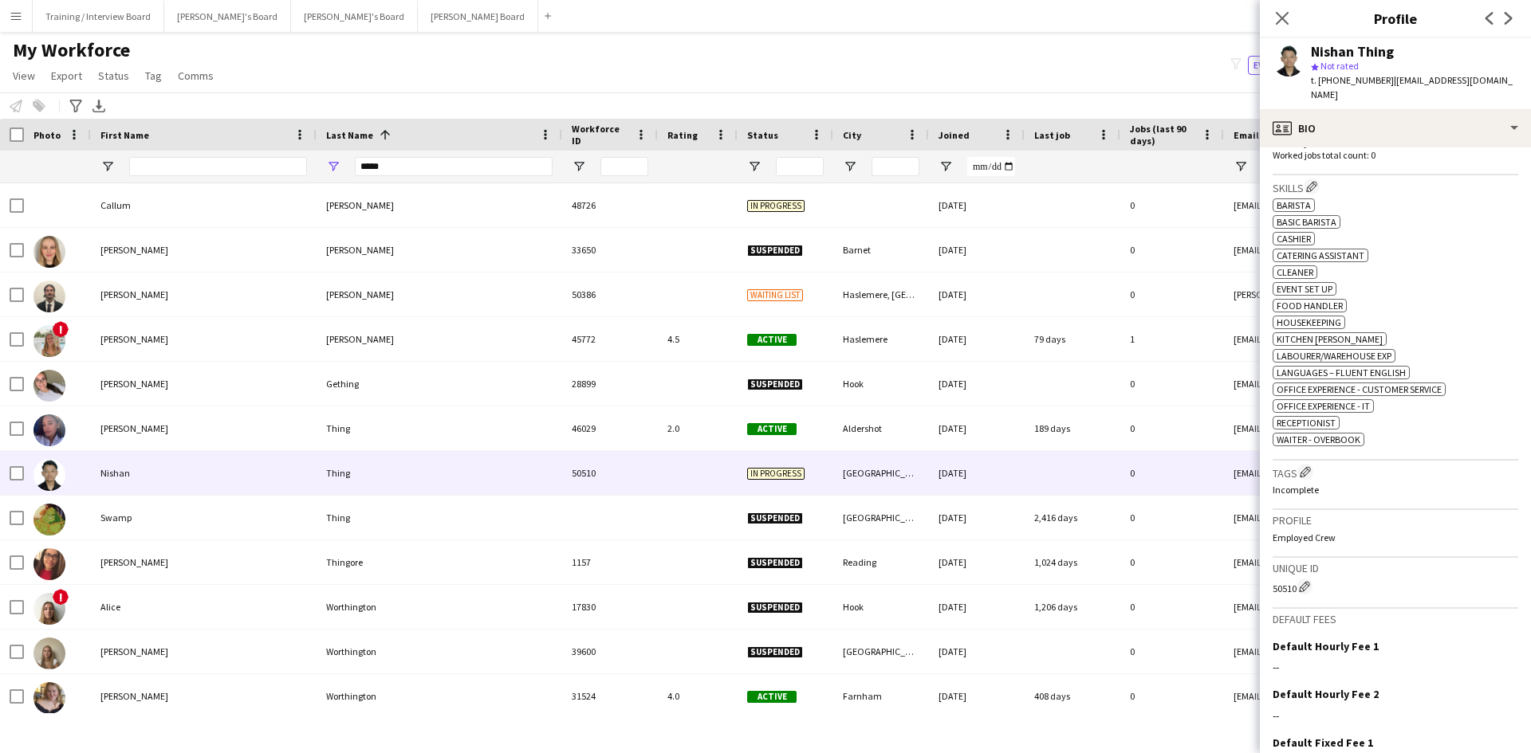
scroll to position [558, 0]
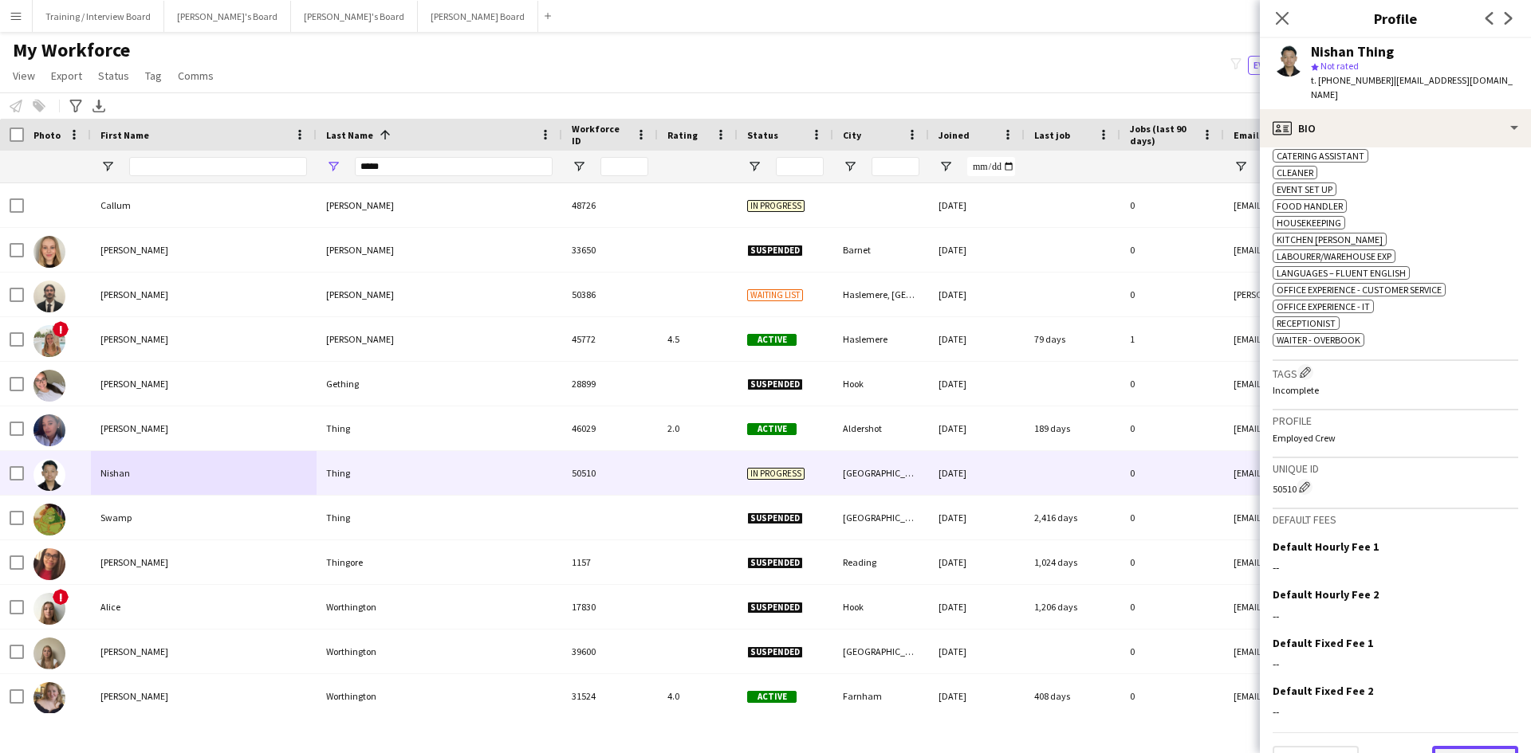
click at [1465, 746] on button "Next" at bounding box center [1475, 762] width 86 height 32
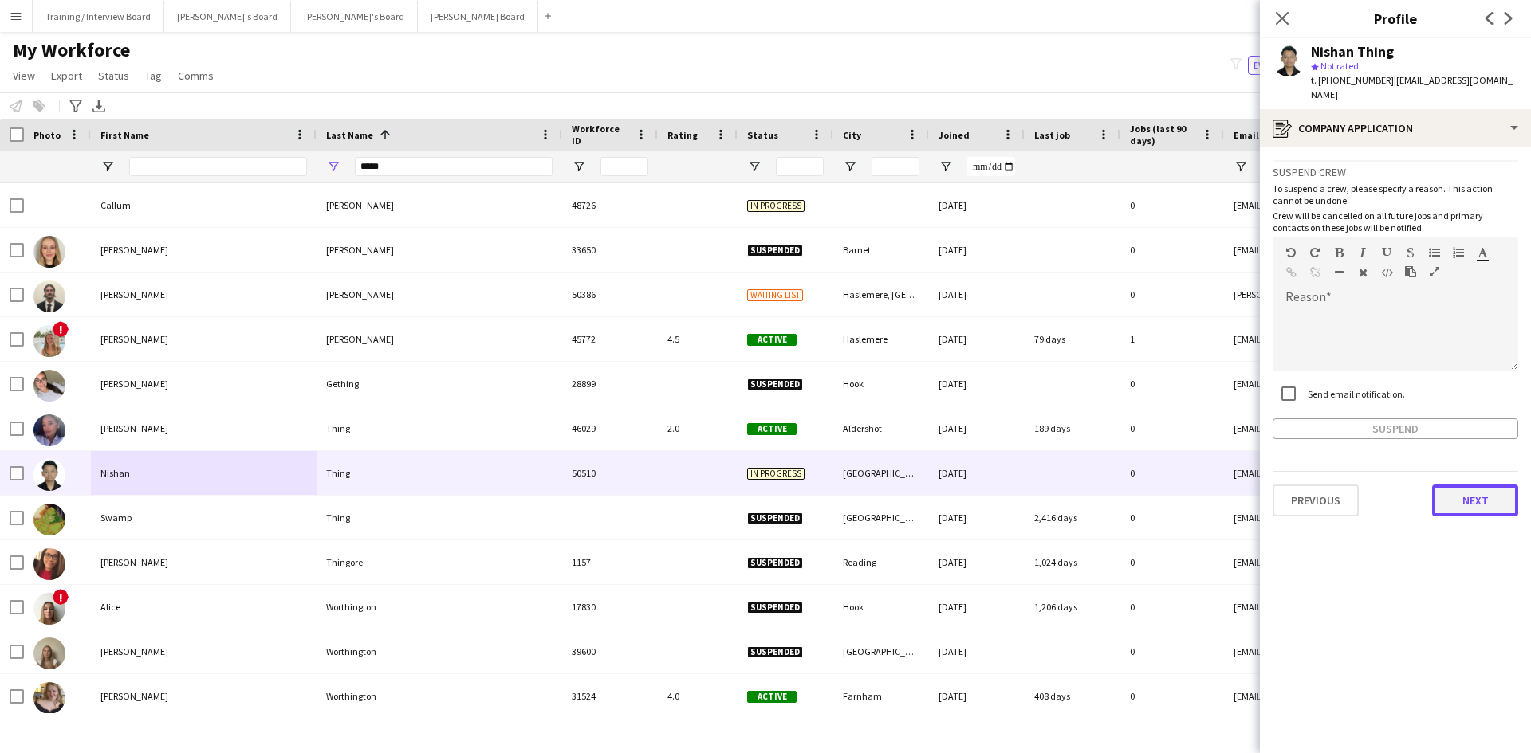
click at [1500, 485] on button "Next" at bounding box center [1475, 501] width 86 height 32
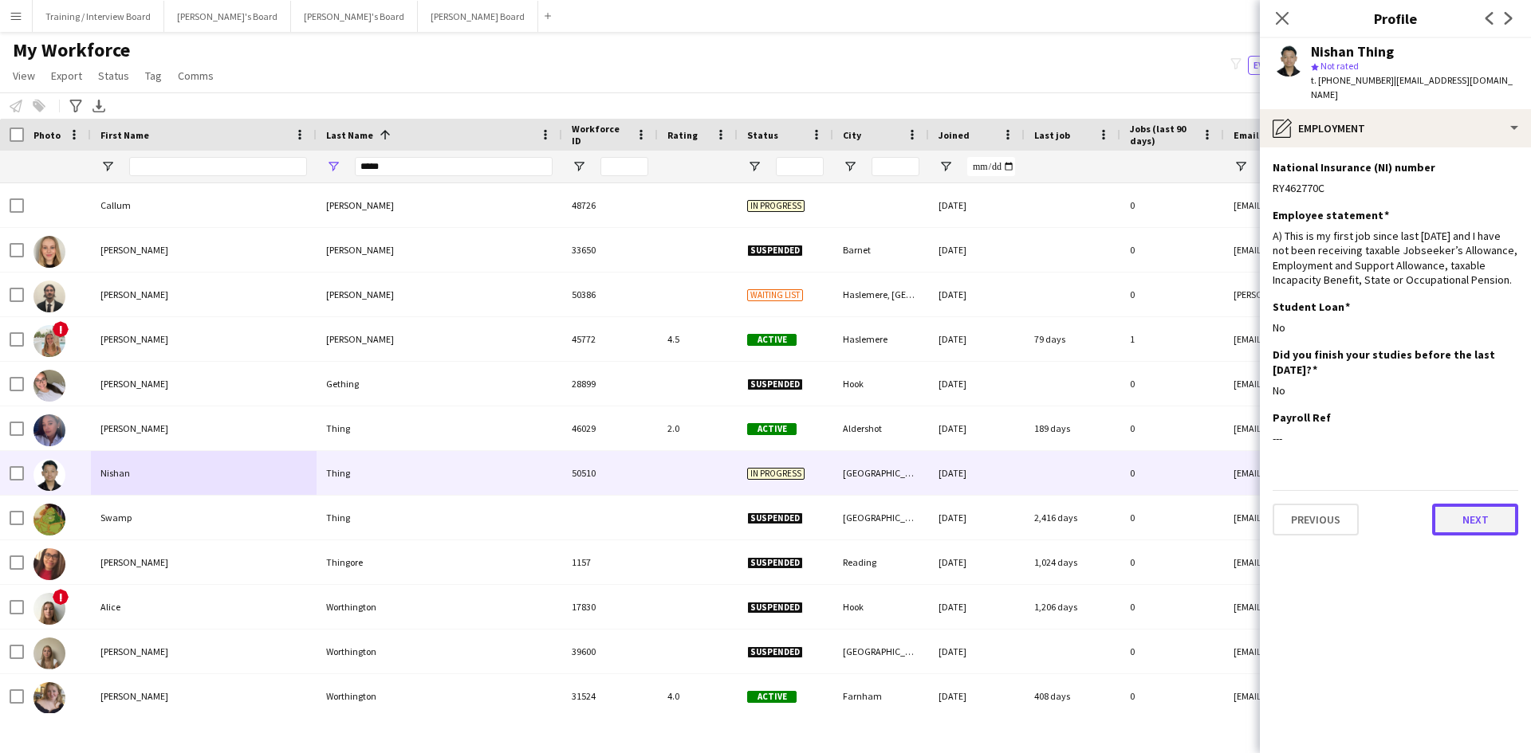
click at [1453, 504] on button "Next" at bounding box center [1475, 520] width 86 height 32
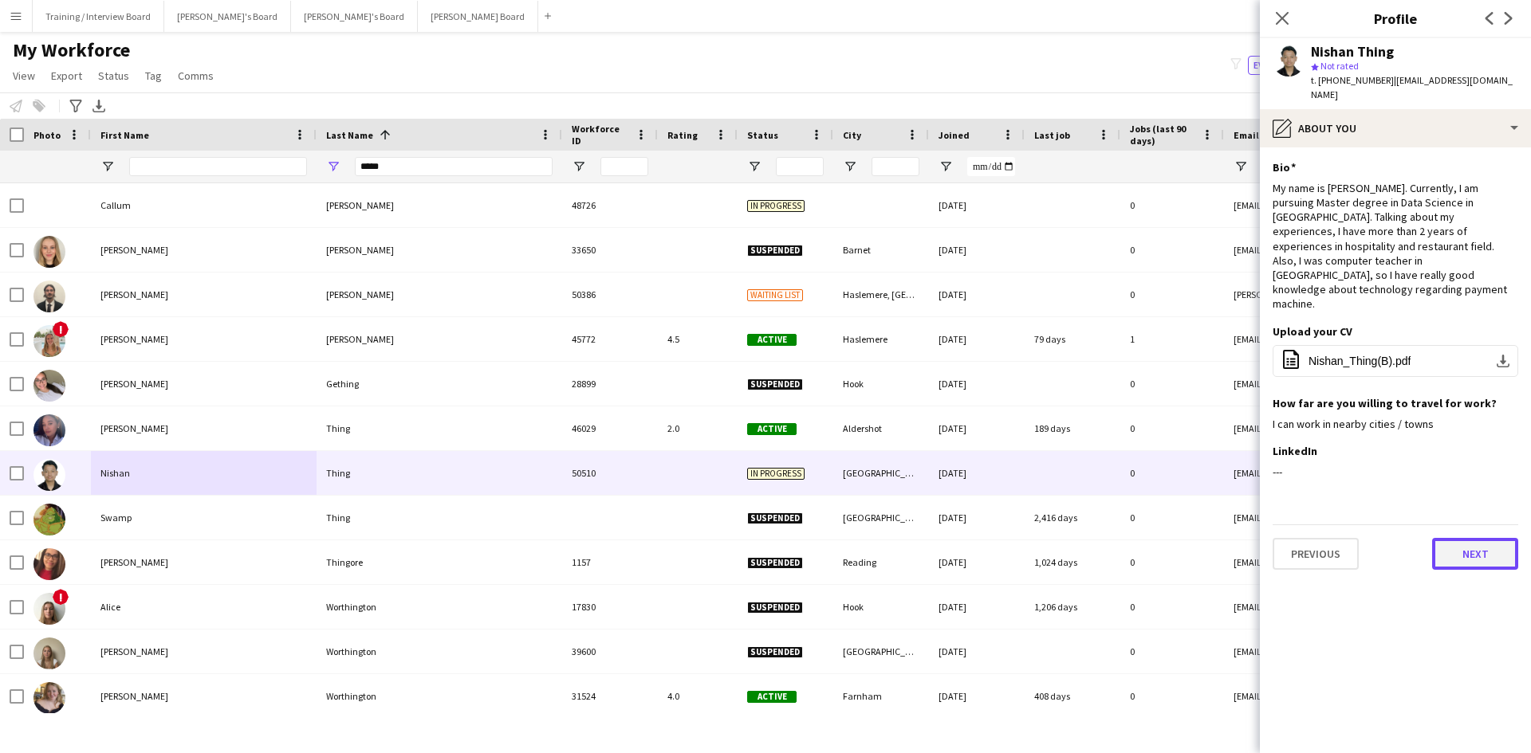
click at [1491, 538] on button "Next" at bounding box center [1475, 554] width 86 height 32
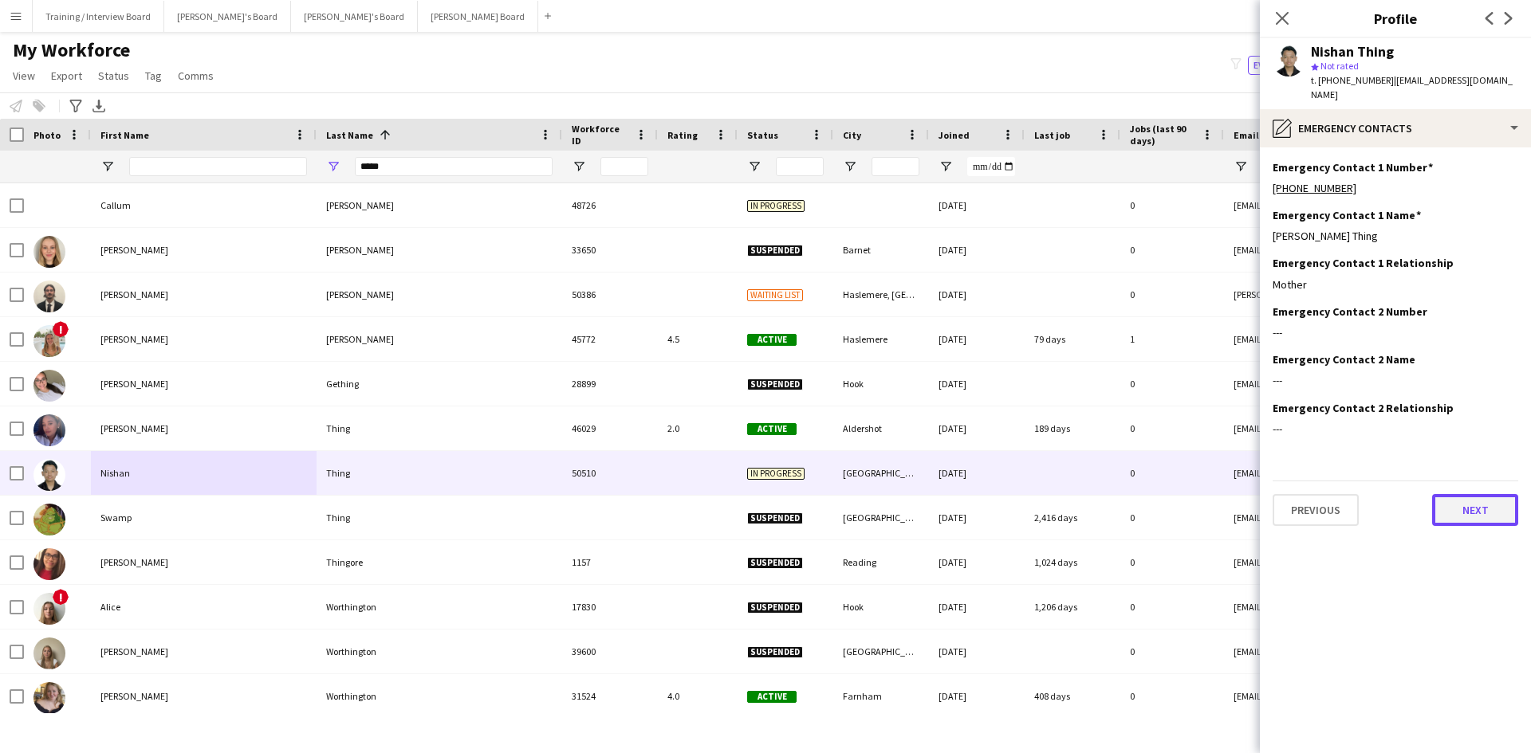
click at [1497, 501] on button "Next" at bounding box center [1475, 510] width 86 height 32
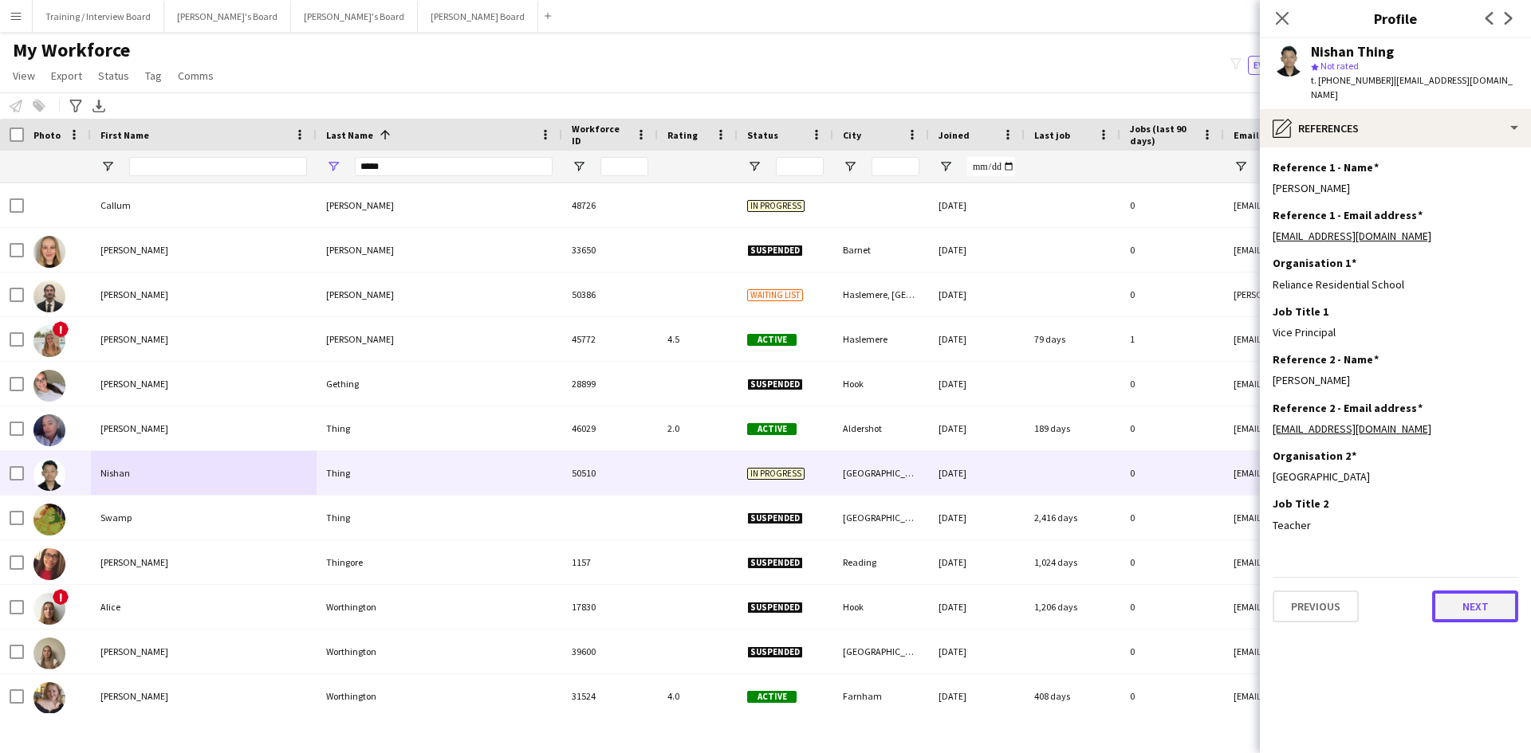
click at [1457, 591] on button "Next" at bounding box center [1475, 607] width 86 height 32
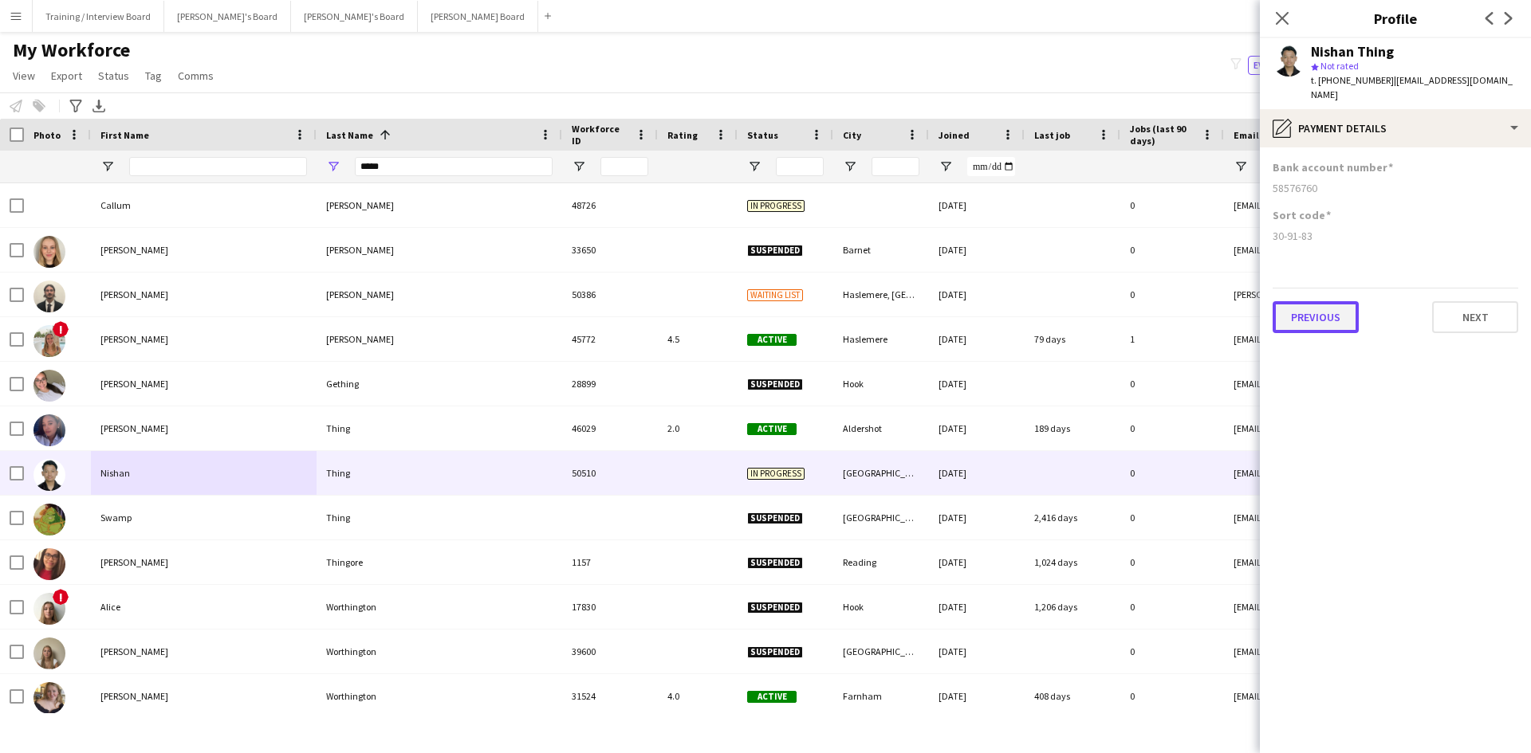
click at [1310, 301] on button "Previous" at bounding box center [1315, 317] width 86 height 32
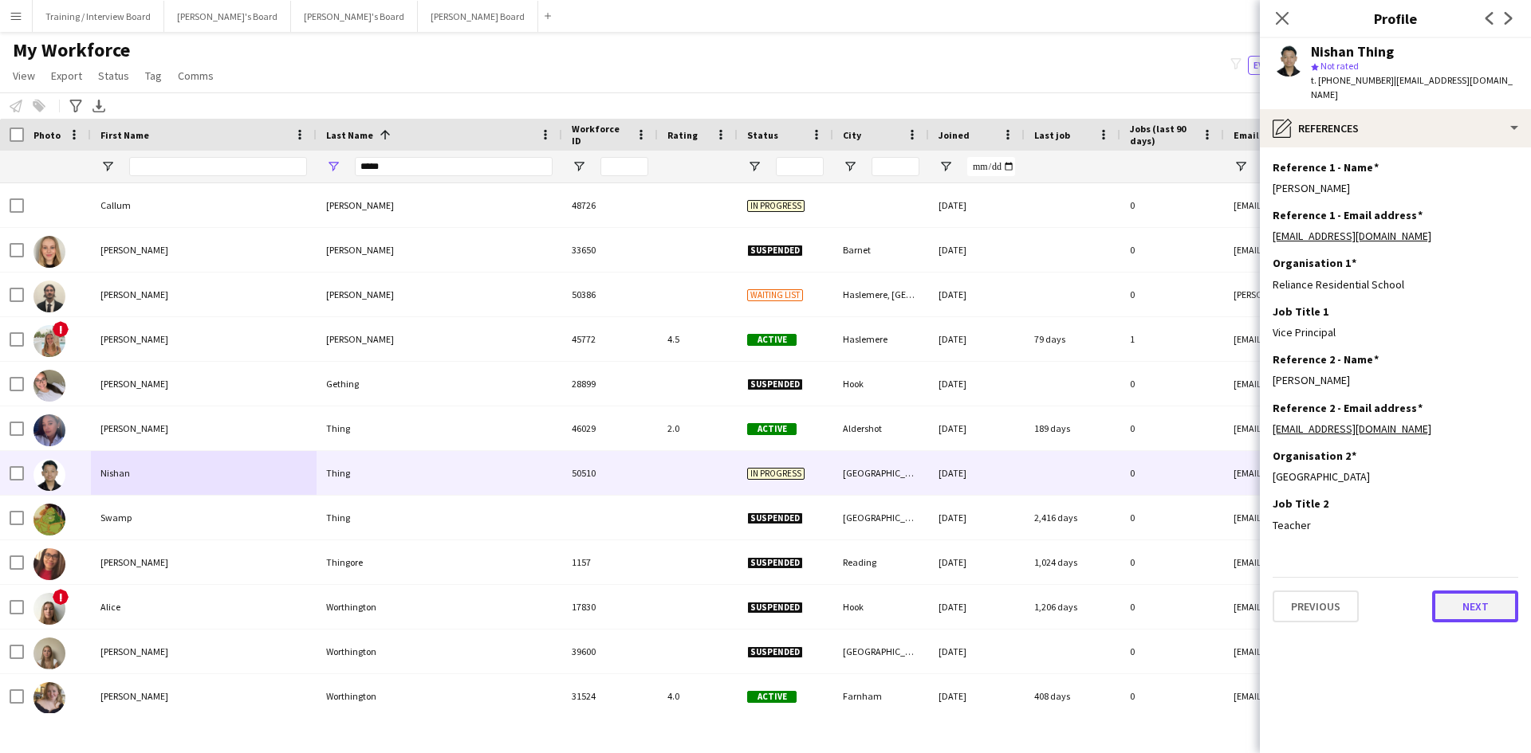
click at [1467, 591] on button "Next" at bounding box center [1475, 607] width 86 height 32
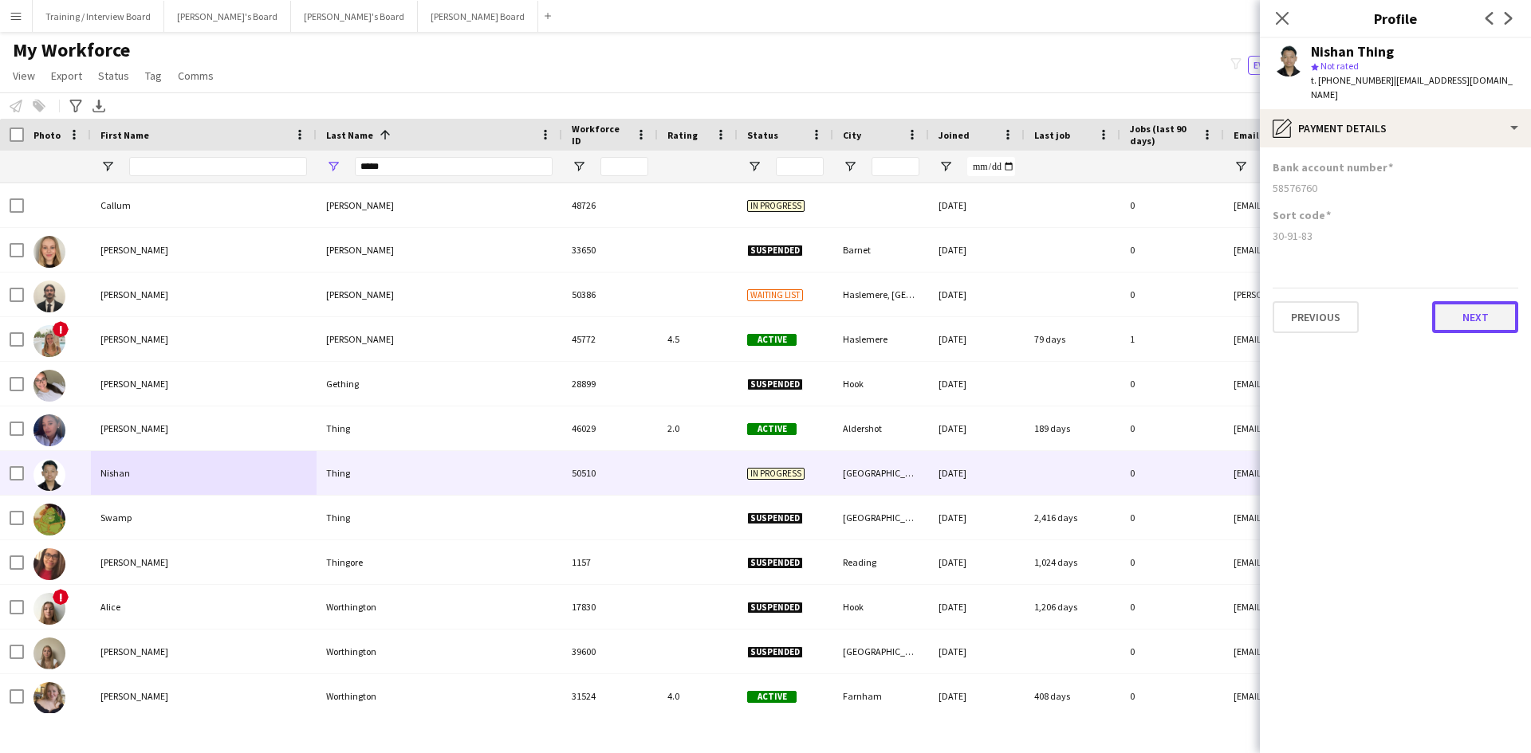
click at [1483, 301] on button "Next" at bounding box center [1475, 317] width 86 height 32
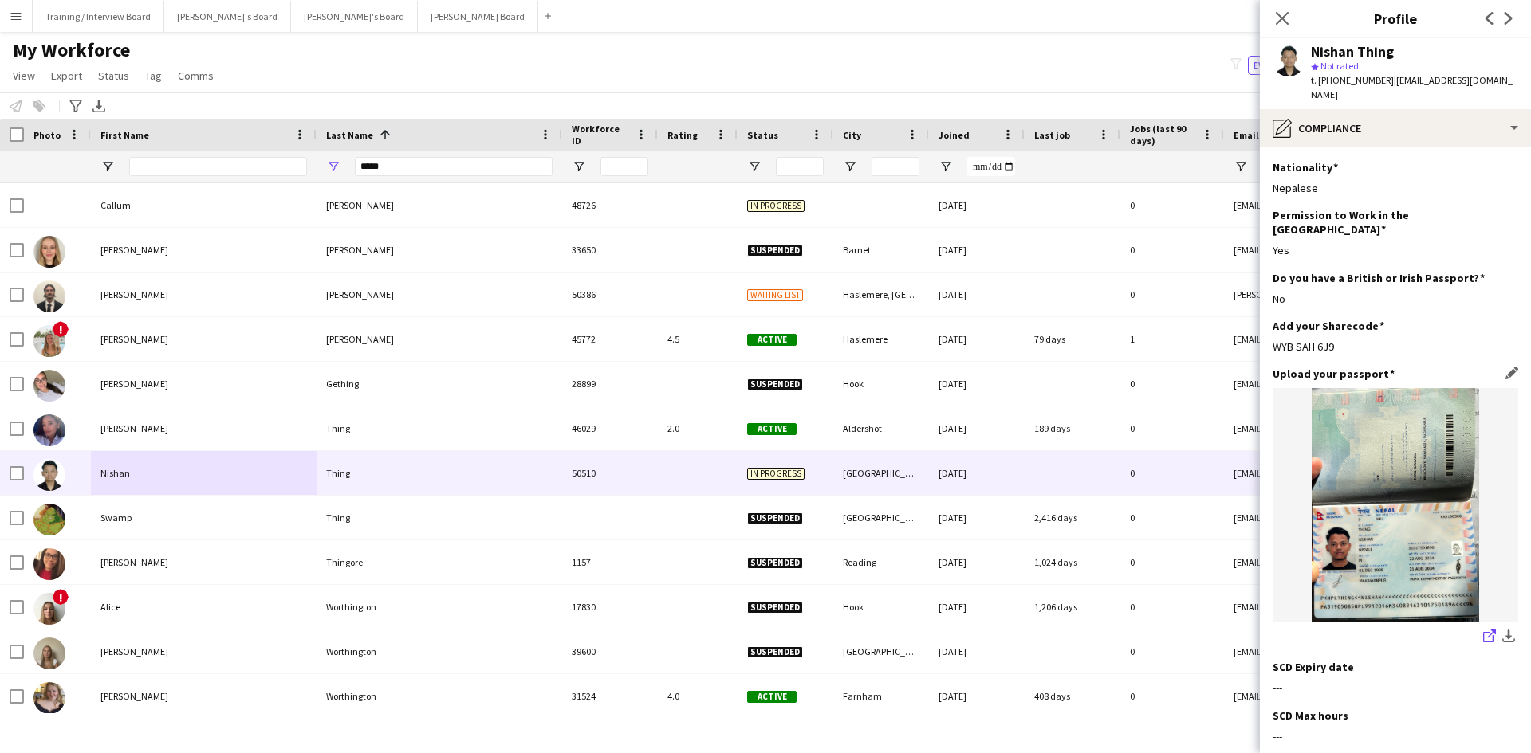
click at [1483, 630] on icon "share-external-link-1" at bounding box center [1489, 636] width 13 height 13
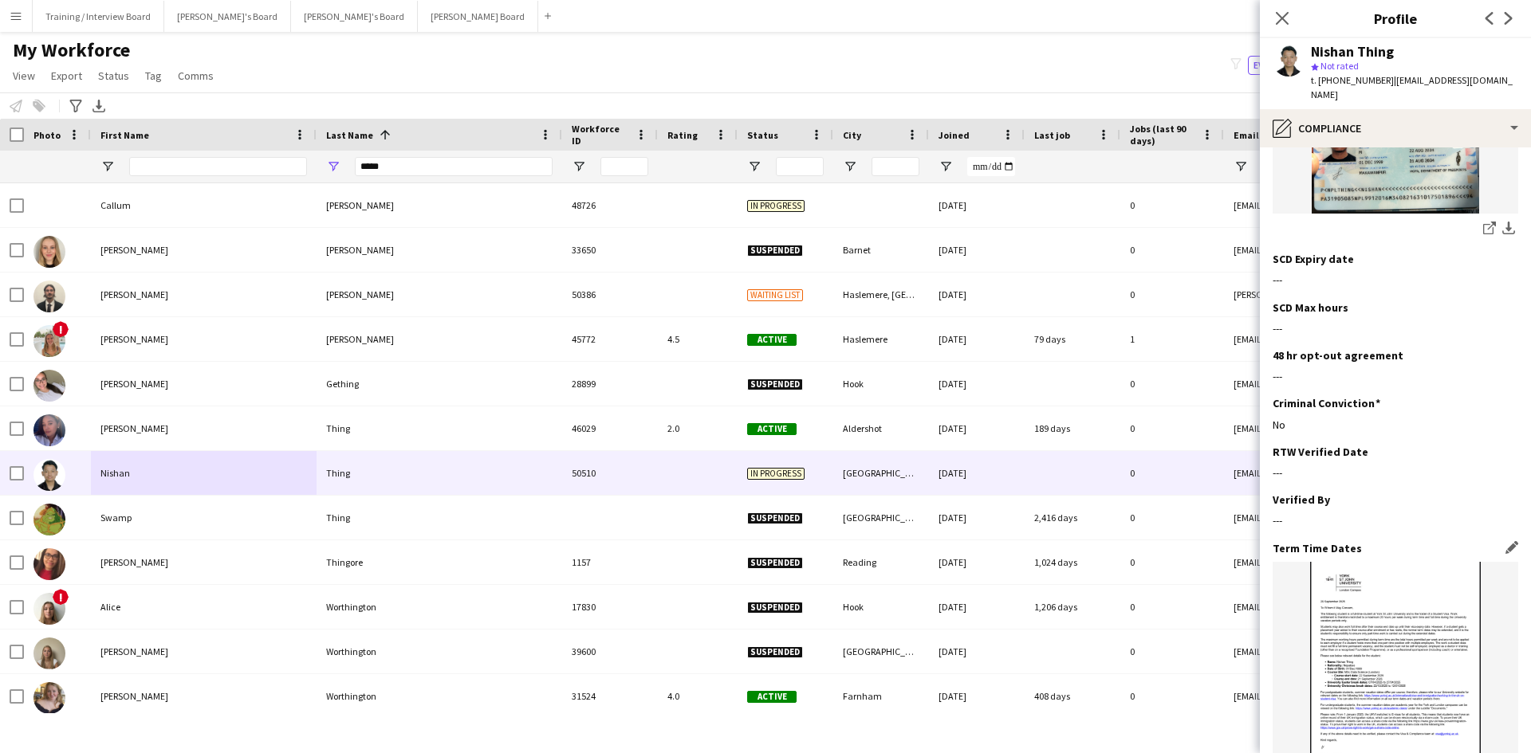
scroll to position [478, 0]
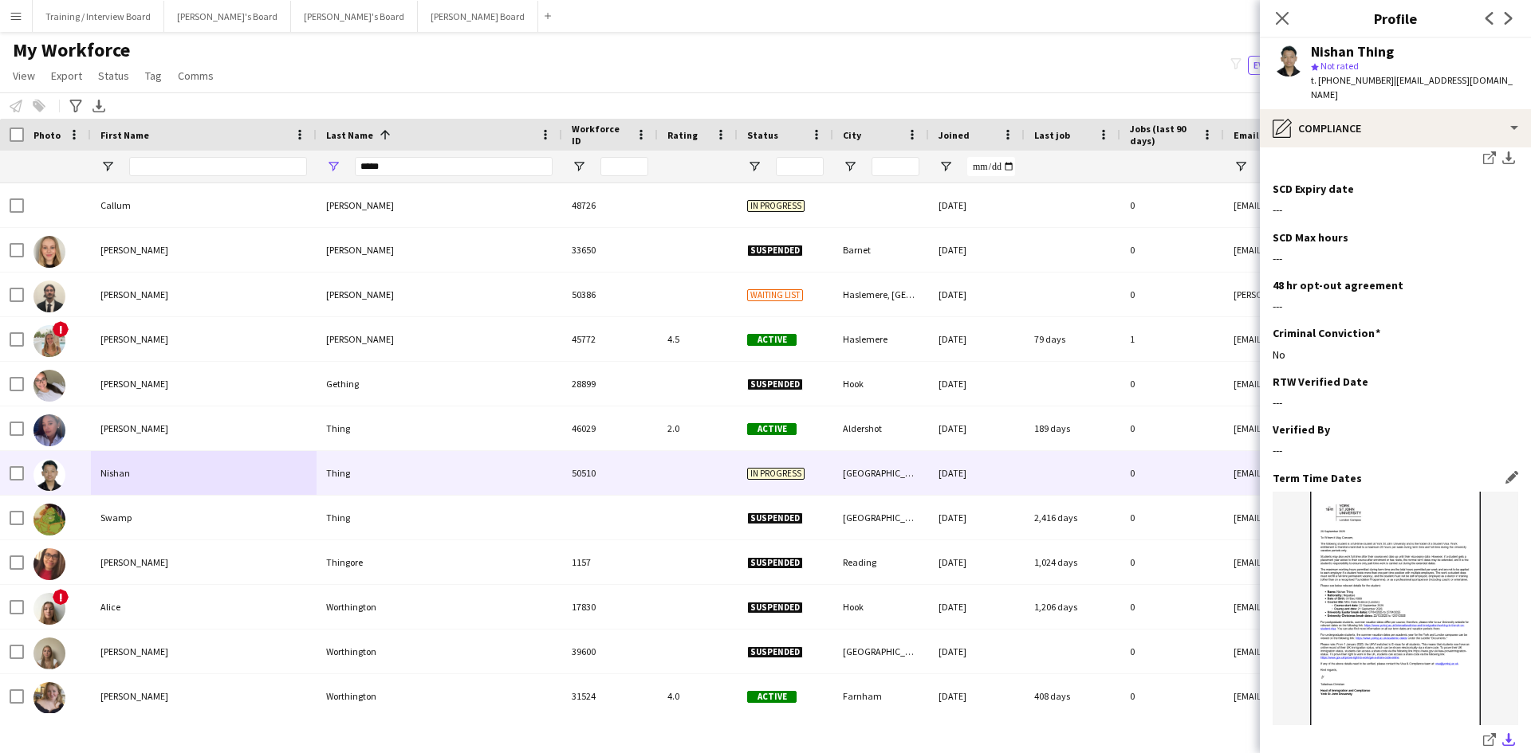
click at [1502, 733] on app-icon "download-bottom" at bounding box center [1508, 740] width 13 height 15
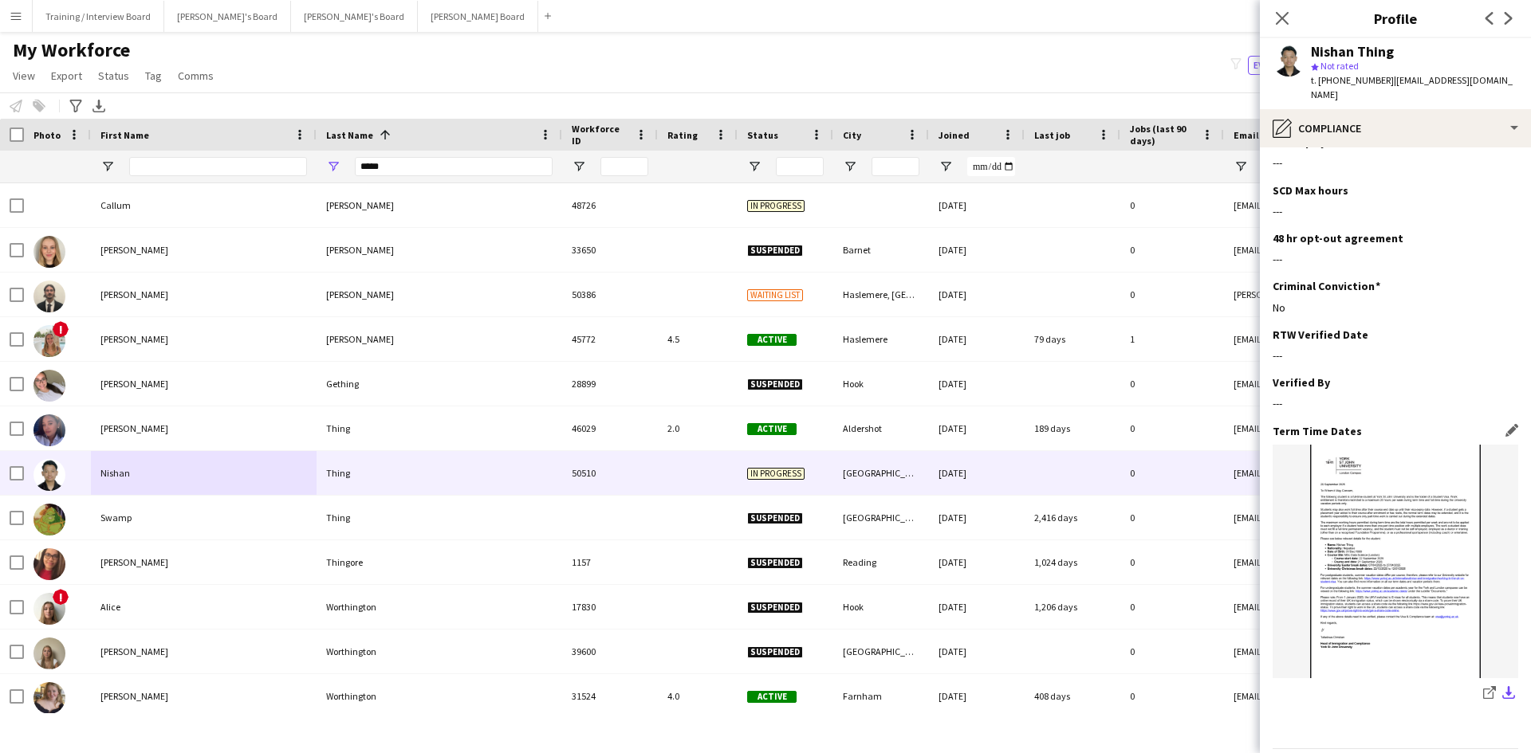
scroll to position [550, 0]
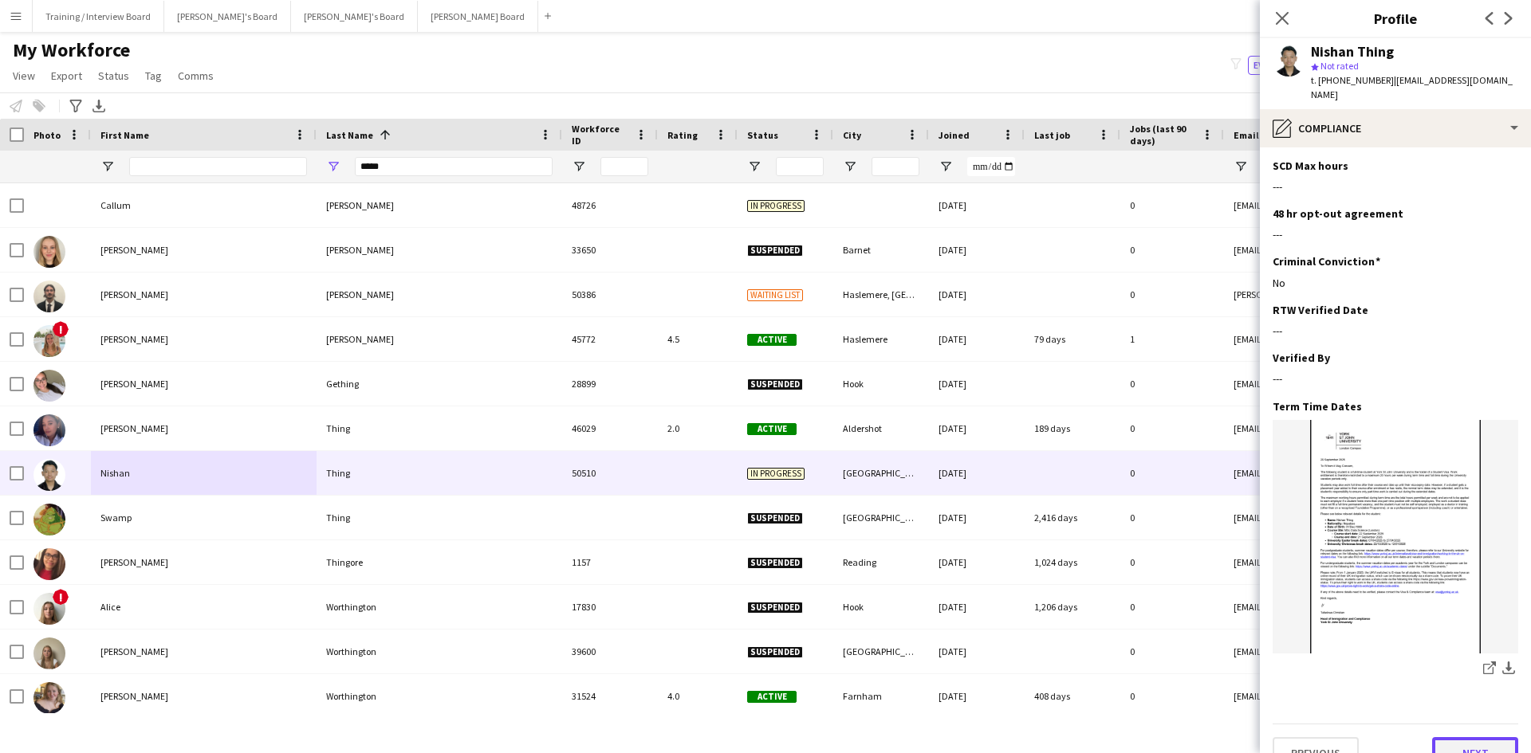
click at [1448, 737] on button "Next" at bounding box center [1475, 753] width 86 height 32
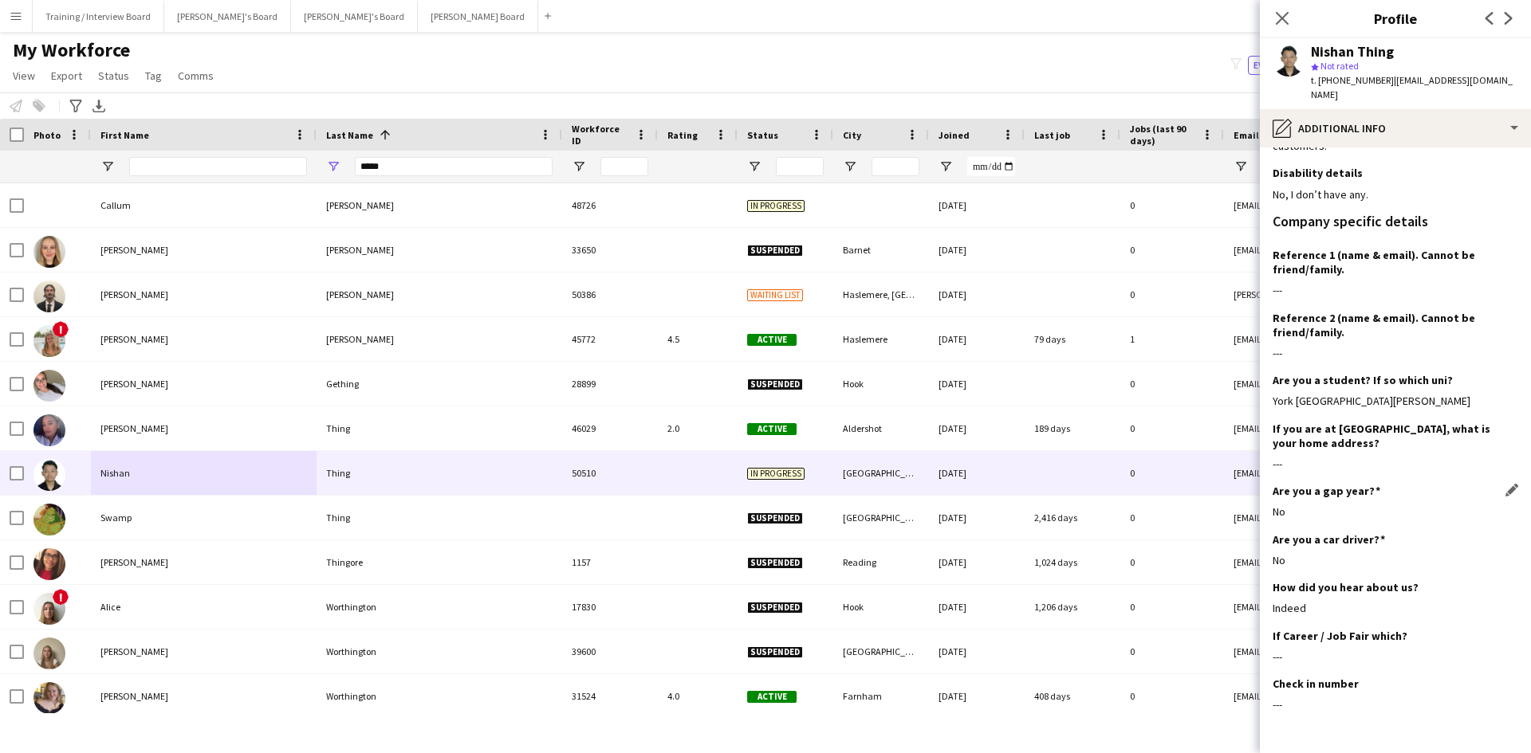
scroll to position [210, 0]
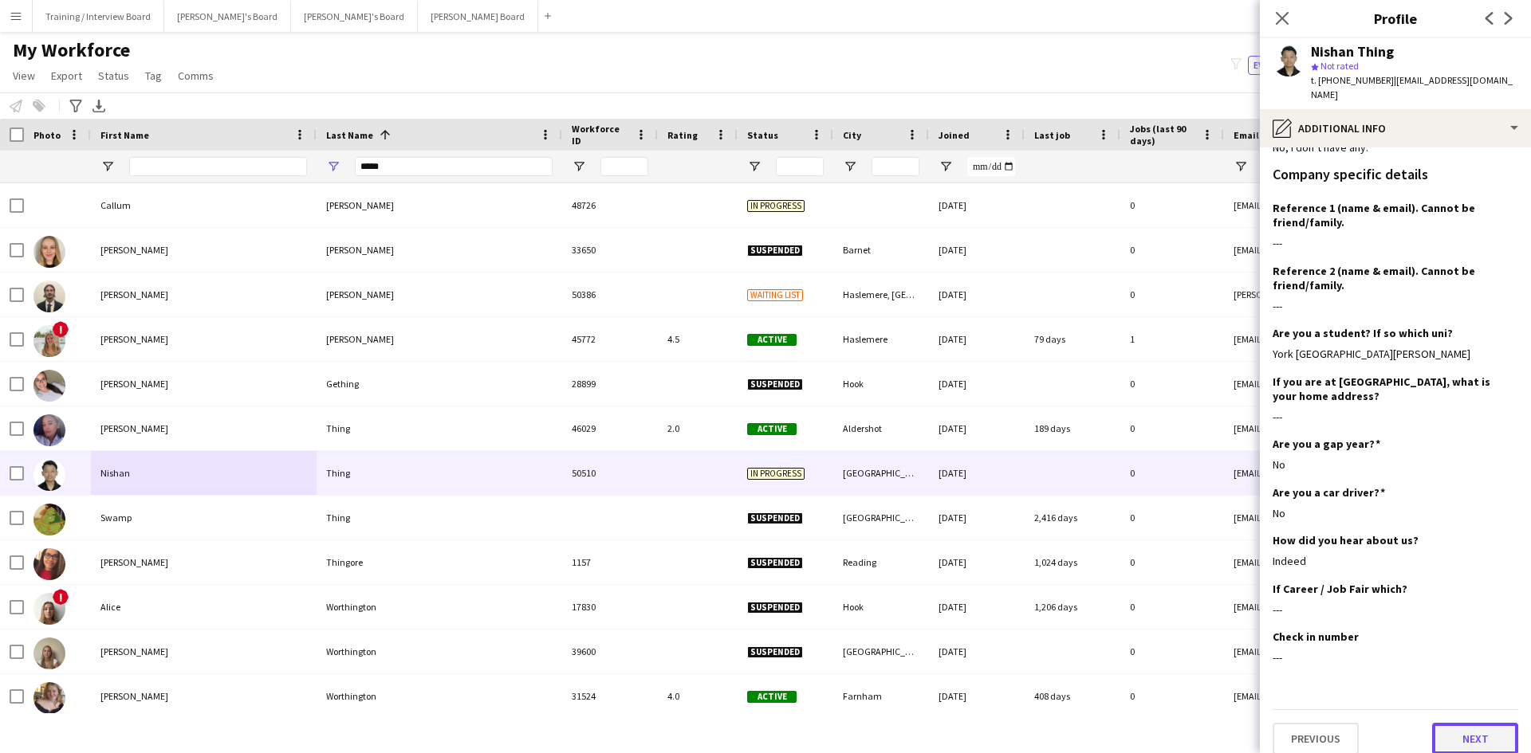
click at [1442, 732] on button "Next" at bounding box center [1475, 739] width 86 height 32
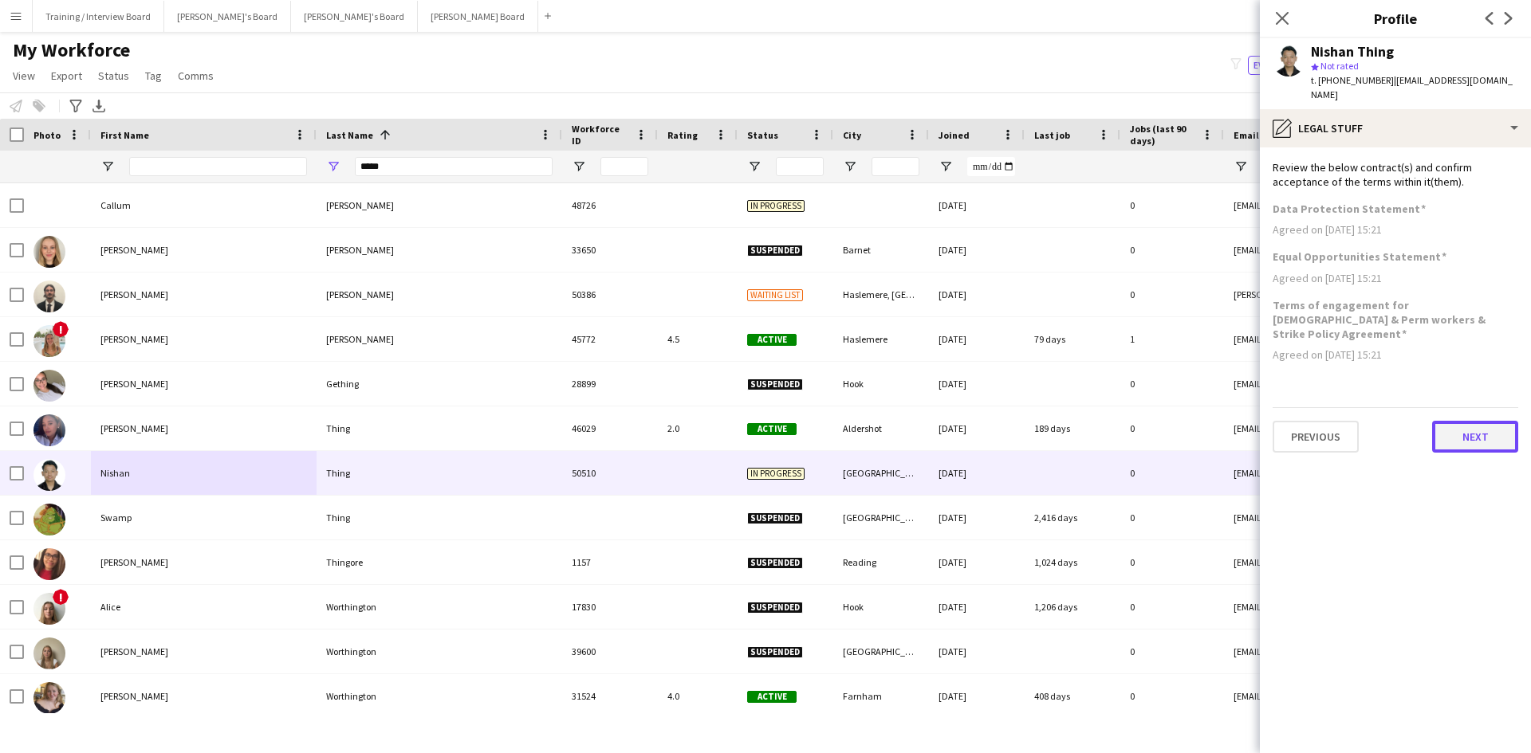
click at [1474, 421] on button "Next" at bounding box center [1475, 437] width 86 height 32
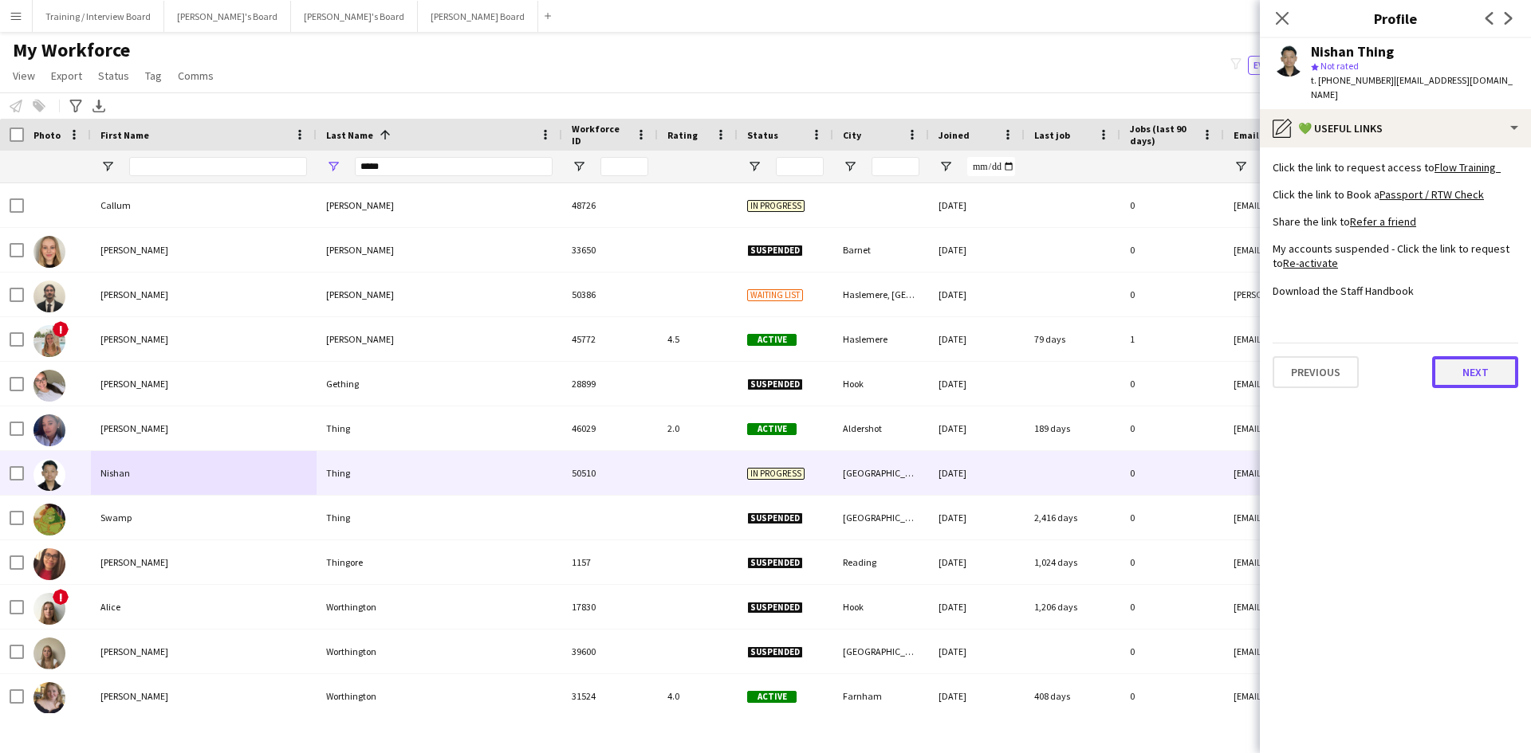
click at [1479, 356] on button "Next" at bounding box center [1475, 372] width 86 height 32
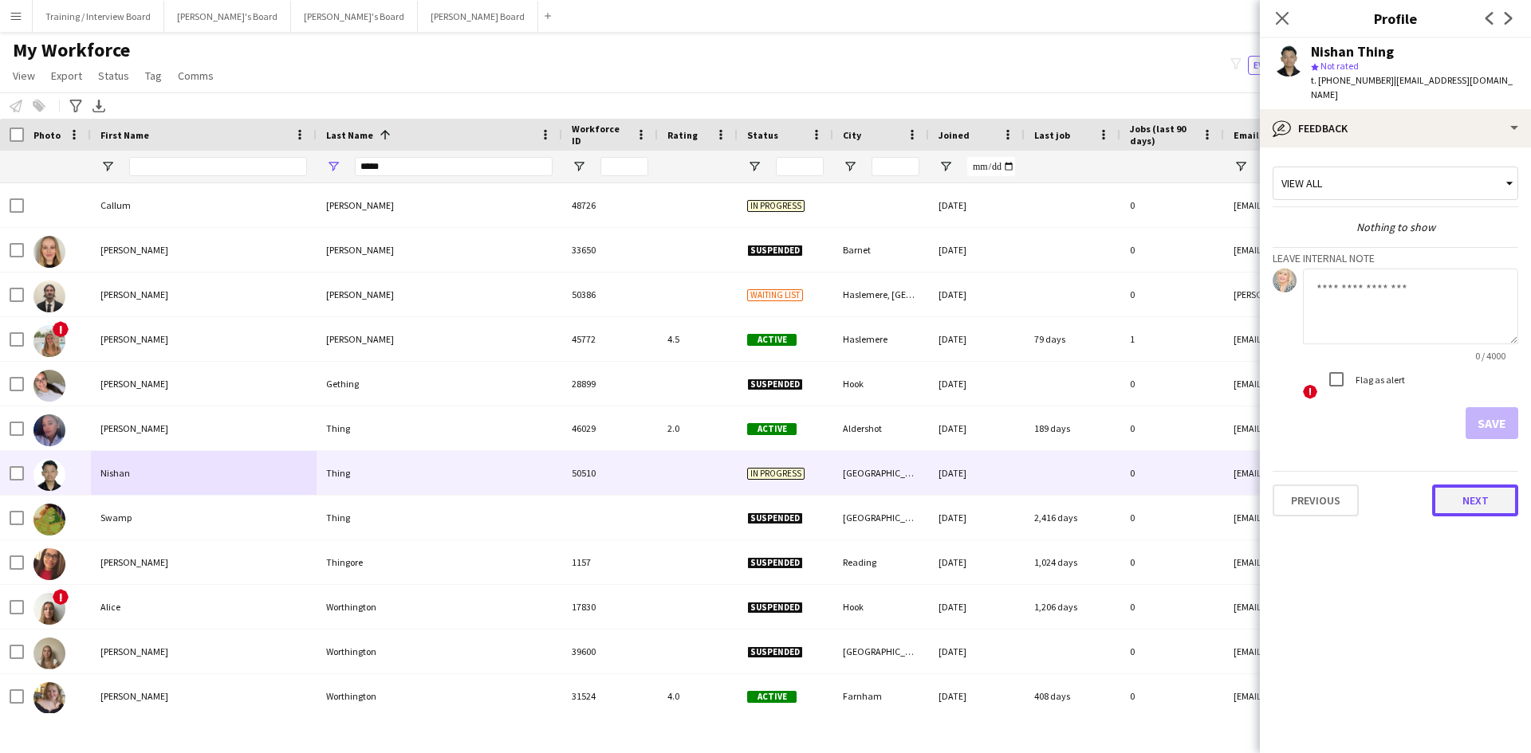
click at [1500, 485] on button "Next" at bounding box center [1475, 501] width 86 height 32
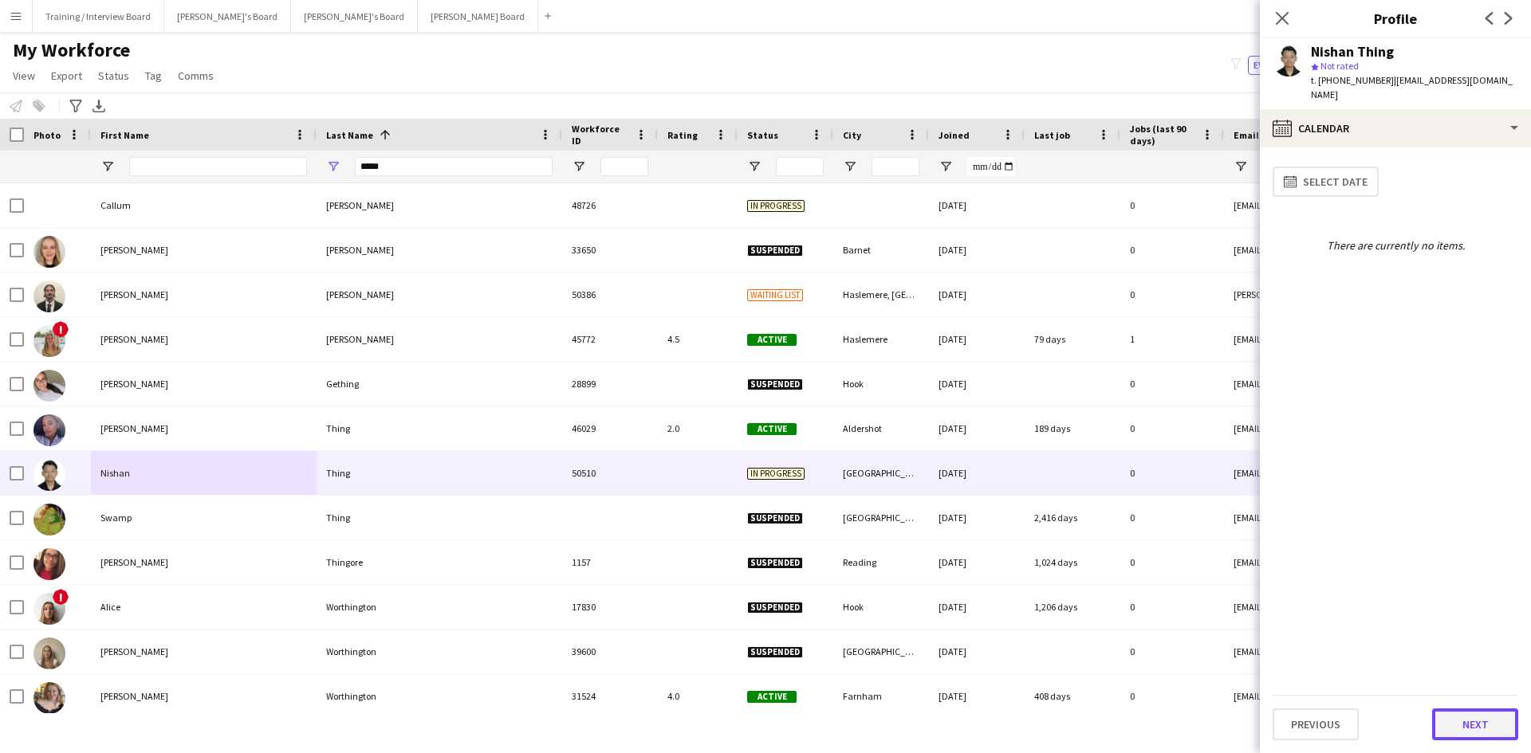
click at [1487, 721] on button "Next" at bounding box center [1475, 725] width 86 height 32
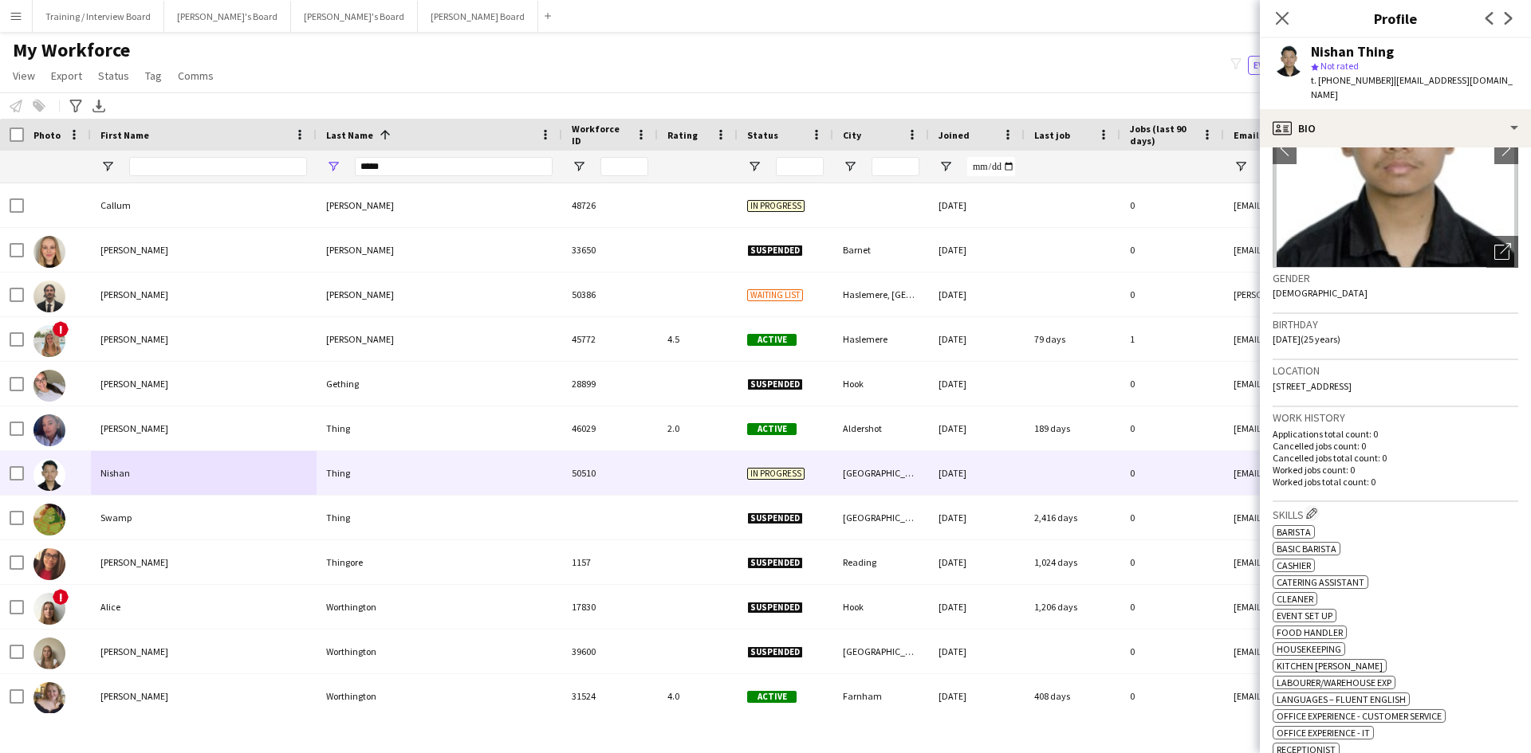
scroll to position [159, 0]
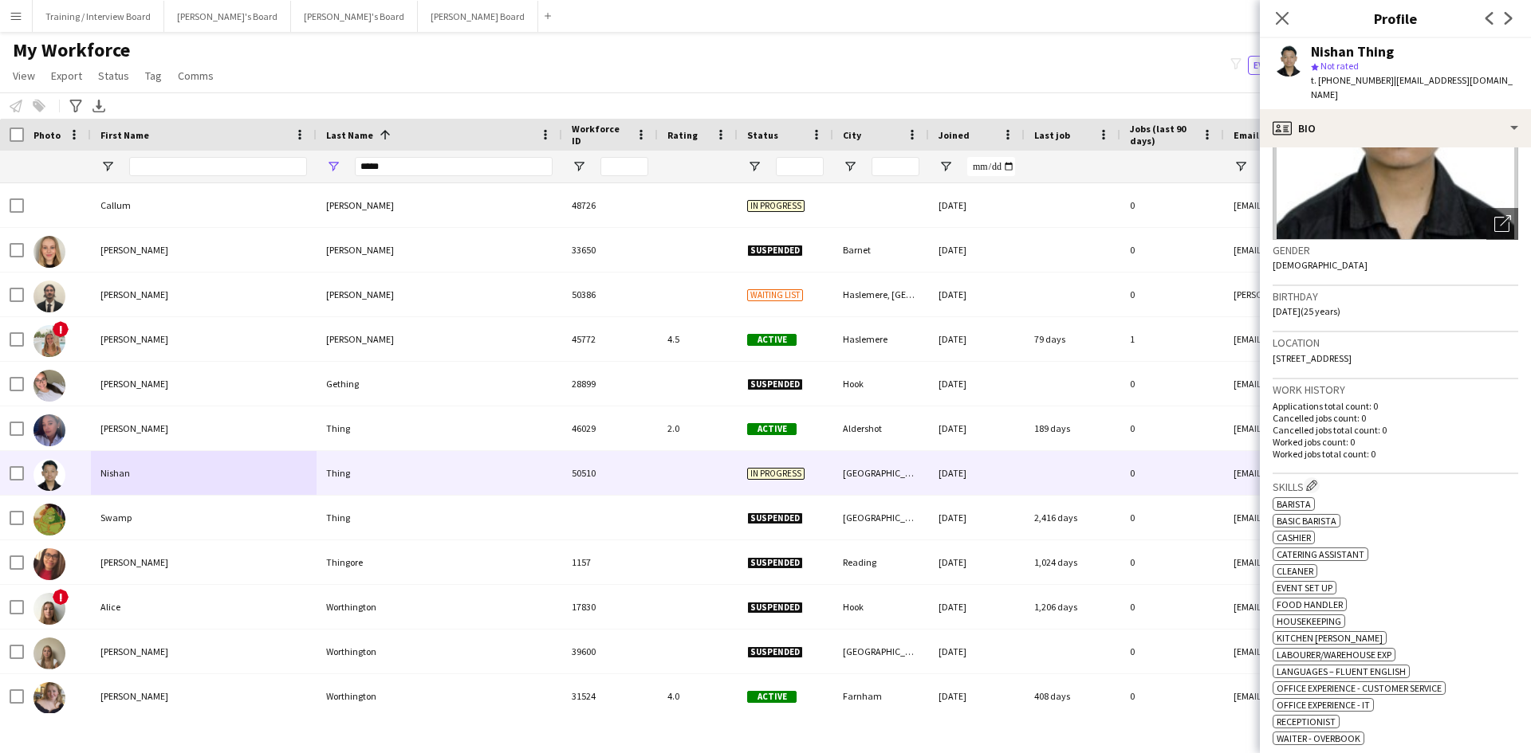
drag, startPoint x: 1284, startPoint y: 10, endPoint x: 1284, endPoint y: 32, distance: 22.3
click at [1284, 10] on app-icon "Close pop-in" at bounding box center [1281, 18] width 19 height 19
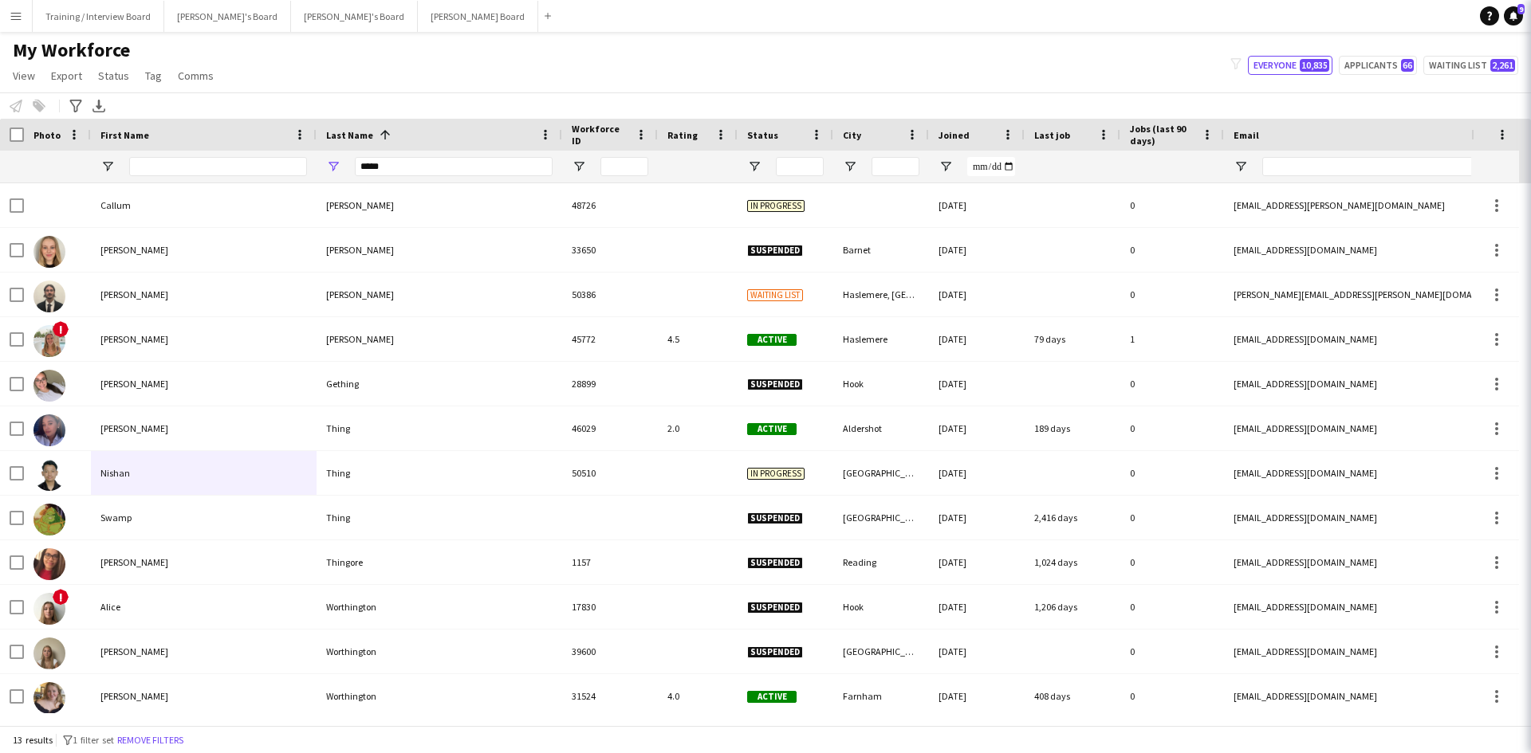
click at [1285, 22] on app-navbar "Menu Boards Boards Boards All jobs Status Workforce Workforce My Workforce Recr…" at bounding box center [765, 16] width 1531 height 32
